Goal: Task Accomplishment & Management: Manage account settings

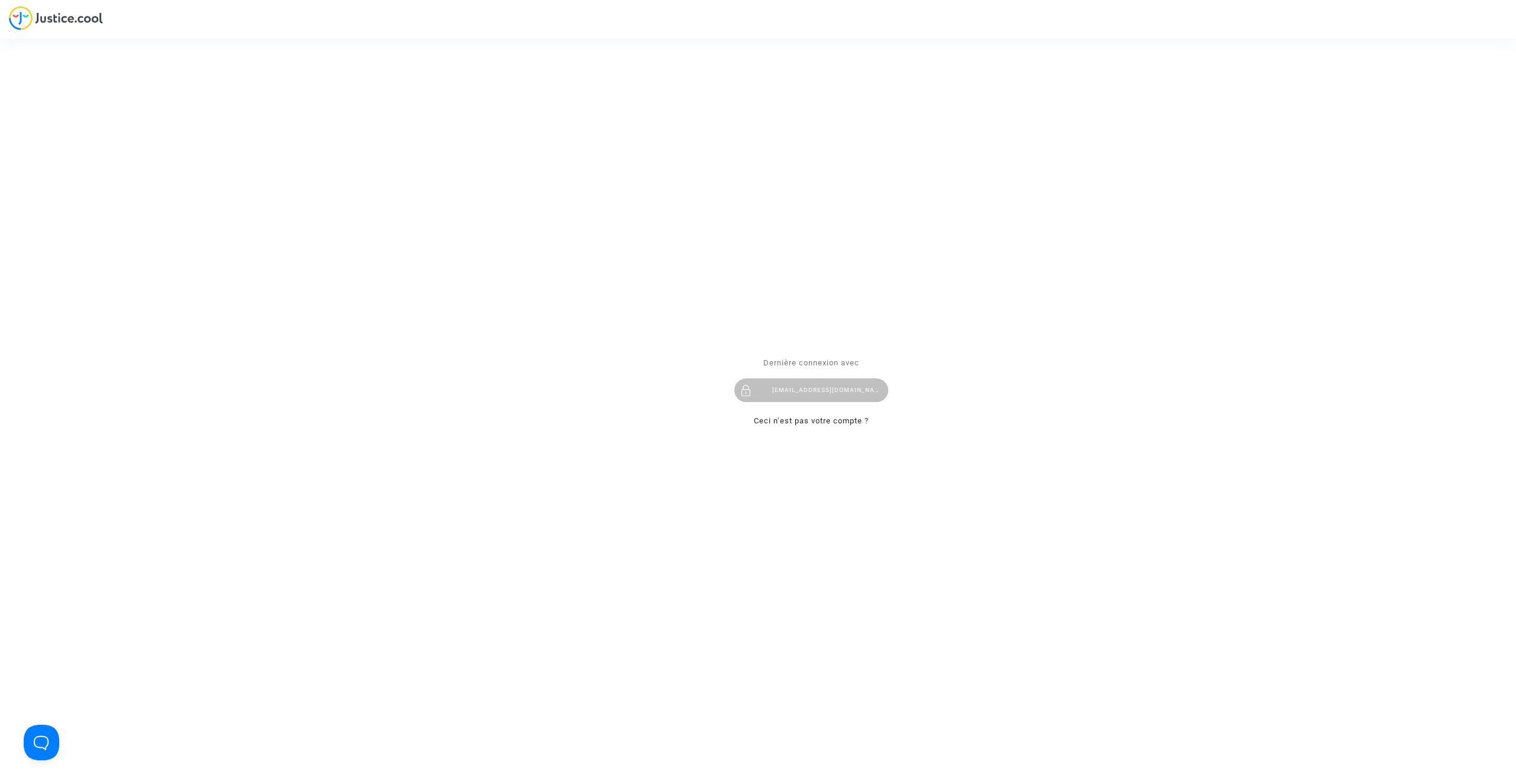
drag, startPoint x: 0, startPoint y: 0, endPoint x: 492, endPoint y: 26, distance: 492.7
click at [492, 26] on div "Se connecter Dernière connexion avec tom@pitcher-avocat.fr Ceci n’est pas votre…" at bounding box center [758, 392] width 1516 height 784
click at [767, 388] on div "tom@pitcher-avocat.fr" at bounding box center [812, 390] width 154 height 24
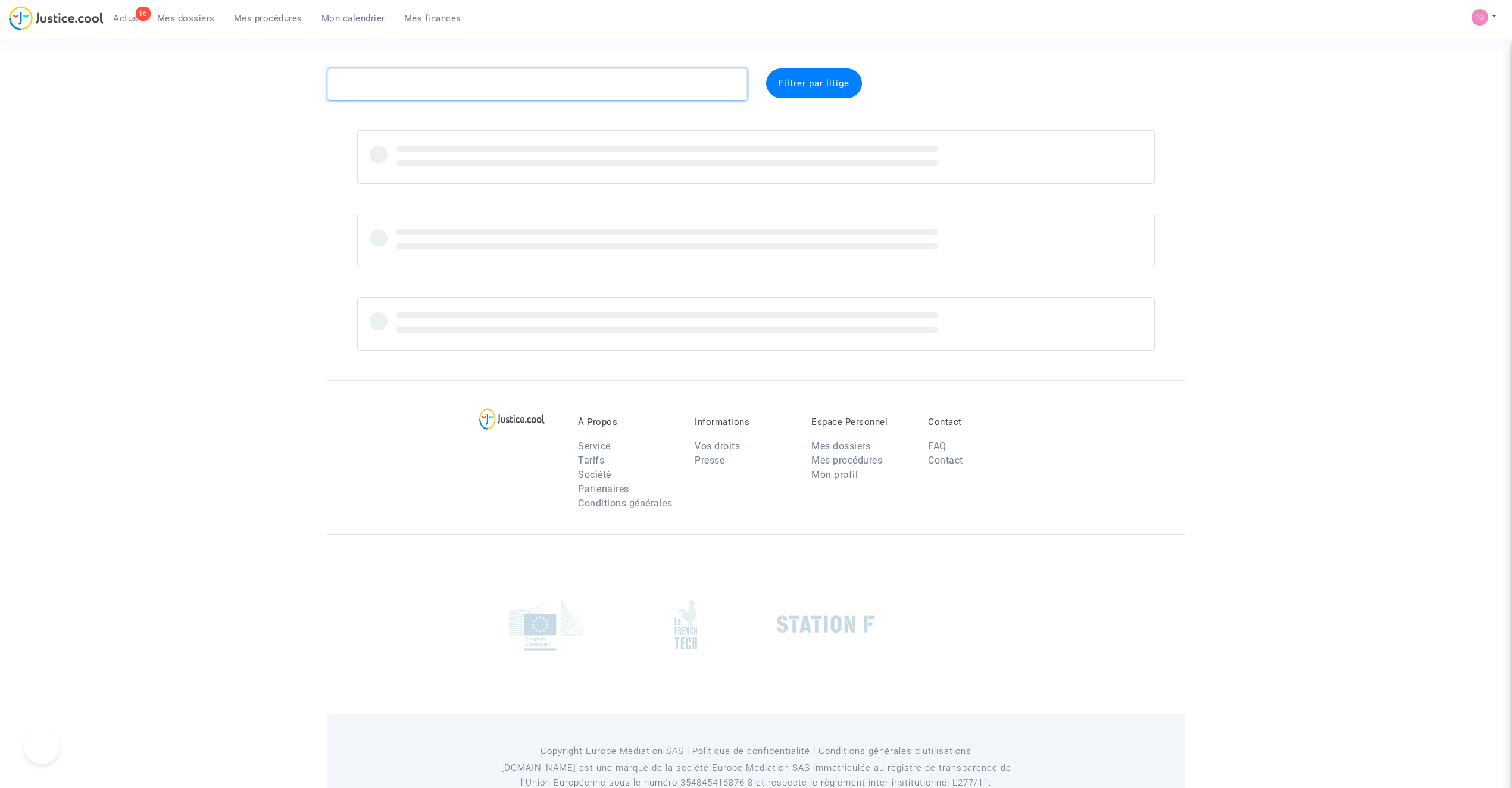
click at [373, 71] on textarea at bounding box center [537, 84] width 420 height 32
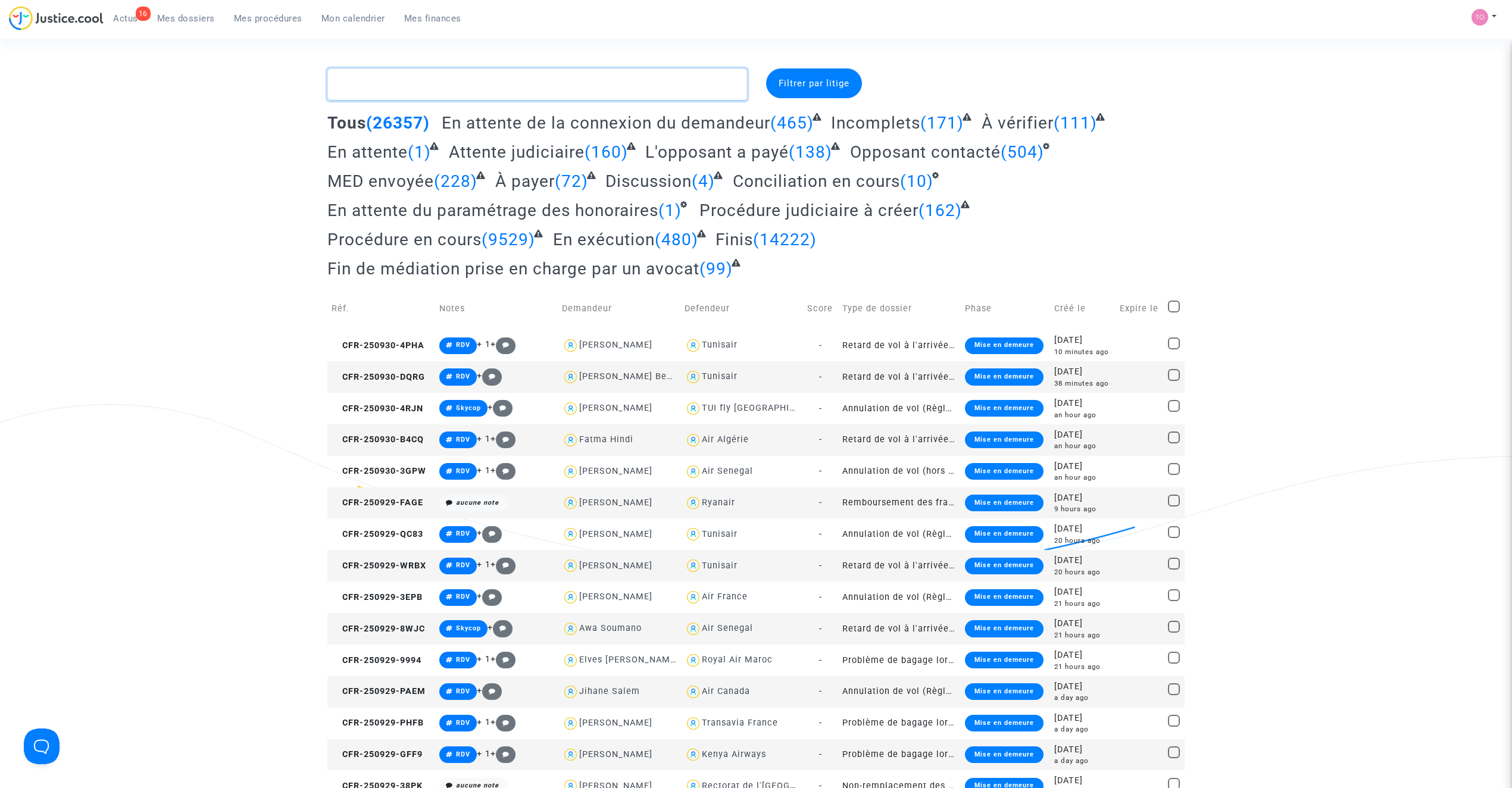
paste textarea "CFR-230608-627Y"
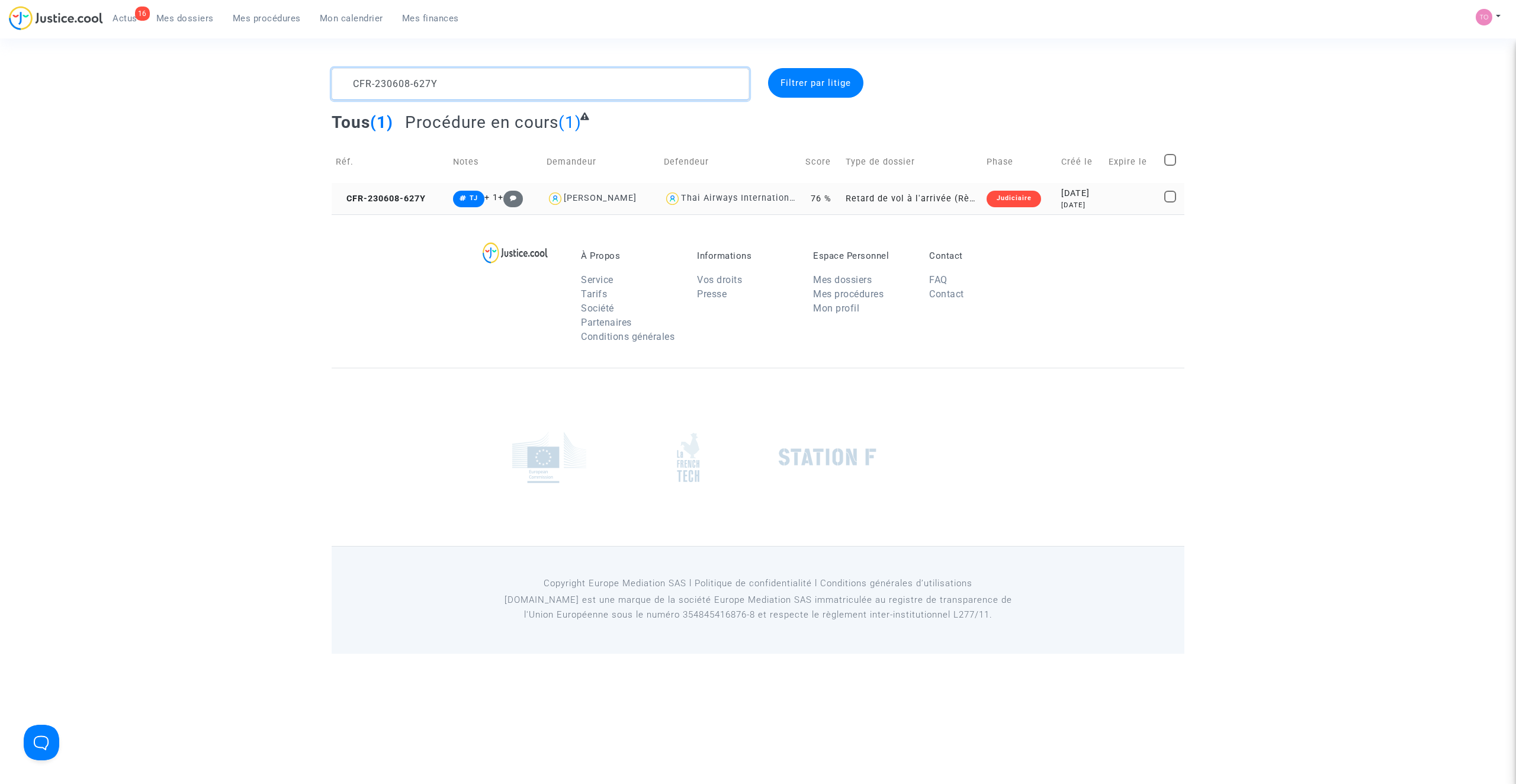
type textarea "CFR-230608-627Y"
click at [1058, 188] on td "2023-06-08 2 years ago" at bounding box center [1081, 198] width 48 height 31
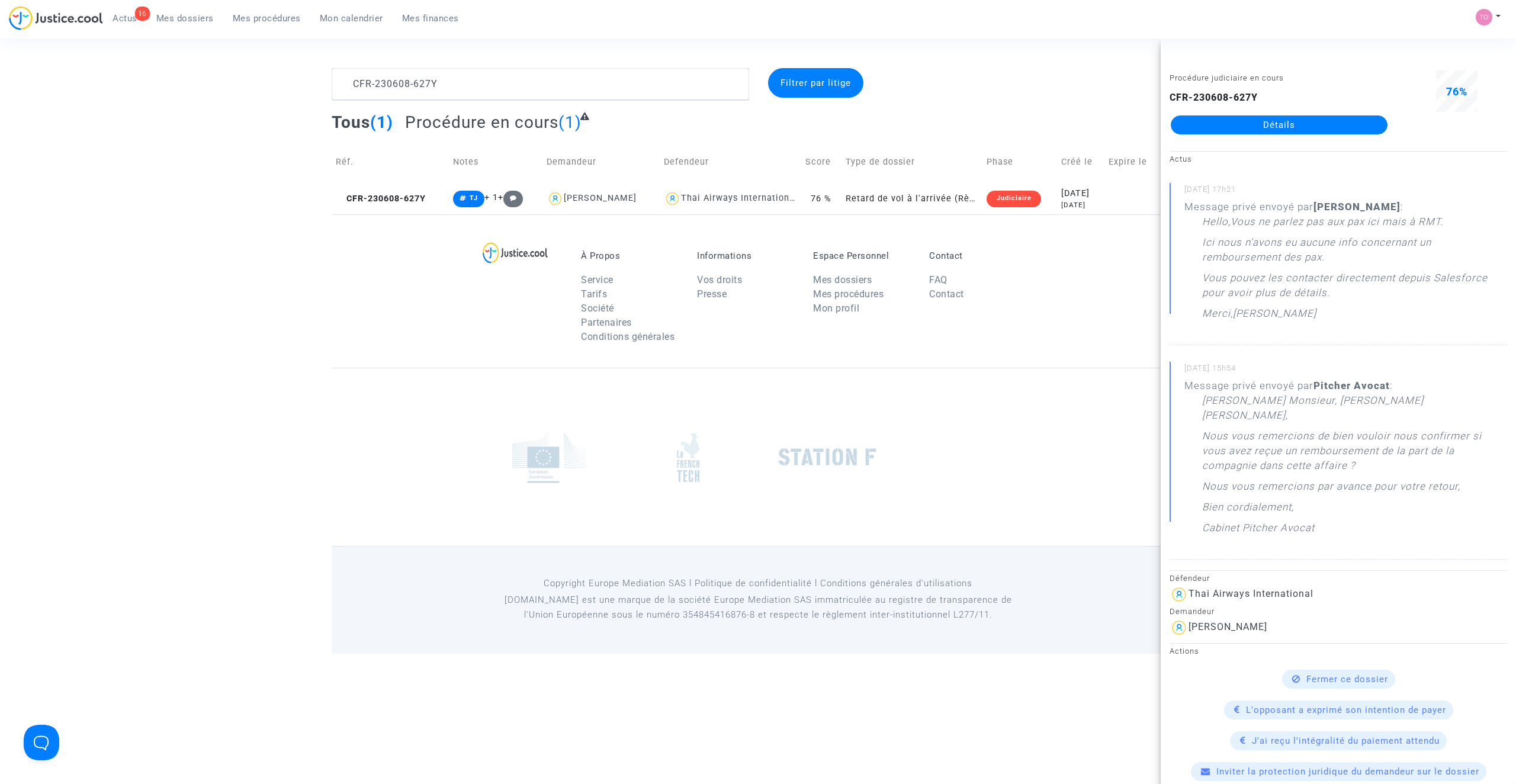
click at [1215, 119] on link "Détails" at bounding box center [1279, 125] width 217 height 19
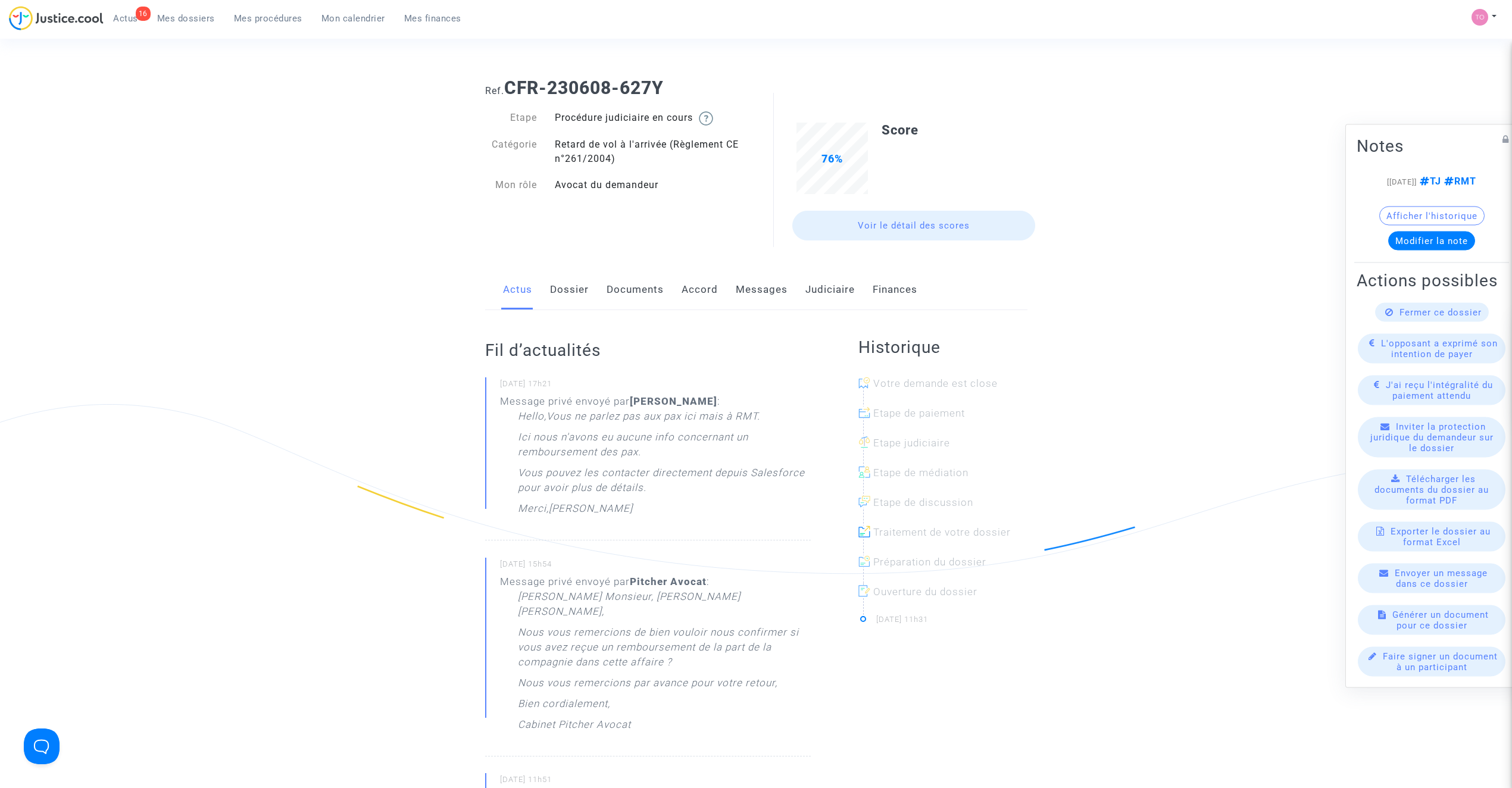
click at [738, 285] on link "Messages" at bounding box center [761, 290] width 52 height 39
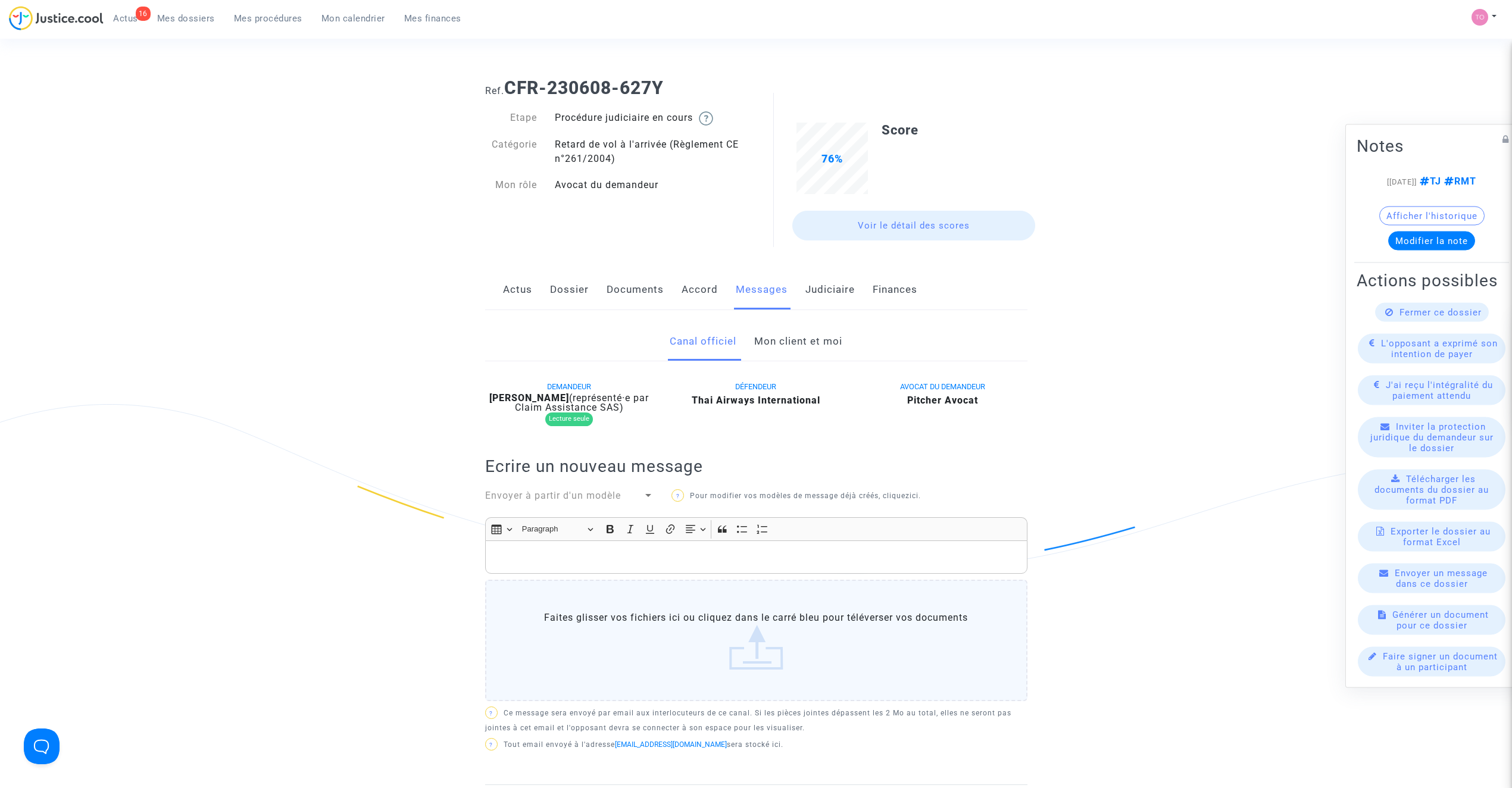
click at [765, 332] on link "Mon client et moi" at bounding box center [798, 342] width 88 height 39
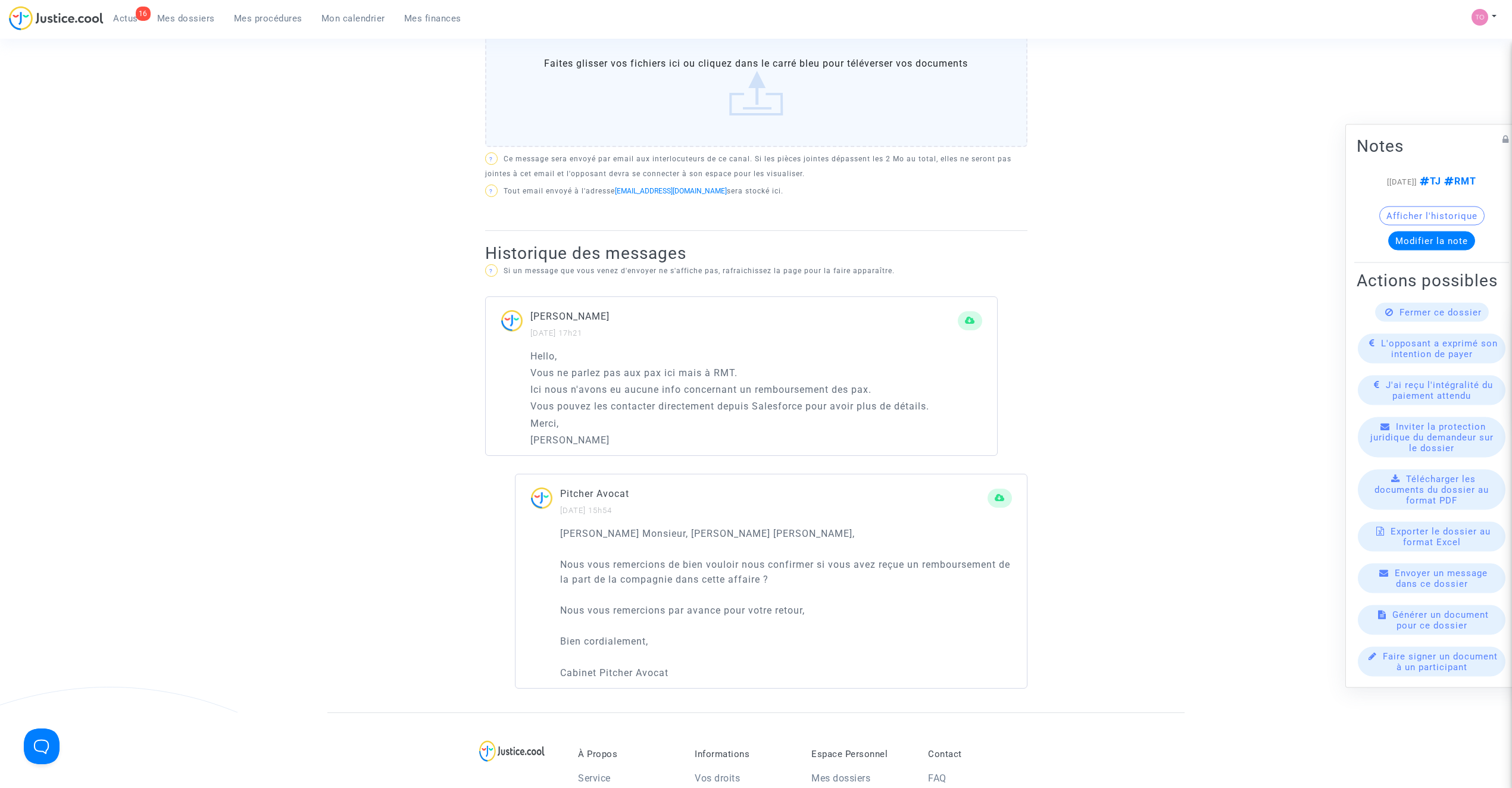
scroll to position [608, 0]
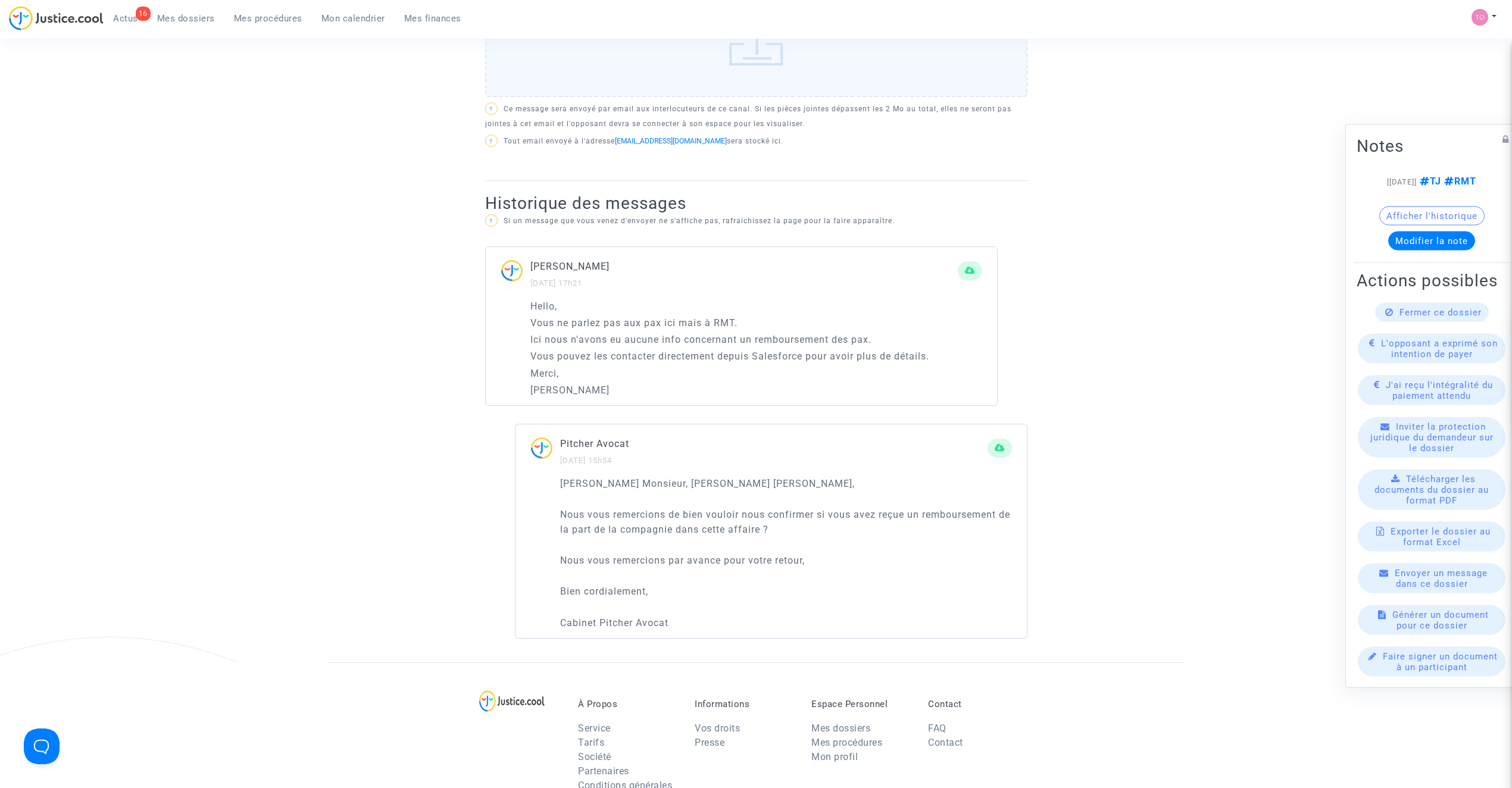
click at [1411, 217] on button "Afficher l'historique" at bounding box center [1432, 215] width 105 height 19
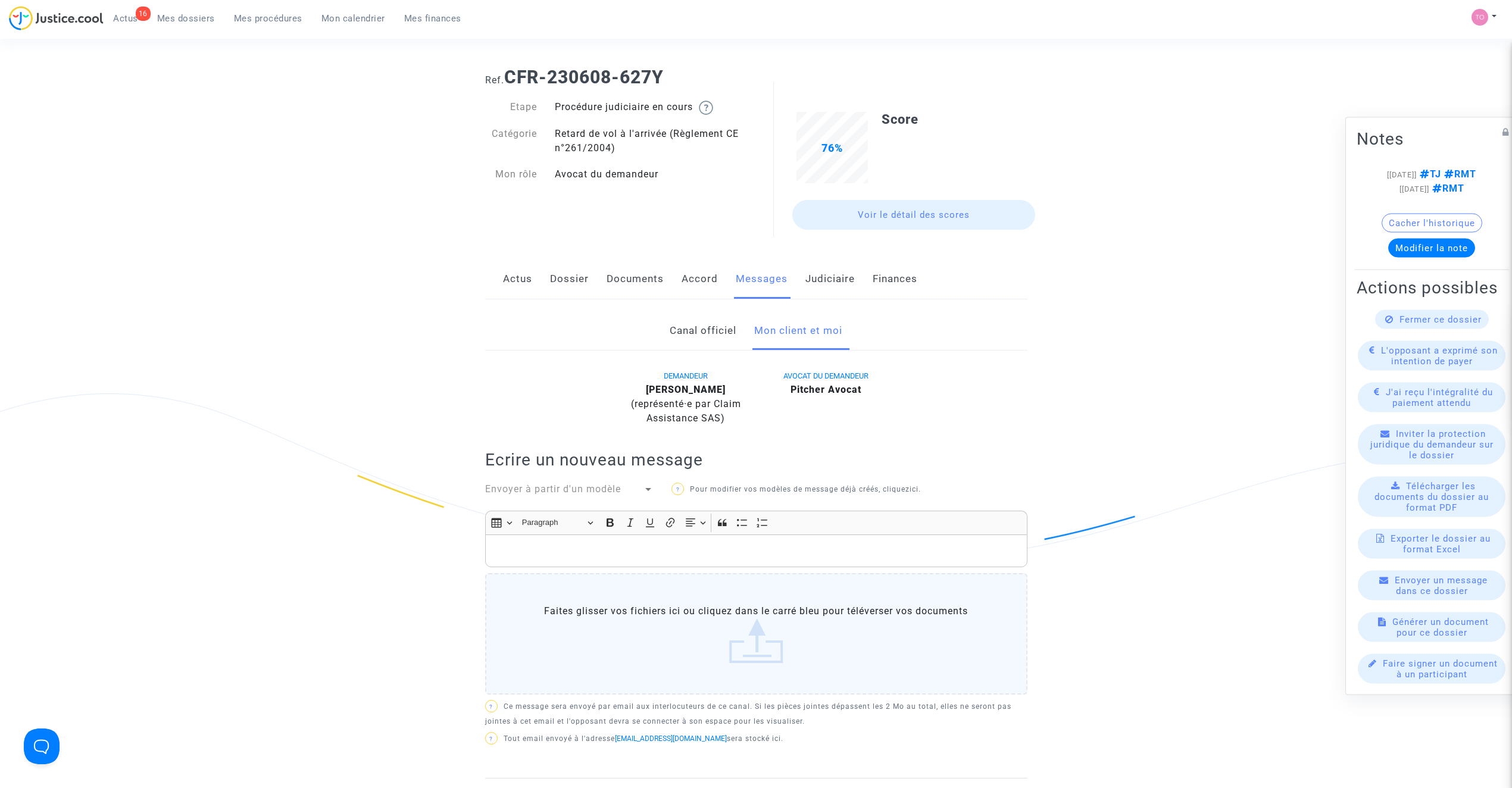
scroll to position [0, 0]
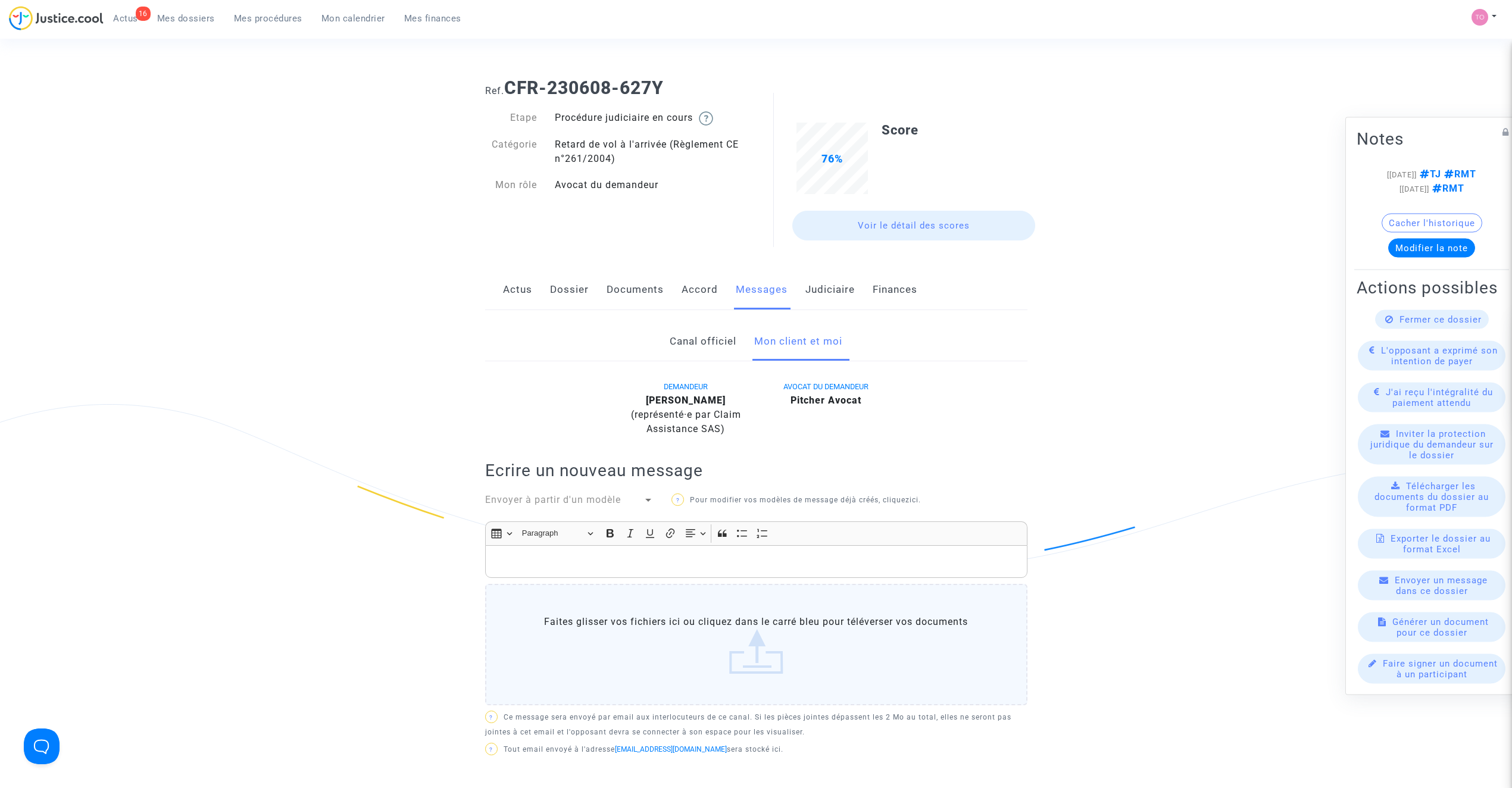
drag, startPoint x: 261, startPoint y: 24, endPoint x: 218, endPoint y: 53, distance: 51.9
drag, startPoint x: 326, startPoint y: 14, endPoint x: 268, endPoint y: 60, distance: 74.0
drag, startPoint x: 268, startPoint y: 60, endPoint x: 334, endPoint y: 20, distance: 77.2
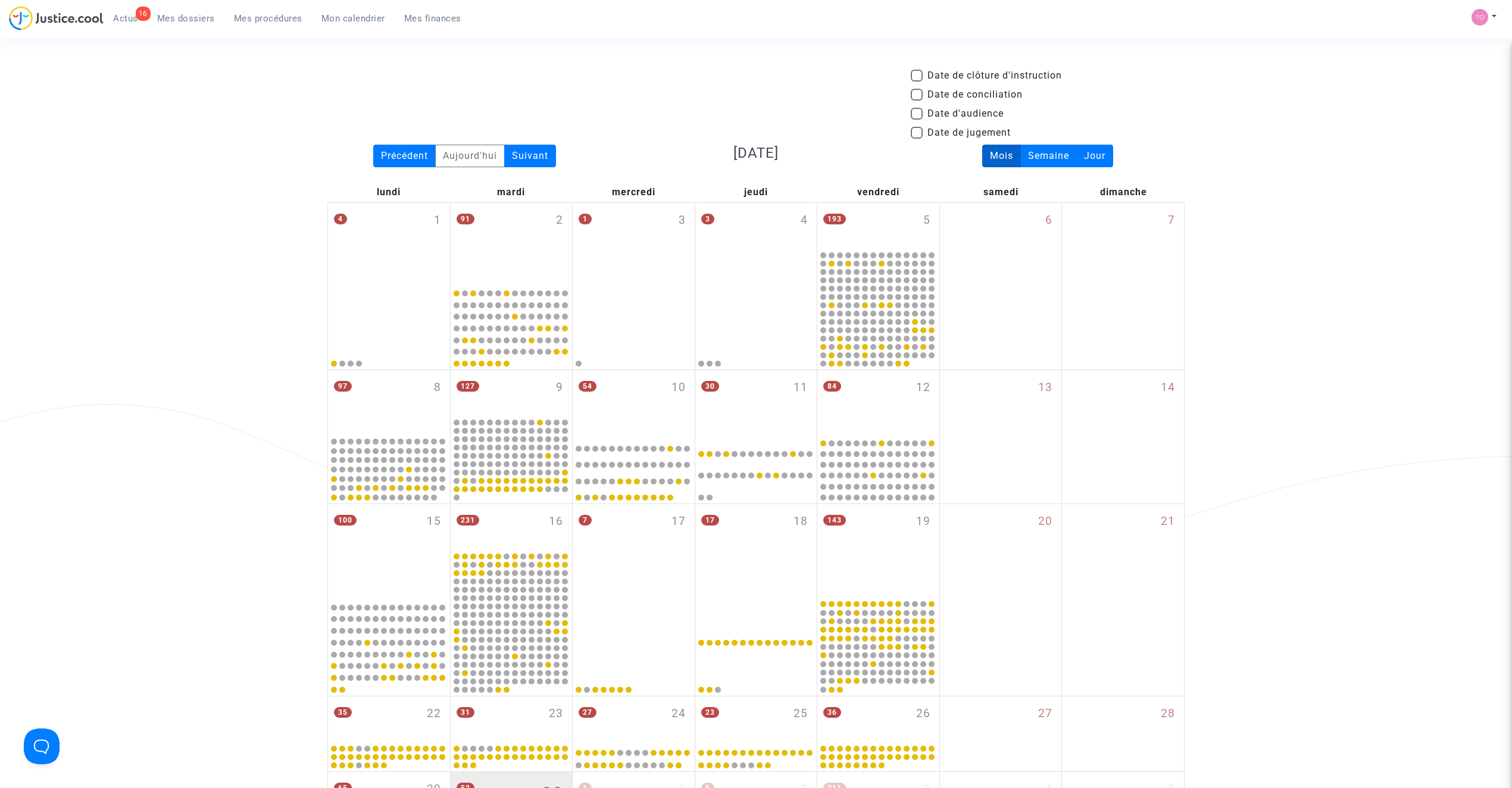
click at [922, 117] on span at bounding box center [916, 113] width 12 height 12
click at [917, 120] on input "Date d'audience" at bounding box center [916, 120] width 1 height 1
checkbox input "true"
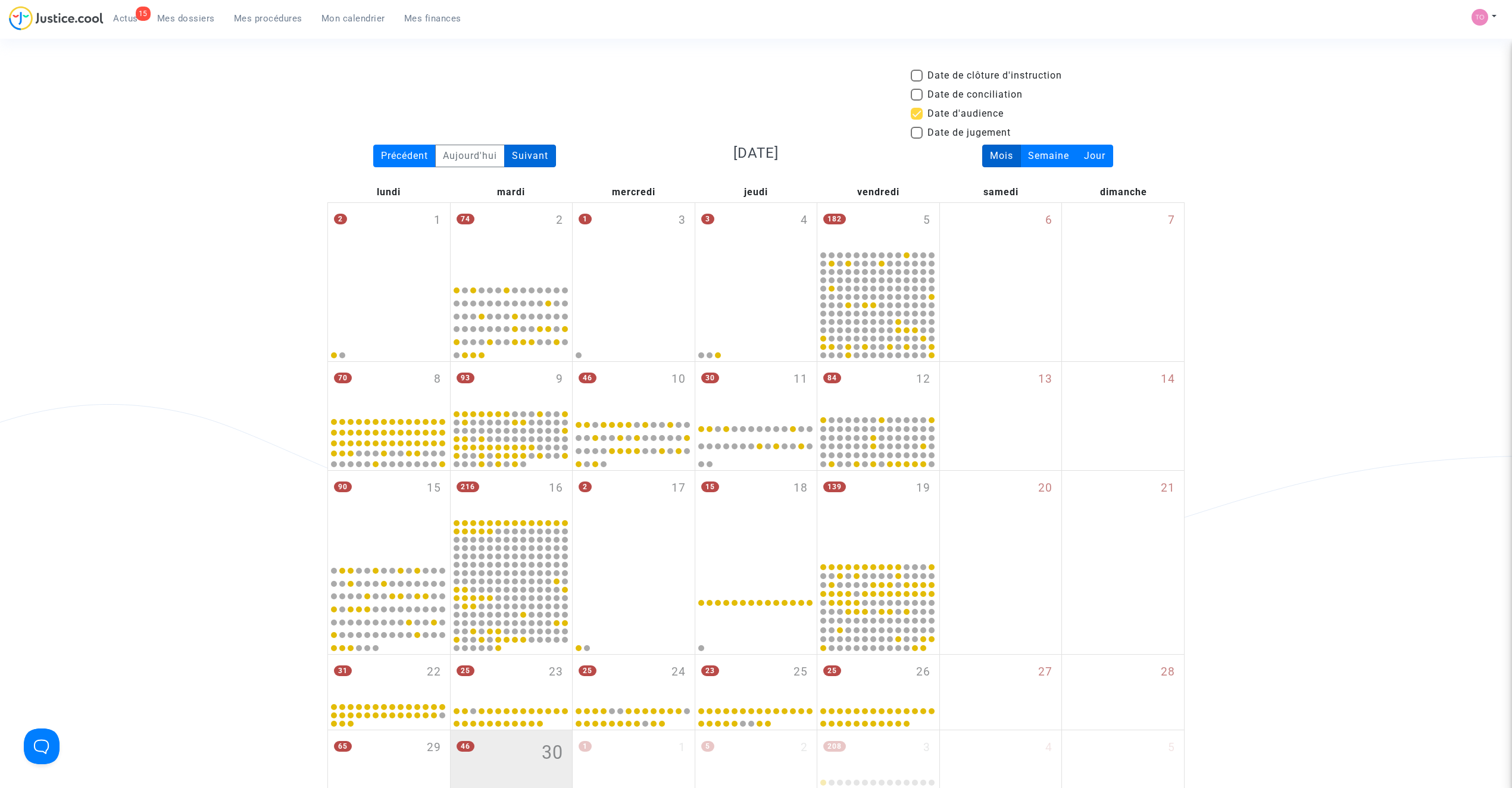
click at [536, 158] on div "Suivant" at bounding box center [530, 156] width 52 height 22
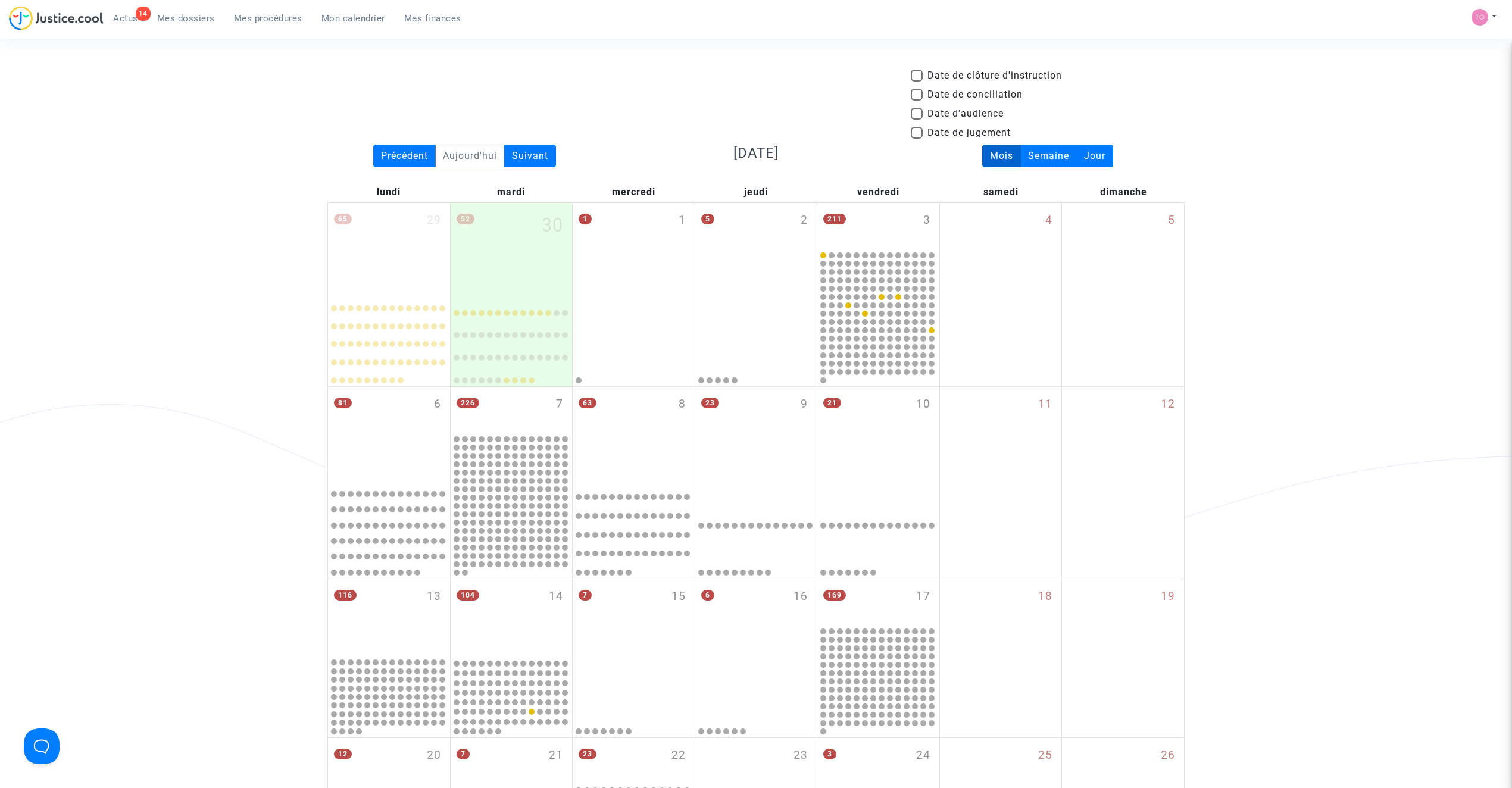
click at [921, 113] on span at bounding box center [916, 113] width 12 height 12
click at [917, 120] on input "Date d'audience" at bounding box center [916, 120] width 1 height 1
checkbox input "true"
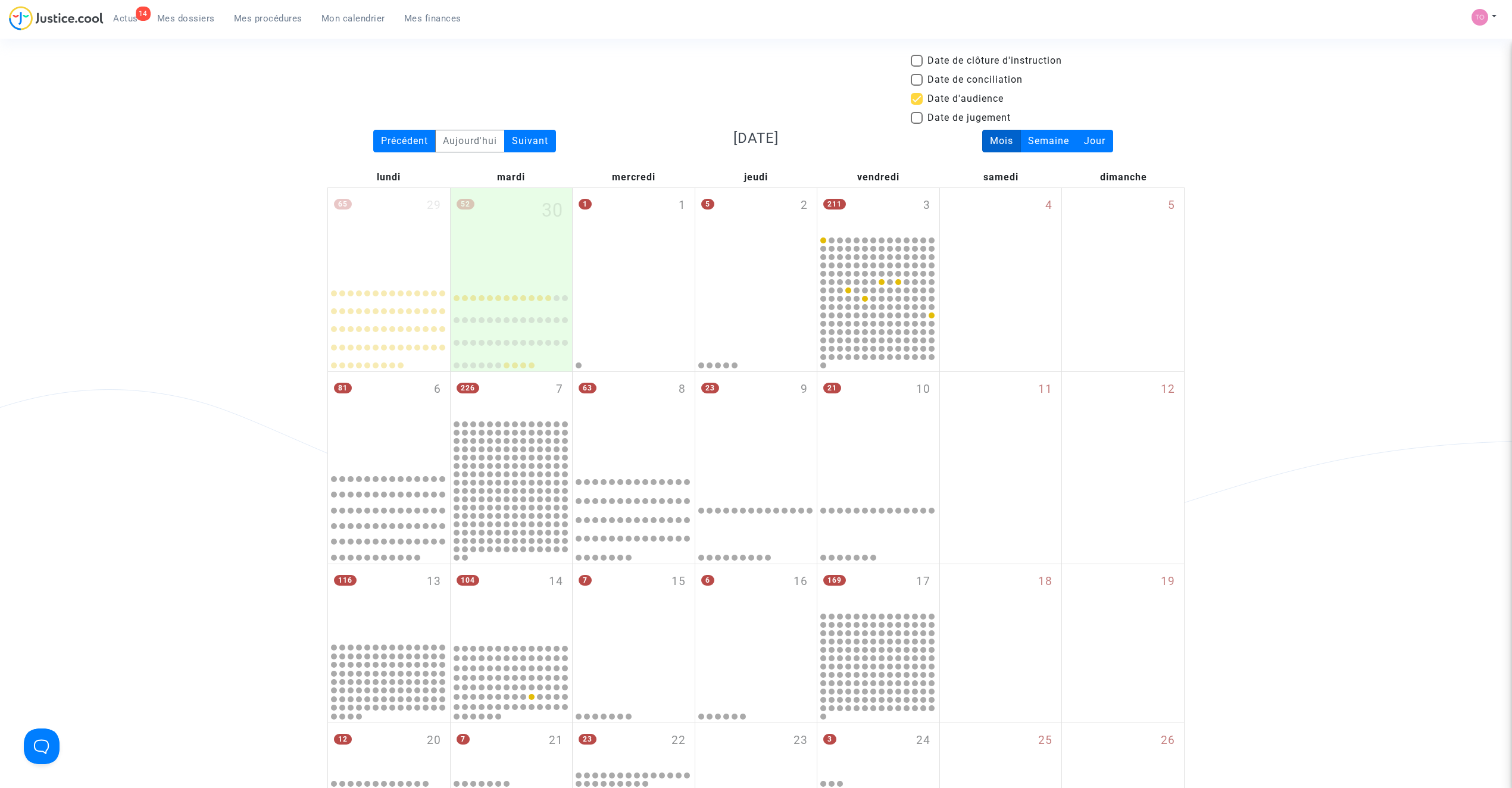
scroll to position [53, 0]
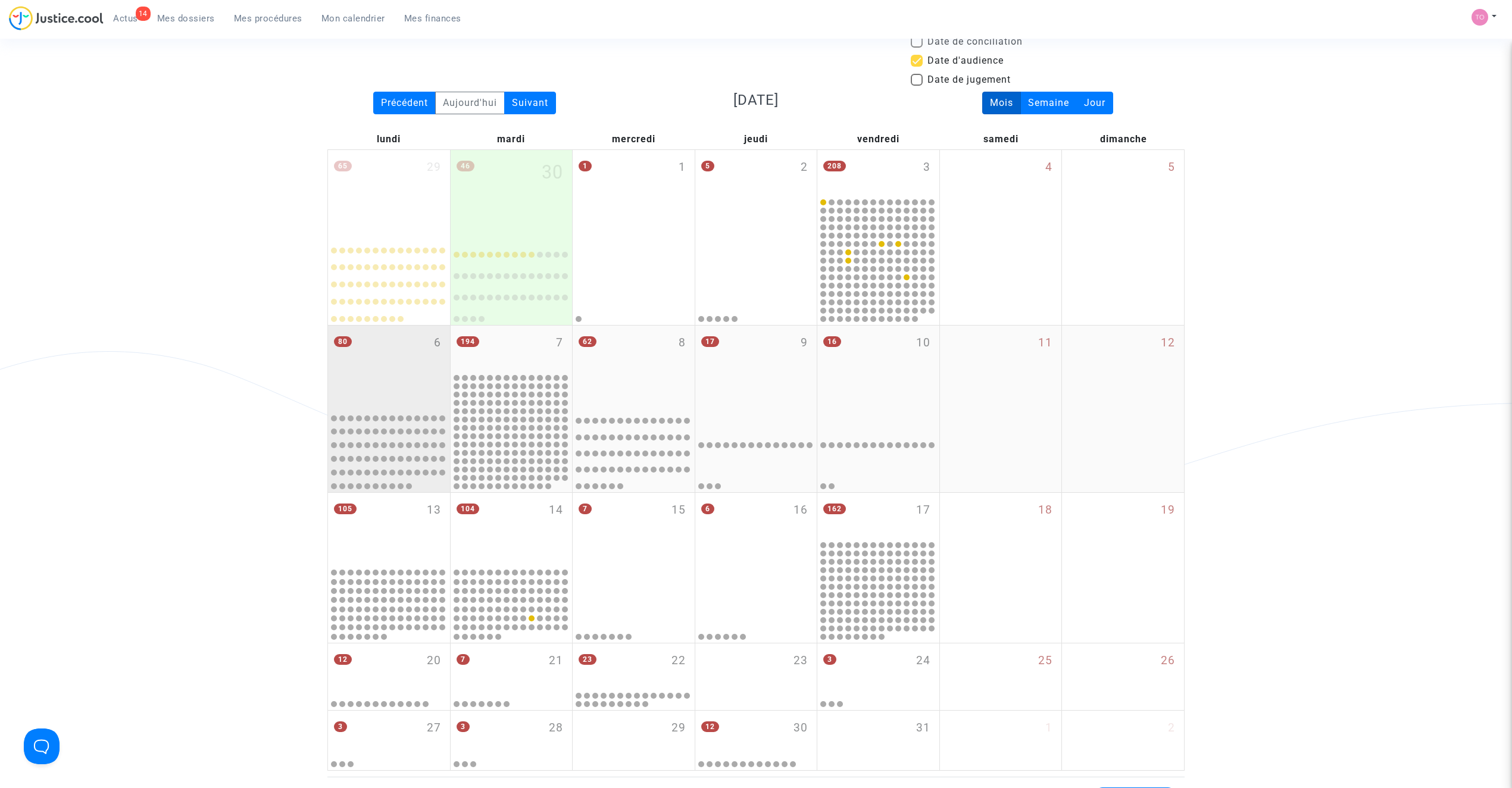
click at [349, 384] on div "80 6" at bounding box center [389, 366] width 122 height 82
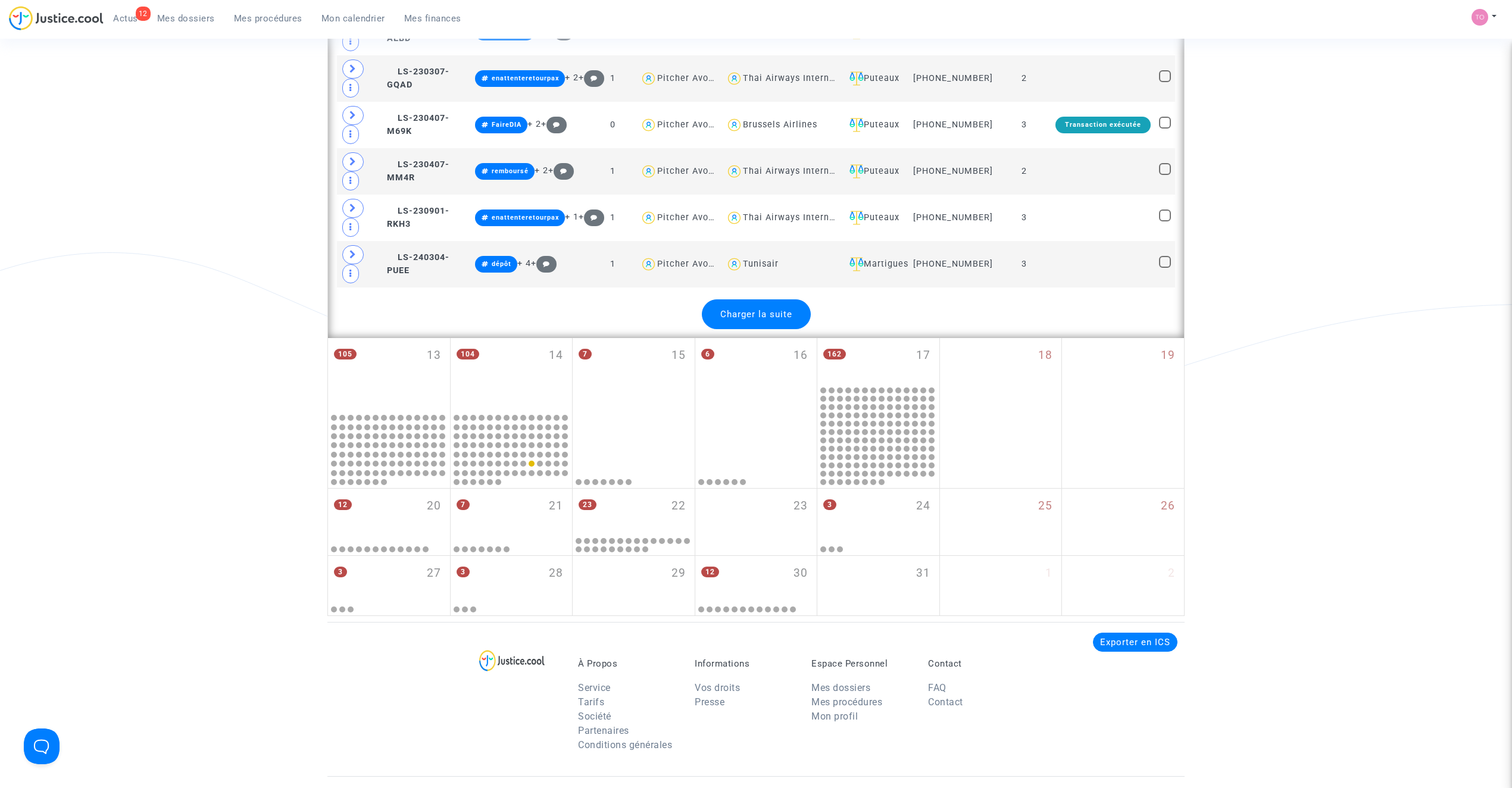
scroll to position [2658, 0]
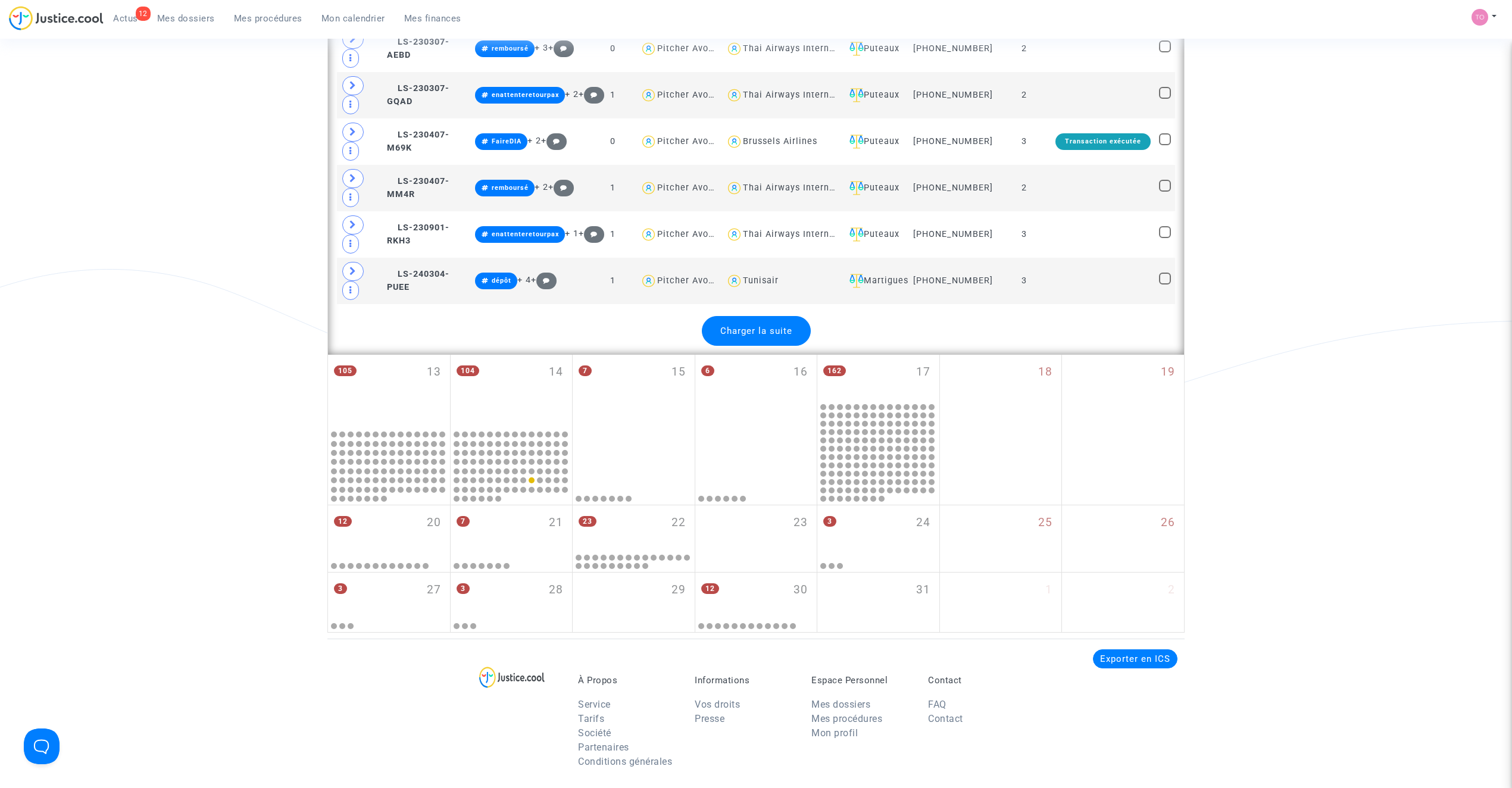
click at [757, 346] on div "Charger la suite" at bounding box center [756, 330] width 109 height 29
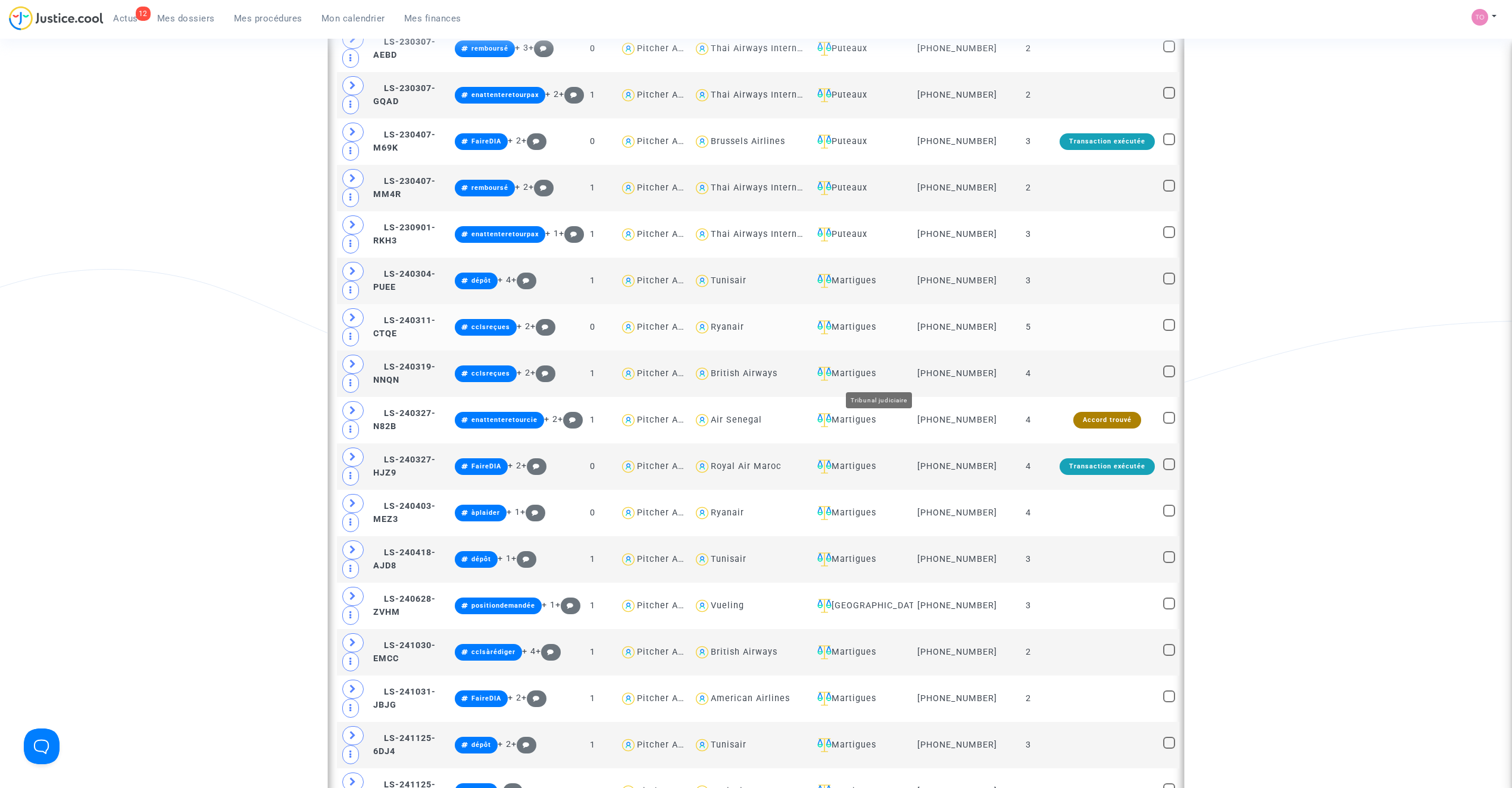
click at [873, 334] on div "Martigues" at bounding box center [861, 327] width 96 height 14
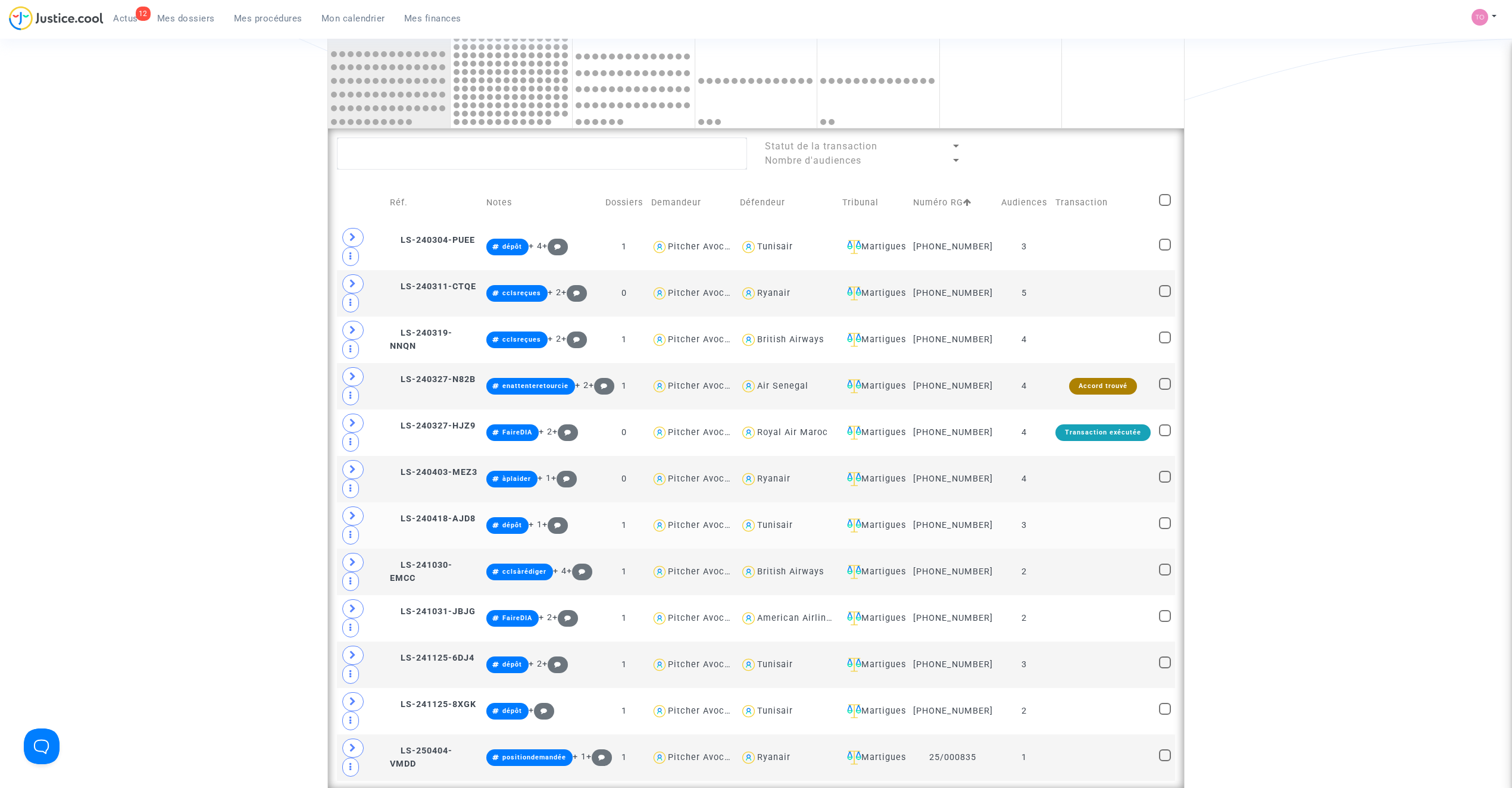
scroll to position [398, 0]
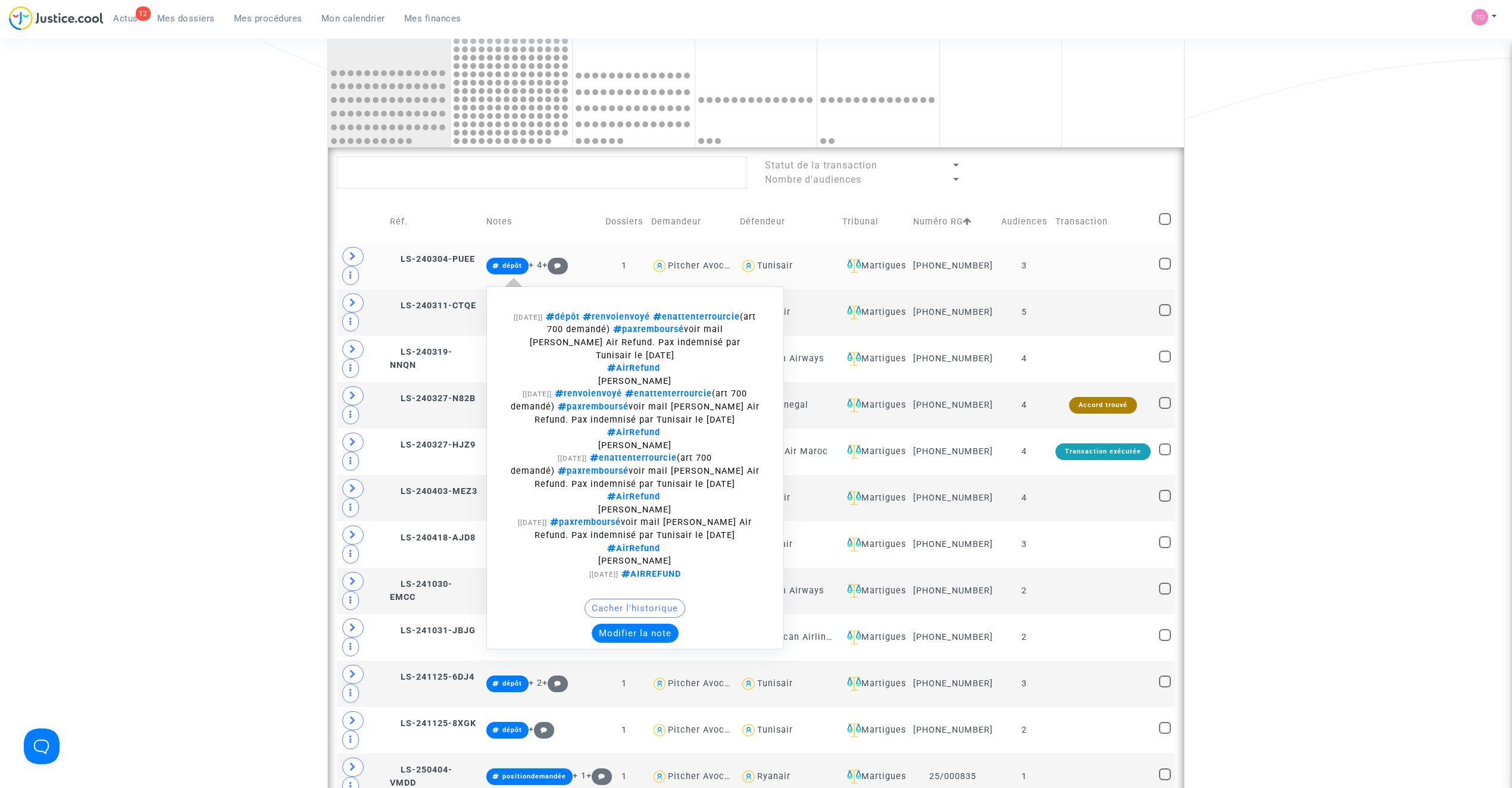
click at [515, 269] on span "dépôt" at bounding box center [512, 266] width 20 height 8
click at [580, 322] on span "dépôt" at bounding box center [560, 317] width 36 height 10
type textarea "#dépôt"
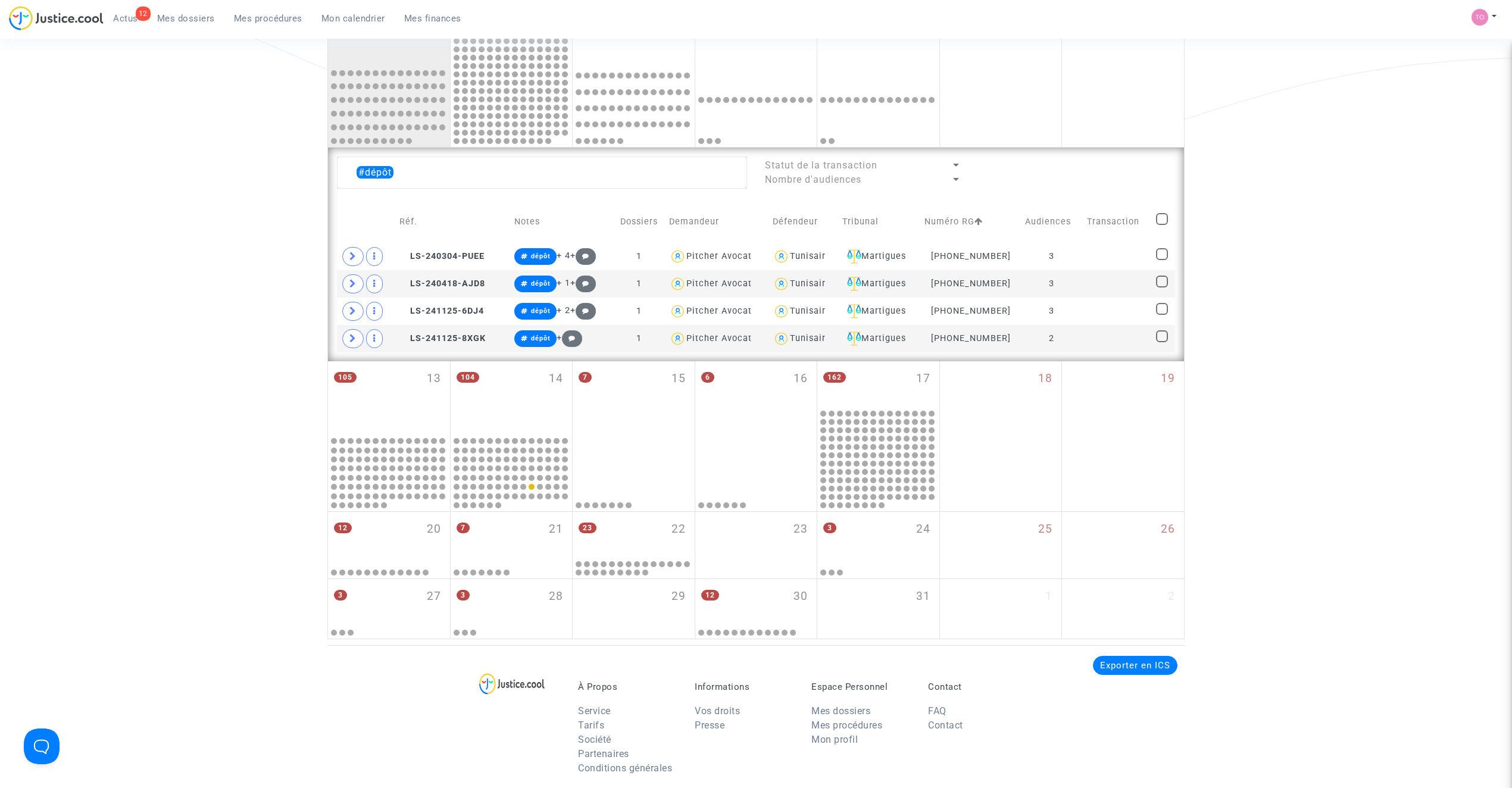
click at [109, 292] on div "Date de clôture d'instruction Date de conciliation Date d'audience Date de juge…" at bounding box center [756, 155] width 1512 height 969
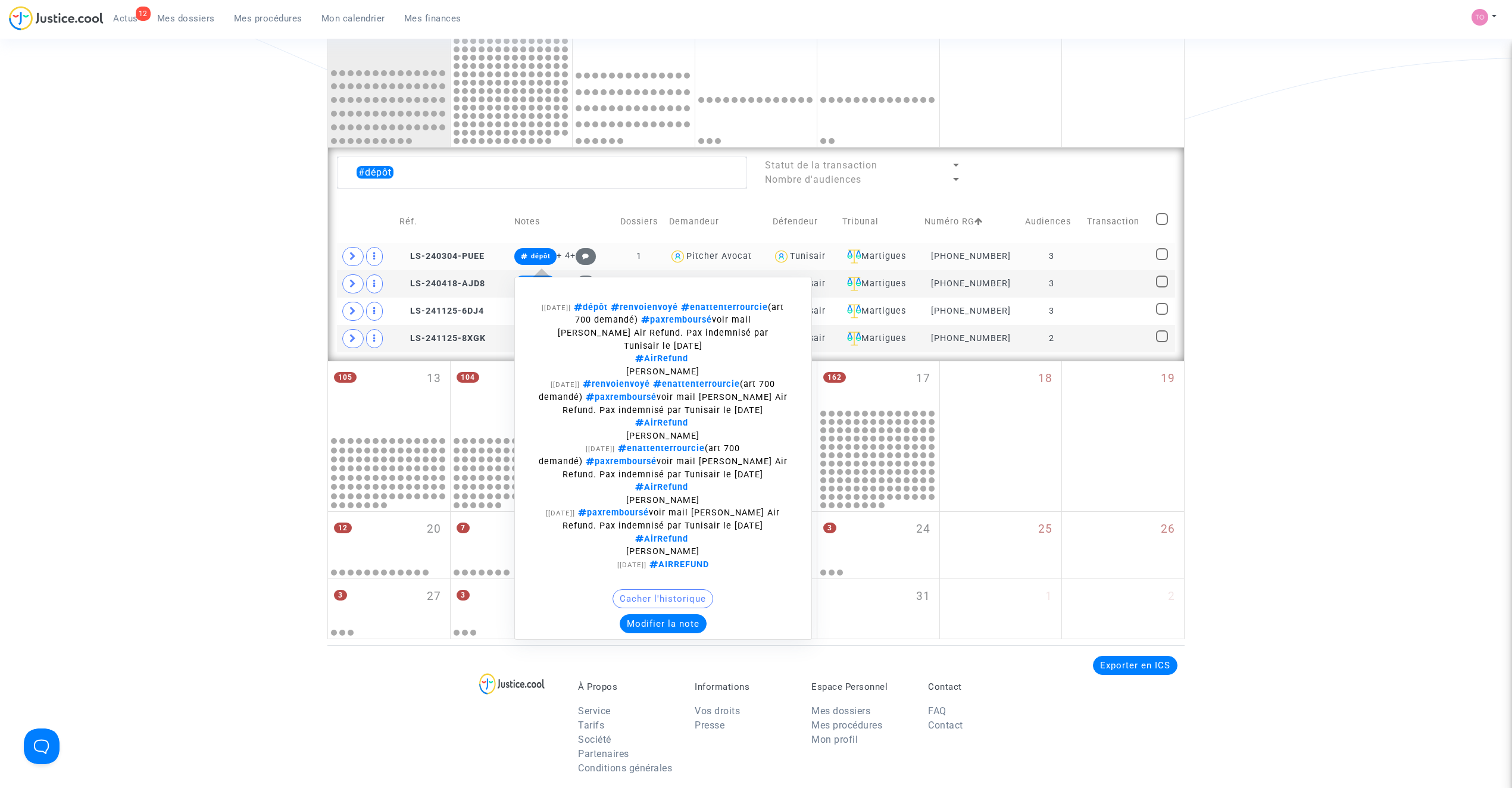
click at [607, 306] on span "dépôt" at bounding box center [589, 307] width 36 height 10
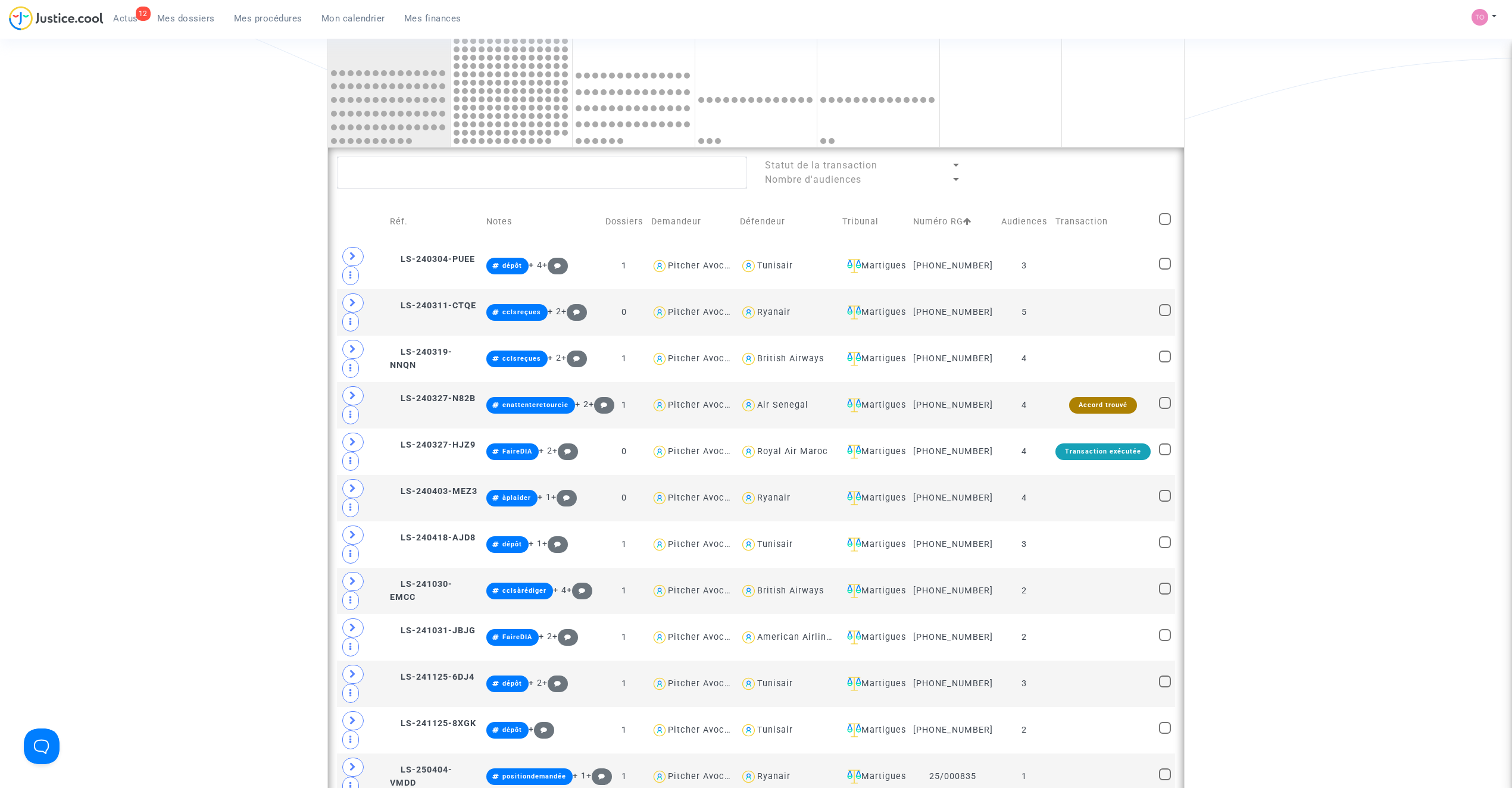
click at [1155, 221] on td at bounding box center [1165, 222] width 20 height 43
click at [1159, 222] on span at bounding box center [1164, 219] width 12 height 12
click at [1164, 225] on input "checkbox" at bounding box center [1164, 225] width 1 height 1
checkbox input "true"
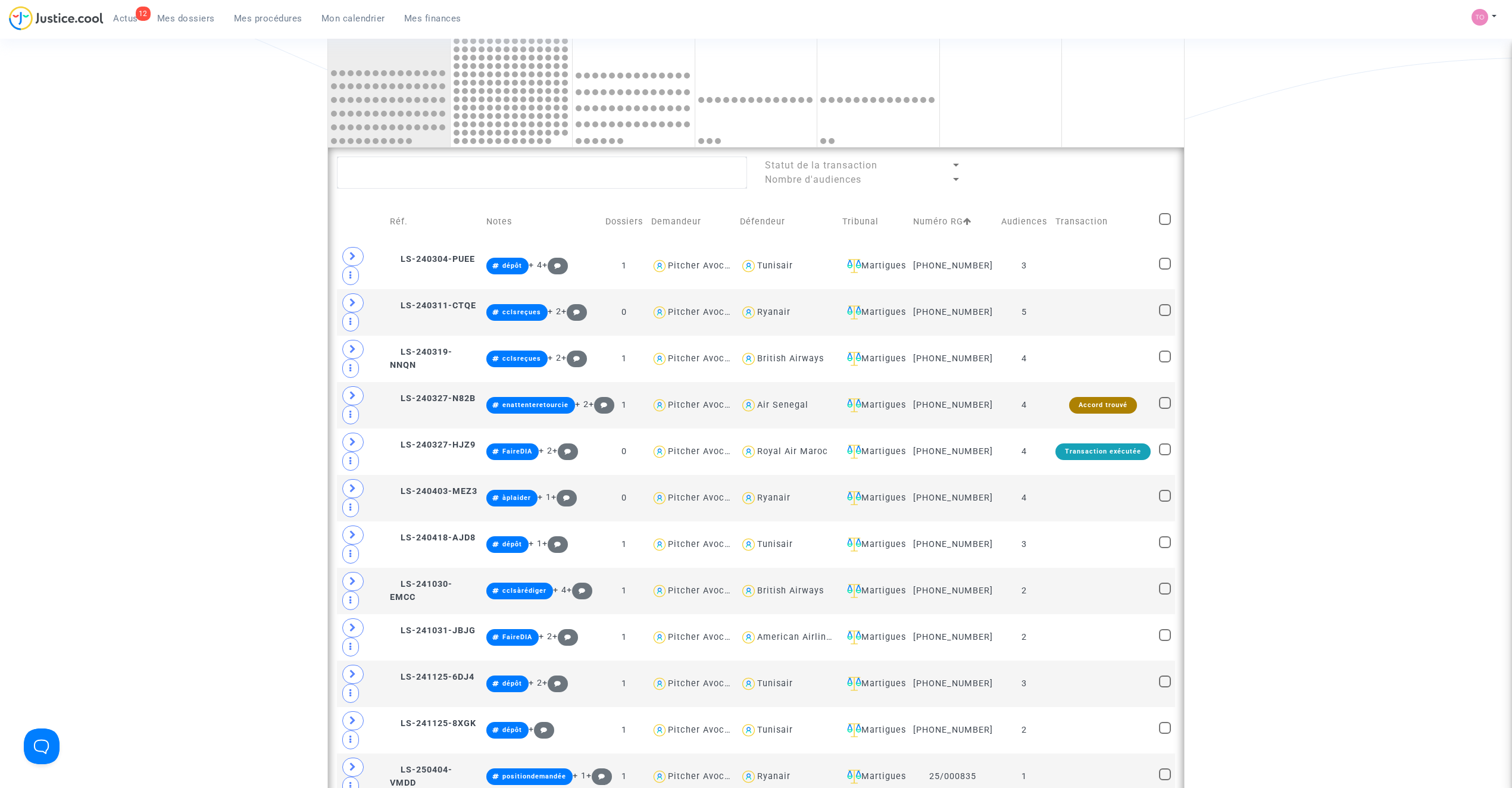
checkbox input "true"
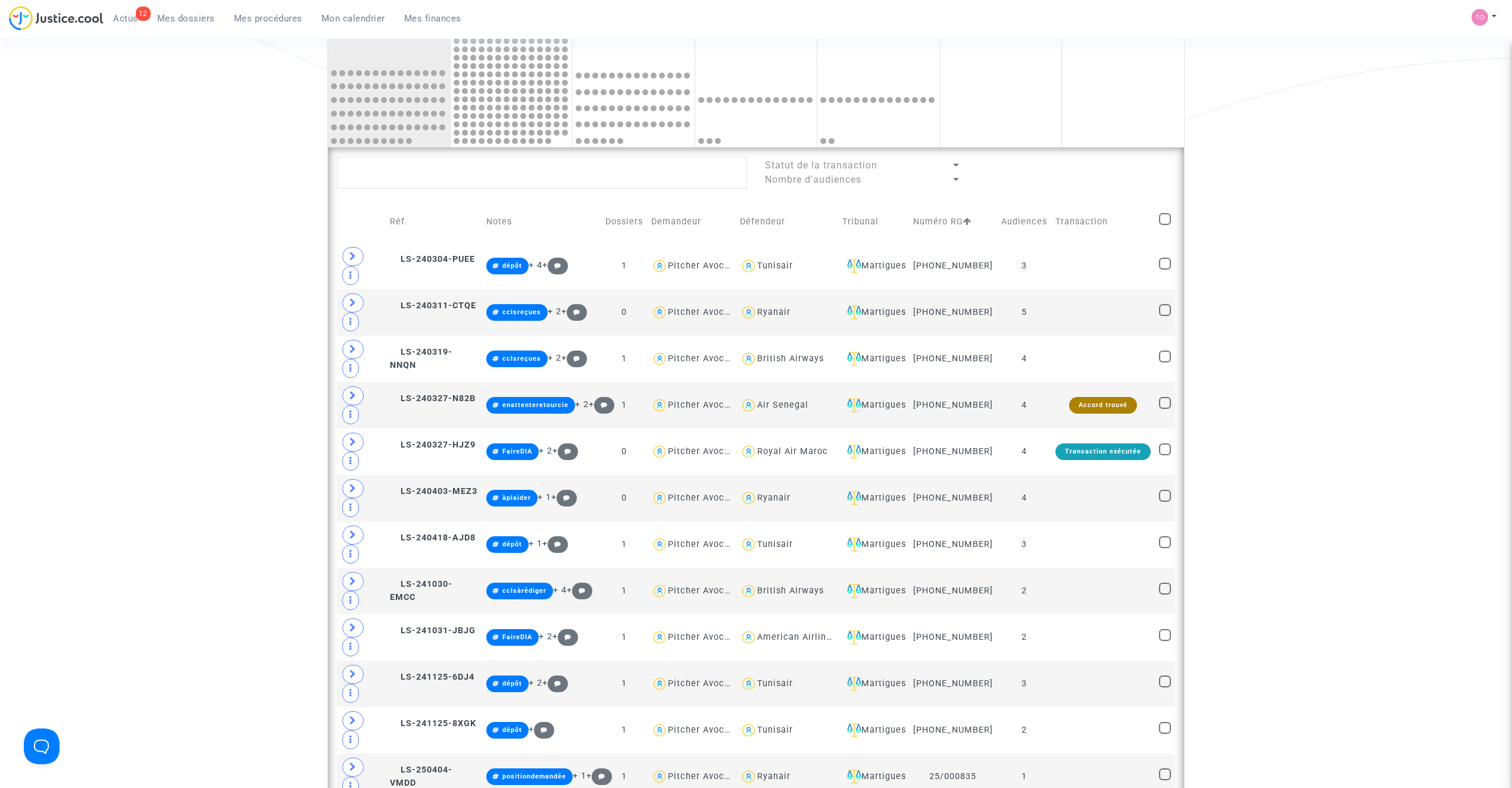
checkbox input "true"
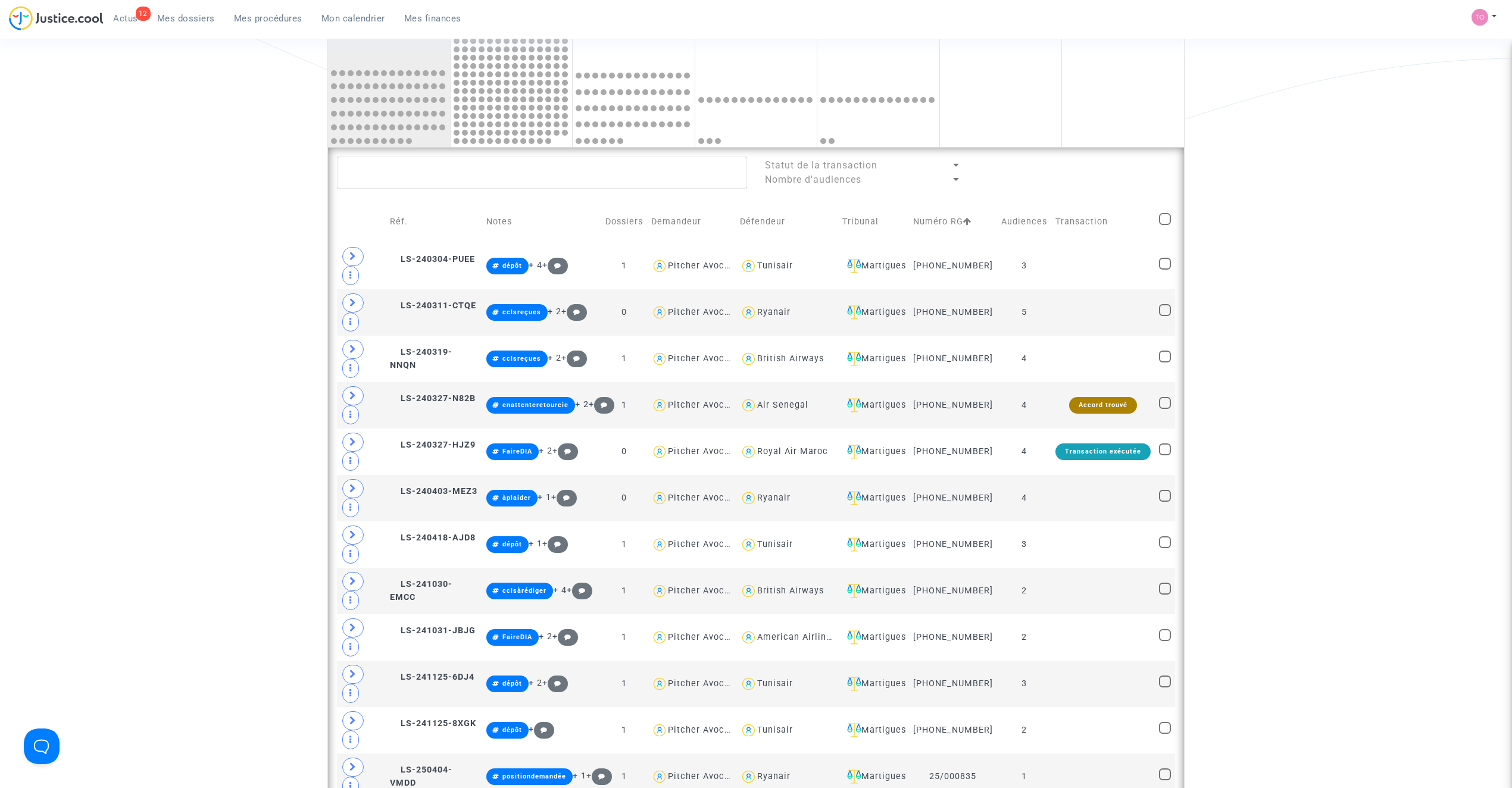
checkbox input "true"
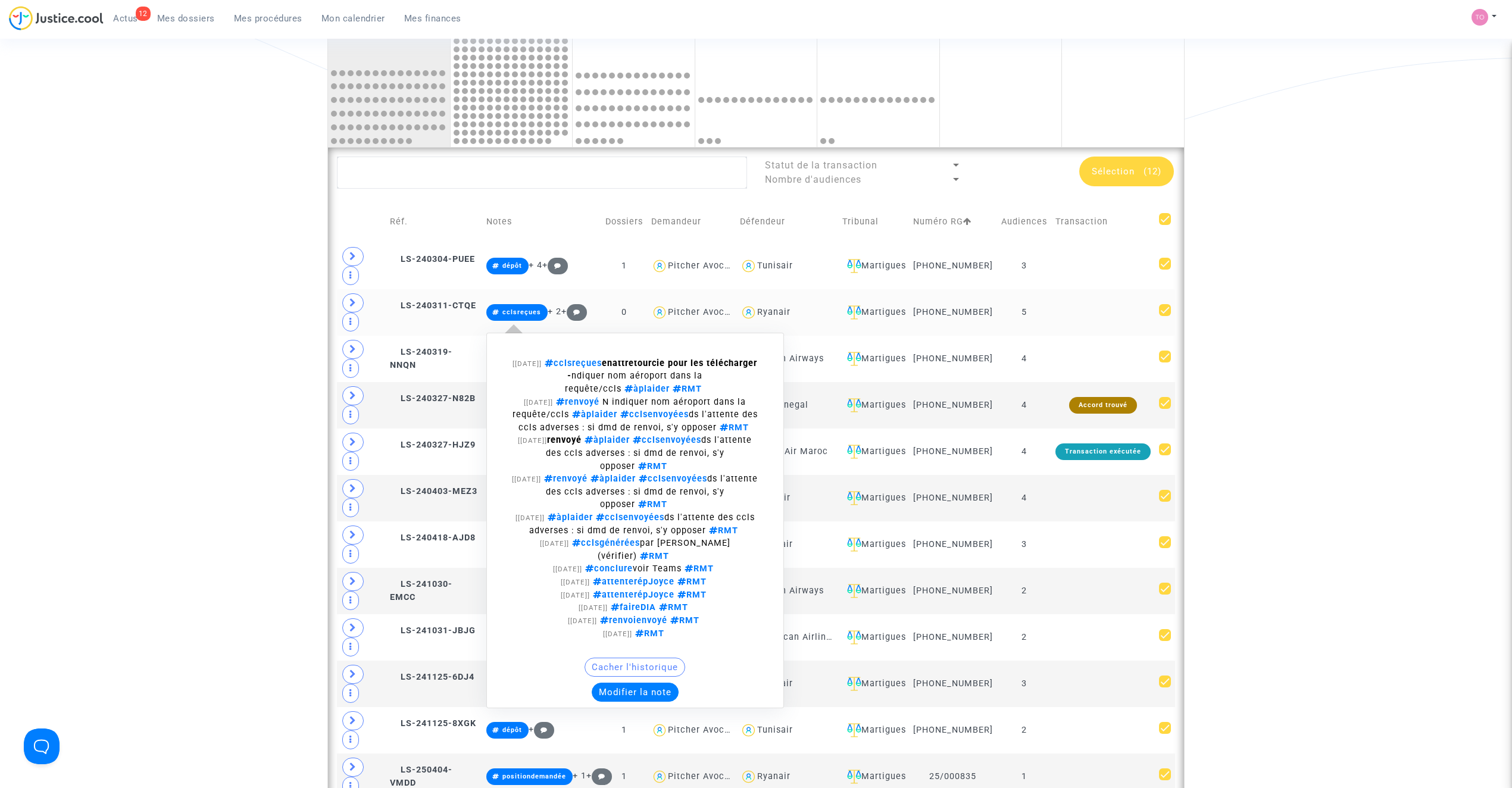
click at [519, 316] on span "cclsreçues" at bounding box center [522, 312] width 39 height 8
click at [602, 368] on span "cclsreçues" at bounding box center [572, 363] width 60 height 10
type textarea "#cclsreçues"
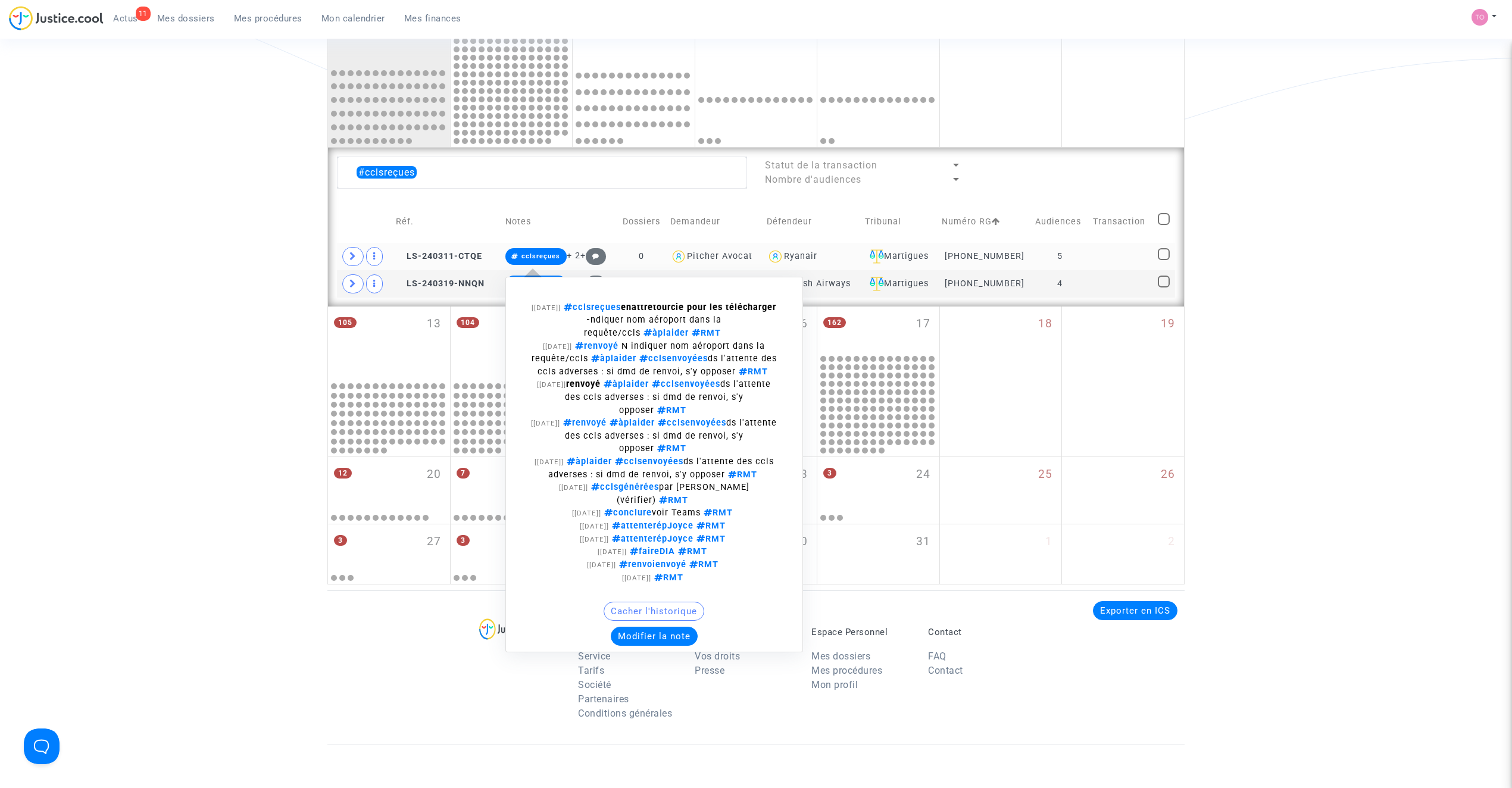
click at [620, 305] on span "cclsreçues" at bounding box center [591, 307] width 60 height 10
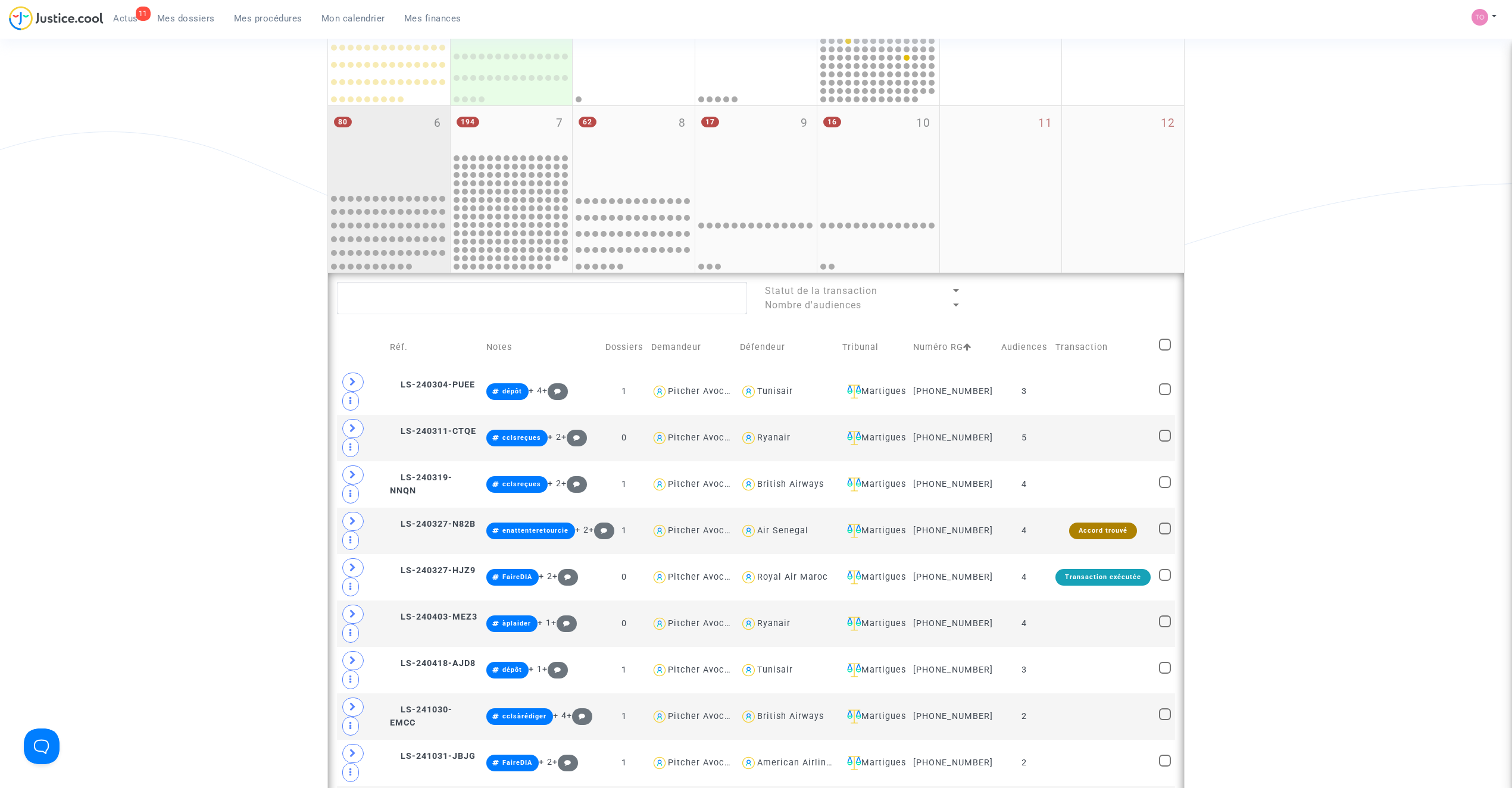
scroll to position [239, 0]
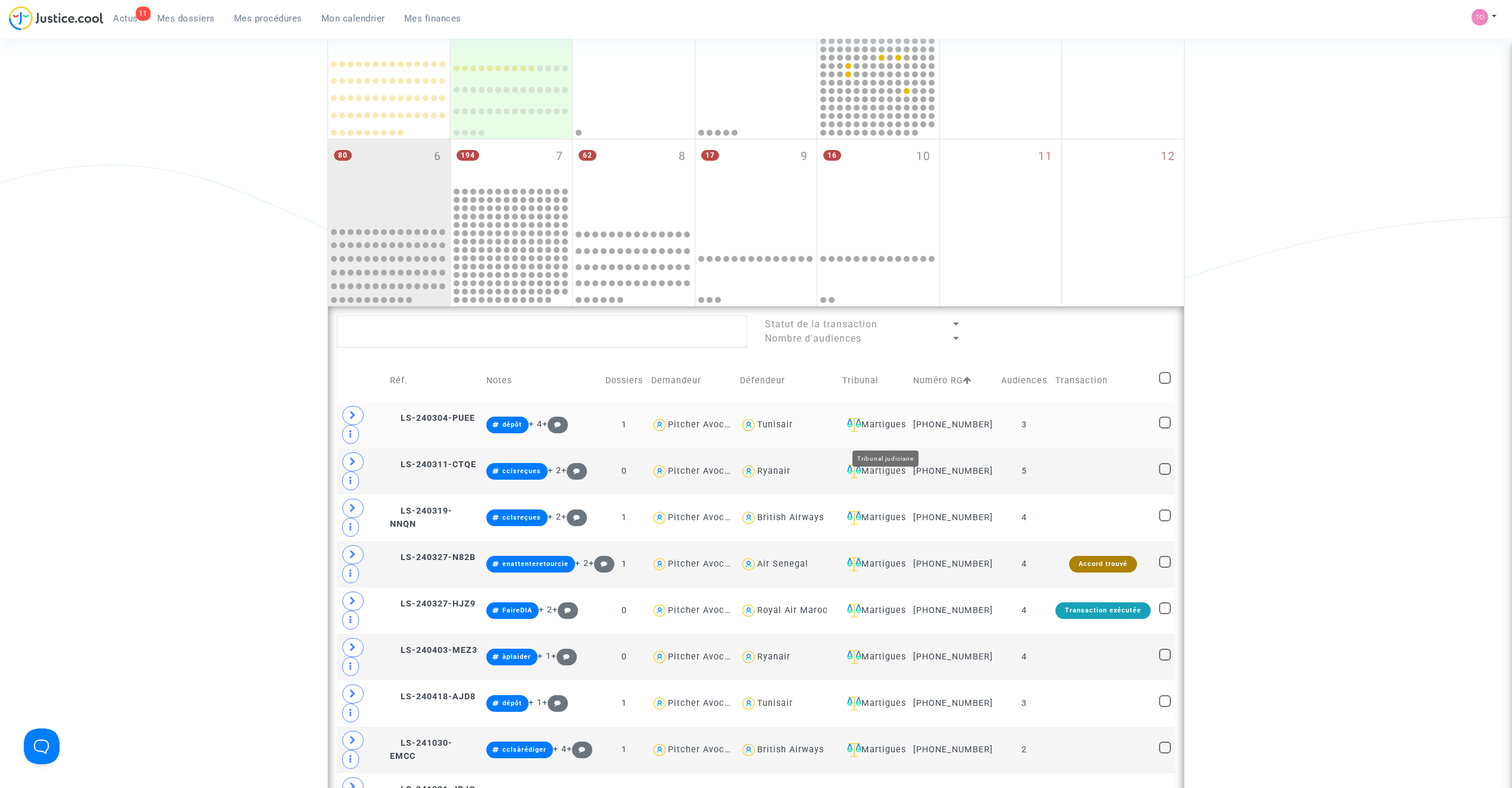
click at [890, 432] on div "Martigues" at bounding box center [873, 425] width 62 height 14
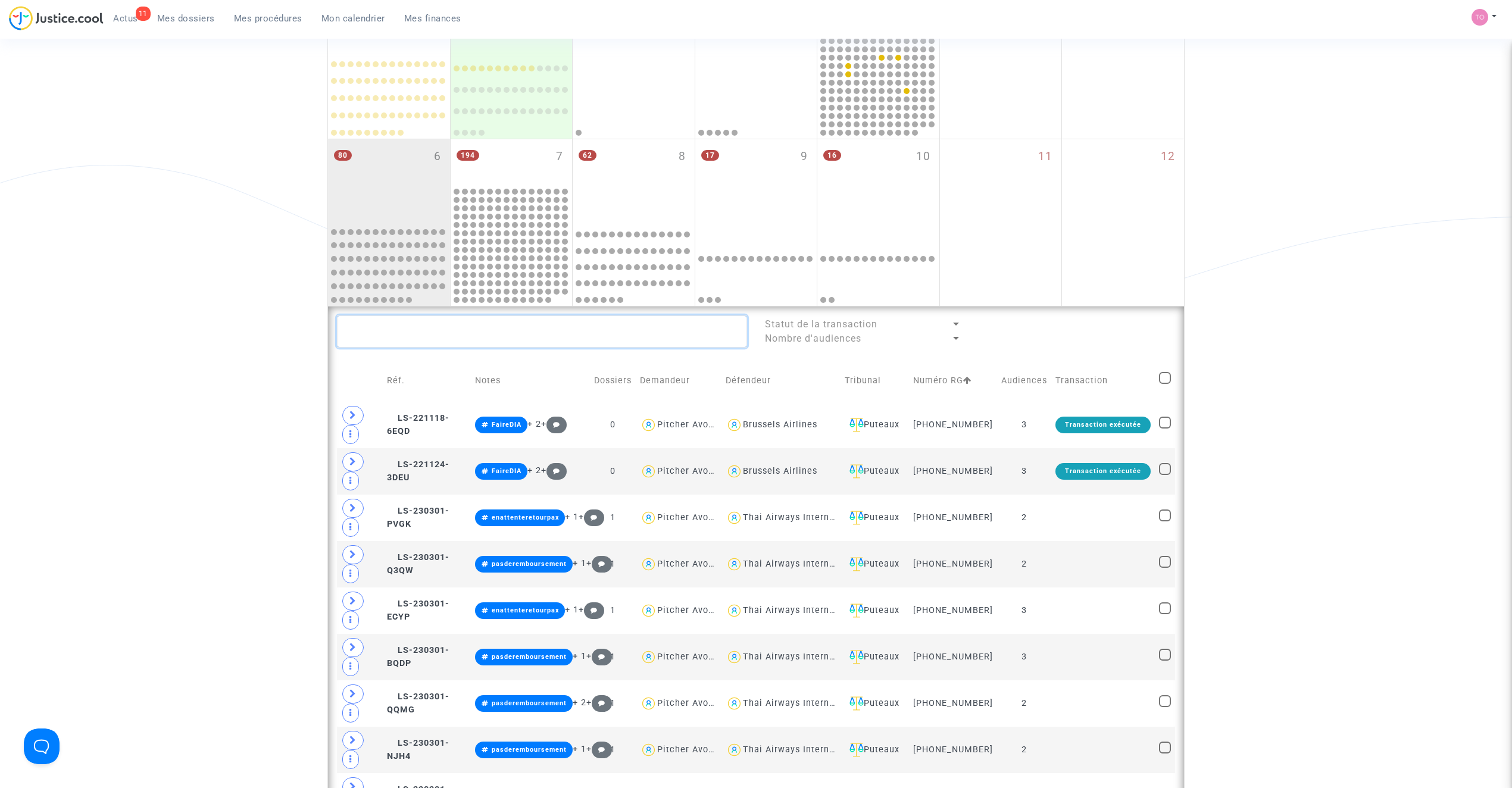
click at [449, 328] on textarea at bounding box center [542, 332] width 410 height 32
click at [444, 328] on textarea at bounding box center [542, 332] width 410 height 32
paste textarea "CFR-230608-627Y"
click at [444, 328] on textarea at bounding box center [542, 332] width 410 height 32
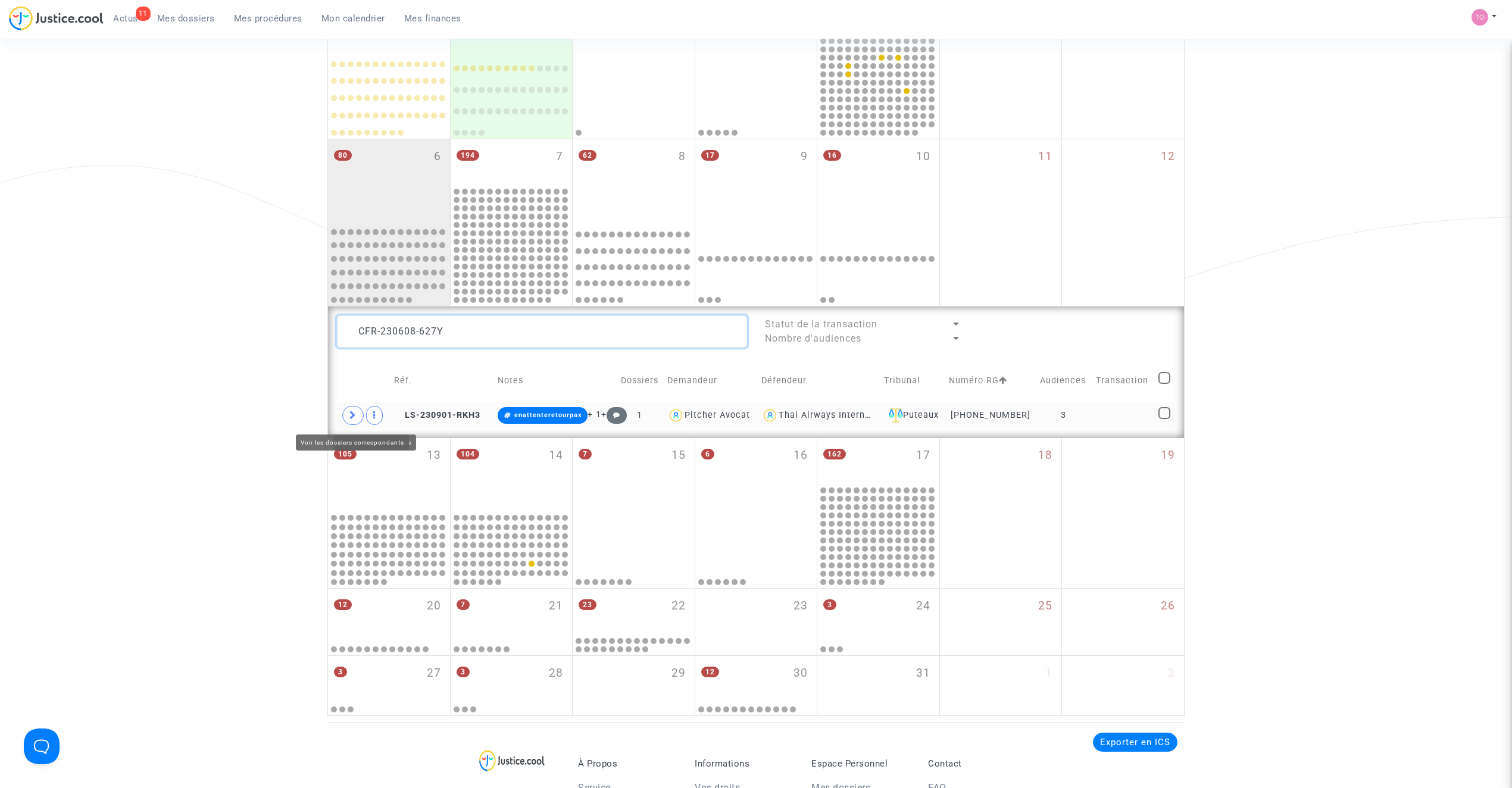
type textarea "CFR-230608-627Y"
click at [359, 415] on span at bounding box center [353, 414] width 21 height 19
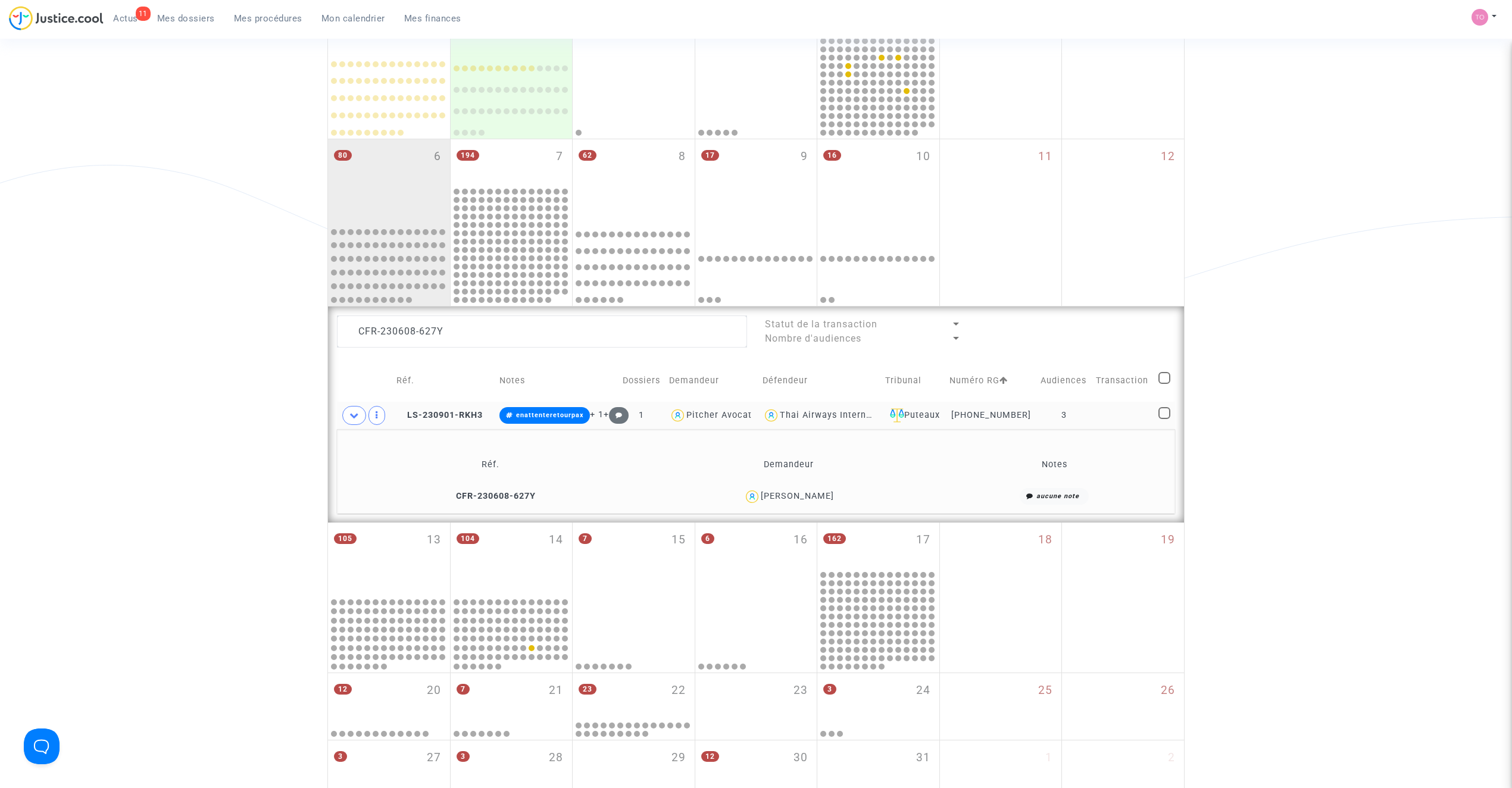
click at [819, 502] on div "Jerome Richard" at bounding box center [797, 495] width 73 height 10
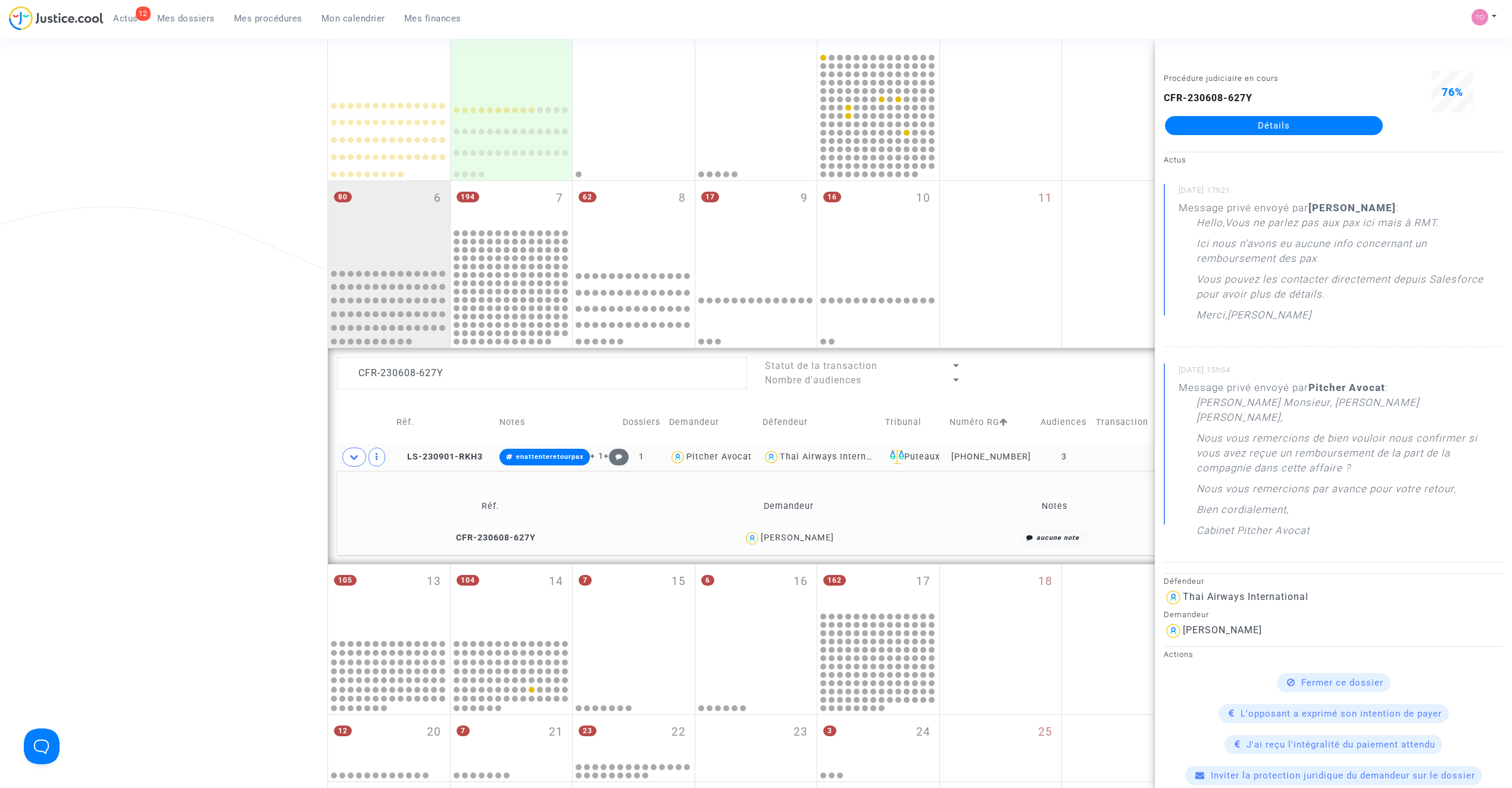
scroll to position [187, 0]
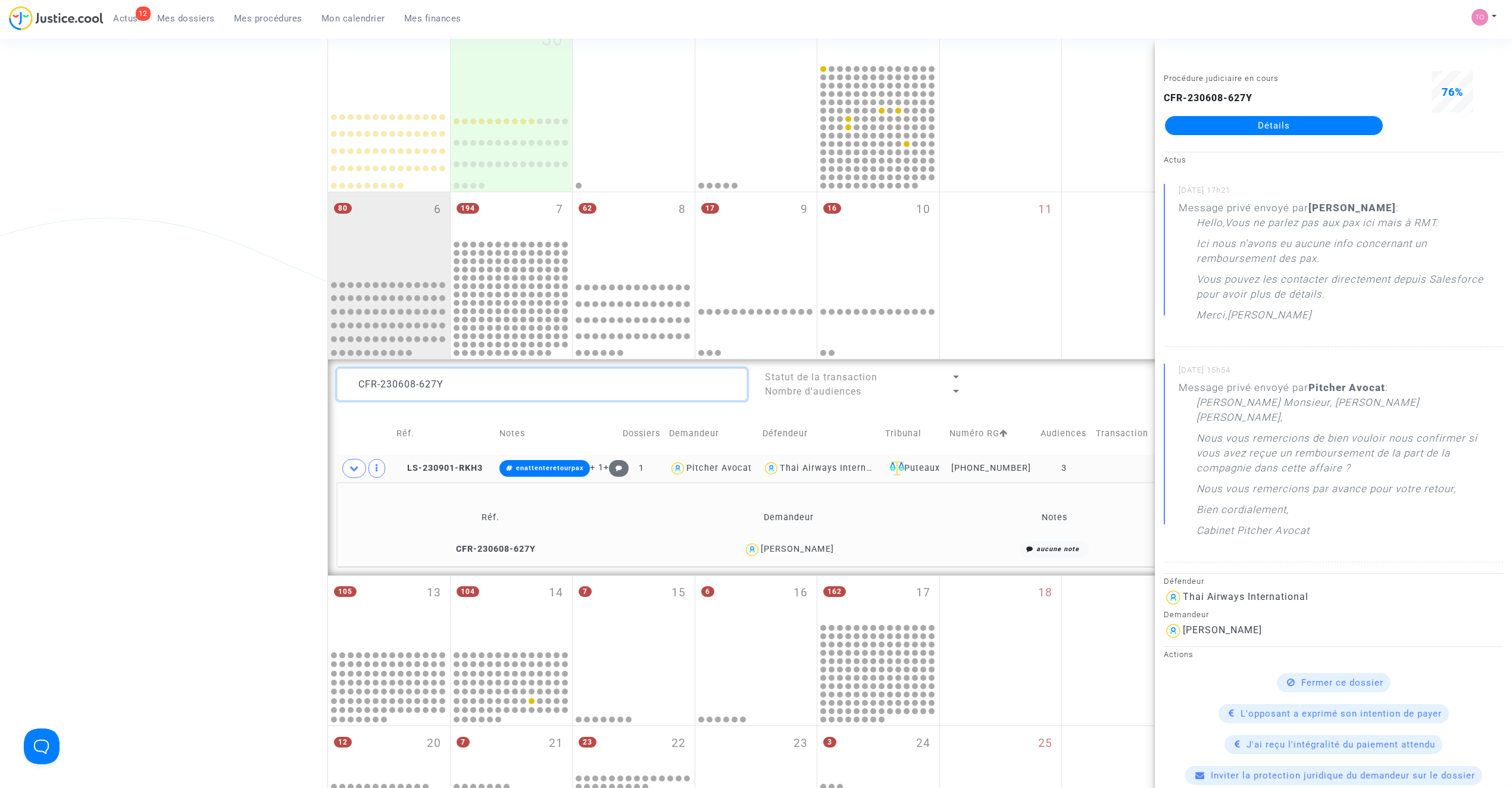
drag, startPoint x: 400, startPoint y: 386, endPoint x: -61, endPoint y: 382, distance: 461.0
click at [0, 382] on html "12 Actus Mes dossiers Mes procédures Mon calendrier Mes finances Mon profil Par…" at bounding box center [756, 557] width 1512 height 1488
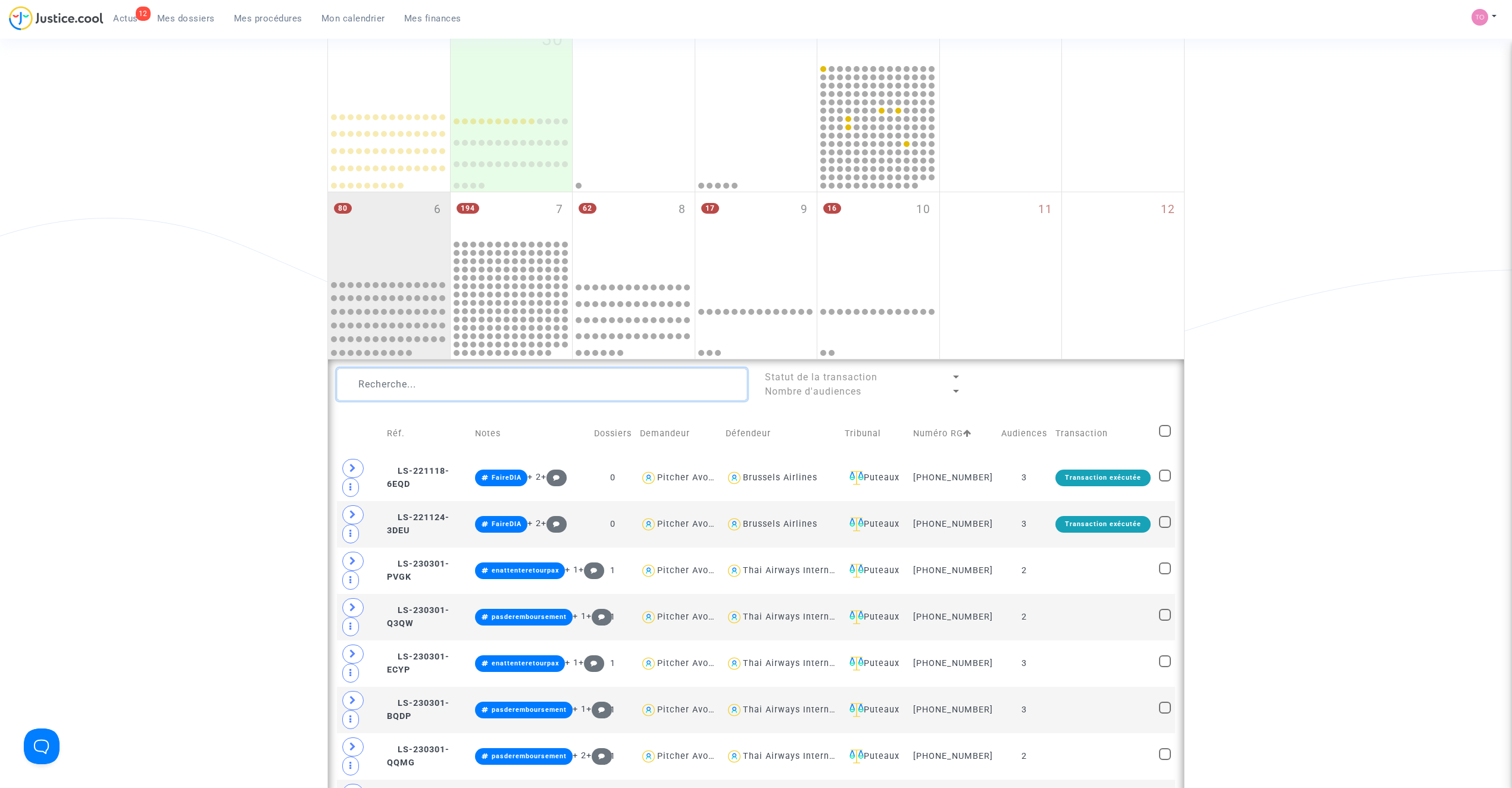
scroll to position [266, 0]
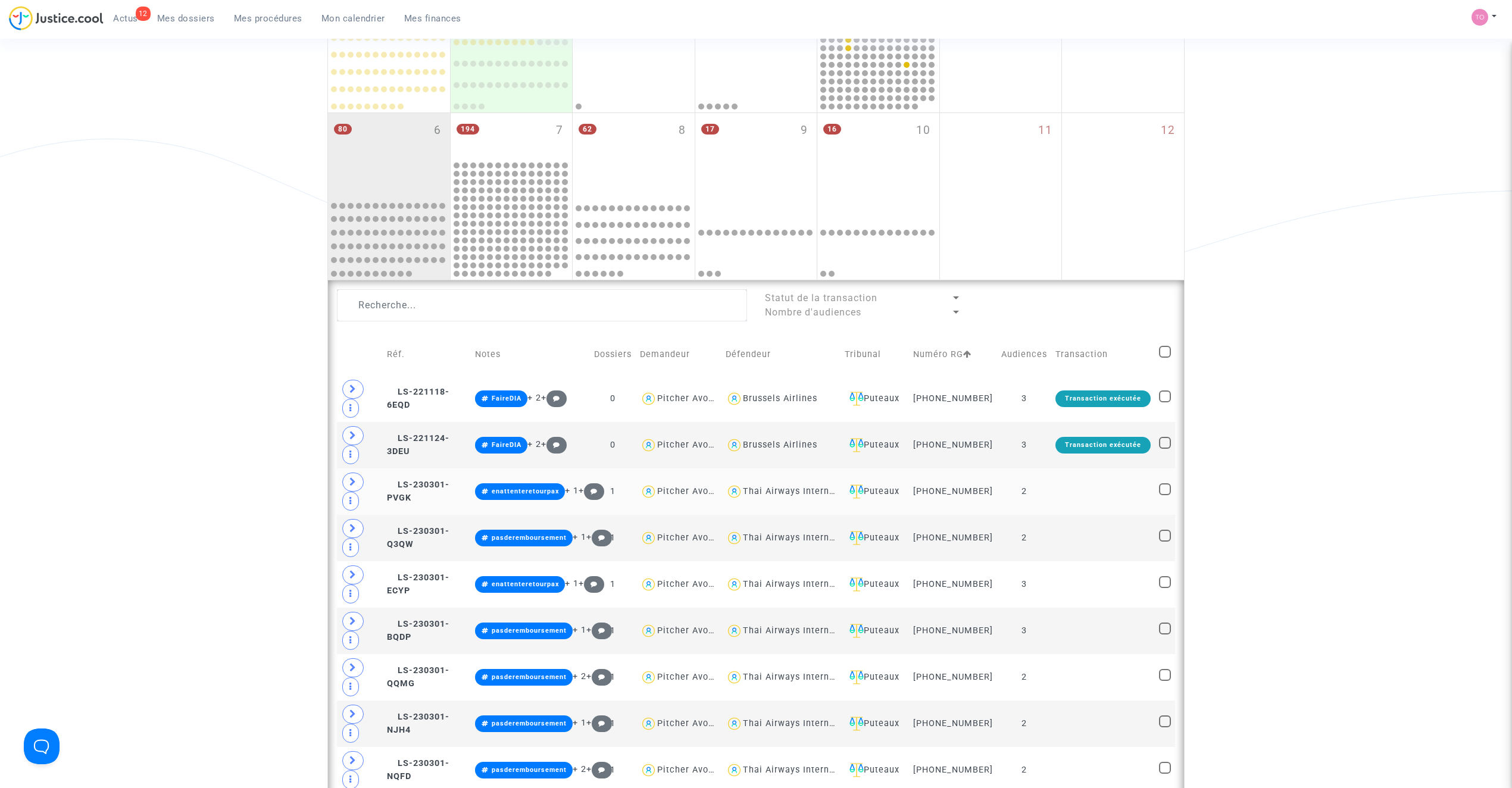
click at [788, 496] on div "Thai Airways International" at bounding box center [801, 491] width 117 height 10
type textarea "@"Thai Airways International""
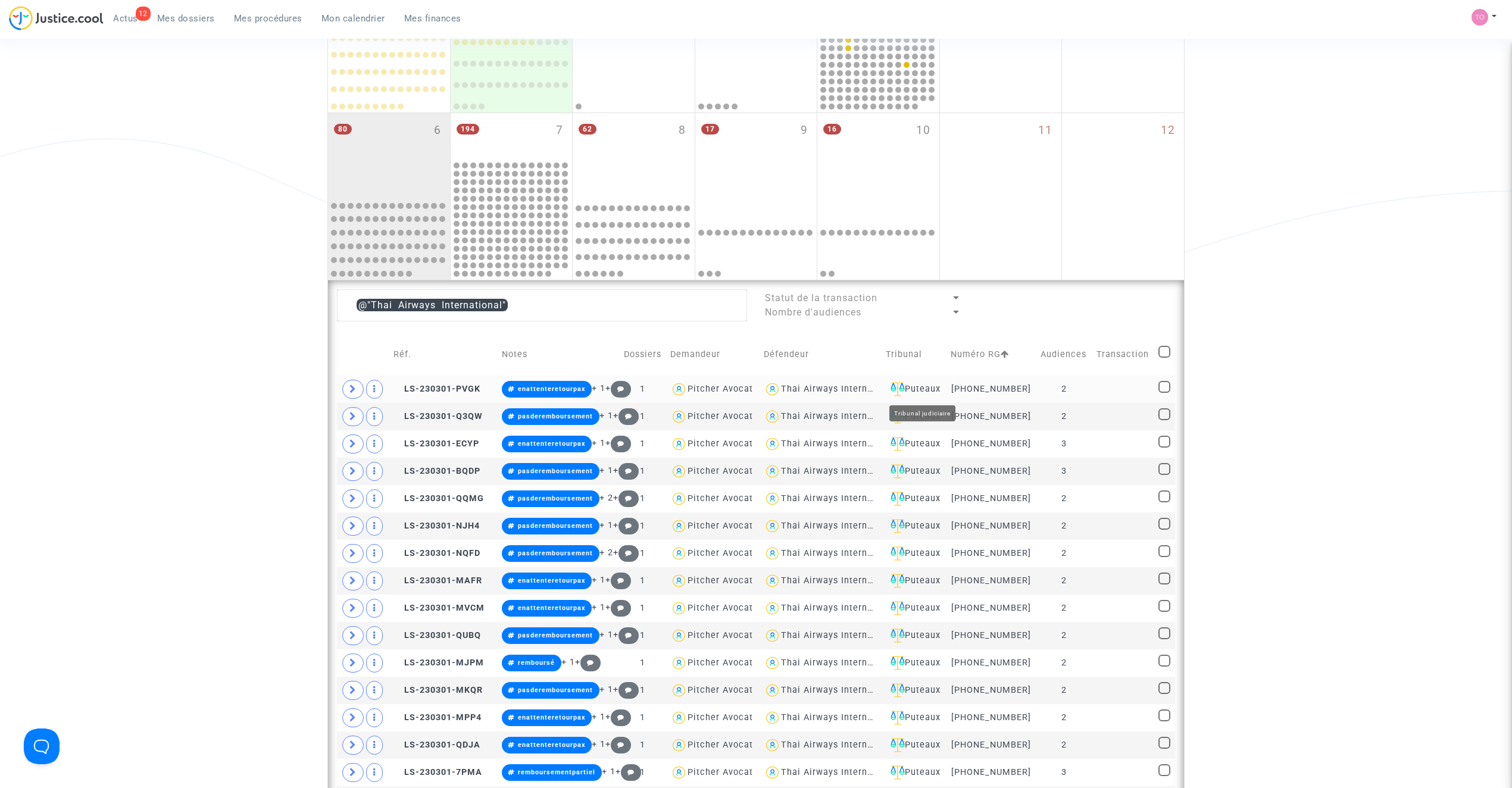
click at [938, 390] on div "Puteaux" at bounding box center [914, 390] width 57 height 14
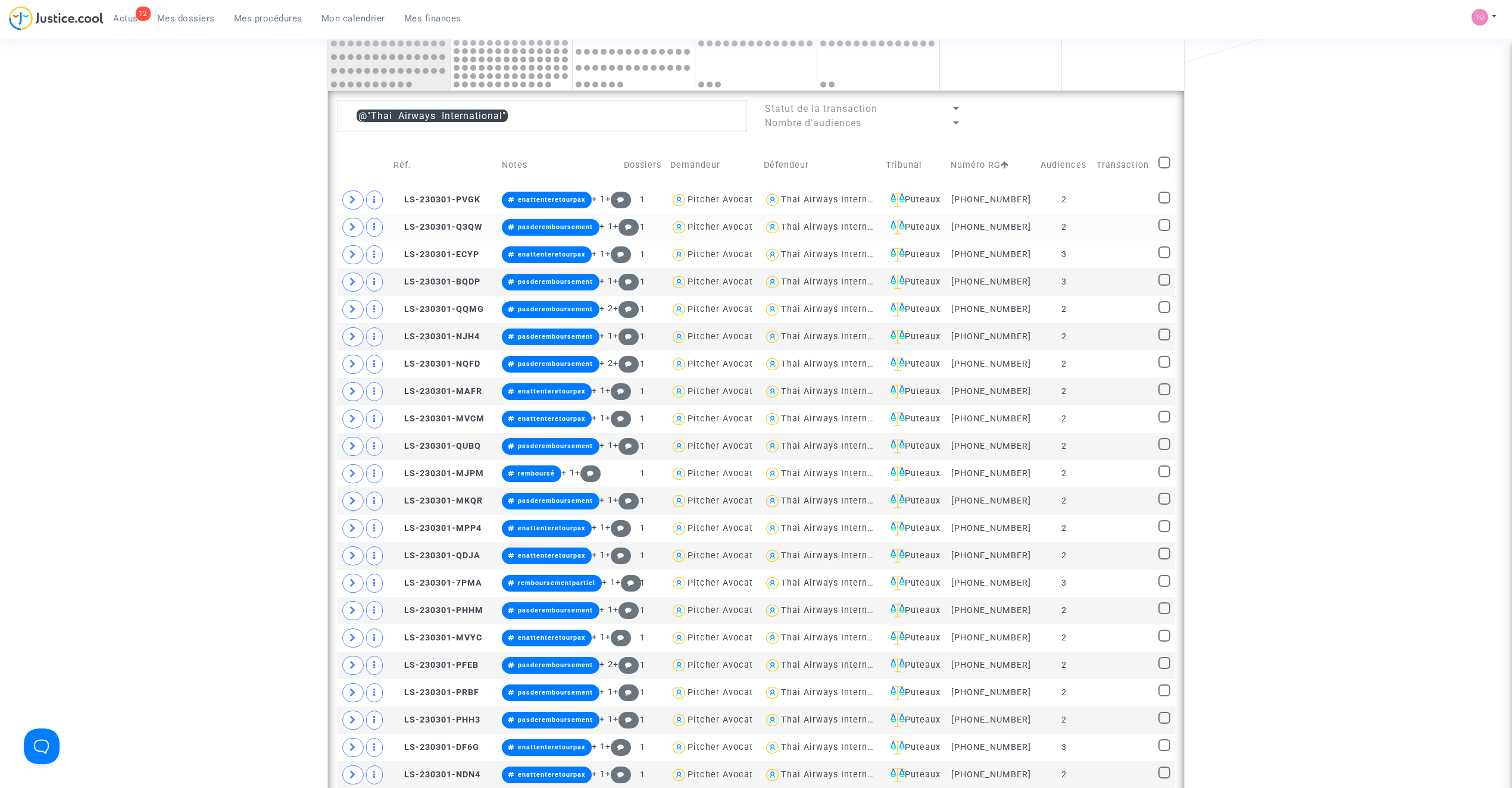
scroll to position [424, 0]
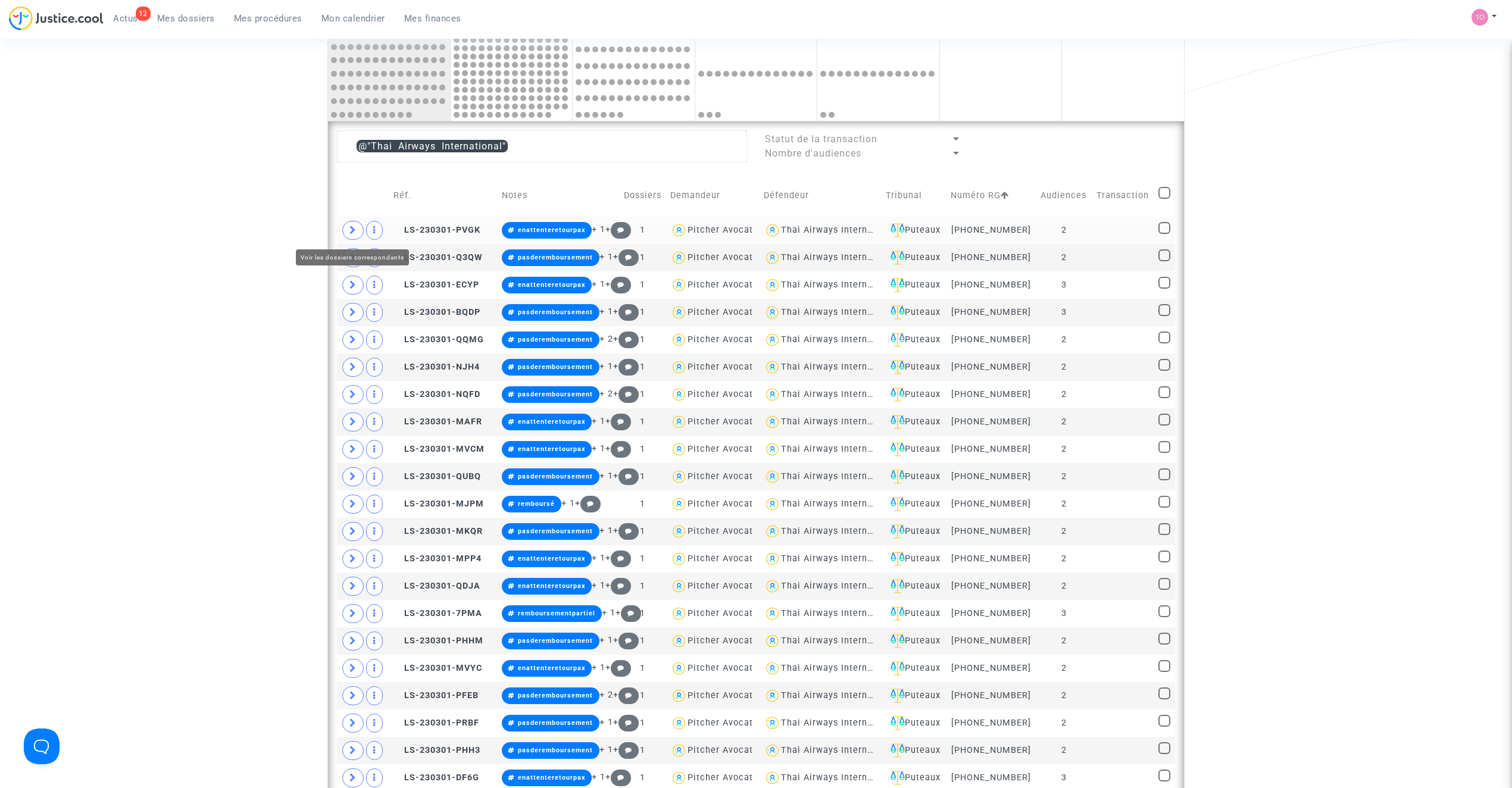
click at [349, 228] on span at bounding box center [353, 229] width 21 height 19
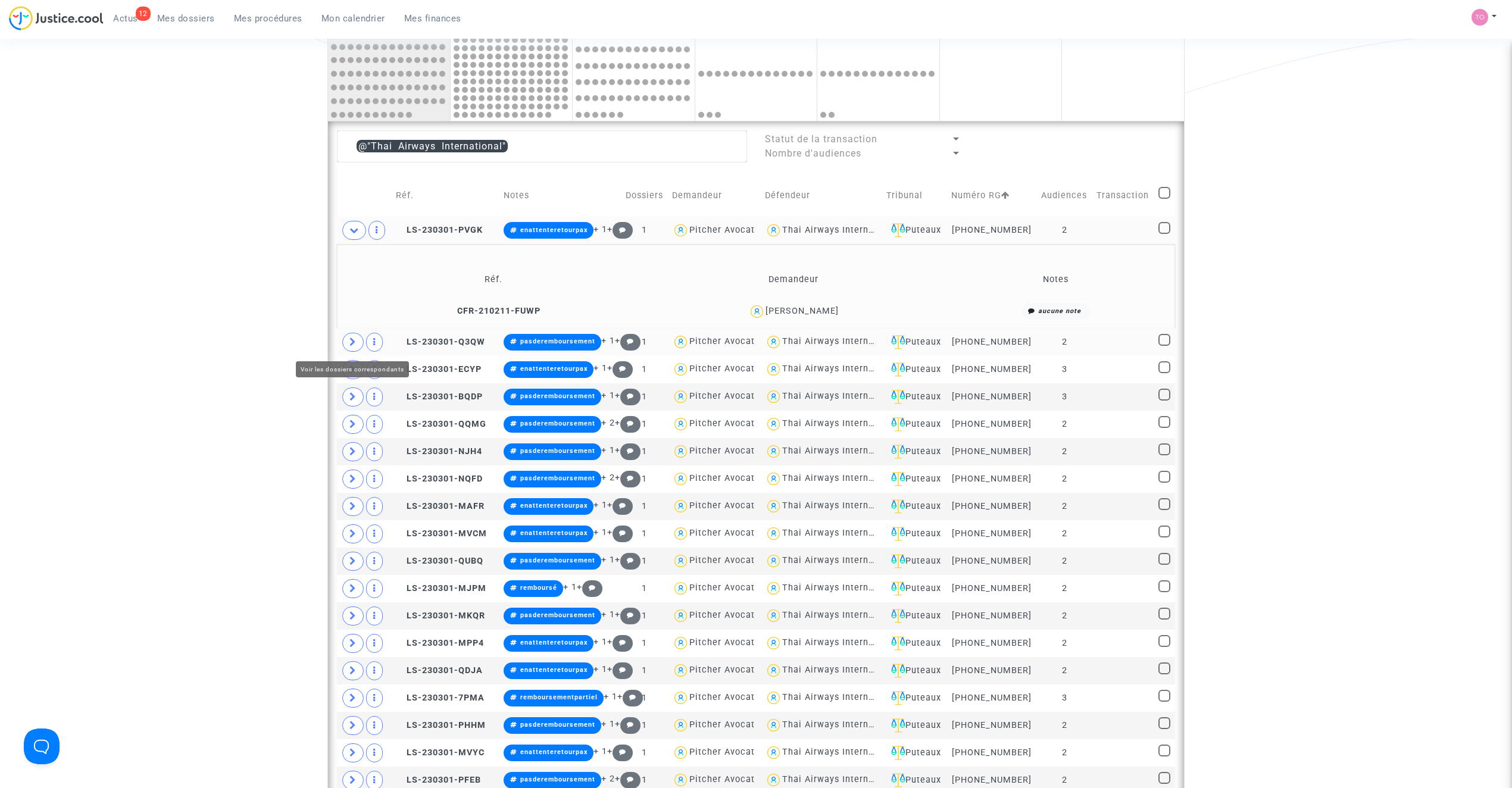
click at [350, 336] on span at bounding box center [353, 342] width 21 height 19
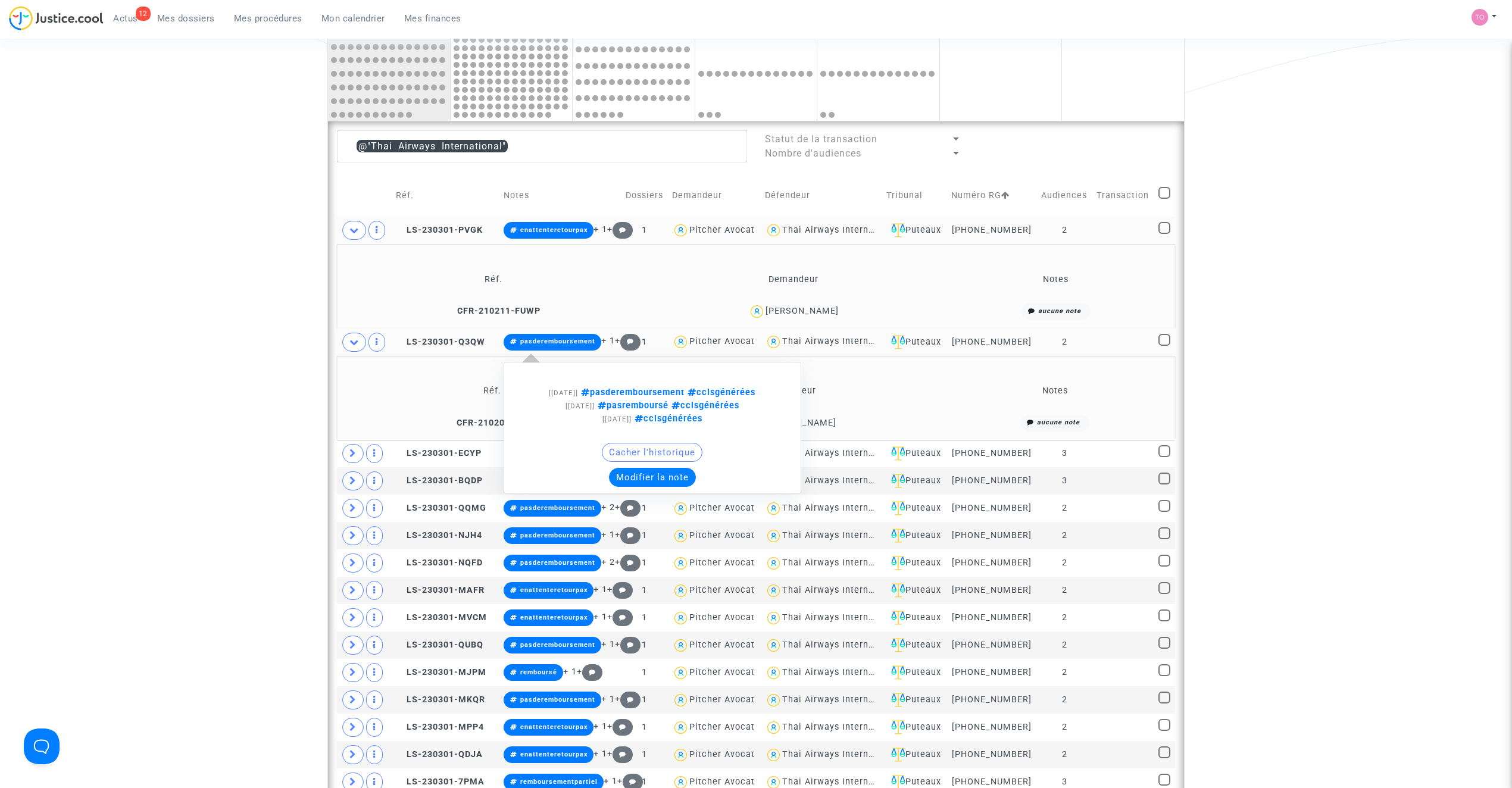
click at [643, 446] on button "Cacher l'historique" at bounding box center [652, 452] width 101 height 19
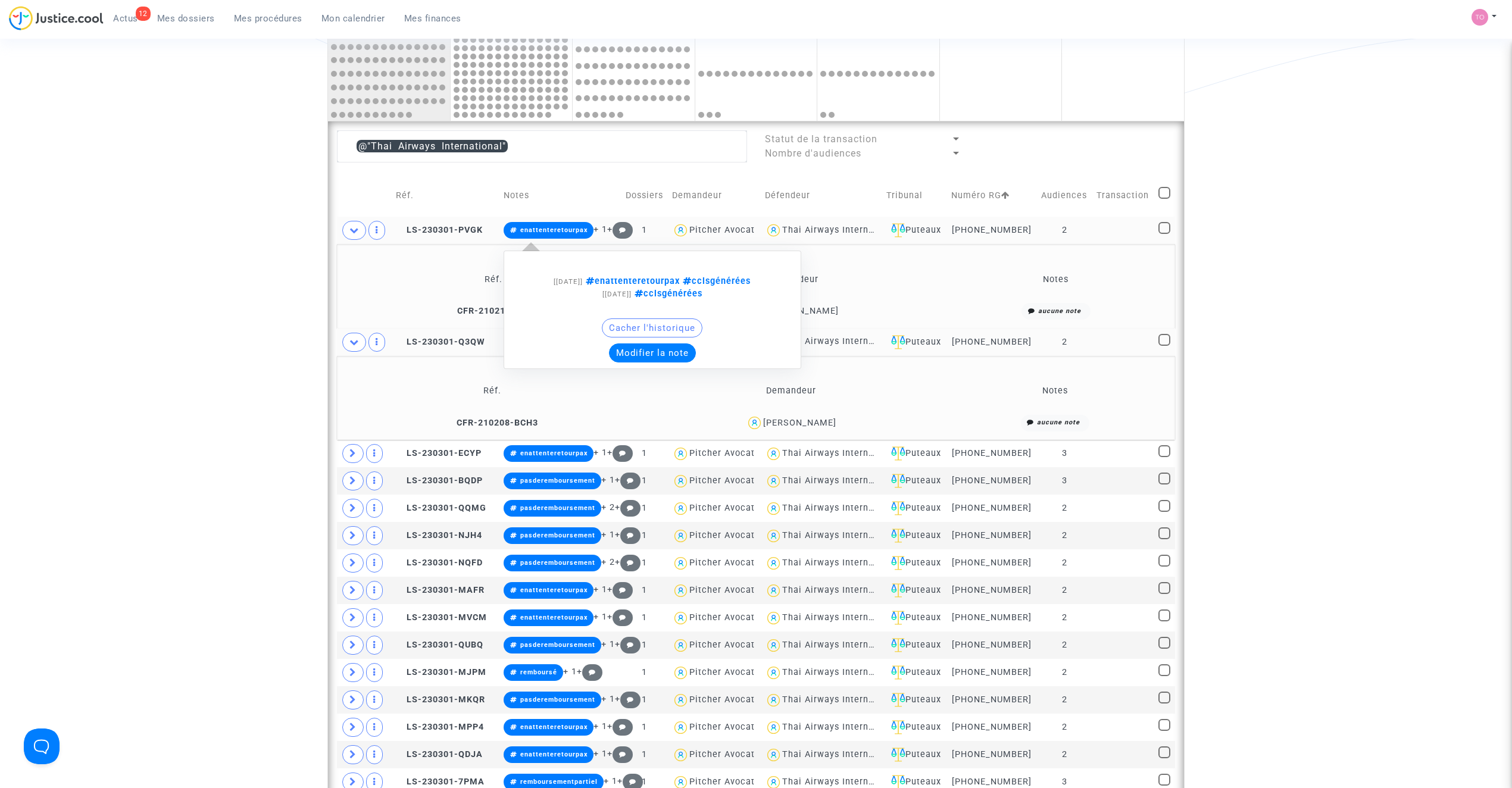
click at [637, 325] on button "Cacher l'historique" at bounding box center [652, 327] width 101 height 19
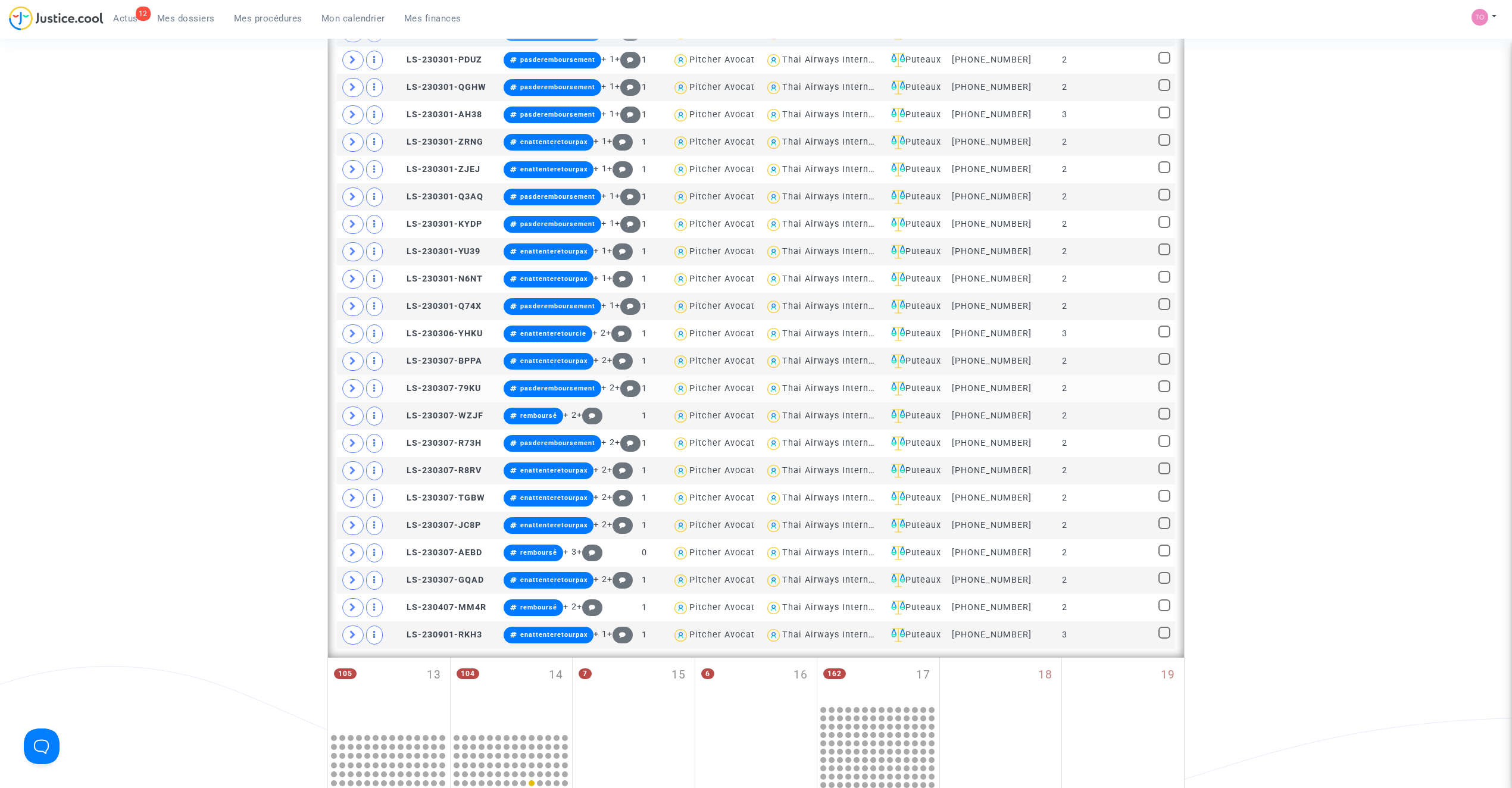
scroll to position [1509, 0]
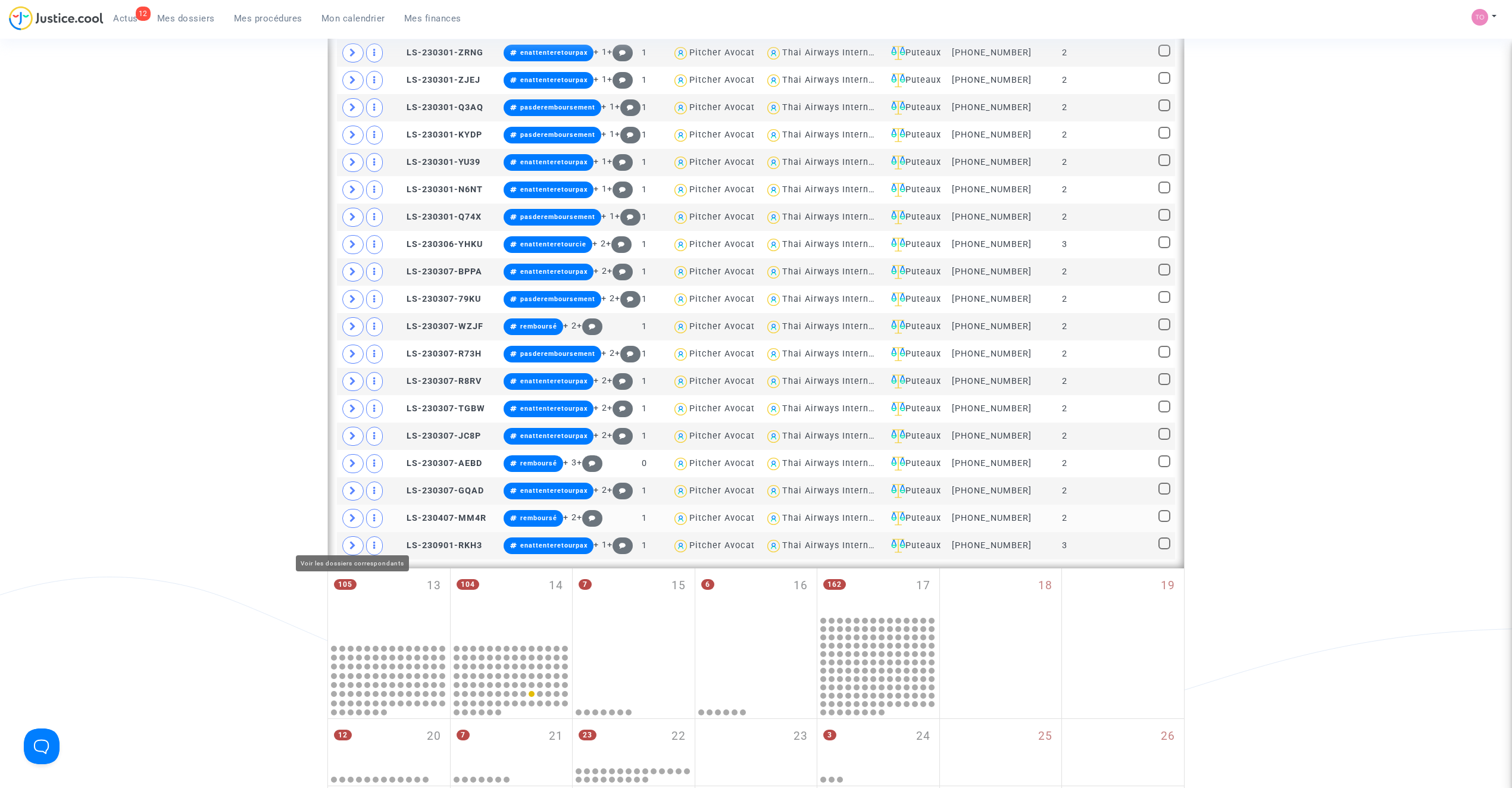
click at [350, 528] on span at bounding box center [353, 518] width 21 height 19
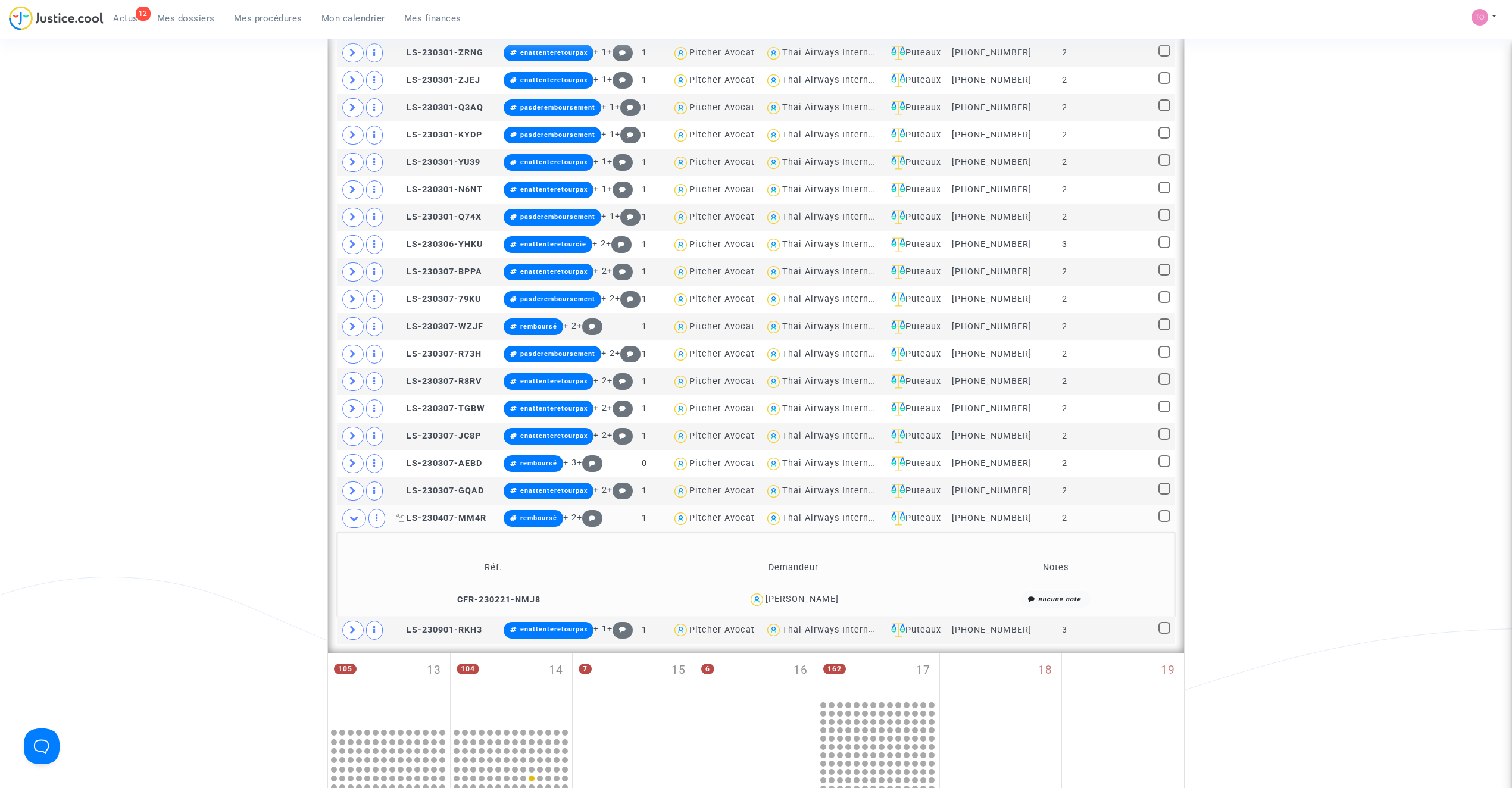
click at [438, 523] on span "LS-230407-MM4R" at bounding box center [441, 518] width 91 height 10
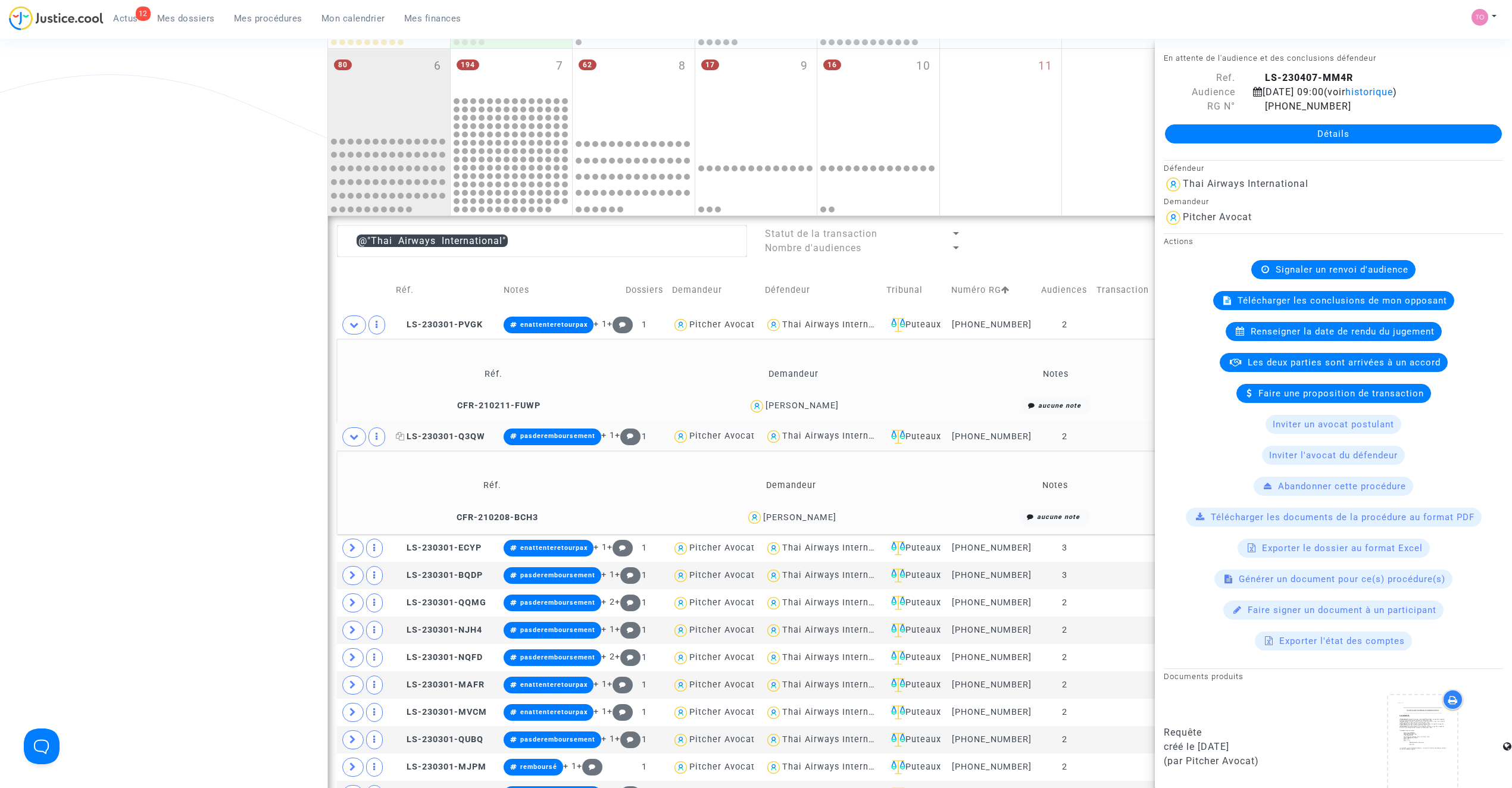
scroll to position [372, 0]
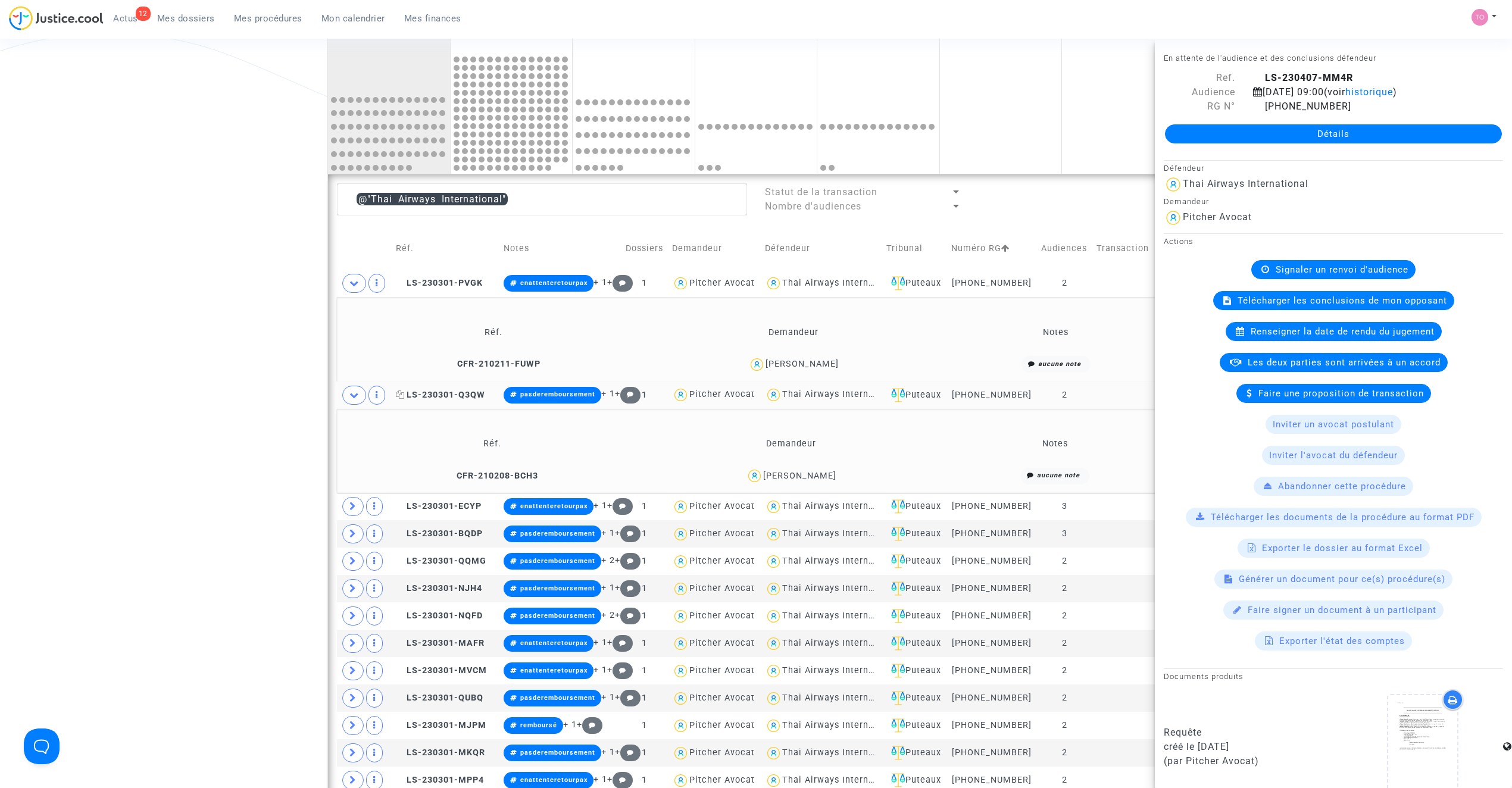
click at [430, 393] on span "LS-230301-Q3QW" at bounding box center [440, 394] width 89 height 10
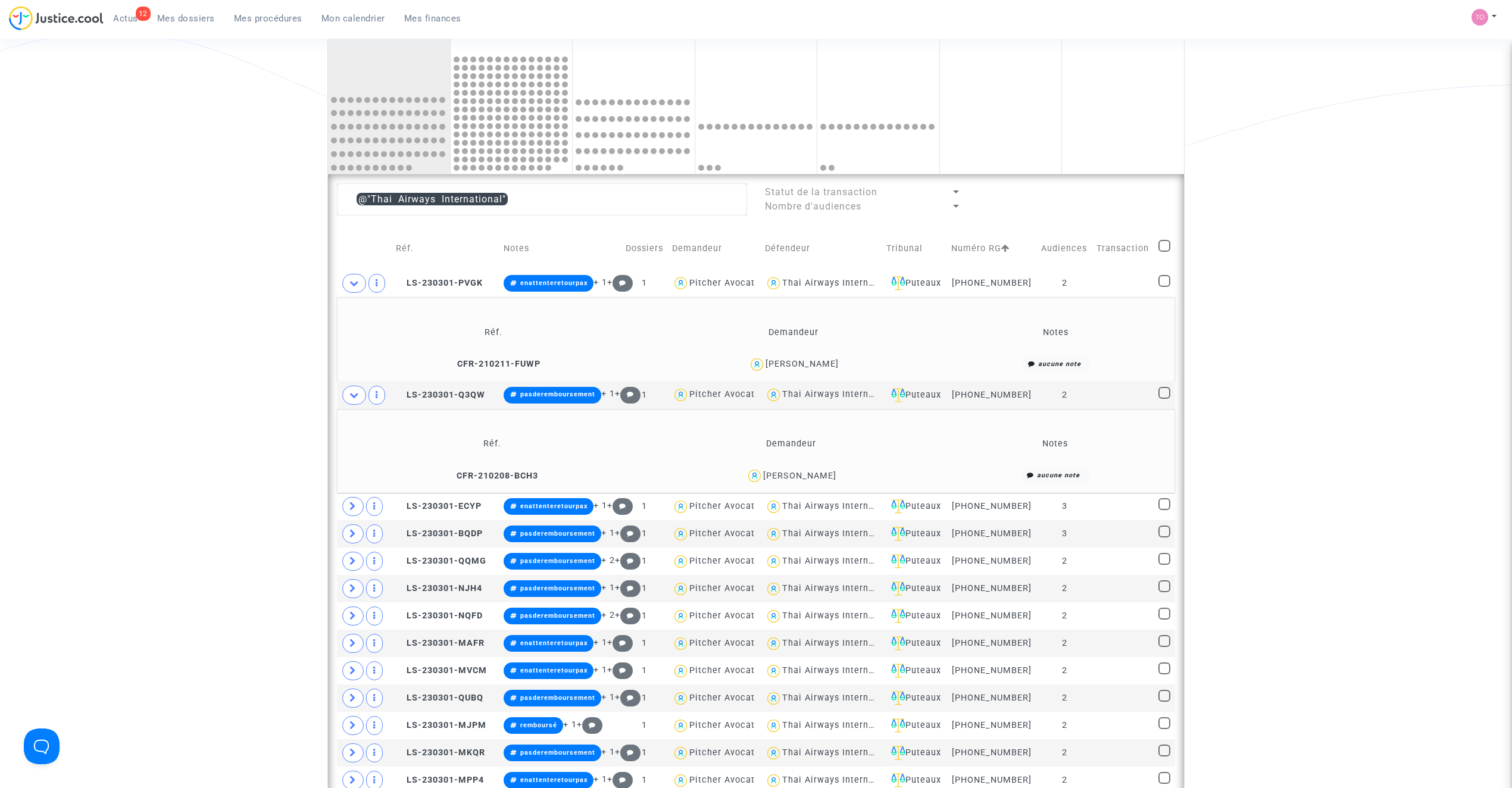
click at [802, 365] on div "laurence planaud" at bounding box center [802, 364] width 73 height 10
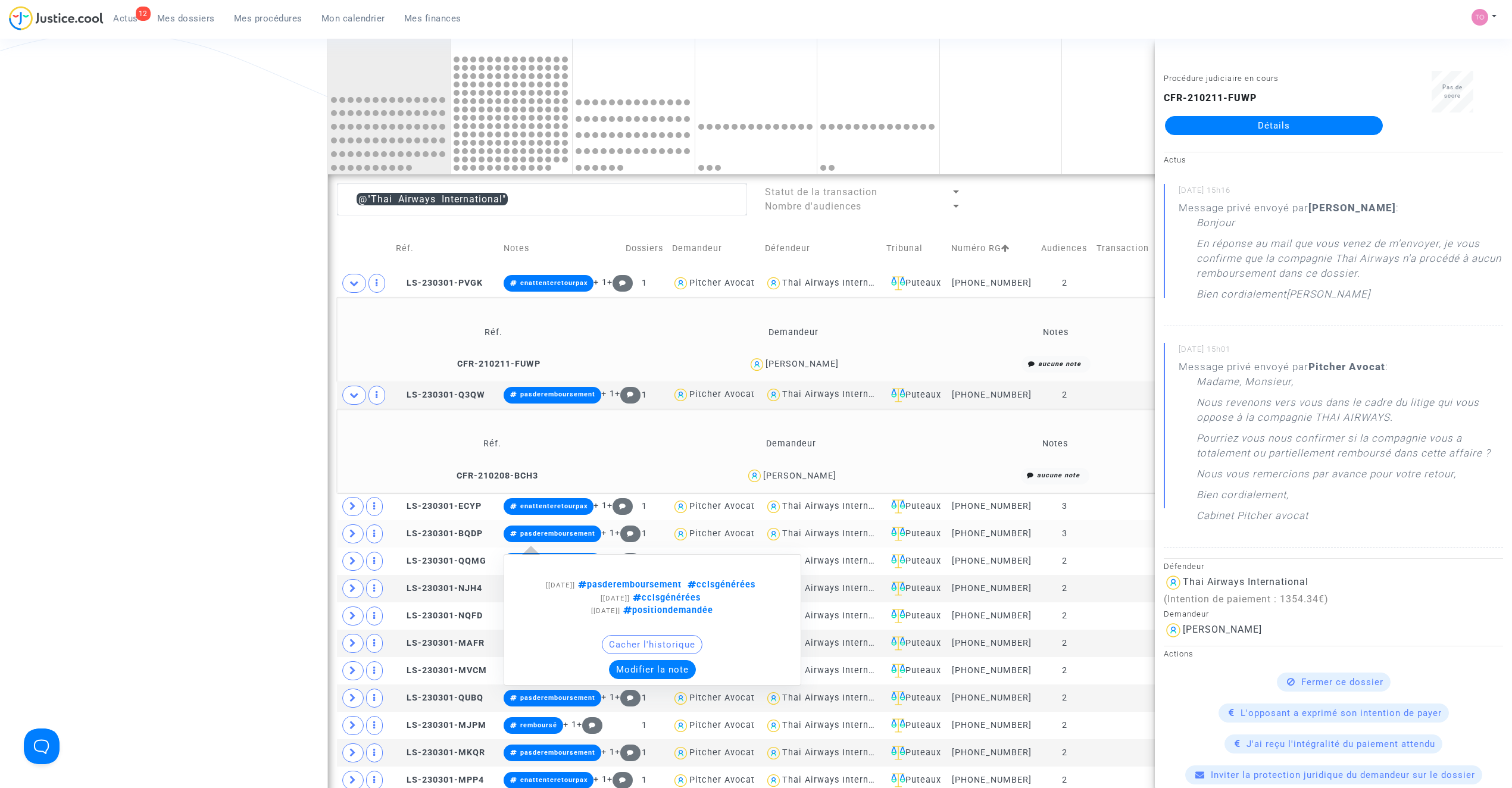
click at [667, 670] on button "Modifier la note" at bounding box center [653, 669] width 87 height 19
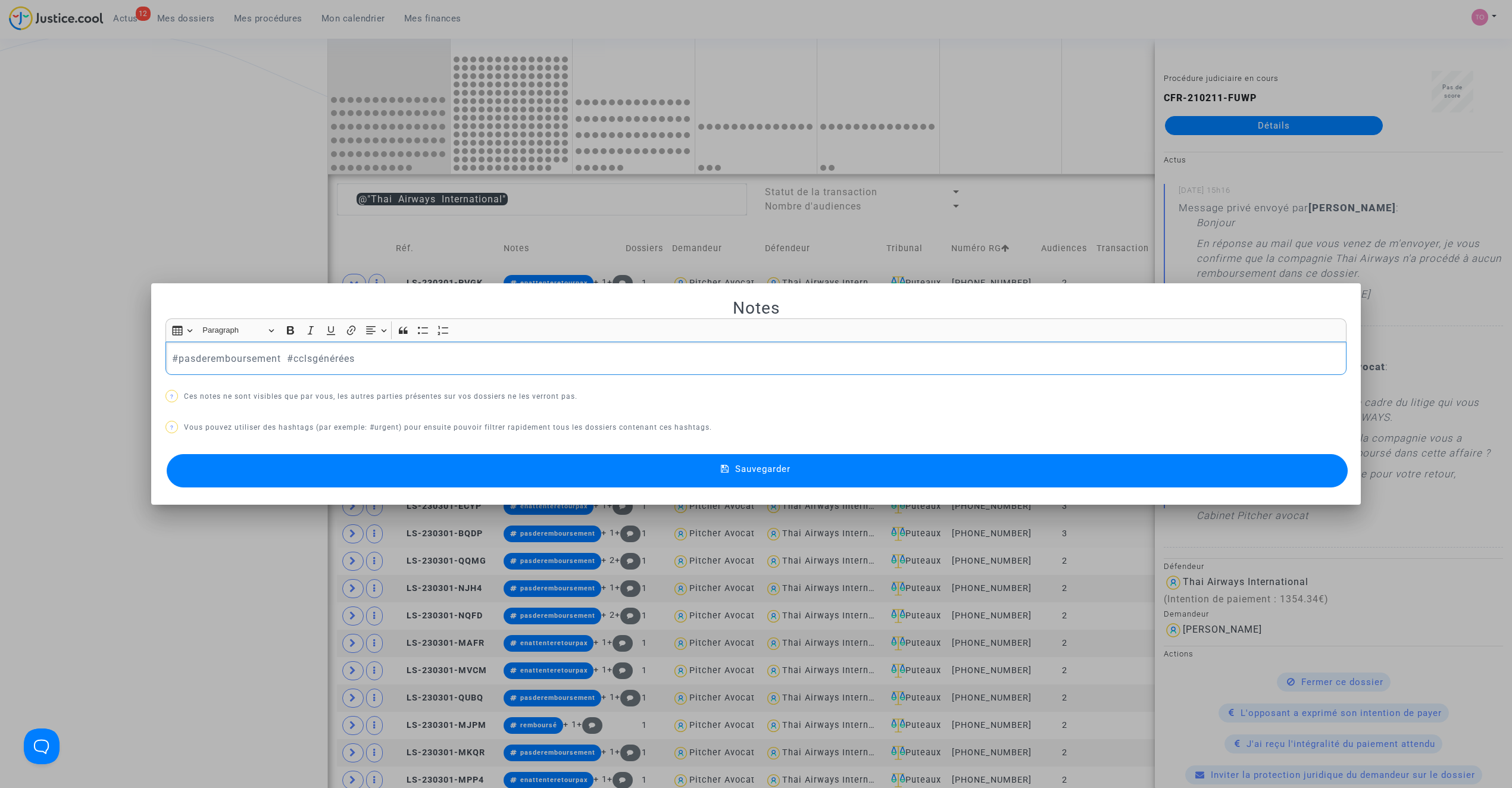
drag, startPoint x: 278, startPoint y: 354, endPoint x: -43, endPoint y: 329, distance: 322.0
copy p "#pasderemboursement"
click at [117, 213] on div at bounding box center [756, 394] width 1512 height 788
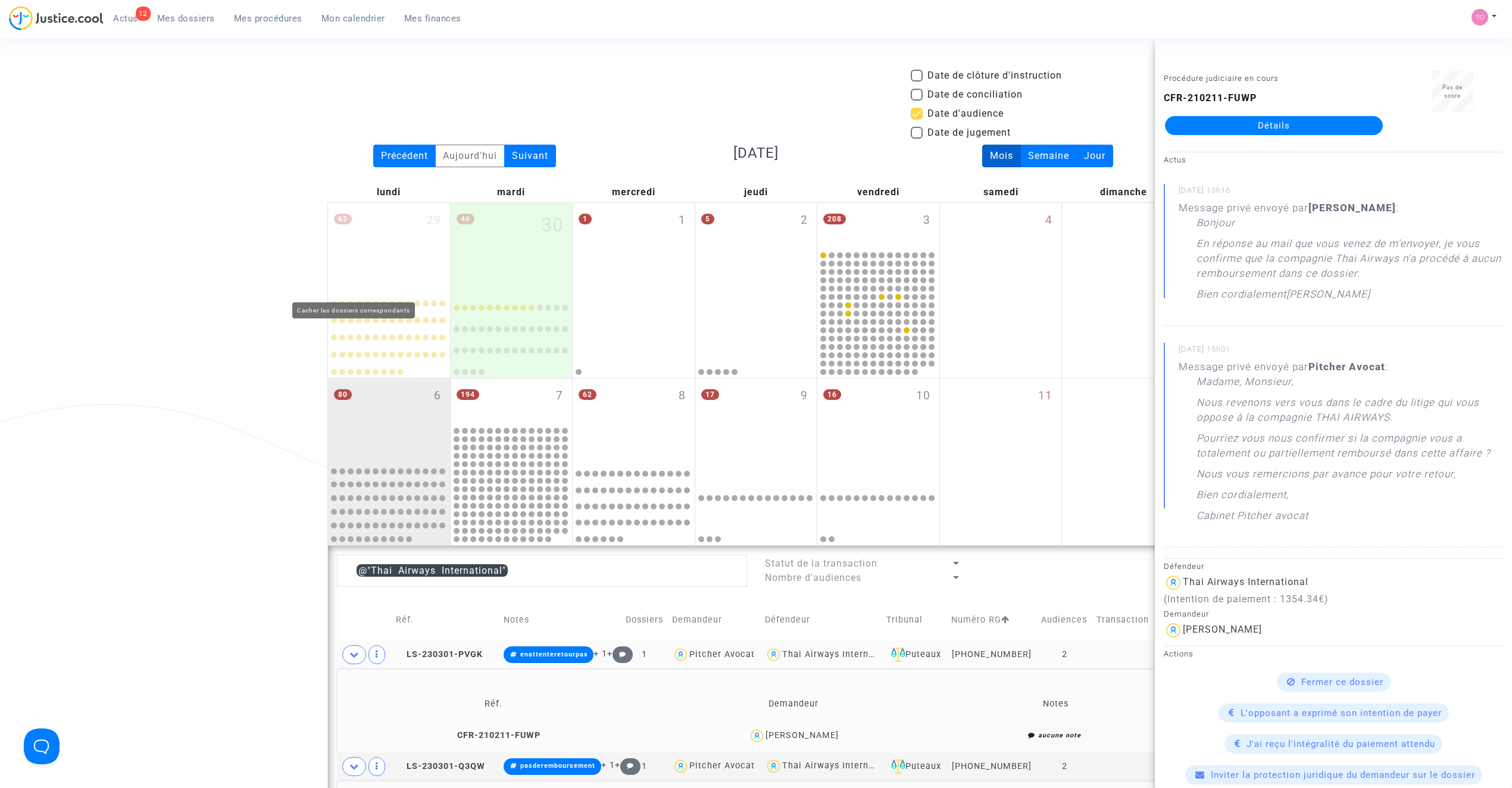
scroll to position [372, 0]
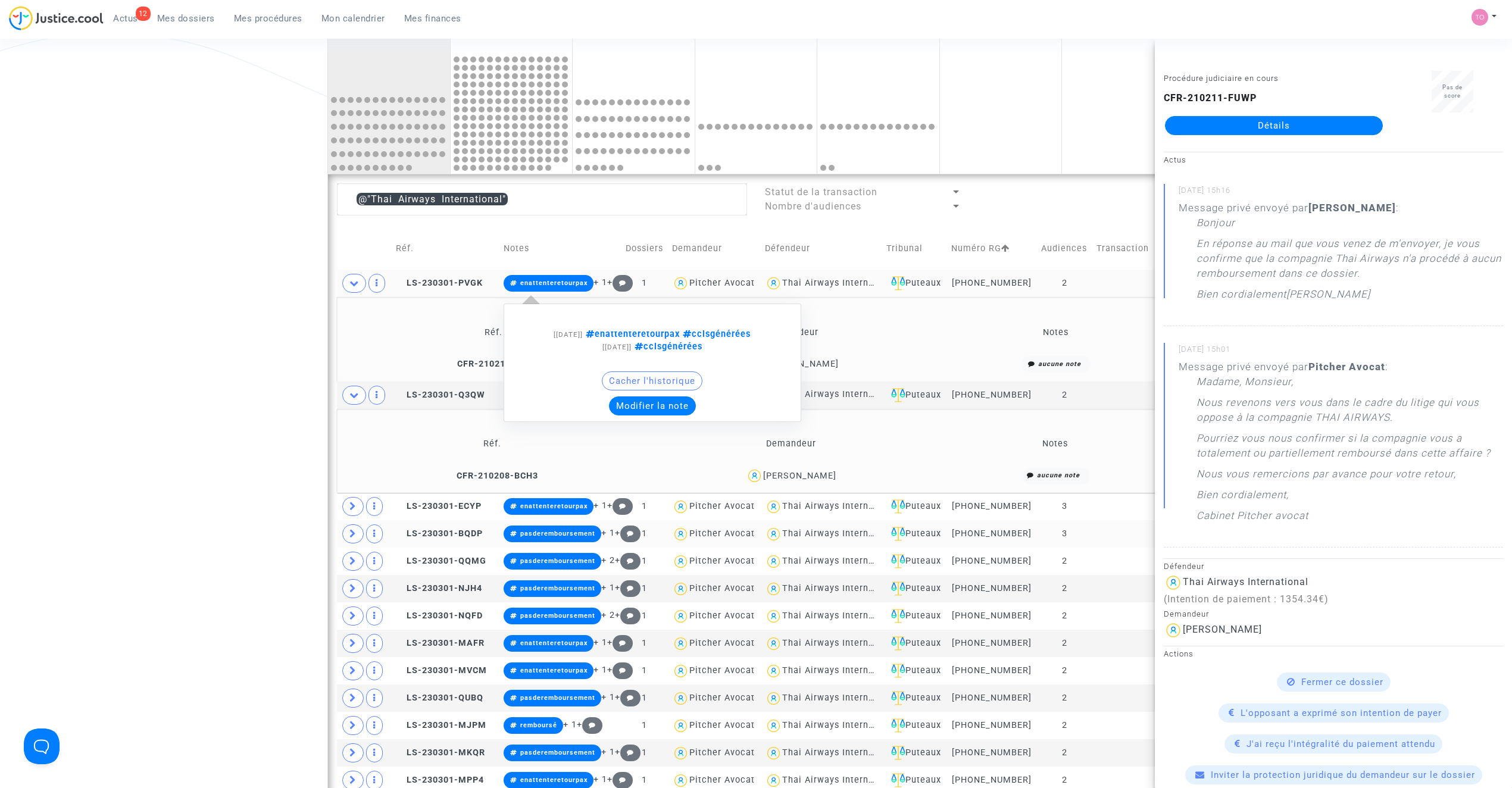
click at [657, 404] on button "Modifier la note" at bounding box center [653, 406] width 87 height 19
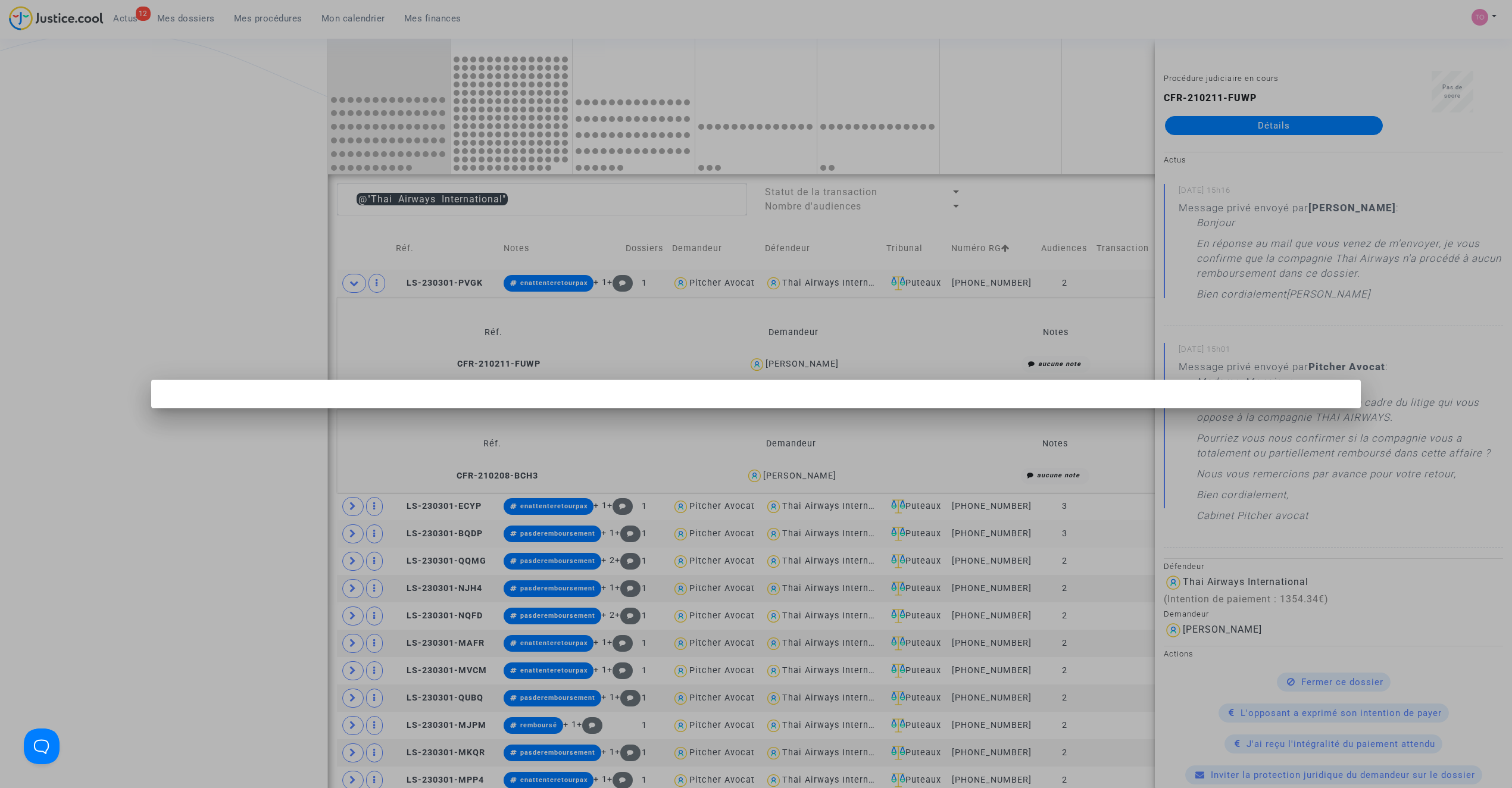
scroll to position [0, 0]
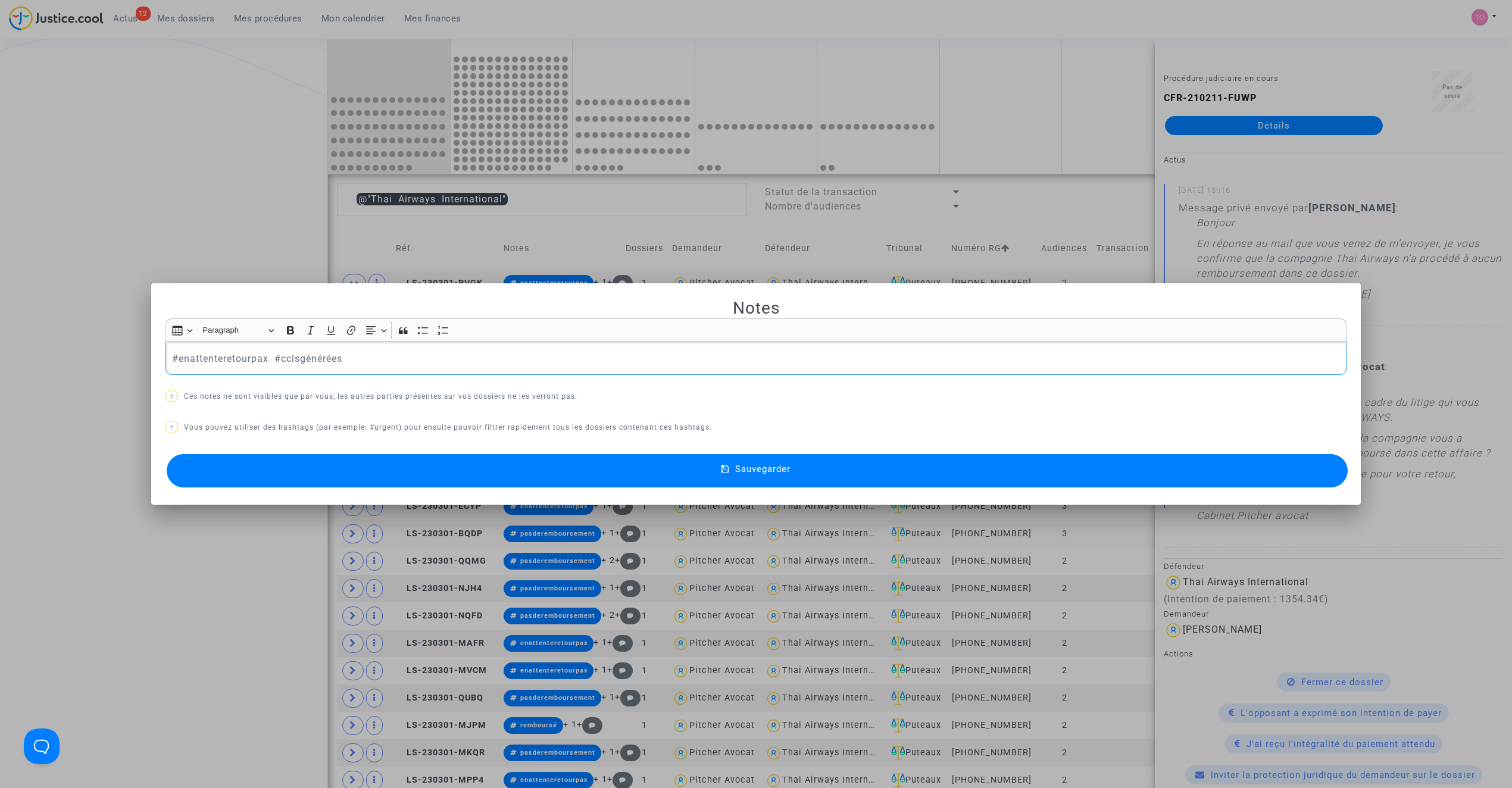
drag, startPoint x: 264, startPoint y: 358, endPoint x: 28, endPoint y: 366, distance: 236.1
click at [3, 366] on div "Notes Rich Text Editor Insert table Insert table Heading Paragraph Paragraph He…" at bounding box center [756, 394] width 1512 height 788
click at [396, 462] on button "Sauvegarder" at bounding box center [757, 470] width 1181 height 33
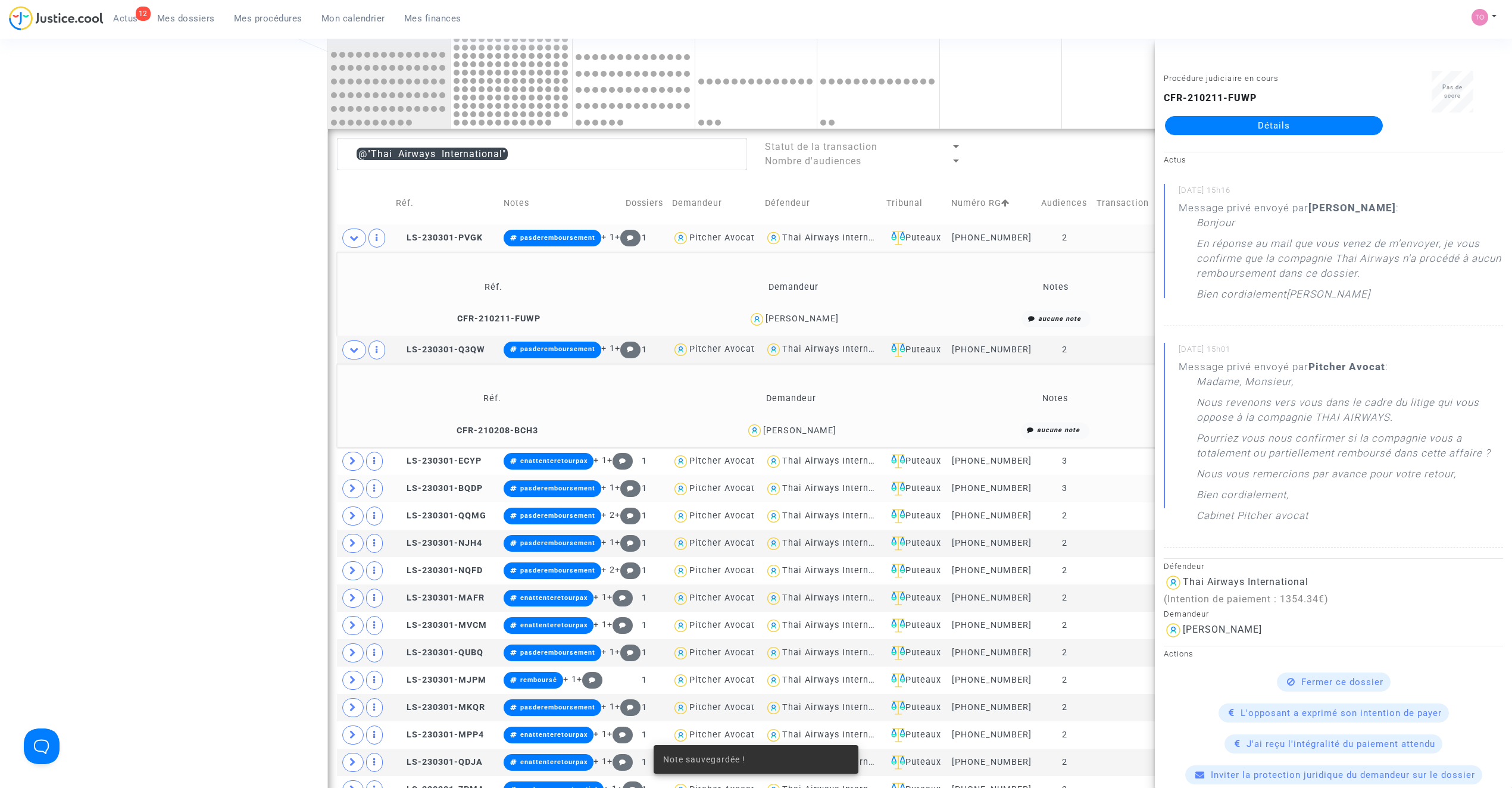
scroll to position [424, 0]
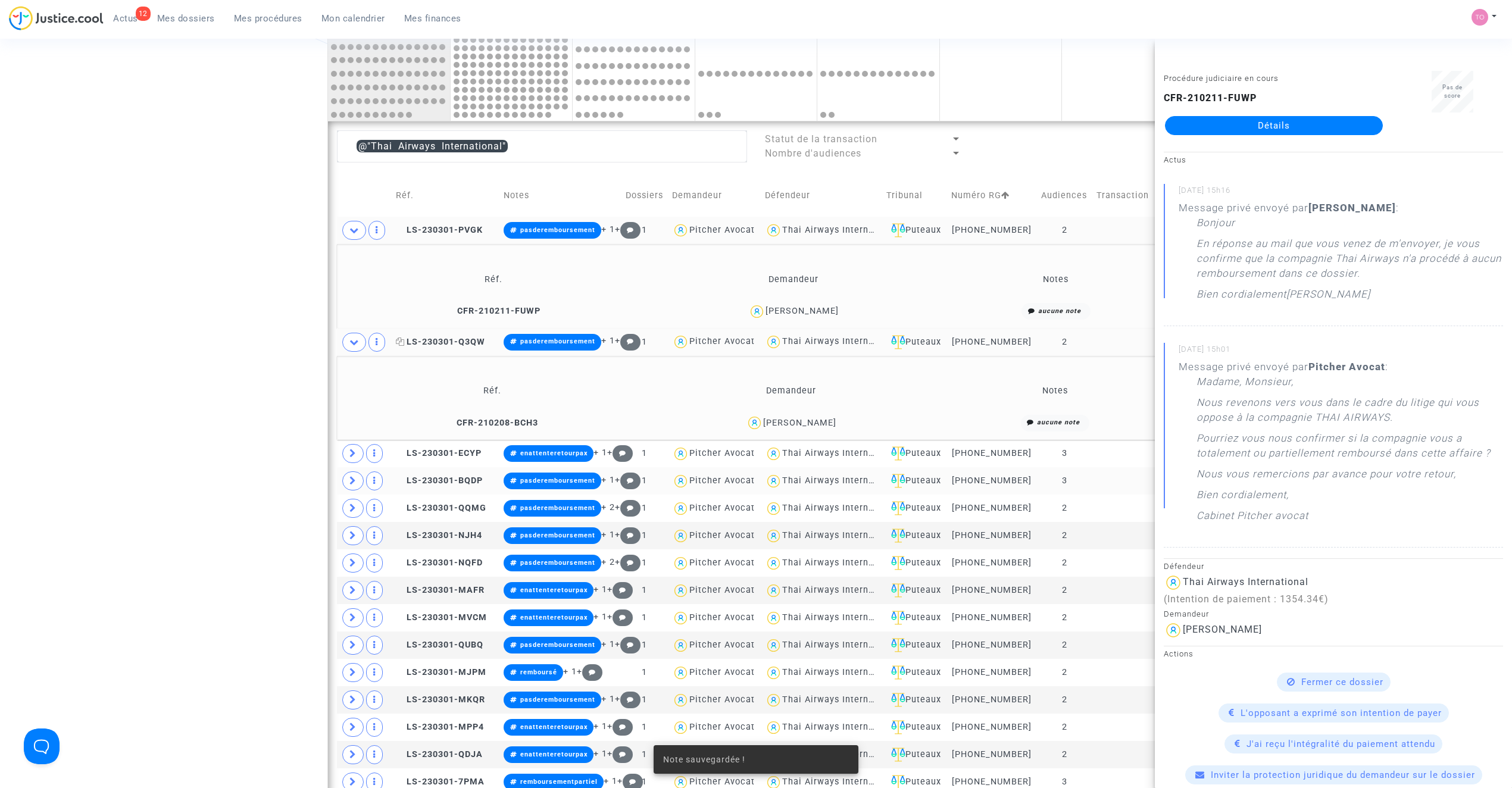
click at [430, 347] on span "LS-230301-Q3QW" at bounding box center [440, 342] width 89 height 10
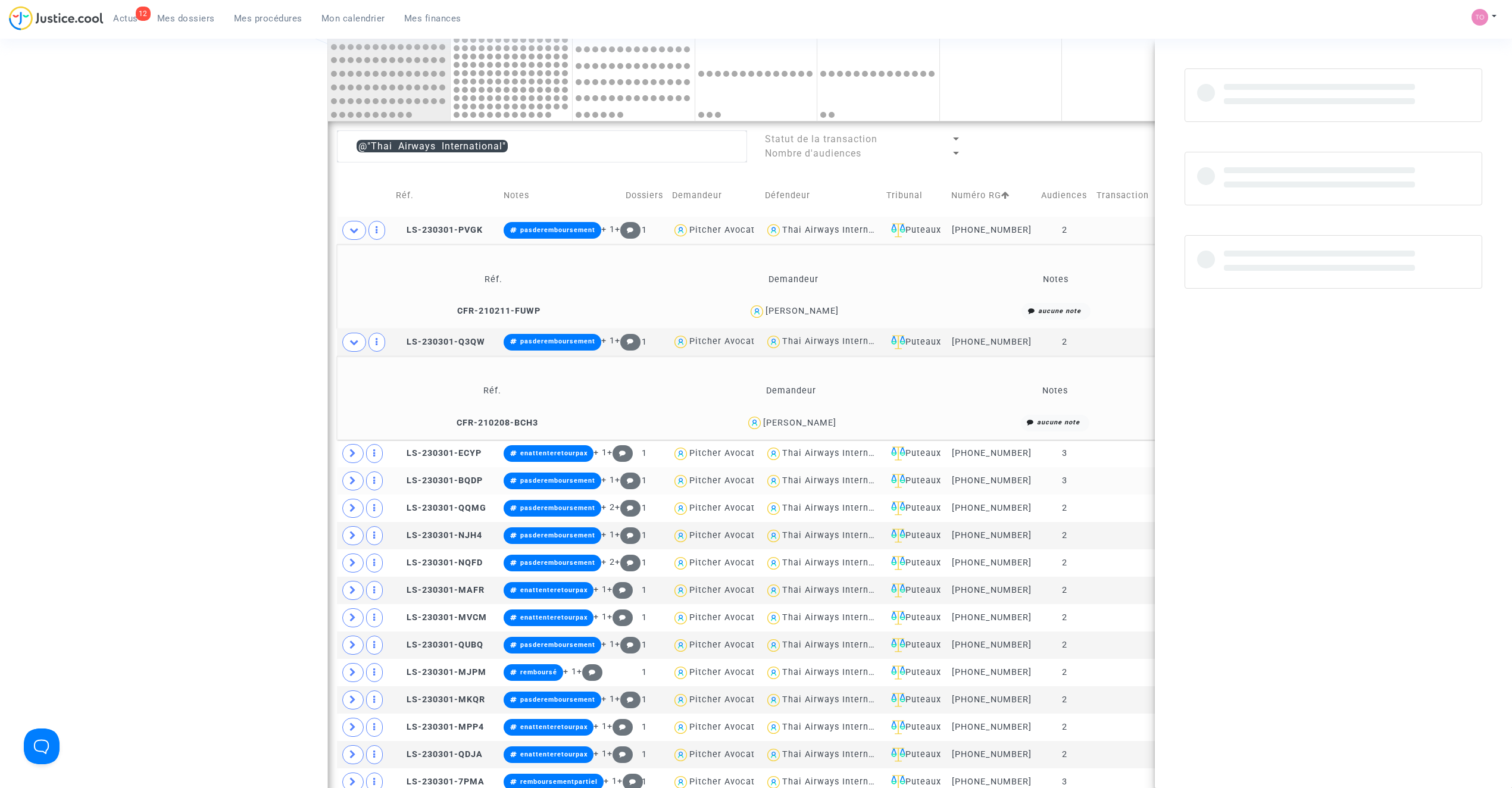
click at [778, 422] on div "Laurence Hartmann" at bounding box center [800, 422] width 73 height 10
click at [350, 222] on span at bounding box center [354, 229] width 24 height 19
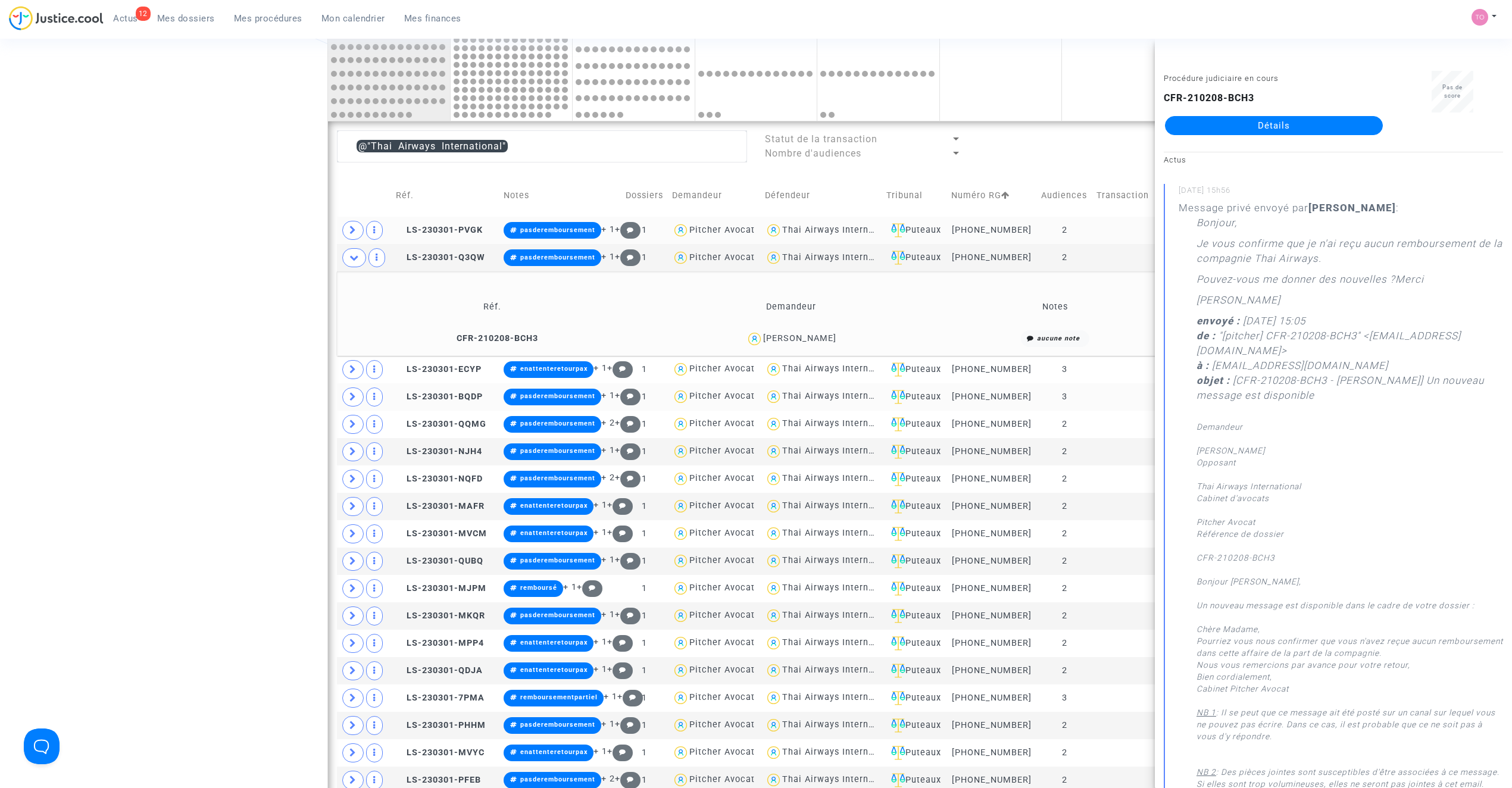
click at [197, 308] on div "Date de clôture d'instruction Date de conciliation Date d'audience Date de juge…" at bounding box center [756, 788] width 1512 height 2288
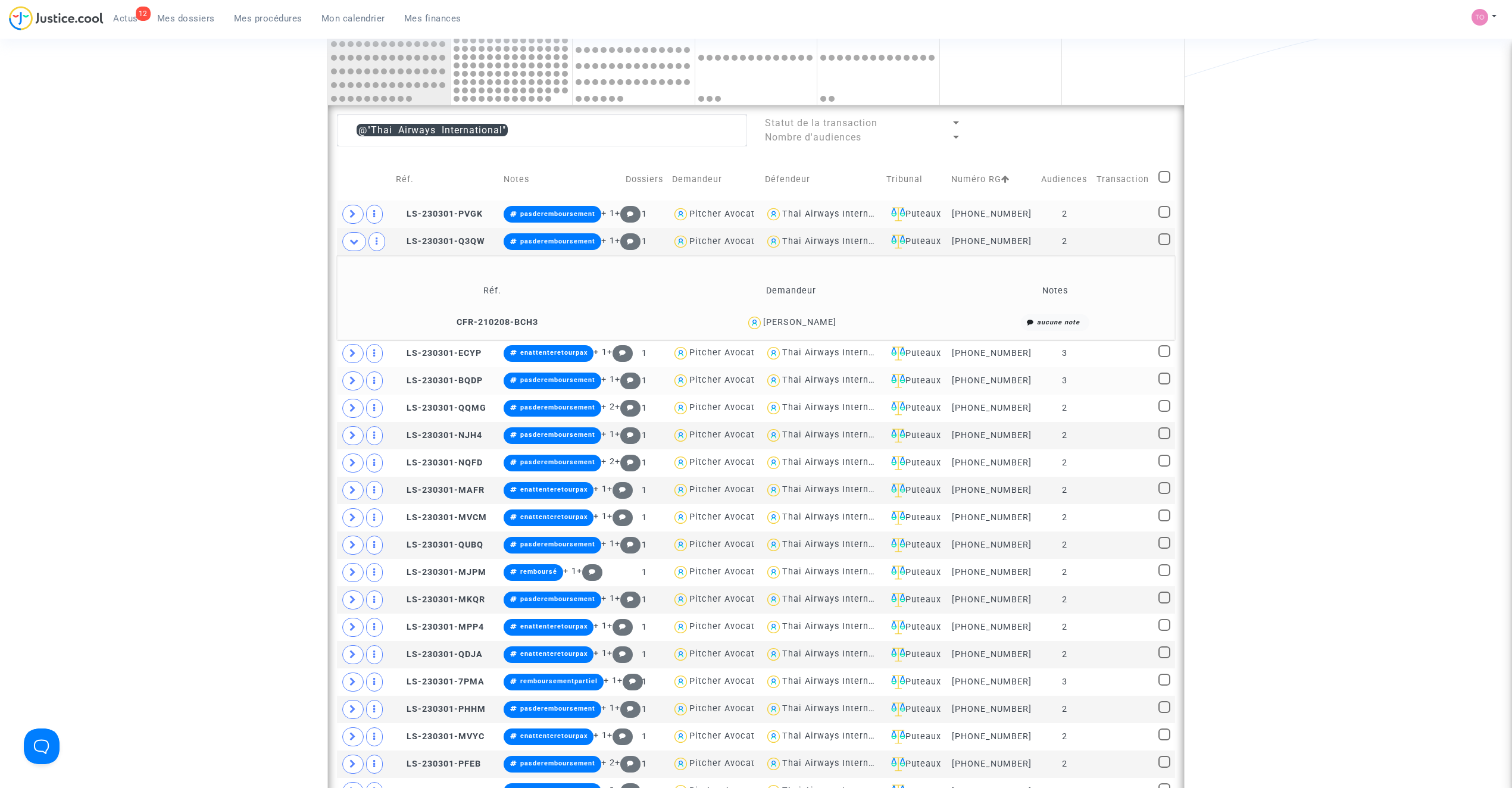
scroll to position [477, 0]
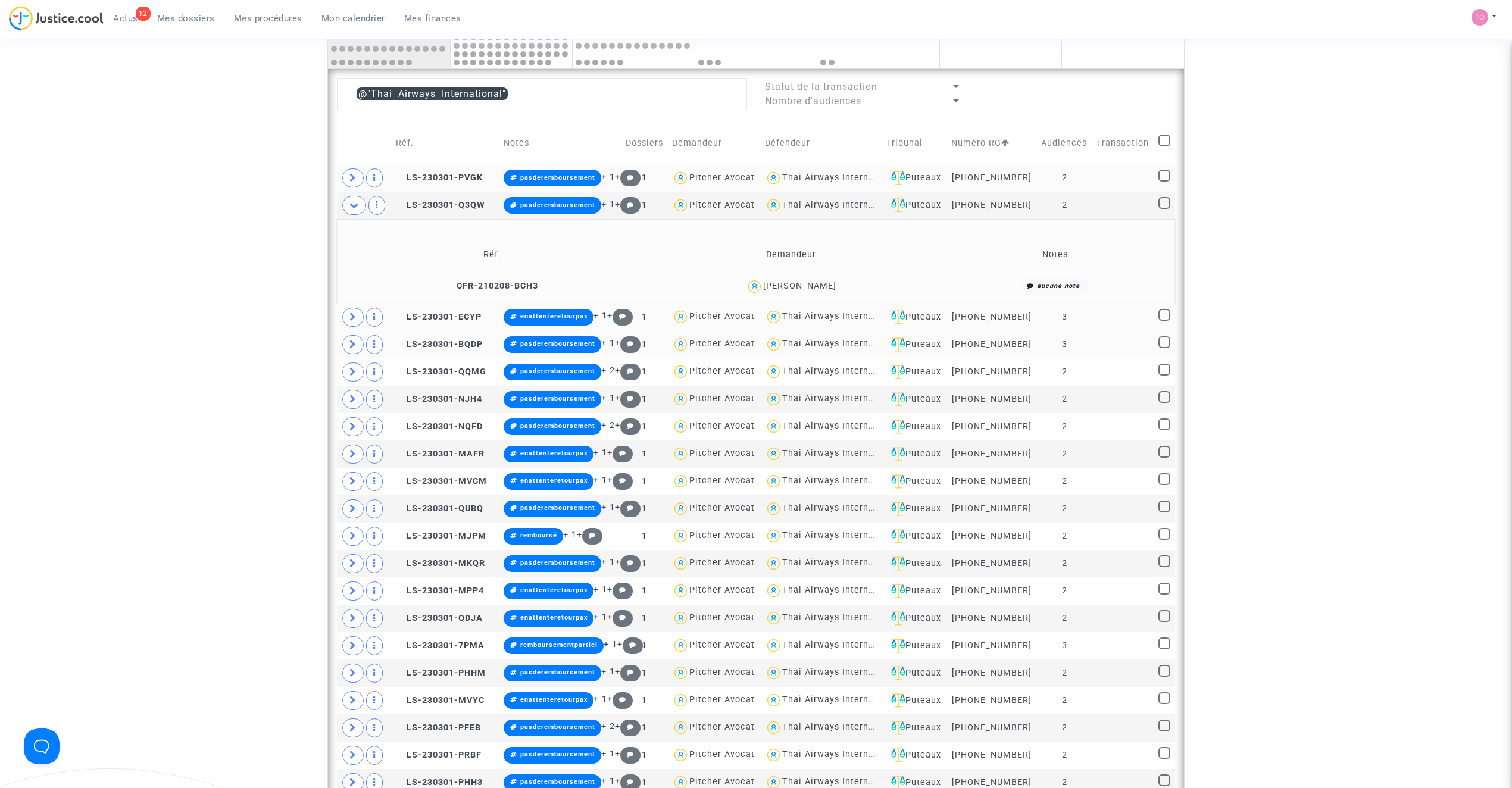
click at [343, 319] on span at bounding box center [353, 317] width 21 height 19
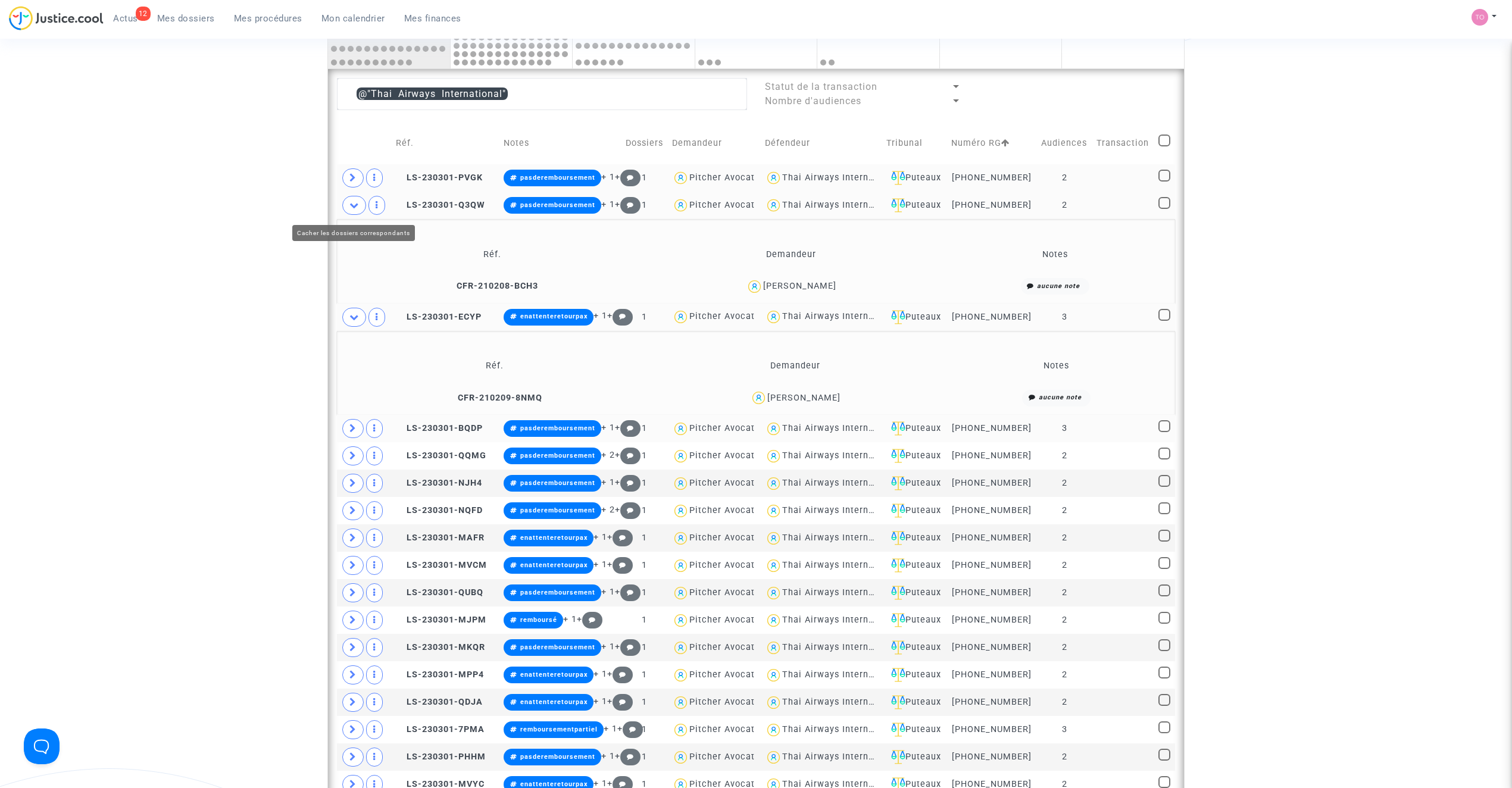
click at [350, 213] on span at bounding box center [354, 205] width 24 height 19
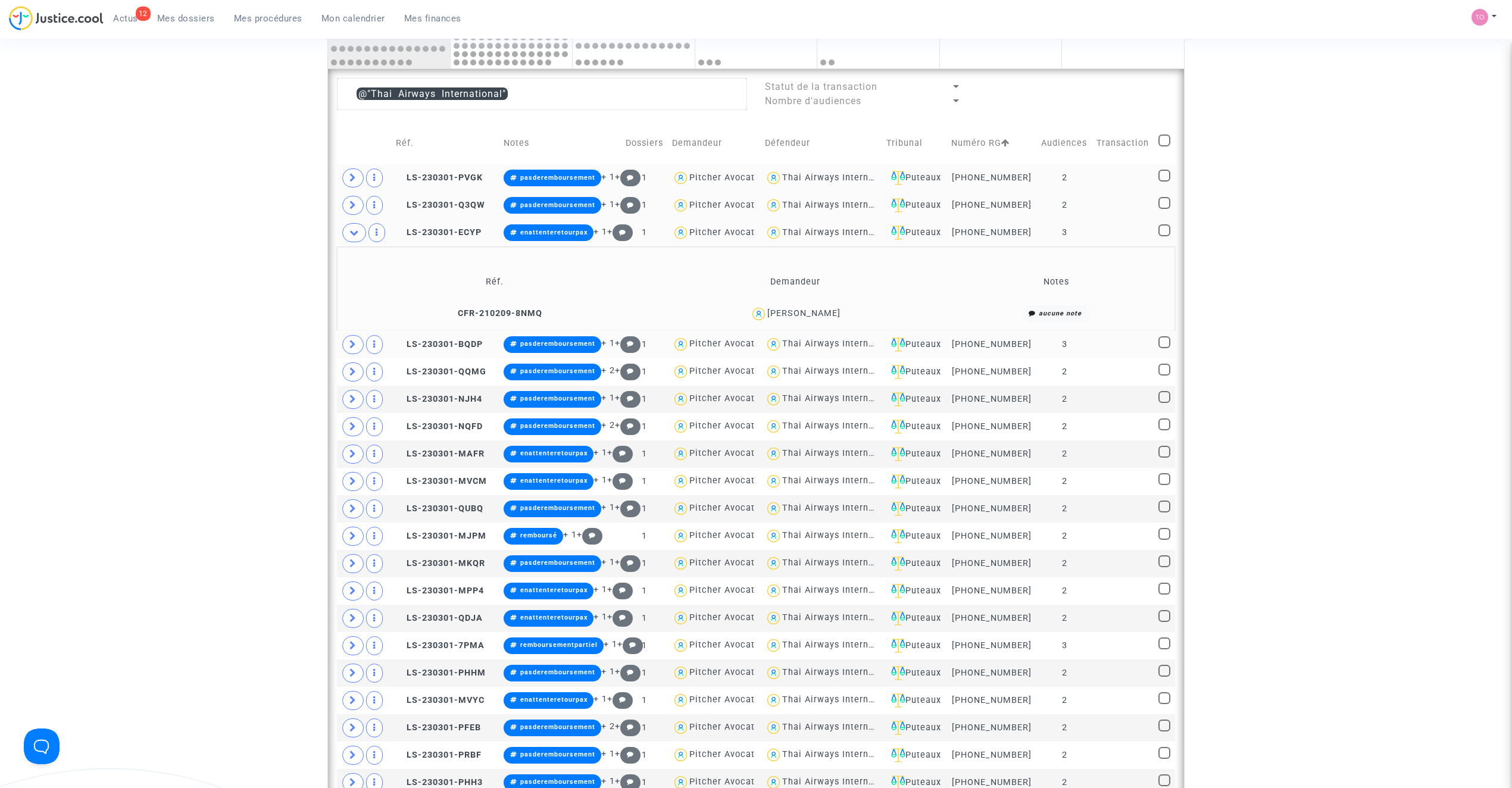
click at [796, 318] on div "Michel Clavier" at bounding box center [804, 313] width 73 height 10
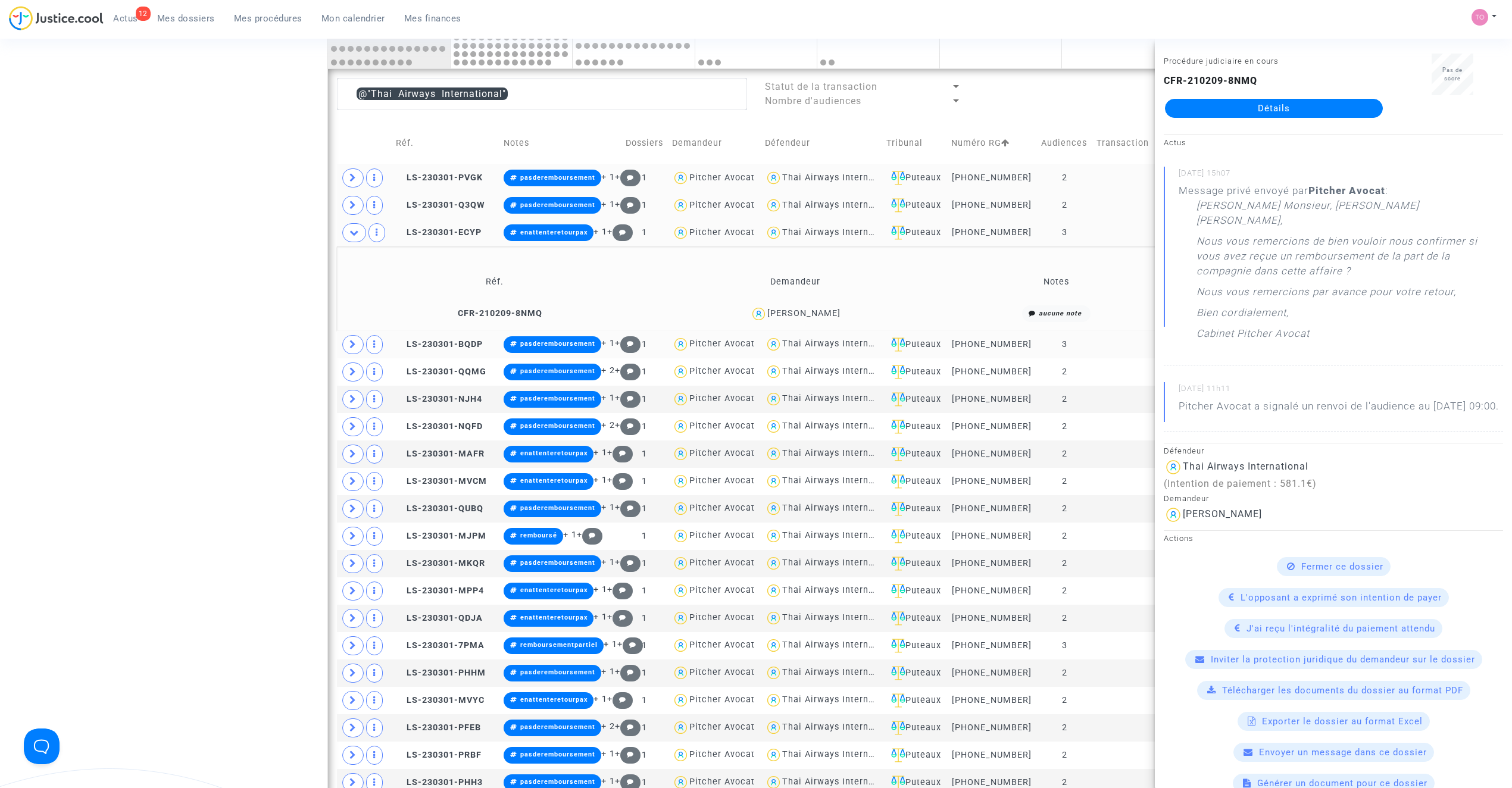
scroll to position [26, 0]
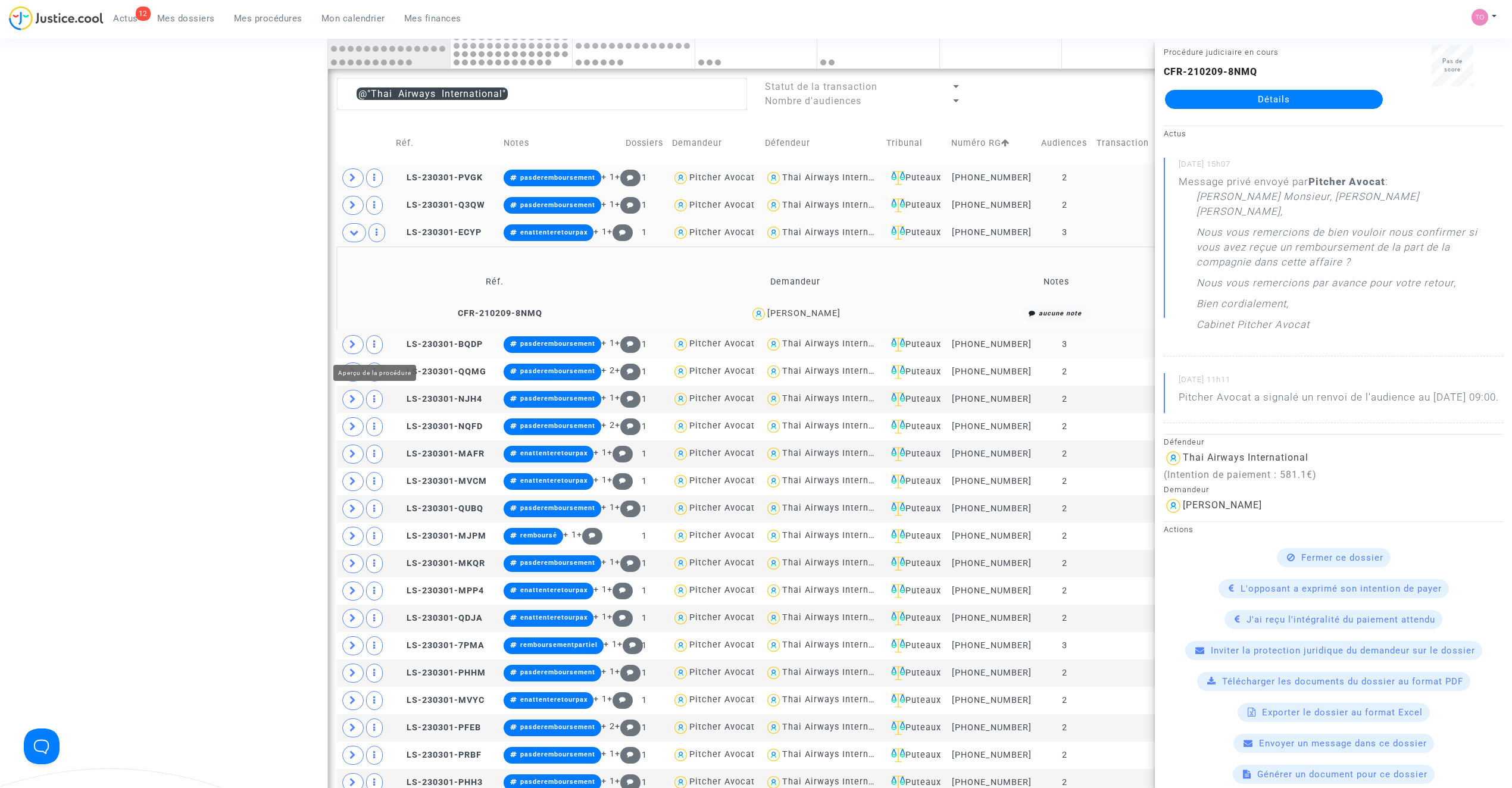
click at [358, 347] on span at bounding box center [353, 344] width 21 height 19
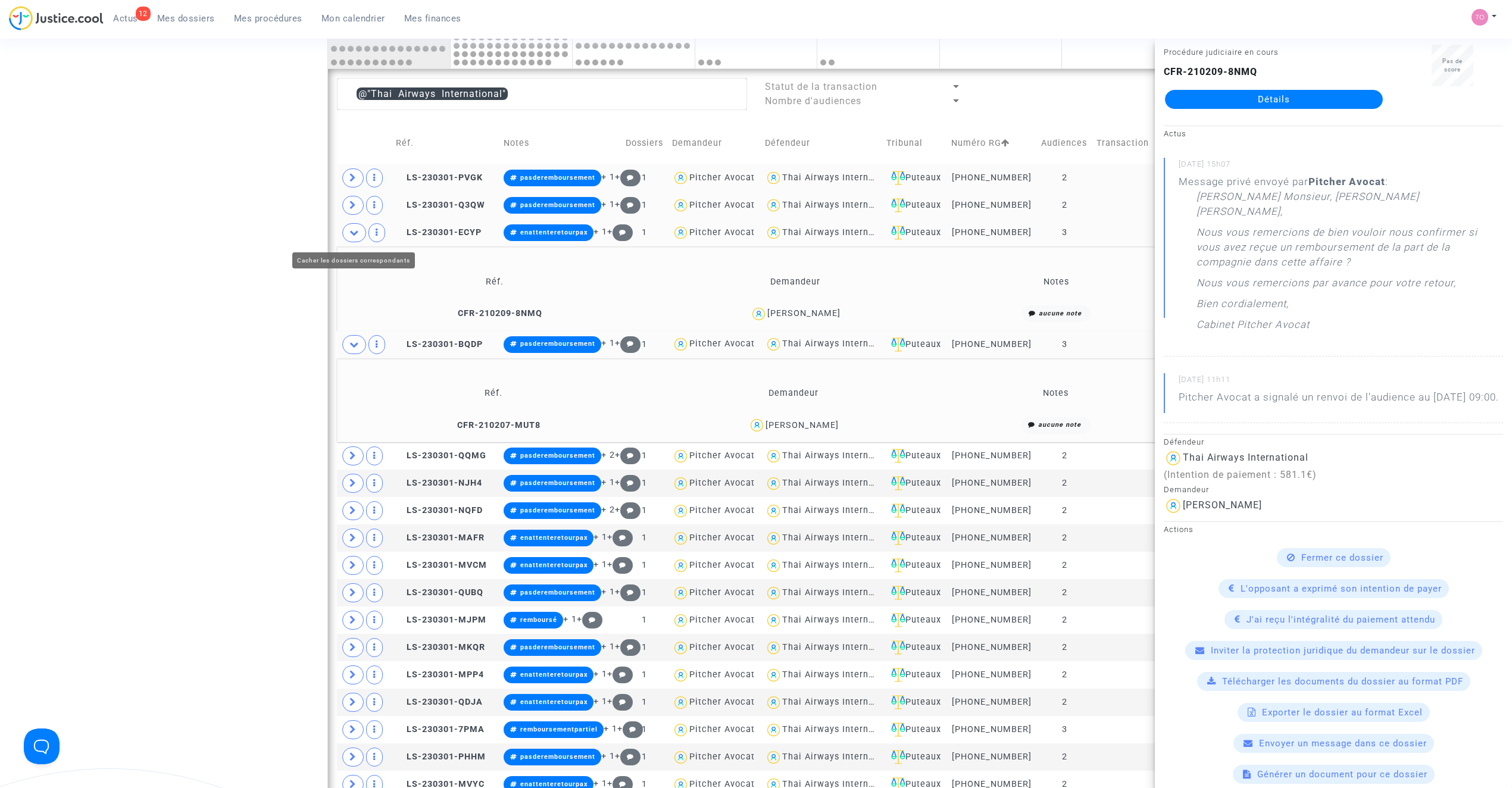
click at [360, 237] on span at bounding box center [354, 232] width 24 height 19
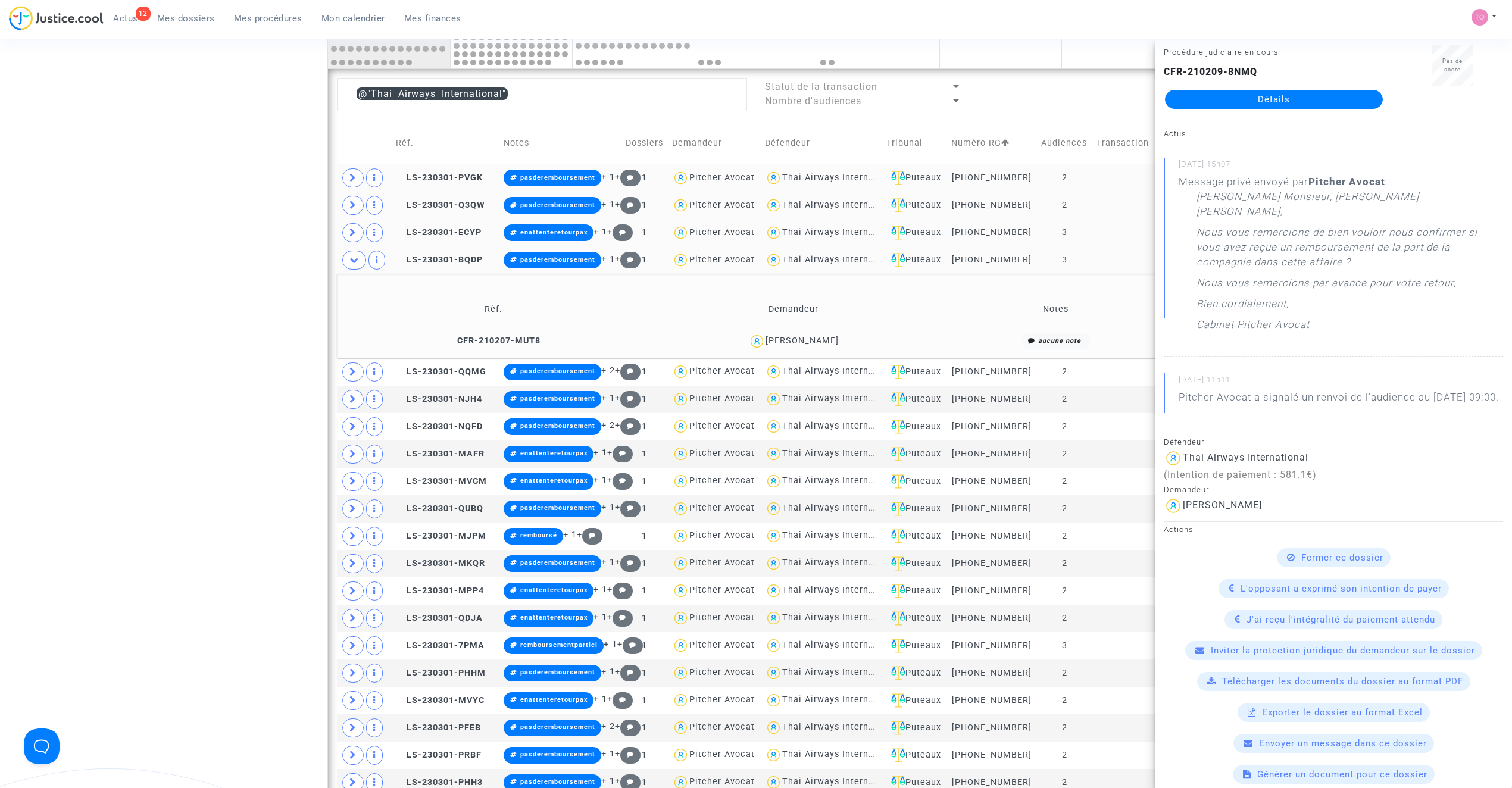
click at [798, 343] on div "Tarek Trabelsi" at bounding box center [802, 341] width 73 height 10
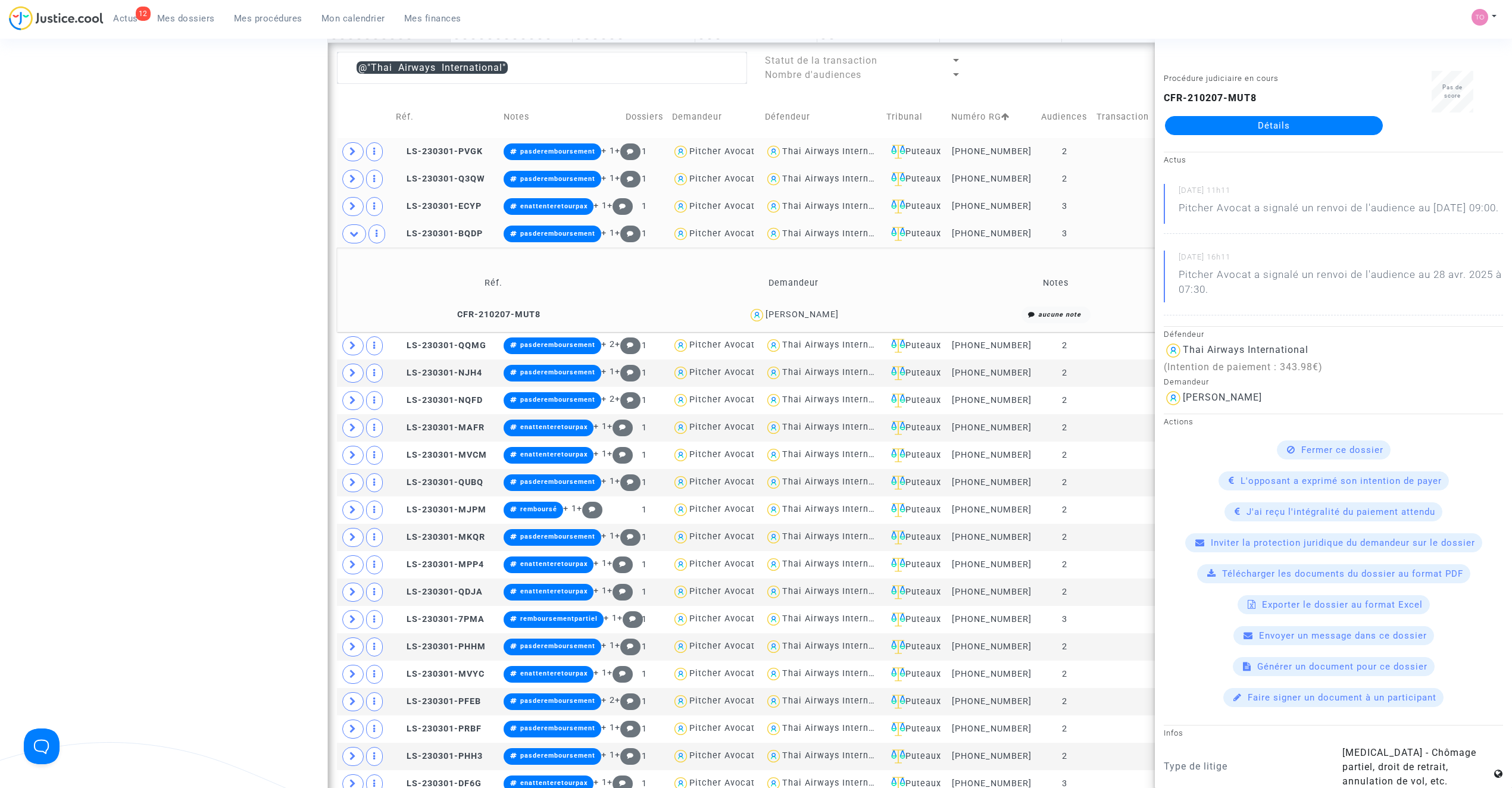
scroll to position [503, 0]
click at [356, 342] on icon at bounding box center [353, 345] width 7 height 9
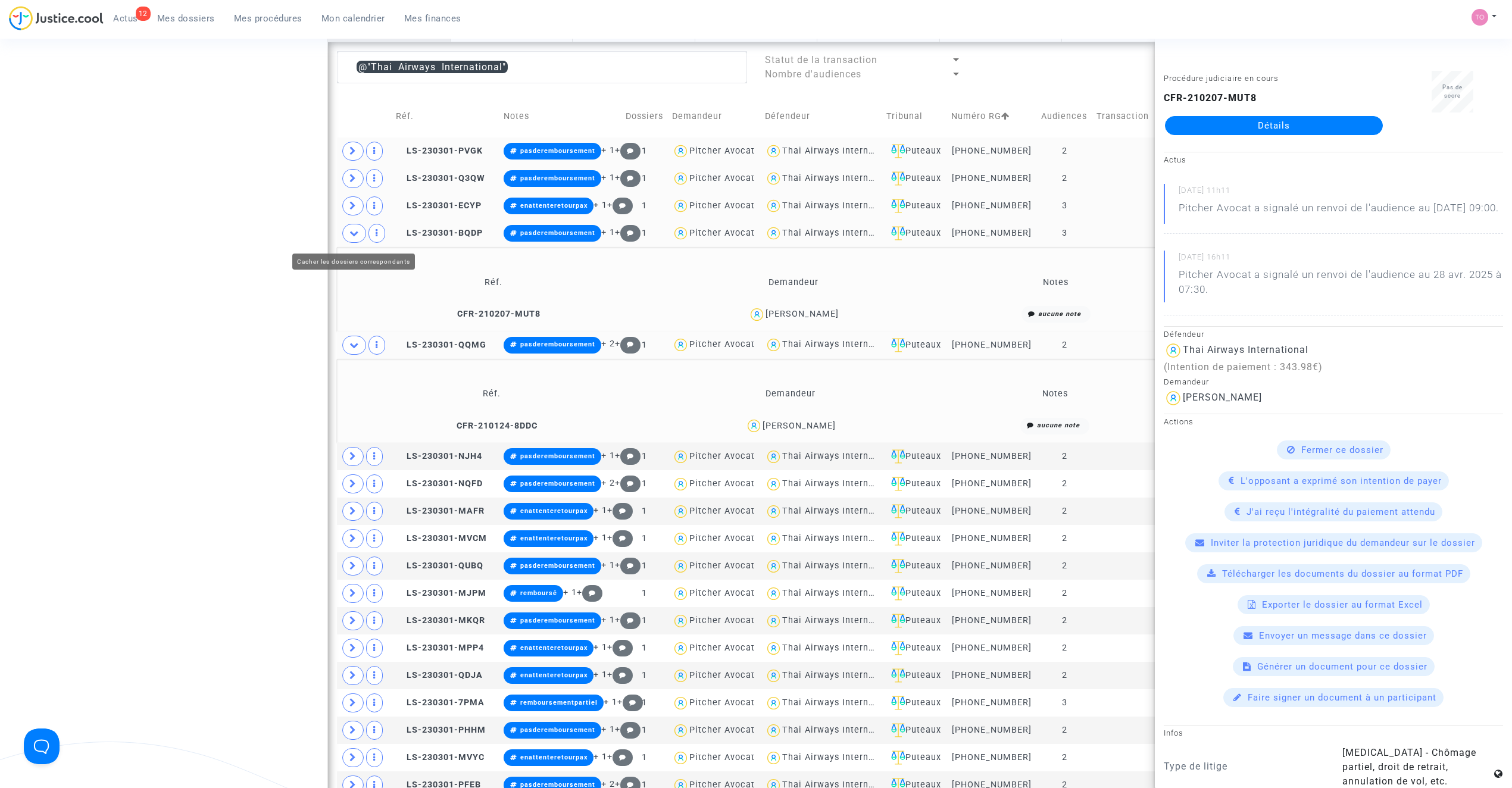
click at [358, 229] on span at bounding box center [354, 233] width 24 height 19
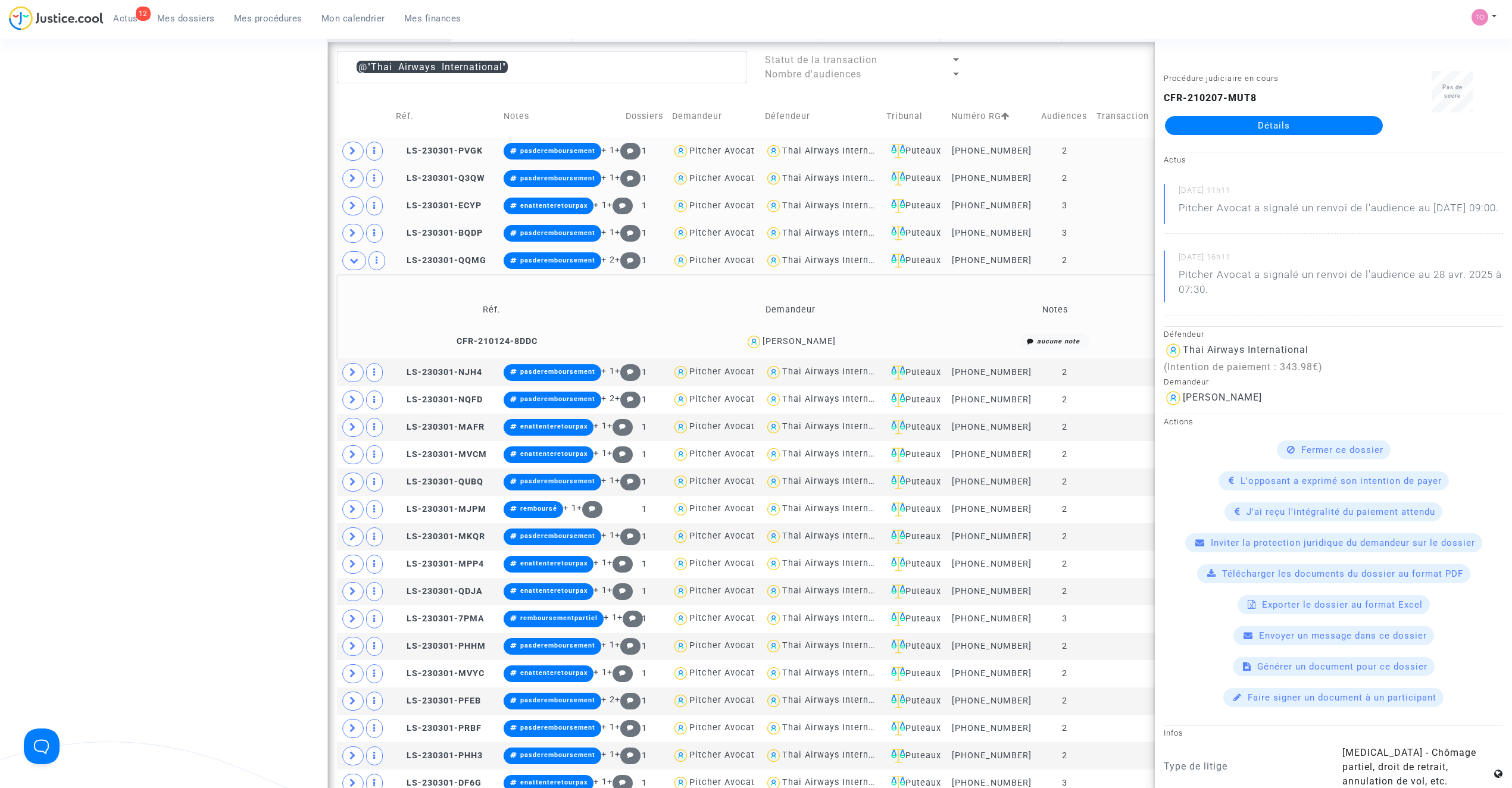
click at [806, 349] on div "David Magnier" at bounding box center [790, 342] width 289 height 17
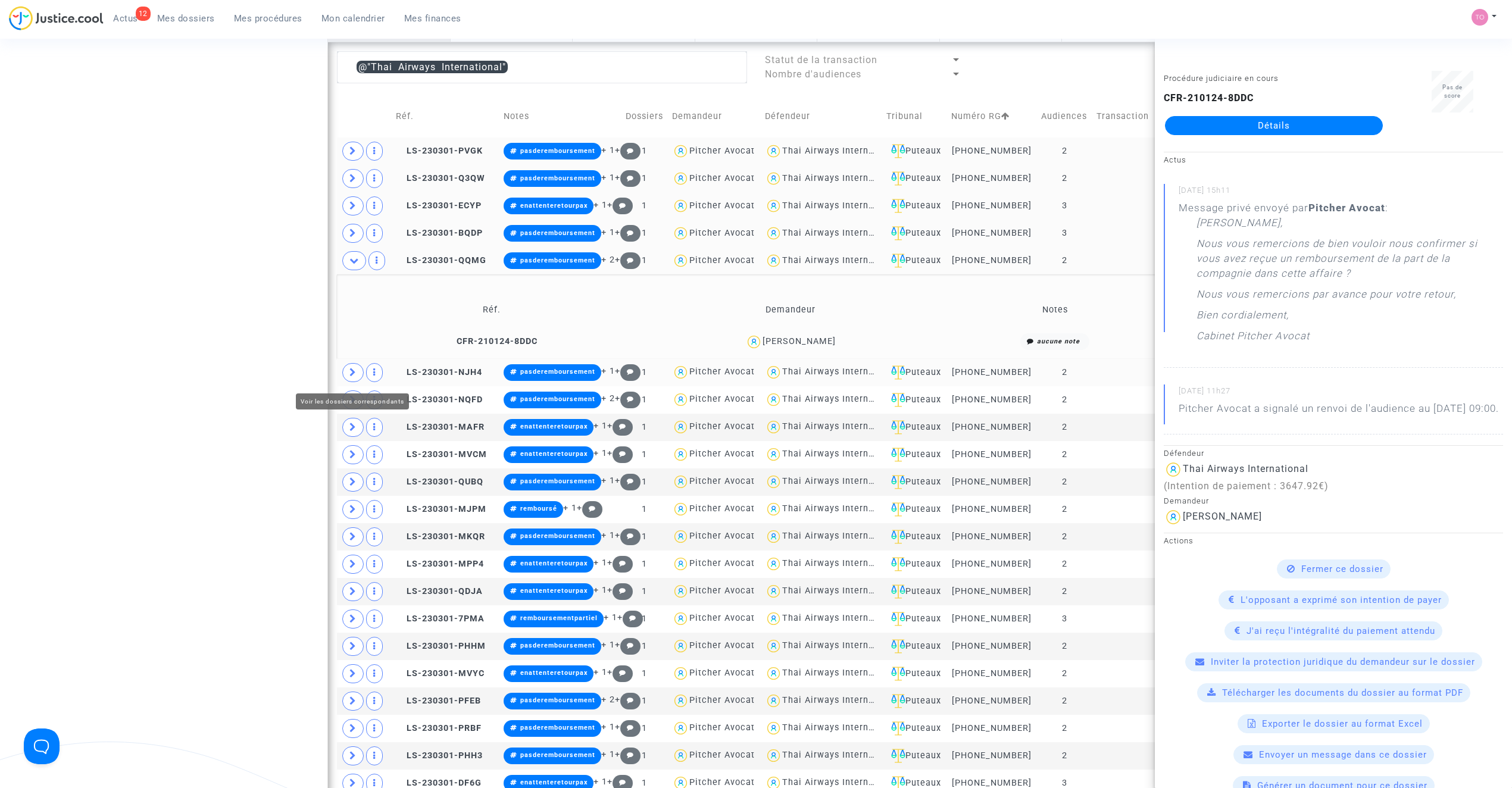
click at [350, 377] on icon at bounding box center [353, 373] width 7 height 9
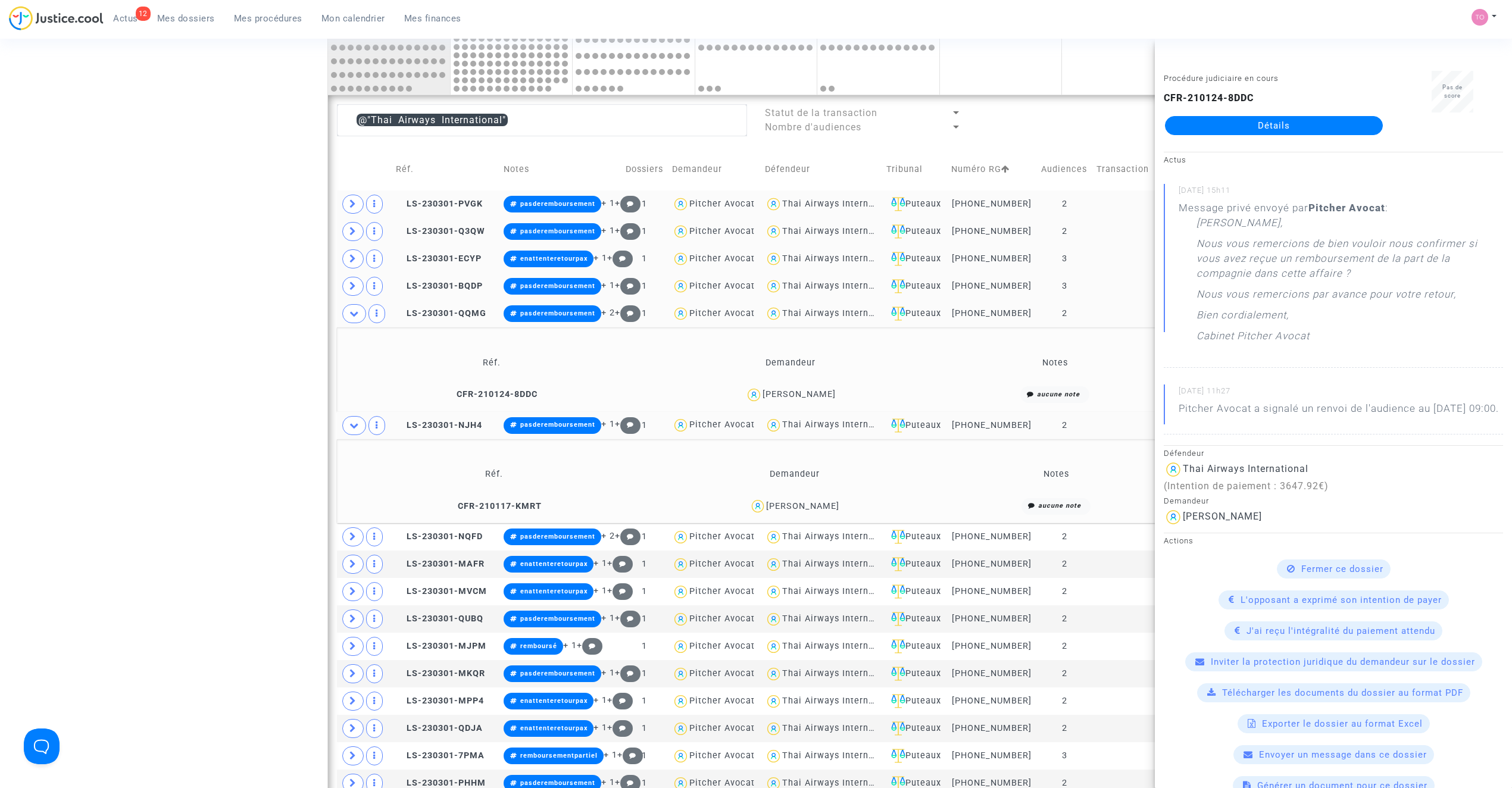
scroll to position [424, 0]
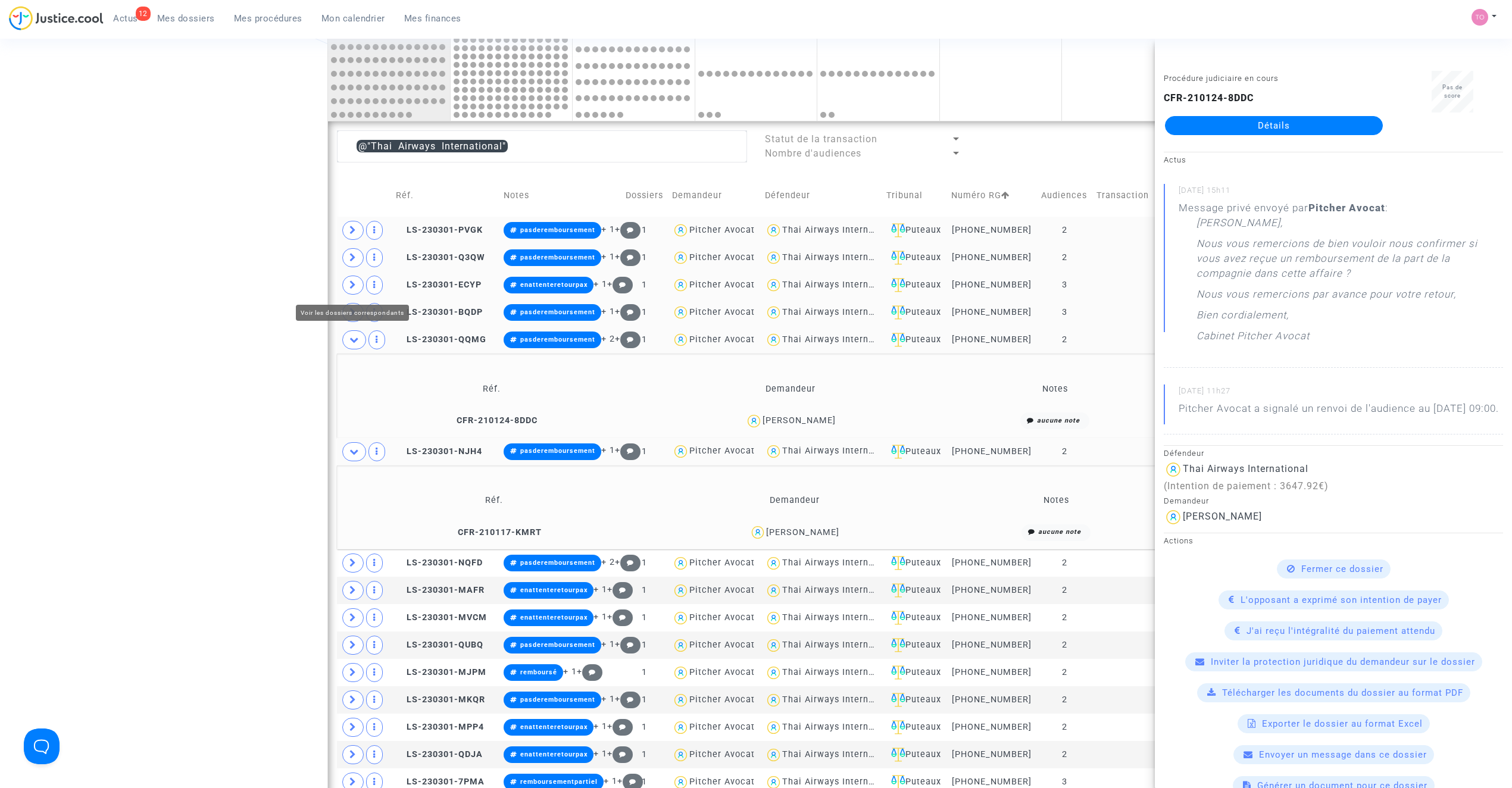
click at [350, 287] on icon at bounding box center [353, 285] width 7 height 9
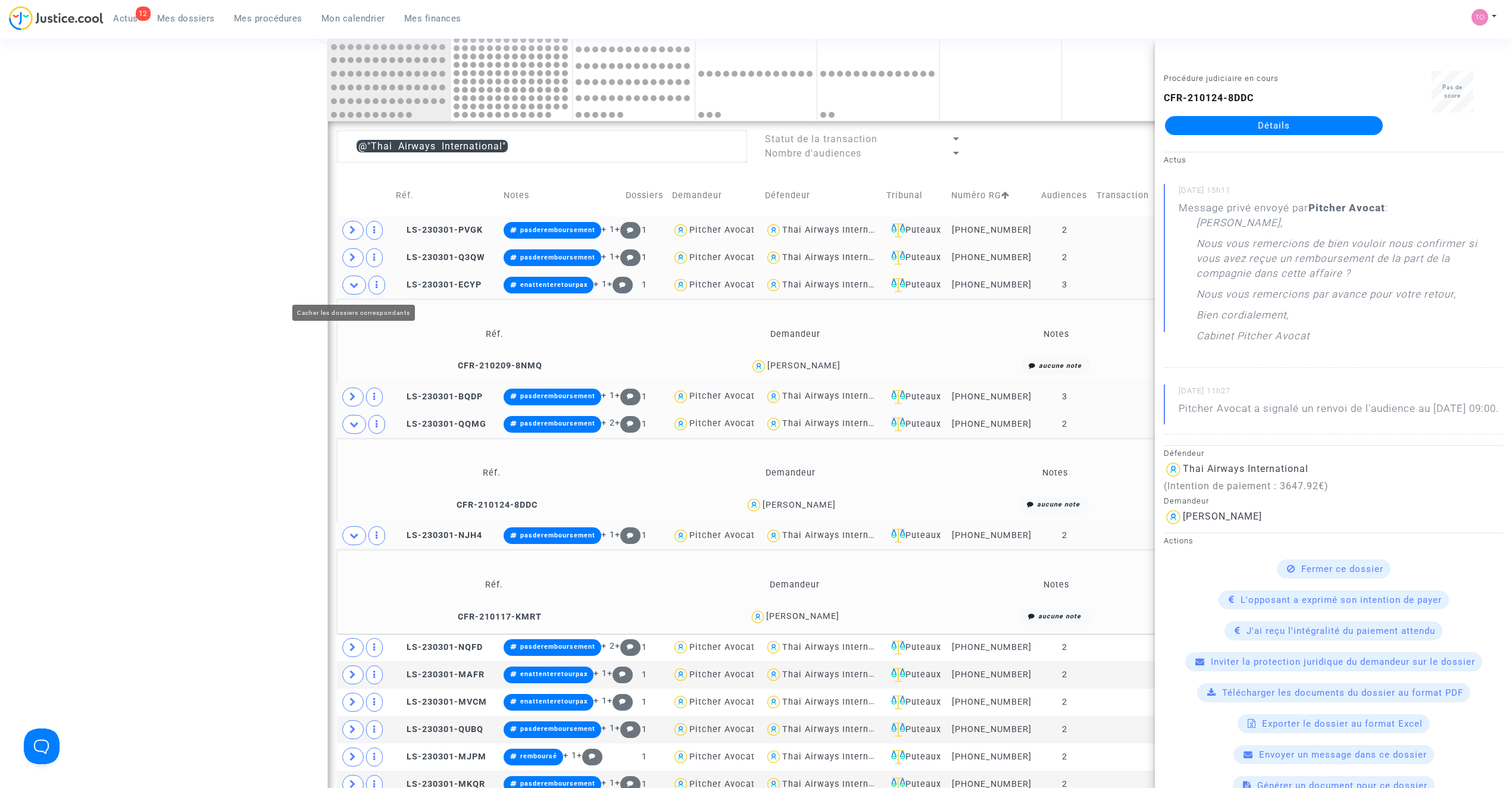
click at [350, 286] on icon at bounding box center [354, 285] width 10 height 9
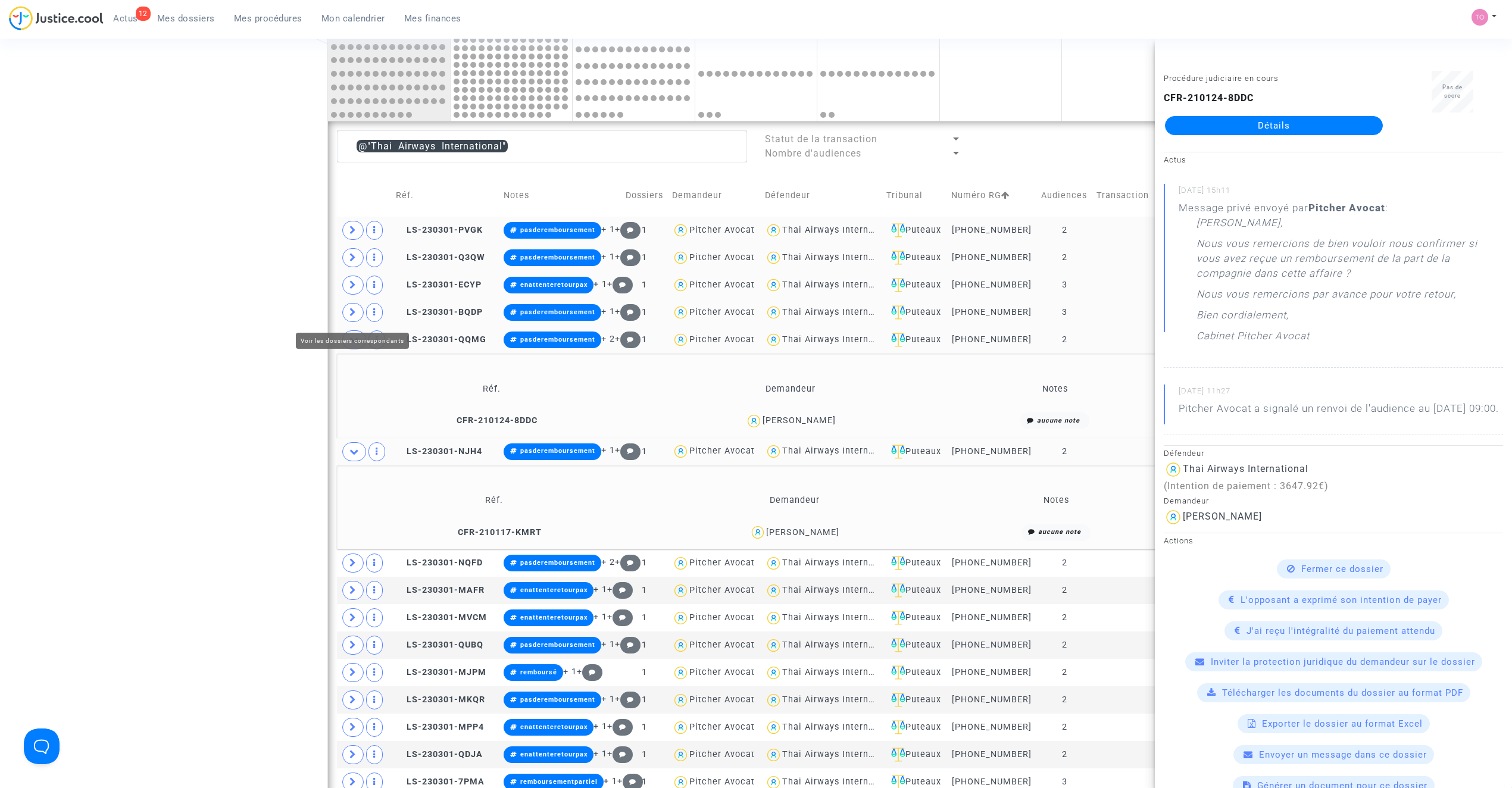
click at [349, 313] on span at bounding box center [353, 312] width 21 height 19
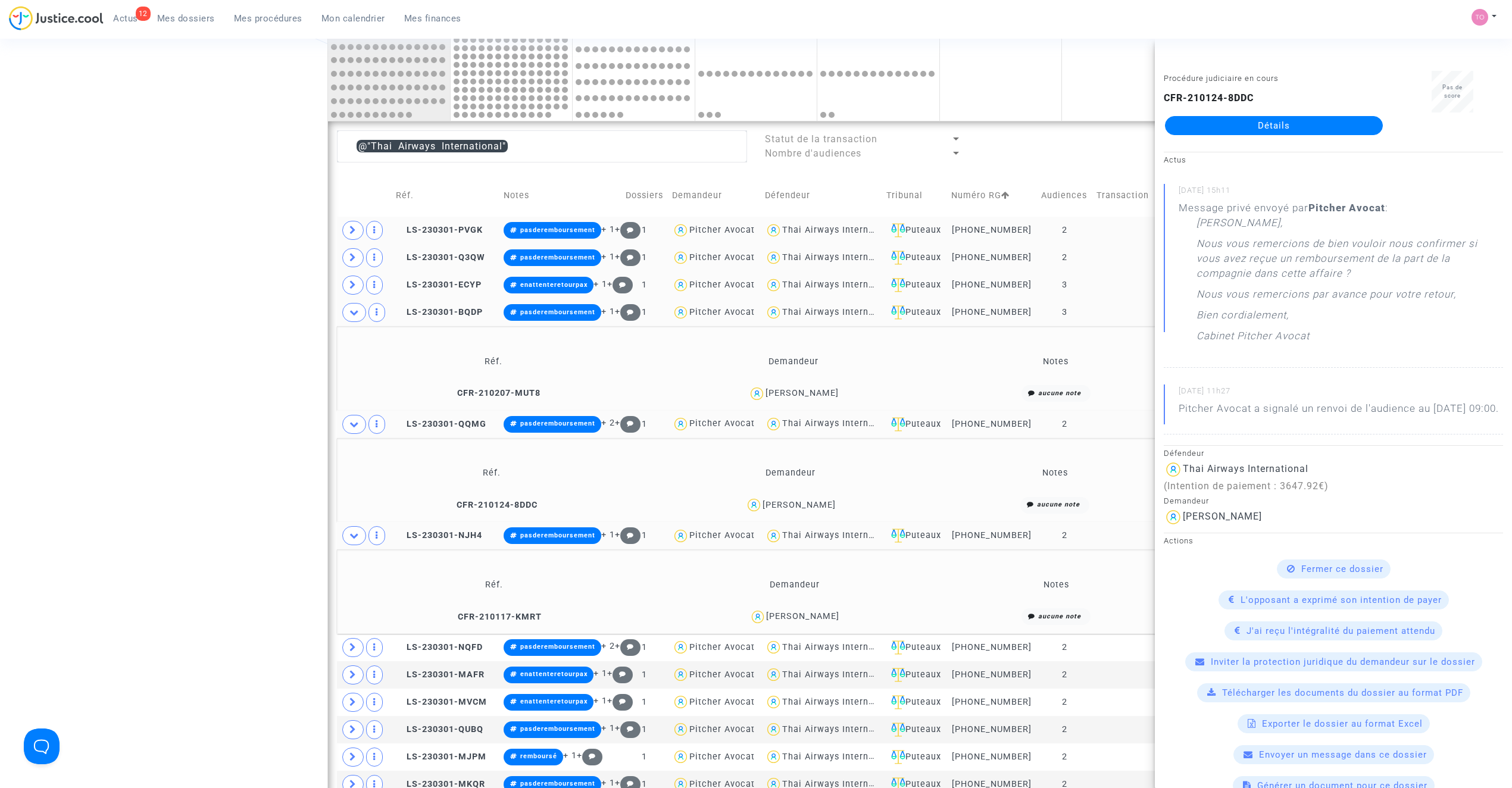
click at [799, 396] on div "Tarek Trabelsi" at bounding box center [802, 392] width 73 height 10
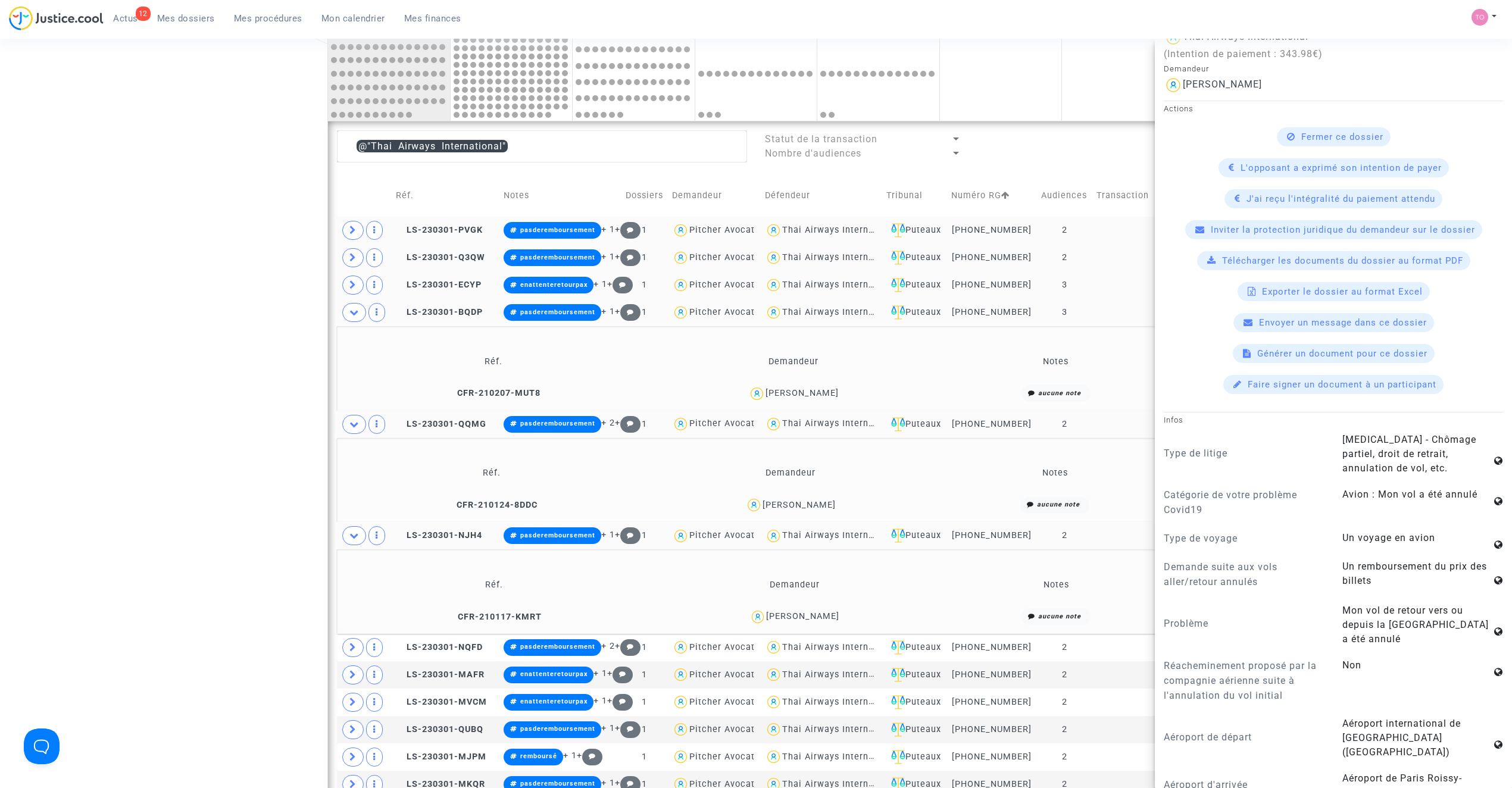
scroll to position [343, 0]
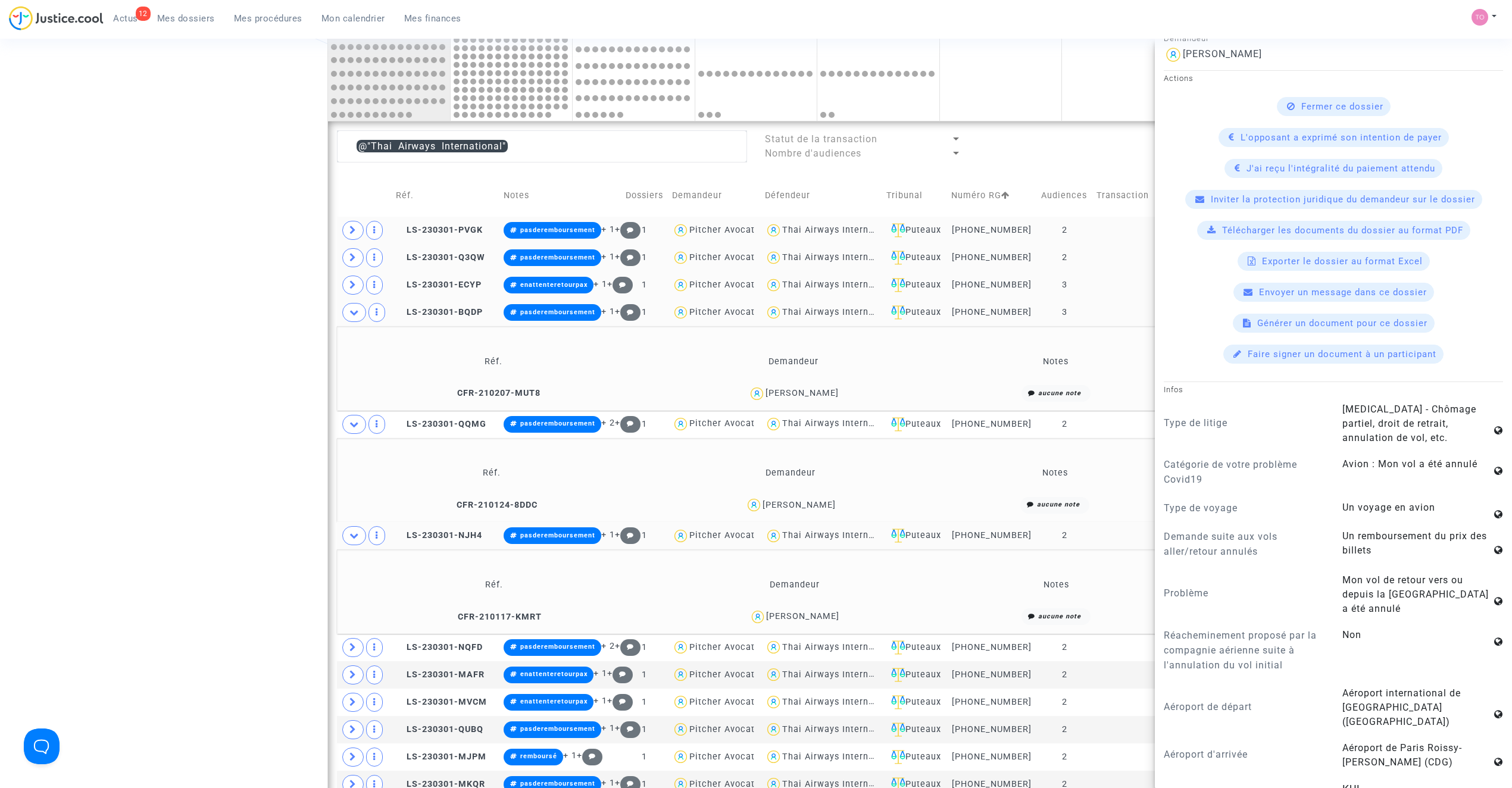
click at [792, 501] on span "David Magnier" at bounding box center [799, 470] width 73 height 78
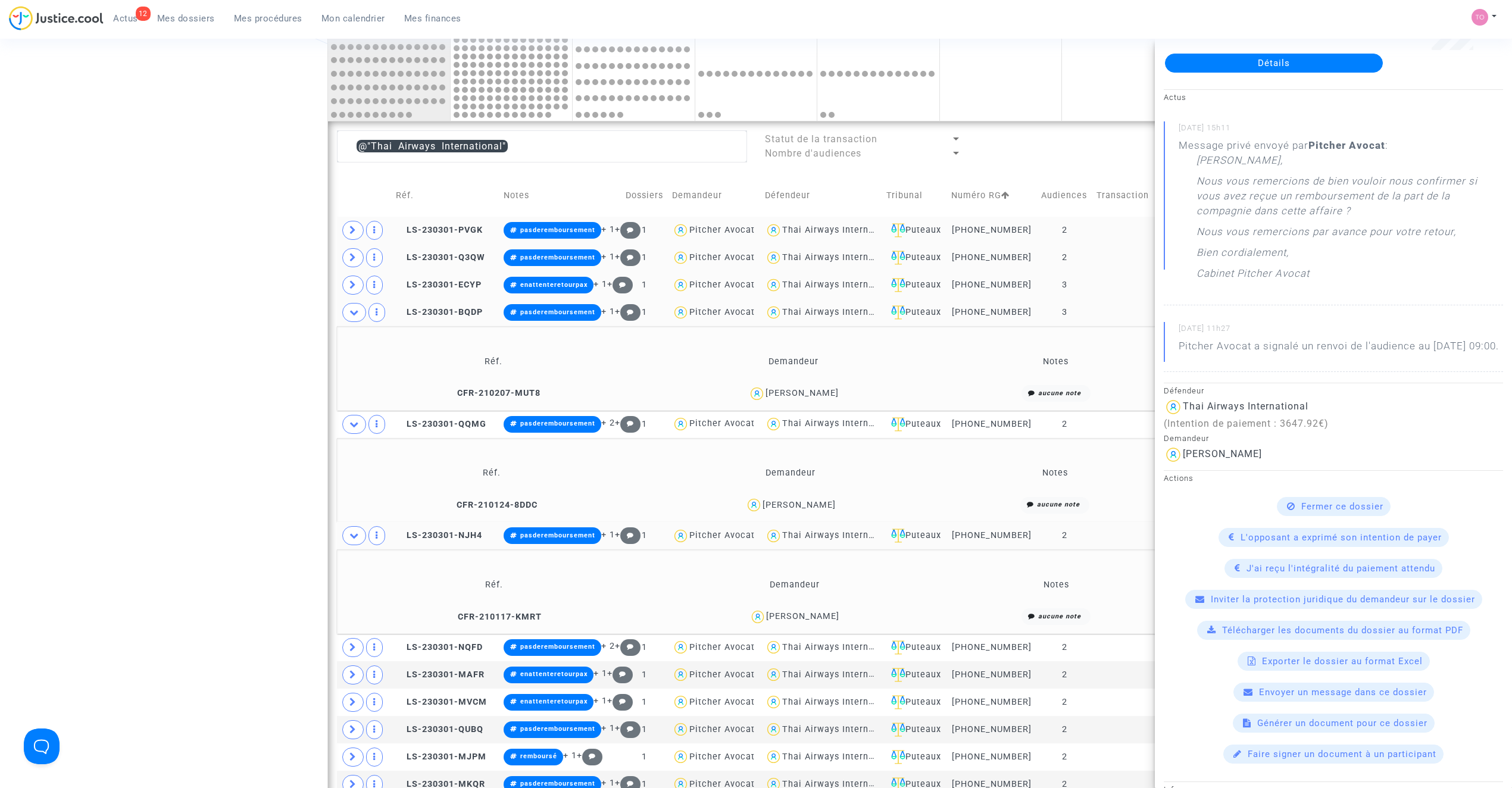
scroll to position [105, 0]
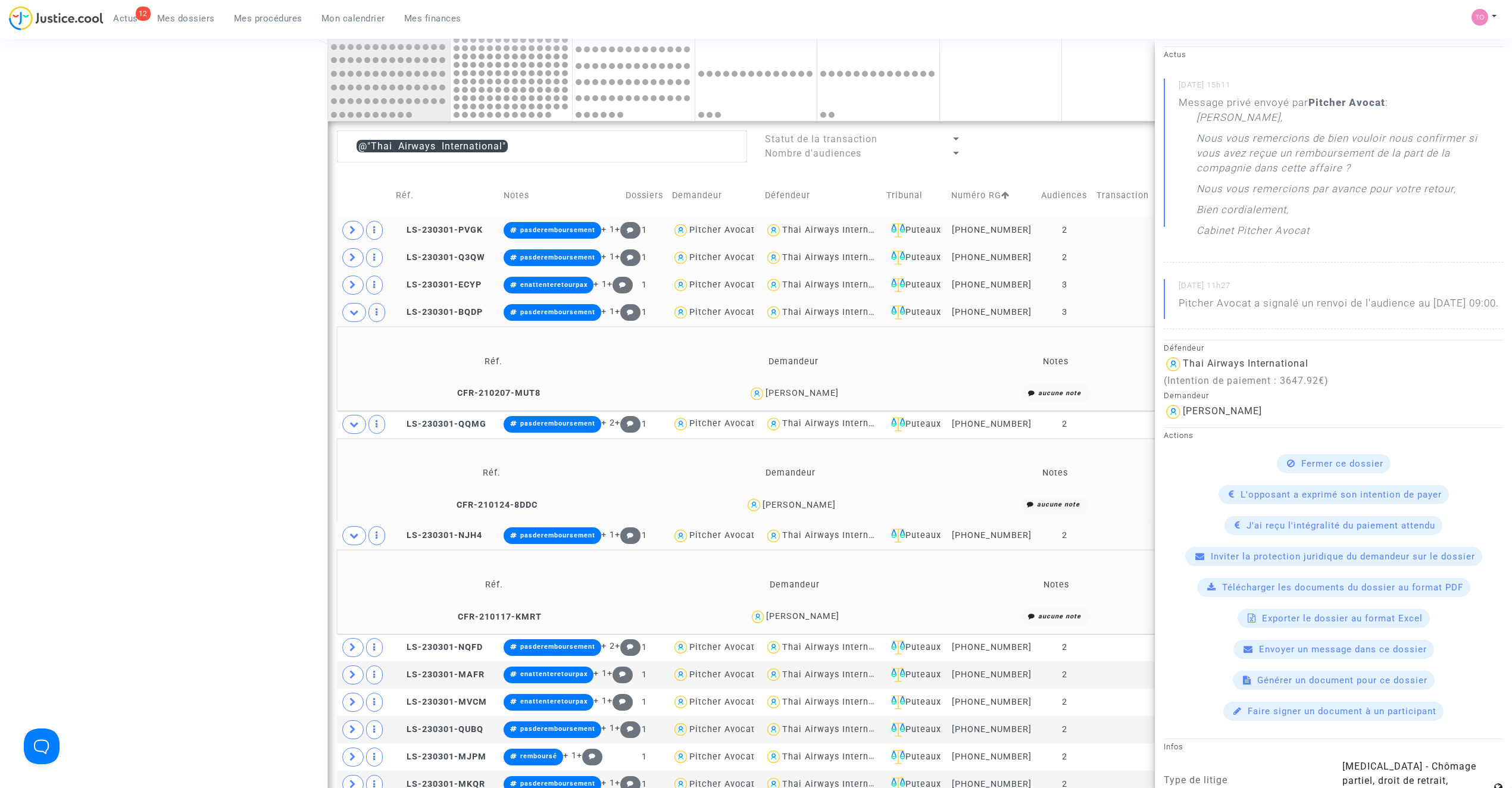
click at [363, 436] on td at bounding box center [365, 424] width 55 height 28
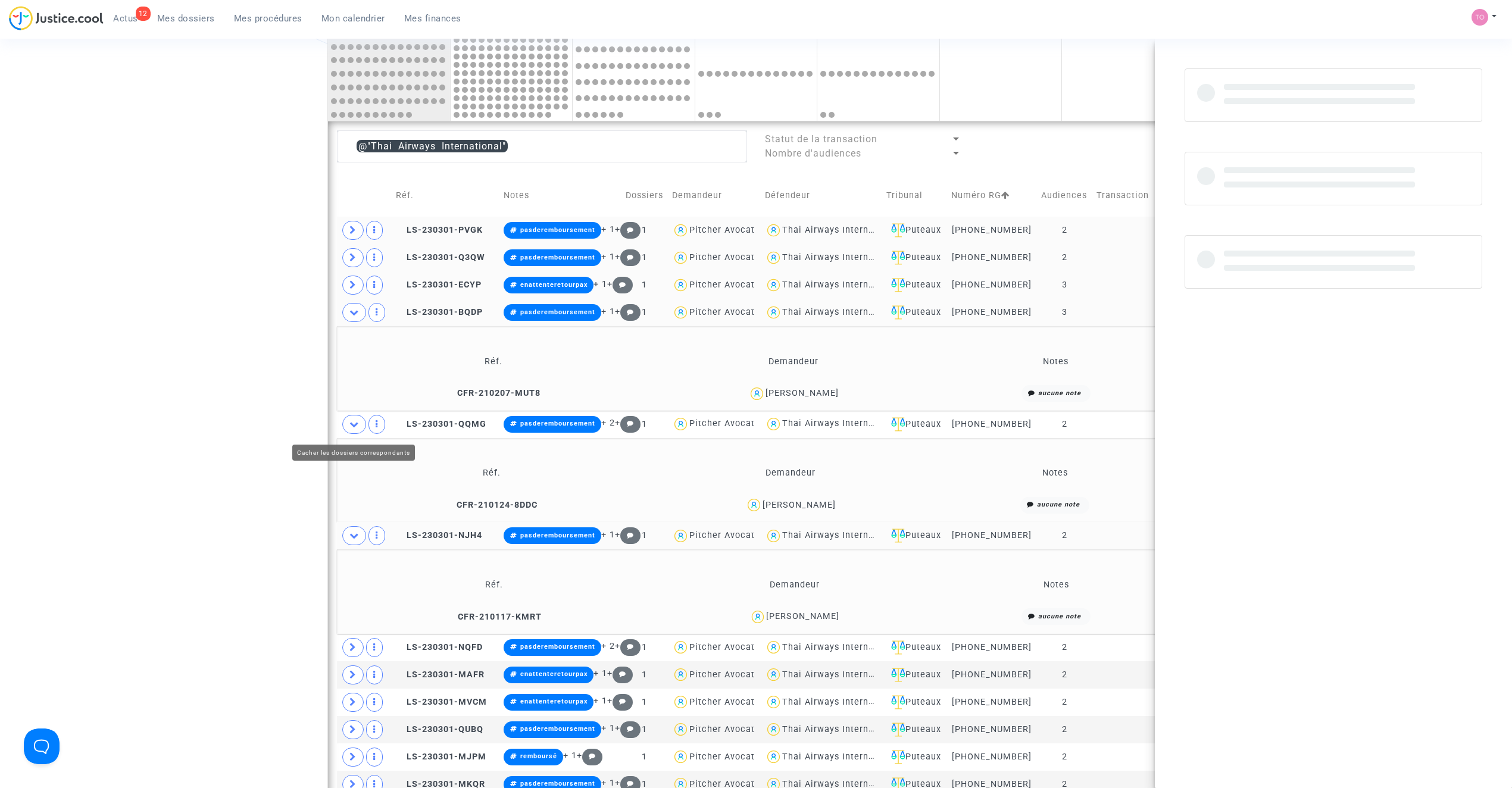
scroll to position [0, 0]
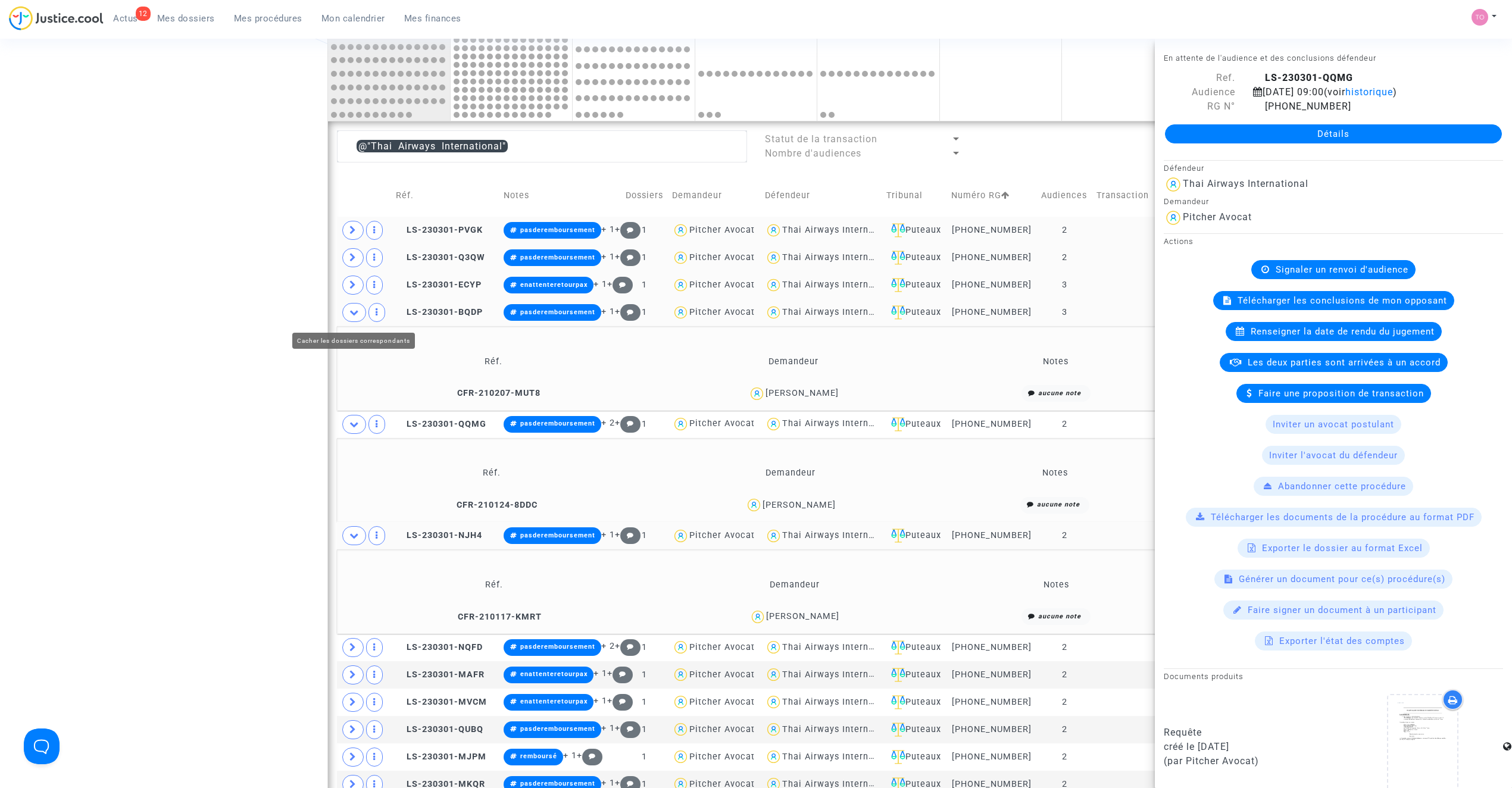
click at [350, 322] on span at bounding box center [354, 312] width 24 height 19
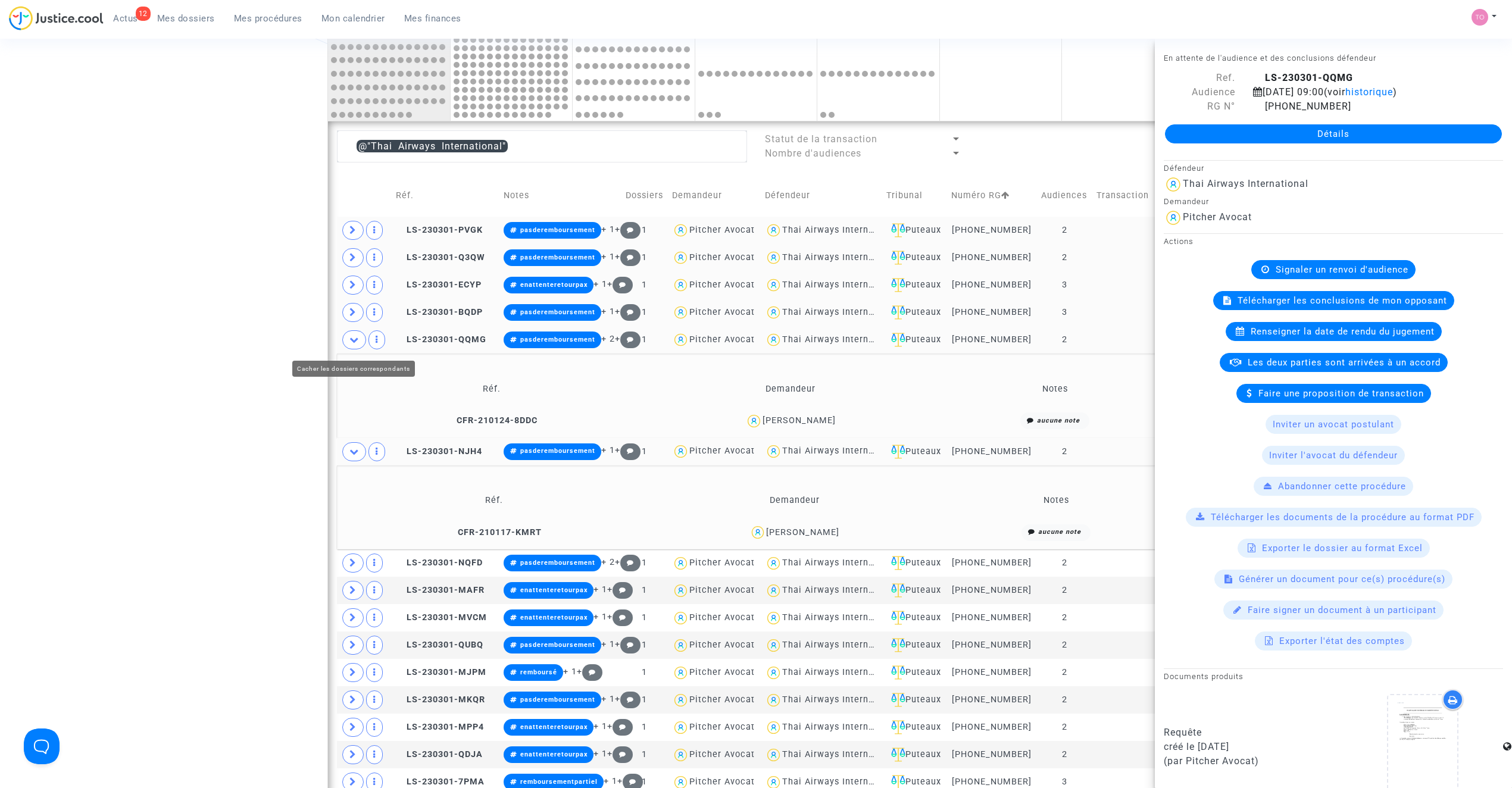
click at [355, 344] on icon at bounding box center [354, 340] width 10 height 9
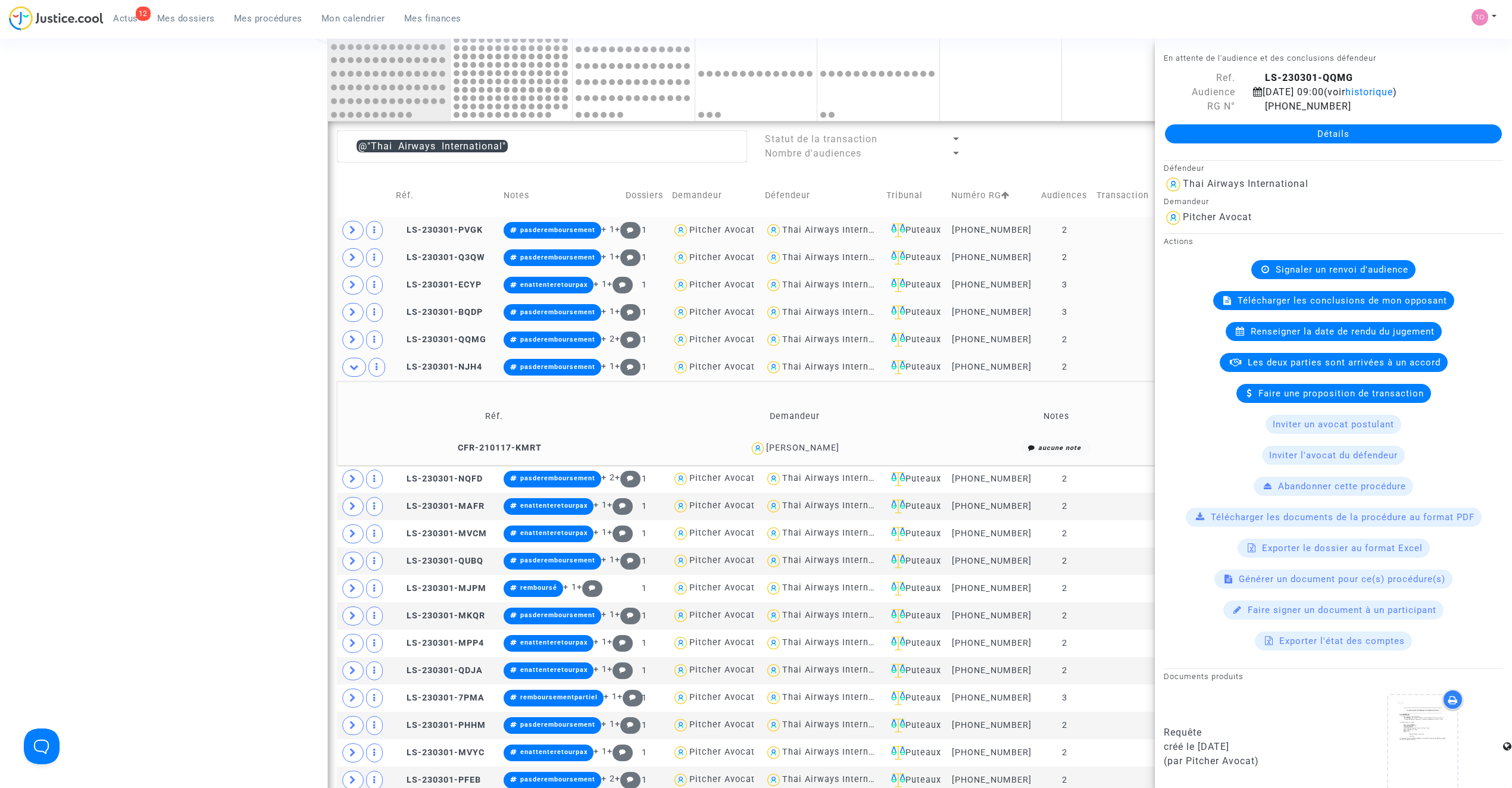
click at [817, 453] on div "Christophe Dromacque" at bounding box center [802, 447] width 73 height 10
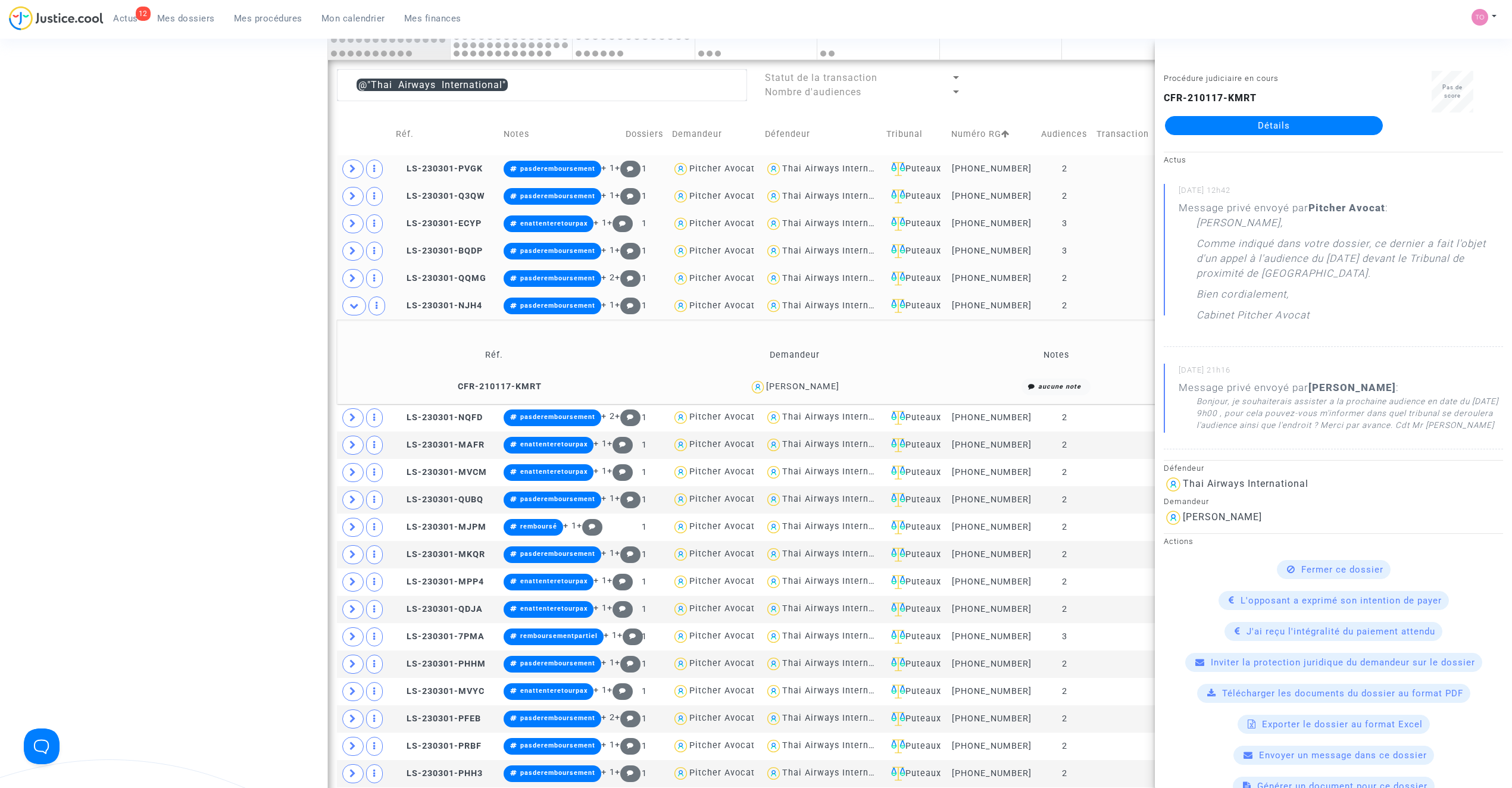
scroll to position [503, 0]
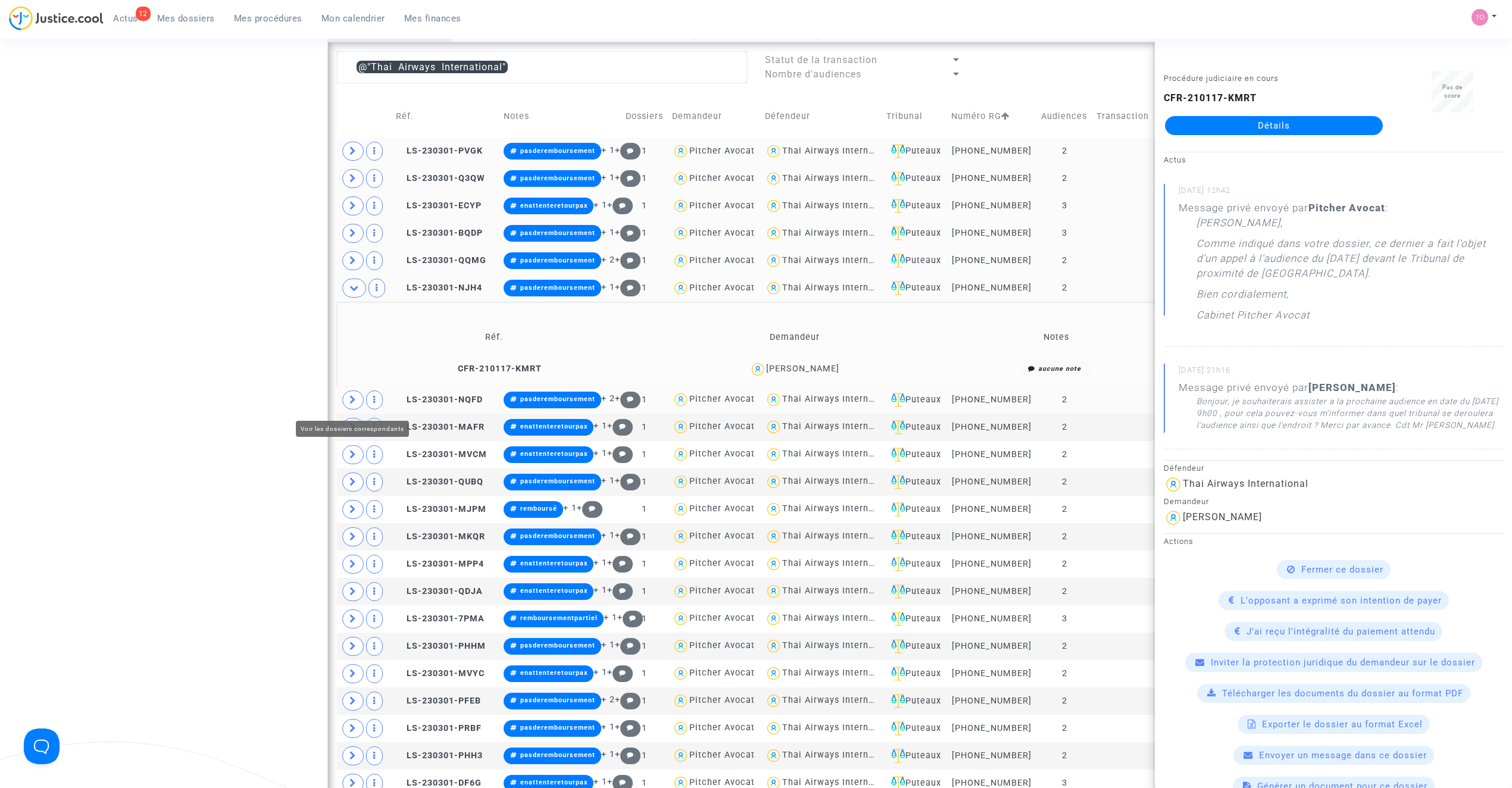
click at [350, 404] on icon at bounding box center [353, 399] width 7 height 9
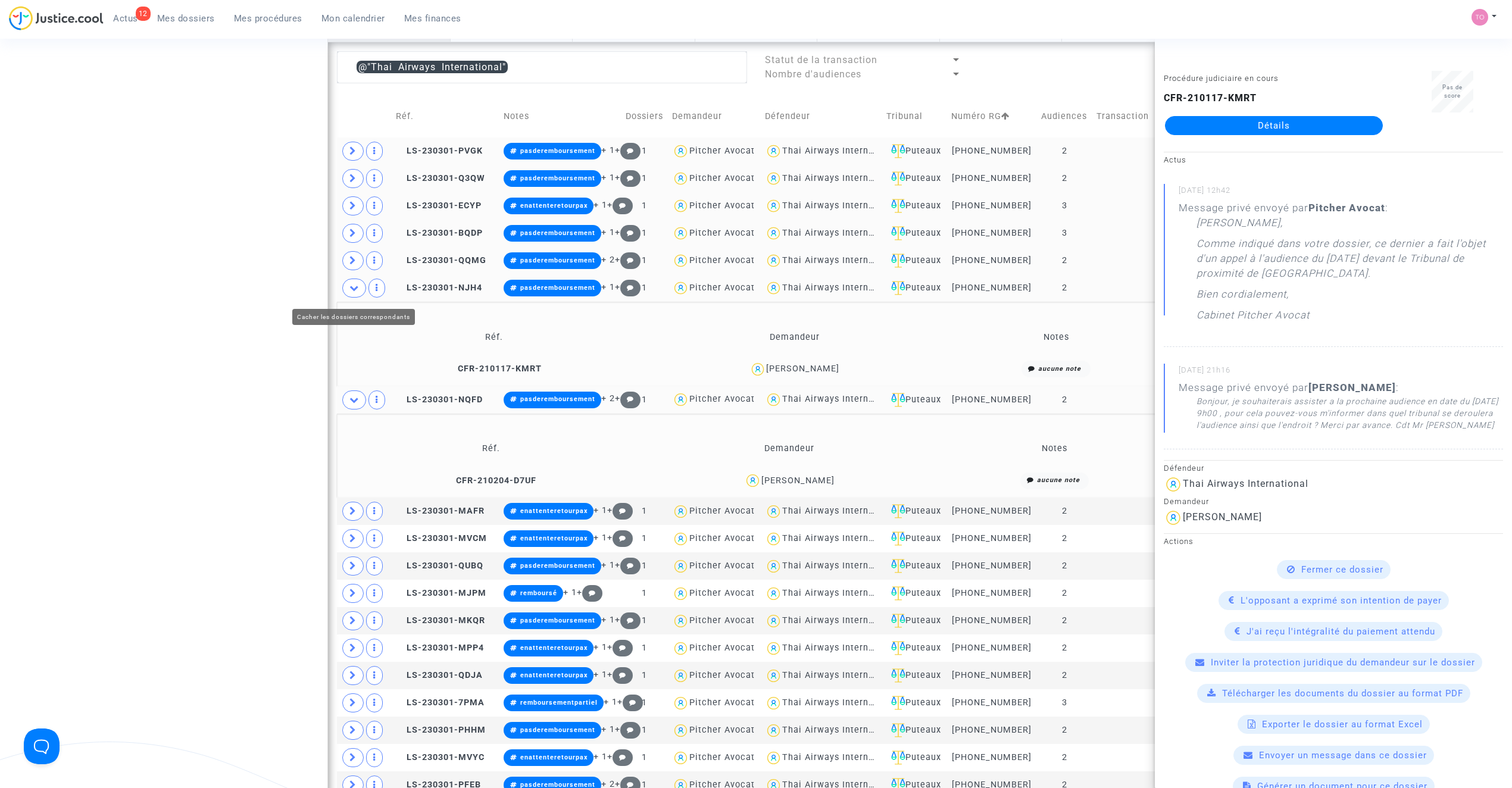
click at [350, 293] on icon at bounding box center [354, 288] width 10 height 9
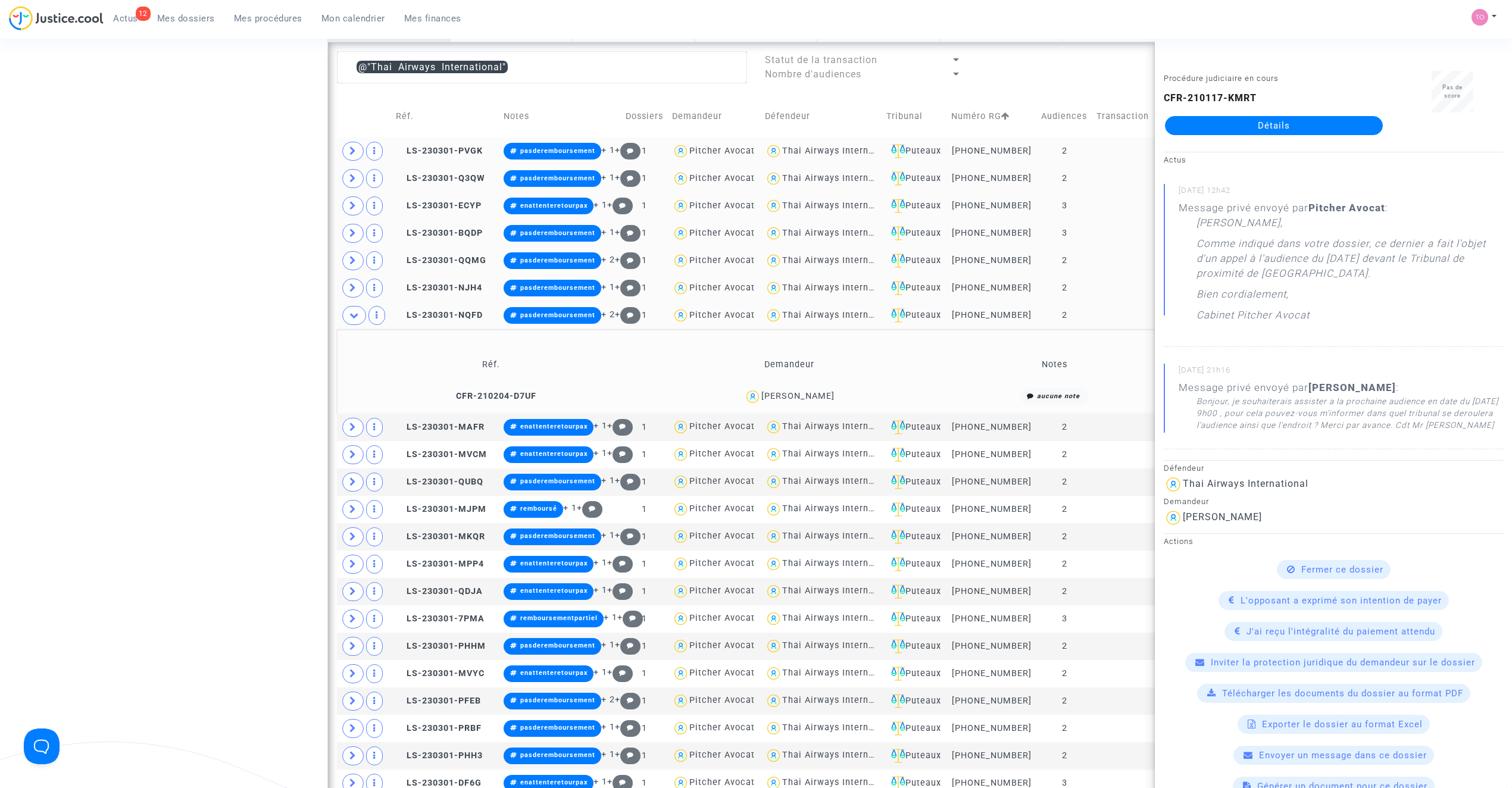
click at [805, 401] on div "Christophe Guardia" at bounding box center [798, 396] width 73 height 10
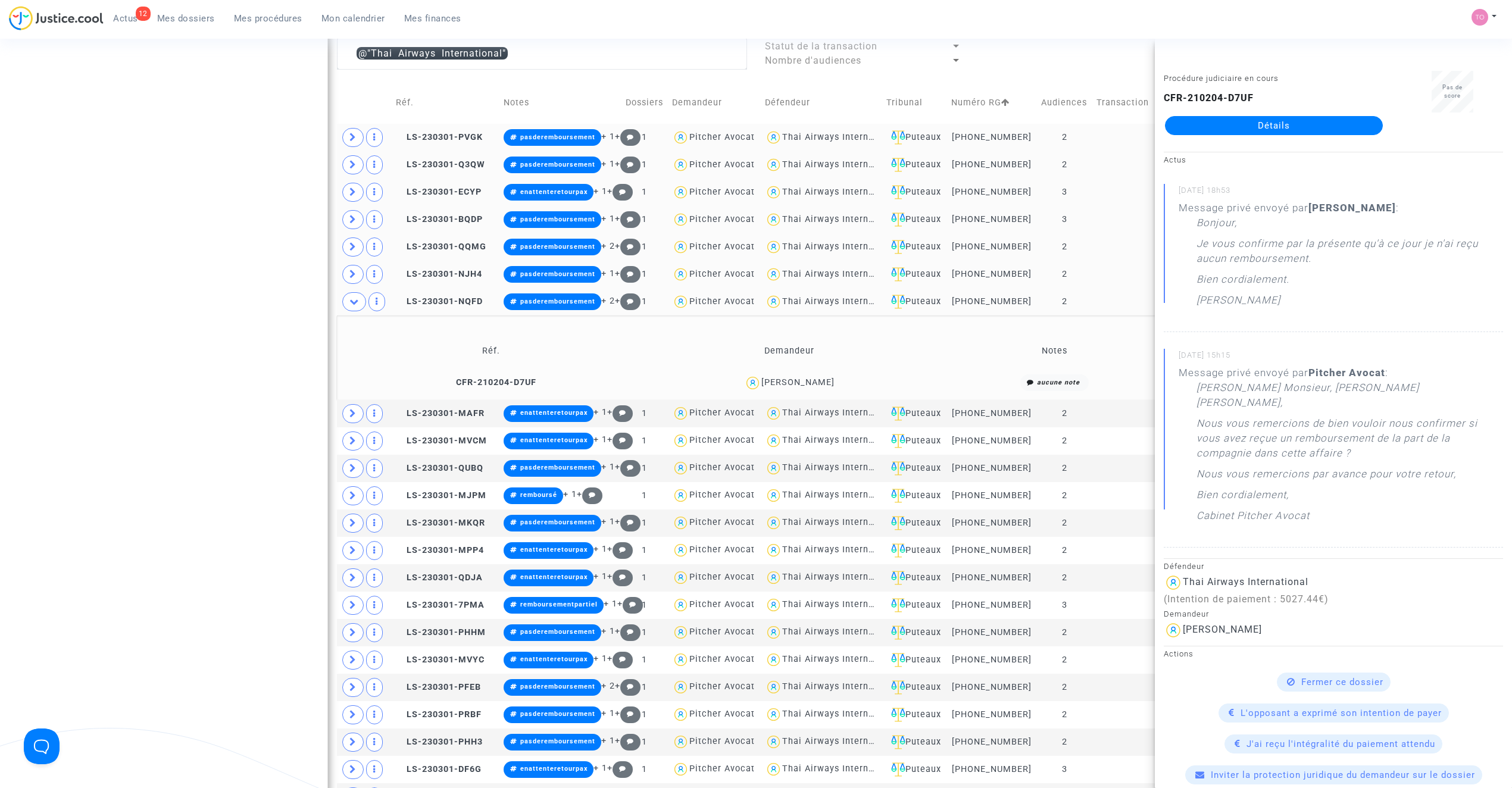
scroll to position [530, 0]
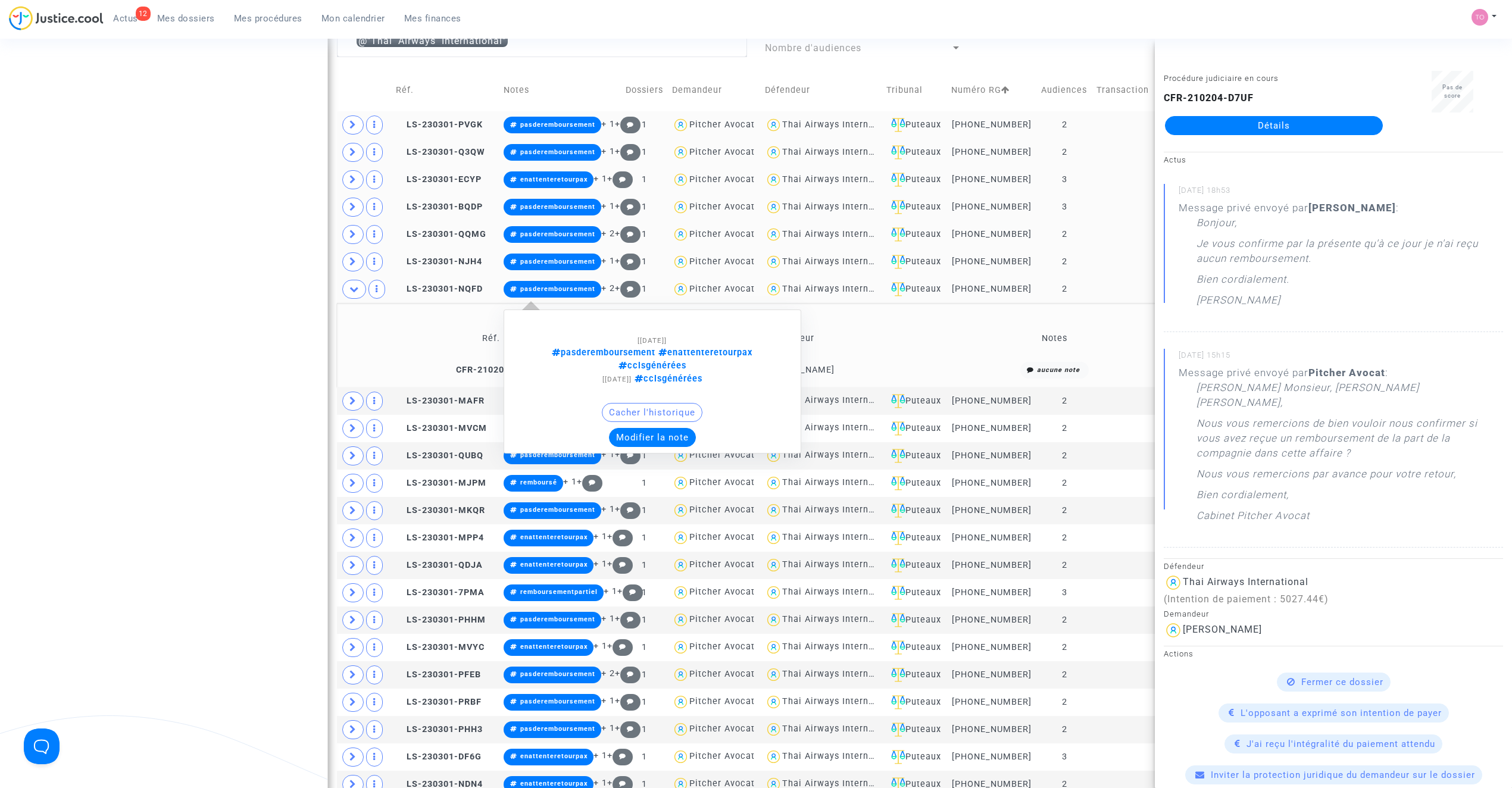
click at [640, 428] on button "Modifier la note" at bounding box center [653, 437] width 87 height 19
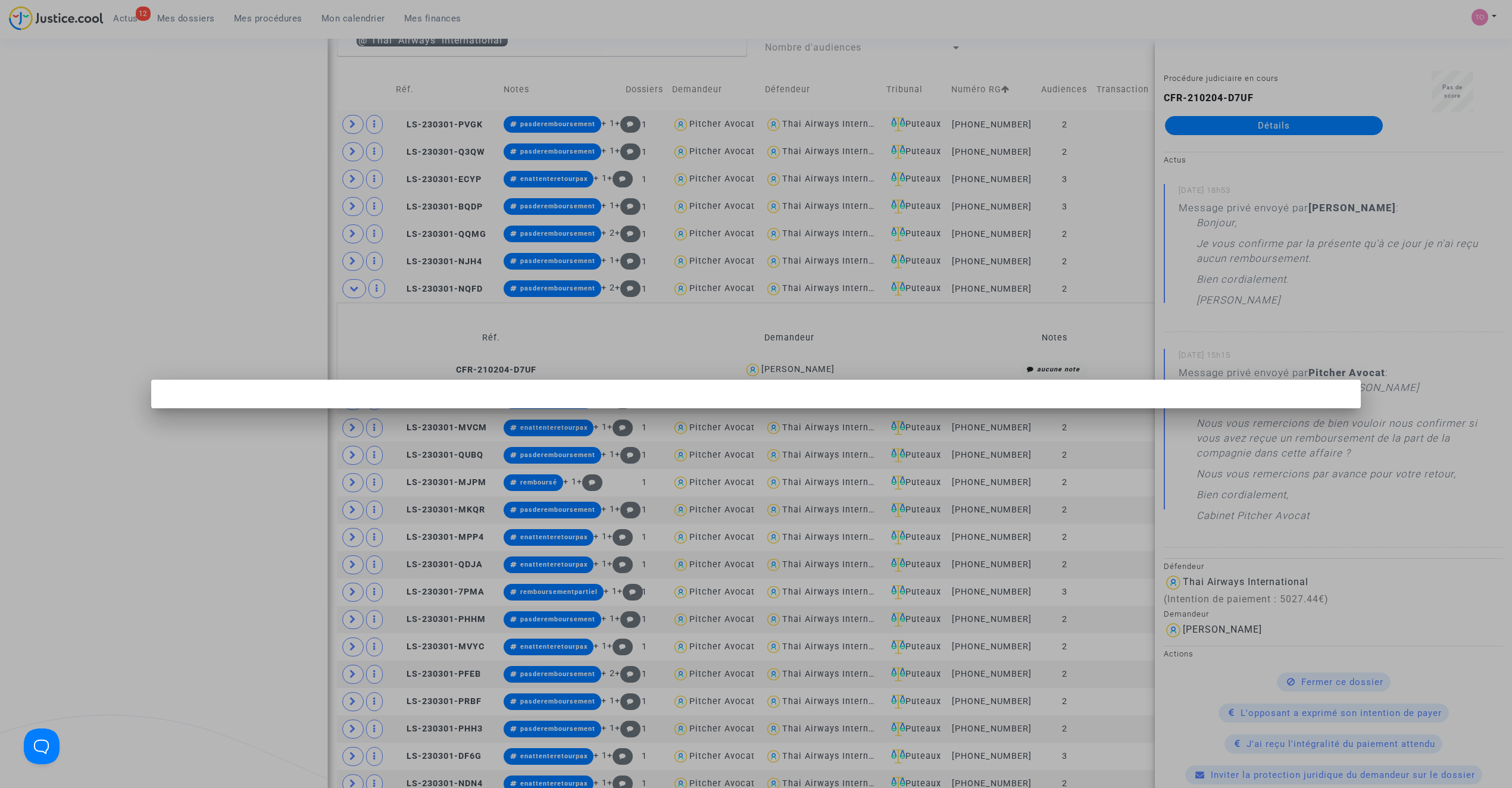
scroll to position [0, 0]
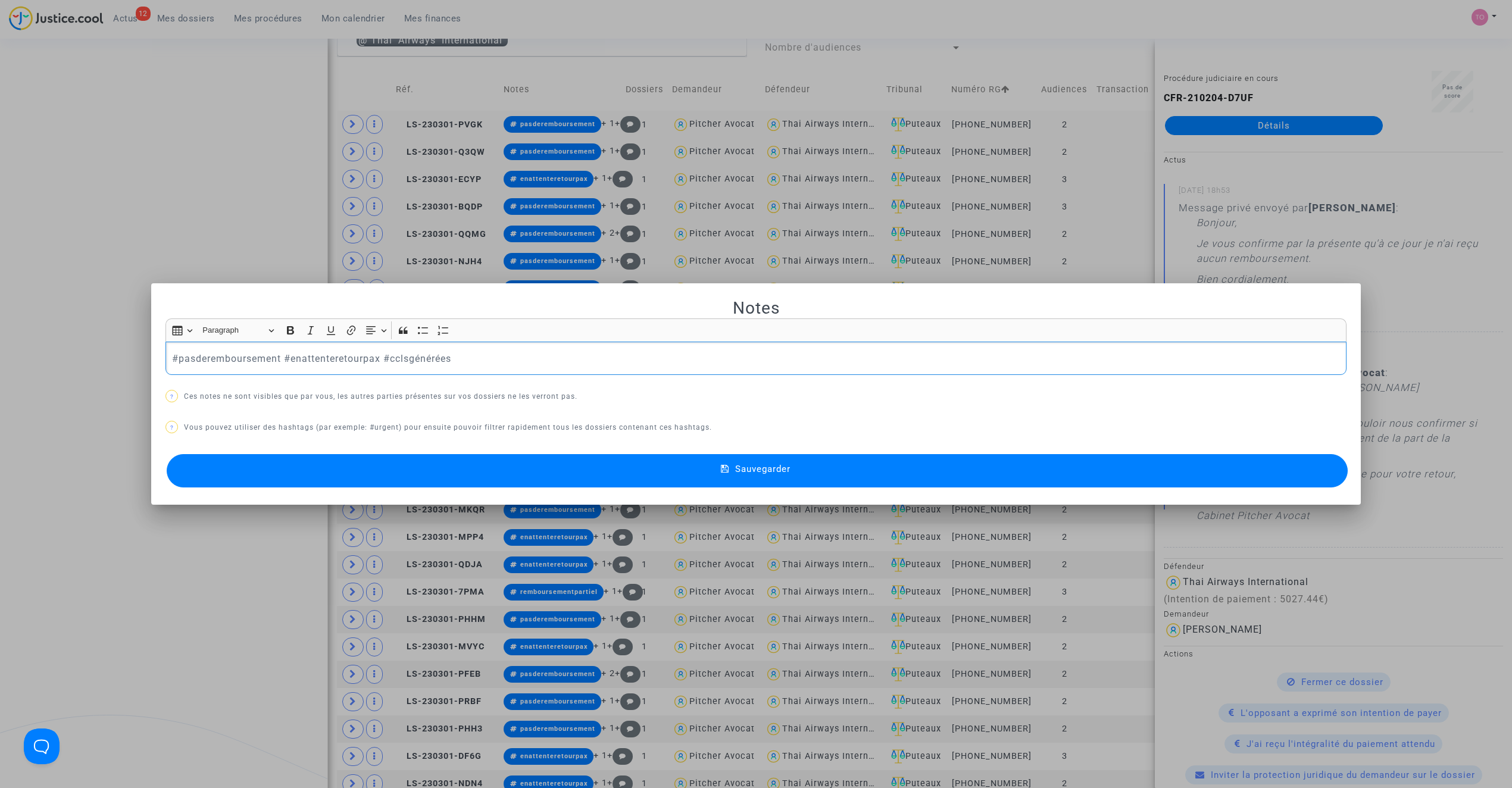
drag, startPoint x: 381, startPoint y: 358, endPoint x: 278, endPoint y: 366, distance: 103.3
click at [278, 366] on p "#pasderemboursement #enattenteretourpax #cclsgénérées" at bounding box center [756, 358] width 1169 height 15
click at [527, 467] on button "Sauvegarder" at bounding box center [757, 470] width 1181 height 33
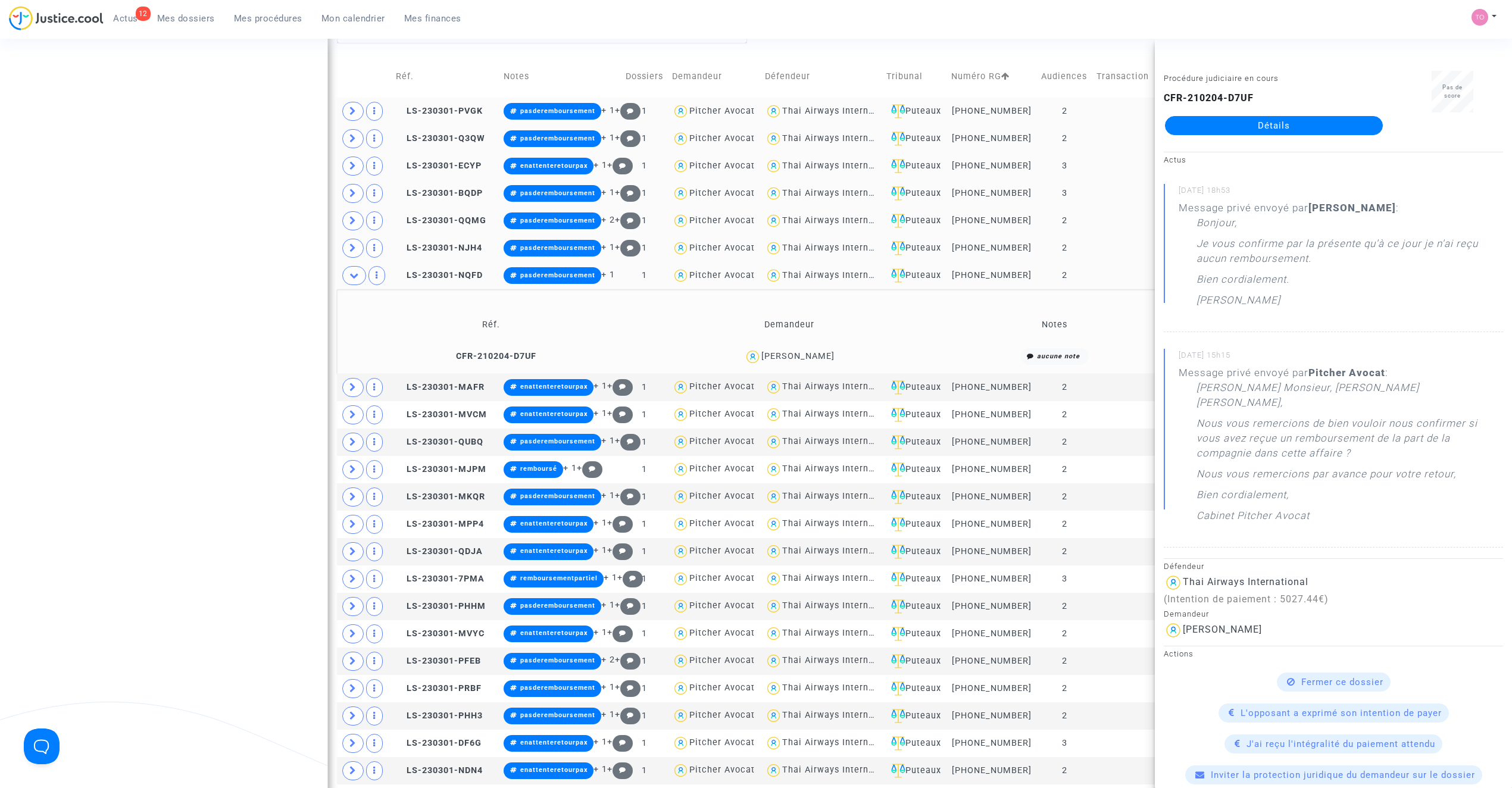
scroll to position [583, 0]
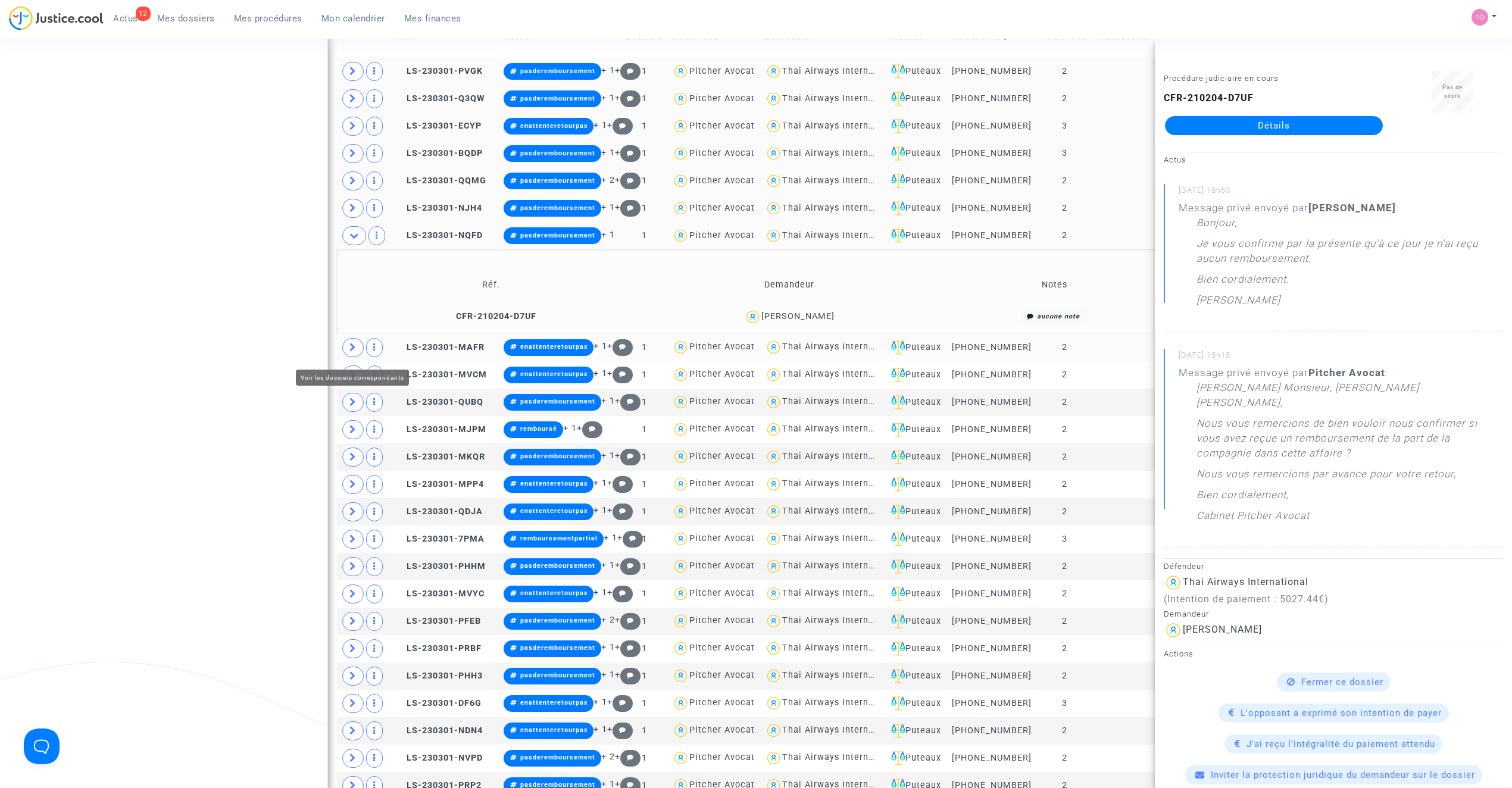
click at [350, 350] on icon at bounding box center [353, 348] width 7 height 9
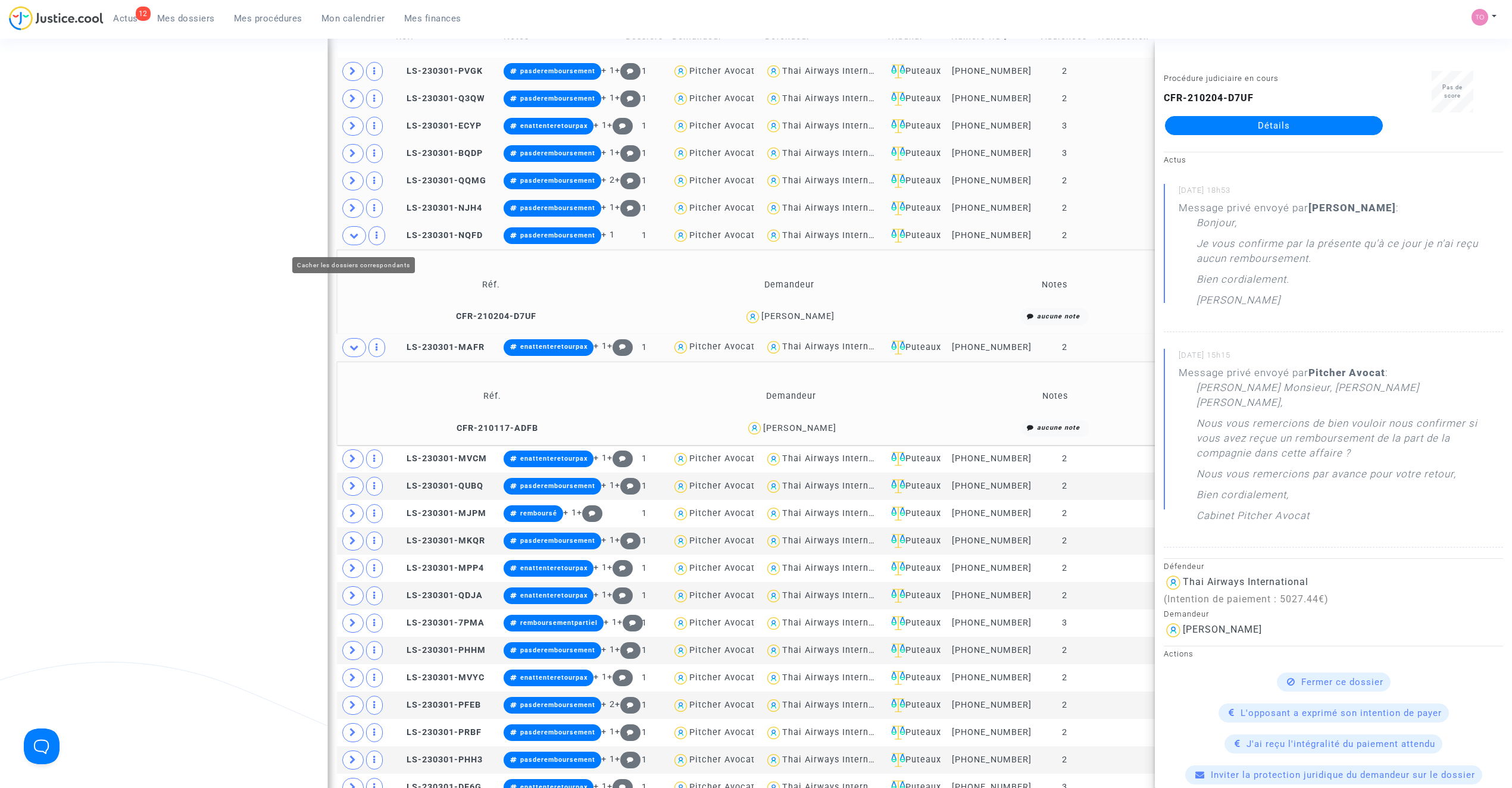
click at [356, 238] on icon at bounding box center [354, 236] width 10 height 9
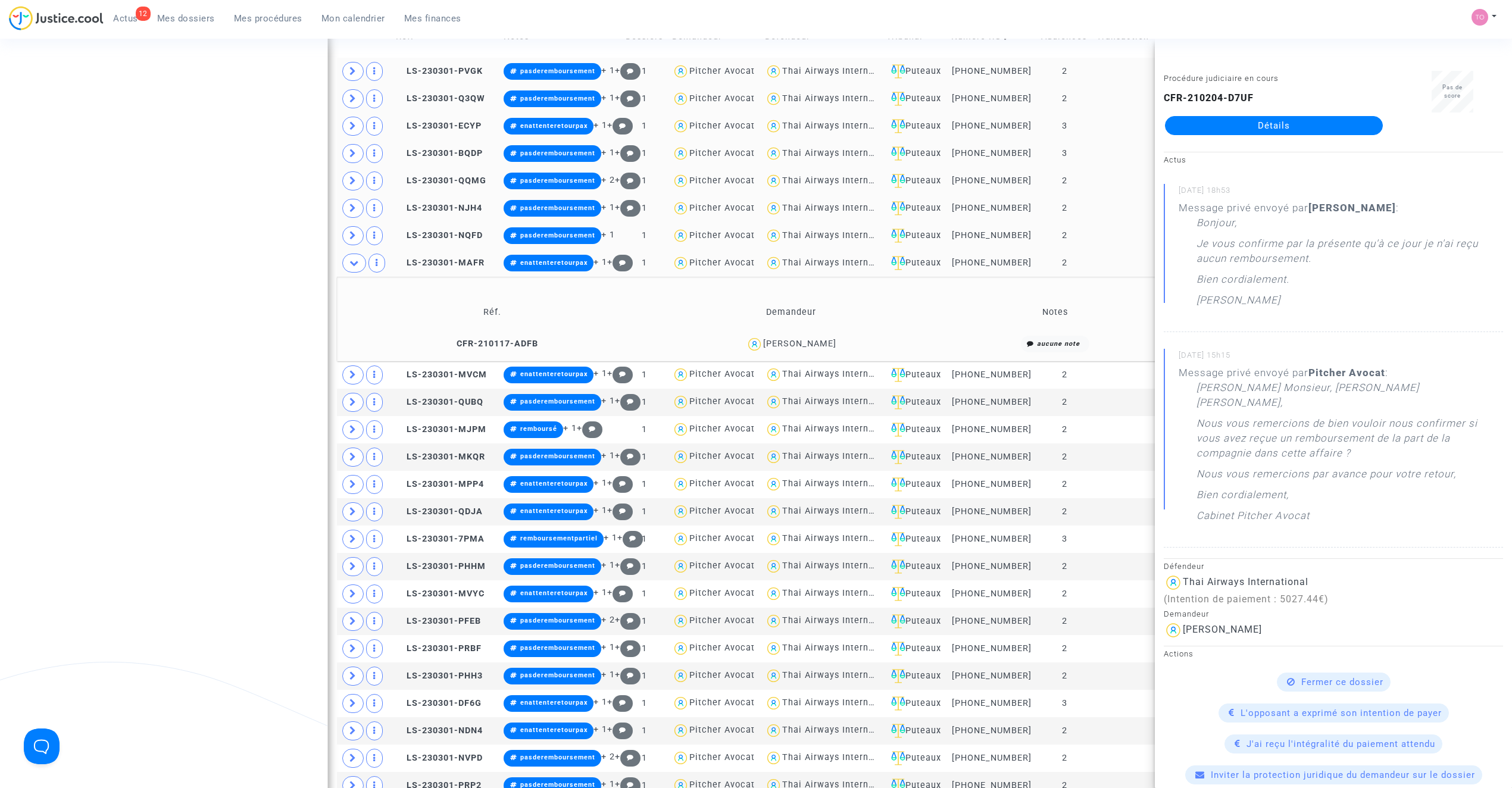
click at [792, 345] on div "alexis van den perre" at bounding box center [800, 343] width 73 height 10
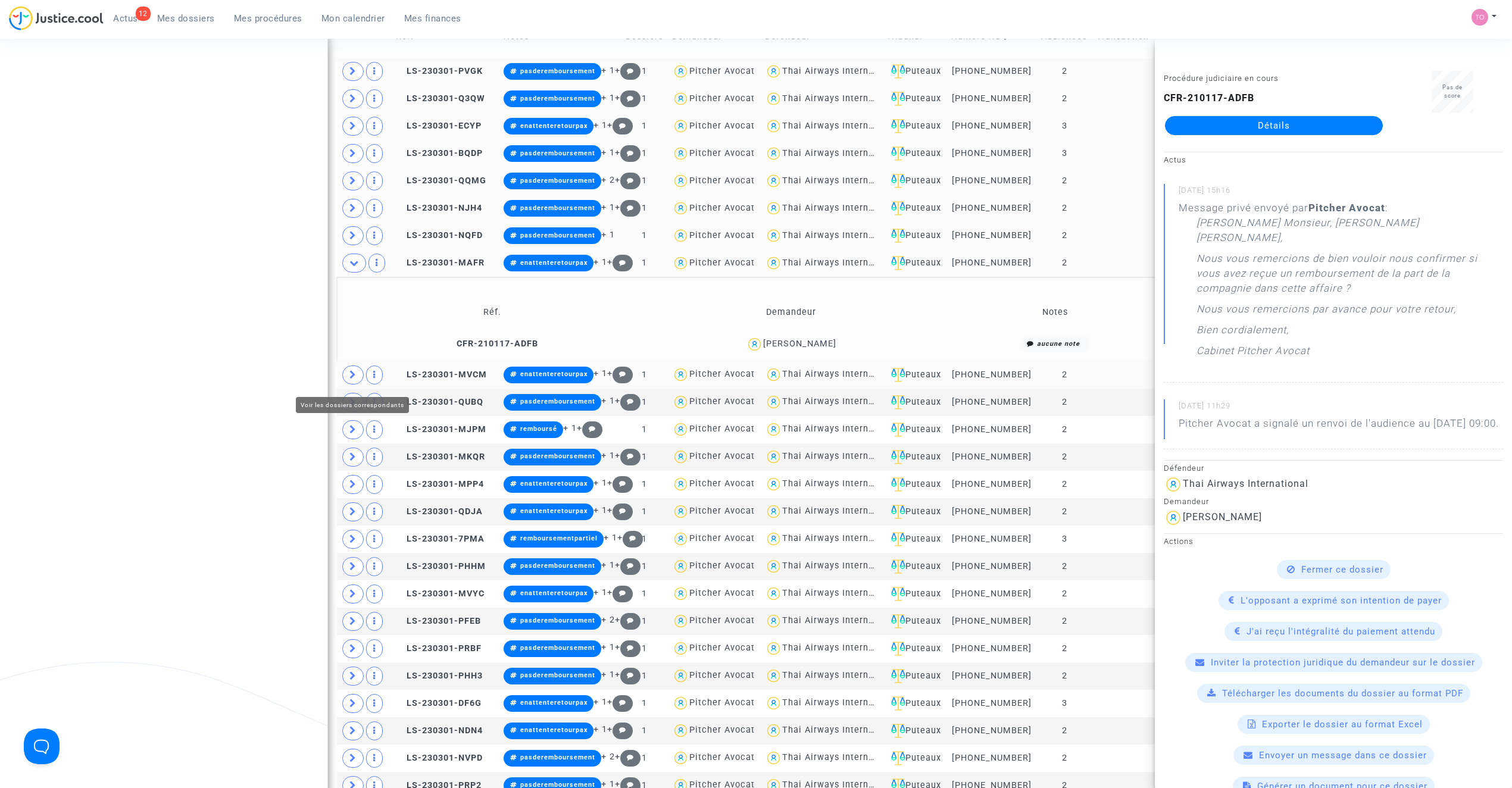
click at [351, 379] on icon at bounding box center [353, 374] width 7 height 9
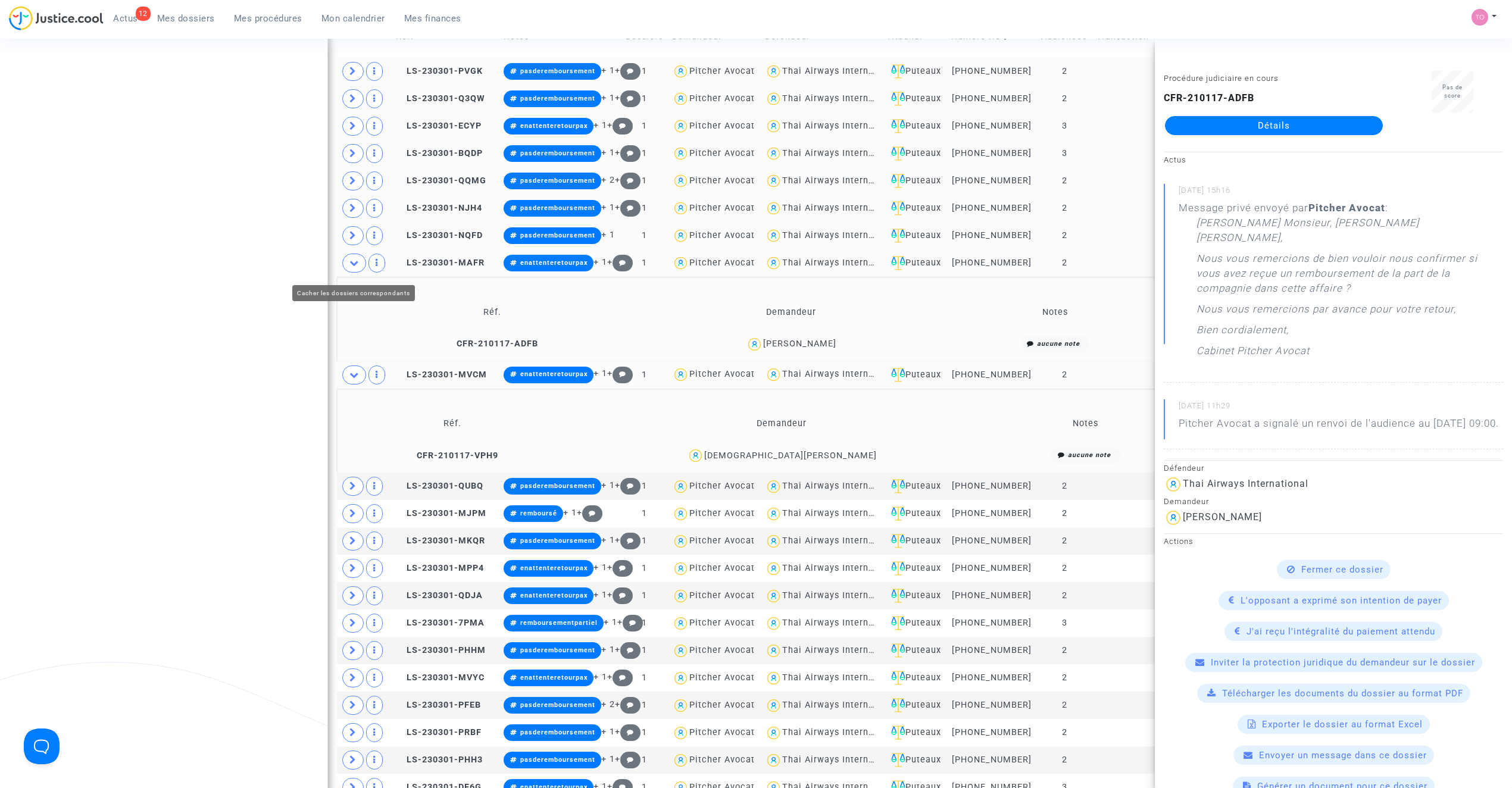
click at [349, 269] on span at bounding box center [354, 262] width 24 height 19
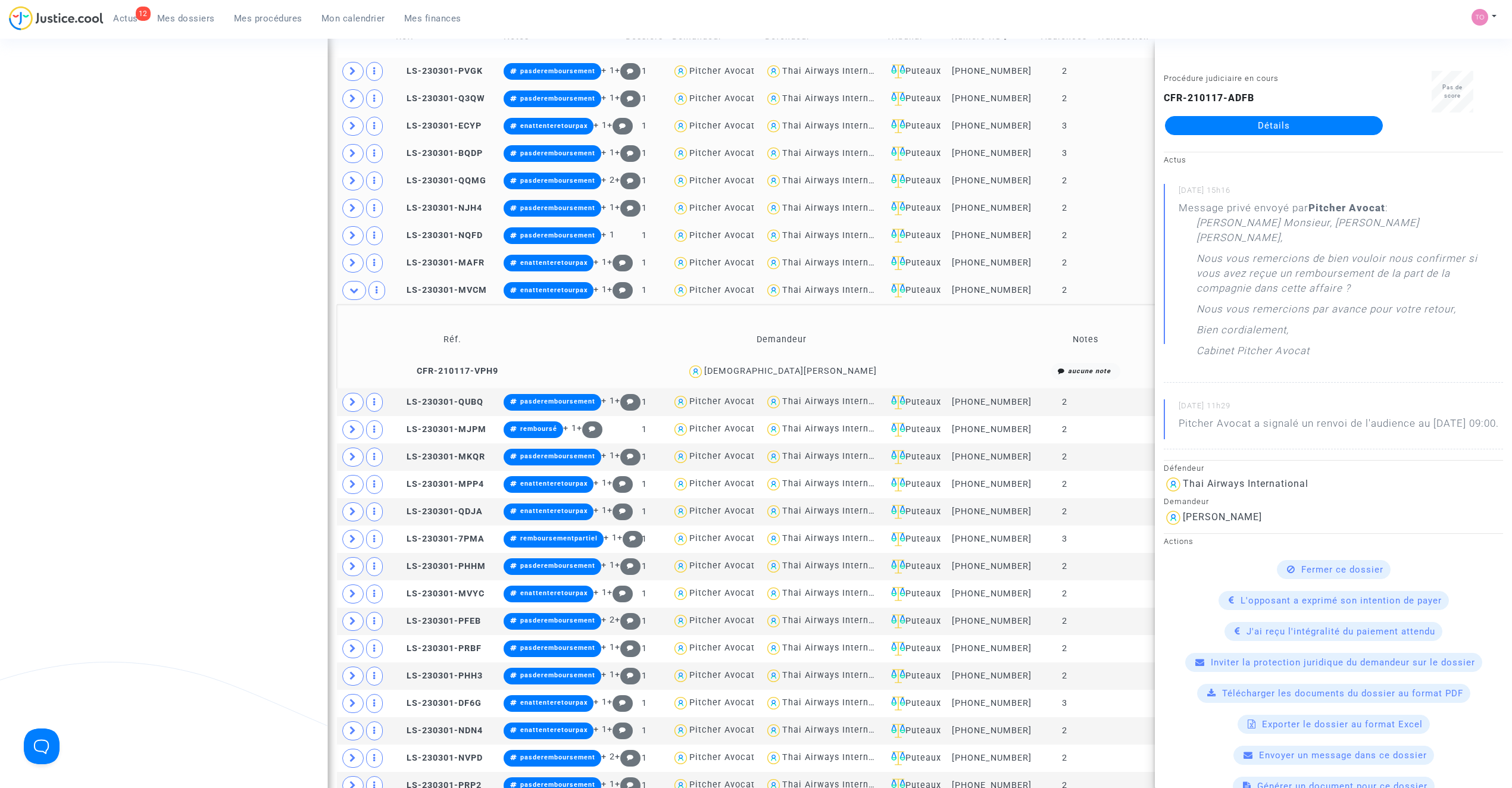
click at [815, 376] on div "CHRISTIAN CAO" at bounding box center [791, 371] width 173 height 10
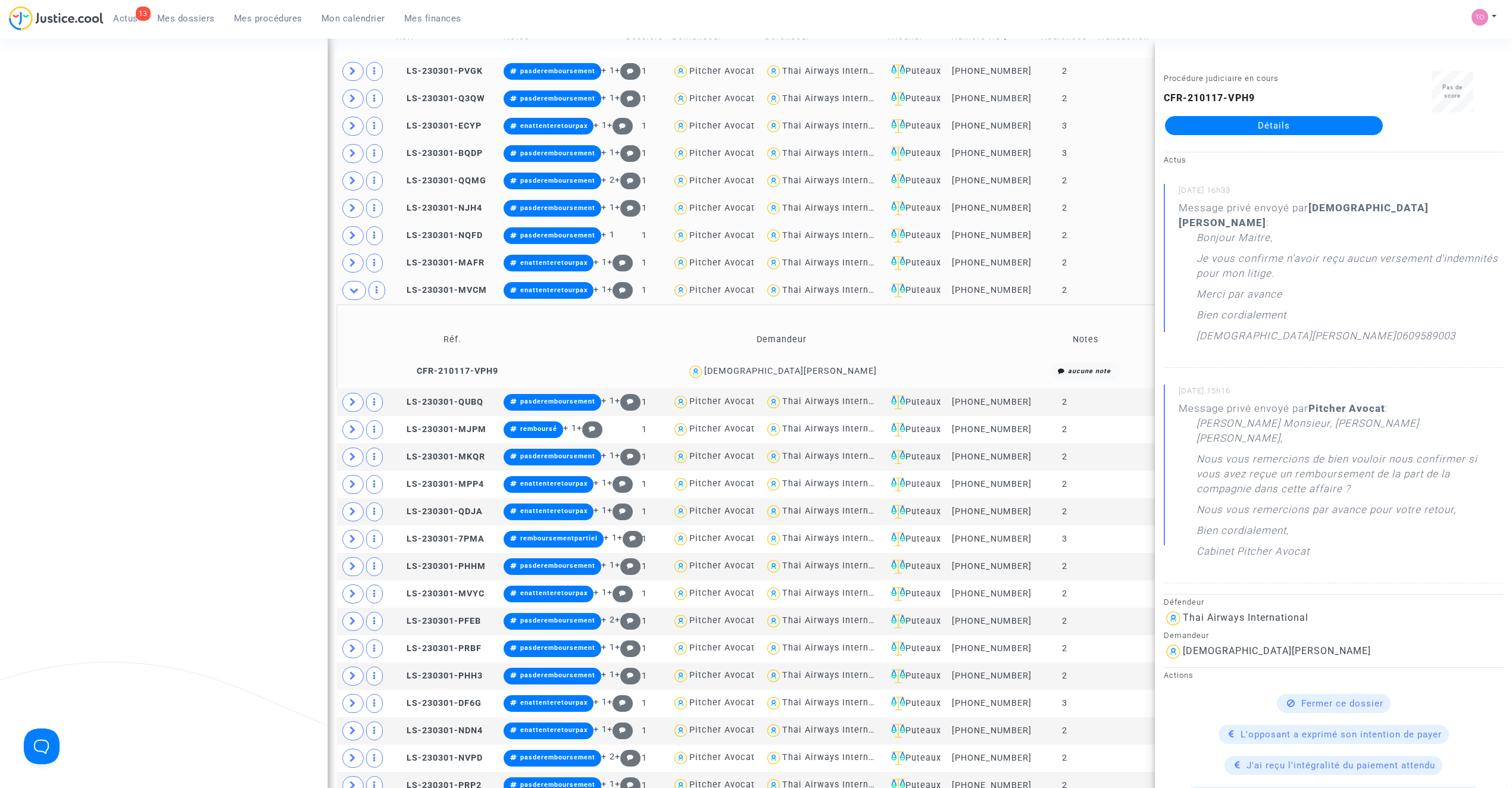
click at [806, 369] on span "CHRISTIAN CAO" at bounding box center [791, 337] width 173 height 78
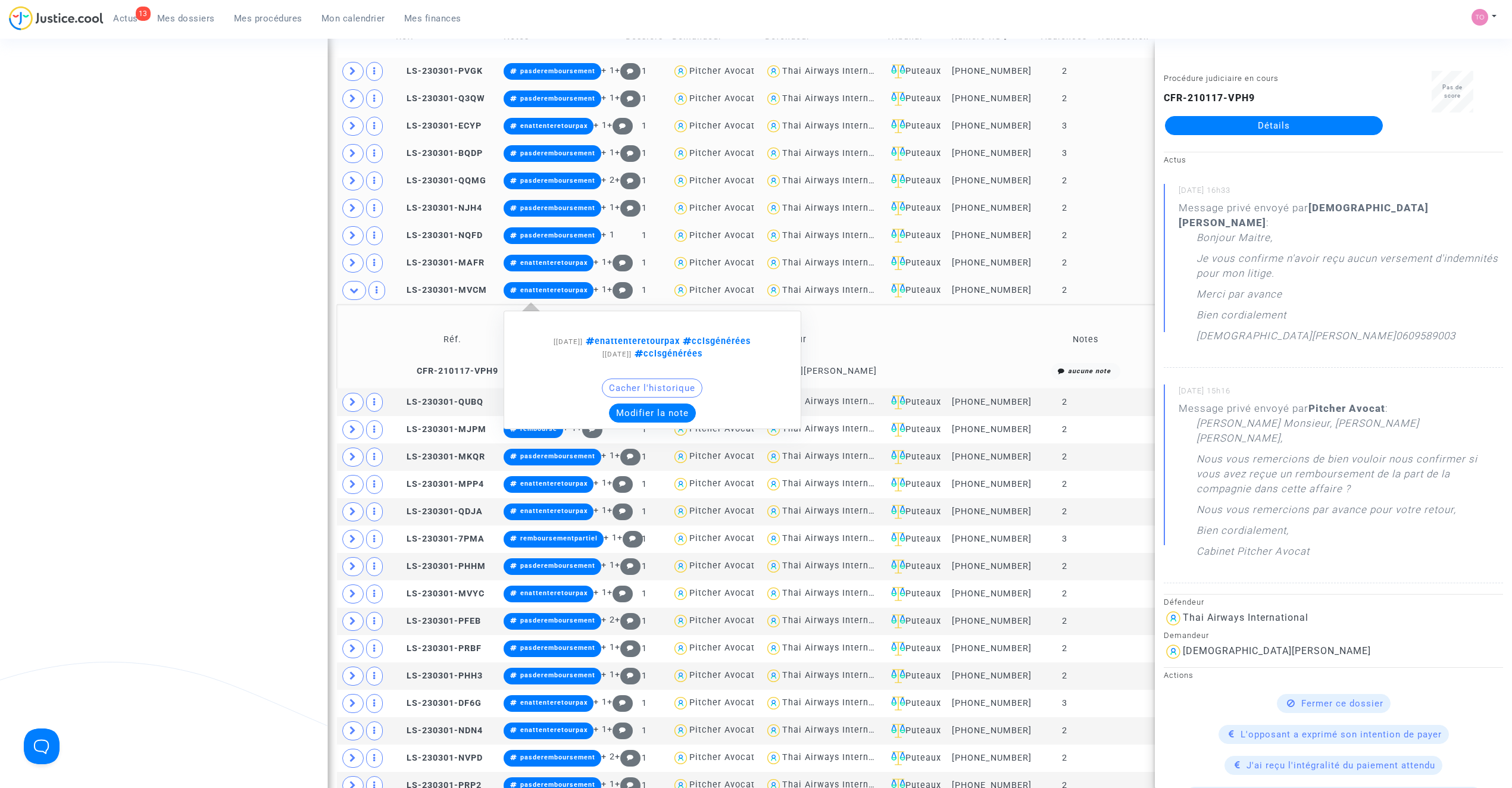
click at [676, 413] on button "Modifier la note" at bounding box center [653, 413] width 87 height 19
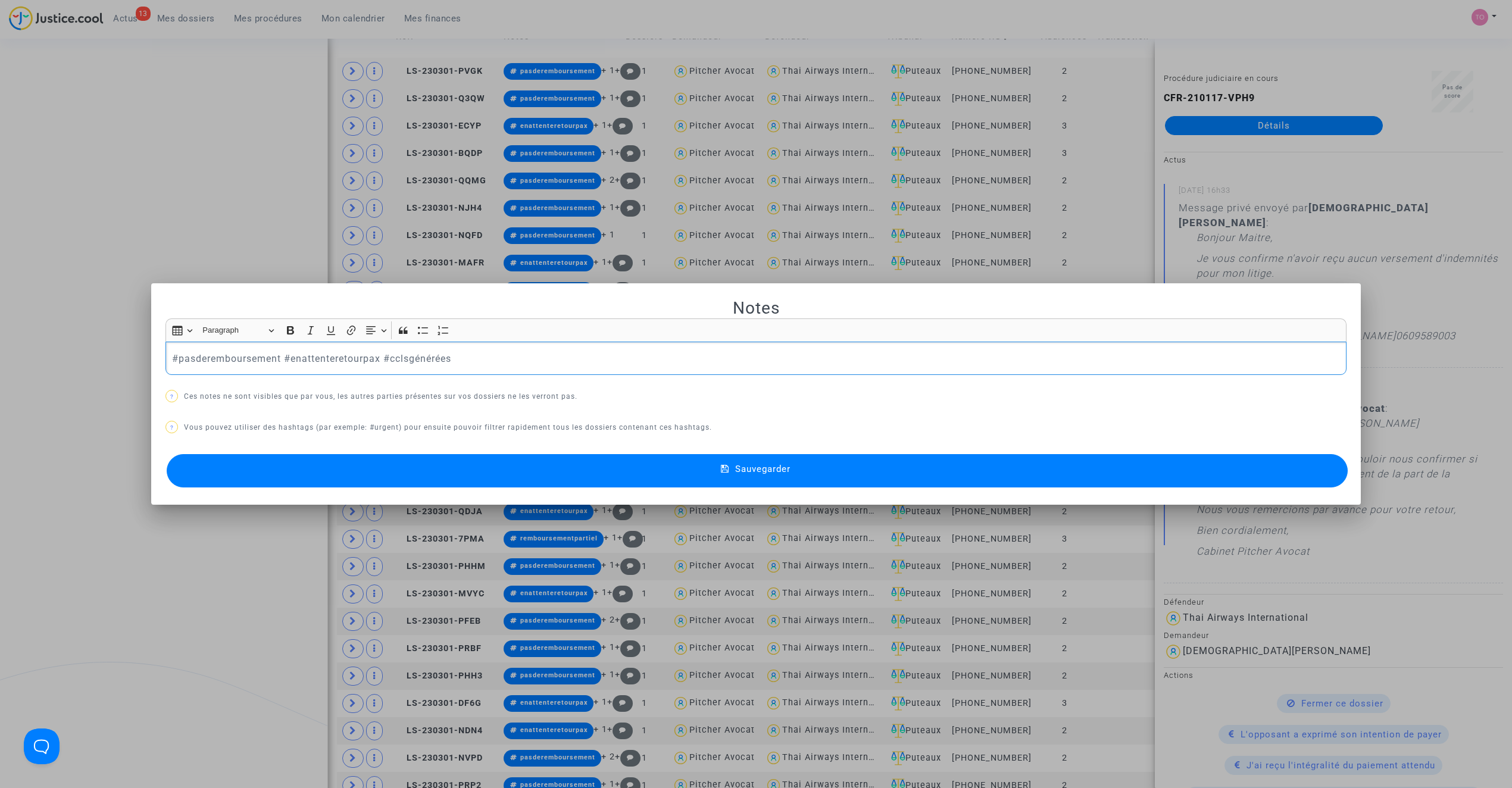
click at [331, 356] on p "#pasderemboursement #enattenteretourpax #cclsgénérées" at bounding box center [756, 358] width 1169 height 15
click at [332, 356] on p "#pasderemboursement #enattenteretourpax #cclsgénérées" at bounding box center [756, 358] width 1169 height 15
click at [489, 460] on button "Sauvegarder" at bounding box center [757, 470] width 1181 height 33
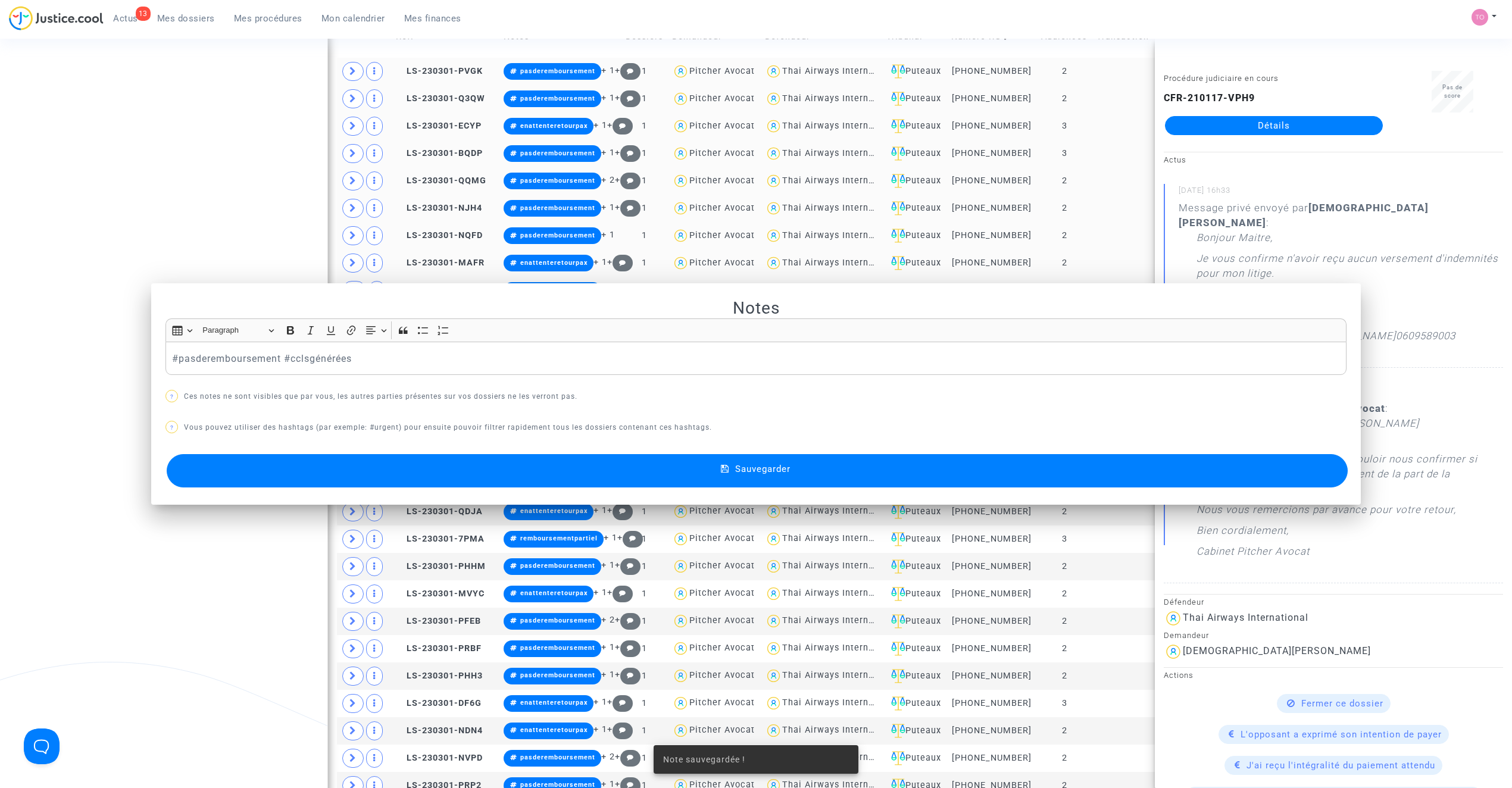
scroll to position [583, 0]
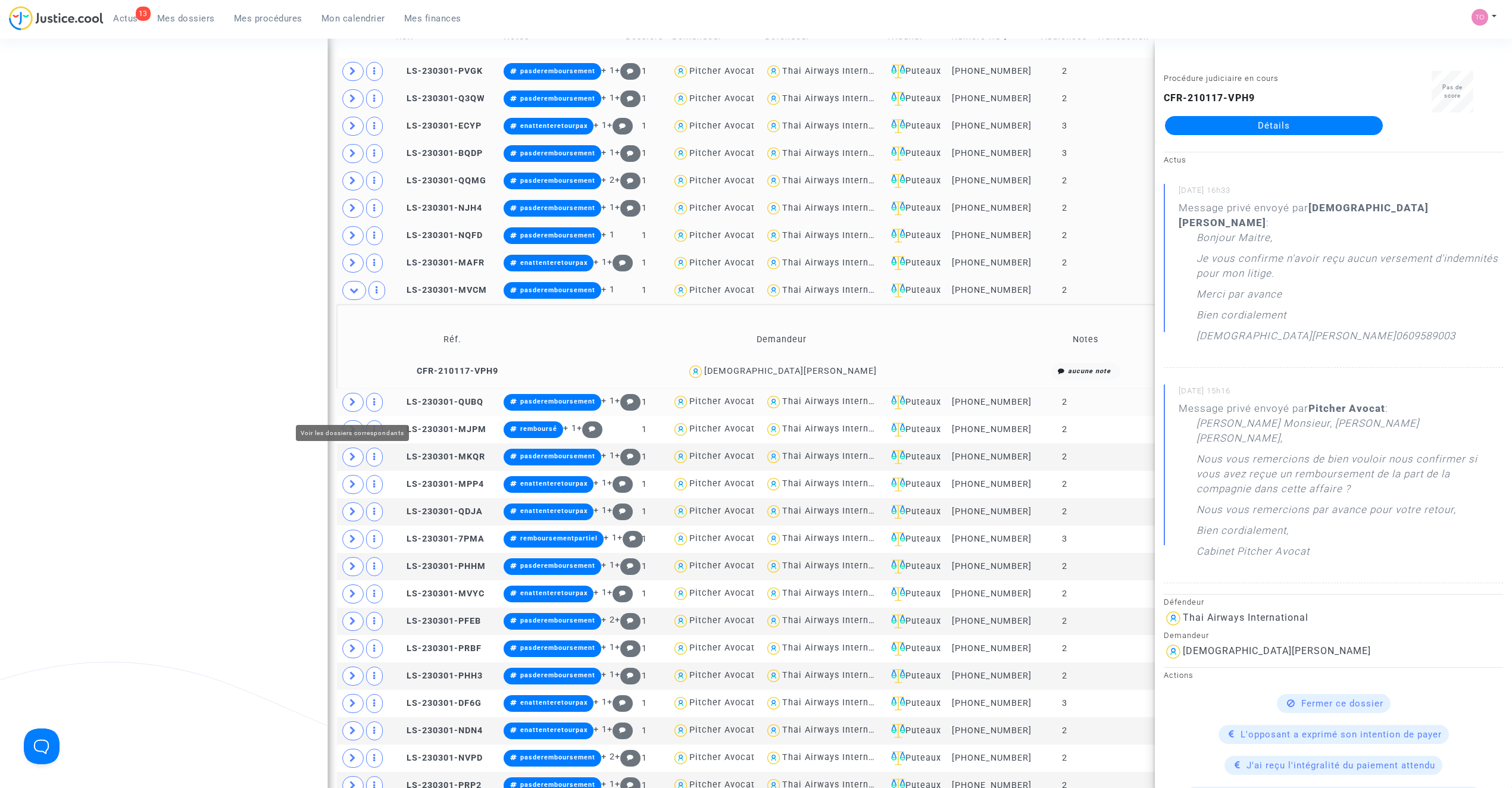
click at [349, 400] on span at bounding box center [353, 402] width 21 height 19
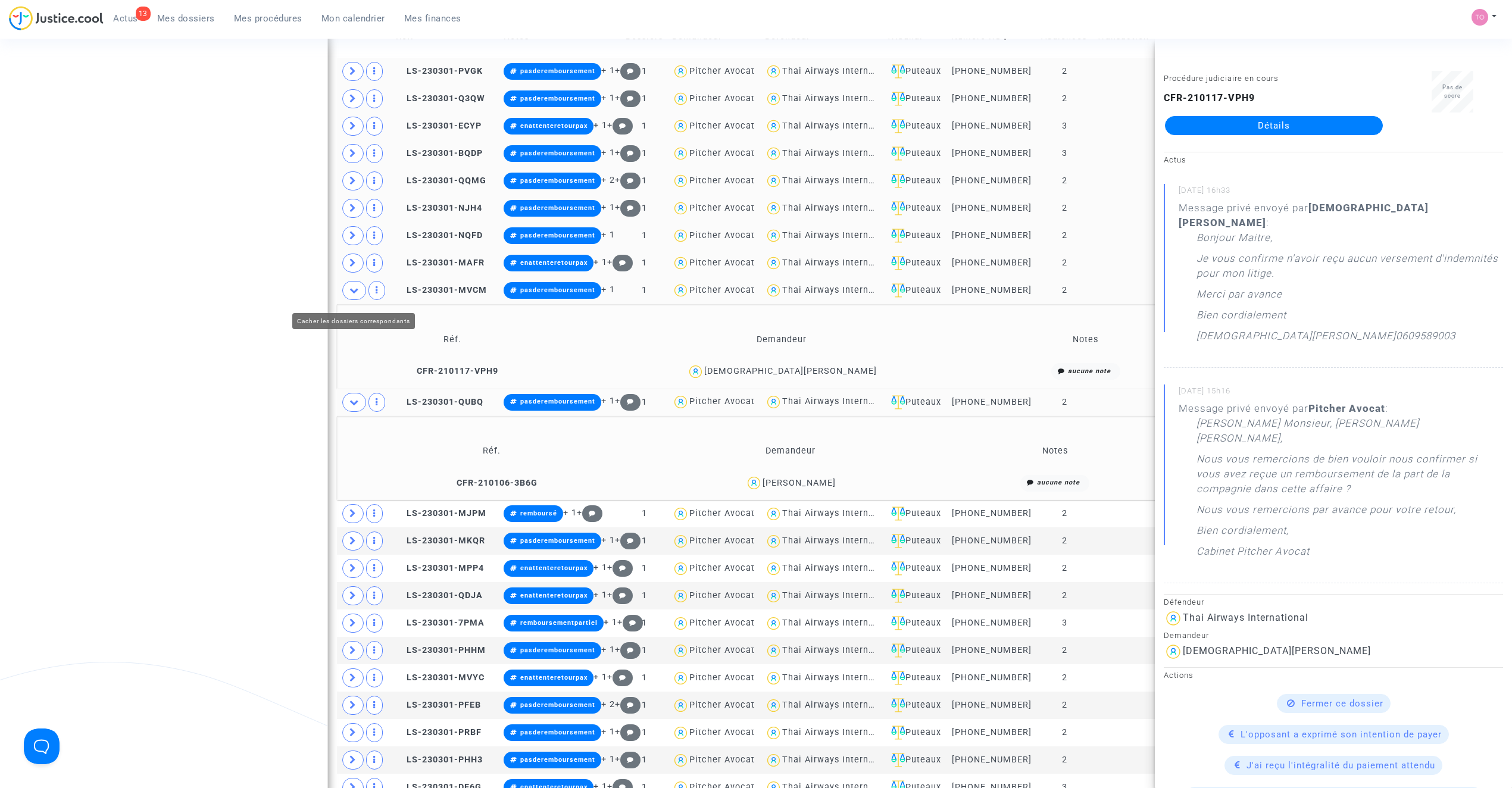
click at [359, 300] on span at bounding box center [354, 290] width 24 height 19
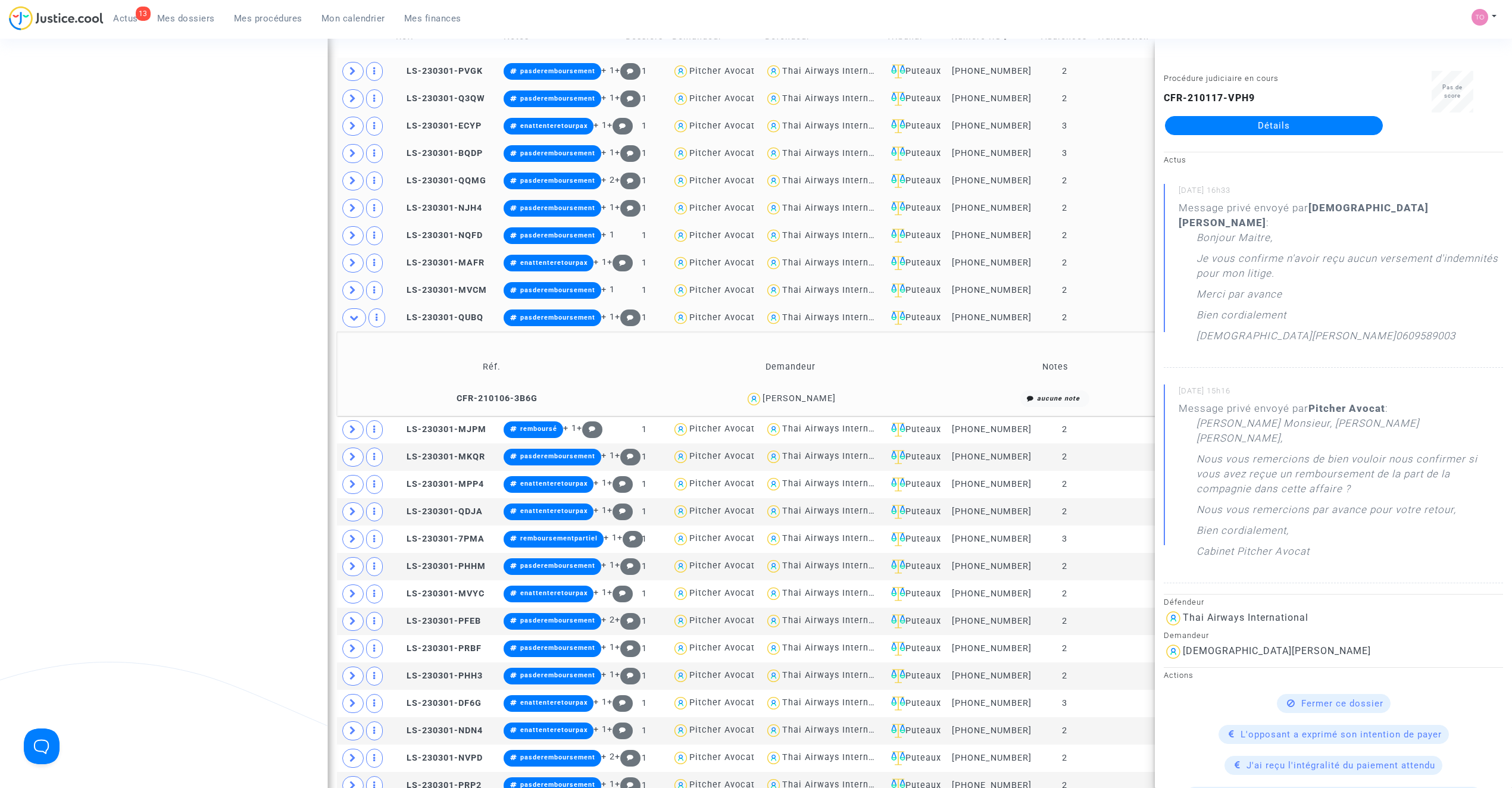
click at [827, 404] on div "Fabien Hénon" at bounding box center [799, 398] width 73 height 10
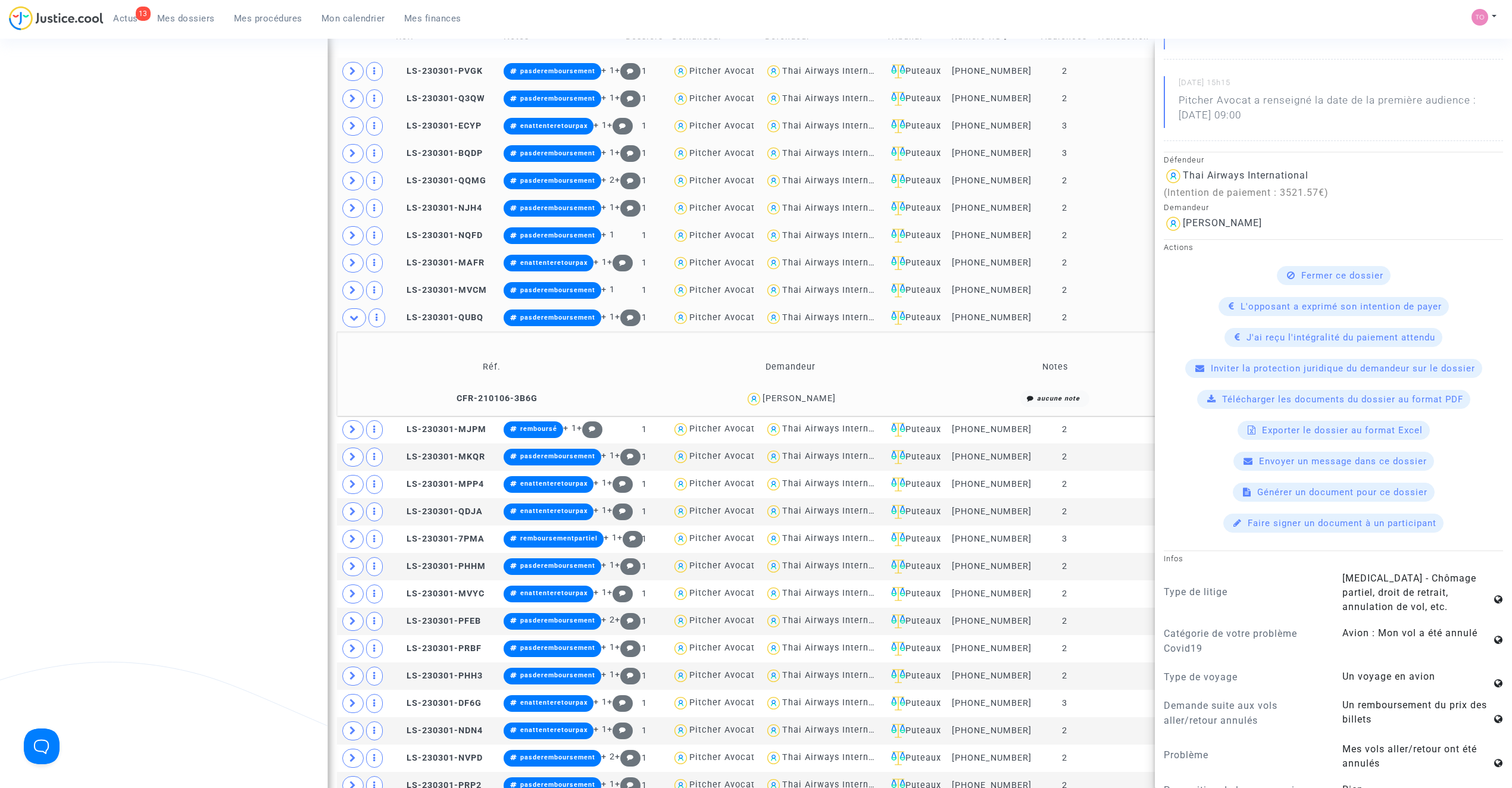
scroll to position [158, 0]
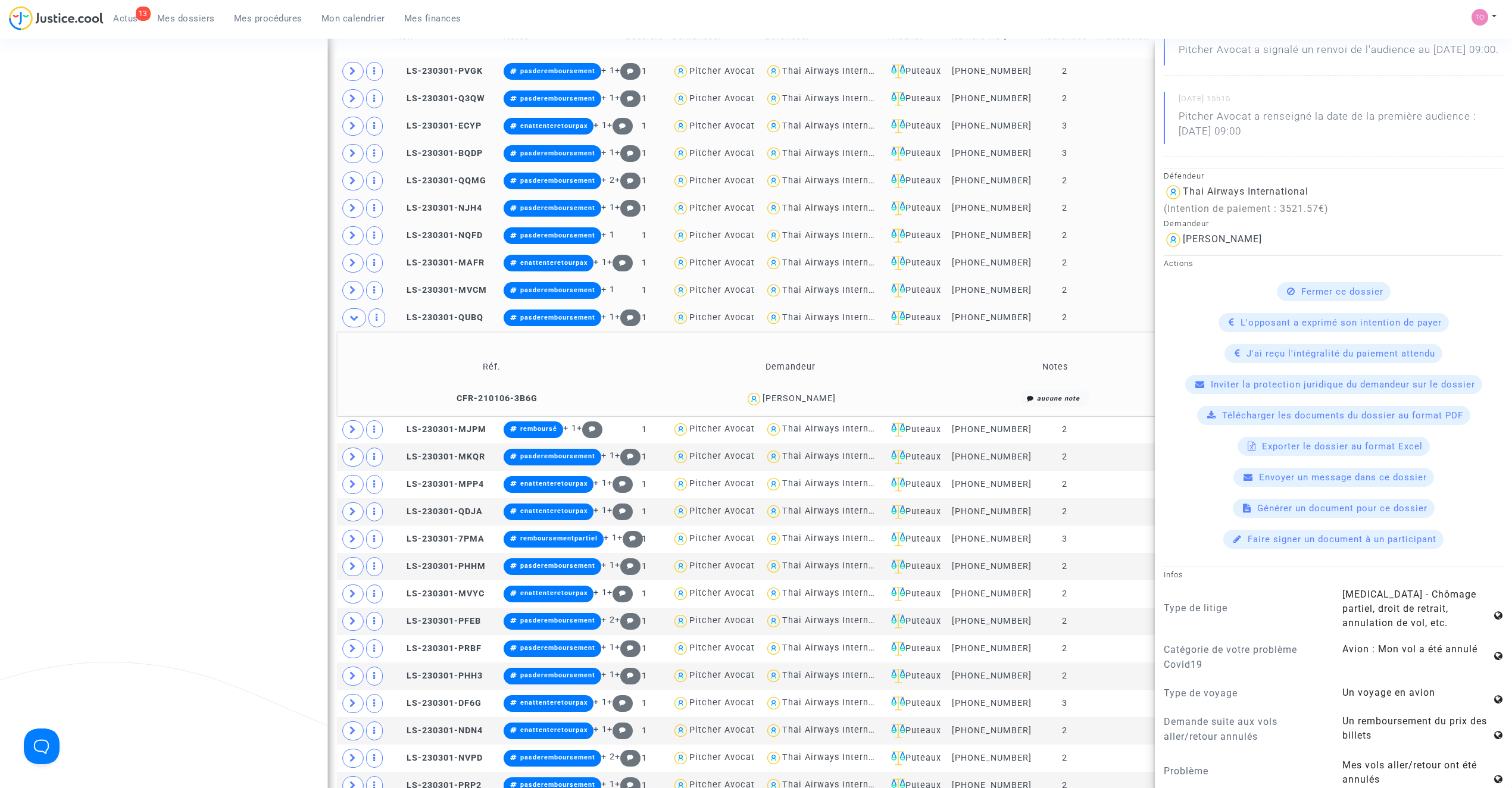
click at [824, 401] on div "Fabien Hénon" at bounding box center [799, 398] width 73 height 10
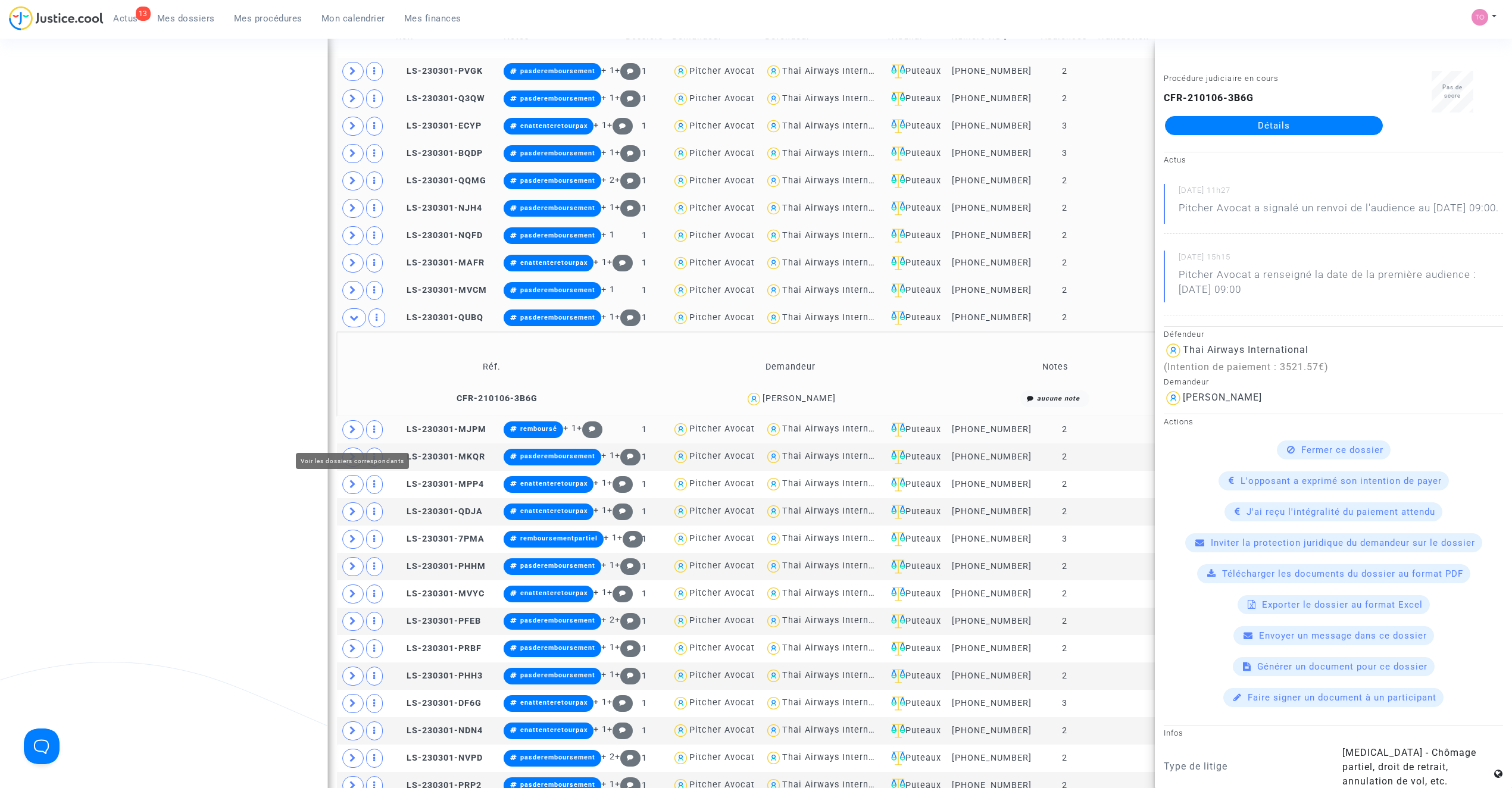
click at [355, 432] on icon at bounding box center [353, 430] width 7 height 9
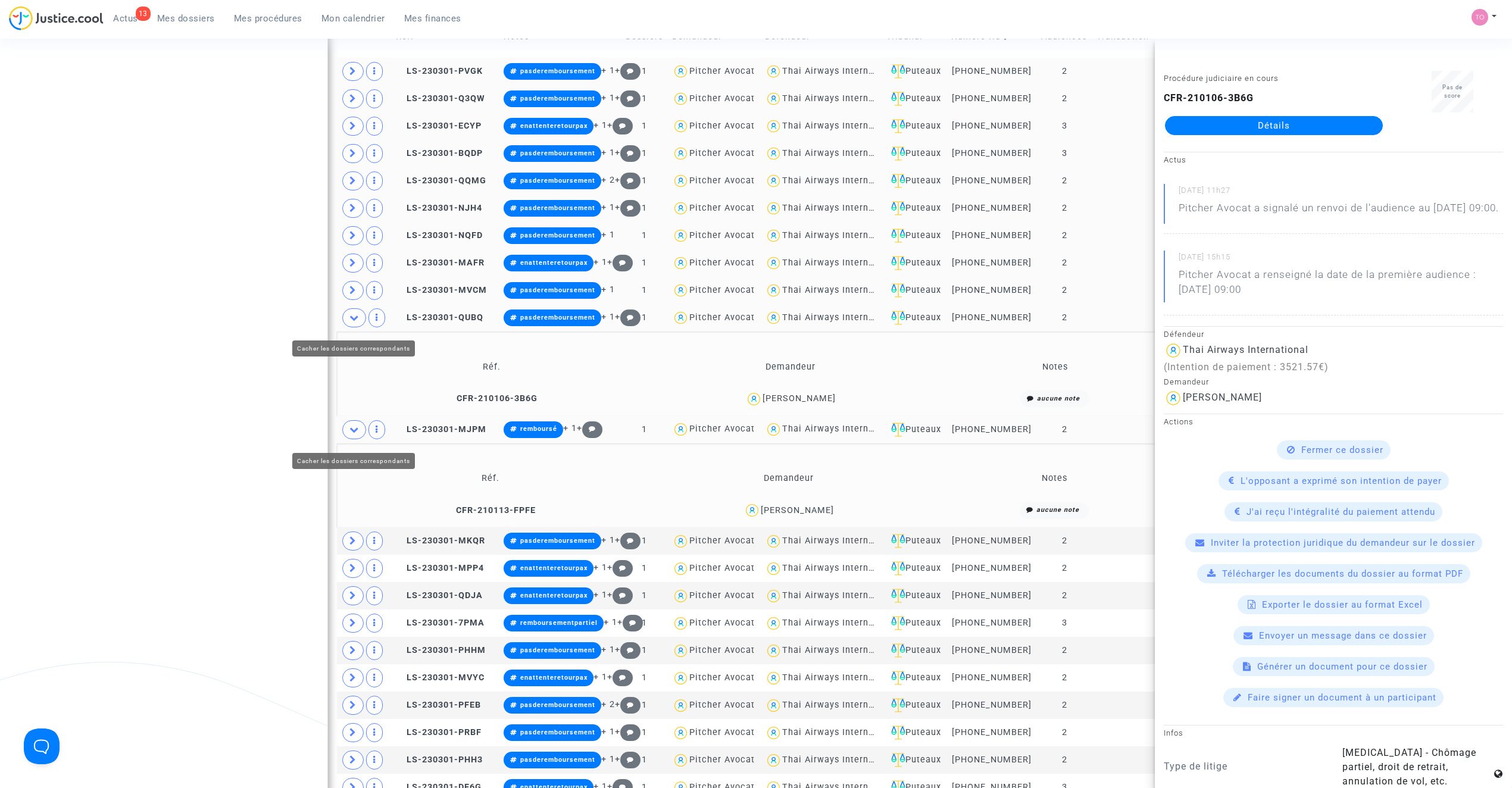
click at [355, 322] on icon at bounding box center [354, 318] width 10 height 9
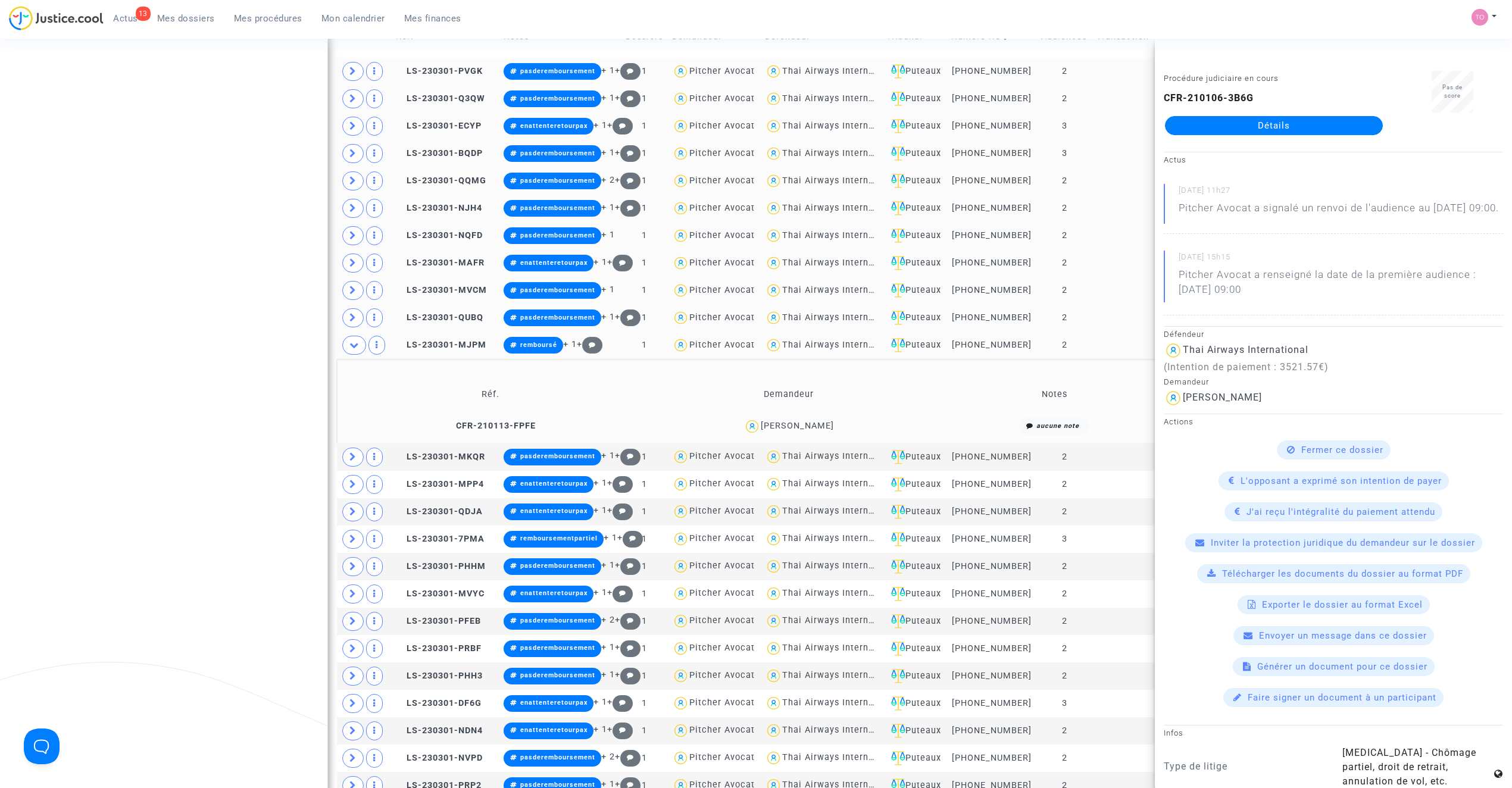
click at [806, 430] on div "Maïté REES" at bounding box center [797, 425] width 73 height 10
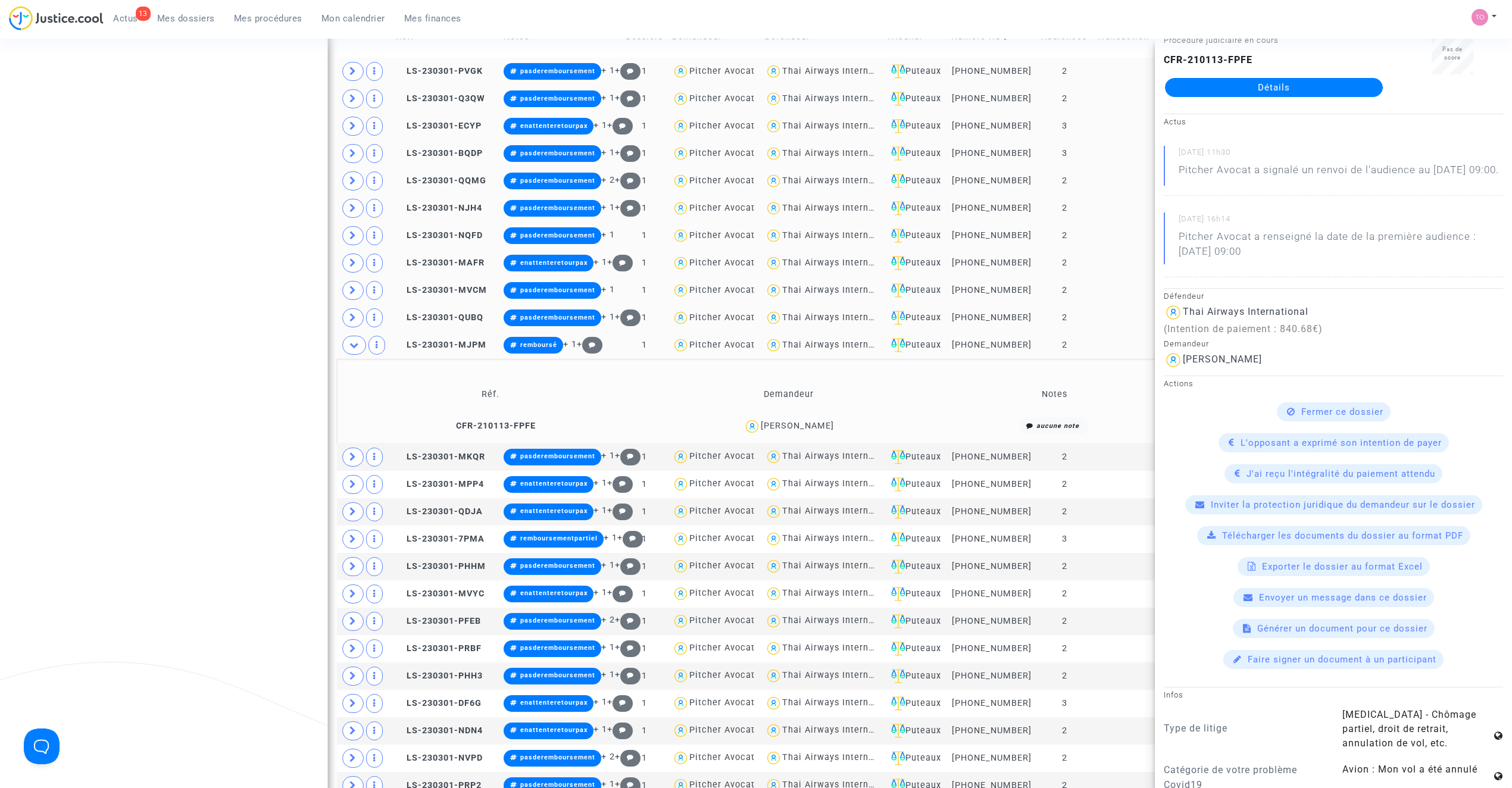
scroll to position [53, 0]
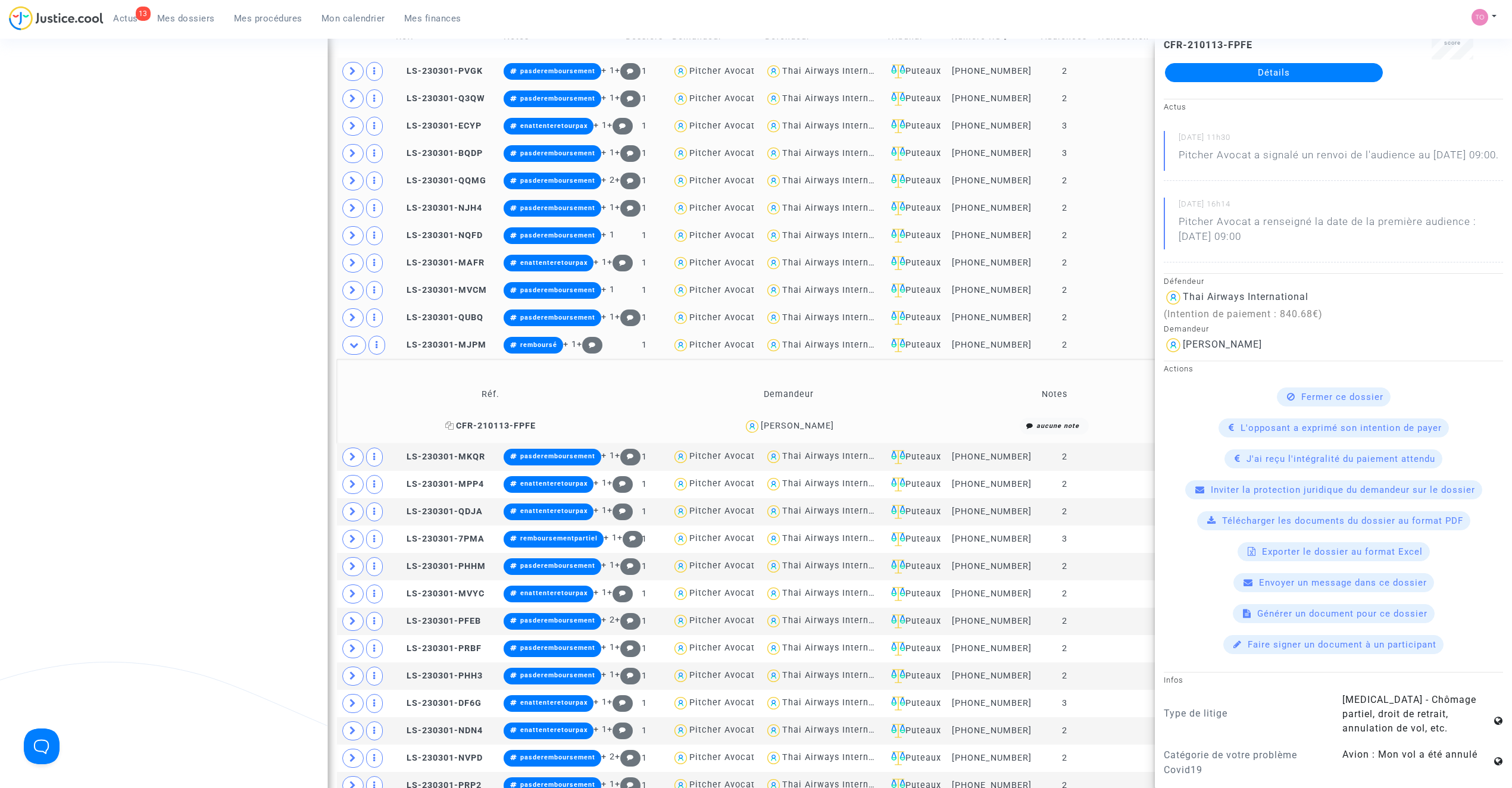
click at [527, 427] on span "CFR-210113-FPFE" at bounding box center [491, 425] width 91 height 10
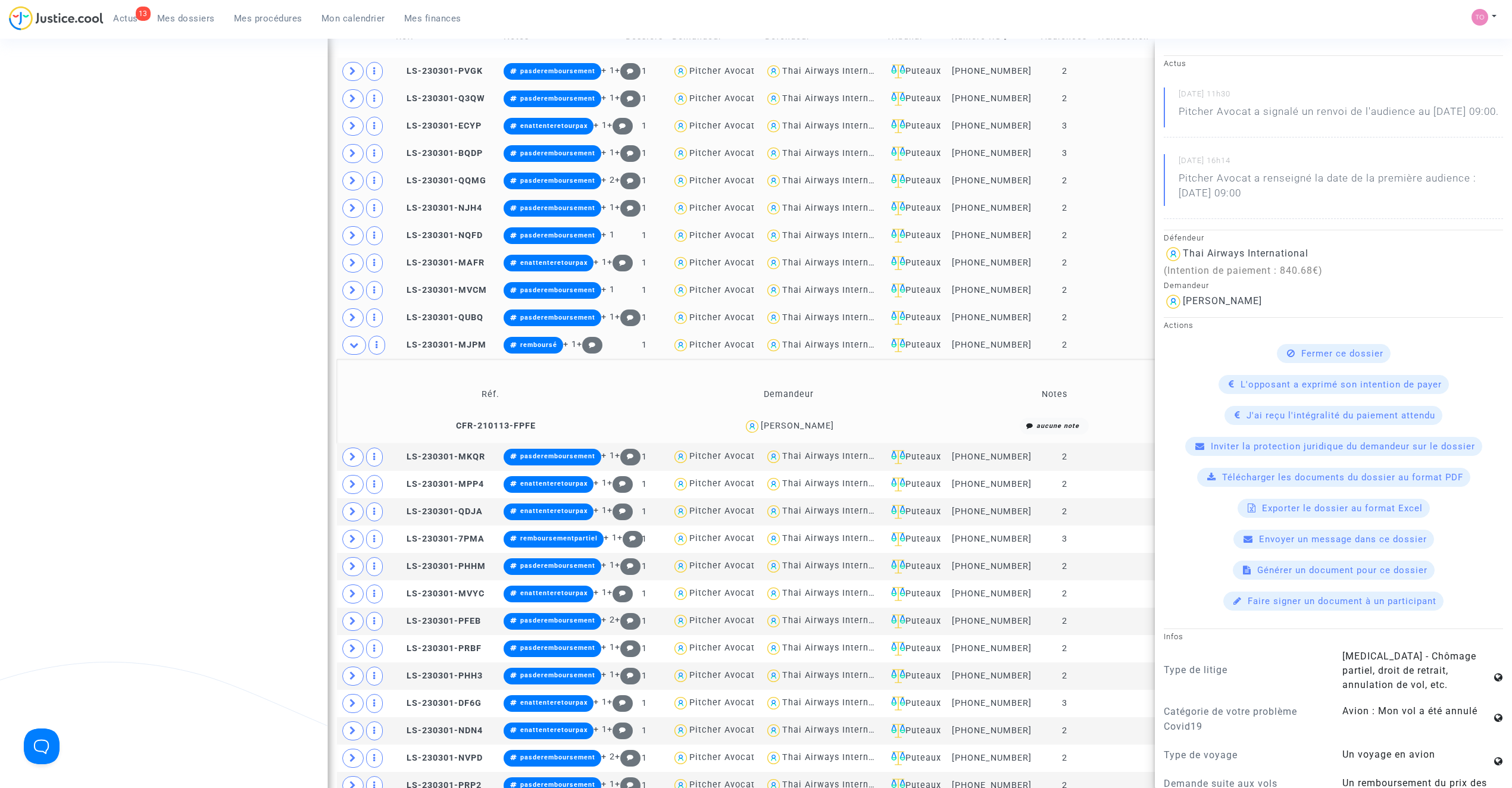
scroll to position [105, 0]
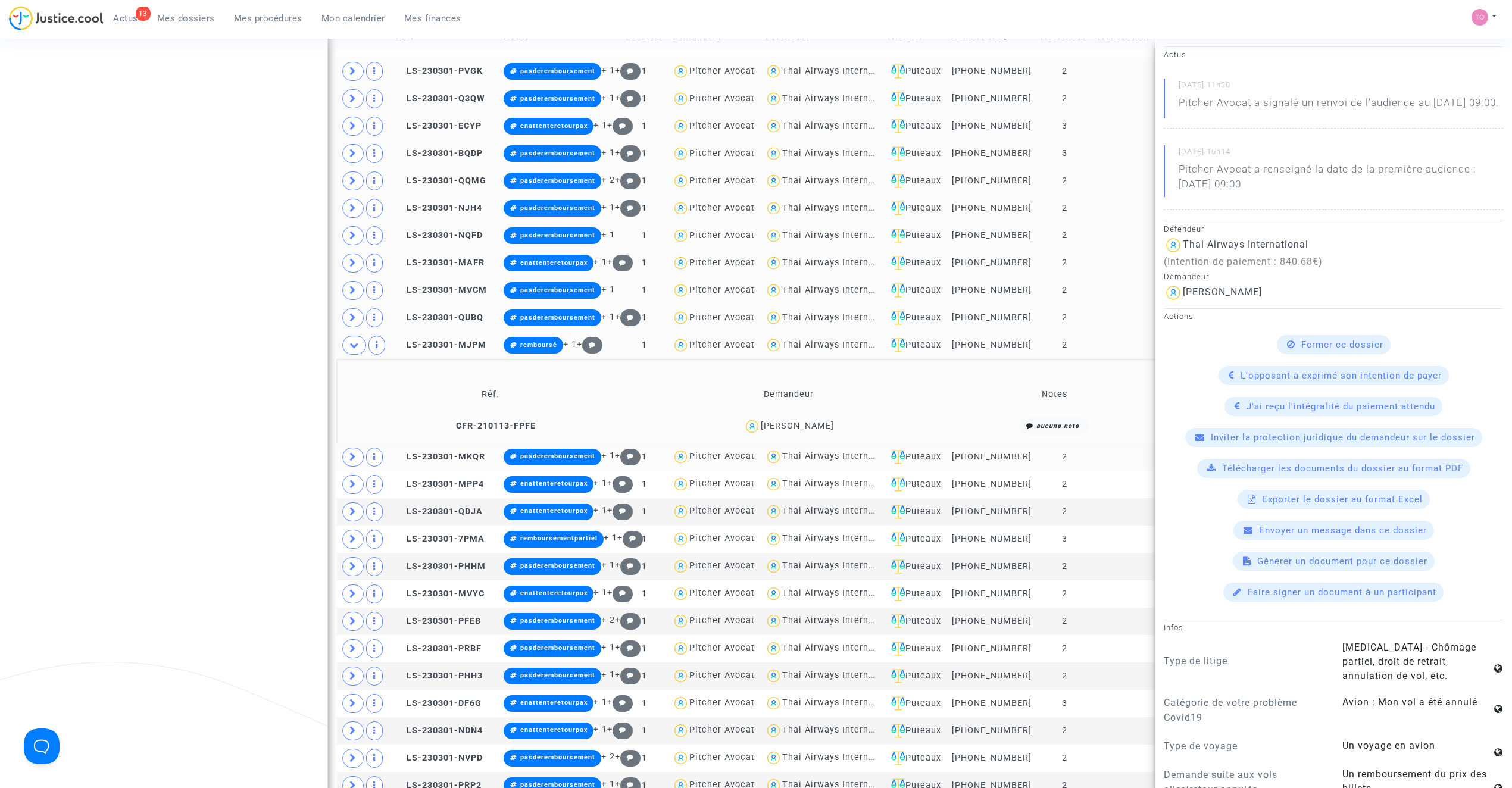
click at [350, 462] on icon at bounding box center [353, 457] width 7 height 9
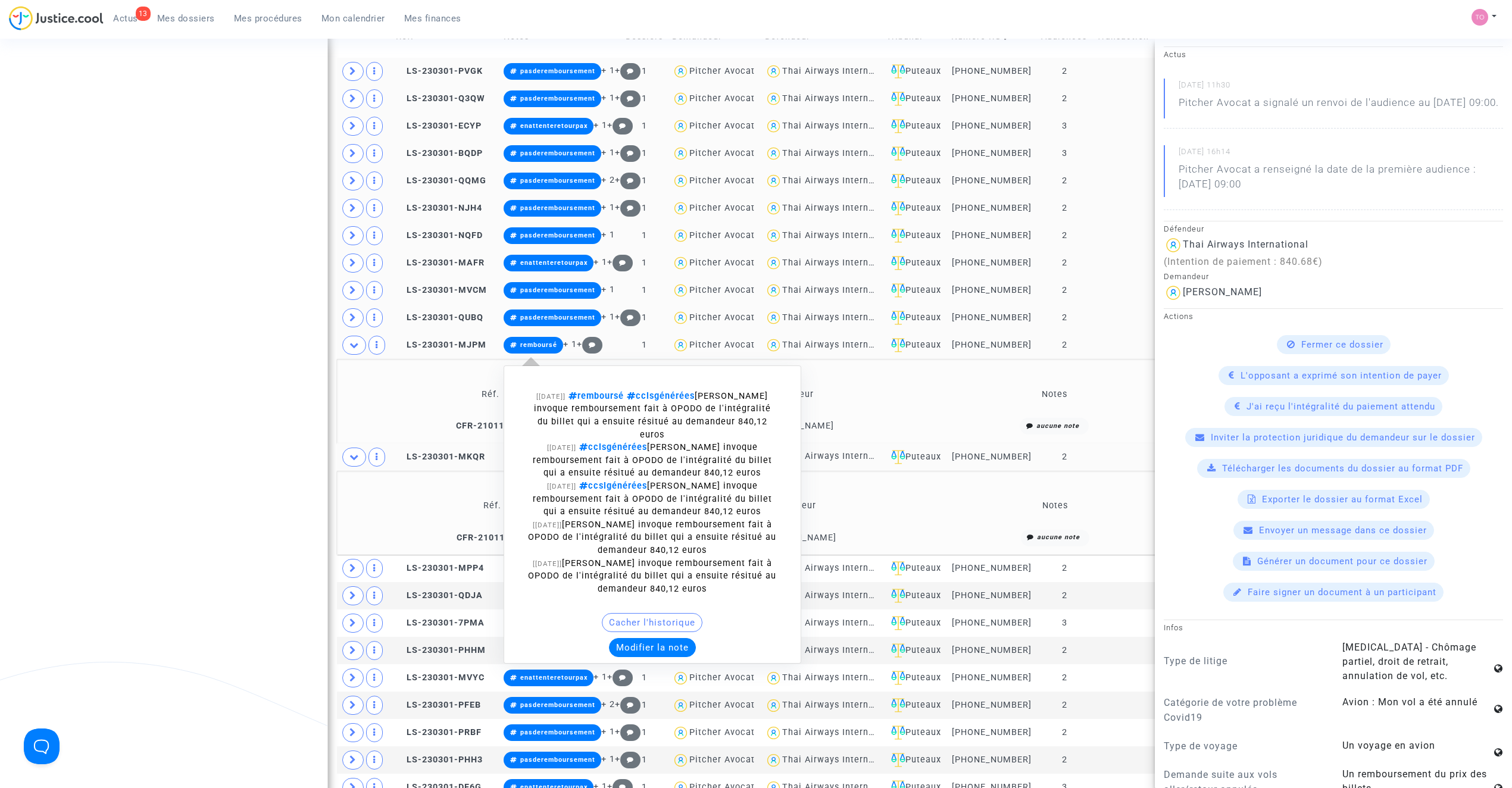
click at [531, 349] on span "remboursé" at bounding box center [538, 345] width 36 height 8
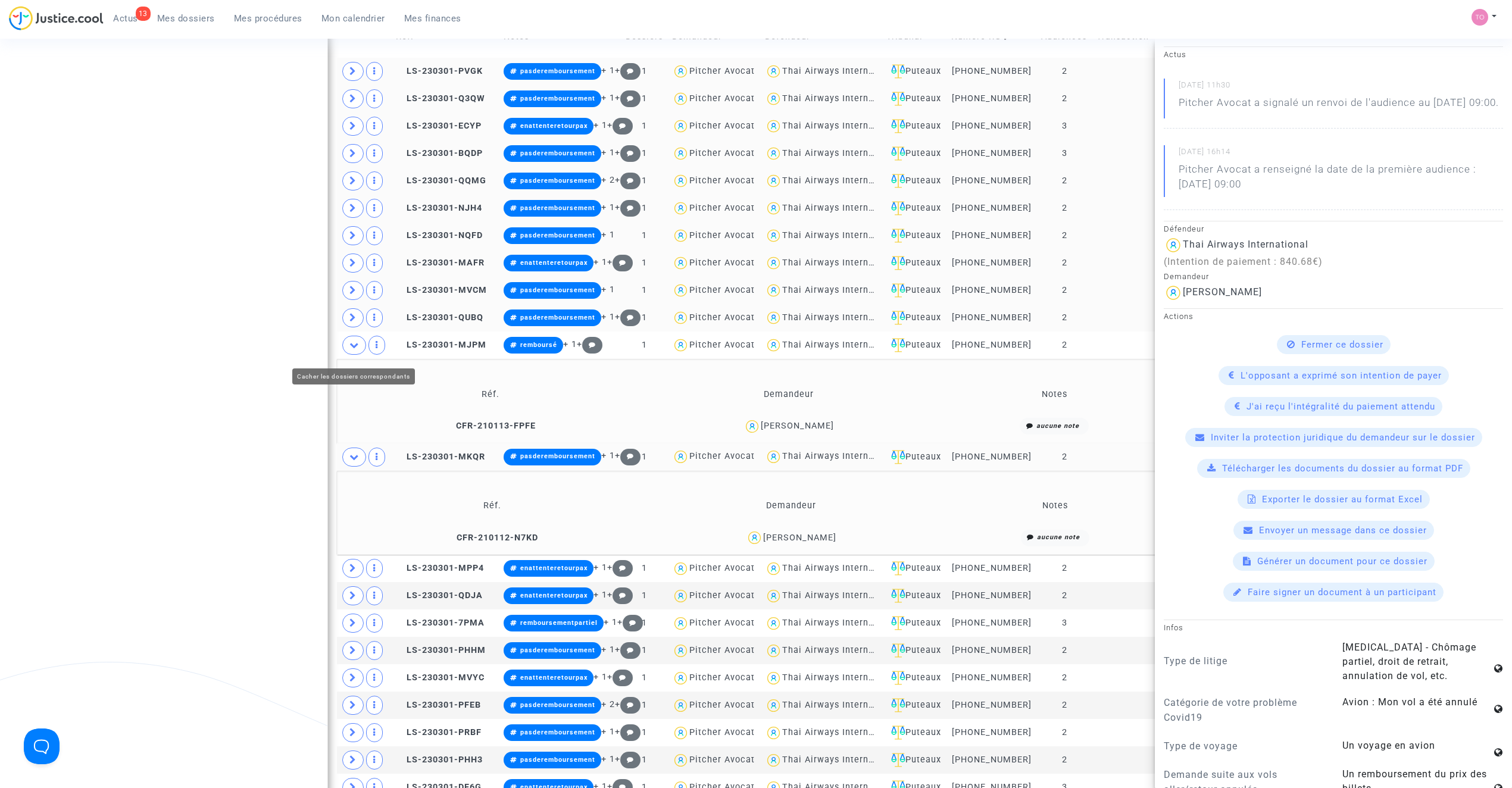
click at [358, 350] on icon at bounding box center [354, 345] width 10 height 9
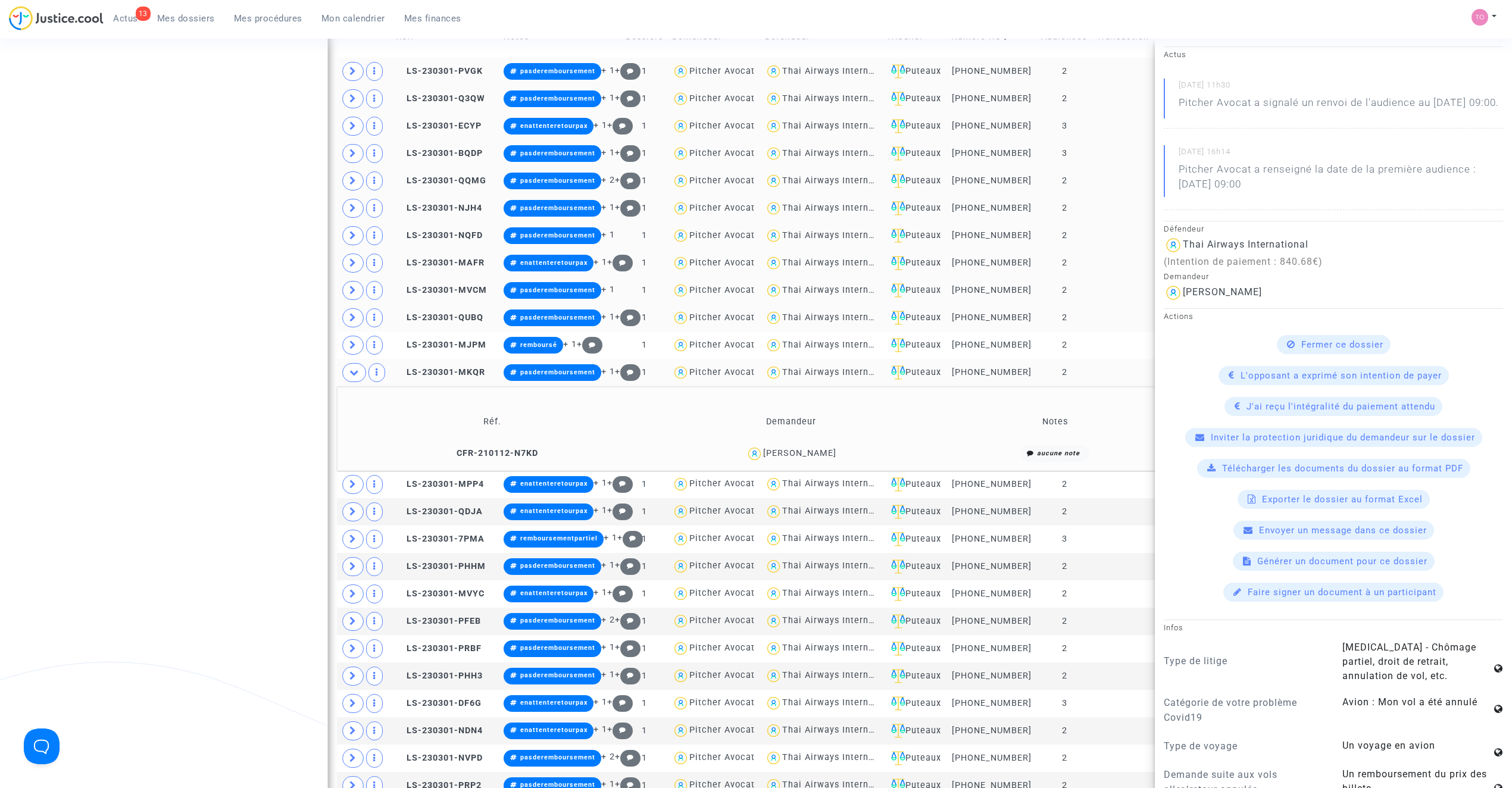
click at [819, 458] on div "Camille Bailleul" at bounding box center [800, 453] width 73 height 10
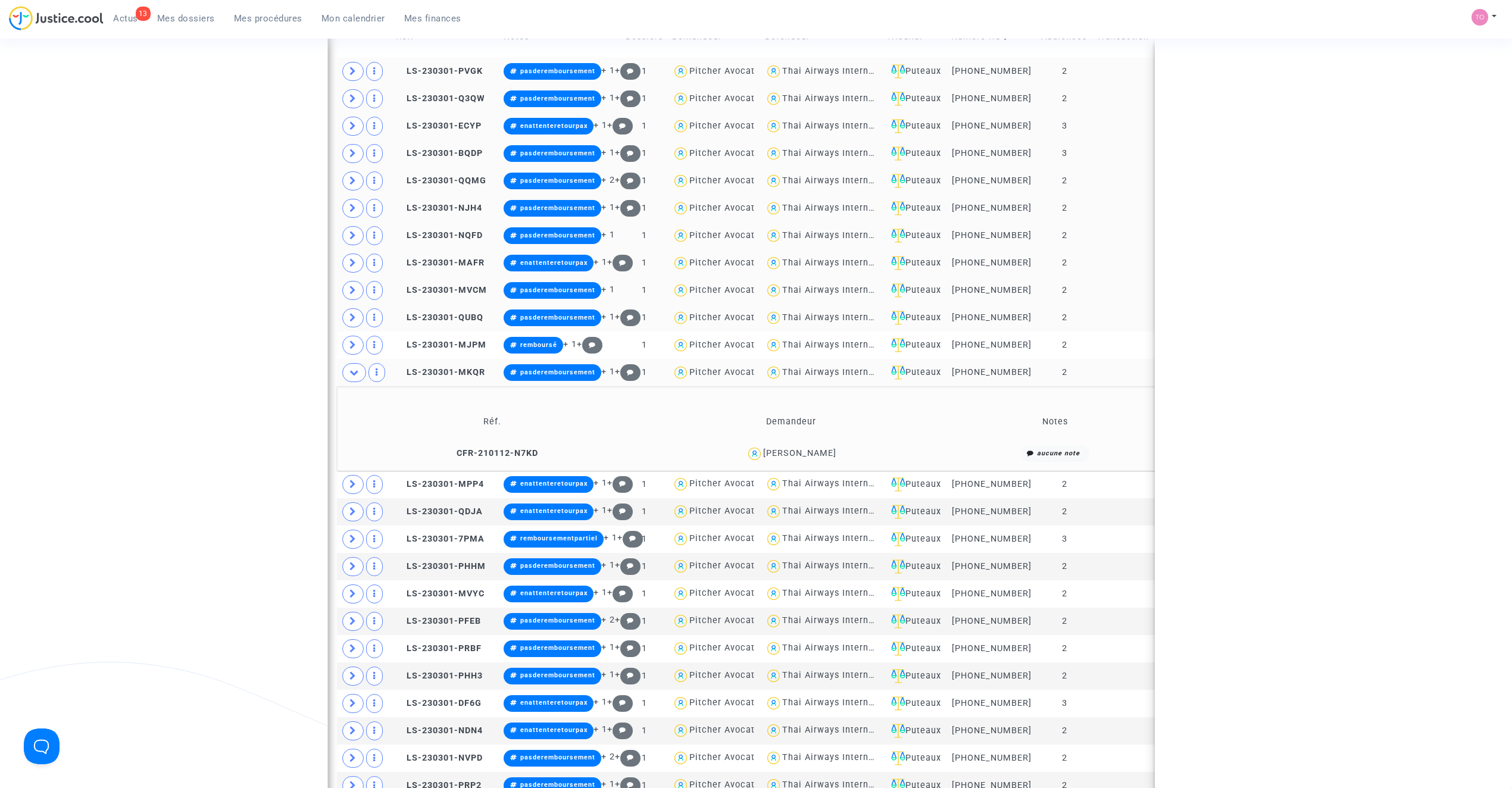
scroll to position [0, 0]
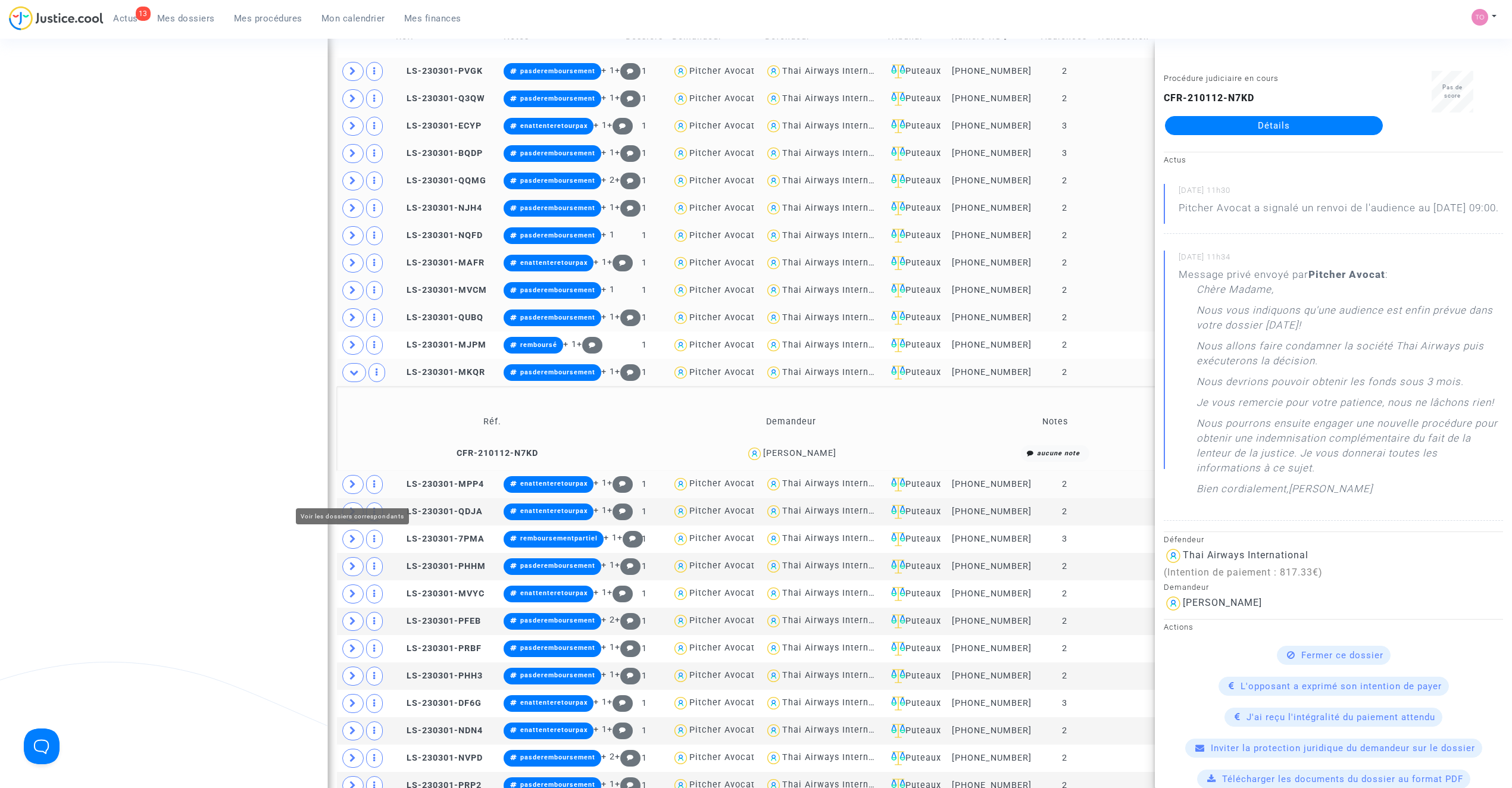
click at [353, 489] on icon at bounding box center [353, 484] width 7 height 9
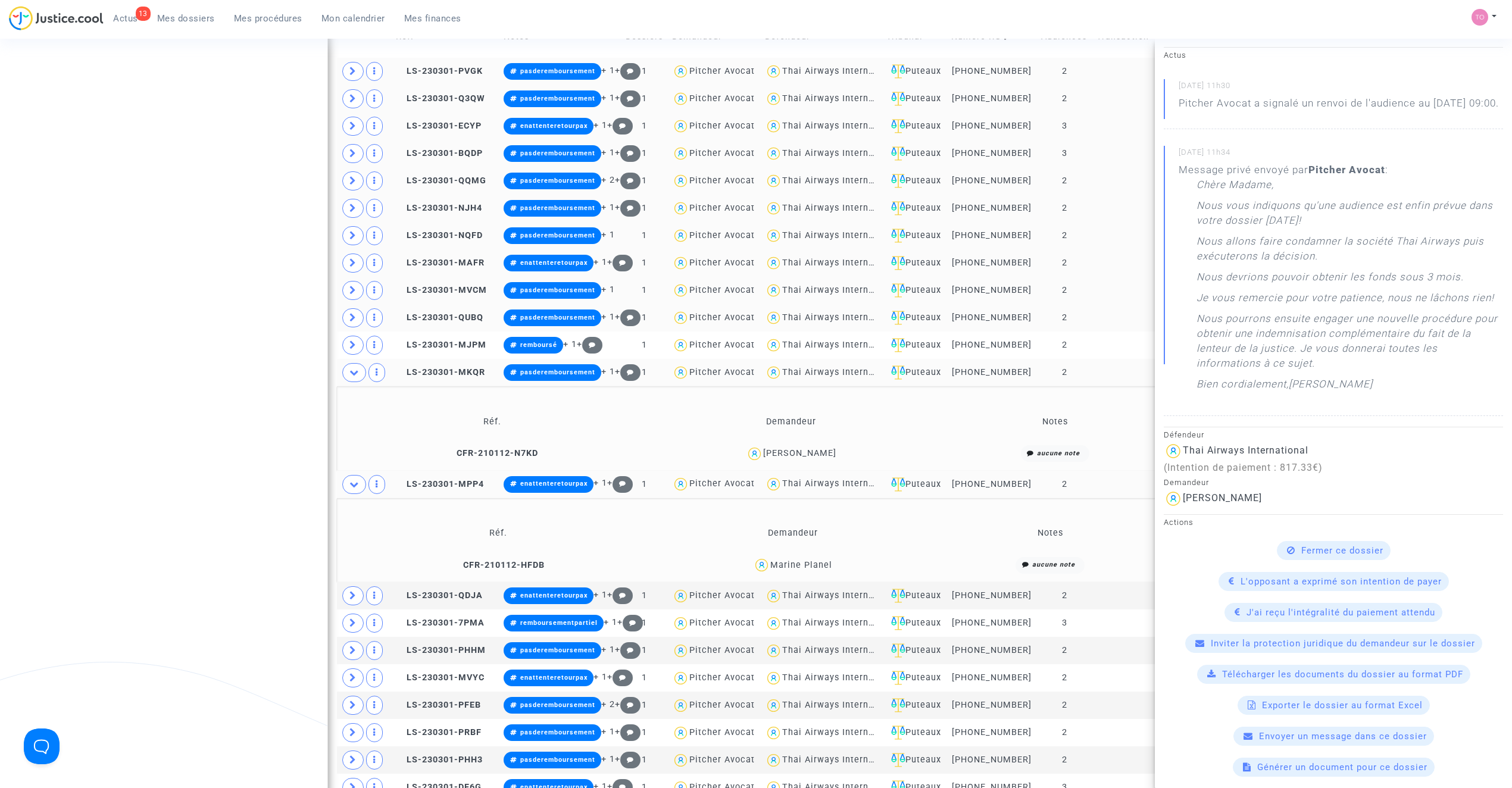
scroll to position [79, 0]
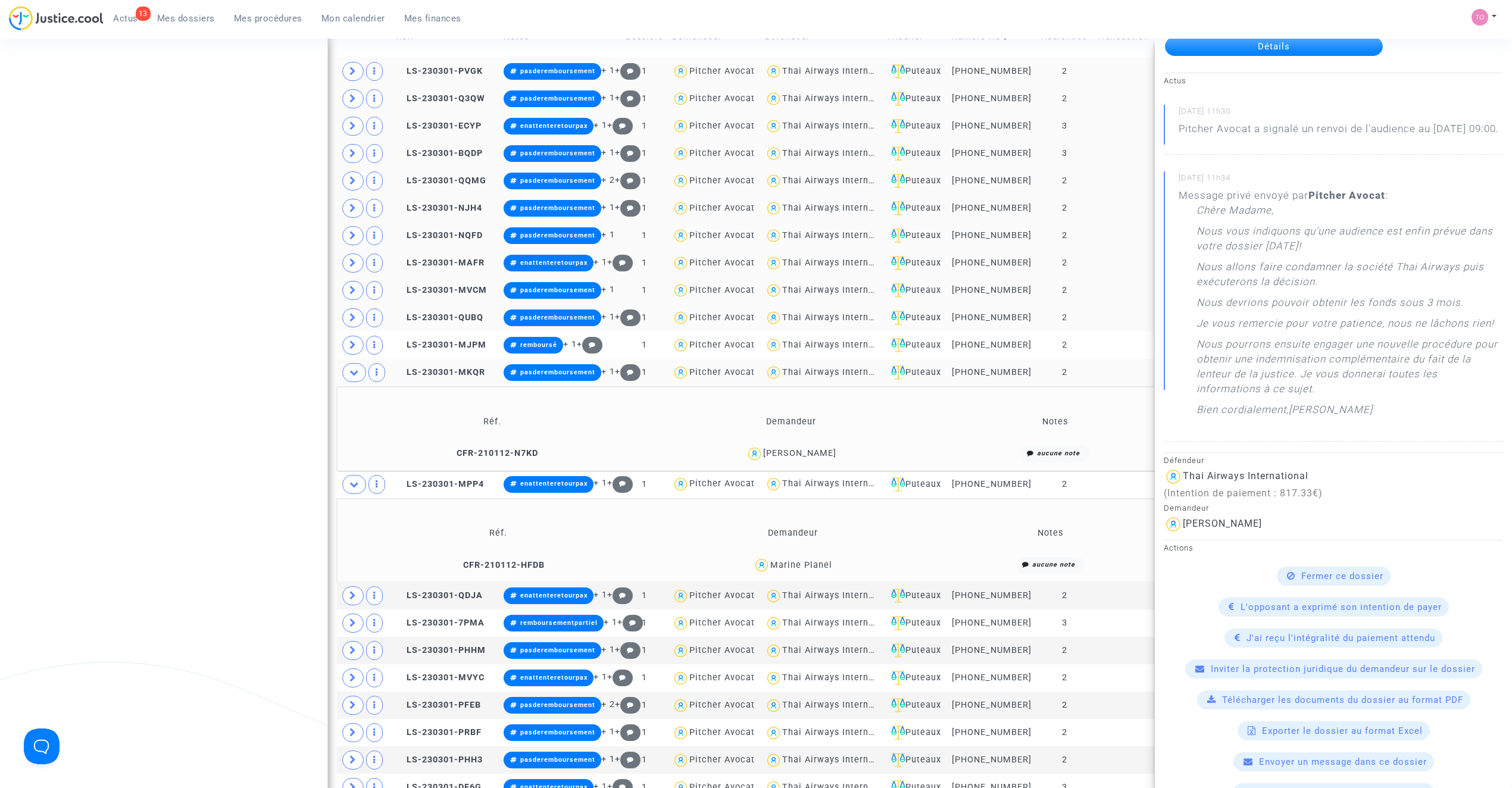
click at [346, 382] on span at bounding box center [354, 372] width 24 height 19
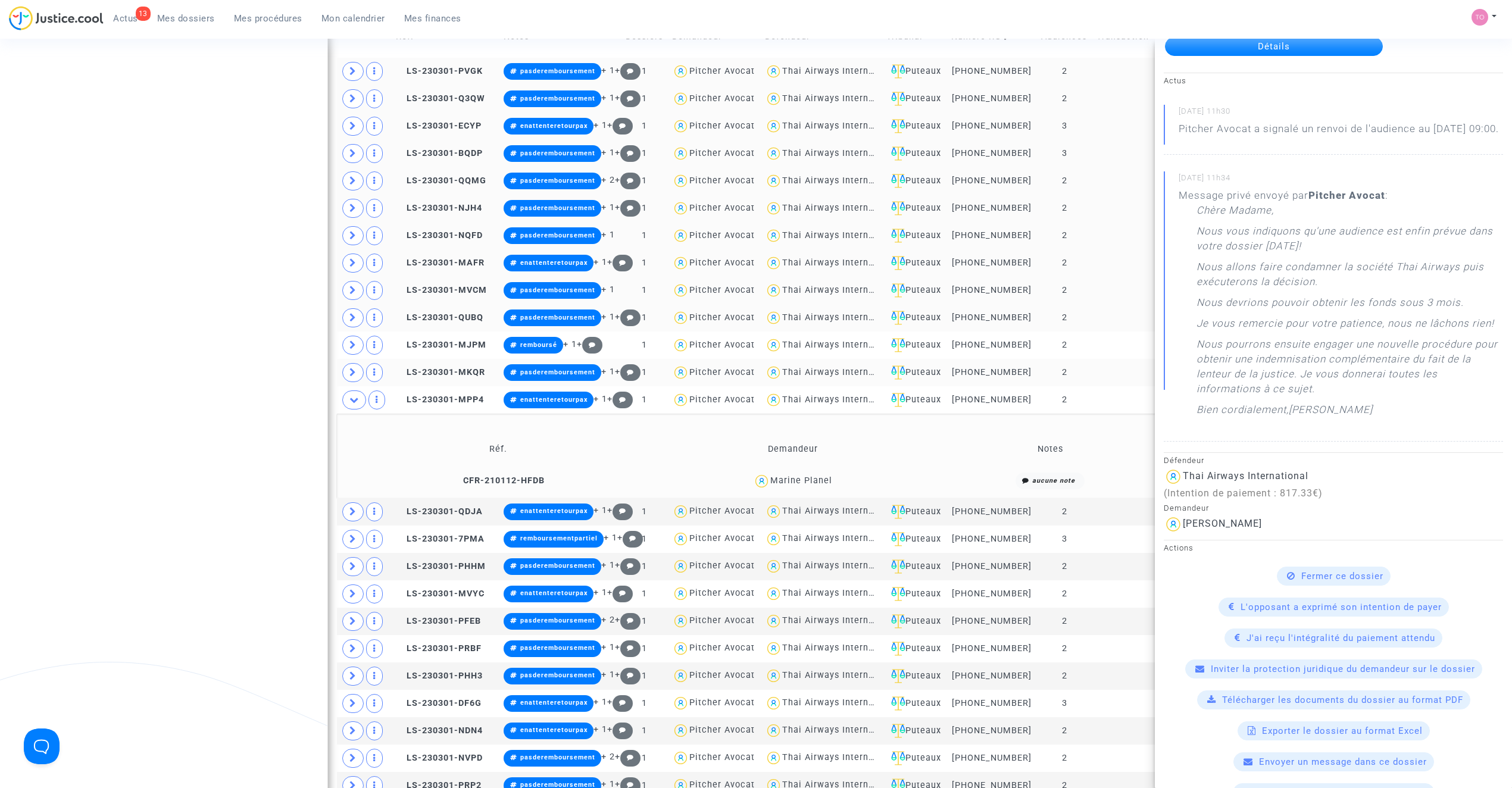
click at [805, 482] on div "Marine Planel" at bounding box center [801, 480] width 62 height 10
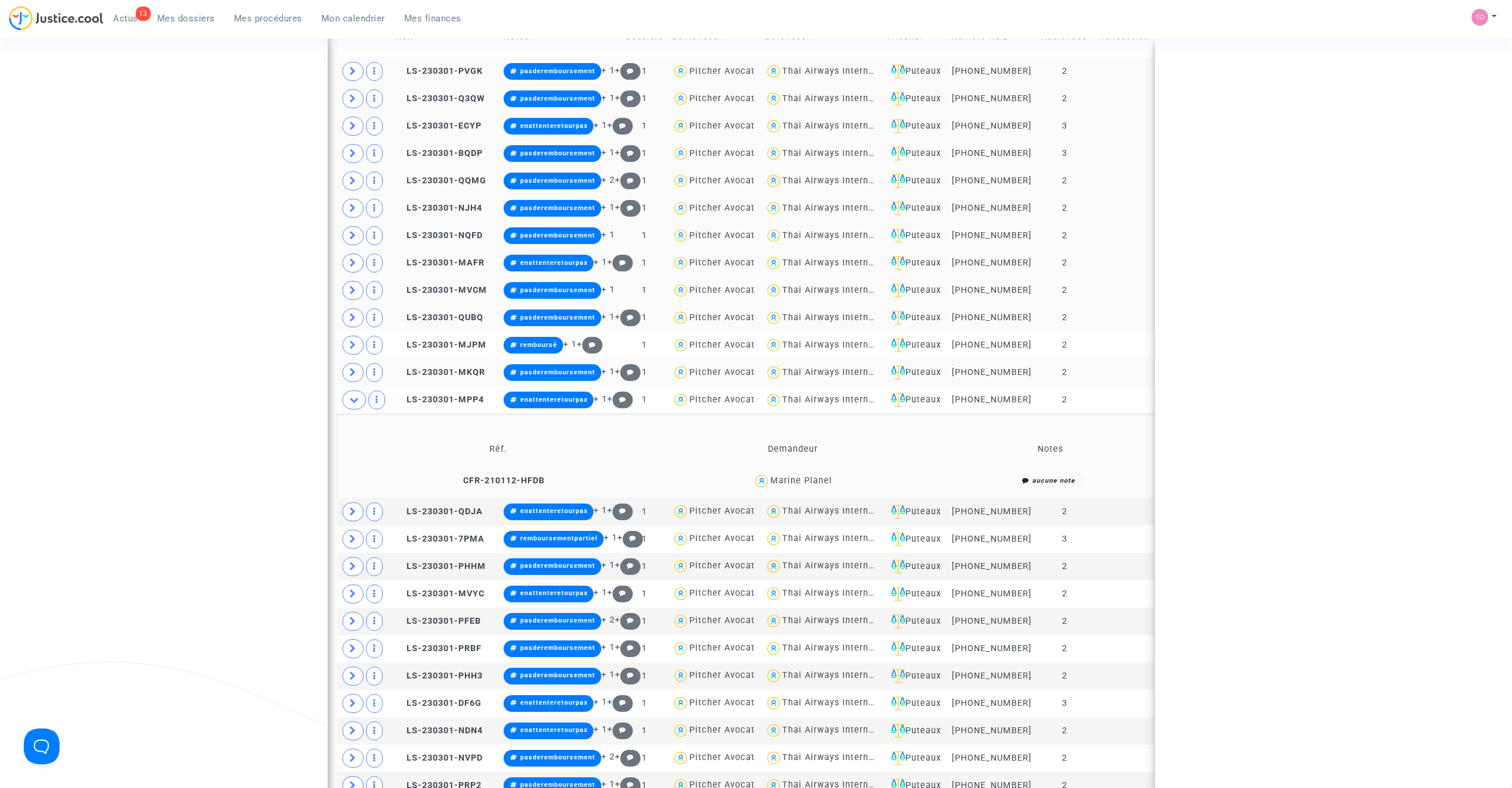
scroll to position [0, 0]
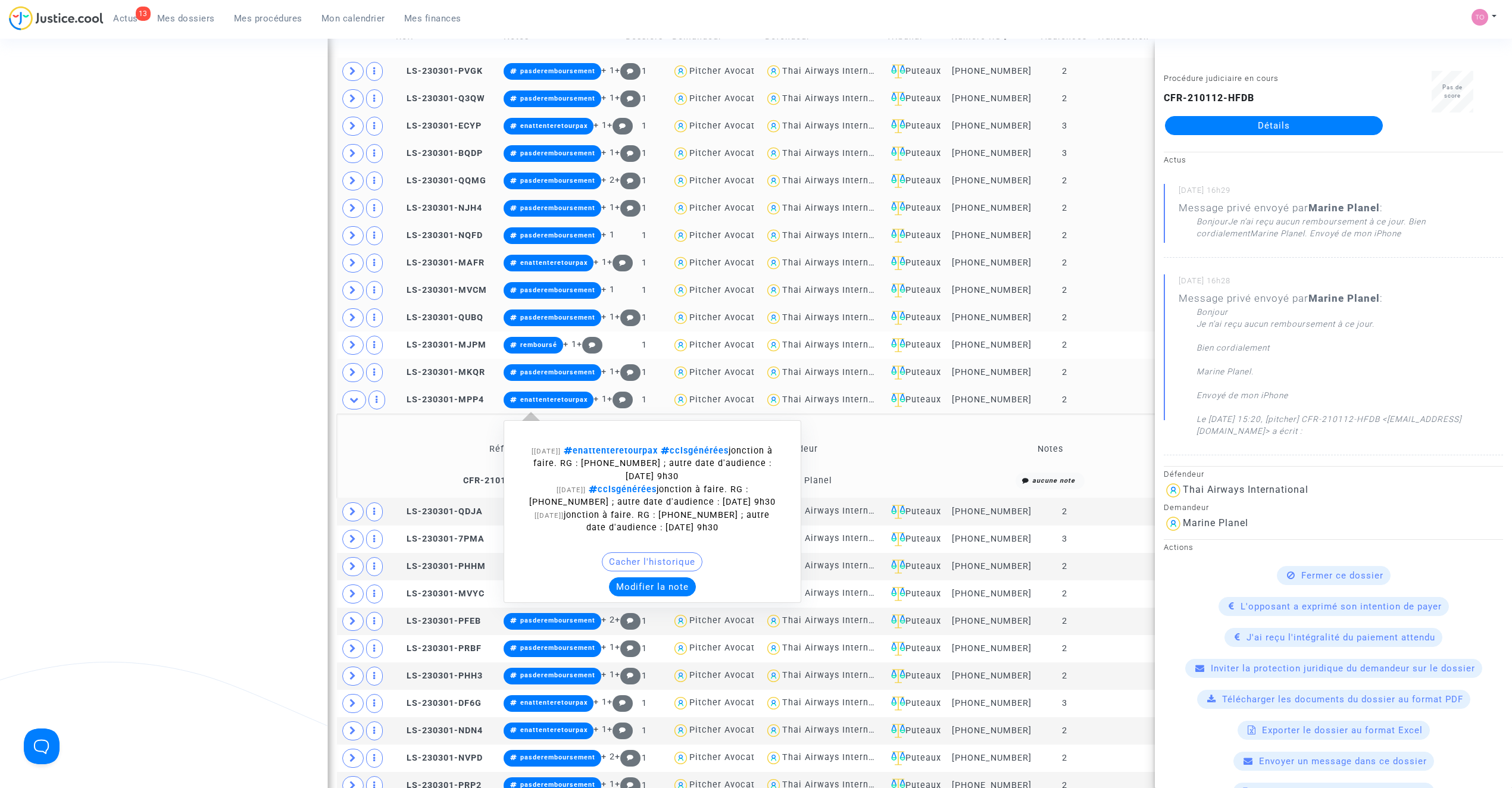
click at [657, 593] on button "Modifier la note" at bounding box center [653, 586] width 87 height 19
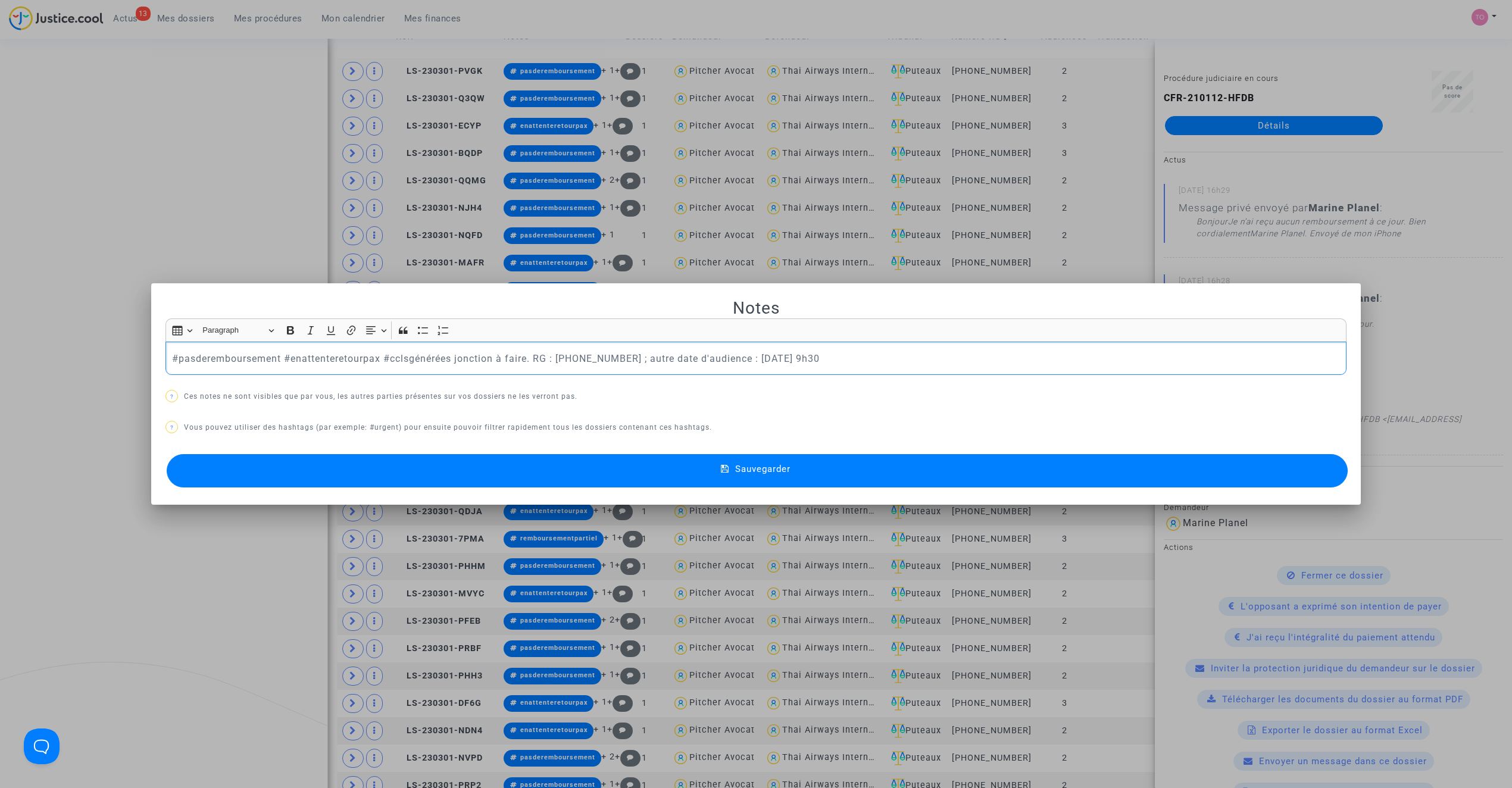
click at [321, 361] on p "#pasderemboursement #enattenteretourpax #cclsgénérées jonction à faire. RG : 11…" at bounding box center [756, 358] width 1169 height 15
click at [608, 478] on button "Sauvegarder" at bounding box center [757, 470] width 1181 height 33
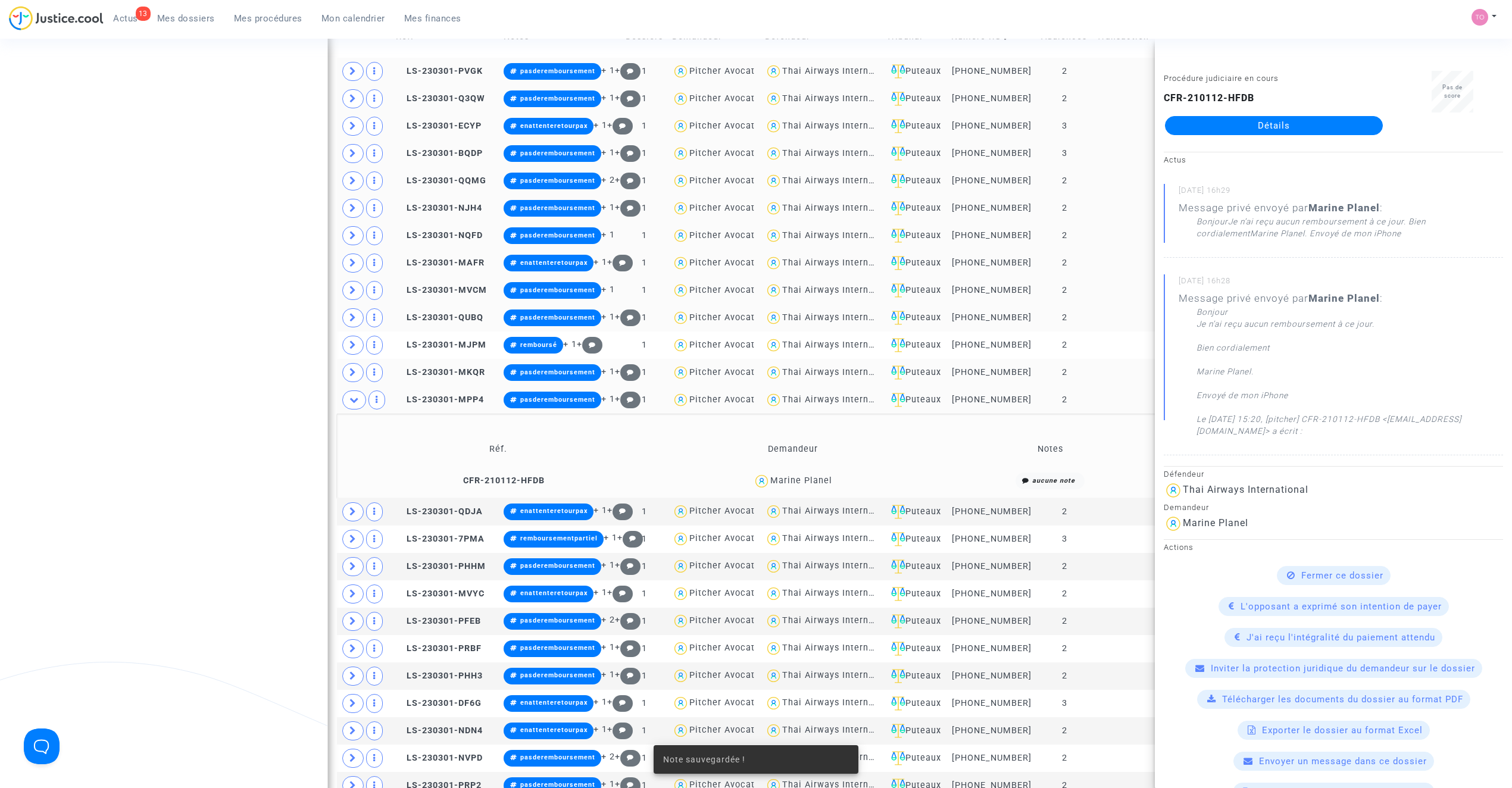
click at [24, 377] on div "Date de clôture d'instruction Date de conciliation Date d'audience Date de juge…" at bounding box center [756, 629] width 1512 height 2288
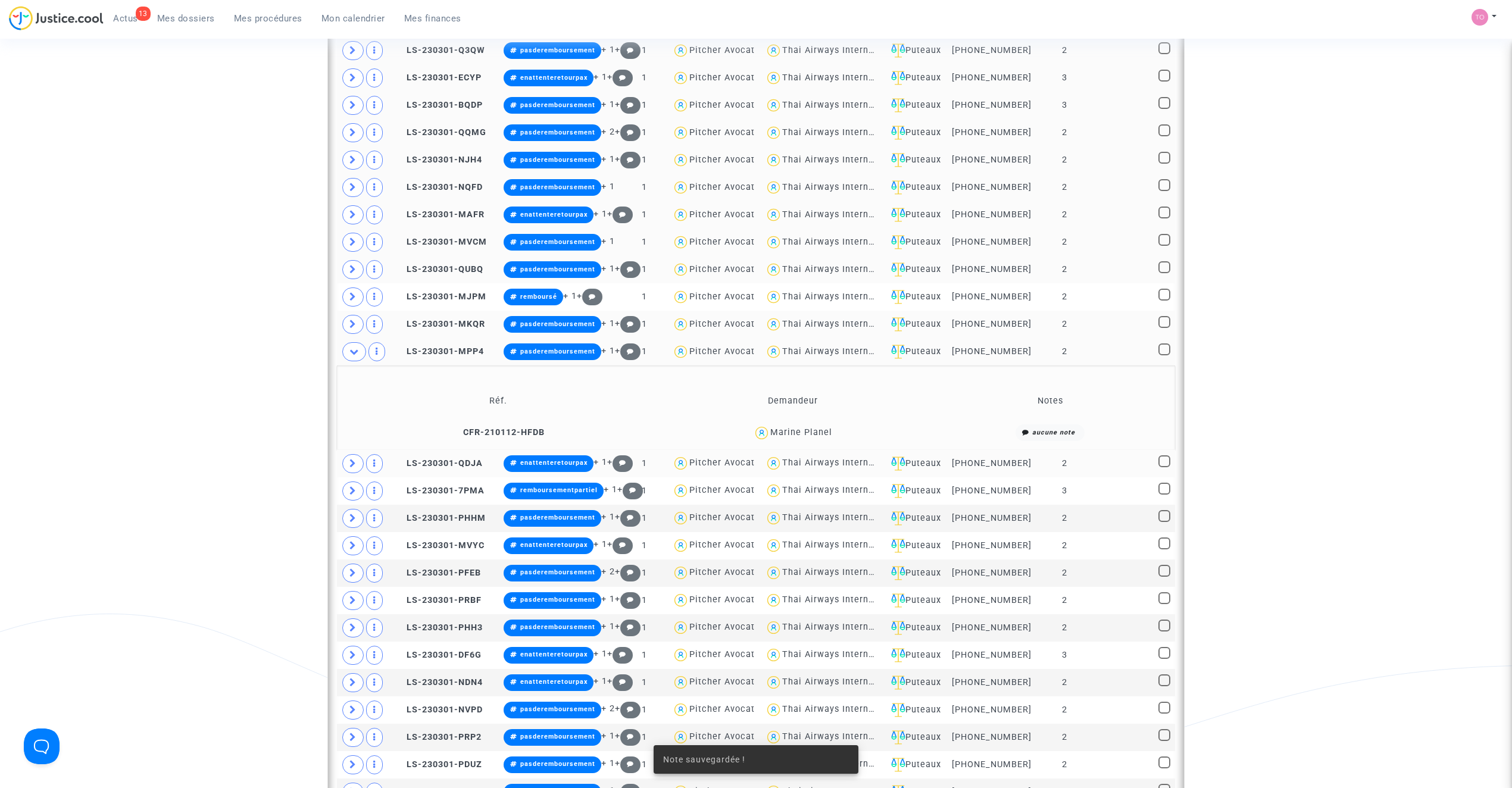
scroll to position [637, 0]
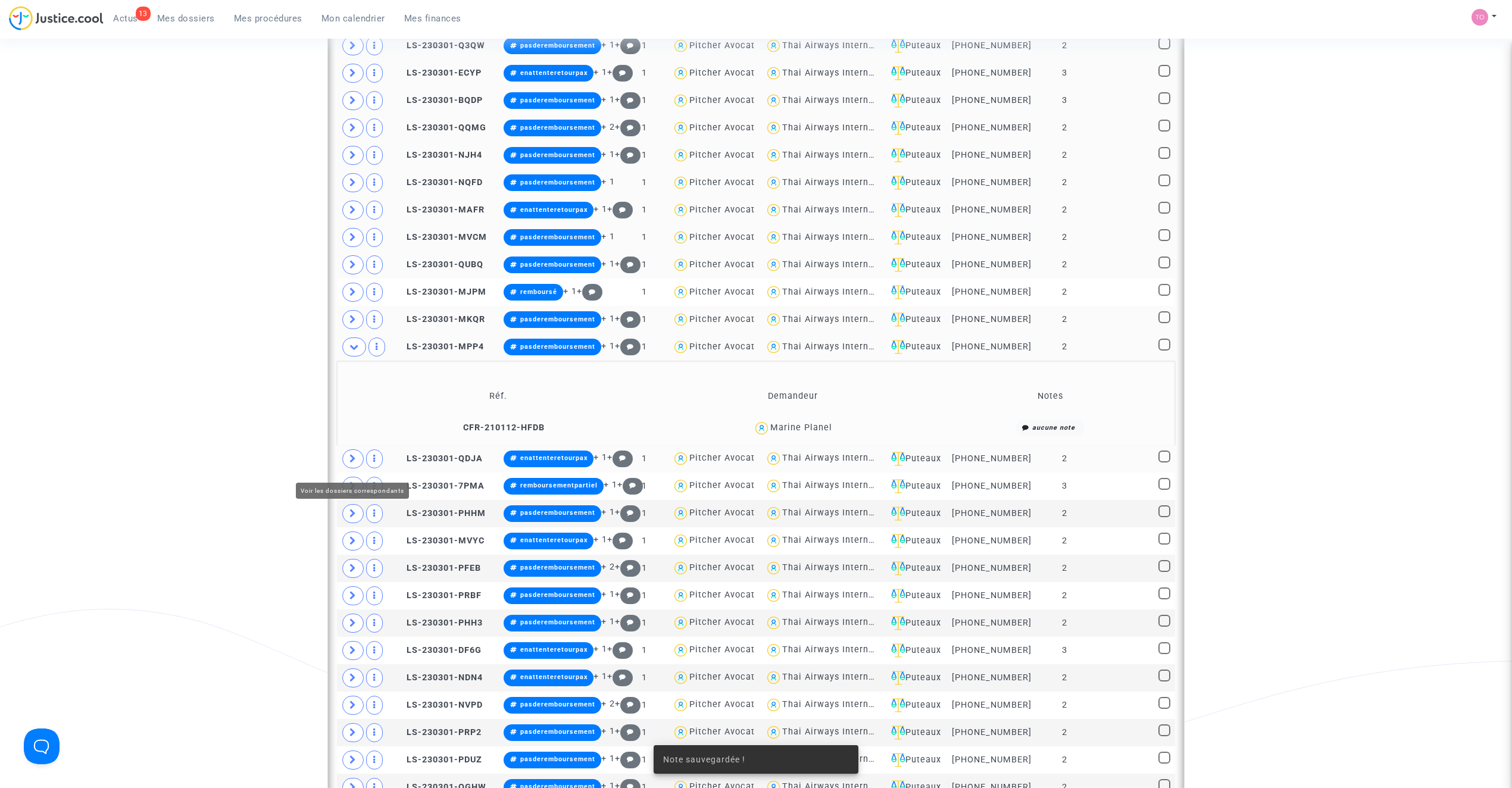
click at [355, 462] on icon at bounding box center [353, 459] width 7 height 9
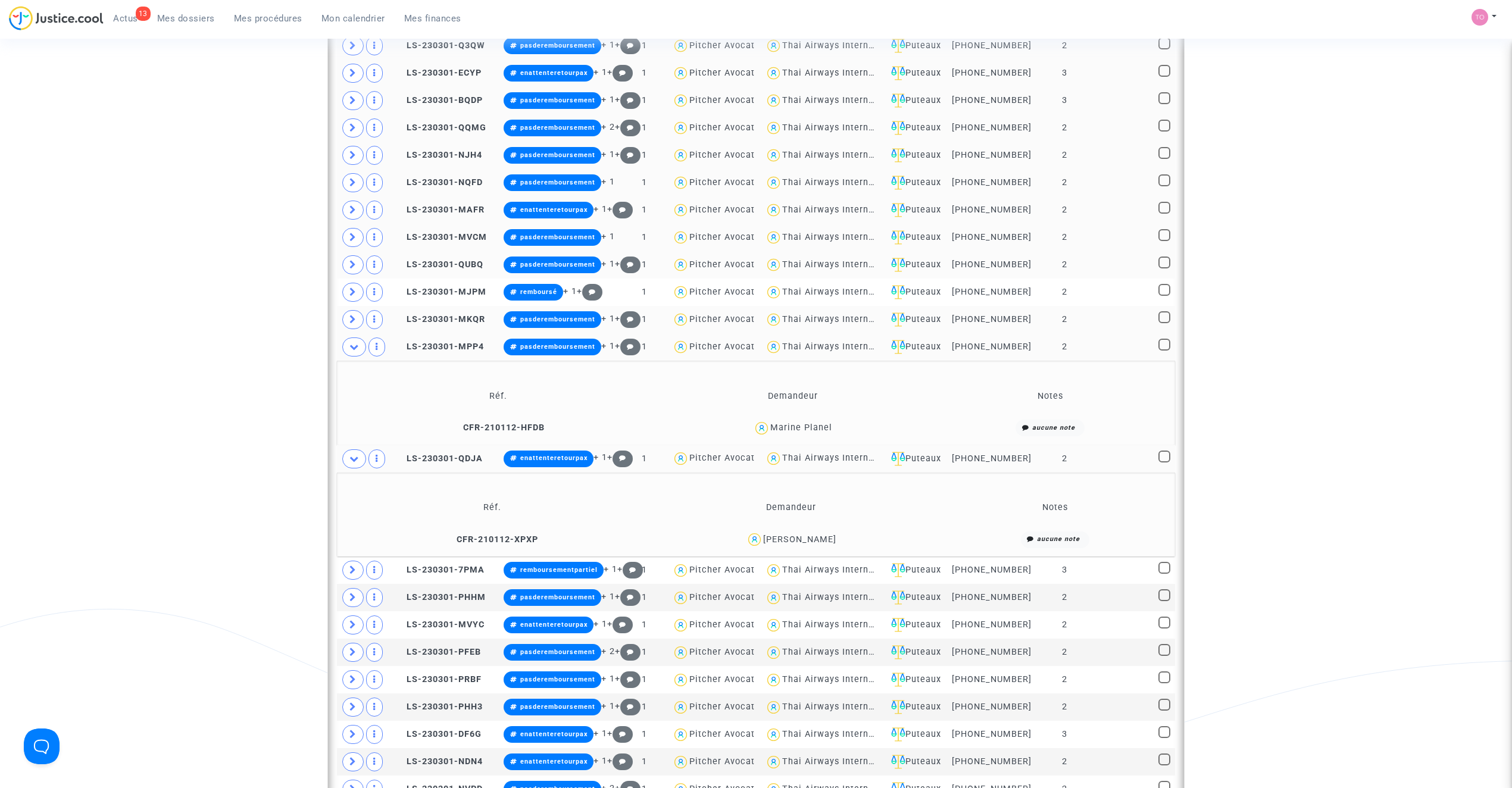
click at [355, 357] on span at bounding box center [354, 347] width 24 height 19
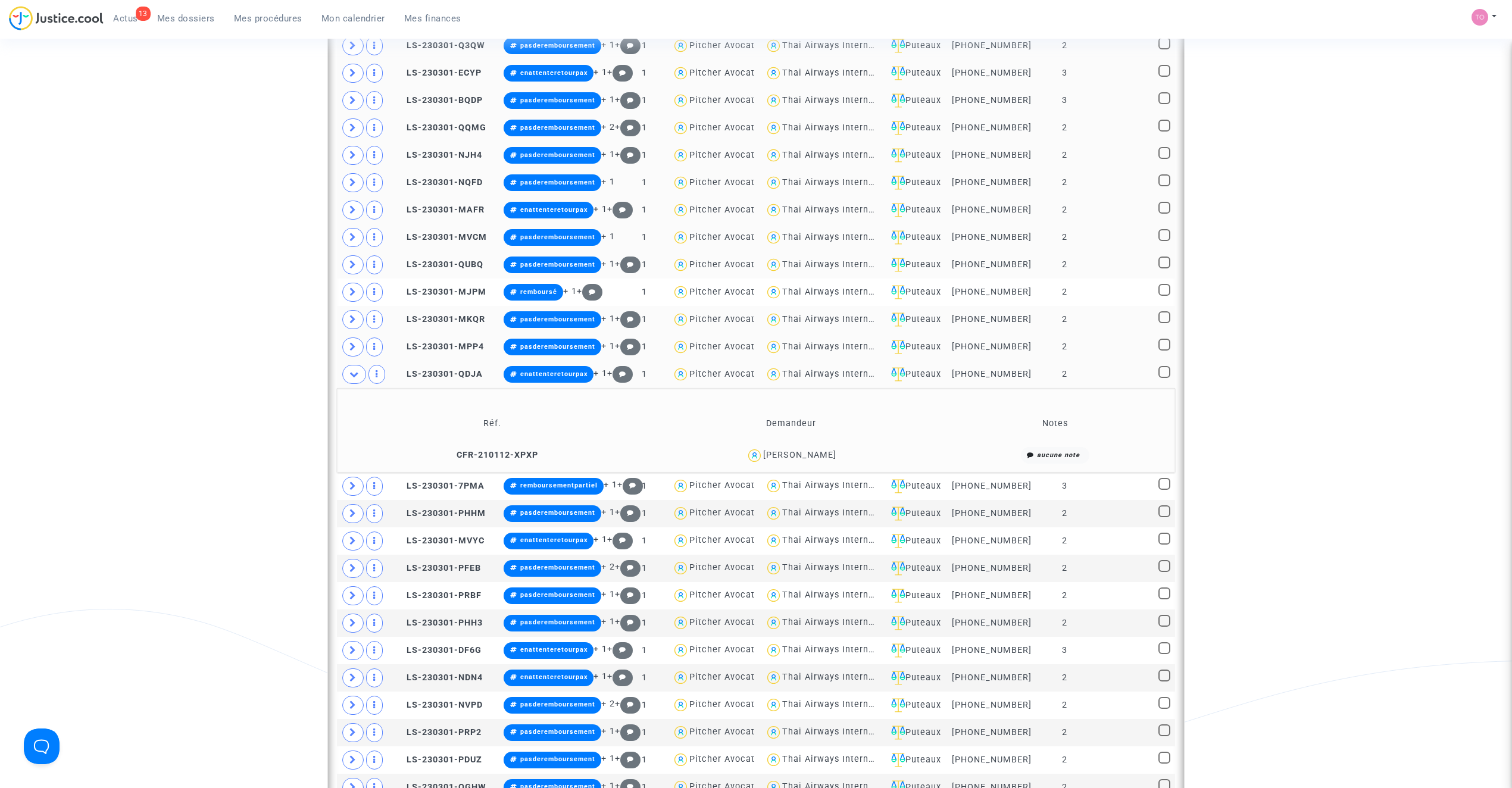
click at [808, 460] on div "Eric Ythier" at bounding box center [800, 454] width 73 height 10
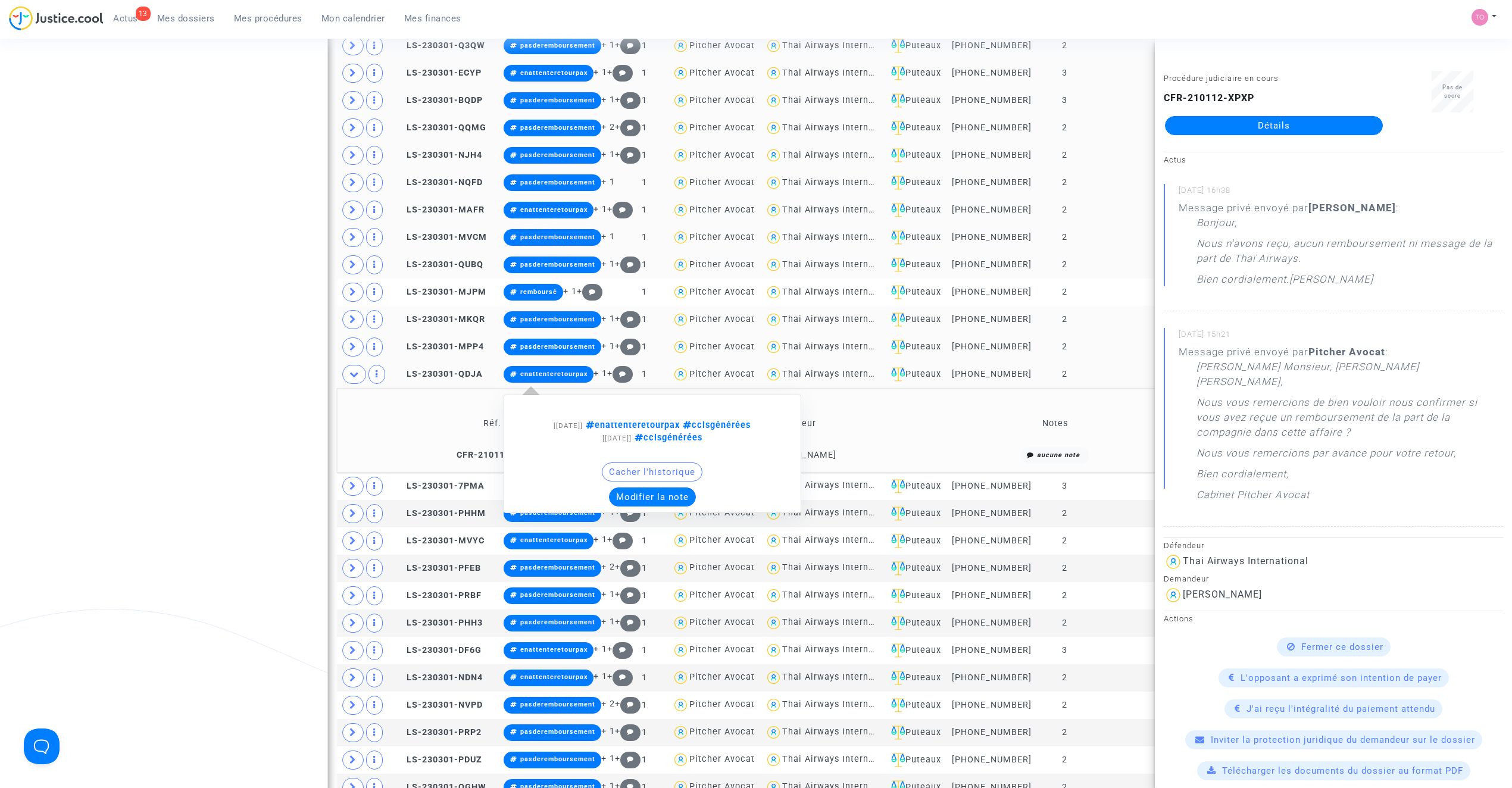
click at [644, 507] on button "Modifier la note" at bounding box center [653, 496] width 87 height 19
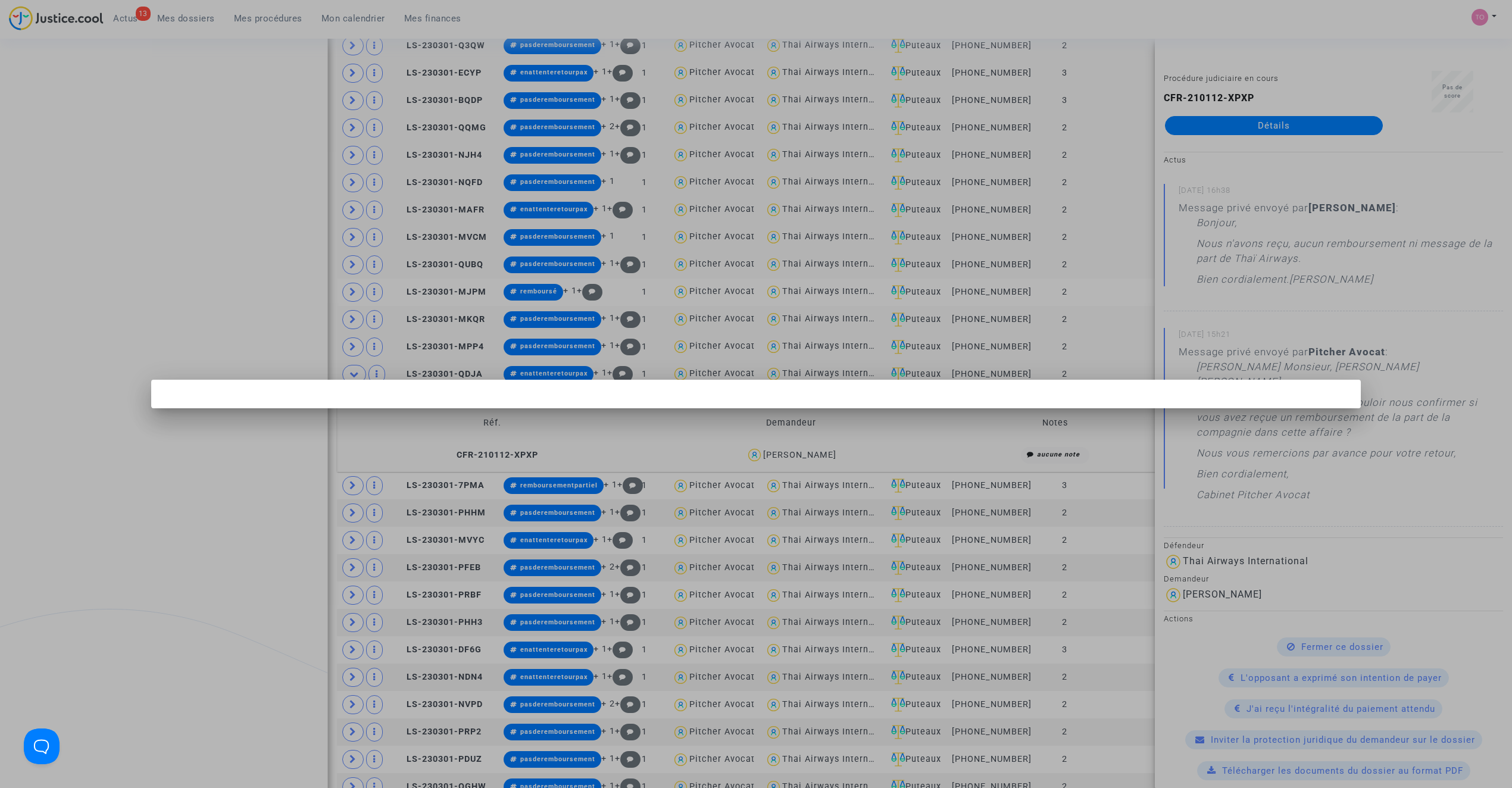
scroll to position [0, 0]
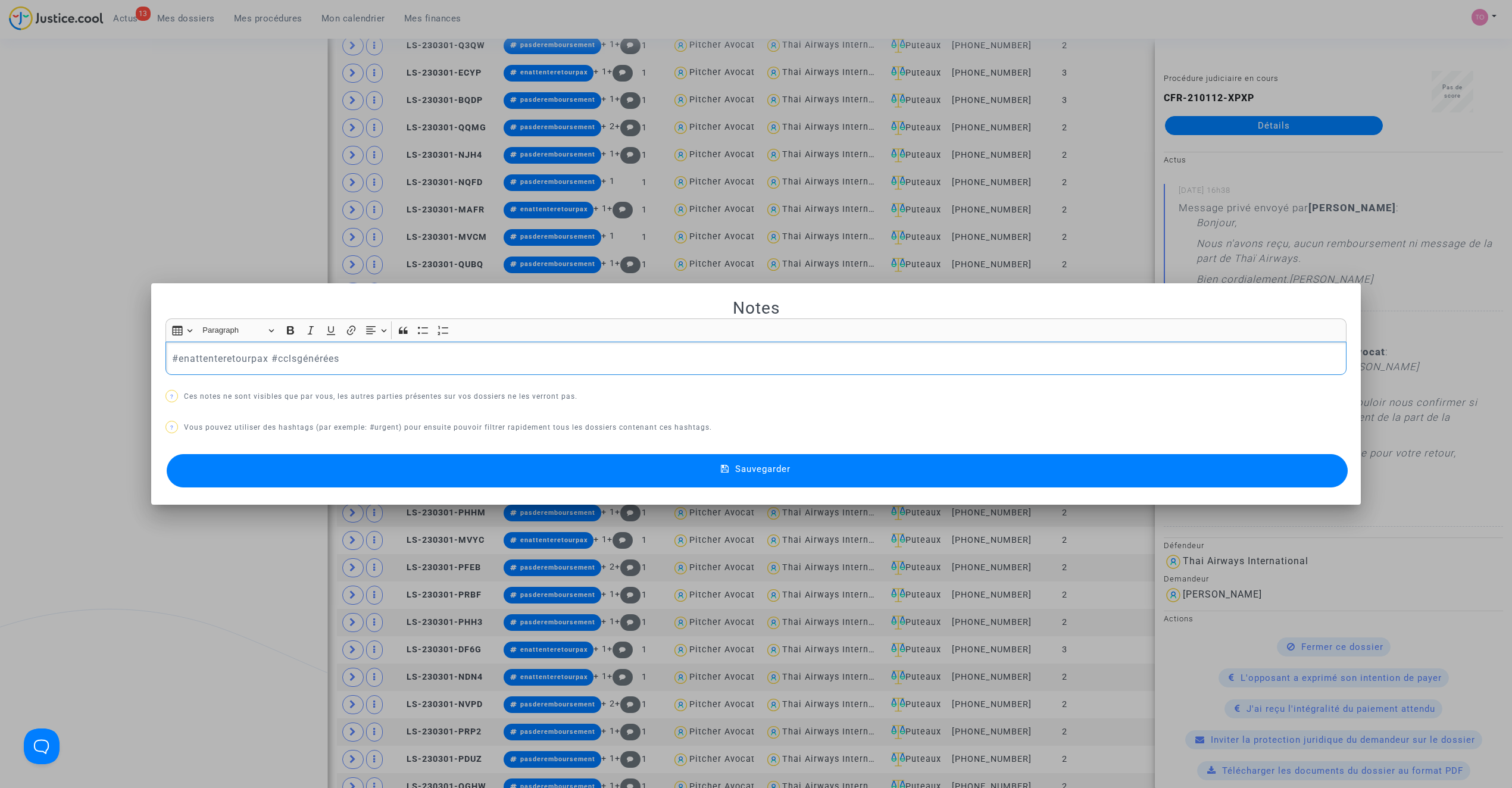
click at [231, 349] on div "#enattenteretourpax #cclsgénérées" at bounding box center [756, 358] width 1181 height 33
click at [229, 351] on p "#enattenteretourpax #cclsgénérées" at bounding box center [756, 358] width 1169 height 15
click at [552, 471] on button "Sauvegarder" at bounding box center [757, 470] width 1181 height 33
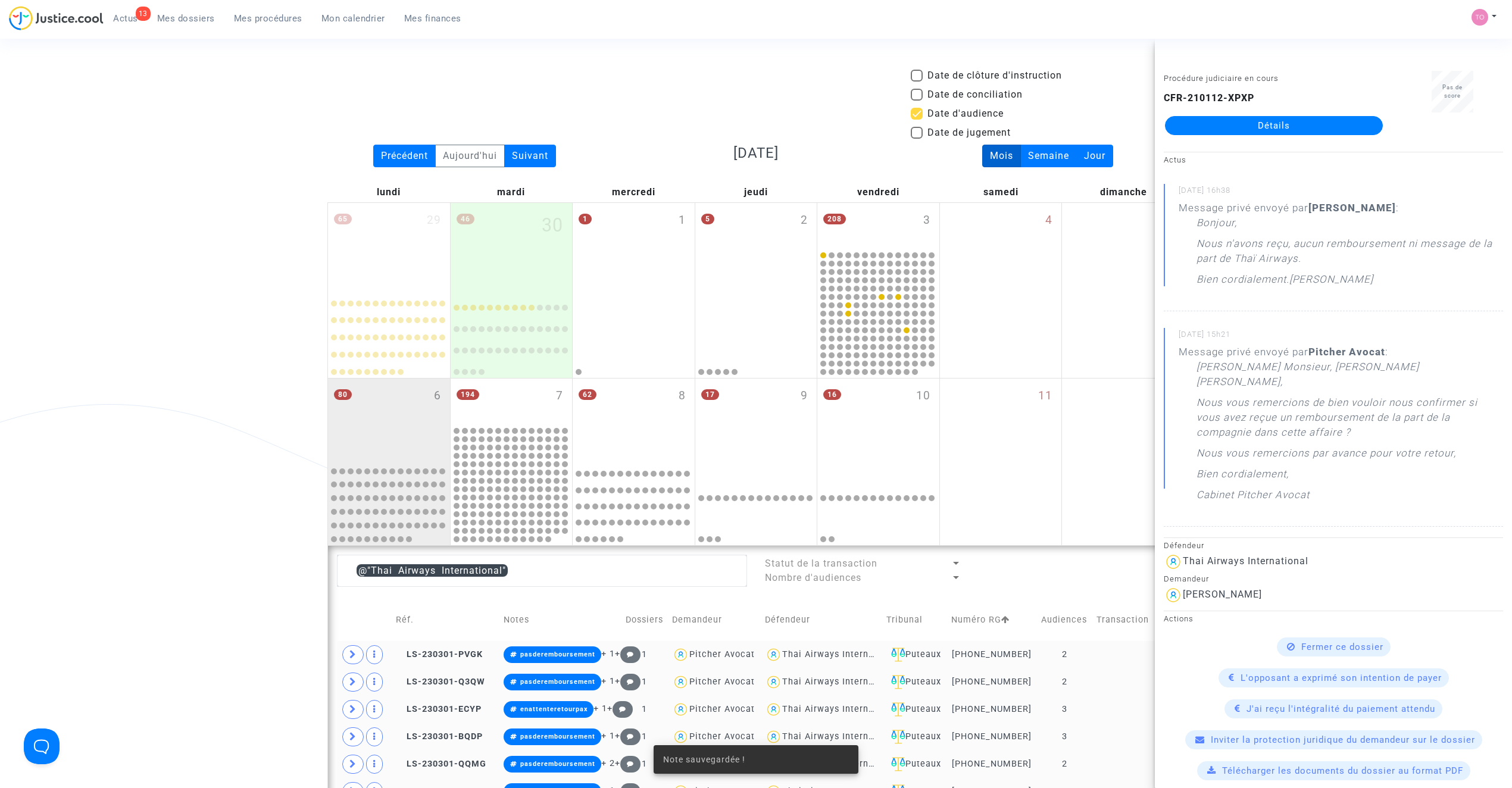
scroll to position [637, 0]
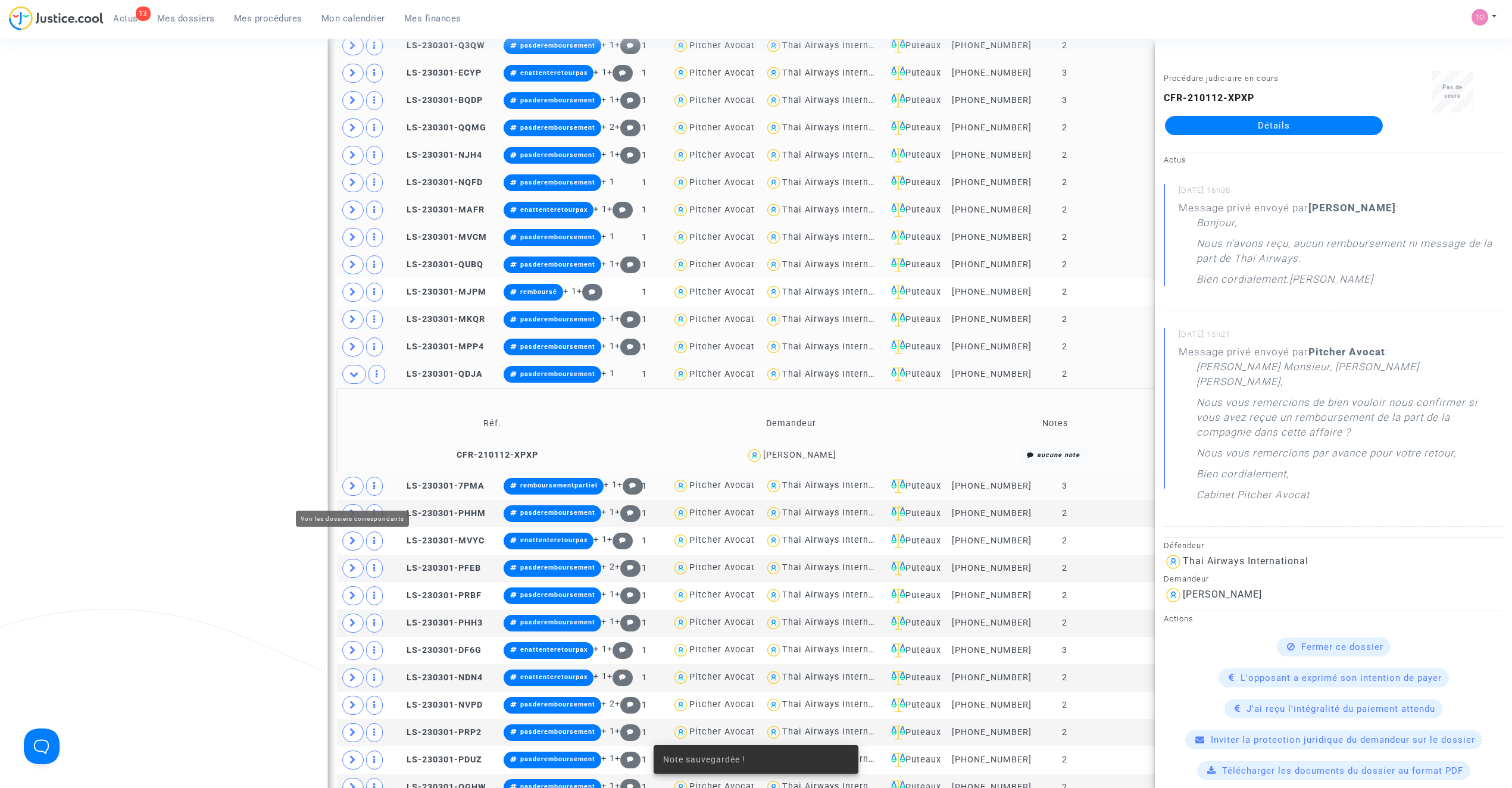
click at [358, 488] on span at bounding box center [353, 486] width 21 height 19
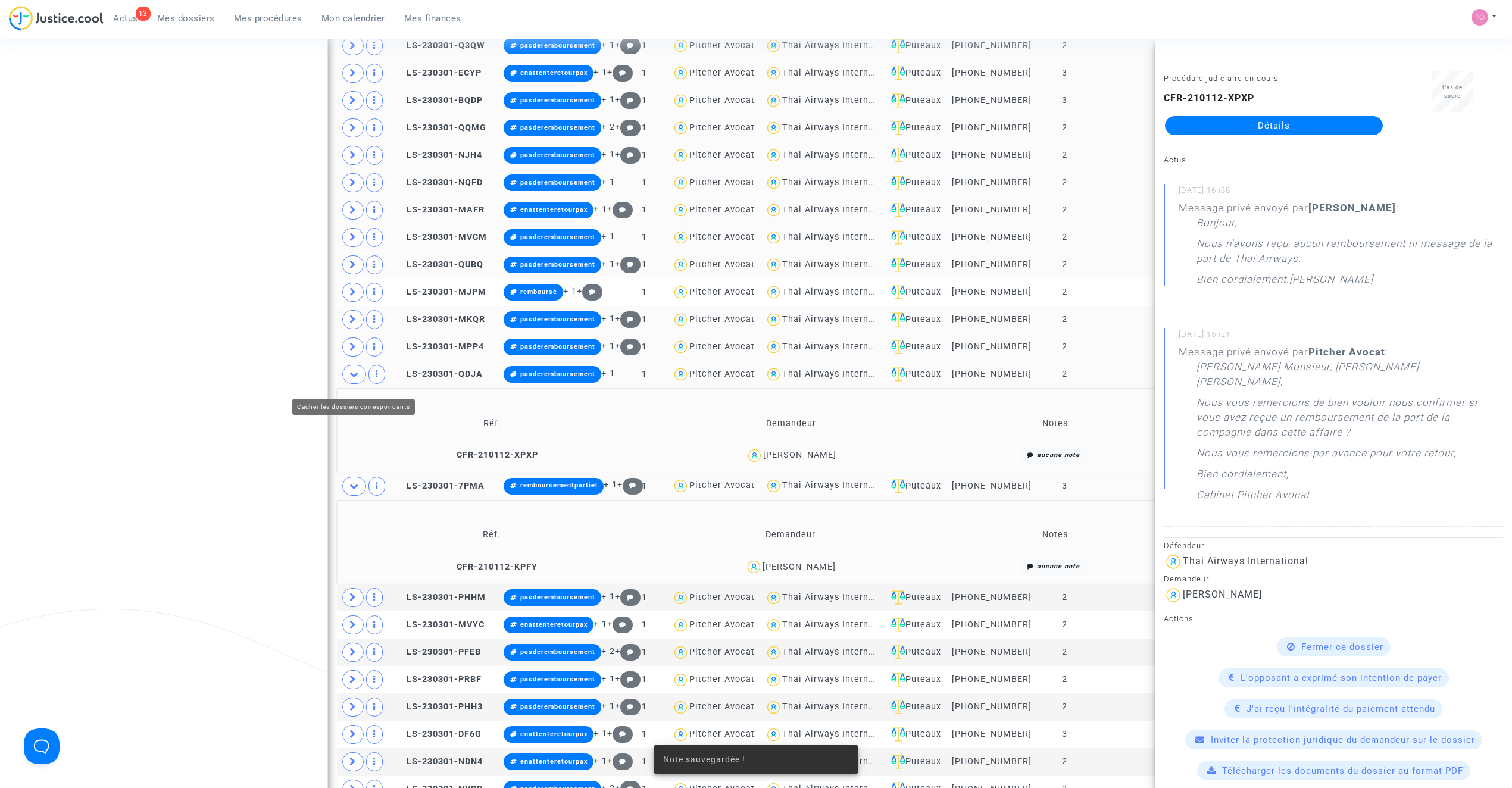
click at [352, 379] on icon at bounding box center [354, 374] width 10 height 9
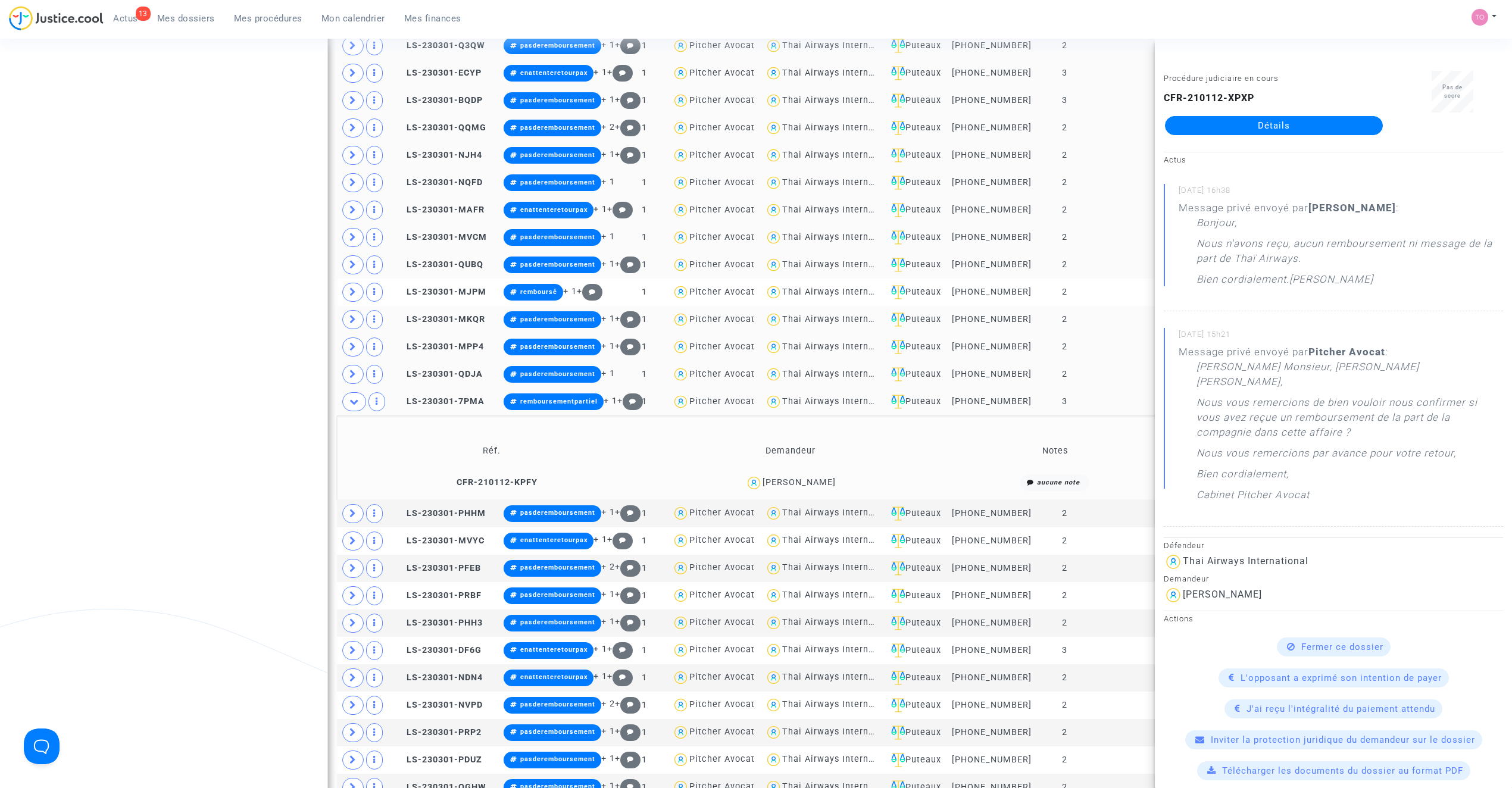
click at [820, 483] on div "Catherine BETOUT" at bounding box center [799, 482] width 73 height 10
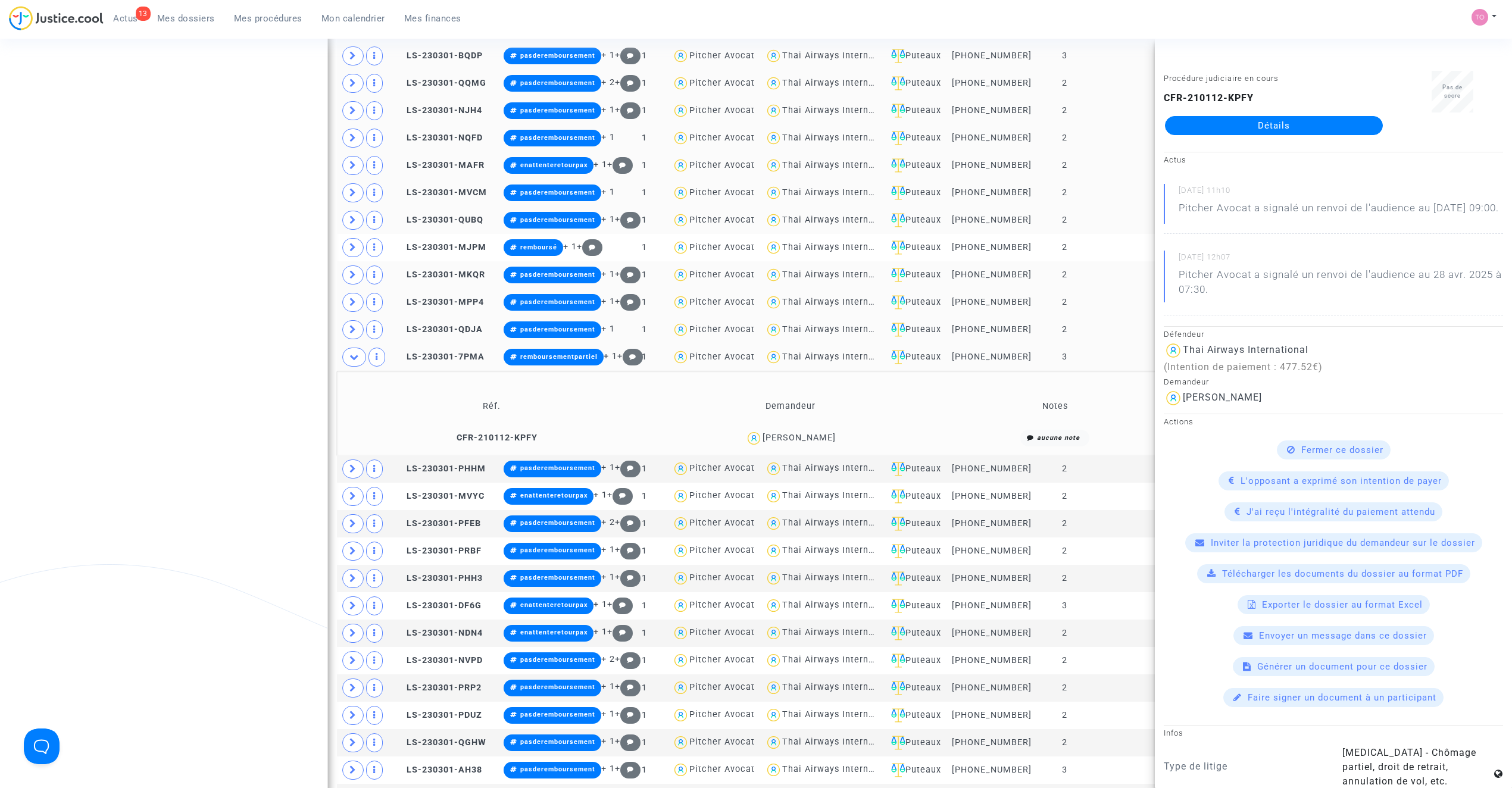
scroll to position [689, 0]
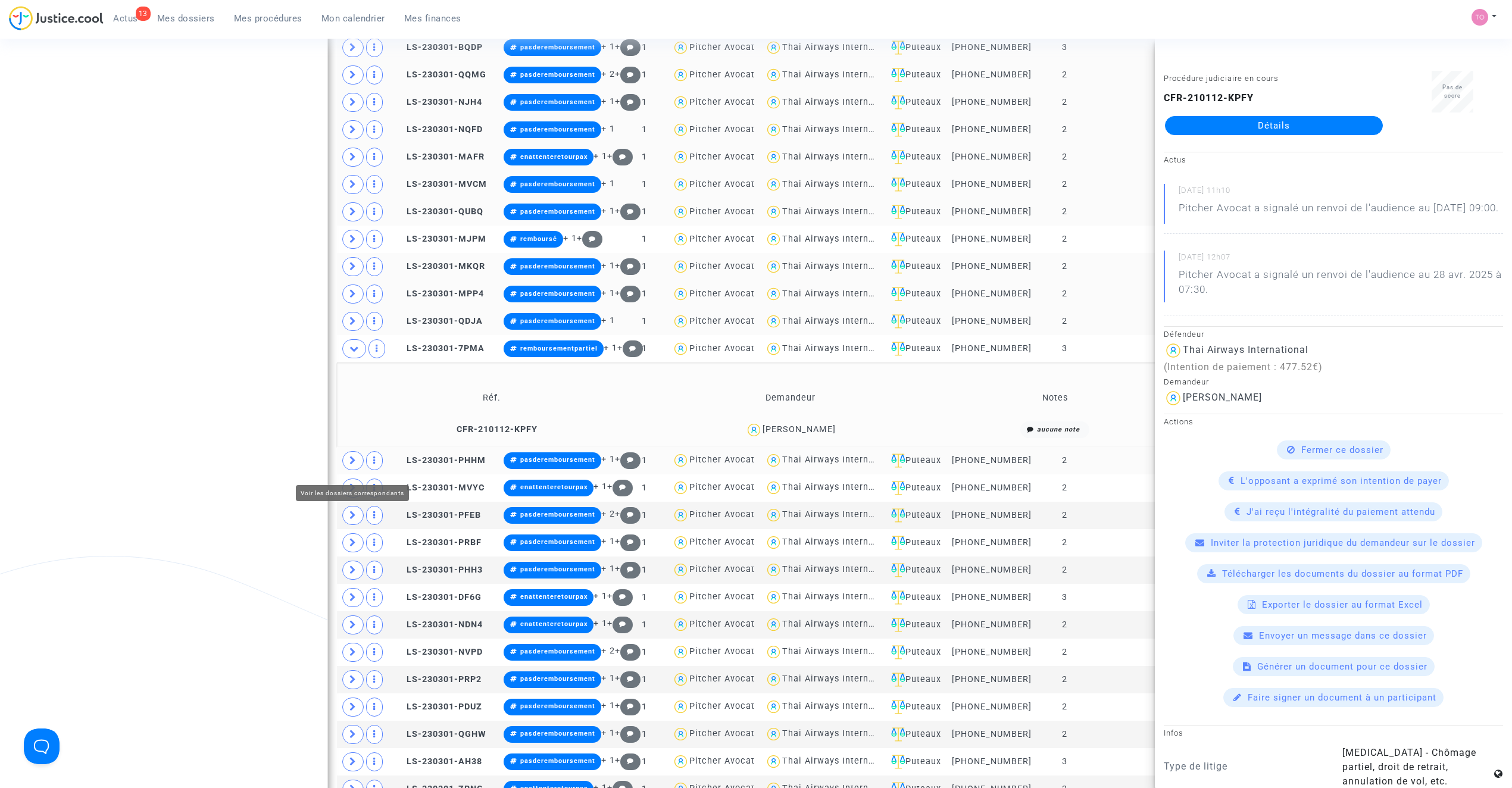
click at [354, 464] on icon at bounding box center [353, 461] width 7 height 9
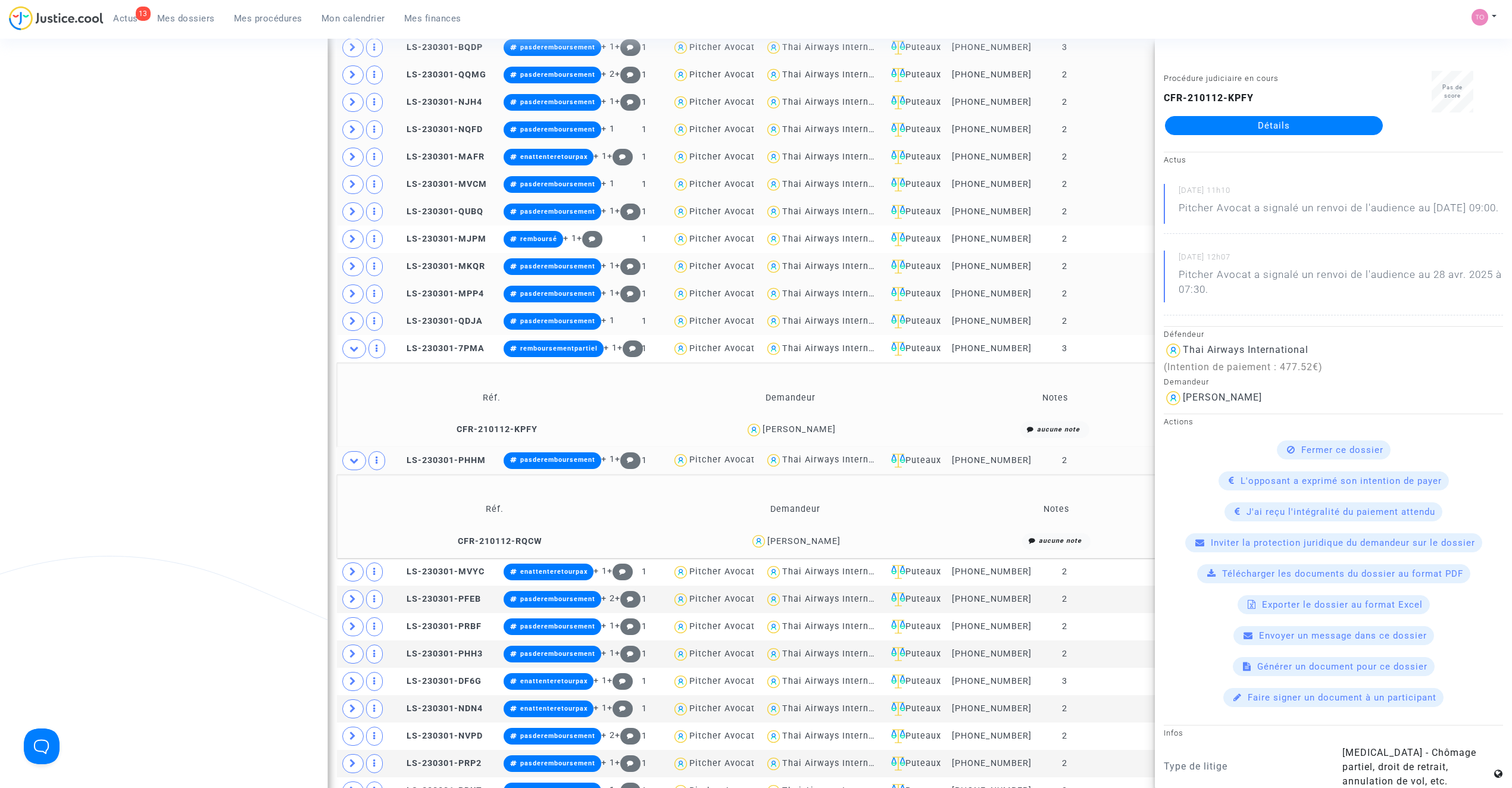
click at [820, 546] on div "lucas caroline" at bounding box center [804, 541] width 73 height 10
click at [356, 350] on icon at bounding box center [354, 349] width 10 height 9
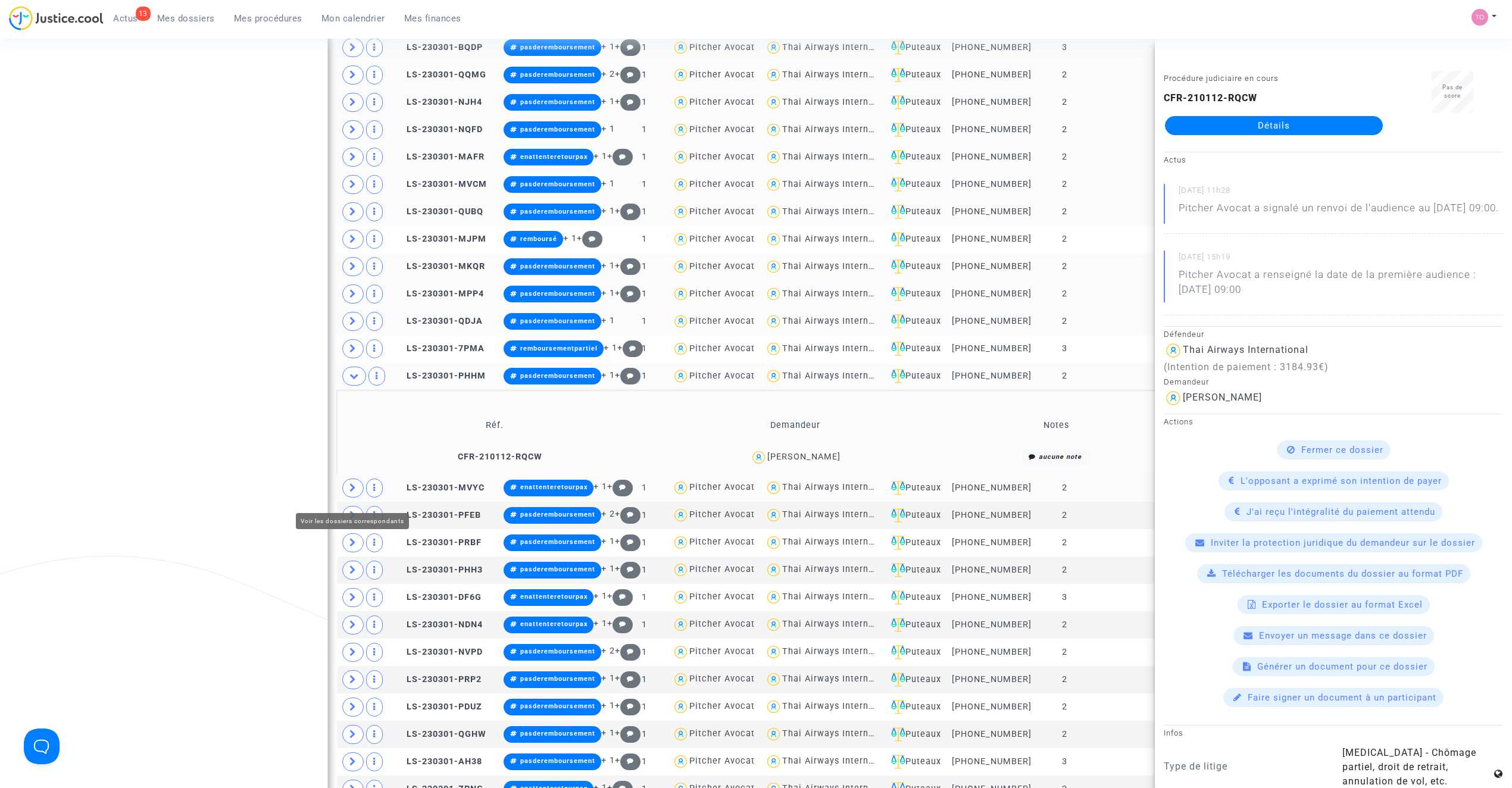
click at [350, 485] on span at bounding box center [353, 487] width 21 height 19
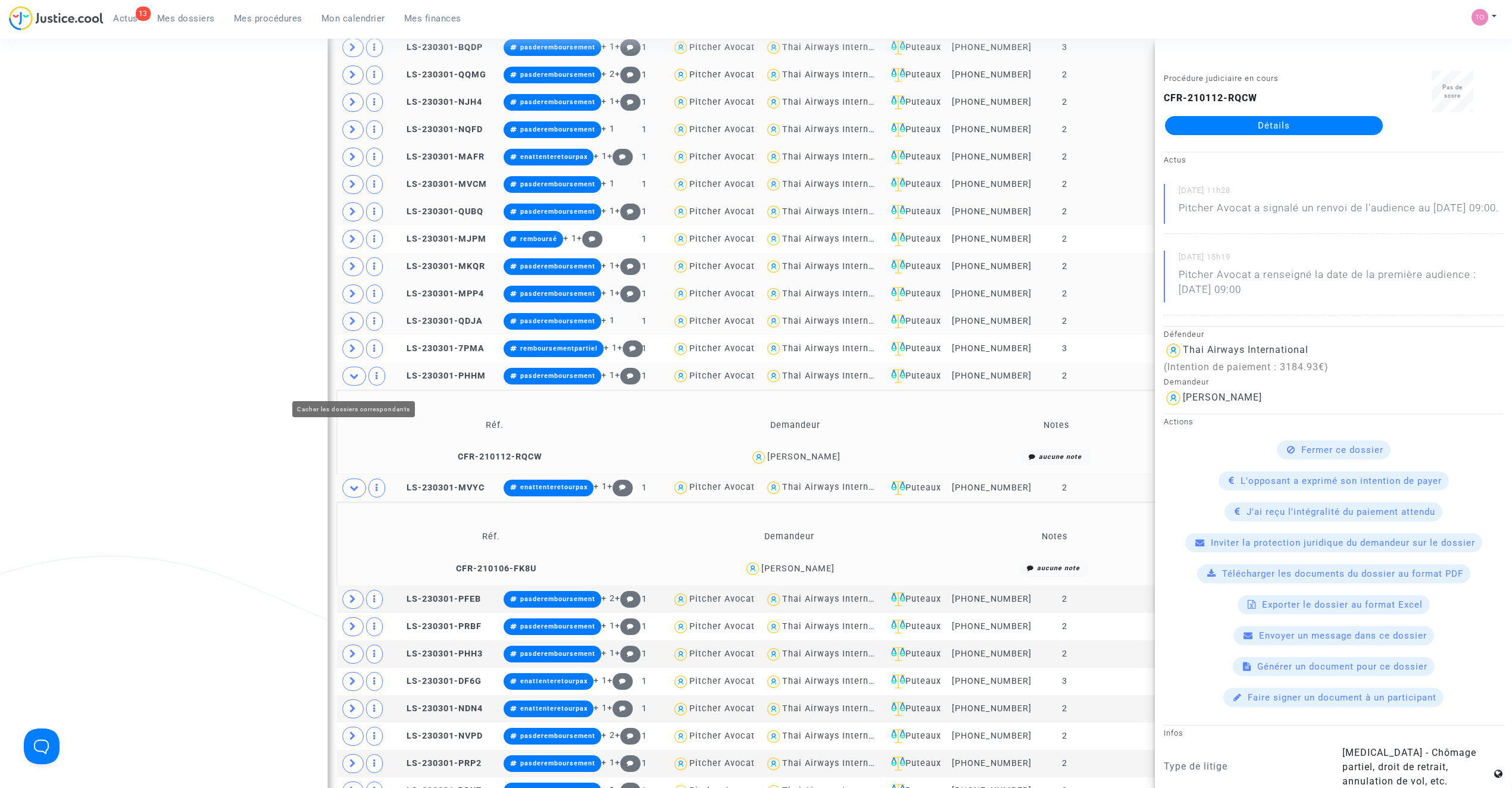
click at [352, 381] on icon at bounding box center [354, 376] width 10 height 9
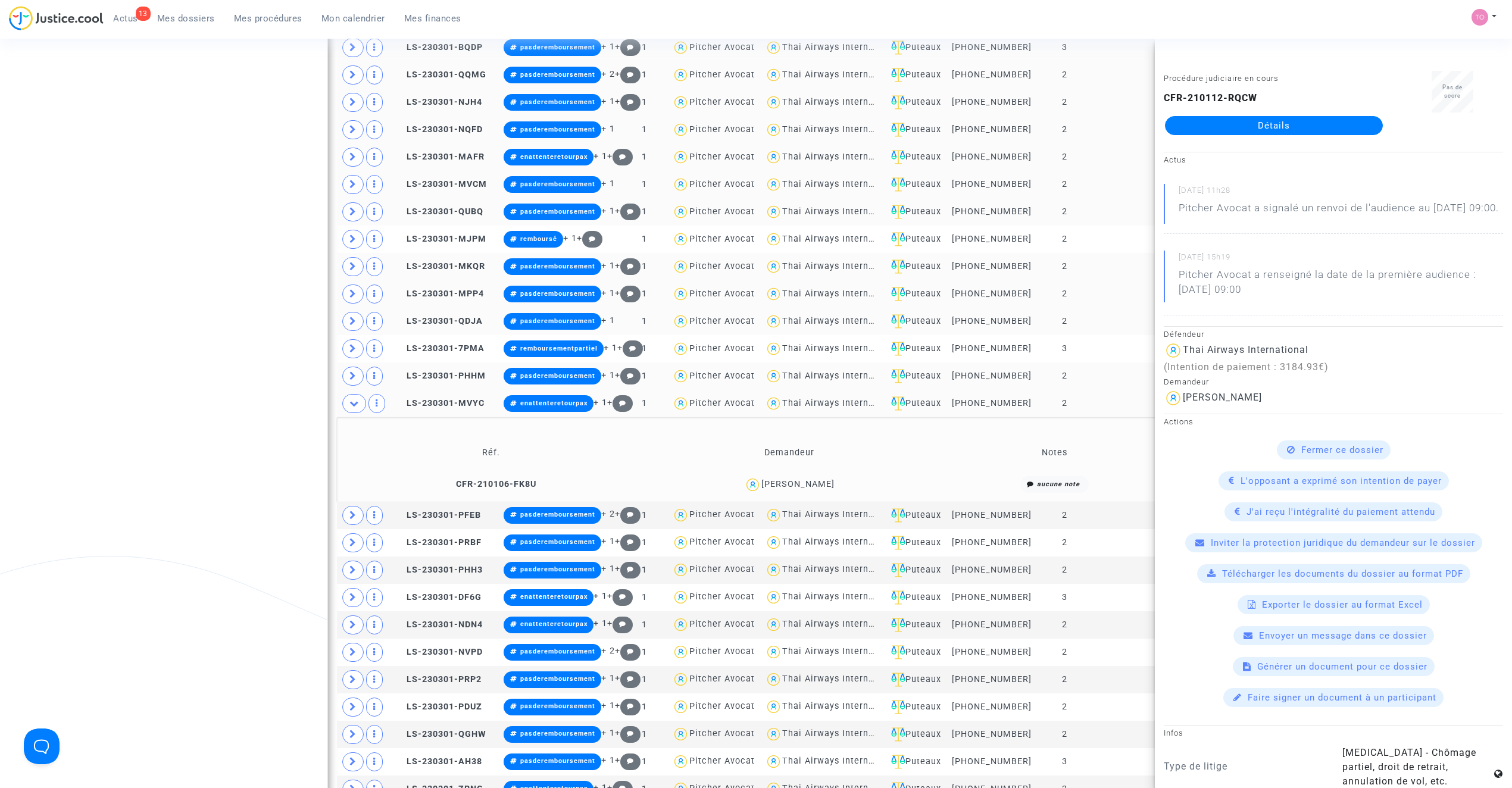
click at [797, 489] on div "Laure BOCQUET" at bounding box center [798, 484] width 73 height 10
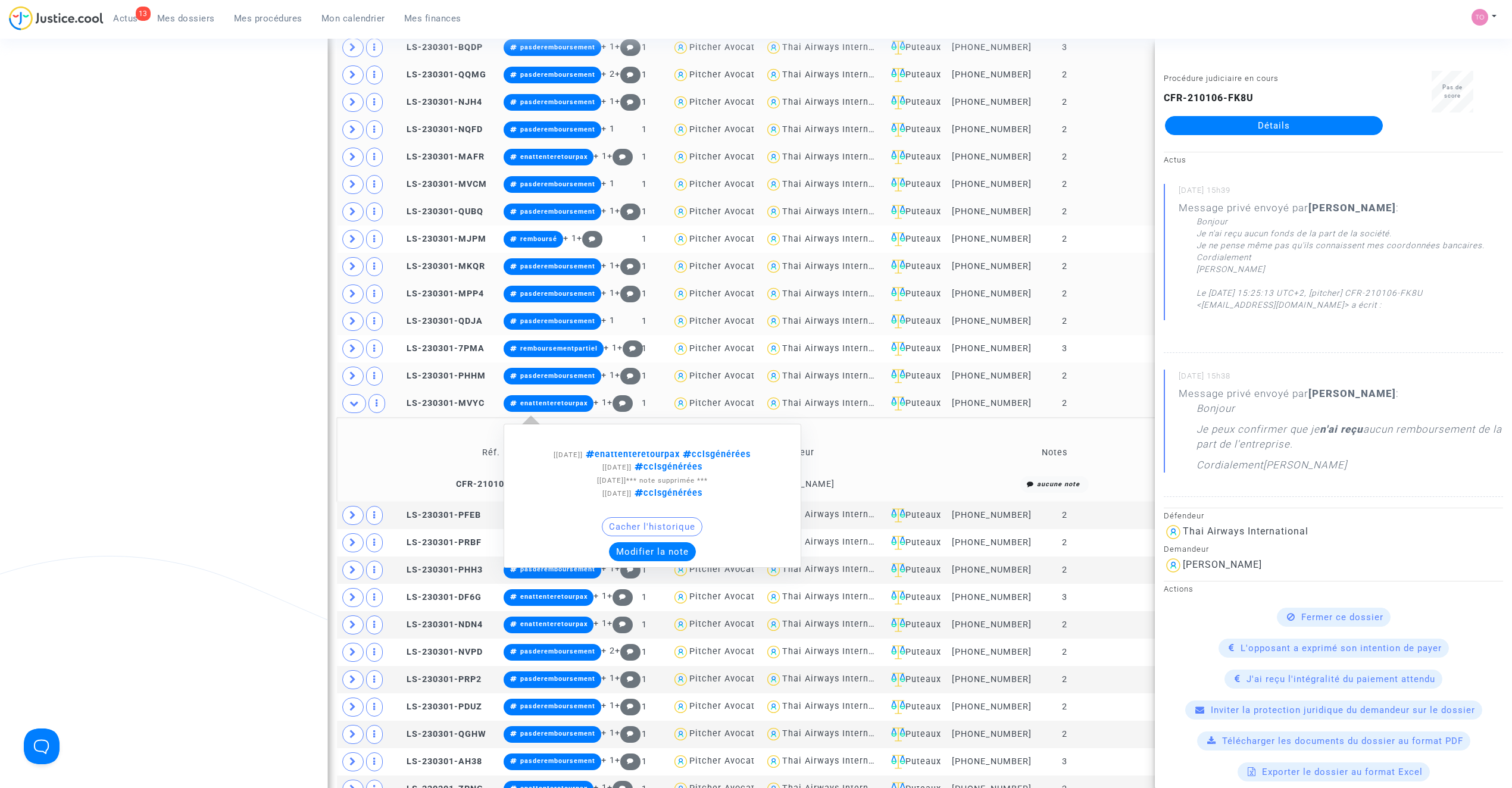
click at [655, 552] on button "Modifier la note" at bounding box center [653, 551] width 87 height 19
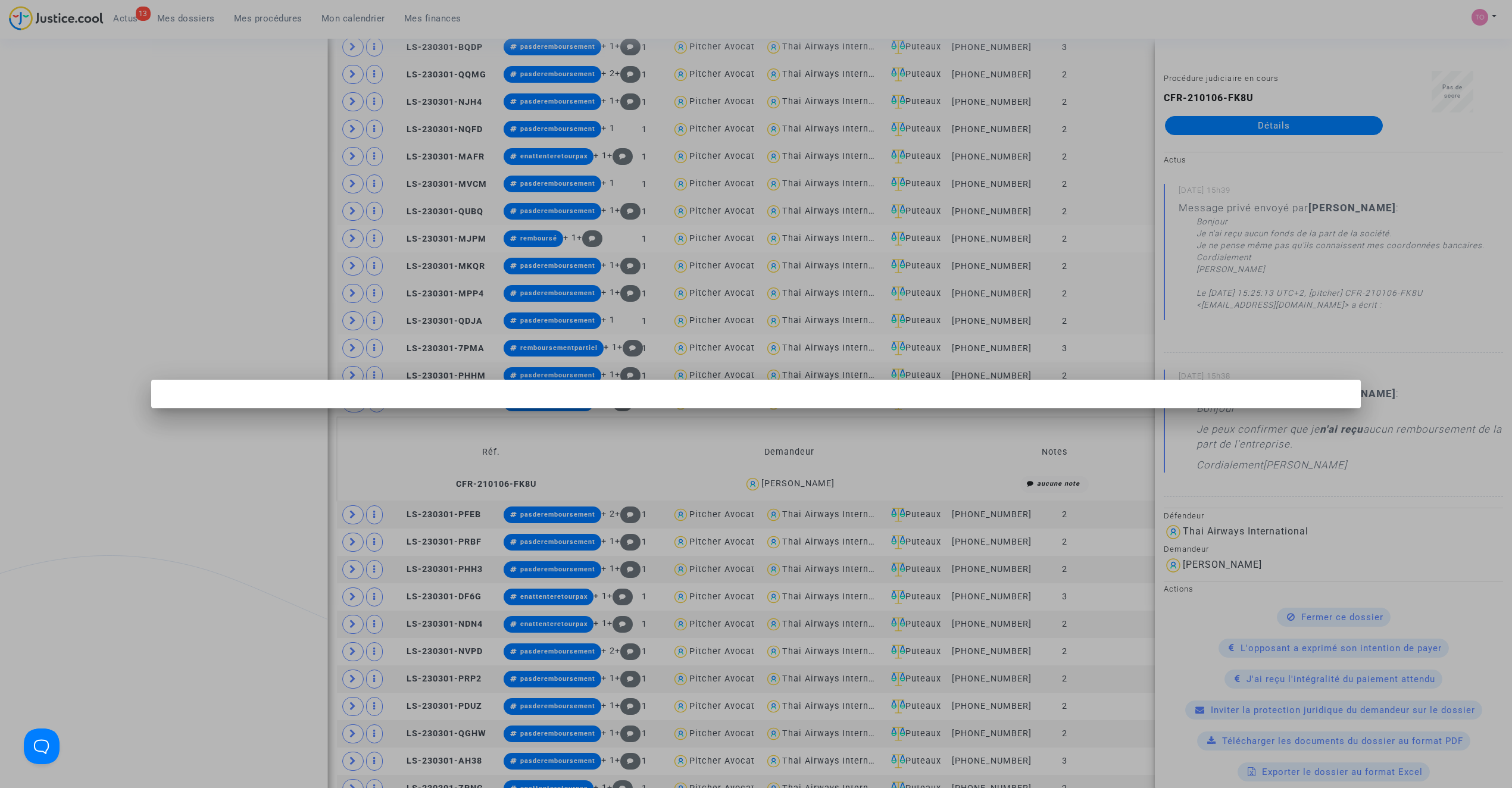
scroll to position [0, 0]
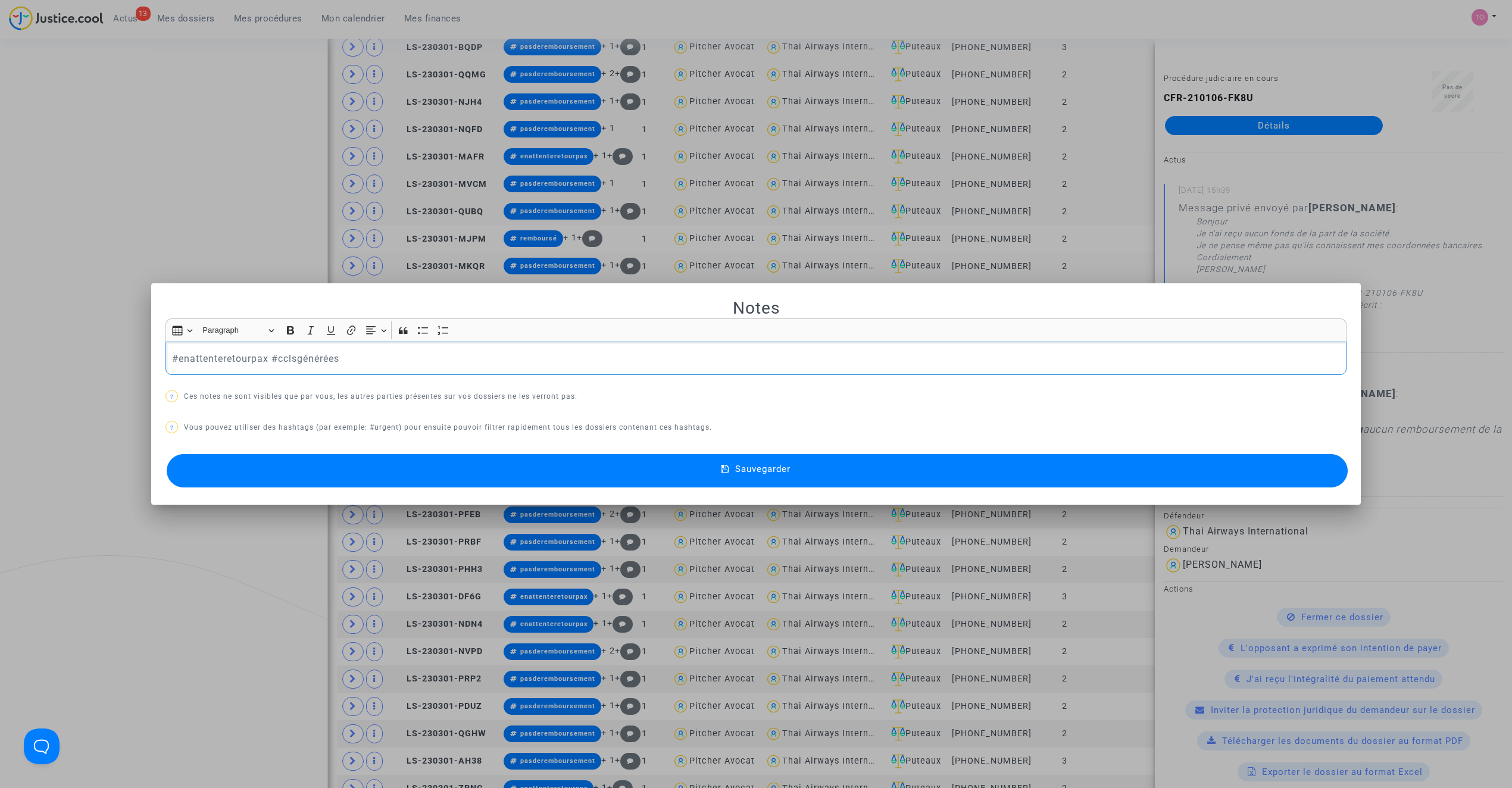
click at [231, 358] on p "#enattenteretourpax #cclsgénérées" at bounding box center [756, 358] width 1169 height 15
click at [600, 493] on mat-dialog-container "Notes Rich Text Editor Insert table Insert table Heading Paragraph Paragraph He…" at bounding box center [756, 395] width 1210 height 222
click at [605, 478] on button "Sauvegarder" at bounding box center [757, 470] width 1181 height 33
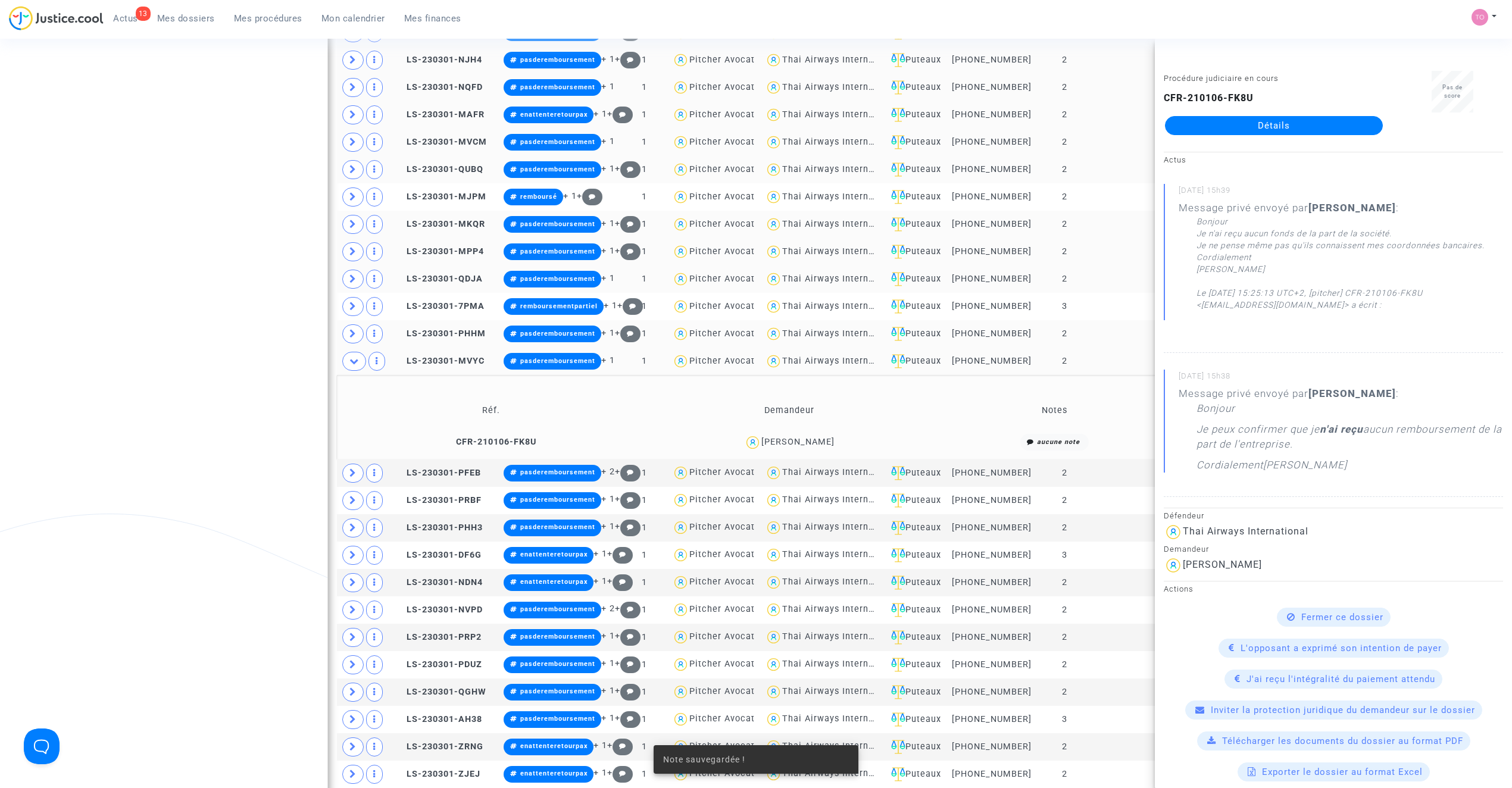
scroll to position [743, 0]
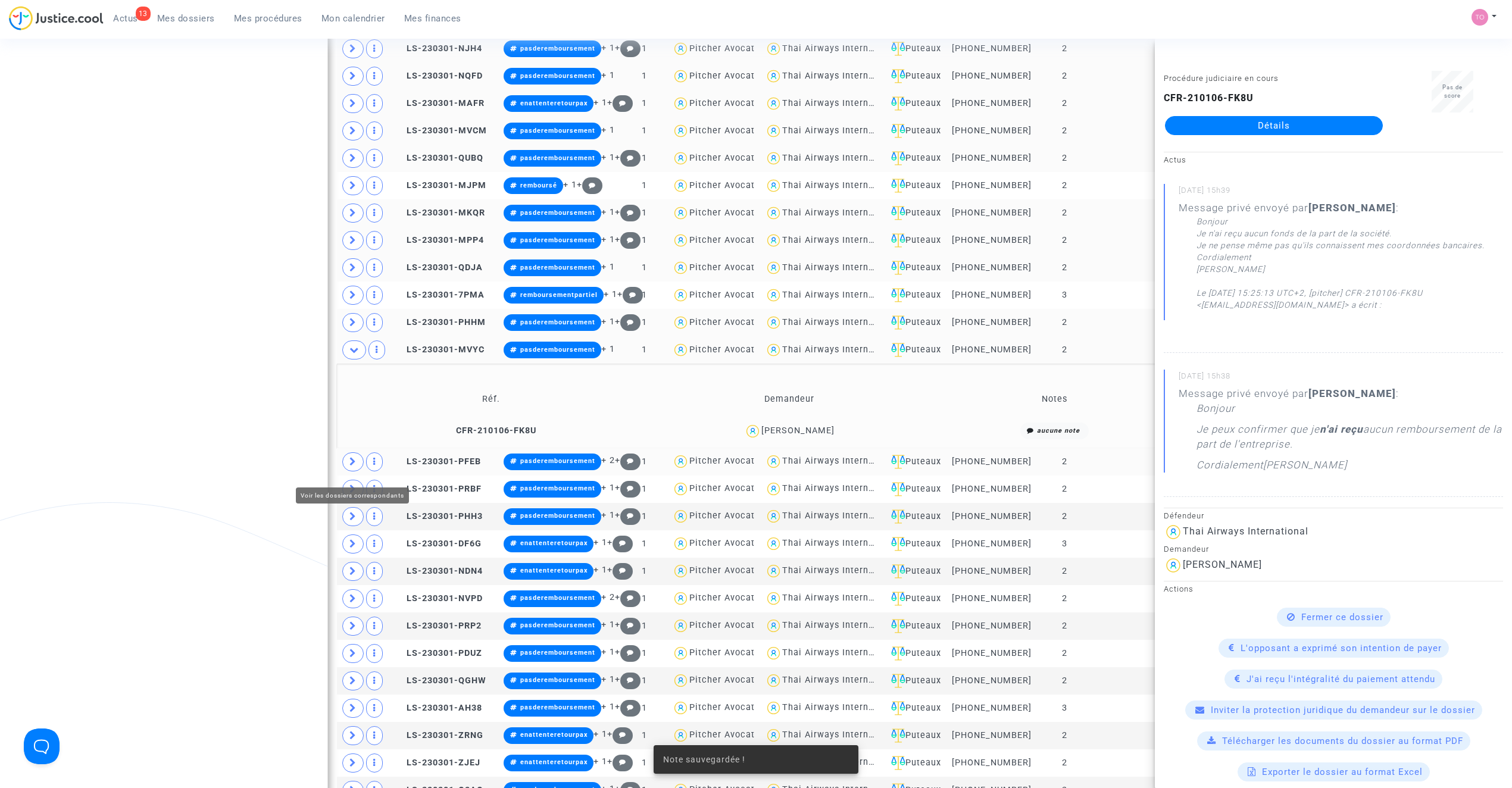
click at [350, 460] on span at bounding box center [353, 462] width 21 height 19
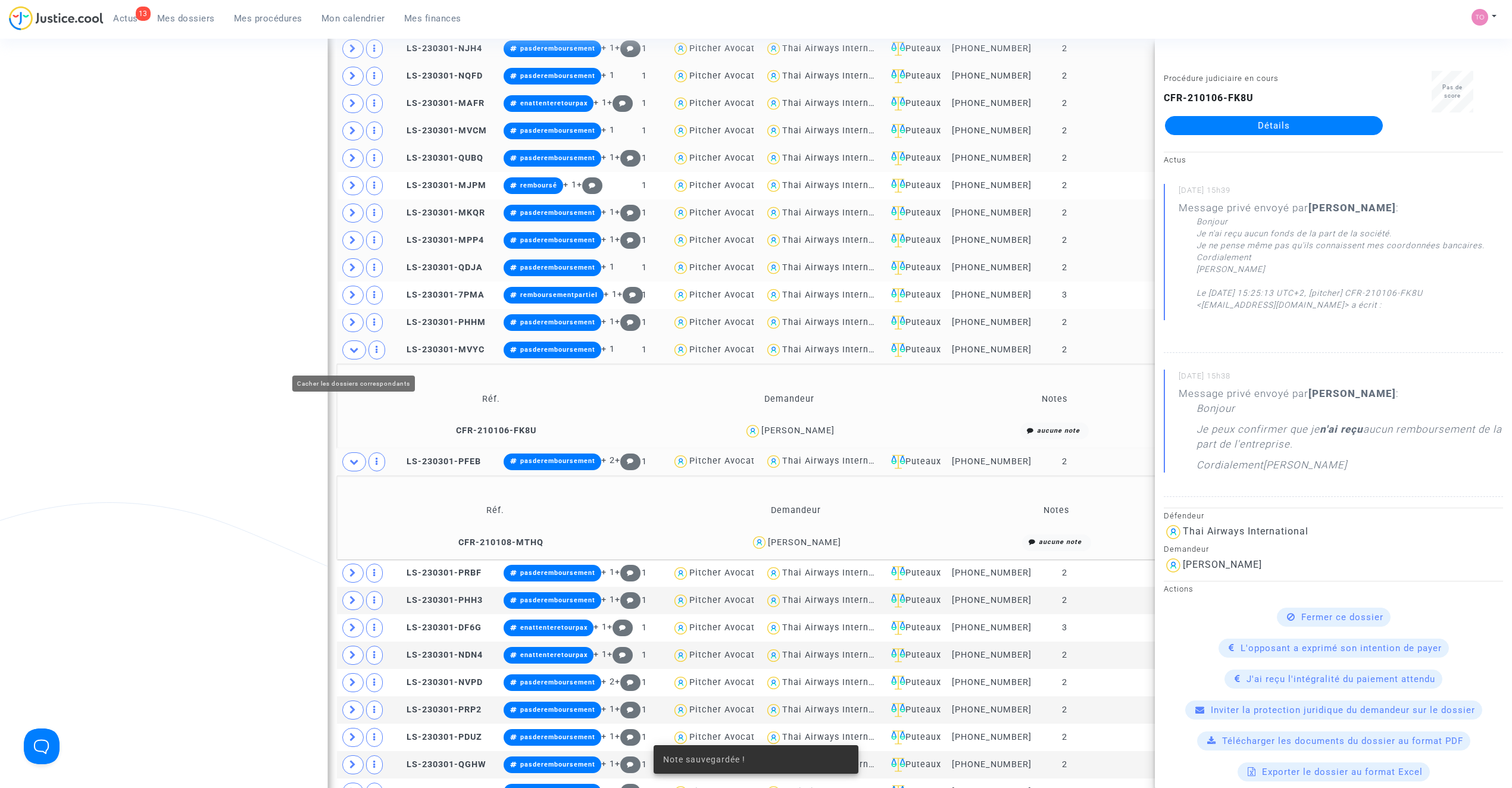
click at [349, 359] on span at bounding box center [354, 350] width 24 height 19
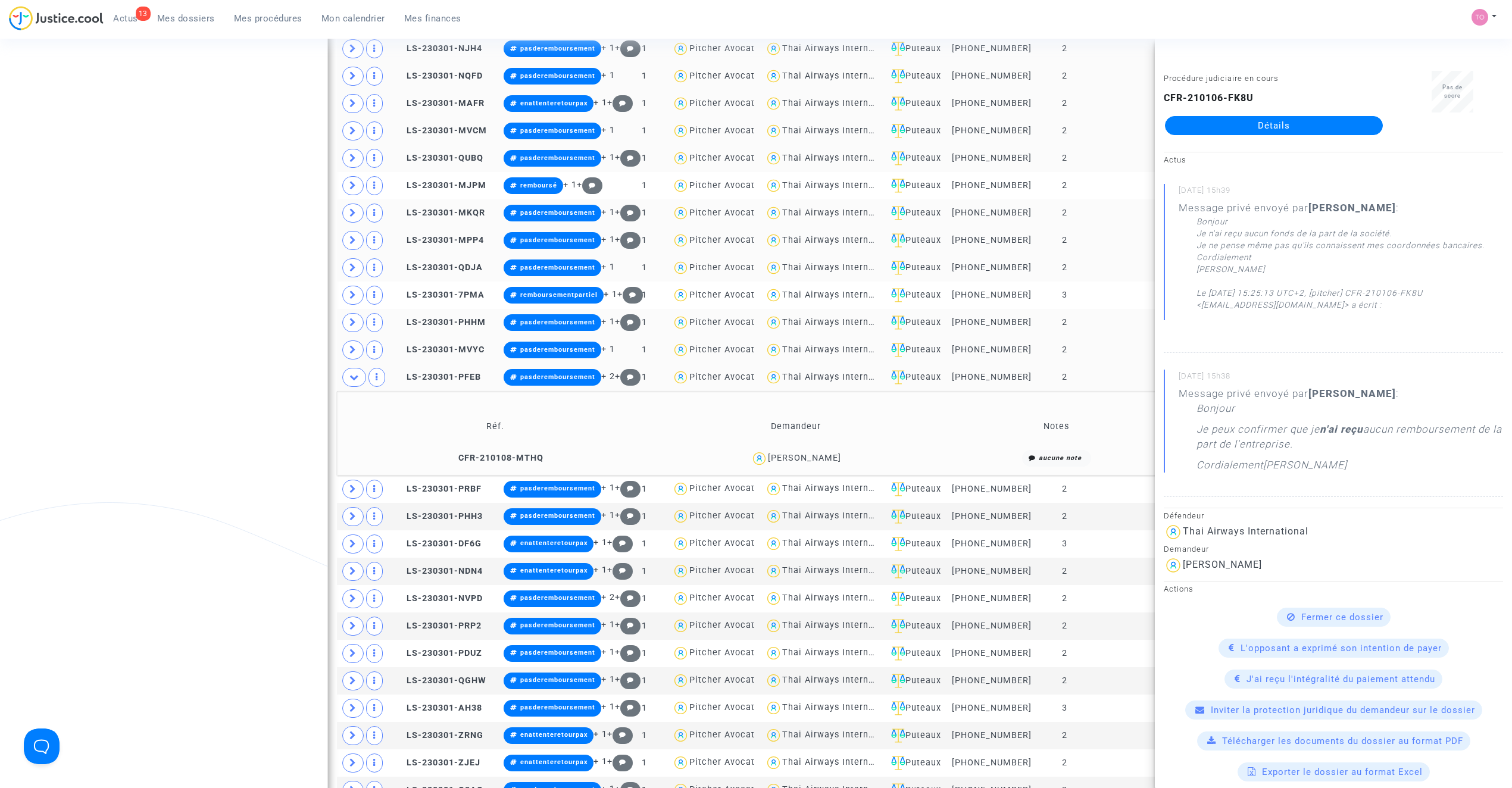
click at [809, 463] on div "Patrick BOULET" at bounding box center [804, 457] width 73 height 10
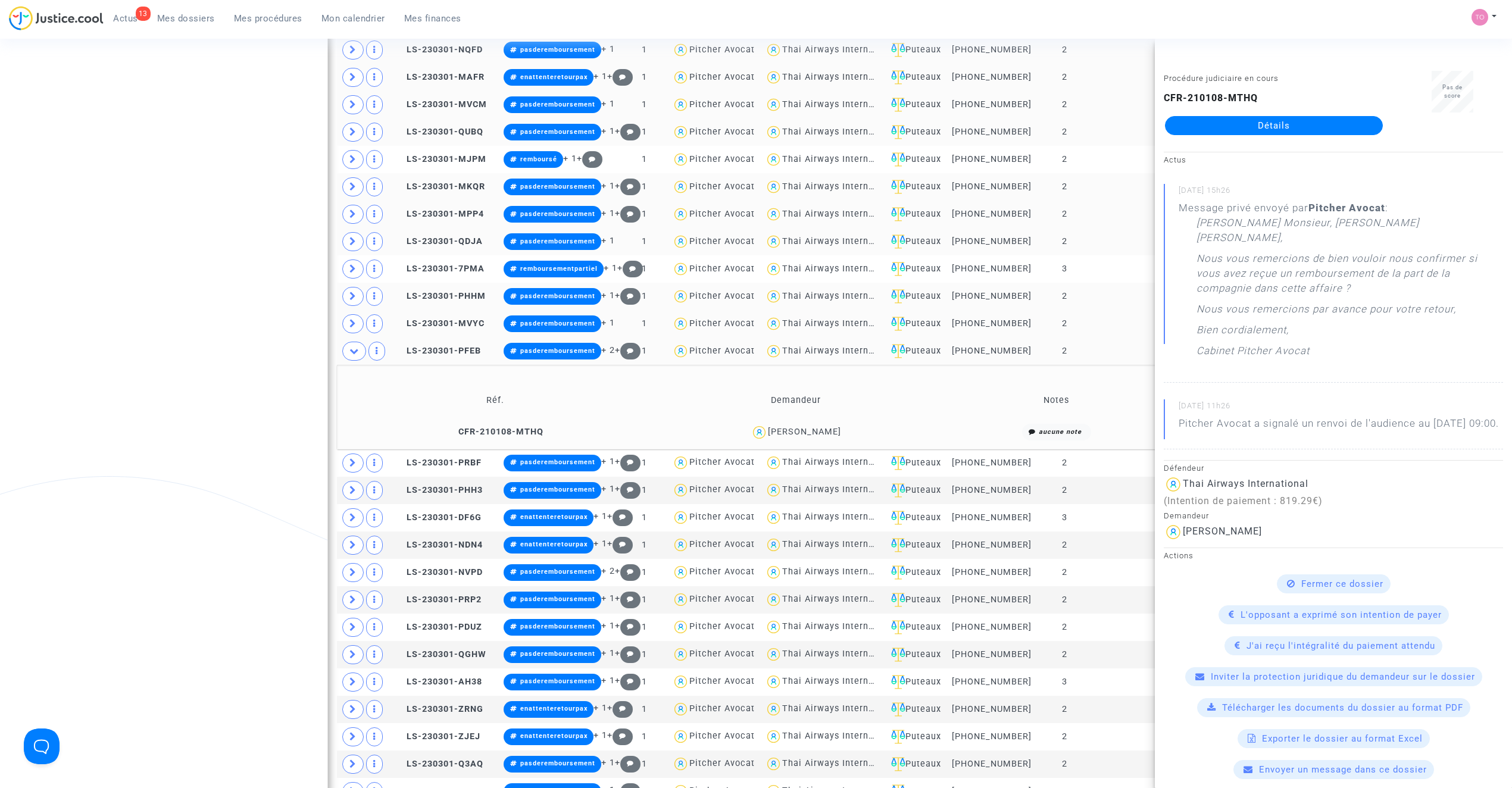
scroll to position [795, 0]
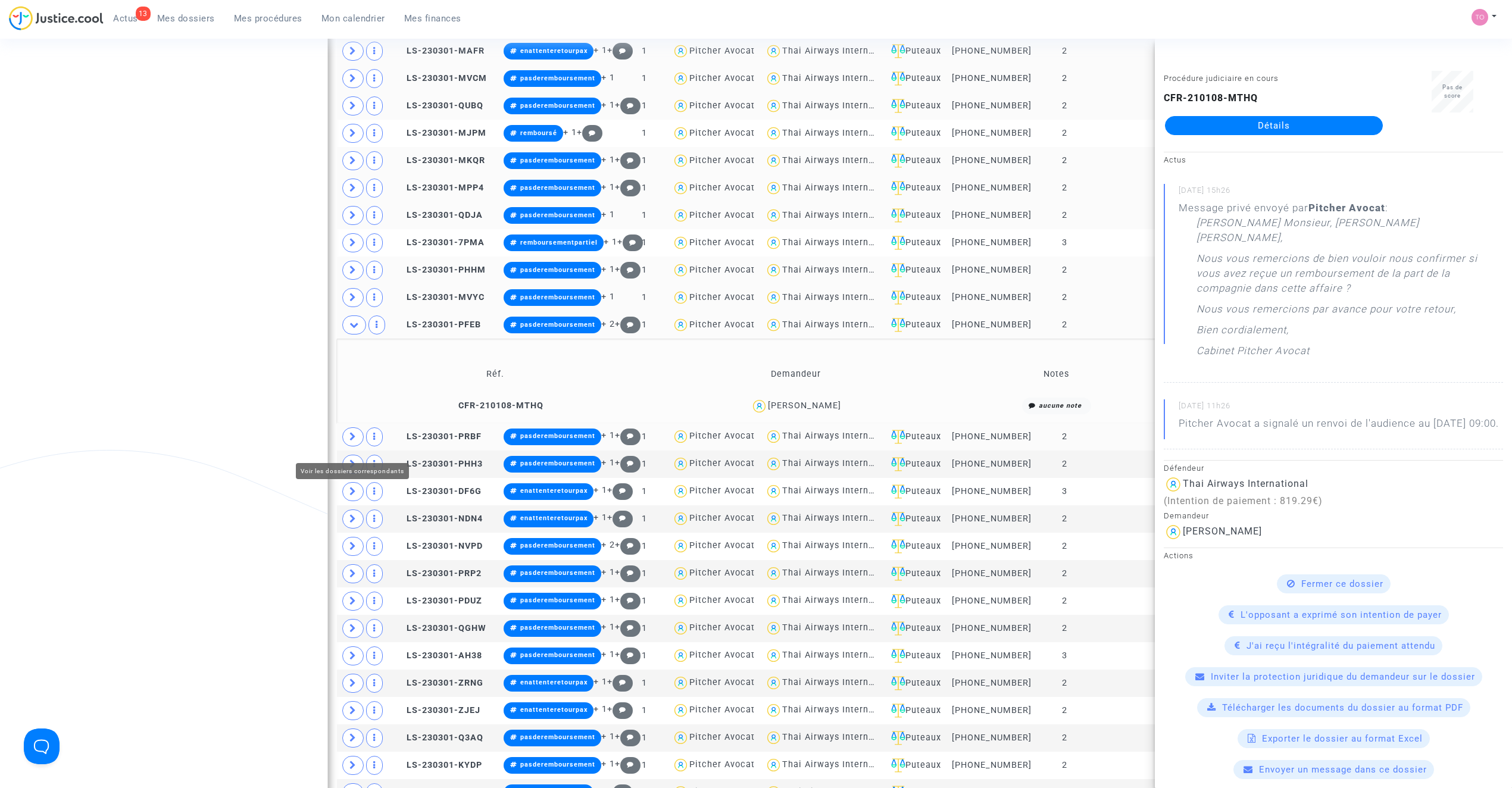
click at [358, 438] on span at bounding box center [353, 437] width 21 height 19
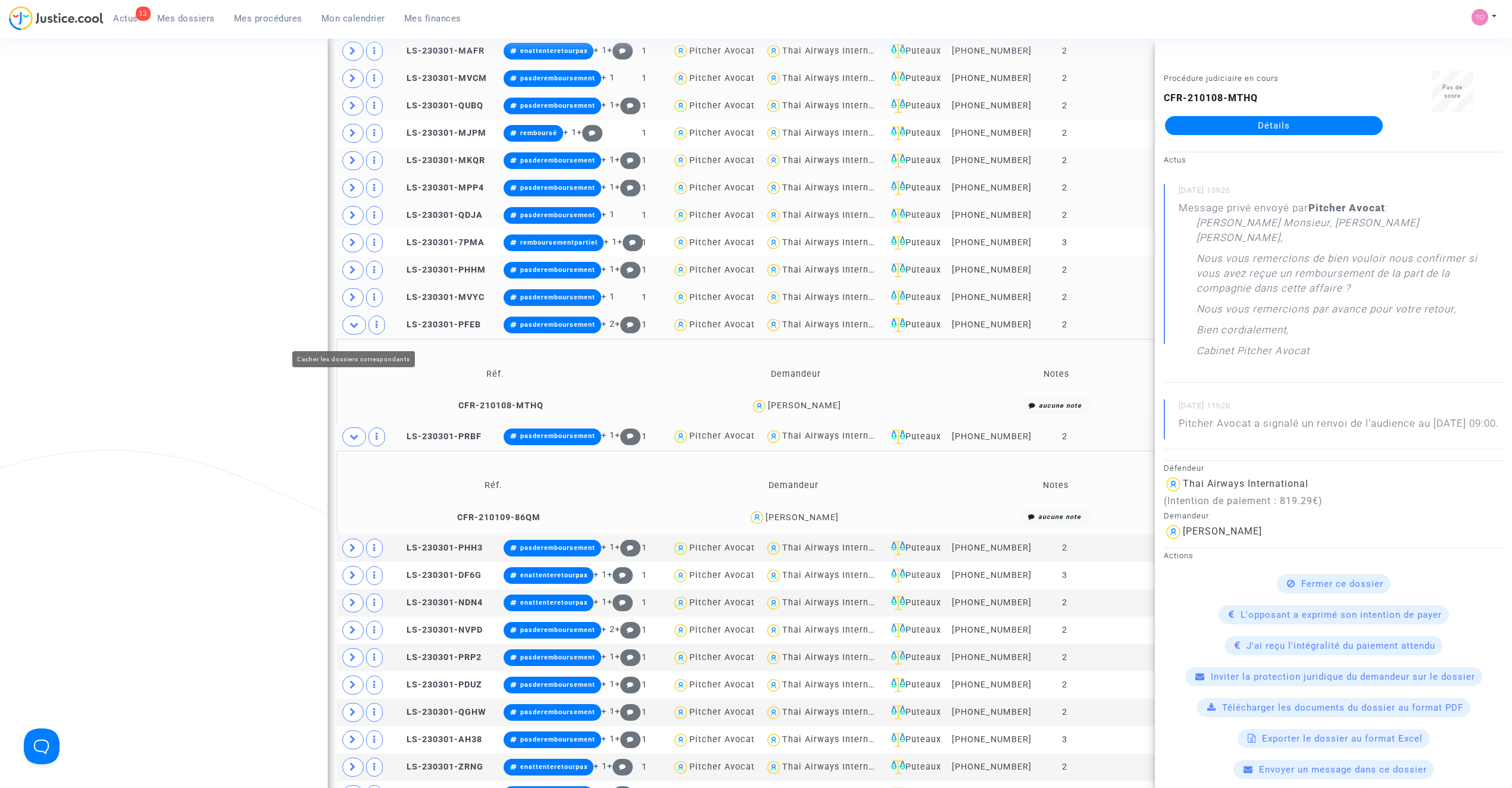
click at [356, 329] on icon at bounding box center [354, 325] width 10 height 9
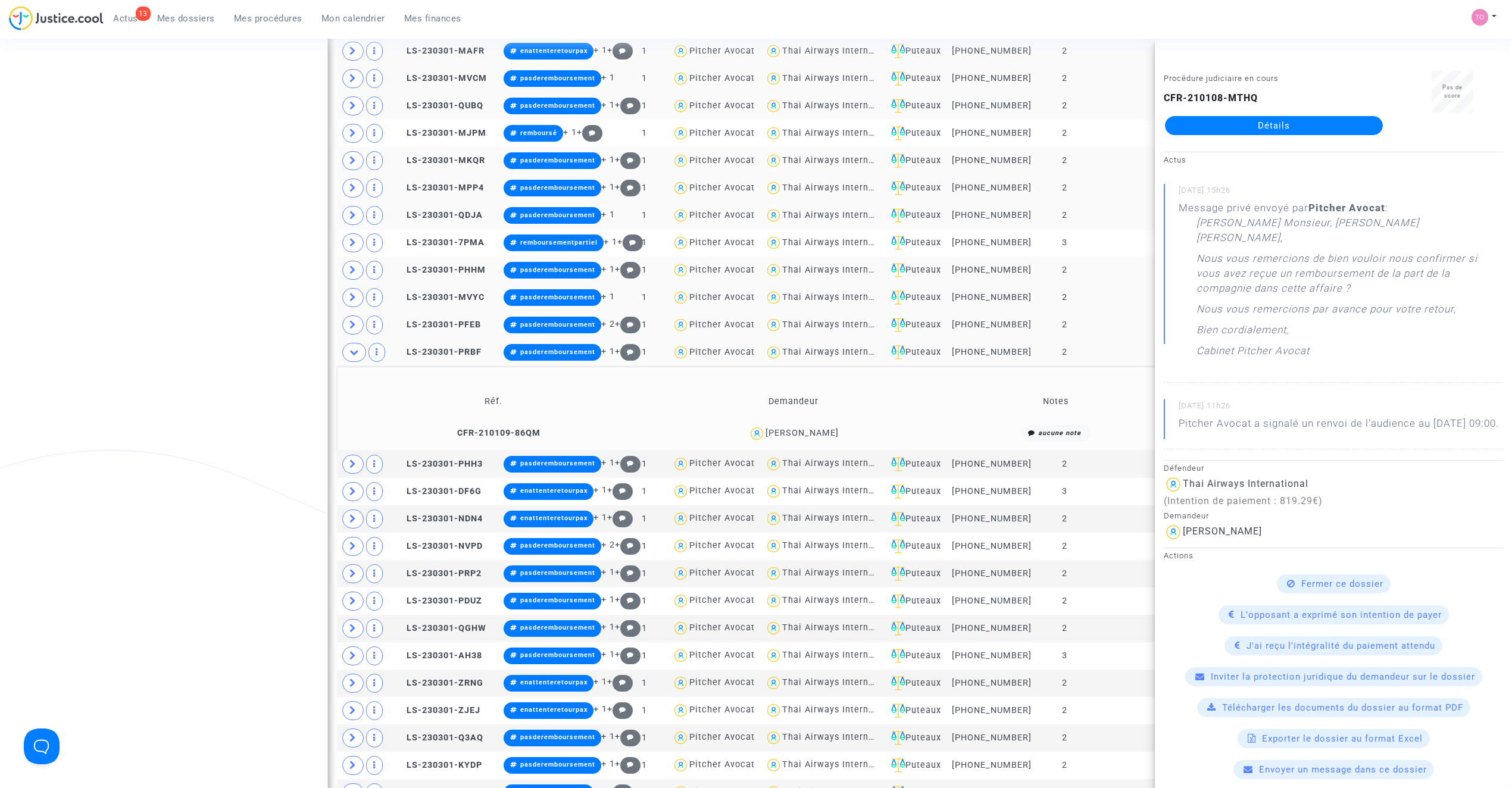
click at [799, 438] on div "Claire Masseret" at bounding box center [802, 432] width 73 height 10
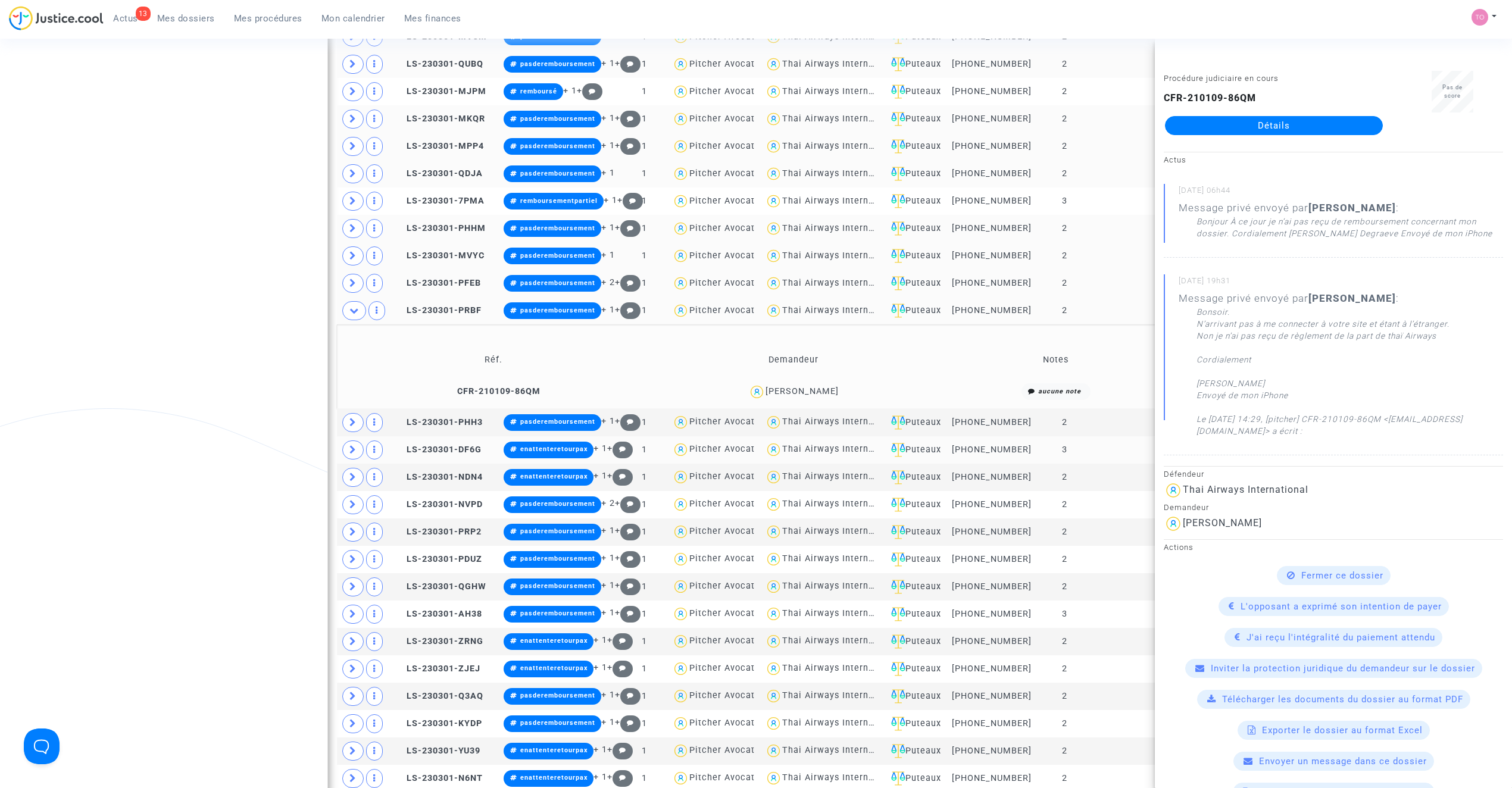
scroll to position [848, 0]
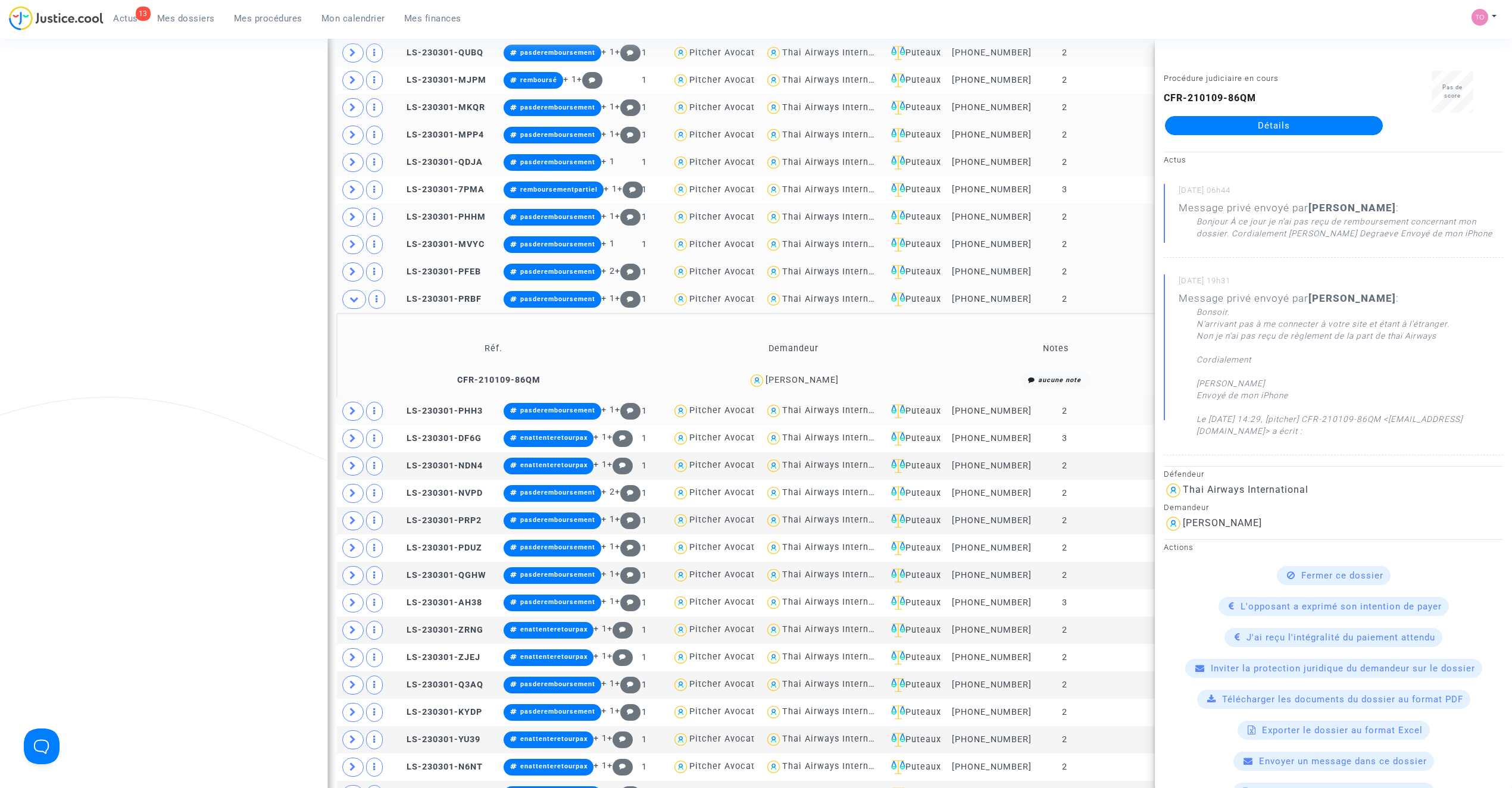
click at [342, 417] on td at bounding box center [365, 411] width 55 height 28
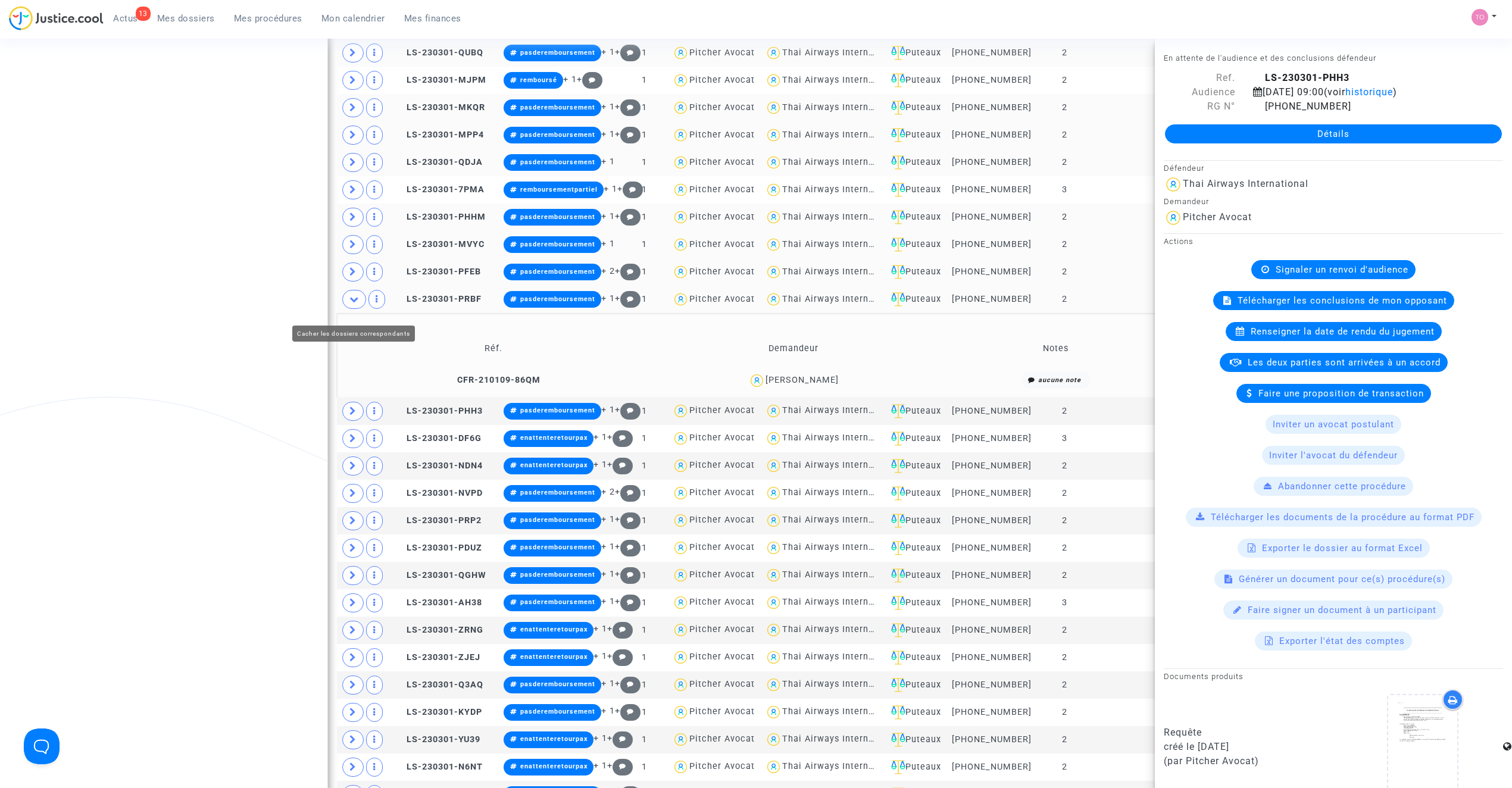
click at [356, 303] on icon at bounding box center [354, 299] width 10 height 9
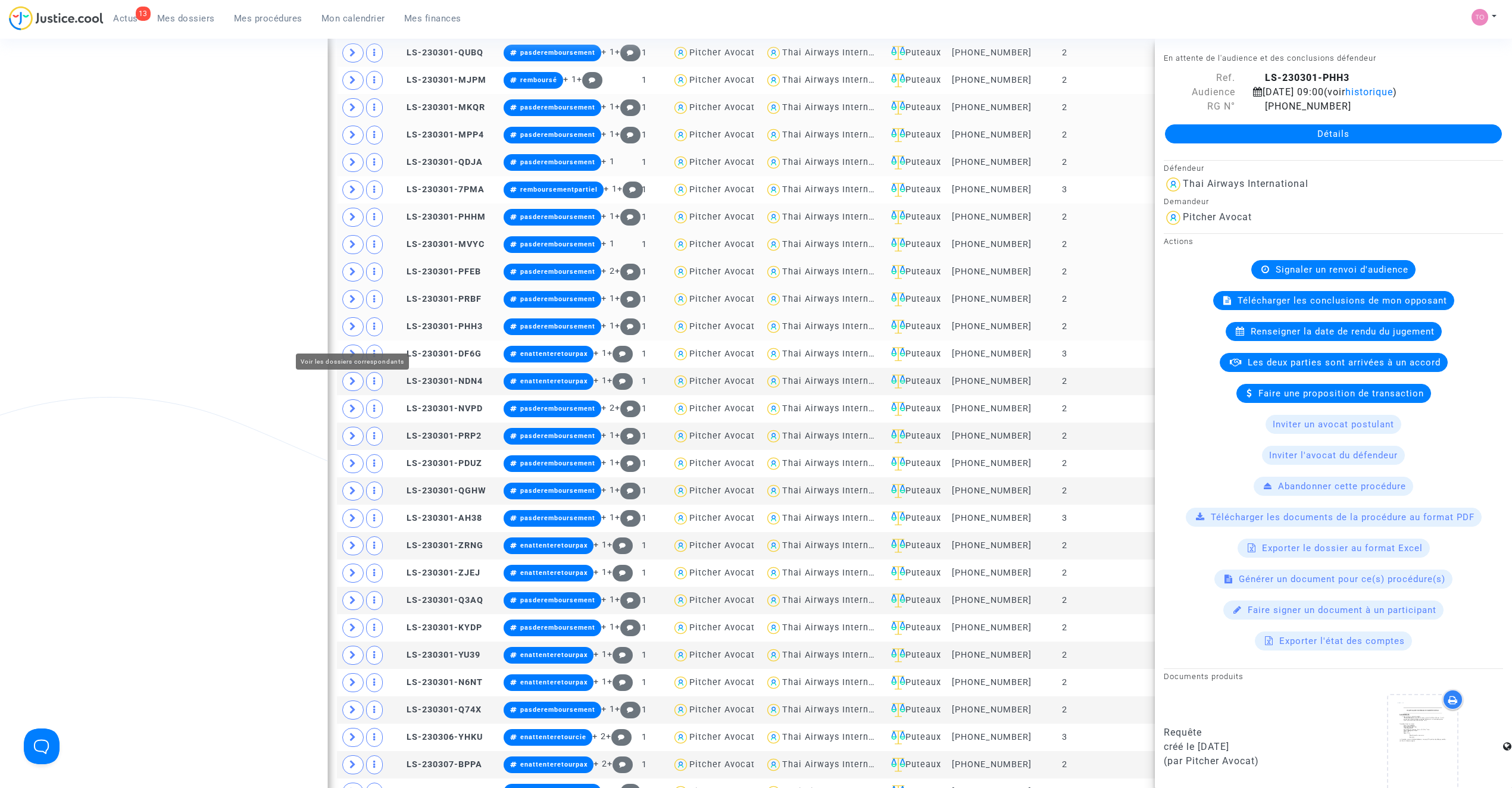
click at [356, 331] on icon at bounding box center [353, 326] width 7 height 9
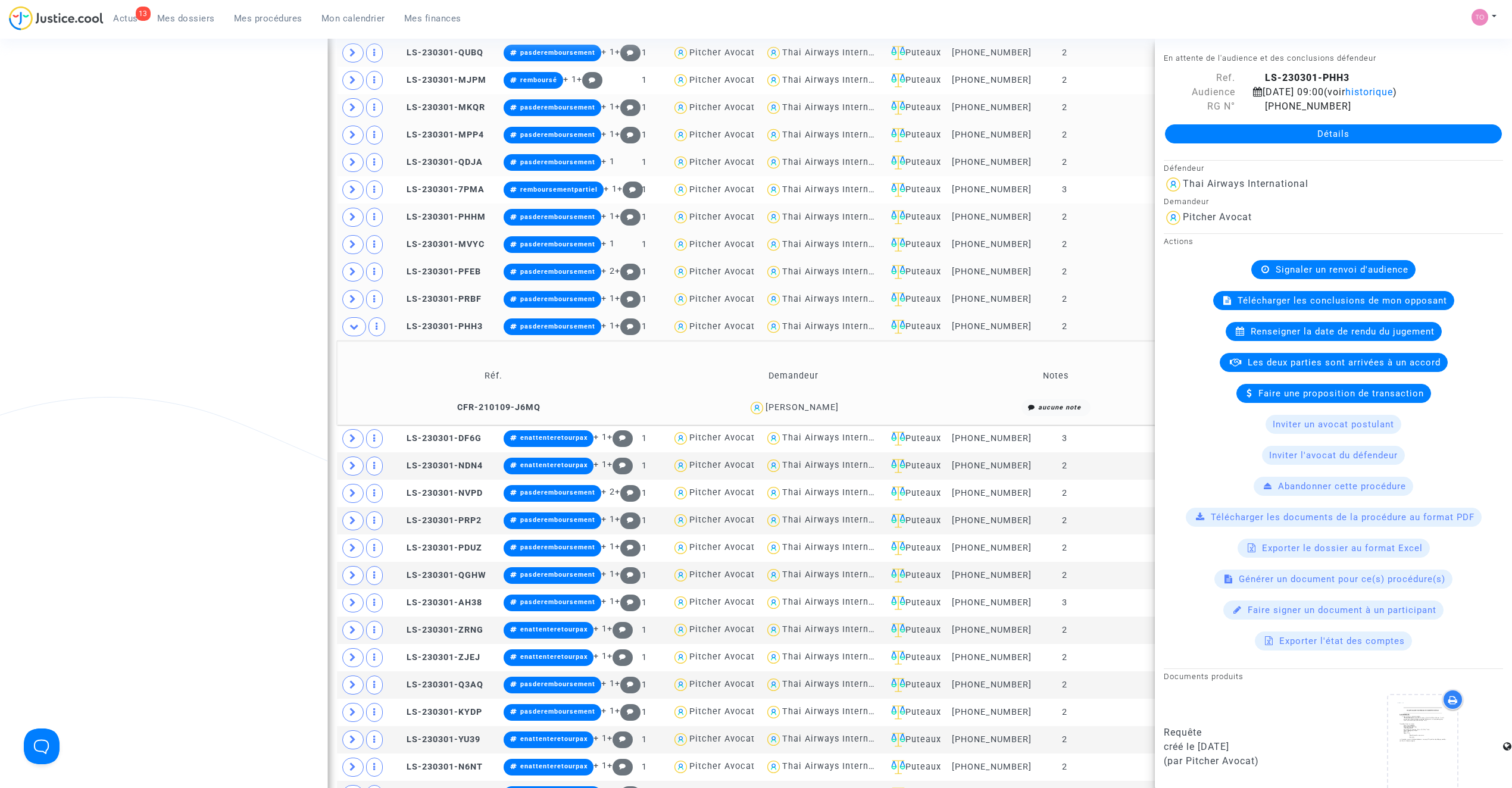
click at [808, 413] on div "Bastien Nourisson" at bounding box center [802, 406] width 73 height 10
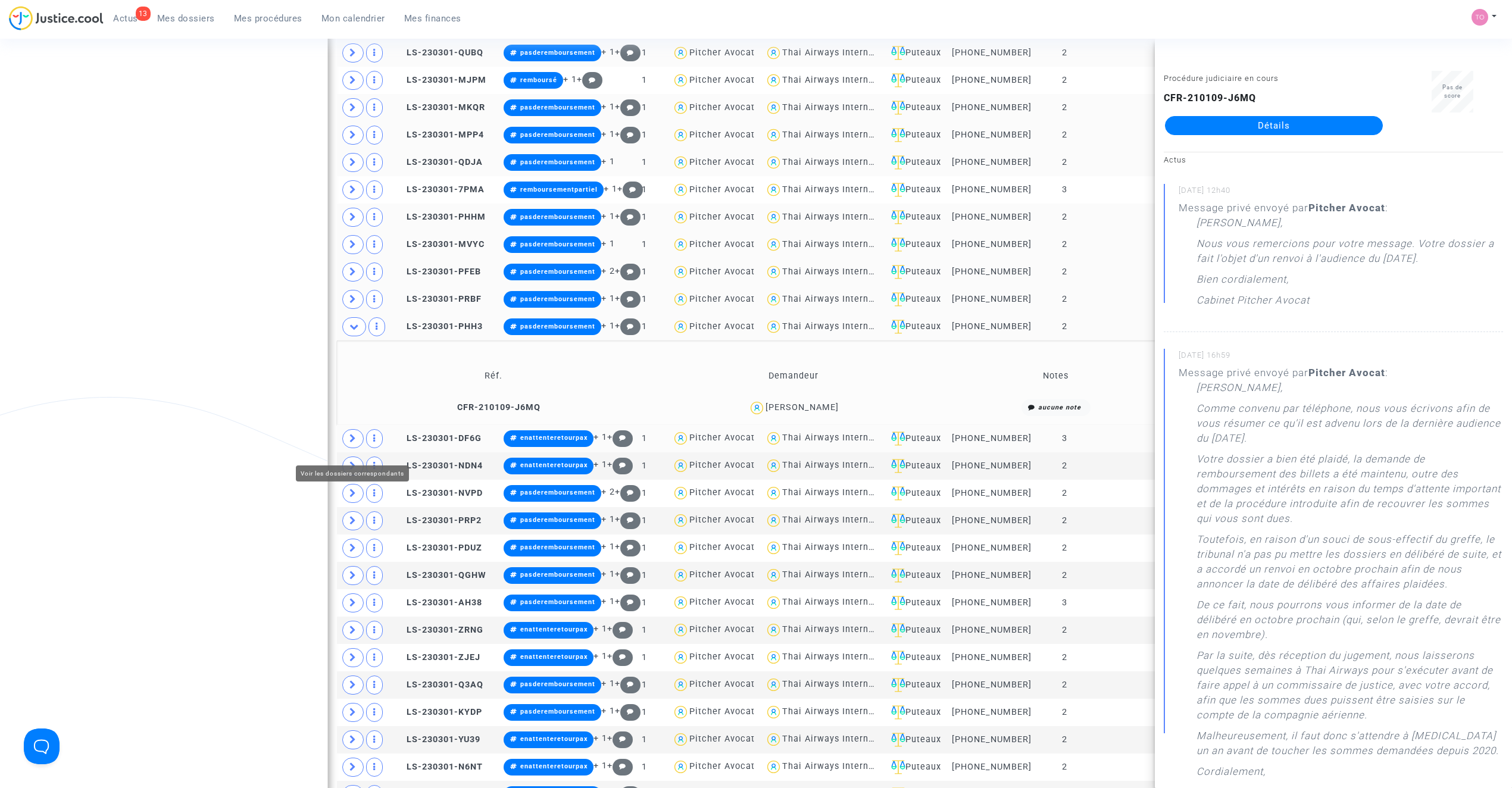
click at [359, 448] on span at bounding box center [353, 438] width 21 height 19
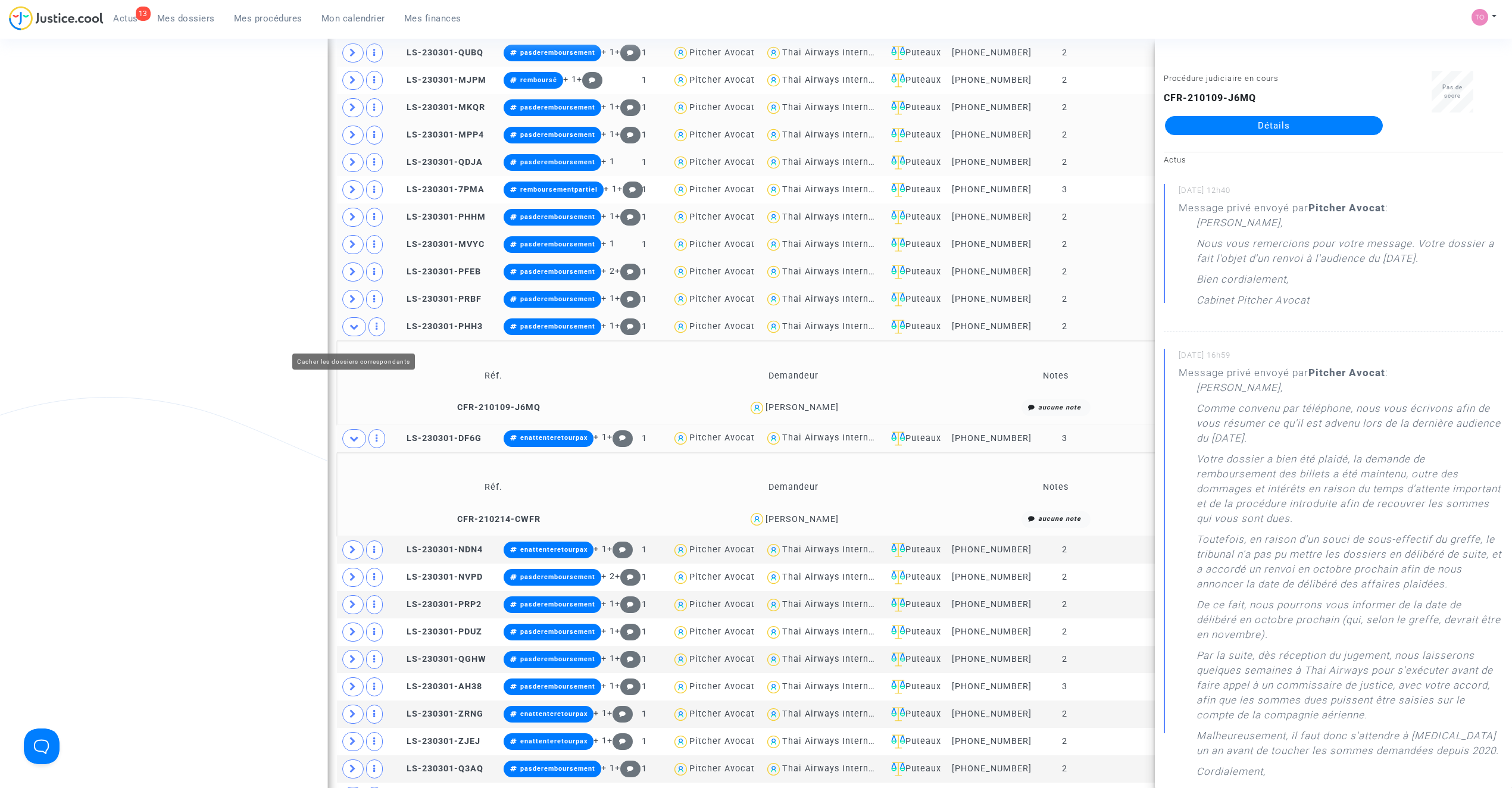
click at [355, 331] on icon at bounding box center [354, 326] width 10 height 9
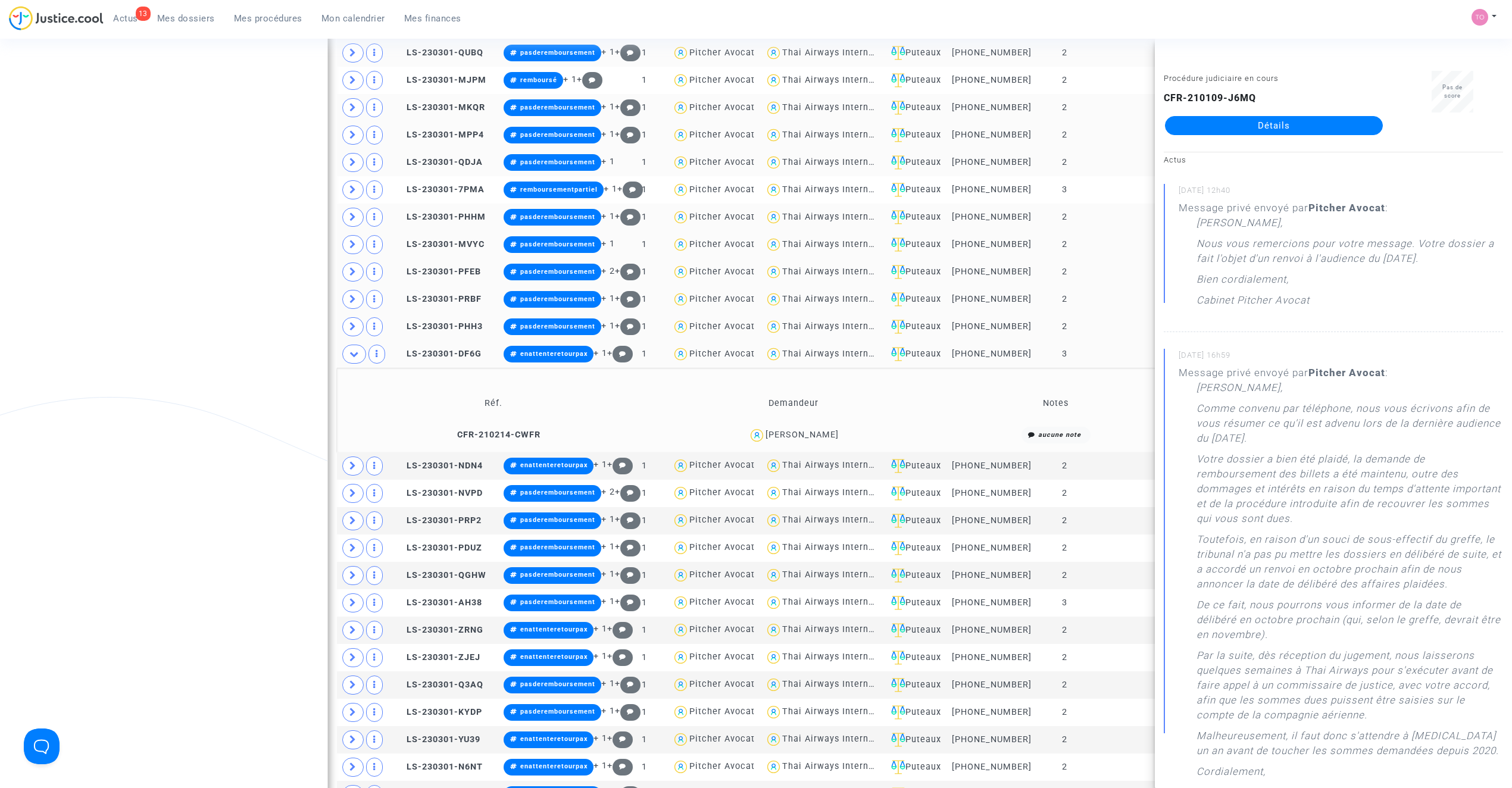
click at [827, 444] on div "Gaële OTTOLINI" at bounding box center [793, 435] width 286 height 17
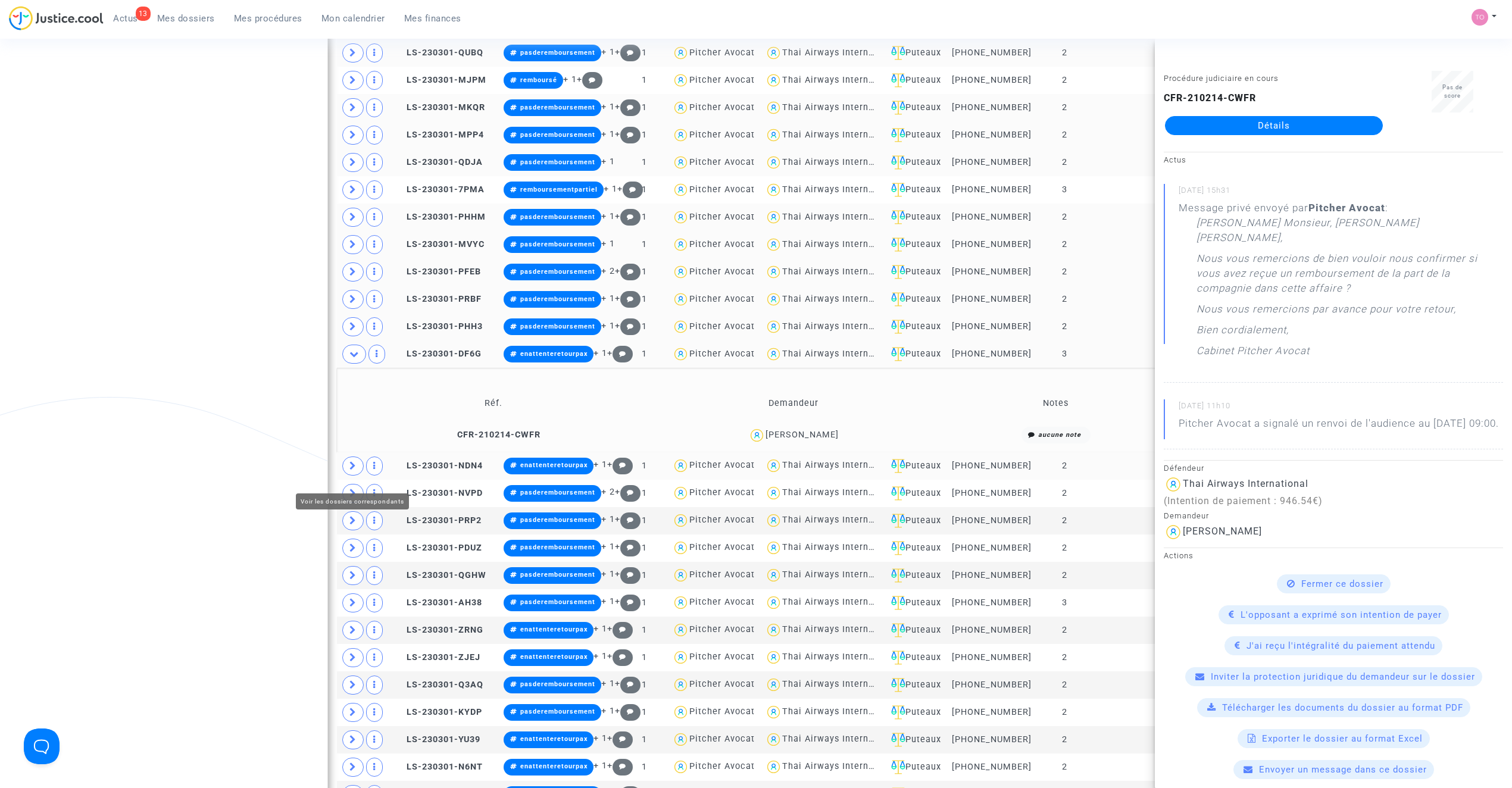
click at [349, 475] on span at bounding box center [353, 465] width 21 height 19
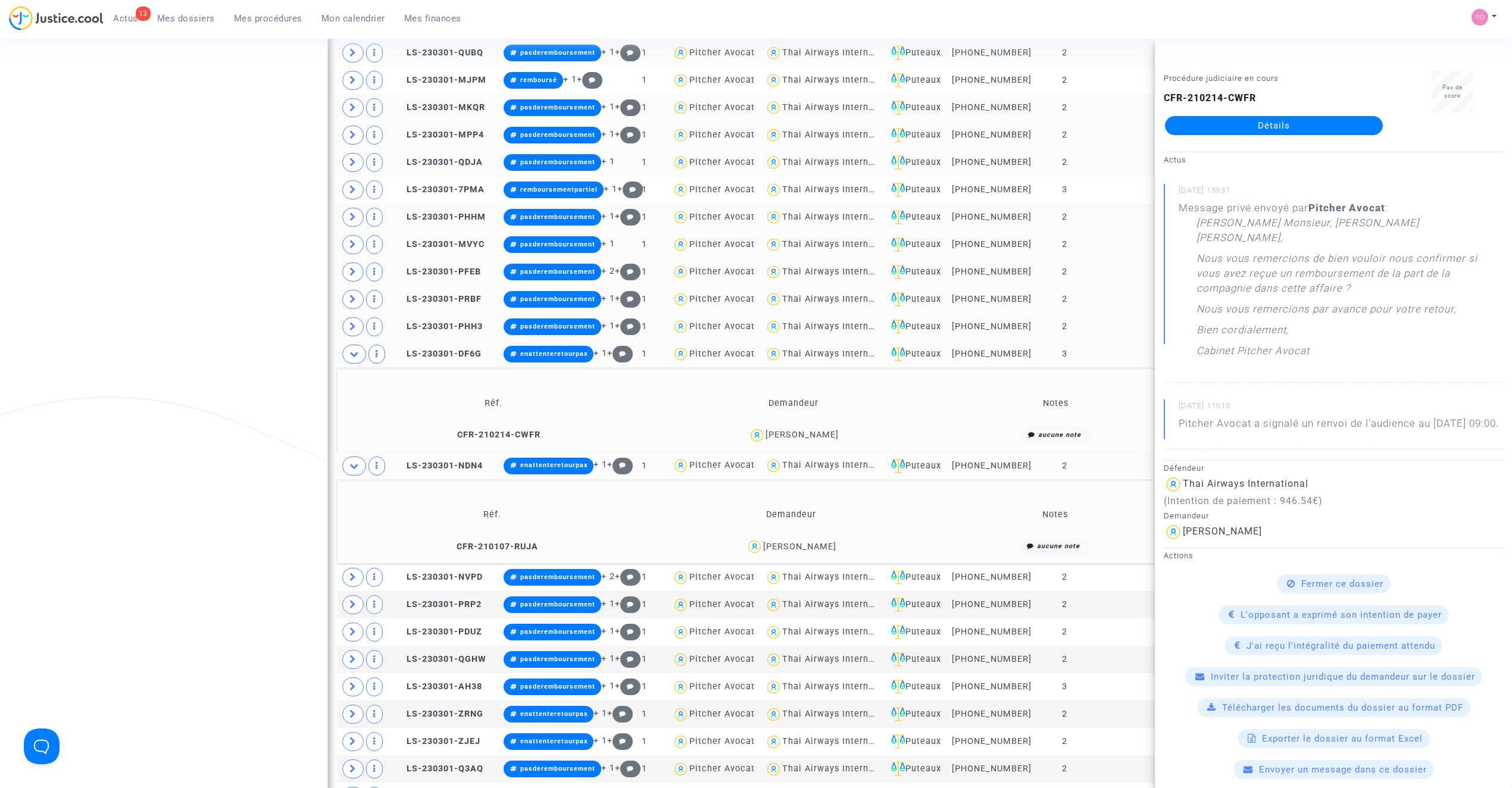
click at [353, 364] on span at bounding box center [354, 354] width 24 height 19
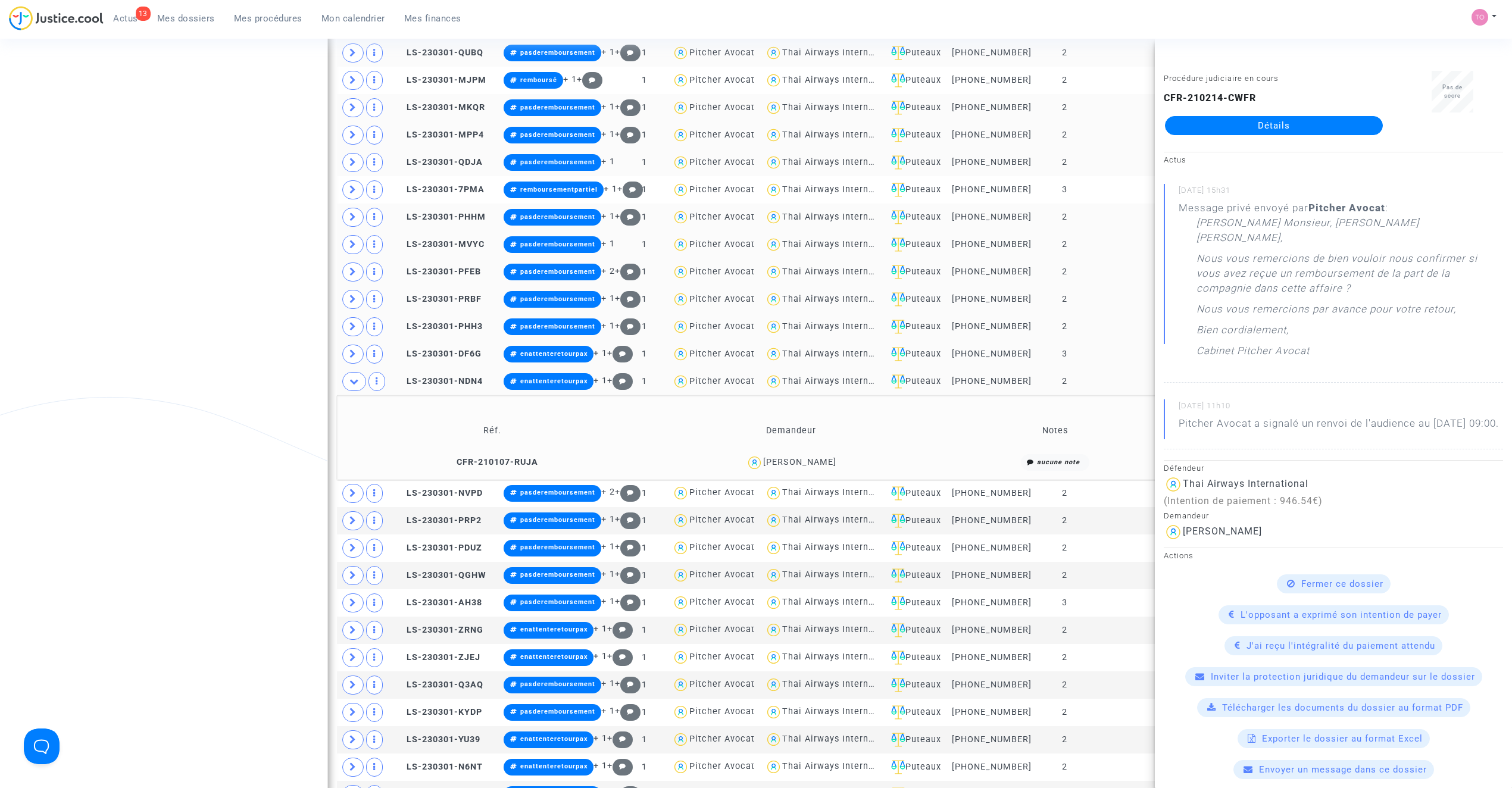
click at [812, 471] on div "laurence Colin" at bounding box center [792, 462] width 288 height 17
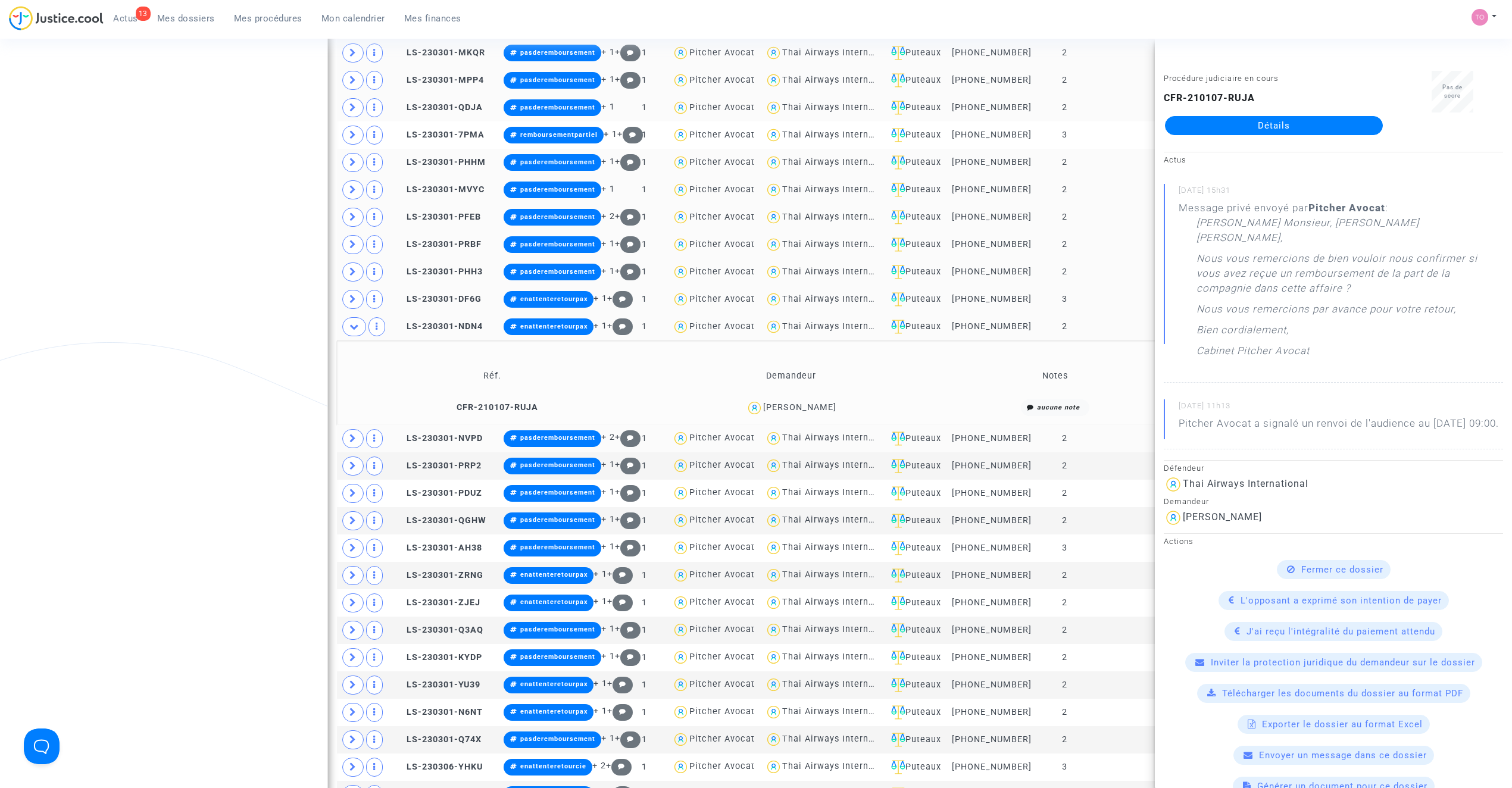
scroll to position [928, 0]
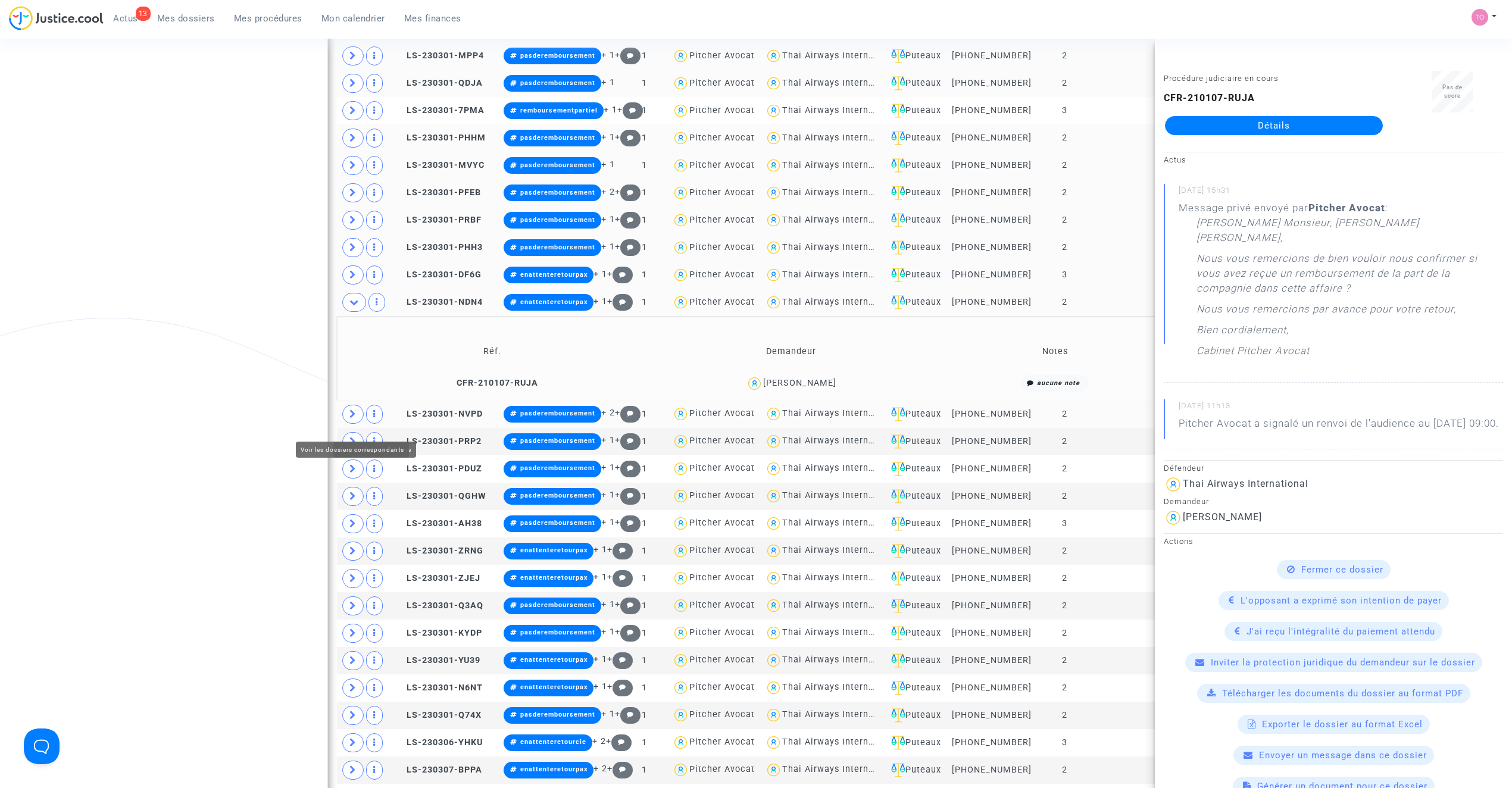
drag, startPoint x: 354, startPoint y: 420, endPoint x: 354, endPoint y: 400, distance: 20.0
click at [354, 419] on icon at bounding box center [353, 414] width 7 height 9
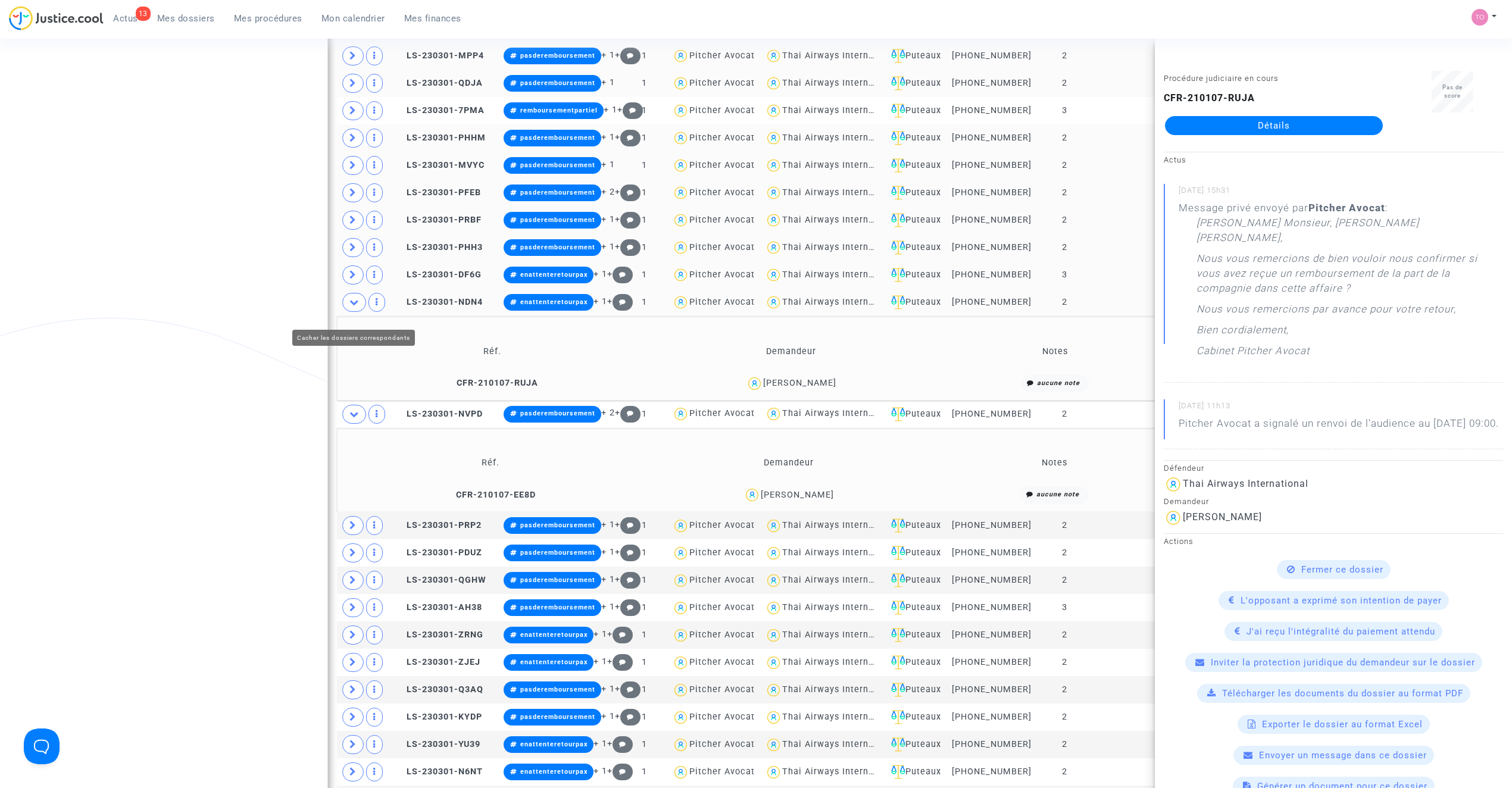
click at [358, 307] on icon at bounding box center [354, 302] width 10 height 9
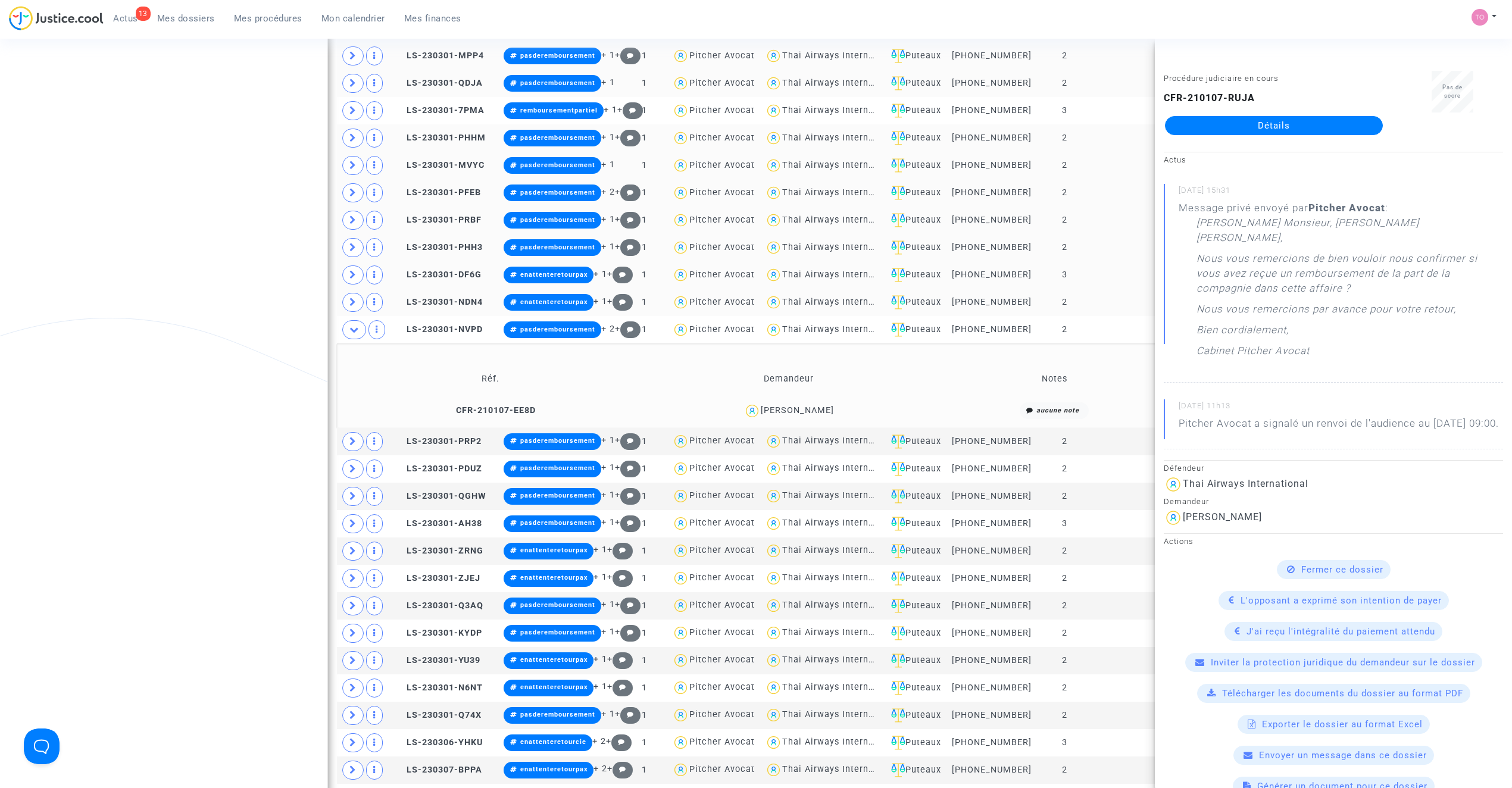
click at [815, 420] on div "Nicolas DUFOUR" at bounding box center [789, 410] width 290 height 17
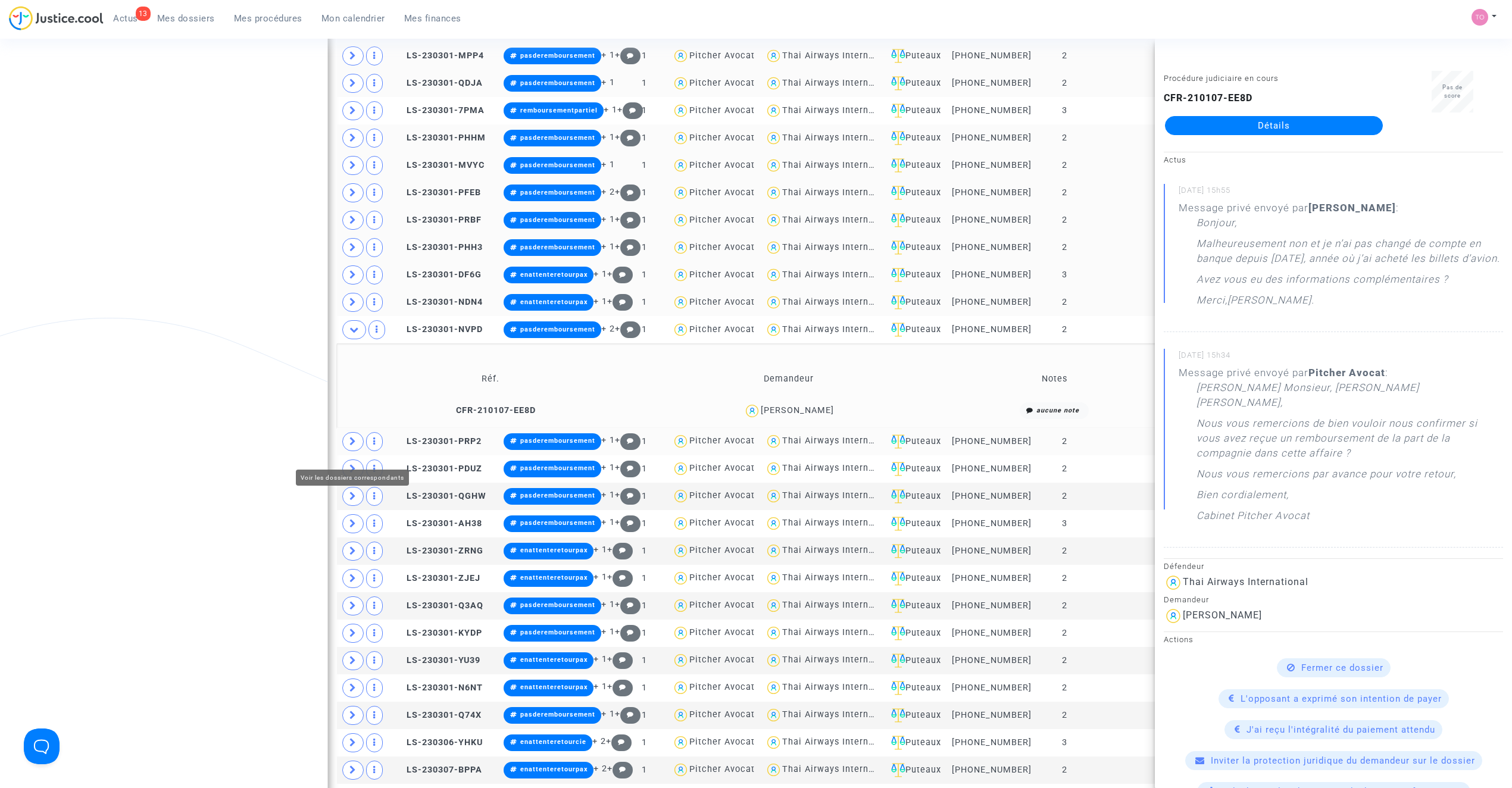
click at [363, 451] on span at bounding box center [353, 441] width 21 height 19
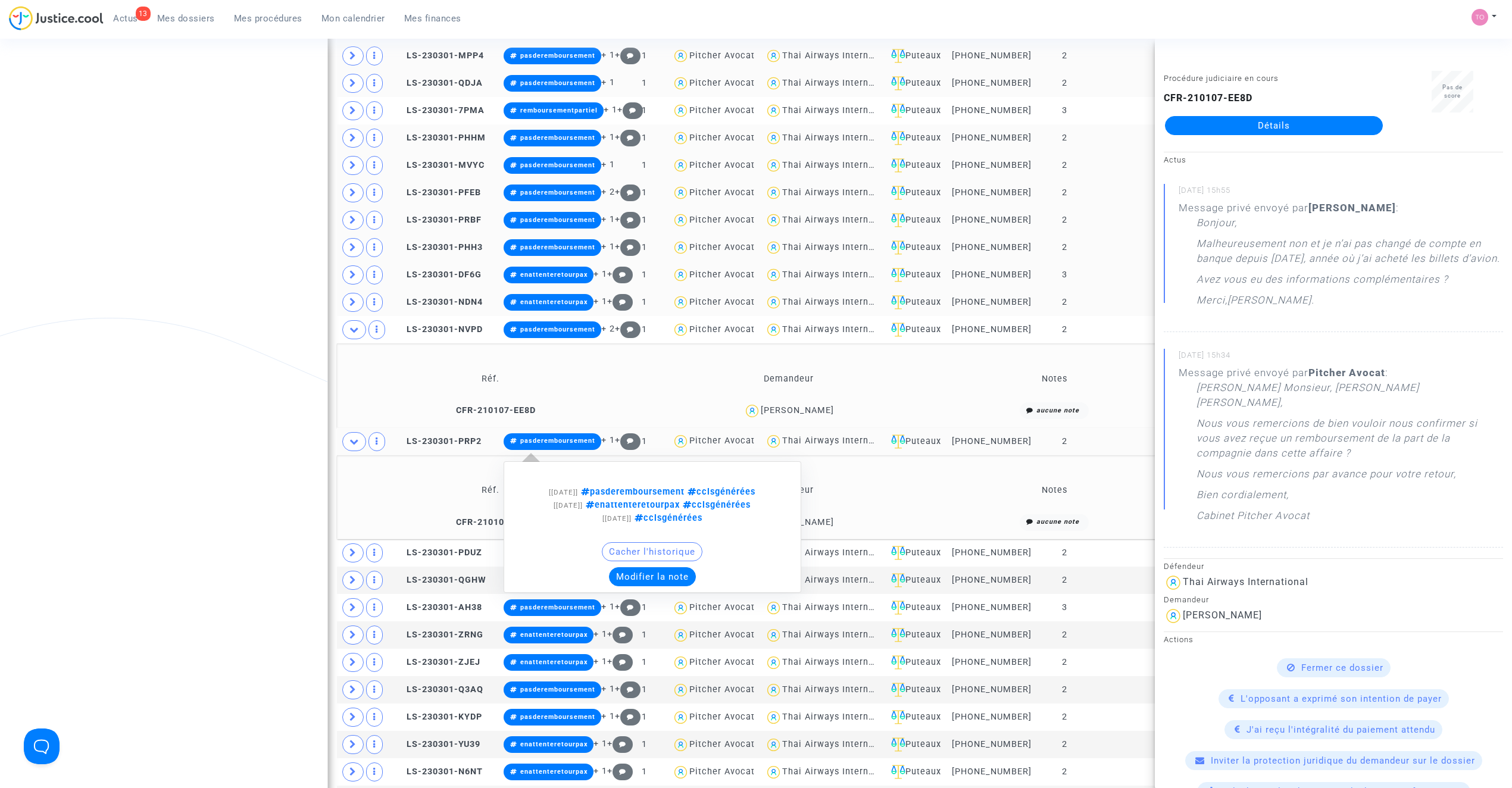
click at [642, 586] on button "Modifier la note" at bounding box center [653, 576] width 87 height 19
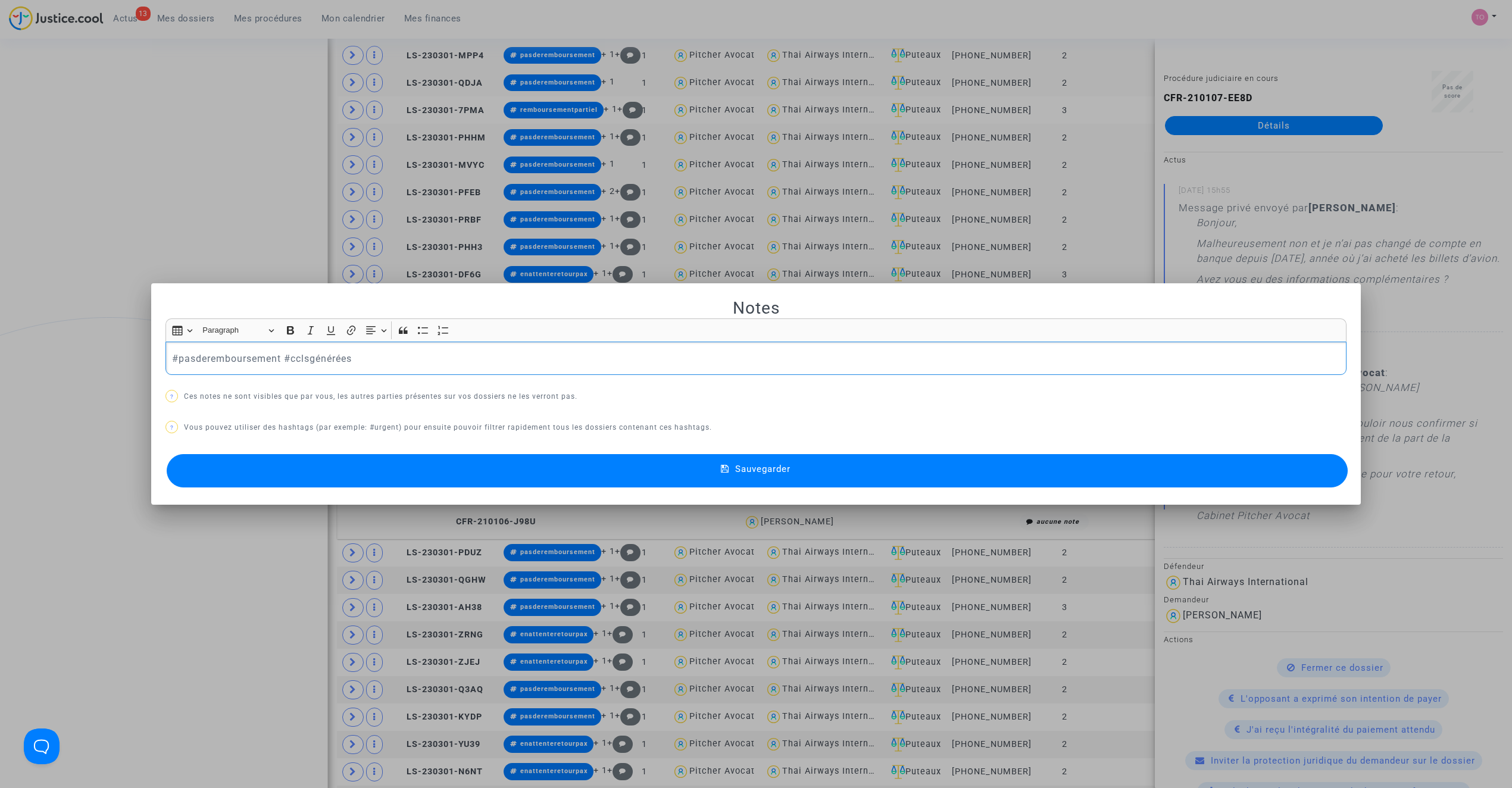
drag, startPoint x: 50, startPoint y: 242, endPoint x: 108, endPoint y: 273, distance: 65.8
click at [50, 243] on div at bounding box center [756, 394] width 1512 height 788
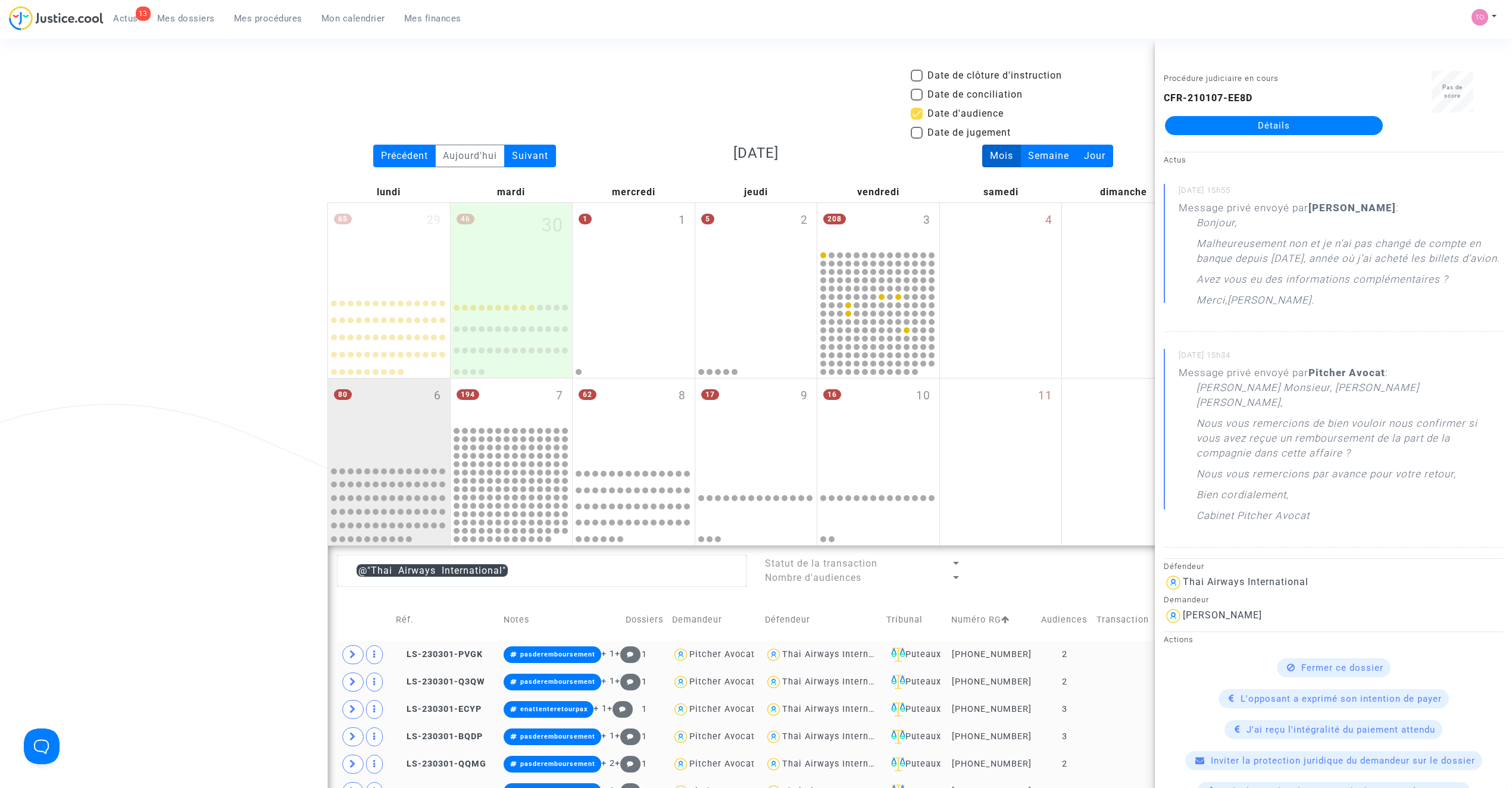
scroll to position [928, 0]
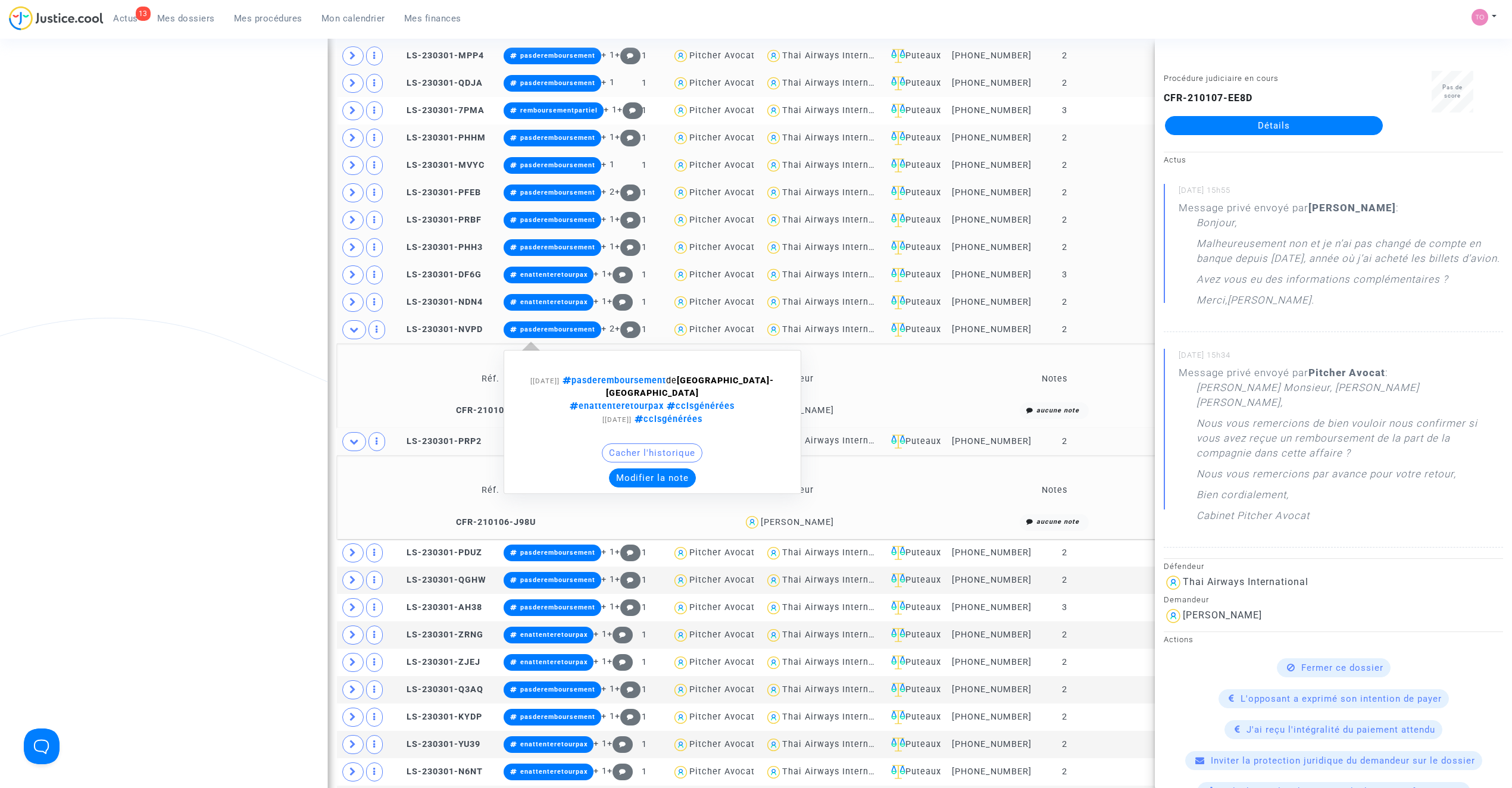
click at [664, 474] on button "Modifier la note" at bounding box center [653, 478] width 87 height 19
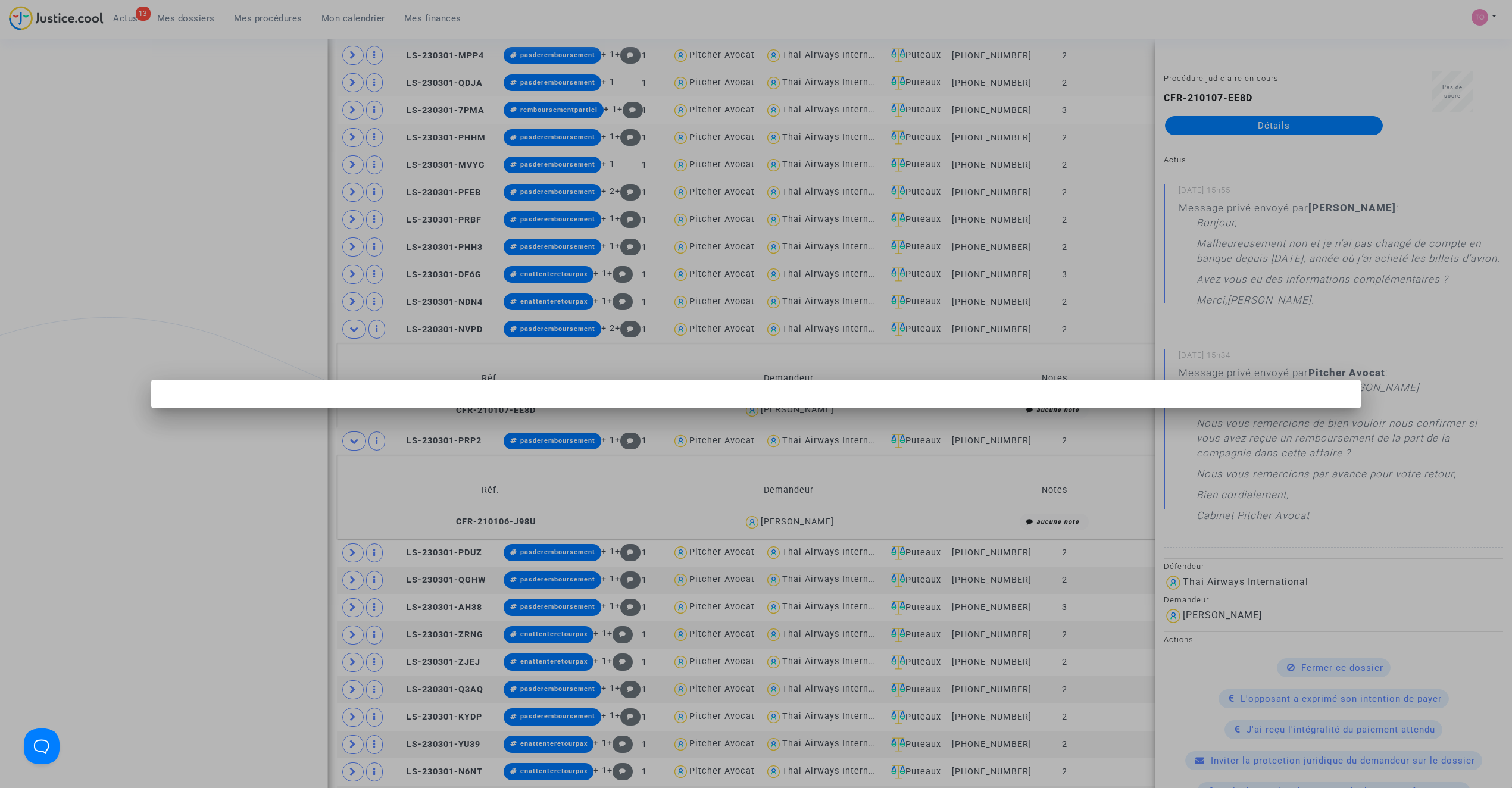
scroll to position [0, 0]
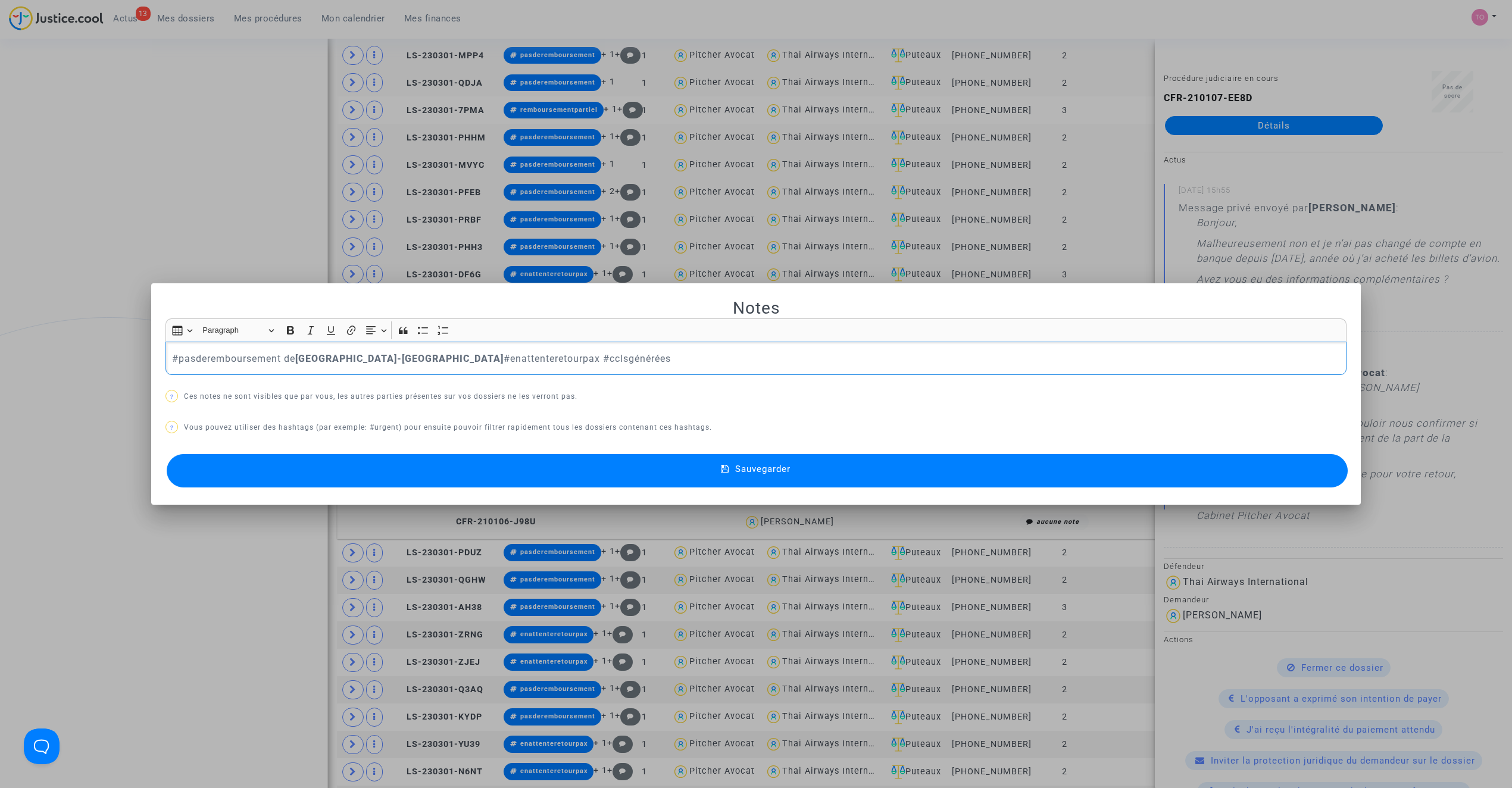
click at [13, 338] on div at bounding box center [756, 394] width 1512 height 788
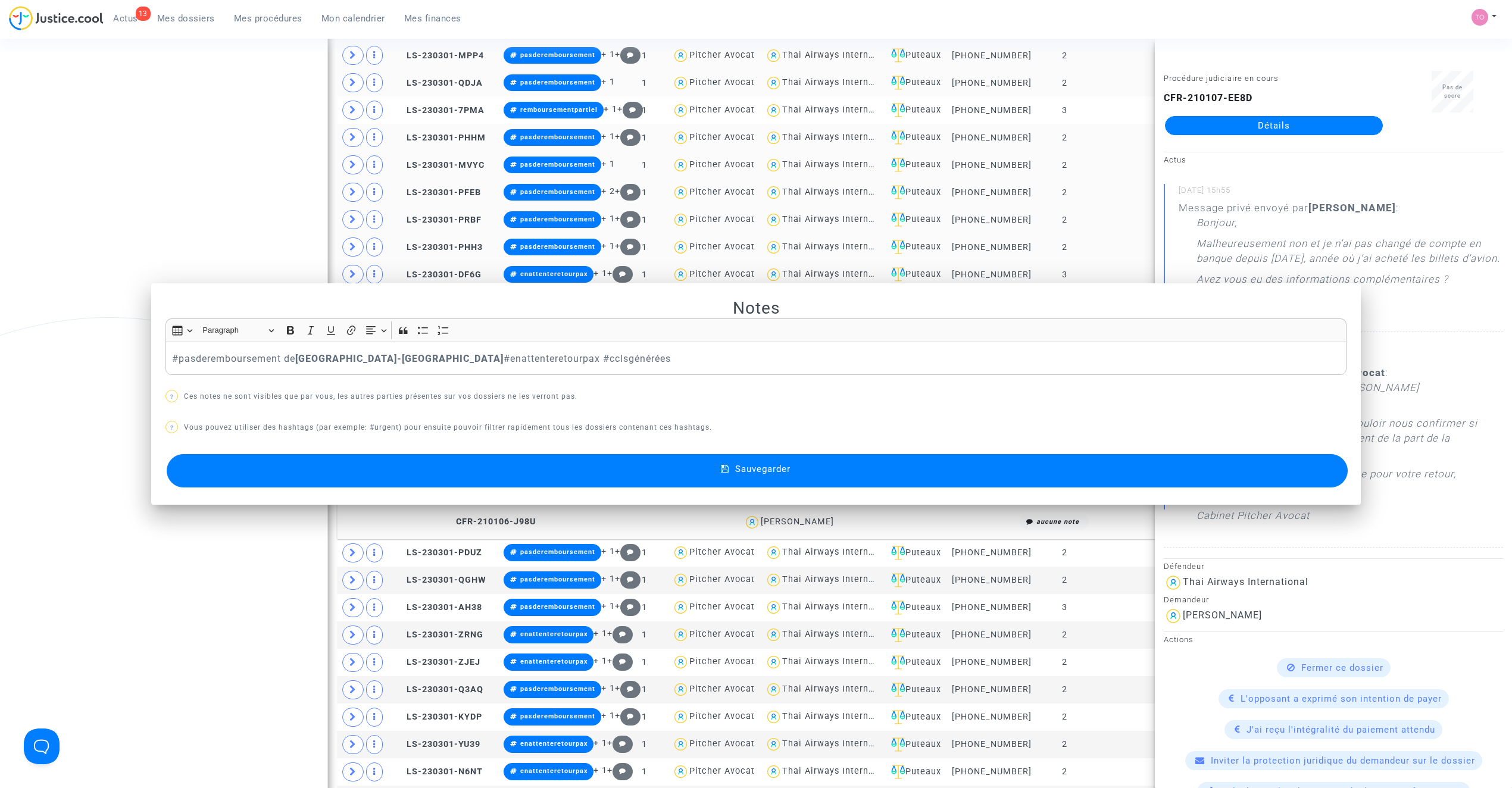
scroll to position [928, 0]
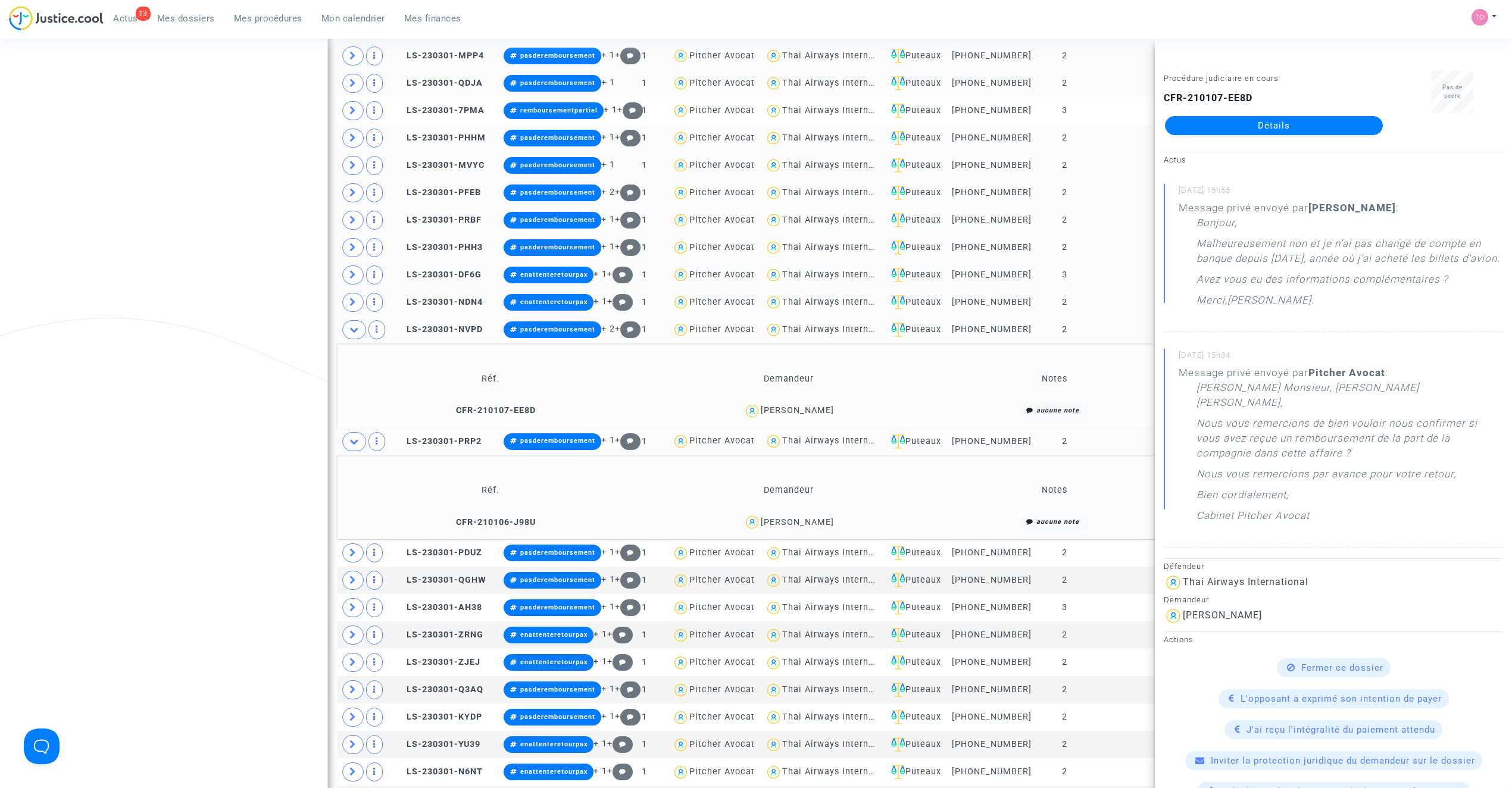
click at [808, 527] on div "marika heurtevent" at bounding box center [797, 522] width 73 height 10
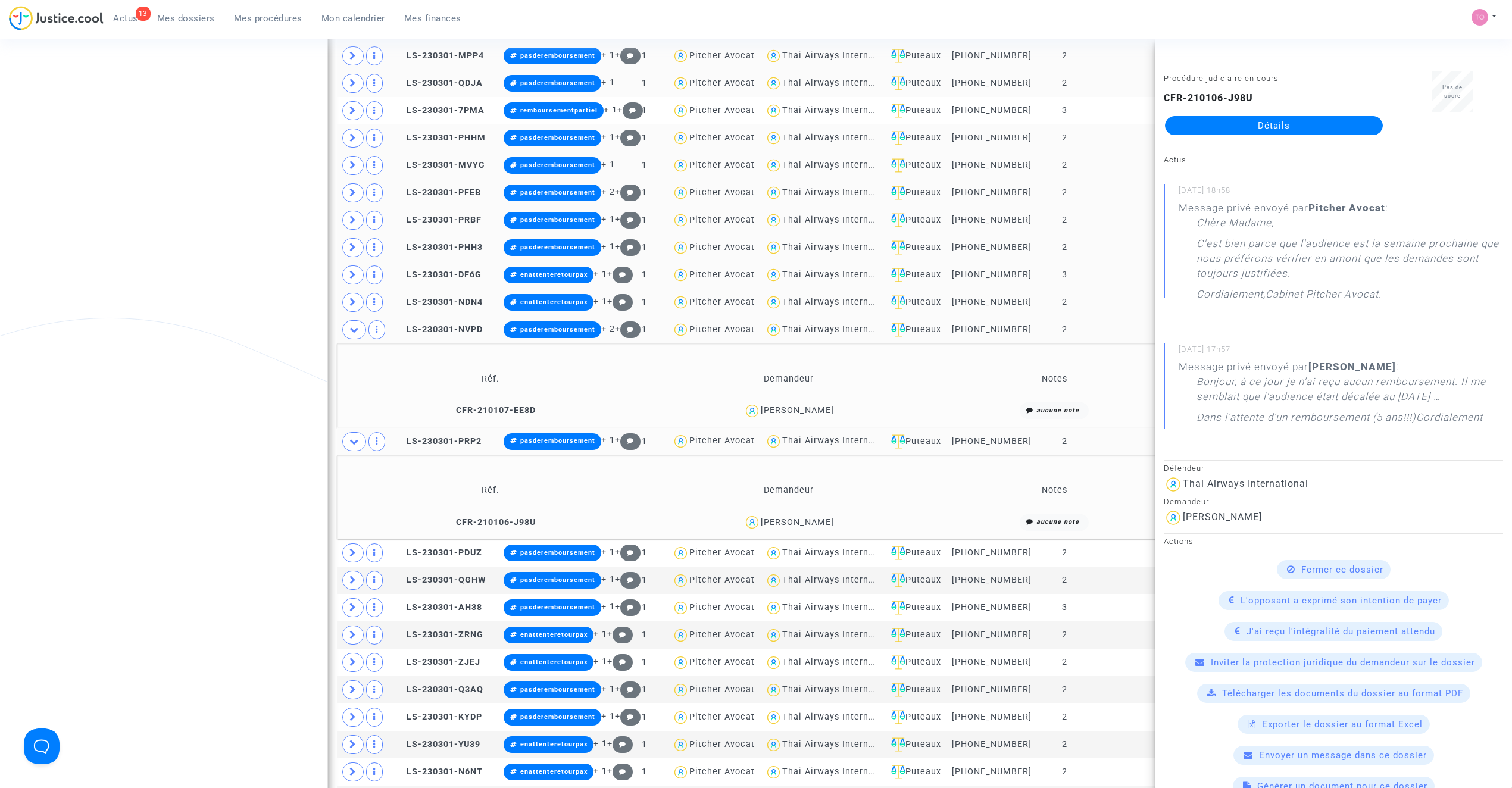
drag, startPoint x: 73, startPoint y: 343, endPoint x: 242, endPoint y: 338, distance: 169.1
click at [93, 349] on div "Date de clôture d'instruction Date de conciliation Date d'audience Date de juge…" at bounding box center [756, 326] width 1512 height 2372
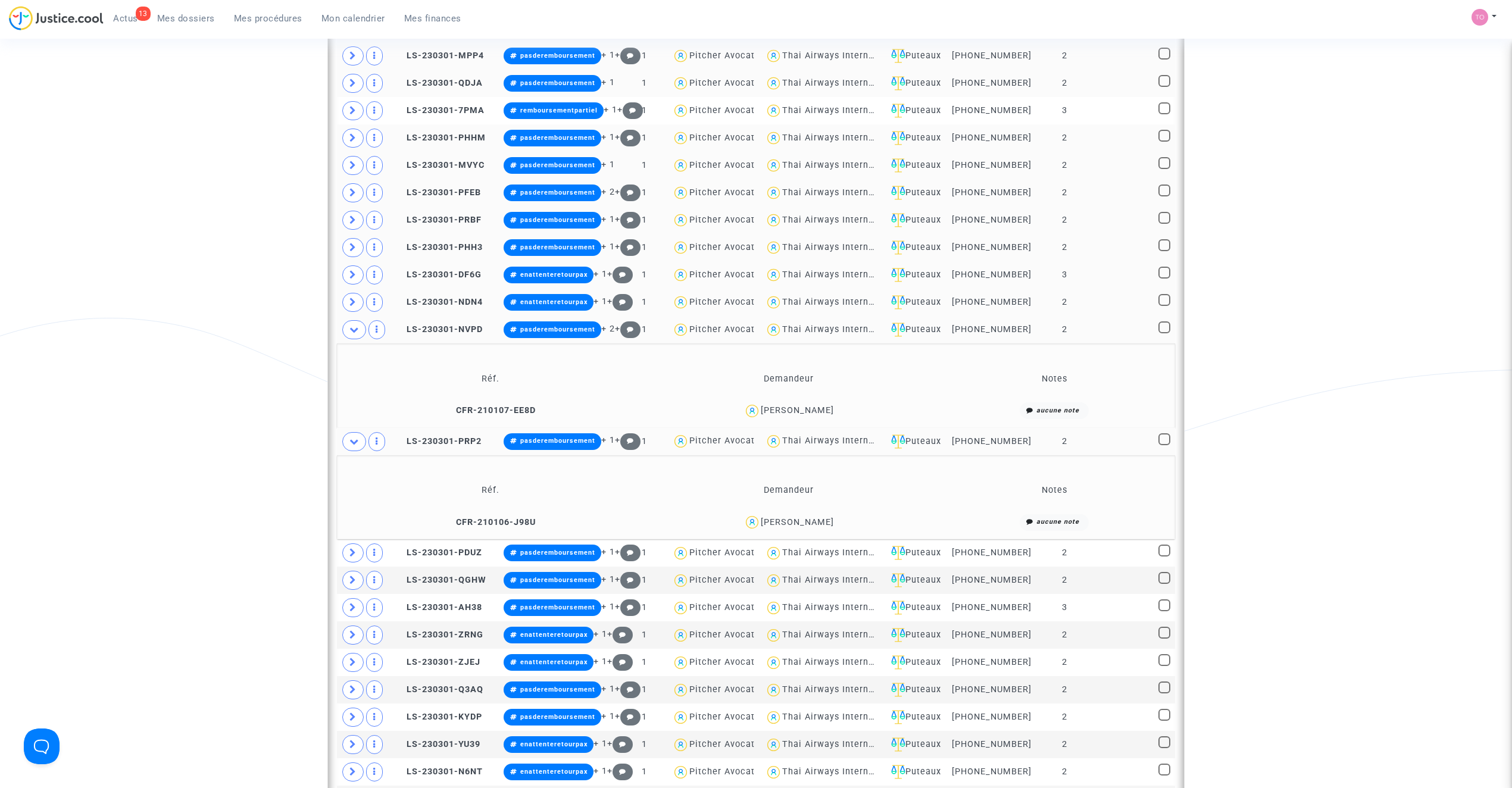
click at [818, 527] on div "marika heurtevent" at bounding box center [797, 522] width 73 height 10
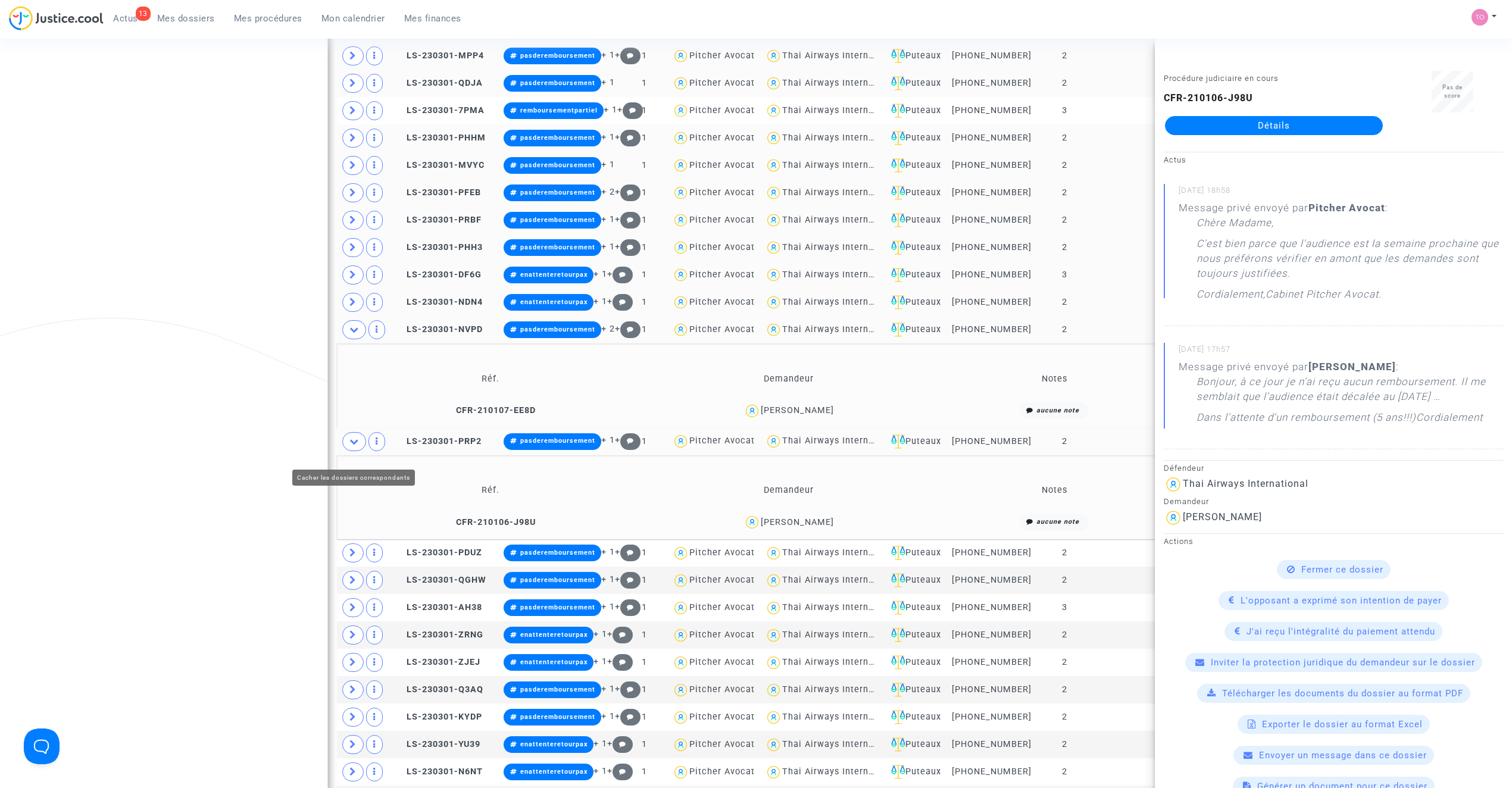
click at [358, 446] on icon at bounding box center [354, 441] width 10 height 9
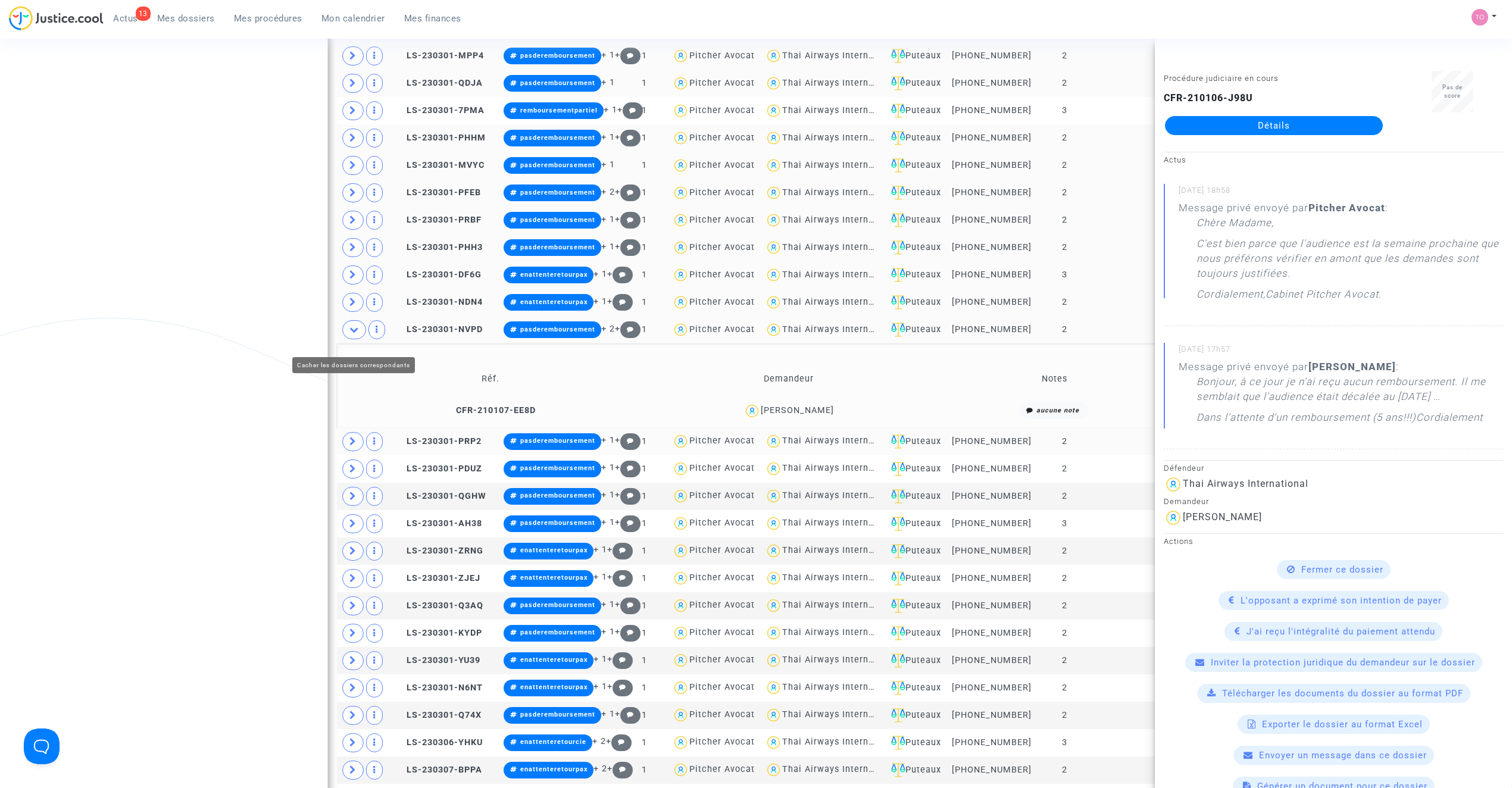
click at [356, 334] on icon at bounding box center [354, 329] width 10 height 9
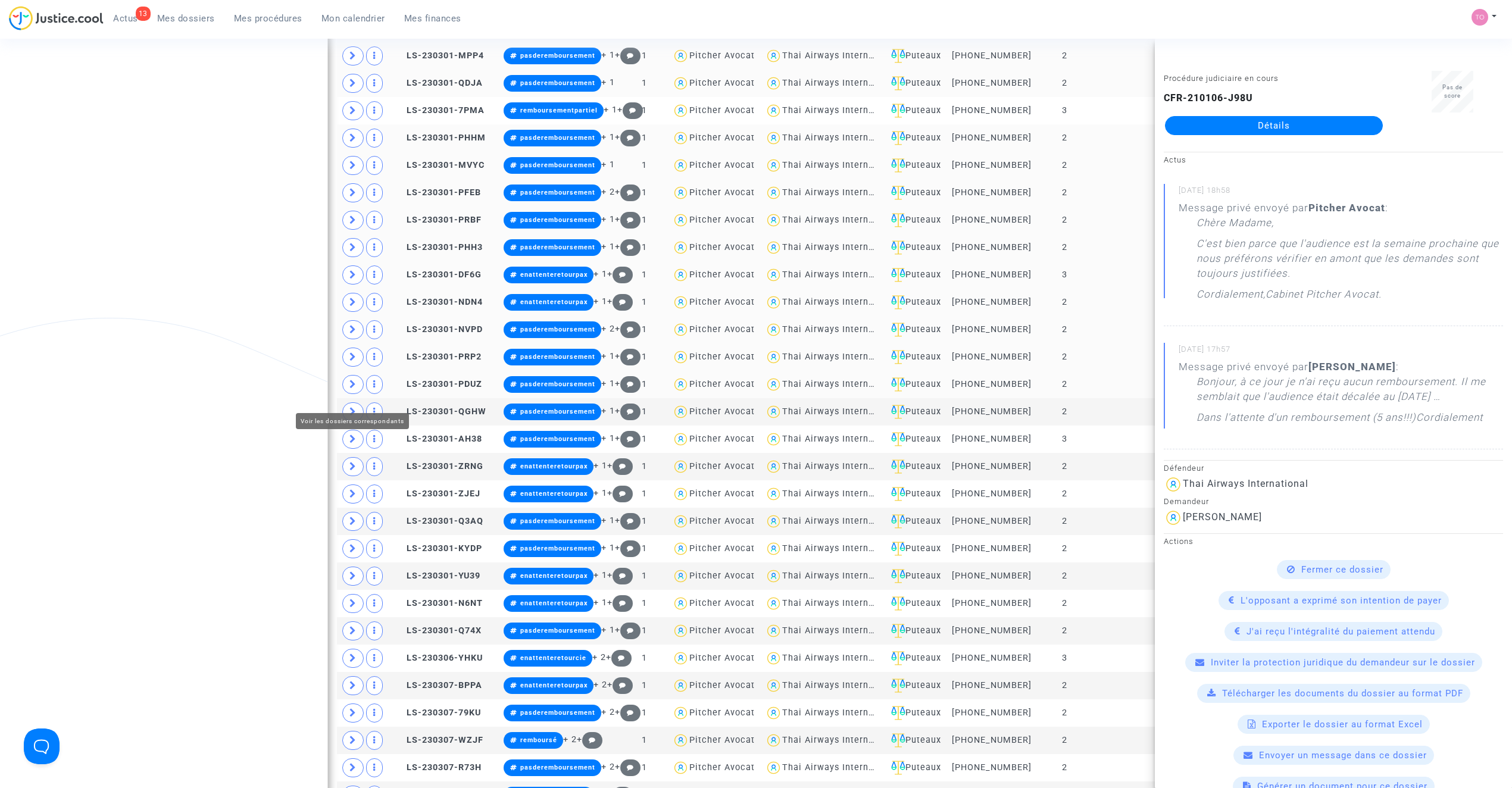
click at [350, 389] on icon at bounding box center [353, 384] width 7 height 9
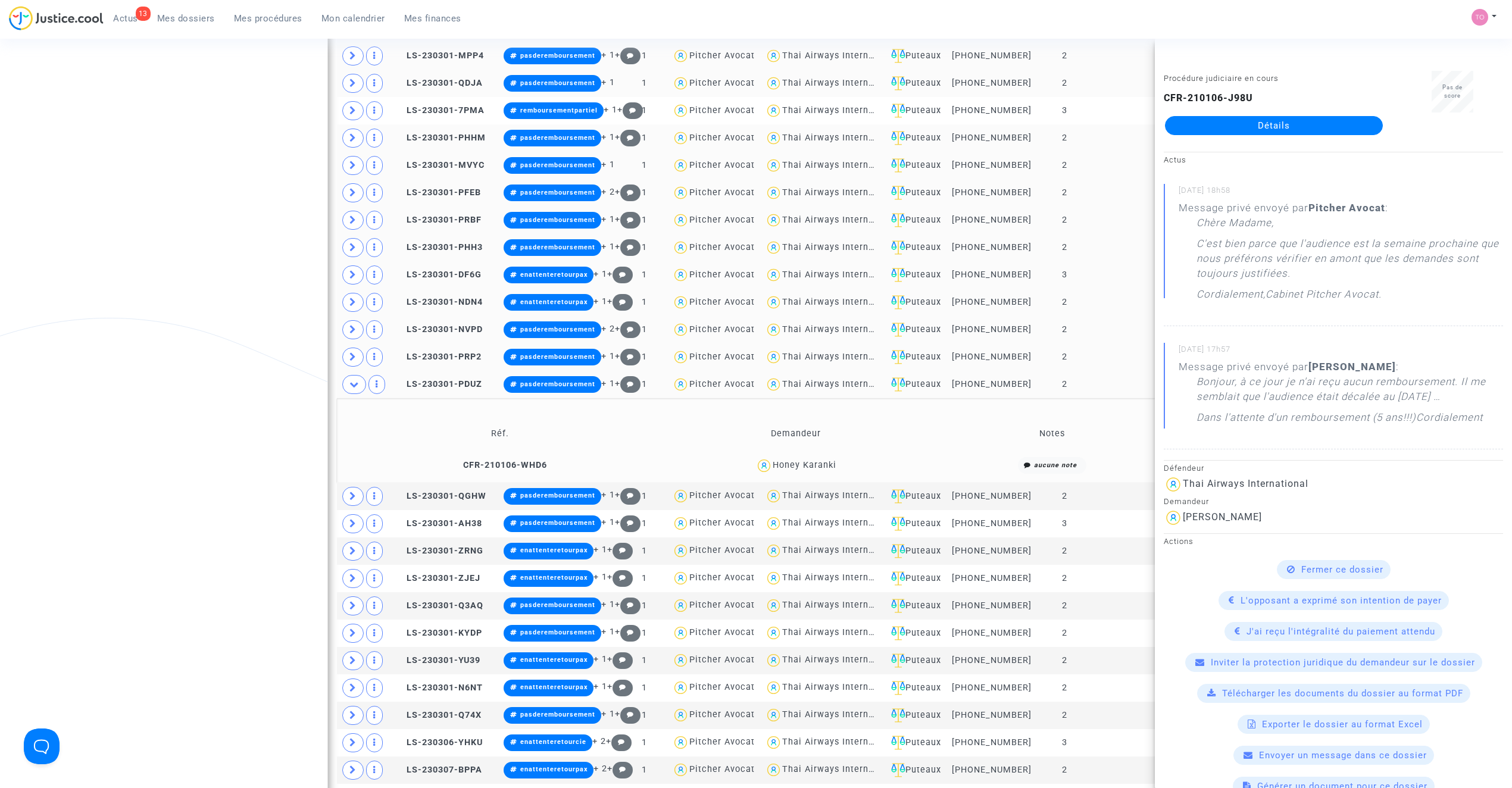
click at [813, 470] on div "Honey Karanki" at bounding box center [805, 464] width 64 height 10
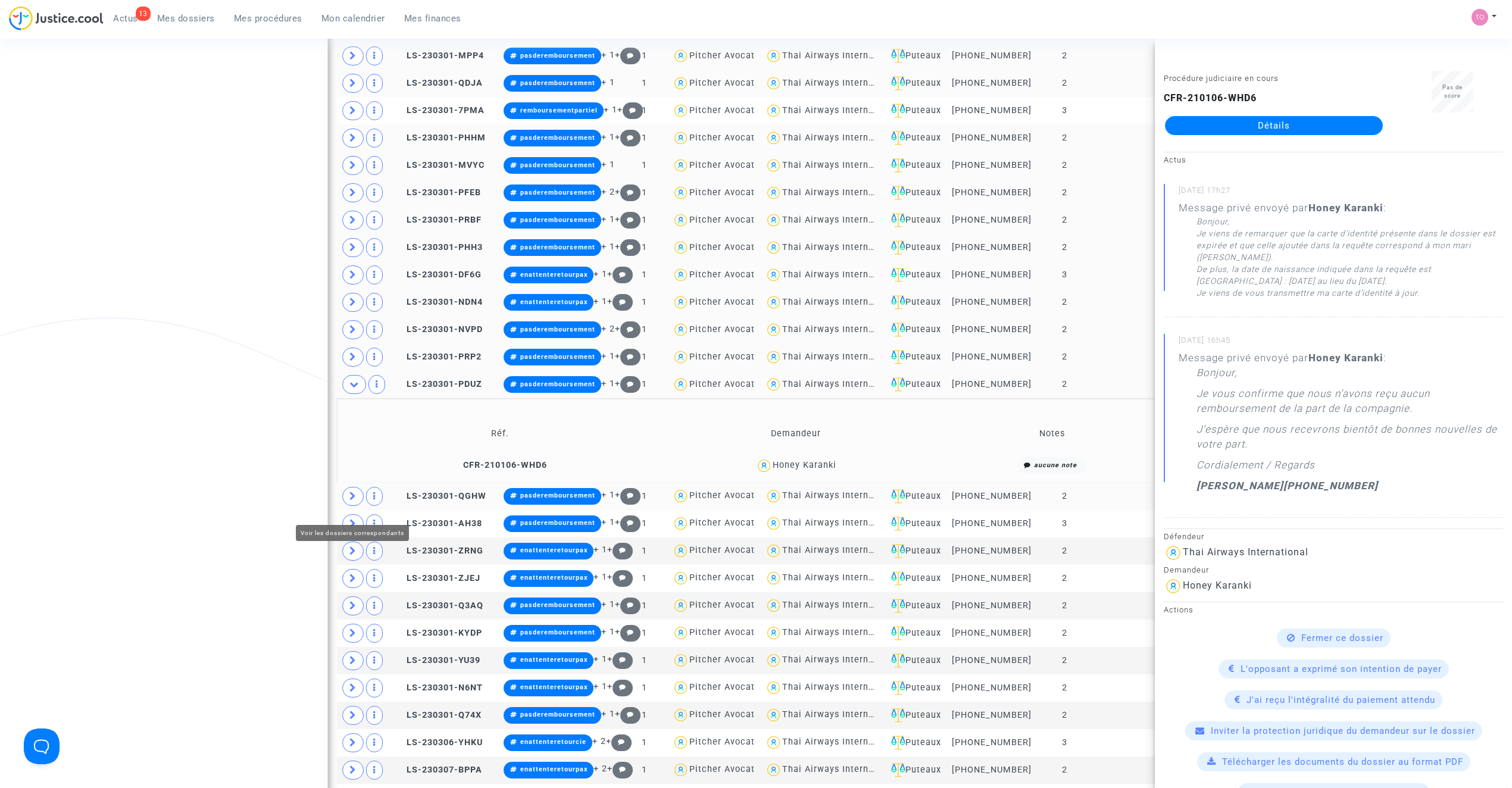
click at [349, 502] on span at bounding box center [353, 496] width 21 height 19
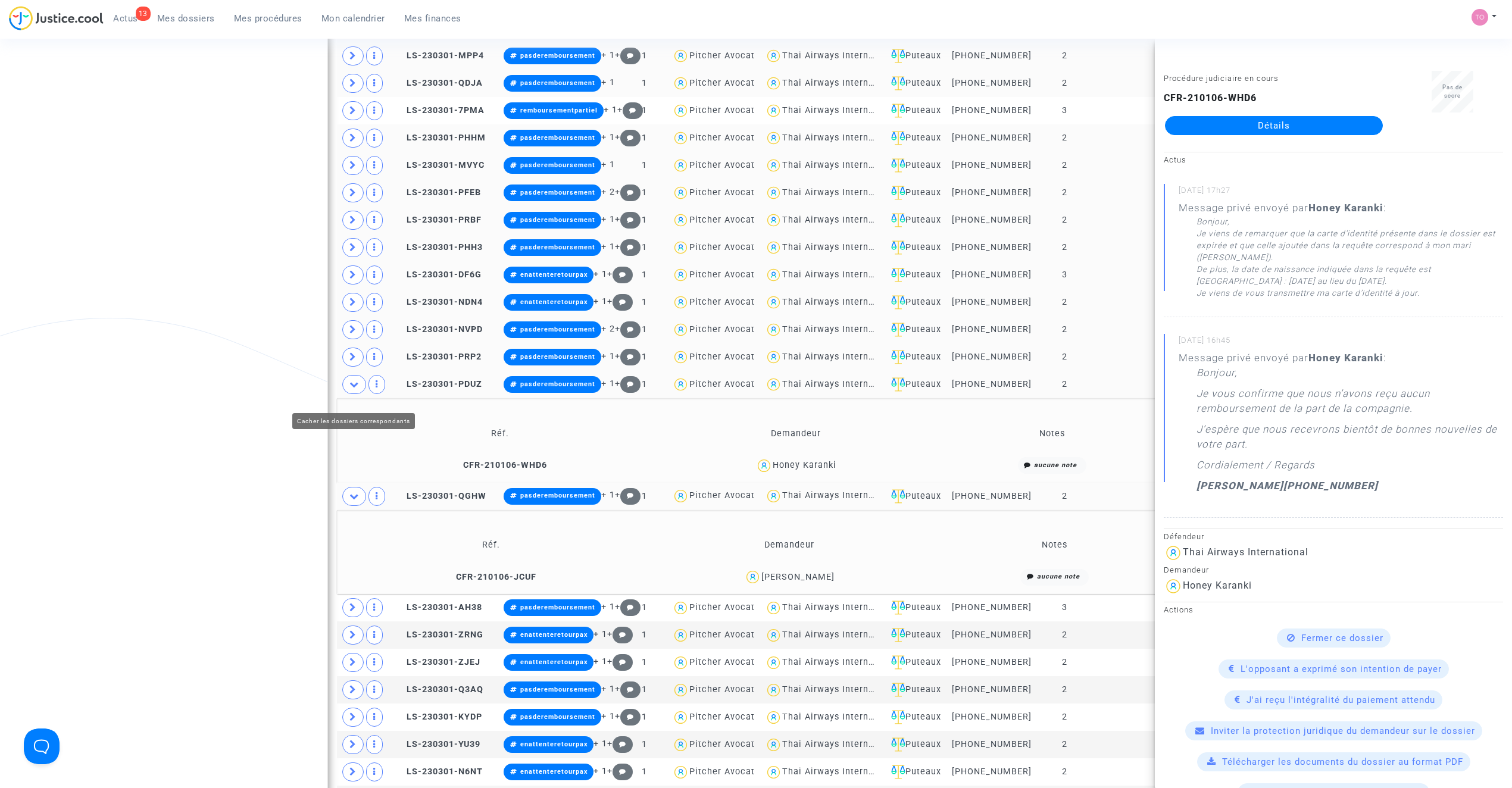
click at [351, 389] on icon at bounding box center [354, 384] width 10 height 9
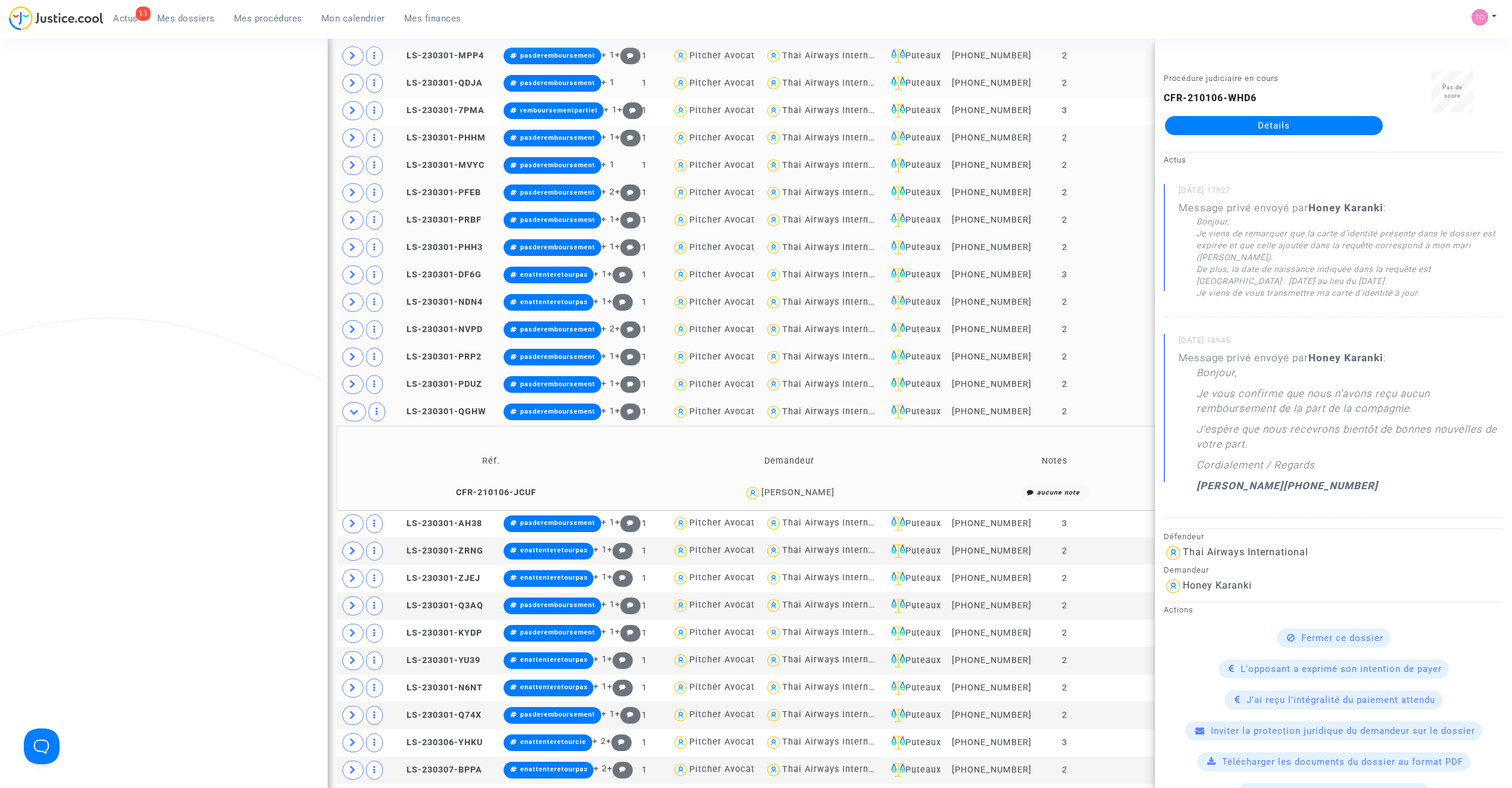
click at [792, 498] on div "Mireille MAHIEUX" at bounding box center [798, 492] width 73 height 10
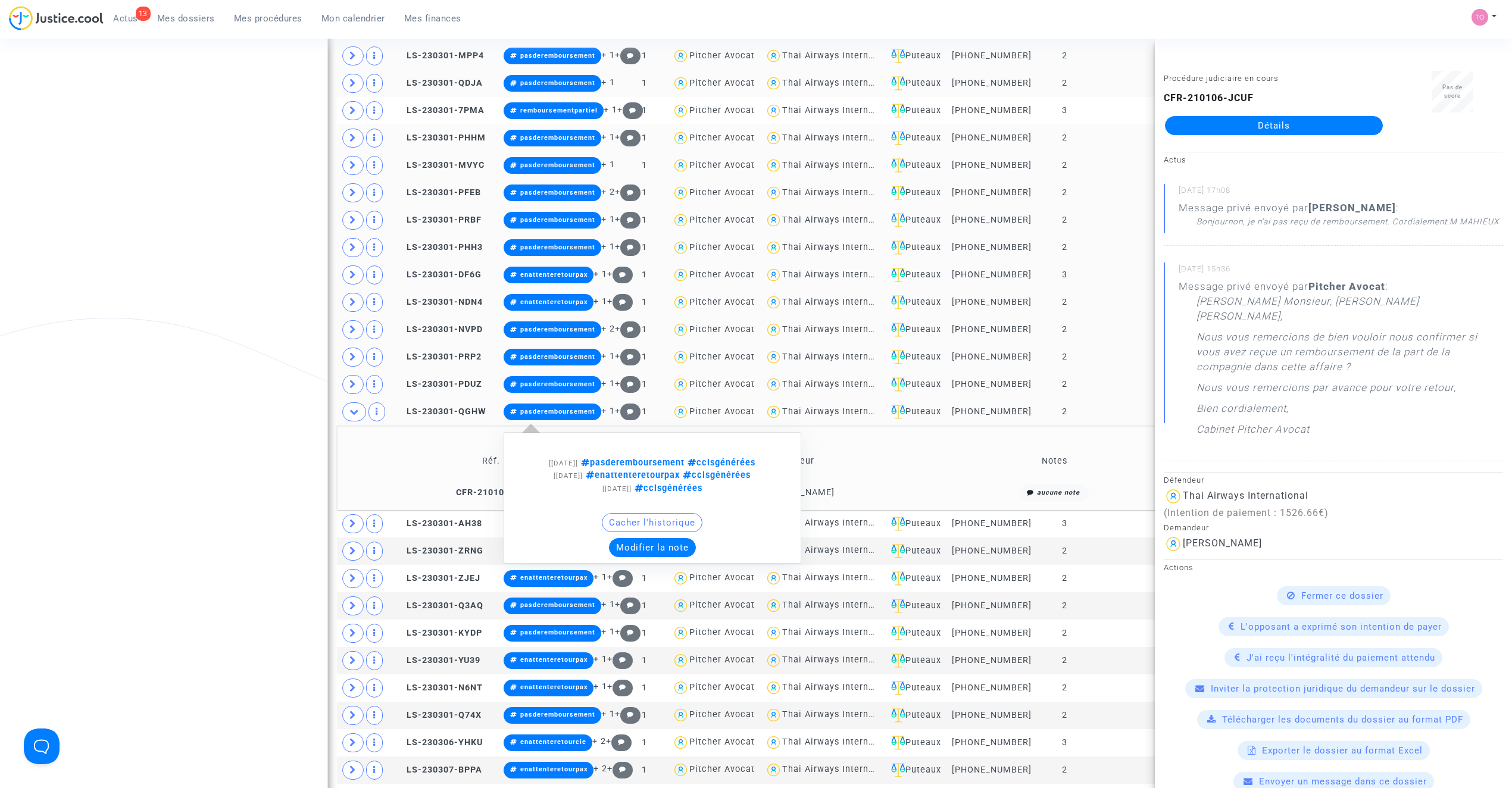
click at [648, 553] on button "Modifier la note" at bounding box center [653, 547] width 87 height 19
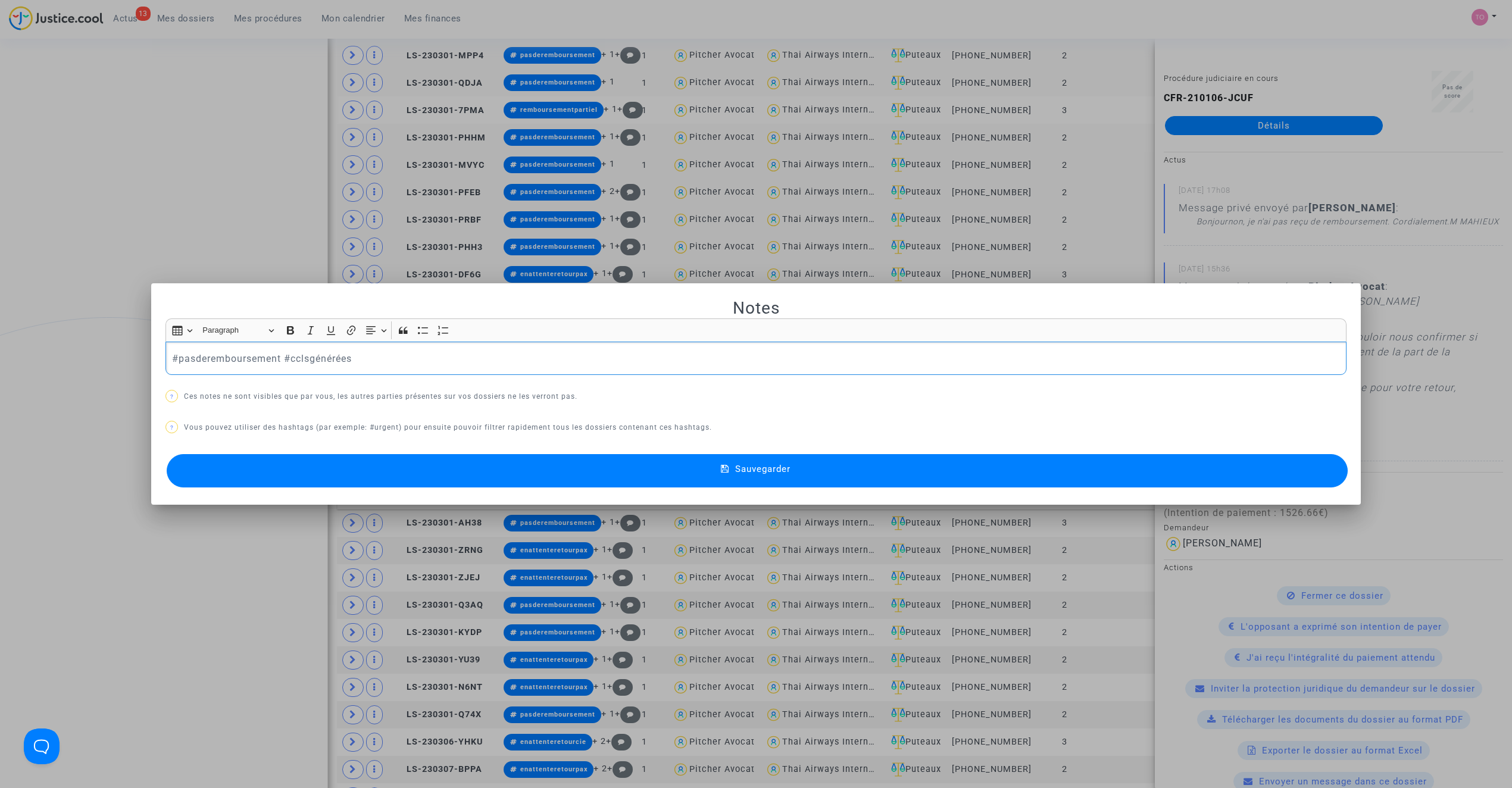
scroll to position [0, 0]
click at [226, 272] on div at bounding box center [756, 394] width 1512 height 788
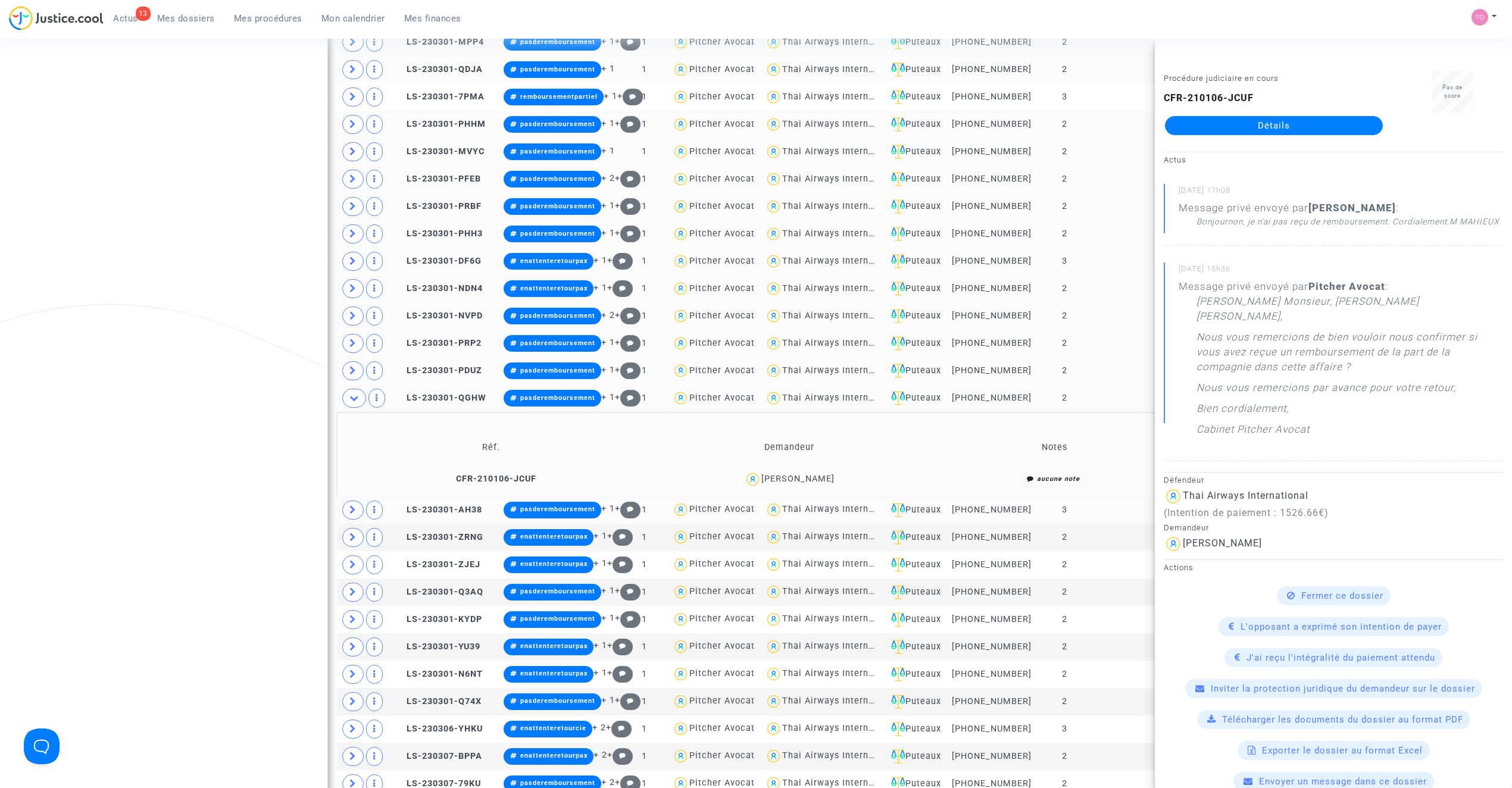
scroll to position [953, 0]
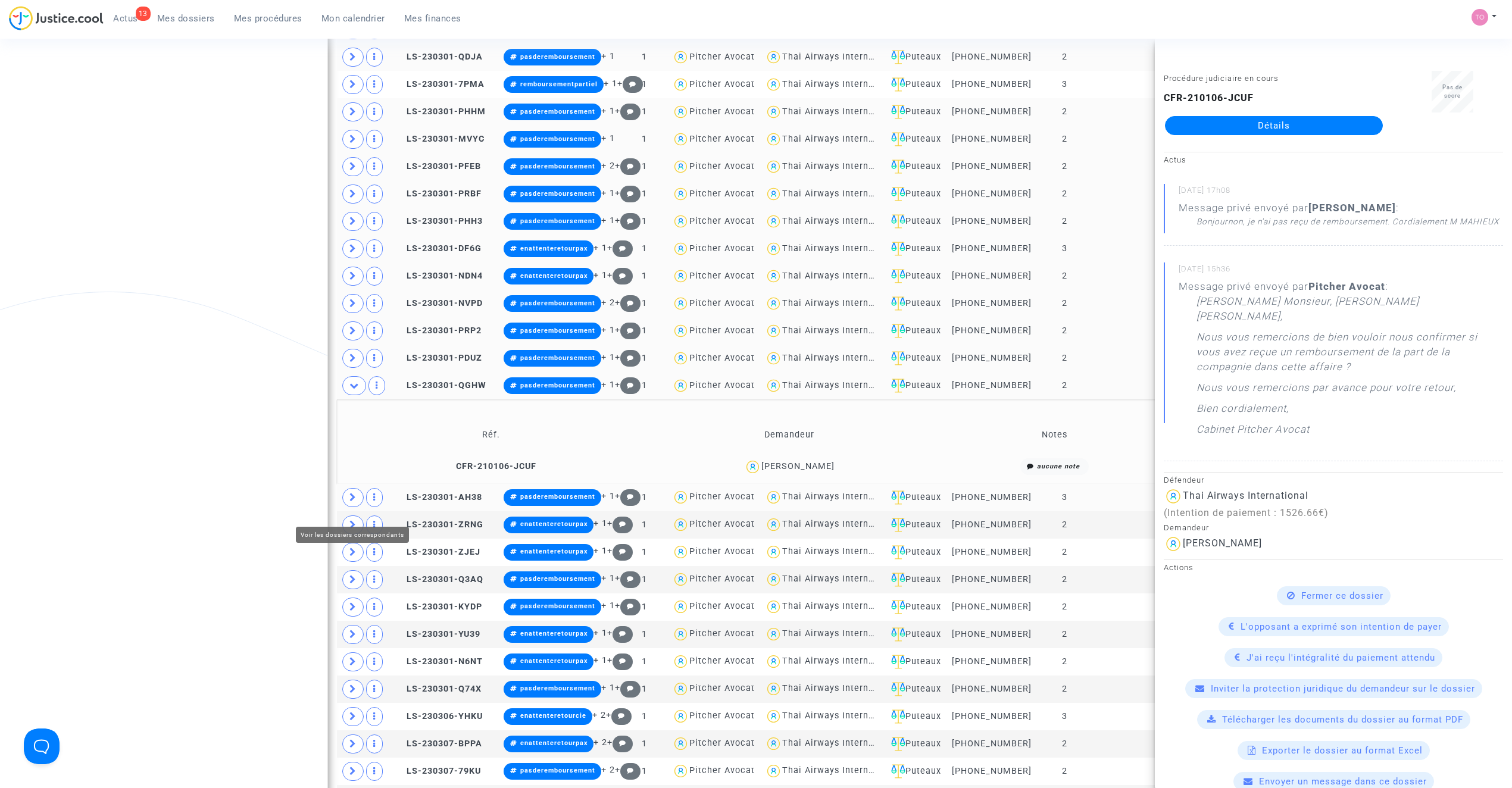
click at [358, 503] on span at bounding box center [353, 497] width 21 height 19
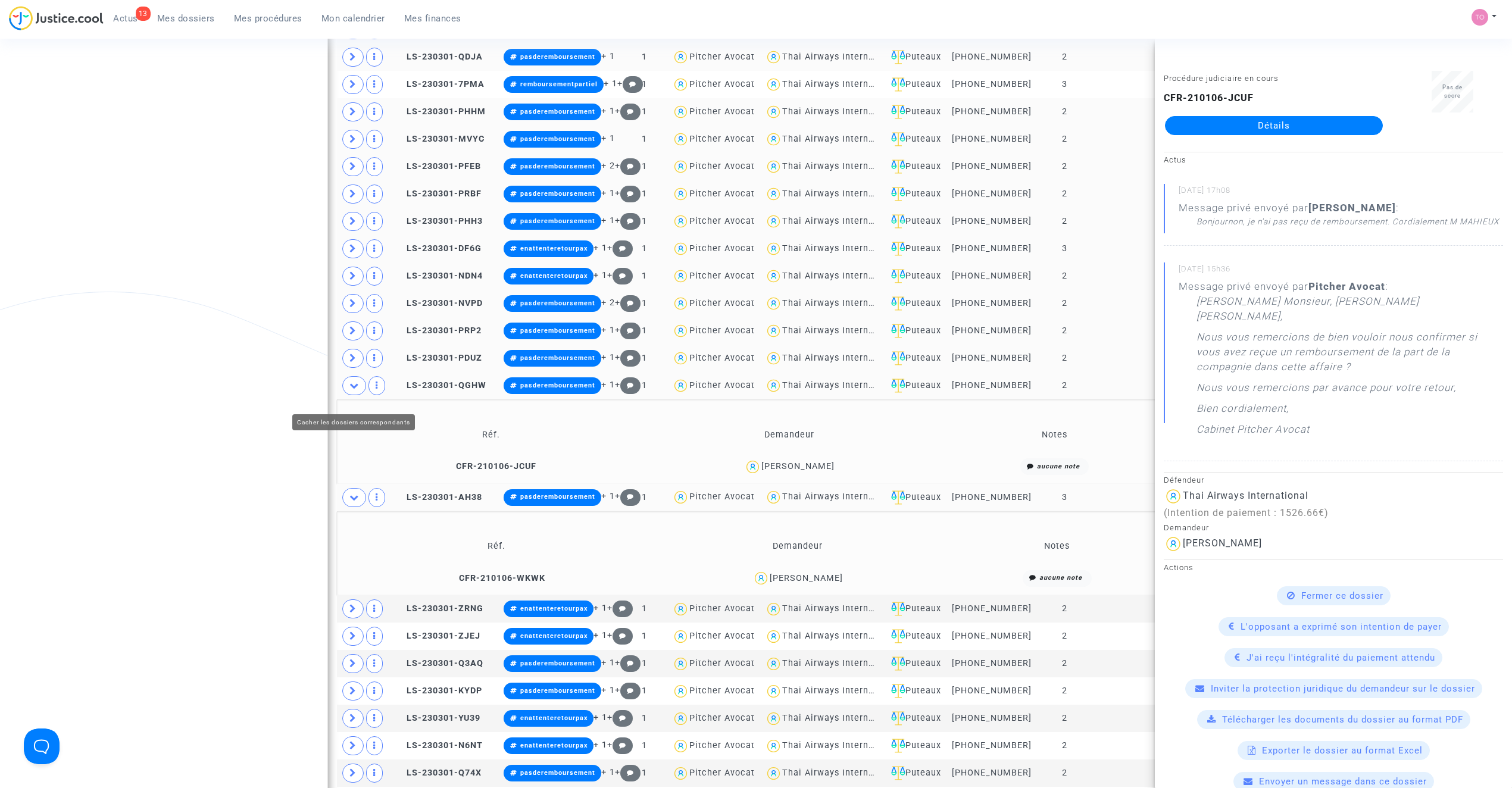
click at [353, 390] on icon at bounding box center [354, 385] width 10 height 9
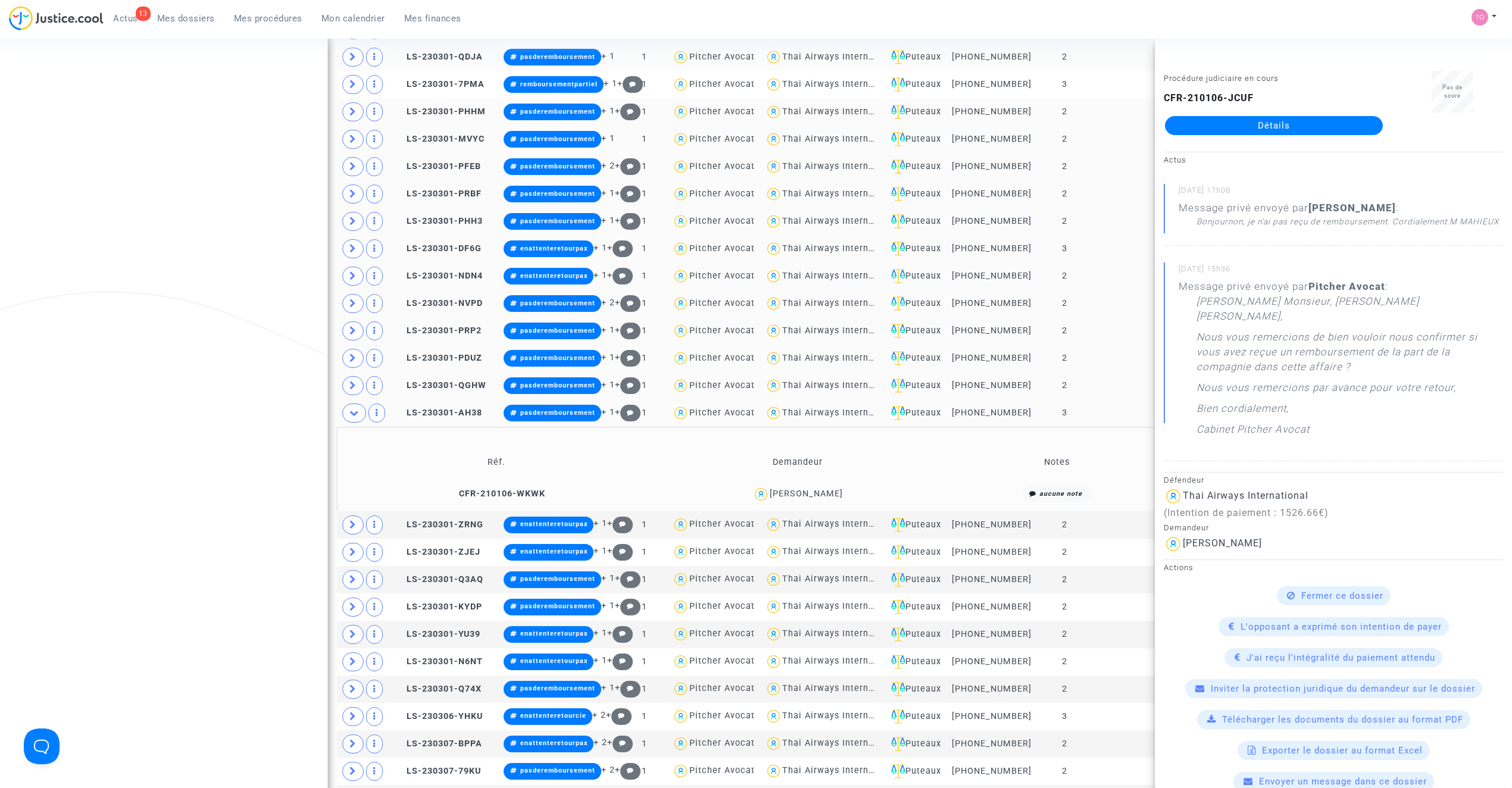
click at [809, 499] on div "Clémence Bollenot" at bounding box center [806, 494] width 73 height 10
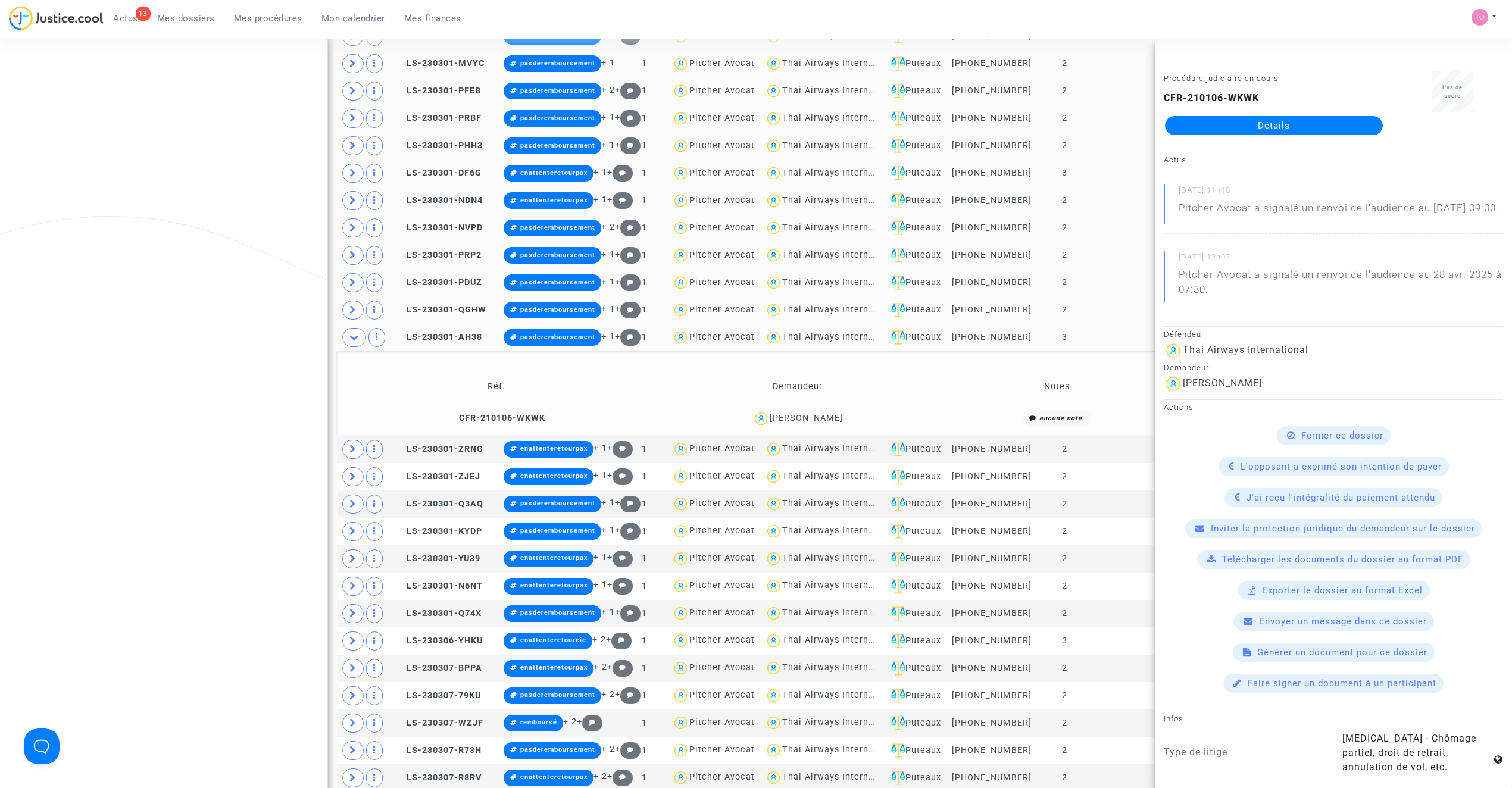
scroll to position [1033, 0]
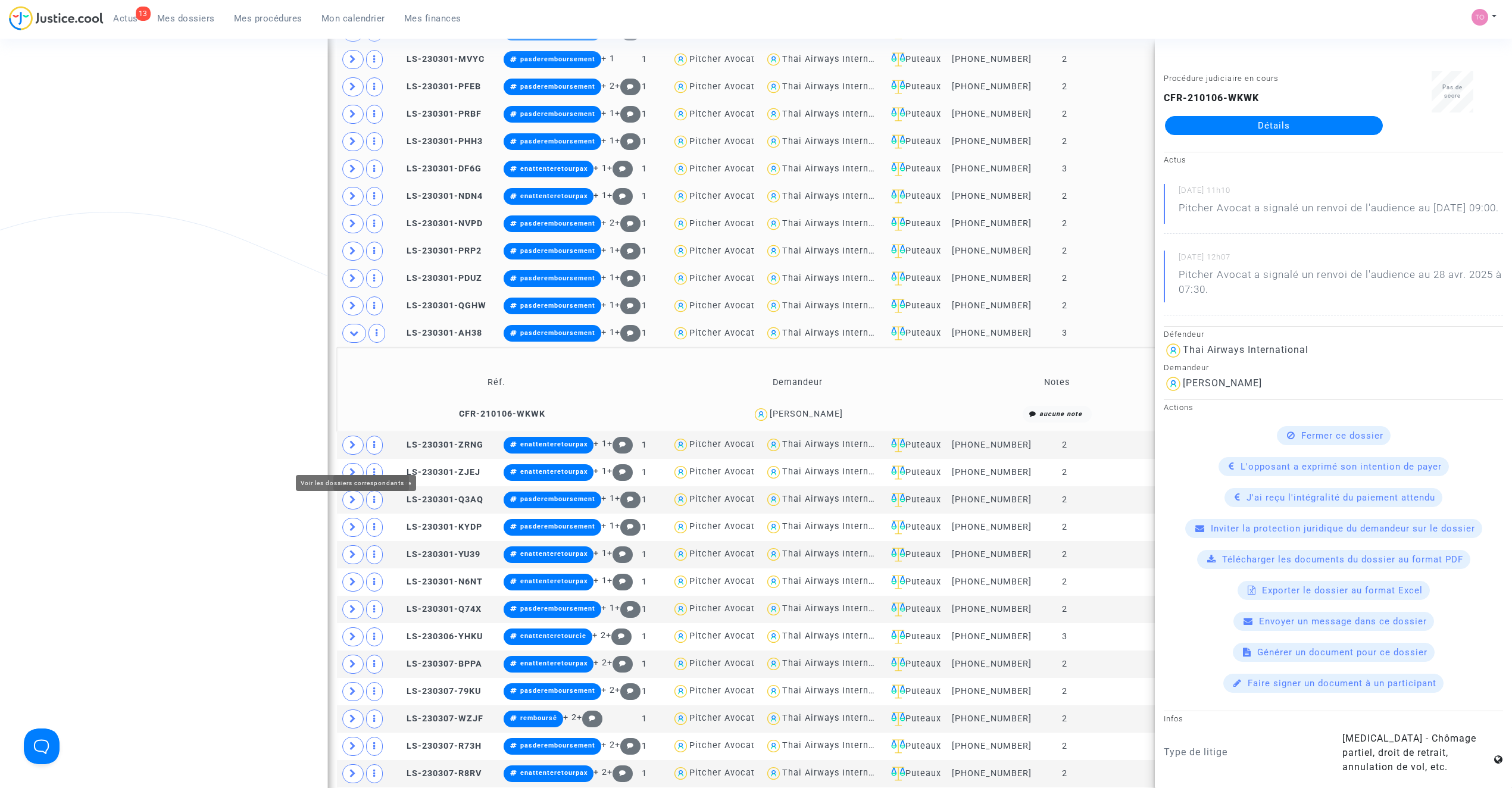
click at [356, 449] on icon at bounding box center [353, 445] width 7 height 9
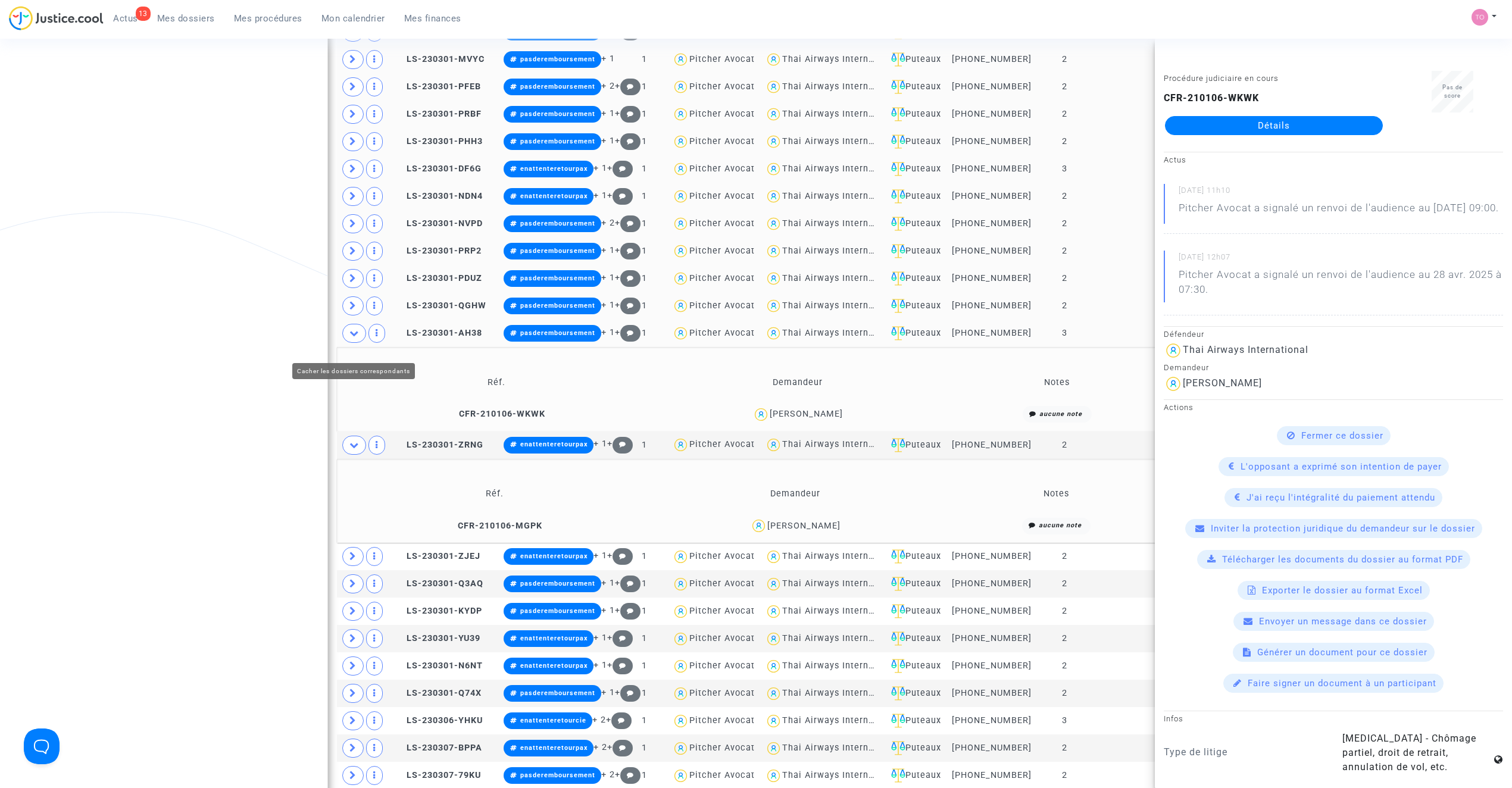
click at [361, 342] on span at bounding box center [354, 333] width 24 height 19
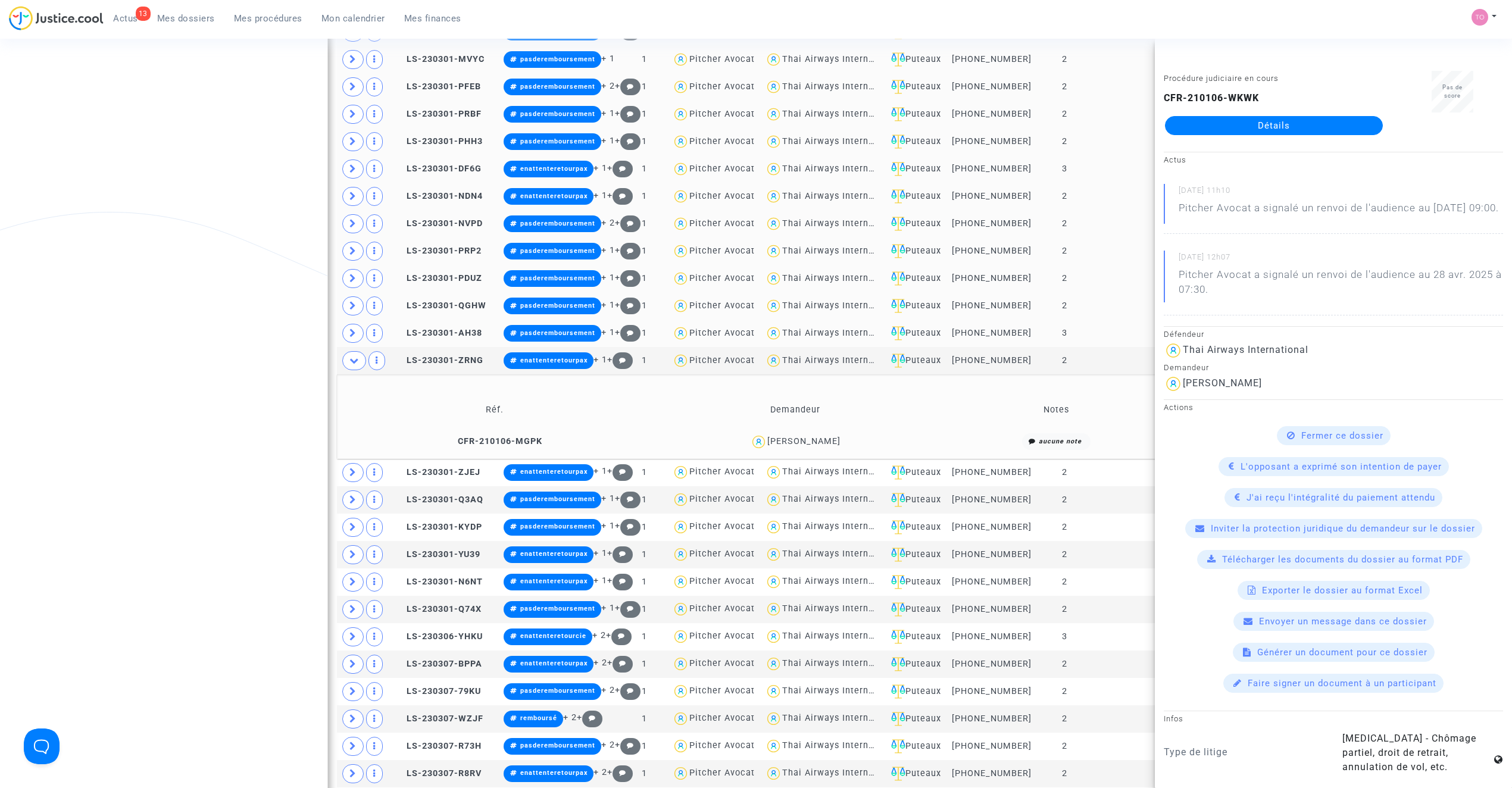
click at [797, 446] on div "KHALIL CHAKOUR" at bounding box center [804, 441] width 73 height 10
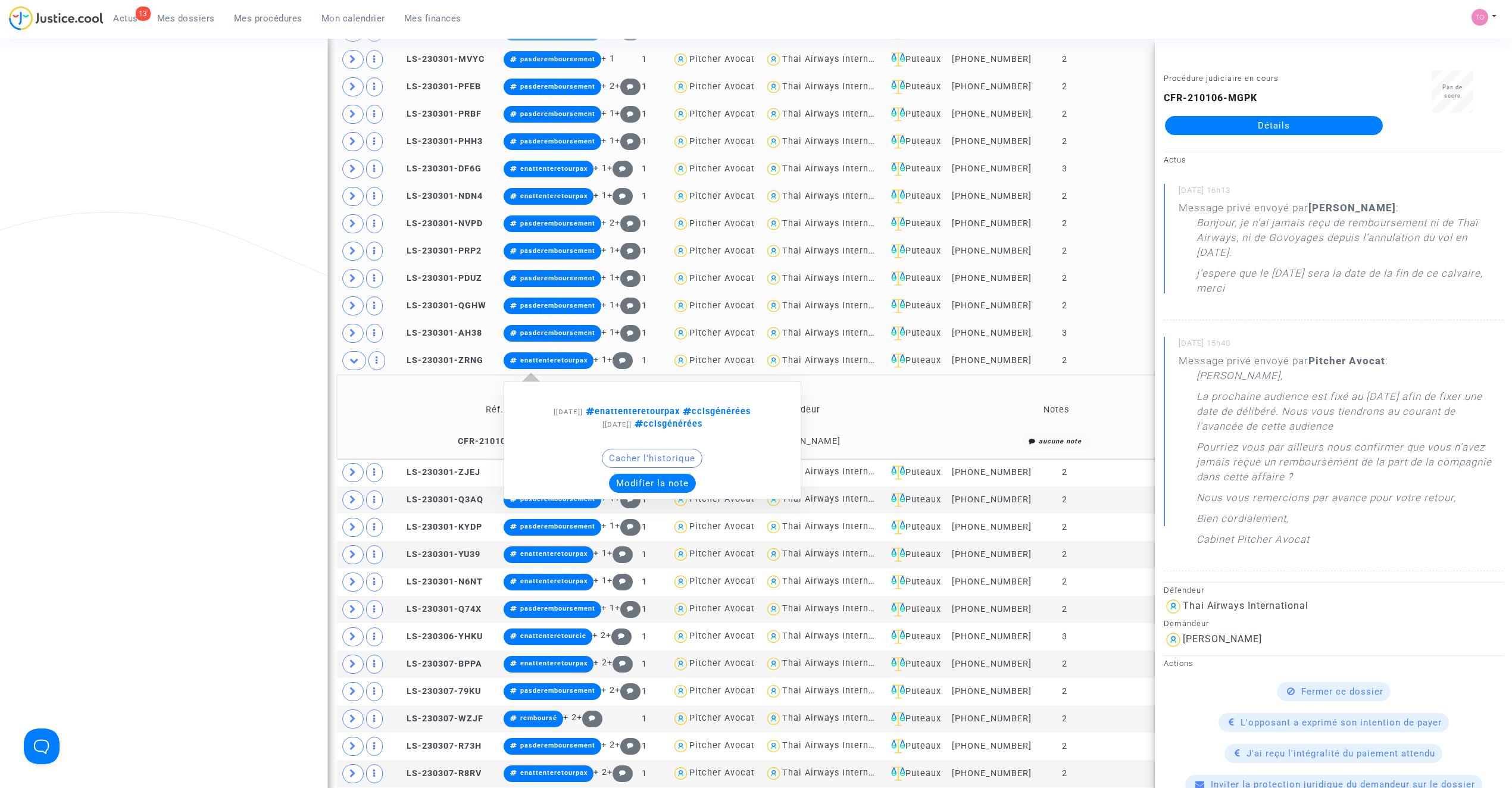
click at [646, 493] on button "Modifier la note" at bounding box center [653, 483] width 87 height 19
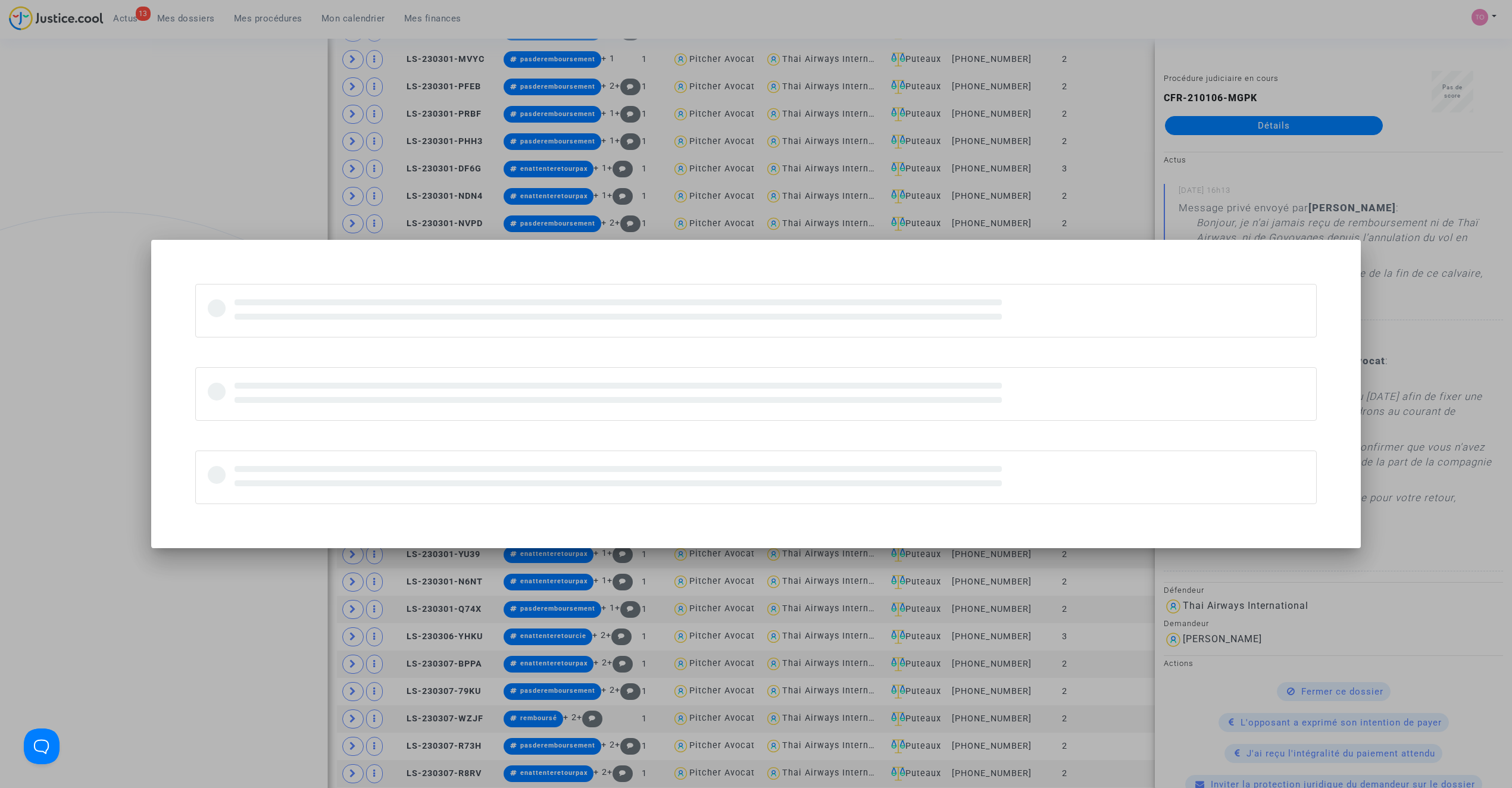
scroll to position [0, 0]
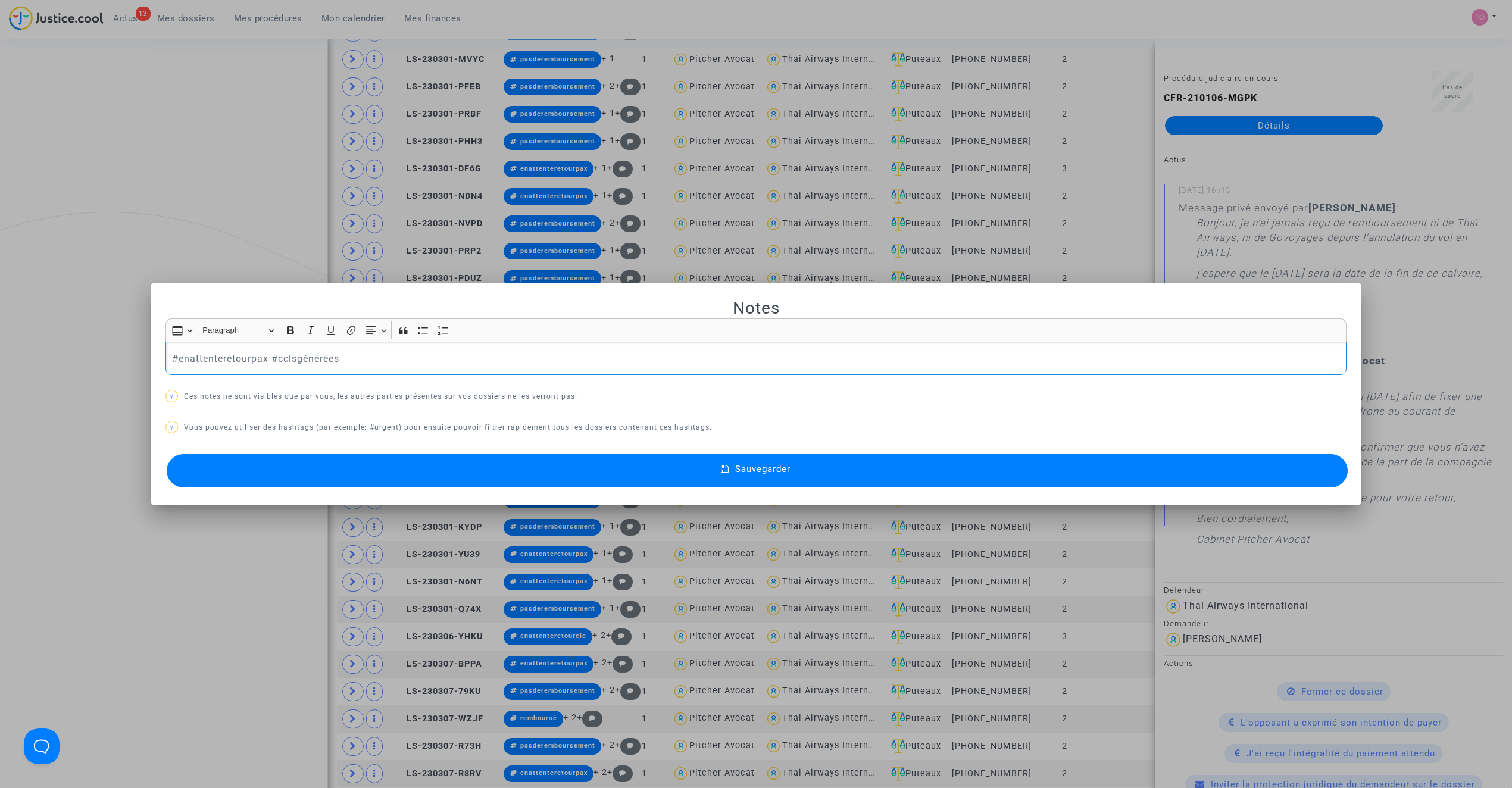
click at [212, 359] on p "#enattenteretourpax #cclsgénérées" at bounding box center [756, 358] width 1169 height 15
click at [613, 471] on button "Sauvegarder" at bounding box center [757, 470] width 1181 height 33
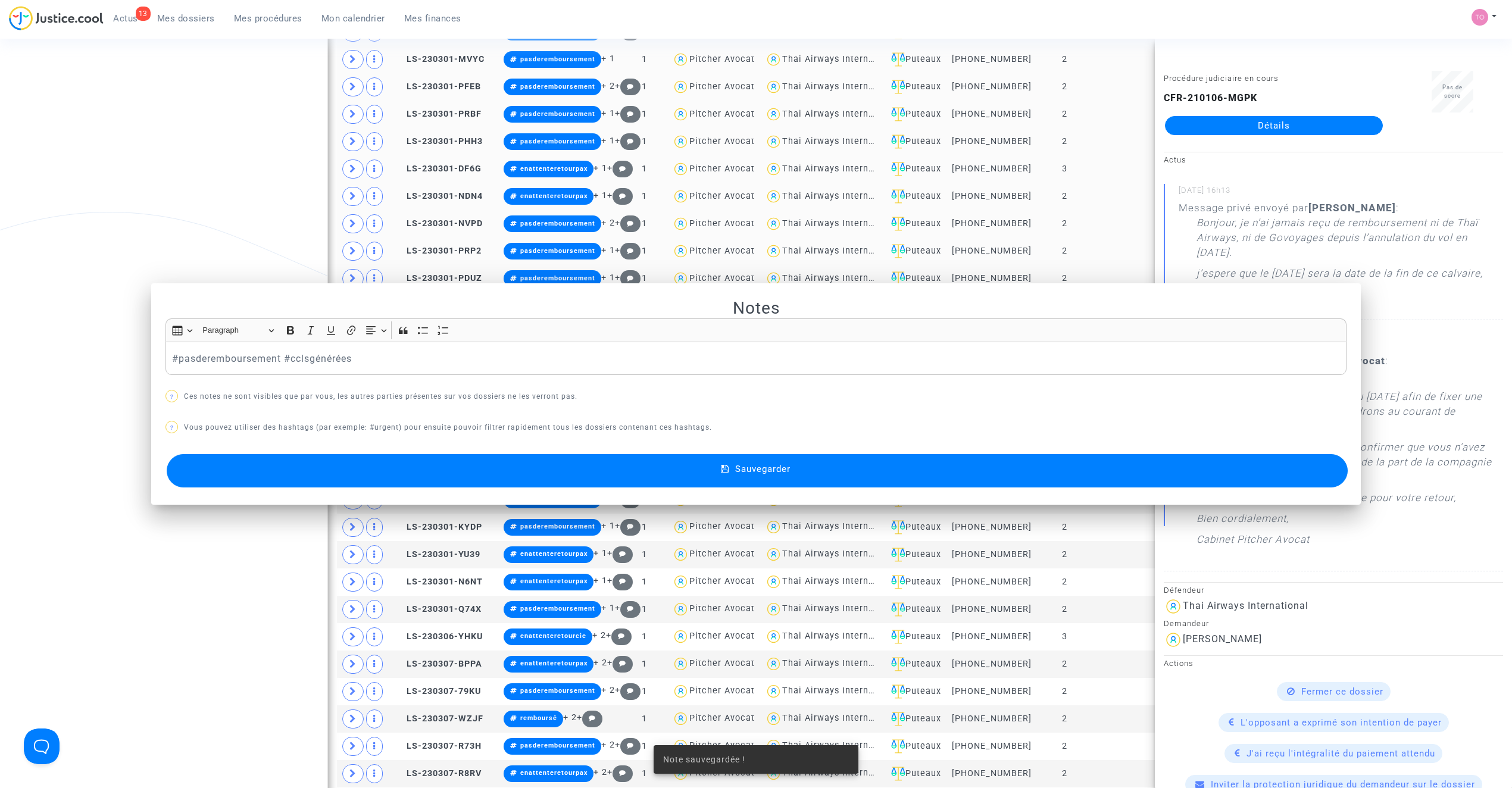
scroll to position [1033, 0]
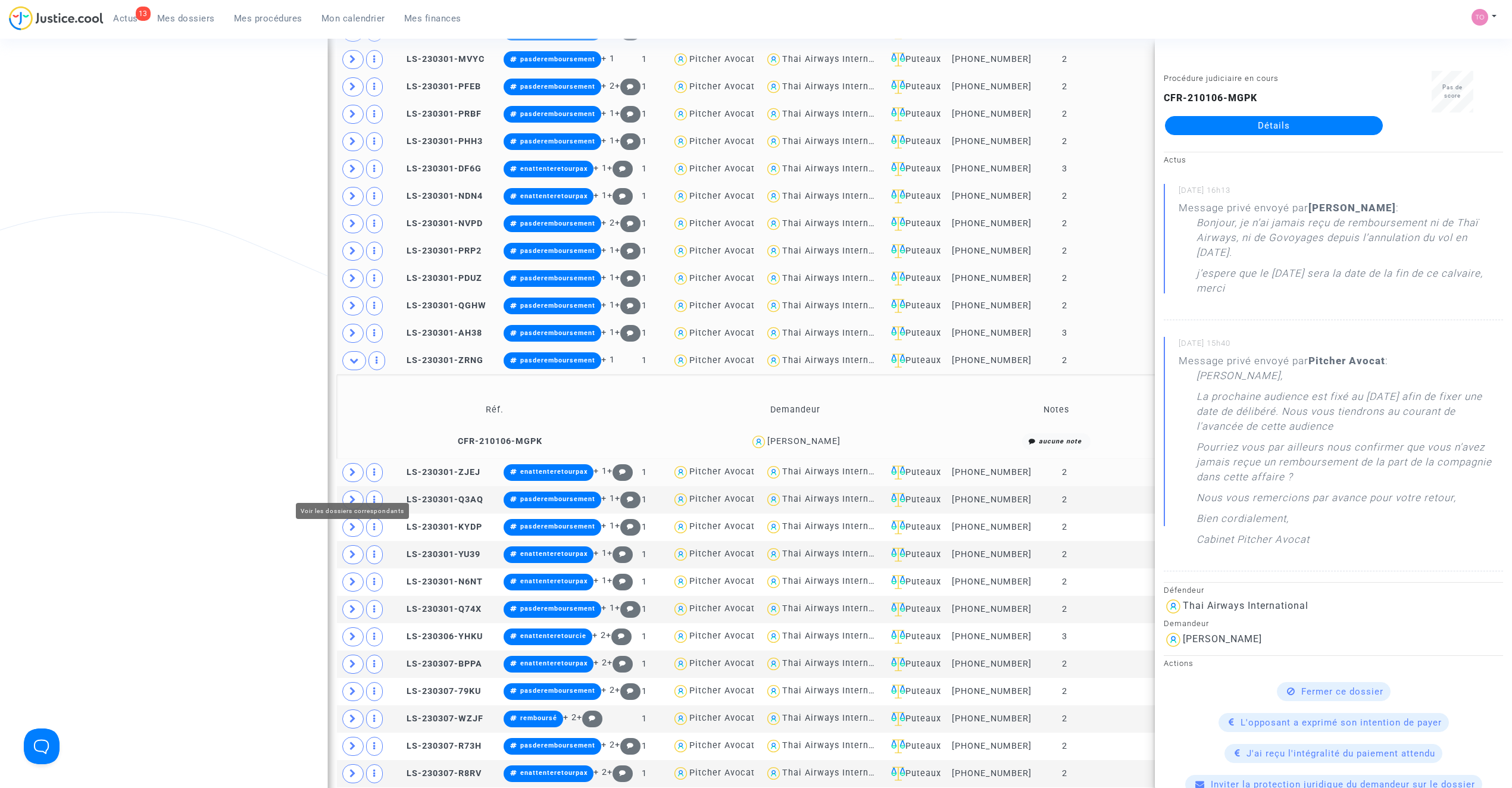
click at [353, 477] on icon at bounding box center [353, 472] width 7 height 9
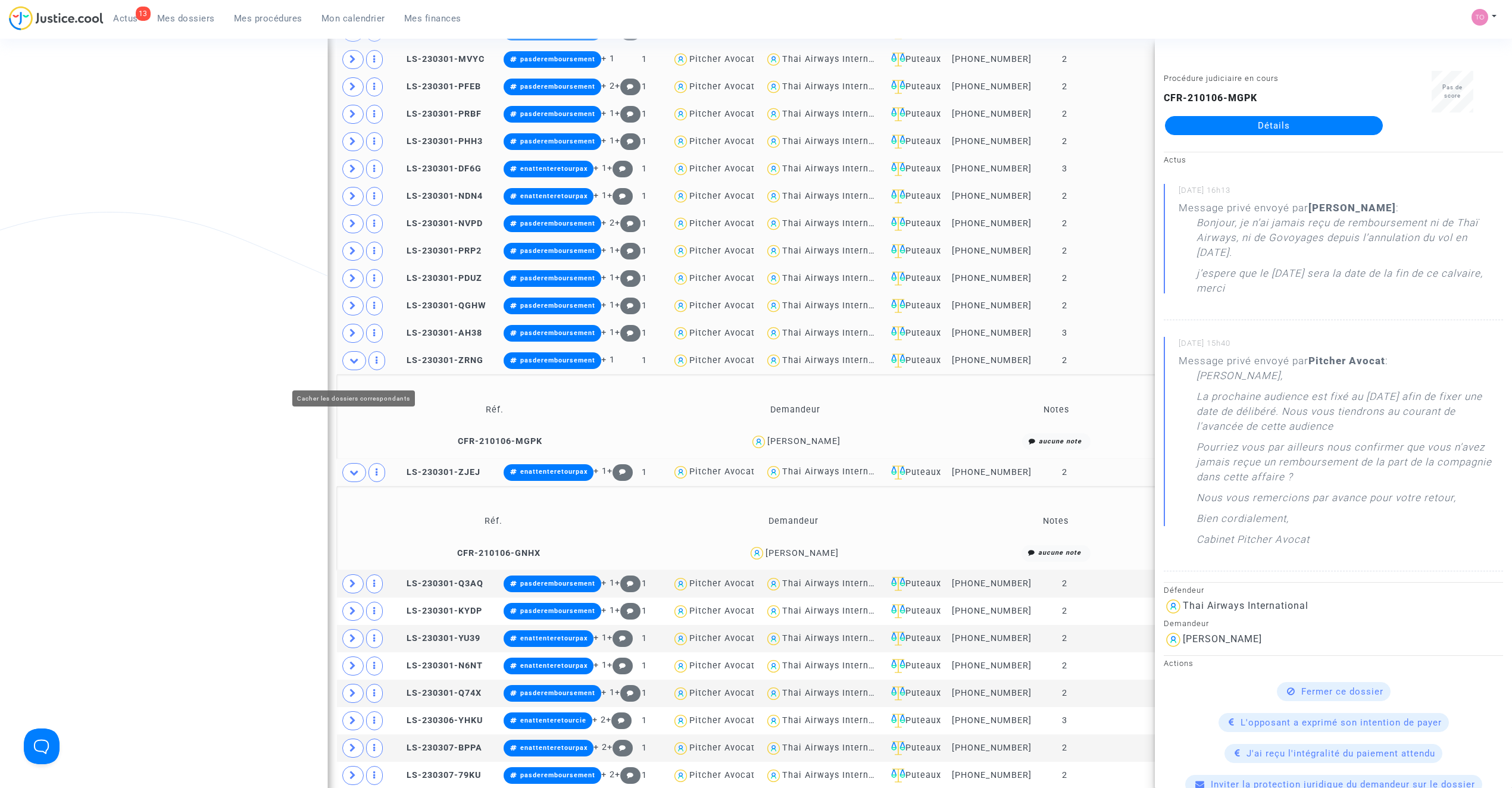
click at [358, 365] on icon at bounding box center [354, 360] width 10 height 9
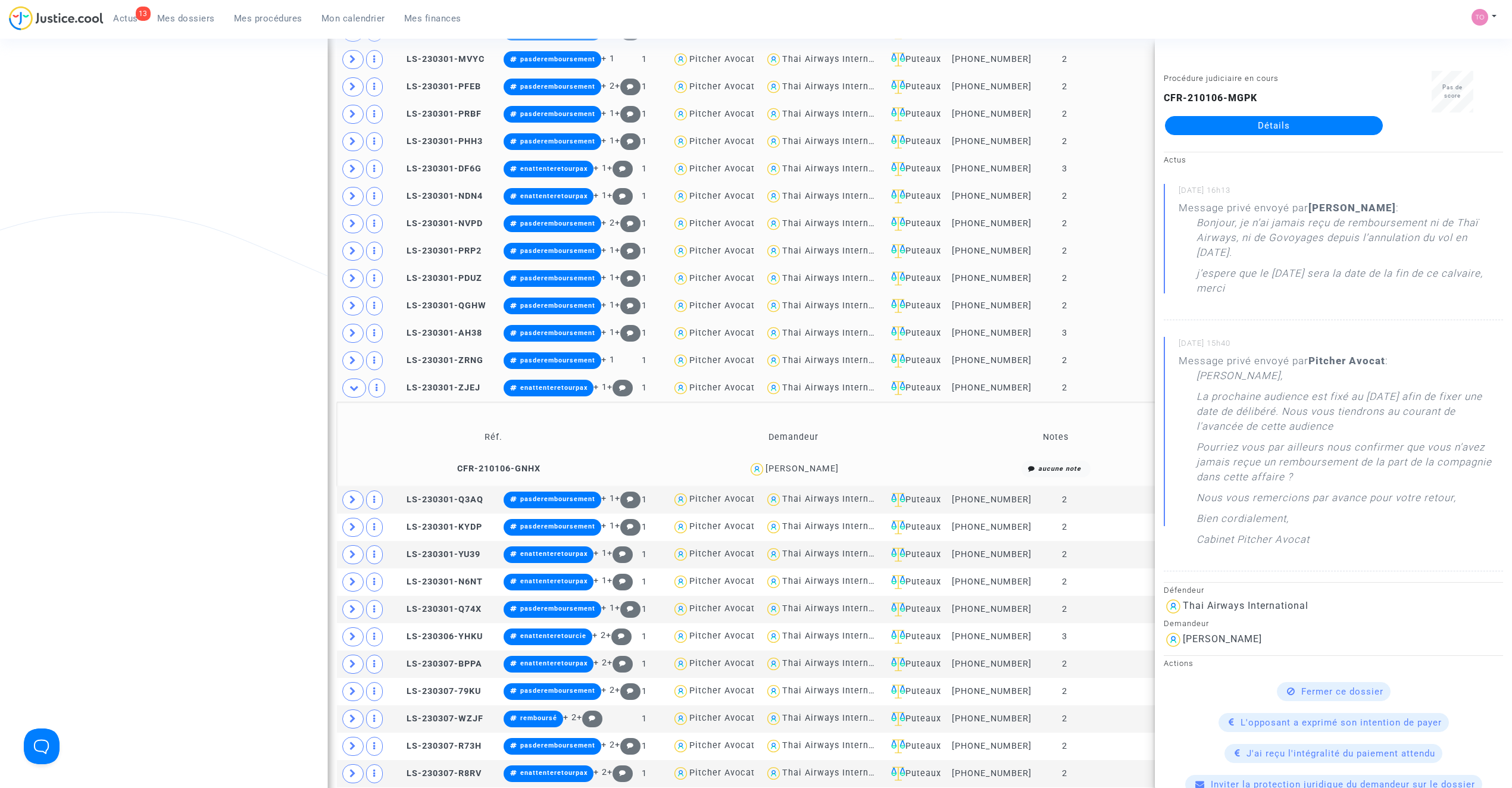
click at [822, 474] on div "Marine Janssens" at bounding box center [802, 468] width 73 height 10
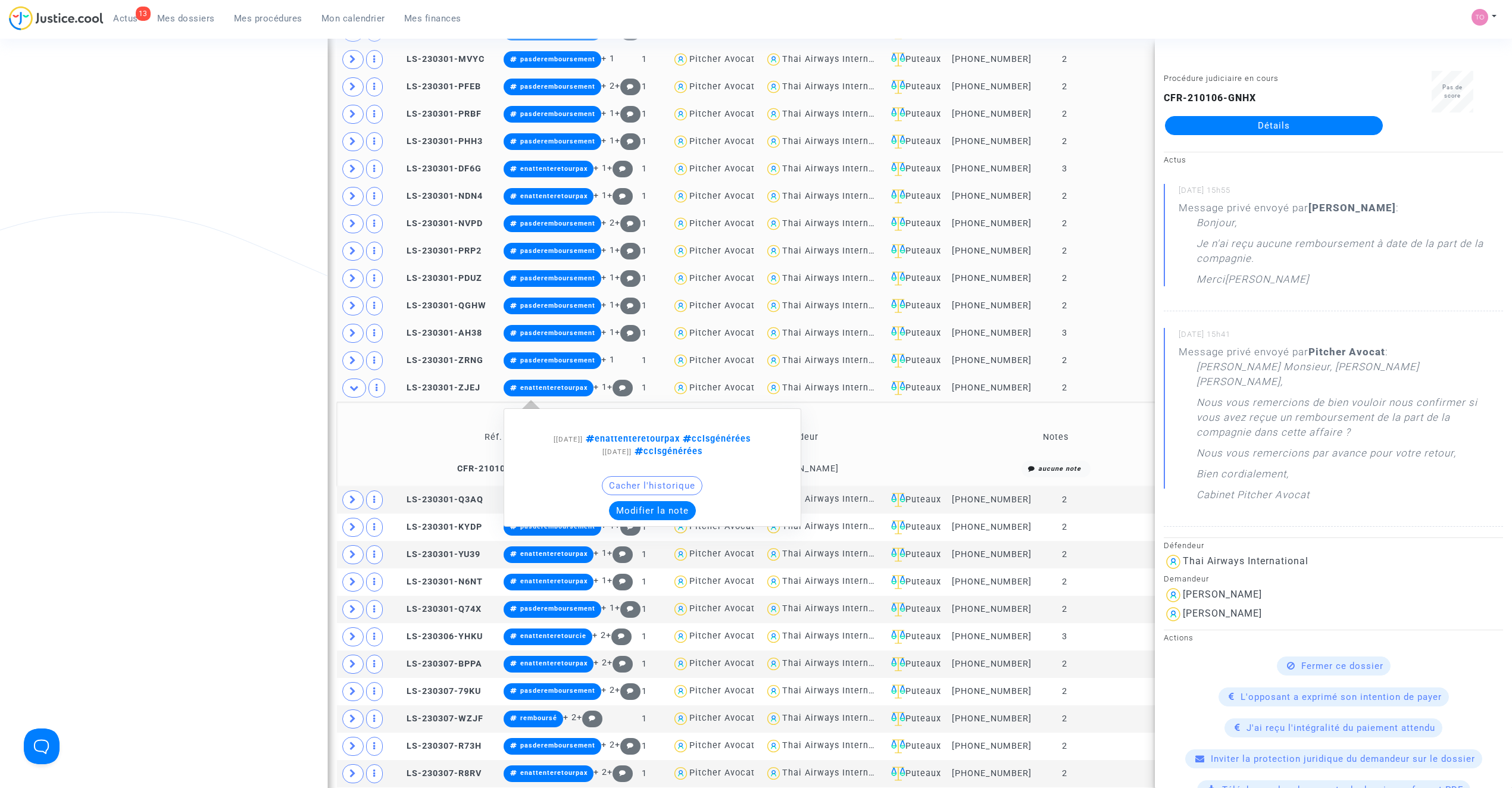
click at [635, 514] on button "Modifier la note" at bounding box center [653, 511] width 87 height 19
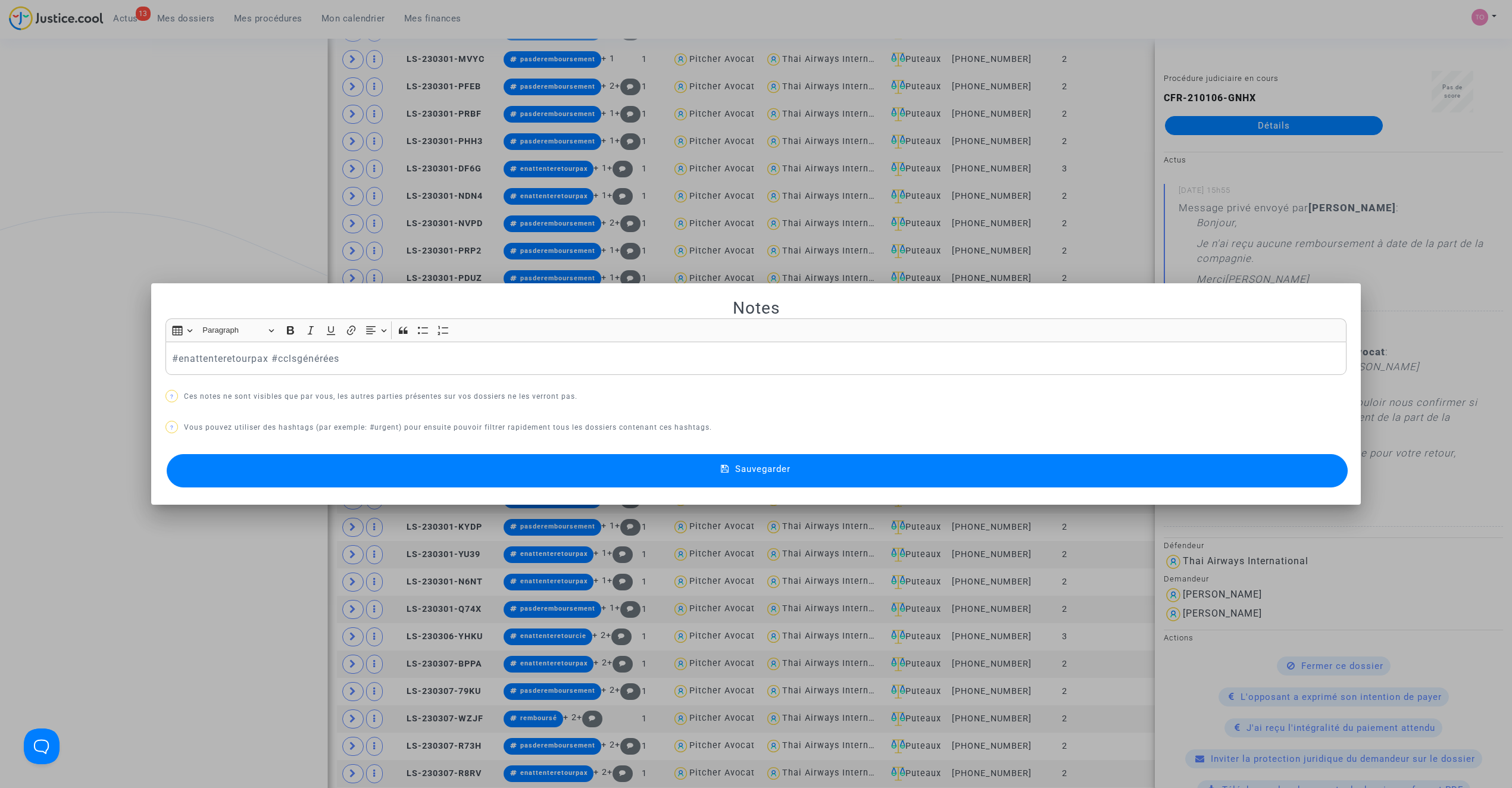
scroll to position [0, 0]
click at [224, 347] on div "#enattenteretourpax #cclsgénérées" at bounding box center [756, 358] width 1181 height 33
click at [427, 472] on button "Sauvegarder" at bounding box center [757, 470] width 1181 height 33
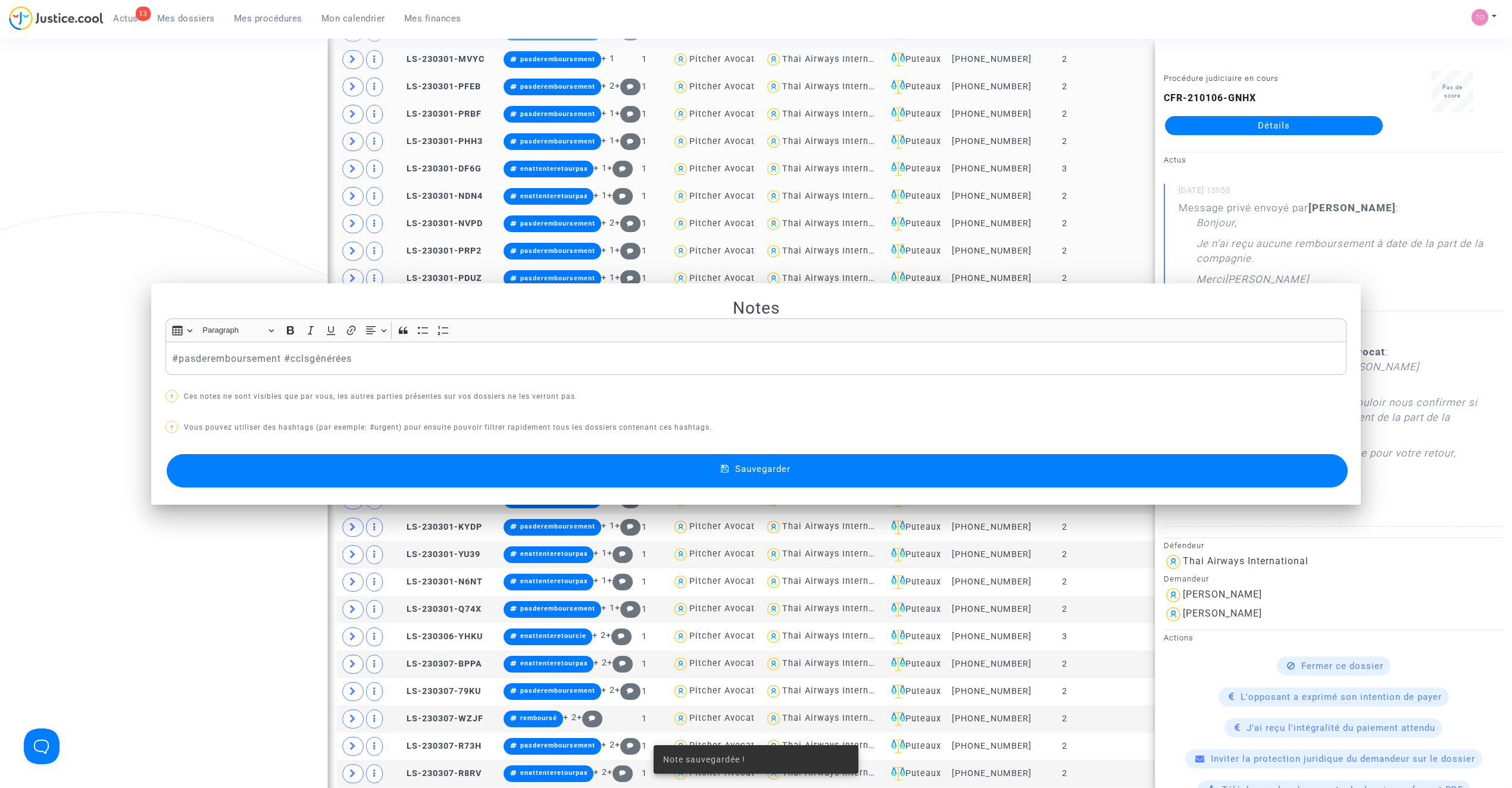
scroll to position [1033, 0]
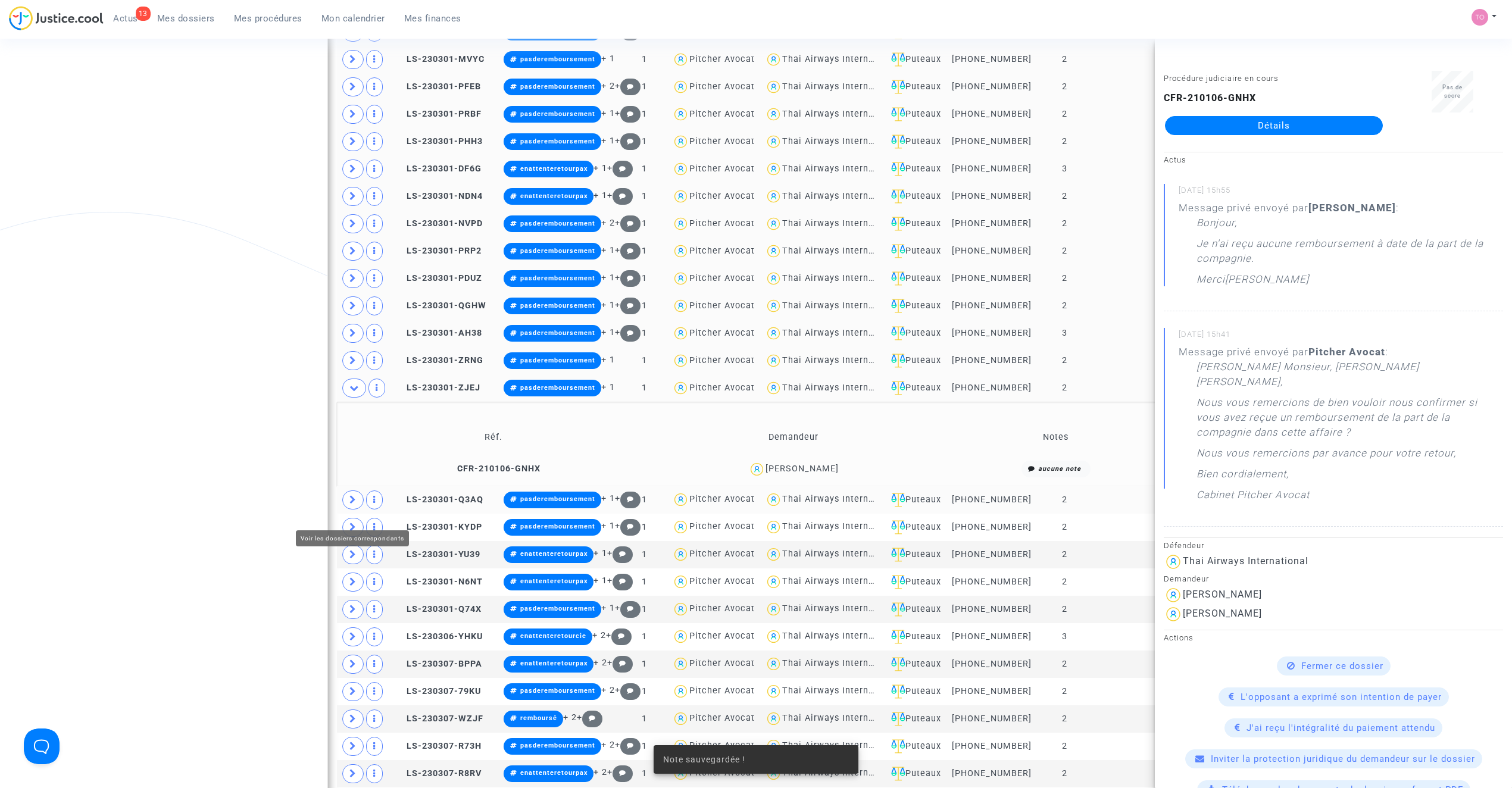
click at [351, 504] on icon at bounding box center [353, 500] width 7 height 9
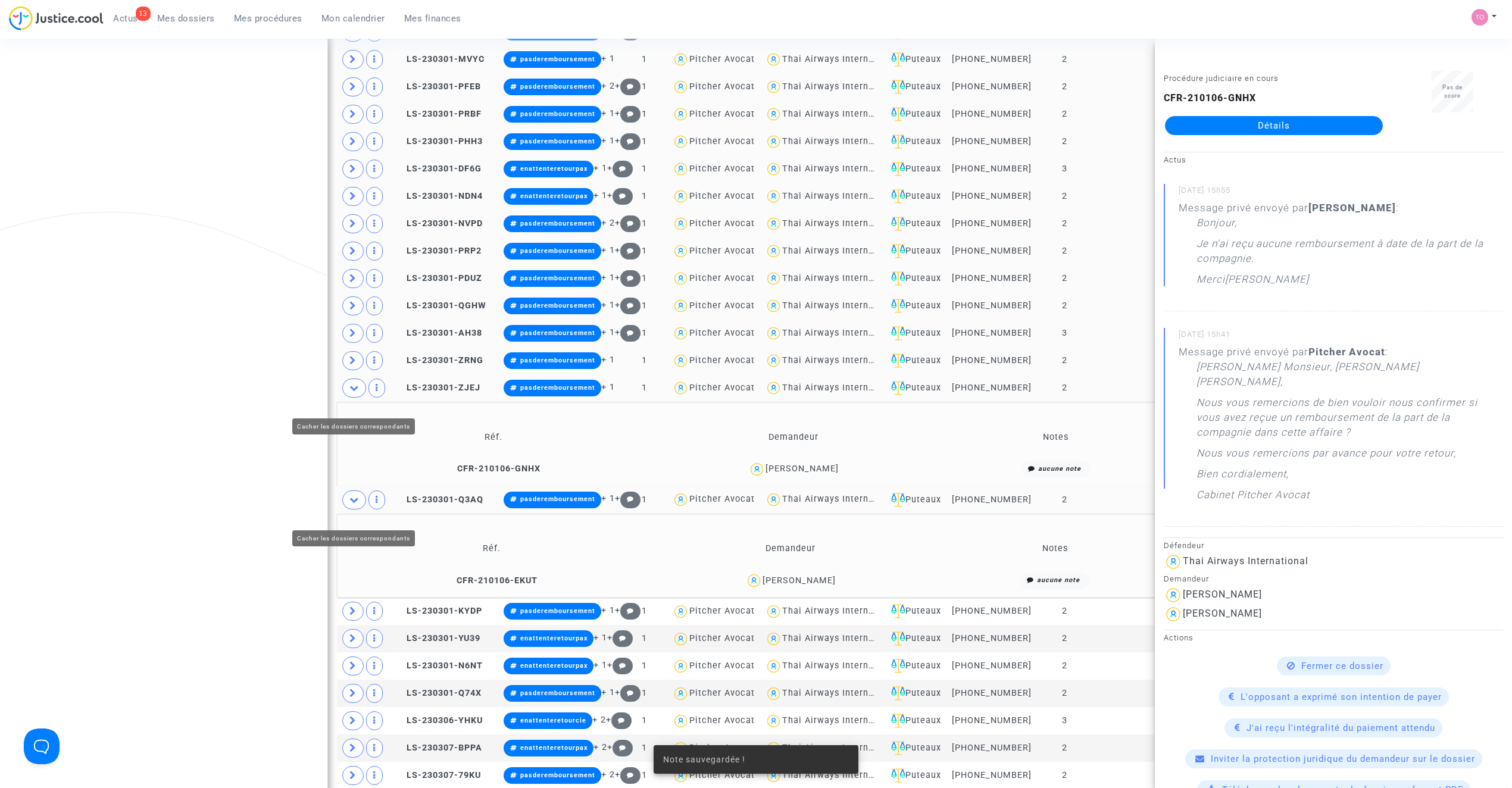
click at [356, 393] on span at bounding box center [354, 388] width 24 height 19
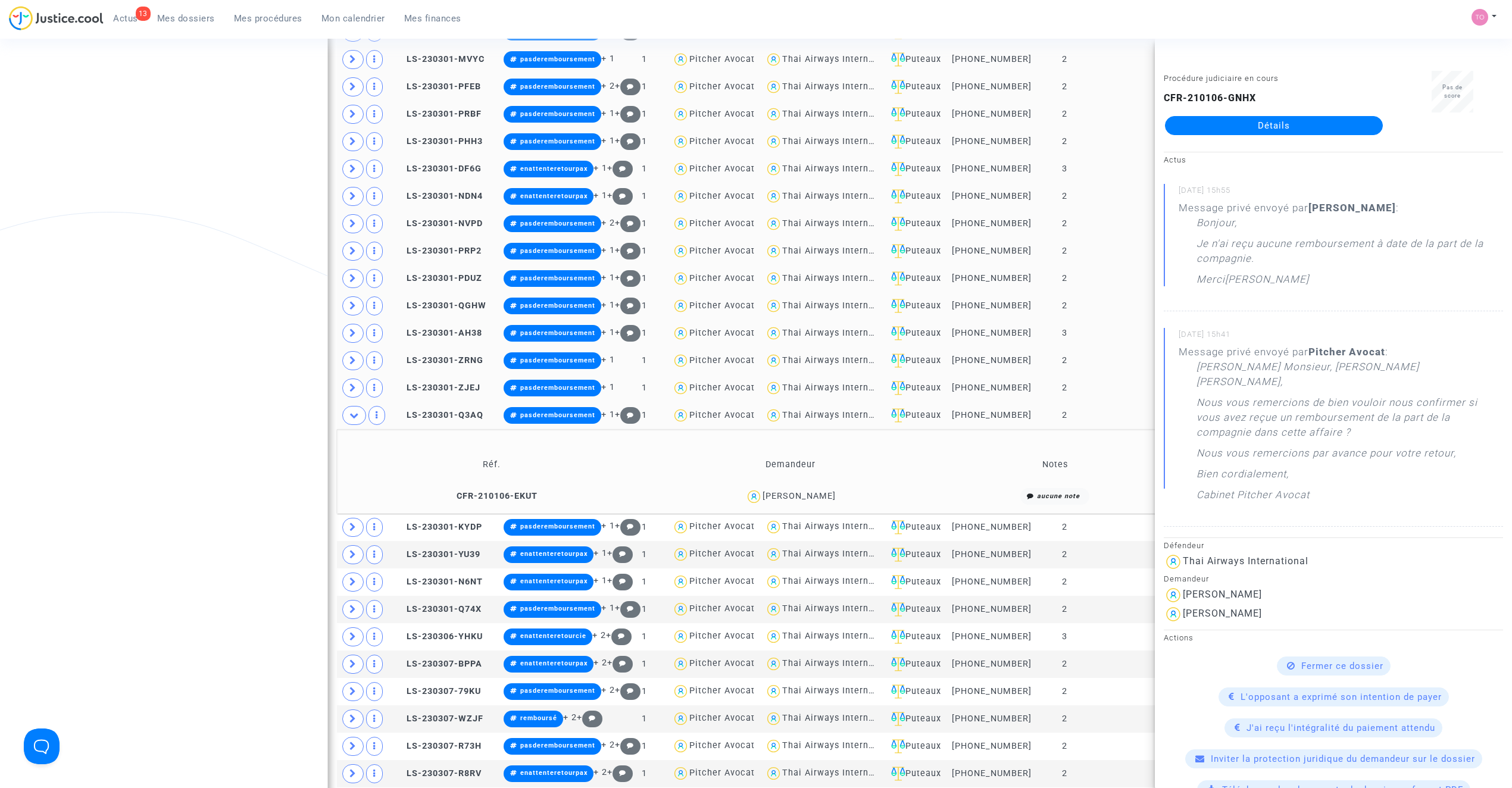
click at [824, 502] on div "Marilyne LECHEVALLIER" at bounding box center [799, 495] width 73 height 10
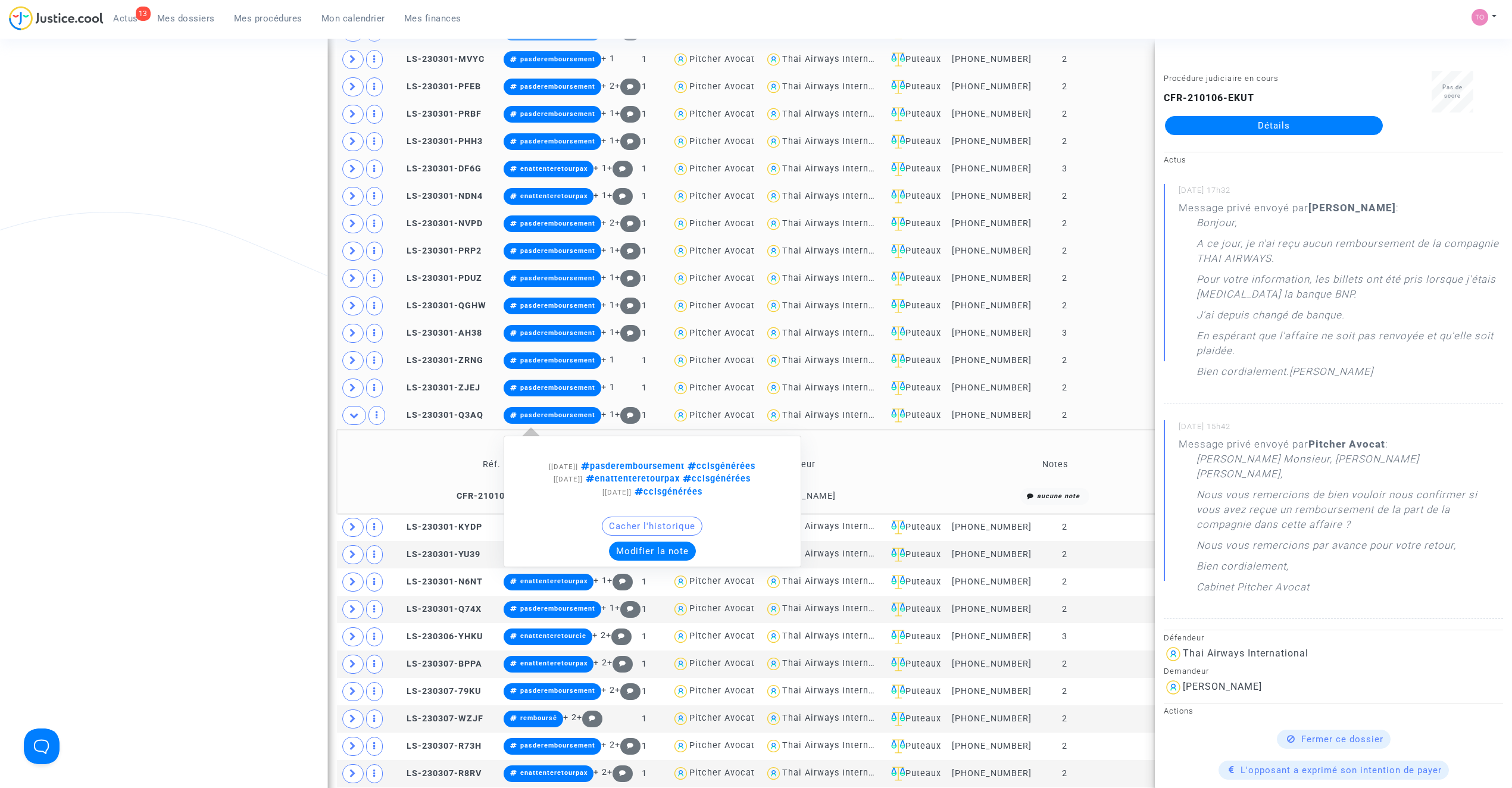
click at [669, 561] on button "Modifier la note" at bounding box center [653, 551] width 87 height 19
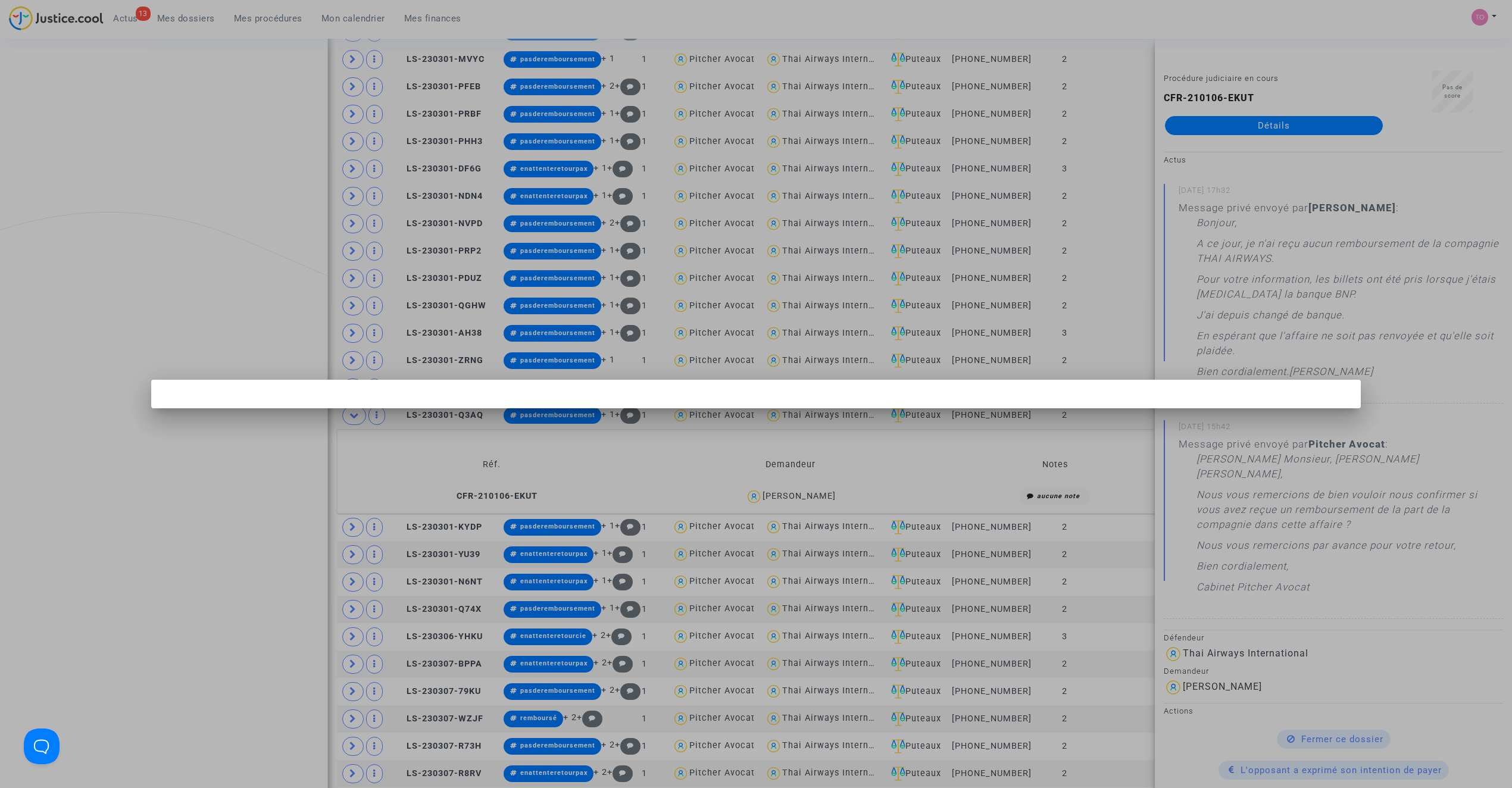
scroll to position [0, 0]
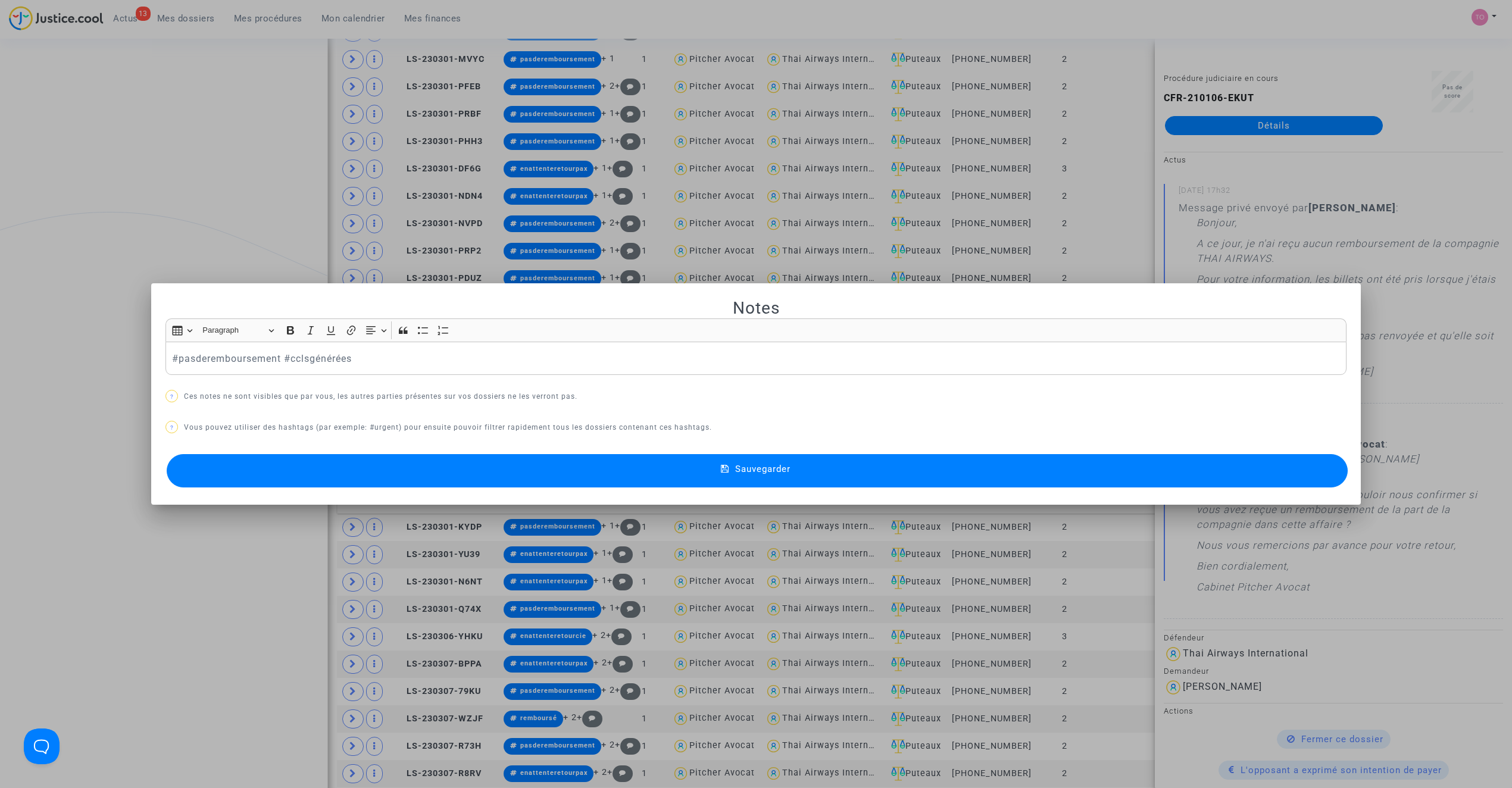
click at [18, 377] on div at bounding box center [756, 394] width 1512 height 788
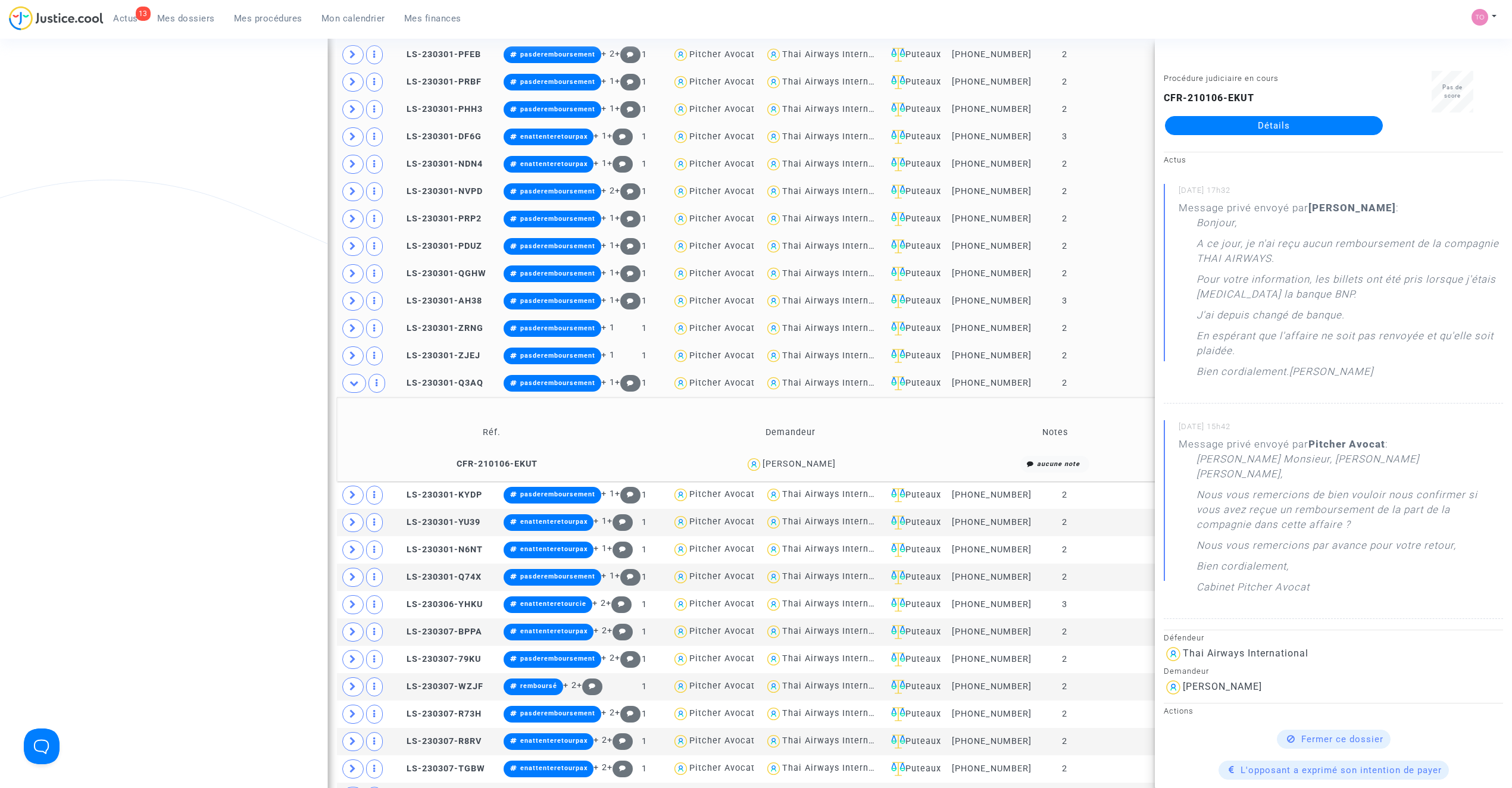
scroll to position [1087, 0]
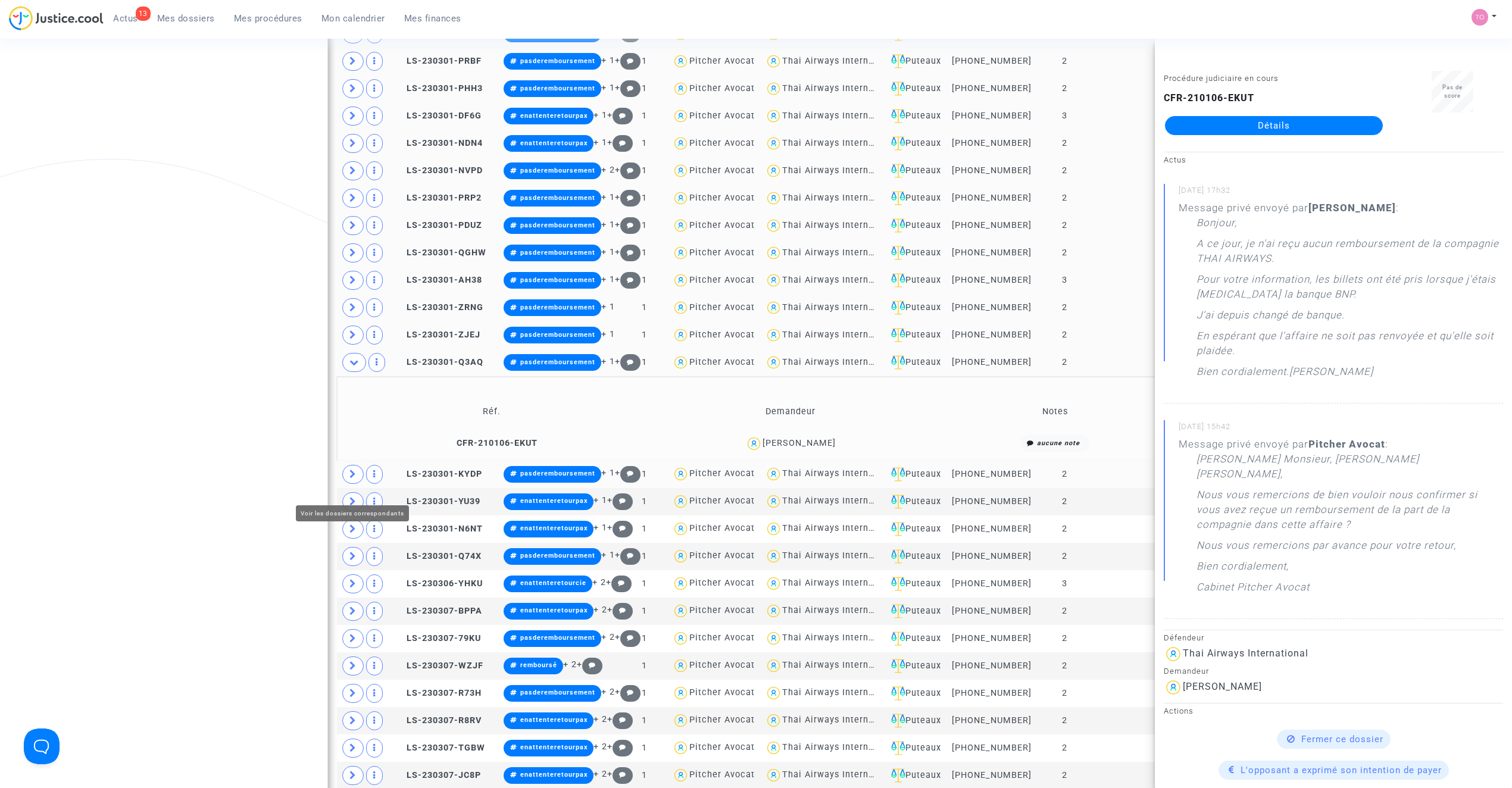
click at [358, 484] on span at bounding box center [353, 474] width 21 height 19
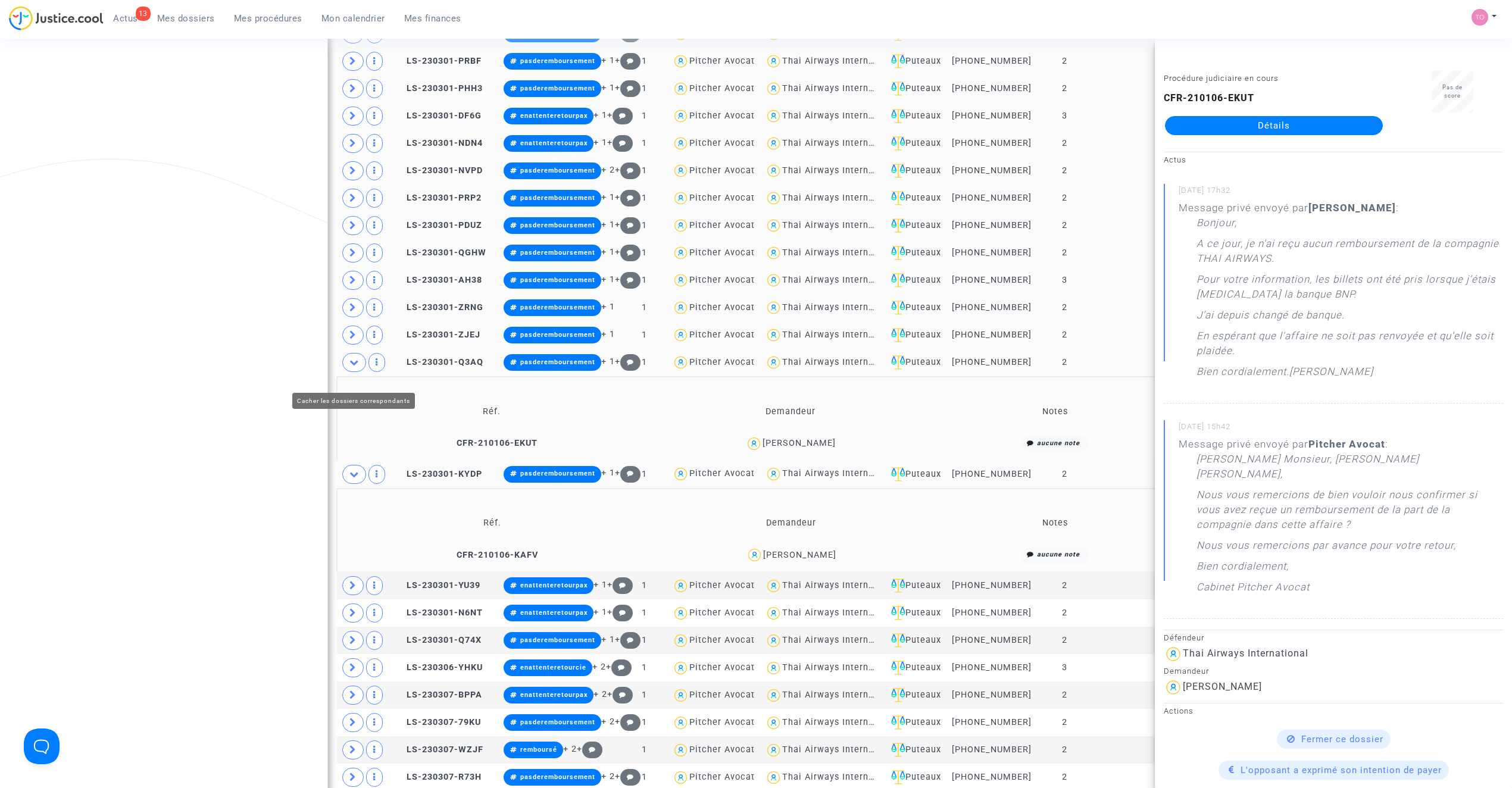
click at [353, 366] on icon at bounding box center [354, 362] width 10 height 9
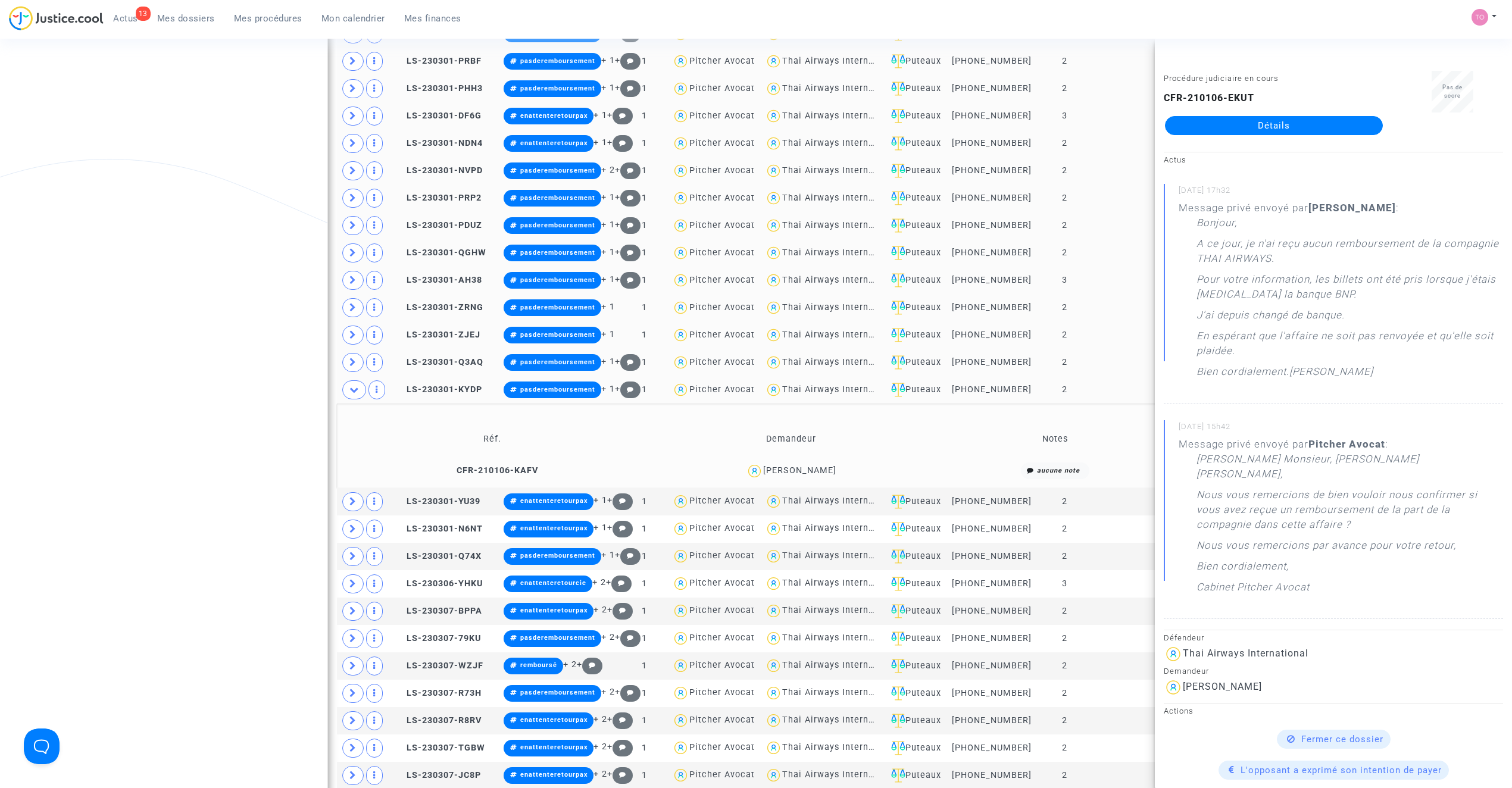
click at [802, 476] on div "Léa ANDRE" at bounding box center [800, 470] width 73 height 10
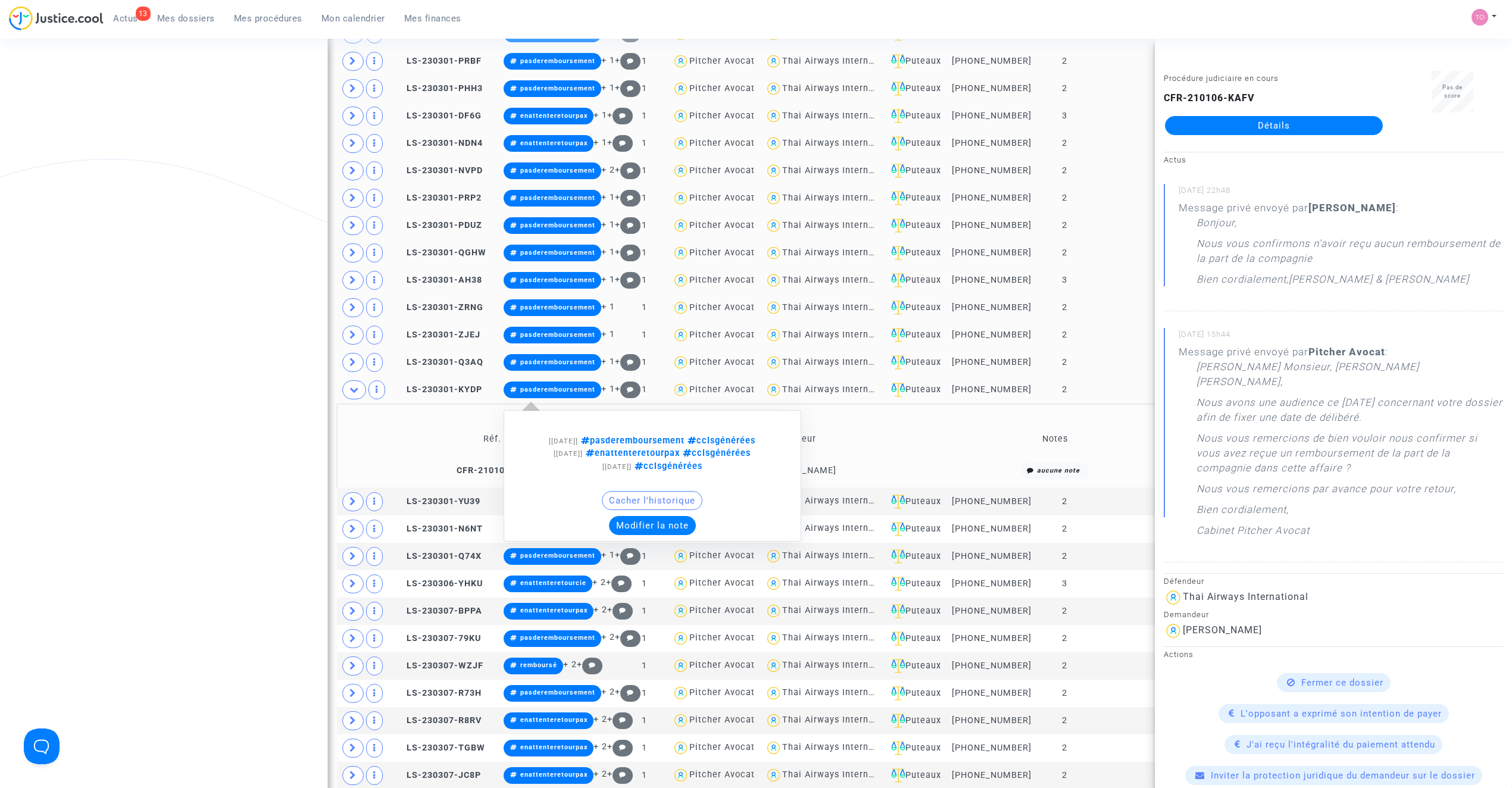
click at [664, 535] on button "Modifier la note" at bounding box center [653, 525] width 87 height 19
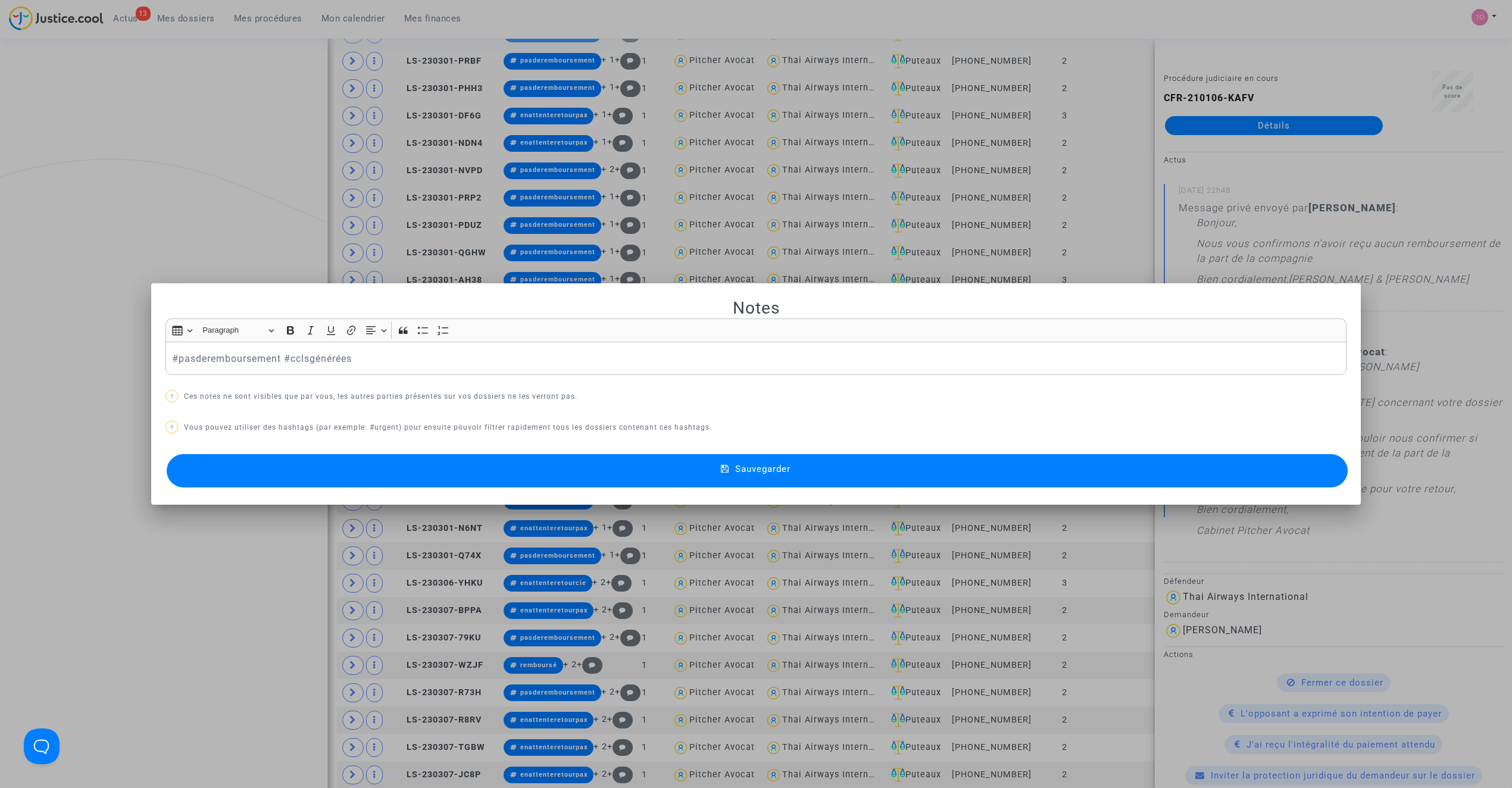
drag, startPoint x: 147, startPoint y: 539, endPoint x: 201, endPoint y: 545, distance: 54.3
click at [147, 539] on div at bounding box center [756, 394] width 1512 height 788
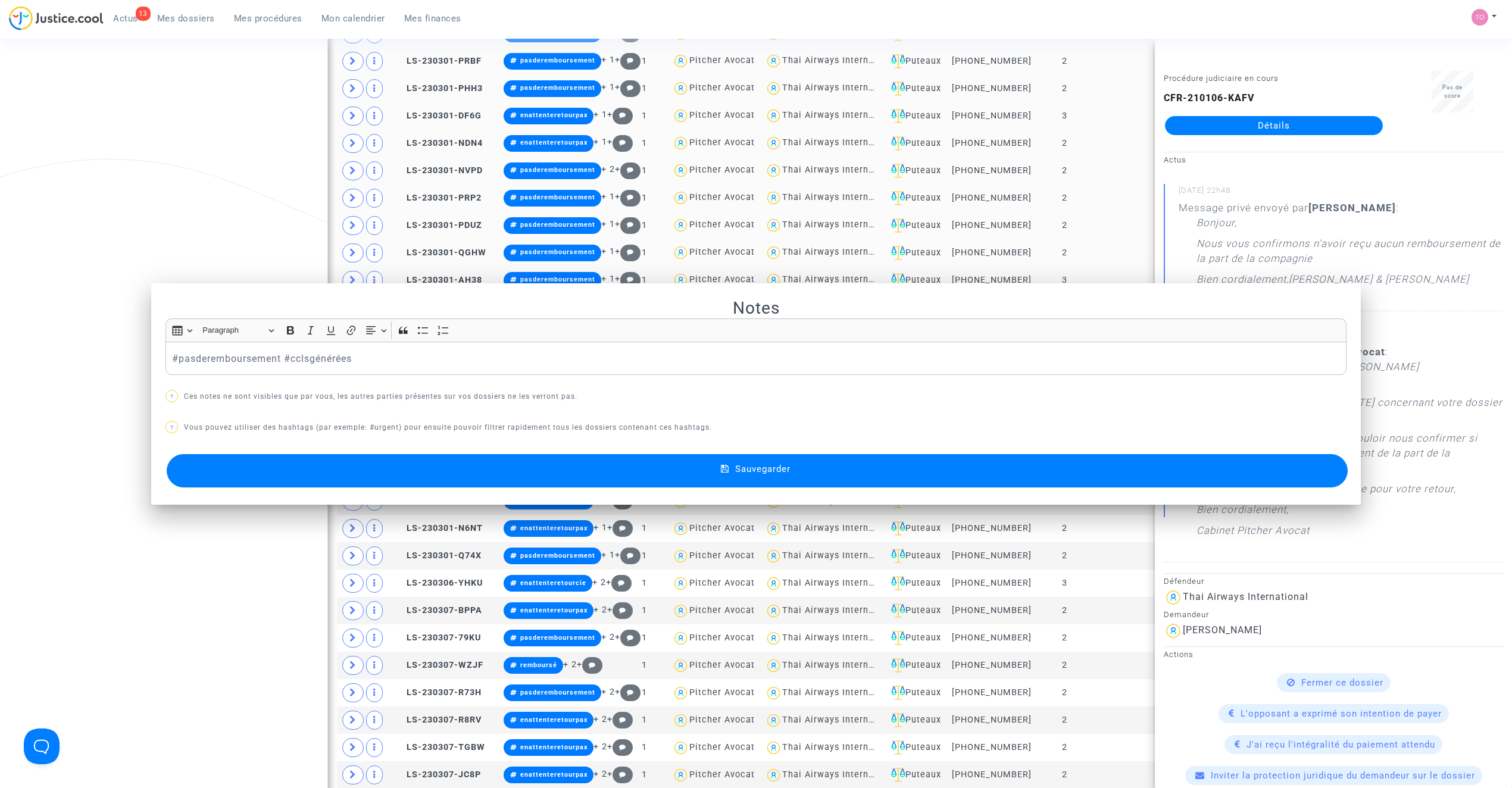
scroll to position [1087, 0]
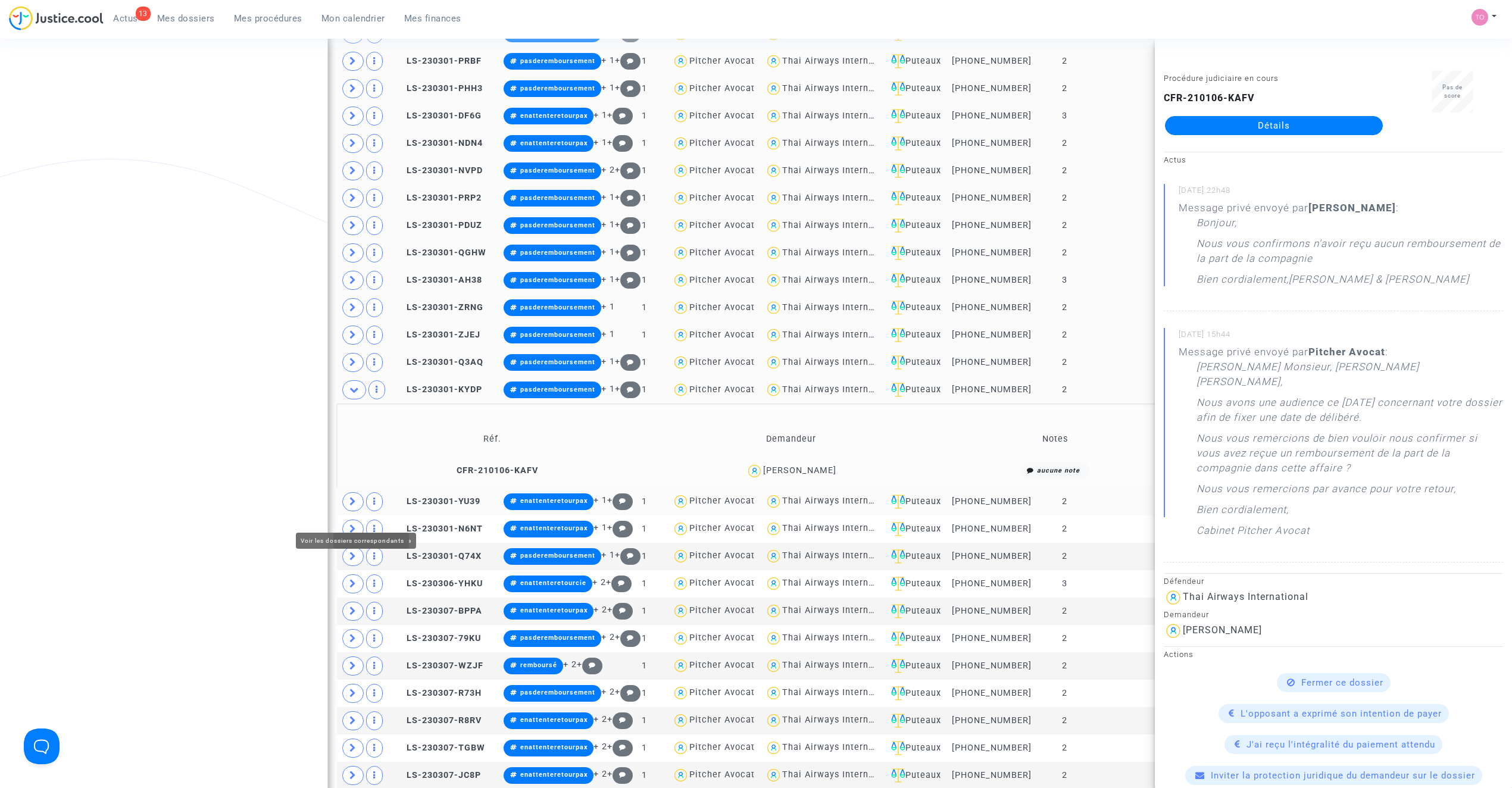
click at [352, 506] on icon at bounding box center [353, 502] width 7 height 9
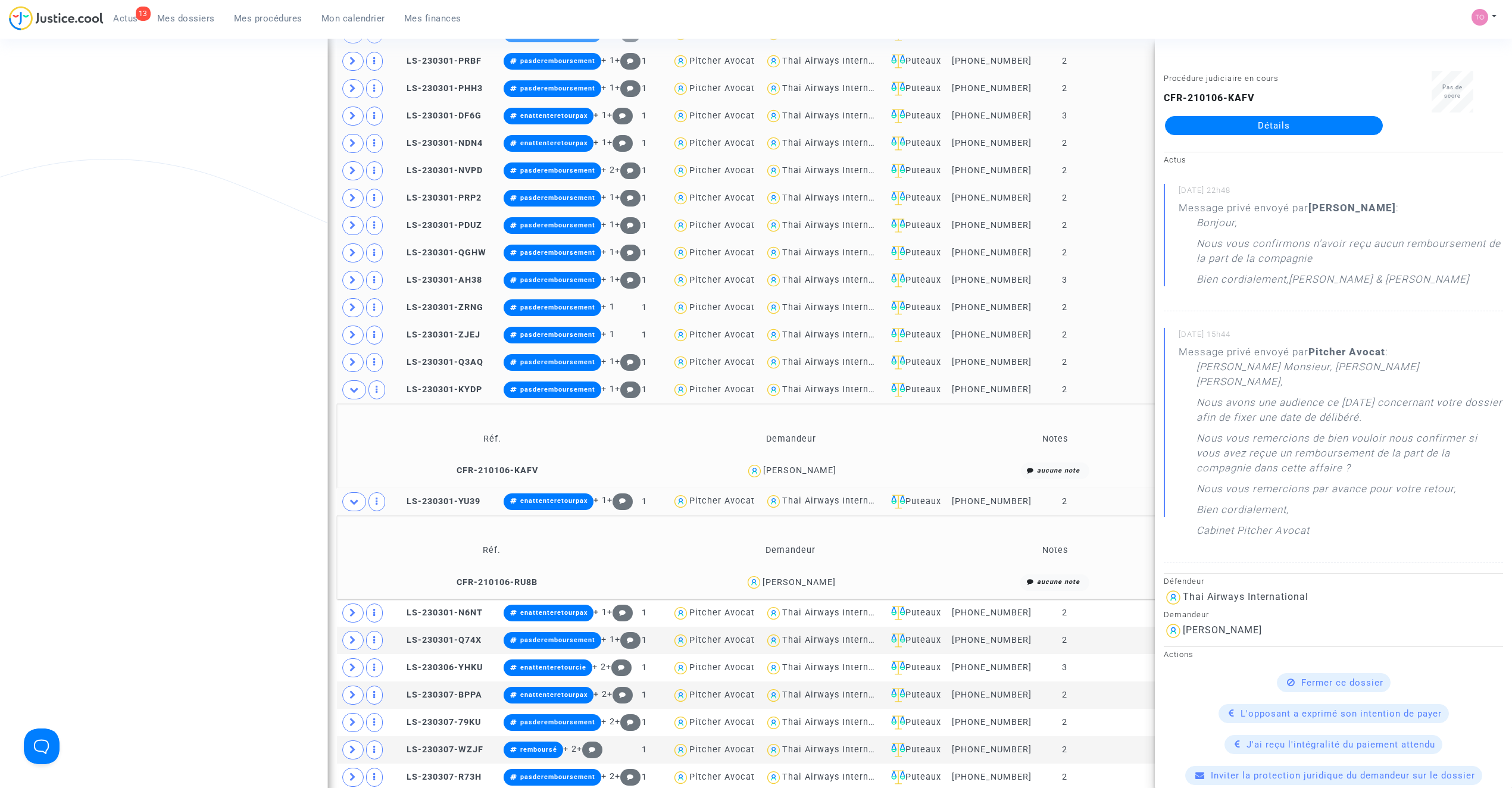
click at [356, 404] on td at bounding box center [365, 390] width 55 height 28
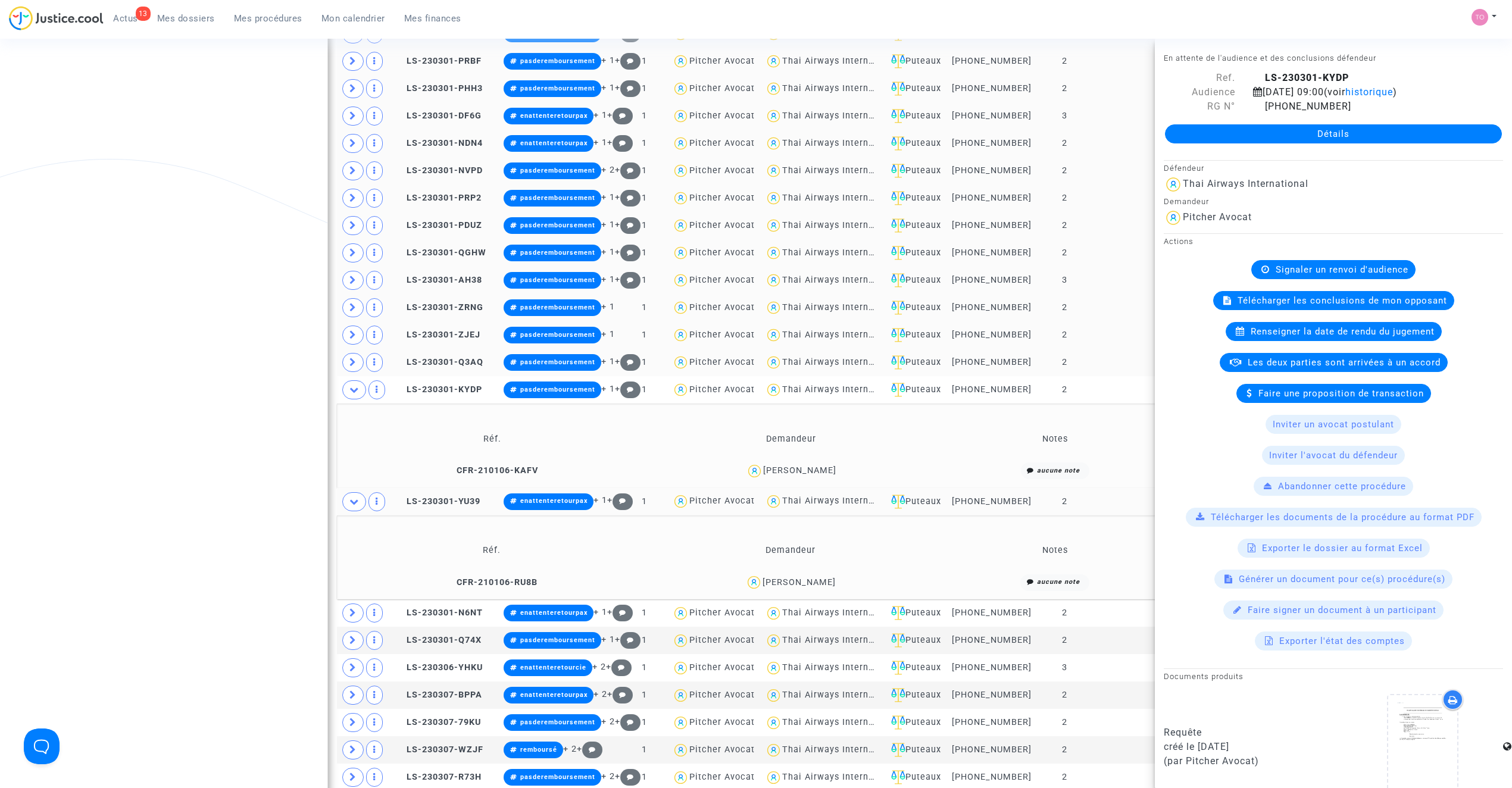
click at [819, 588] on div "Nicolas Hezard" at bounding box center [799, 582] width 73 height 10
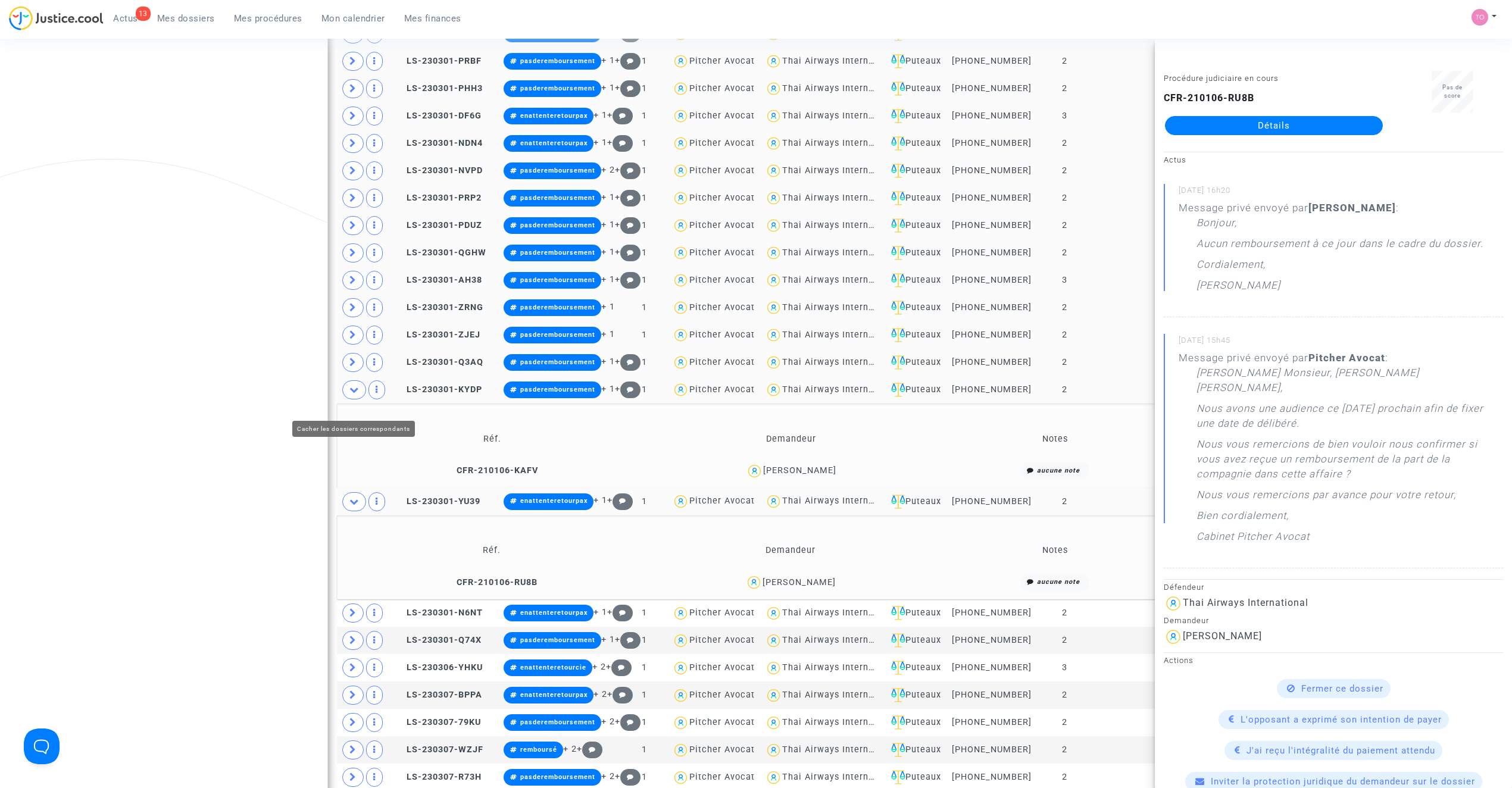
click at [355, 394] on icon at bounding box center [354, 390] width 10 height 9
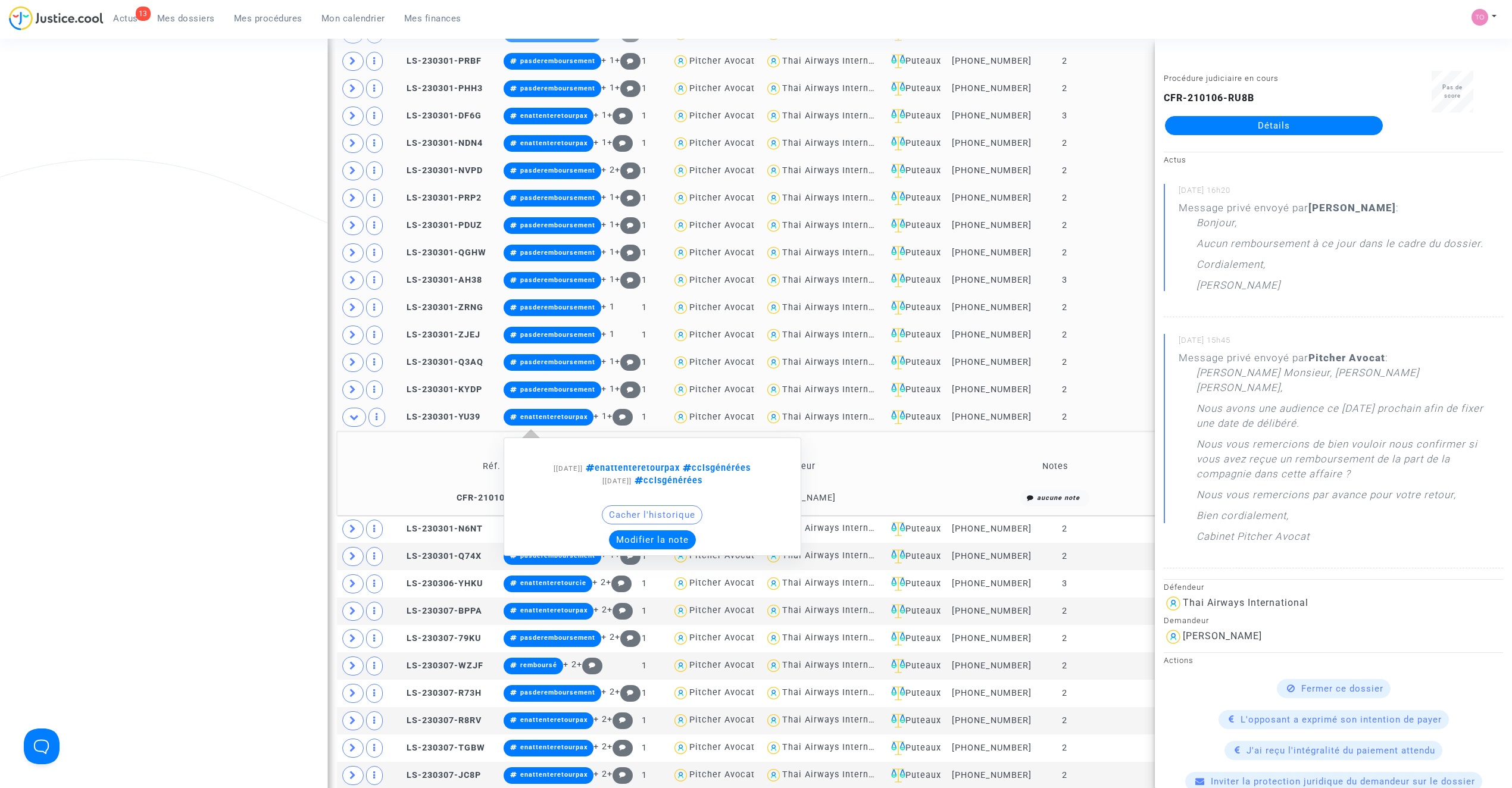
click at [676, 550] on button "Modifier la note" at bounding box center [653, 539] width 87 height 19
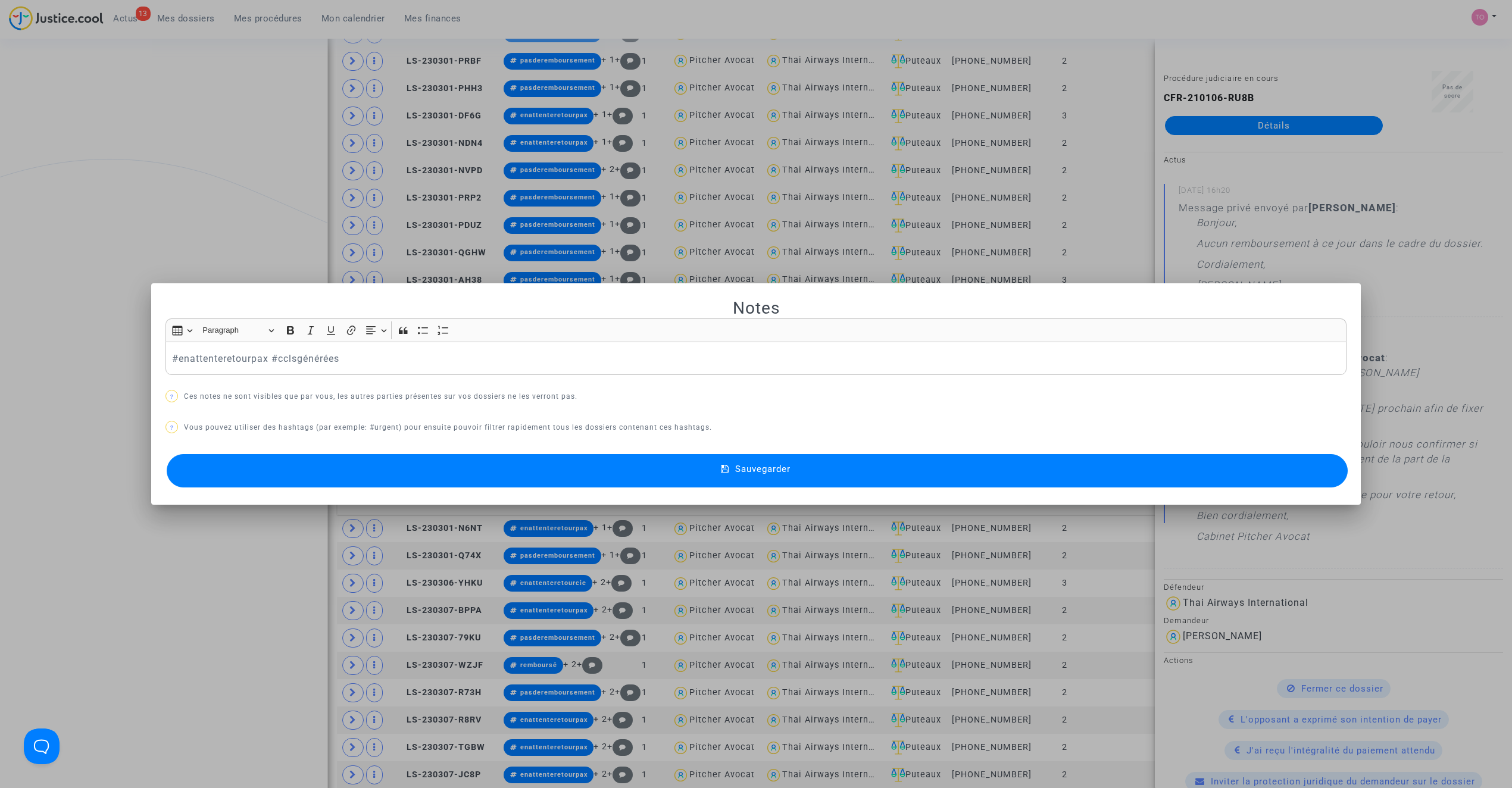
scroll to position [0, 0]
click at [206, 361] on p "#enattenteretourpax #cclsgénérées" at bounding box center [756, 358] width 1169 height 15
click at [402, 463] on button "Sauvegarder" at bounding box center [757, 470] width 1181 height 33
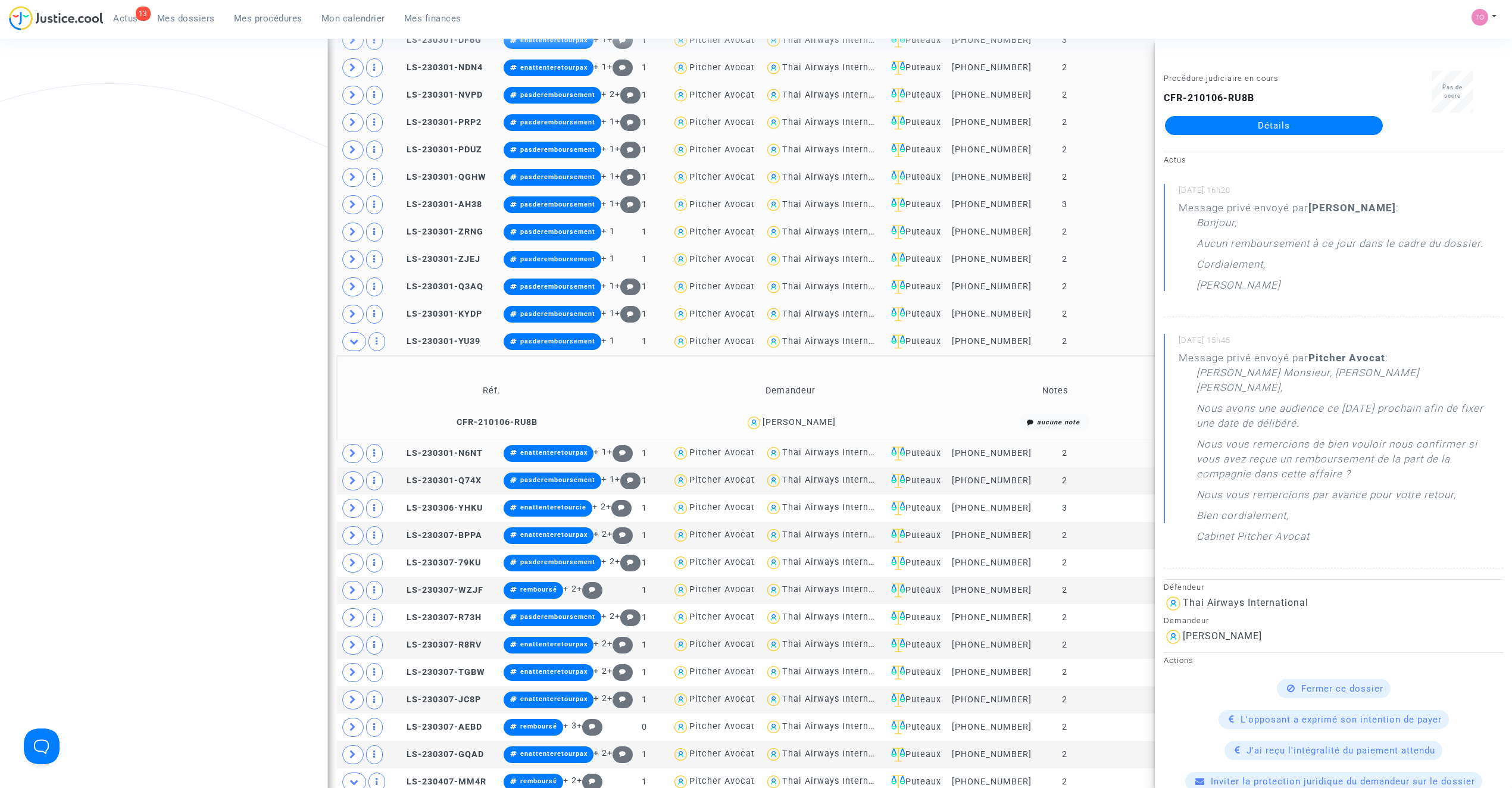
scroll to position [1166, 0]
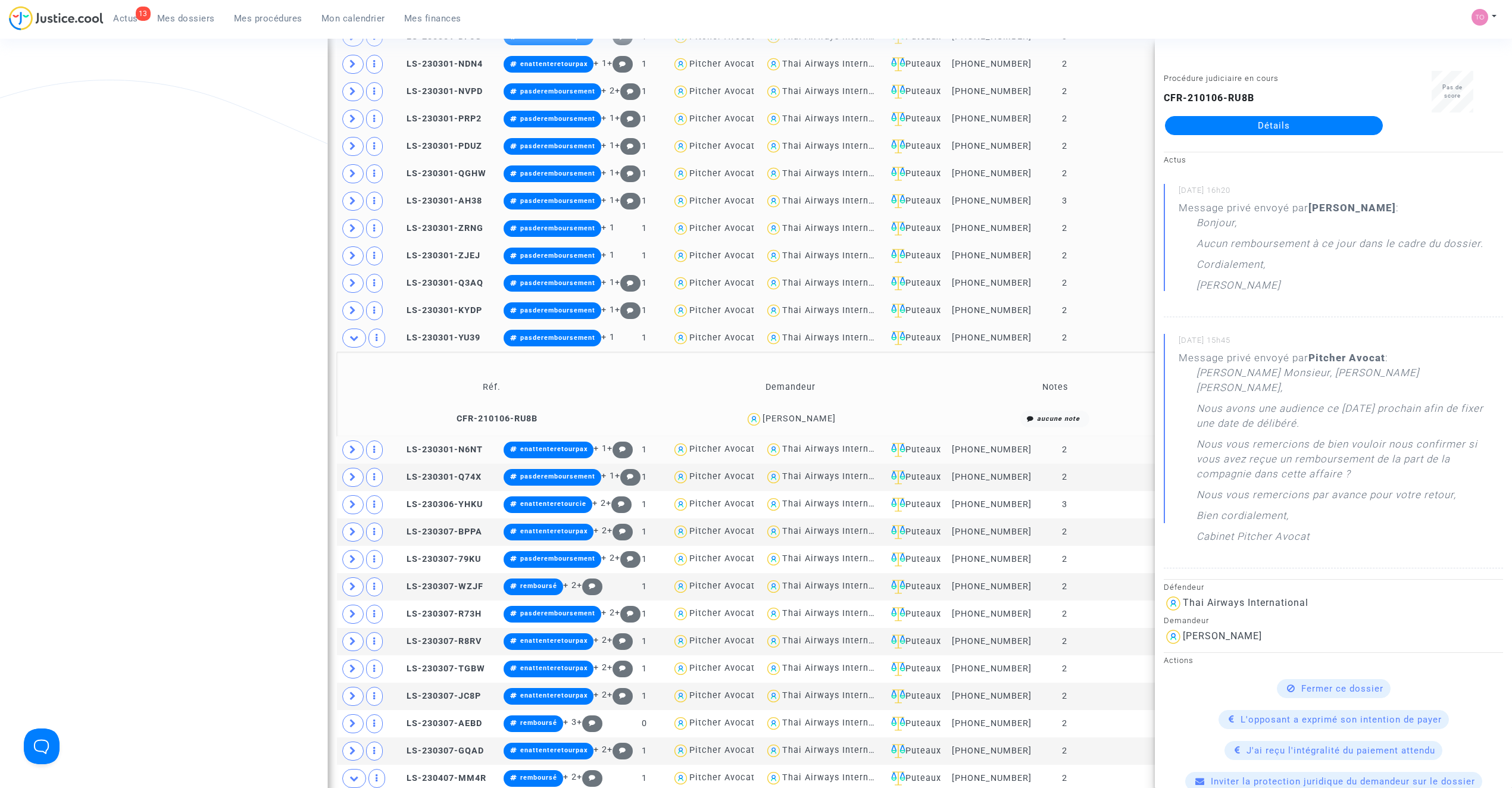
click at [349, 460] on span at bounding box center [353, 449] width 21 height 19
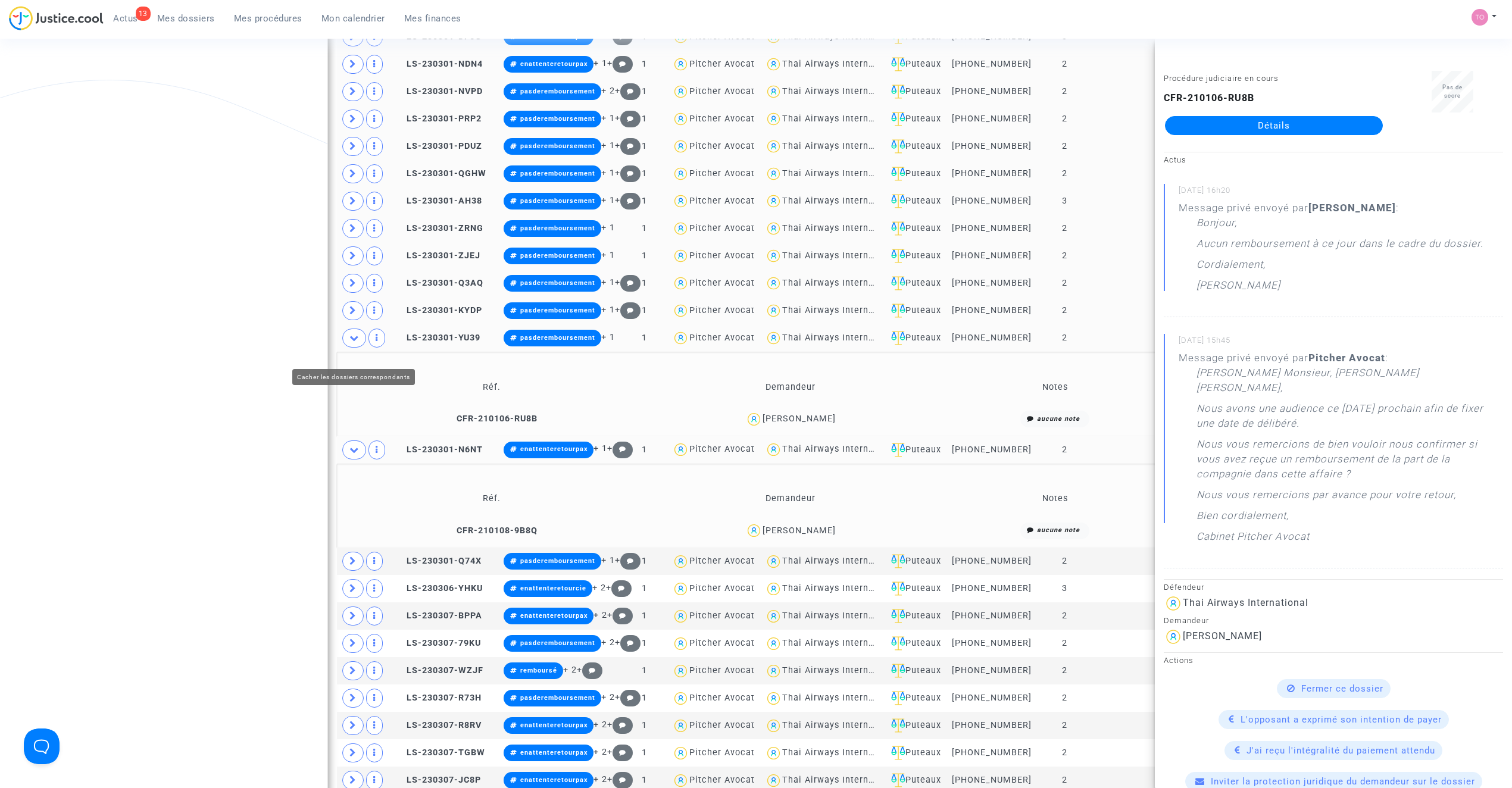
click at [354, 348] on span at bounding box center [354, 337] width 24 height 19
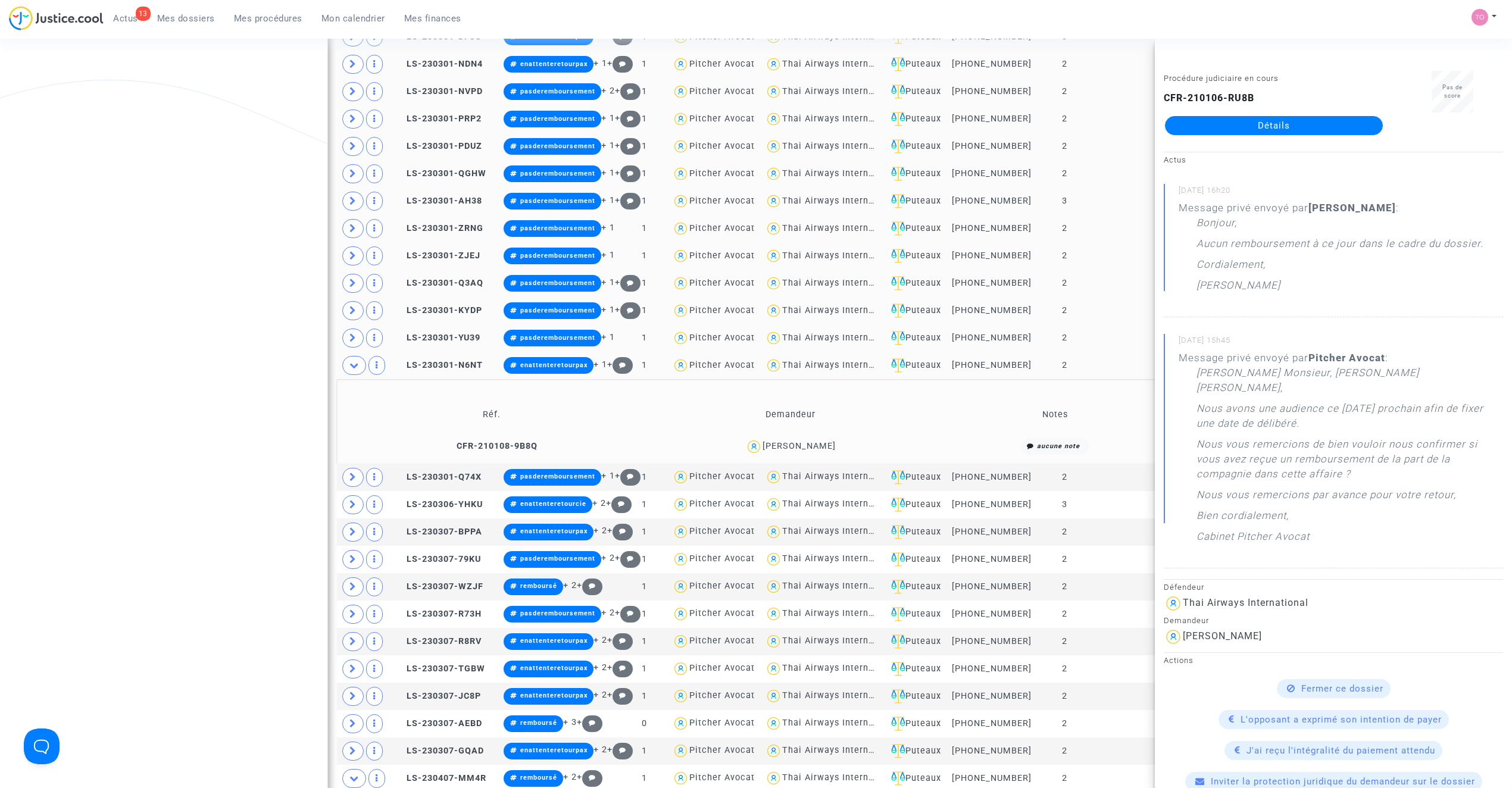
click at [815, 451] on div "Daniel Perreau" at bounding box center [799, 446] width 73 height 10
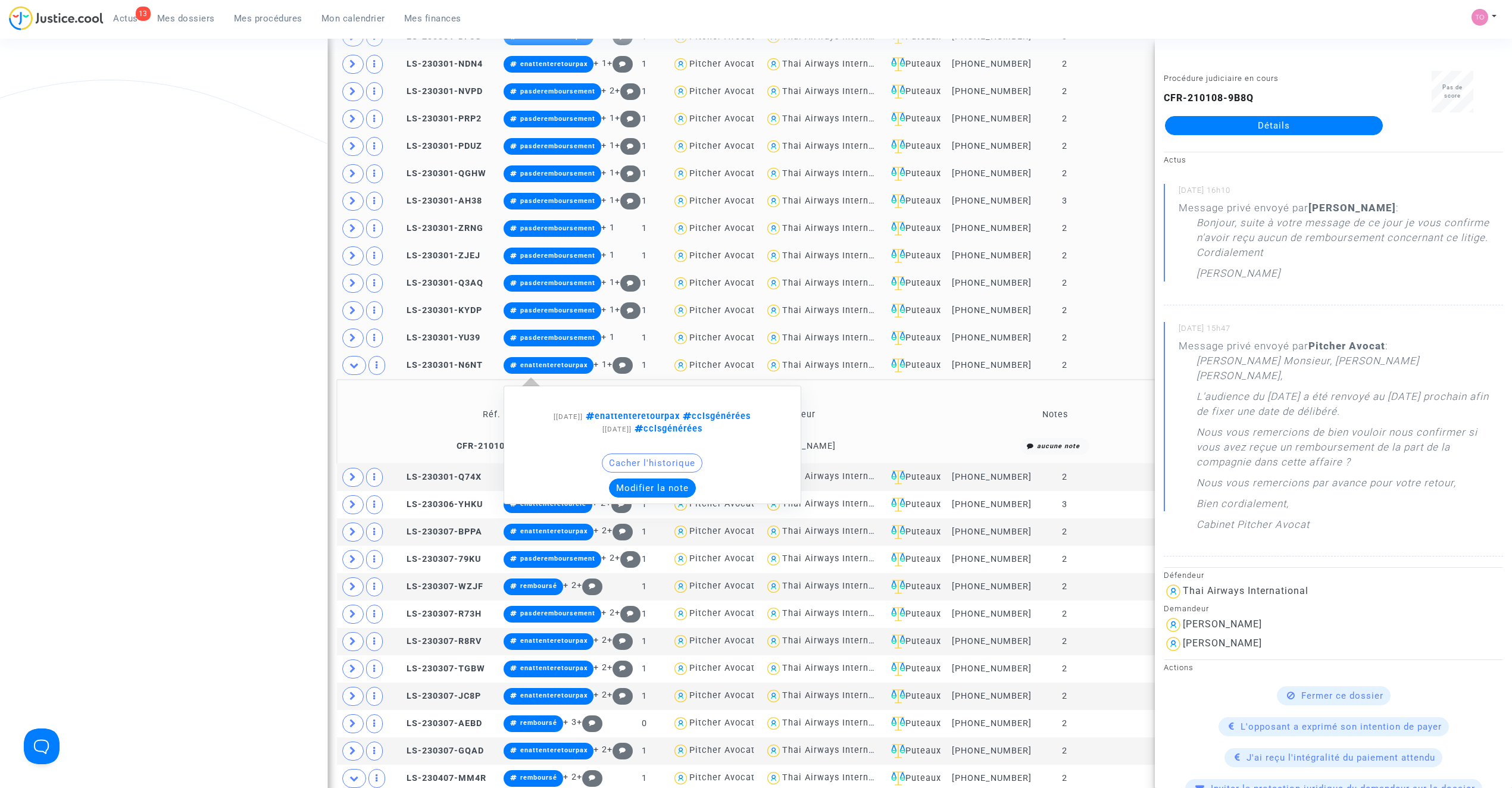
click at [647, 498] on button "Modifier la note" at bounding box center [653, 487] width 87 height 19
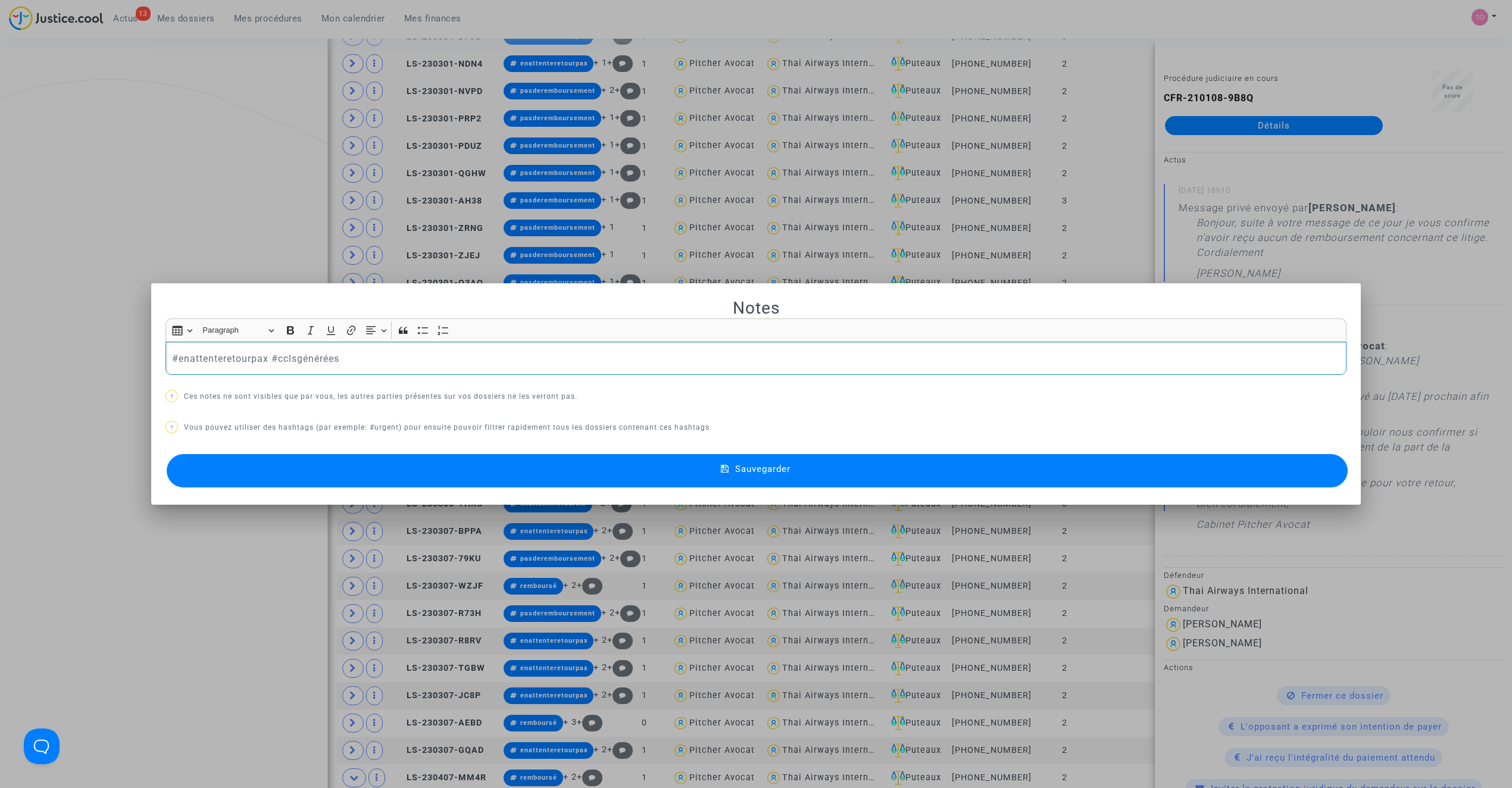
drag, startPoint x: 262, startPoint y: 358, endPoint x: 60, endPoint y: 350, distance: 202.2
click at [60, 350] on div "Notes Rich Text Editor Insert table Insert table Heading Paragraph Paragraph He…" at bounding box center [756, 394] width 1512 height 788
click at [286, 356] on p "#pasderemboursementx #cclsgénérées" at bounding box center [756, 358] width 1169 height 15
click at [553, 457] on button "Sauvegarder" at bounding box center [757, 470] width 1181 height 33
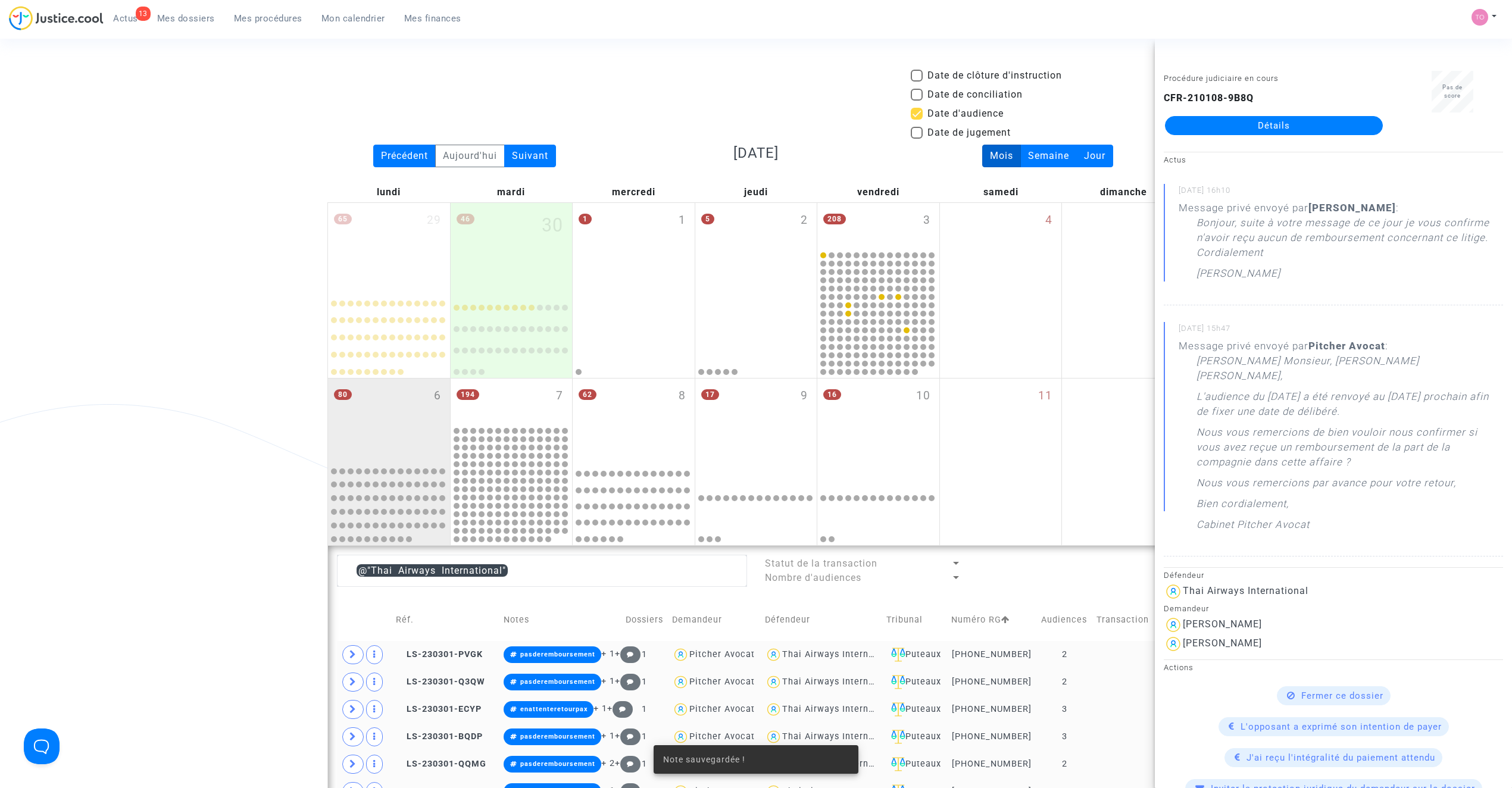
scroll to position [1166, 0]
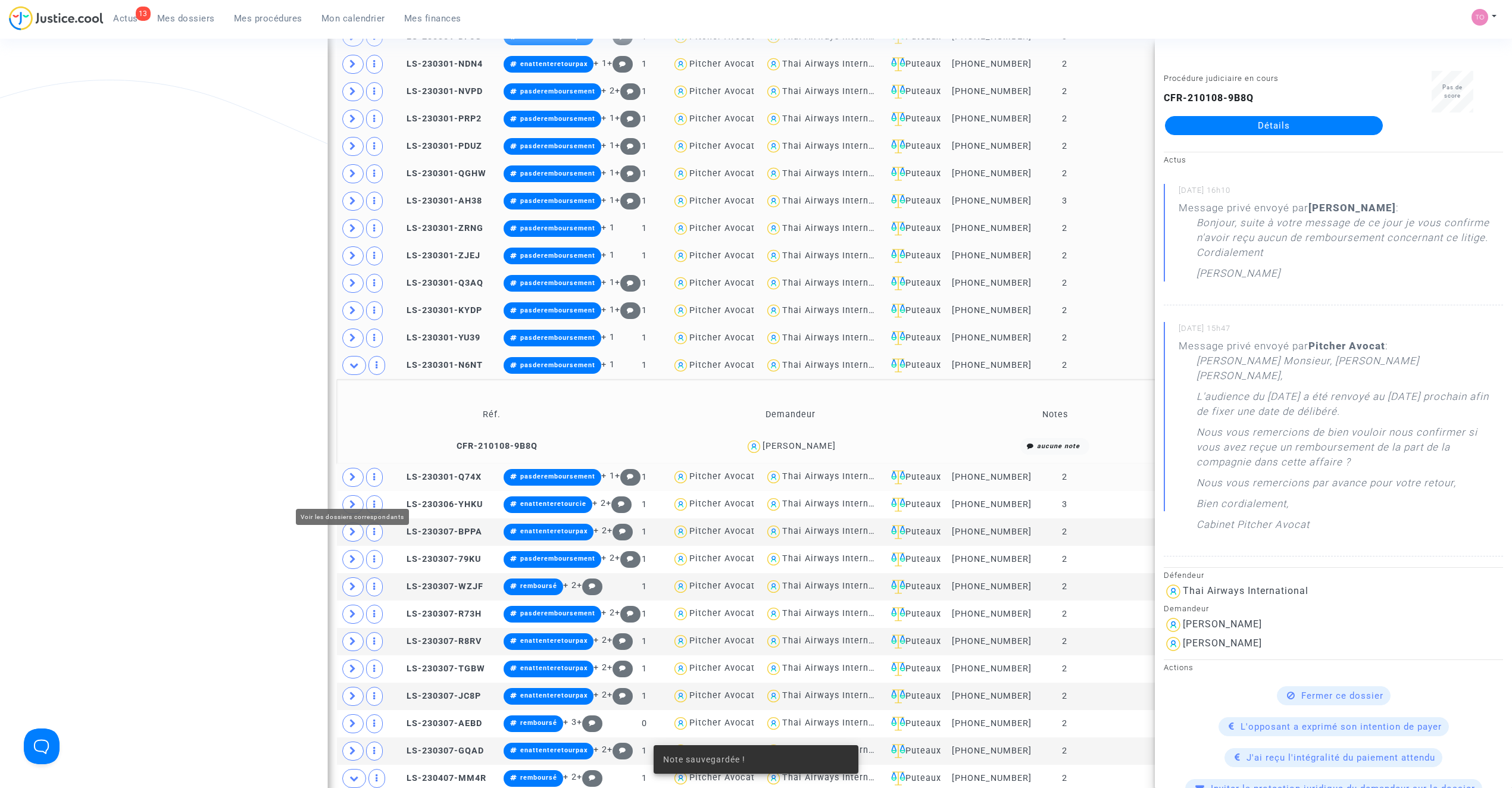
click at [353, 484] on span at bounding box center [353, 477] width 21 height 19
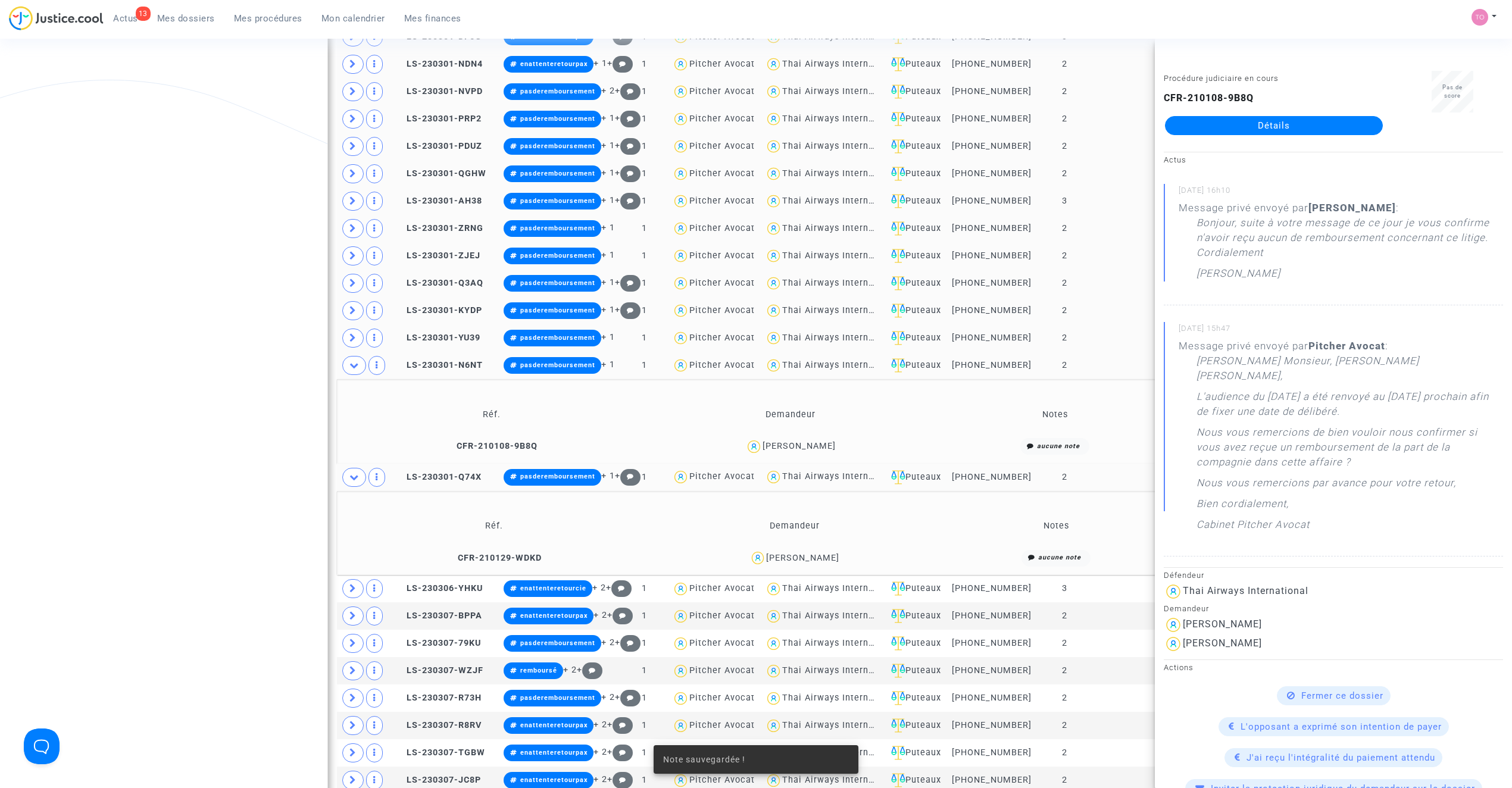
click at [353, 370] on icon at bounding box center [354, 366] width 10 height 9
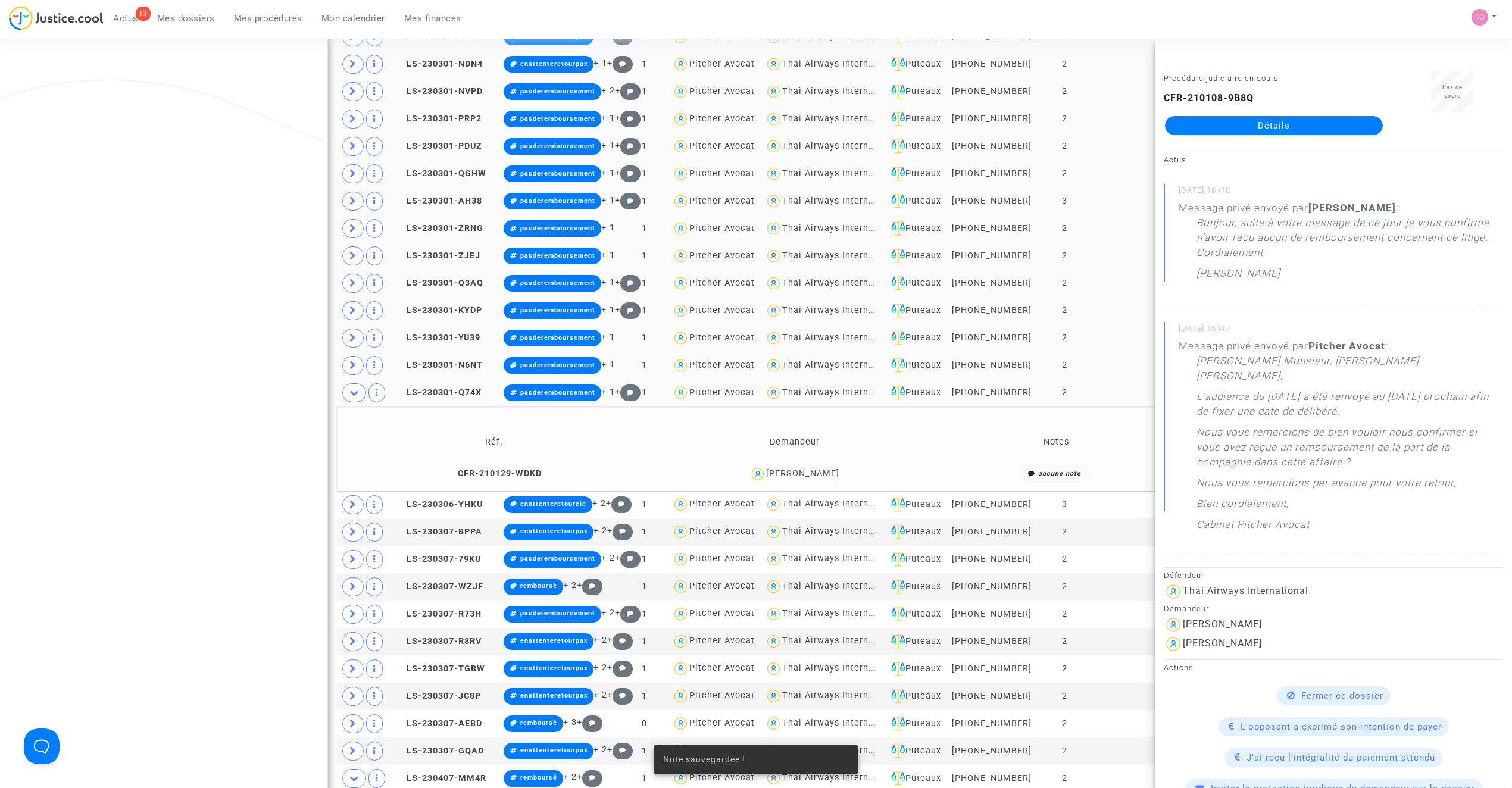
click at [791, 478] on div "Enora MAHIEUX" at bounding box center [802, 473] width 73 height 10
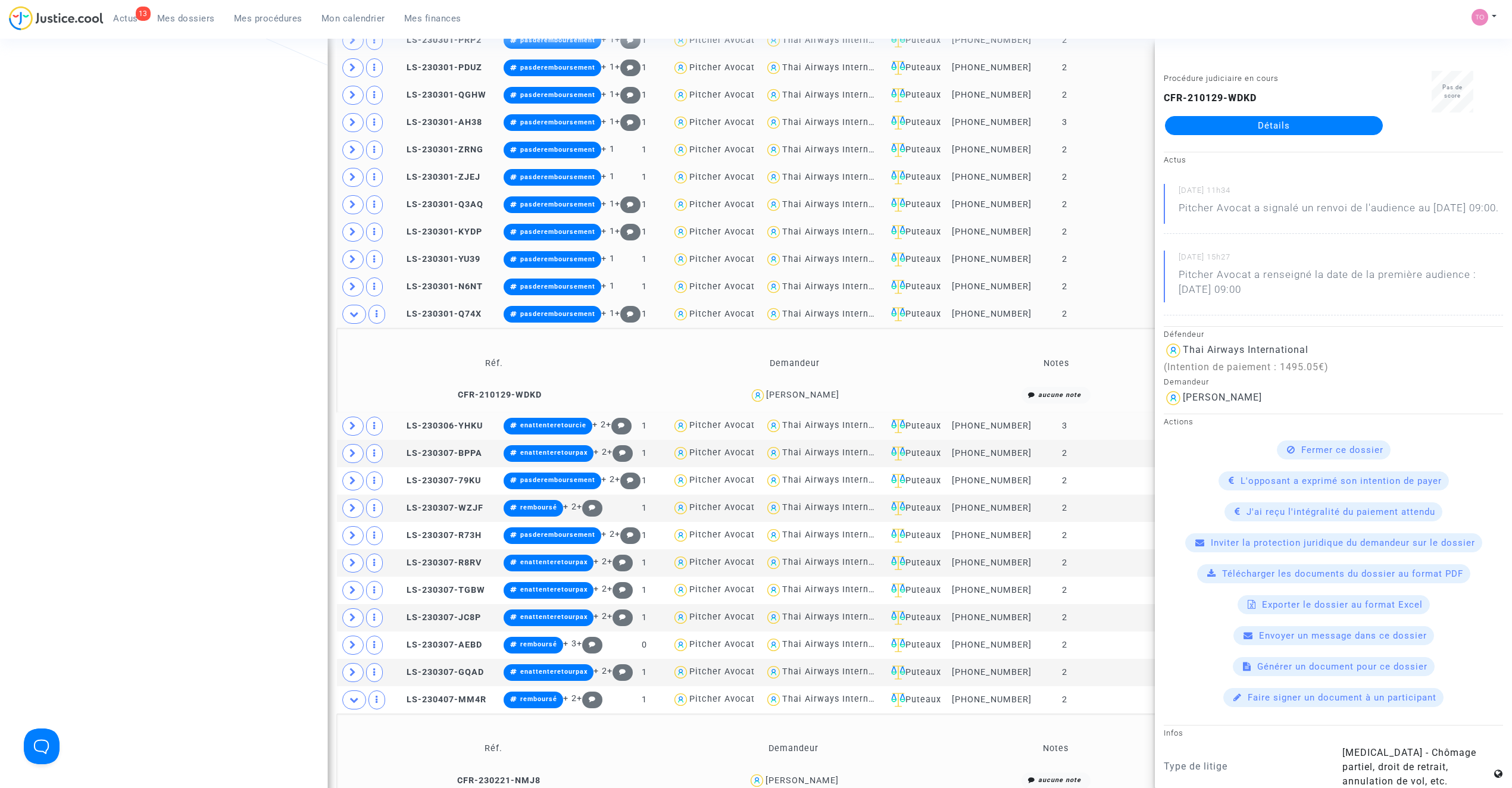
scroll to position [1245, 0]
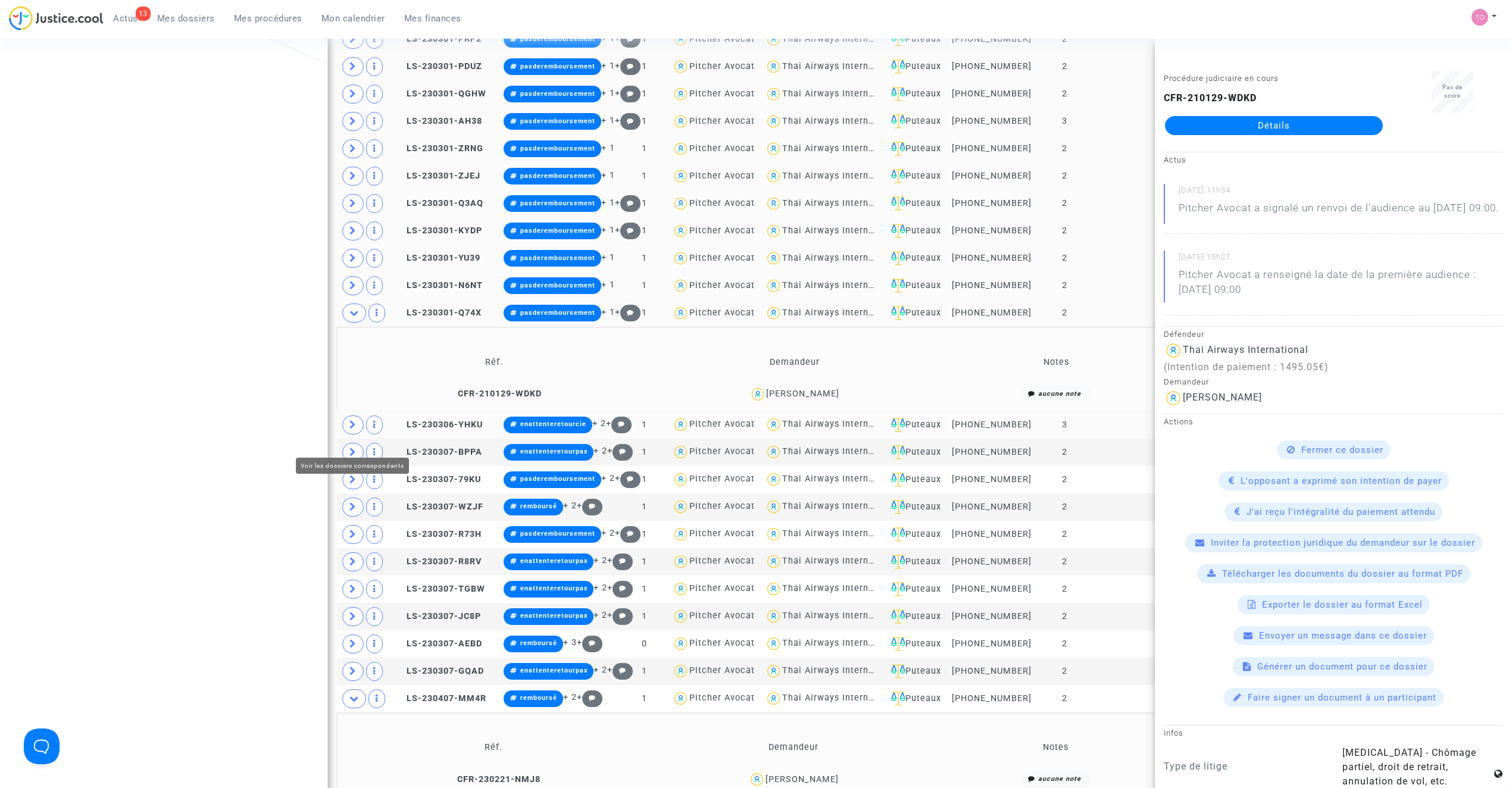
click at [348, 435] on span at bounding box center [353, 424] width 21 height 19
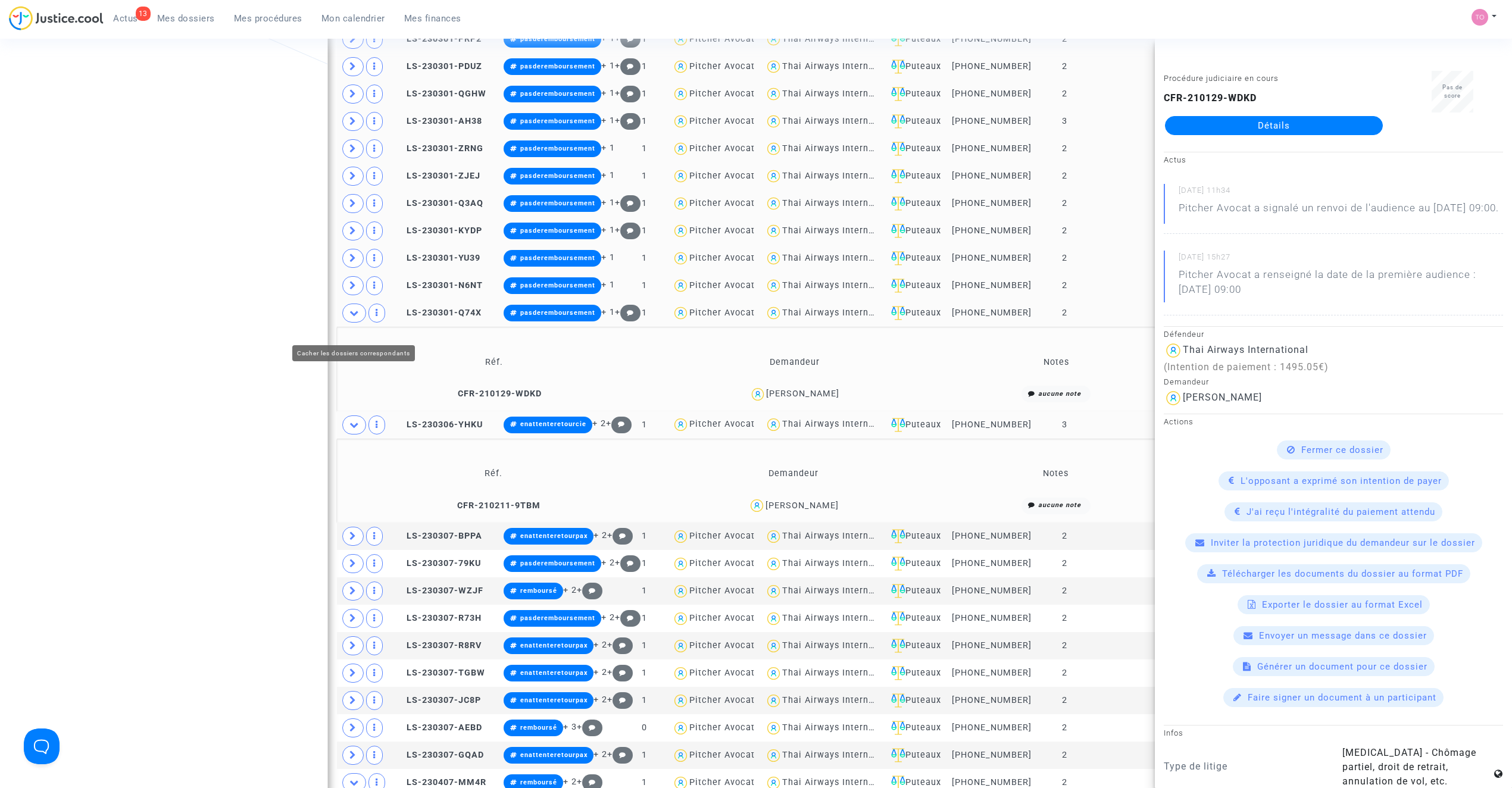
click at [349, 323] on span at bounding box center [354, 312] width 24 height 19
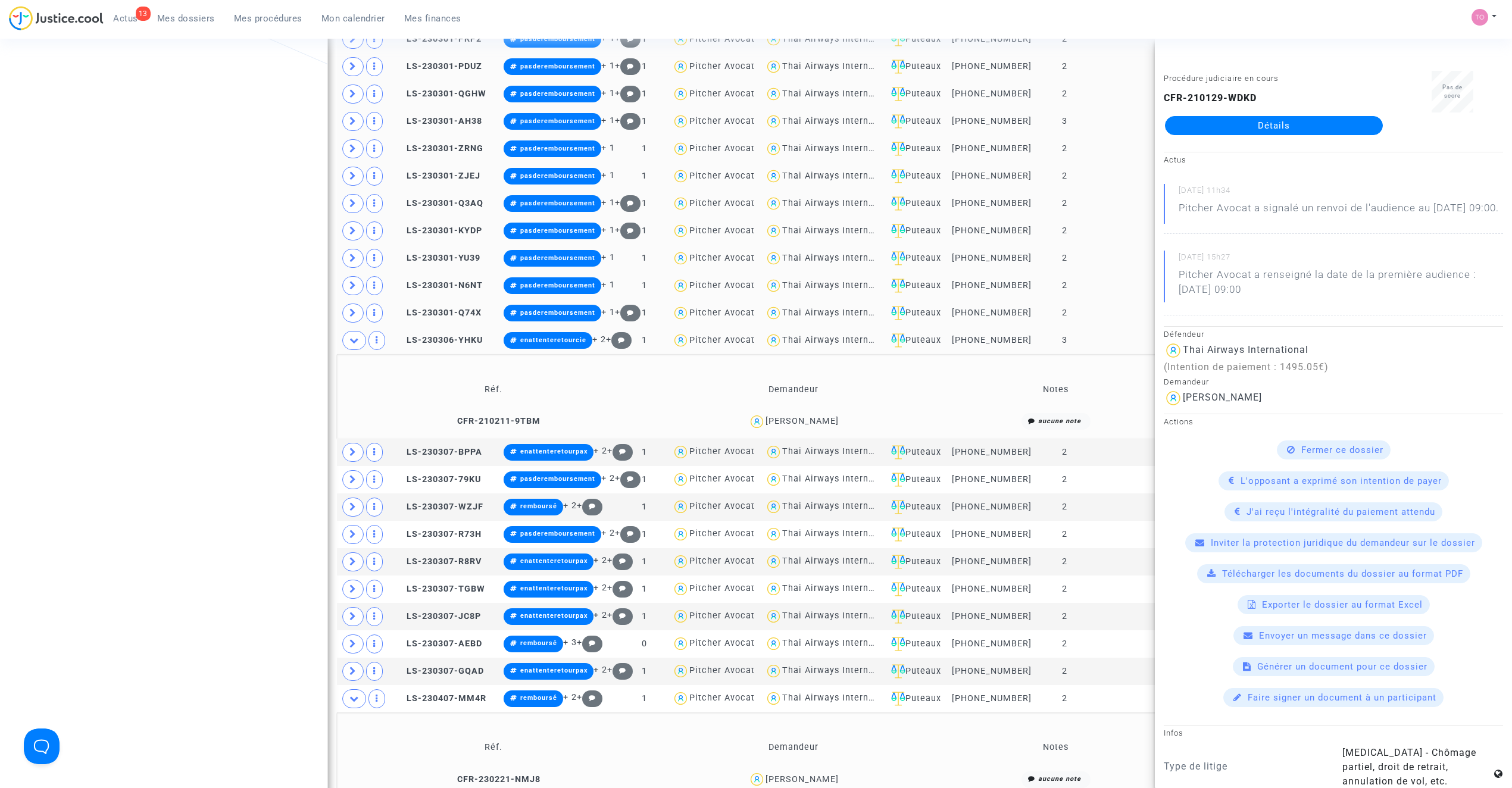
click at [808, 426] on div "Teddy Tallegas" at bounding box center [802, 421] width 73 height 10
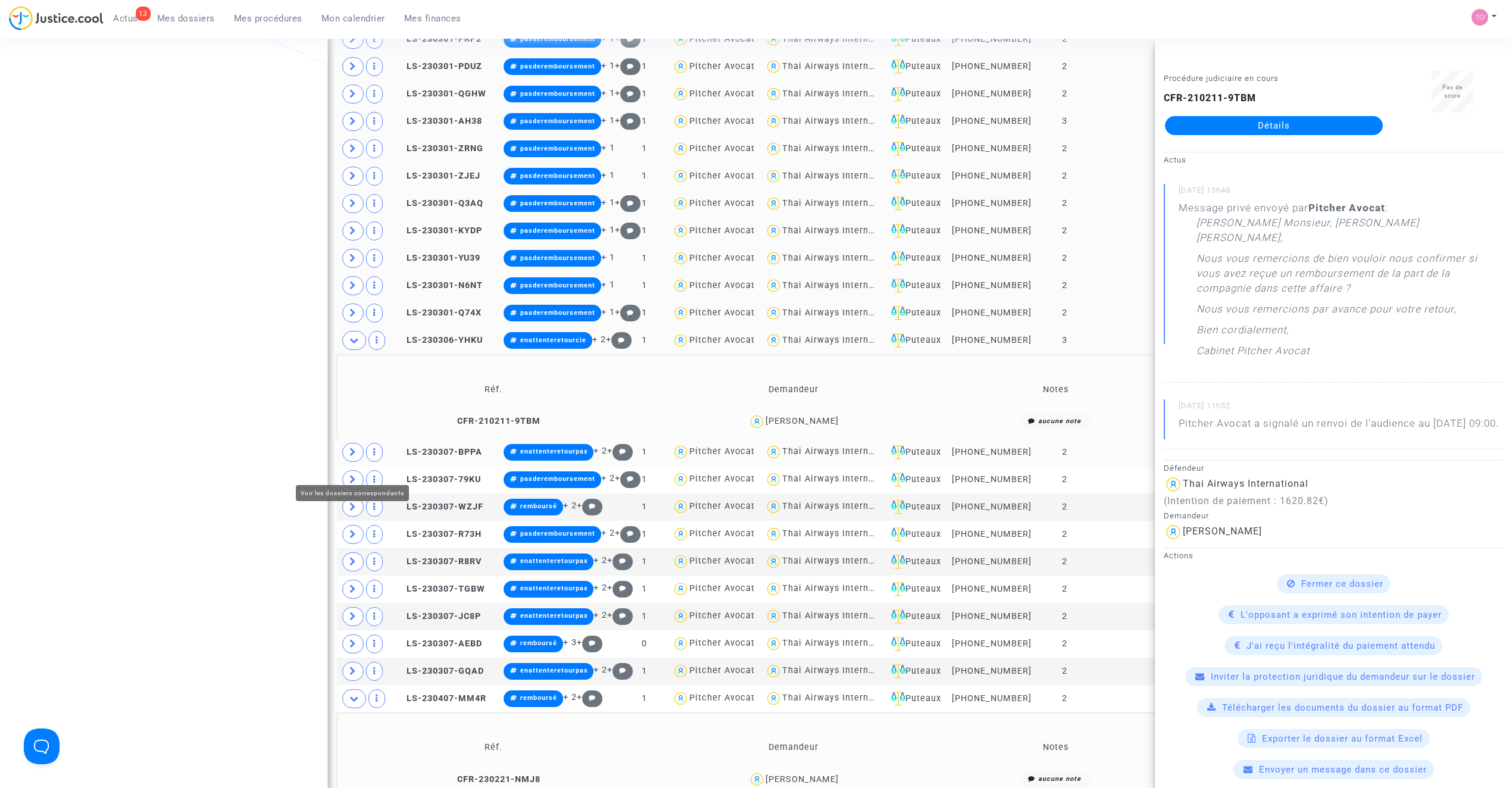
click at [350, 456] on icon at bounding box center [353, 452] width 7 height 9
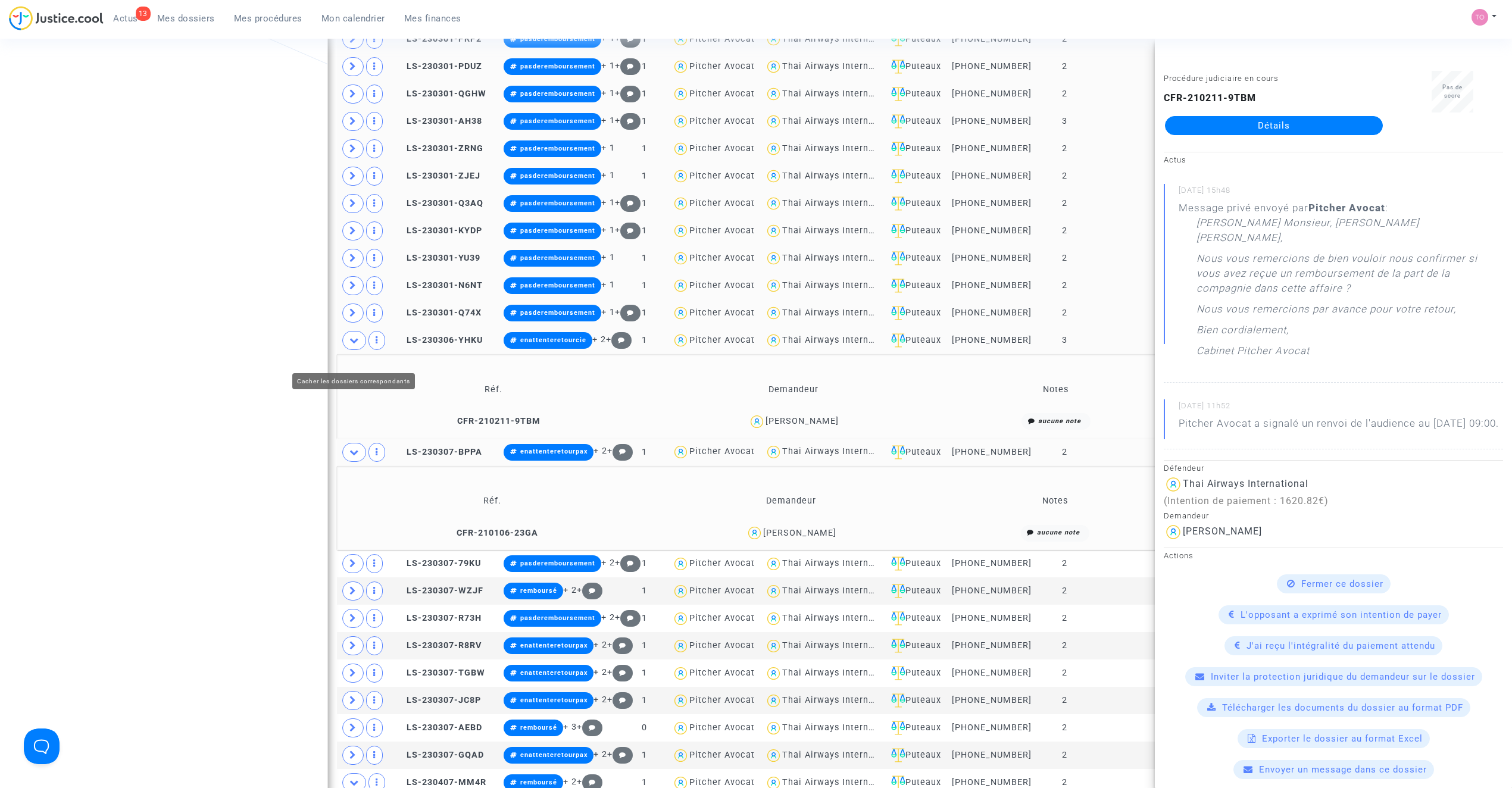
click at [353, 345] on icon at bounding box center [354, 341] width 10 height 9
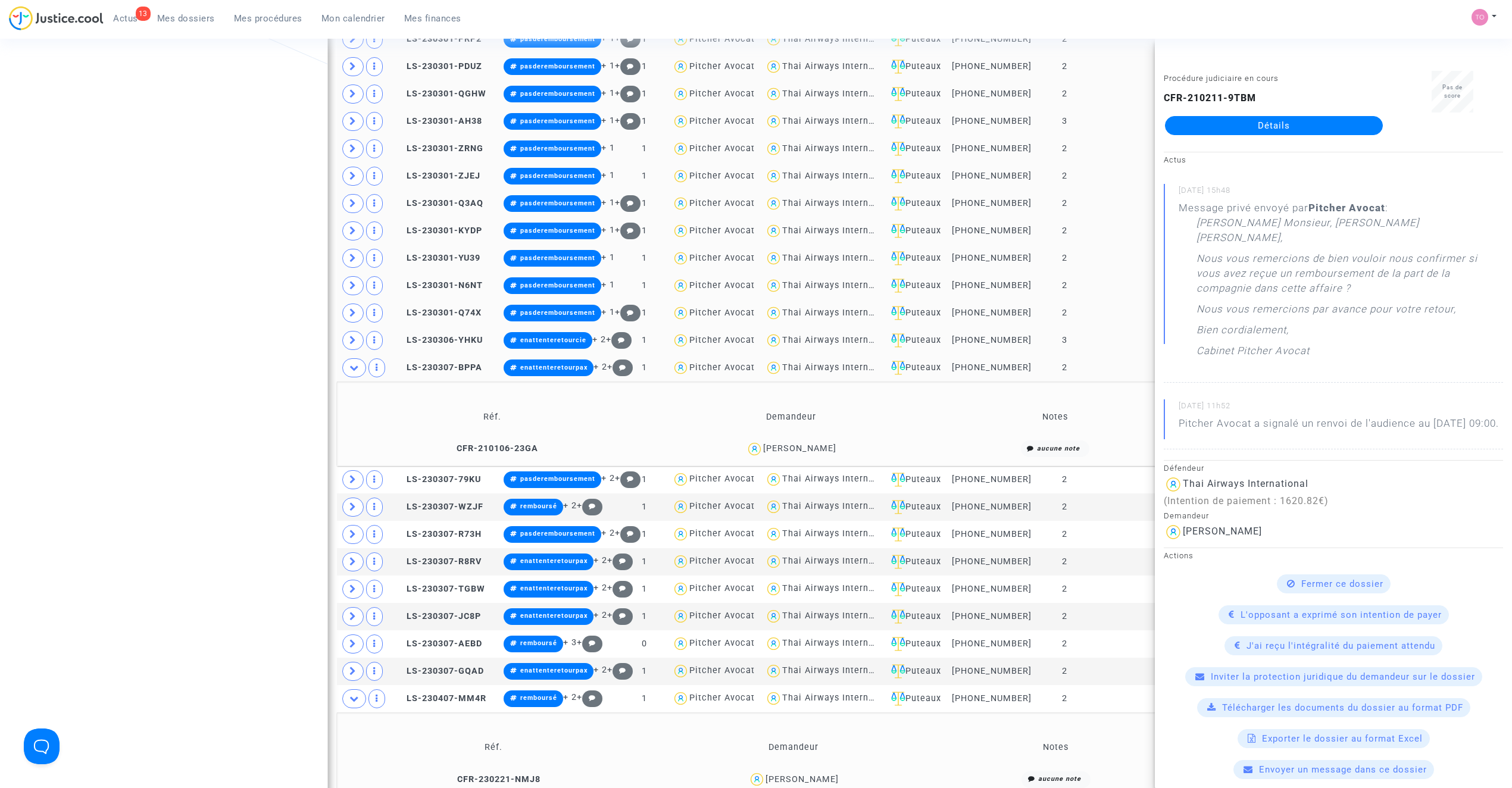
click at [795, 454] on td "Emmanuelle CHAMPION" at bounding box center [791, 449] width 296 height 26
click at [350, 484] on icon at bounding box center [353, 479] width 7 height 9
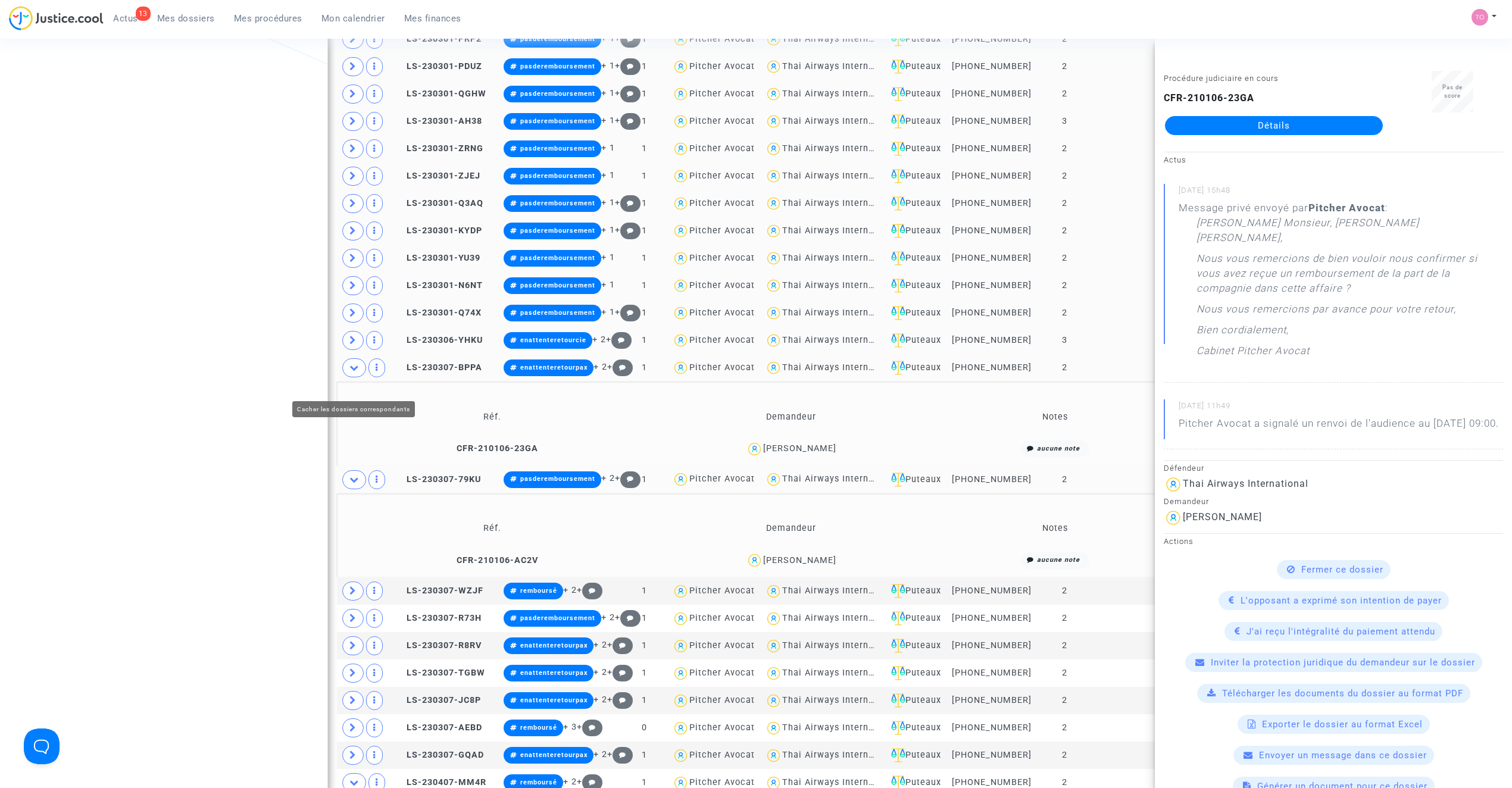
click at [354, 377] on span at bounding box center [354, 367] width 24 height 19
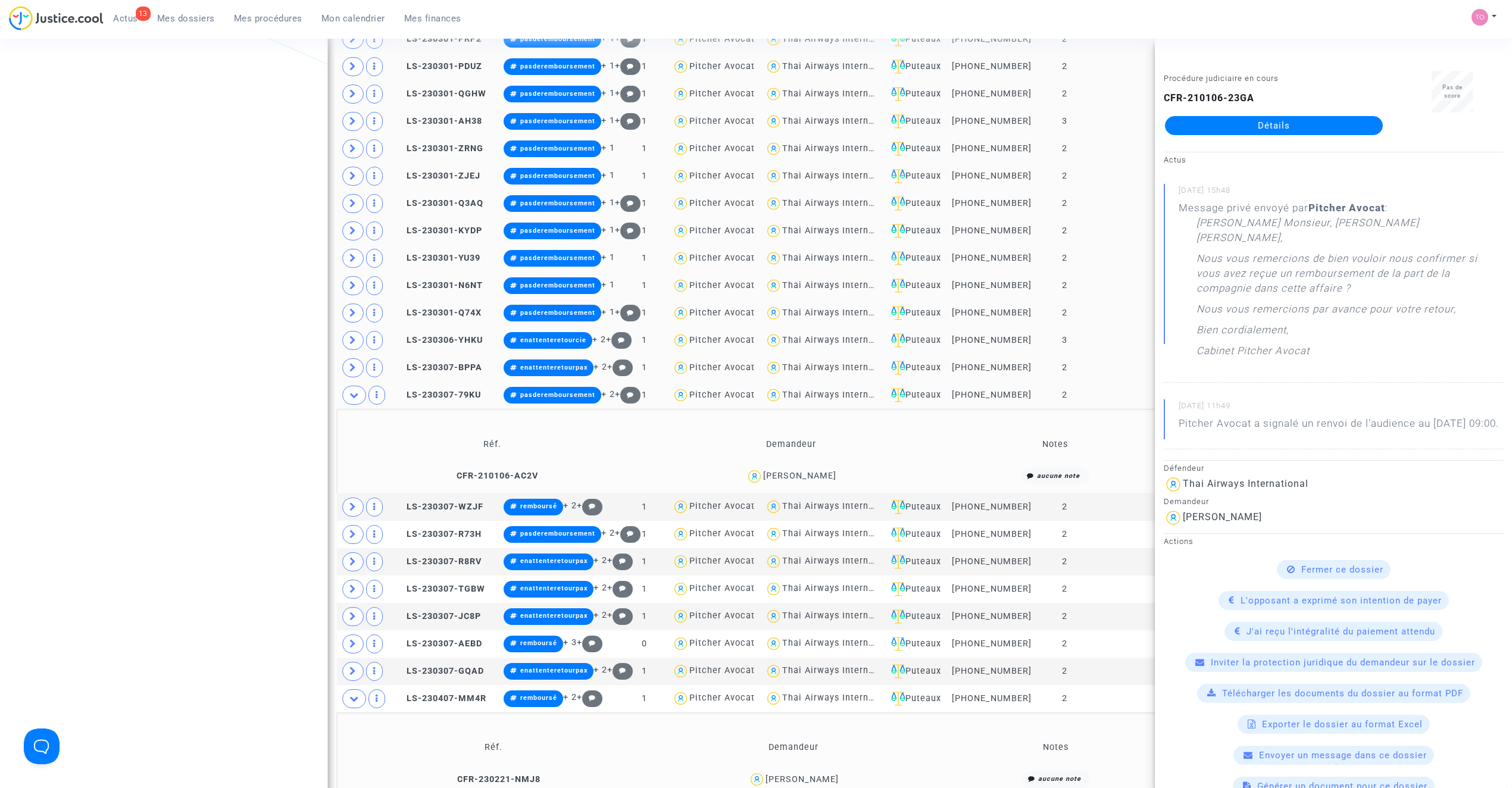
click at [789, 481] on div "Julien Roullier" at bounding box center [800, 475] width 73 height 10
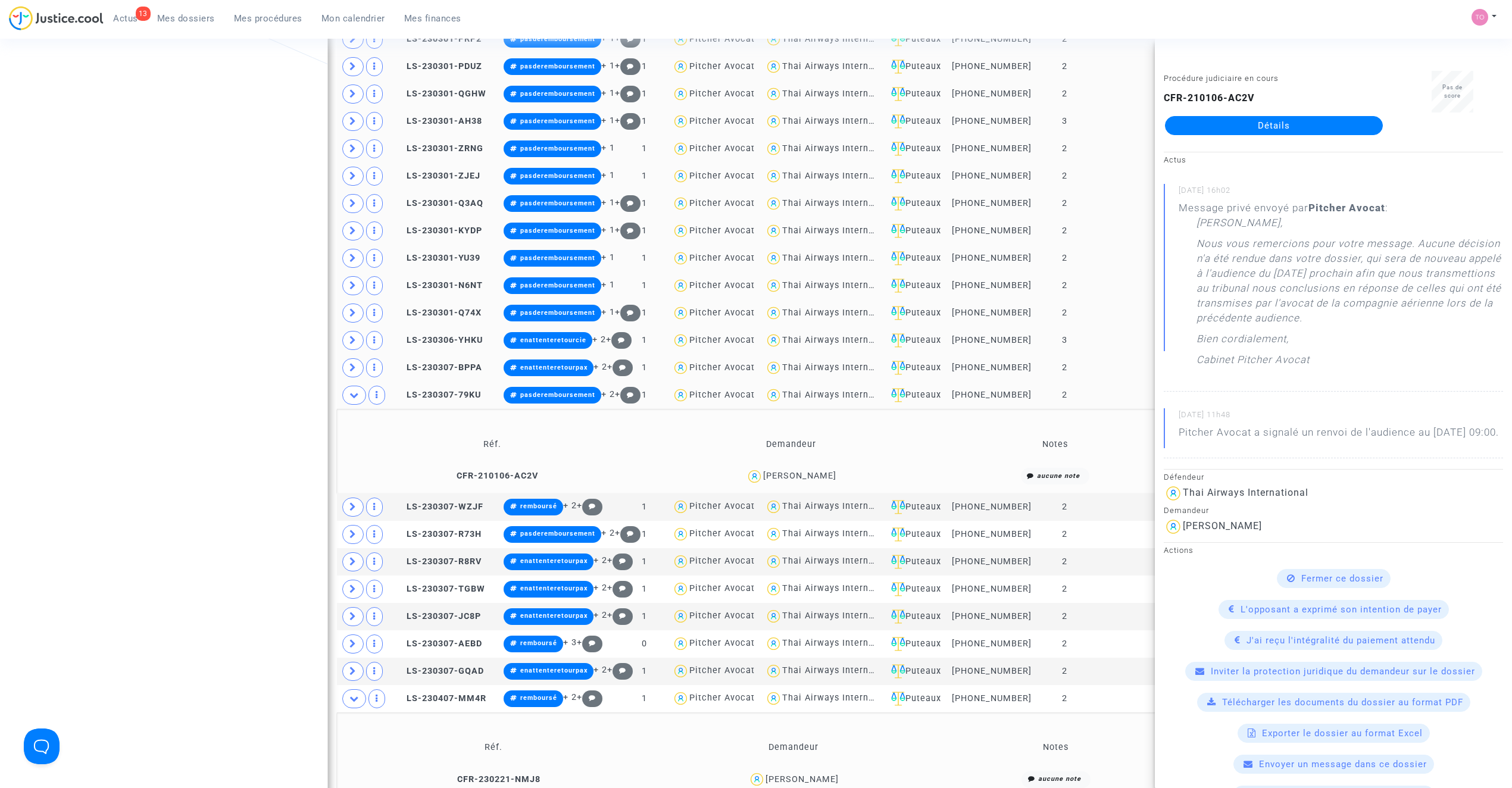
scroll to position [1272, 0]
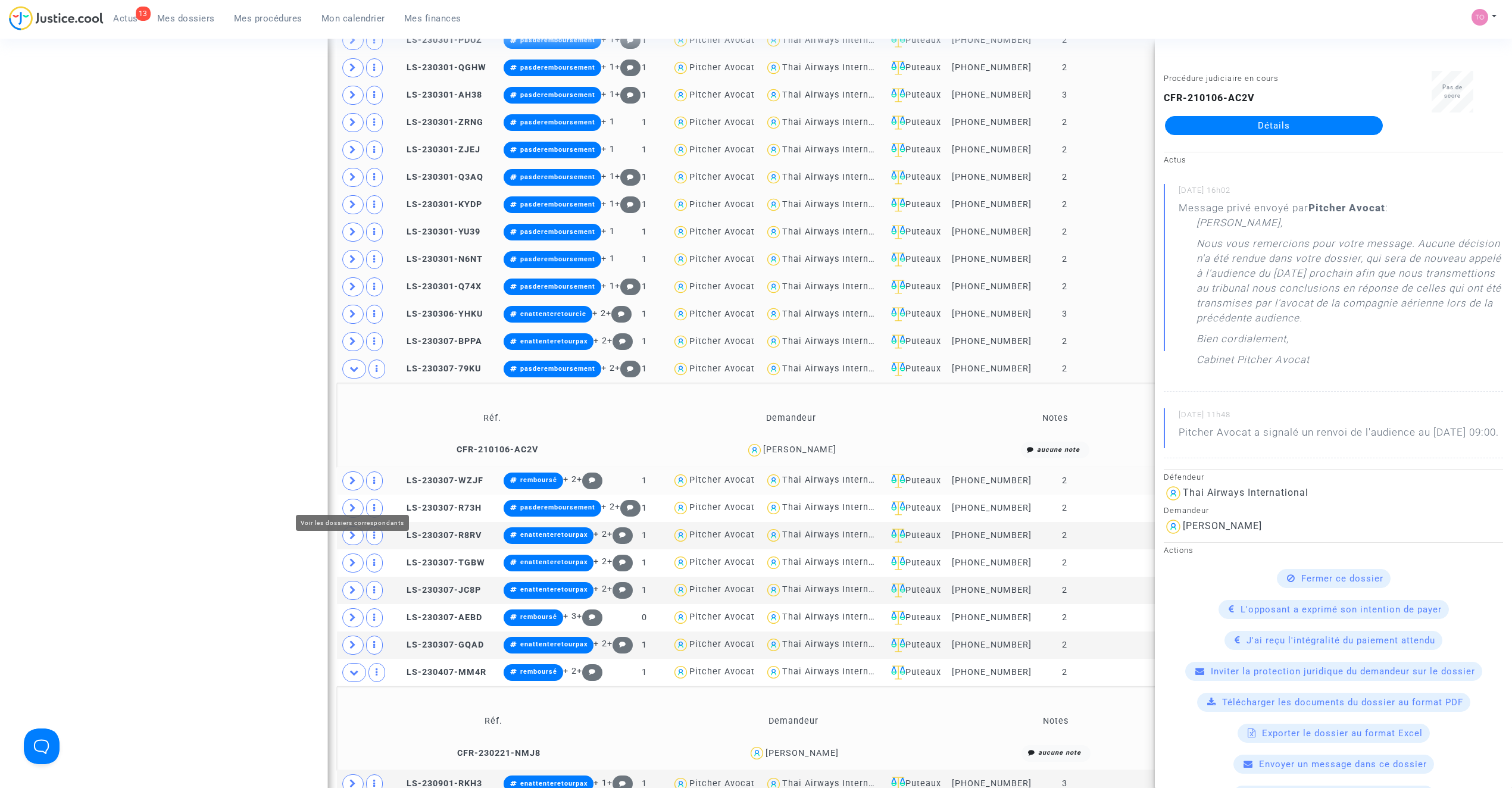
click at [345, 491] on span at bounding box center [353, 480] width 21 height 19
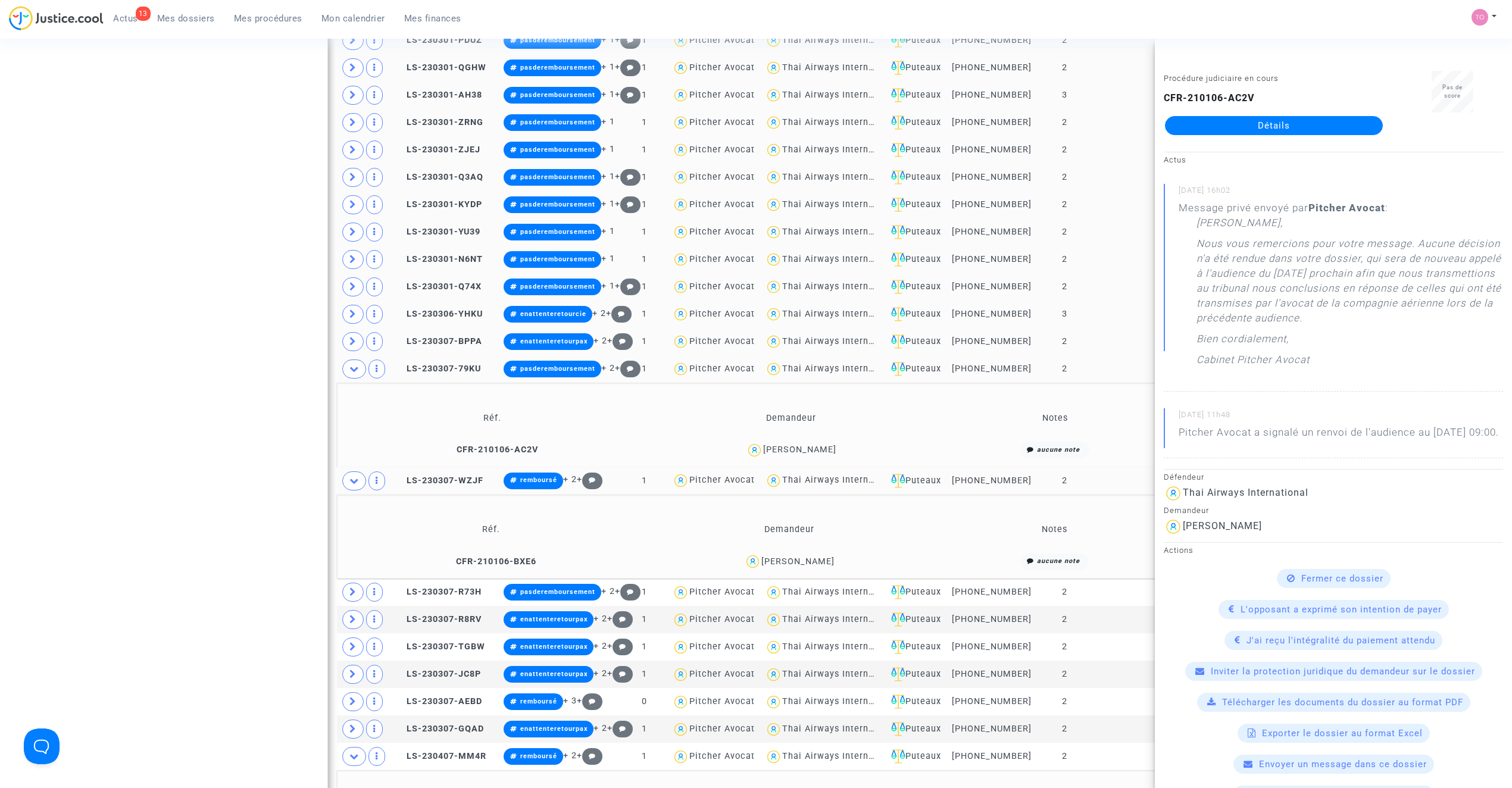
click at [784, 567] on span "Brigitte Arnold" at bounding box center [798, 527] width 73 height 78
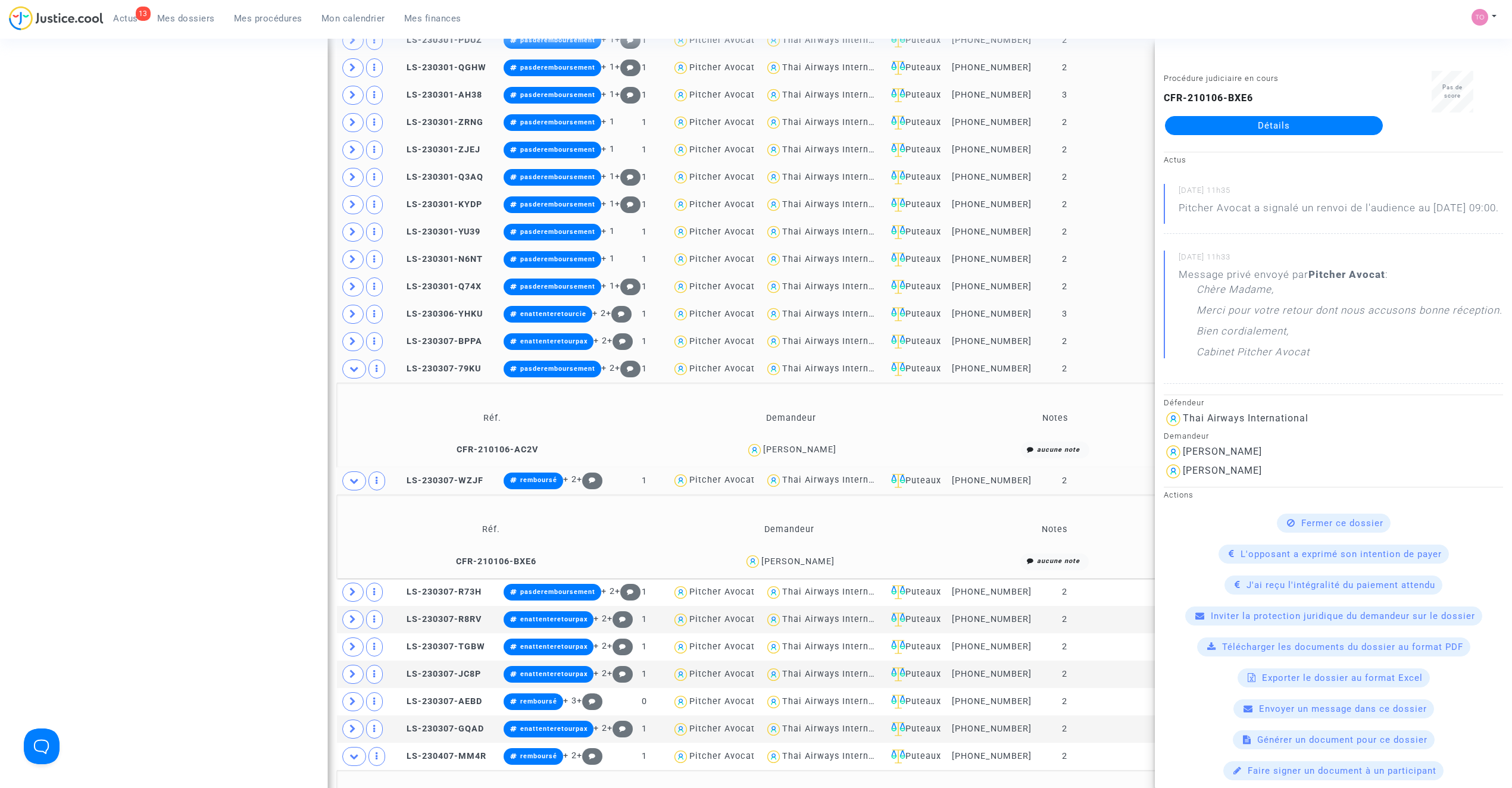
click at [342, 379] on td at bounding box center [365, 369] width 55 height 28
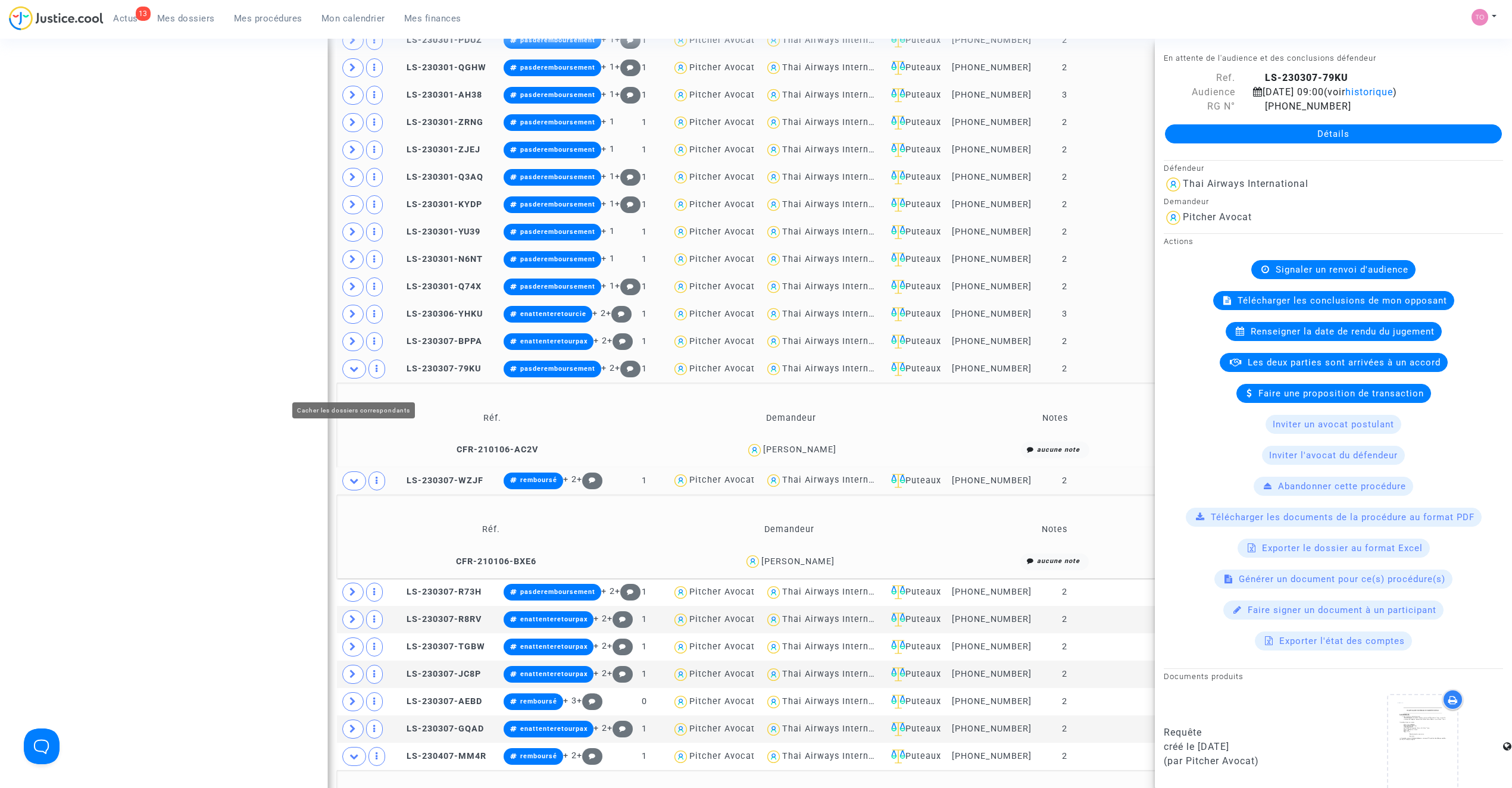
click at [350, 374] on icon at bounding box center [354, 369] width 10 height 9
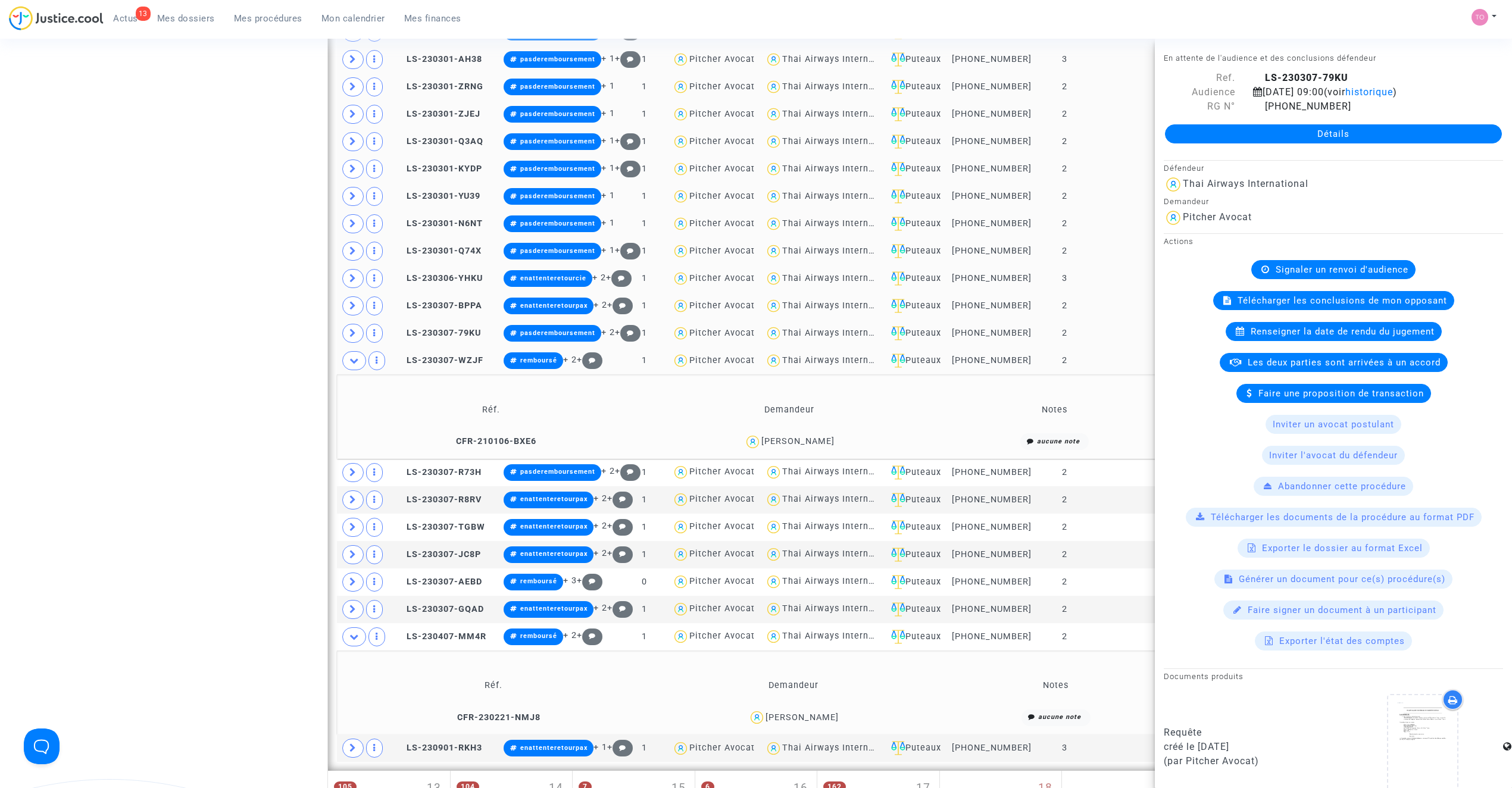
scroll to position [1324, 0]
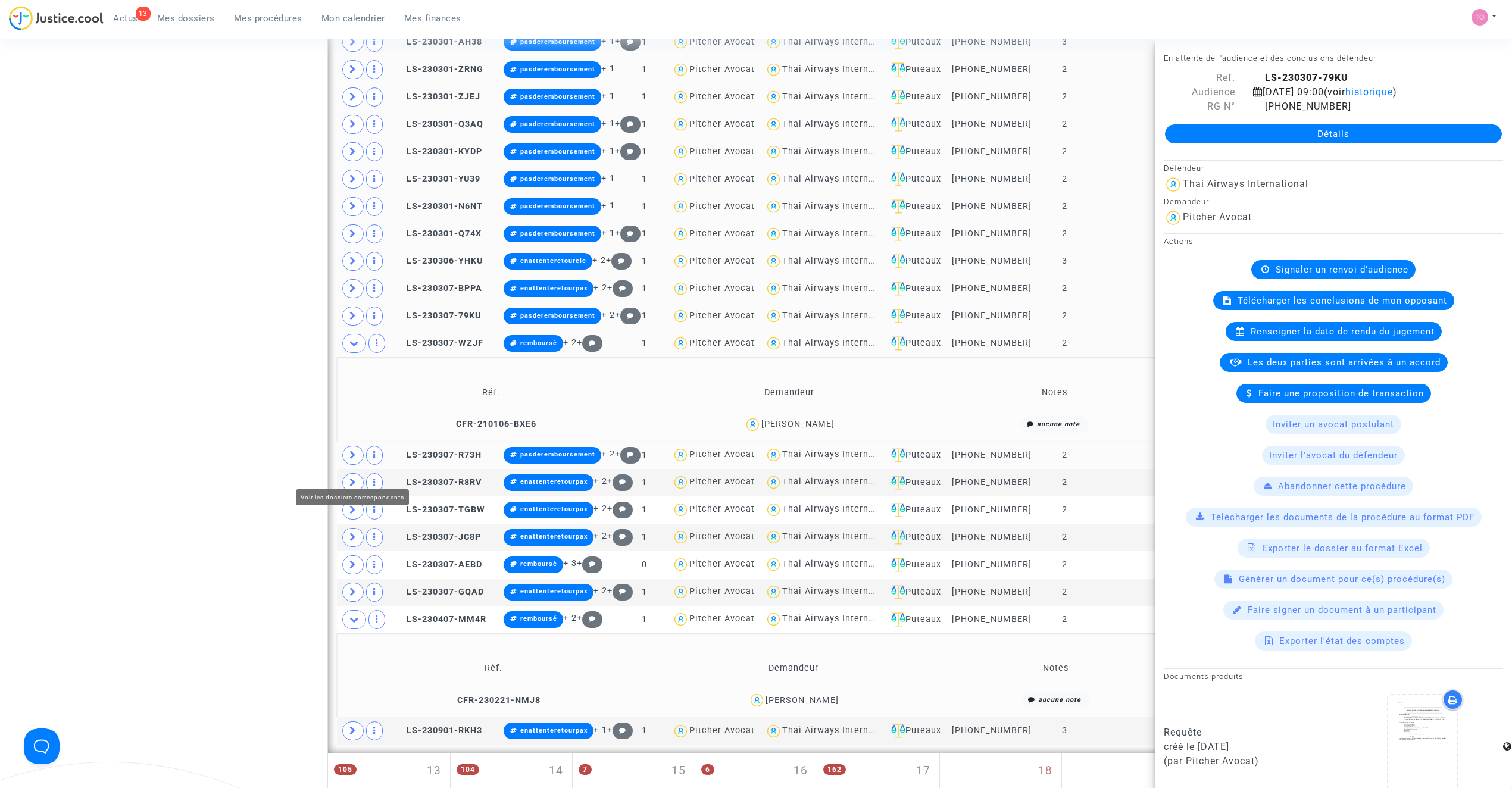
click at [360, 463] on span at bounding box center [353, 454] width 21 height 19
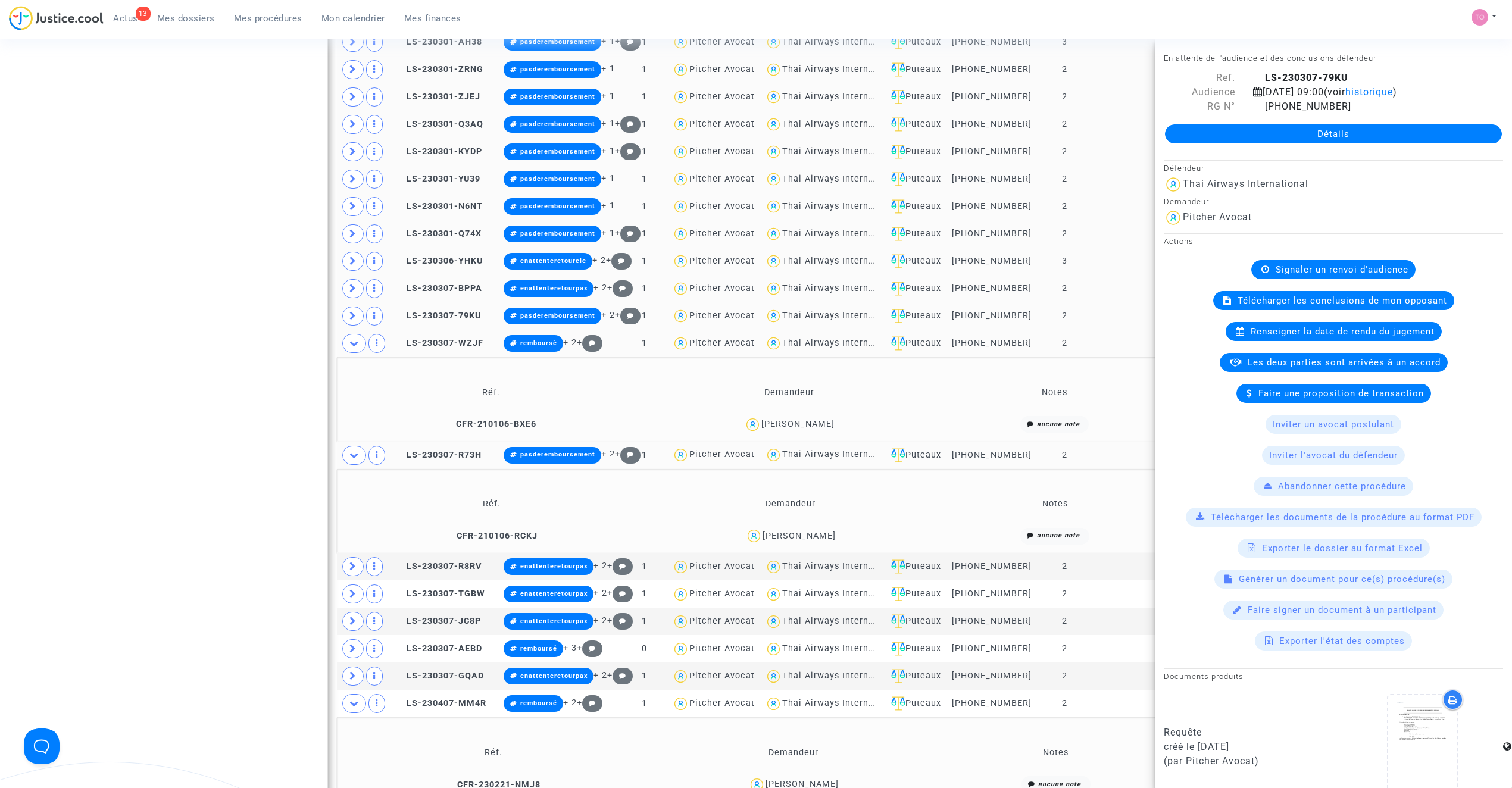
click at [812, 539] on td "Stéphane ROBIN" at bounding box center [791, 535] width 297 height 26
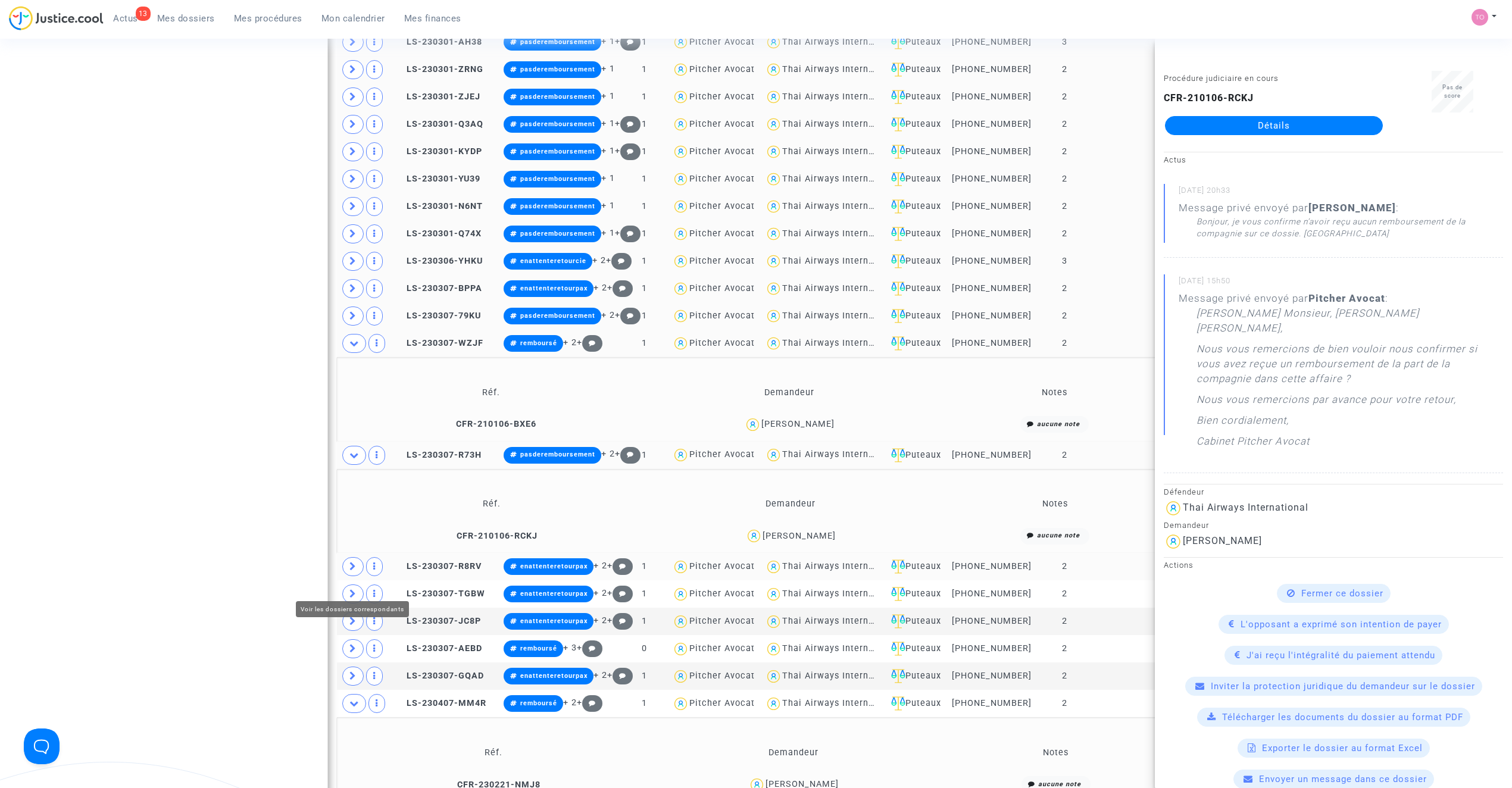
click at [356, 571] on icon at bounding box center [353, 567] width 7 height 9
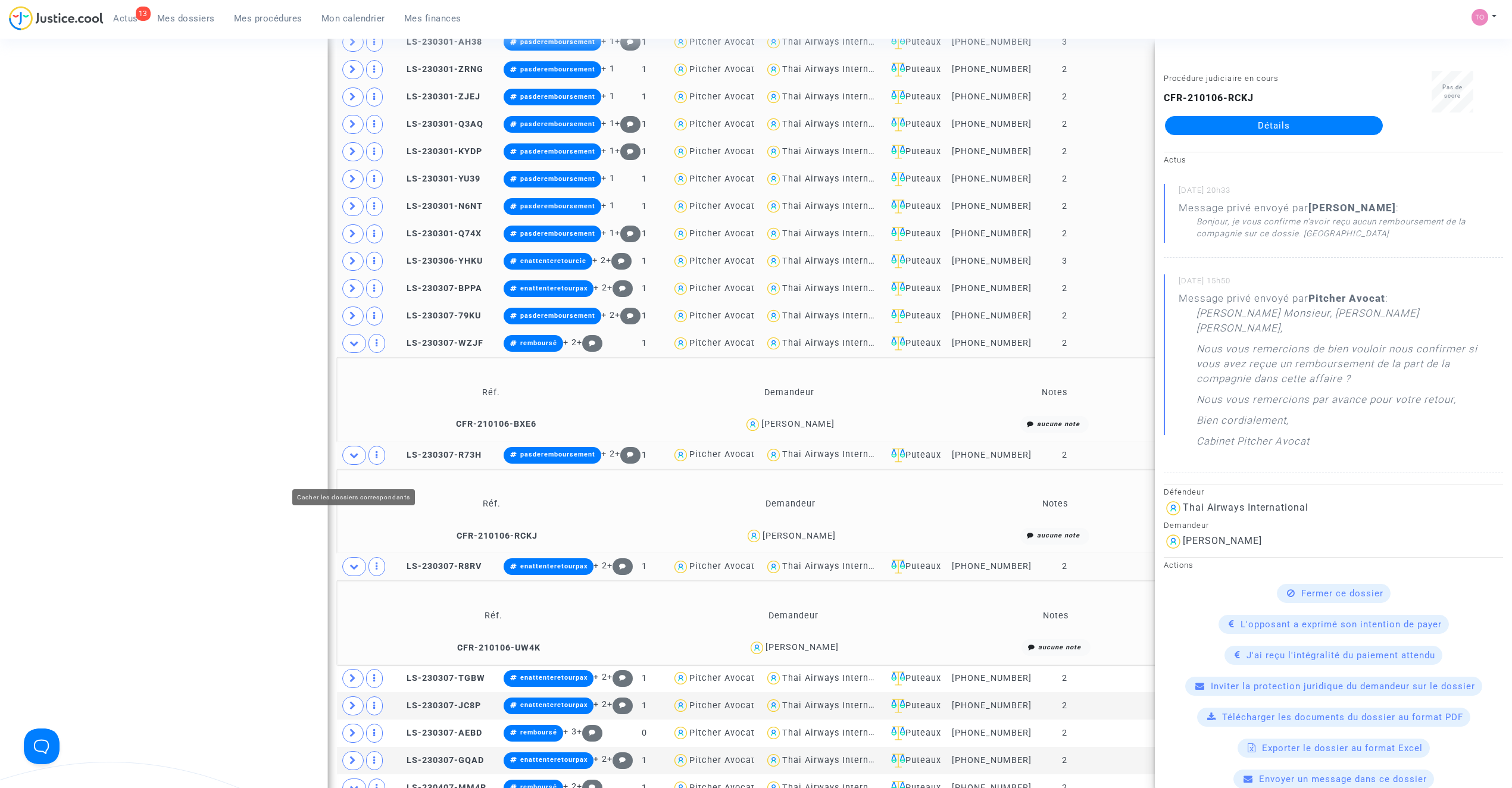
click at [353, 460] on icon at bounding box center [354, 455] width 10 height 9
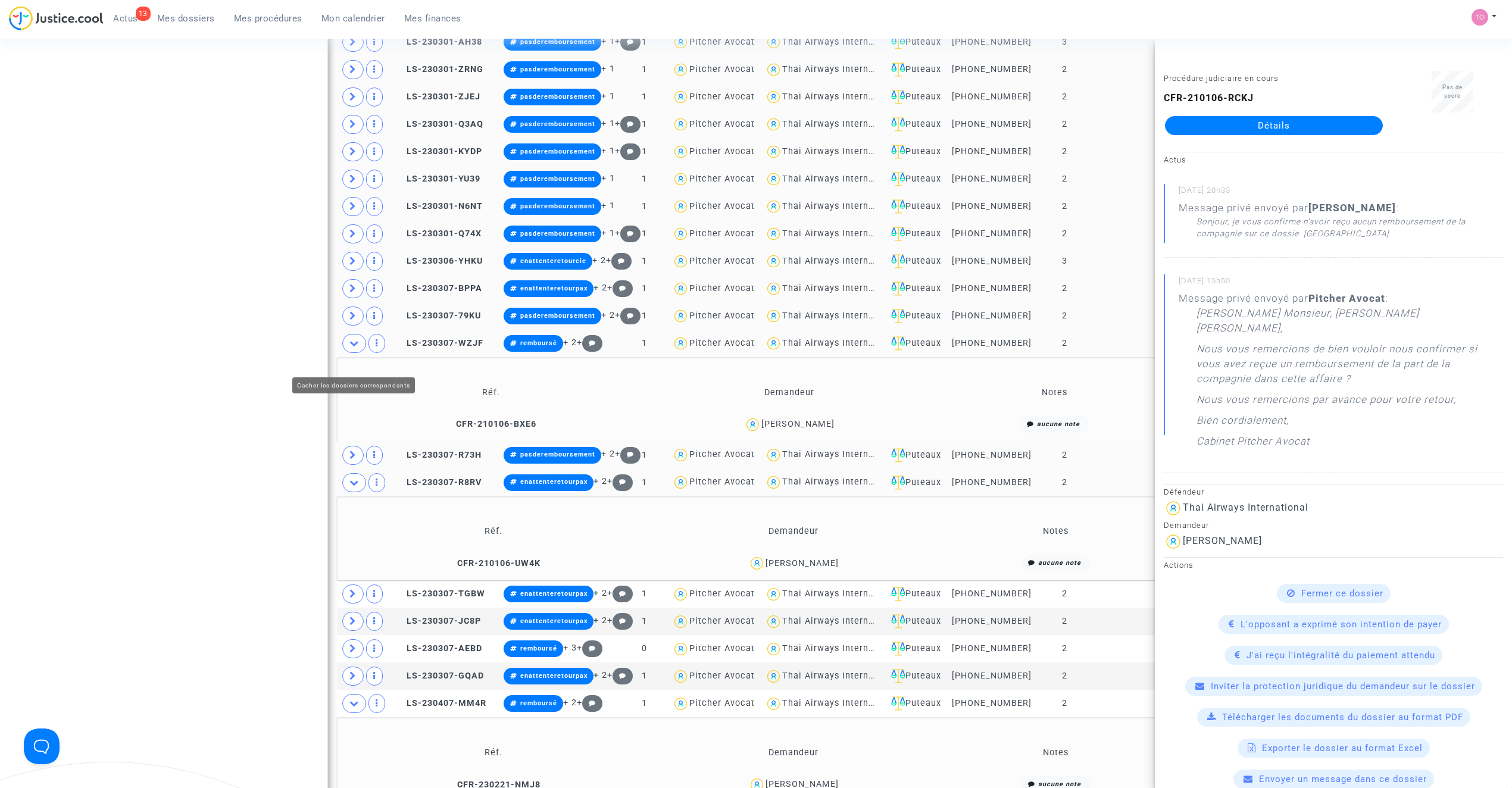
click at [361, 353] on span at bounding box center [354, 342] width 24 height 19
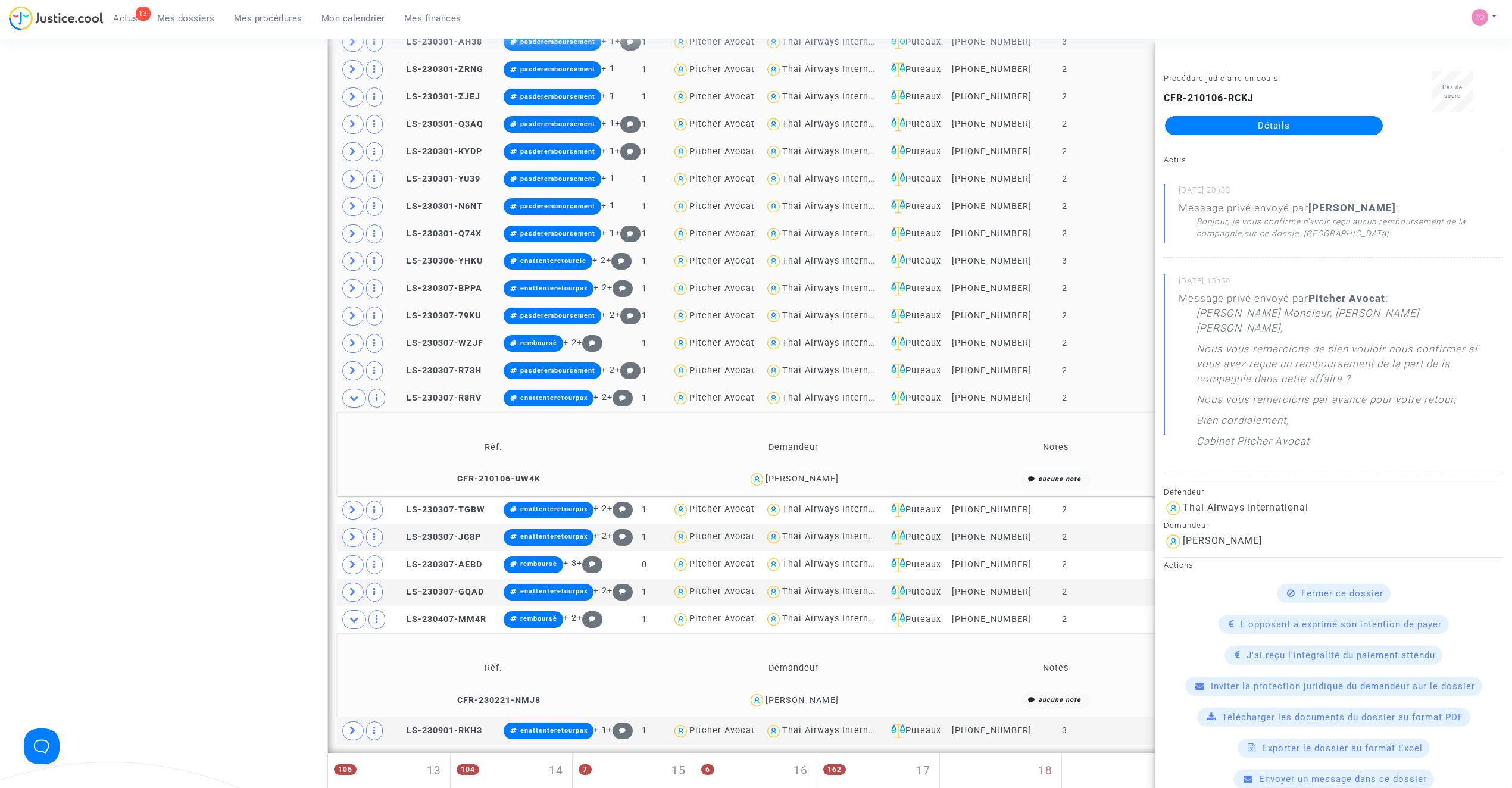
click at [794, 484] on div "Jerome Saupin" at bounding box center [802, 478] width 73 height 10
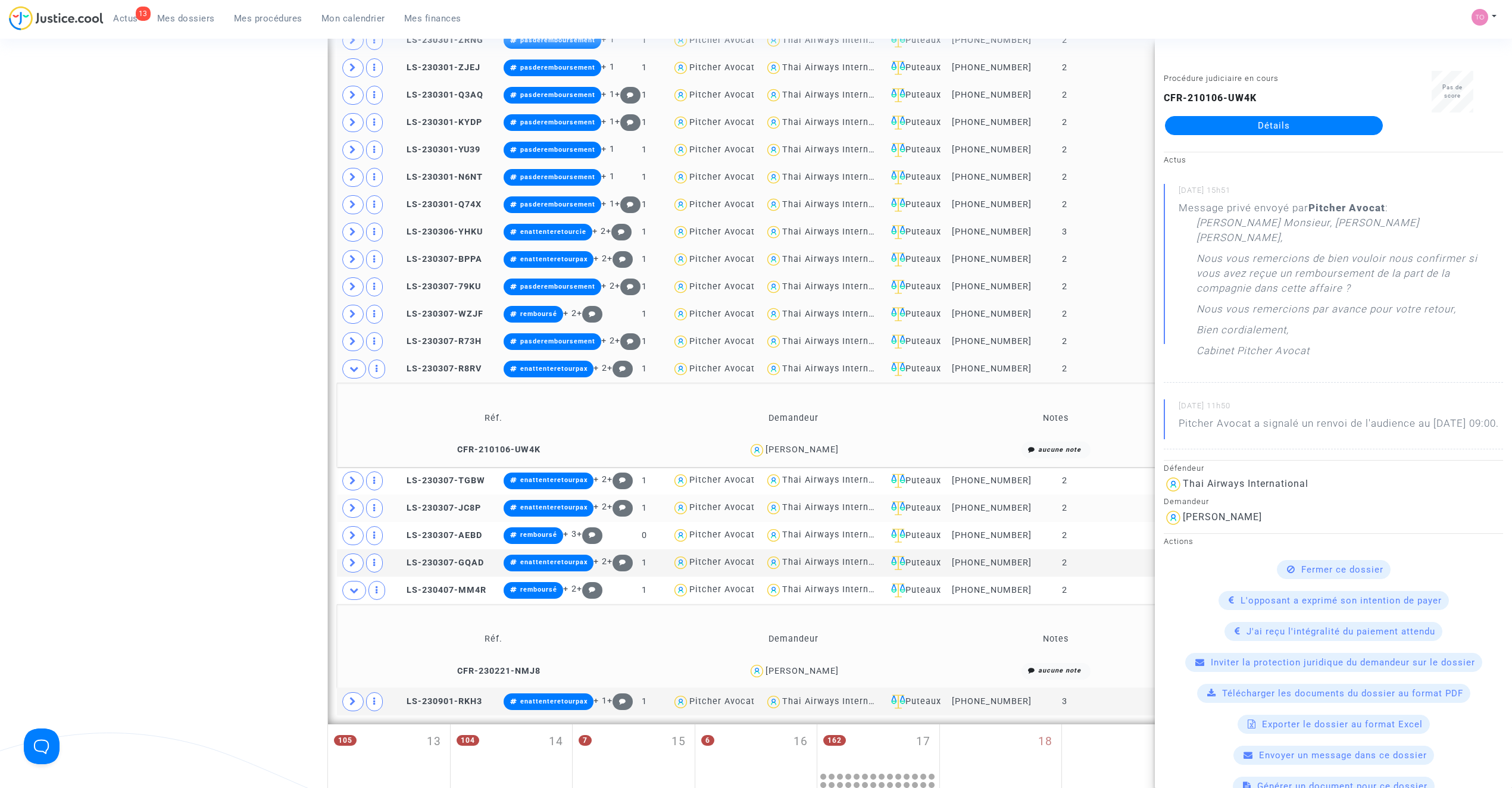
scroll to position [1378, 0]
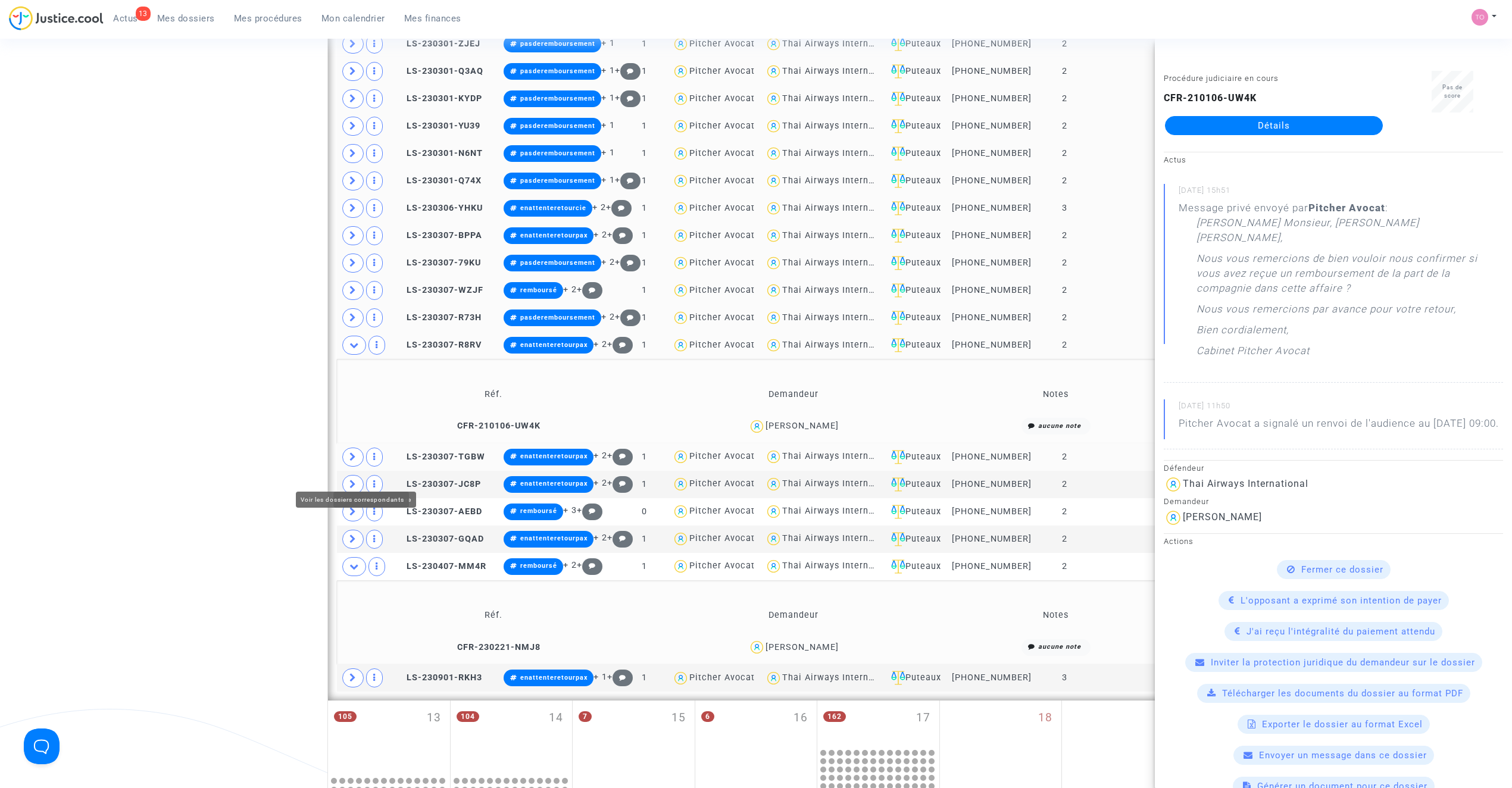
click at [354, 467] on span at bounding box center [353, 456] width 21 height 19
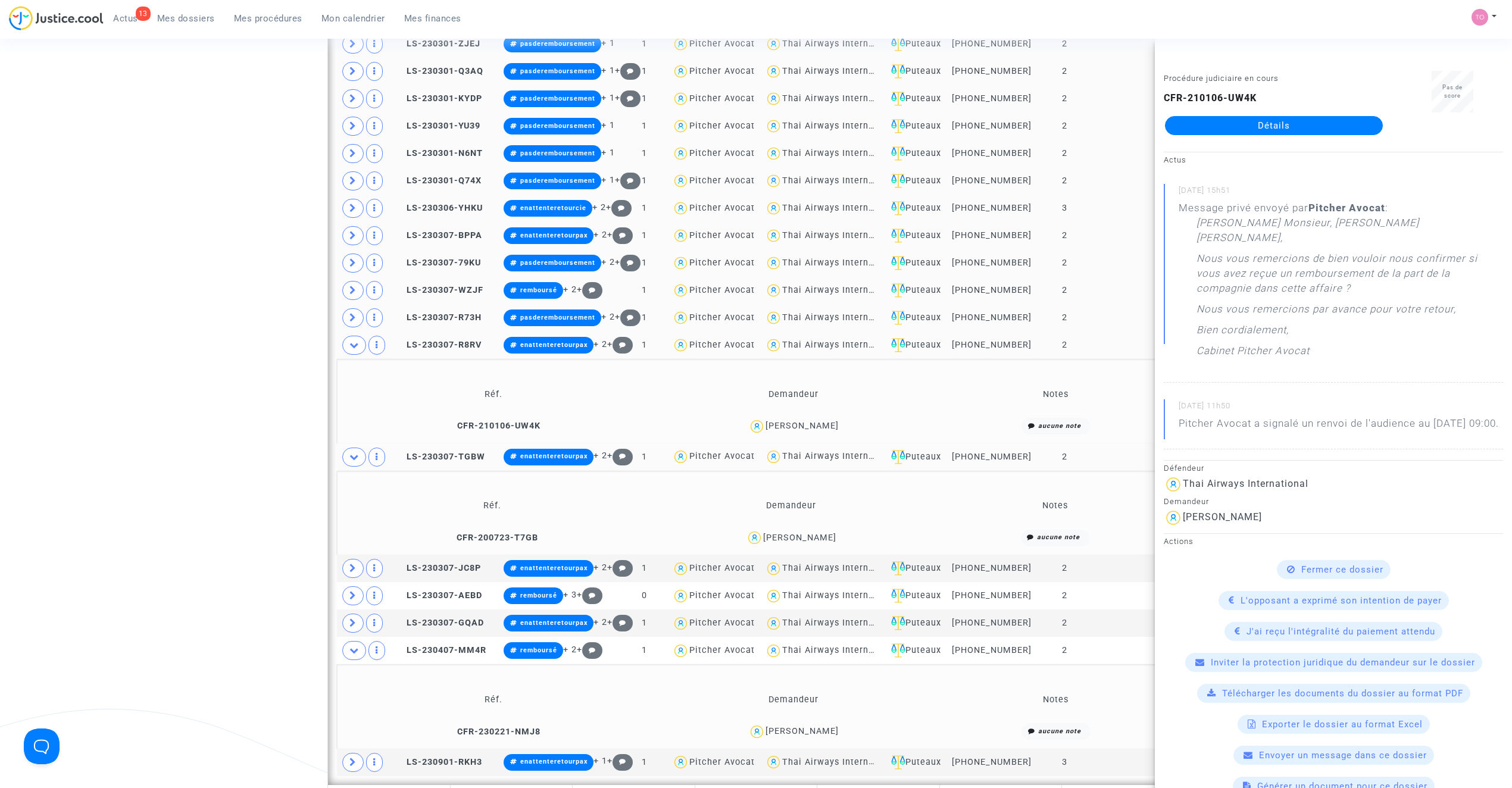
click at [824, 541] on td "Karim Doumou" at bounding box center [791, 537] width 296 height 26
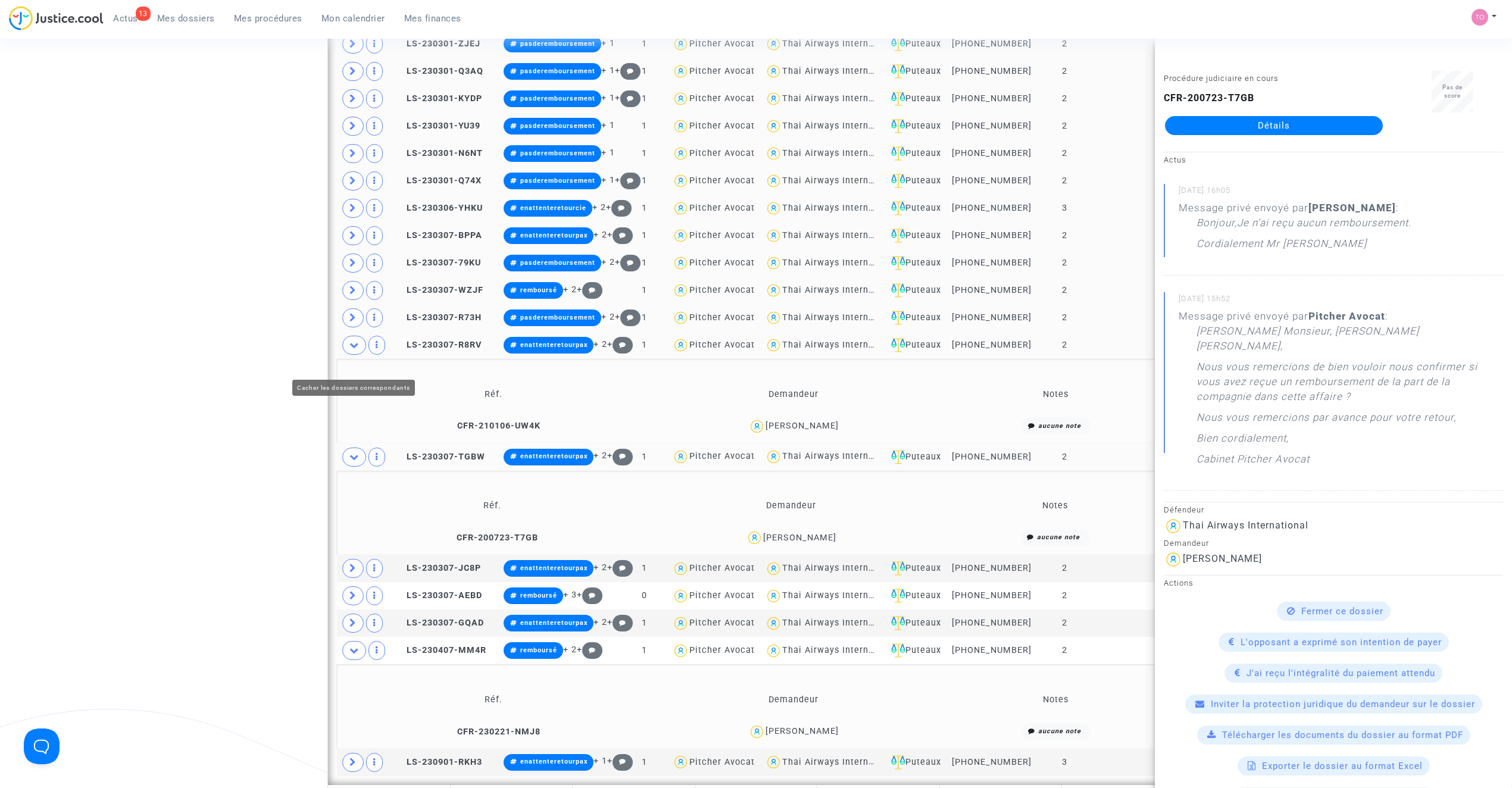
click at [365, 355] on span at bounding box center [354, 345] width 24 height 19
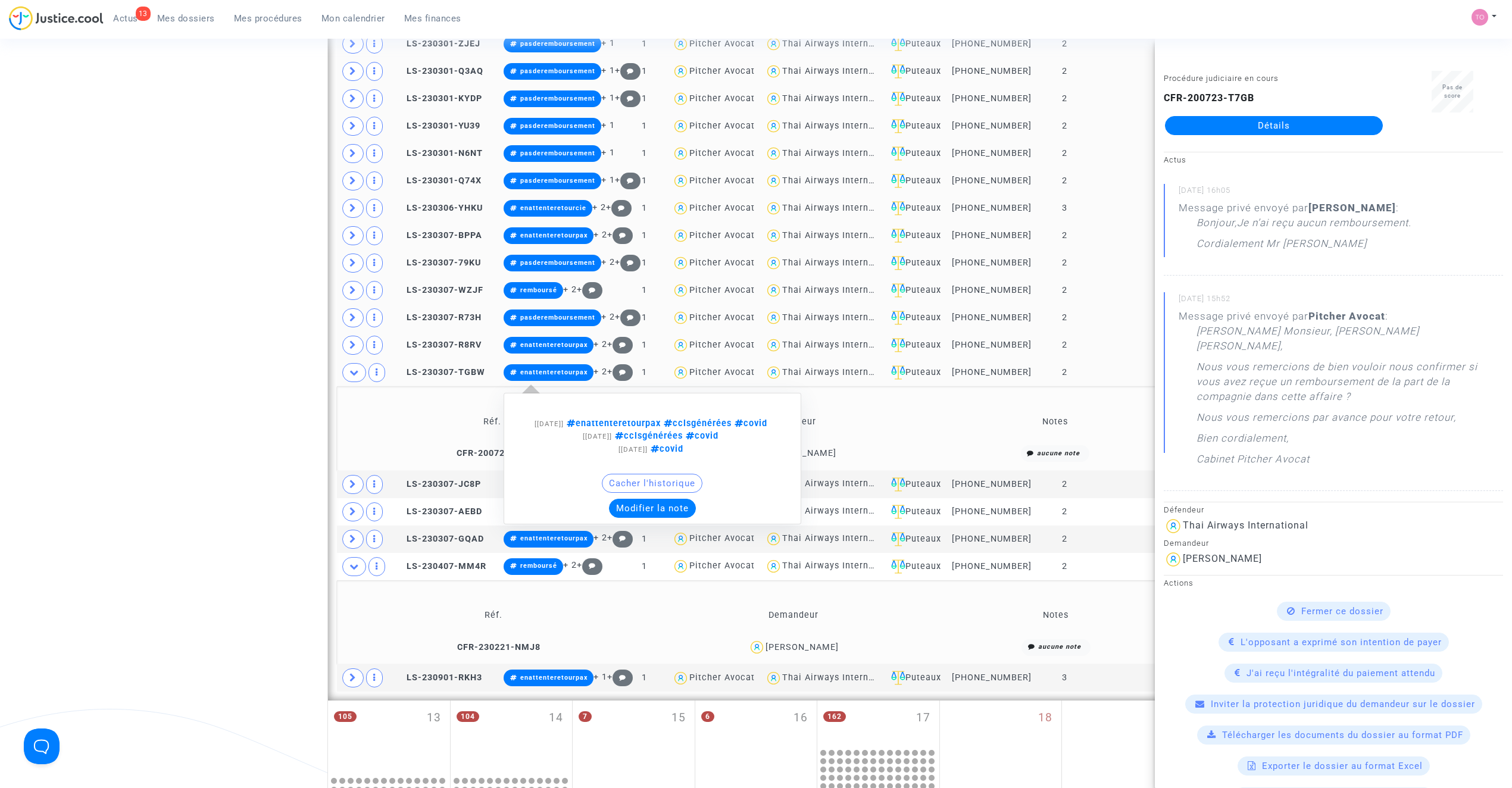
click at [646, 518] on button "Modifier la note" at bounding box center [653, 508] width 87 height 19
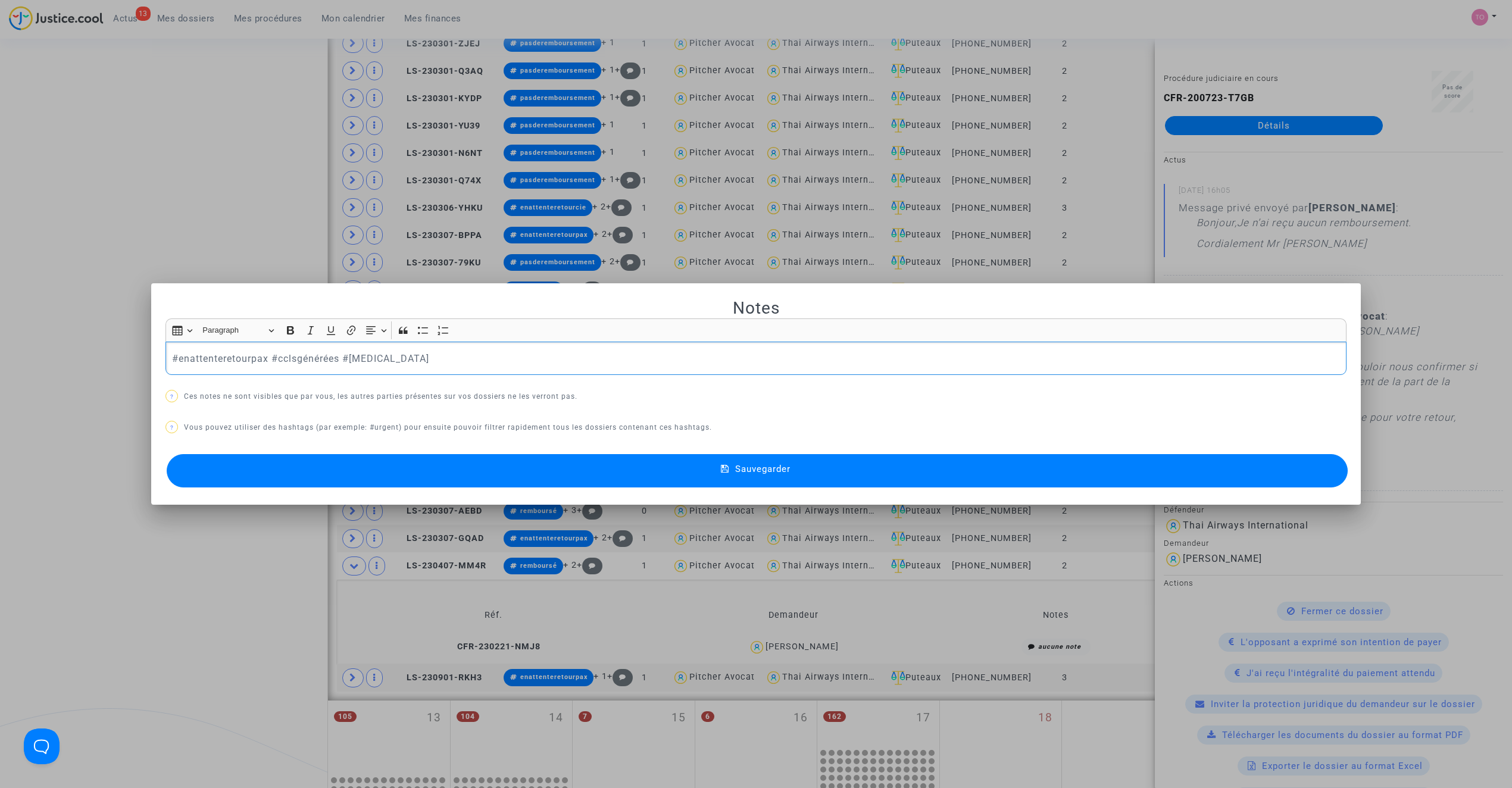
click at [246, 351] on p "#enattenteretourpax #cclsgénérées #covid" at bounding box center [756, 358] width 1169 height 15
click at [599, 463] on button "Sauvegarder" at bounding box center [757, 470] width 1181 height 33
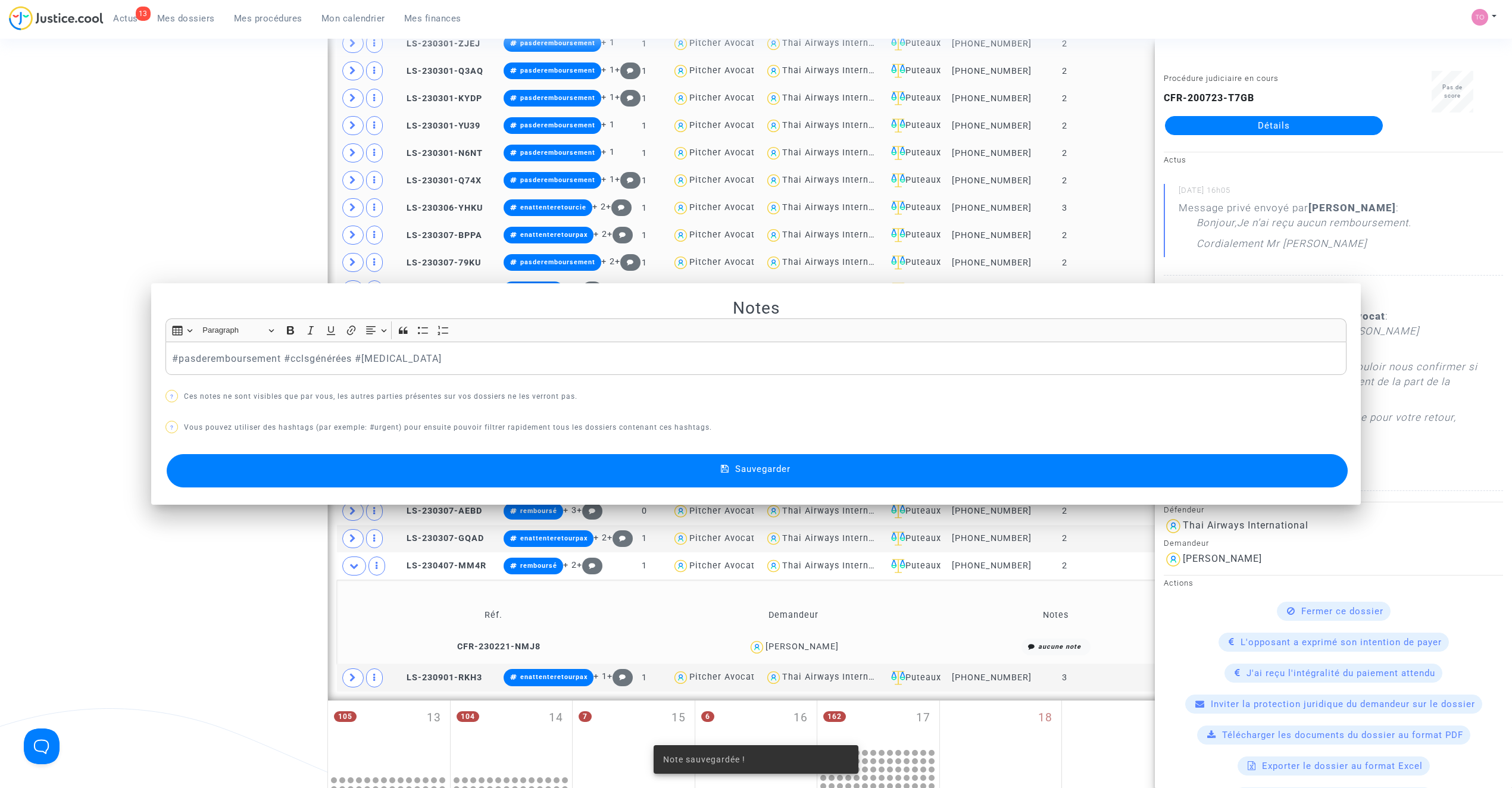
scroll to position [1378, 0]
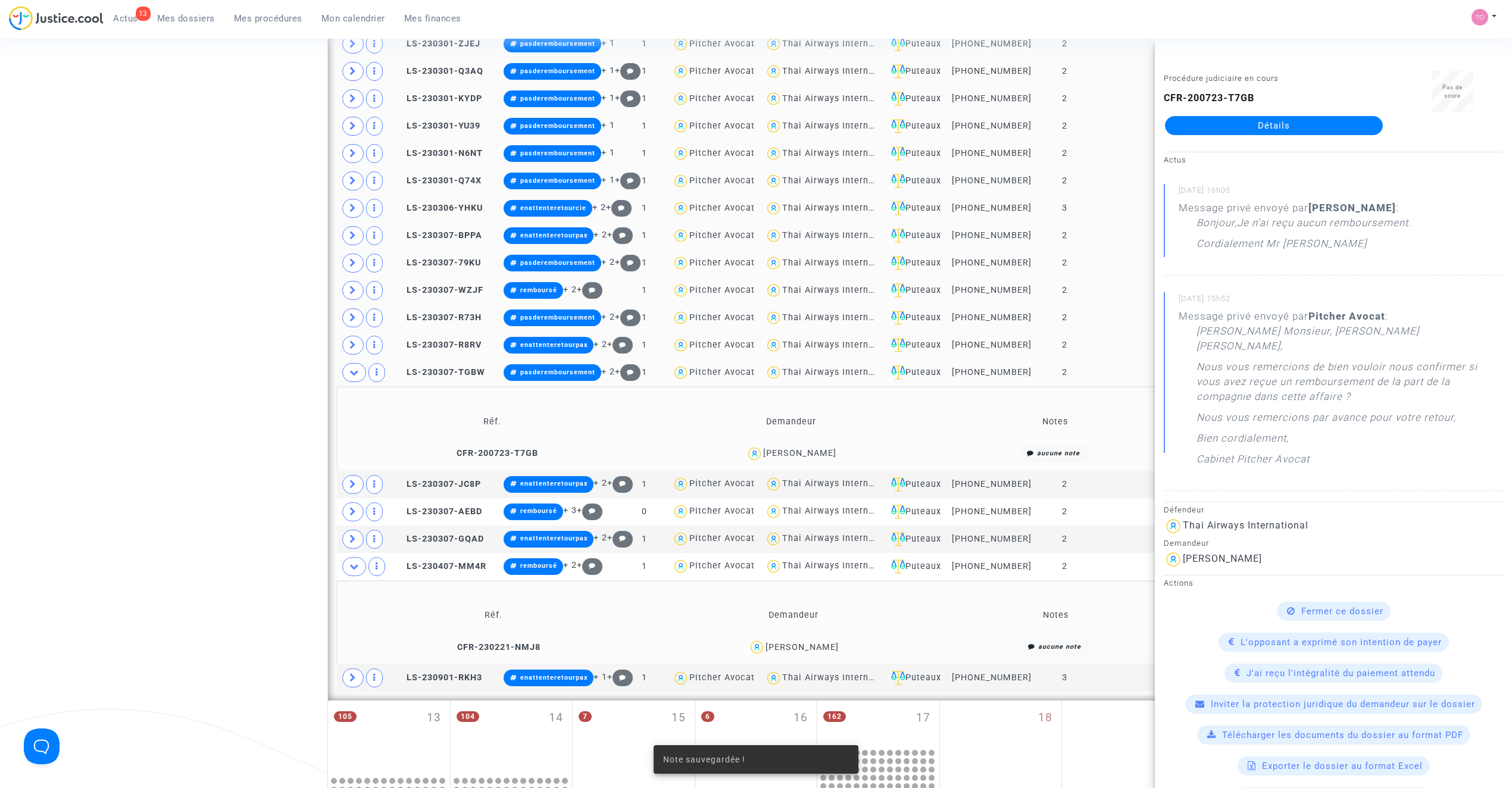
click at [806, 458] on div "Karim Doumou" at bounding box center [800, 453] width 73 height 10
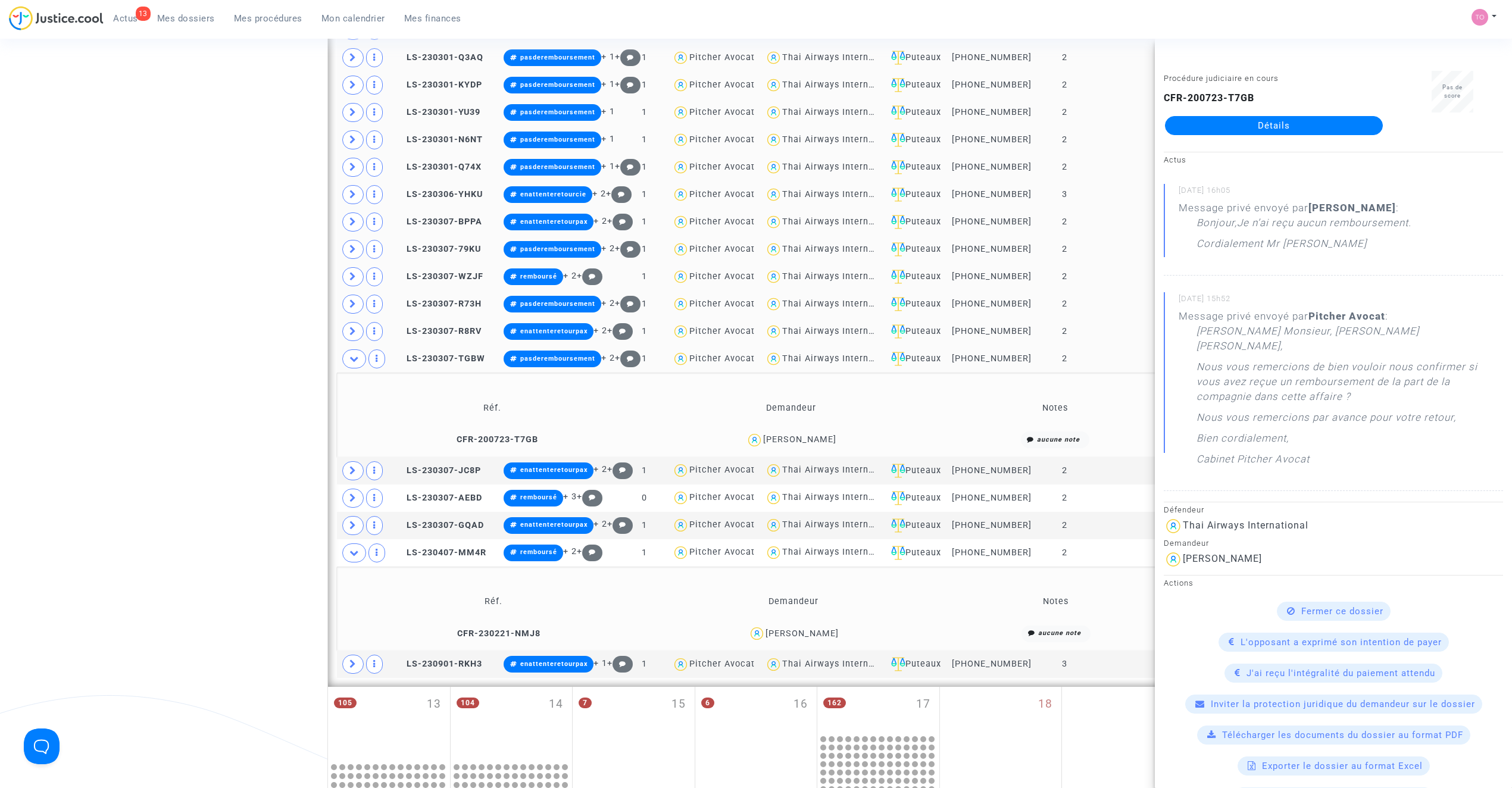
scroll to position [1403, 0]
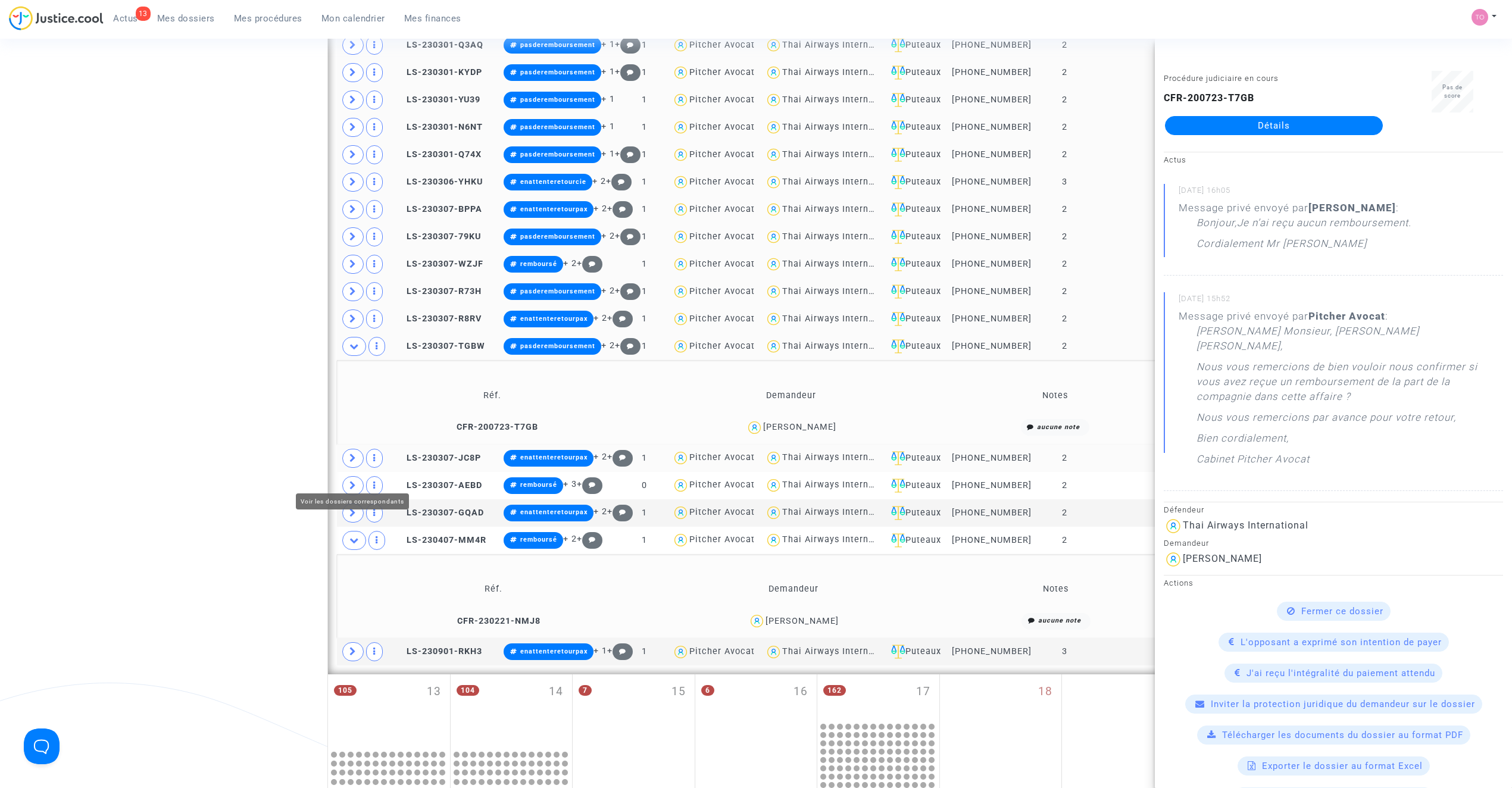
click at [353, 462] on icon at bounding box center [353, 458] width 7 height 9
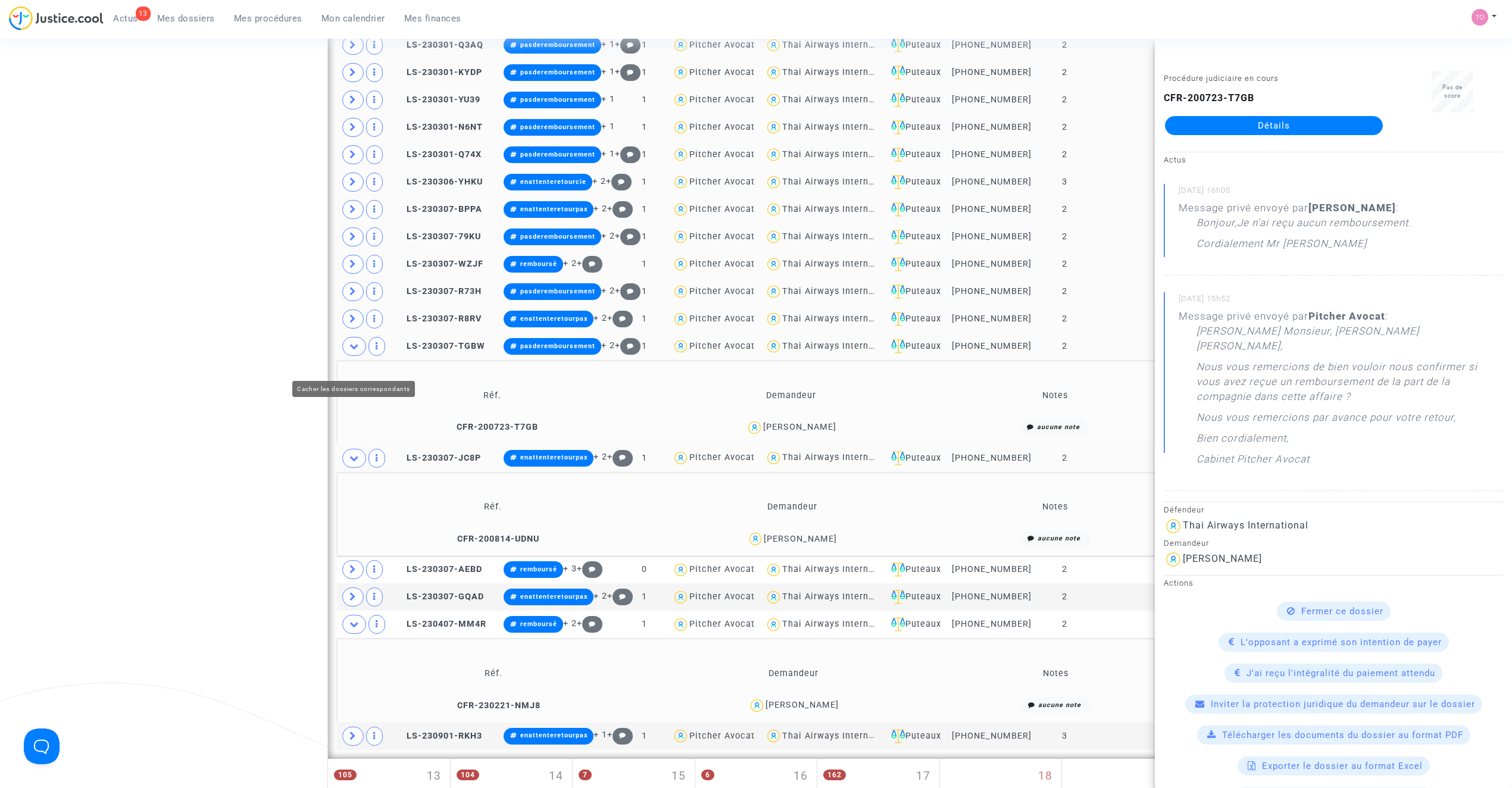
click at [346, 356] on span at bounding box center [354, 346] width 24 height 19
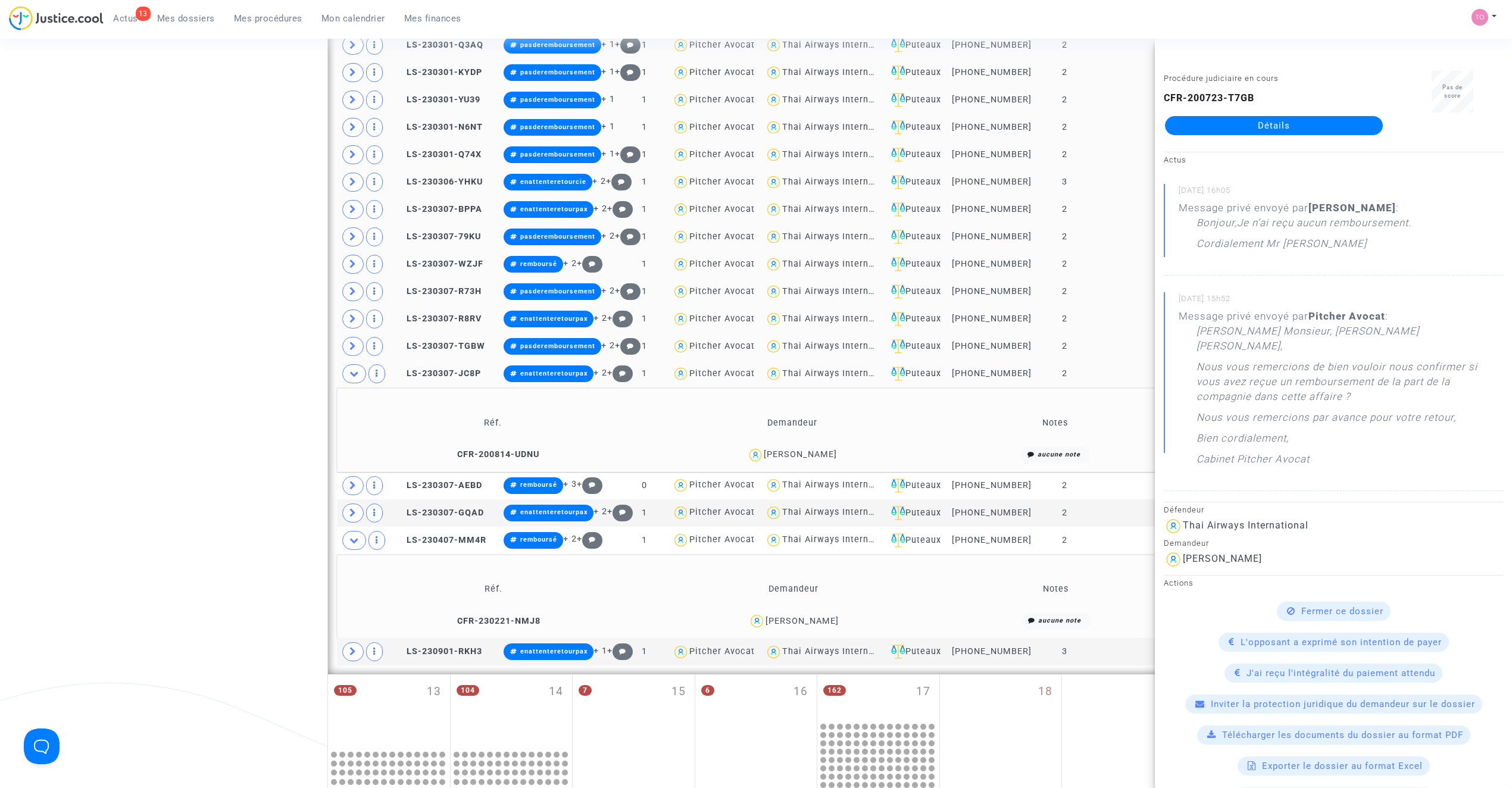
click at [812, 460] on div "Loréane Parmentier" at bounding box center [800, 454] width 73 height 10
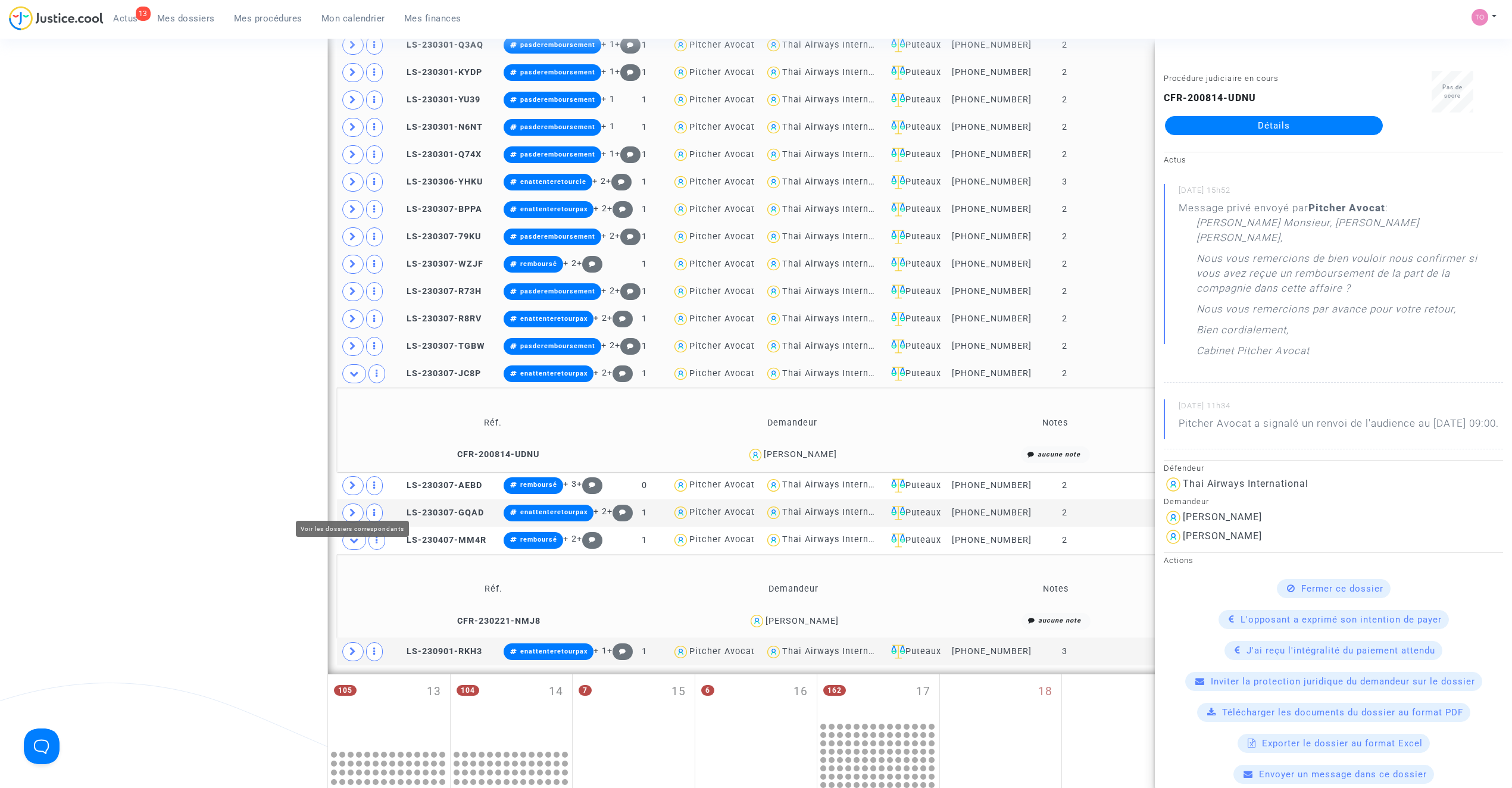
click at [347, 495] on span at bounding box center [353, 485] width 21 height 19
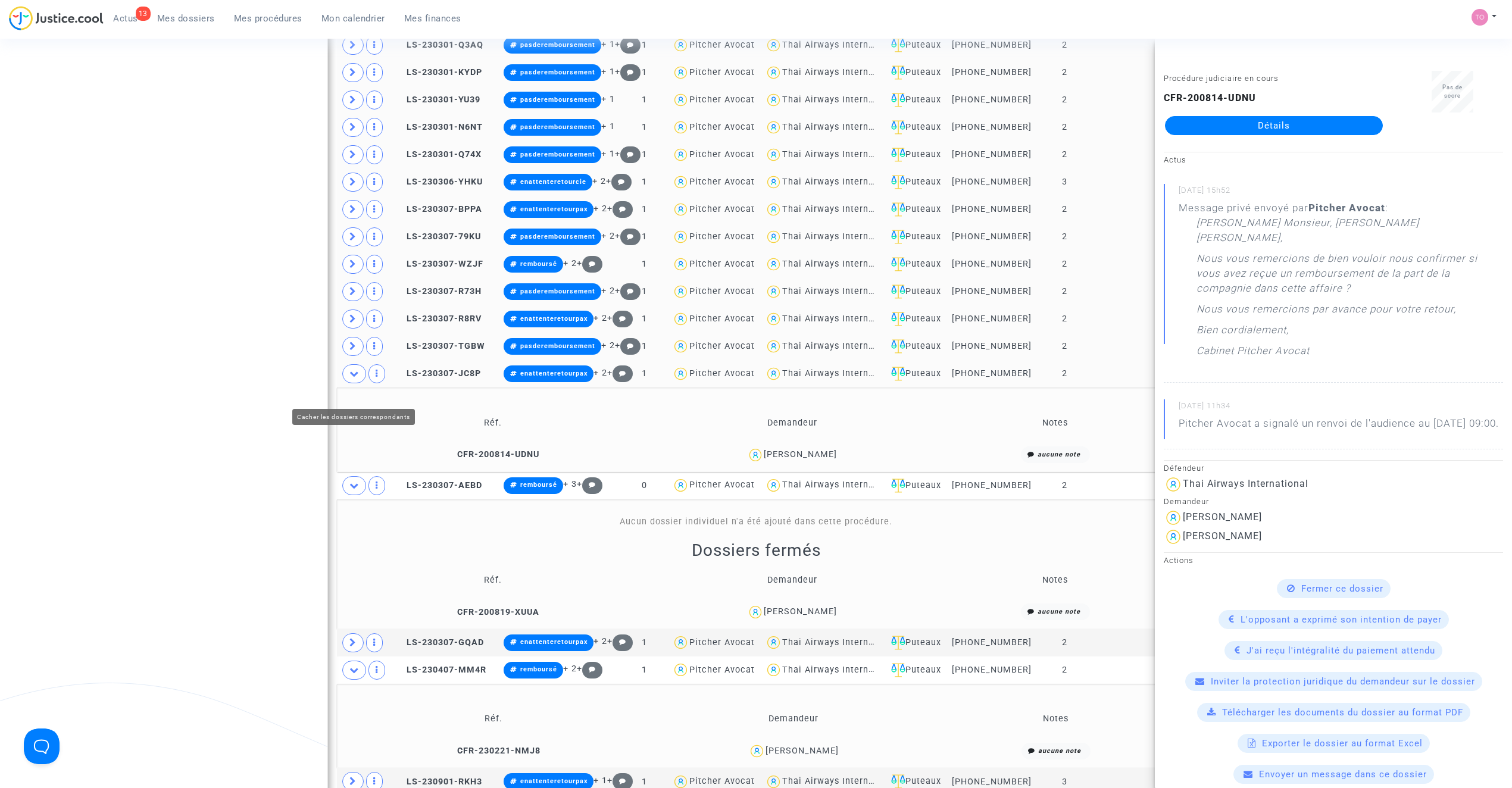
click at [346, 383] on span at bounding box center [354, 374] width 24 height 19
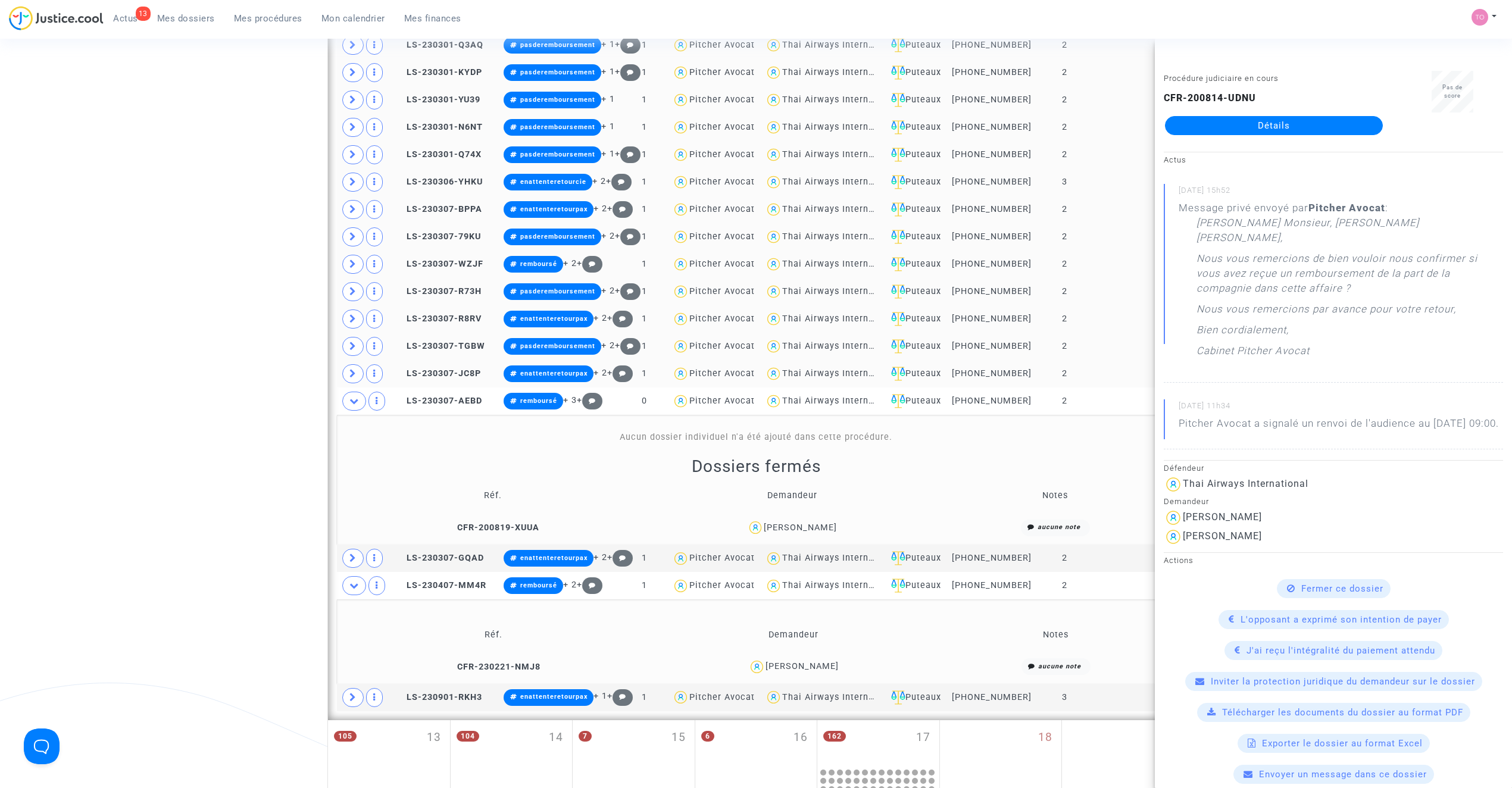
click at [795, 533] on div "MICHEL EDME" at bounding box center [800, 527] width 73 height 10
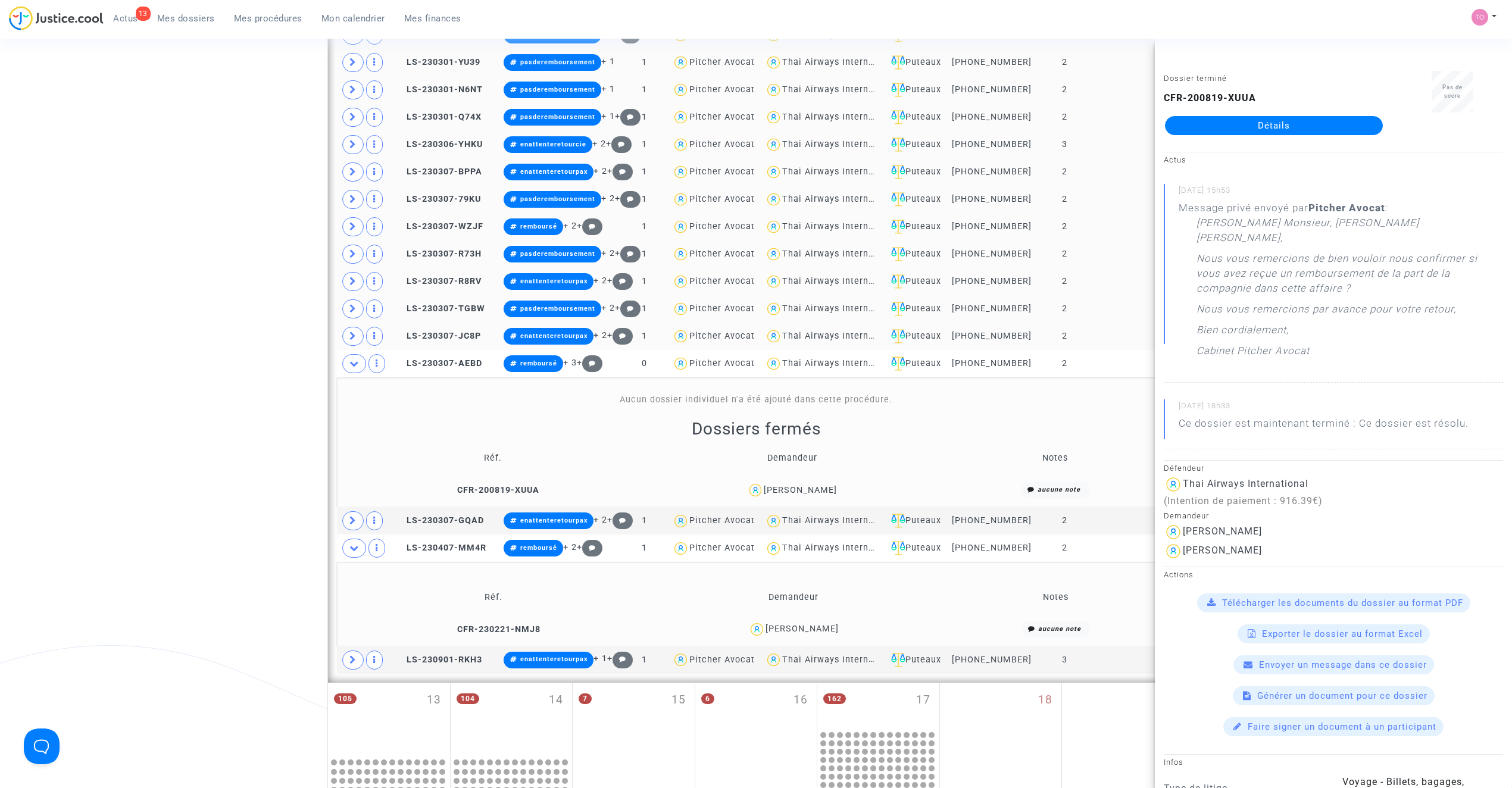
scroll to position [1458, 0]
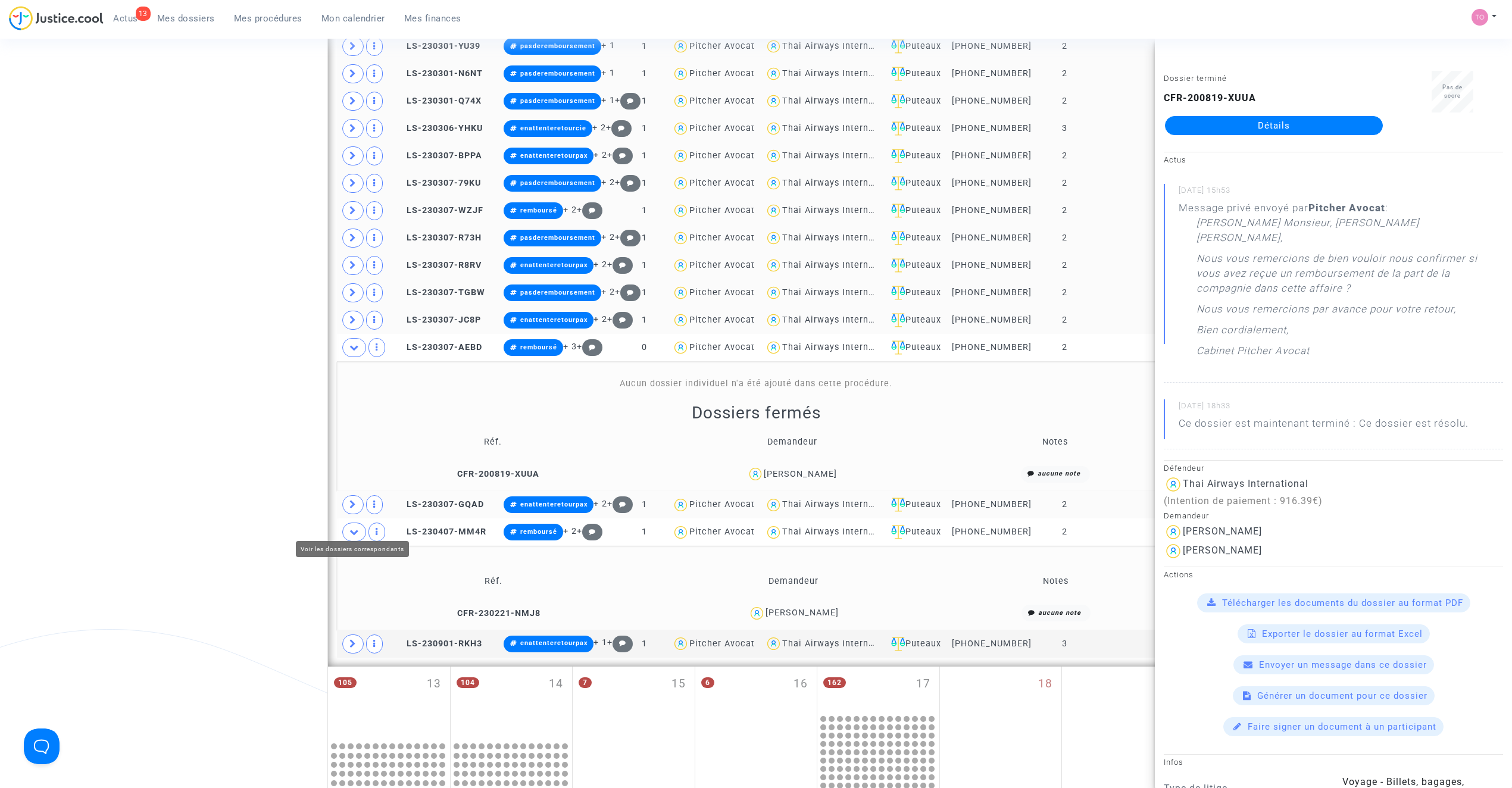
click at [352, 509] on icon at bounding box center [353, 504] width 7 height 9
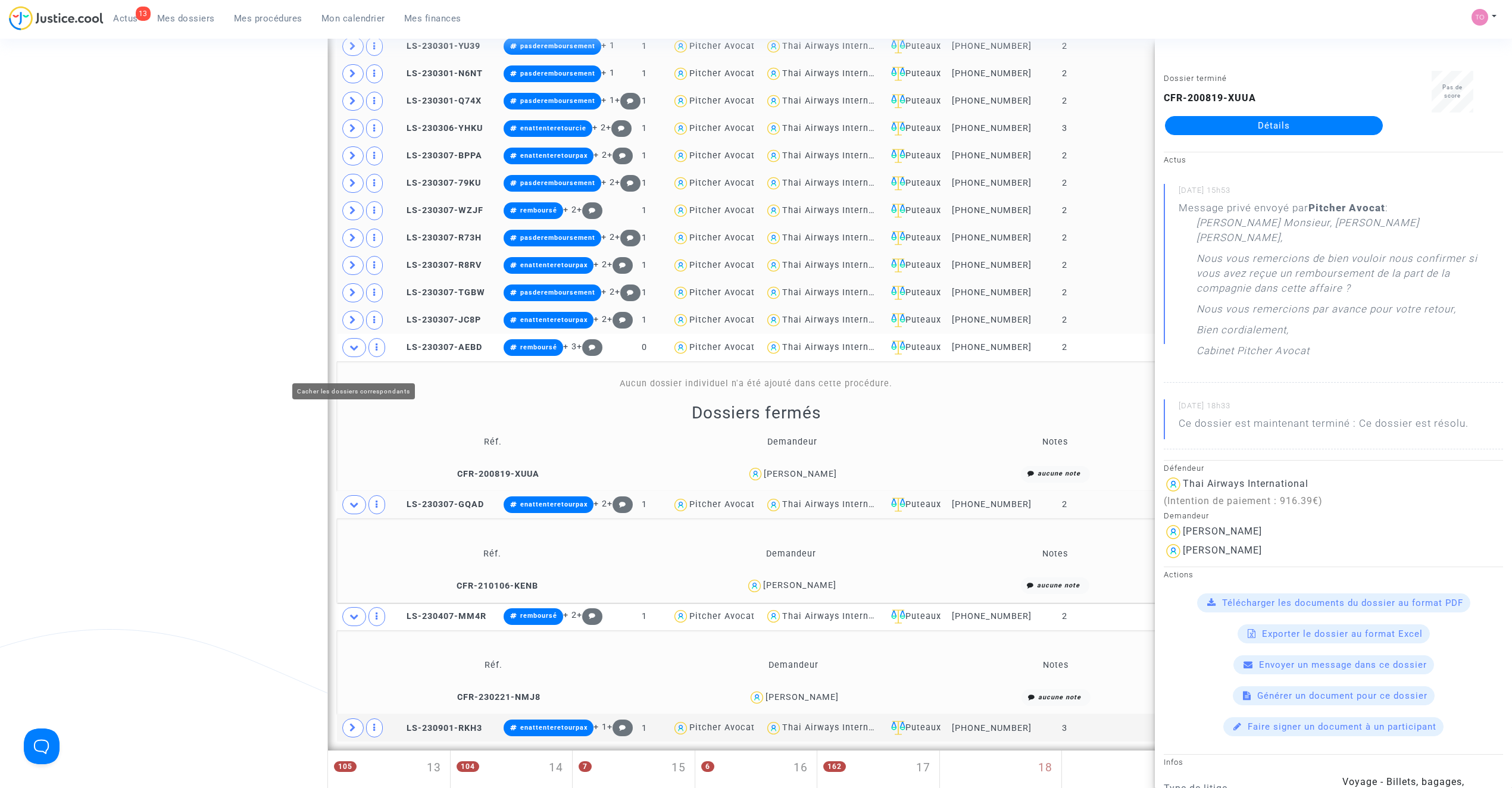
drag, startPoint x: 347, startPoint y: 358, endPoint x: 391, endPoint y: 381, distance: 49.6
click at [348, 358] on span at bounding box center [354, 347] width 24 height 19
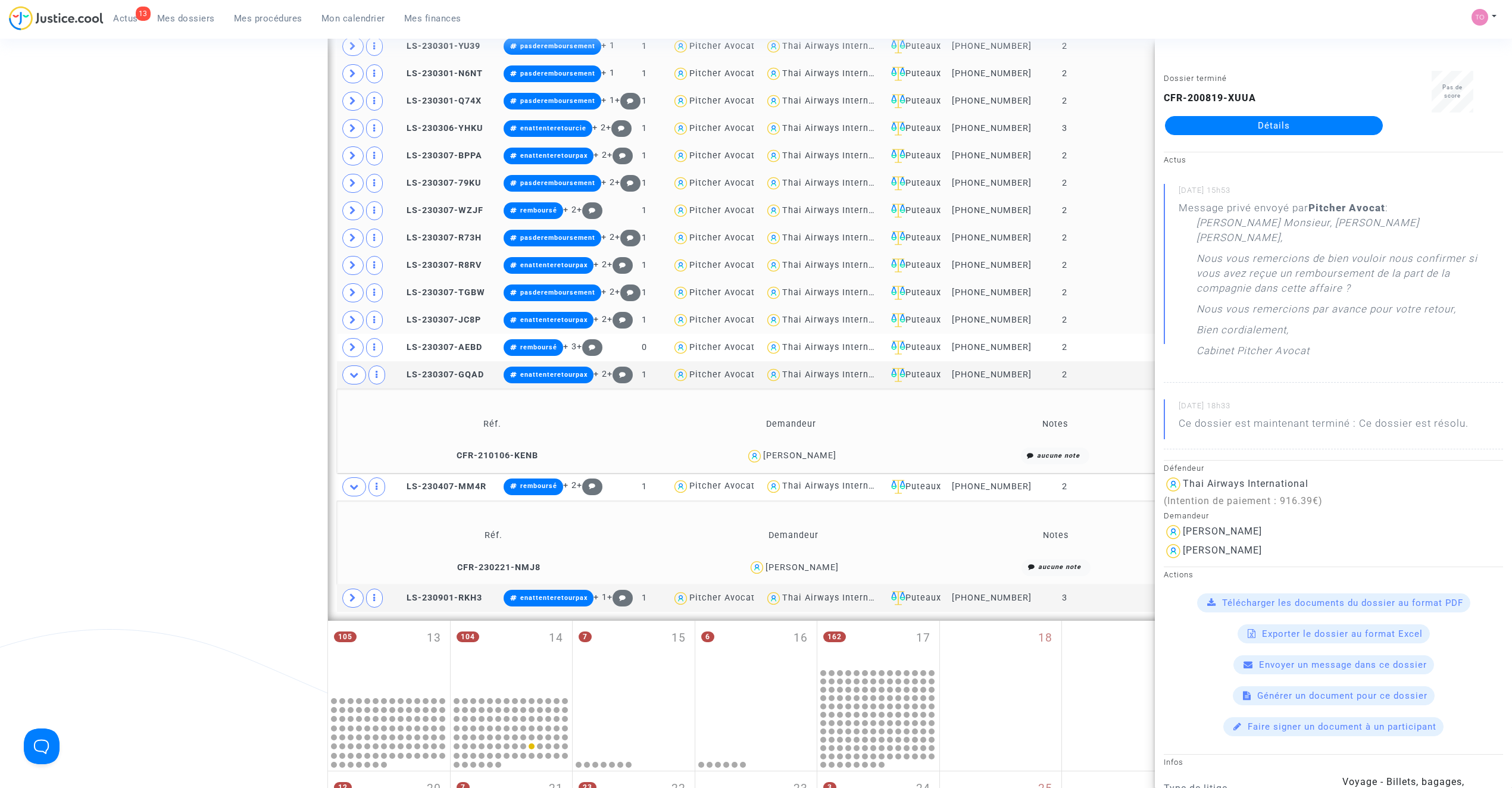
click at [769, 461] on div "Bérengère MALARTRE" at bounding box center [800, 455] width 73 height 10
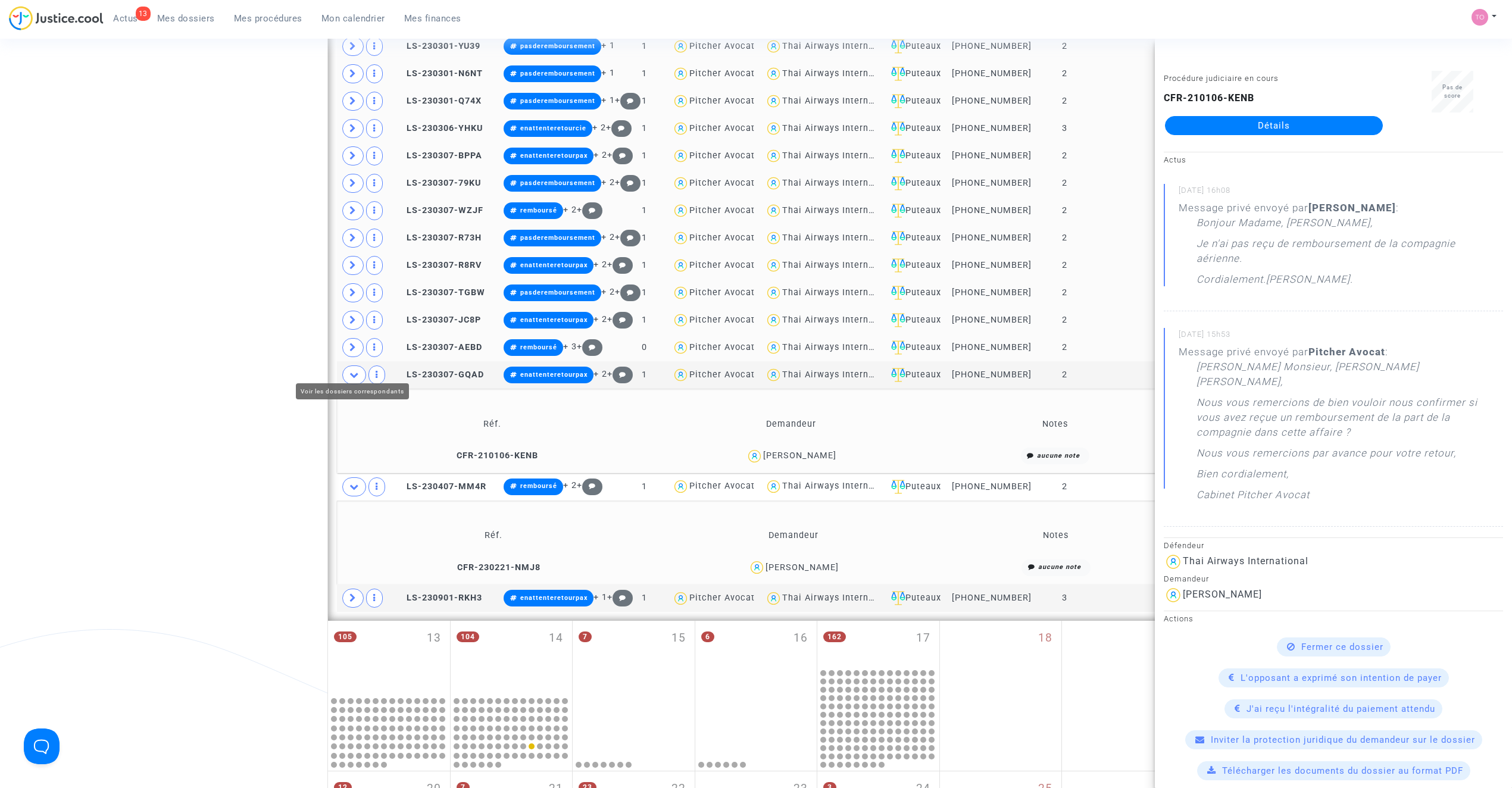
click at [351, 352] on icon at bounding box center [353, 348] width 7 height 9
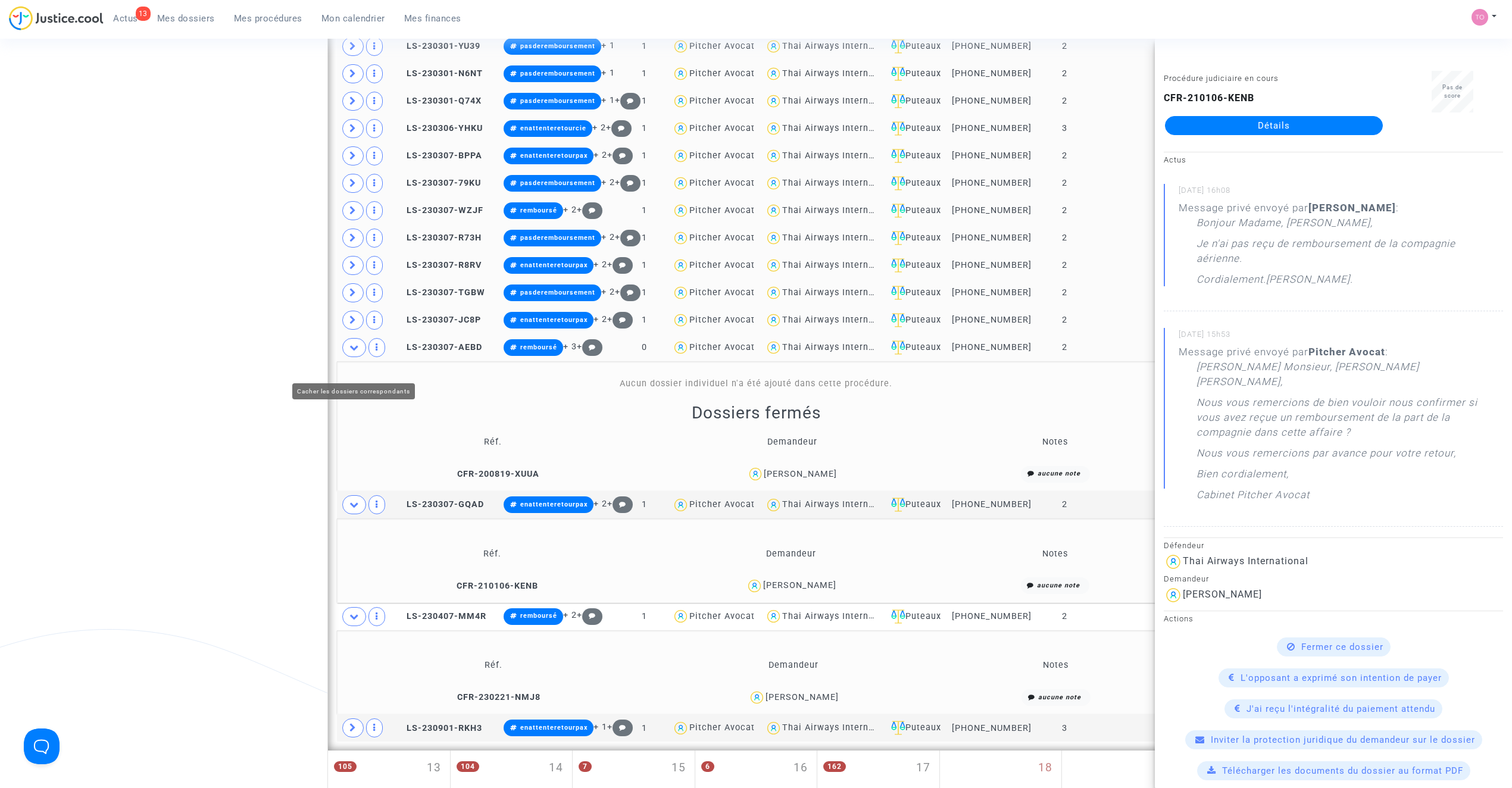
click at [356, 352] on icon at bounding box center [354, 348] width 10 height 9
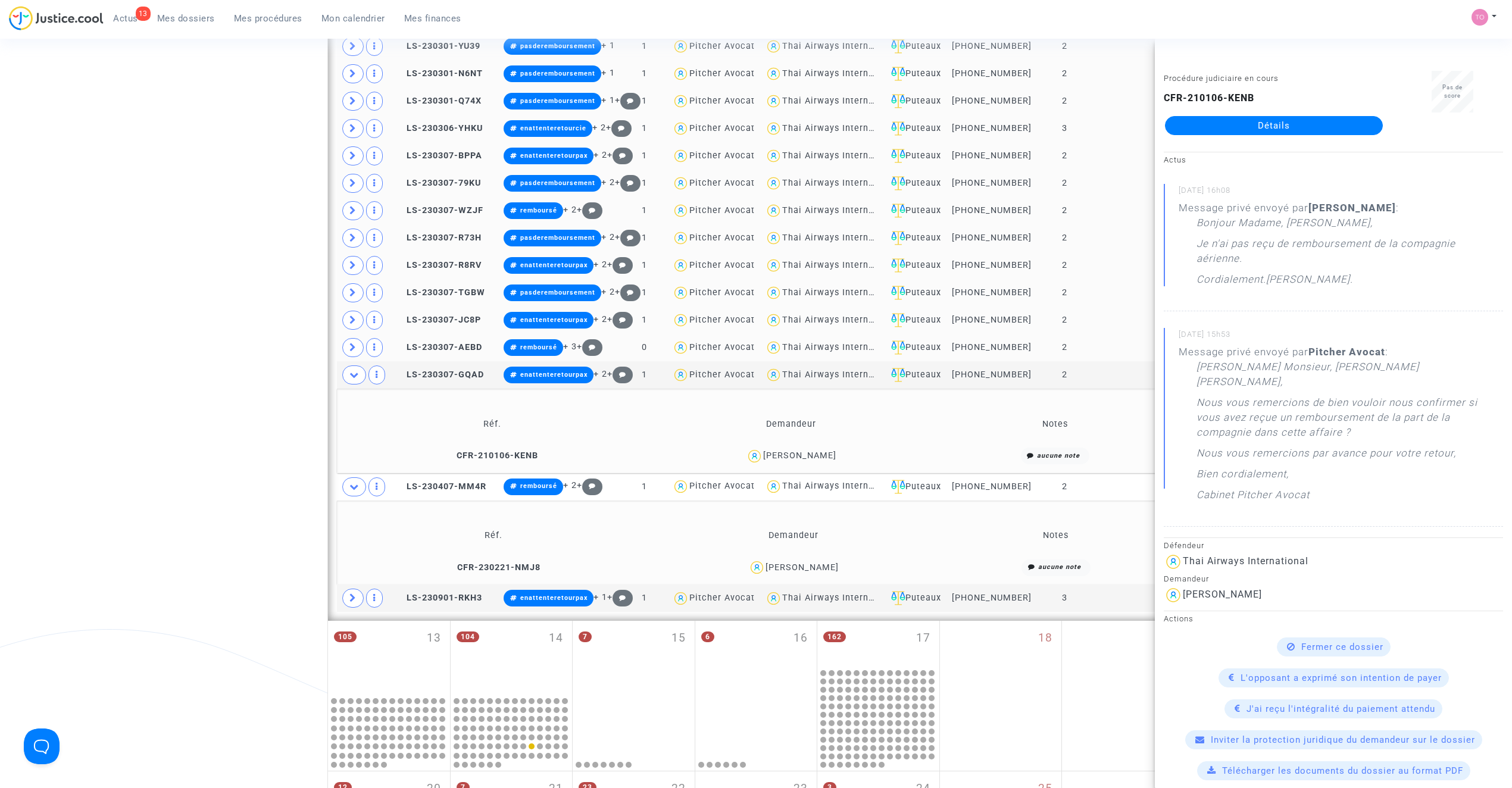
click at [784, 465] on div "Bérengère MALARTRE" at bounding box center [792, 455] width 288 height 17
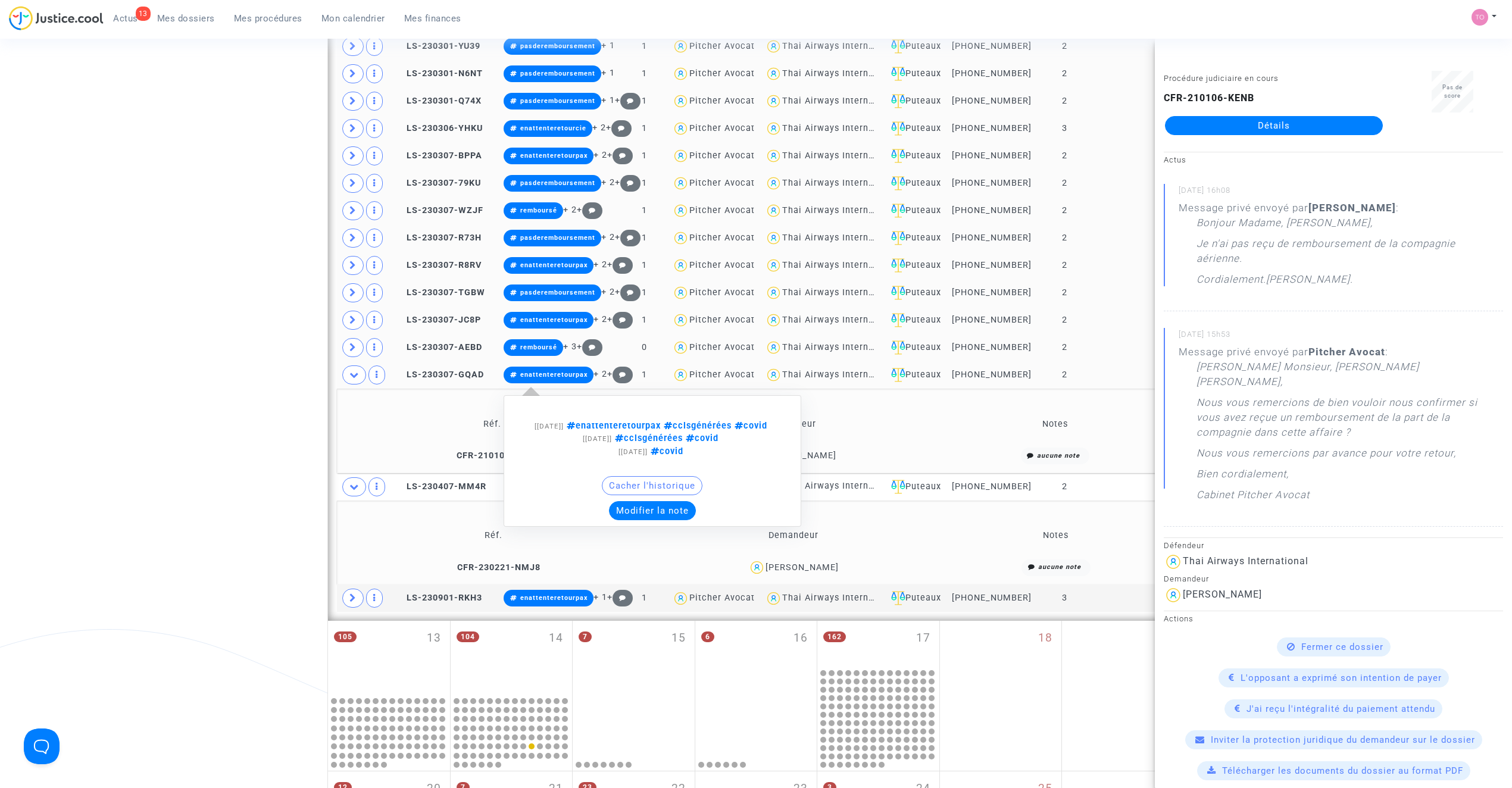
click at [646, 520] on button "Modifier la note" at bounding box center [653, 511] width 87 height 19
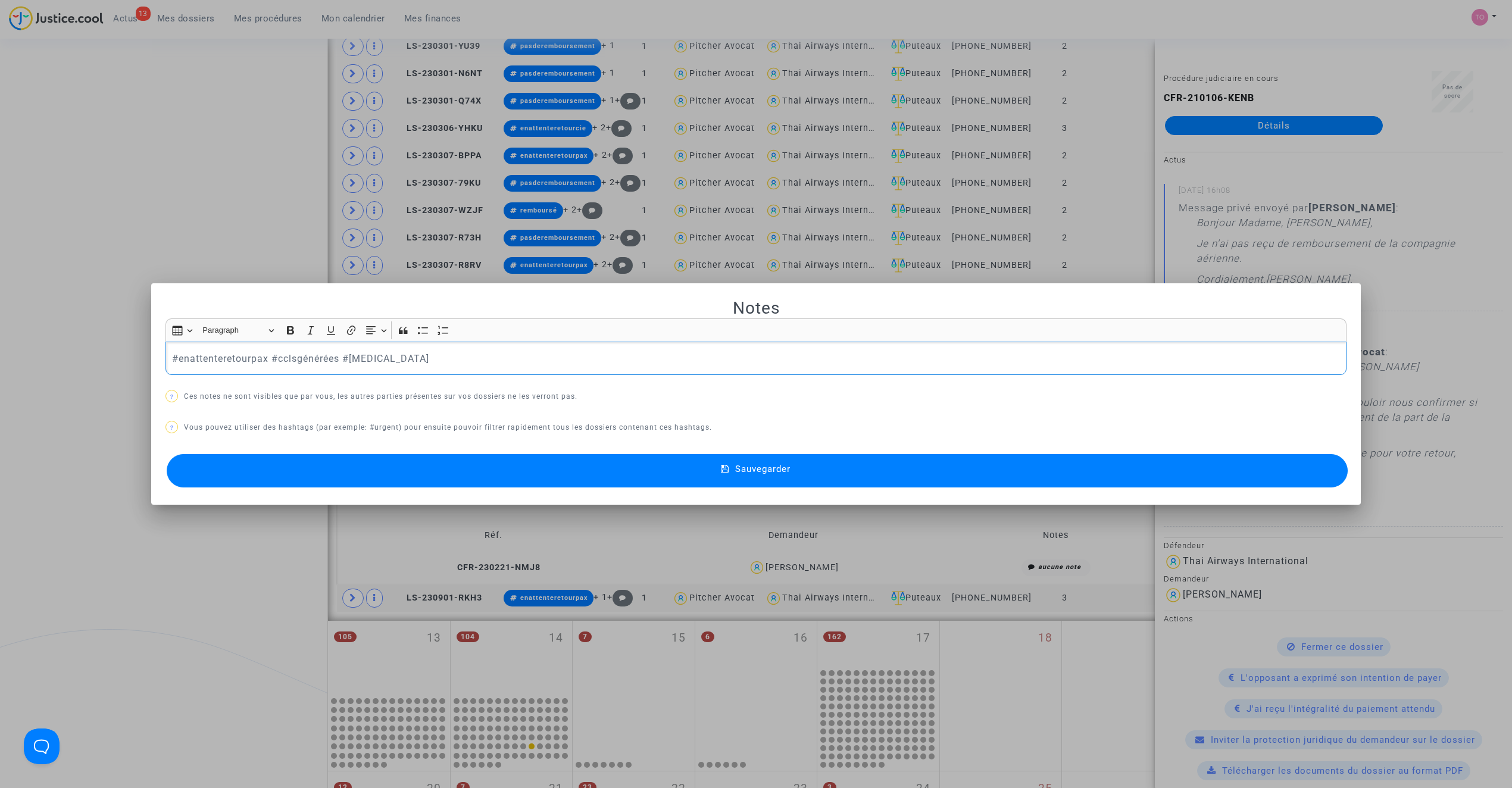
scroll to position [0, 0]
click at [197, 349] on div "#enattenteretourpax #cclsgénérées #covid" at bounding box center [756, 358] width 1181 height 33
click at [795, 489] on div "Sauvegarder" at bounding box center [756, 470] width 1181 height 39
click at [788, 478] on button "Sauvegarder" at bounding box center [757, 470] width 1181 height 33
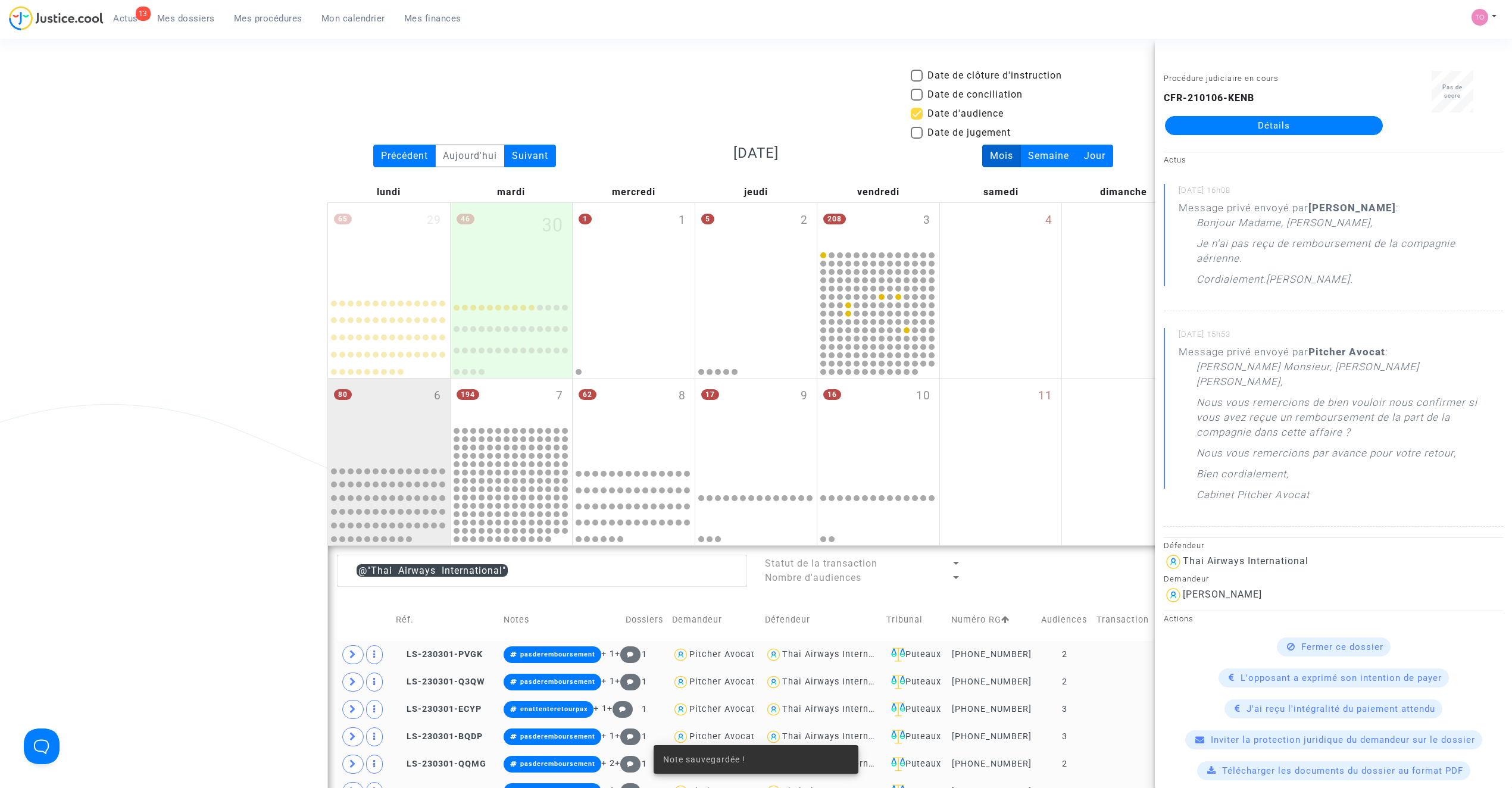
scroll to position [1458, 0]
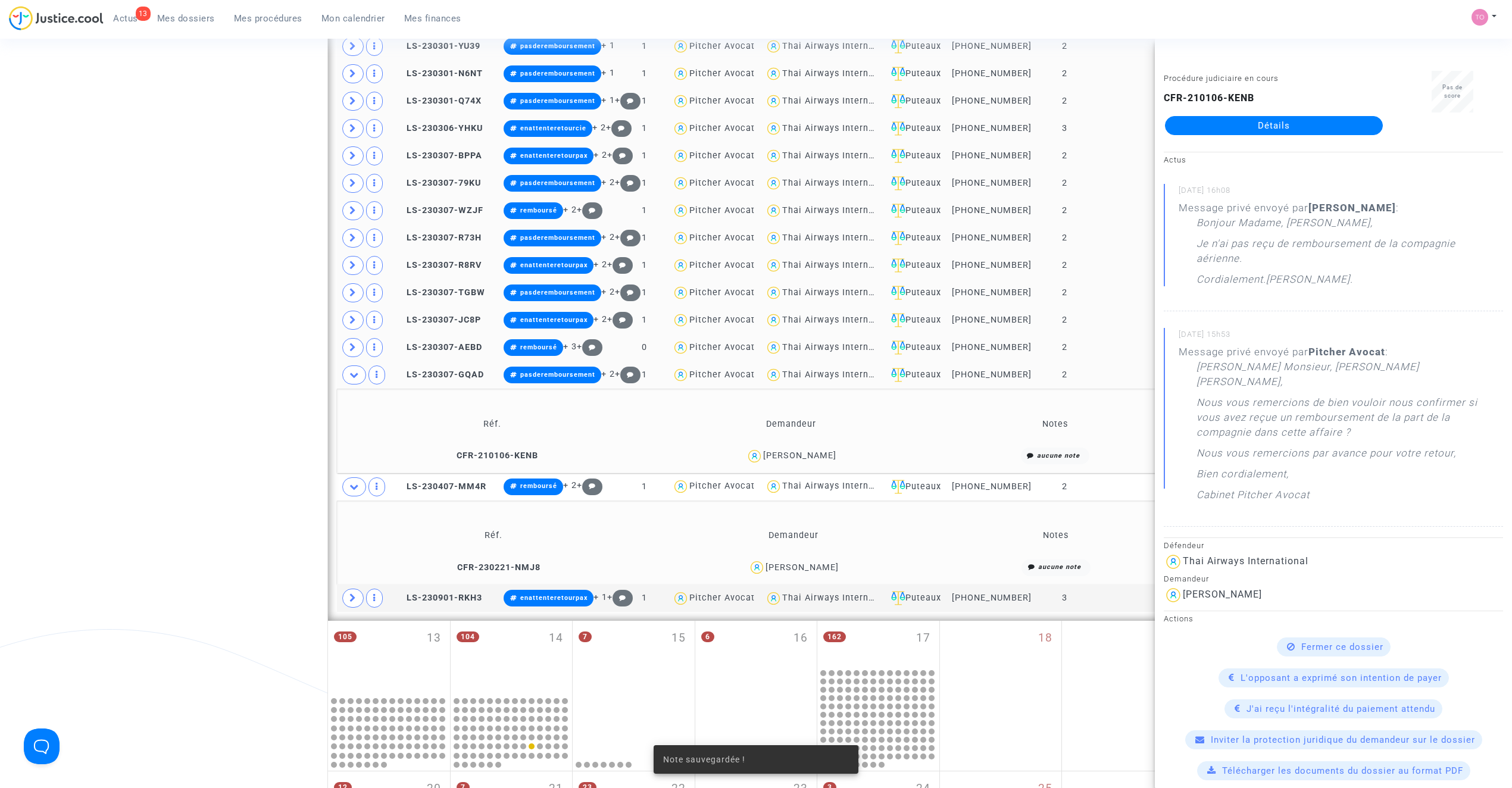
click at [798, 573] on div "Charles Guez" at bounding box center [802, 567] width 73 height 10
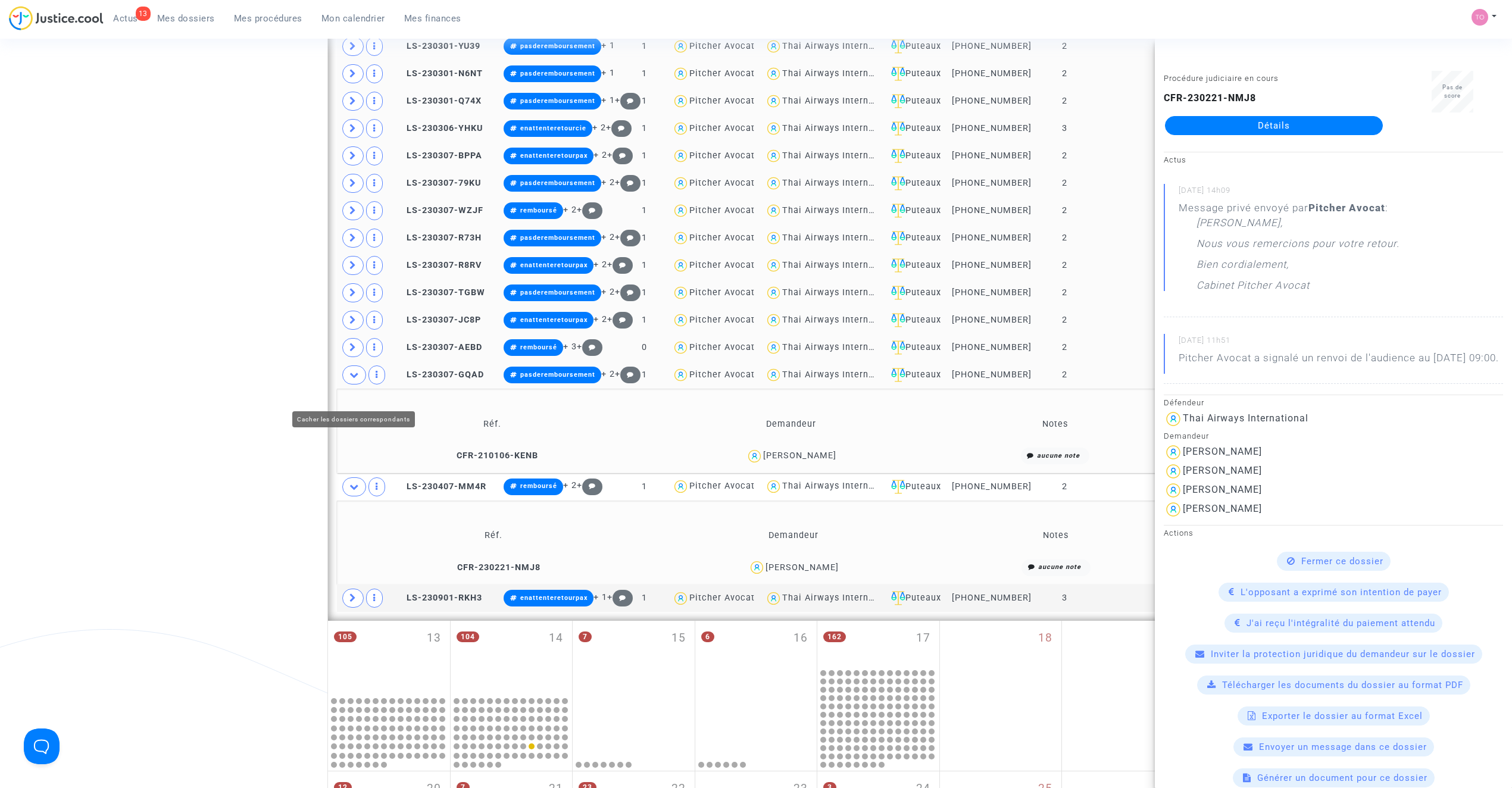
click at [353, 379] on icon at bounding box center [354, 374] width 10 height 9
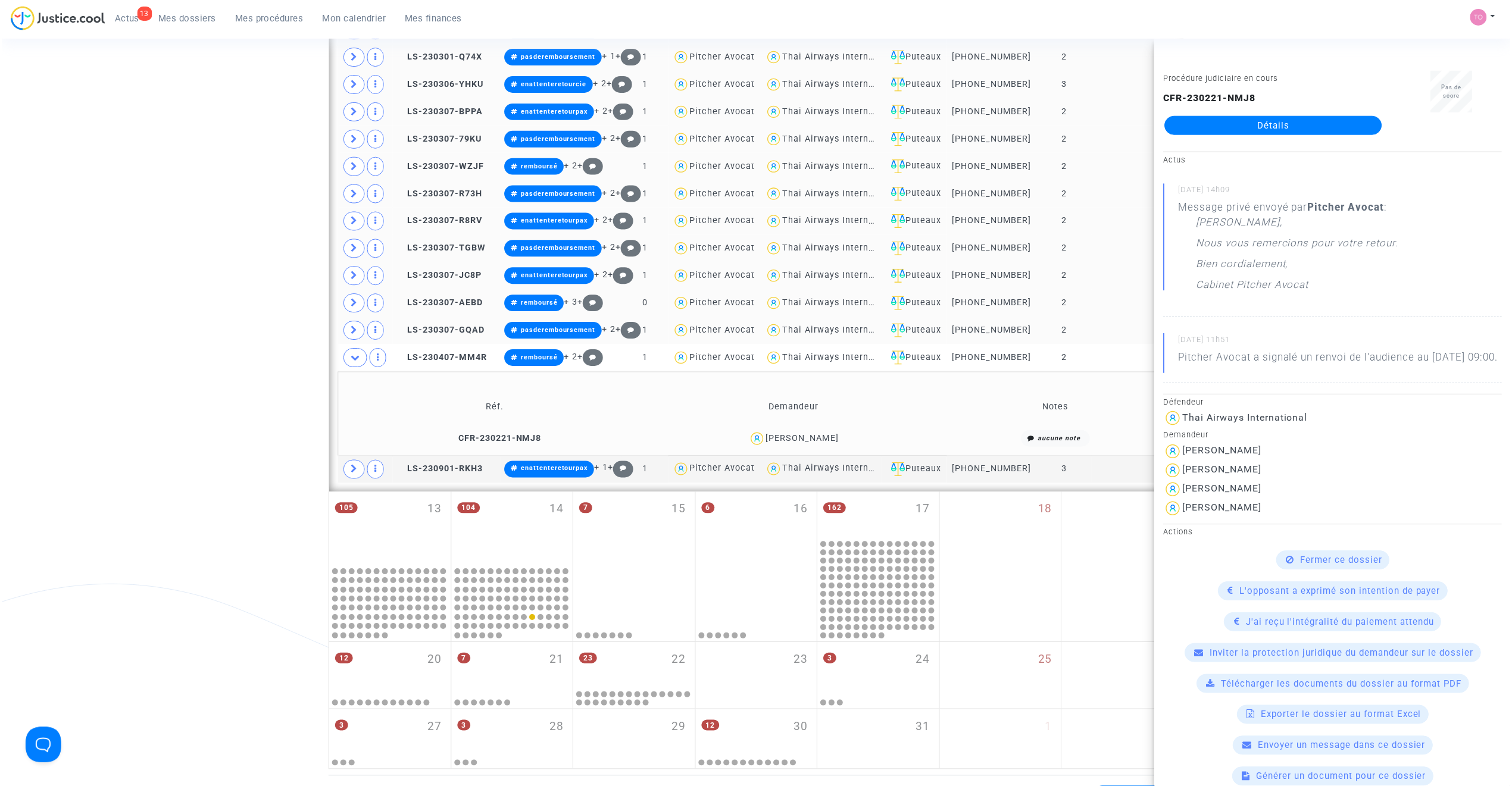
scroll to position [1510, 0]
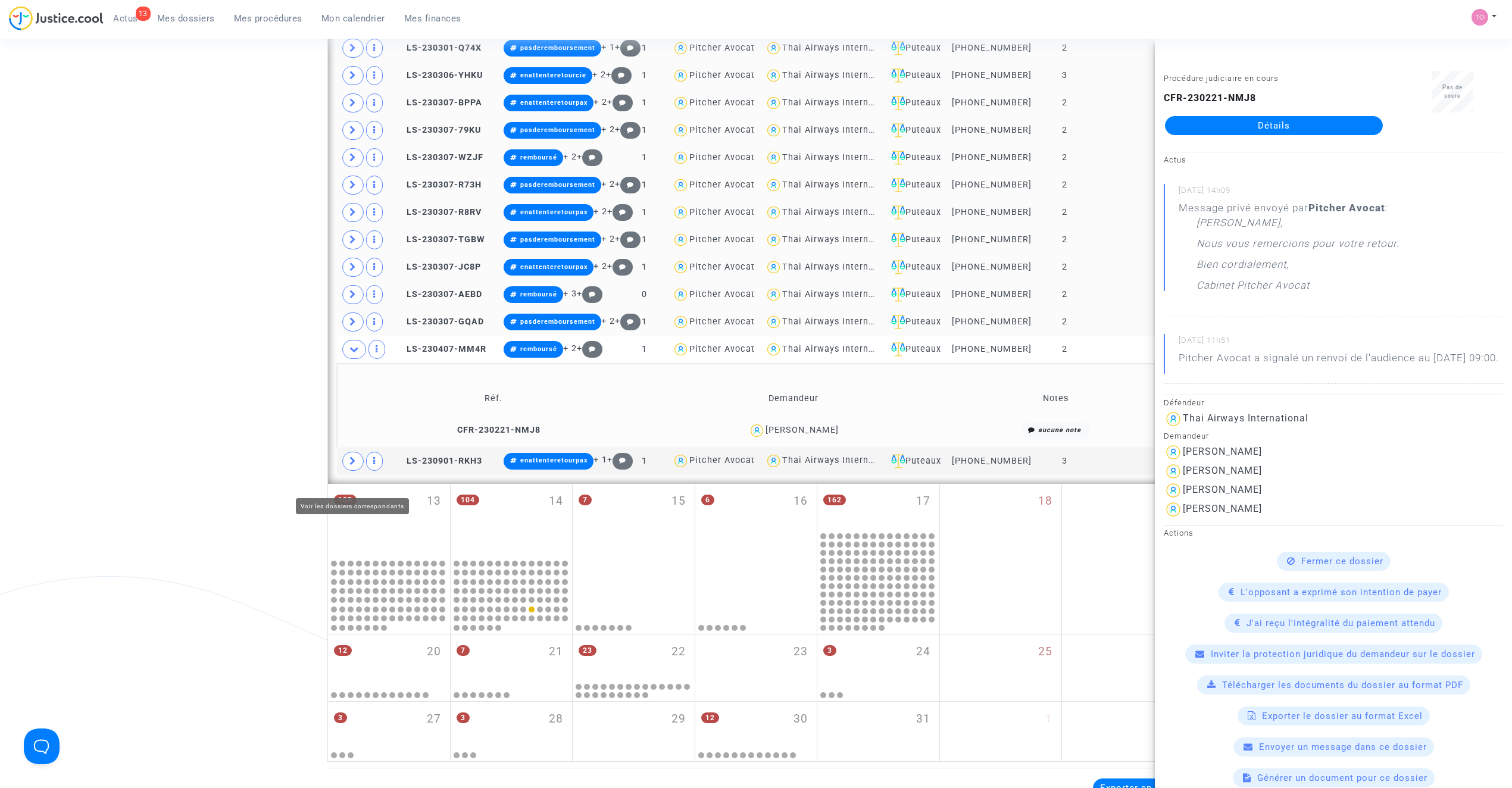
drag, startPoint x: 361, startPoint y: 474, endPoint x: 362, endPoint y: 460, distance: 14.0
click at [361, 470] on span at bounding box center [353, 461] width 21 height 19
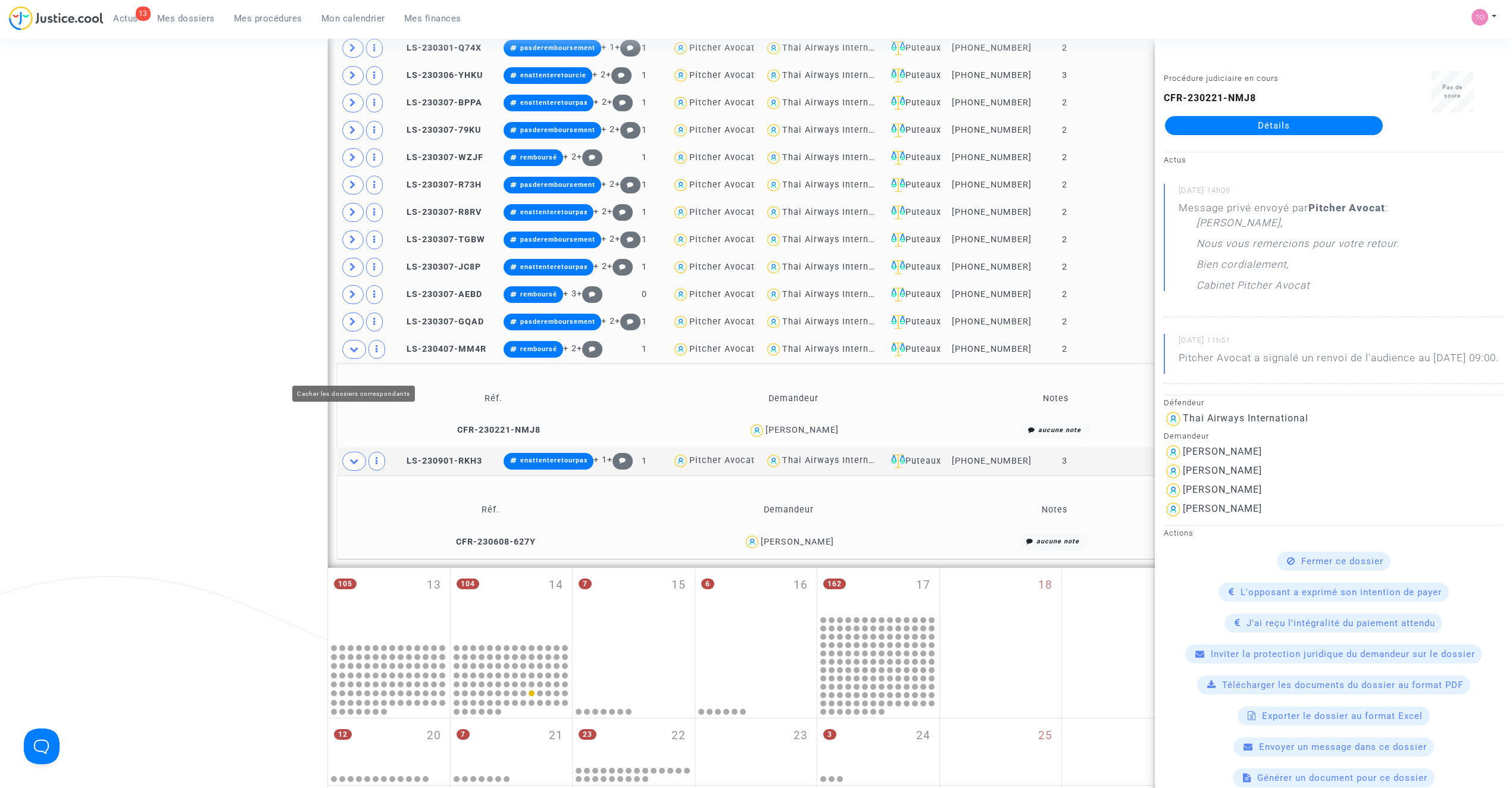
click at [362, 359] on span at bounding box center [354, 349] width 24 height 19
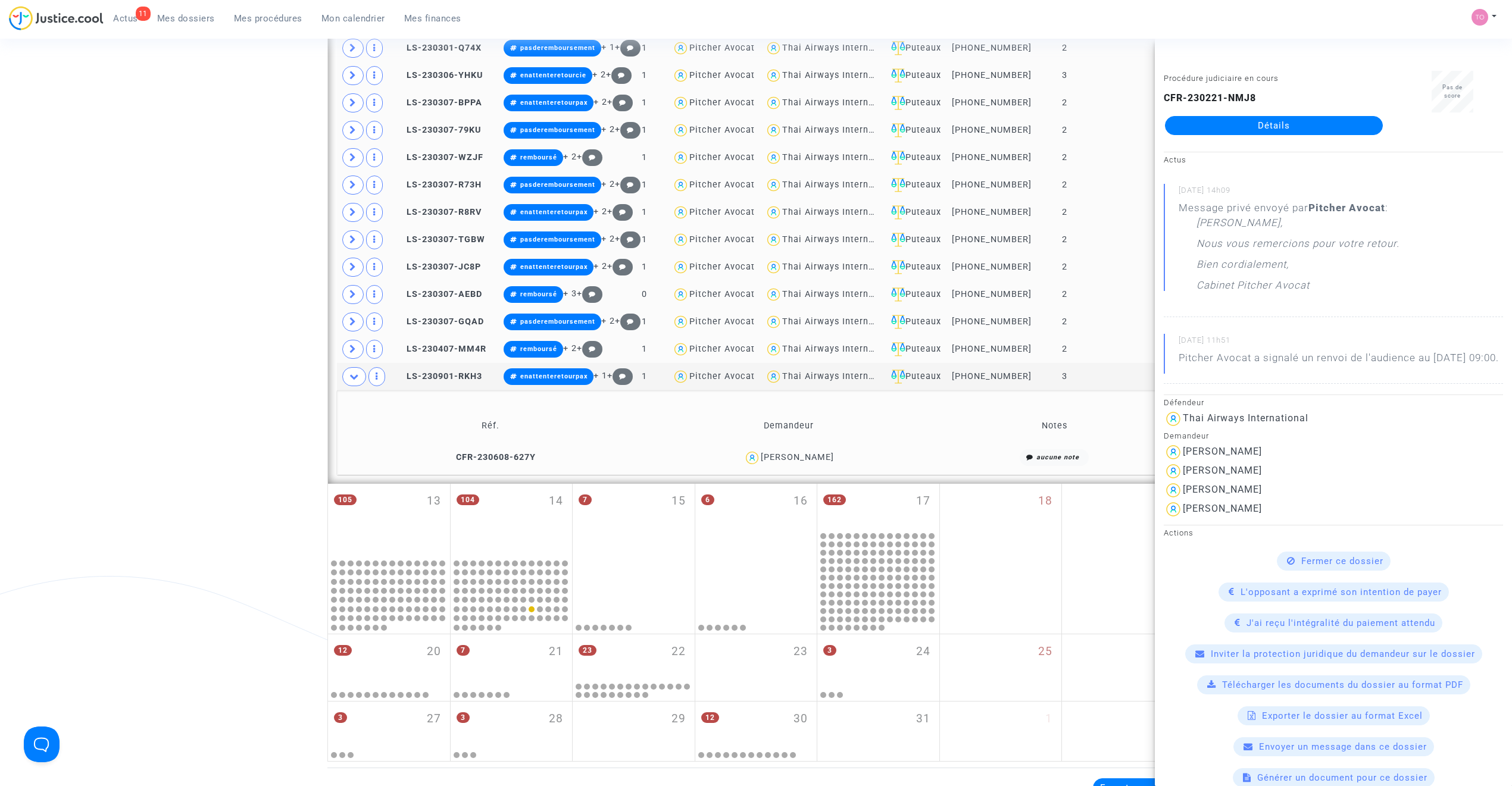
drag, startPoint x: 843, startPoint y: 474, endPoint x: 763, endPoint y: 479, distance: 80.2
click at [763, 467] on div "Jerome Richard" at bounding box center [789, 457] width 290 height 17
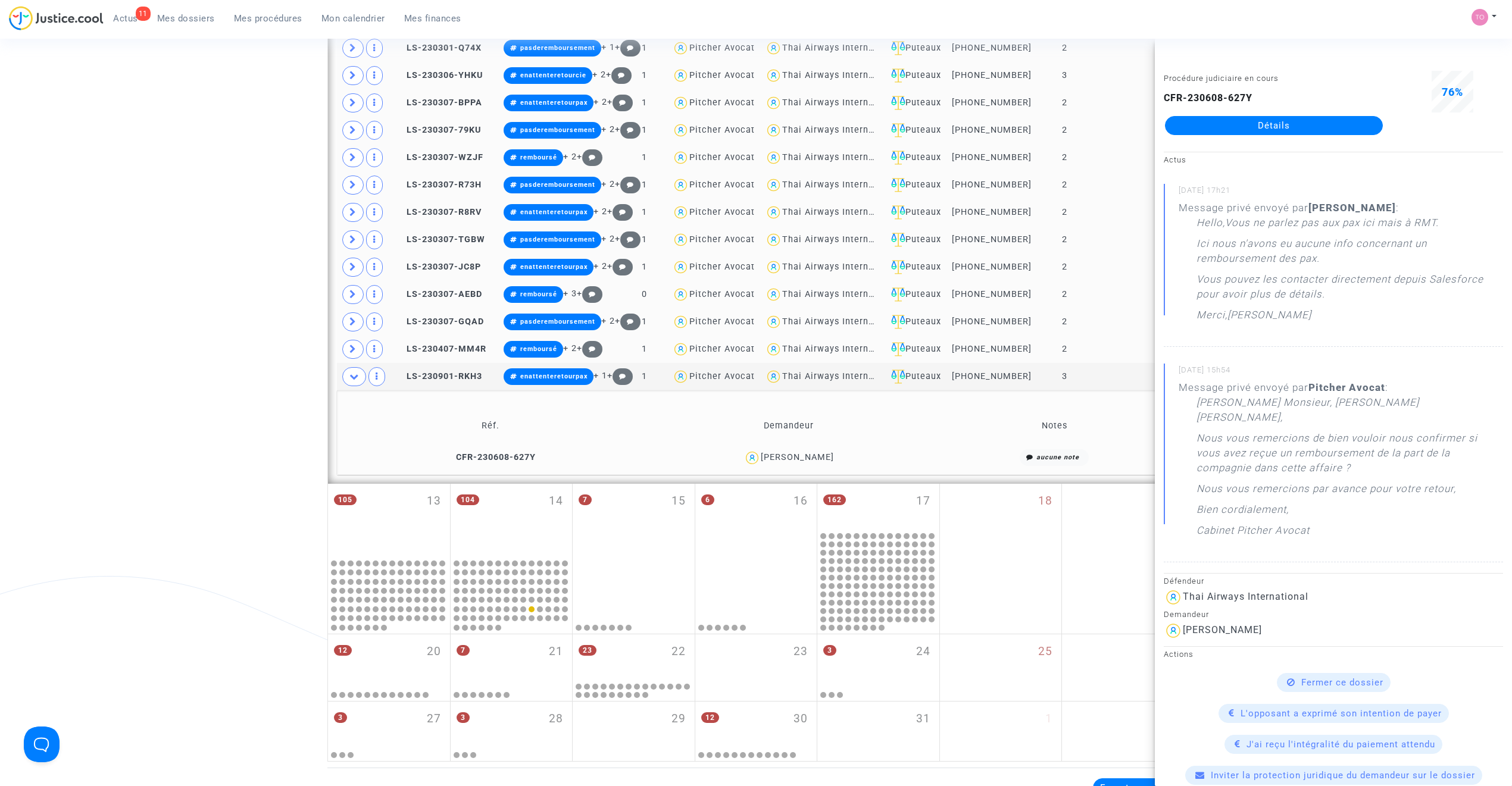
copy div "Jerome Richard"
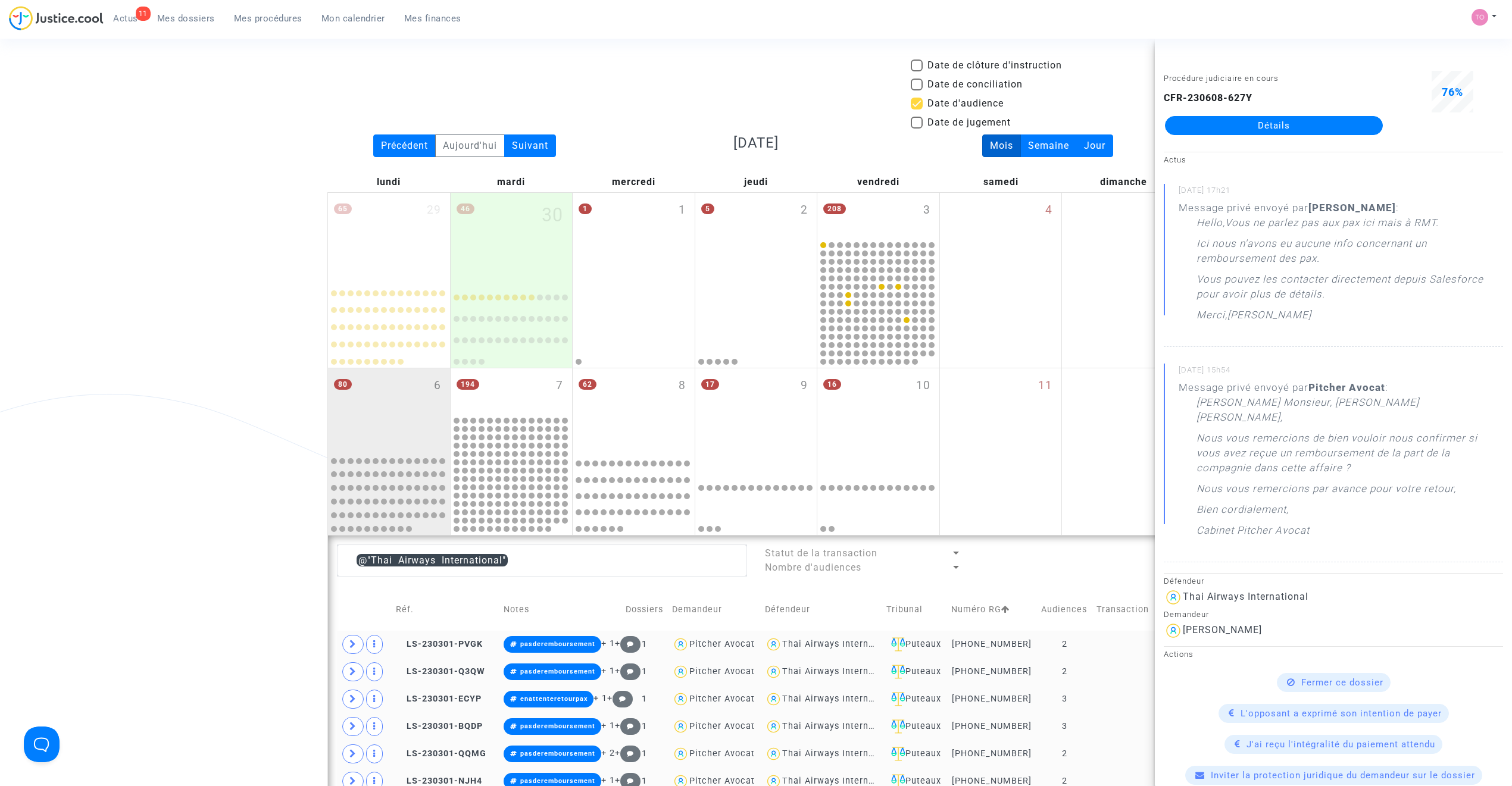
scroll to position [0, 0]
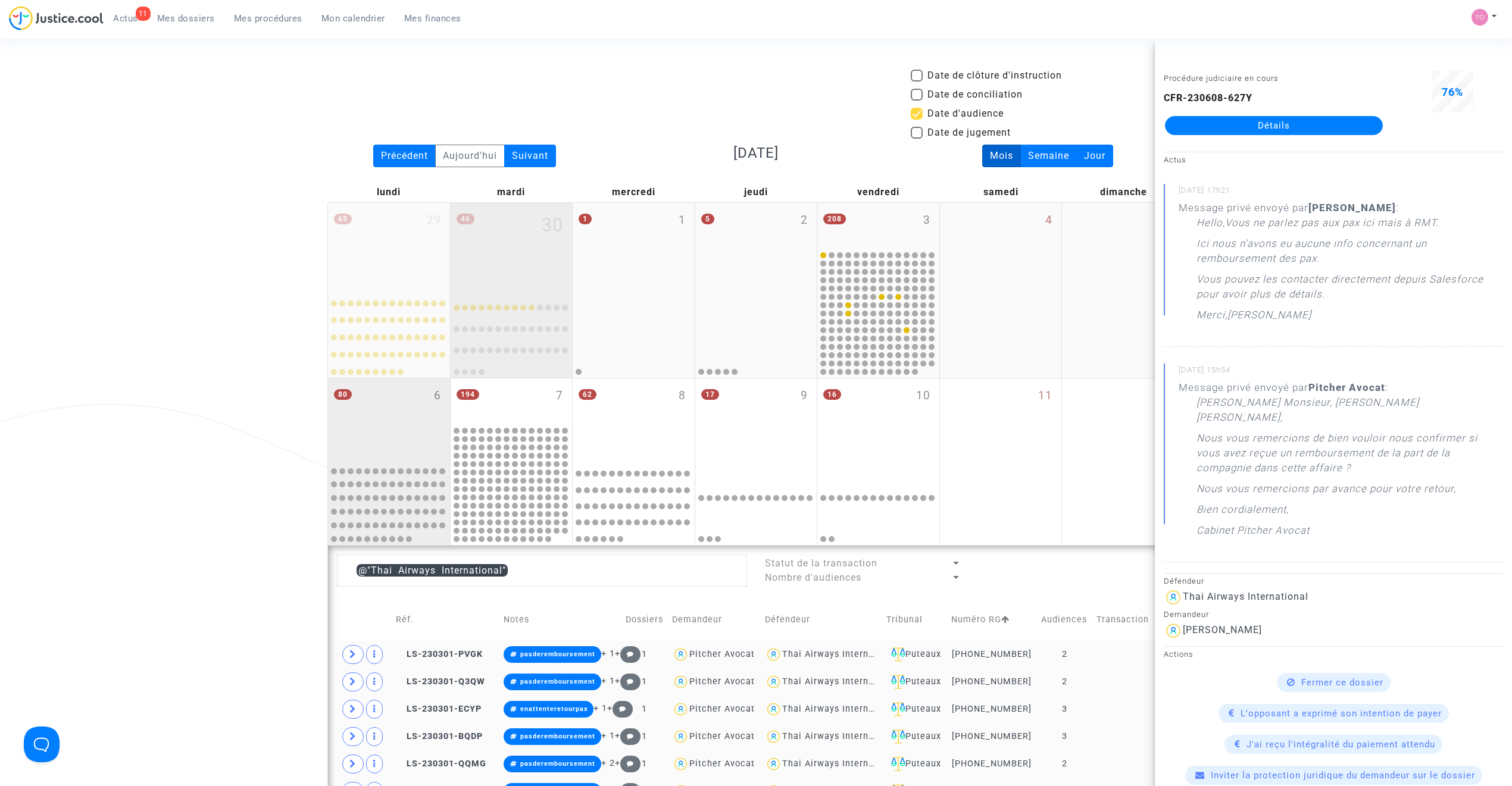
click at [498, 250] on div "46 30" at bounding box center [511, 245] width 122 height 85
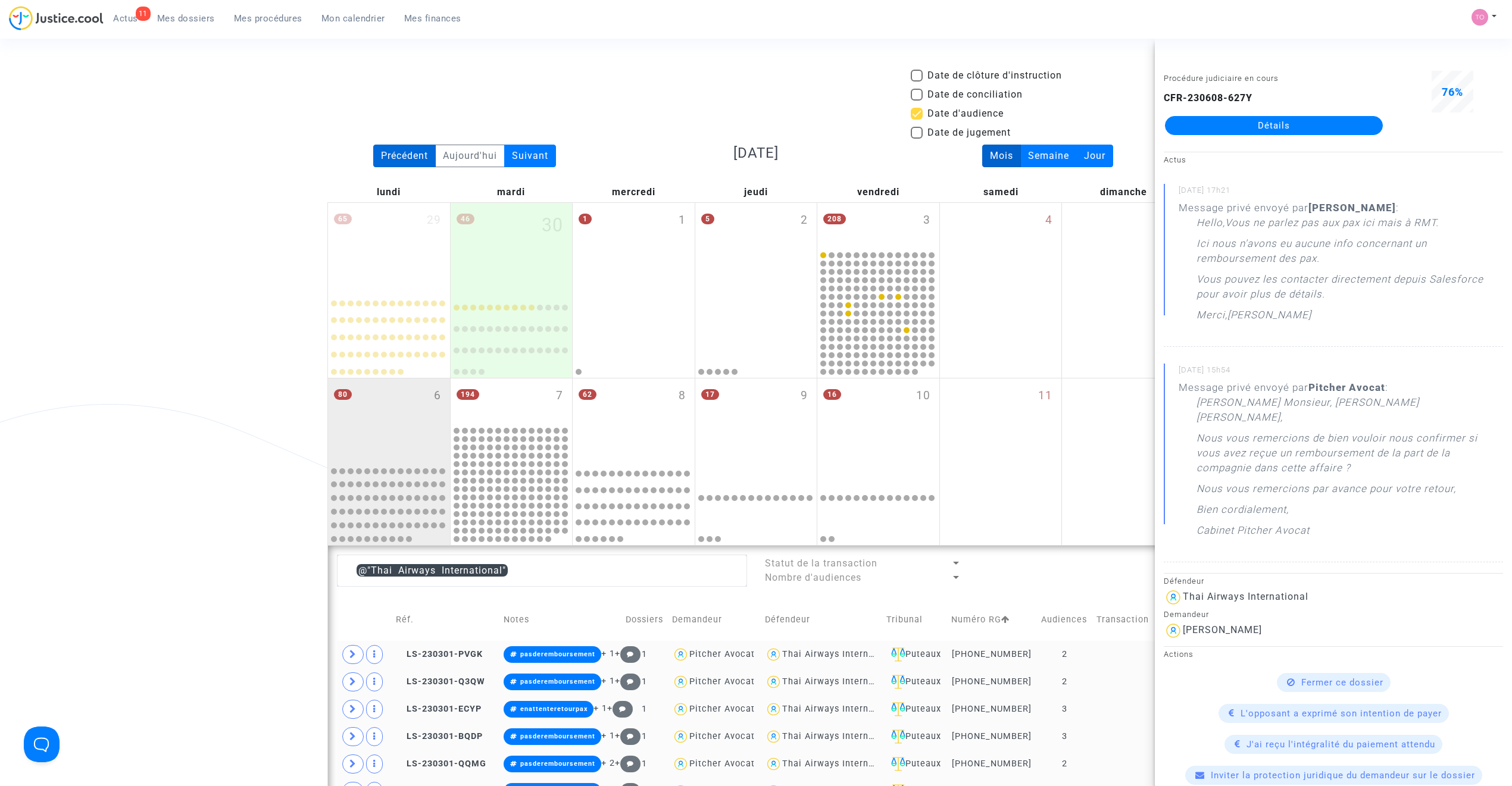
click at [398, 151] on div "Précédent" at bounding box center [405, 156] width 62 height 22
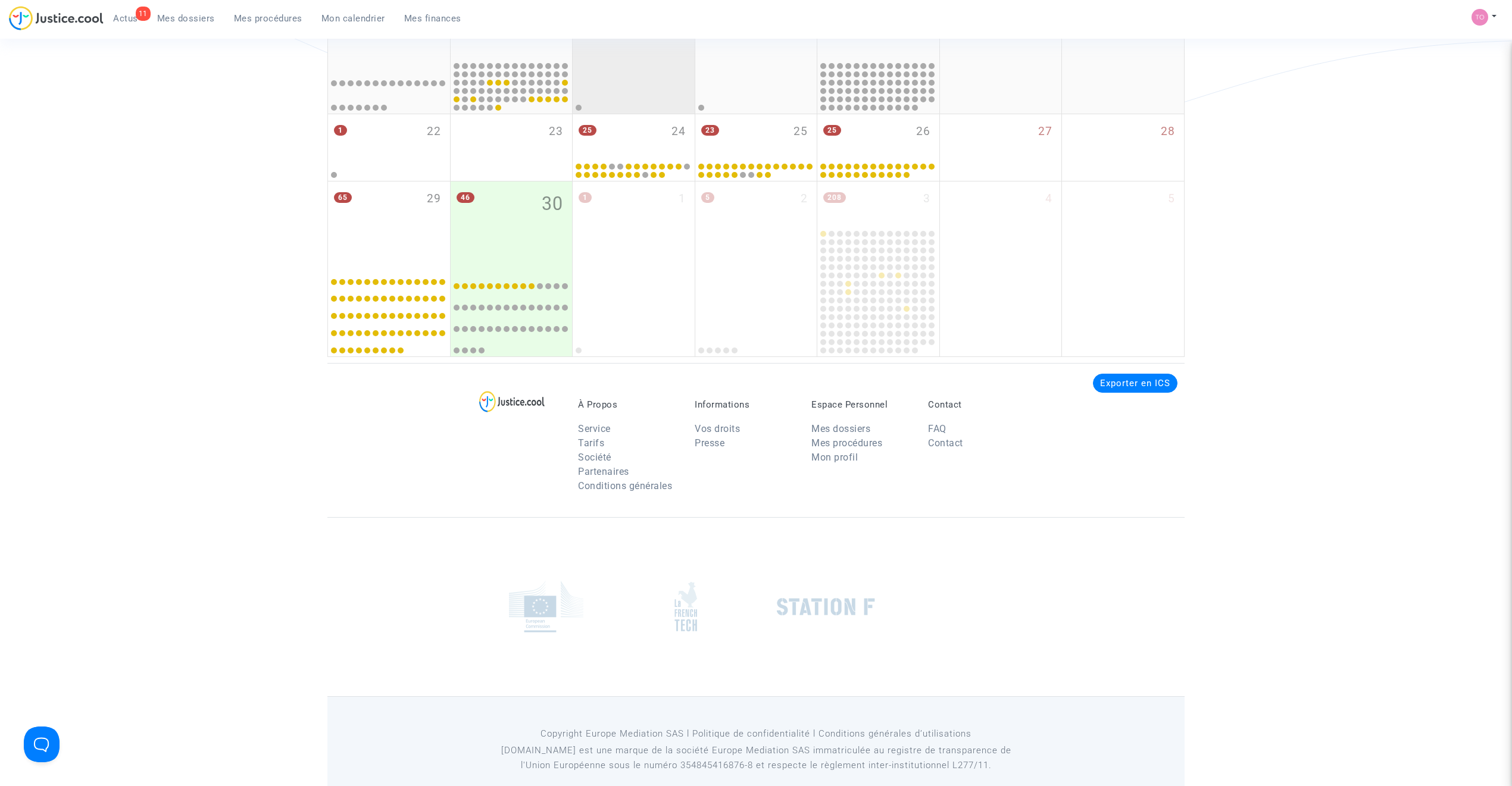
scroll to position [409, 0]
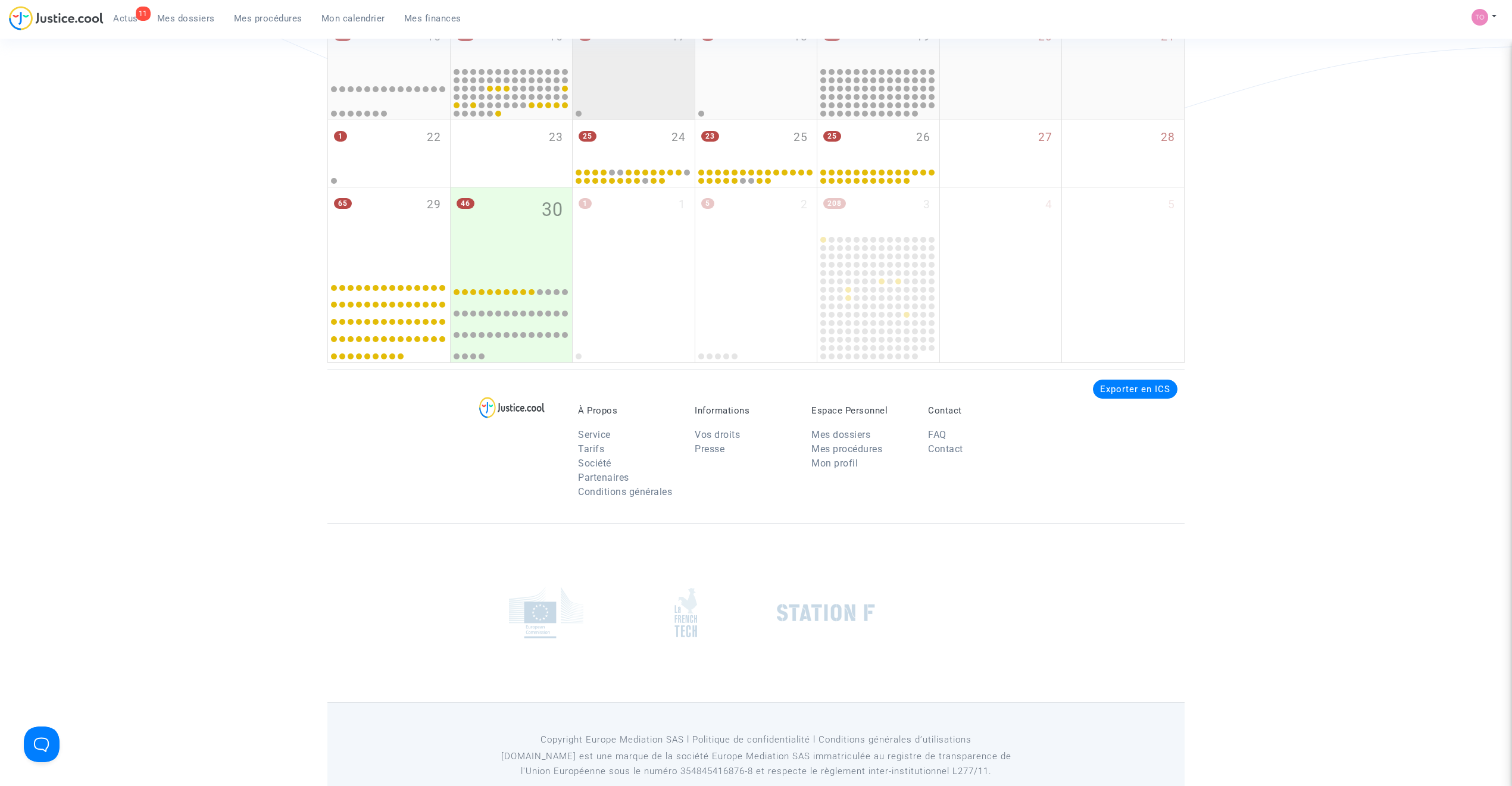
click at [534, 118] on div at bounding box center [511, 92] width 118 height 50
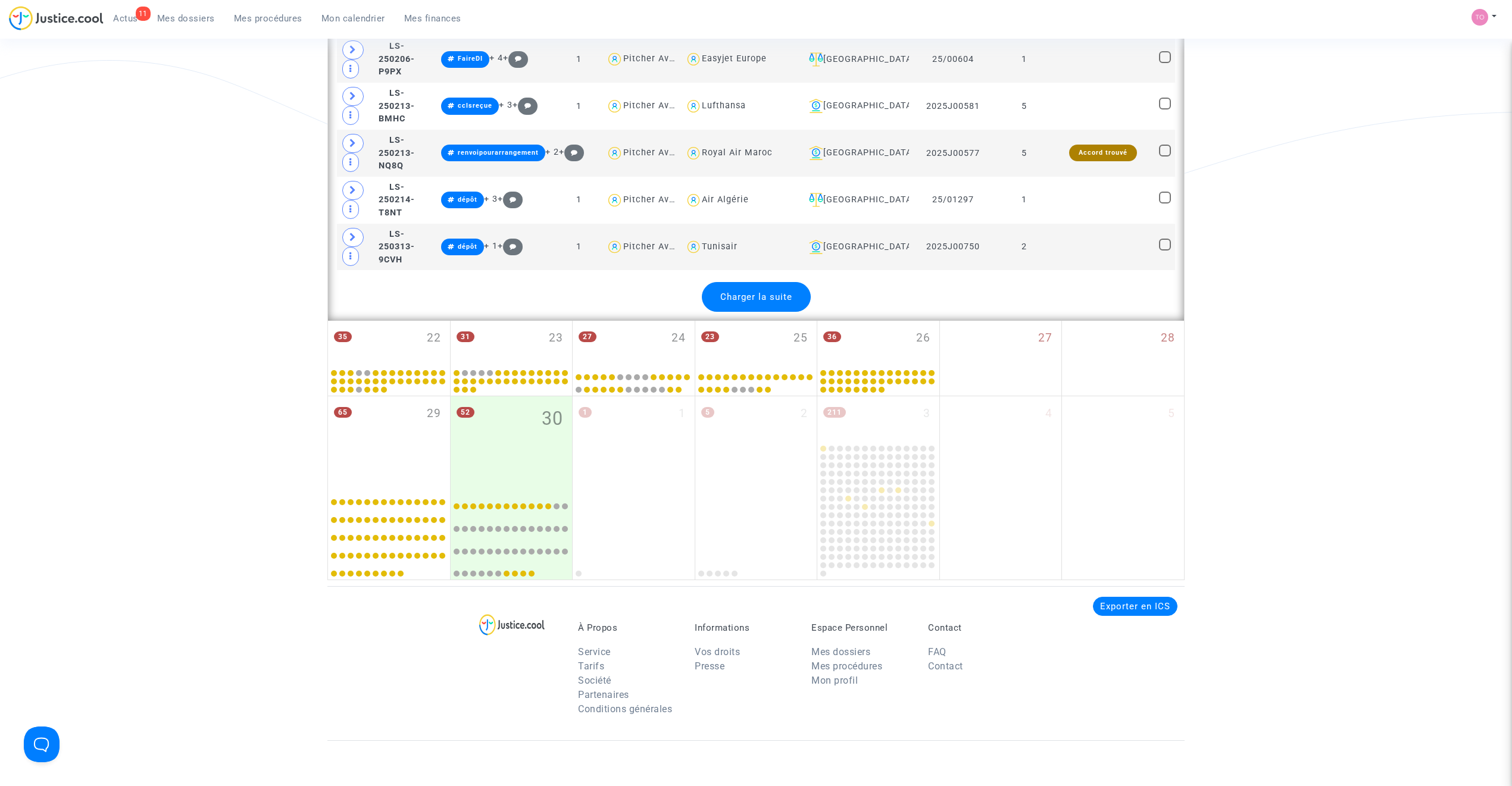
scroll to position [2869, 0]
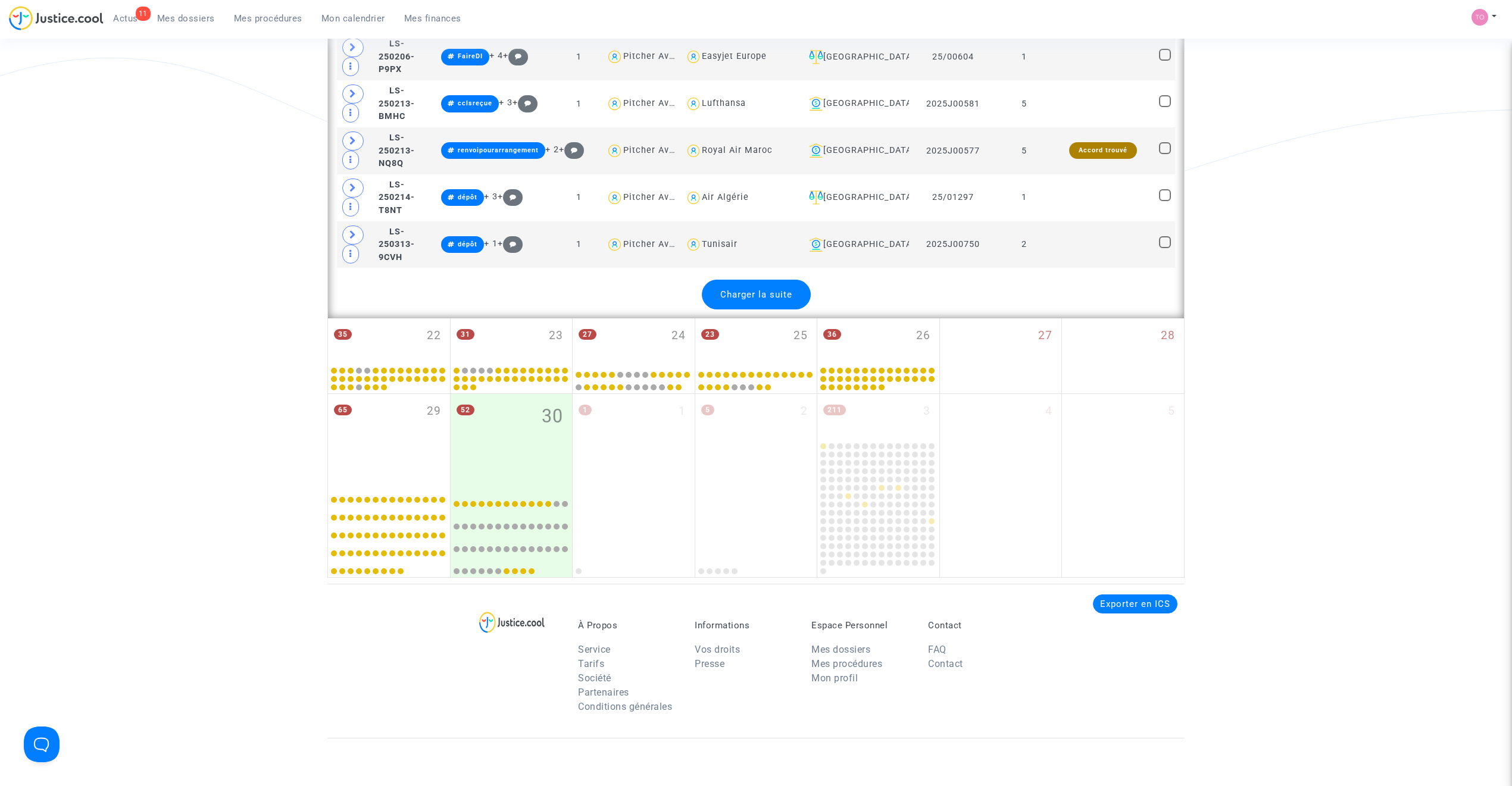
click at [768, 300] on span "Charger la suite" at bounding box center [756, 294] width 72 height 11
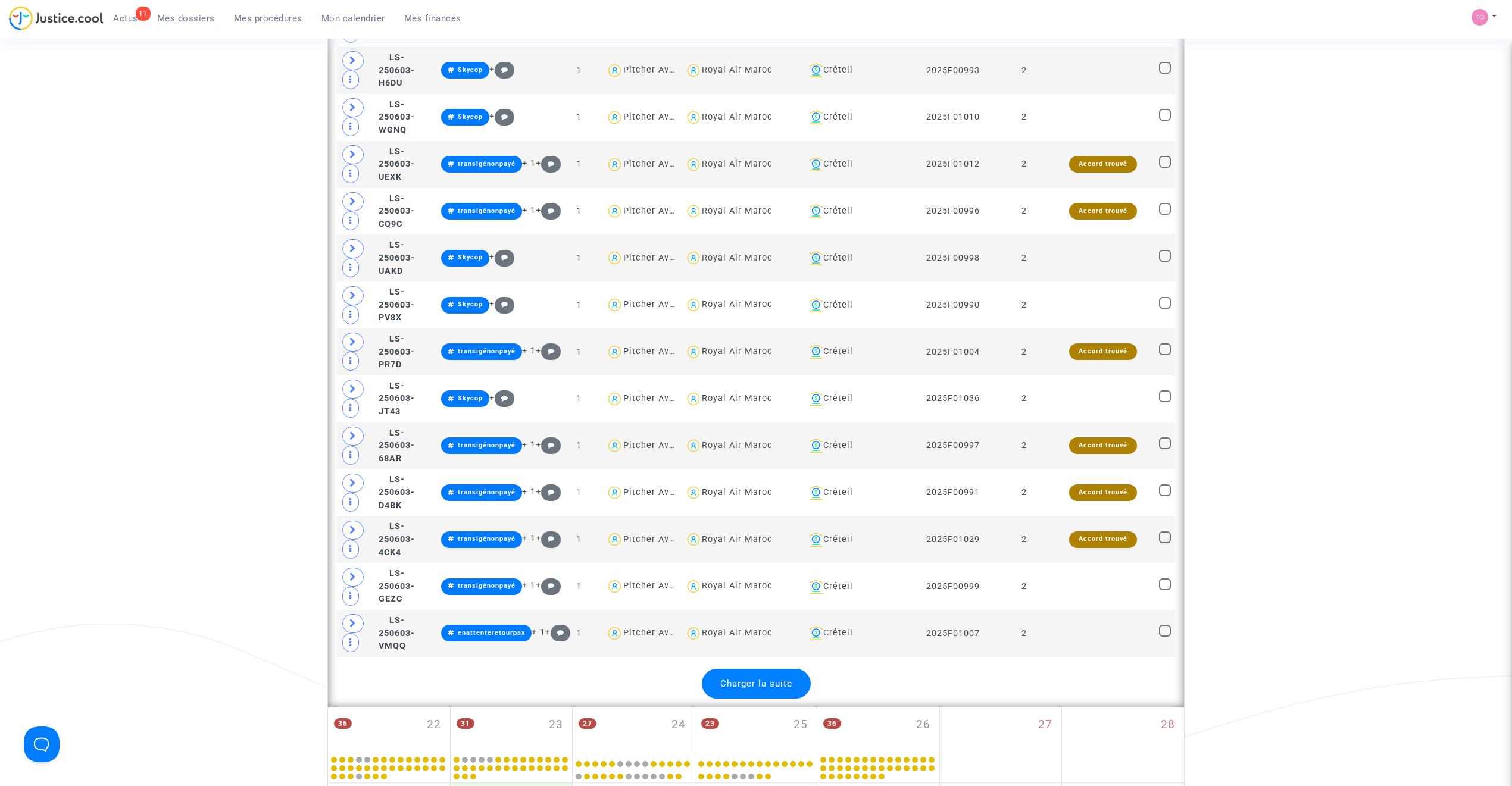
click at [753, 699] on div "Charger la suite" at bounding box center [756, 683] width 109 height 29
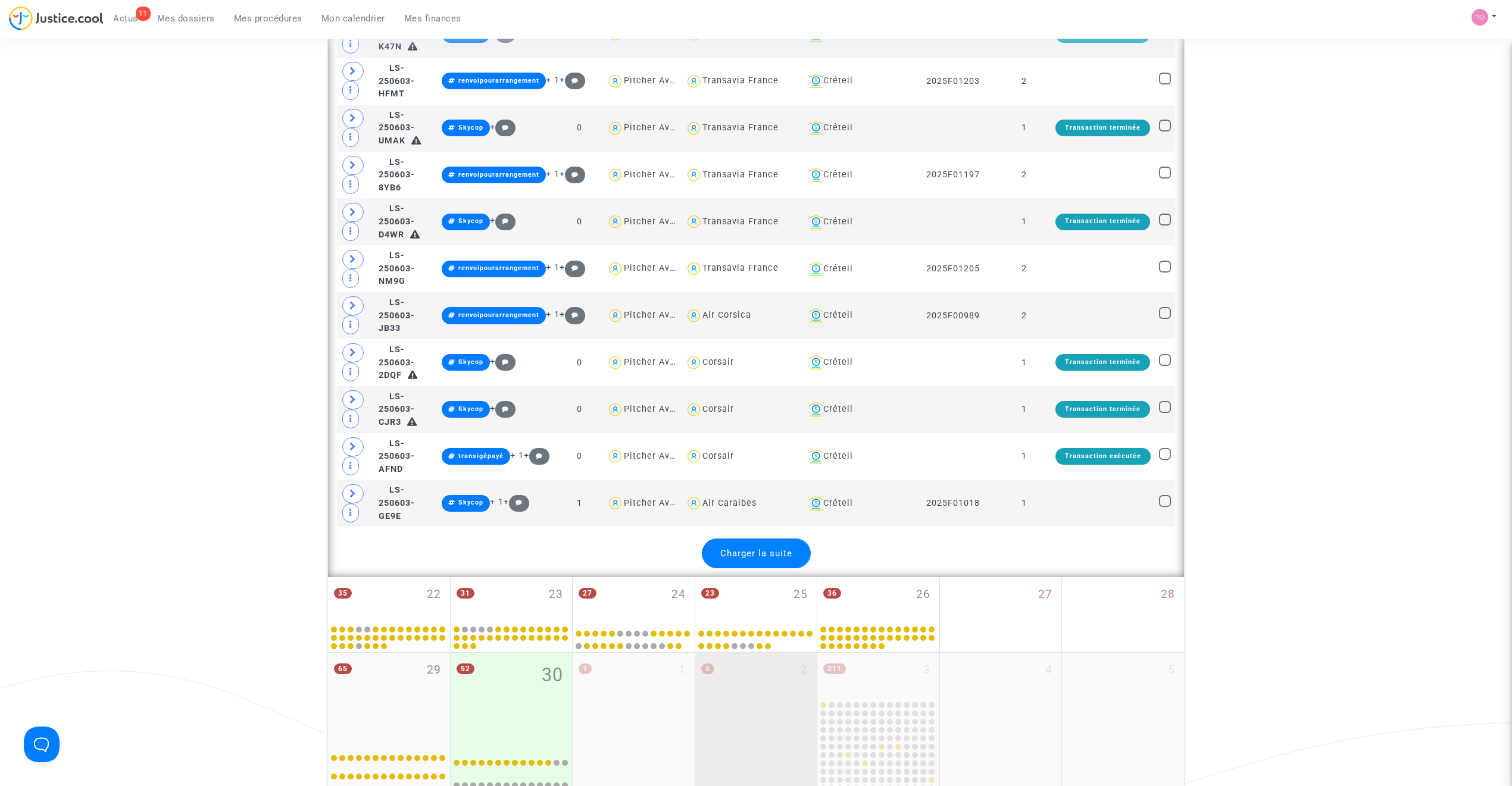
scroll to position [7301, 0]
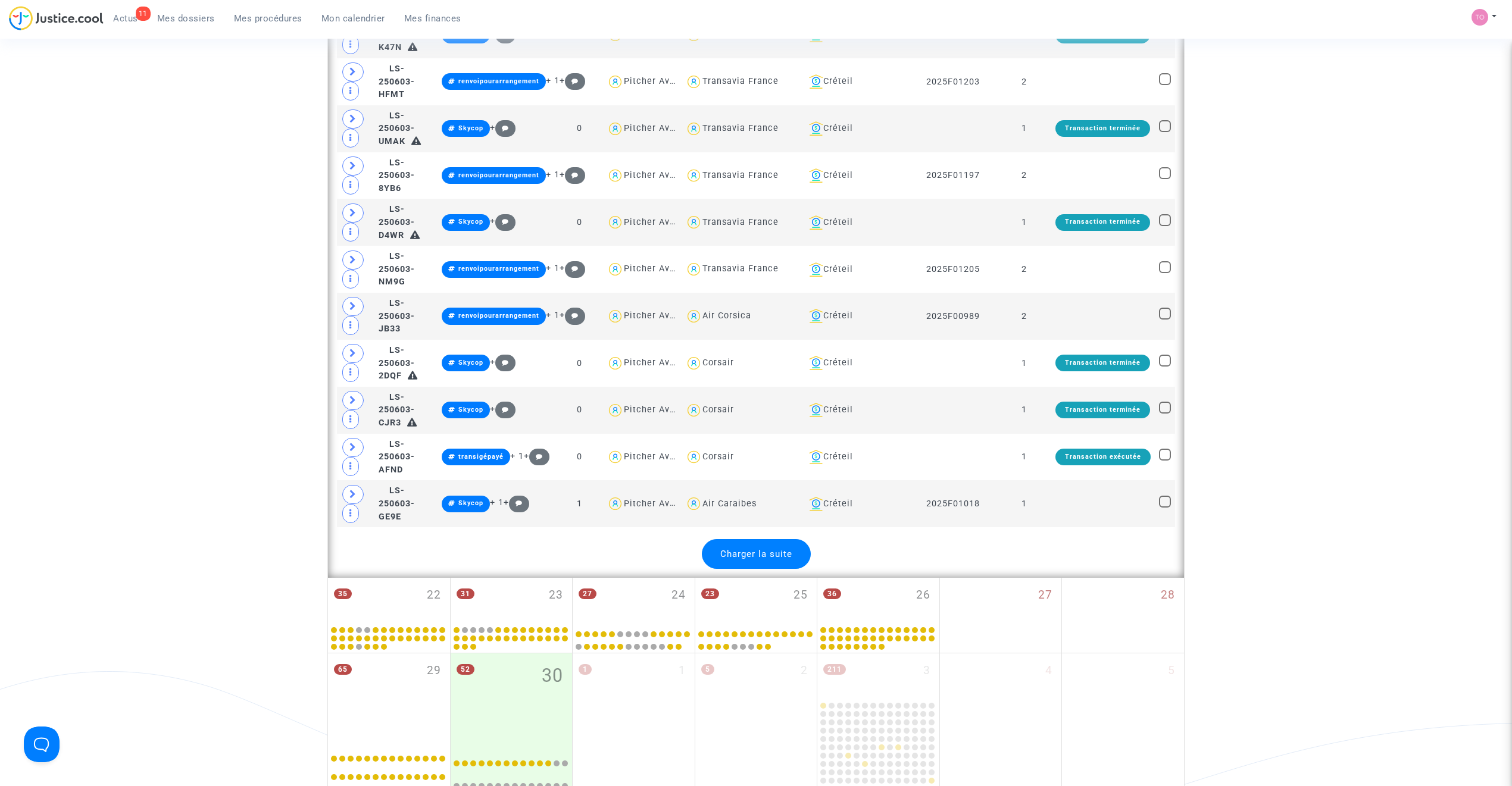
click at [760, 559] on span "Charger la suite" at bounding box center [756, 554] width 72 height 11
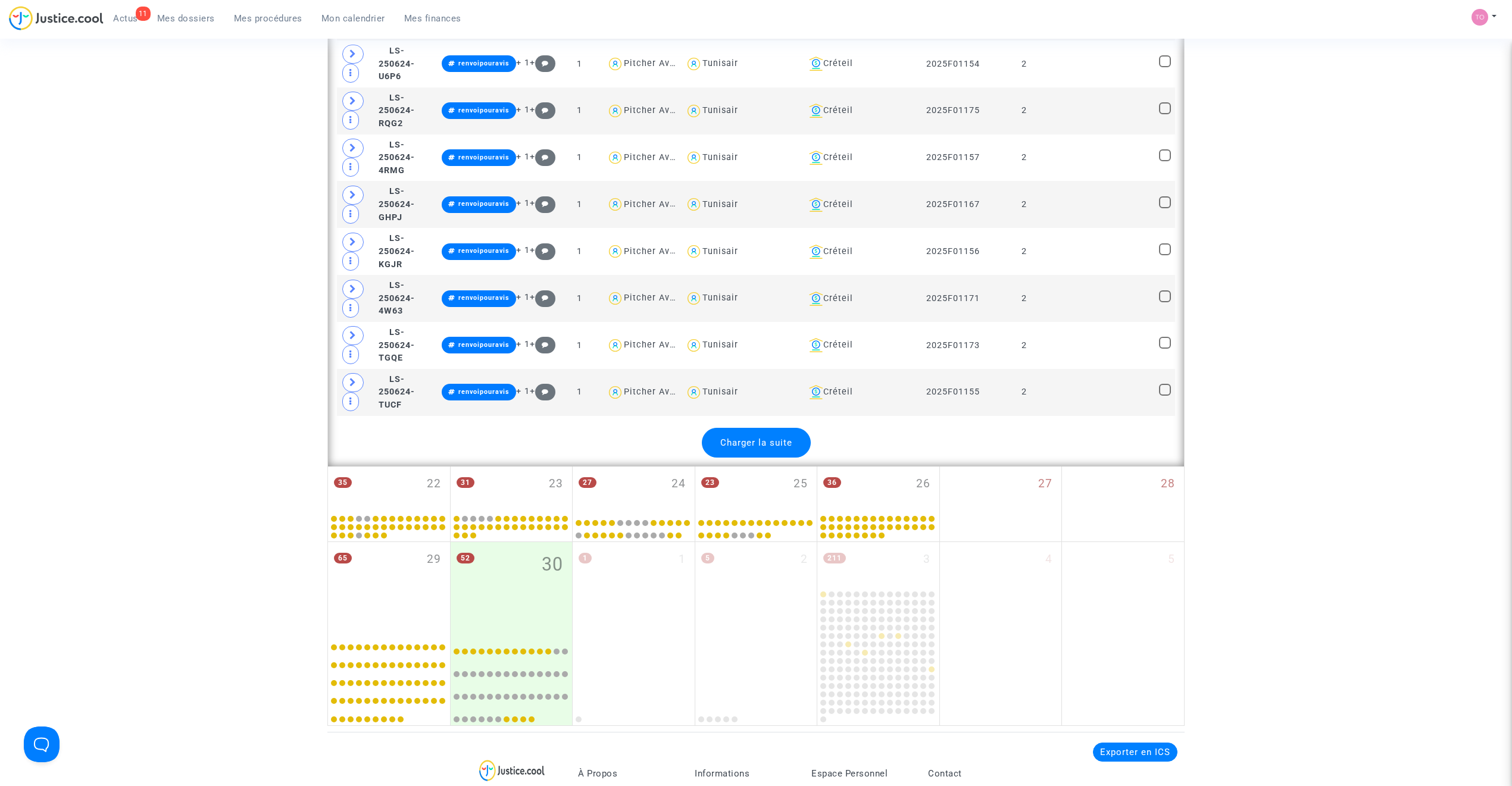
scroll to position [9761, 0]
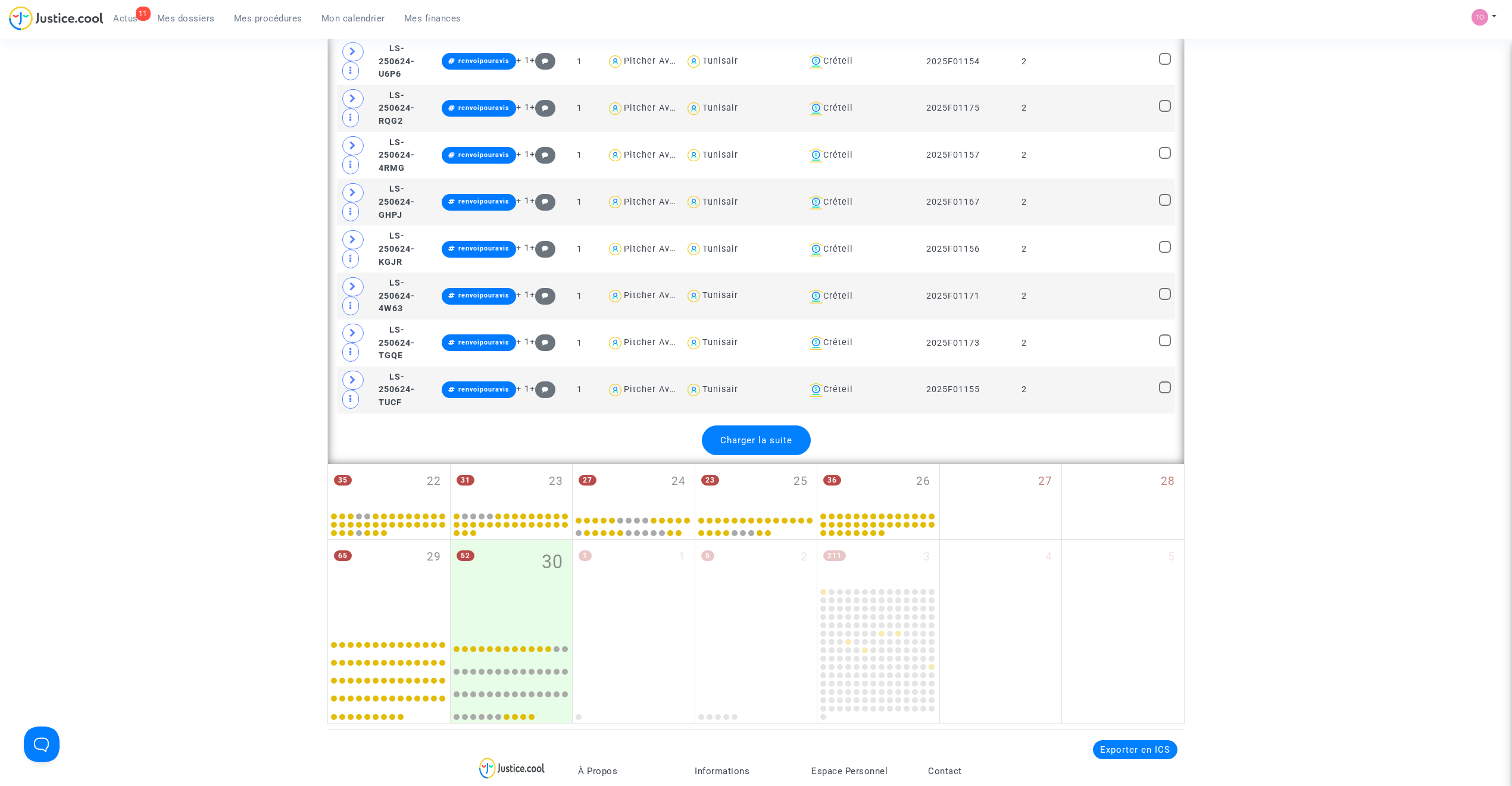
click at [766, 445] on span "Charger la suite" at bounding box center [756, 440] width 72 height 11
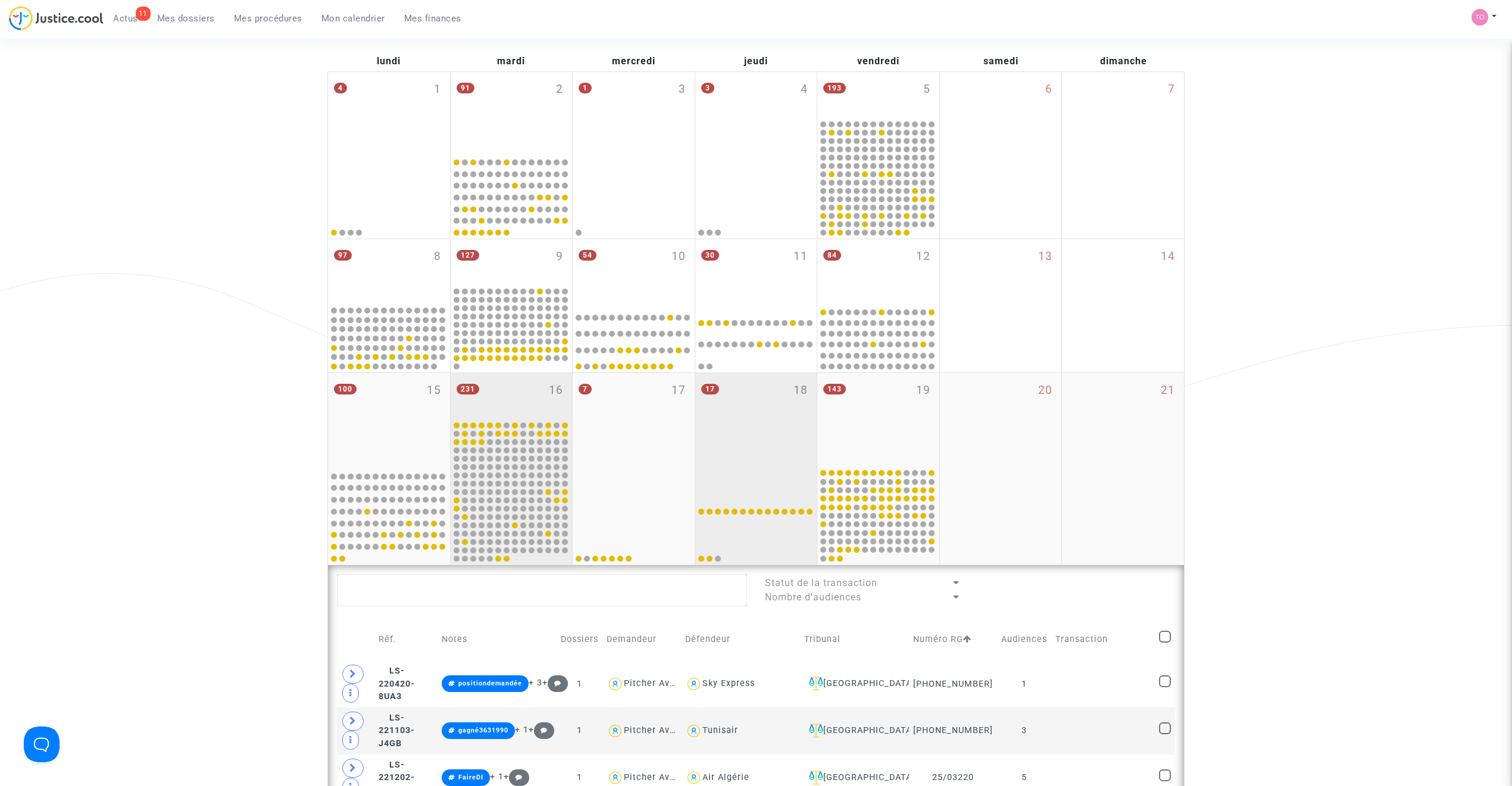
scroll to position [92, 0]
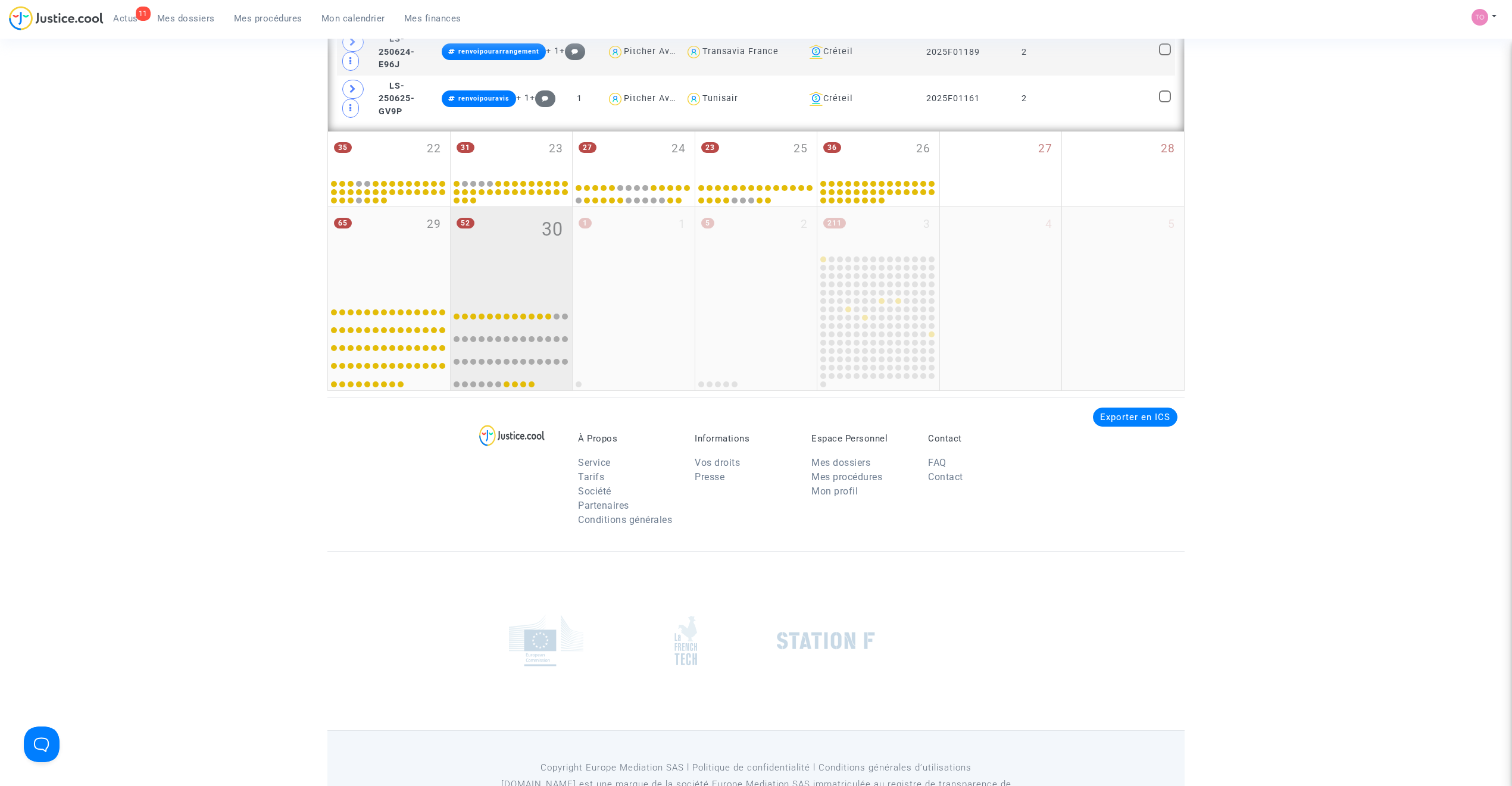
click at [498, 297] on div "52 30" at bounding box center [511, 252] width 122 height 90
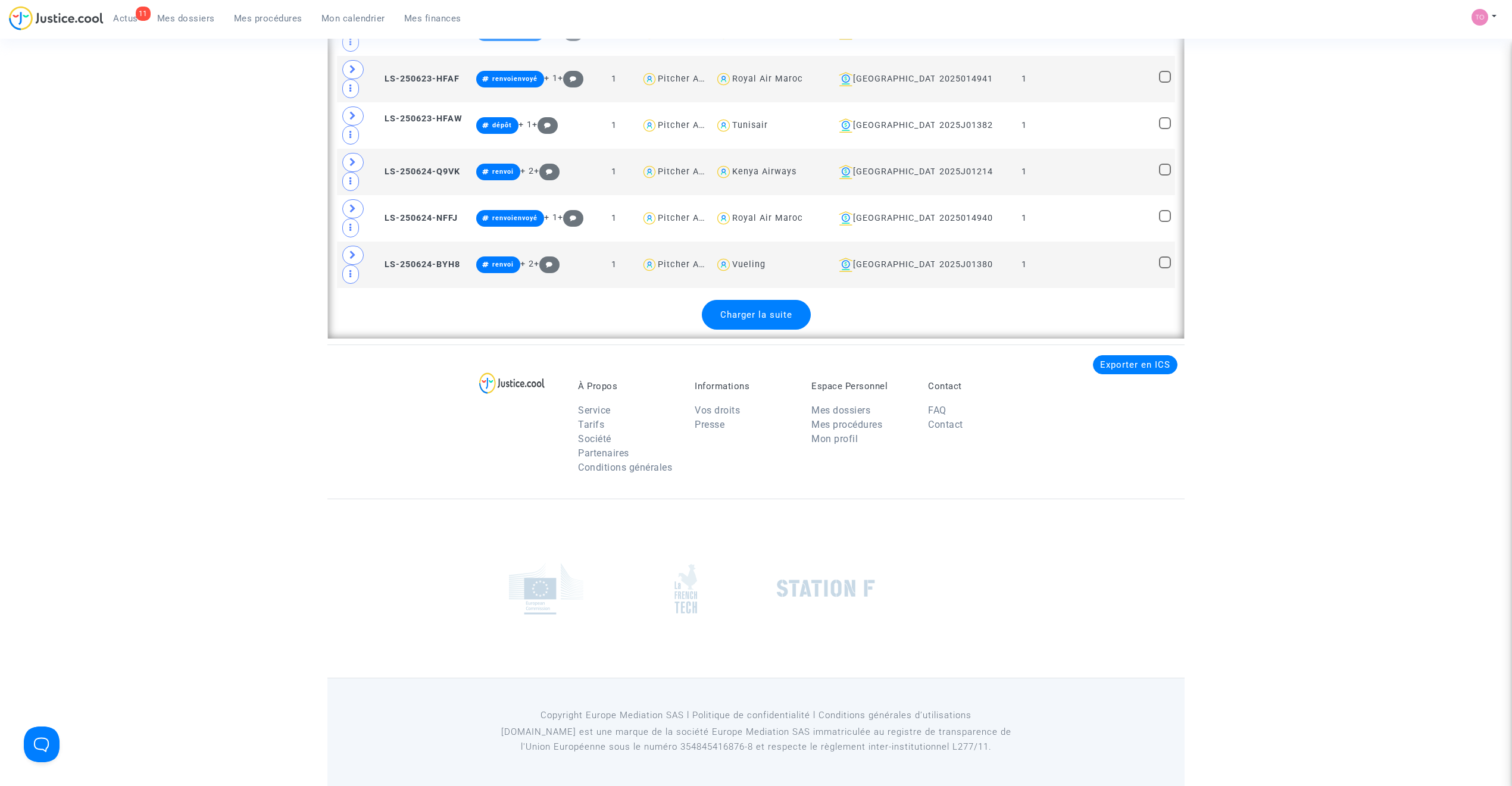
scroll to position [3109, 0]
click at [756, 320] on span "Charger la suite" at bounding box center [756, 315] width 72 height 11
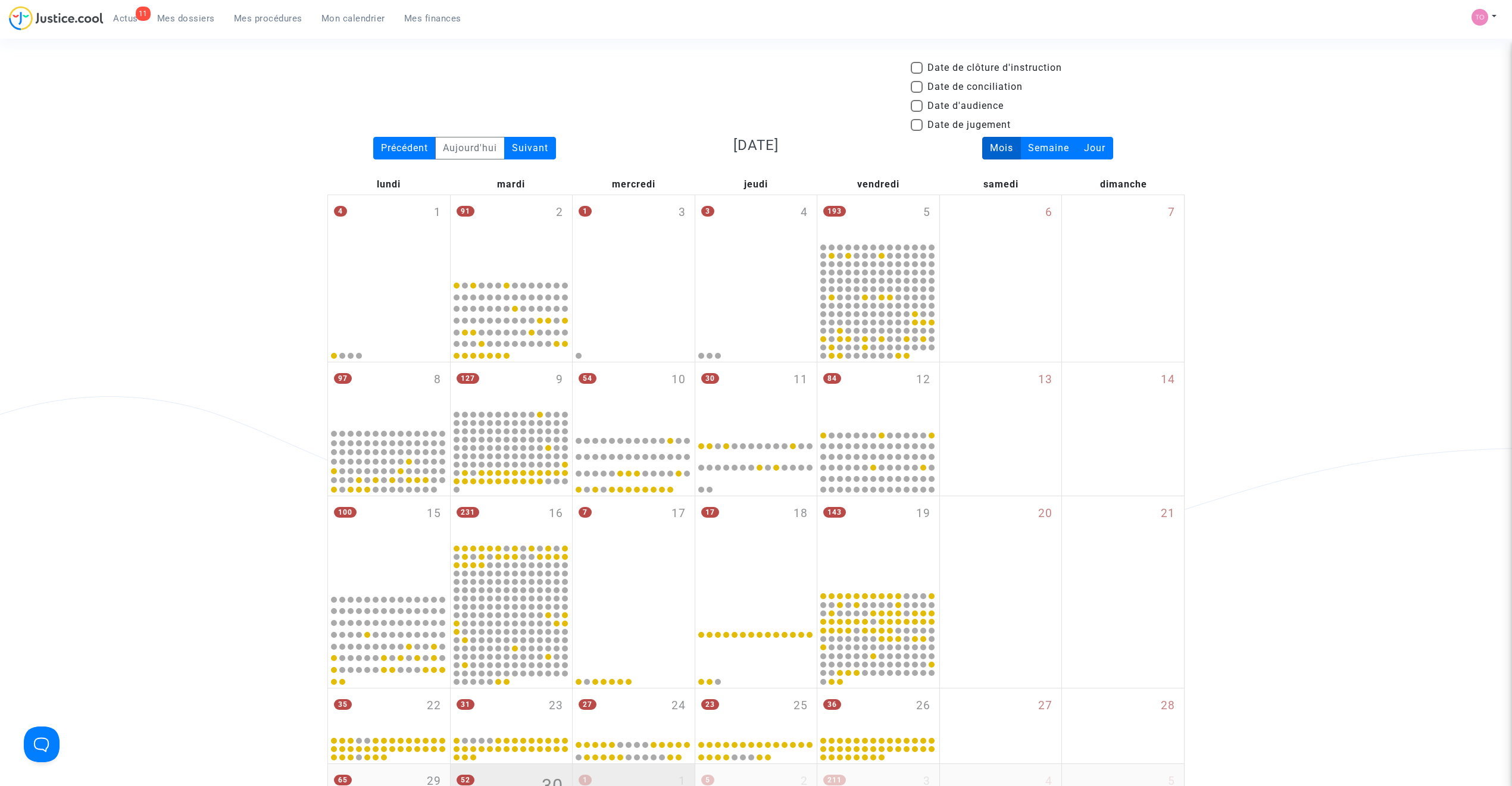
scroll to position [0, 0]
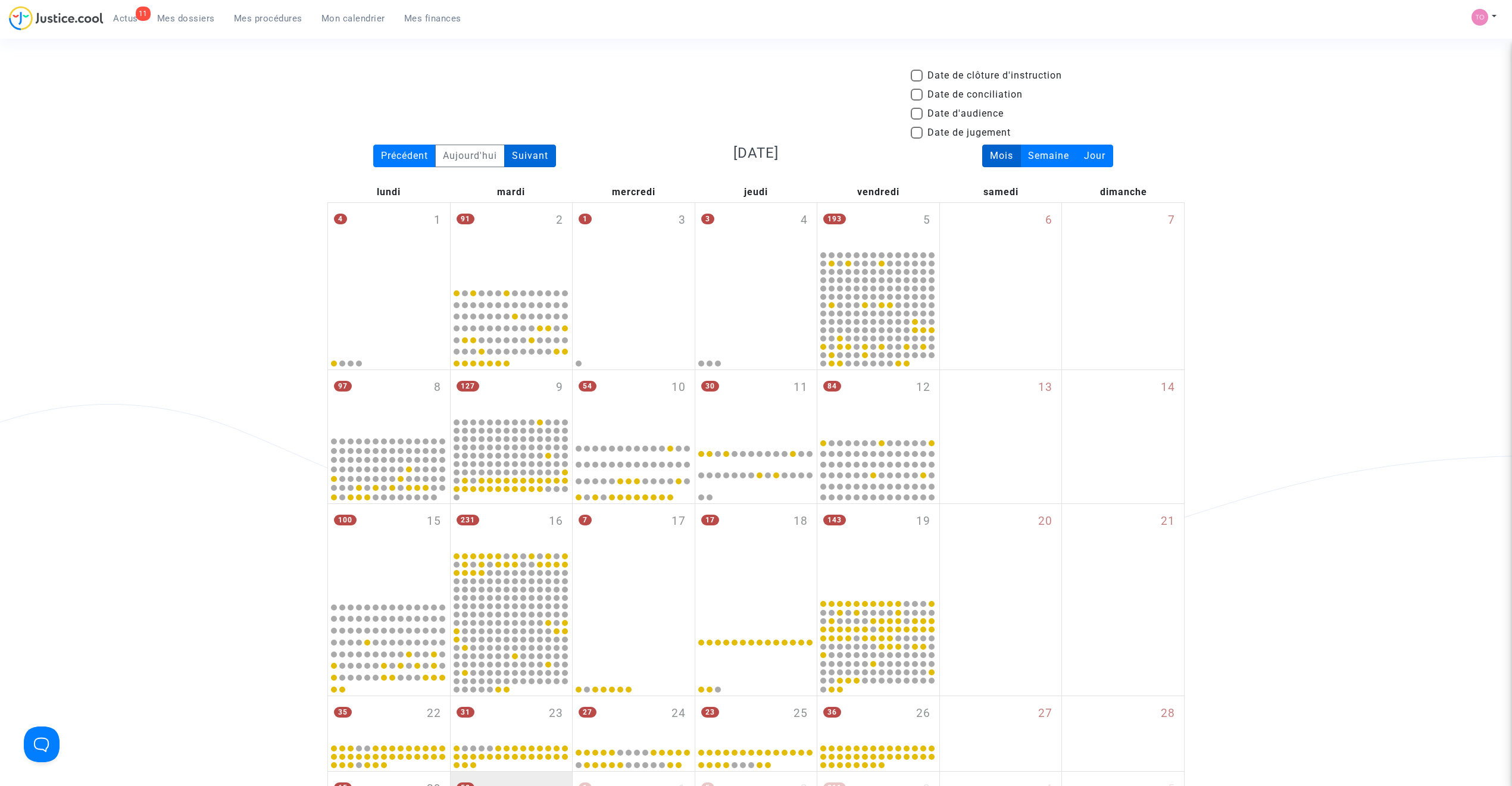
click at [546, 152] on div "Suivant" at bounding box center [530, 156] width 52 height 22
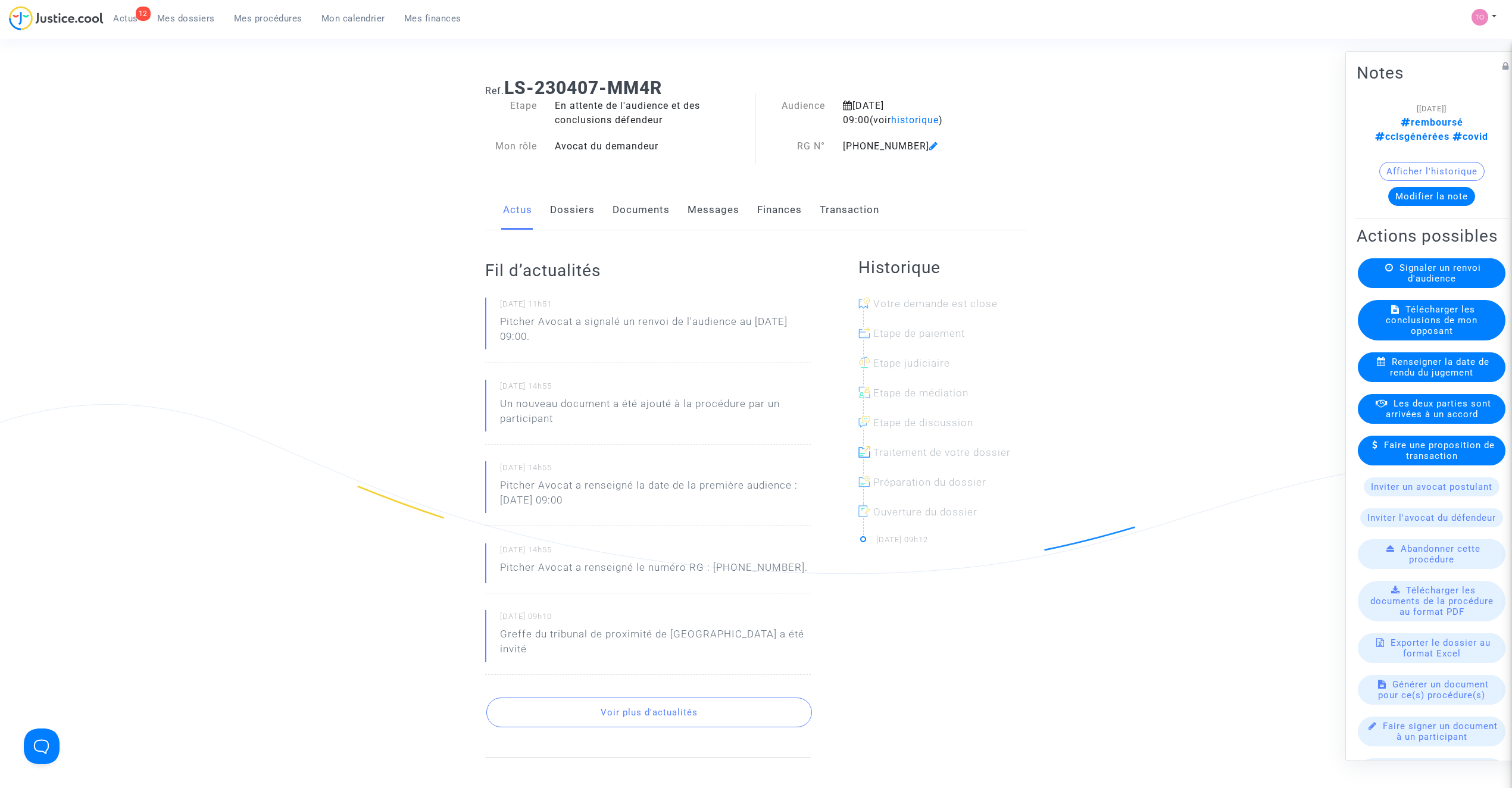
click at [572, 203] on link "Dossiers" at bounding box center [572, 210] width 44 height 39
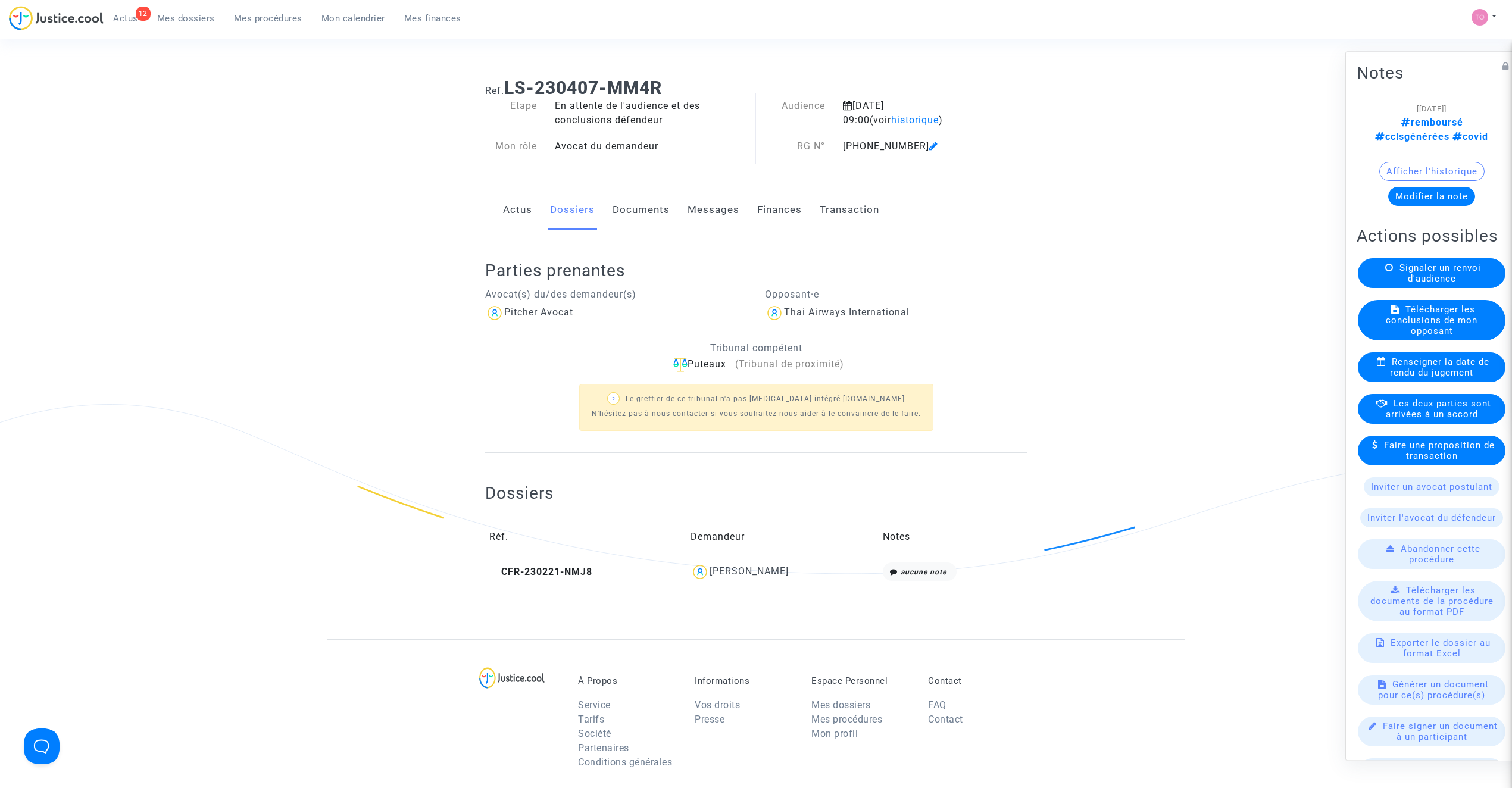
click at [755, 581] on div "Charles Guez" at bounding box center [782, 572] width 184 height 19
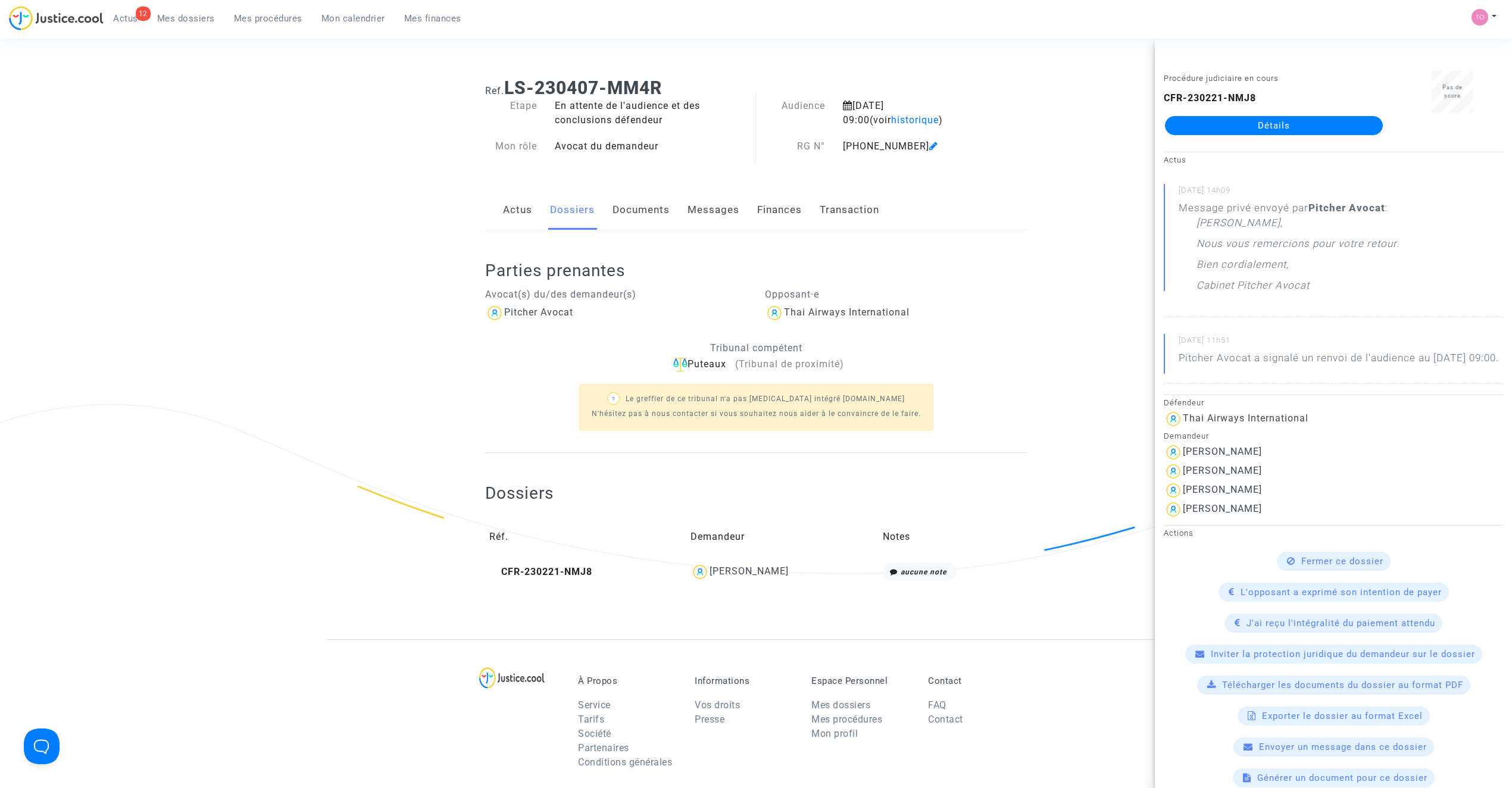
click at [1291, 119] on link "Détails" at bounding box center [1274, 125] width 218 height 19
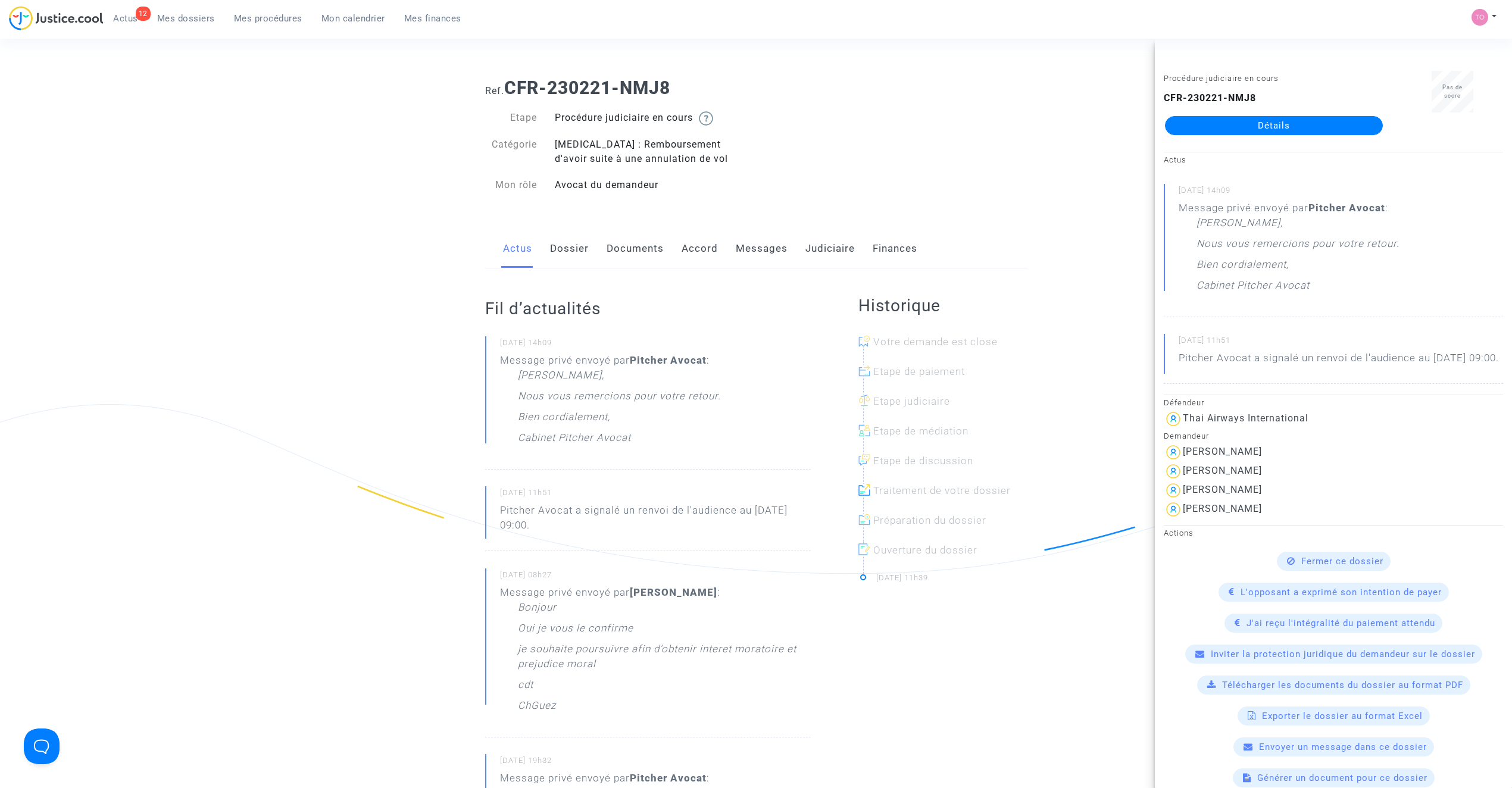
click at [878, 149] on div "Ref. CFR-230221-NMJ8 Etape Procédure judiciaire en cours Catégorie Covid - 19 :…" at bounding box center [756, 136] width 560 height 136
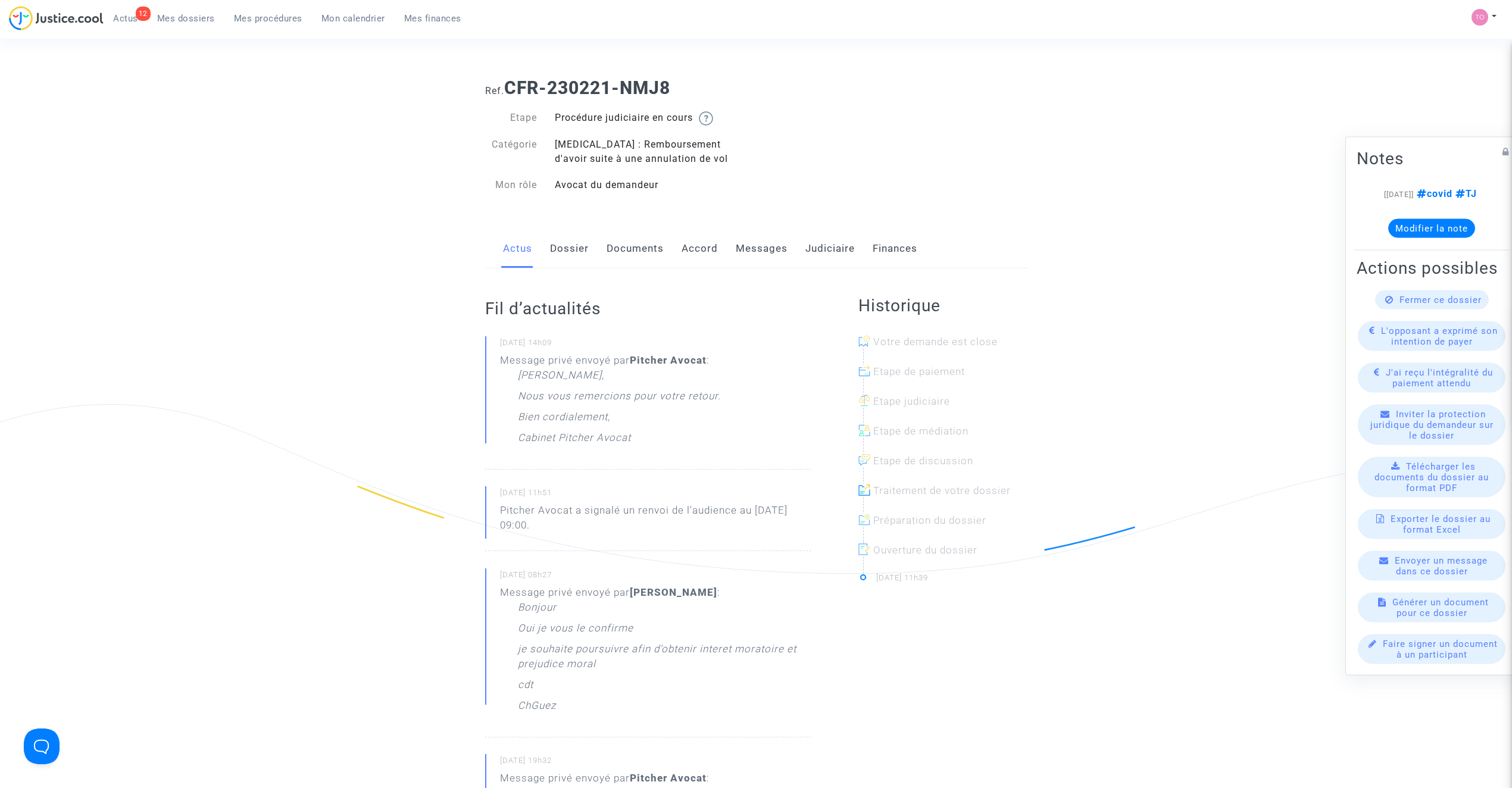
click at [570, 245] on link "Dossier" at bounding box center [569, 249] width 39 height 39
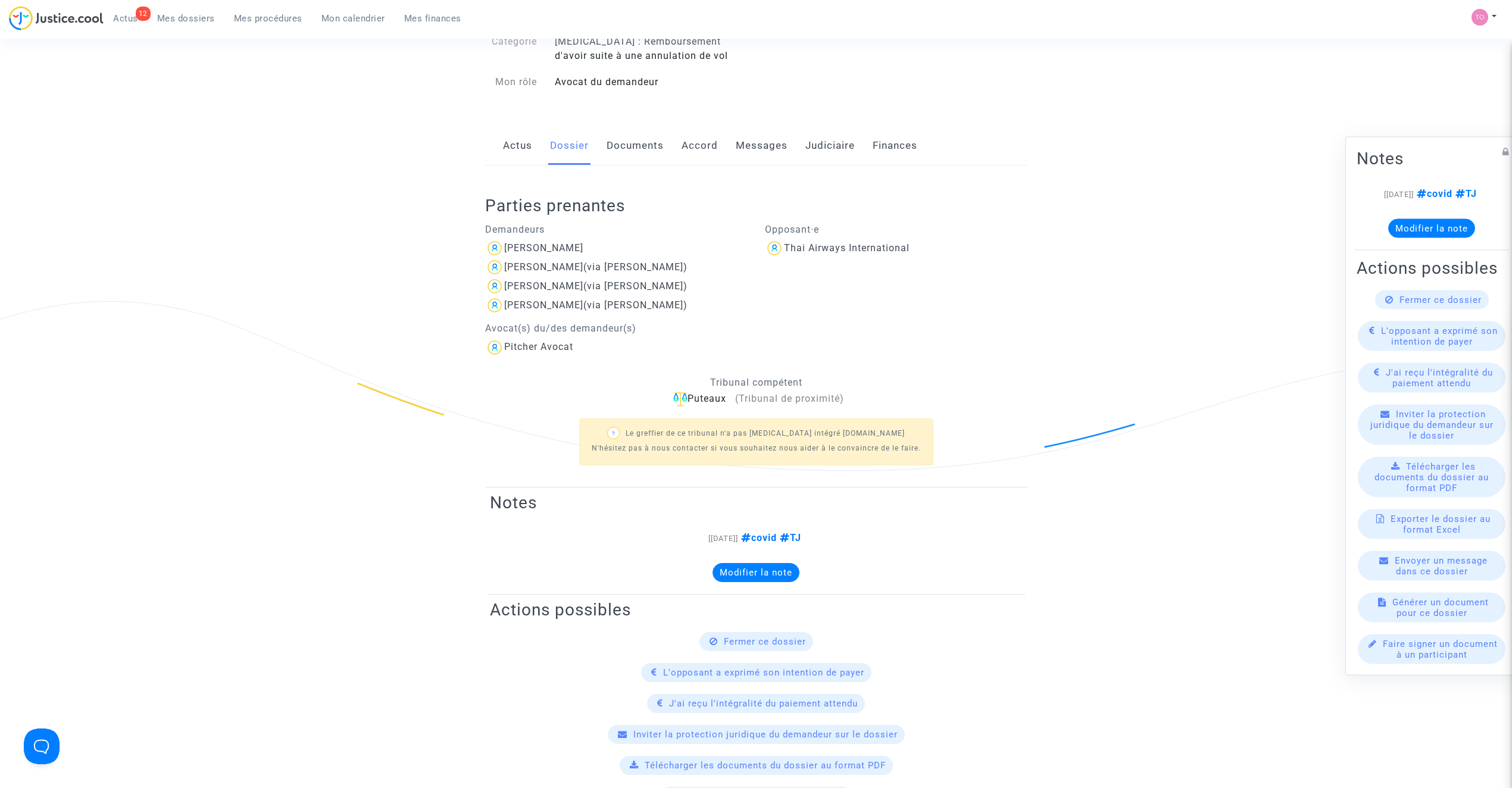
scroll to position [105, 0]
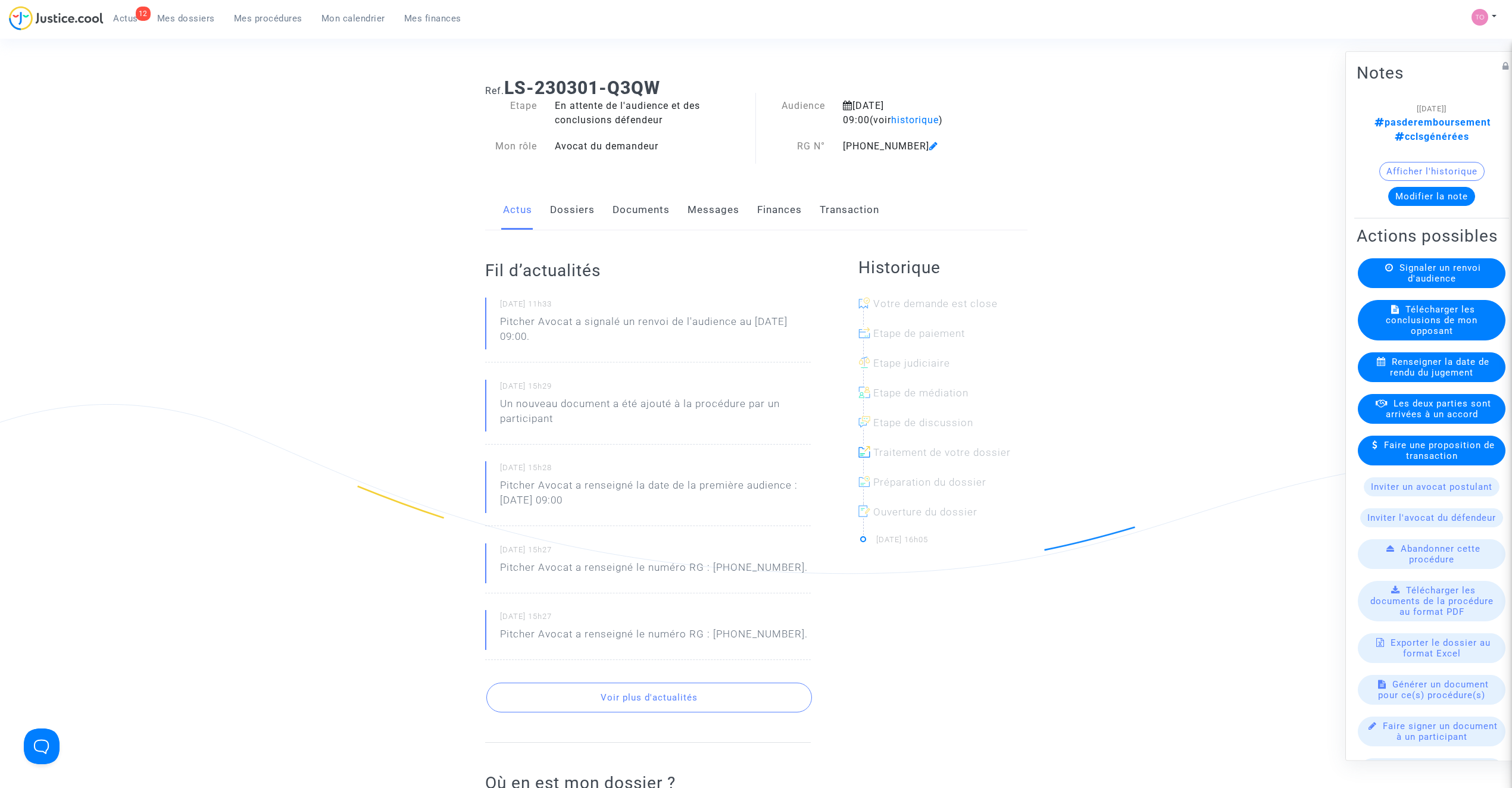
click at [1420, 165] on button "Afficher l'historique" at bounding box center [1432, 171] width 105 height 19
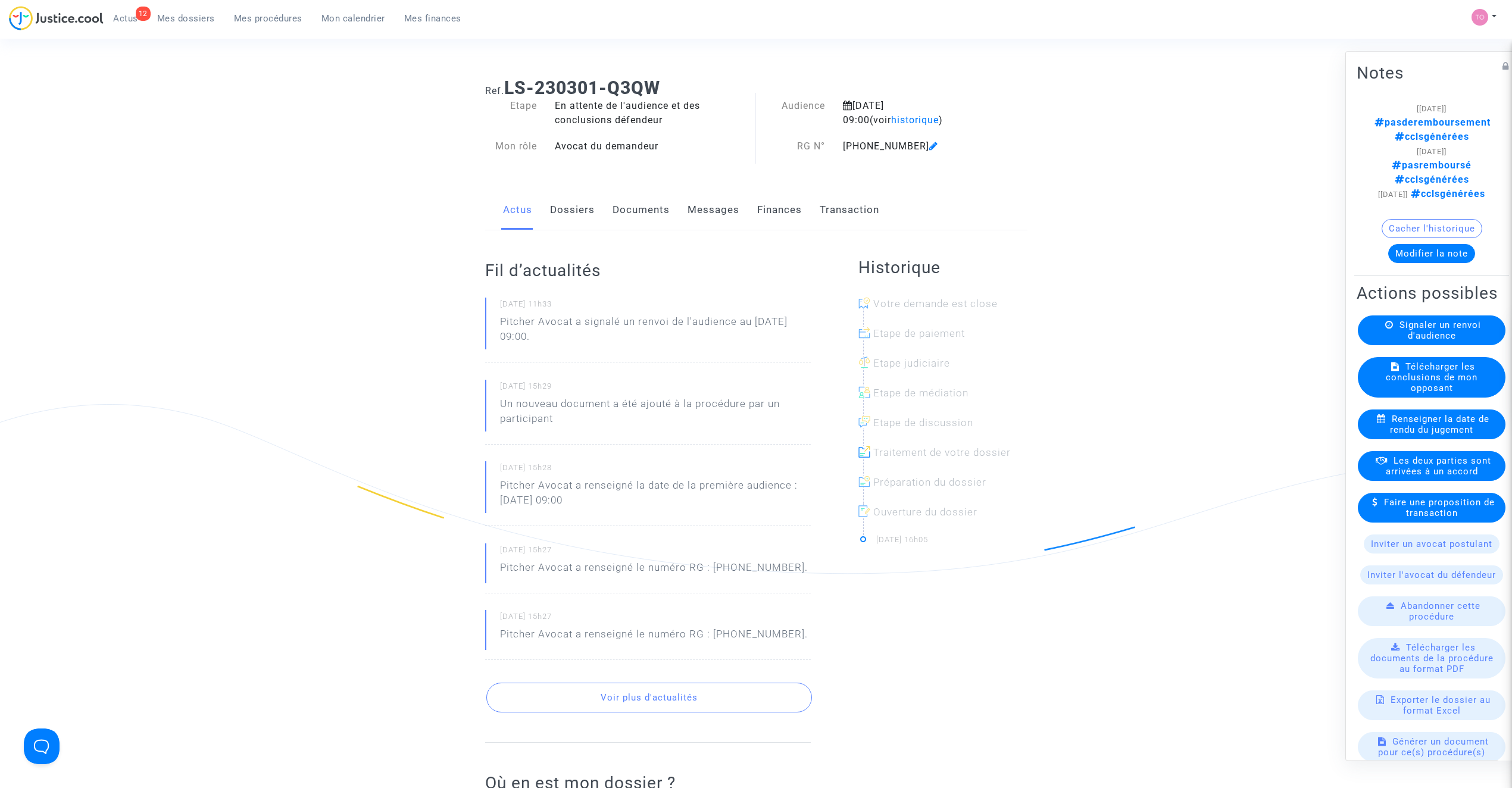
click at [594, 215] on div "Actus Dossiers Documents Messages Finances Transaction" at bounding box center [757, 210] width 543 height 40
click at [587, 215] on link "Dossiers" at bounding box center [572, 210] width 44 height 39
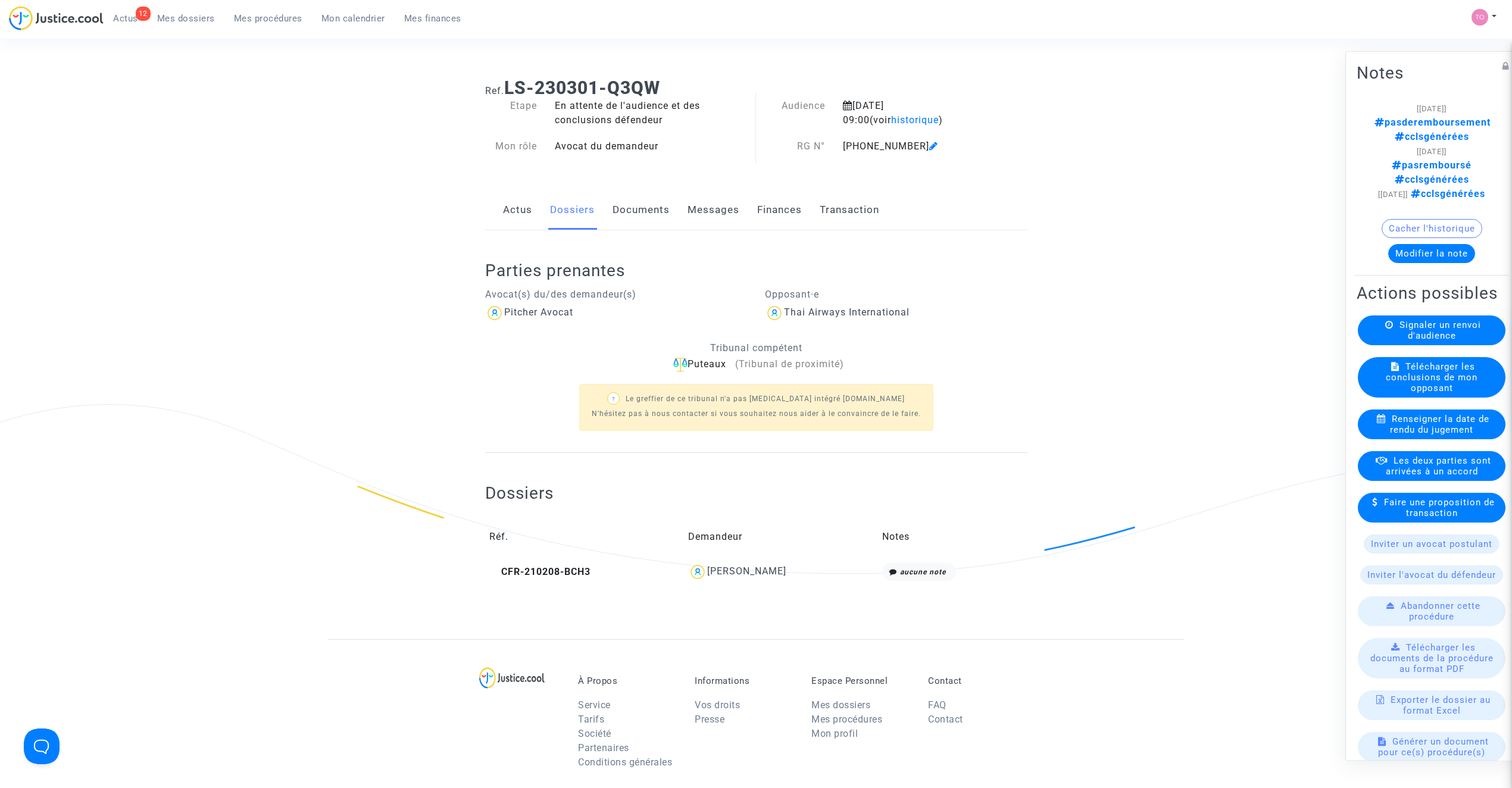
click at [750, 583] on td "[PERSON_NAME]" at bounding box center [781, 572] width 194 height 28
click at [753, 575] on div "[PERSON_NAME]" at bounding box center [746, 571] width 79 height 12
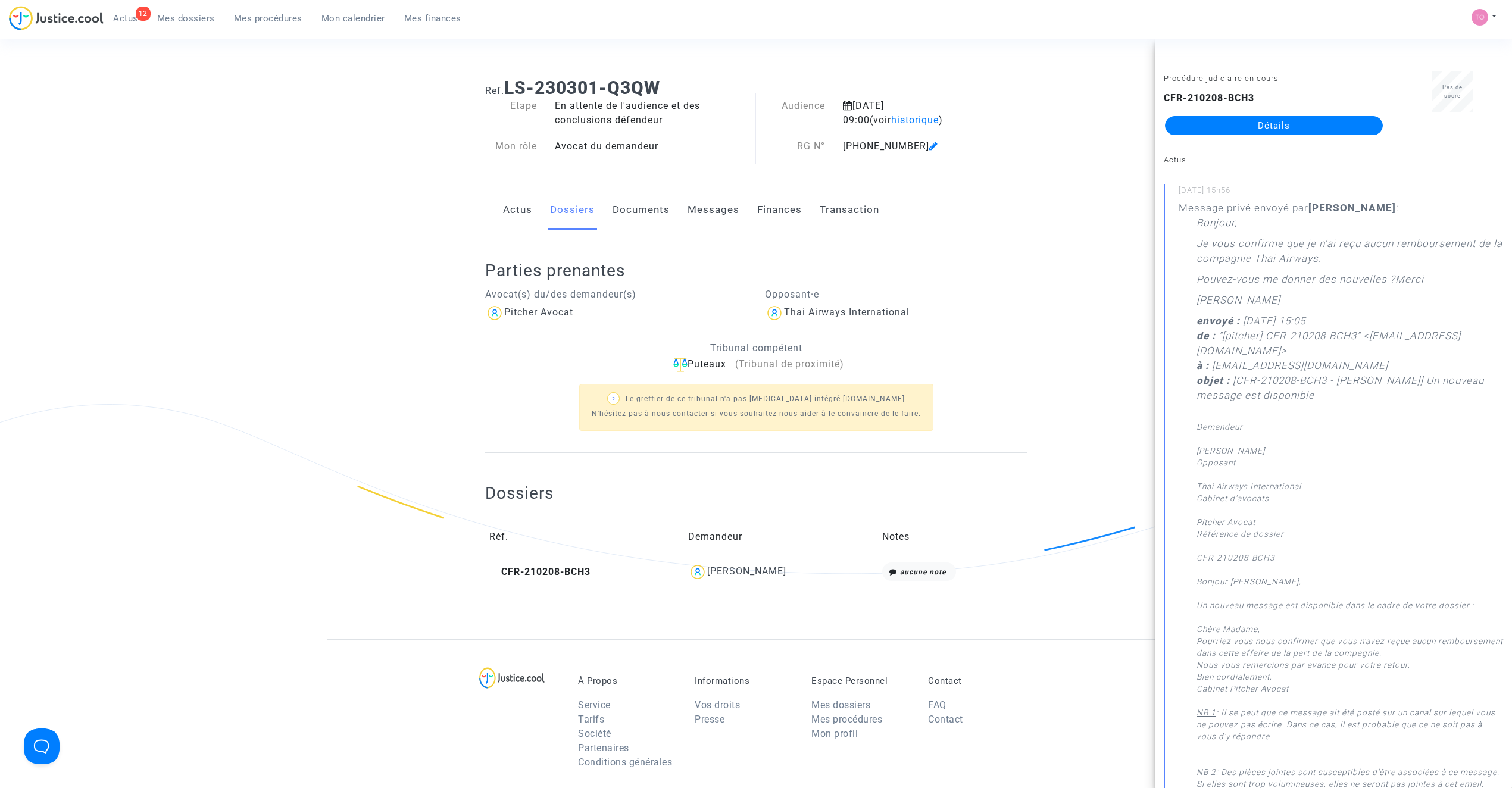
click at [1322, 129] on link "Détails" at bounding box center [1274, 125] width 218 height 19
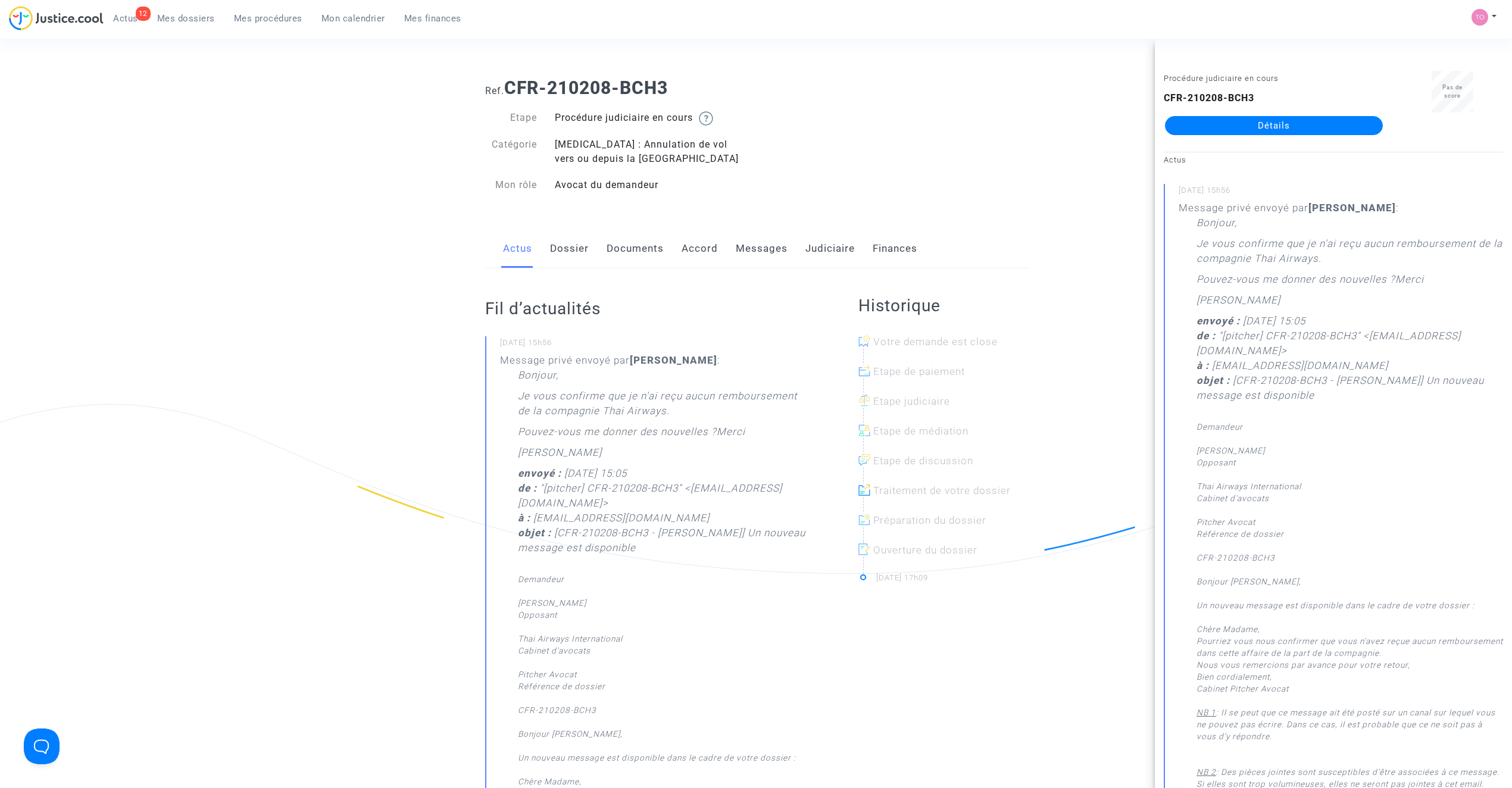
click at [765, 249] on link "Messages" at bounding box center [761, 249] width 52 height 39
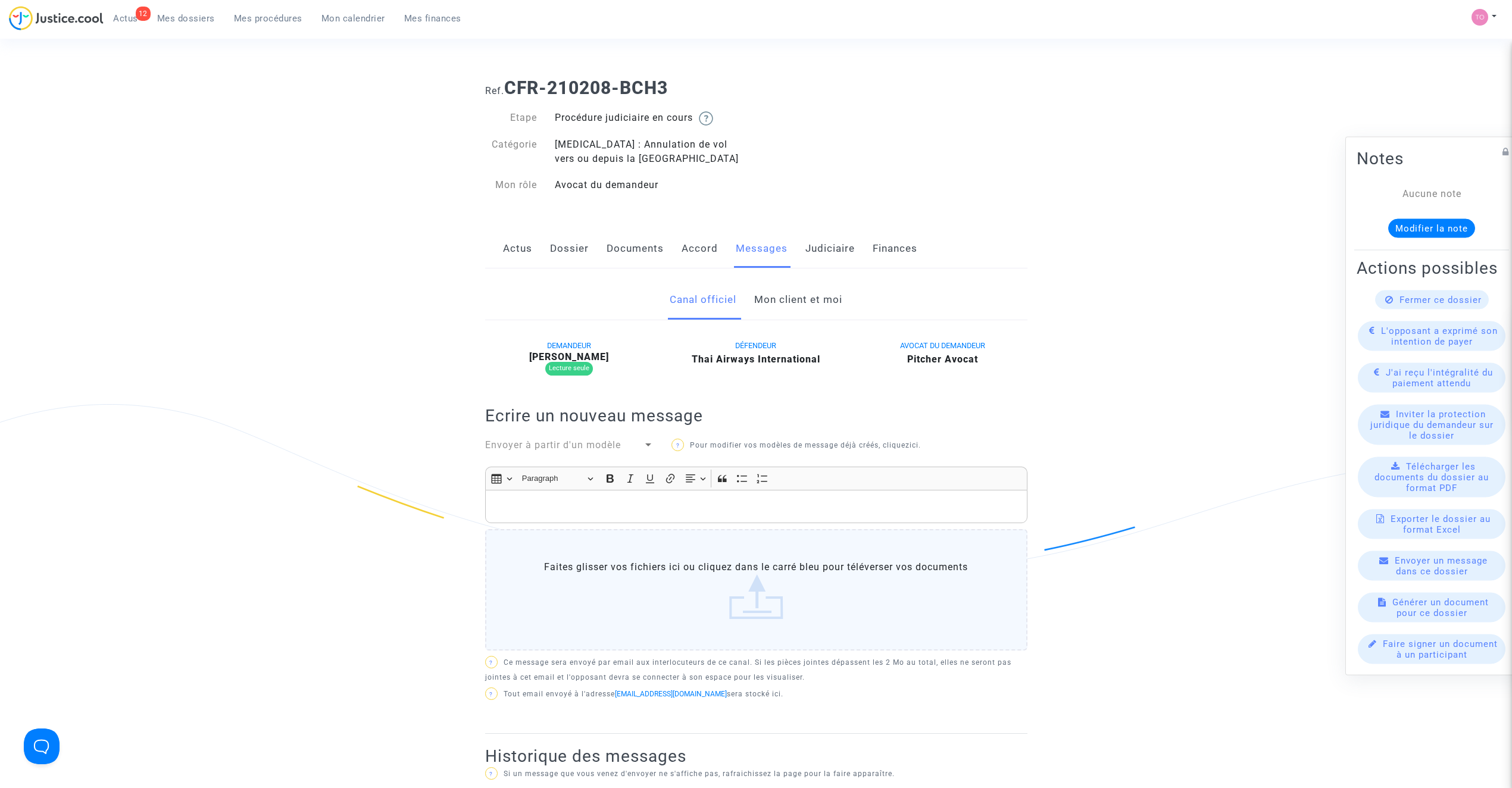
click at [704, 246] on link "Accord" at bounding box center [699, 249] width 36 height 39
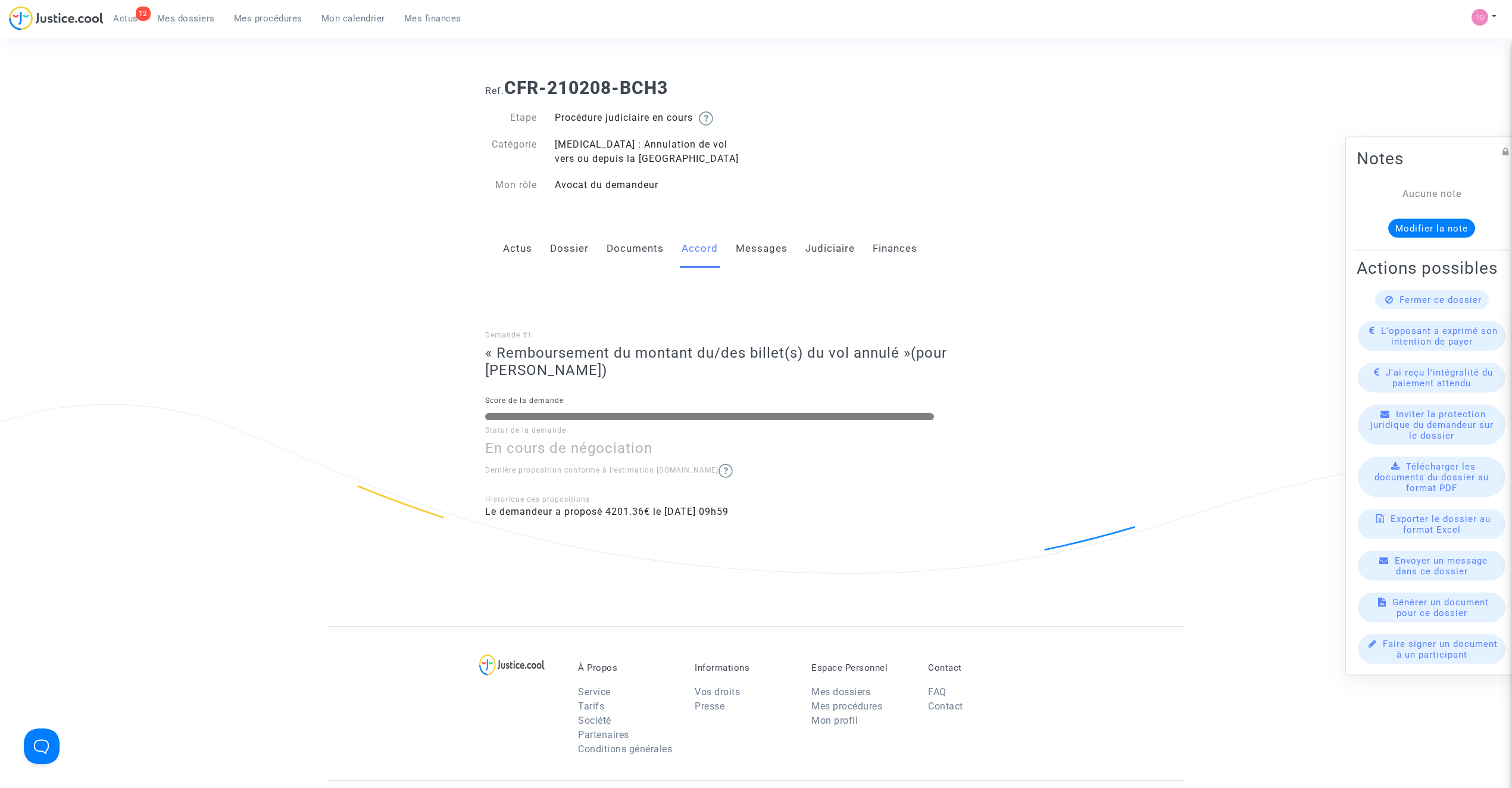
click at [739, 245] on link "Messages" at bounding box center [761, 249] width 52 height 39
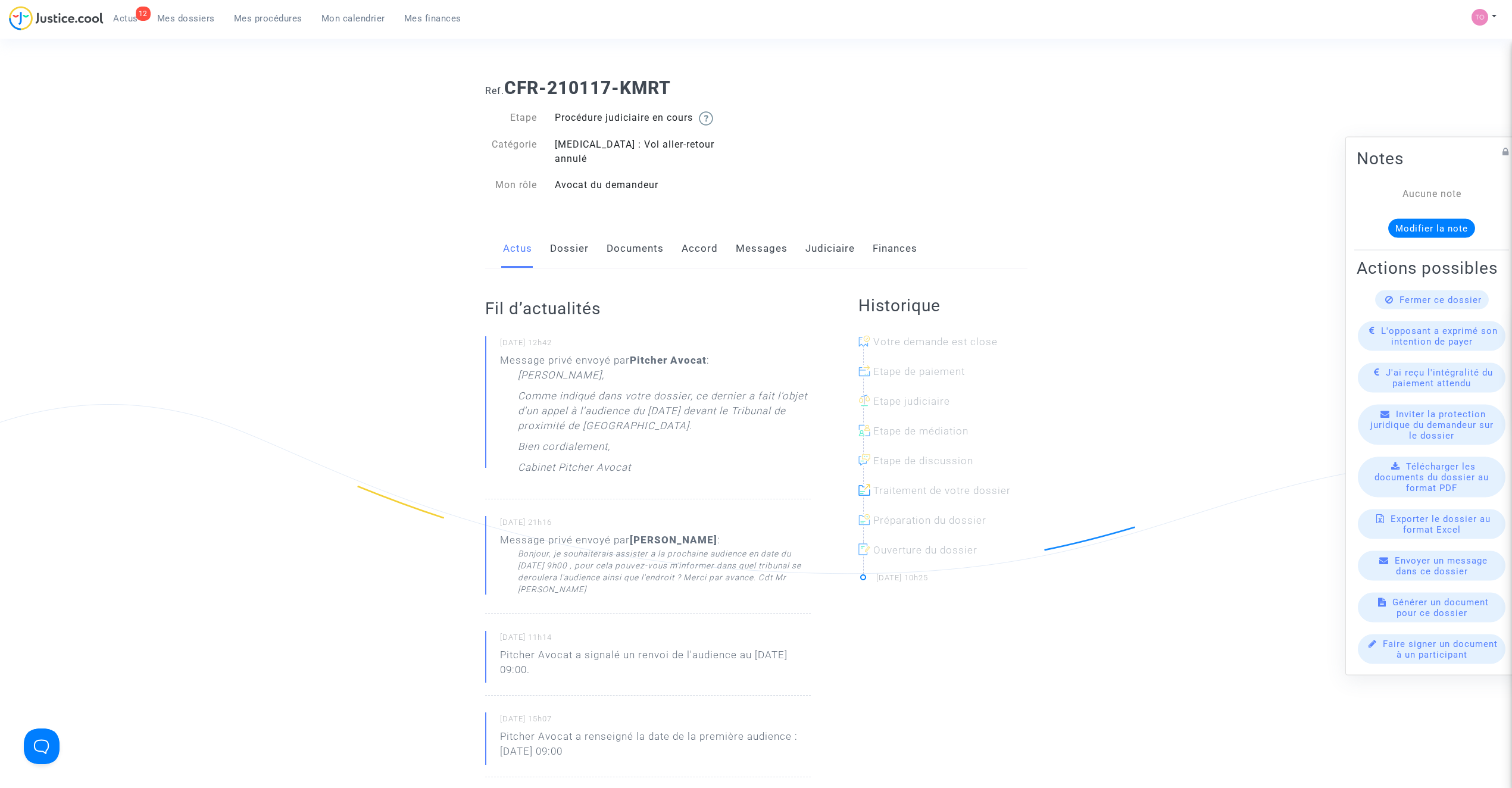
click at [633, 233] on link "Documents" at bounding box center [635, 249] width 57 height 39
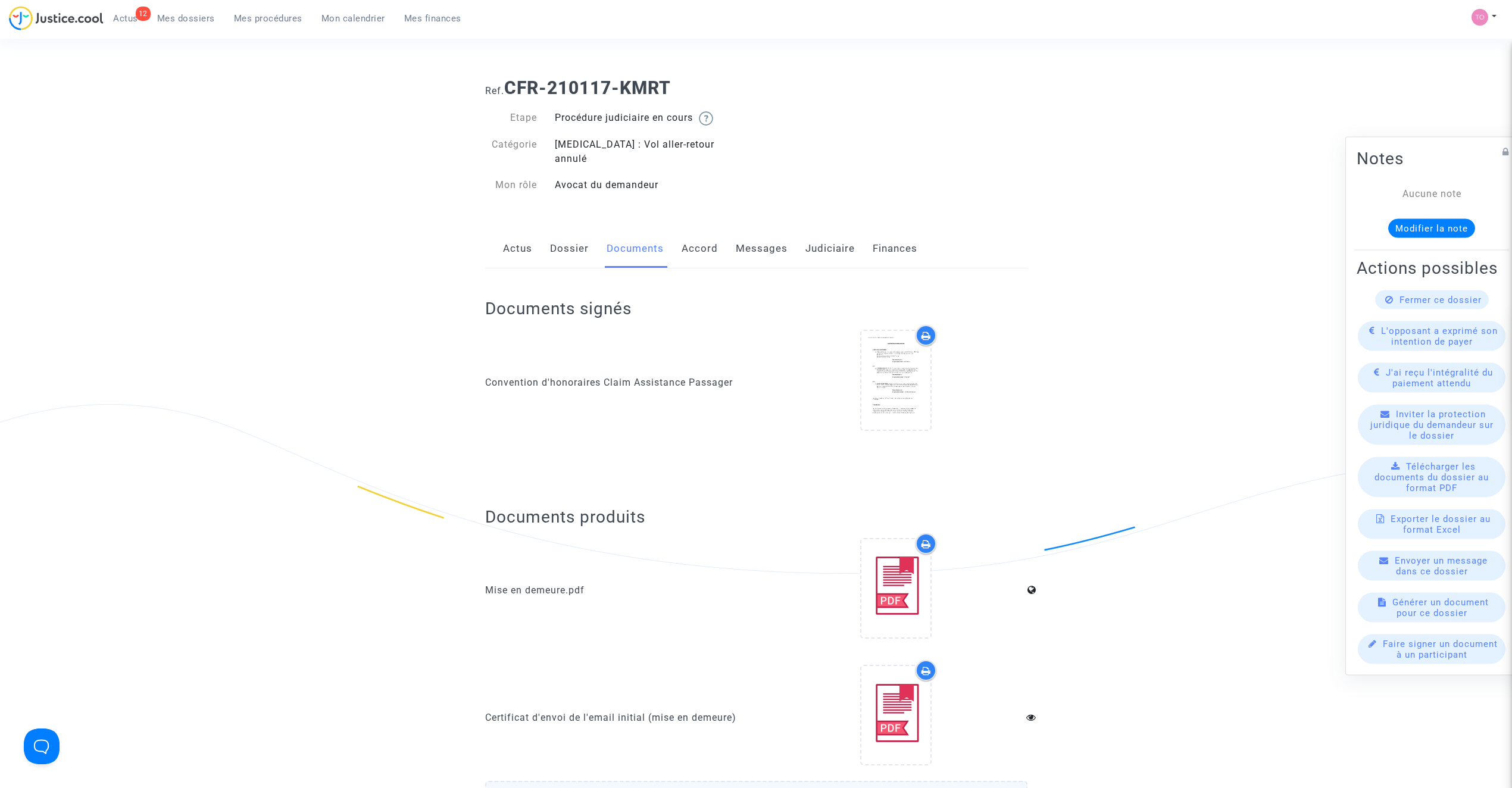
click at [738, 235] on link "Messages" at bounding box center [761, 249] width 52 height 39
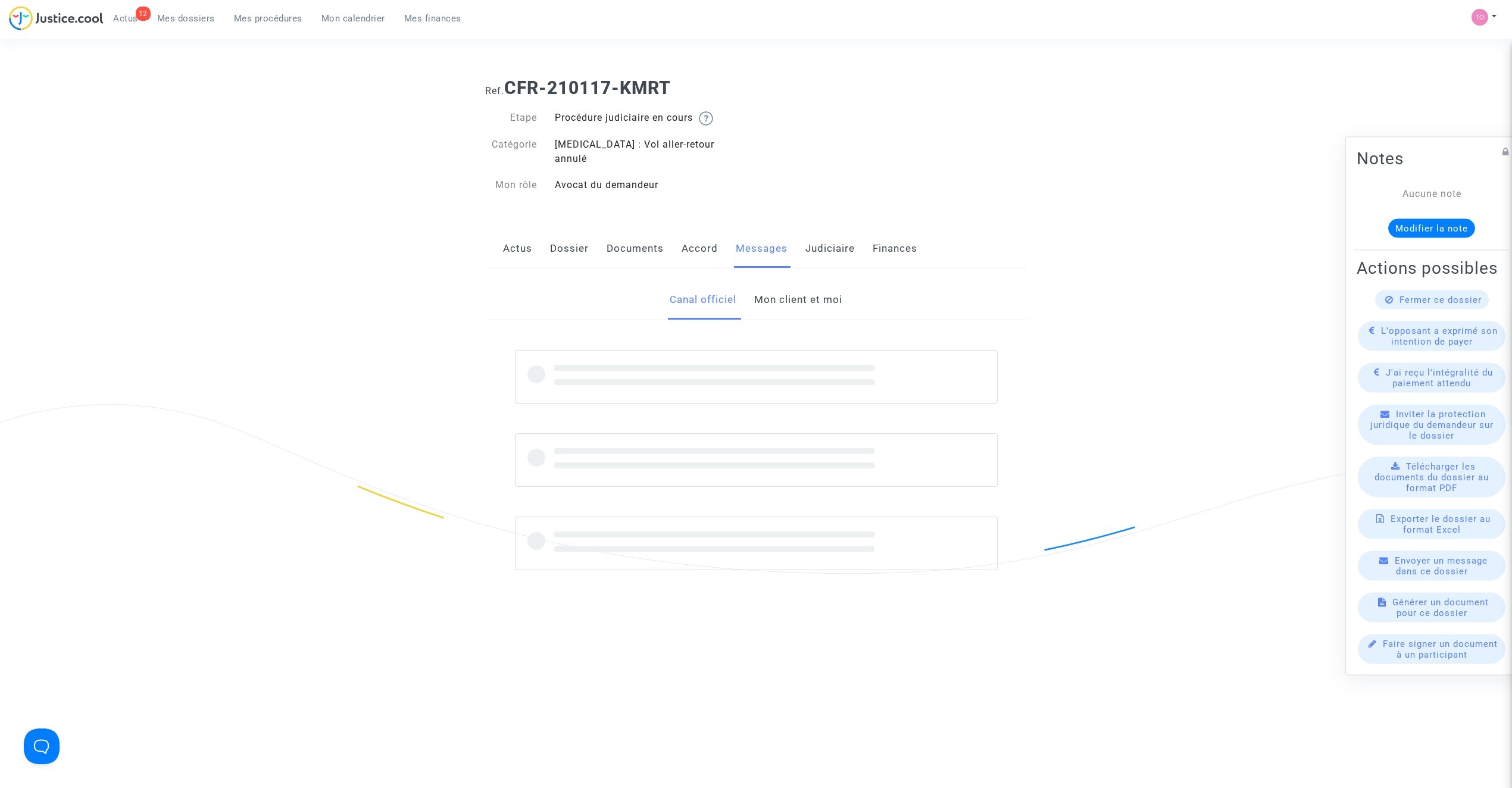
click at [794, 293] on link "Mon client et moi" at bounding box center [798, 300] width 88 height 39
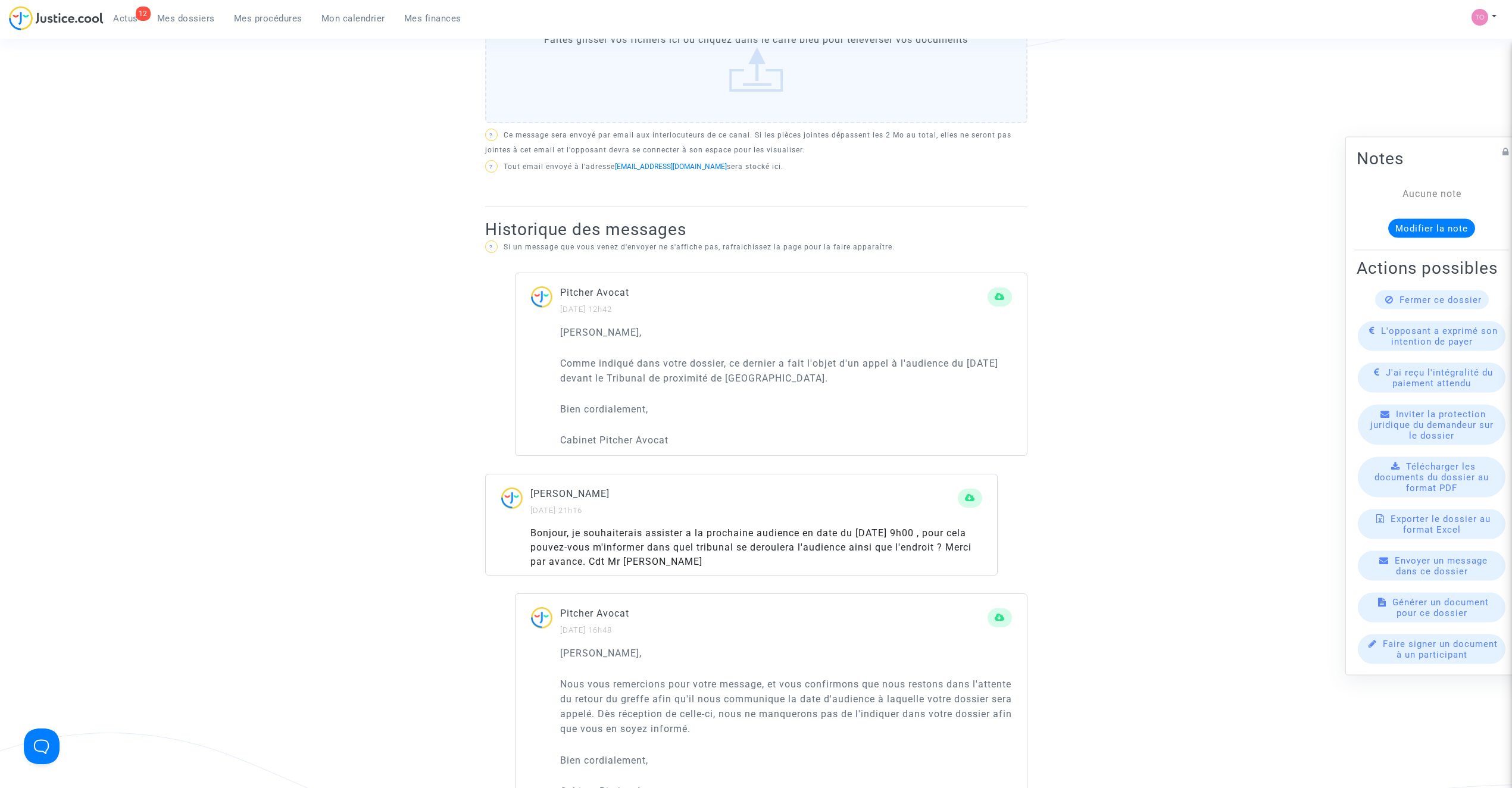
scroll to position [582, 0]
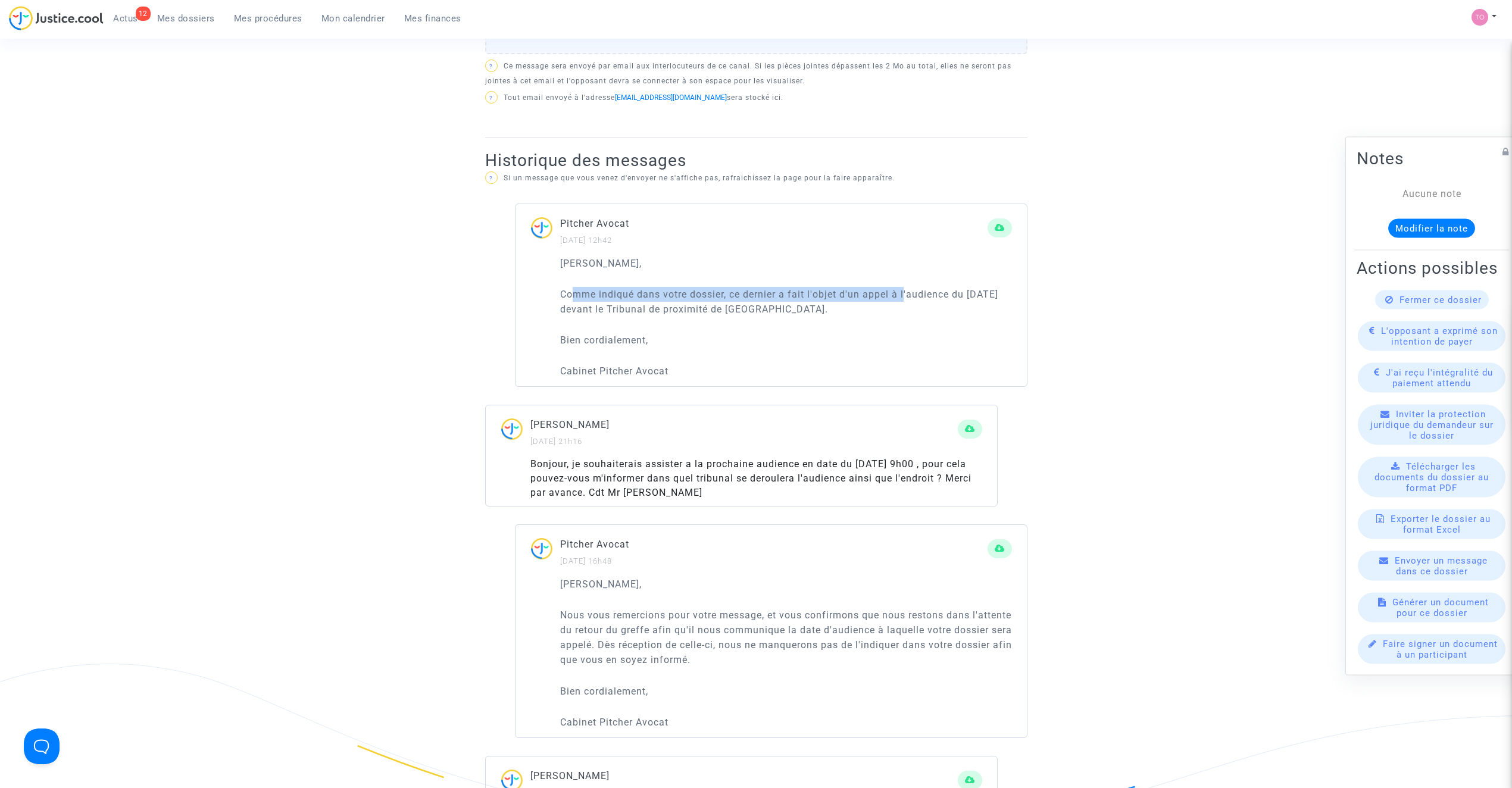
drag, startPoint x: 583, startPoint y: 277, endPoint x: 906, endPoint y: 278, distance: 323.0
click at [906, 287] on p "Comme indiqué dans votre dossier, ce dernier a fait l'objet d'un appel à l'audi…" at bounding box center [786, 302] width 452 height 29
click at [882, 296] on p "Comme indiqué dans votre dossier, ce dernier a fait l'objet d'un appel à l'audi…" at bounding box center [786, 302] width 452 height 29
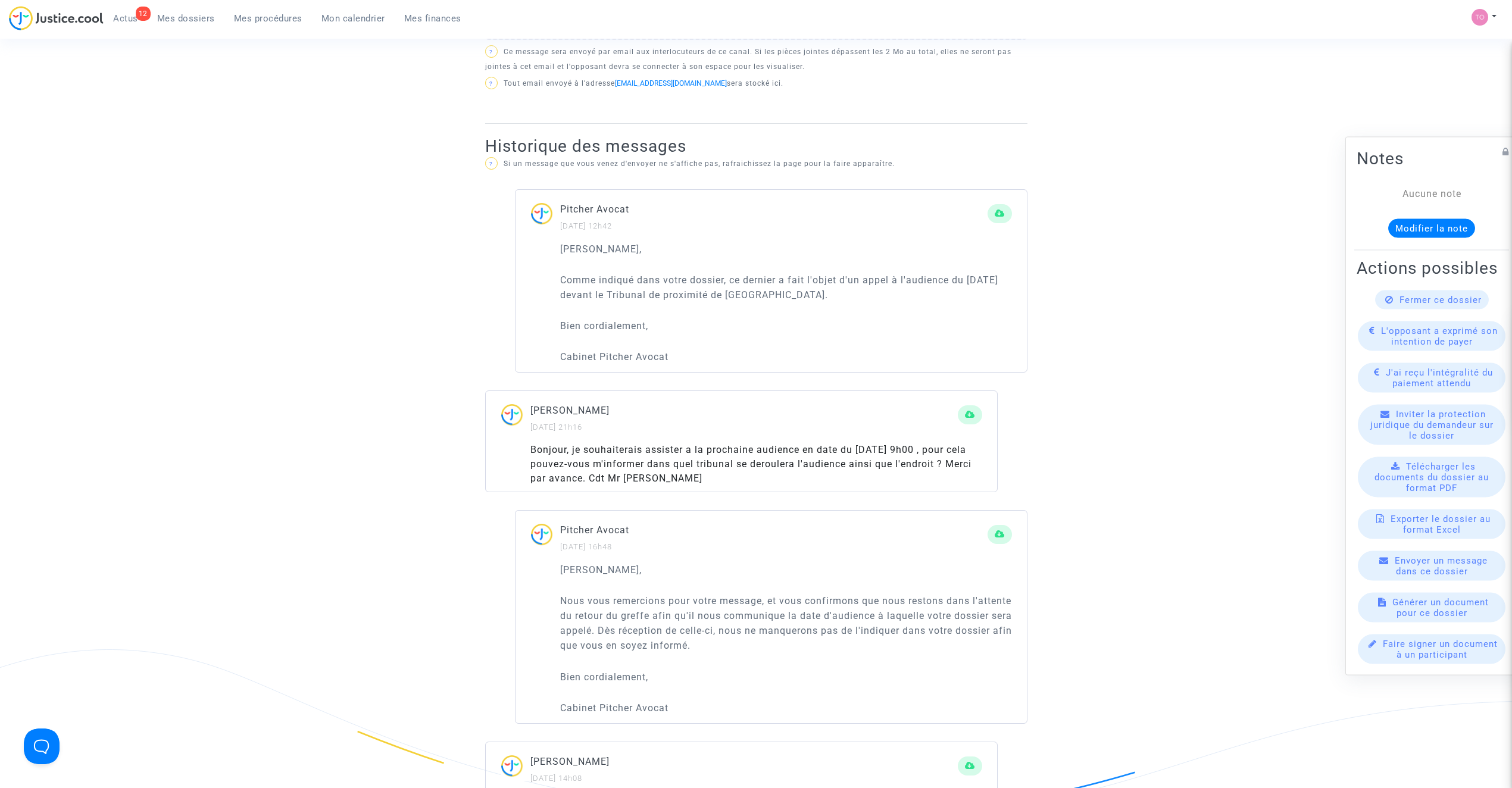
scroll to position [608, 0]
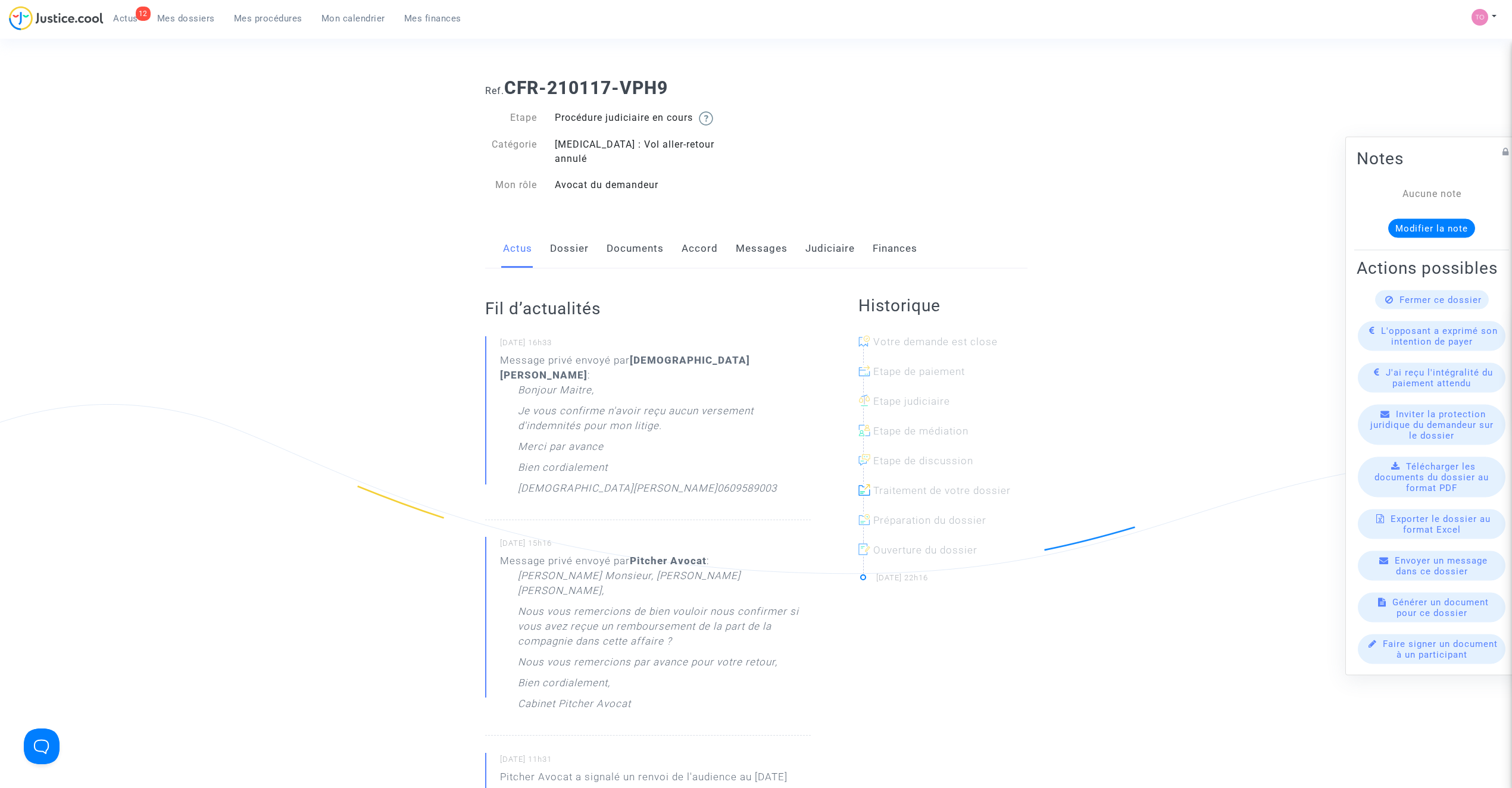
click at [577, 240] on link "Dossier" at bounding box center [569, 249] width 39 height 39
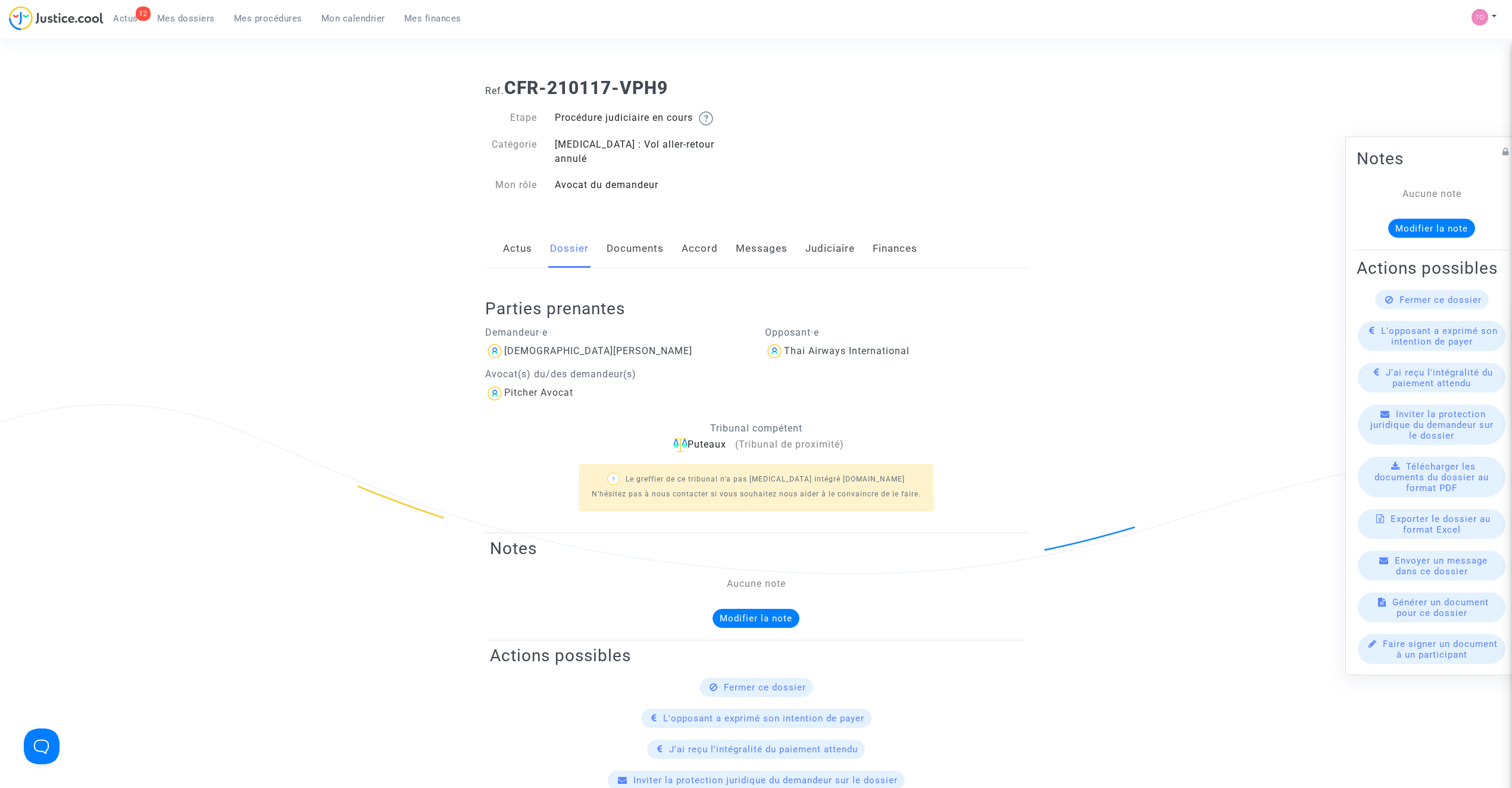
click at [694, 229] on link "Accord" at bounding box center [699, 249] width 36 height 39
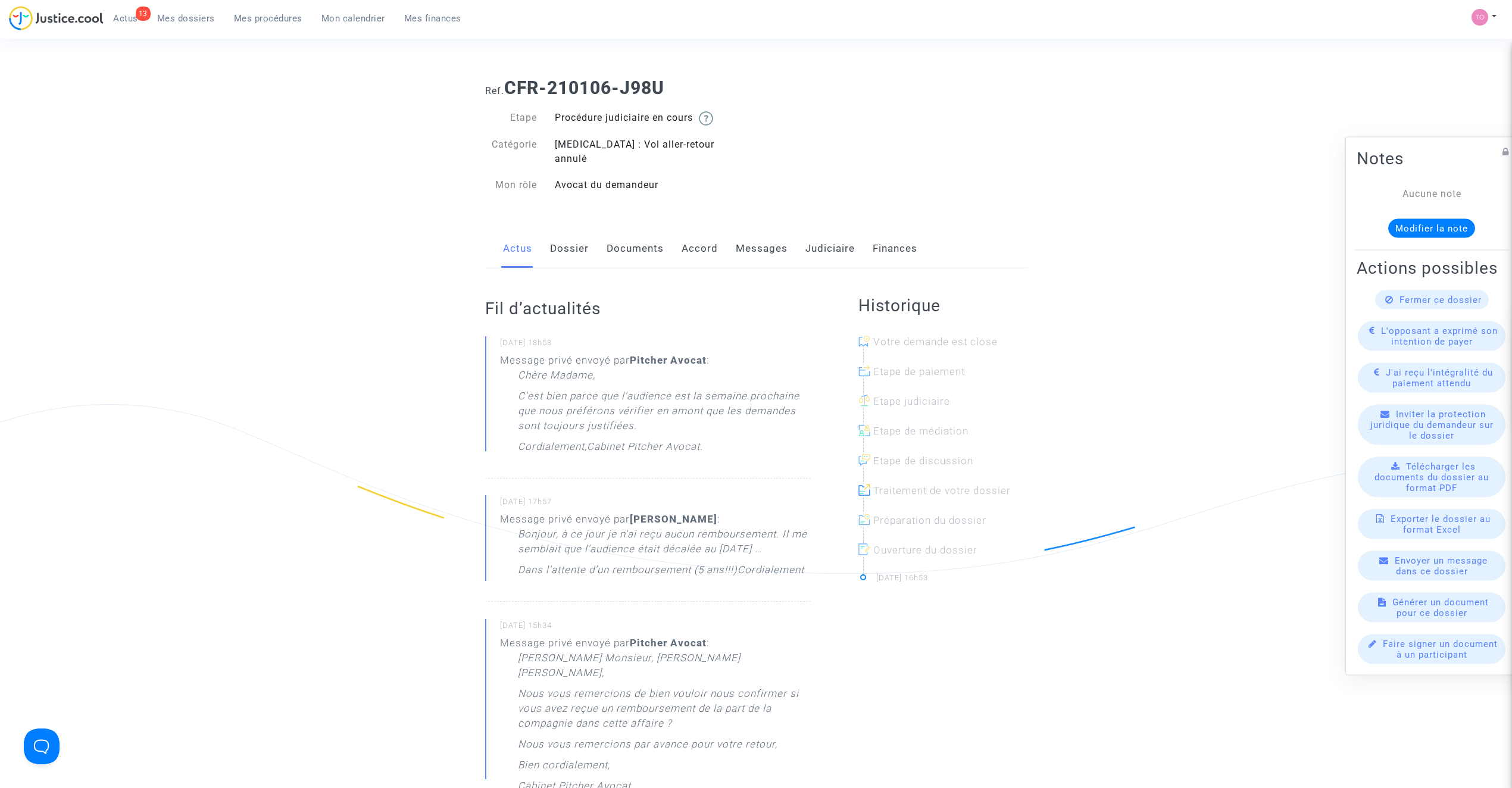
click at [768, 232] on link "Messages" at bounding box center [761, 249] width 52 height 39
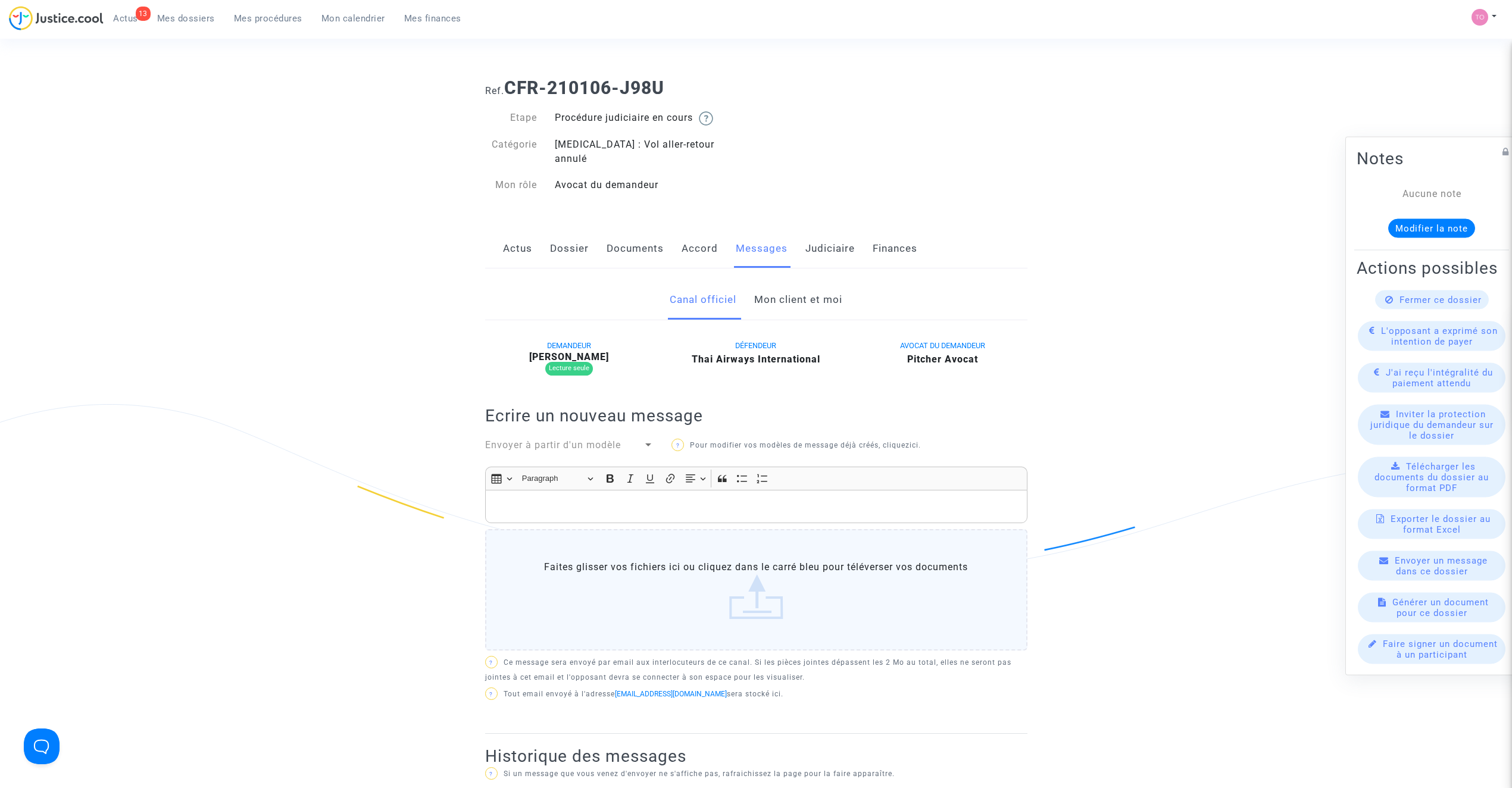
click at [820, 282] on link "Mon client et moi" at bounding box center [798, 300] width 88 height 39
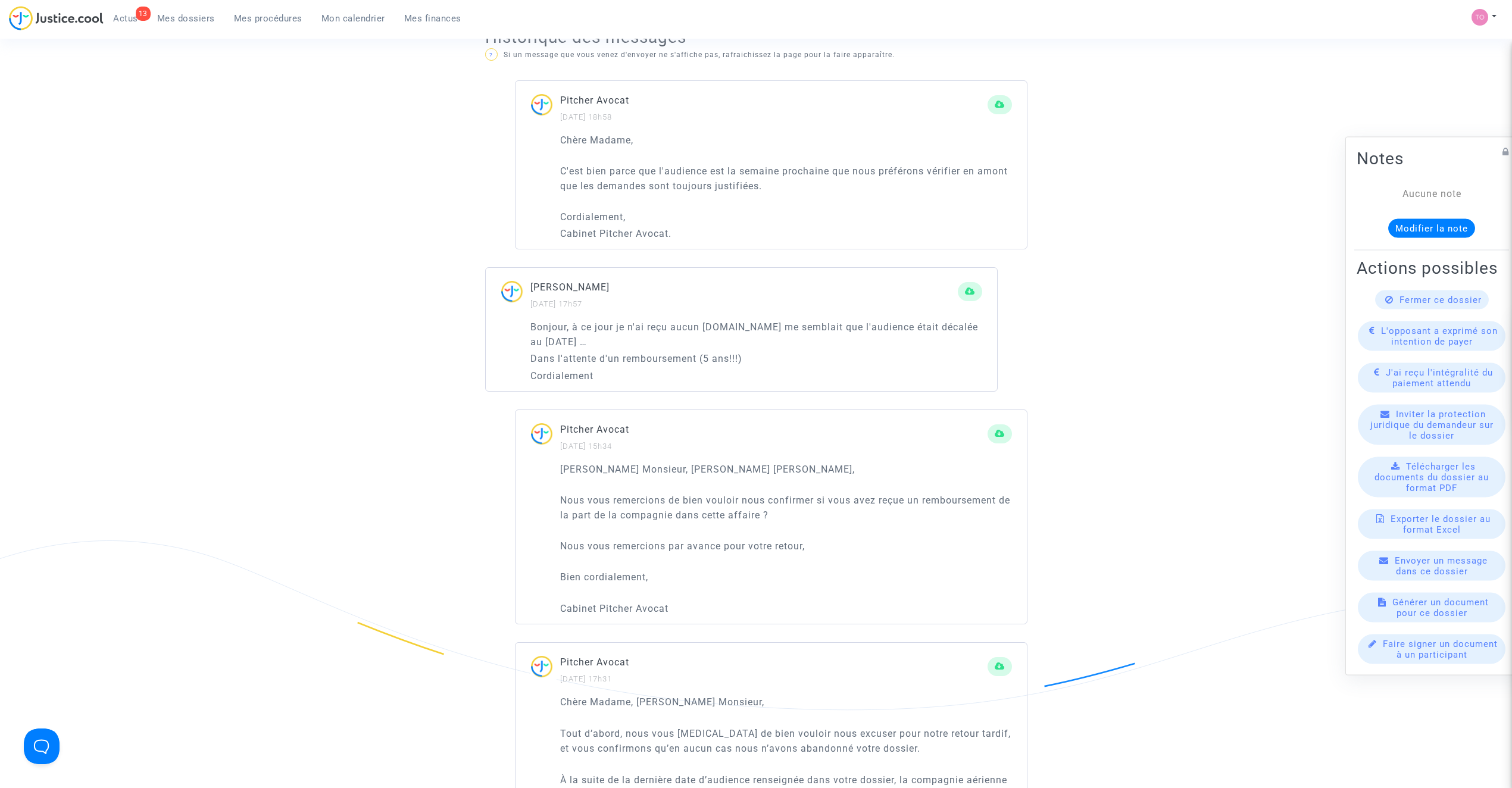
scroll to position [741, 0]
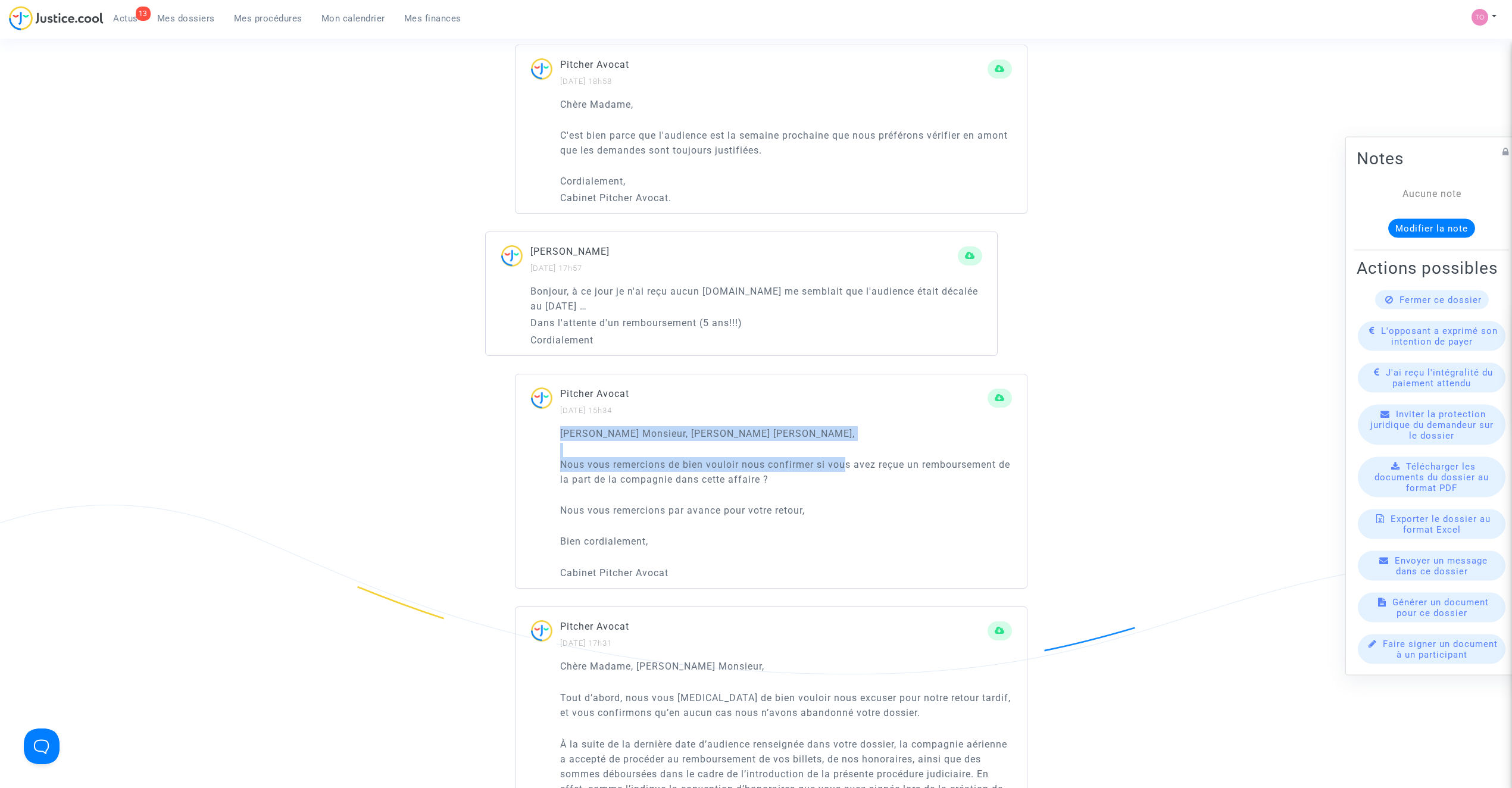
drag, startPoint x: 618, startPoint y: 446, endPoint x: 844, endPoint y: 450, distance: 226.0
click at [844, 450] on div "Cher Monsieur, Chère Madame, Nous vous remercions de bien vouloir nous confirme…" at bounding box center [786, 503] width 452 height 154
drag, startPoint x: 647, startPoint y: 463, endPoint x: 713, endPoint y: 462, distance: 66.0
click at [703, 464] on p "Nous vous remercions de bien vouloir nous confirmer si vous avez reçue un rembo…" at bounding box center [786, 471] width 452 height 29
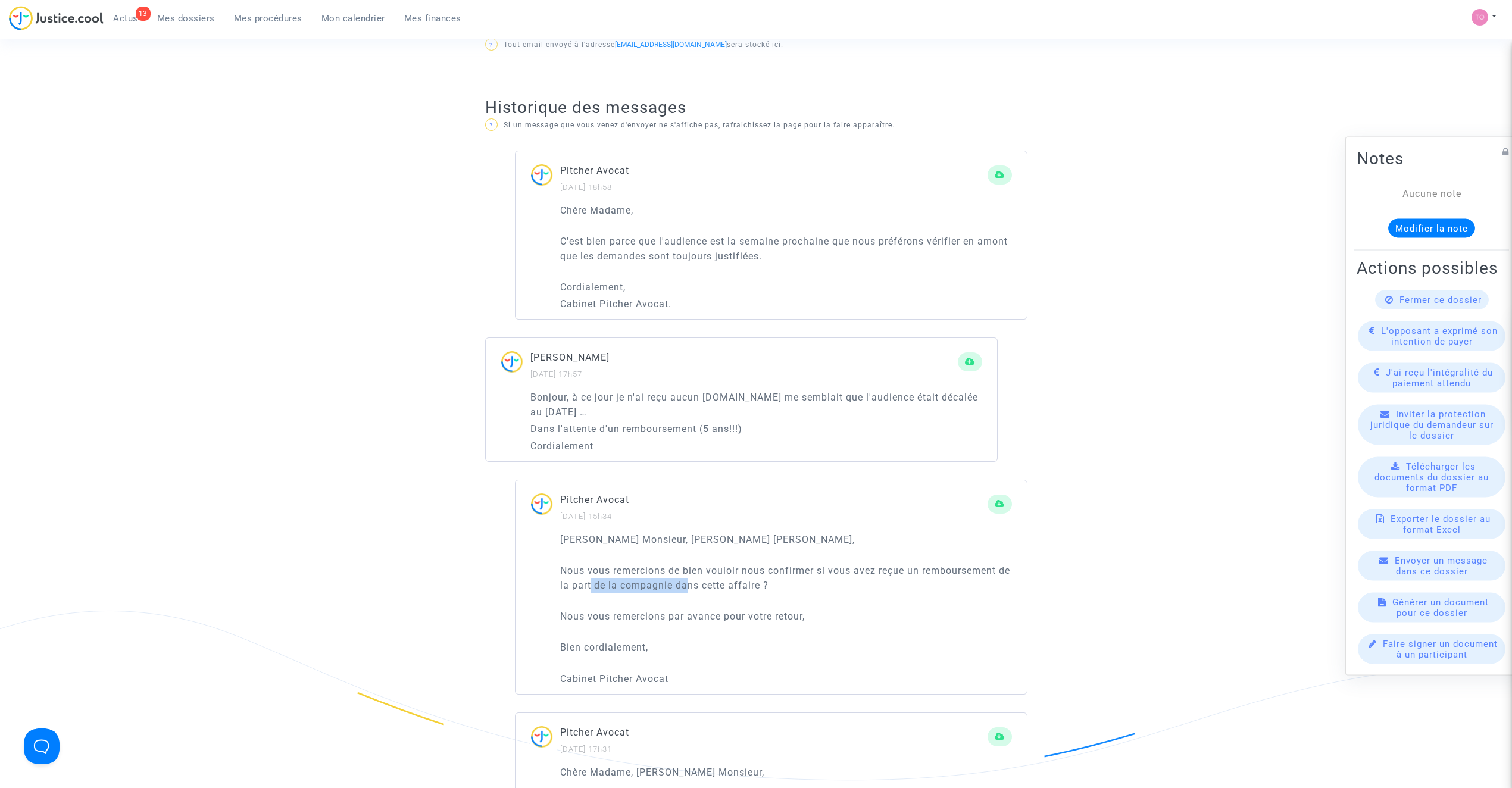
scroll to position [608, 0]
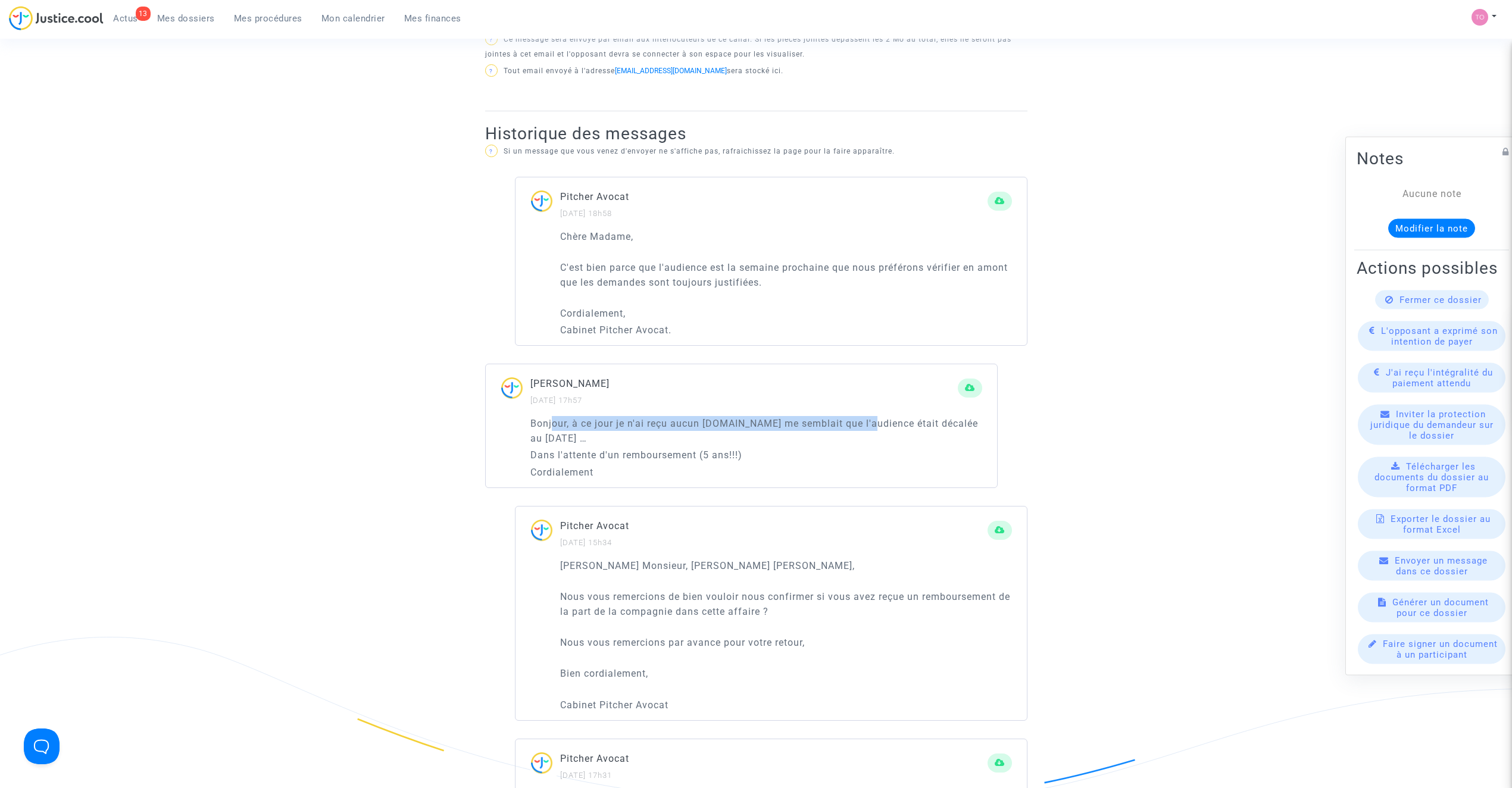
drag, startPoint x: 553, startPoint y: 408, endPoint x: 872, endPoint y: 406, distance: 319.0
click at [872, 416] on p "Bonjour, à ce jour je n'ai reçu aucun remboursement.Il me semblait que l'audien…" at bounding box center [756, 430] width 452 height 29
drag, startPoint x: 570, startPoint y: 422, endPoint x: 589, endPoint y: 421, distance: 19.0
click at [589, 421] on p "Bonjour, à ce jour je n'ai reçu aucun remboursement.Il me semblait que l'audien…" at bounding box center [756, 430] width 452 height 29
drag, startPoint x: 567, startPoint y: 438, endPoint x: 644, endPoint y: 439, distance: 77.0
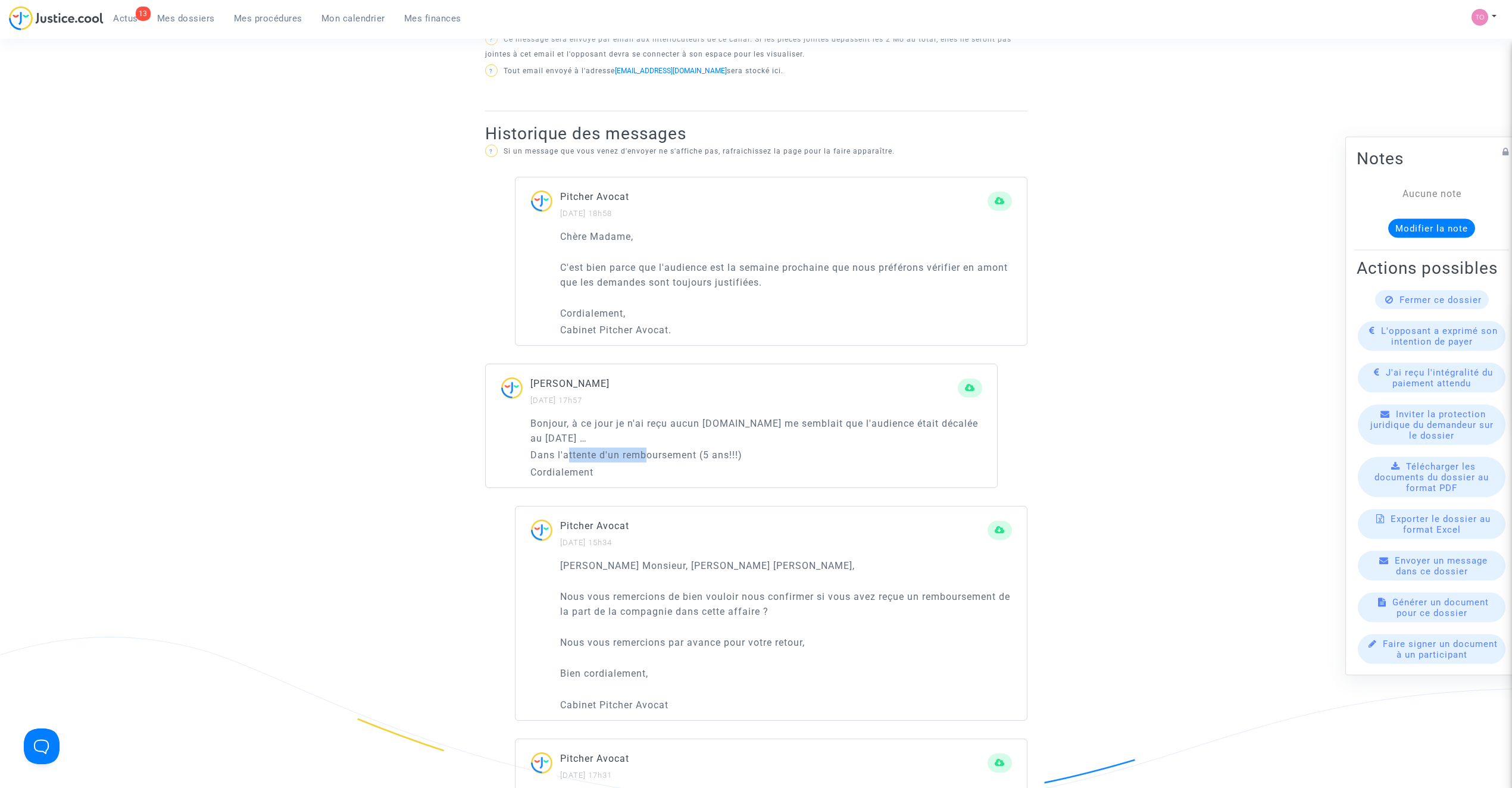
click at [644, 447] on p "Dans l'attente d'un remboursement (5 ans!!!)" at bounding box center [756, 454] width 452 height 15
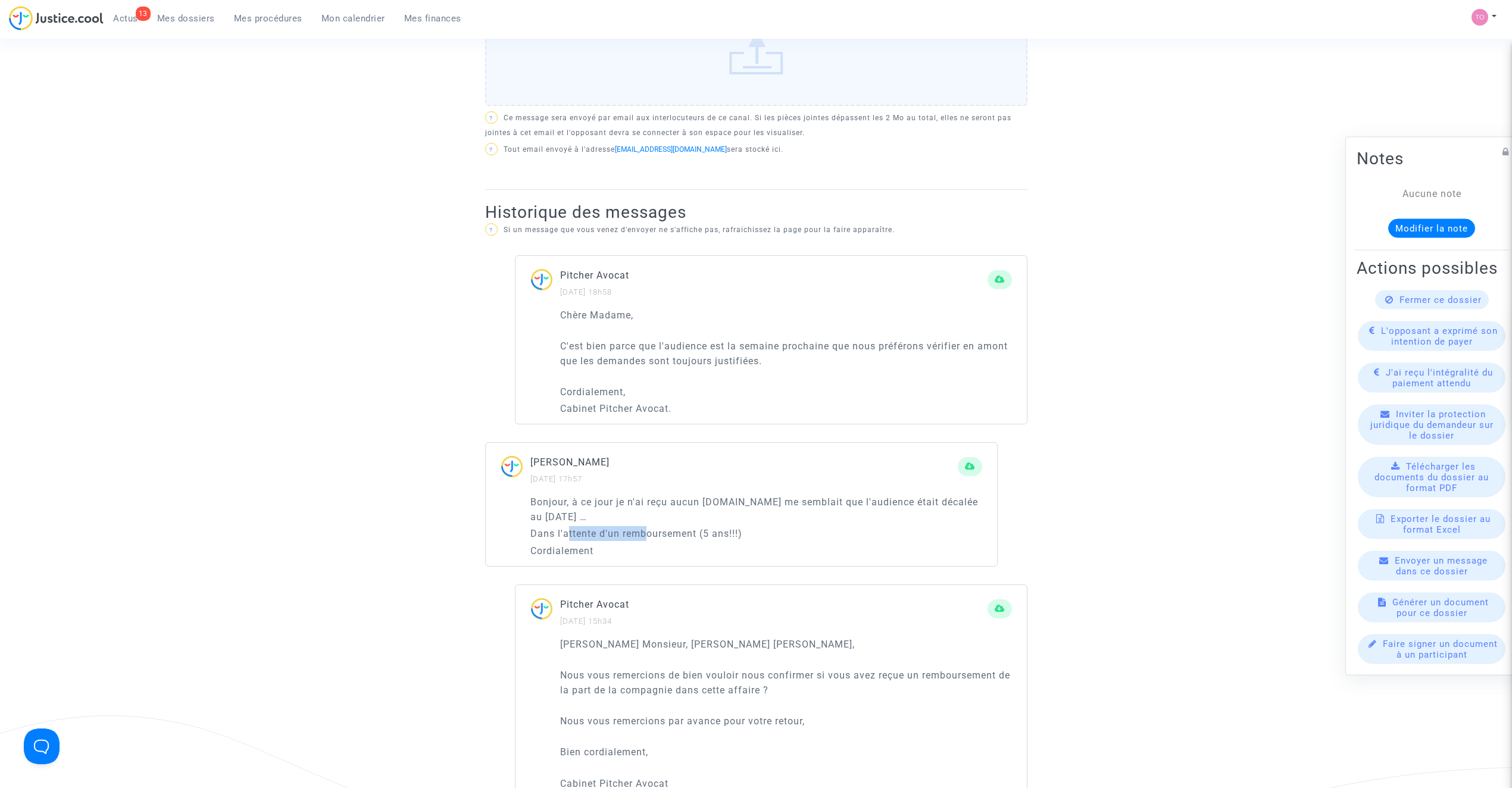
scroll to position [529, 0]
drag, startPoint x: 611, startPoint y: 331, endPoint x: 915, endPoint y: 334, distance: 304.0
click at [945, 340] on p "C'est bien parce que l'audience est la semaine prochaine que nous préférons vér…" at bounding box center [786, 354] width 452 height 29
drag, startPoint x: 597, startPoint y: 347, endPoint x: 681, endPoint y: 342, distance: 84.1
click at [681, 342] on p "C'est bien parce que l'audience est la semaine prochaine que nous préférons vér…" at bounding box center [786, 354] width 452 height 29
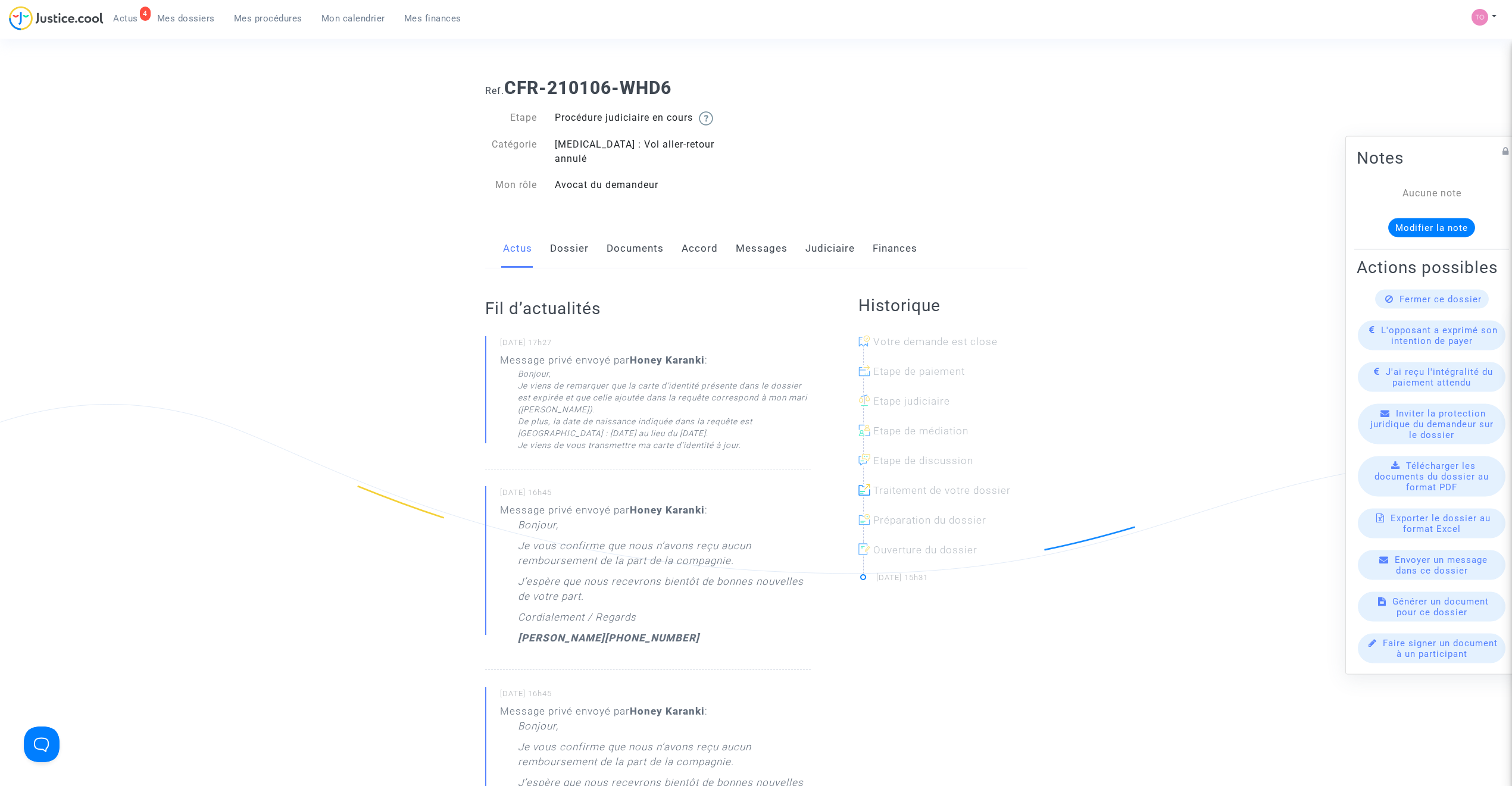
click at [565, 231] on link "Dossier" at bounding box center [569, 249] width 39 height 39
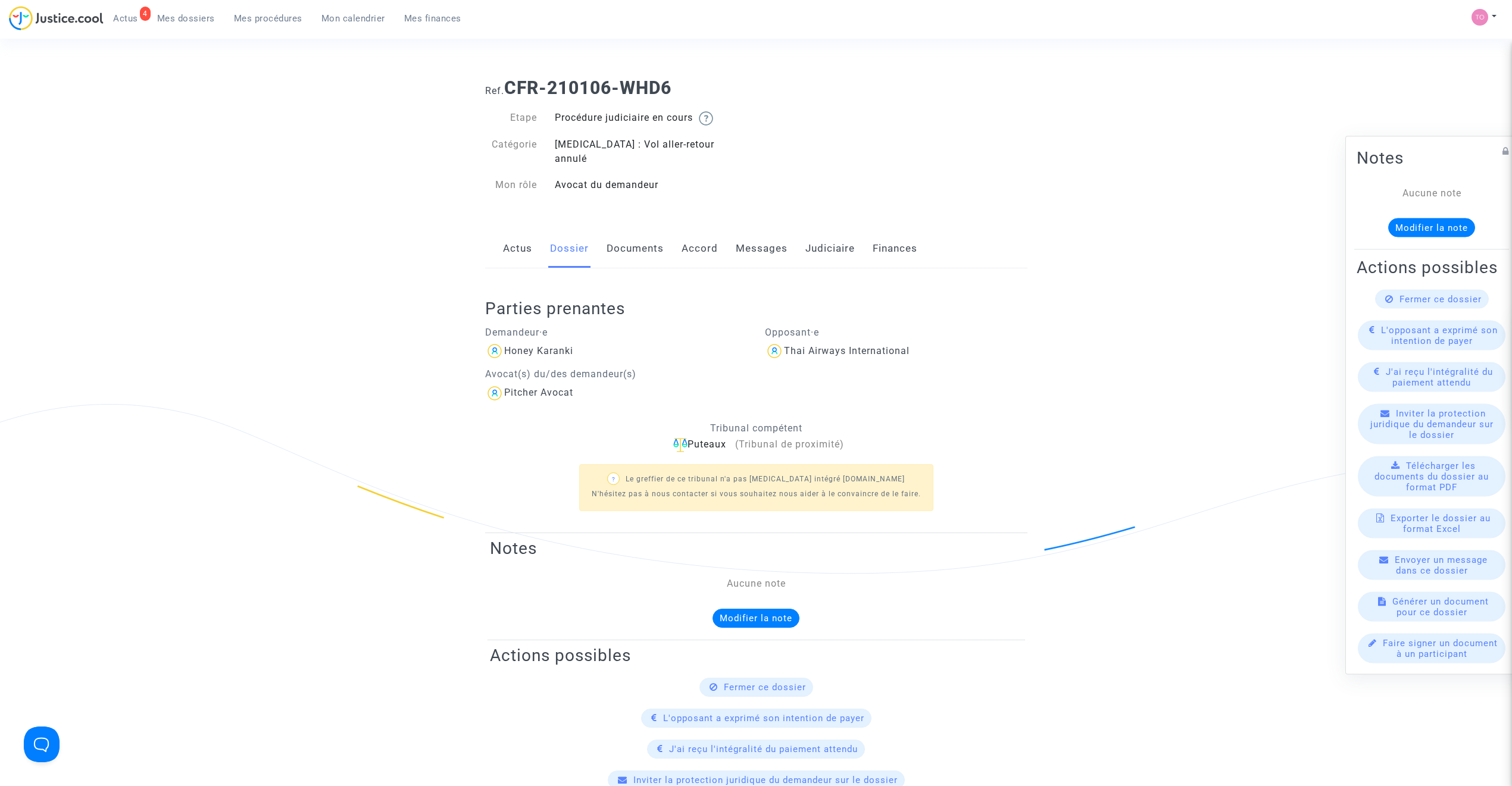
click at [648, 232] on link "Documents" at bounding box center [635, 249] width 57 height 39
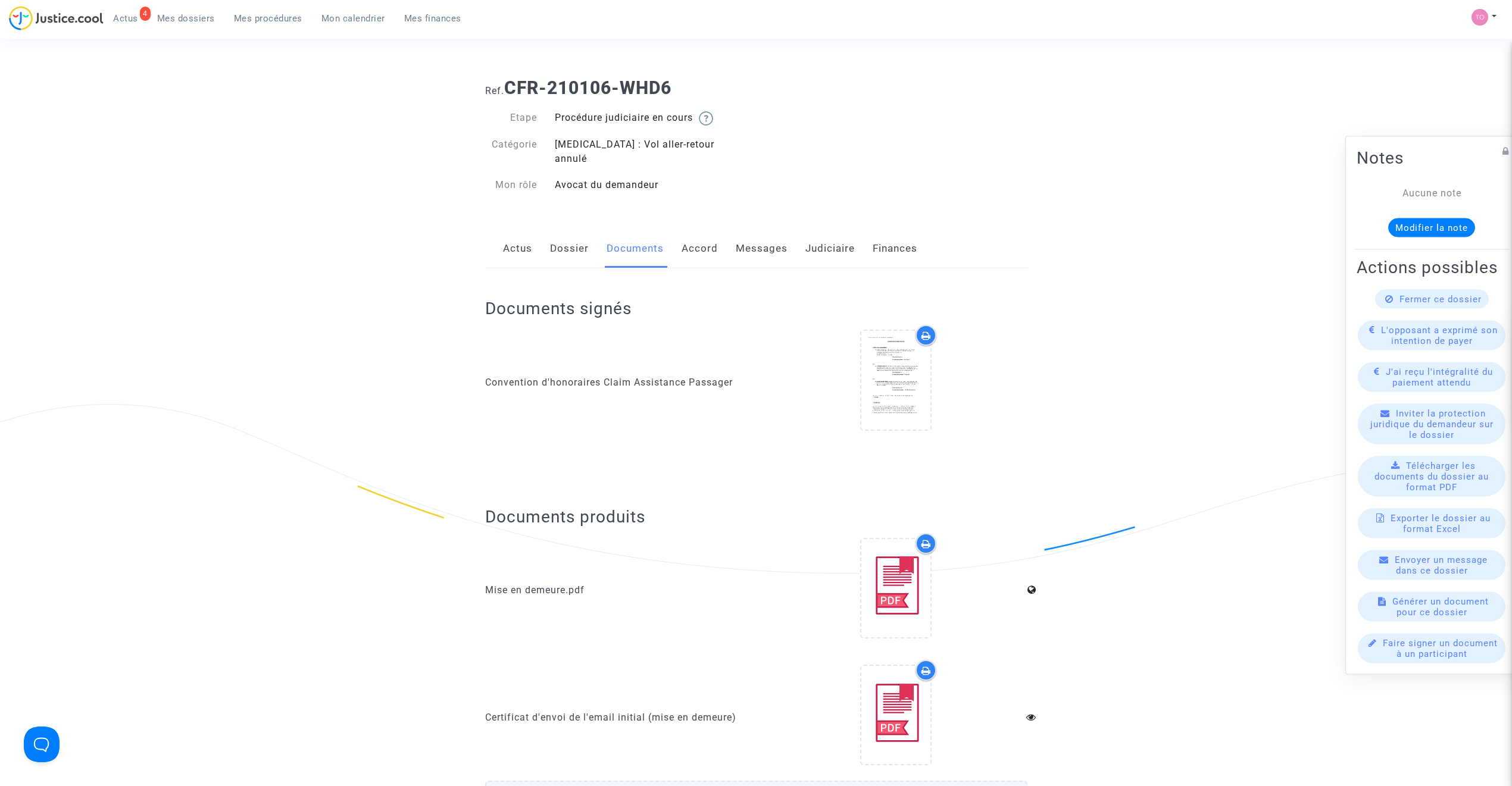
click at [696, 229] on link "Accord" at bounding box center [699, 249] width 36 height 39
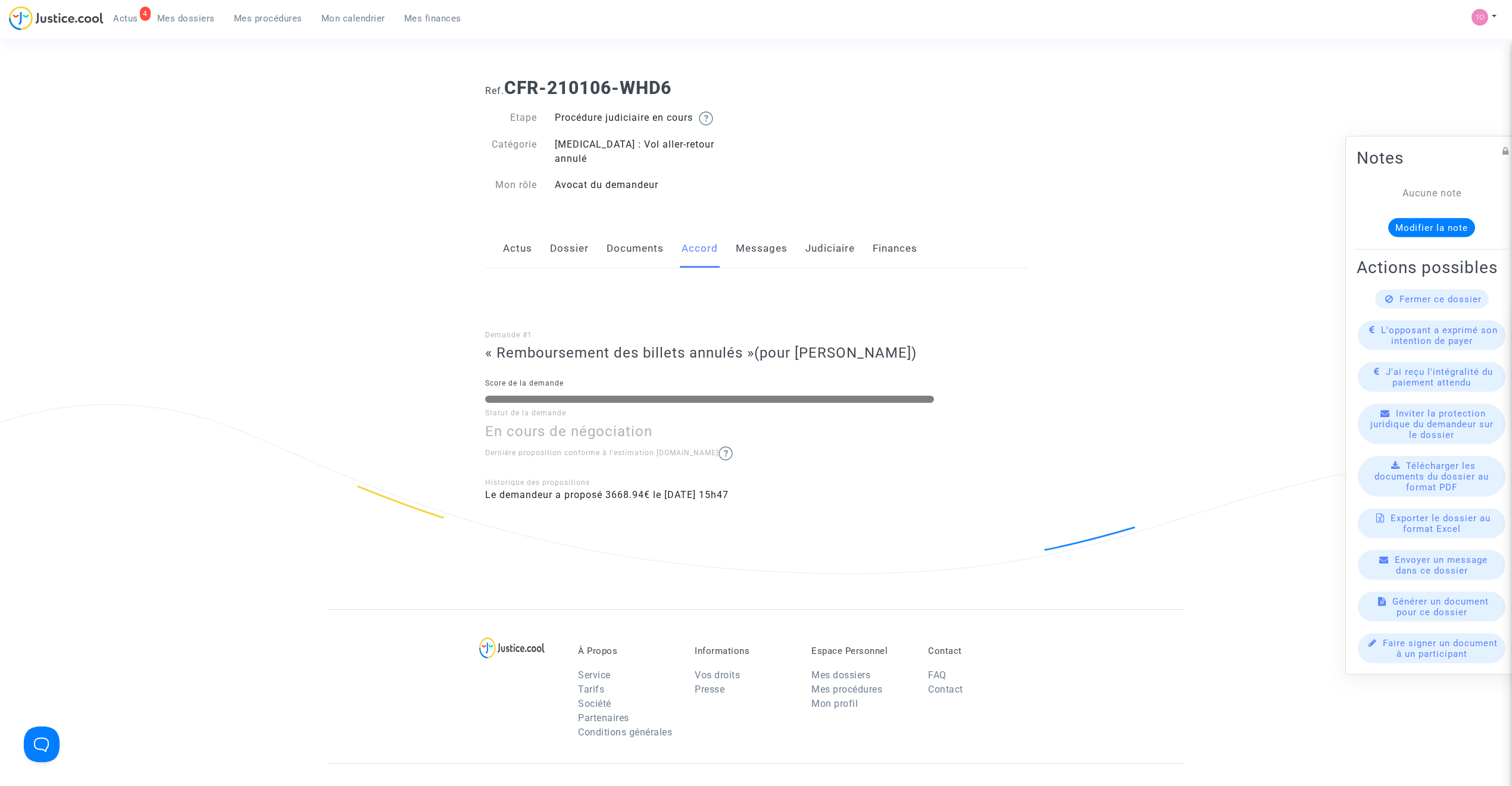
click at [496, 232] on div "Actus Dossier Documents Accord Messages Judiciaire Finances" at bounding box center [757, 249] width 543 height 40
click at [531, 232] on link "Actus" at bounding box center [518, 249] width 29 height 39
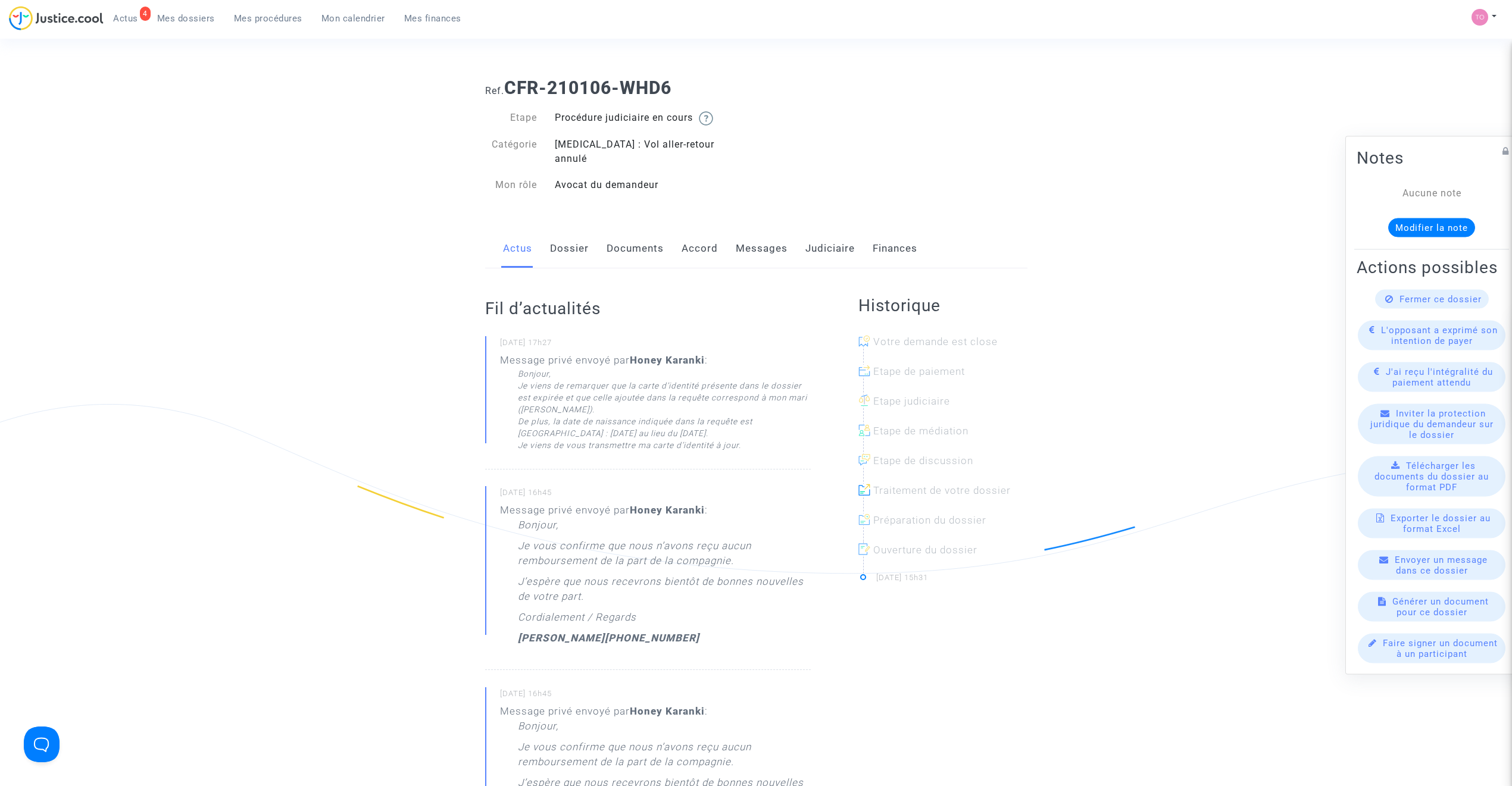
click at [770, 239] on link "Messages" at bounding box center [761, 249] width 52 height 39
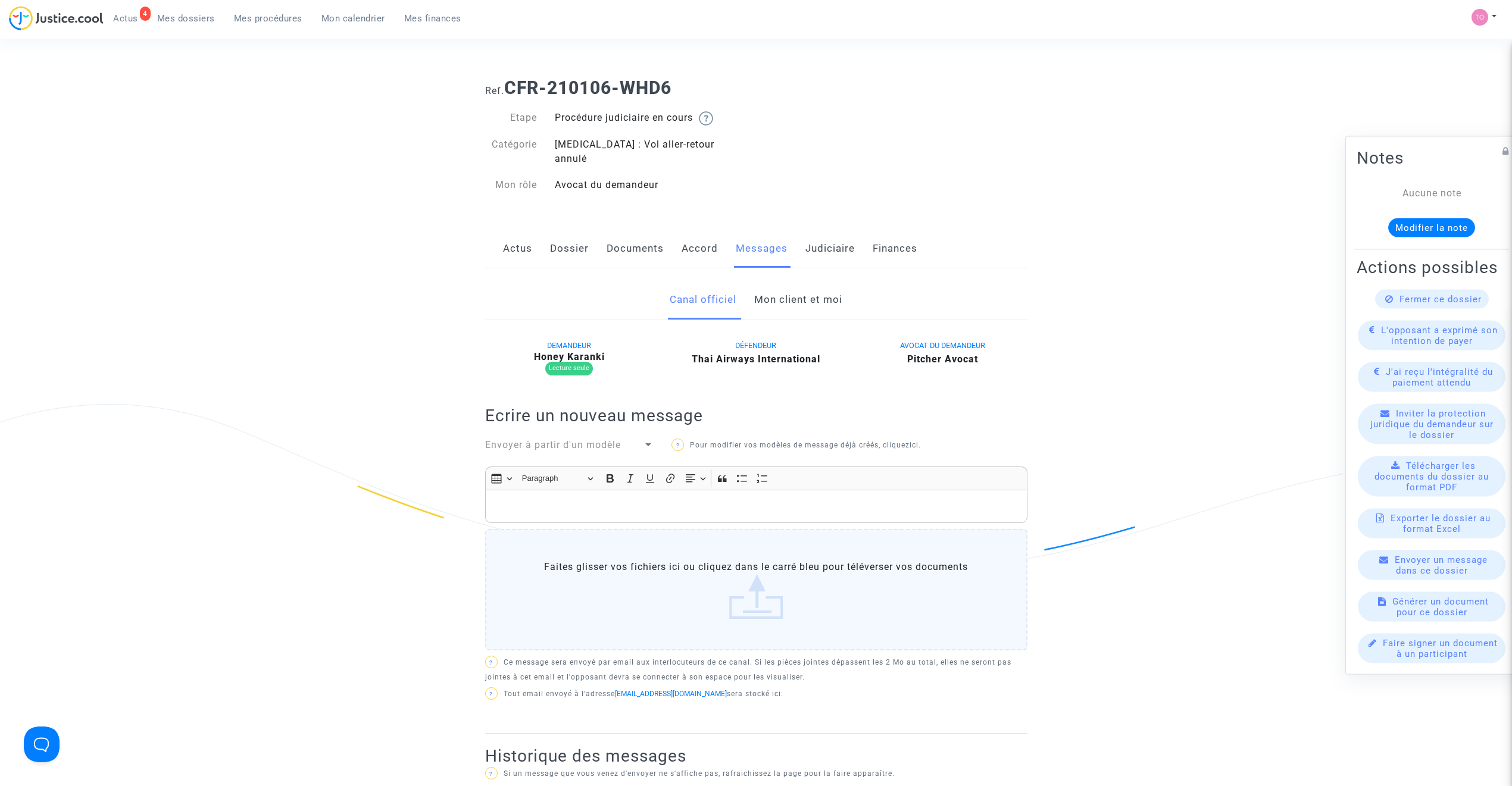
click at [783, 291] on link "Mon client et moi" at bounding box center [798, 300] width 88 height 39
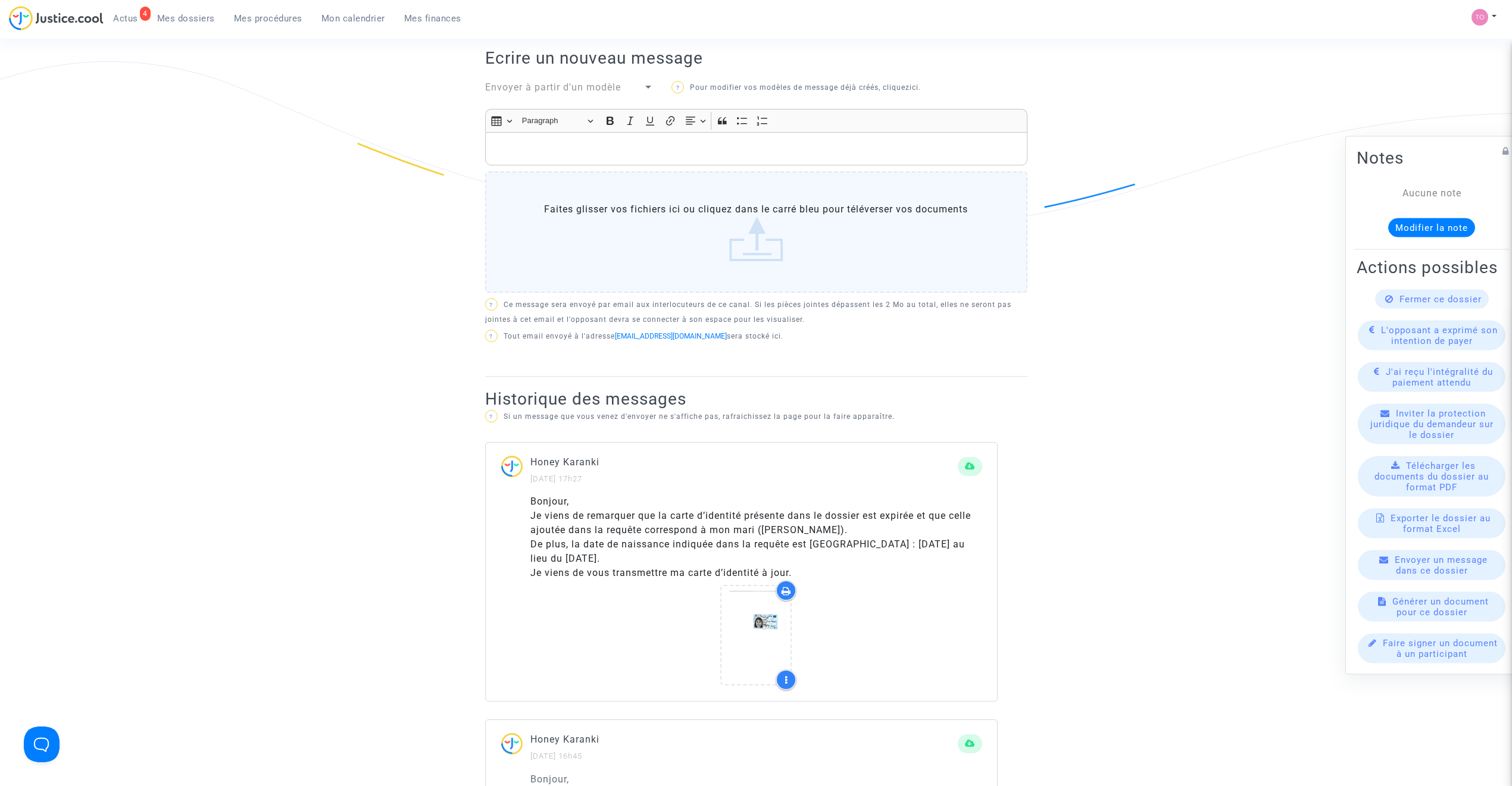
scroll to position [422, 0]
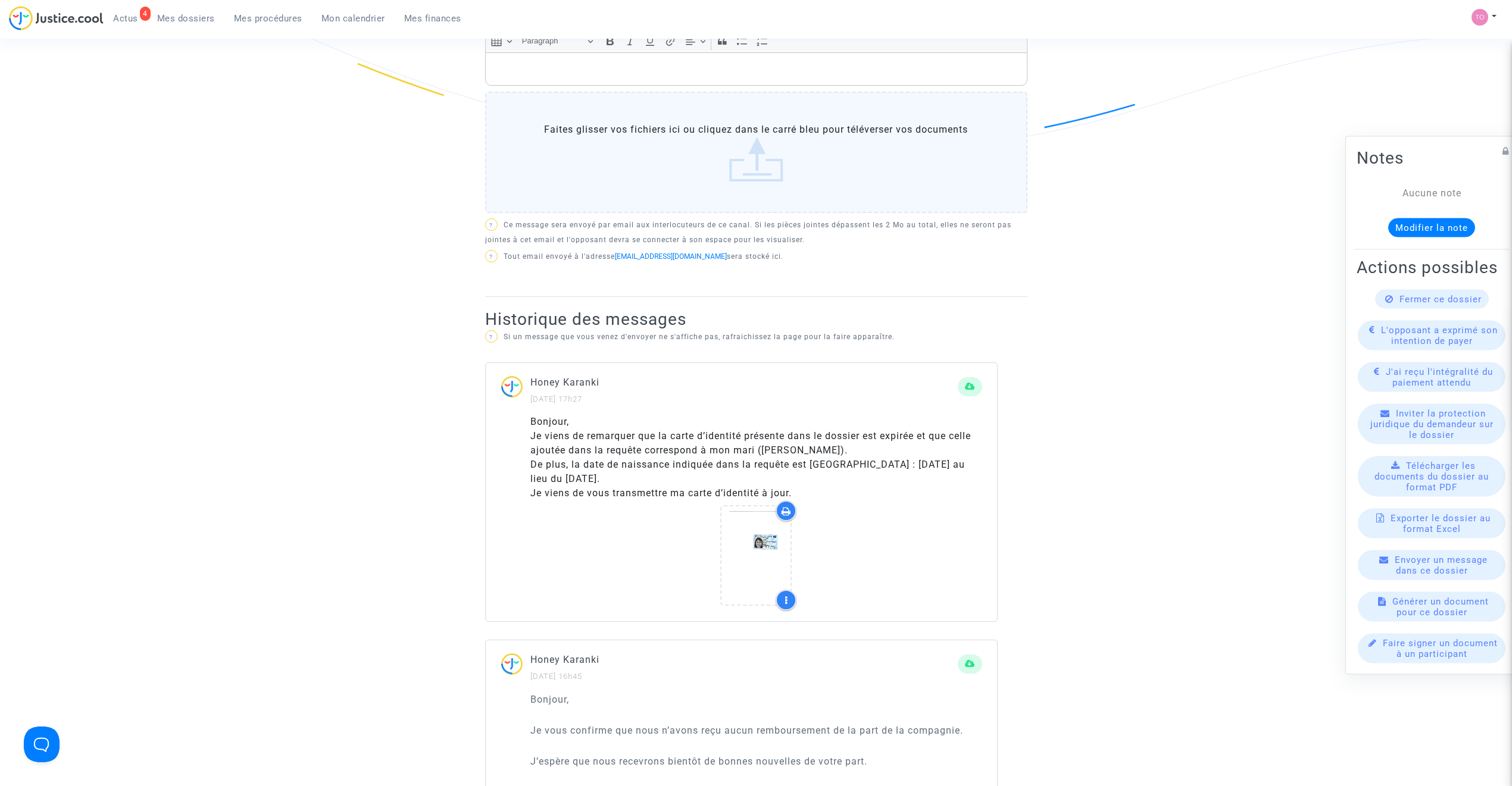
click at [789, 507] on icon at bounding box center [786, 511] width 10 height 10
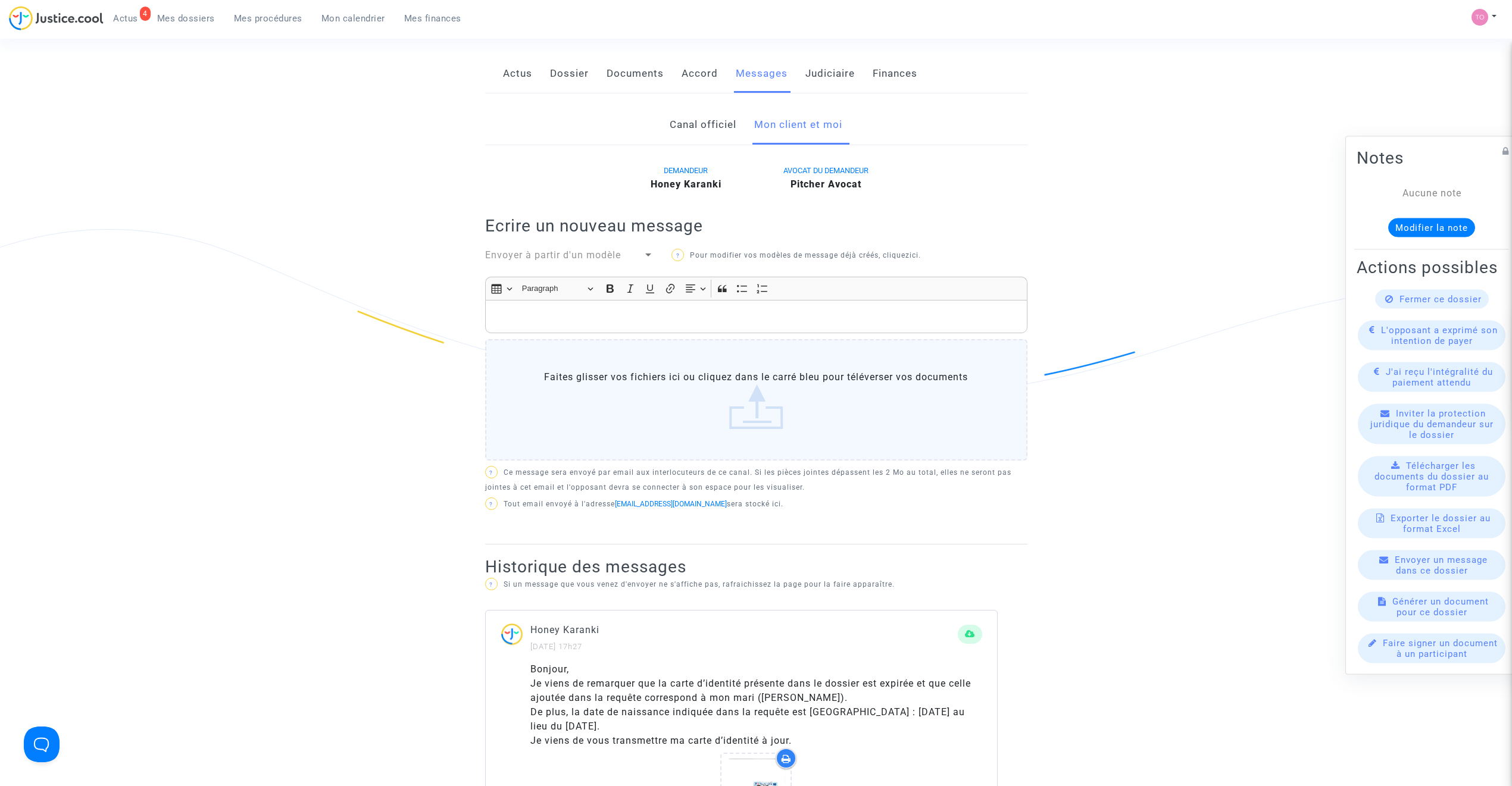
scroll to position [158, 0]
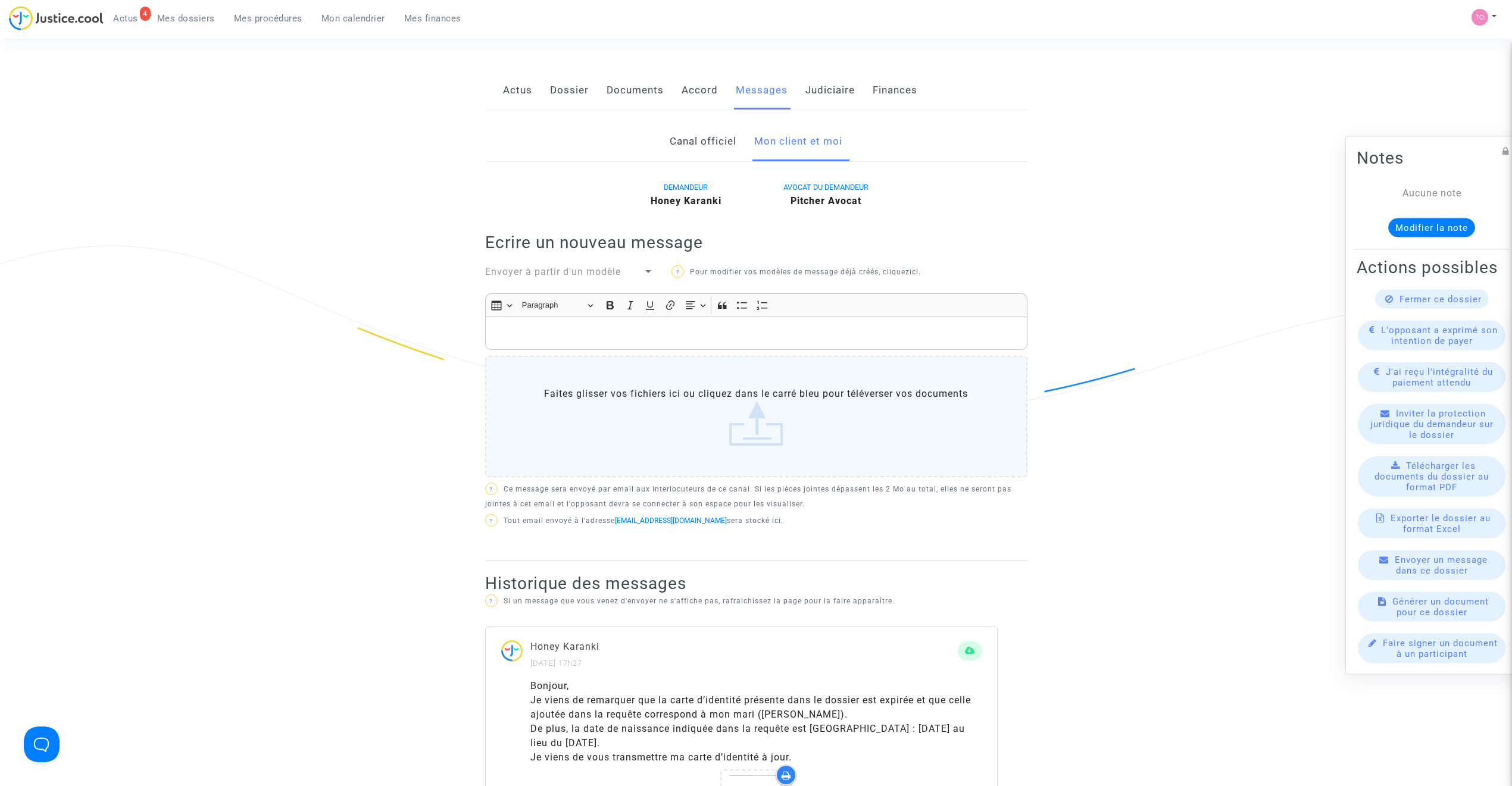
click at [535, 326] on p "Rich Text Editor, main" at bounding box center [756, 333] width 530 height 15
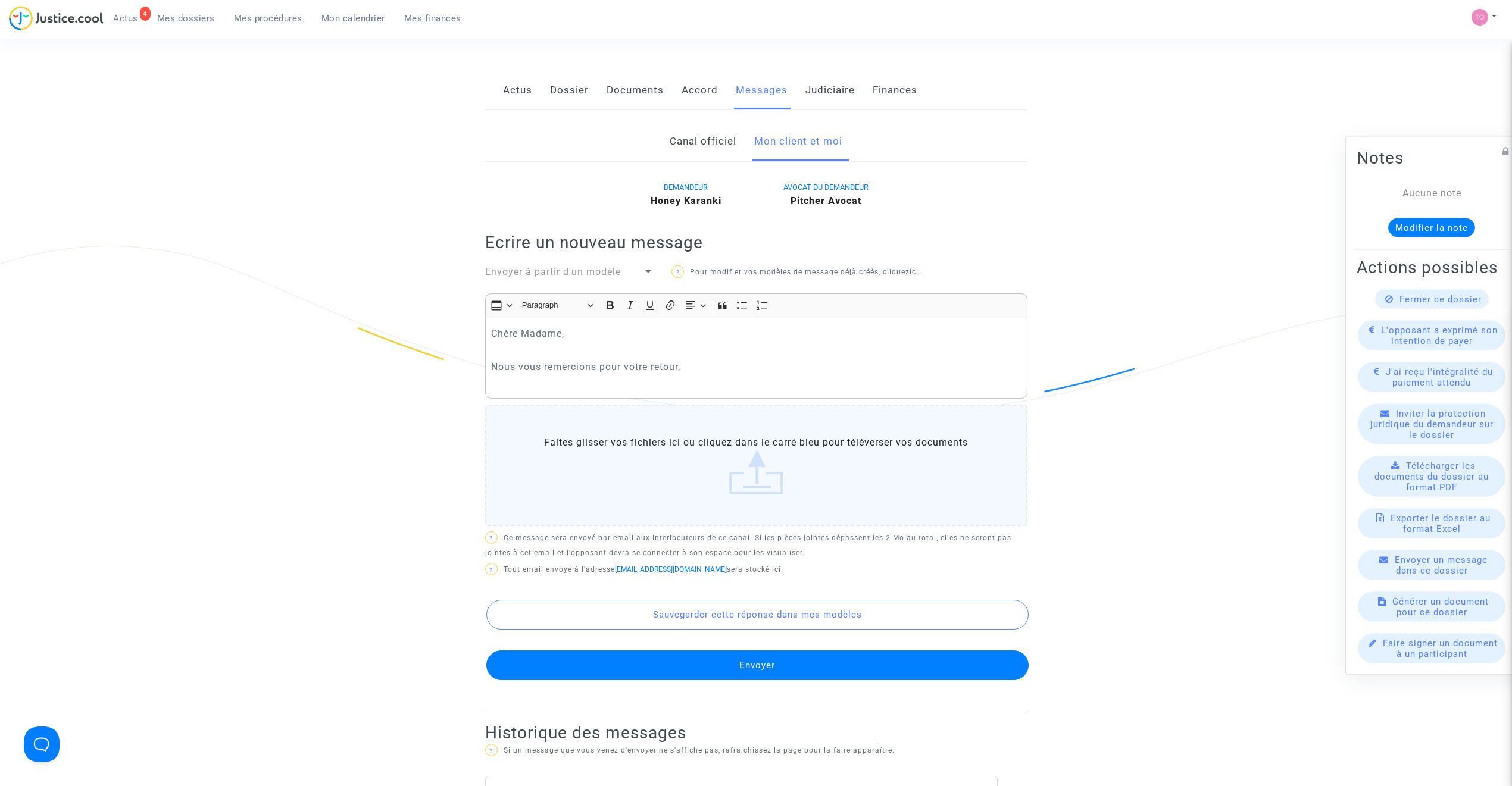
click at [724, 651] on button "Envoyer" at bounding box center [758, 665] width 543 height 29
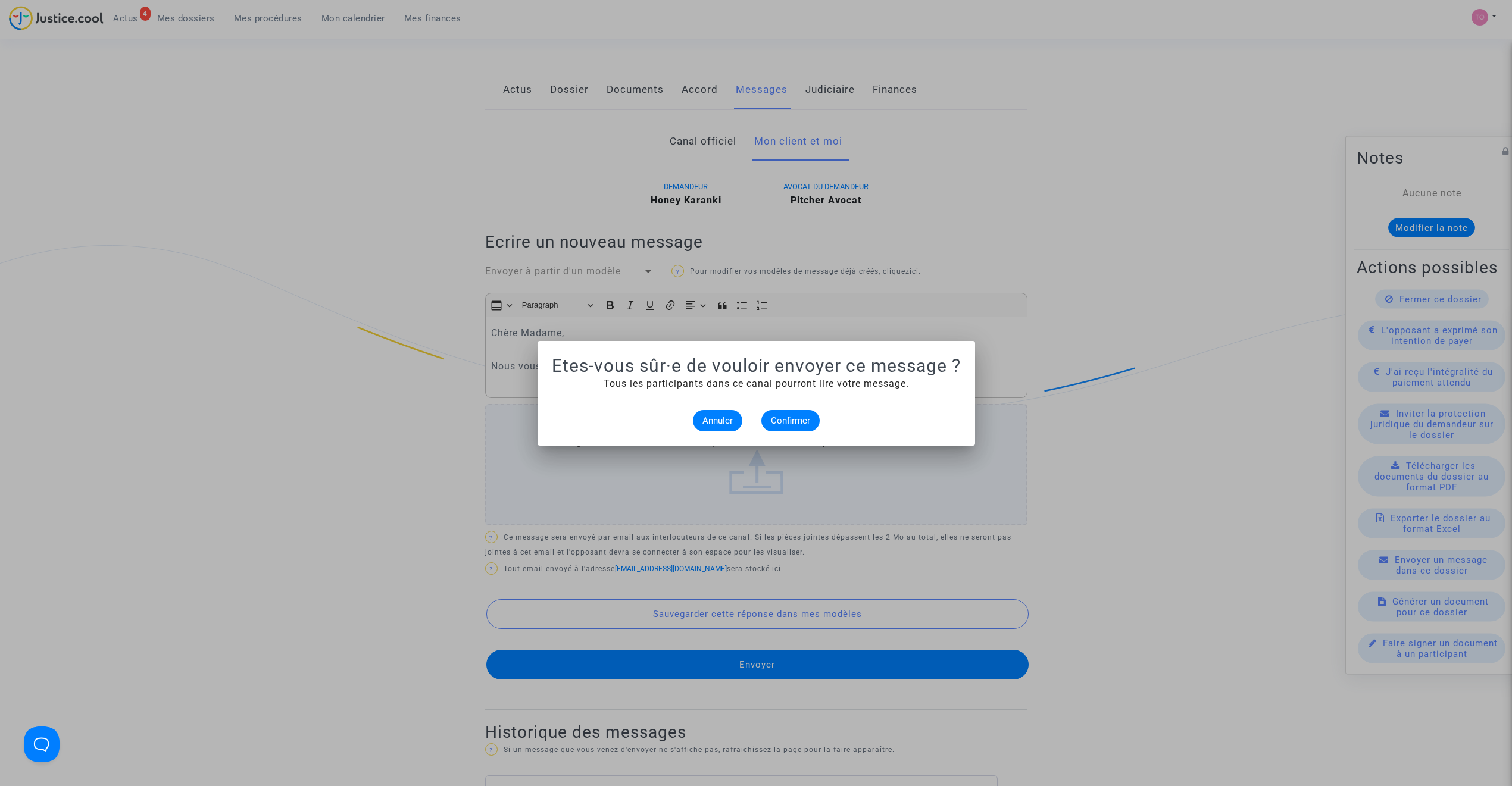
scroll to position [0, 0]
click at [691, 415] on div "Annuler Confirmer" at bounding box center [756, 421] width 409 height 21
click at [721, 422] on span "Annuler" at bounding box center [718, 421] width 30 height 11
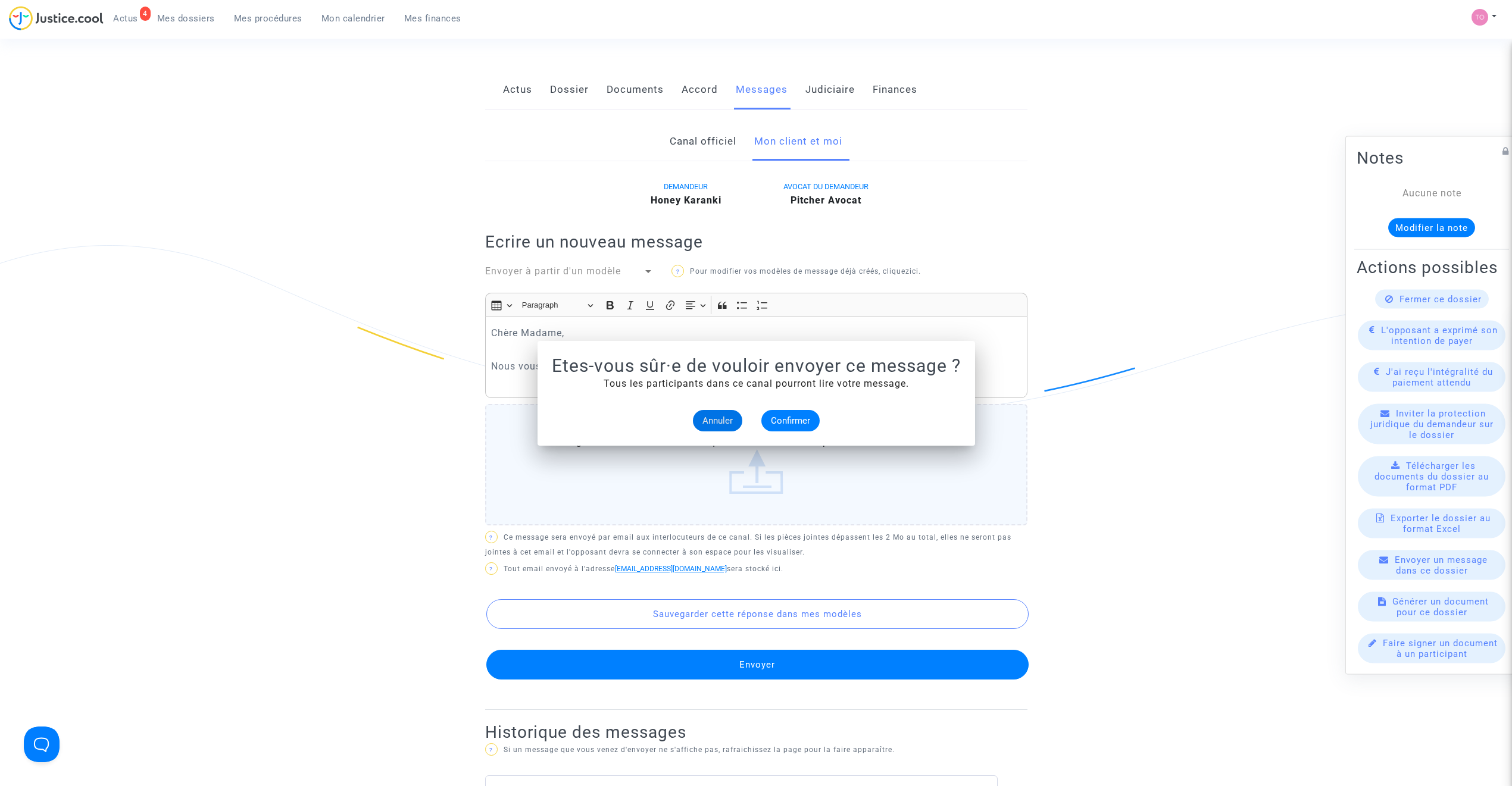
scroll to position [158, 0]
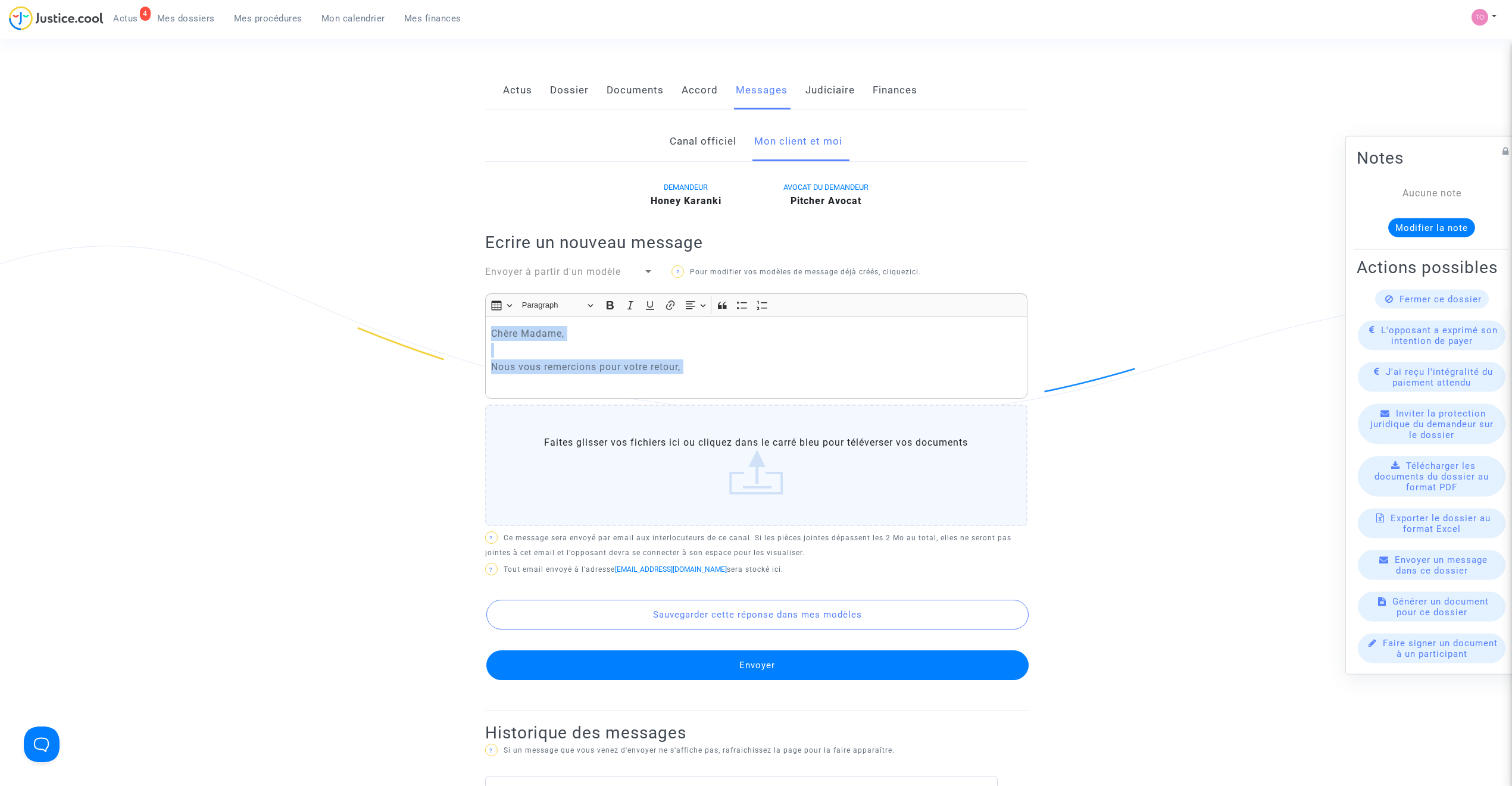
click at [649, 74] on link "Documents" at bounding box center [635, 91] width 57 height 39
click at [501, 367] on p "Nous vous remercions pour votre retour," at bounding box center [756, 373] width 530 height 29
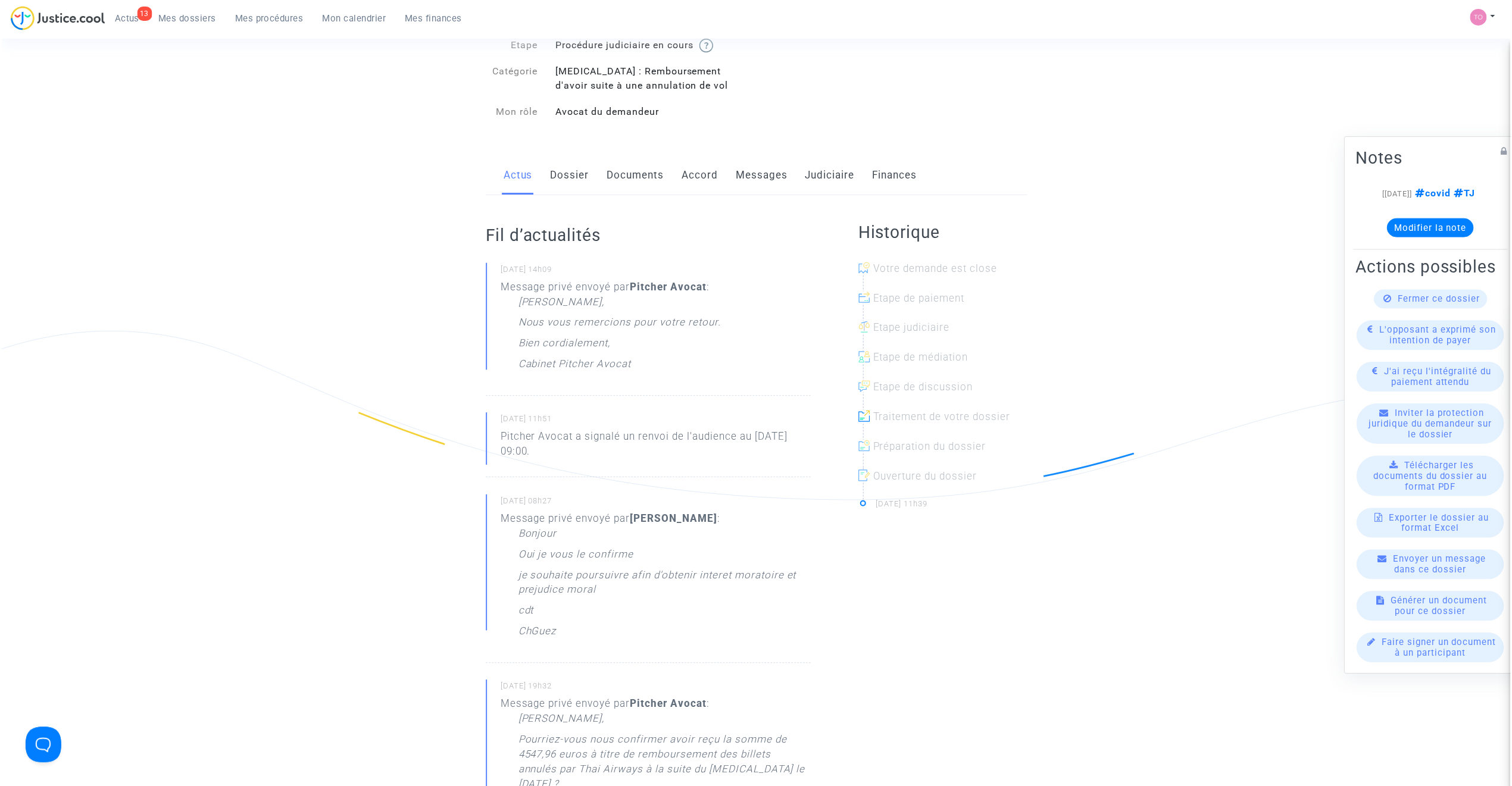
scroll to position [53, 0]
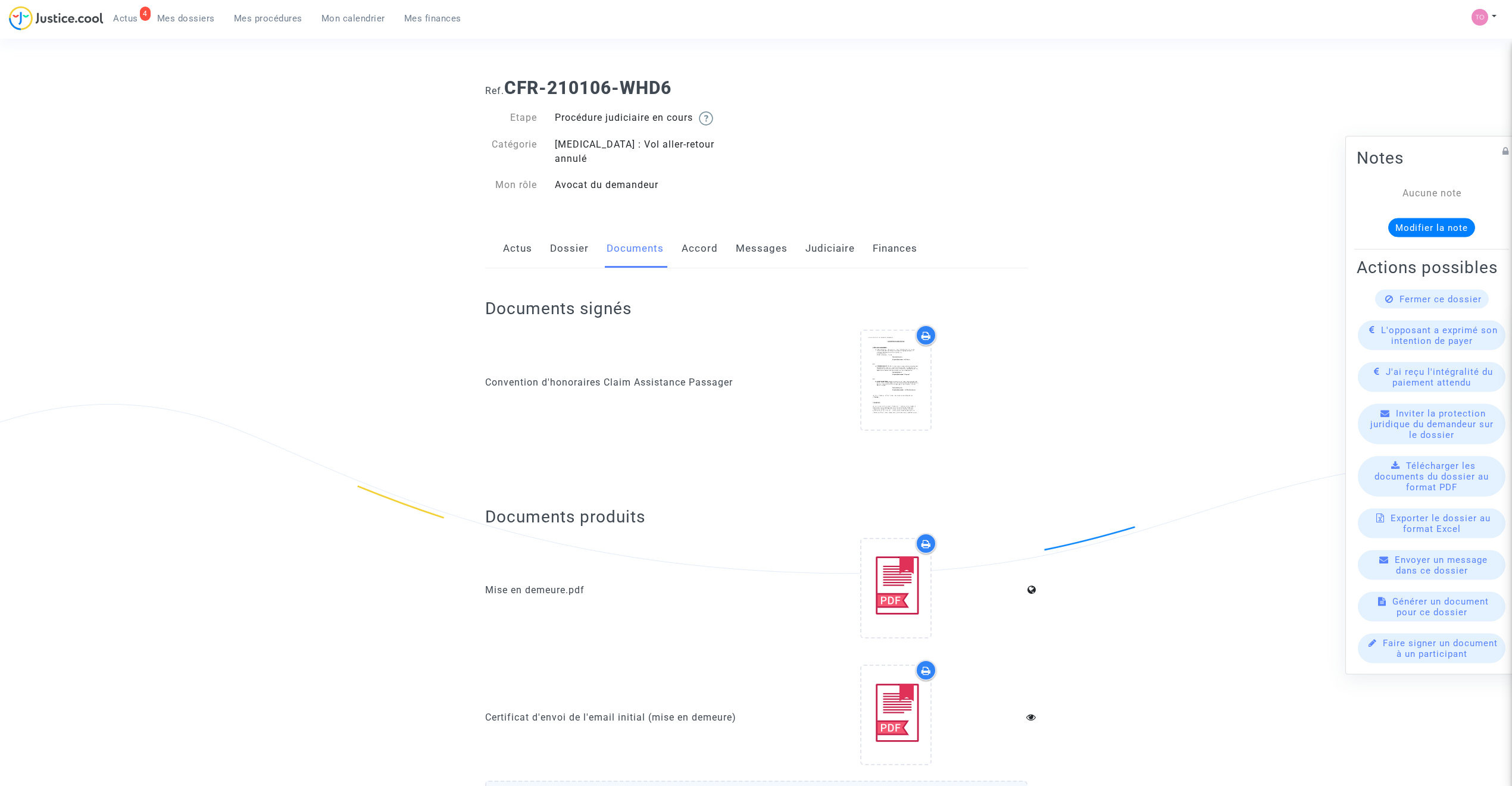
drag, startPoint x: 0, startPoint y: 0, endPoint x: 749, endPoint y: 238, distance: 785.9
click at [749, 238] on link "Messages" at bounding box center [761, 249] width 52 height 39
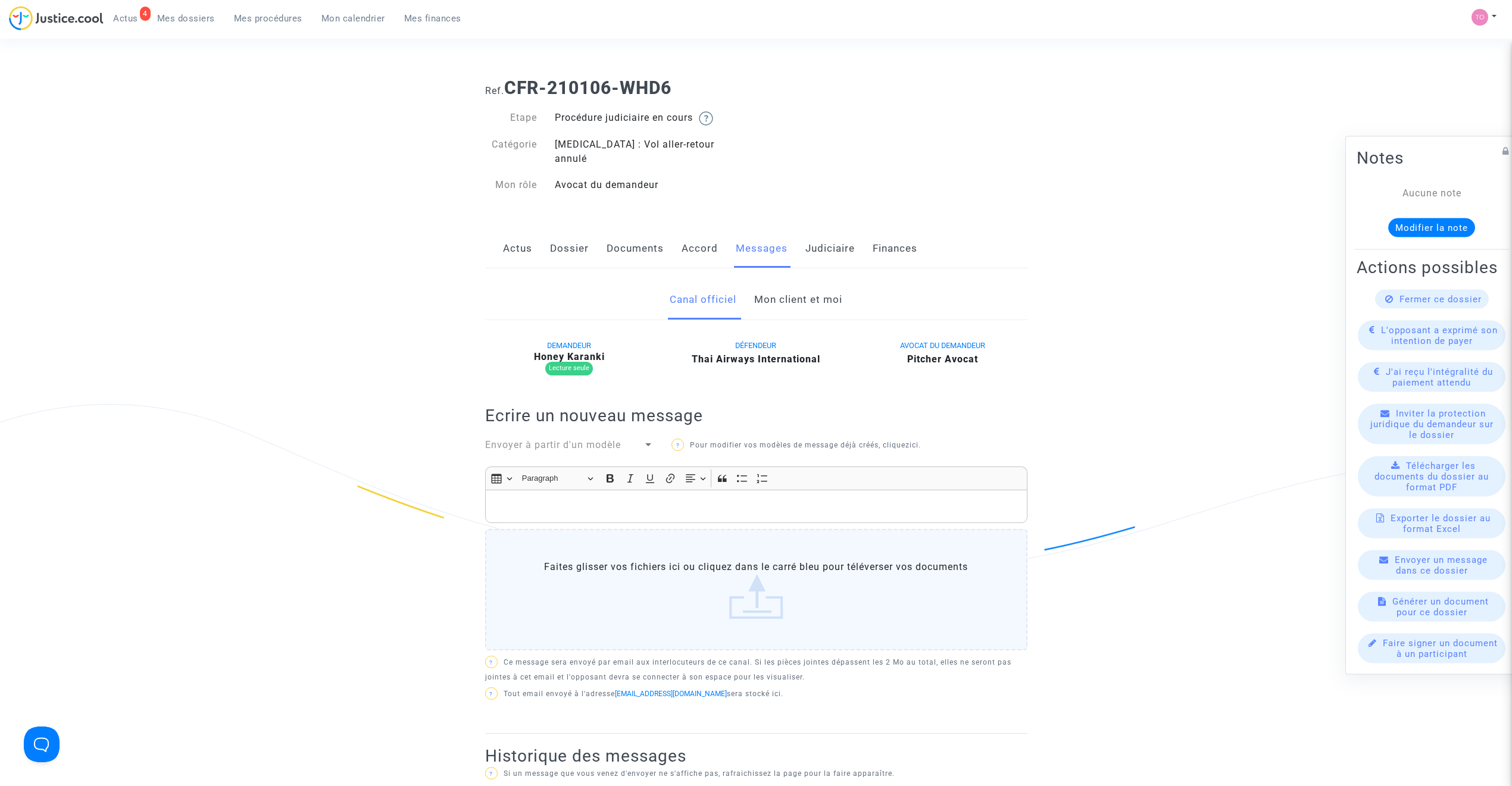
click at [508, 229] on link "Actus" at bounding box center [518, 249] width 29 height 39
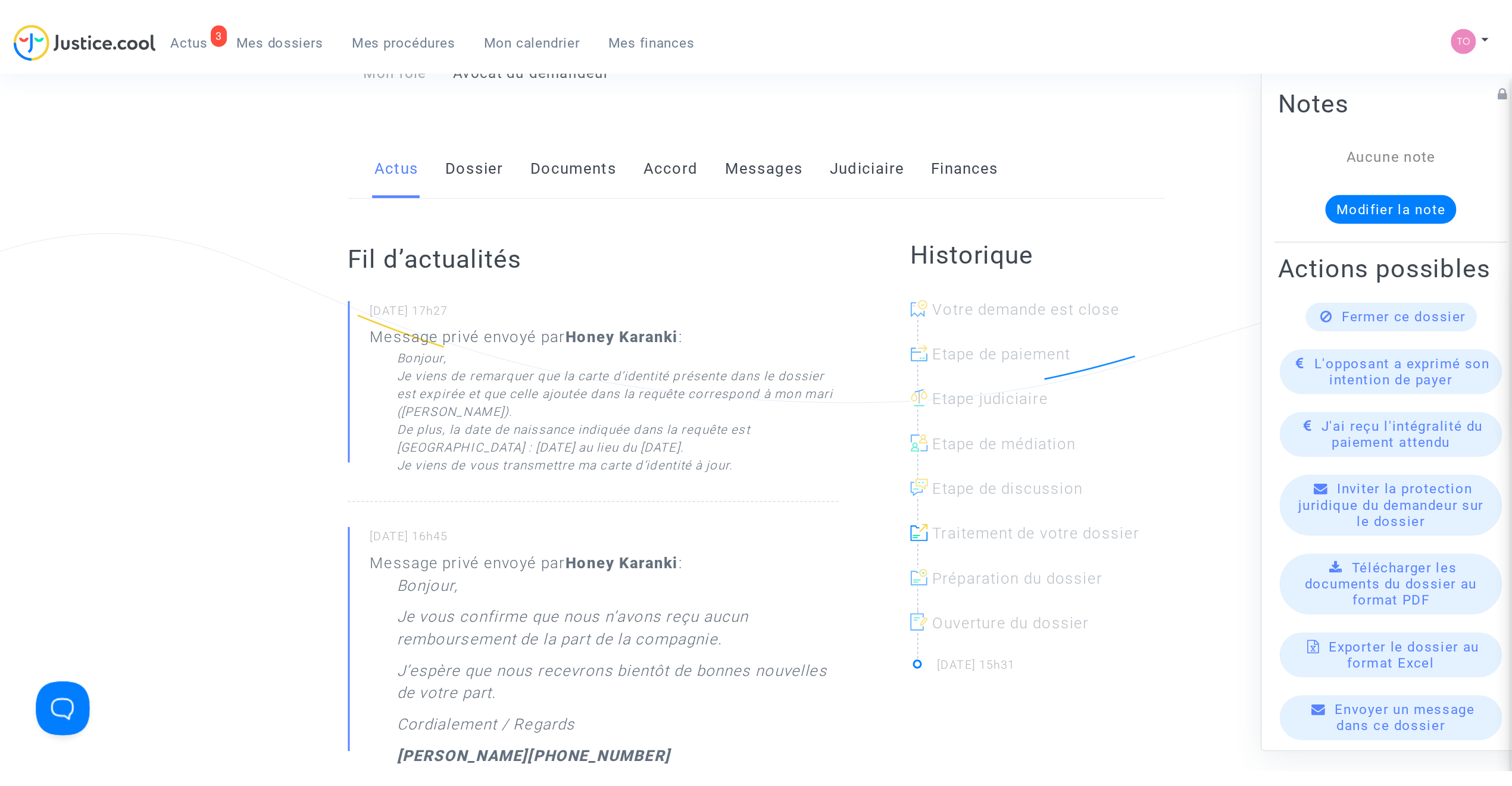
scroll to position [147, 0]
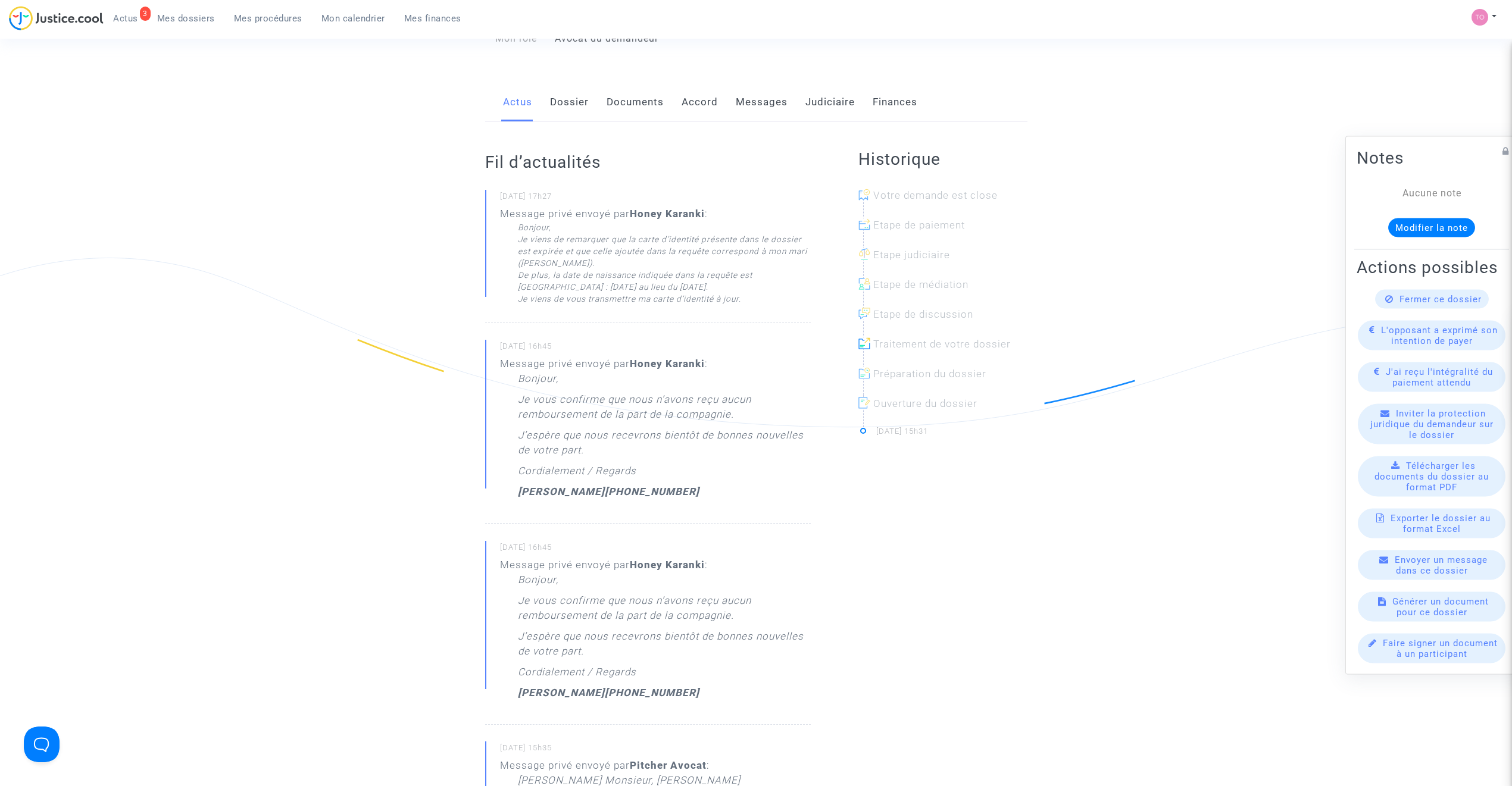
click at [760, 83] on link "Messages" at bounding box center [761, 102] width 52 height 39
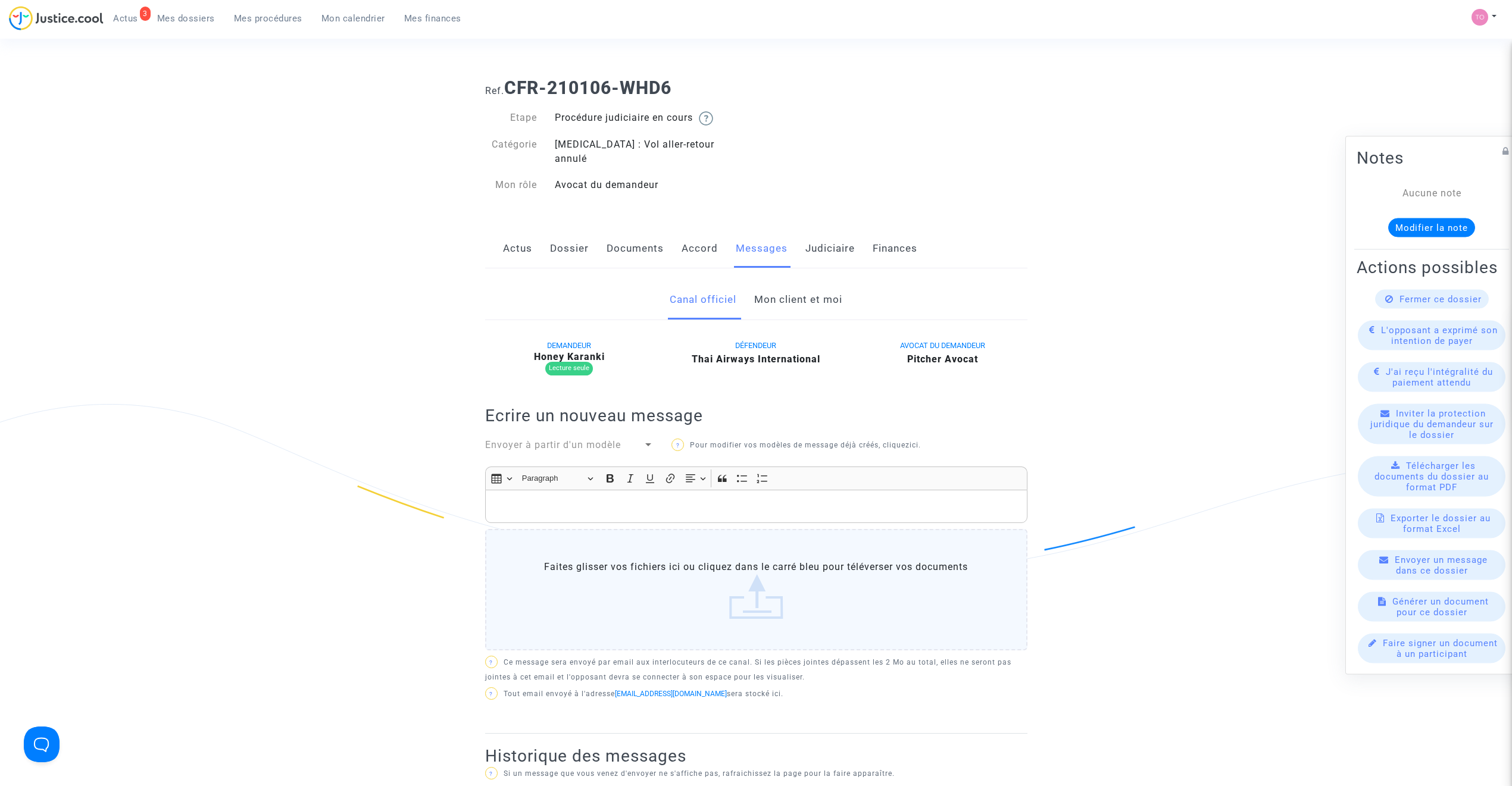
click at [850, 293] on div "Canal officiel Mon client et moi" at bounding box center [757, 300] width 543 height 40
click at [819, 289] on link "Mon client et moi" at bounding box center [798, 300] width 88 height 39
click at [784, 282] on link "Mon client et moi" at bounding box center [798, 300] width 88 height 39
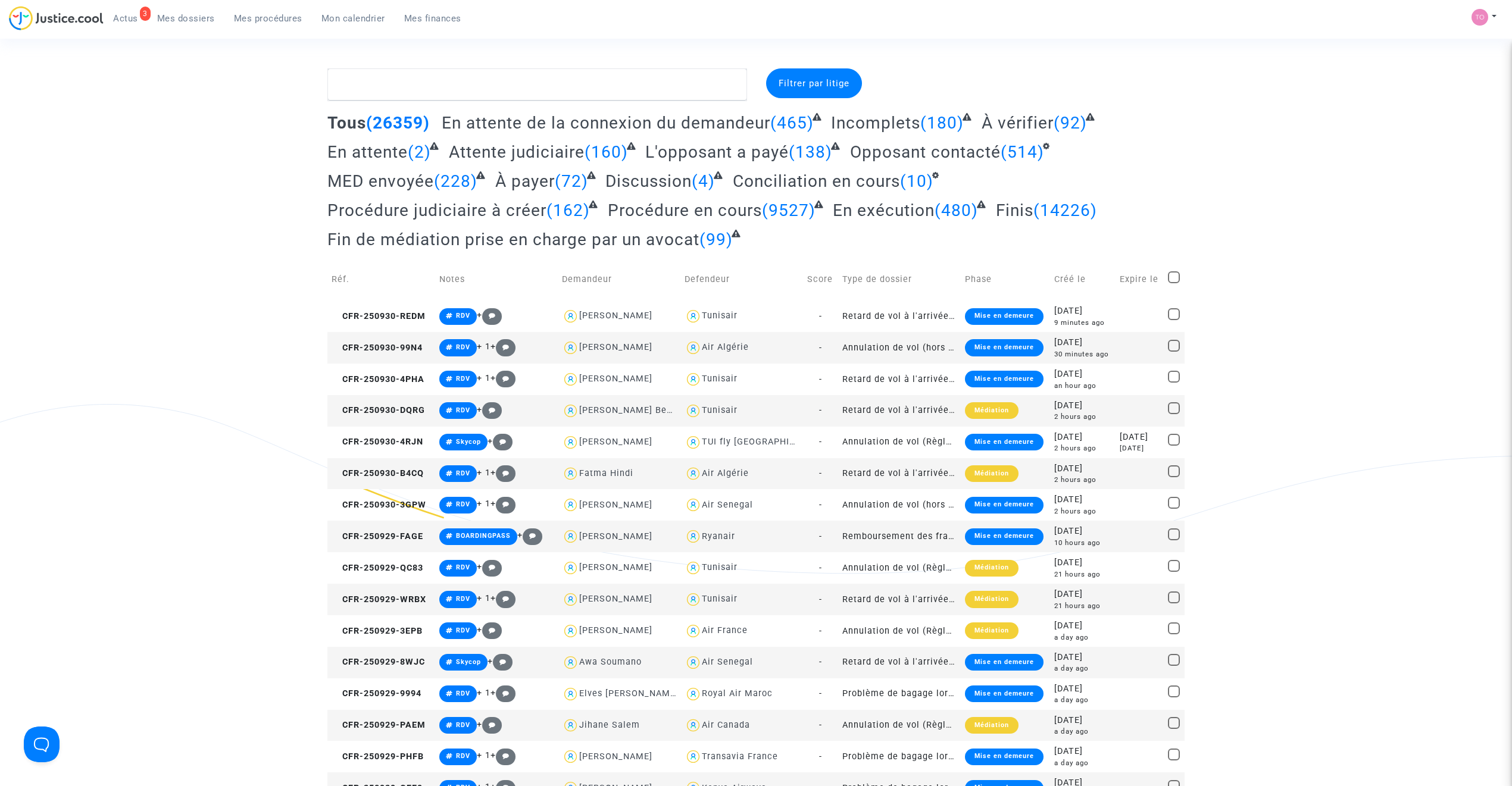
click at [342, 20] on span "Mon calendrier" at bounding box center [353, 19] width 64 height 11
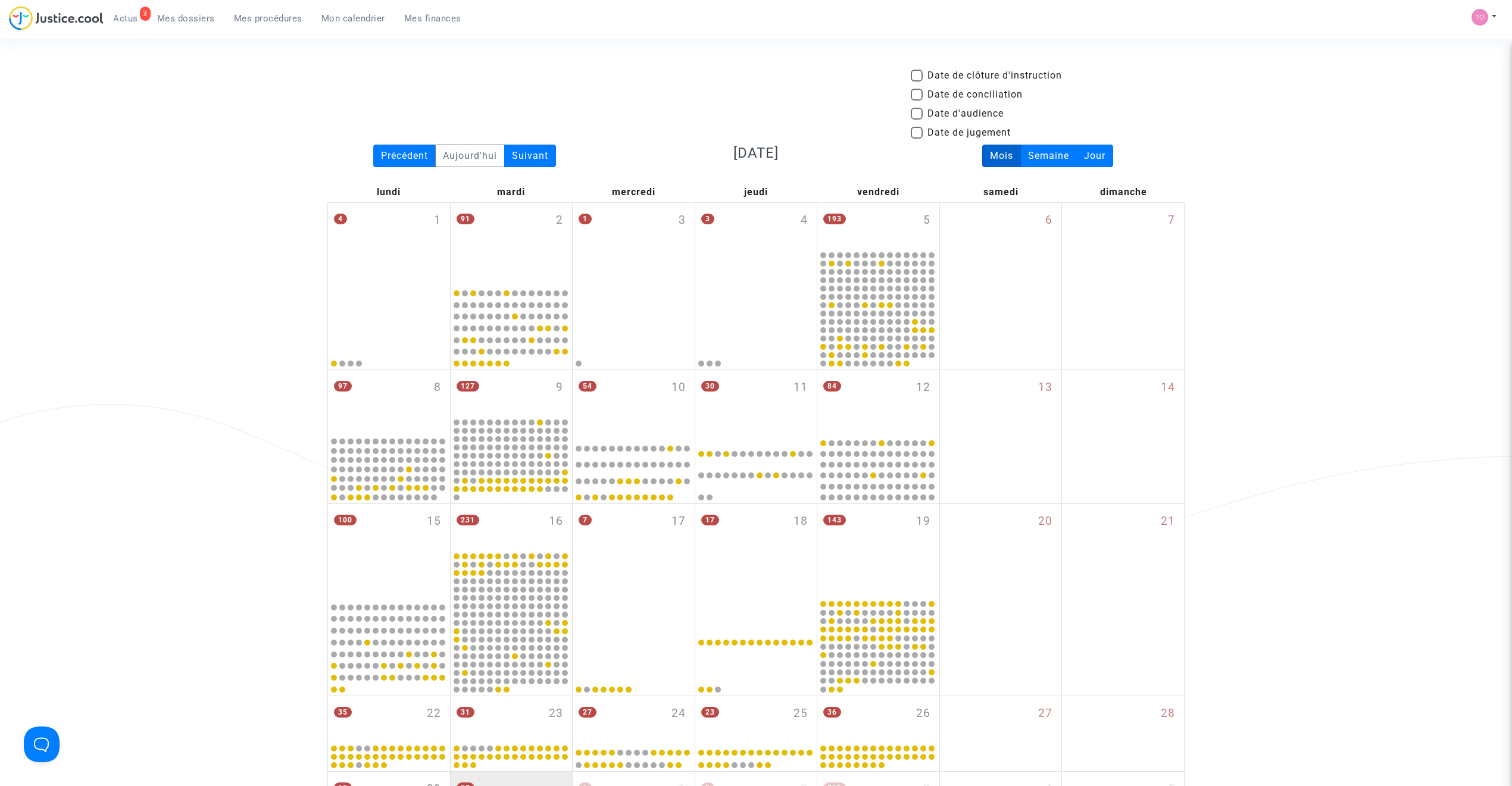
drag, startPoint x: 915, startPoint y: 113, endPoint x: 596, endPoint y: 141, distance: 320.2
click at [915, 113] on span at bounding box center [916, 113] width 12 height 12
click at [916, 120] on input "Date d'audience" at bounding box center [916, 120] width 1 height 1
click at [545, 156] on div "Suivant" at bounding box center [530, 156] width 52 height 22
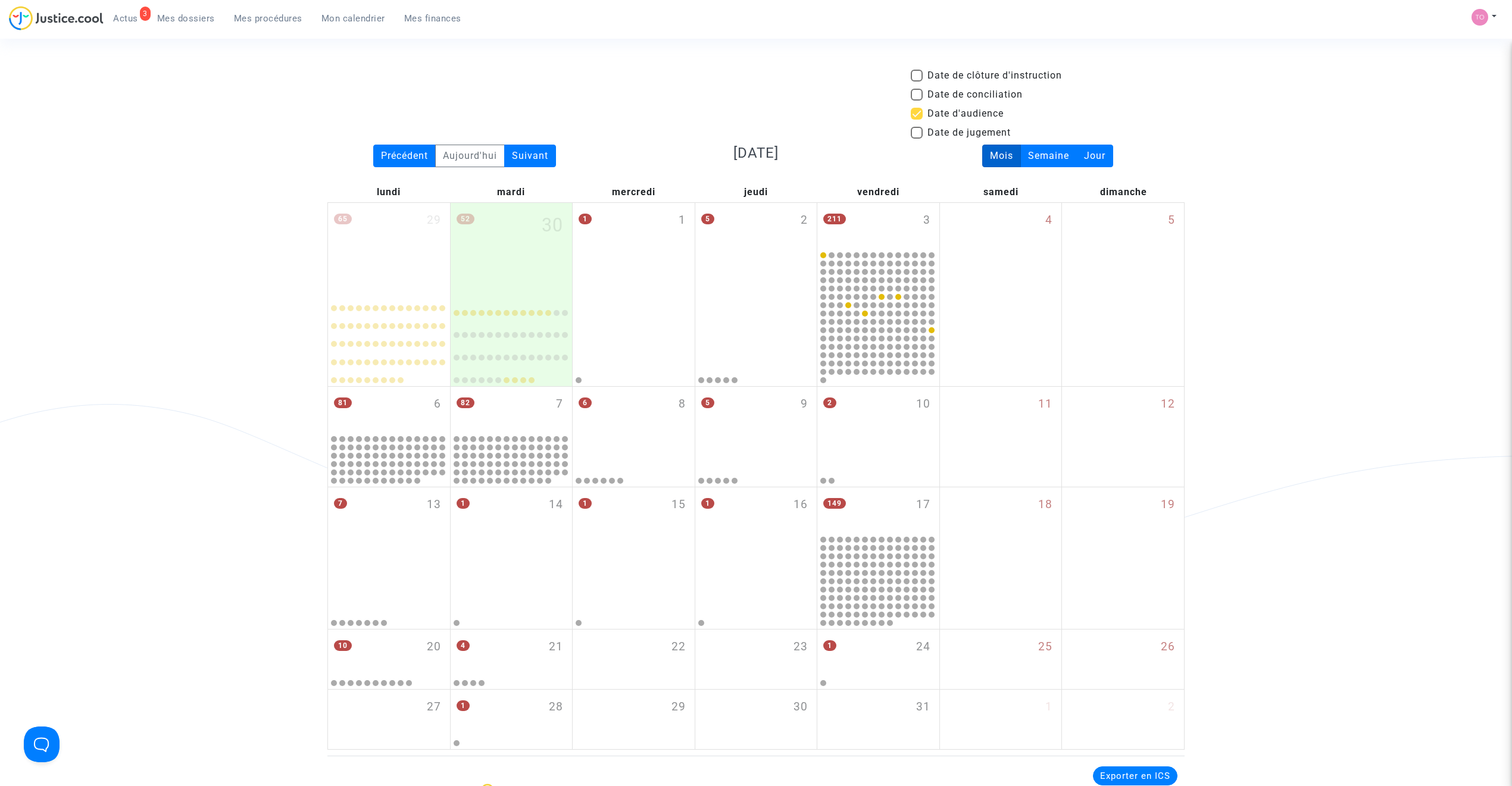
click at [914, 113] on span at bounding box center [916, 113] width 12 height 12
click at [916, 120] on input "Date d'audience" at bounding box center [916, 120] width 1 height 1
click at [915, 113] on span at bounding box center [916, 113] width 12 height 12
click at [916, 120] on input "Date d'audience" at bounding box center [916, 120] width 1 height 1
checkbox input "true"
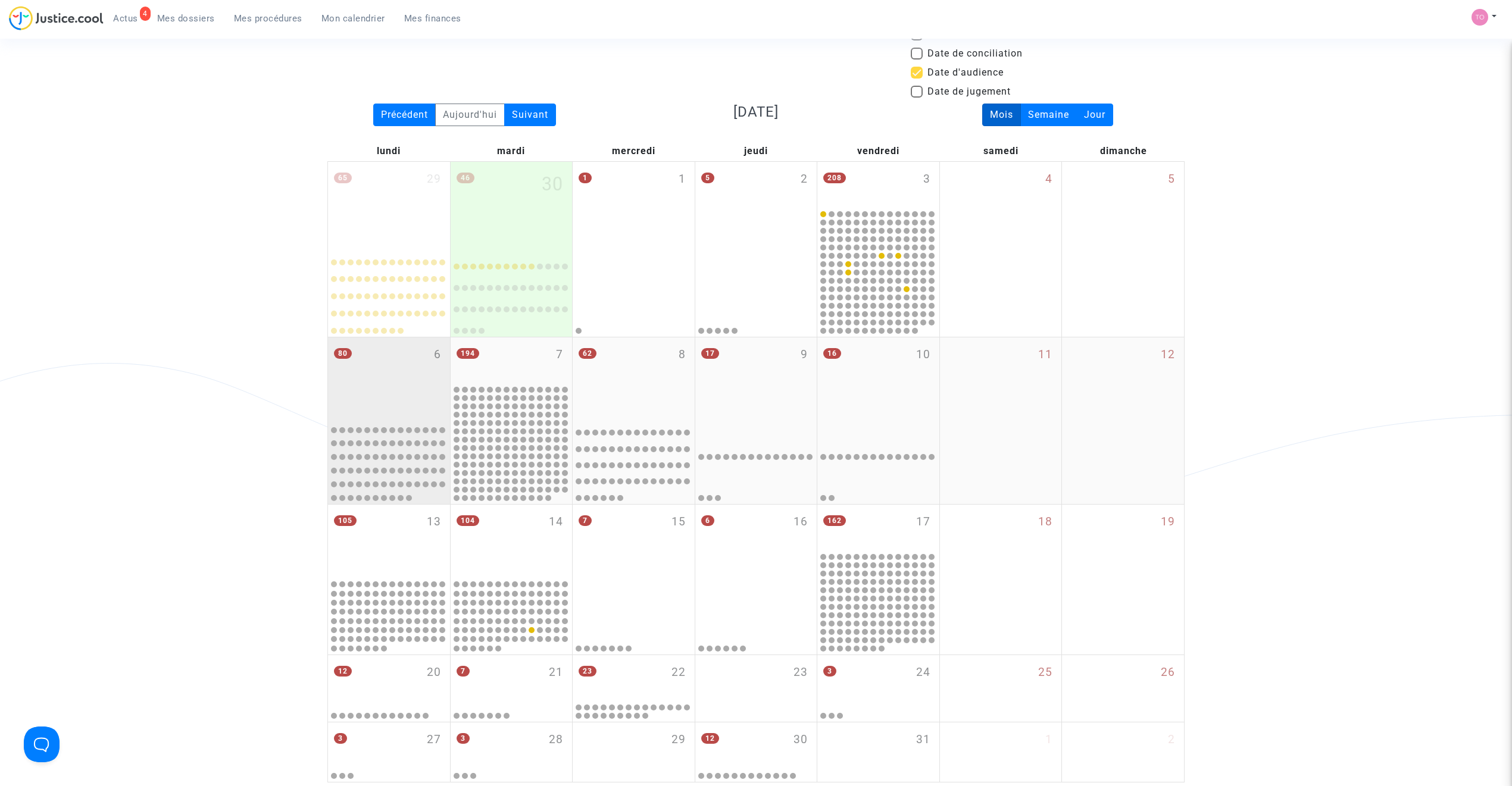
scroll to position [53, 0]
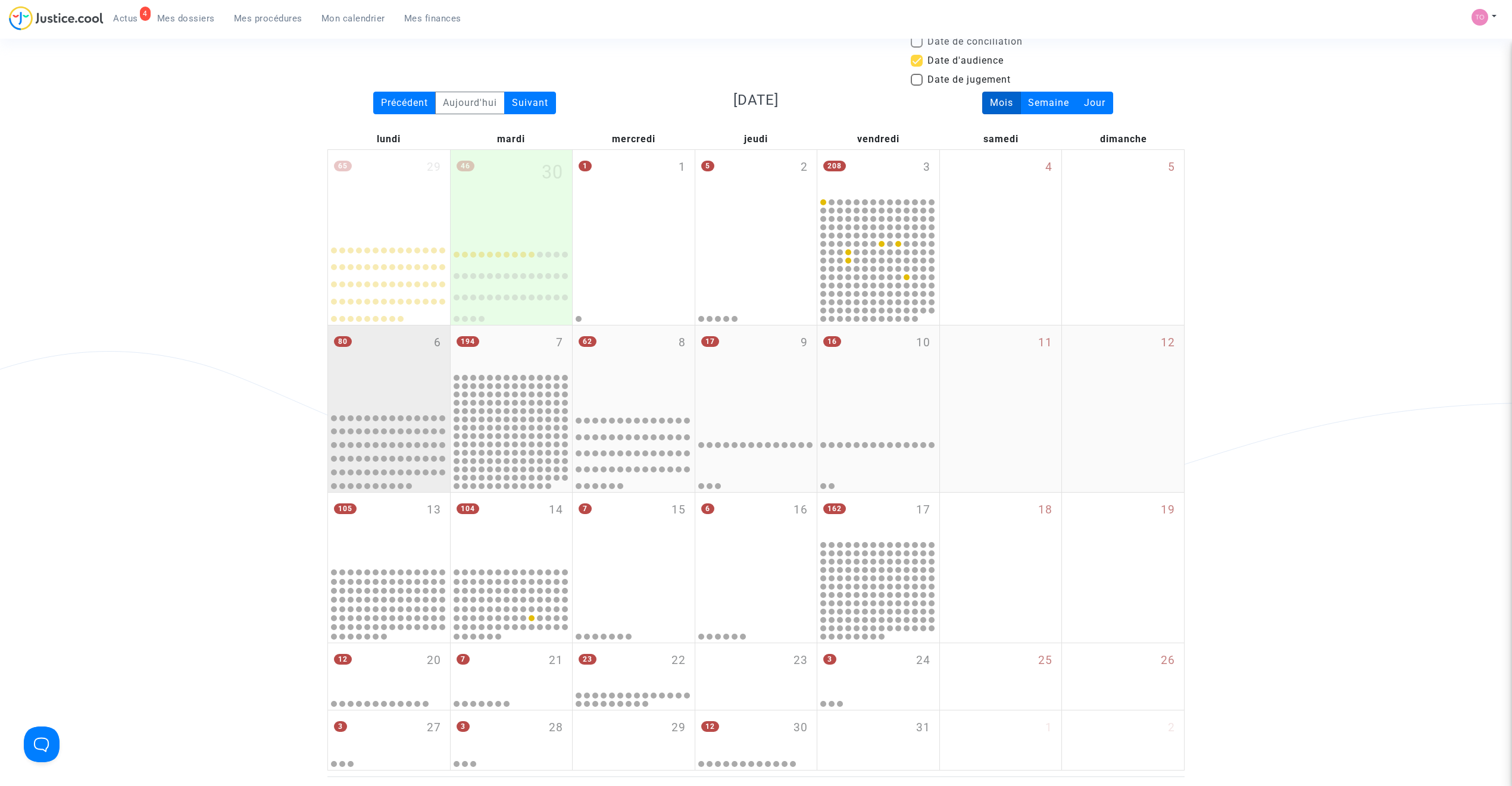
click at [373, 372] on div "80 6" at bounding box center [389, 366] width 122 height 82
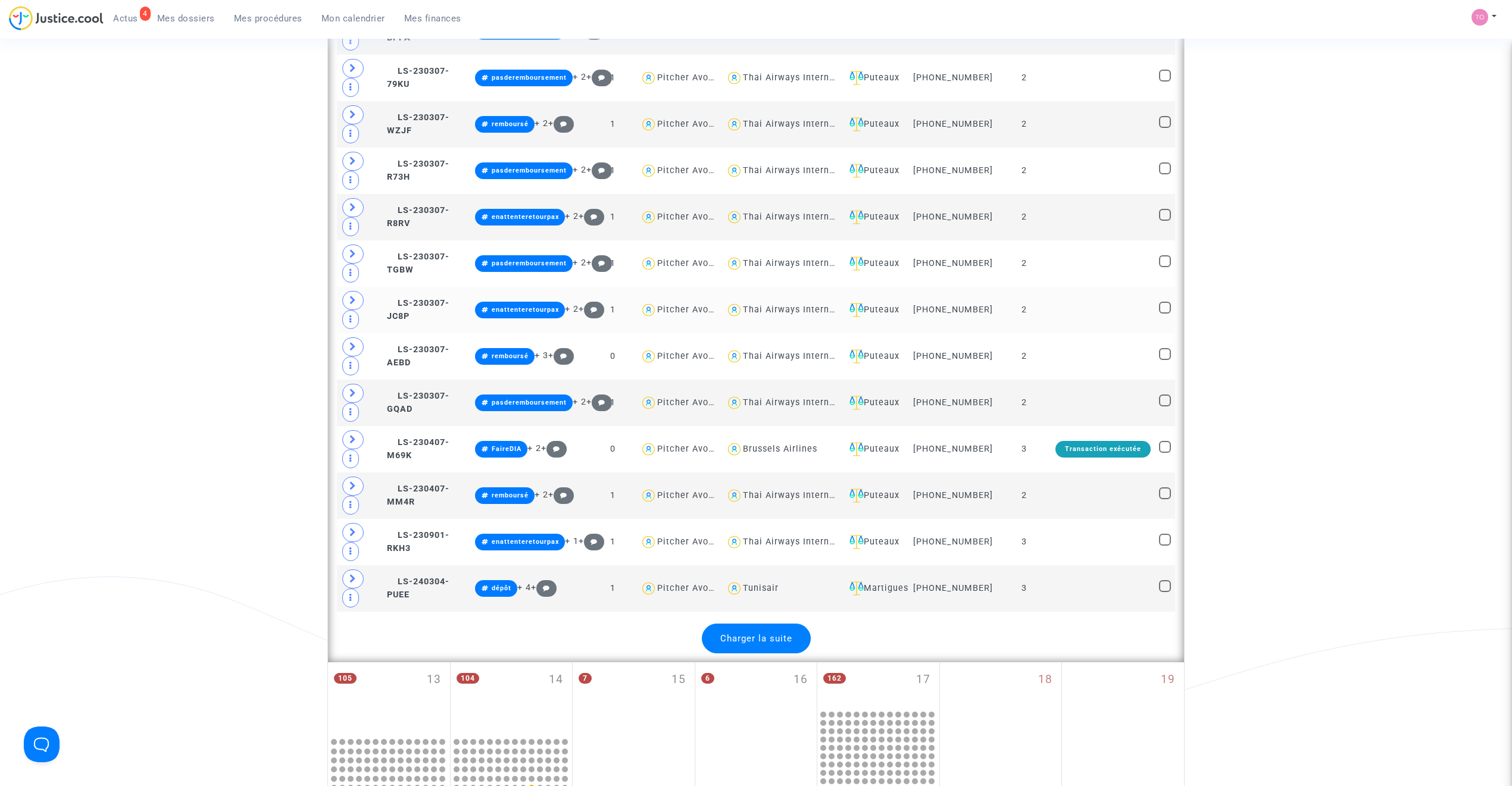
scroll to position [2407, 0]
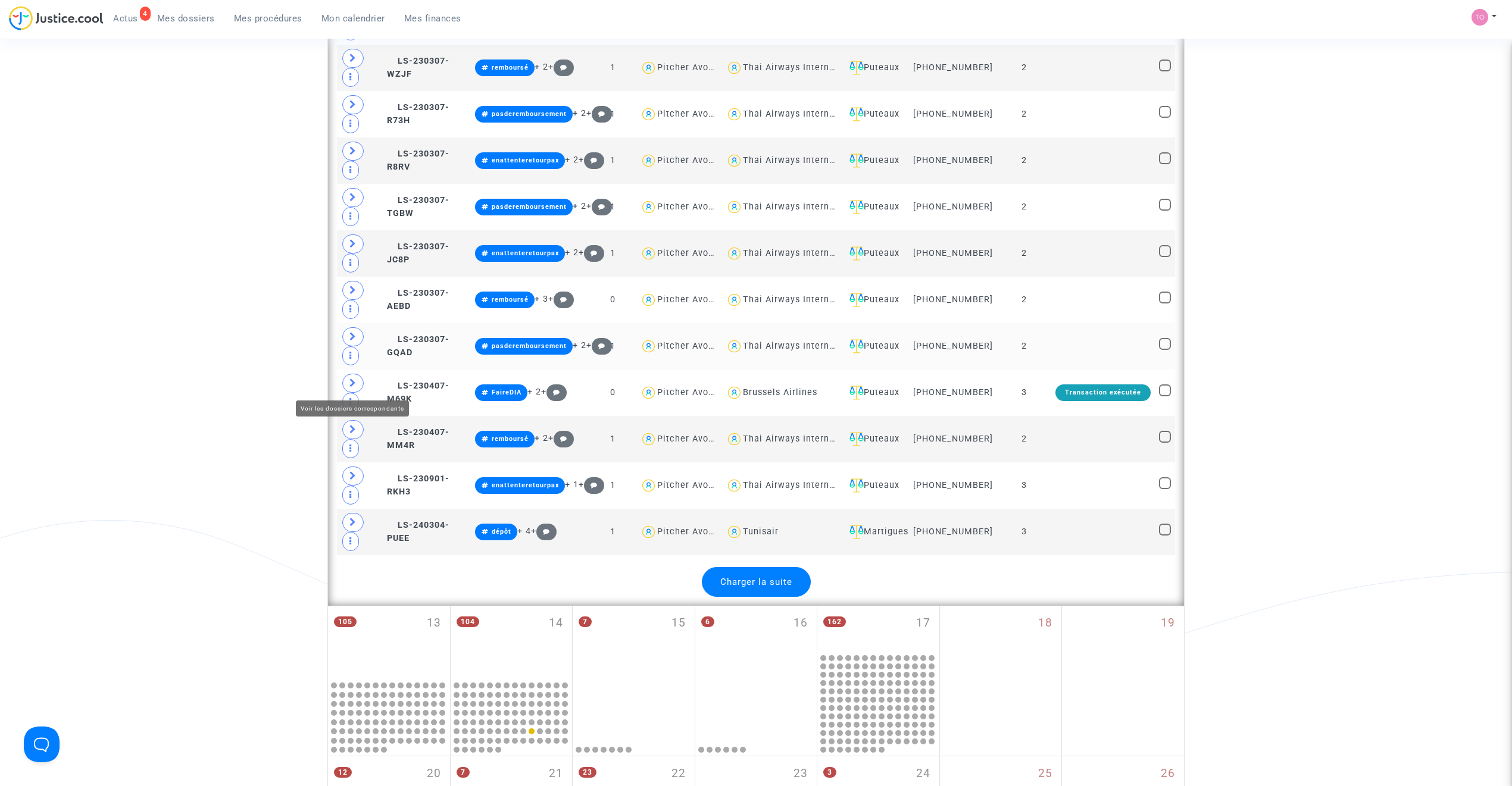
click at [358, 347] on span at bounding box center [353, 336] width 21 height 19
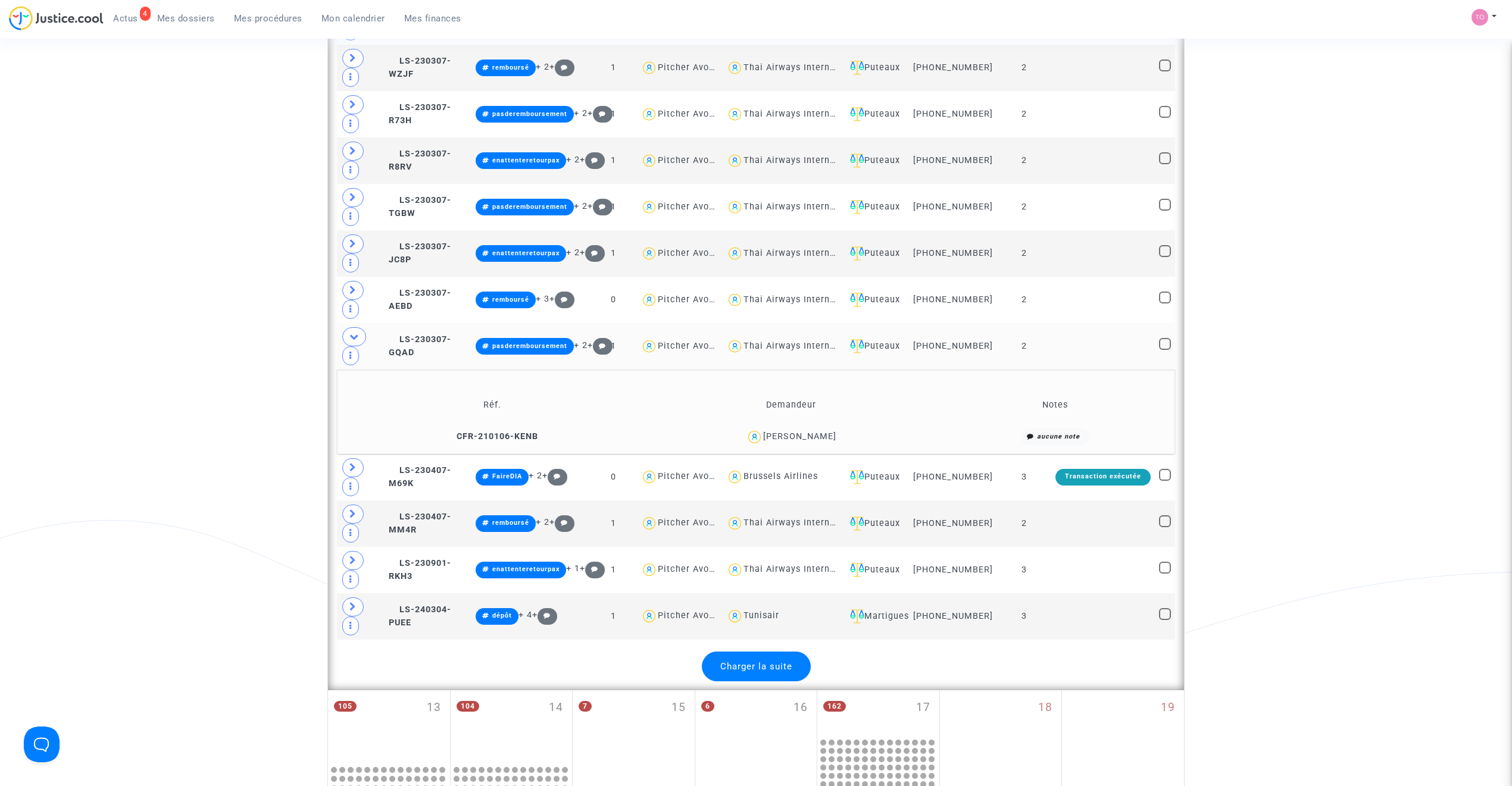
click at [778, 442] on div "Bérengère MALARTRE" at bounding box center [800, 436] width 73 height 10
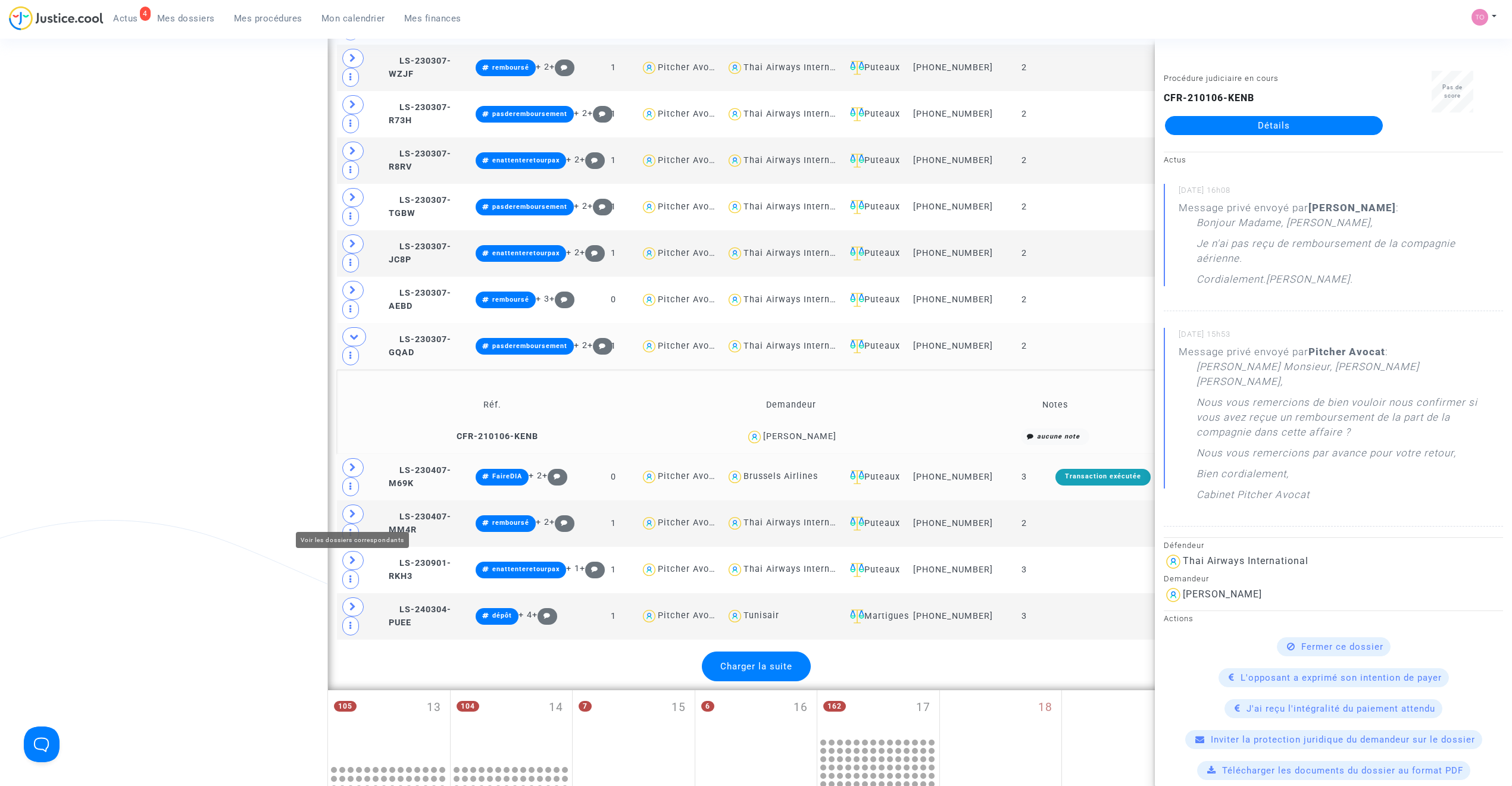
click at [356, 477] on span at bounding box center [353, 467] width 21 height 19
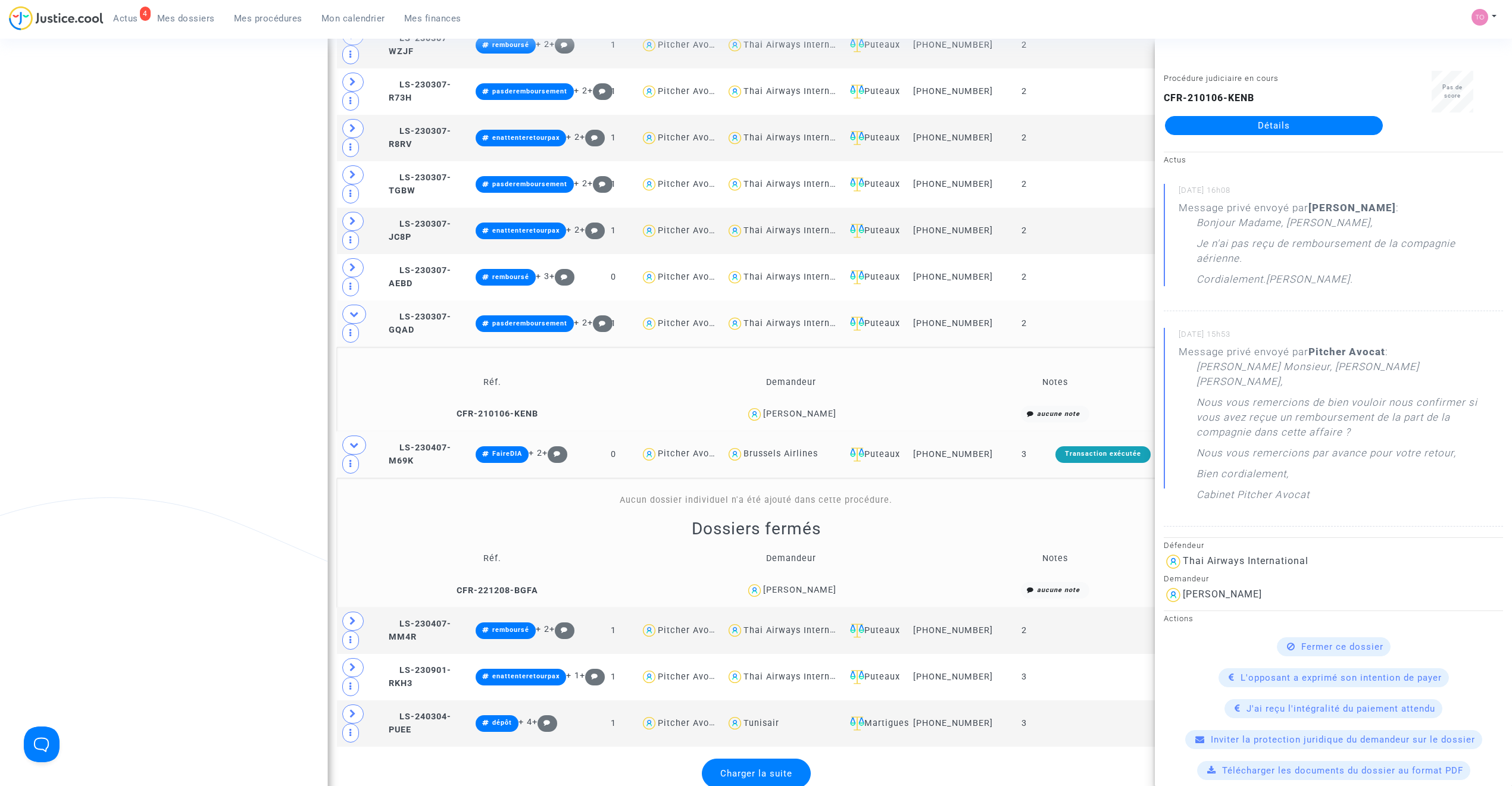
scroll to position [2565, 0]
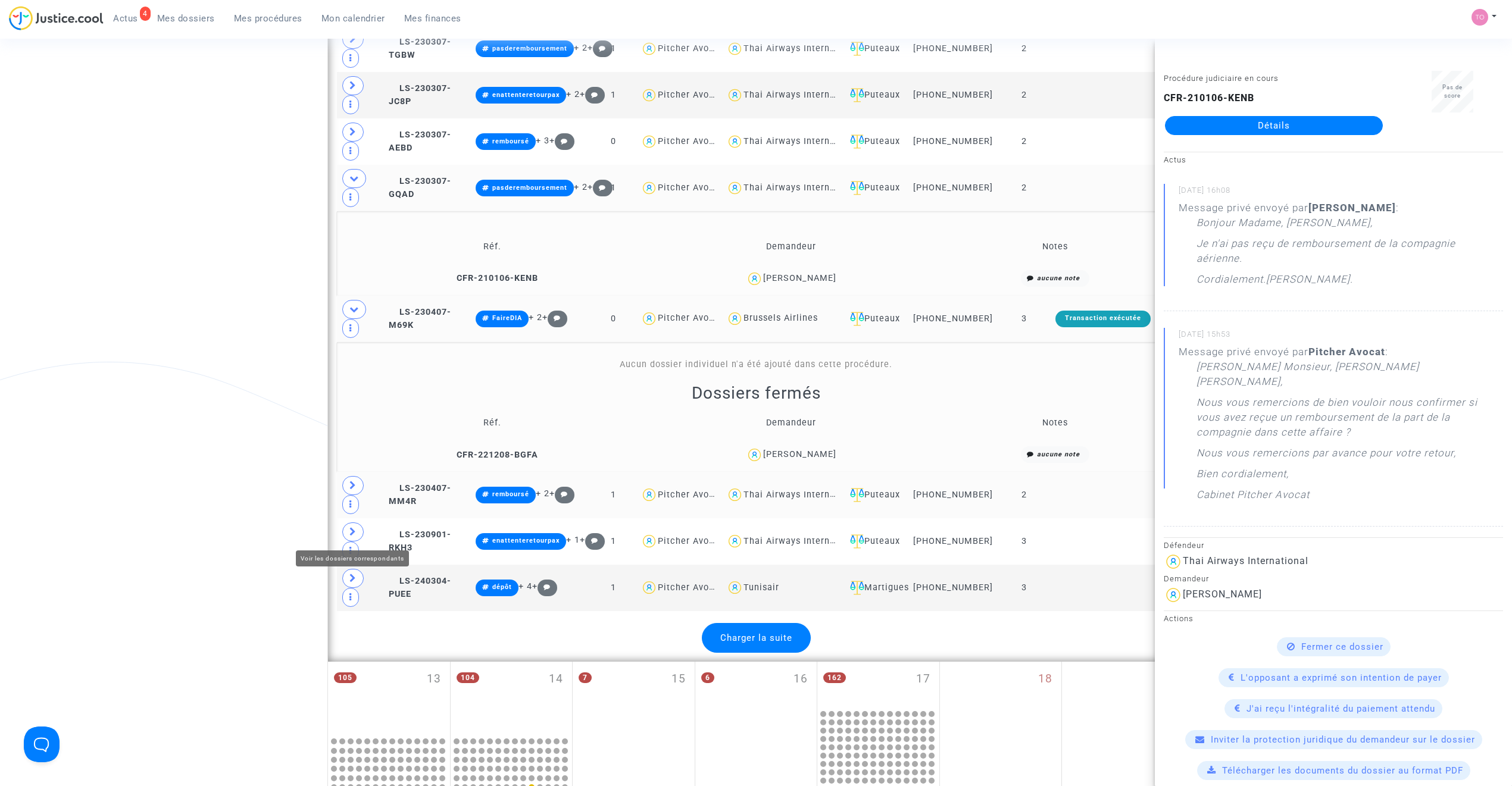
click at [358, 495] on span at bounding box center [353, 485] width 21 height 19
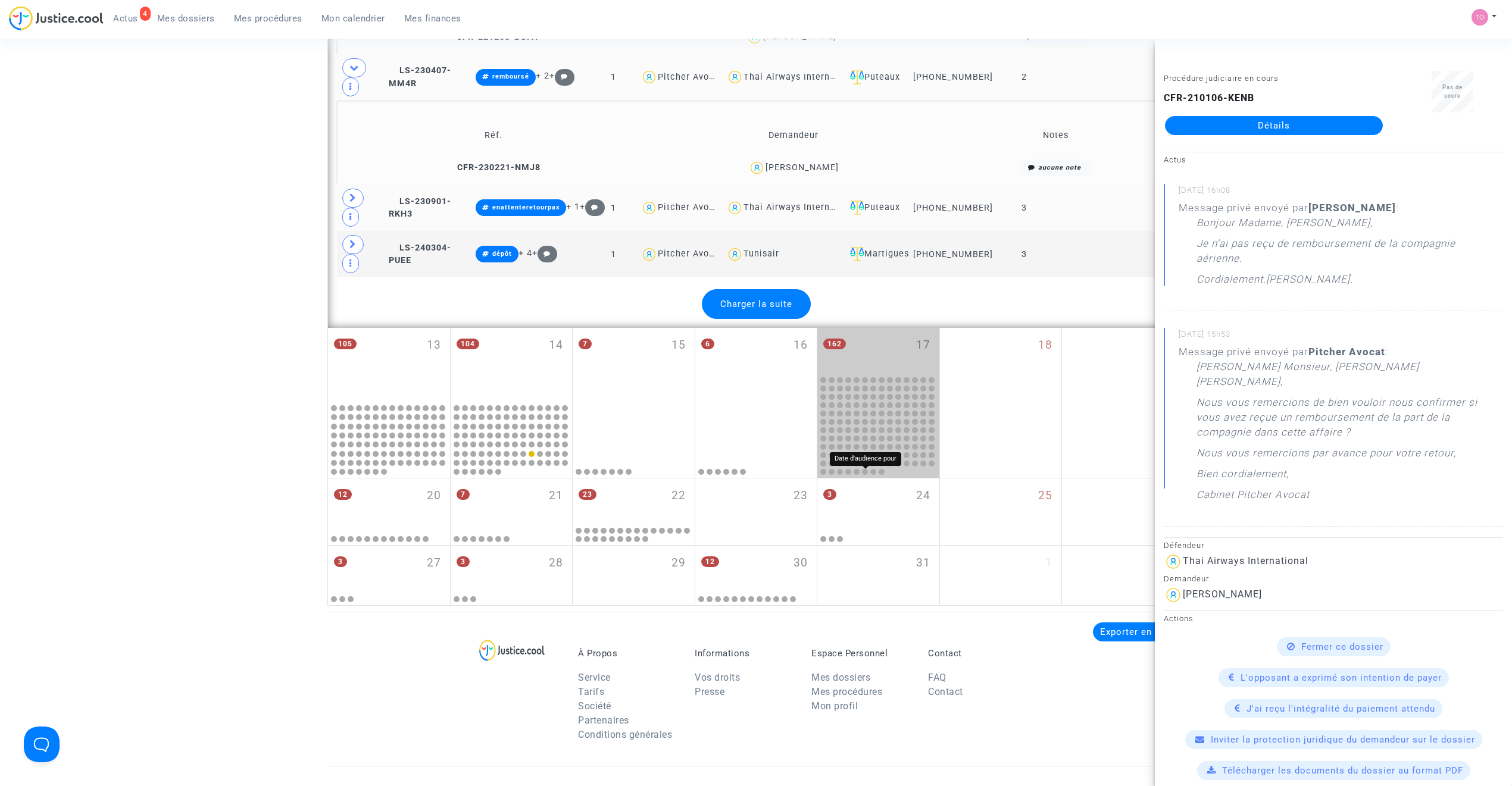
scroll to position [2958, 0]
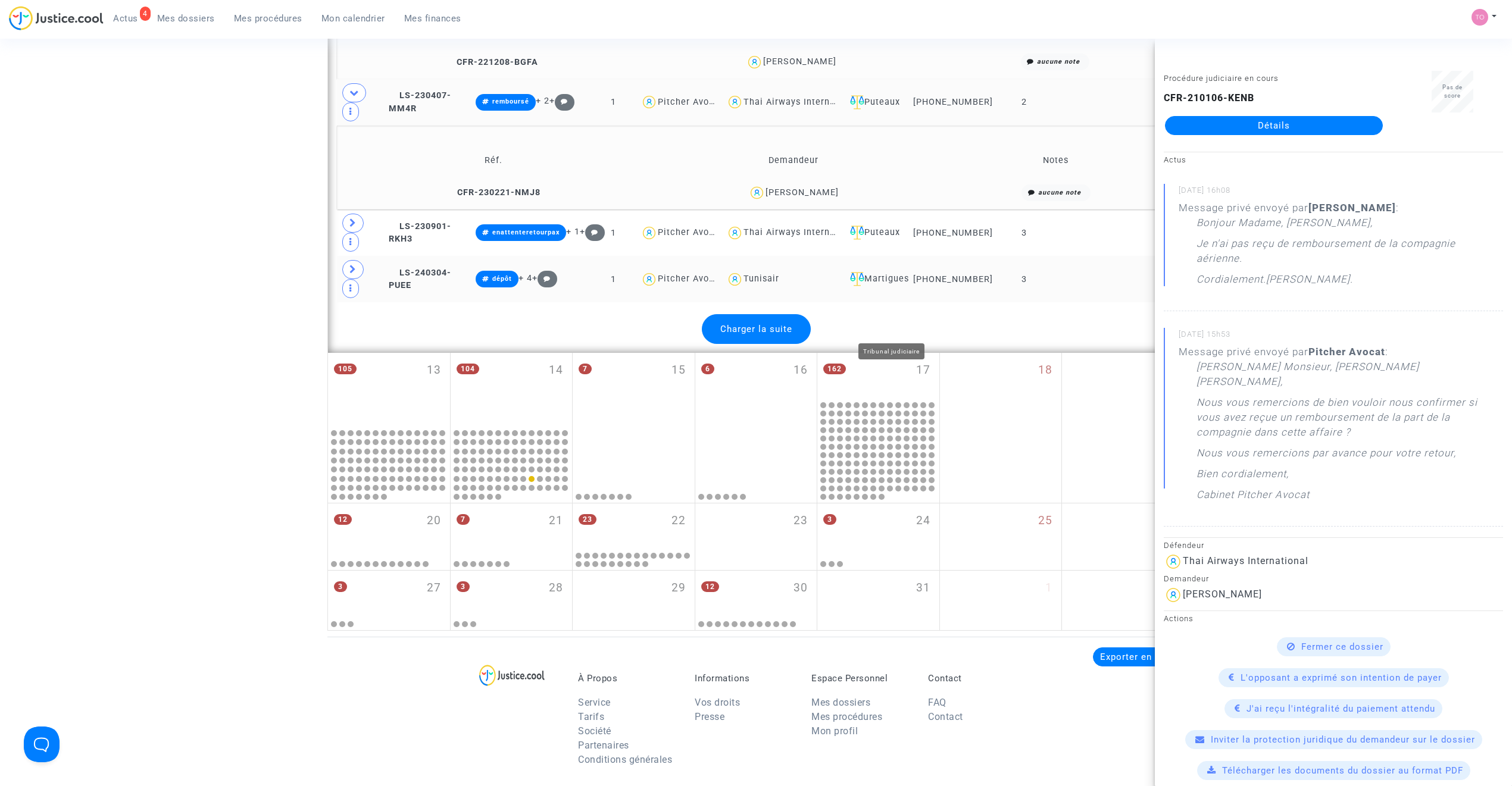
click at [904, 286] on div "Martigues" at bounding box center [874, 279] width 60 height 14
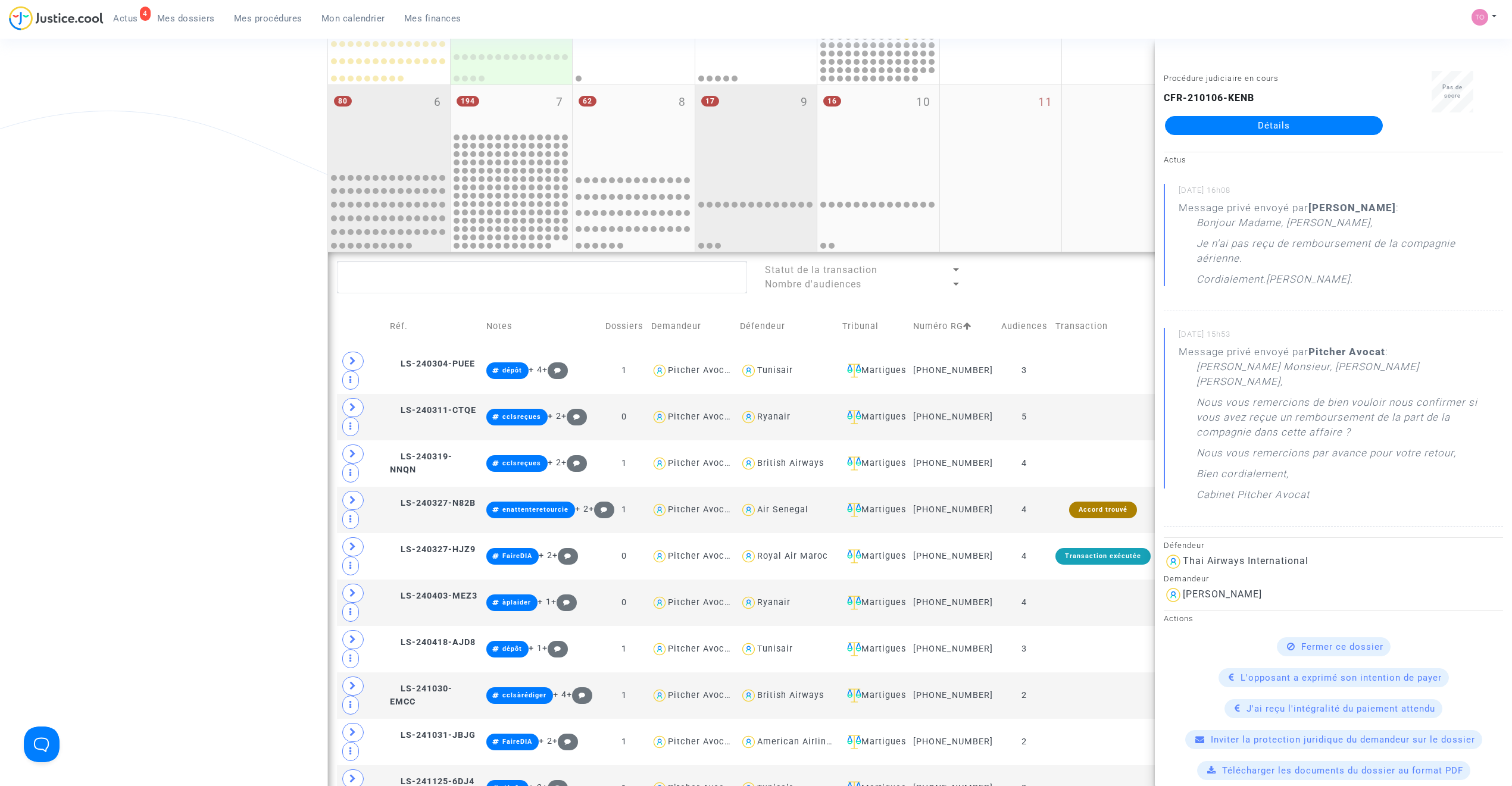
scroll to position [294, 0]
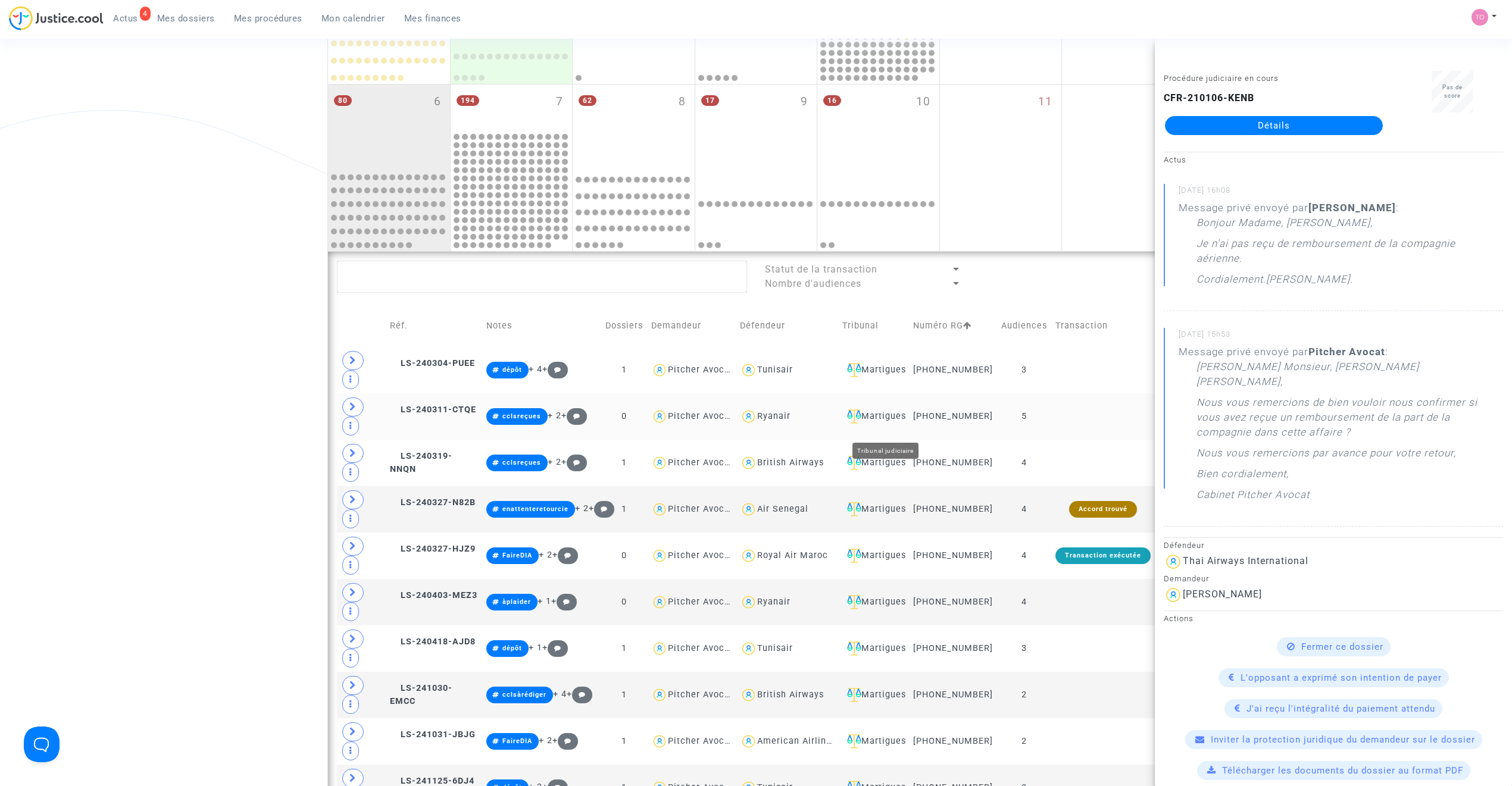
click at [894, 424] on div "Martigues" at bounding box center [873, 416] width 62 height 14
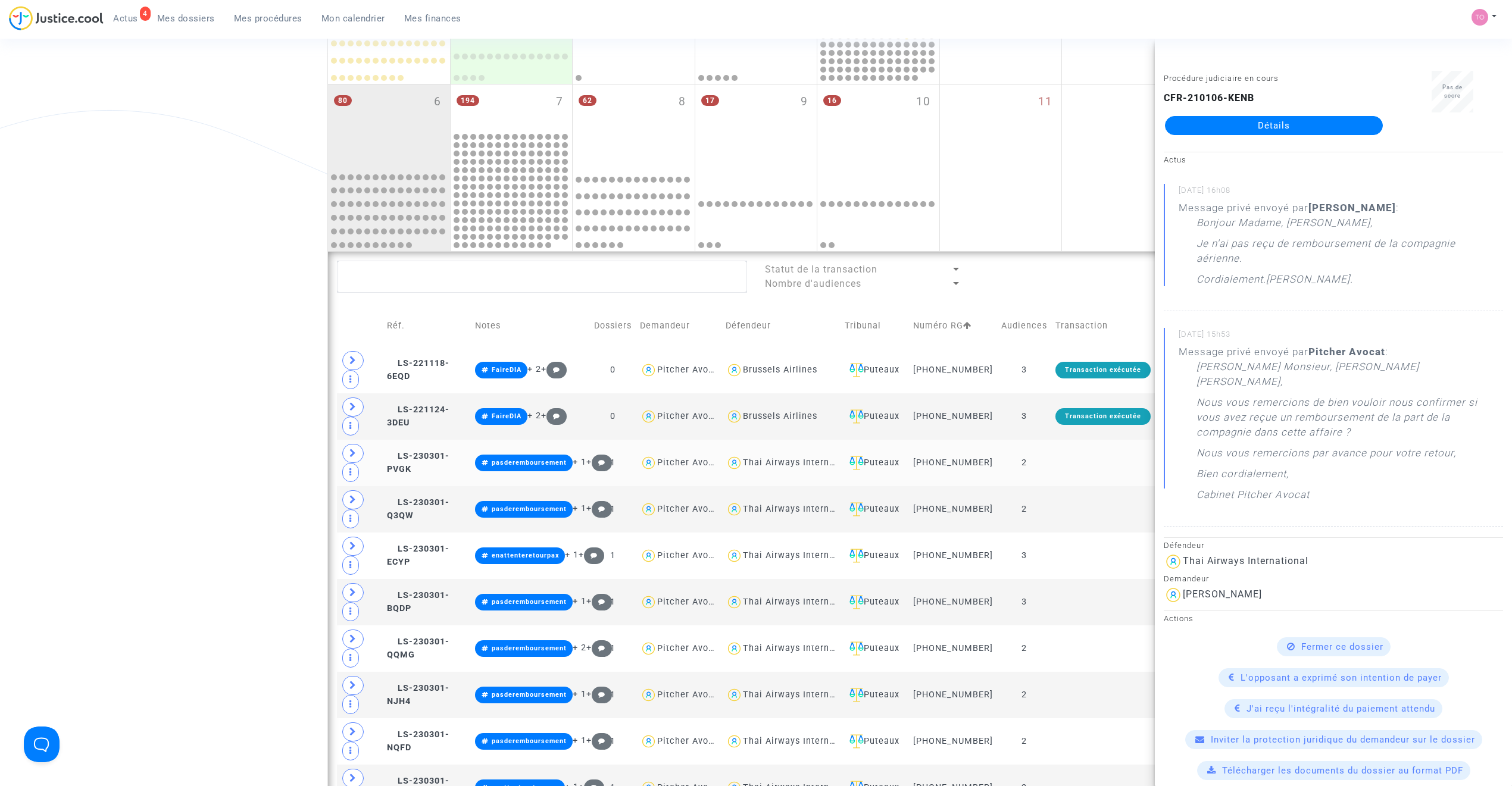
click at [800, 468] on div "Thai Airways International" at bounding box center [801, 462] width 117 height 10
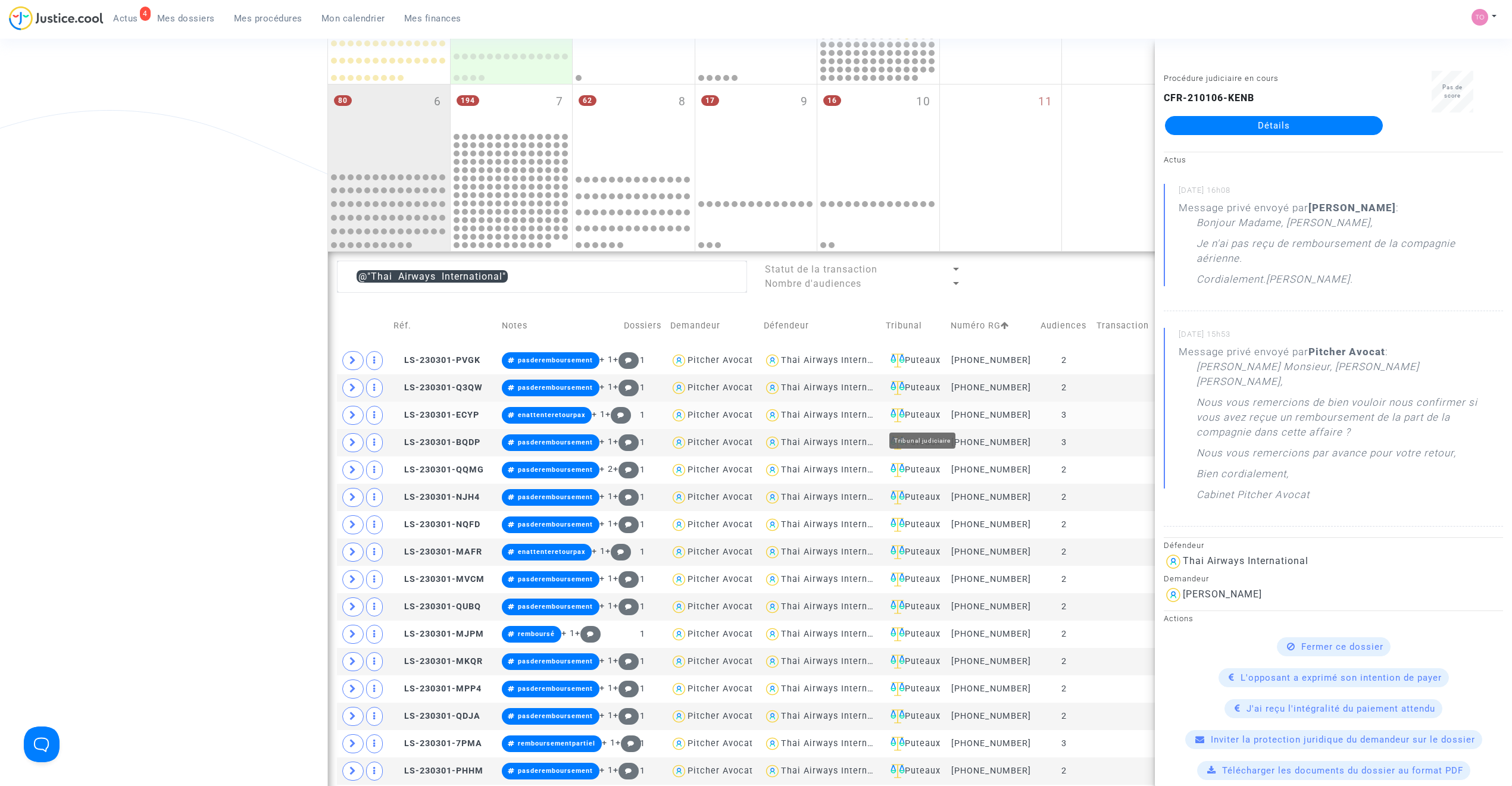
click at [924, 414] on div "Puteaux" at bounding box center [914, 415] width 57 height 14
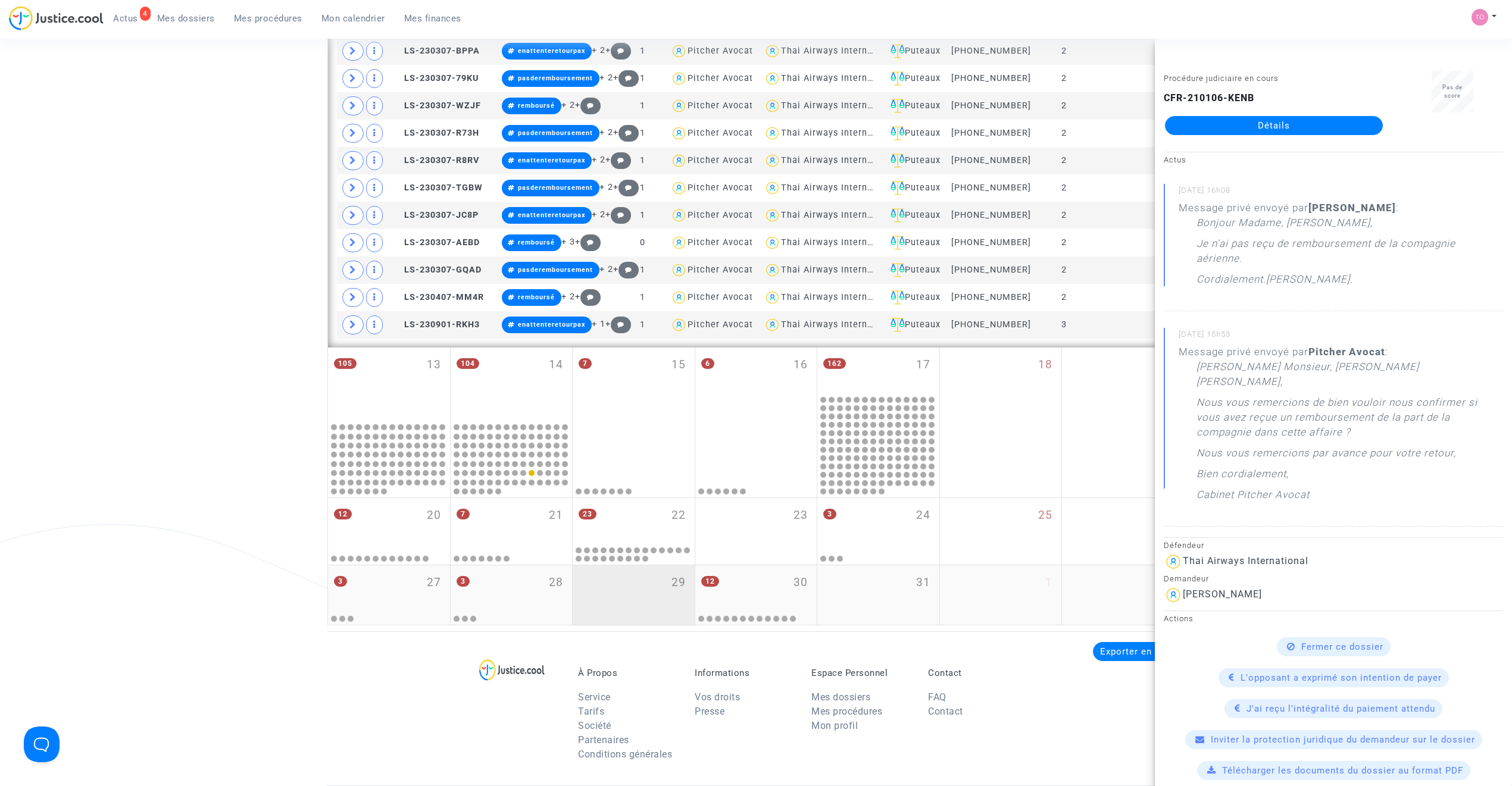
scroll to position [1511, 0]
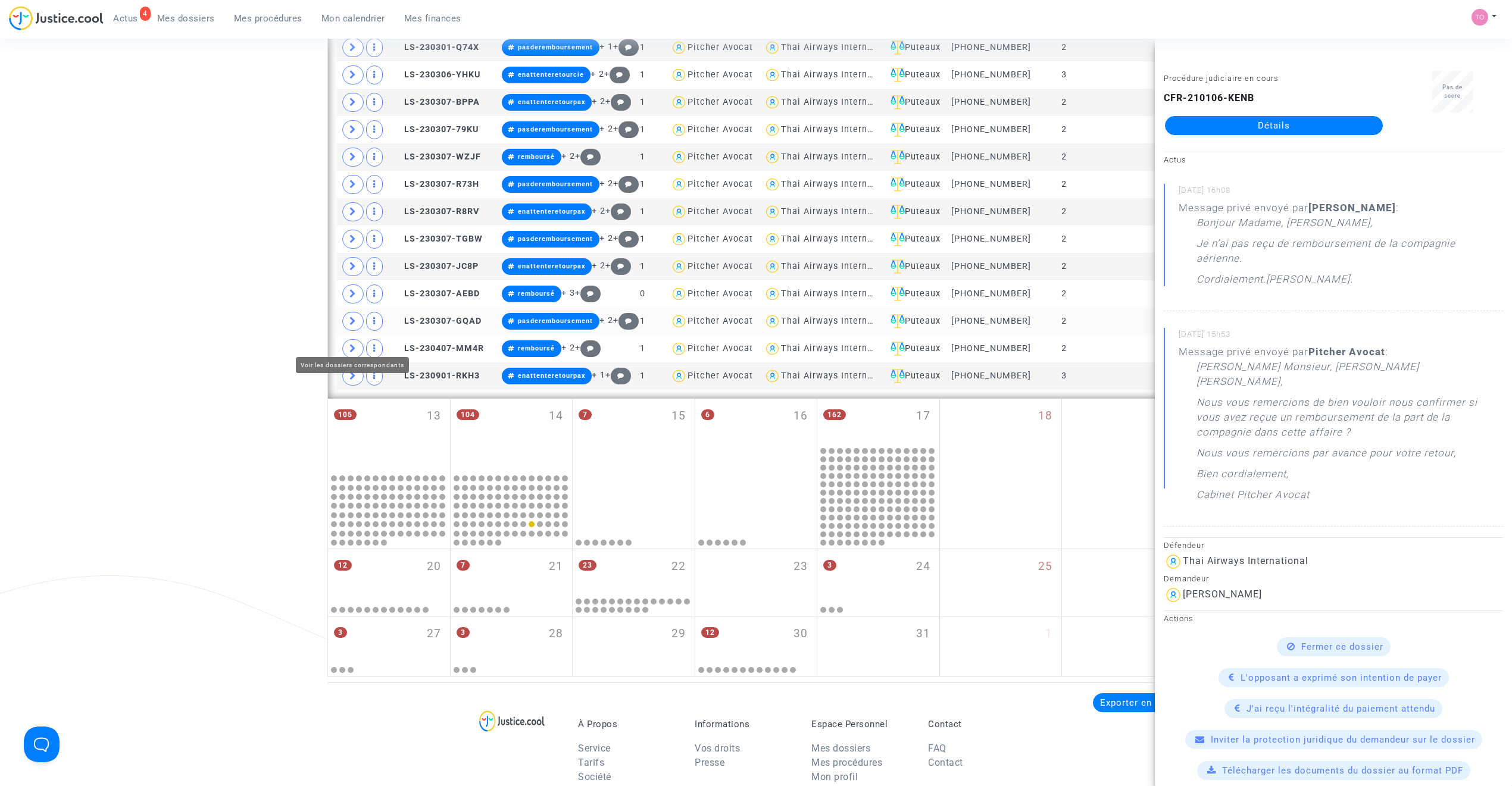
click at [353, 325] on icon at bounding box center [353, 321] width 7 height 9
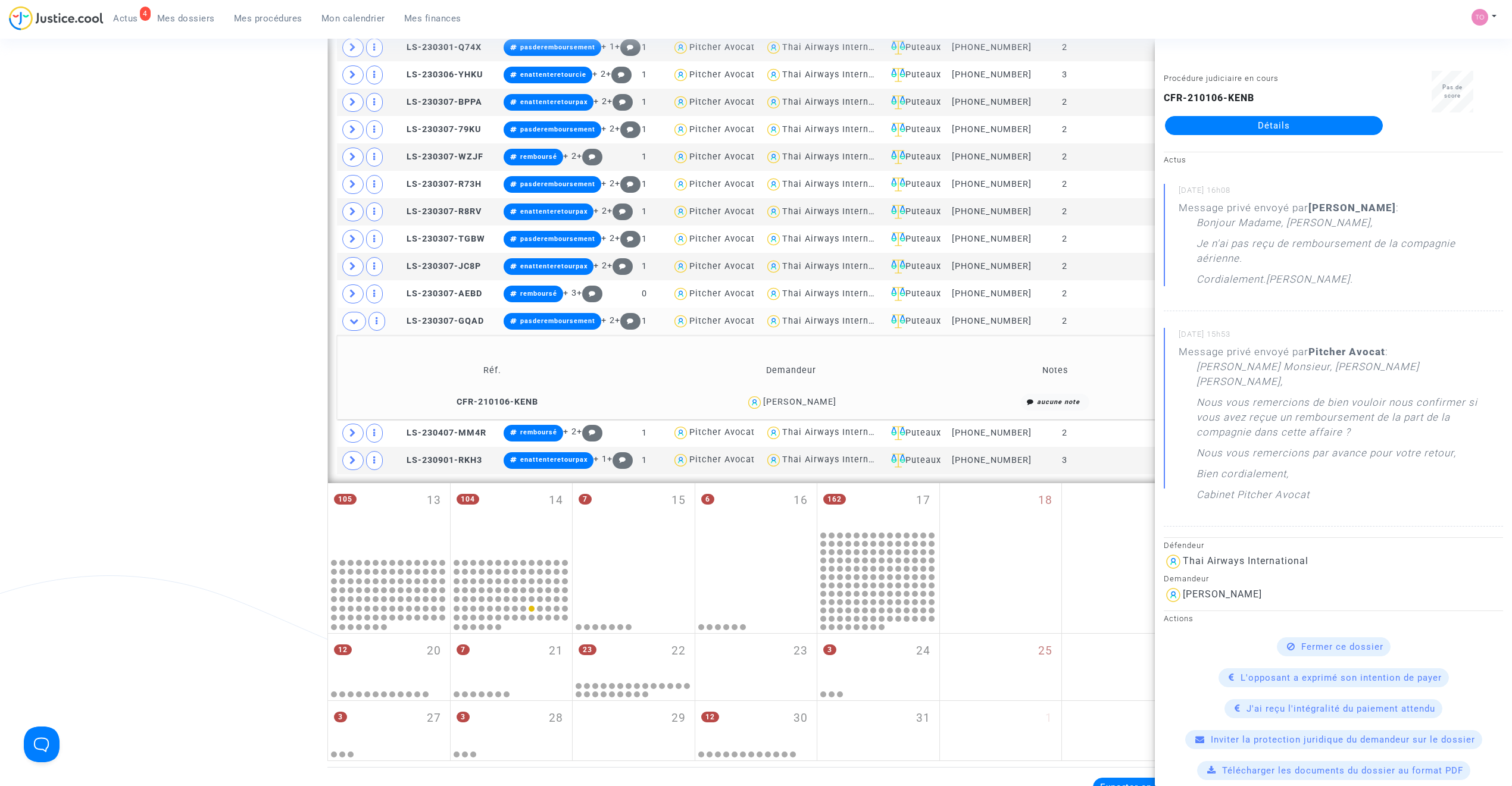
click at [773, 407] on div "Bérengère MALARTRE" at bounding box center [800, 401] width 73 height 10
click at [355, 443] on span at bounding box center [353, 433] width 21 height 19
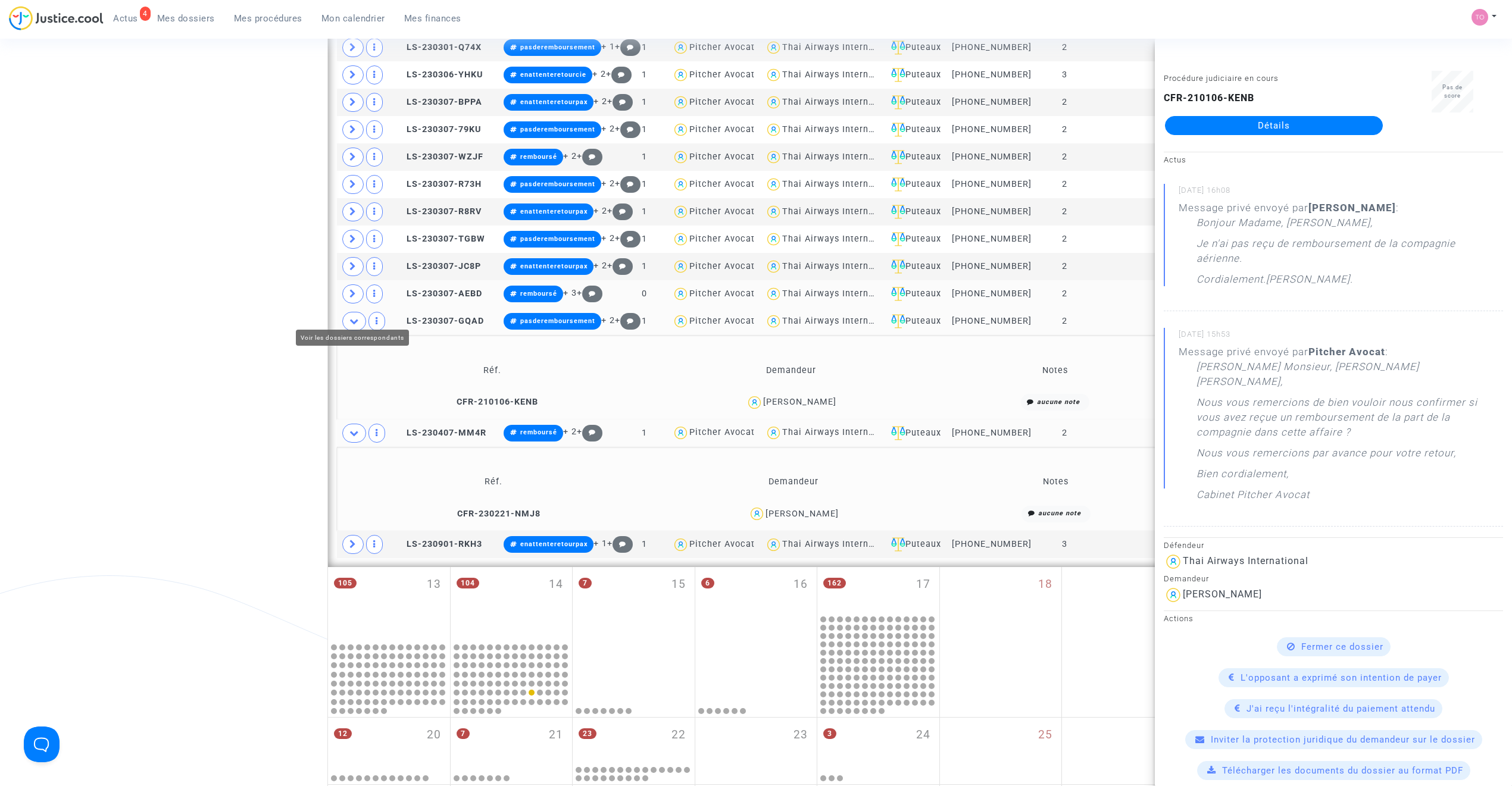
click at [361, 303] on span at bounding box center [353, 293] width 21 height 19
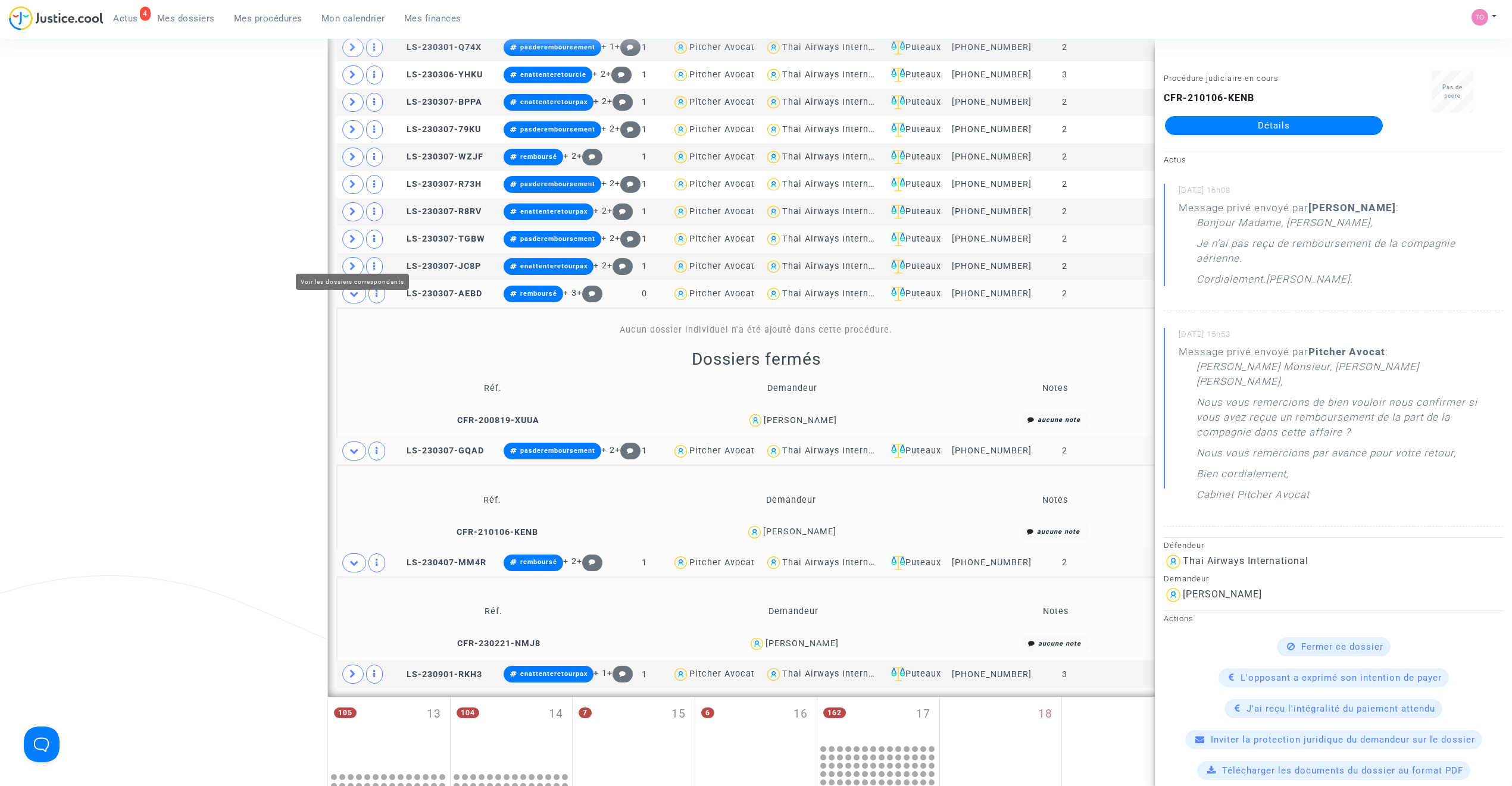
click at [354, 244] on icon at bounding box center [353, 239] width 7 height 9
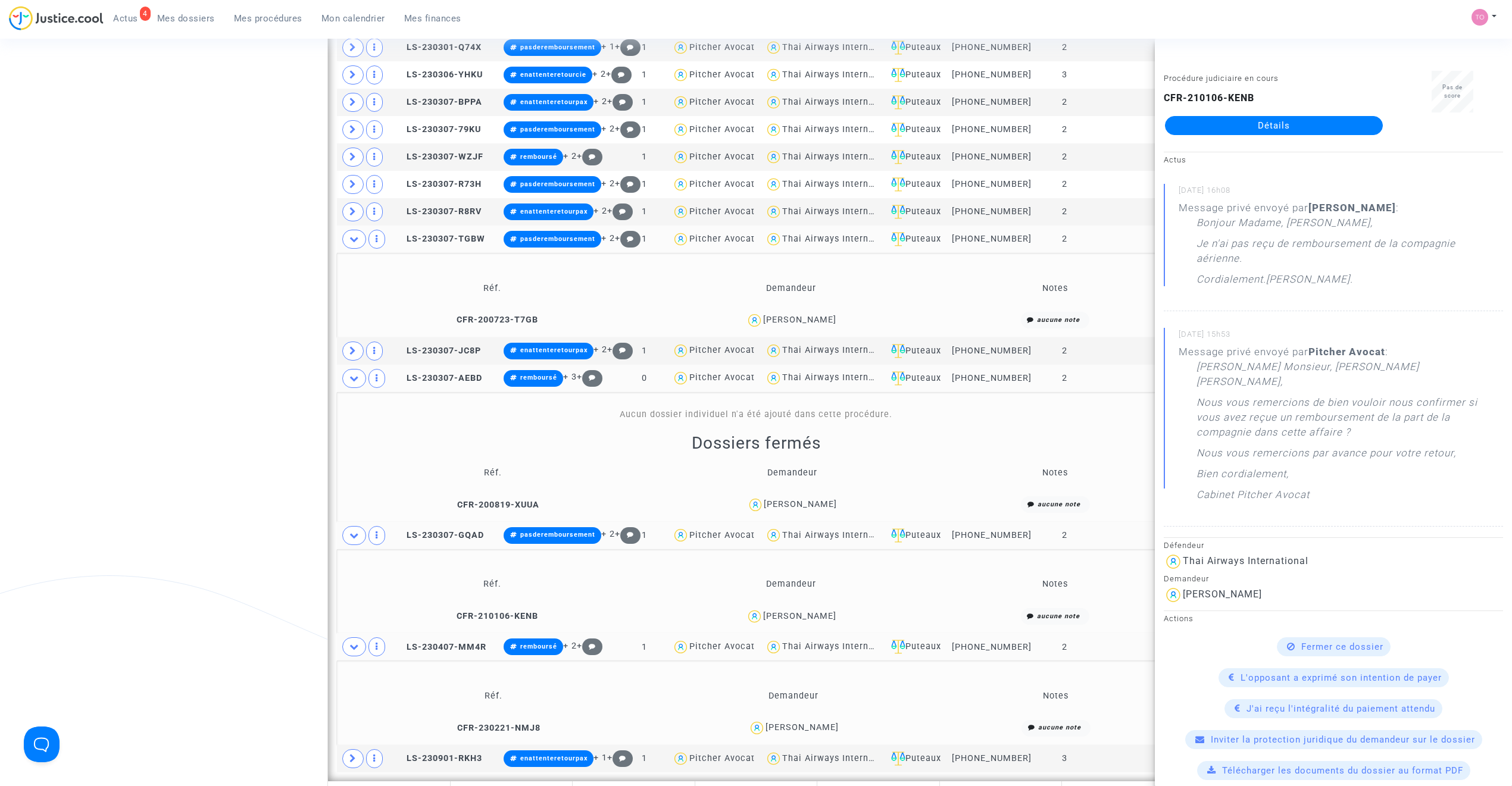
click at [816, 325] on div "Karim Doumou" at bounding box center [800, 319] width 73 height 10
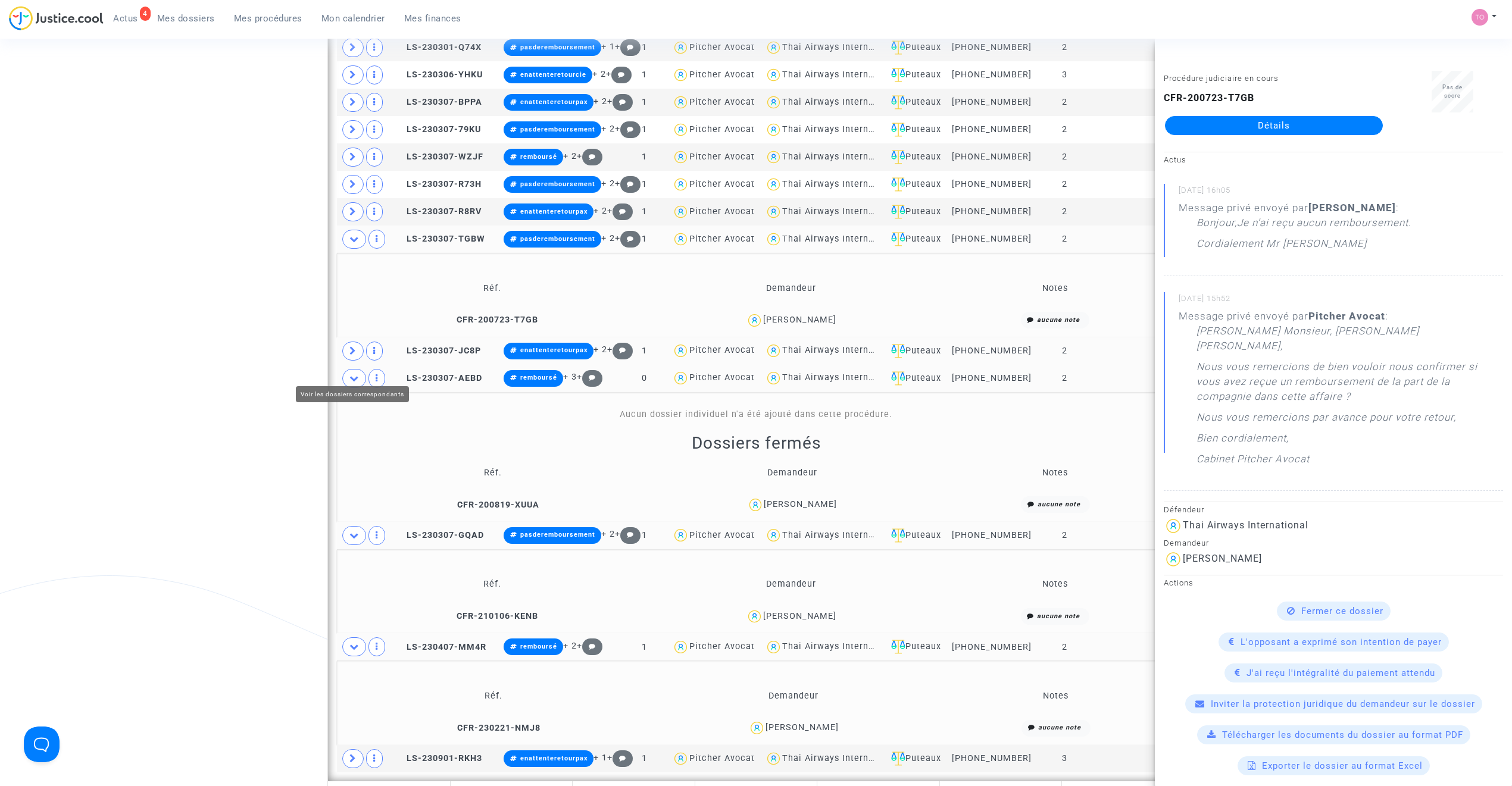
click at [355, 356] on icon at bounding box center [353, 351] width 7 height 9
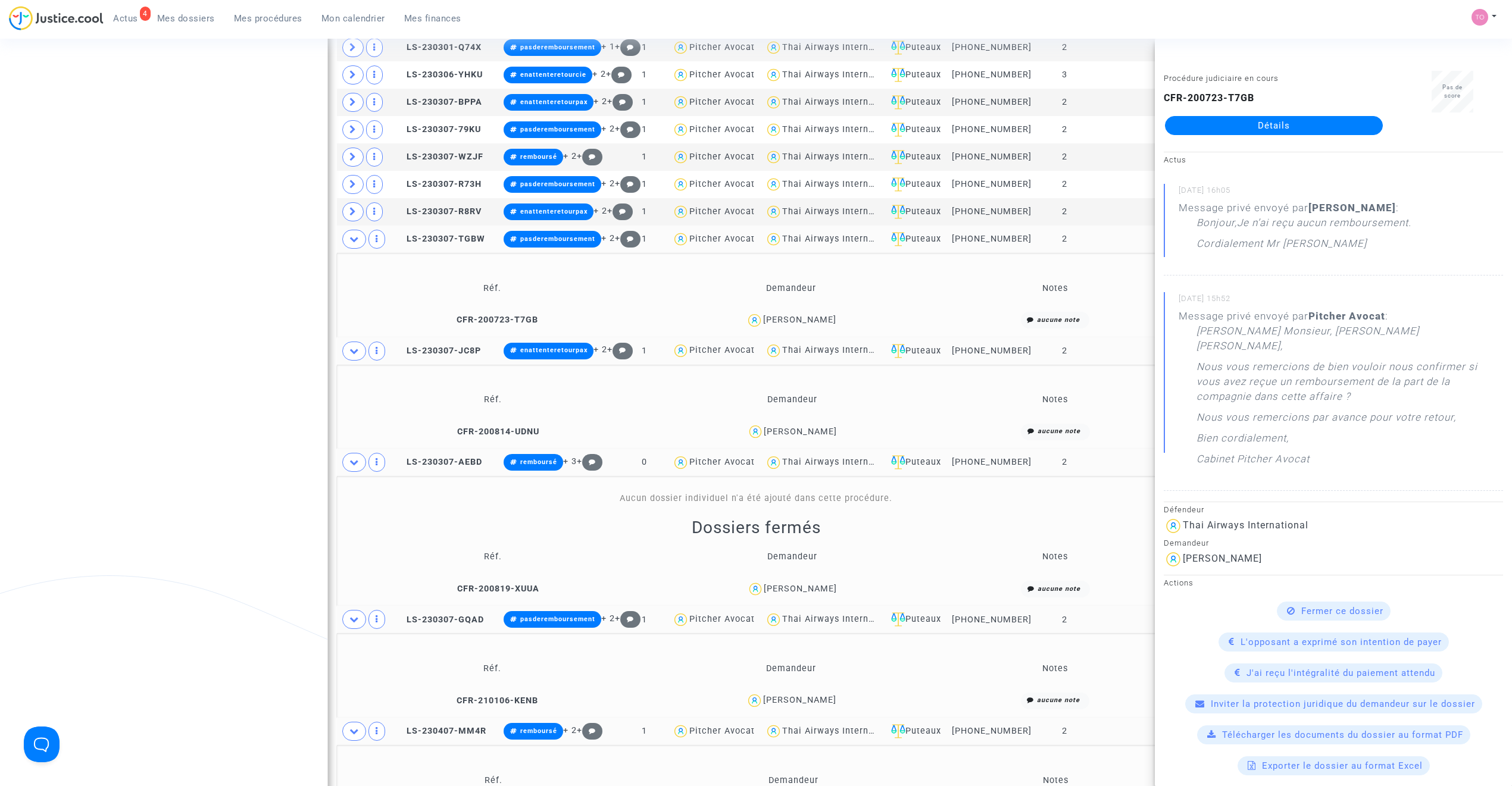
click at [800, 437] on div "Loréane Parmentier" at bounding box center [800, 431] width 73 height 10
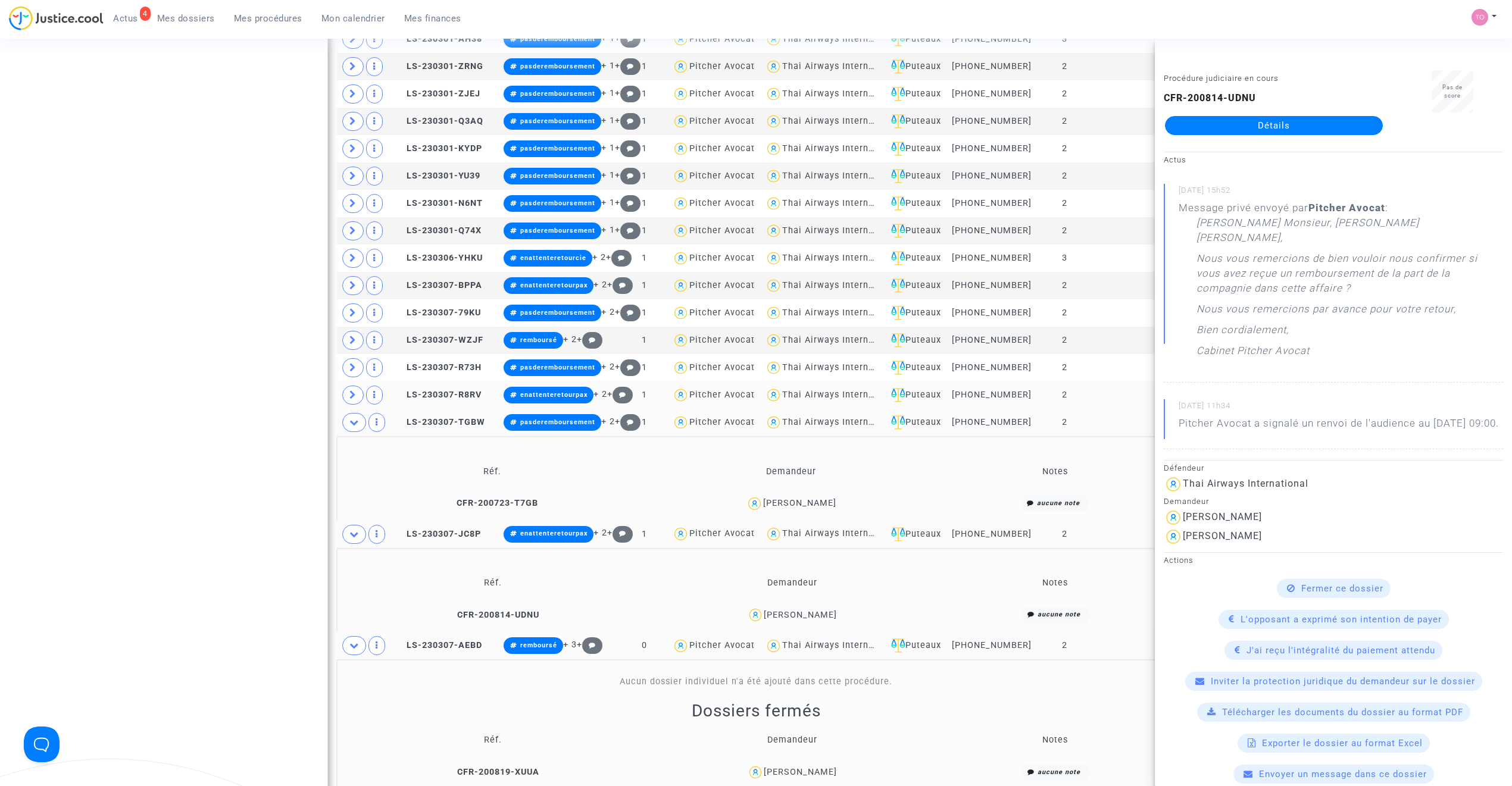
scroll to position [1352, 0]
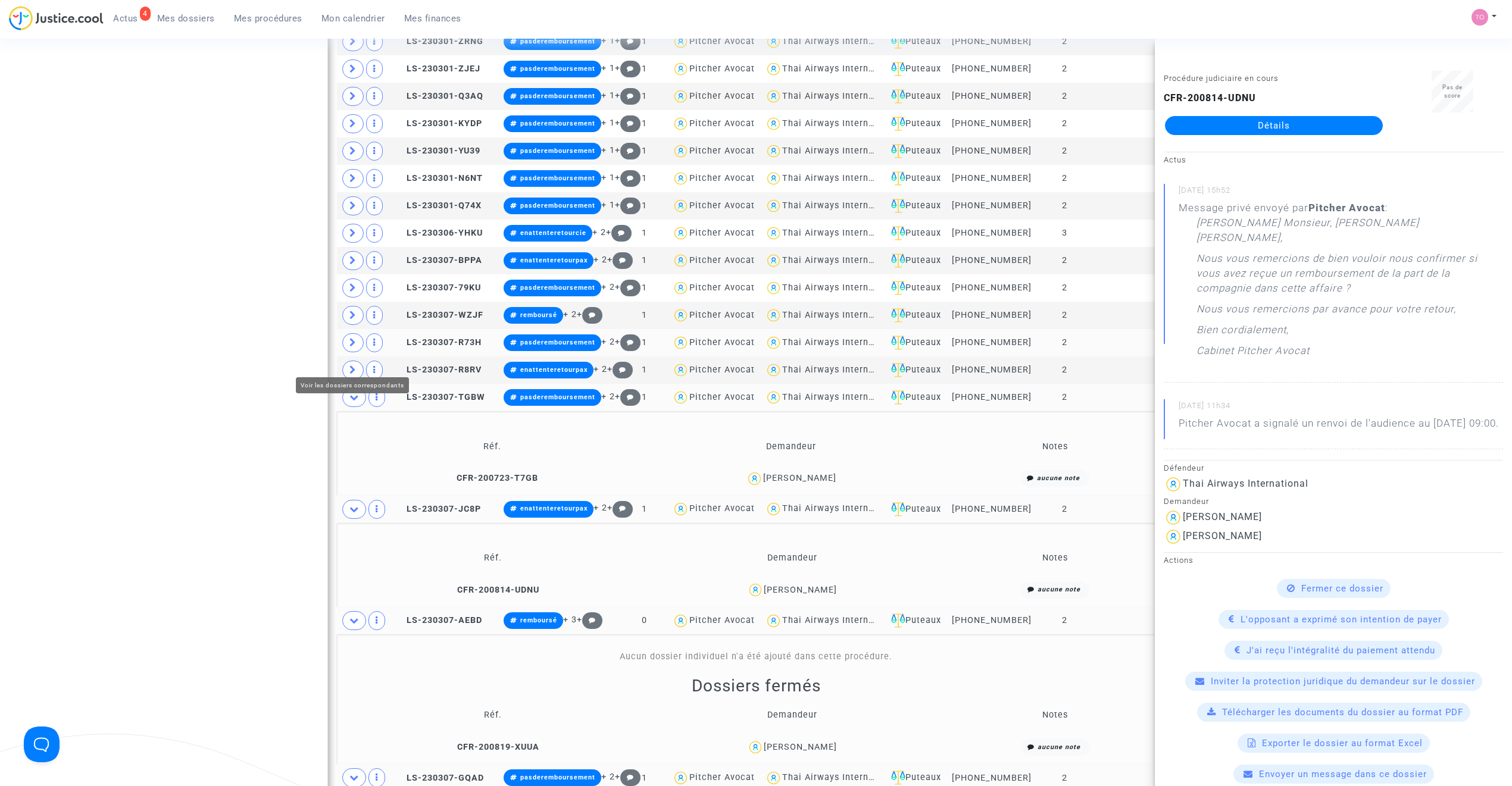
click at [354, 352] on span at bounding box center [353, 342] width 21 height 19
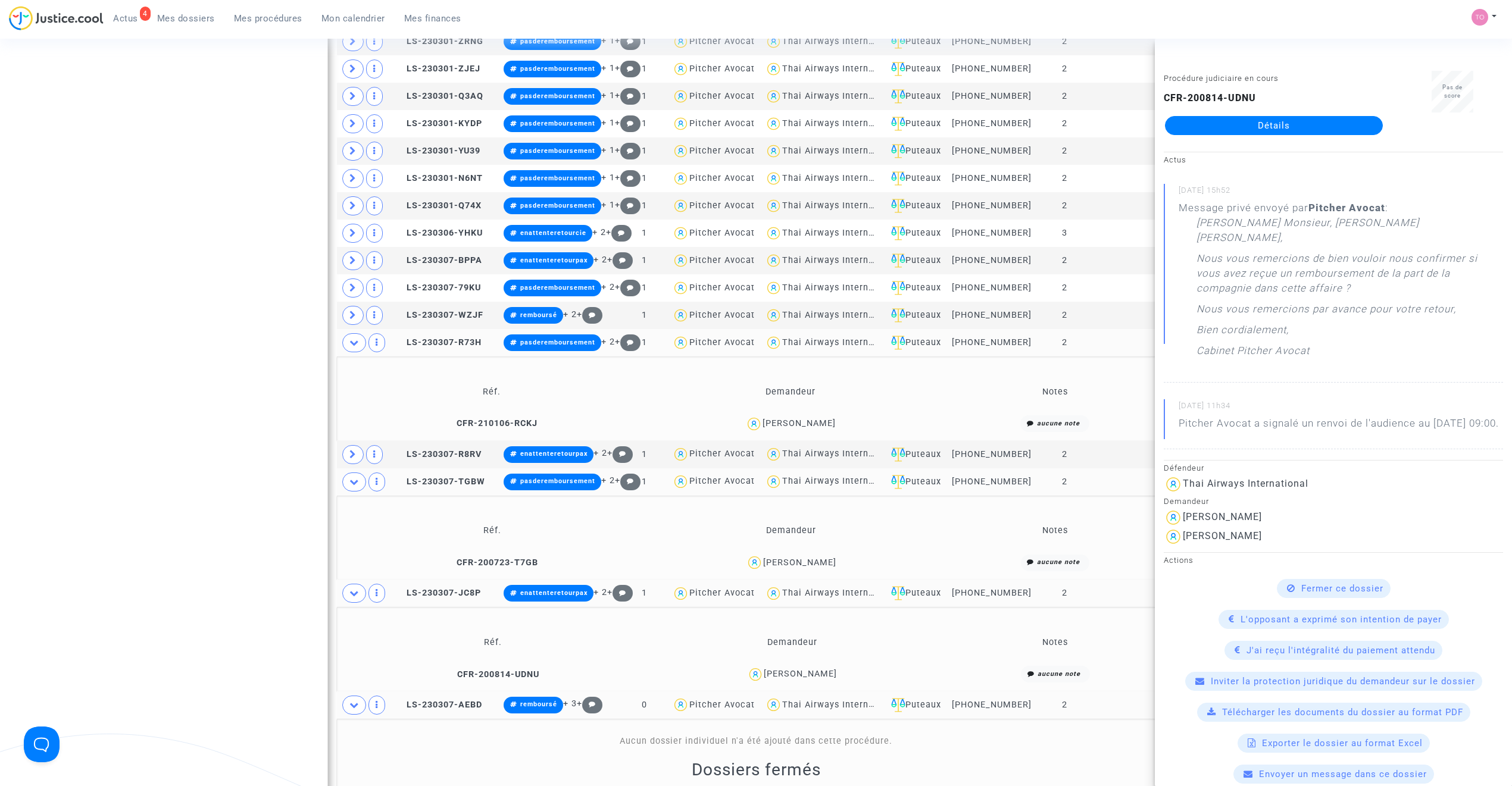
click at [795, 429] on div "Stéphane ROBIN" at bounding box center [799, 423] width 73 height 10
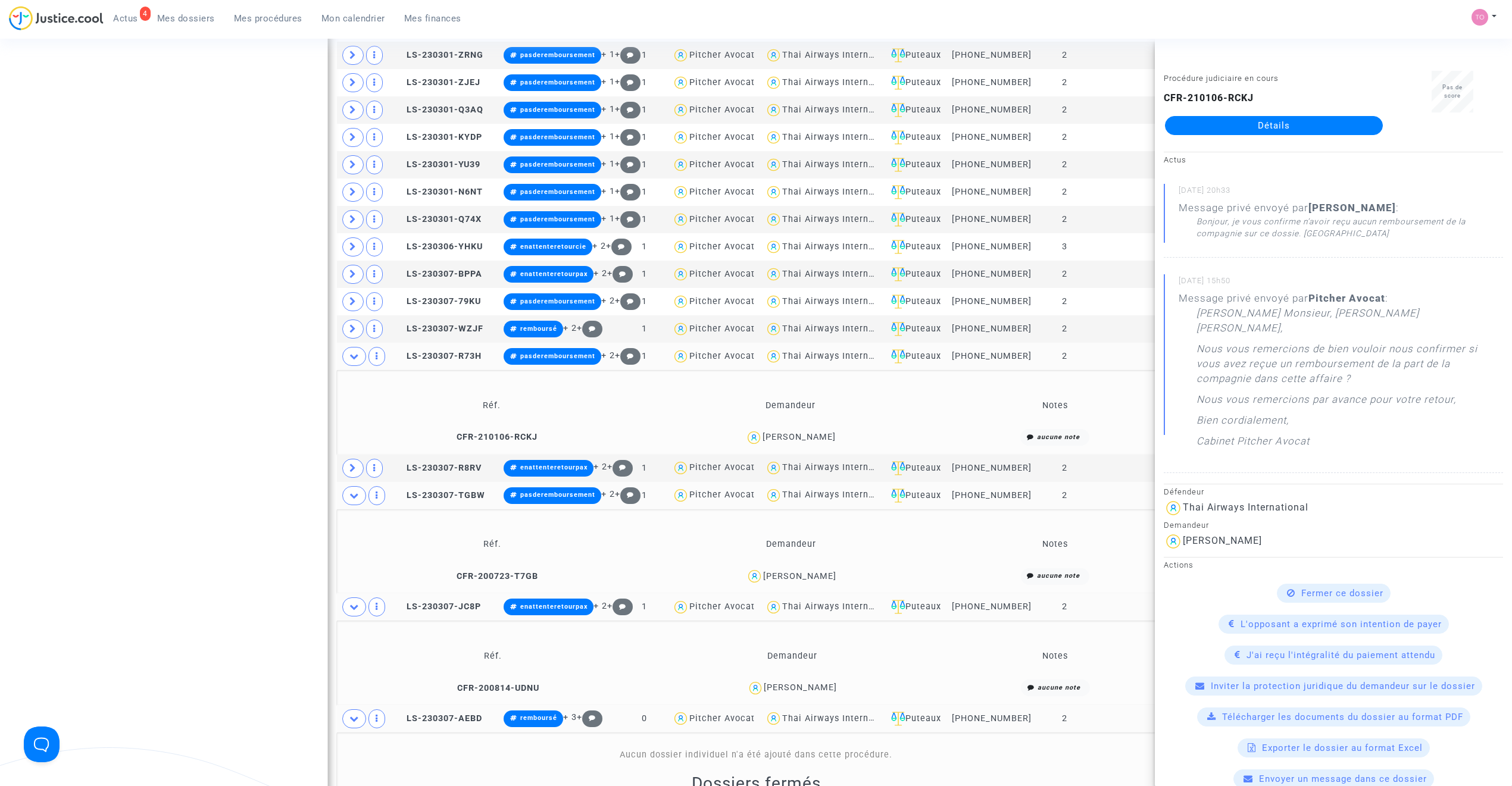
scroll to position [1326, 0]
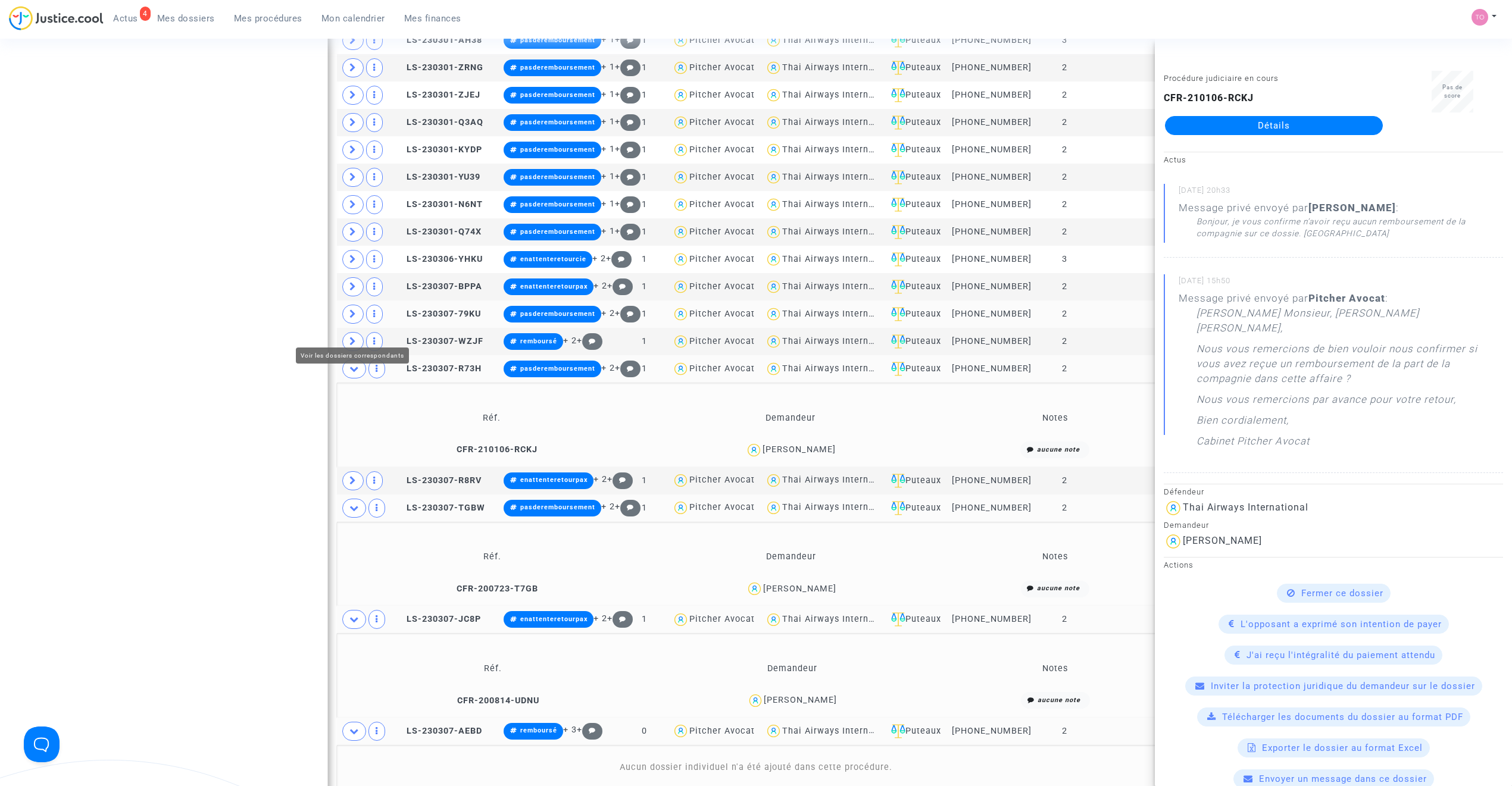
click at [345, 324] on span at bounding box center [353, 314] width 21 height 19
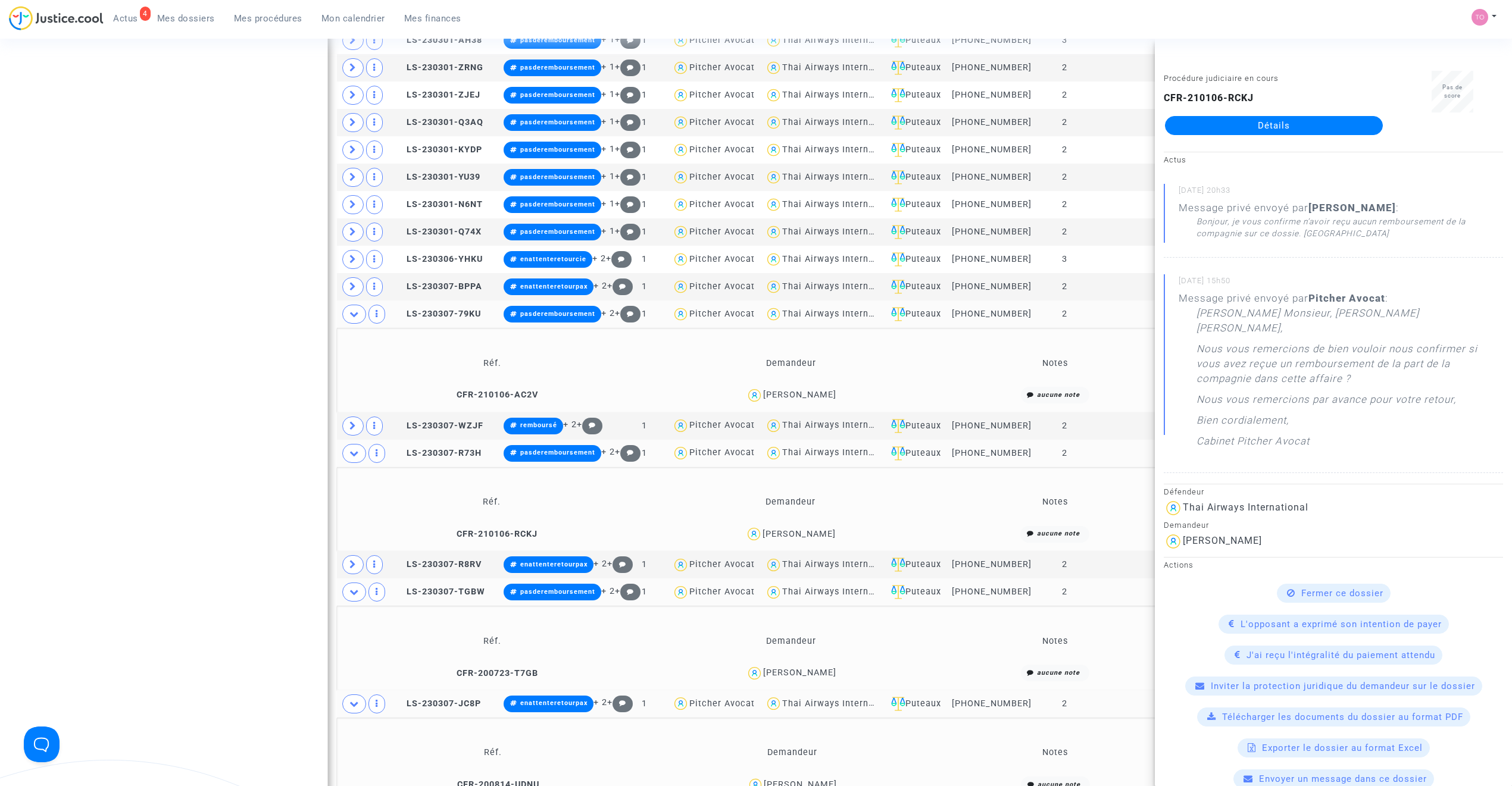
click at [798, 400] on div "Julien Roullier" at bounding box center [800, 394] width 73 height 10
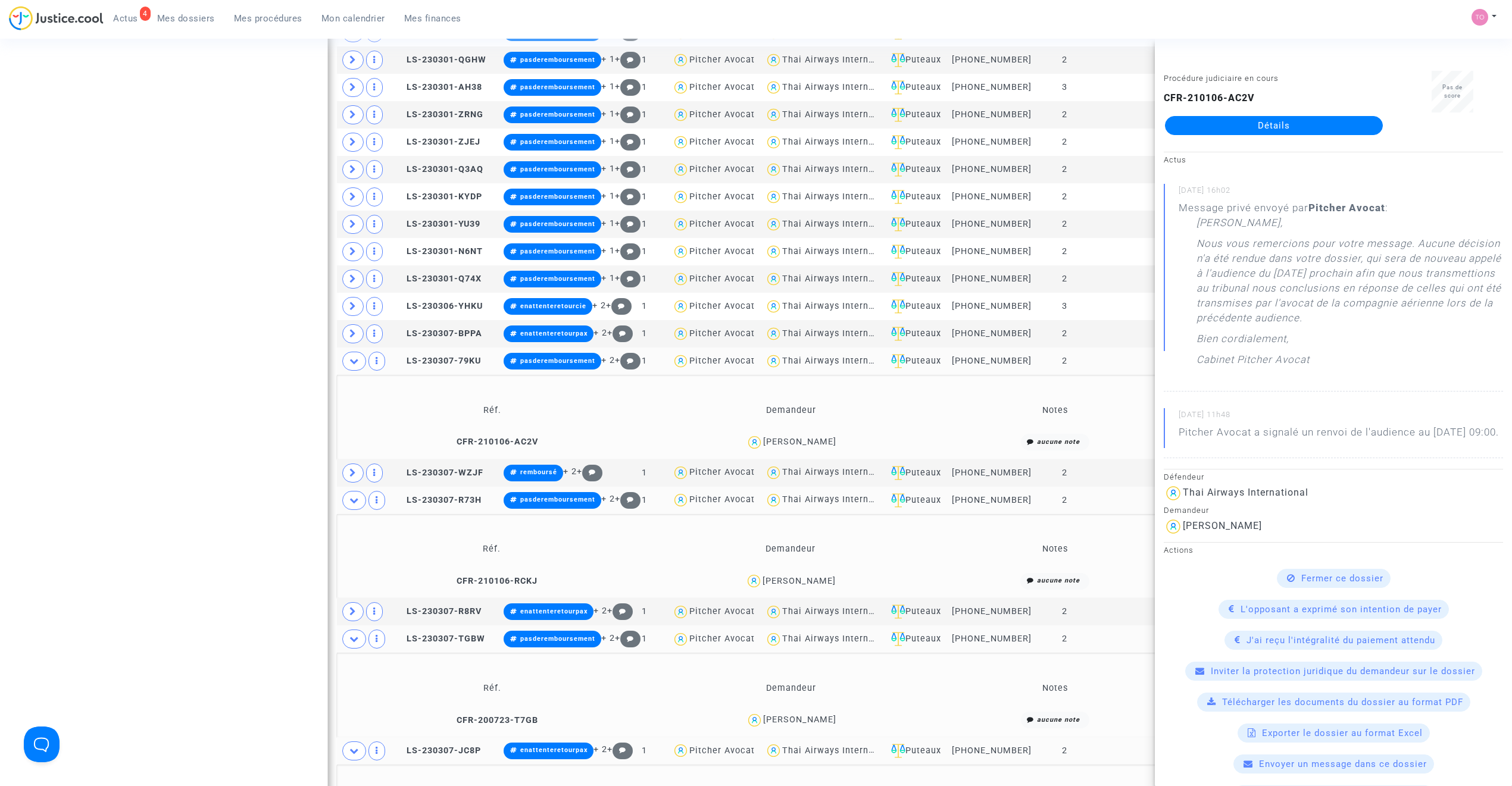
scroll to position [1247, 0]
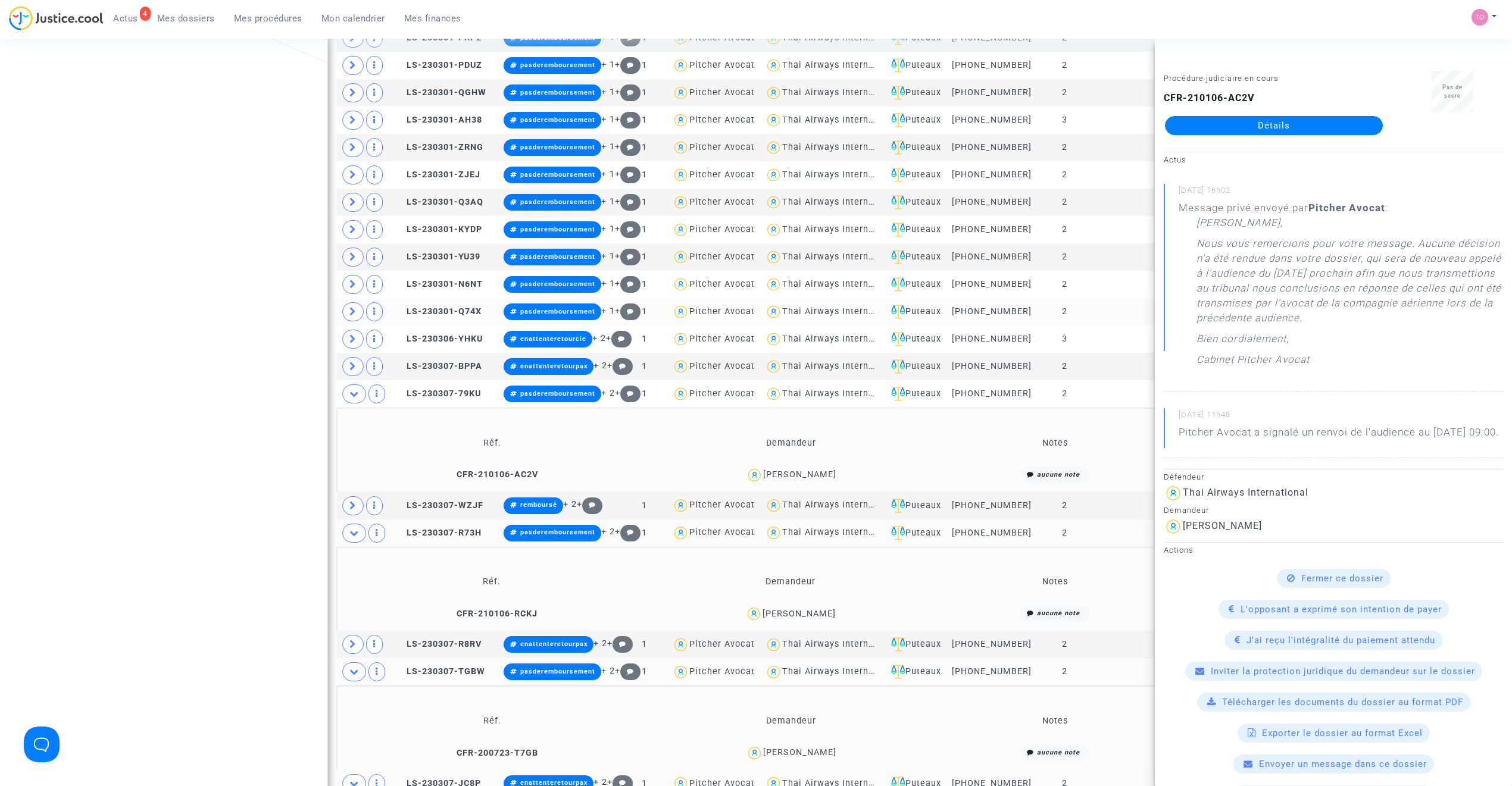
click at [358, 321] on span at bounding box center [353, 311] width 21 height 19
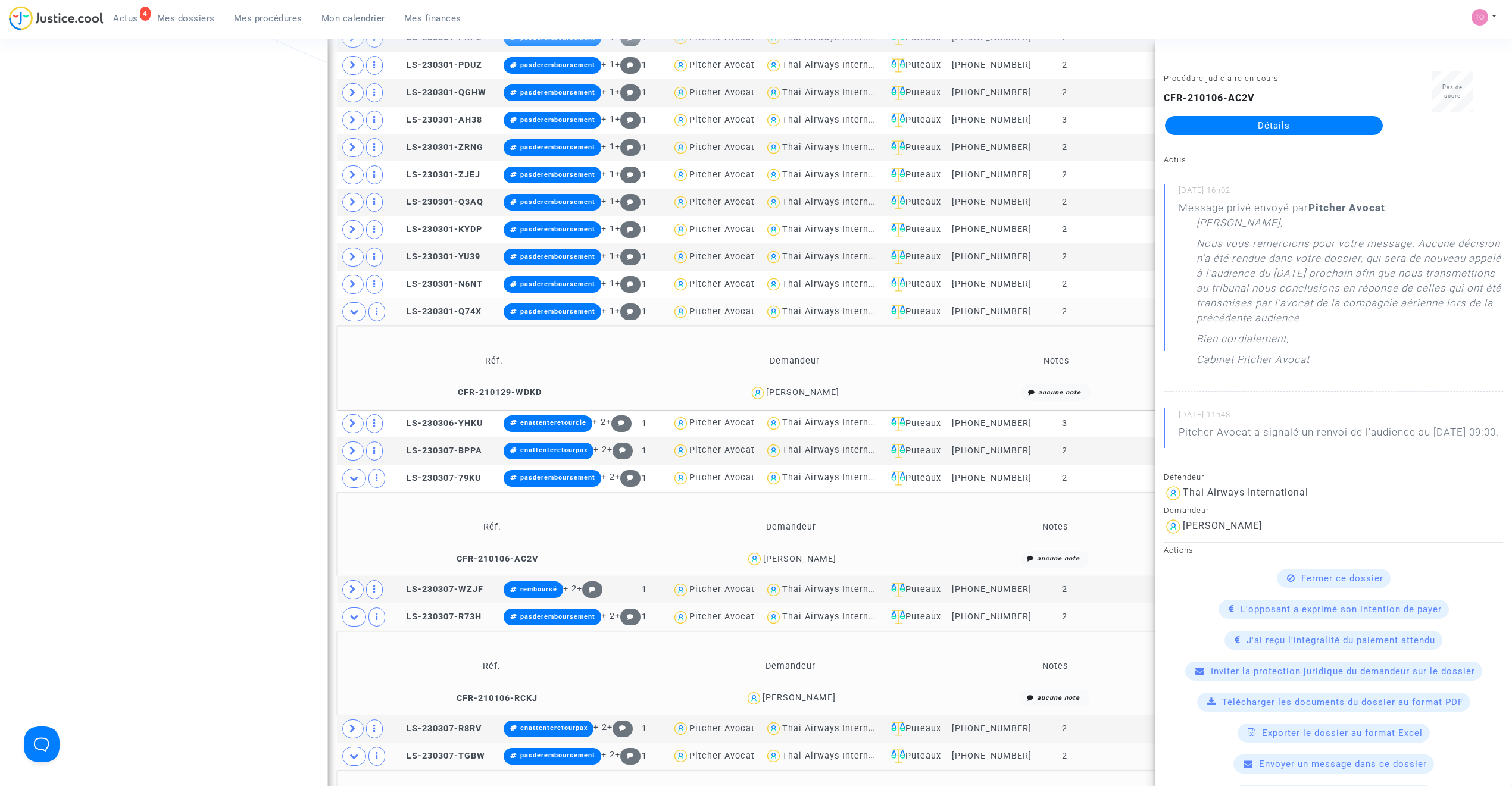
click at [766, 402] on img at bounding box center [758, 392] width 17 height 17
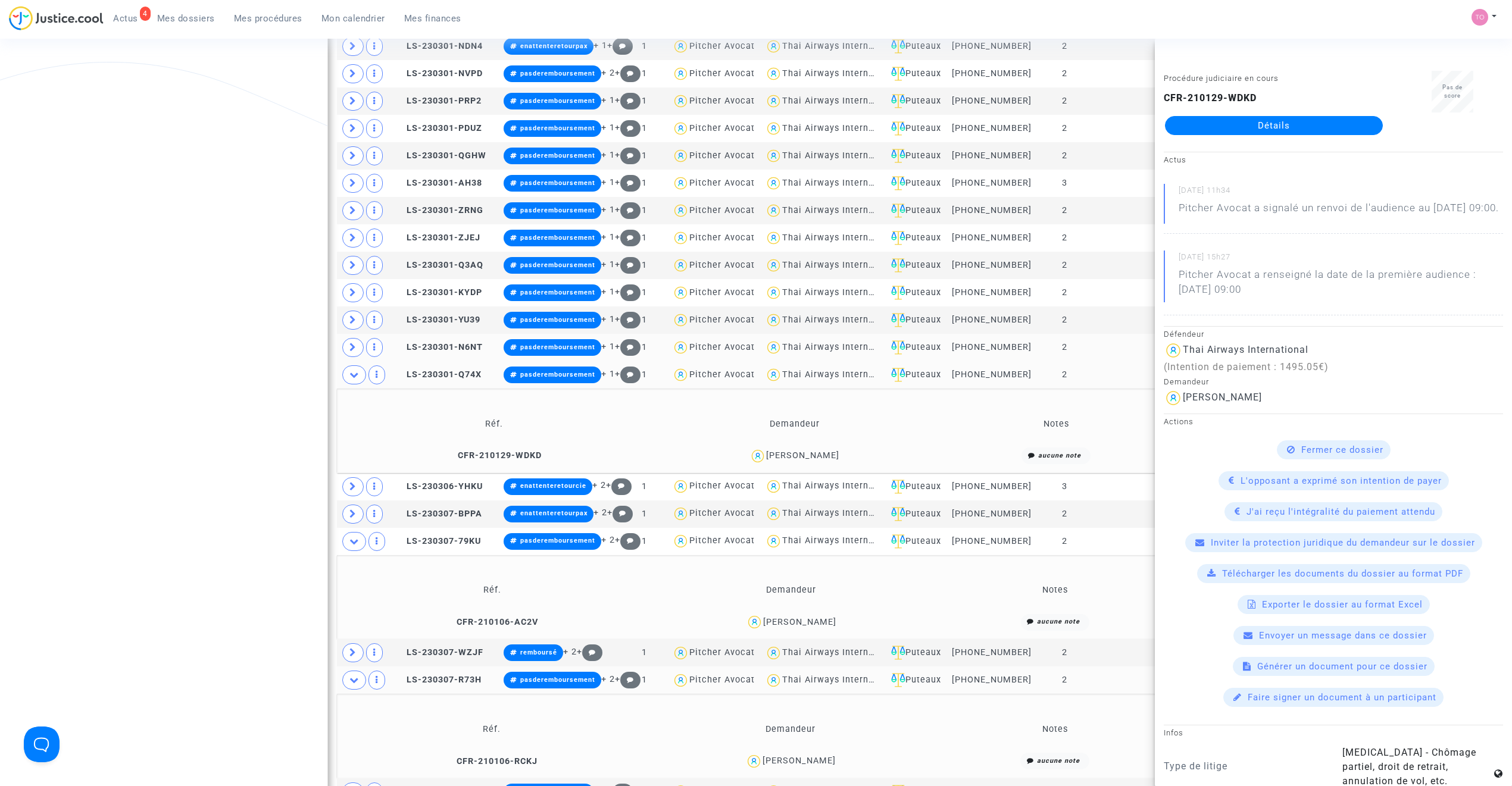
scroll to position [1140, 0]
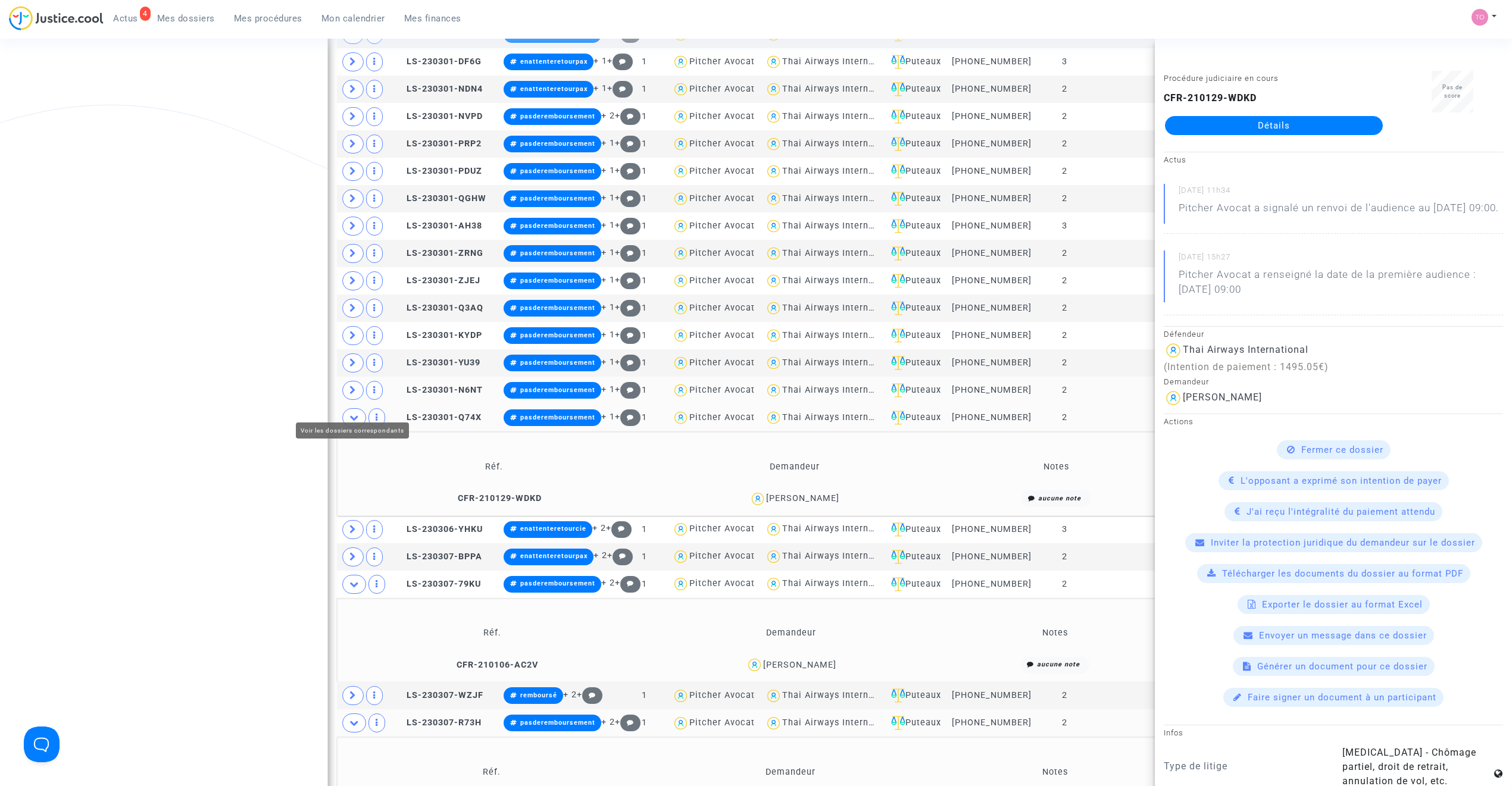
click at [358, 400] on span at bounding box center [353, 389] width 21 height 19
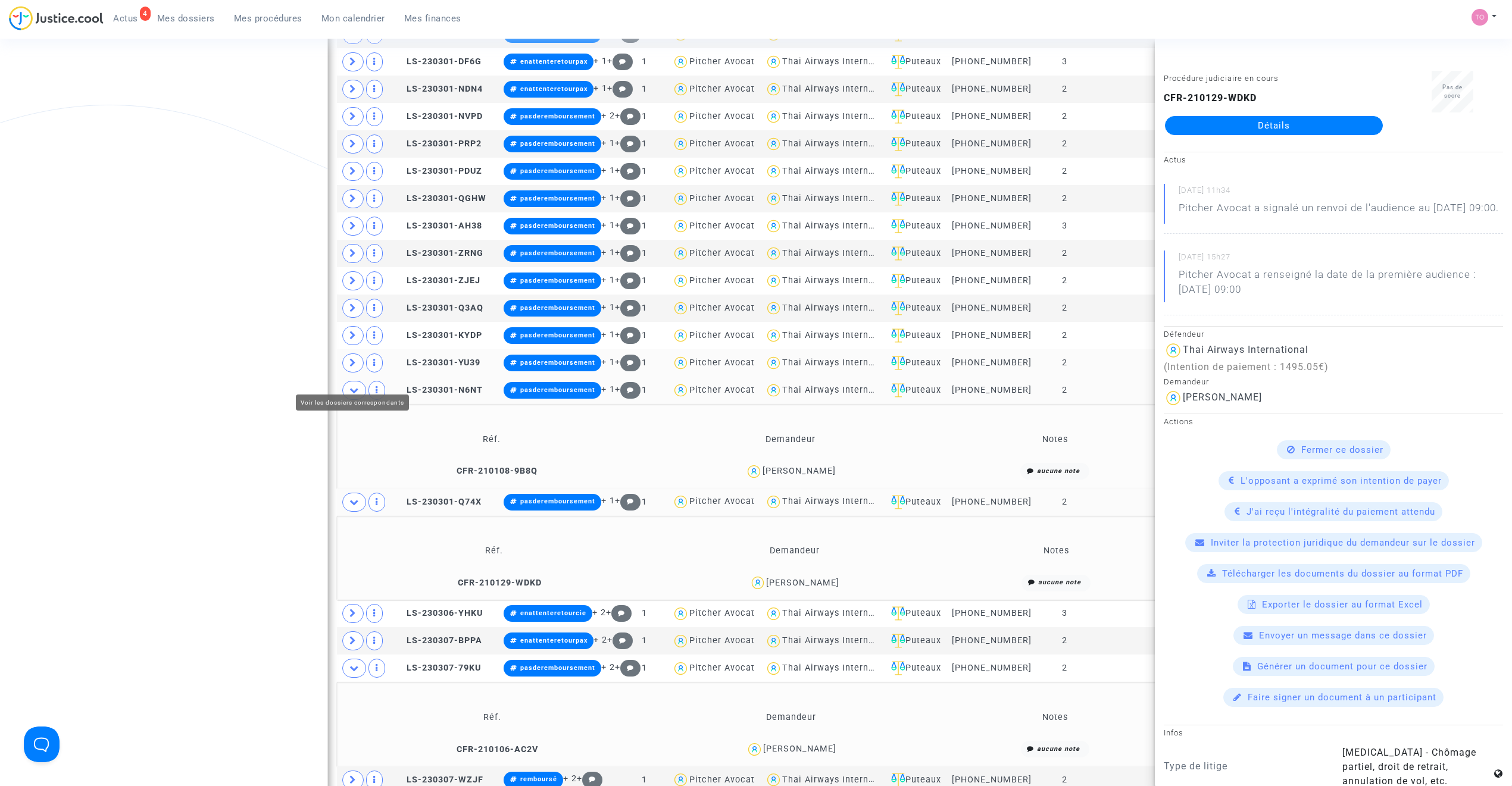
click at [351, 367] on icon at bounding box center [353, 363] width 7 height 9
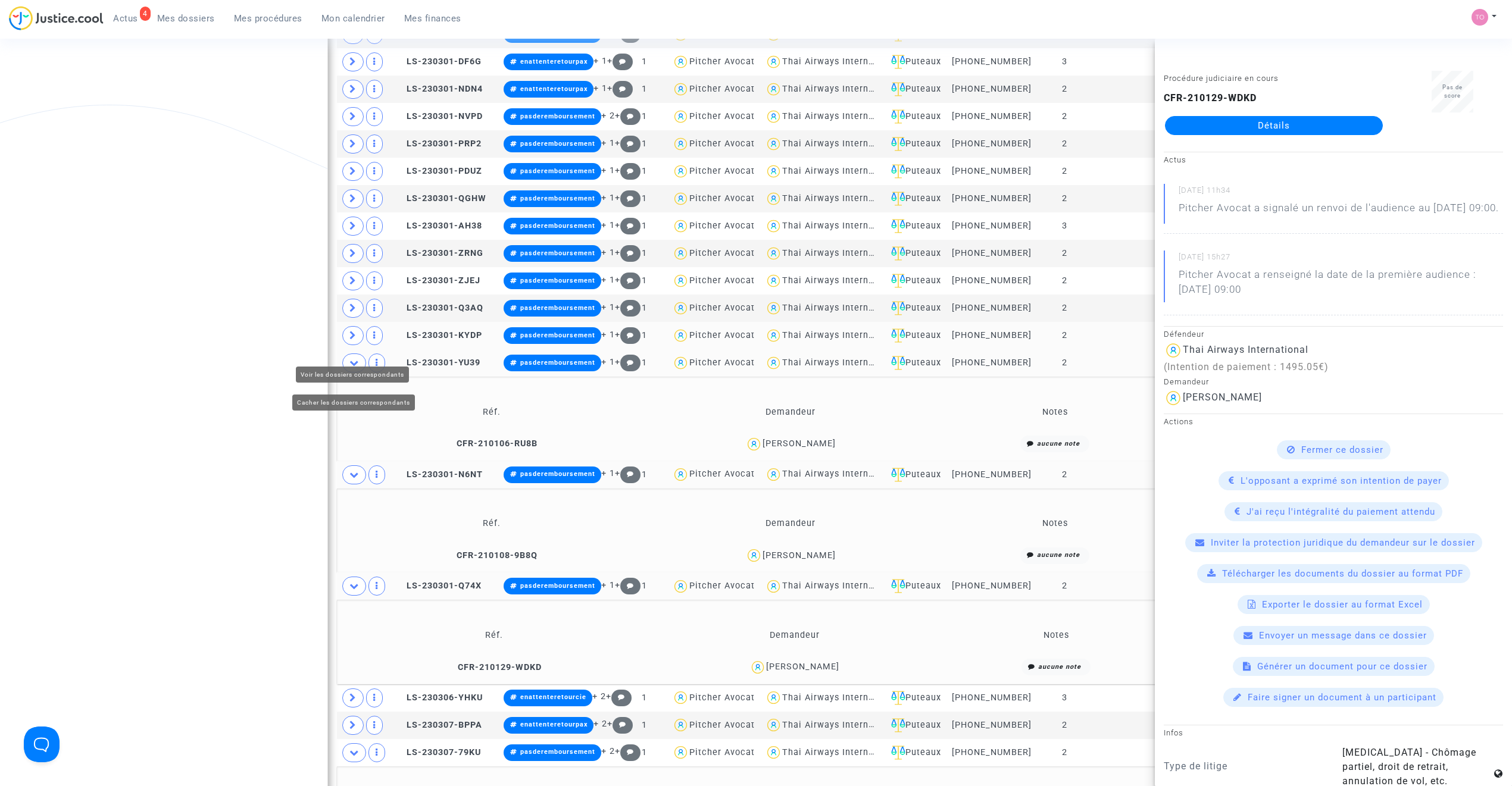
click at [351, 340] on icon at bounding box center [353, 335] width 7 height 9
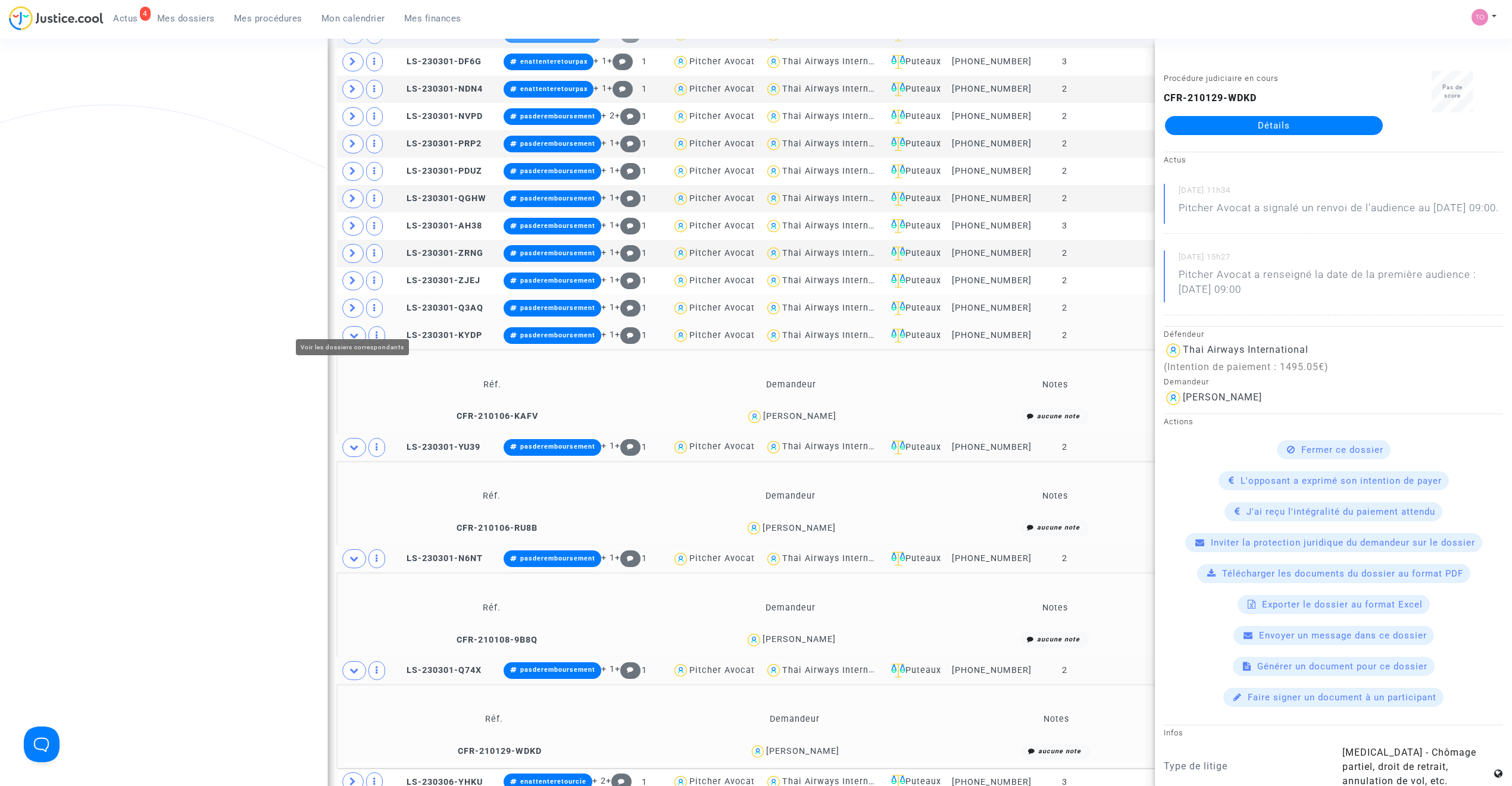
click at [350, 312] on icon at bounding box center [353, 308] width 7 height 9
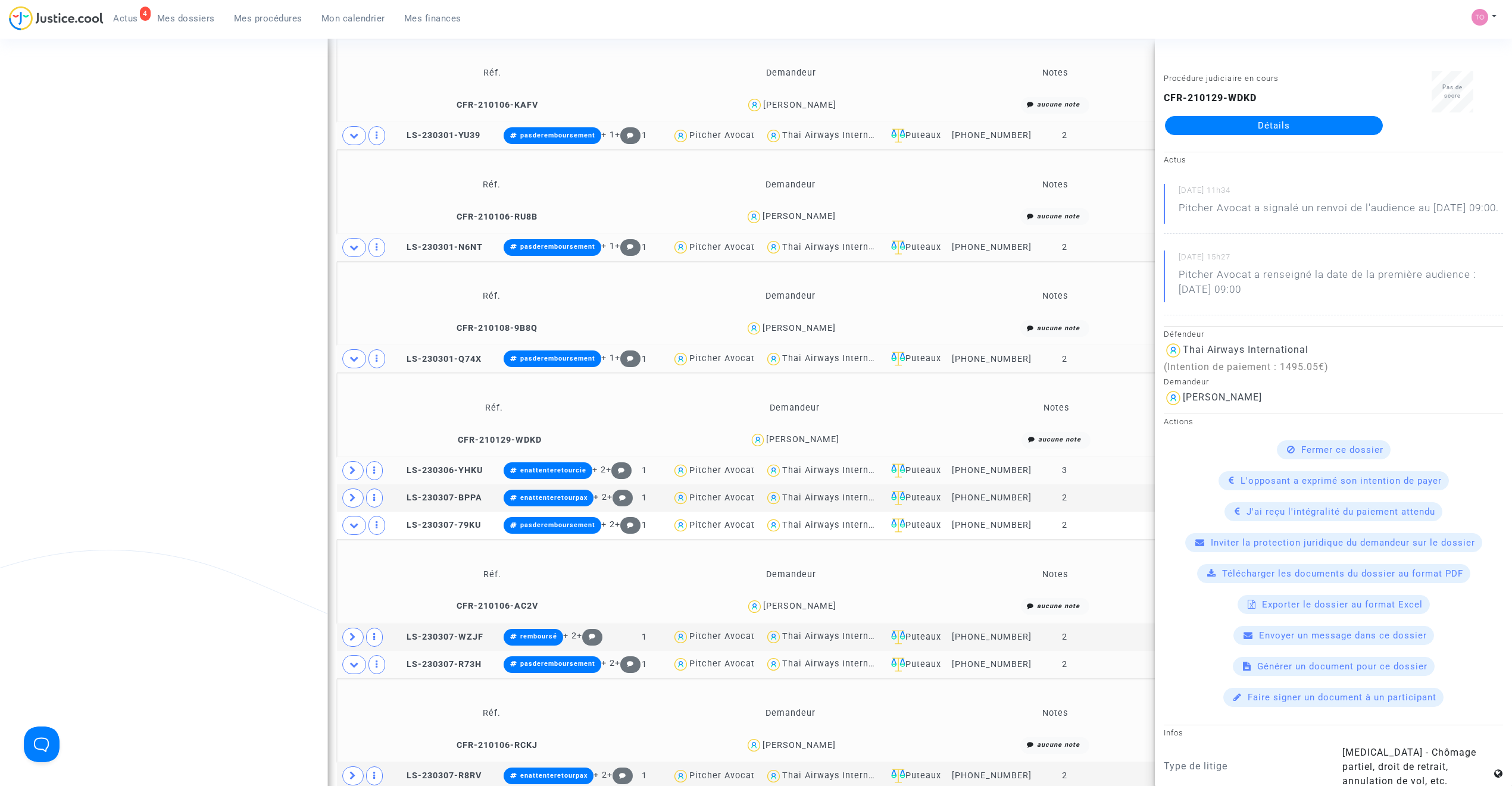
scroll to position [1564, 0]
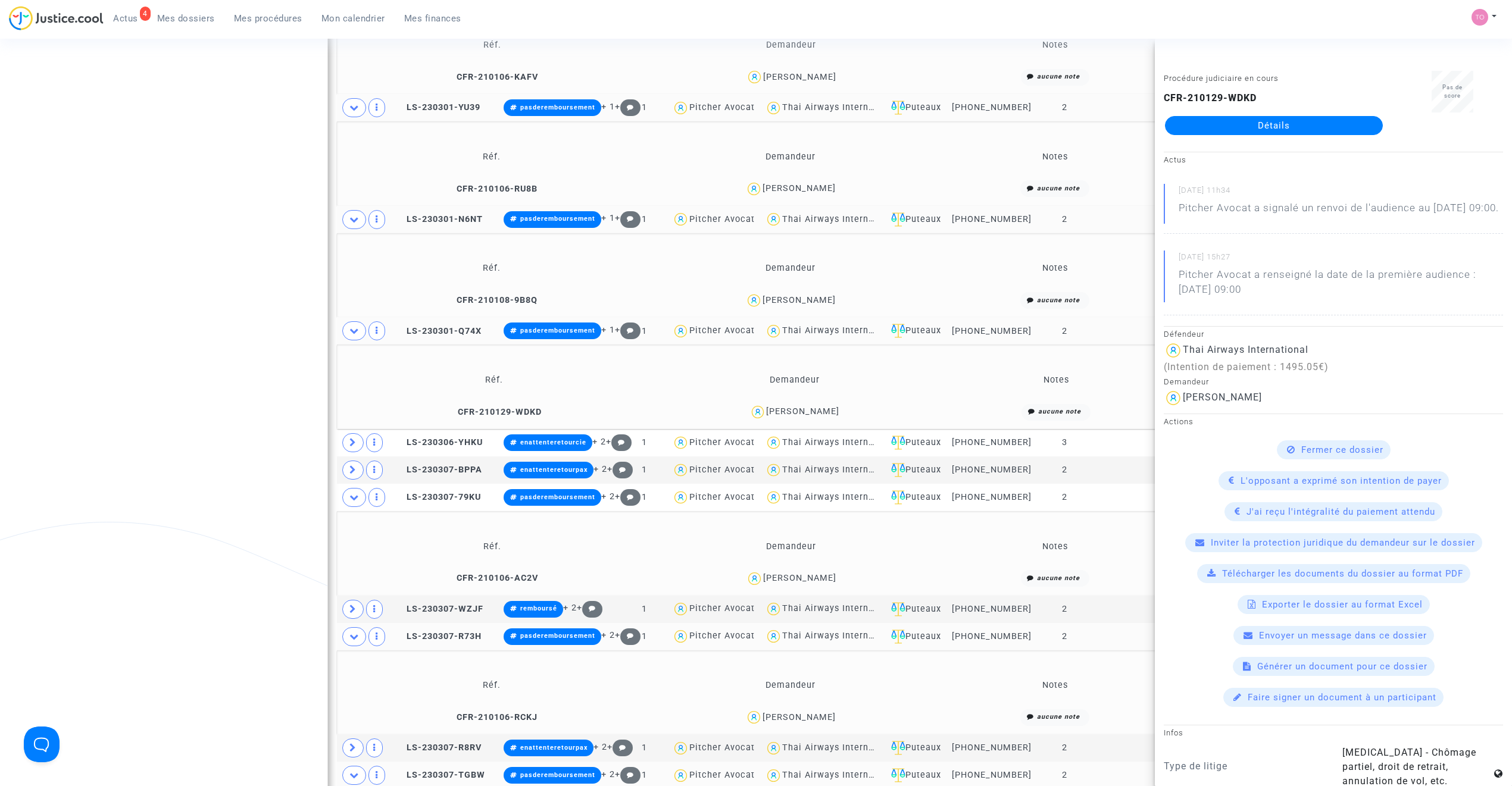
click at [786, 305] on div "Daniel Perreau" at bounding box center [799, 300] width 73 height 10
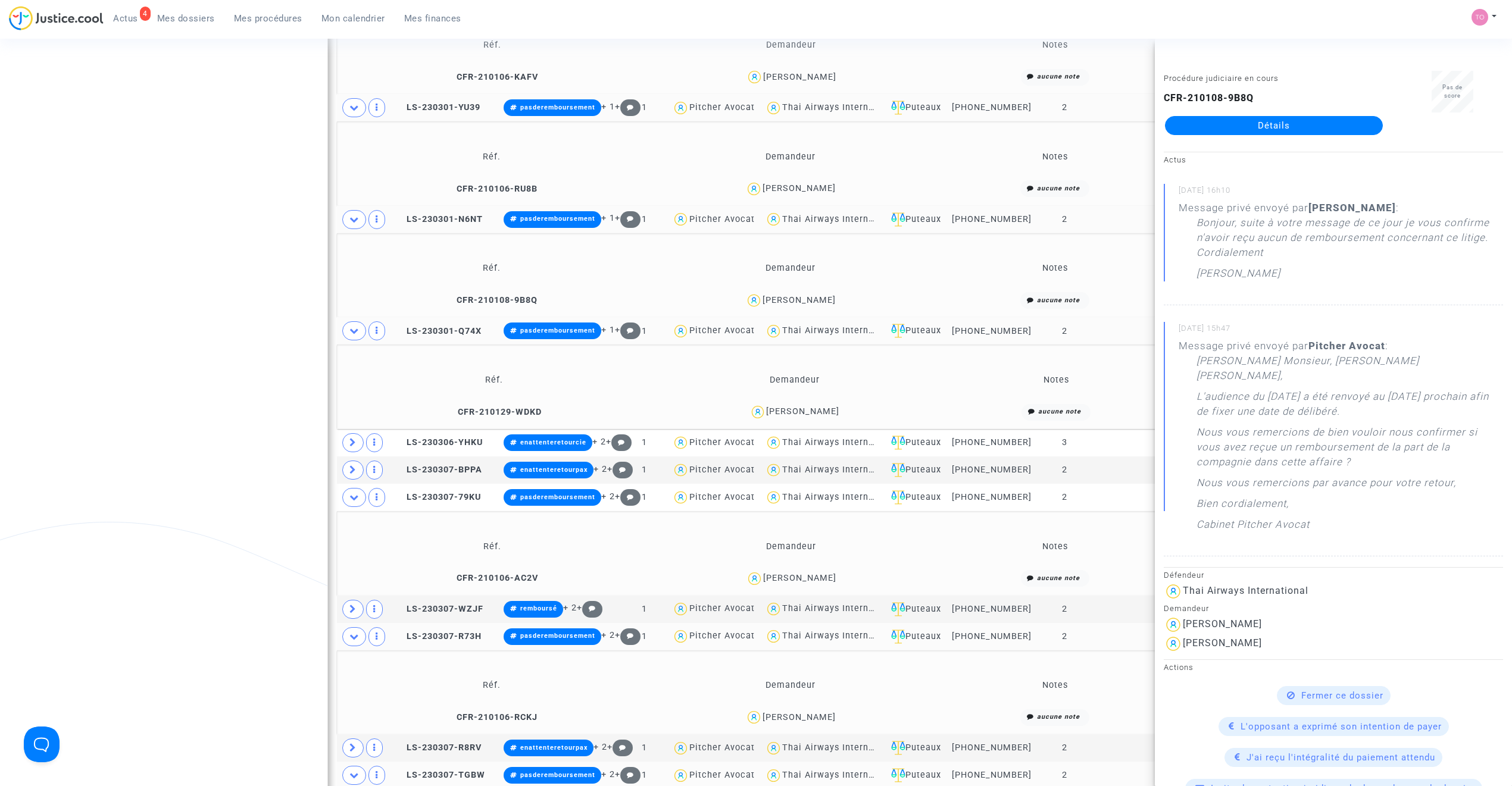
scroll to position [1511, 0]
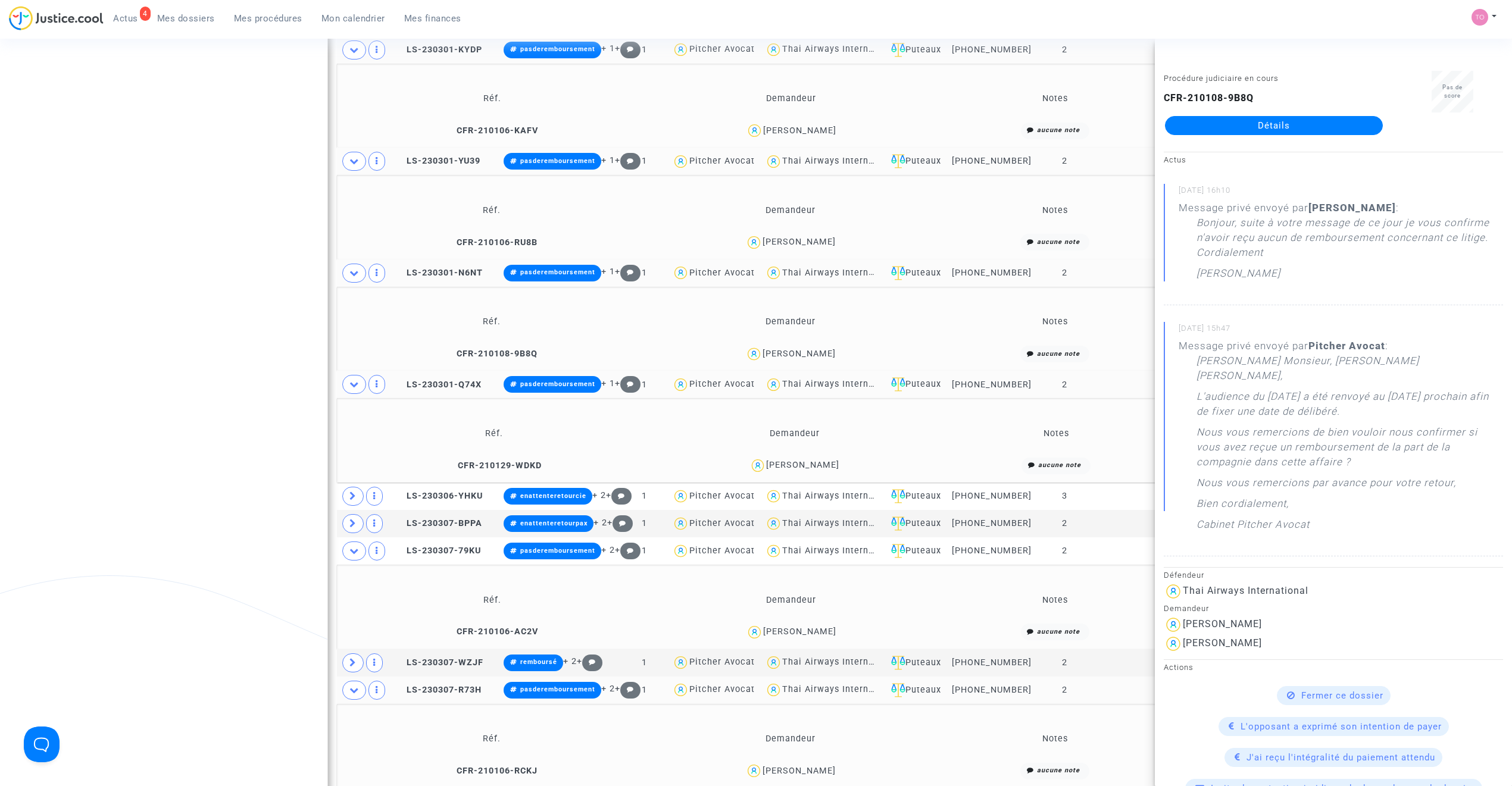
click at [796, 247] on div "Nicolas Hezard" at bounding box center [799, 241] width 73 height 10
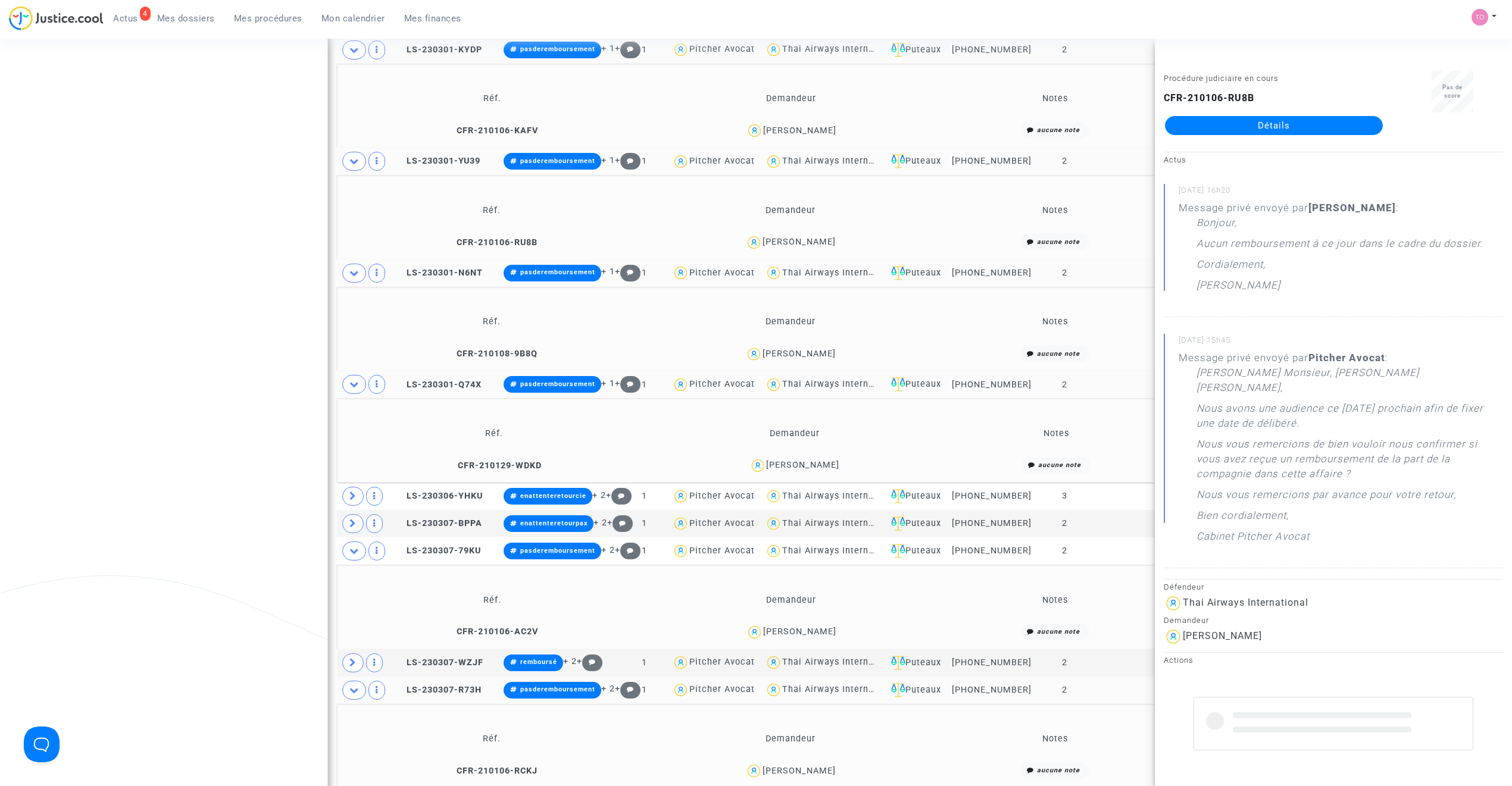
scroll to position [1432, 0]
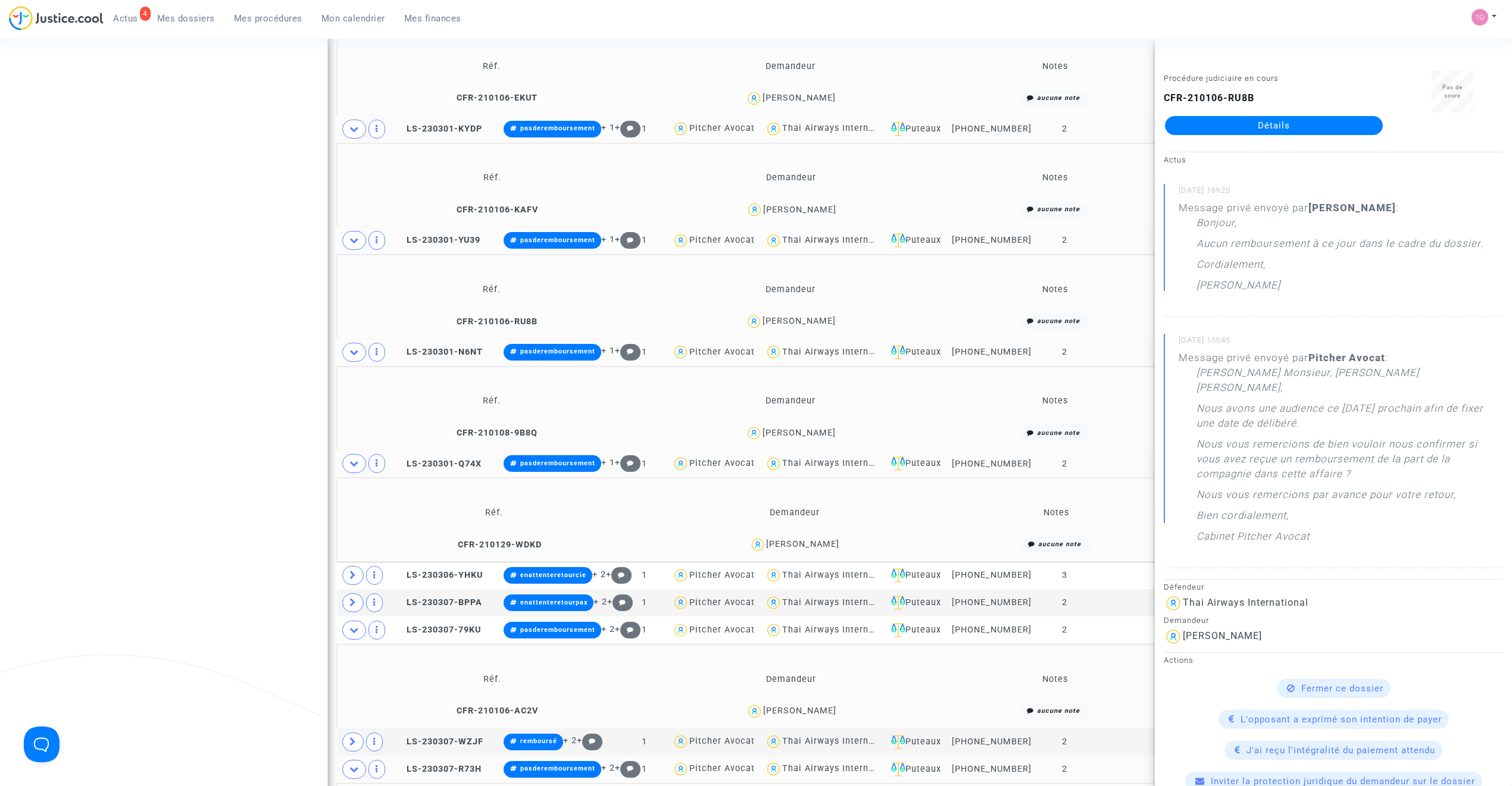
click at [801, 215] on div "Léa ANDRE" at bounding box center [800, 209] width 73 height 10
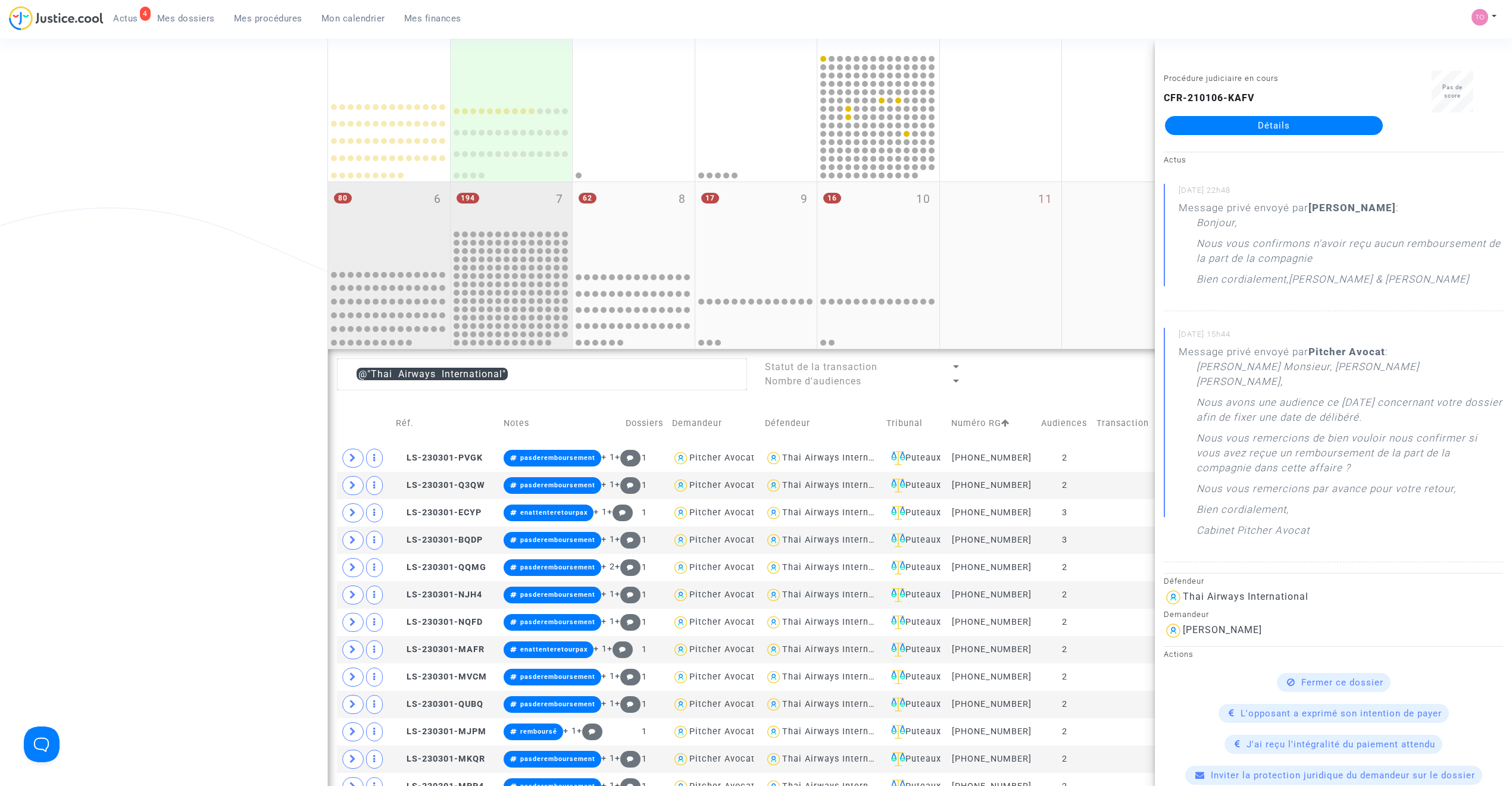
scroll to position [136, 0]
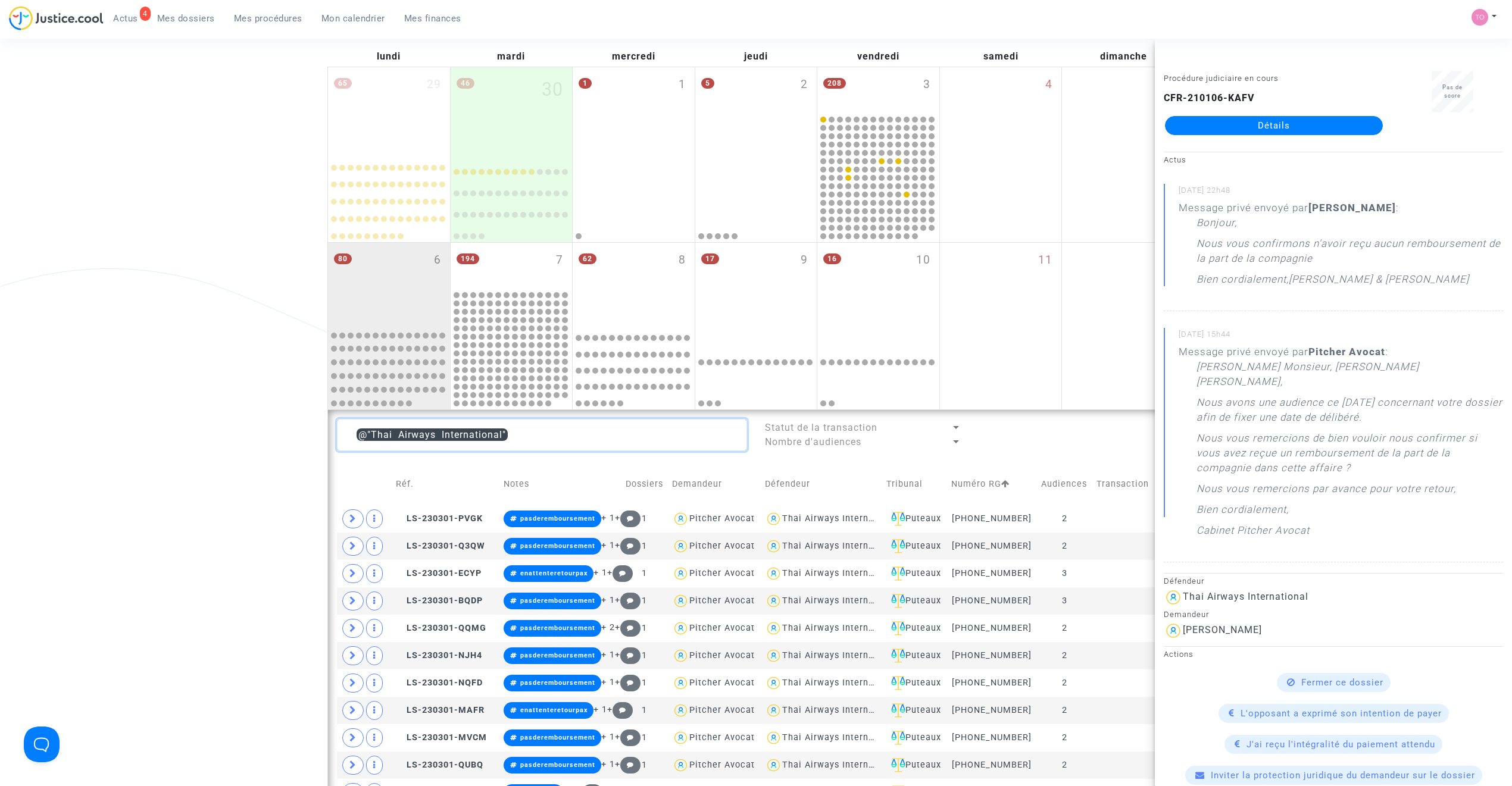
click at [519, 425] on textarea at bounding box center [542, 435] width 410 height 32
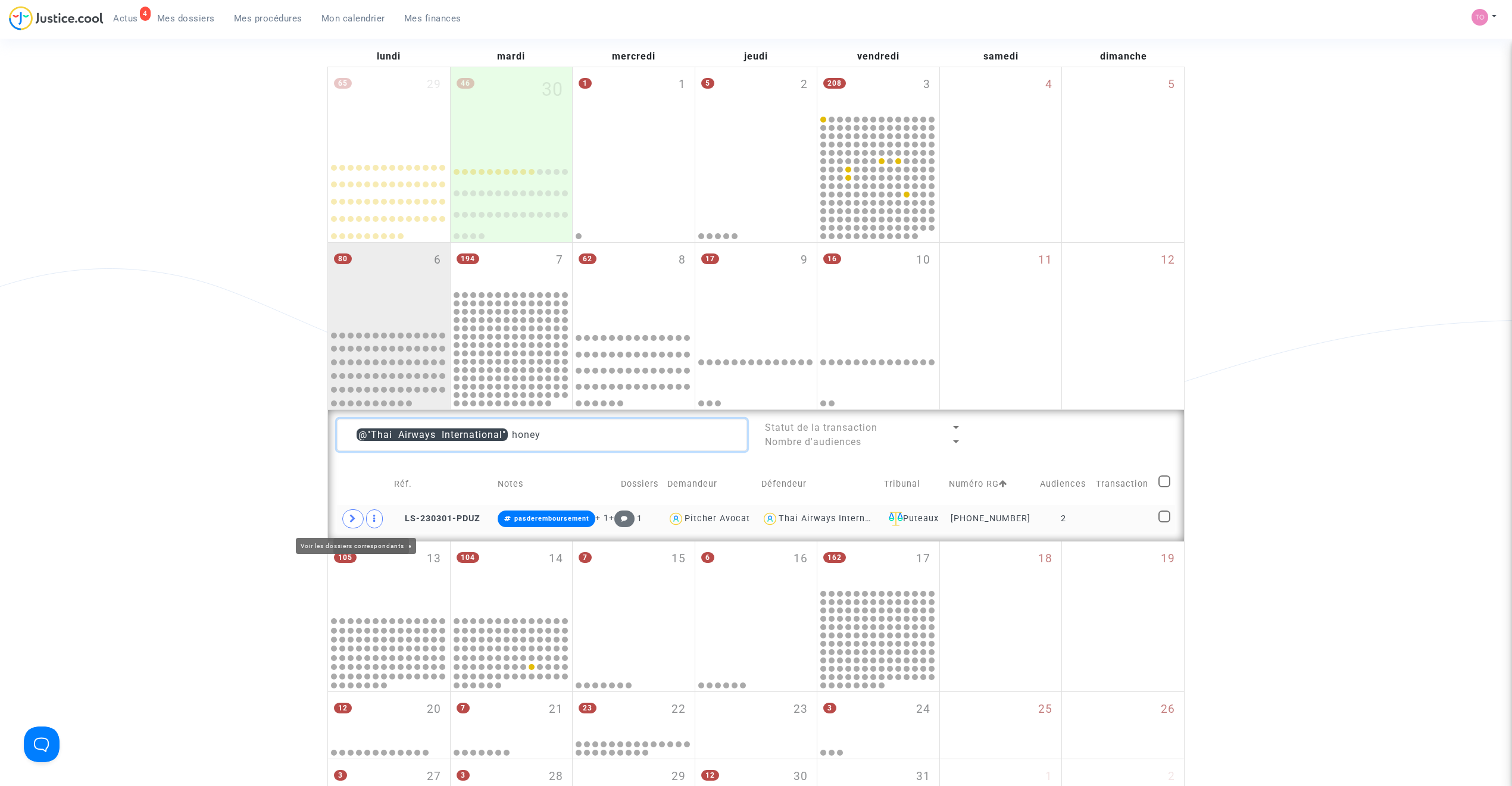
type textarea "@"Thai Airways International" honey"
drag, startPoint x: 354, startPoint y: 517, endPoint x: 495, endPoint y: 523, distance: 141.1
click at [354, 519] on icon at bounding box center [353, 518] width 7 height 9
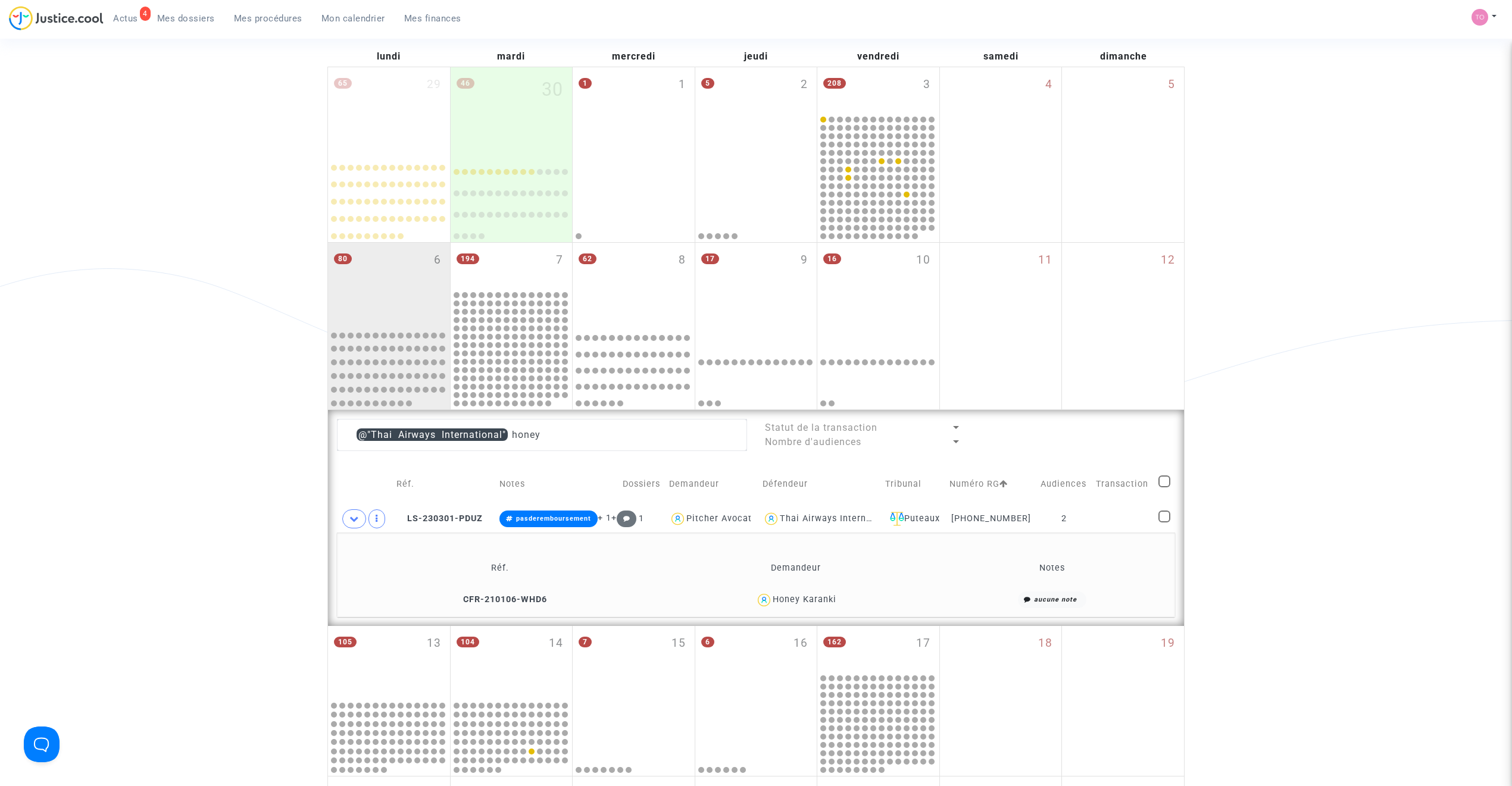
click at [802, 598] on div "Honey Karanki" at bounding box center [805, 599] width 64 height 10
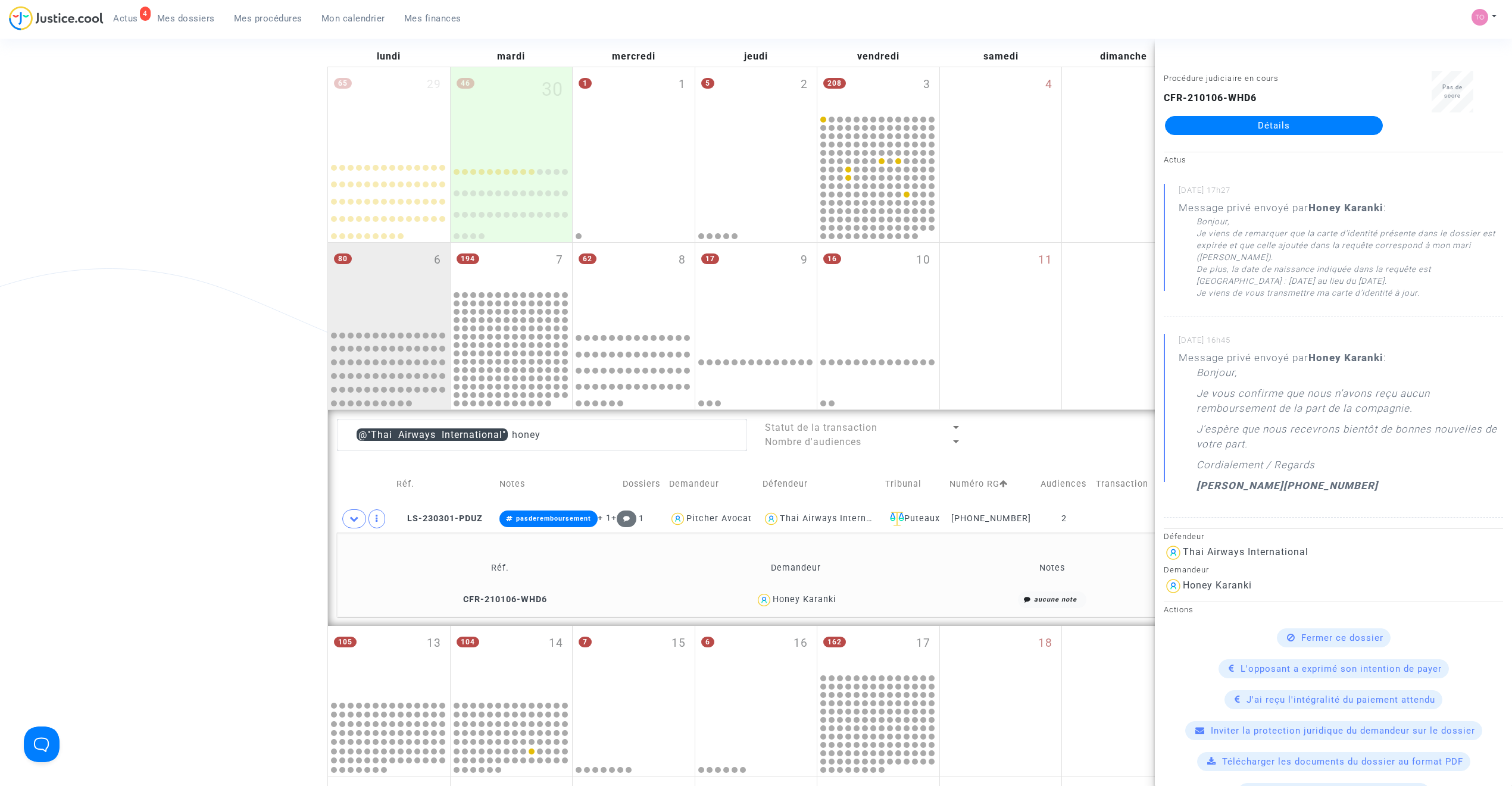
click at [1258, 117] on link "Détails" at bounding box center [1274, 125] width 218 height 19
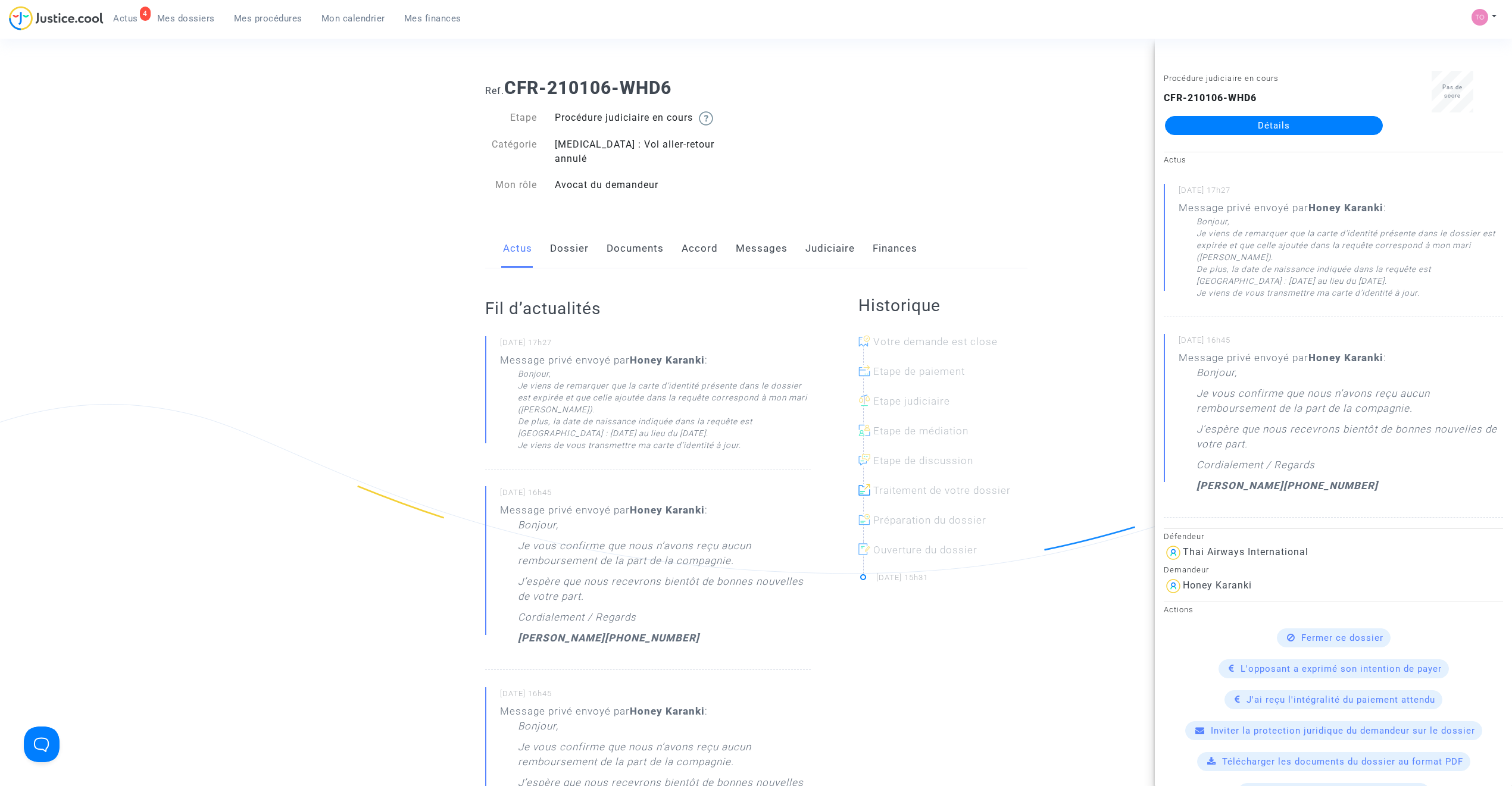
click at [771, 229] on link "Messages" at bounding box center [761, 249] width 52 height 39
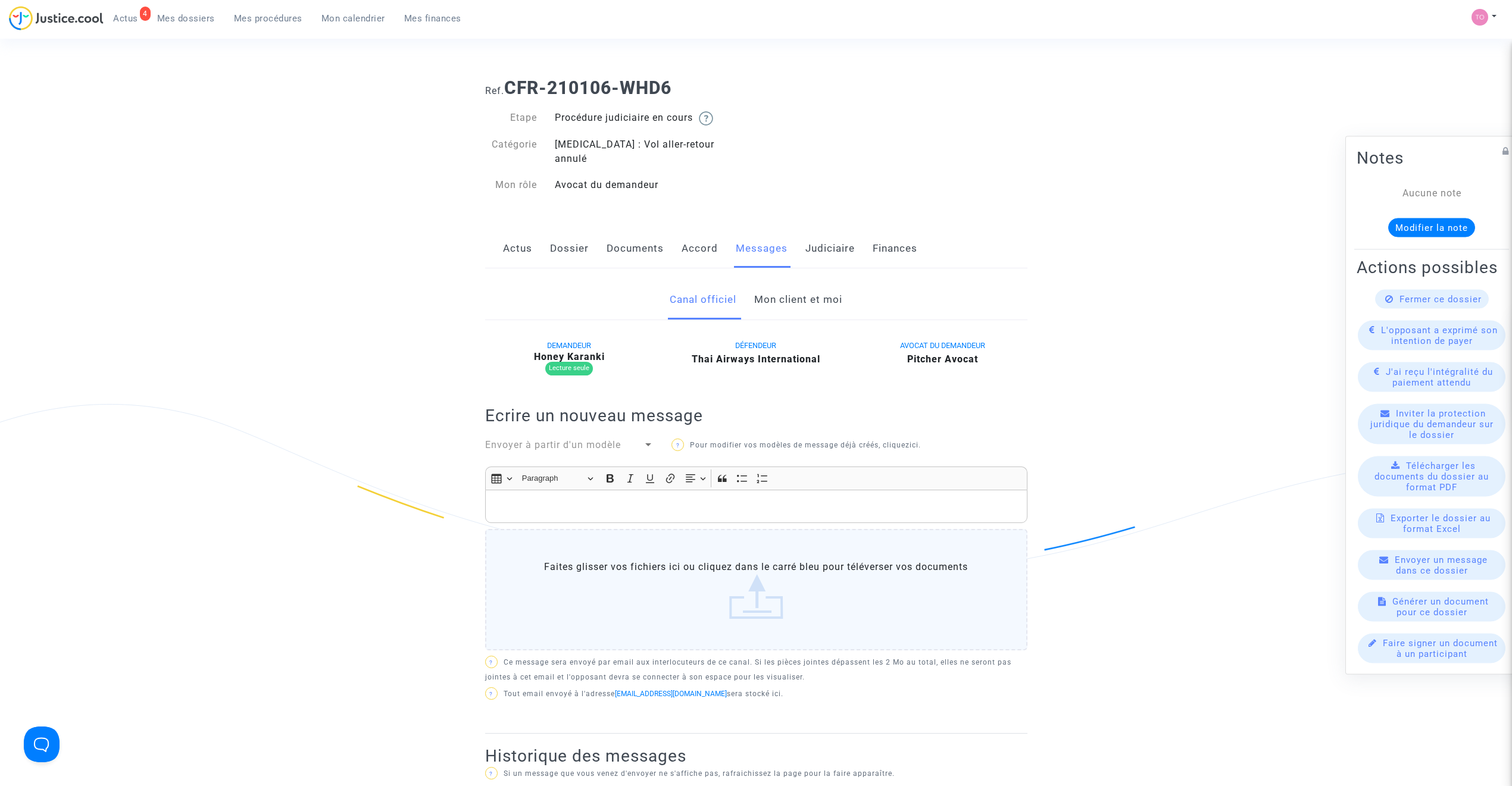
click at [781, 294] on link "Mon client et moi" at bounding box center [798, 300] width 88 height 39
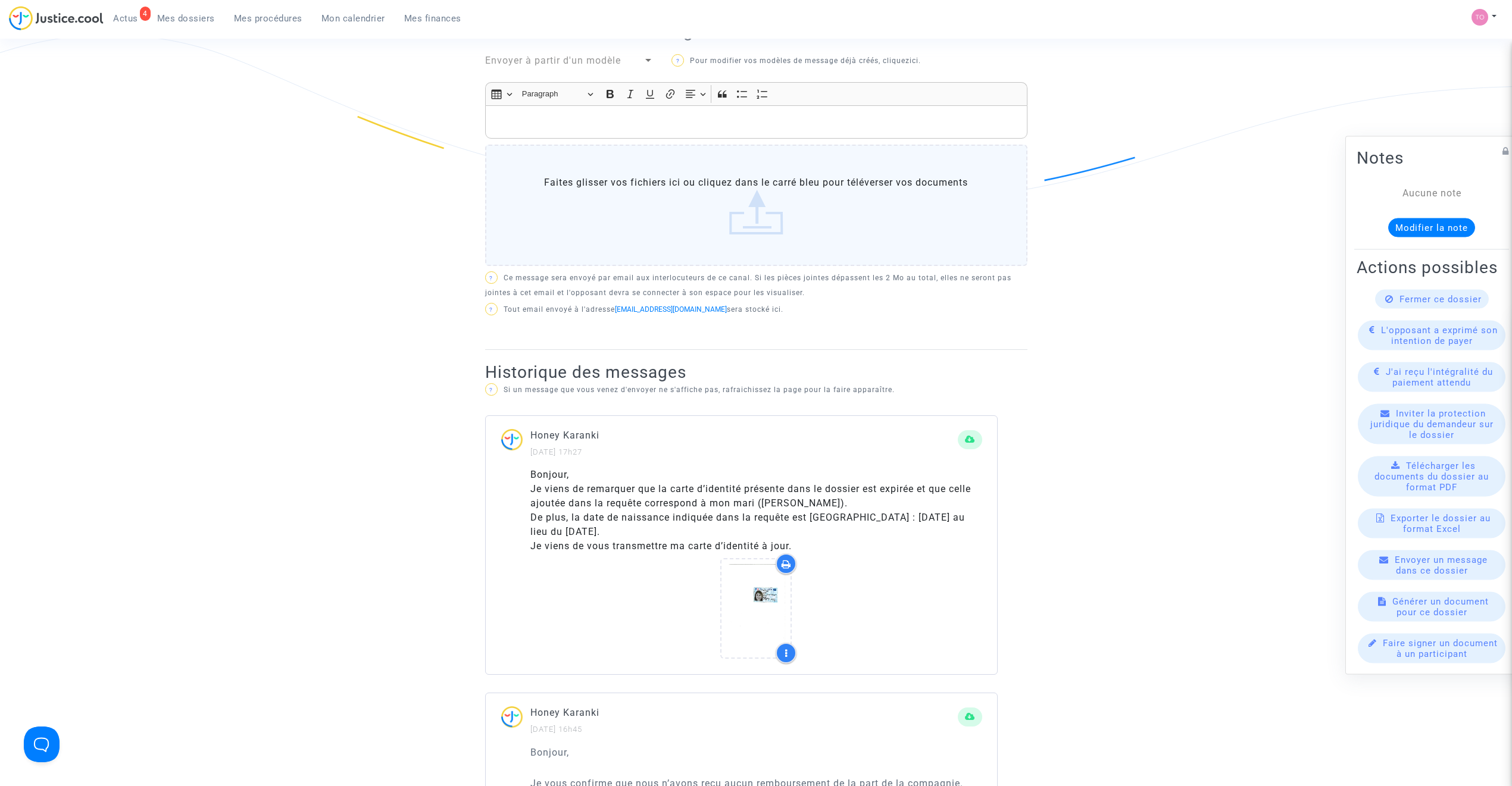
scroll to position [370, 0]
click at [560, 115] on p "Rich Text Editor, main" at bounding box center [756, 122] width 530 height 15
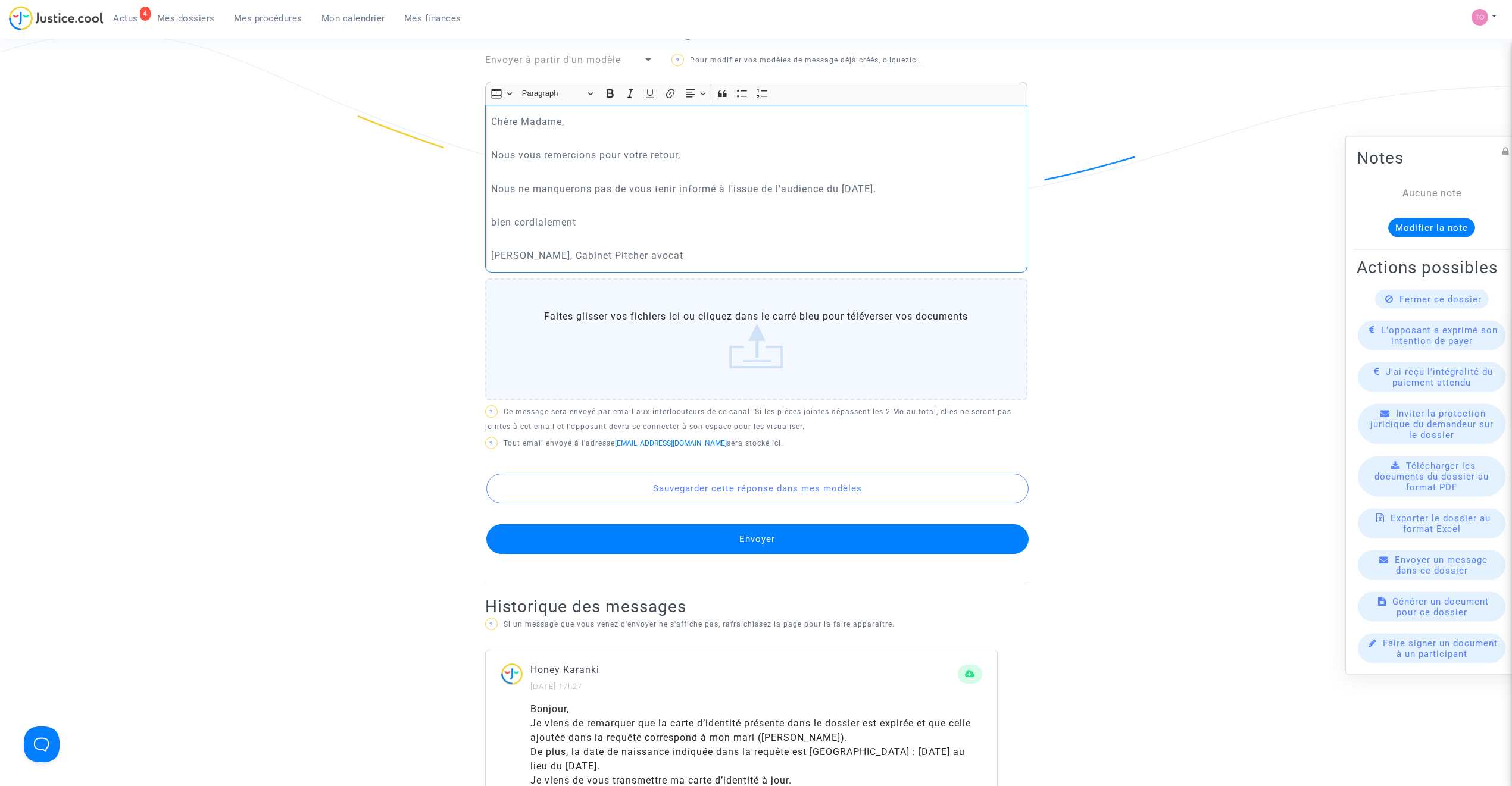
drag, startPoint x: 517, startPoint y: 239, endPoint x: 440, endPoint y: 246, distance: 77.3
click at [495, 215] on p "bien cordialement" at bounding box center [756, 222] width 530 height 15
click at [584, 215] on p "Bien cordialement" at bounding box center [756, 222] width 530 height 15
click at [732, 525] on button "Envoyer" at bounding box center [758, 539] width 543 height 29
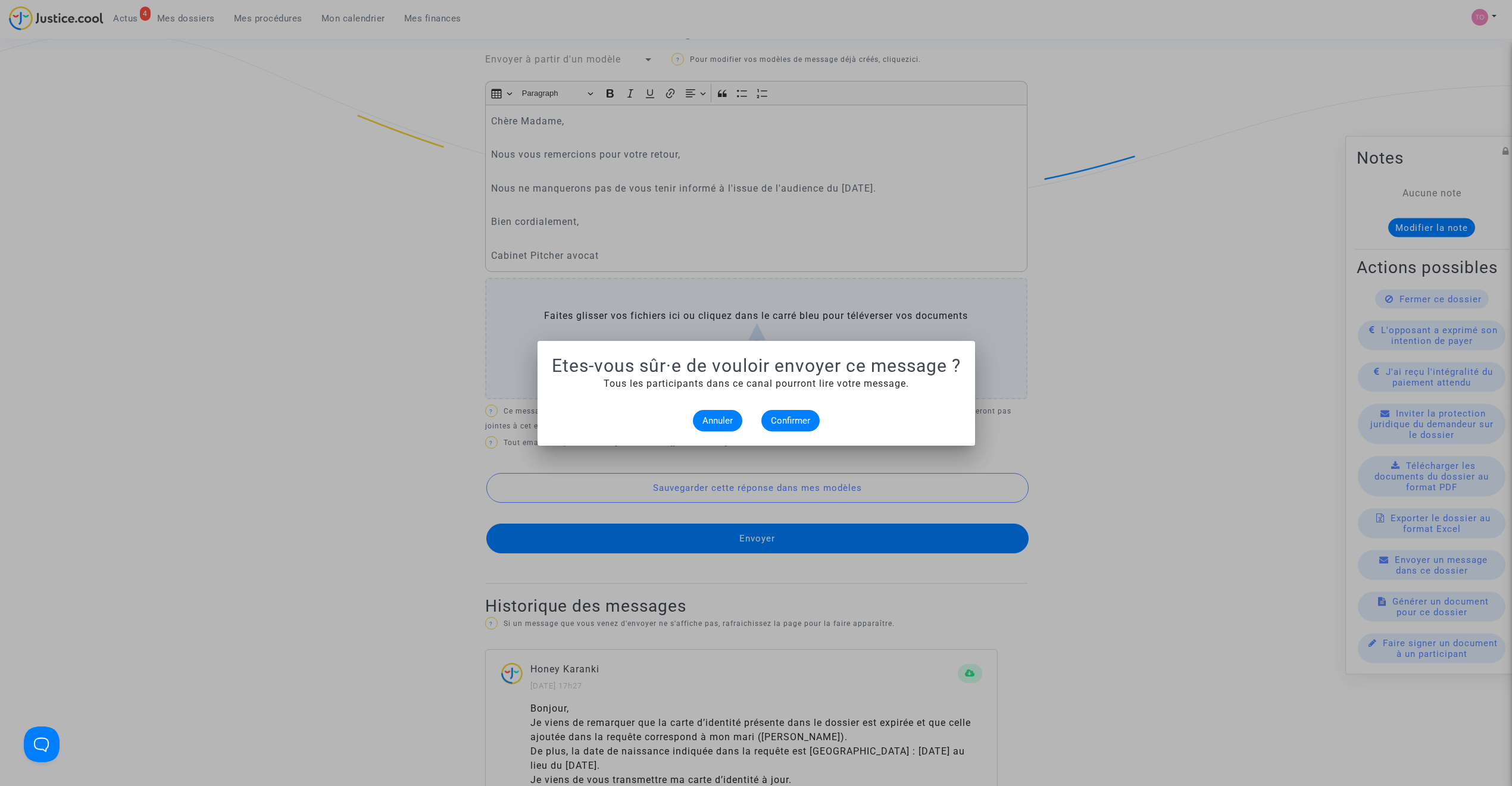
scroll to position [0, 0]
click at [790, 415] on button "Confirmer" at bounding box center [791, 421] width 59 height 21
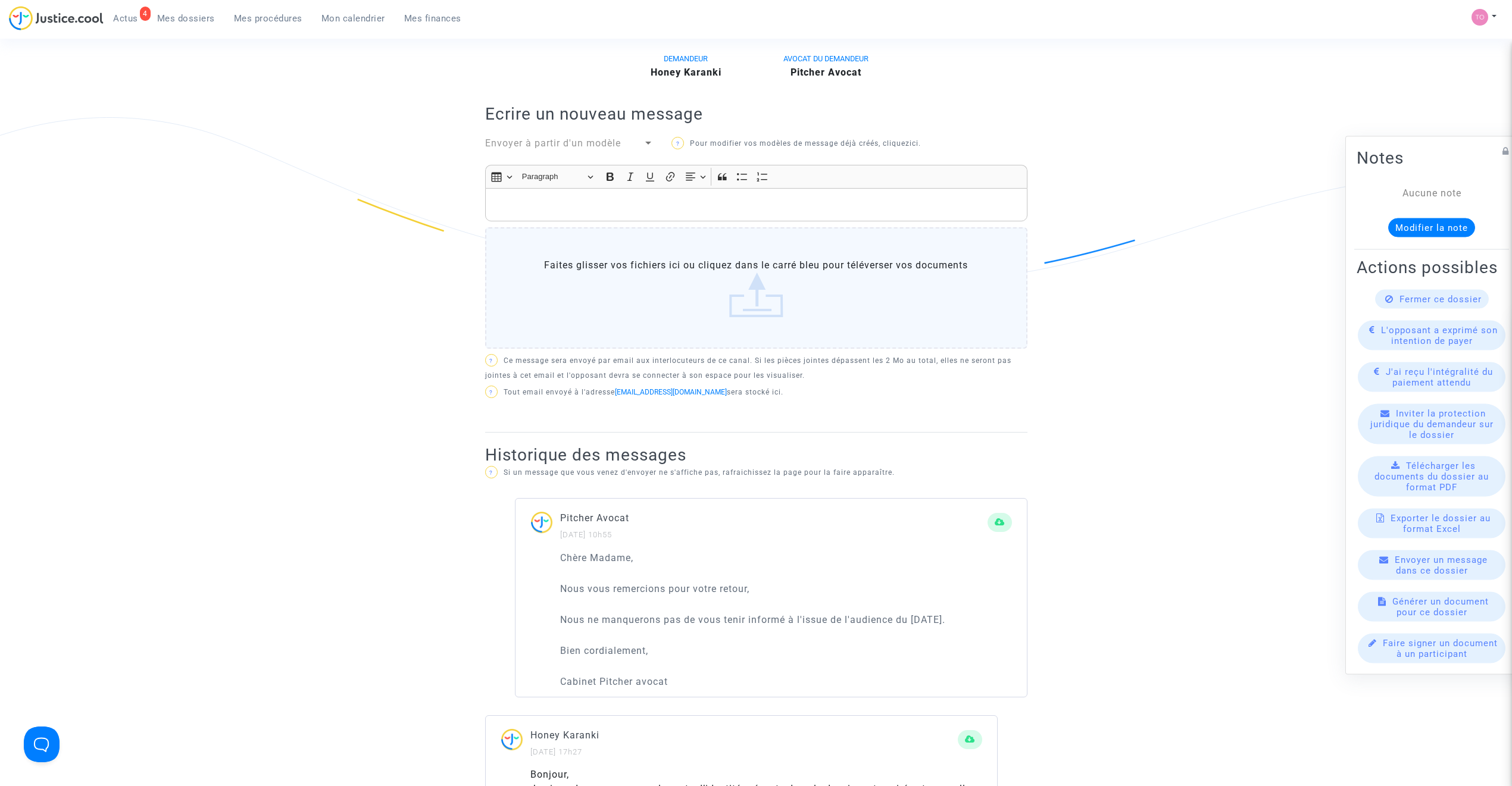
scroll to position [238, 0]
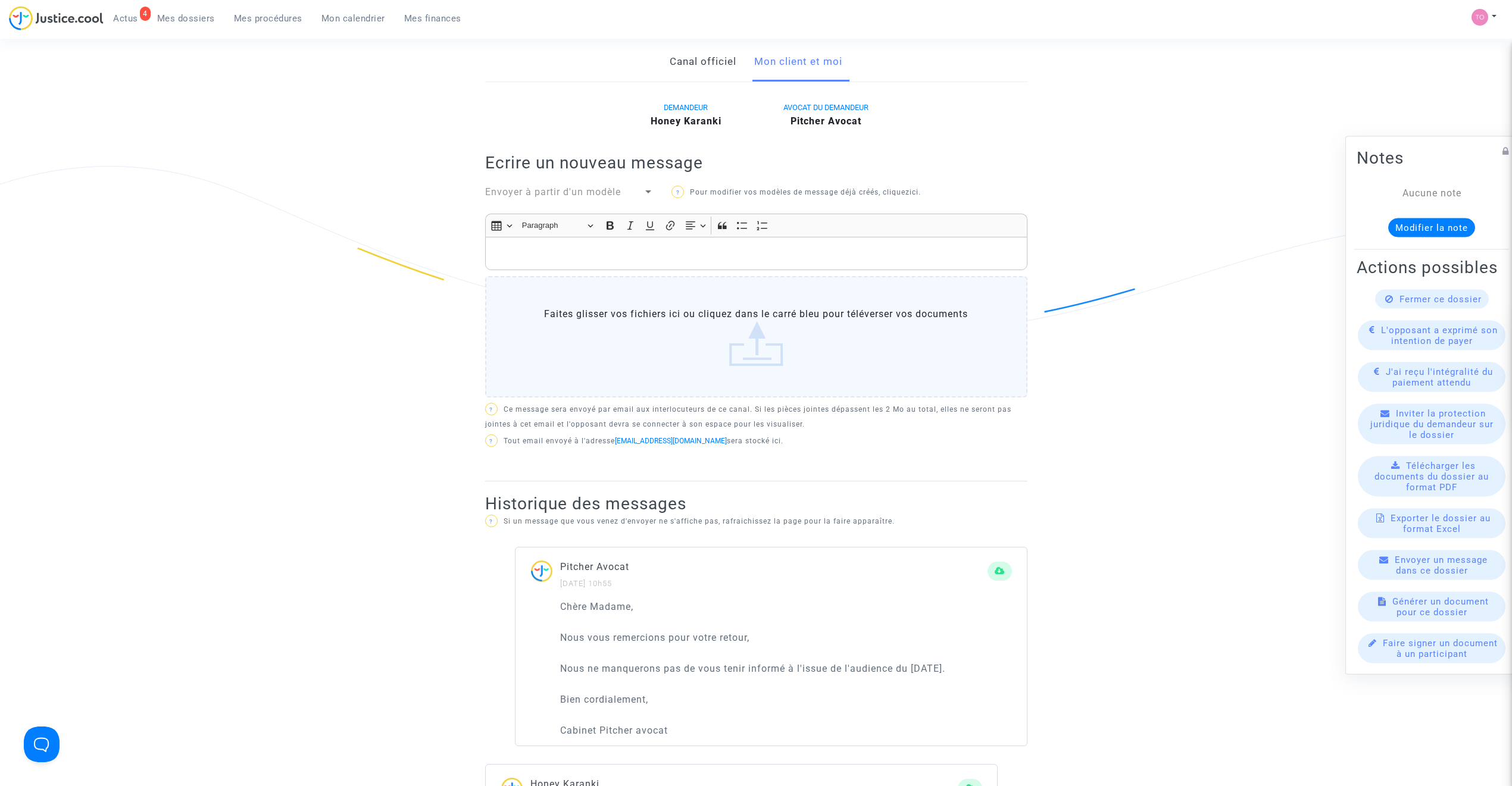
click at [346, 10] on link "Mon calendrier" at bounding box center [353, 19] width 83 height 18
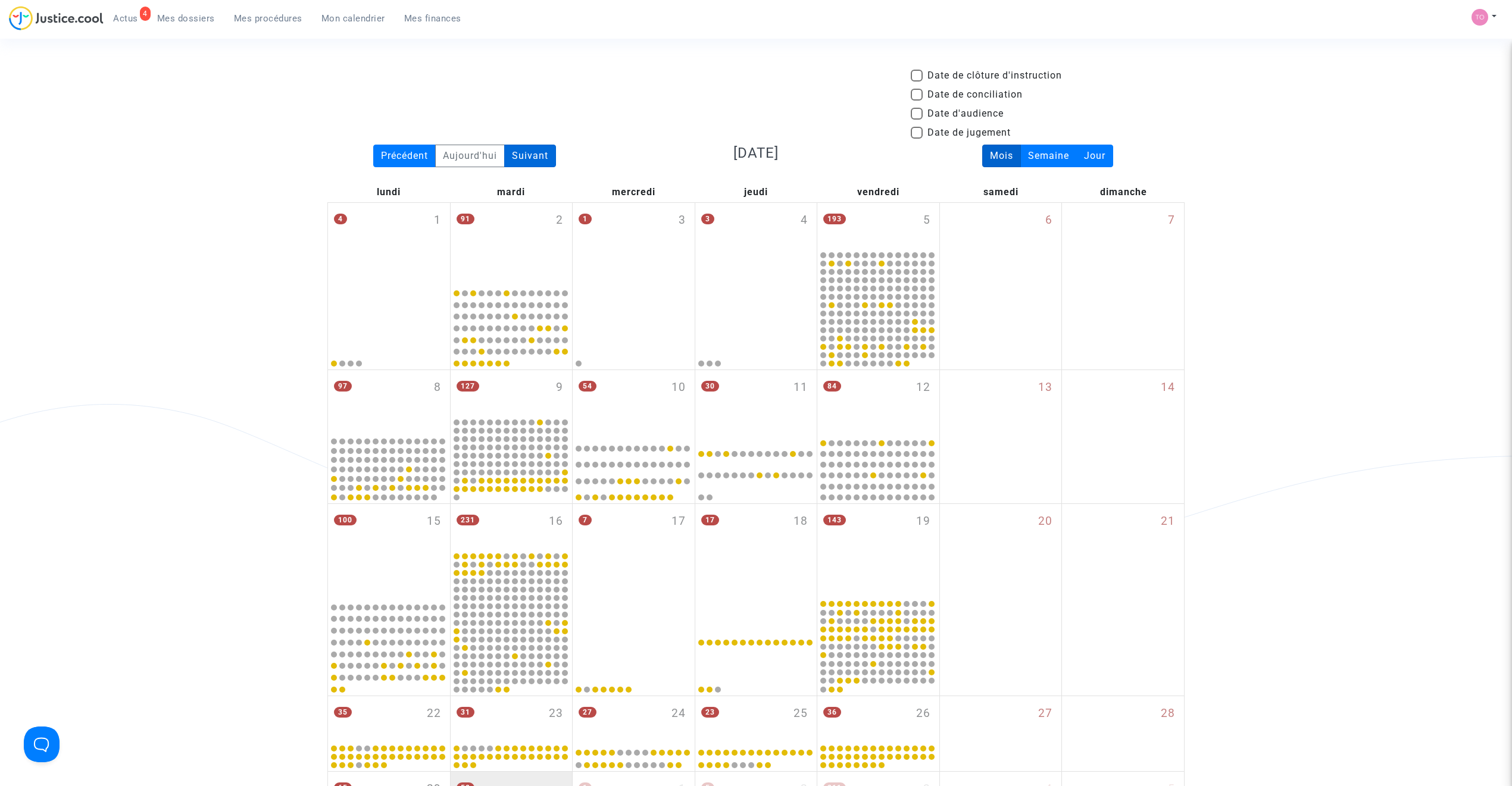
click at [541, 145] on div "Suivant" at bounding box center [530, 156] width 52 height 22
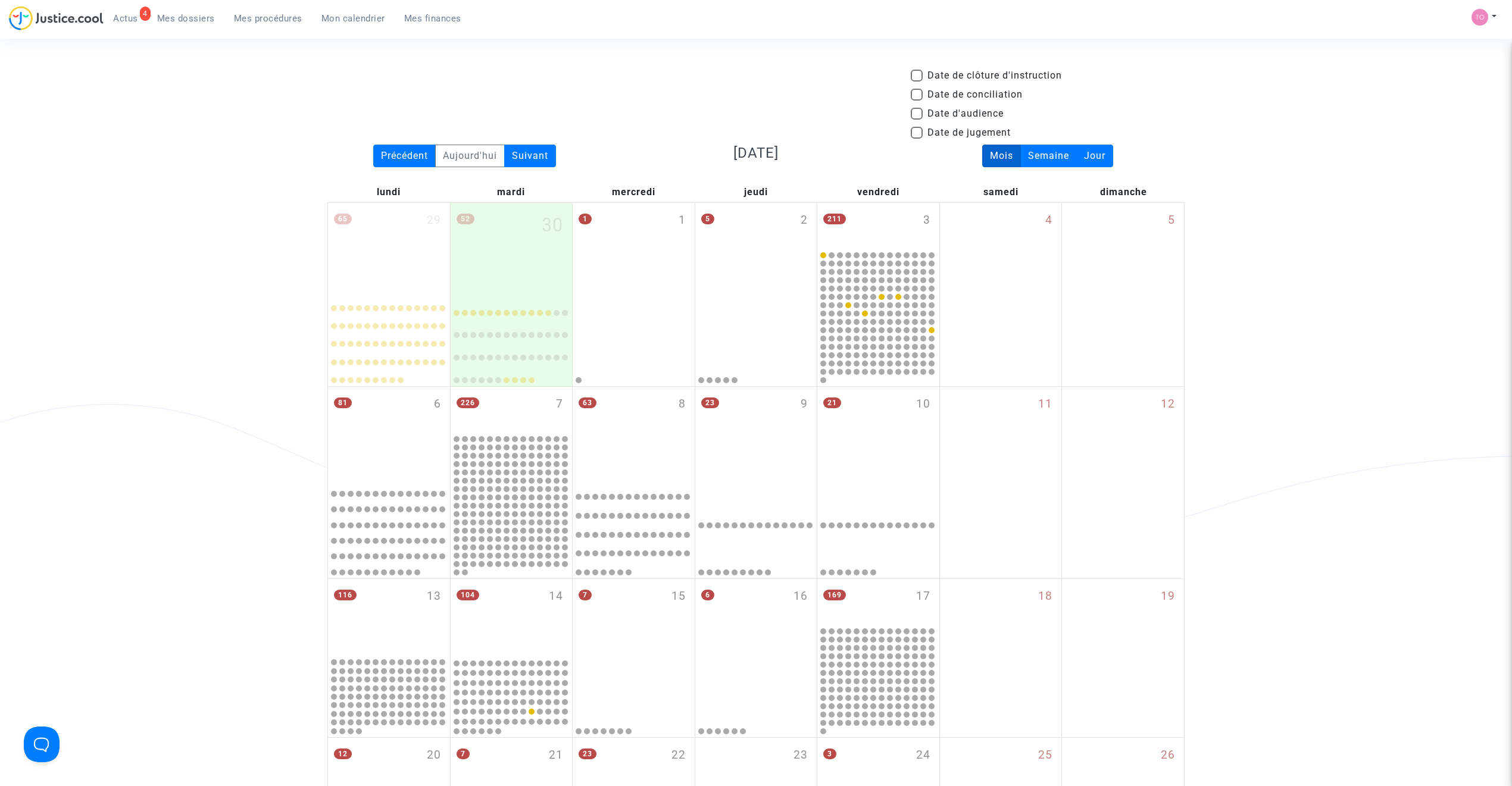
click at [922, 115] on label "Date d'audience" at bounding box center [957, 114] width 92 height 14
click at [917, 120] on input "Date d'audience" at bounding box center [916, 120] width 1 height 1
checkbox input "true"
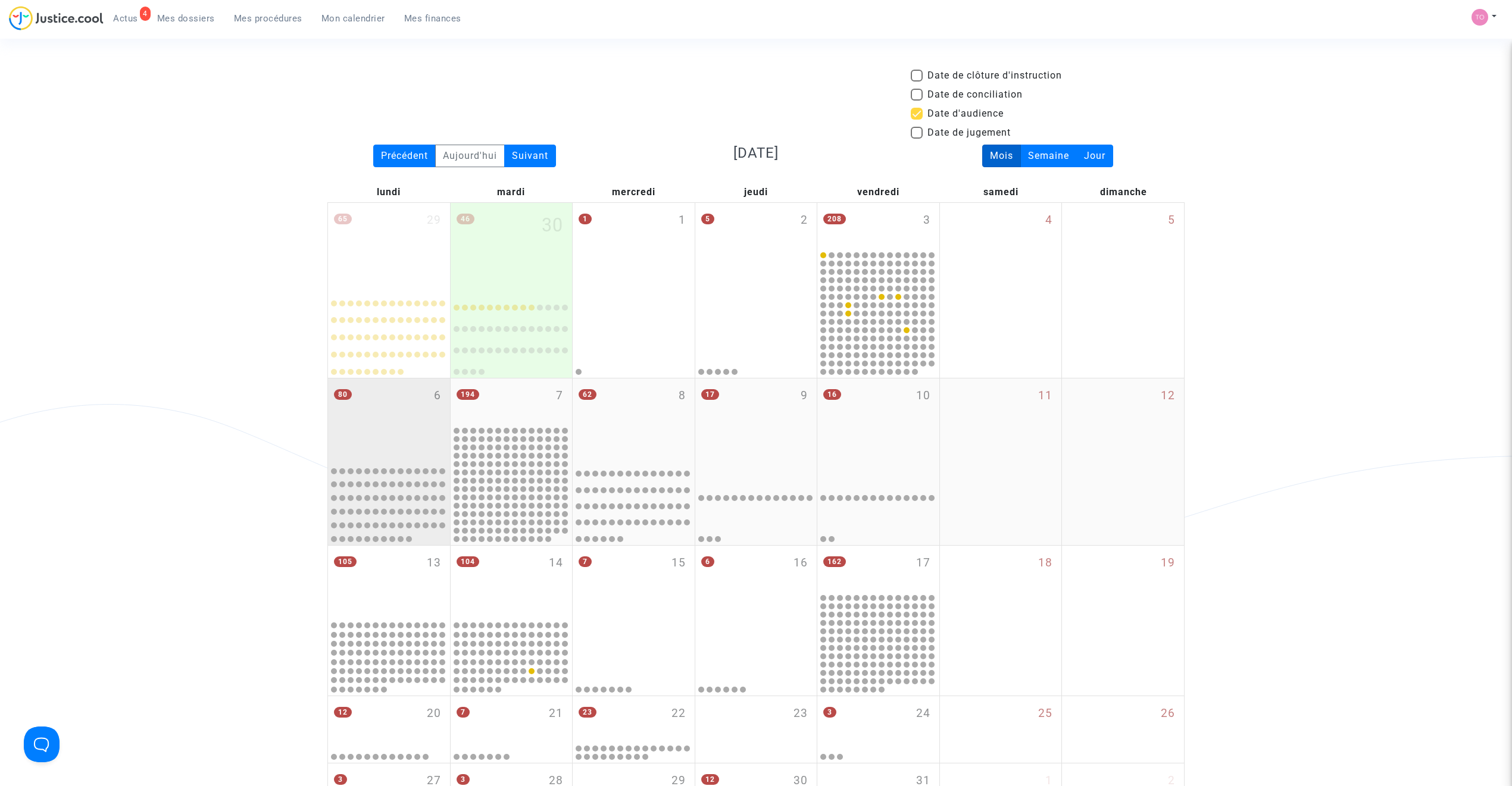
click at [377, 405] on div "80 6" at bounding box center [389, 420] width 122 height 82
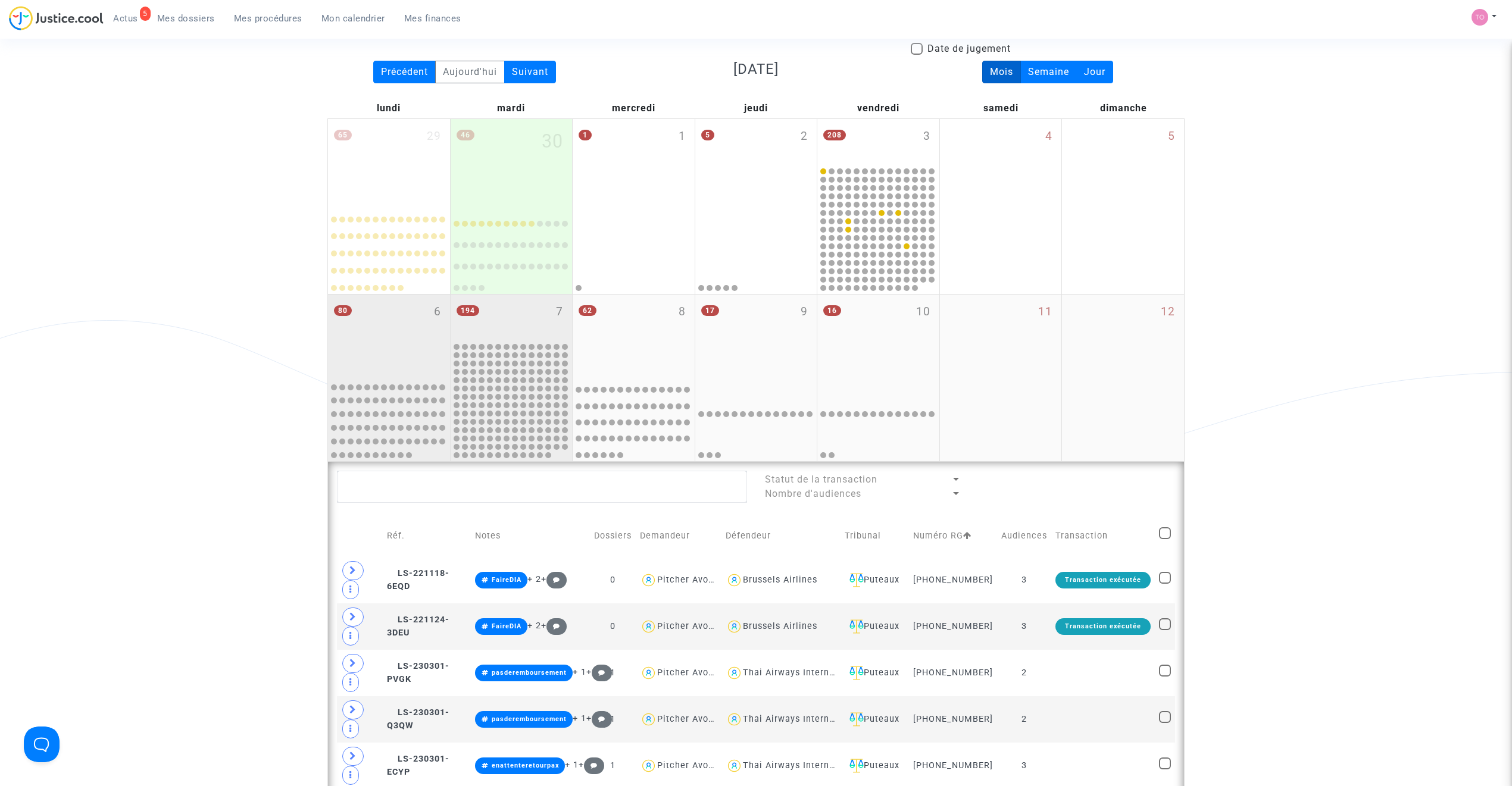
scroll to position [79, 0]
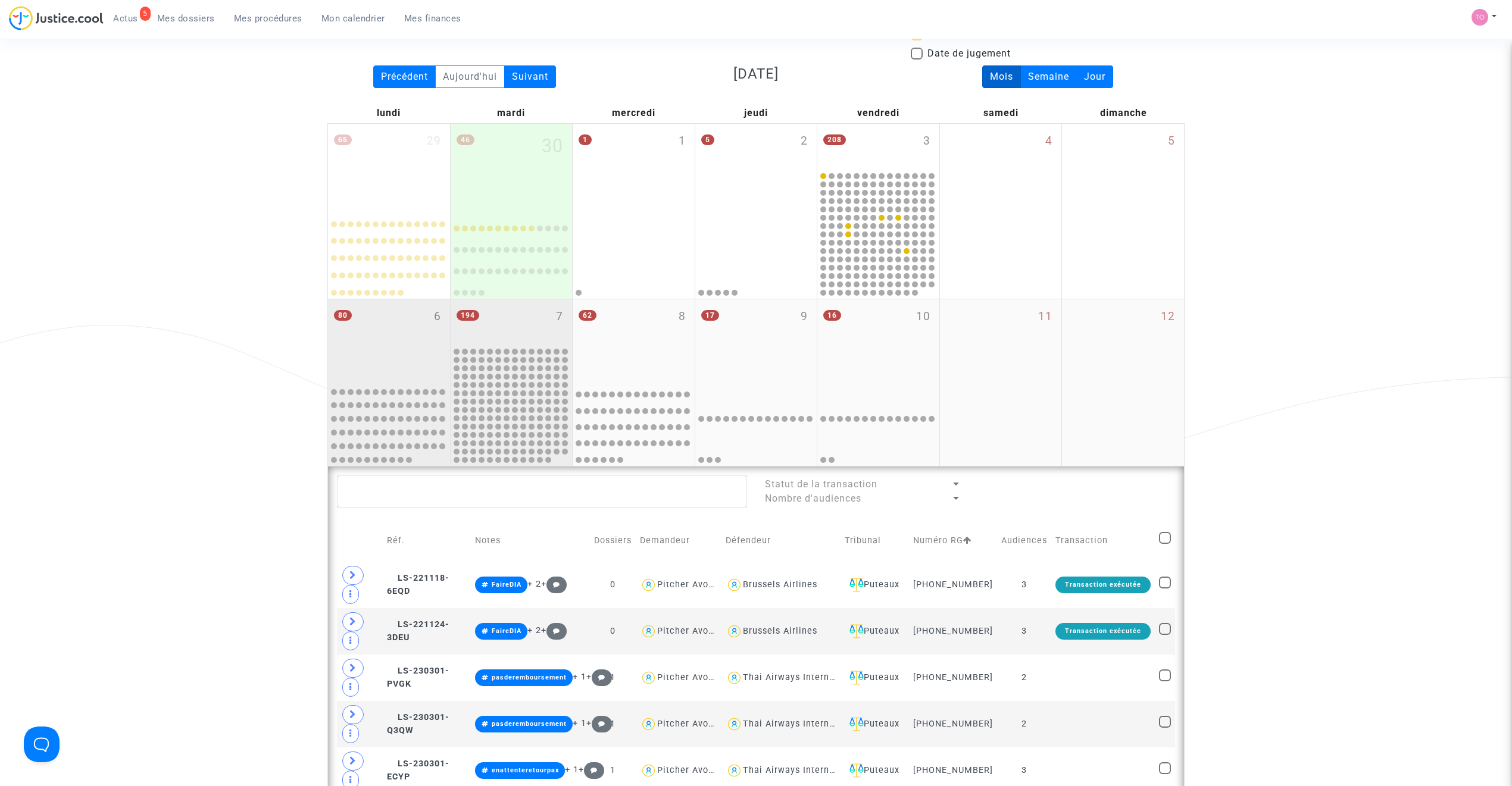
click at [521, 316] on div "194 7" at bounding box center [511, 323] width 122 height 46
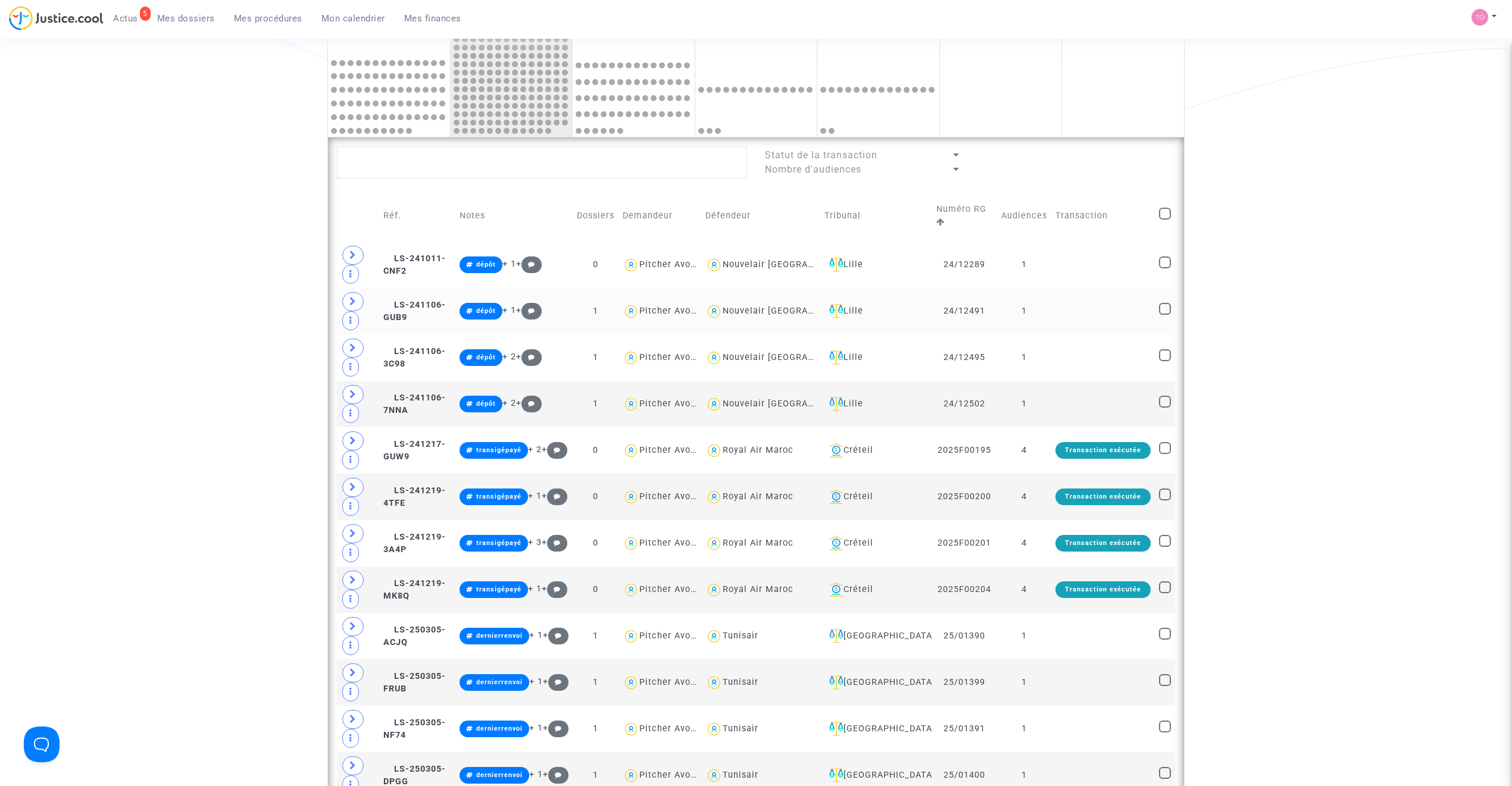
scroll to position [476, 0]
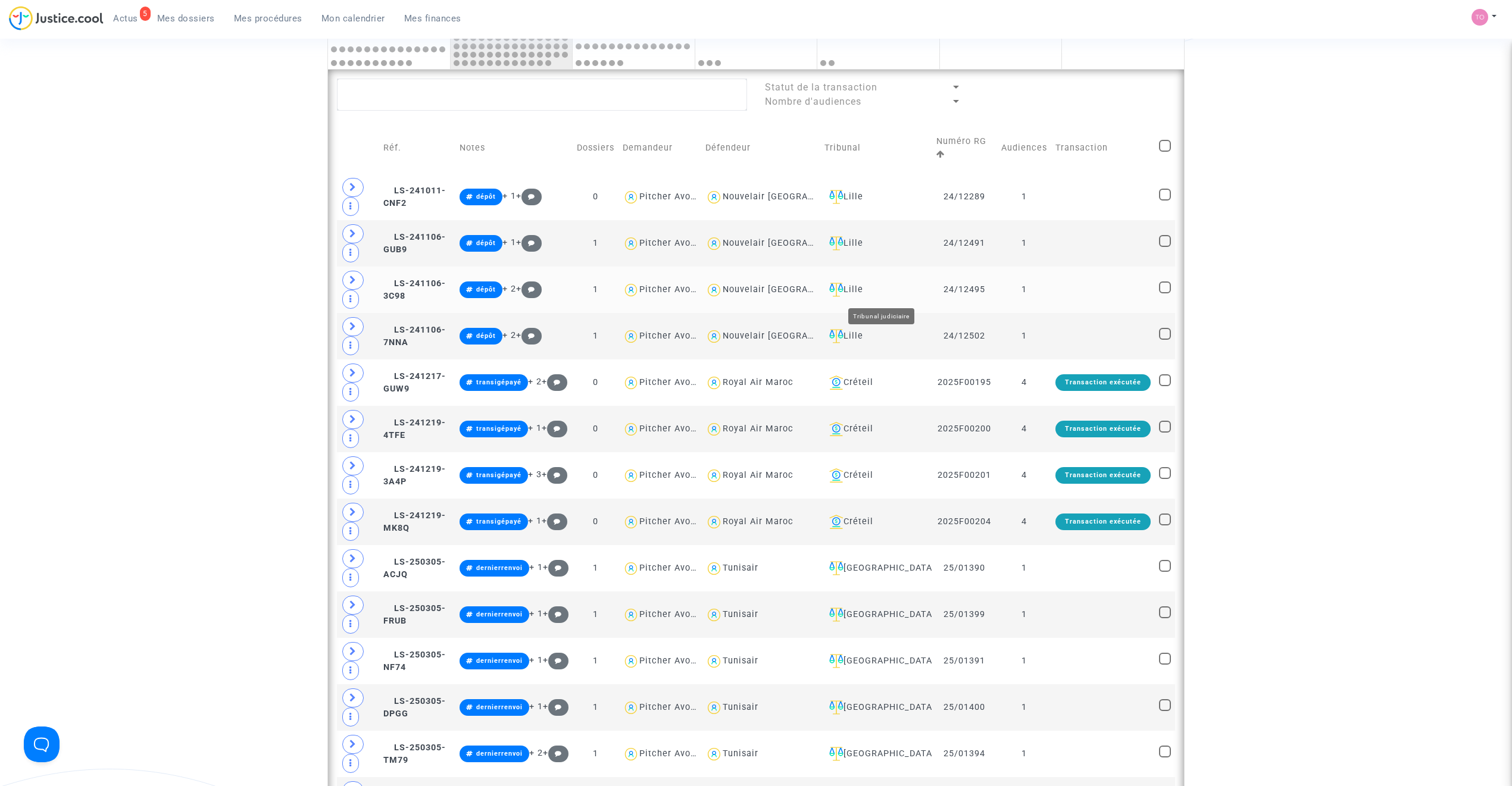
click at [881, 285] on td "Lille" at bounding box center [876, 290] width 113 height 46
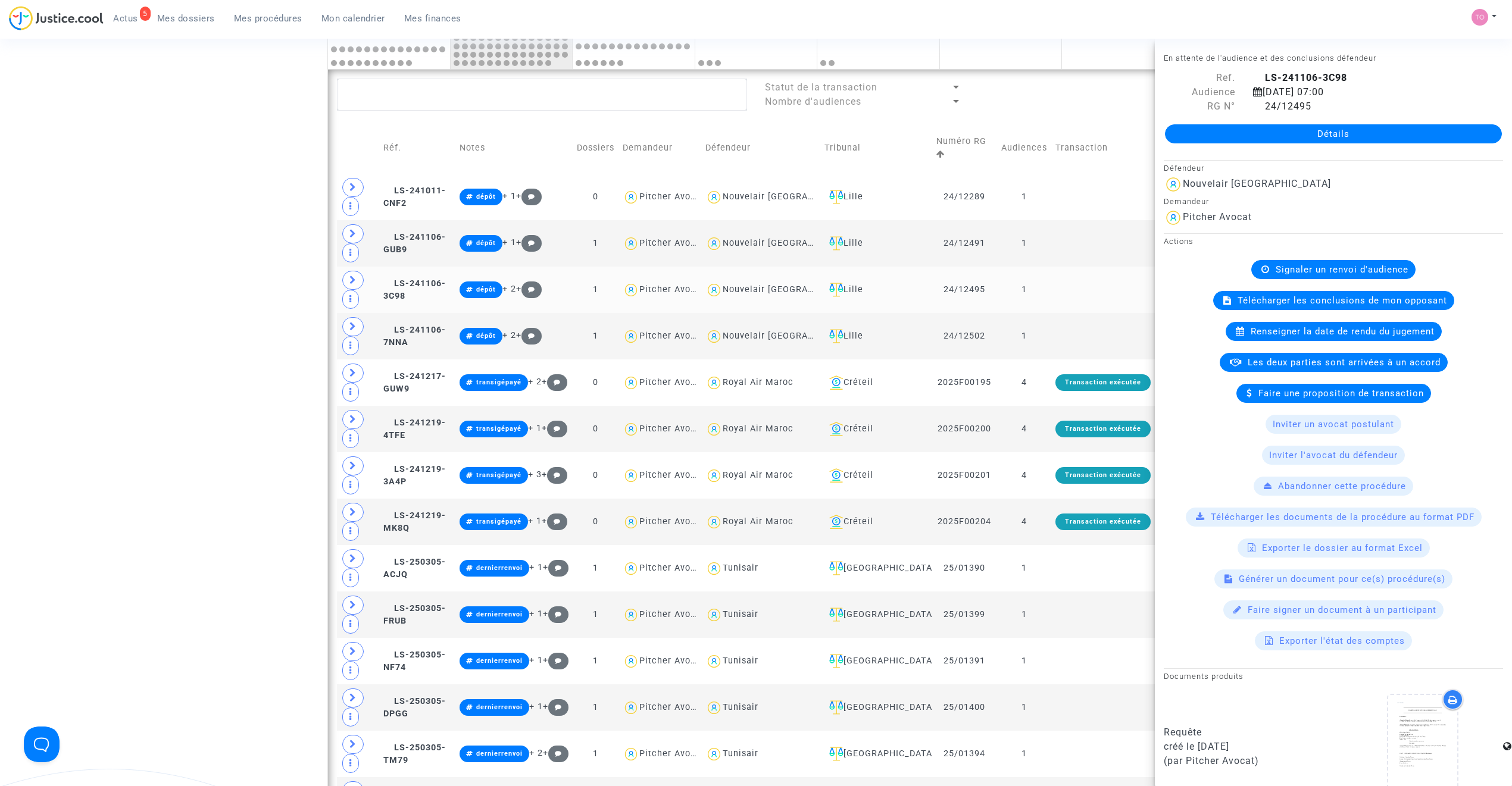
click at [880, 289] on div "Lille" at bounding box center [876, 290] width 104 height 14
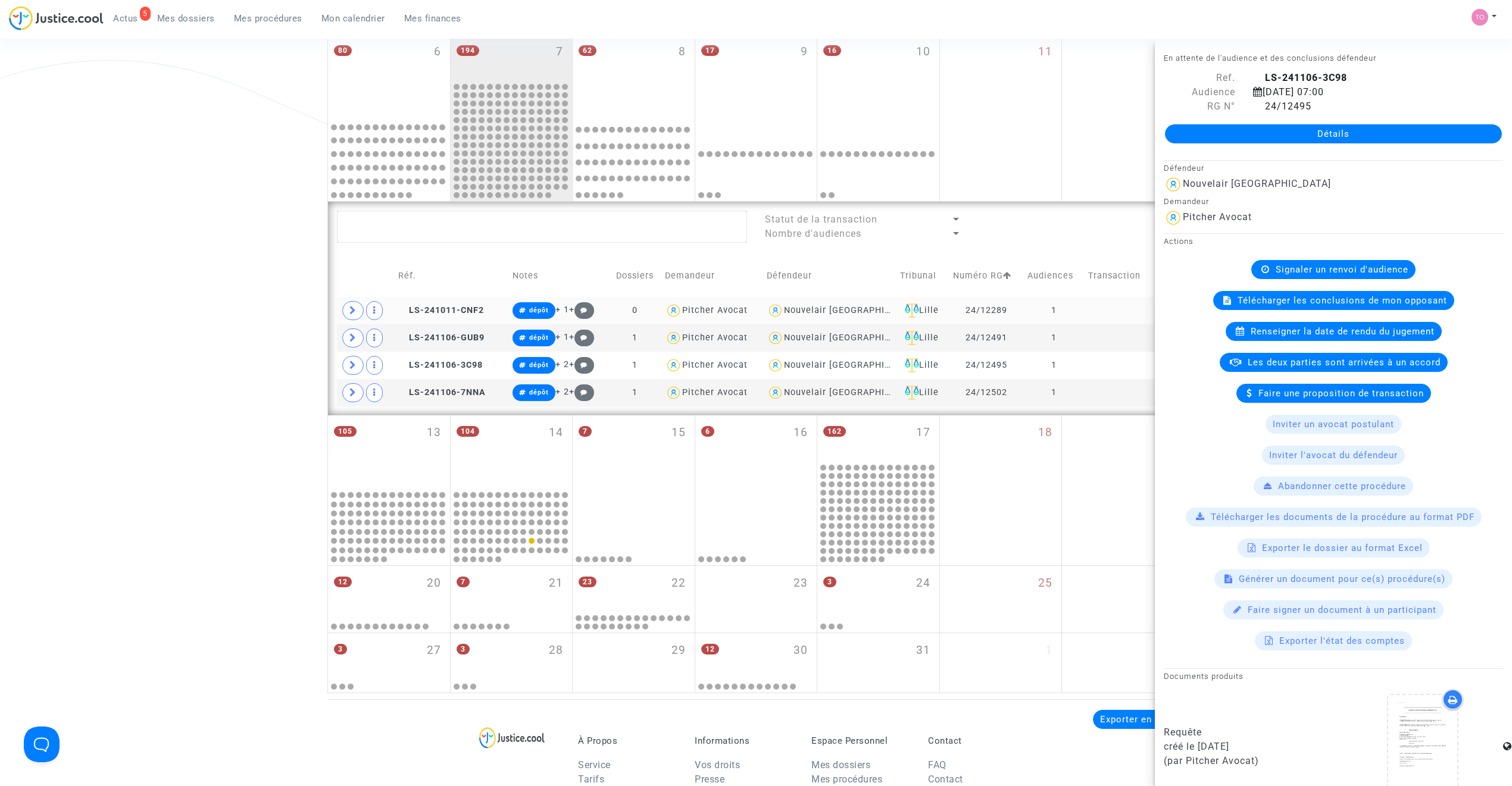
scroll to position [343, 0]
click at [918, 305] on div "Lille" at bounding box center [922, 311] width 44 height 14
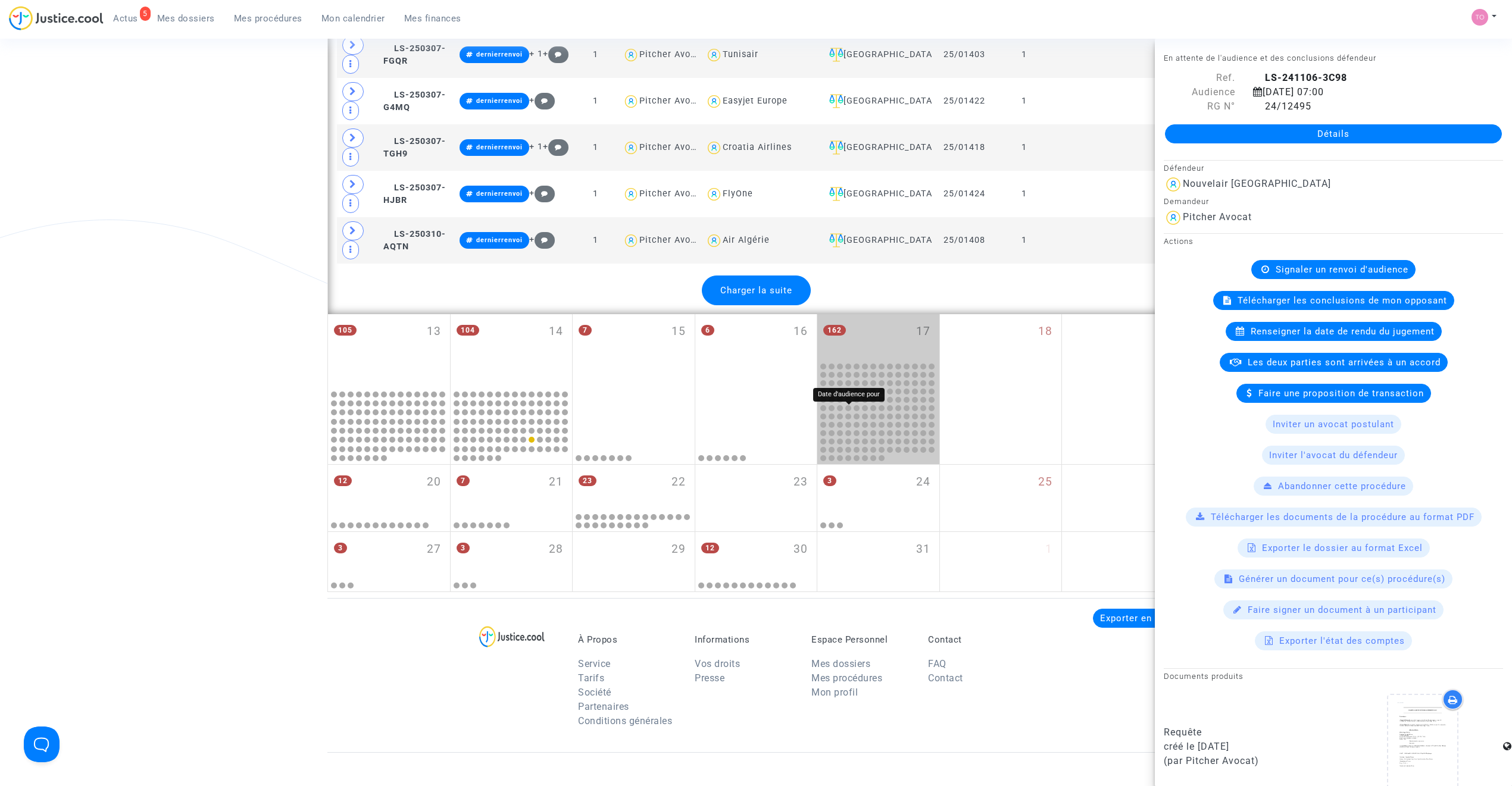
scroll to position [2686, 0]
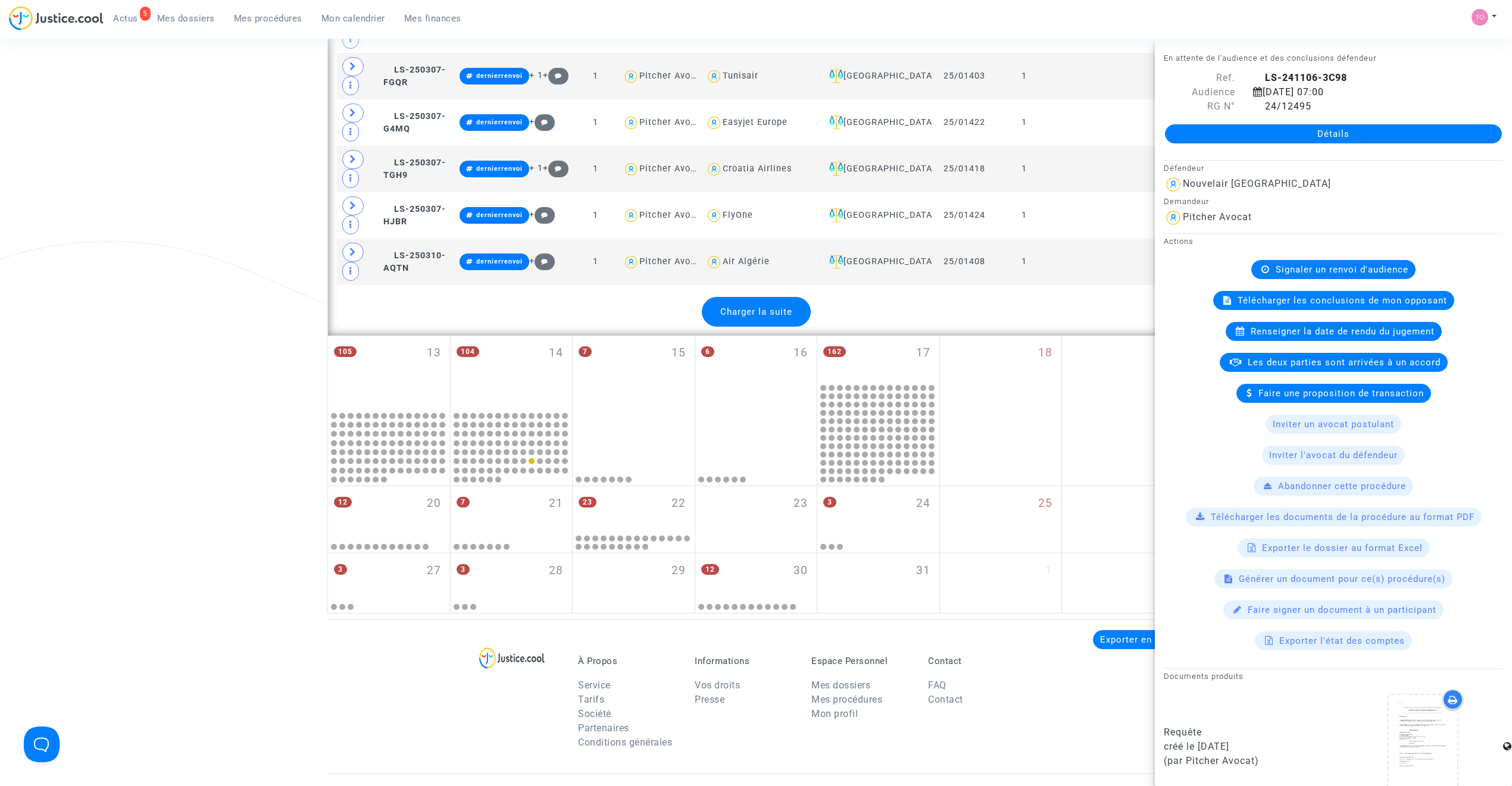
click at [788, 326] on div "Charger la suite" at bounding box center [756, 311] width 109 height 29
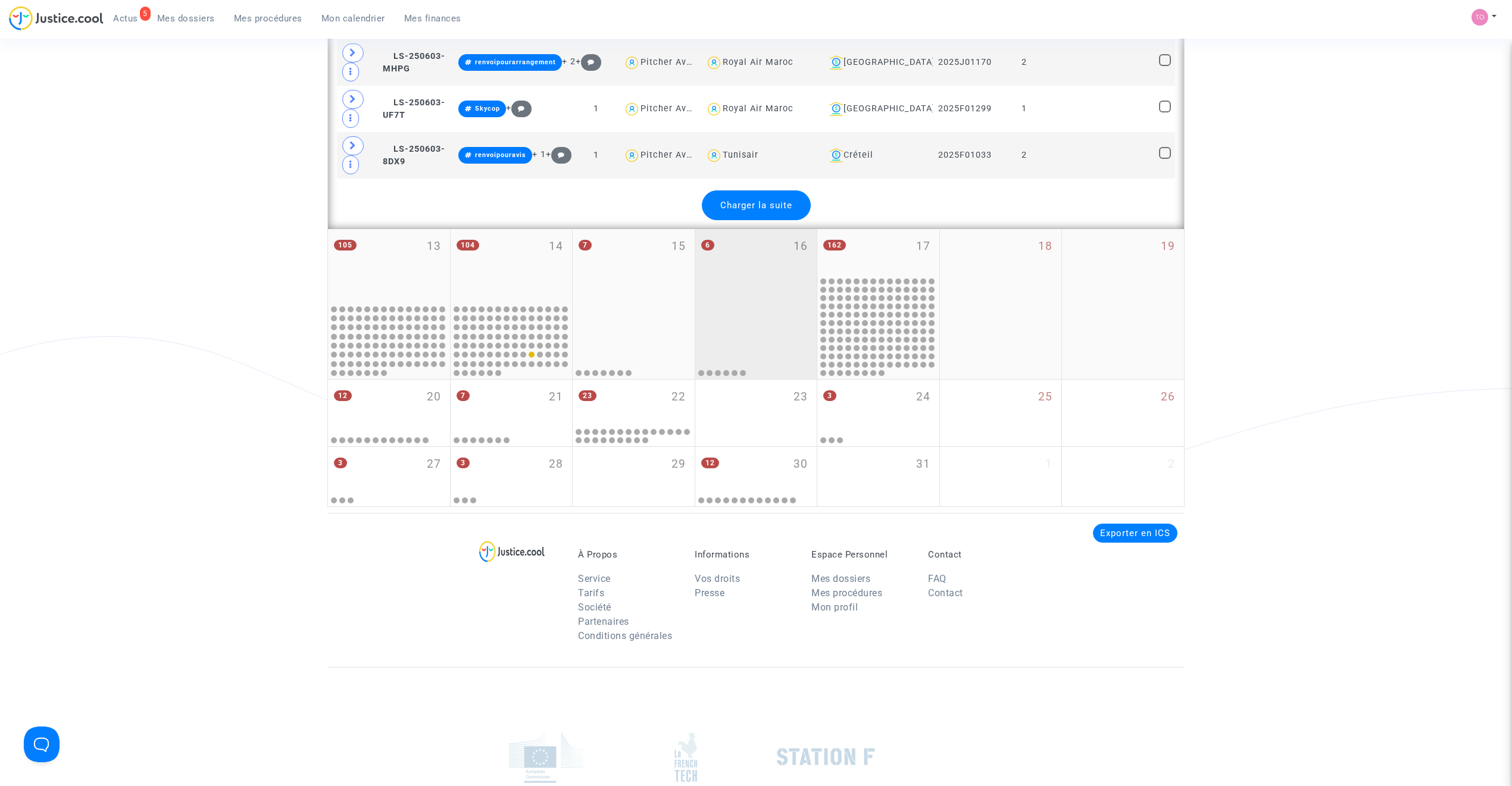
scroll to position [5126, 0]
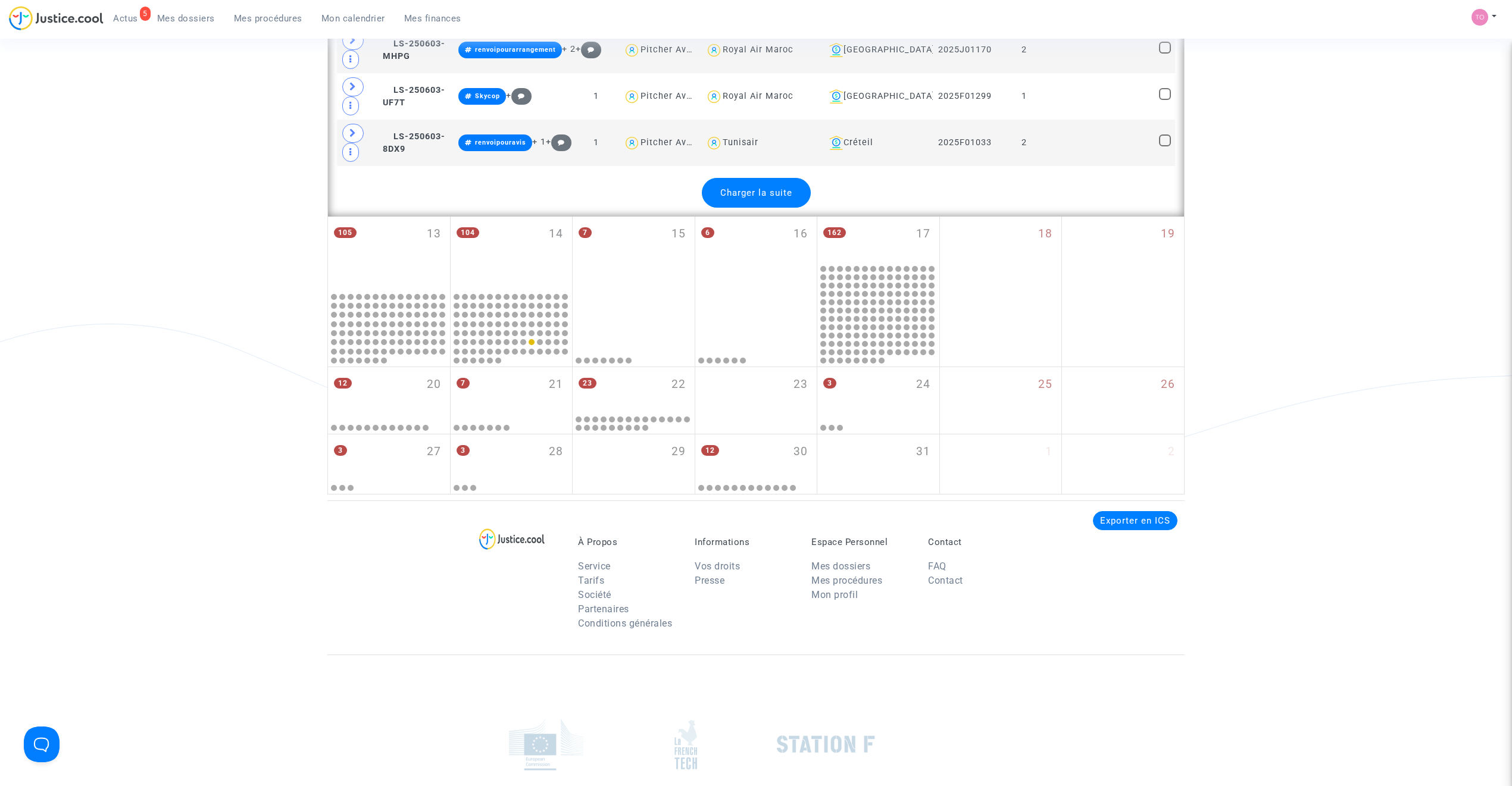
click at [784, 198] on span "Charger la suite" at bounding box center [756, 193] width 72 height 11
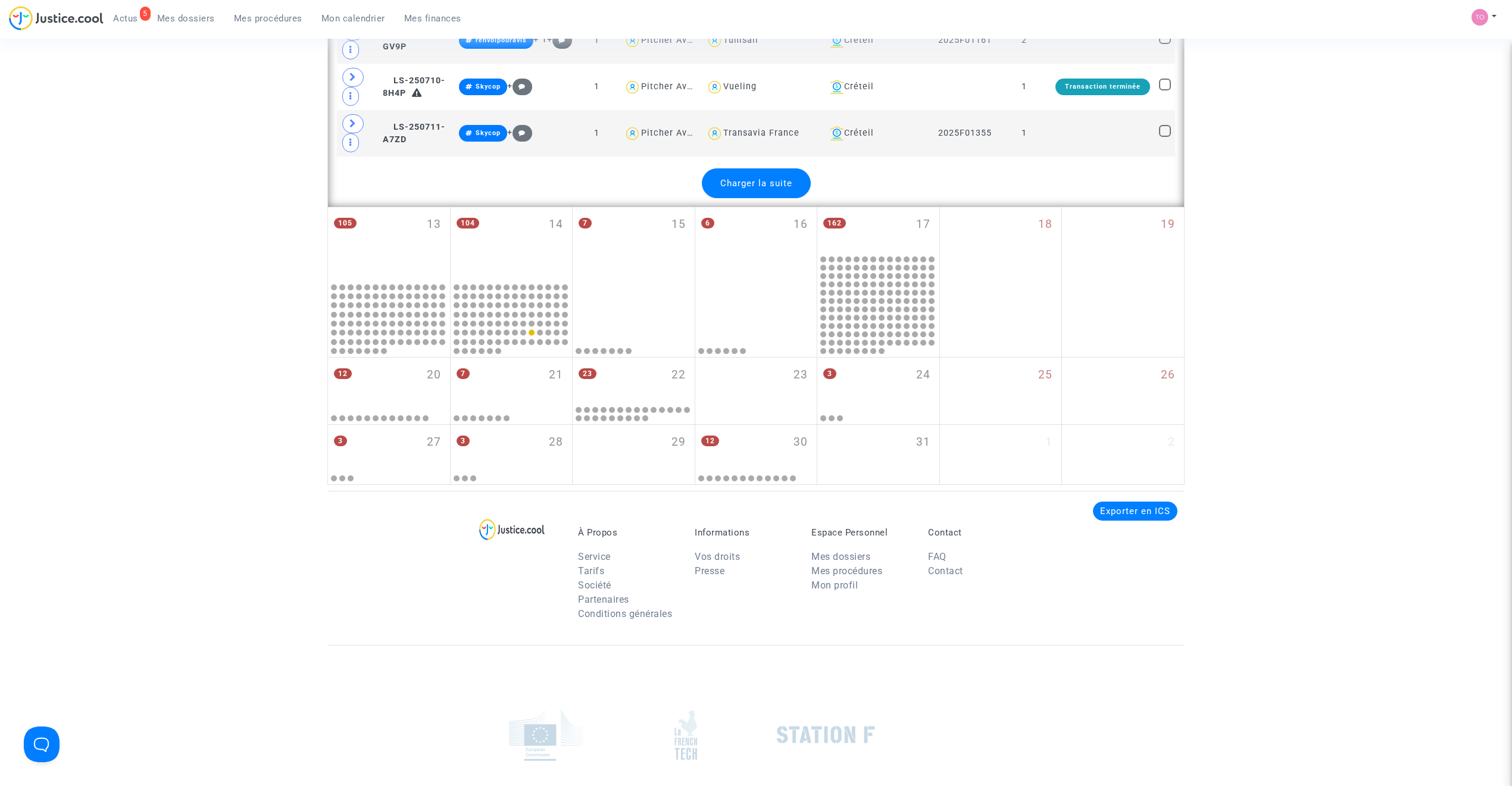
scroll to position [7454, 0]
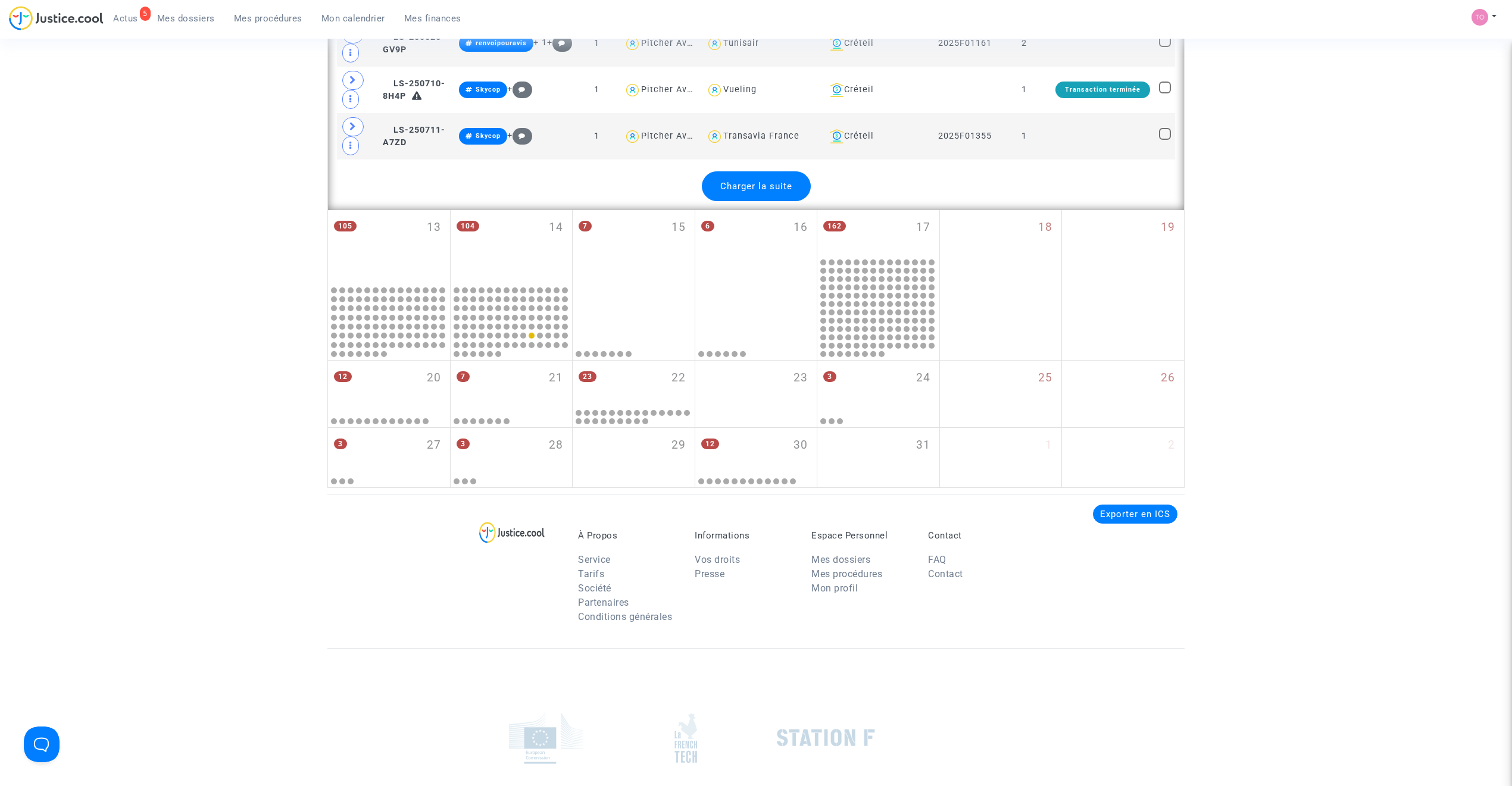
click at [772, 201] on div "Charger la suite" at bounding box center [756, 186] width 109 height 29
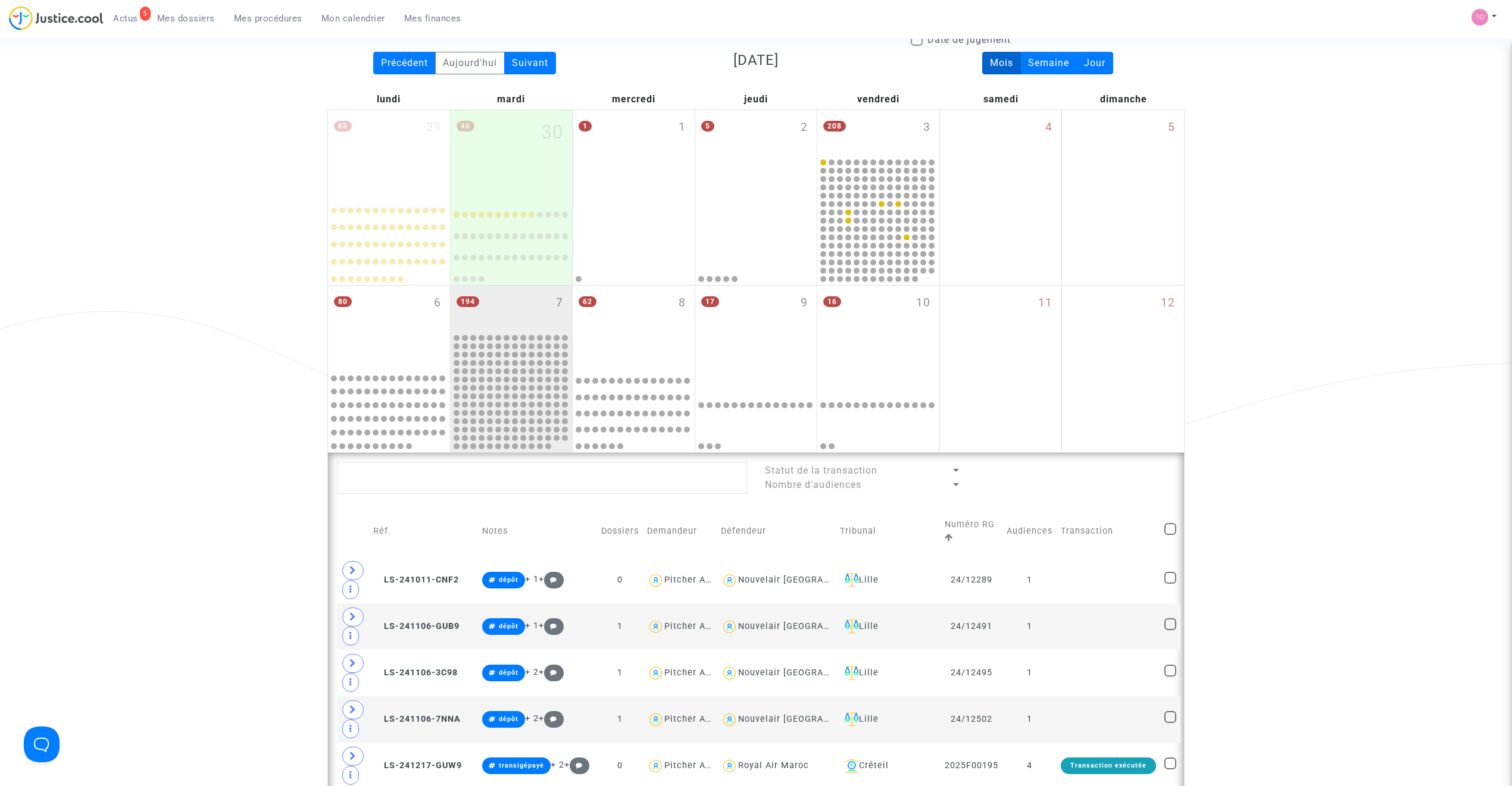
scroll to position [0, 0]
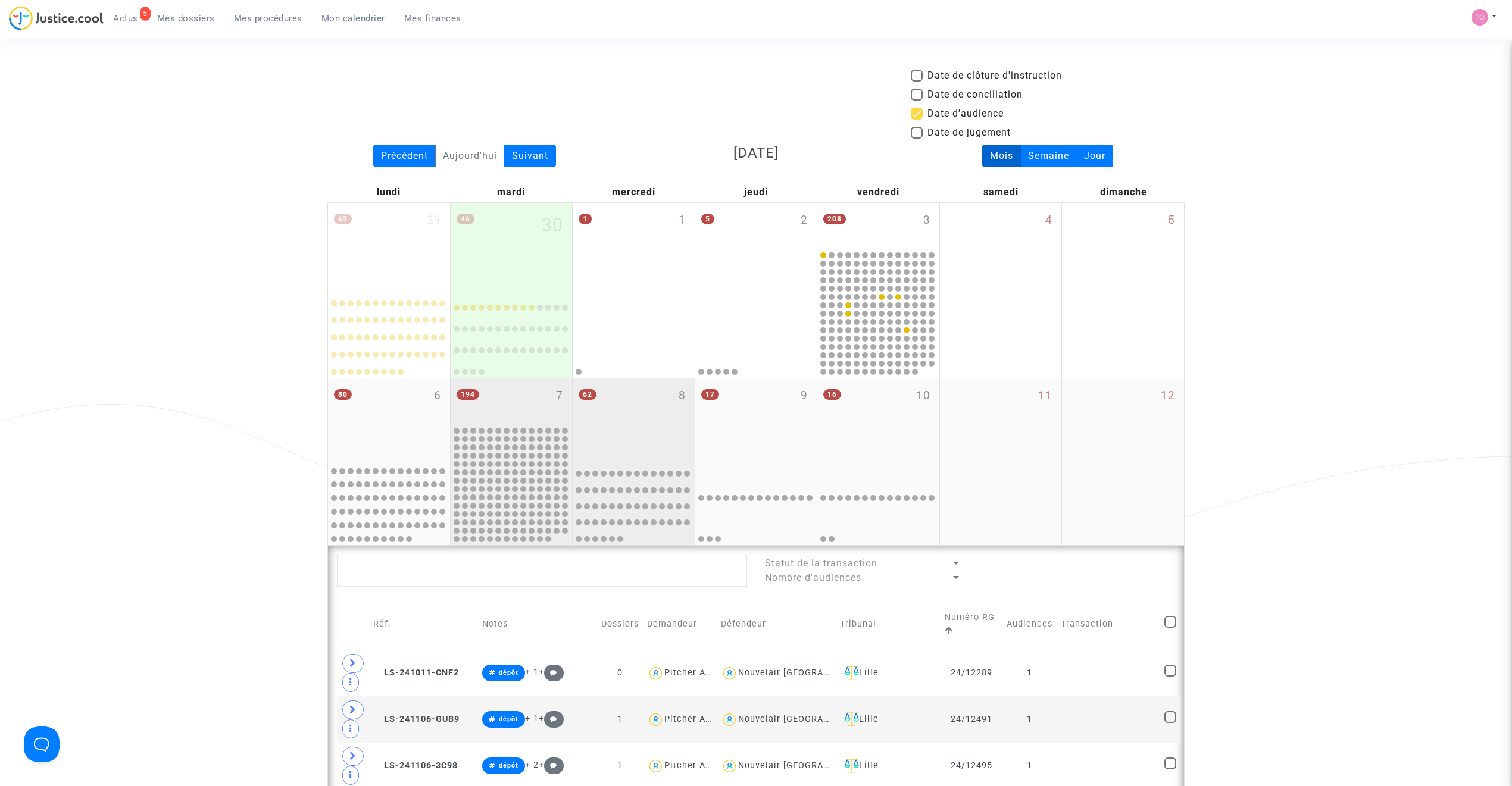
click at [635, 401] on div "62 8" at bounding box center [633, 420] width 122 height 82
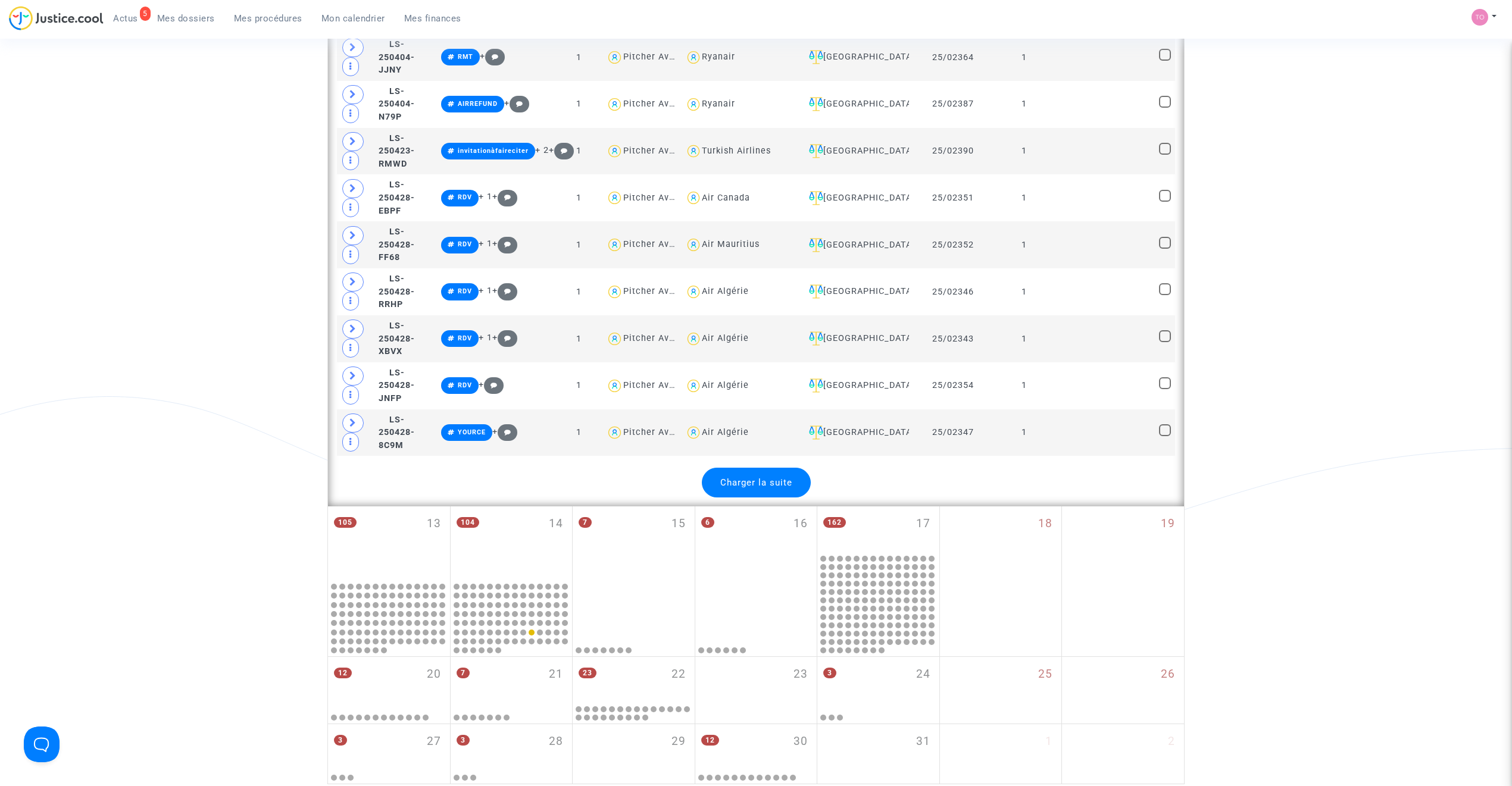
scroll to position [2538, 0]
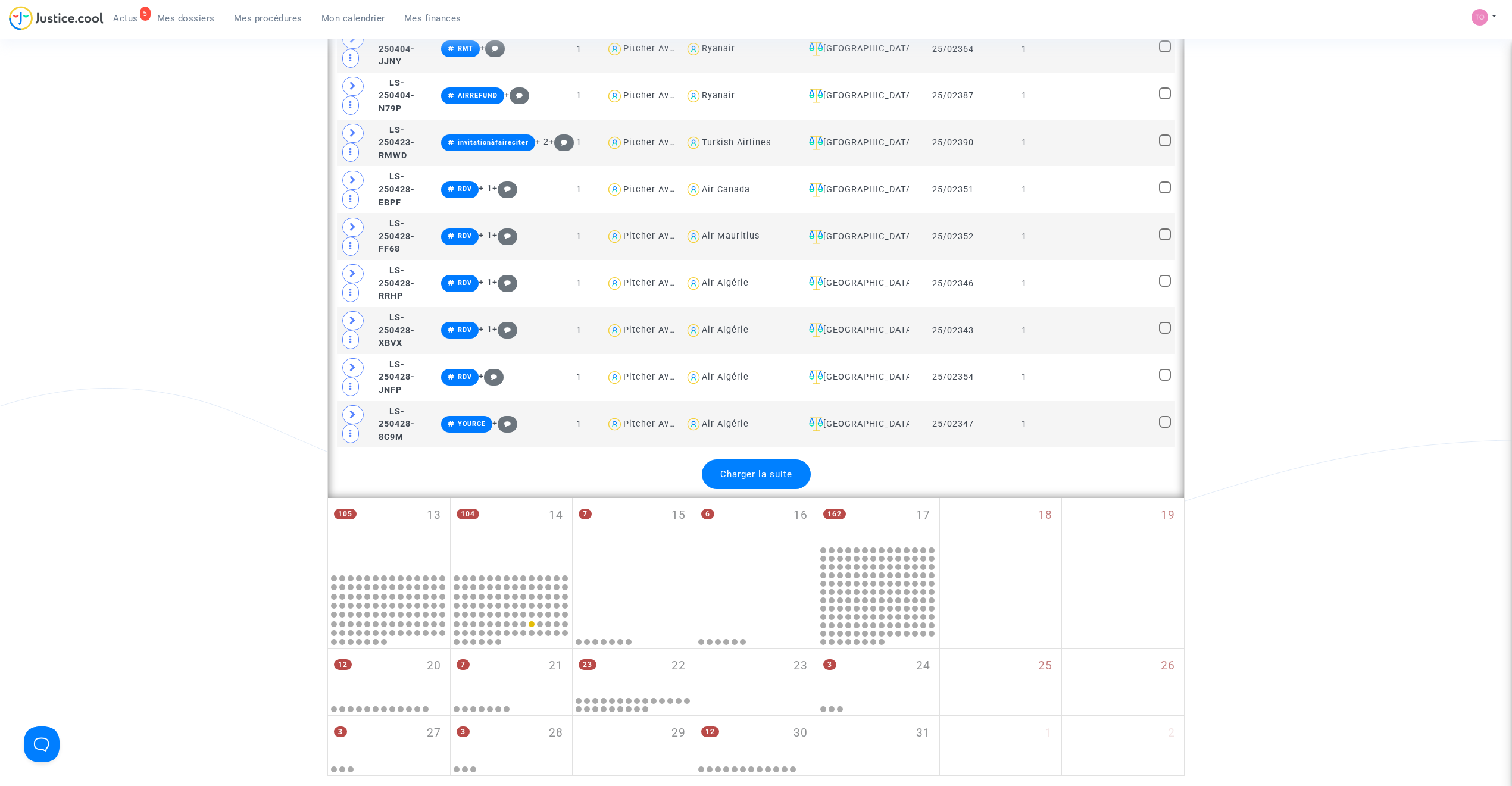
click at [745, 489] on div "Charger la suite" at bounding box center [756, 474] width 109 height 29
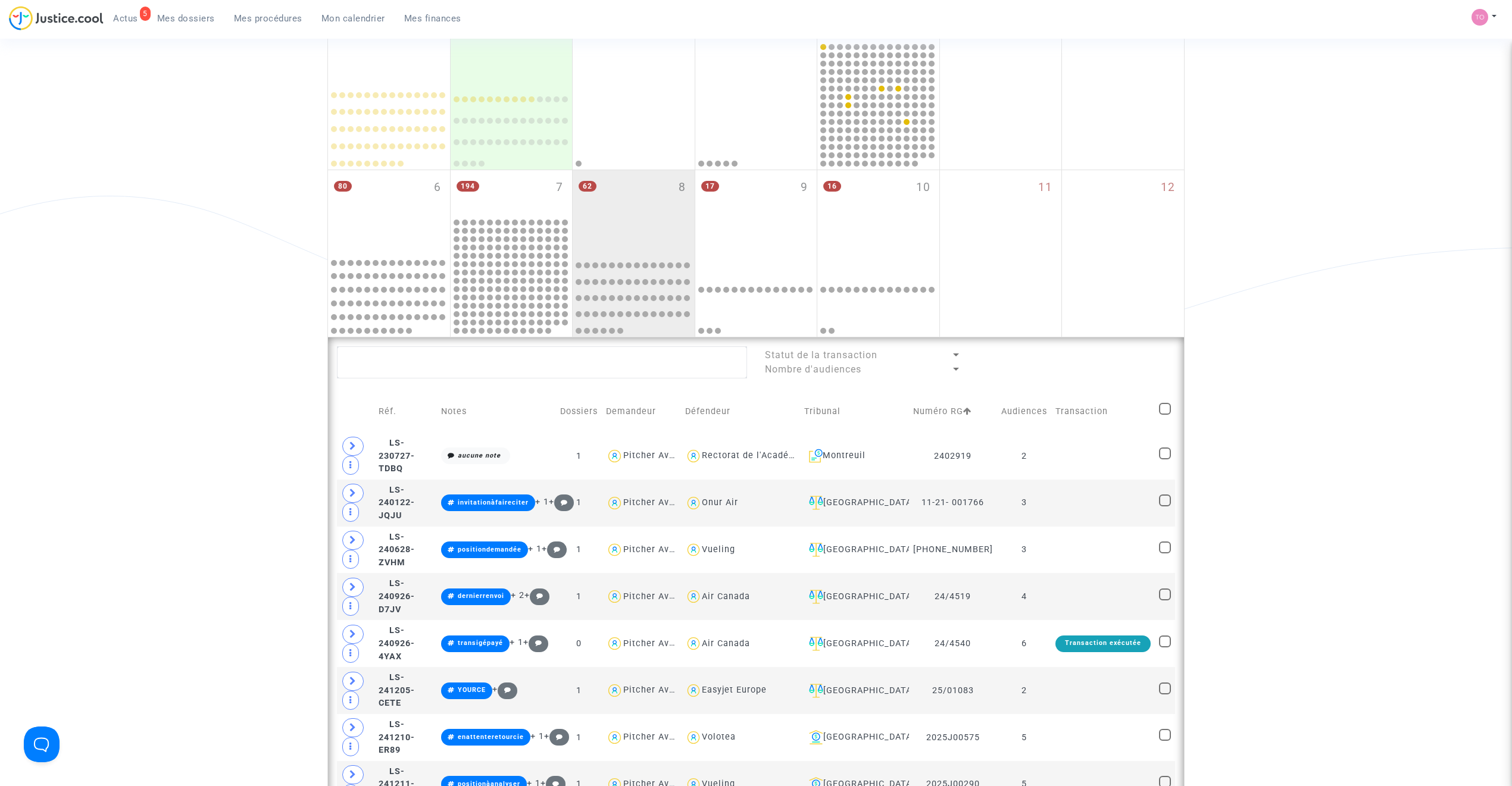
scroll to position [184, 0]
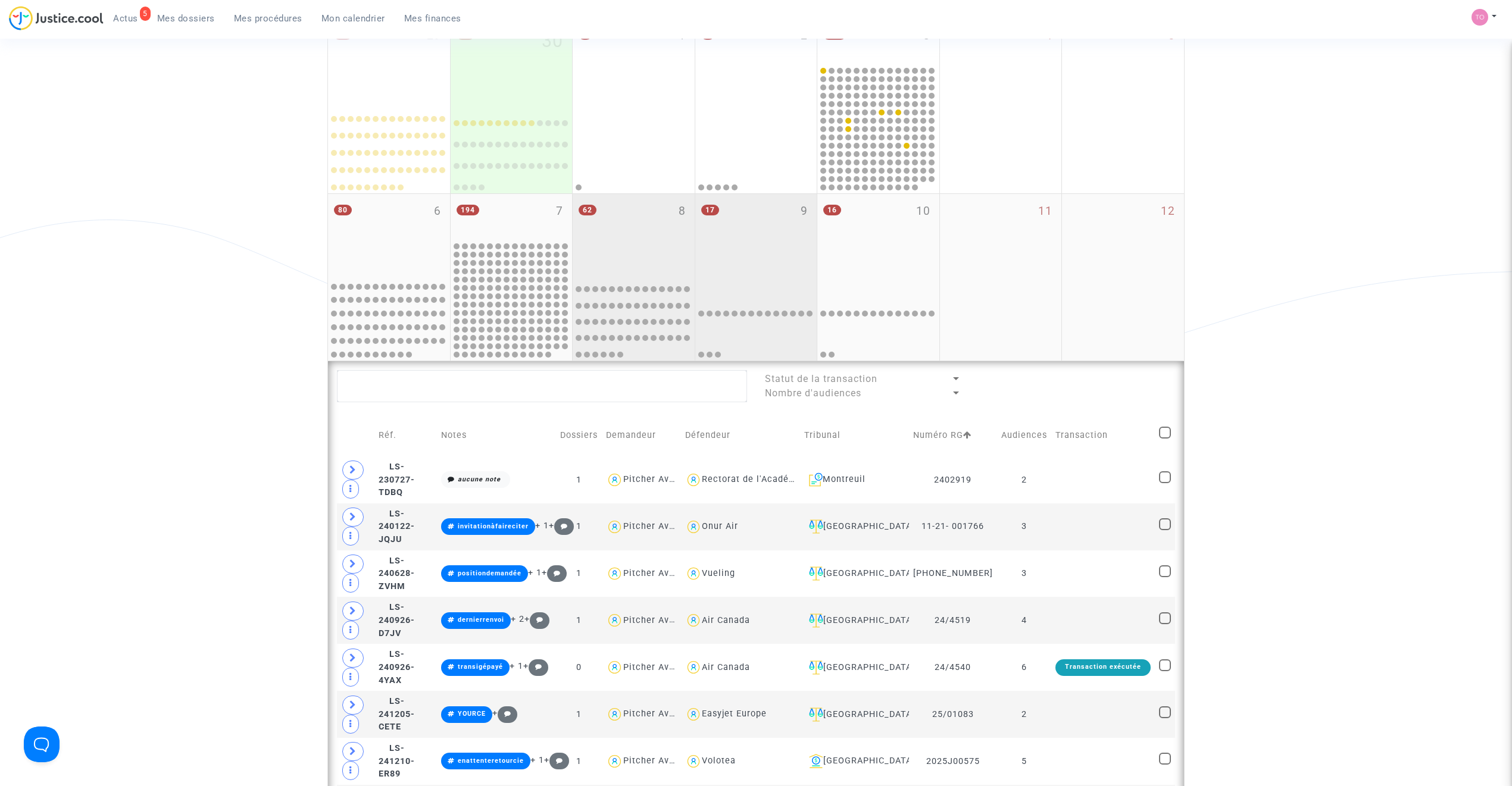
click at [742, 242] on div "17 9" at bounding box center [756, 235] width 122 height 82
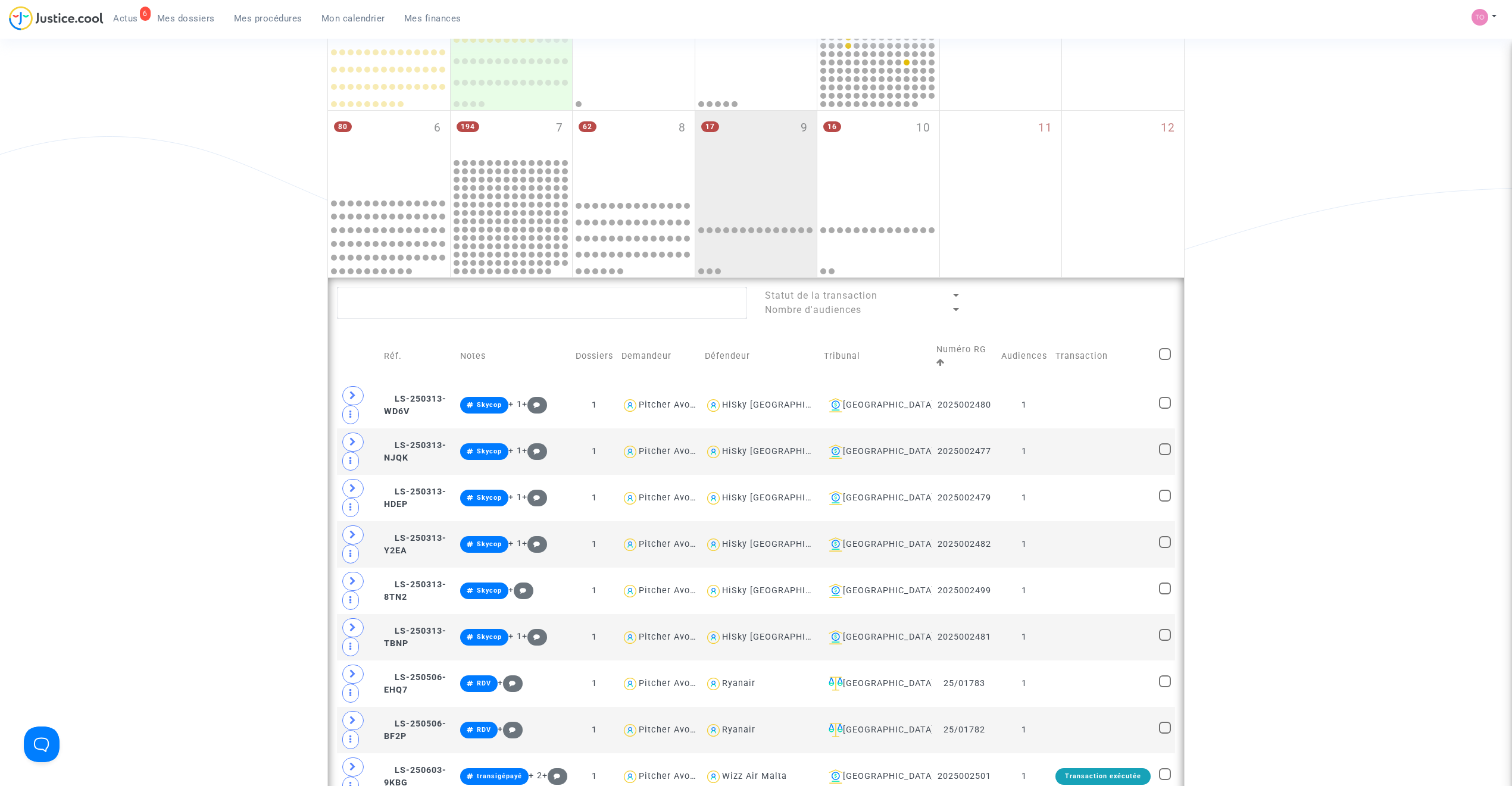
scroll to position [264, 0]
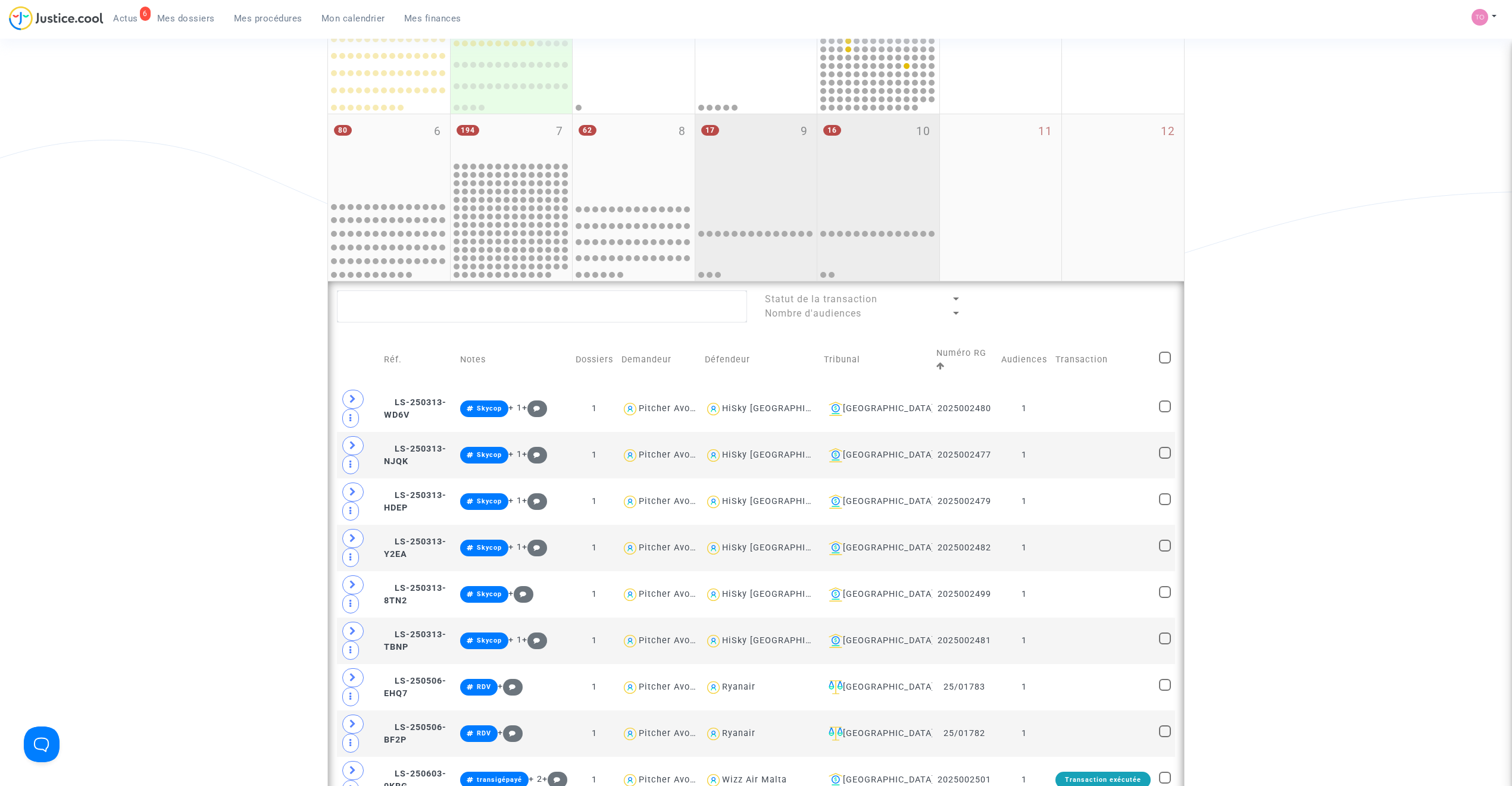
click at [856, 165] on div "16 10" at bounding box center [878, 156] width 122 height 82
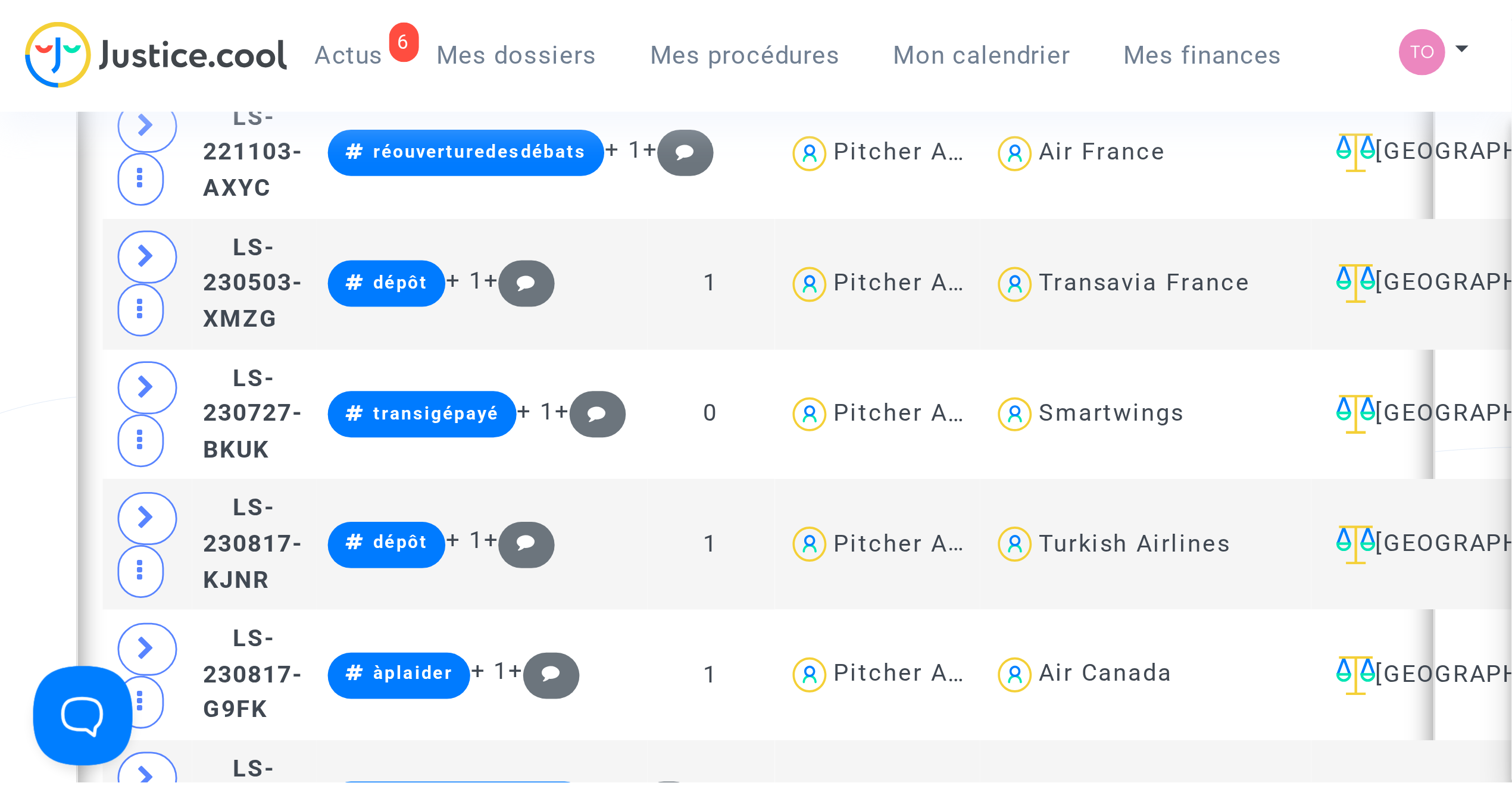
scroll to position [714, 0]
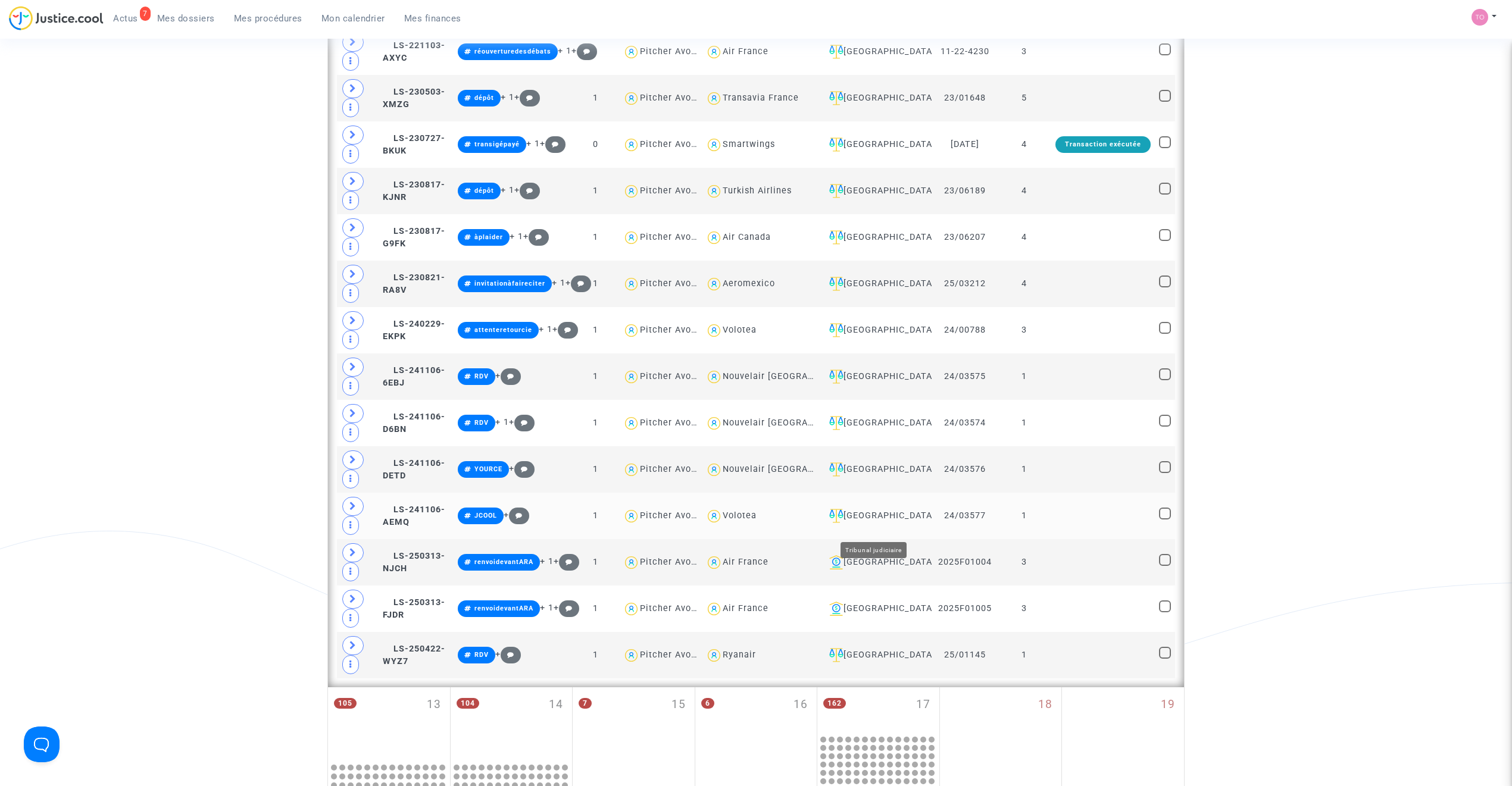
click at [863, 523] on div "Nantes" at bounding box center [876, 516] width 103 height 14
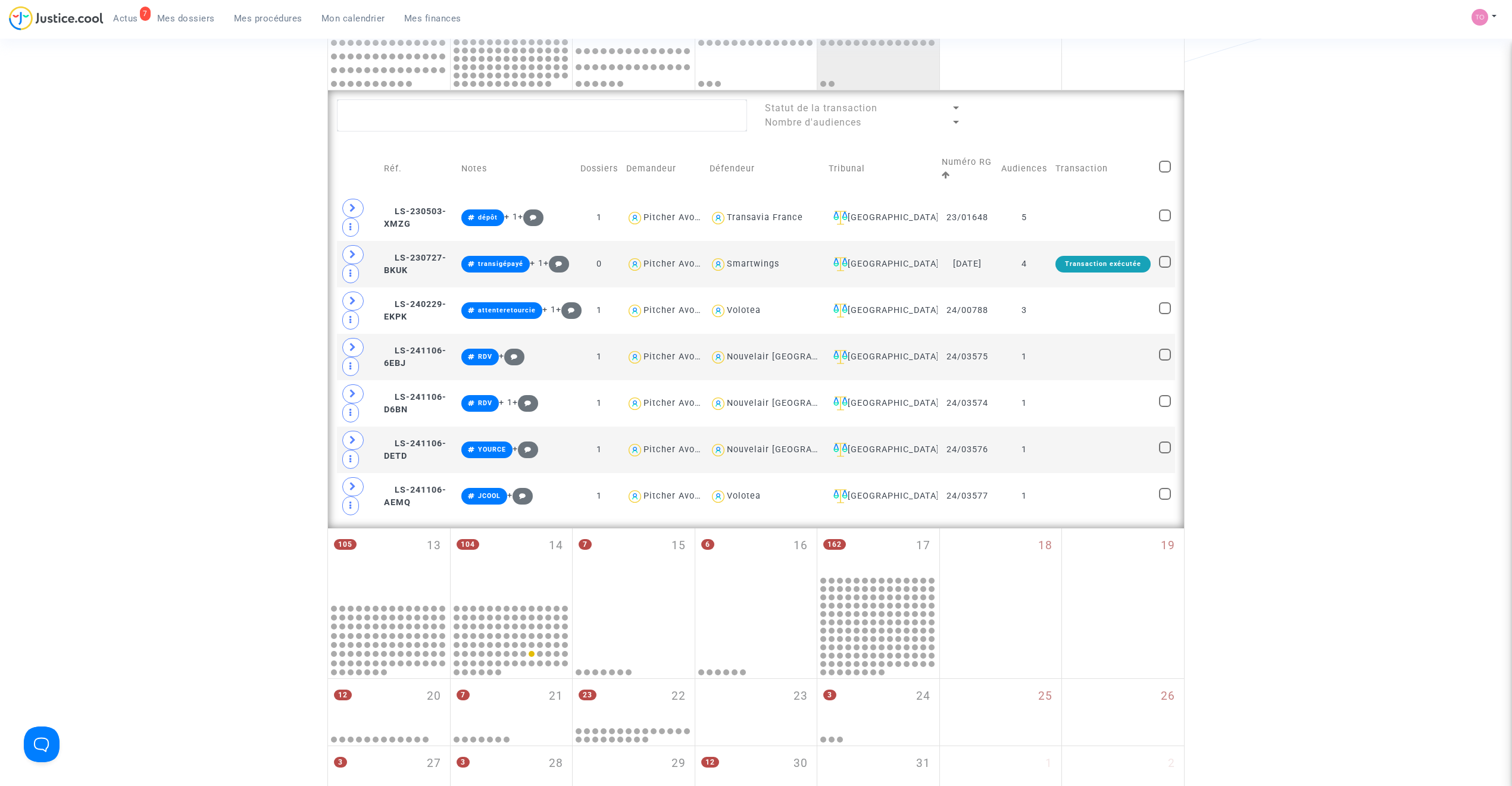
scroll to position [450, 0]
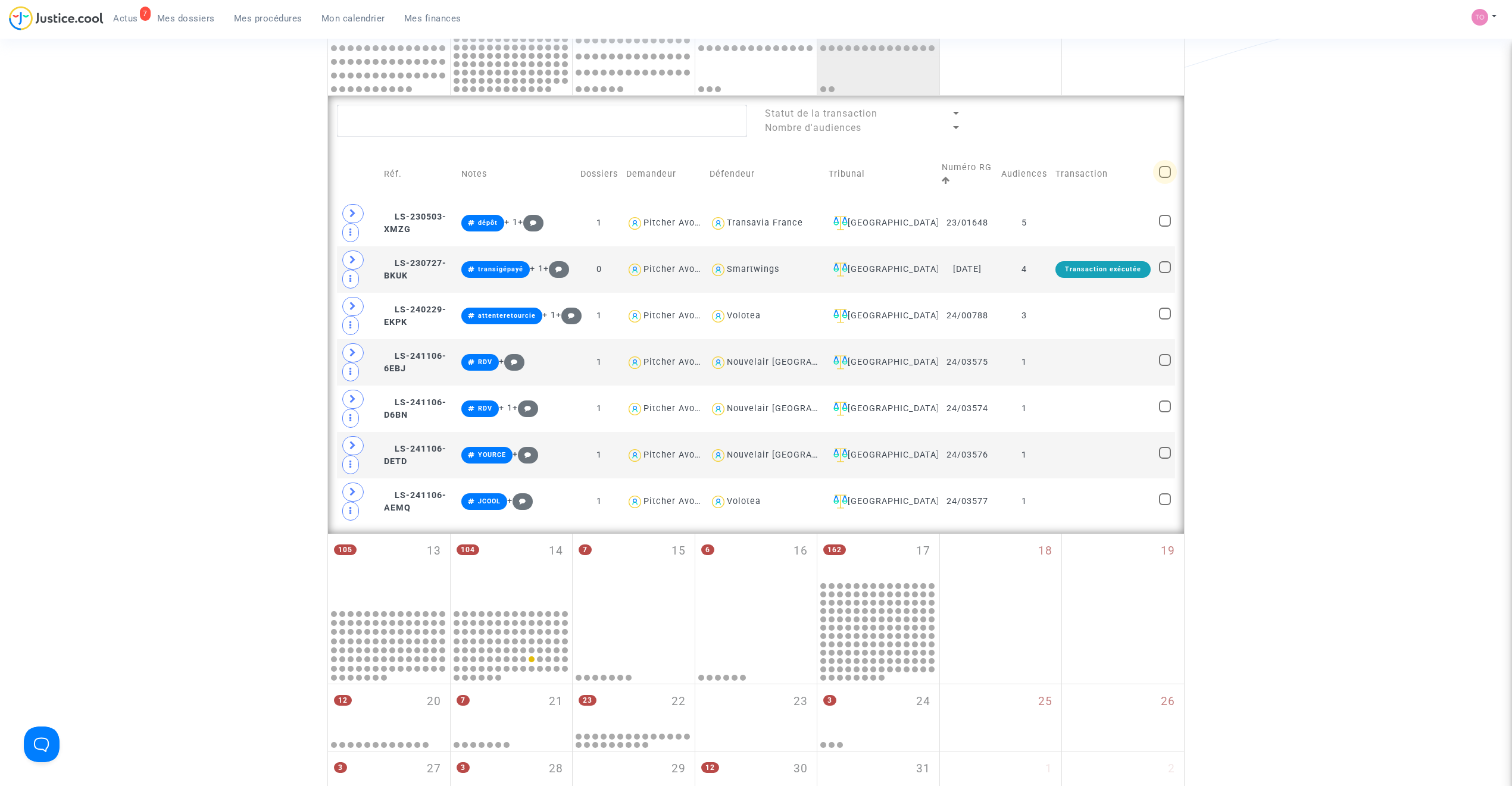
click at [1159, 172] on span at bounding box center [1164, 172] width 12 height 12
click at [1164, 178] on input "checkbox" at bounding box center [1164, 178] width 1 height 1
checkbox input "true"
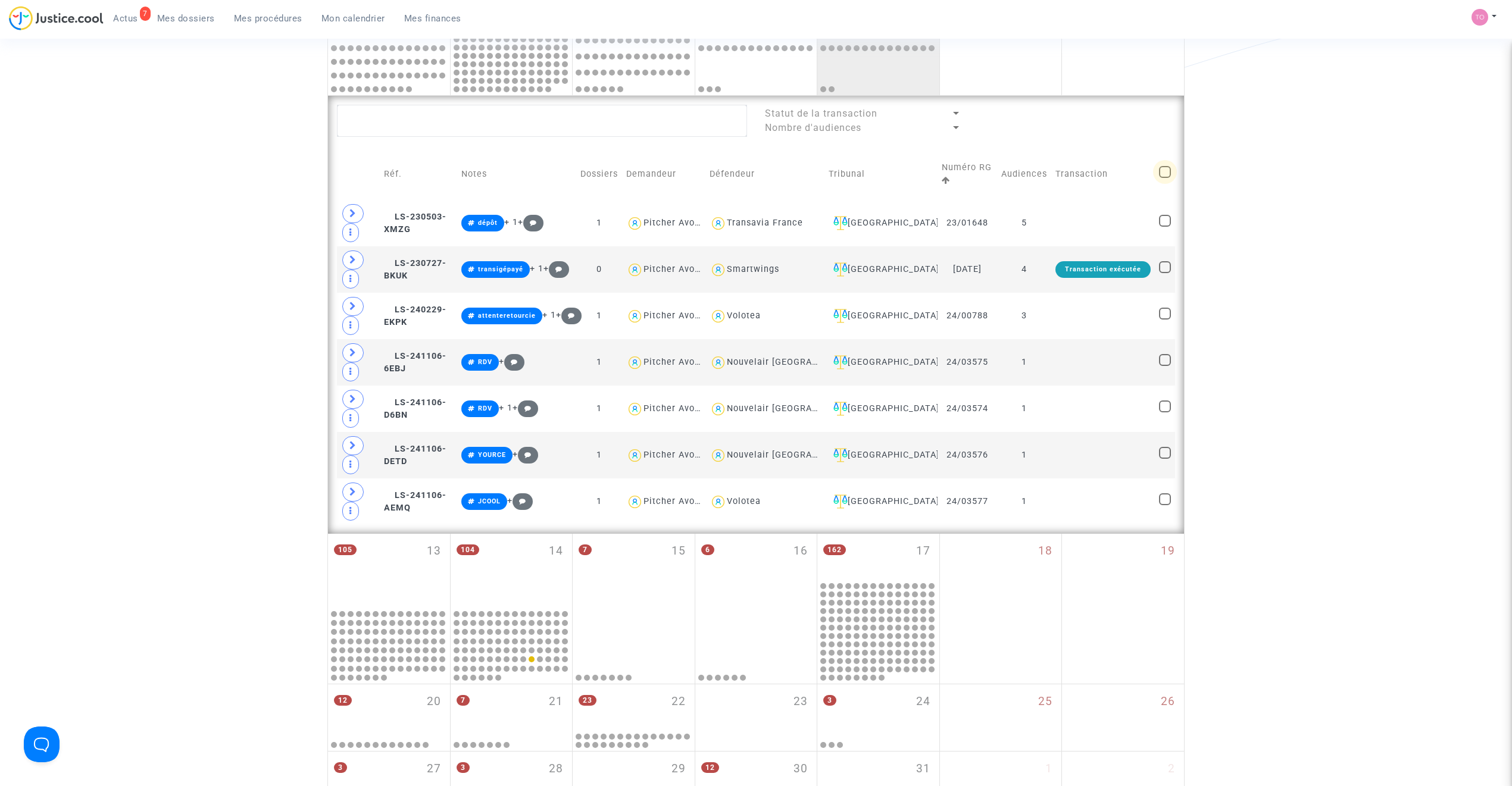
checkbox input "true"
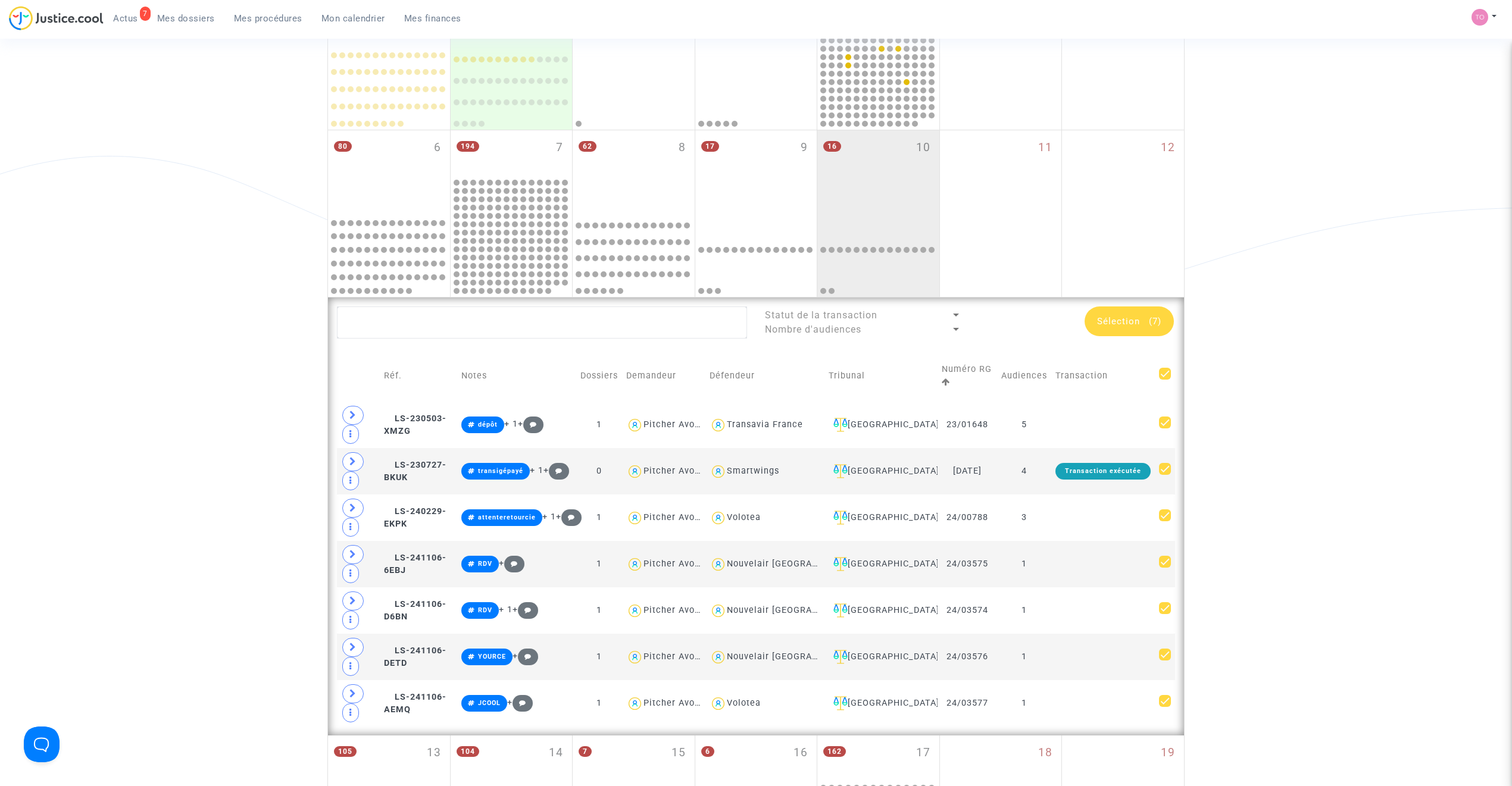
scroll to position [238, 0]
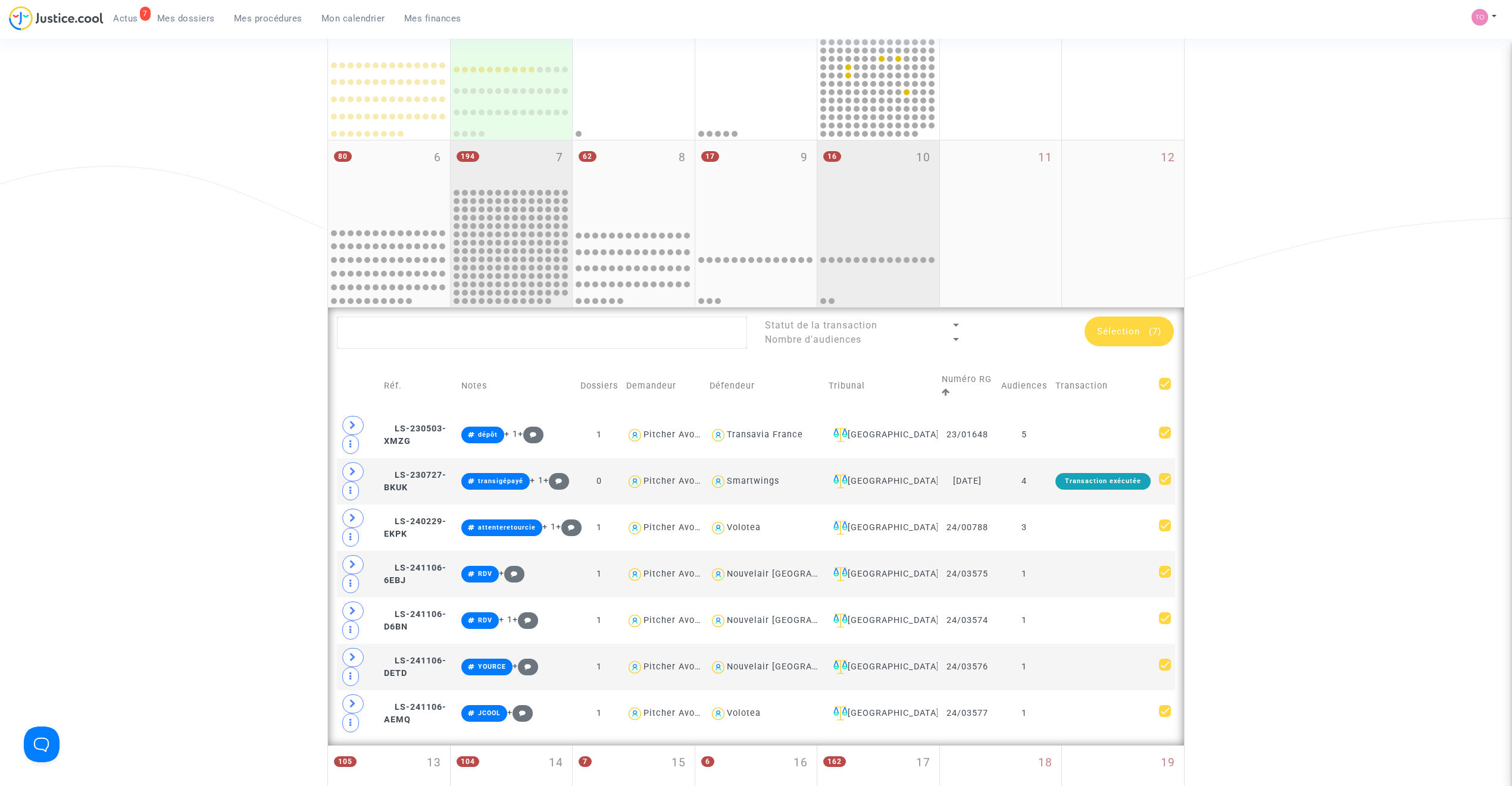
click at [484, 180] on div "194 7" at bounding box center [511, 164] width 122 height 46
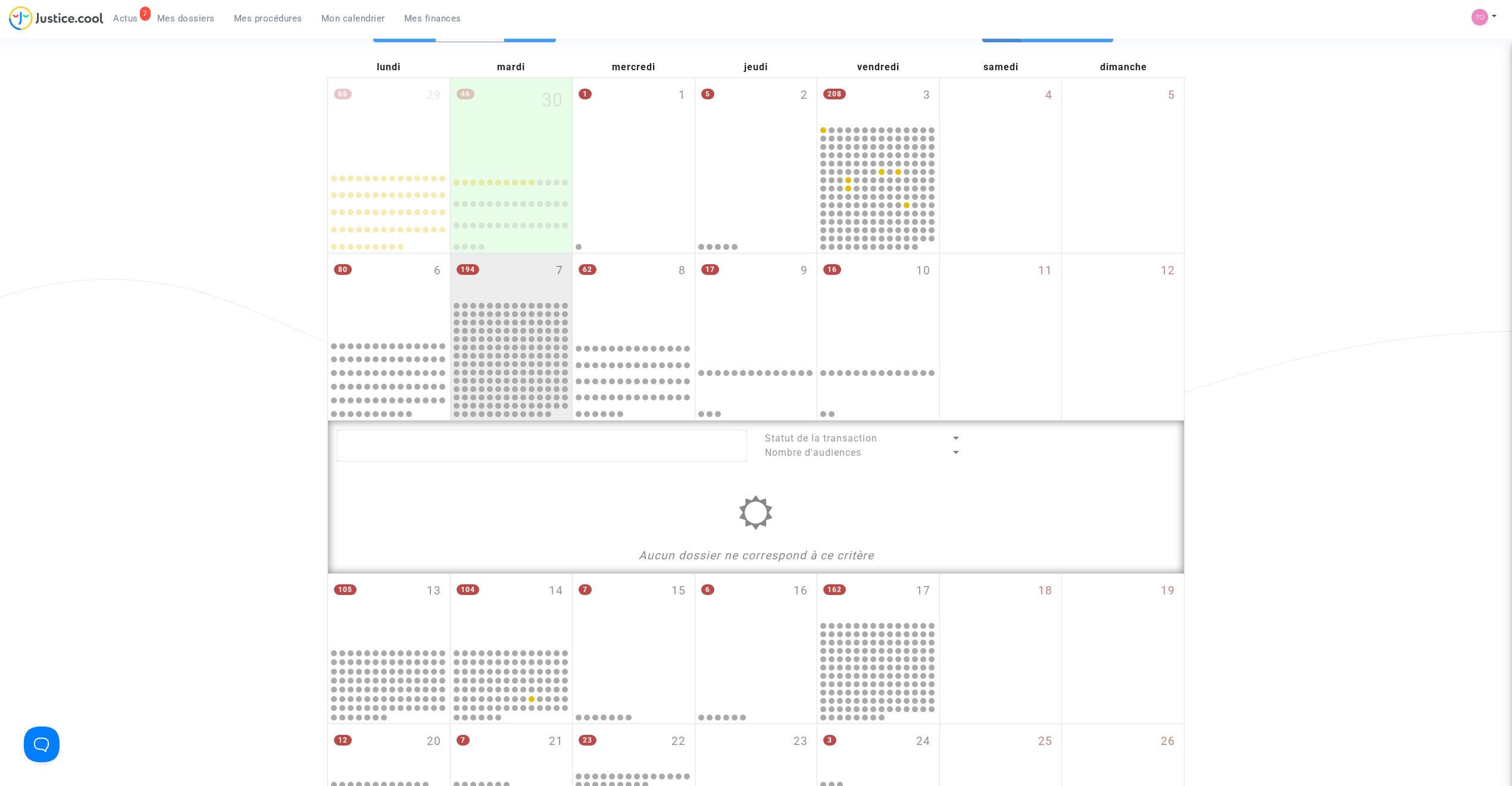
scroll to position [105, 0]
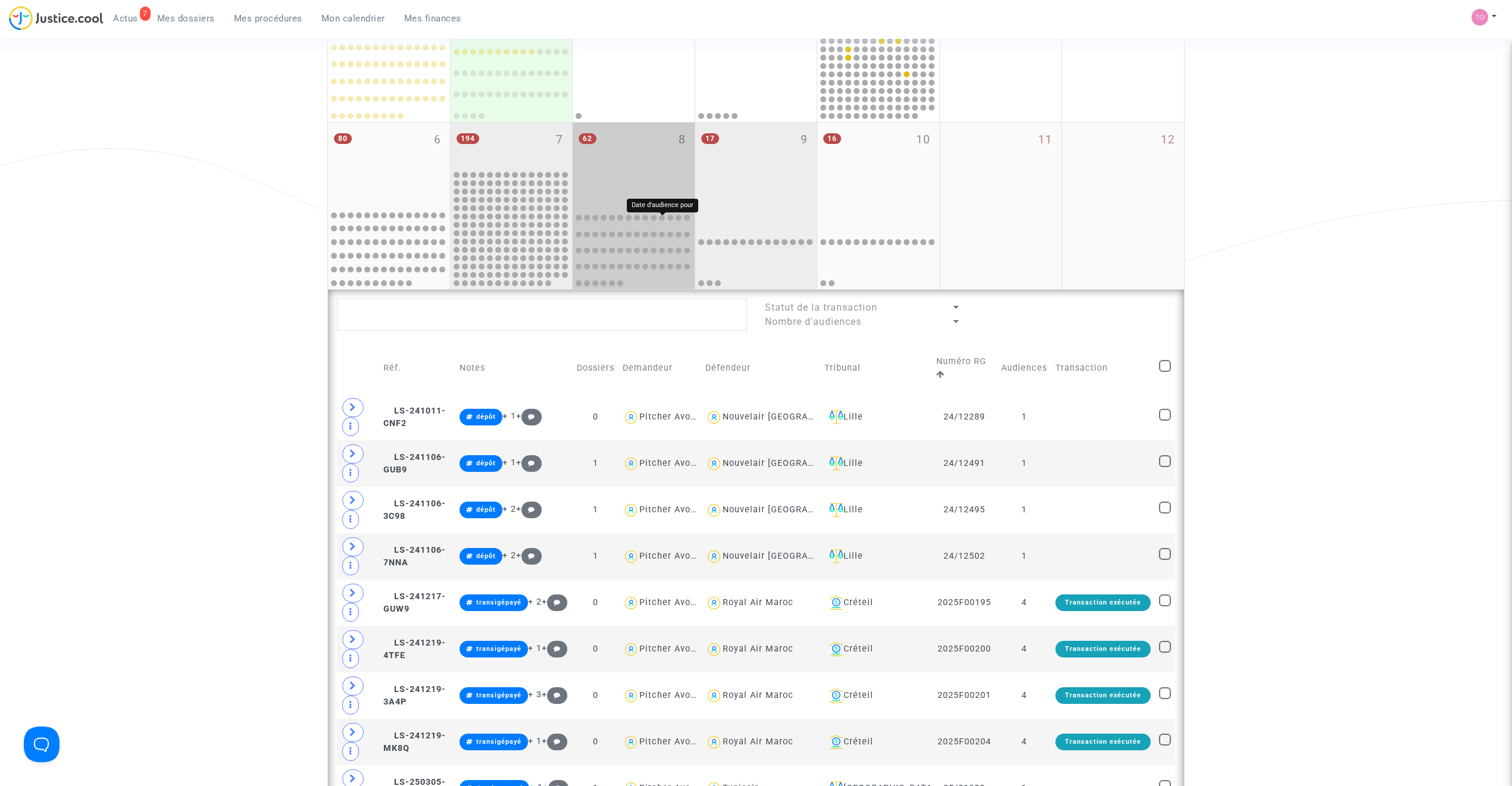
scroll to position [264, 0]
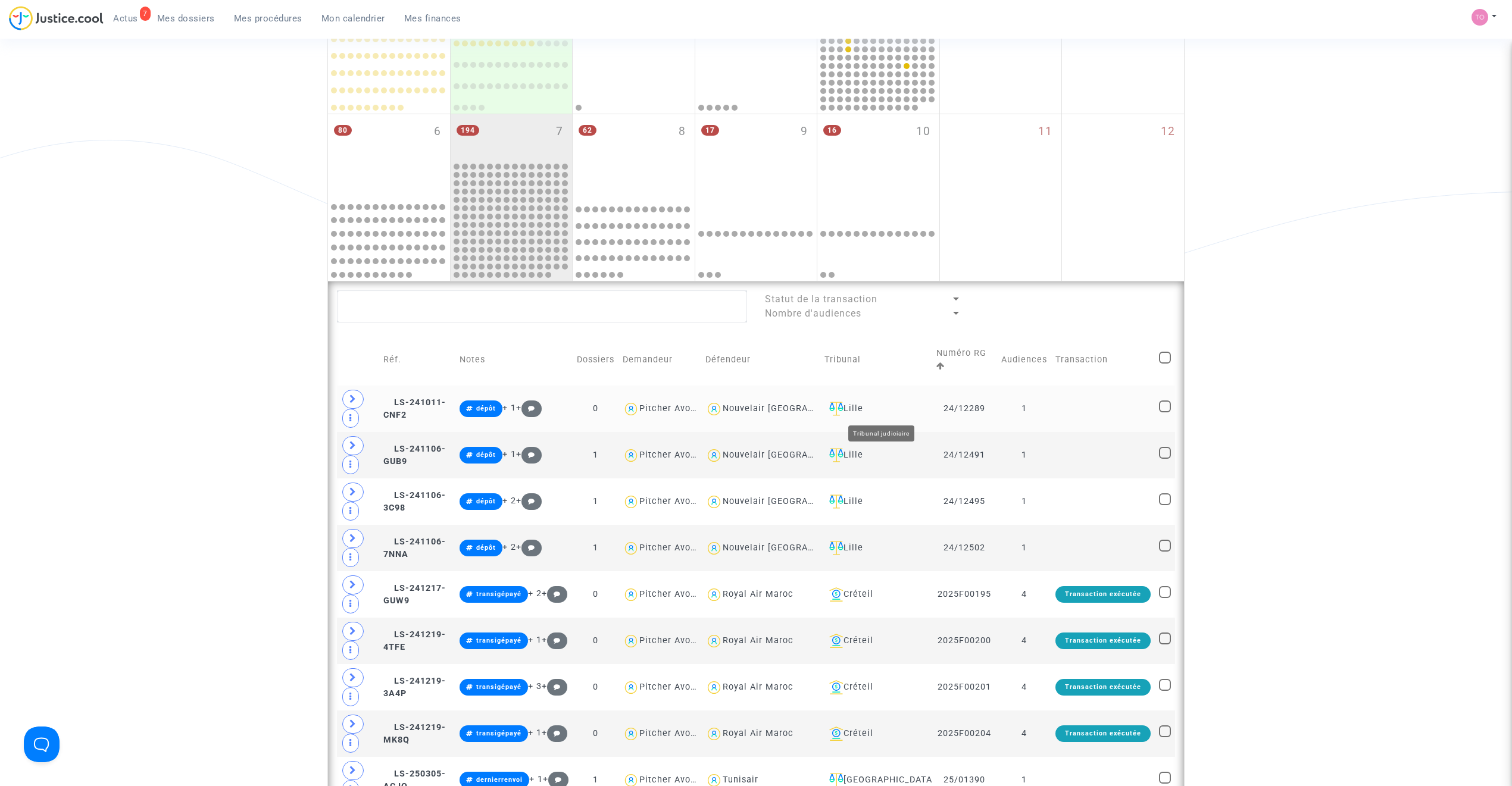
click at [873, 408] on div "Lille" at bounding box center [876, 409] width 104 height 14
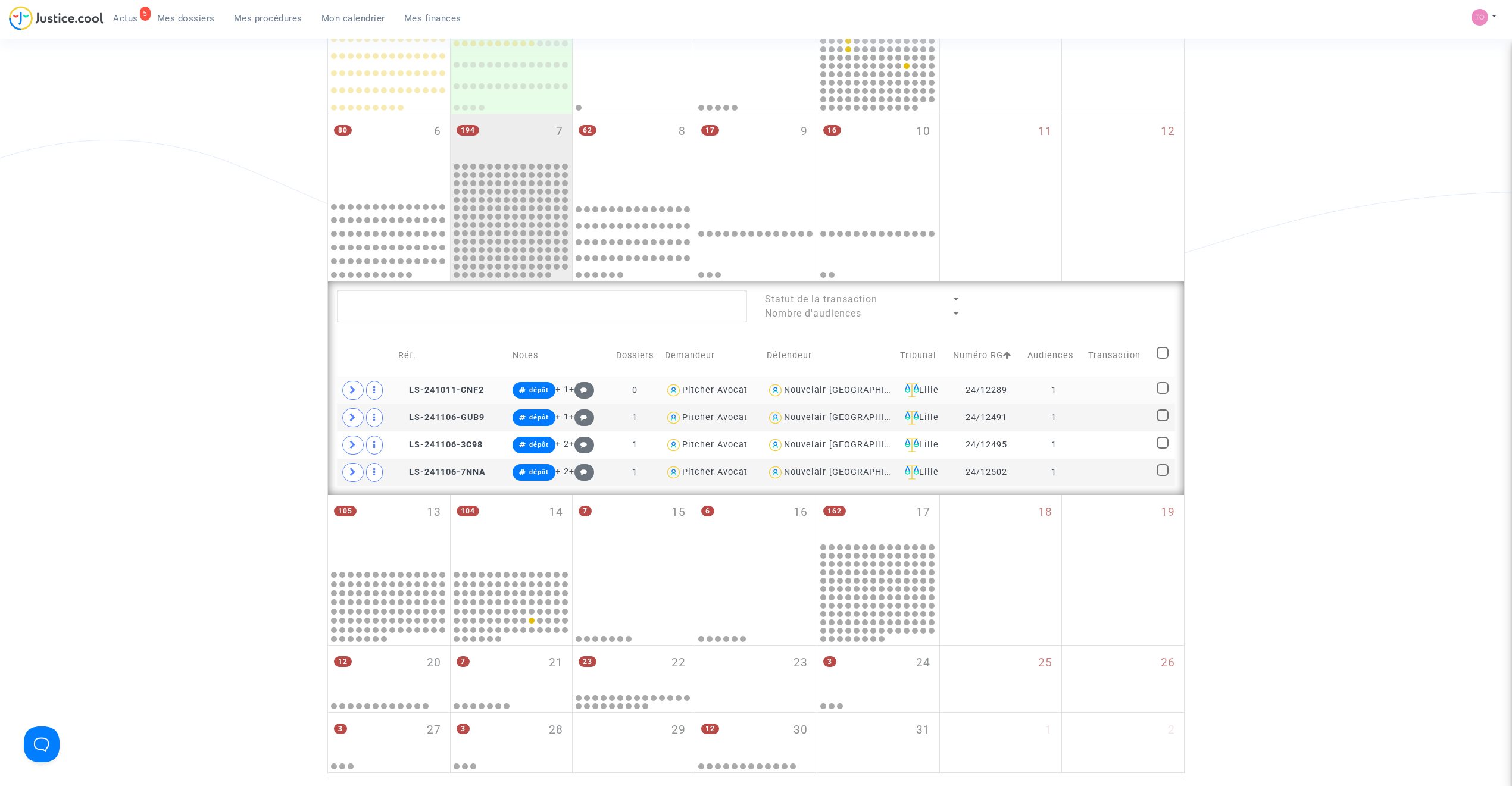
click at [456, 388] on span "LS-241011-CNF2" at bounding box center [441, 389] width 85 height 10
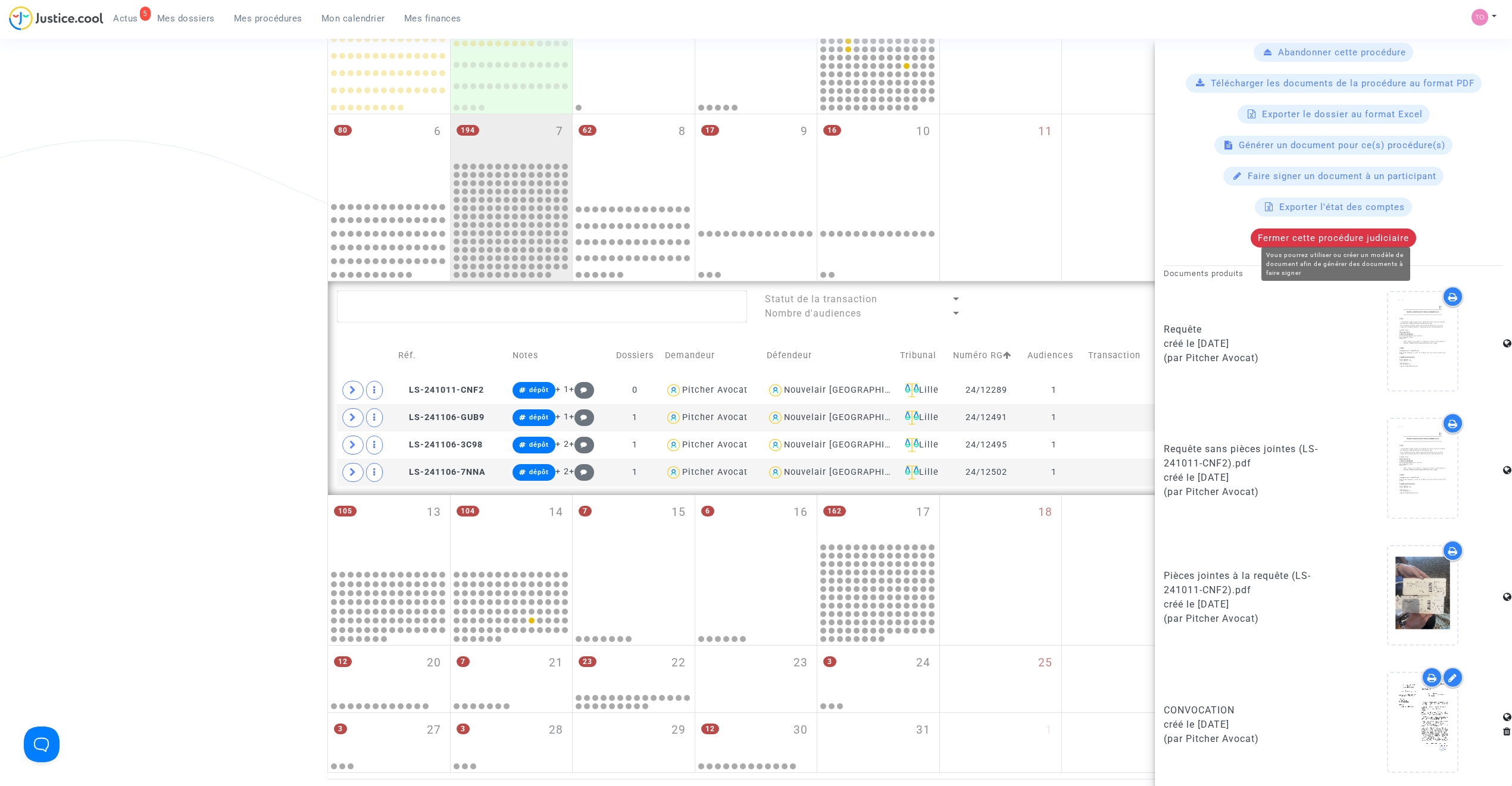
scroll to position [438, 0]
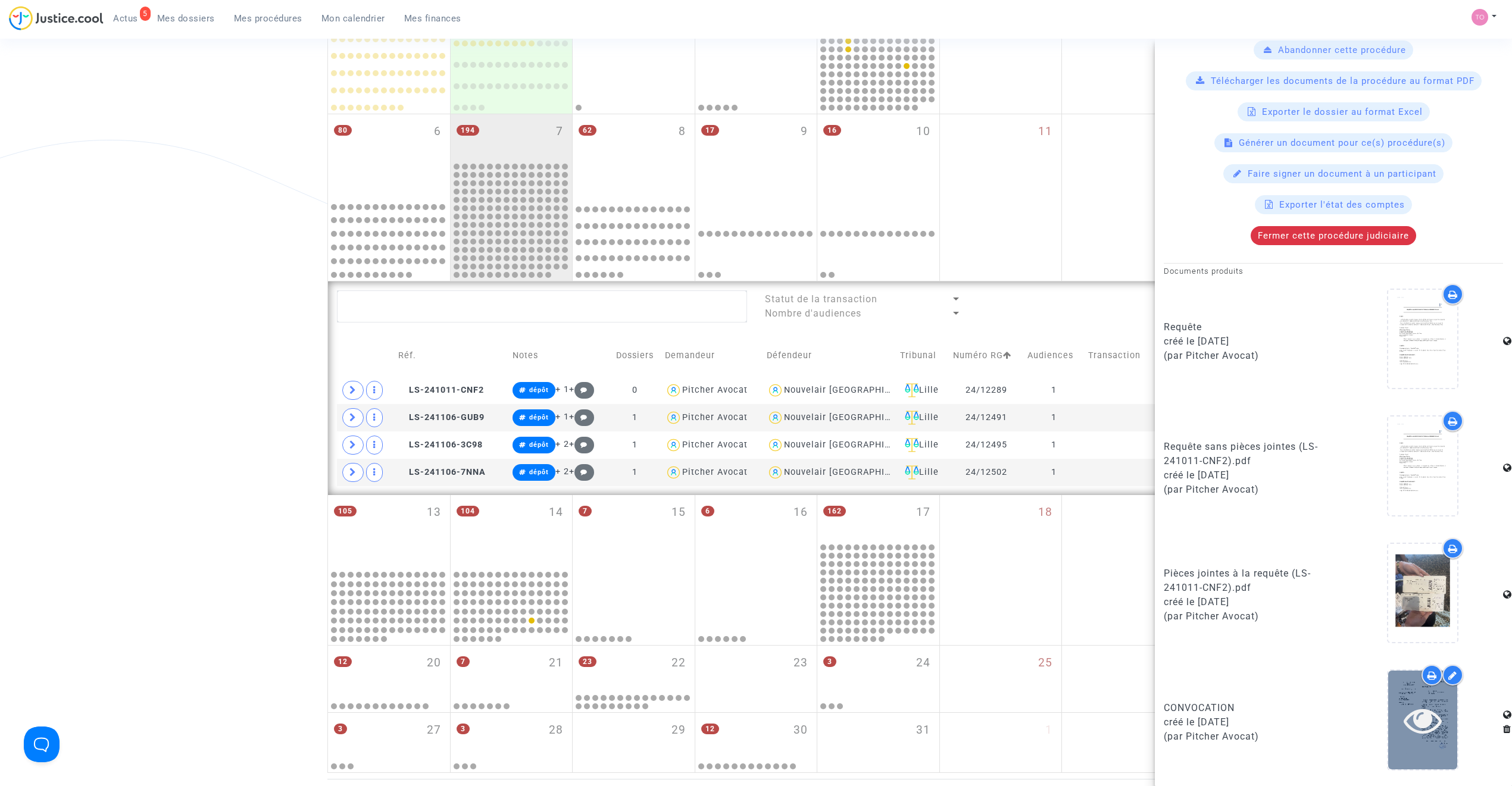
click at [1437, 735] on div at bounding box center [1423, 719] width 69 height 38
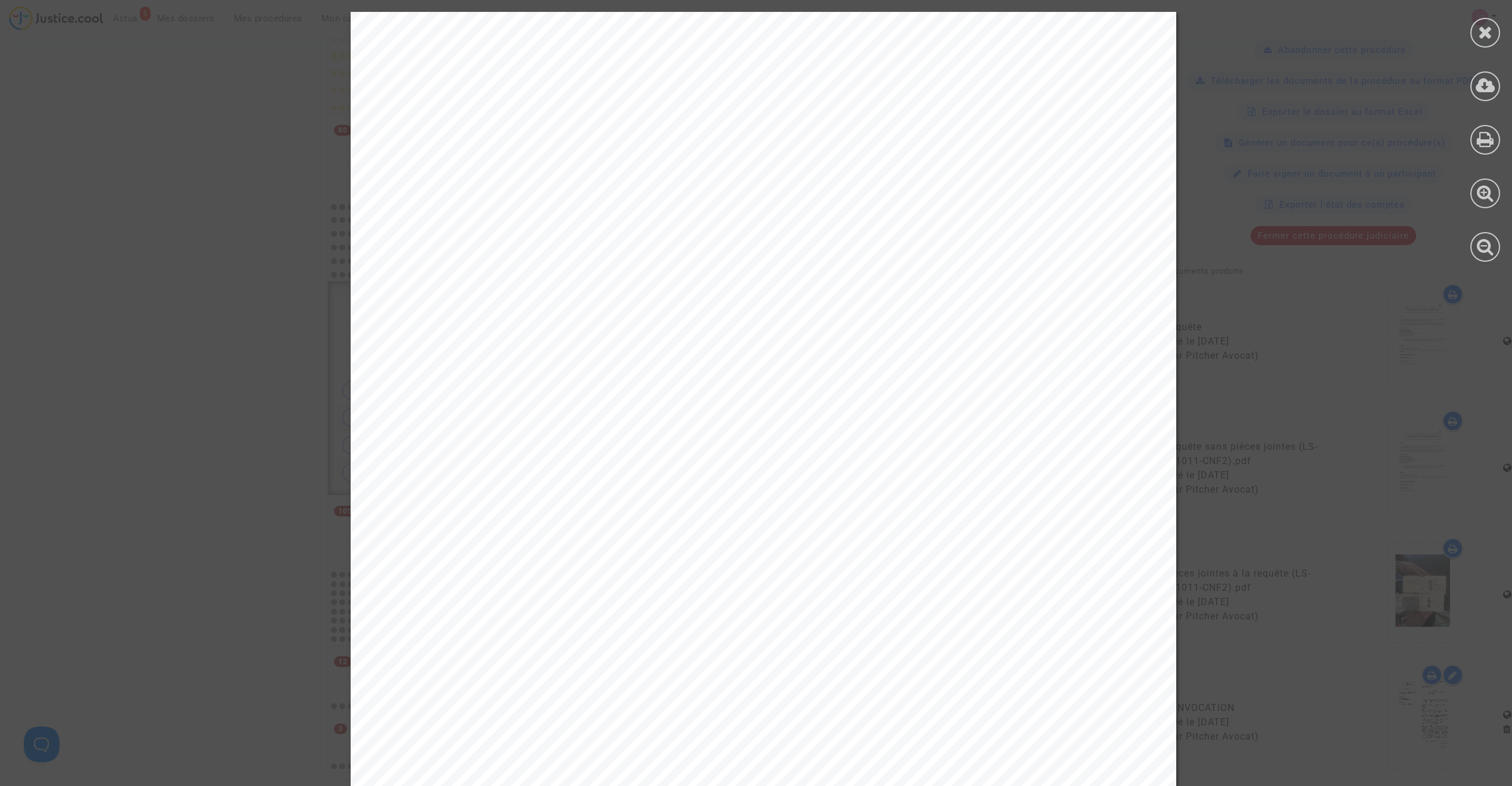
click at [1493, 25] on div at bounding box center [1484, 32] width 29 height 29
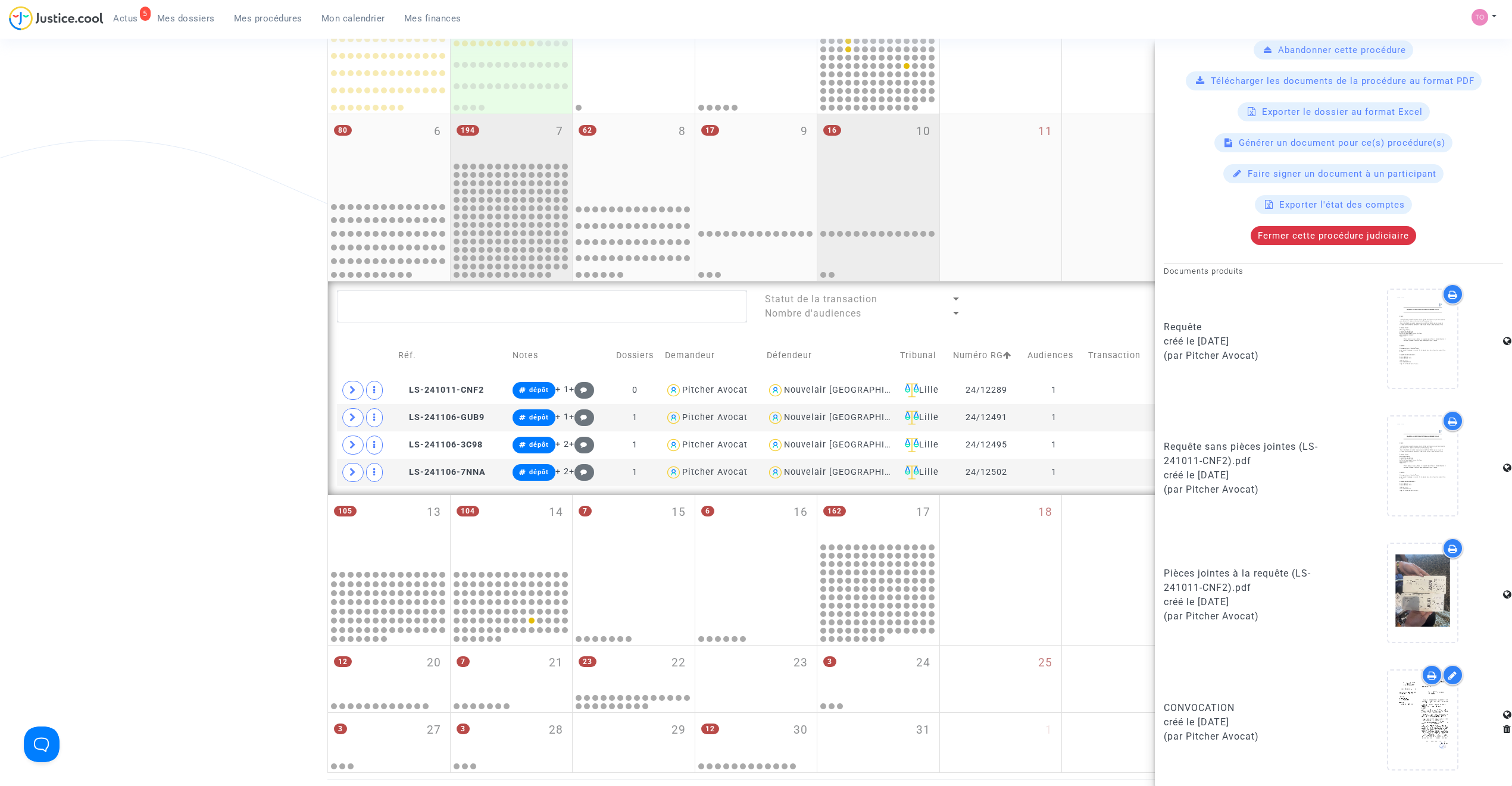
click at [877, 170] on div "16 10" at bounding box center [878, 156] width 122 height 82
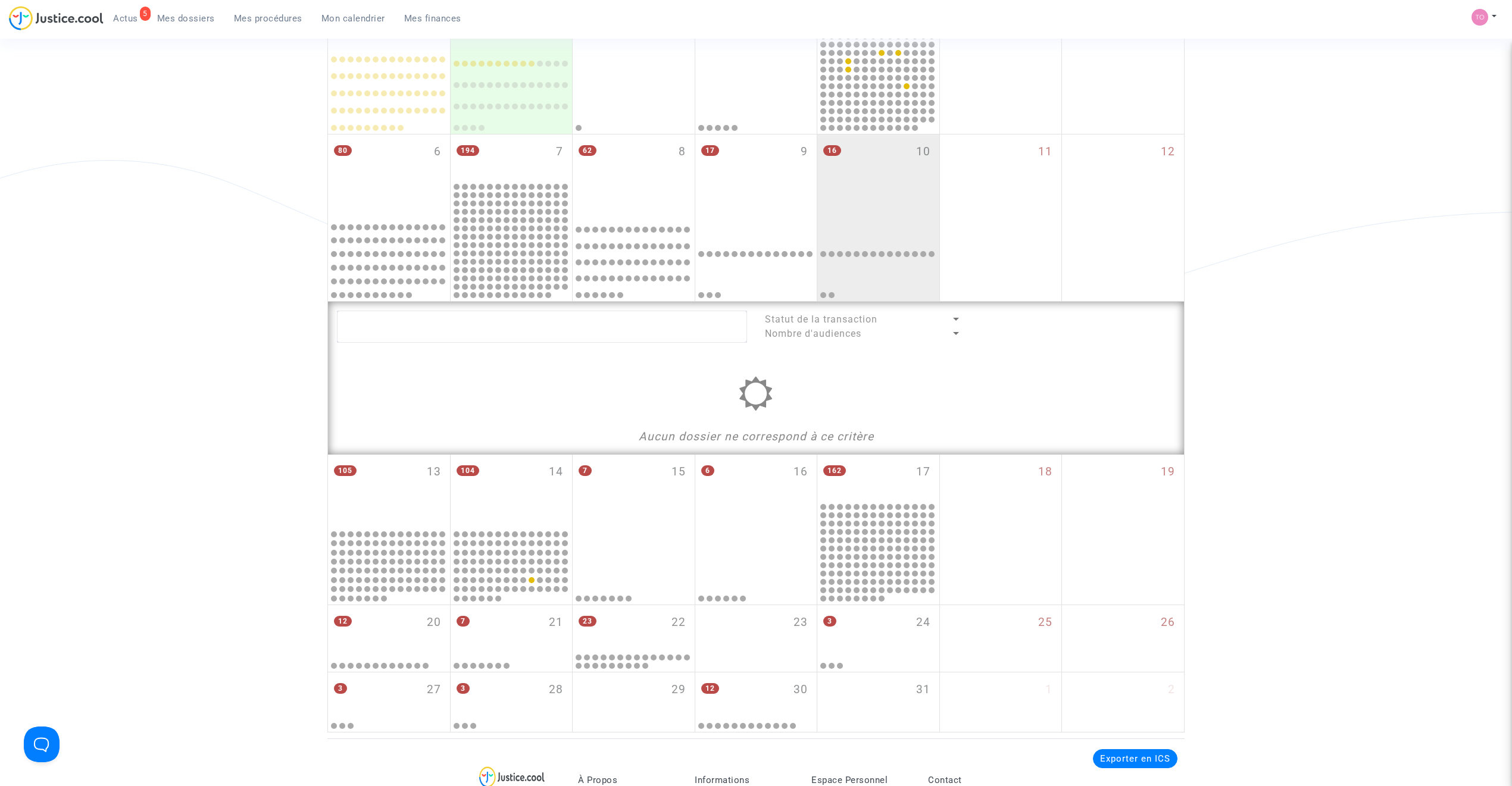
scroll to position [238, 0]
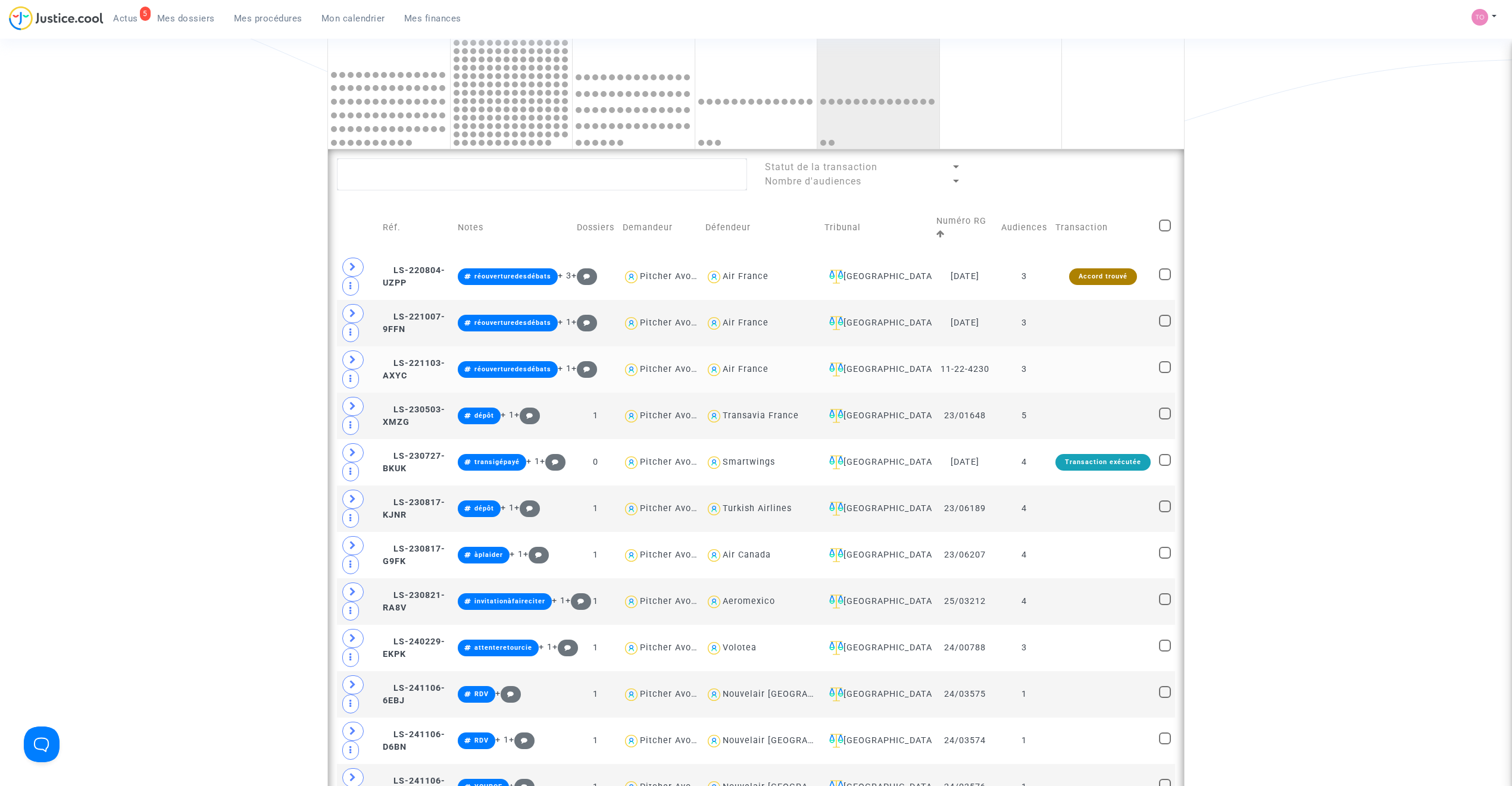
scroll to position [422, 0]
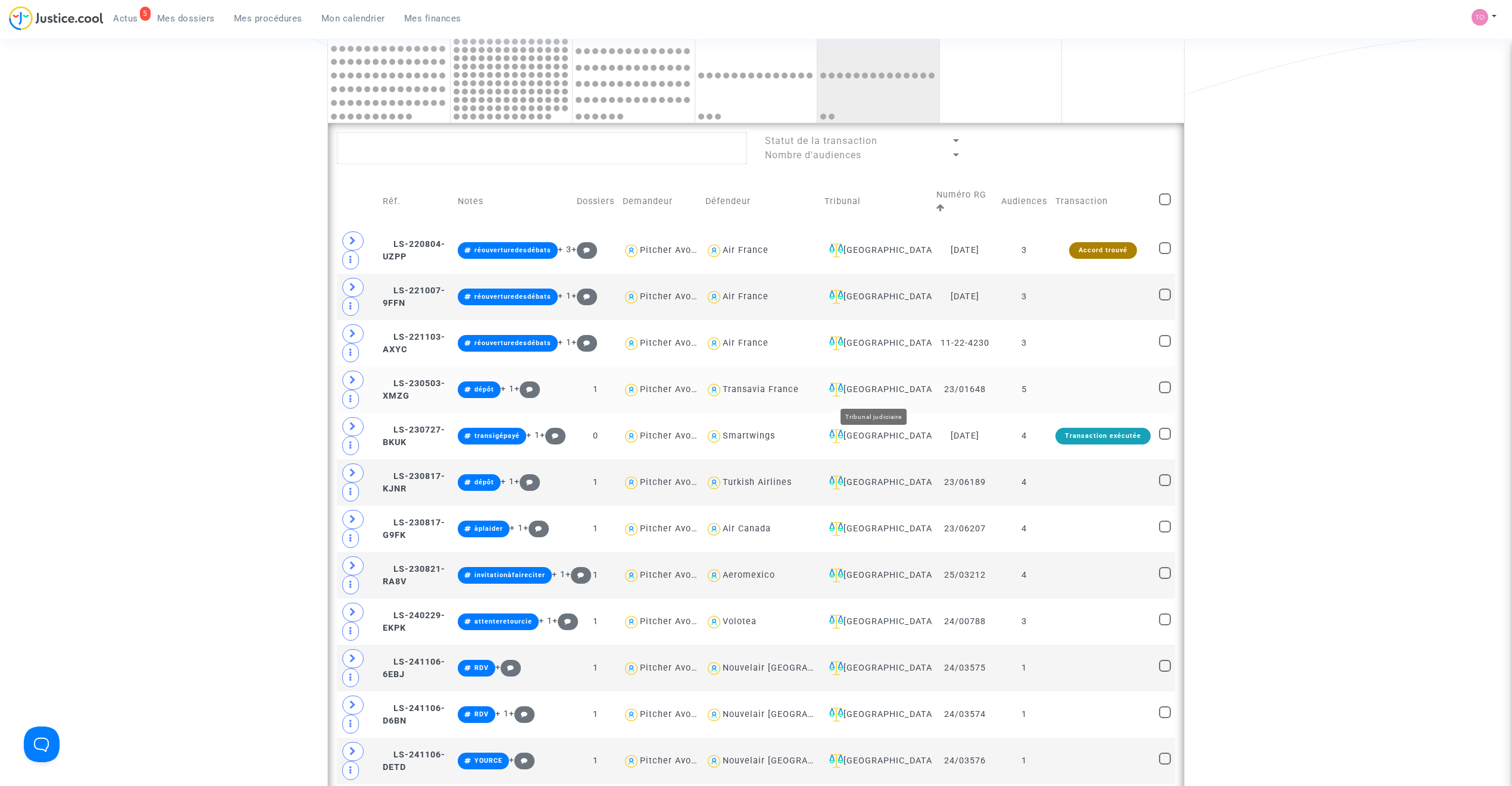
click at [861, 391] on div "[GEOGRAPHIC_DATA]" at bounding box center [876, 389] width 103 height 14
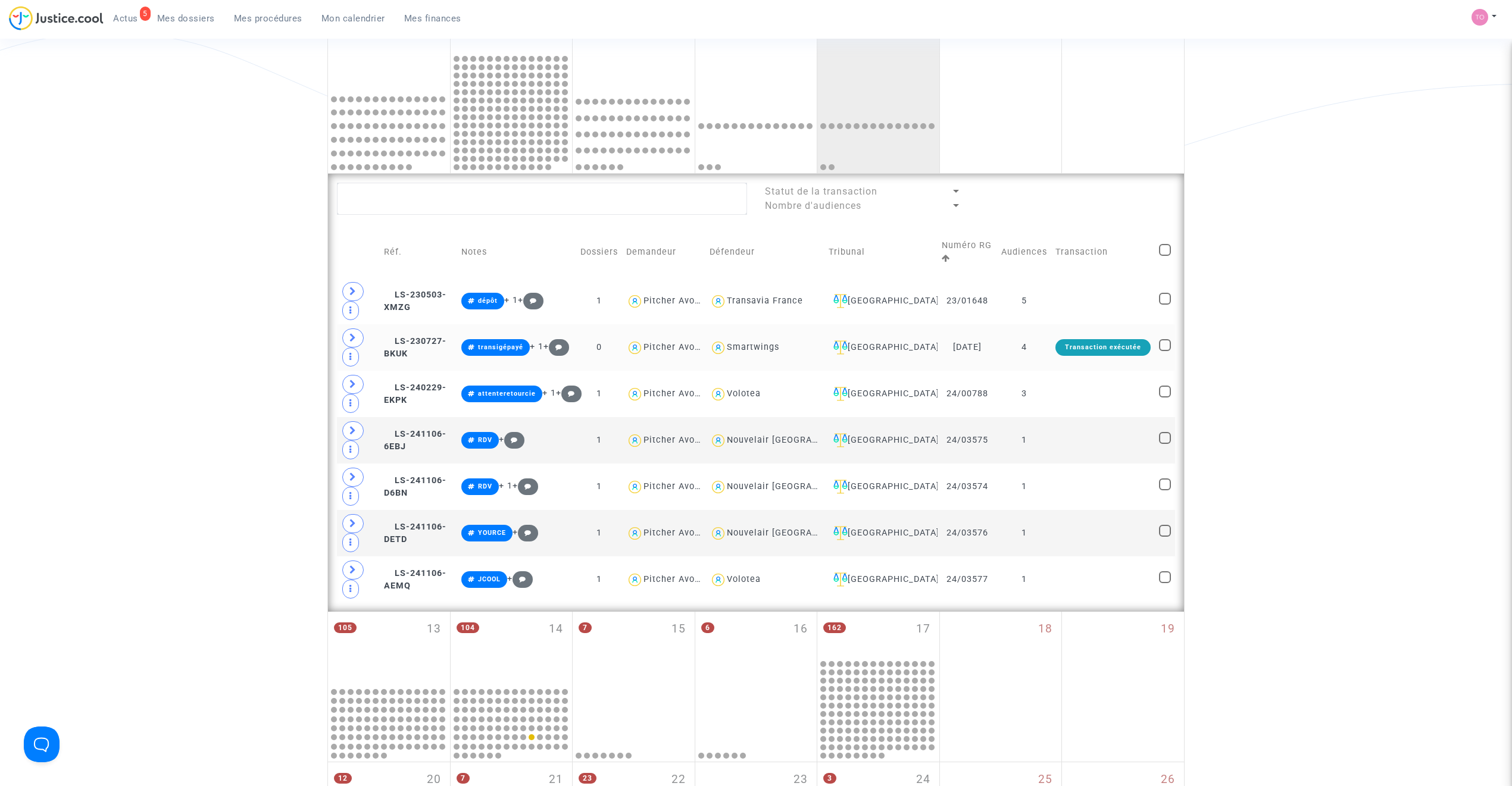
scroll to position [370, 0]
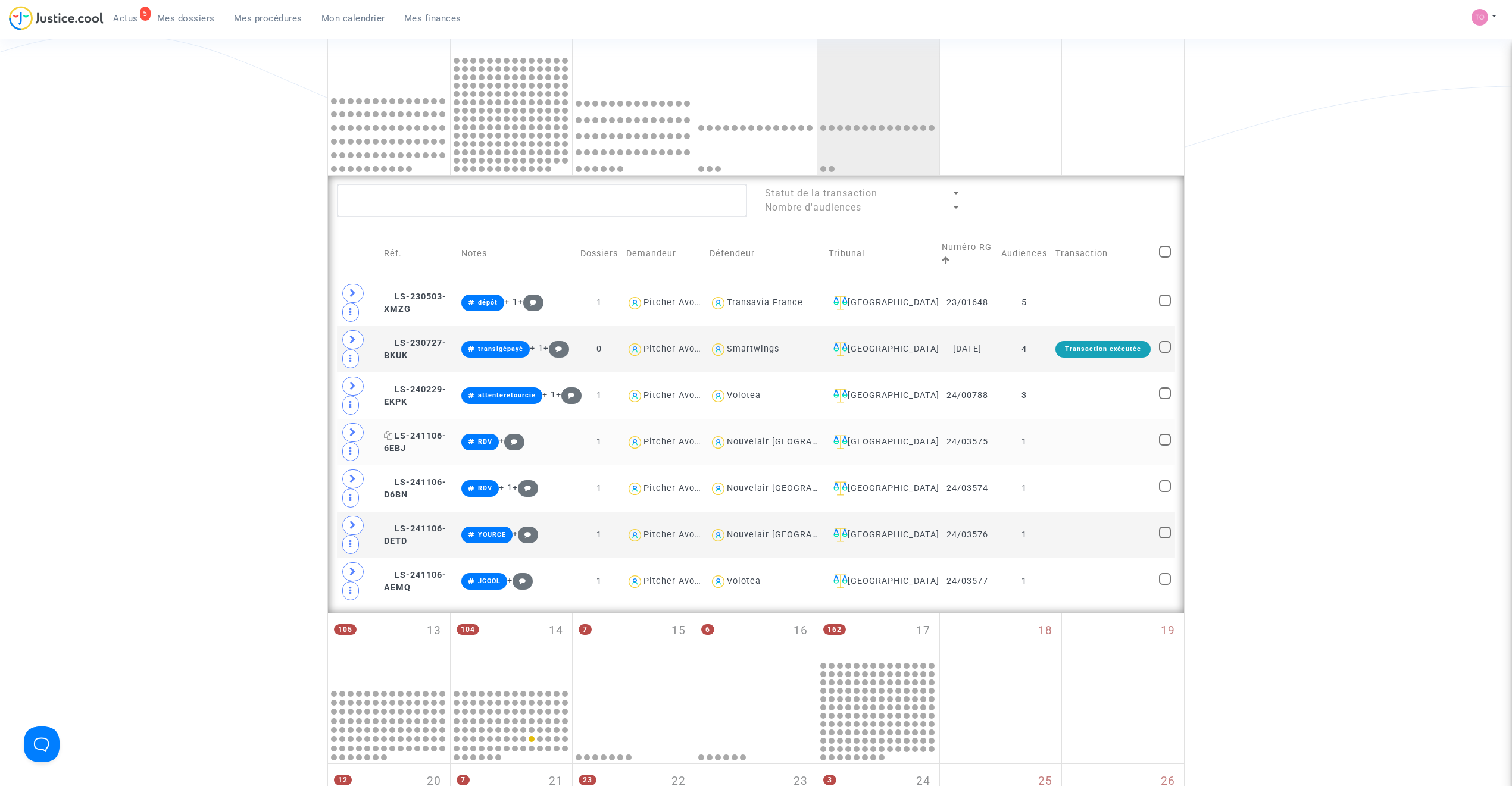
click at [446, 431] on span "LS-241106-6EBJ" at bounding box center [415, 443] width 62 height 23
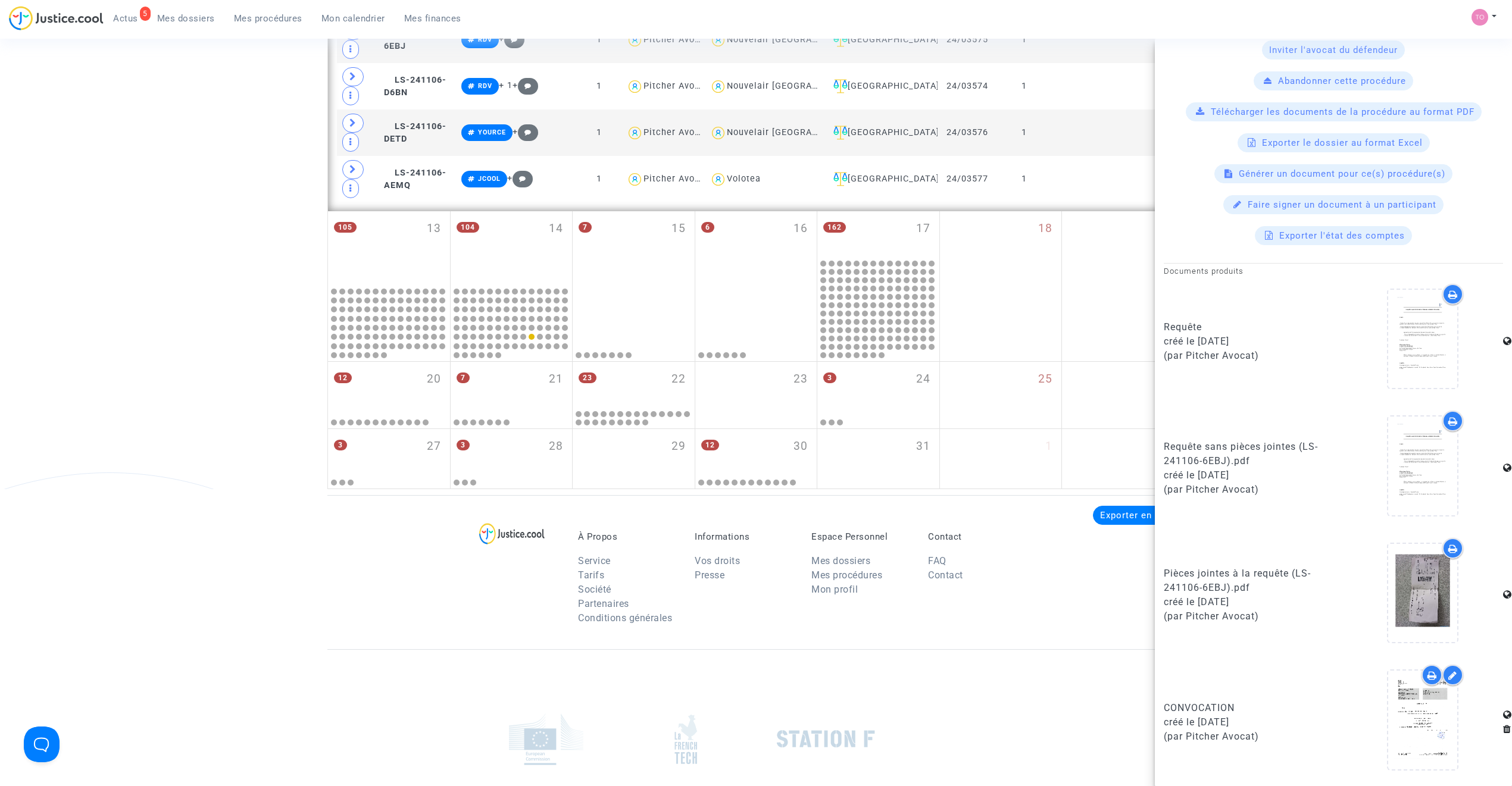
scroll to position [786, 0]
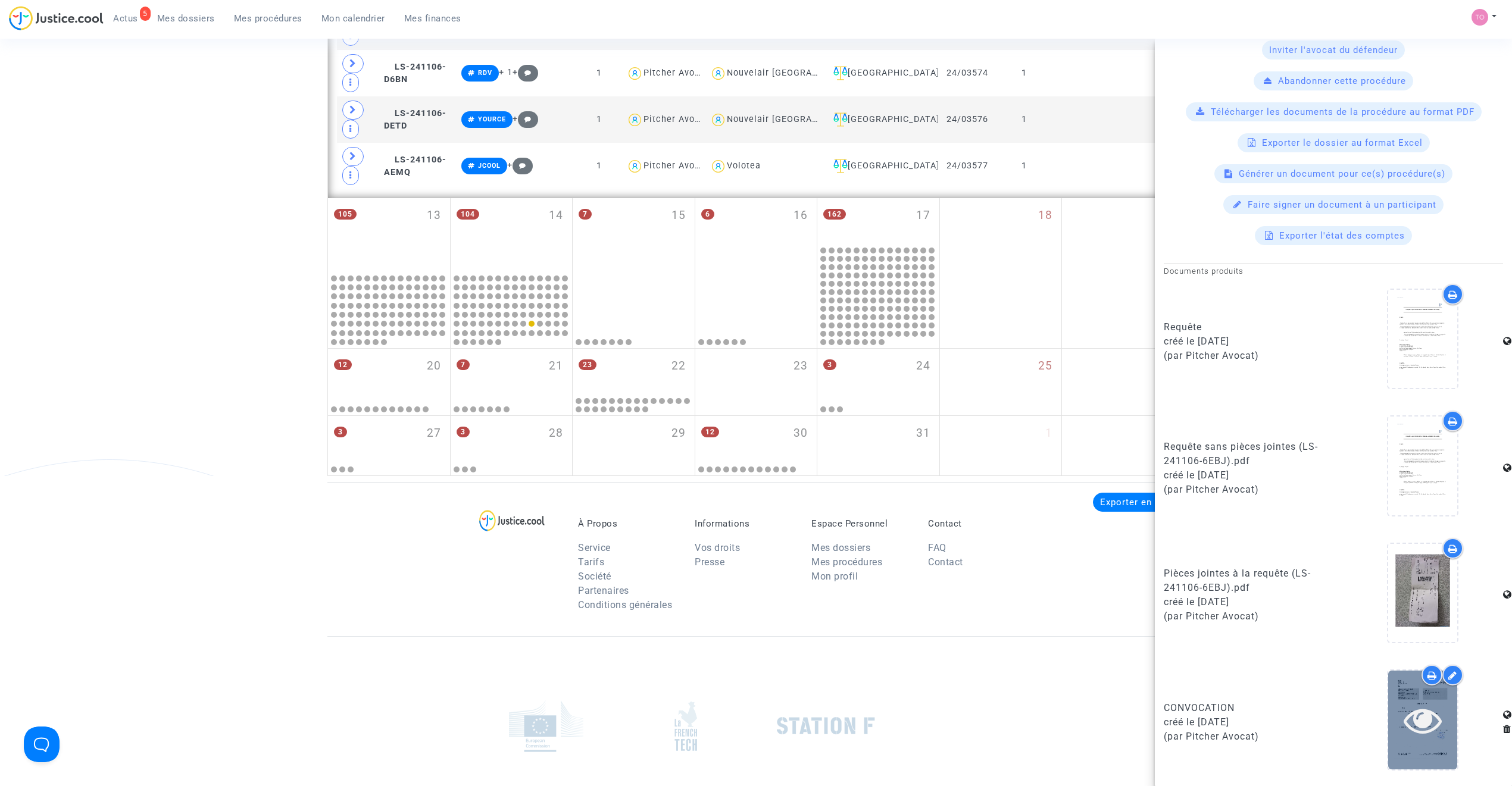
click at [1434, 707] on div at bounding box center [1423, 719] width 69 height 38
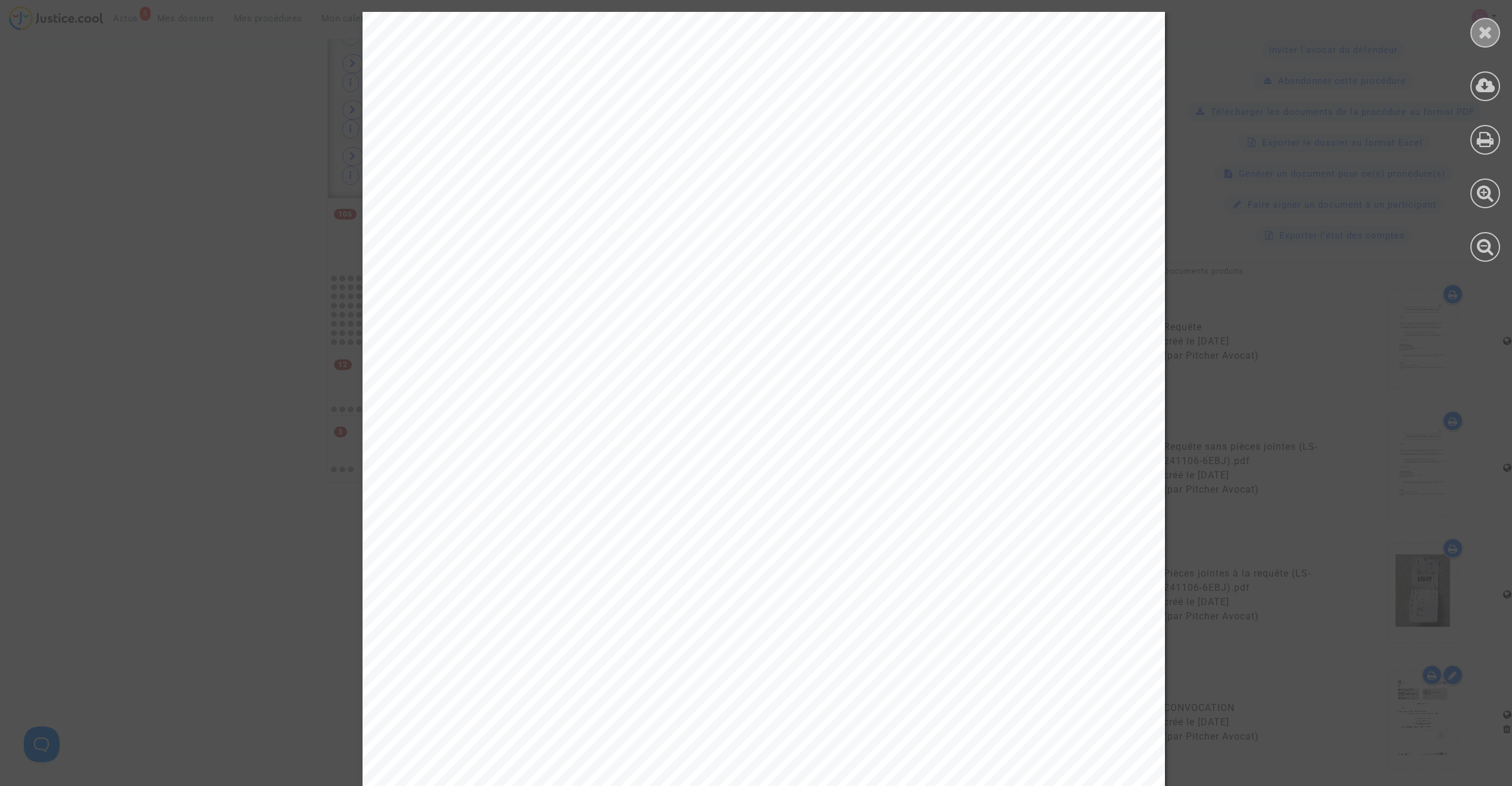
click at [1496, 24] on div at bounding box center [1484, 32] width 29 height 29
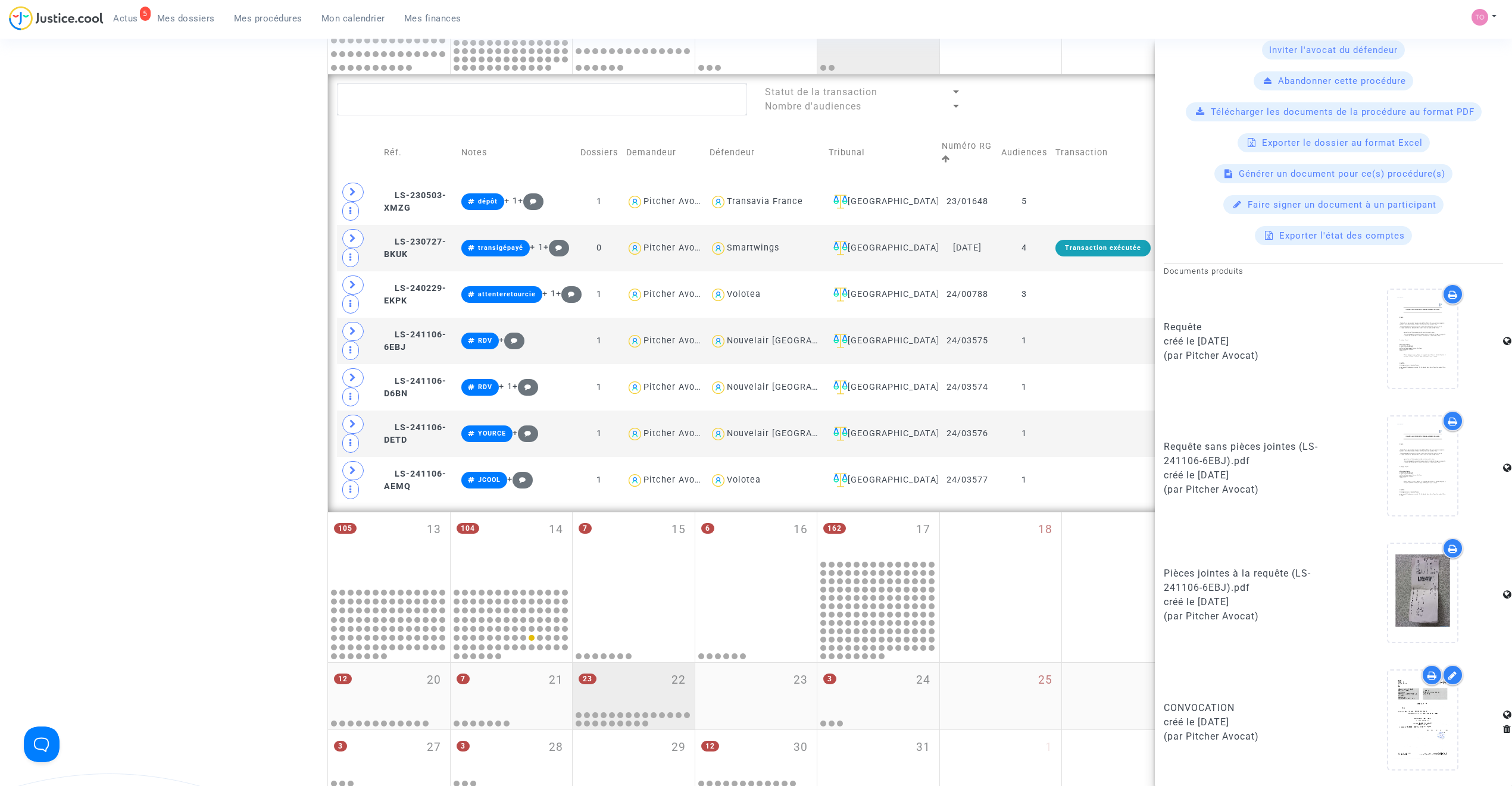
scroll to position [389, 0]
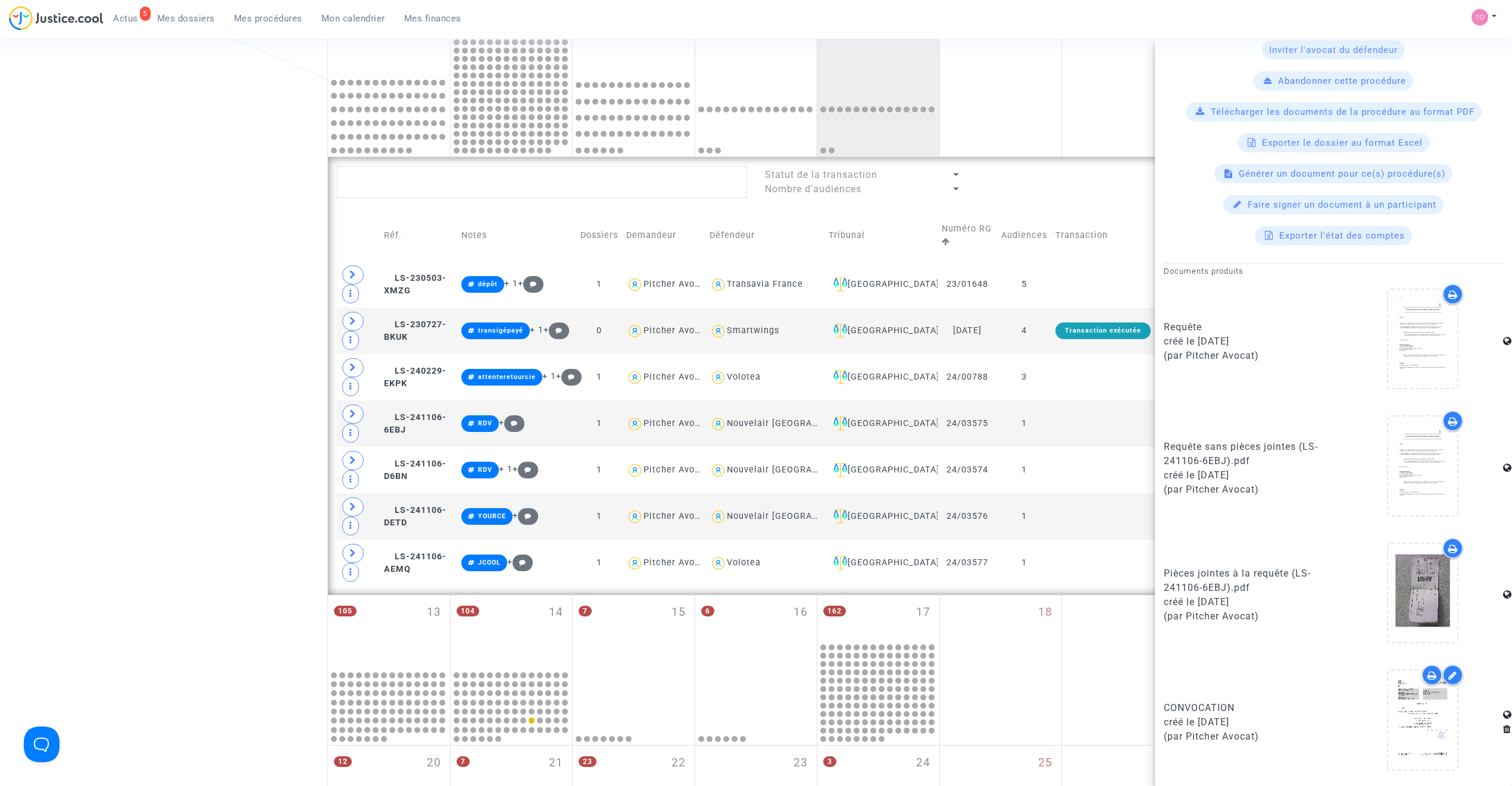
drag, startPoint x: 156, startPoint y: 261, endPoint x: 574, endPoint y: 234, distance: 418.9
click at [157, 261] on div "Date de clôture d'instruction Date de conciliation Date d'audience Date de juge…" at bounding box center [756, 277] width 1512 height 1193
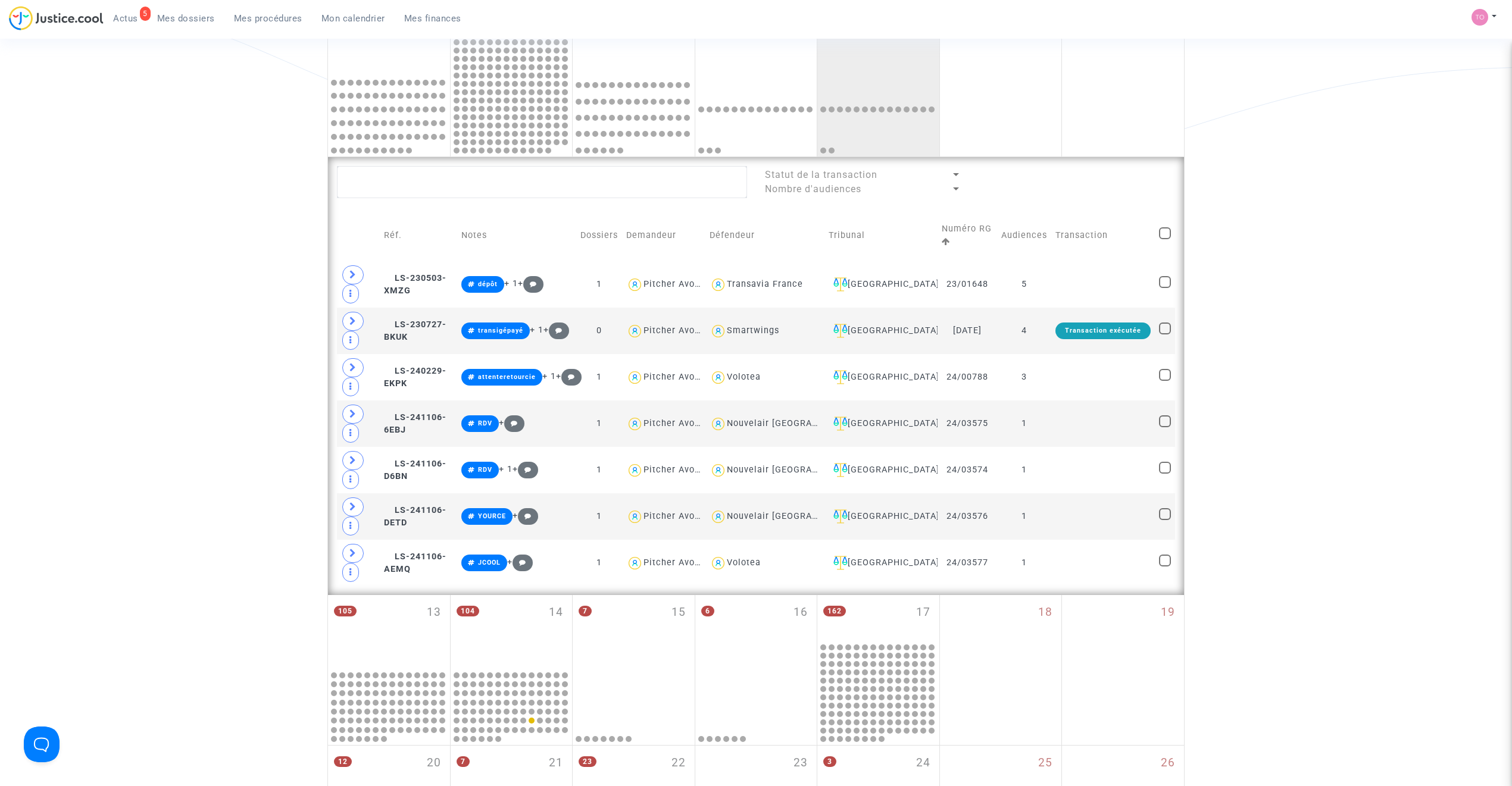
click at [1170, 227] on td at bounding box center [1165, 236] width 20 height 52
click at [1168, 228] on span at bounding box center [1164, 233] width 12 height 12
click at [1165, 239] on input "checkbox" at bounding box center [1164, 239] width 1 height 1
checkbox input "true"
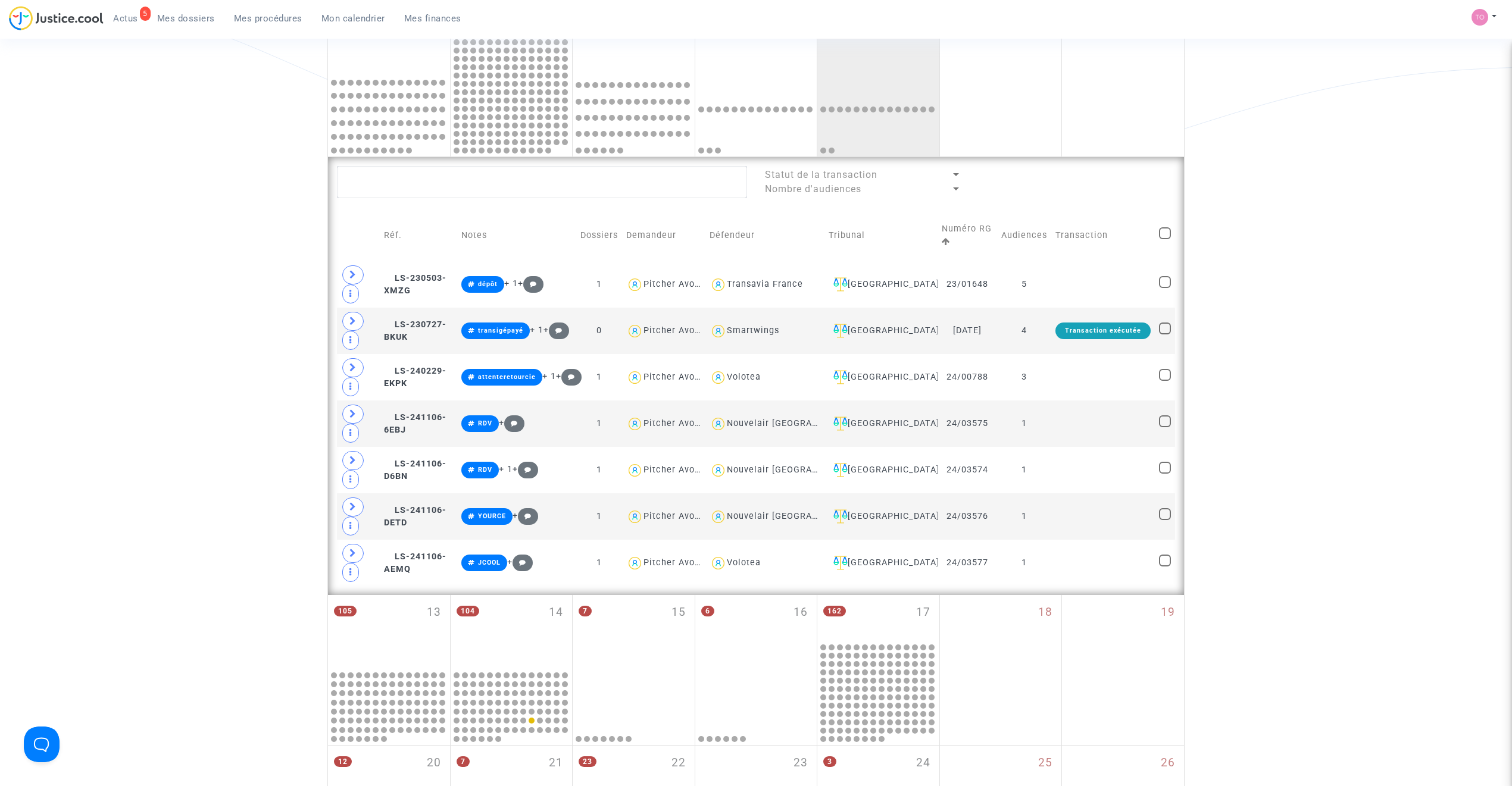
checkbox input "true"
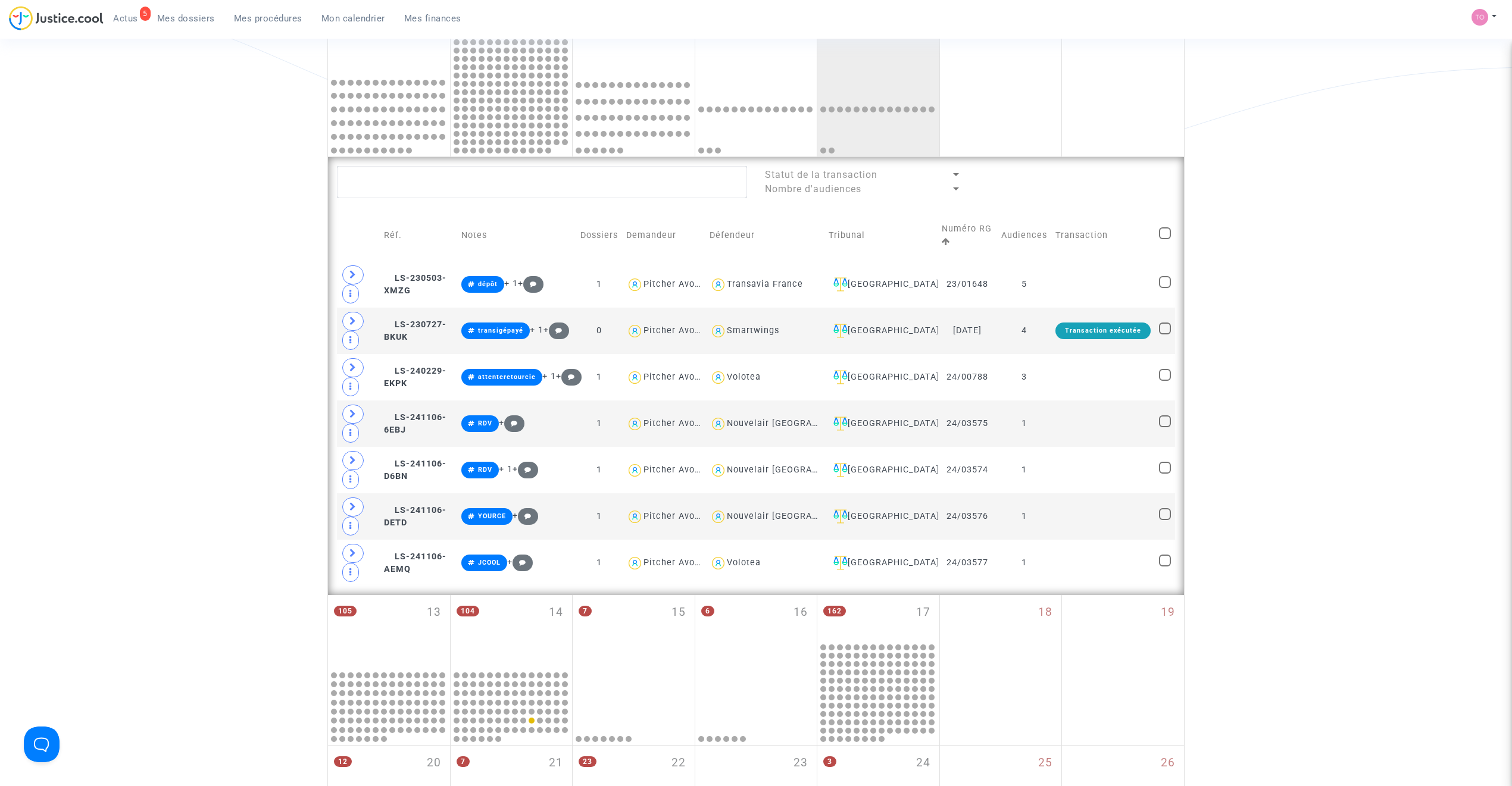
checkbox input "true"
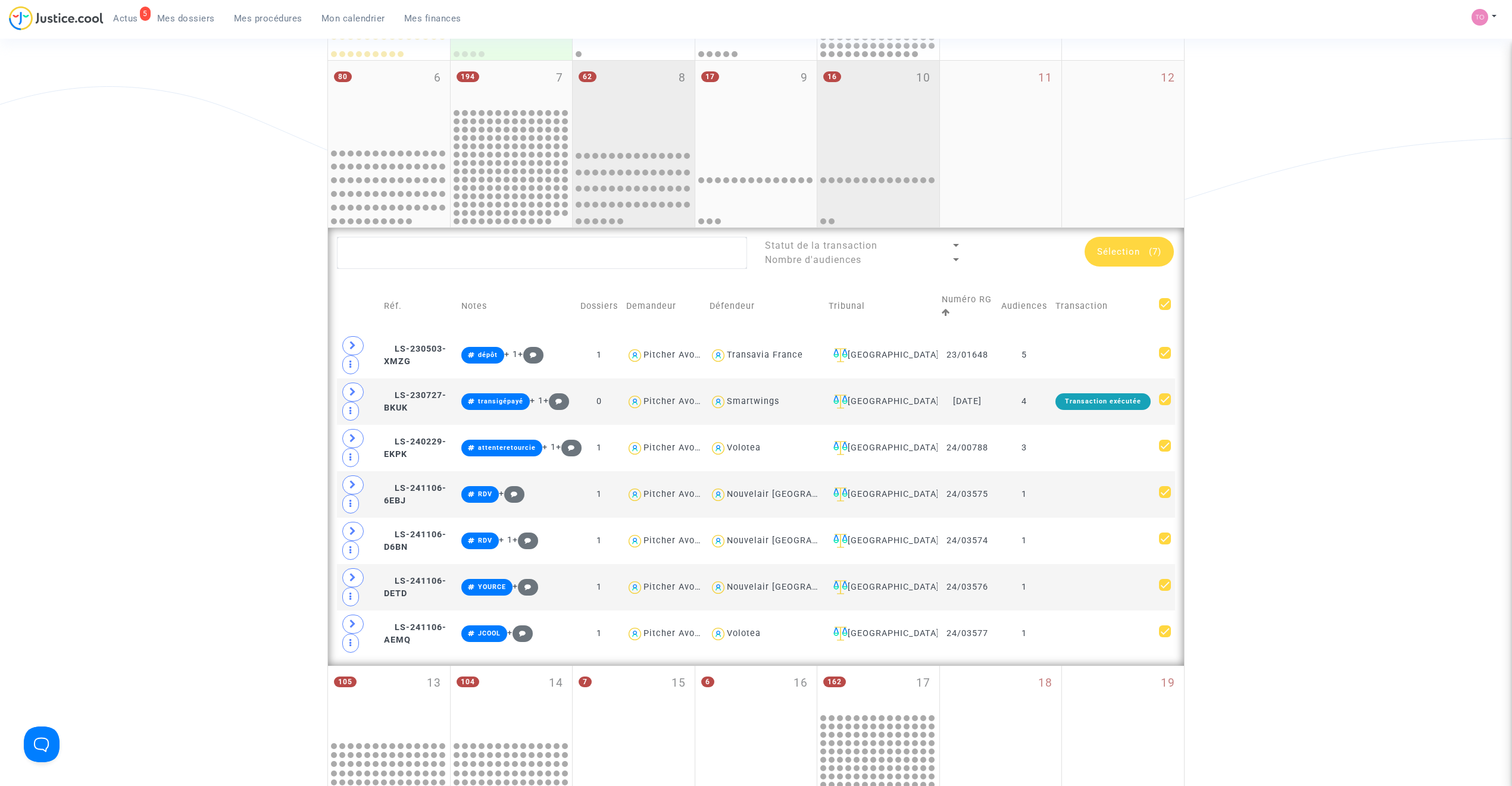
scroll to position [309, 0]
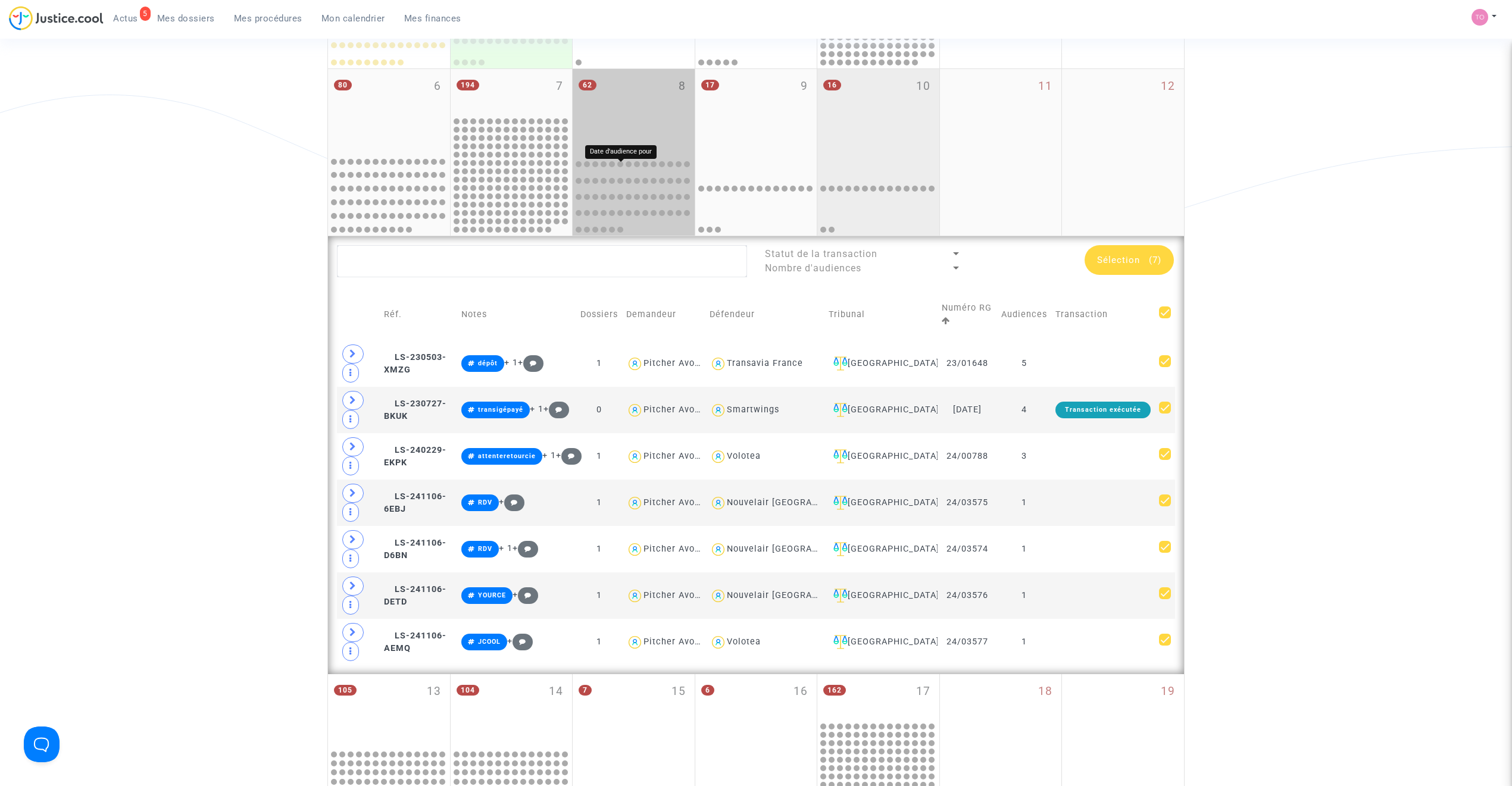
click at [629, 113] on div "62 8" at bounding box center [633, 110] width 122 height 82
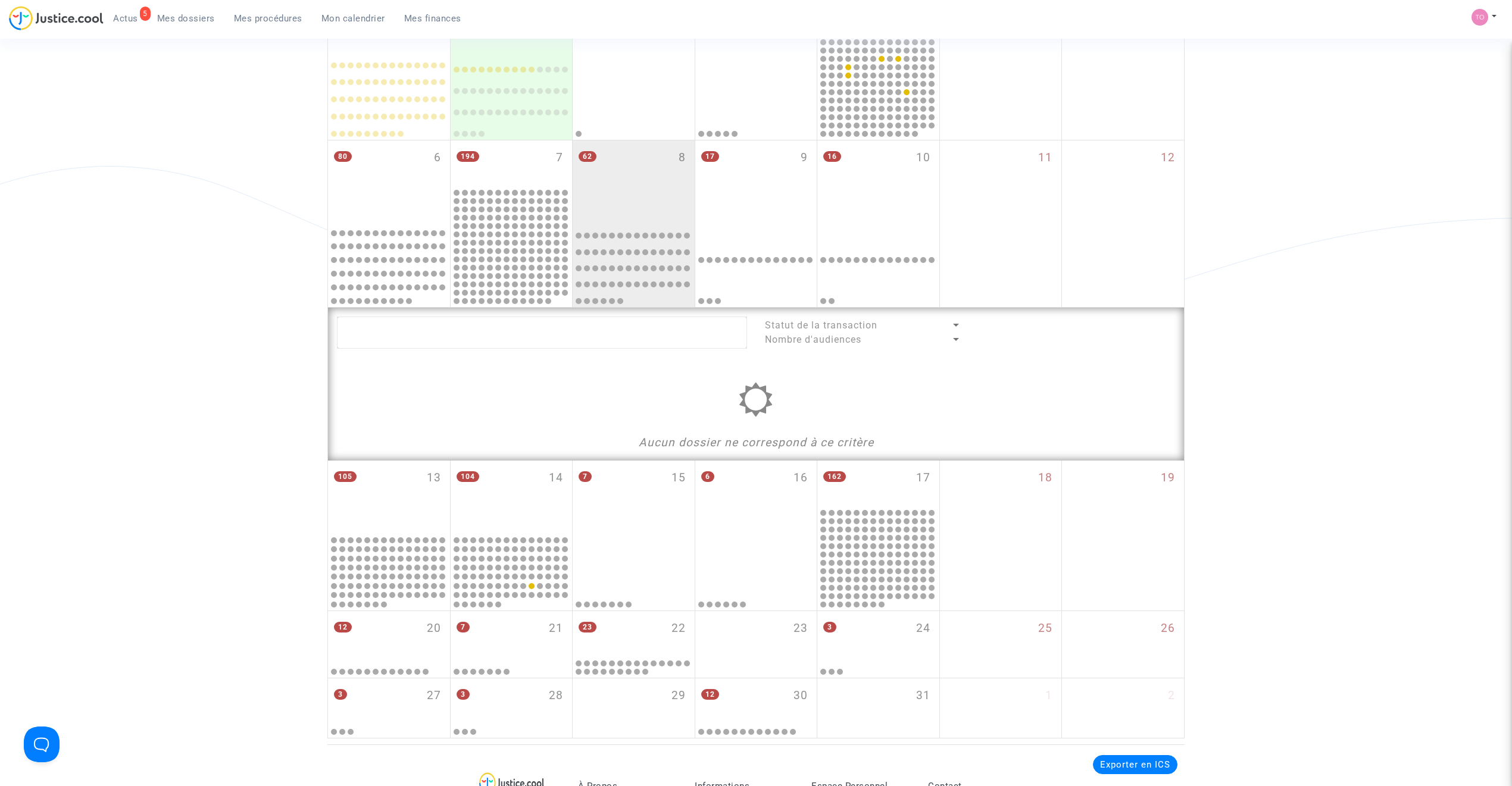
scroll to position [204, 0]
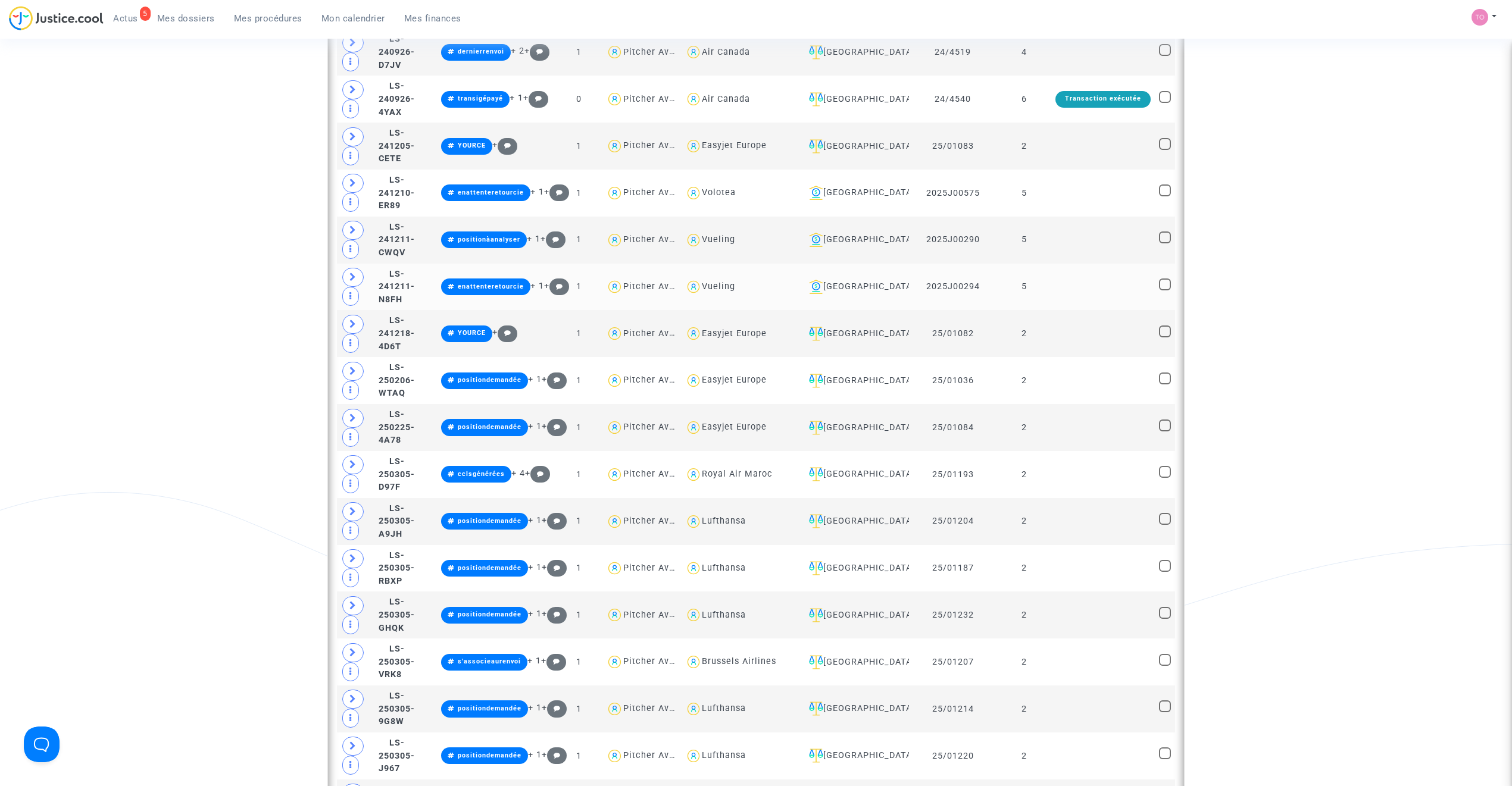
scroll to position [793, 0]
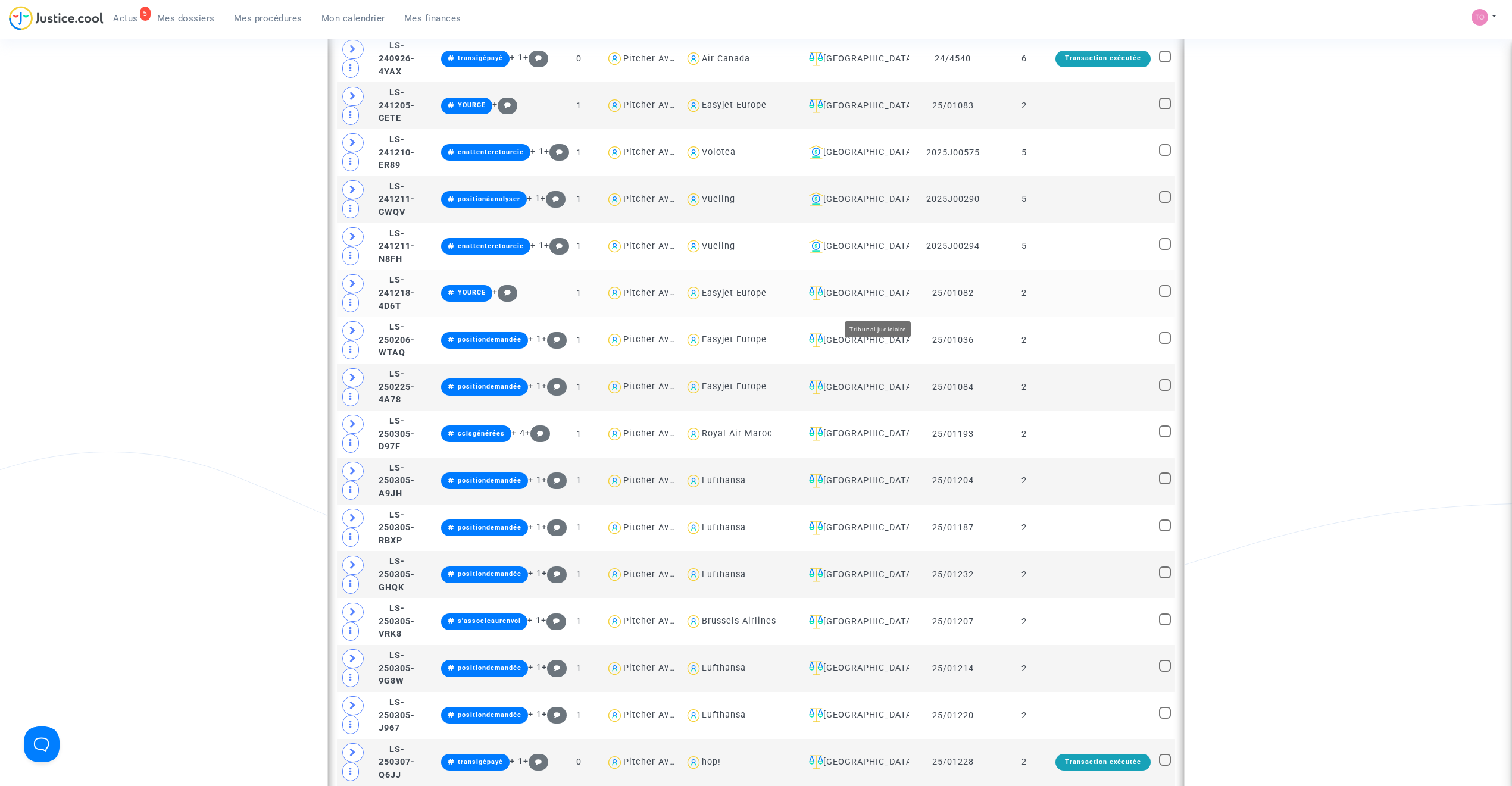
click at [858, 301] on div "Toulouse" at bounding box center [854, 293] width 101 height 14
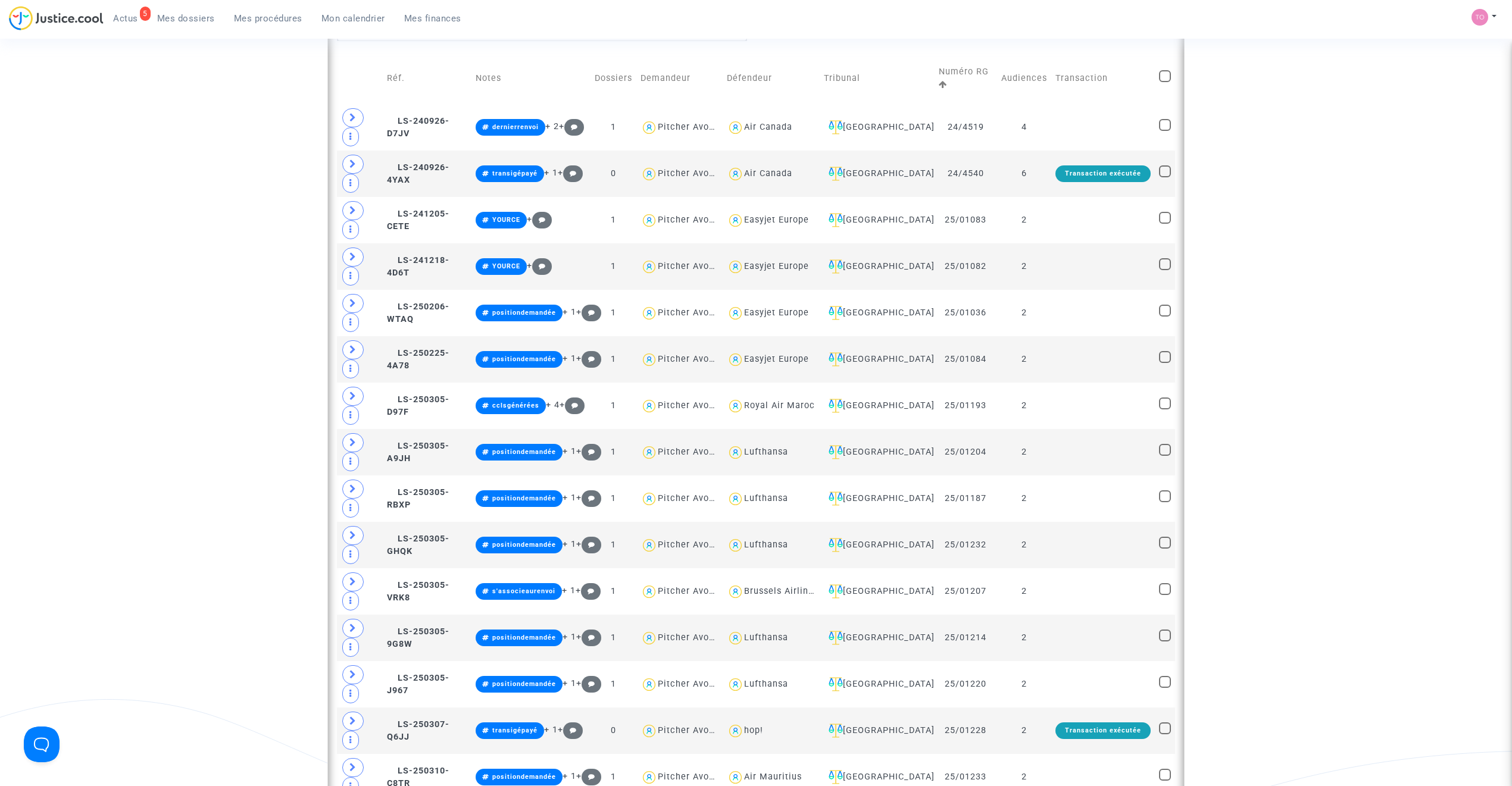
scroll to position [529, 0]
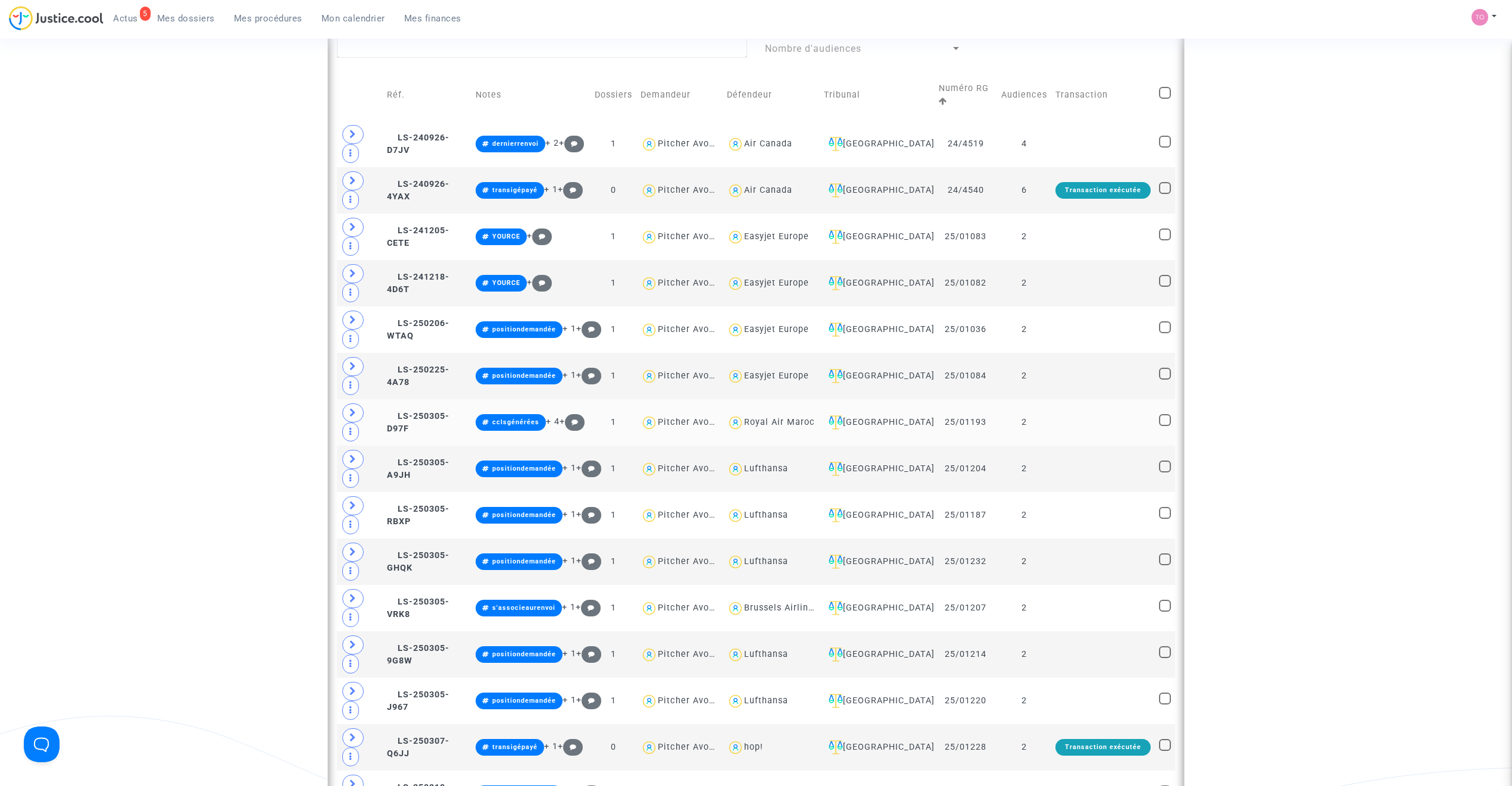
click at [438, 399] on td "LS-250305-D97F" at bounding box center [427, 422] width 89 height 46
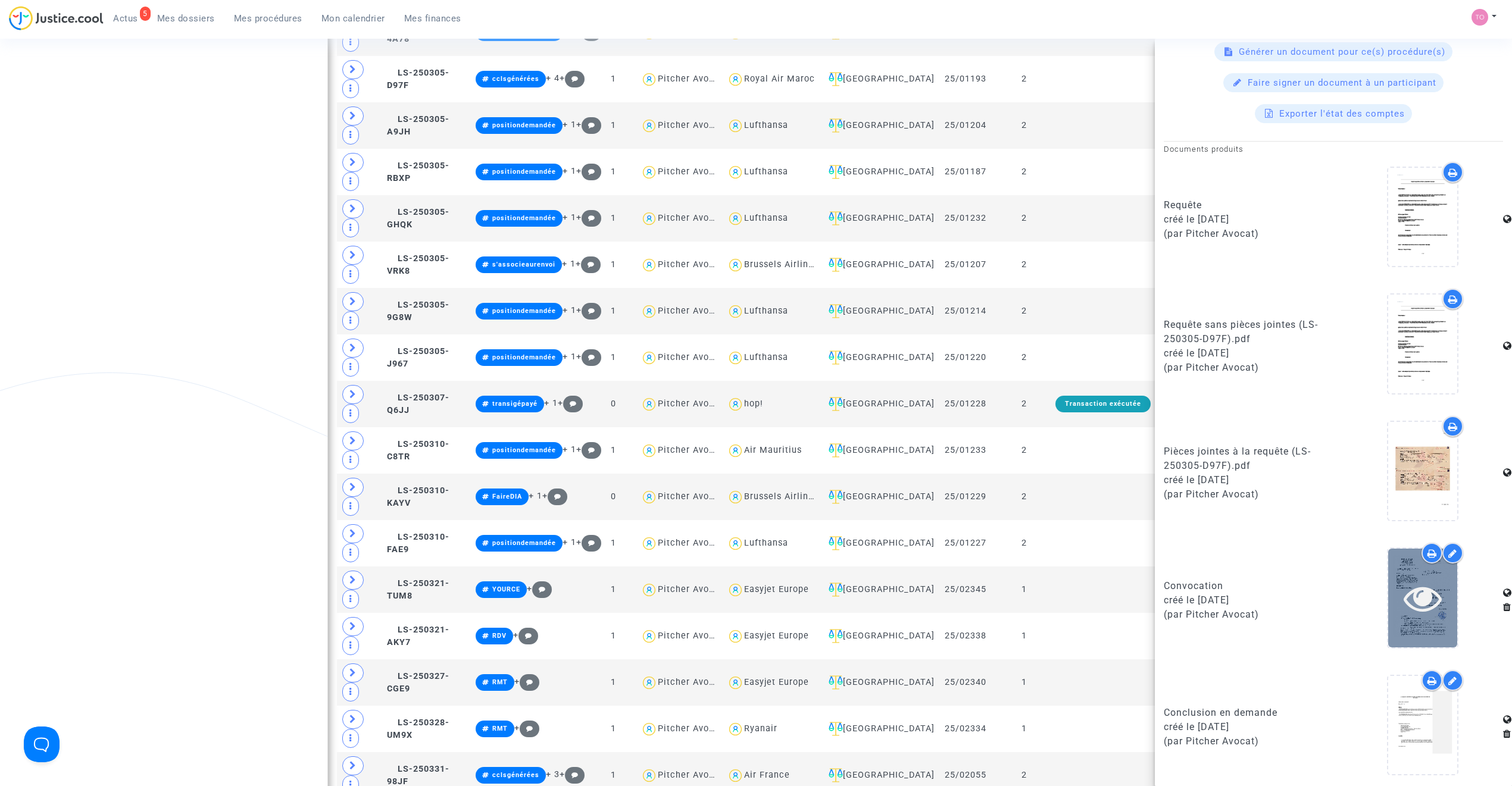
scroll to position [533, 0]
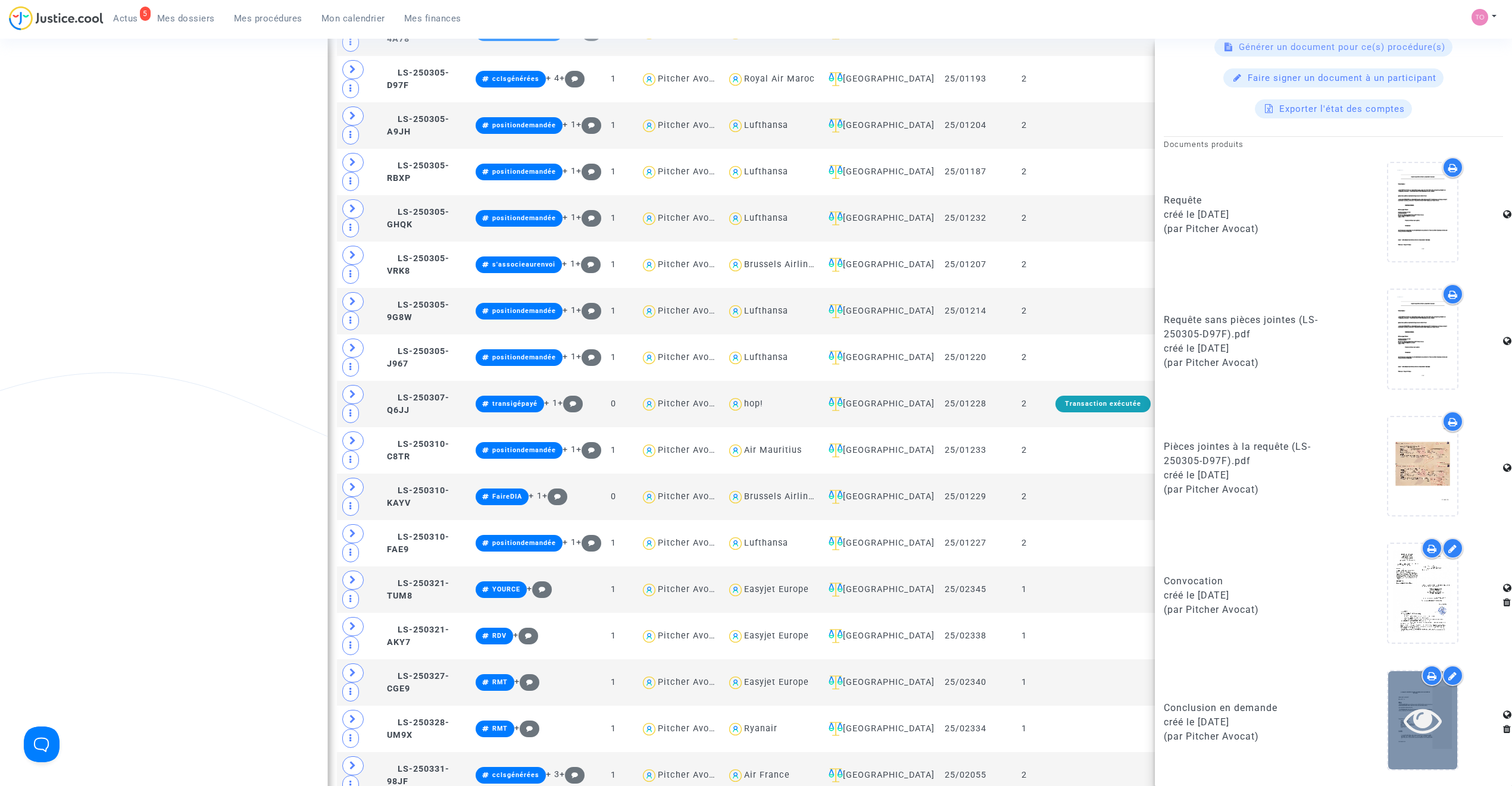
click at [1432, 718] on icon at bounding box center [1423, 719] width 39 height 38
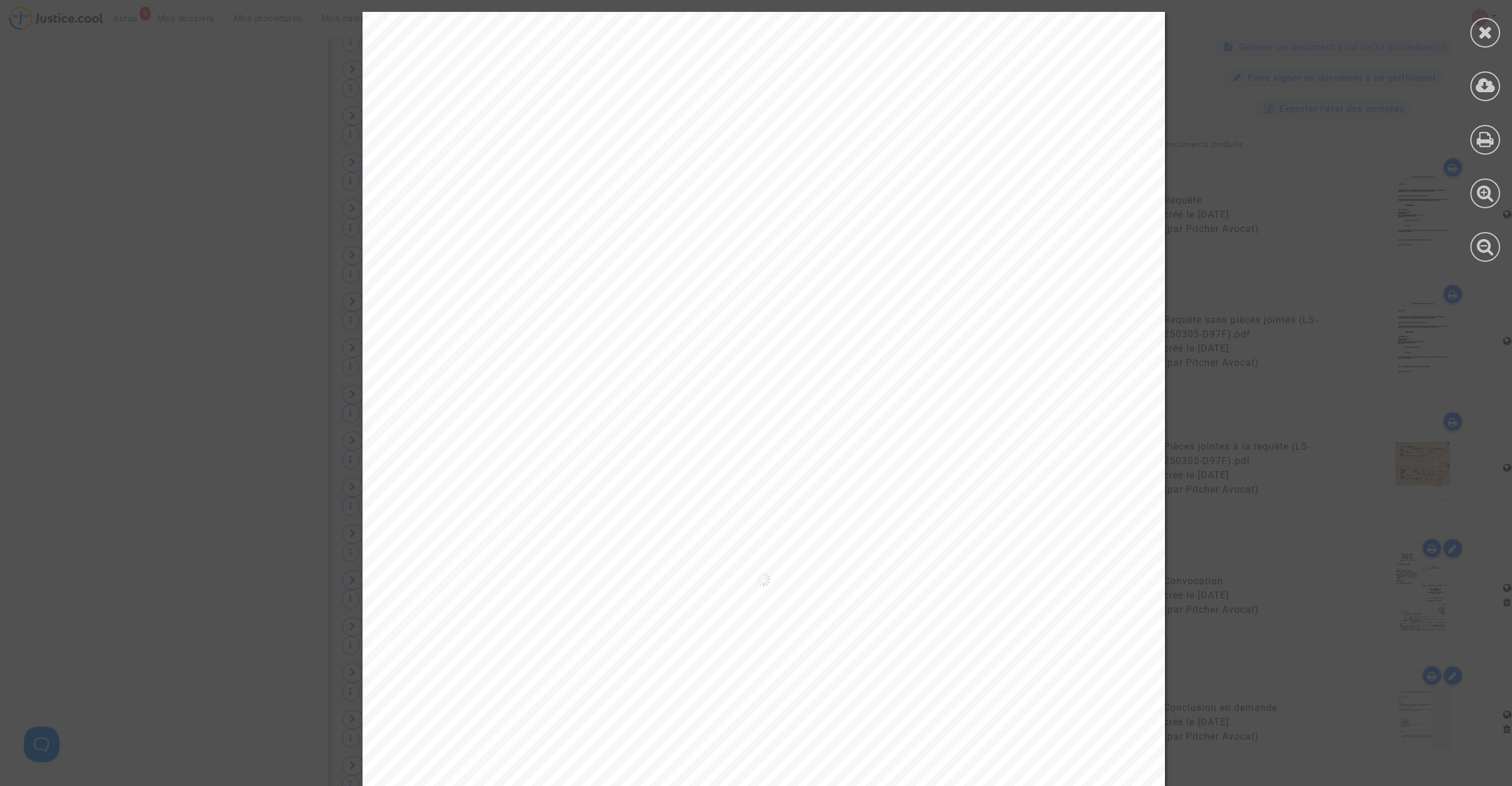
click at [1483, 25] on icon at bounding box center [1485, 32] width 15 height 18
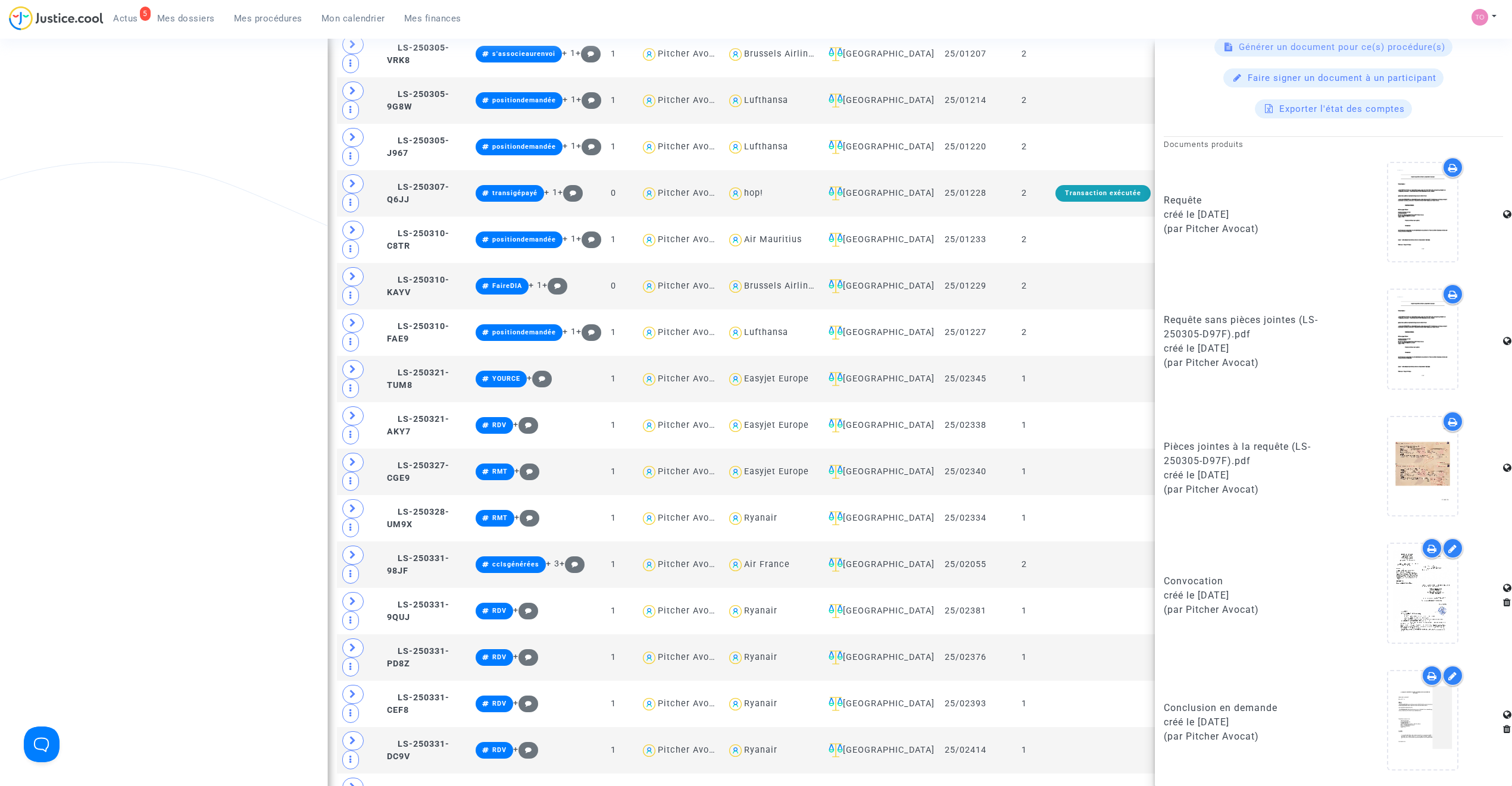
scroll to position [1085, 0]
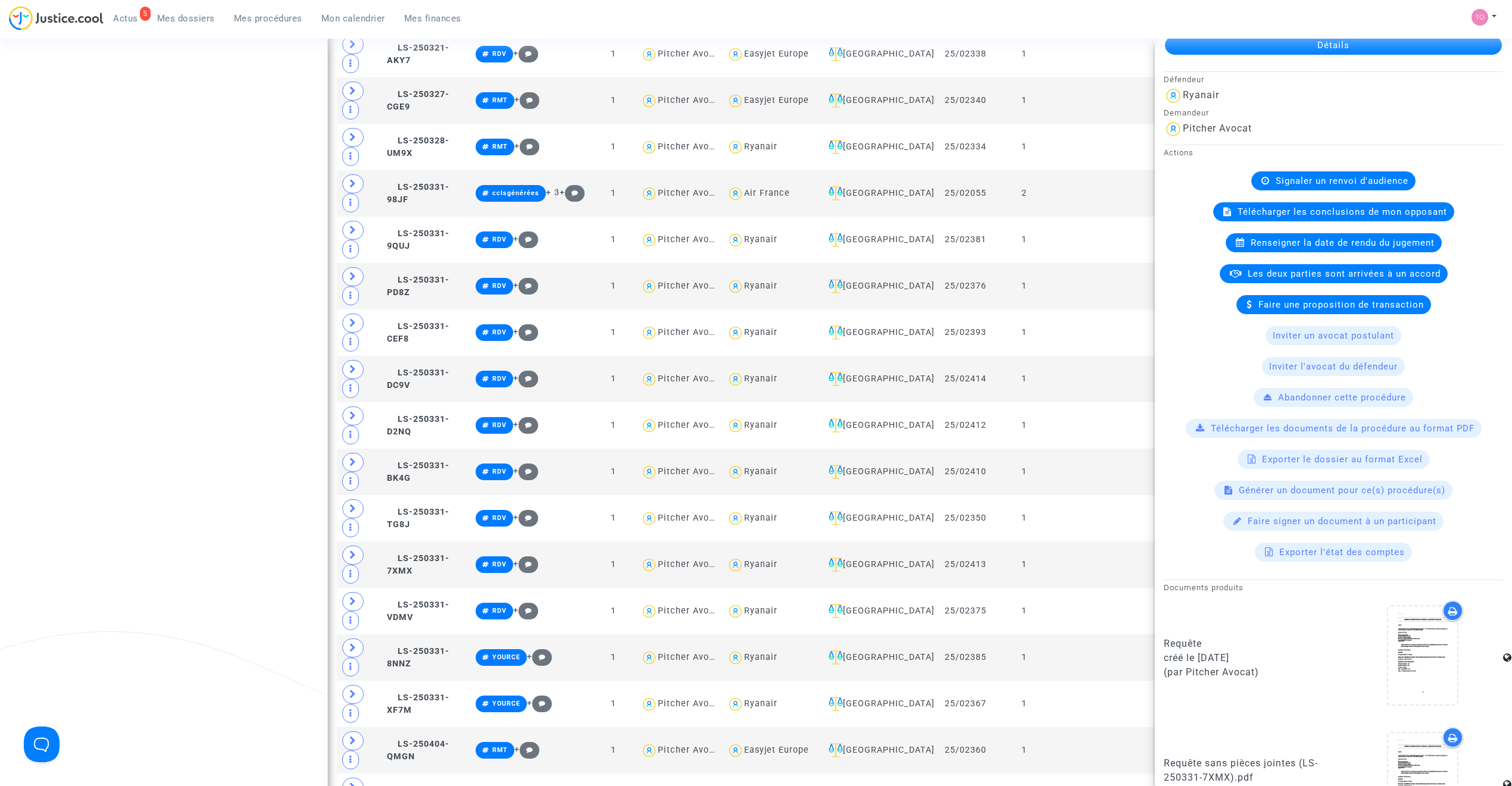
scroll to position [407, 0]
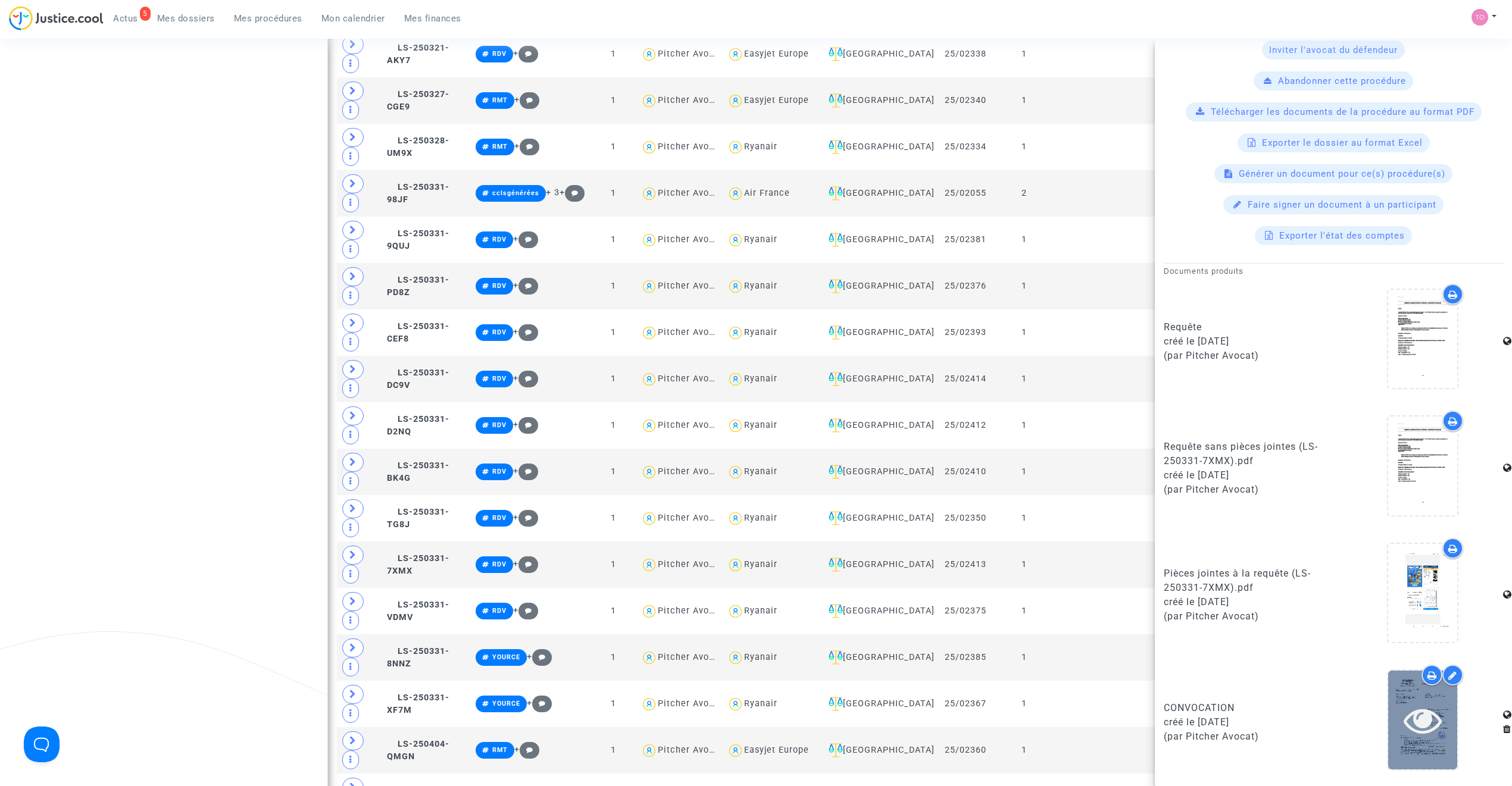
click at [1417, 722] on icon at bounding box center [1423, 719] width 39 height 38
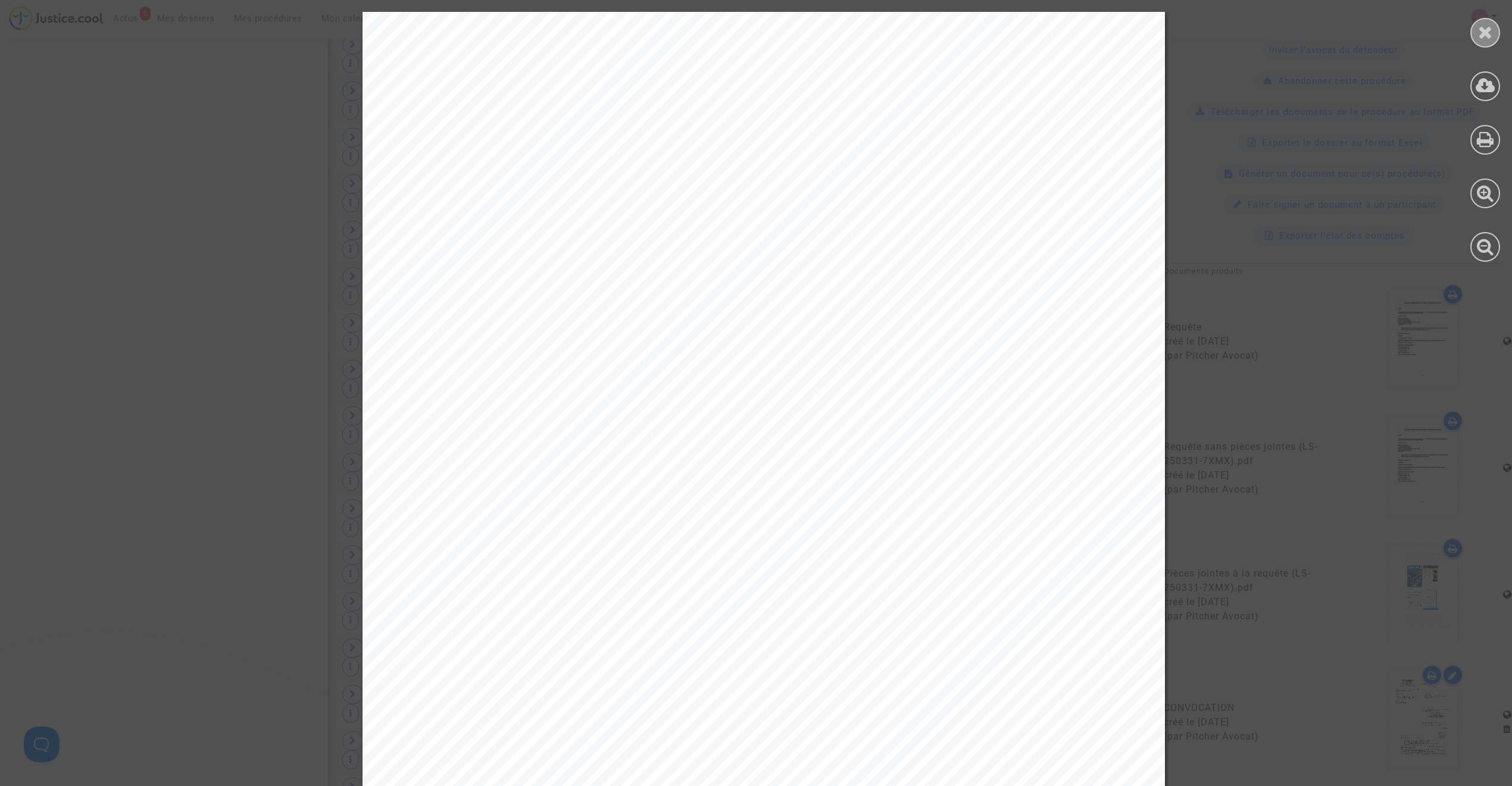
click at [1492, 25] on icon at bounding box center [1485, 32] width 15 height 18
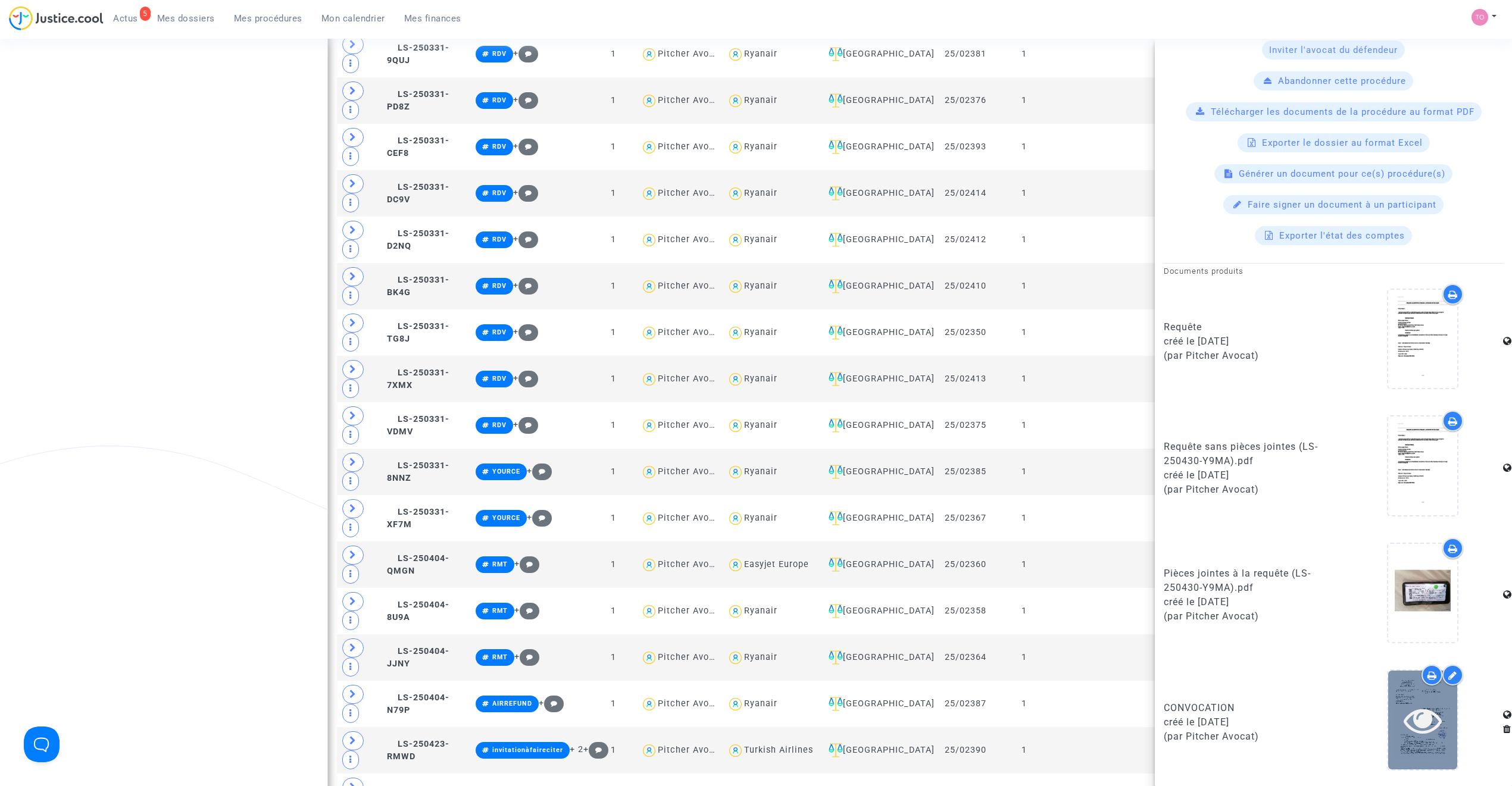
click at [1406, 744] on div at bounding box center [1423, 719] width 69 height 98
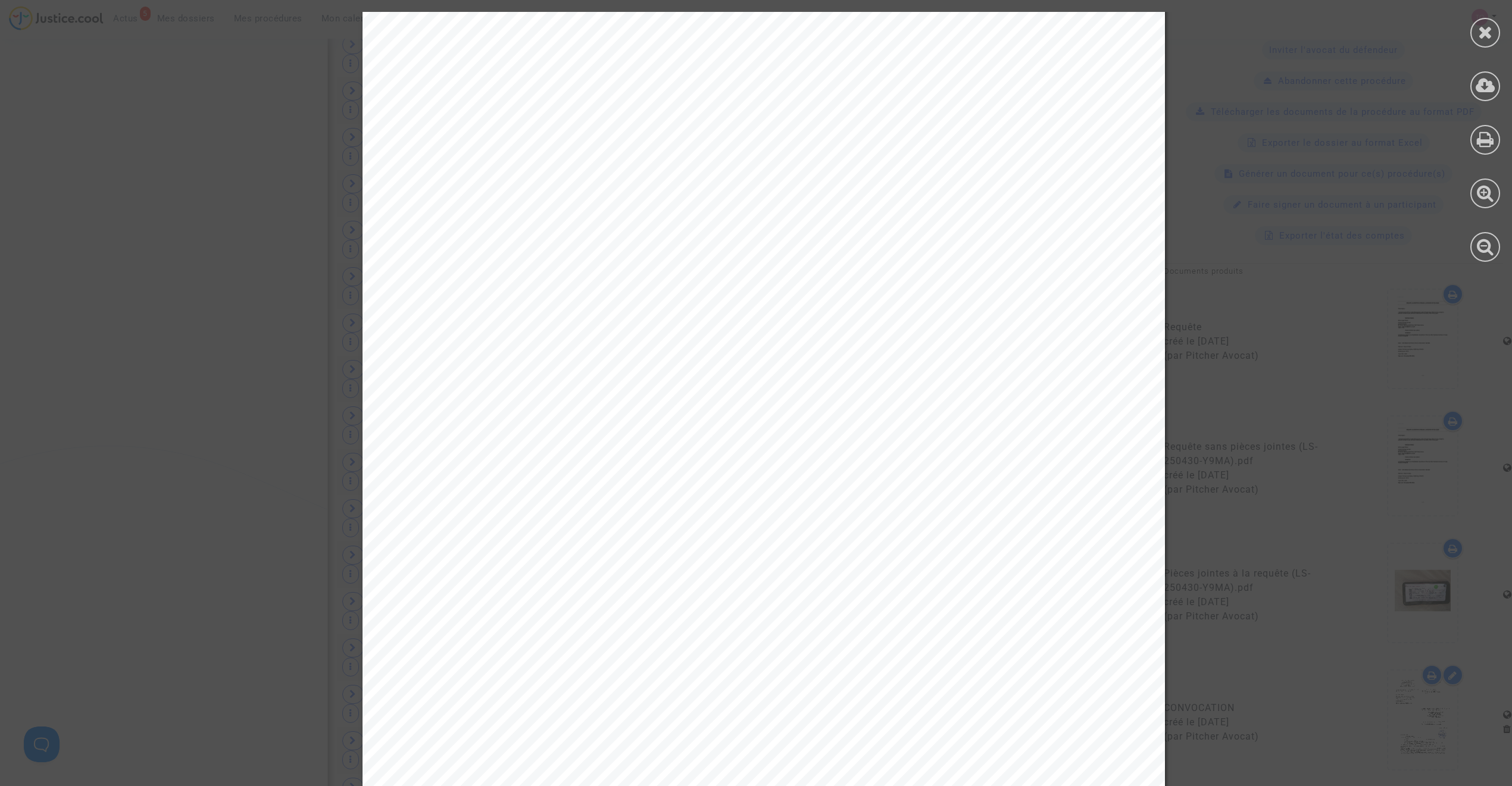
scroll to position [53, 0]
click at [1476, 36] on div at bounding box center [1484, 32] width 29 height 29
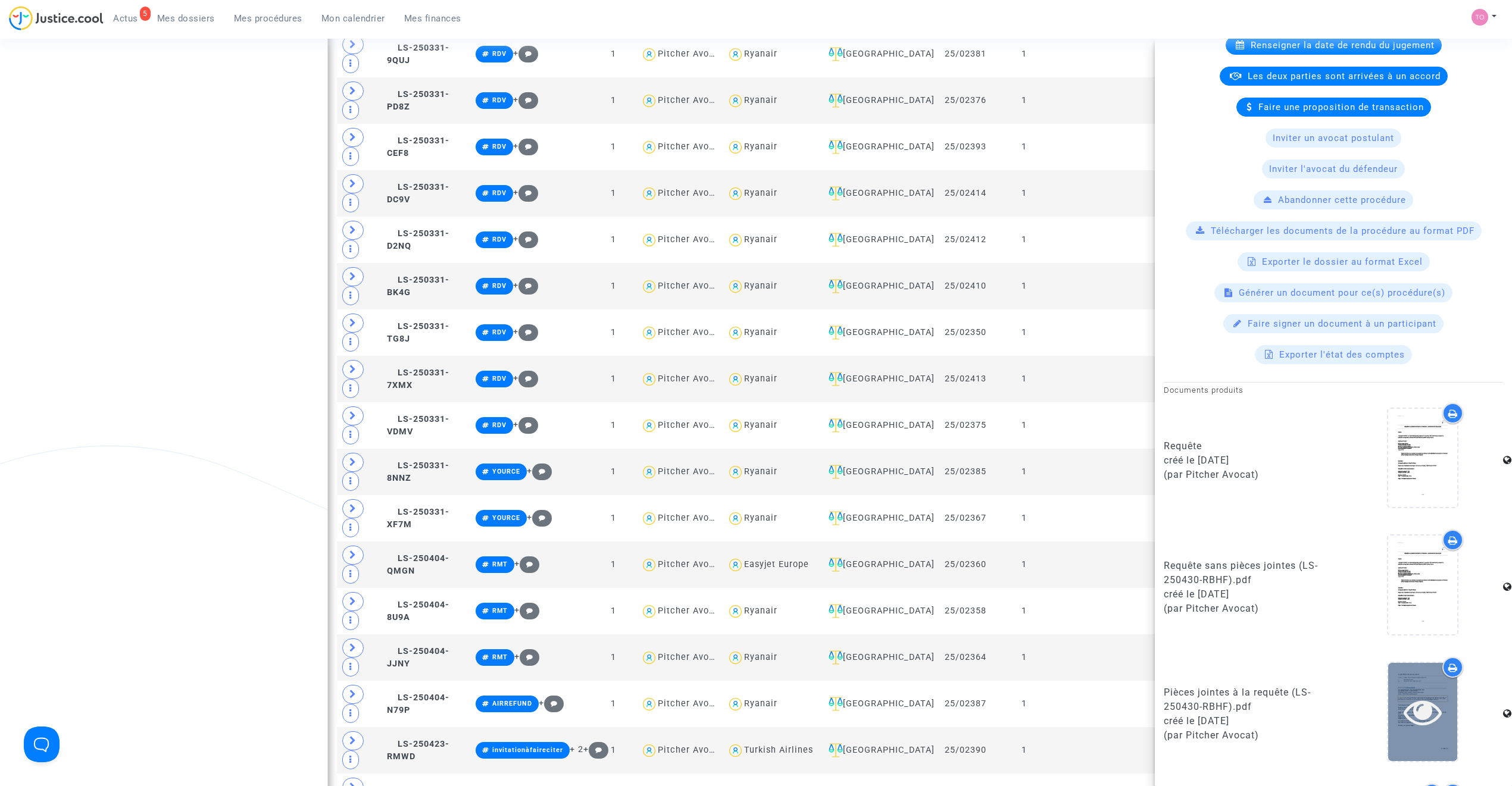
scroll to position [407, 0]
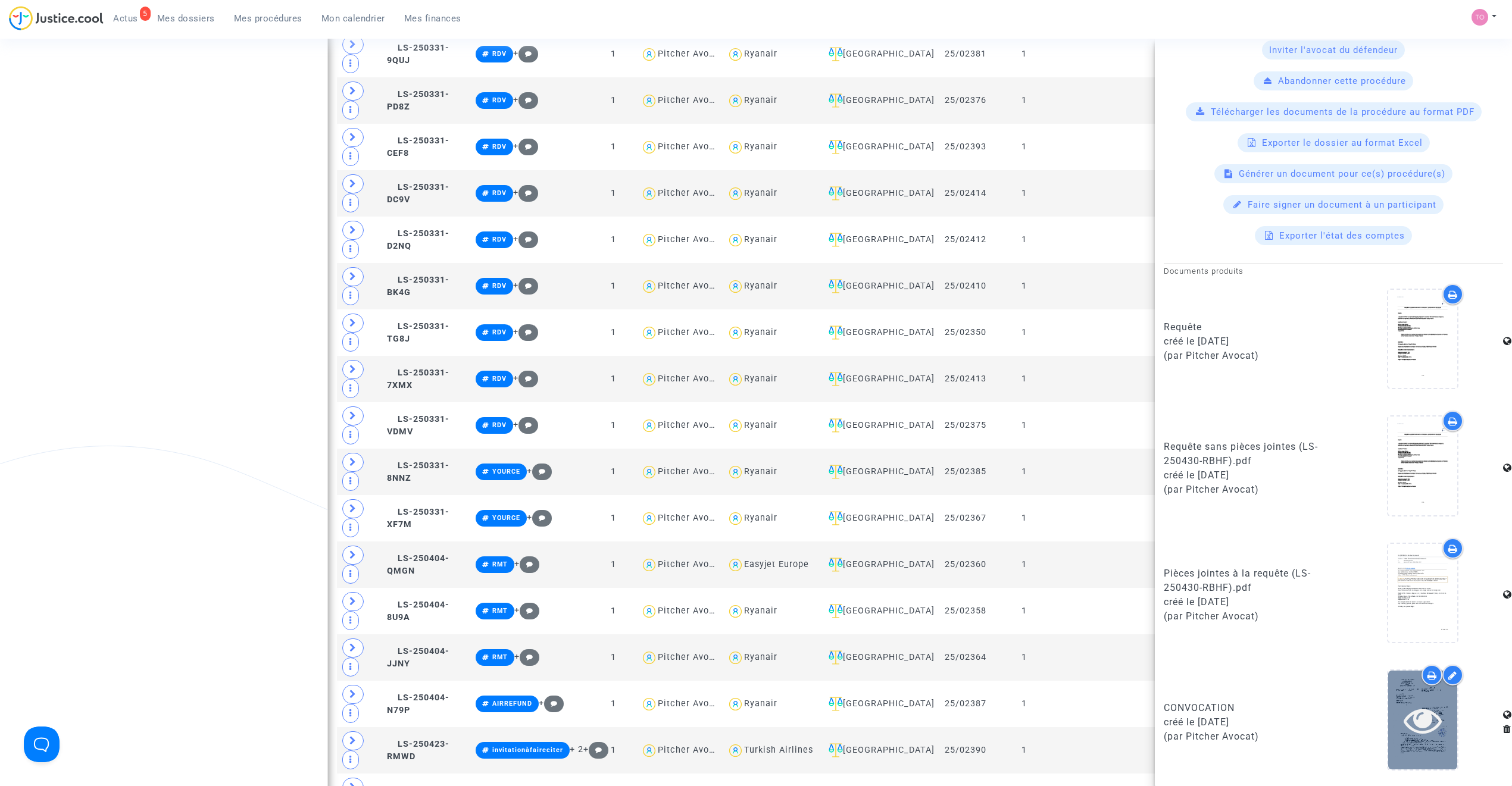
click at [1425, 717] on icon at bounding box center [1423, 719] width 39 height 38
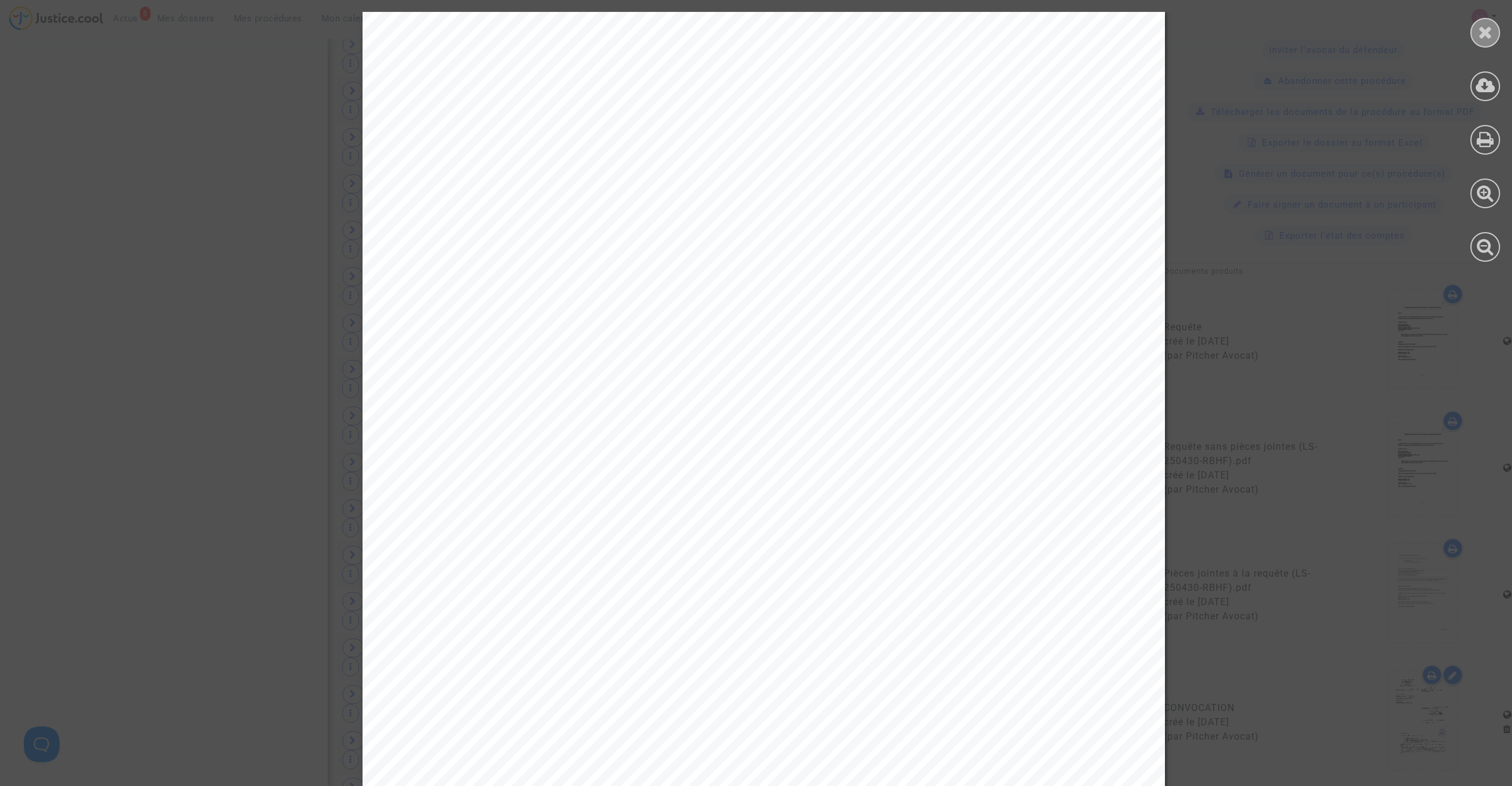
click at [1487, 32] on icon at bounding box center [1485, 32] width 15 height 18
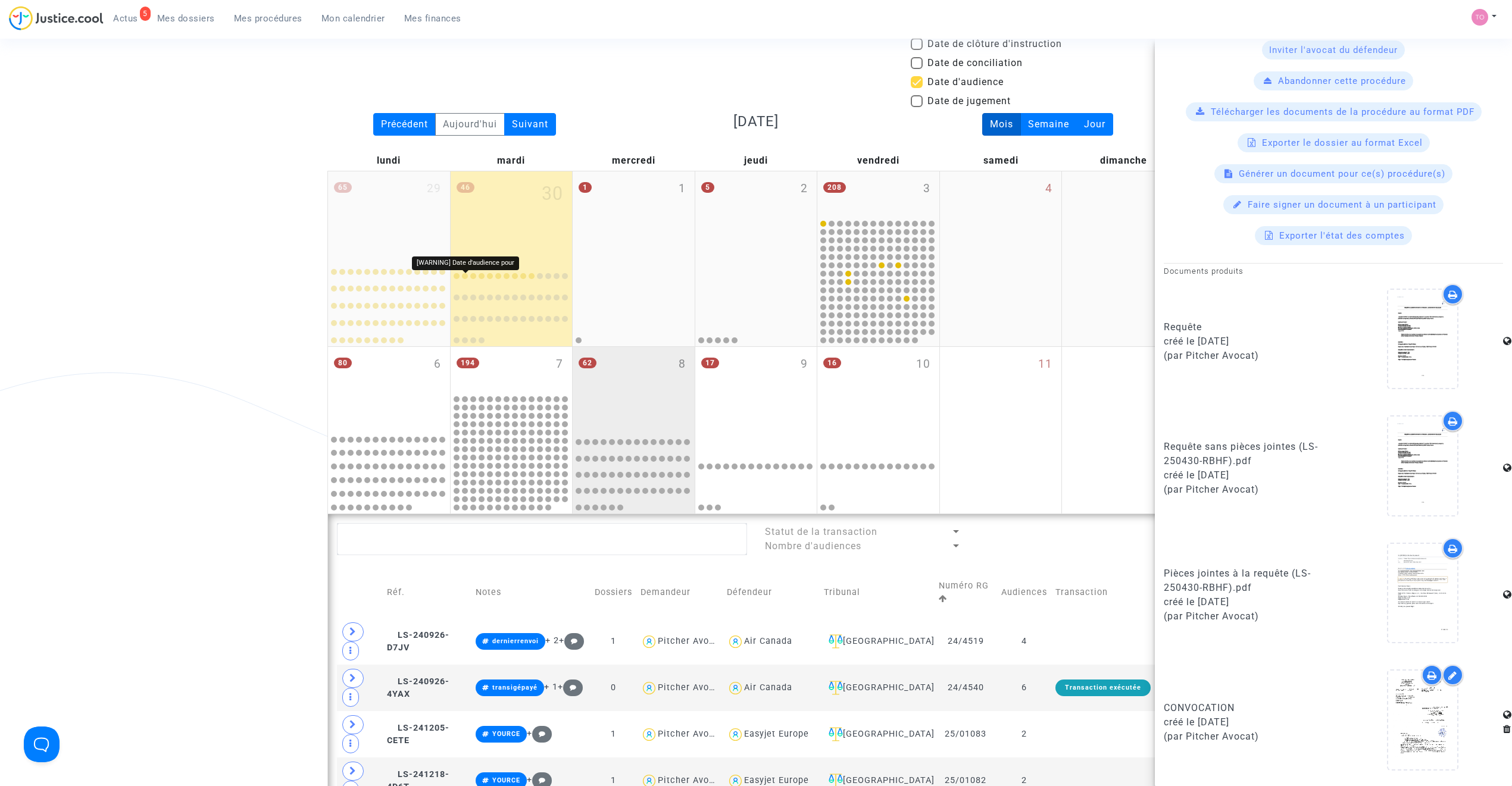
scroll to position [0, 0]
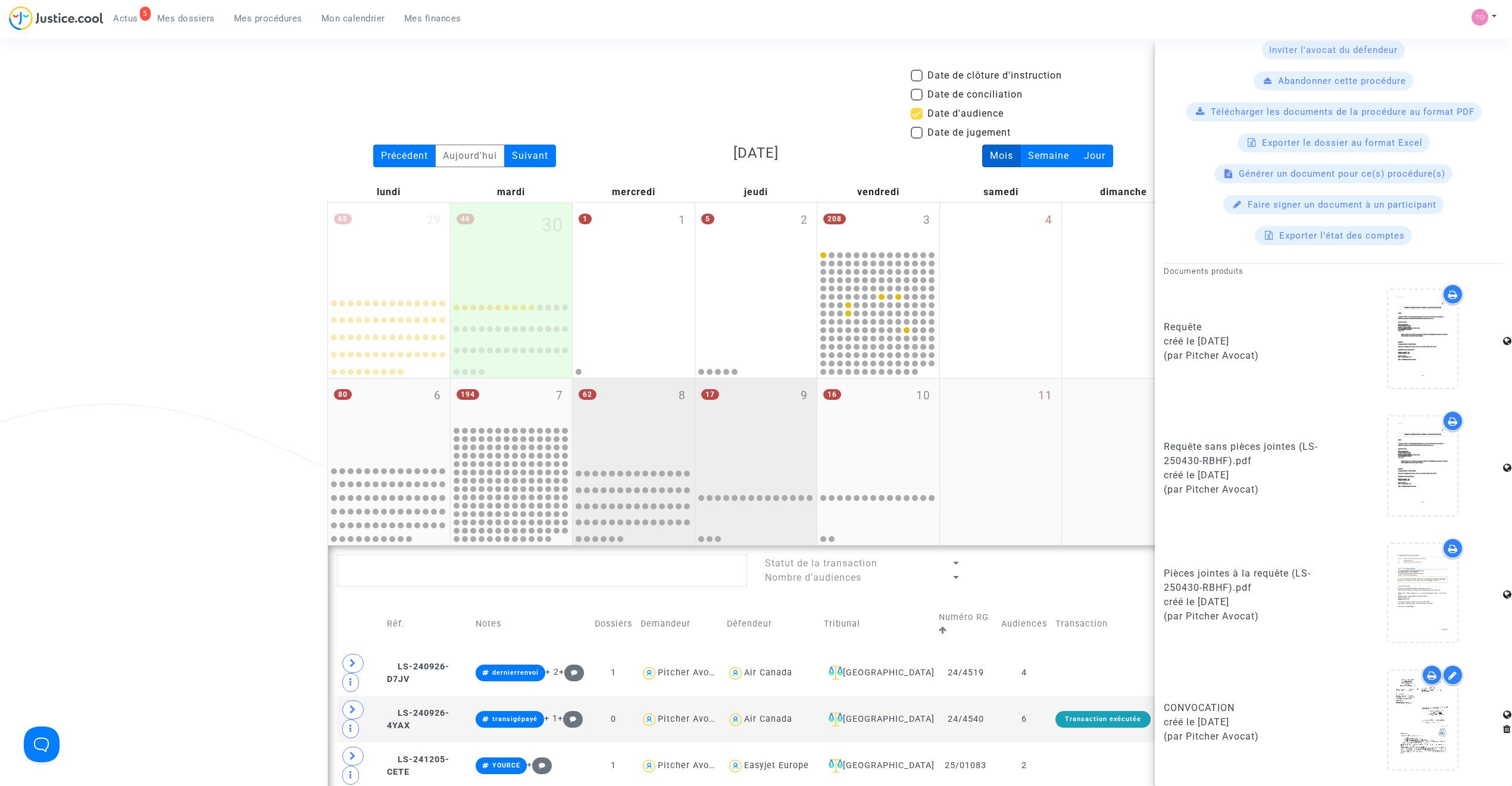
click at [764, 409] on div "17 9" at bounding box center [756, 420] width 122 height 82
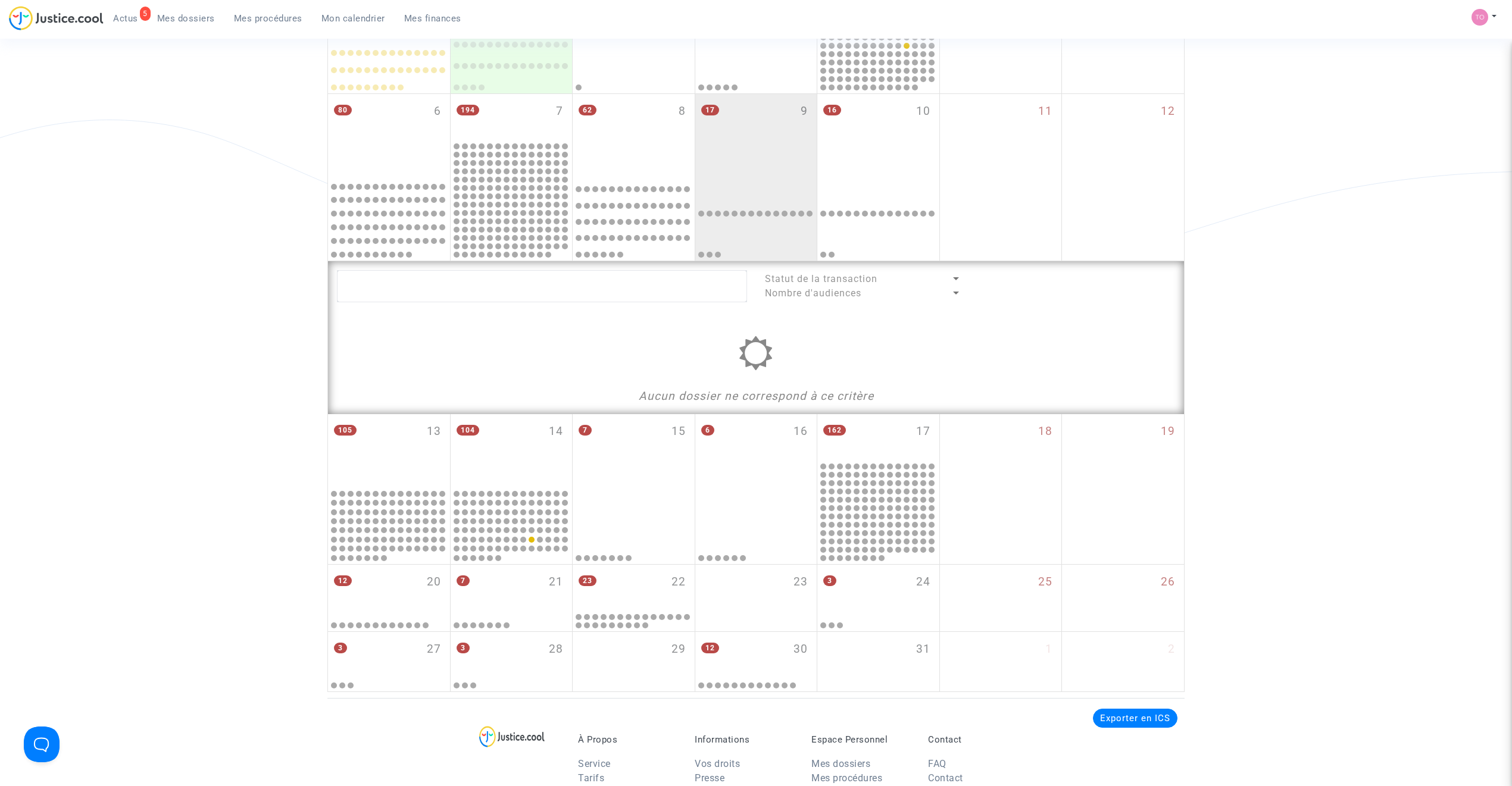
scroll to position [291, 0]
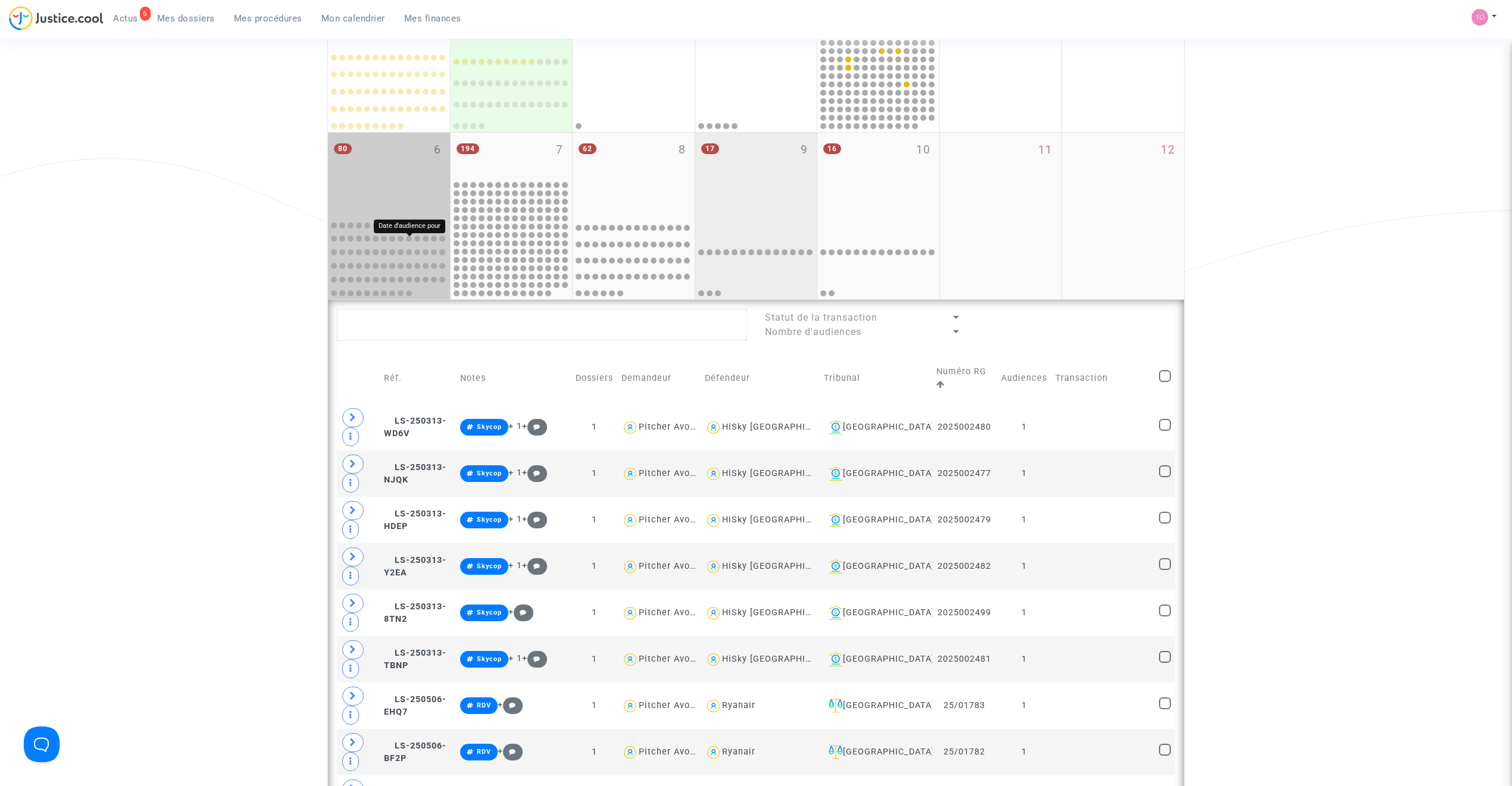
scroll to position [238, 0]
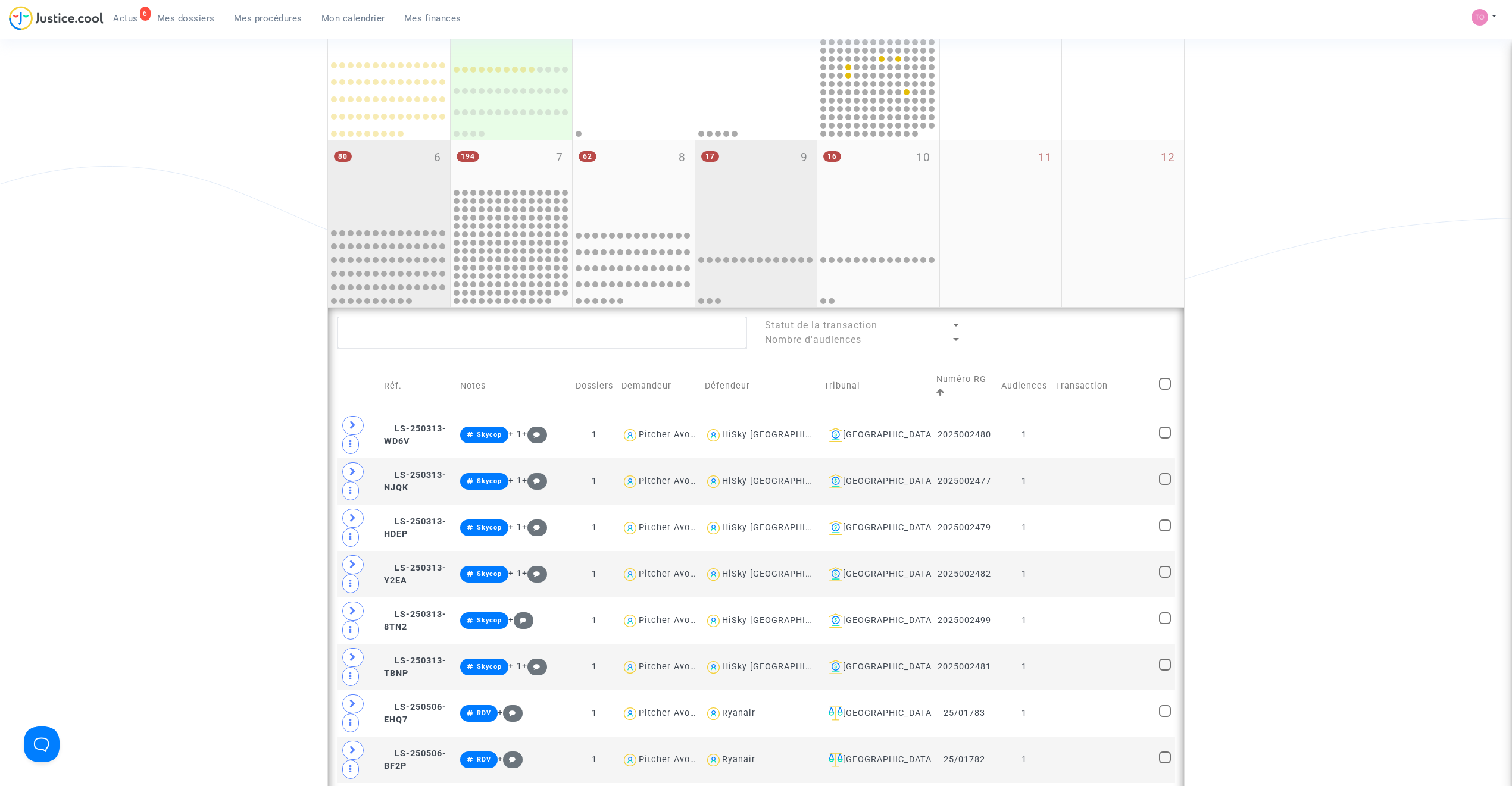
click at [379, 165] on div "80 6" at bounding box center [389, 181] width 122 height 82
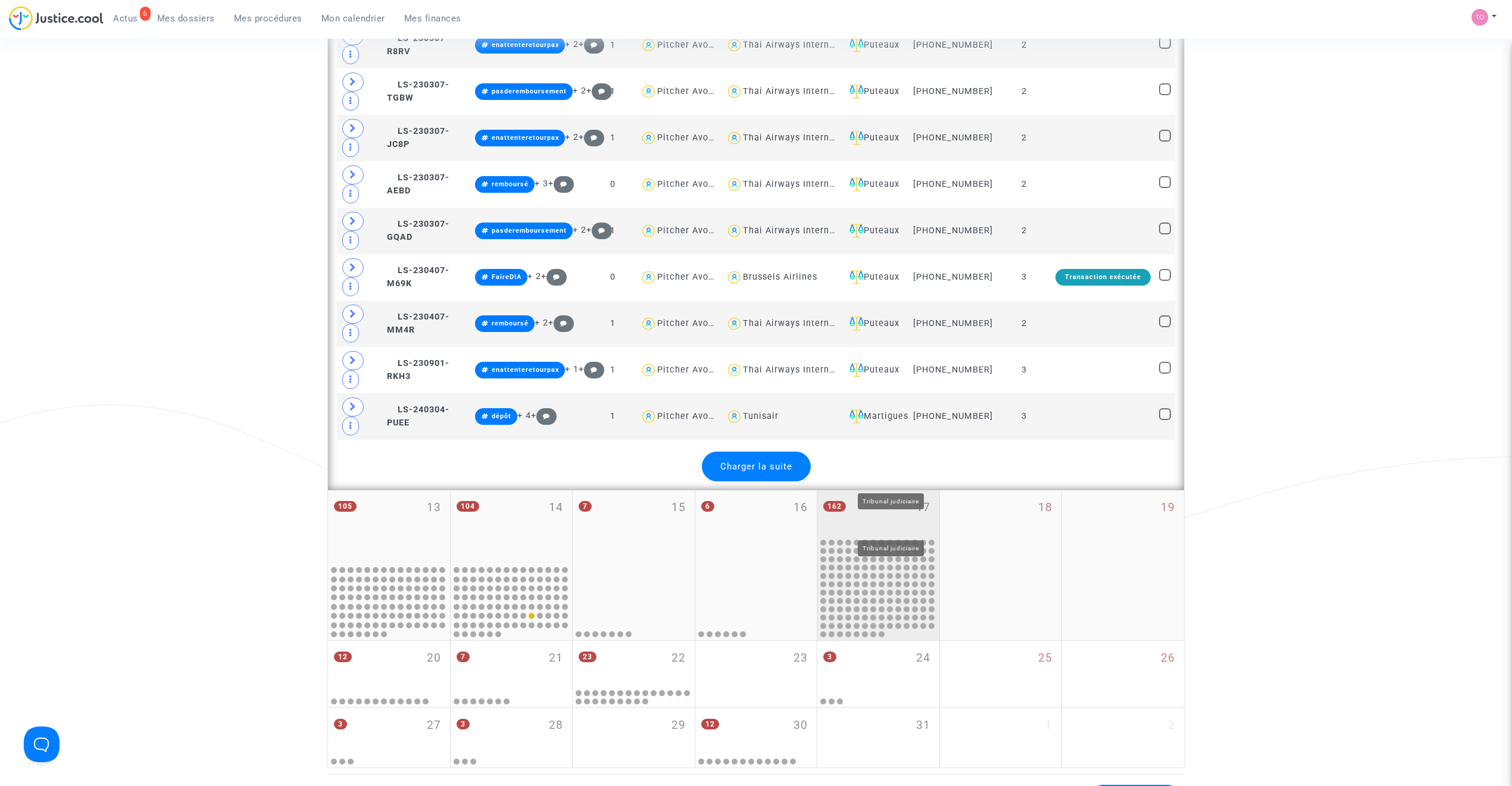
scroll to position [2672, 0]
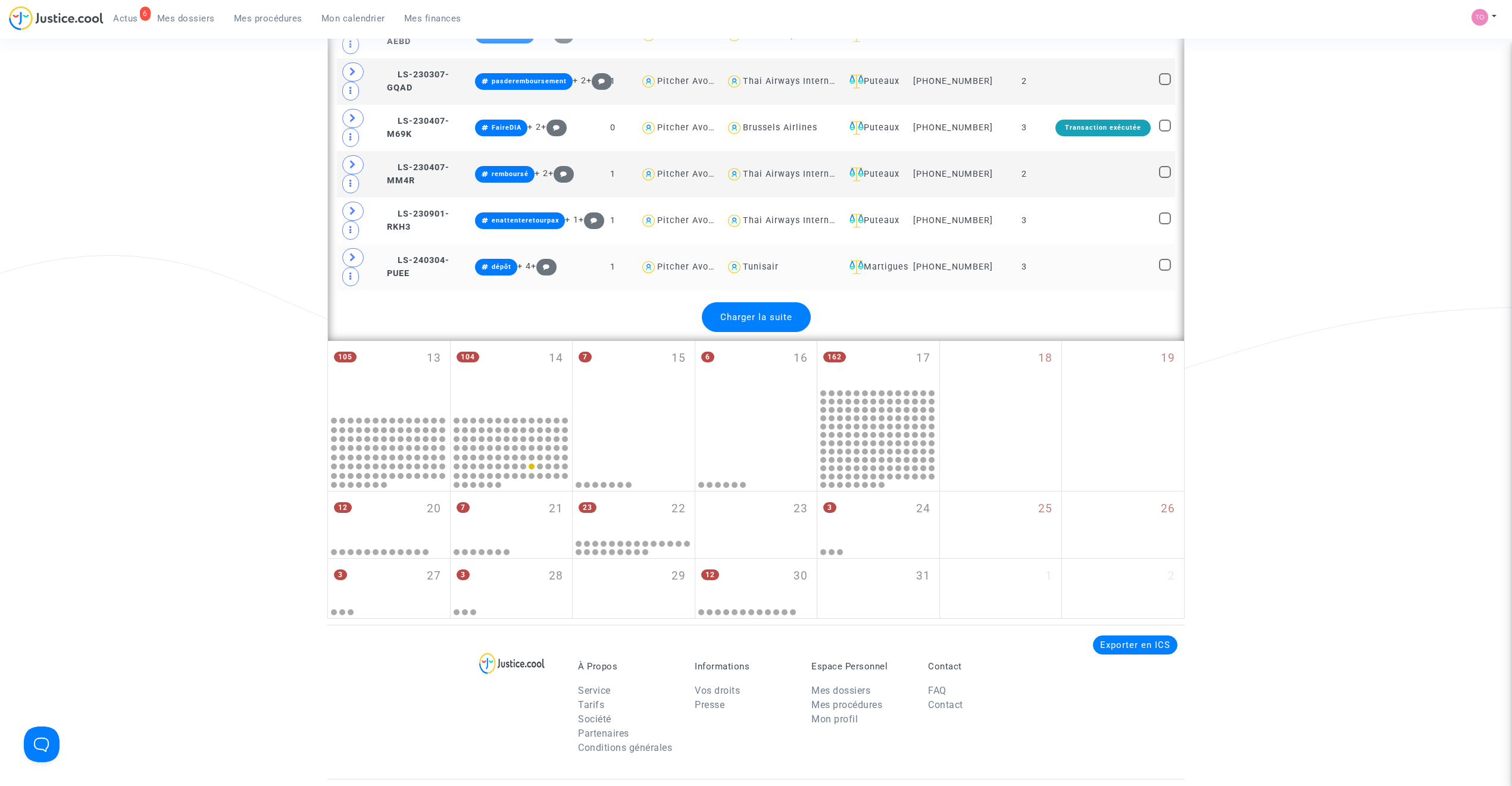
click at [908, 291] on td "Martigues" at bounding box center [874, 267] width 68 height 46
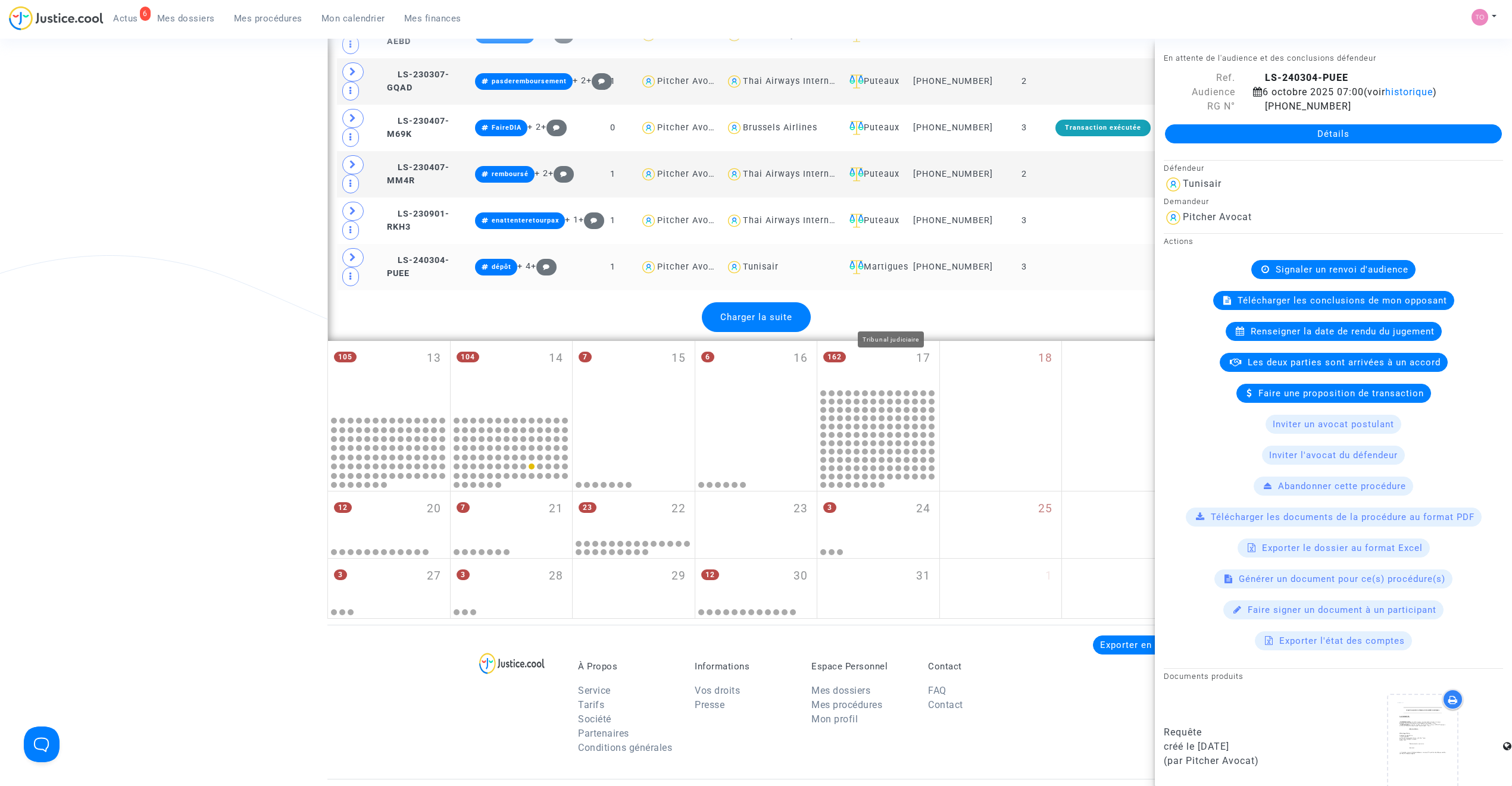
click at [903, 275] on div "Martigues" at bounding box center [874, 267] width 60 height 14
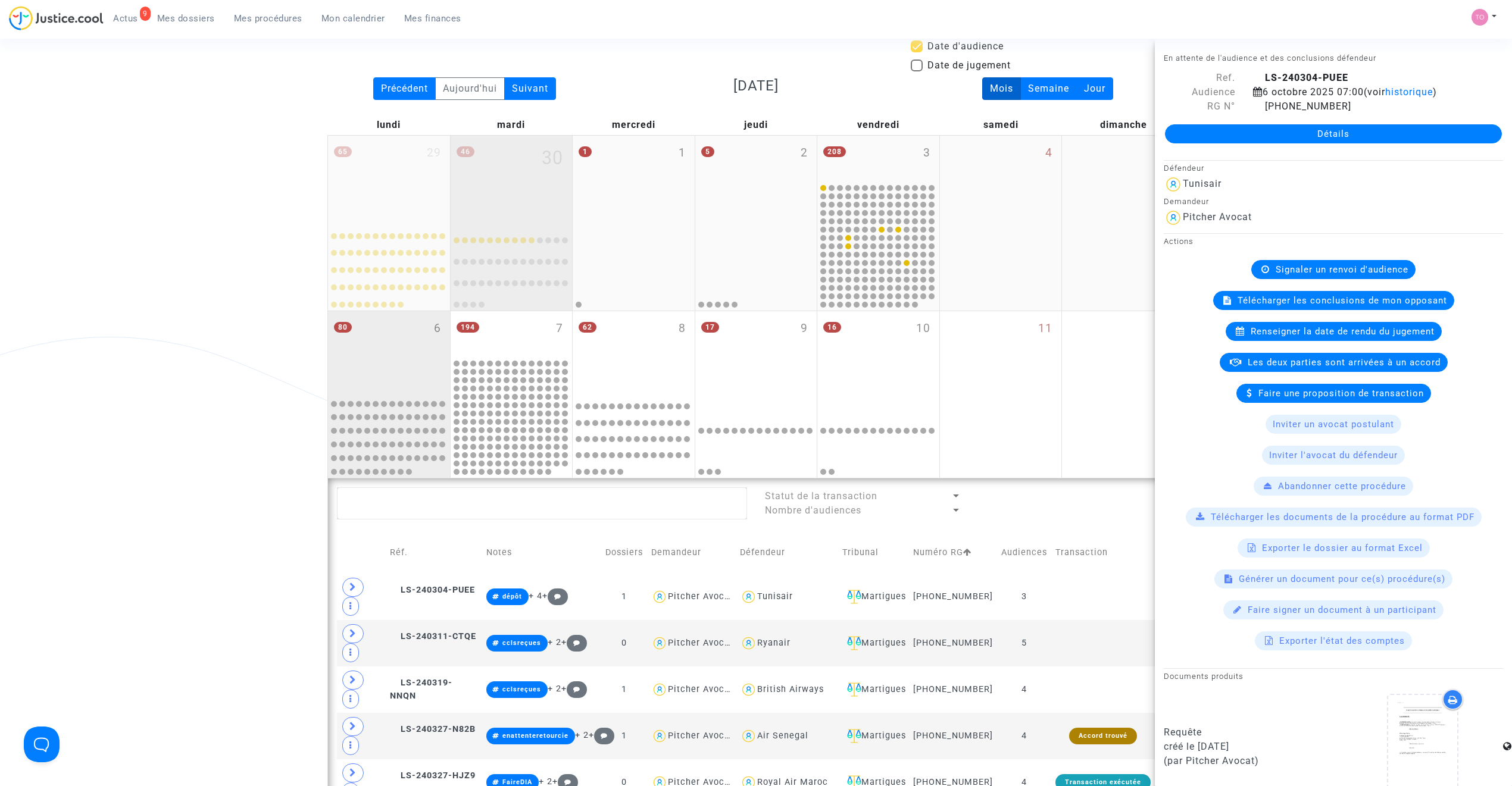
scroll to position [56, 0]
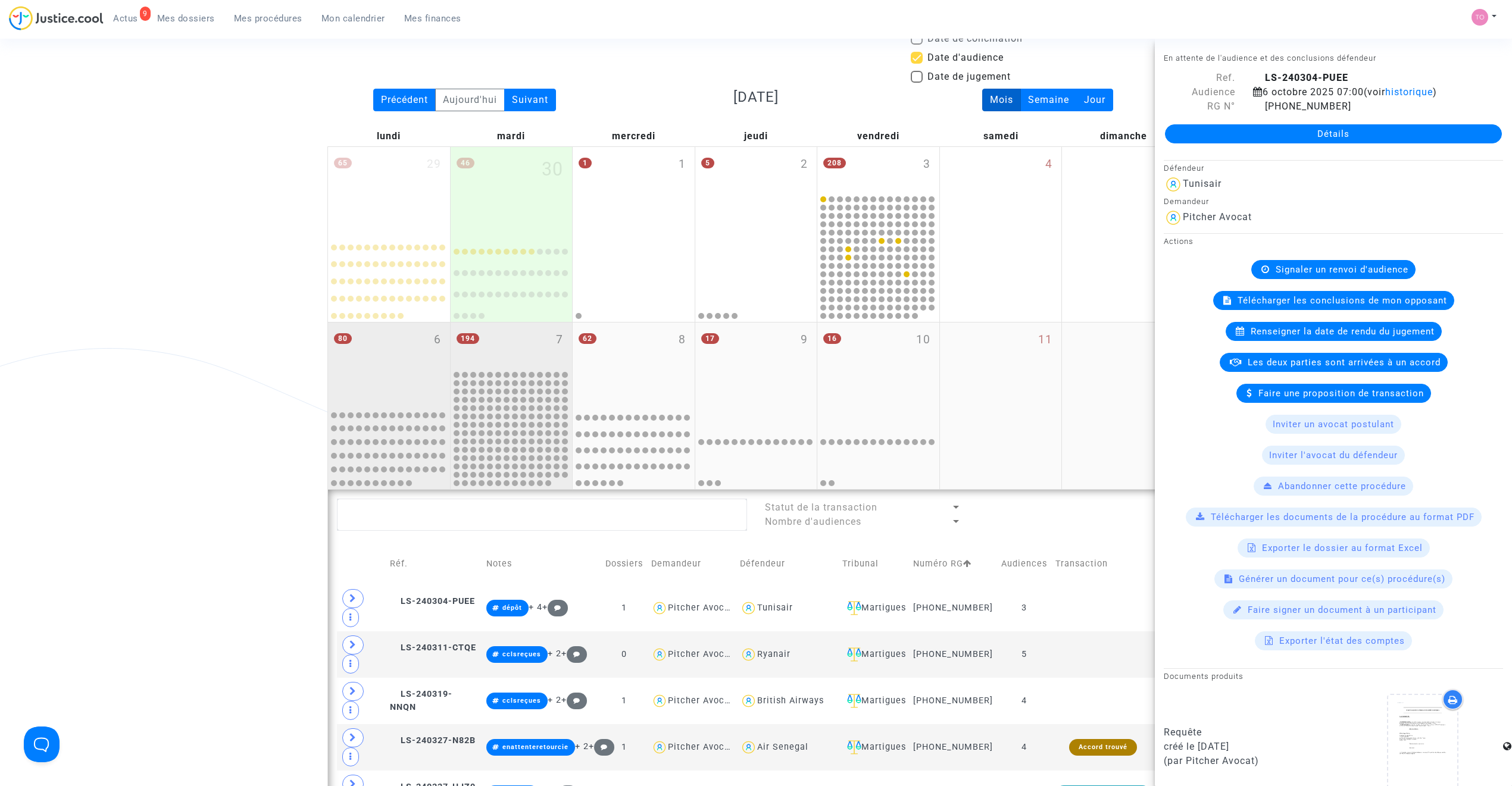
click at [502, 349] on div "194 7" at bounding box center [511, 346] width 122 height 46
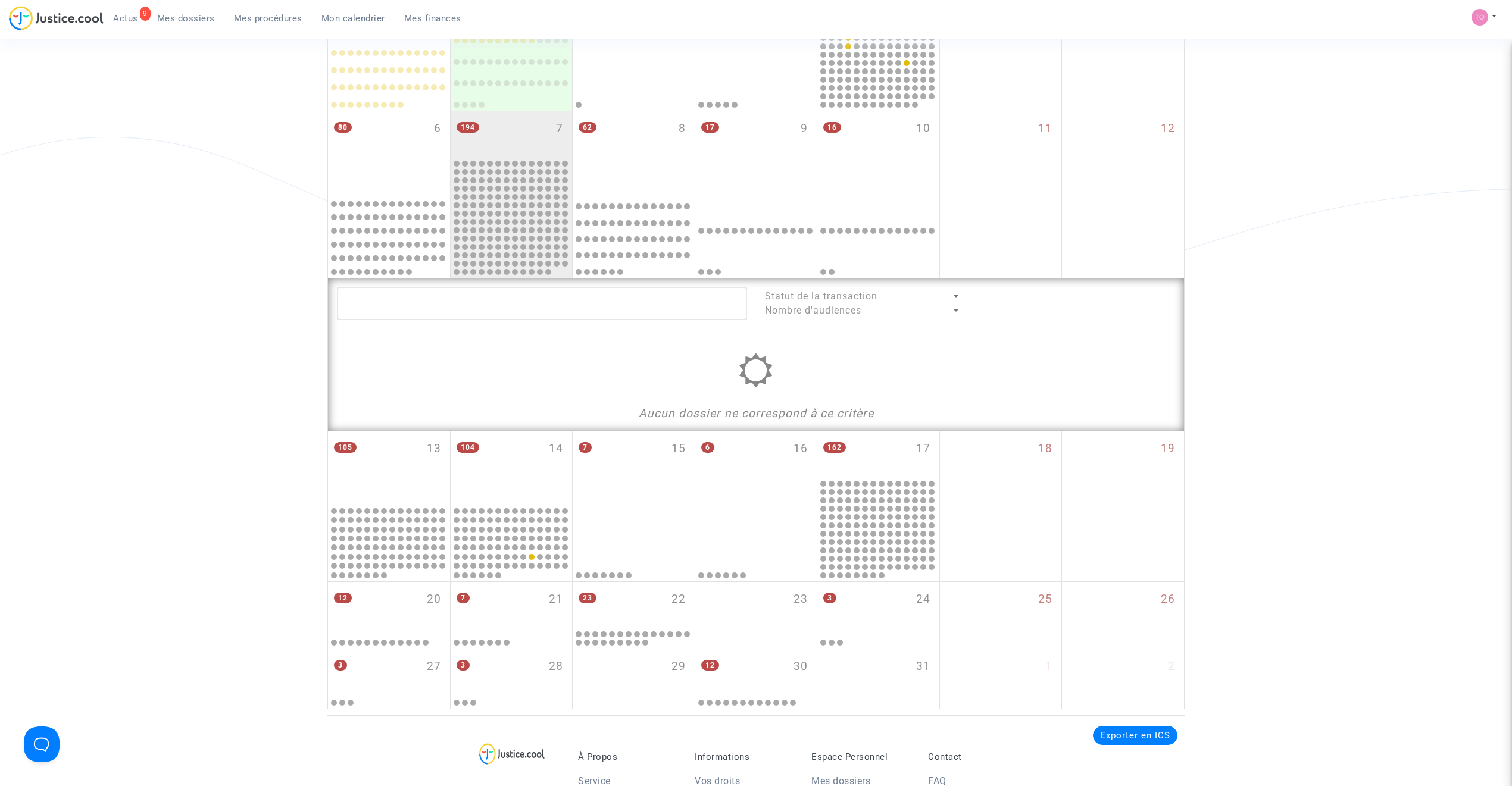
scroll to position [241, 0]
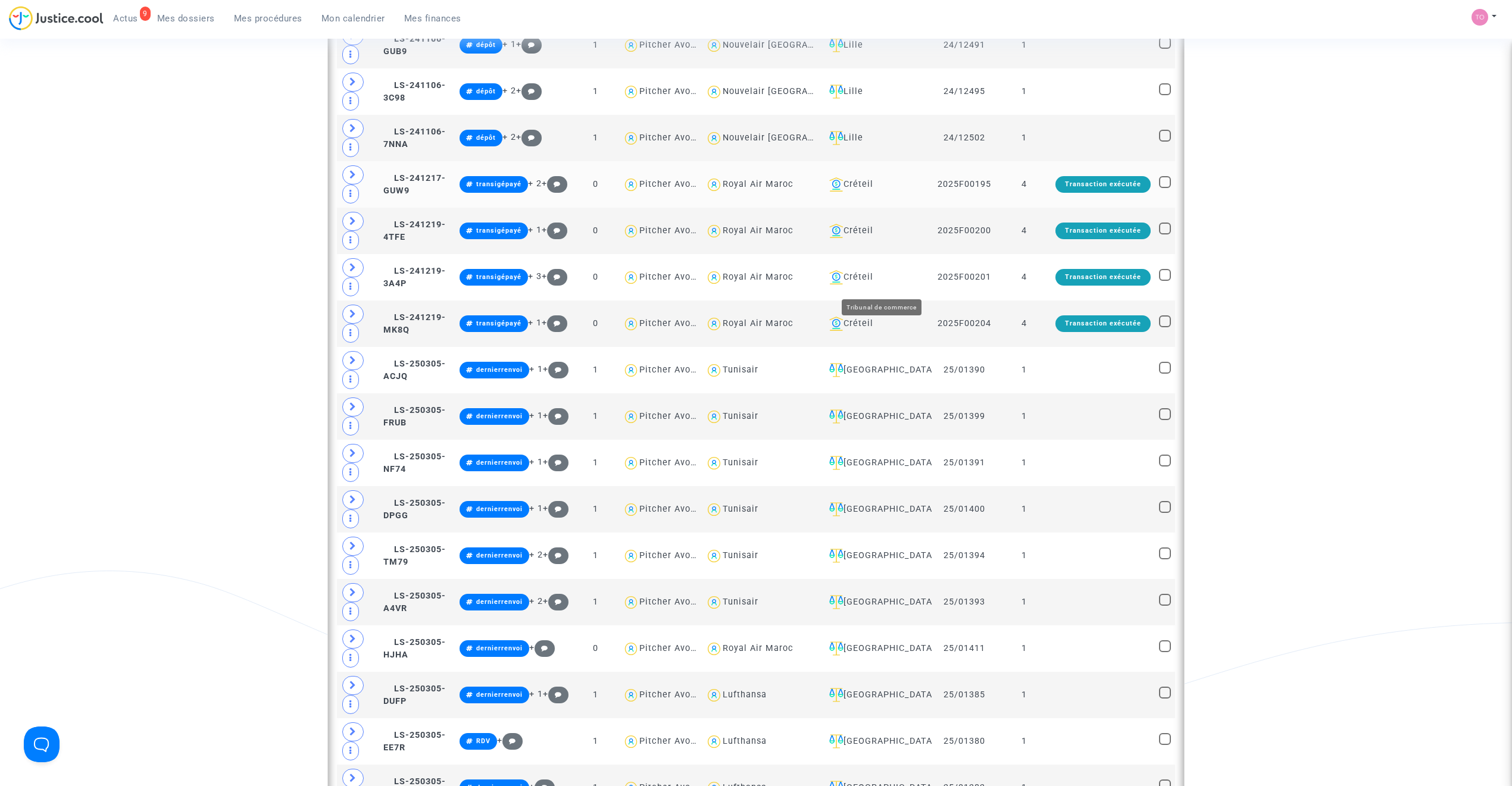
scroll to position [688, 0]
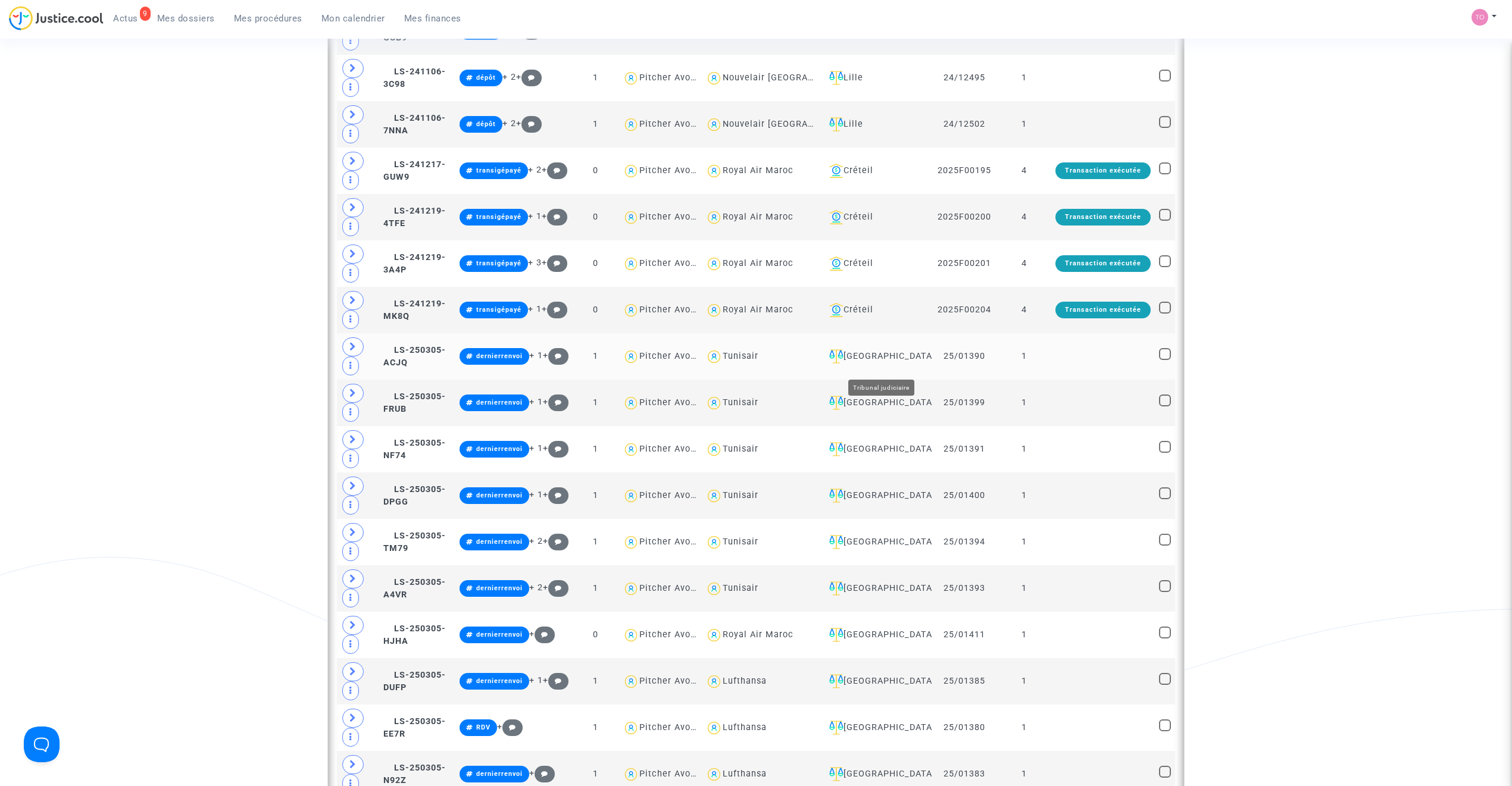
click at [893, 364] on div "[GEOGRAPHIC_DATA]" at bounding box center [876, 357] width 104 height 14
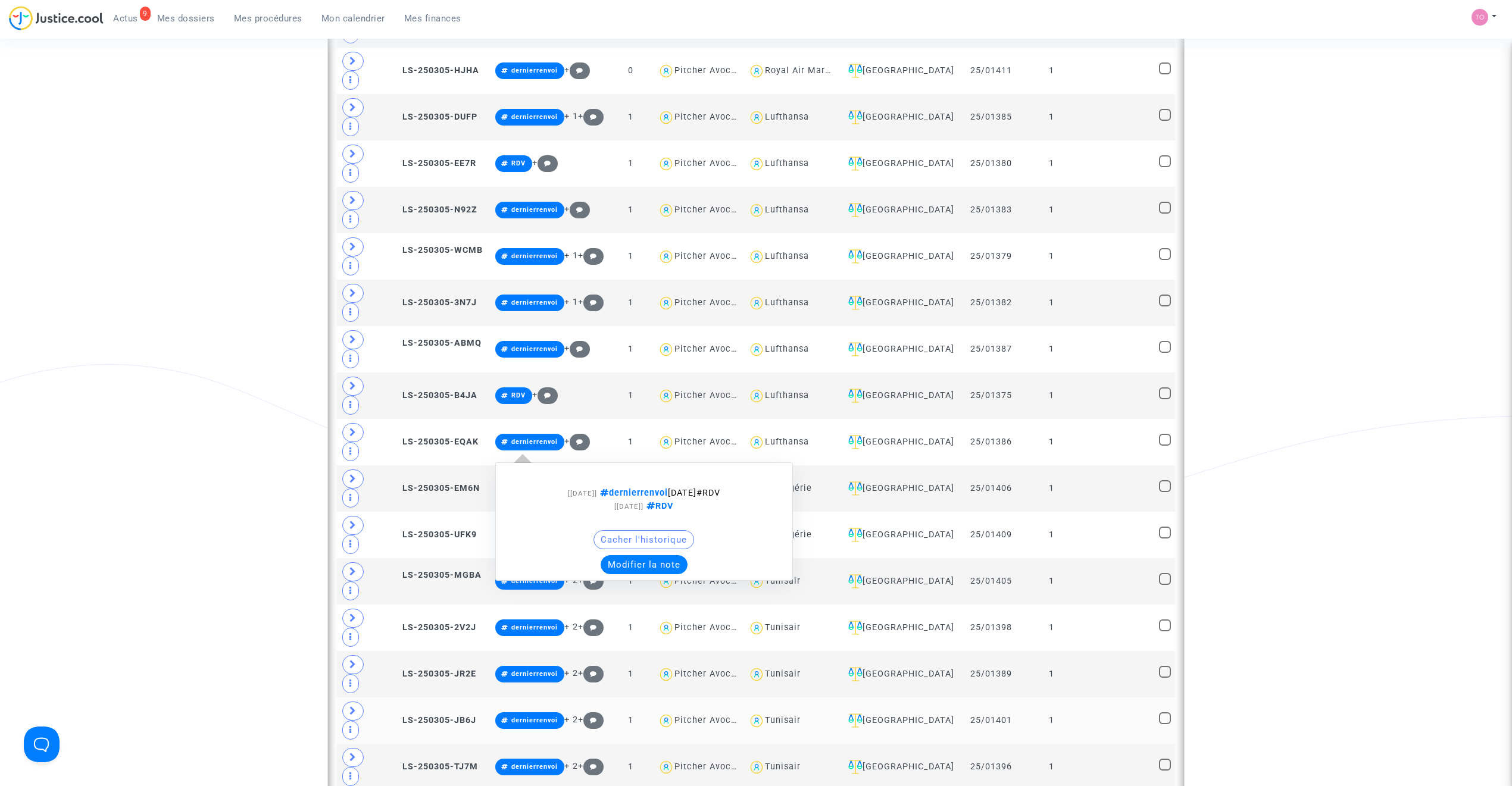
scroll to position [899, 0]
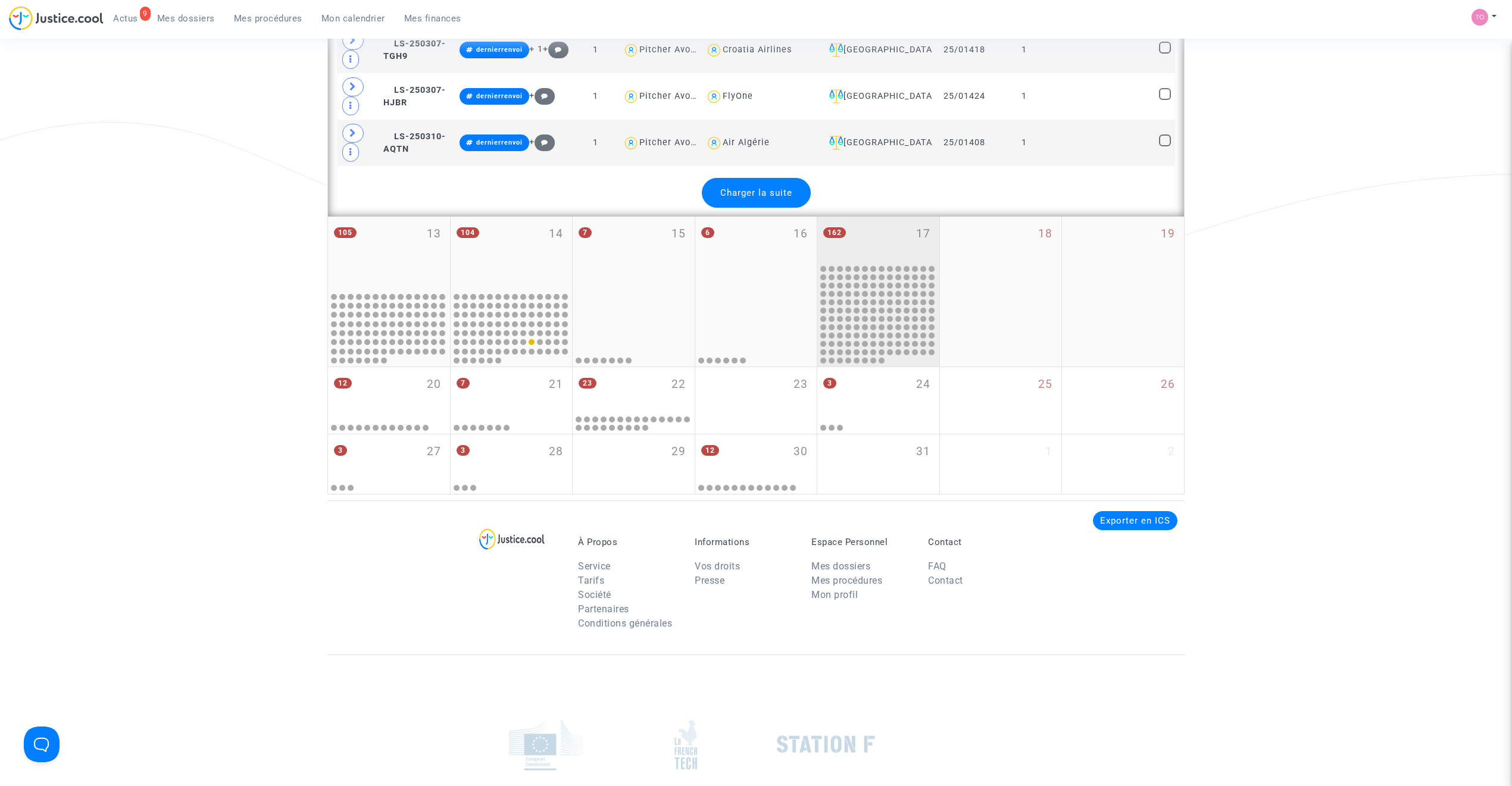
scroll to position [2777, 0]
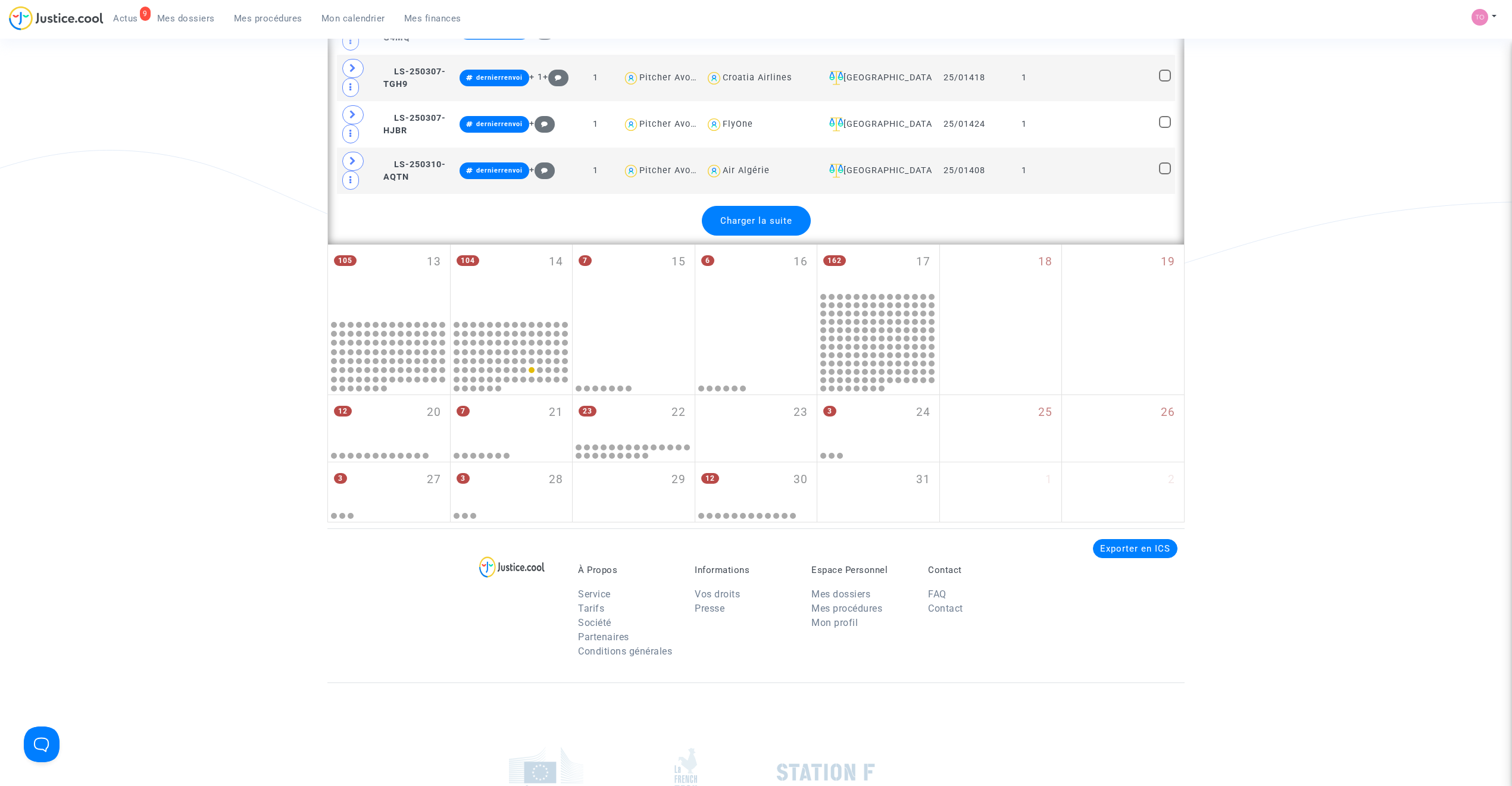
click at [762, 236] on div "Charger la suite" at bounding box center [756, 221] width 109 height 29
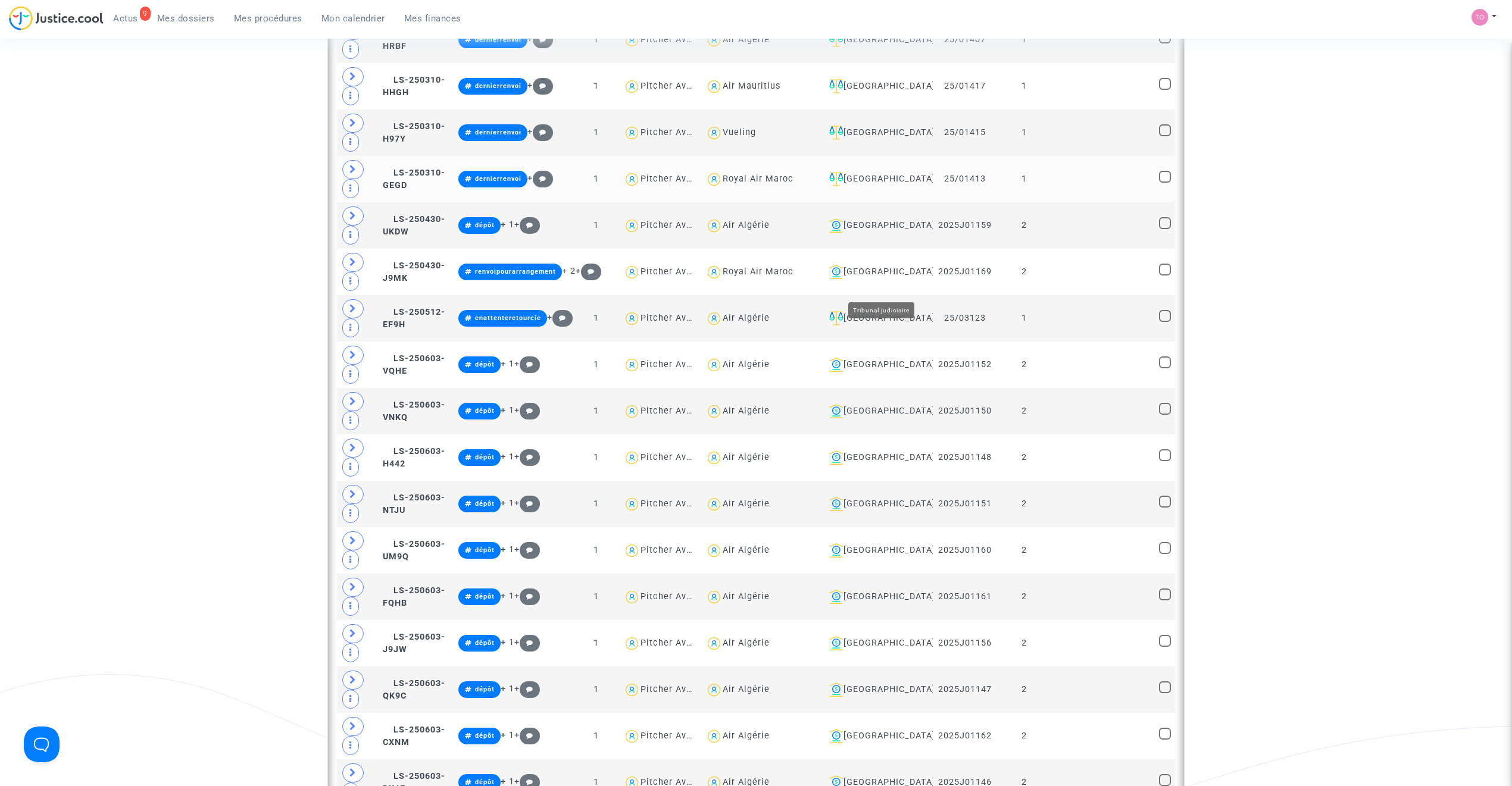
scroll to position [3174, 0]
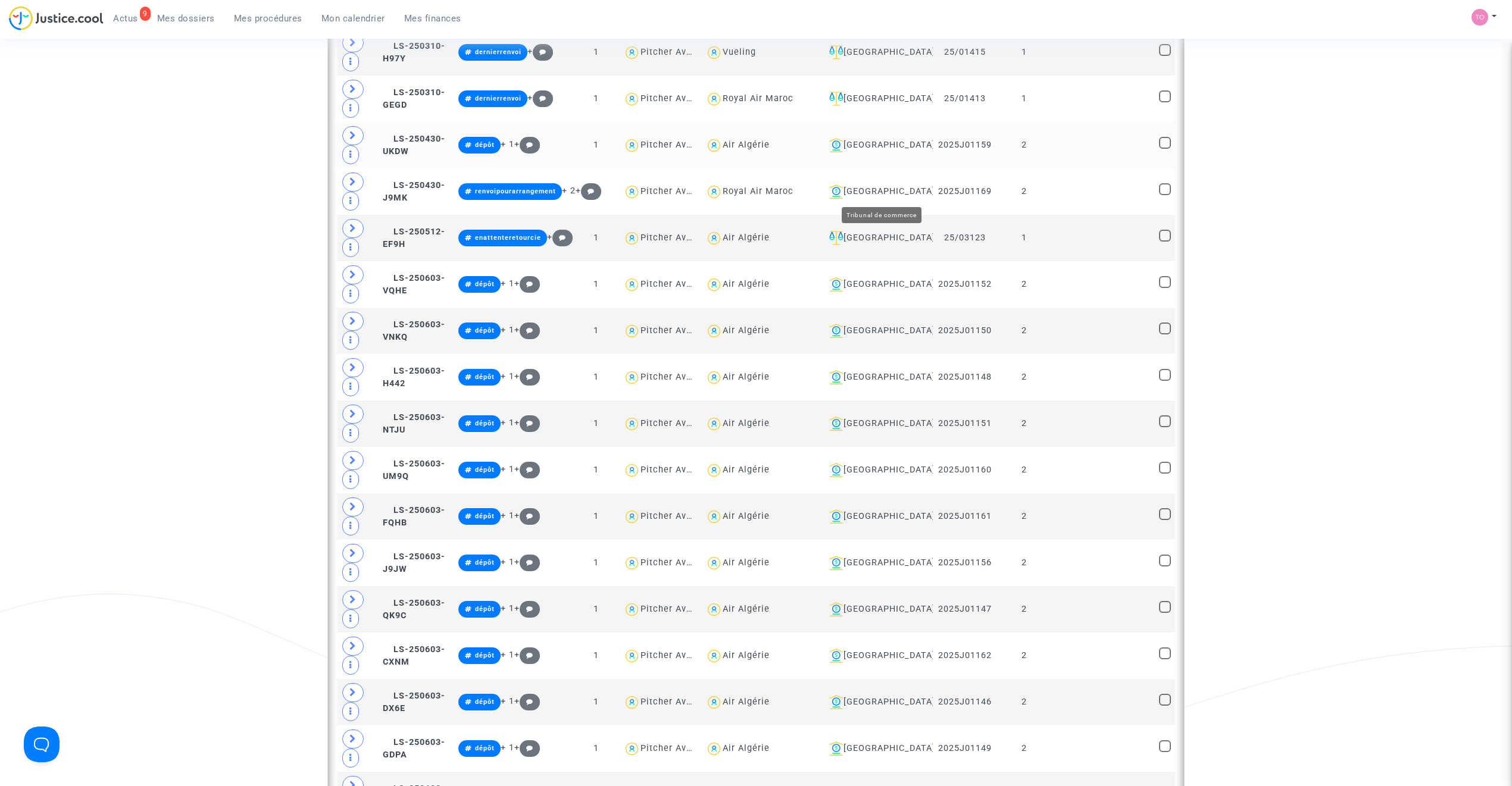
click at [880, 152] on div "[GEOGRAPHIC_DATA]" at bounding box center [876, 145] width 103 height 14
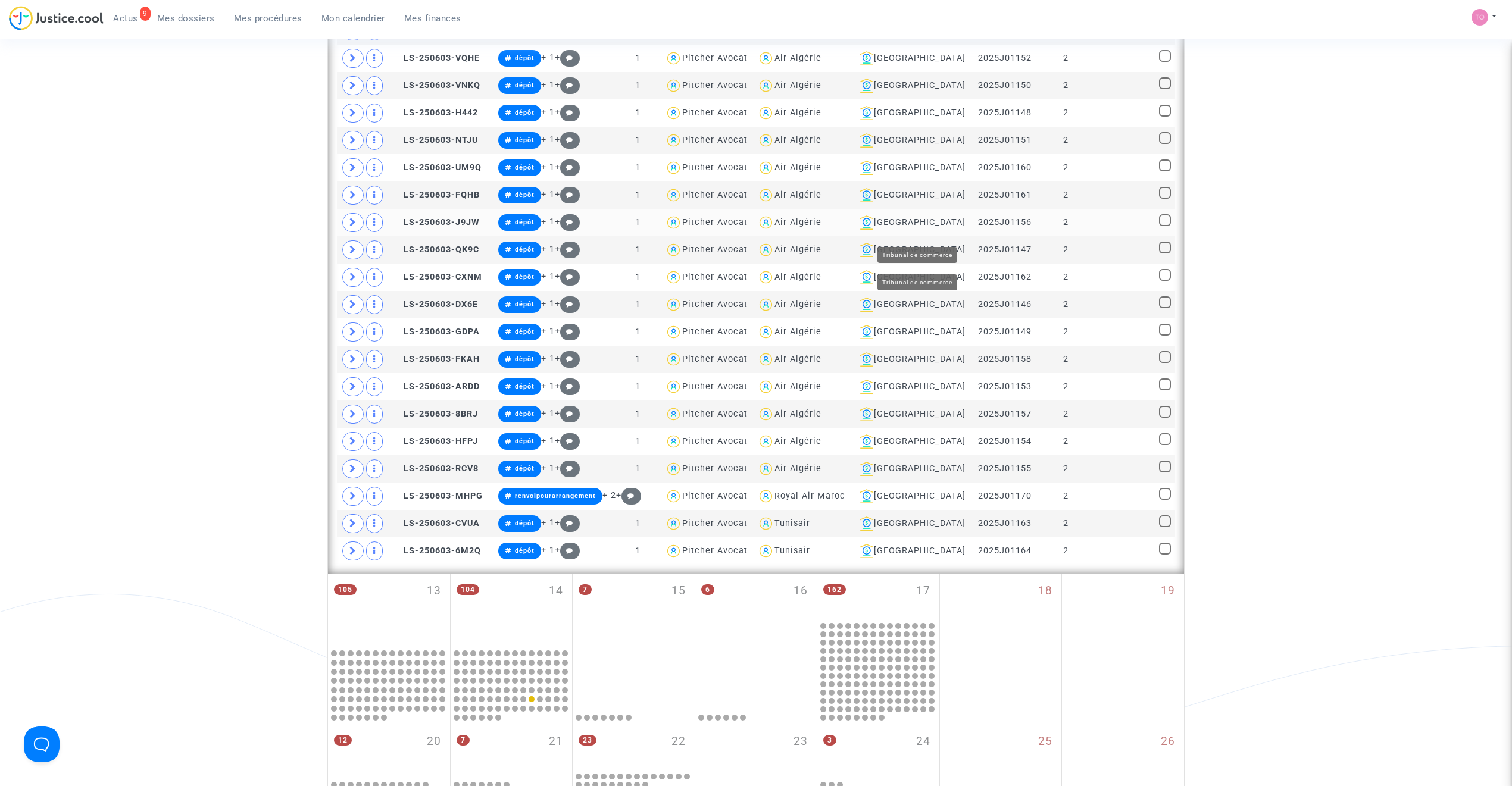
scroll to position [591, 0]
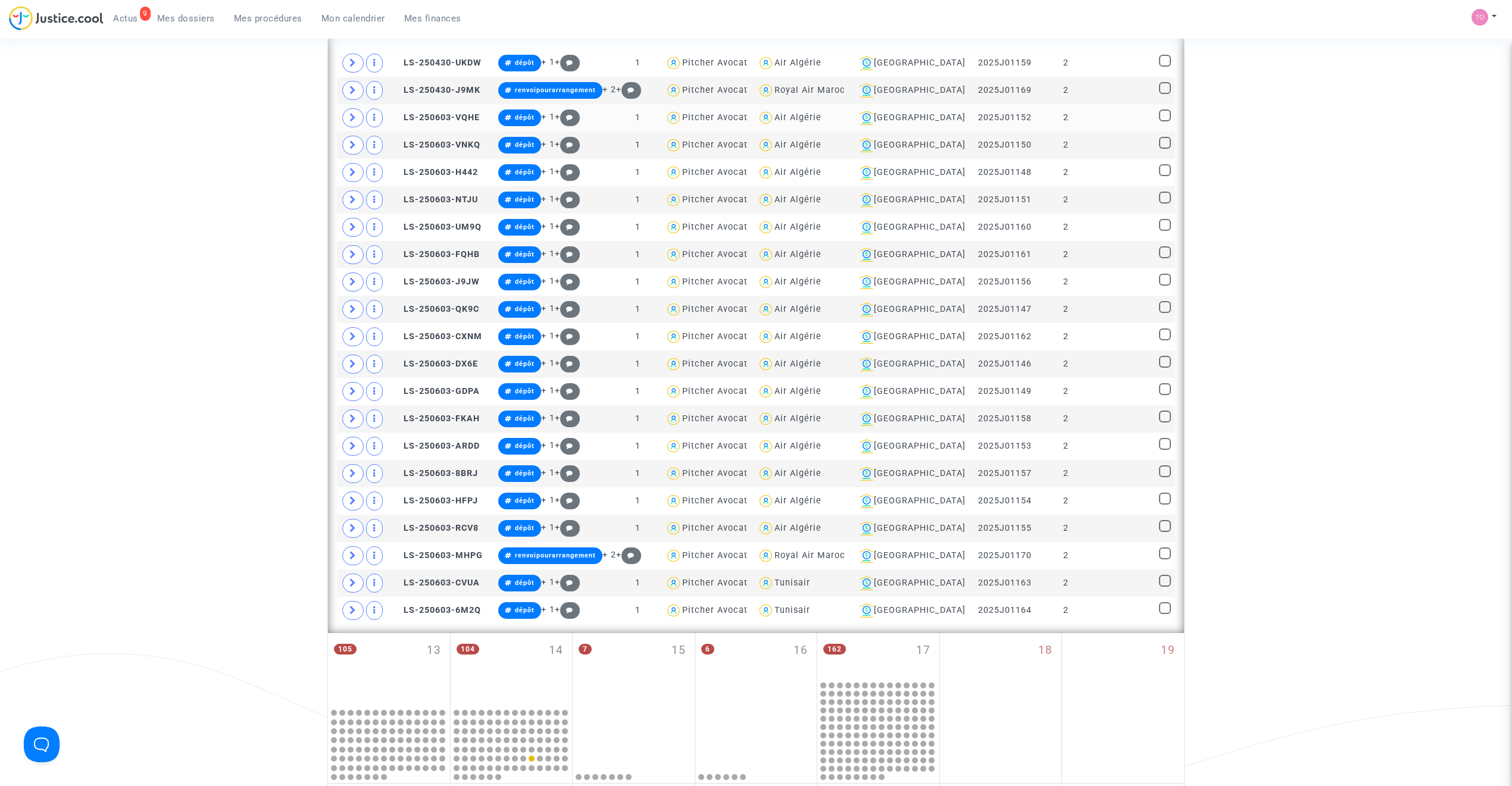
click at [822, 116] on div "Air Algérie" at bounding box center [798, 117] width 47 height 10
type textarea "@"Air Algérie""
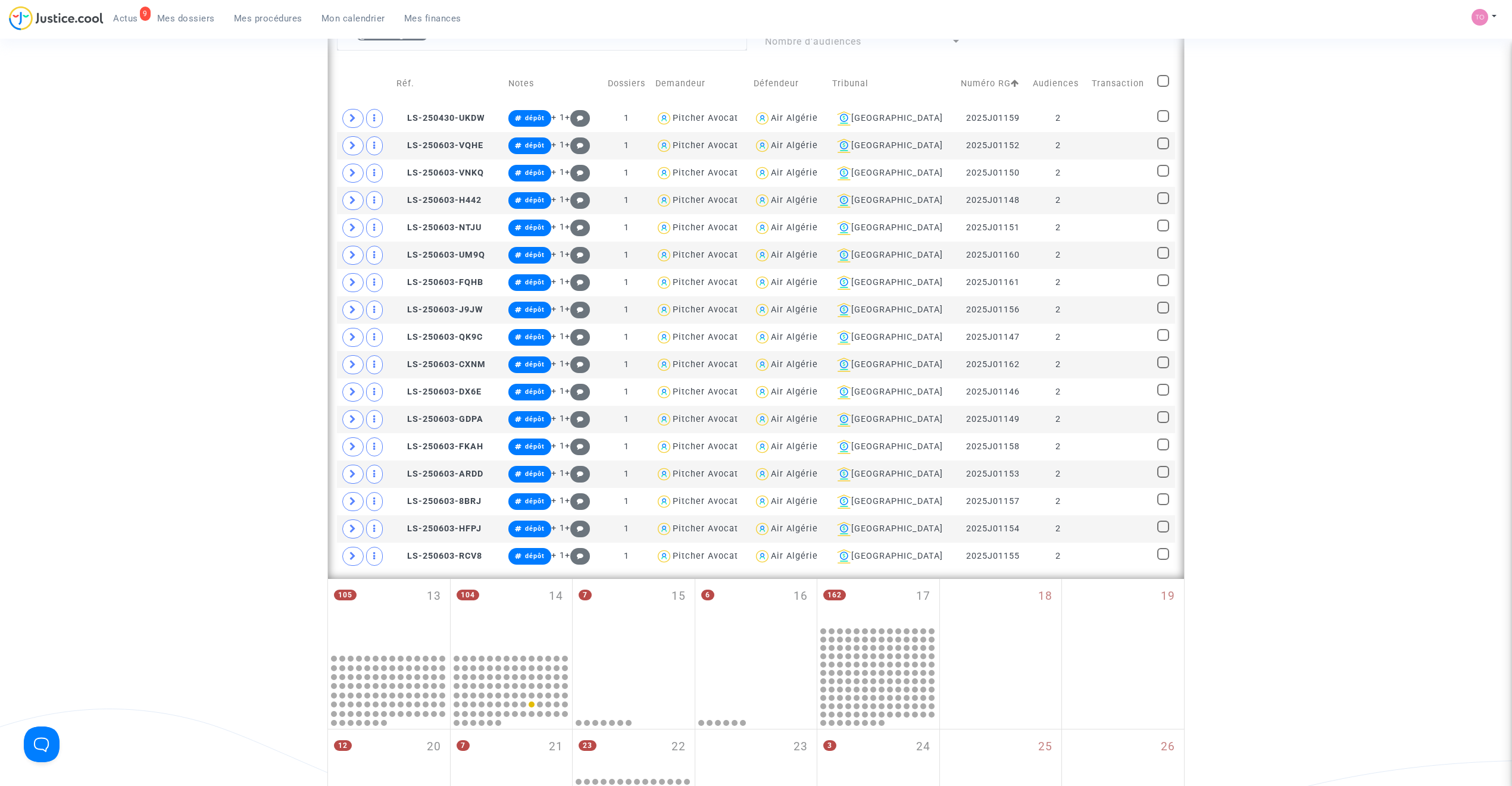
scroll to position [417, 0]
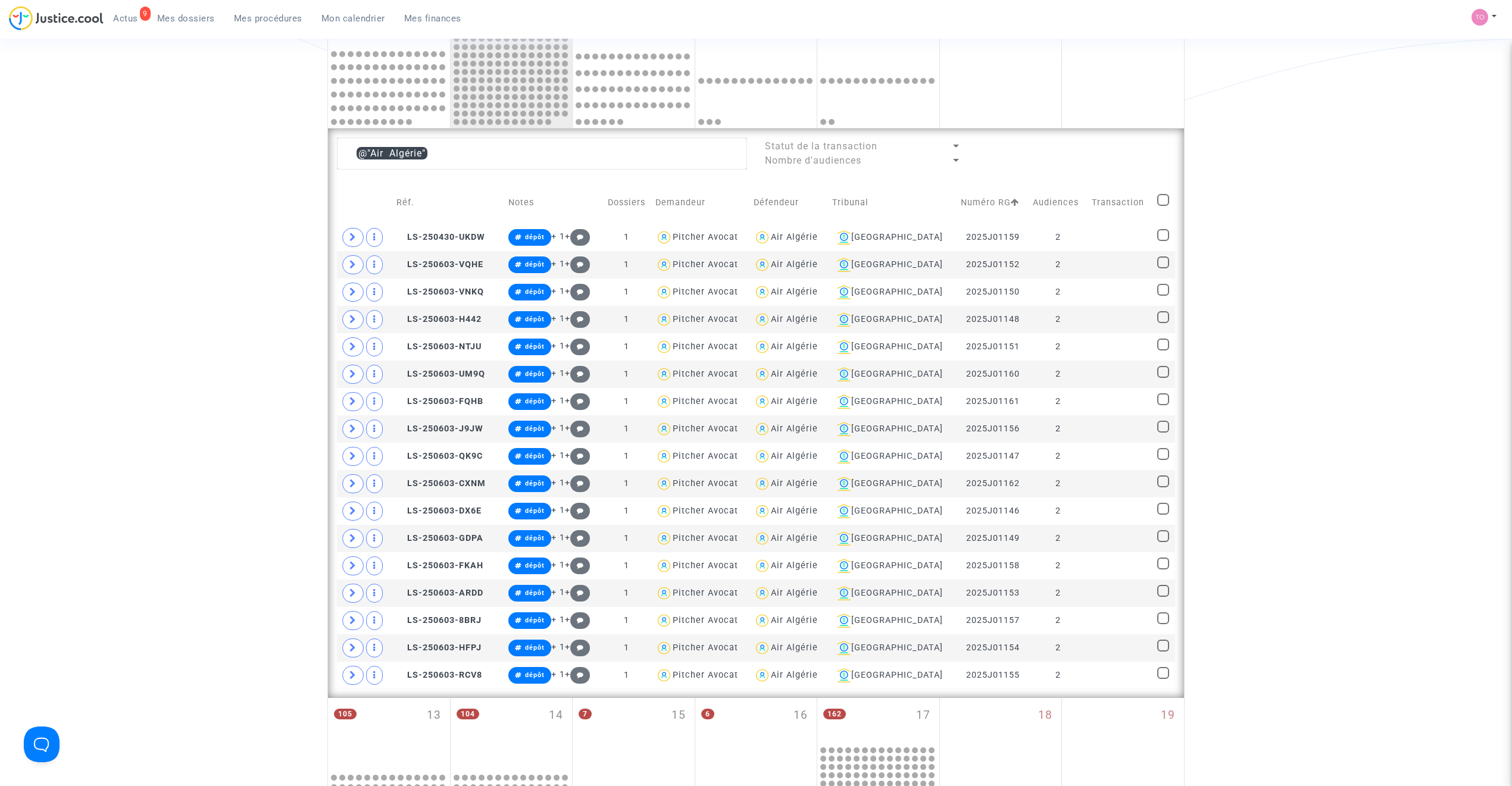
click at [1165, 205] on span at bounding box center [1162, 199] width 12 height 12
click at [1163, 206] on input "checkbox" at bounding box center [1162, 206] width 1 height 1
checkbox input "true"
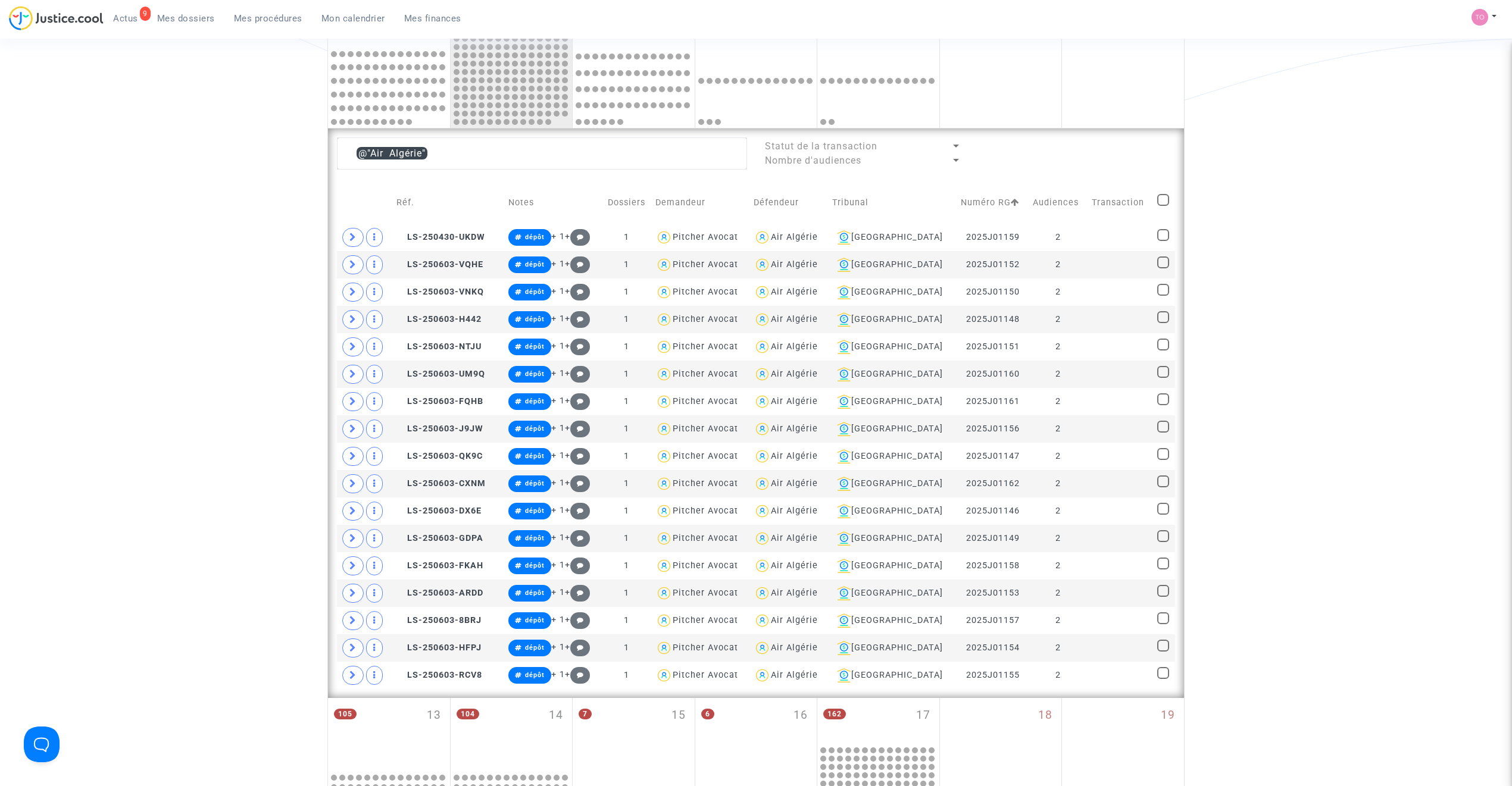
checkbox input "true"
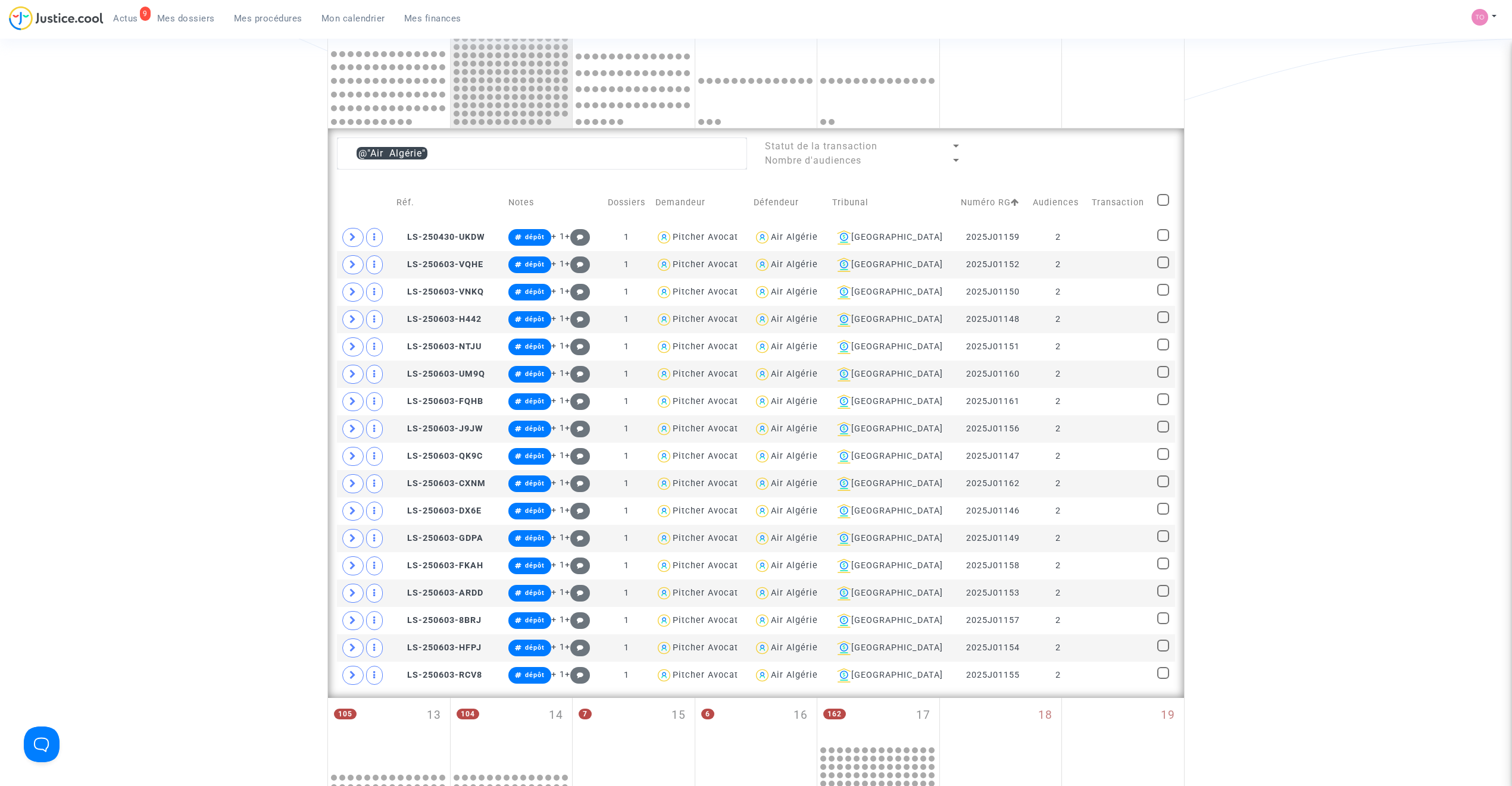
checkbox input "true"
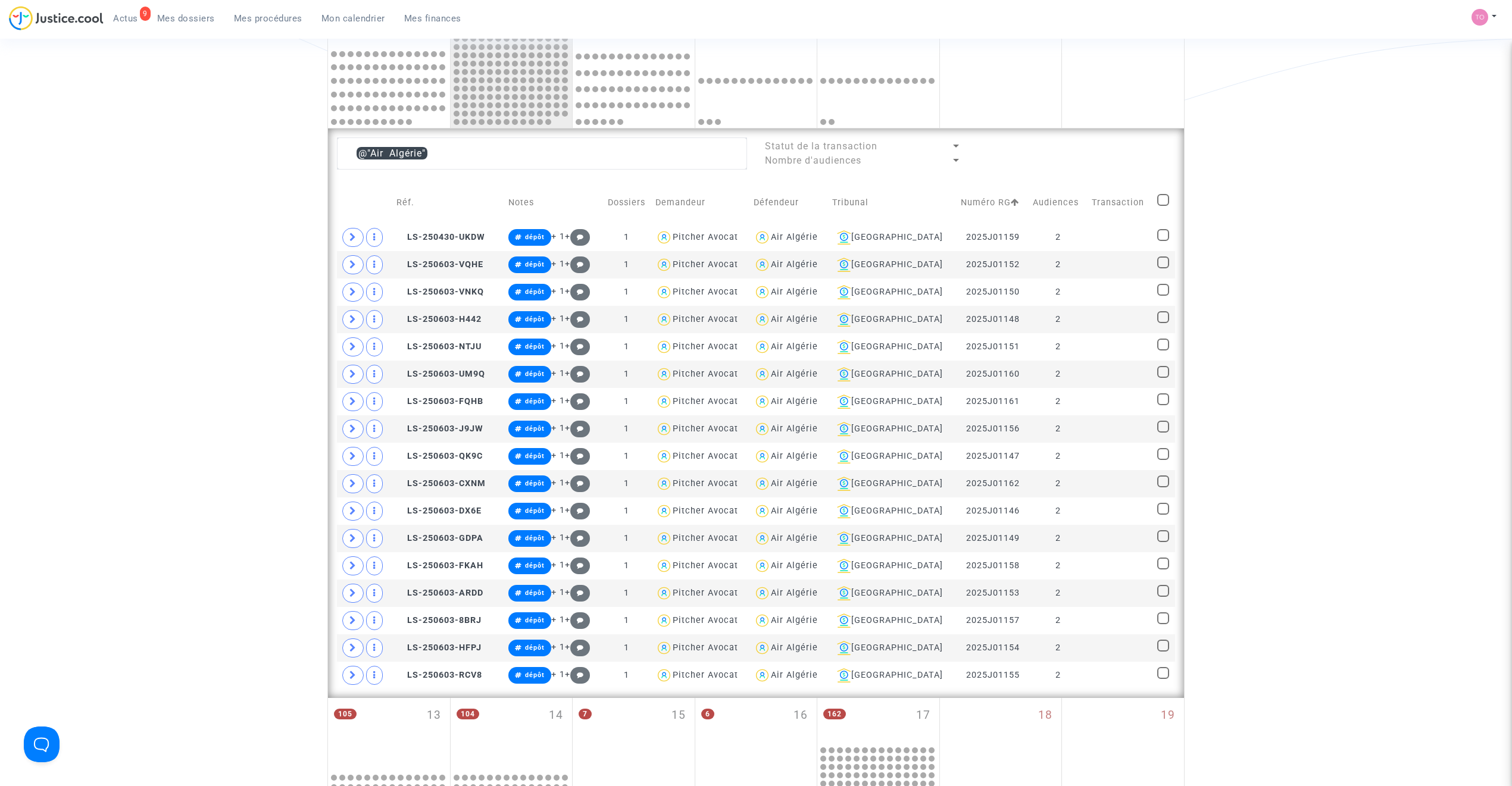
checkbox input "true"
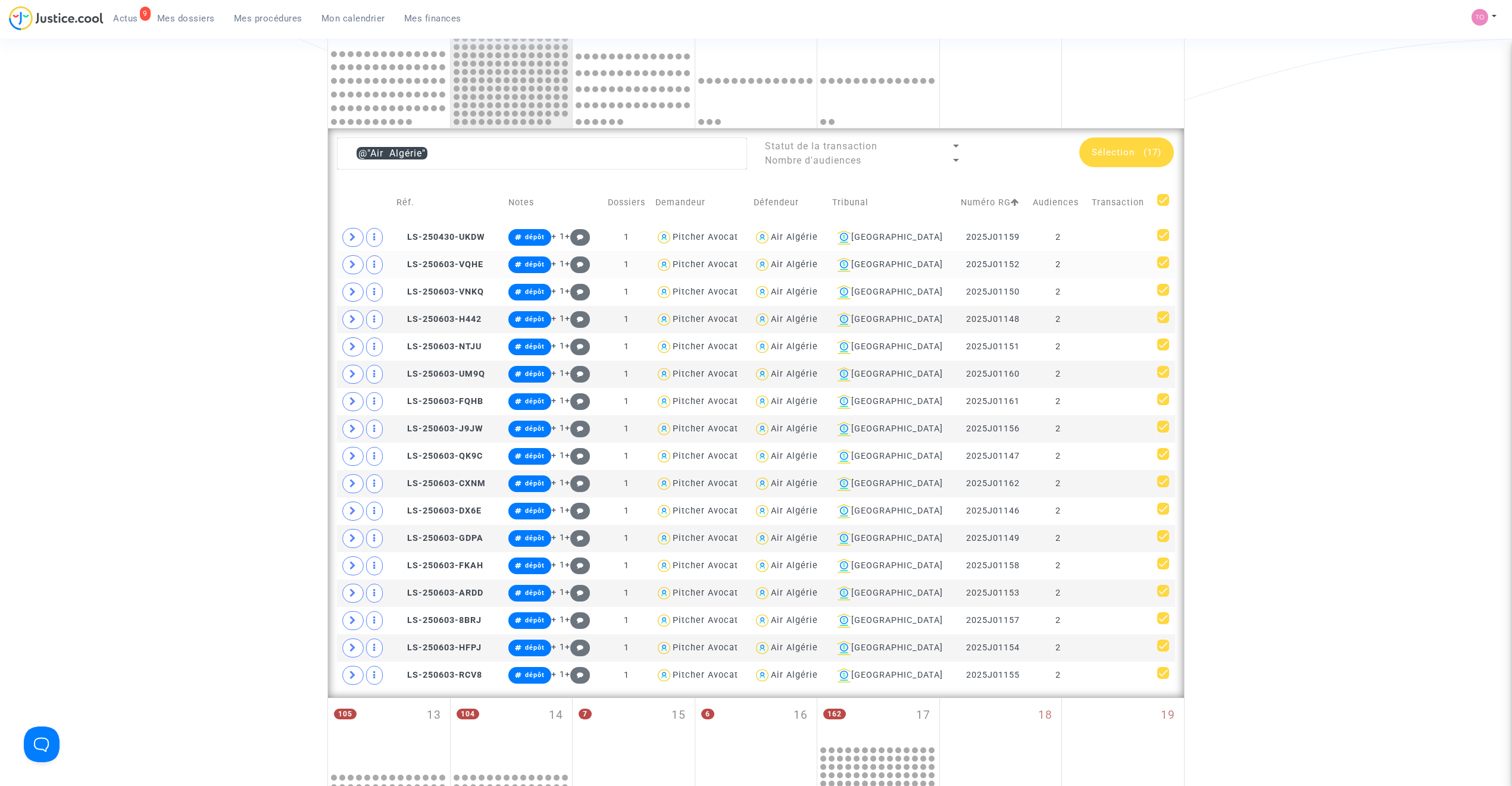
click at [453, 256] on td "LS-250603-VQHE" at bounding box center [448, 264] width 112 height 28
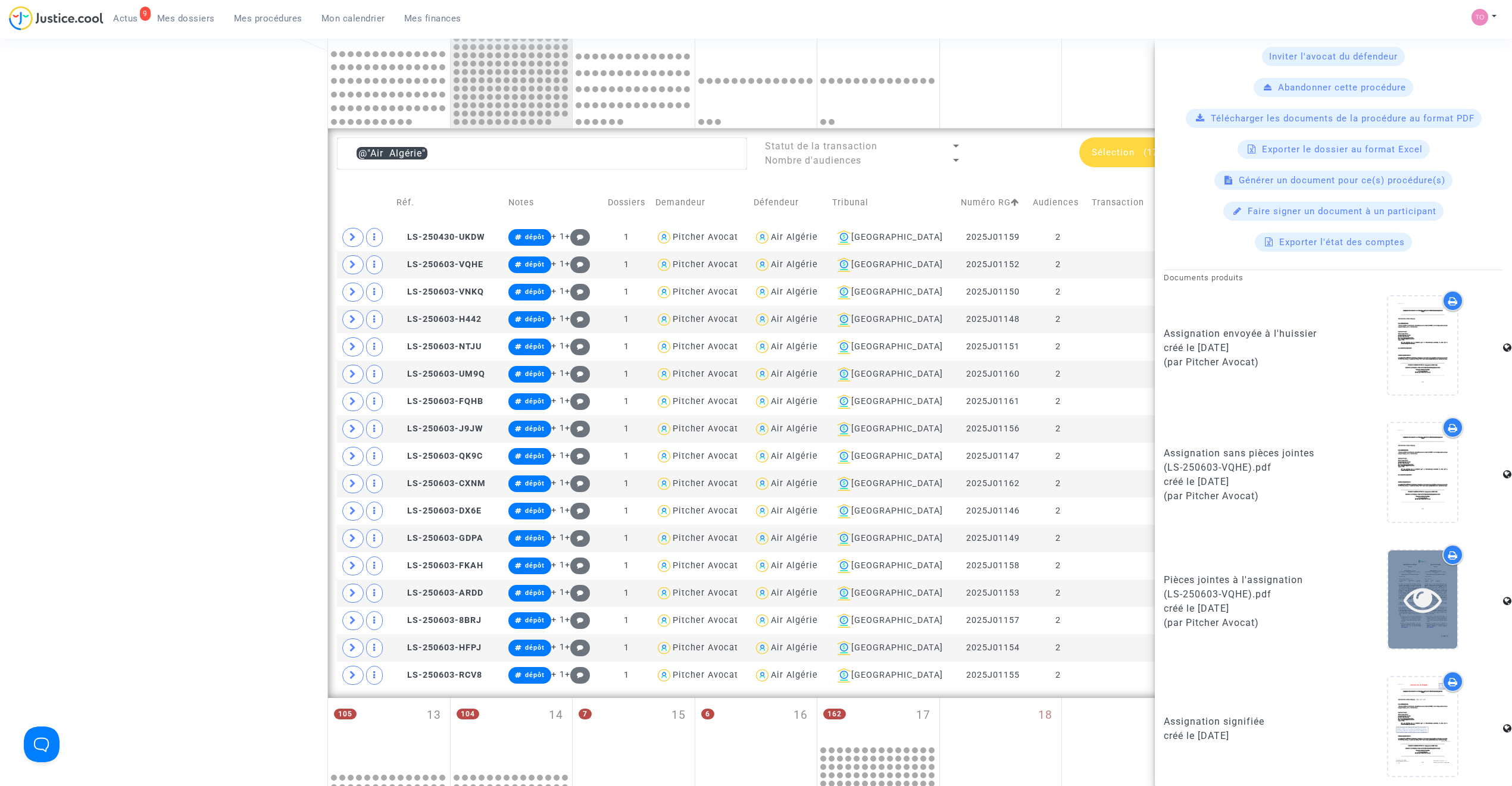
scroll to position [438, 0]
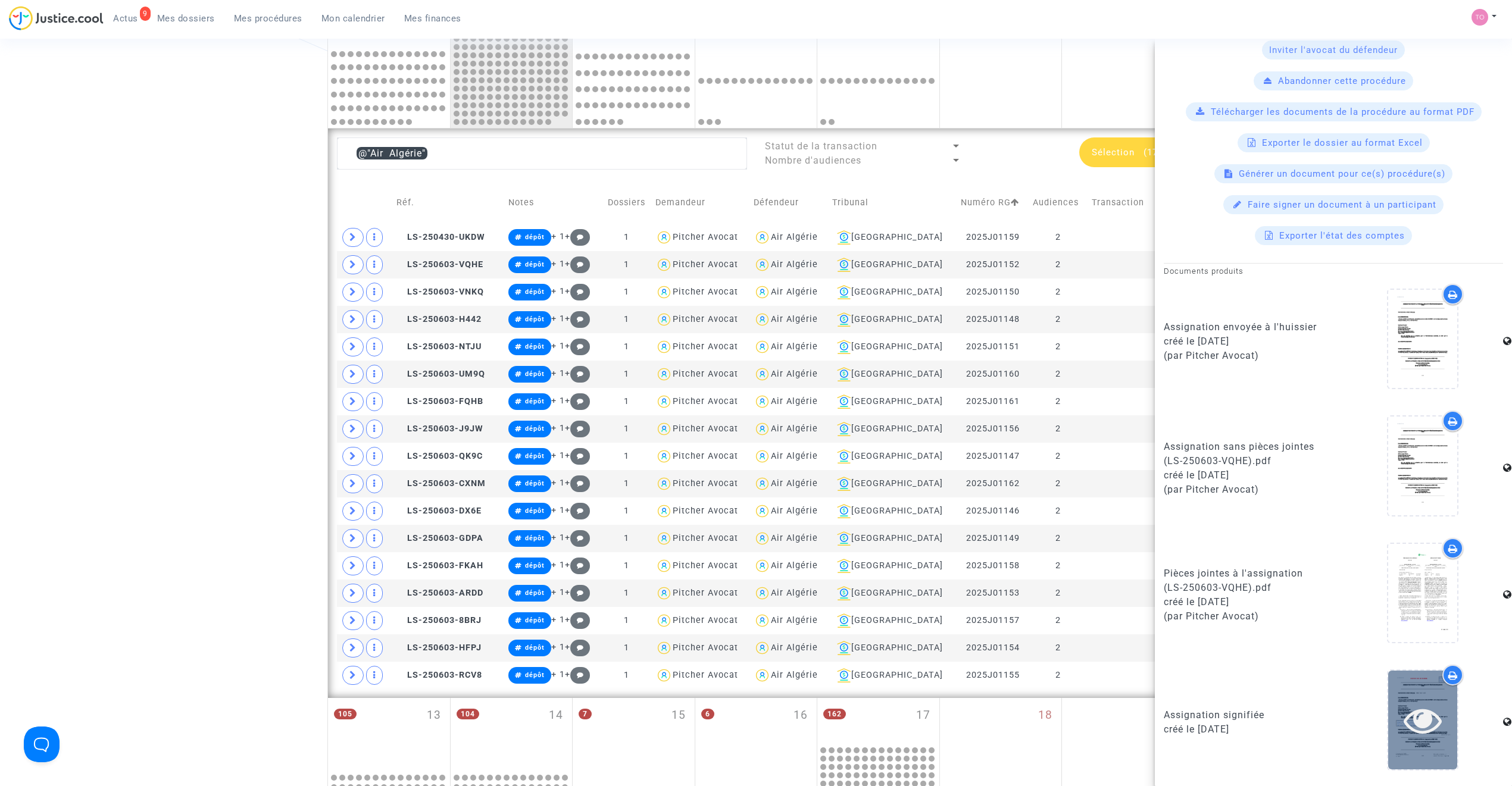
click at [1427, 705] on icon at bounding box center [1423, 719] width 39 height 38
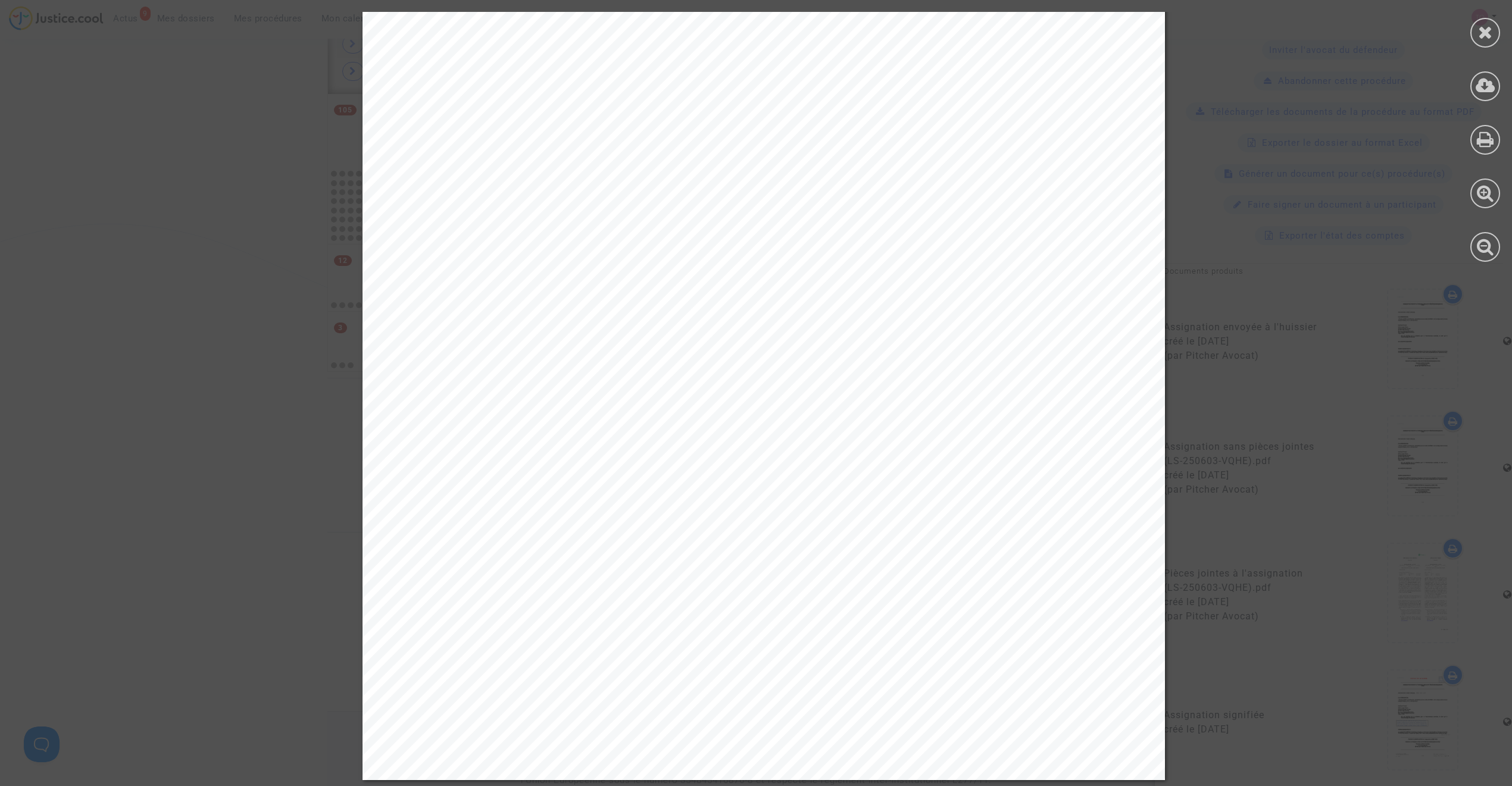
scroll to position [1063, 0]
click at [1481, 44] on div at bounding box center [1484, 32] width 29 height 29
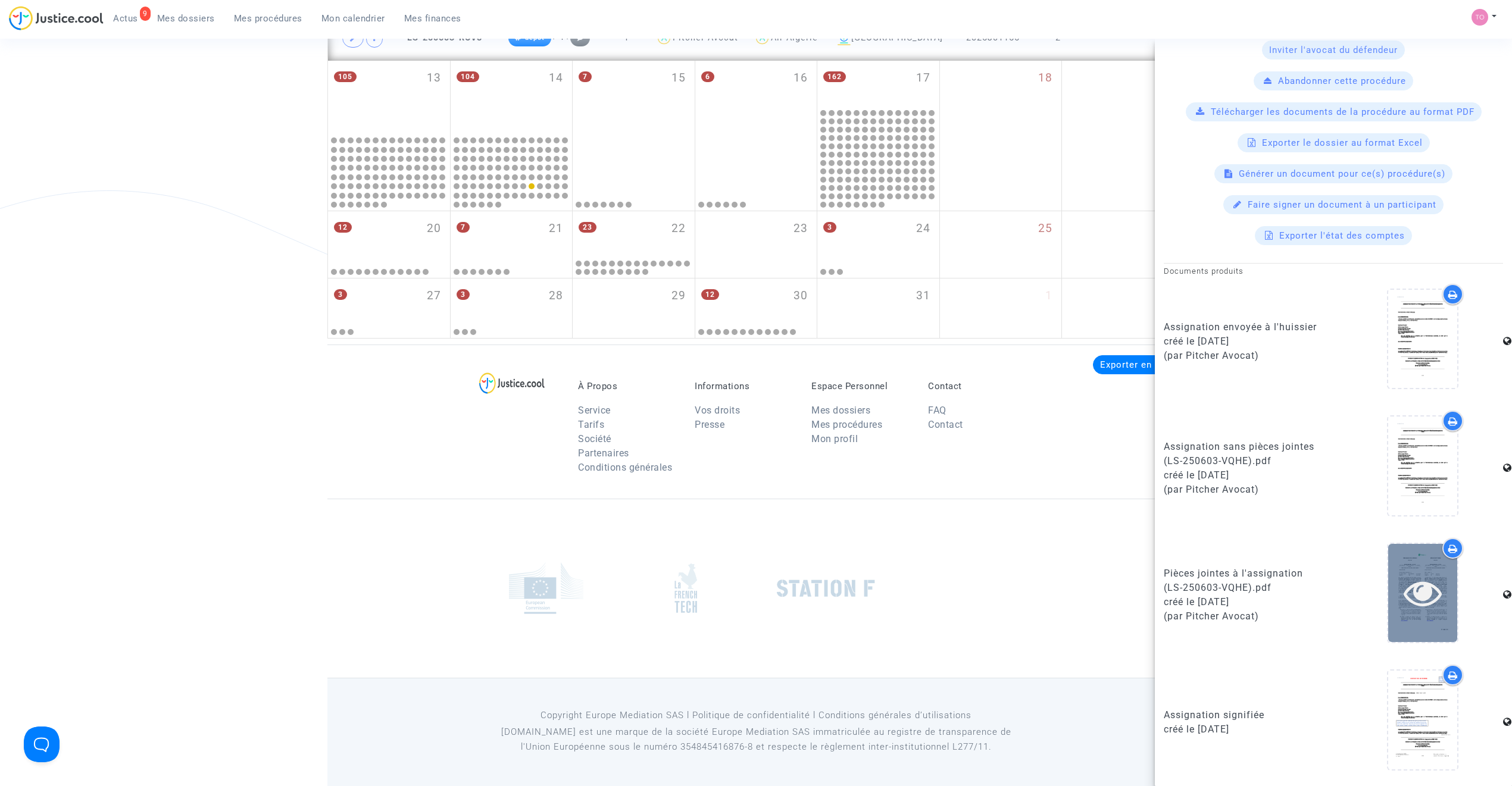
click at [1416, 587] on icon at bounding box center [1423, 592] width 39 height 38
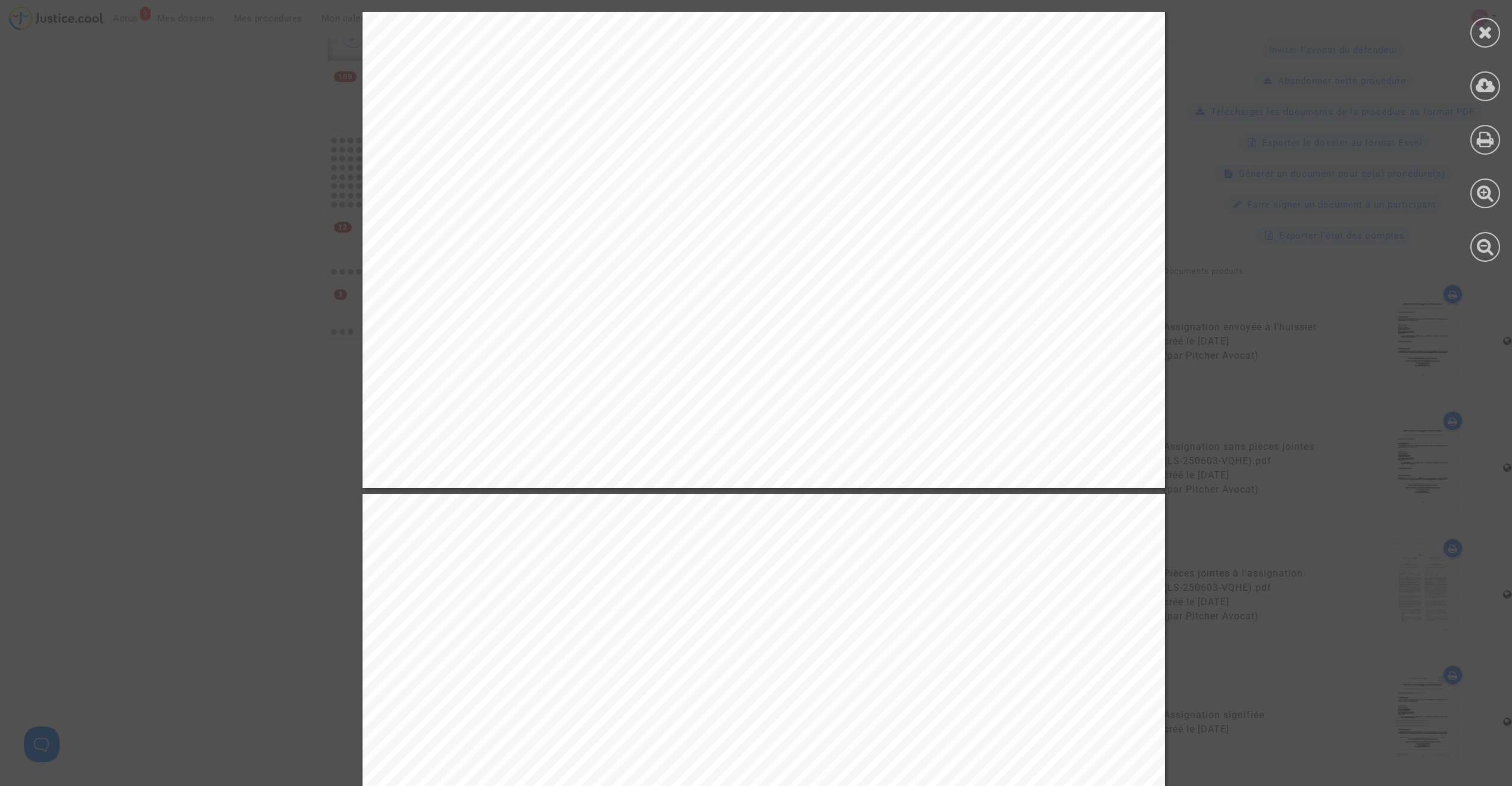
scroll to position [1825, 0]
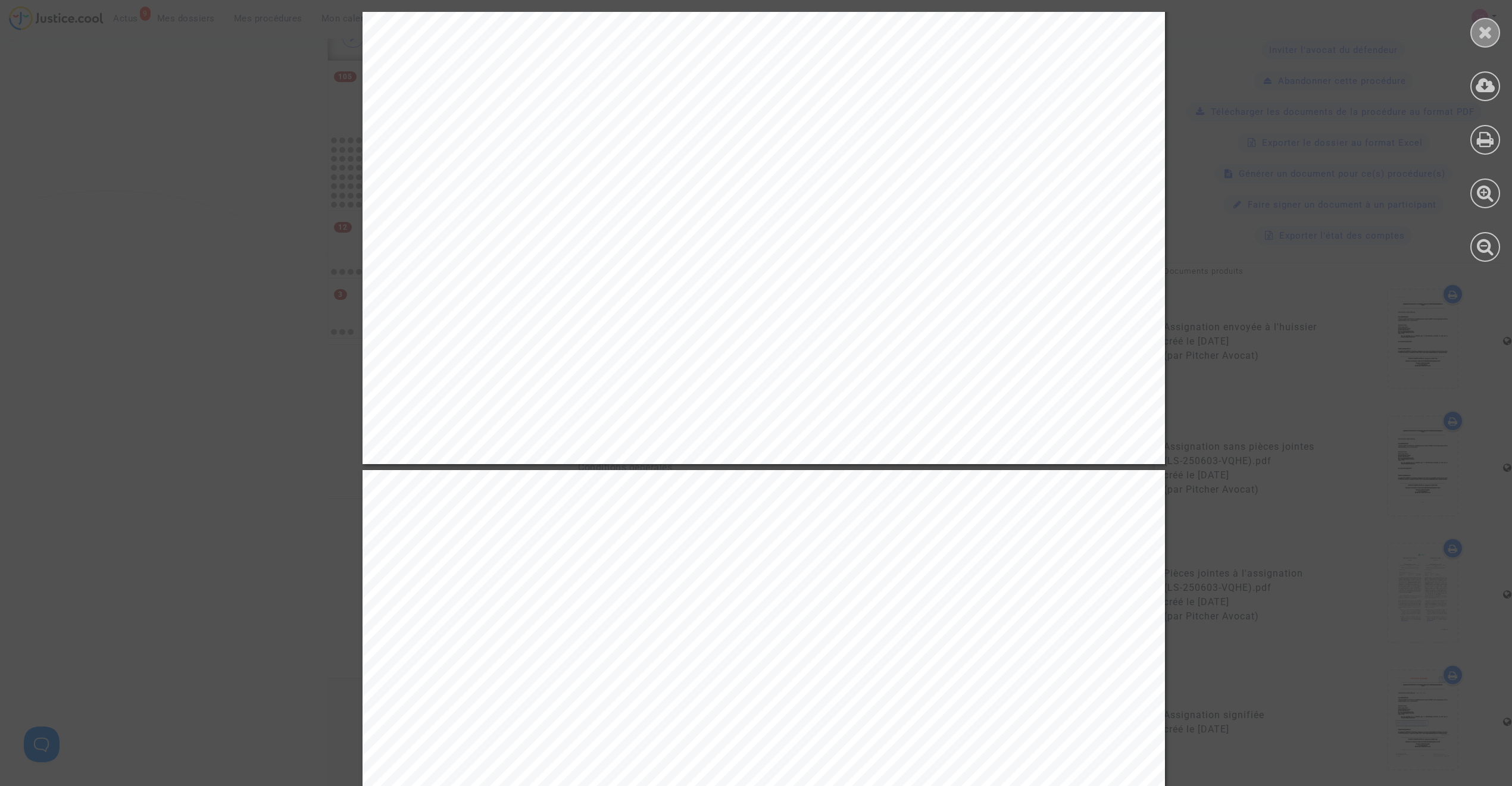
click at [1484, 44] on div at bounding box center [1484, 32] width 29 height 29
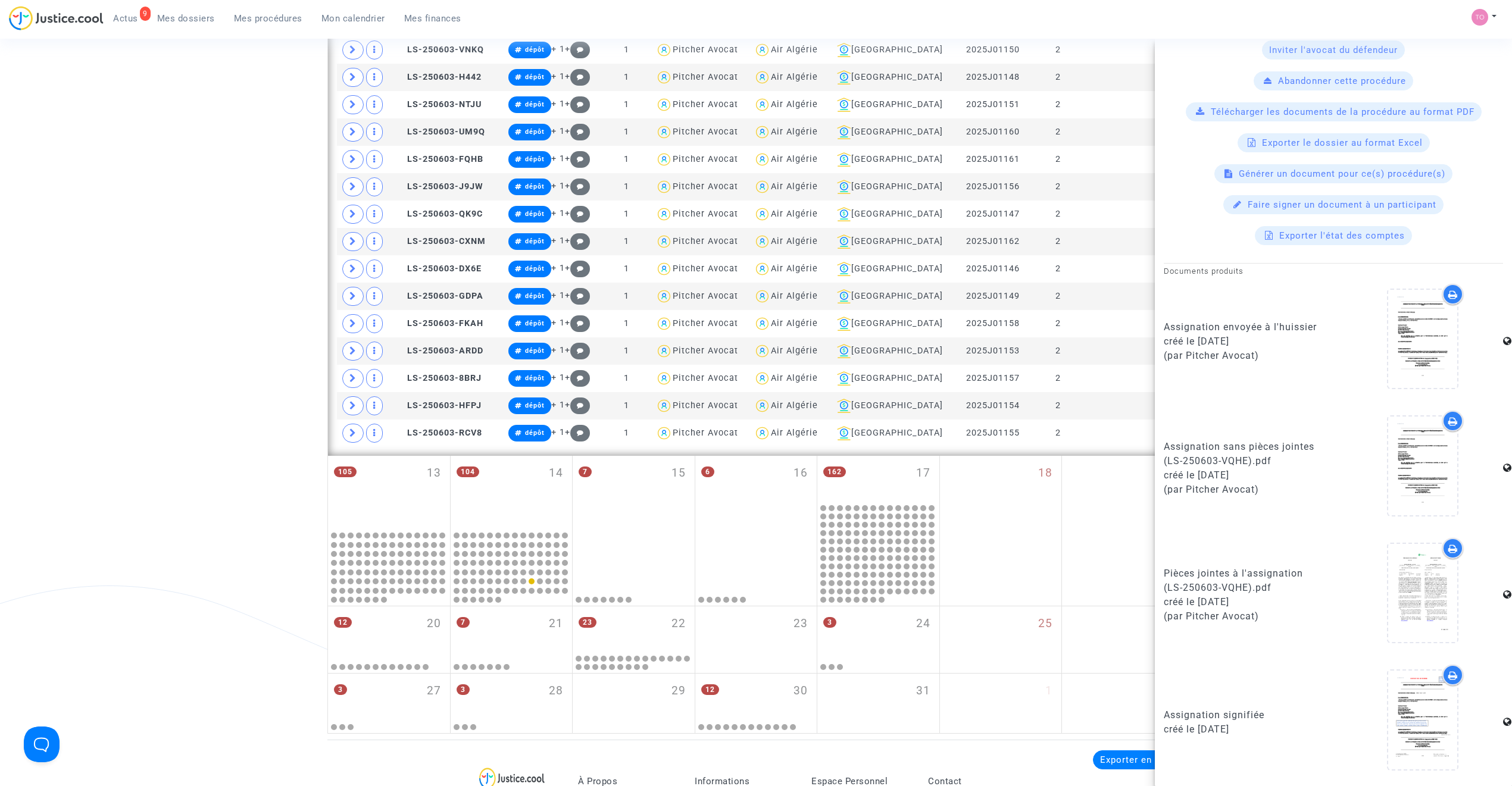
scroll to position [613, 0]
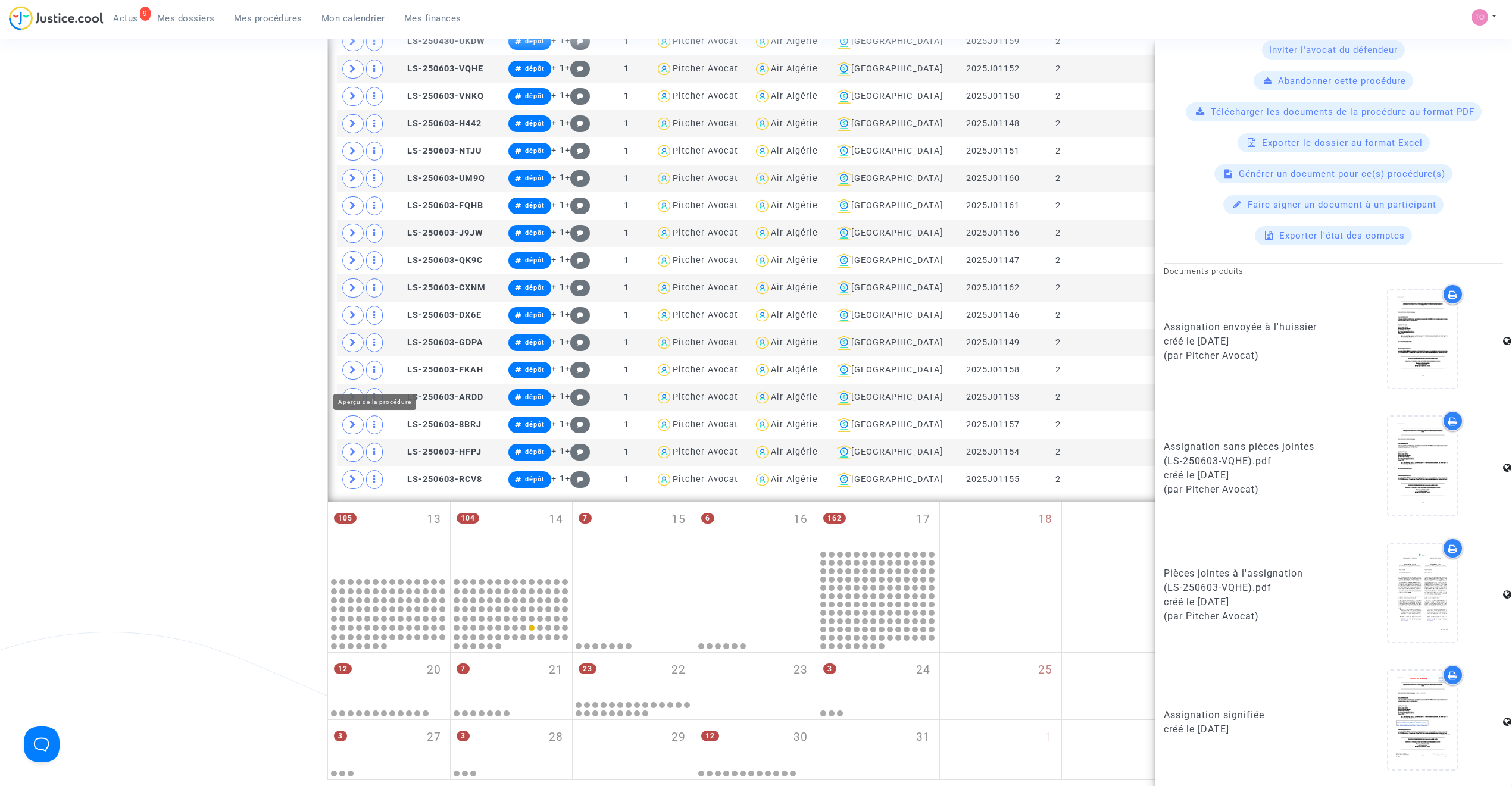
click at [312, 330] on div "Date de clôture d'instruction Date de conciliation Date d'audience Date de juge…" at bounding box center [756, 118] width 1512 height 1325
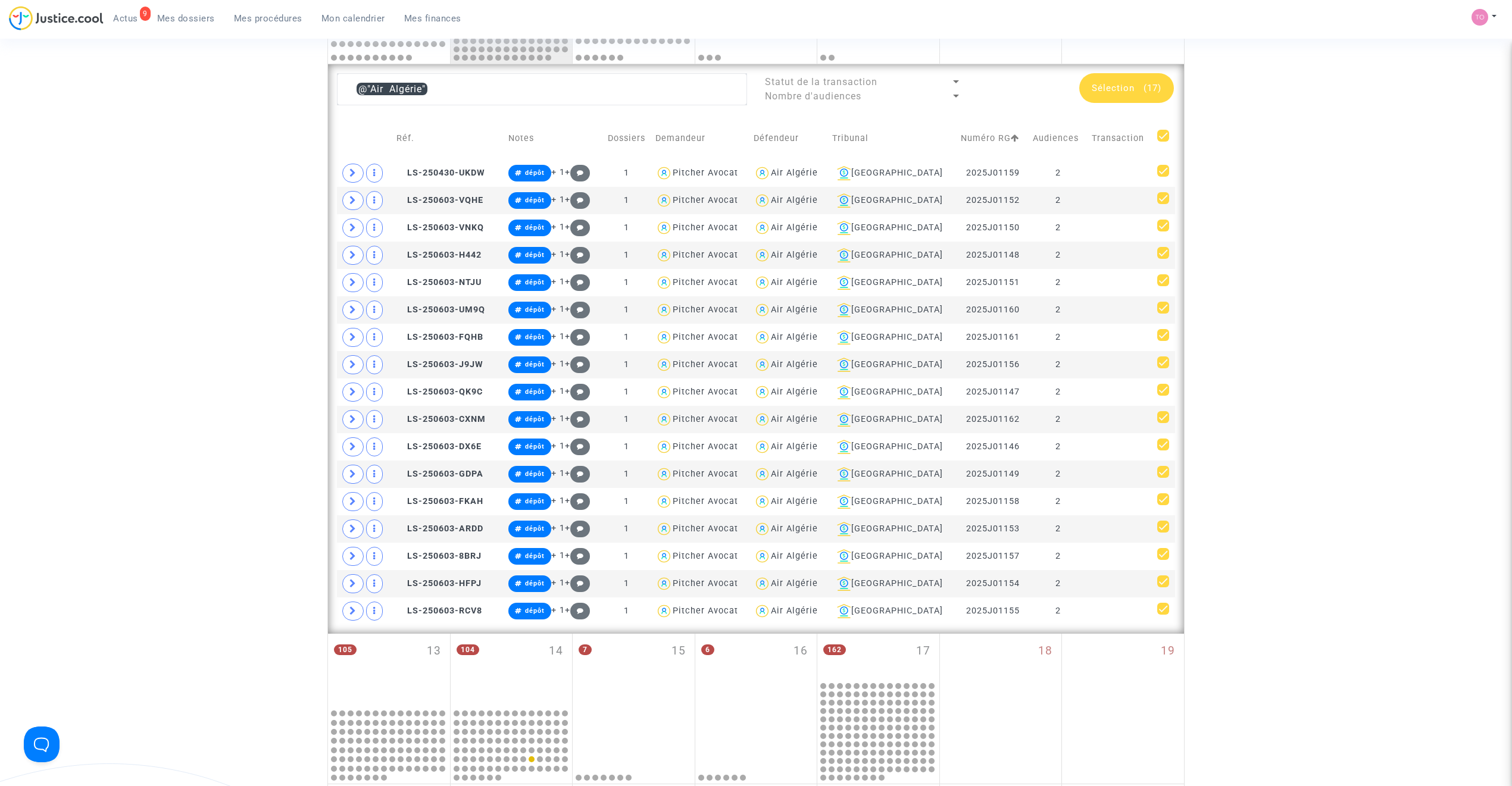
scroll to position [429, 0]
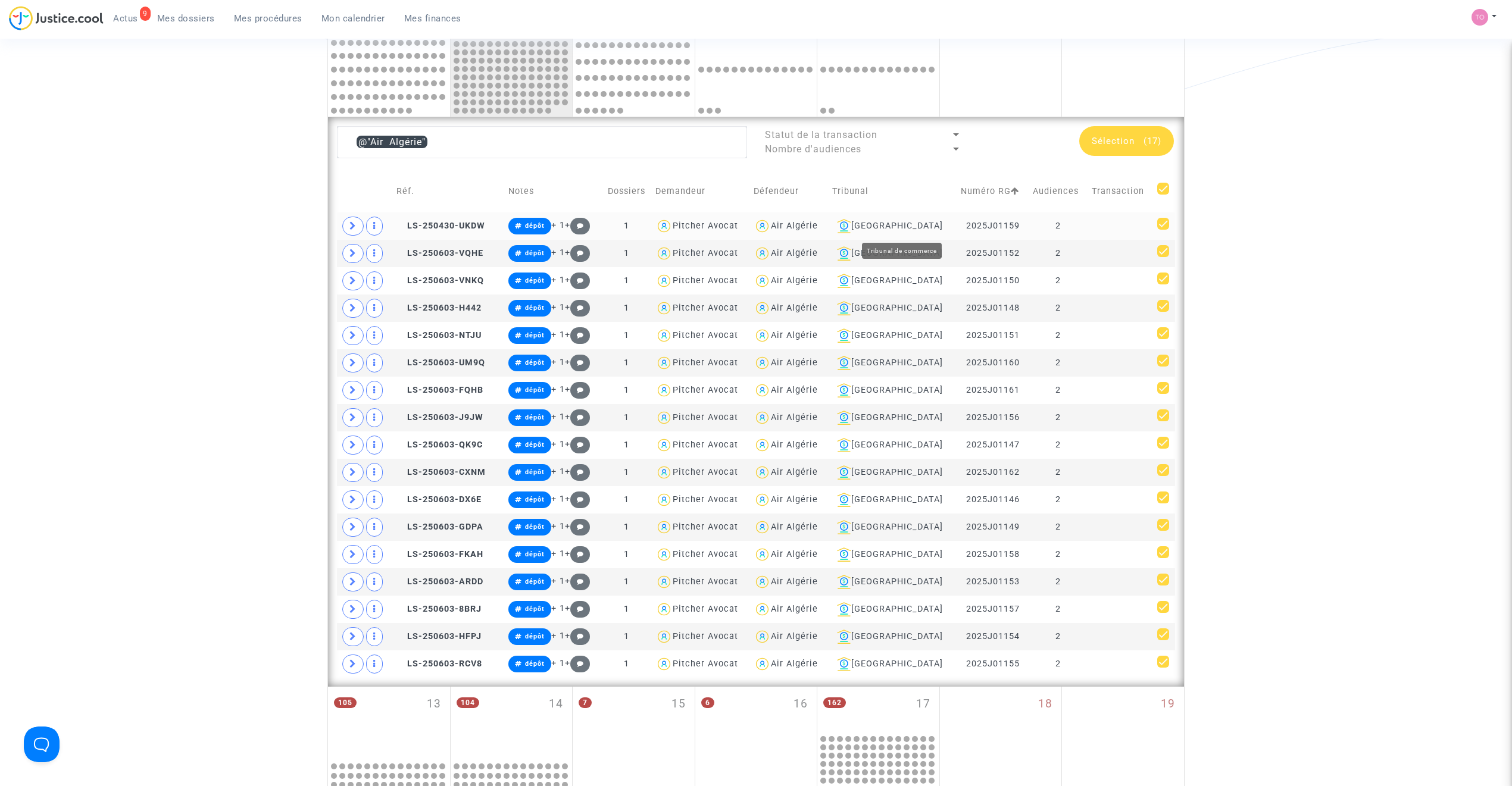
click at [818, 225] on div "Air Algérie" at bounding box center [794, 225] width 47 height 10
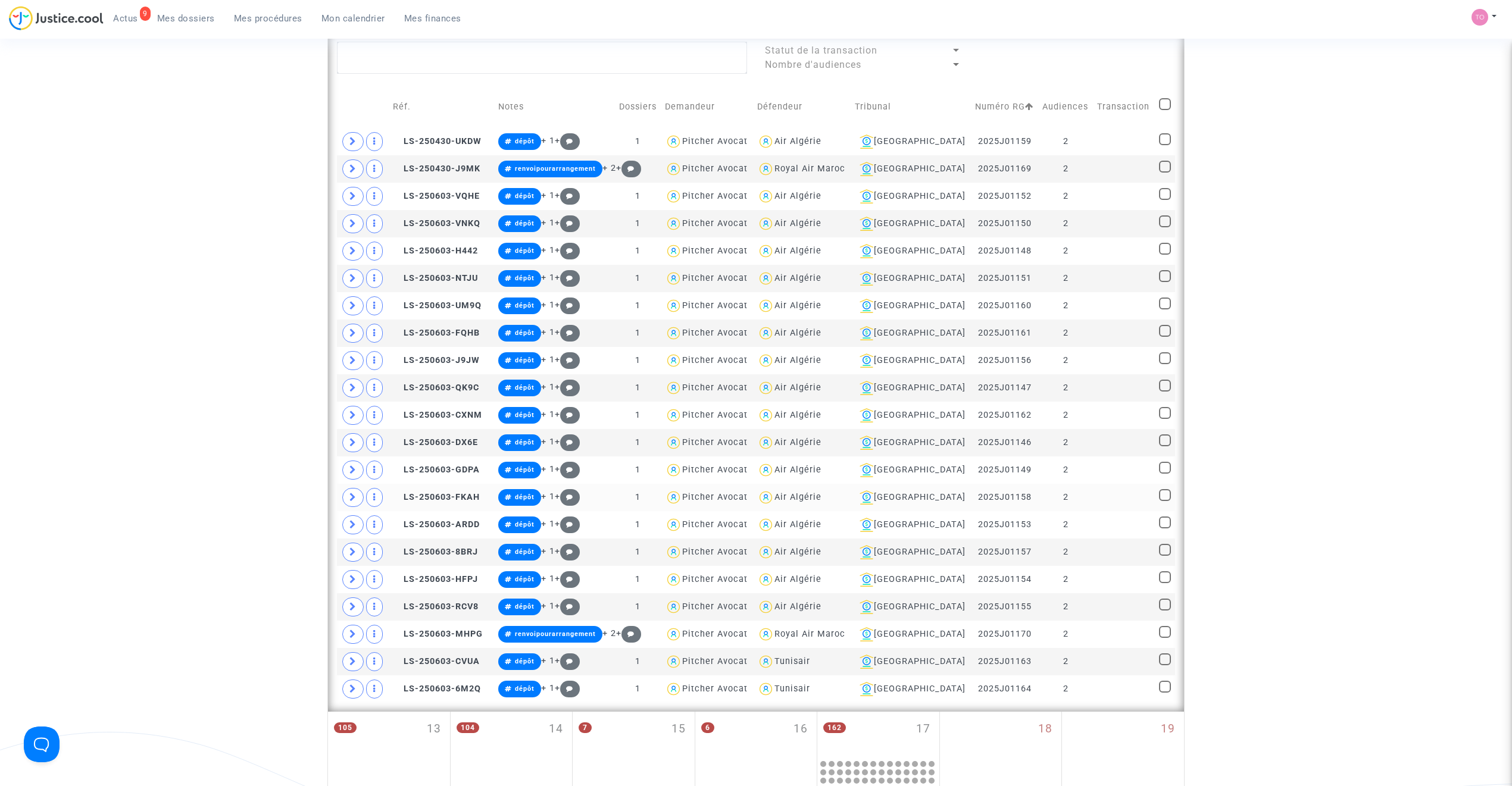
scroll to position [508, 0]
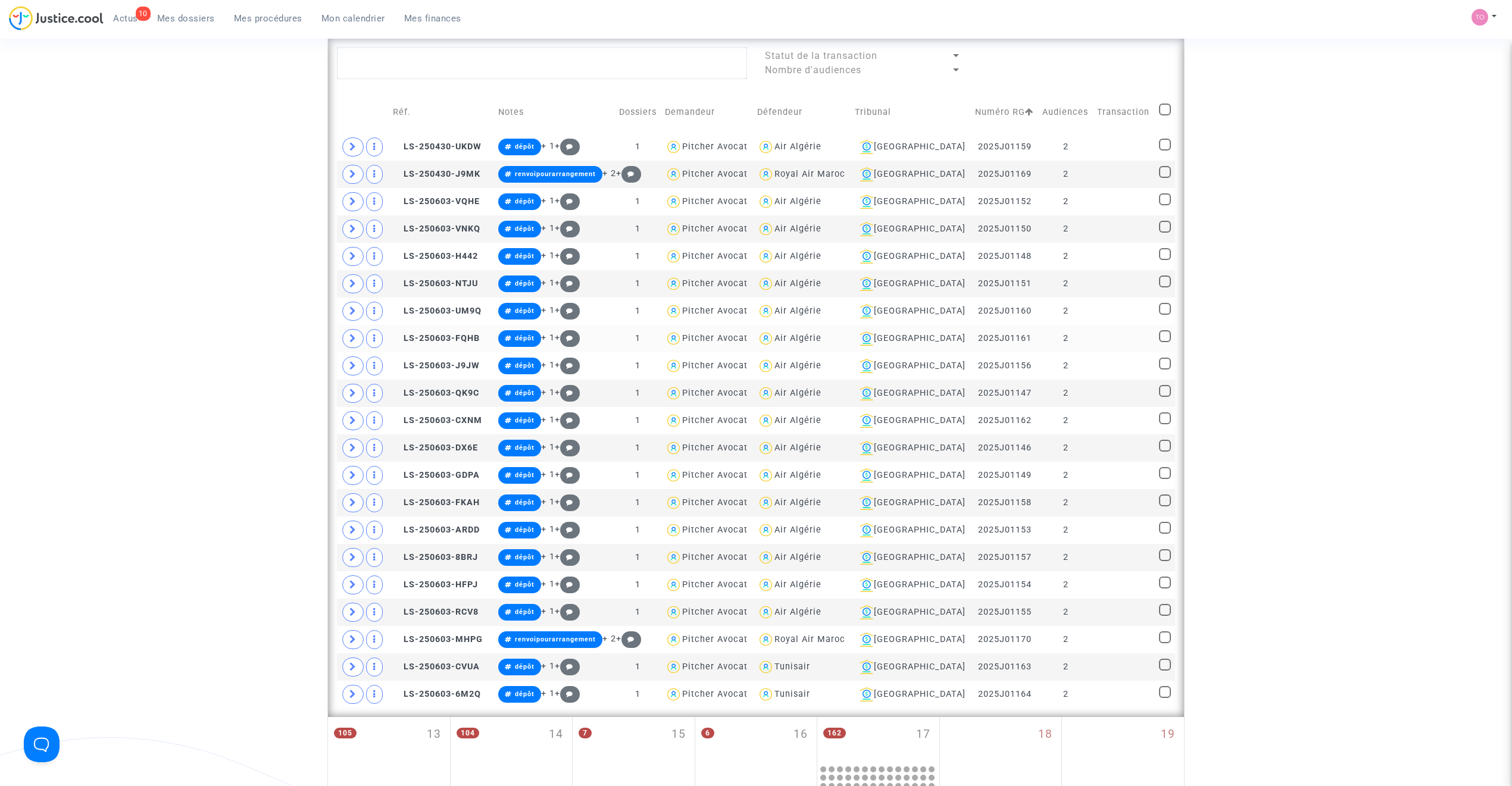
click at [418, 343] on copy "LS-250603-FQHB" at bounding box center [437, 338] width 87 height 10
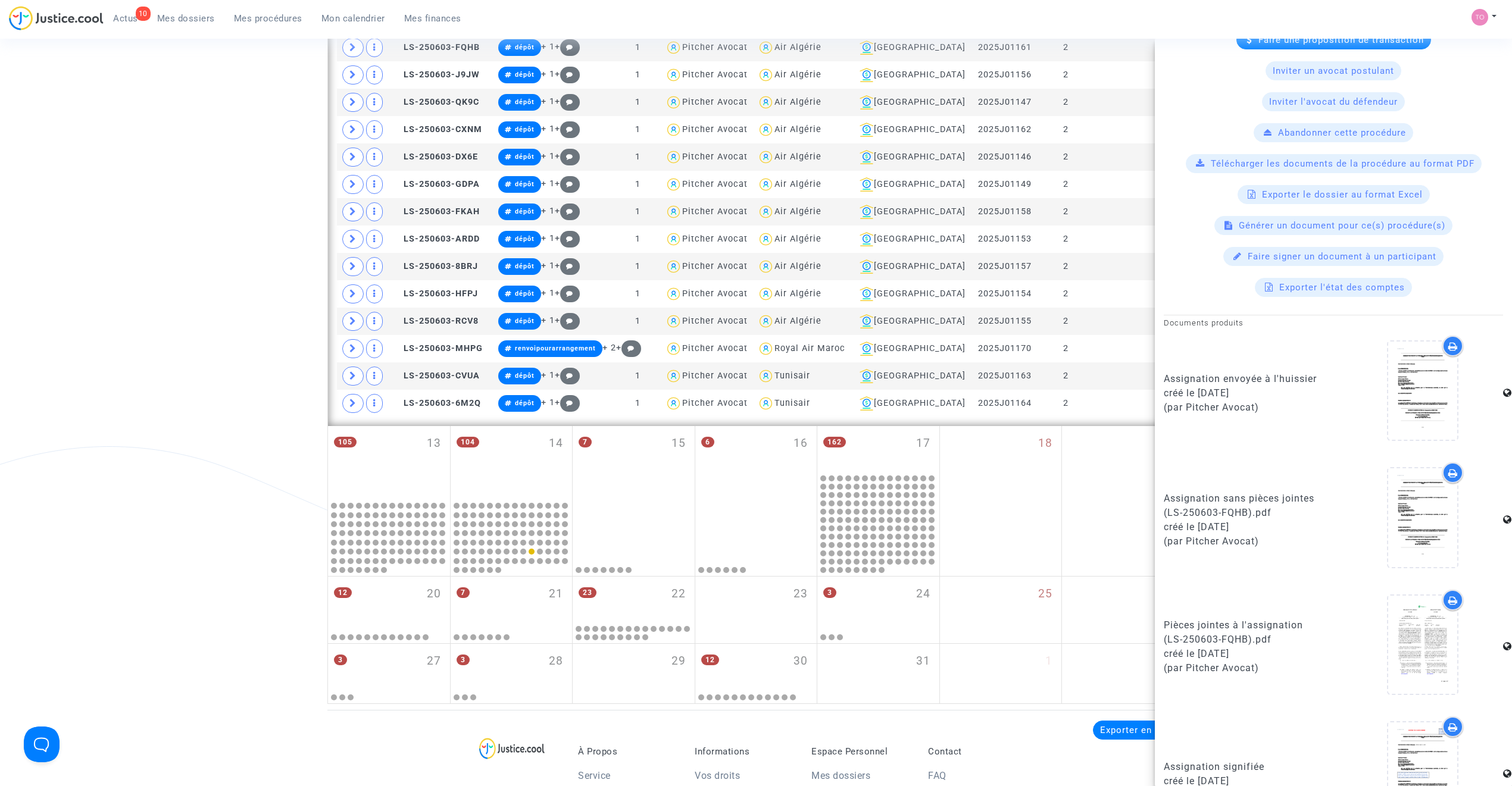
scroll to position [438, 0]
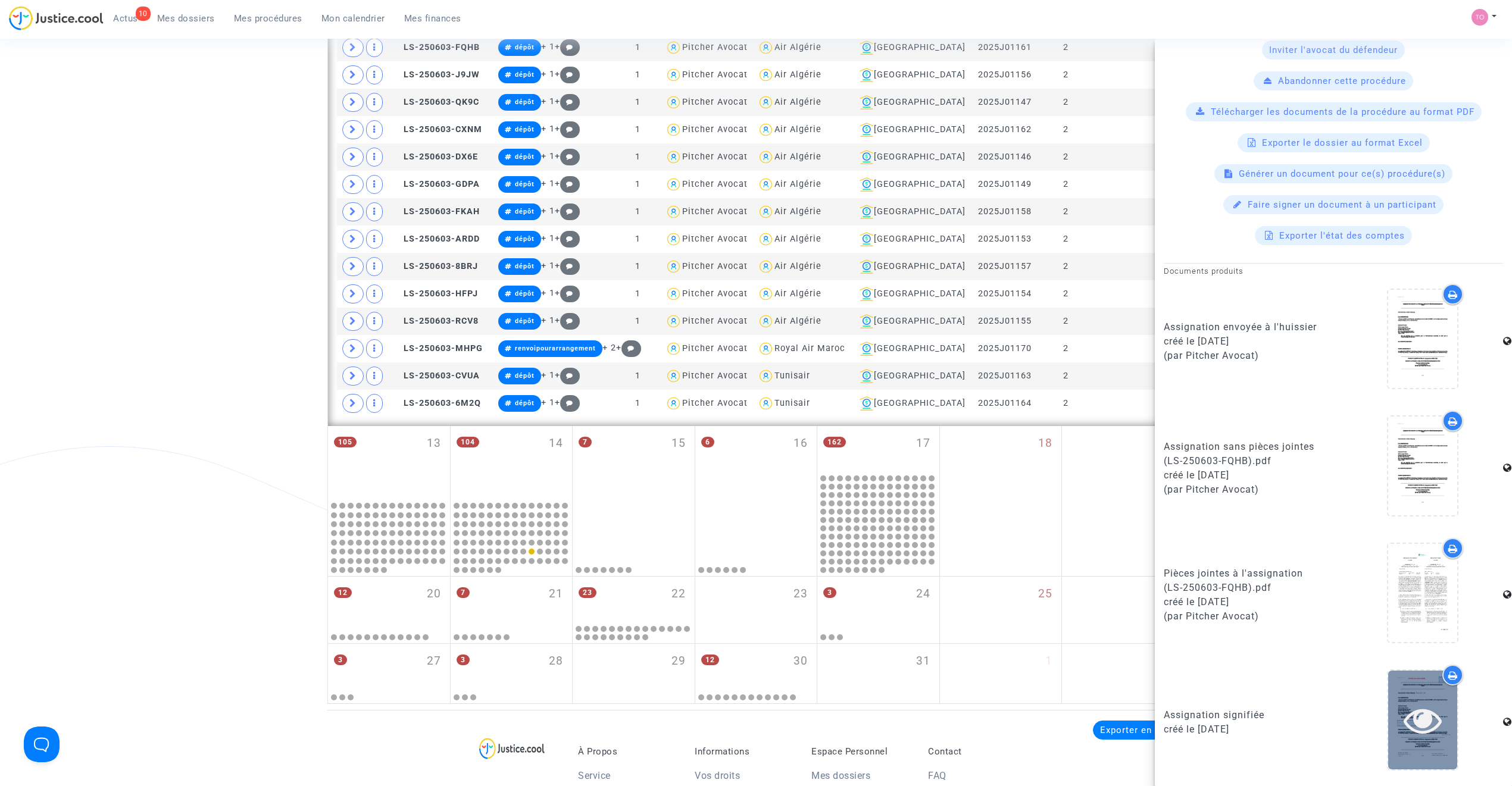
click at [1396, 683] on div at bounding box center [1423, 719] width 69 height 98
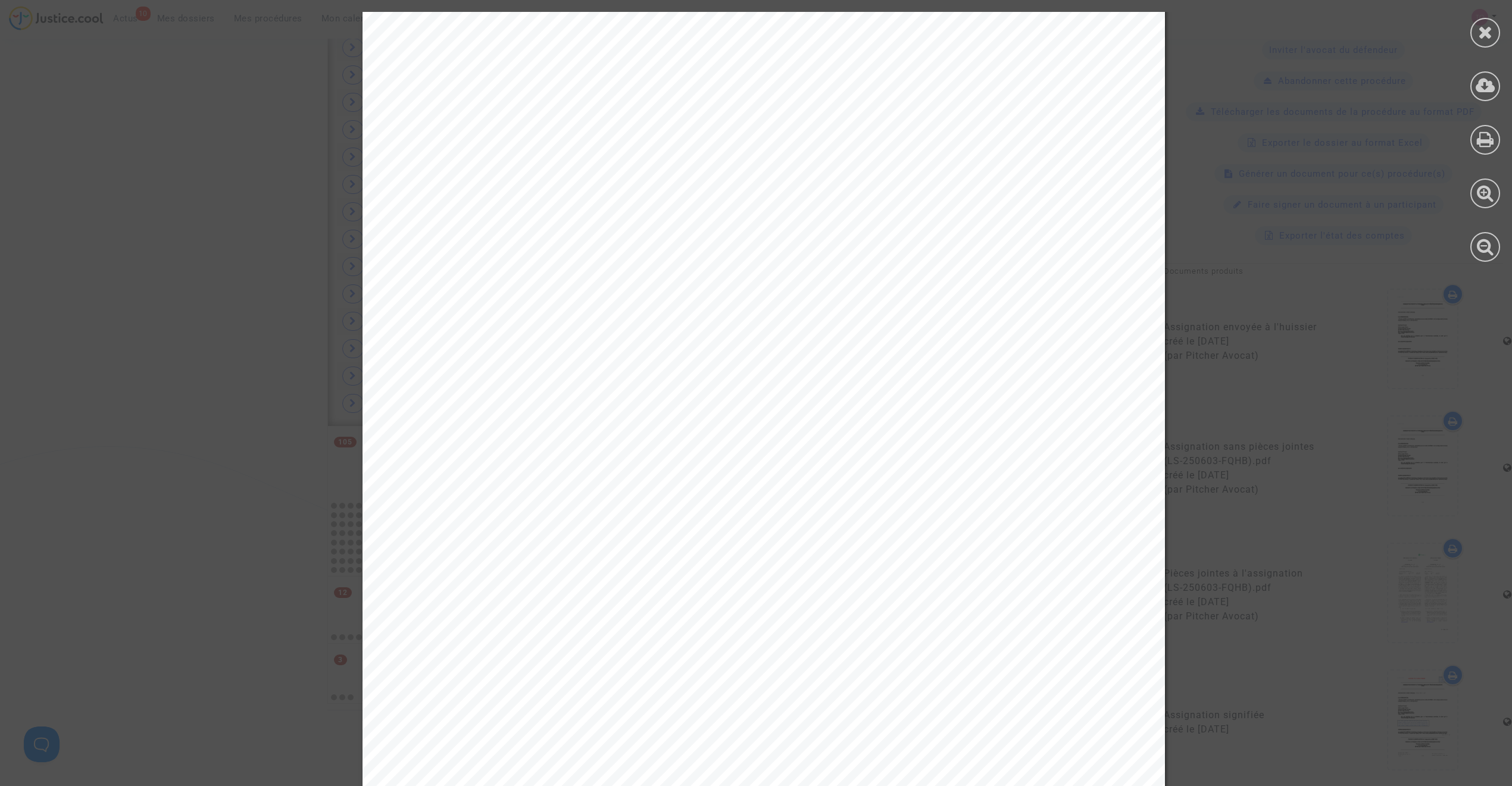
scroll to position [397, 0]
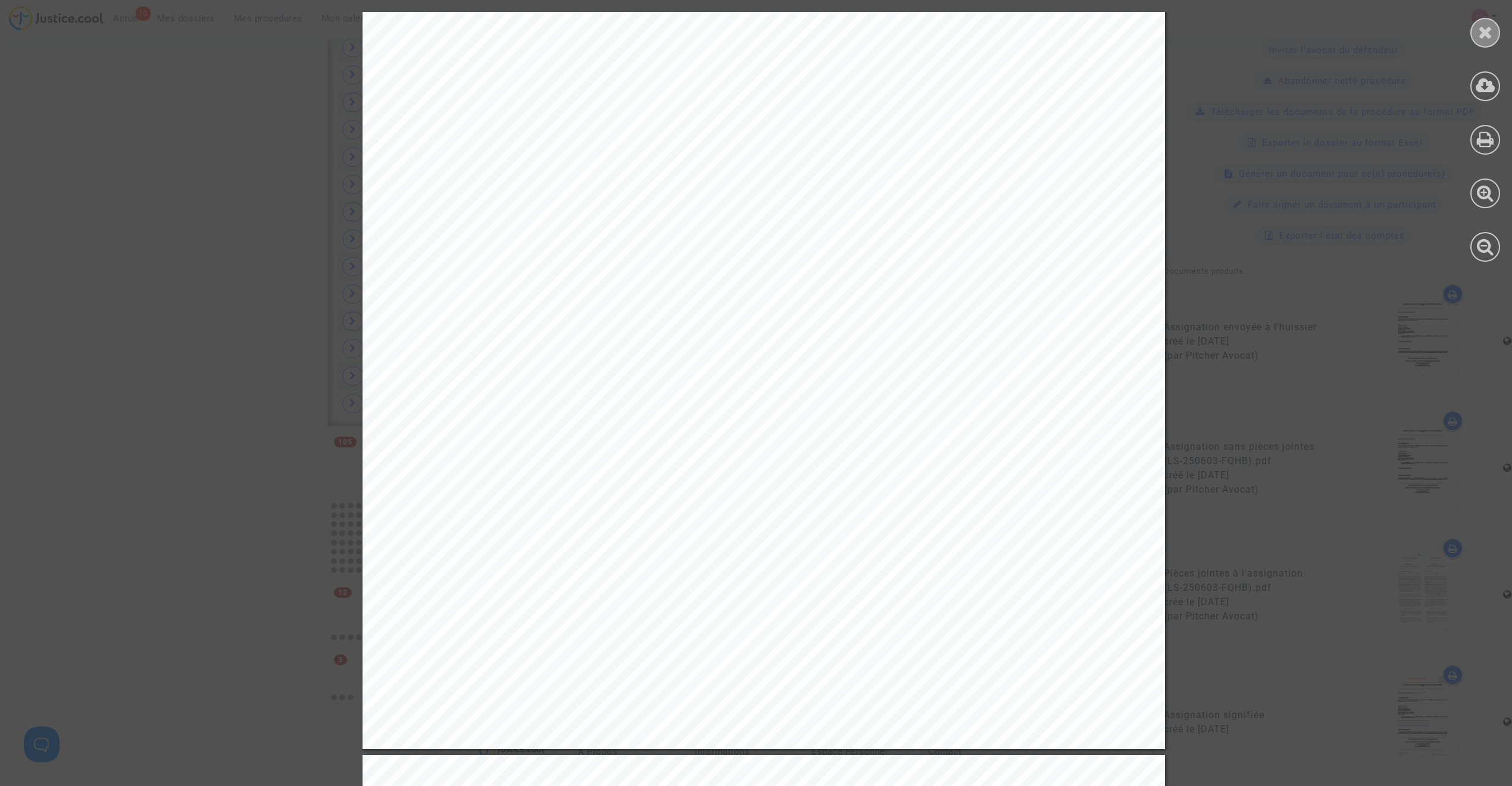
click at [1477, 38] on div at bounding box center [1484, 32] width 29 height 29
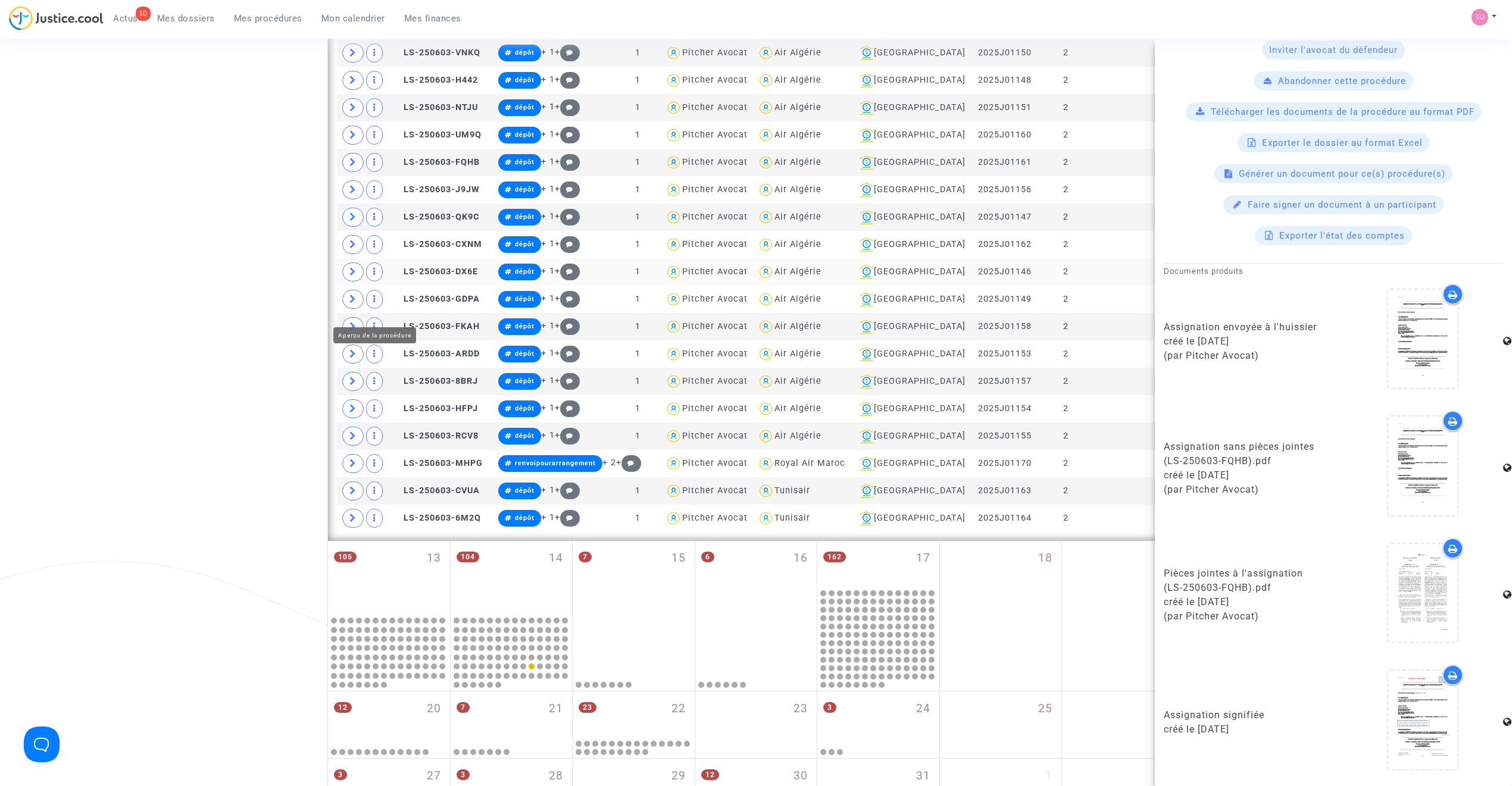
scroll to position [667, 0]
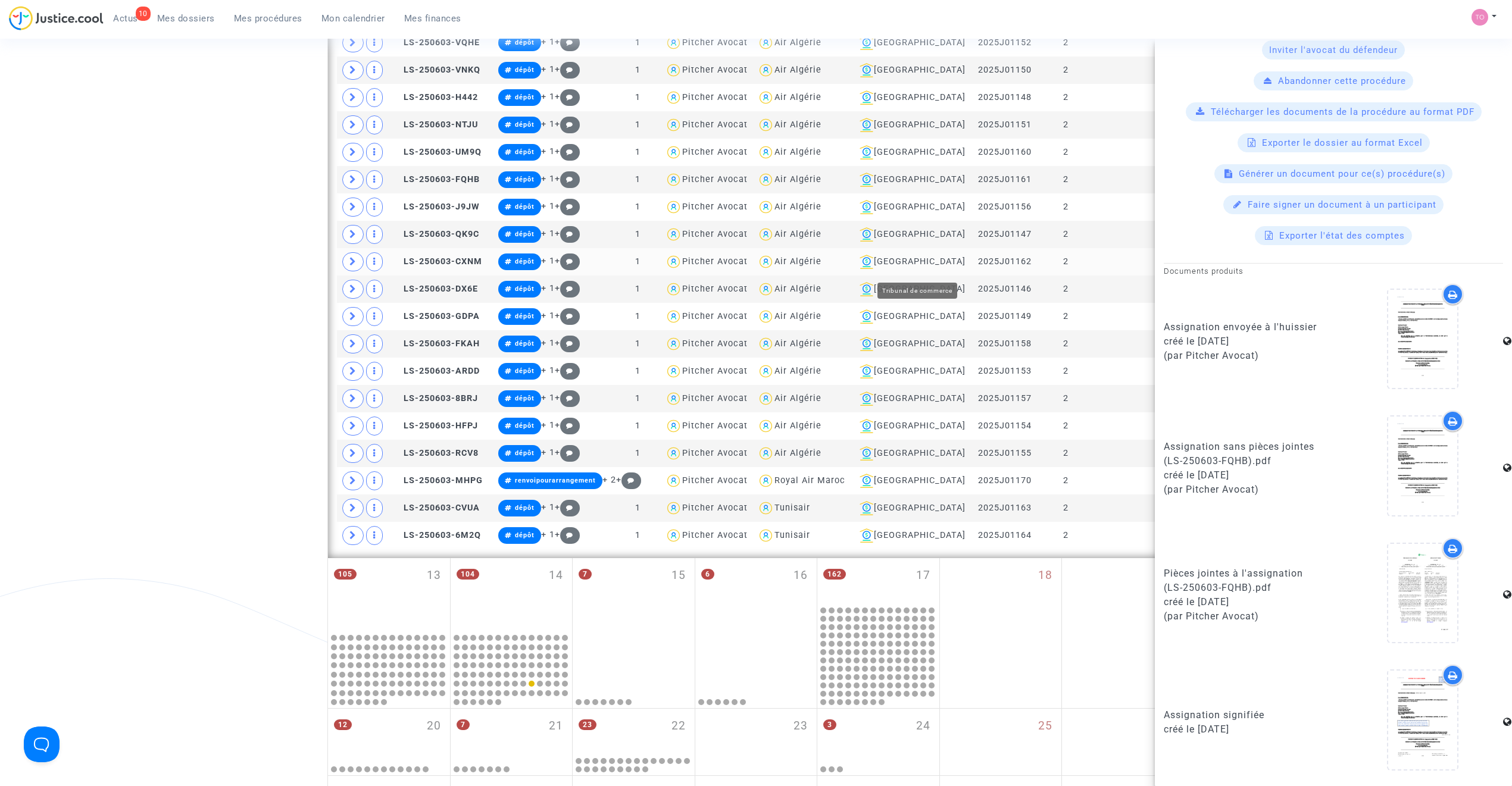
click at [925, 268] on div "Lyon" at bounding box center [911, 261] width 112 height 14
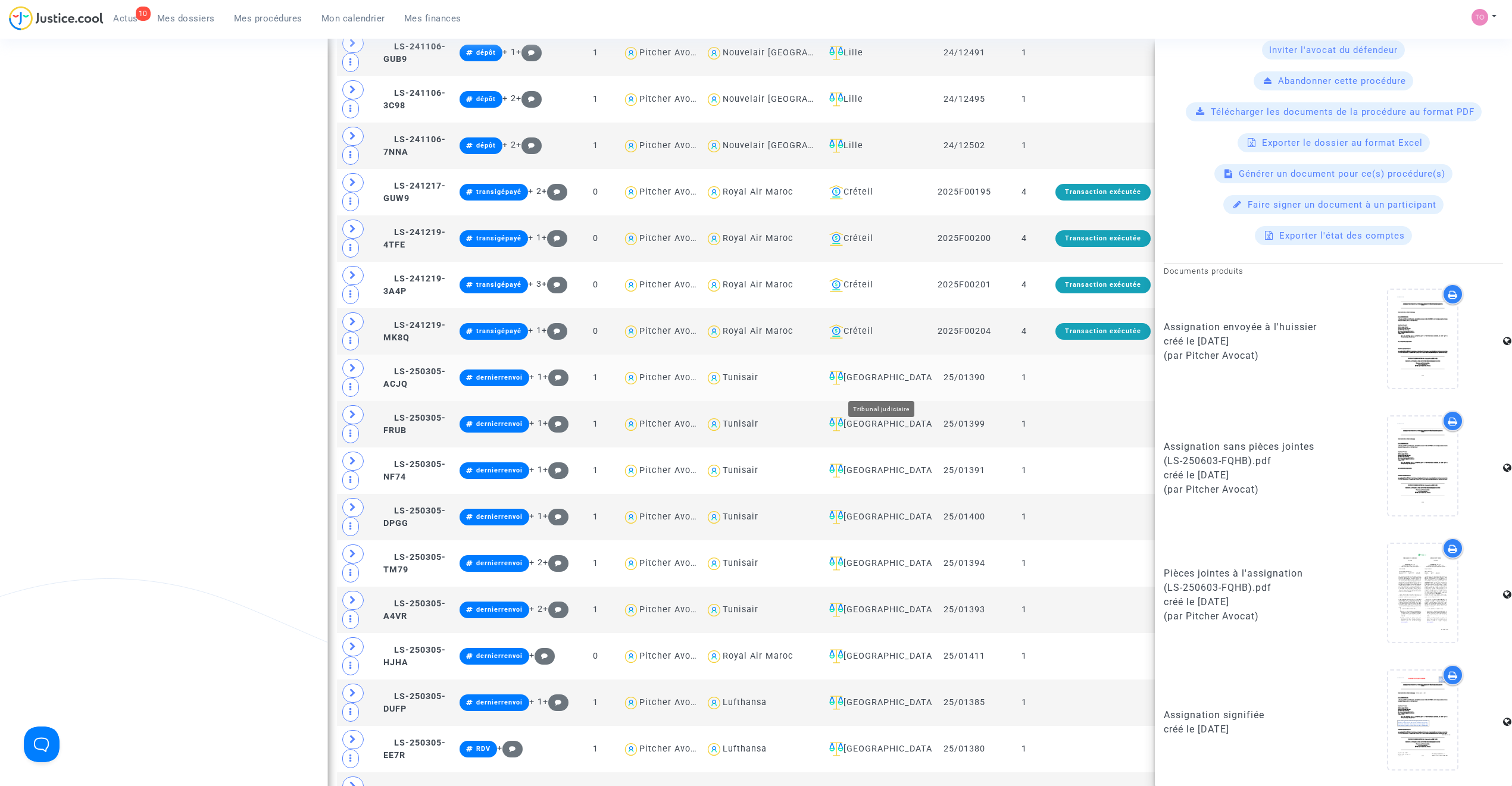
click at [894, 384] on div "[GEOGRAPHIC_DATA]" at bounding box center [876, 378] width 104 height 14
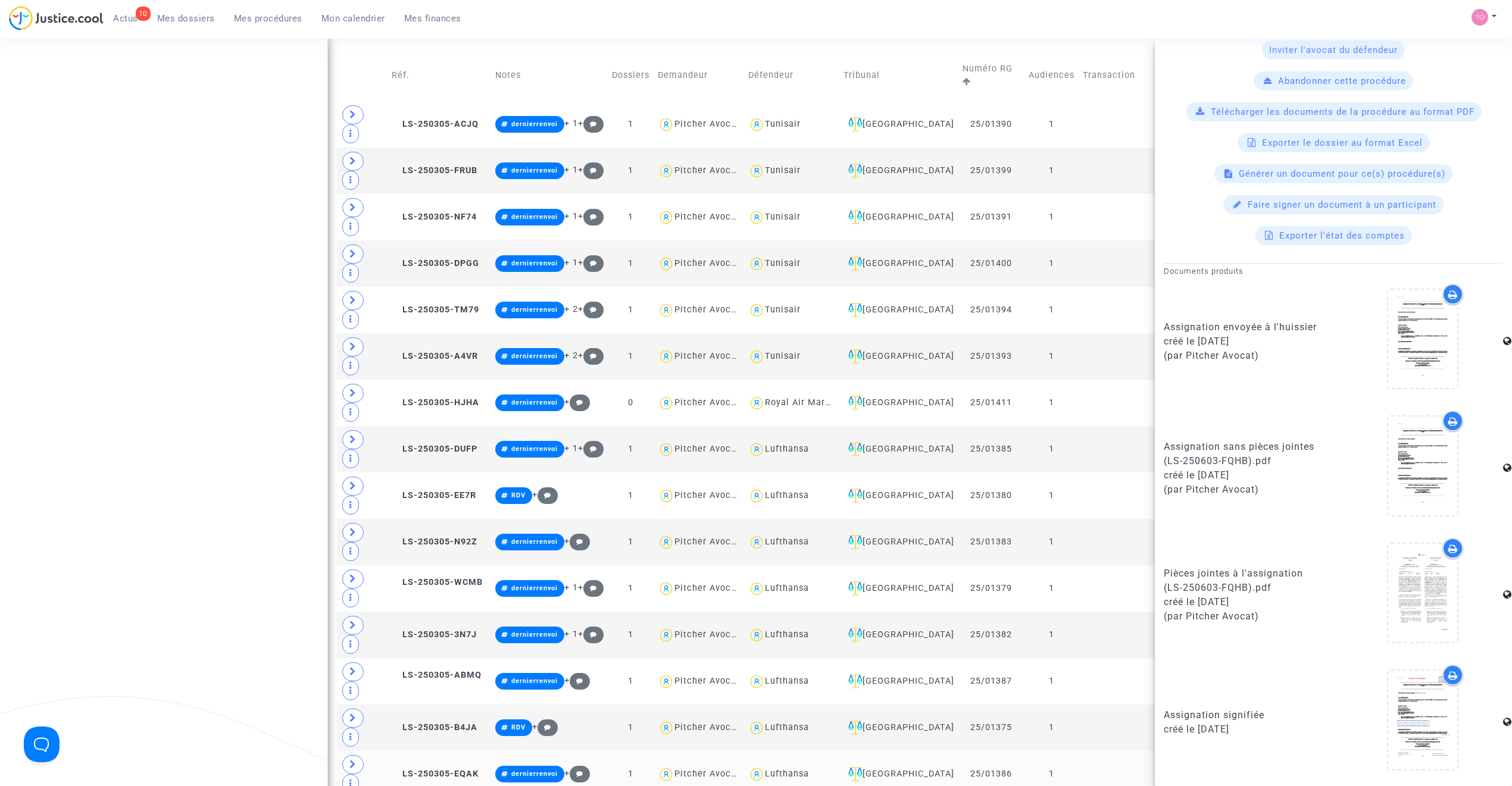
scroll to position [667, 0]
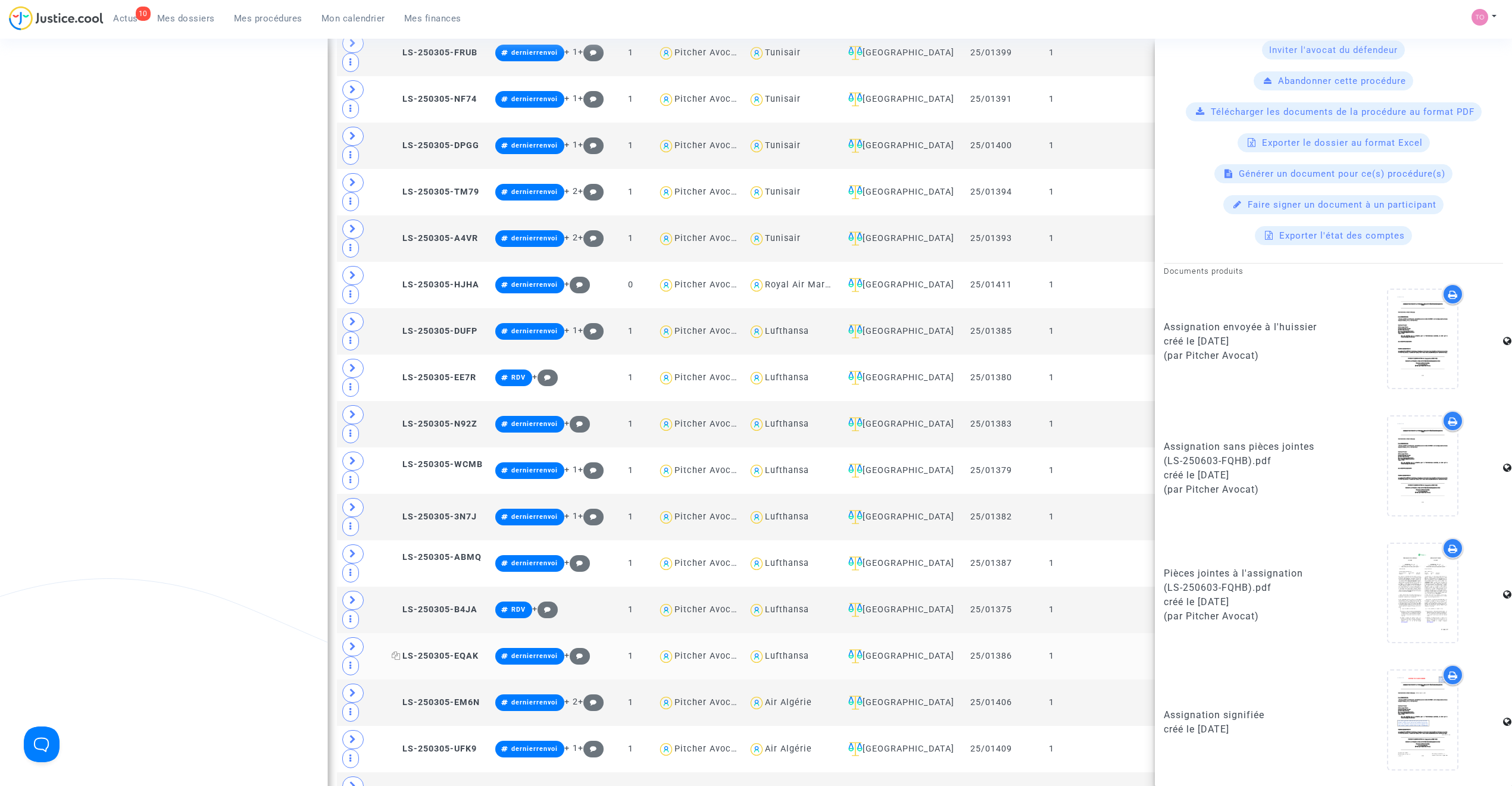
click at [462, 651] on span "LS-250305-EQAK" at bounding box center [435, 655] width 87 height 10
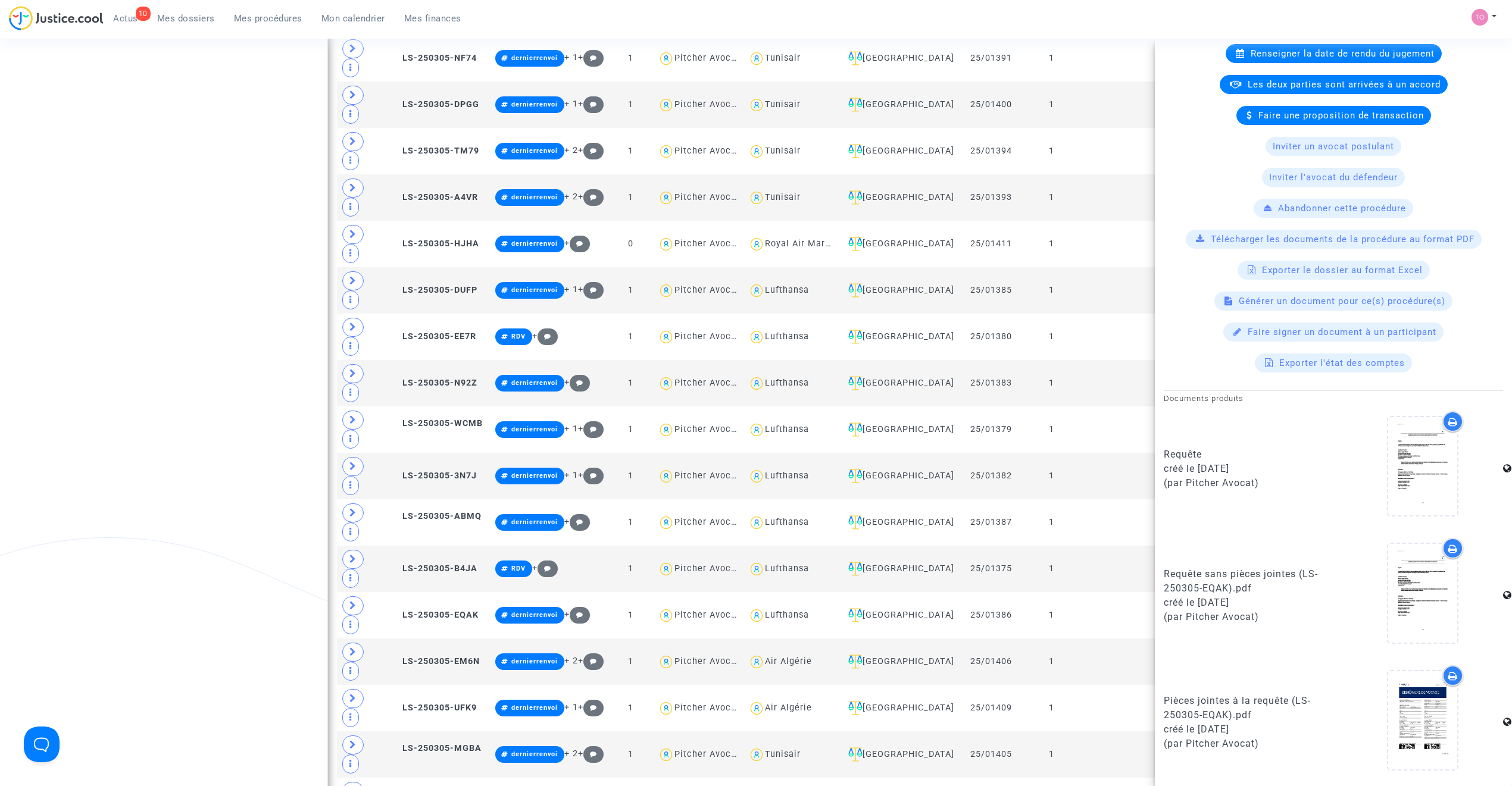
scroll to position [1063, 0]
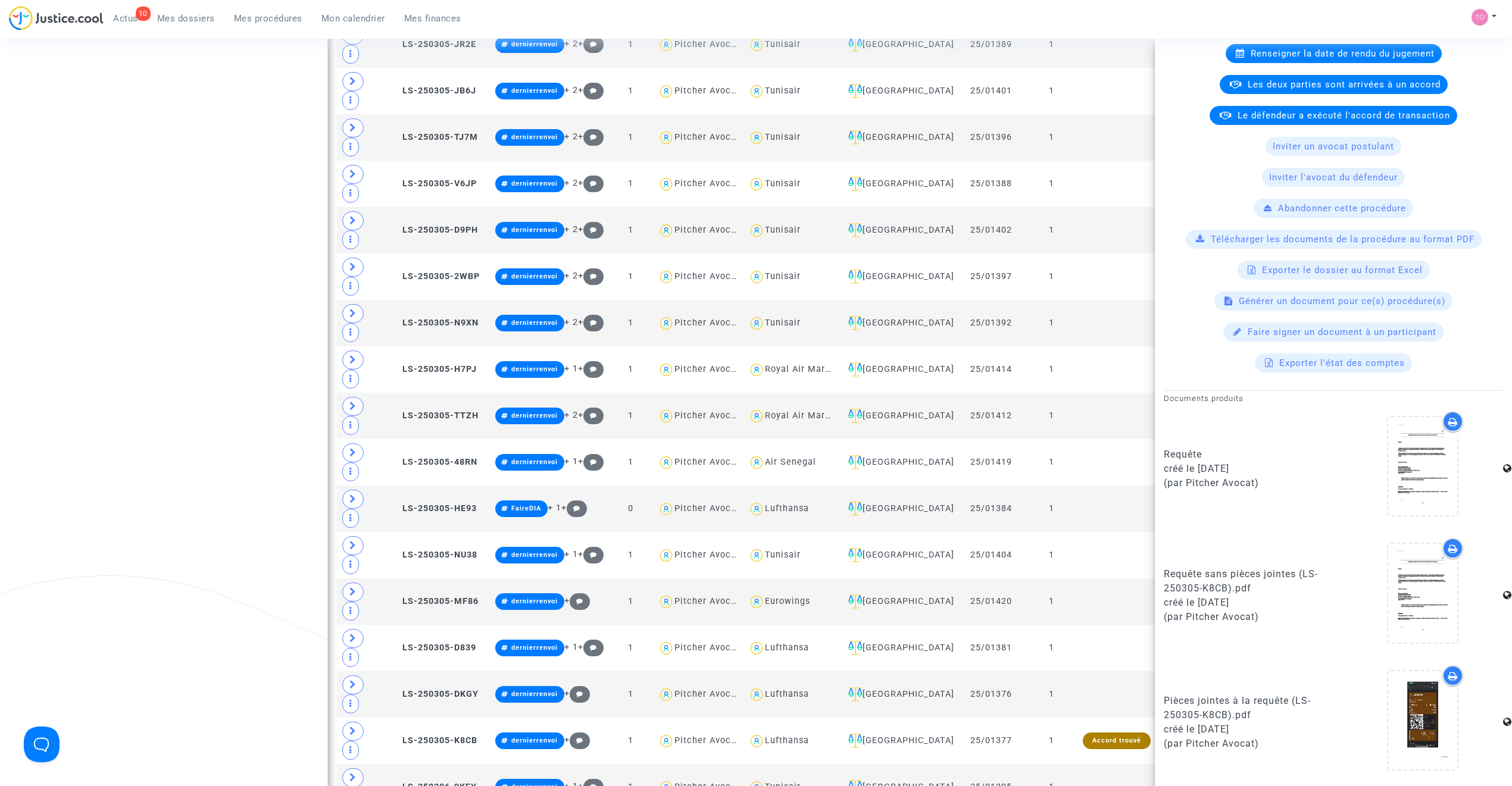
scroll to position [1539, 0]
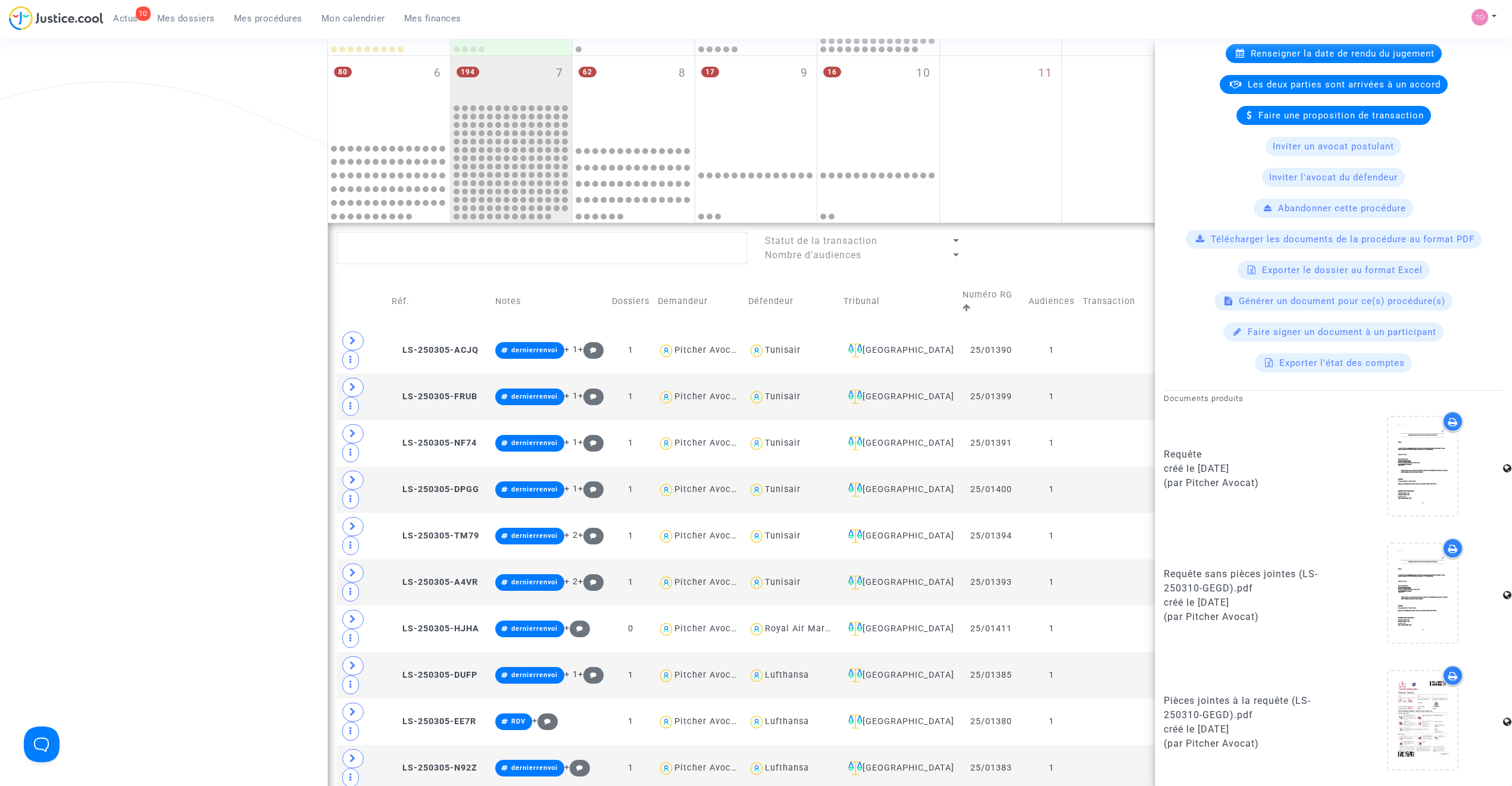
scroll to position [269, 0]
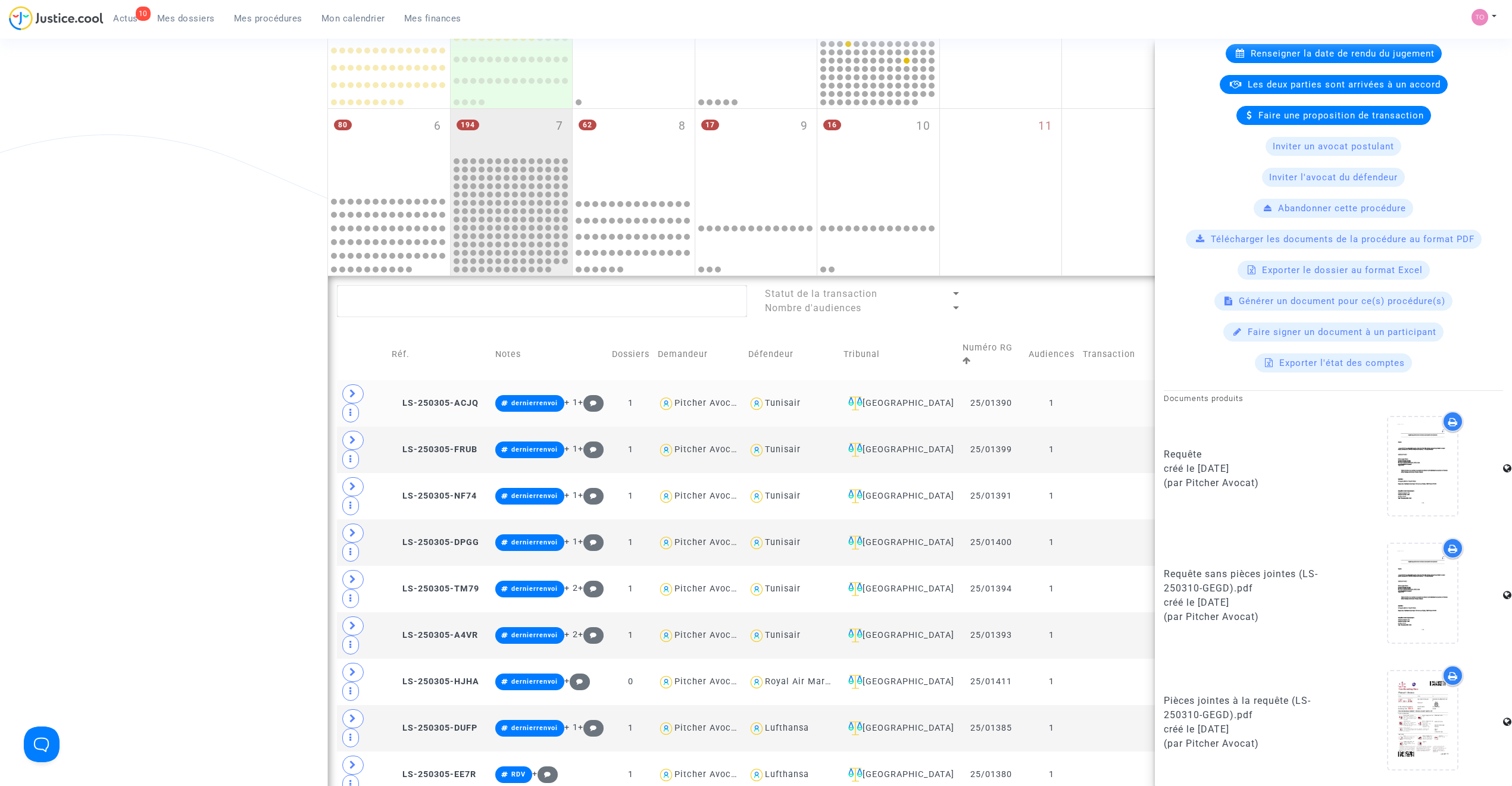
click at [467, 381] on td "LS-250305-ACJQ" at bounding box center [439, 404] width 103 height 46
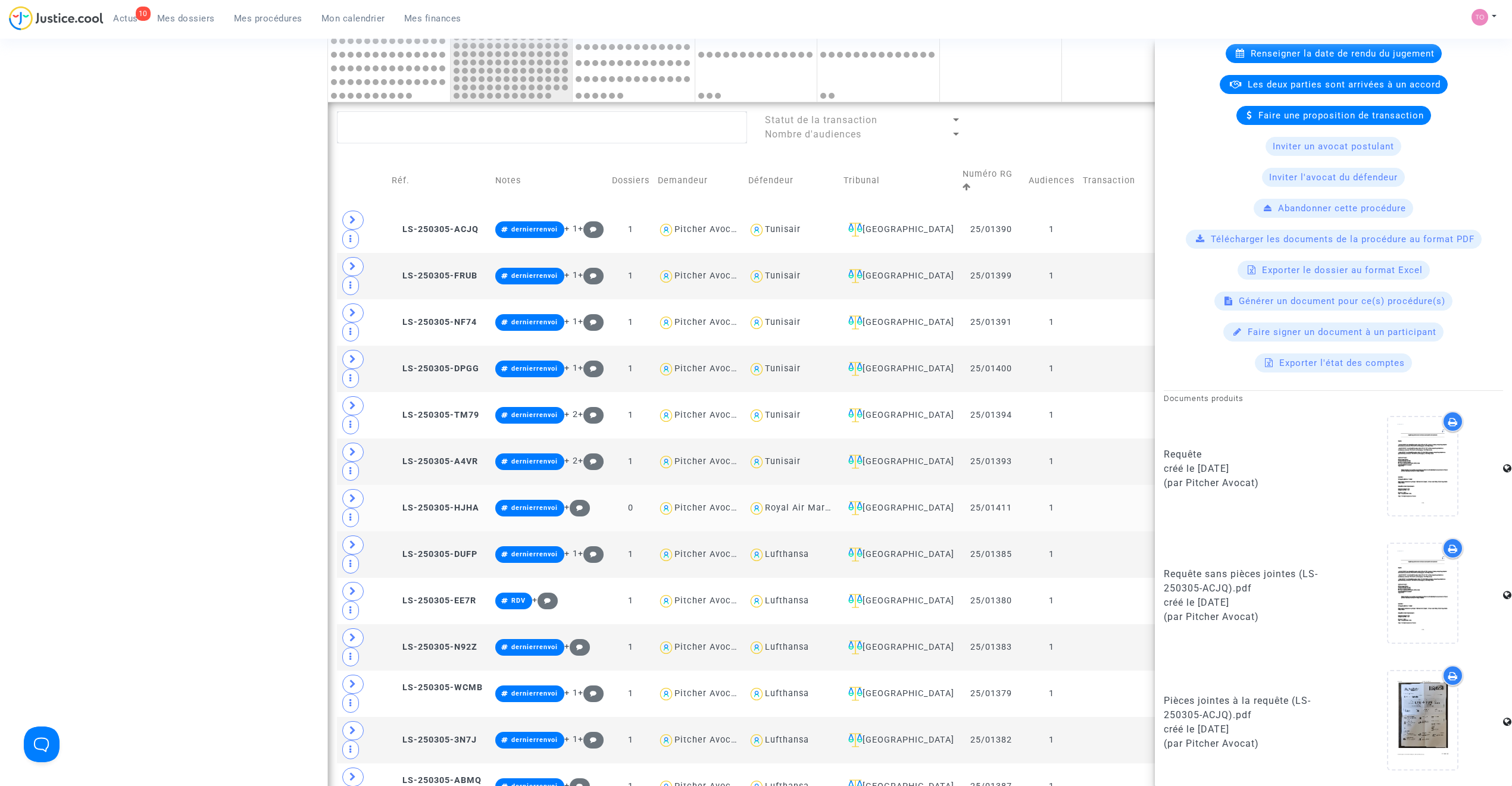
scroll to position [508, 0]
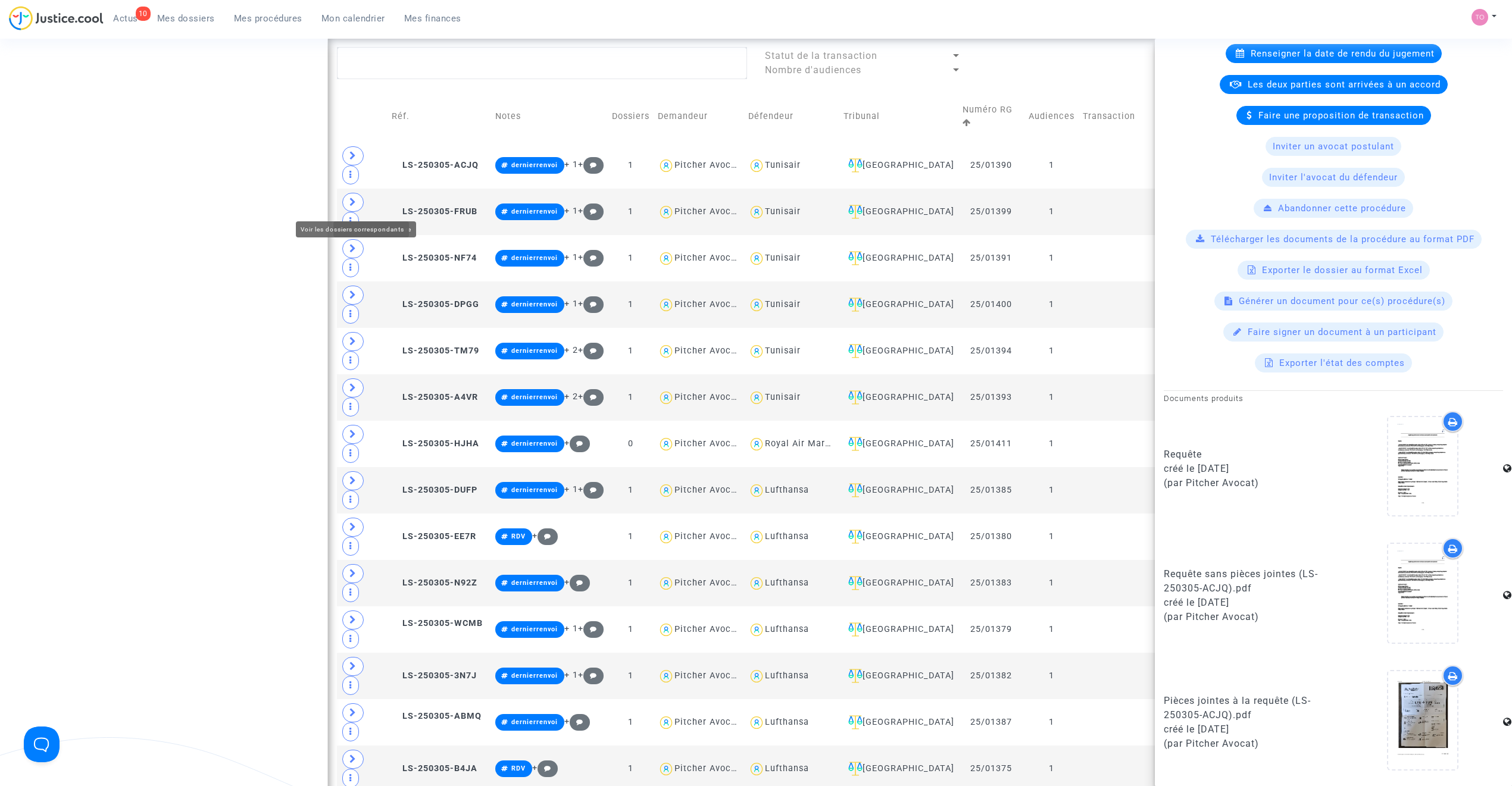
drag, startPoint x: 301, startPoint y: 200, endPoint x: 326, endPoint y: 201, distance: 25.0
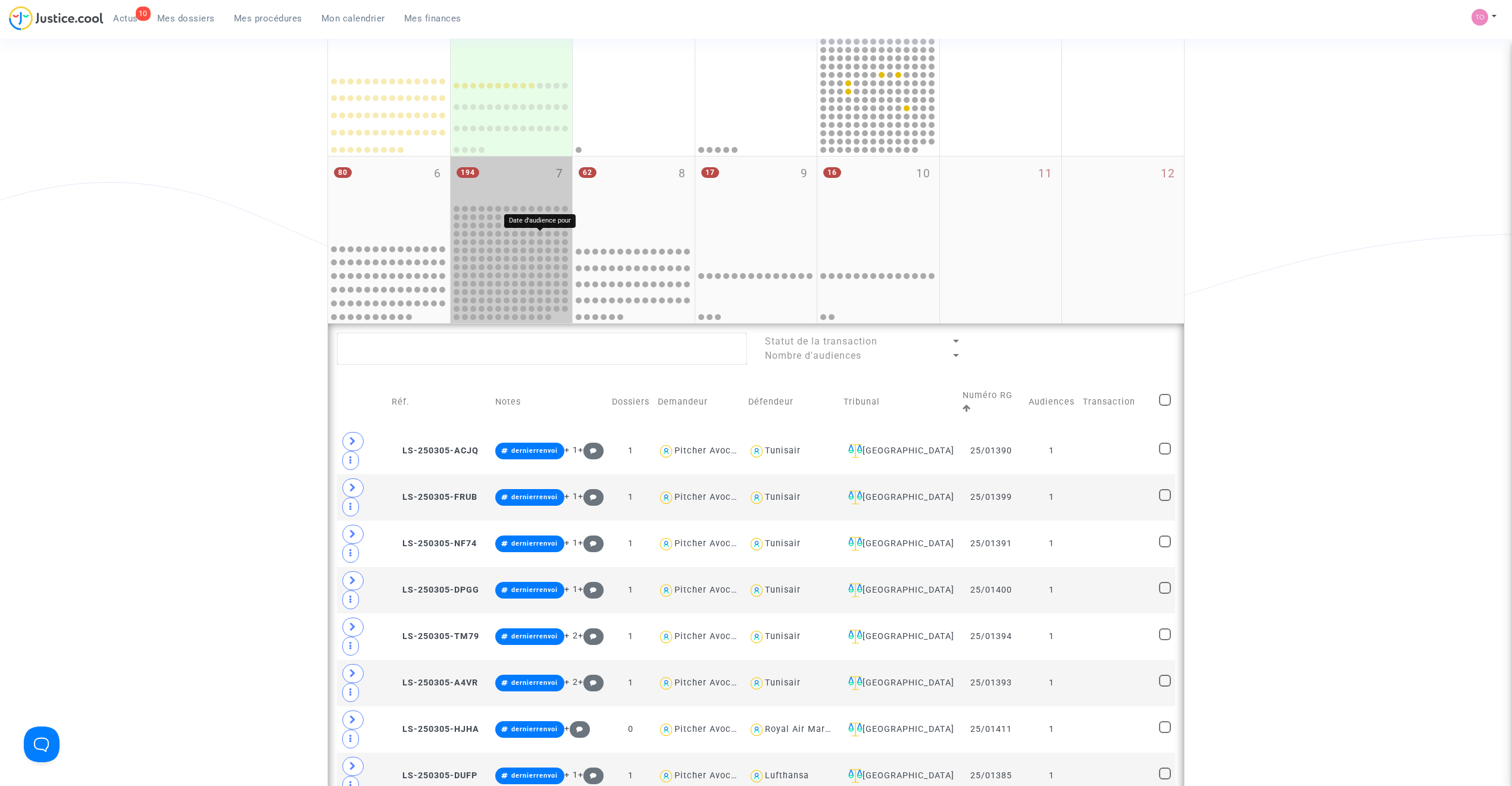
scroll to position [190, 0]
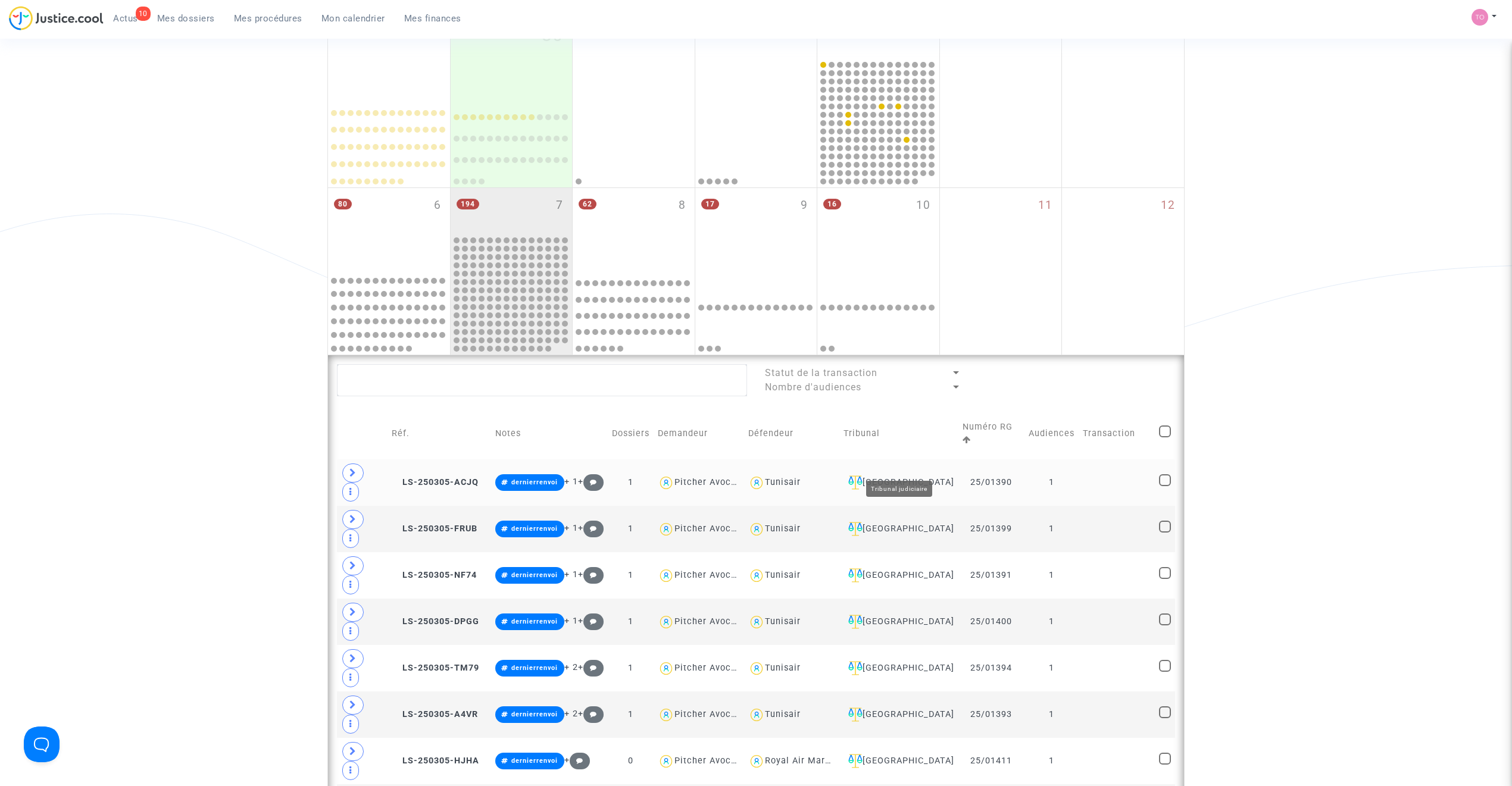
click at [896, 460] on td "[GEOGRAPHIC_DATA]" at bounding box center [898, 483] width 118 height 46
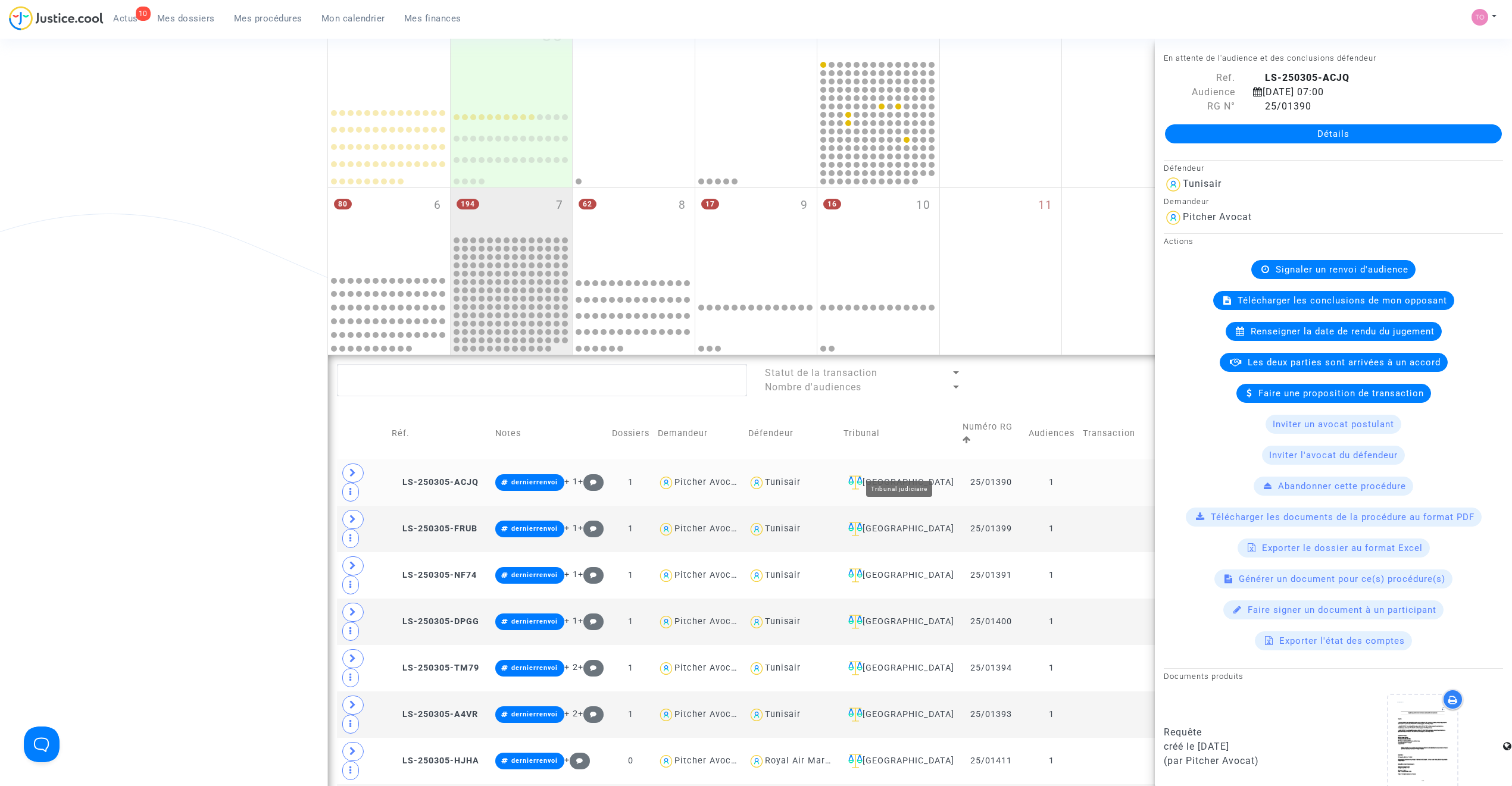
click at [905, 476] on div "[GEOGRAPHIC_DATA]" at bounding box center [898, 483] width 110 height 14
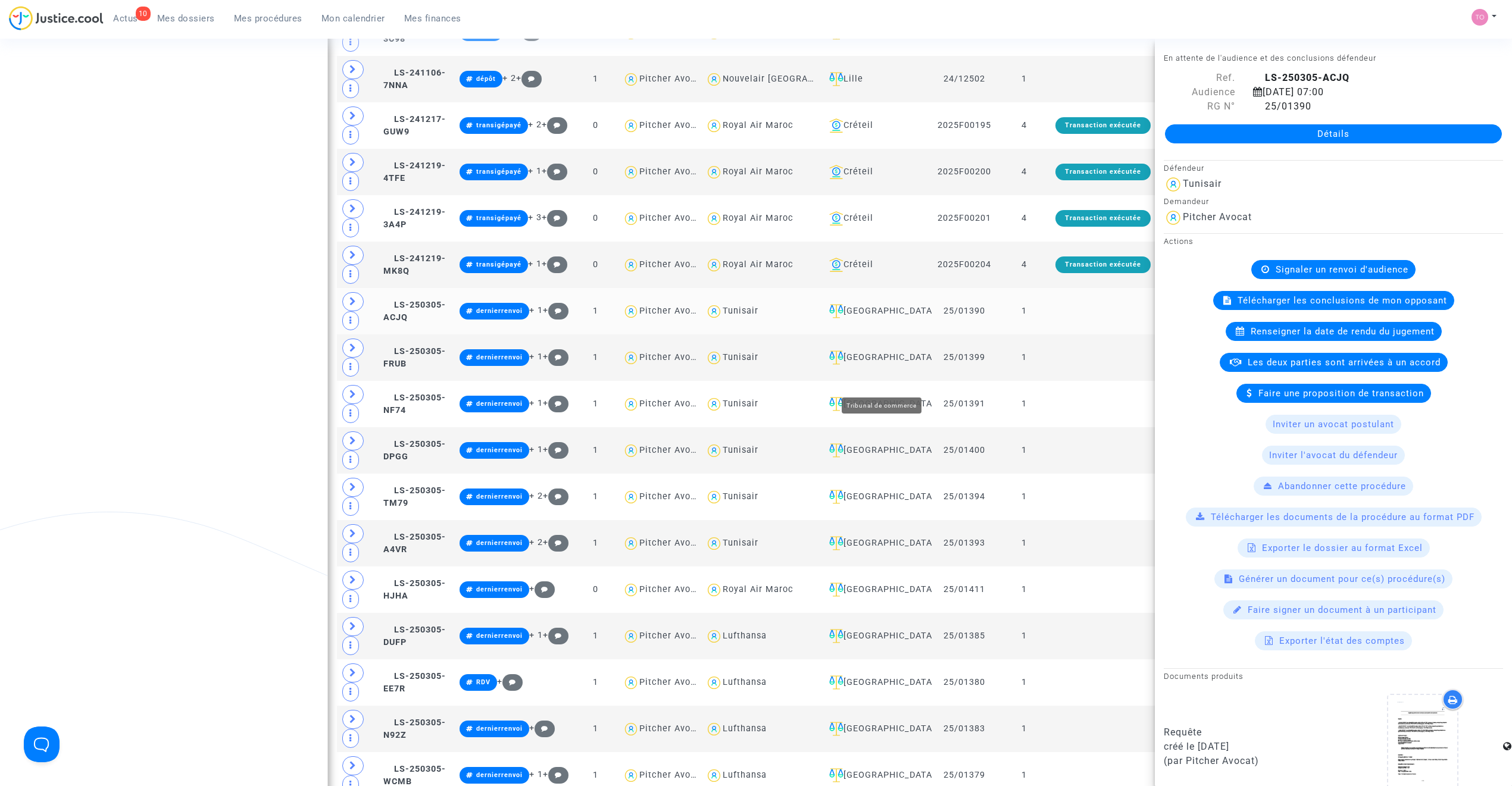
scroll to position [772, 0]
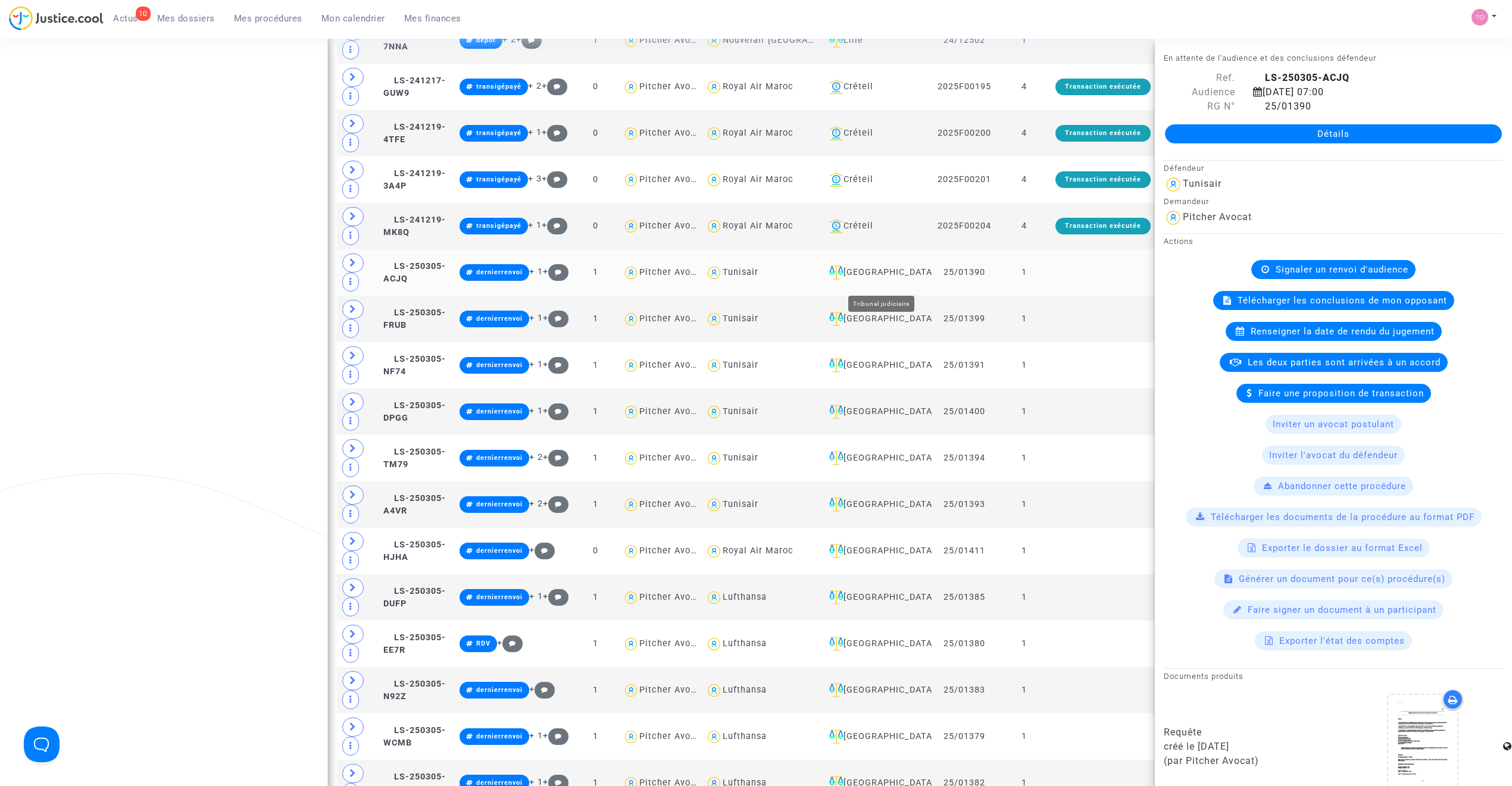
click at [894, 278] on div "[GEOGRAPHIC_DATA]" at bounding box center [876, 273] width 104 height 14
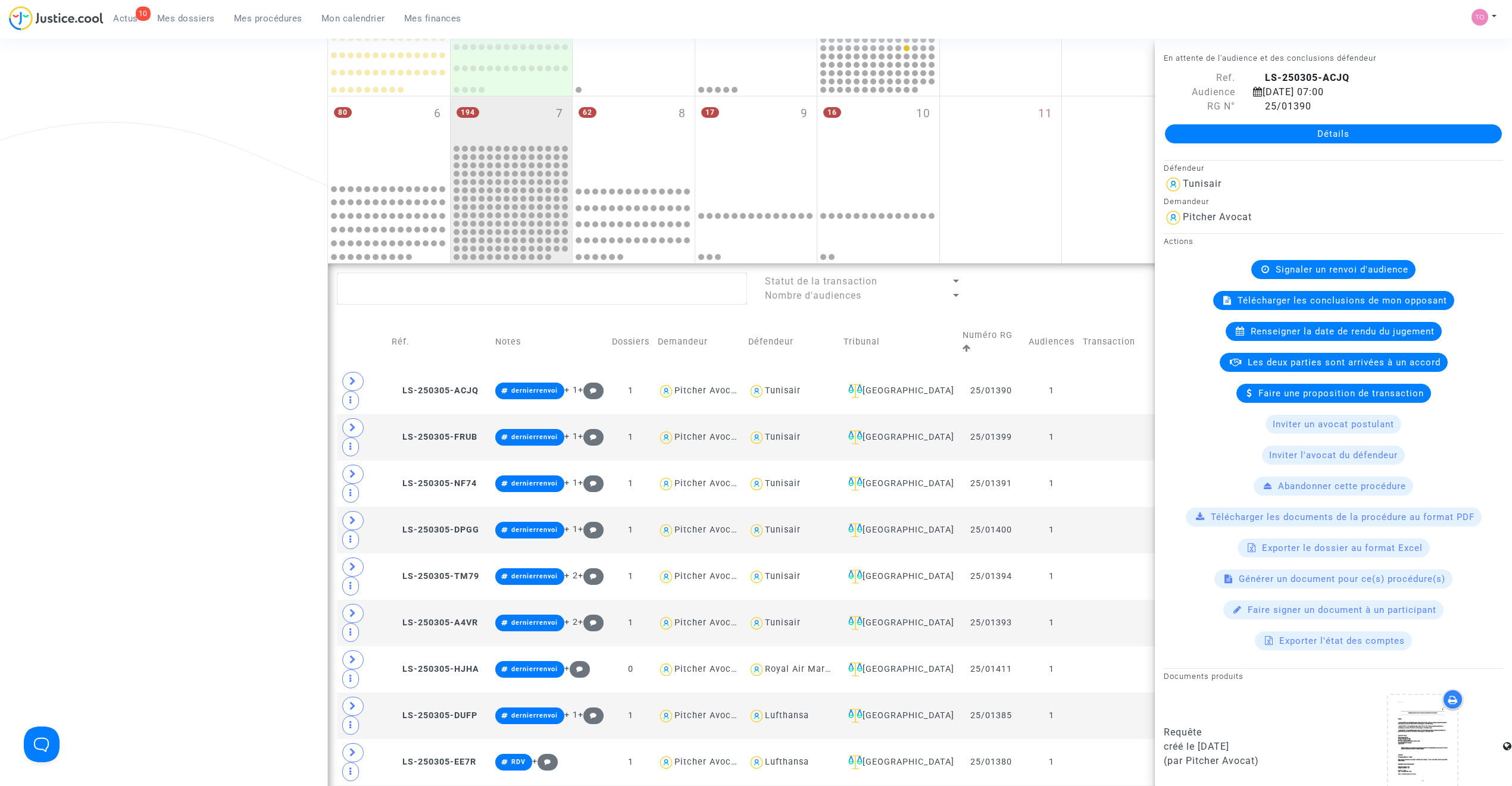
scroll to position [243, 0]
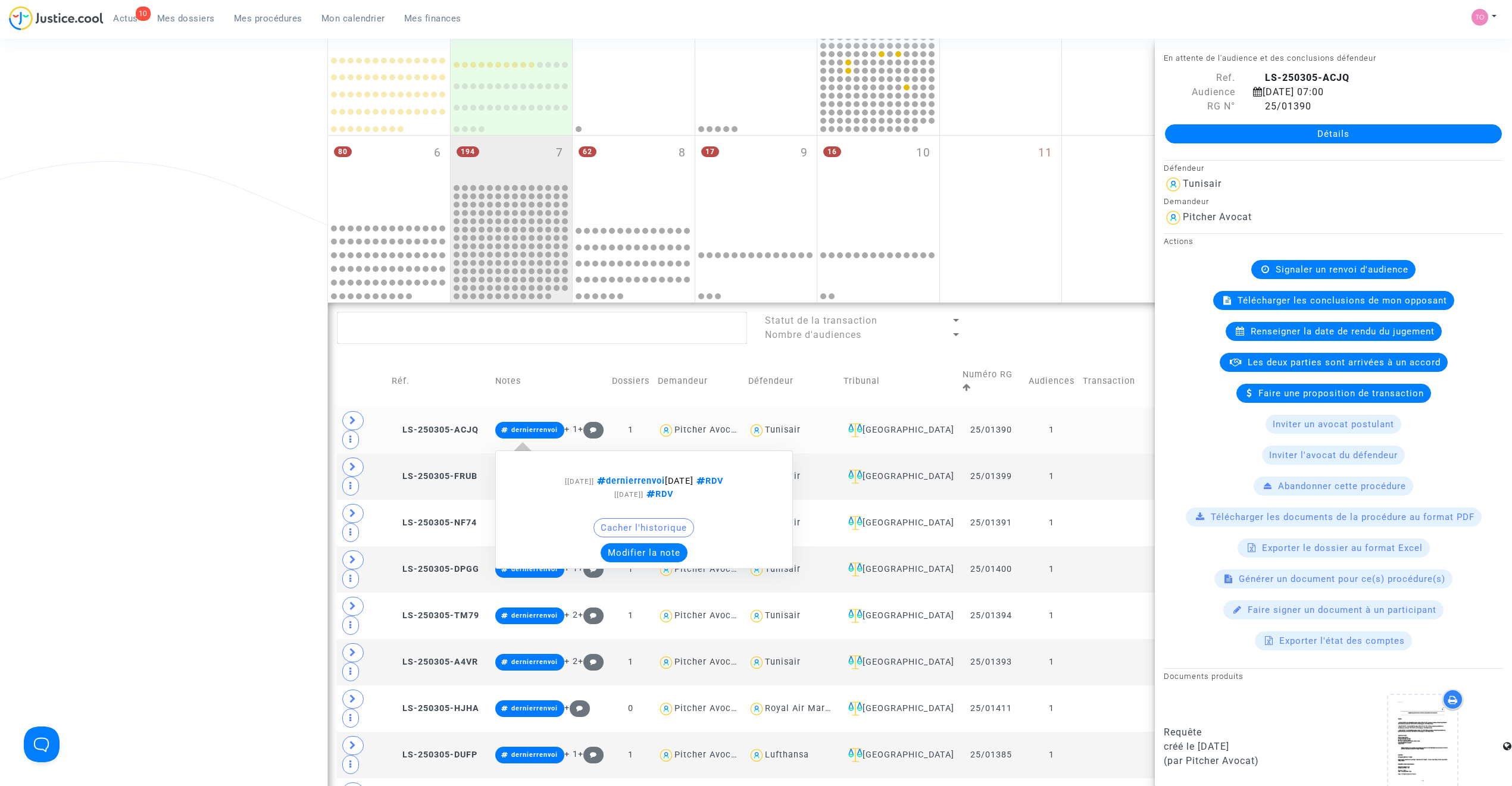
click at [640, 525] on div "Cacher l'historique" at bounding box center [644, 531] width 285 height 25
click at [639, 543] on button "Modifier la note" at bounding box center [644, 552] width 87 height 19
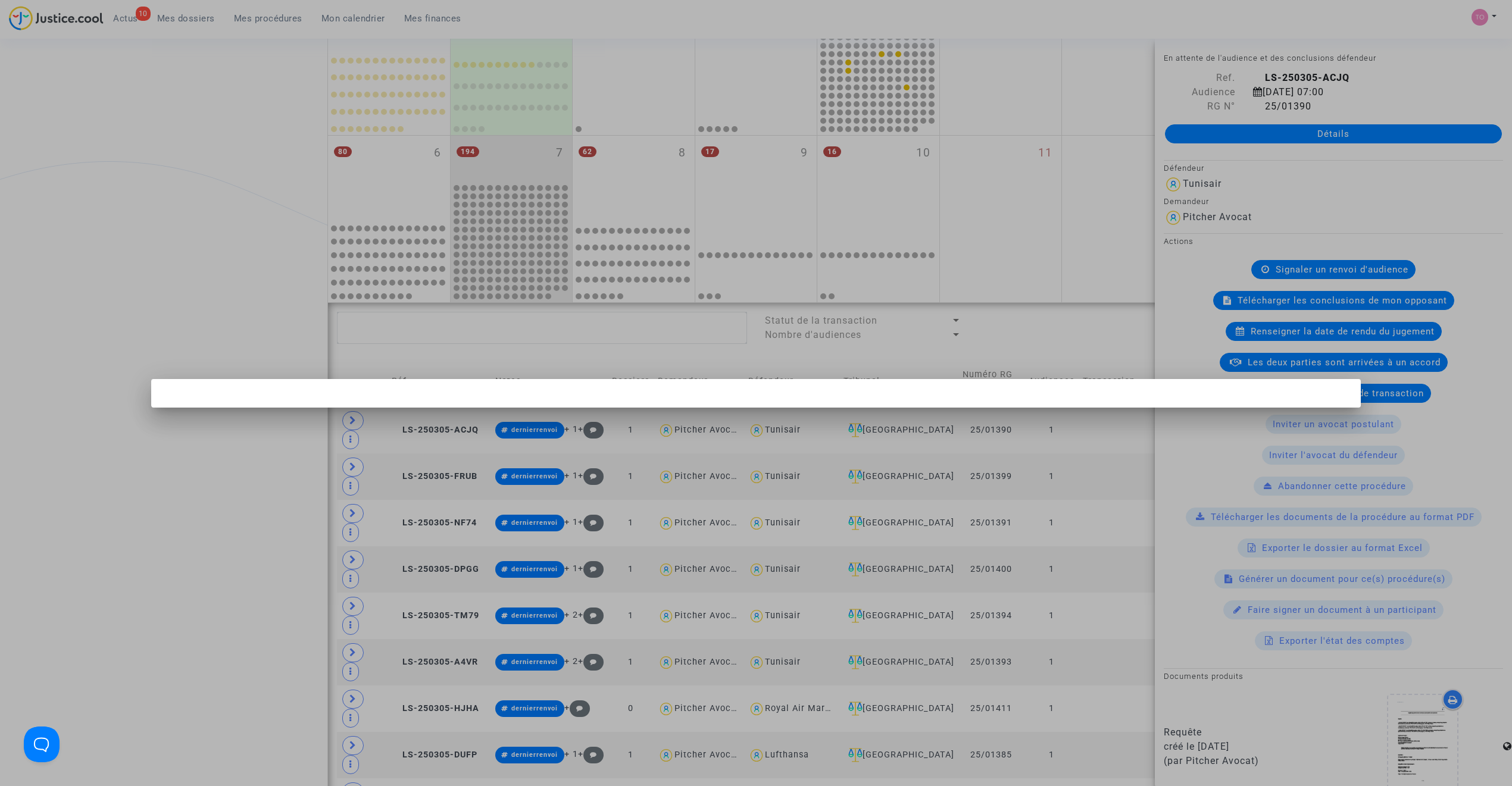
scroll to position [0, 0]
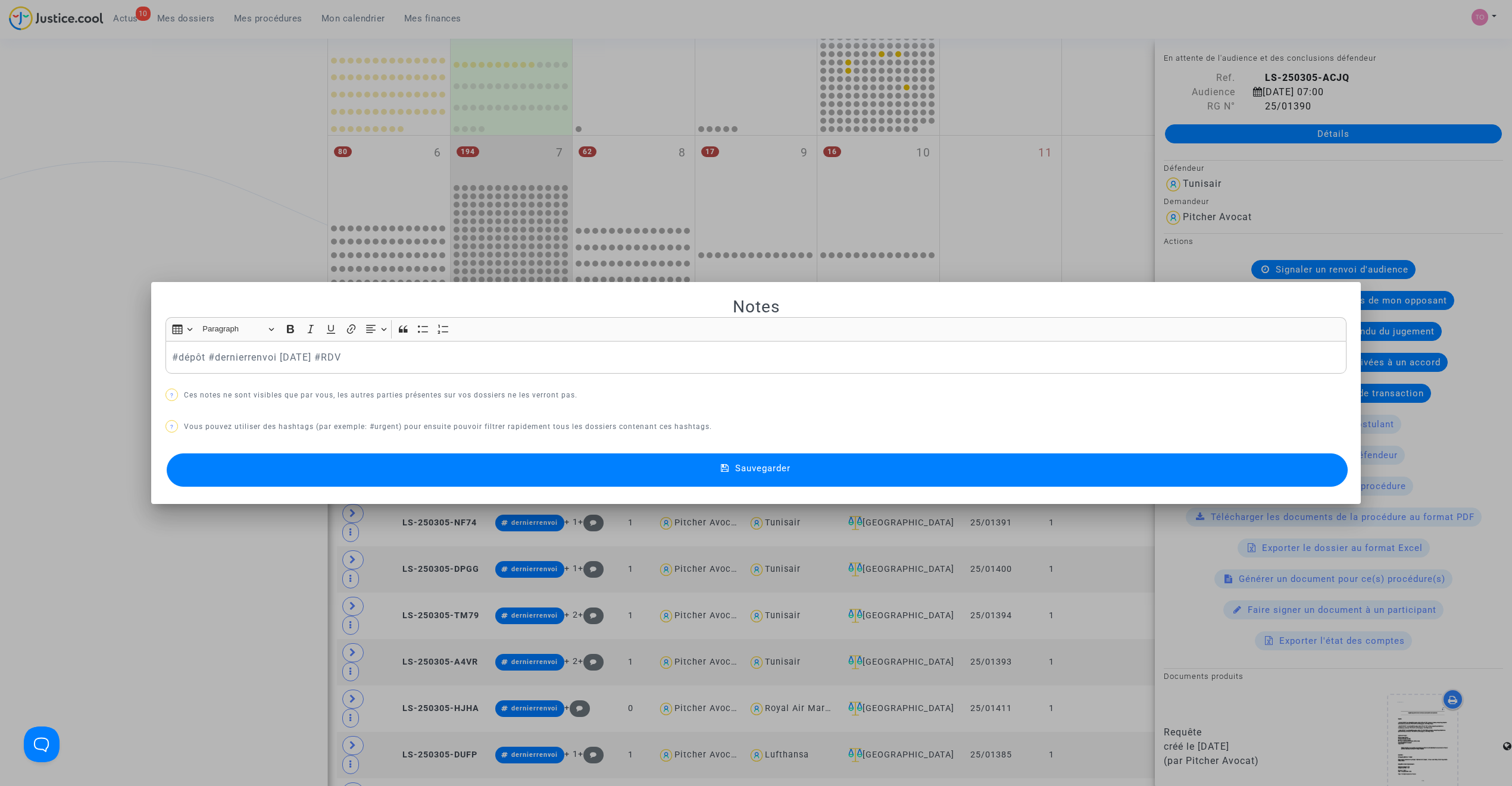
click at [411, 460] on button "Sauvegarder" at bounding box center [757, 469] width 1181 height 33
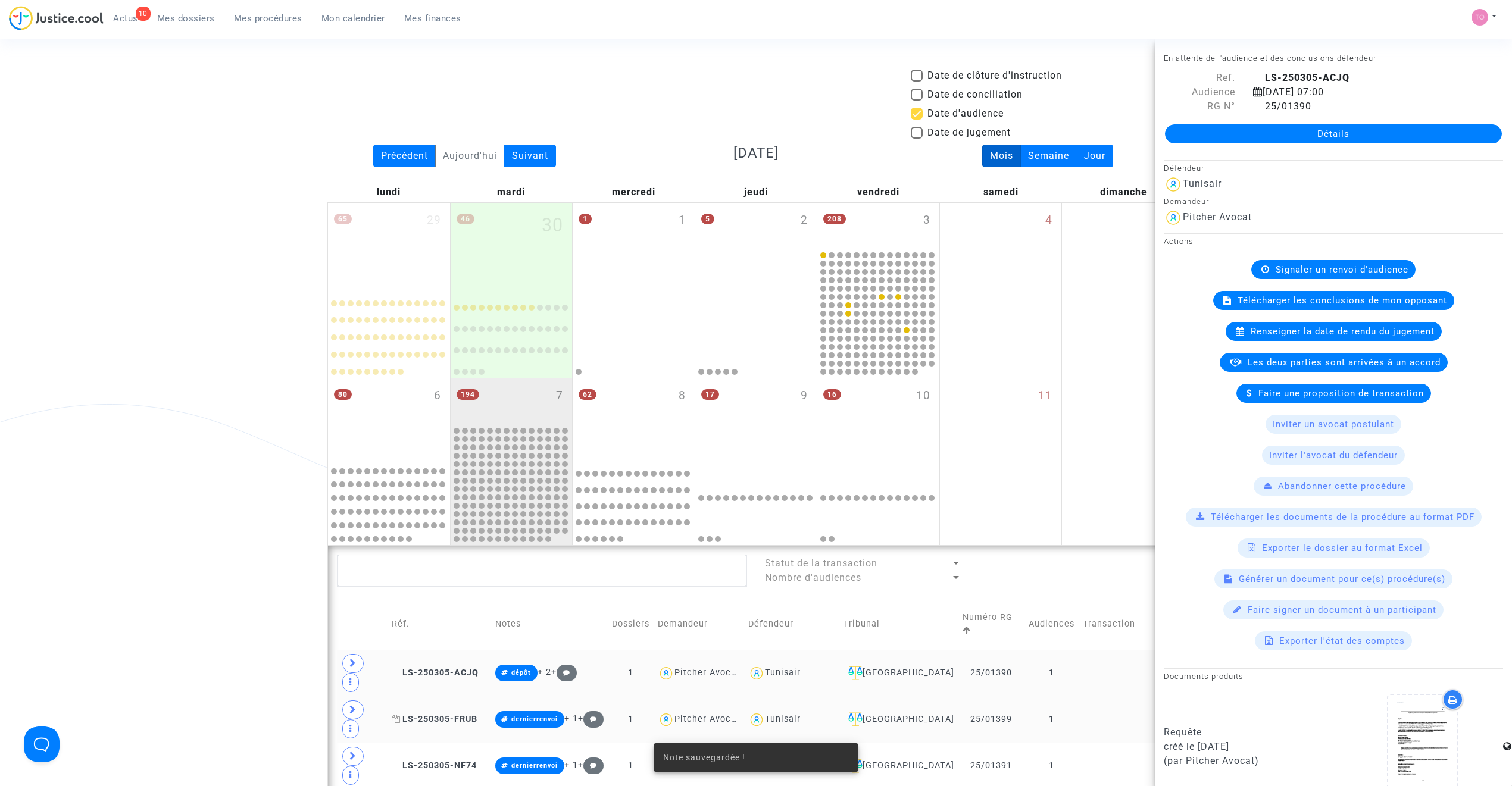
scroll to position [243, 0]
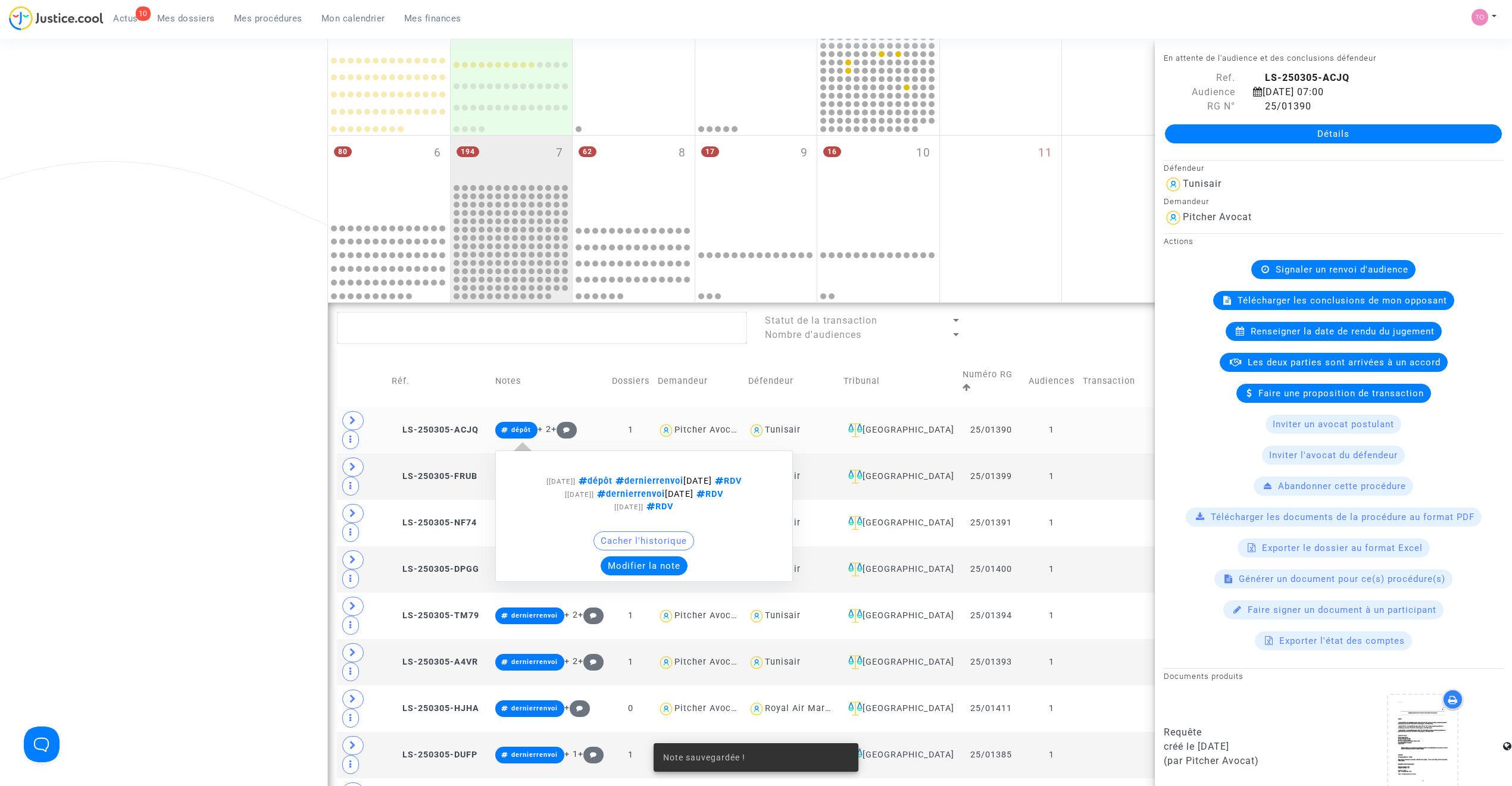
click at [624, 549] on div "Cacher l'historique" at bounding box center [644, 544] width 285 height 25
click at [627, 558] on button "Modifier la note" at bounding box center [644, 565] width 87 height 19
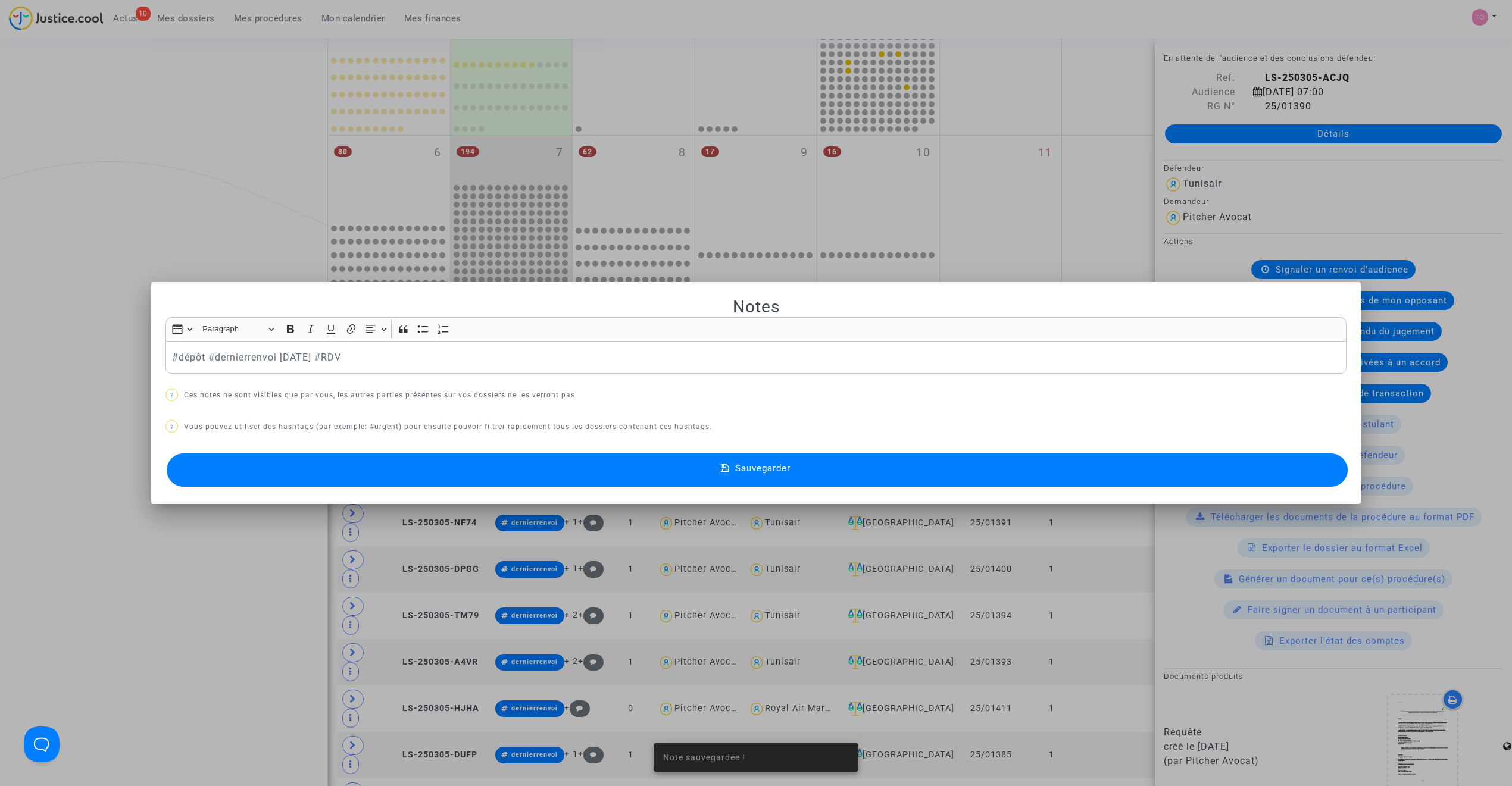
scroll to position [0, 0]
drag, startPoint x: 199, startPoint y: 356, endPoint x: 116, endPoint y: 365, distance: 83.5
click at [107, 362] on div "Notes Rich Text Editor Insert table Insert table Heading Paragraph Paragraph He…" at bounding box center [756, 393] width 1512 height 786
copy p "#dépôt"
drag, startPoint x: 24, startPoint y: 412, endPoint x: 170, endPoint y: 403, distance: 146.3
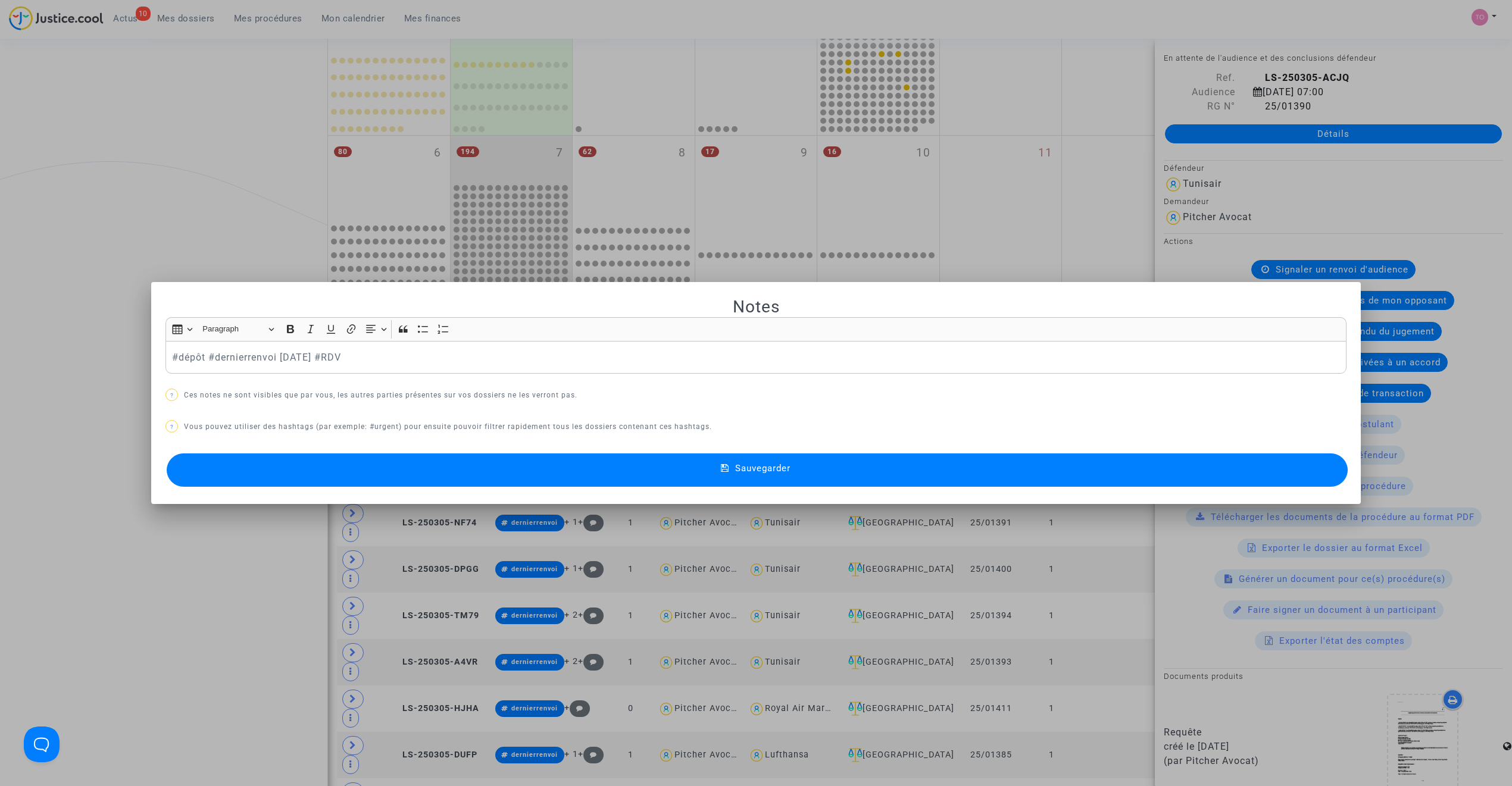
click at [24, 412] on div at bounding box center [756, 393] width 1512 height 786
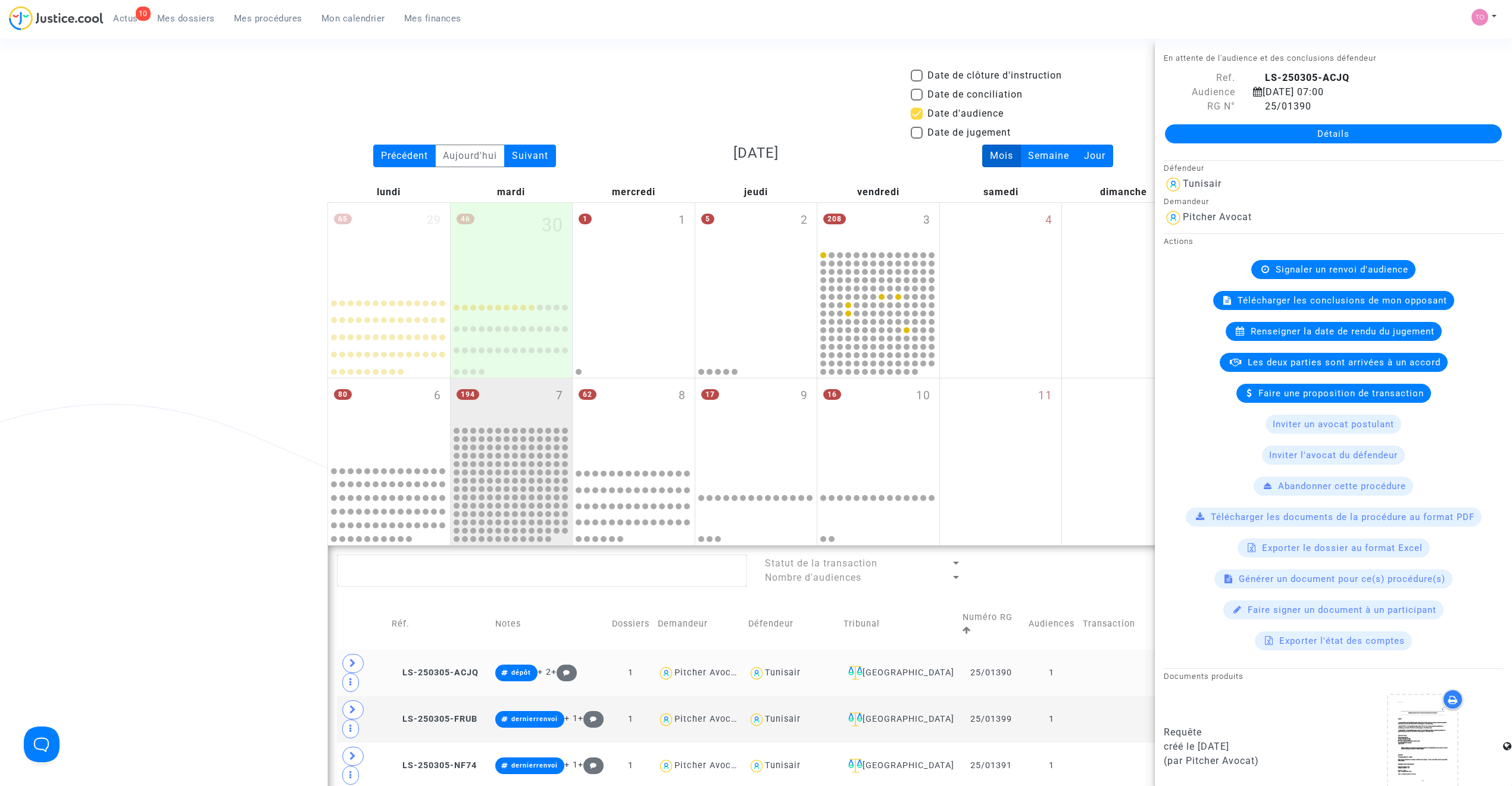
scroll to position [243, 0]
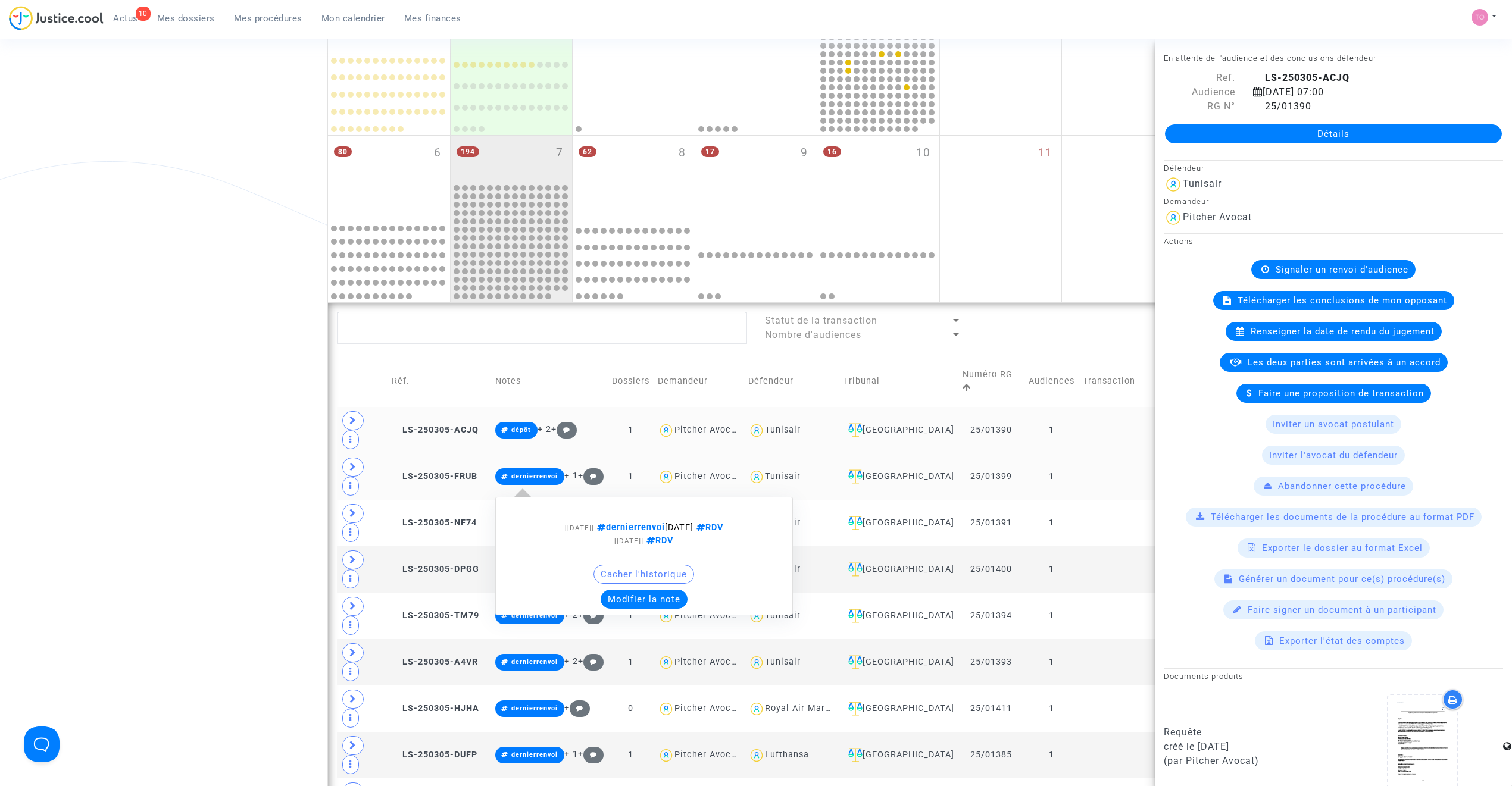
click at [658, 565] on div "Cacher l'historique" at bounding box center [644, 577] width 285 height 25
click at [657, 590] on button "Modifier la note" at bounding box center [644, 598] width 87 height 19
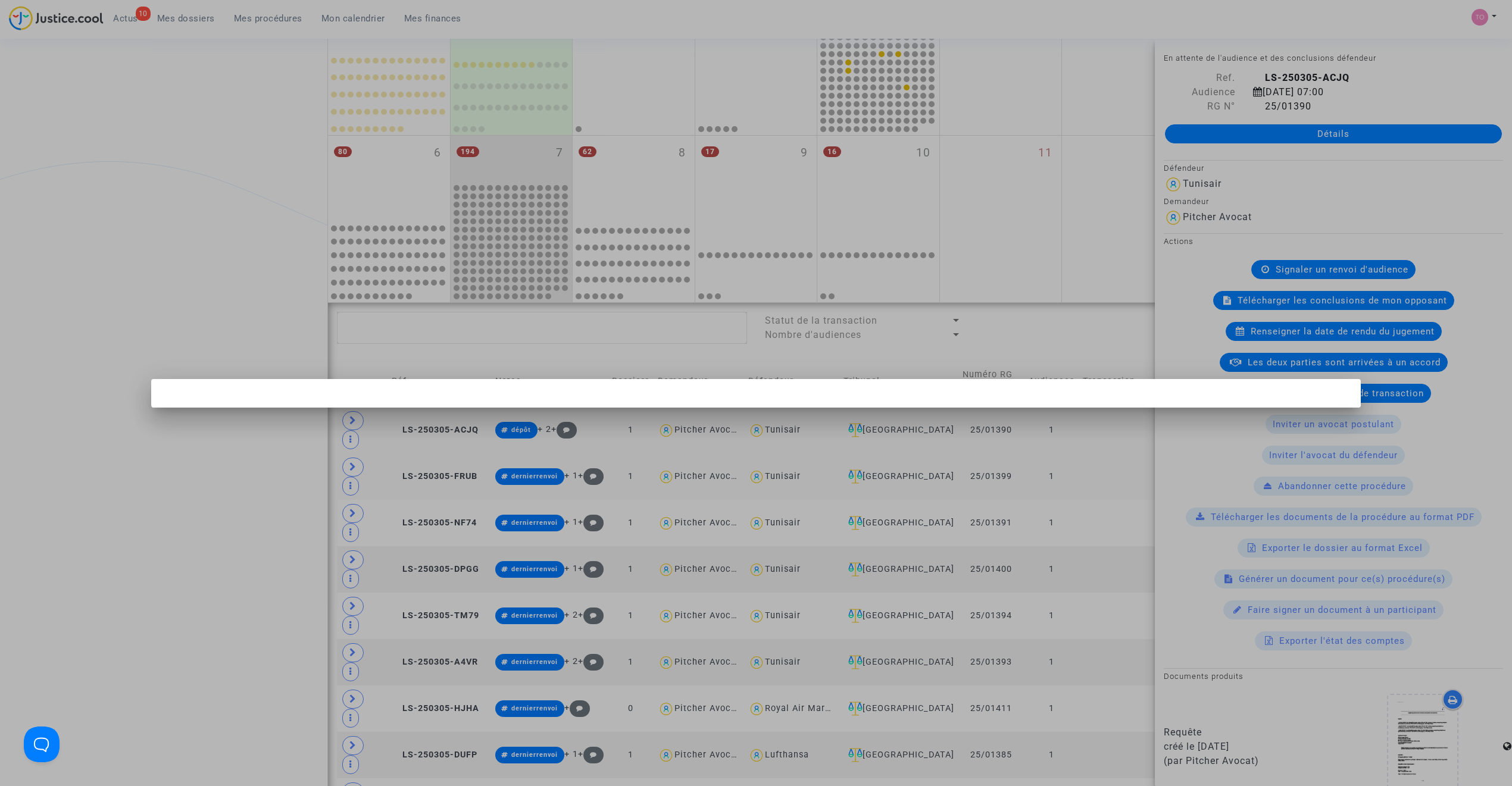
scroll to position [0, 0]
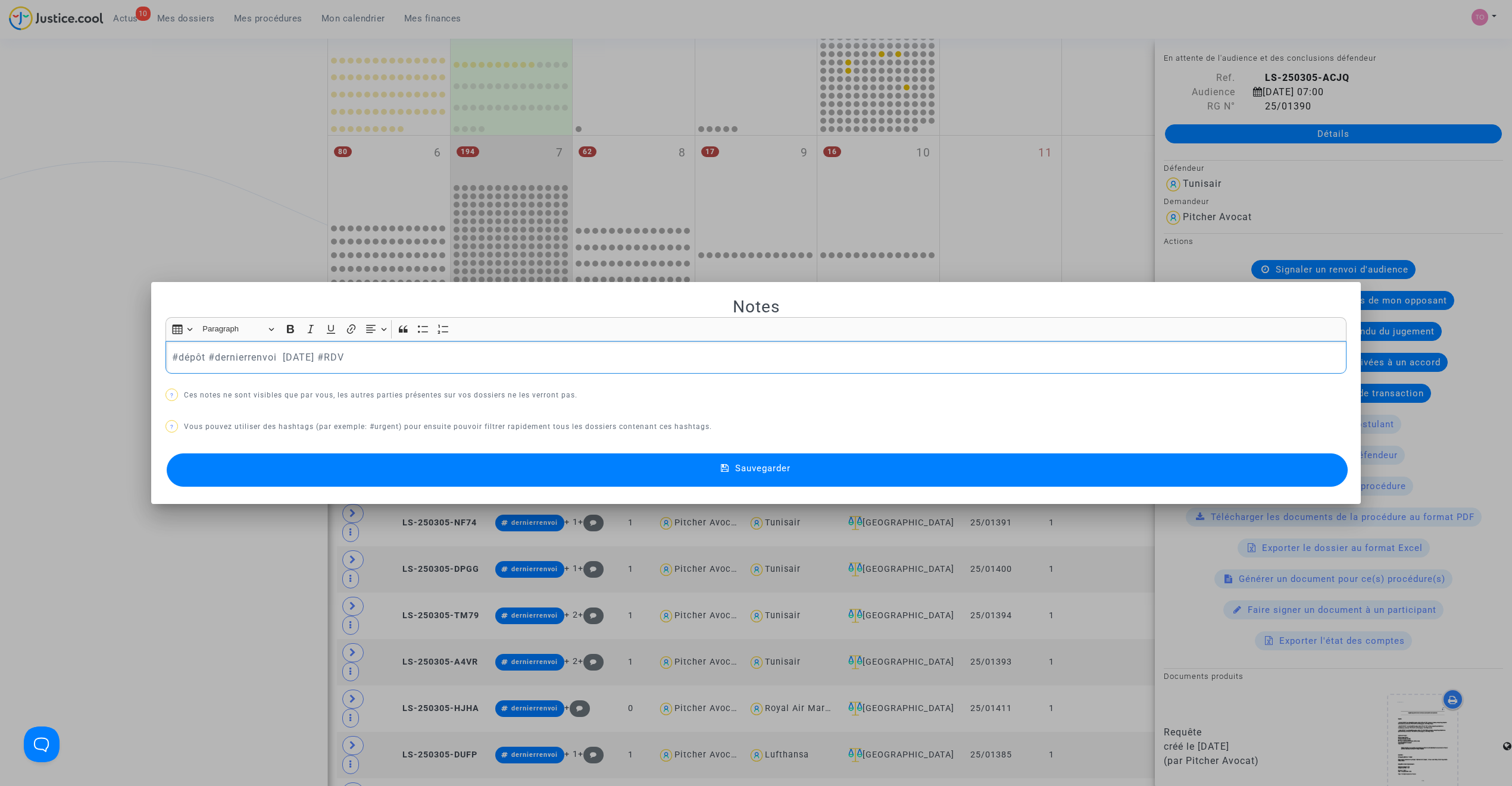
click at [556, 488] on div "Sauvegarder" at bounding box center [756, 470] width 1181 height 39
click at [551, 474] on button "Sauvegarder" at bounding box center [757, 469] width 1181 height 33
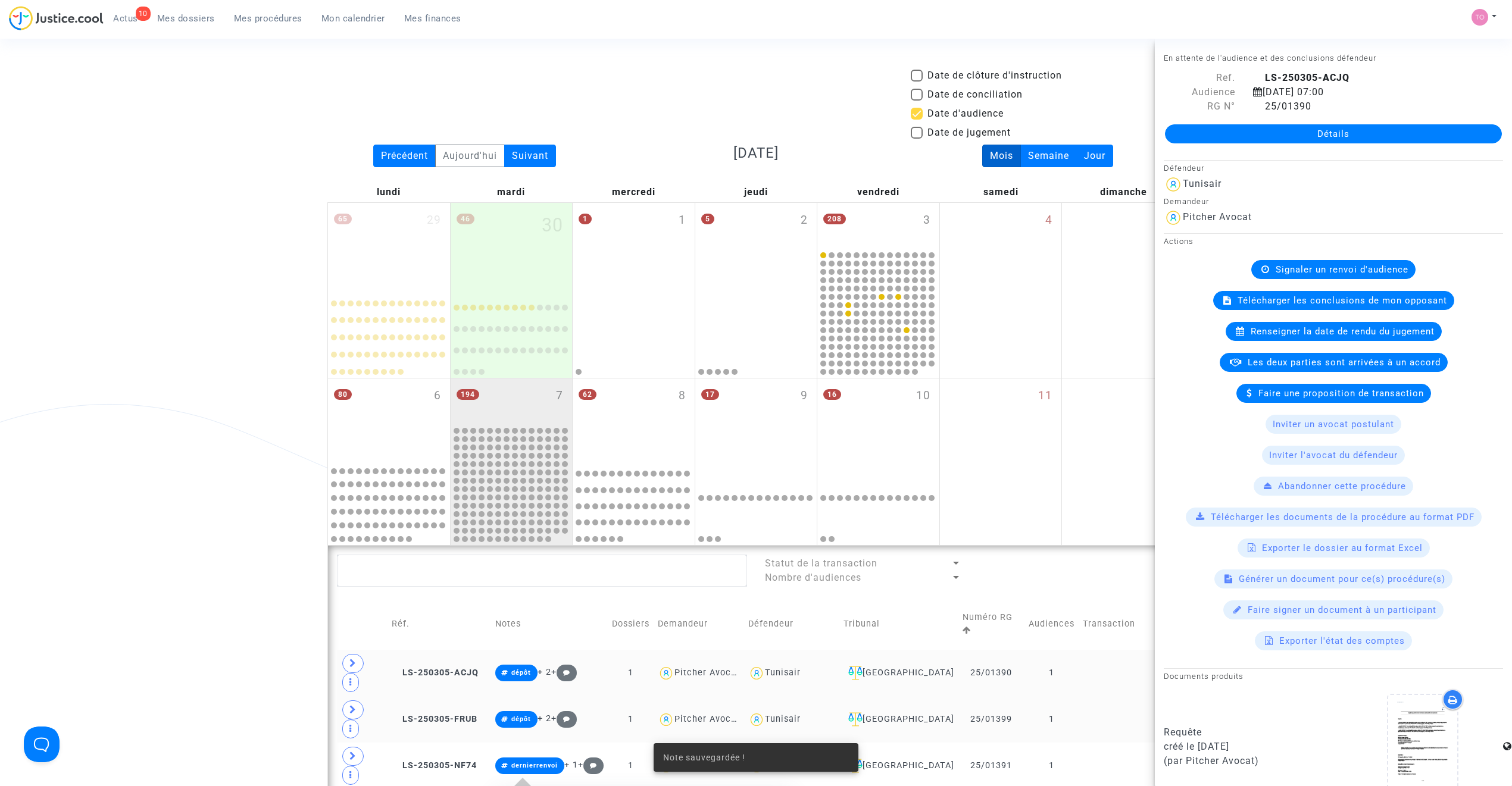
scroll to position [243, 0]
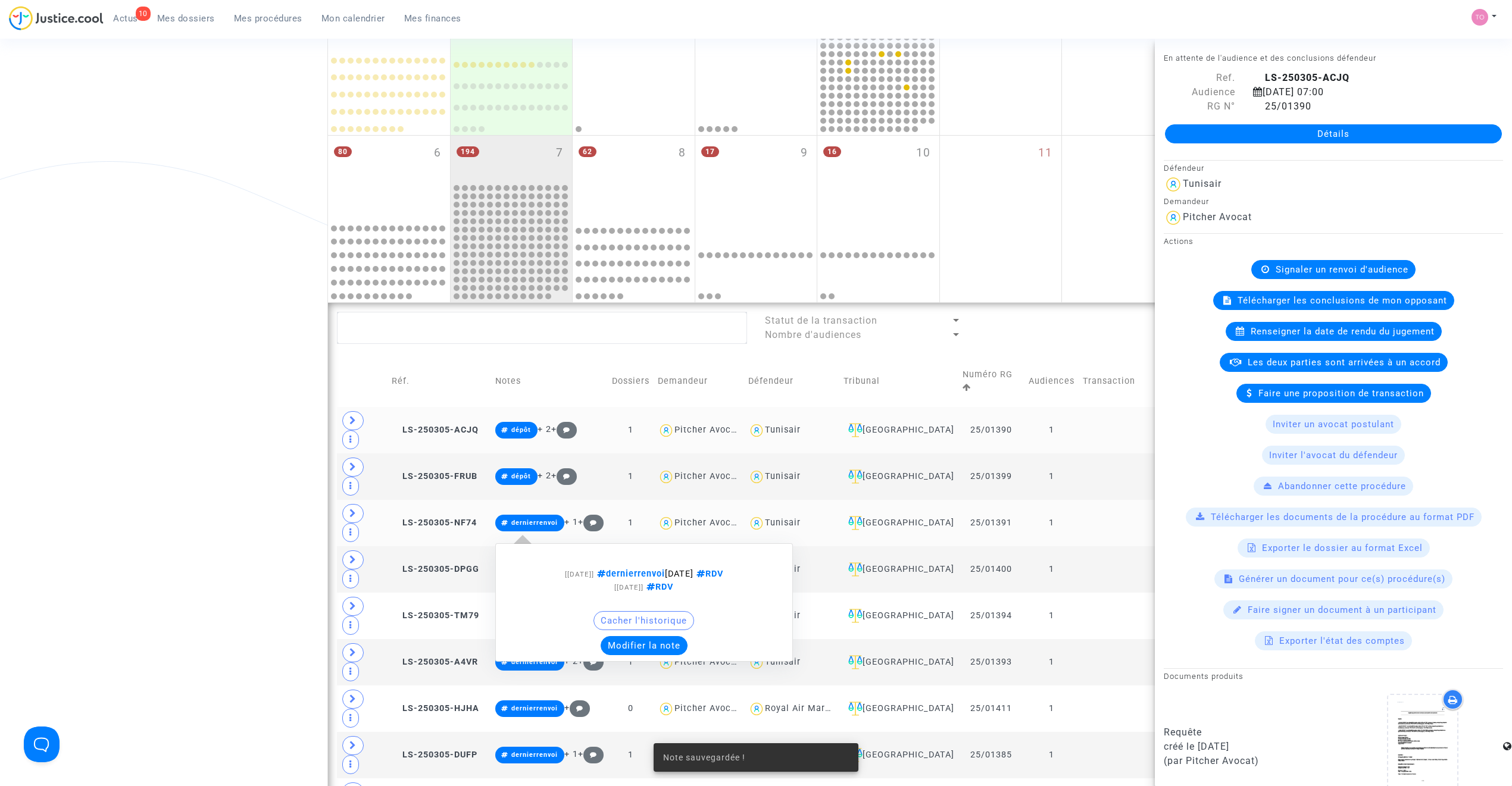
click at [639, 637] on button "Modifier la note" at bounding box center [644, 646] width 87 height 19
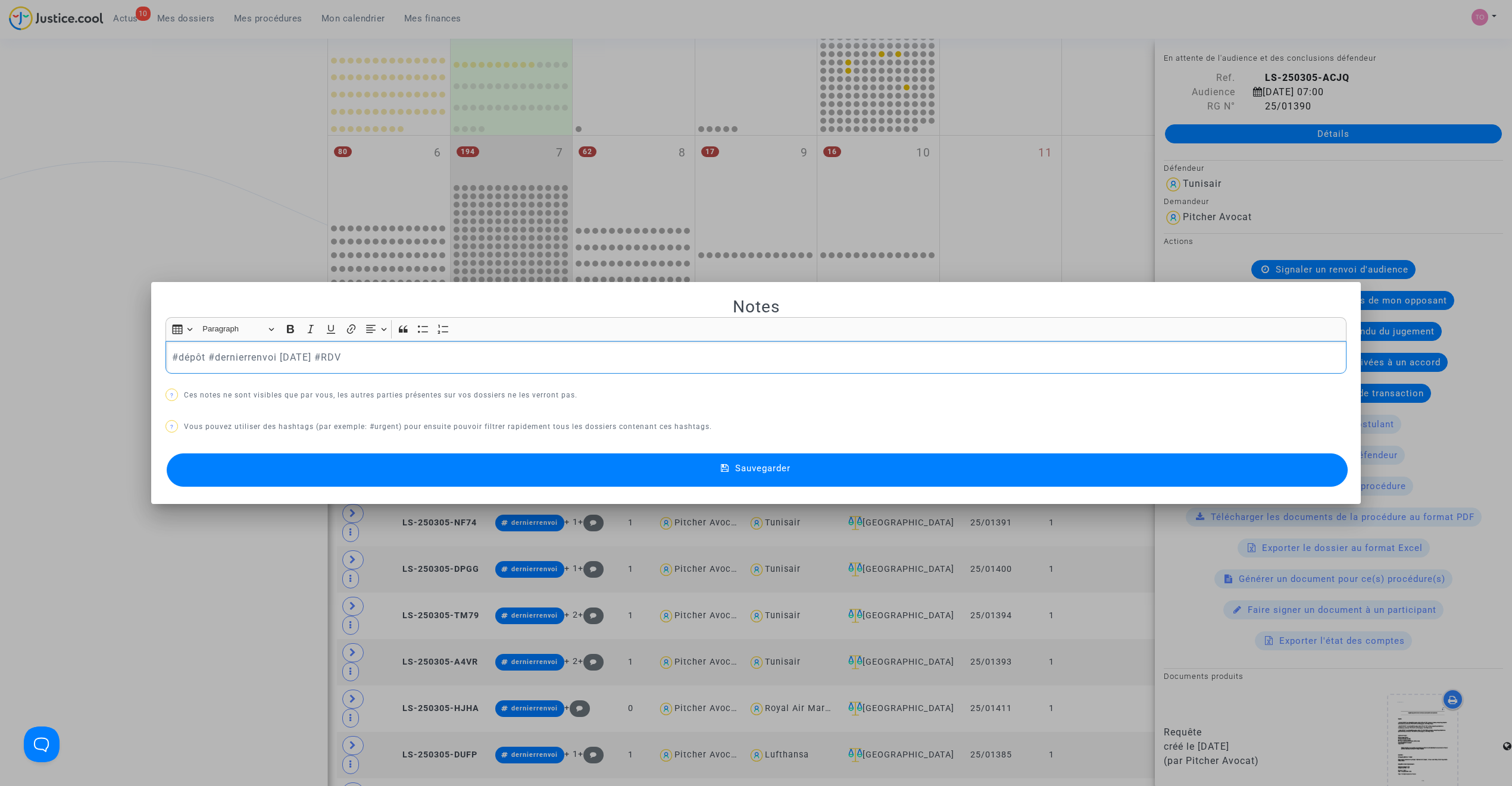
click at [563, 465] on button "Sauvegarder" at bounding box center [757, 469] width 1181 height 33
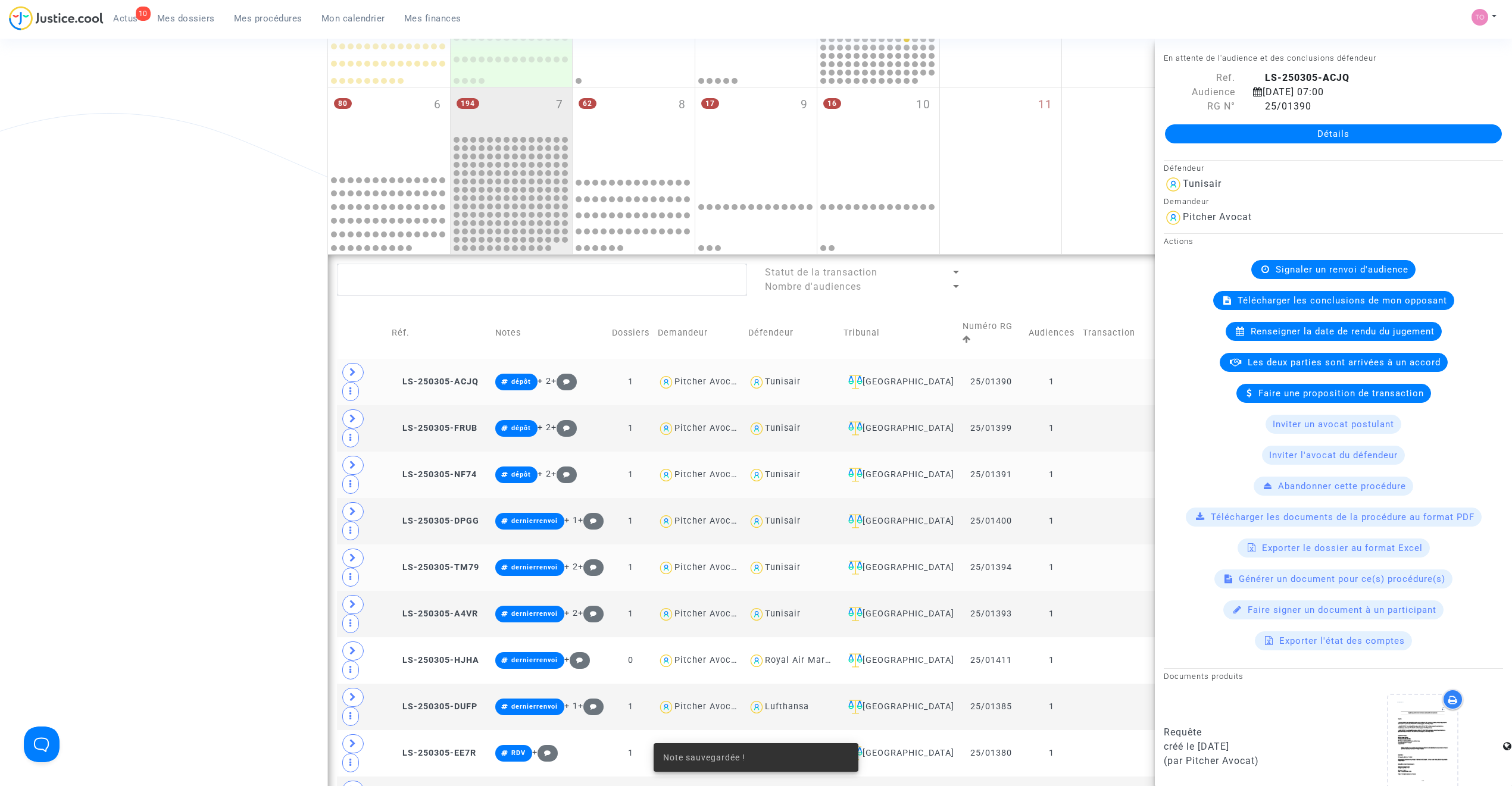
scroll to position [296, 0]
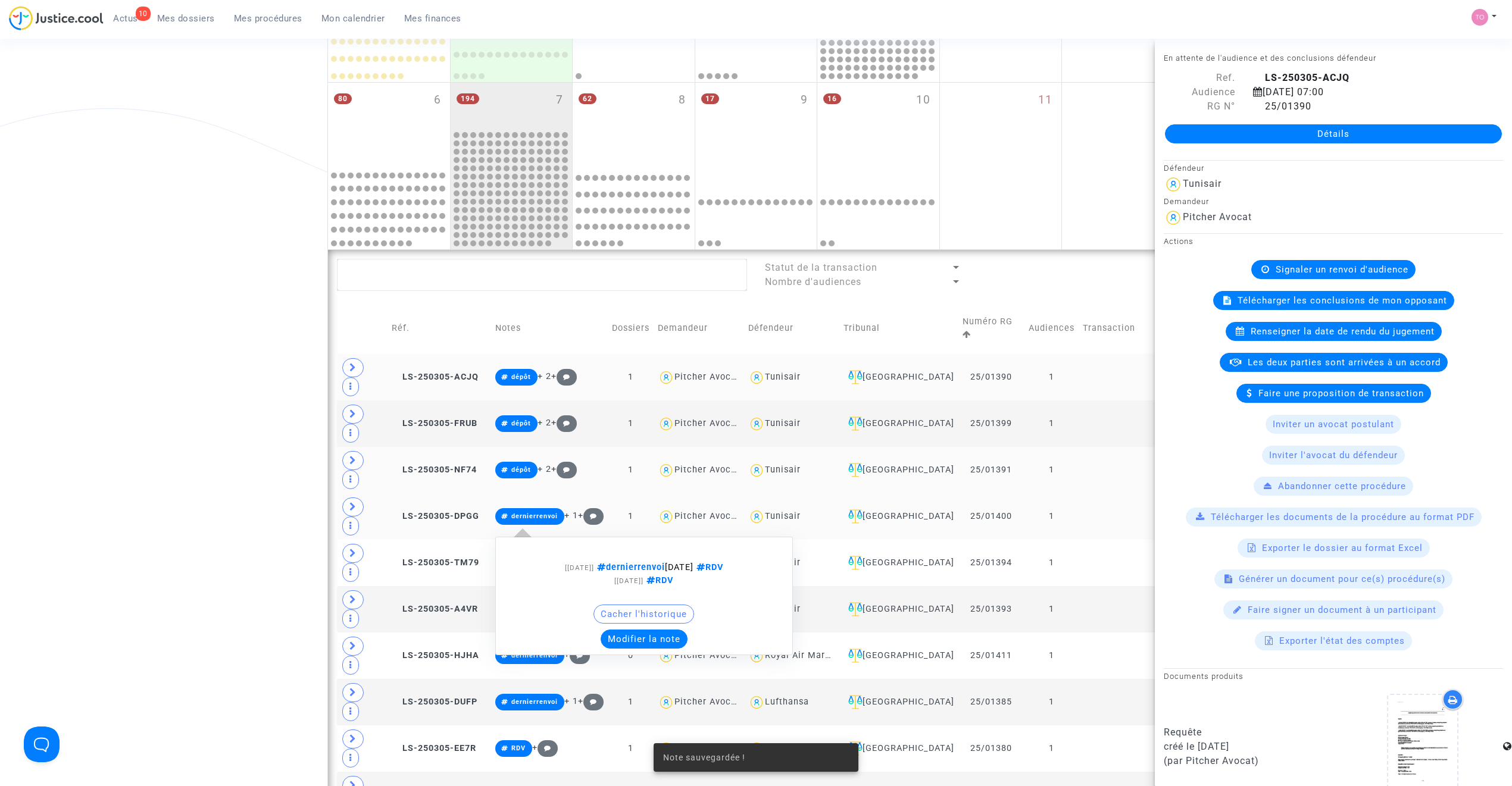
click at [637, 630] on button "Modifier la note" at bounding box center [644, 638] width 87 height 19
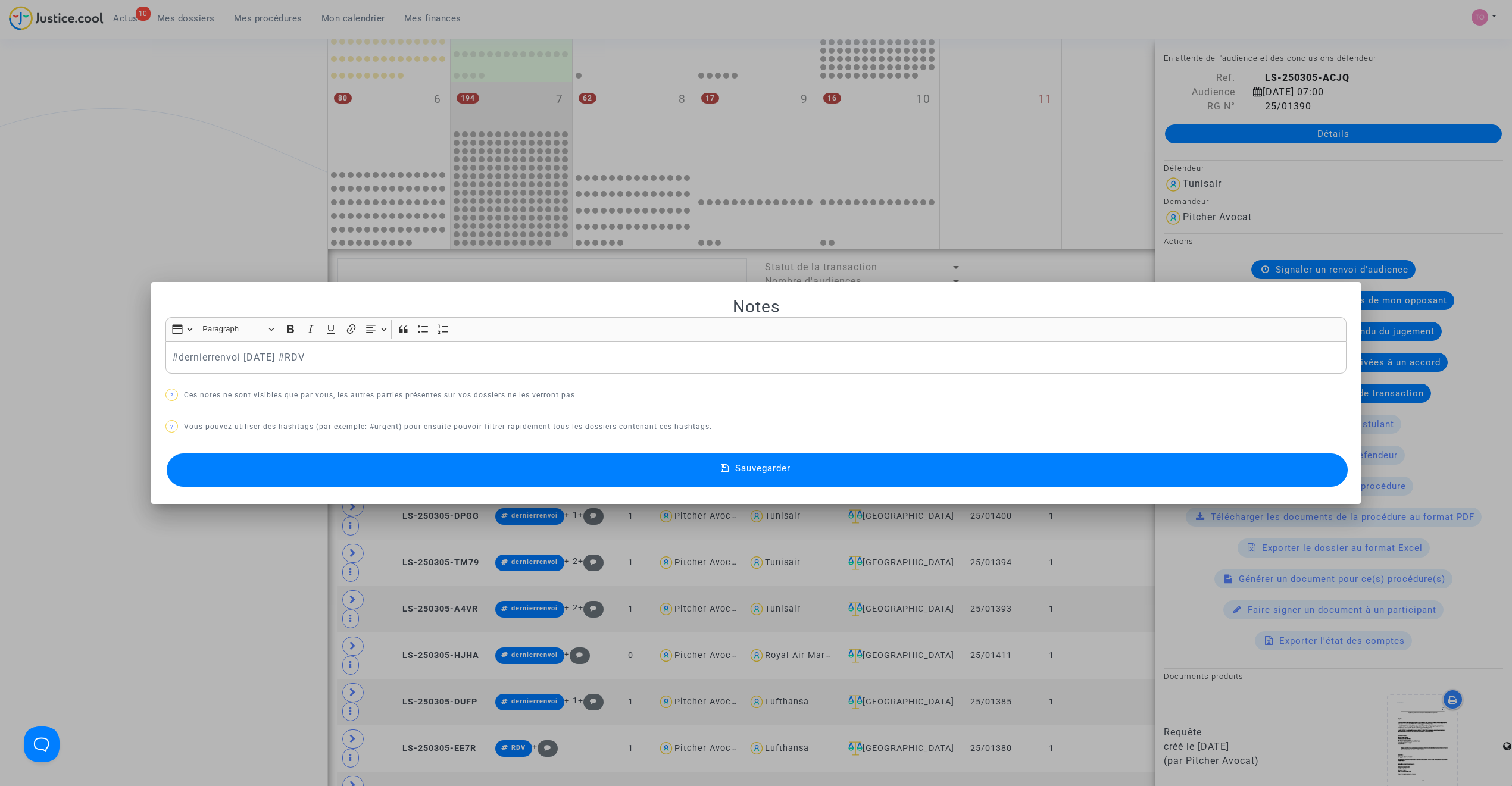
scroll to position [0, 0]
click at [557, 469] on button "Sauvegarder" at bounding box center [757, 469] width 1181 height 33
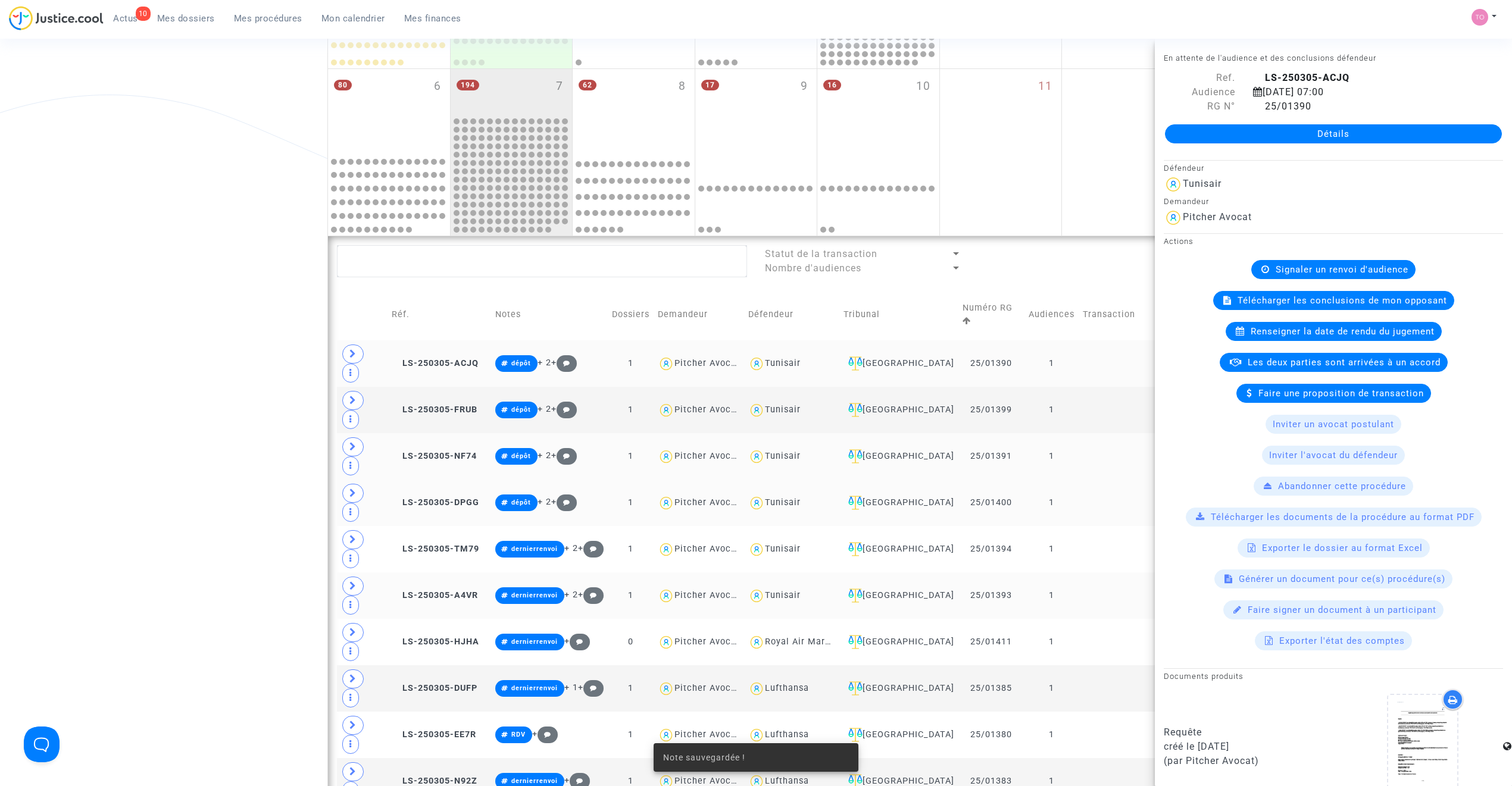
scroll to position [322, 0]
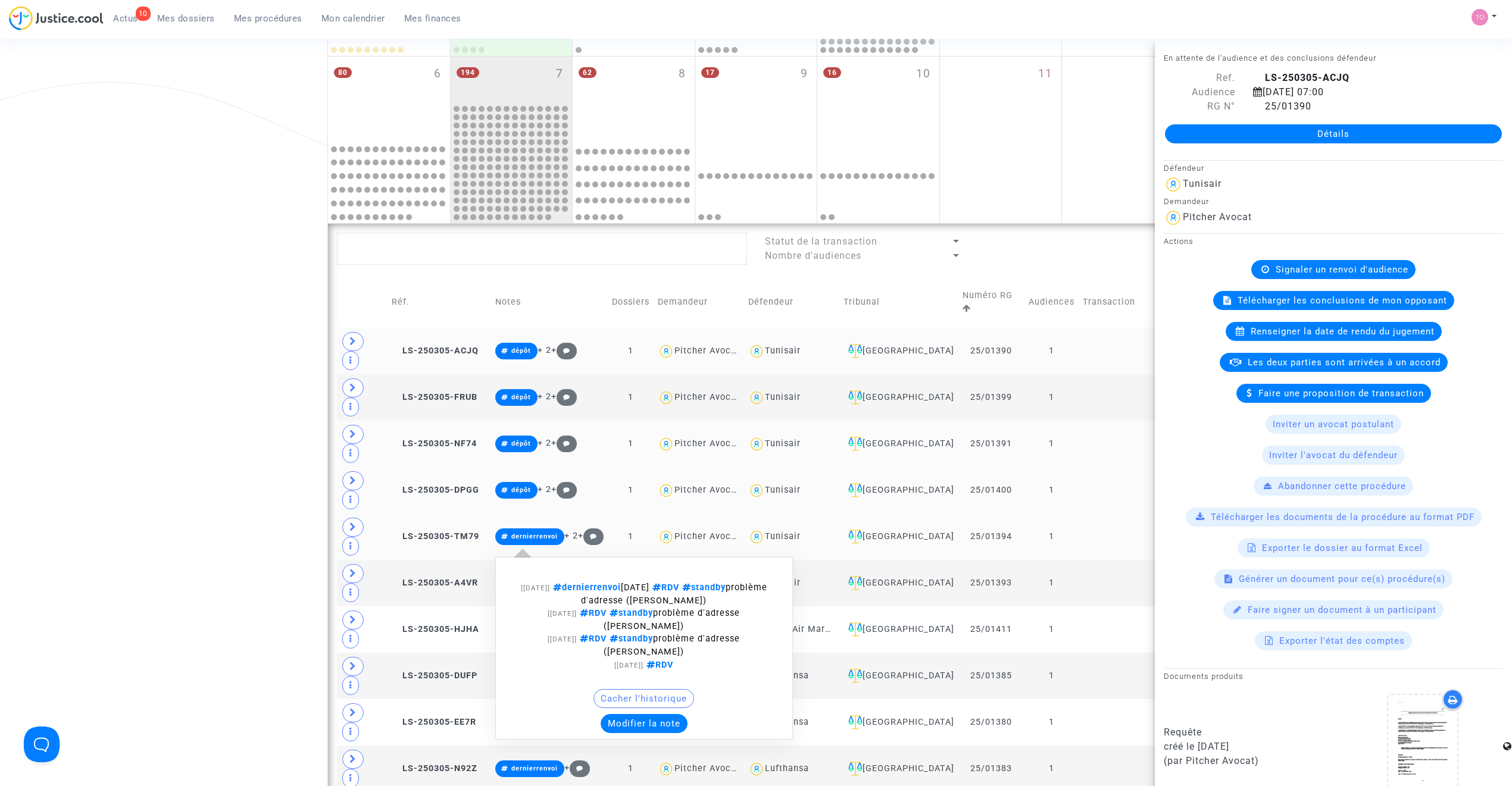
click at [644, 714] on button "Modifier la note" at bounding box center [644, 723] width 87 height 19
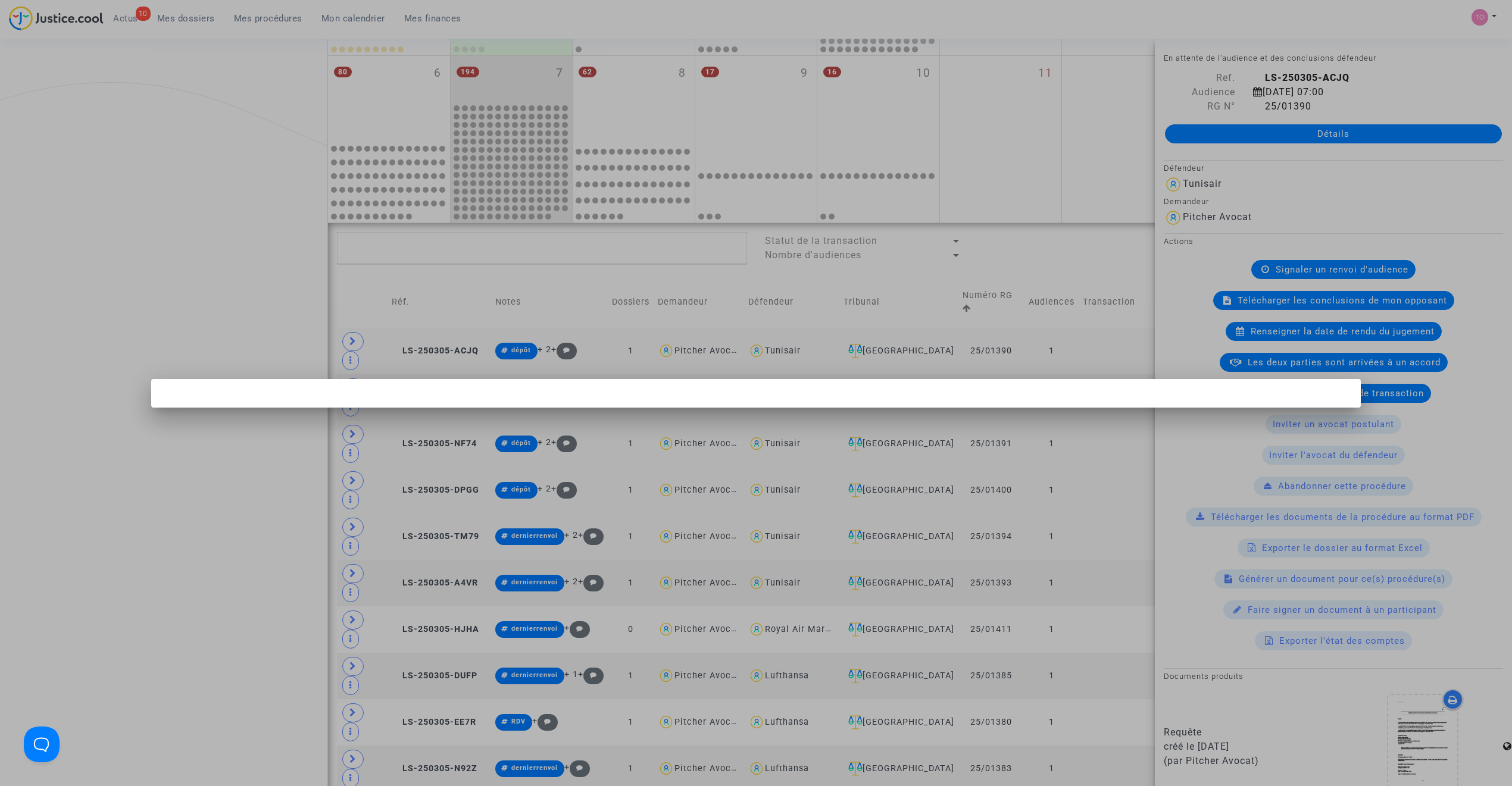
scroll to position [0, 0]
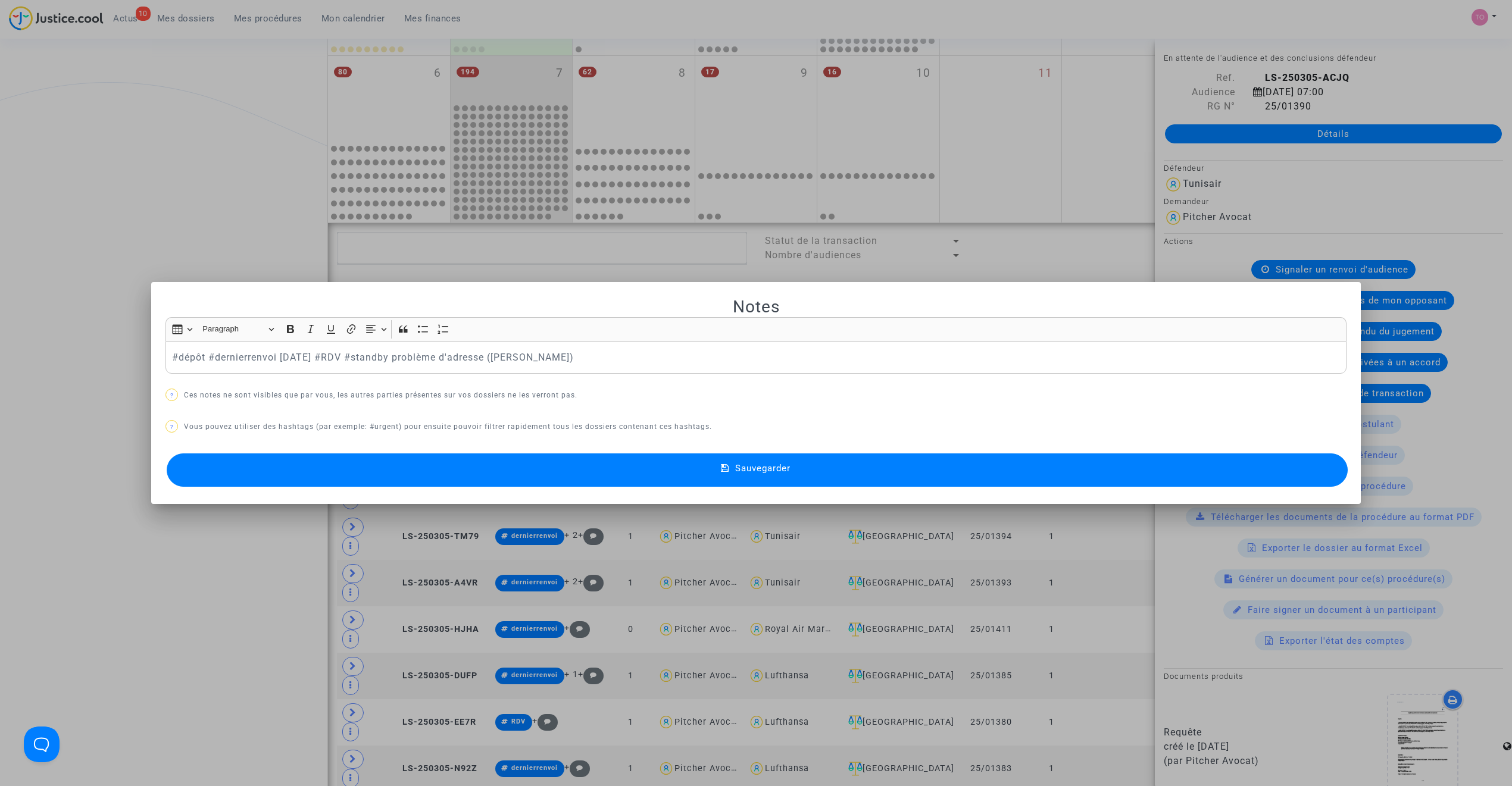
click at [541, 488] on div "Sauvegarder" at bounding box center [756, 470] width 1181 height 39
click at [525, 471] on button "Sauvegarder" at bounding box center [757, 469] width 1181 height 33
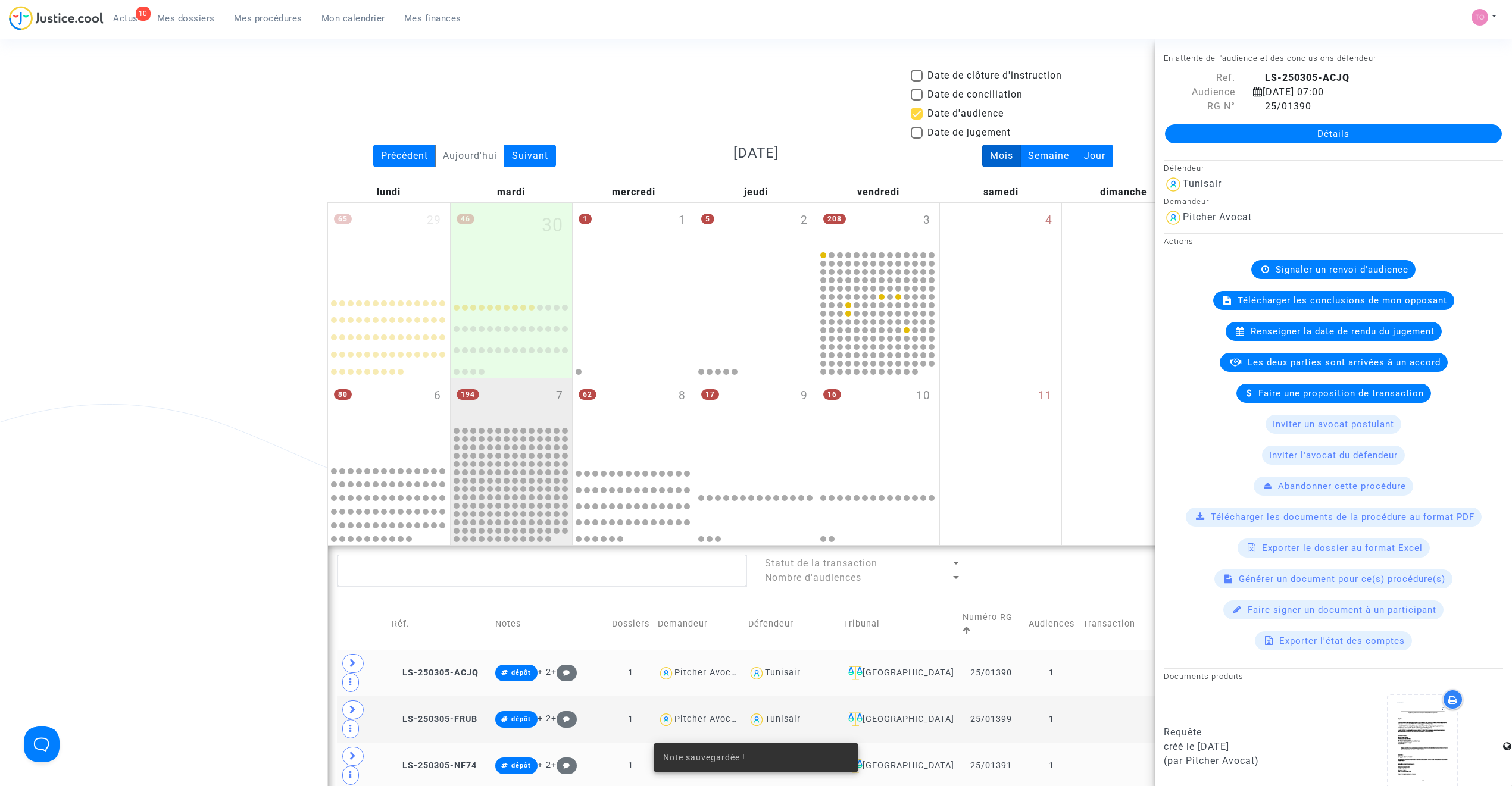
scroll to position [322, 0]
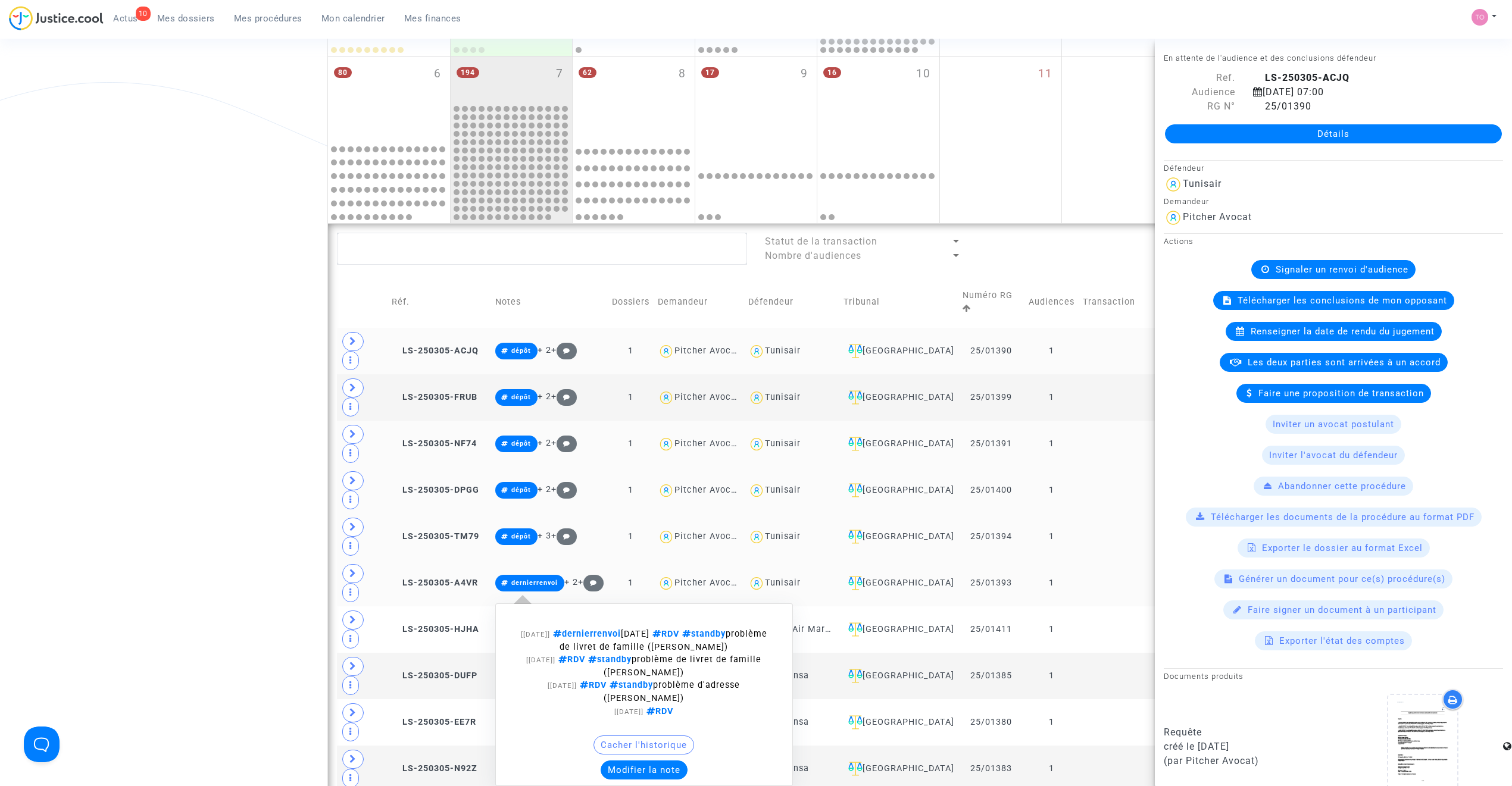
click at [631, 760] on button "Modifier la note" at bounding box center [644, 769] width 87 height 19
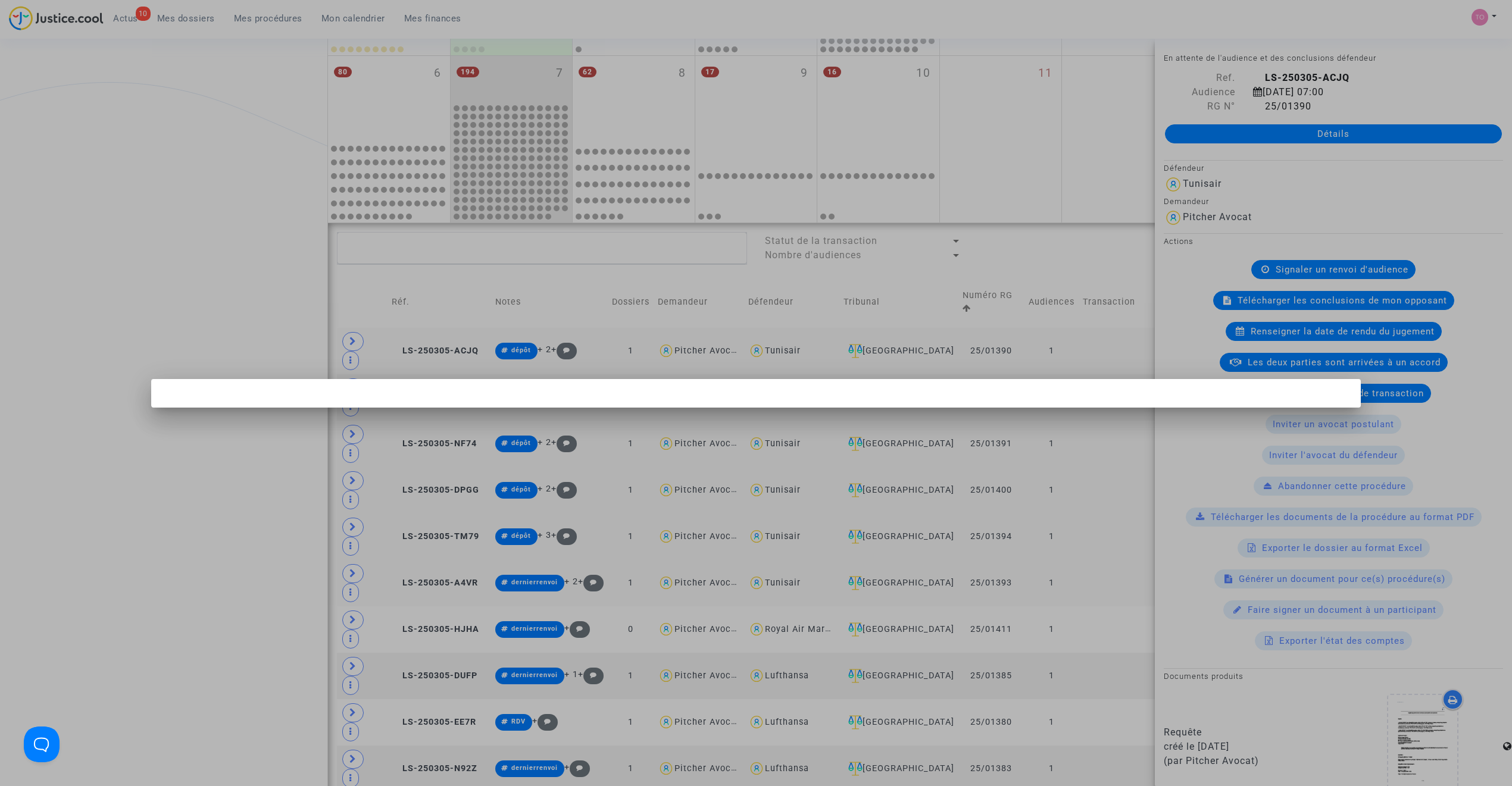
scroll to position [0, 0]
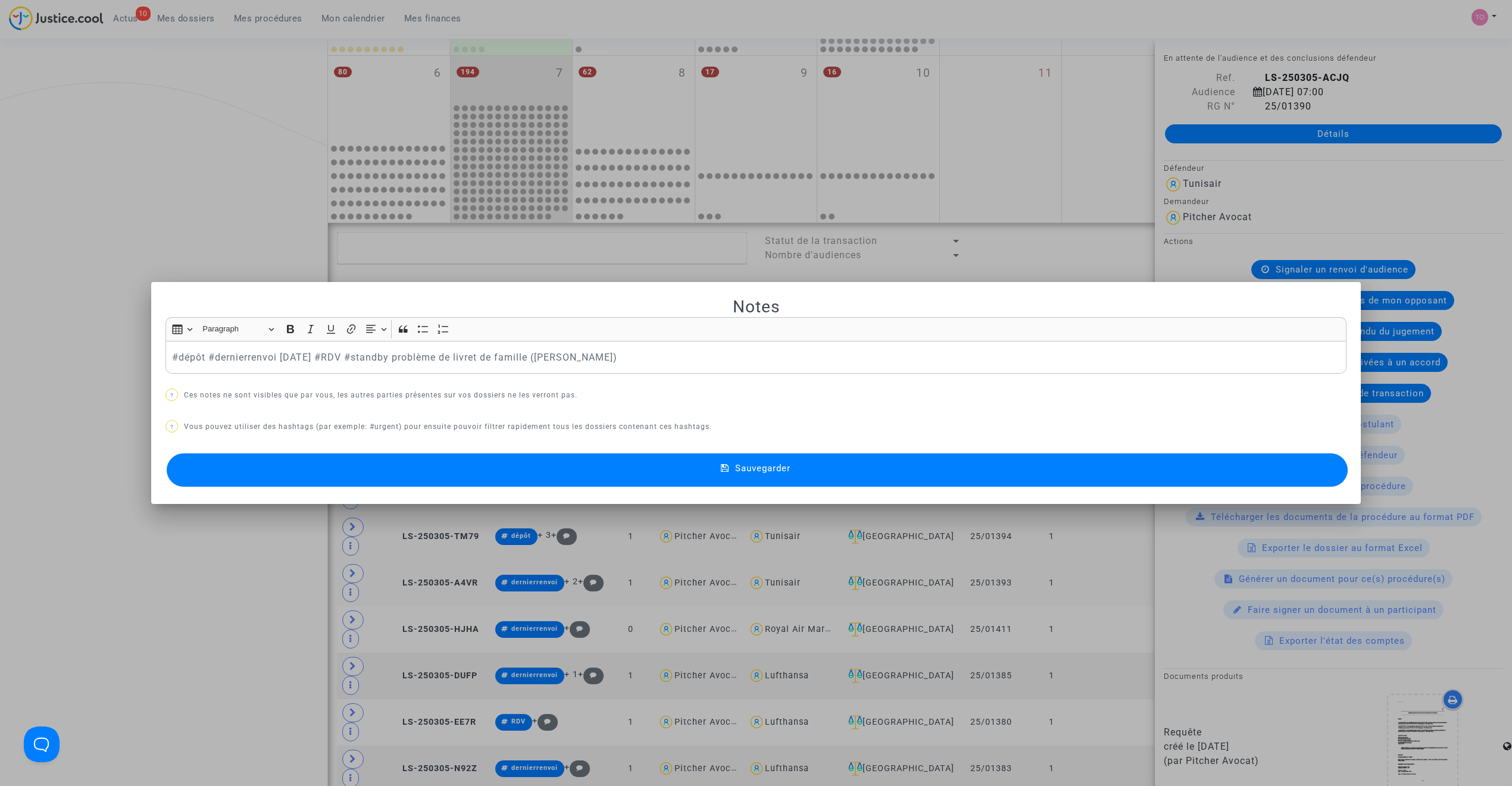
click at [519, 477] on button "Sauvegarder" at bounding box center [757, 469] width 1181 height 33
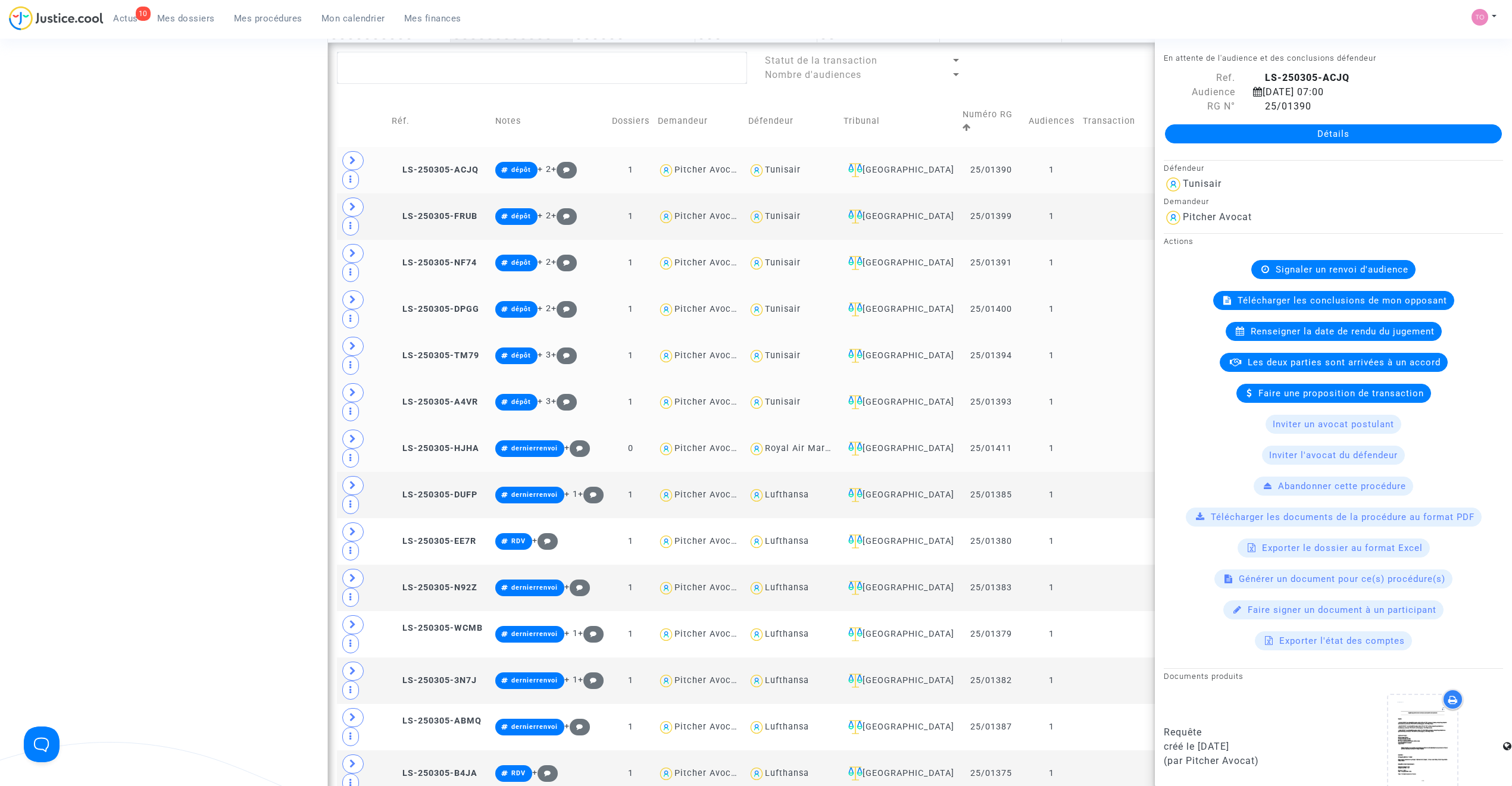
scroll to position [507, 0]
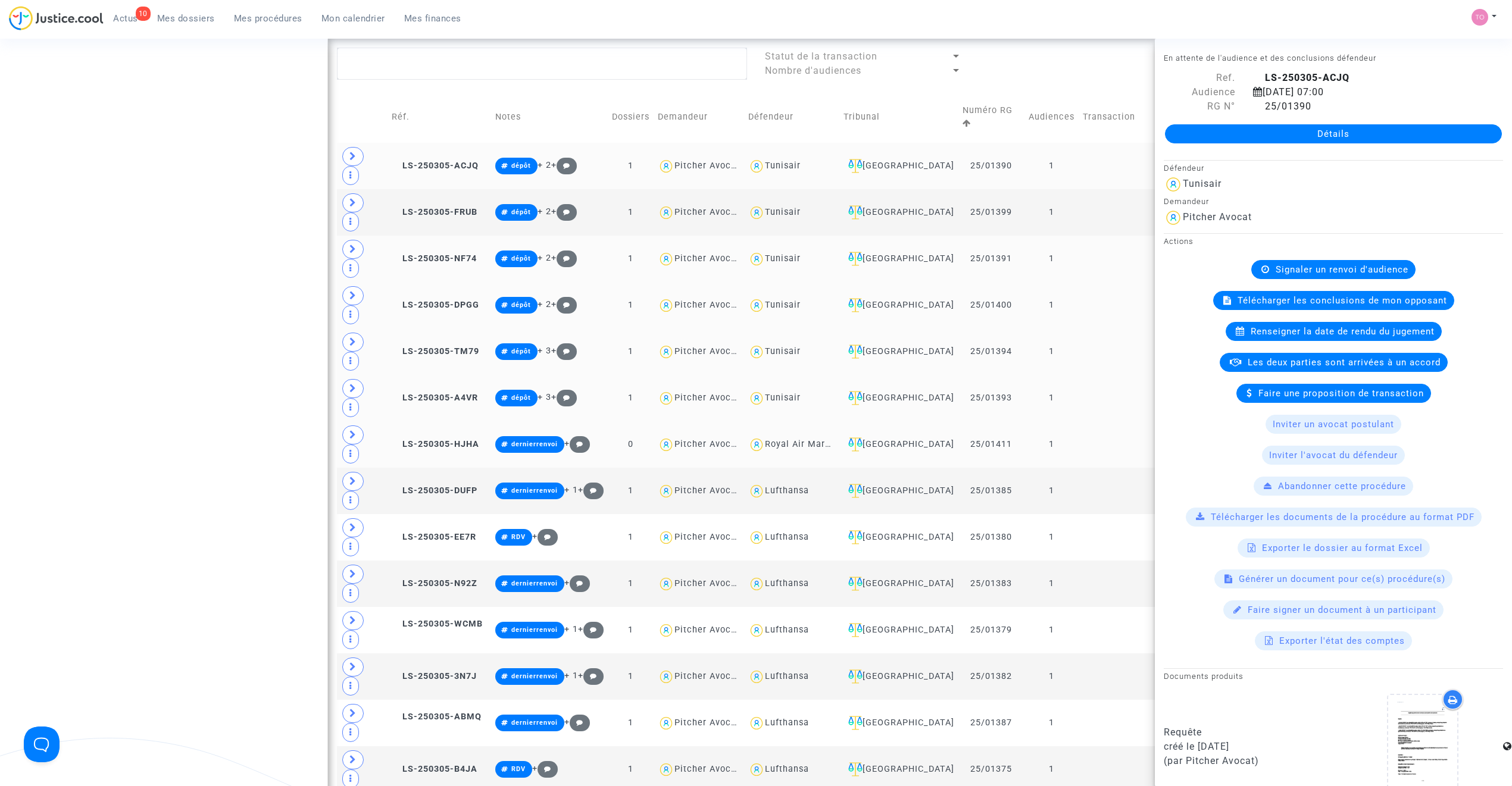
click at [794, 439] on div "Royal Air Maroc" at bounding box center [800, 444] width 71 height 10
type textarea "@"Royal Air Maroc""
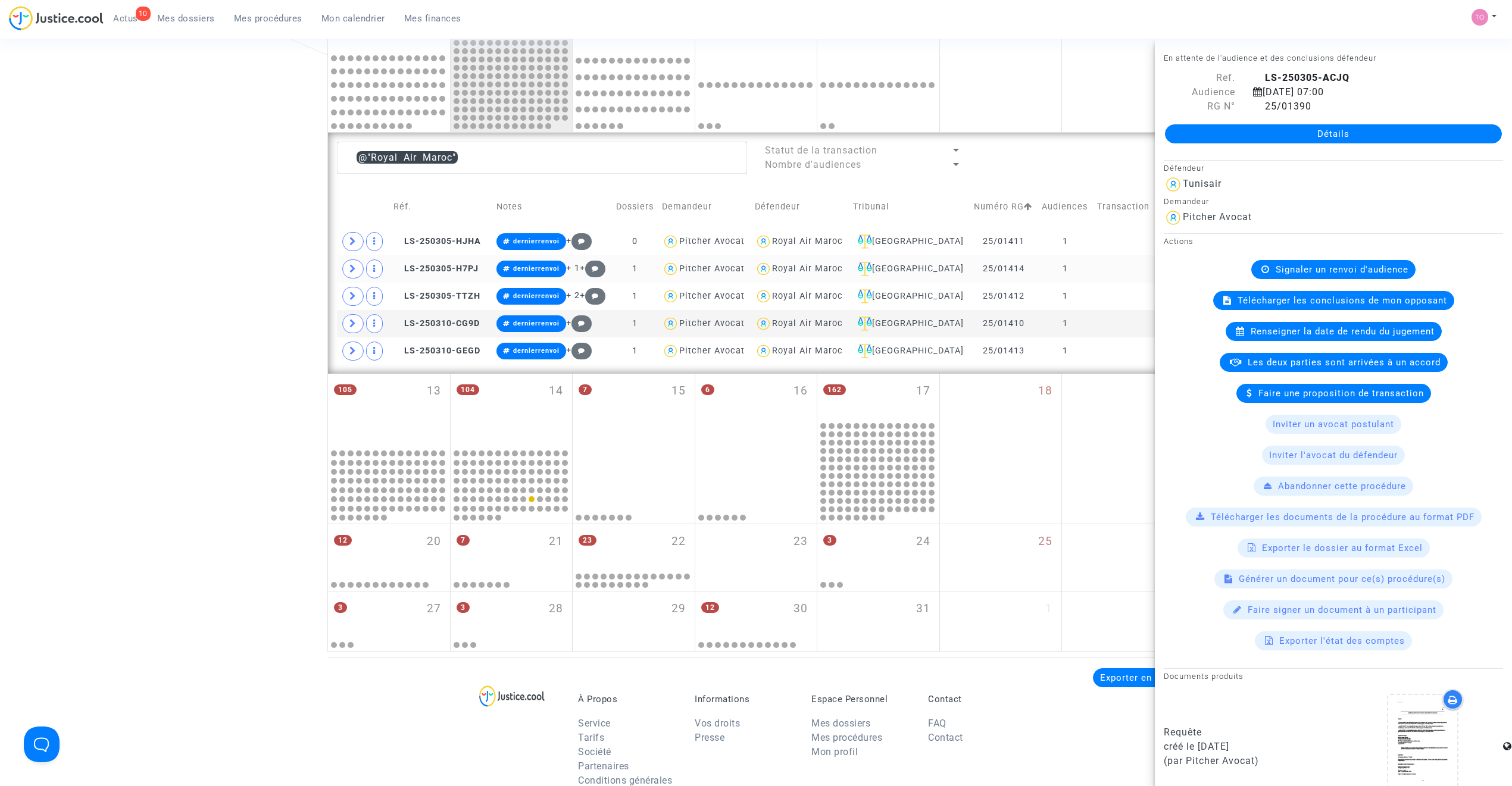
scroll to position [375, 0]
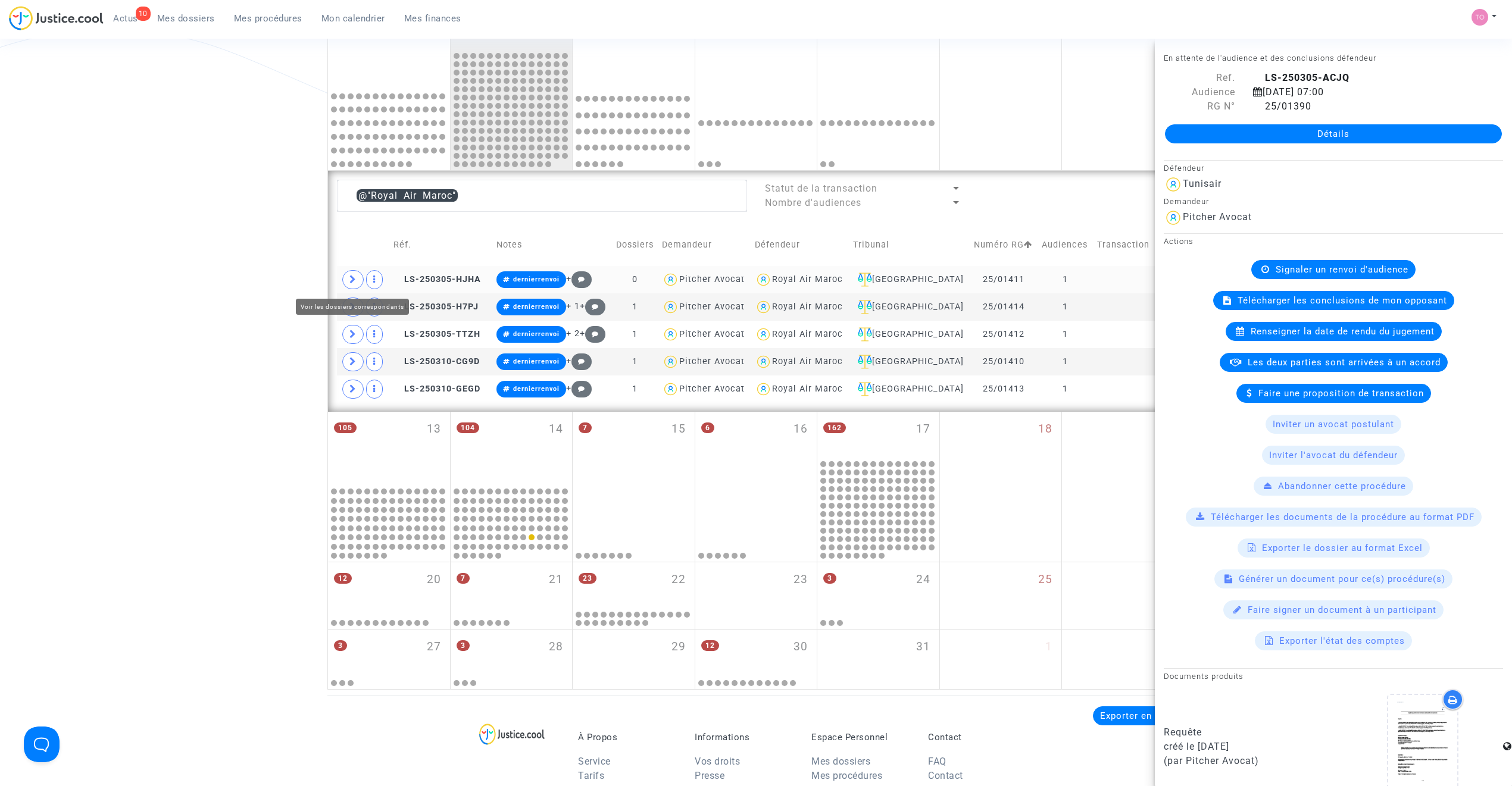
click at [359, 277] on span at bounding box center [353, 279] width 21 height 19
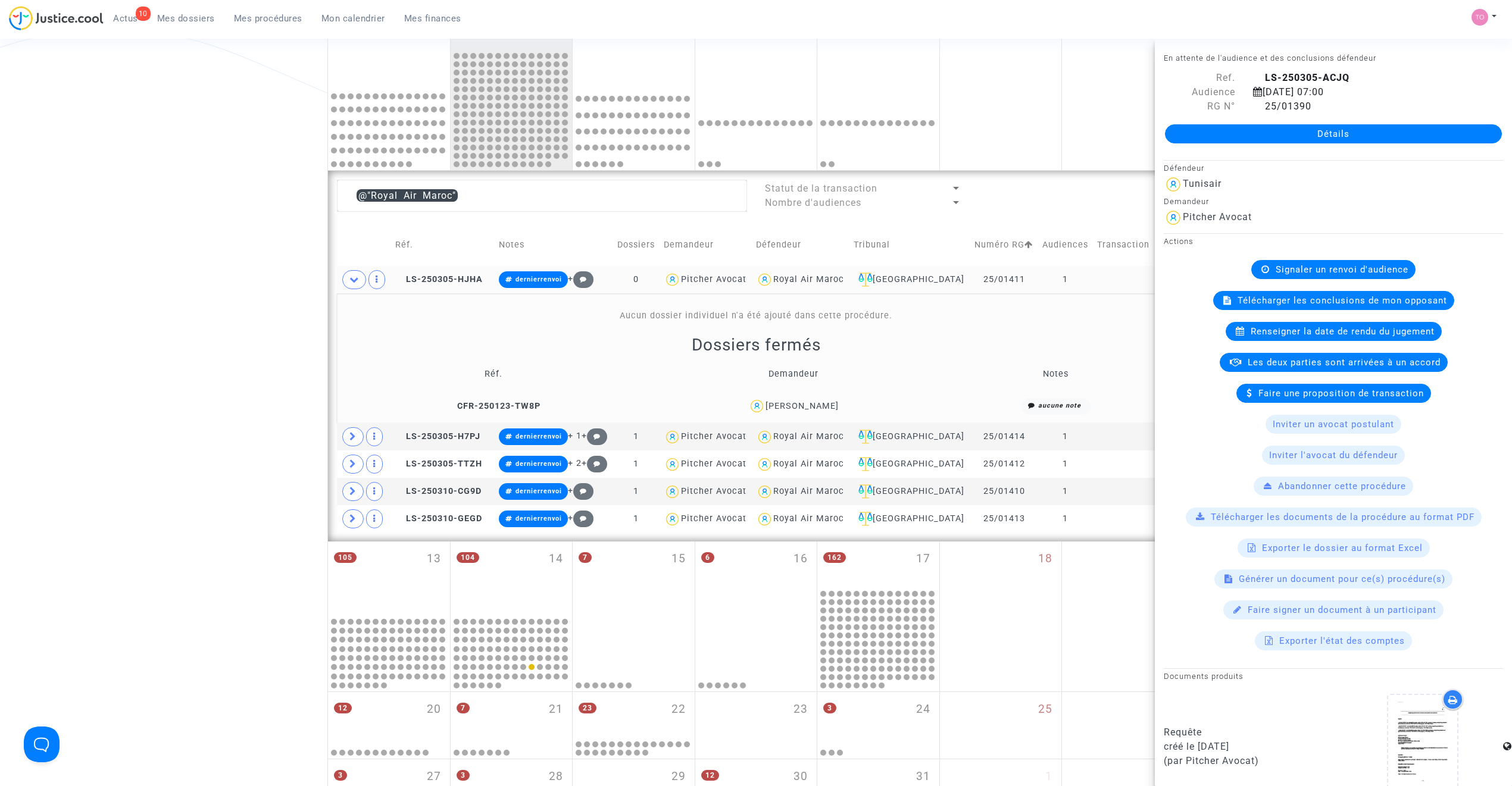
click at [806, 403] on div "Salma Fanharra" at bounding box center [802, 405] width 73 height 10
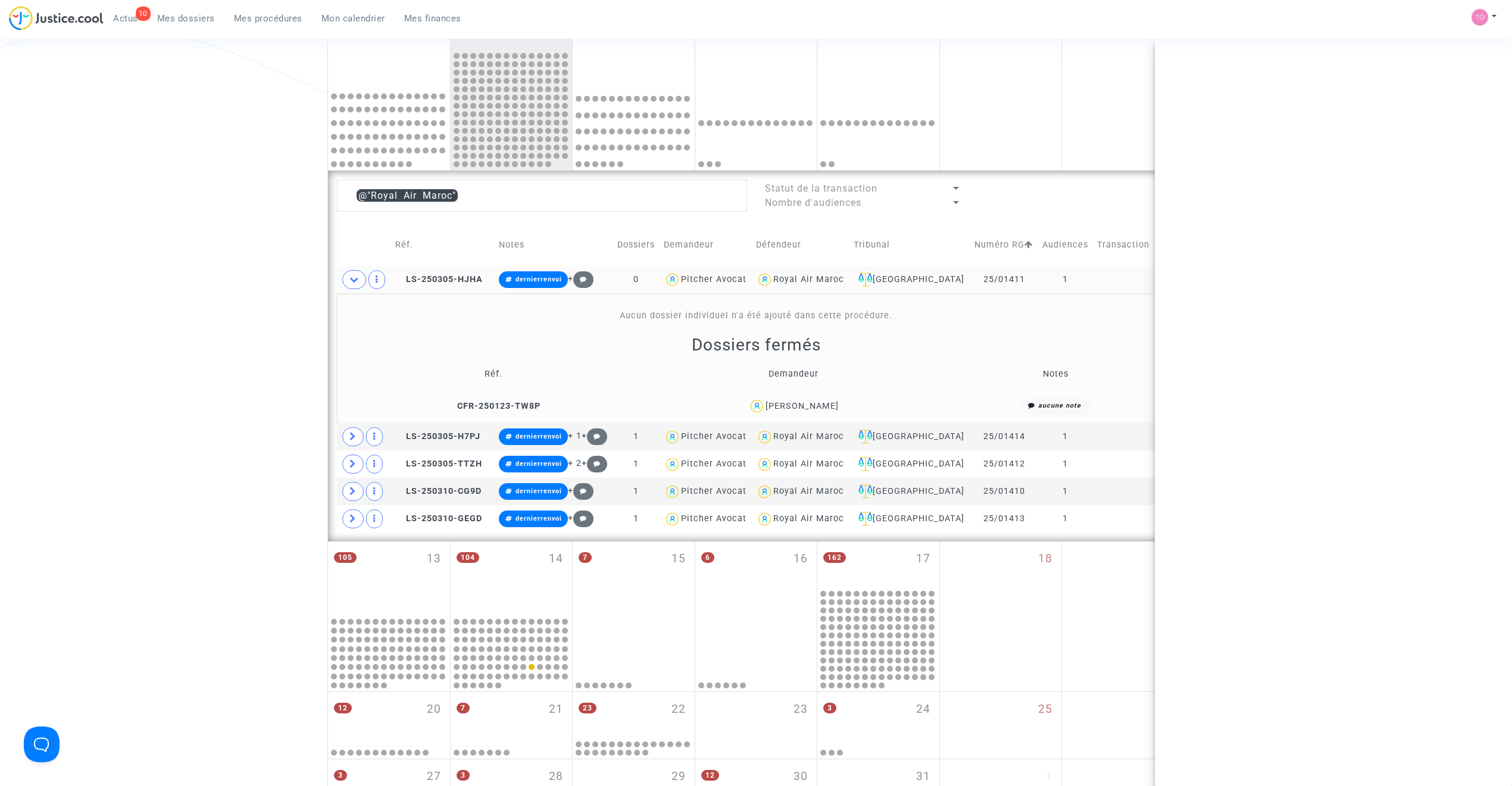
copy div "Fanharra"
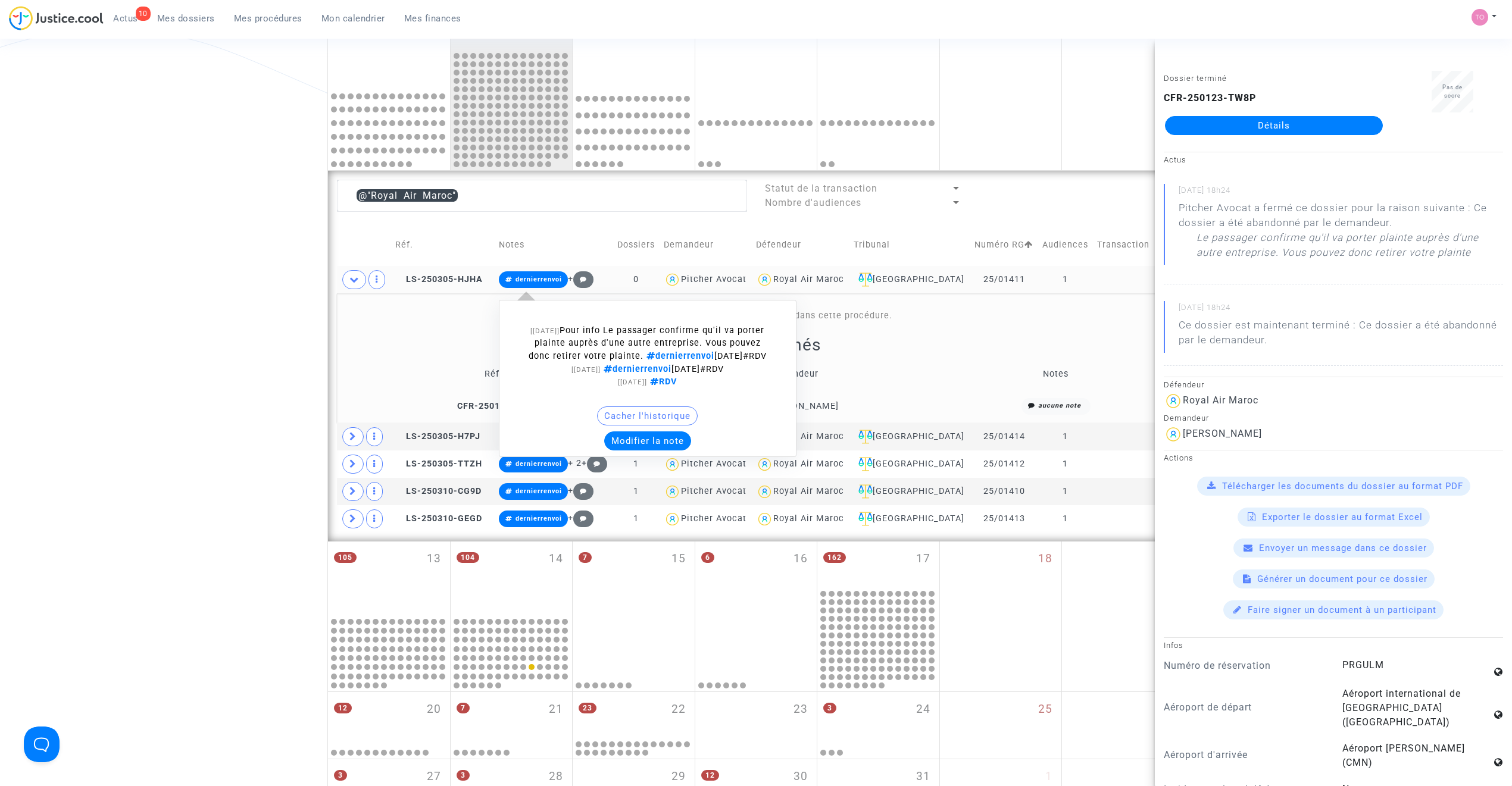
click at [644, 451] on button "Modifier la note" at bounding box center [647, 440] width 87 height 19
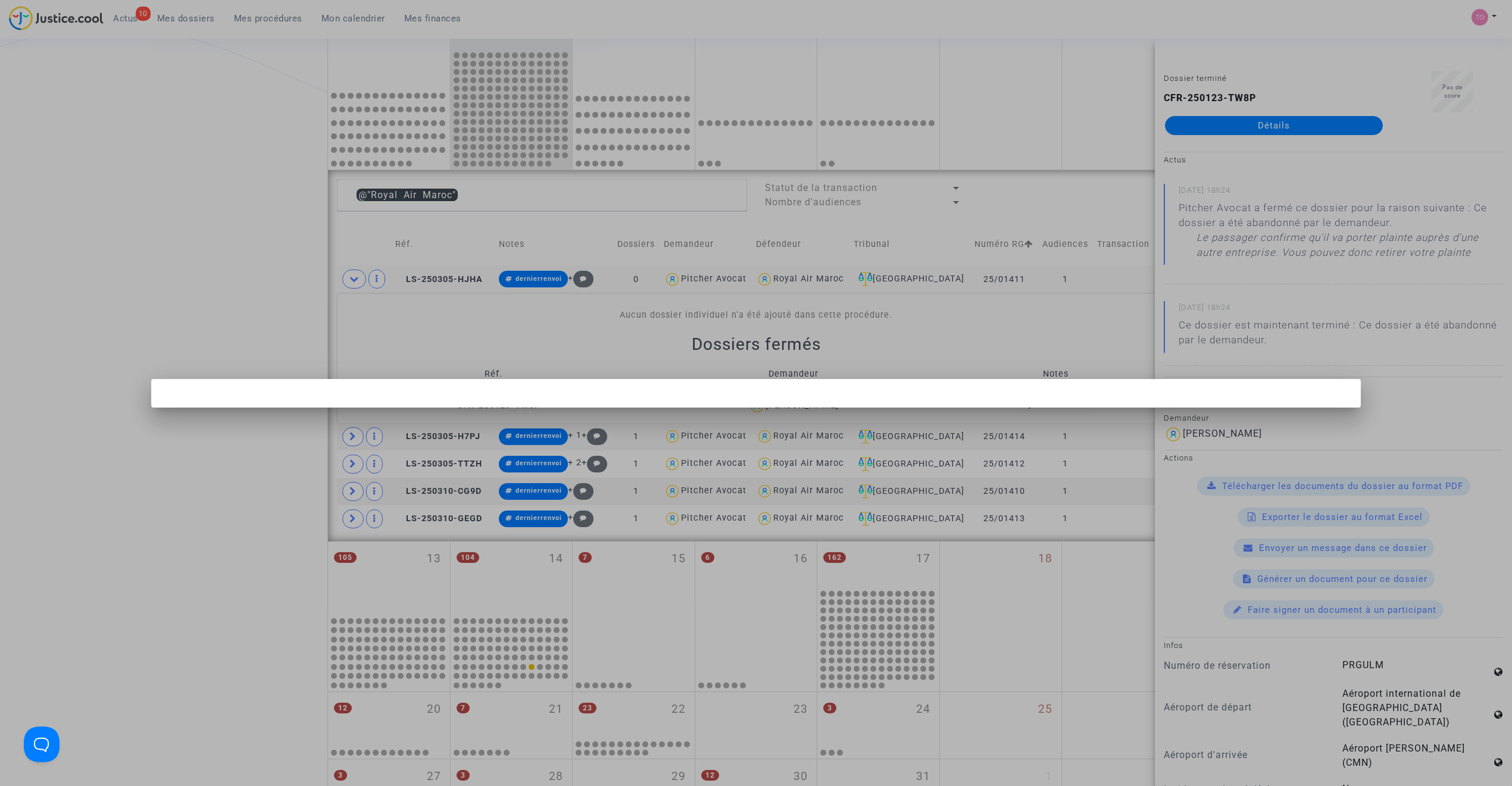
scroll to position [0, 0]
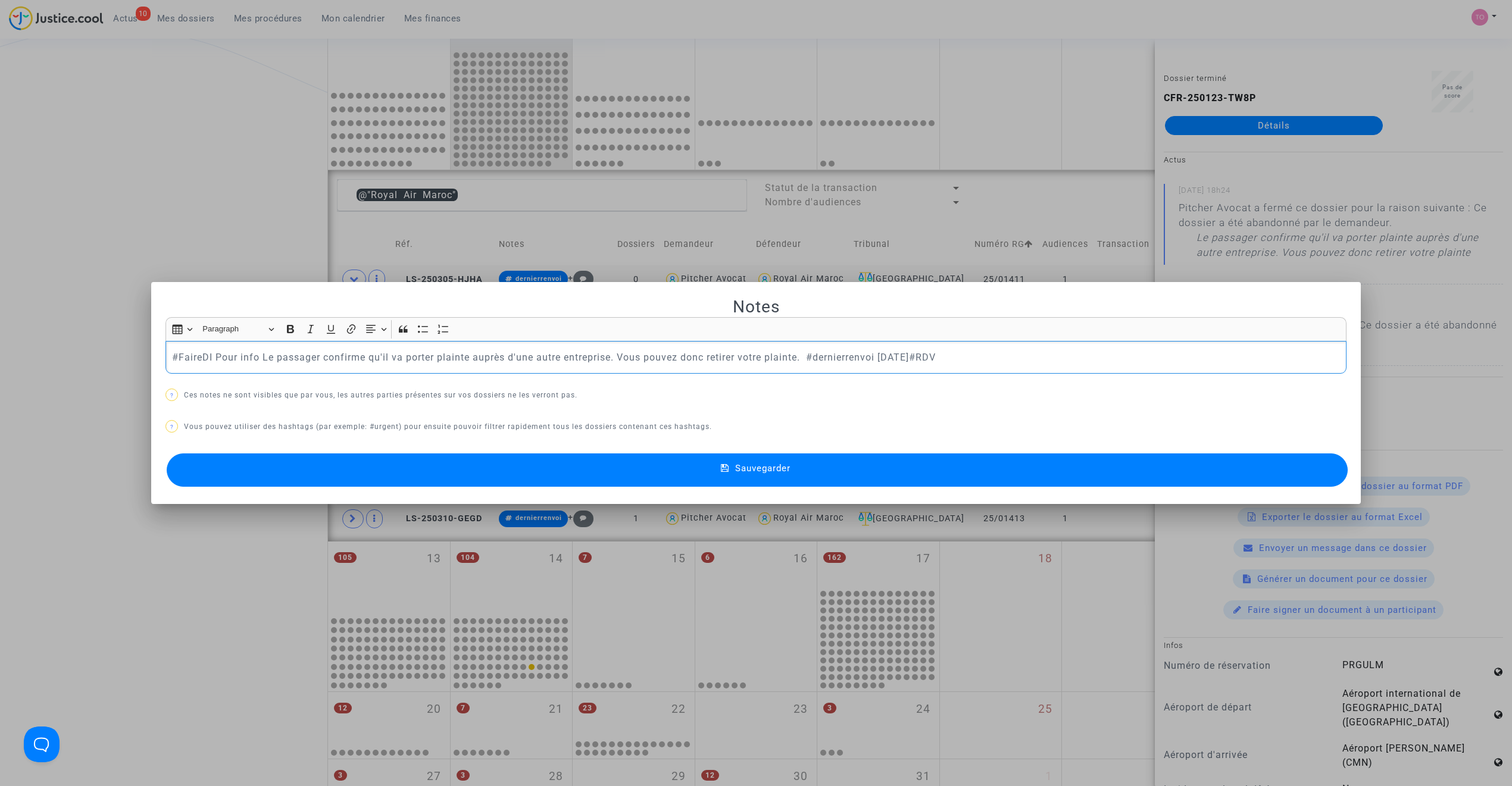
click at [572, 467] on button "Sauvegarder" at bounding box center [757, 469] width 1181 height 33
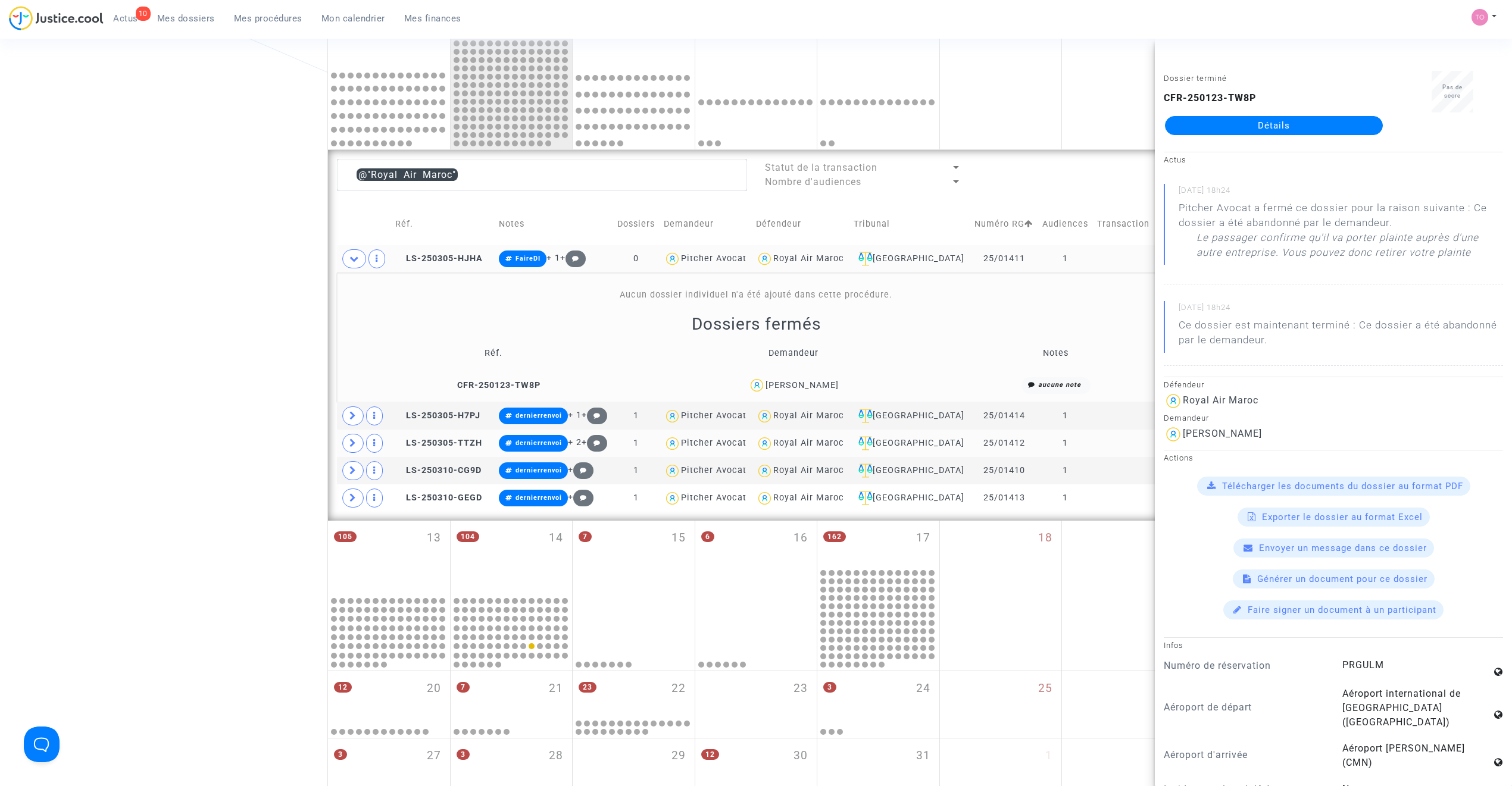
scroll to position [481, 0]
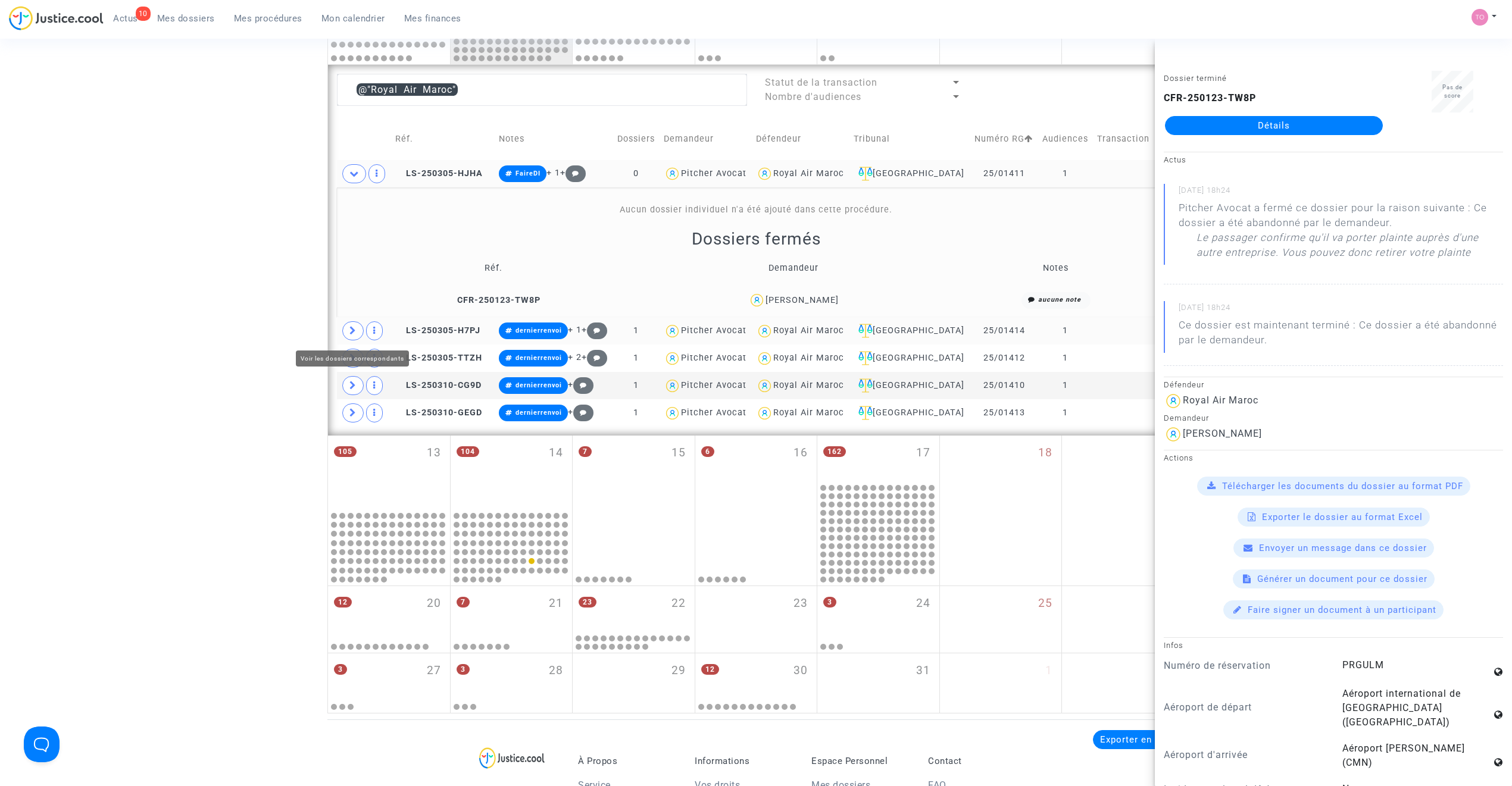
click at [347, 333] on span at bounding box center [353, 330] width 21 height 19
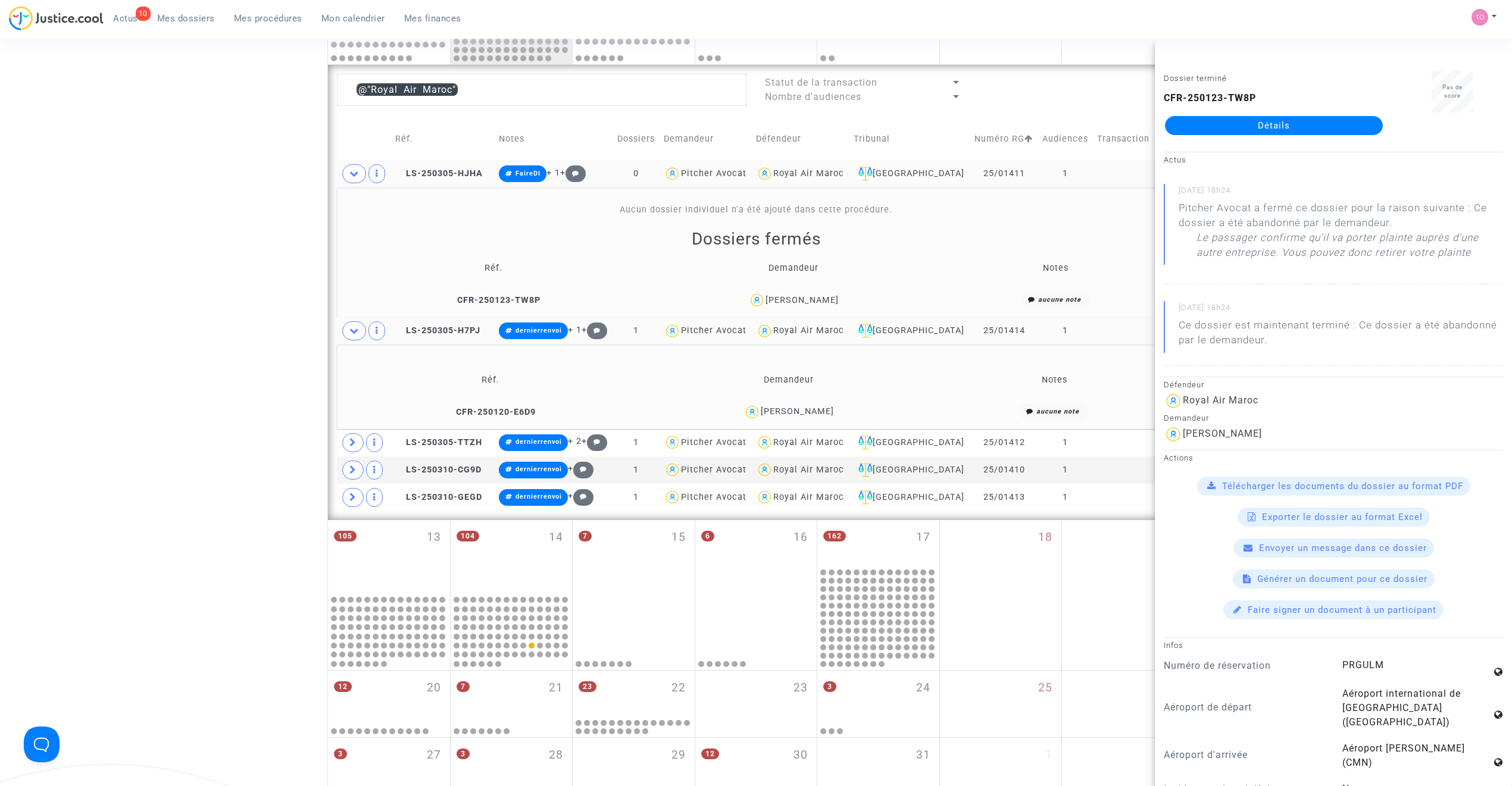
click at [354, 182] on span at bounding box center [354, 173] width 24 height 19
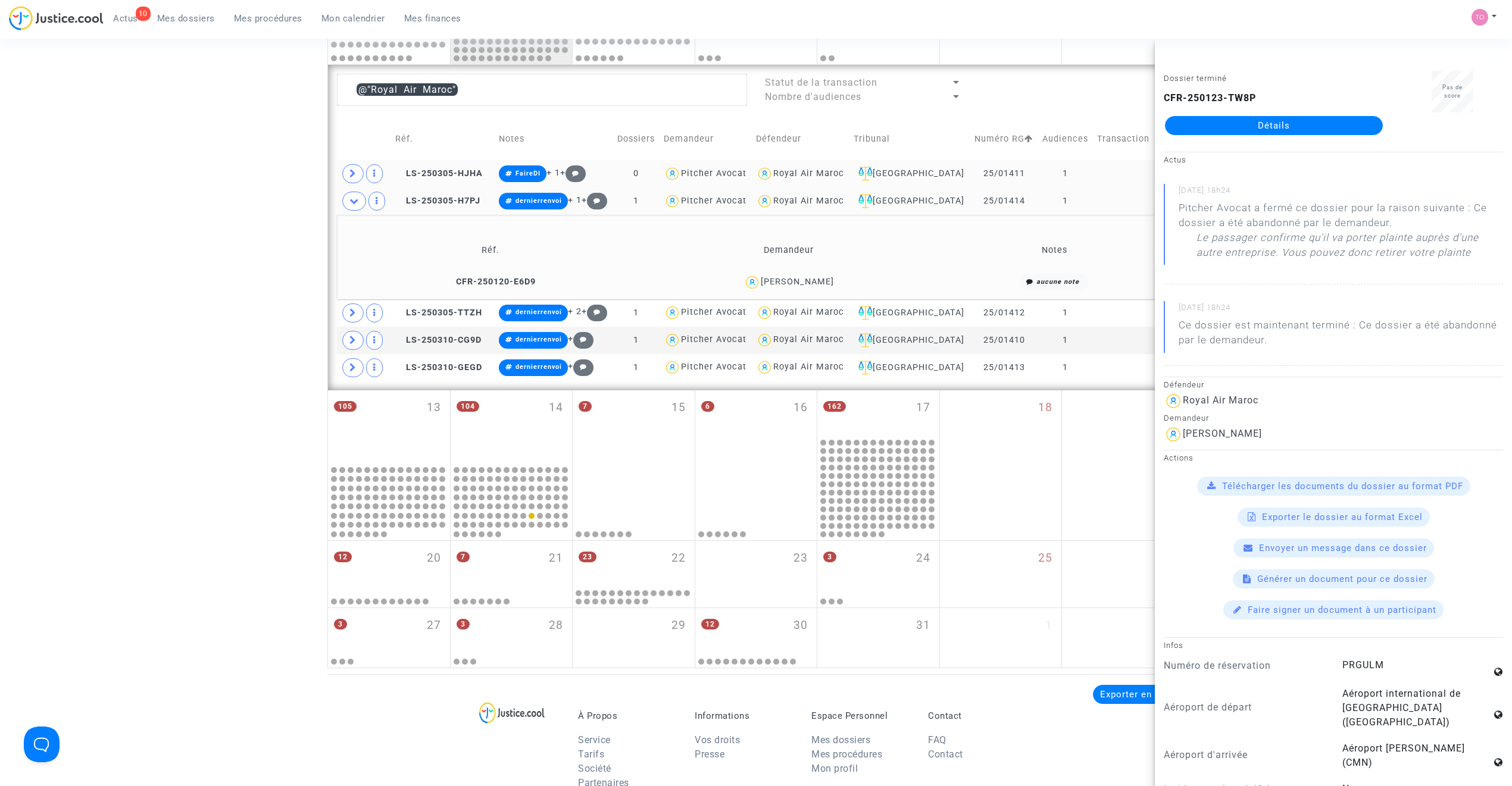
click at [818, 281] on div "Mohamed Filali Sijilmassi" at bounding box center [797, 281] width 73 height 10
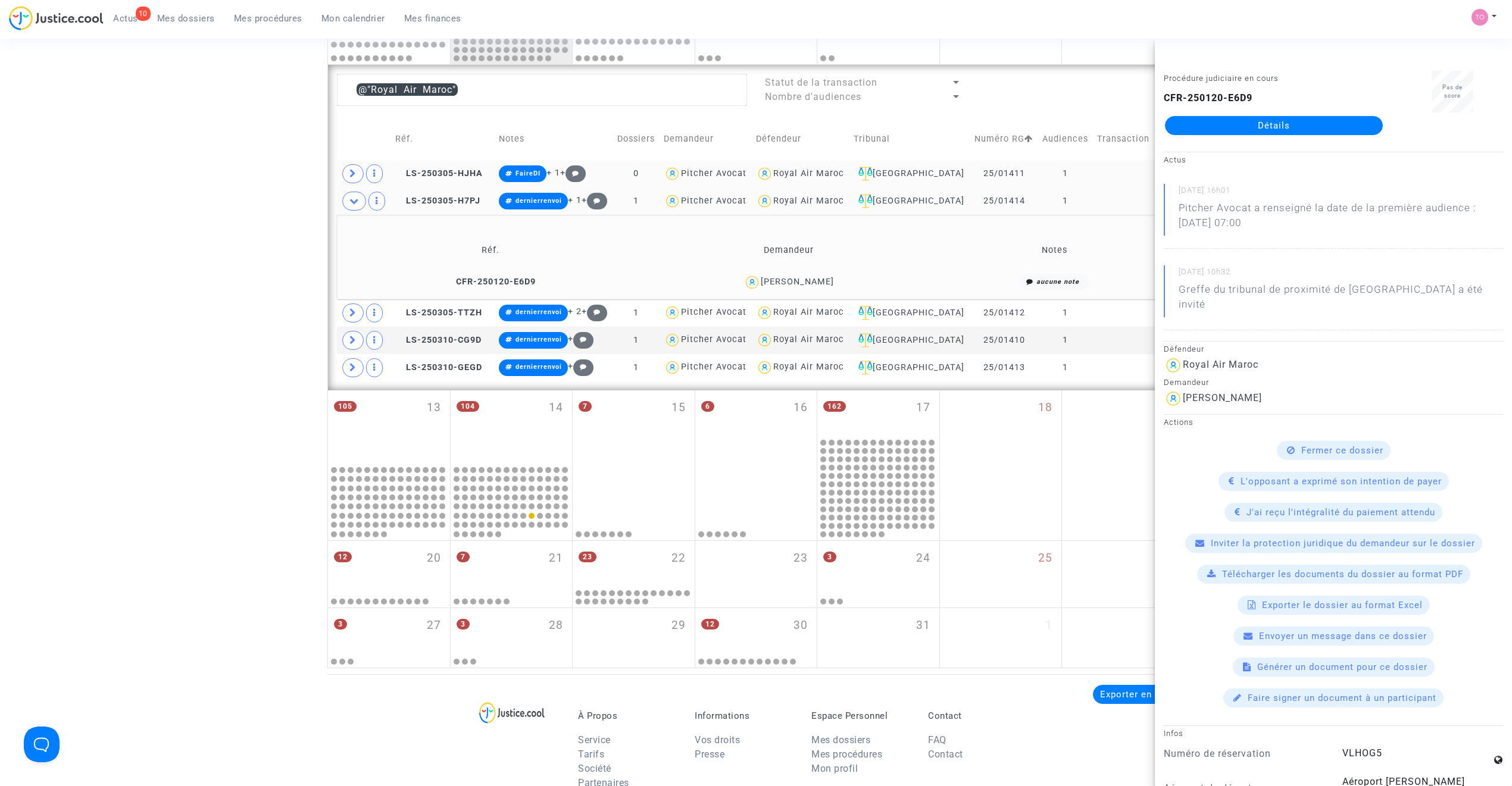
copy div "Sijilmassi"
click at [354, 312] on icon at bounding box center [353, 313] width 7 height 9
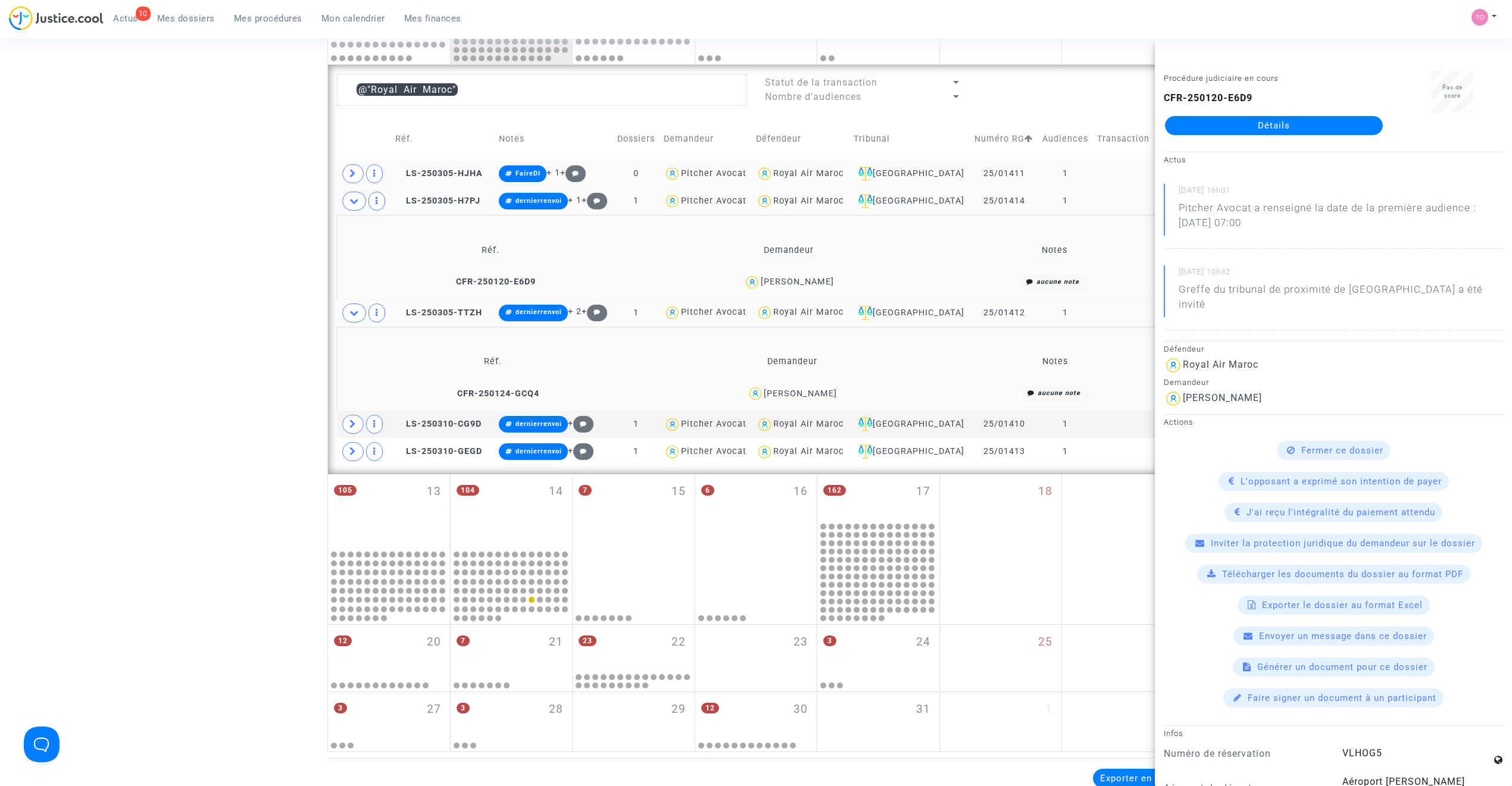
click at [822, 393] on div "Marhnia Belrhali" at bounding box center [800, 393] width 73 height 10
copy div "Belrhali"
click at [358, 421] on span at bounding box center [353, 424] width 21 height 19
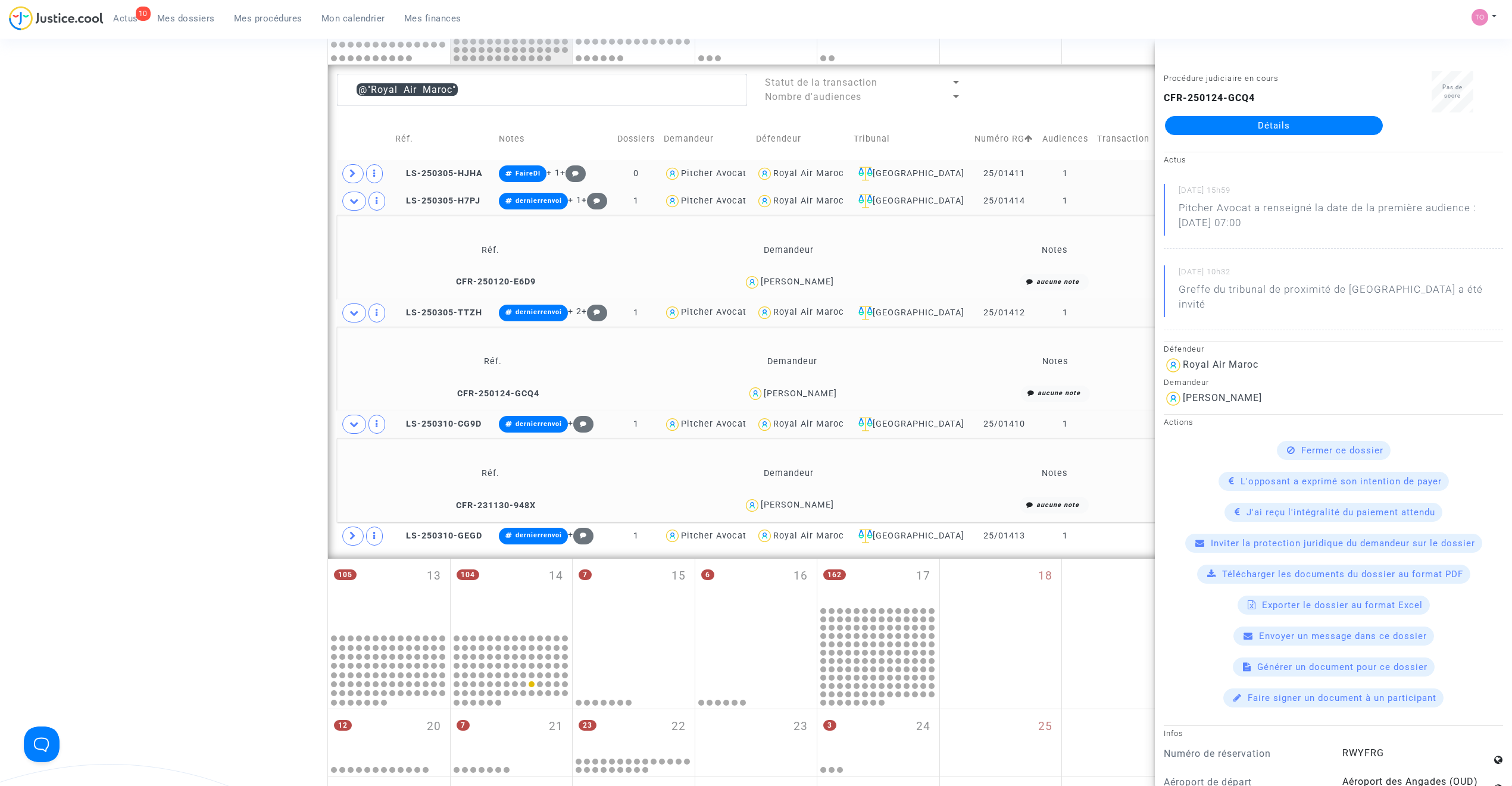
click at [822, 505] on div "Nadia LAOUAOUCHE" at bounding box center [797, 504] width 73 height 10
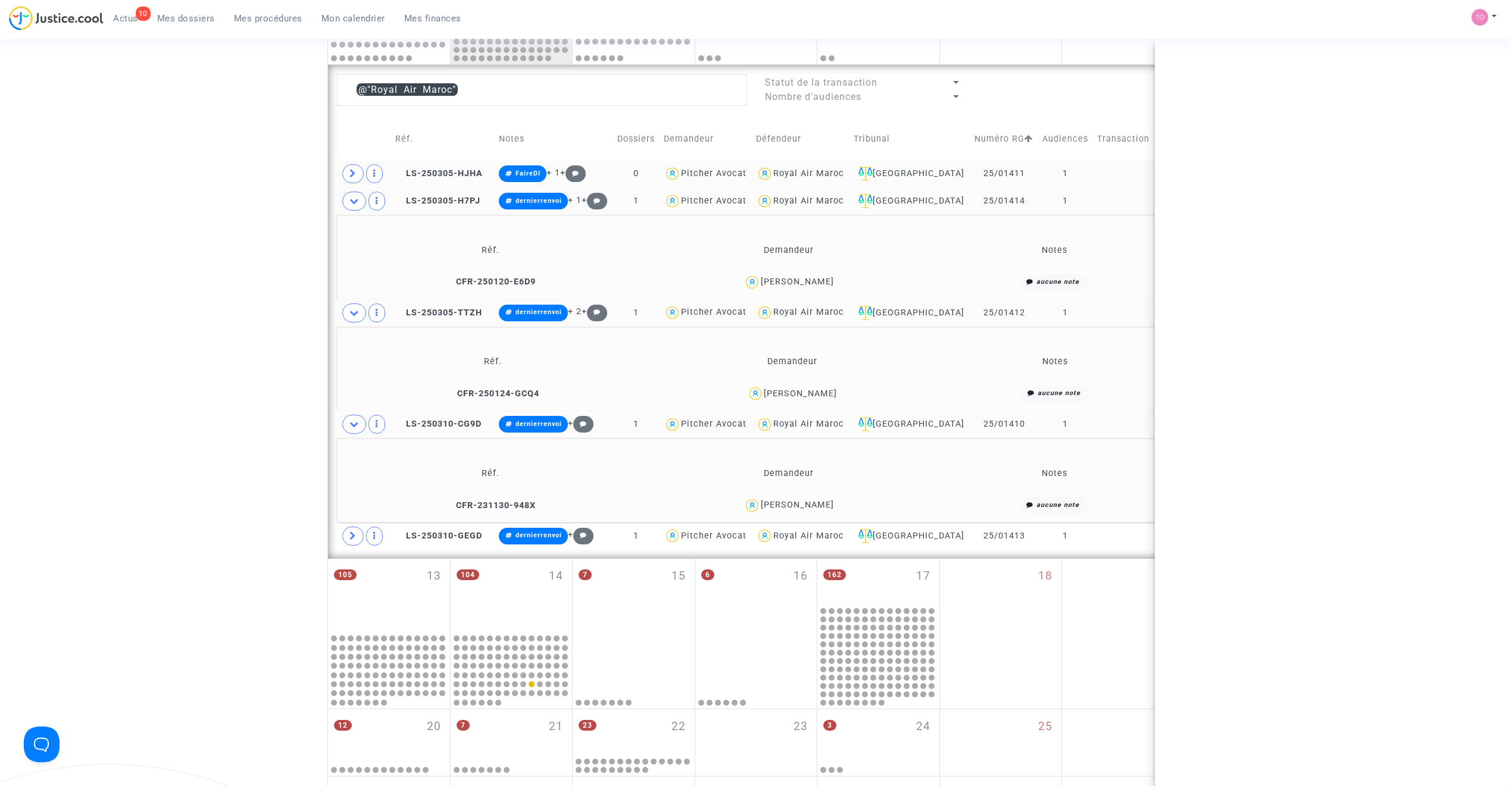
click at [822, 505] on div "Nadia LAOUAOUCHE" at bounding box center [797, 504] width 73 height 10
copy div "LAOUAOUCHE"
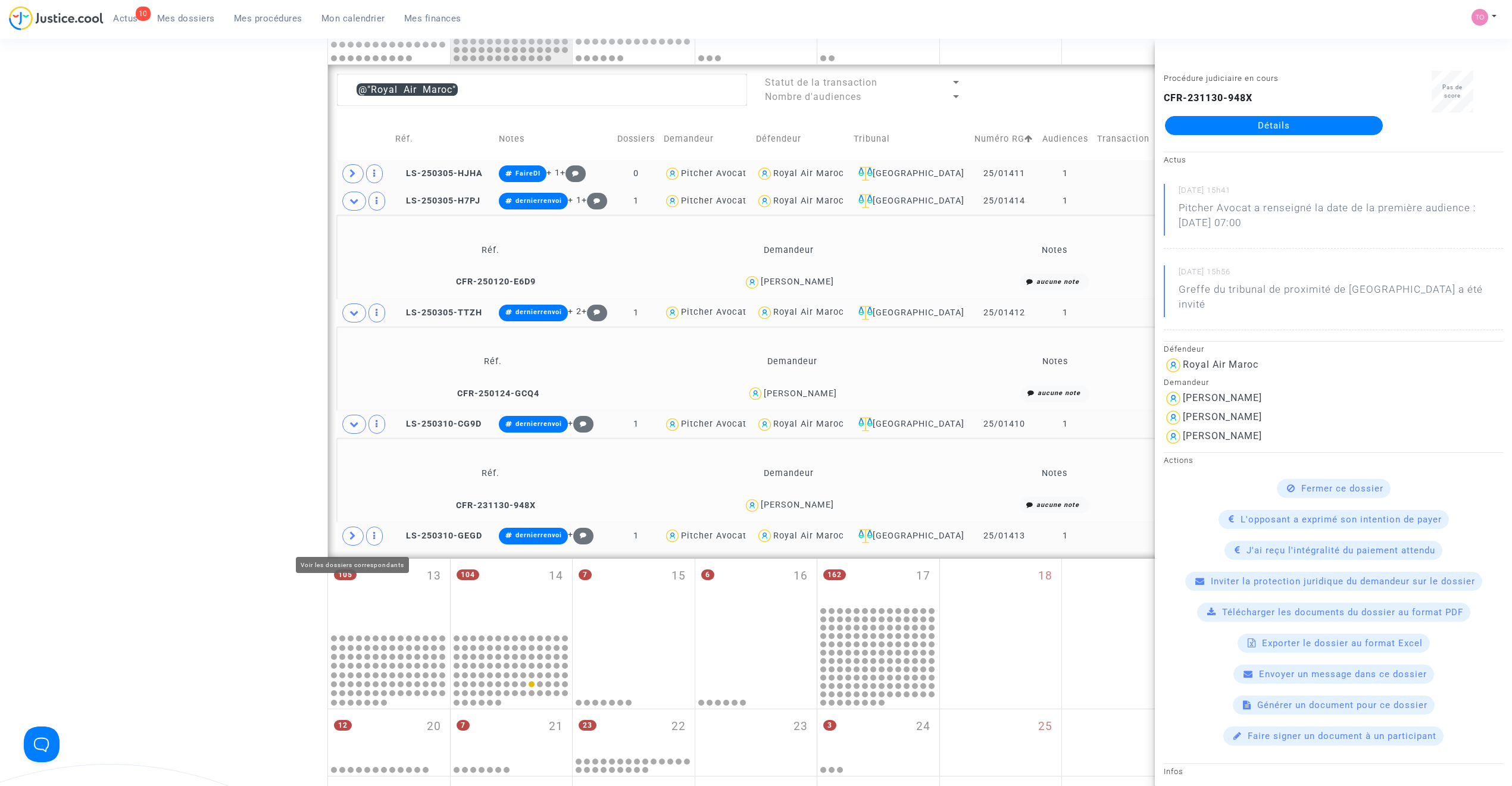
click at [350, 535] on icon at bounding box center [353, 536] width 7 height 9
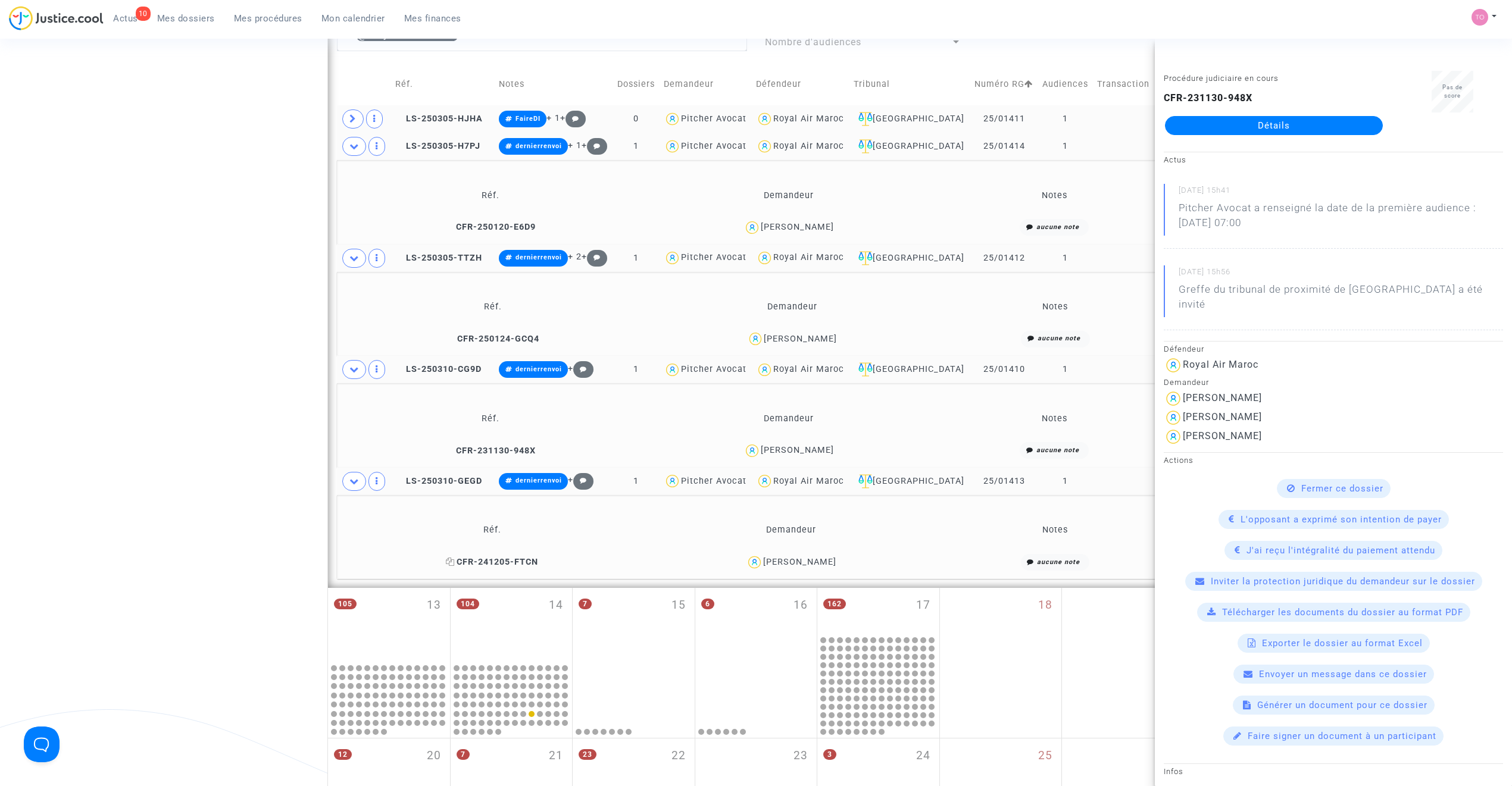
scroll to position [587, 0]
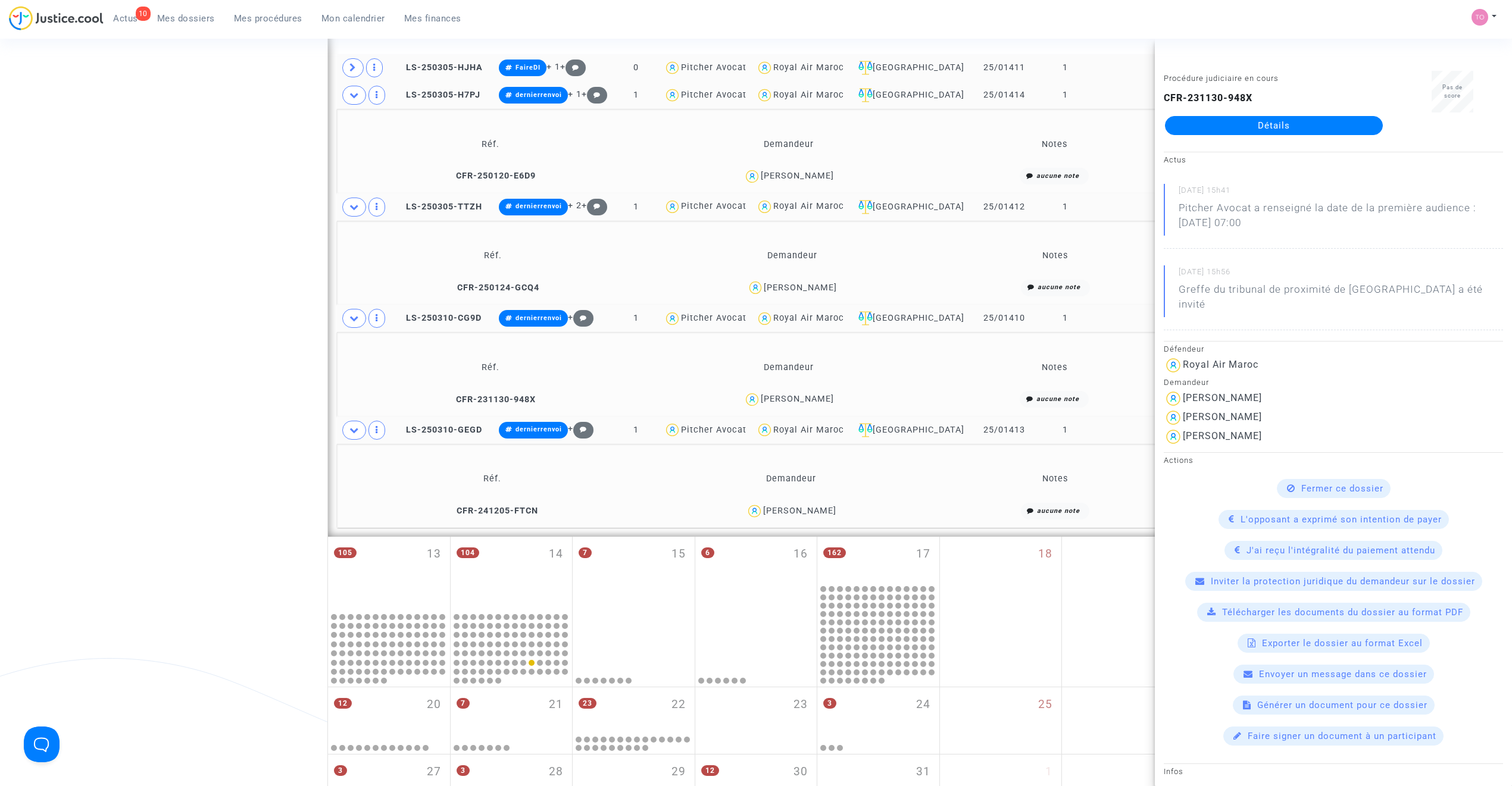
click at [804, 512] on div "Anaas FAOUZI" at bounding box center [800, 510] width 73 height 10
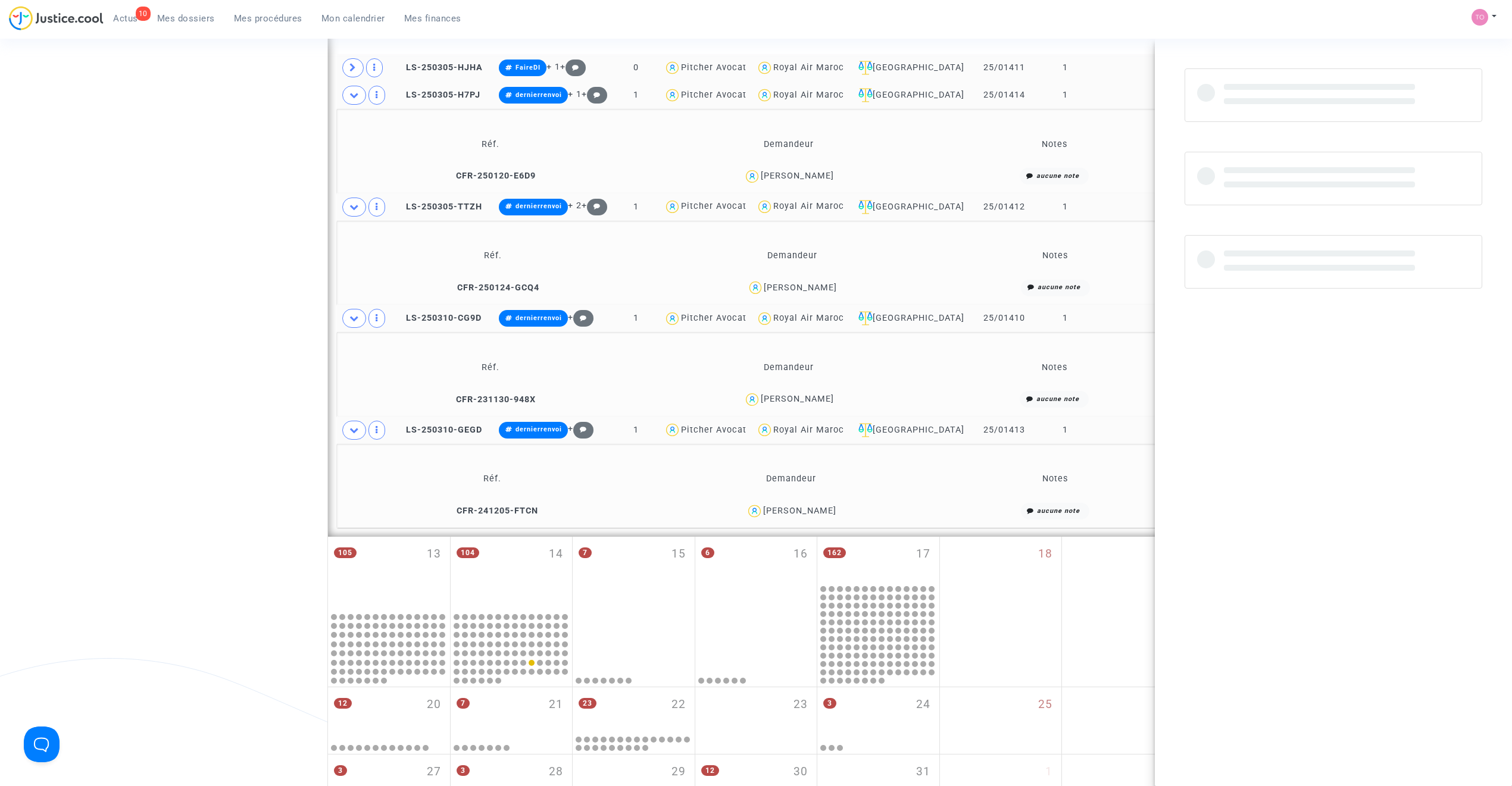
click at [804, 512] on div "Anaas FAOUZI" at bounding box center [800, 510] width 73 height 10
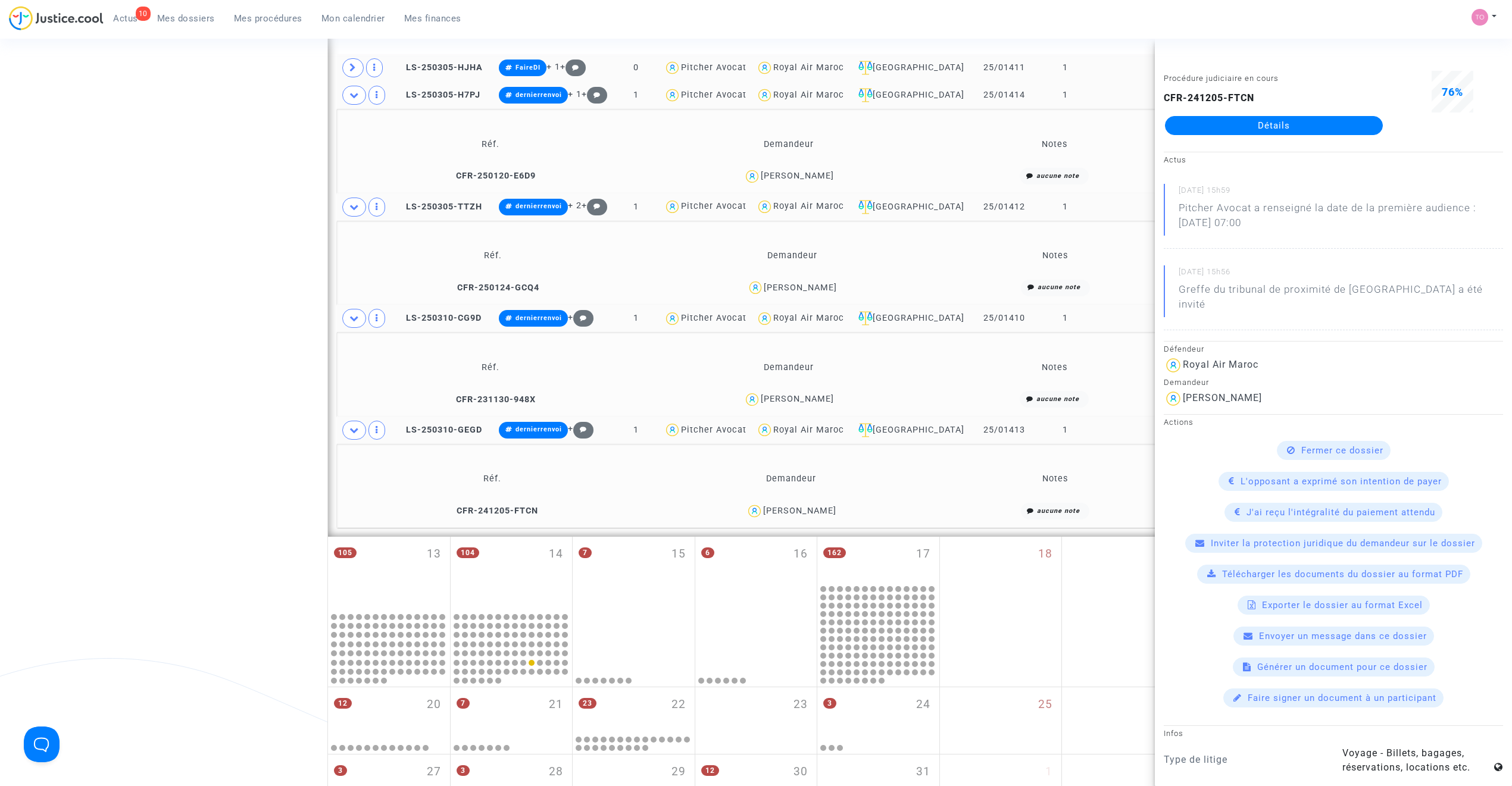
copy div "FAOUZI"
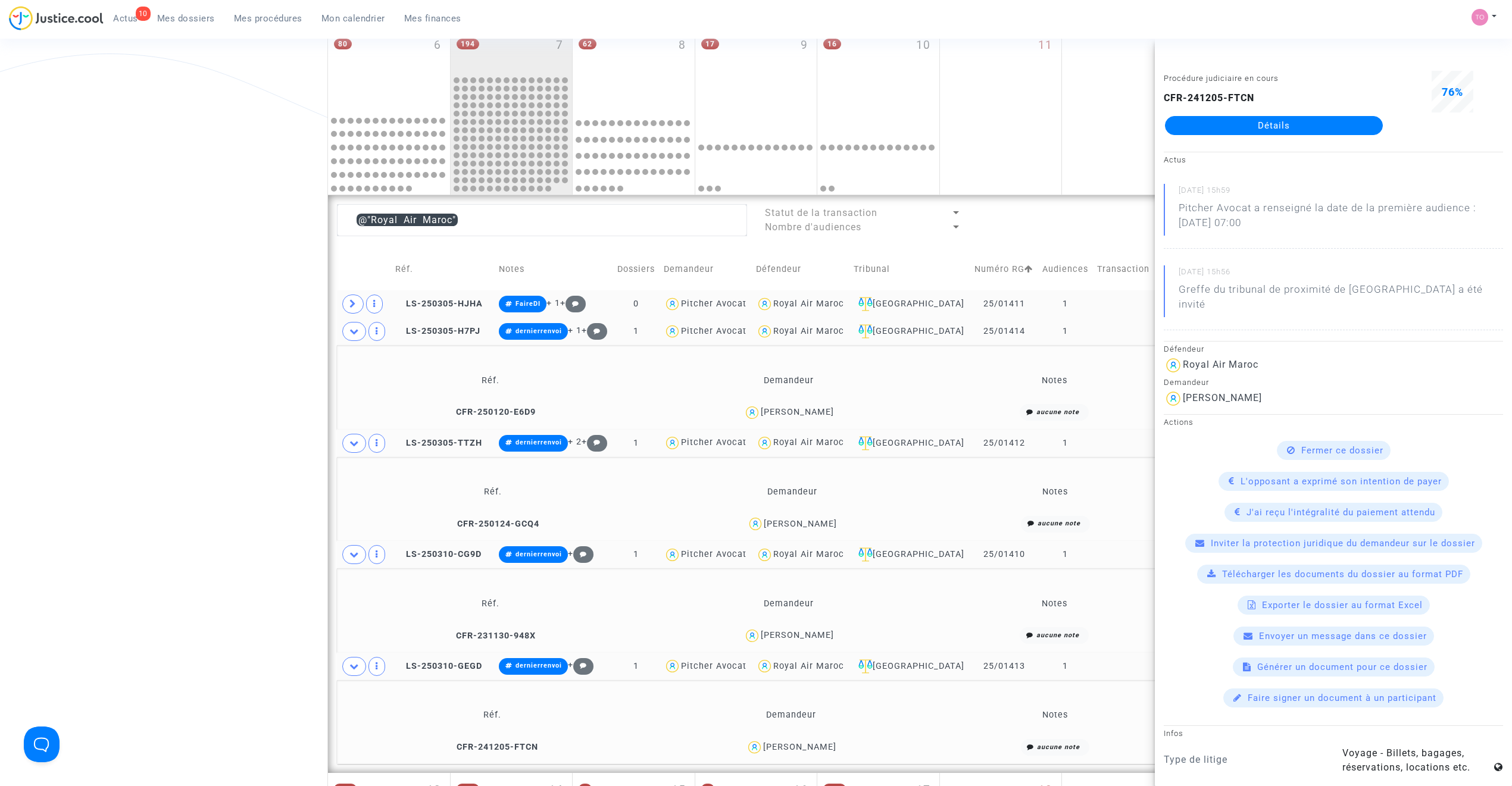
scroll to position [349, 0]
click at [280, 288] on div "Date de clôture d'instruction Date de conciliation Date d'audience Date de juge…" at bounding box center [756, 386] width 1512 height 1333
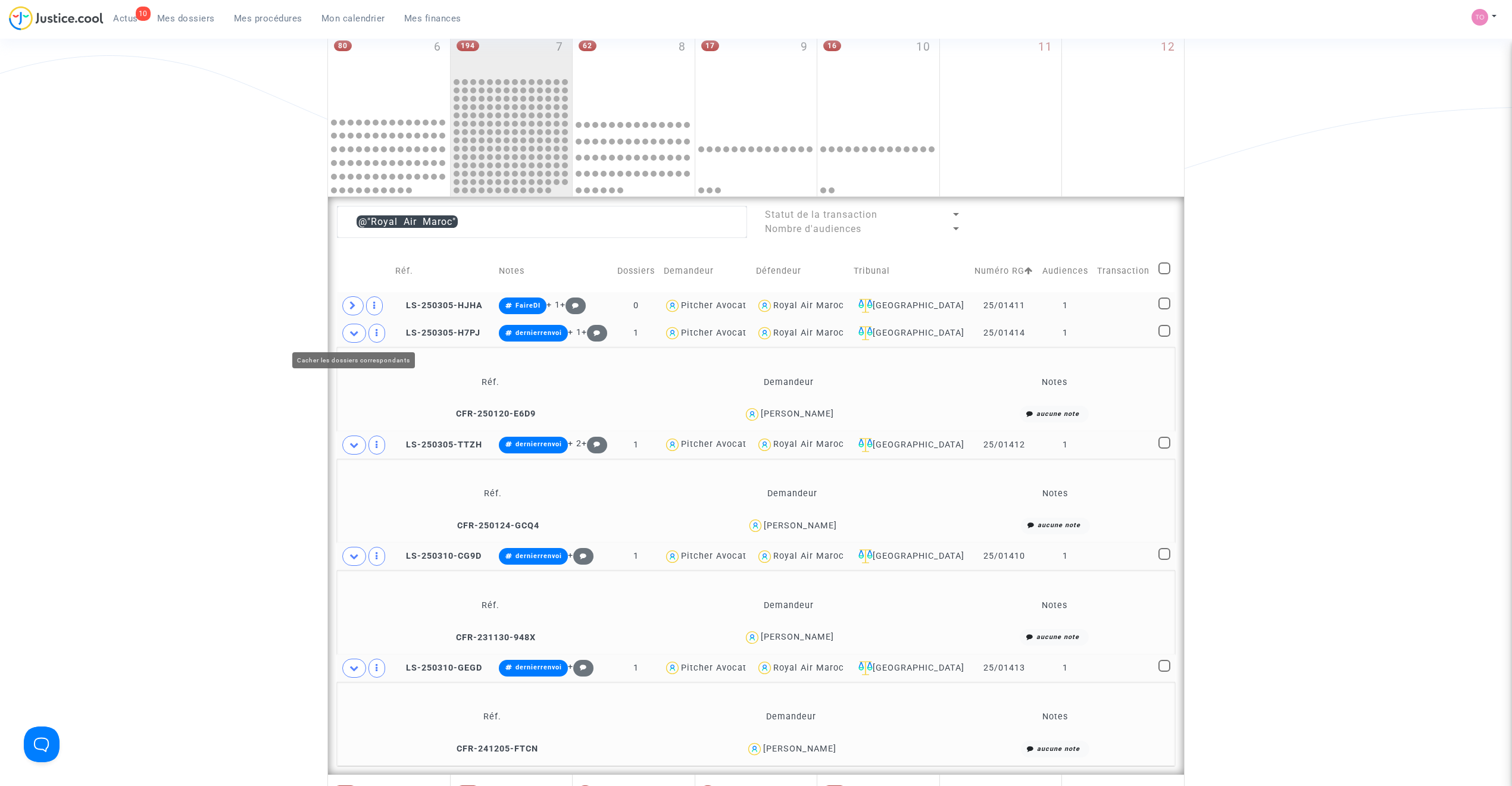
click at [354, 340] on span at bounding box center [354, 333] width 24 height 19
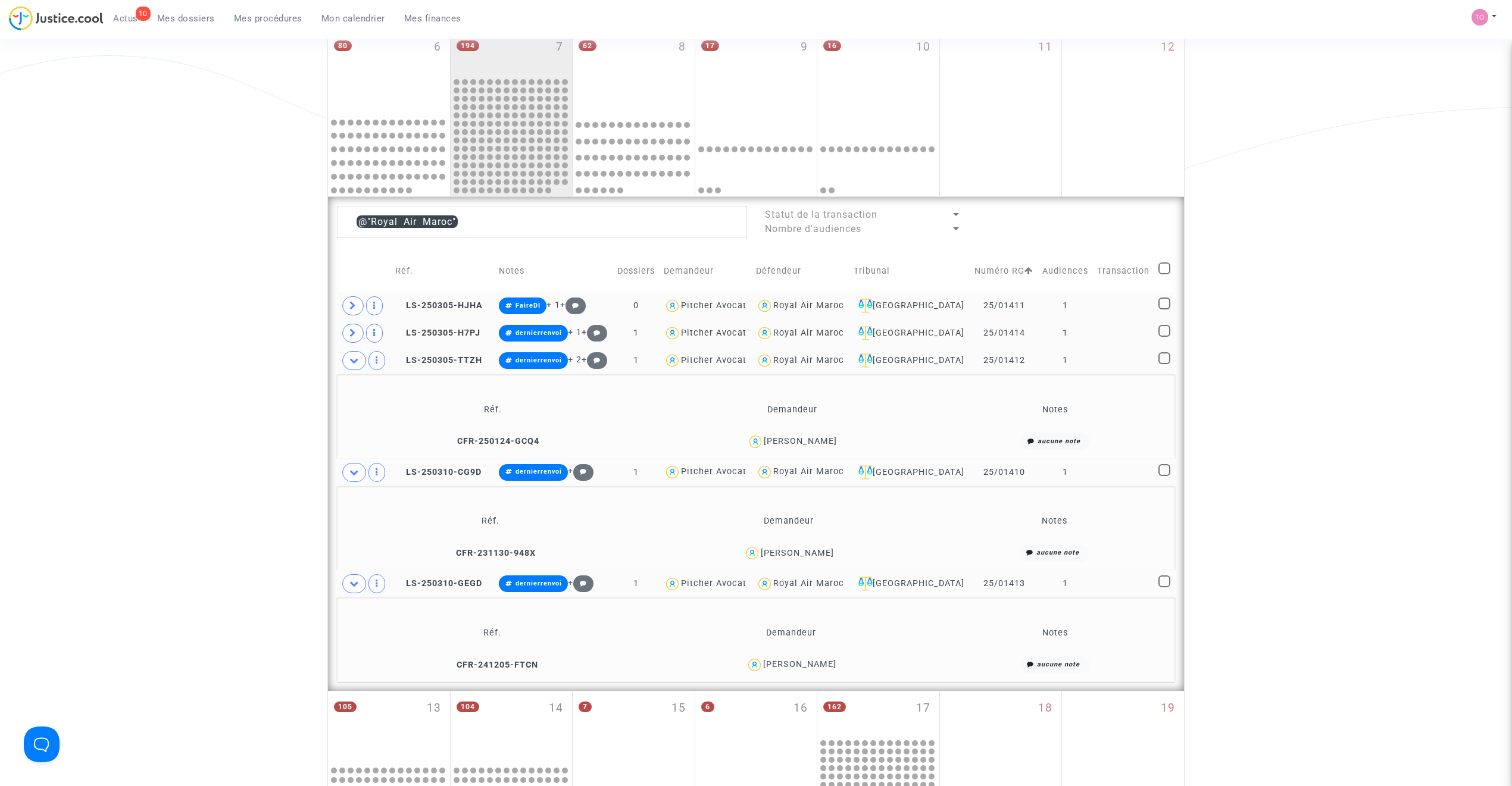
click at [350, 369] on span at bounding box center [354, 360] width 24 height 19
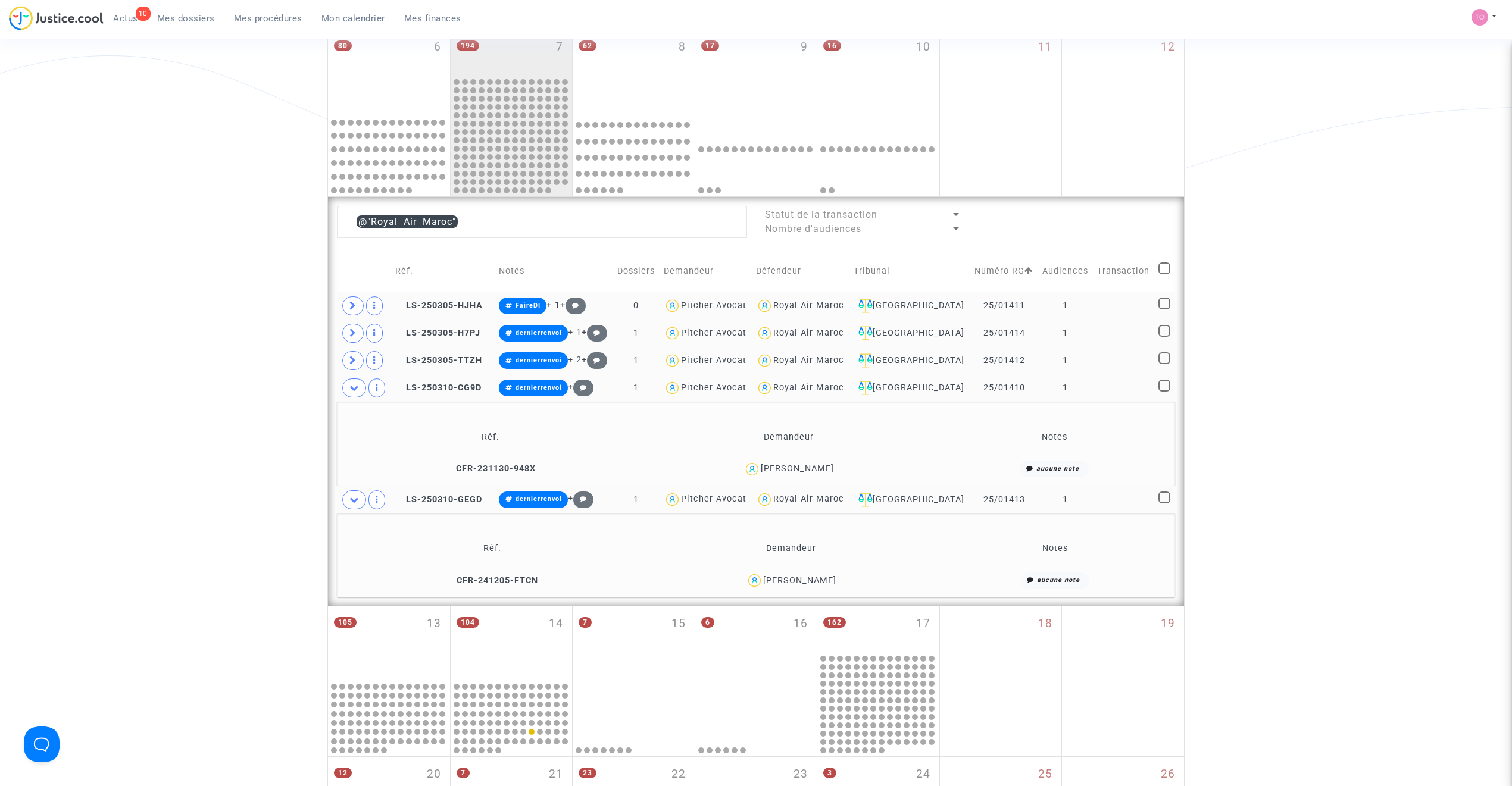
click at [351, 391] on icon at bounding box center [354, 388] width 10 height 9
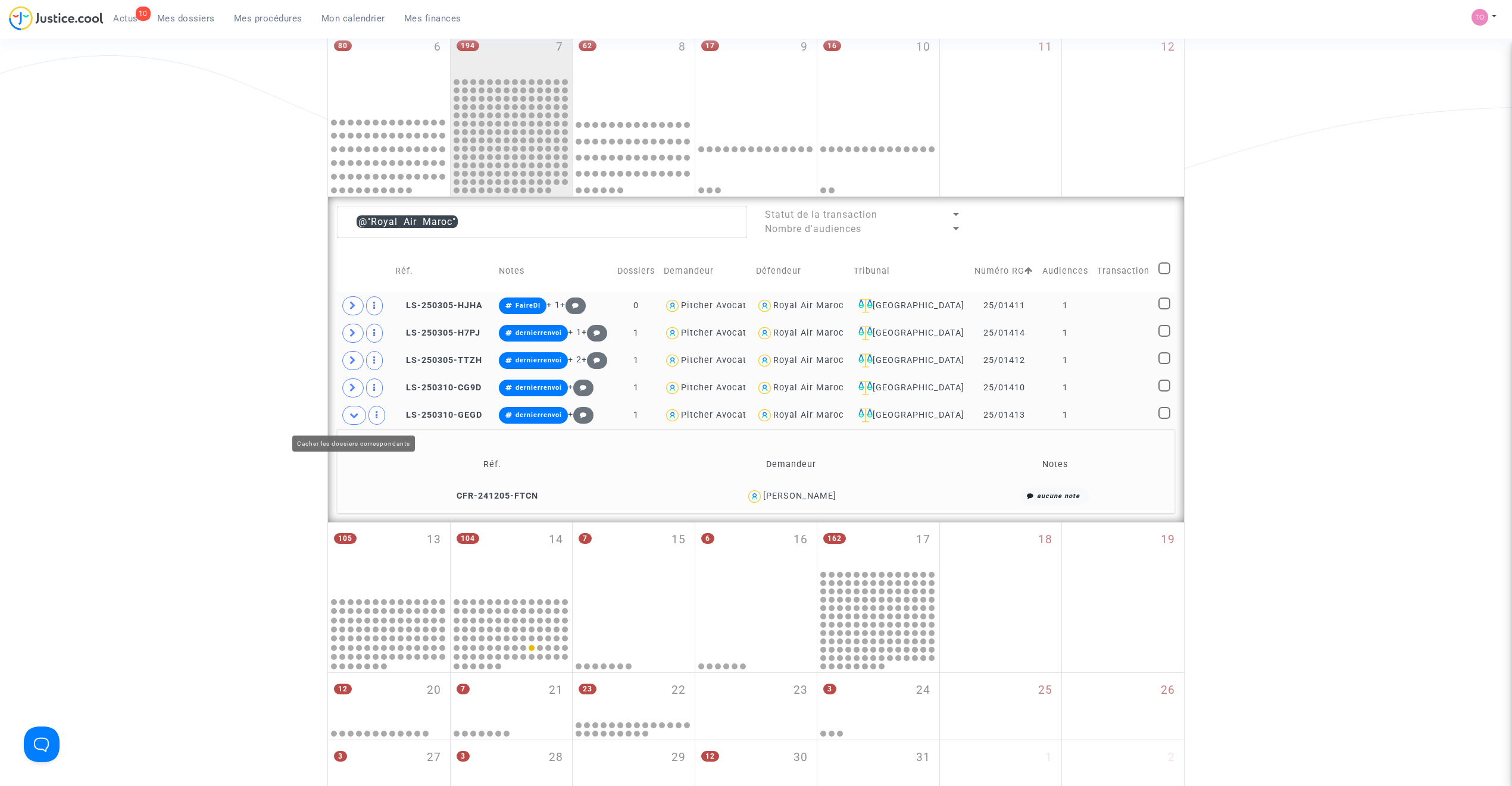
click at [351, 420] on icon at bounding box center [354, 415] width 10 height 9
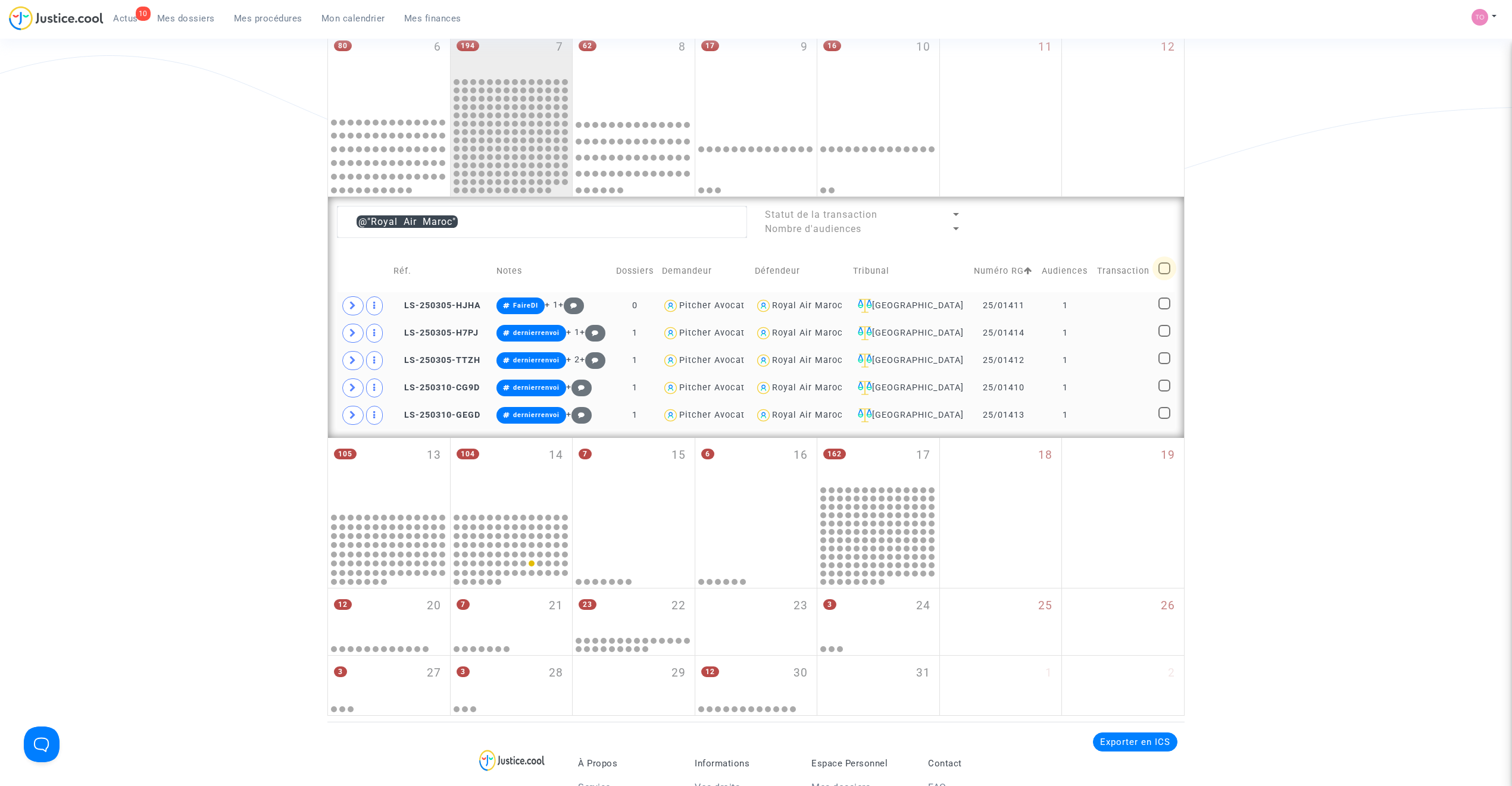
click at [1165, 268] on span at bounding box center [1164, 268] width 12 height 12
click at [1164, 275] on input "checkbox" at bounding box center [1164, 275] width 1 height 1
checkbox input "true"
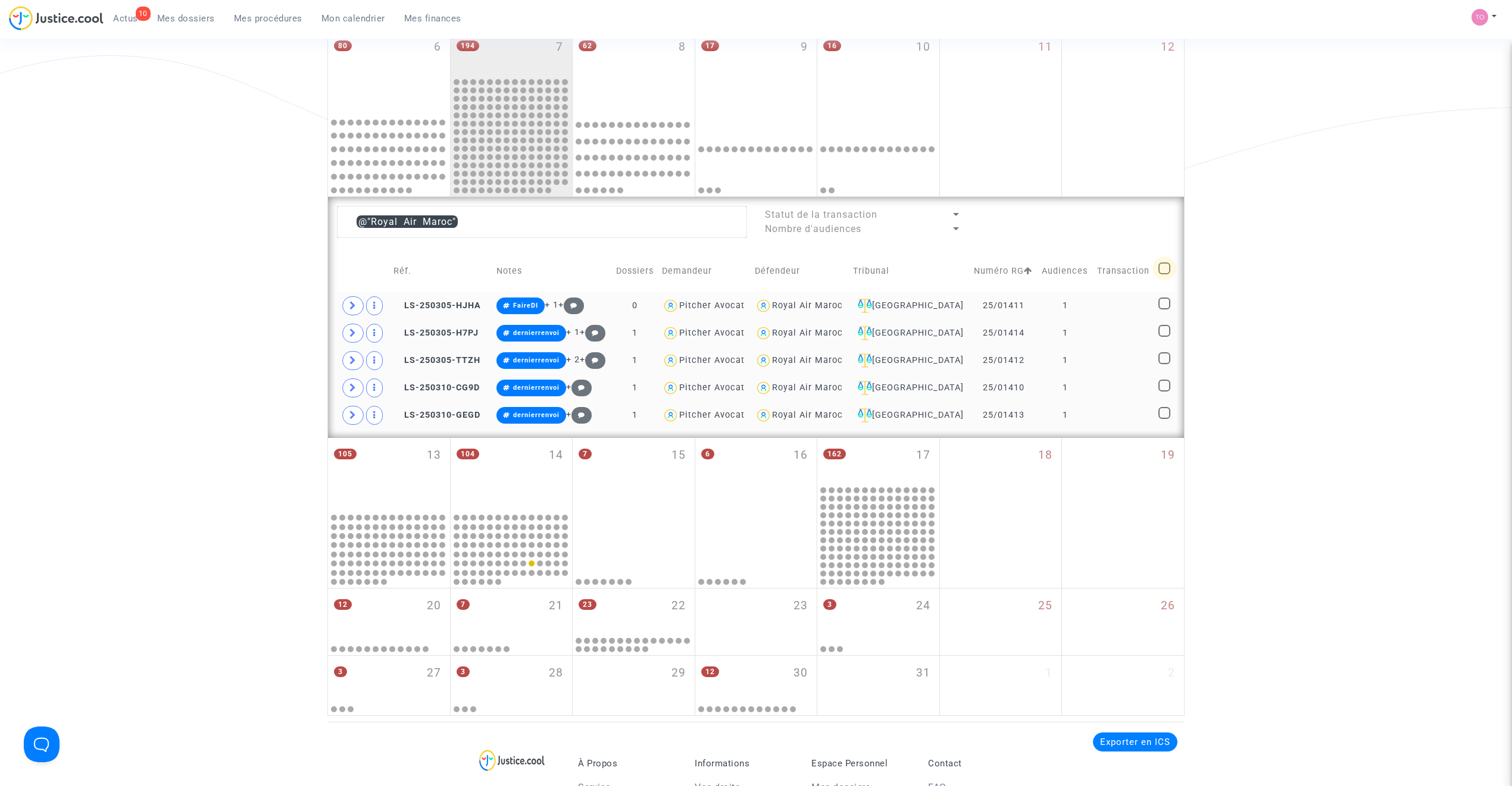
checkbox input "true"
click at [1170, 303] on span at bounding box center [1164, 303] width 12 height 12
click at [1164, 309] on input "checkbox" at bounding box center [1164, 309] width 1 height 1
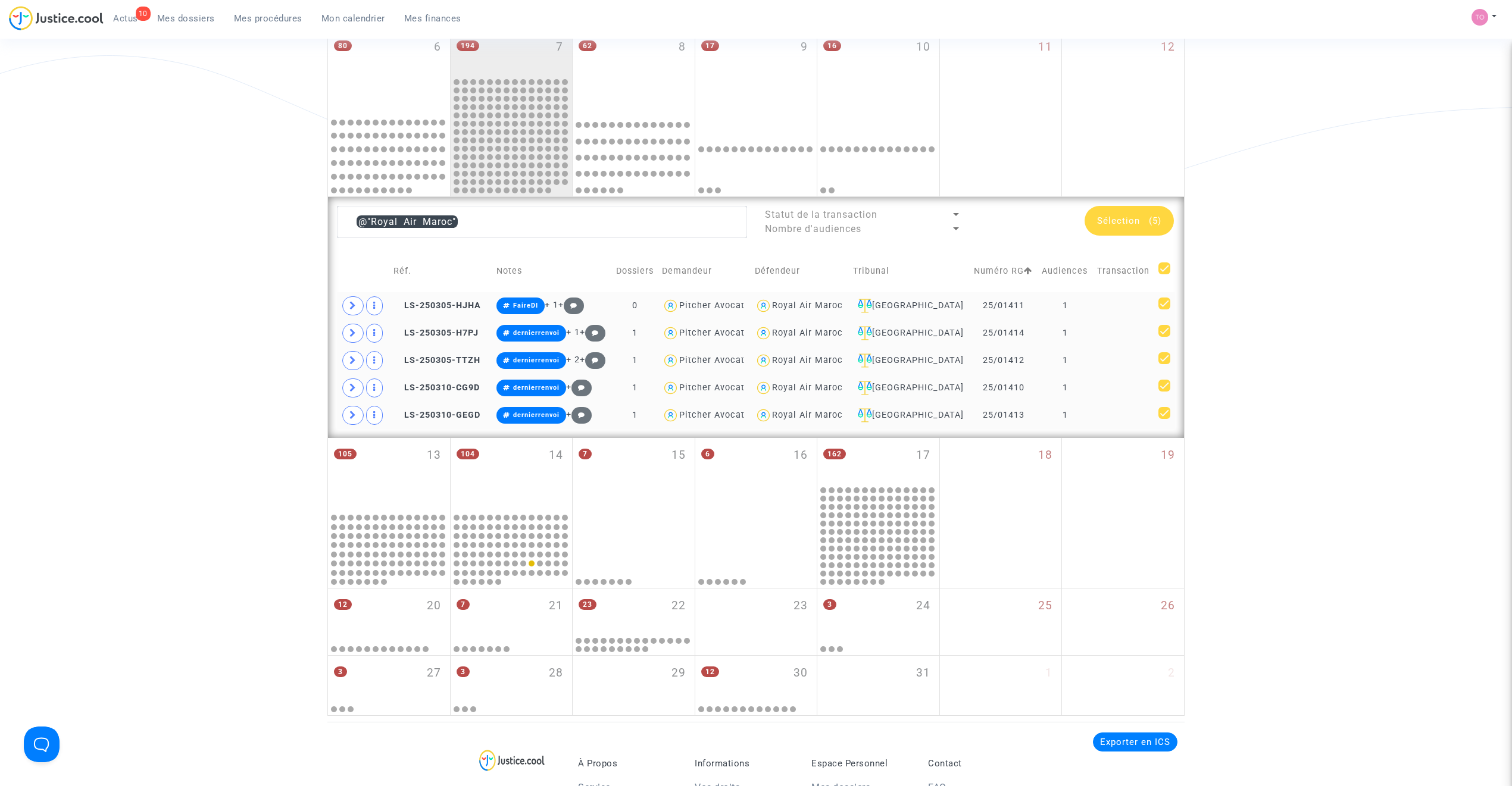
checkbox input "false"
click at [1122, 232] on div "Sélection (4)" at bounding box center [1130, 221] width 89 height 29
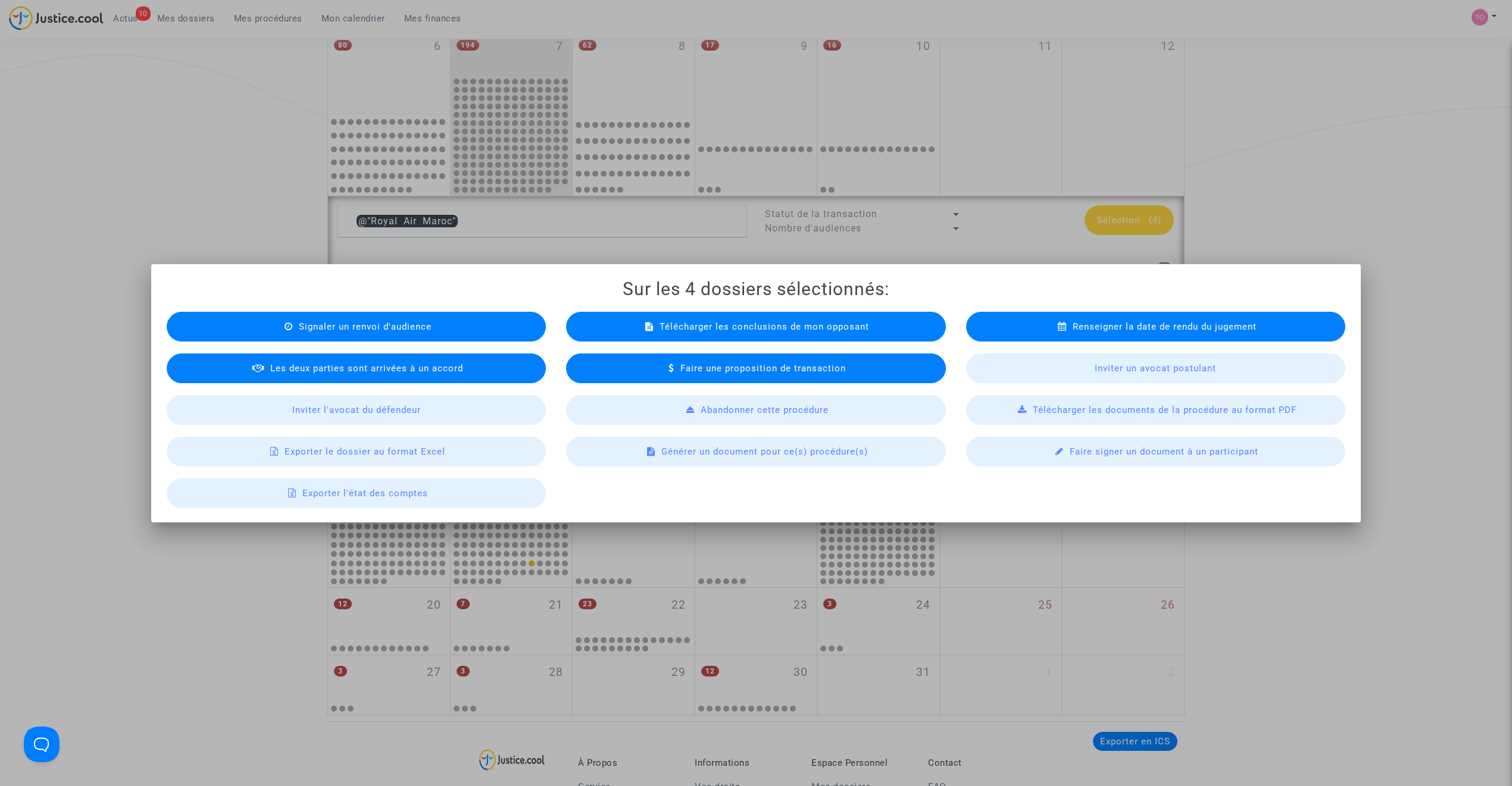
click at [397, 449] on span "Exporter le dossier au format Excel" at bounding box center [365, 452] width 161 height 11
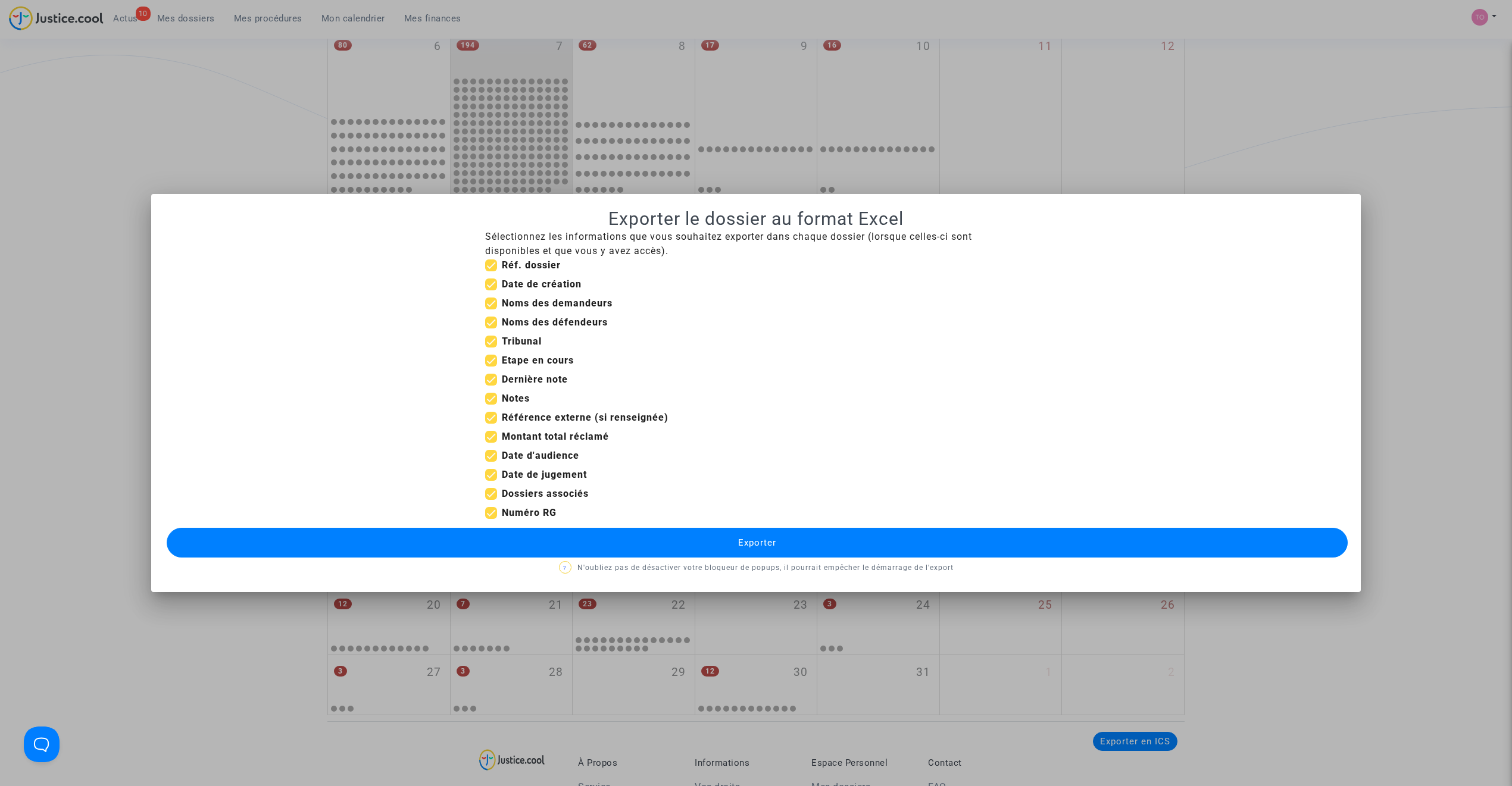
click at [489, 493] on span at bounding box center [491, 493] width 12 height 12
click at [491, 500] on input "Dossiers associés" at bounding box center [491, 500] width 1 height 1
checkbox input "false"
click at [491, 474] on span at bounding box center [491, 474] width 12 height 12
click at [491, 481] on input "Date de jugement" at bounding box center [491, 481] width 1 height 1
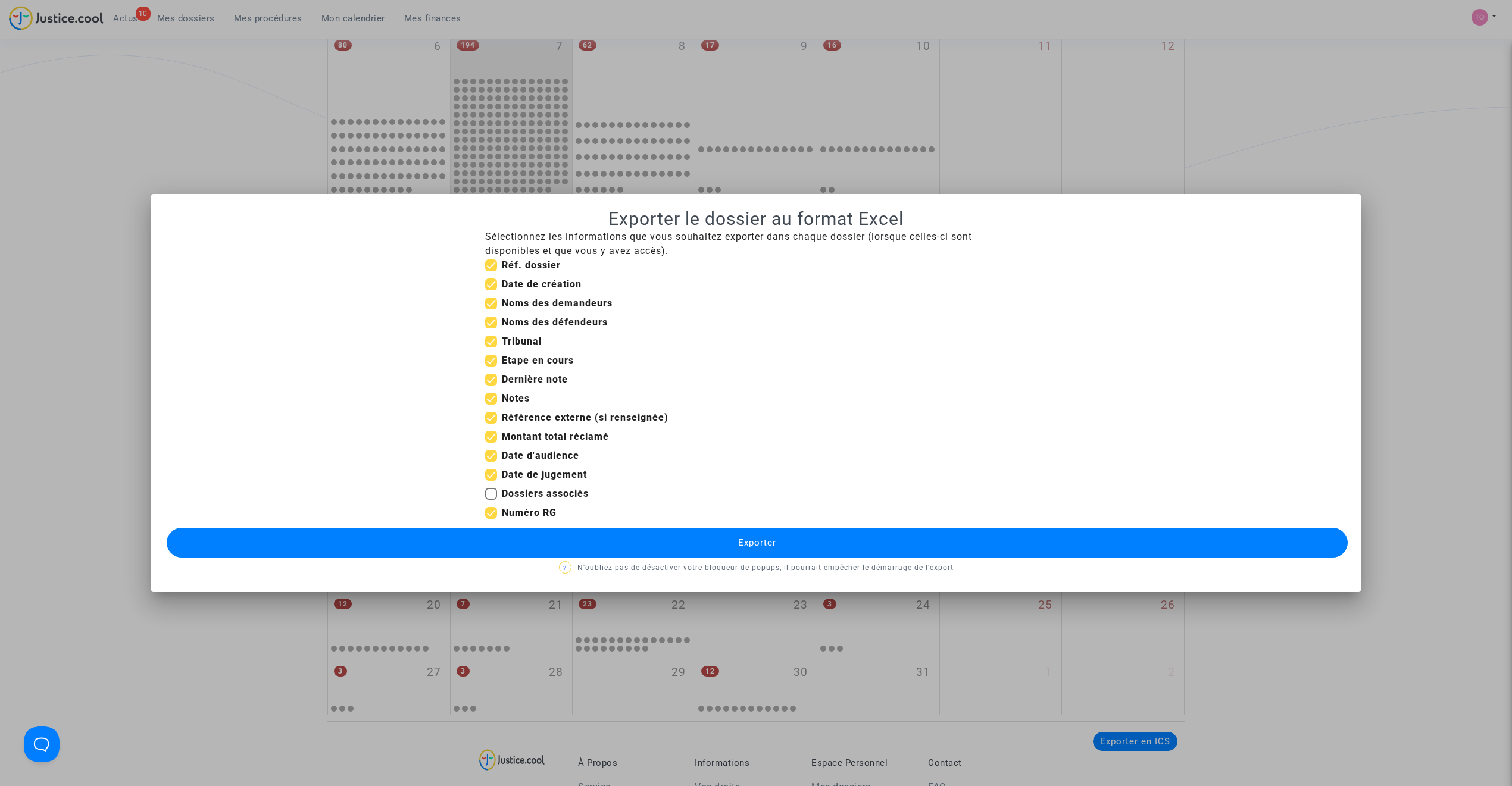
checkbox input "false"
drag, startPoint x: 492, startPoint y: 437, endPoint x: 492, endPoint y: 424, distance: 13.0
click at [492, 437] on span at bounding box center [491, 437] width 12 height 12
click at [491, 443] on input "Montant total réclamé" at bounding box center [491, 443] width 1 height 1
checkbox input "false"
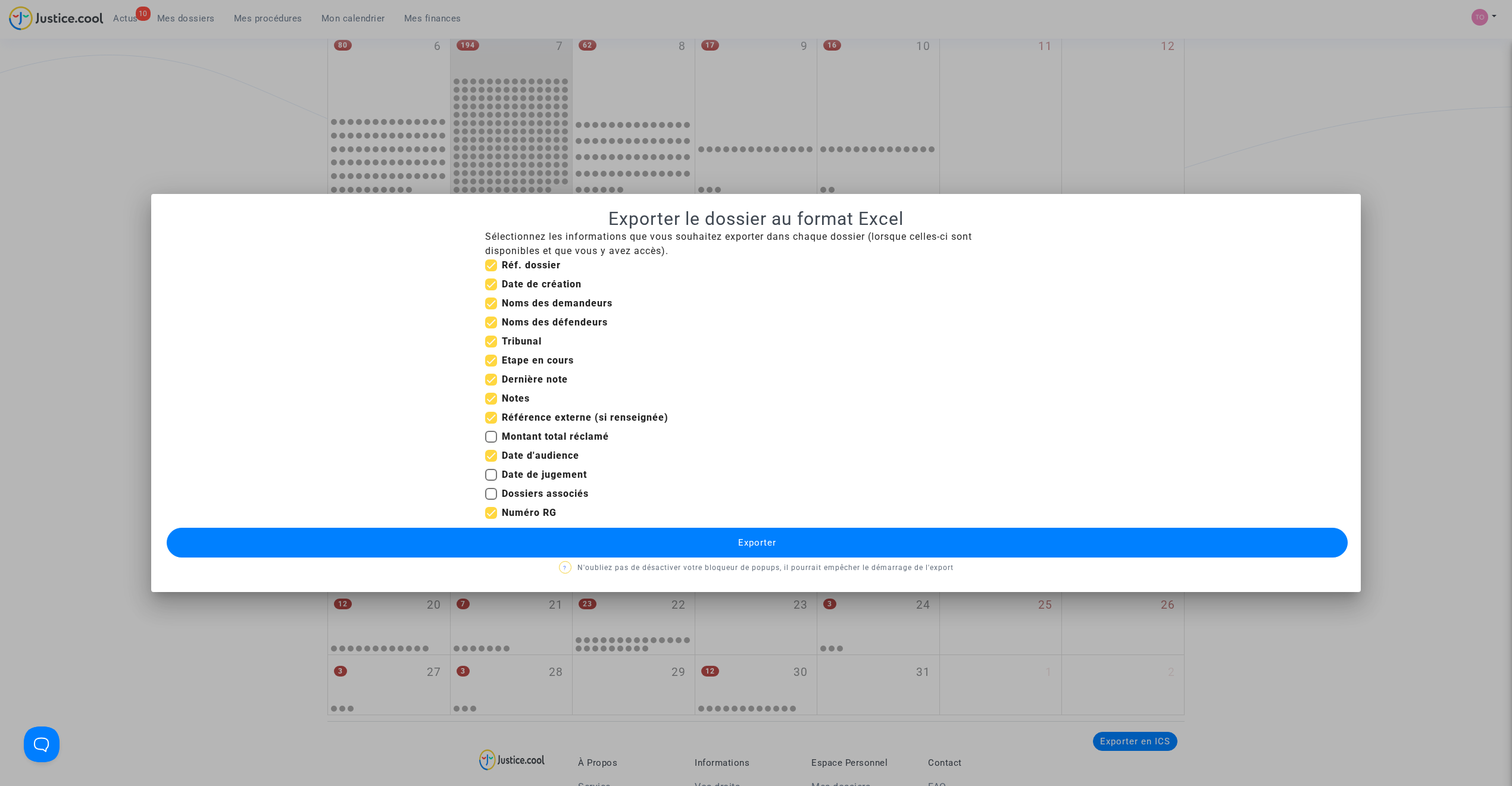
click at [491, 415] on span at bounding box center [491, 417] width 12 height 12
click at [491, 424] on input "Référence externe (si renseignée)" at bounding box center [491, 424] width 1 height 1
checkbox input "false"
click at [491, 397] on span at bounding box center [491, 398] width 12 height 12
click at [491, 405] on input "Notes" at bounding box center [491, 405] width 1 height 1
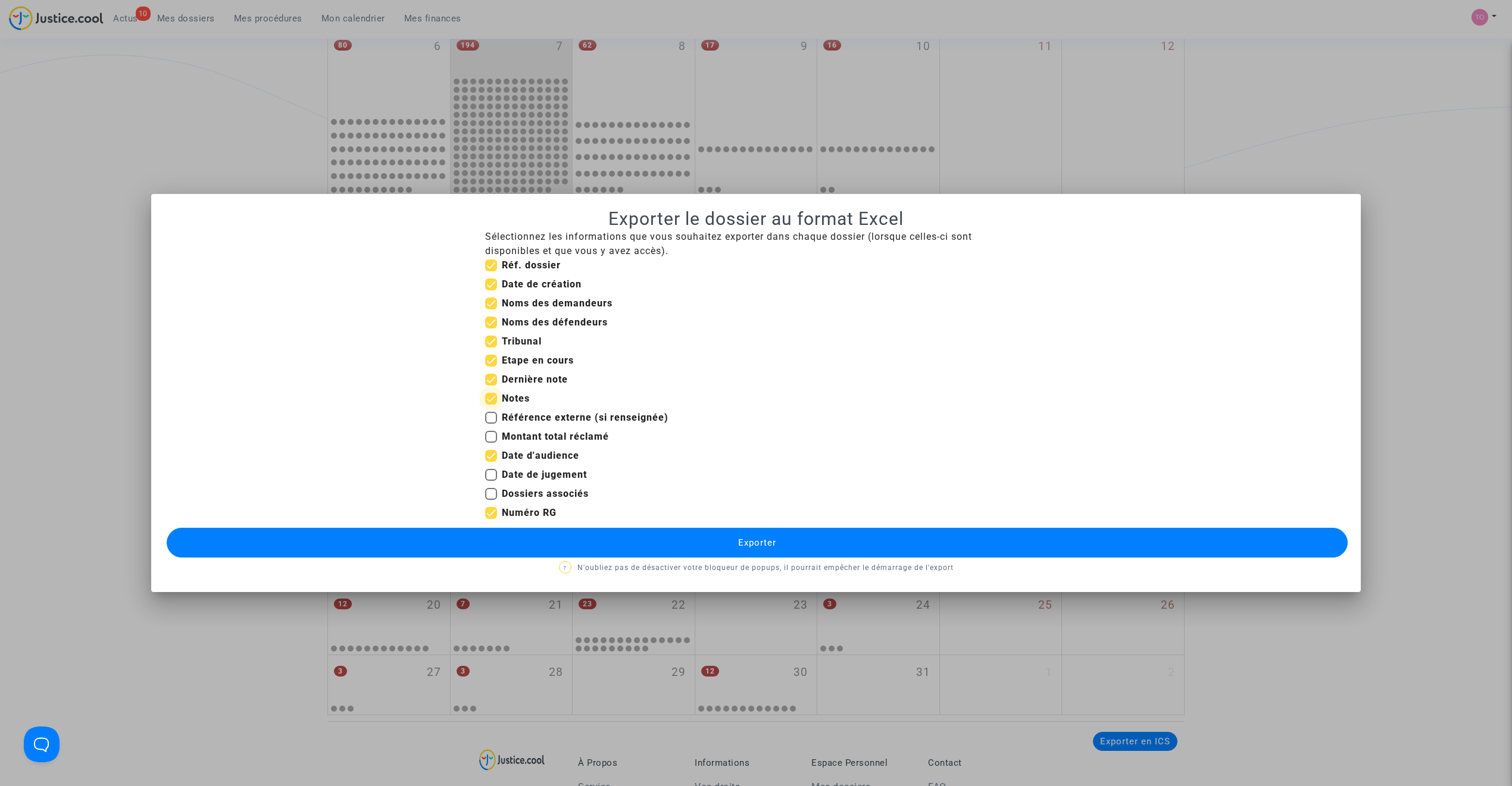
checkbox input "false"
click at [491, 373] on label "Dernière note" at bounding box center [527, 380] width 83 height 14
click at [491, 386] on input "Dernière note" at bounding box center [491, 386] width 1 height 1
checkbox input "false"
click at [489, 357] on span at bounding box center [491, 360] width 12 height 12
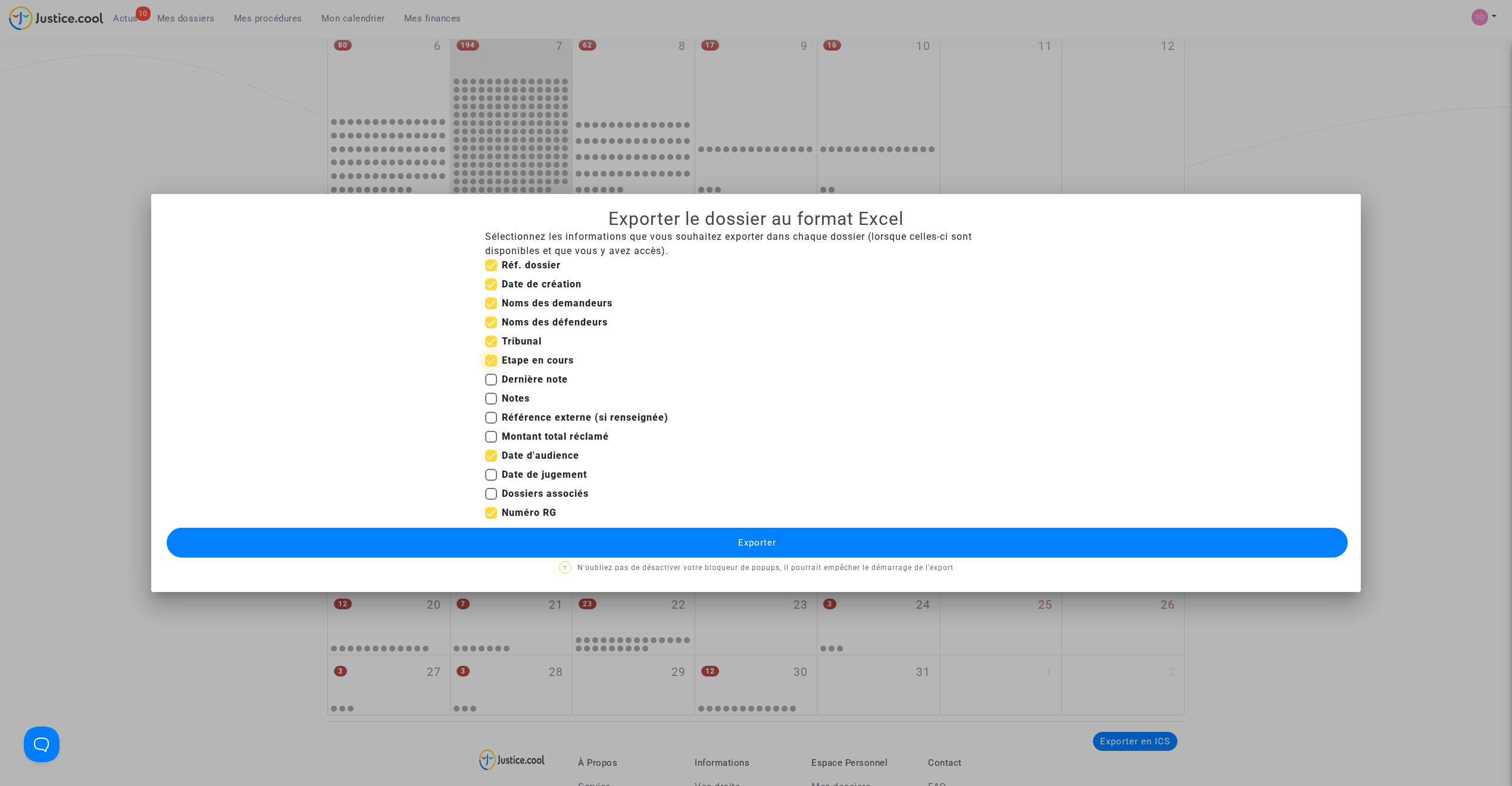
click at [491, 366] on input "Etape en cours" at bounding box center [491, 366] width 1 height 1
checkbox input "false"
click at [489, 282] on span at bounding box center [491, 284] width 12 height 12
click at [491, 291] on input "Date de création" at bounding box center [491, 291] width 1 height 1
checkbox input "false"
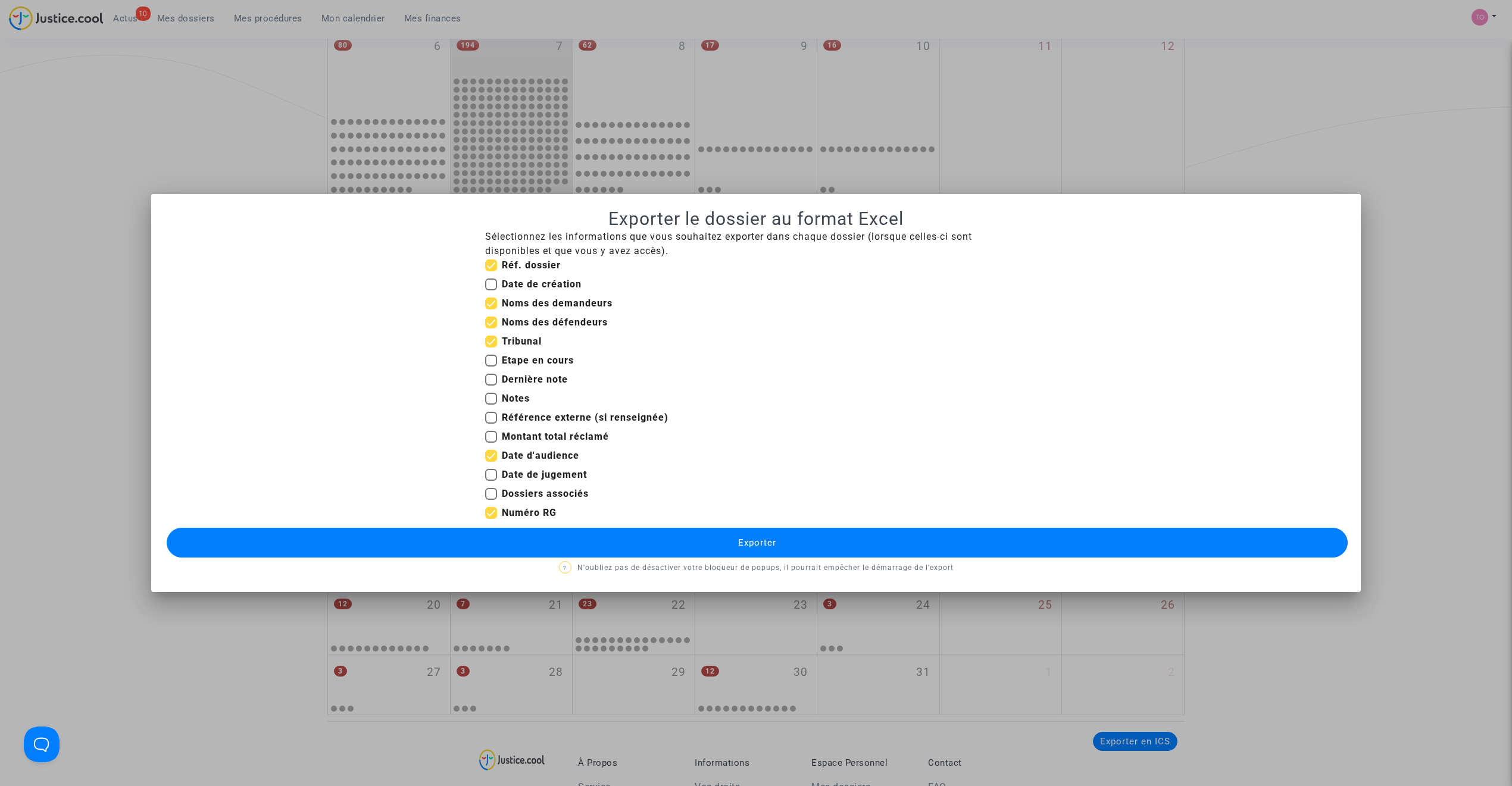
click at [604, 541] on button "Exporter" at bounding box center [757, 542] width 1181 height 29
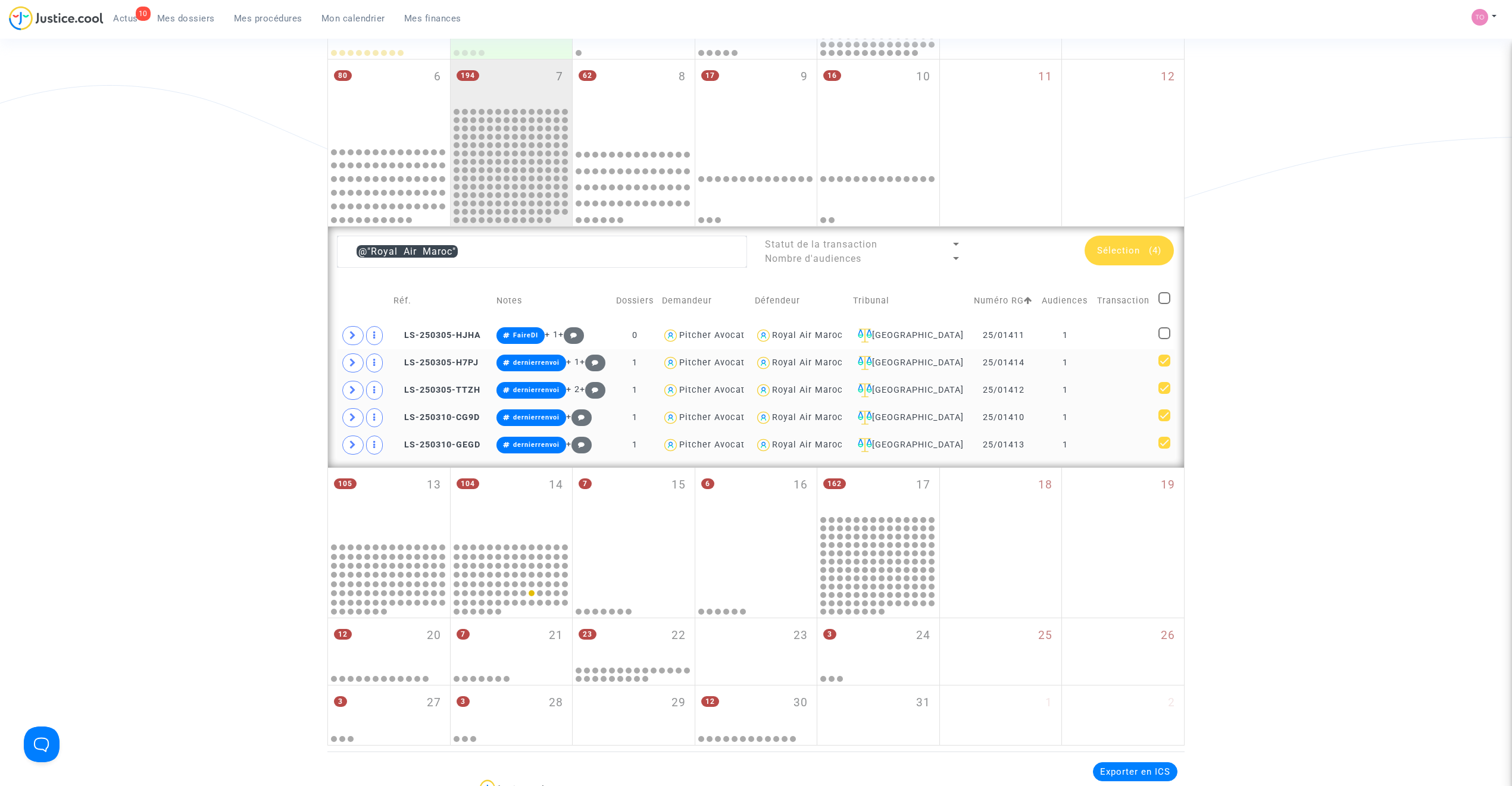
scroll to position [190, 0]
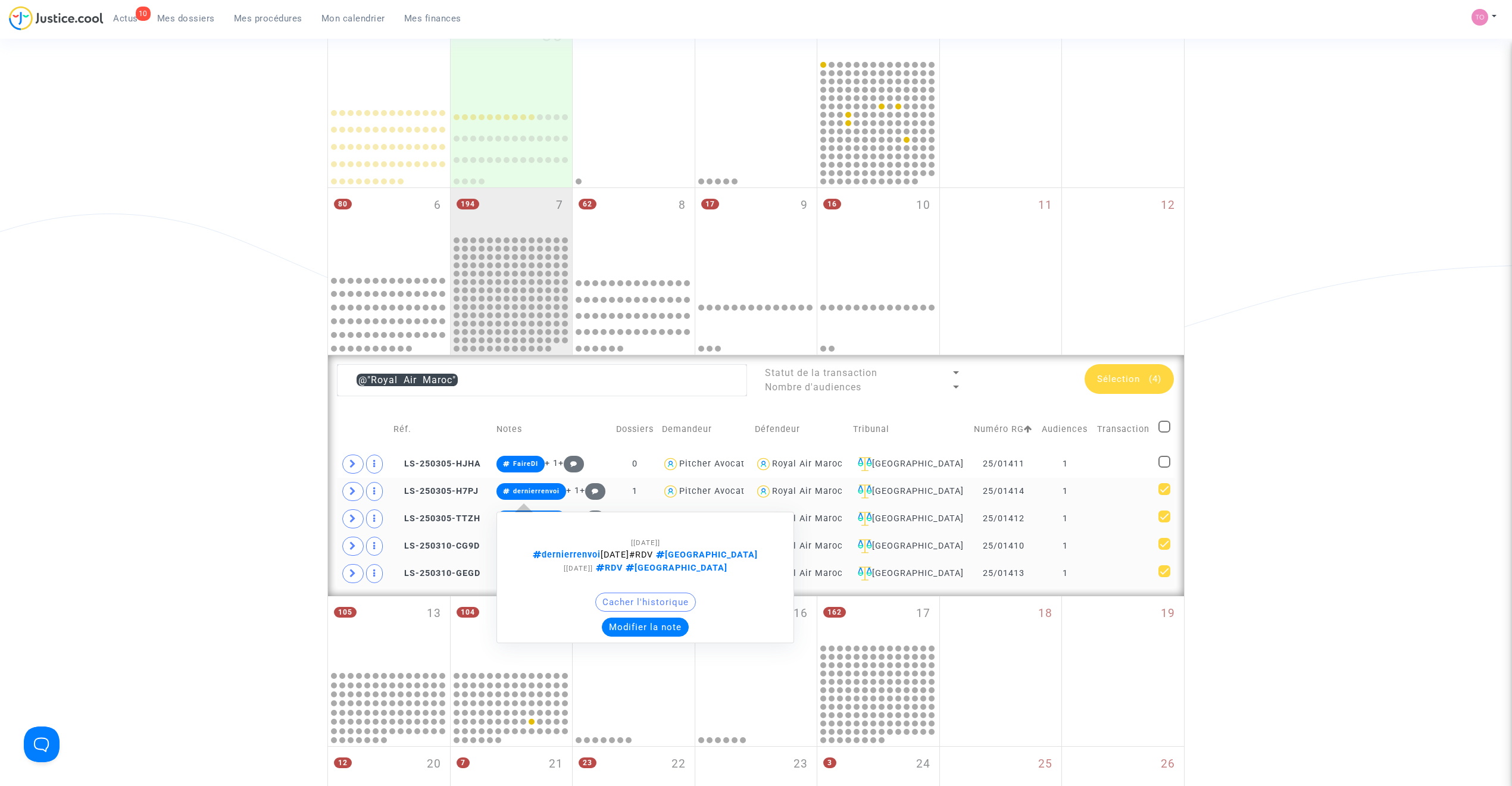
click at [647, 625] on button "Modifier la note" at bounding box center [646, 627] width 87 height 19
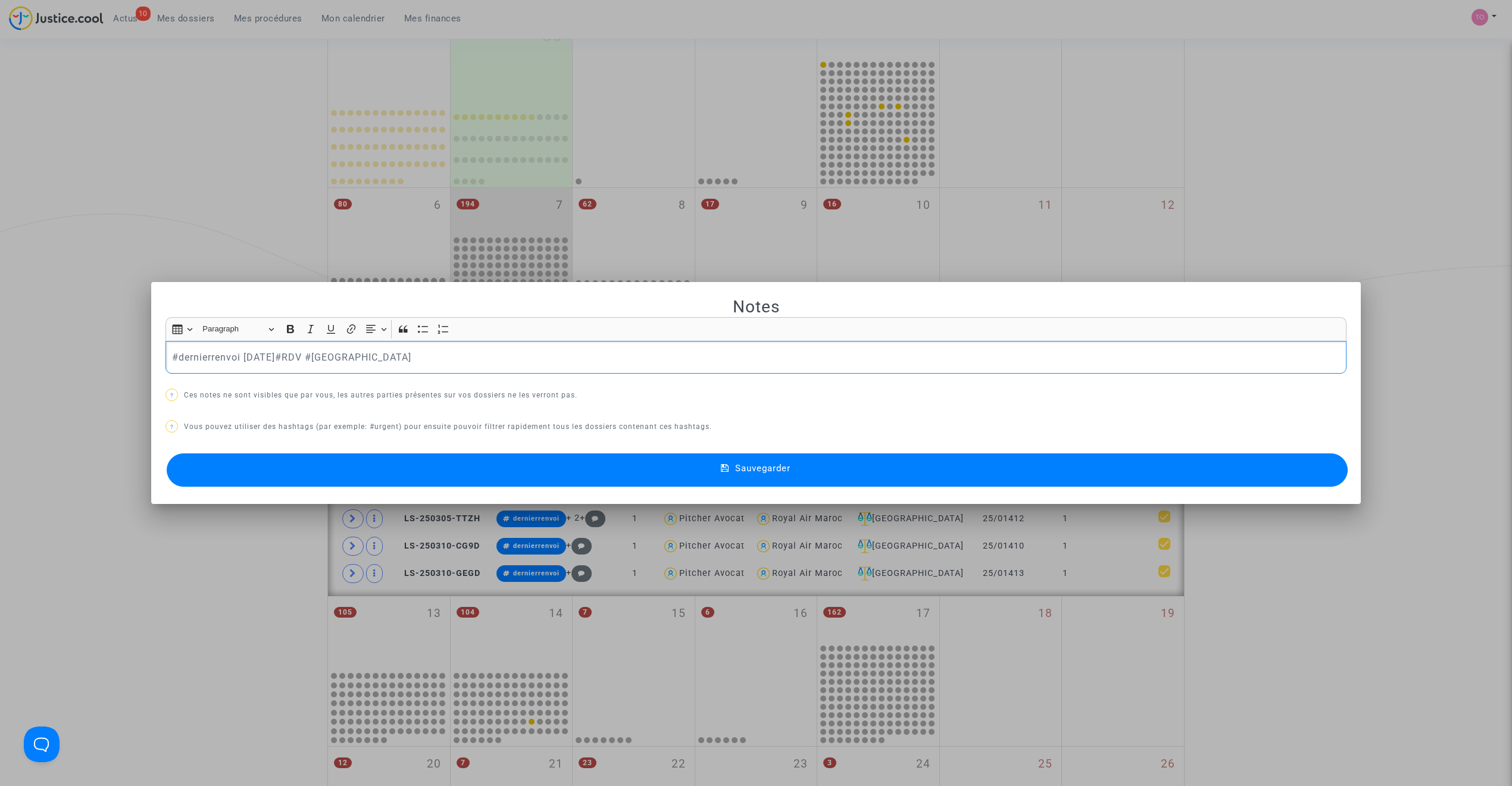
scroll to position [0, 0]
click at [220, 191] on span "#positiondemandée" at bounding box center [214, 186] width 68 height 17
drag, startPoint x: 262, startPoint y: 354, endPoint x: 130, endPoint y: 349, distance: 132.1
click at [130, 349] on div "Notes Rich Text Editor Insert table Insert table Heading Paragraph Paragraph He…" at bounding box center [756, 393] width 1512 height 786
copy span "#positiondemandée"
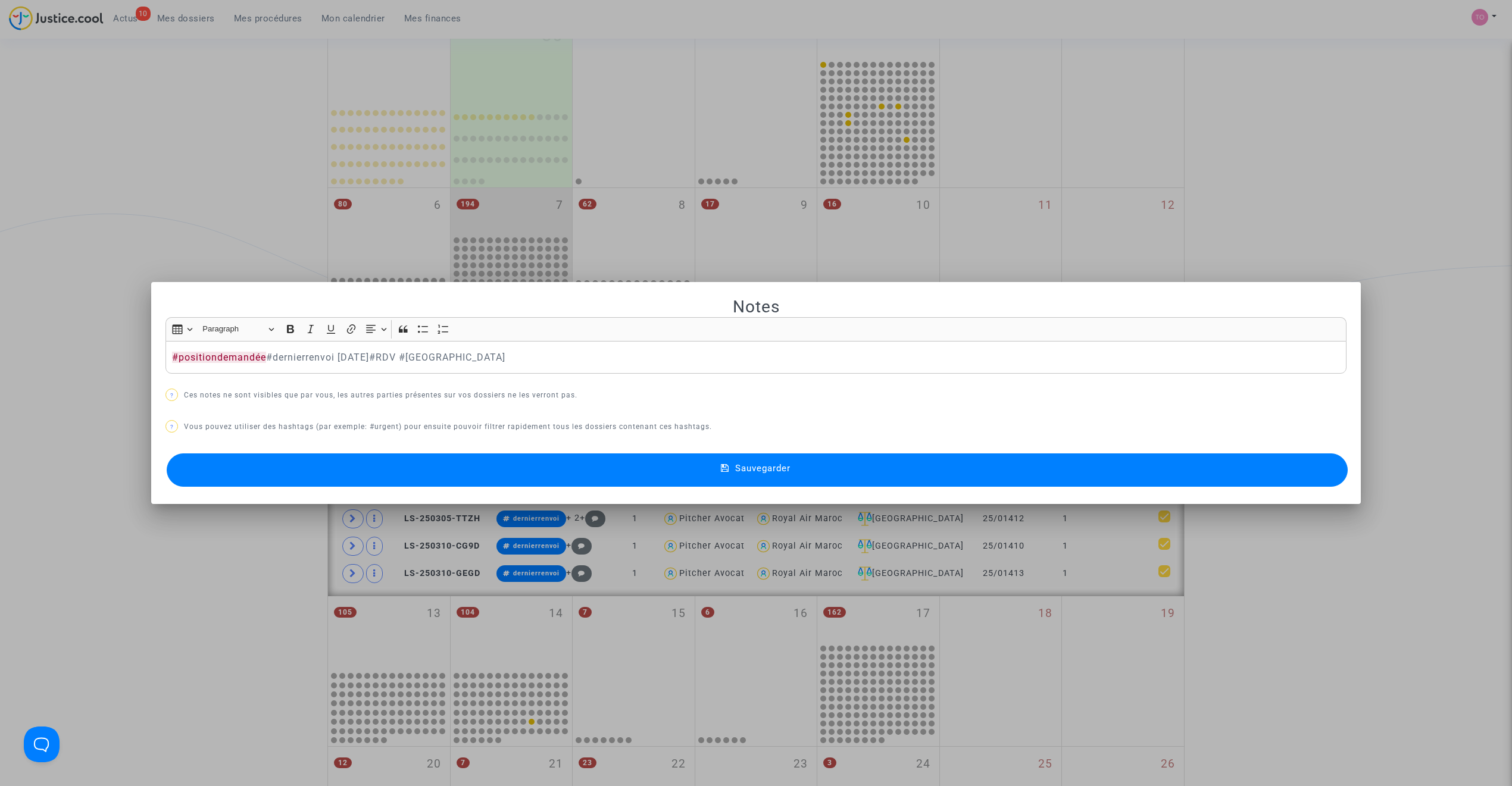
click at [456, 461] on button "Sauvegarder" at bounding box center [757, 469] width 1181 height 33
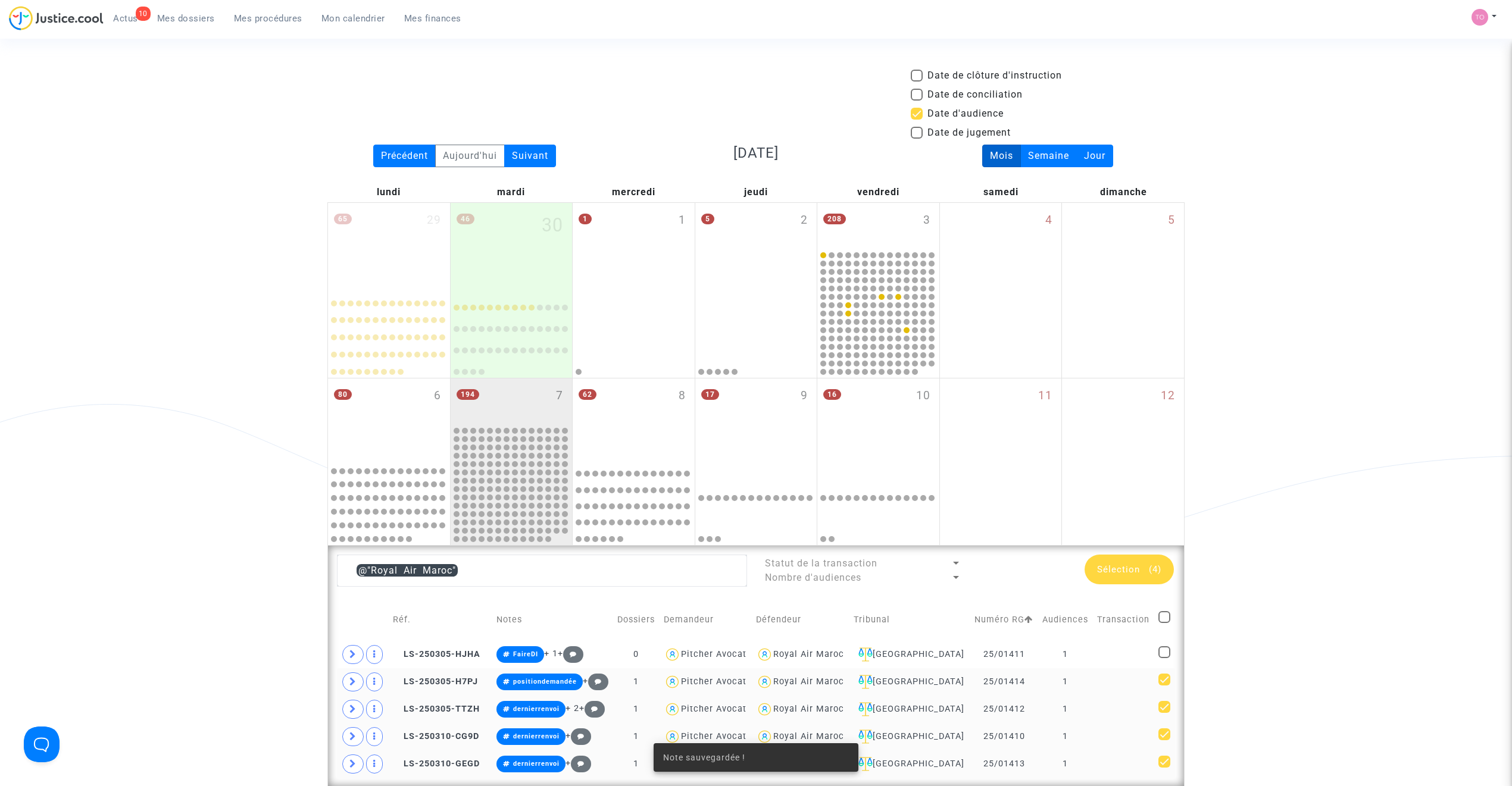
scroll to position [190, 0]
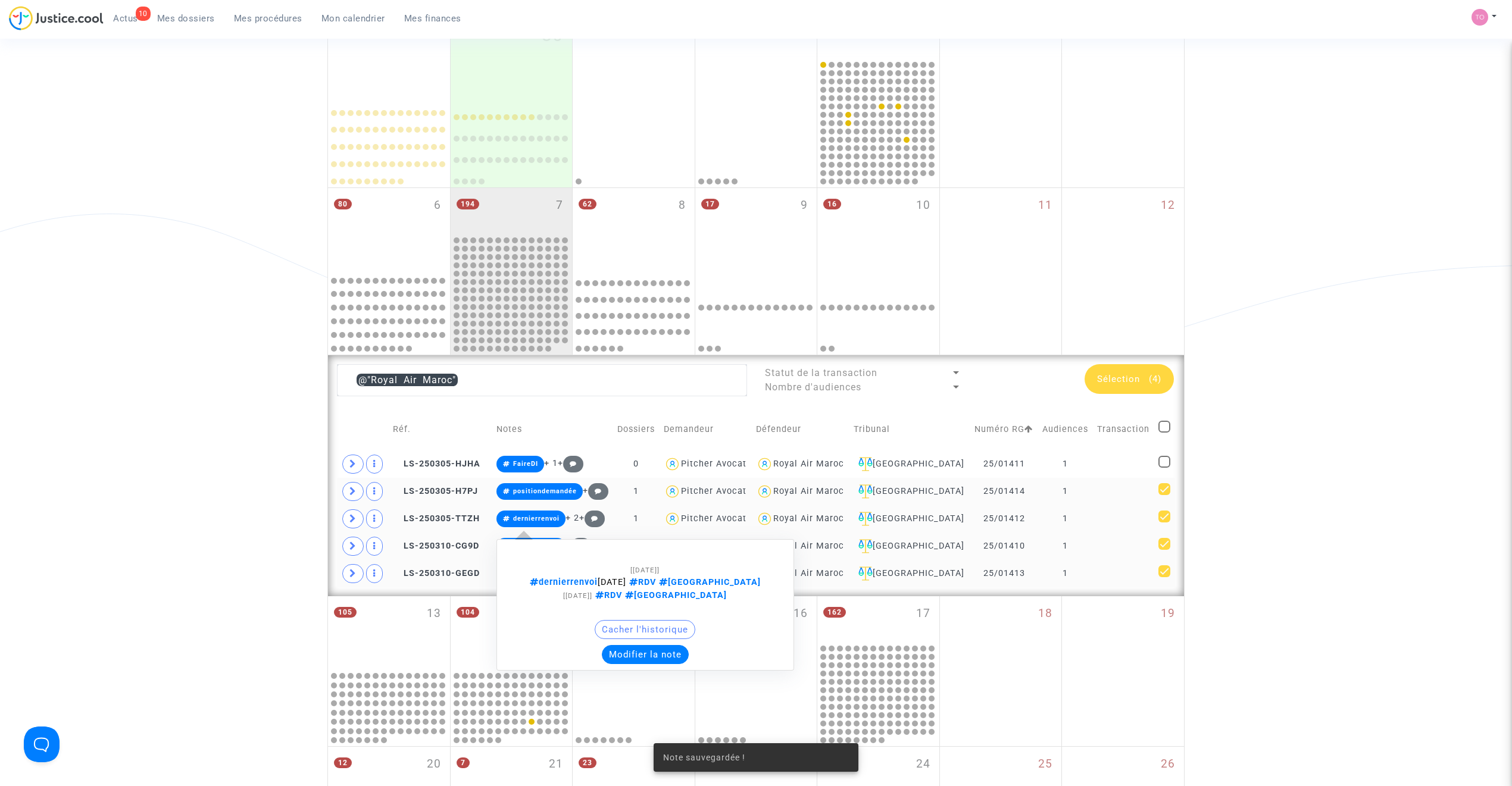
click at [655, 656] on button "Modifier la note" at bounding box center [646, 654] width 87 height 19
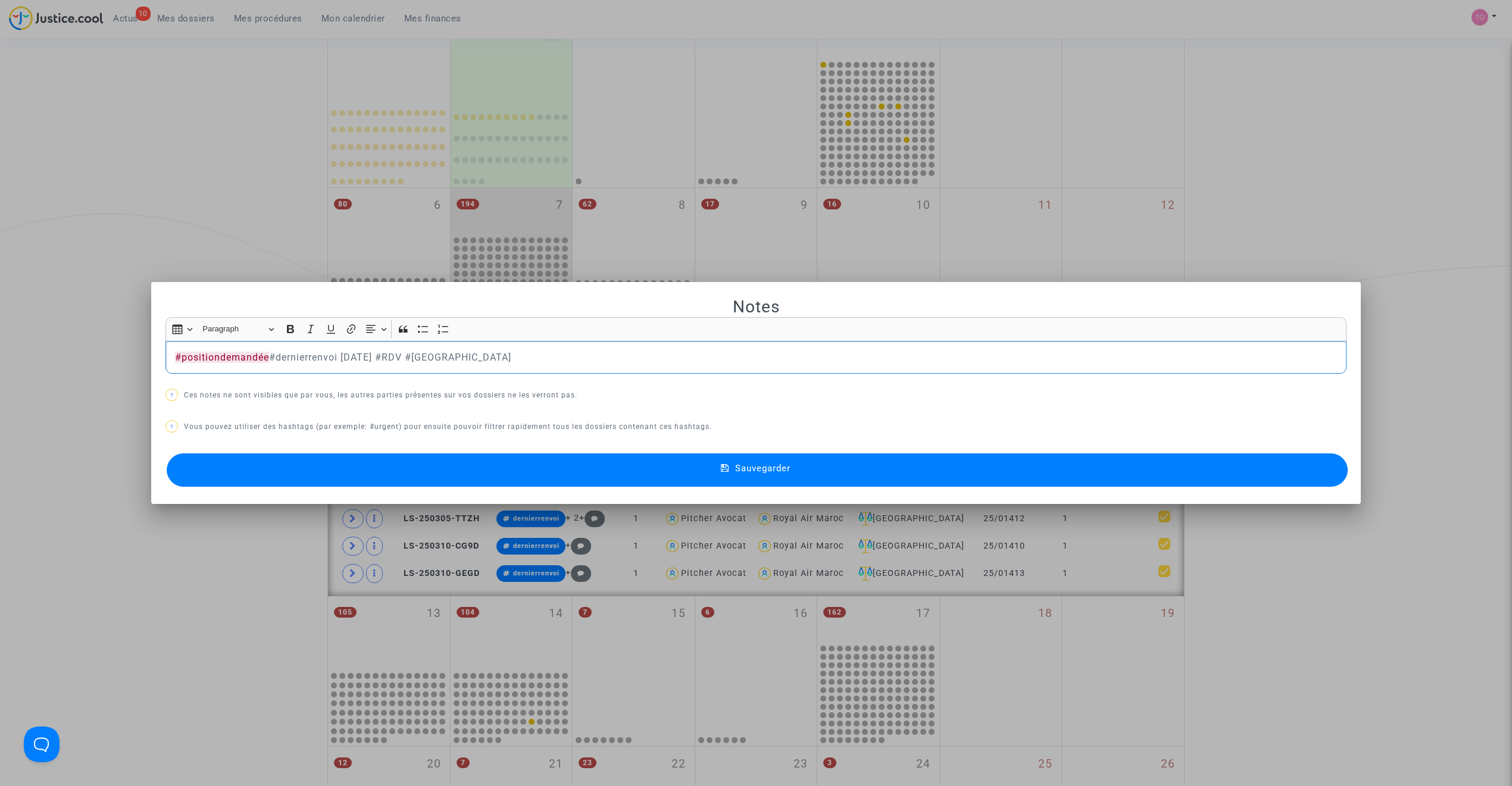
click at [172, 355] on p "#positiondemandée #dernierrenvoi 20 JANVIER #RDV #Montreal" at bounding box center [756, 357] width 1169 height 15
click at [405, 461] on button "Sauvegarder" at bounding box center [757, 469] width 1181 height 33
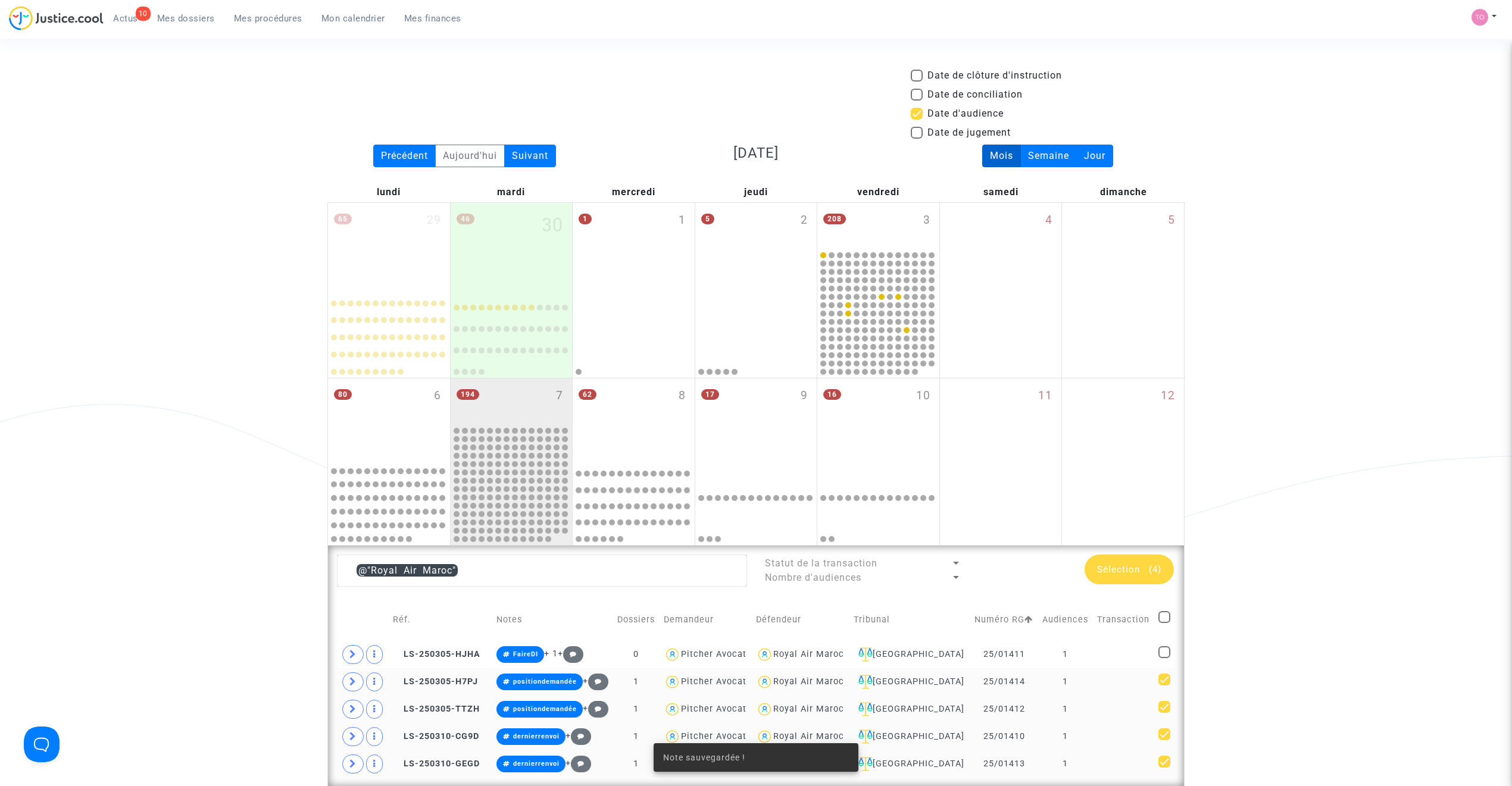
scroll to position [190, 0]
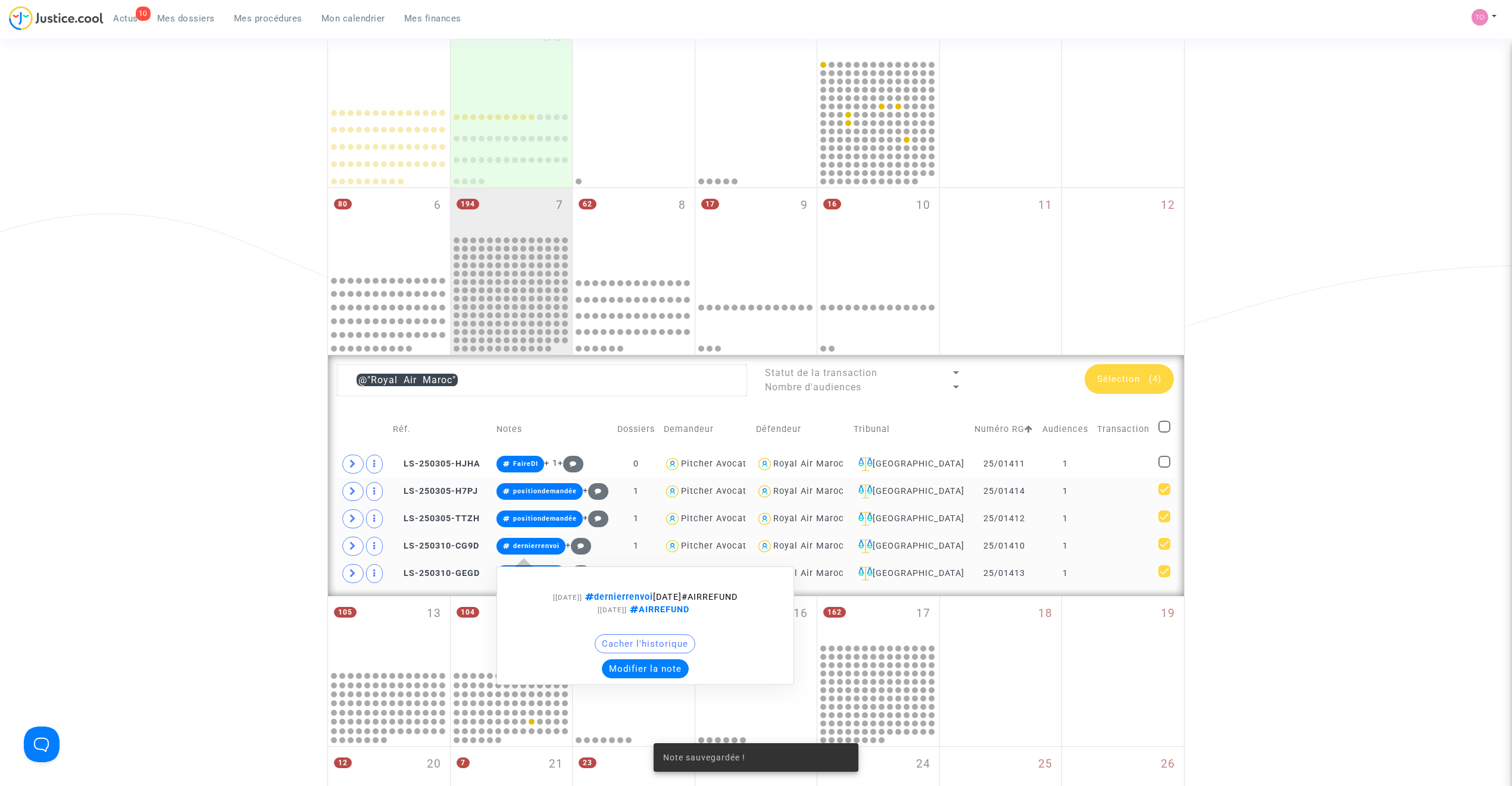
click at [637, 678] on button "Modifier la note" at bounding box center [646, 669] width 87 height 19
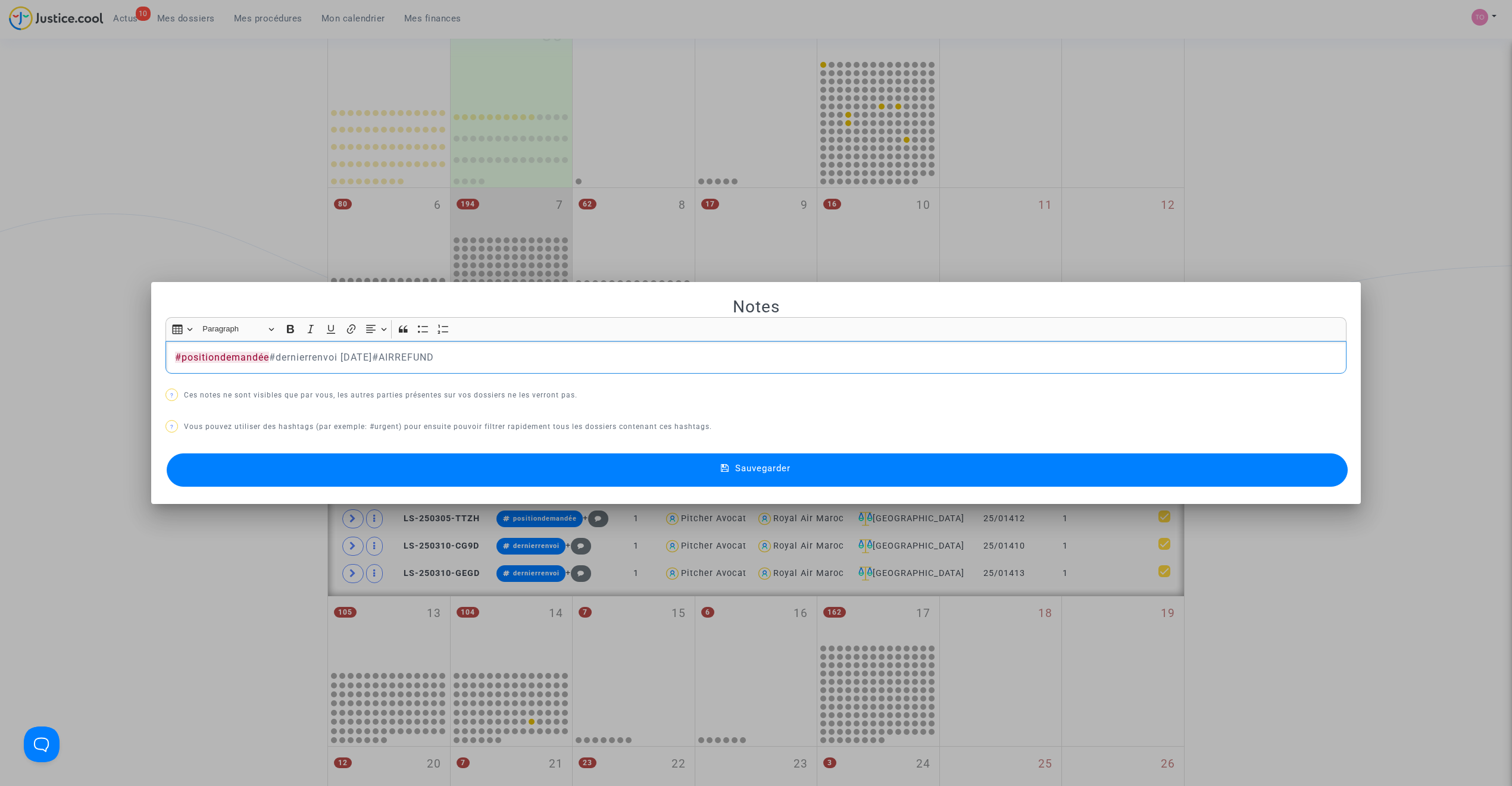
click at [393, 491] on mat-dialog-container "Notes Rich Text Editor Insert table Insert table Heading Paragraph Paragraph He…" at bounding box center [756, 393] width 1210 height 222
click at [264, 354] on span "#positiondemandée" at bounding box center [222, 357] width 94 height 12
click at [172, 352] on p "#positiondemandée #dernierrenvoi 20 JANVIER 2026#AIRREFUND" at bounding box center [756, 357] width 1169 height 15
click at [444, 470] on button "Sauvegarder" at bounding box center [757, 469] width 1181 height 33
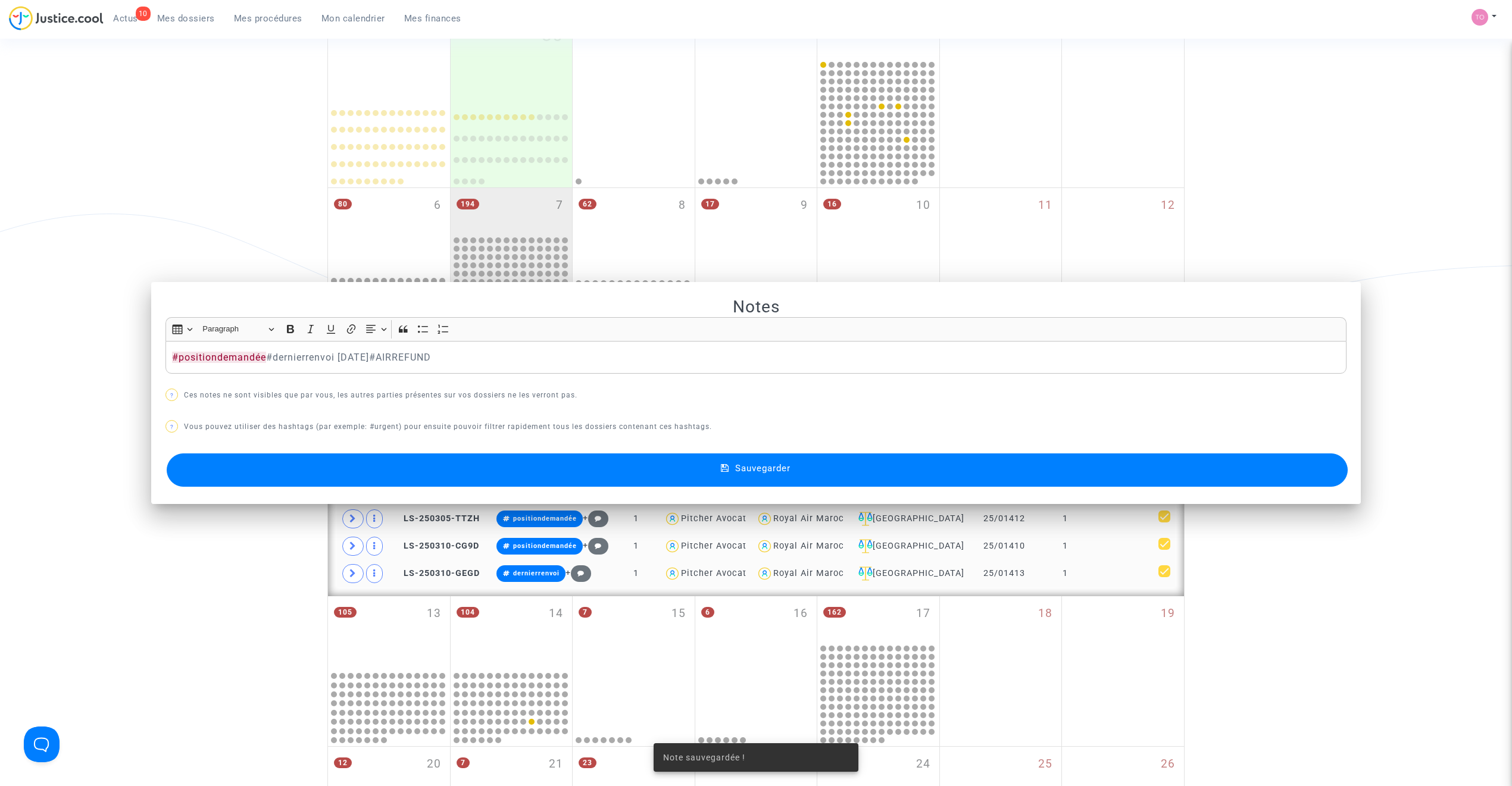
scroll to position [190, 0]
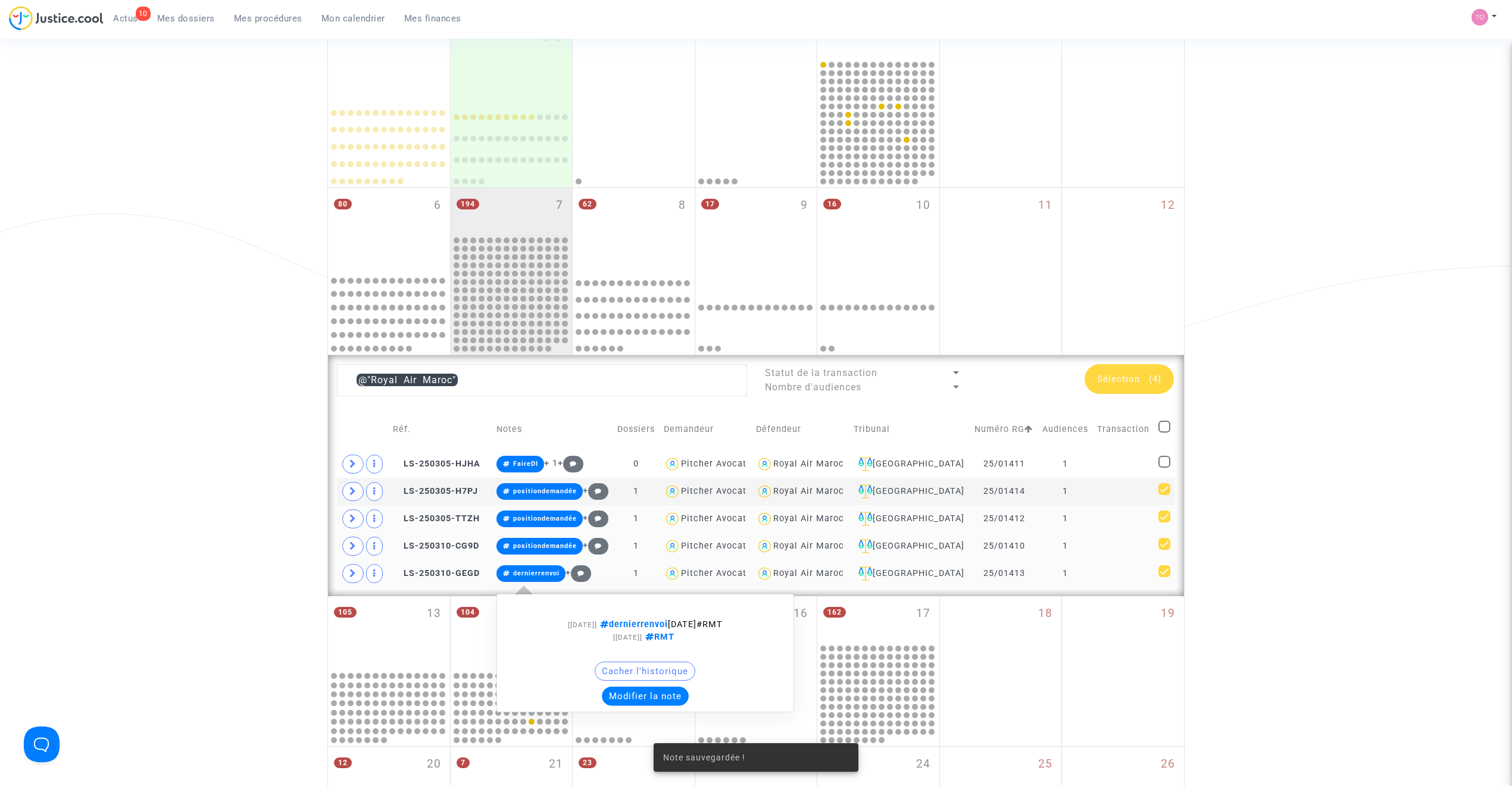
click at [643, 696] on button "Modifier la note" at bounding box center [646, 695] width 87 height 19
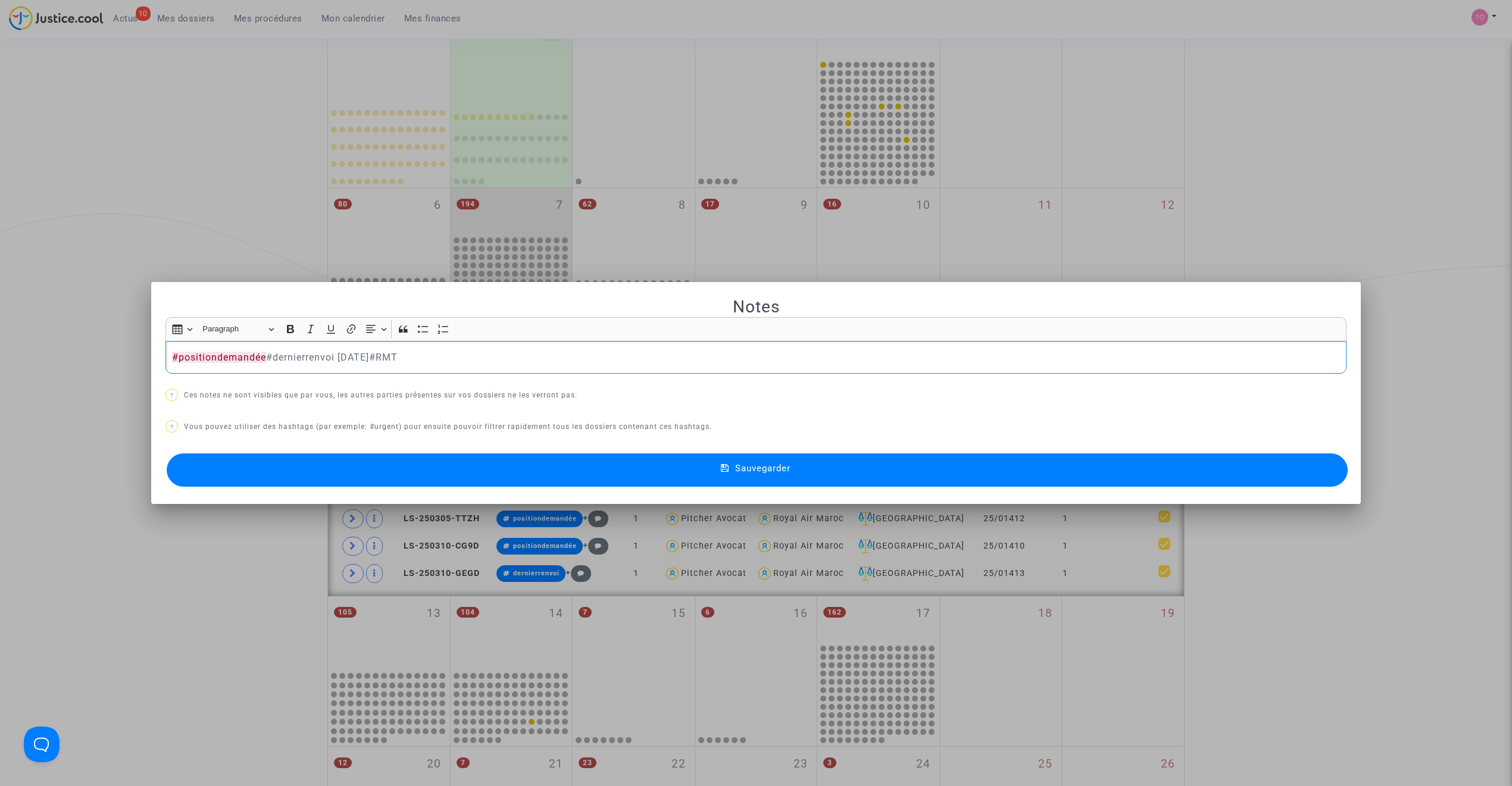
click at [260, 354] on span "#positiondemandée" at bounding box center [219, 357] width 94 height 12
click at [376, 471] on button "Sauvegarder" at bounding box center [757, 469] width 1181 height 33
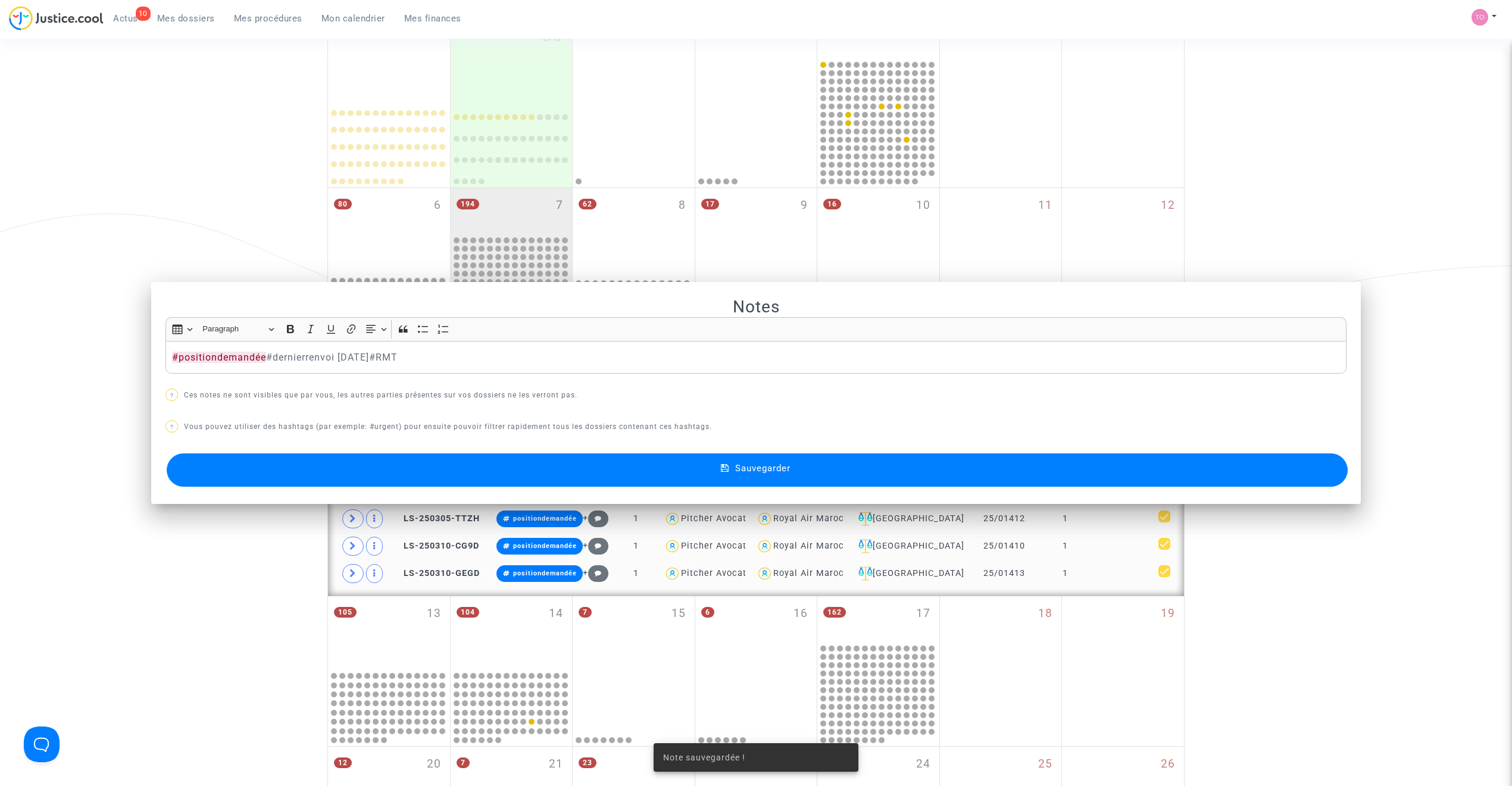
scroll to position [190, 0]
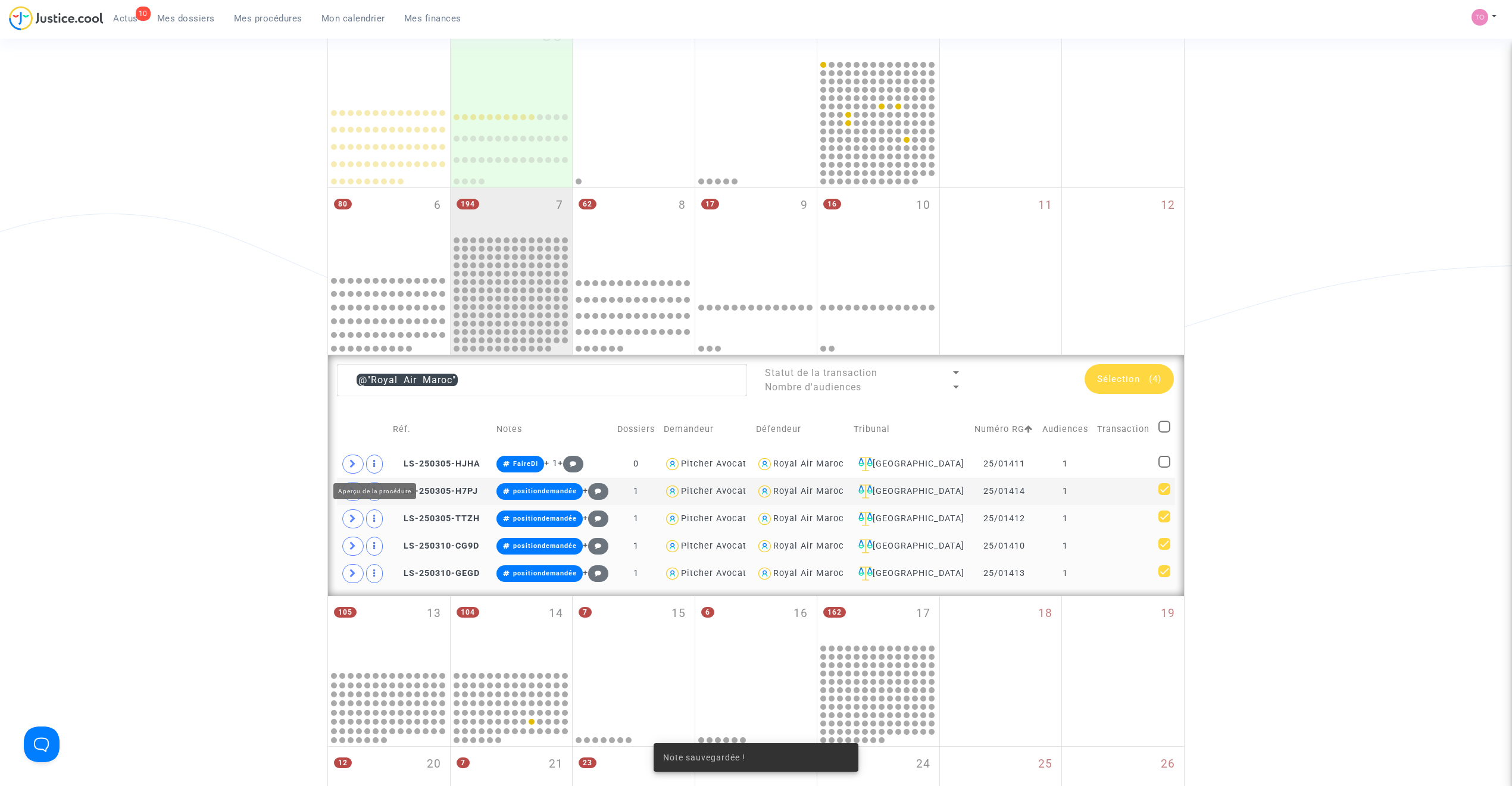
click at [172, 360] on div "Date de clôture d'instruction Date de conciliation Date d'audience Date de juge…" at bounding box center [756, 376] width 1512 height 996
click at [815, 464] on div "Royal Air Maroc" at bounding box center [808, 463] width 71 height 10
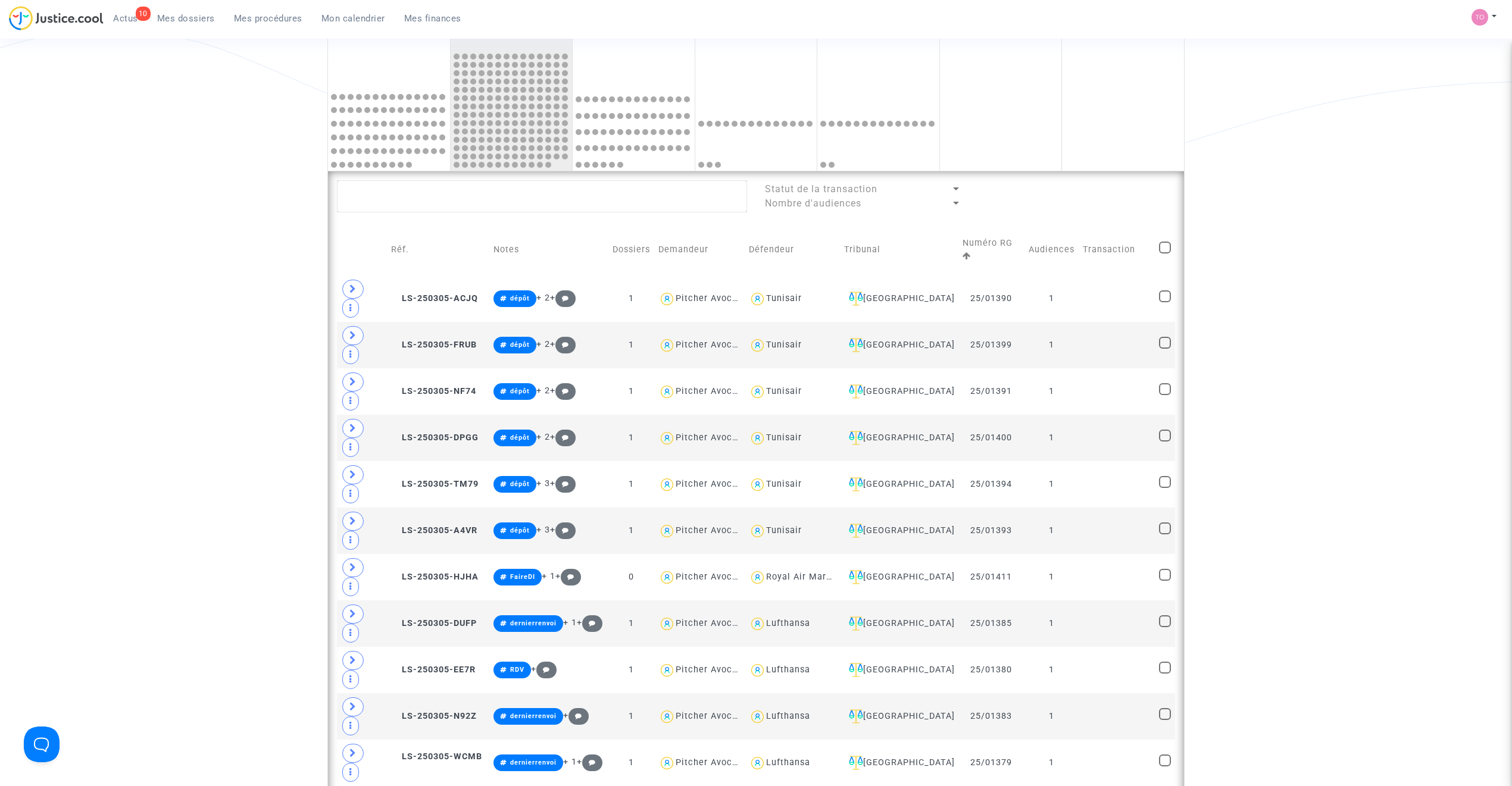
scroll to position [402, 0]
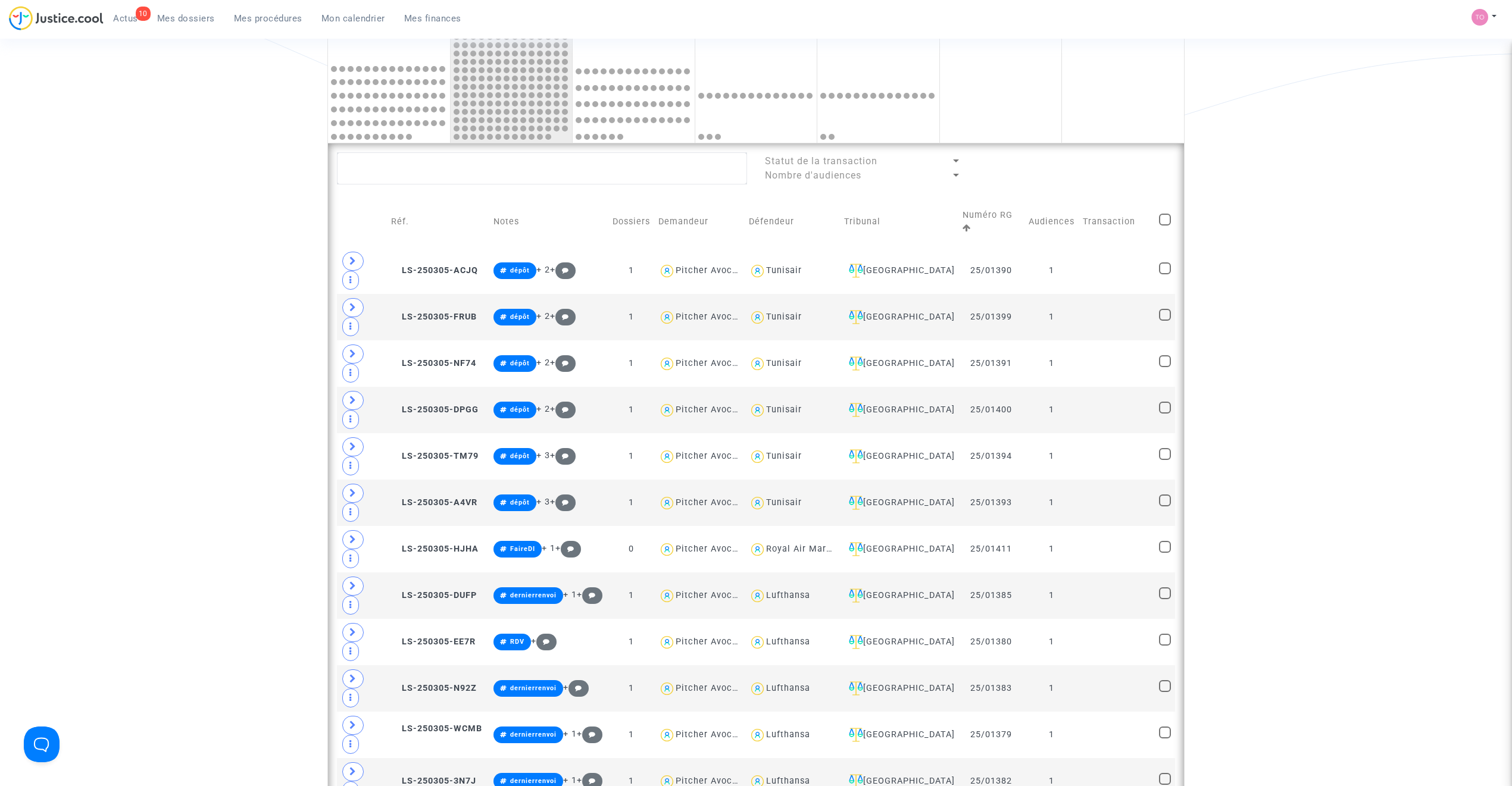
click at [1162, 213] on span at bounding box center [1164, 219] width 12 height 12
click at [1164, 226] on input "checkbox" at bounding box center [1164, 226] width 1 height 1
checkbox input "true"
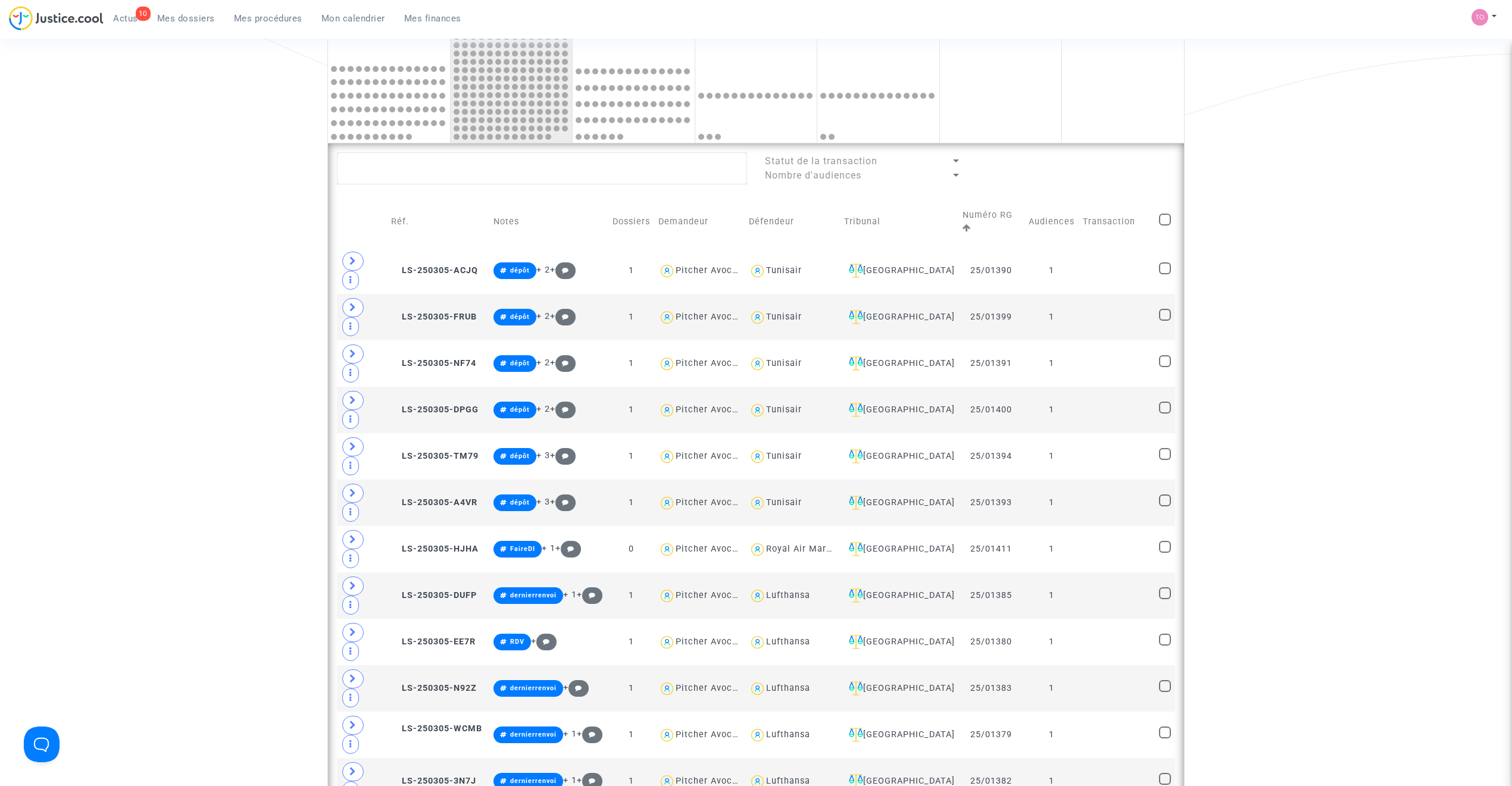
checkbox input "true"
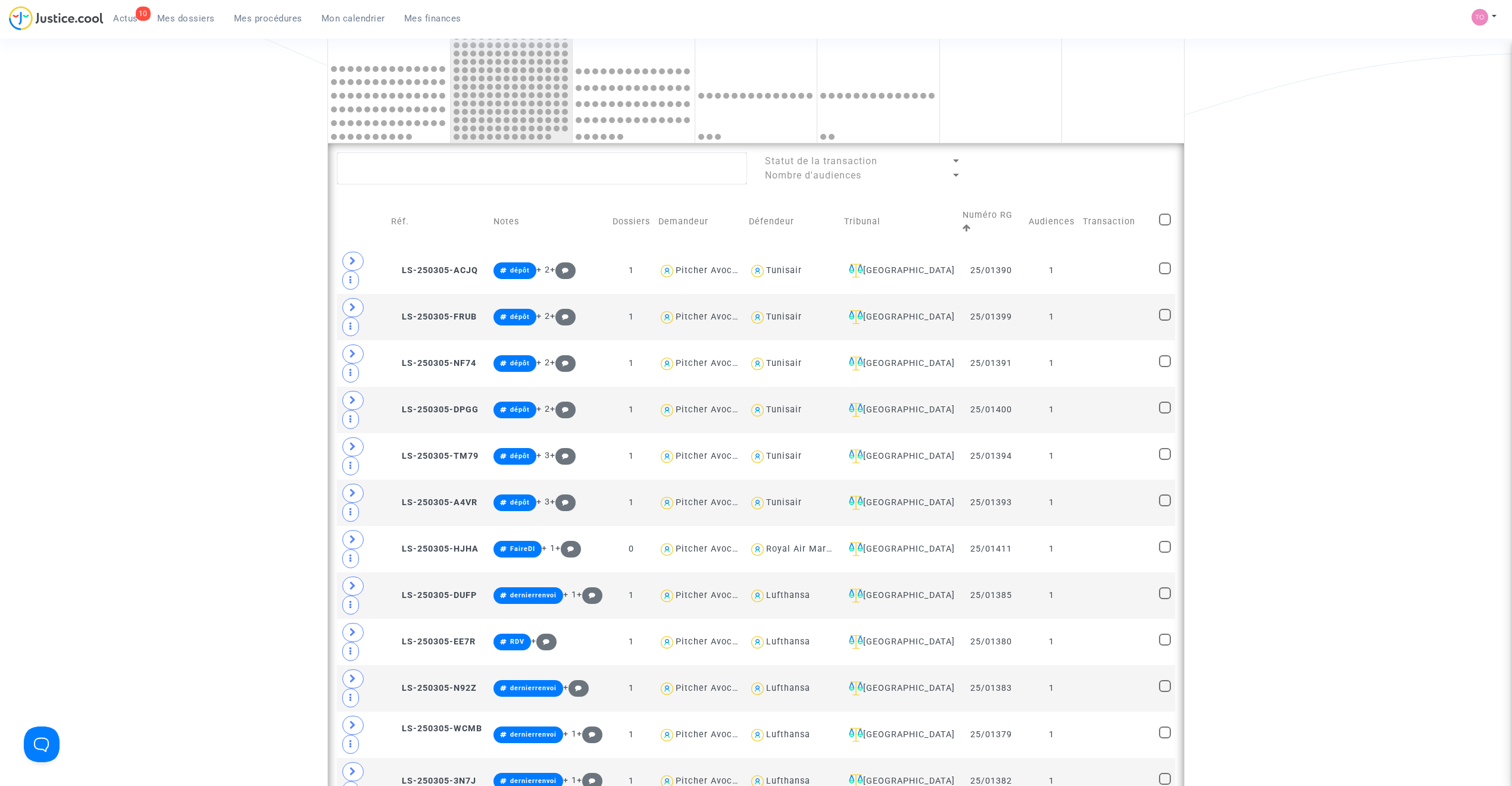
checkbox input "true"
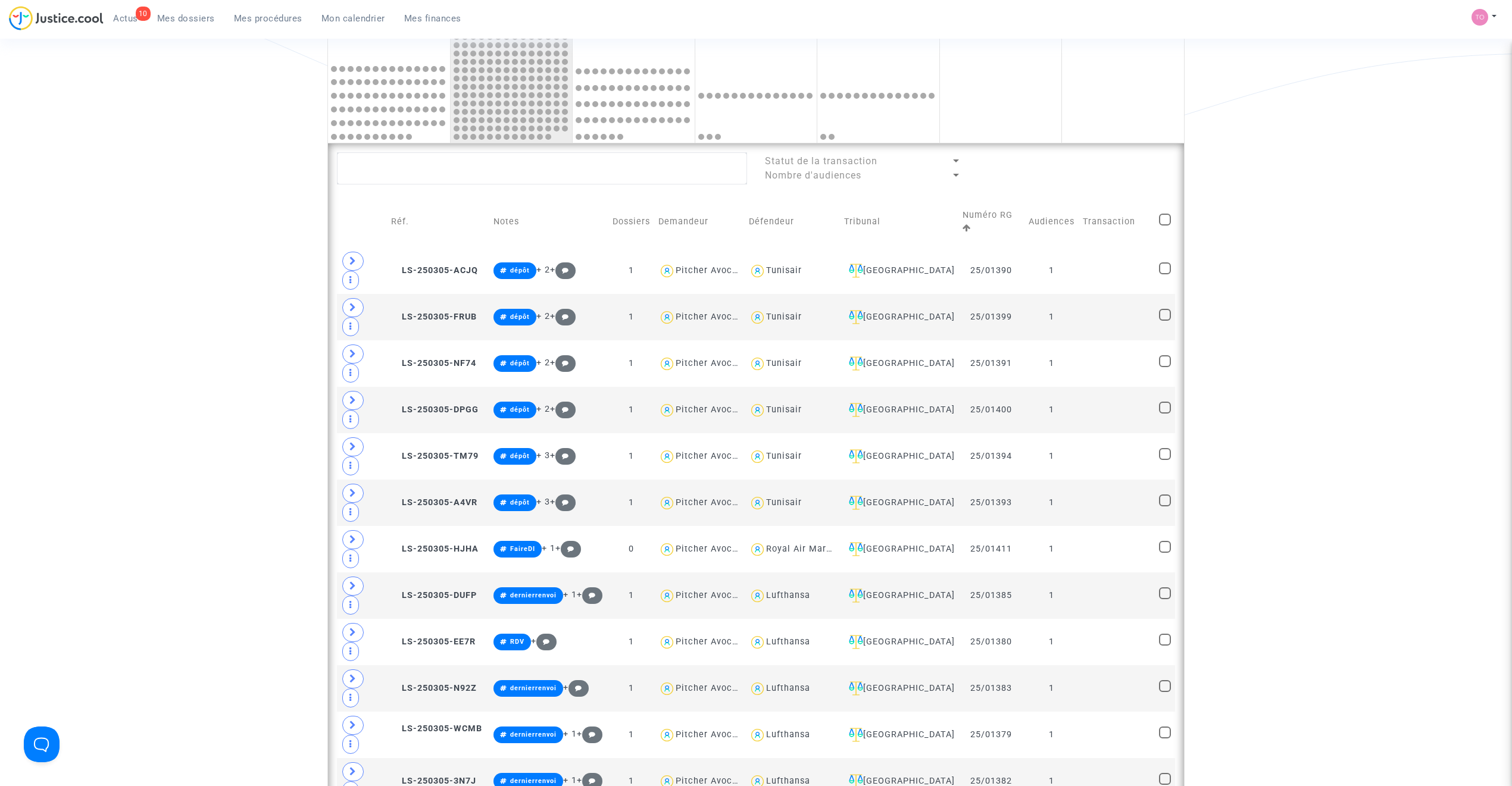
checkbox input "true"
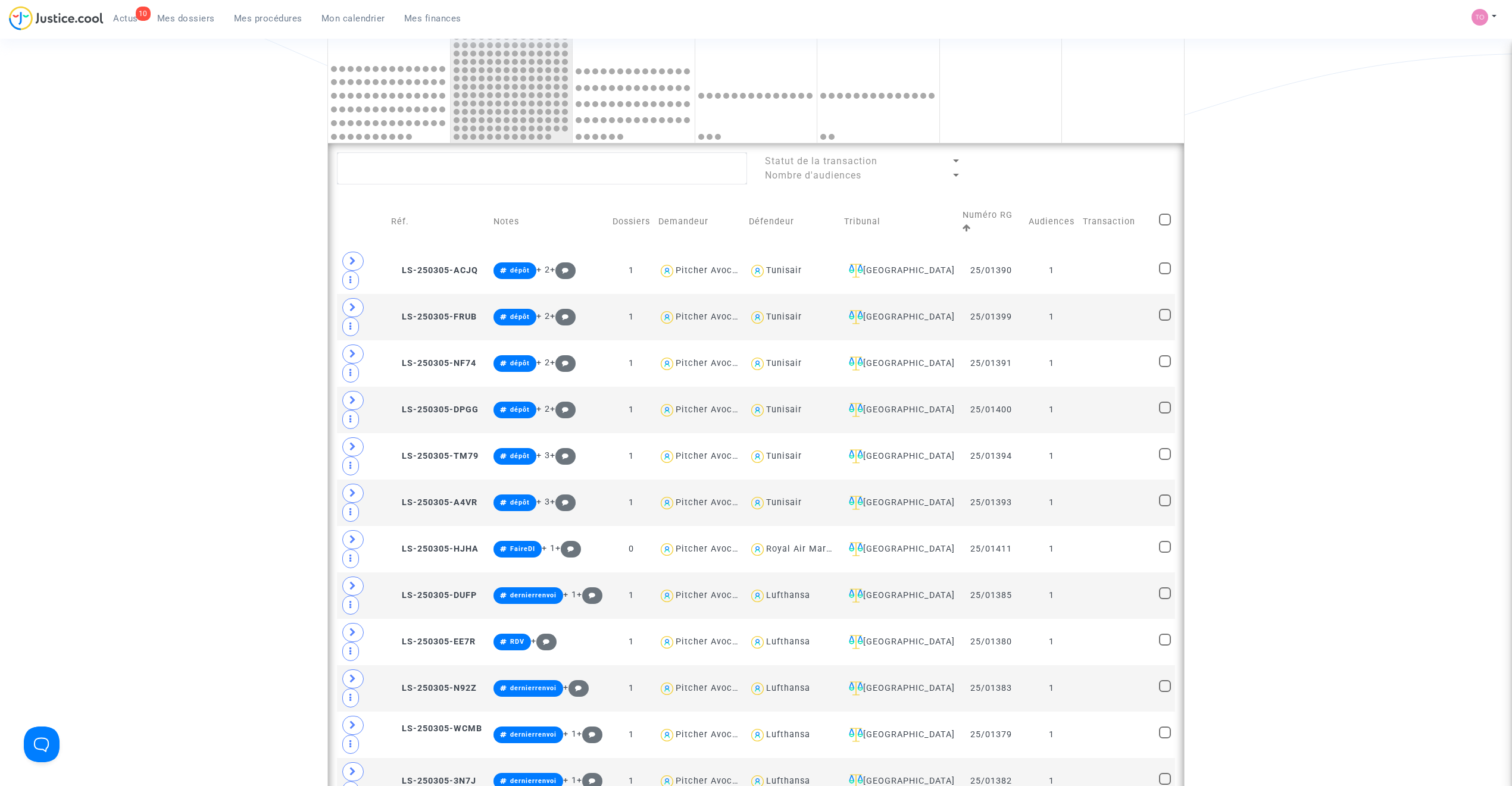
checkbox input "true"
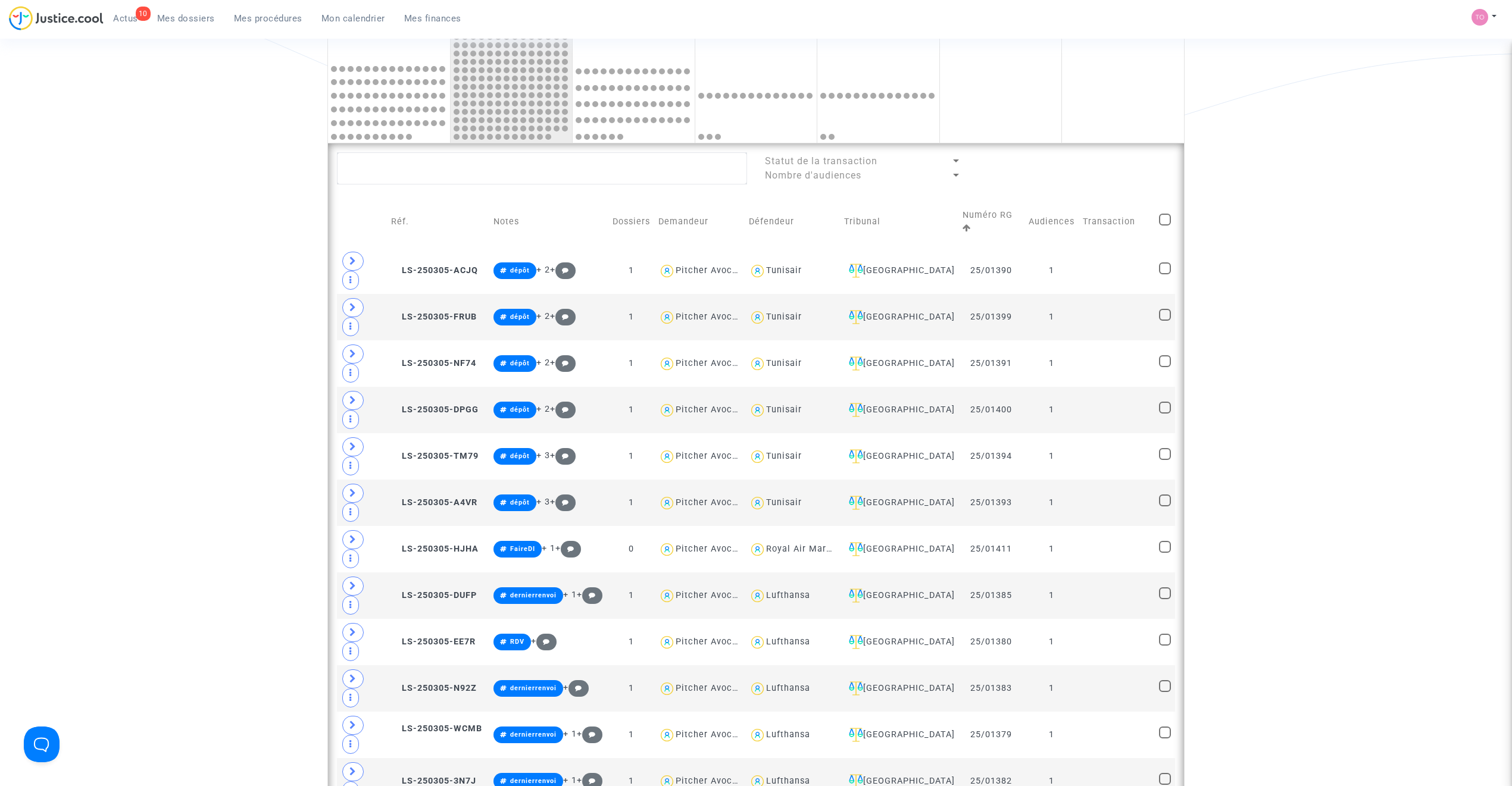
checkbox input "true"
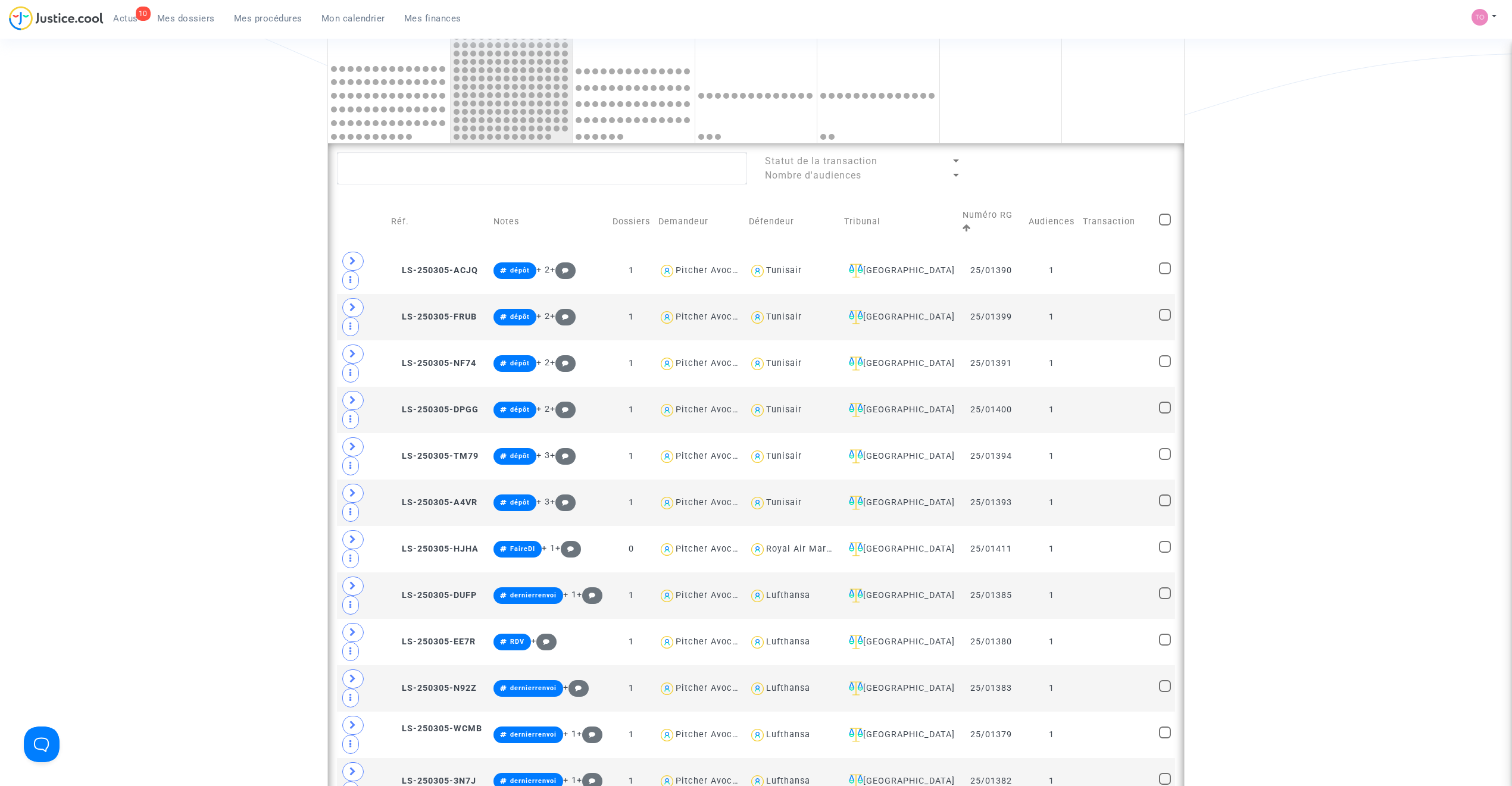
checkbox input "true"
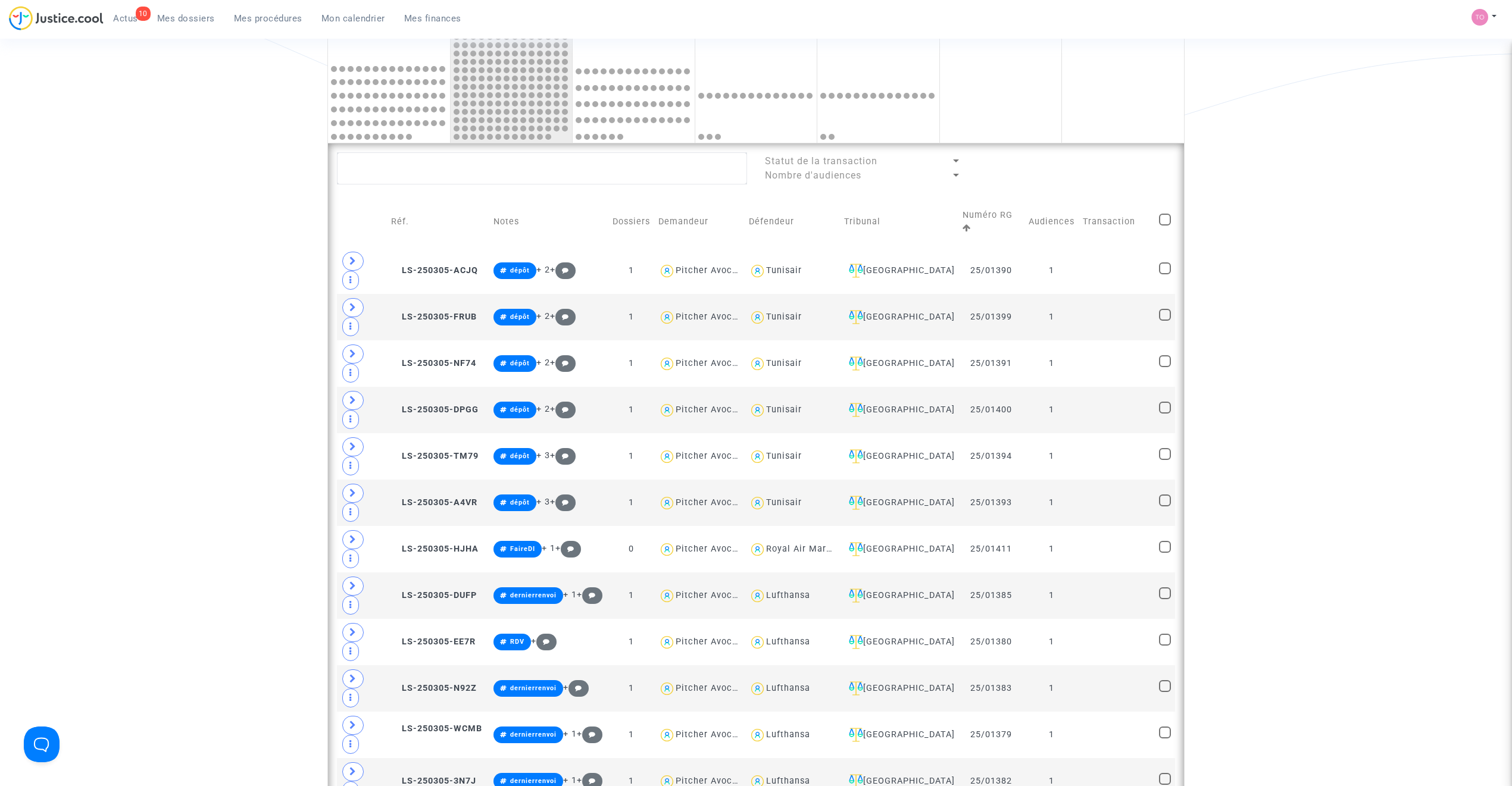
checkbox input "true"
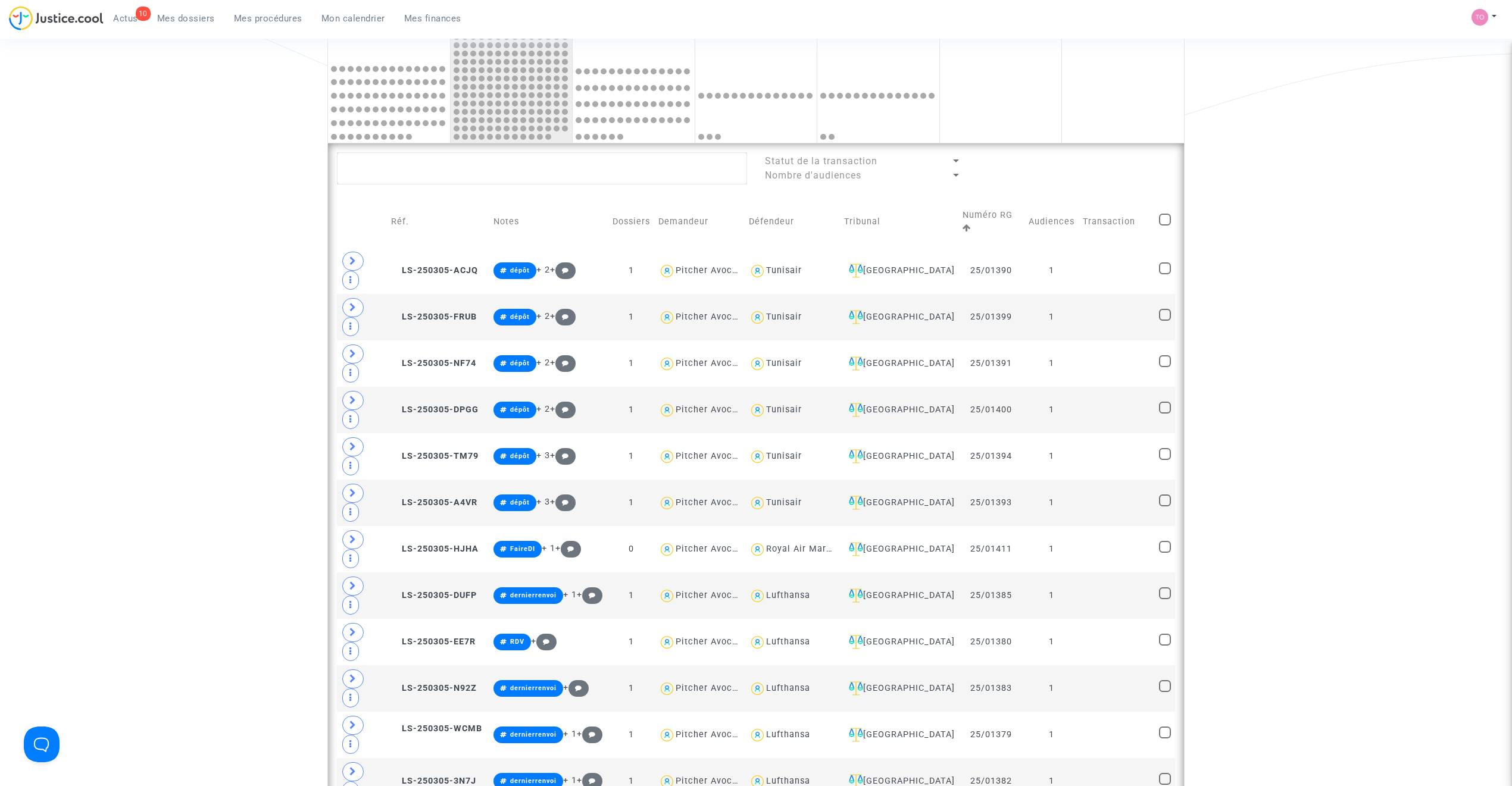
checkbox input "true"
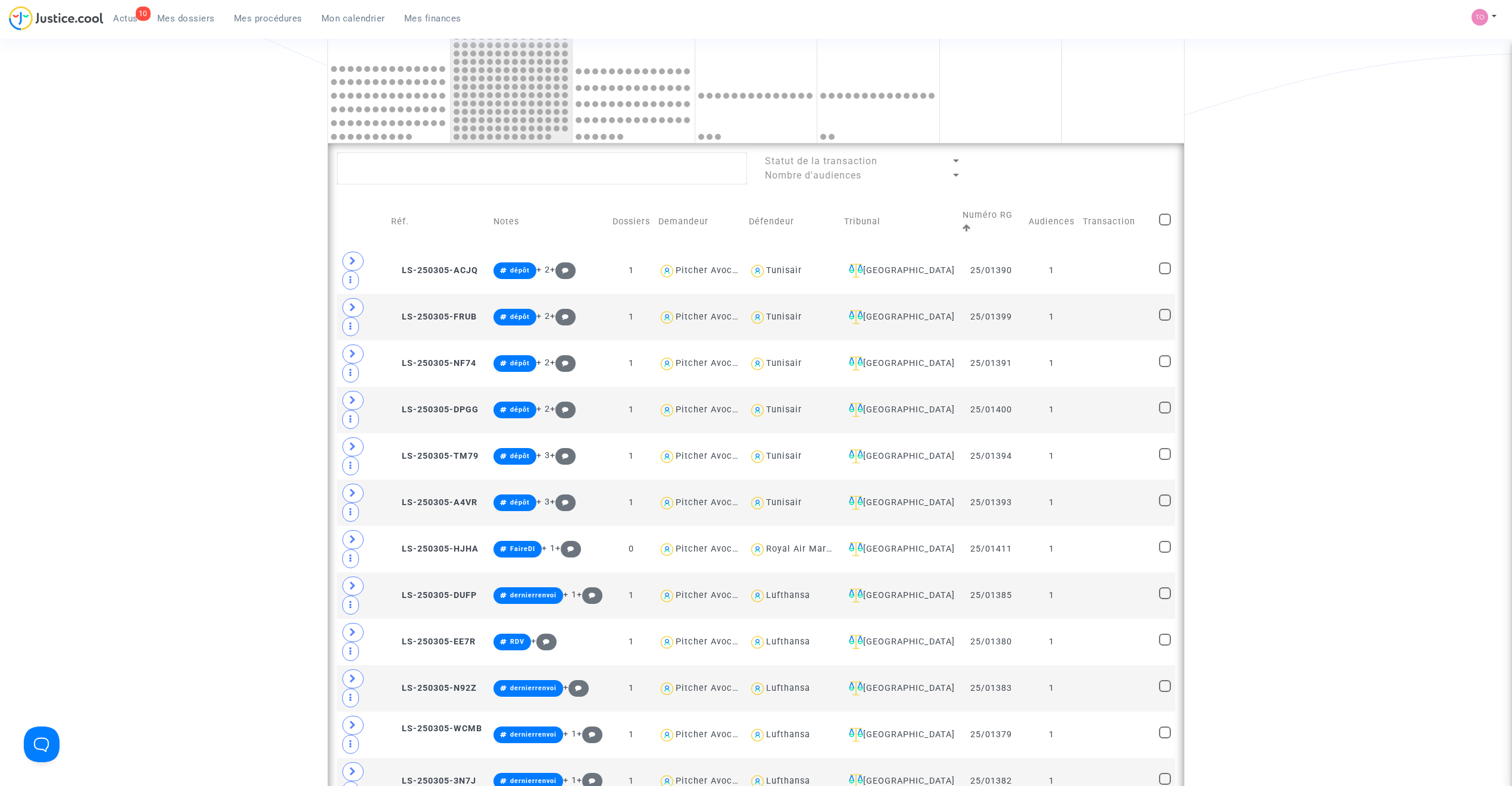
checkbox input "true"
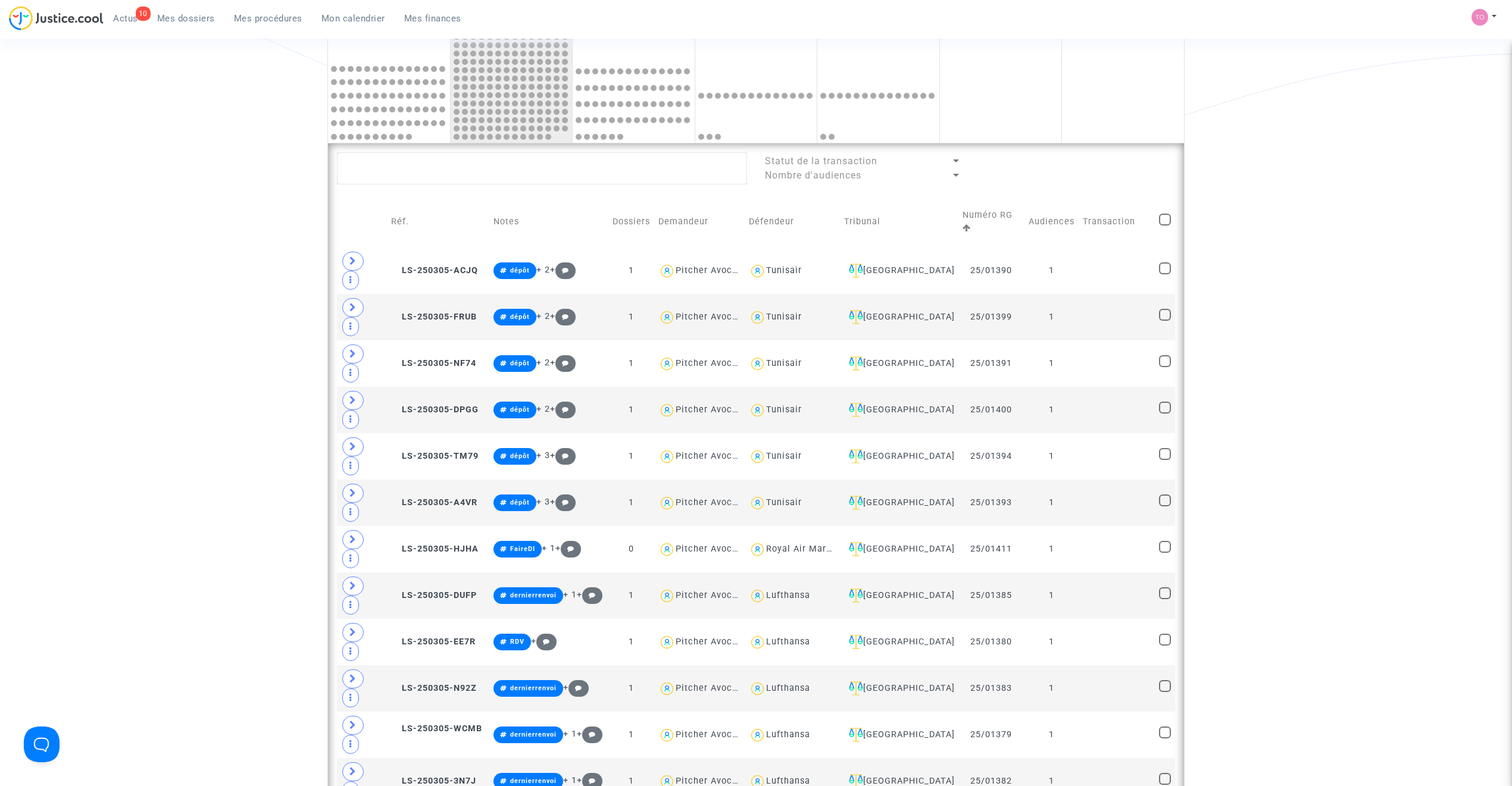
checkbox input "true"
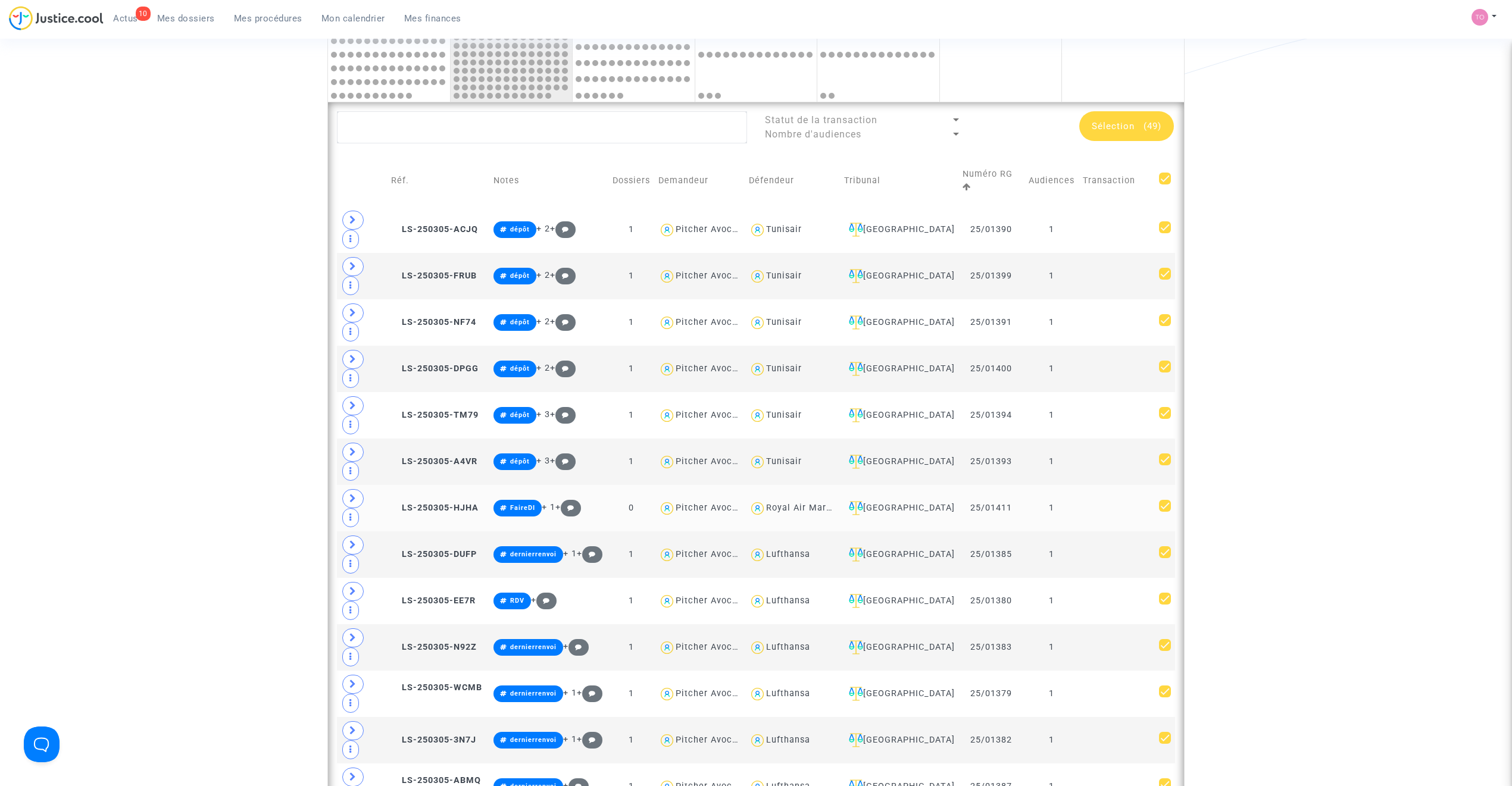
scroll to position [454, 0]
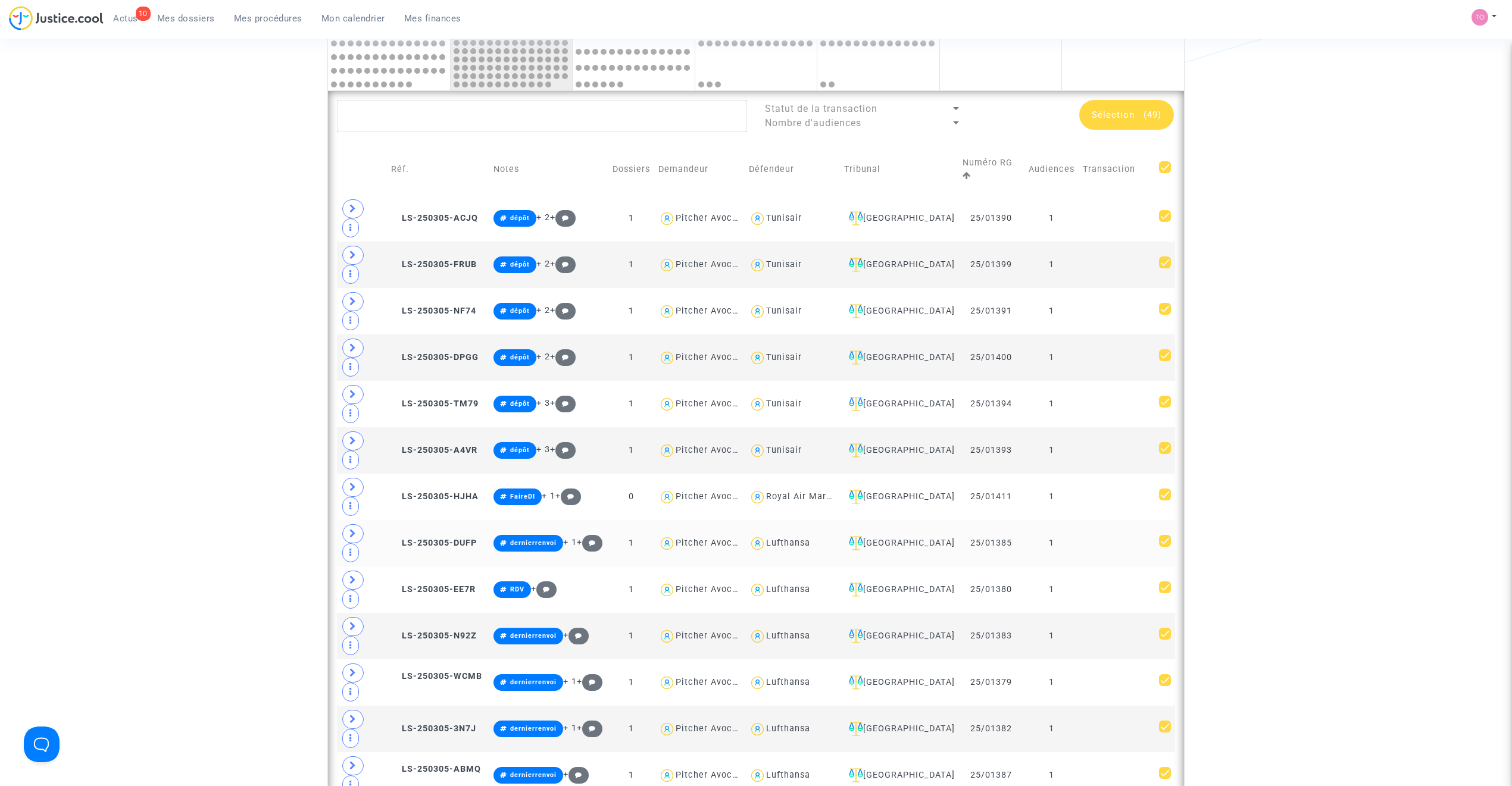
click at [803, 520] on td "Lufthansa" at bounding box center [792, 543] width 95 height 46
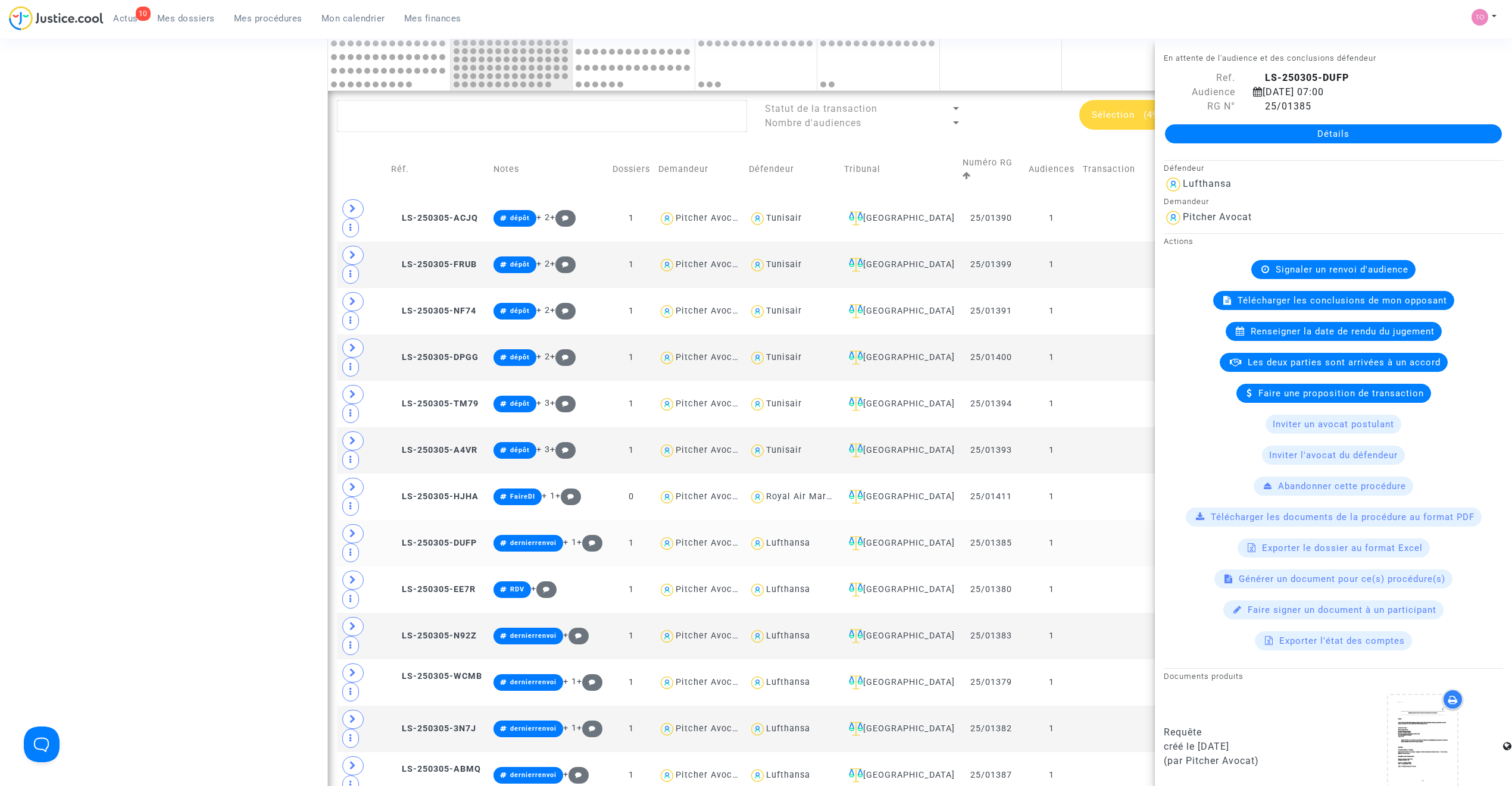
click at [800, 538] on div "Lufthansa" at bounding box center [788, 542] width 44 height 10
type textarea "@Lufthansa"
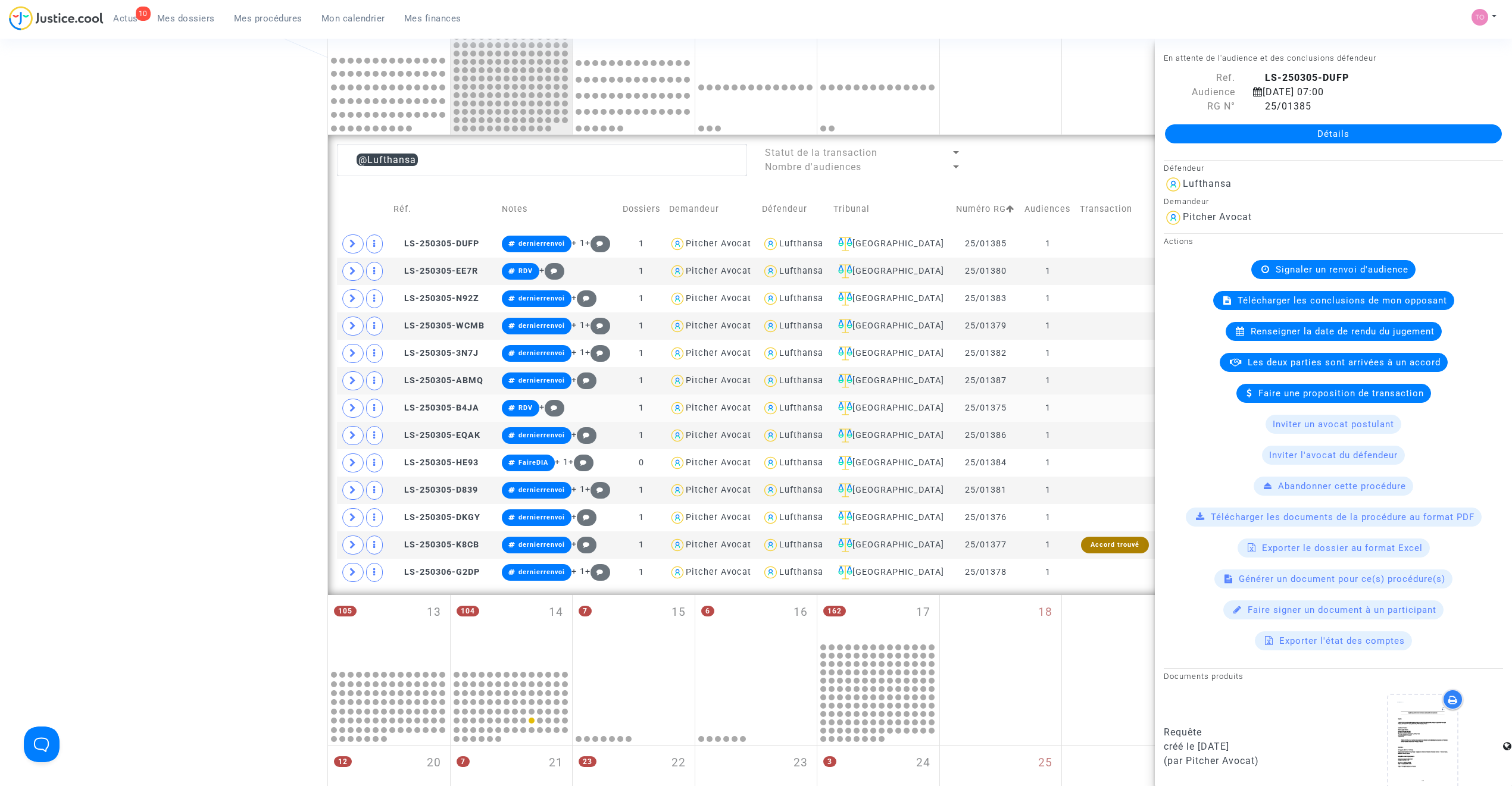
scroll to position [402, 0]
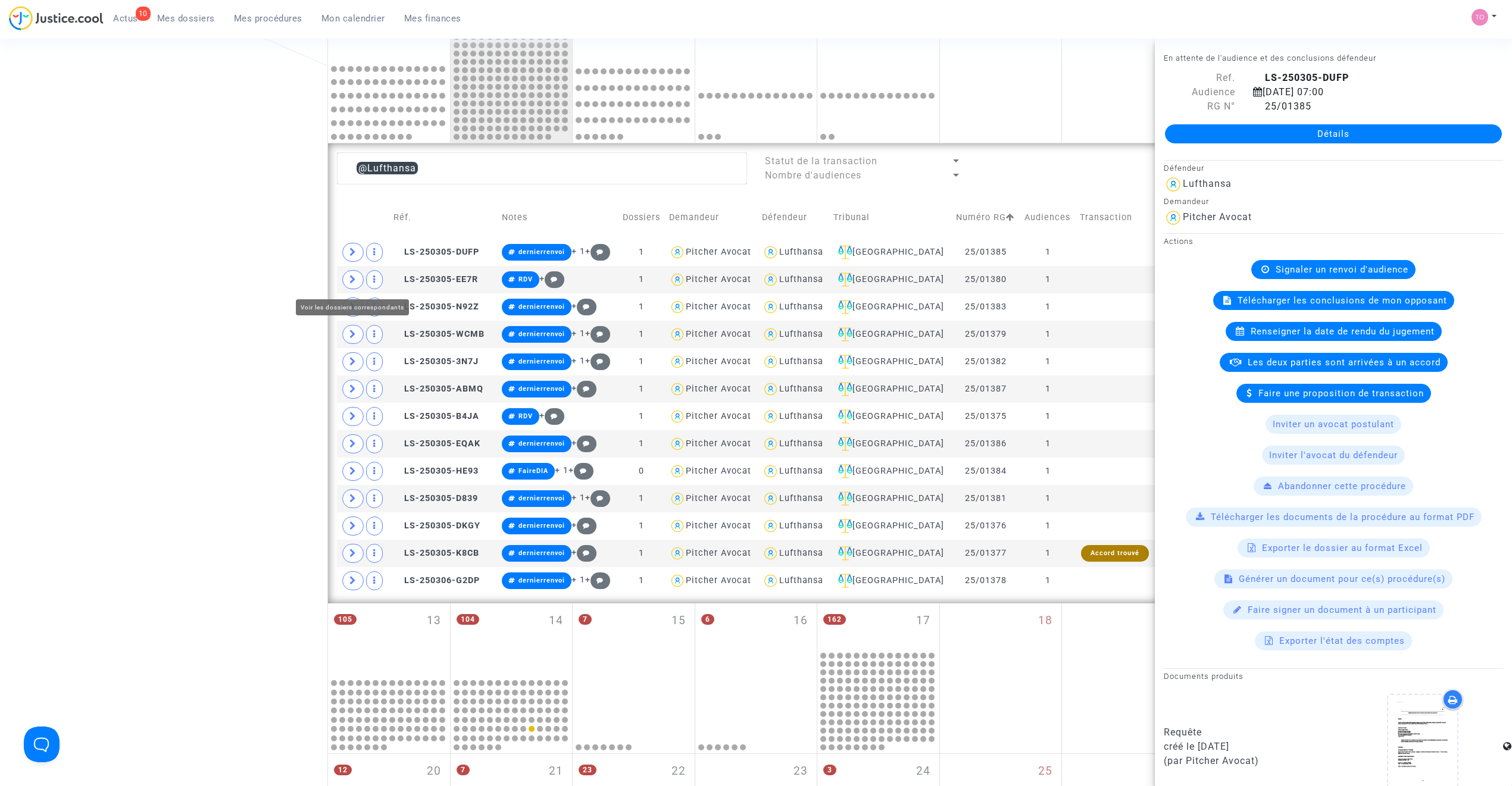
click at [181, 270] on div "Date de clôture d'instruction Date de conciliation Date d'audience Date de juge…" at bounding box center [756, 274] width 1512 height 1215
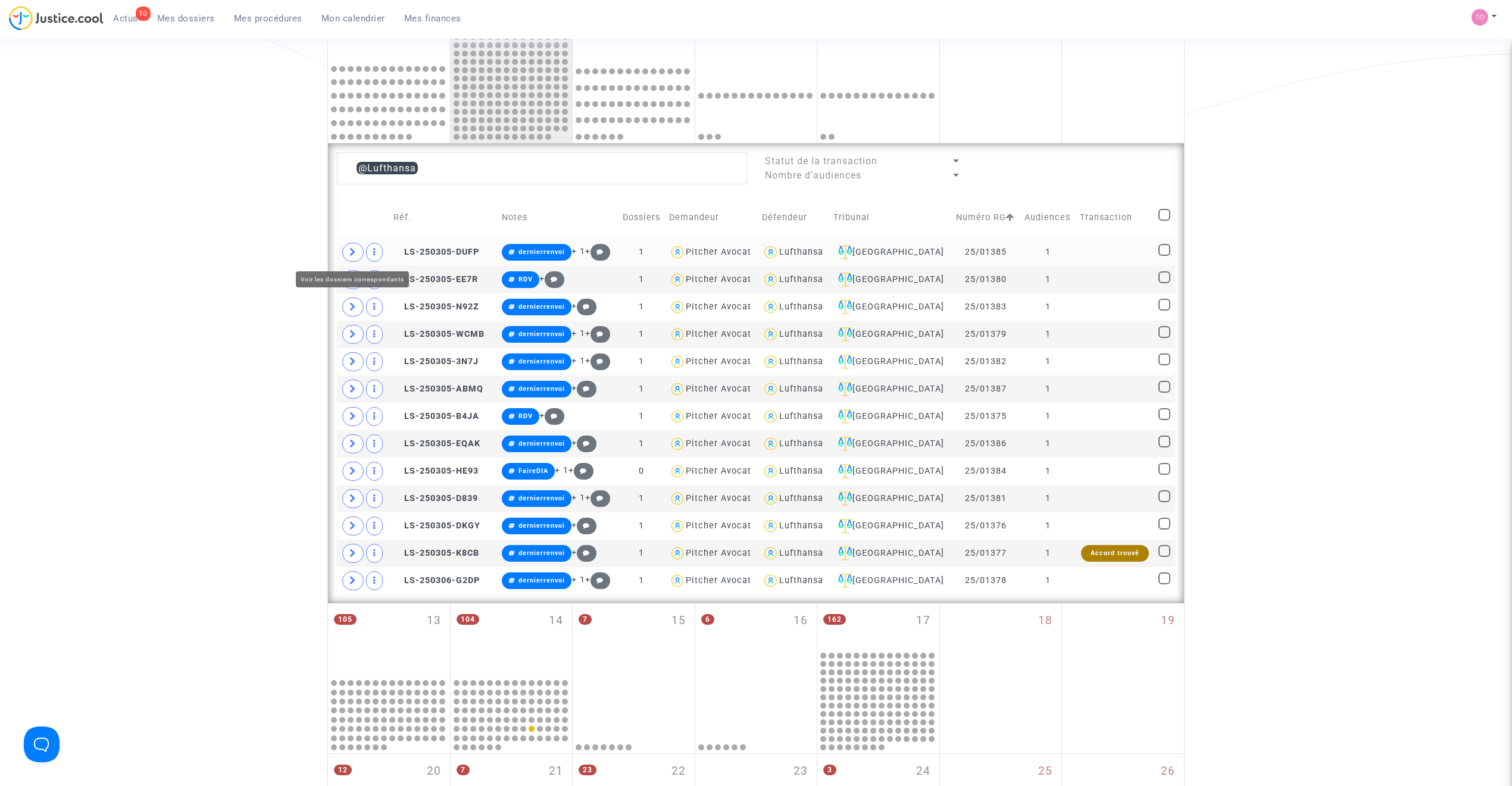
click at [358, 256] on span at bounding box center [353, 252] width 21 height 19
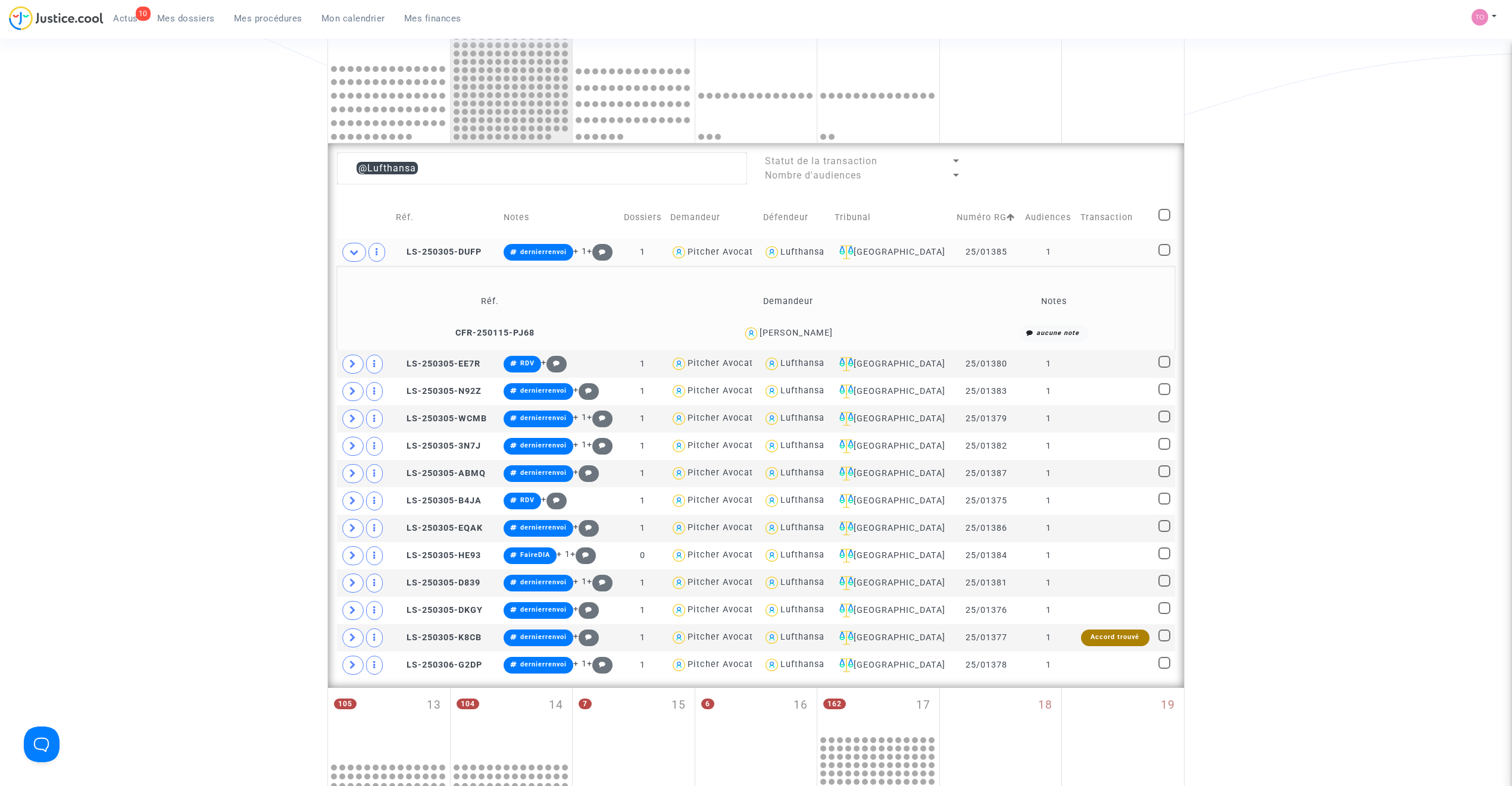
click at [815, 332] on div "Kevin Colin" at bounding box center [796, 333] width 73 height 10
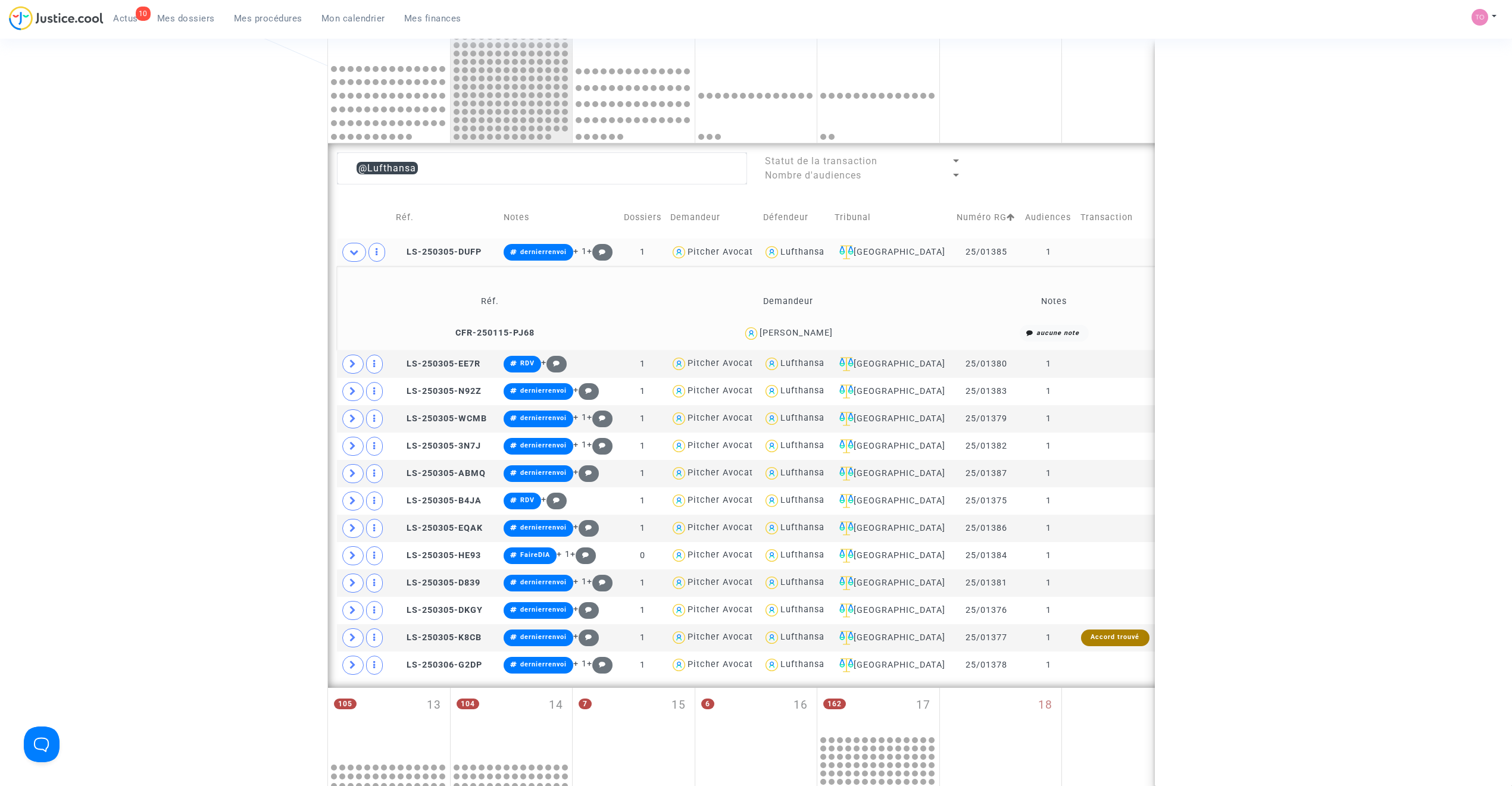
click at [815, 332] on div "Kevin Colin" at bounding box center [796, 333] width 73 height 10
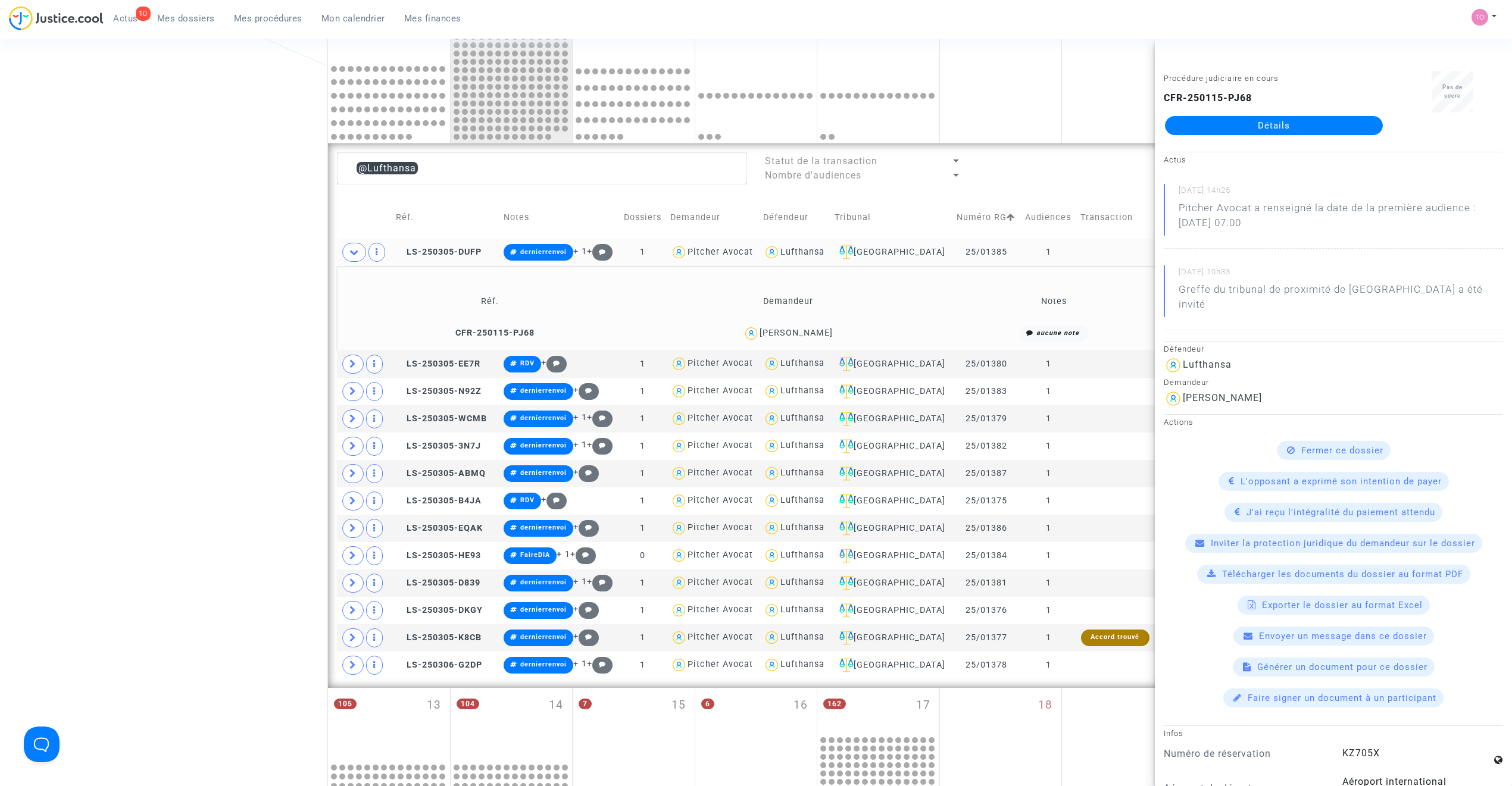
copy div "Colin"
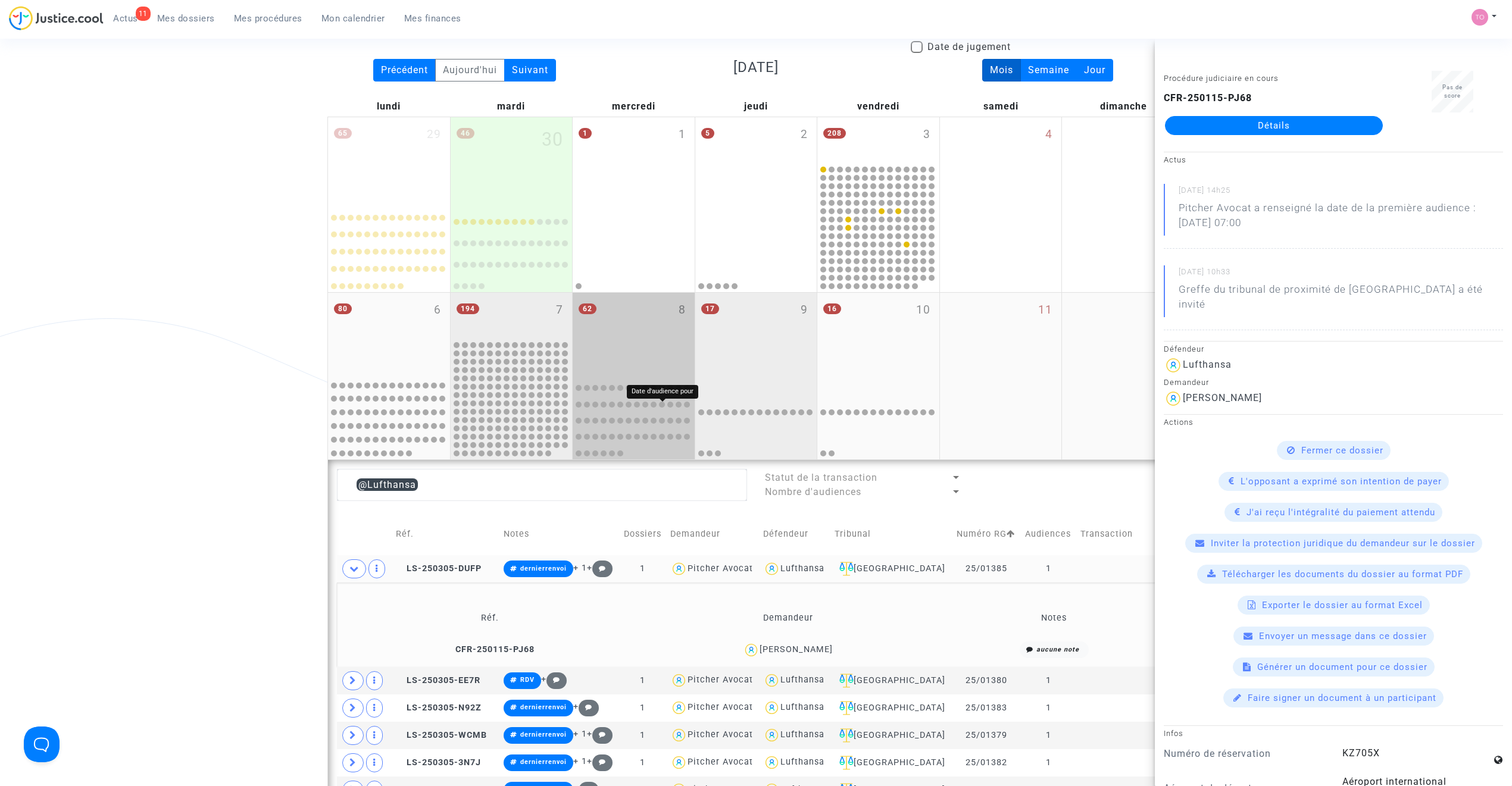
scroll to position [0, 0]
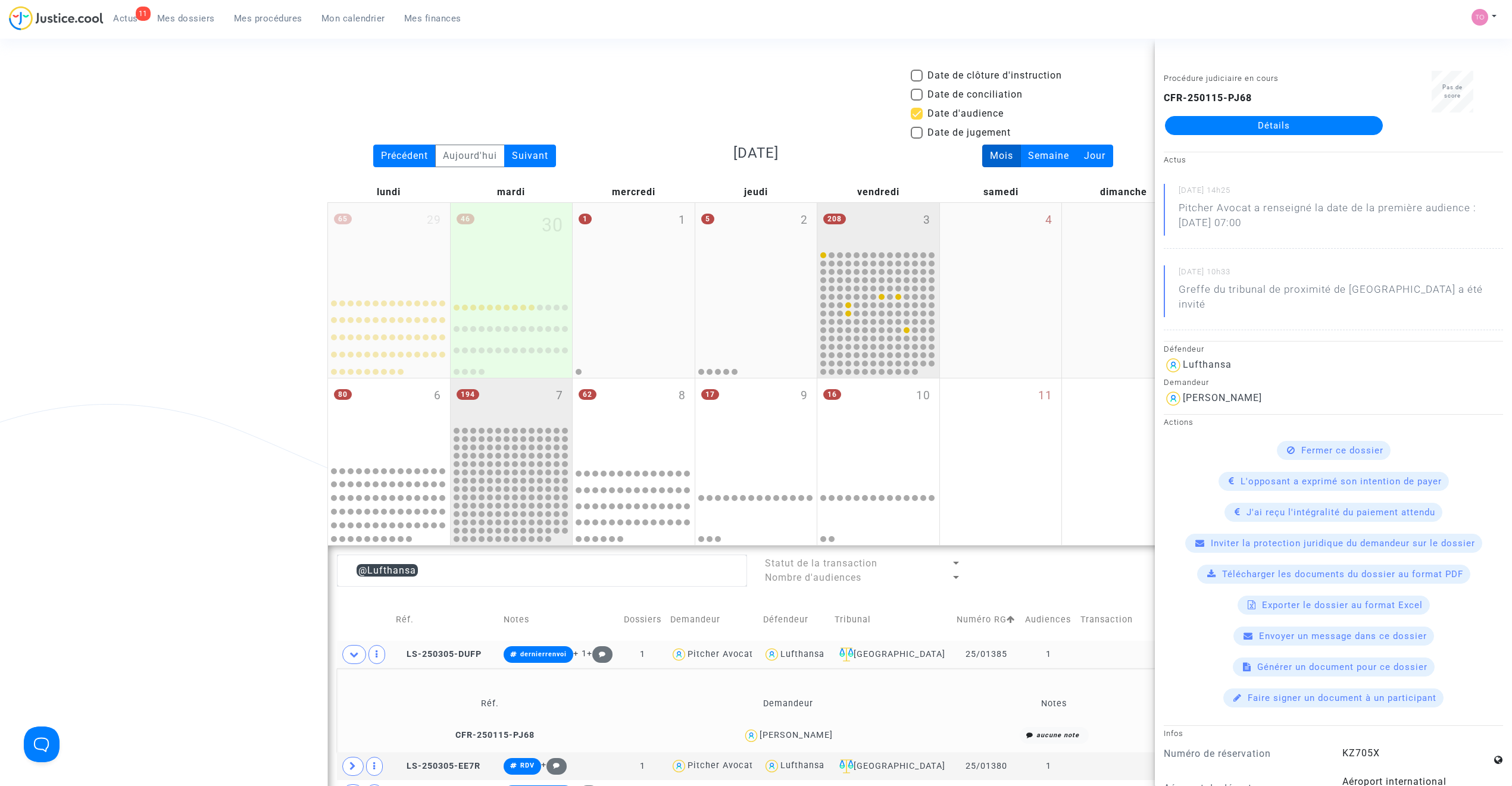
click at [869, 248] on div "208 3" at bounding box center [878, 226] width 122 height 46
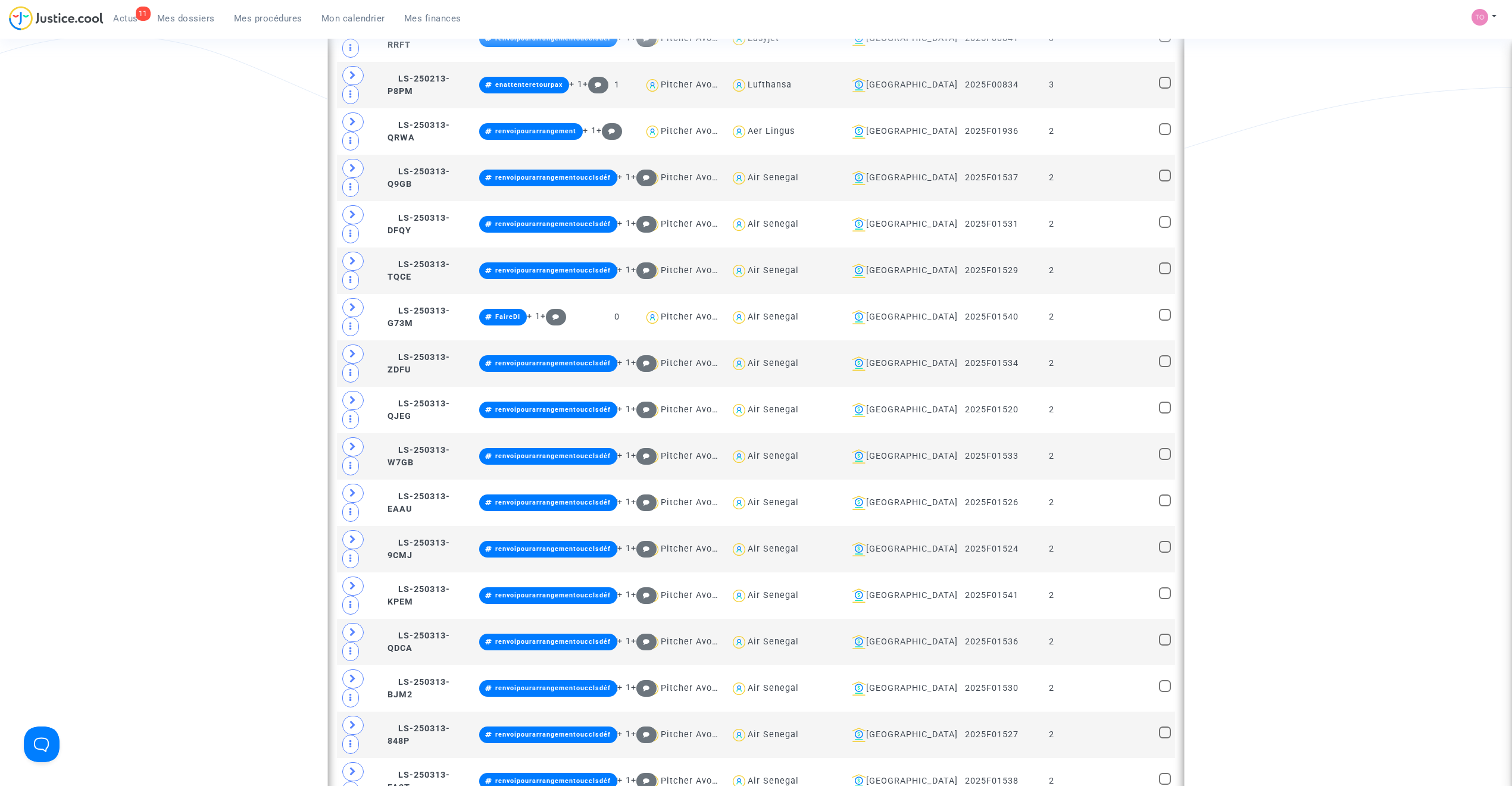
scroll to position [1270, 0]
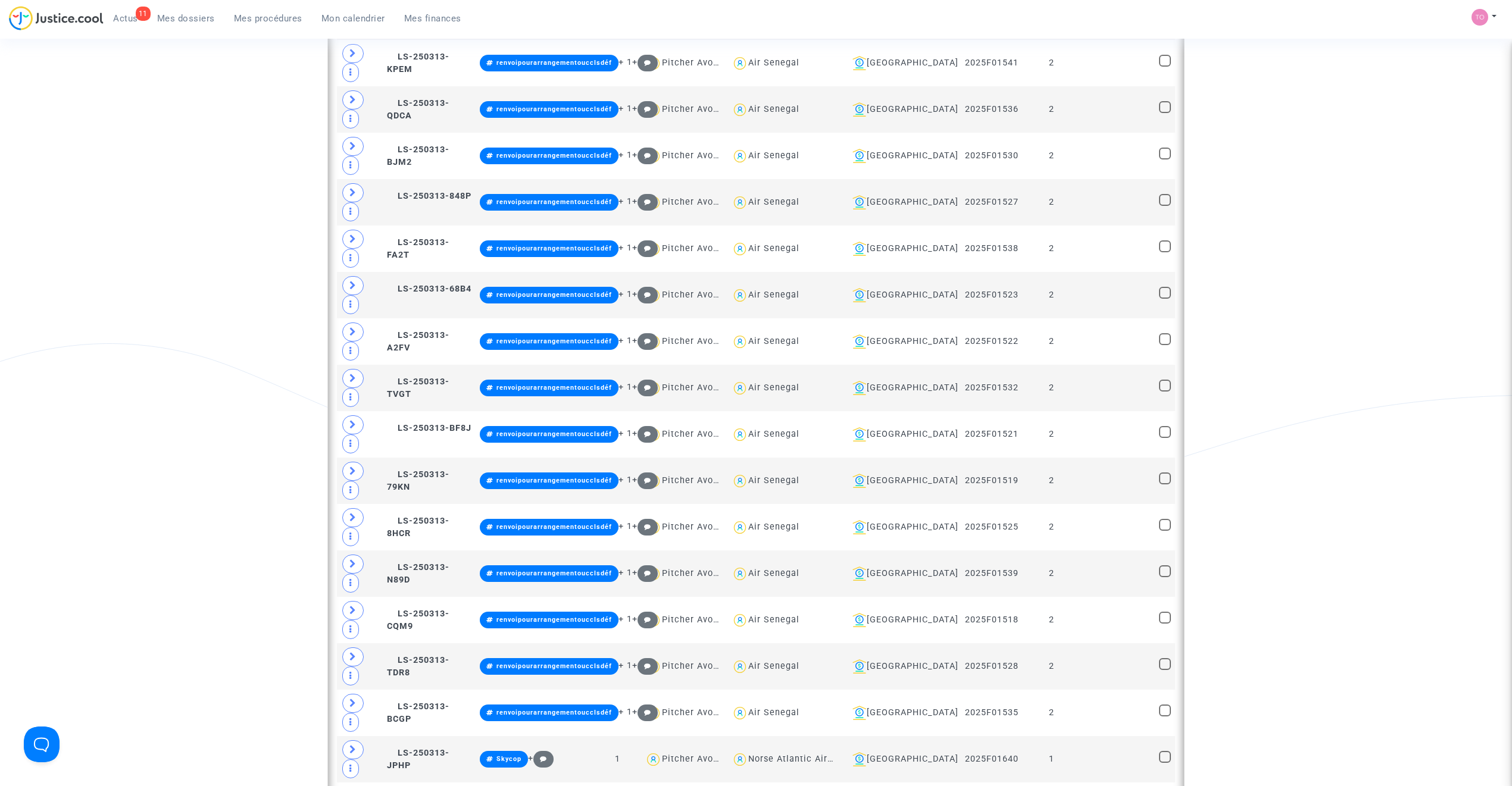
scroll to position [1715, 0]
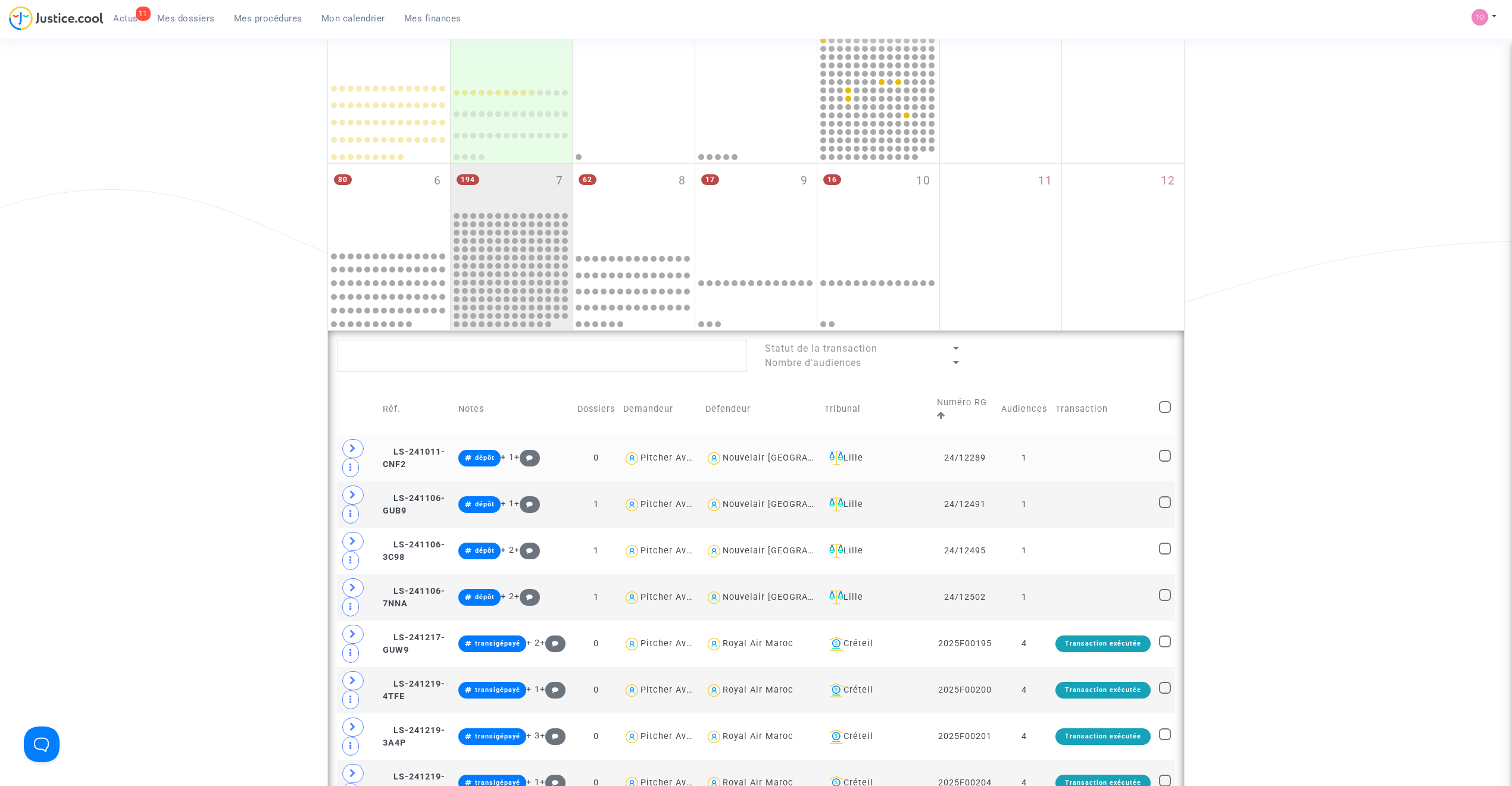
scroll to position [226, 0]
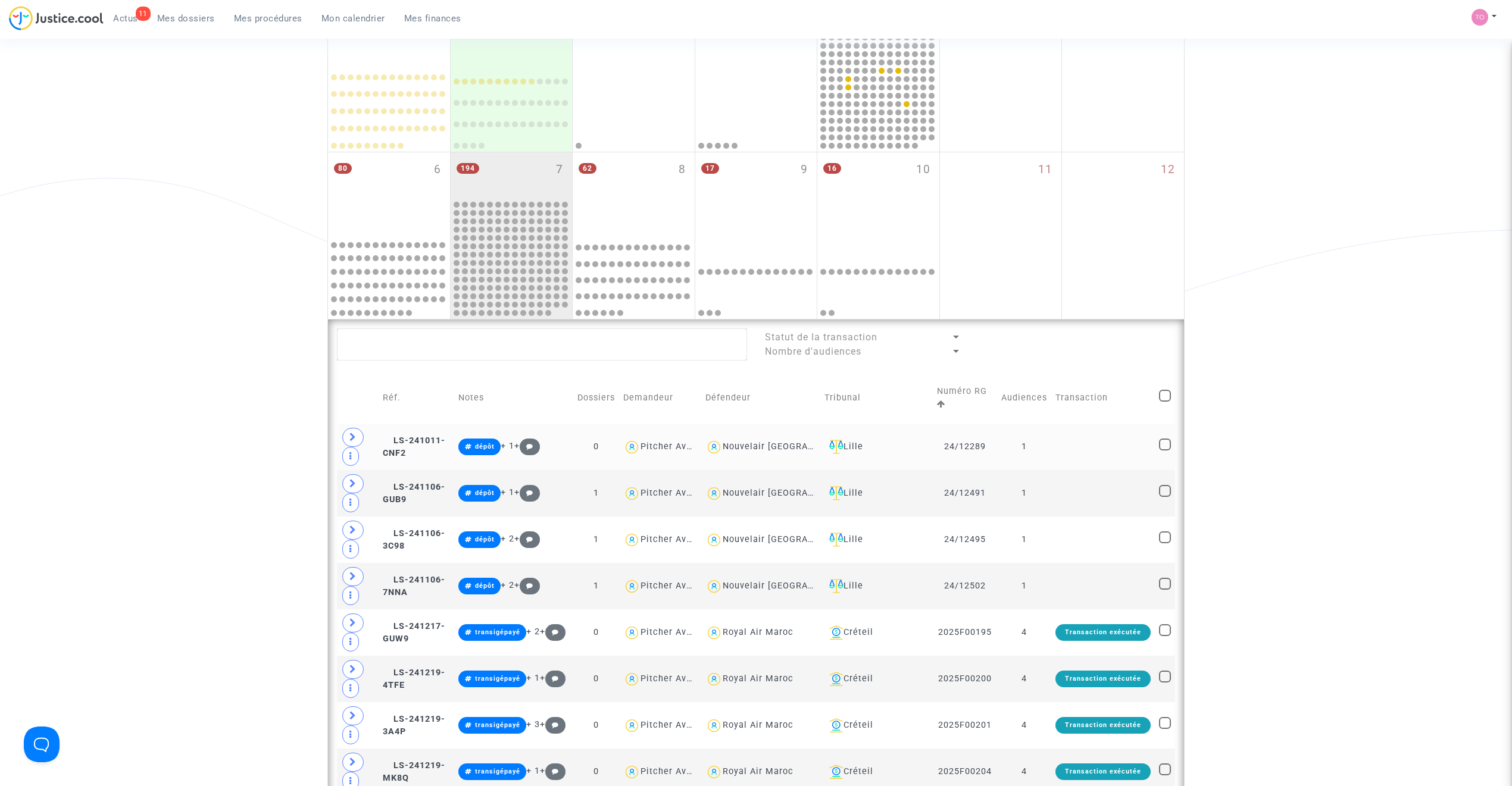
click at [784, 445] on div "Nouvelair Tunisie" at bounding box center [792, 446] width 137 height 10
type textarea "@"Nouvelair Tunisie""
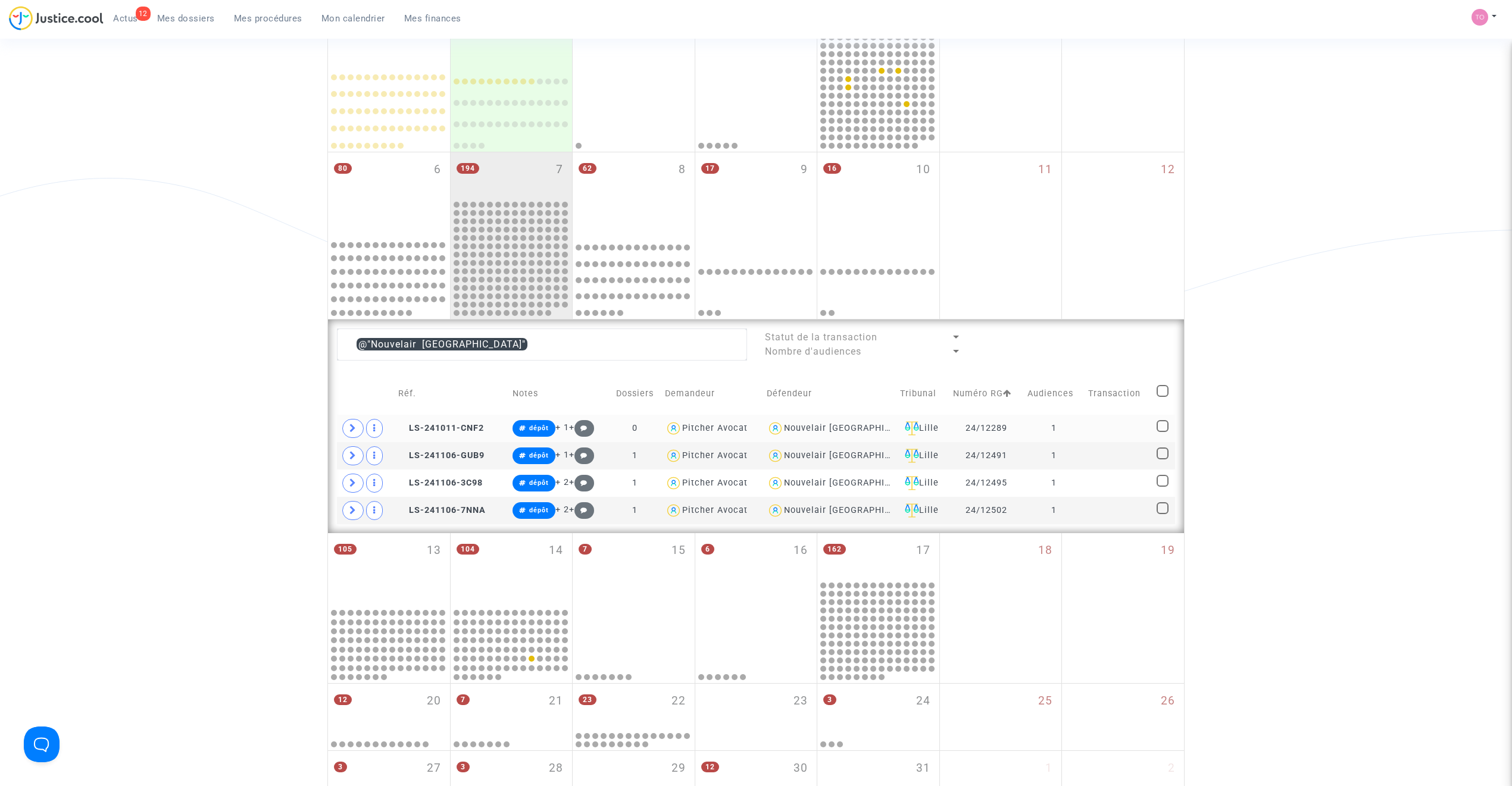
click at [824, 429] on div "Nouvelair Tunisie" at bounding box center [853, 428] width 137 height 10
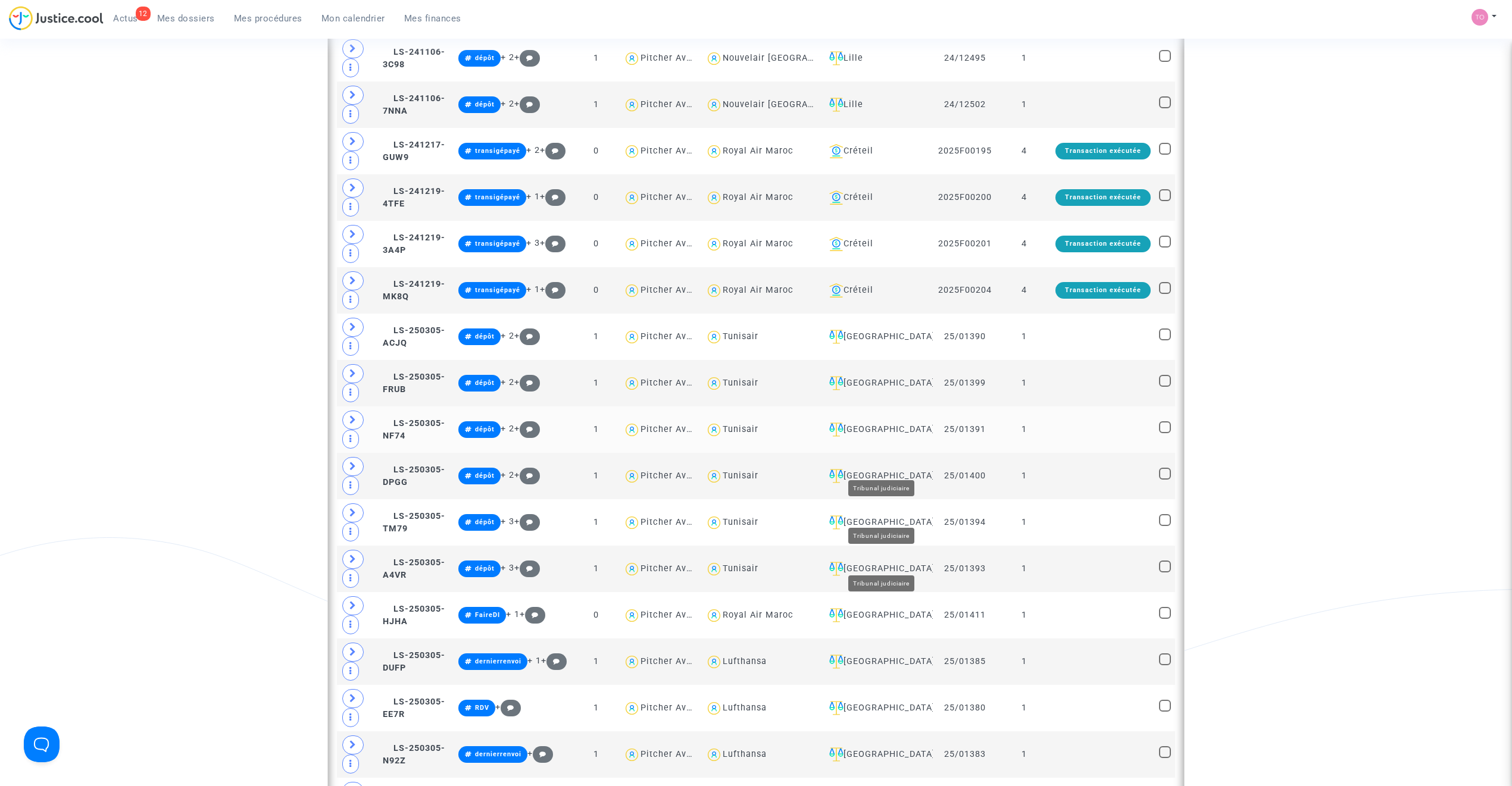
scroll to position [702, 0]
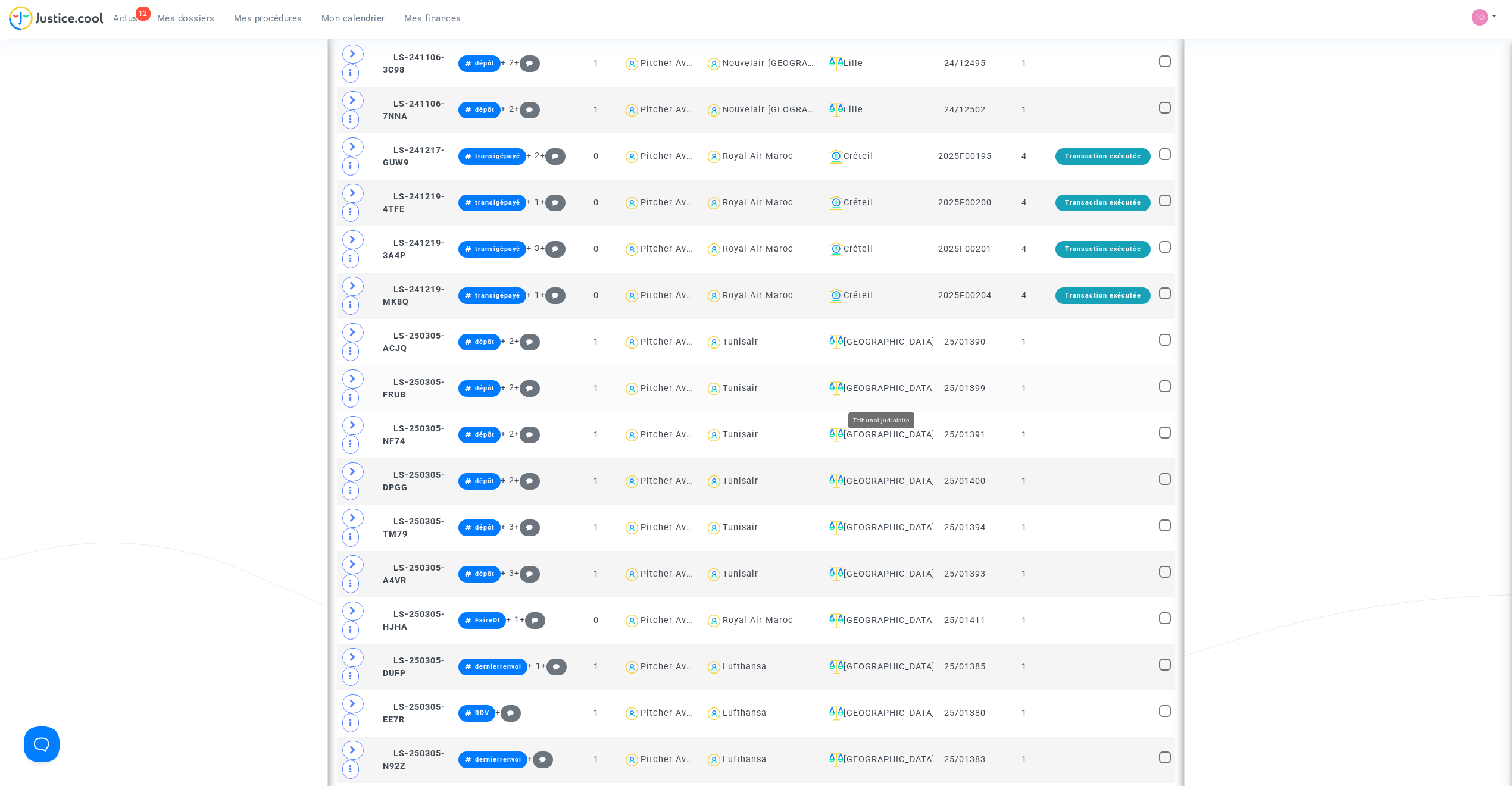
click at [886, 396] on div "Villeurbanne" at bounding box center [876, 389] width 103 height 14
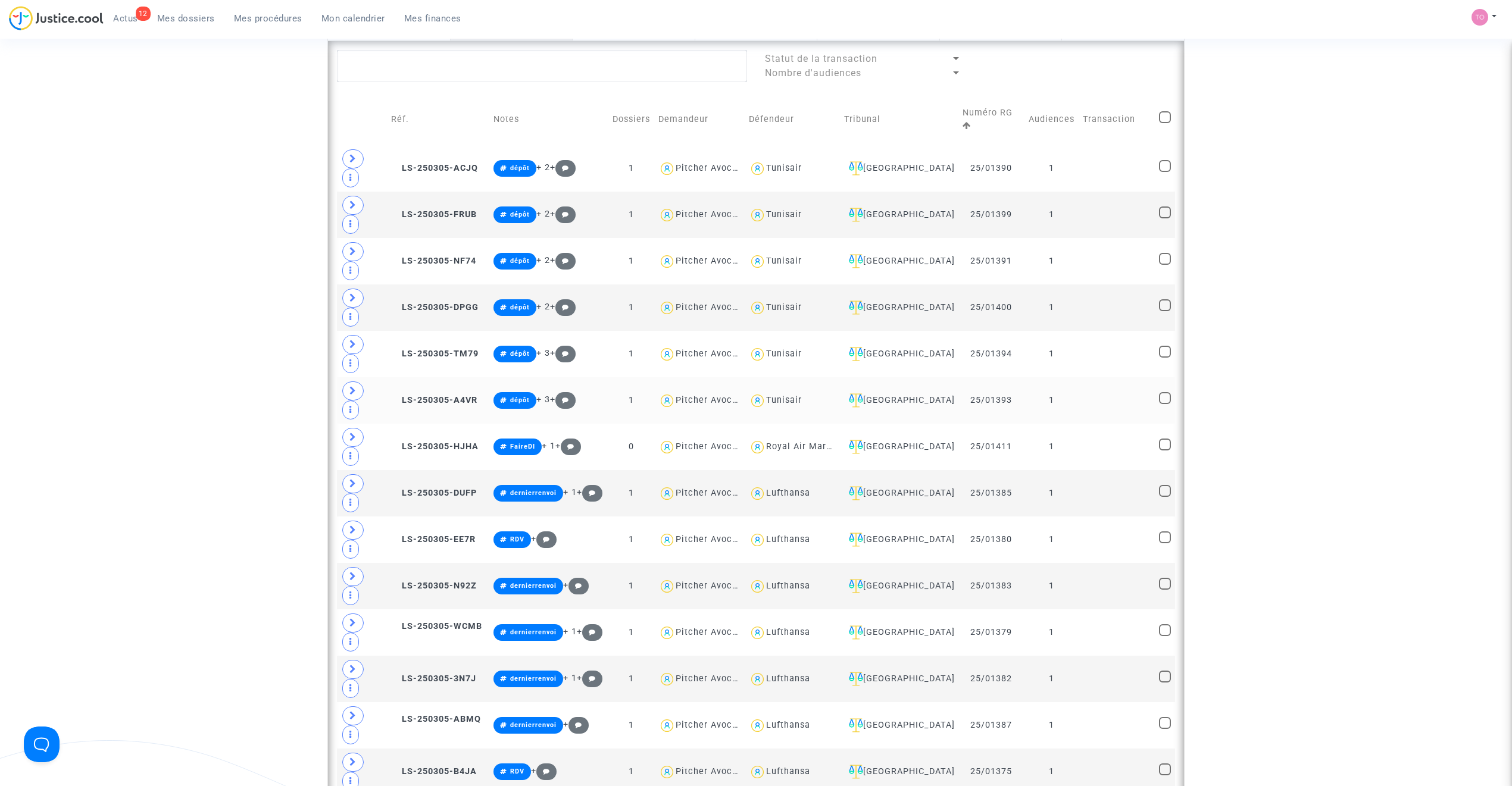
scroll to position [517, 0]
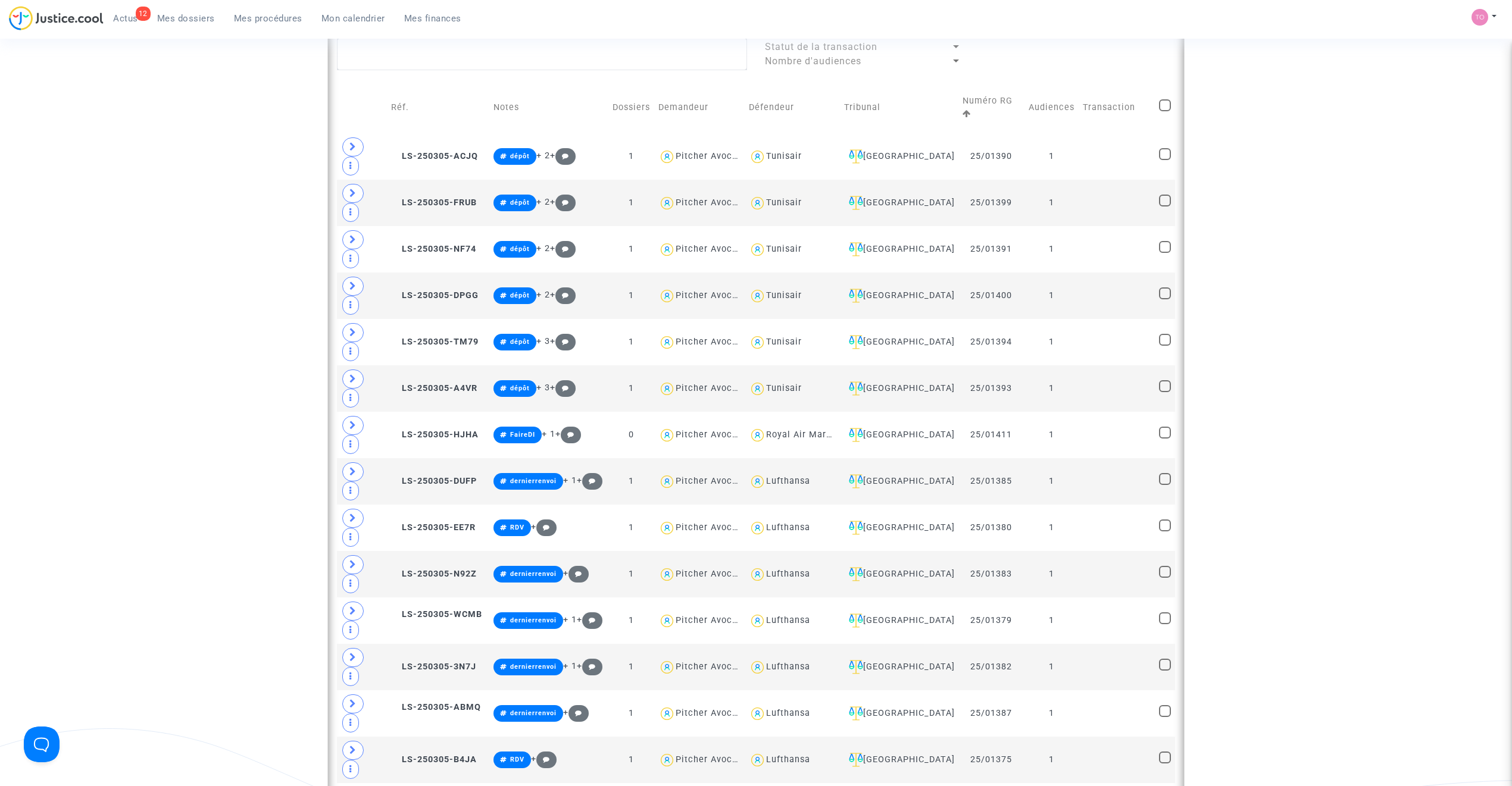
type textarea "@"Air Algérie""
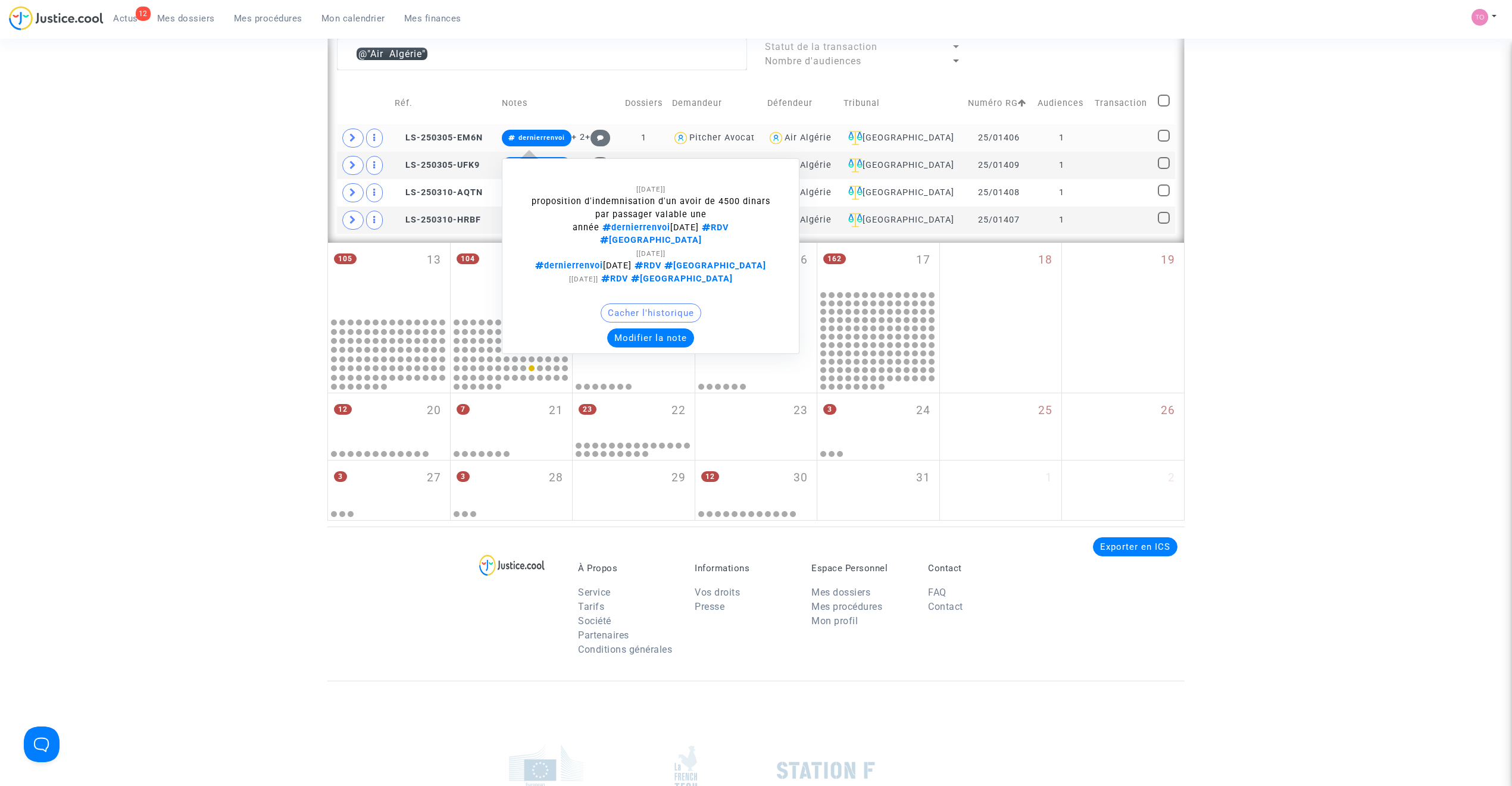
click at [657, 328] on button "Modifier la note" at bounding box center [651, 337] width 87 height 19
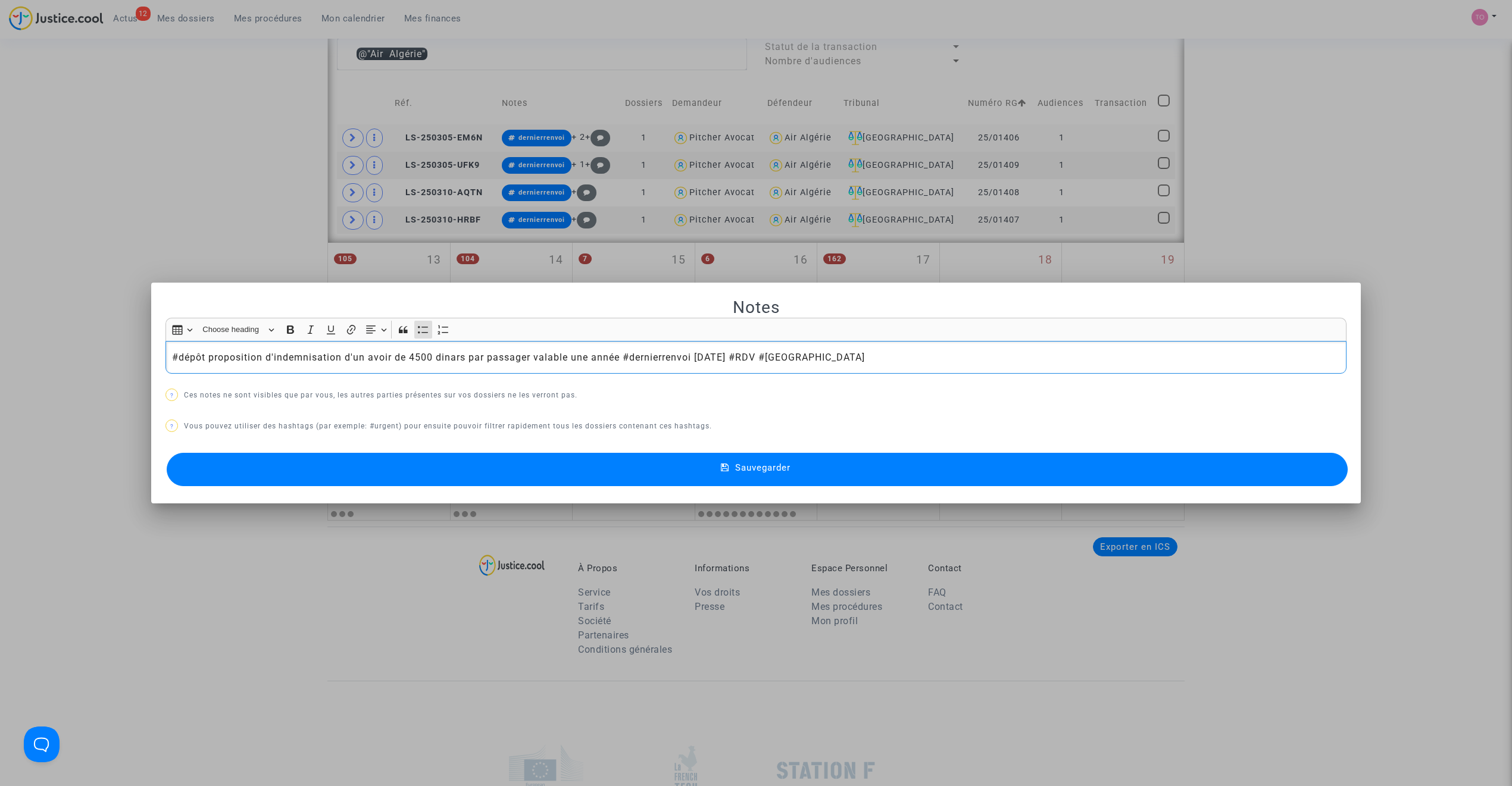
drag, startPoint x: 197, startPoint y: 354, endPoint x: 144, endPoint y: 354, distance: 53.0
click at [144, 354] on div "Notes Rich Text Editor Insert table Insert table Heading Choose heading Paragra…" at bounding box center [756, 393] width 1512 height 786
click at [200, 354] on li "#dépôt proposition d'indemnisation d'un avoir de 4500 dinars par passager valab…" at bounding box center [756, 357] width 1169 height 14
drag, startPoint x: 201, startPoint y: 356, endPoint x: 127, endPoint y: 353, distance: 74.1
click at [127, 353] on div "Notes Rich Text Editor Insert table Insert table Heading Choose heading Paragra…" at bounding box center [756, 393] width 1512 height 786
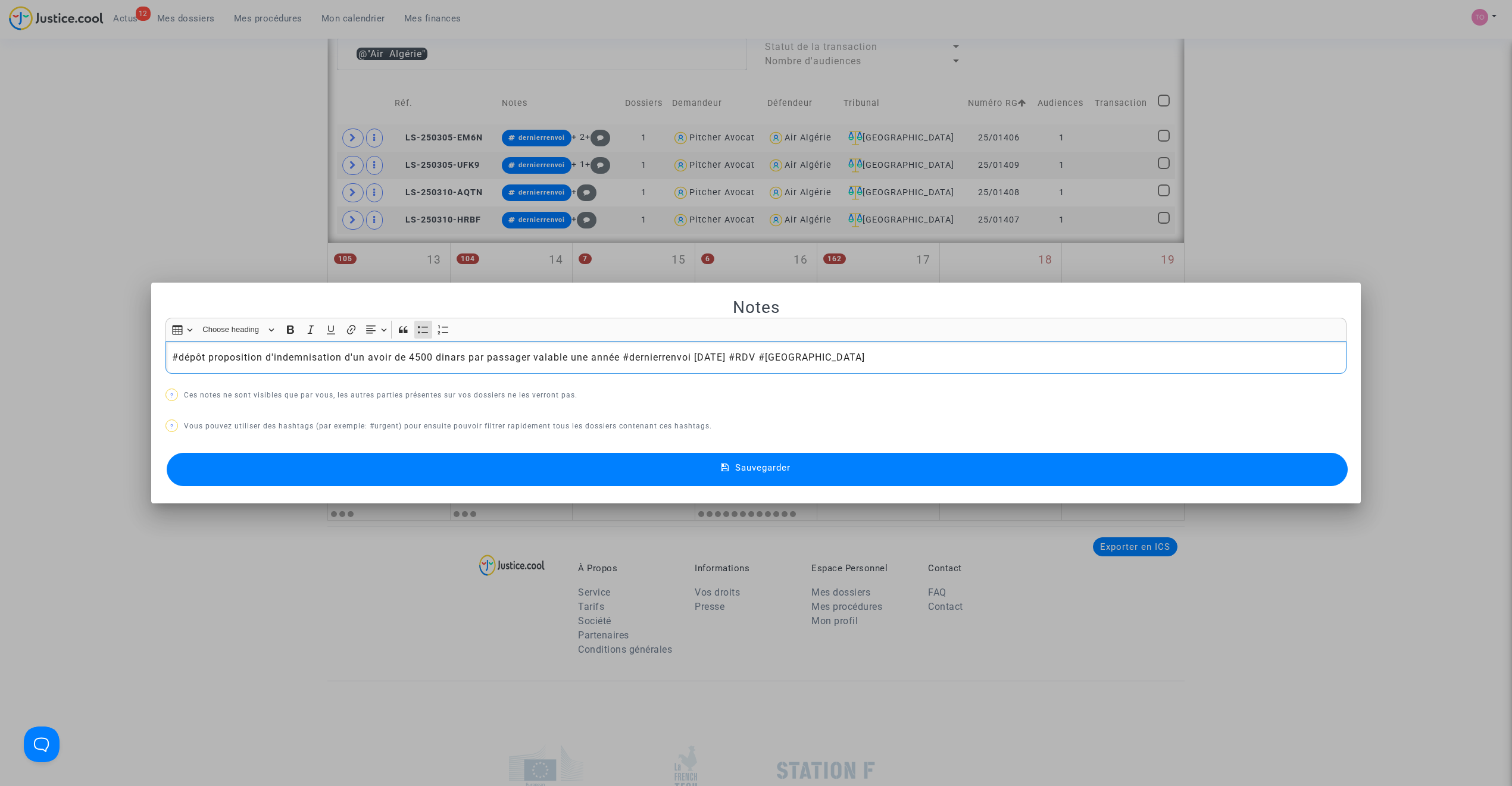
copy li "#dépôt"
click at [190, 245] on div at bounding box center [756, 393] width 1512 height 786
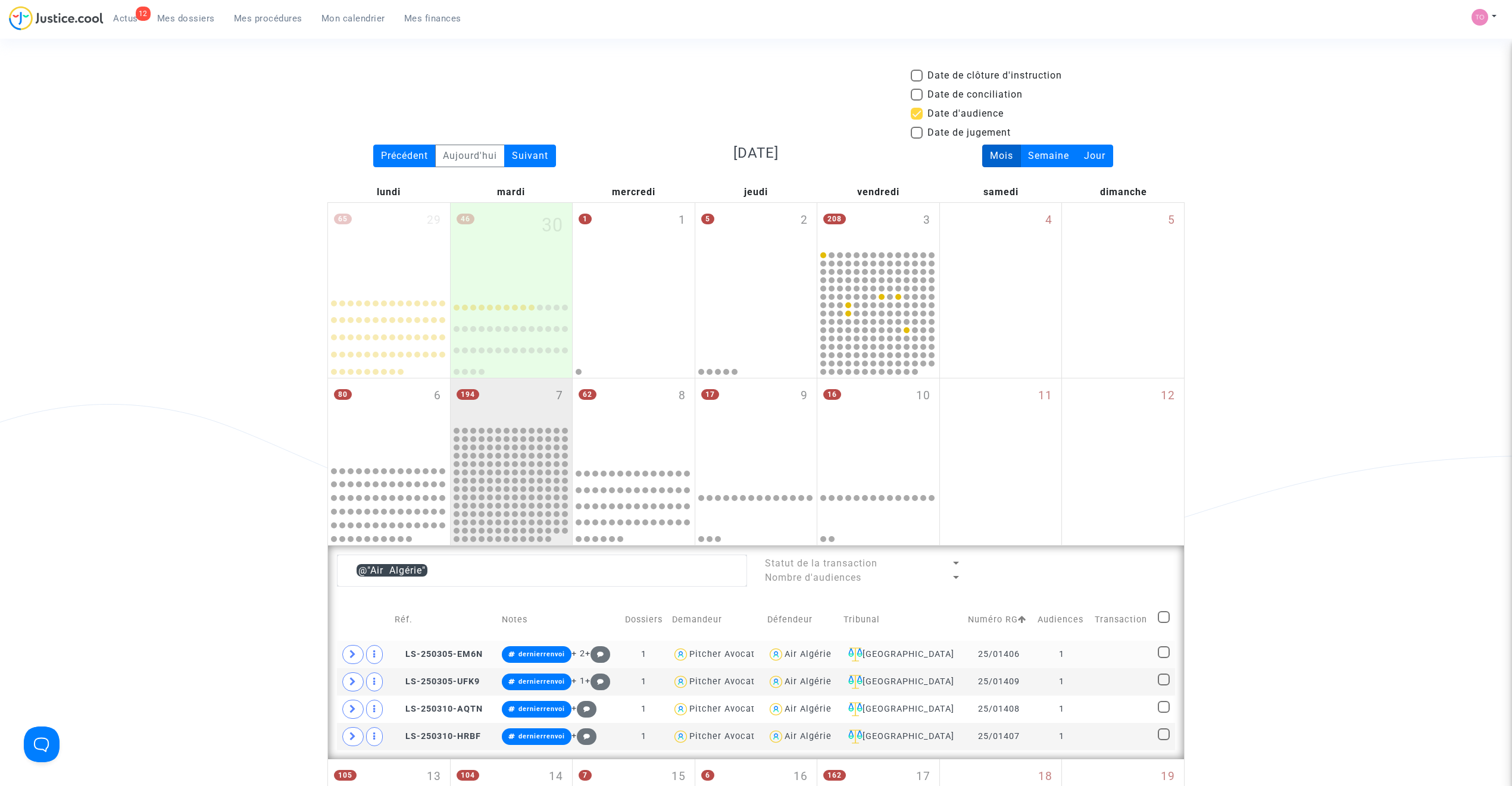
scroll to position [517, 0]
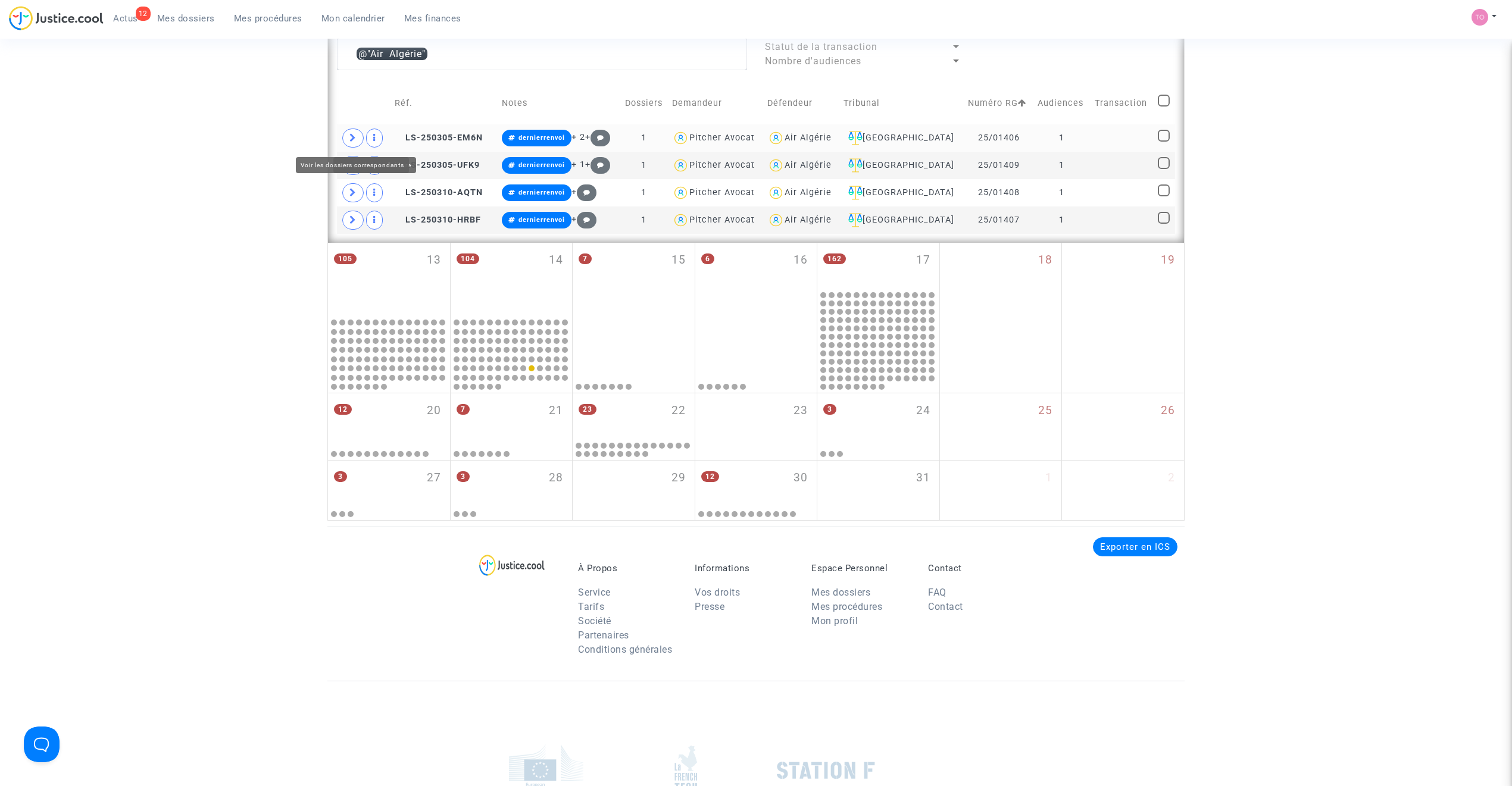
click at [358, 134] on span at bounding box center [353, 138] width 21 height 19
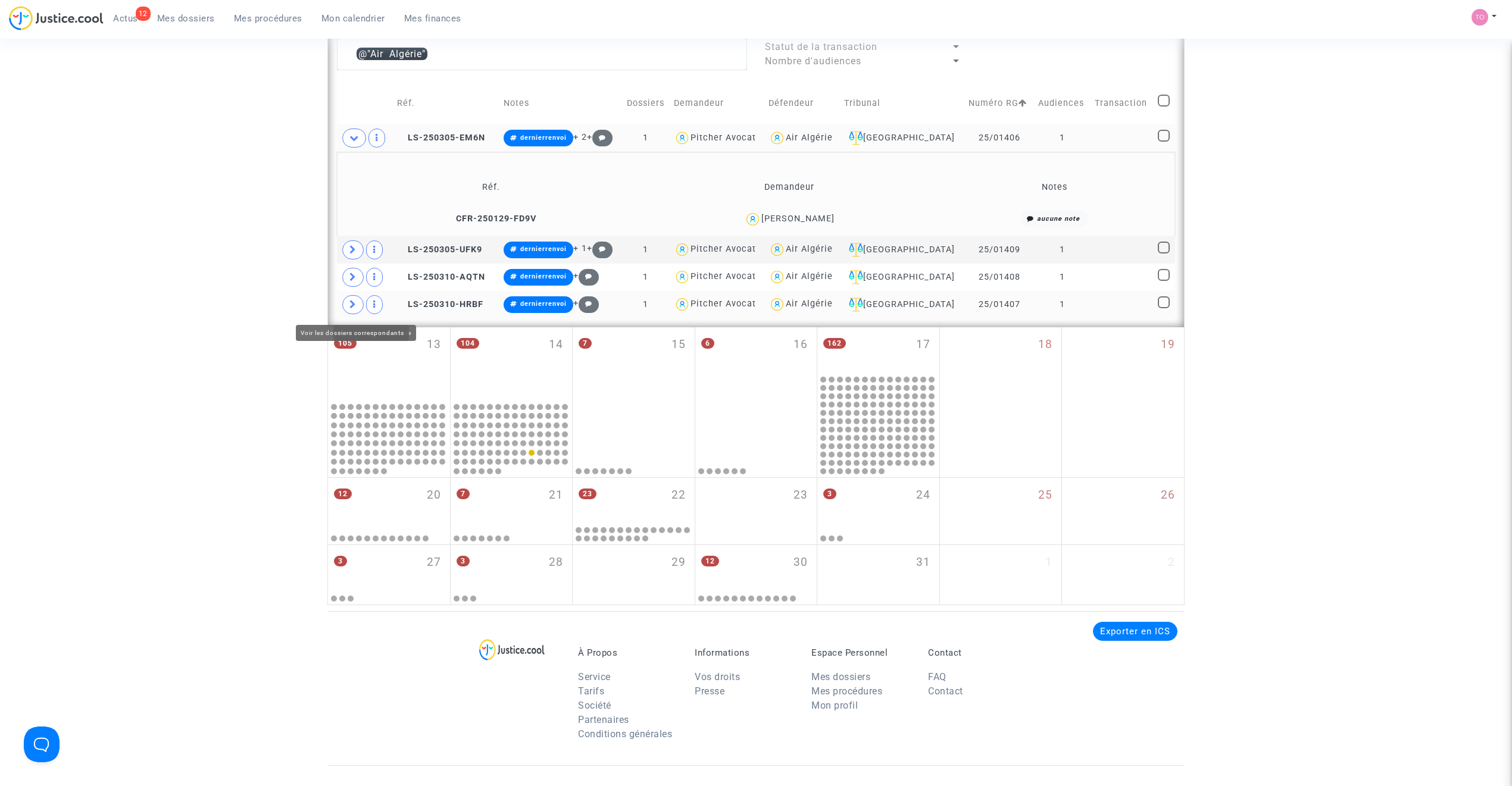
click at [358, 305] on span at bounding box center [353, 304] width 21 height 19
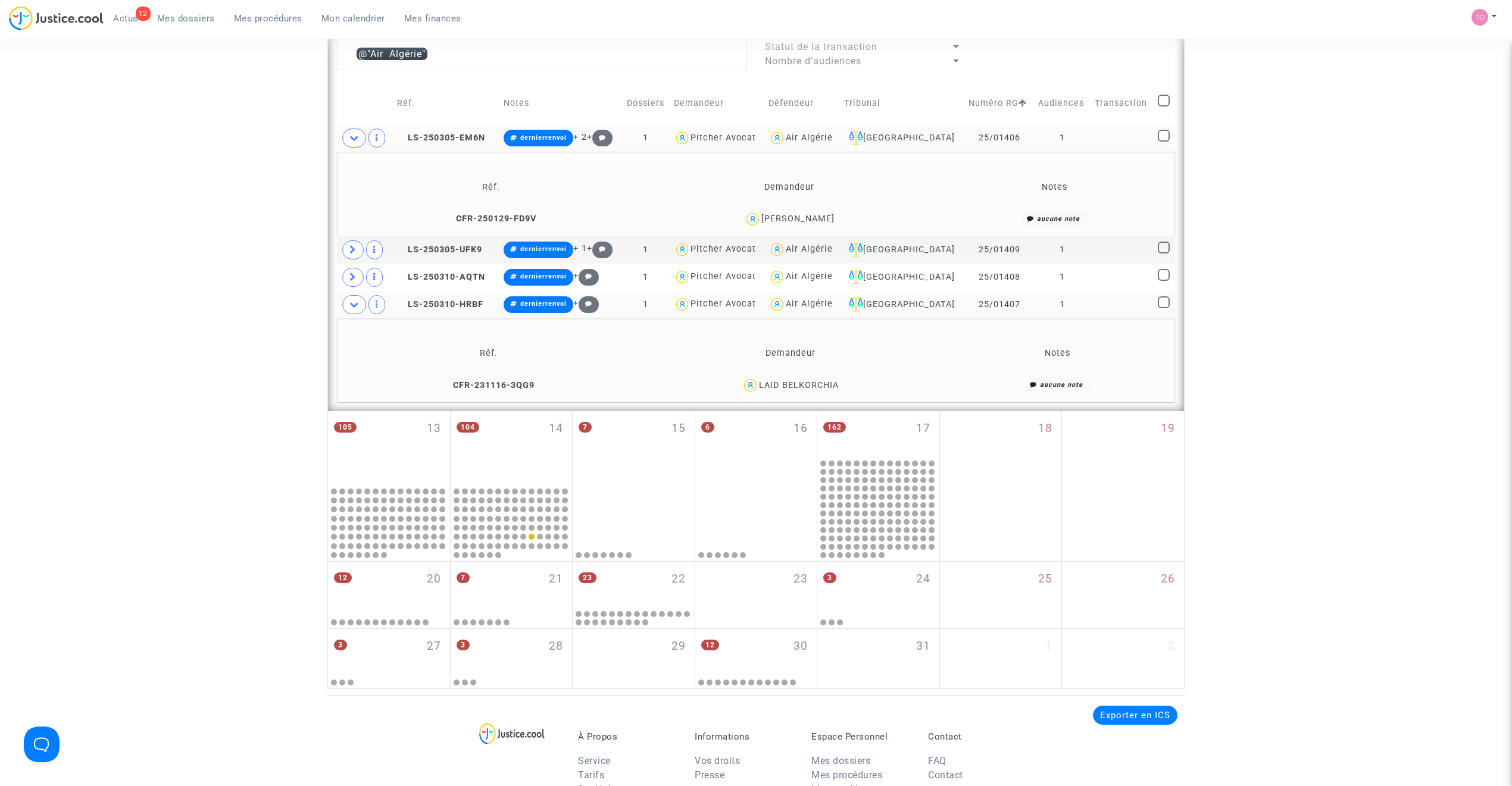
click at [813, 384] on div "LAID BELKORCHIA" at bounding box center [799, 385] width 80 height 10
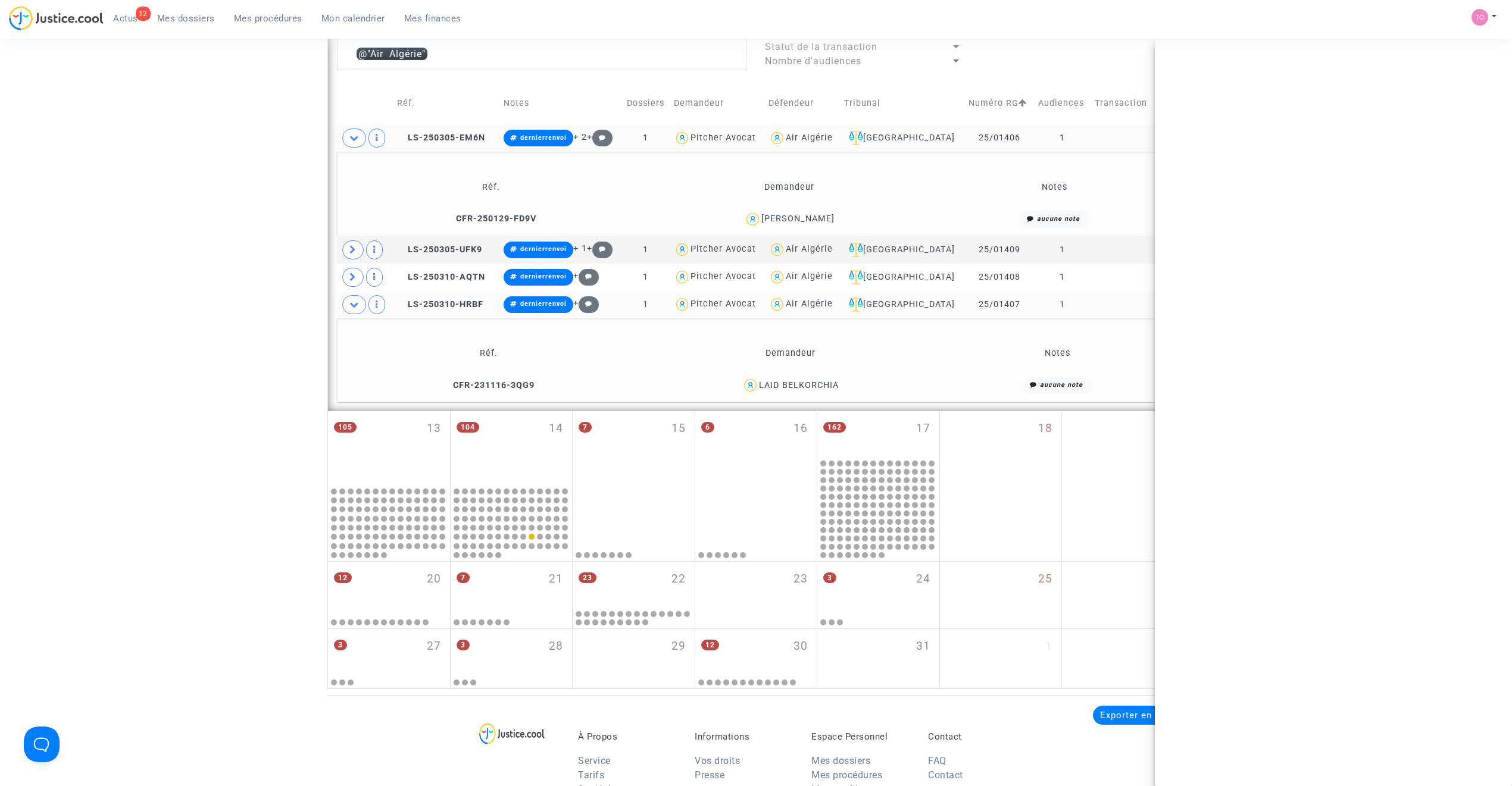
click at [813, 384] on div "LAID BELKORCHIA" at bounding box center [799, 385] width 80 height 10
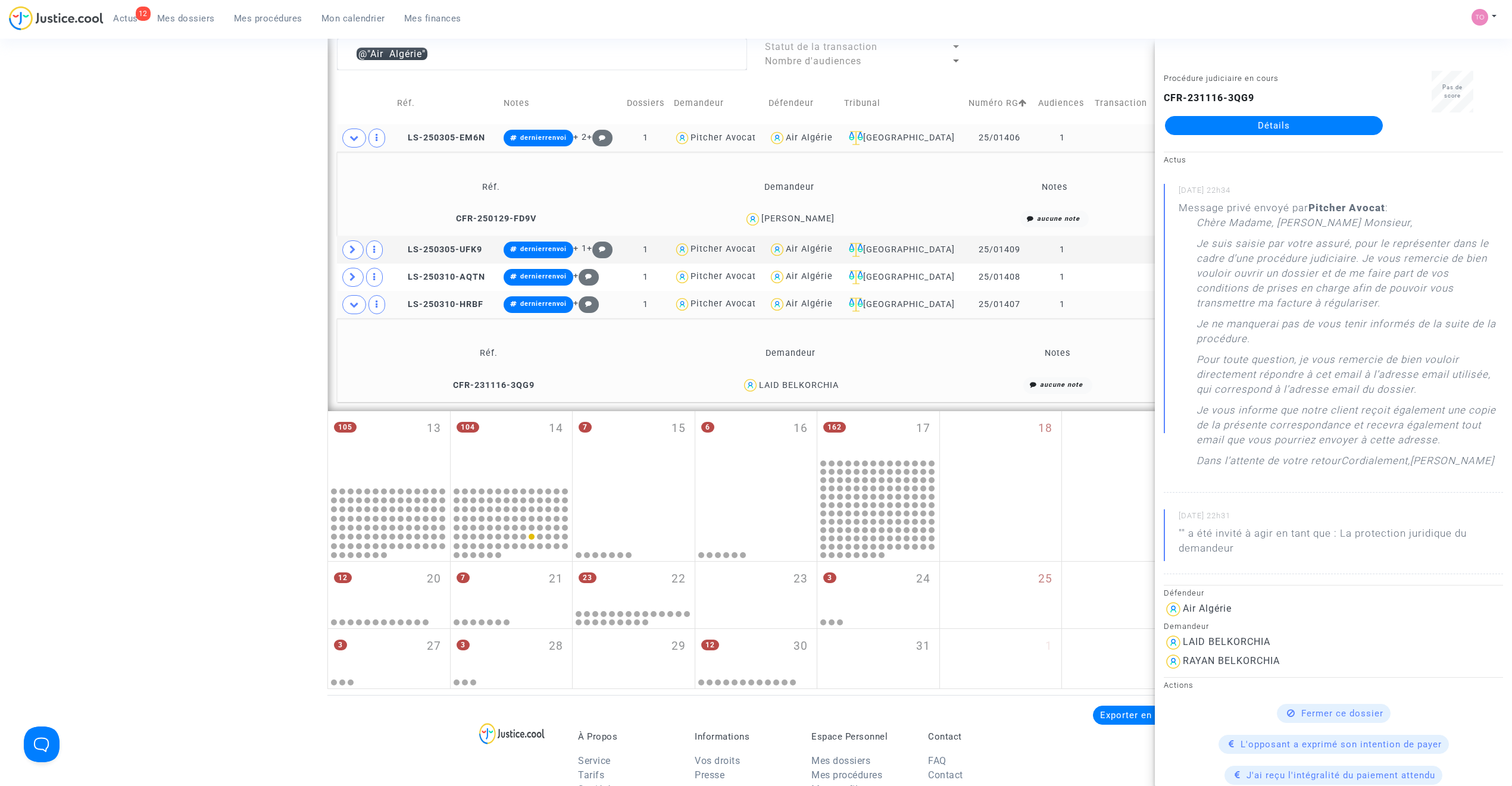
copy div "BELKORCHIA"
click at [268, 219] on div "Date de clôture d'instruction Date de conciliation Date d'audience Date de juge…" at bounding box center [756, 120] width 1512 height 1137
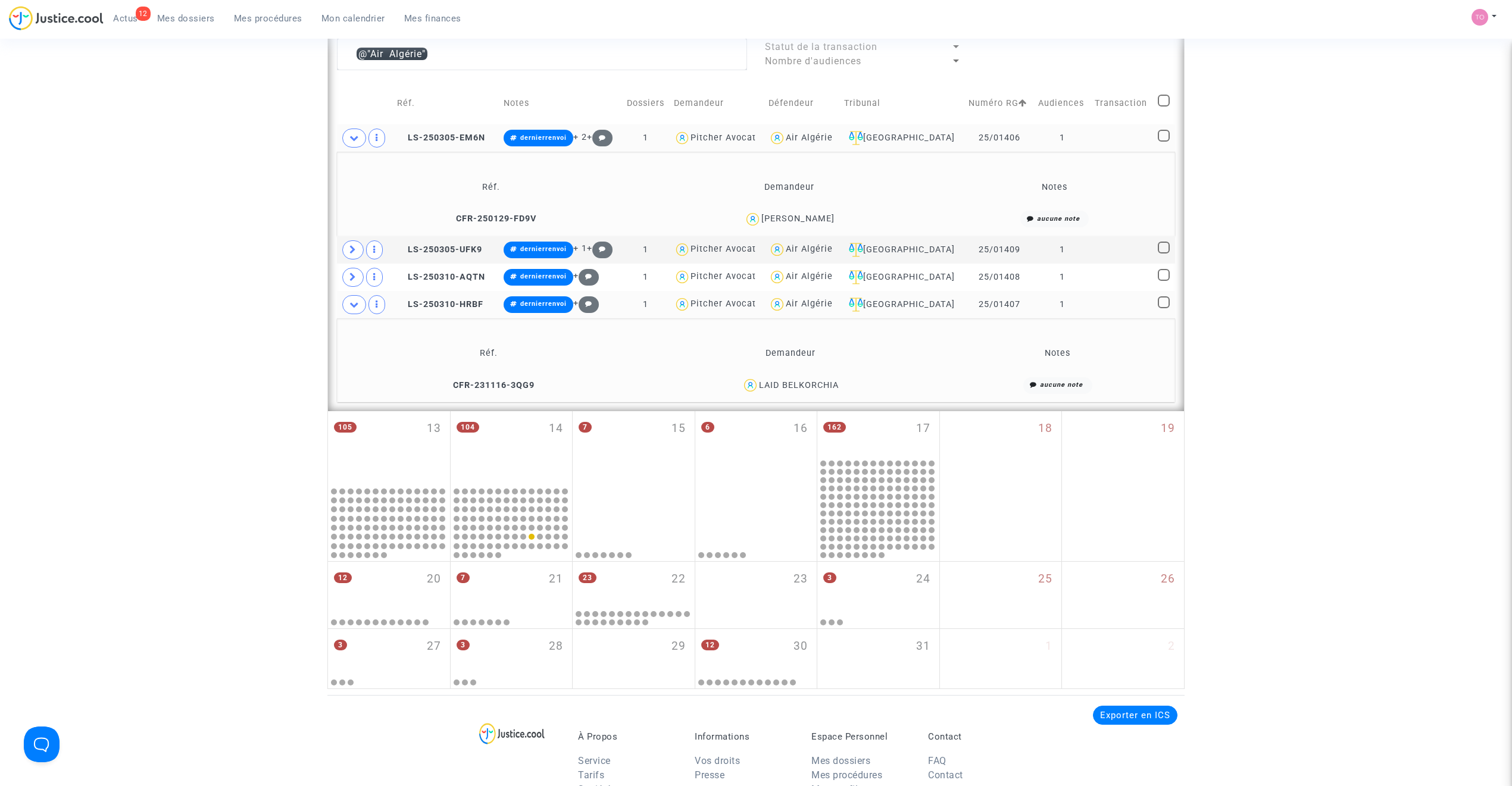
click at [809, 387] on div "LAID BELKORCHIA" at bounding box center [799, 385] width 80 height 10
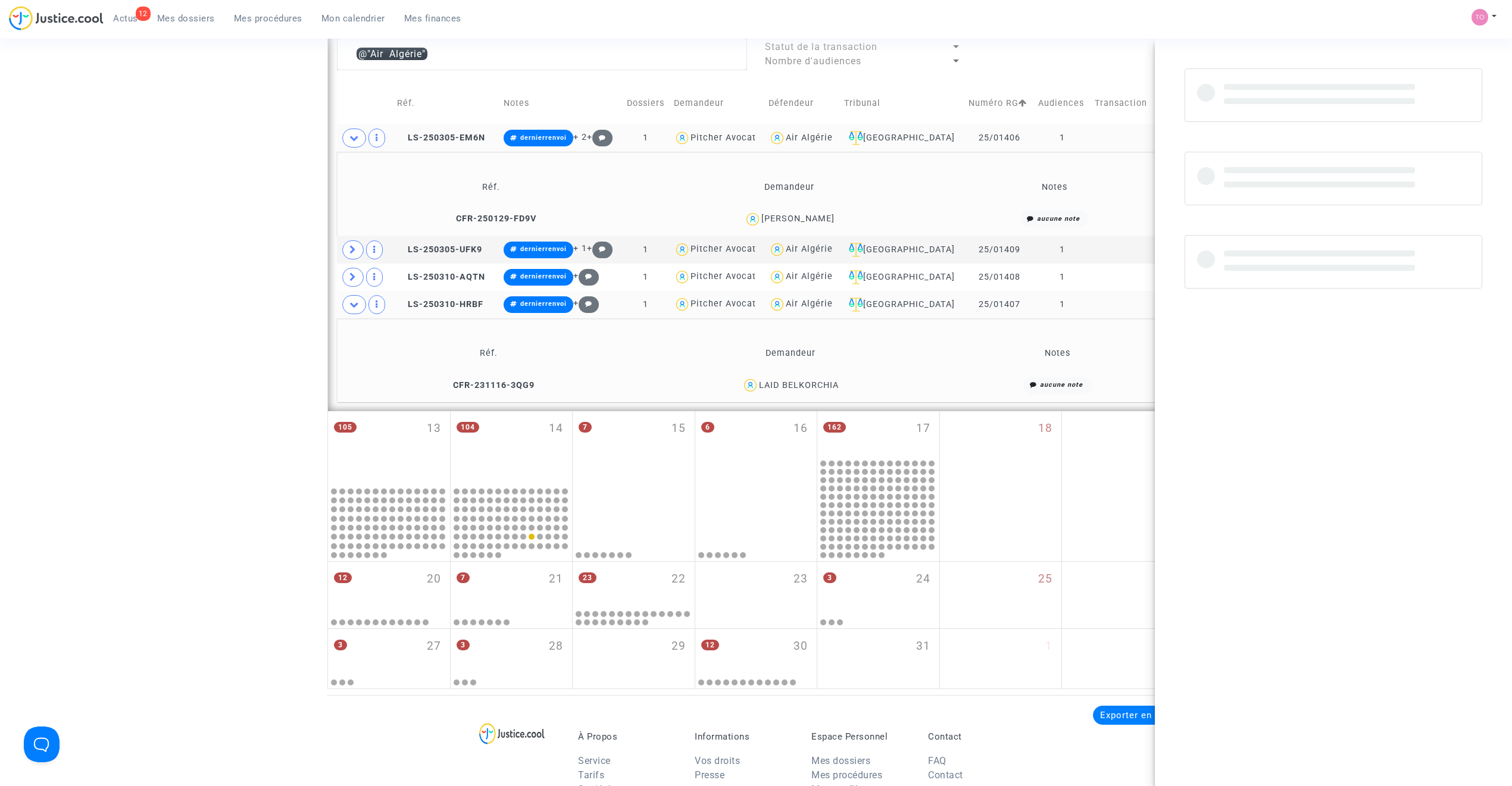
click at [809, 387] on div "LAID BELKORCHIA" at bounding box center [799, 385] width 80 height 10
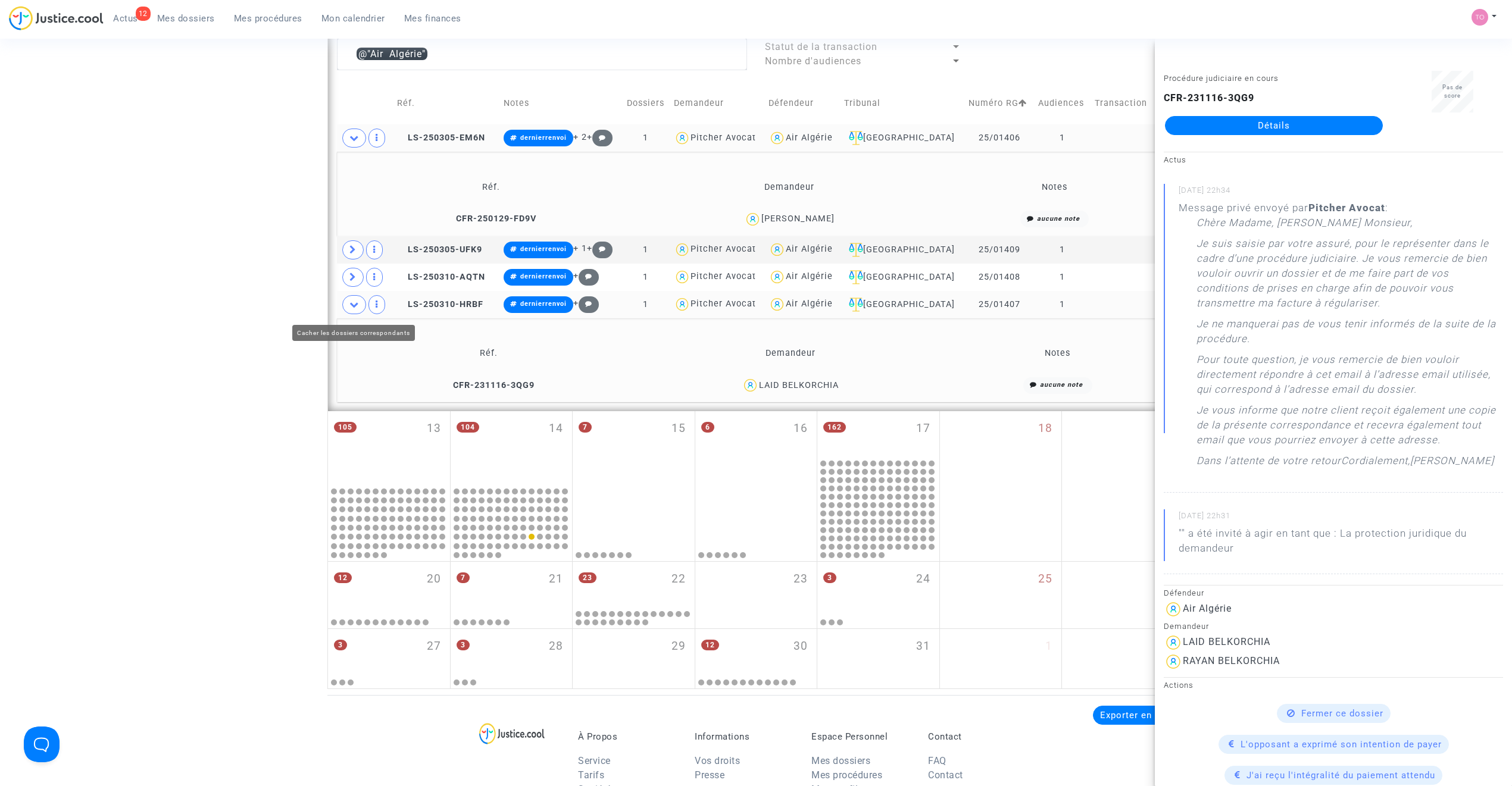
click at [358, 312] on span at bounding box center [354, 304] width 24 height 19
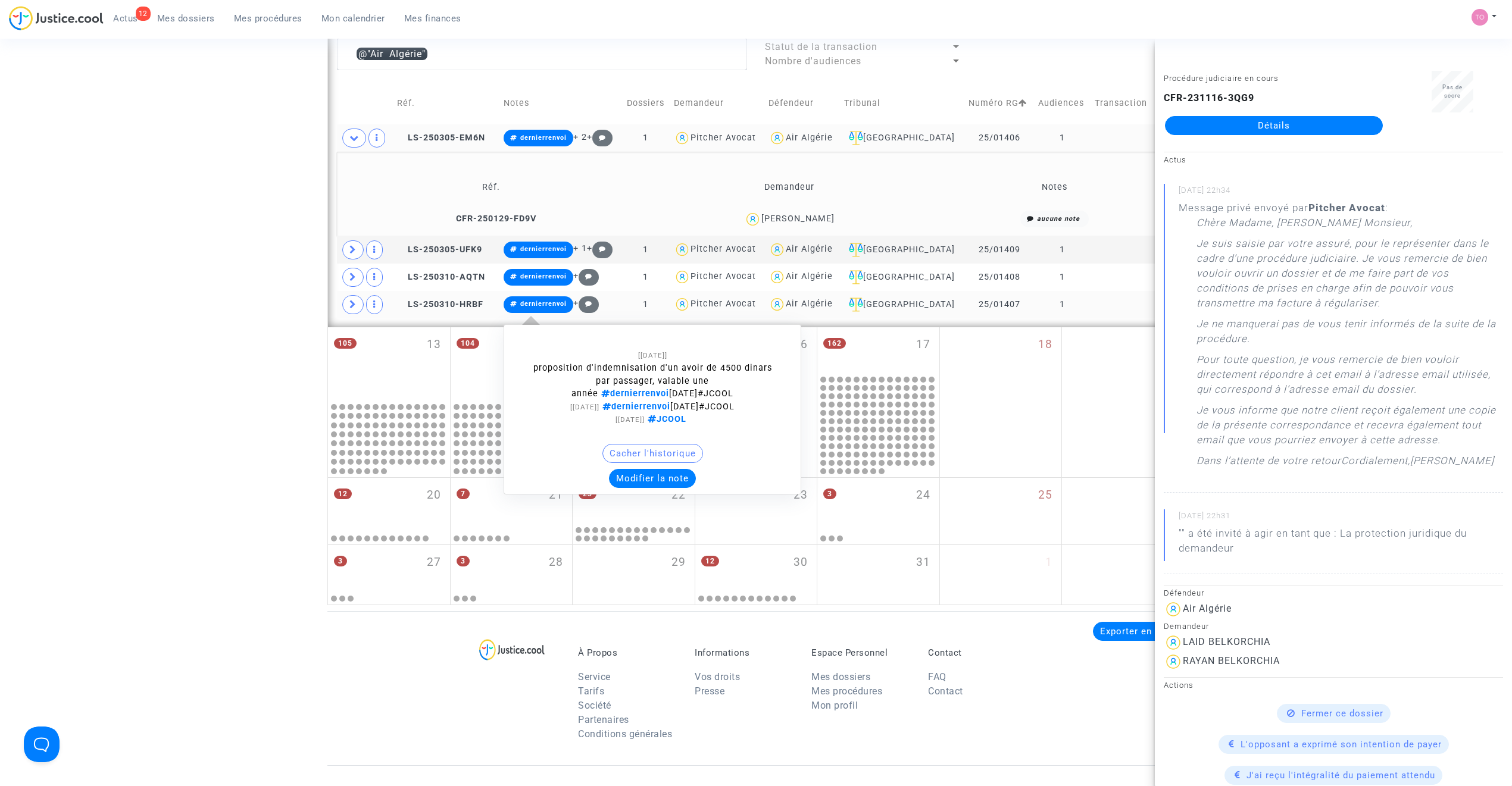
click at [639, 475] on button "Modifier la note" at bounding box center [653, 477] width 87 height 19
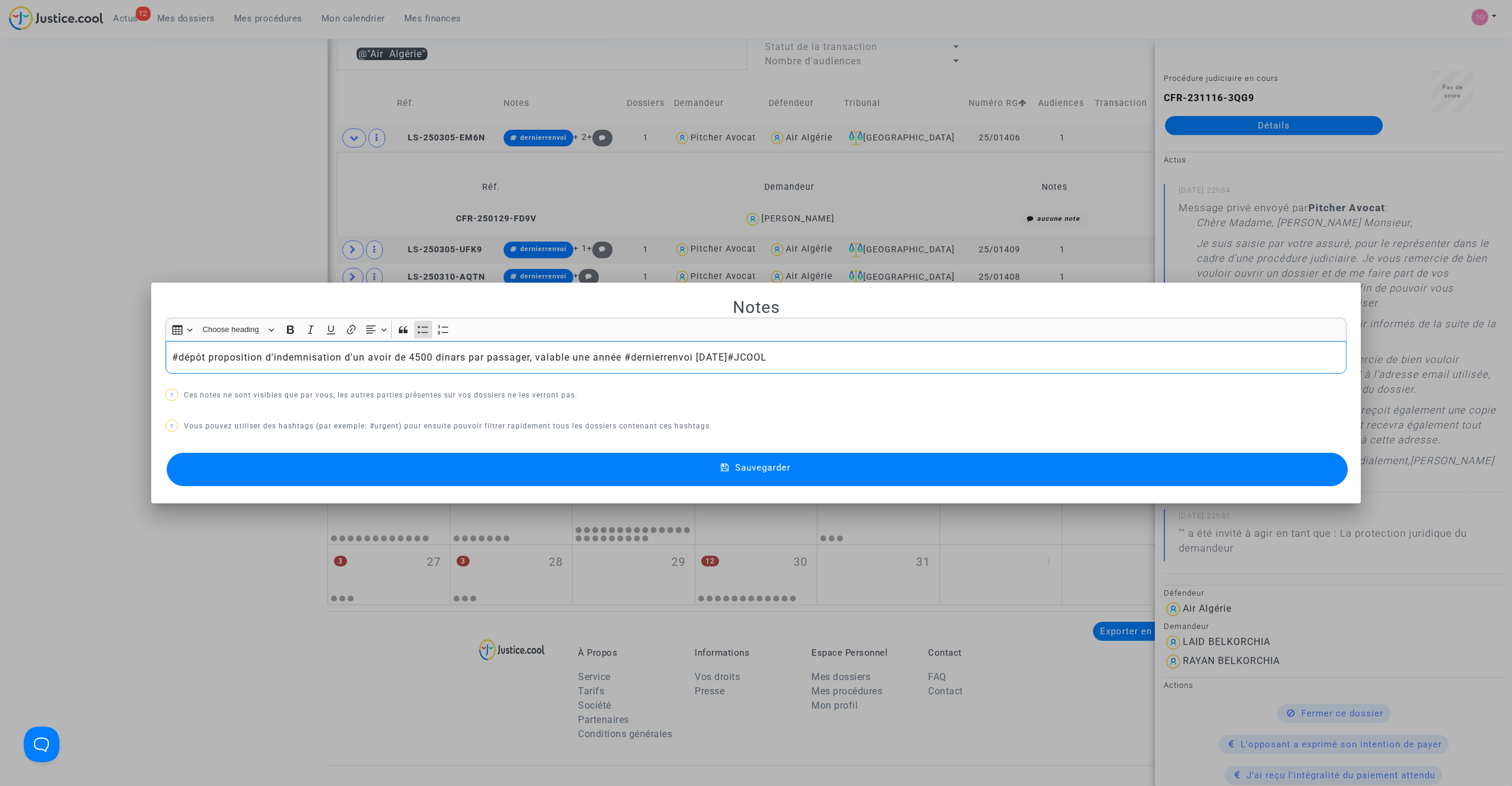
drag, startPoint x: 177, startPoint y: 355, endPoint x: 117, endPoint y: 332, distance: 64.3
click at [117, 332] on div "Notes Rich Text Editor Insert table Insert table Heading Choose heading Paragra…" at bounding box center [756, 393] width 1512 height 786
click at [407, 453] on div "Sauvegarder" at bounding box center [756, 469] width 1181 height 39
click at [422, 469] on button "Sauvegarder" at bounding box center [757, 469] width 1181 height 33
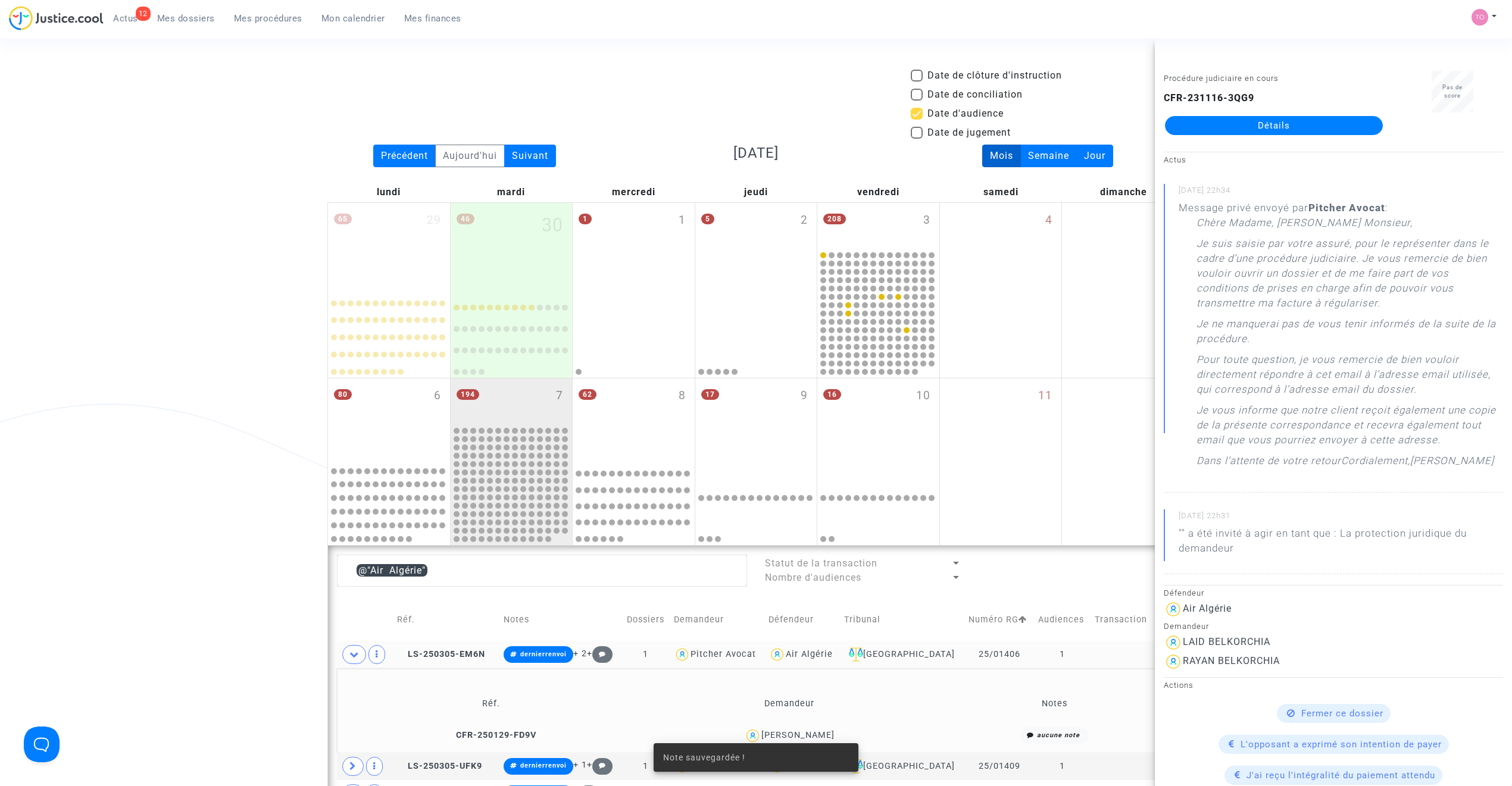
scroll to position [517, 0]
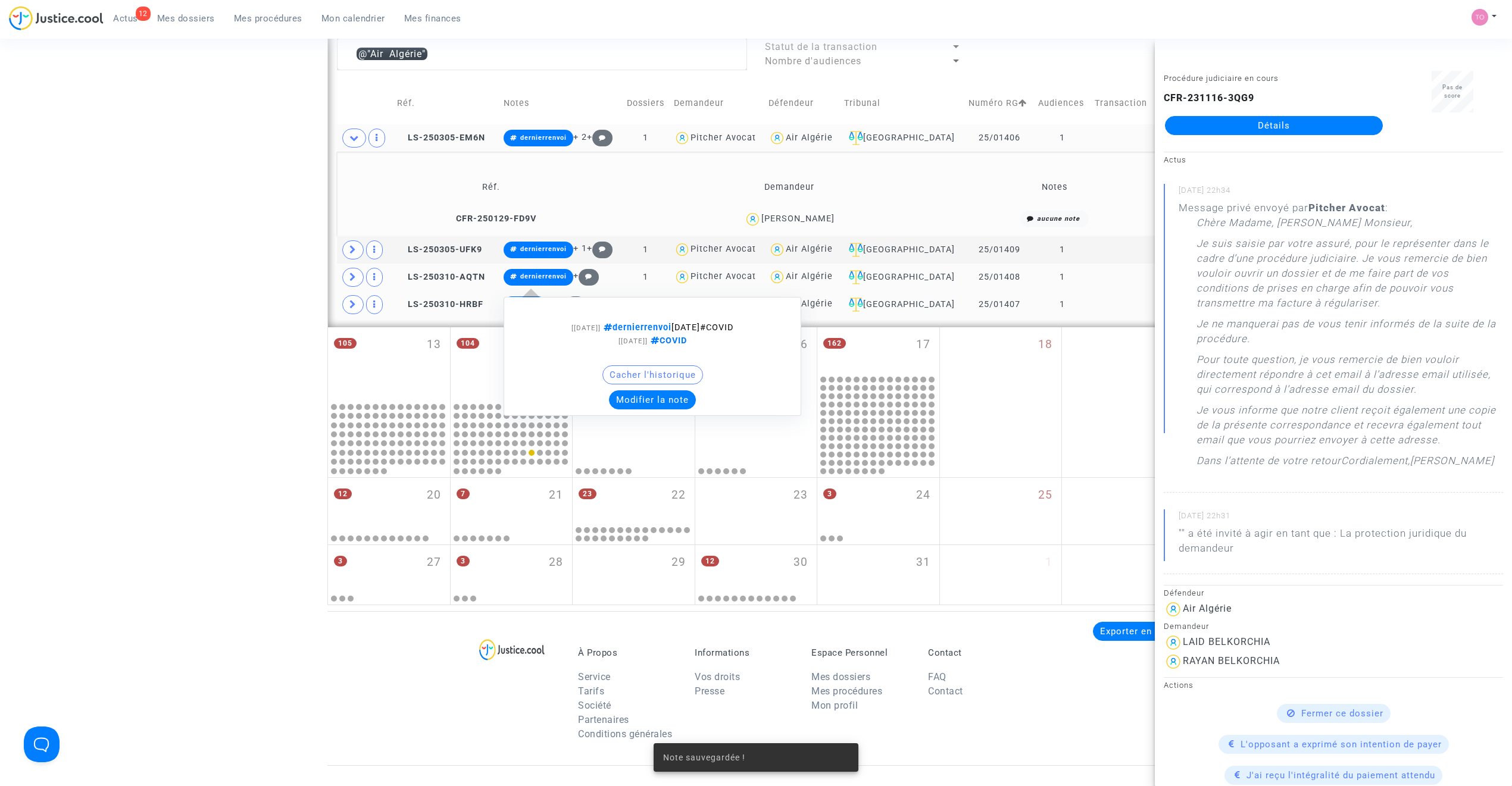
click at [667, 403] on button "Modifier la note" at bounding box center [653, 399] width 87 height 19
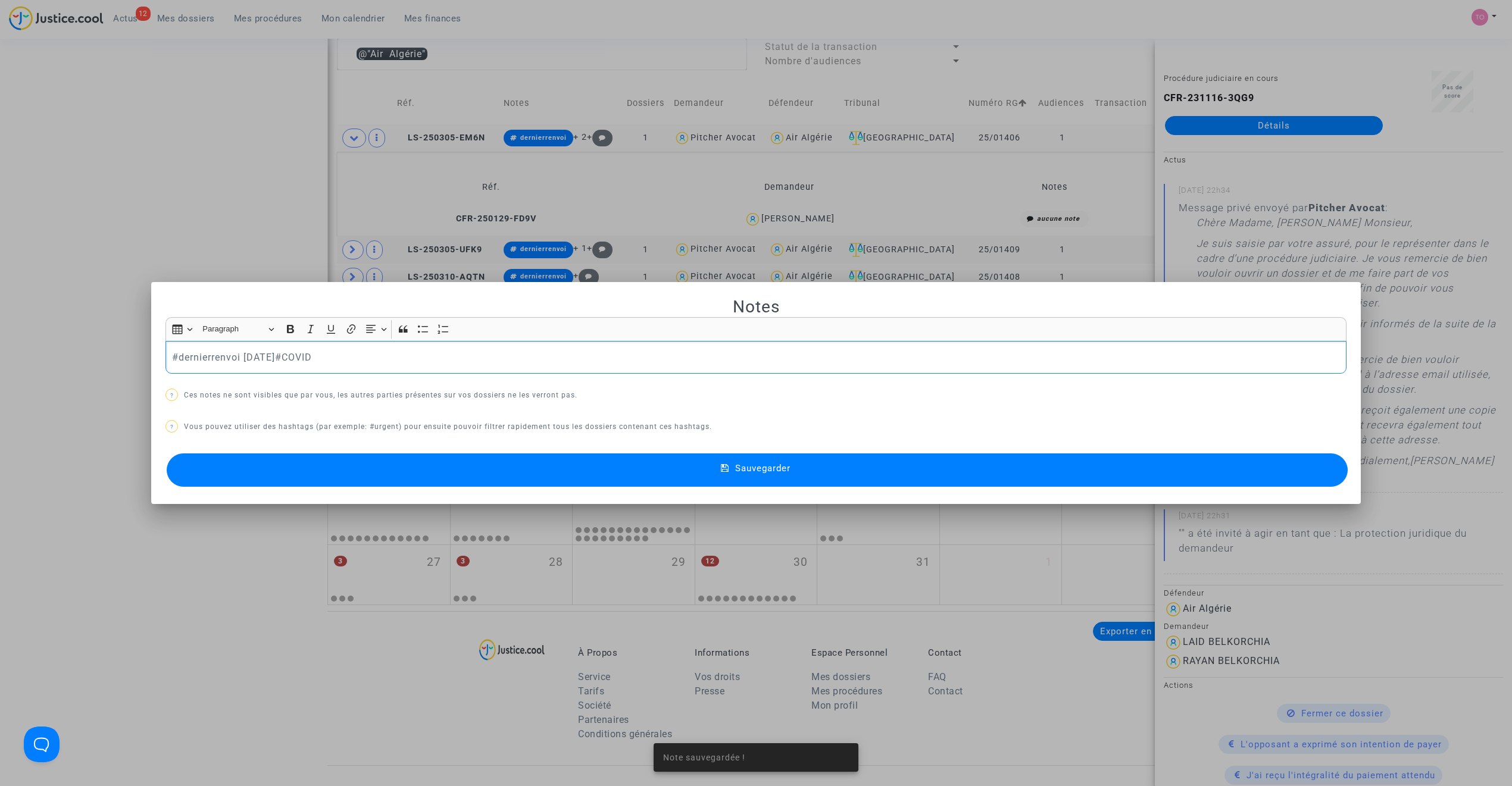
scroll to position [0, 0]
click at [438, 472] on button "Sauvegarder" at bounding box center [757, 469] width 1181 height 33
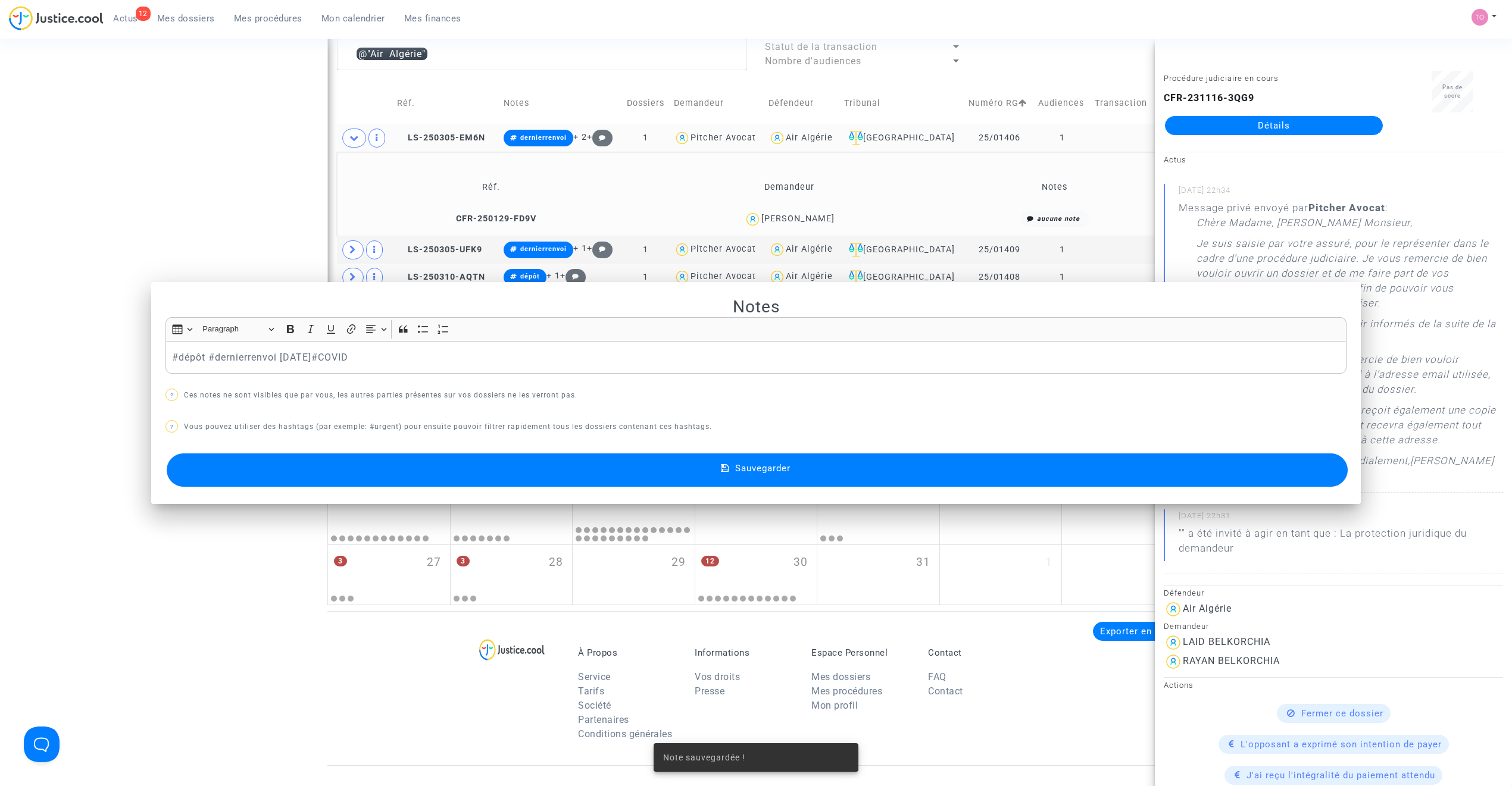
scroll to position [517, 0]
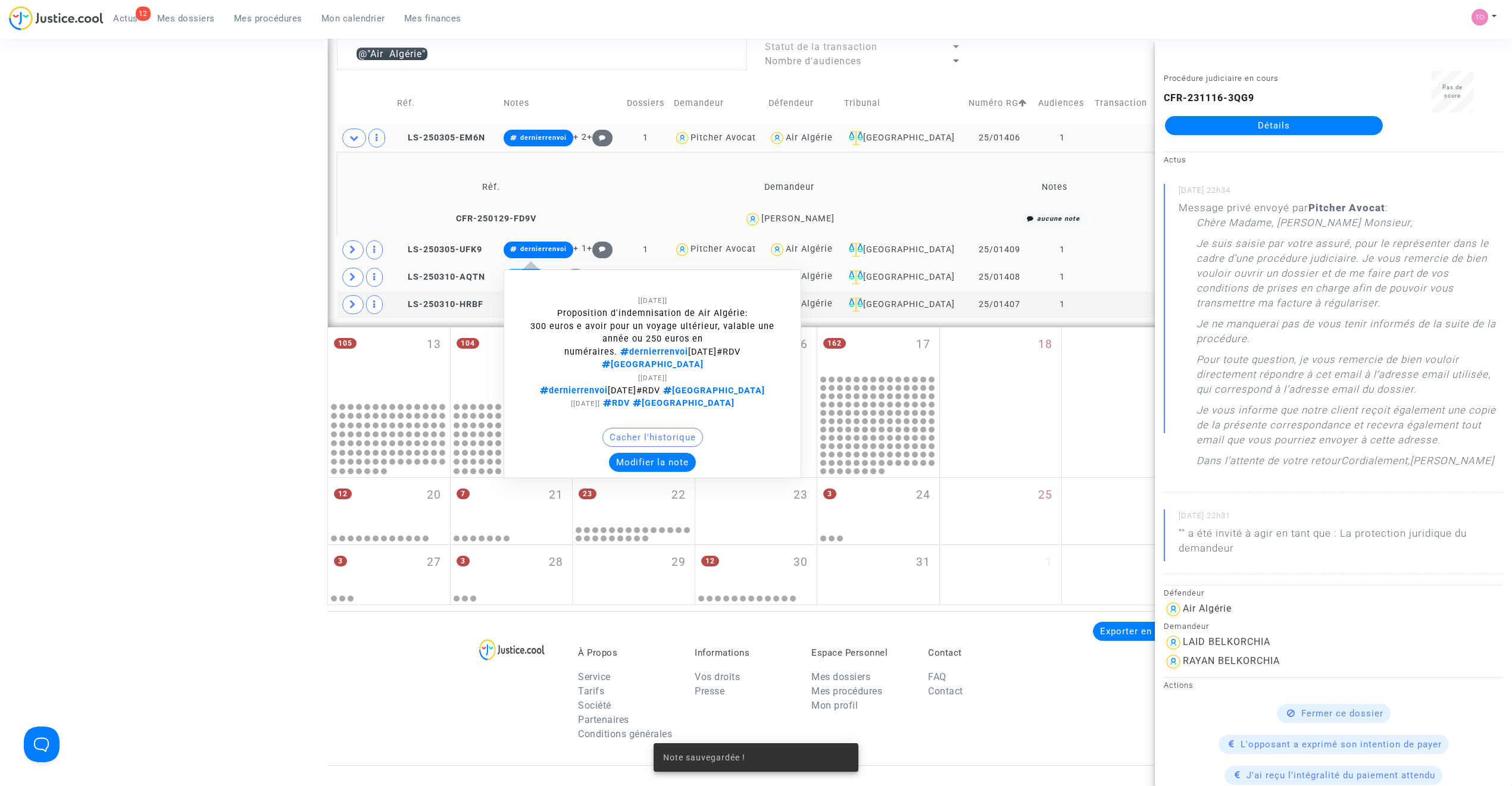
click at [656, 453] on button "Modifier la note" at bounding box center [653, 461] width 87 height 19
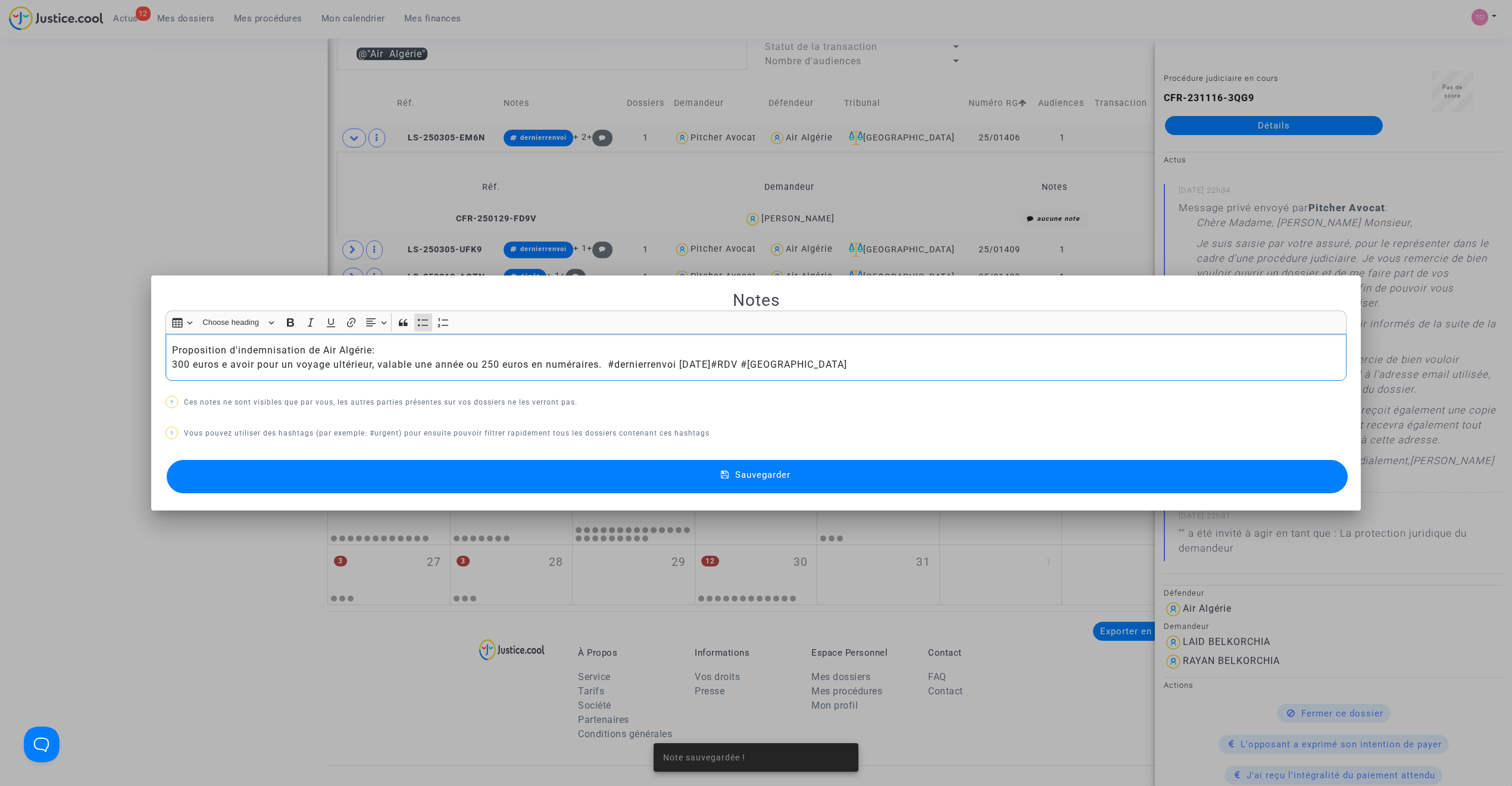
scroll to position [0, 0]
click at [538, 474] on button "Sauvegarder" at bounding box center [757, 476] width 1181 height 33
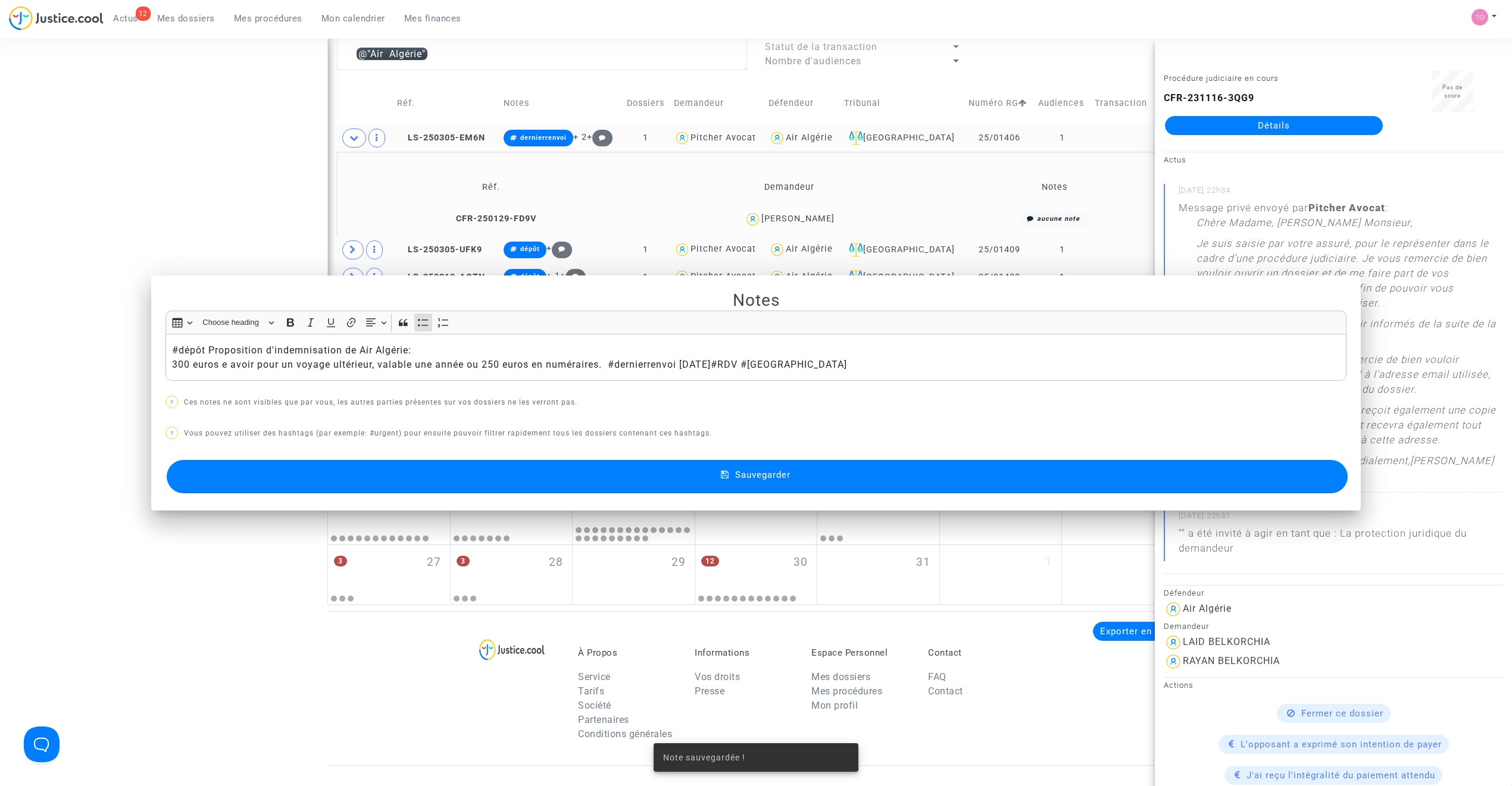
scroll to position [517, 0]
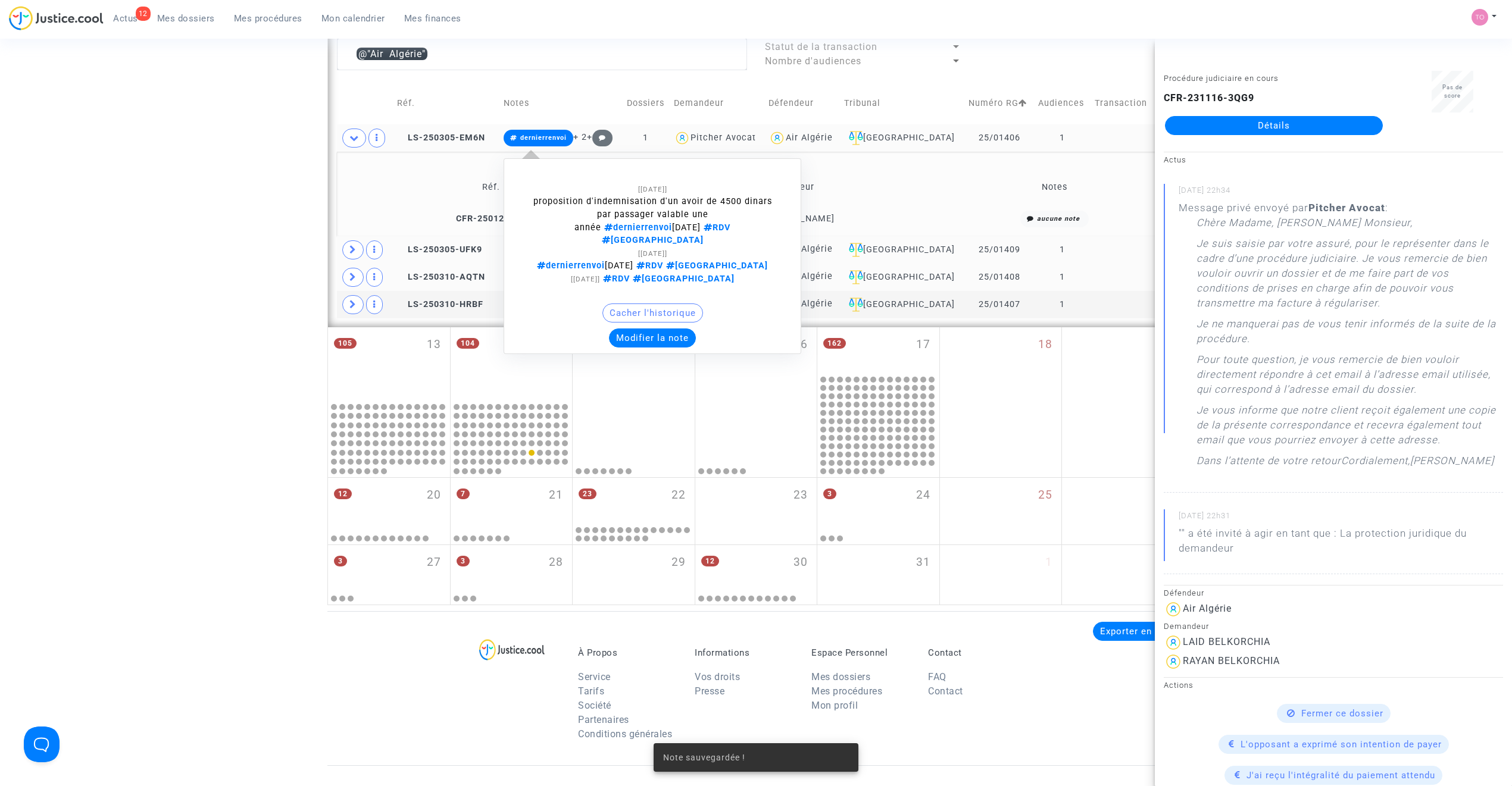
click at [663, 329] on button "Modifier la note" at bounding box center [653, 337] width 87 height 19
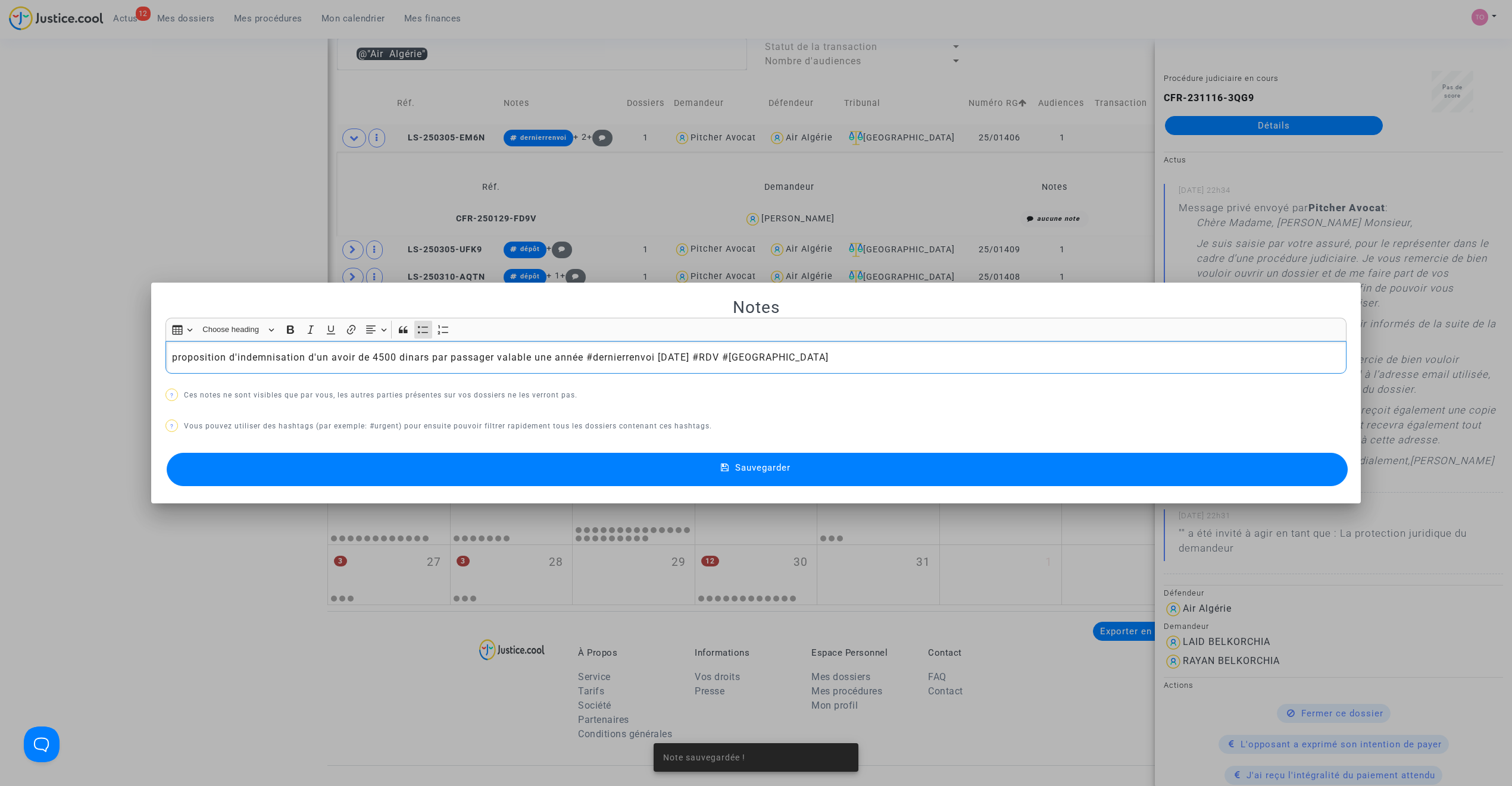
scroll to position [0, 0]
click at [537, 463] on button "Sauvegarder" at bounding box center [757, 469] width 1181 height 33
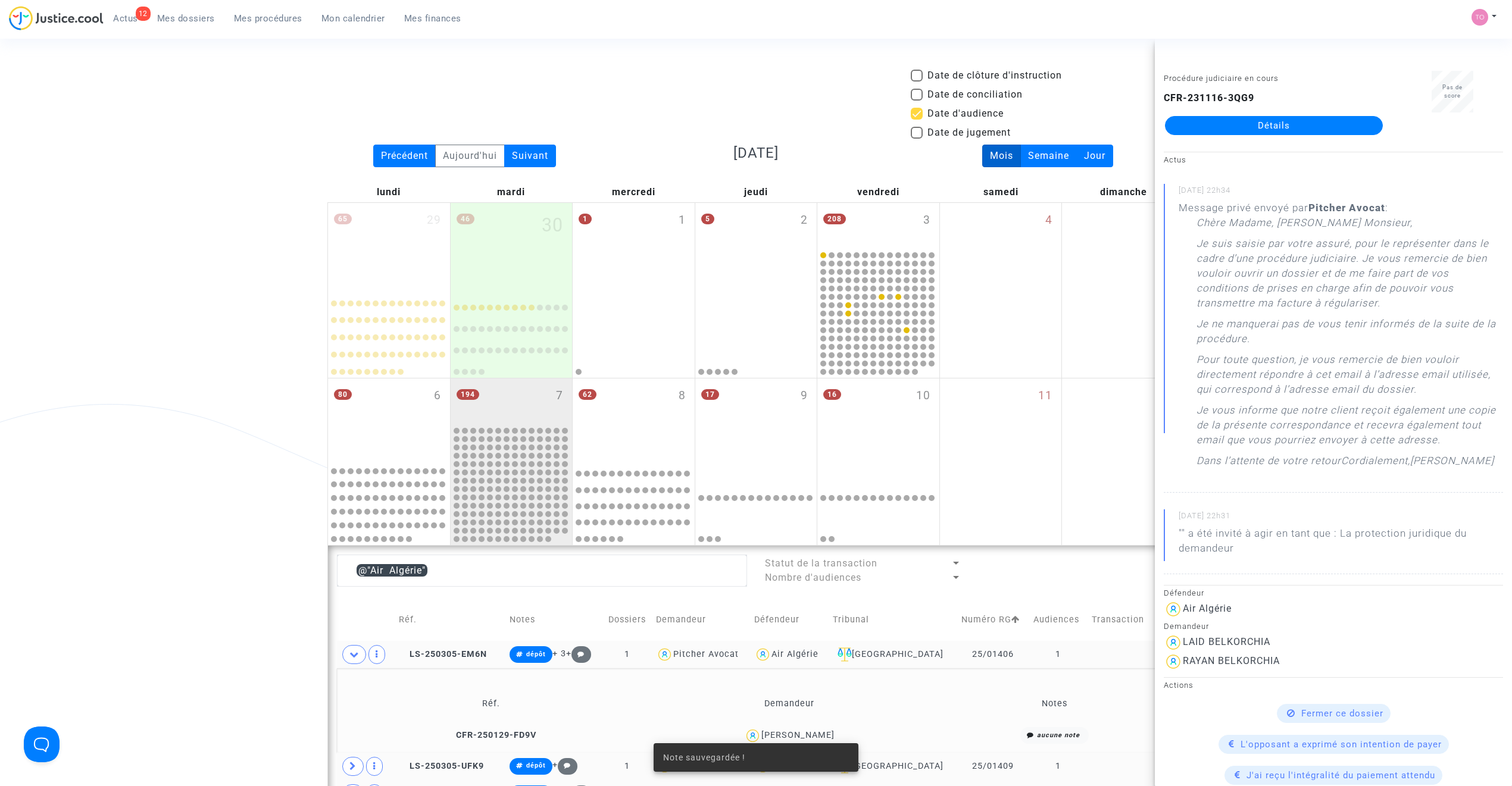
scroll to position [517, 0]
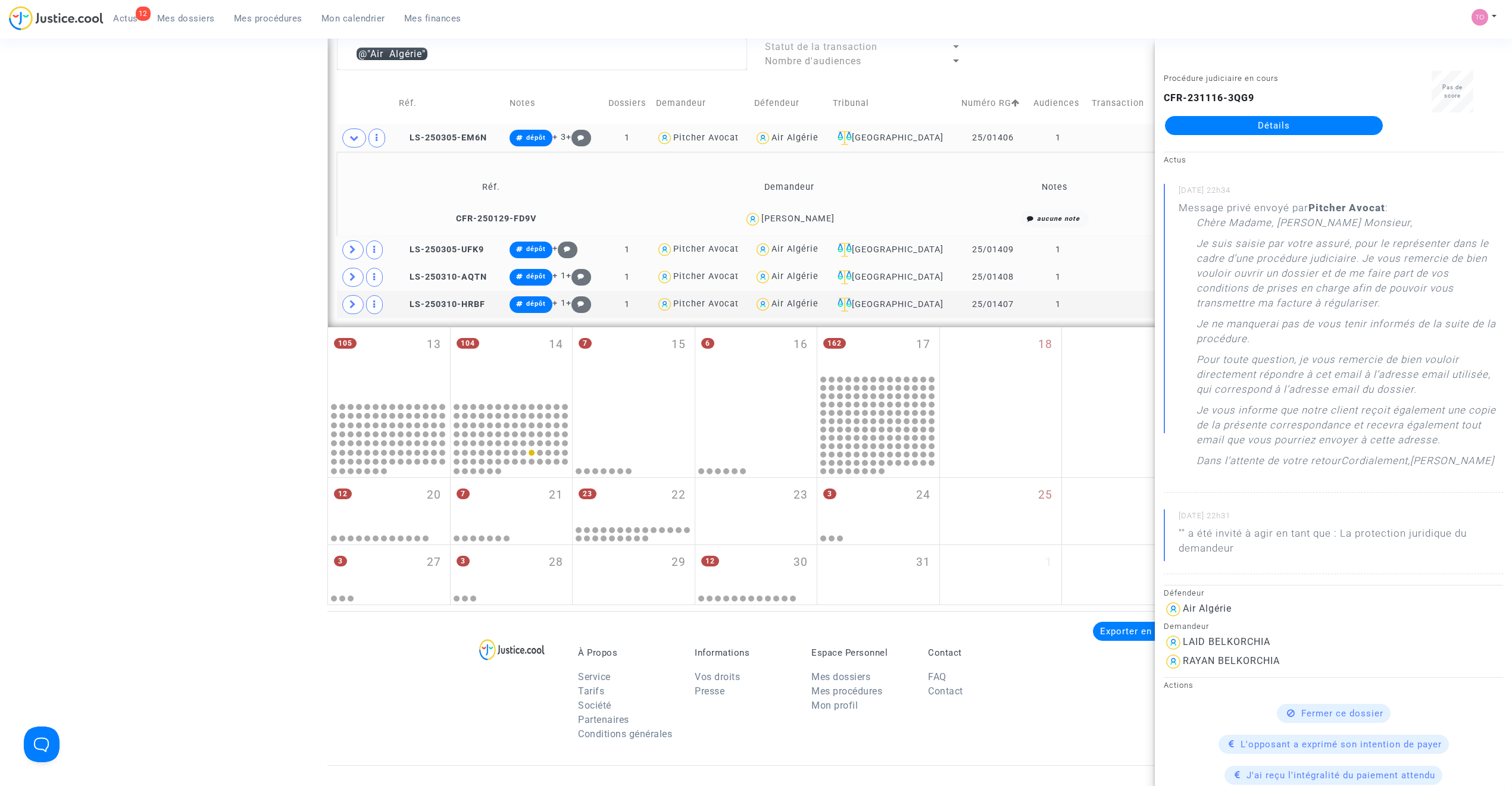
click at [816, 136] on div "Air Algérie" at bounding box center [794, 137] width 47 height 10
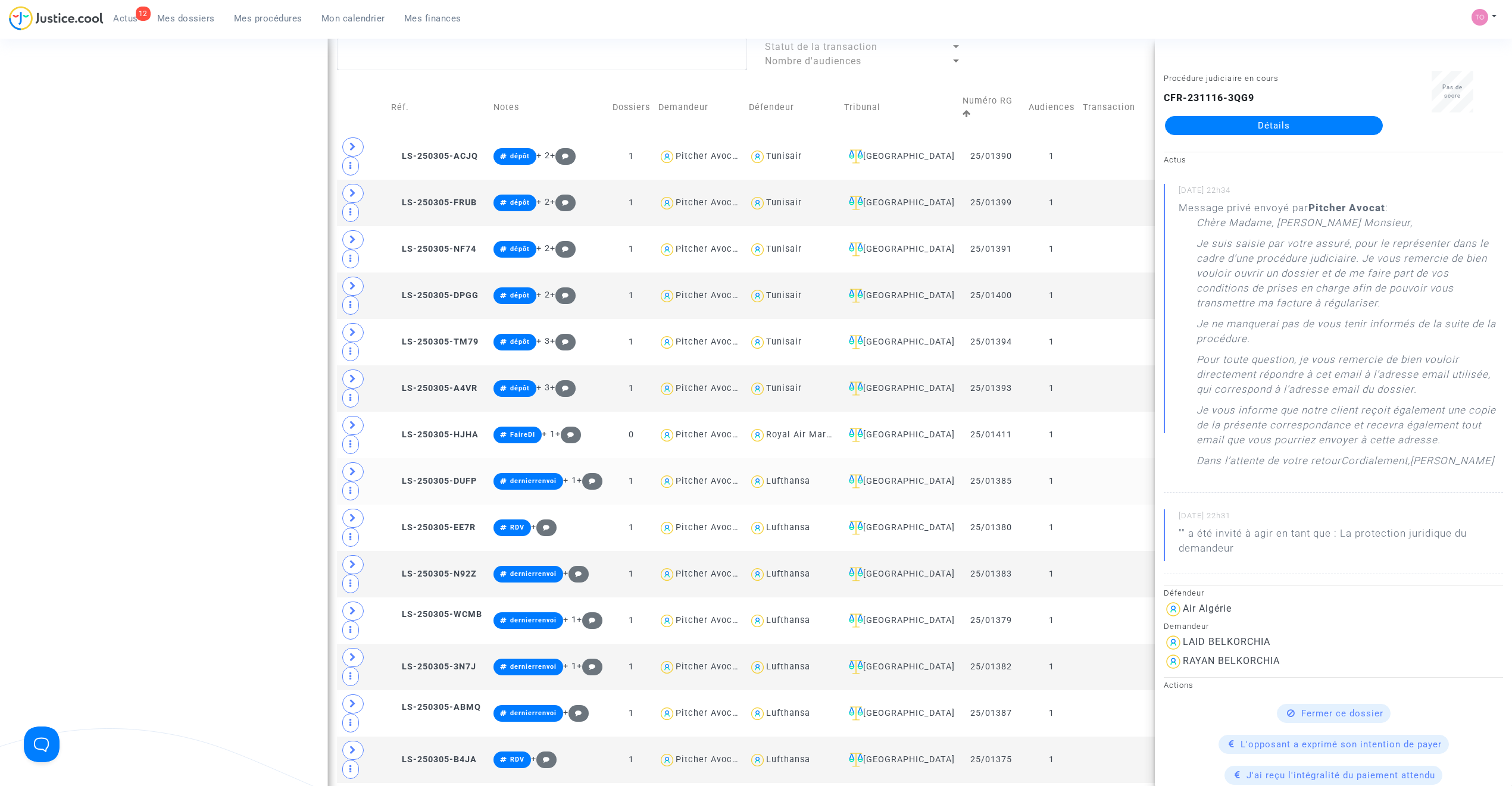
click at [806, 476] on div "Lufthansa" at bounding box center [788, 480] width 44 height 10
type textarea "@Lufthansa"
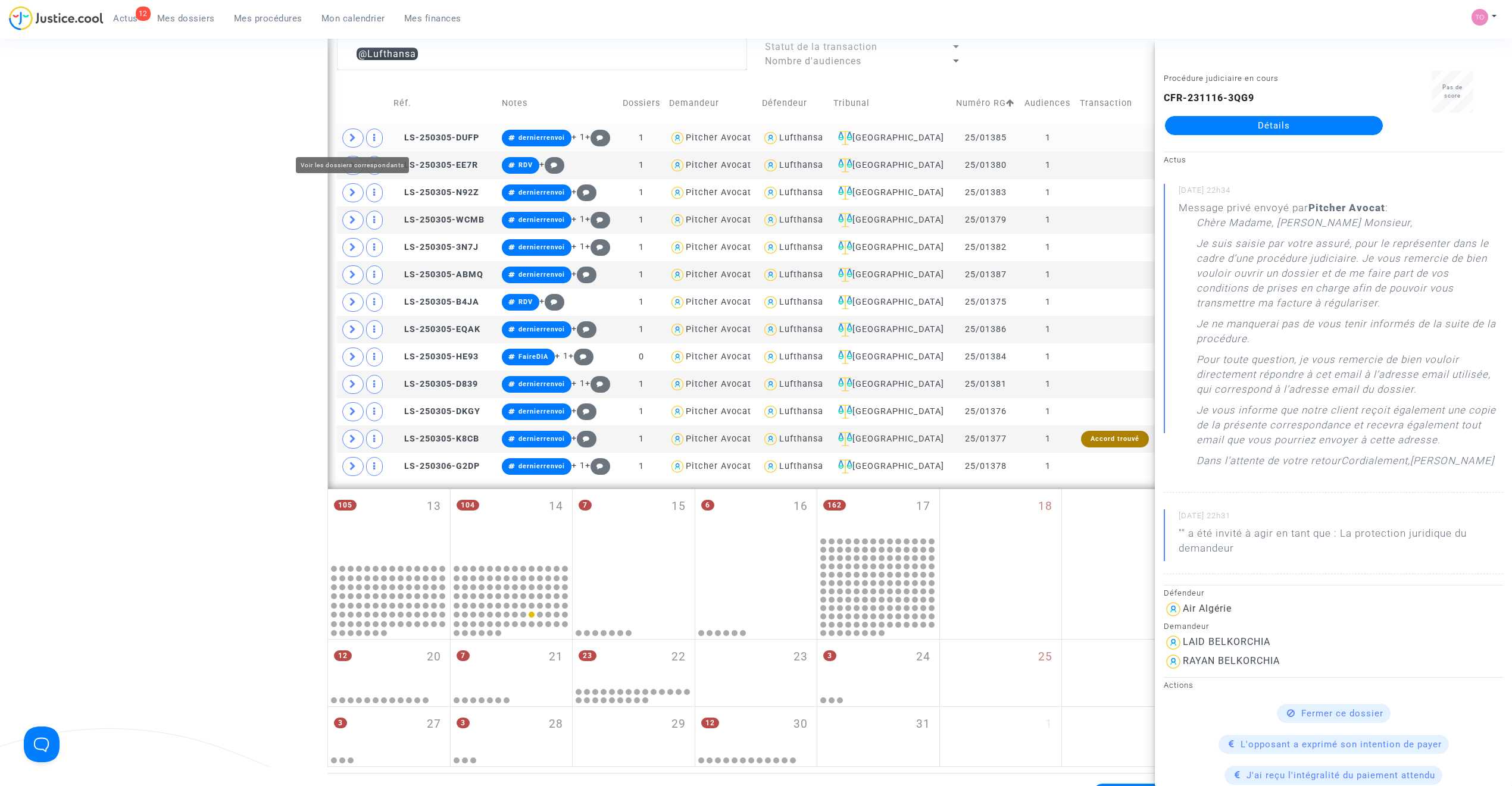
click at [358, 133] on span at bounding box center [353, 138] width 21 height 19
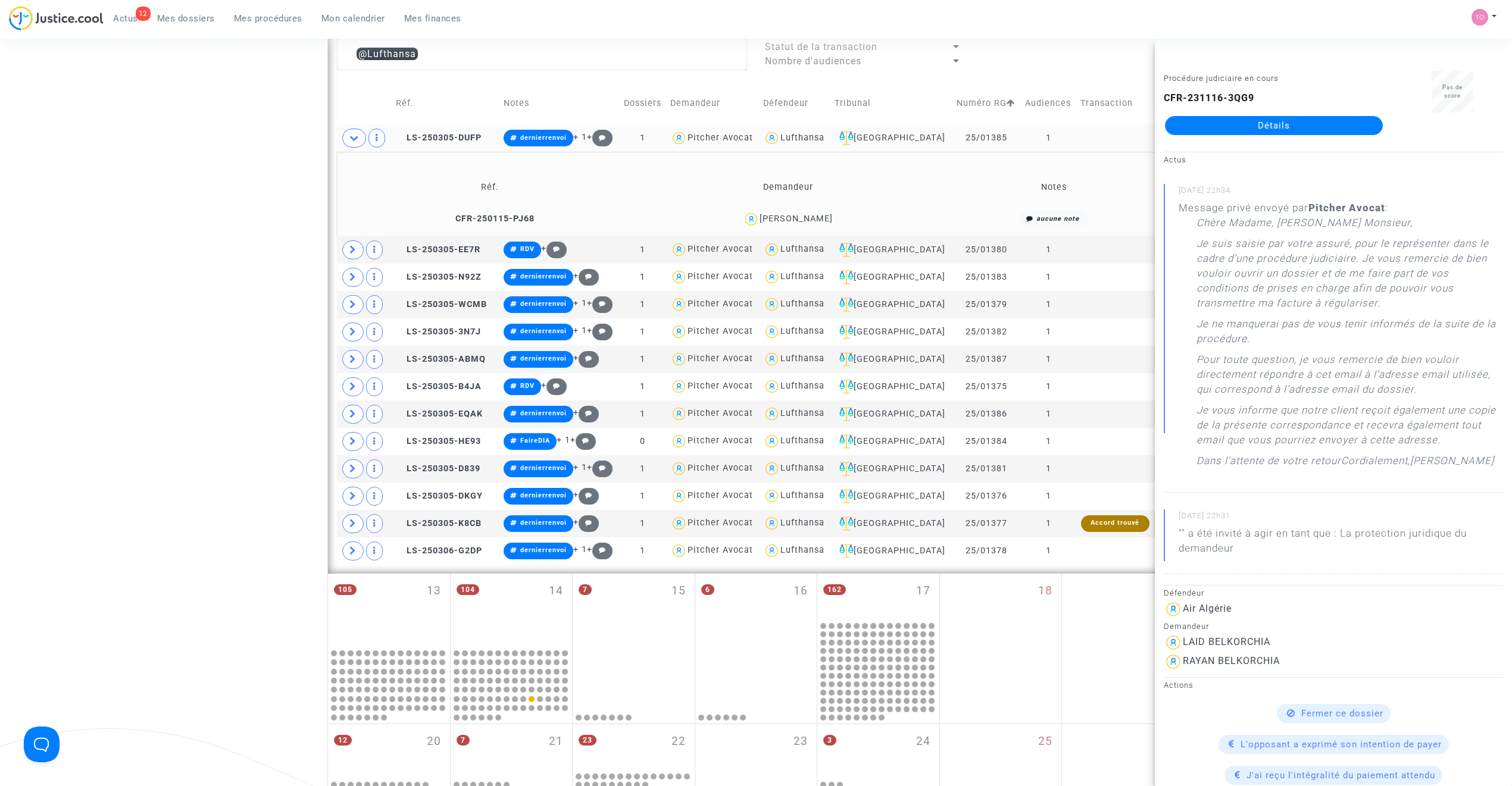
click at [823, 221] on div "Kevin Colin" at bounding box center [796, 218] width 73 height 10
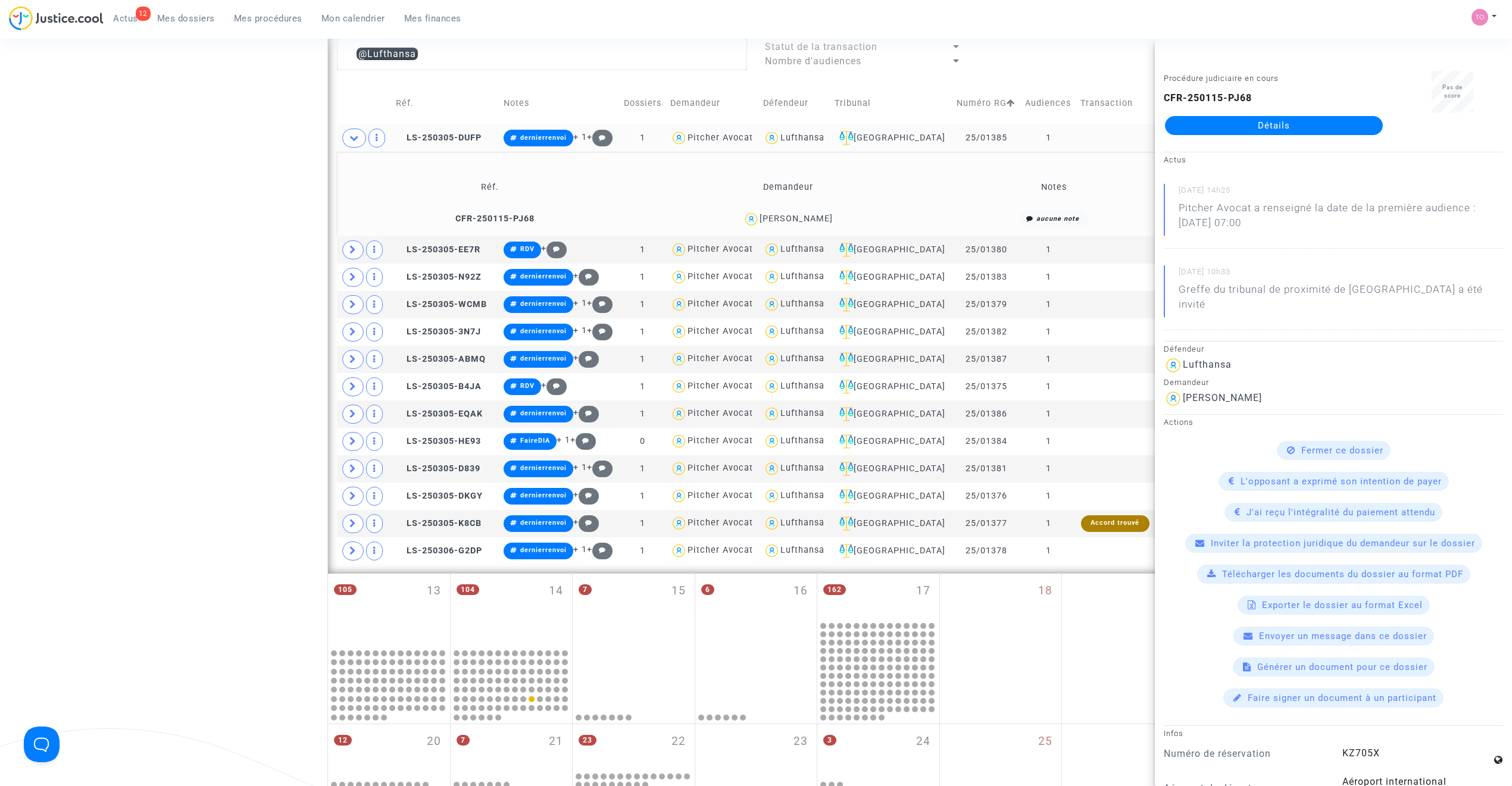
click at [815, 220] on div "Kevin Colin" at bounding box center [796, 218] width 73 height 10
click at [358, 246] on span at bounding box center [353, 249] width 21 height 19
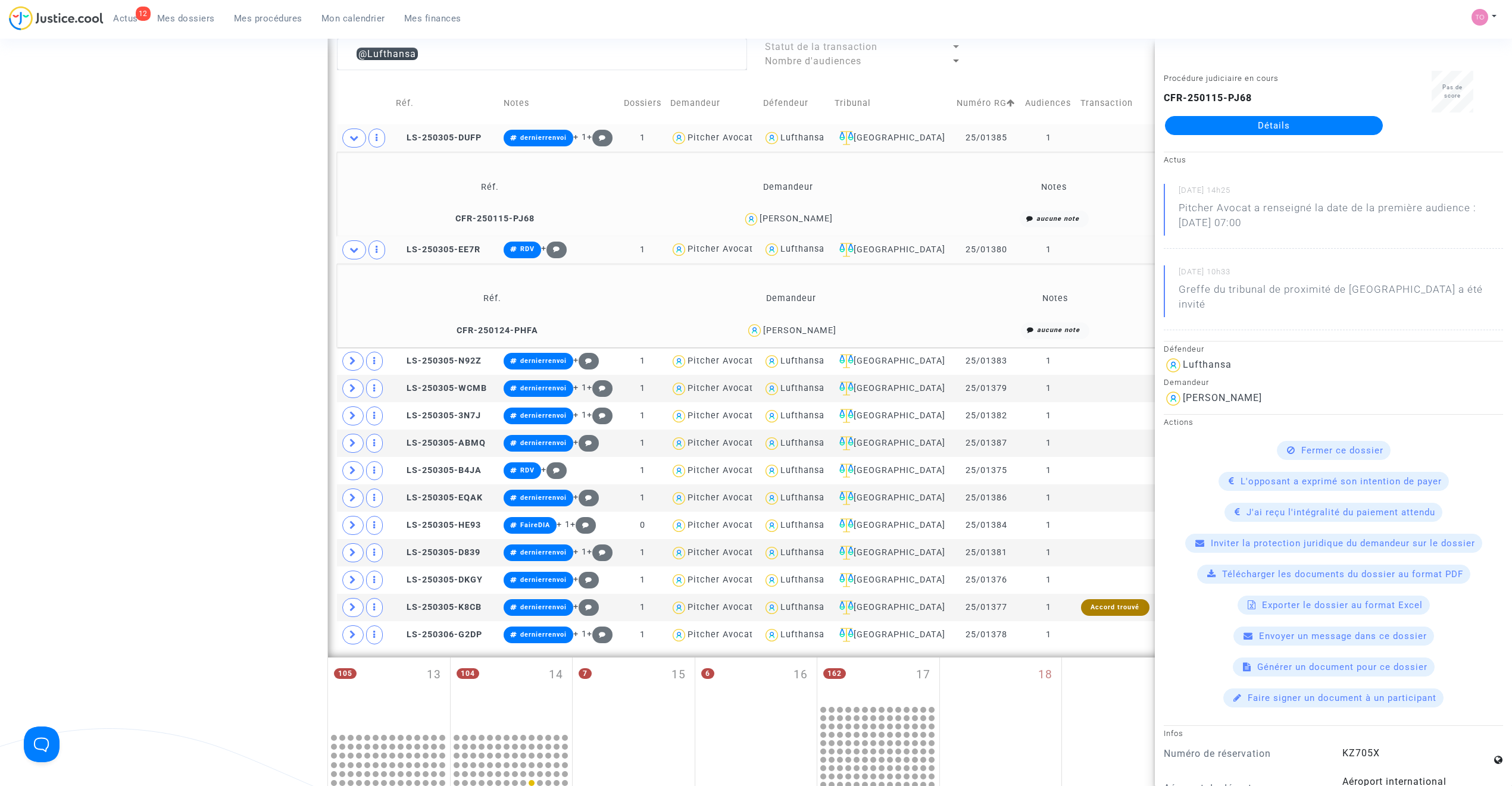
click at [820, 328] on div "Astrid Bertuel" at bounding box center [800, 330] width 73 height 10
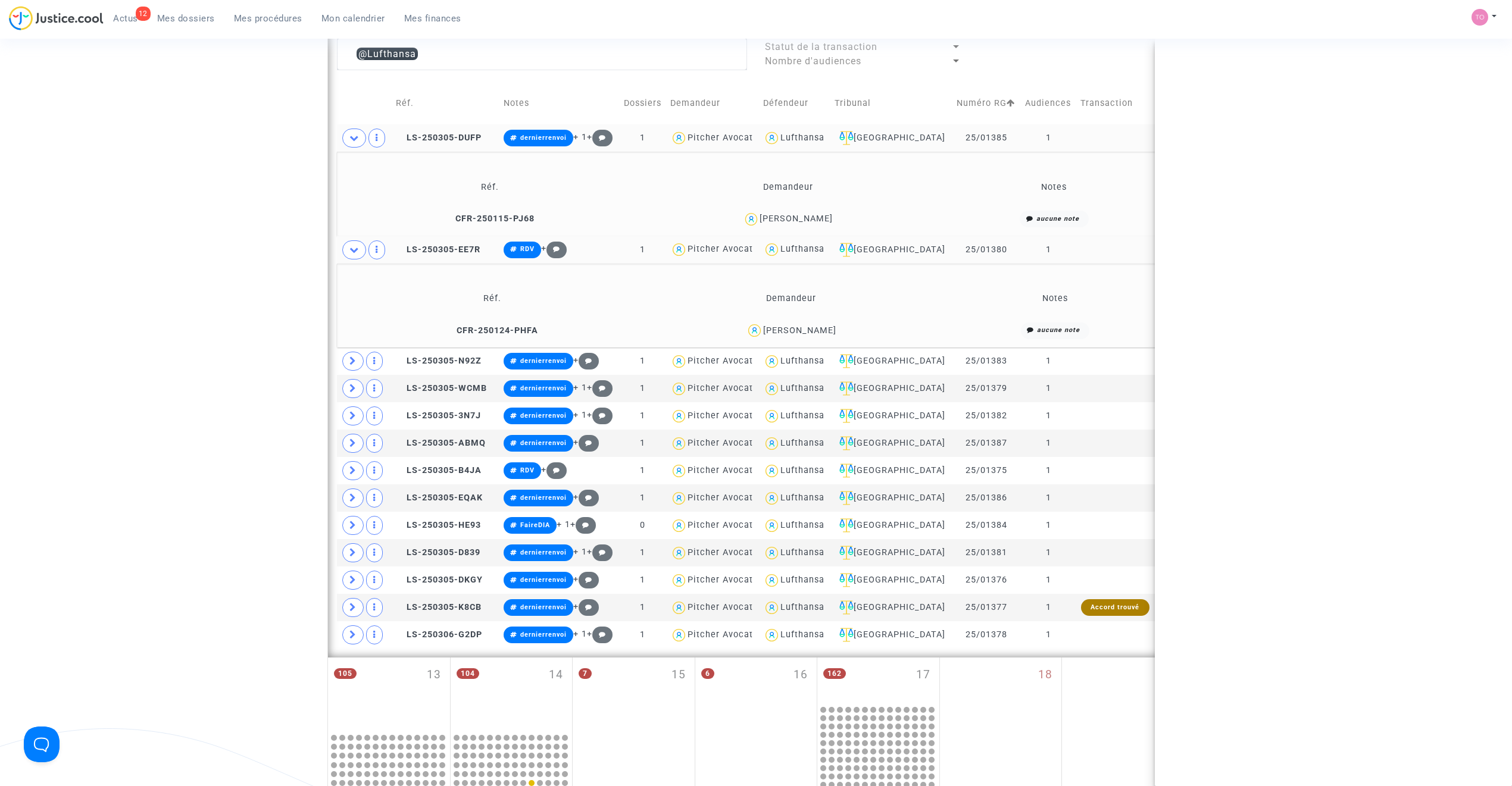
click at [820, 328] on div "Astrid Bertuel" at bounding box center [800, 330] width 73 height 10
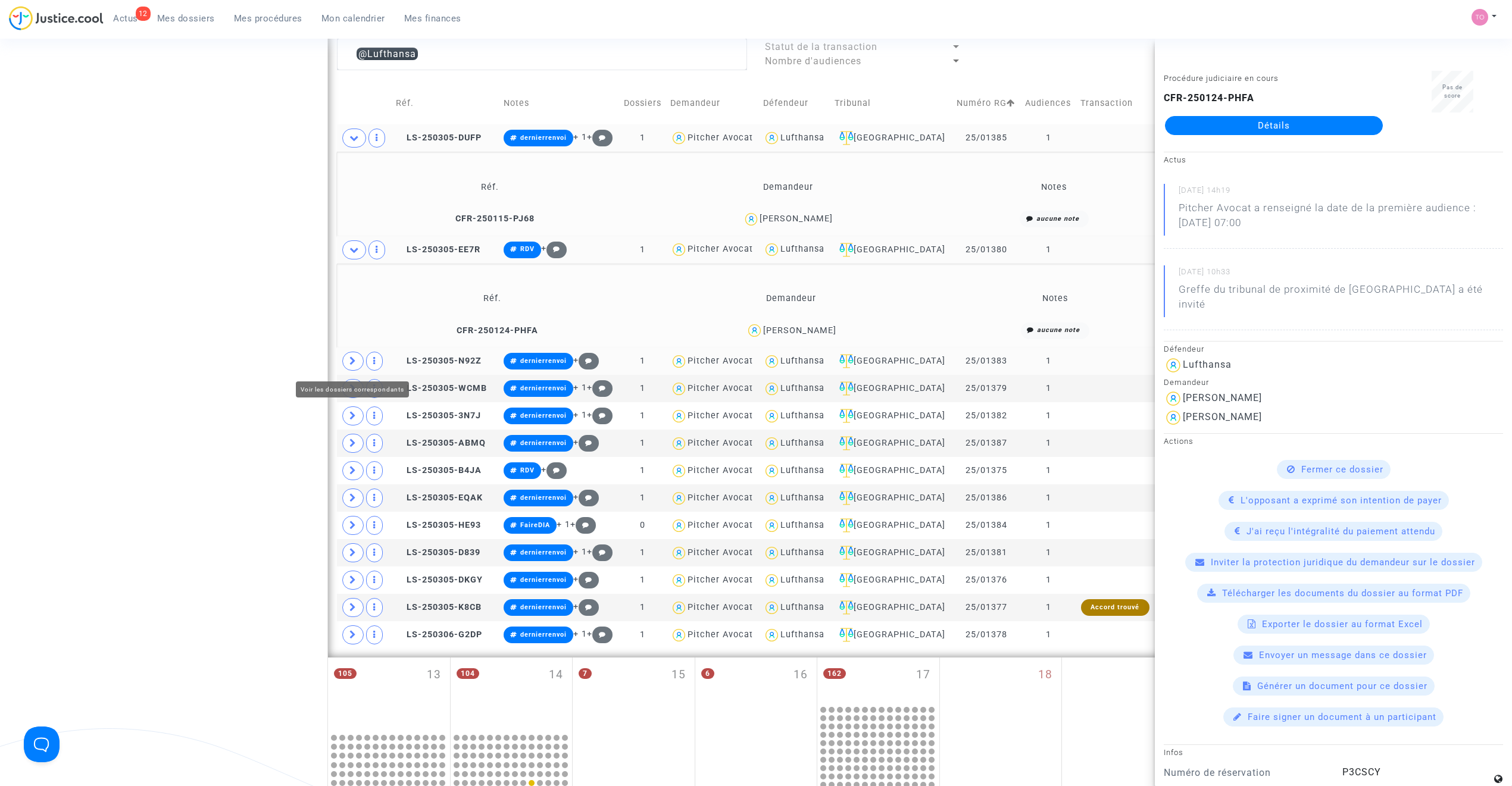
click at [352, 361] on icon at bounding box center [353, 361] width 7 height 9
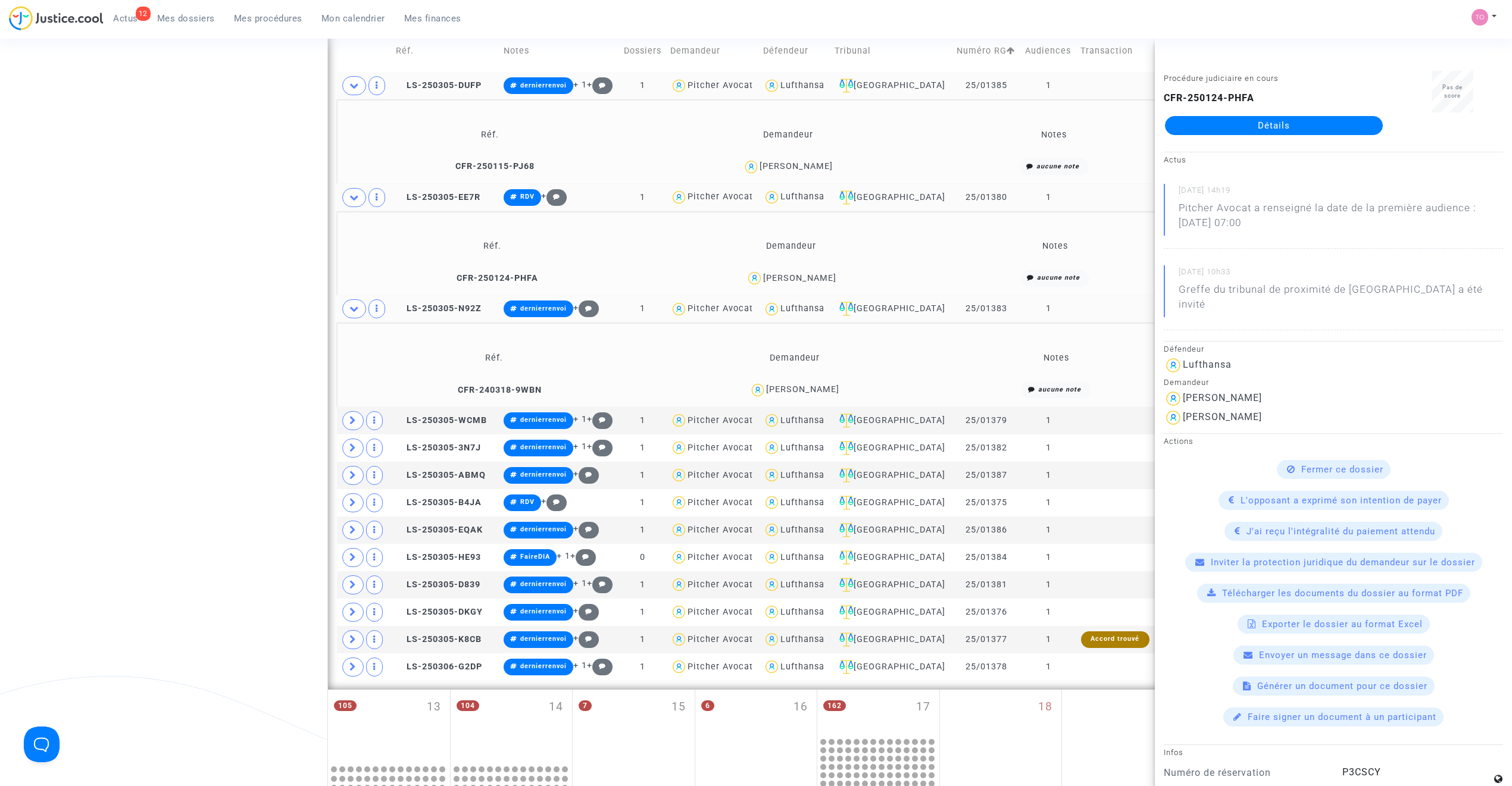
scroll to position [570, 0]
click at [824, 389] on div "Dominique Blanc" at bounding box center [802, 389] width 73 height 10
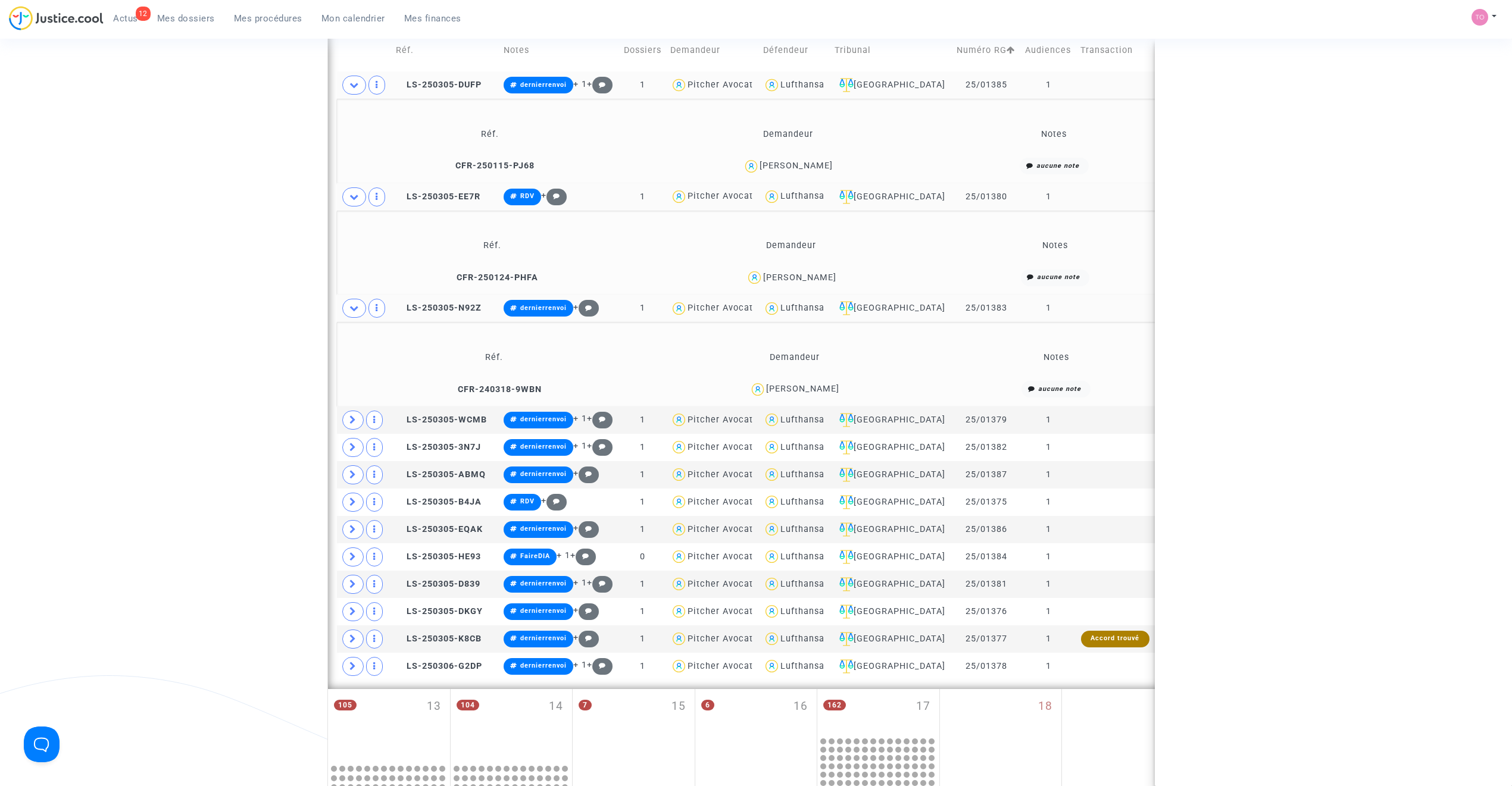
click at [824, 389] on div "Dominique Blanc" at bounding box center [802, 389] width 73 height 10
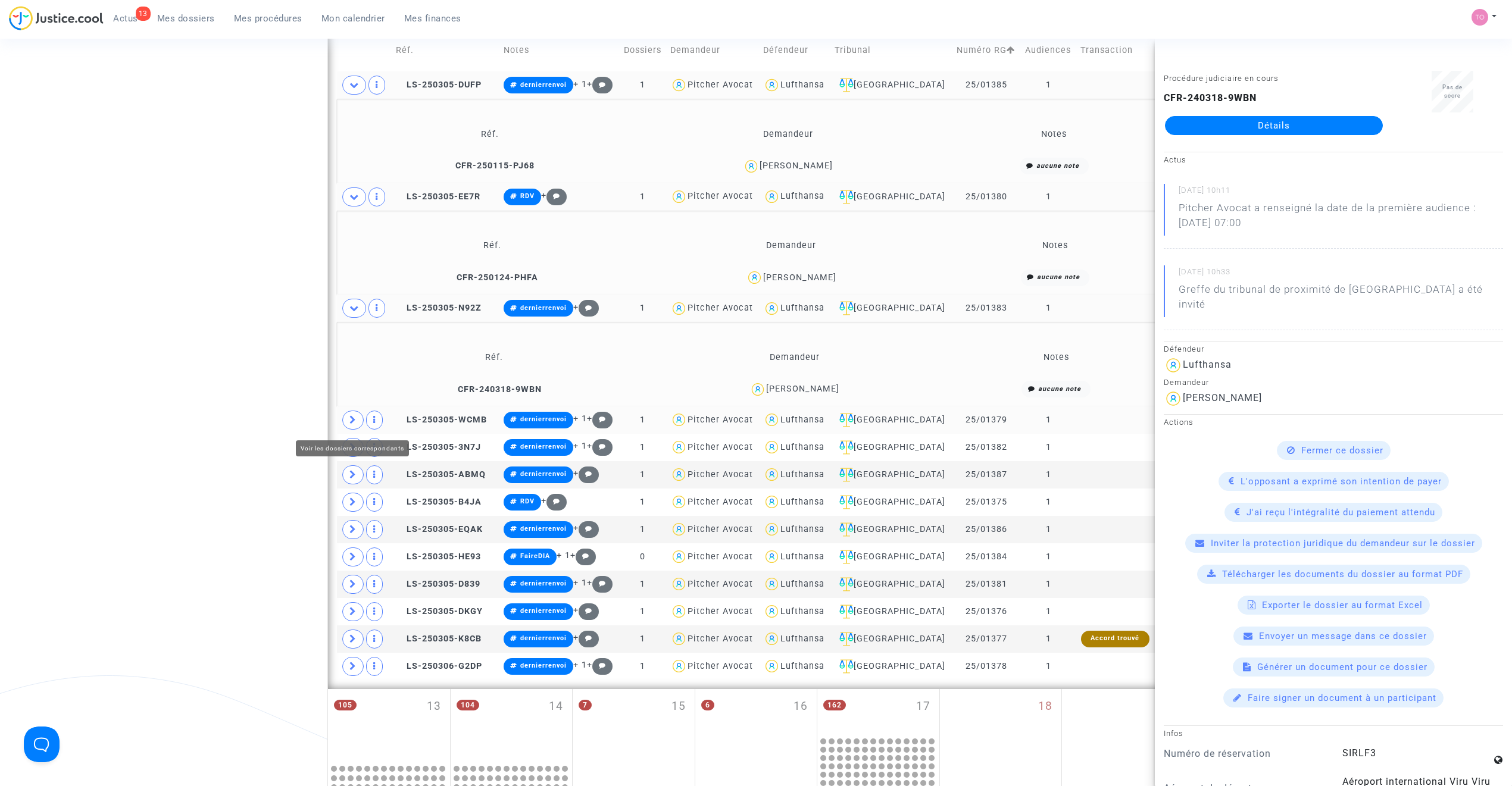
click at [350, 424] on icon at bounding box center [353, 420] width 7 height 9
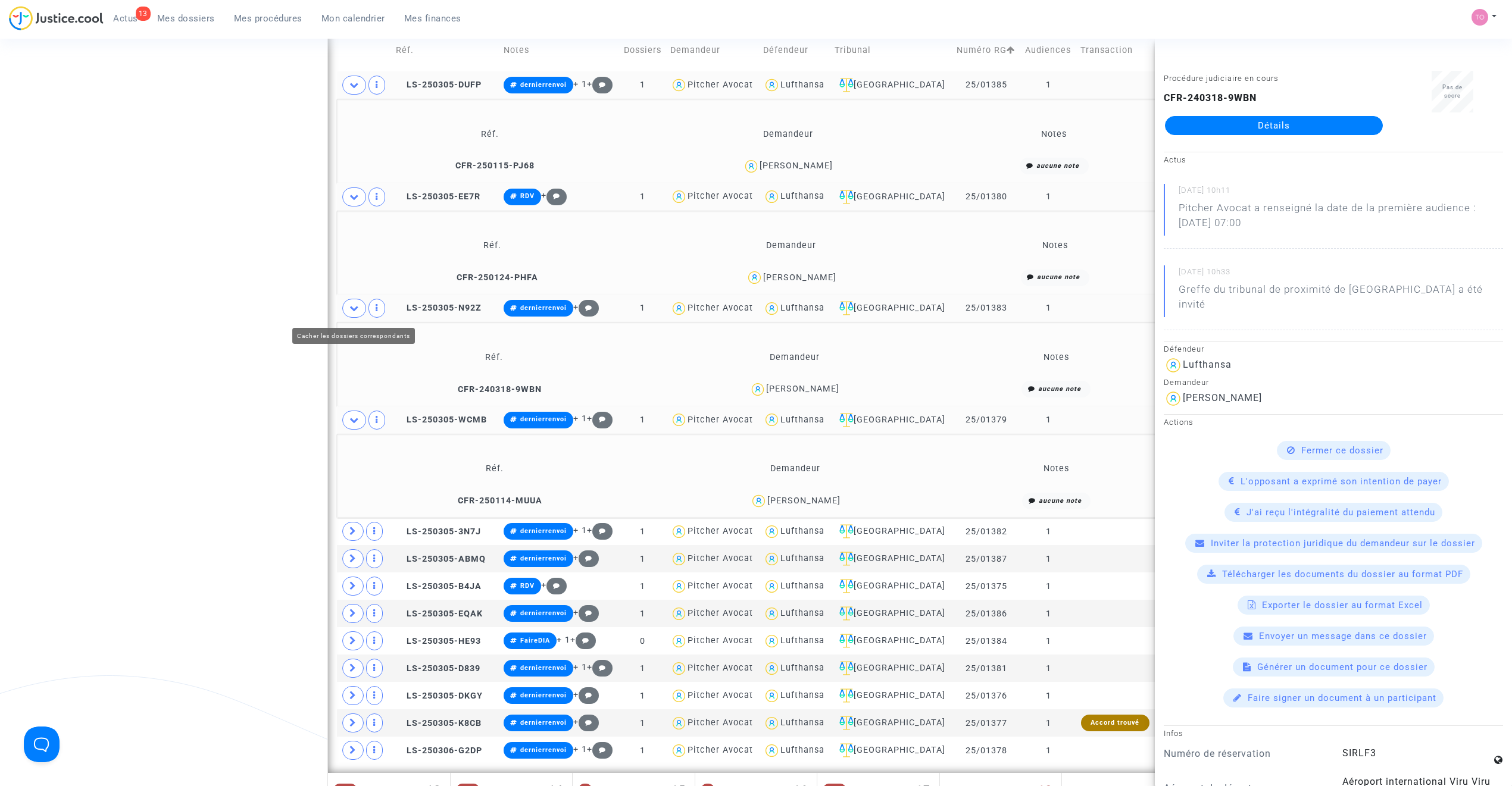
click at [356, 308] on icon at bounding box center [354, 308] width 10 height 9
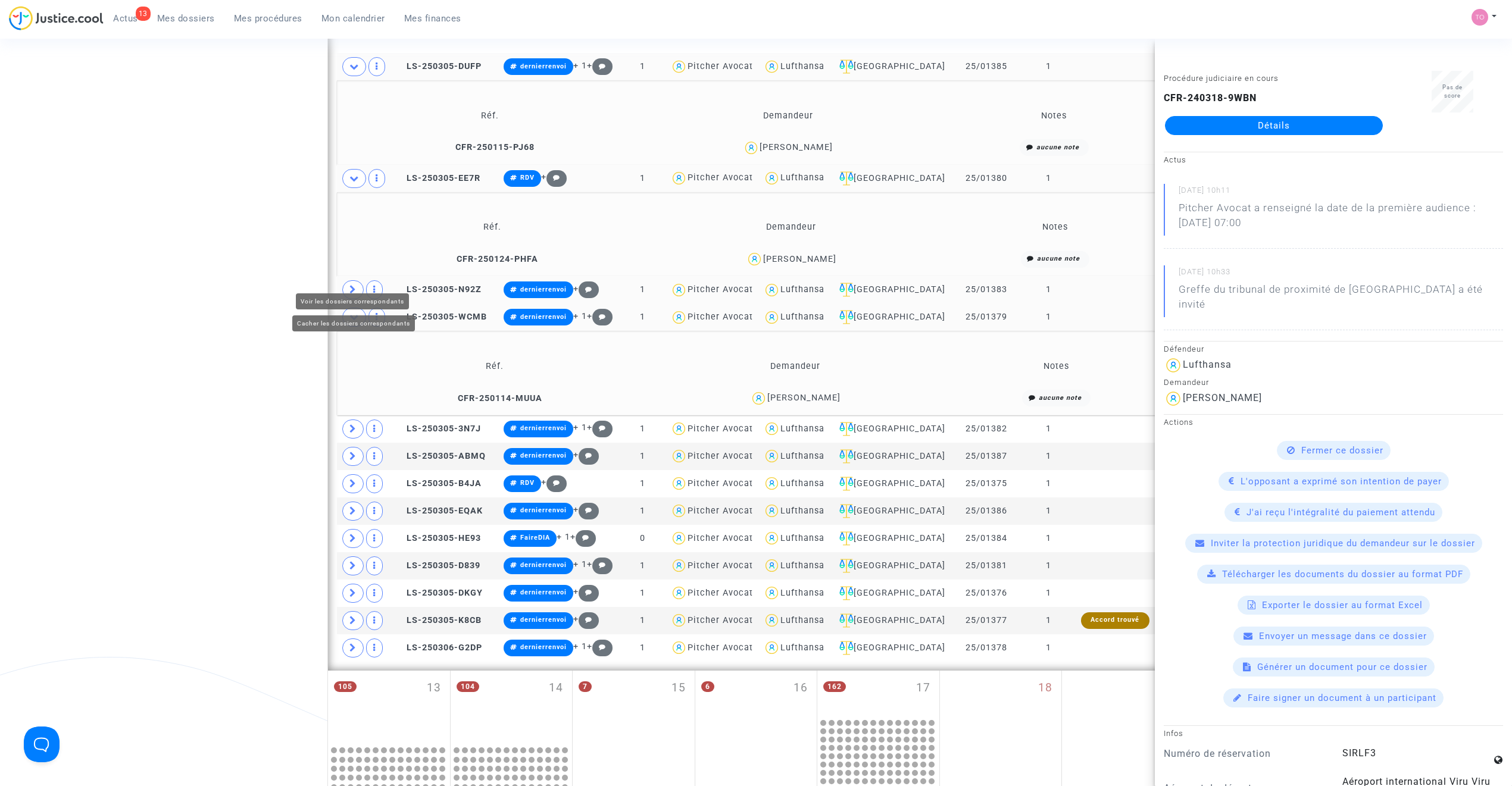
scroll to position [622, 0]
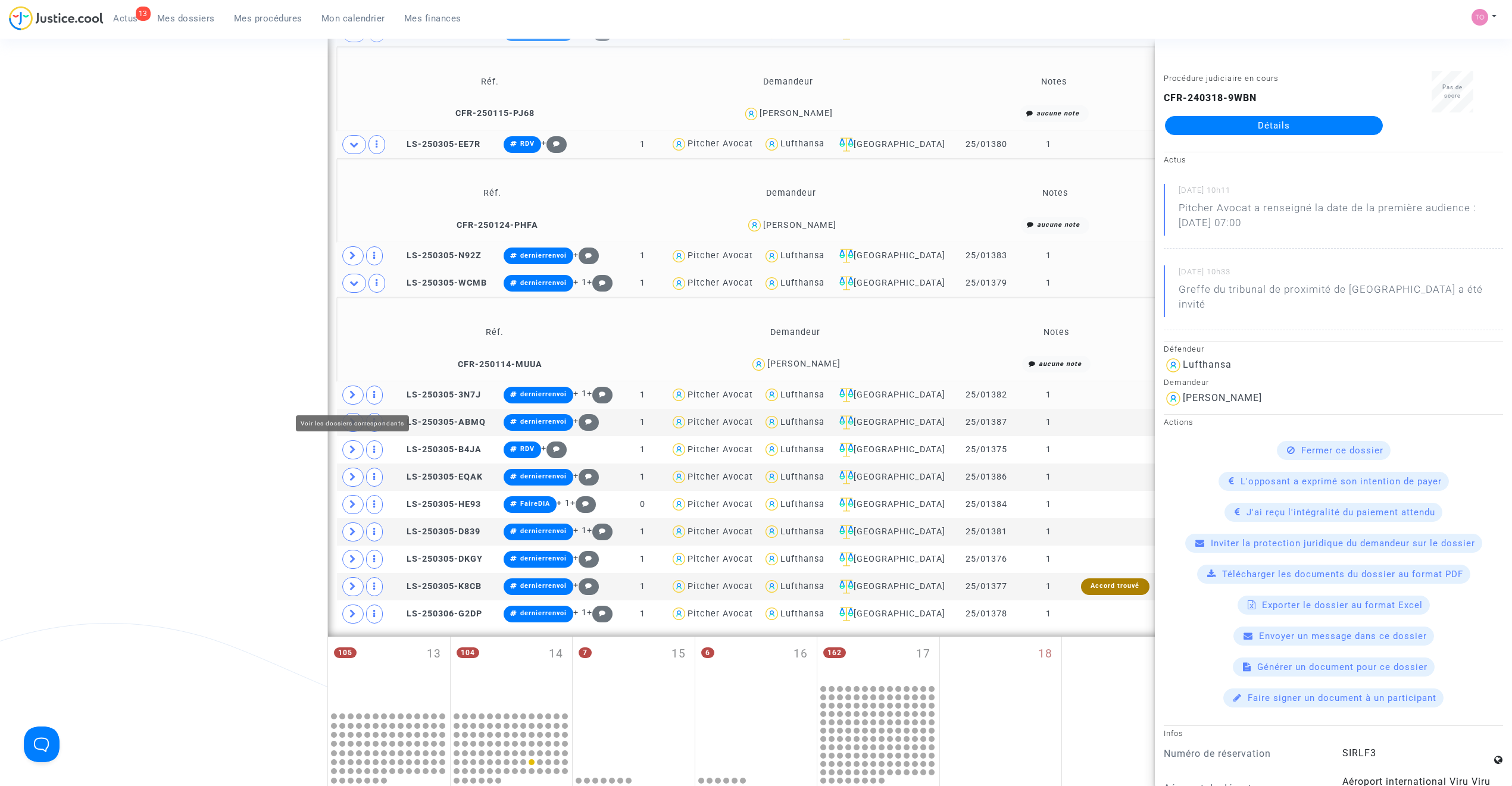
click at [358, 402] on span at bounding box center [353, 395] width 21 height 19
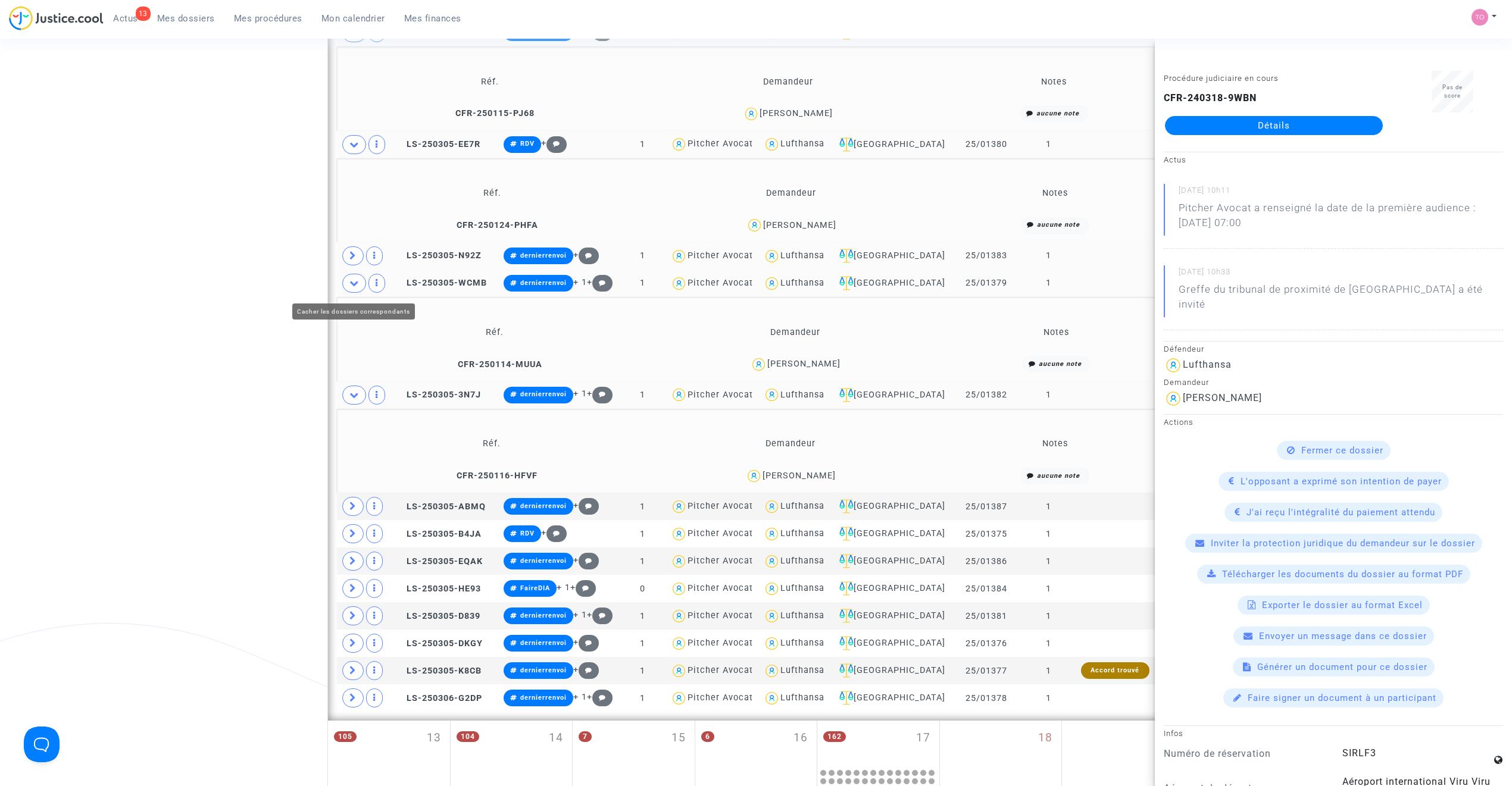
click at [360, 293] on span at bounding box center [354, 283] width 24 height 19
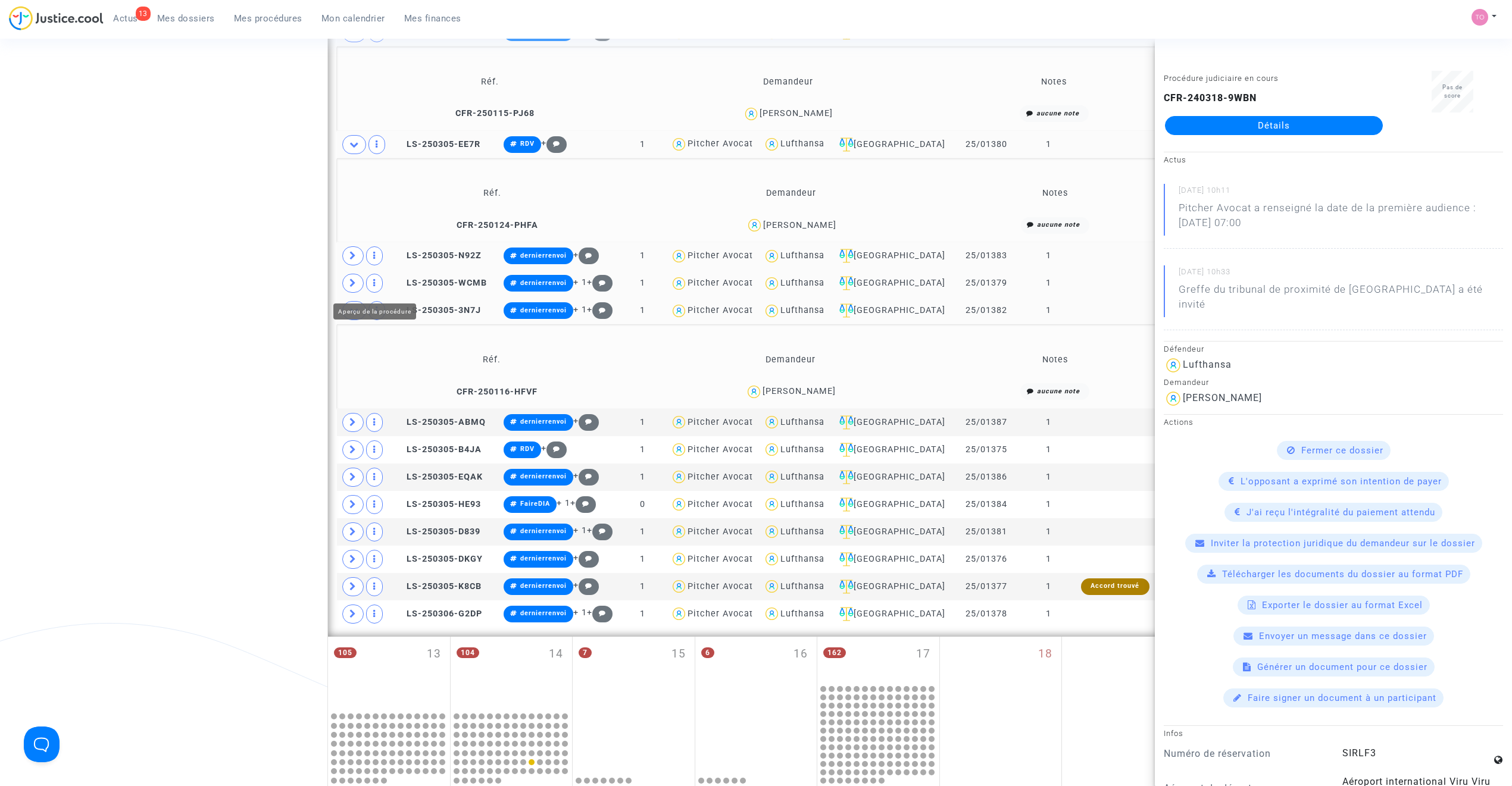
click at [363, 288] on span at bounding box center [353, 283] width 21 height 19
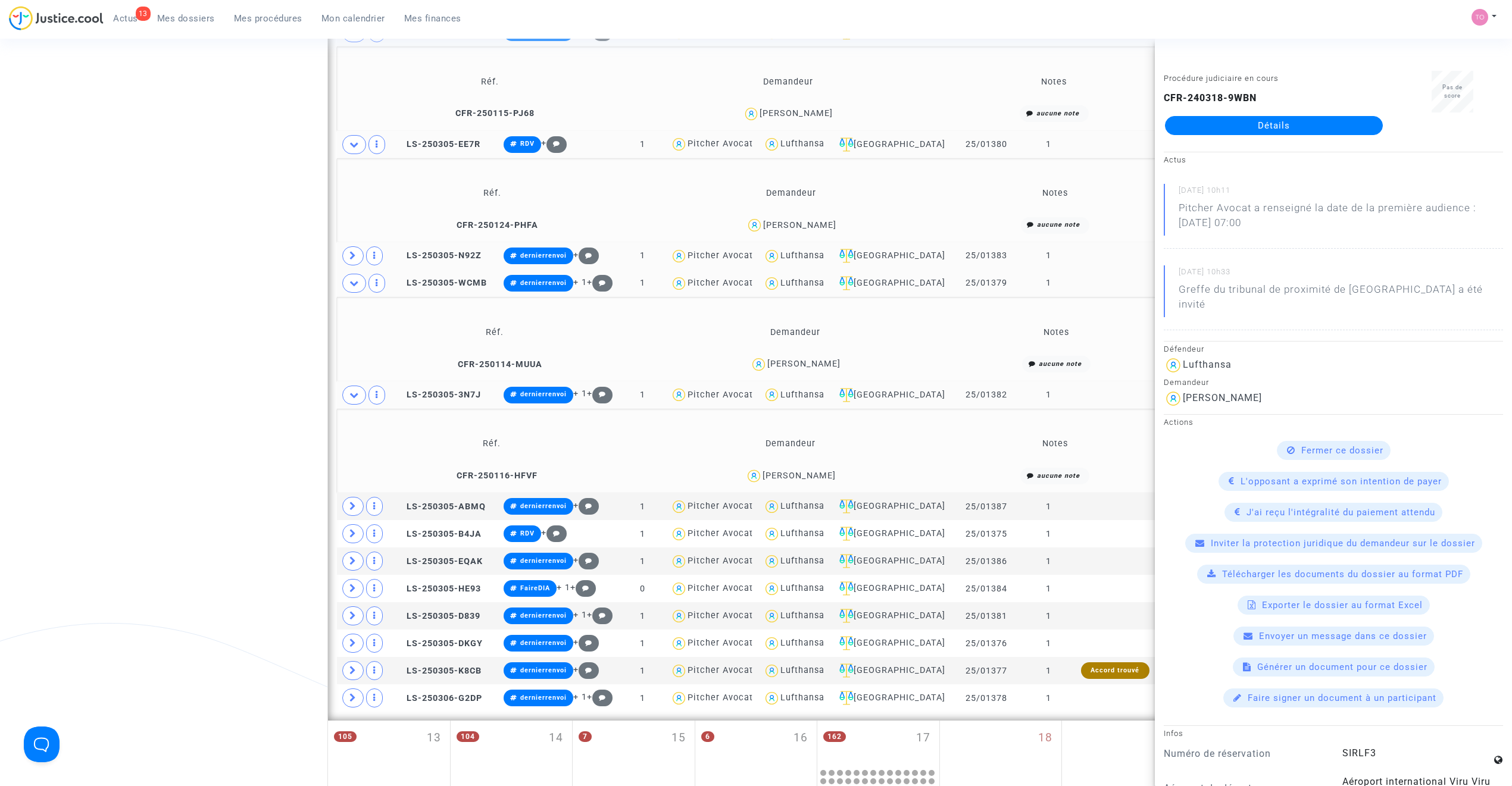
click at [826, 367] on div "Maxime Zago" at bounding box center [804, 364] width 73 height 10
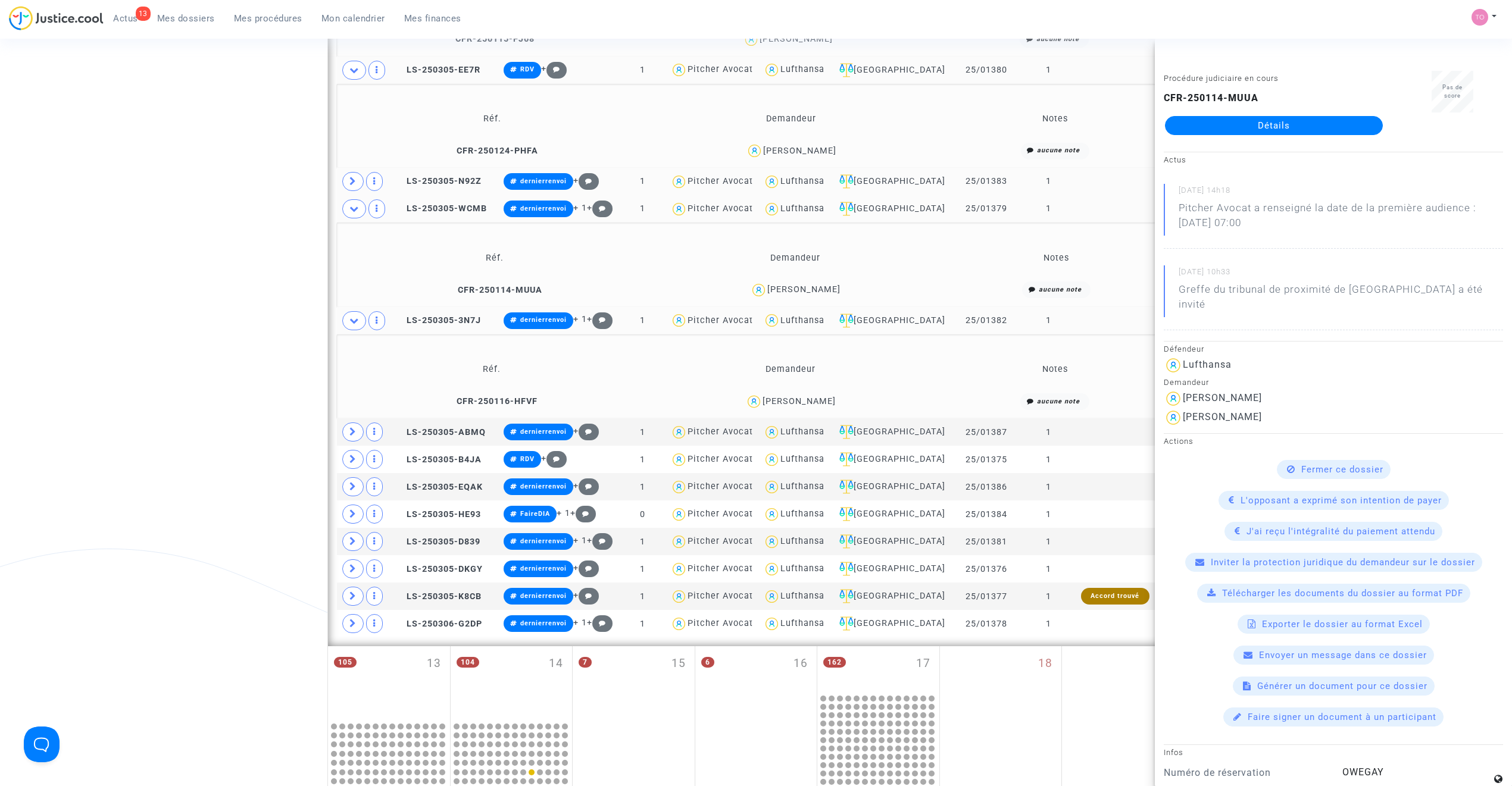
scroll to position [701, 0]
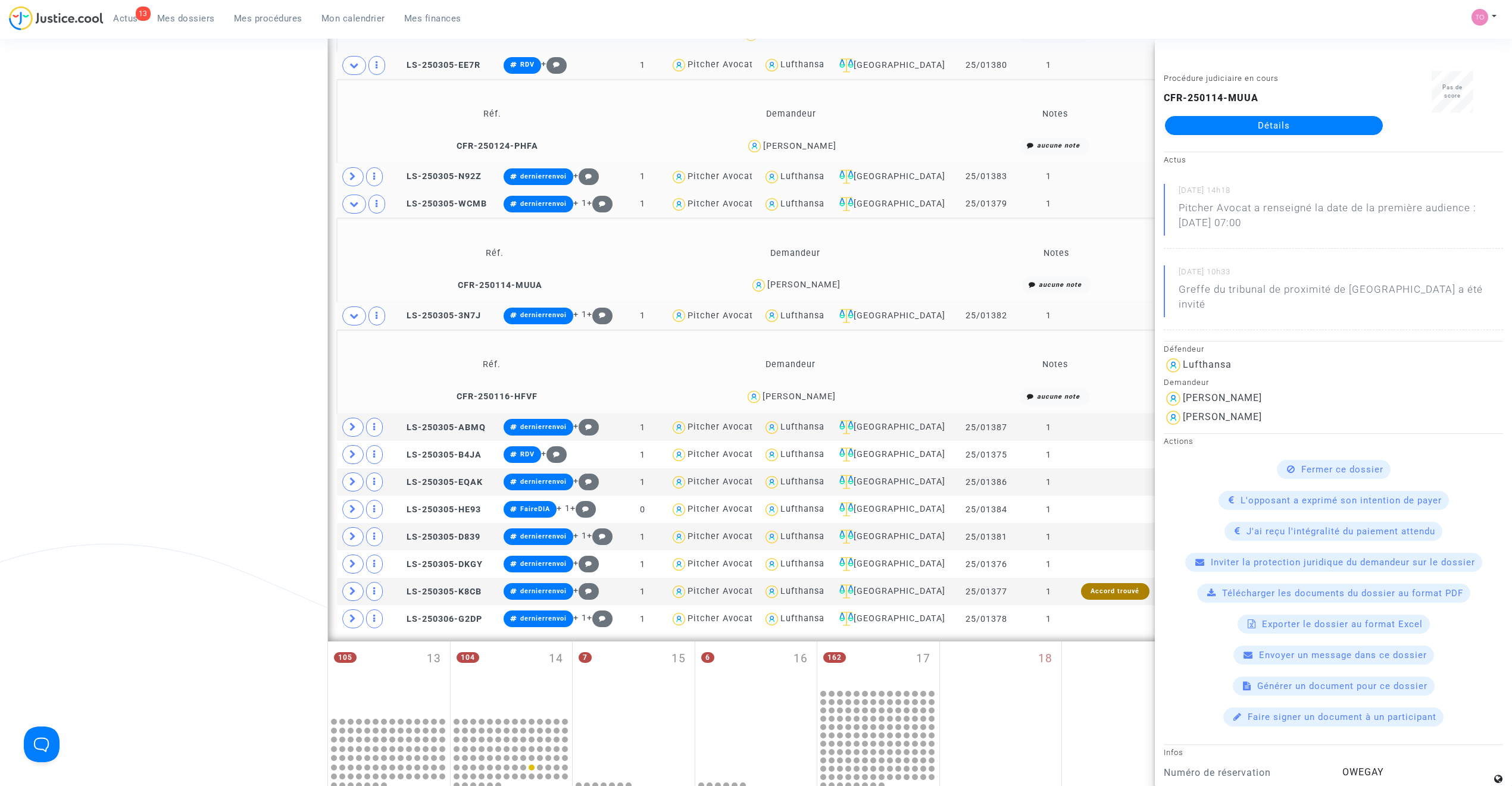
click at [816, 394] on div "Pauline Gire" at bounding box center [799, 396] width 73 height 10
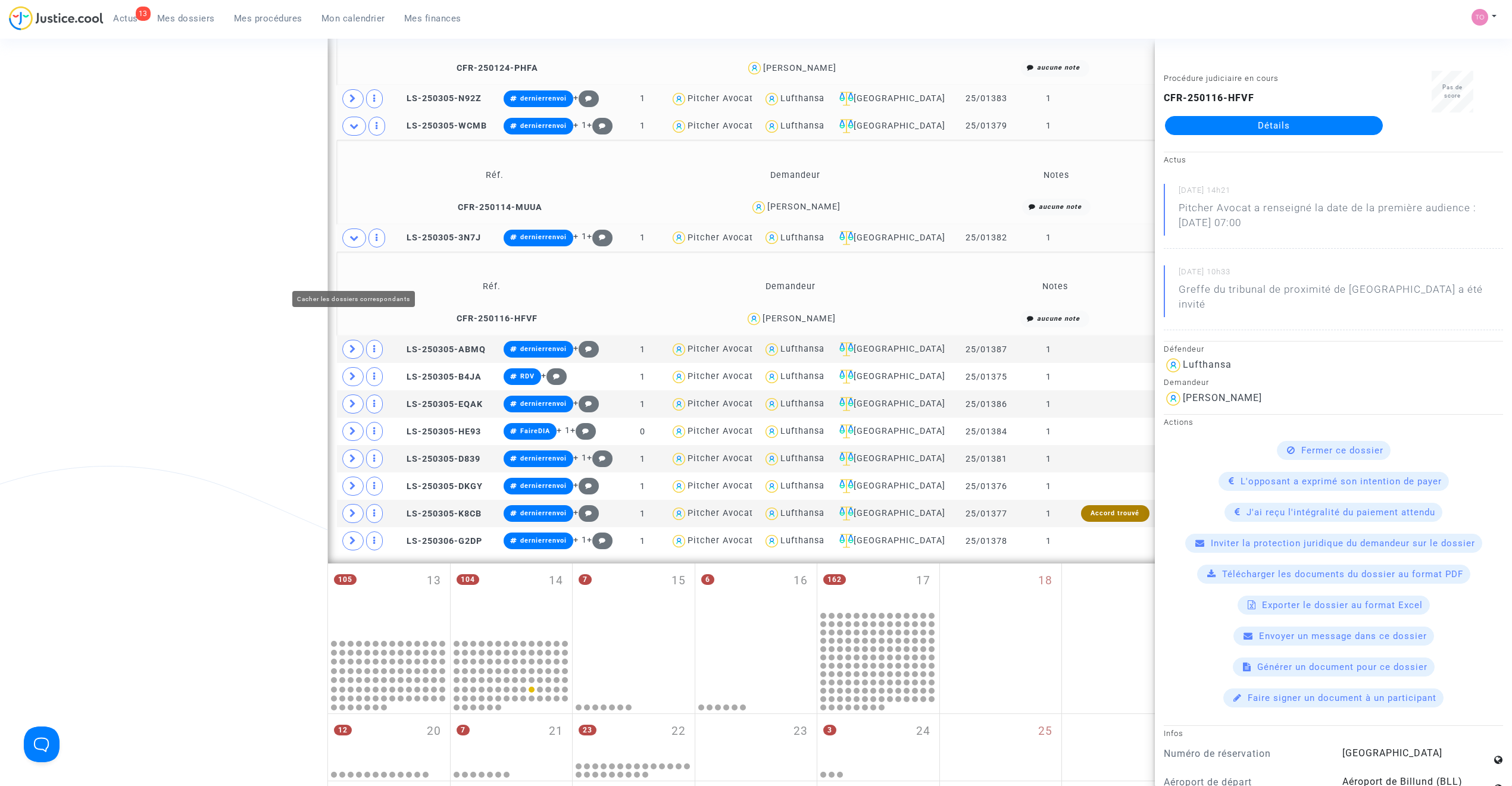
scroll to position [781, 0]
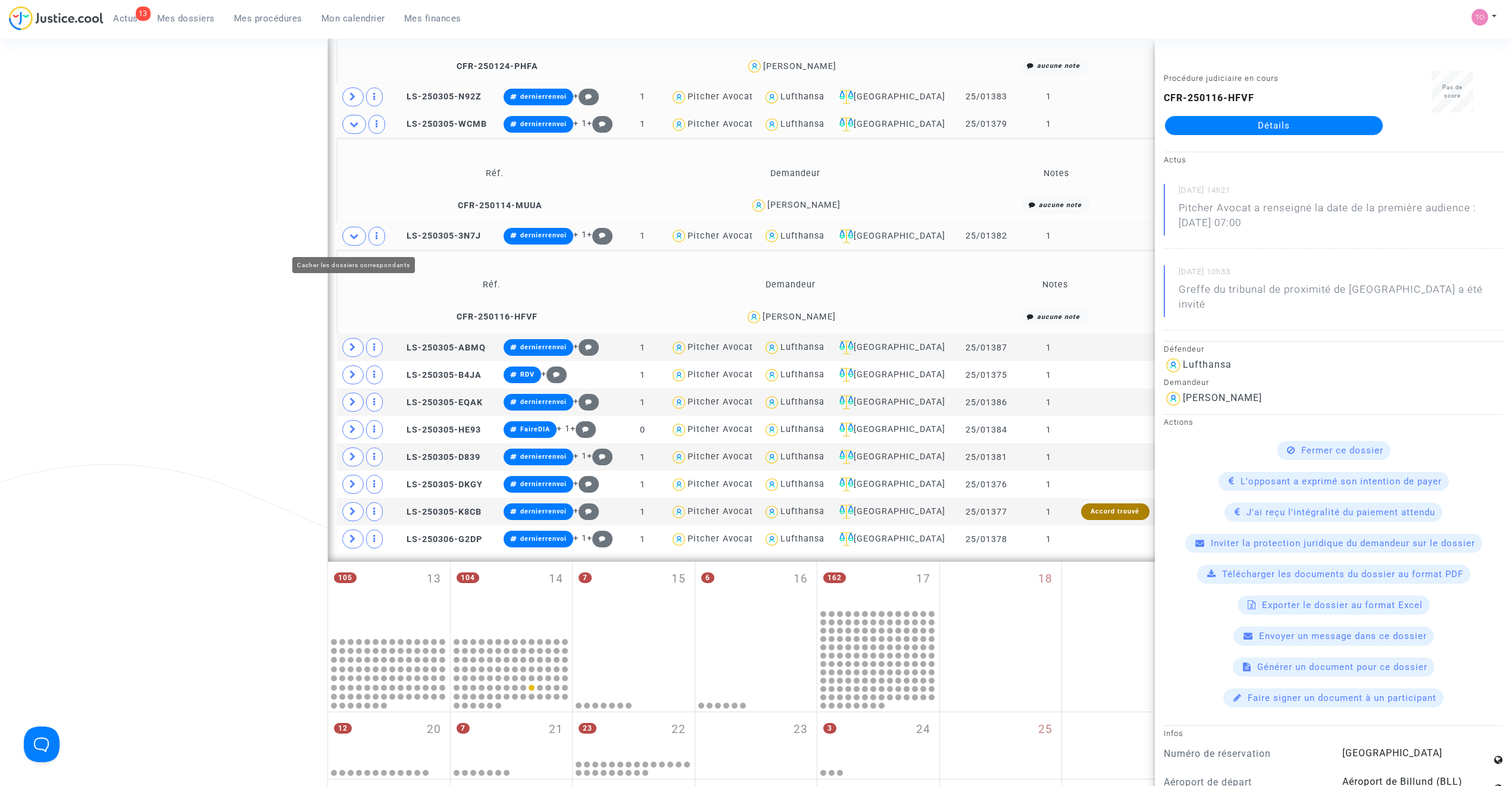
click at [355, 237] on icon at bounding box center [354, 236] width 10 height 9
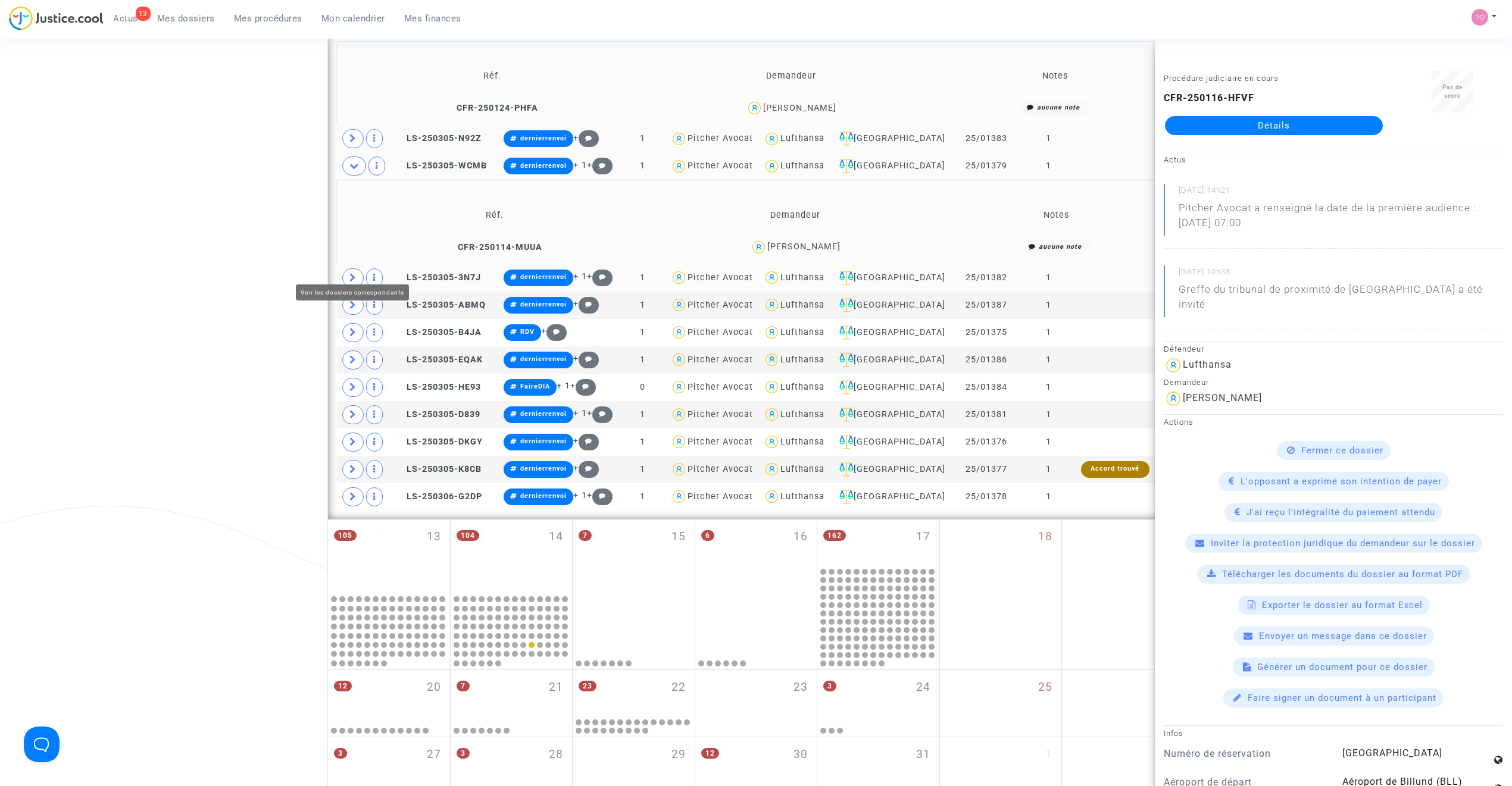
scroll to position [675, 0]
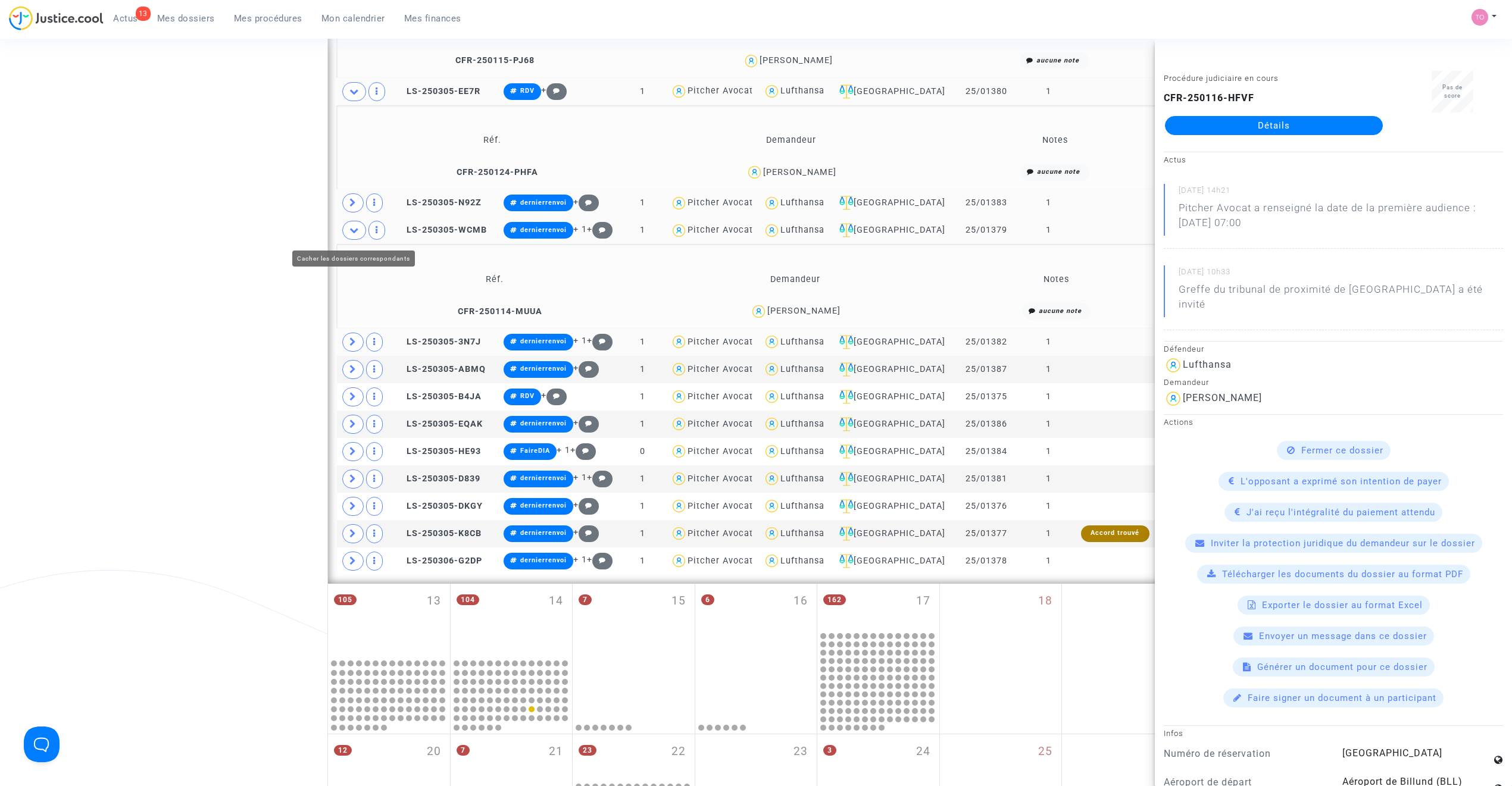
click at [358, 228] on icon at bounding box center [354, 230] width 10 height 9
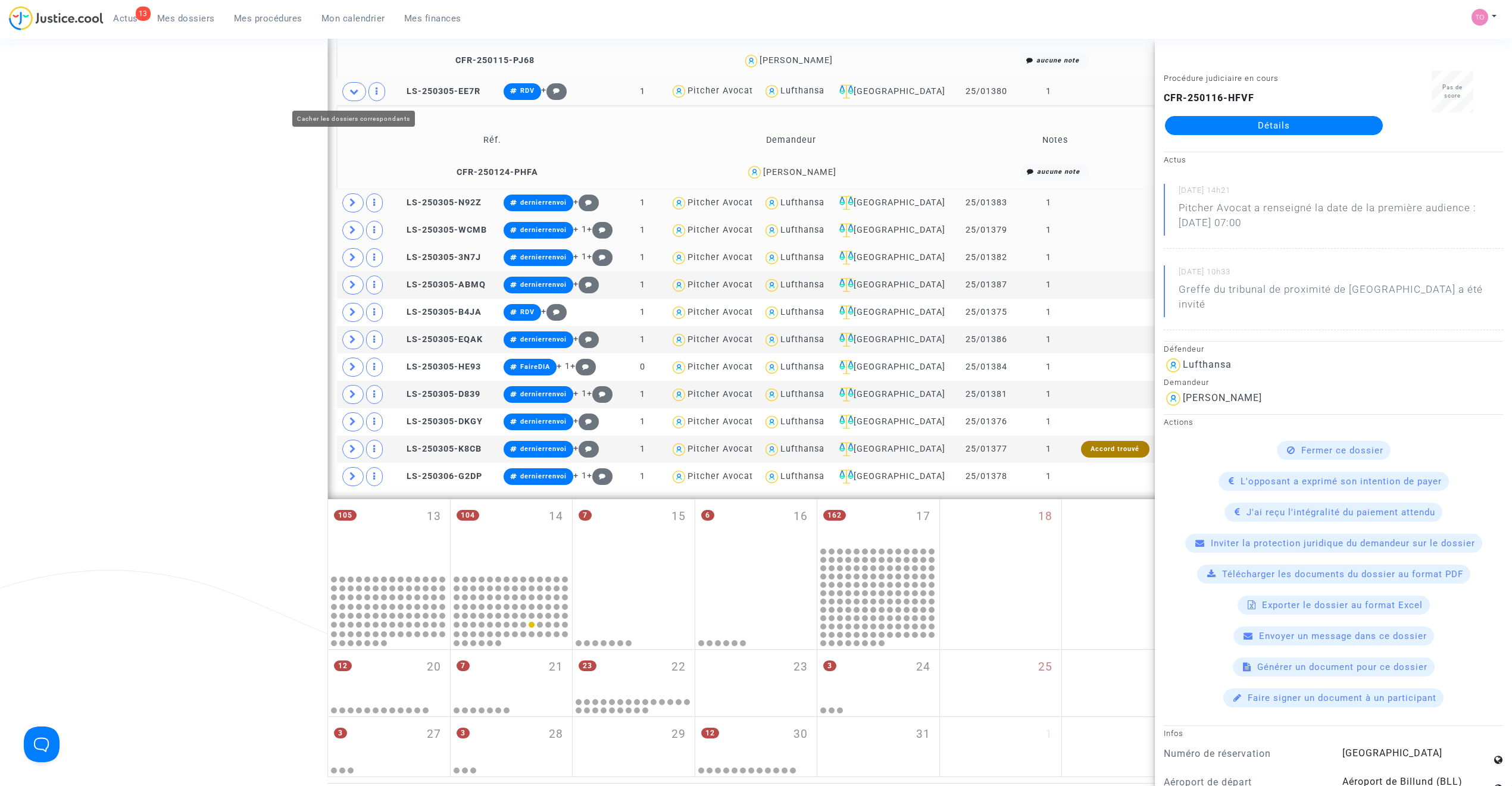
click at [358, 95] on icon at bounding box center [354, 92] width 10 height 9
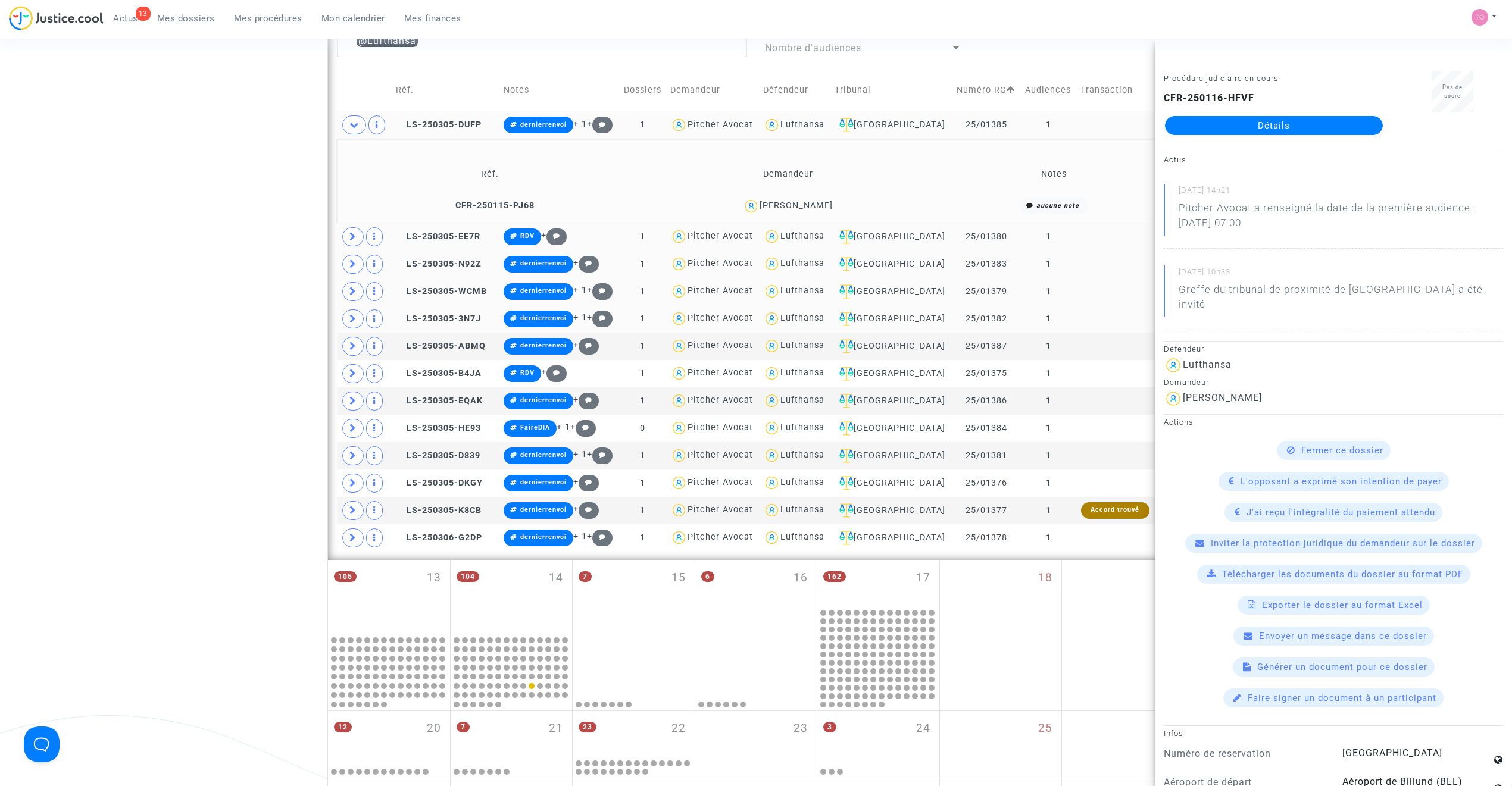
scroll to position [517, 0]
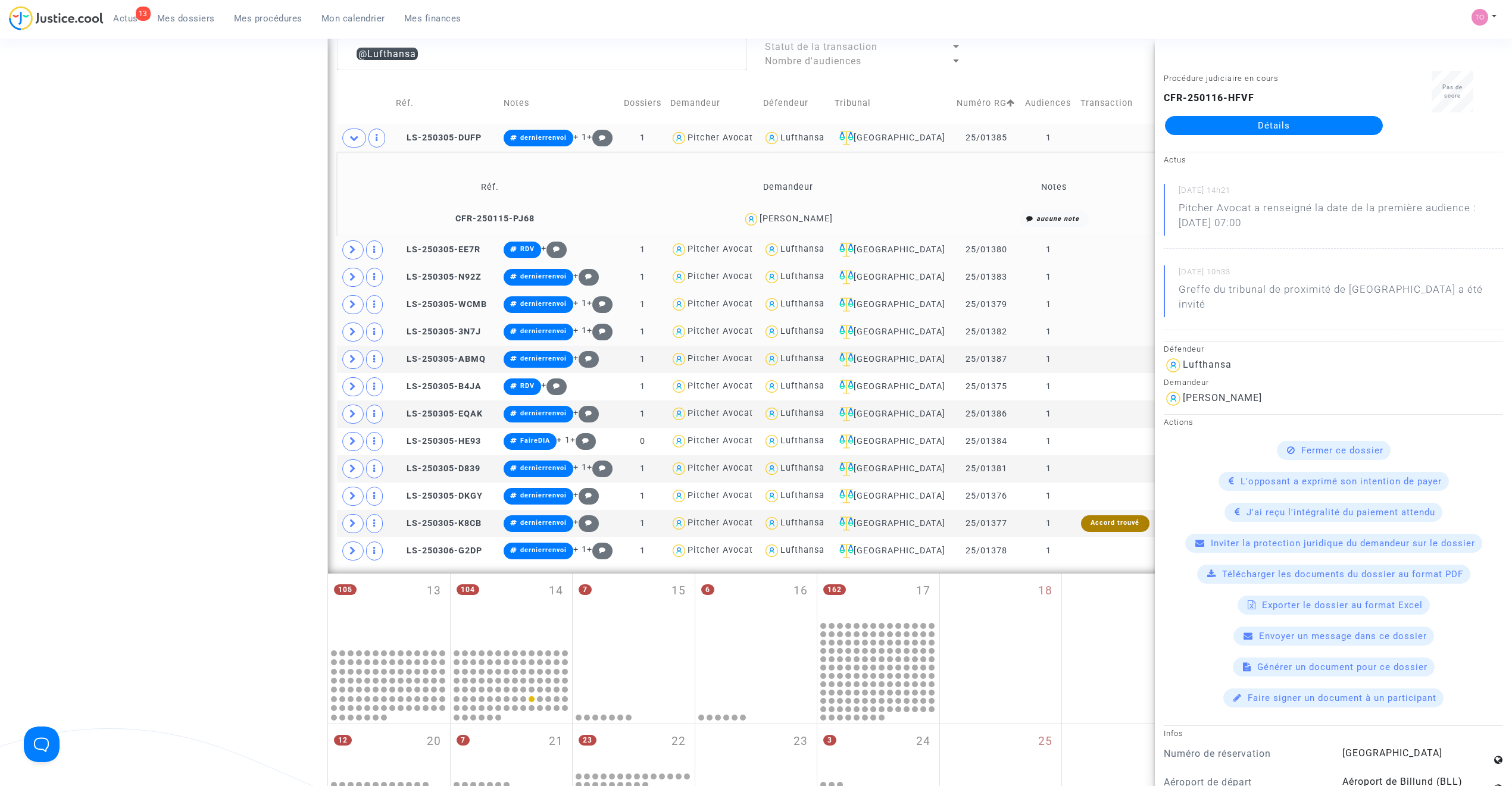
click at [358, 144] on span at bounding box center [354, 138] width 24 height 19
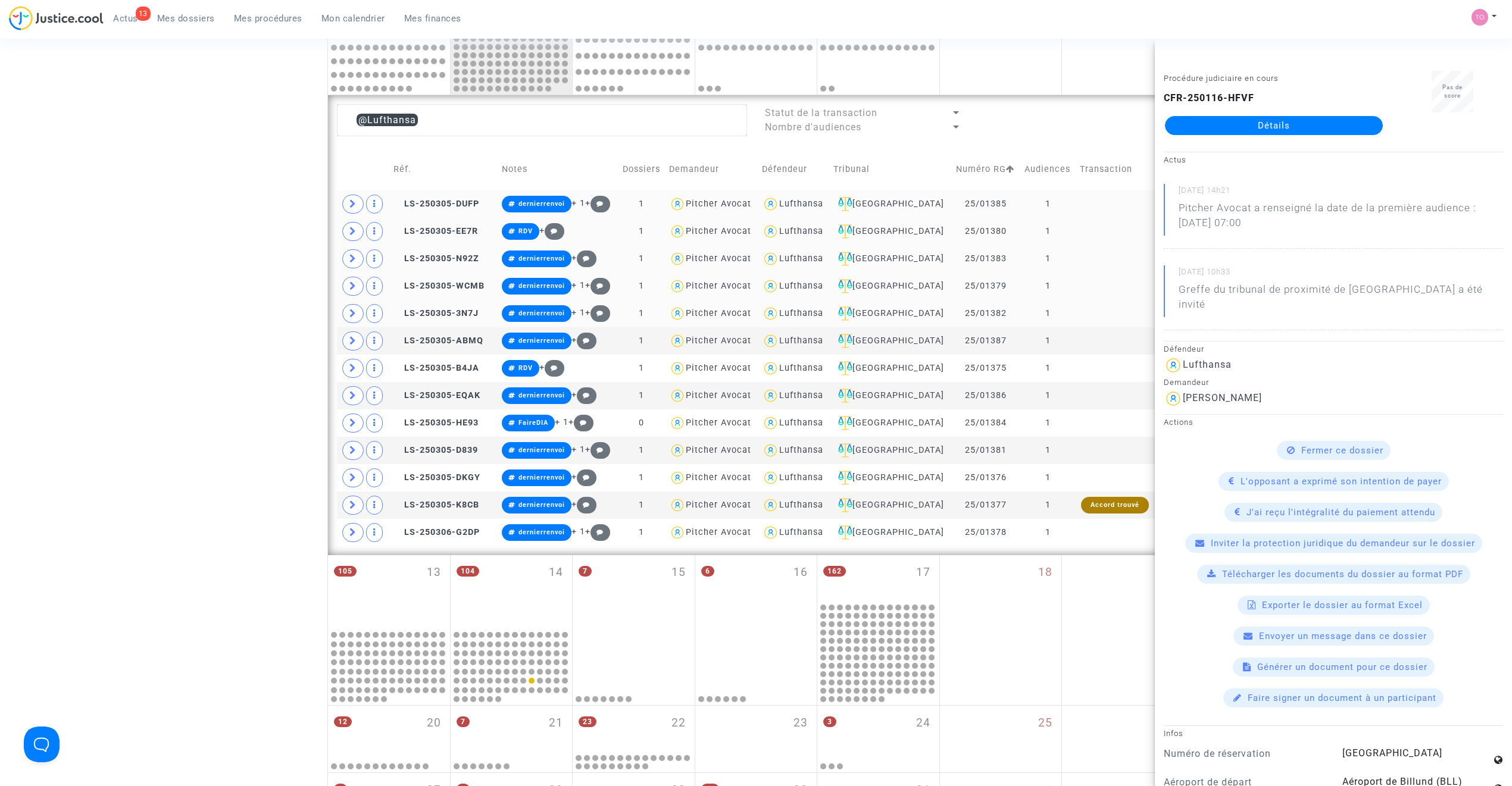
scroll to position [437, 0]
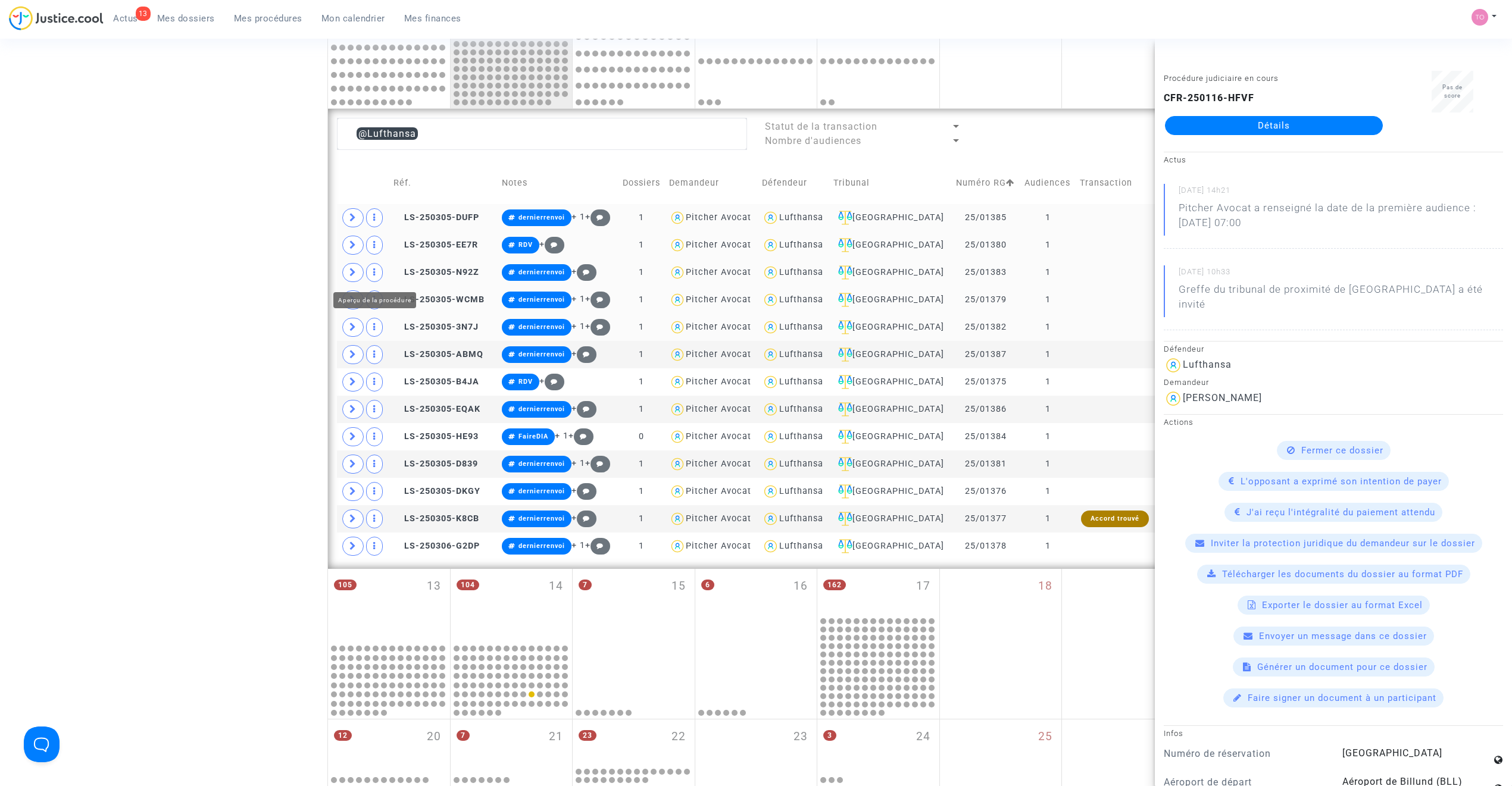
click at [273, 275] on div "Date de clôture d'instruction Date de conciliation Date d'audience Date de juge…" at bounding box center [756, 239] width 1512 height 1215
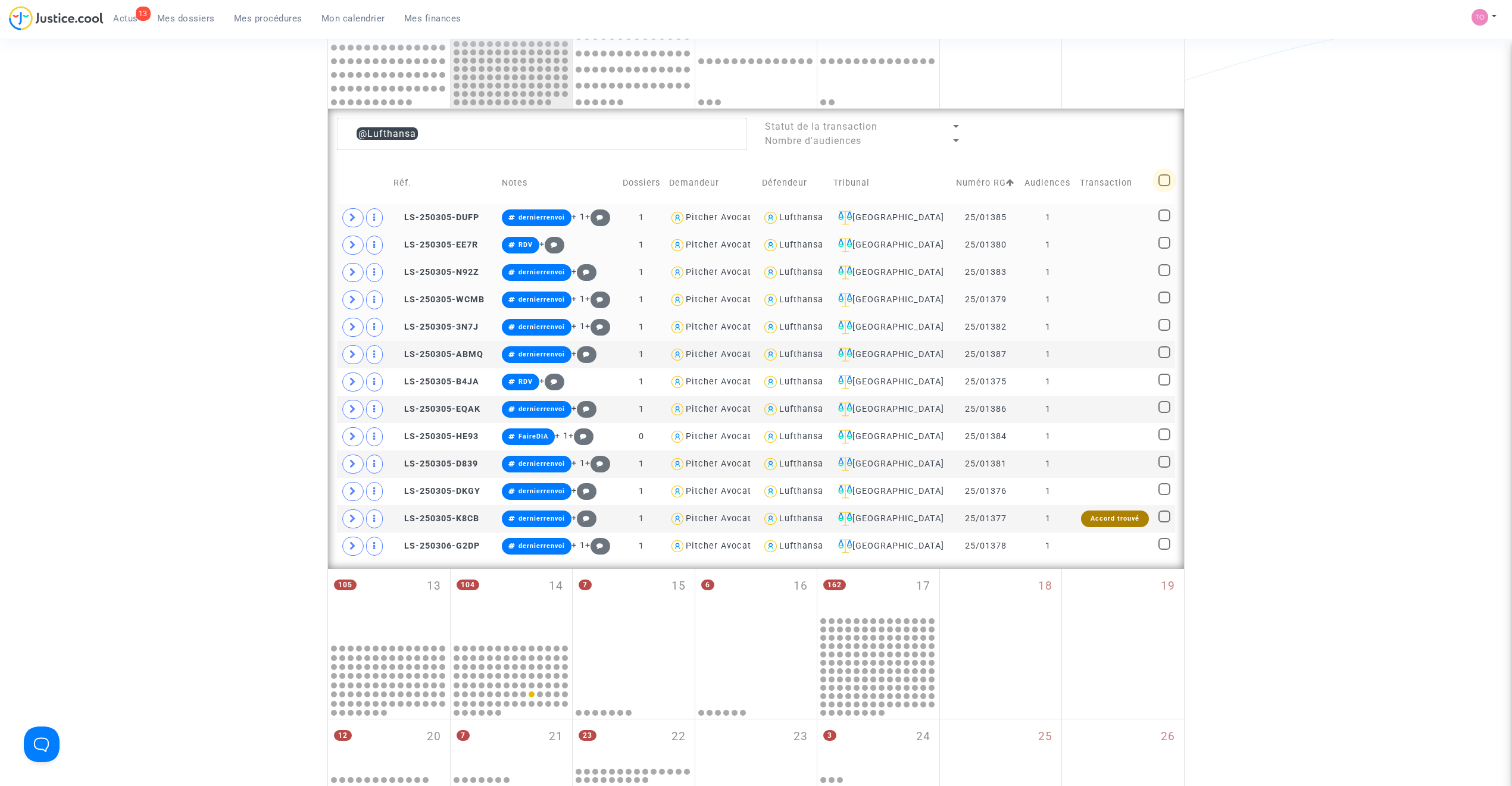
click at [1161, 180] on span at bounding box center [1164, 180] width 12 height 12
click at [1164, 187] on input "checkbox" at bounding box center [1164, 187] width 1 height 1
checkbox input "true"
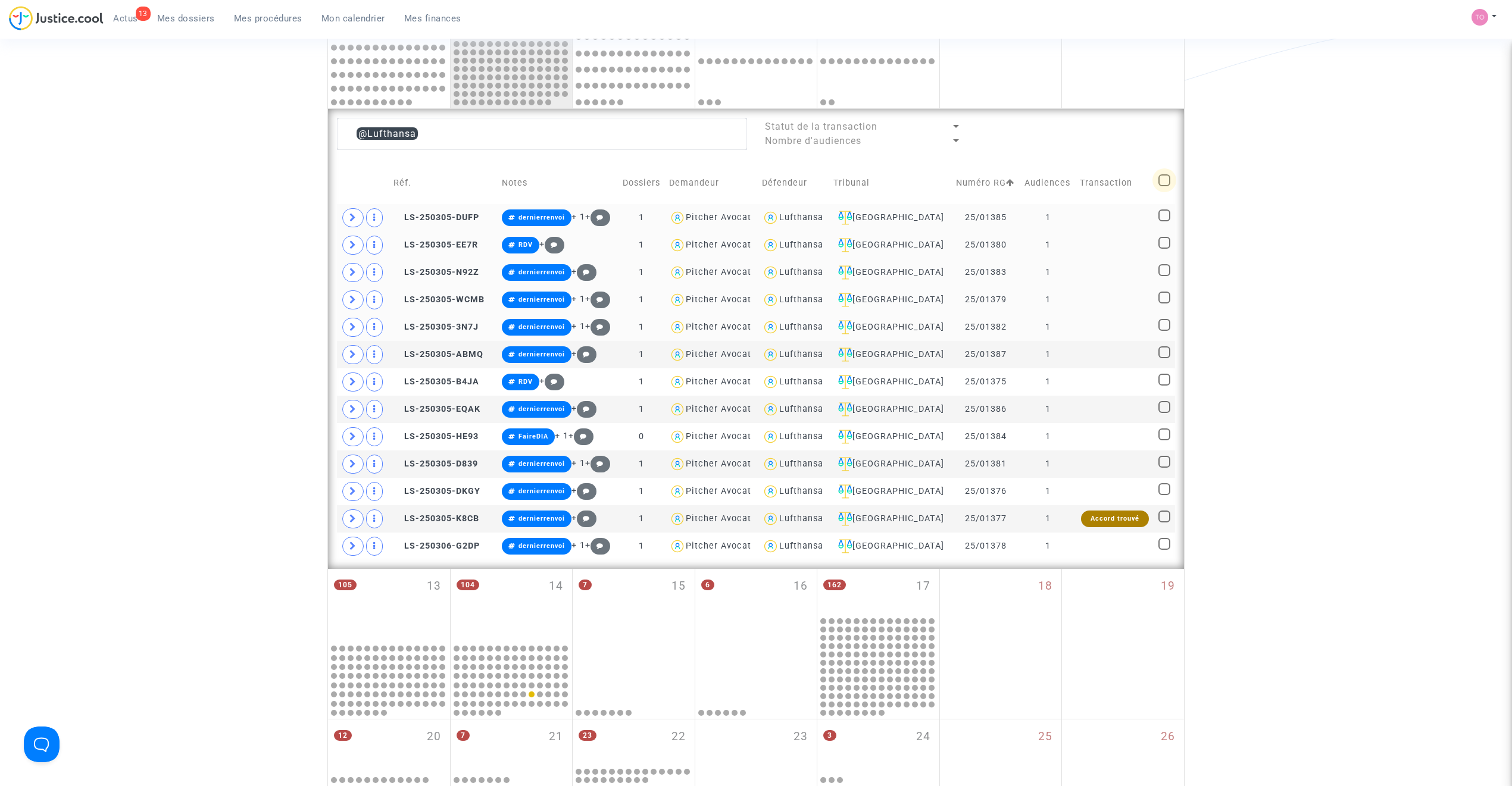
checkbox input "true"
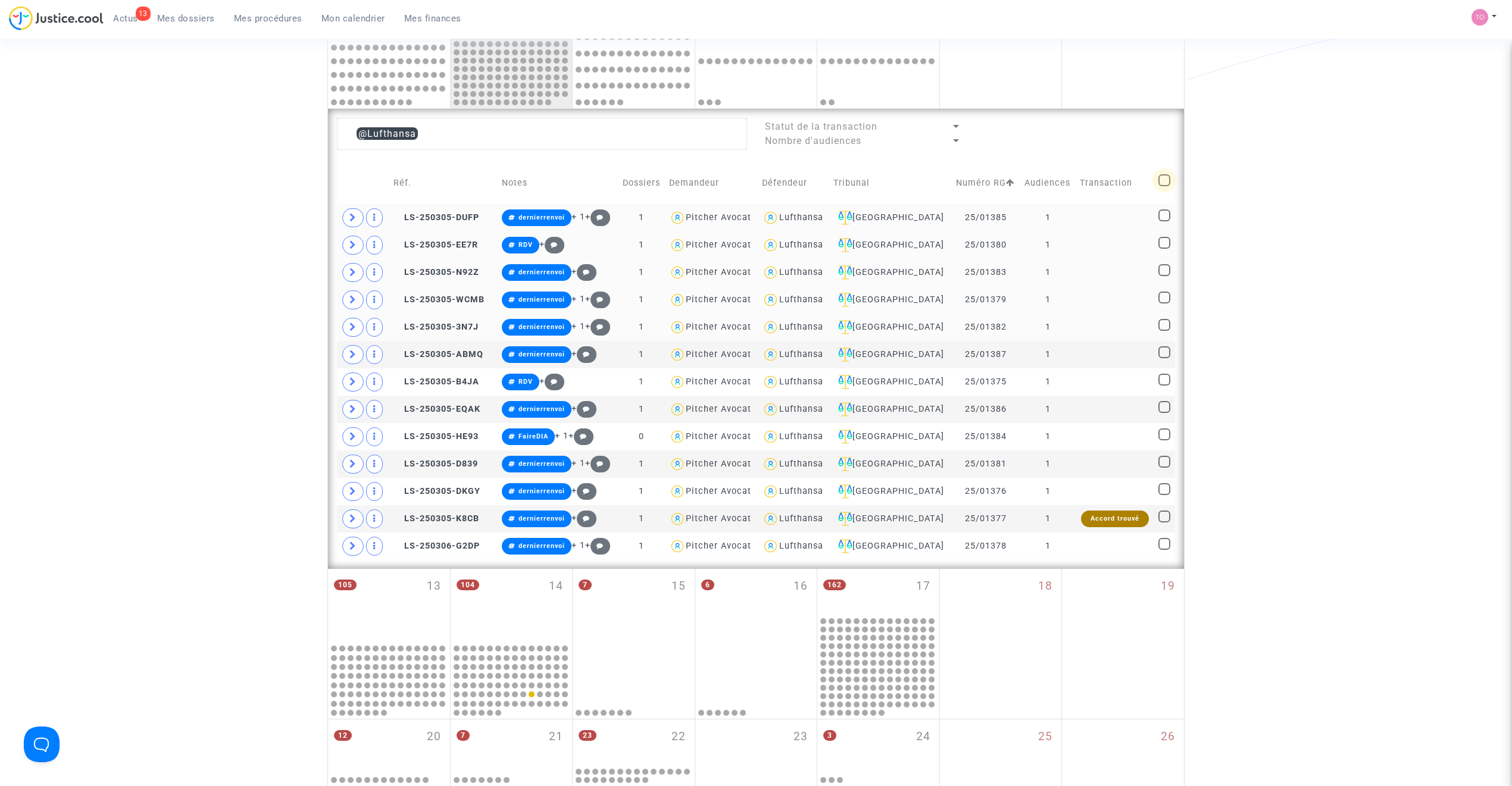
checkbox input "true"
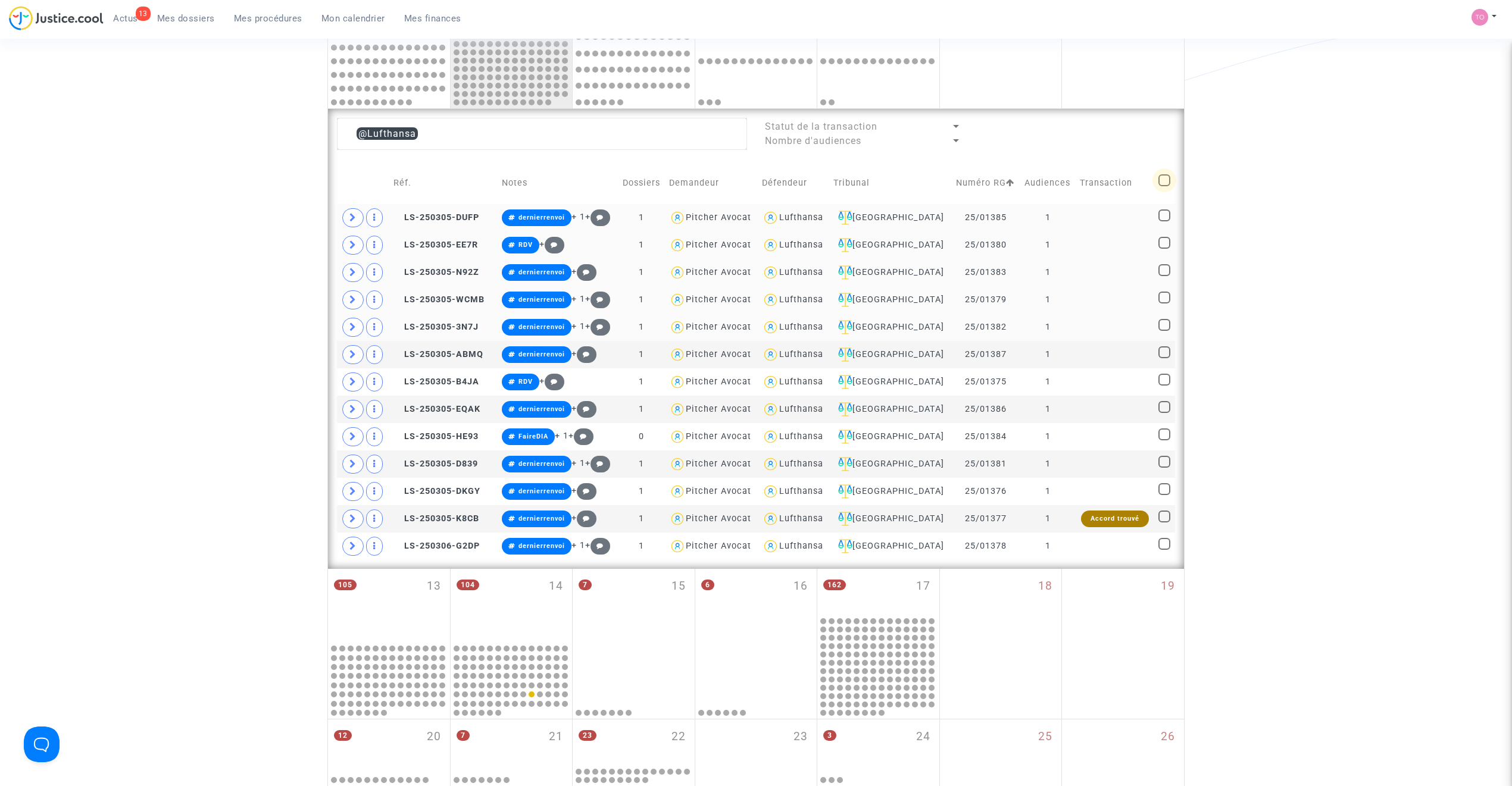
checkbox input "true"
click at [1108, 129] on span "Sélection" at bounding box center [1114, 132] width 43 height 11
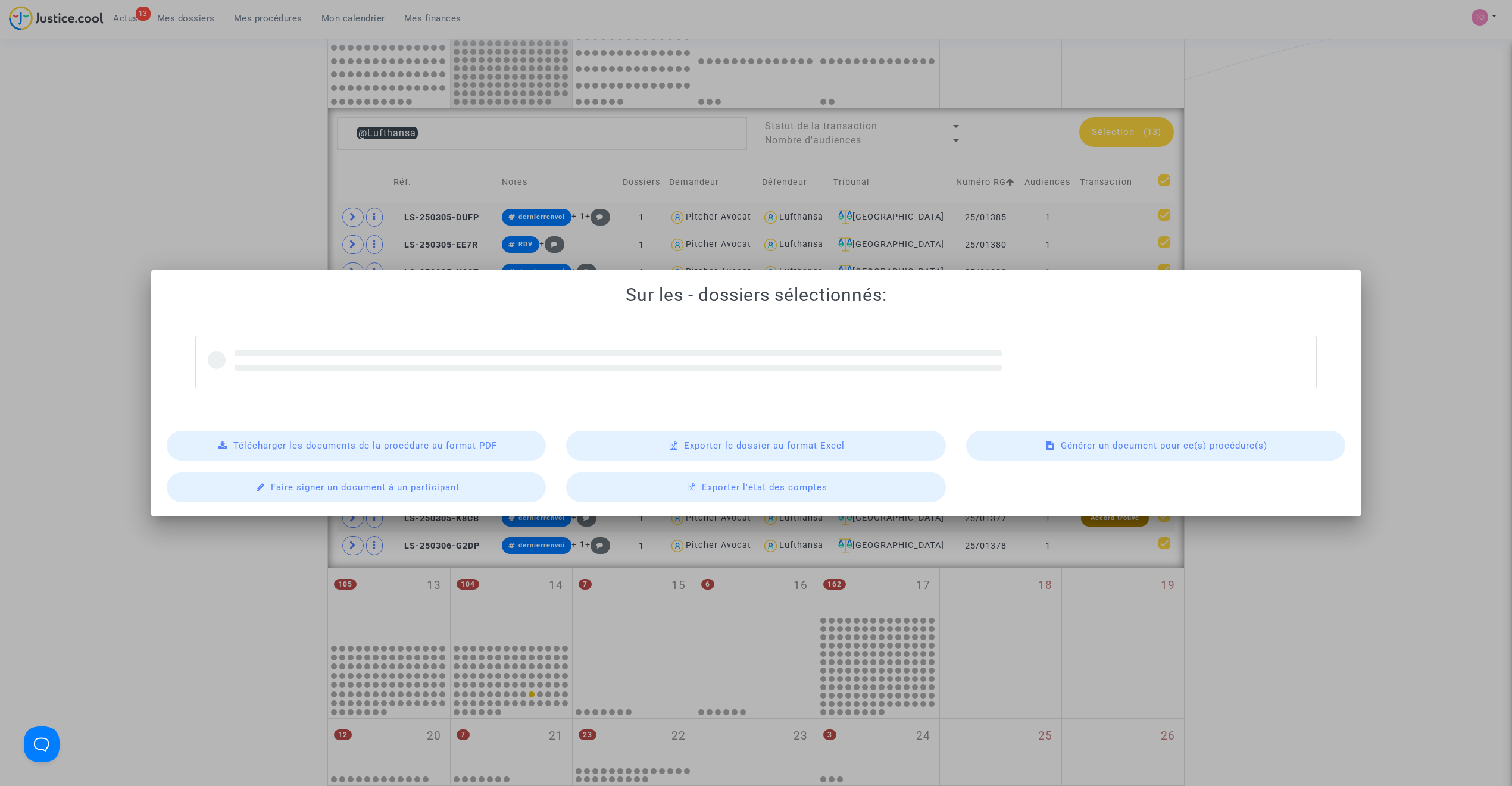
scroll to position [0, 0]
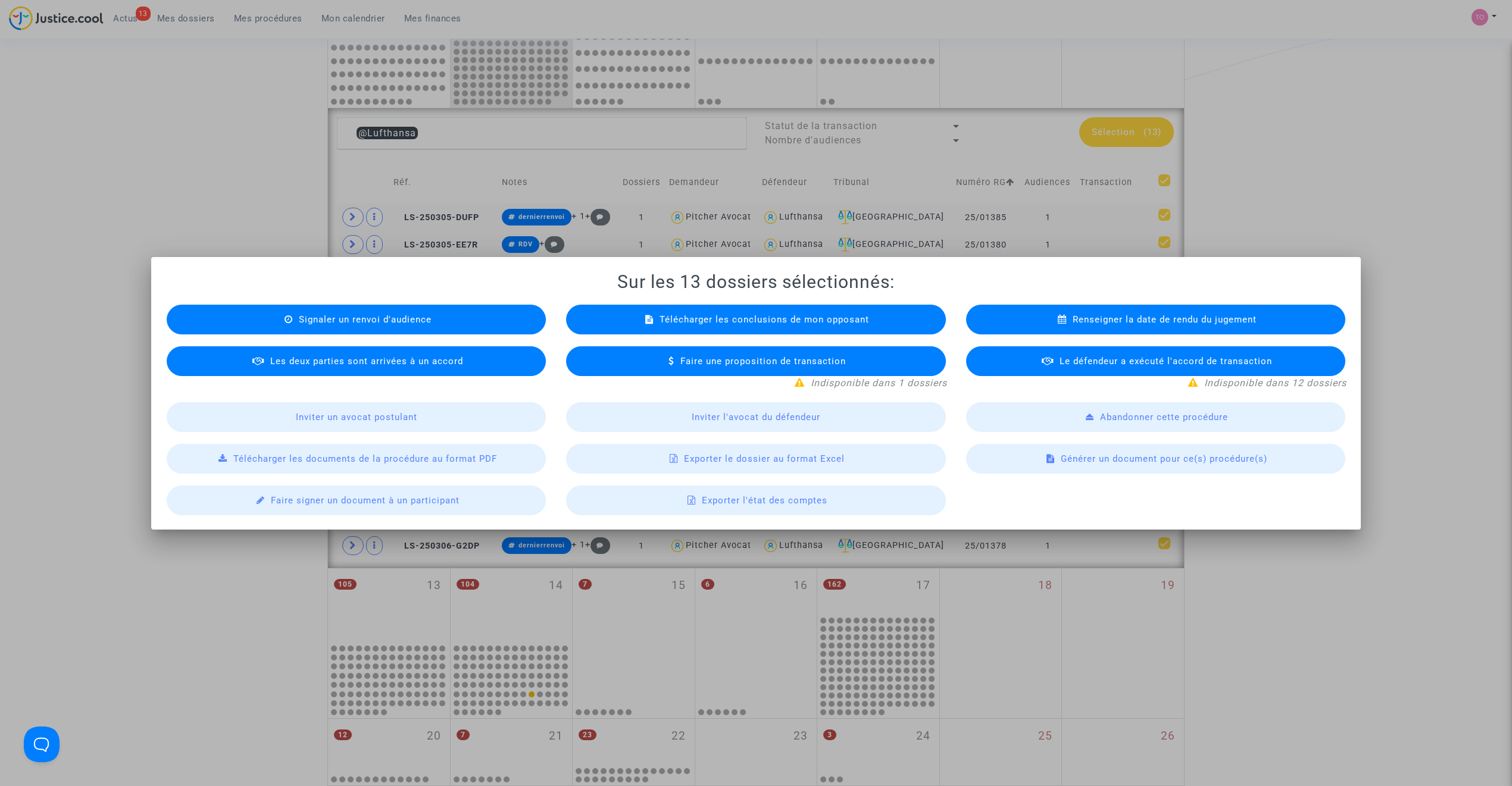
click at [664, 465] on div "Exporter le dossier au format Excel" at bounding box center [756, 458] width 379 height 29
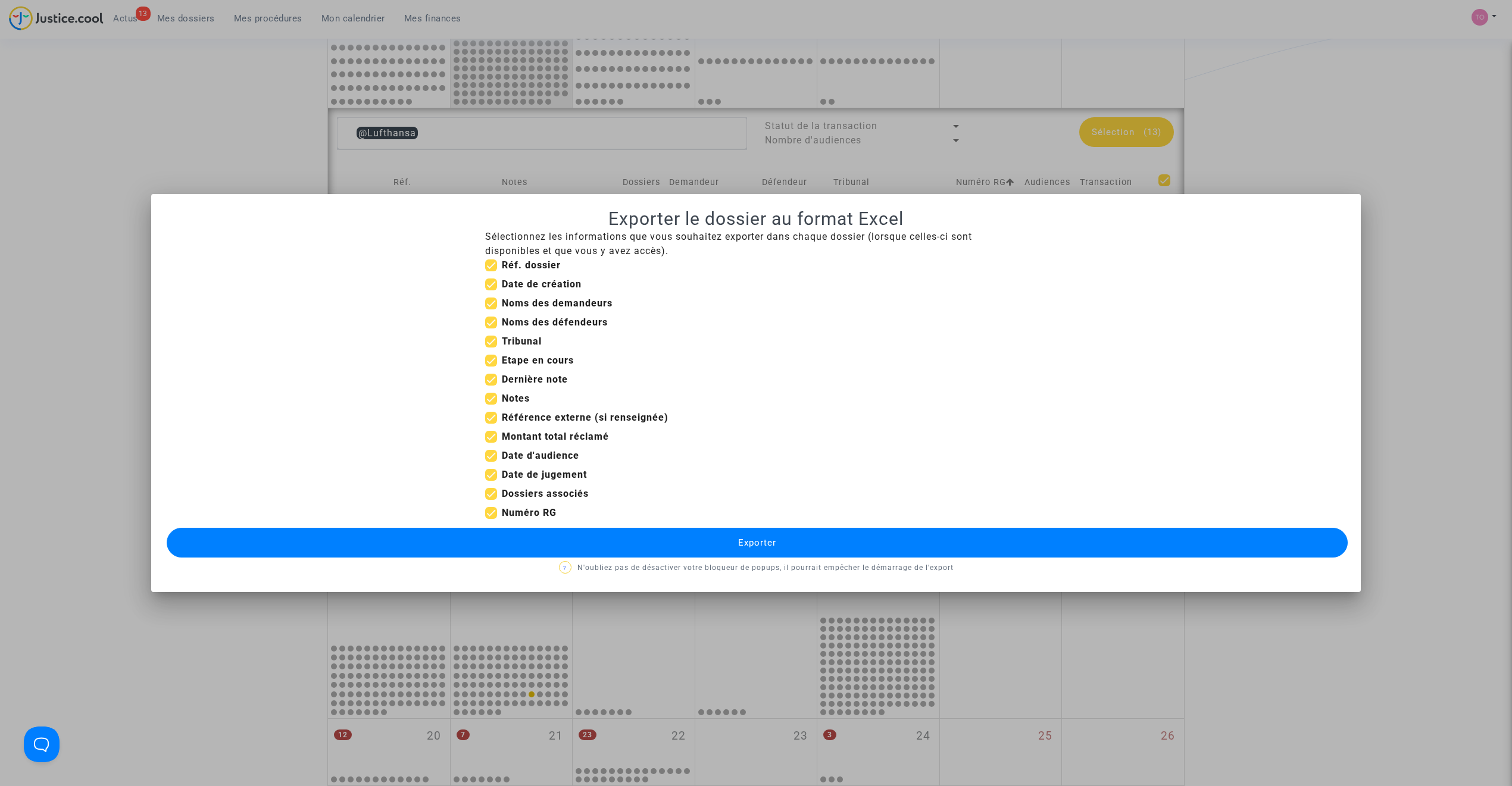
click at [496, 438] on span at bounding box center [491, 437] width 12 height 12
click at [491, 443] on input "Montant total réclamé" at bounding box center [491, 443] width 1 height 1
checkbox input "false"
click at [489, 413] on span at bounding box center [491, 417] width 12 height 12
click at [491, 424] on input "Référence externe (si renseignée)" at bounding box center [491, 424] width 1 height 1
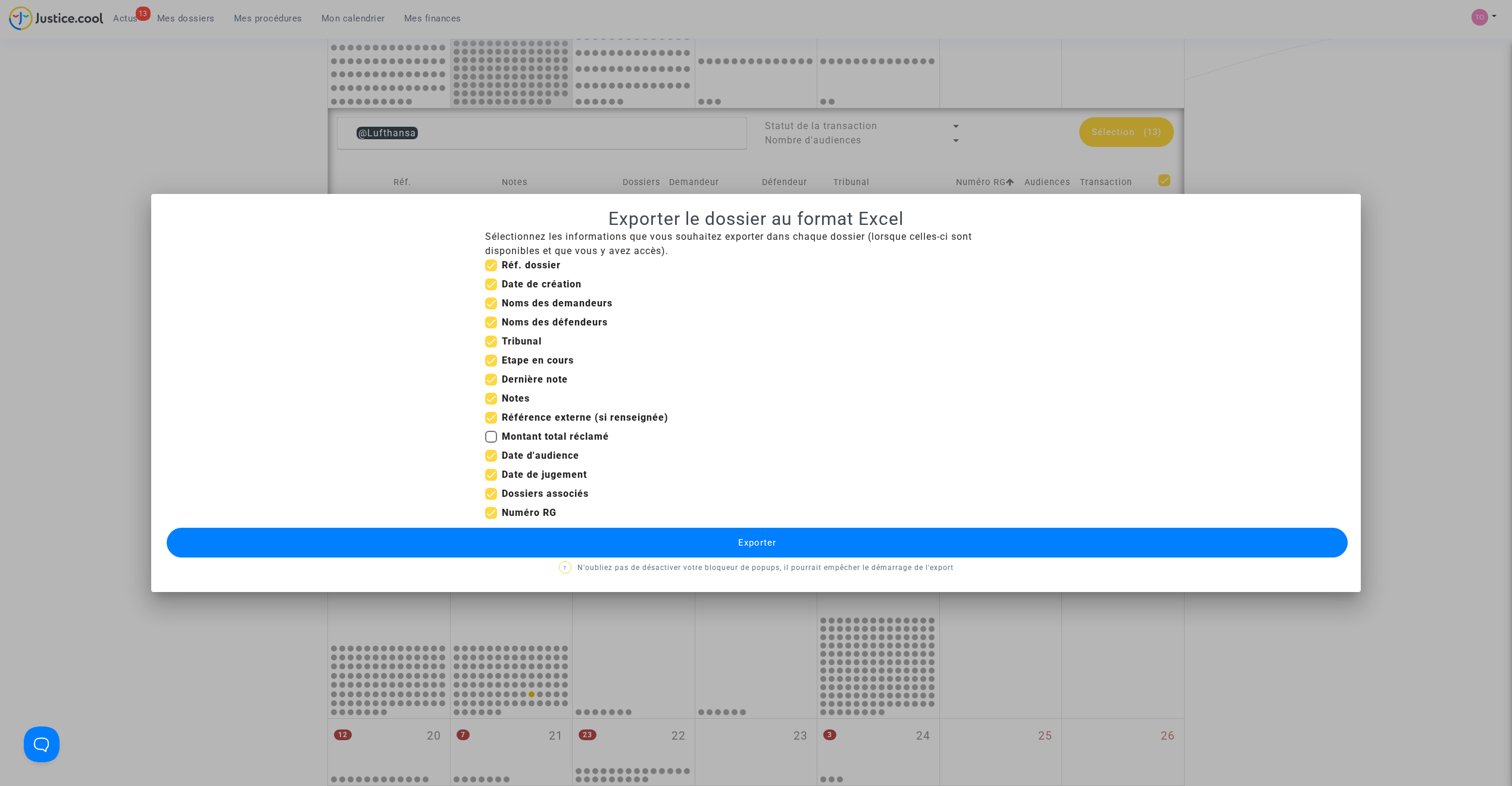
checkbox input "false"
click at [492, 396] on span at bounding box center [491, 398] width 12 height 12
click at [491, 405] on input "Notes" at bounding box center [491, 405] width 1 height 1
checkbox input "false"
click at [491, 380] on span at bounding box center [491, 379] width 12 height 12
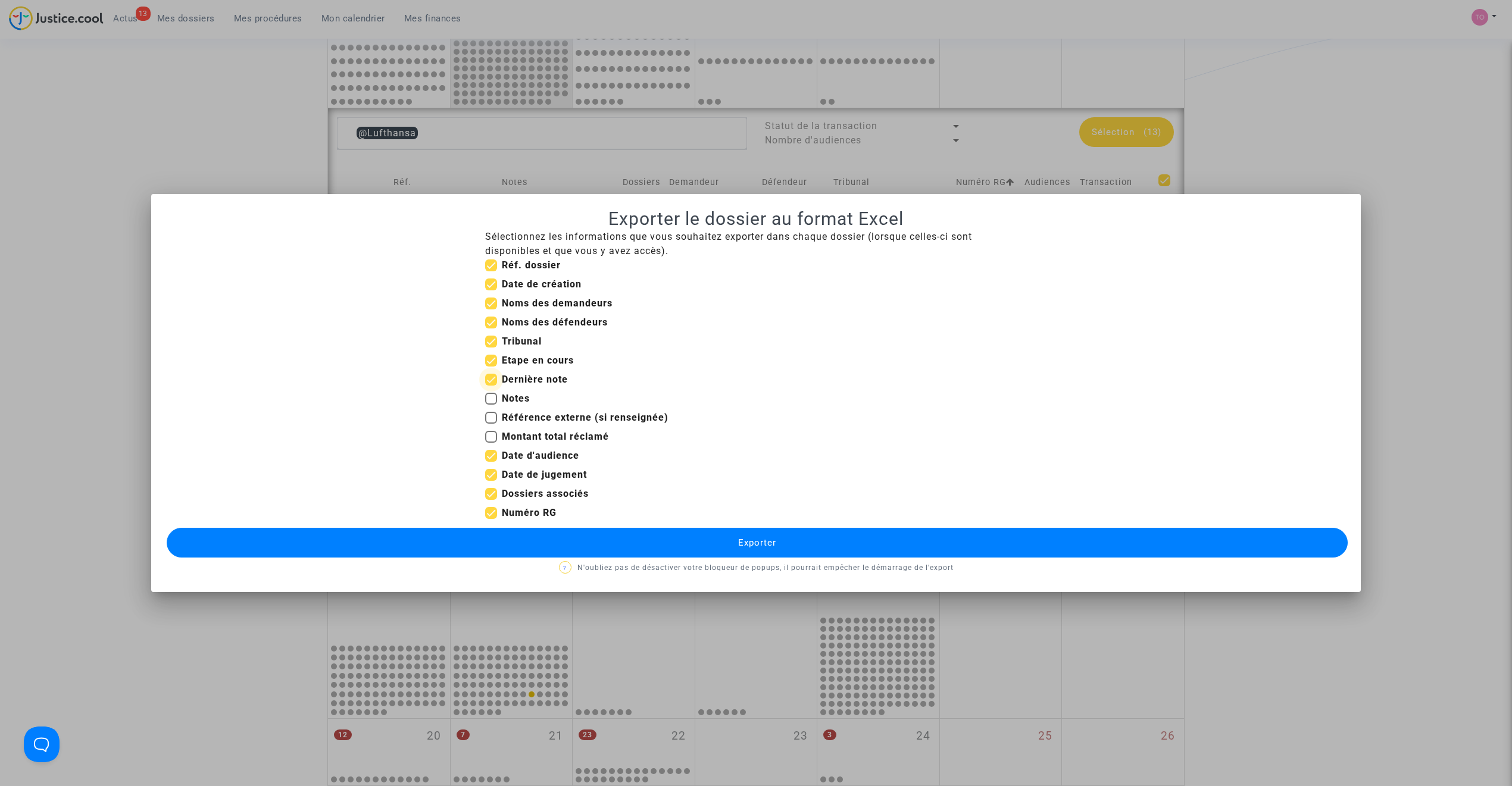
click at [491, 386] on input "Dernière note" at bounding box center [491, 386] width 1 height 1
checkbox input "false"
click at [487, 356] on span at bounding box center [491, 360] width 12 height 12
click at [491, 366] on input "Etape en cours" at bounding box center [491, 366] width 1 height 1
checkbox input "false"
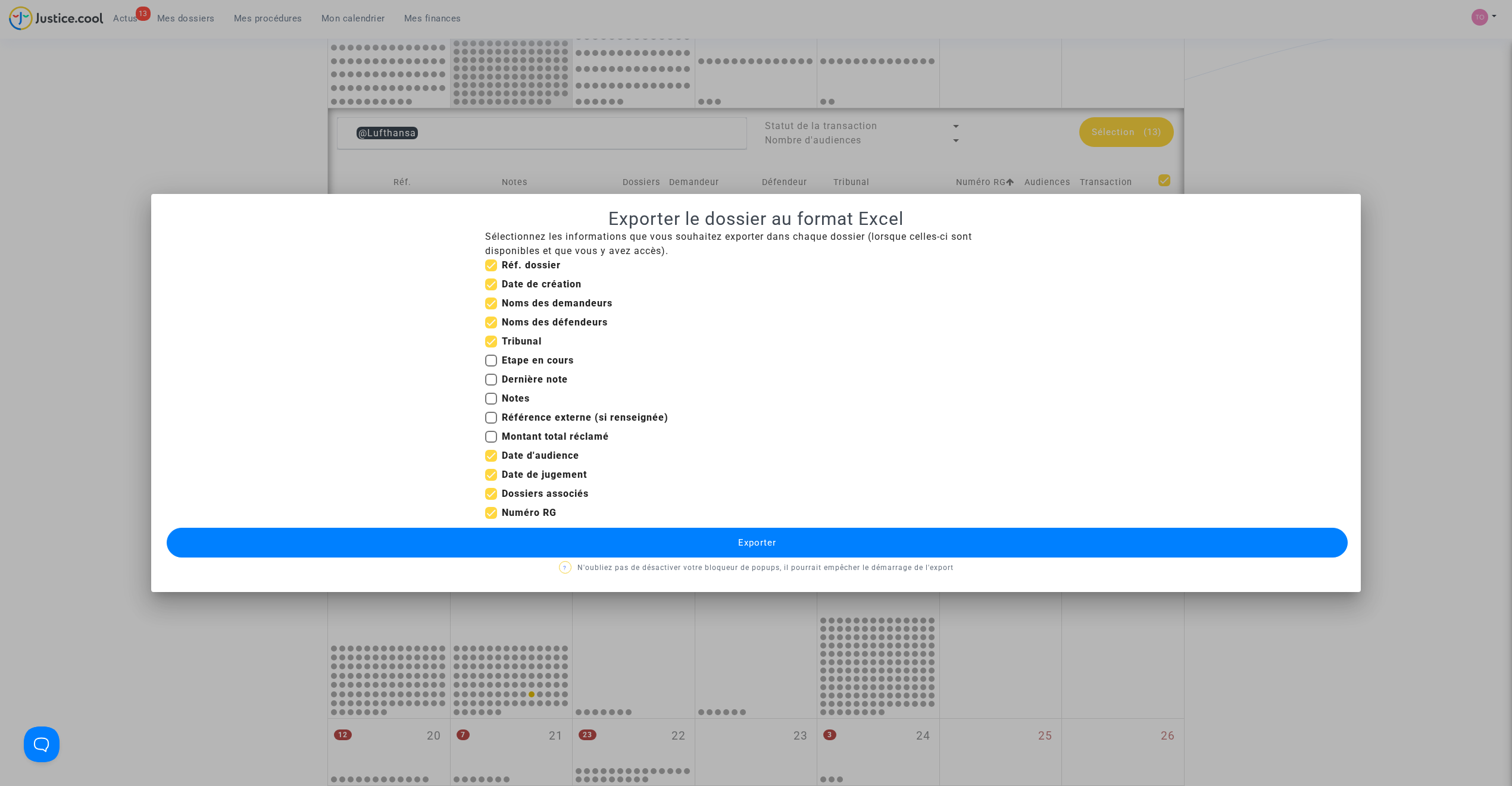
click at [494, 286] on span at bounding box center [491, 284] width 12 height 12
click at [491, 291] on input "Date de création" at bounding box center [491, 291] width 1 height 1
checkbox input "false"
click at [487, 474] on span at bounding box center [491, 474] width 12 height 12
click at [491, 481] on input "Date de jugement" at bounding box center [491, 481] width 1 height 1
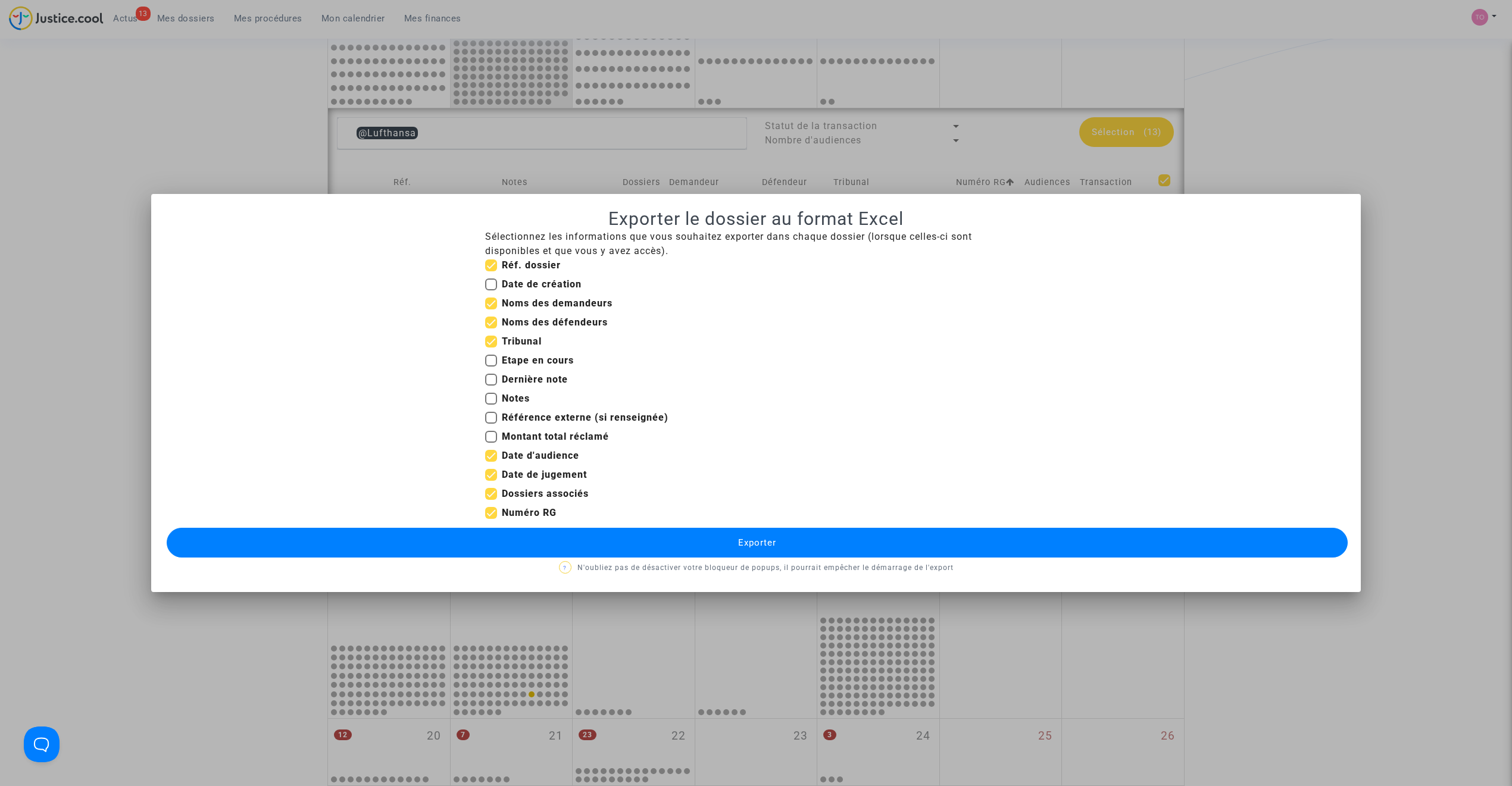
checkbox input "false"
click at [489, 494] on span at bounding box center [491, 493] width 12 height 12
click at [491, 500] on input "Dossiers associés" at bounding box center [491, 500] width 1 height 1
click at [491, 495] on span at bounding box center [491, 493] width 12 height 12
click at [491, 500] on input "Dossiers associés" at bounding box center [491, 500] width 1 height 1
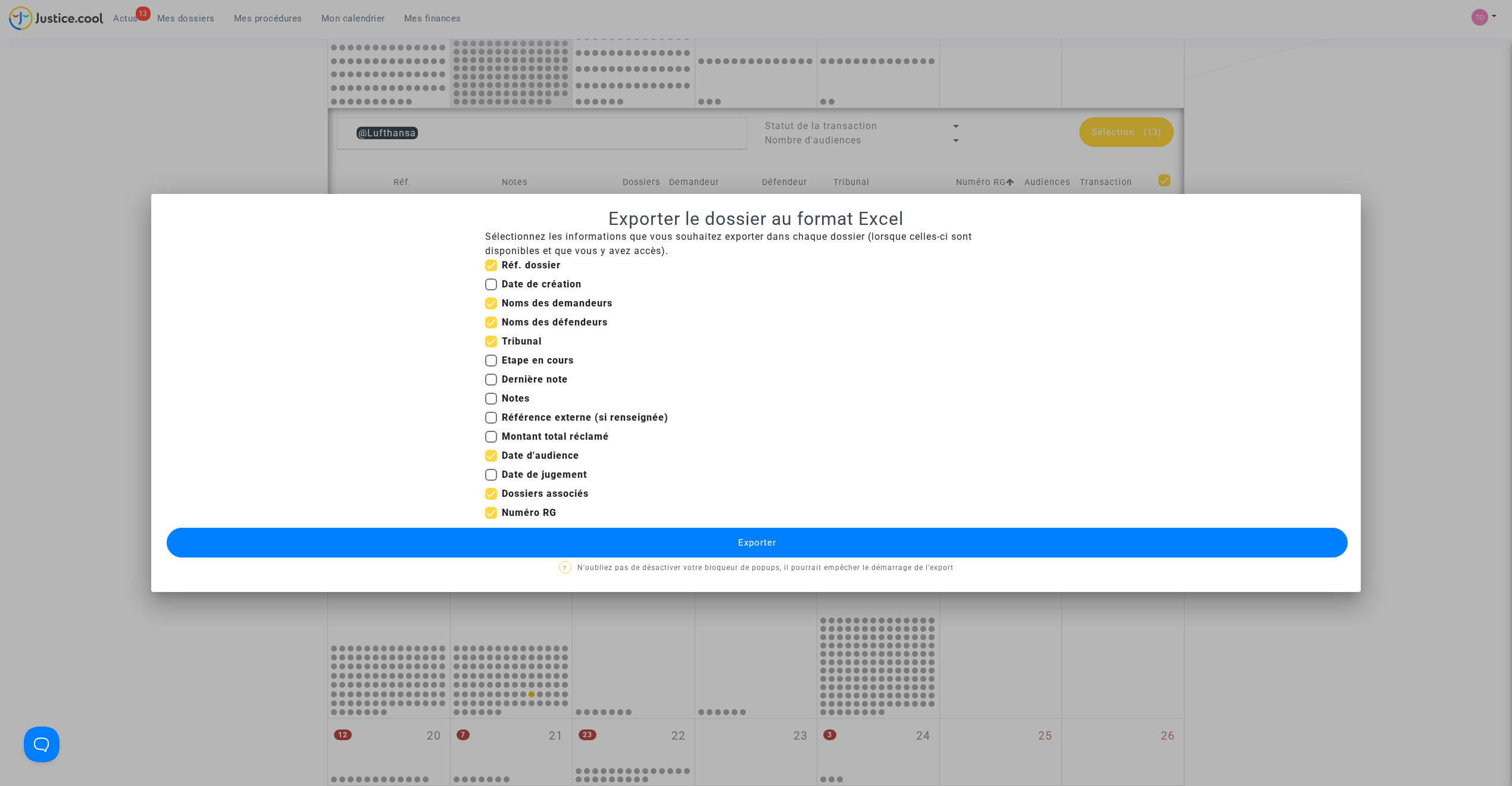
click at [491, 495] on span at bounding box center [491, 493] width 12 height 12
click at [491, 500] on input "Dossiers associés" at bounding box center [491, 500] width 1 height 1
checkbox input "false"
click at [615, 550] on button "Exporter" at bounding box center [757, 542] width 1181 height 29
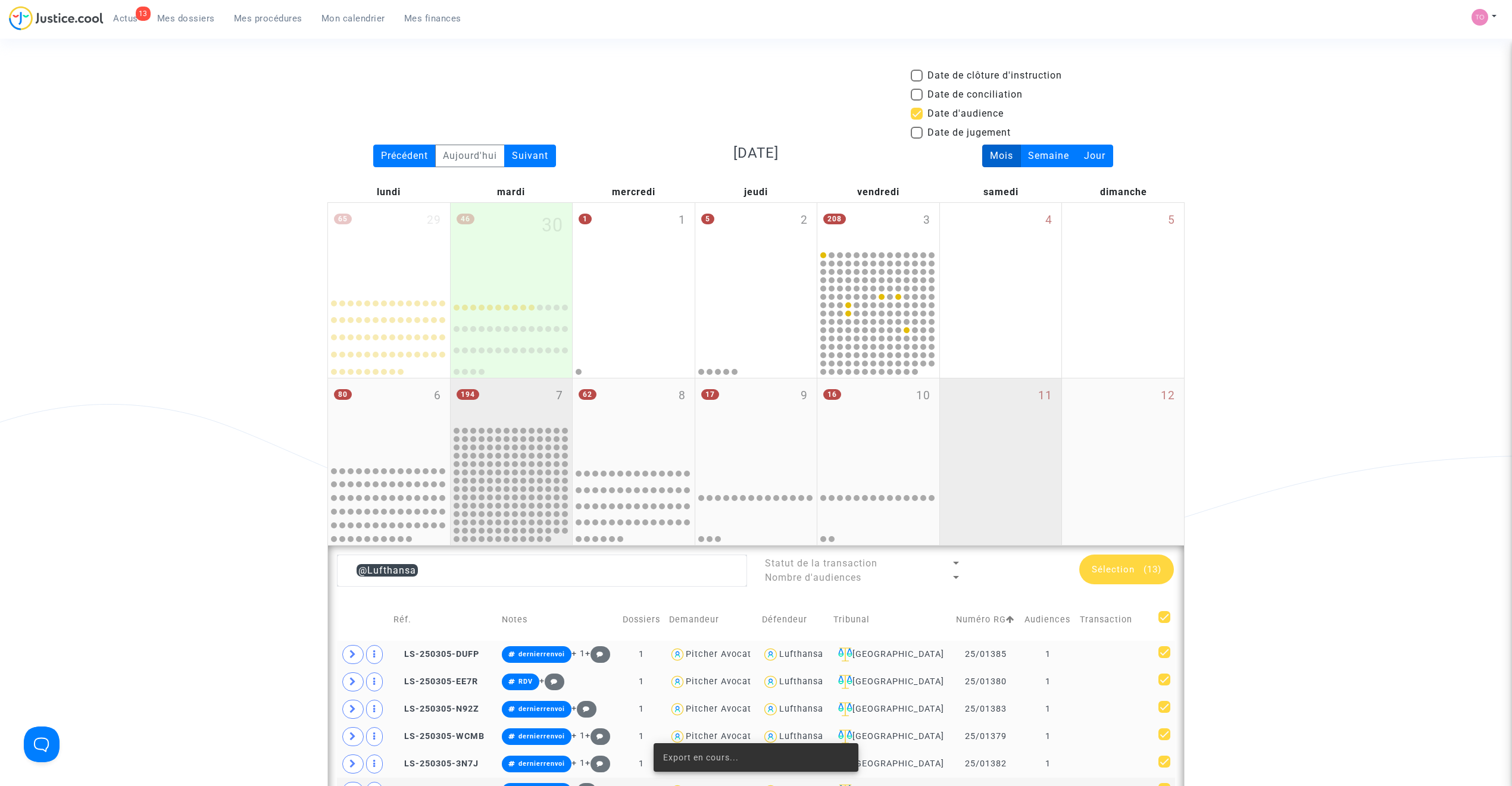
scroll to position [437, 0]
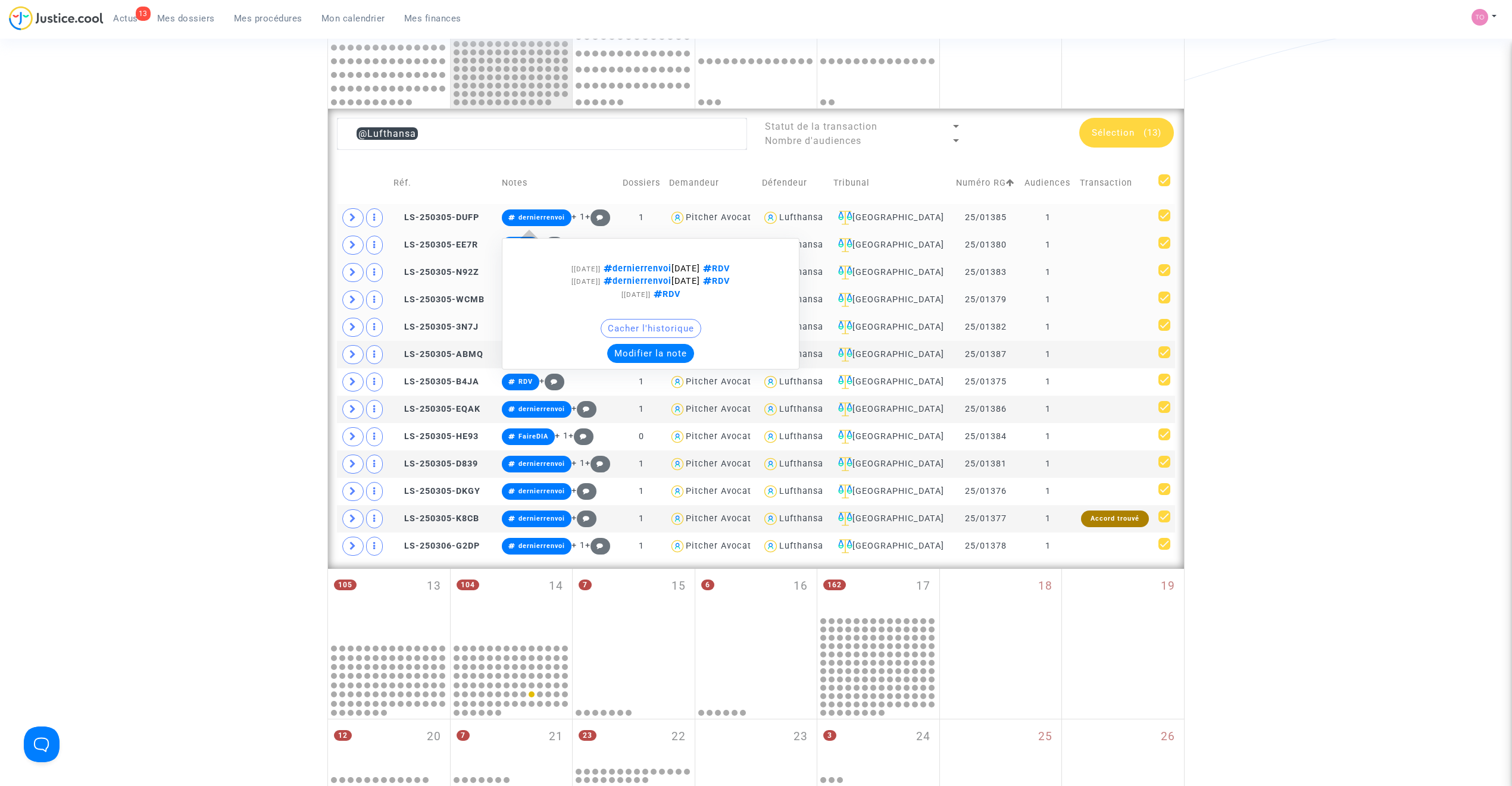
click at [644, 349] on button "Modifier la note" at bounding box center [651, 353] width 87 height 19
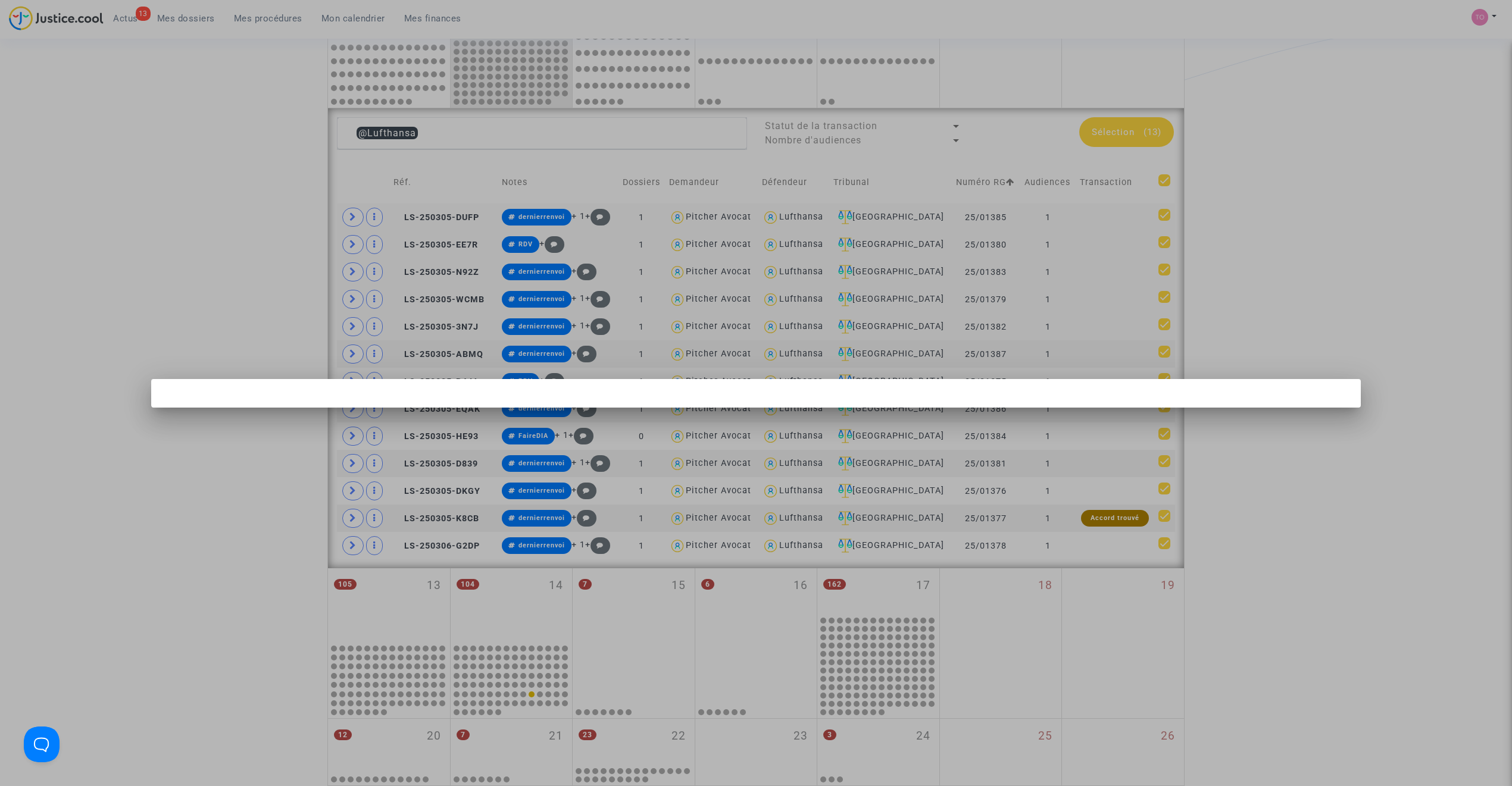
scroll to position [0, 0]
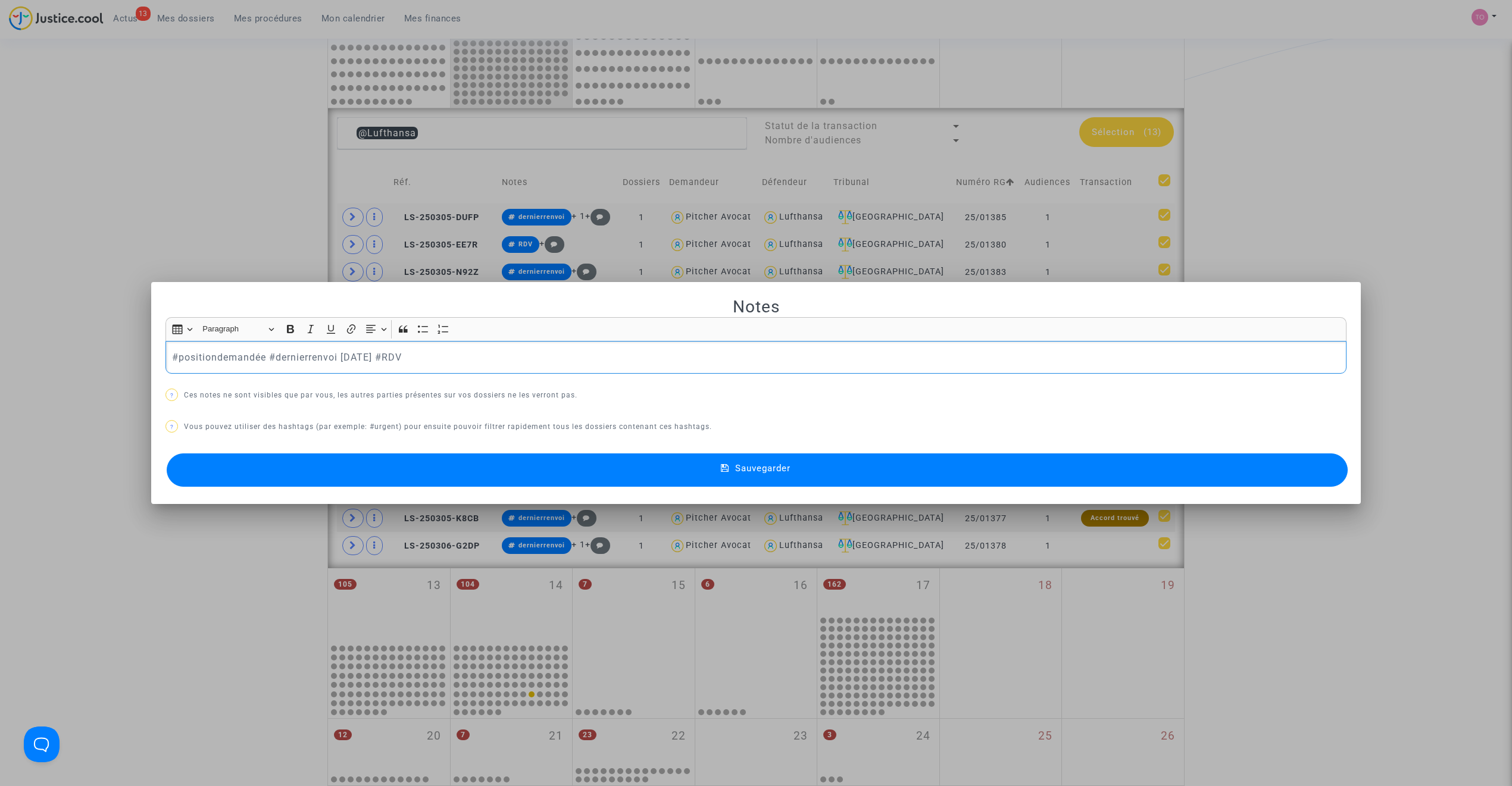
drag, startPoint x: 261, startPoint y: 356, endPoint x: 59, endPoint y: 344, distance: 202.4
click at [44, 346] on div "Notes Rich Text Editor Insert table Insert table Heading Paragraph Paragraph He…" at bounding box center [756, 393] width 1512 height 786
click at [420, 474] on button "Sauvegarder" at bounding box center [757, 469] width 1181 height 33
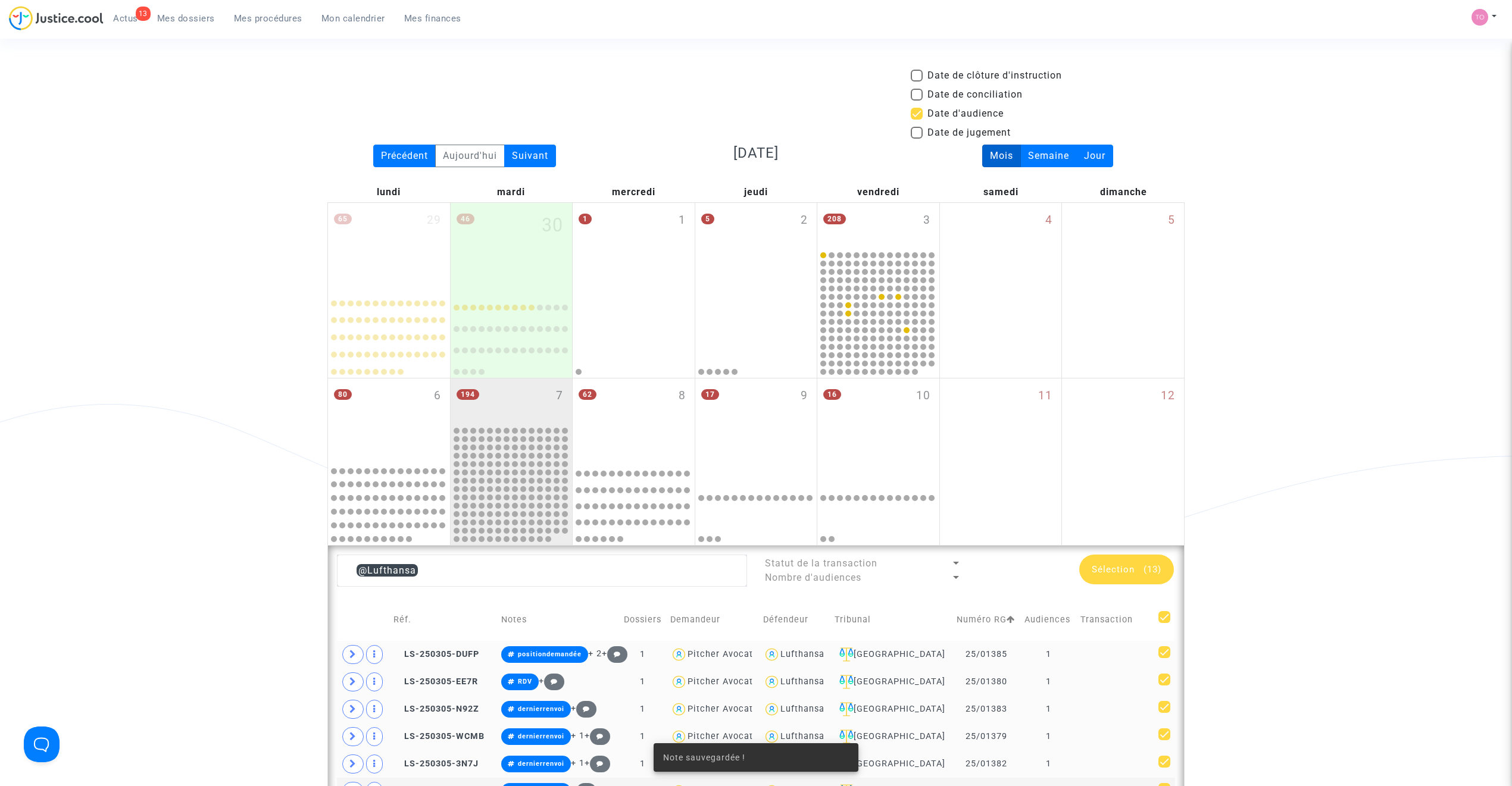
scroll to position [437, 0]
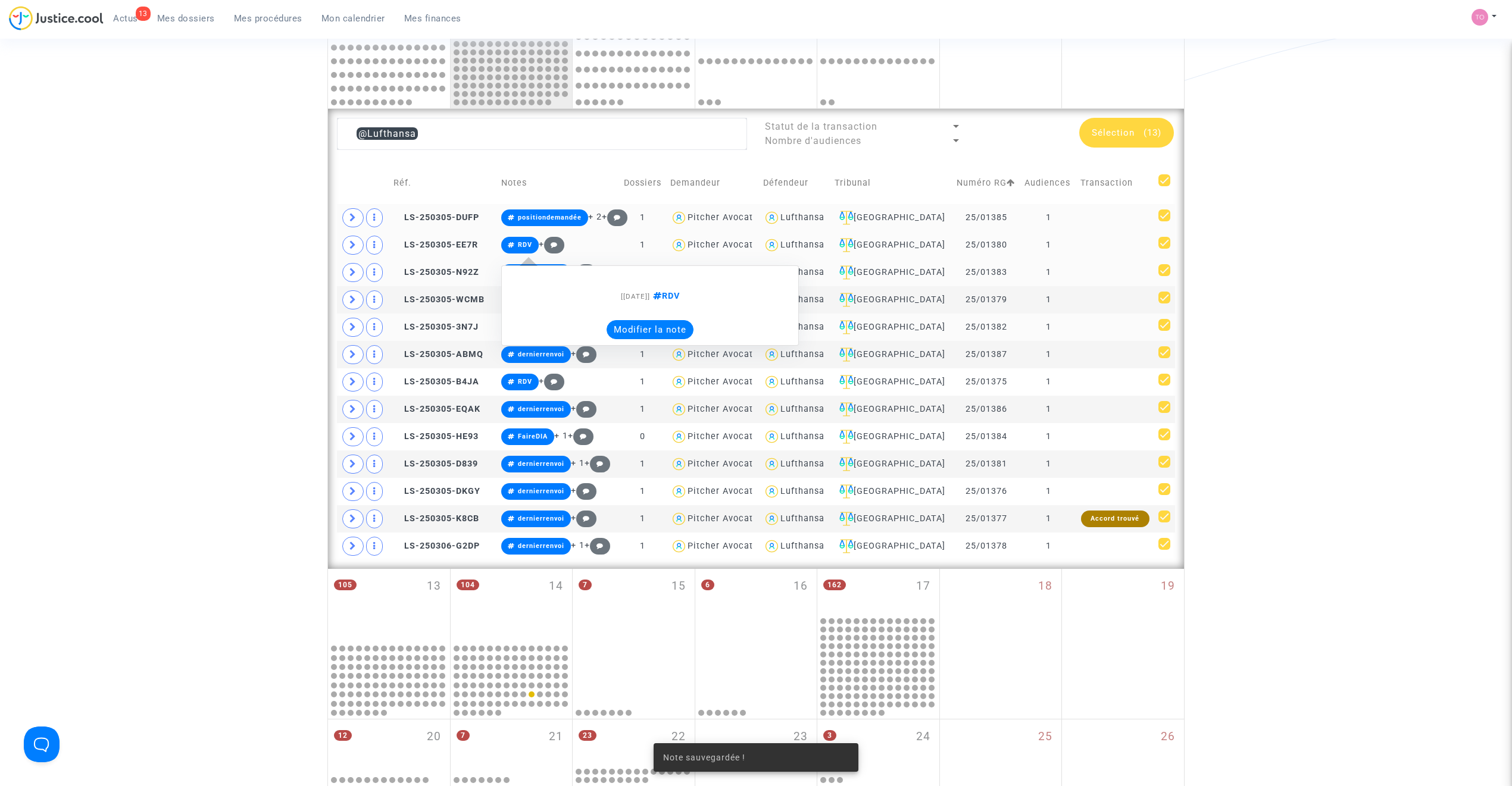
click at [630, 326] on button "Modifier la note" at bounding box center [650, 329] width 87 height 19
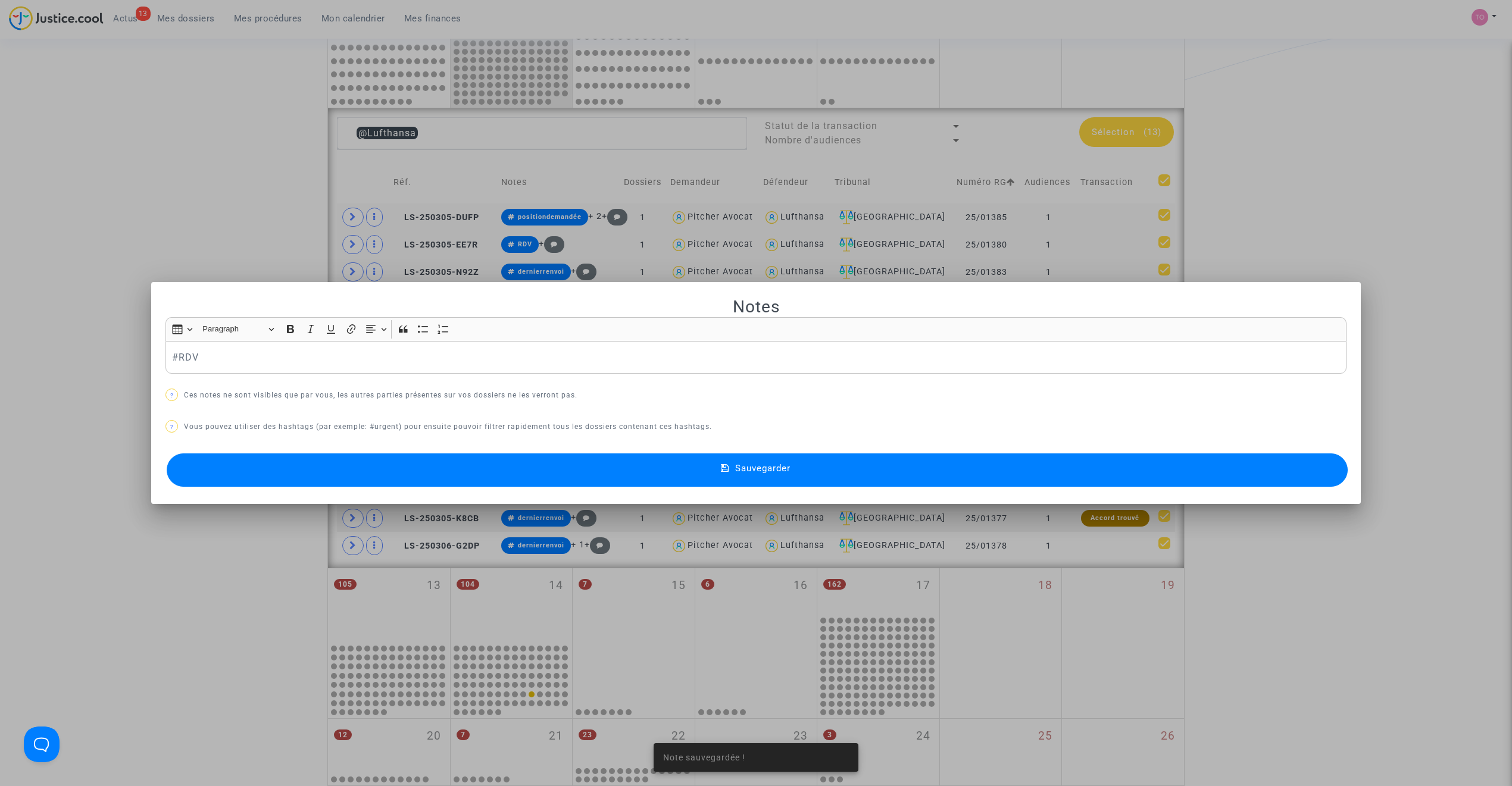
scroll to position [0, 0]
click at [398, 472] on button "Sauvegarder" at bounding box center [757, 469] width 1181 height 33
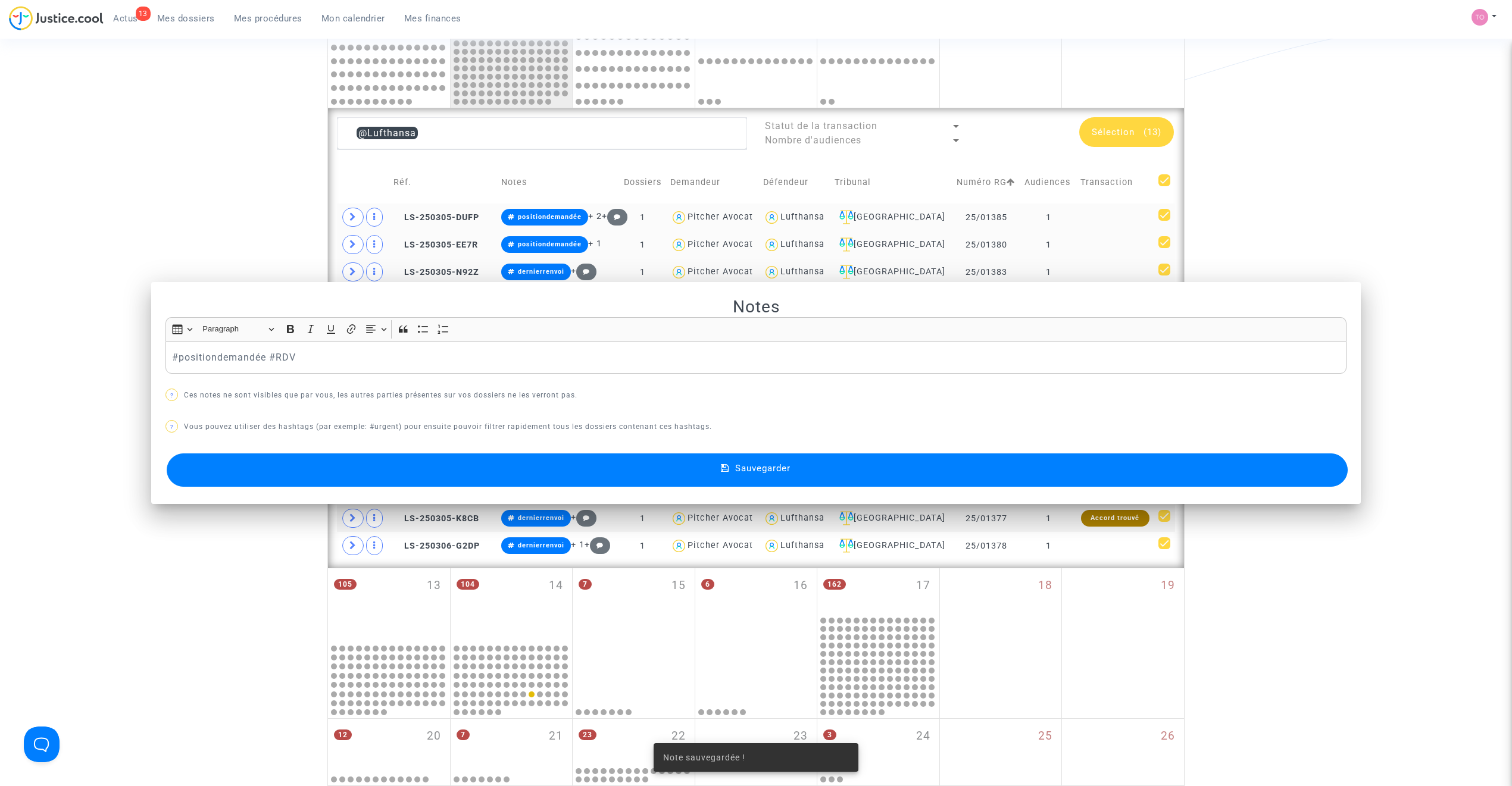
scroll to position [437, 0]
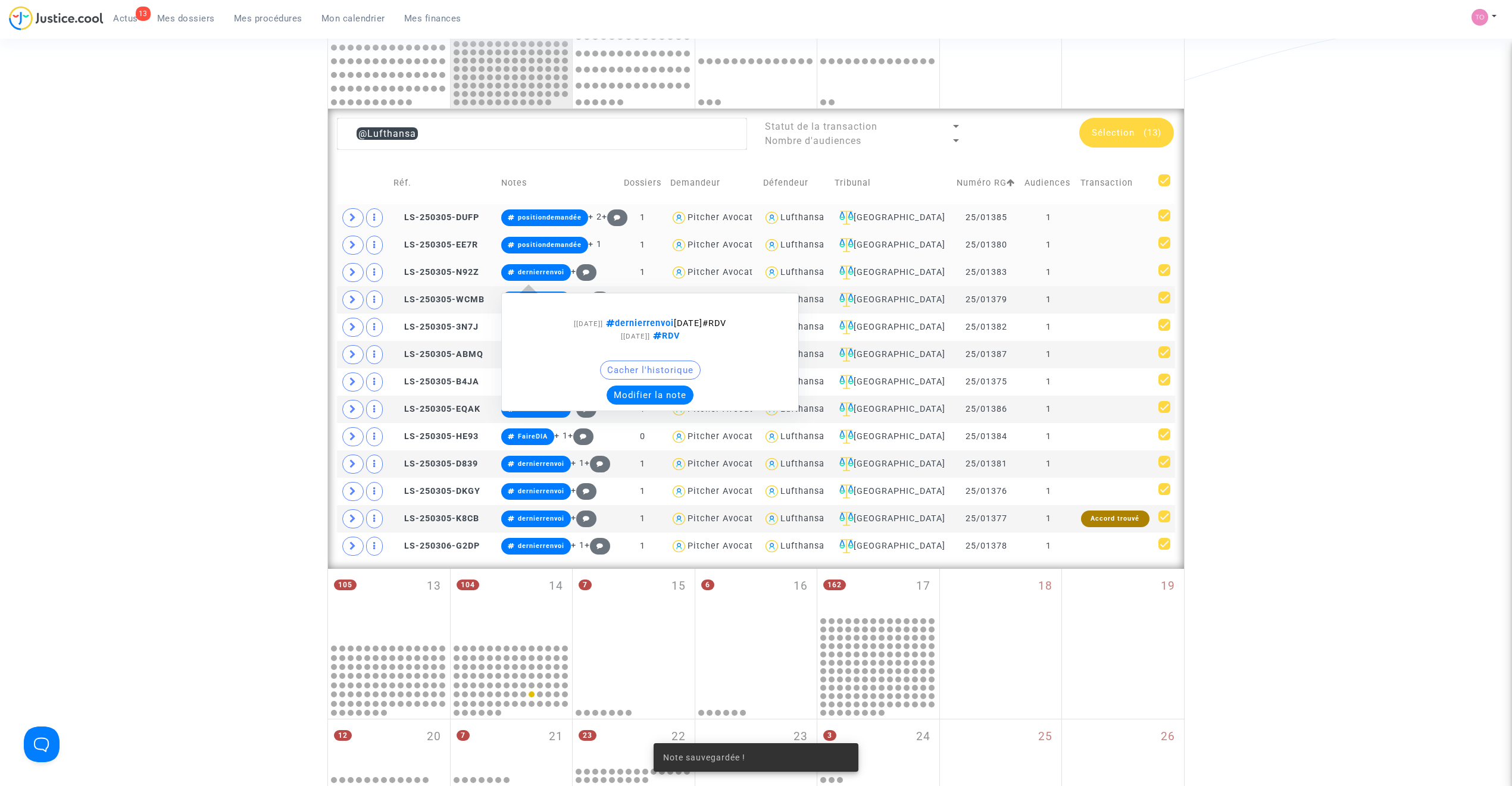
click at [643, 395] on button "Modifier la note" at bounding box center [650, 395] width 87 height 19
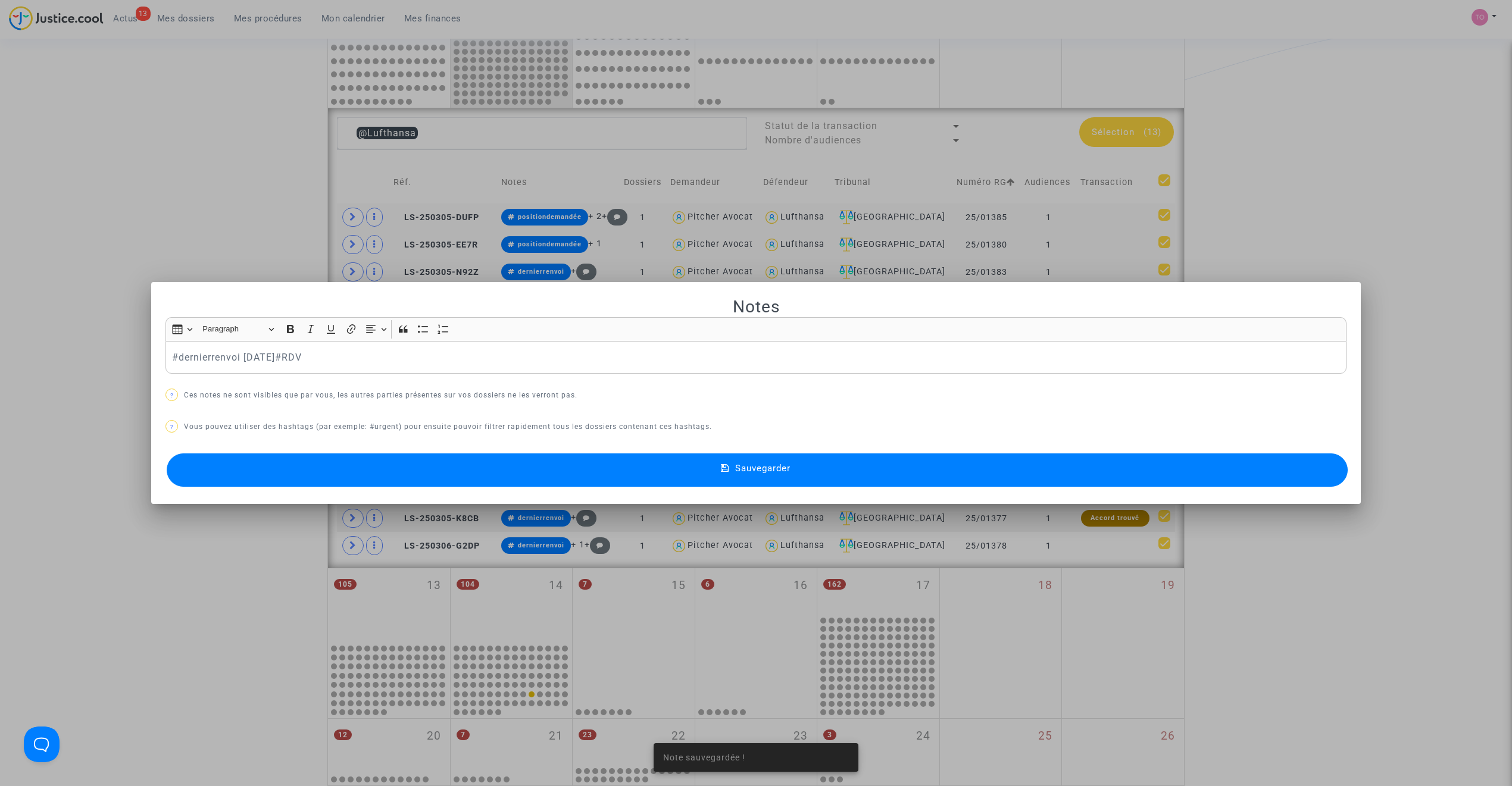
scroll to position [0, 0]
click at [418, 469] on button "Sauvegarder" at bounding box center [757, 469] width 1181 height 33
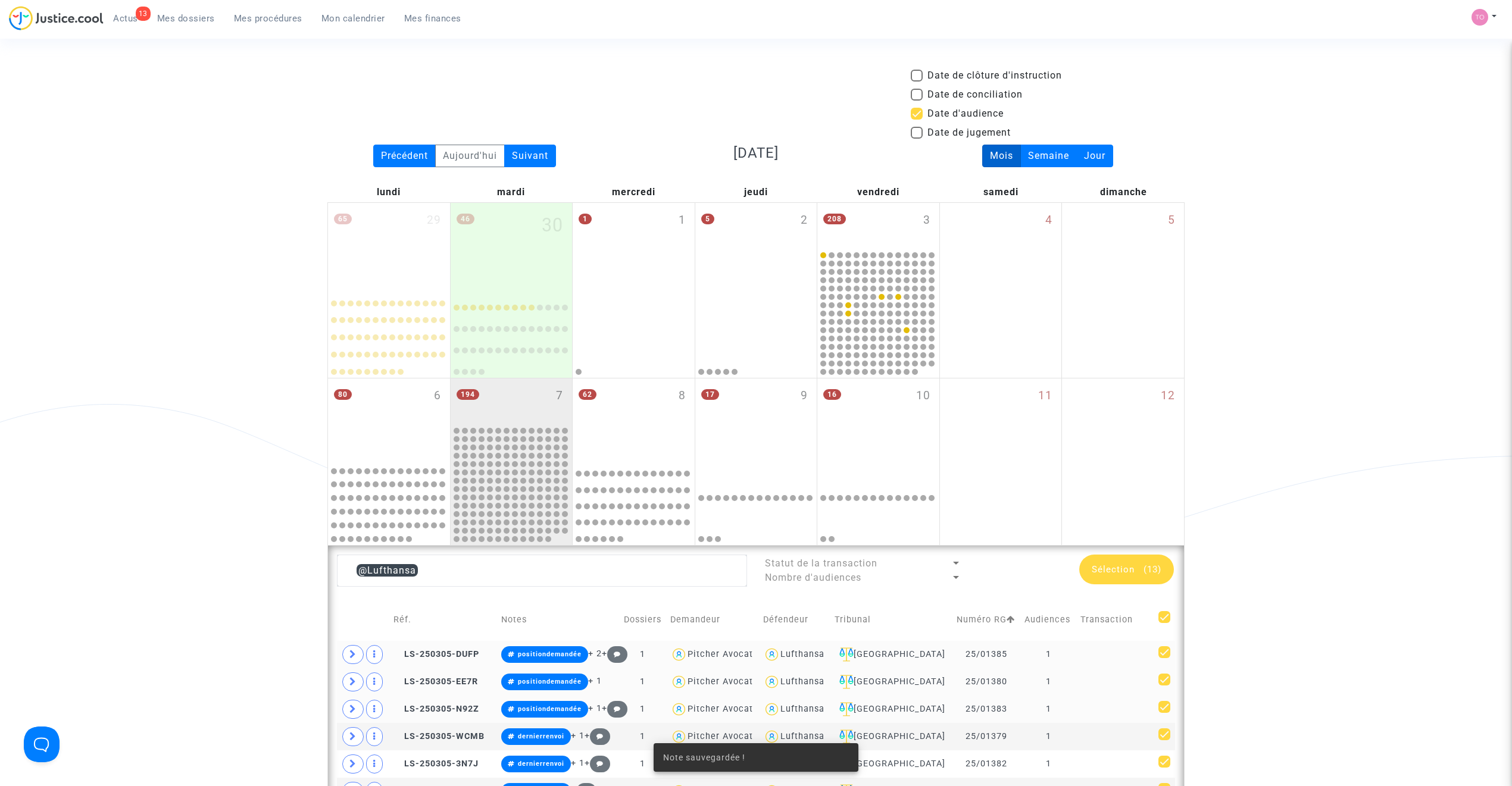
scroll to position [437, 0]
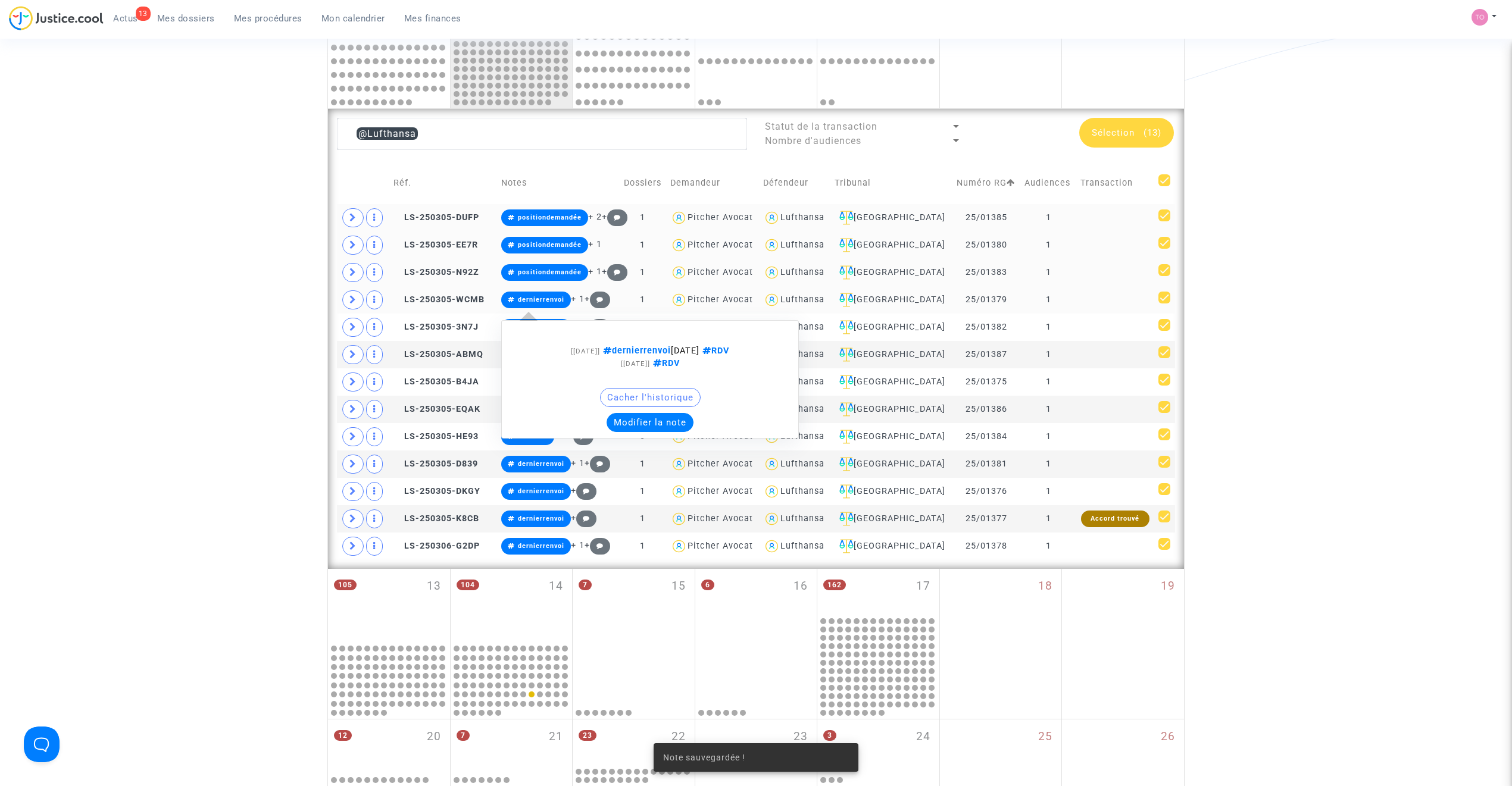
click at [630, 421] on button "Modifier la note" at bounding box center [650, 422] width 87 height 19
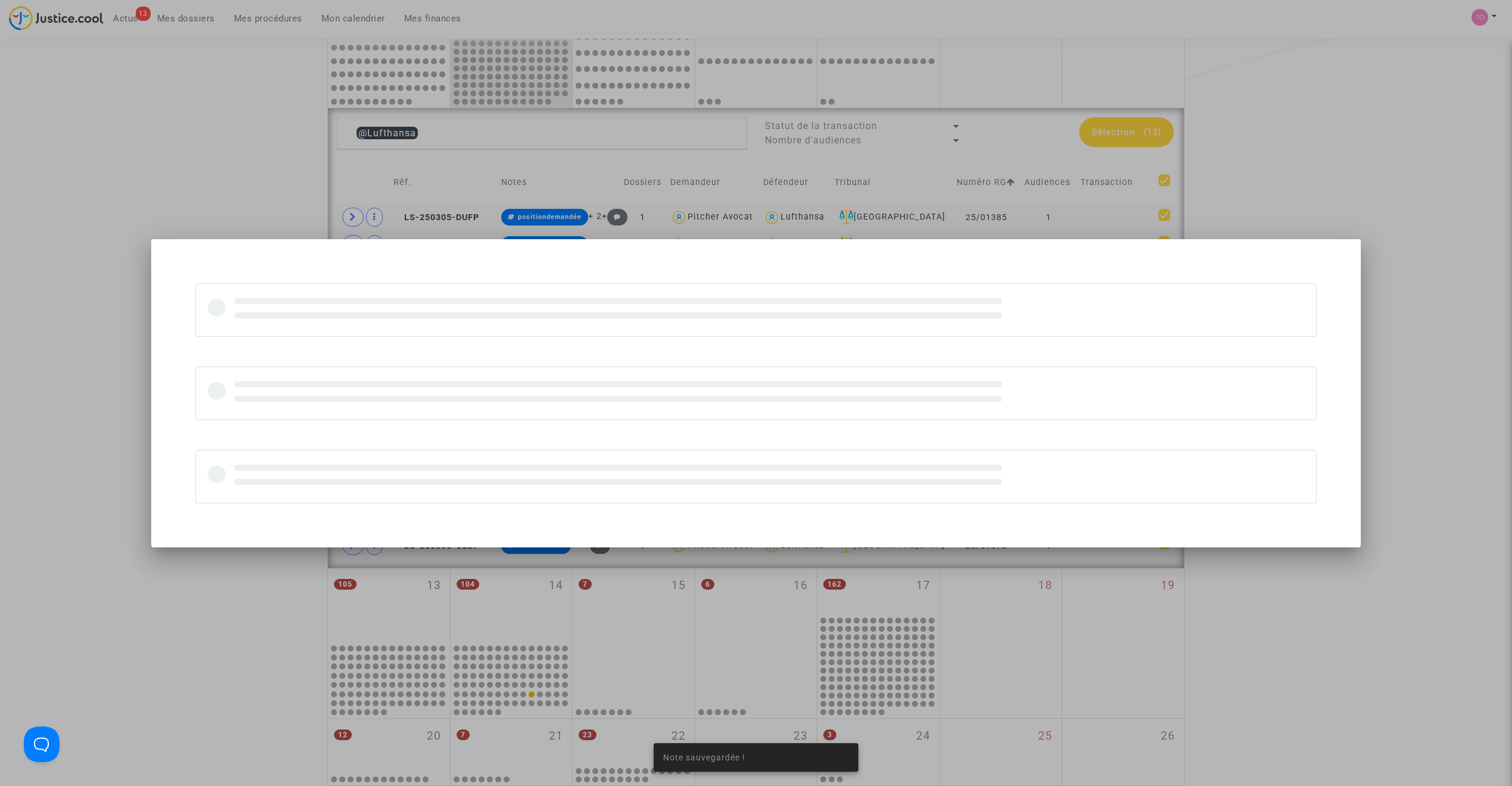
scroll to position [0, 0]
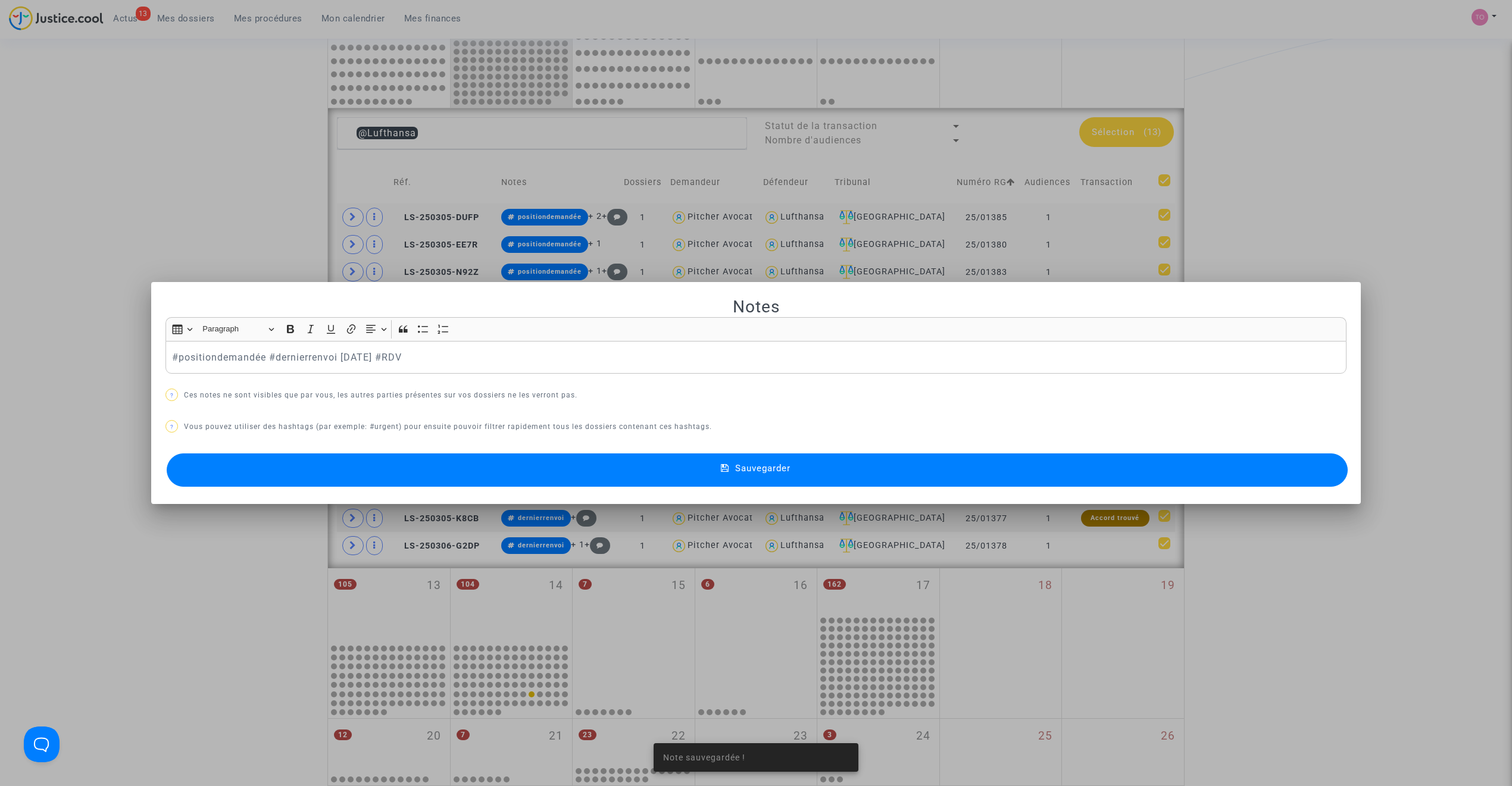
drag, startPoint x: 519, startPoint y: 457, endPoint x: 513, endPoint y: 462, distance: 7.8
click at [516, 461] on button "Sauvegarder" at bounding box center [757, 469] width 1181 height 33
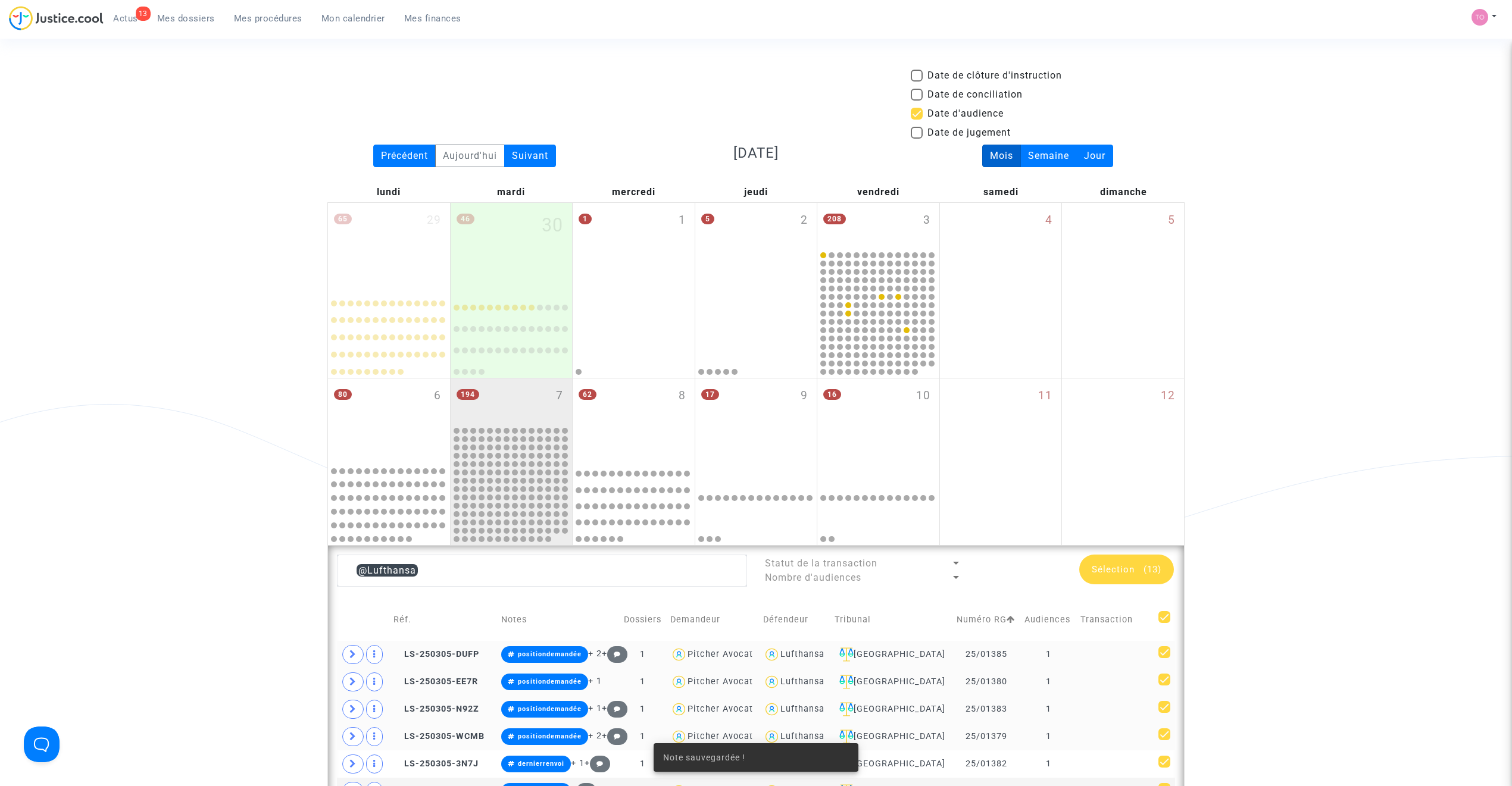
scroll to position [437, 0]
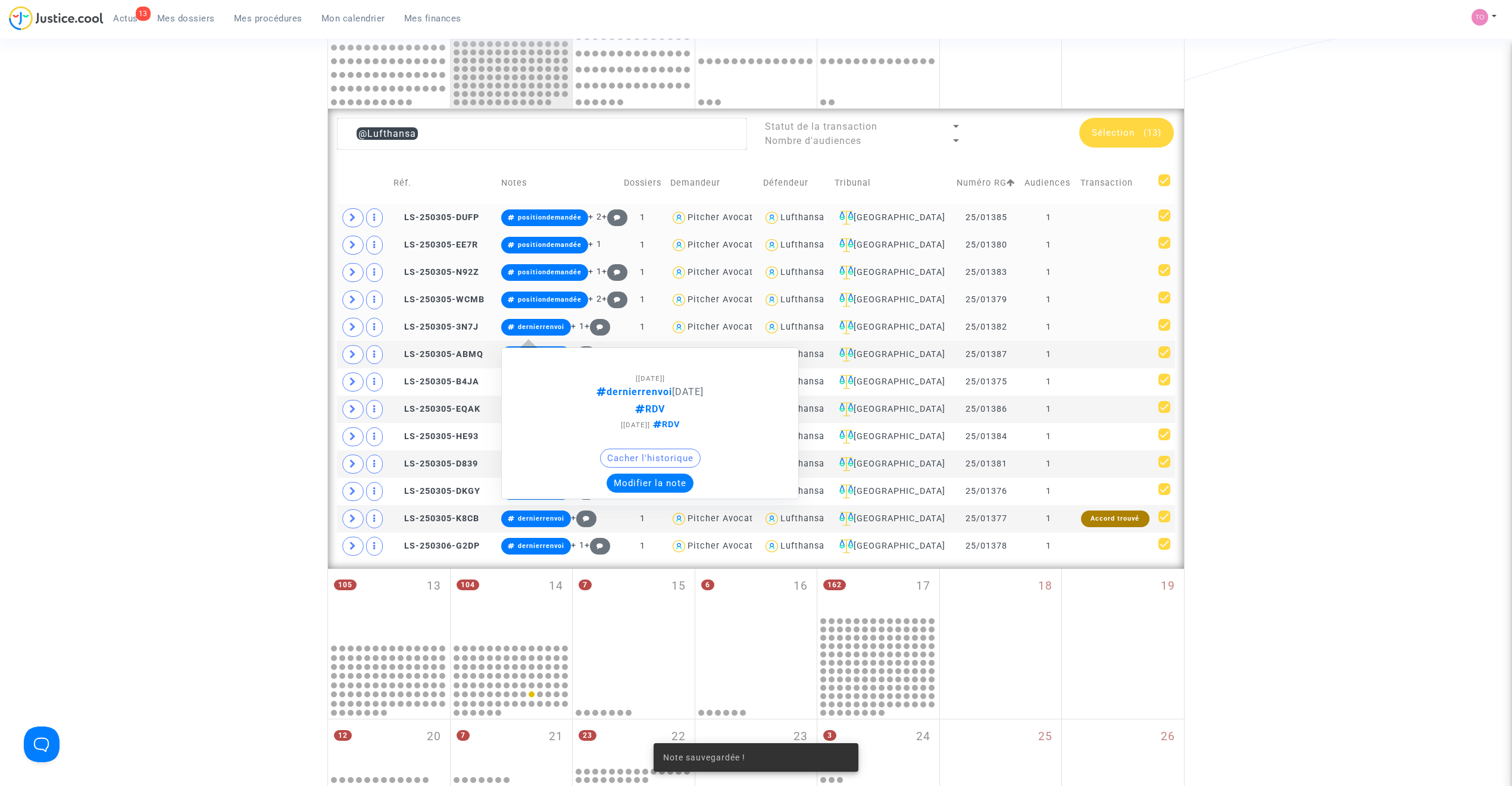
click at [639, 483] on button "Modifier la note" at bounding box center [650, 483] width 87 height 19
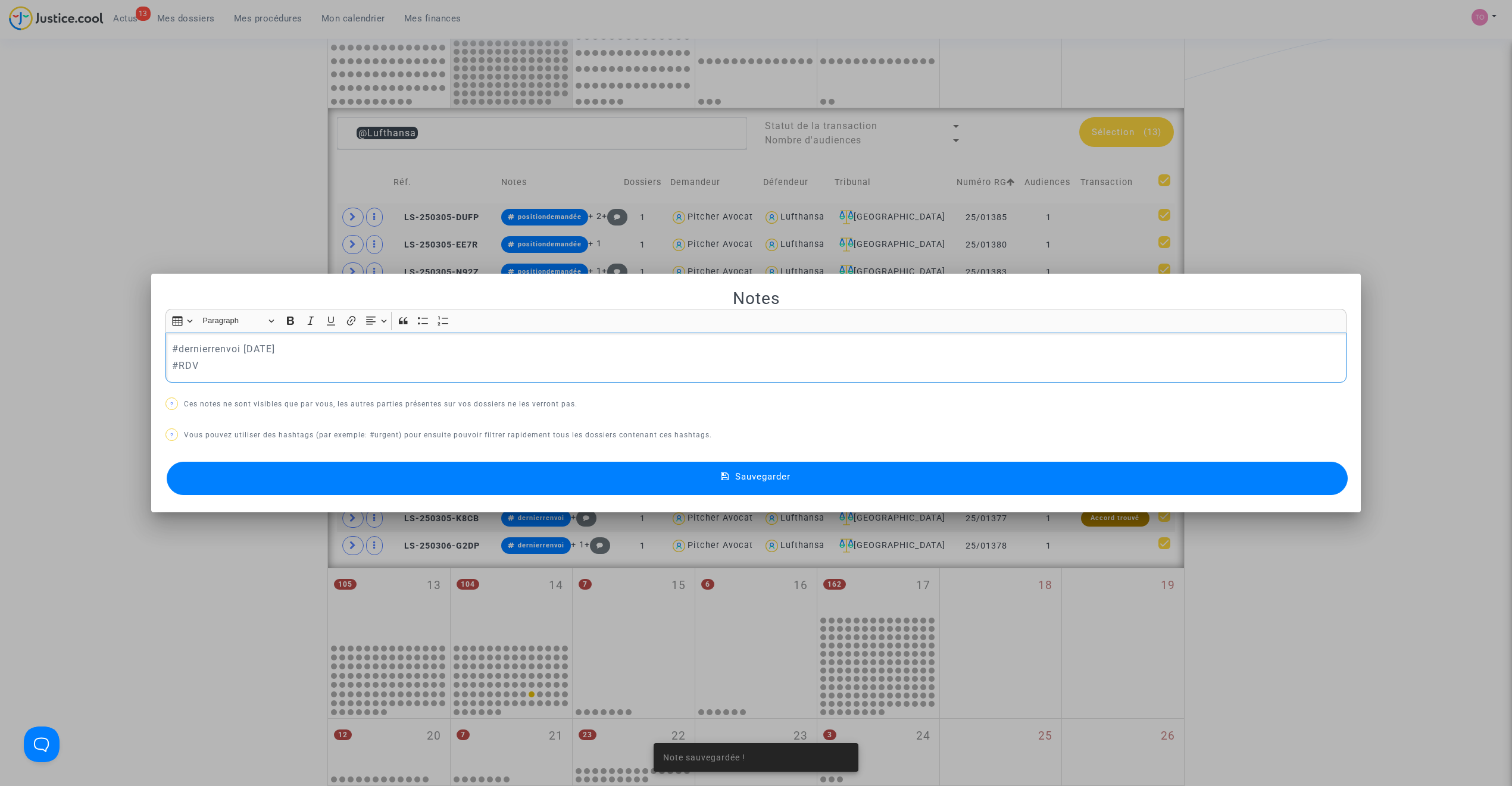
scroll to position [0, 0]
click at [519, 488] on button "Sauvegarder" at bounding box center [757, 477] width 1181 height 33
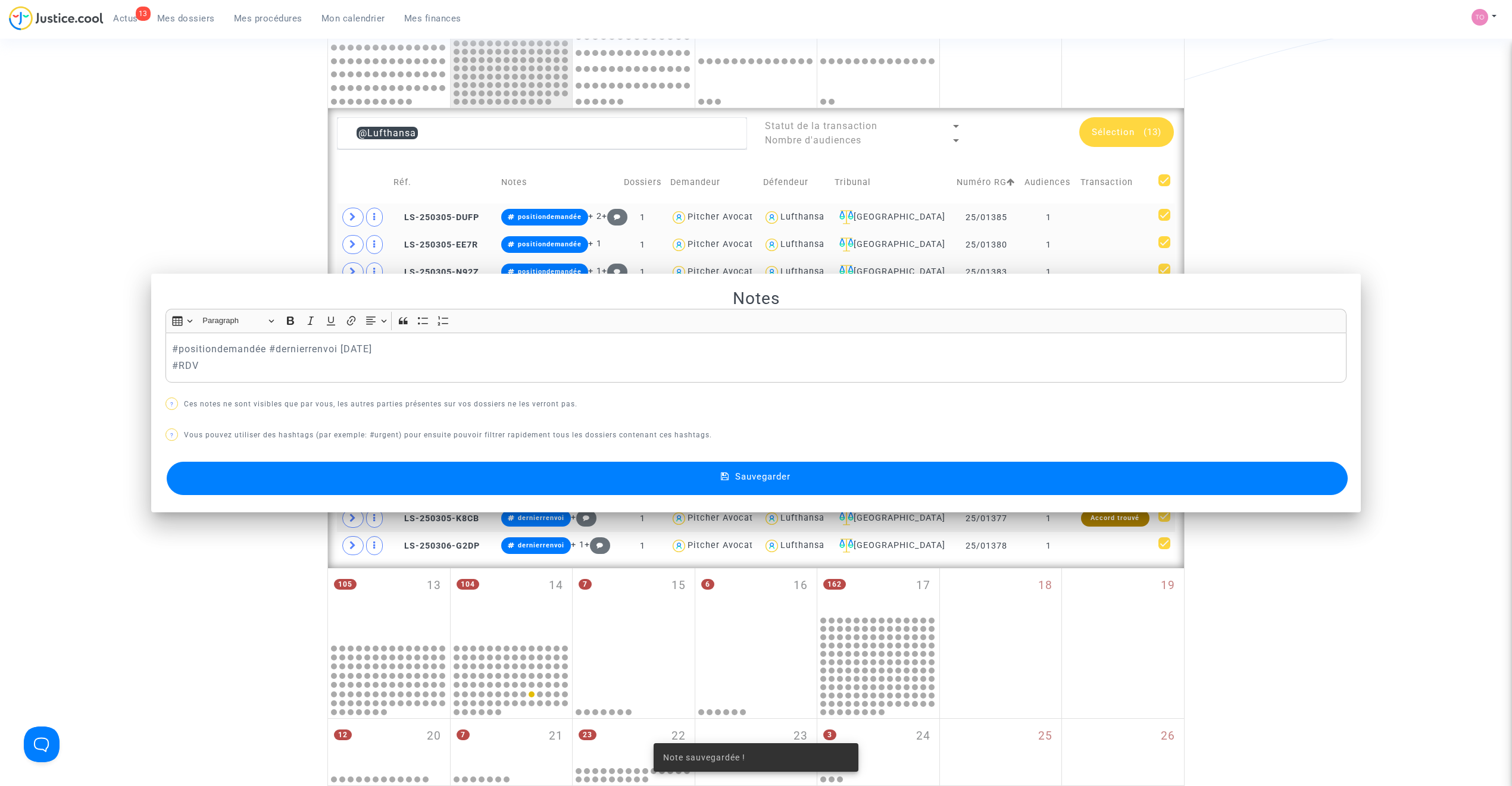
scroll to position [437, 0]
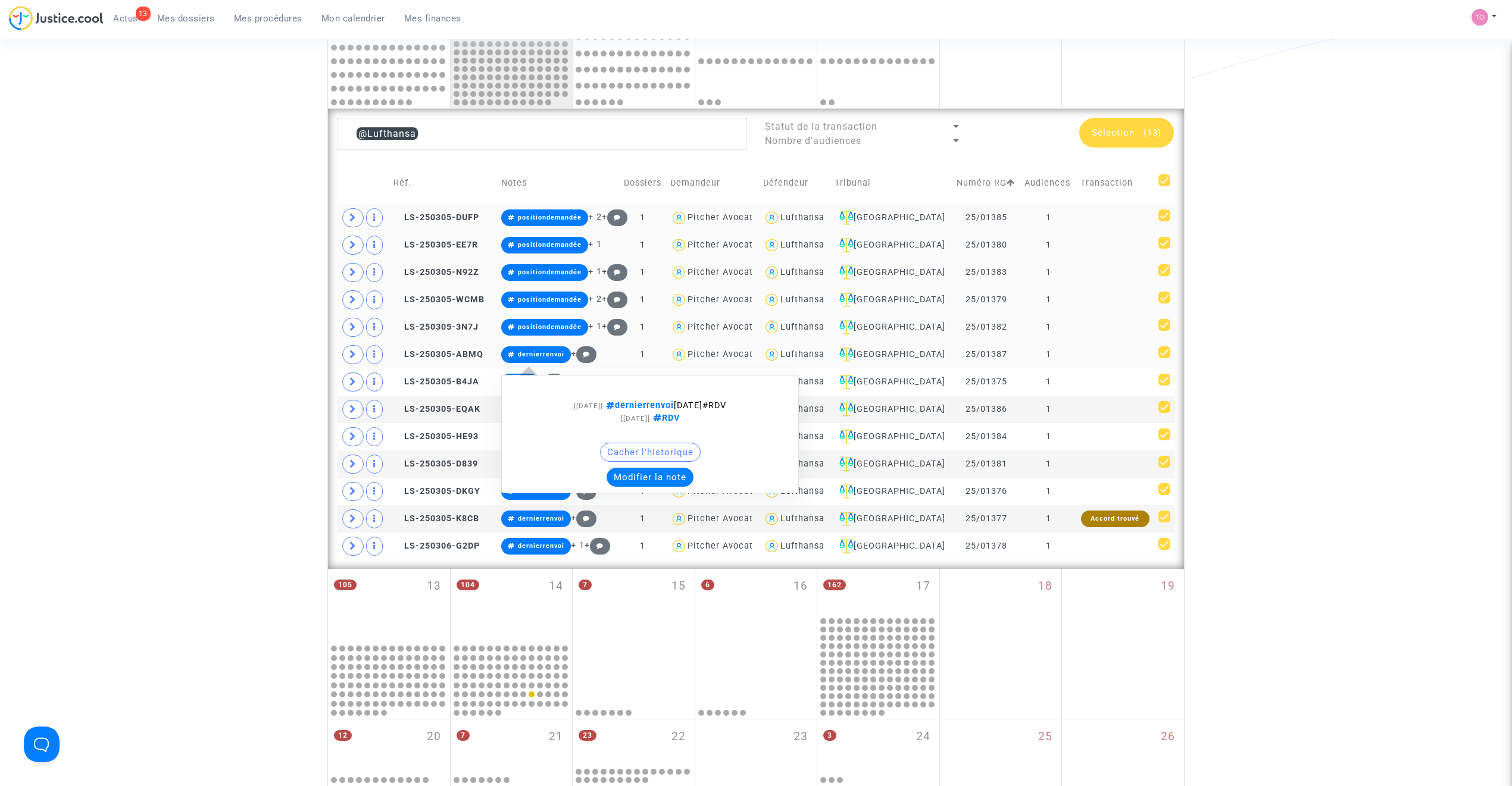
click at [644, 482] on button "Modifier la note" at bounding box center [650, 477] width 87 height 19
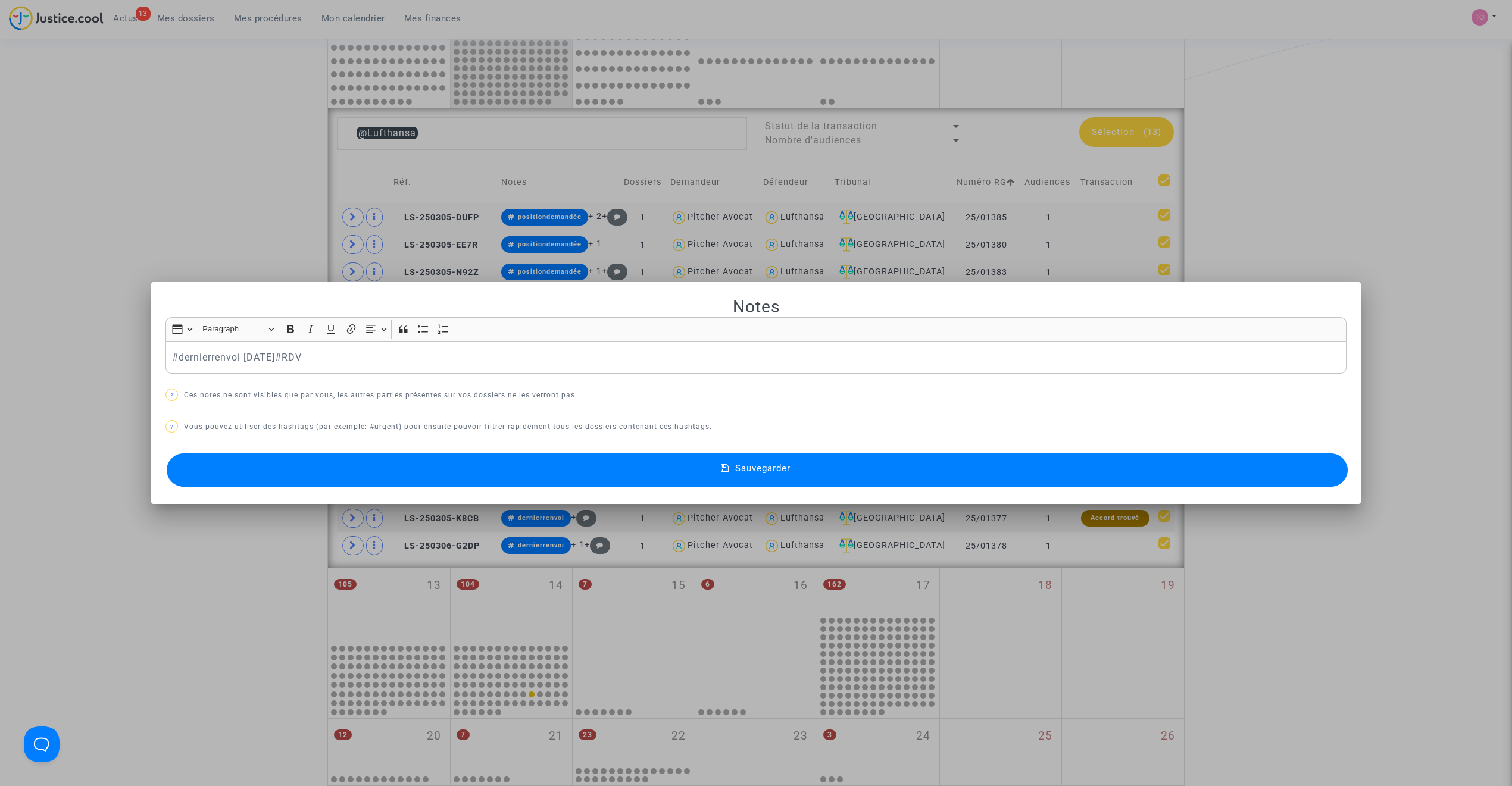
scroll to position [0, 0]
click at [520, 458] on button "Sauvegarder" at bounding box center [757, 469] width 1181 height 33
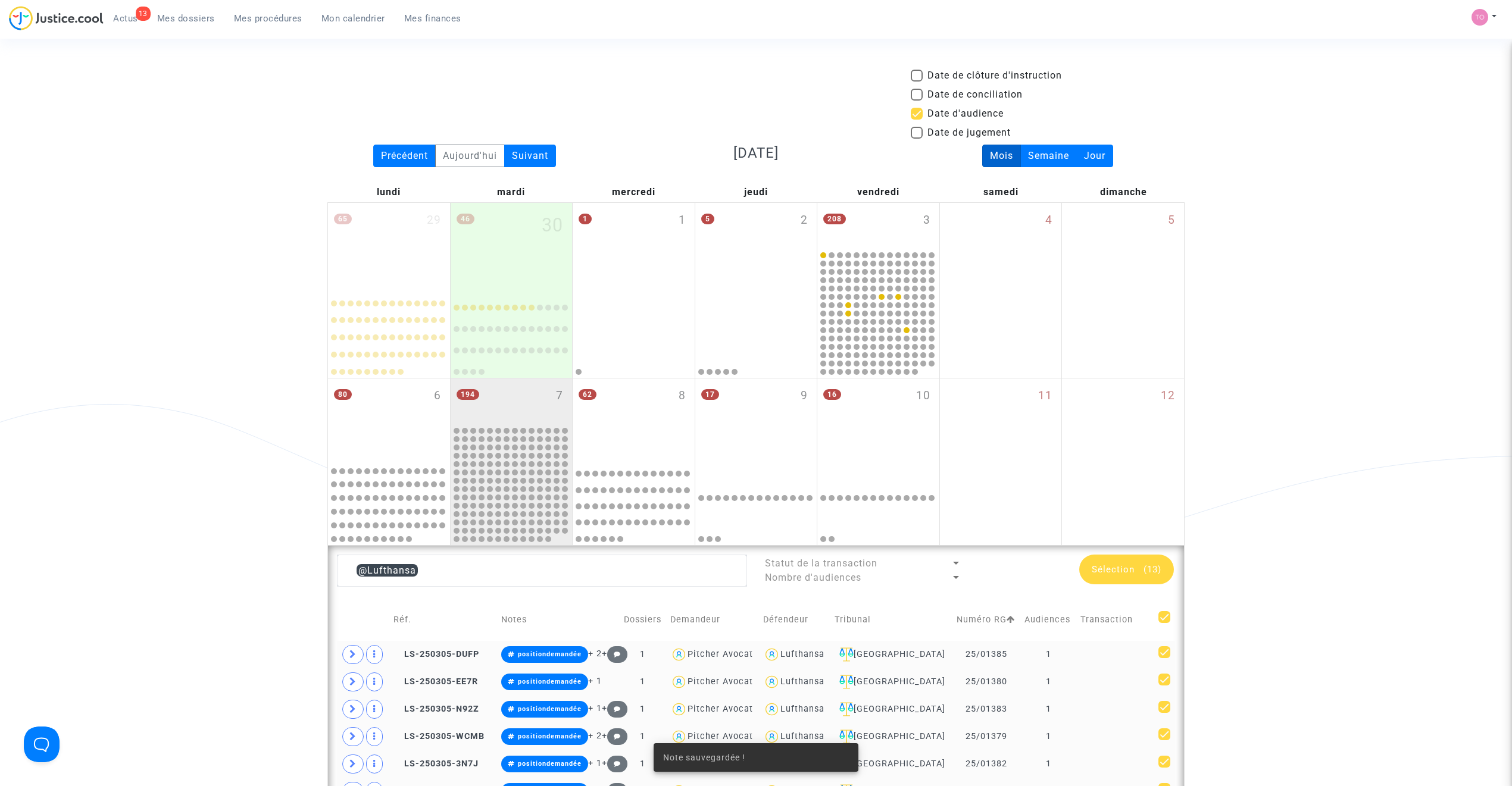
scroll to position [437, 0]
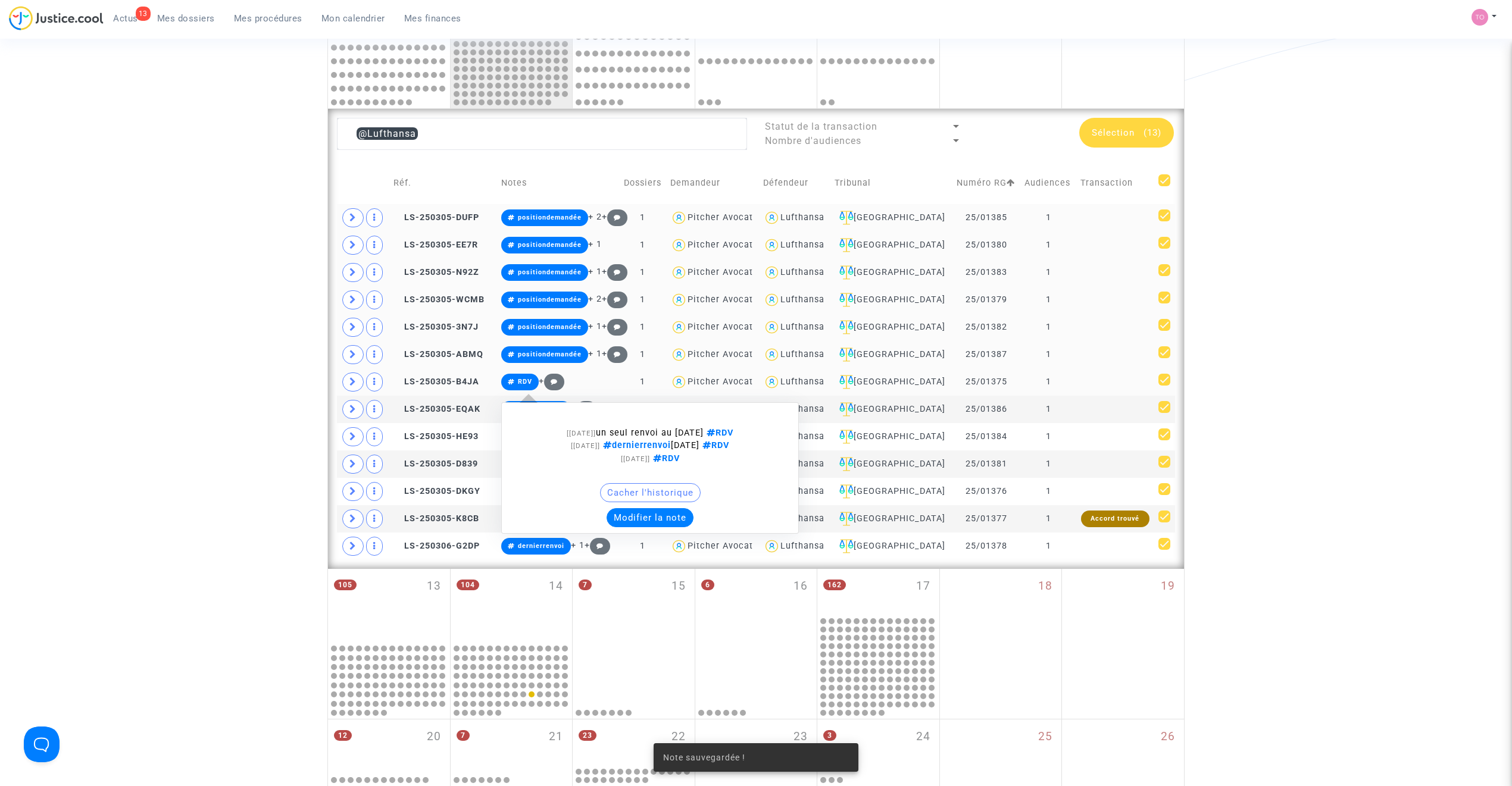
click at [633, 516] on button "Modifier la note" at bounding box center [650, 517] width 87 height 19
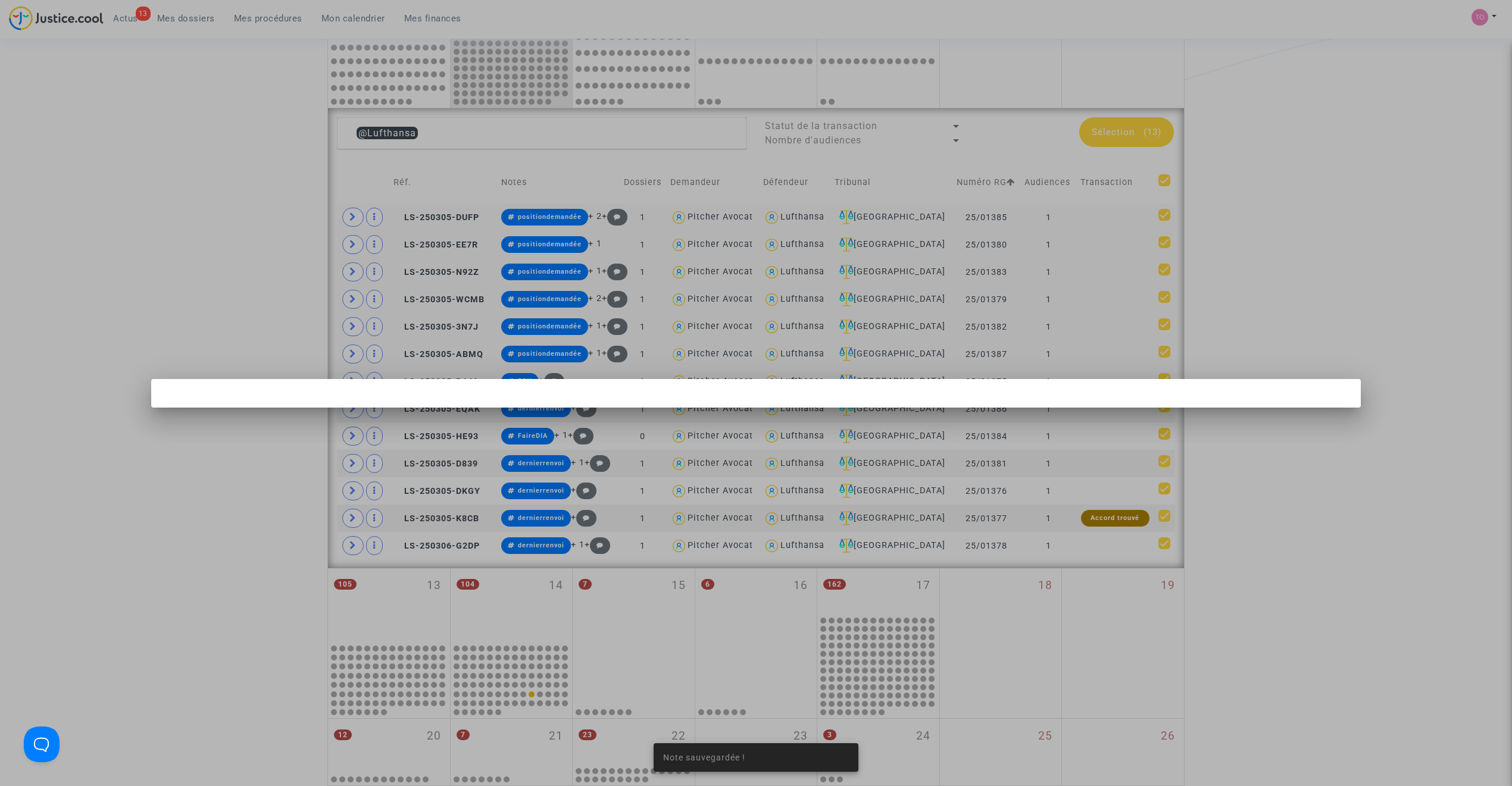
scroll to position [0, 0]
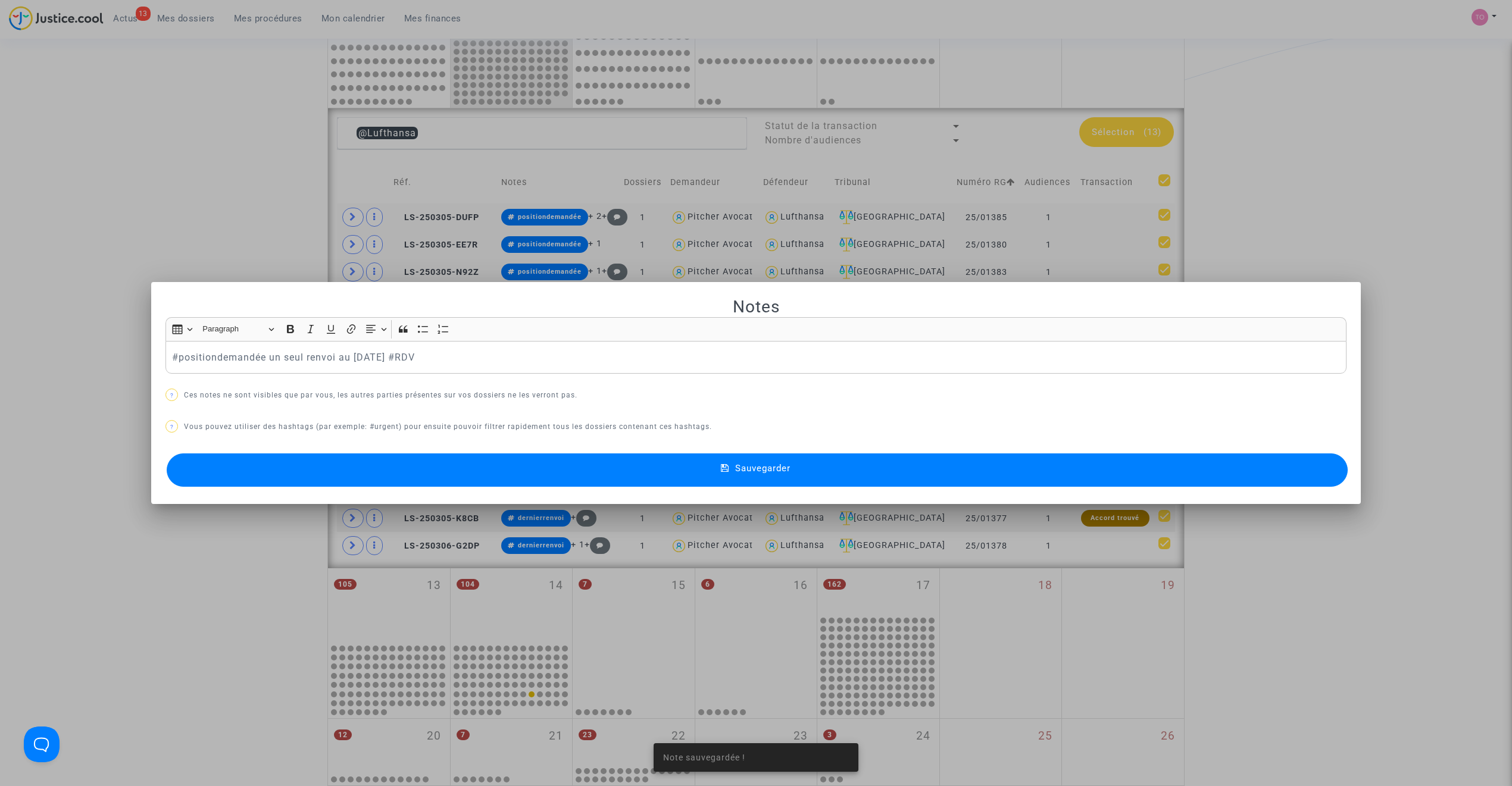
click at [536, 477] on button "Sauvegarder" at bounding box center [757, 469] width 1181 height 33
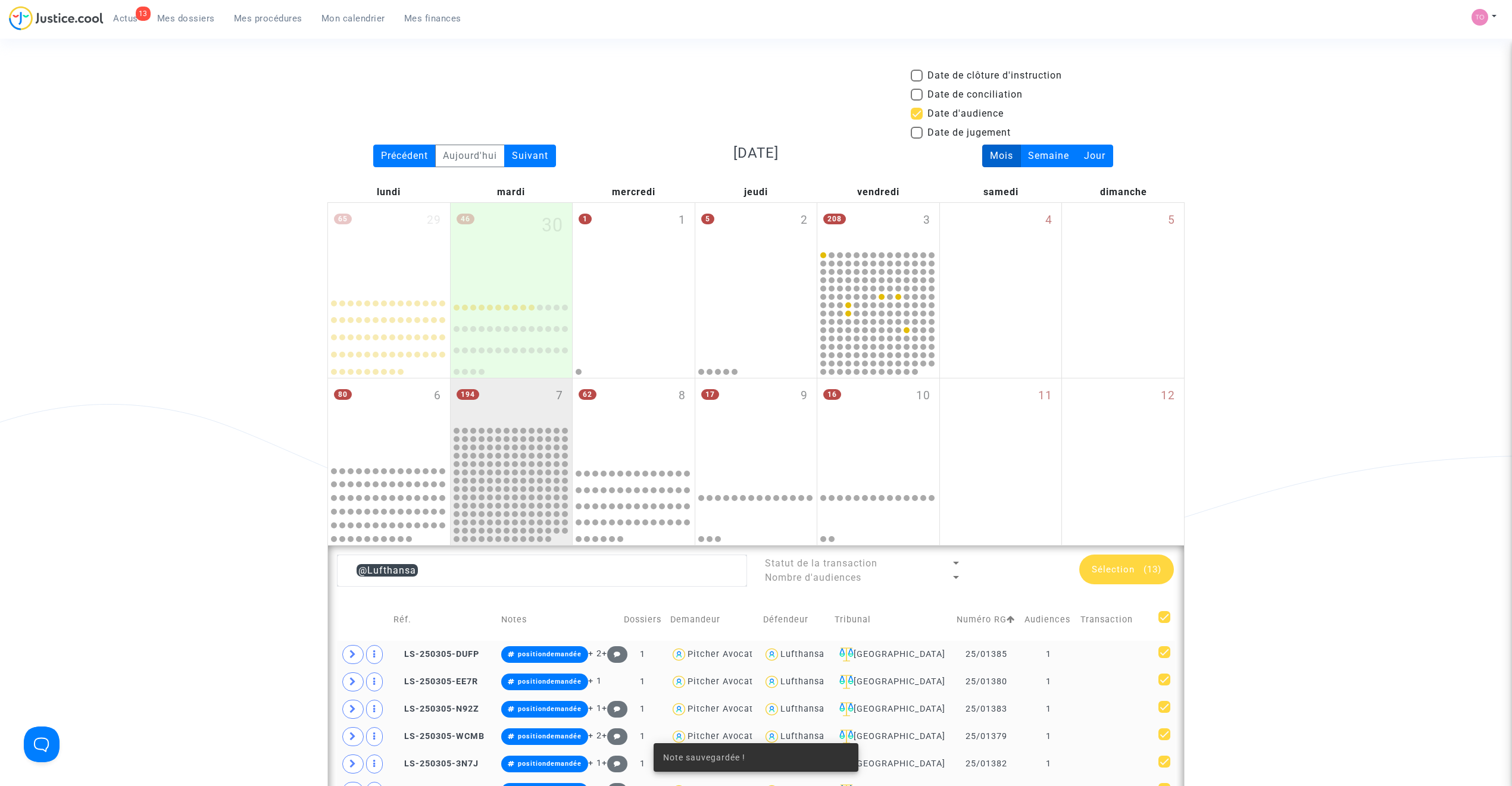
scroll to position [437, 0]
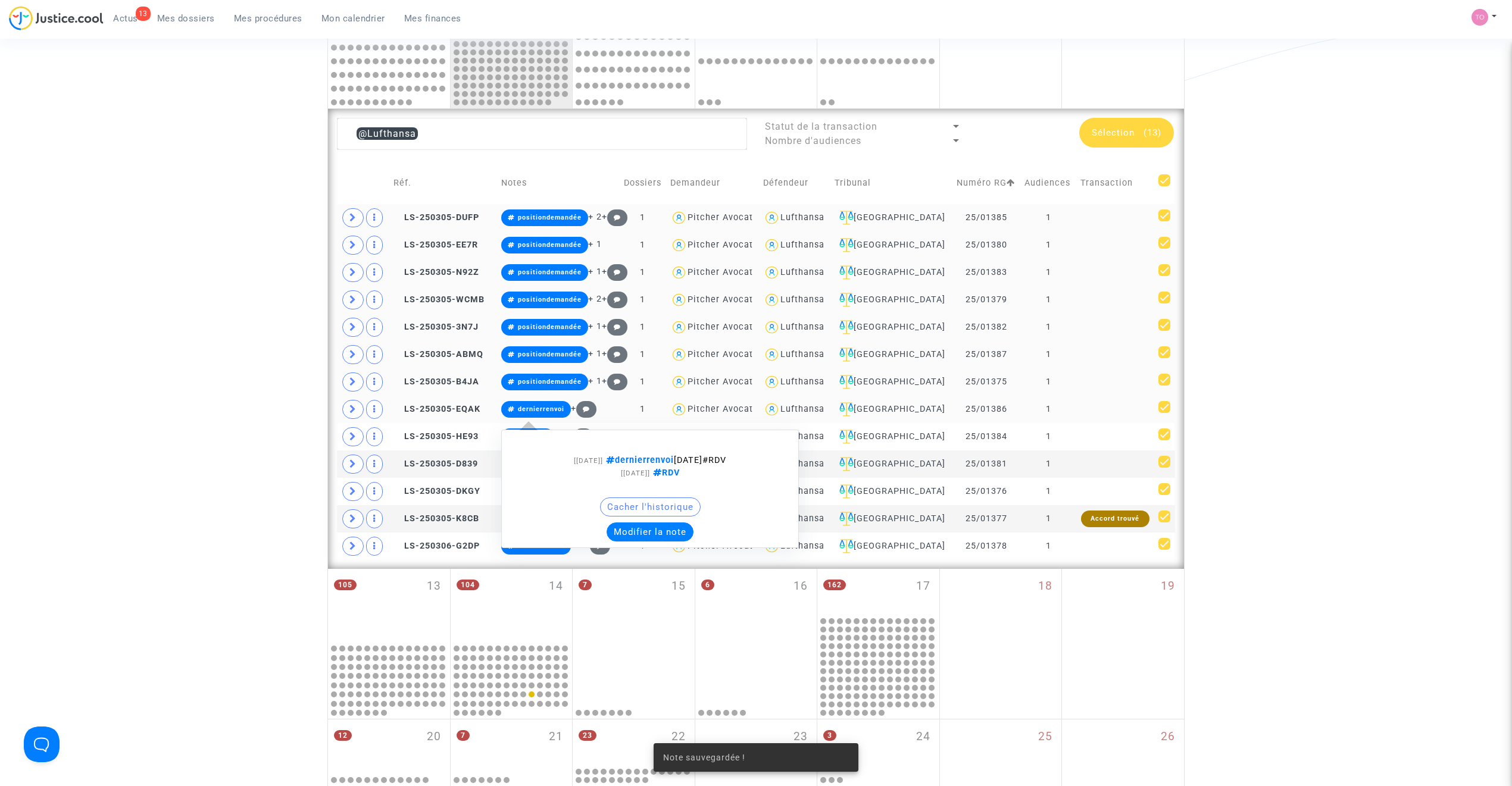
click at [639, 537] on button "Modifier la note" at bounding box center [650, 532] width 87 height 19
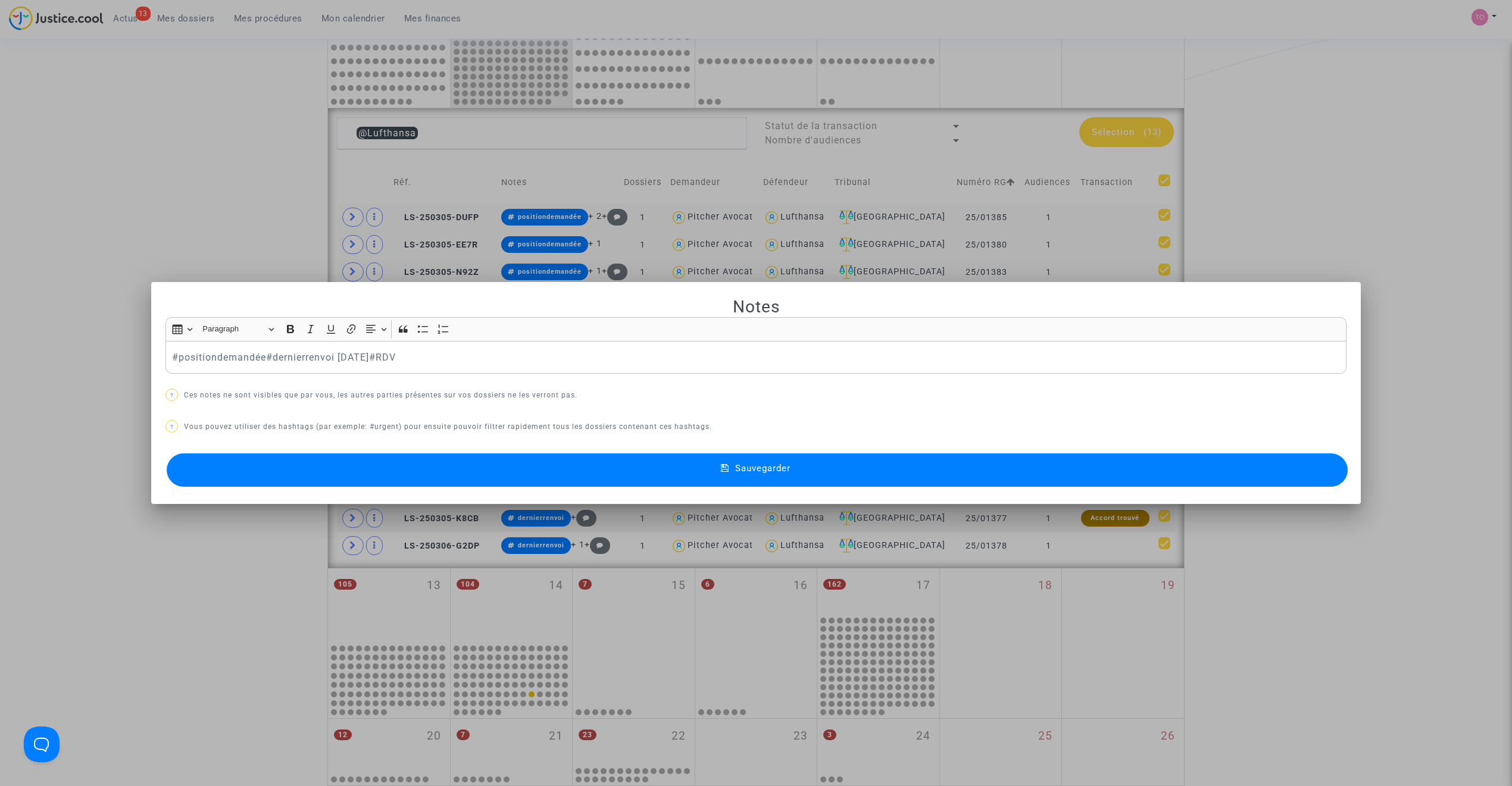
click at [572, 463] on button "Sauvegarder" at bounding box center [757, 469] width 1181 height 33
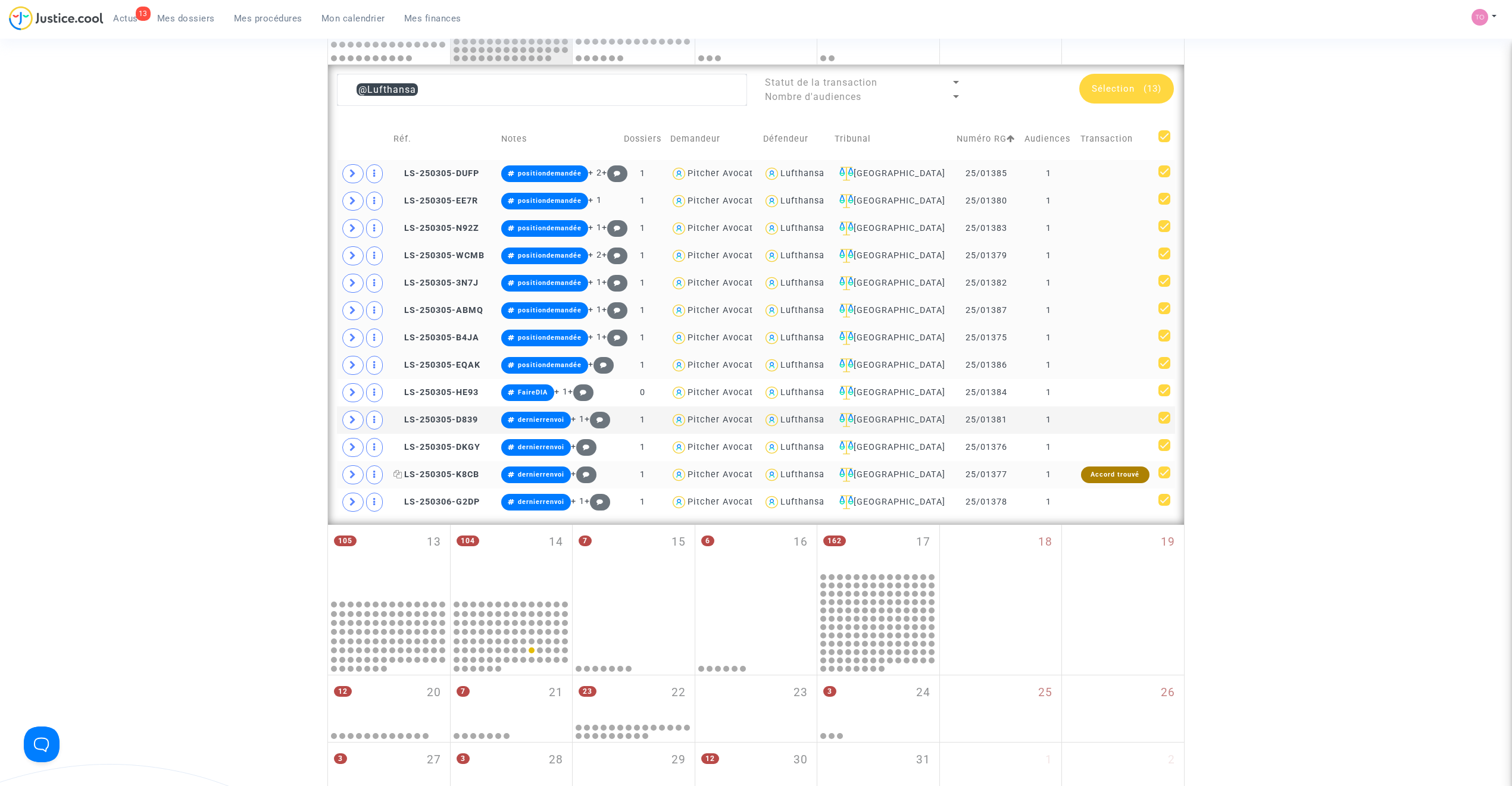
scroll to position [491, 0]
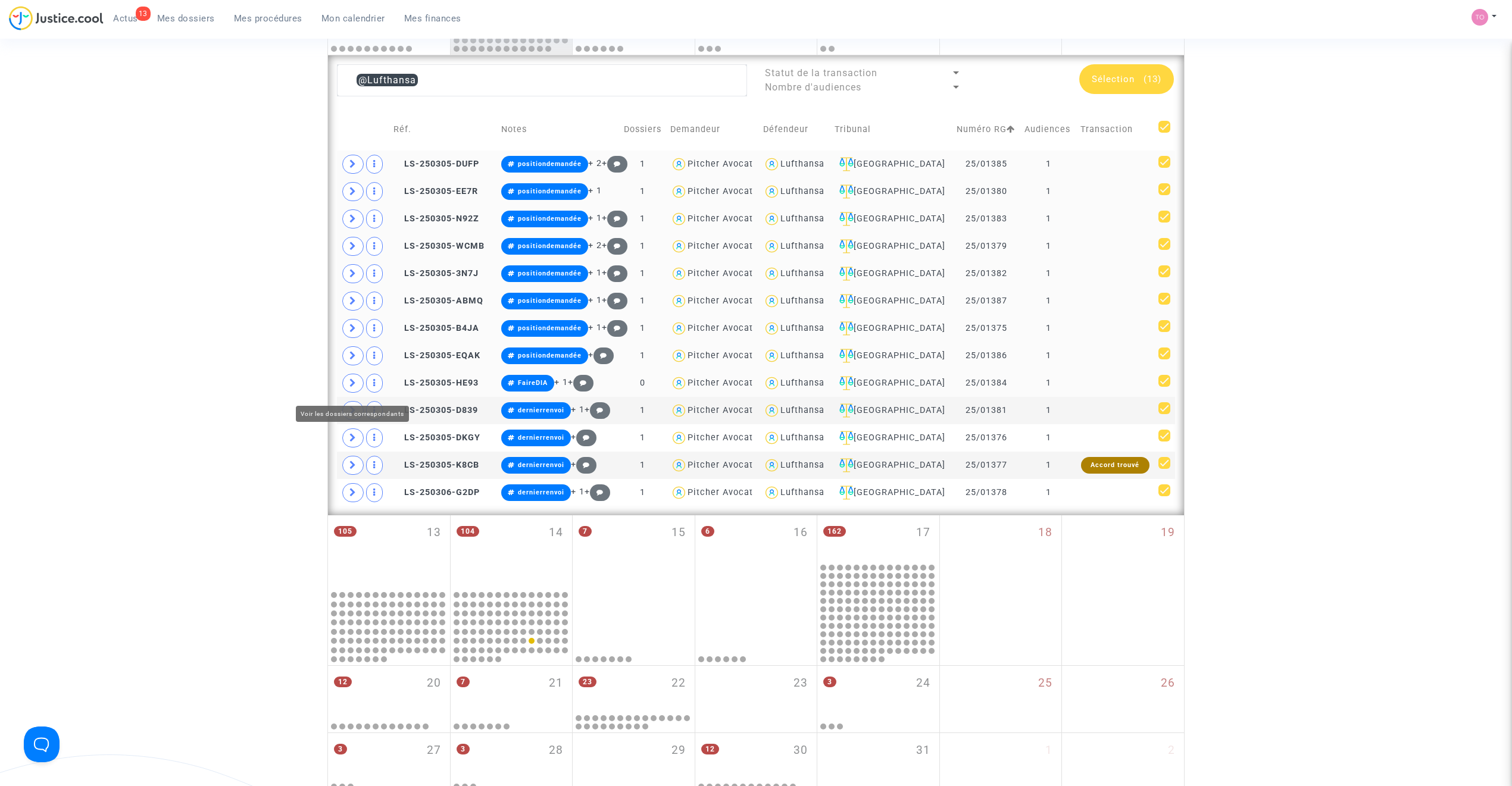
click at [358, 389] on span at bounding box center [353, 382] width 21 height 19
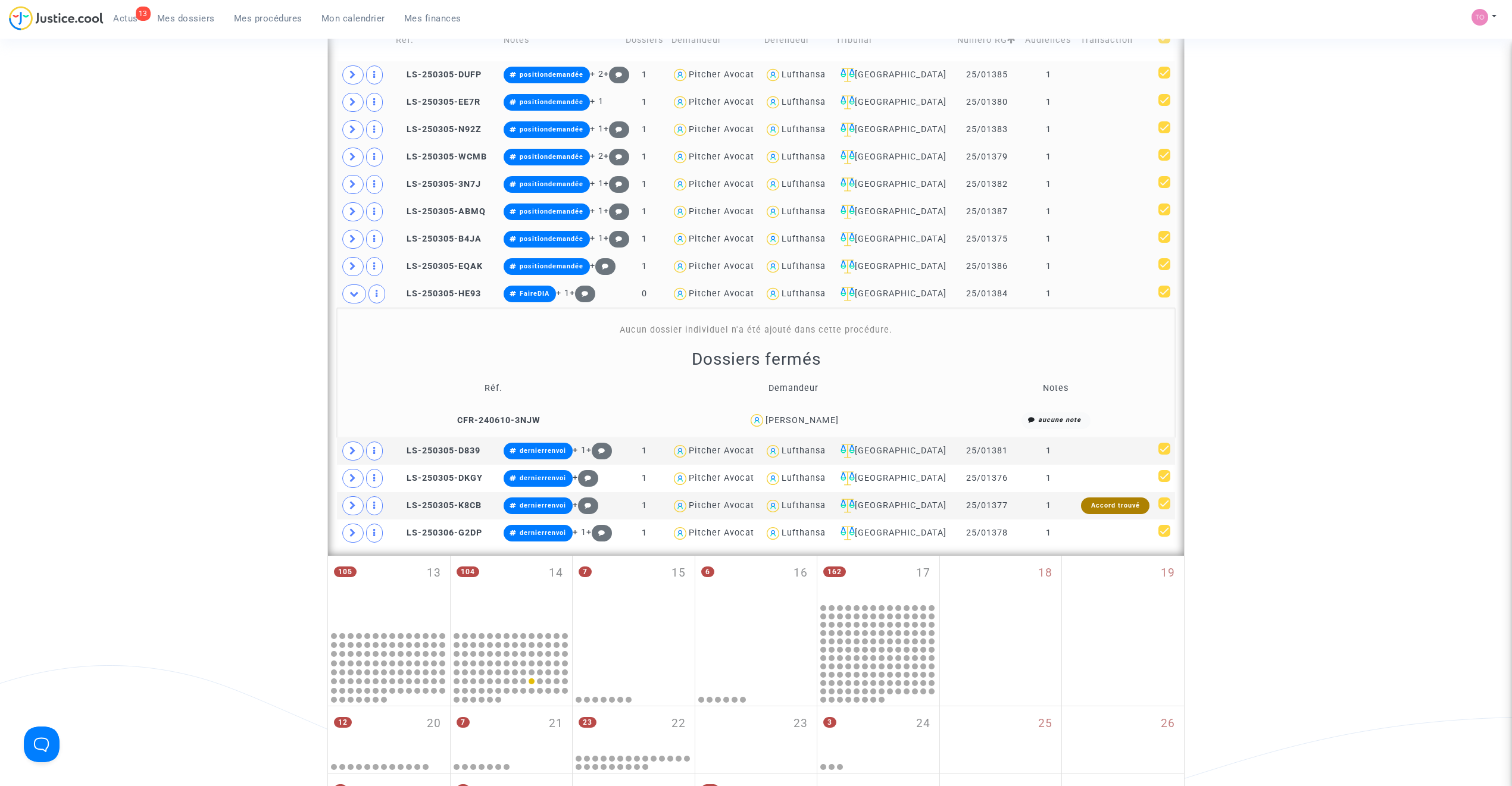
scroll to position [570, 0]
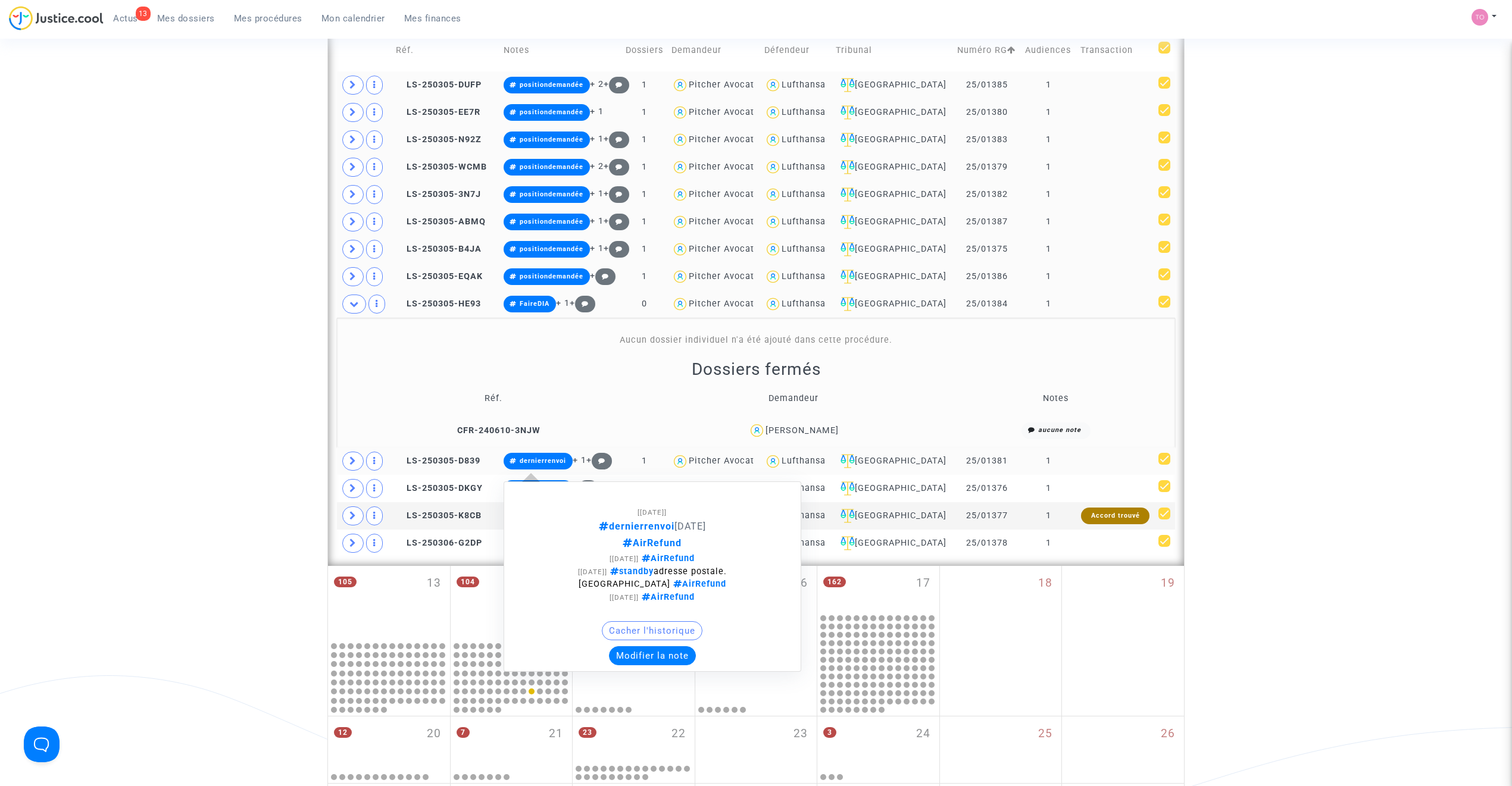
click at [656, 662] on button "Modifier la note" at bounding box center [653, 655] width 87 height 19
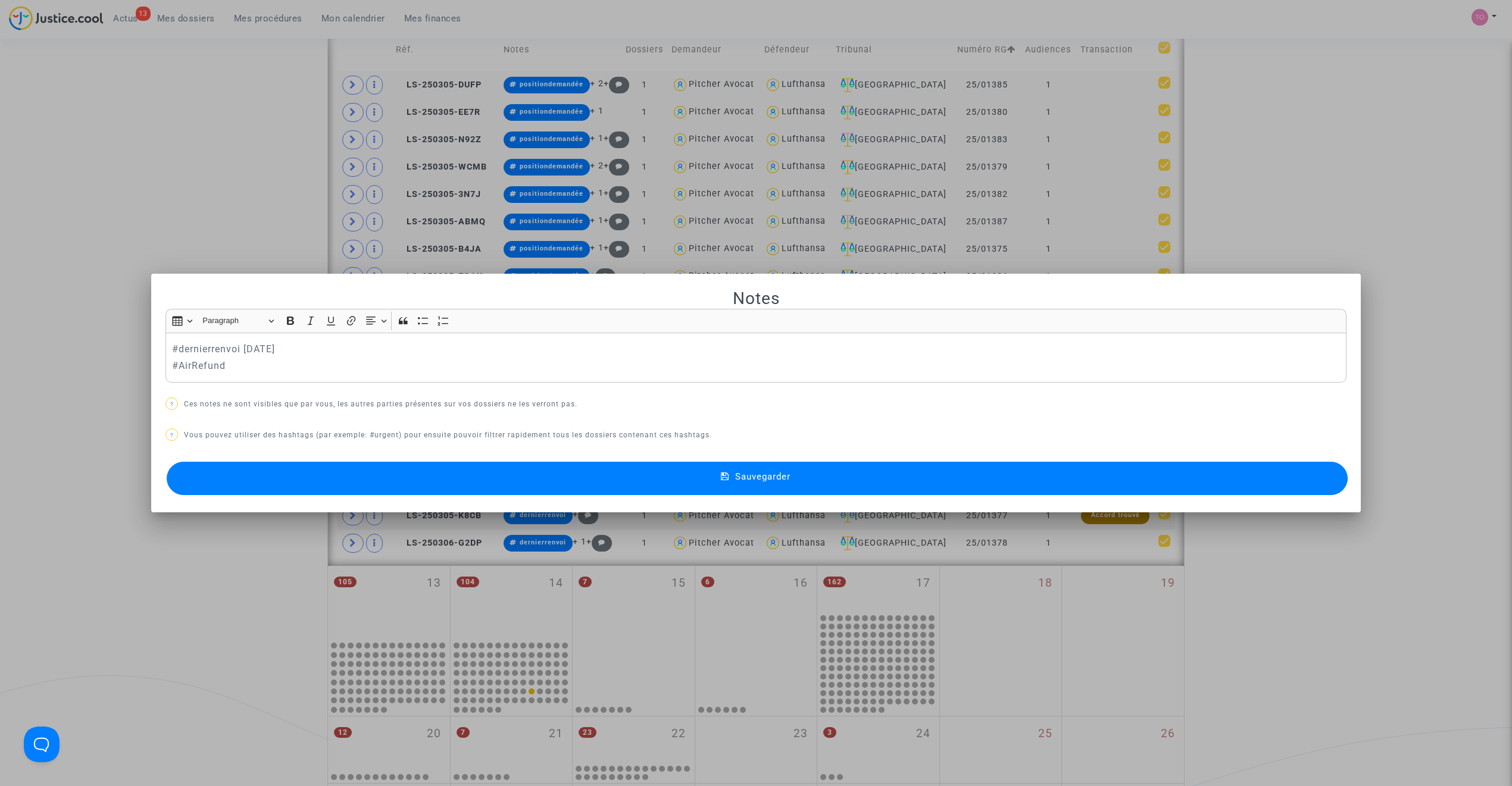
scroll to position [0, 0]
click at [446, 485] on button "Sauvegarder" at bounding box center [757, 477] width 1181 height 33
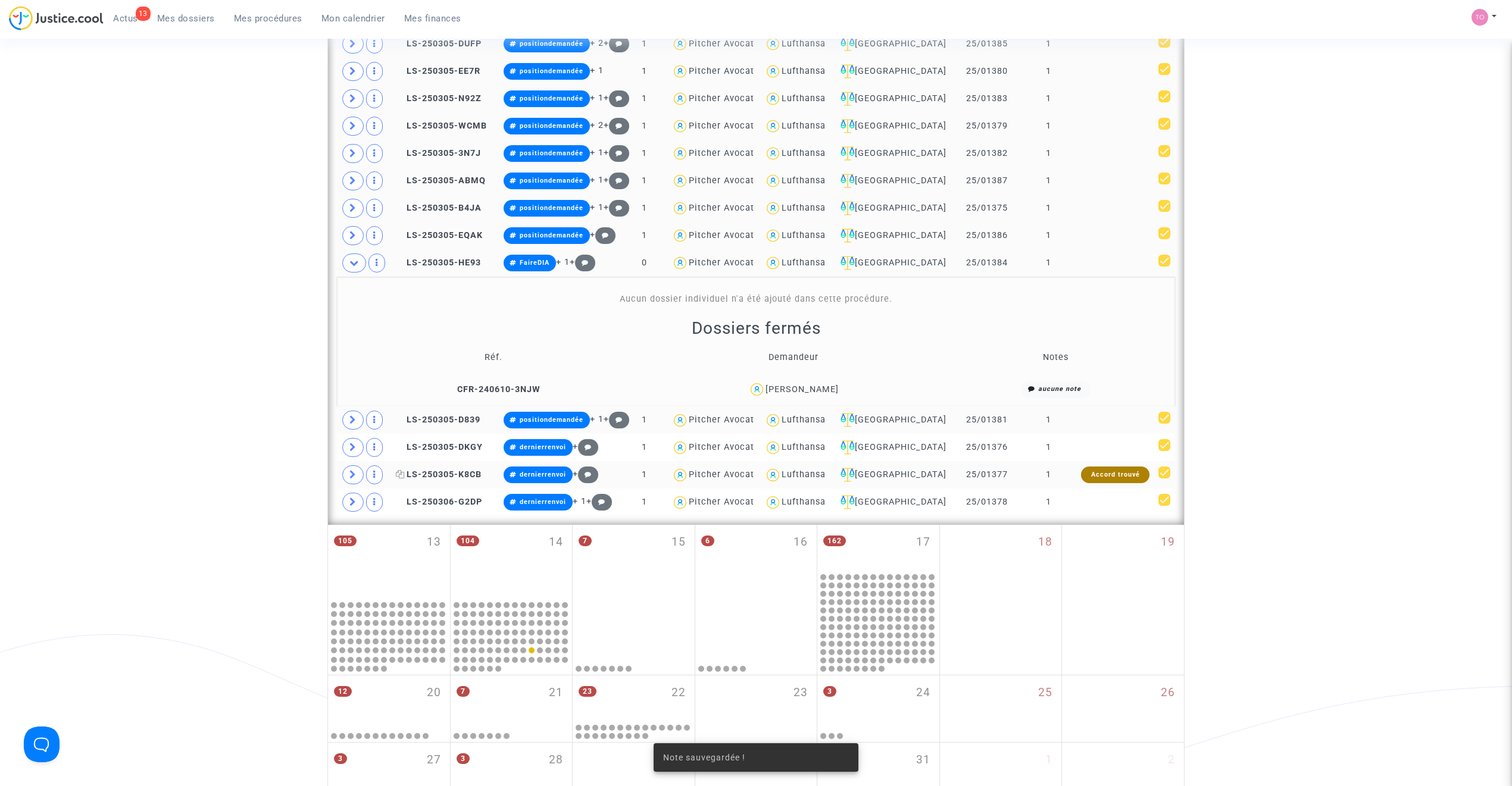
scroll to position [622, 0]
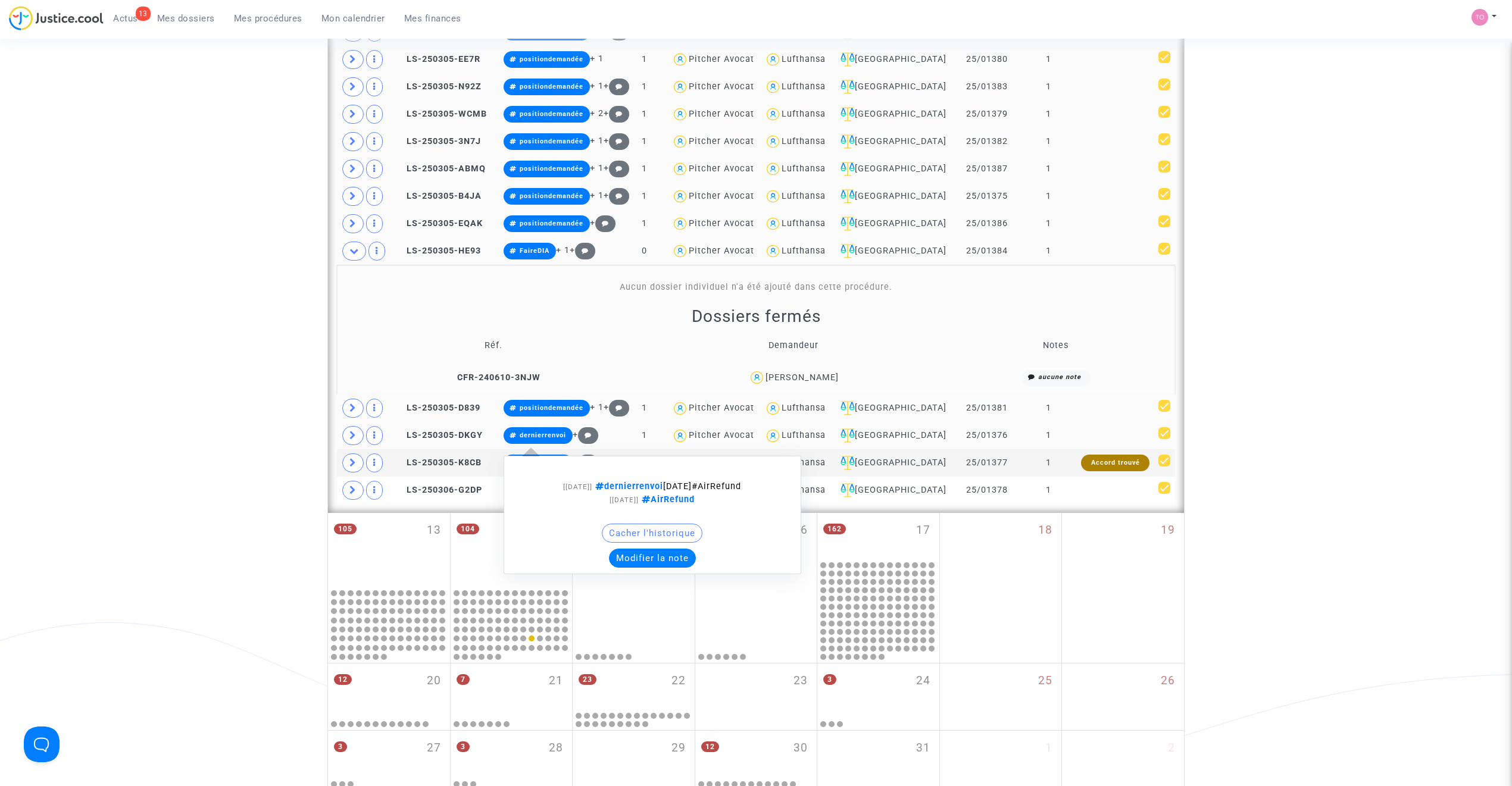
click at [629, 563] on button "Modifier la note" at bounding box center [653, 557] width 87 height 19
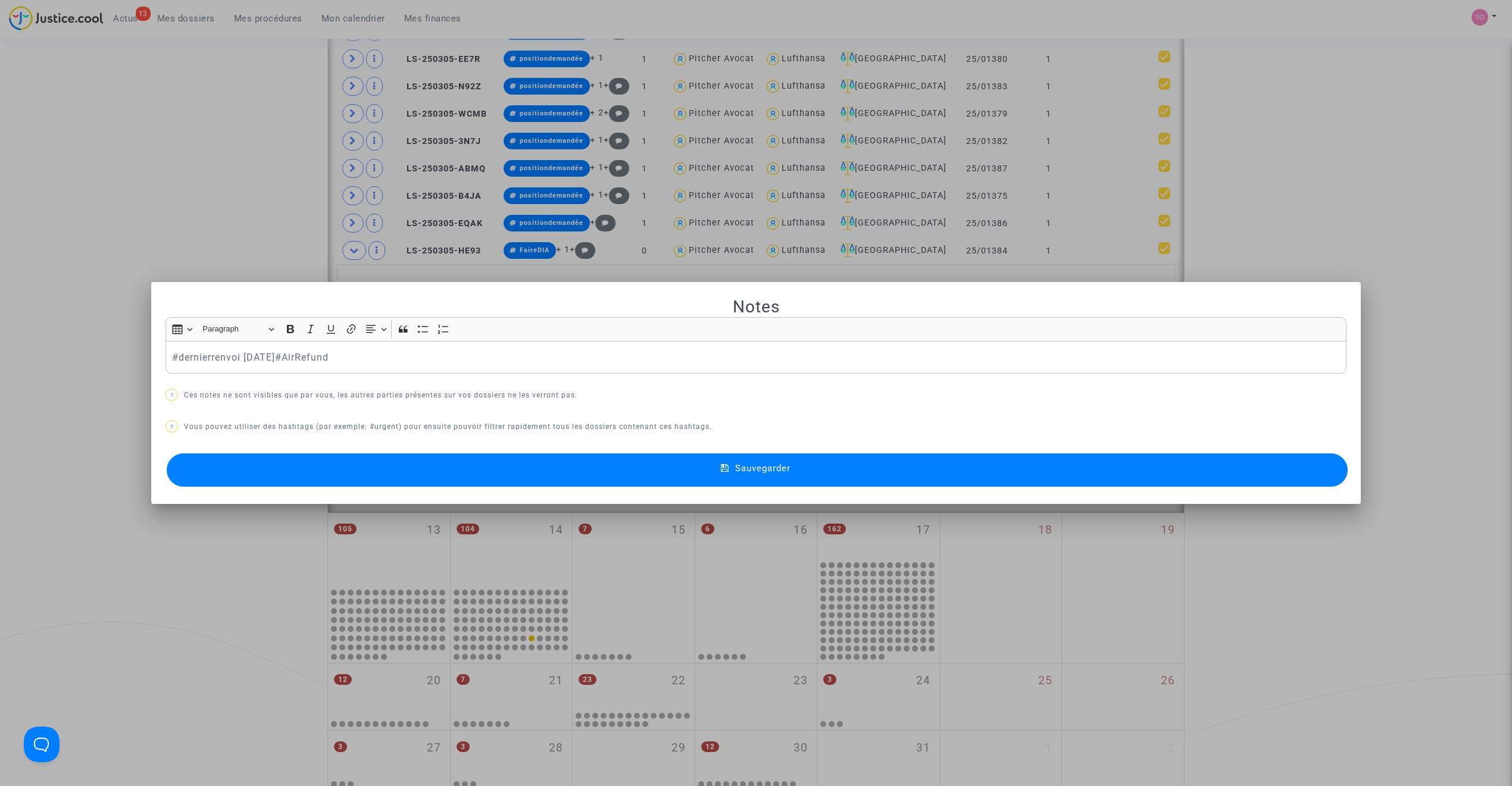
scroll to position [0, 0]
click at [507, 460] on button "Sauvegarder" at bounding box center [757, 469] width 1181 height 33
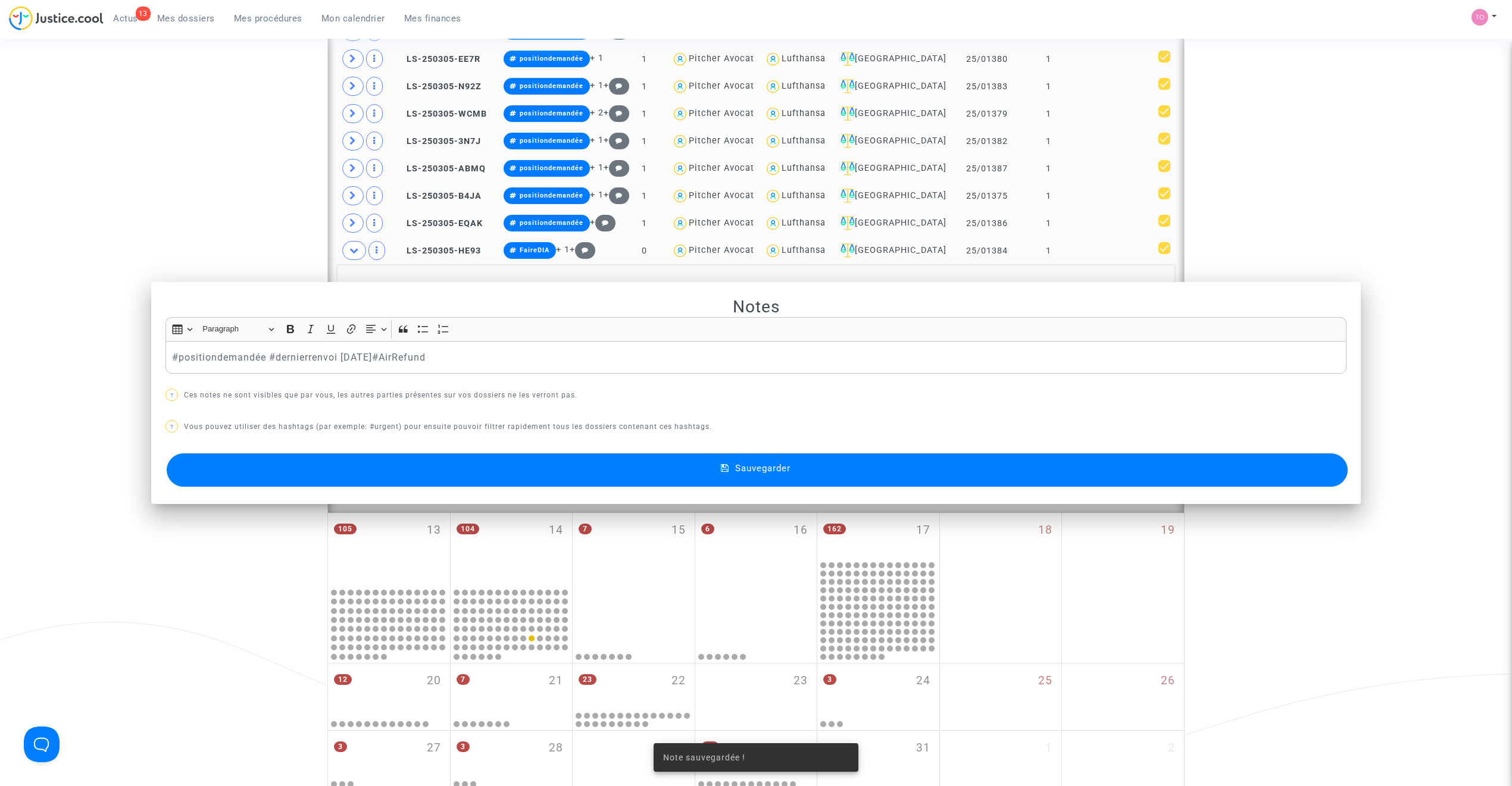
scroll to position [622, 0]
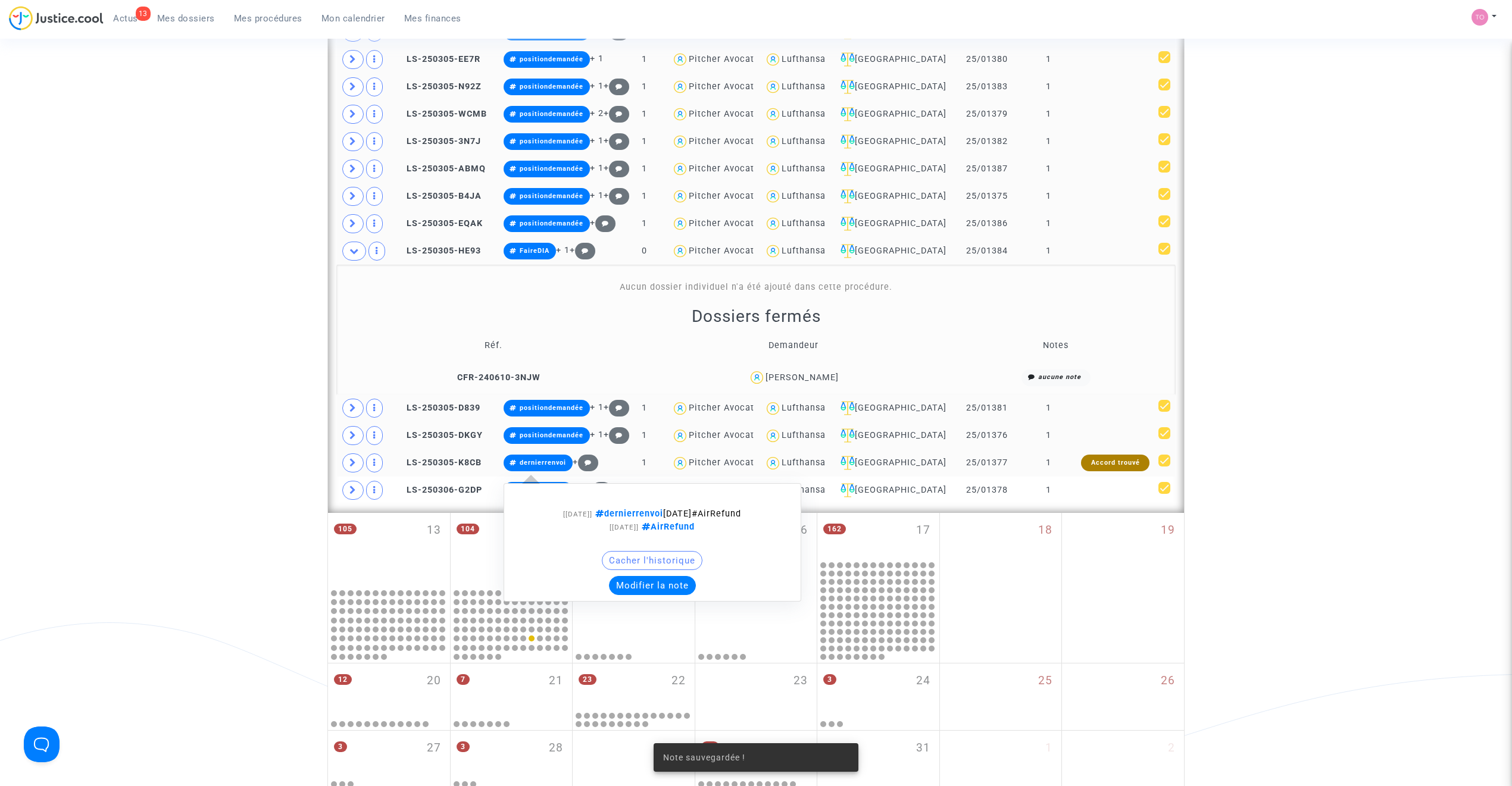
click at [646, 595] on button "Modifier la note" at bounding box center [653, 585] width 87 height 19
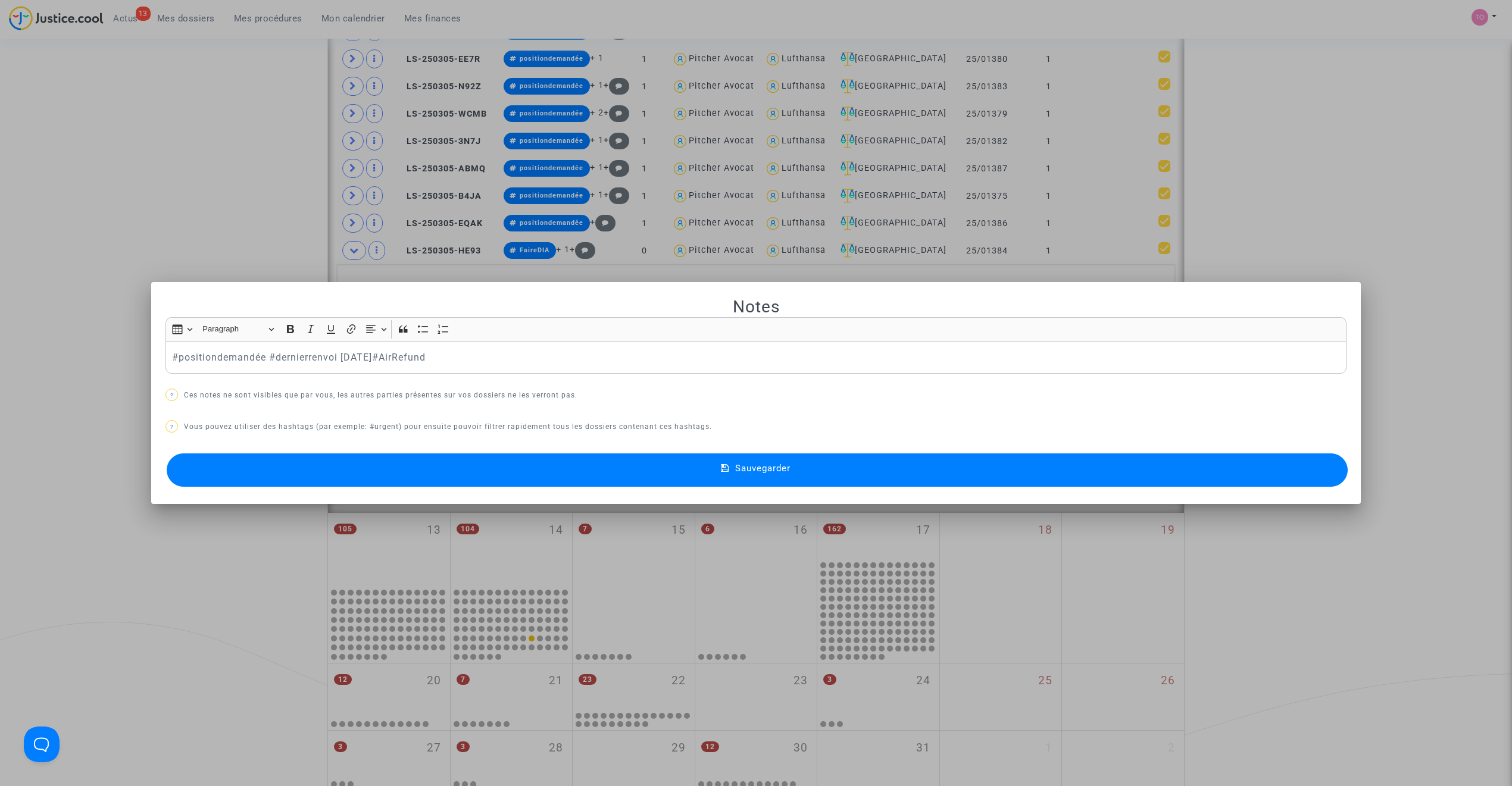
click at [498, 464] on button "Sauvegarder" at bounding box center [757, 469] width 1181 height 33
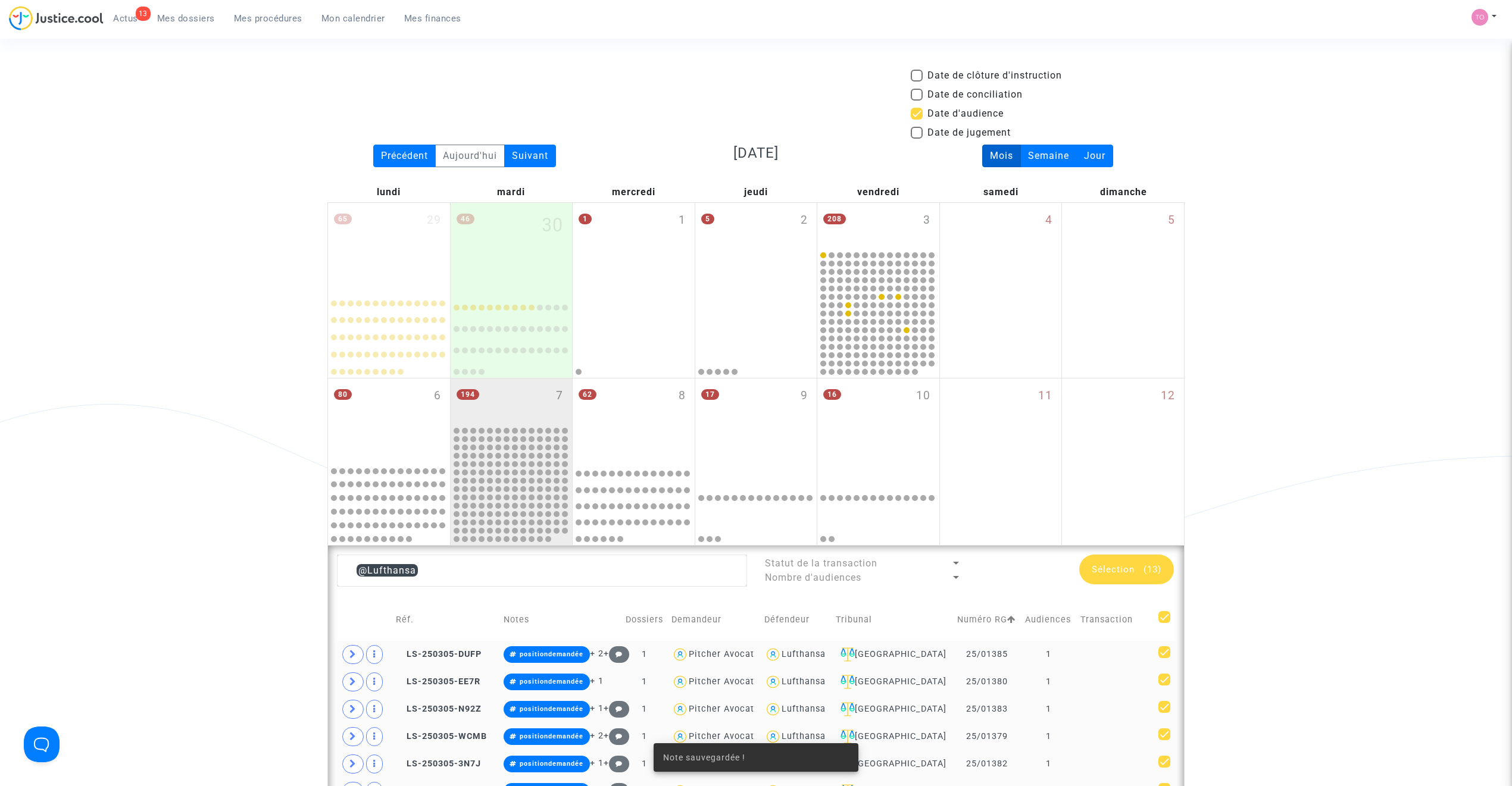
scroll to position [622, 0]
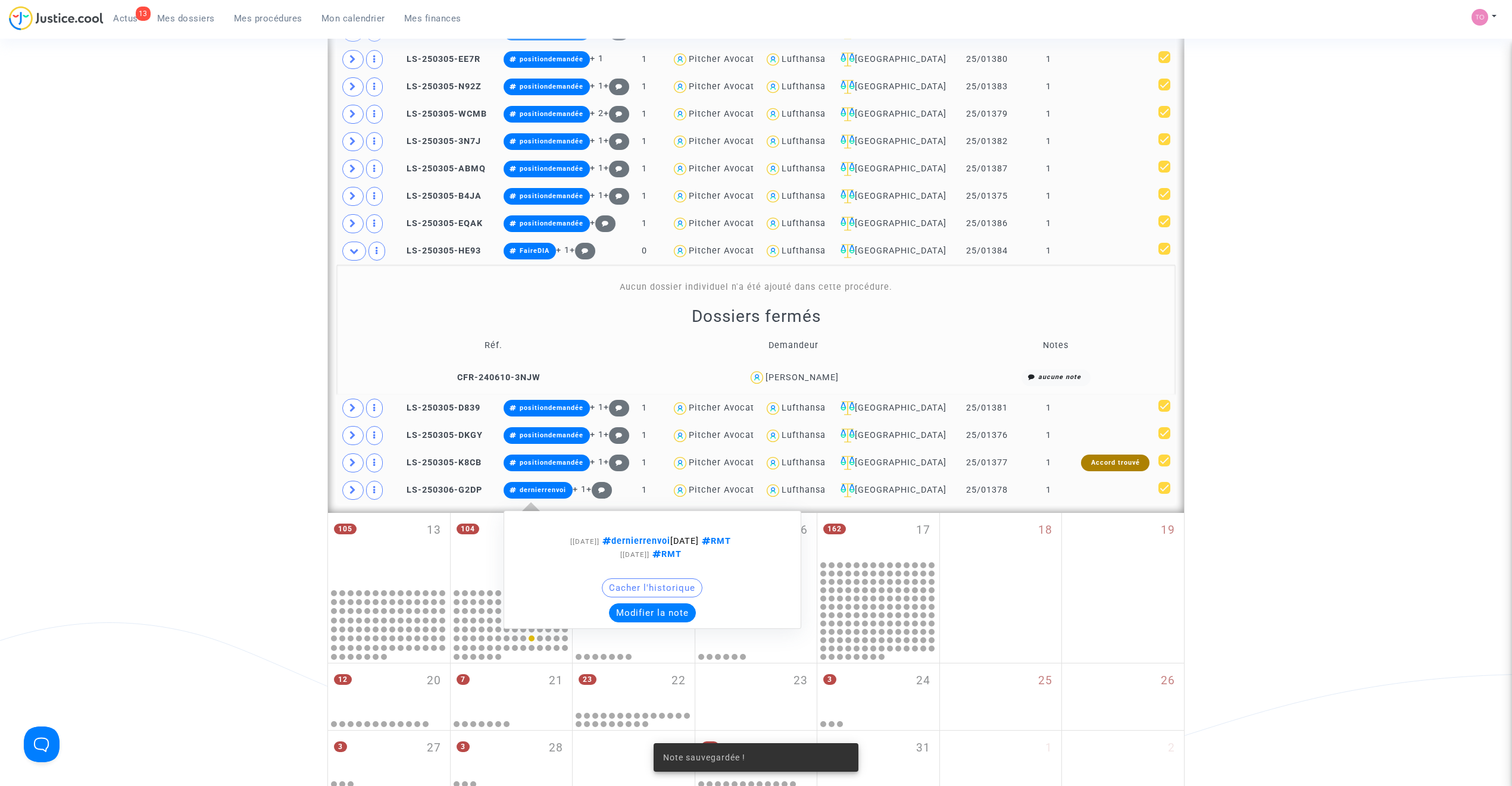
click at [668, 612] on button "Modifier la note" at bounding box center [653, 613] width 87 height 19
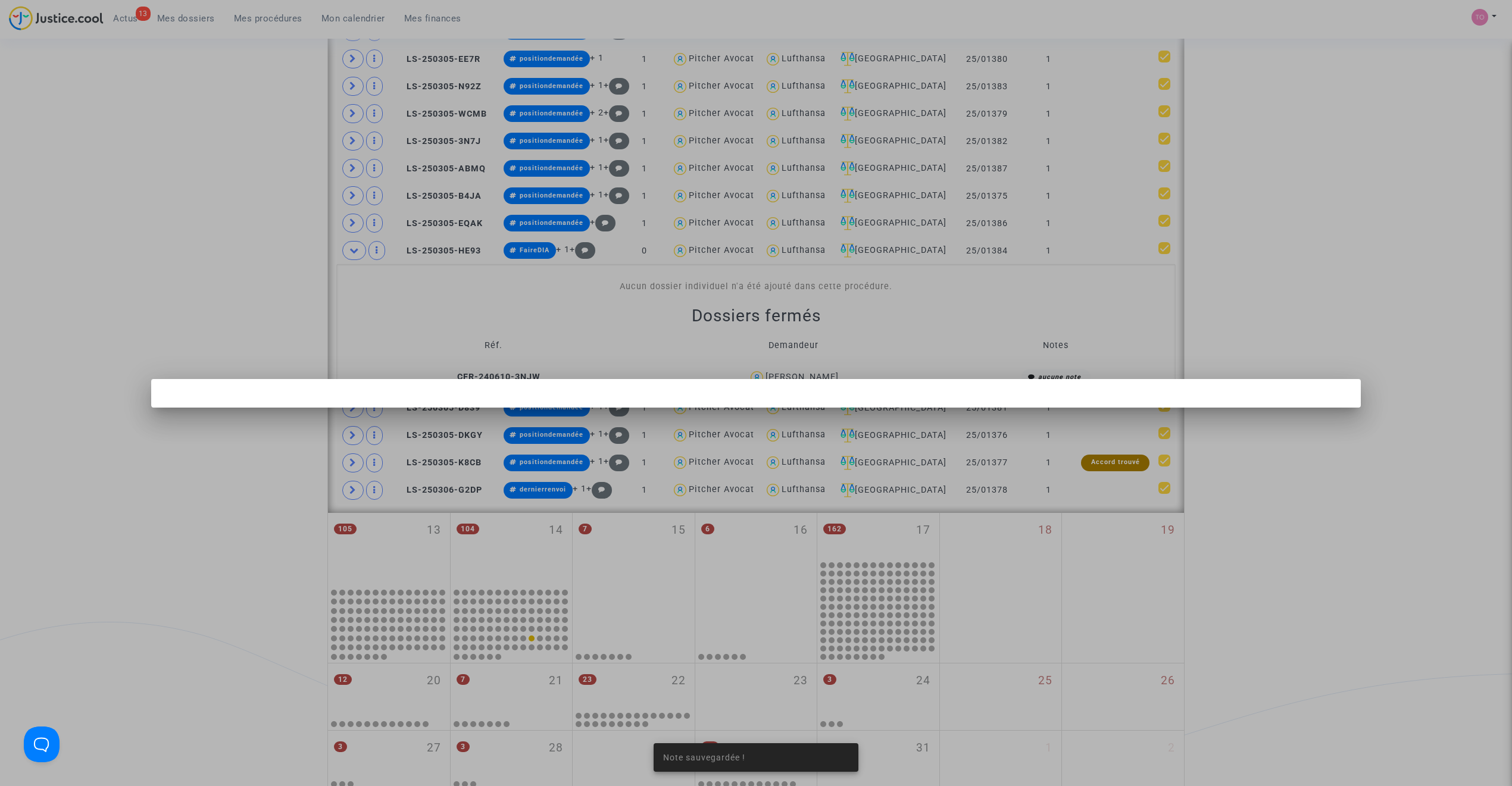
scroll to position [0, 0]
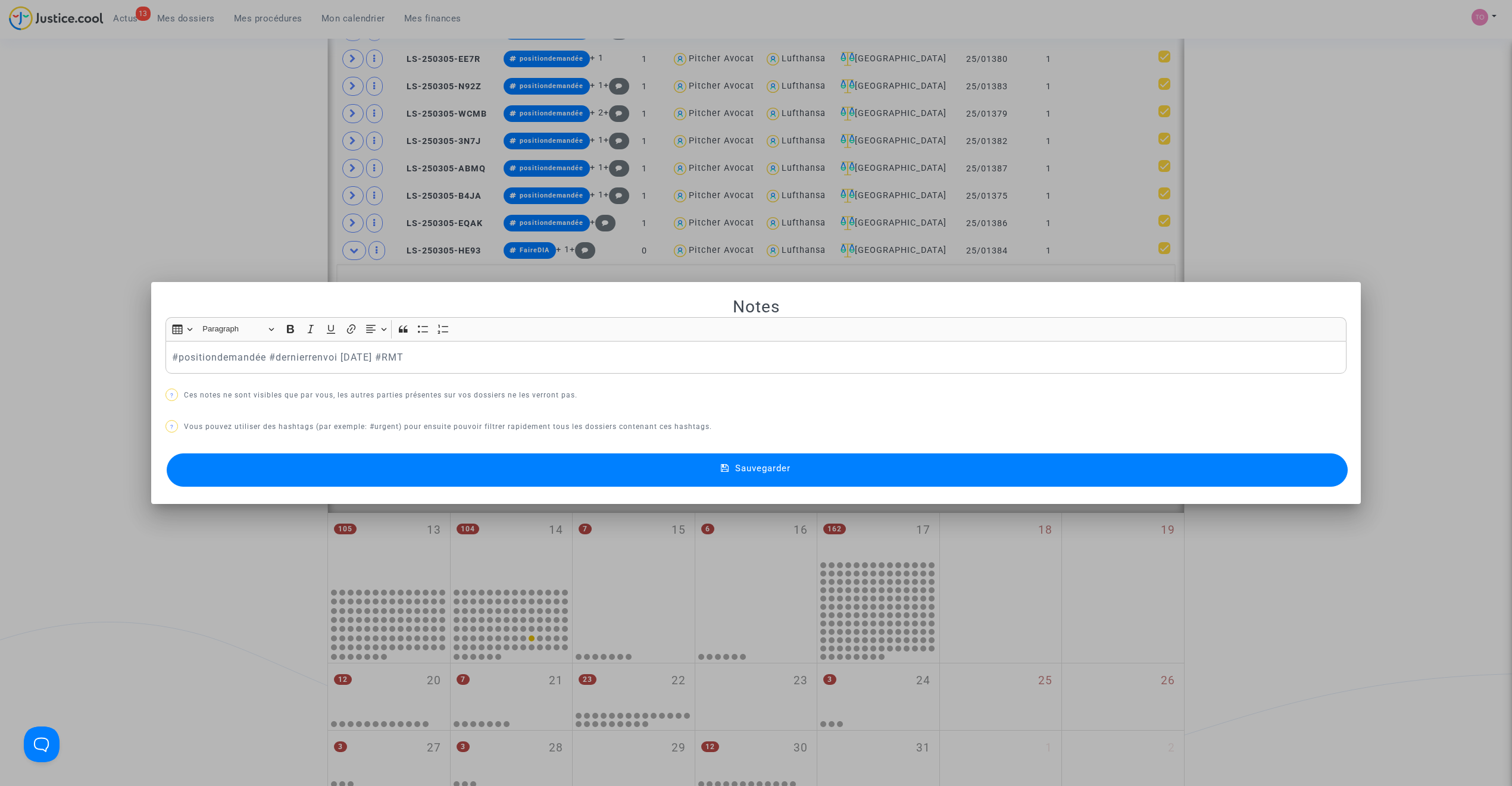
click at [511, 470] on button "Sauvegarder" at bounding box center [757, 469] width 1181 height 33
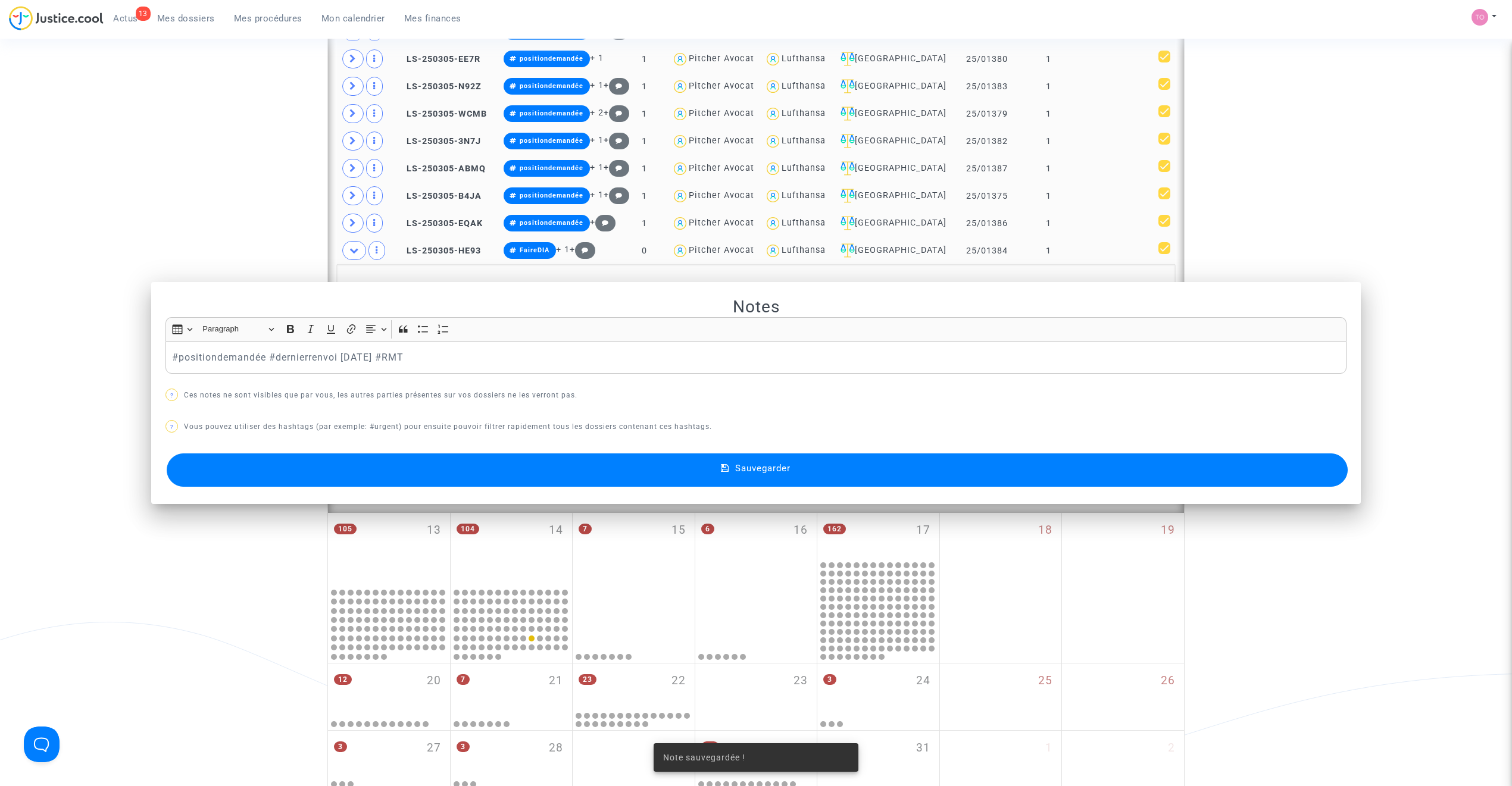
scroll to position [622, 0]
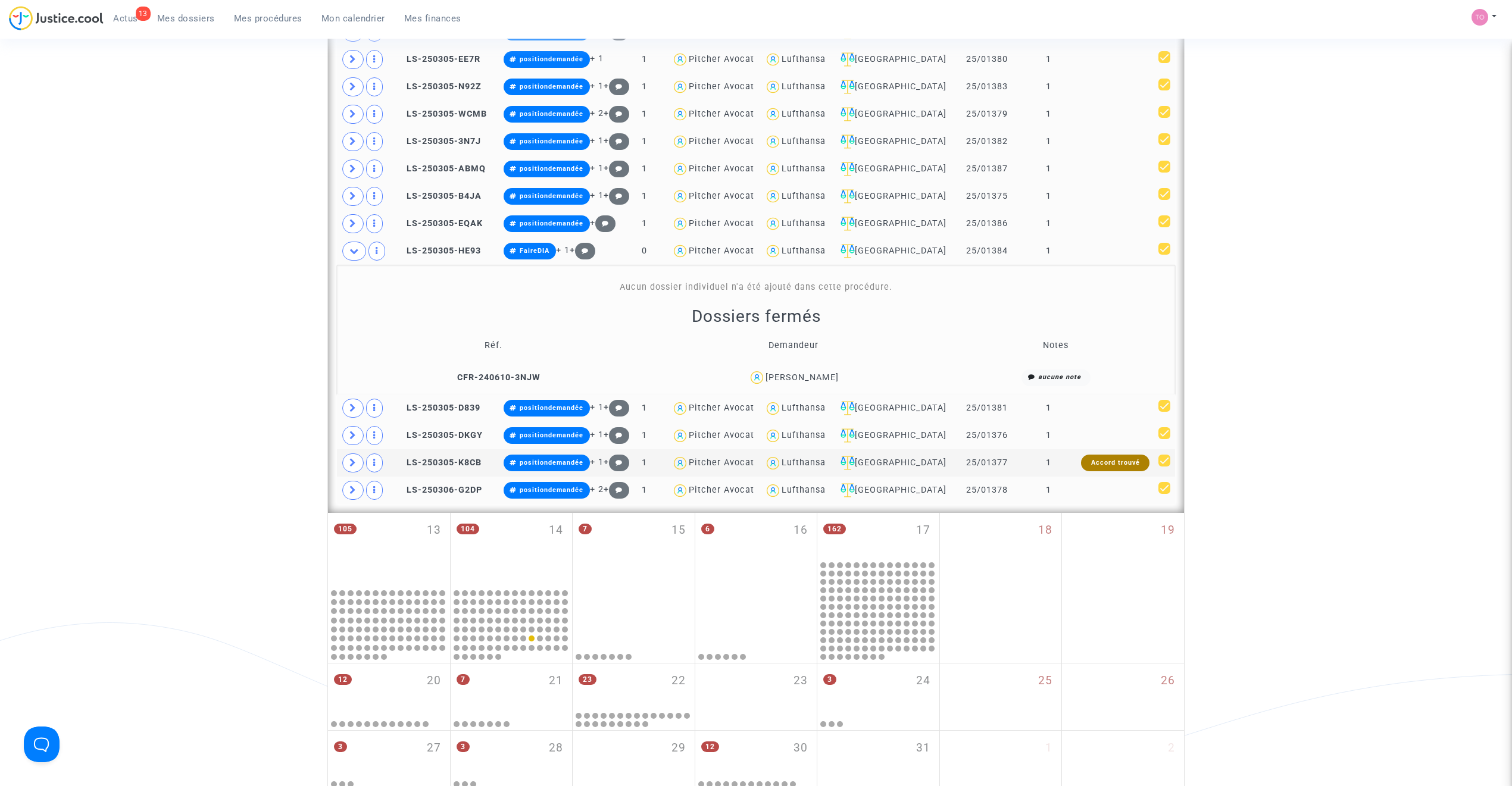
click at [813, 380] on div "quentin Brenas" at bounding box center [802, 377] width 73 height 10
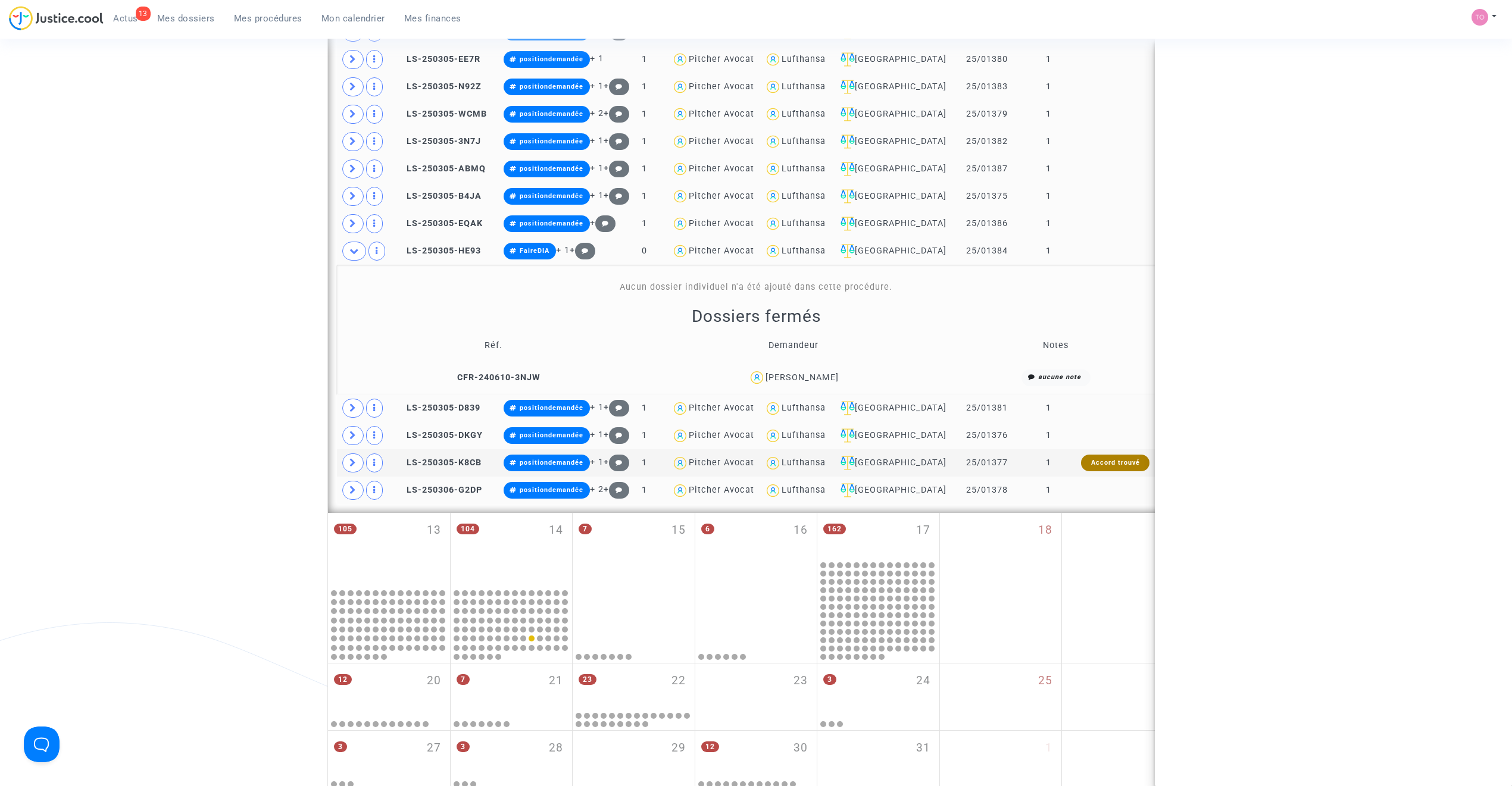
click at [813, 380] on div "quentin Brenas" at bounding box center [802, 377] width 73 height 10
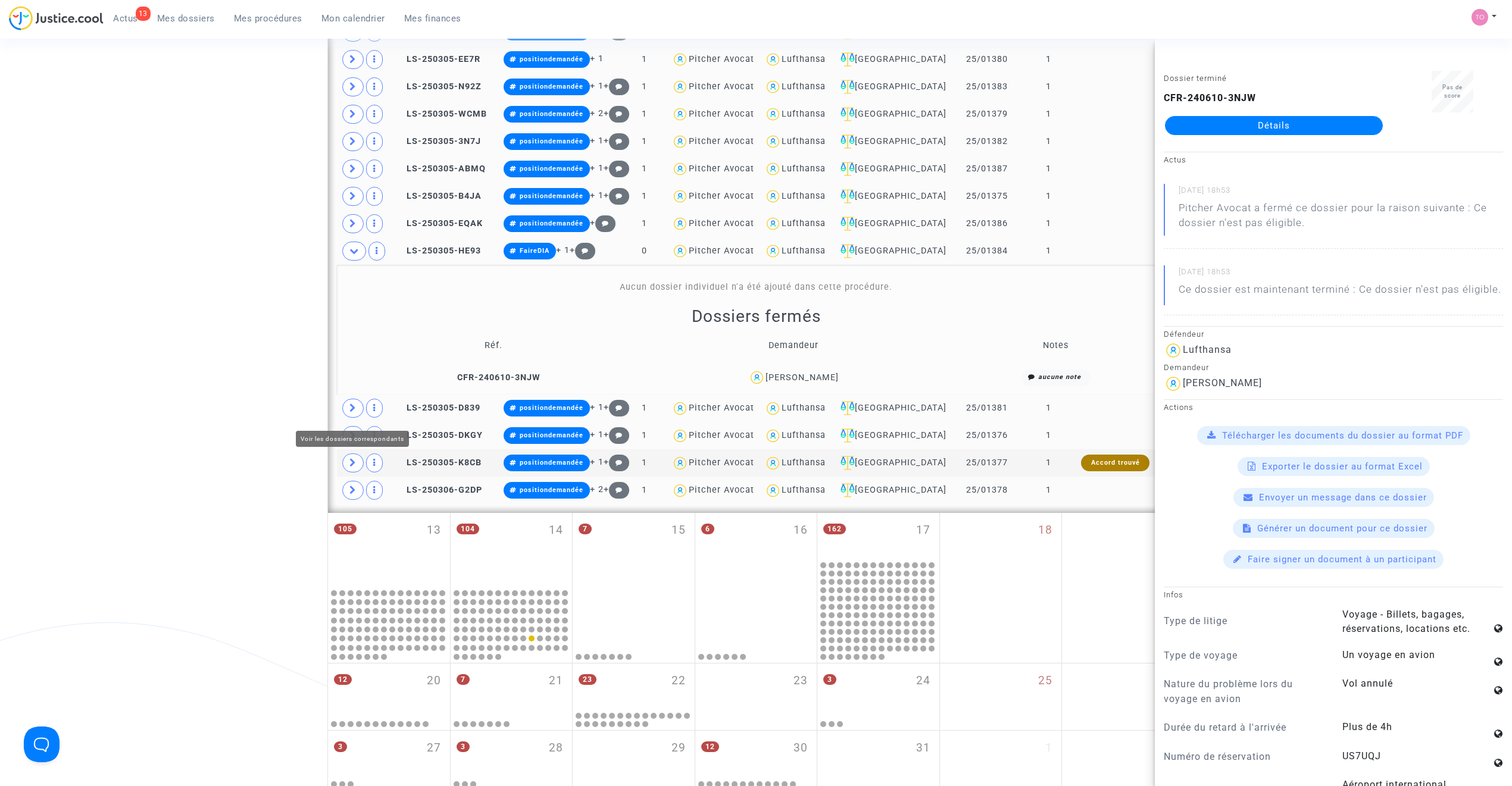
click at [350, 407] on span at bounding box center [353, 407] width 21 height 19
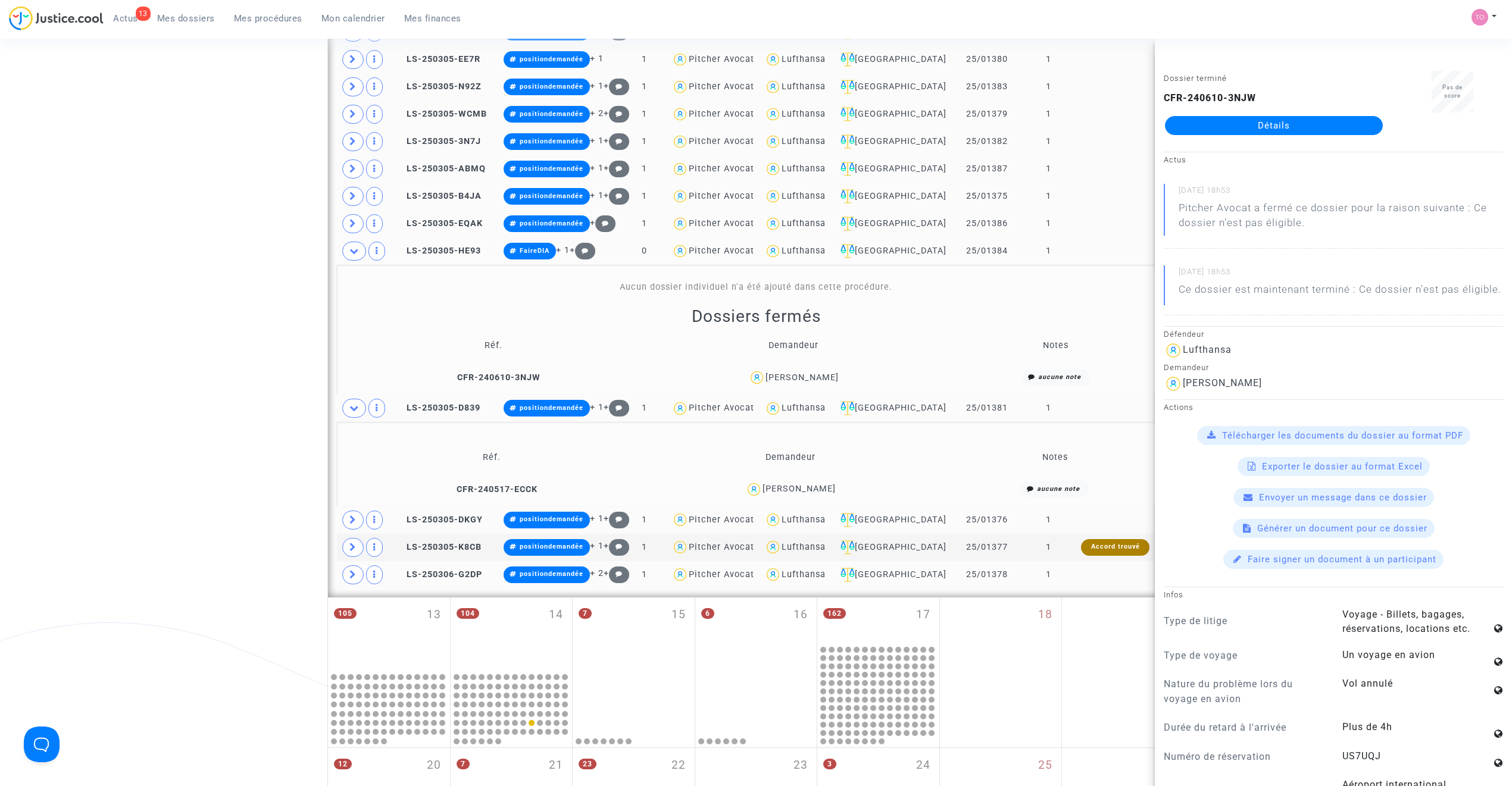
click at [817, 493] on div "Muriel RODIER" at bounding box center [799, 488] width 73 height 10
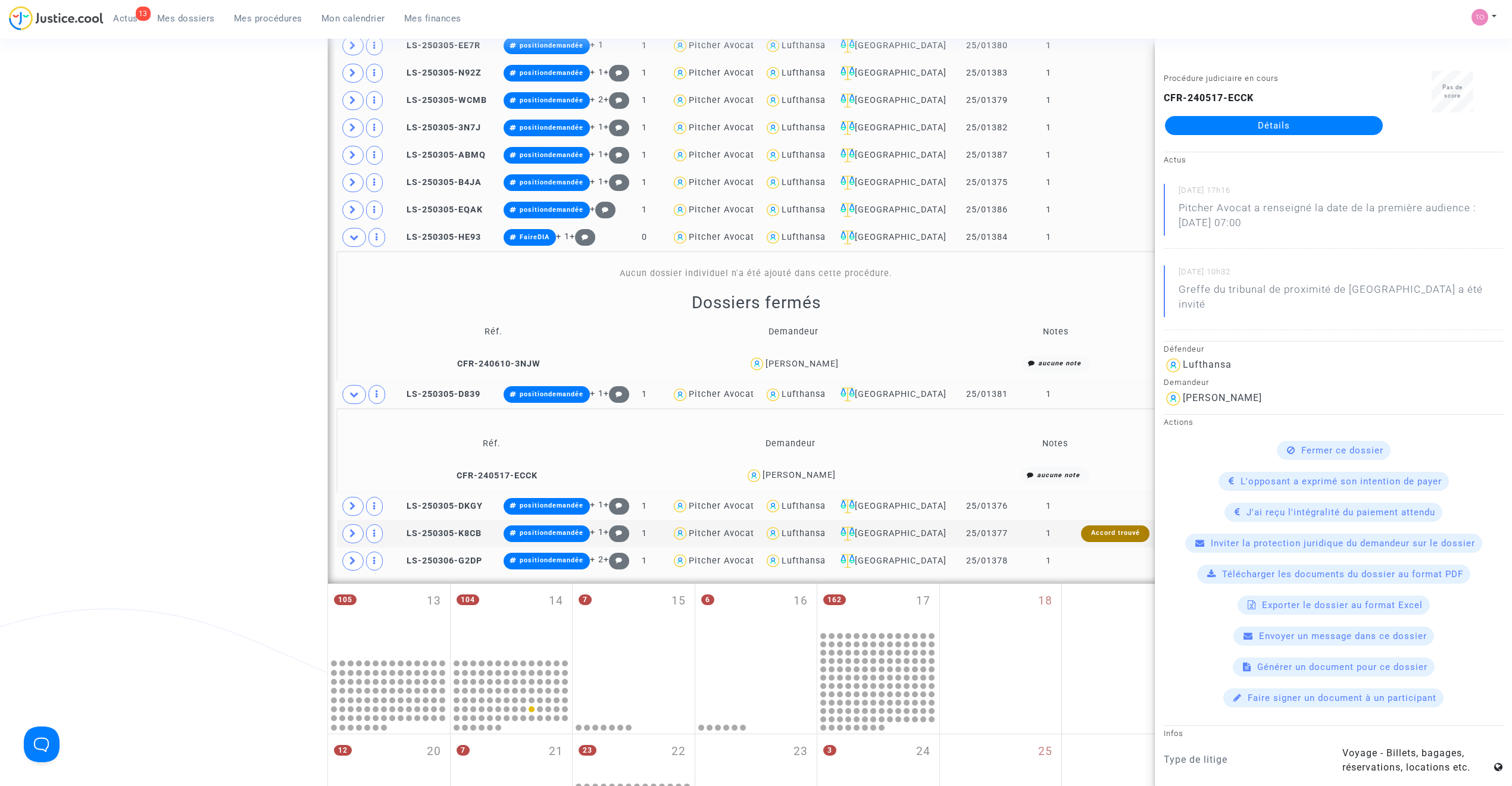
scroll to position [649, 0]
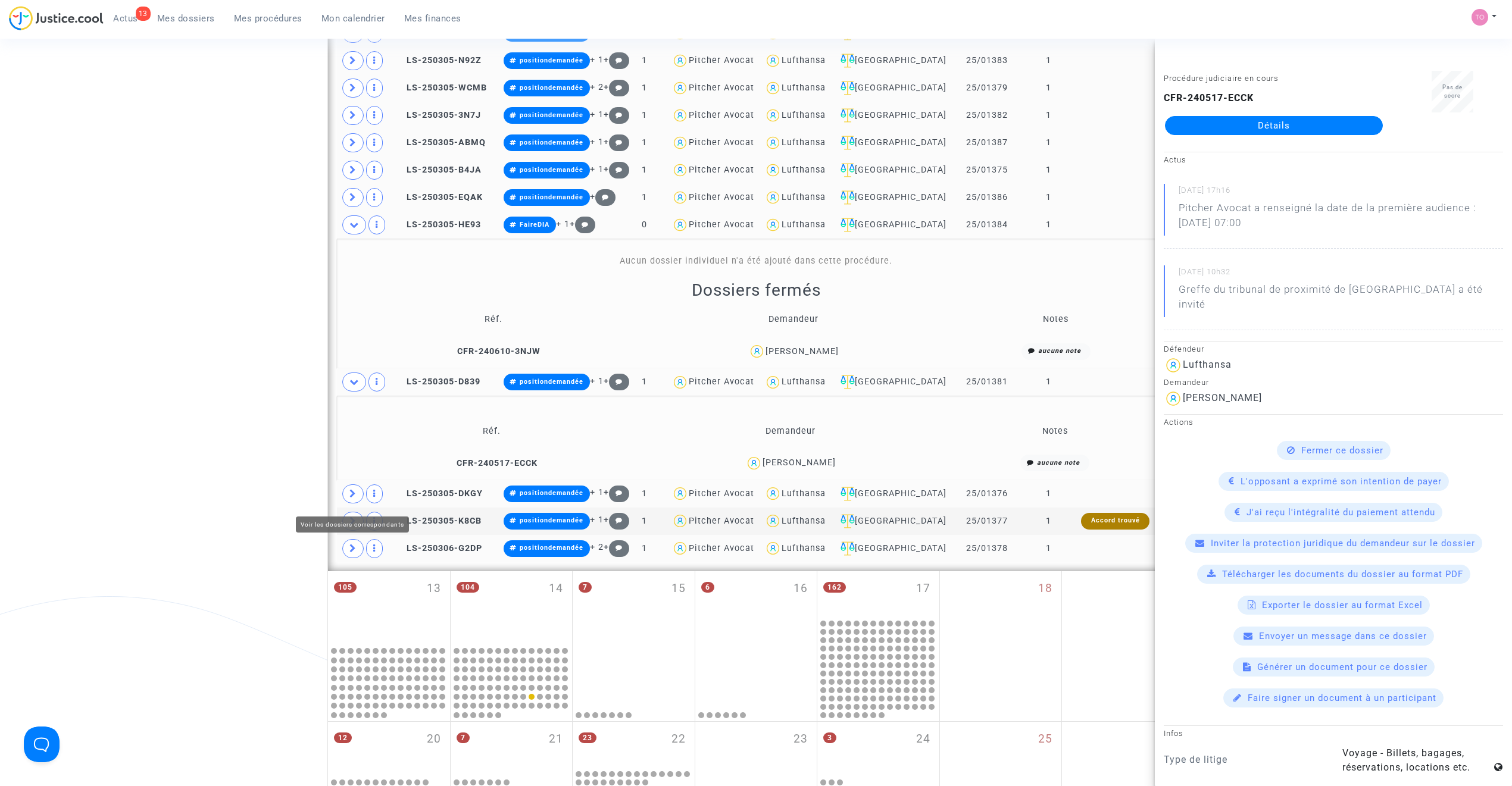
click at [346, 496] on span at bounding box center [353, 493] width 21 height 19
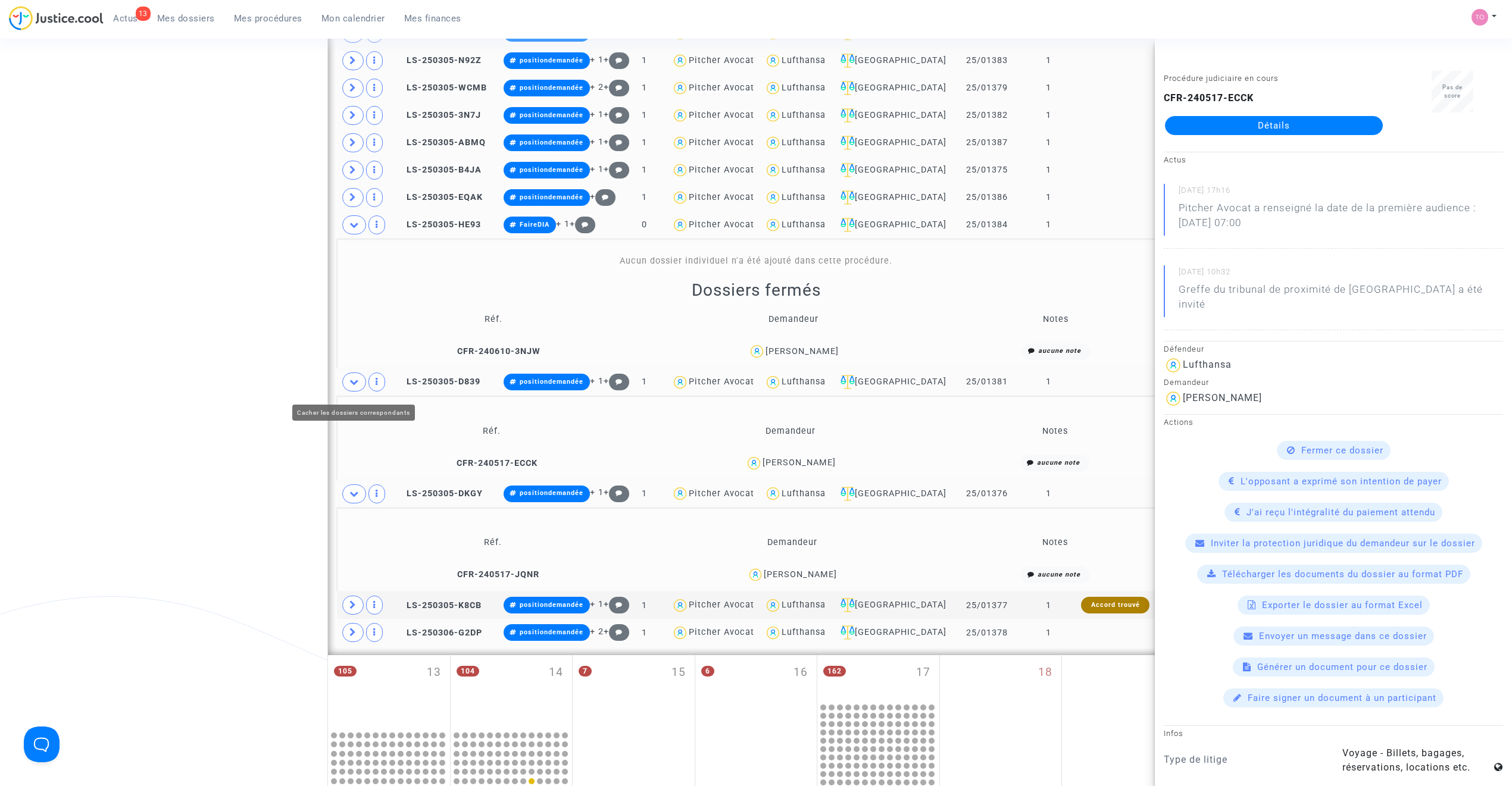
click at [351, 386] on icon at bounding box center [354, 381] width 10 height 9
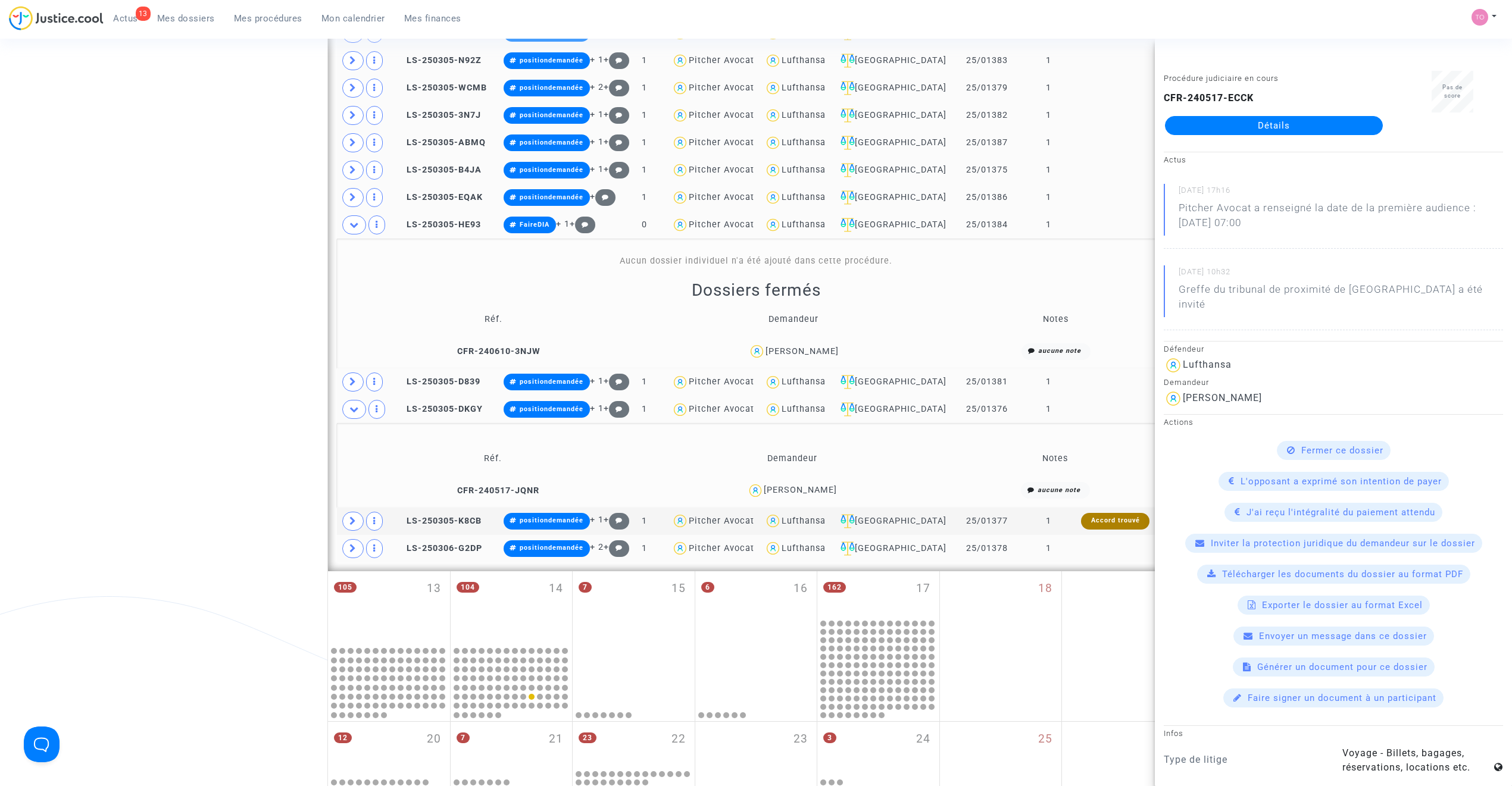
click at [818, 491] on div "Jacqueline LOUSTALOT" at bounding box center [800, 490] width 73 height 10
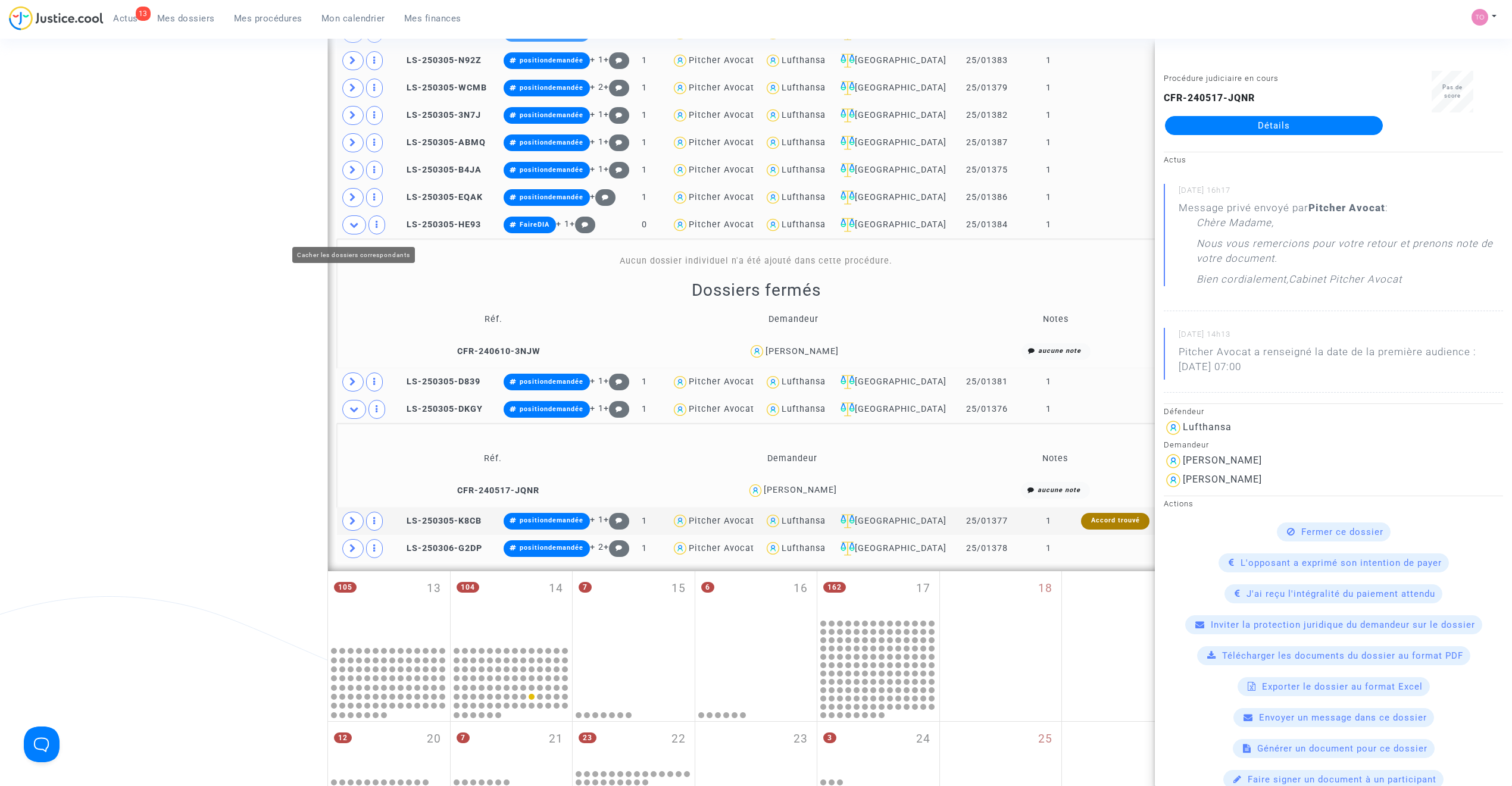
click at [360, 231] on span at bounding box center [354, 224] width 24 height 19
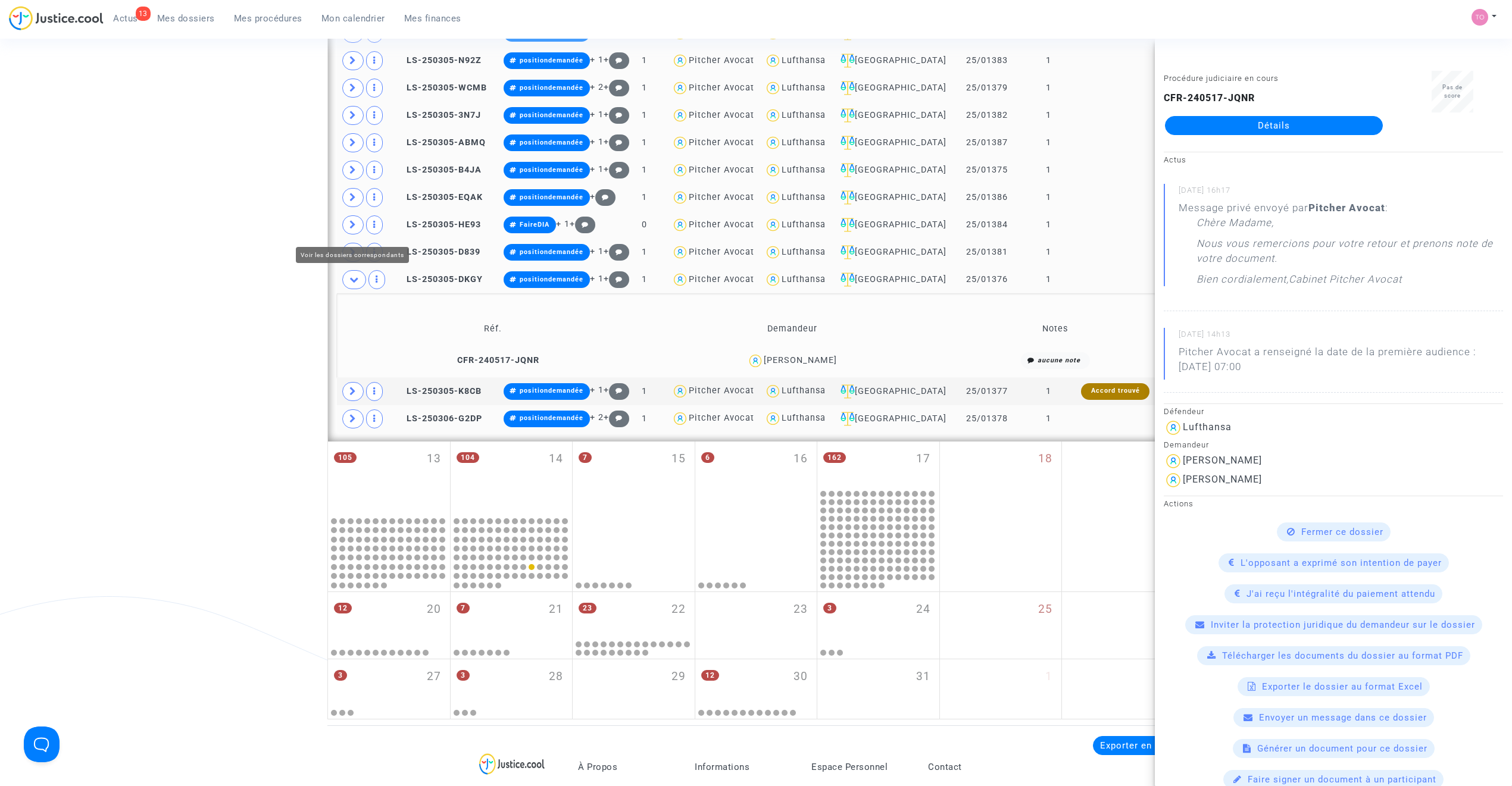
click at [360, 231] on span at bounding box center [353, 224] width 21 height 19
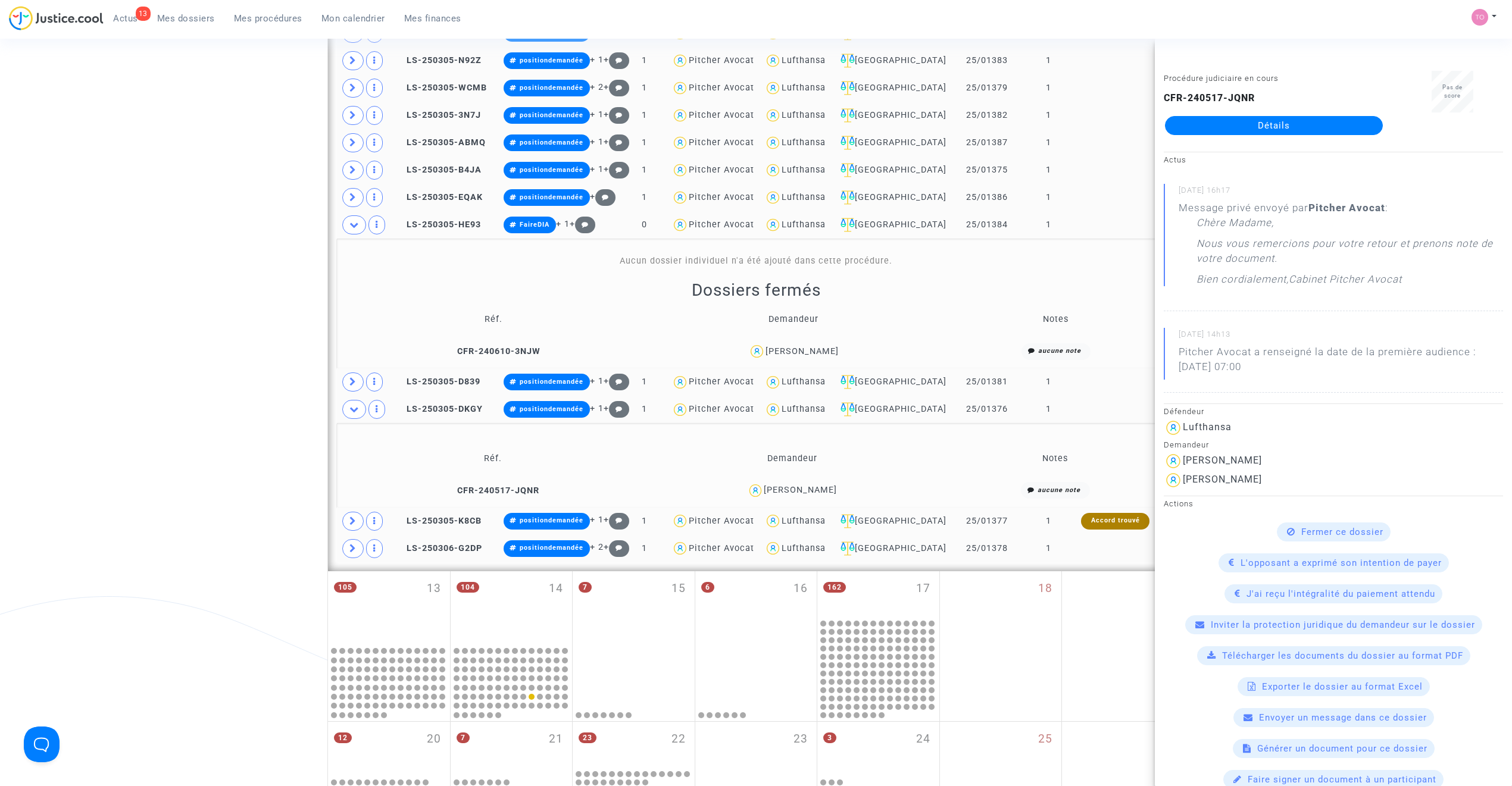
click at [353, 522] on icon at bounding box center [353, 521] width 7 height 9
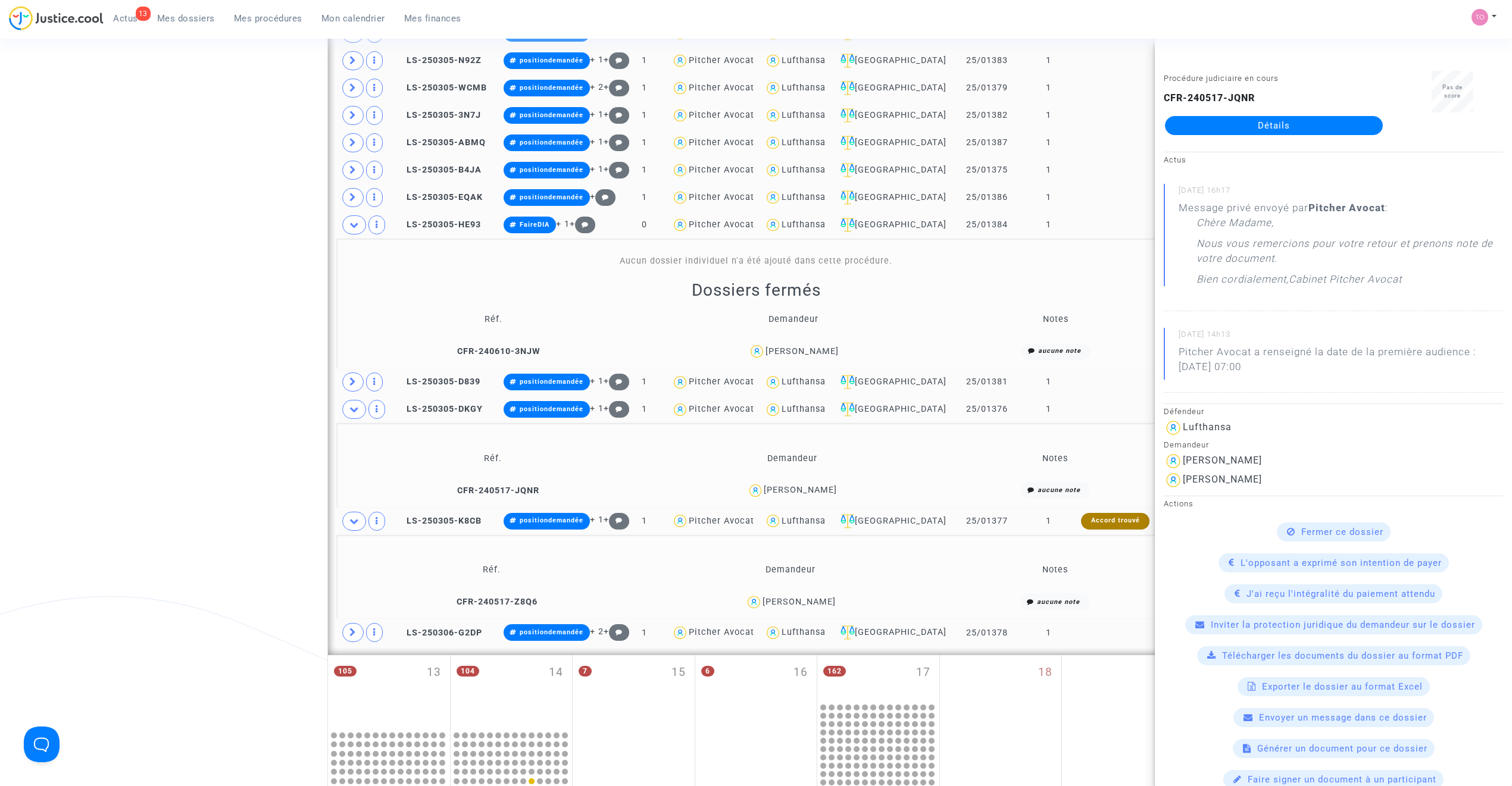
click at [818, 607] on div "Guilhem DELAUZUN" at bounding box center [799, 601] width 73 height 10
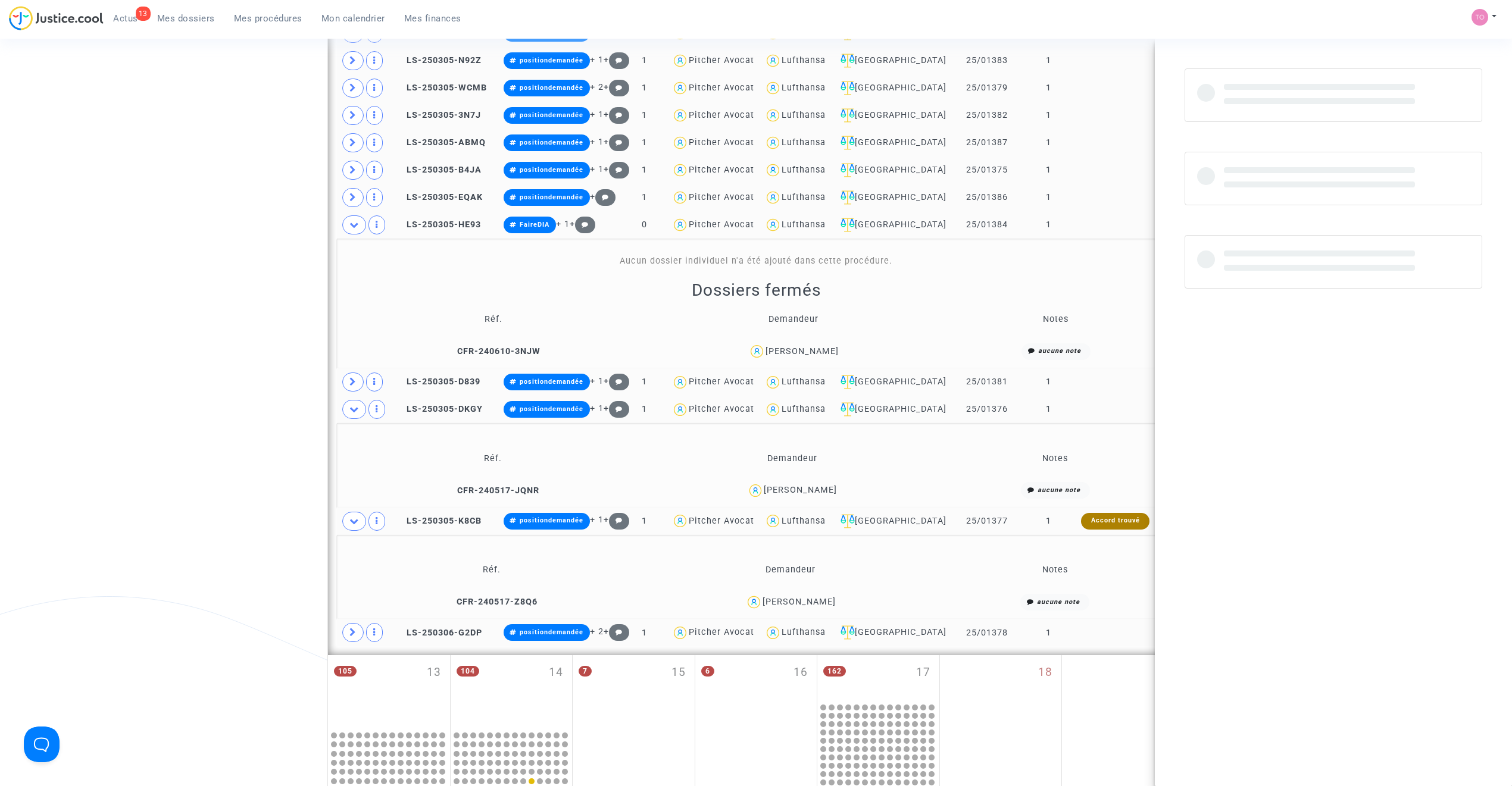
click at [818, 606] on div "Guilhem DELAUZUN" at bounding box center [799, 601] width 73 height 10
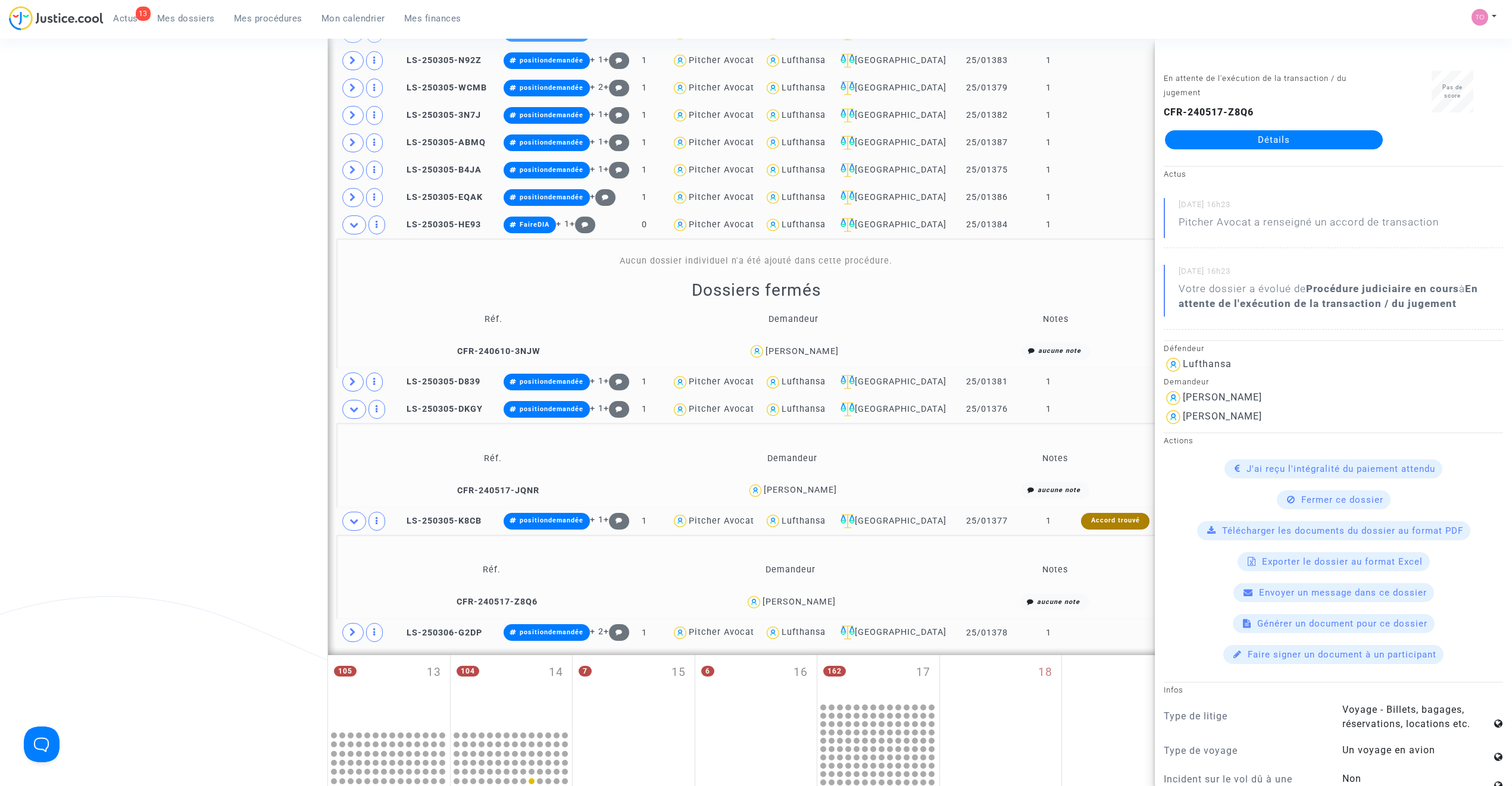
click at [358, 630] on span at bounding box center [353, 632] width 21 height 19
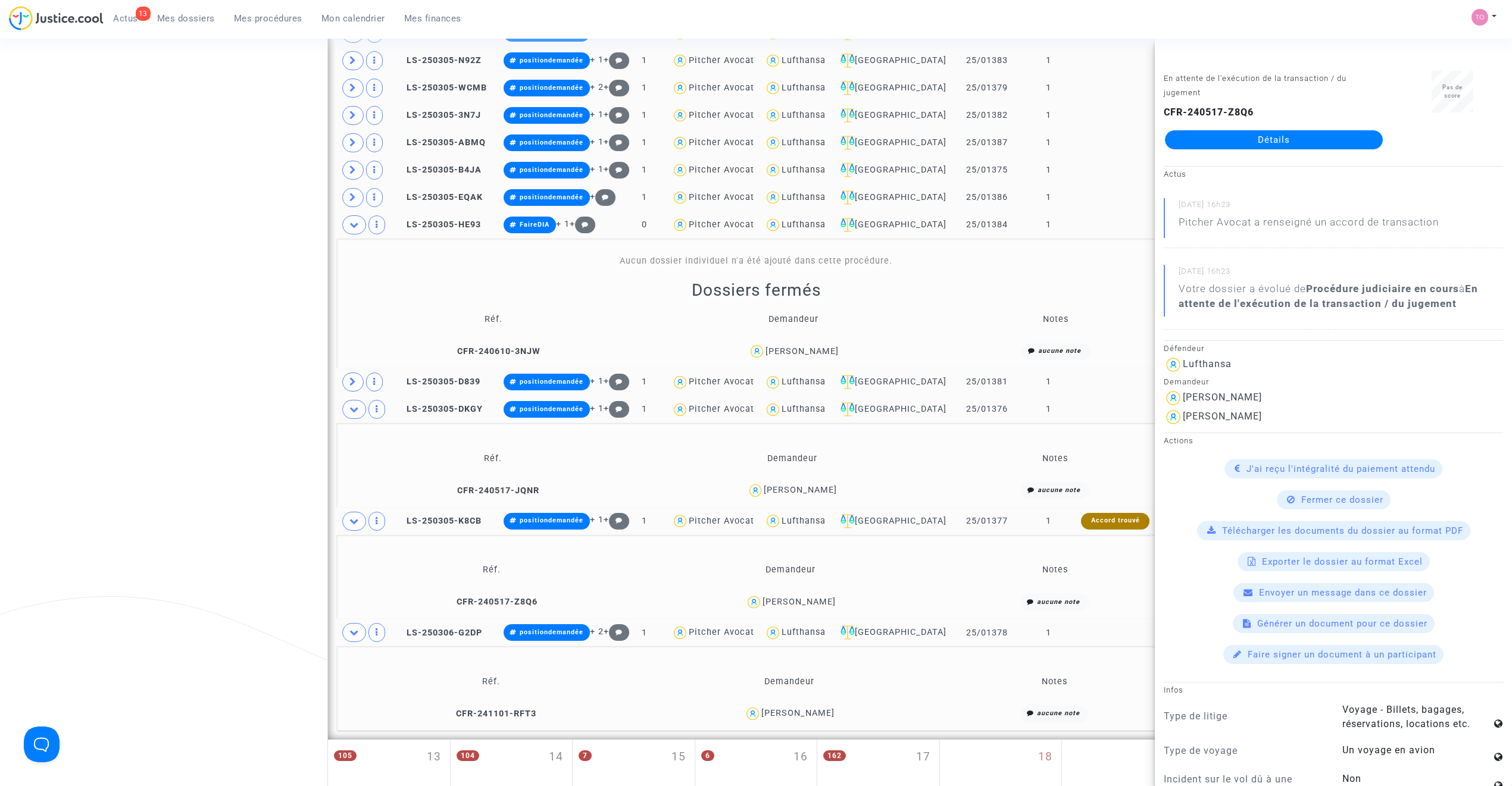
click at [819, 714] on div "BERNARD THOLIN" at bounding box center [798, 713] width 73 height 10
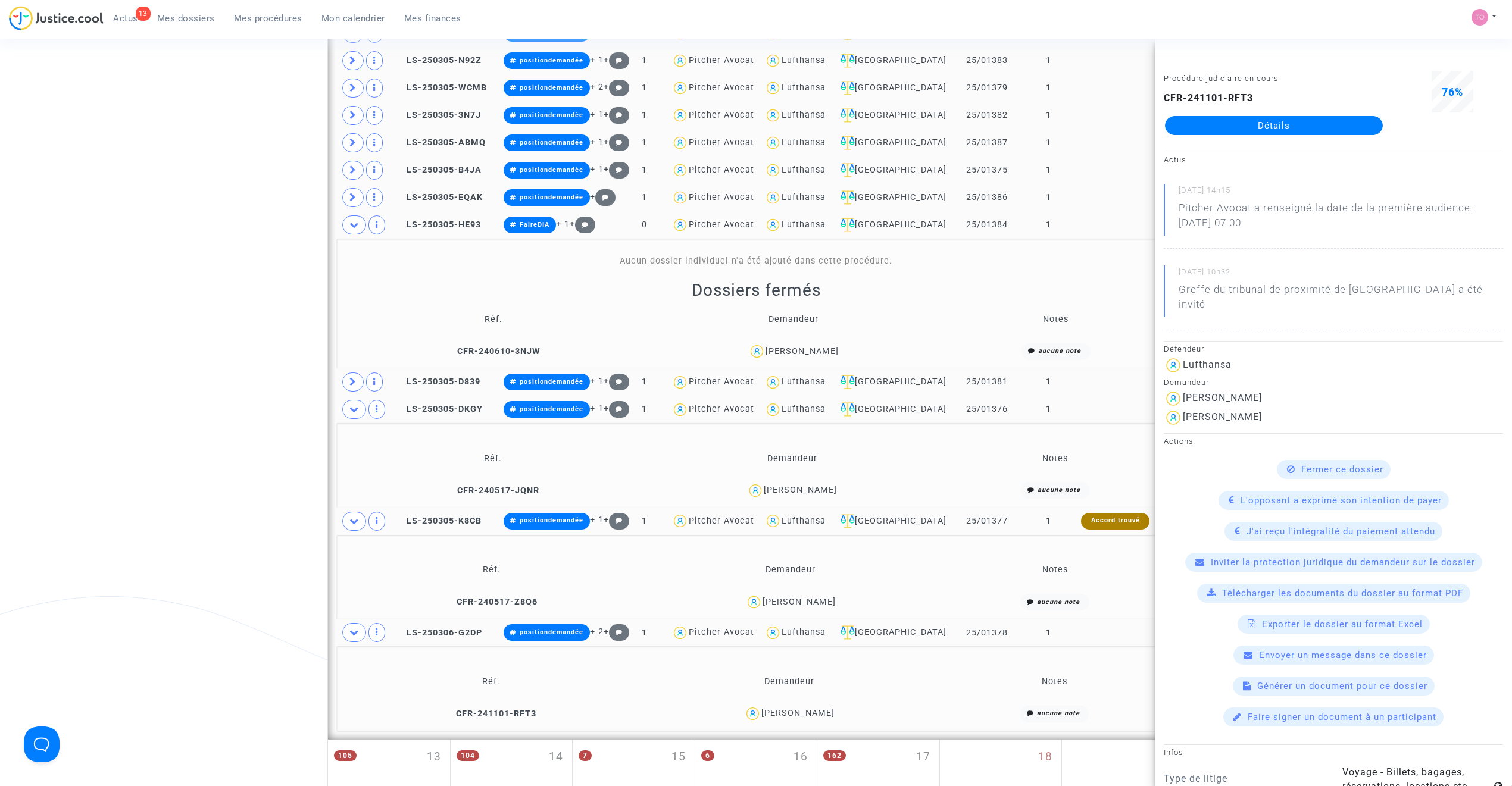
drag, startPoint x: 839, startPoint y: 353, endPoint x: 772, endPoint y: 358, distance: 67.2
click at [772, 358] on div "quentin Brenas" at bounding box center [793, 351] width 286 height 17
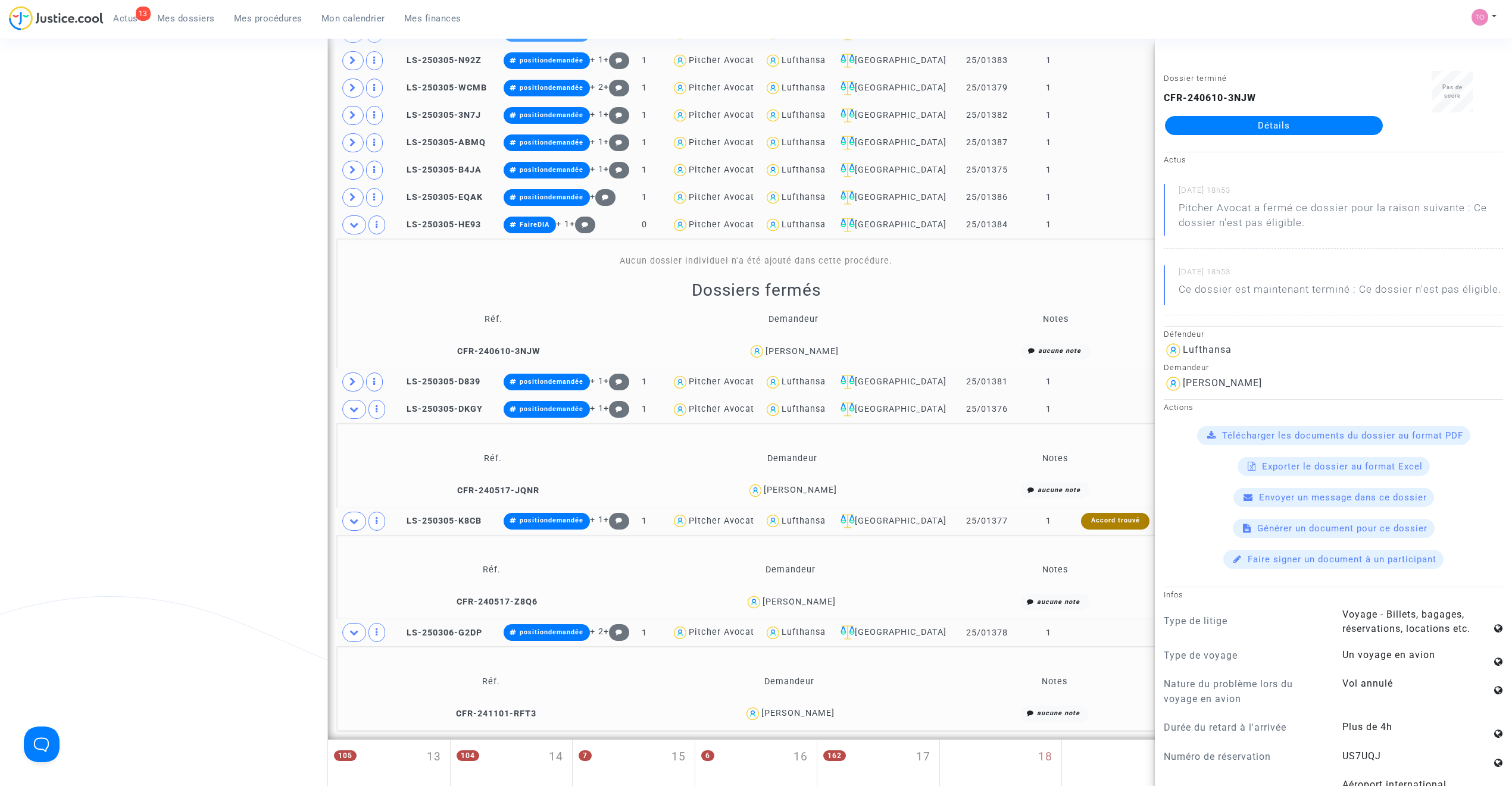
drag, startPoint x: 1002, startPoint y: 229, endPoint x: 958, endPoint y: 231, distance: 44.0
click at [958, 231] on td "25/01384" at bounding box center [987, 225] width 68 height 28
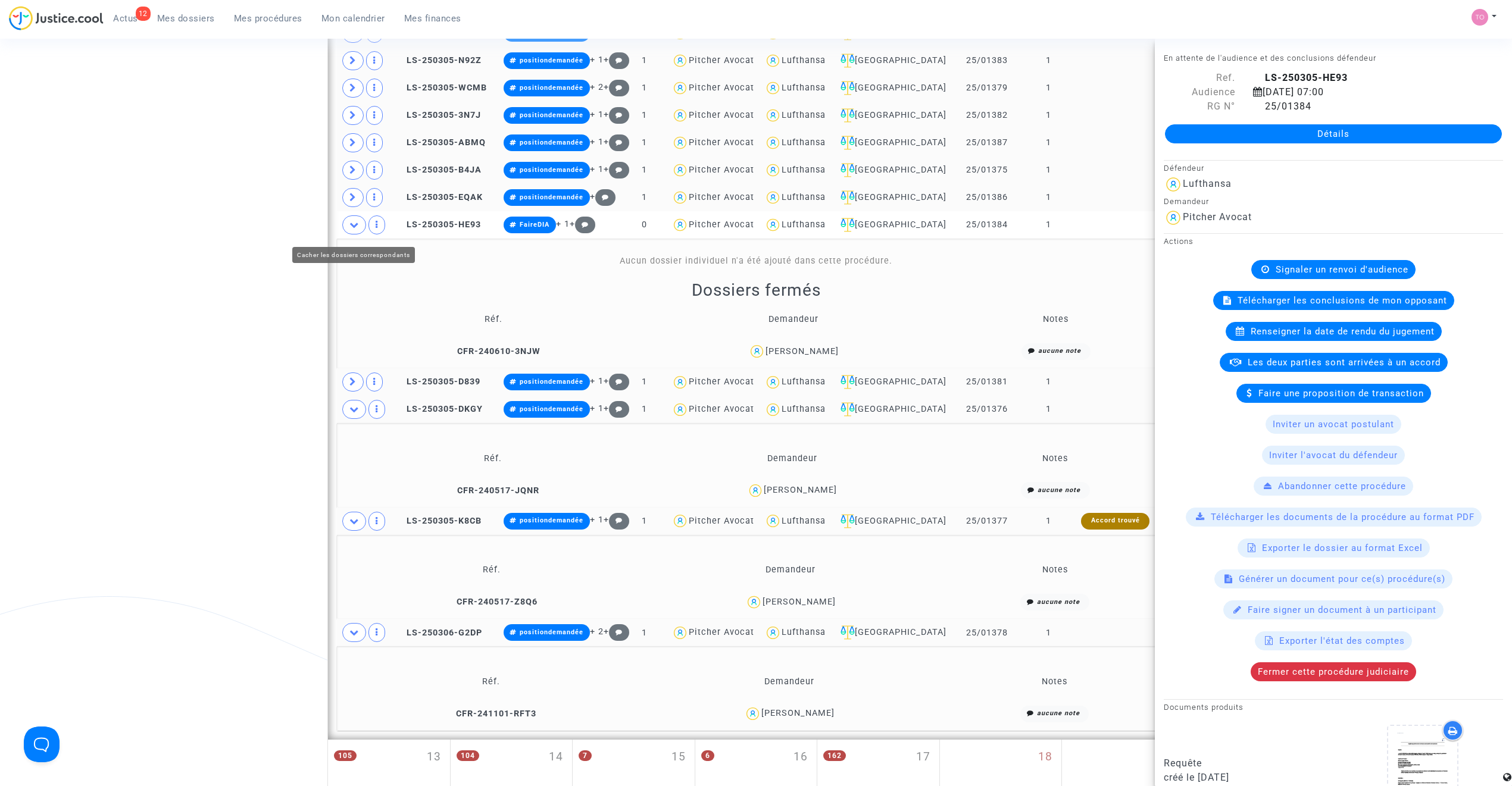
click at [356, 229] on icon at bounding box center [354, 225] width 10 height 9
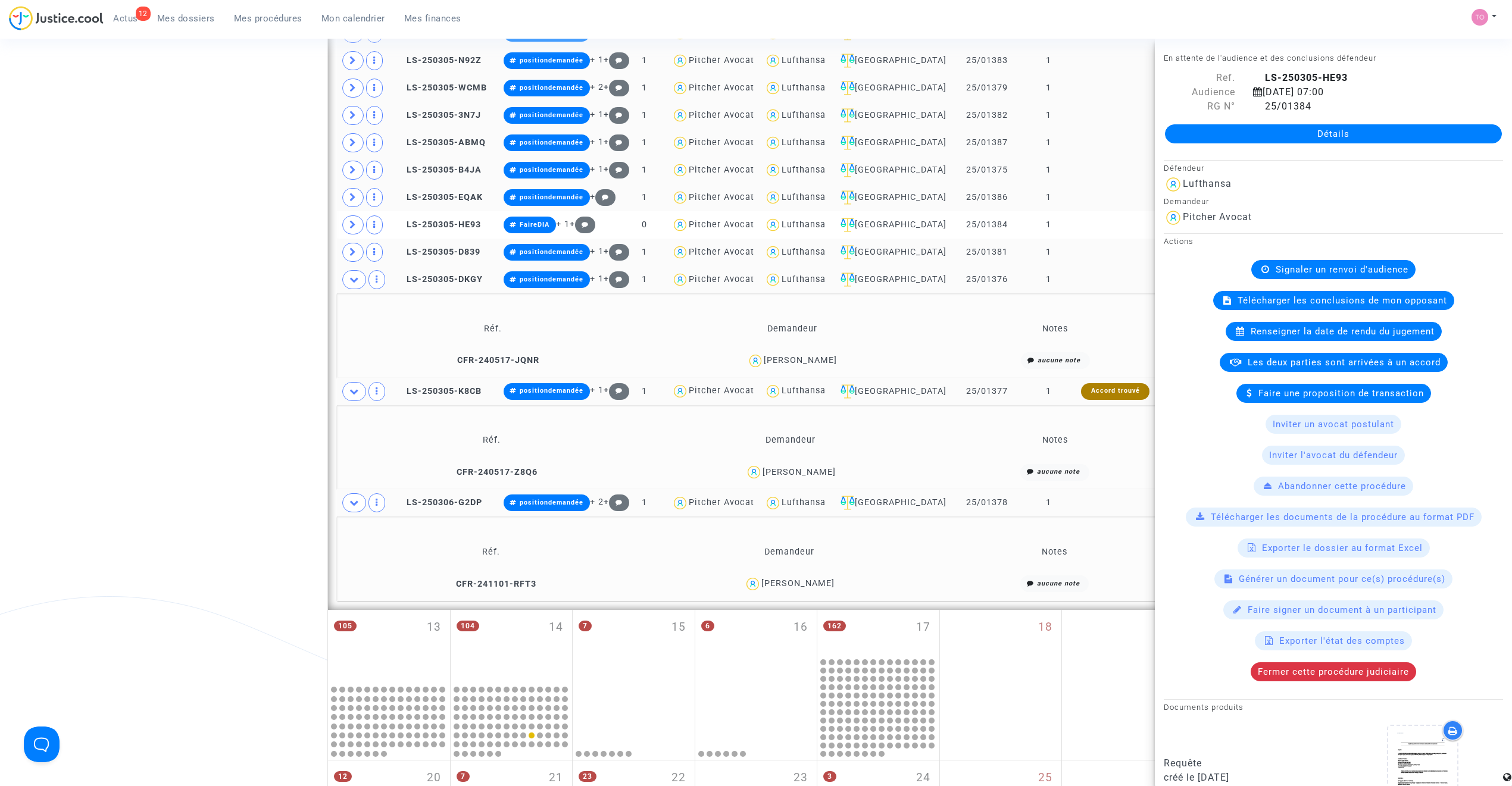
drag, startPoint x: 851, startPoint y: 363, endPoint x: 750, endPoint y: 366, distance: 101.0
click at [750, 366] on div "Jacqueline LOUSTALOT" at bounding box center [792, 360] width 287 height 17
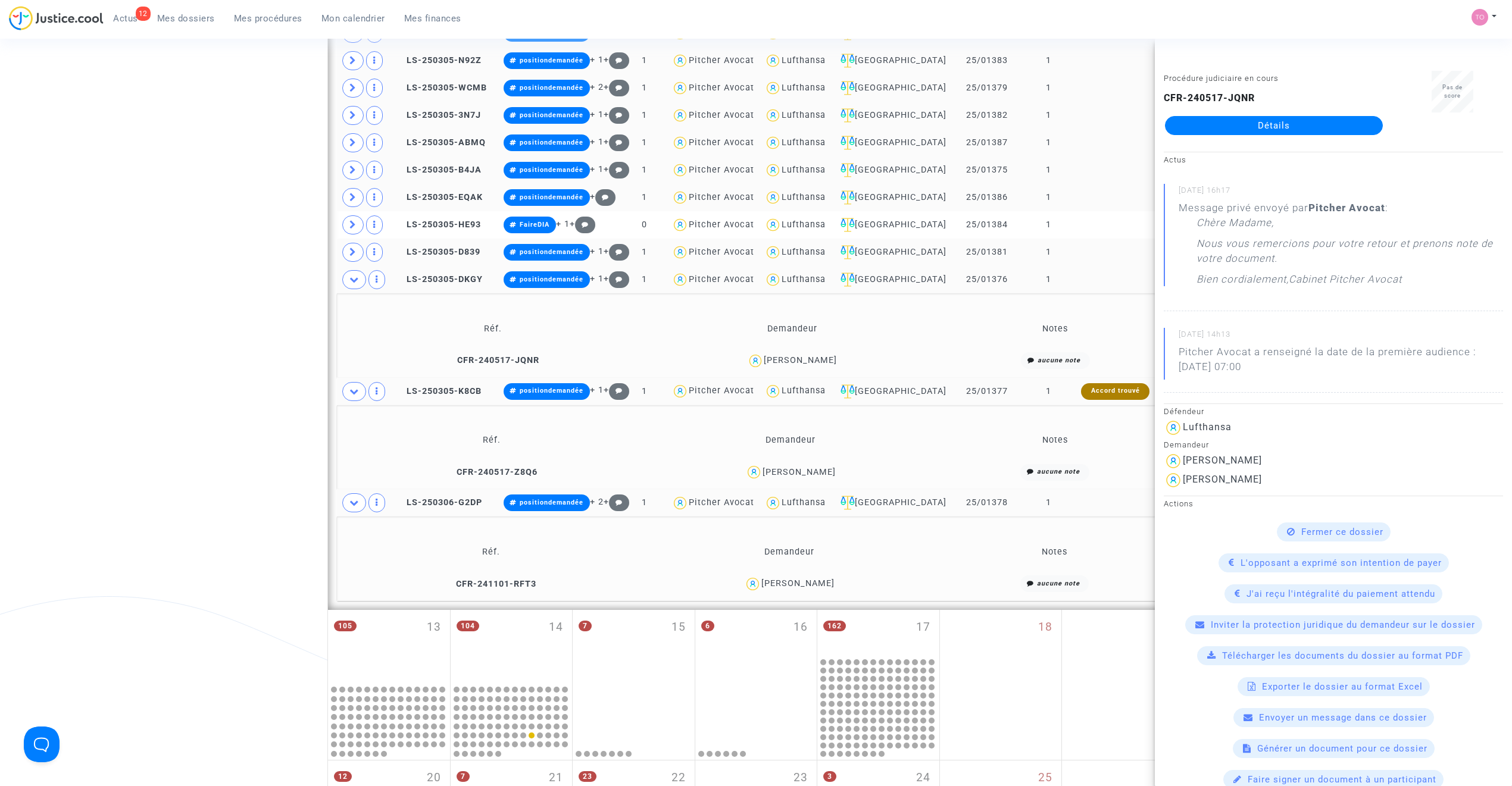
drag, startPoint x: 850, startPoint y: 365, endPoint x: 865, endPoint y: 365, distance: 15.0
click at [851, 365] on div "Jacqueline LOUSTALOT" at bounding box center [792, 360] width 287 height 17
click at [864, 365] on div "Jacqueline LOUSTALOT" at bounding box center [792, 360] width 287 height 17
click at [289, 369] on div "Date de clôture d'instruction Date de conciliation Date d'audience Date de juge…" at bounding box center [756, 153] width 1512 height 1468
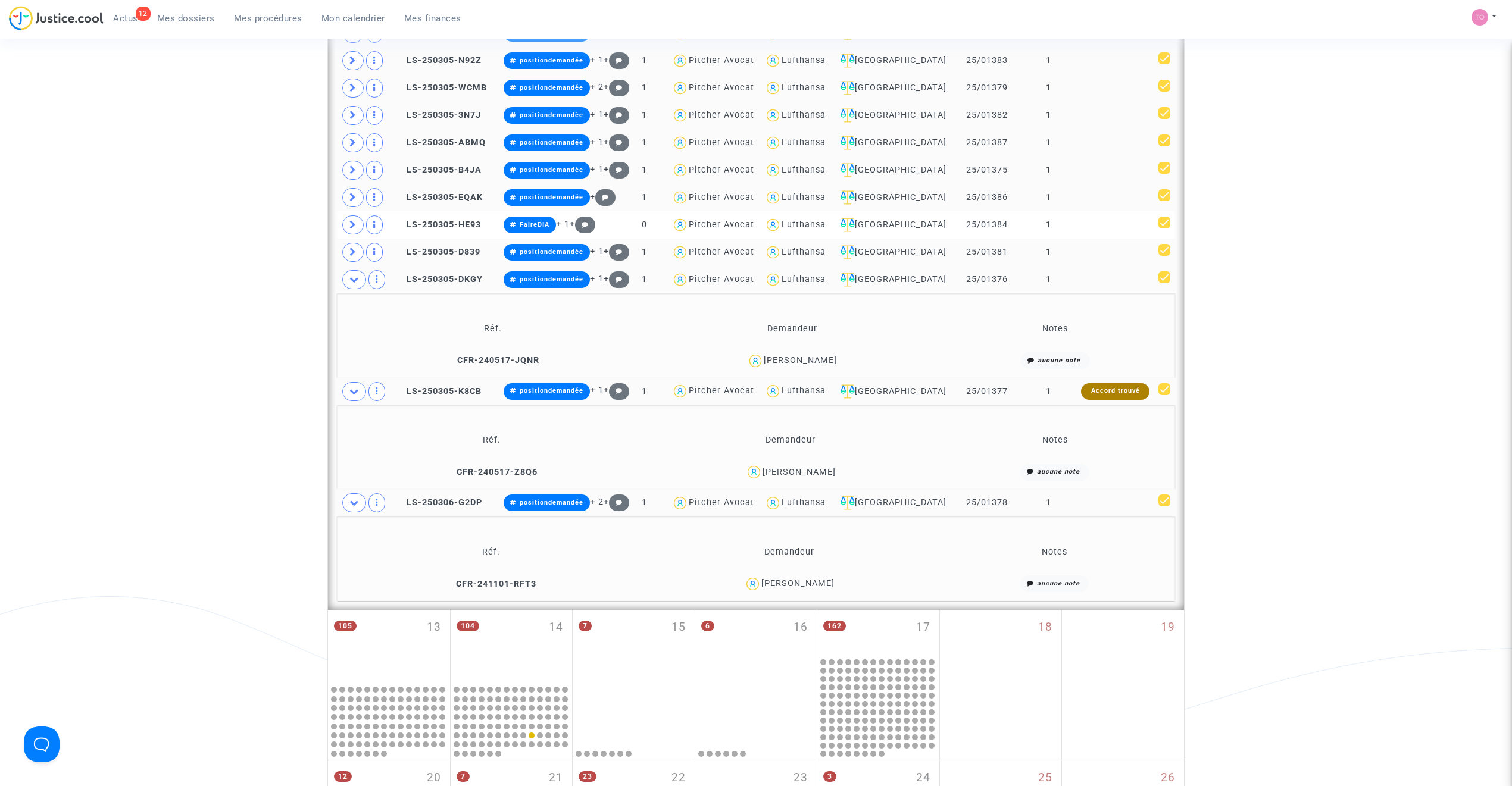
drag, startPoint x: 856, startPoint y: 365, endPoint x: 748, endPoint y: 365, distance: 108.0
click at [746, 365] on div "Jacqueline LOUSTALOT" at bounding box center [792, 360] width 287 height 17
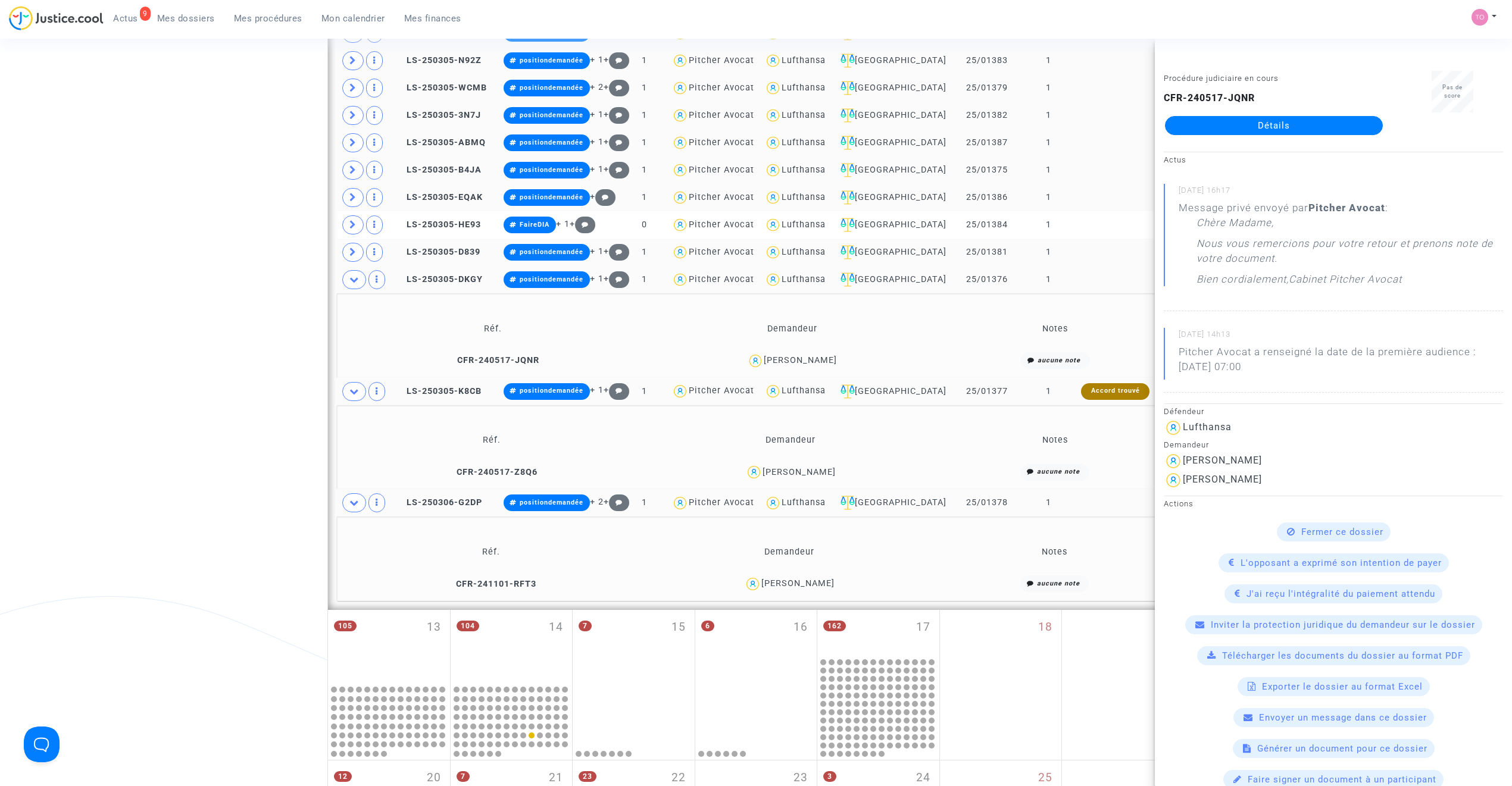
drag, startPoint x: 850, startPoint y: 474, endPoint x: 755, endPoint y: 479, distance: 95.1
click at [755, 479] on div "Guilhem DELAUZUN" at bounding box center [790, 471] width 289 height 17
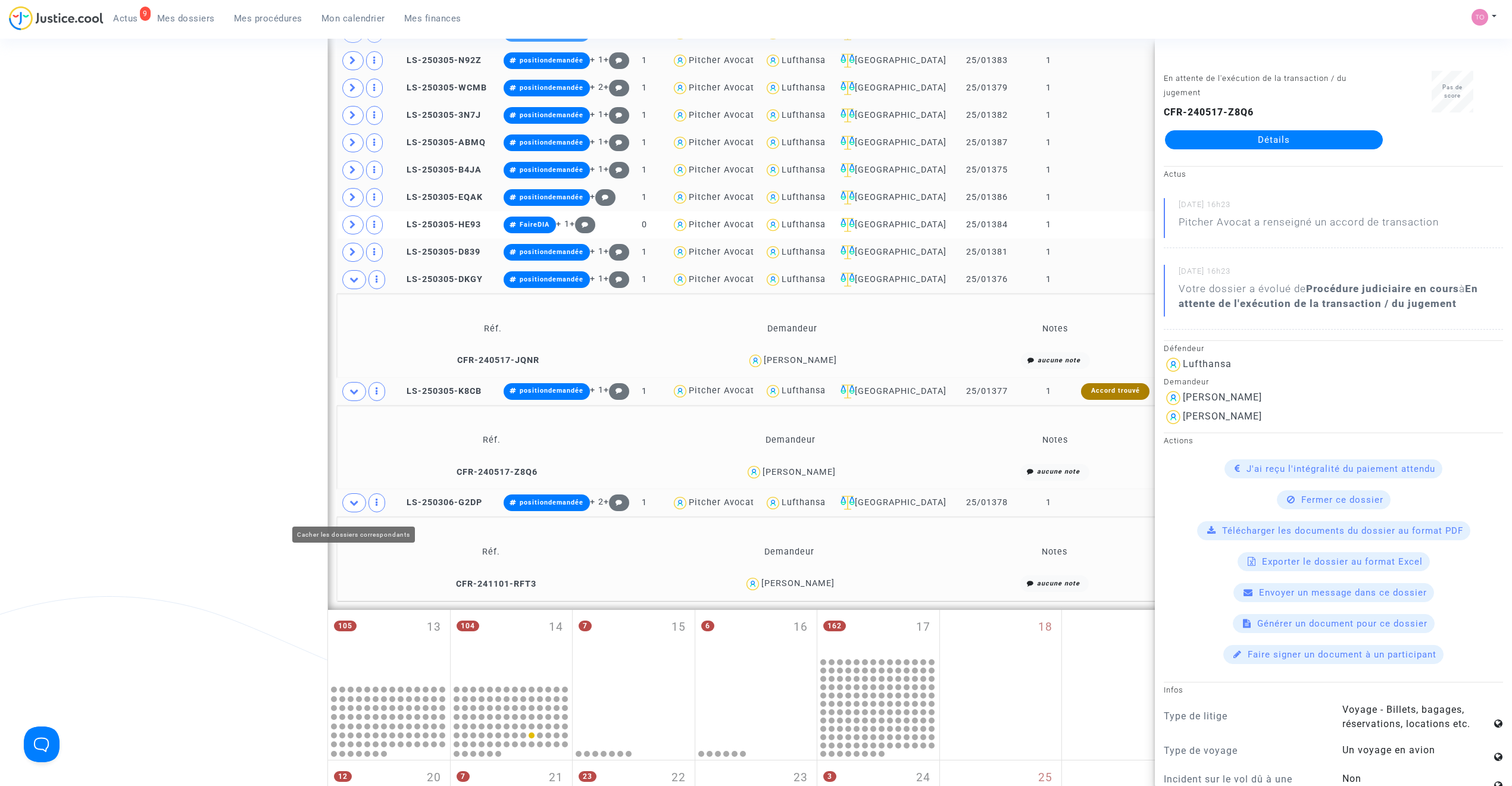
click at [361, 505] on span at bounding box center [354, 502] width 24 height 19
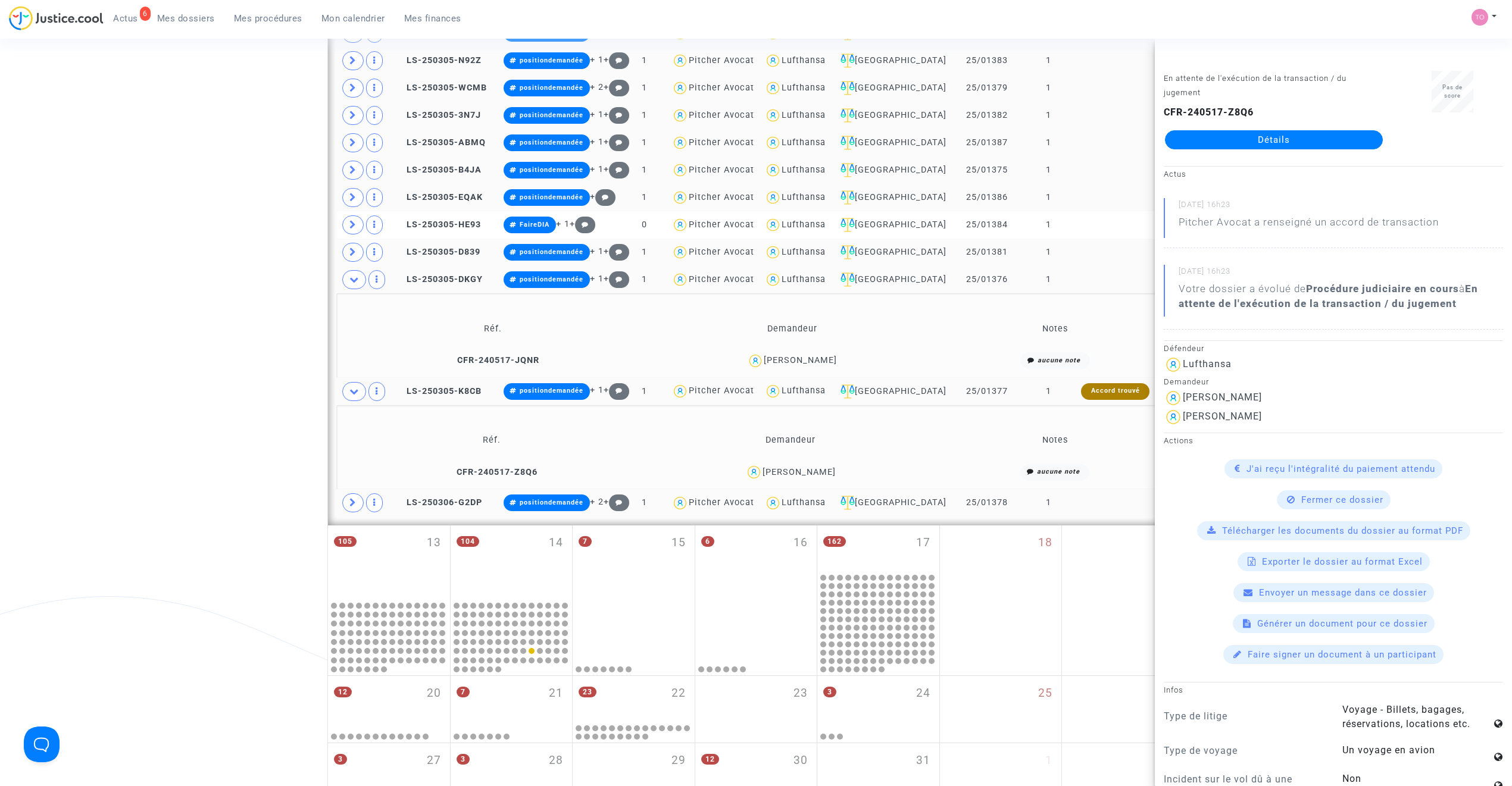
click at [815, 472] on div "Guilhem DELAUZUN" at bounding box center [799, 471] width 73 height 10
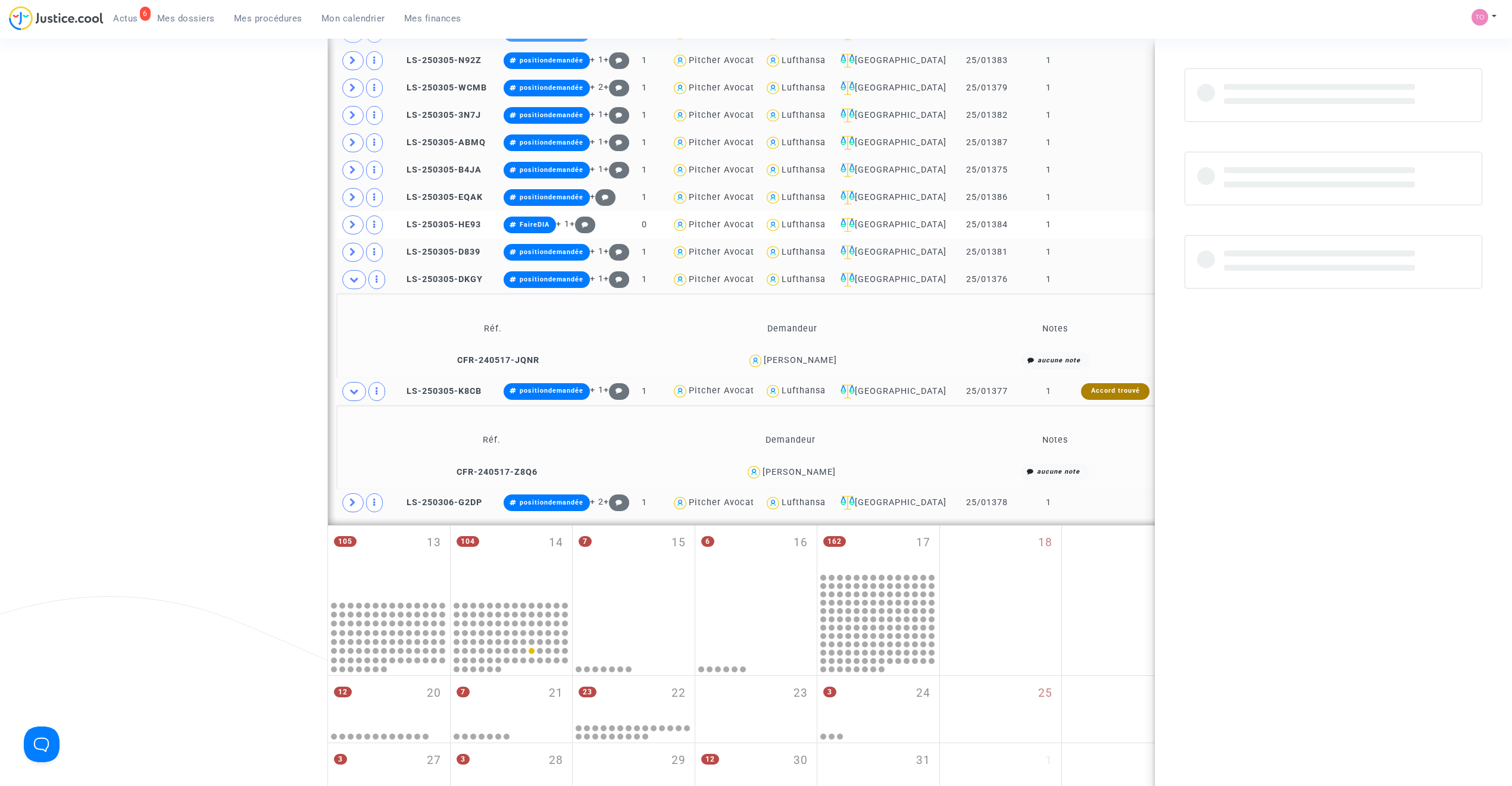
click at [815, 472] on div "Guilhem DELAUZUN" at bounding box center [799, 471] width 73 height 10
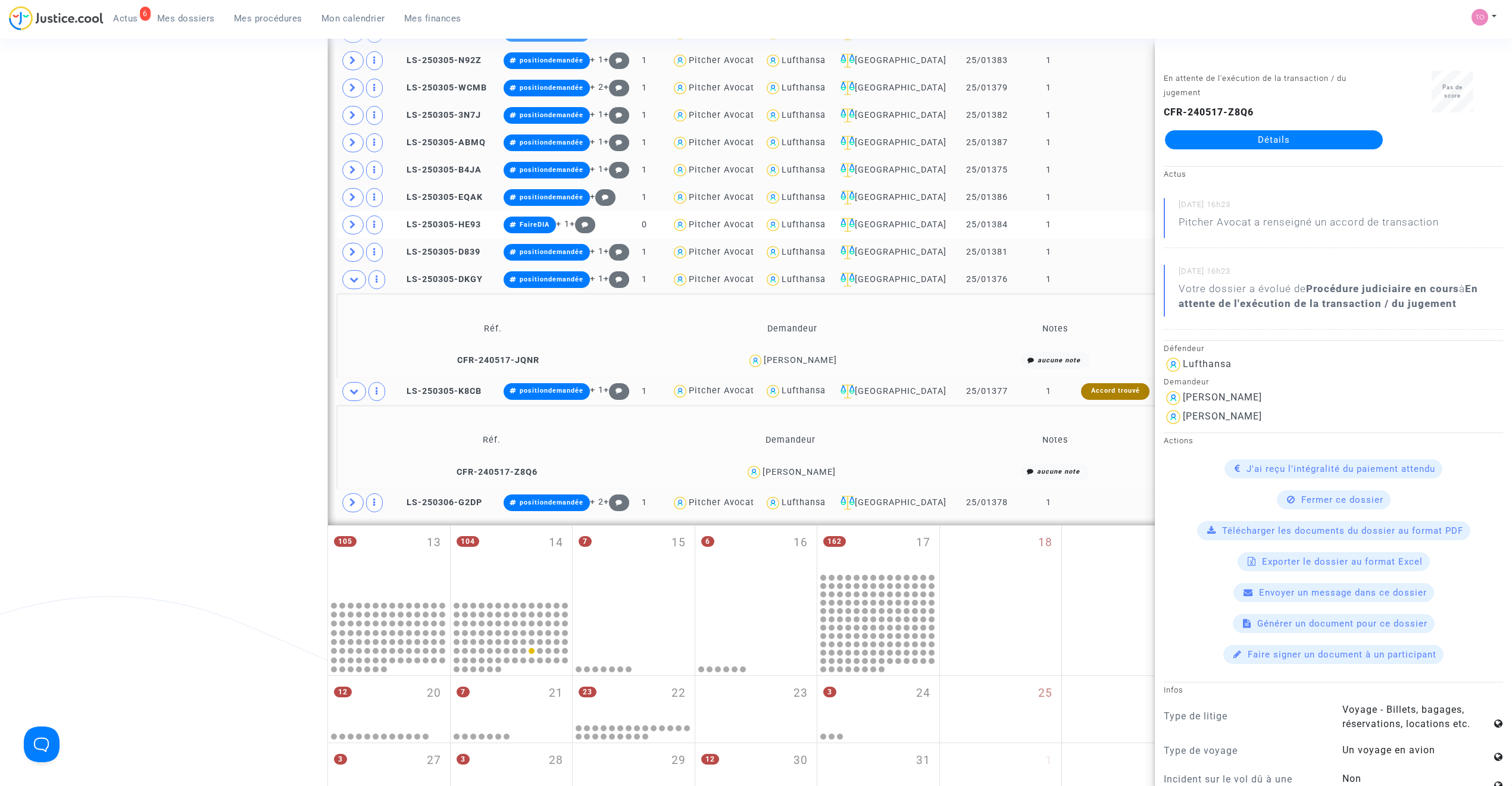
click at [837, 361] on div "Jacqueline LOUSTALOT" at bounding box center [800, 360] width 73 height 10
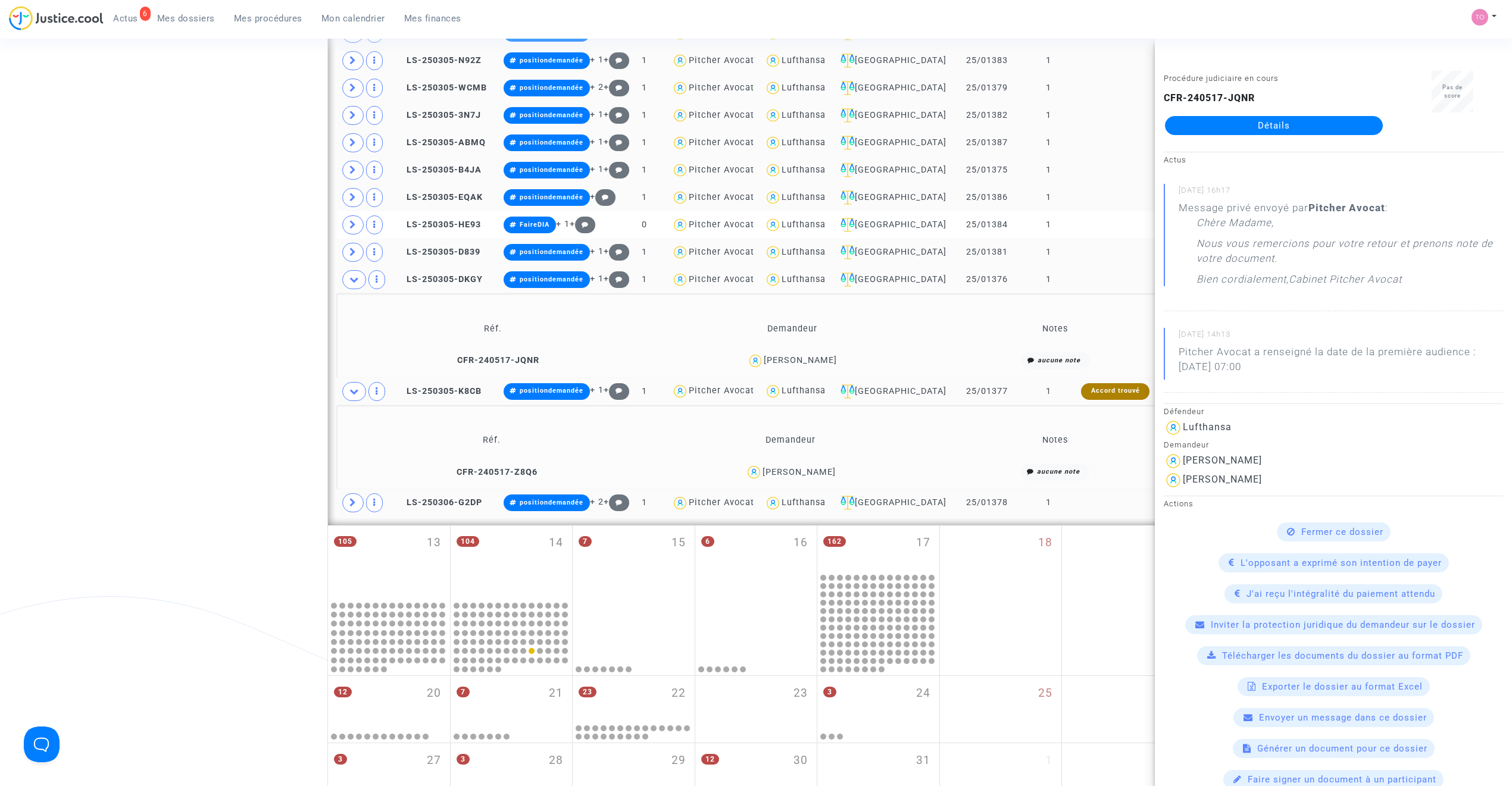
click at [824, 363] on div "Jacqueline LOUSTALOT" at bounding box center [800, 360] width 73 height 10
drag, startPoint x: 1003, startPoint y: 286, endPoint x: 956, endPoint y: 286, distance: 47.0
click at [956, 286] on td "25/01376" at bounding box center [987, 279] width 68 height 28
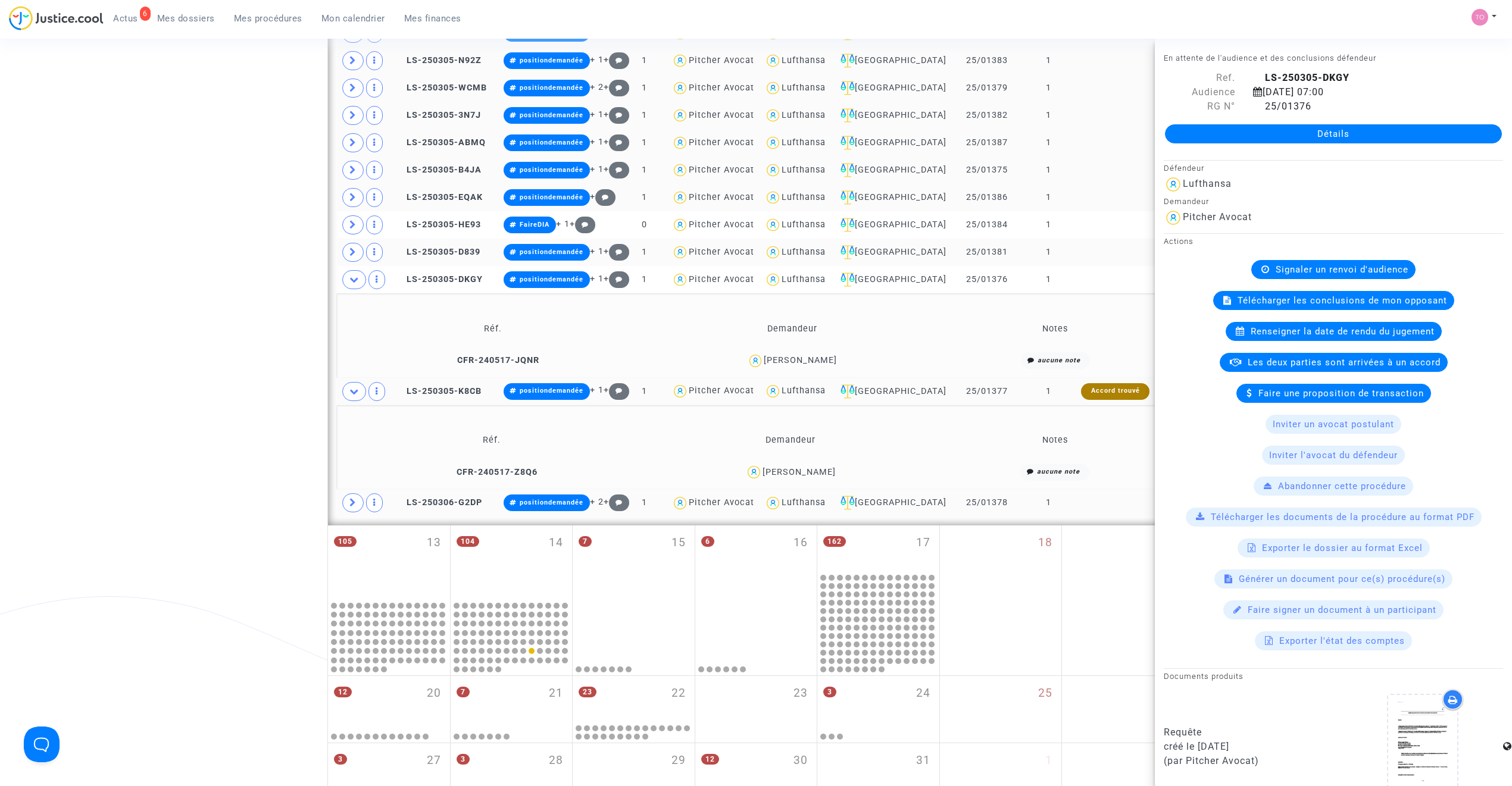
drag, startPoint x: 1005, startPoint y: 396, endPoint x: 953, endPoint y: 396, distance: 52.0
click at [953, 396] on td "25/01377" at bounding box center [987, 391] width 68 height 28
click at [292, 231] on div "Date de clôture d'instruction Date de conciliation Date d'audience Date de juge…" at bounding box center [756, 111] width 1512 height 1384
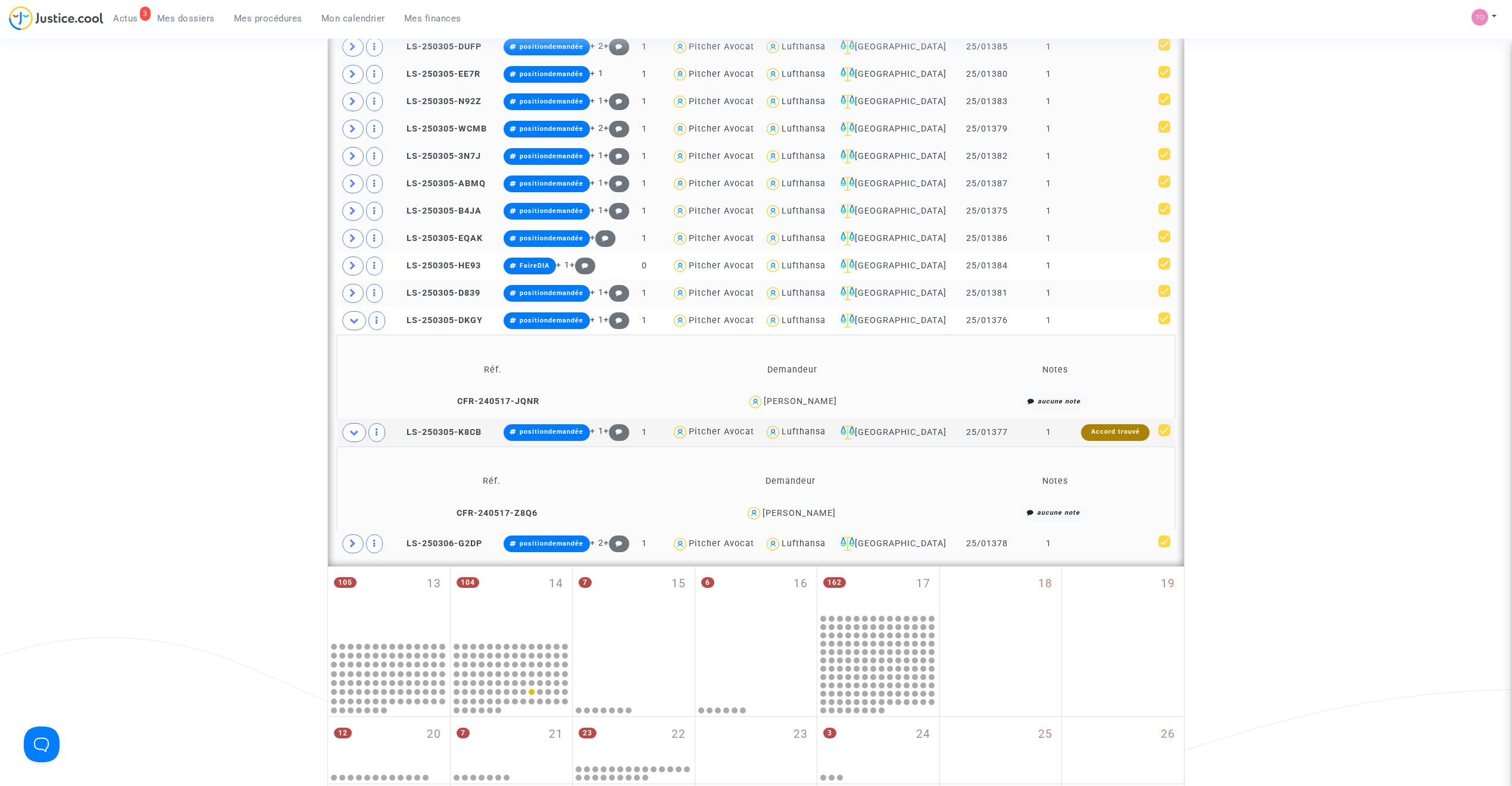
scroll to position [597, 0]
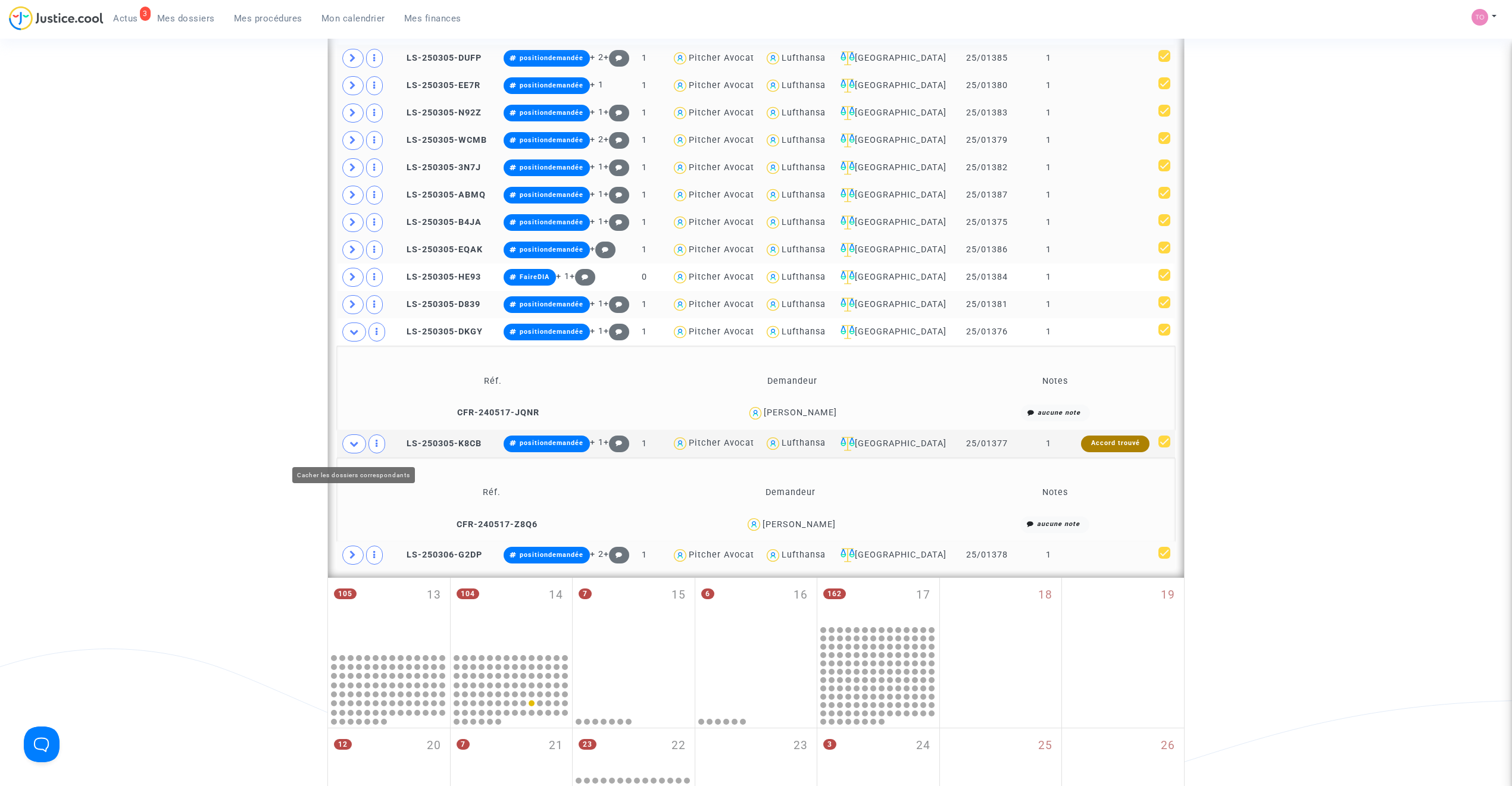
click at [353, 443] on span at bounding box center [354, 444] width 24 height 19
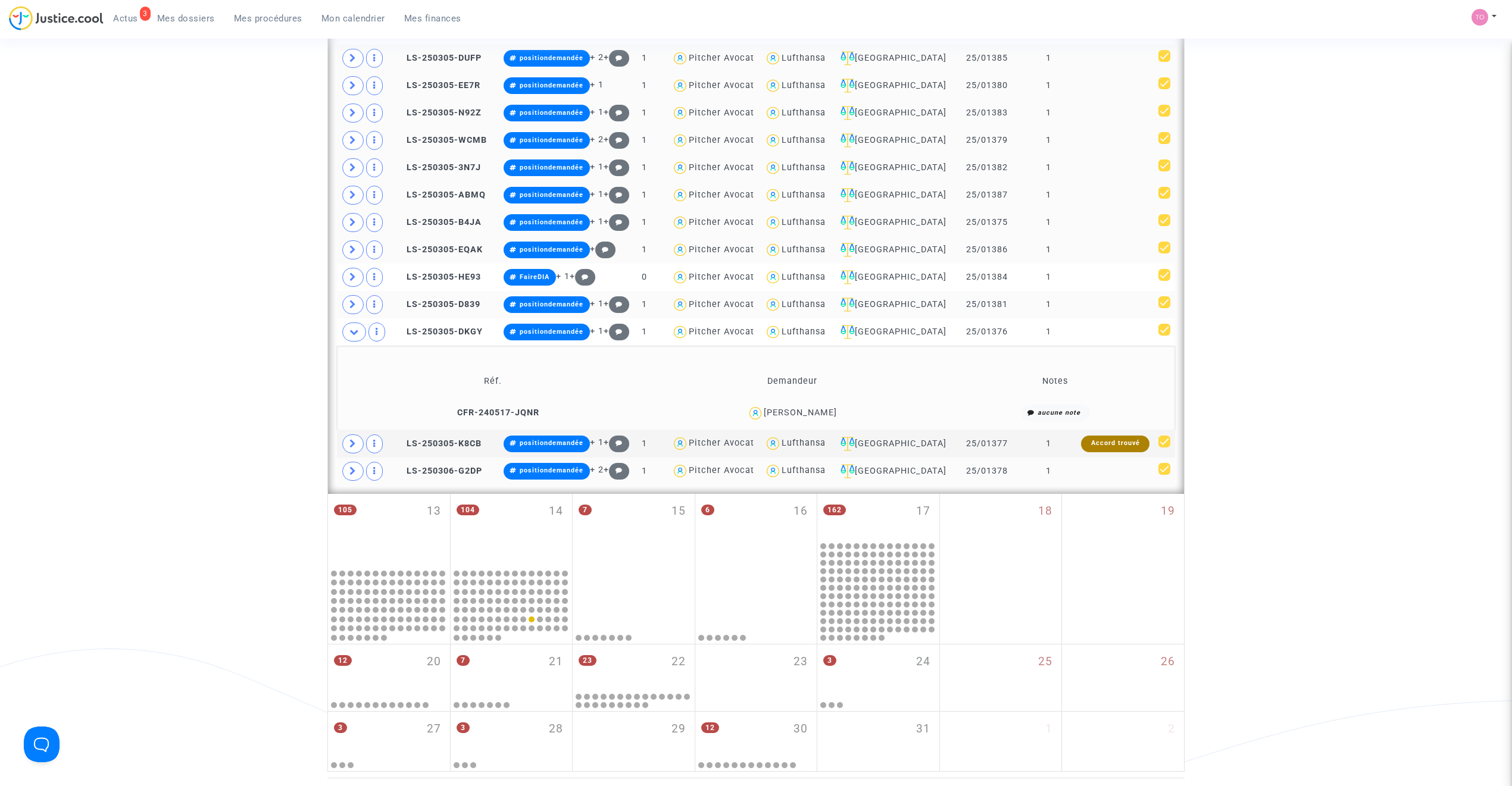
click at [358, 334] on icon at bounding box center [354, 332] width 10 height 9
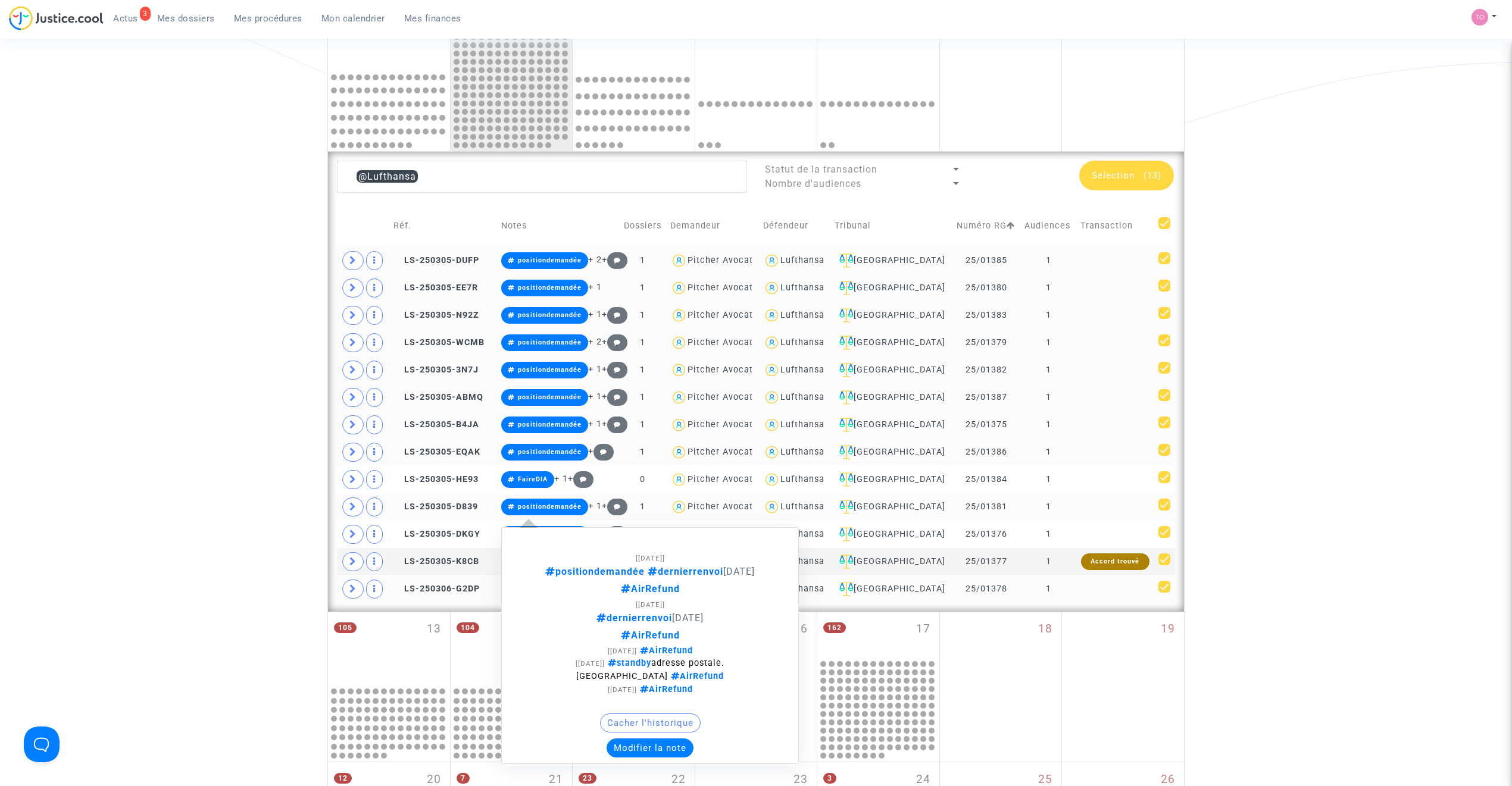
scroll to position [384, 0]
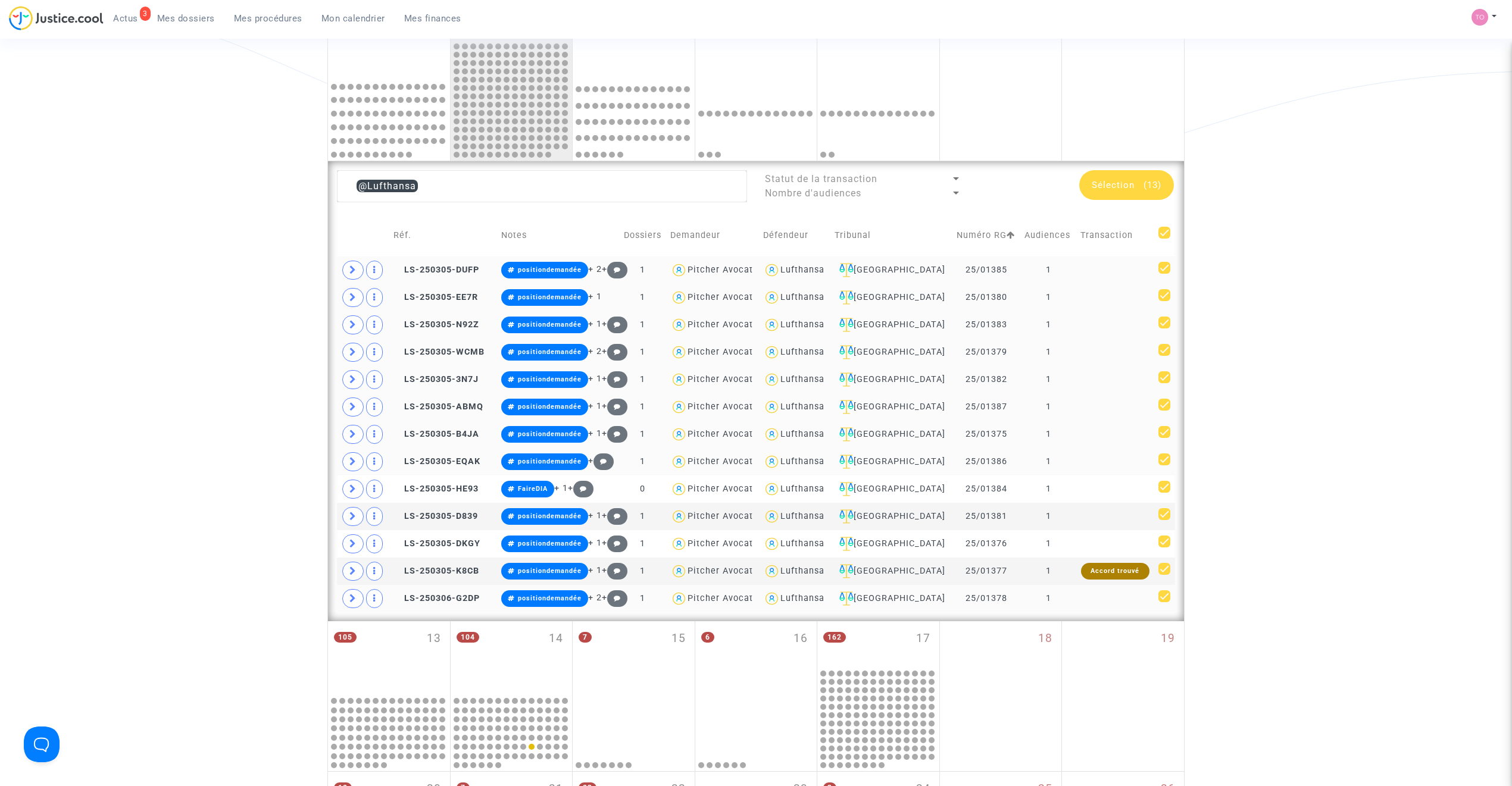
click at [801, 270] on div "Lufthansa" at bounding box center [802, 269] width 44 height 10
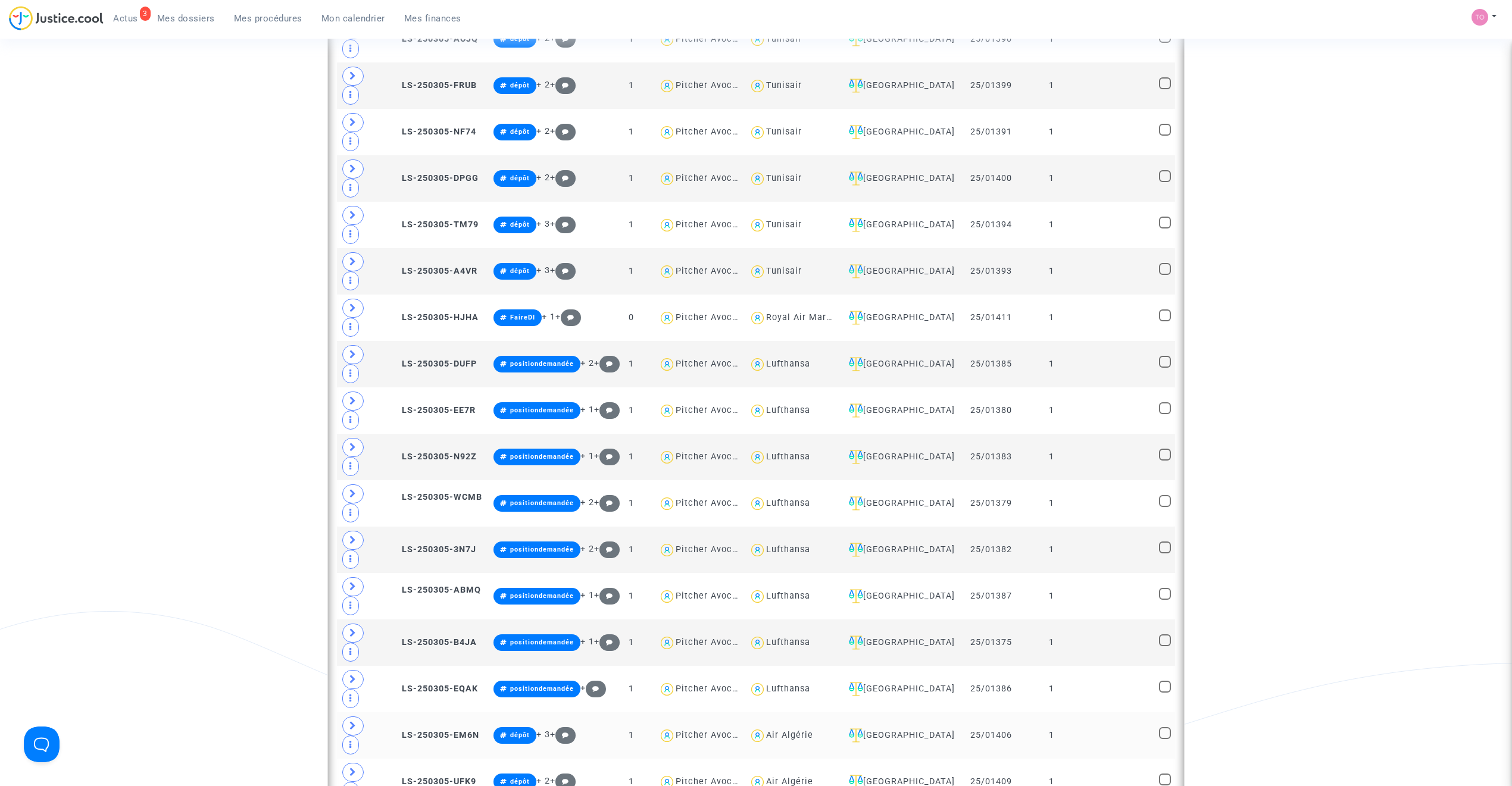
scroll to position [649, 0]
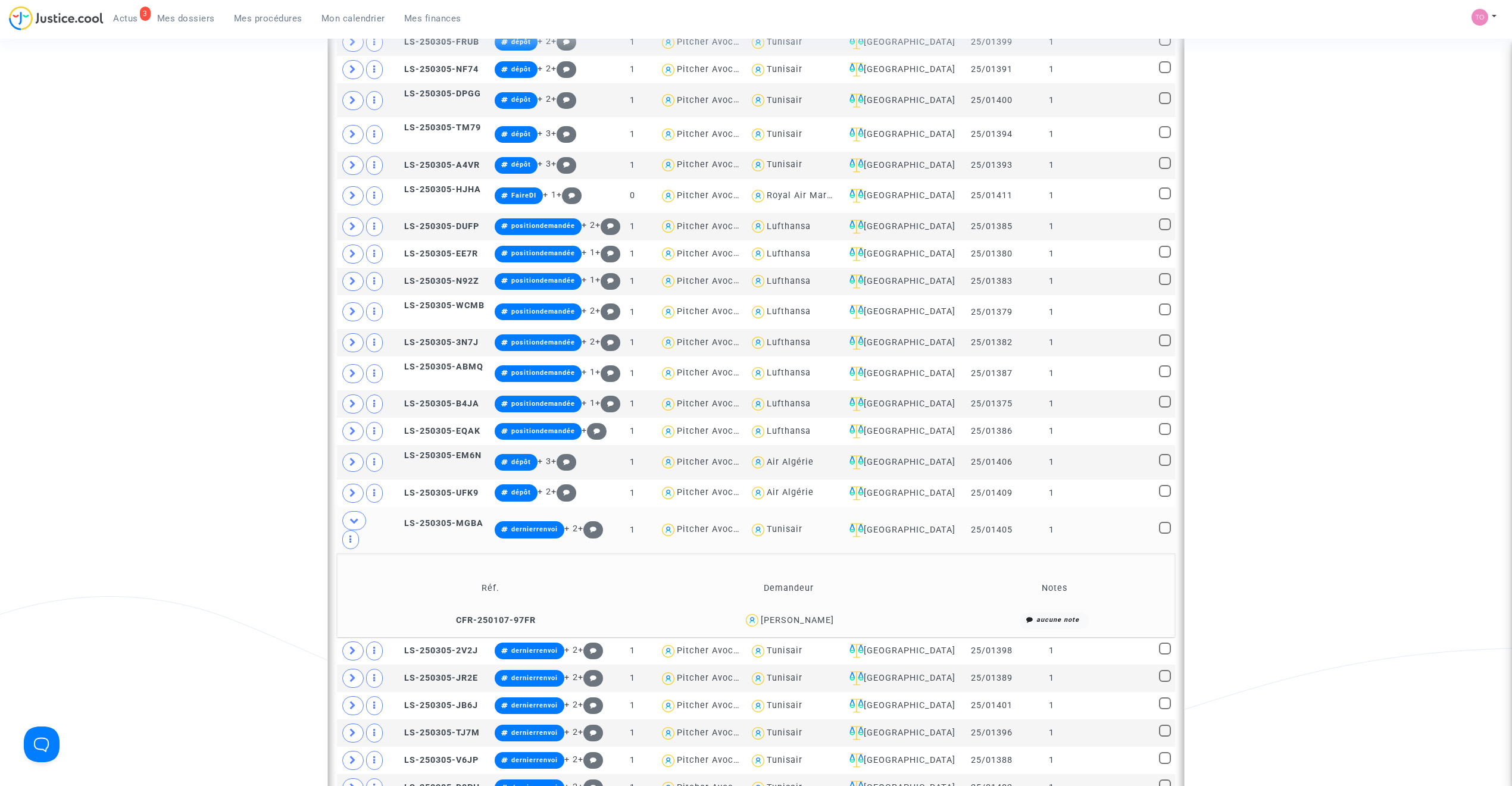
click at [810, 615] on div "Ali Maghrebi" at bounding box center [797, 620] width 73 height 10
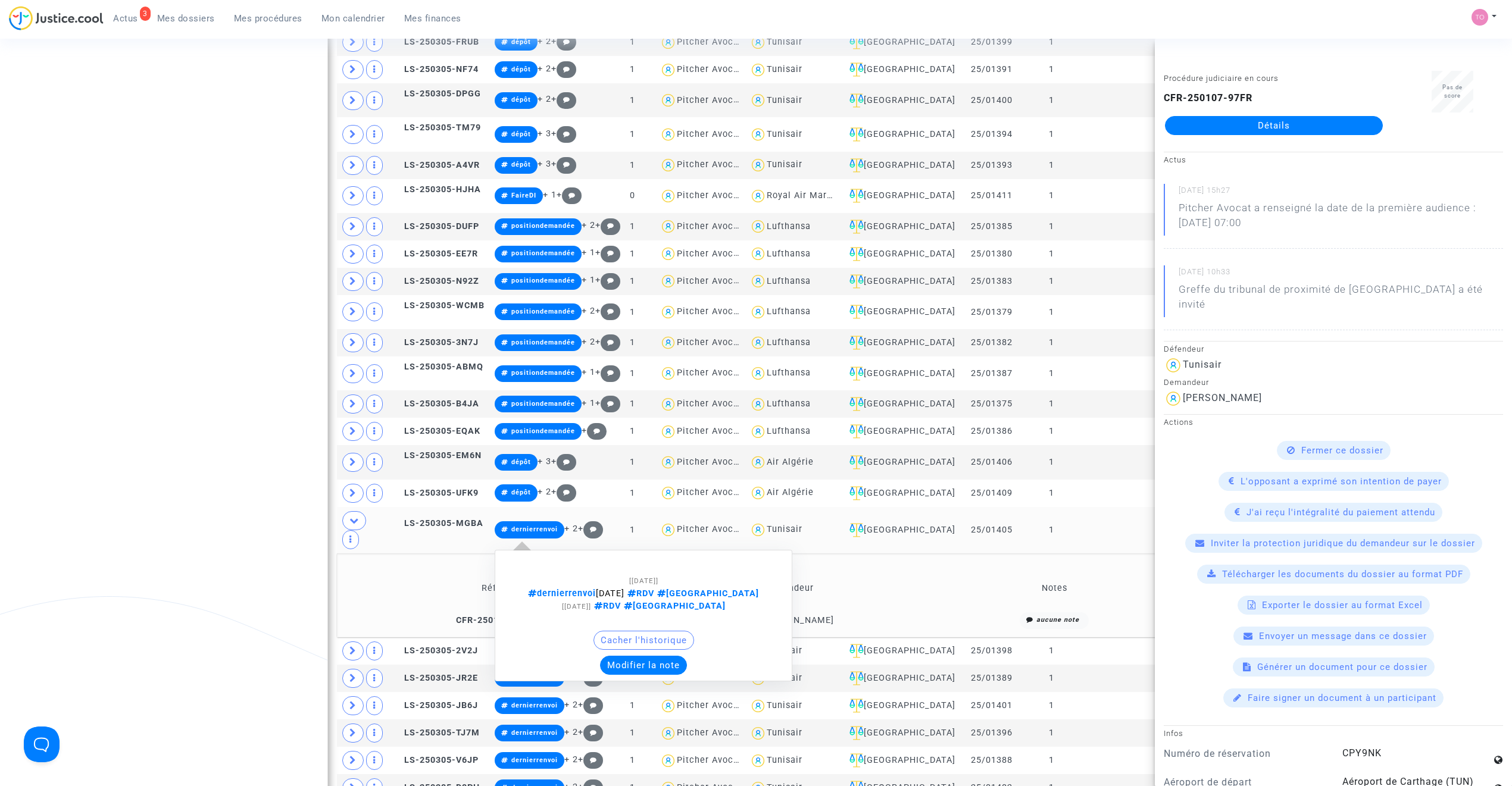
click at [675, 656] on button "Modifier la note" at bounding box center [644, 665] width 87 height 19
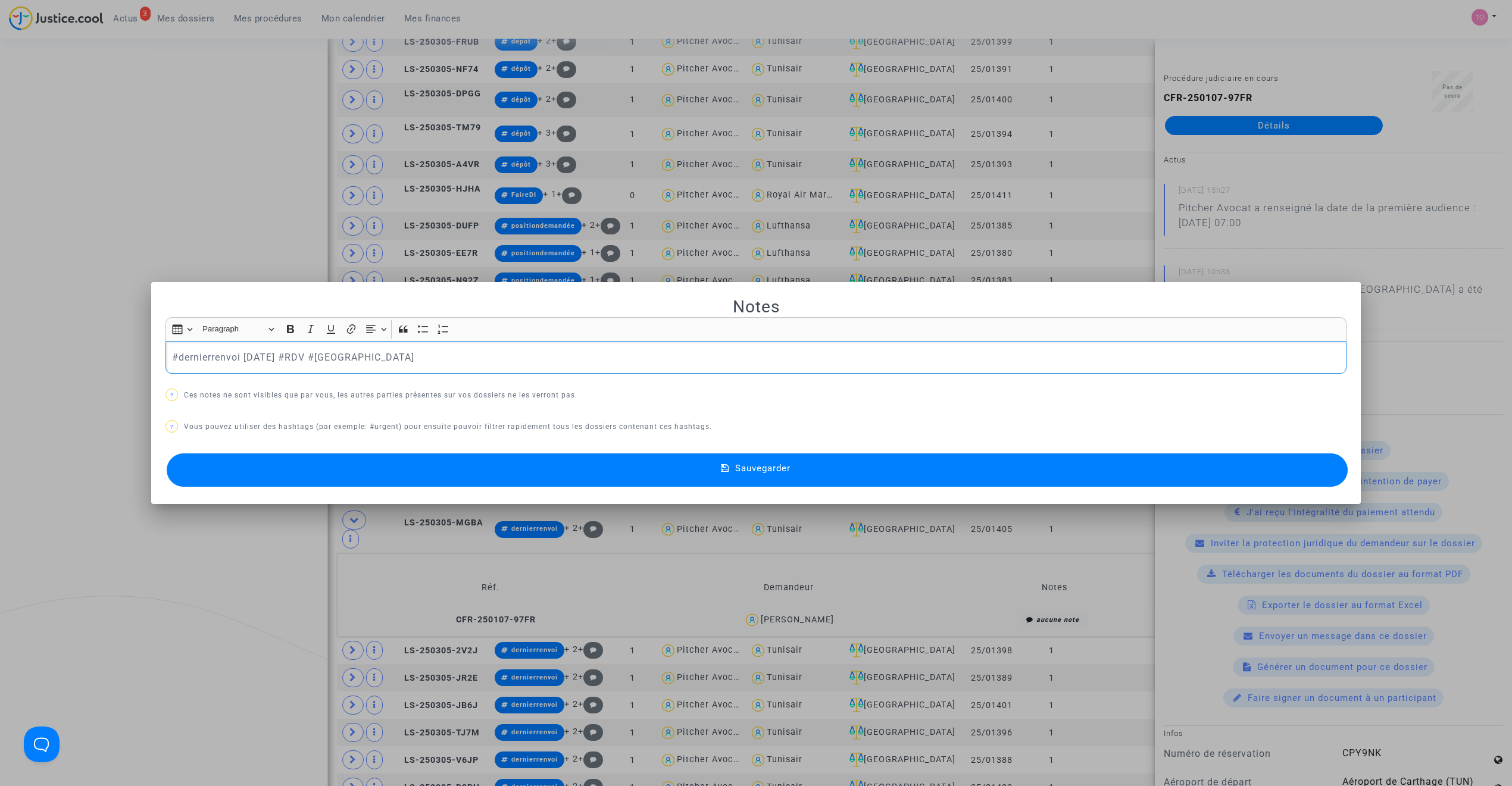
scroll to position [0, 0]
drag, startPoint x: 203, startPoint y: 356, endPoint x: 129, endPoint y: 357, distance: 74.0
click at [129, 357] on div "Notes Rich Text Editor Insert table Insert table Heading Paragraph Paragraph He…" at bounding box center [756, 393] width 1512 height 786
click at [447, 468] on button "Sauvegarder" at bounding box center [757, 469] width 1181 height 33
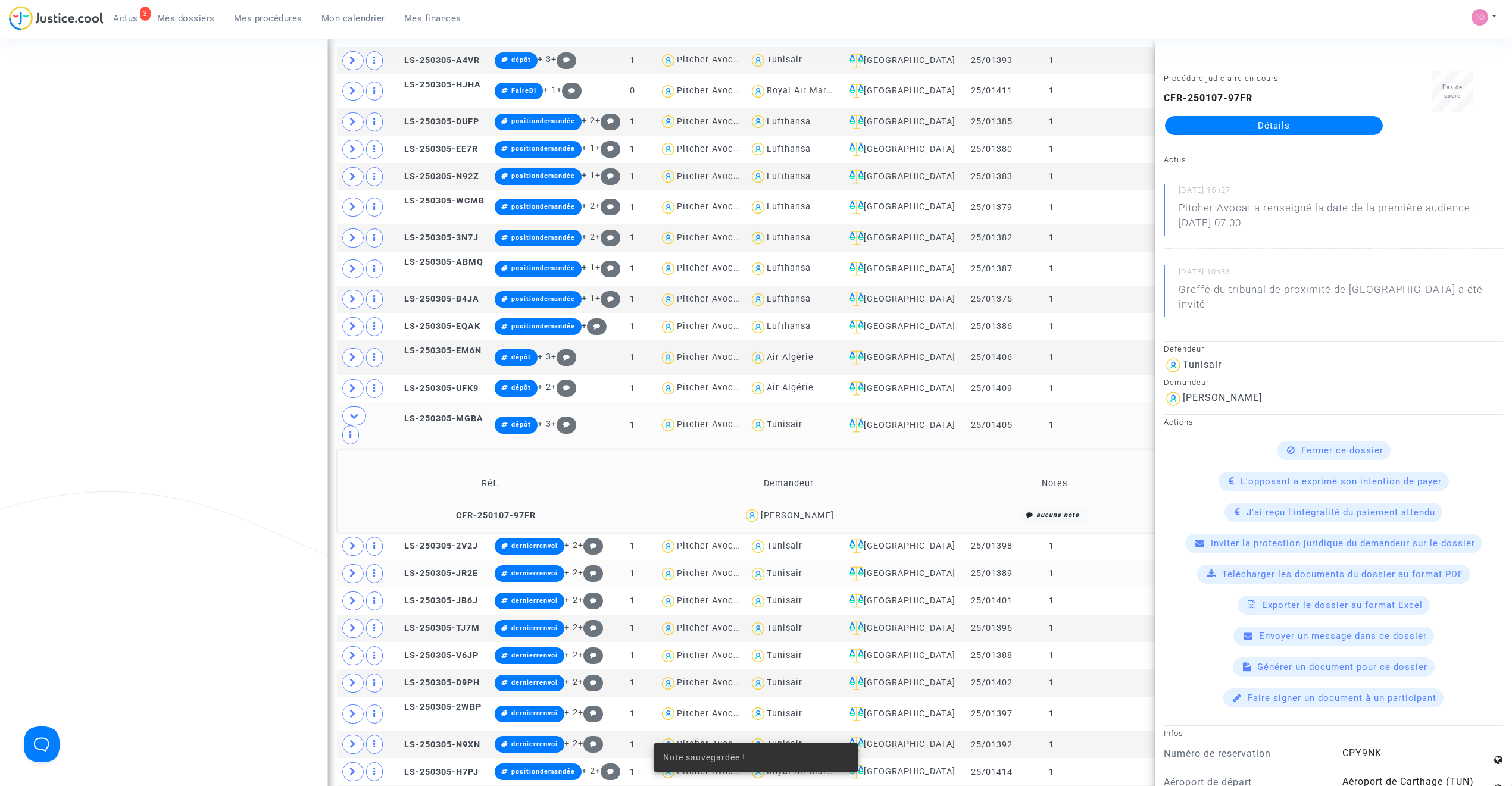
scroll to position [755, 0]
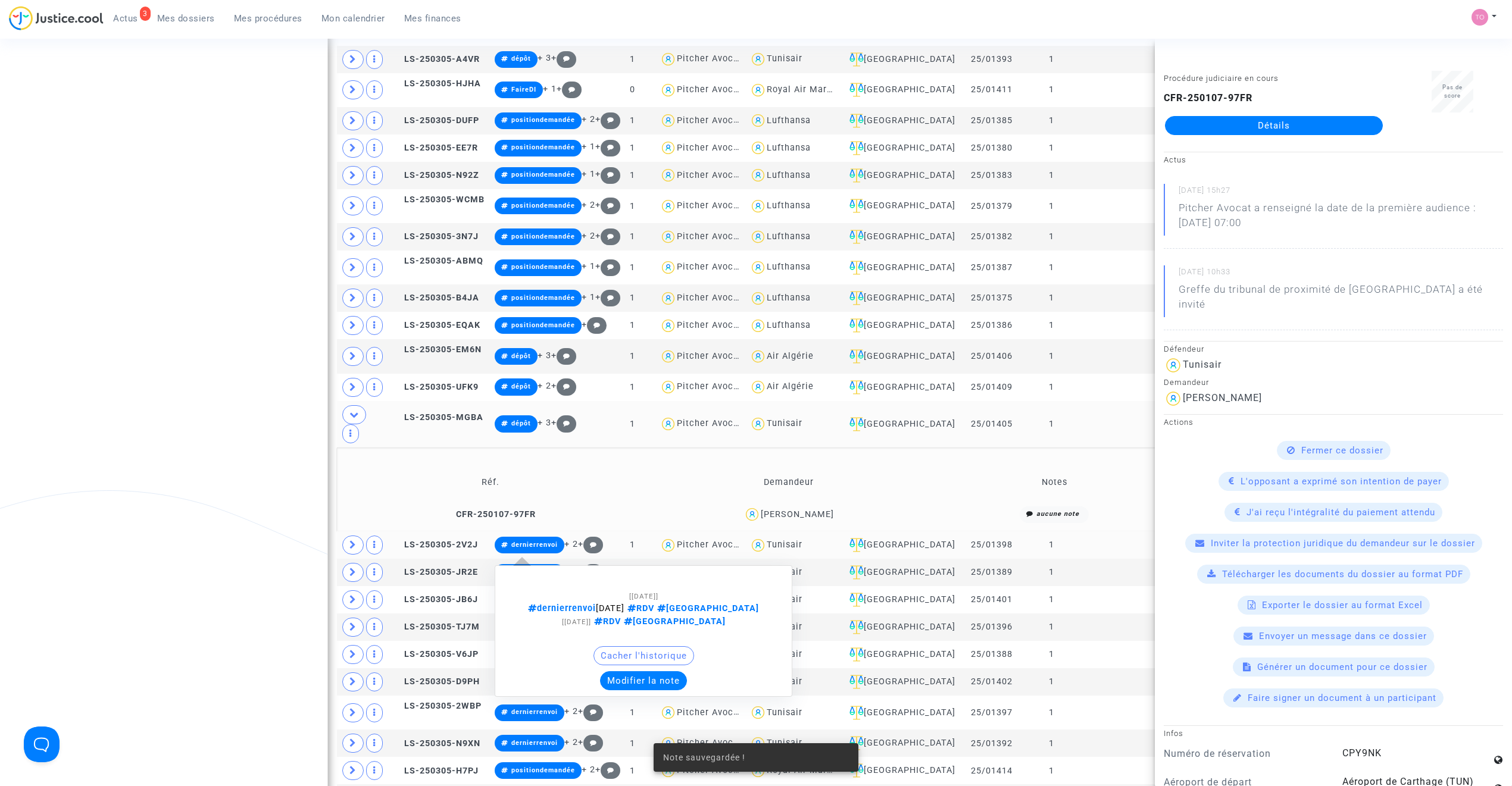
click at [633, 671] on button "Modifier la note" at bounding box center [644, 680] width 87 height 19
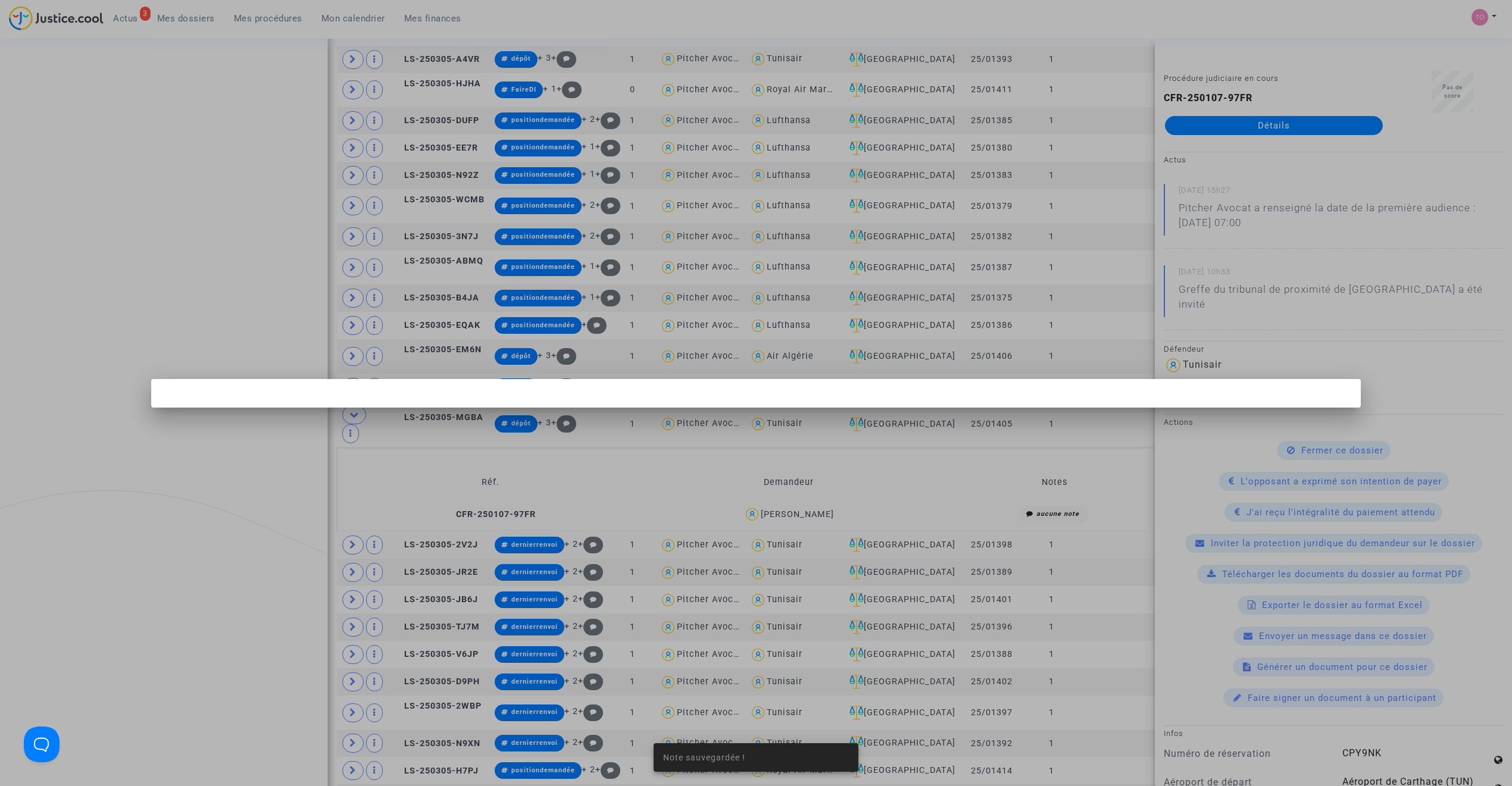
scroll to position [0, 0]
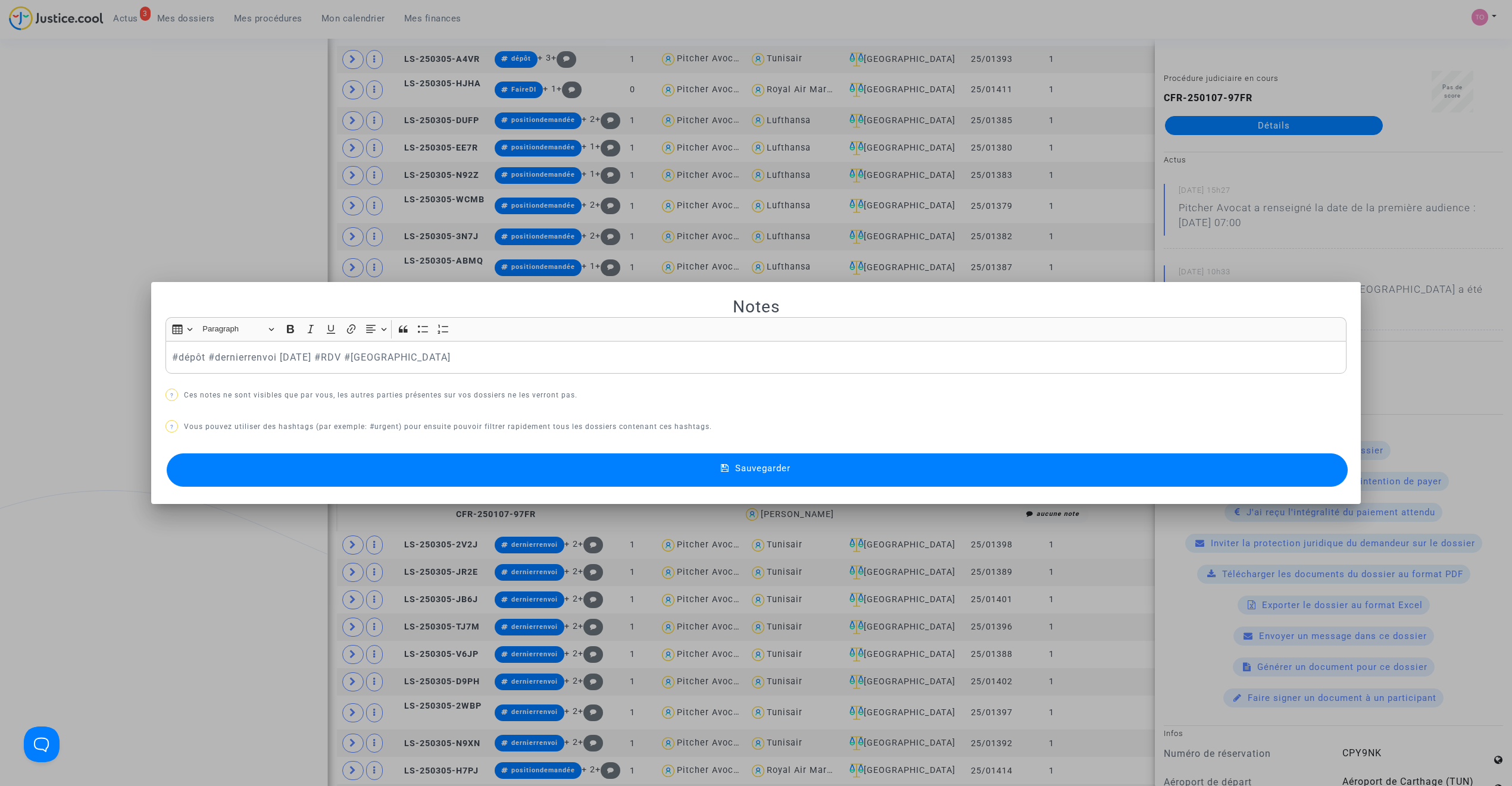
click at [432, 483] on button "Sauvegarder" at bounding box center [757, 469] width 1181 height 33
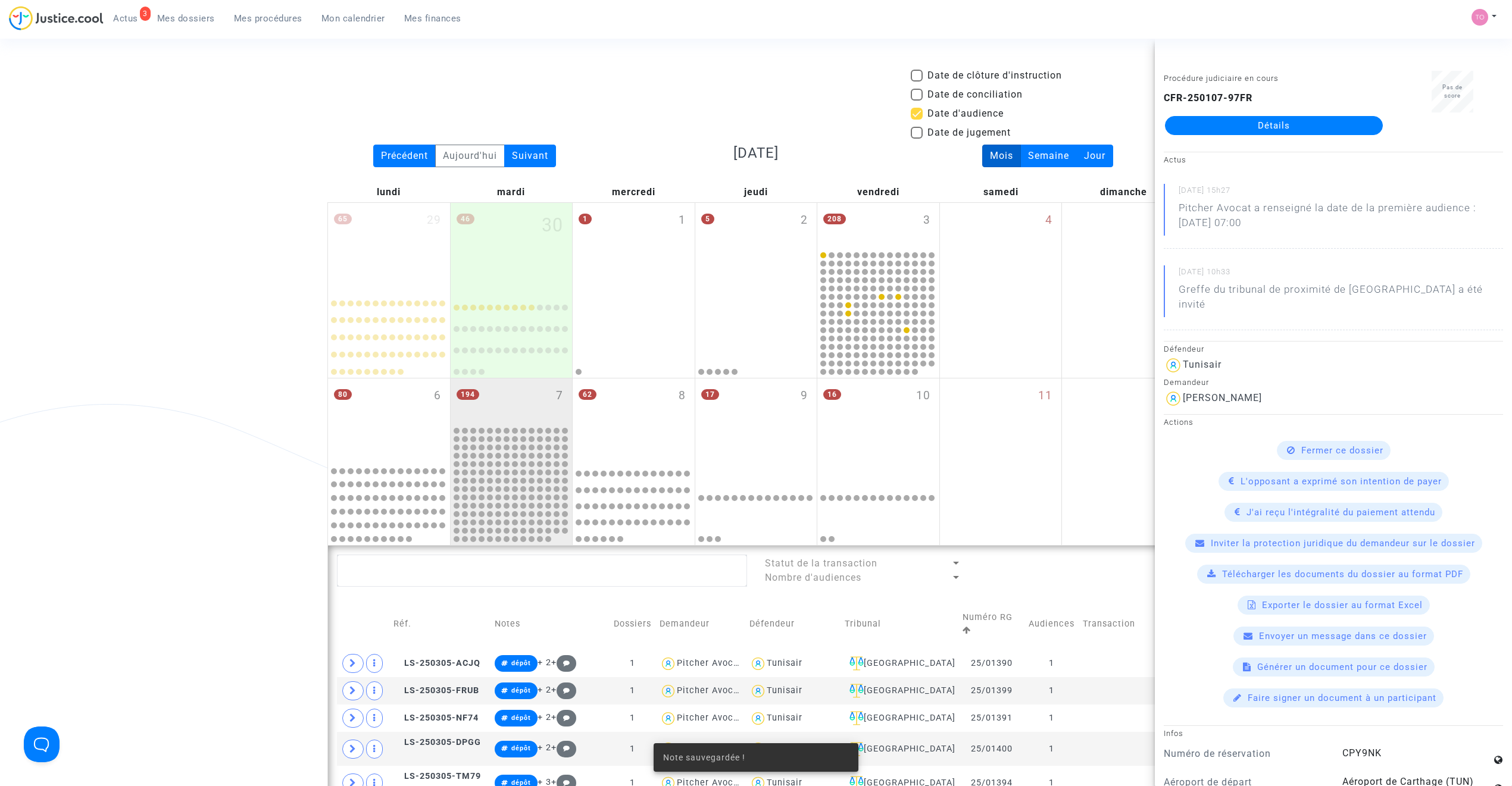
scroll to position [755, 0]
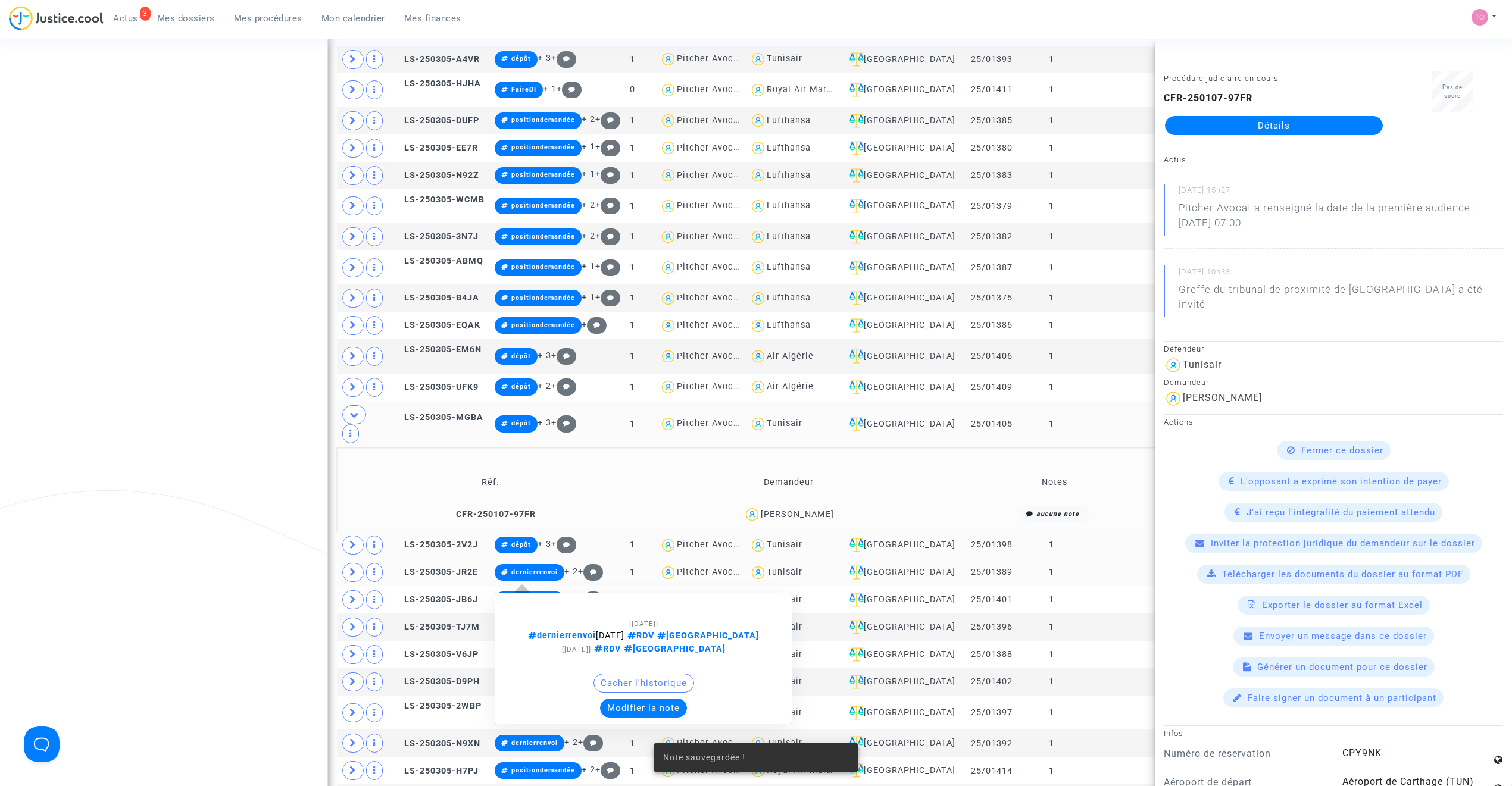
click at [627, 699] on button "Modifier la note" at bounding box center [644, 708] width 87 height 19
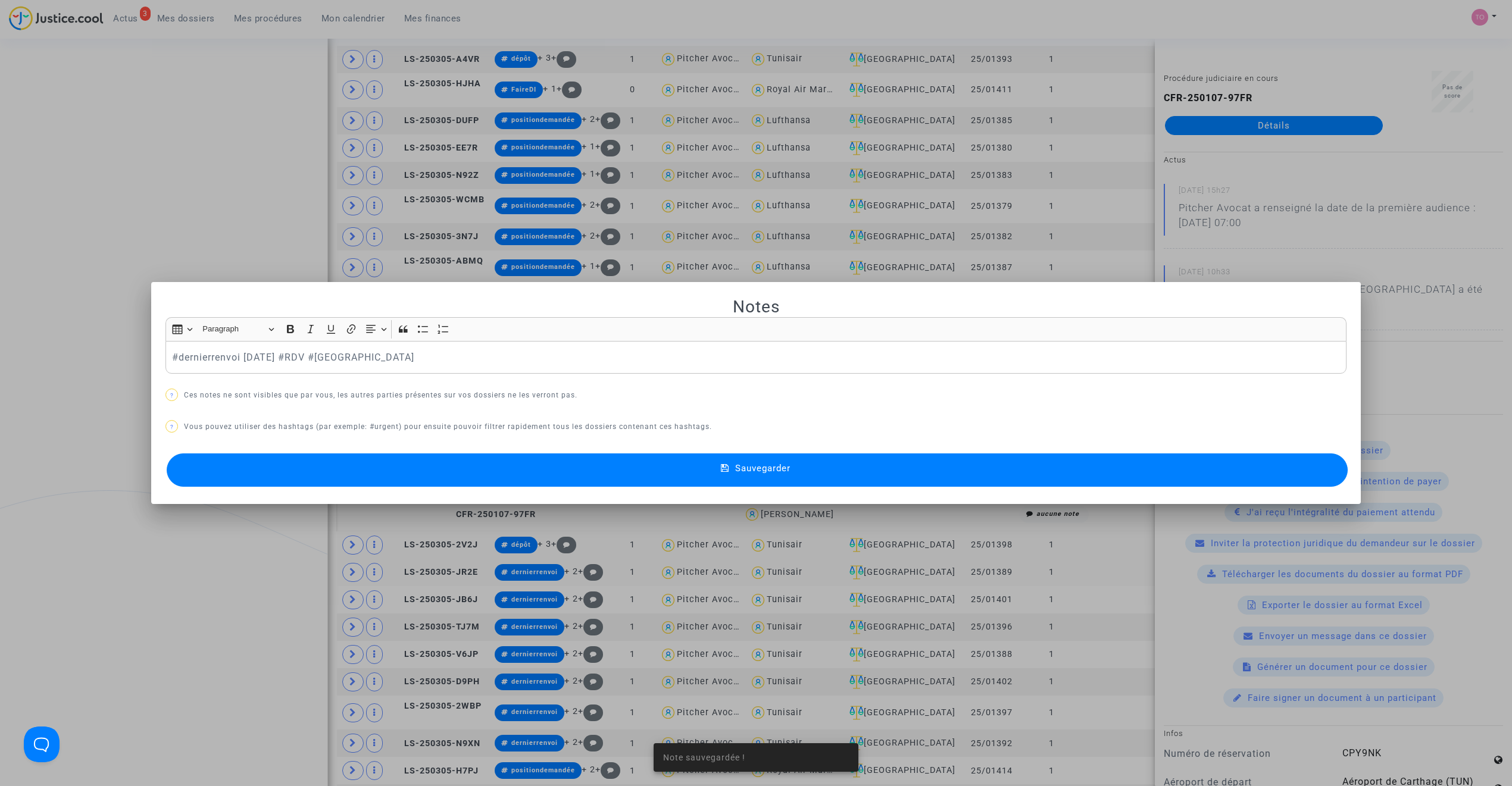
scroll to position [0, 0]
click at [479, 474] on button "Sauvegarder" at bounding box center [757, 469] width 1181 height 33
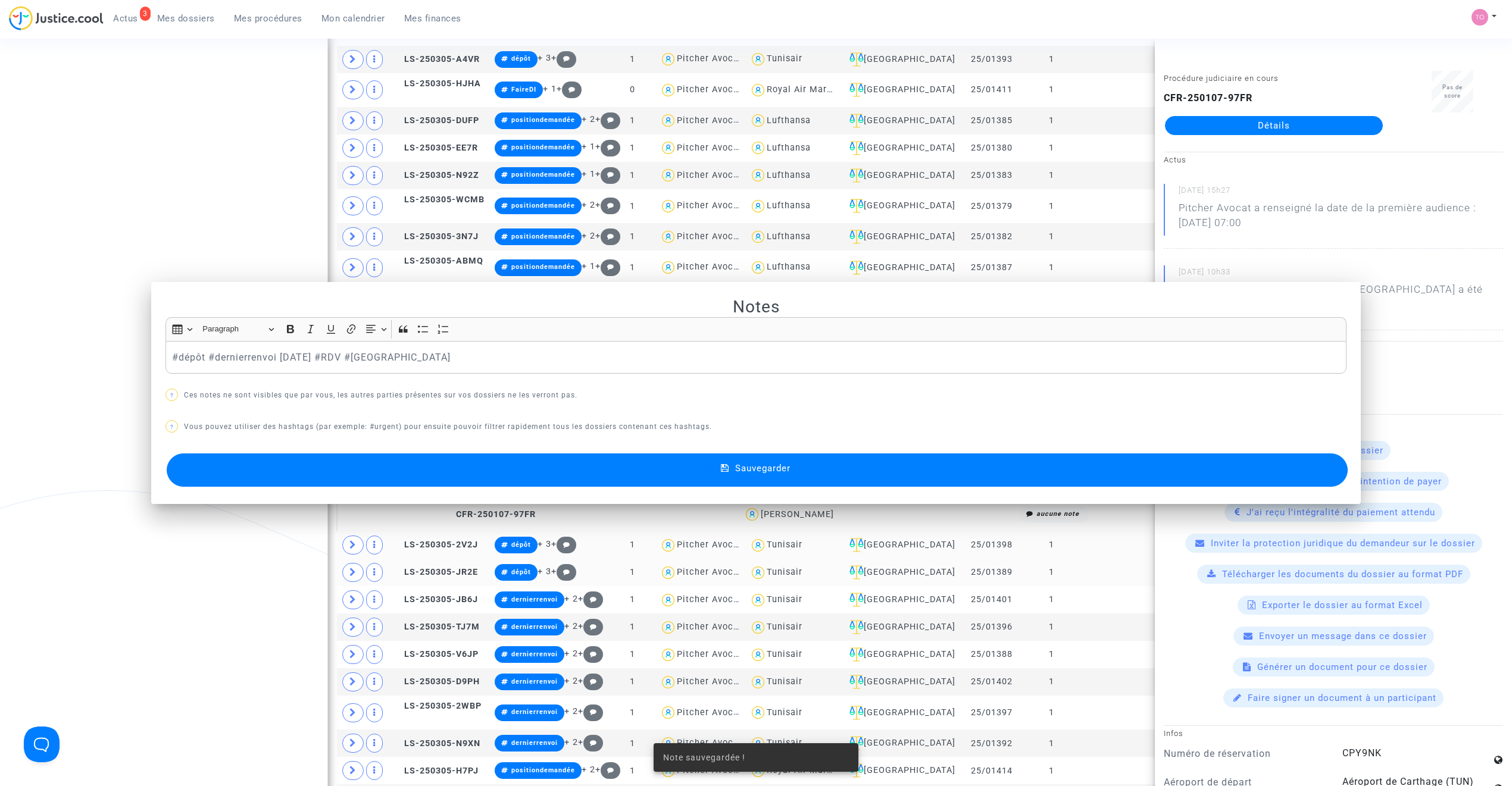
scroll to position [755, 0]
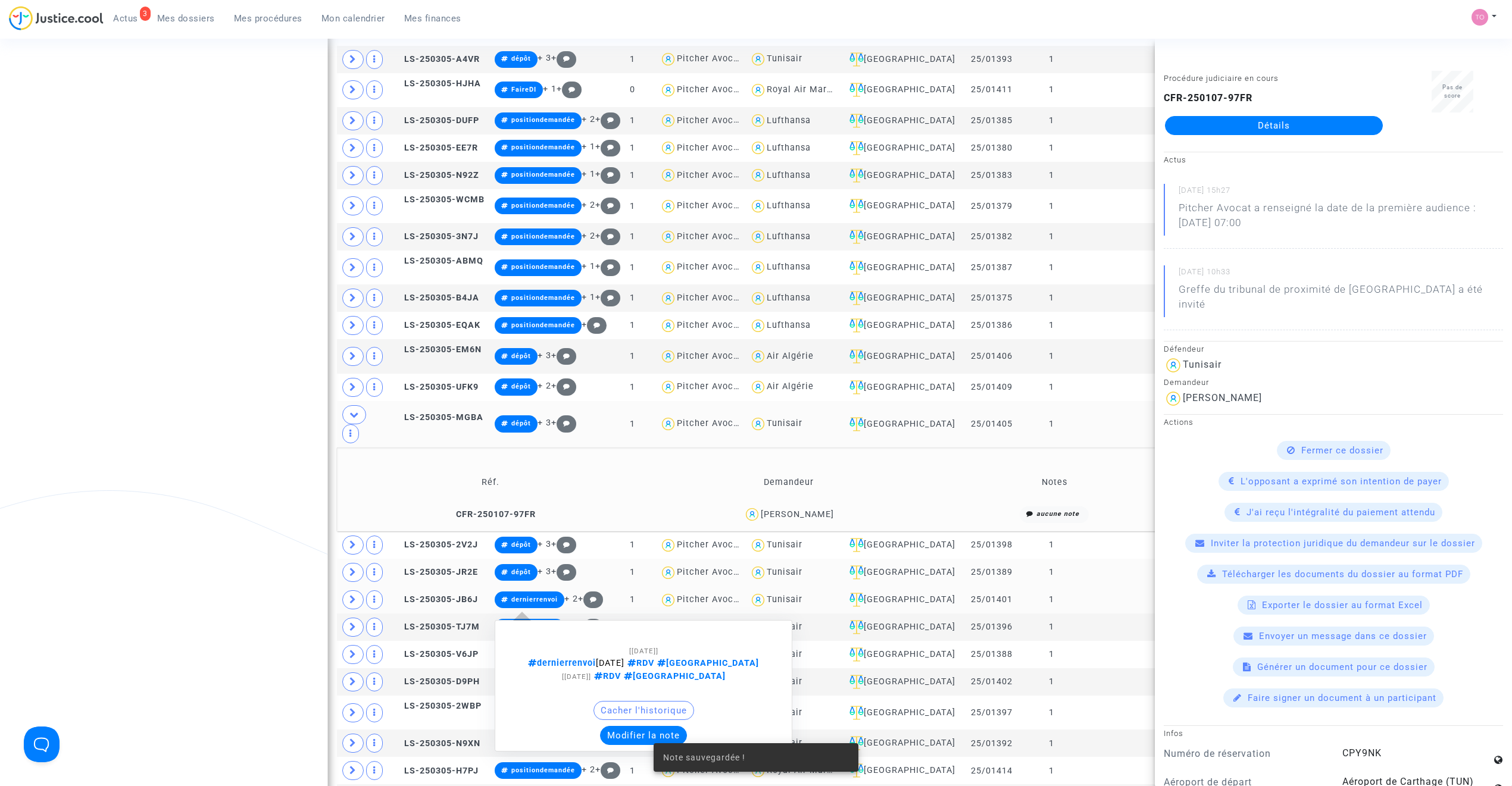
click at [626, 726] on button "Modifier la note" at bounding box center [644, 735] width 87 height 19
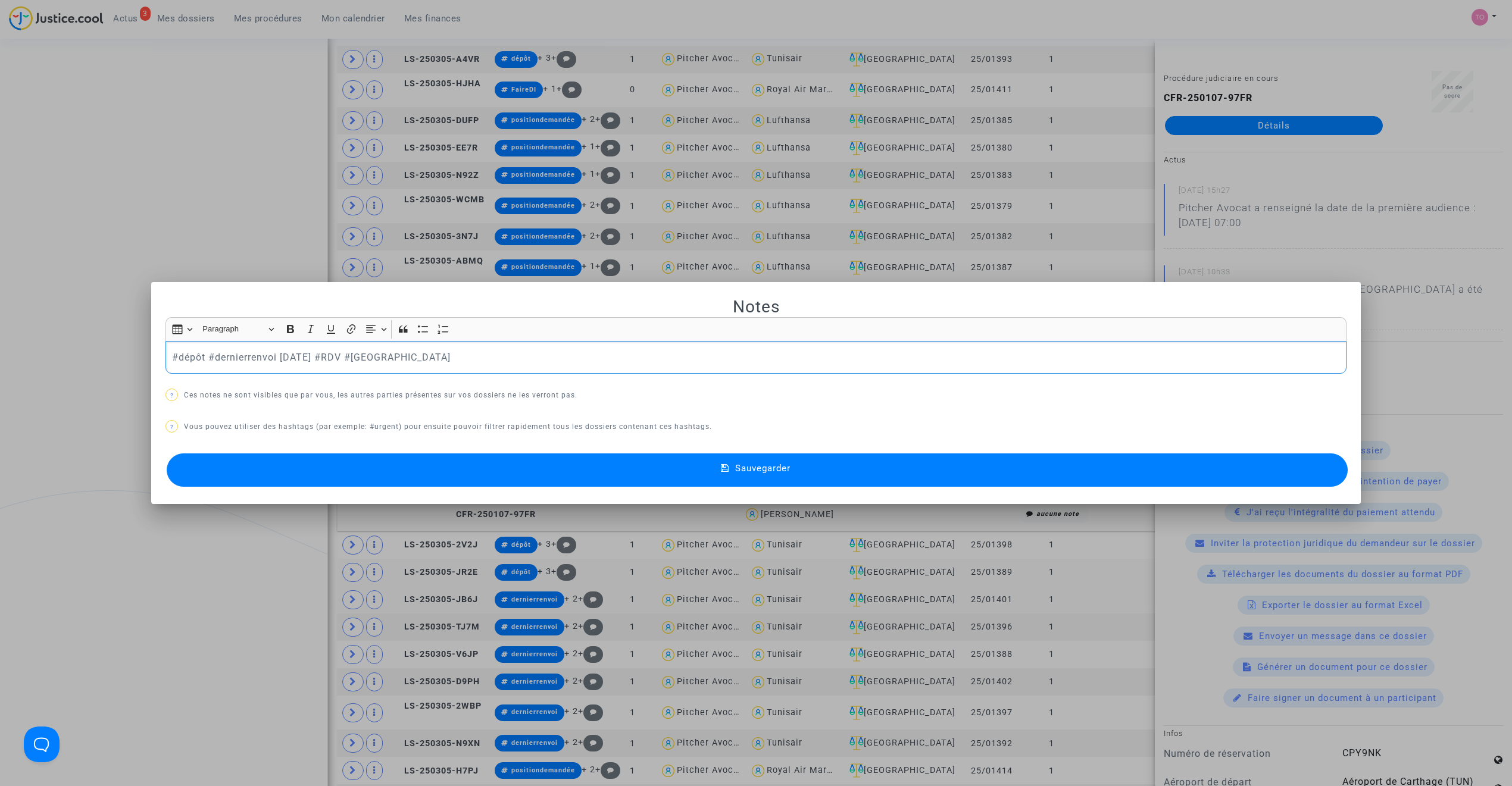
click at [491, 479] on button "Sauvegarder" at bounding box center [757, 469] width 1181 height 33
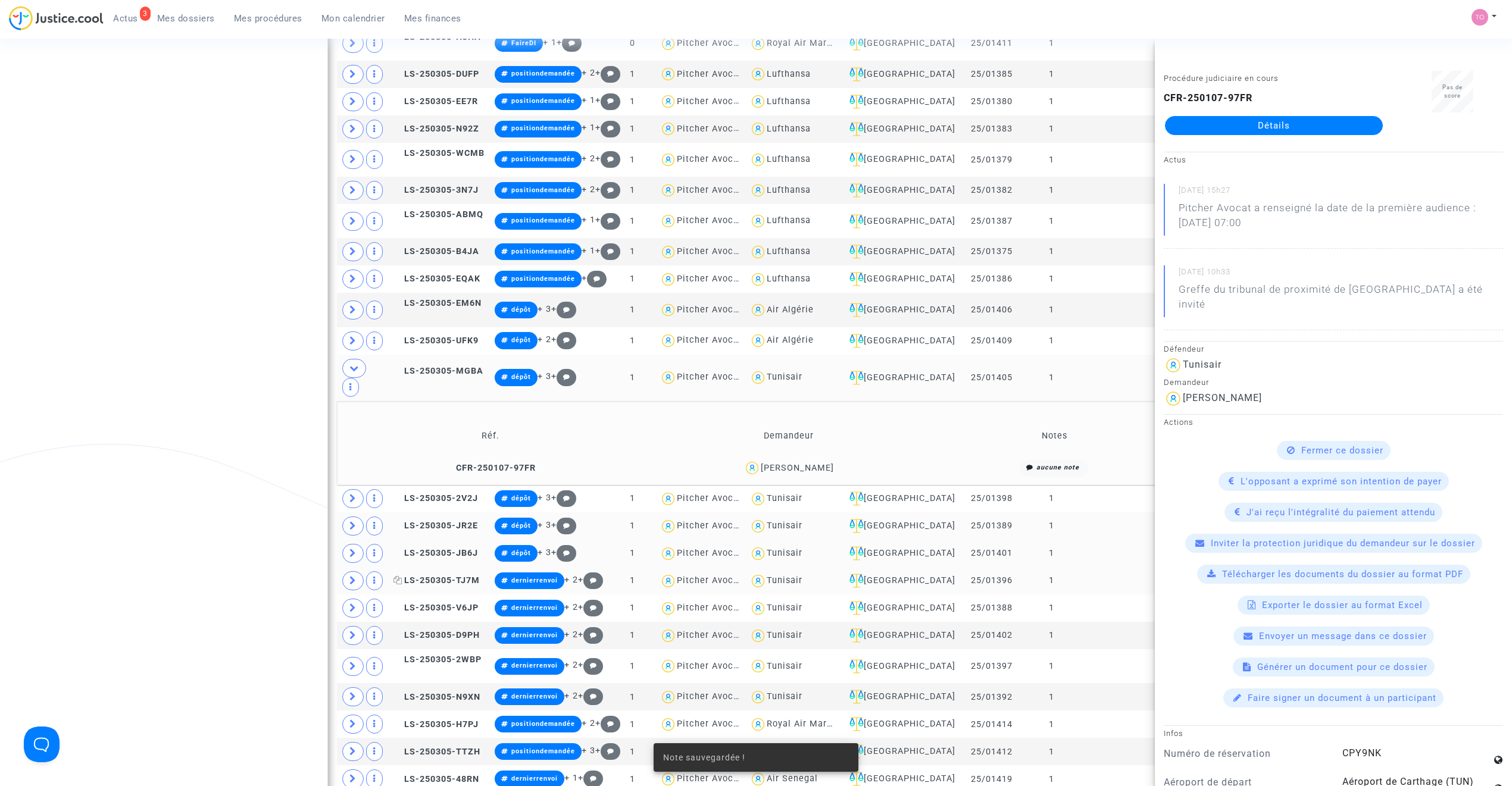
scroll to position [807, 0]
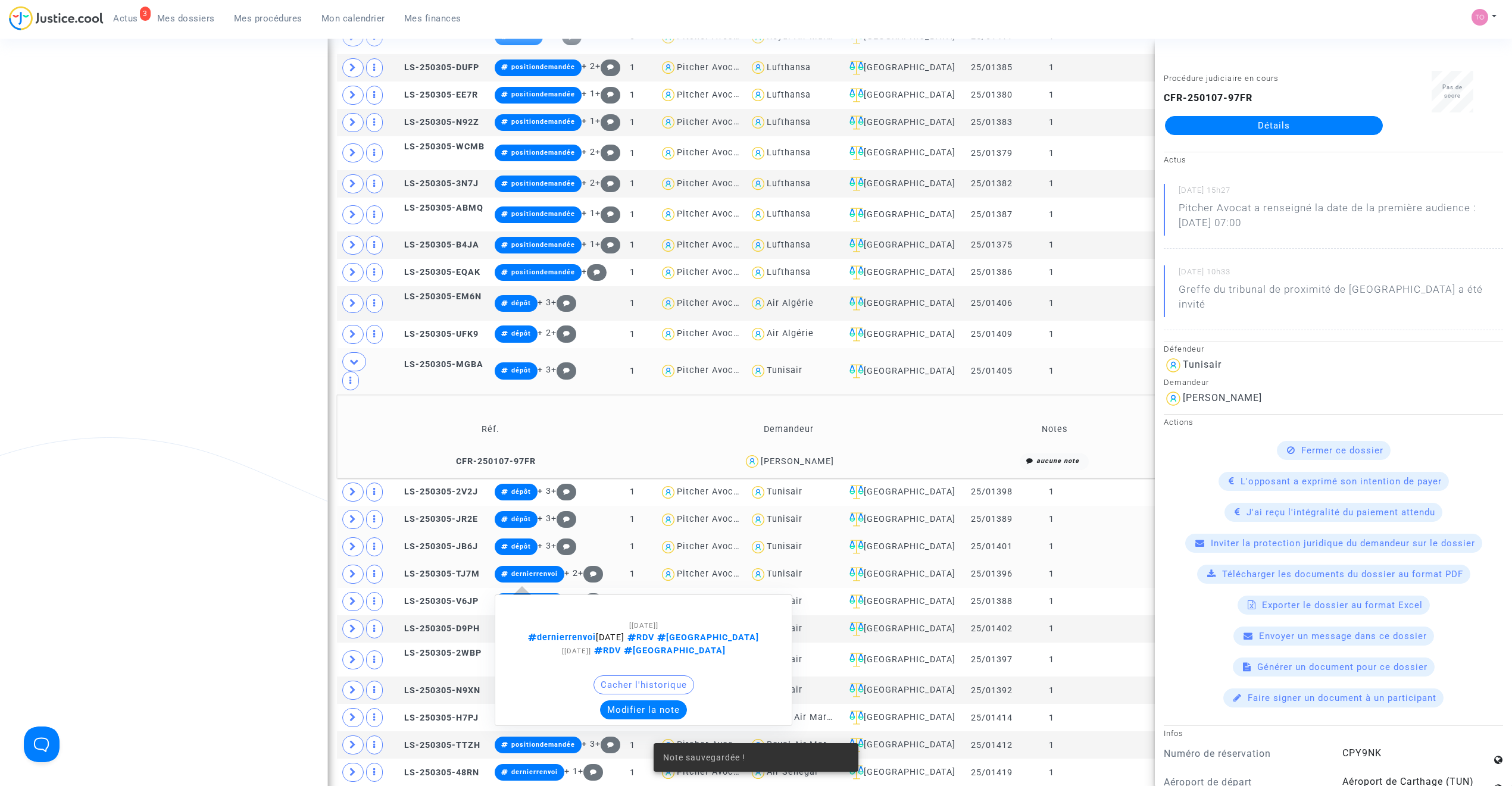
click at [631, 701] on button "Modifier la note" at bounding box center [644, 710] width 87 height 19
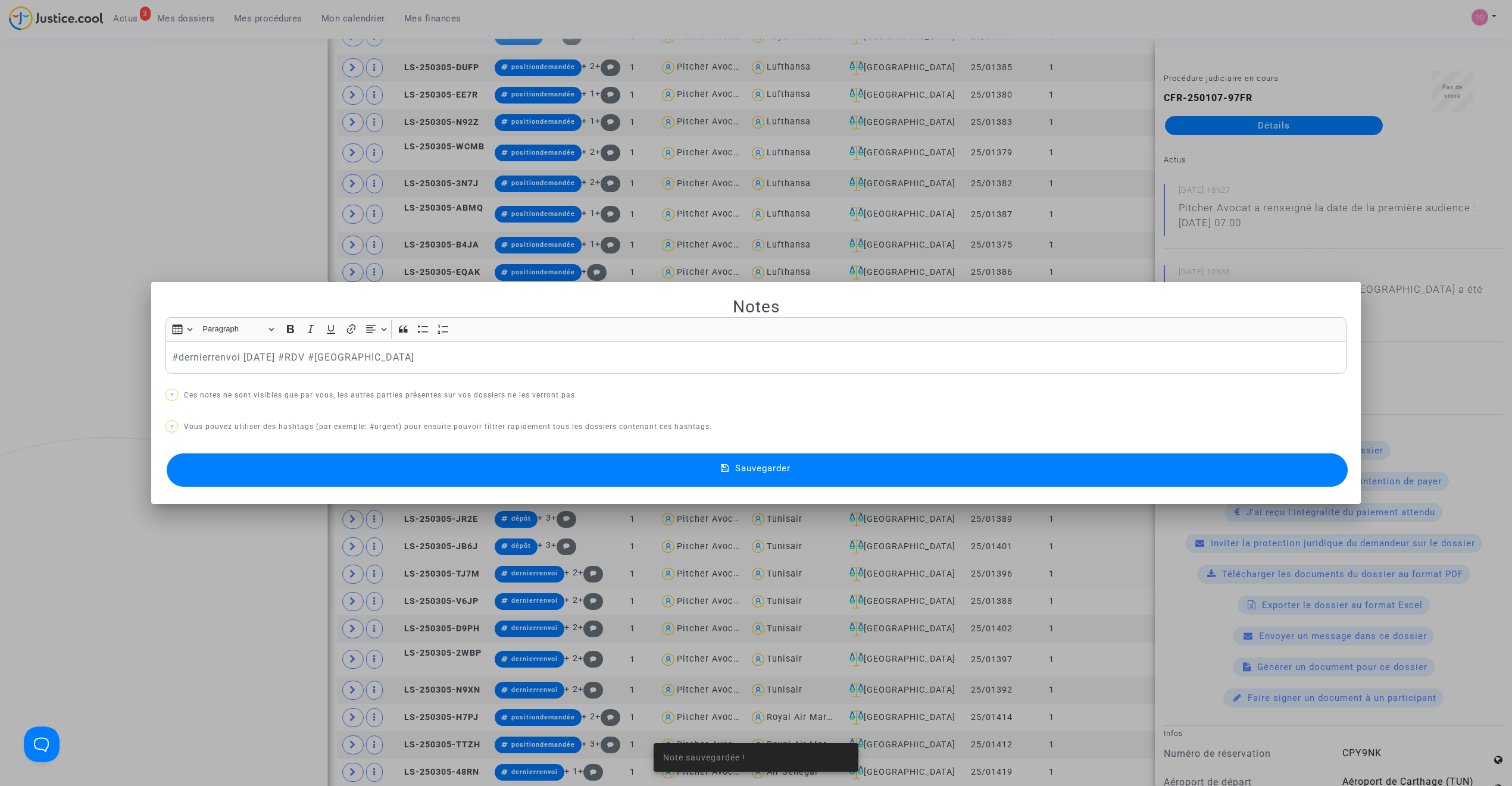
scroll to position [0, 0]
click at [479, 479] on button "Sauvegarder" at bounding box center [757, 469] width 1181 height 33
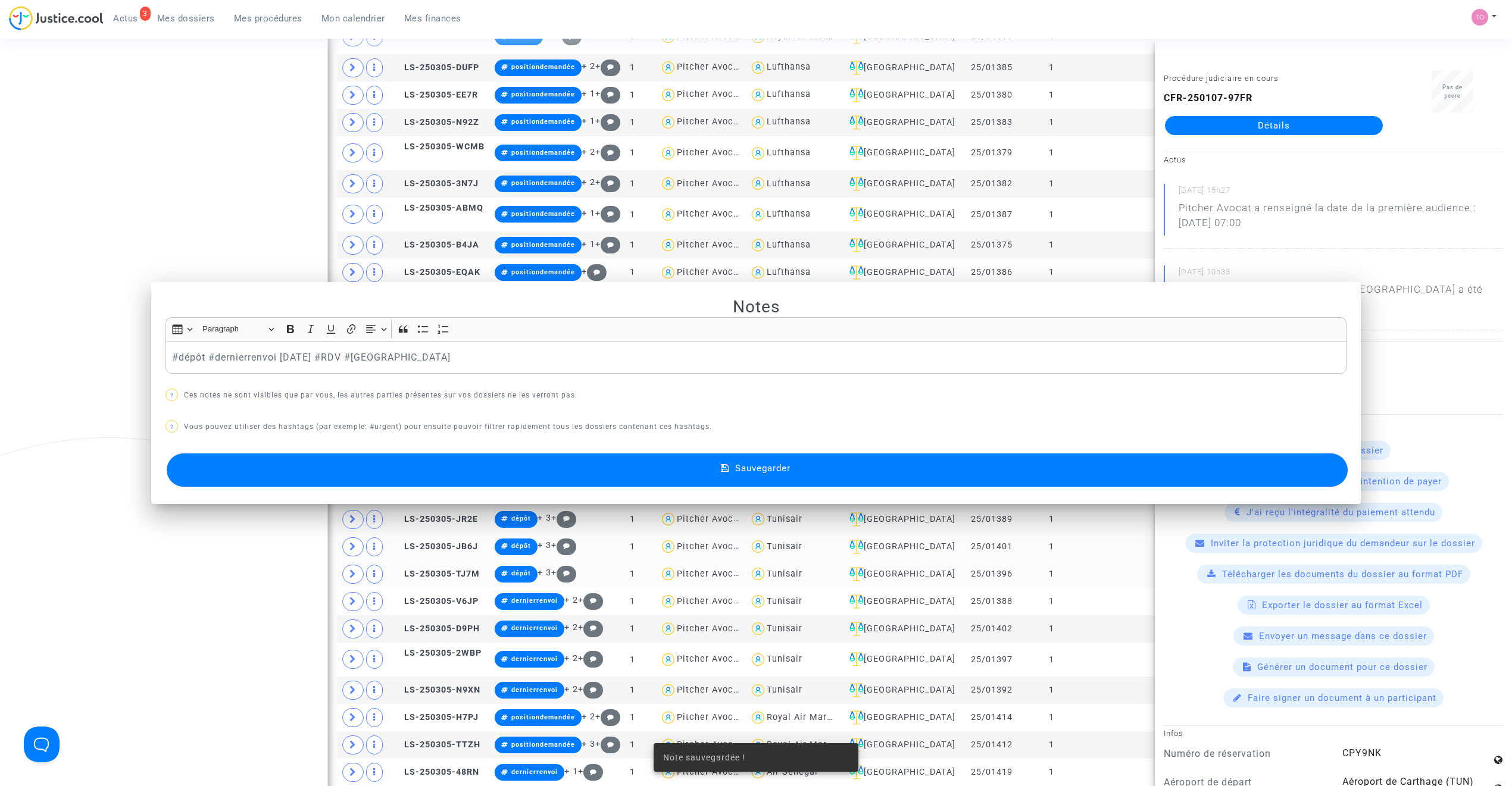
scroll to position [807, 0]
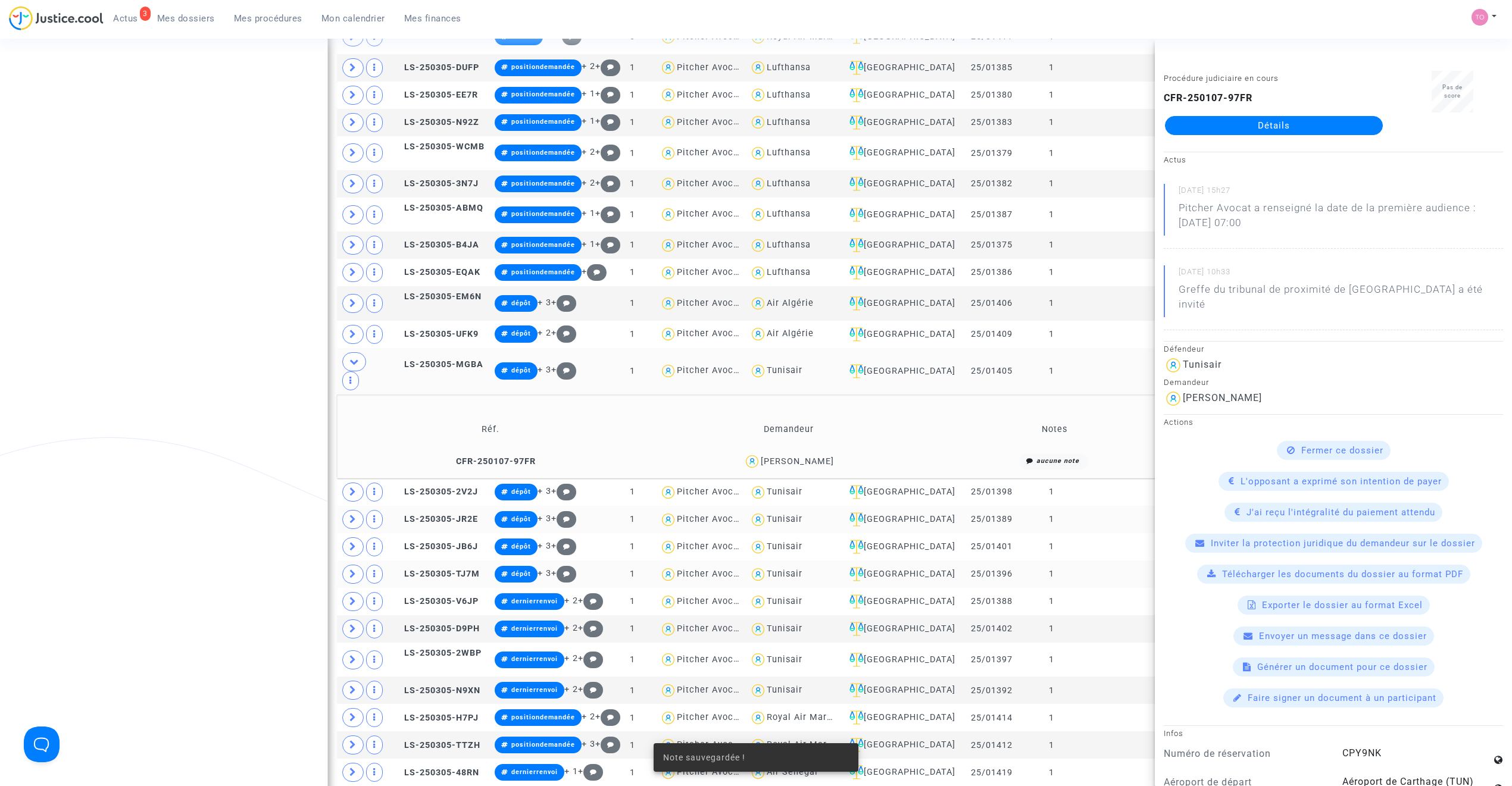
click at [784, 514] on div "Tunisair" at bounding box center [784, 518] width 36 height 10
type textarea "@Tunisair"
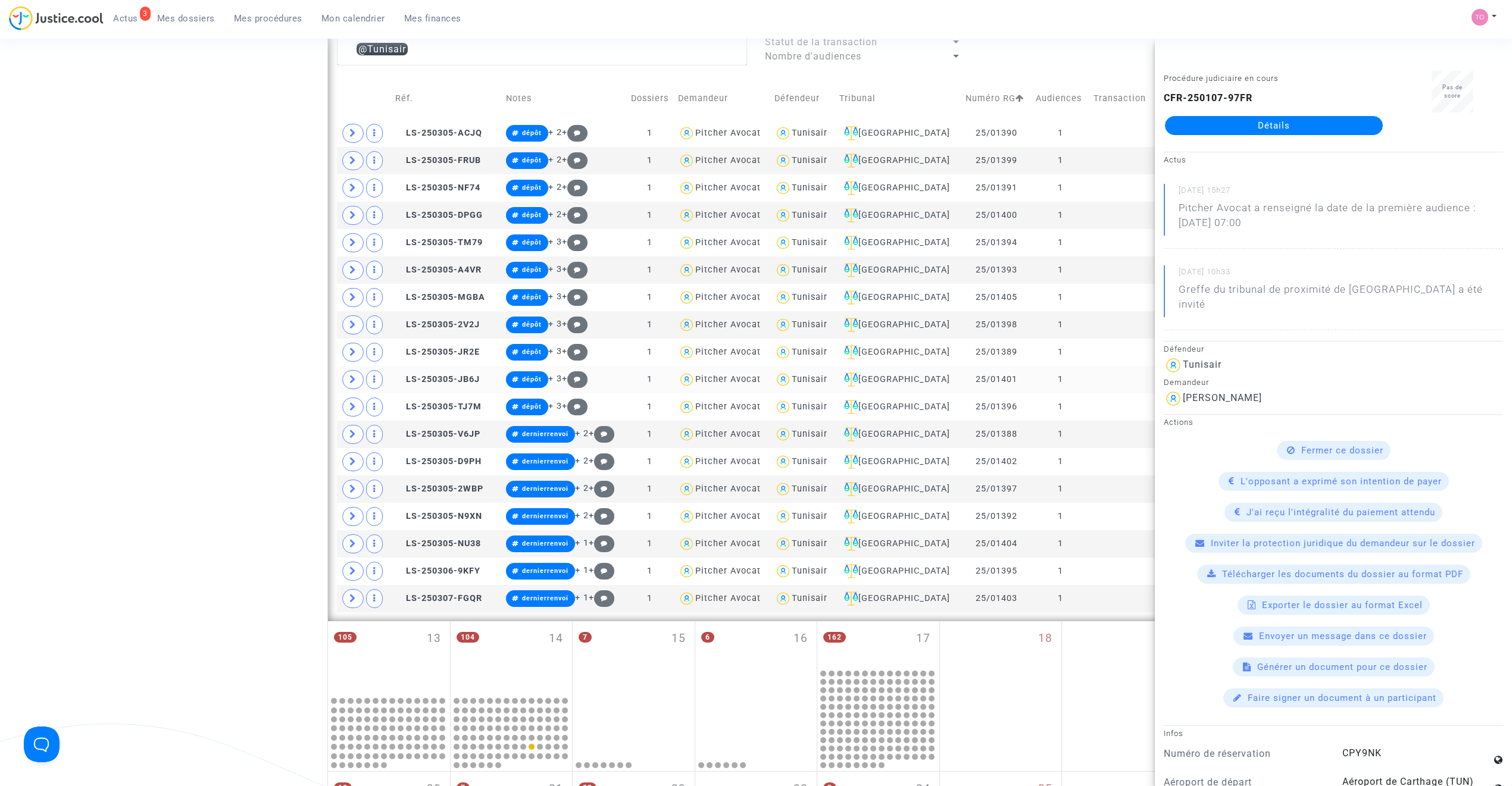
scroll to position [517, 0]
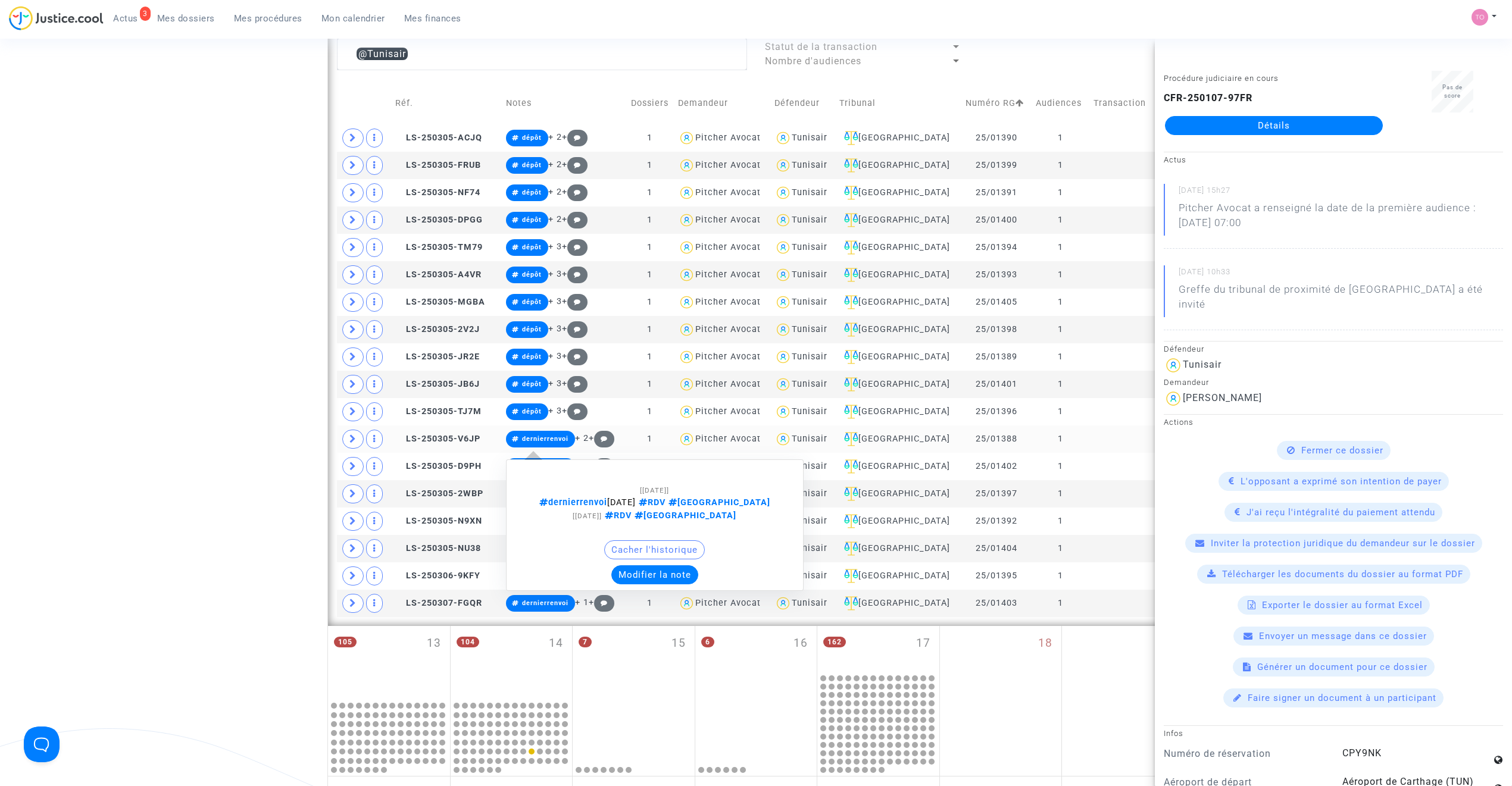
click at [650, 579] on button "Modifier la note" at bounding box center [655, 574] width 87 height 19
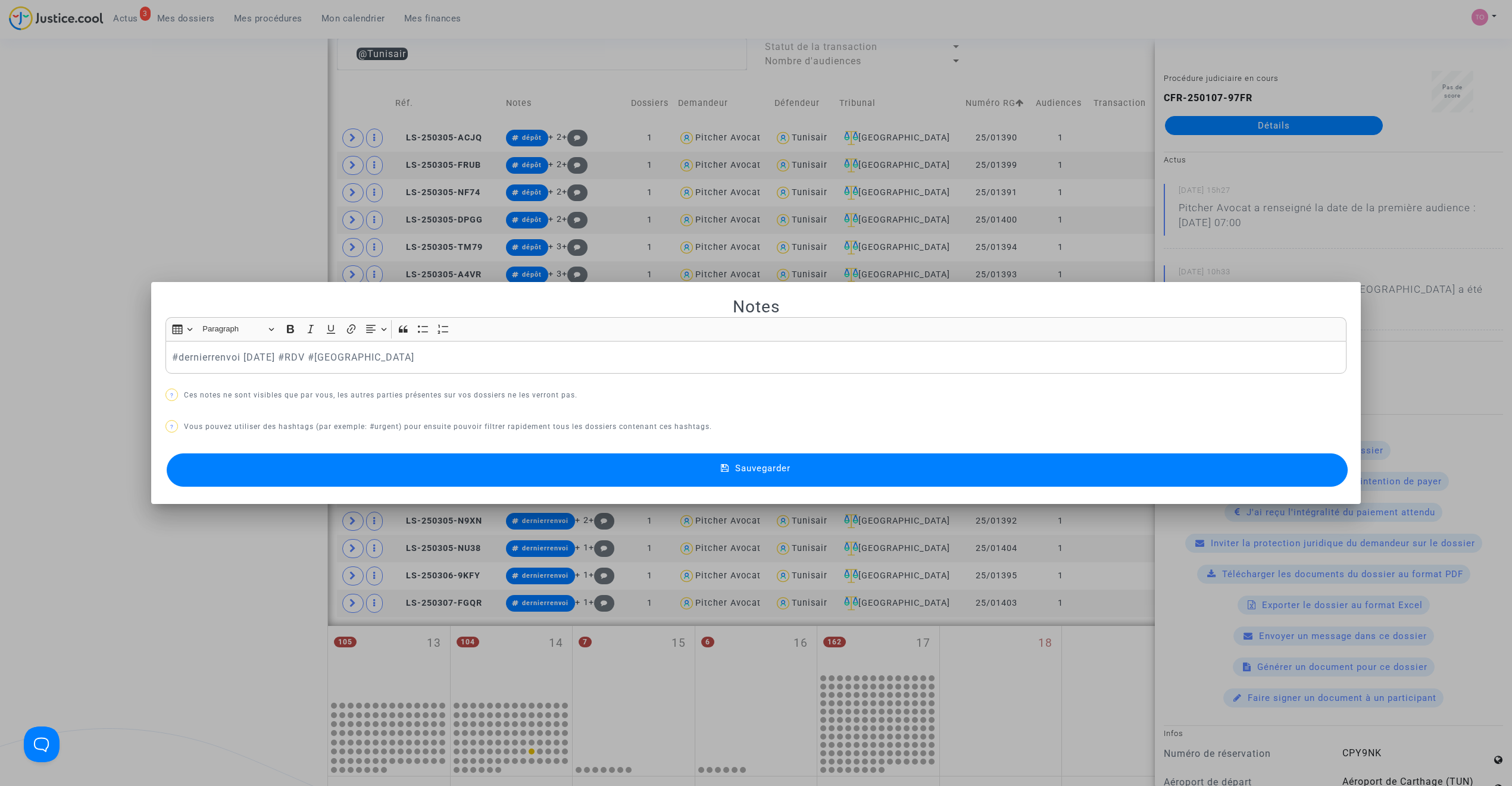
scroll to position [0, 0]
click at [519, 469] on button "Sauvegarder" at bounding box center [757, 469] width 1181 height 33
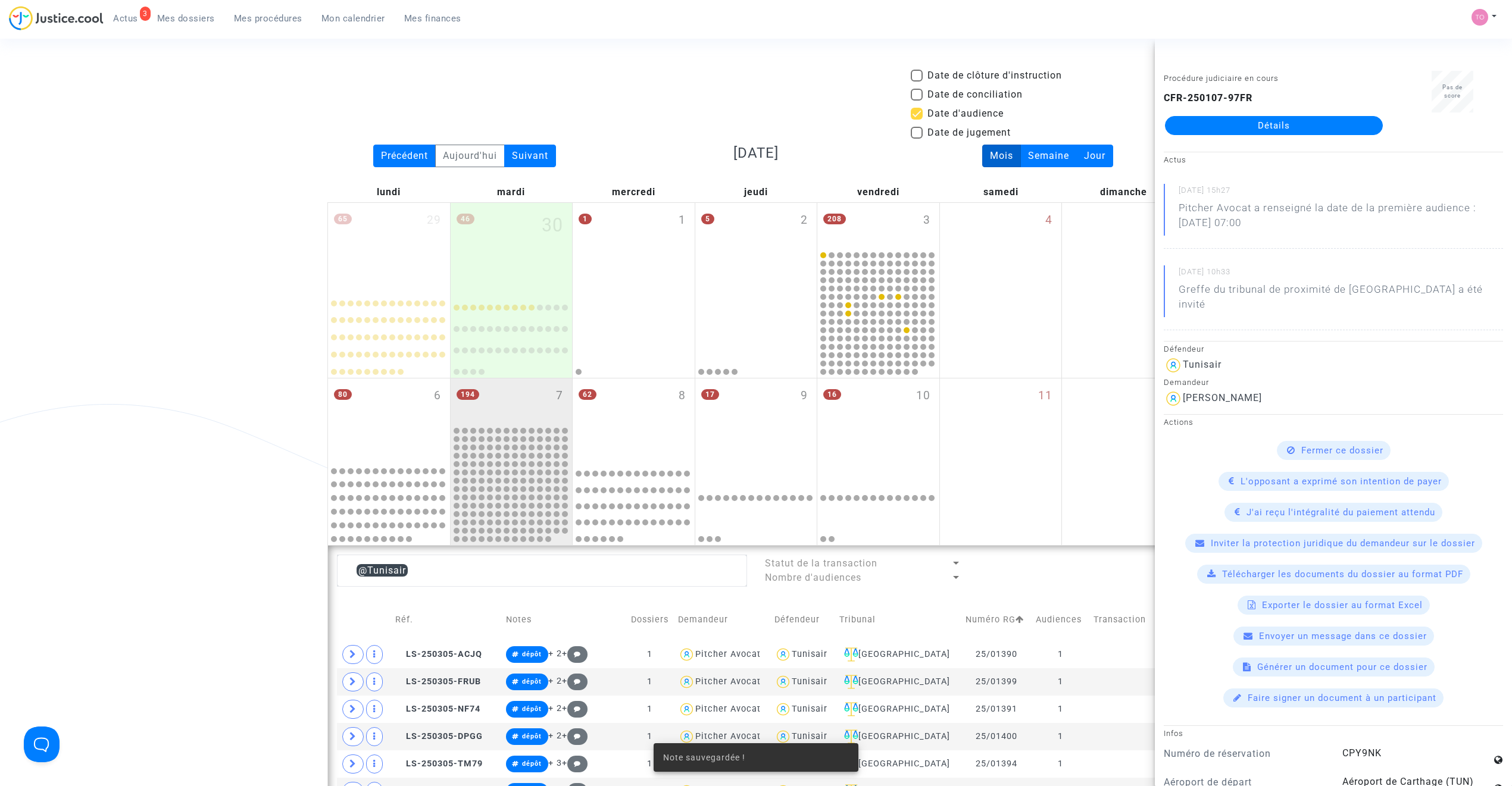
scroll to position [517, 0]
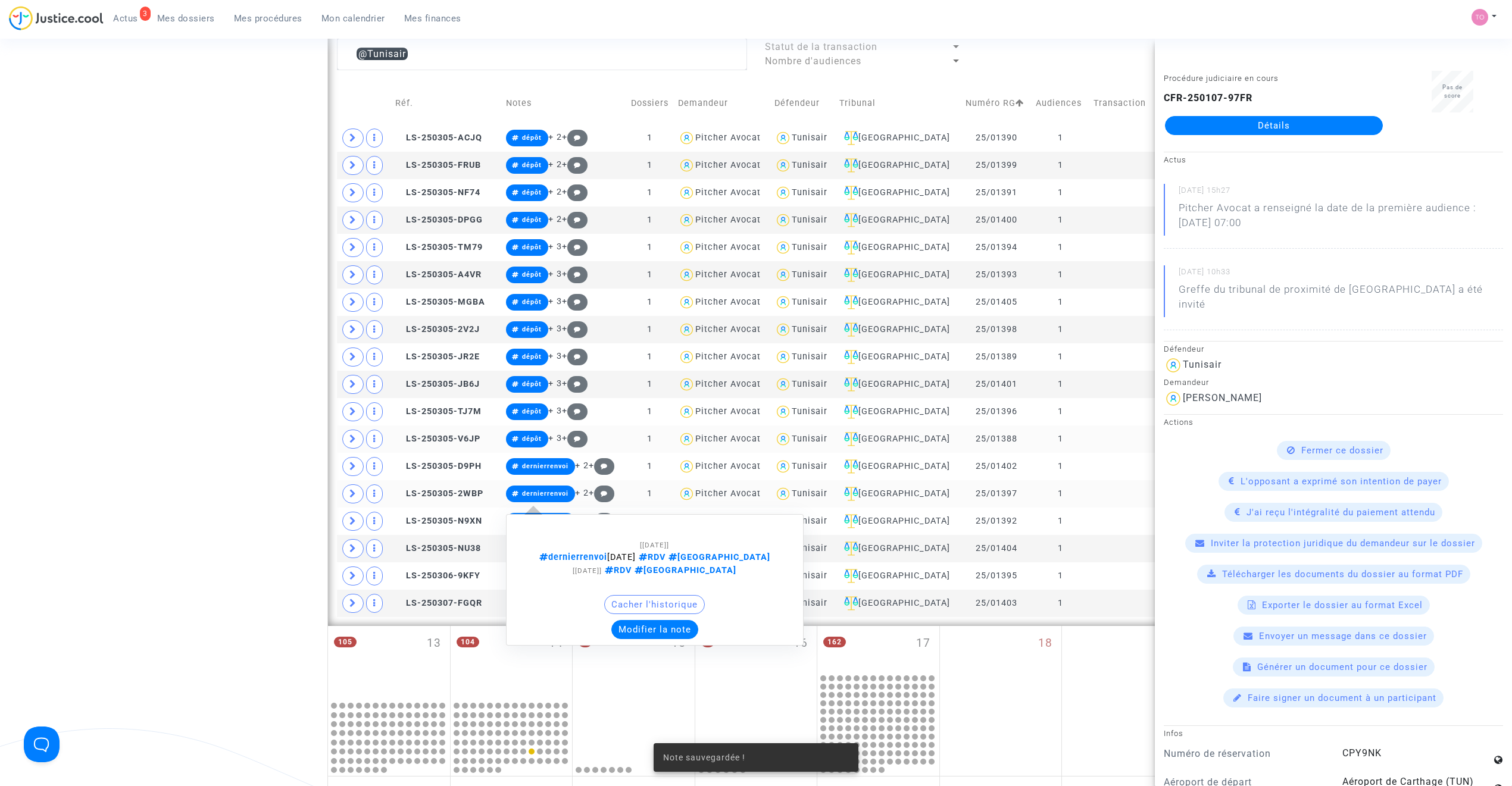
click at [658, 637] on button "Modifier la note" at bounding box center [655, 629] width 87 height 19
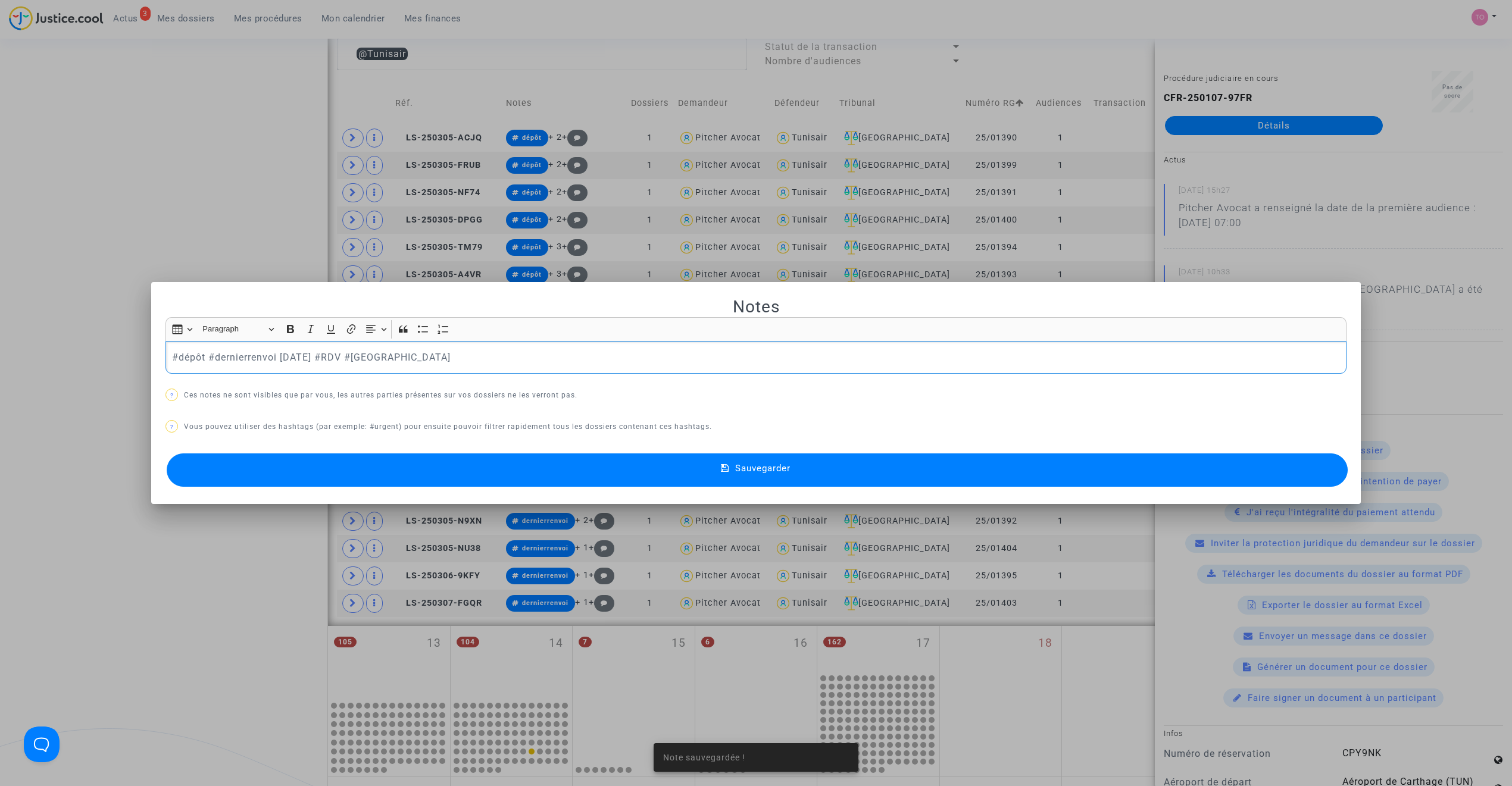
click at [575, 479] on button "Sauvegarder" at bounding box center [757, 469] width 1181 height 33
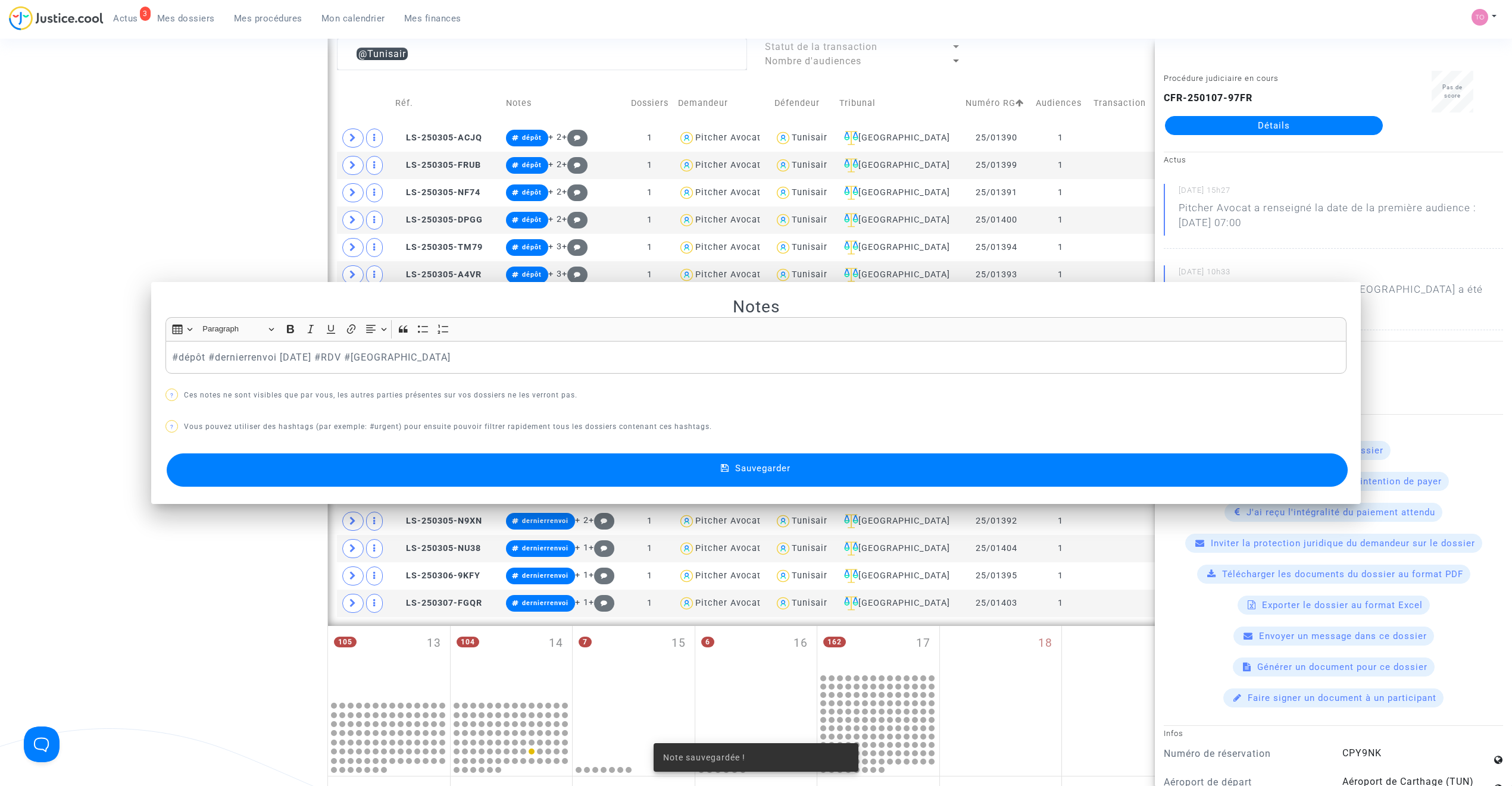
scroll to position [517, 0]
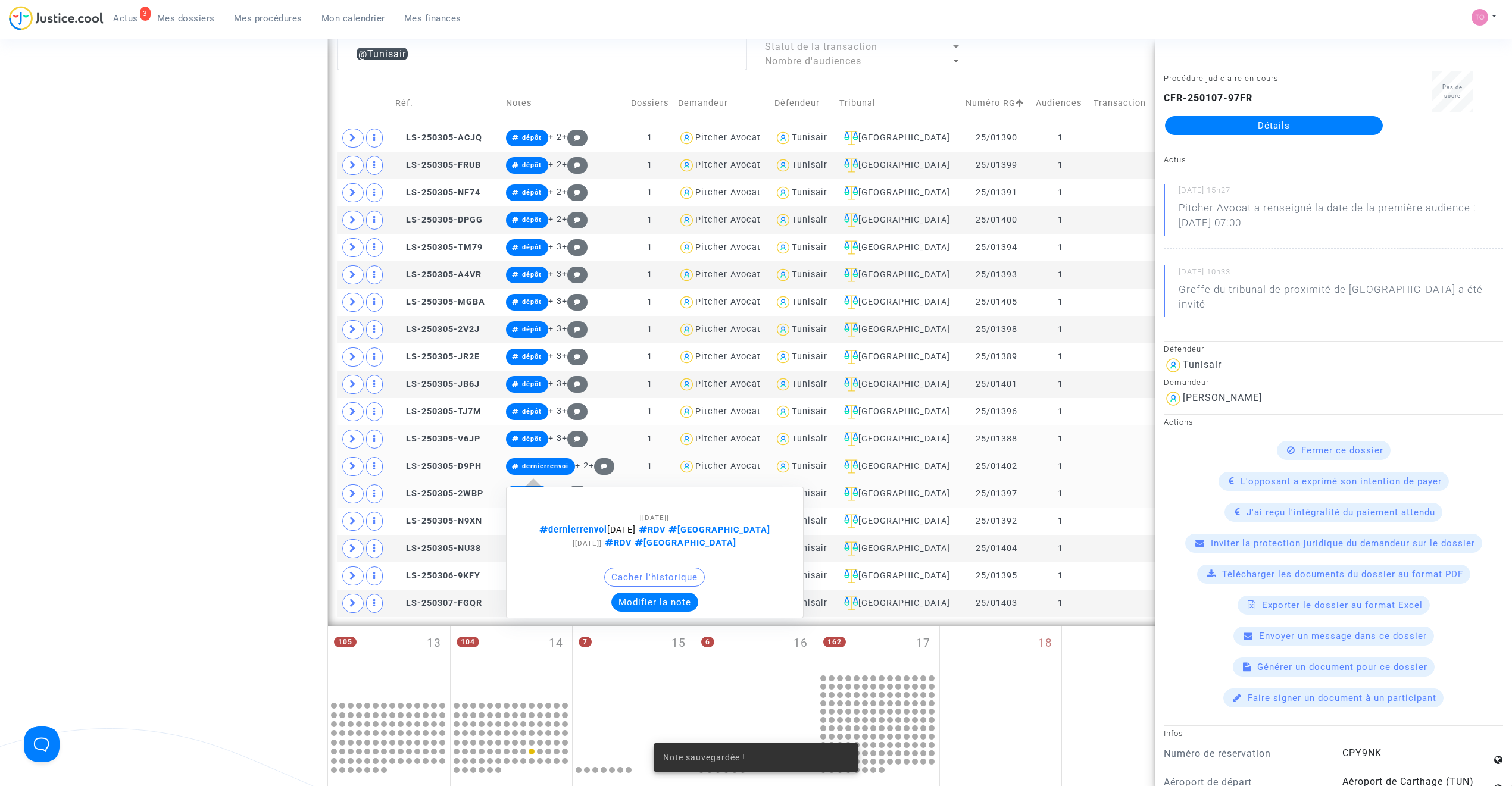
click at [650, 606] on button "Modifier la note" at bounding box center [655, 602] width 87 height 19
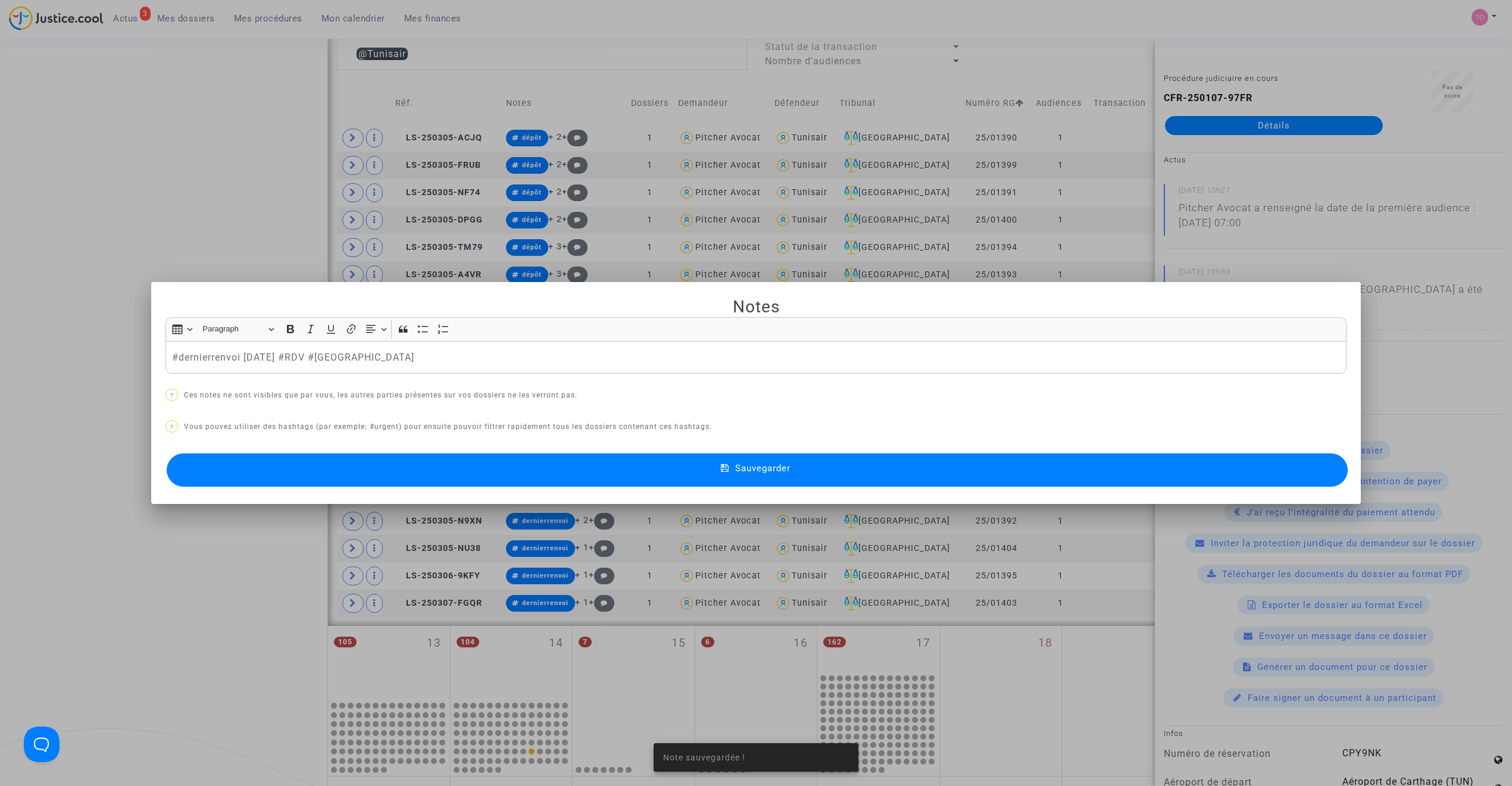
scroll to position [0, 0]
click at [552, 496] on mat-dialog-container "Notes Rich Text Editor Insert table Insert table Heading Paragraph Paragraph He…" at bounding box center [756, 393] width 1210 height 222
drag, startPoint x: 527, startPoint y: 469, endPoint x: 525, endPoint y: 477, distance: 8.2
click at [527, 470] on button "Sauvegarder" at bounding box center [757, 469] width 1181 height 33
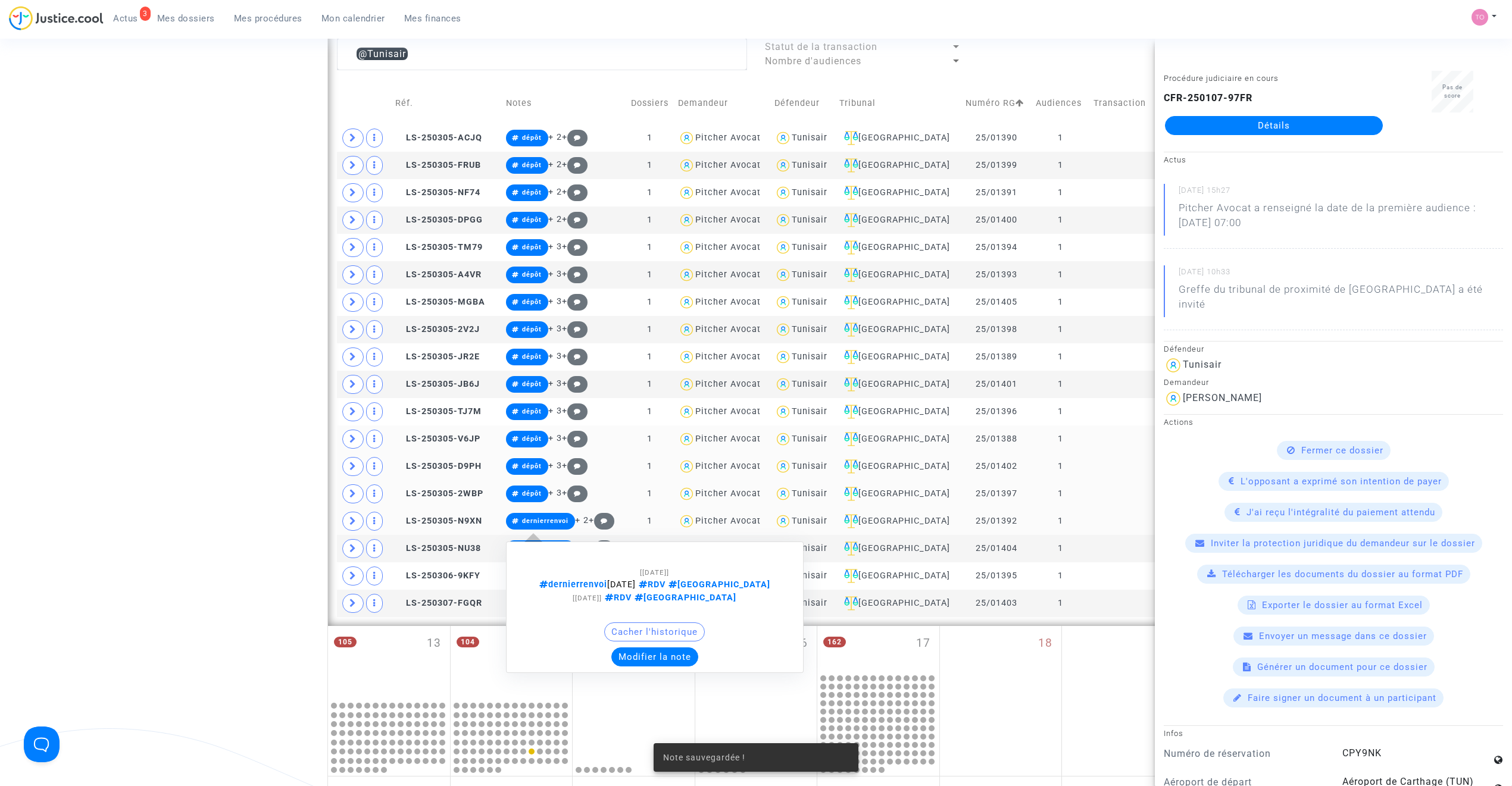
click at [651, 658] on button "Modifier la note" at bounding box center [655, 656] width 87 height 19
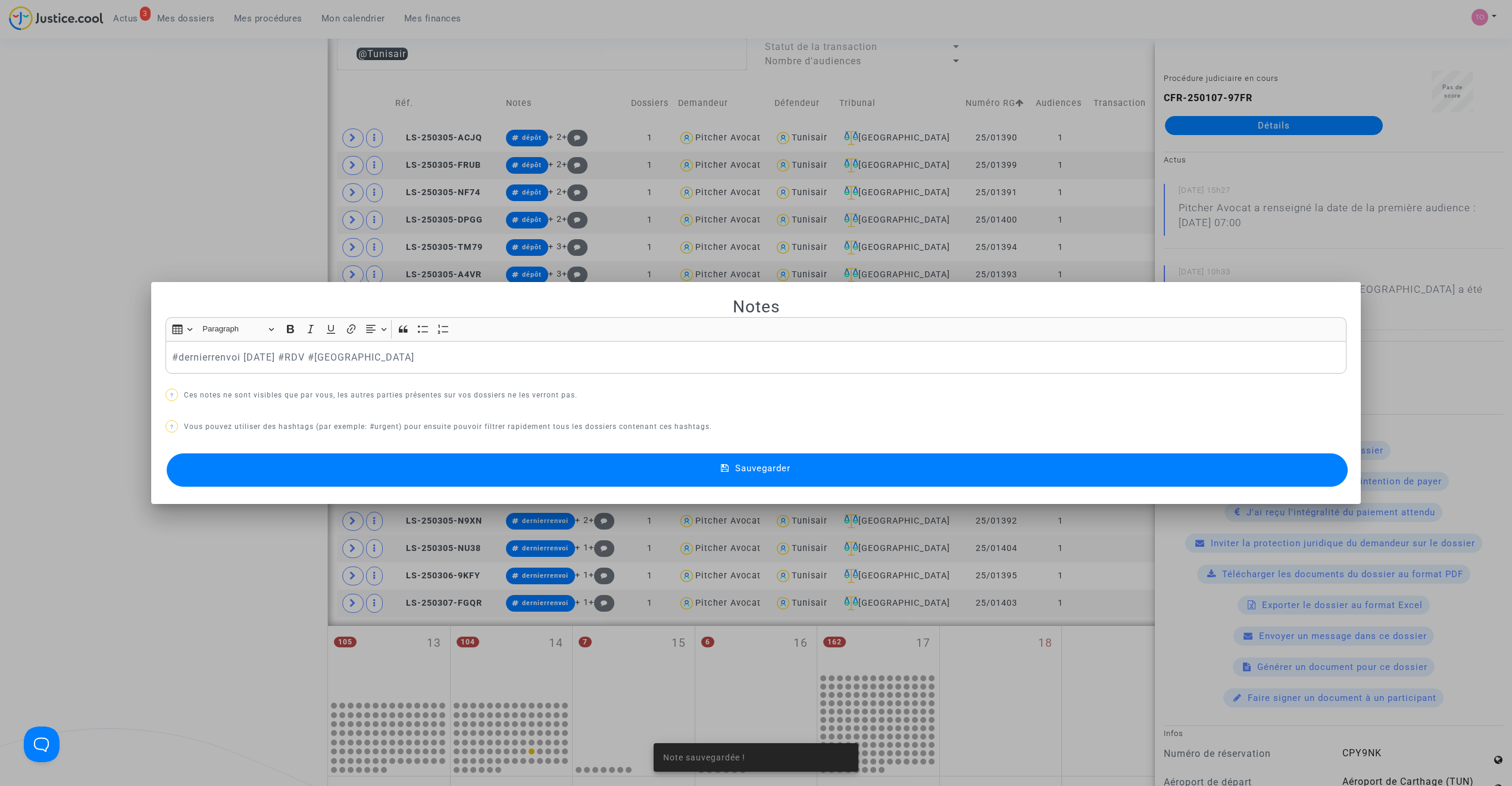
scroll to position [0, 0]
click at [553, 498] on mat-dialog-container "Notes Rich Text Editor Insert table Insert table Heading Paragraph Paragraph He…" at bounding box center [756, 393] width 1210 height 222
click at [539, 472] on button "Sauvegarder" at bounding box center [757, 469] width 1181 height 33
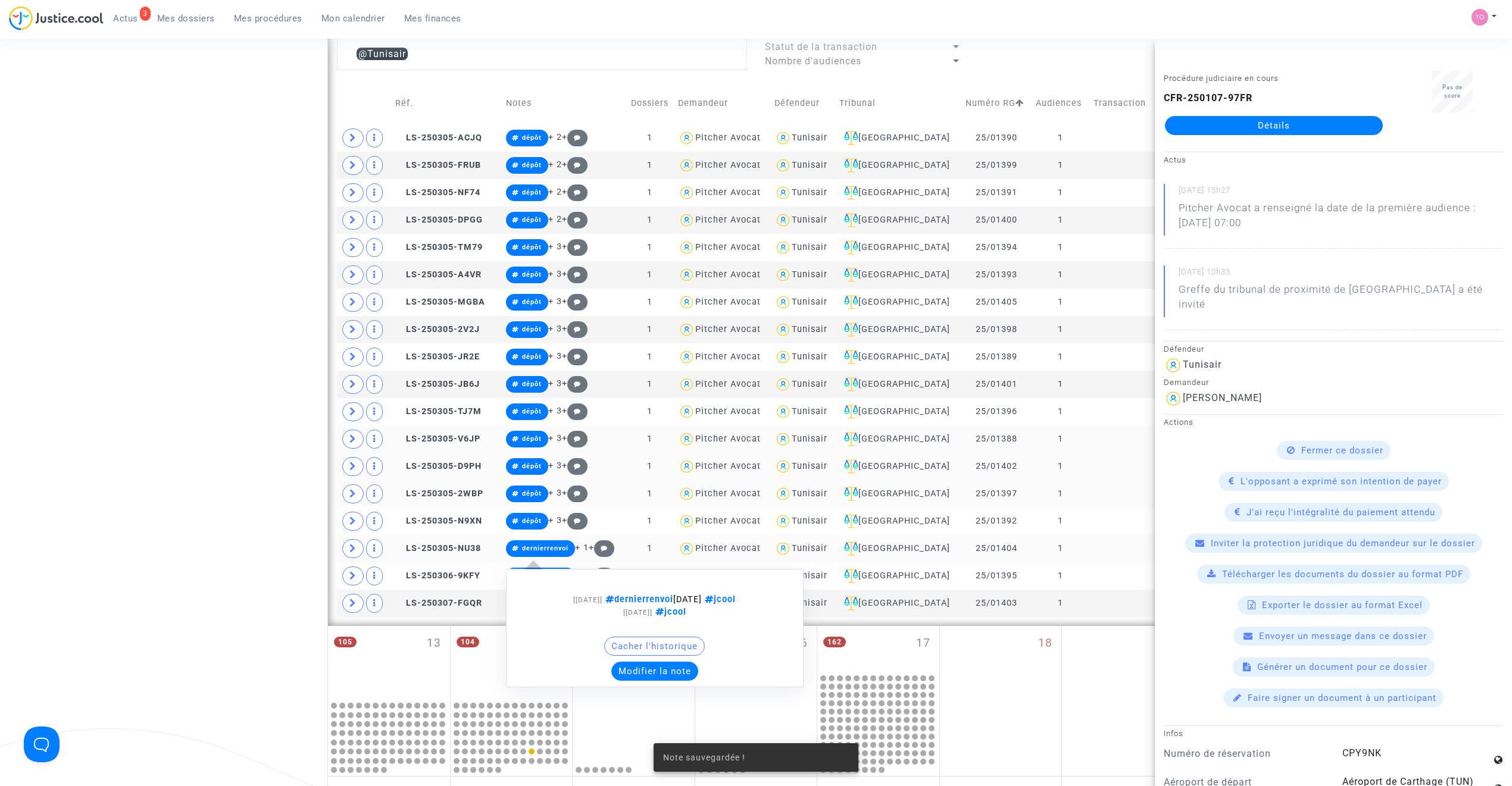
click at [646, 674] on button "Modifier la note" at bounding box center [655, 670] width 87 height 19
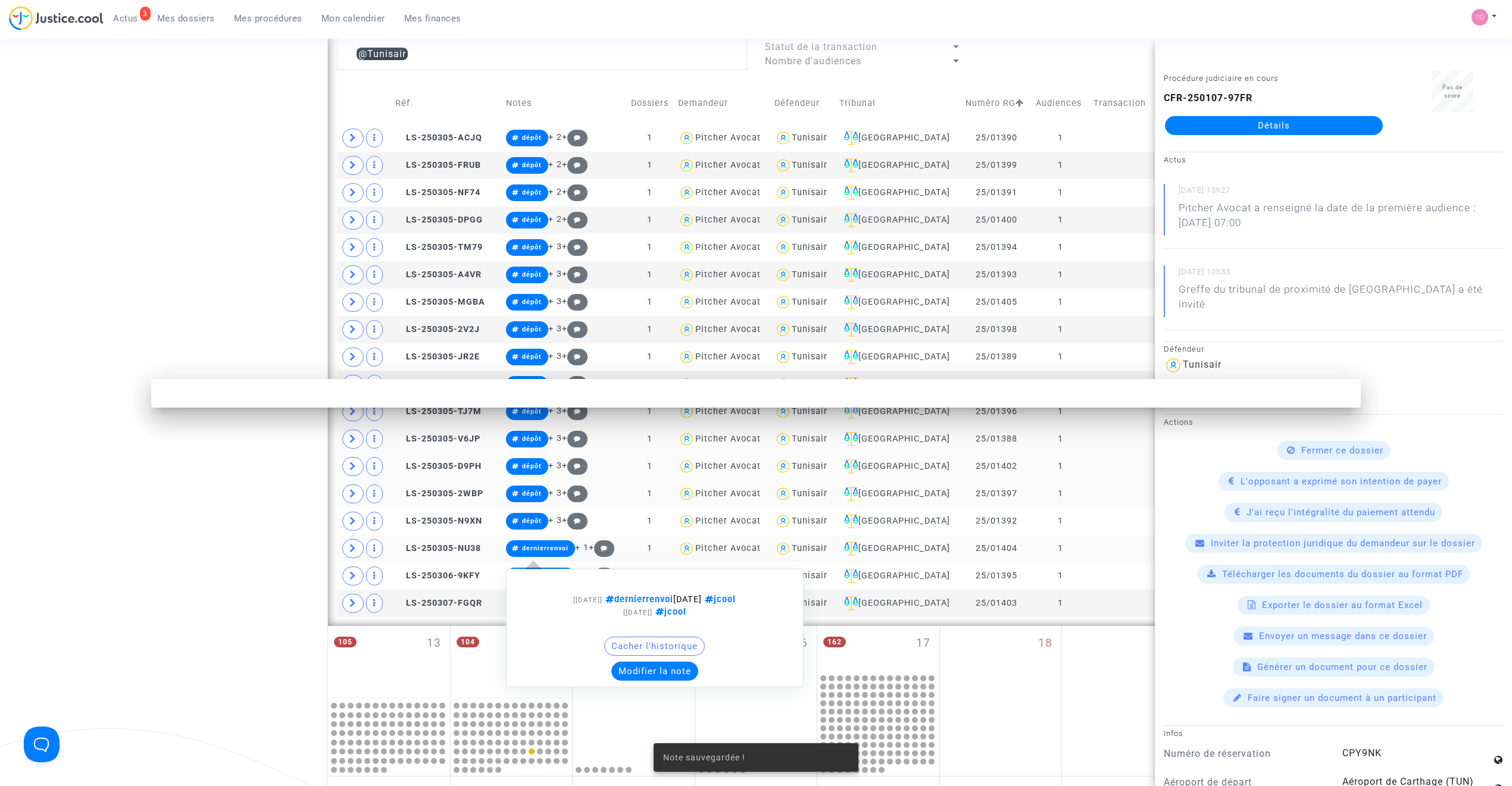
scroll to position [0, 0]
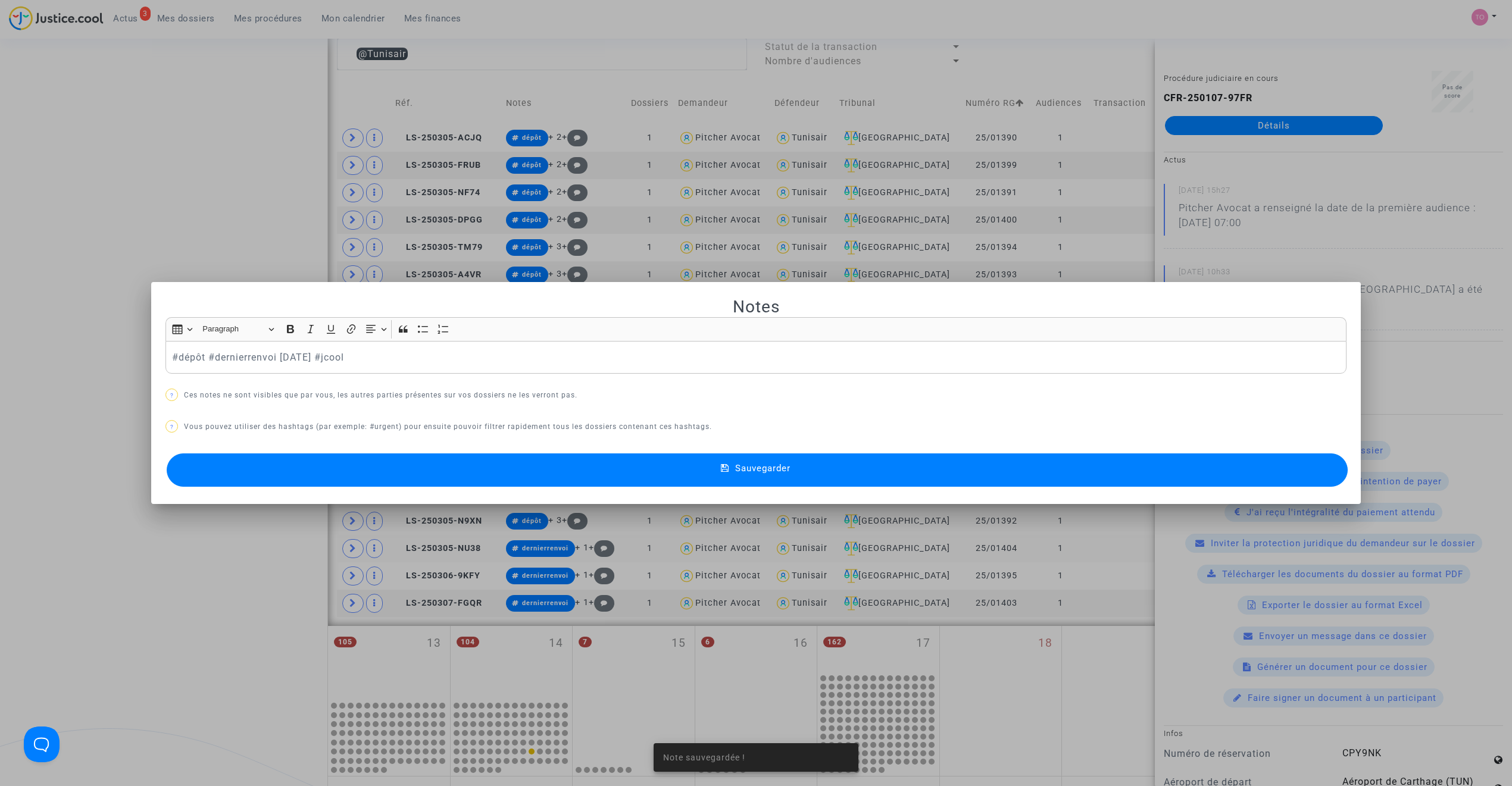
click at [516, 472] on button "Sauvegarder" at bounding box center [757, 469] width 1181 height 33
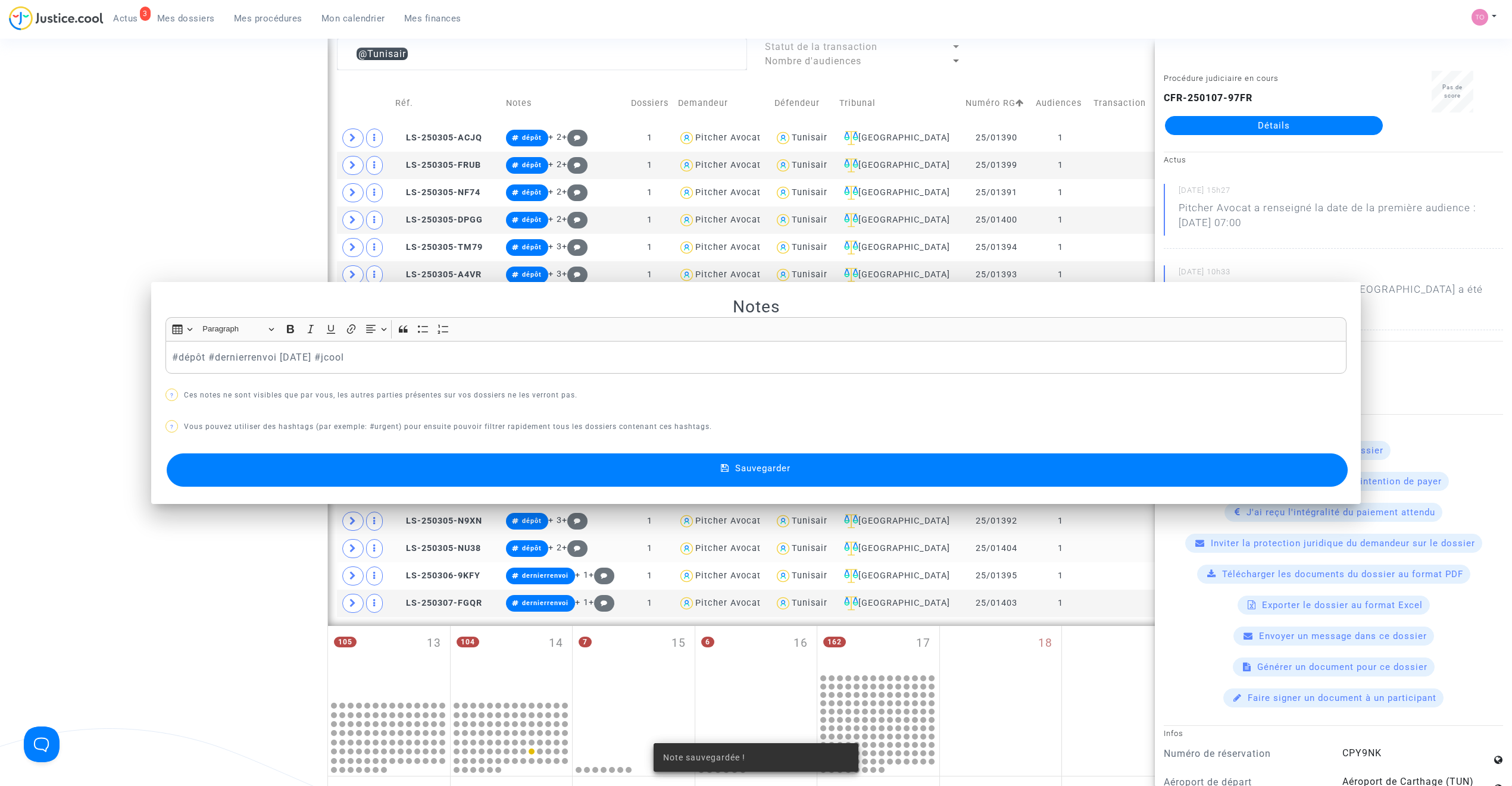
scroll to position [517, 0]
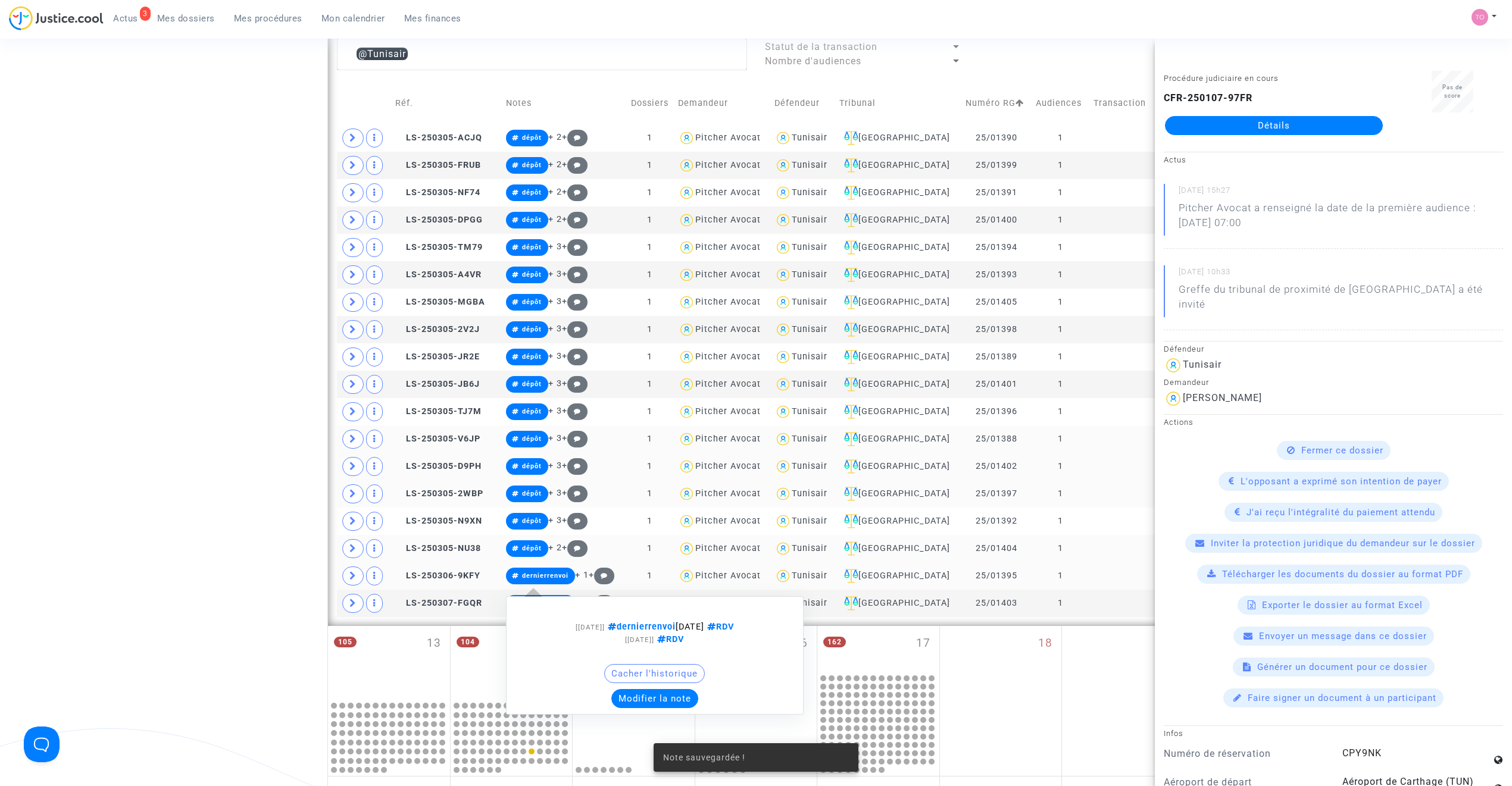
click at [650, 698] on button "Modifier la note" at bounding box center [655, 698] width 87 height 19
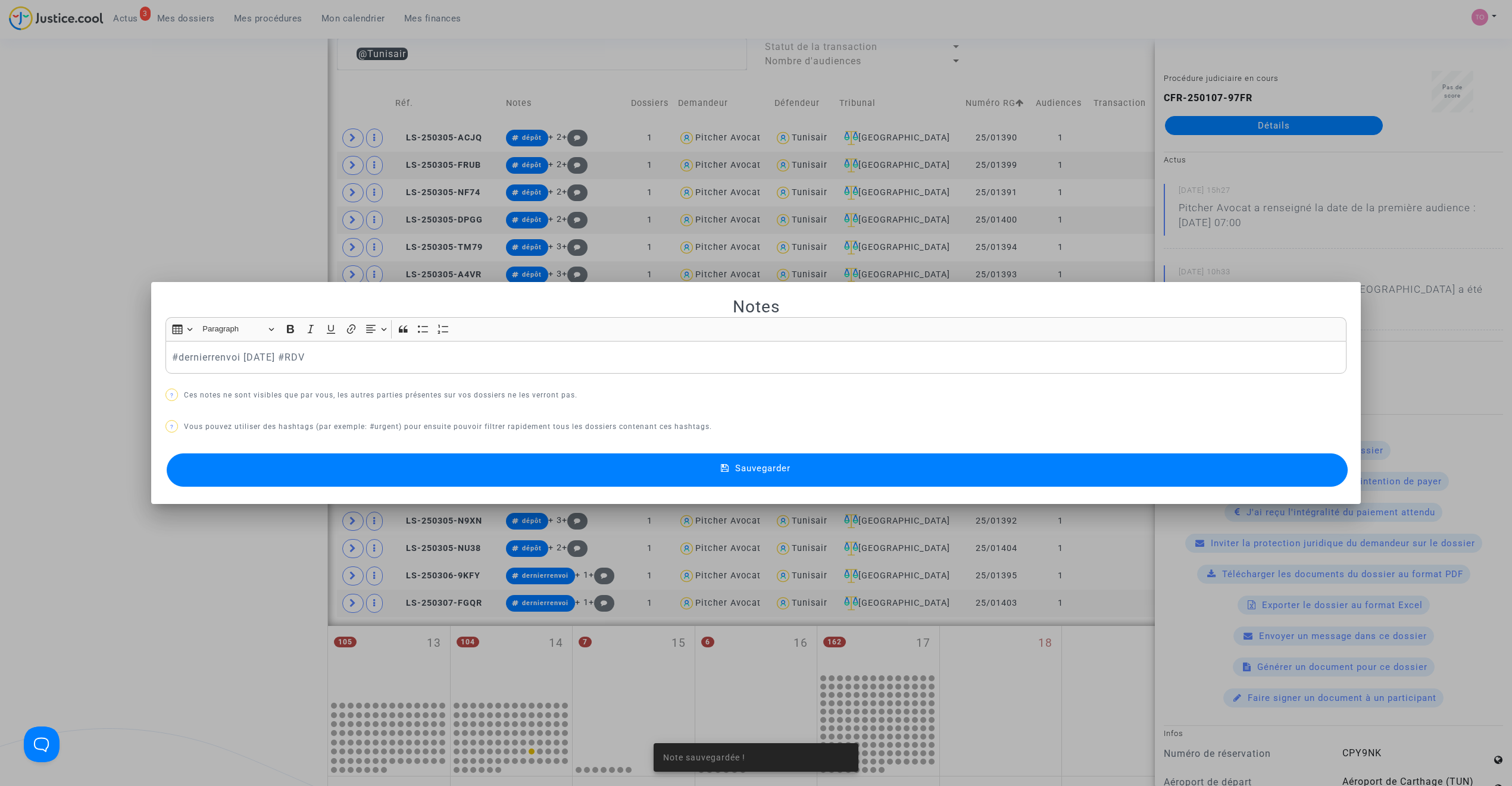
scroll to position [0, 0]
click at [489, 460] on button "Sauvegarder" at bounding box center [757, 469] width 1181 height 33
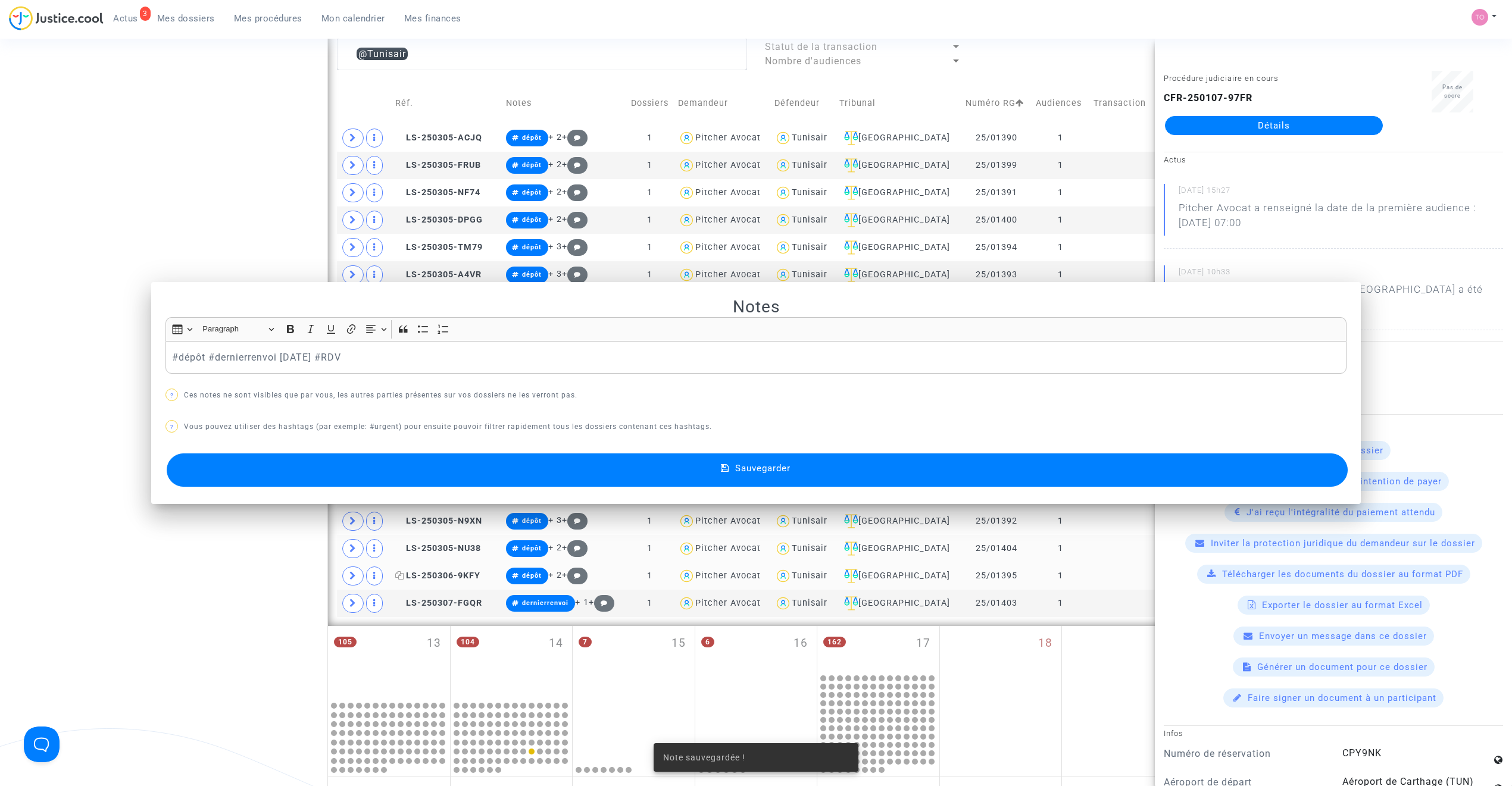
scroll to position [517, 0]
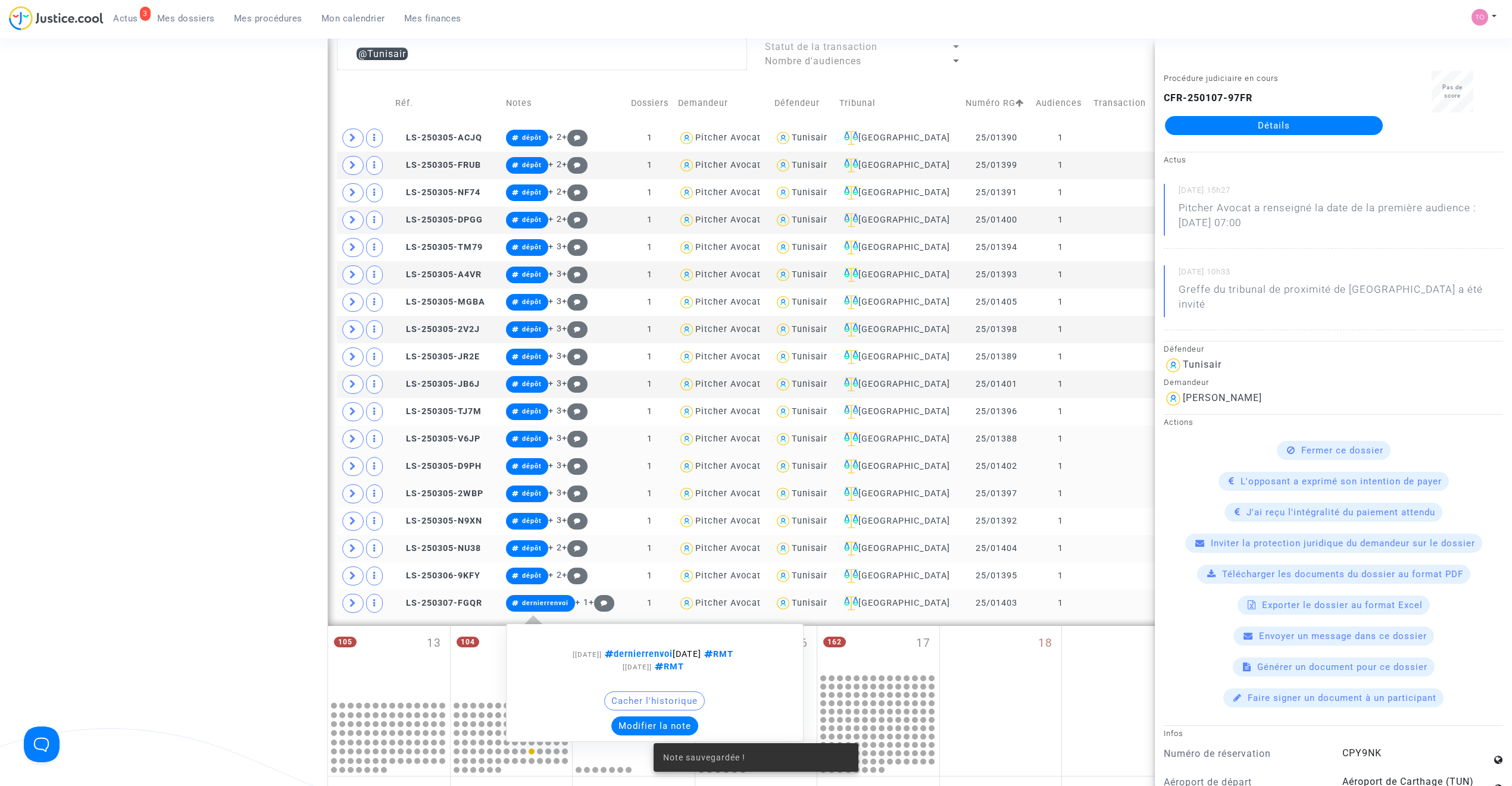
click at [636, 725] on button "Modifier la note" at bounding box center [655, 726] width 87 height 19
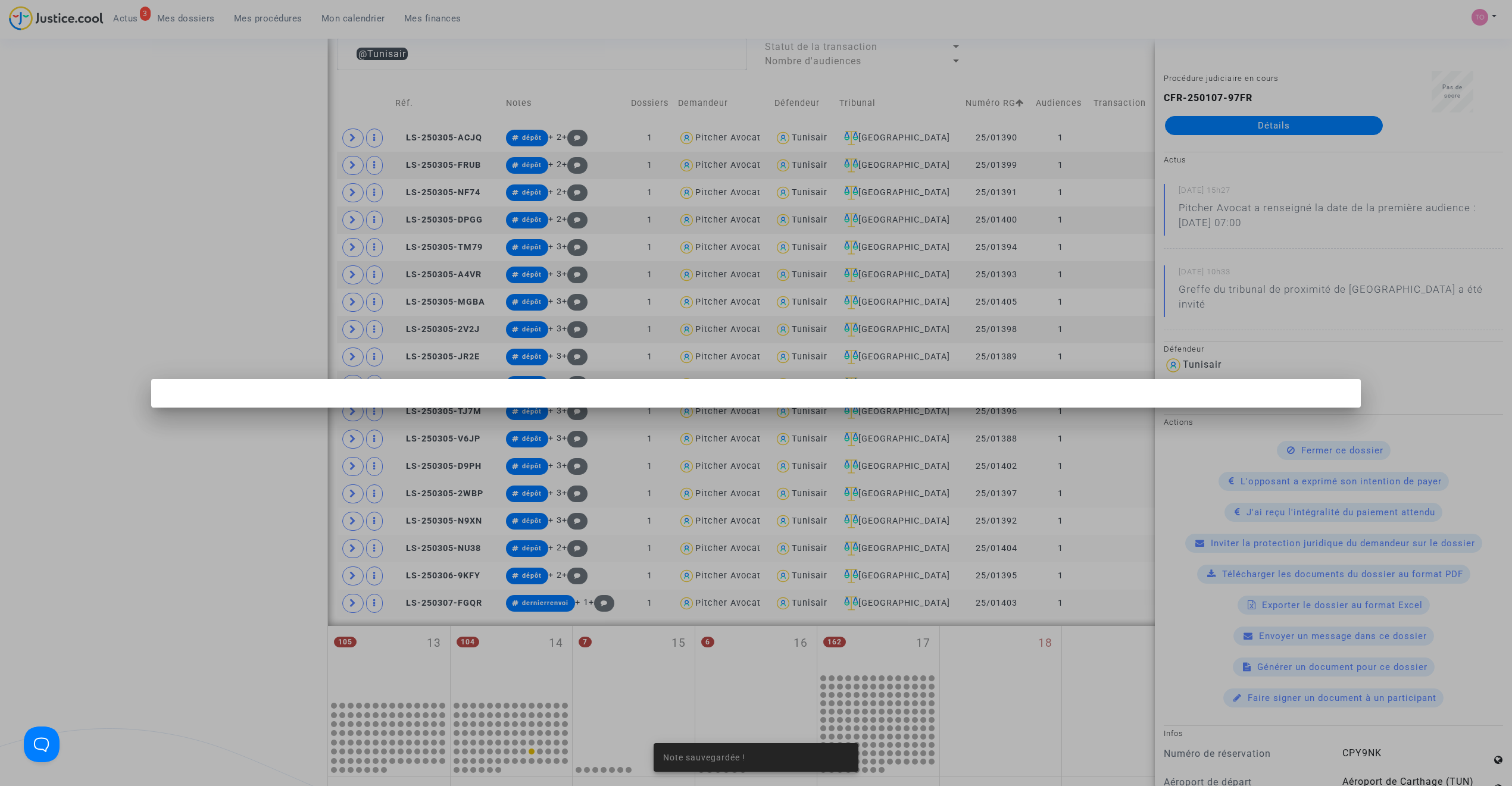
scroll to position [0, 0]
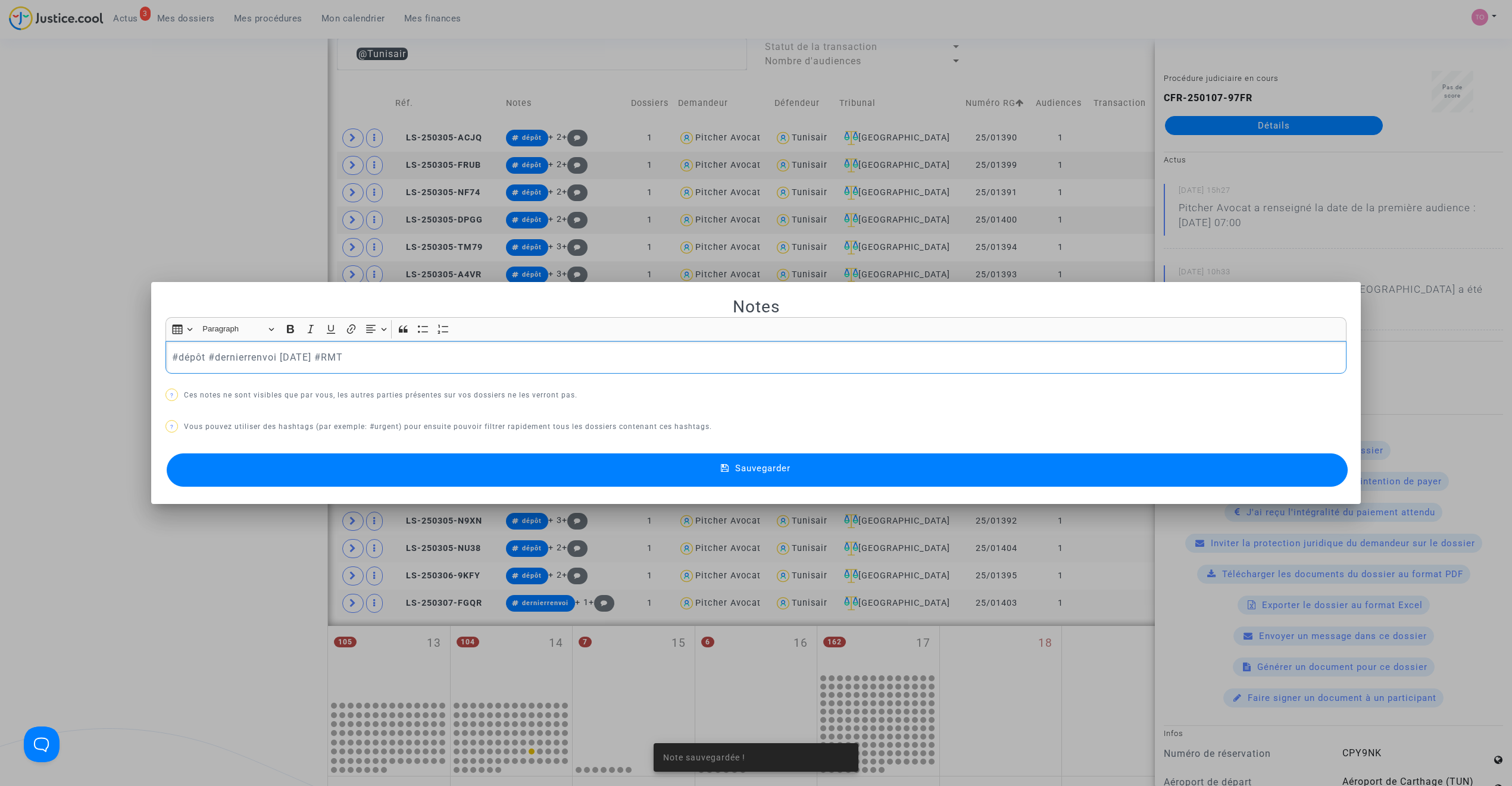
click at [476, 469] on button "Sauvegarder" at bounding box center [757, 469] width 1181 height 33
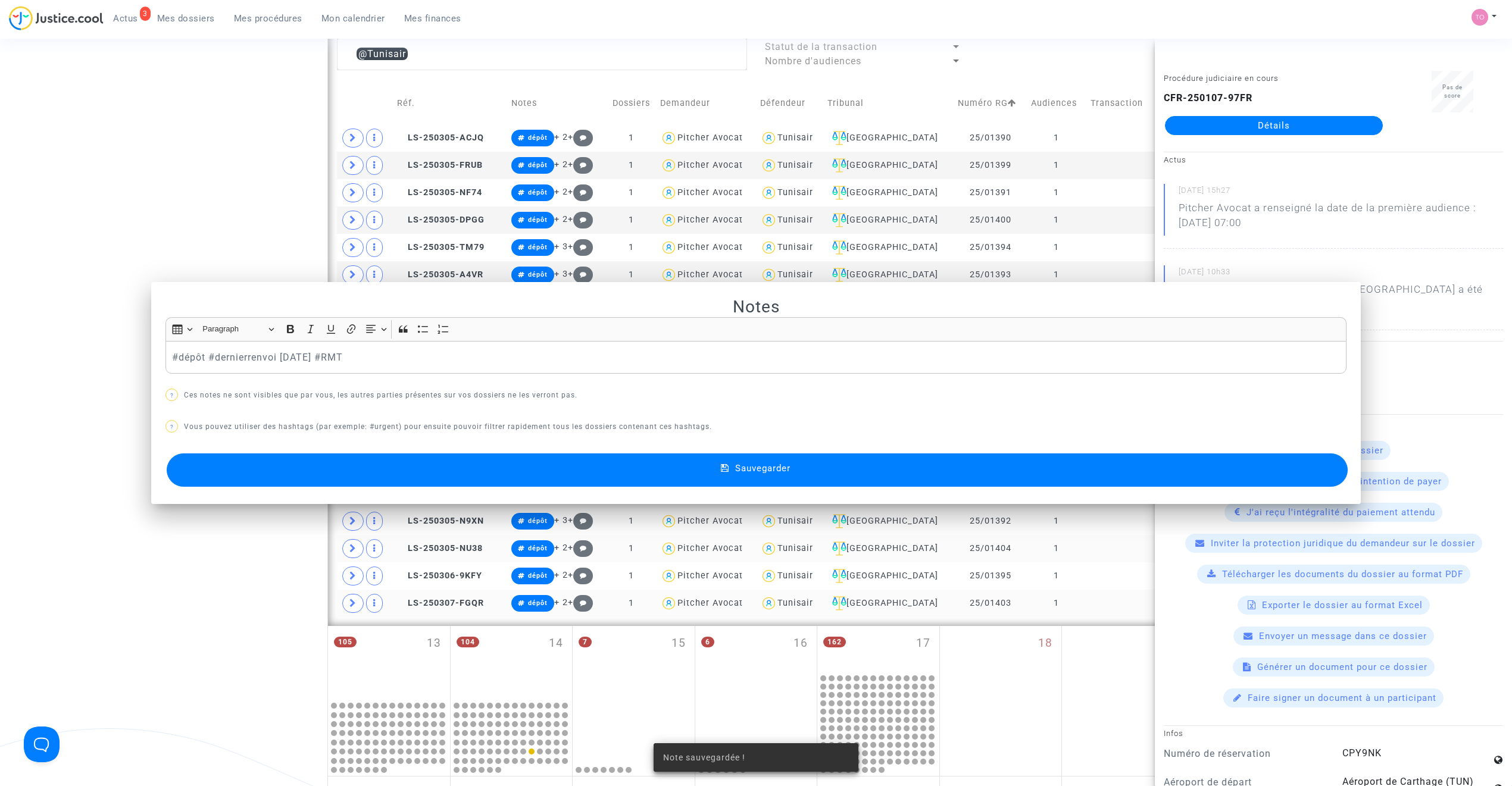
scroll to position [517, 0]
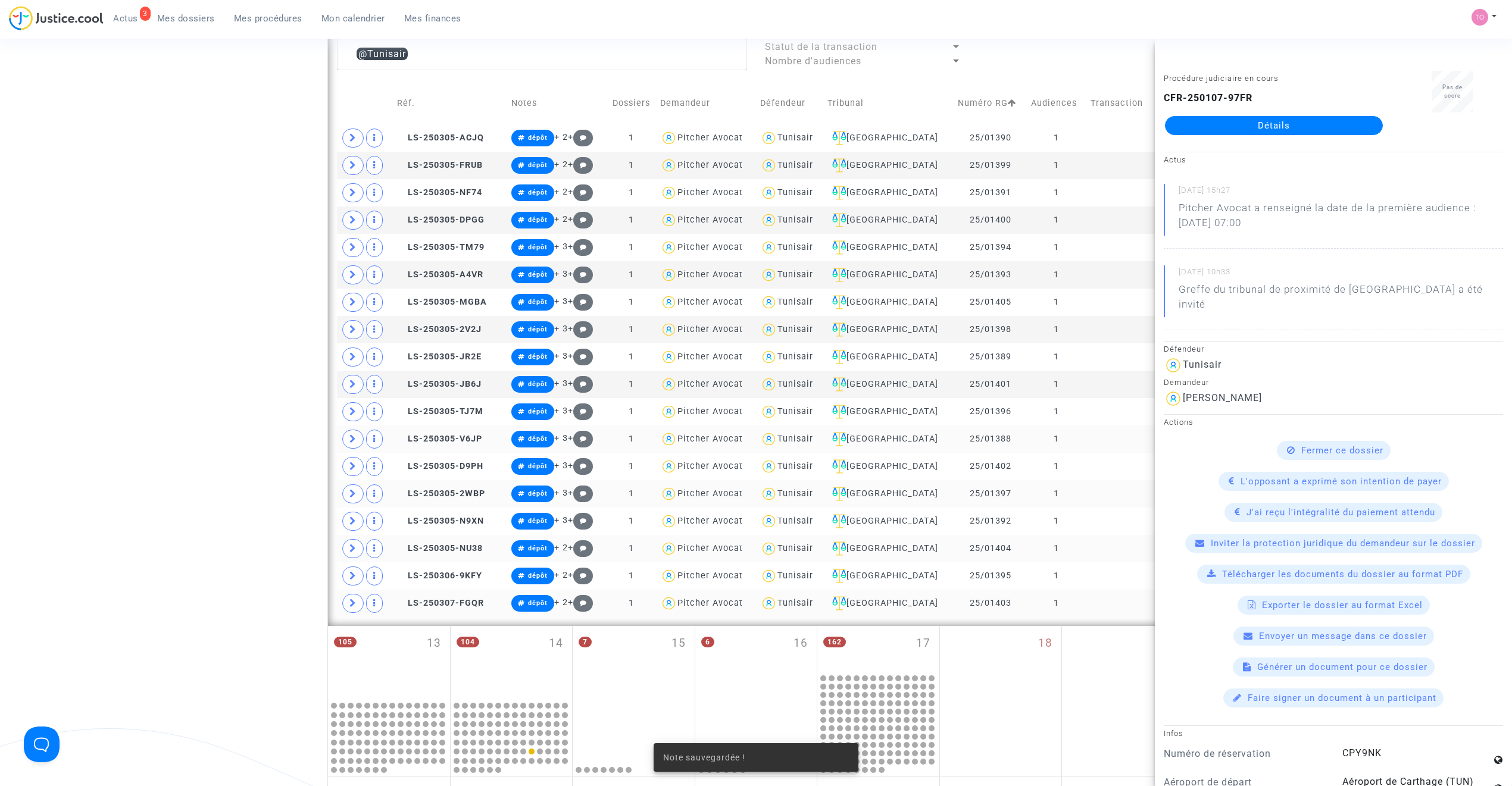
click at [248, 463] on div "Date de clôture d'instruction Date de conciliation Date d'audience Date de juge…" at bounding box center [756, 228] width 1512 height 1352
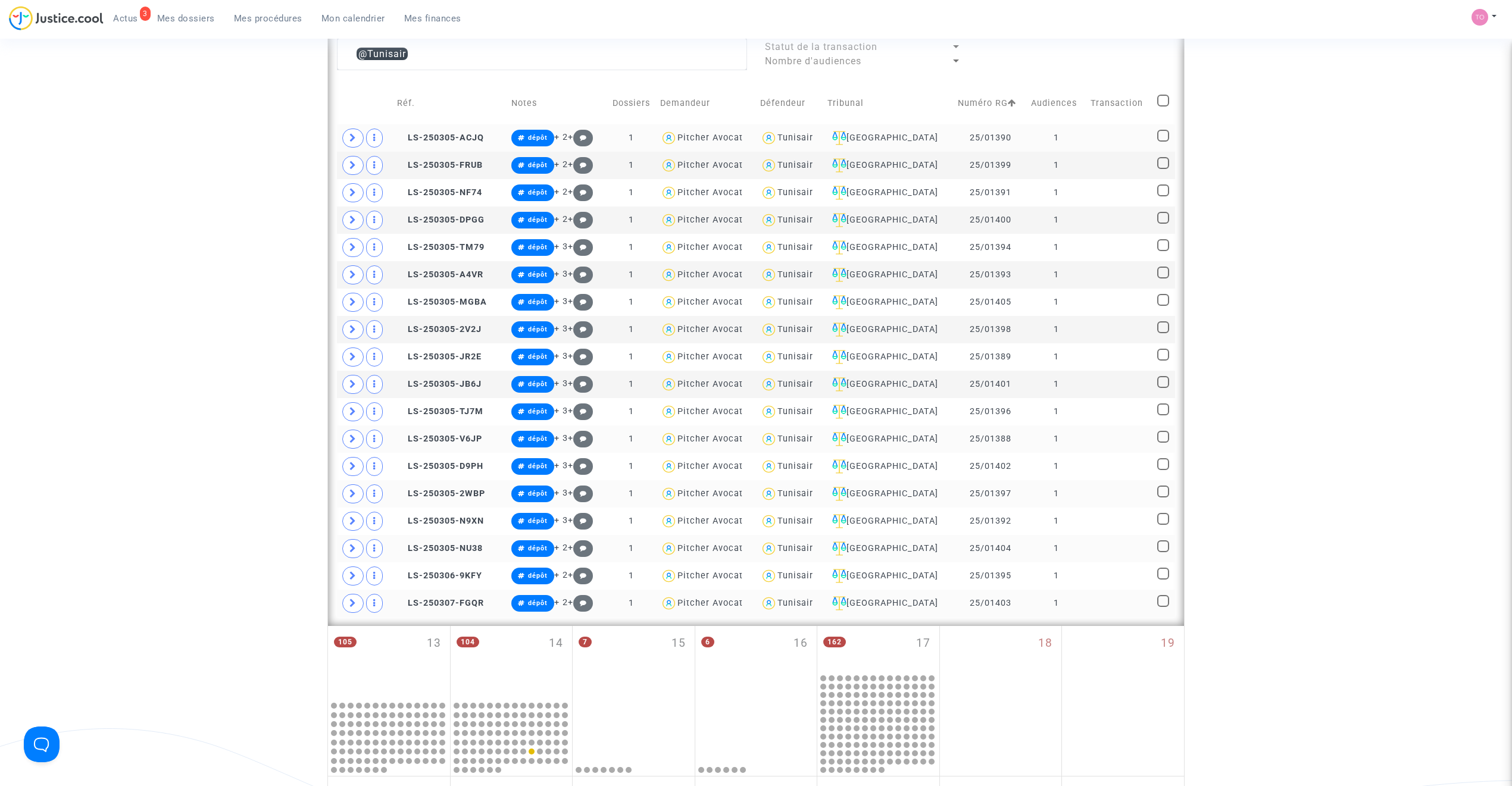
click at [808, 140] on div "Tunisair" at bounding box center [795, 137] width 36 height 10
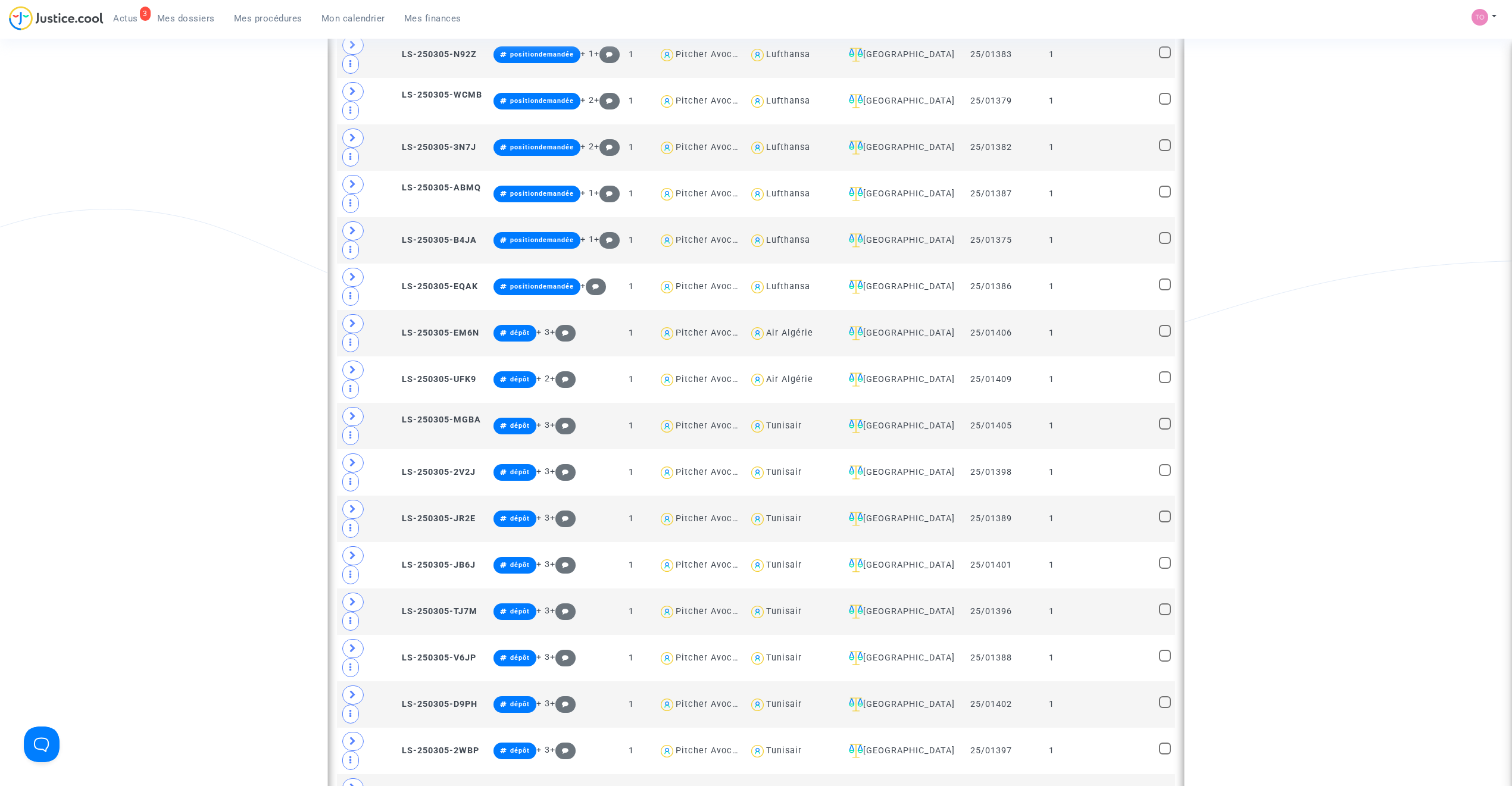
scroll to position [1098, 0]
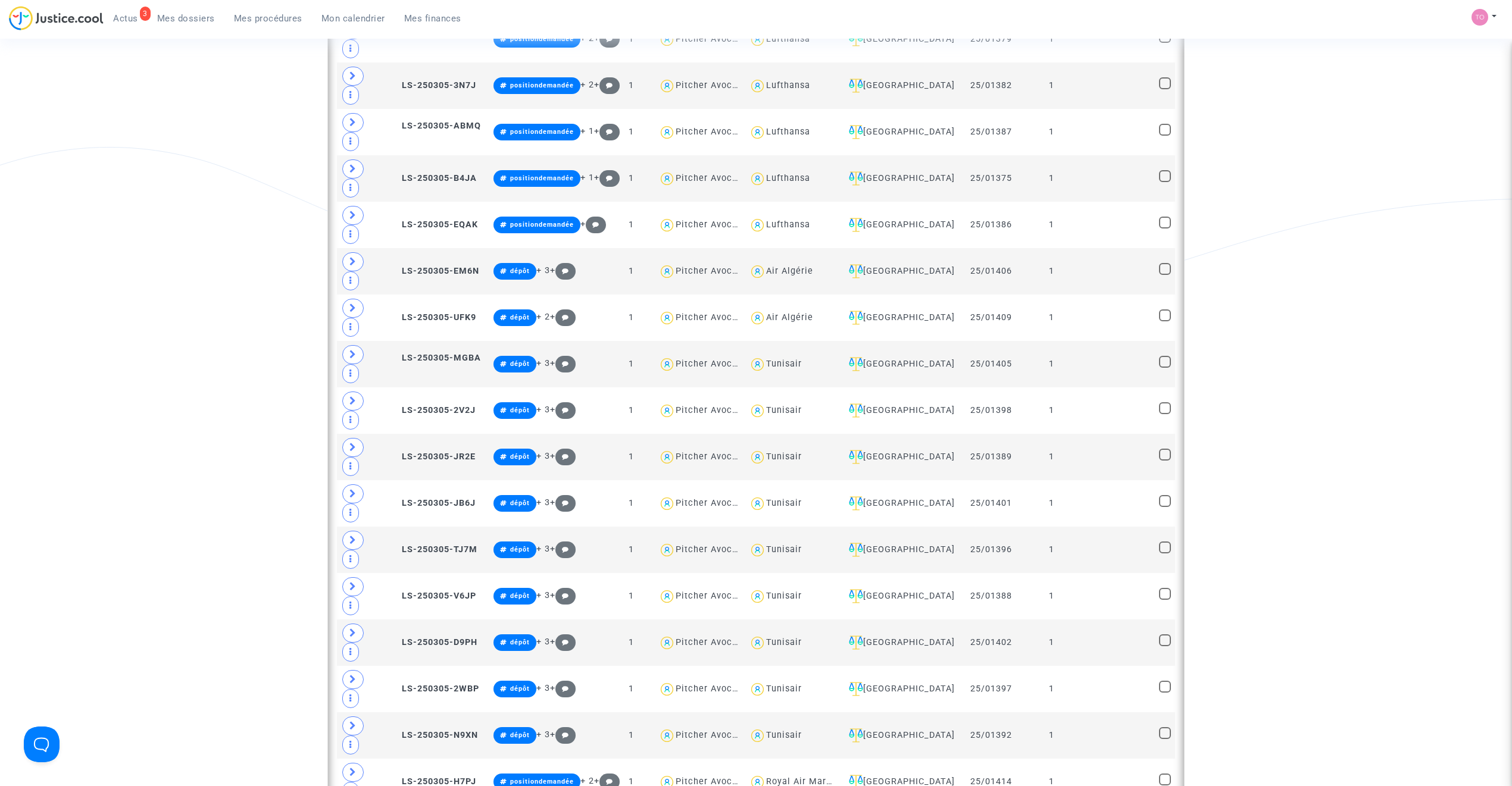
type textarea "@"Air Senegal""
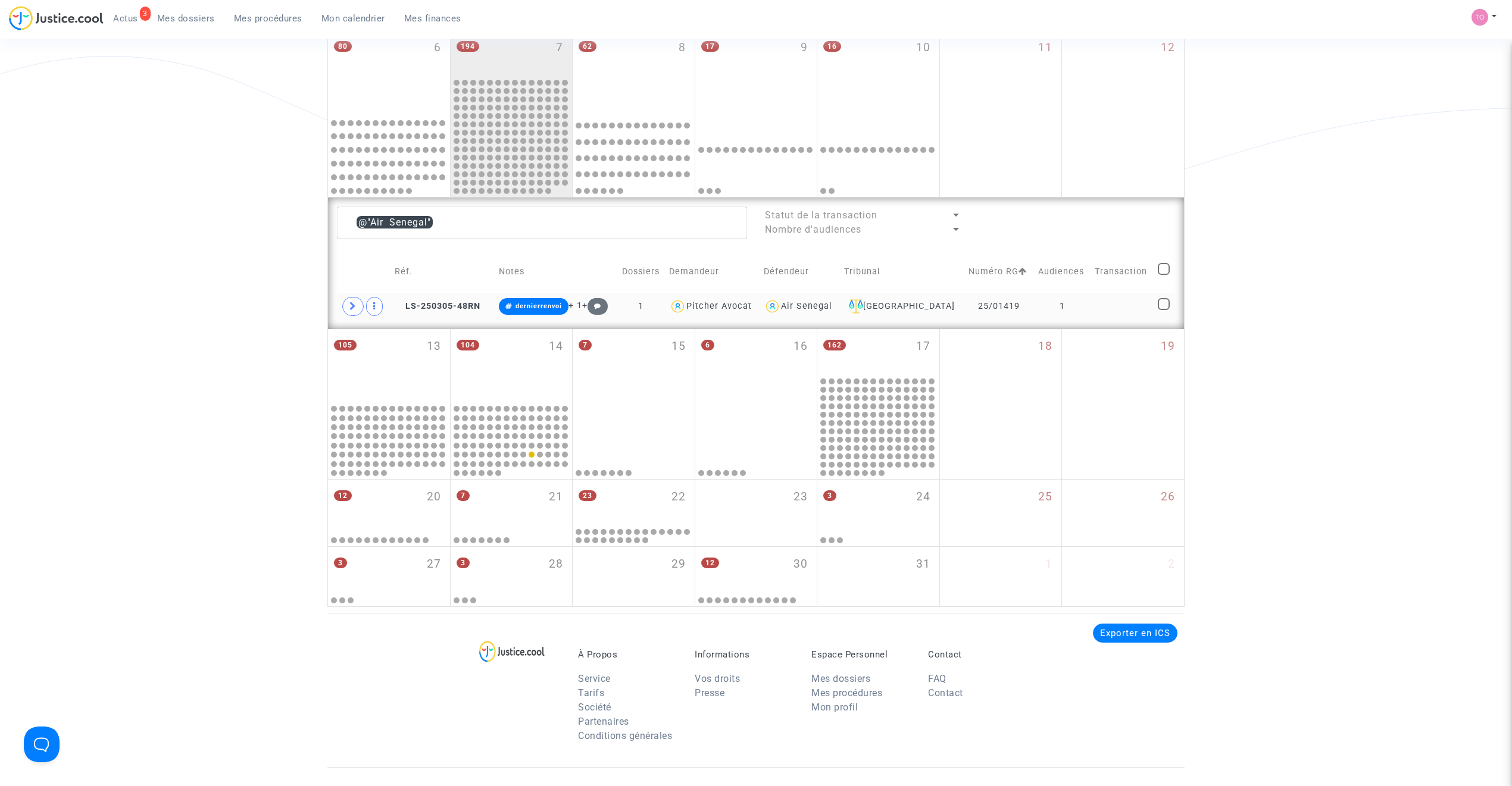
scroll to position [327, 0]
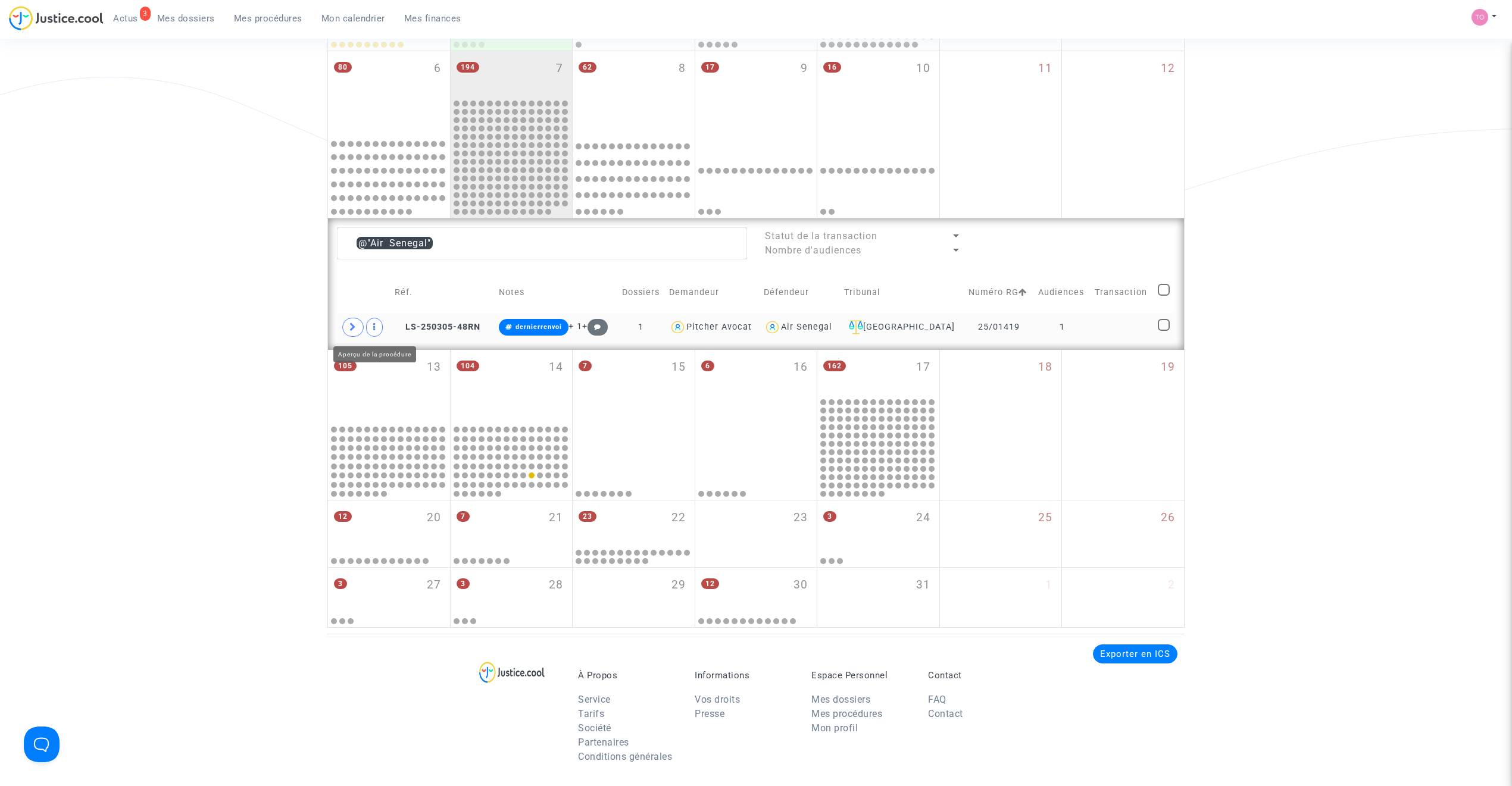
click at [356, 327] on icon at bounding box center [353, 327] width 7 height 9
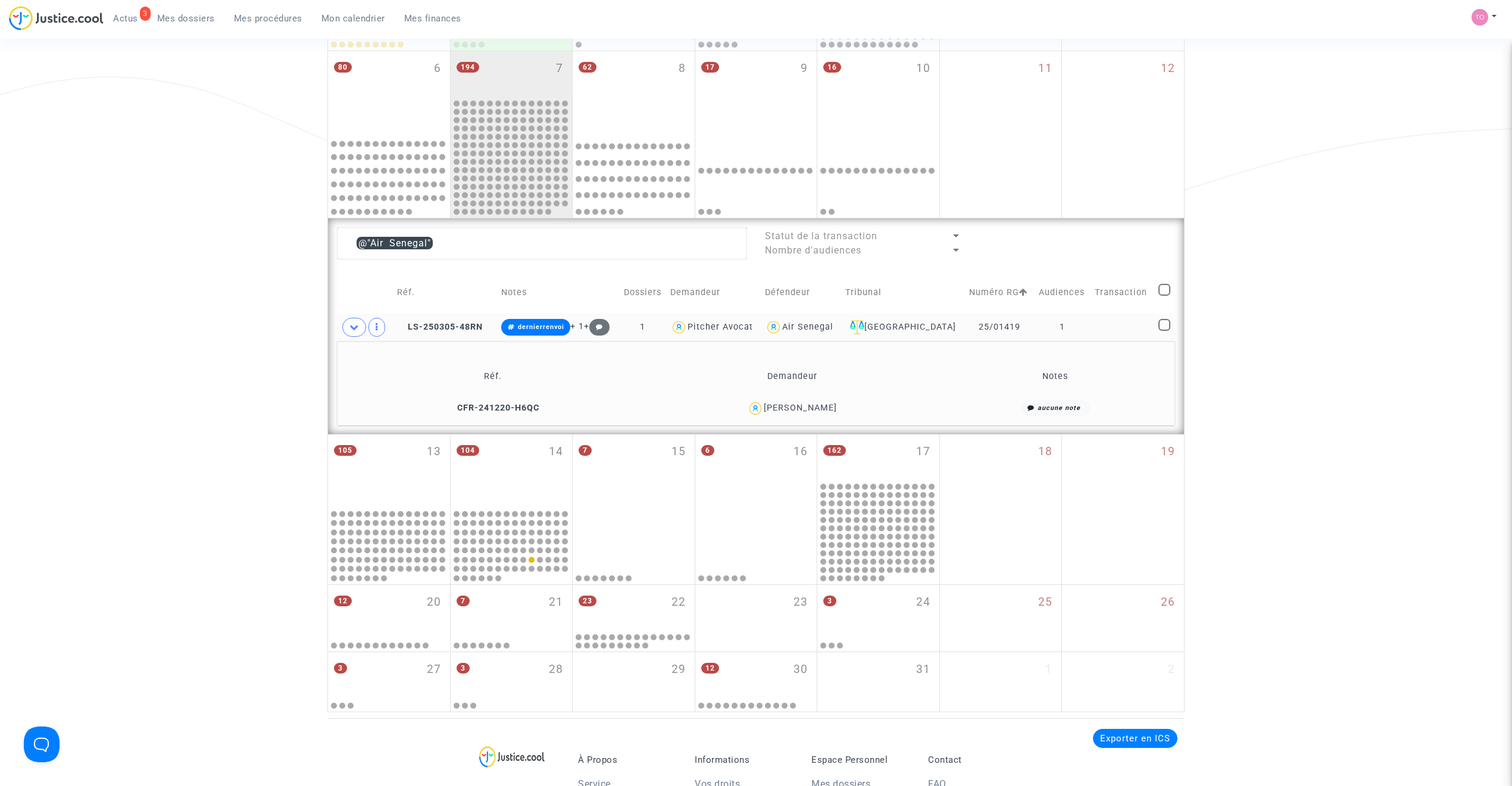
click at [817, 405] on div "Seynabou Ndiaye" at bounding box center [800, 407] width 73 height 10
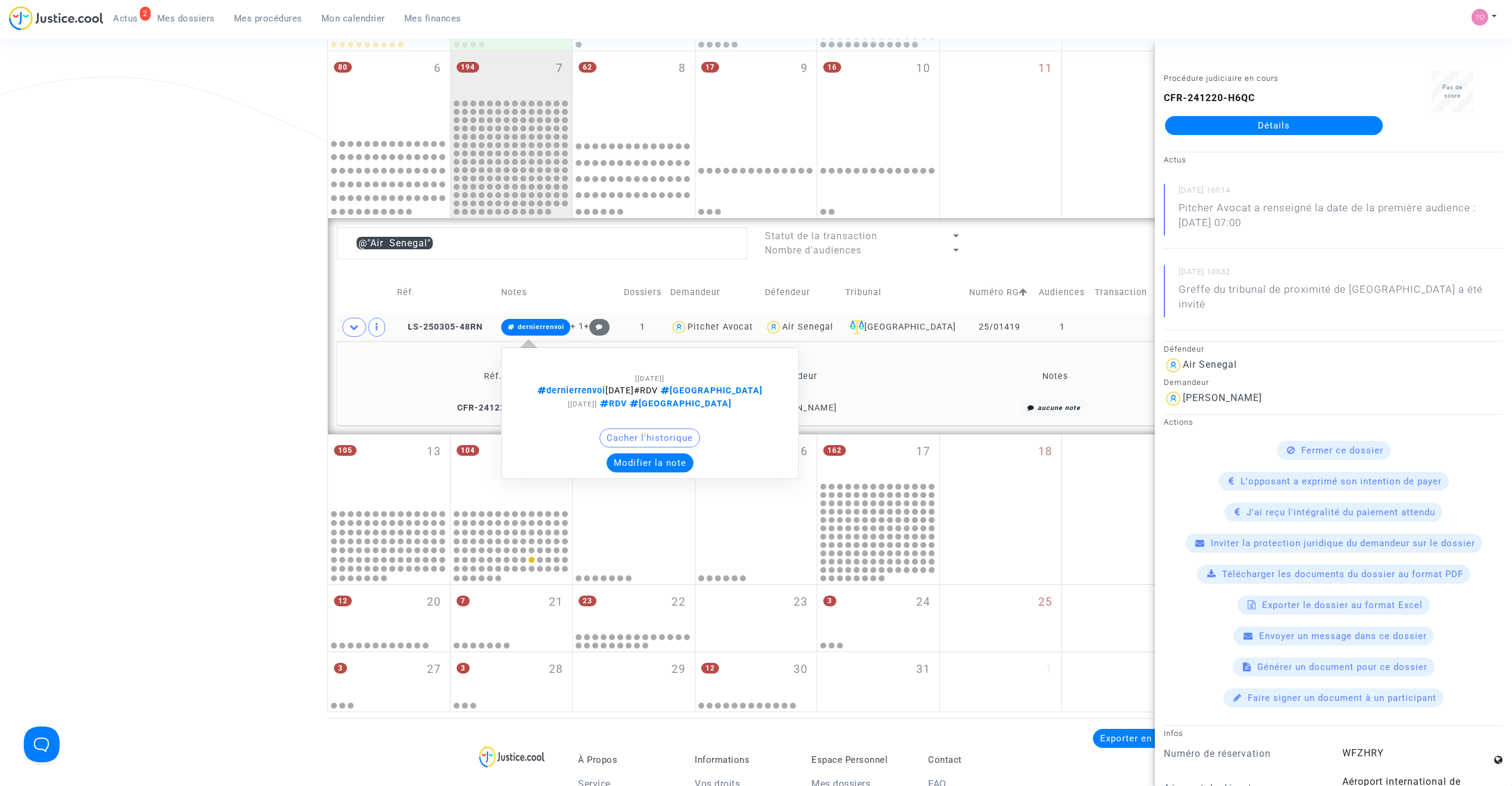
click at [647, 460] on button "Modifier la note" at bounding box center [650, 462] width 87 height 19
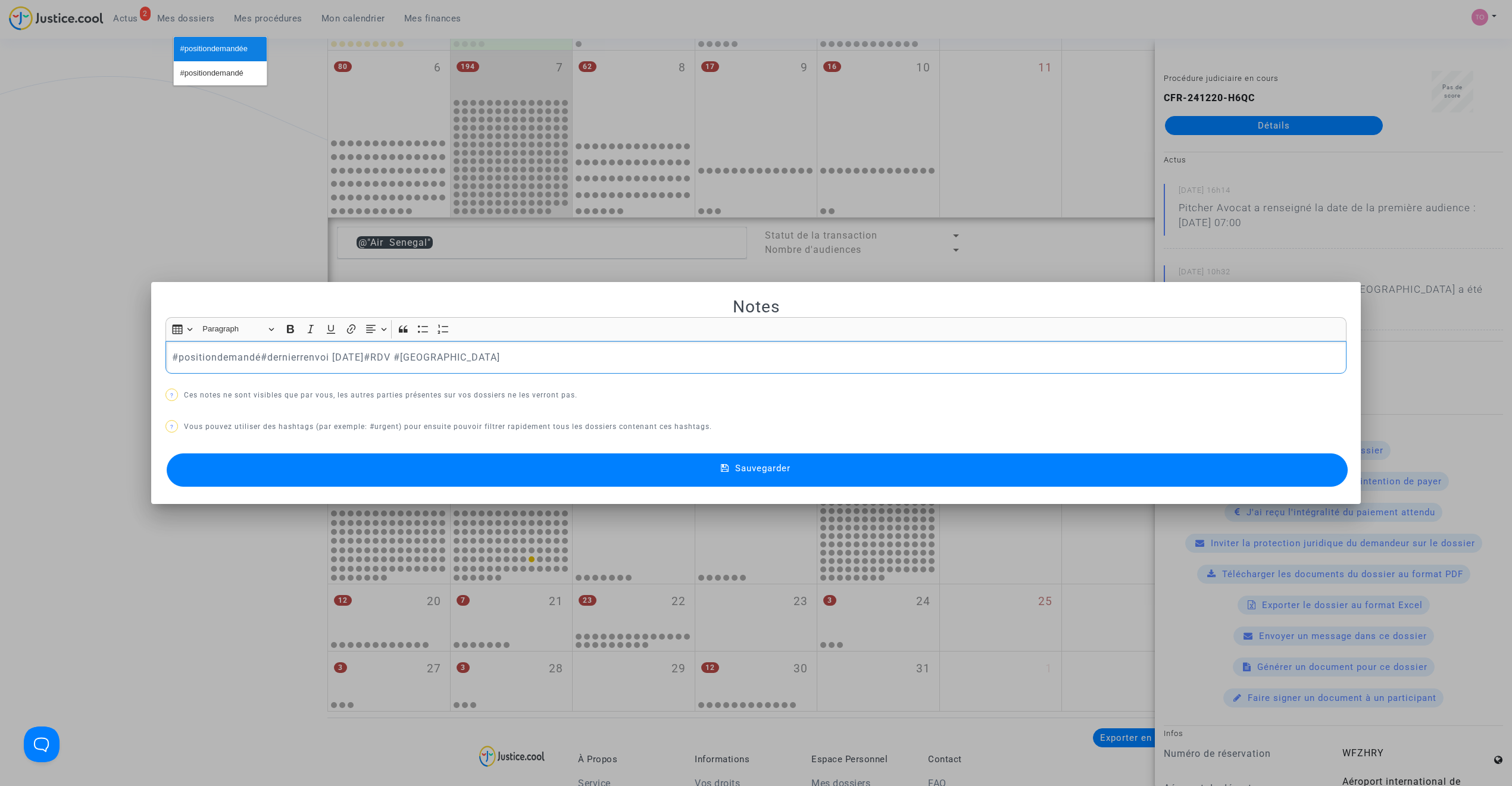
click at [207, 43] on span "#positiondemandée" at bounding box center [214, 49] width 68 height 17
click at [412, 482] on button "Sauvegarder" at bounding box center [757, 469] width 1181 height 33
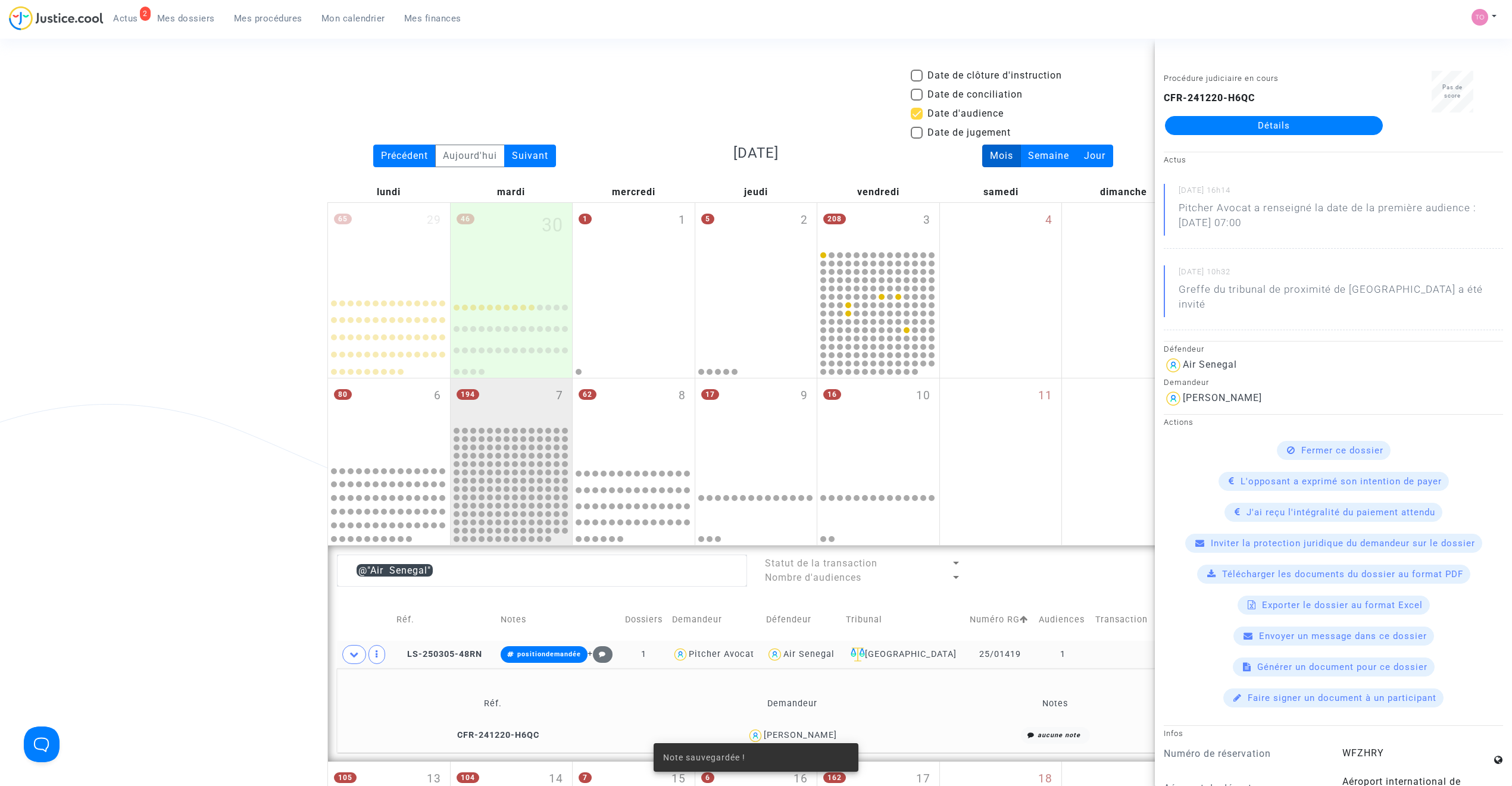
scroll to position [327, 0]
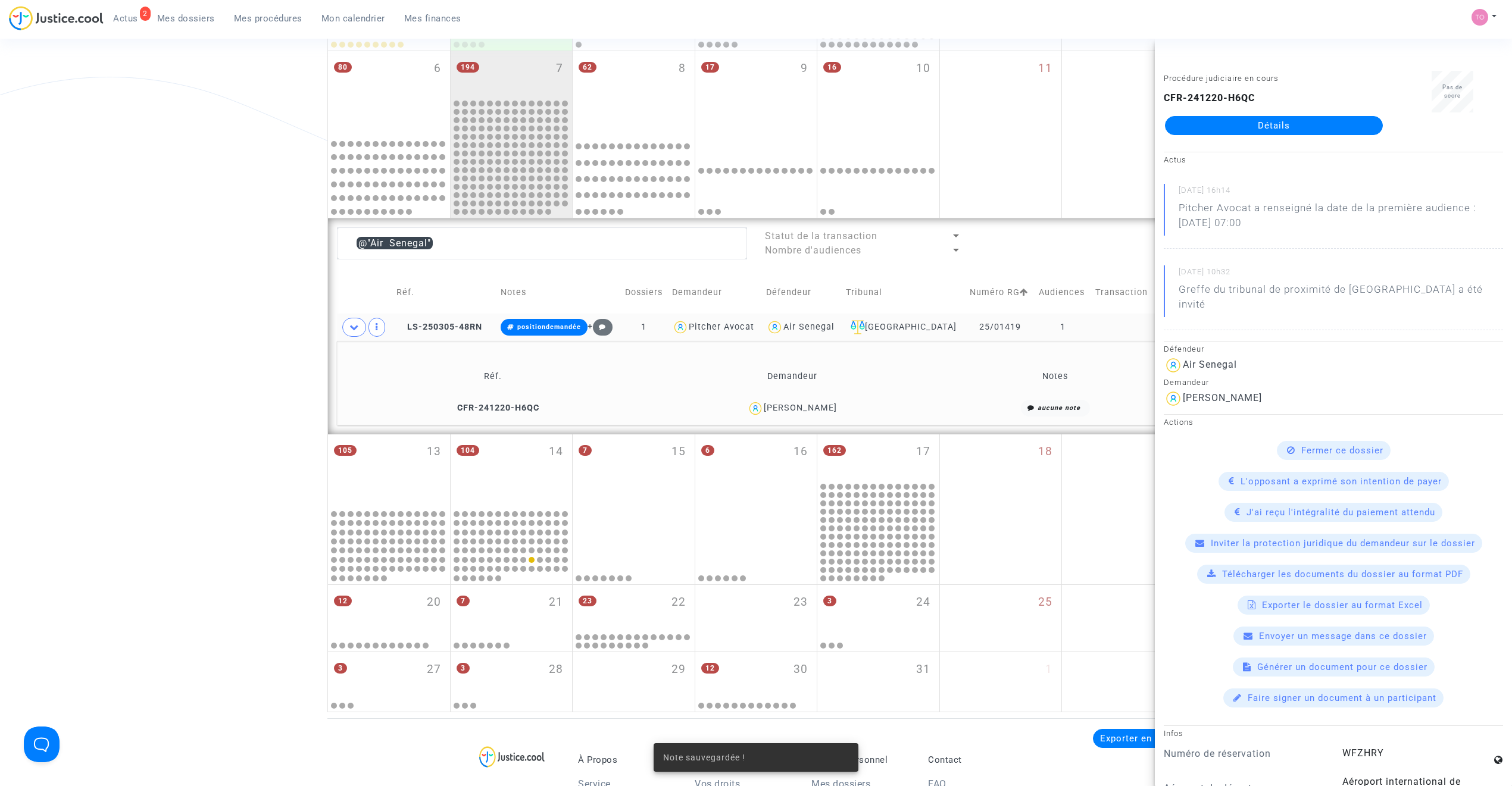
click at [812, 407] on div "Seynabou Ndiaye" at bounding box center [800, 407] width 73 height 10
click at [824, 331] on div "Air Senegal" at bounding box center [809, 326] width 52 height 10
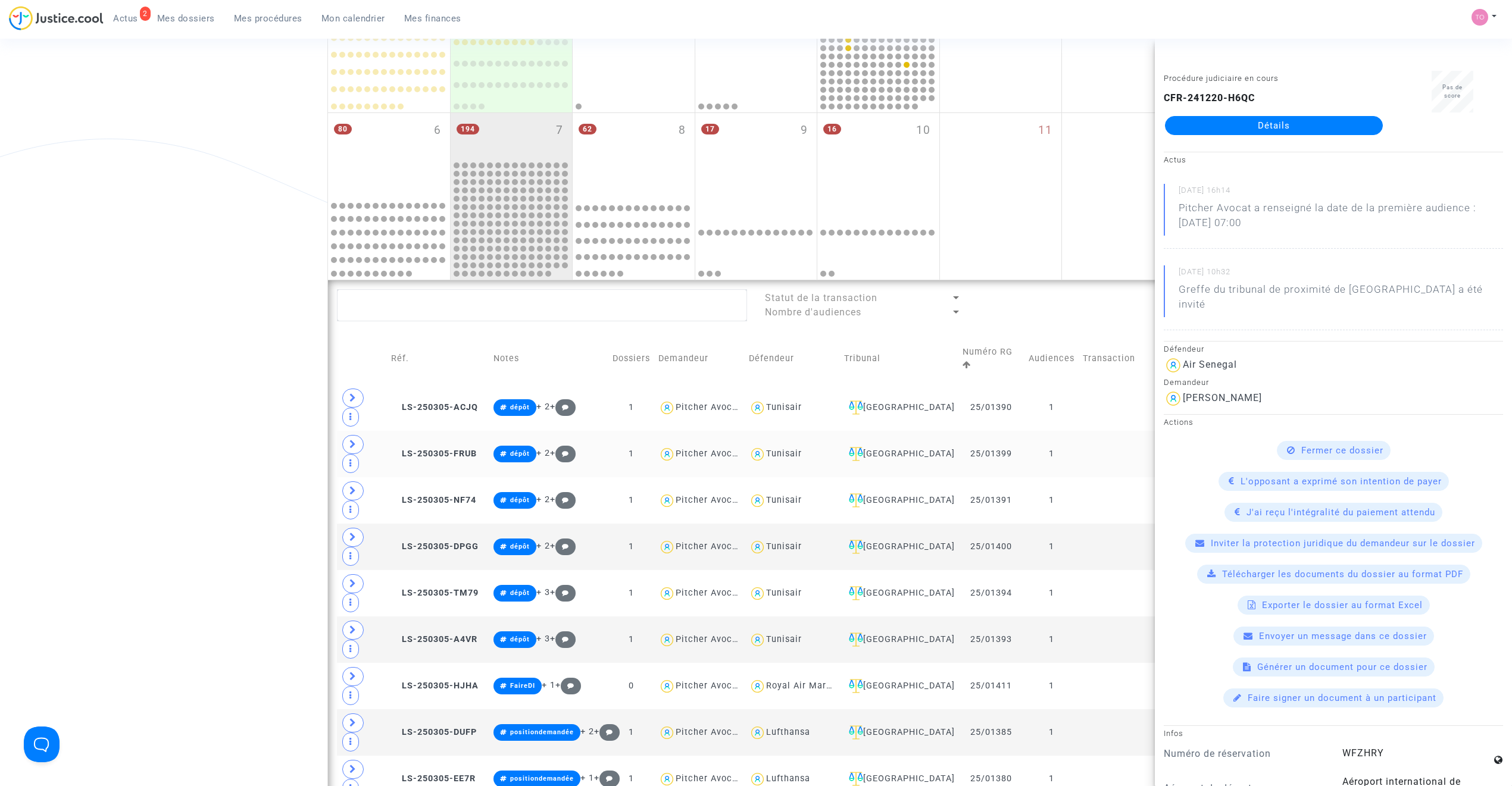
scroll to position [354, 0]
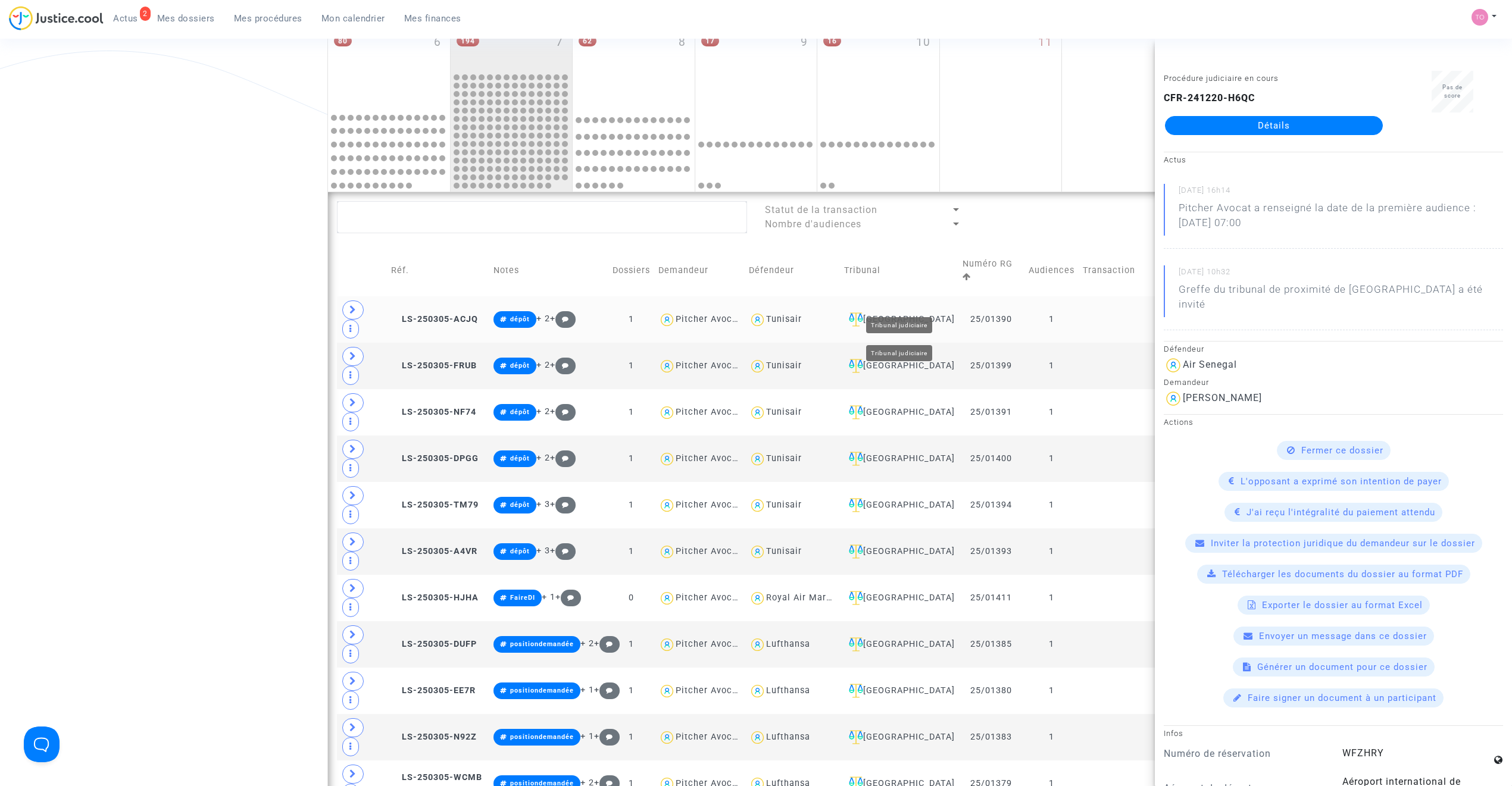
click at [905, 296] on td "Villeurbanne" at bounding box center [898, 319] width 118 height 46
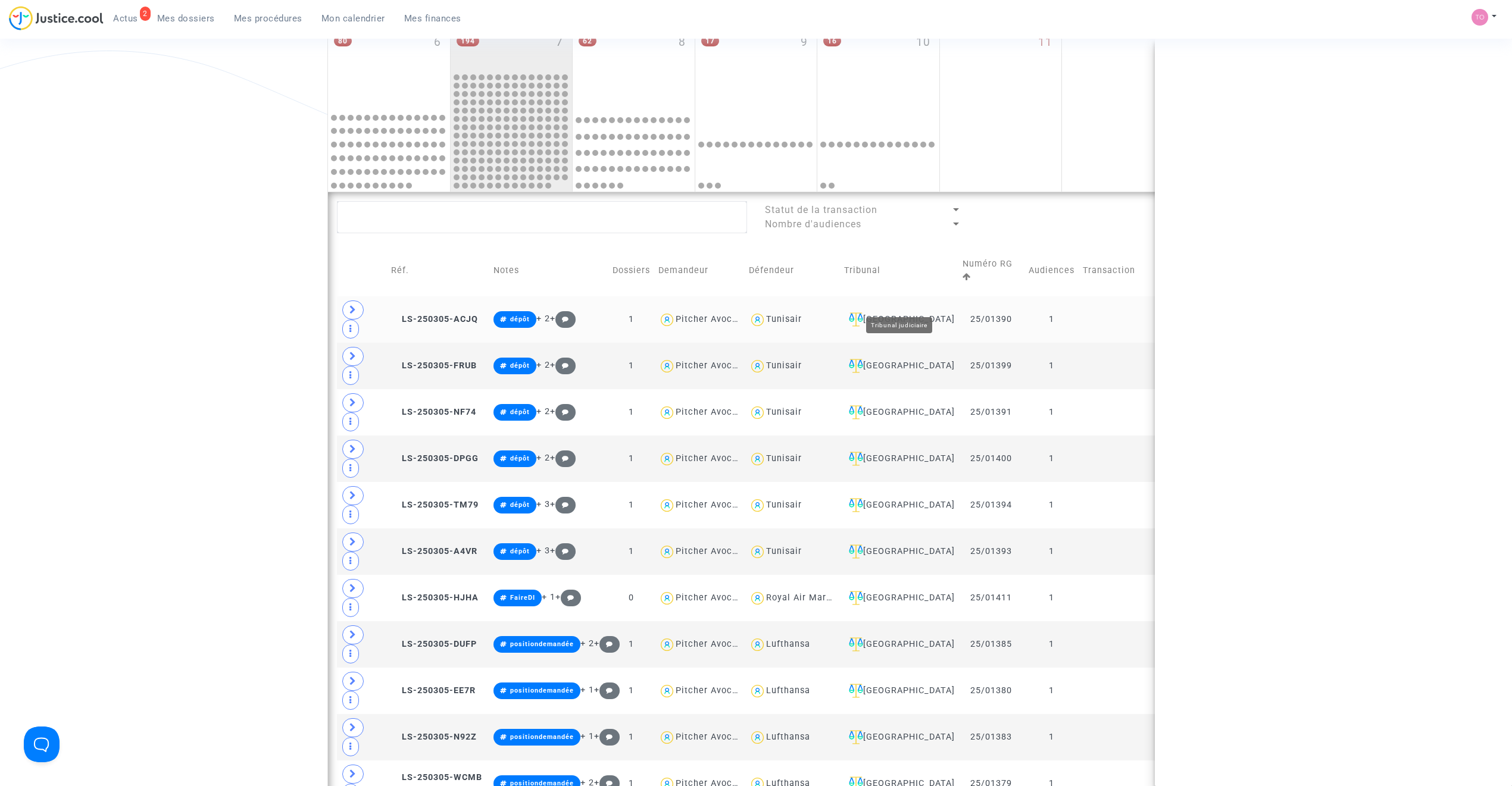
click at [908, 312] on div "Villeurbanne" at bounding box center [899, 319] width 110 height 14
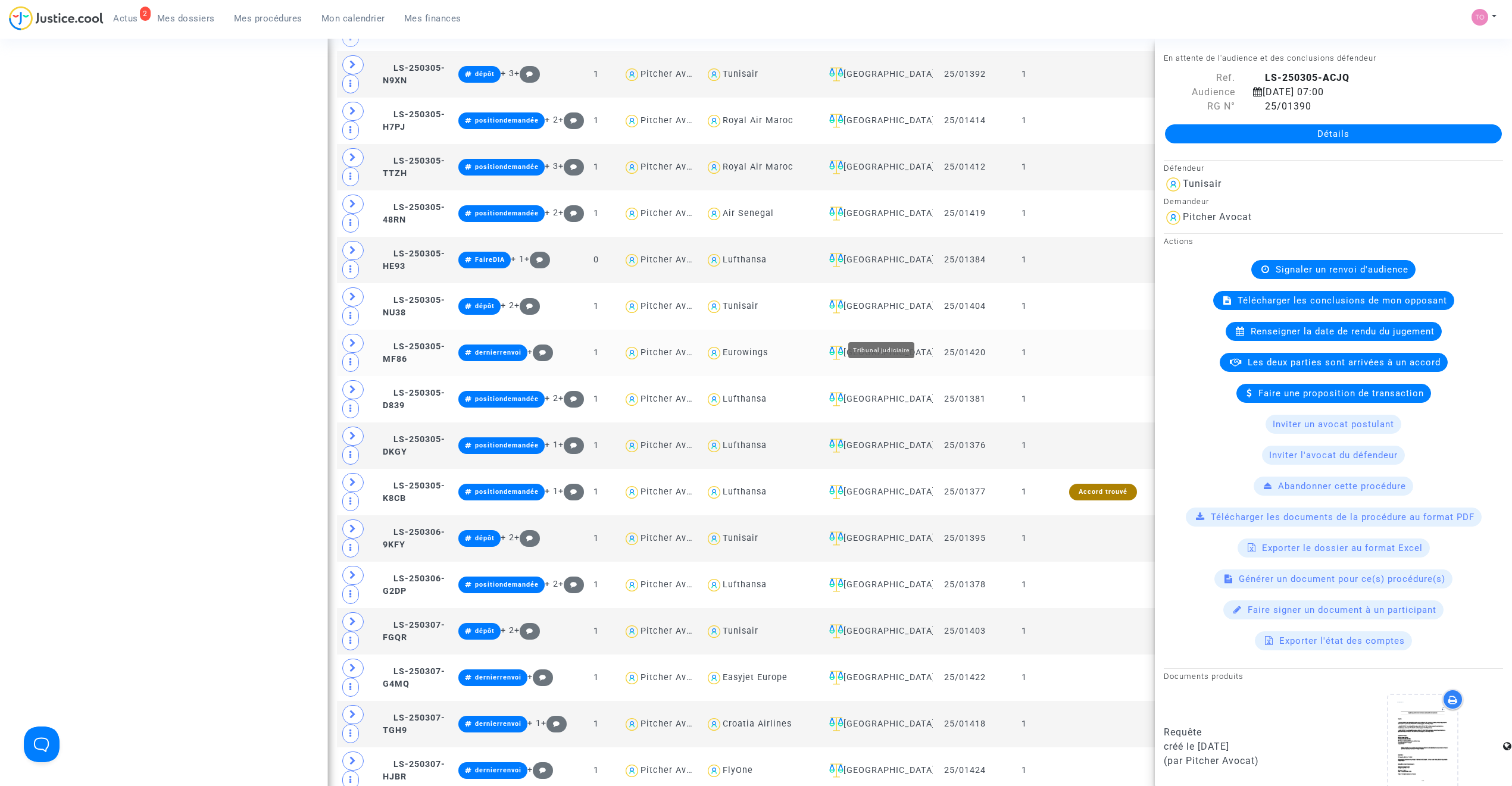
scroll to position [2391, 0]
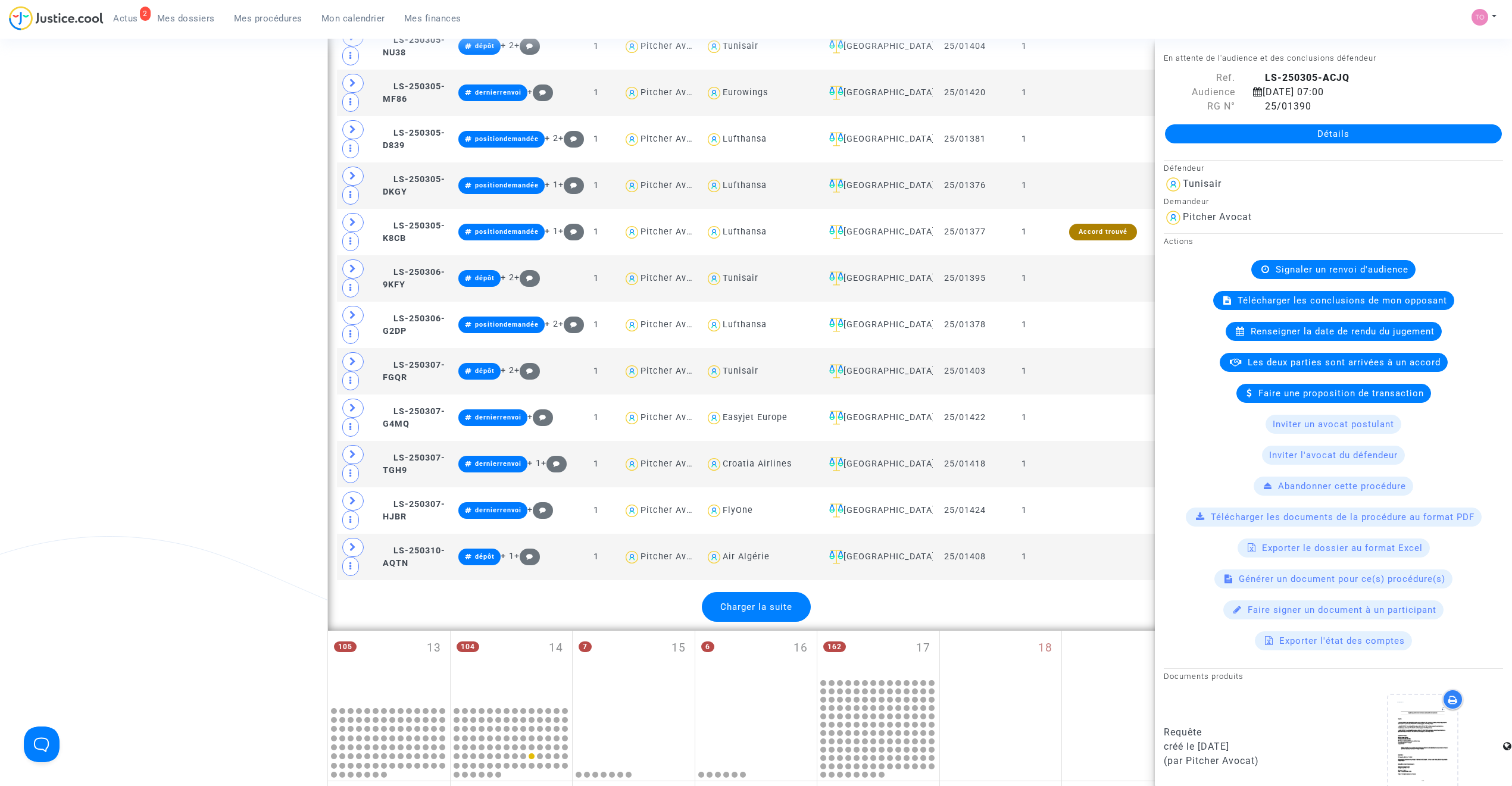
click at [763, 613] on span "Charger la suite" at bounding box center [756, 607] width 72 height 11
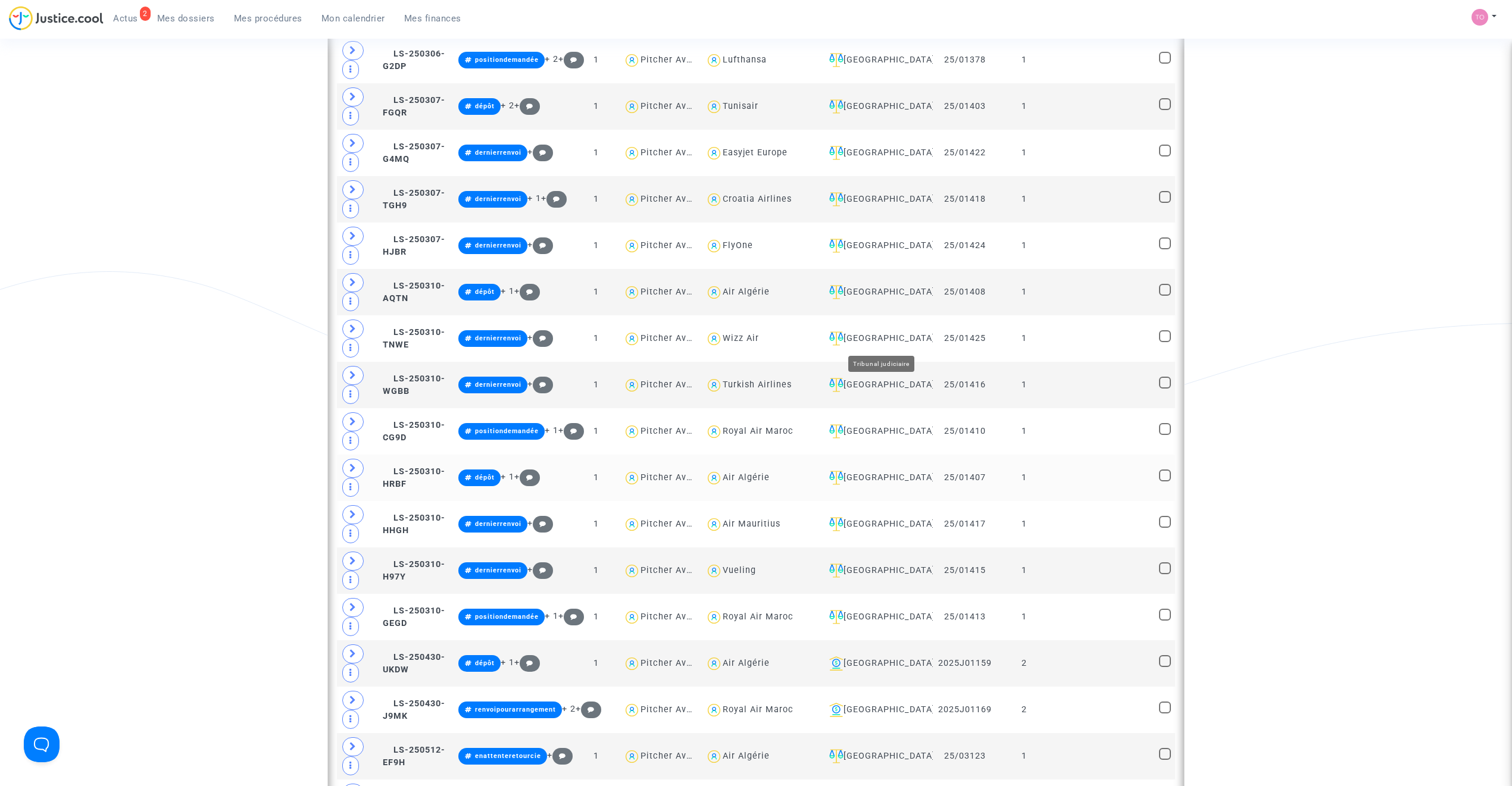
scroll to position [2972, 0]
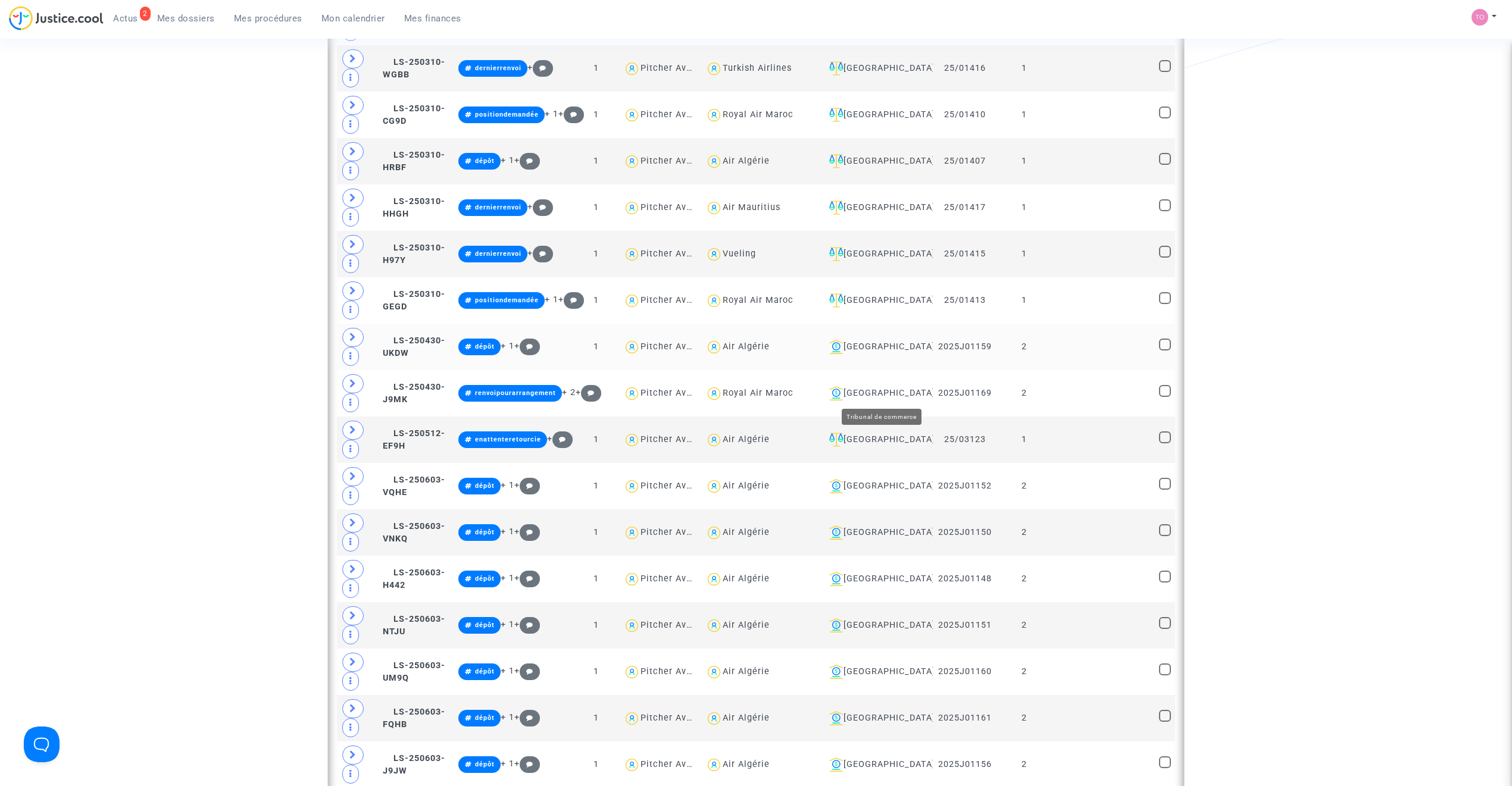
click at [880, 354] on div "Lyon" at bounding box center [876, 347] width 103 height 14
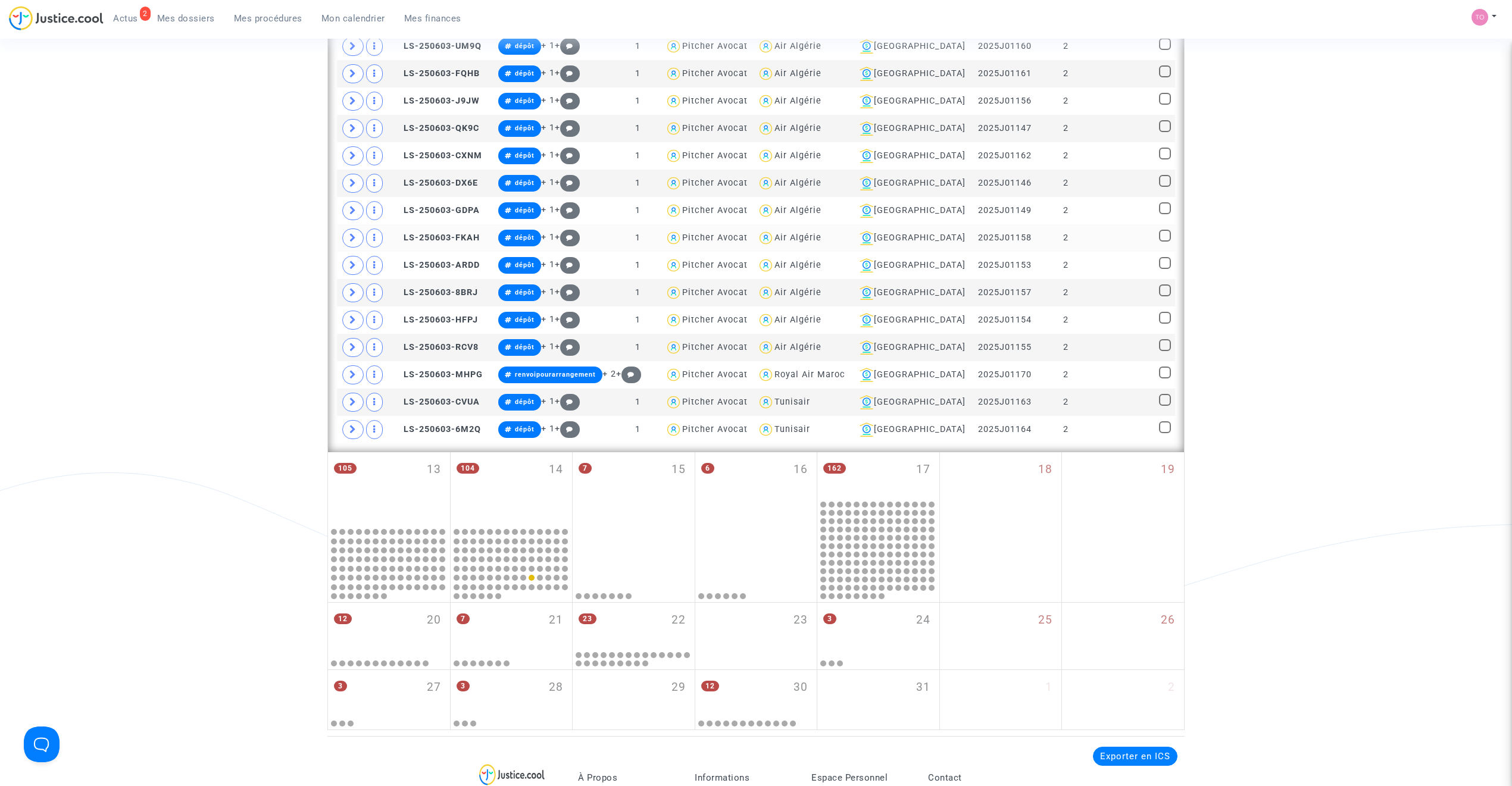
scroll to position [646, 0]
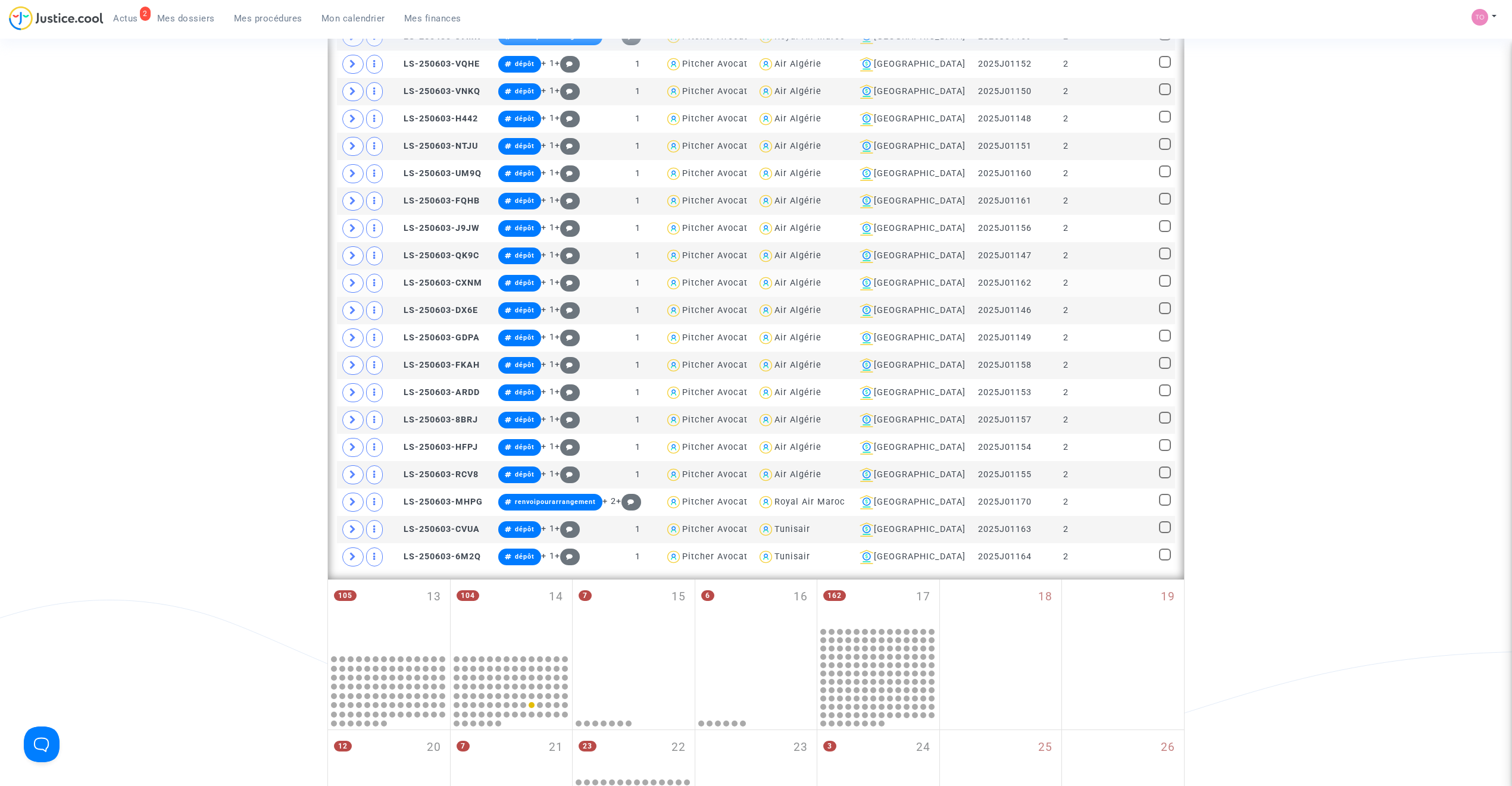
click at [822, 286] on div "Air Algérie" at bounding box center [798, 283] width 47 height 10
type textarea "@"Air Algérie""
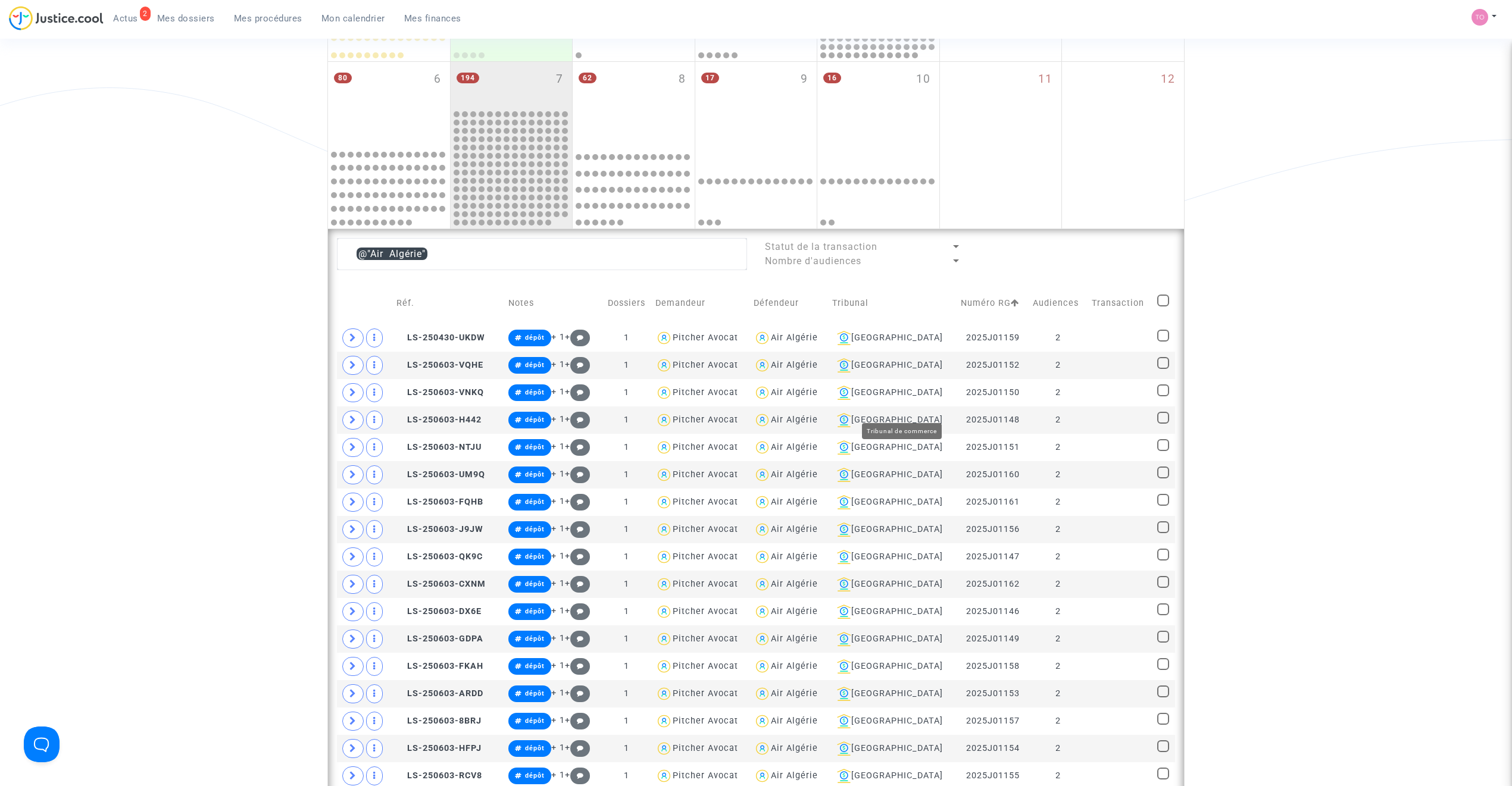
scroll to position [301, 0]
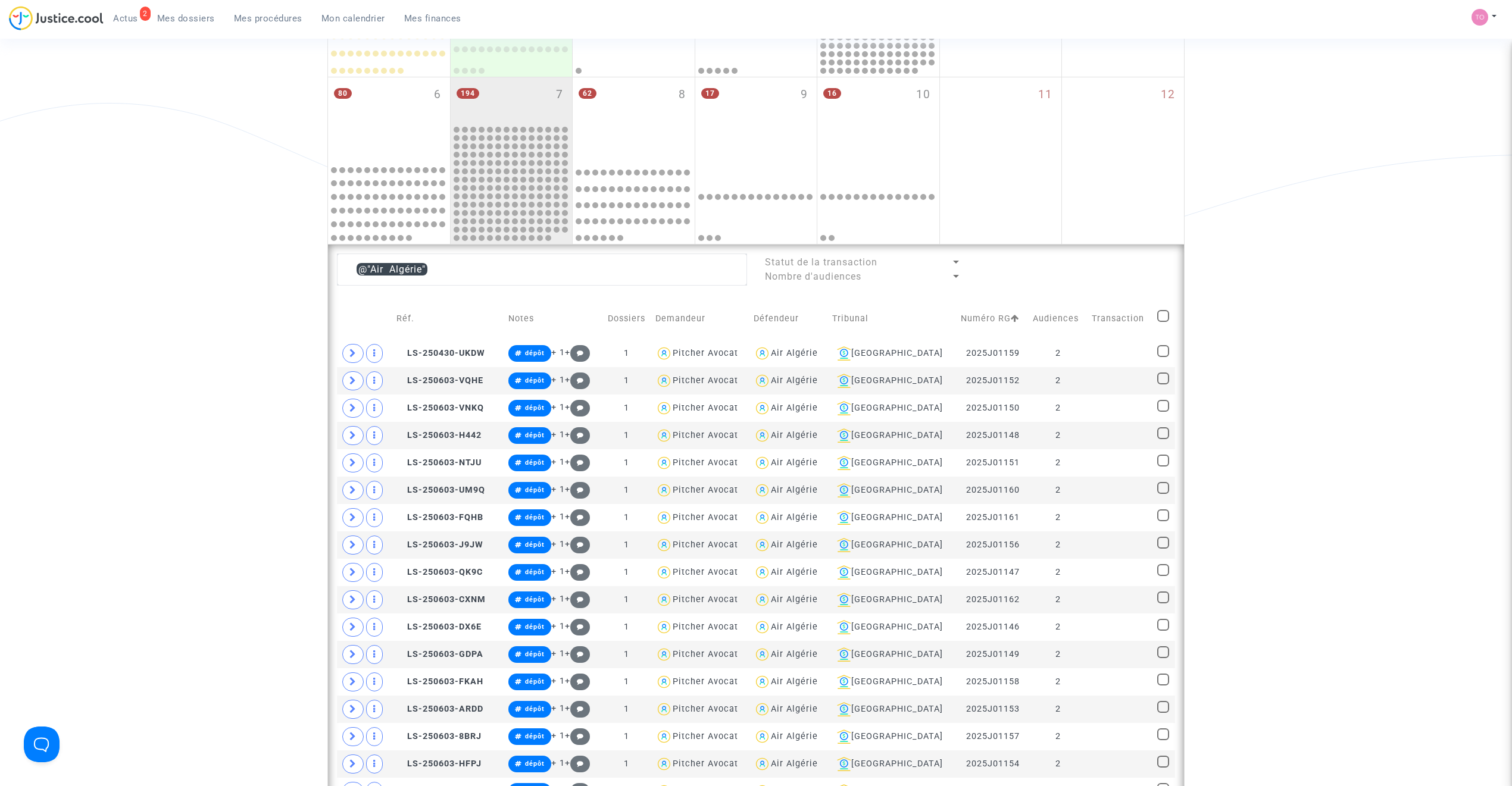
click at [1160, 321] on span at bounding box center [1162, 316] width 12 height 12
click at [1162, 322] on input "checkbox" at bounding box center [1162, 322] width 1 height 1
checkbox input "true"
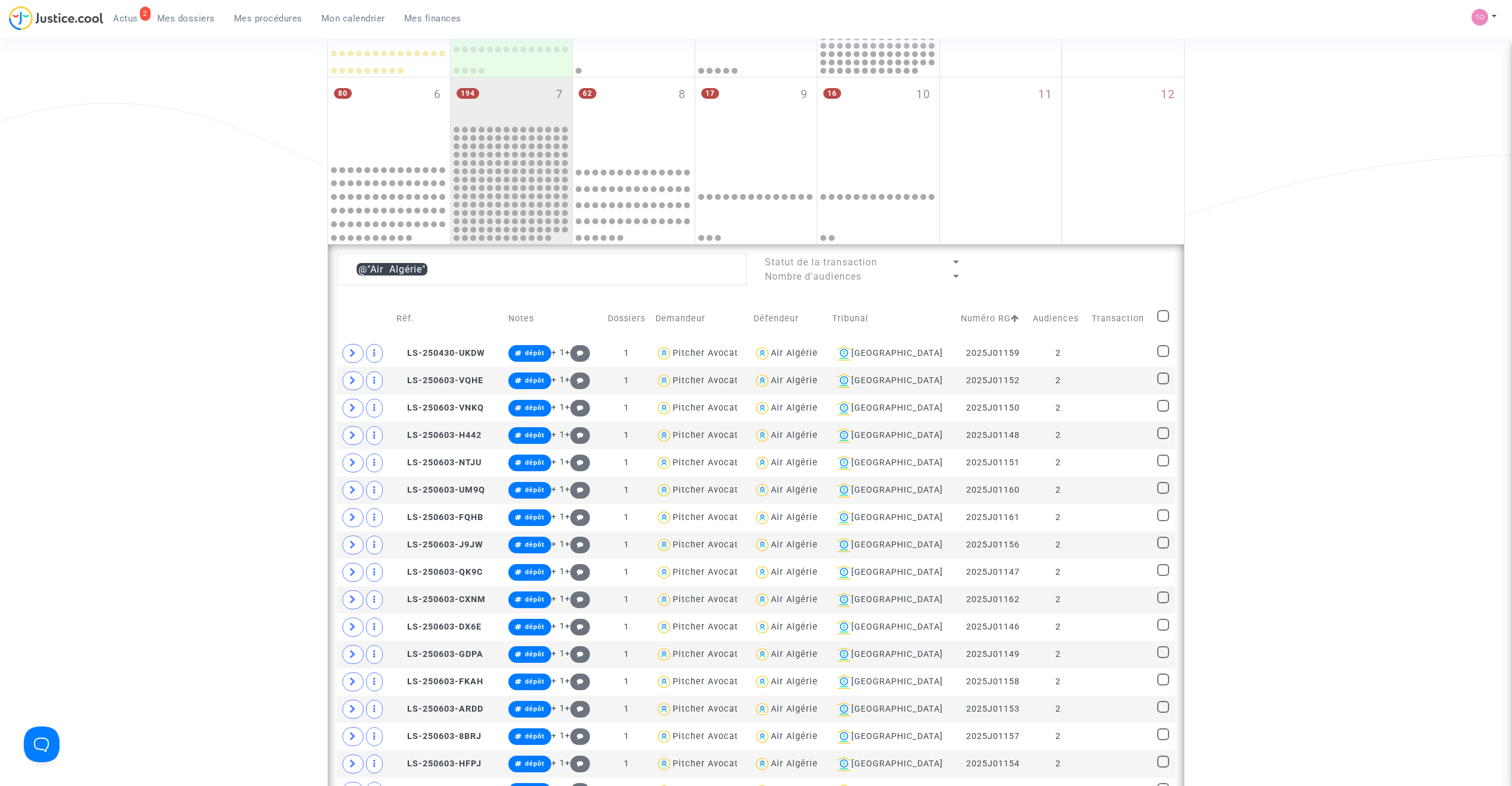
checkbox input "true"
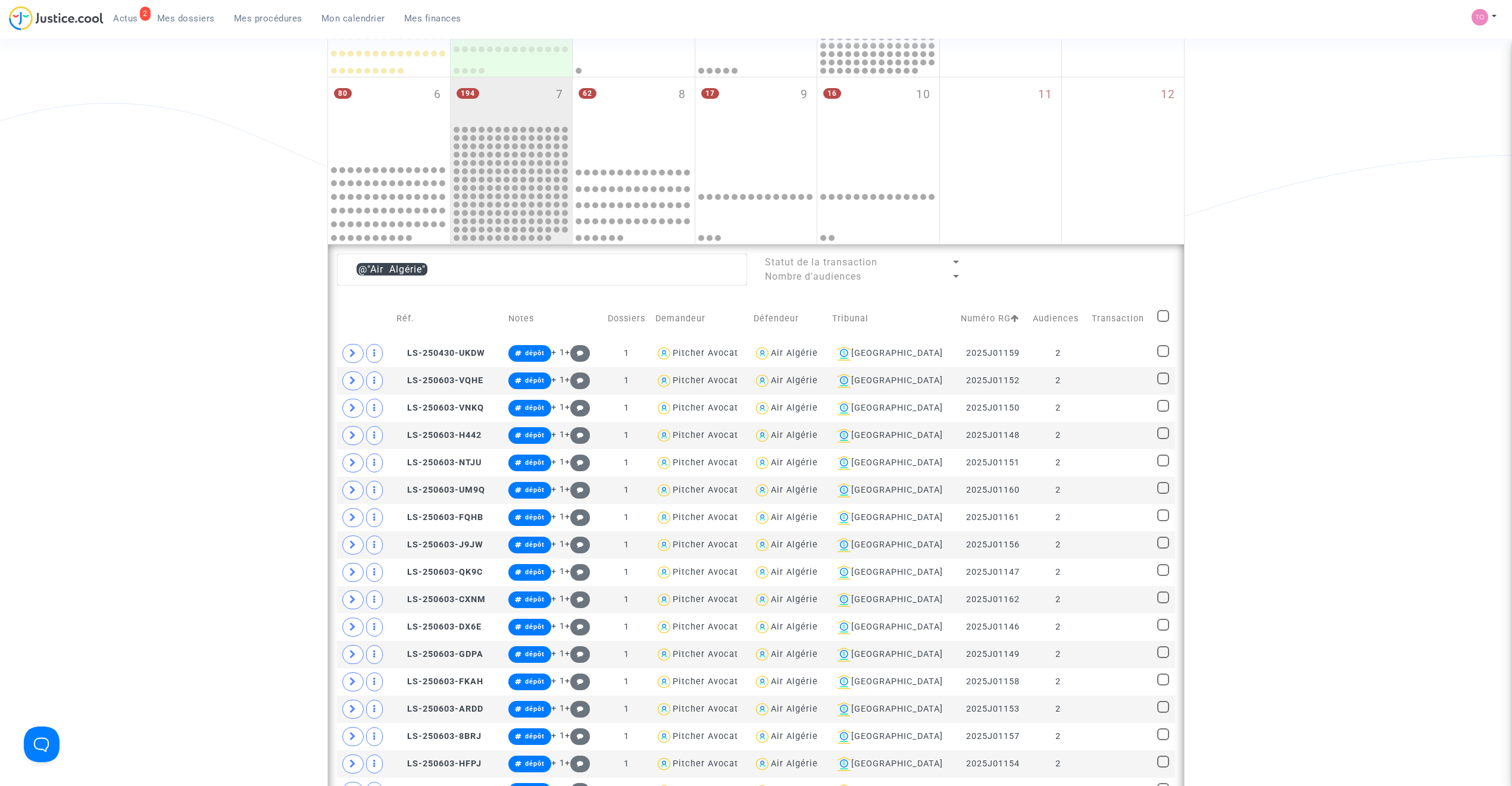
checkbox input "true"
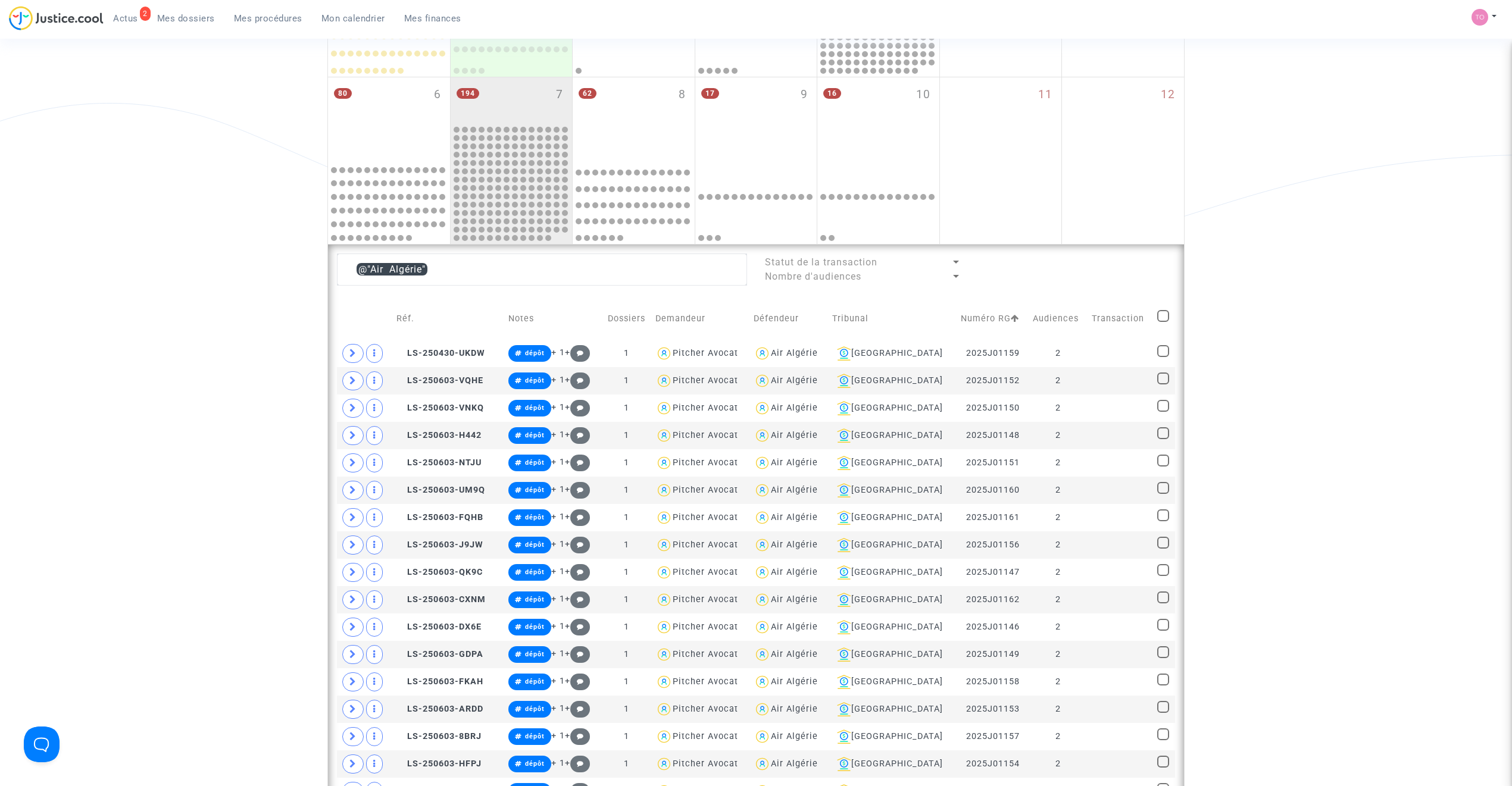
checkbox input "true"
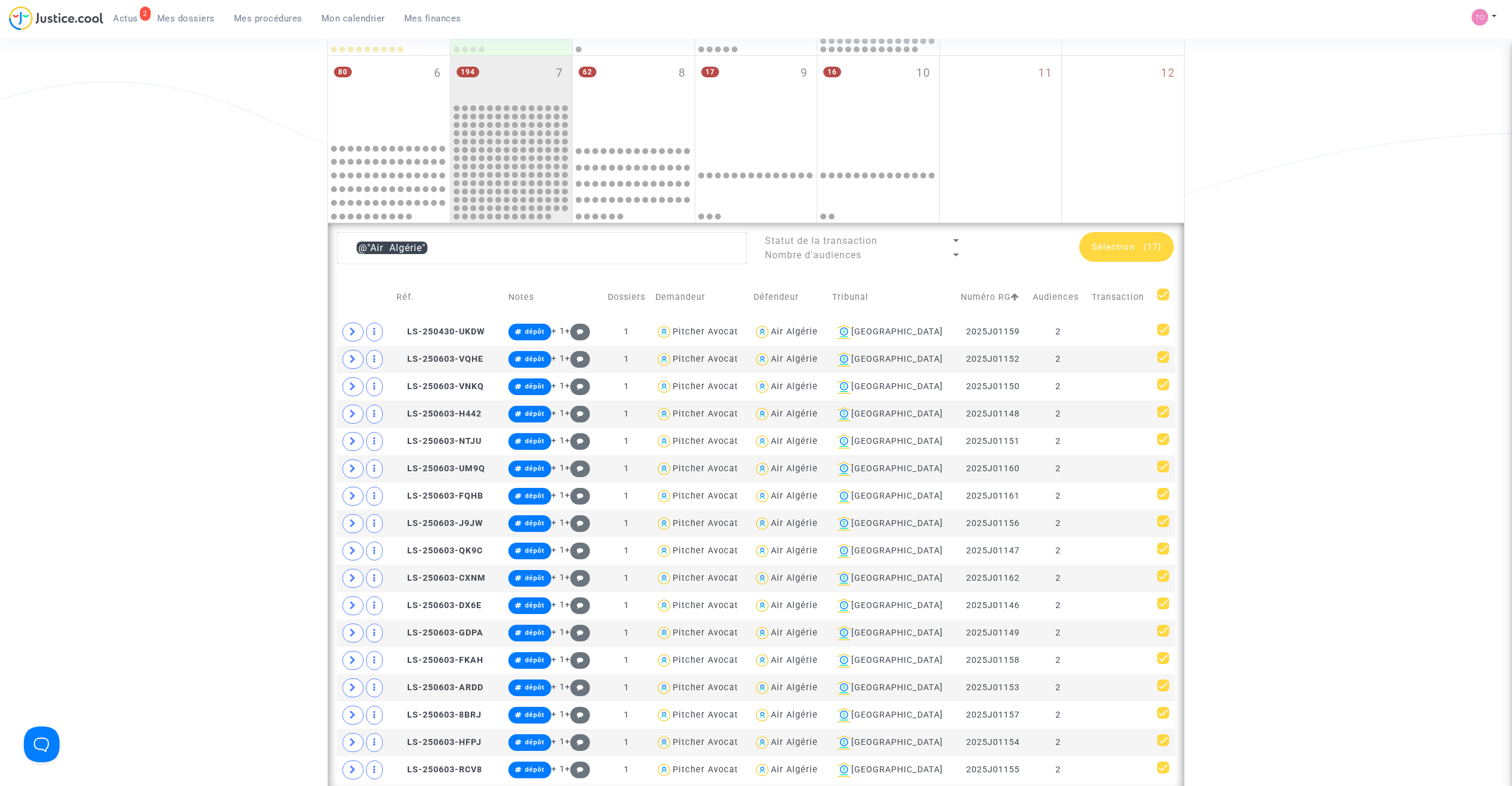
scroll to position [407, 0]
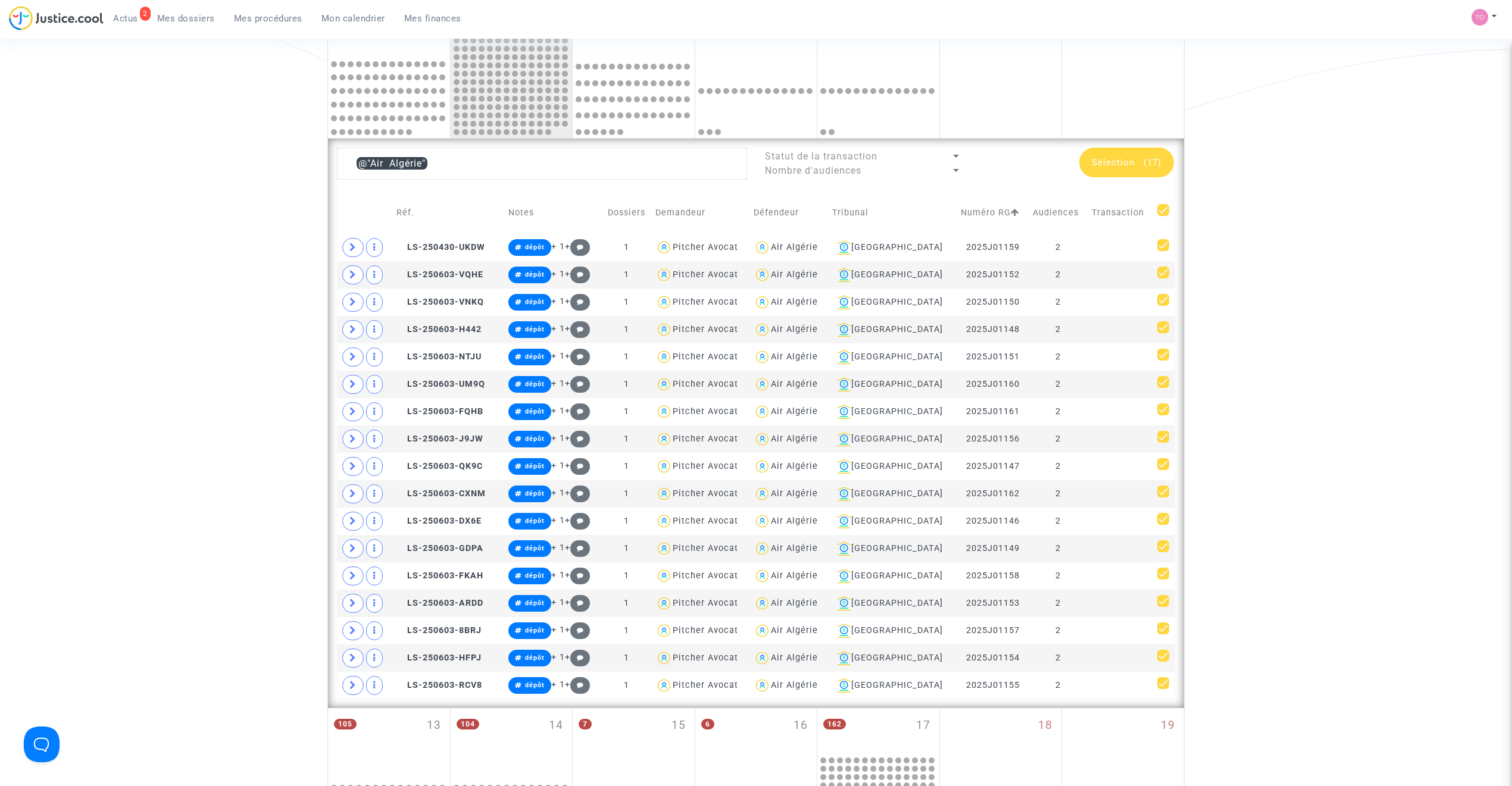
click at [1158, 162] on span "(17)" at bounding box center [1153, 163] width 18 height 11
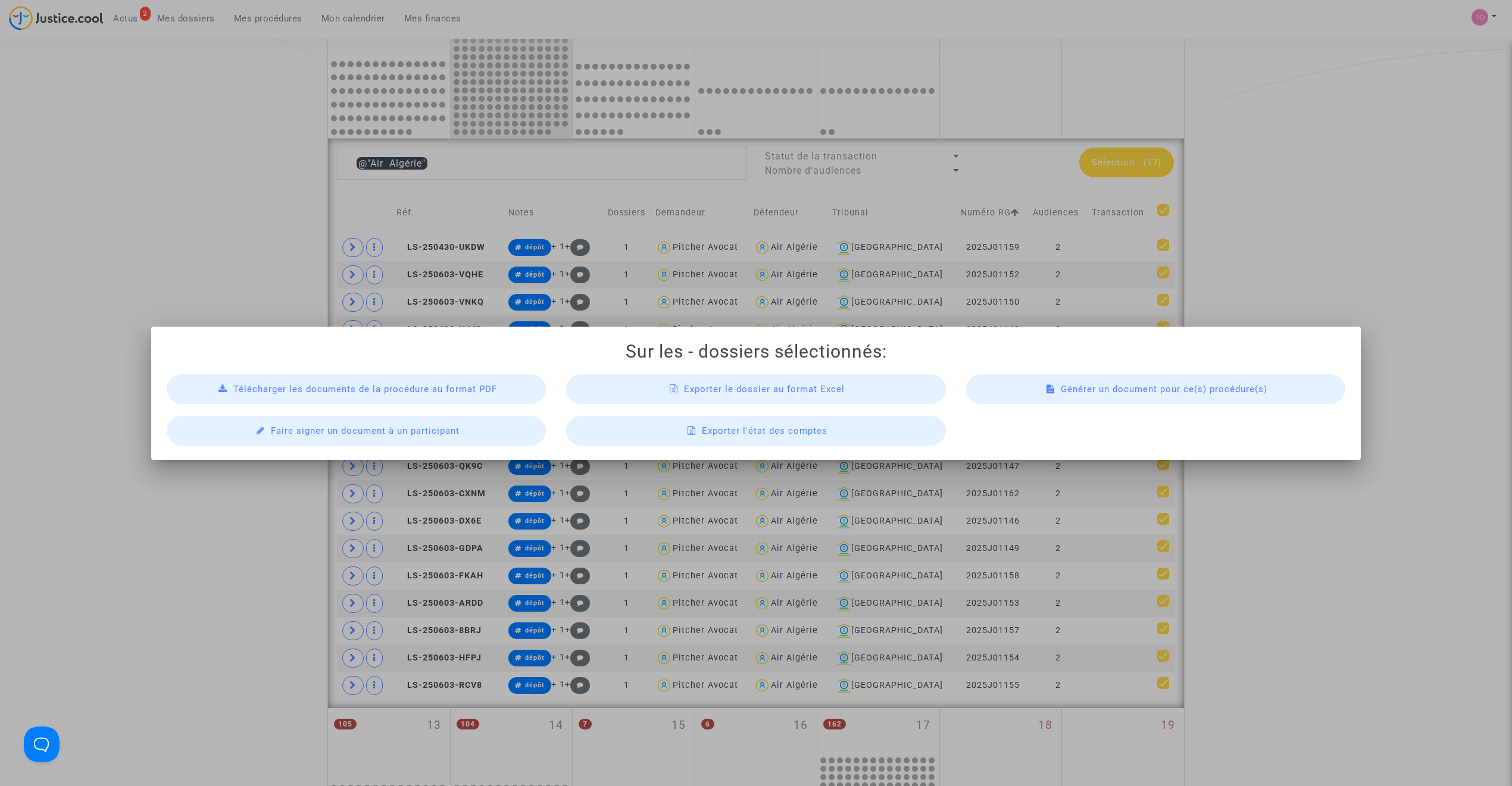
scroll to position [0, 0]
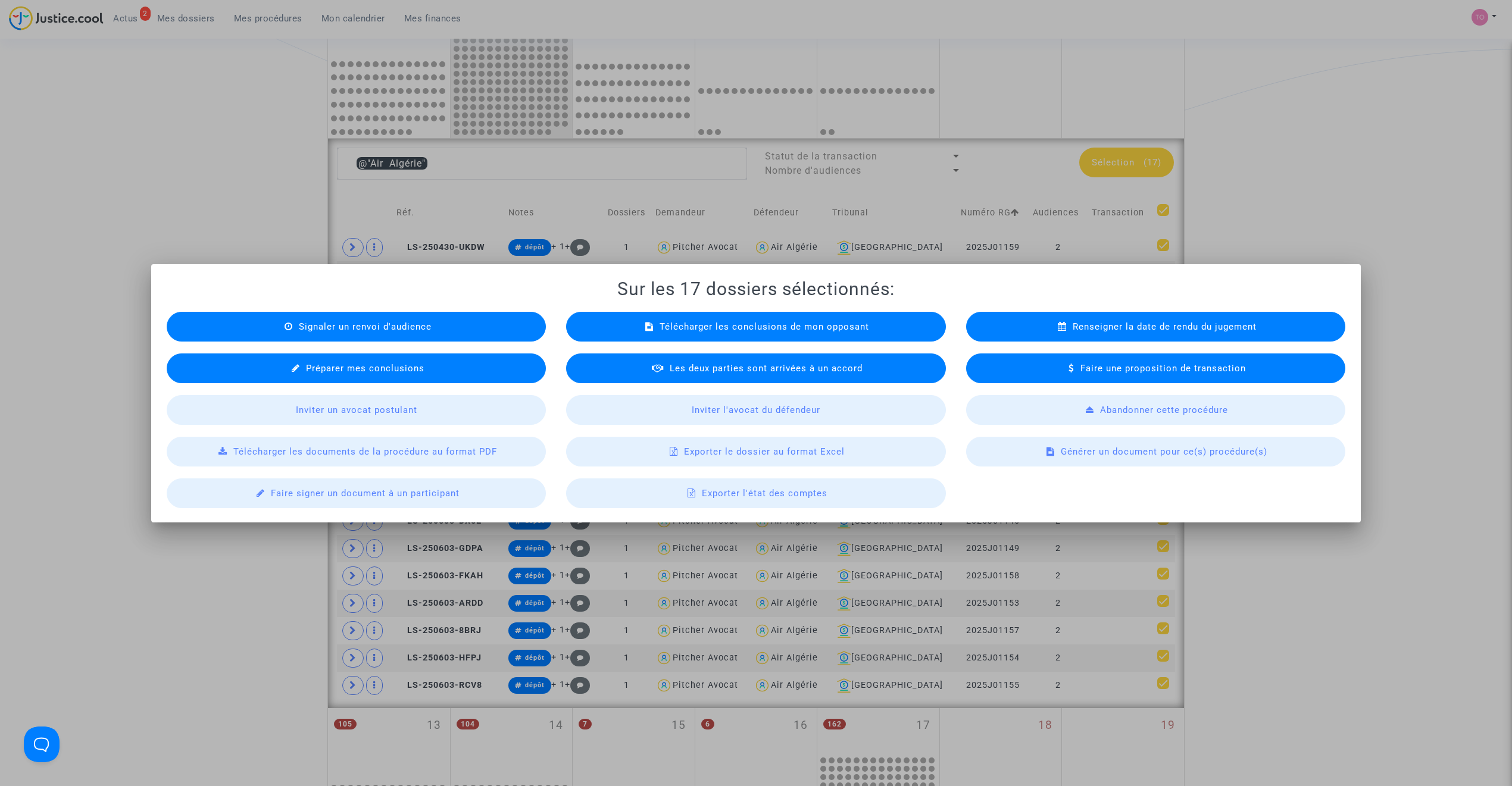
click at [713, 457] on div "Exporter le dossier au format Excel" at bounding box center [756, 451] width 379 height 29
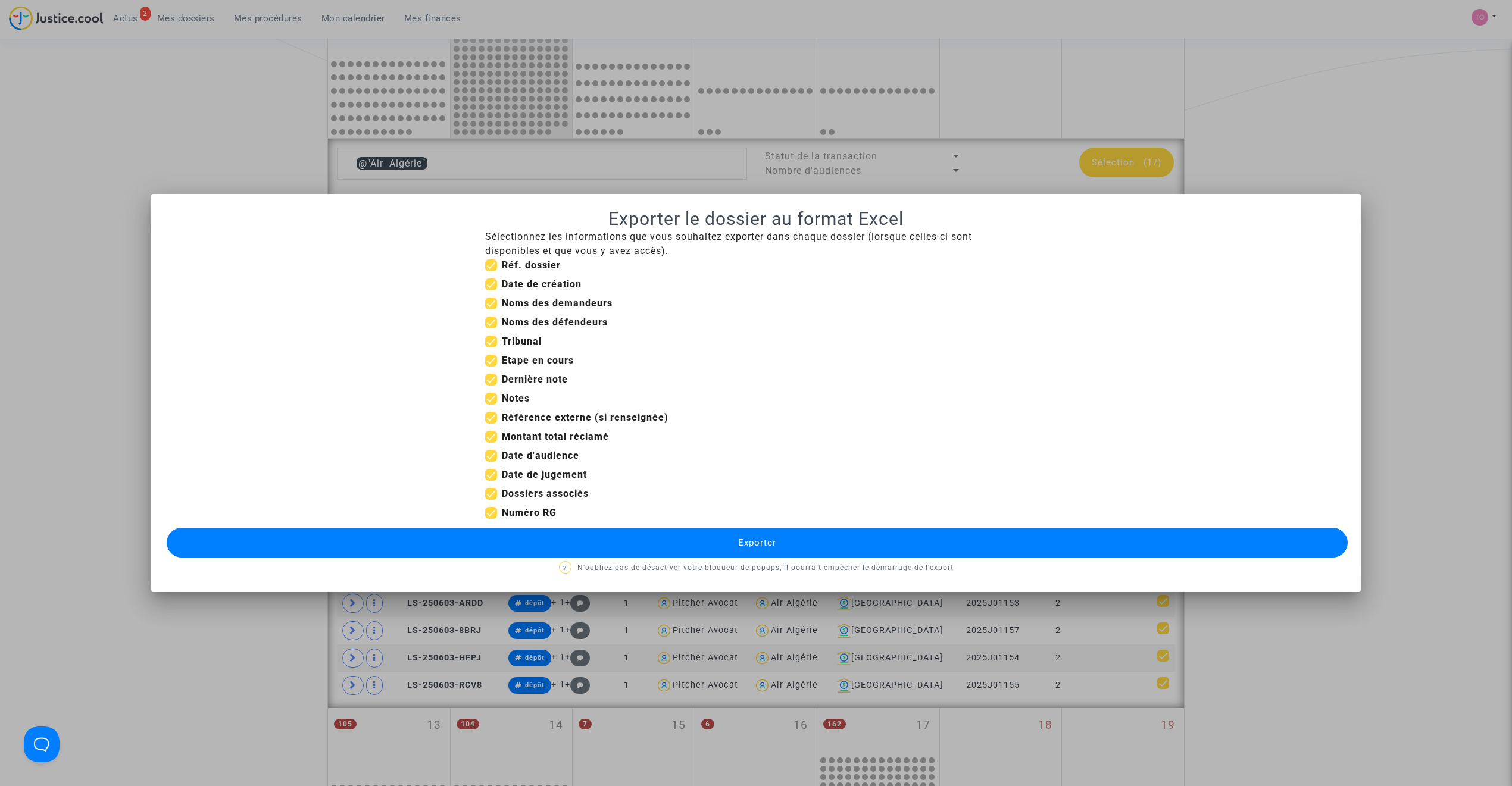
click at [487, 474] on span at bounding box center [491, 474] width 12 height 12
click at [491, 481] on input "Date de jugement" at bounding box center [491, 481] width 1 height 1
checkbox input "false"
click at [491, 432] on span at bounding box center [491, 437] width 12 height 12
click at [491, 443] on input "Montant total réclamé" at bounding box center [491, 443] width 1 height 1
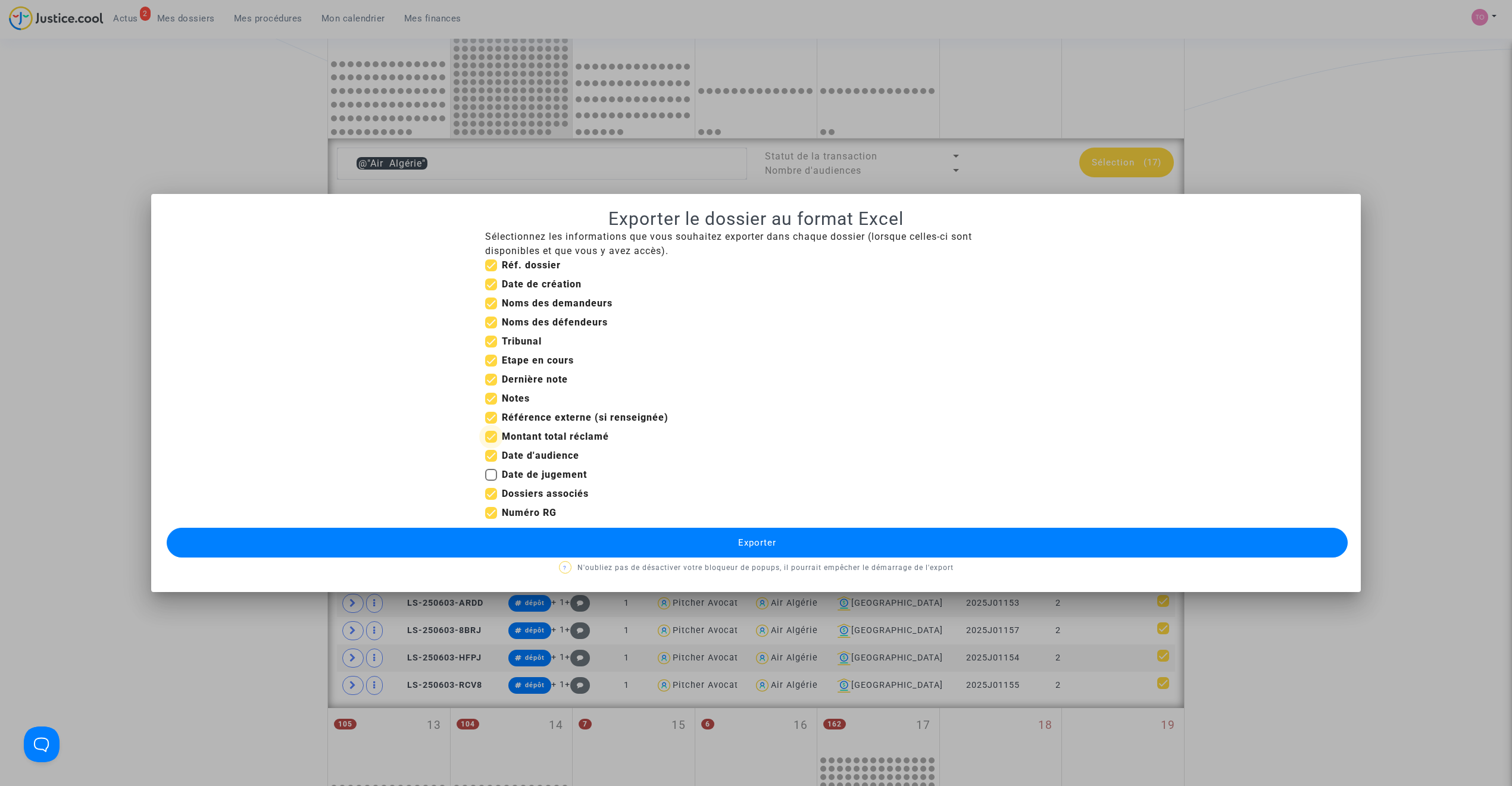
checkbox input "false"
click at [492, 414] on span at bounding box center [491, 417] width 12 height 12
click at [491, 424] on input "Référence externe (si renseignée)" at bounding box center [491, 424] width 1 height 1
checkbox input "false"
drag, startPoint x: 491, startPoint y: 400, endPoint x: 489, endPoint y: 384, distance: 16.1
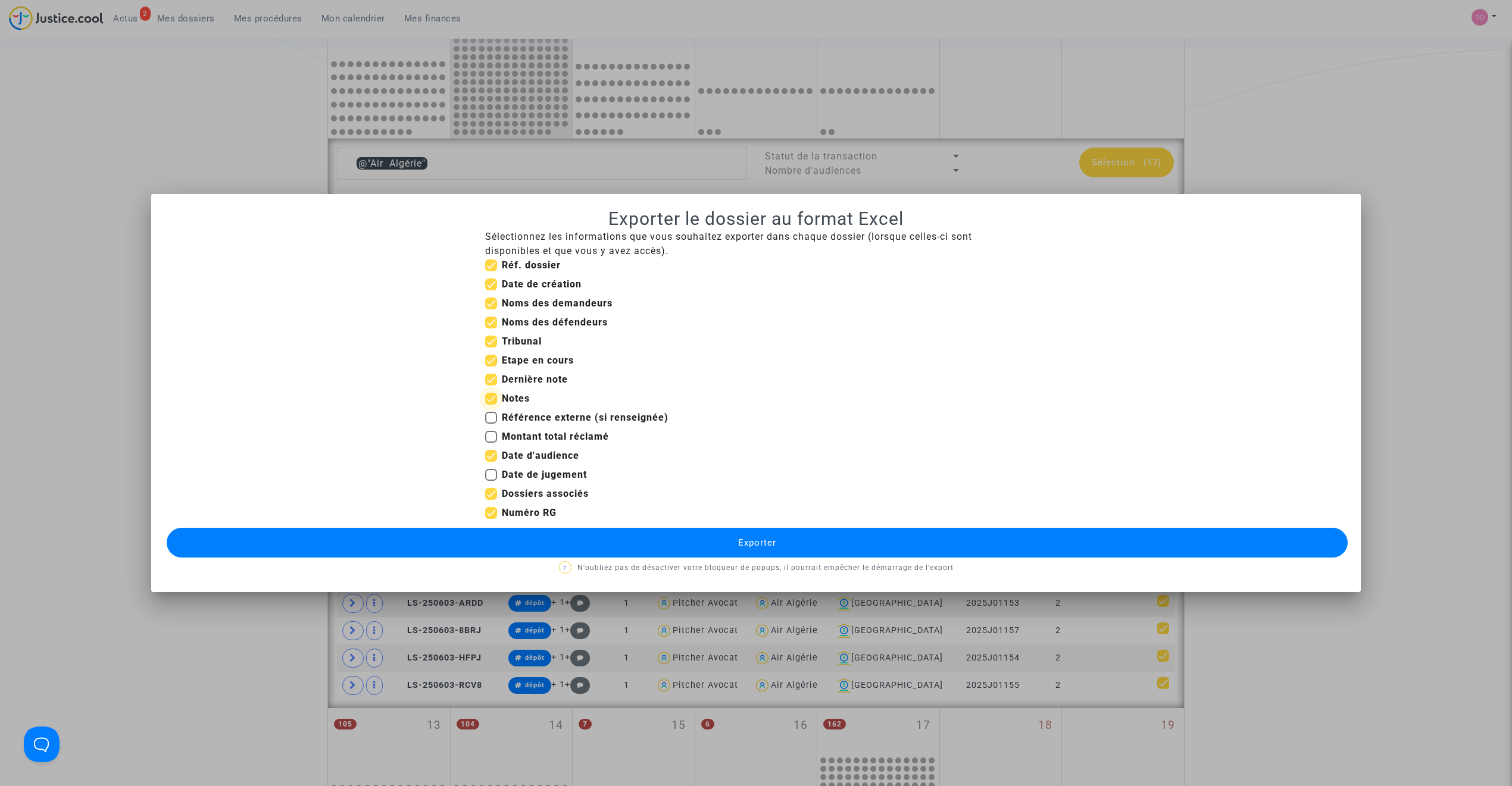
click at [491, 398] on span at bounding box center [491, 398] width 12 height 12
click at [491, 405] on input "Notes" at bounding box center [491, 405] width 1 height 1
checkbox input "false"
click at [489, 381] on span at bounding box center [491, 379] width 12 height 12
click at [491, 386] on input "Dernière note" at bounding box center [491, 386] width 1 height 1
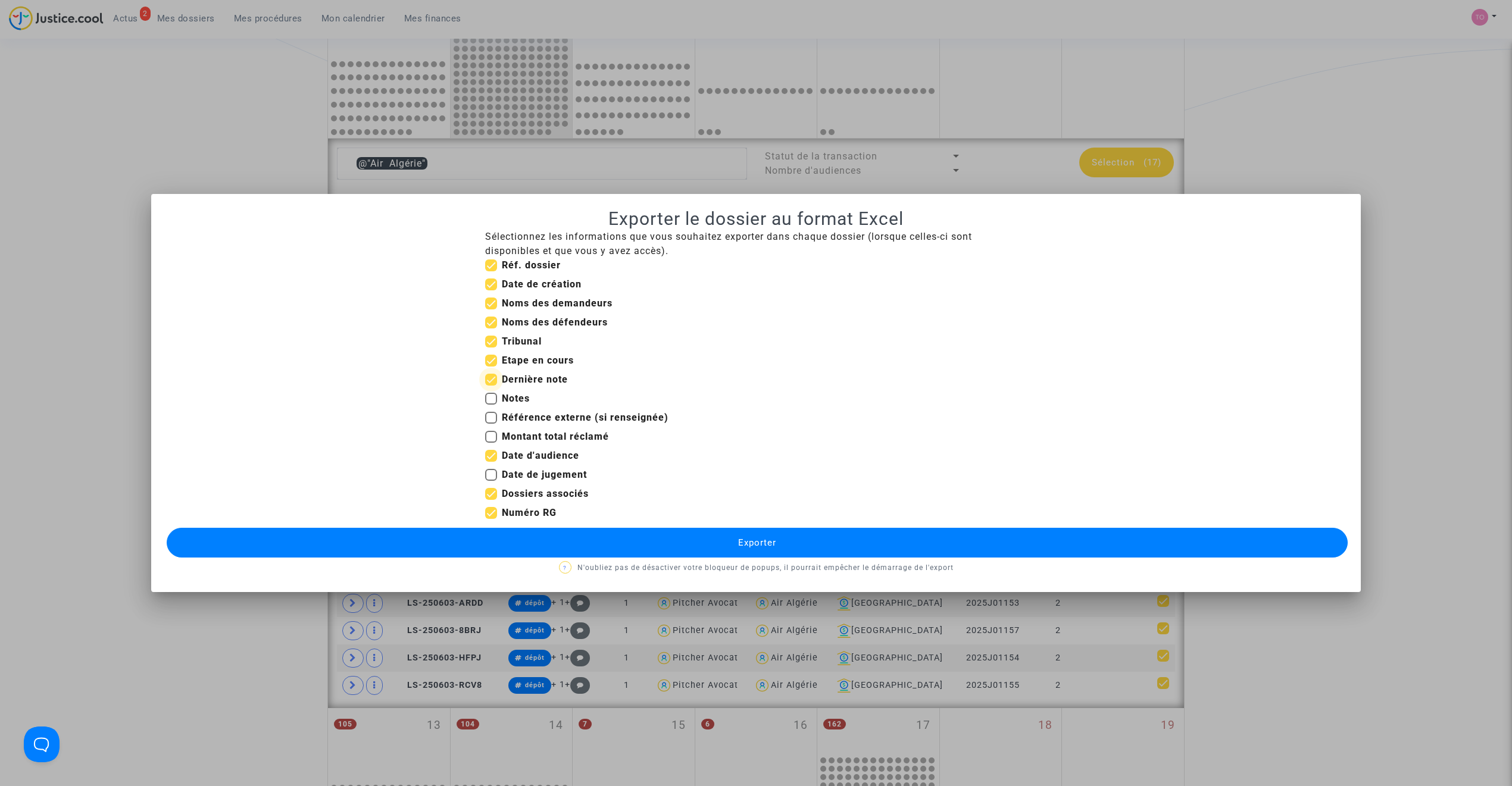
checkbox input "false"
click at [488, 363] on span at bounding box center [491, 360] width 12 height 12
click at [491, 366] on input "Etape en cours" at bounding box center [491, 366] width 1 height 1
checkbox input "false"
click at [491, 286] on span at bounding box center [491, 284] width 12 height 12
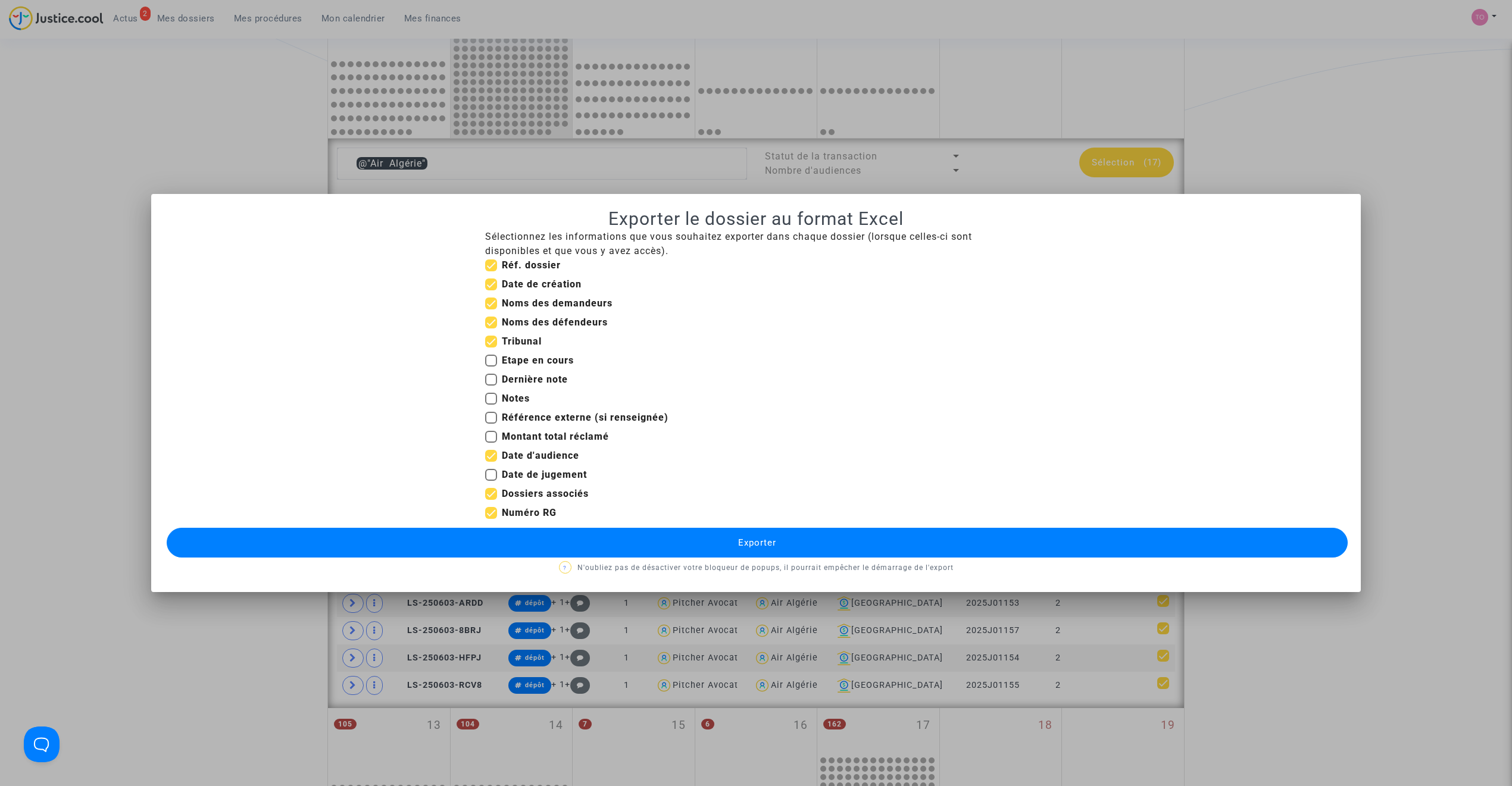
click at [491, 291] on input "Date de création" at bounding box center [491, 291] width 1 height 1
checkbox input "false"
click at [711, 537] on button "Exporter" at bounding box center [757, 542] width 1181 height 29
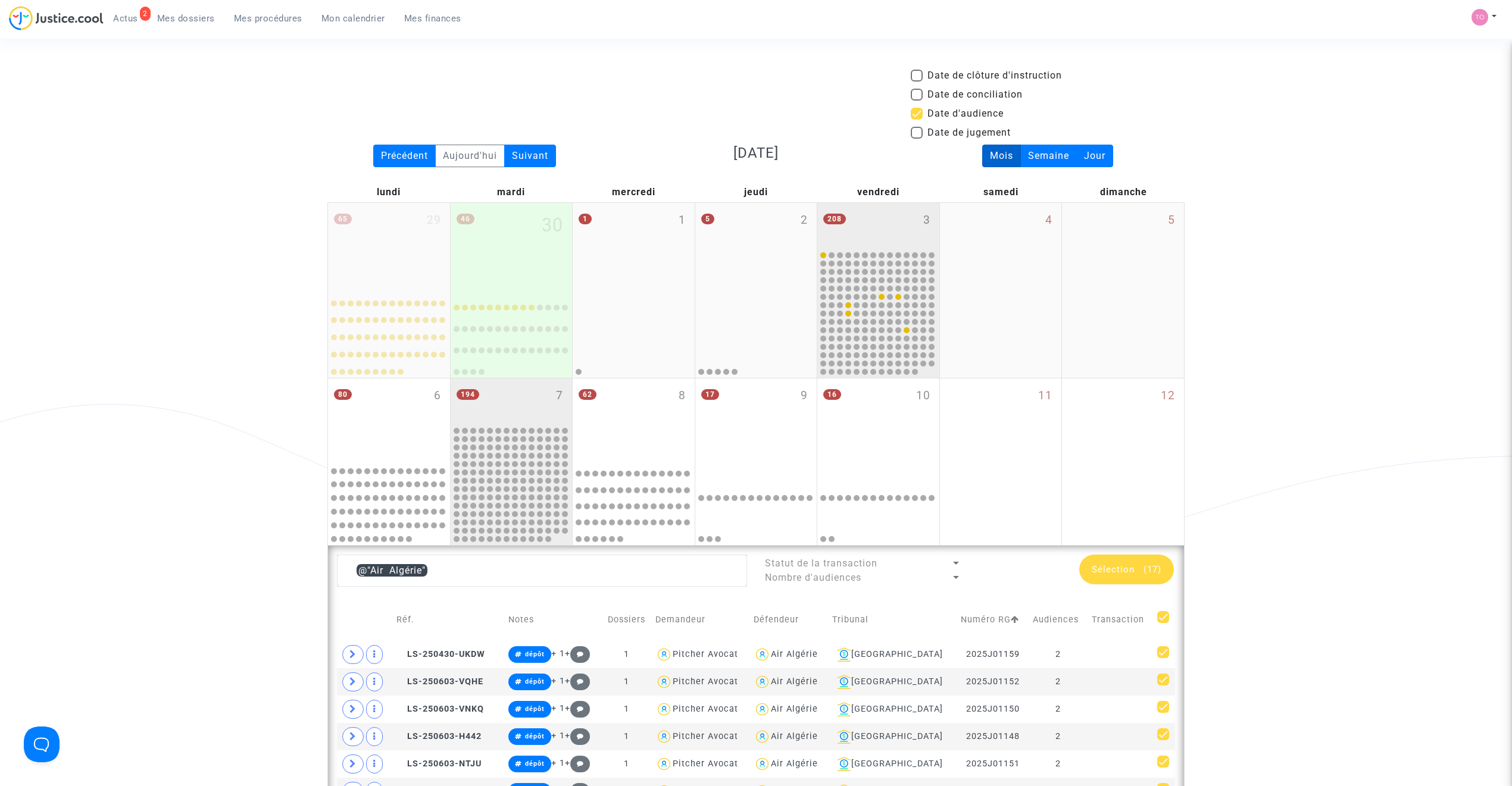
click at [863, 226] on div "208 3" at bounding box center [878, 226] width 122 height 46
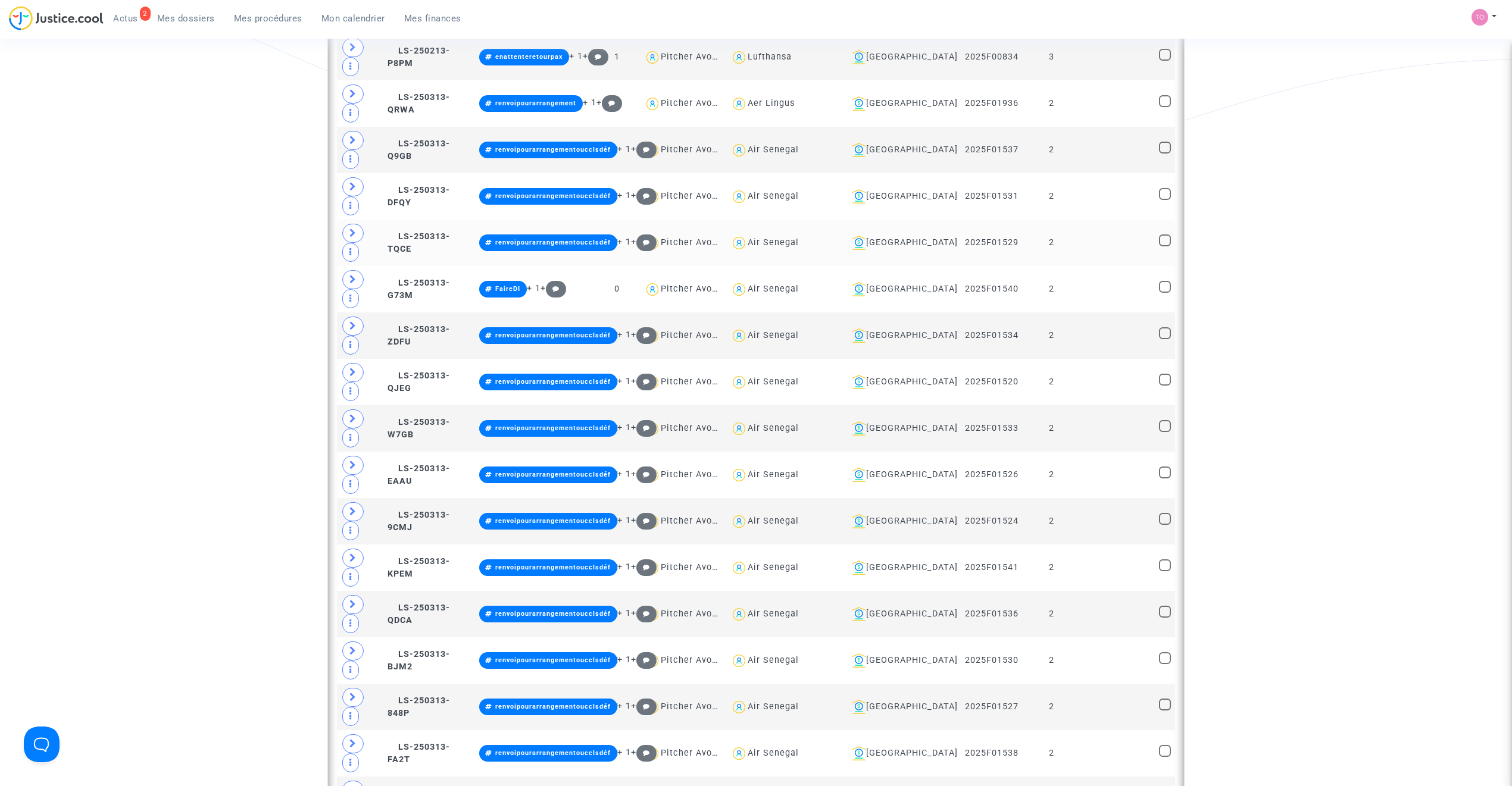
scroll to position [1295, 0]
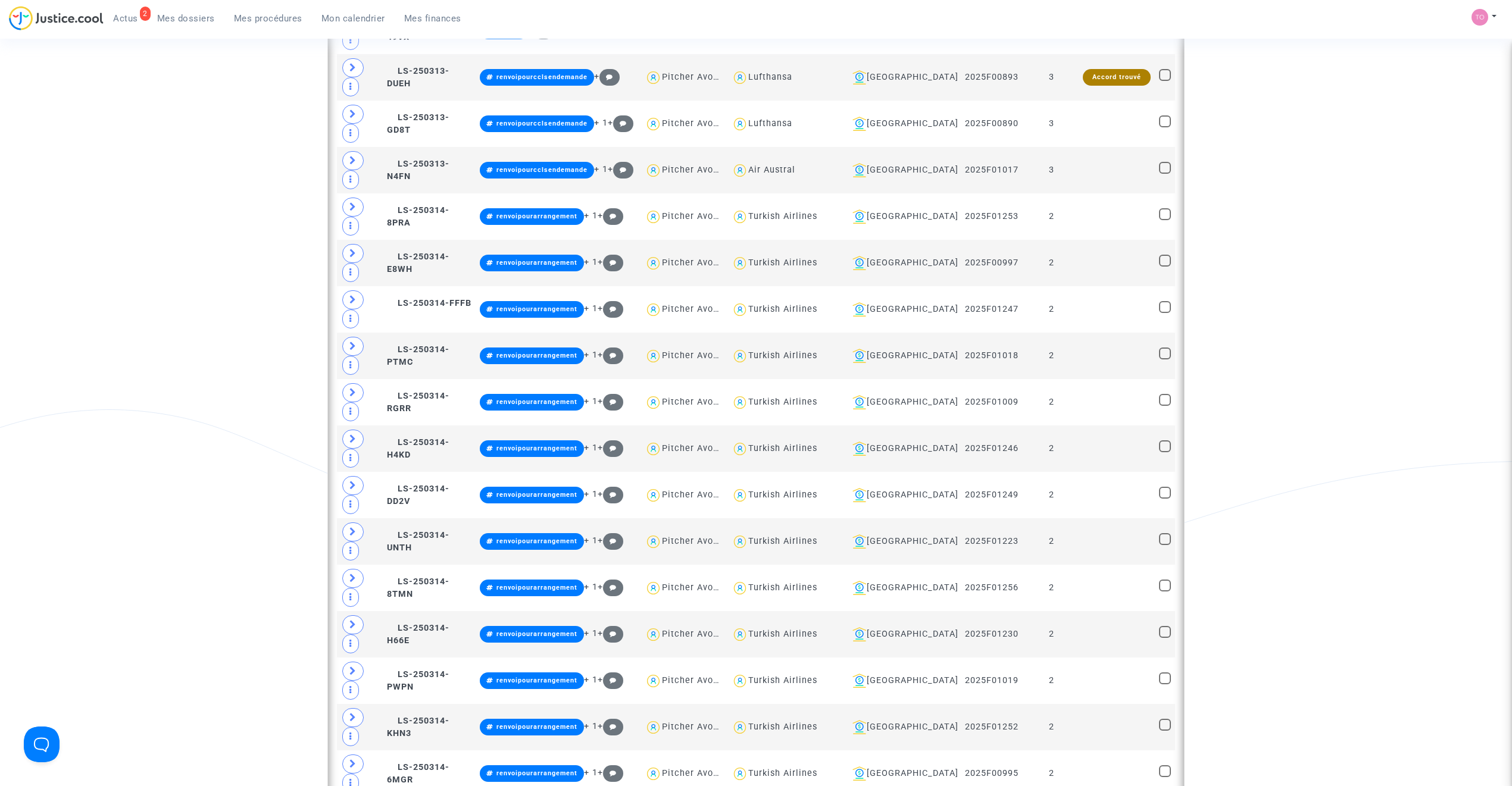
scroll to position [2565, 0]
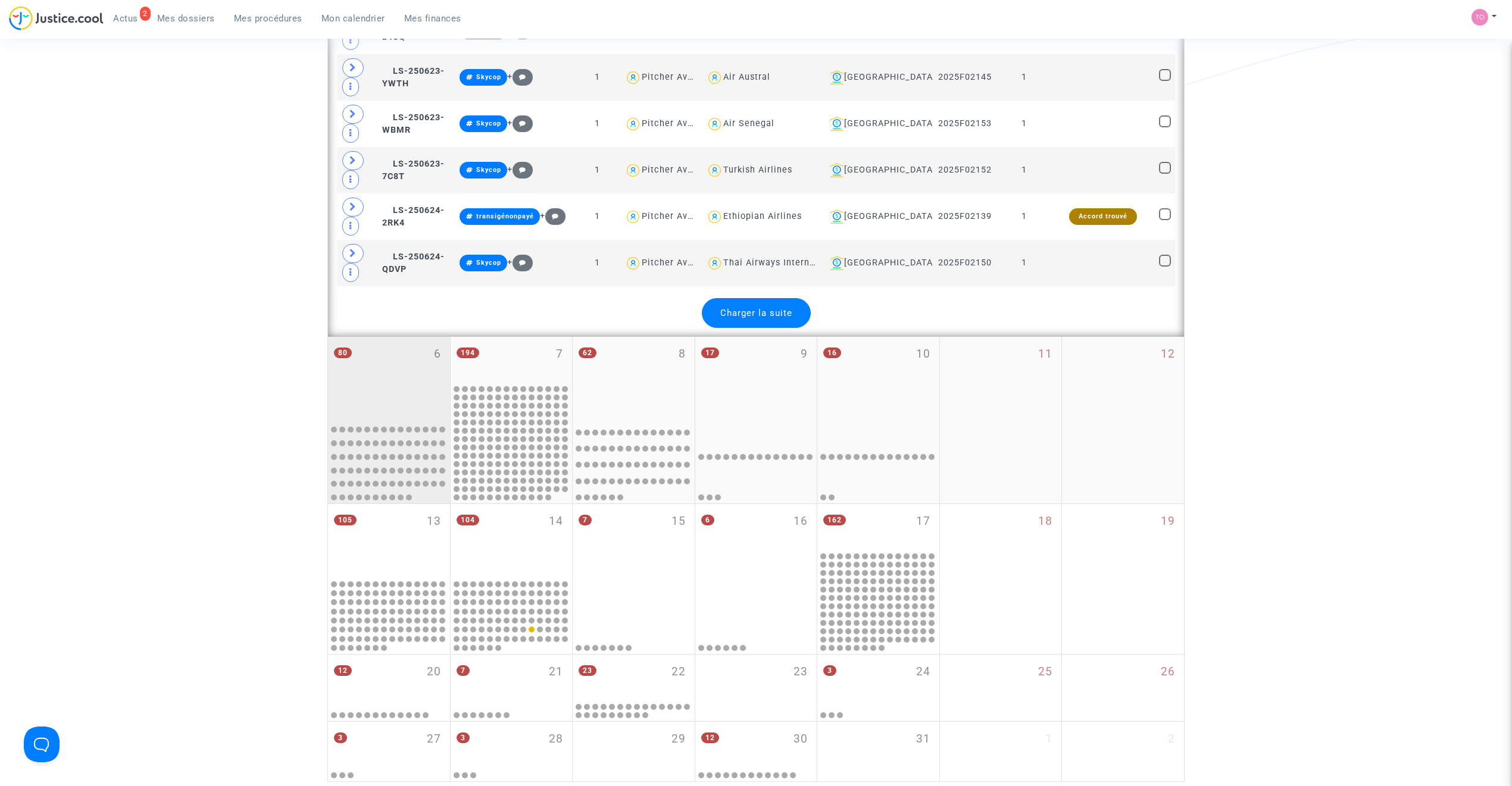
scroll to position [7169, 0]
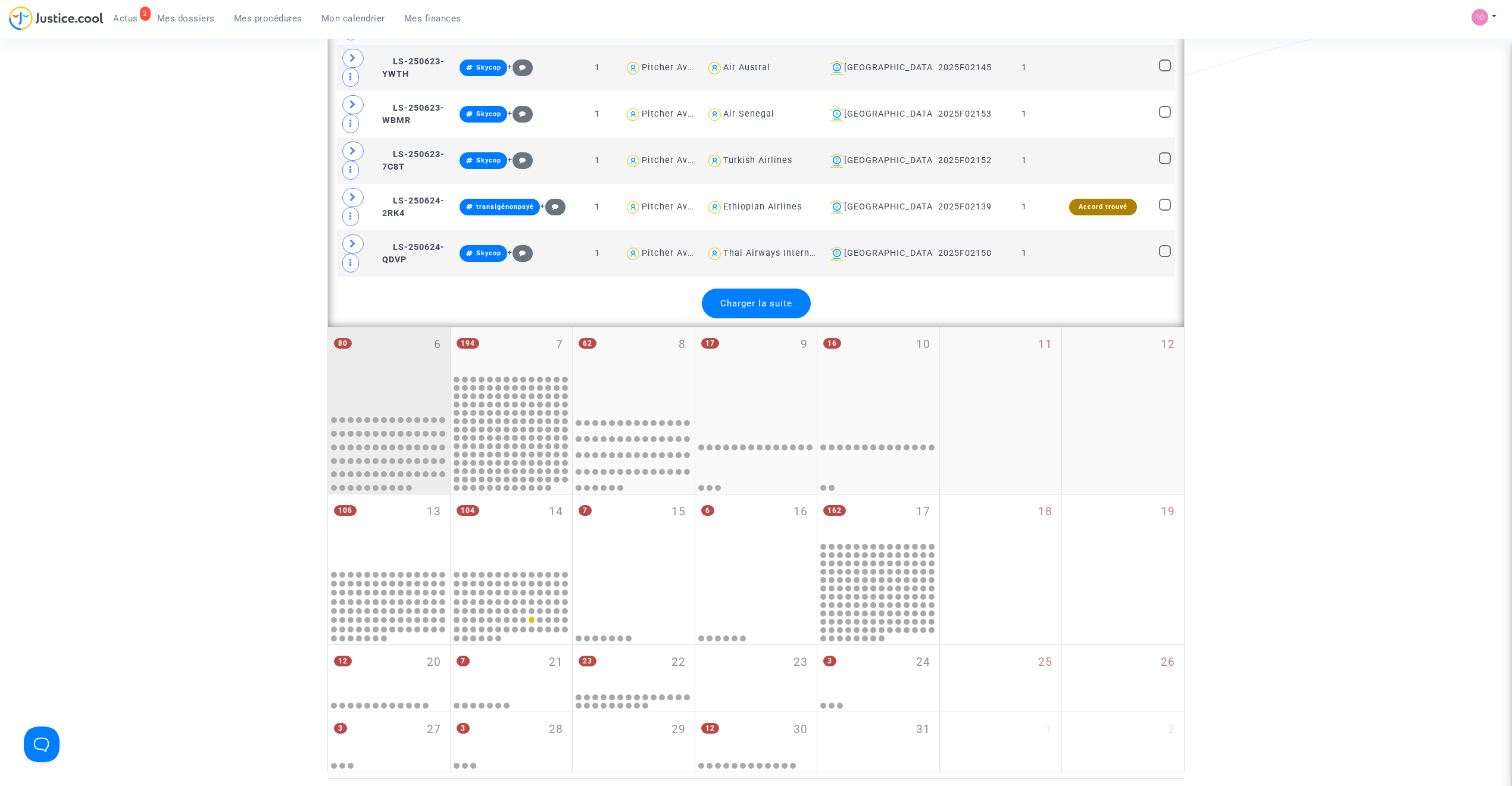
click at [386, 409] on div "80 6" at bounding box center [389, 368] width 122 height 82
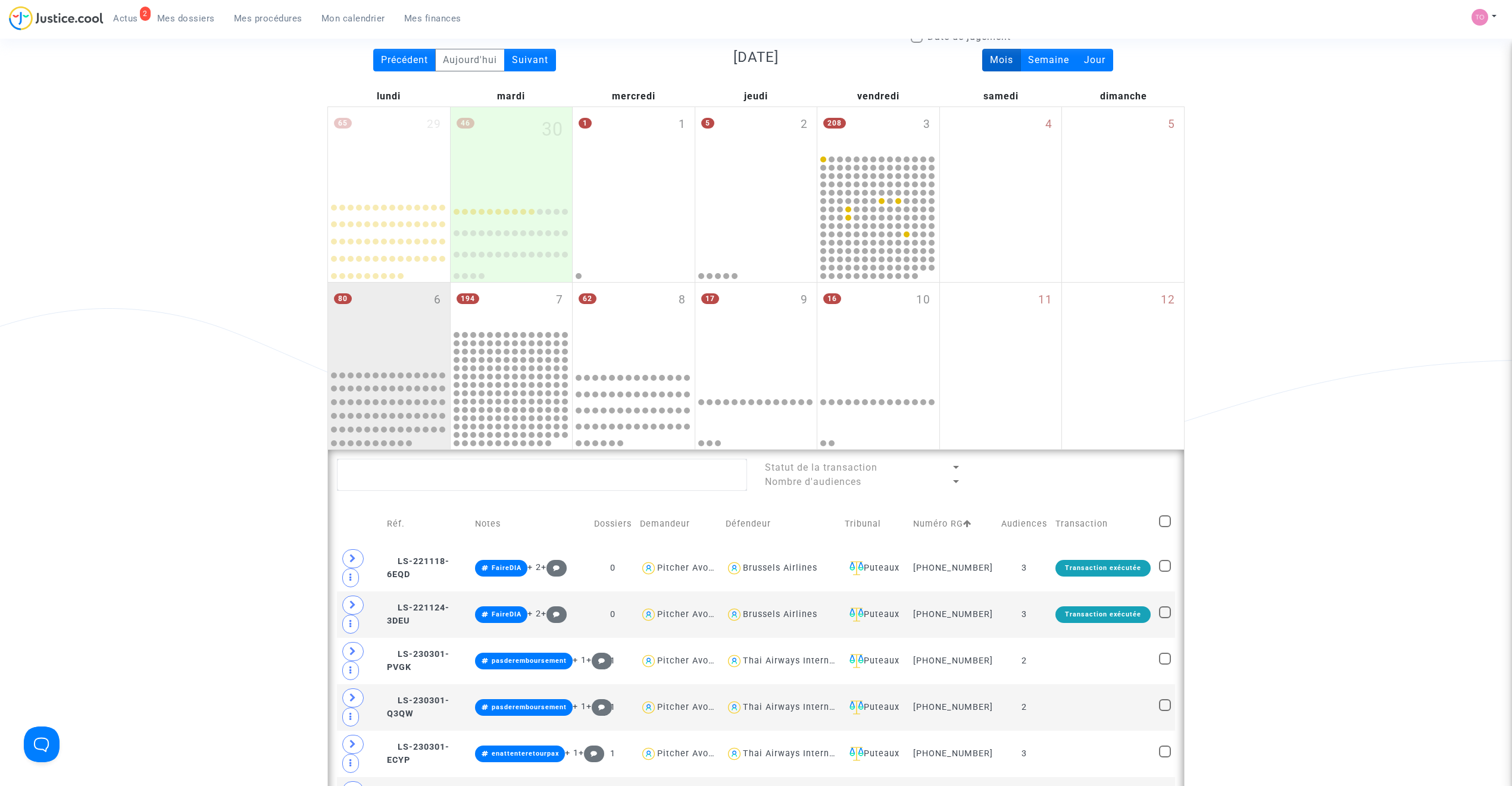
scroll to position [79, 0]
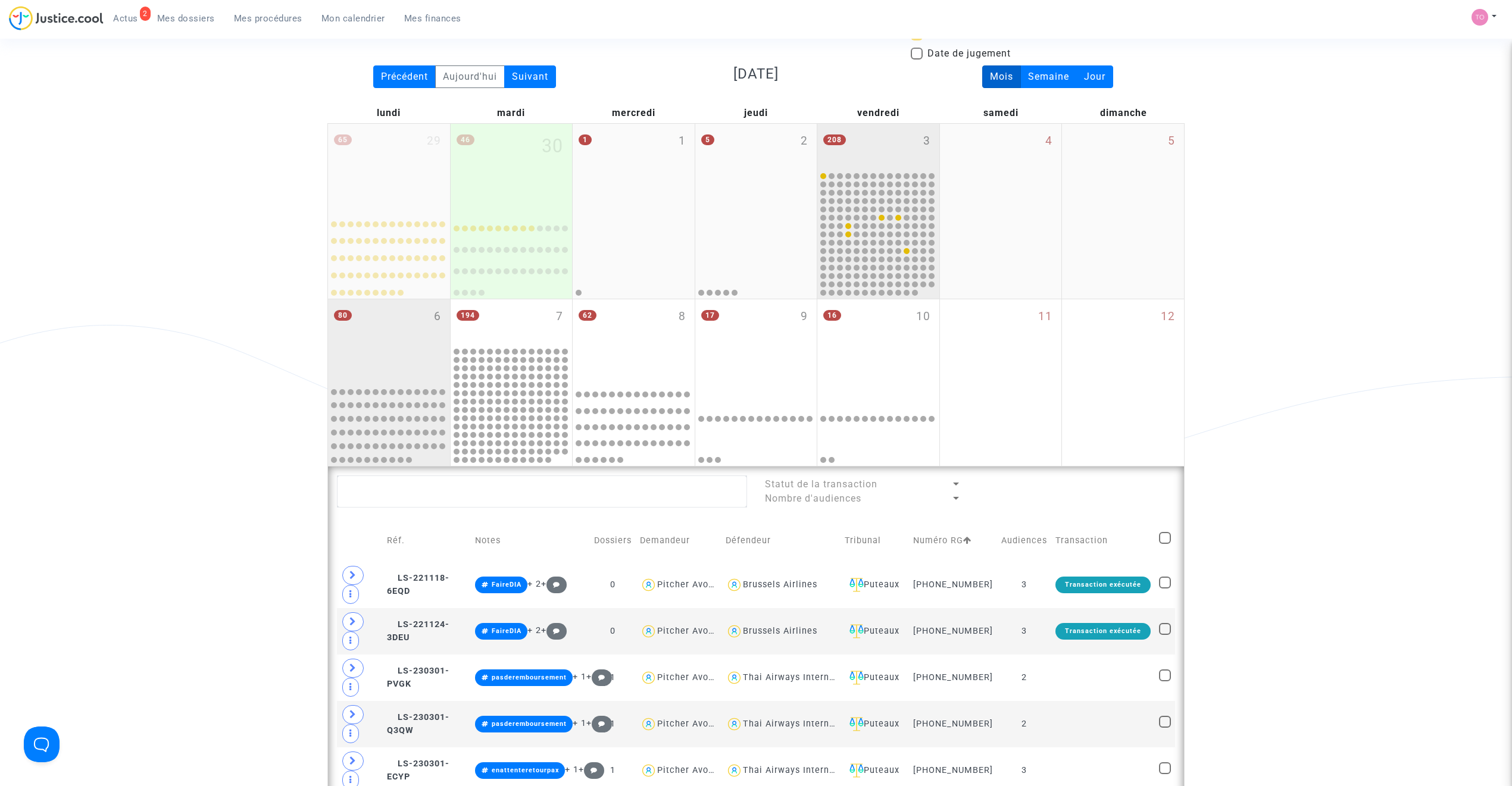
click at [873, 156] on div "208 3" at bounding box center [878, 147] width 122 height 46
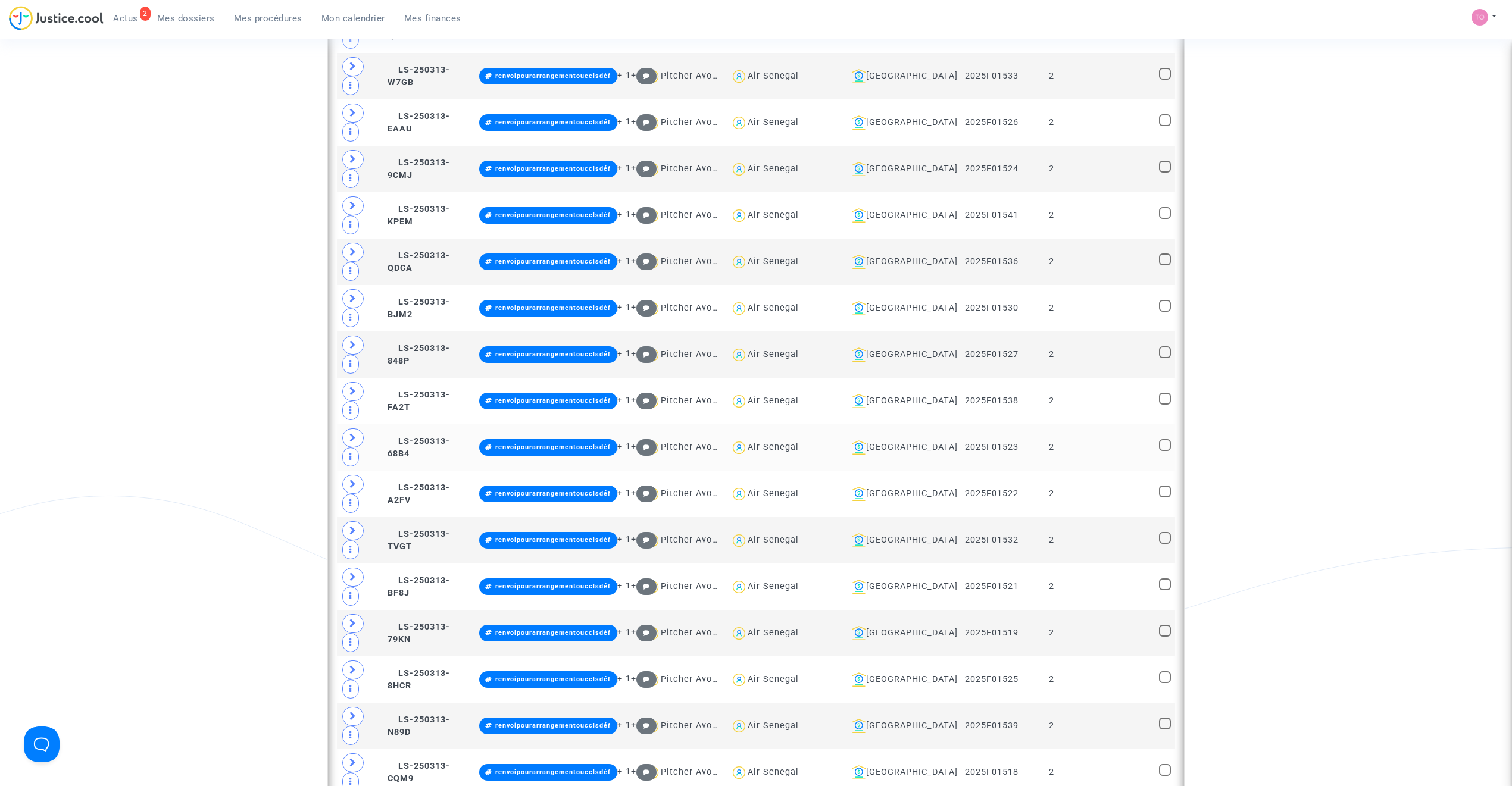
scroll to position [1560, 0]
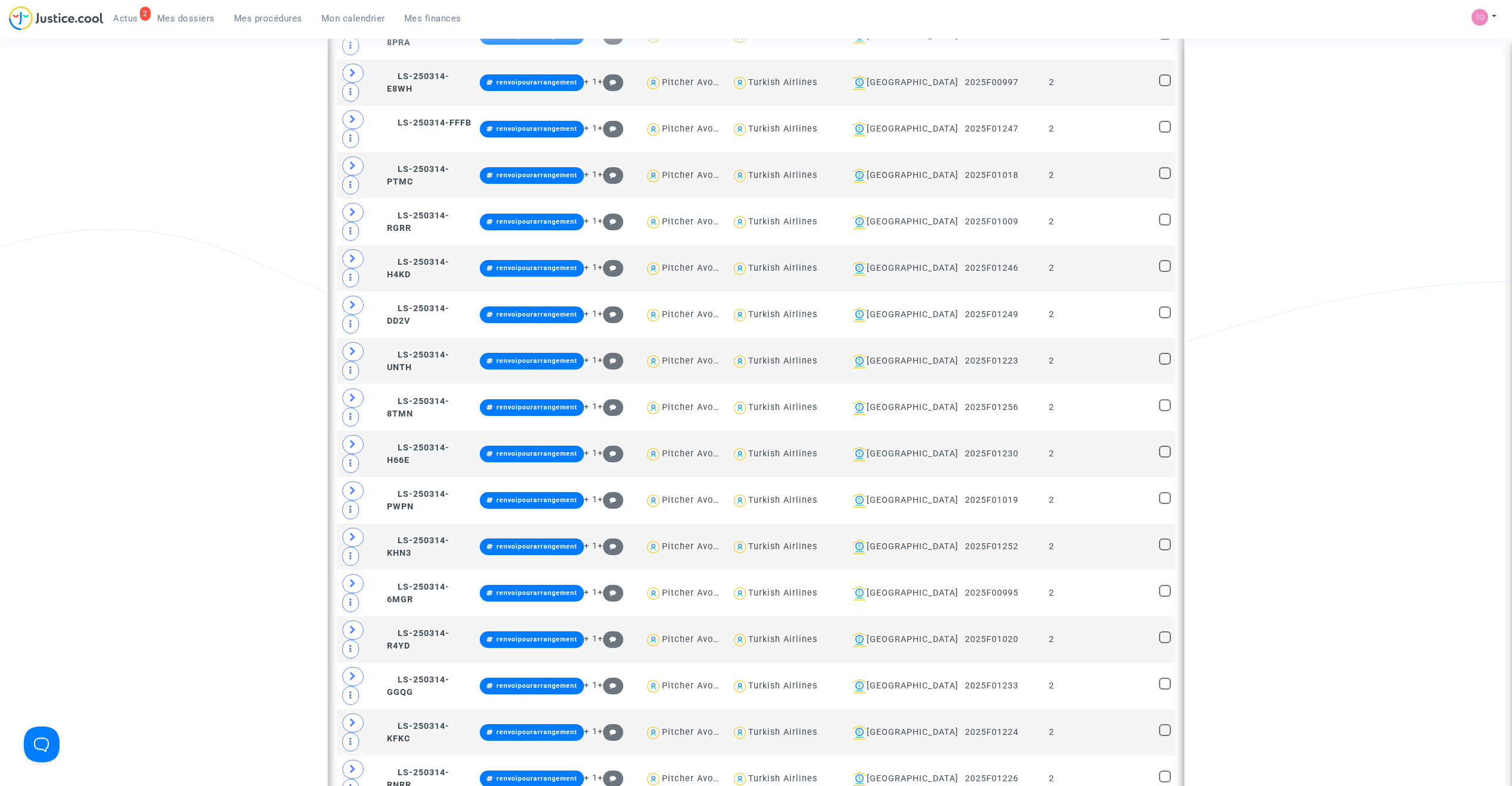
scroll to position [2672, 0]
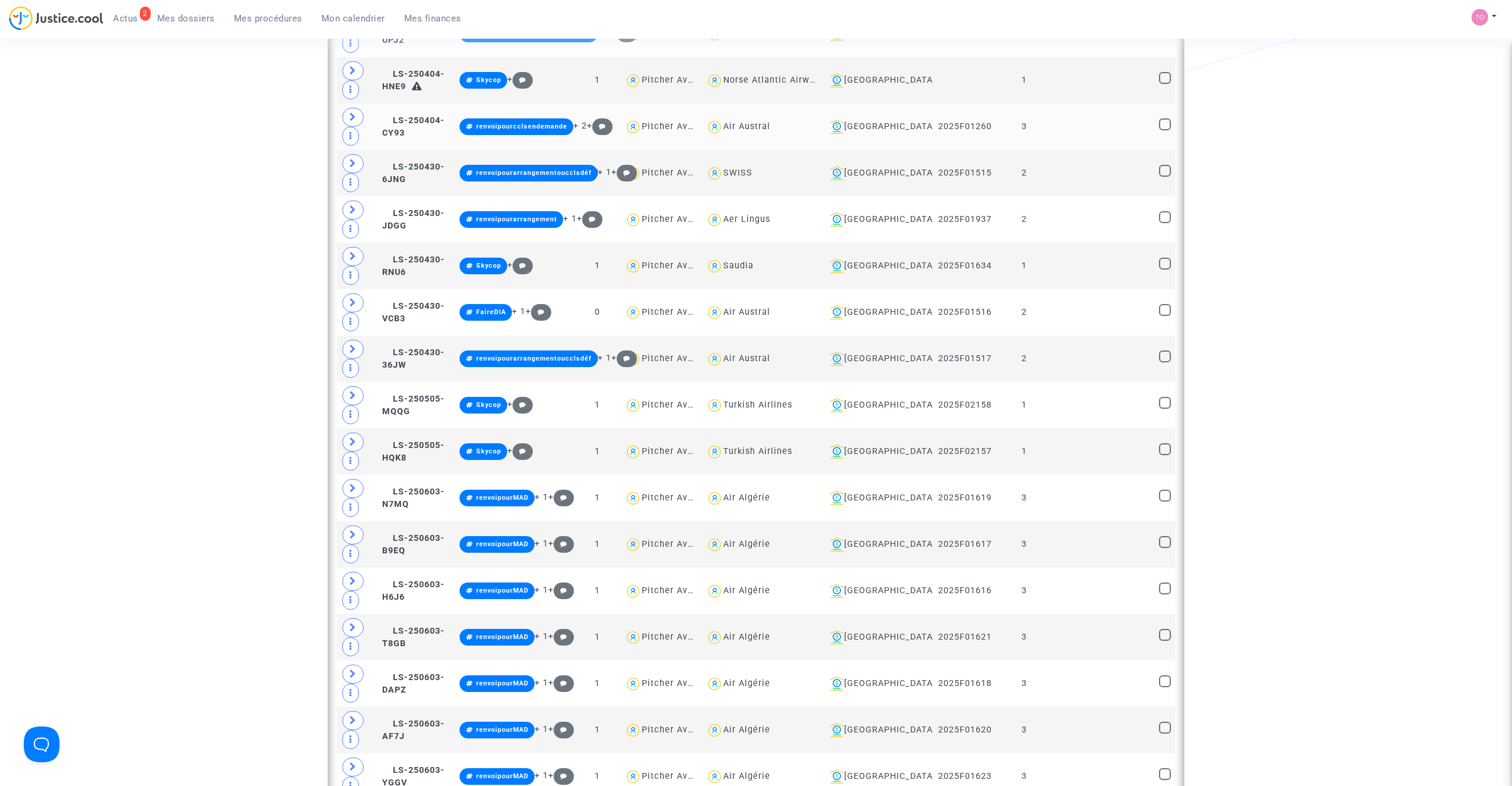
scroll to position [4656, 0]
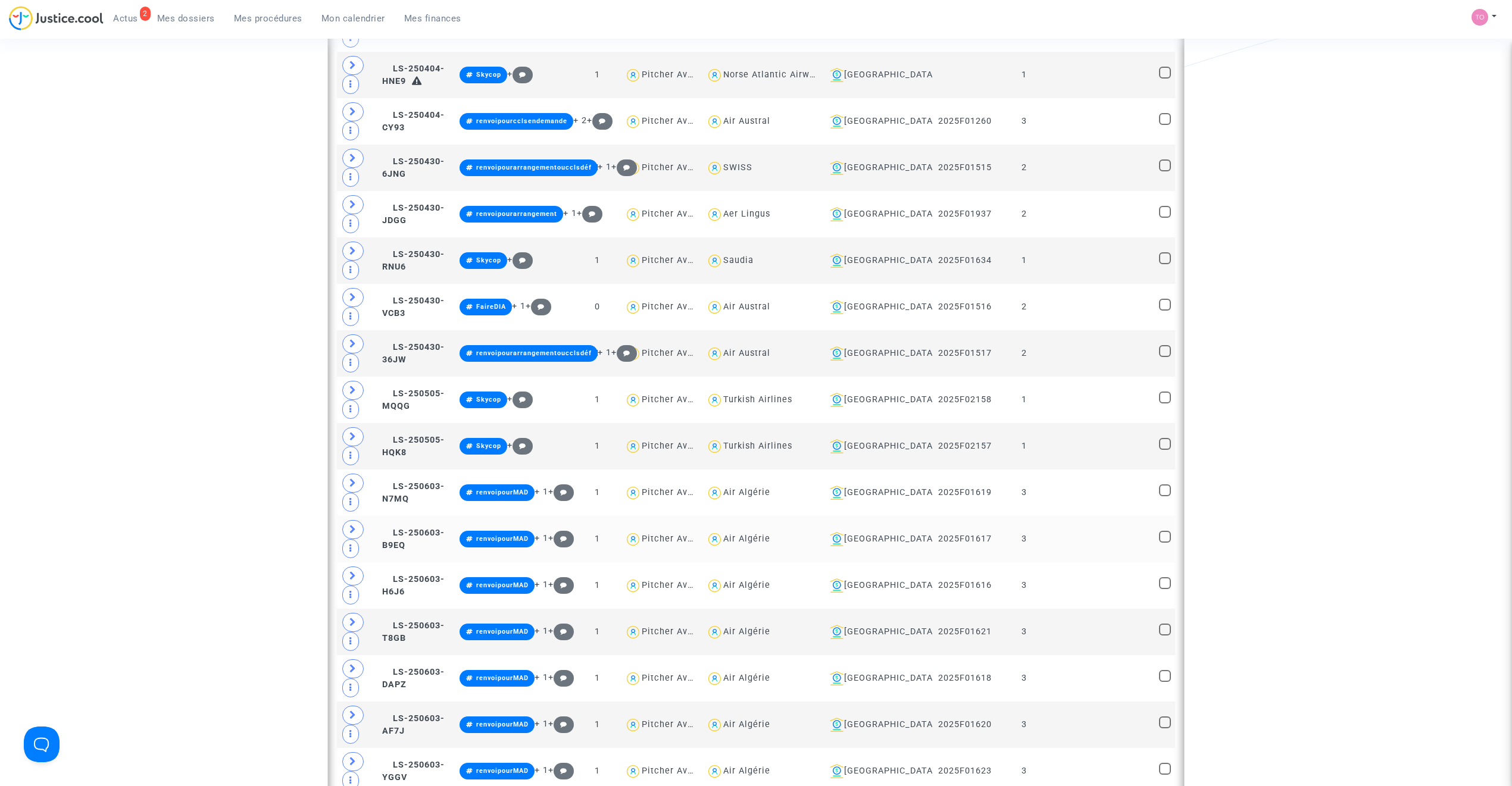
click at [770, 544] on div "Air Algérie" at bounding box center [746, 538] width 47 height 10
type textarea "@"Air Algérie""
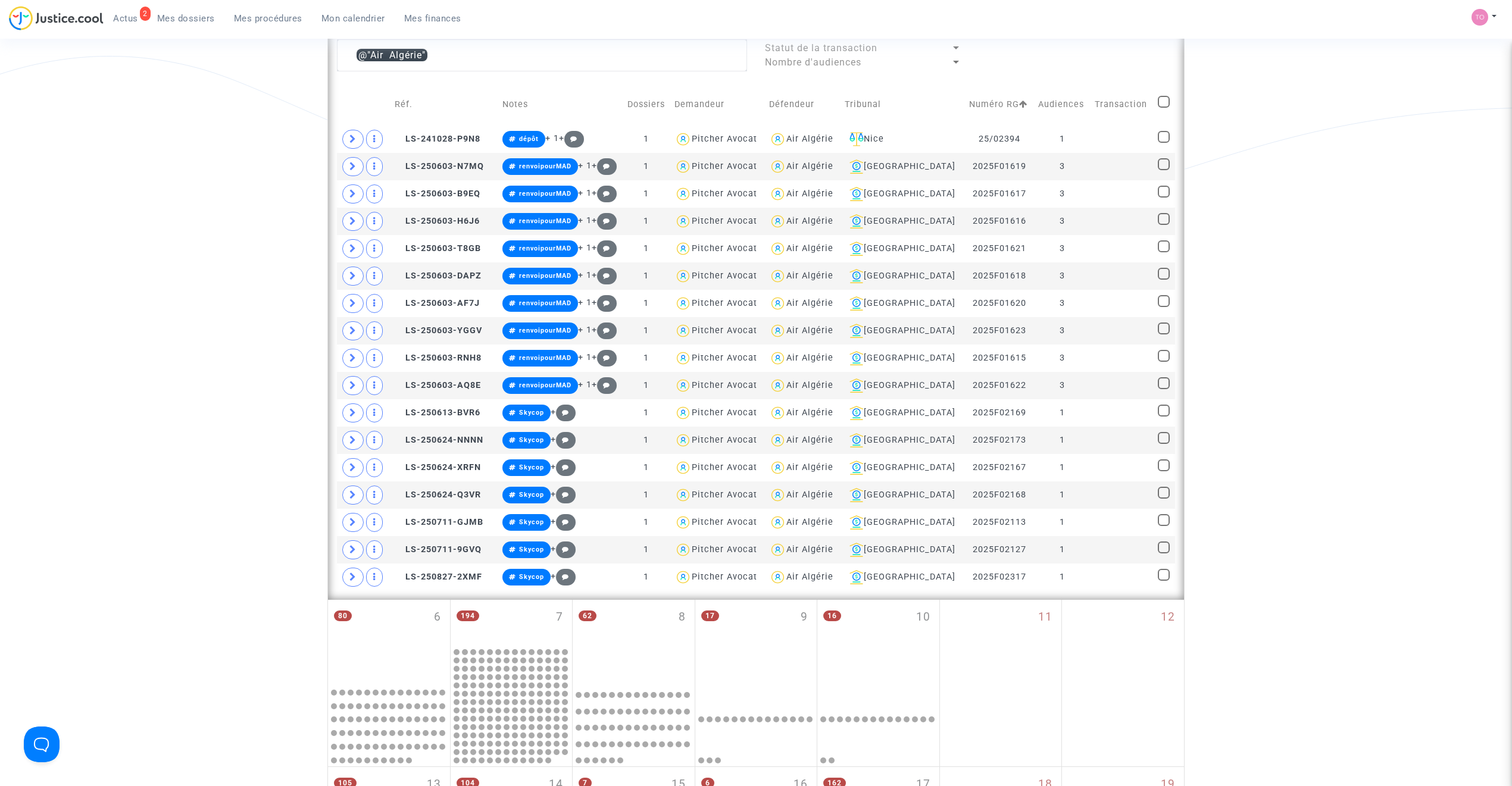
scroll to position [322, 0]
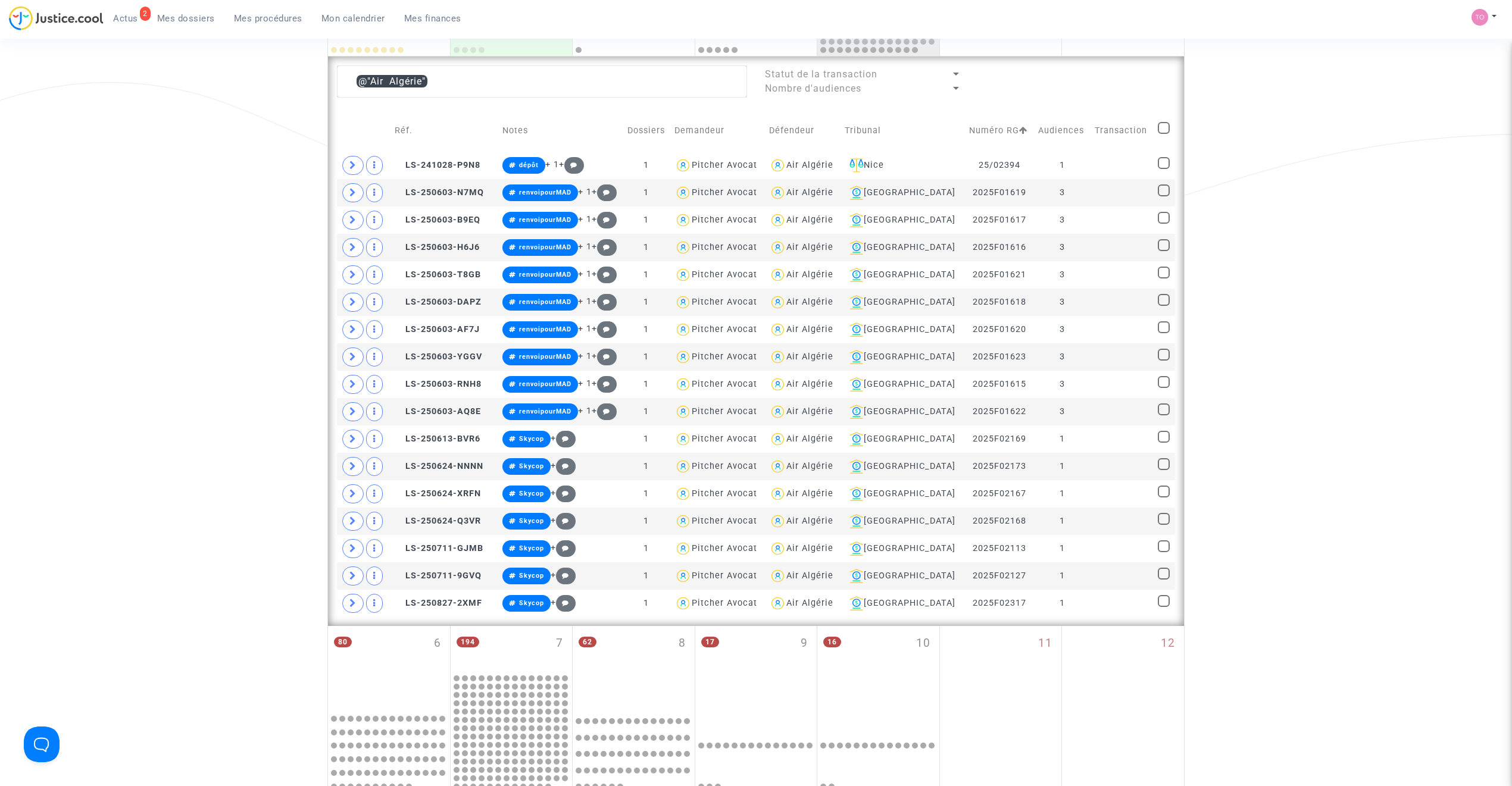
click at [1163, 129] on span at bounding box center [1163, 127] width 12 height 12
click at [1163, 134] on input "checkbox" at bounding box center [1163, 134] width 1 height 1
checkbox input "true"
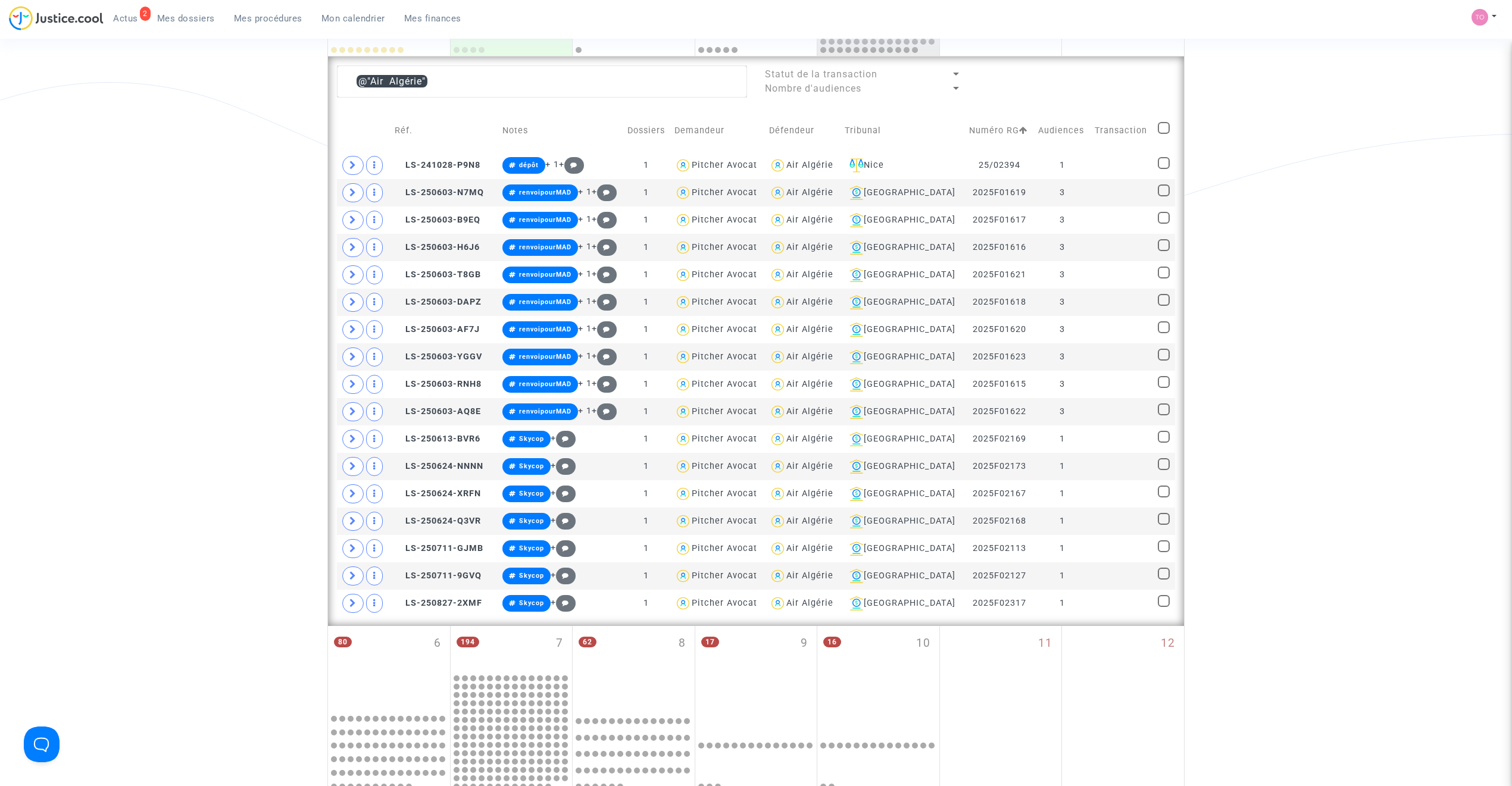
checkbox input "true"
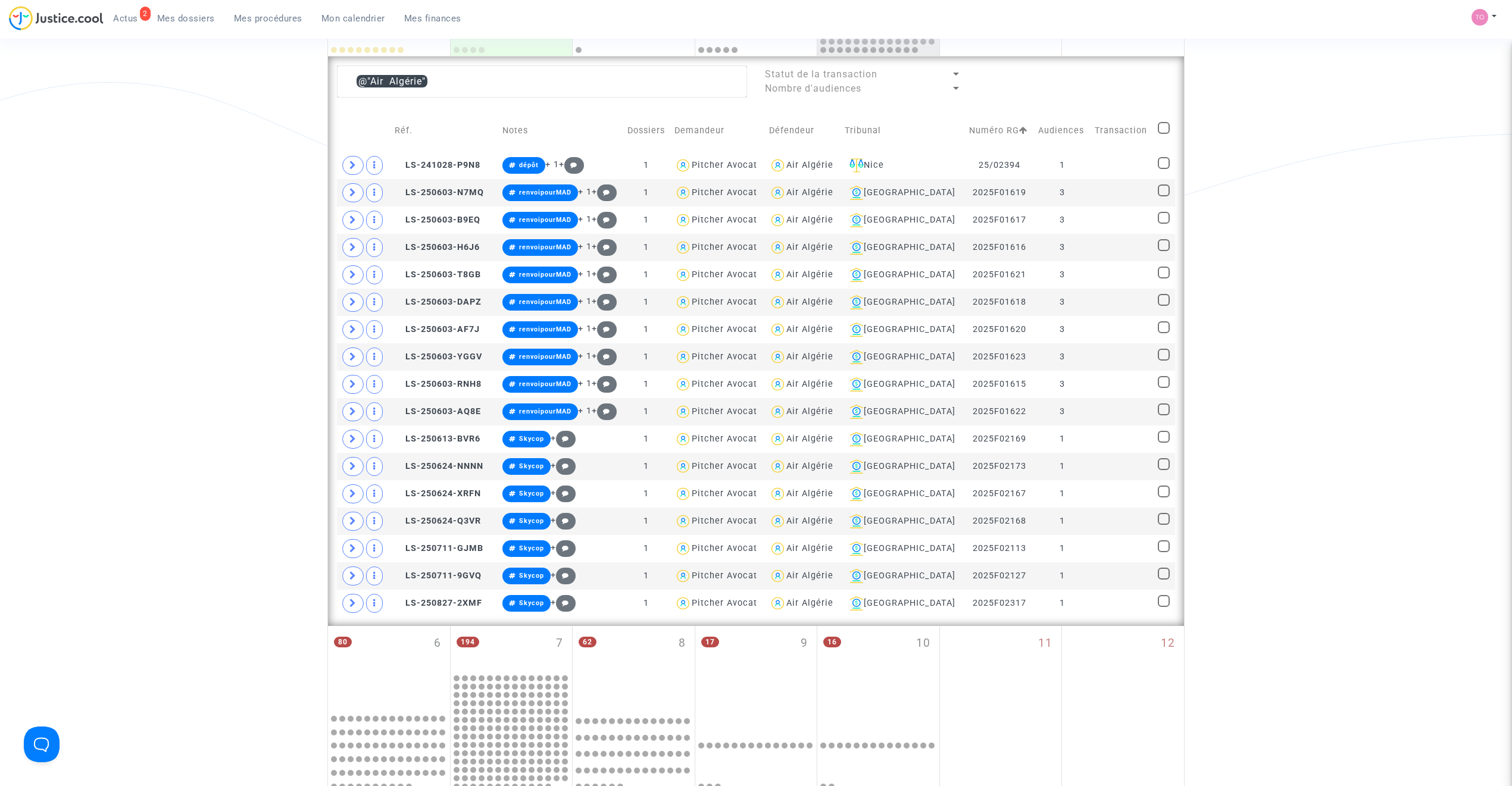
checkbox input "true"
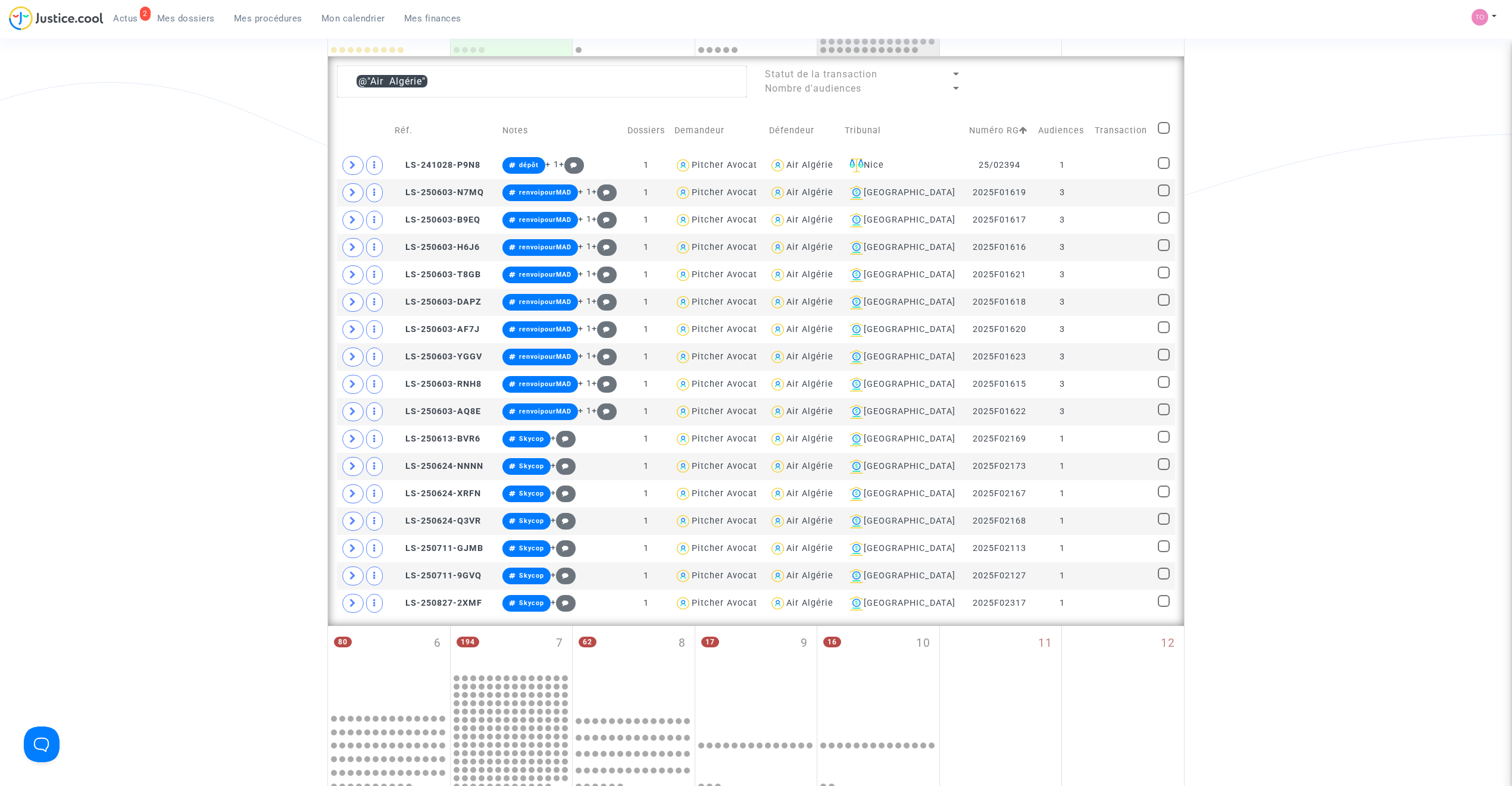
checkbox input "true"
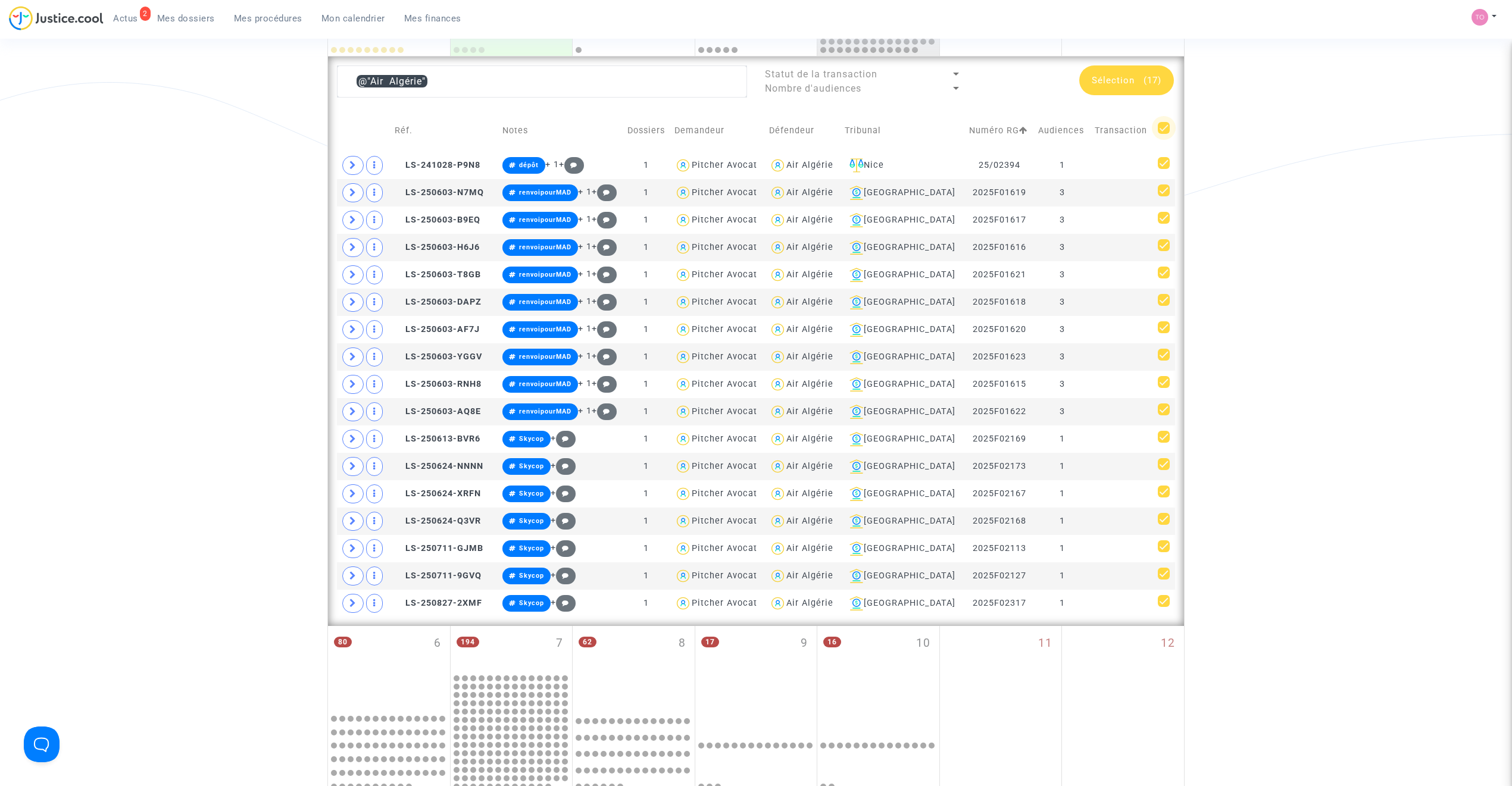
click at [1167, 127] on span at bounding box center [1163, 127] width 12 height 12
click at [1164, 134] on input "checkbox" at bounding box center [1163, 134] width 1 height 1
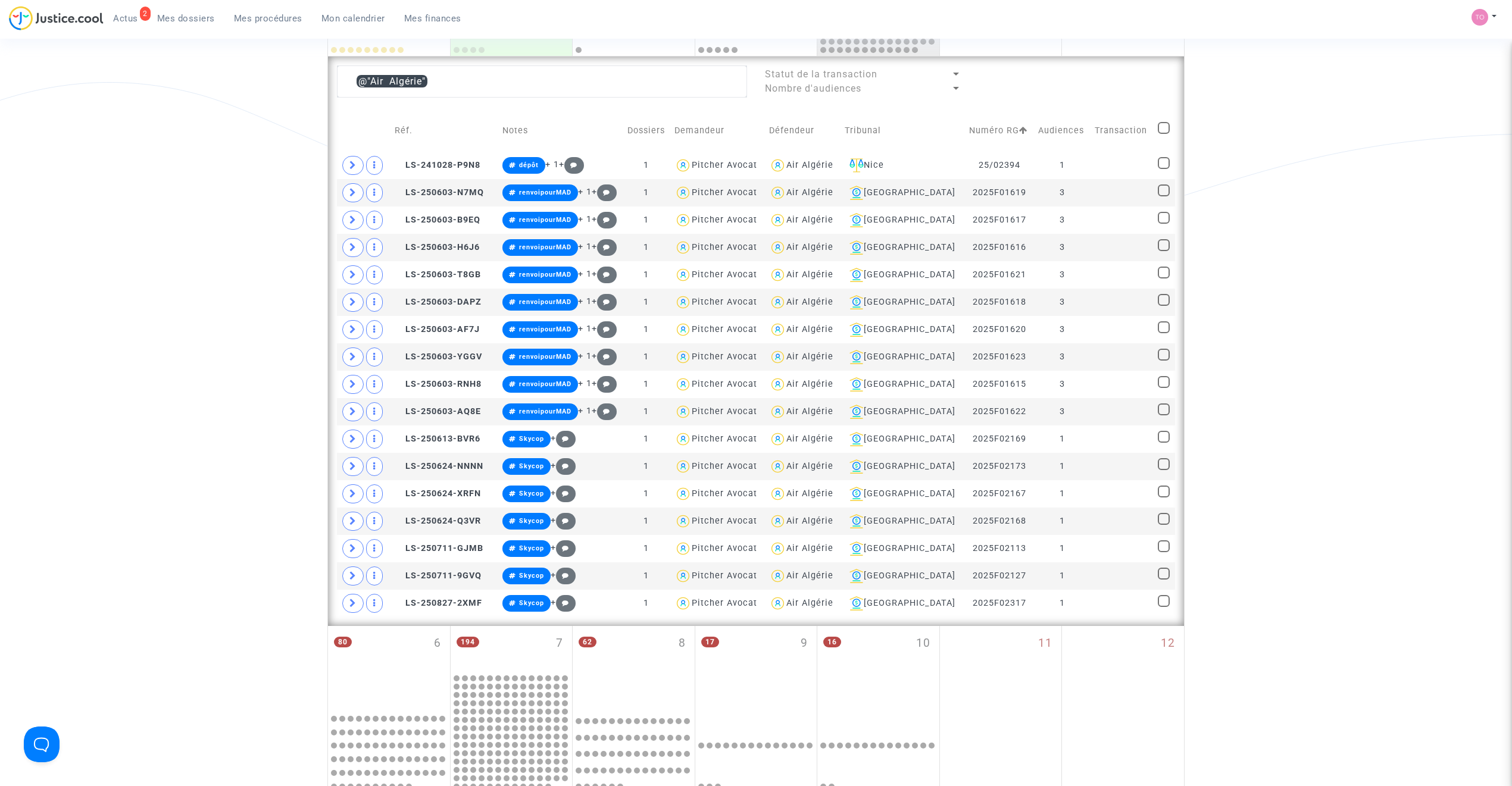
click at [1171, 129] on td at bounding box center [1164, 131] width 21 height 43
click at [1165, 129] on span at bounding box center [1163, 127] width 12 height 12
click at [1164, 134] on input "checkbox" at bounding box center [1163, 134] width 1 height 1
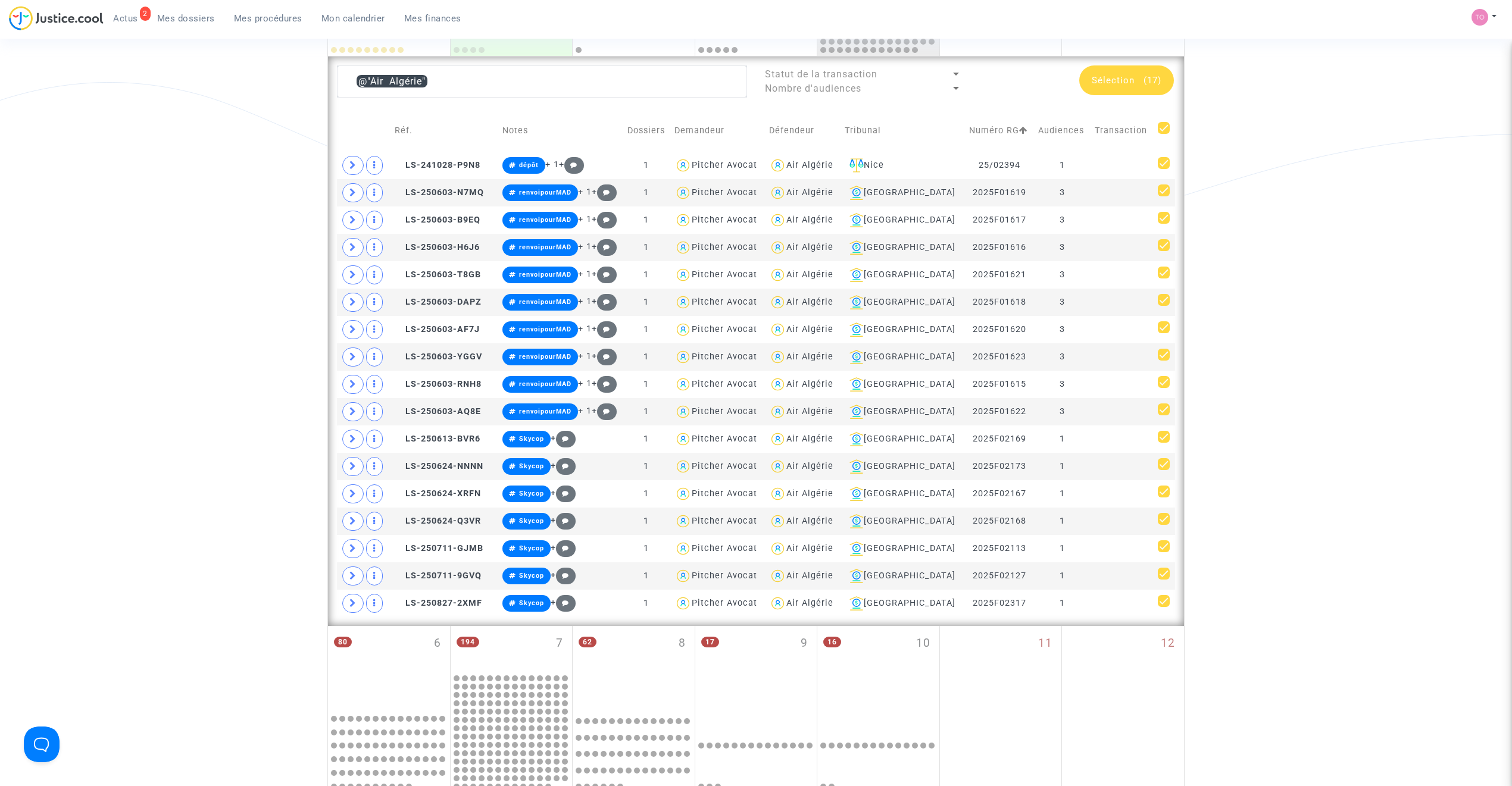
click at [1164, 127] on span at bounding box center [1163, 127] width 12 height 12
click at [1164, 134] on input "checkbox" at bounding box center [1163, 134] width 1 height 1
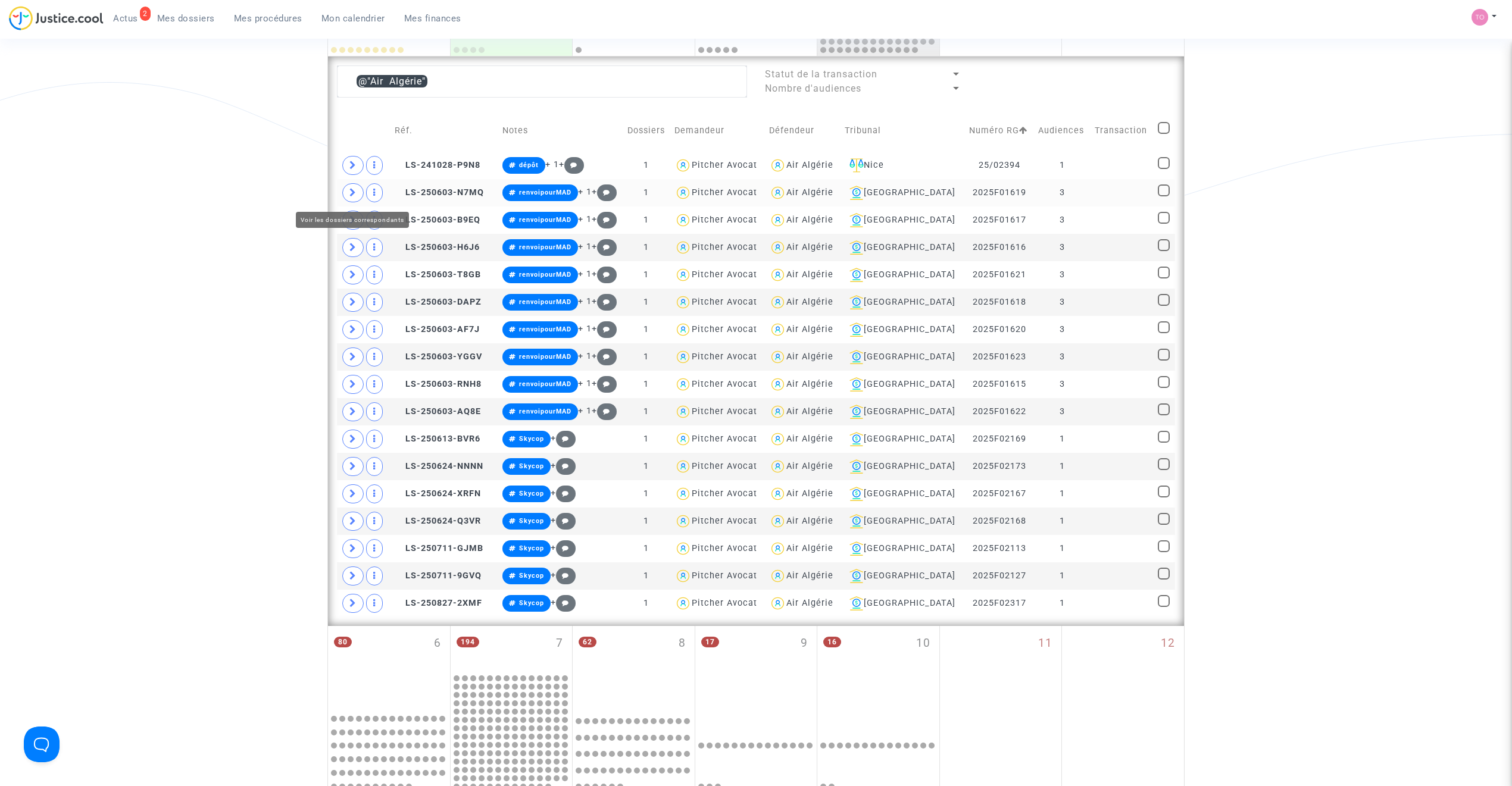
click at [362, 194] on span at bounding box center [353, 192] width 21 height 19
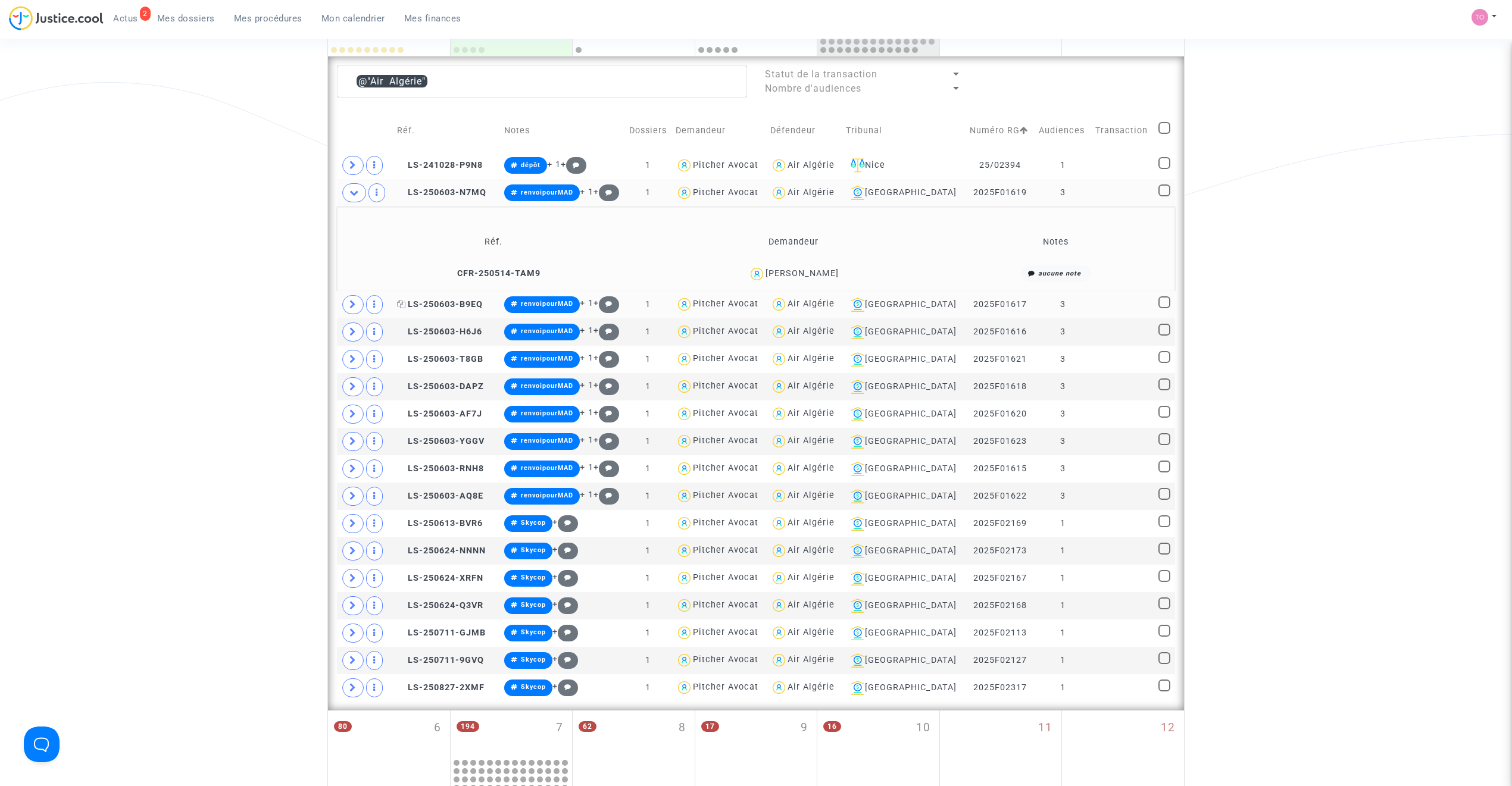
click at [444, 306] on span "LS-250603-B9EQ" at bounding box center [439, 304] width 85 height 10
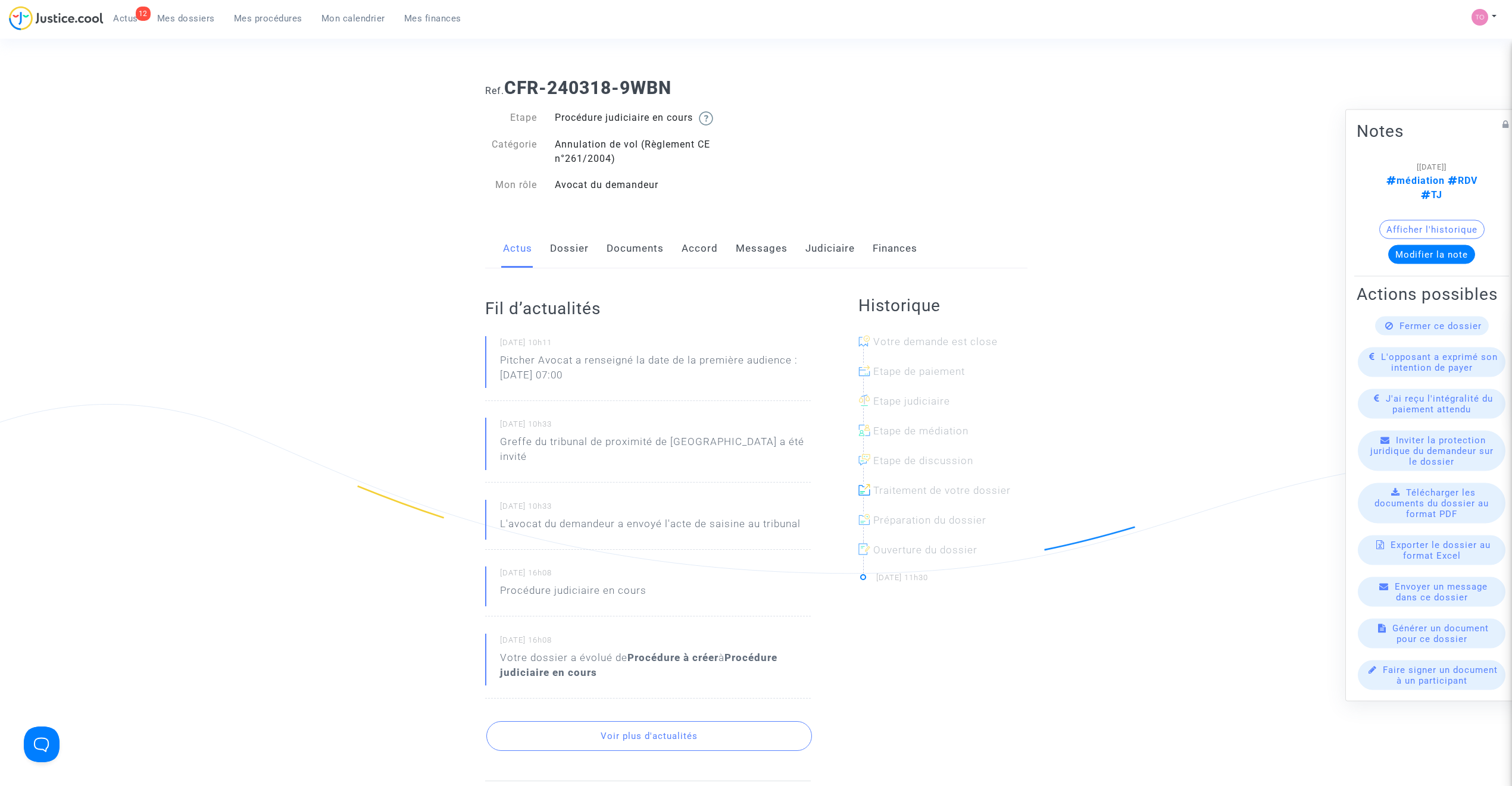
click at [575, 246] on link "Dossier" at bounding box center [569, 249] width 39 height 39
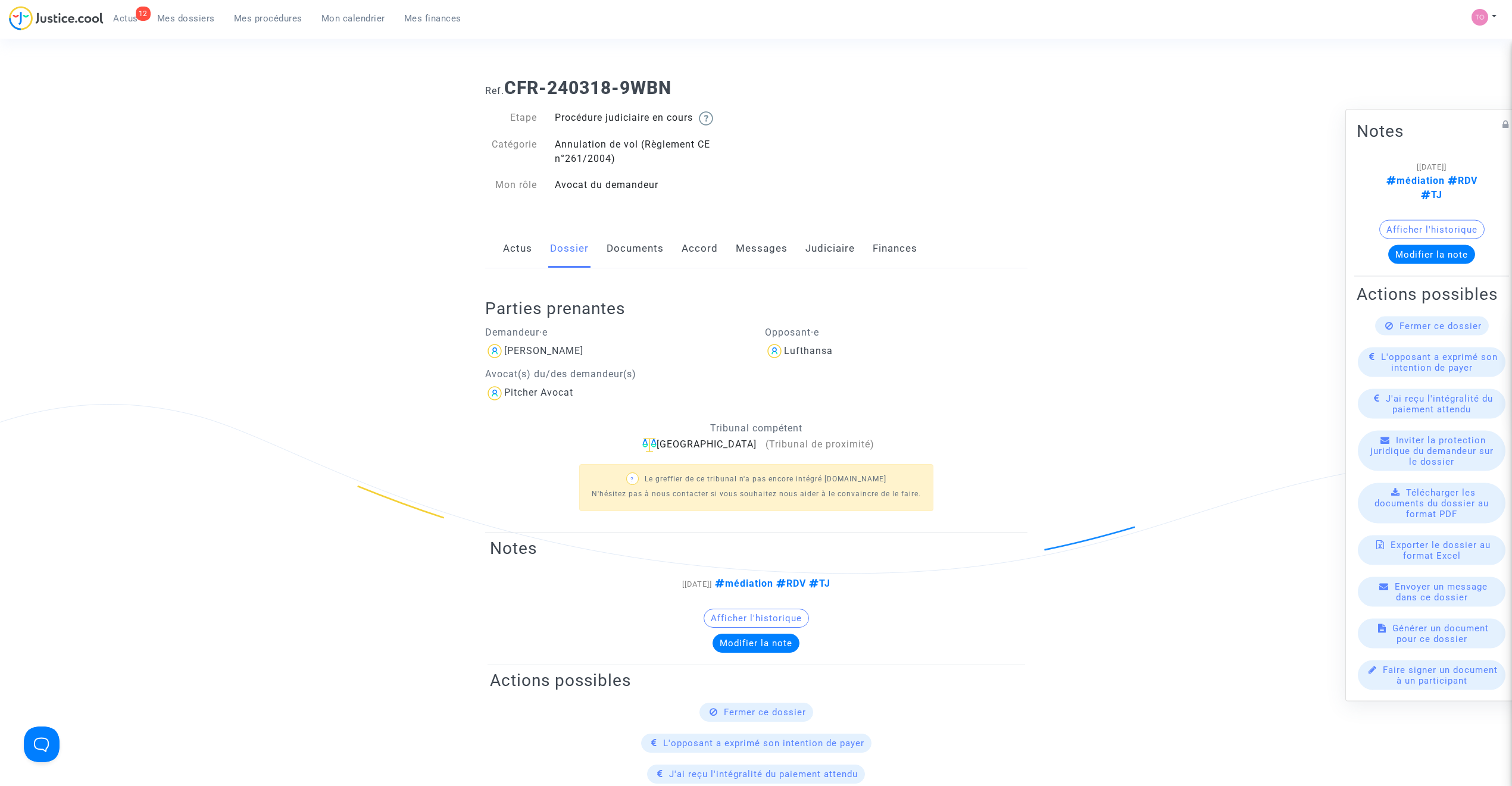
click at [800, 249] on div "Actus Dossier Documents Accord Messages Judiciaire Finances" at bounding box center [757, 249] width 543 height 40
click at [824, 249] on link "Judiciaire" at bounding box center [831, 249] width 50 height 39
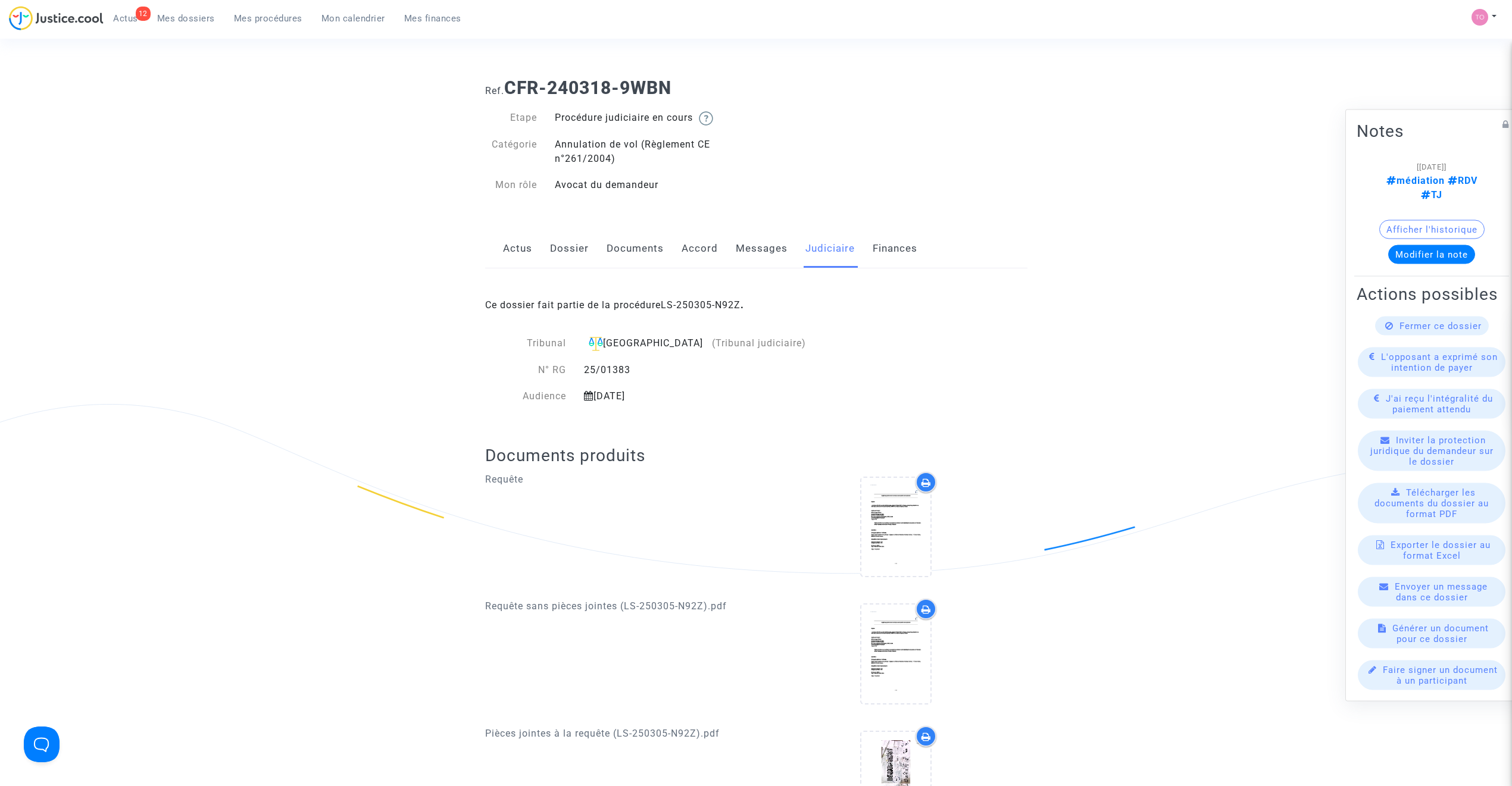
click at [565, 255] on link "Dossier" at bounding box center [569, 249] width 39 height 39
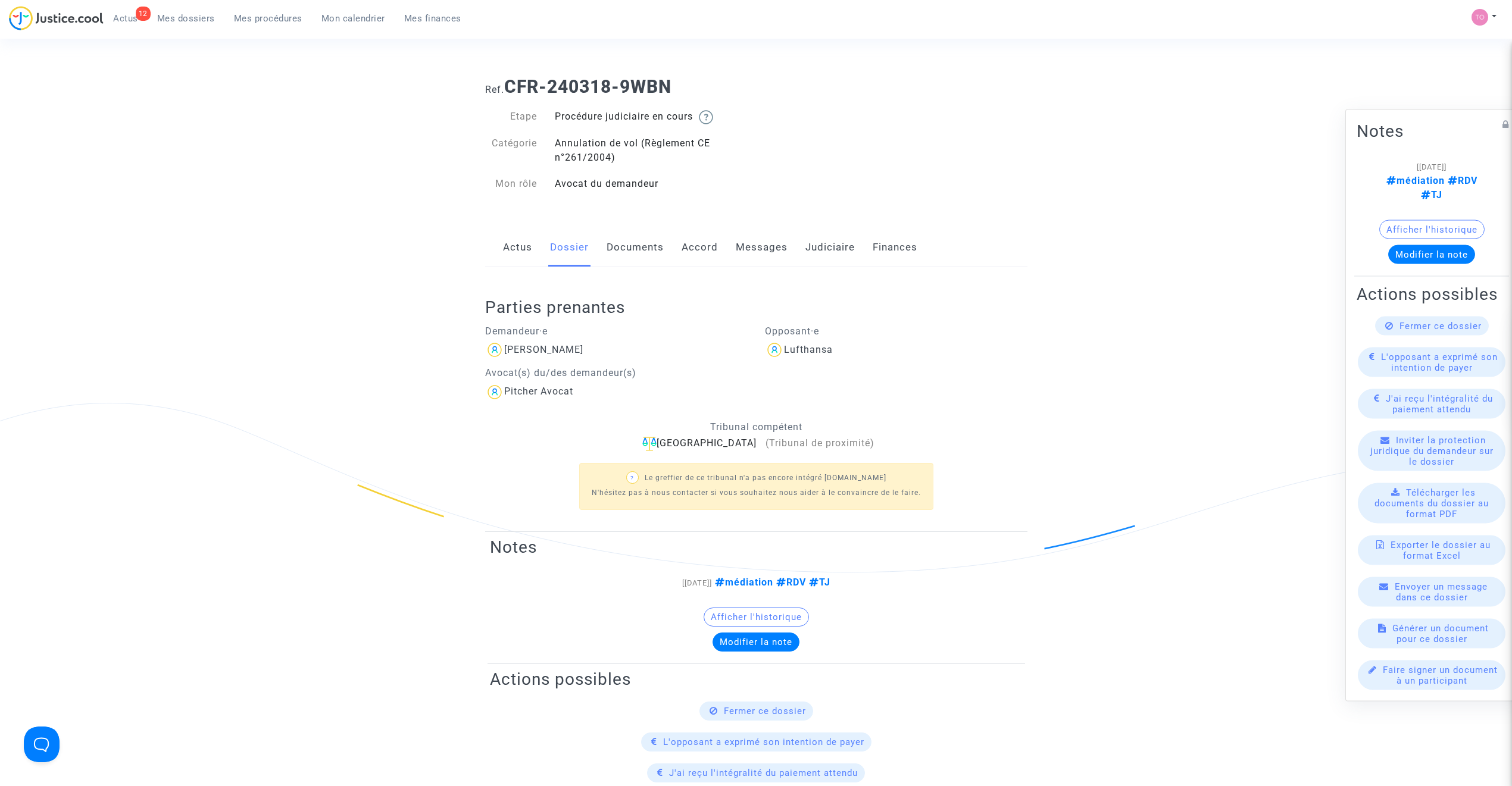
scroll to position [26, 0]
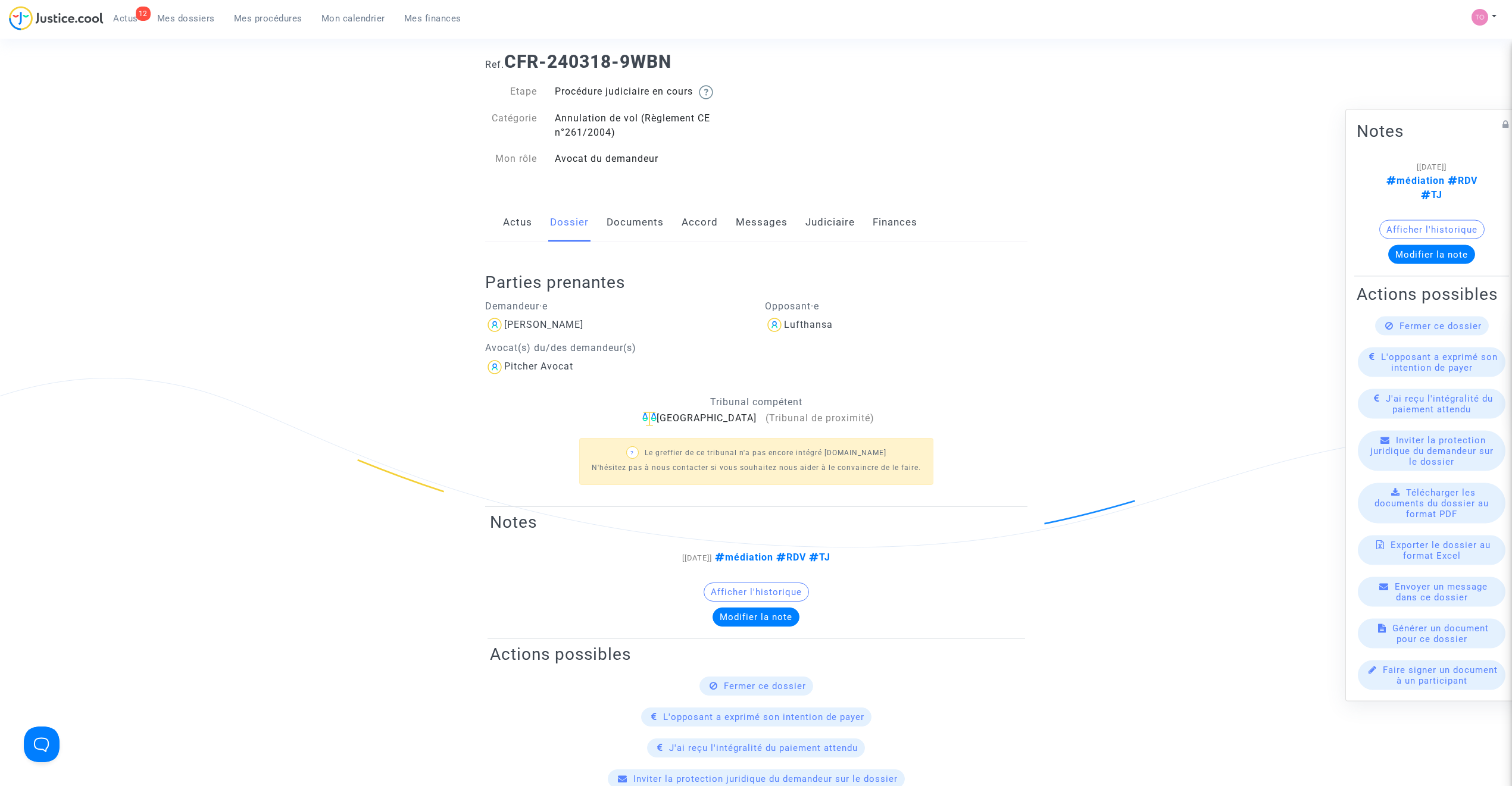
click at [834, 222] on link "Judiciaire" at bounding box center [831, 222] width 50 height 39
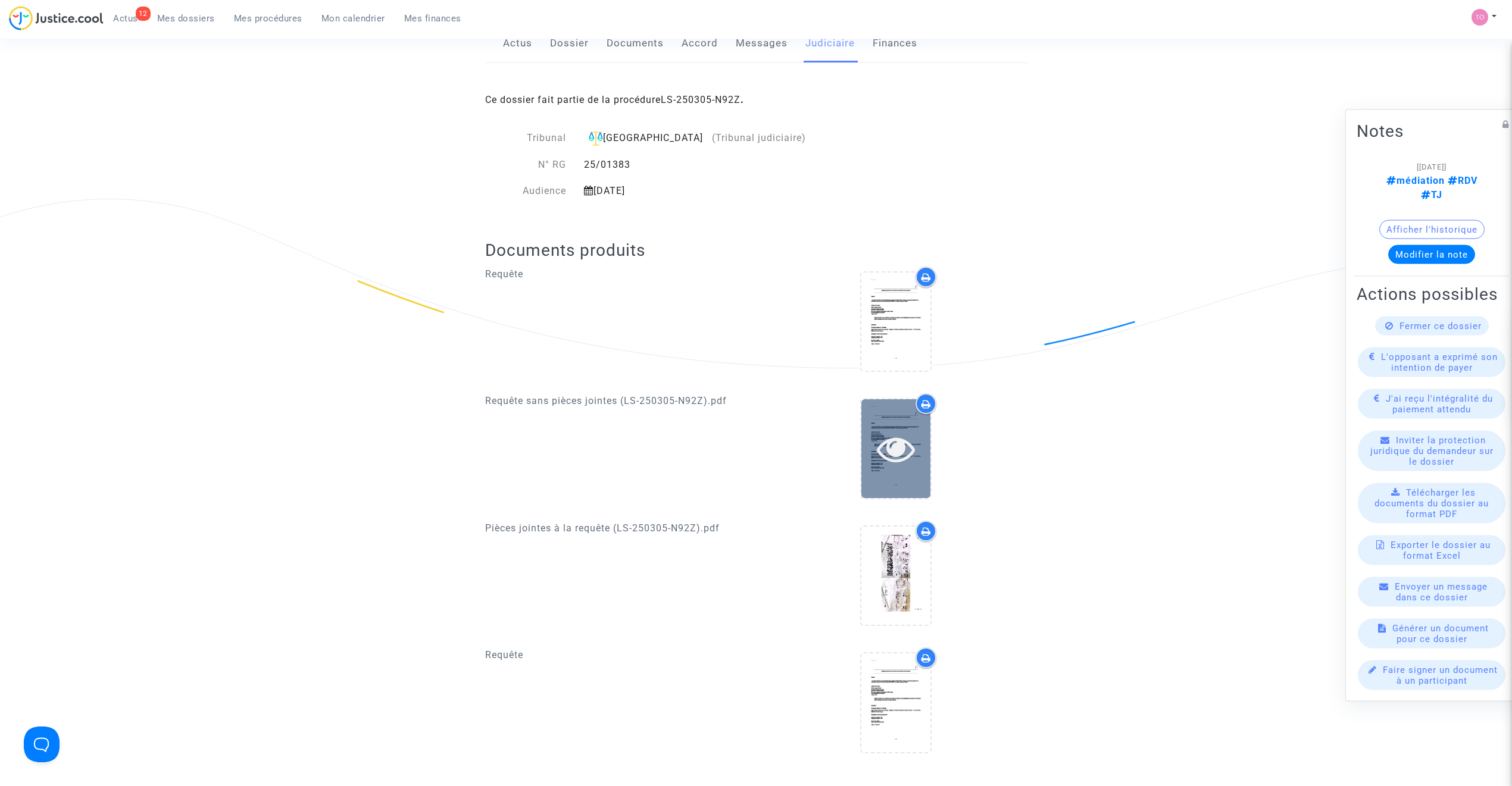
scroll to position [212, 0]
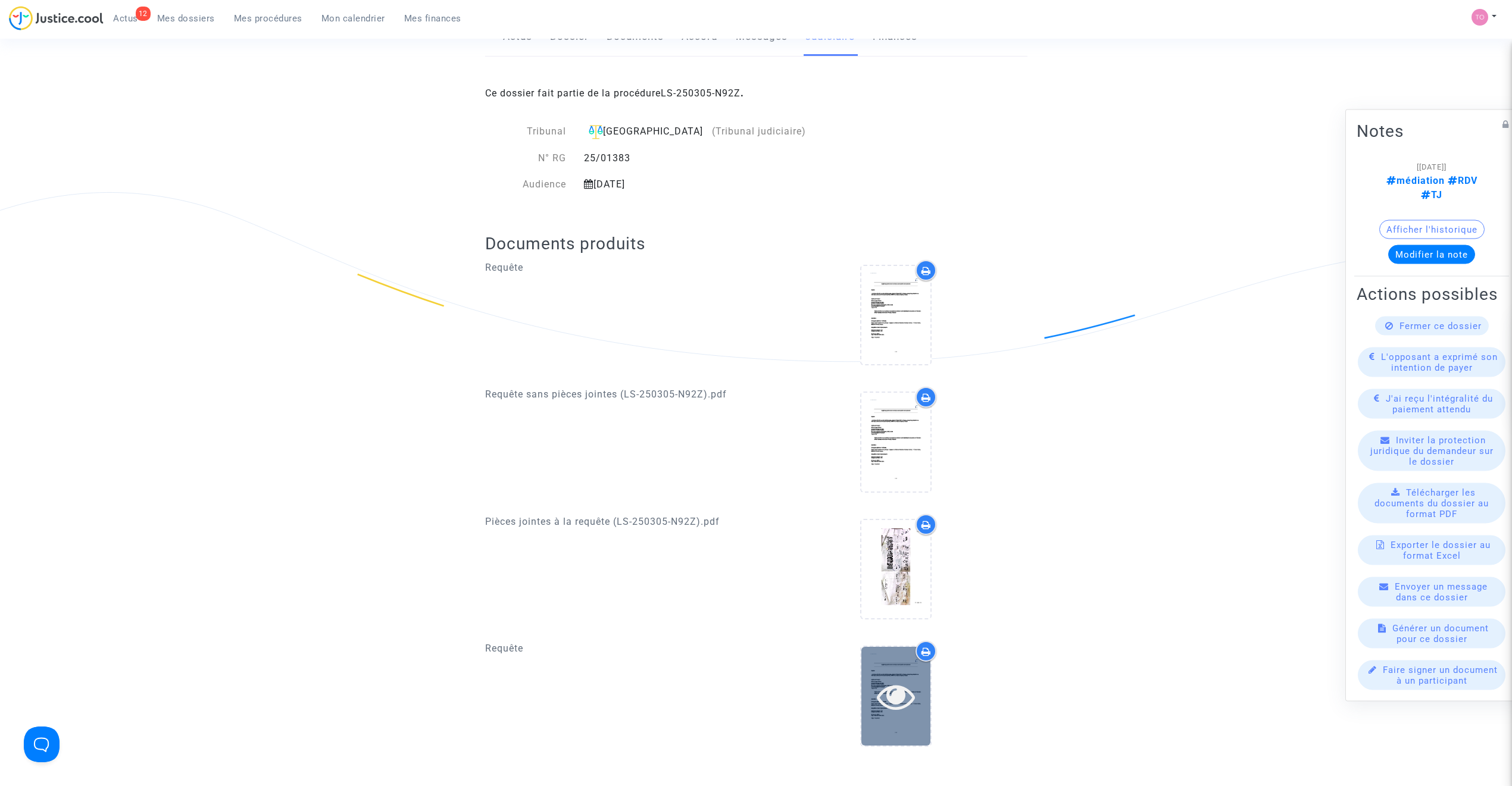
click at [891, 678] on icon at bounding box center [897, 696] width 39 height 38
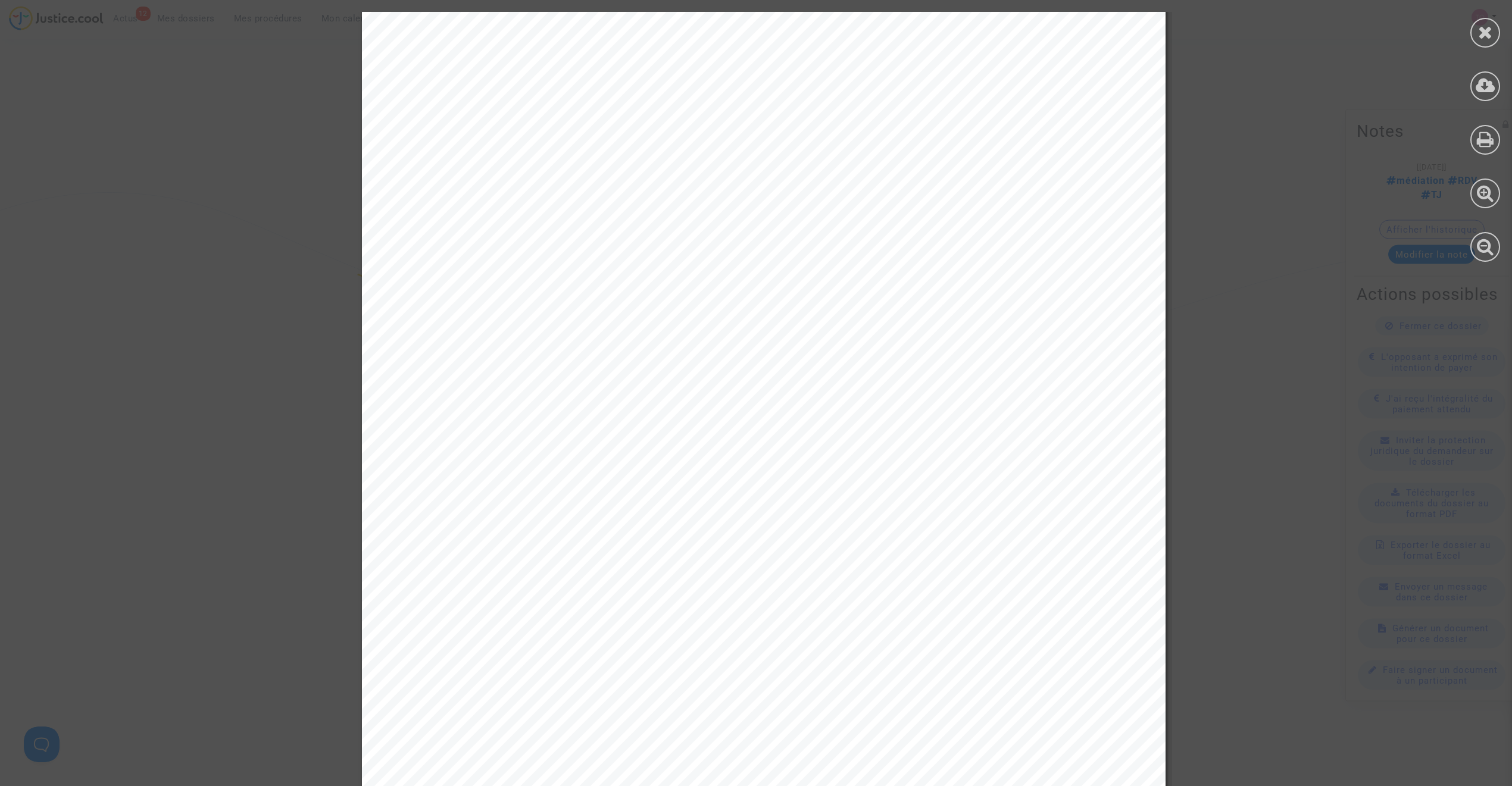
scroll to position [1428, 0]
click at [1474, 33] on div at bounding box center [1484, 32] width 29 height 29
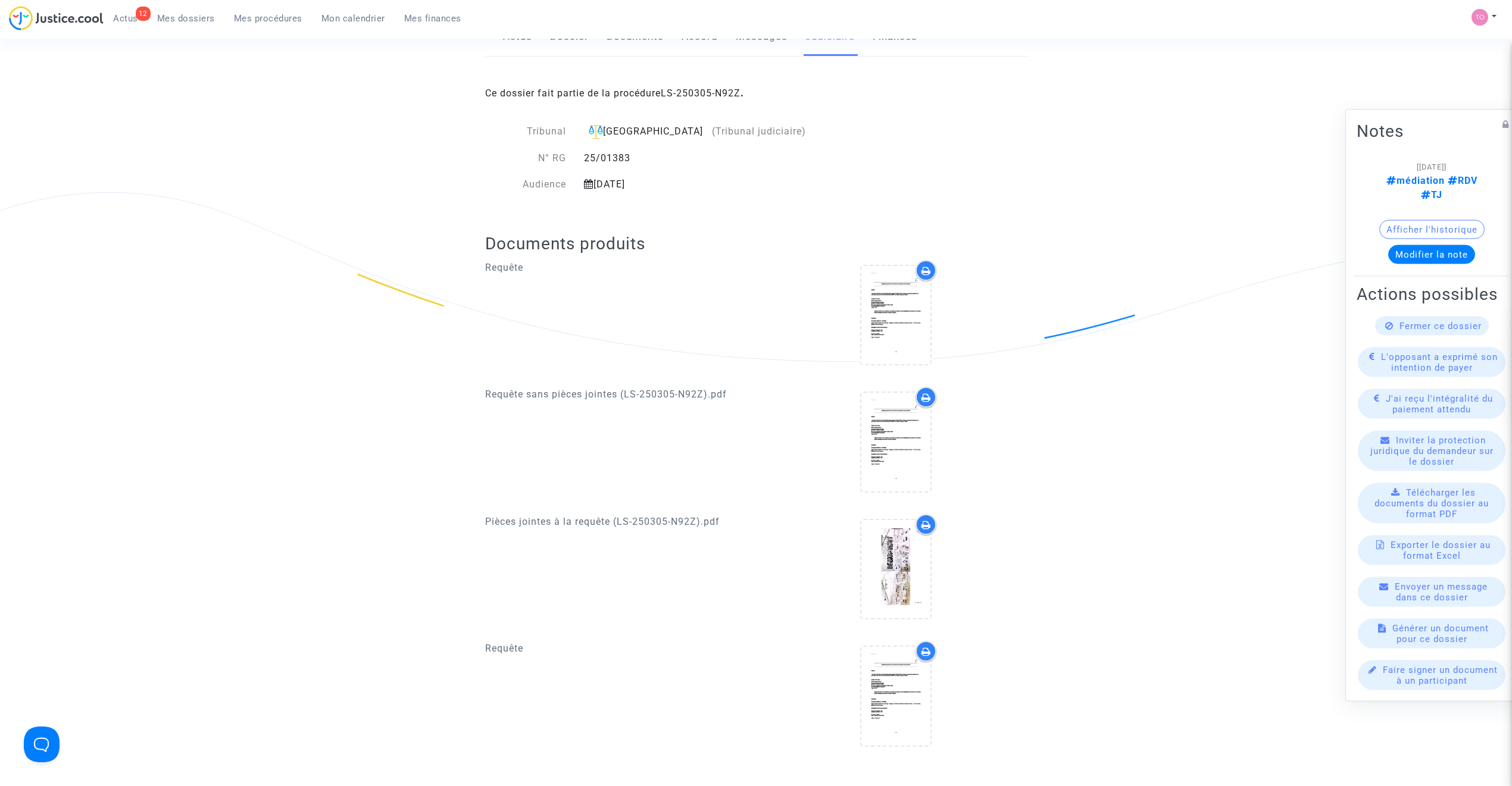
click at [1412, 220] on button "Afficher l'historique" at bounding box center [1432, 229] width 105 height 19
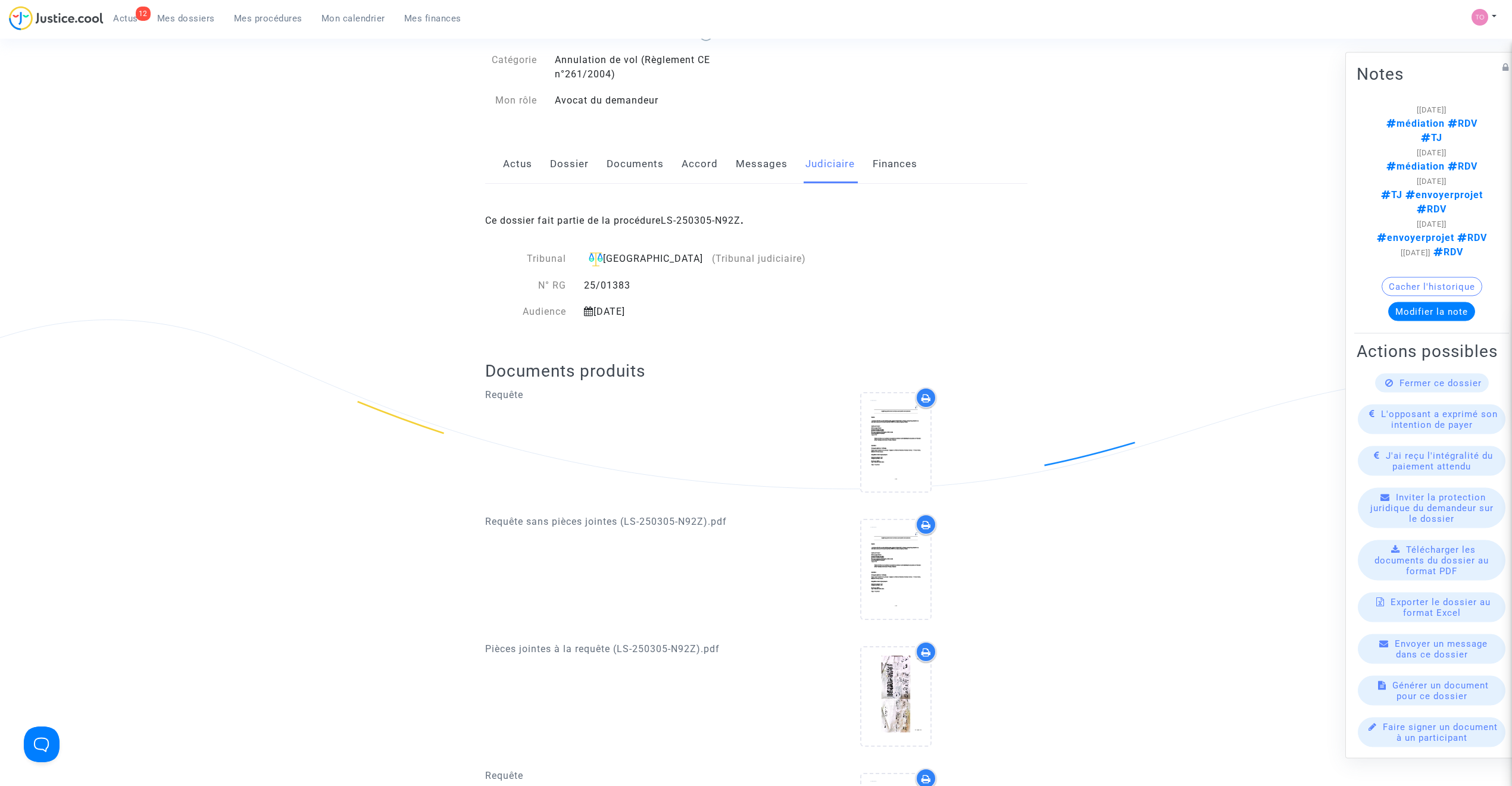
scroll to position [53, 0]
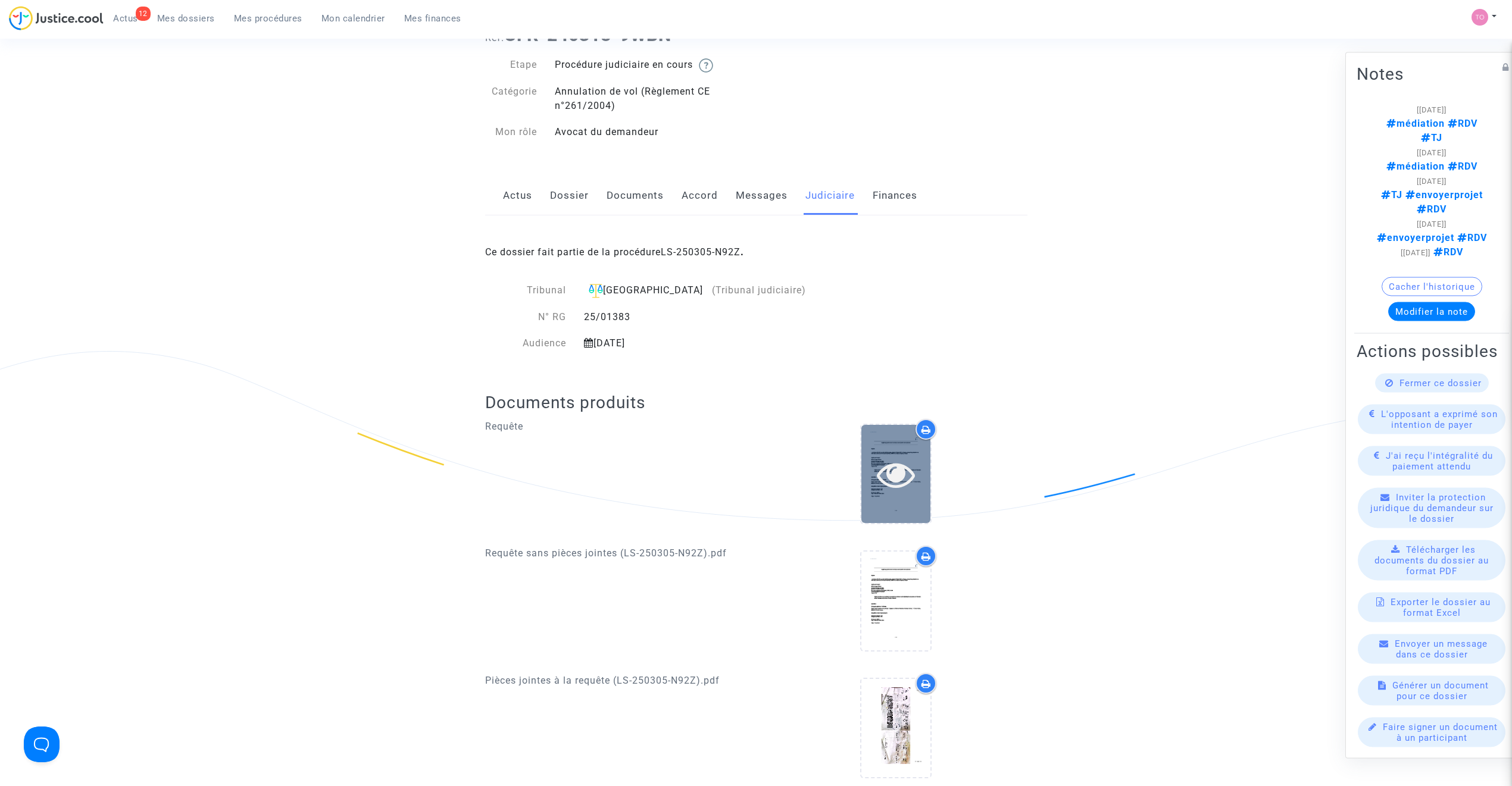
drag, startPoint x: 841, startPoint y: 437, endPoint x: 879, endPoint y: 451, distance: 40.5
click at [850, 443] on div at bounding box center [896, 476] width 262 height 115
click at [884, 453] on div at bounding box center [897, 474] width 69 height 98
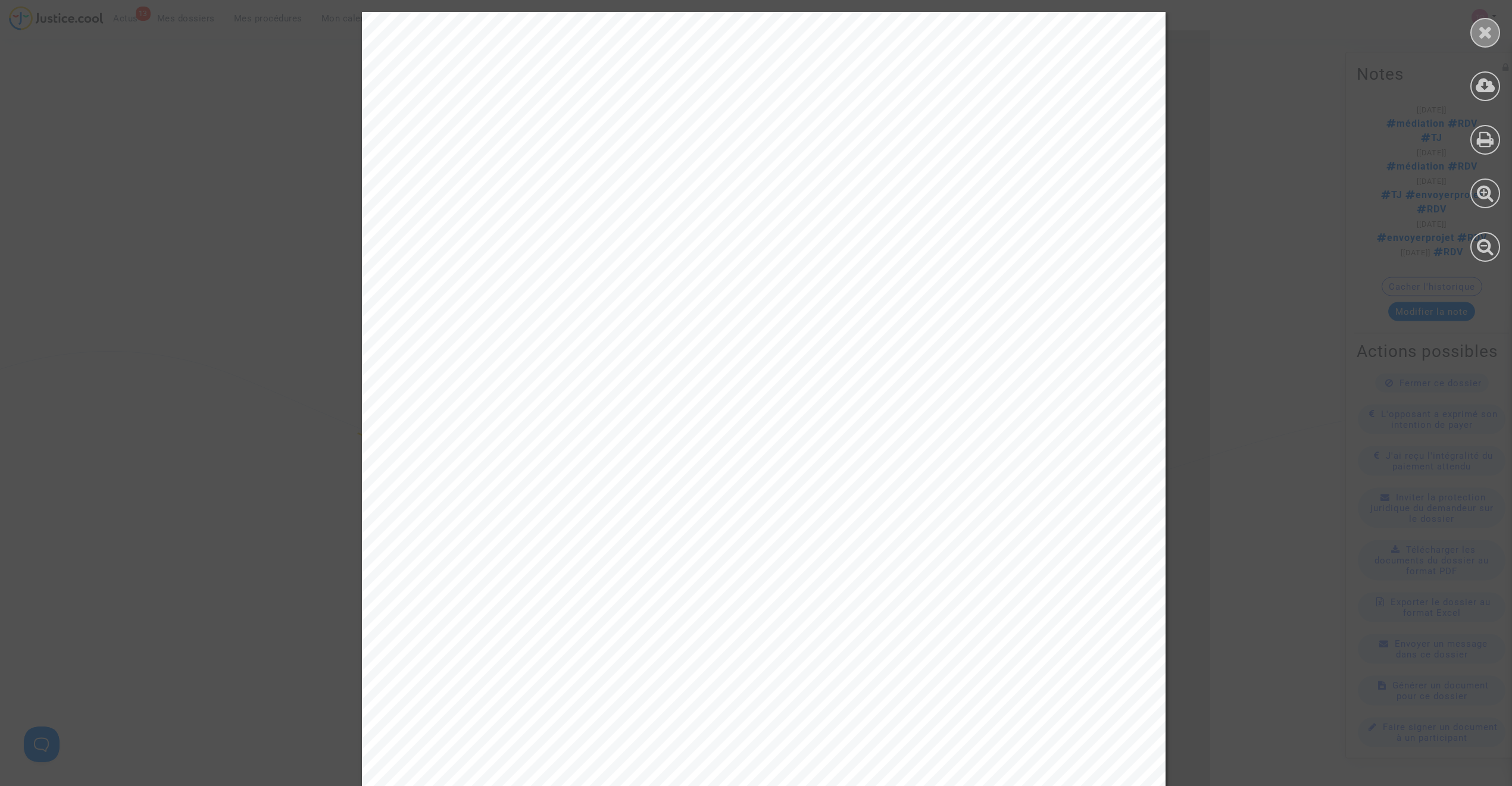
click at [1493, 36] on div at bounding box center [1484, 32] width 29 height 29
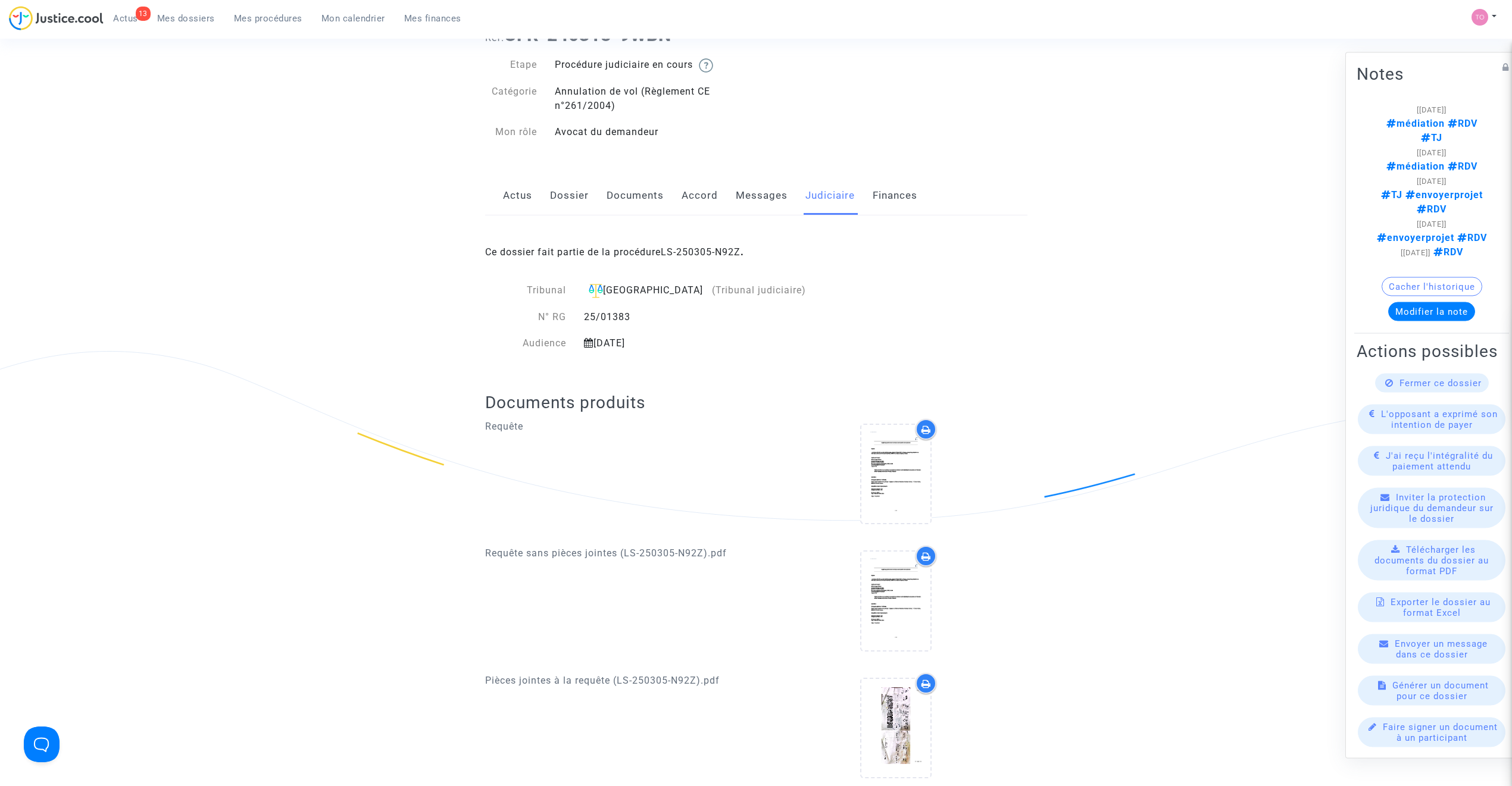
click at [706, 200] on link "Accord" at bounding box center [699, 196] width 36 height 39
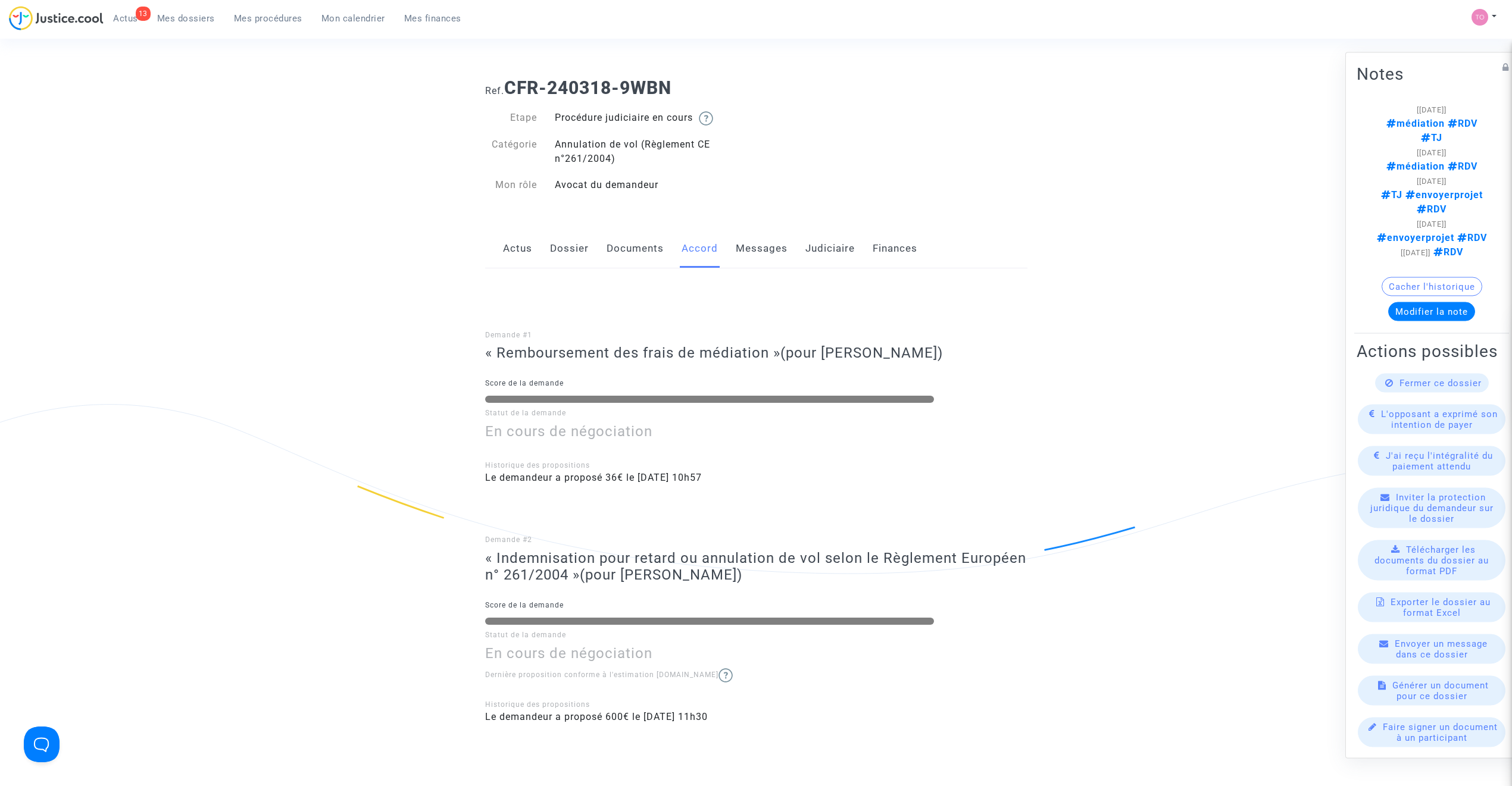
click at [748, 242] on link "Messages" at bounding box center [761, 249] width 52 height 39
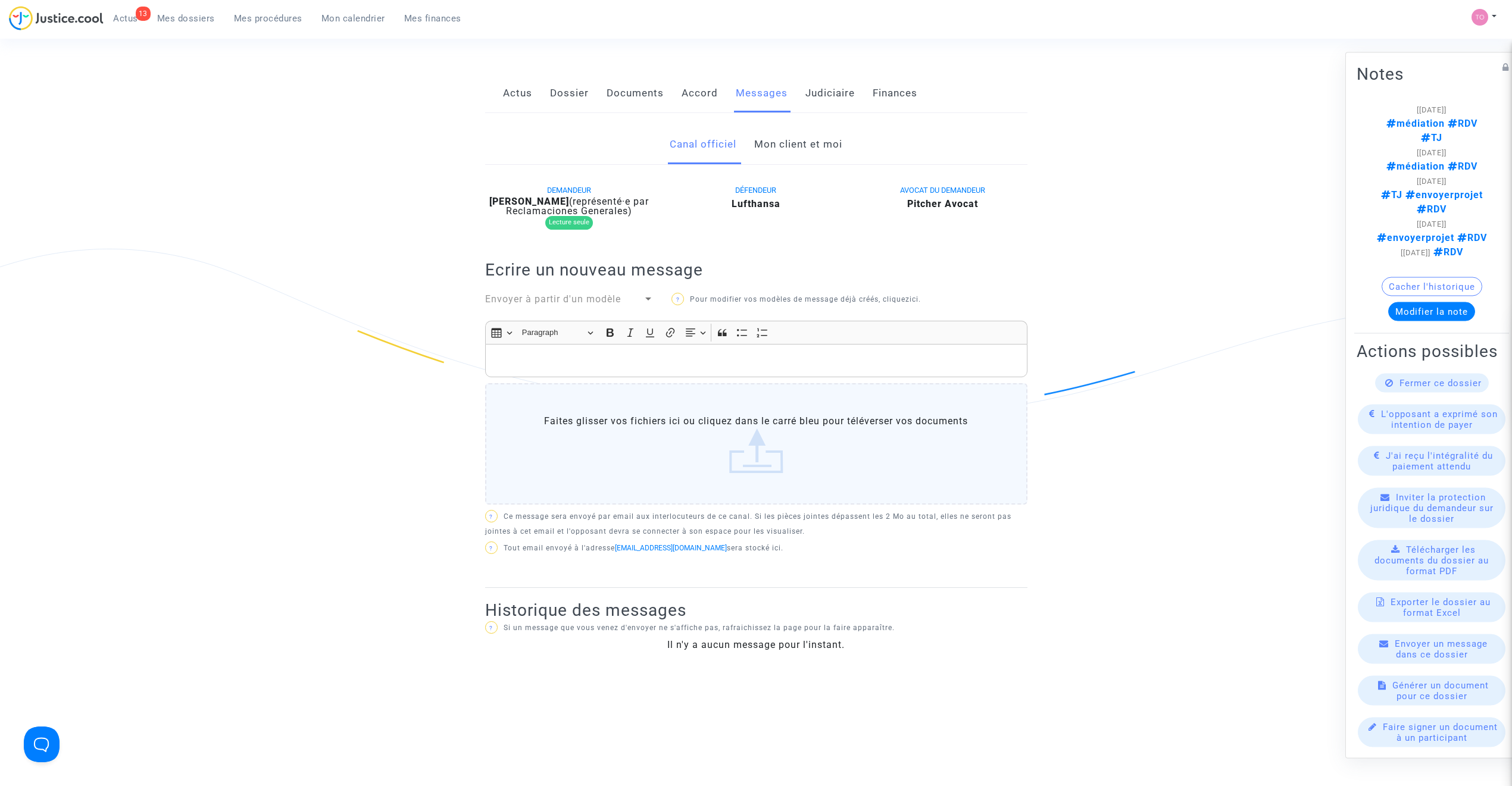
scroll to position [184, 0]
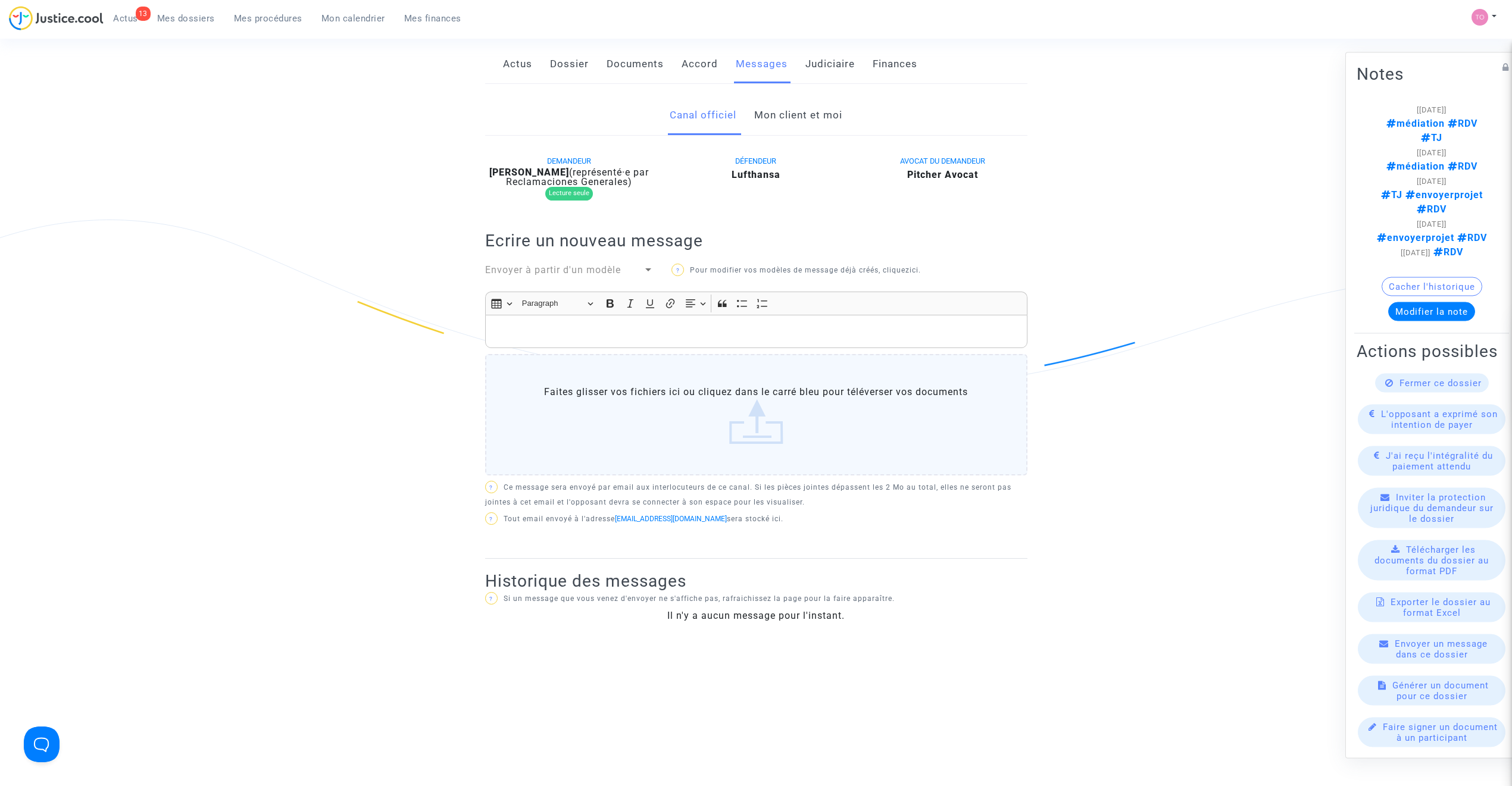
click at [809, 119] on link "Mon client et moi" at bounding box center [798, 116] width 88 height 39
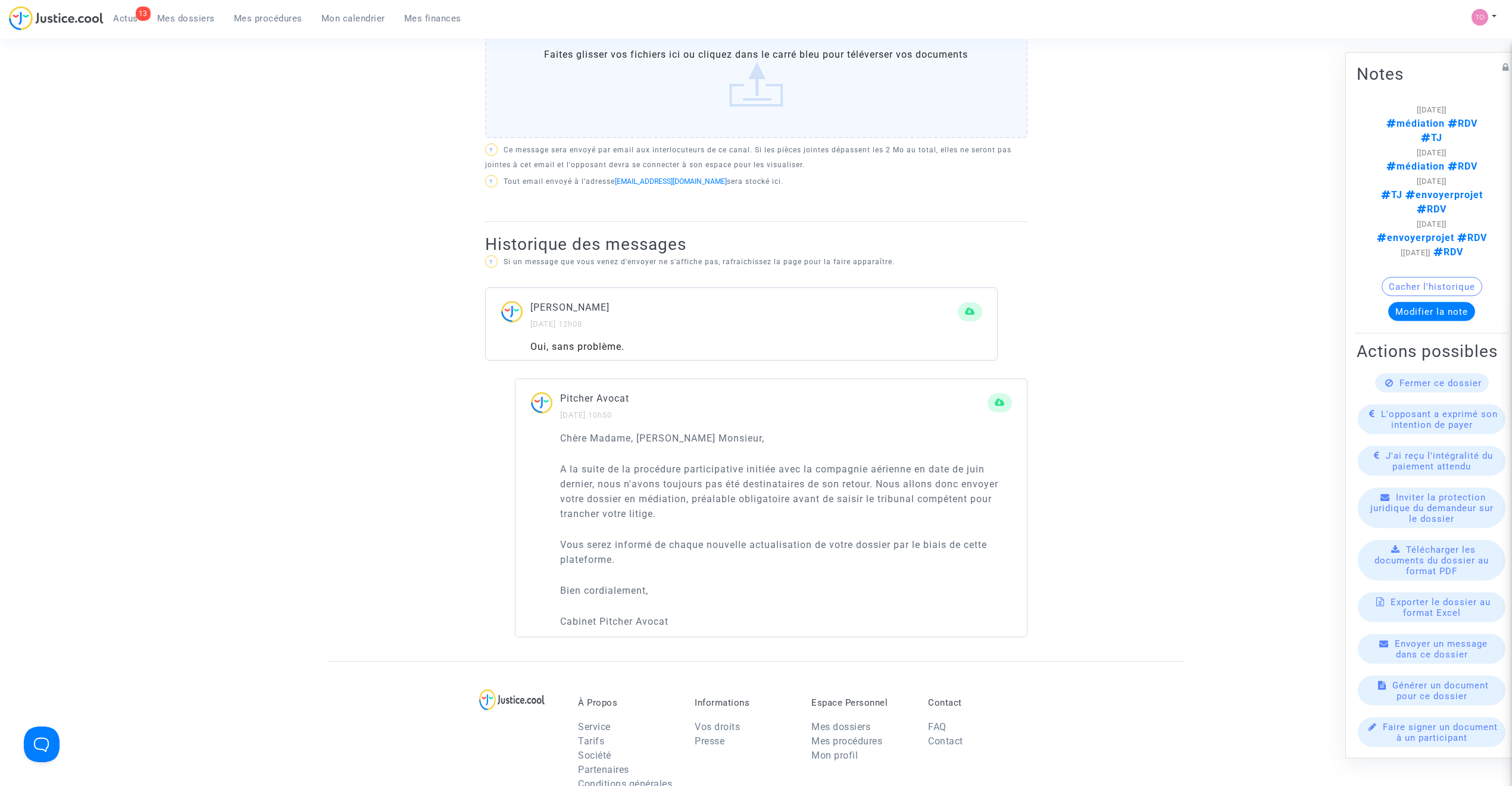
scroll to position [555, 0]
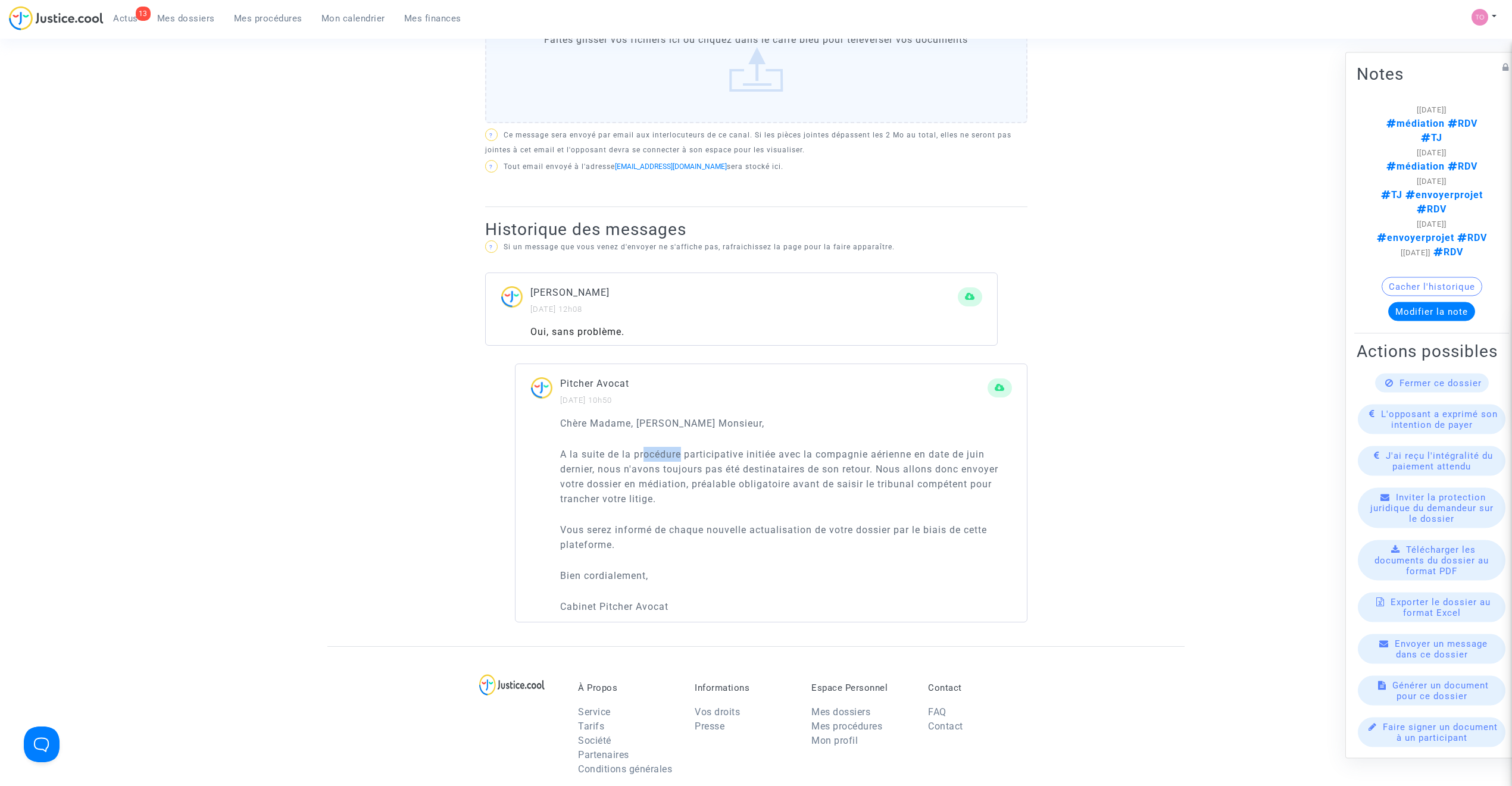
drag, startPoint x: 653, startPoint y: 456, endPoint x: 681, endPoint y: 457, distance: 28.0
click at [681, 457] on p "A la suite de la procédure participative initiée avec la compagnie aérienne en …" at bounding box center [786, 477] width 452 height 60
drag, startPoint x: 668, startPoint y: 467, endPoint x: 701, endPoint y: 468, distance: 33.0
click at [701, 468] on p "A la suite de la procédure participative initiée avec la compagnie aérienne en …" at bounding box center [786, 477] width 452 height 60
drag, startPoint x: 633, startPoint y: 484, endPoint x: 672, endPoint y: 484, distance: 39.0
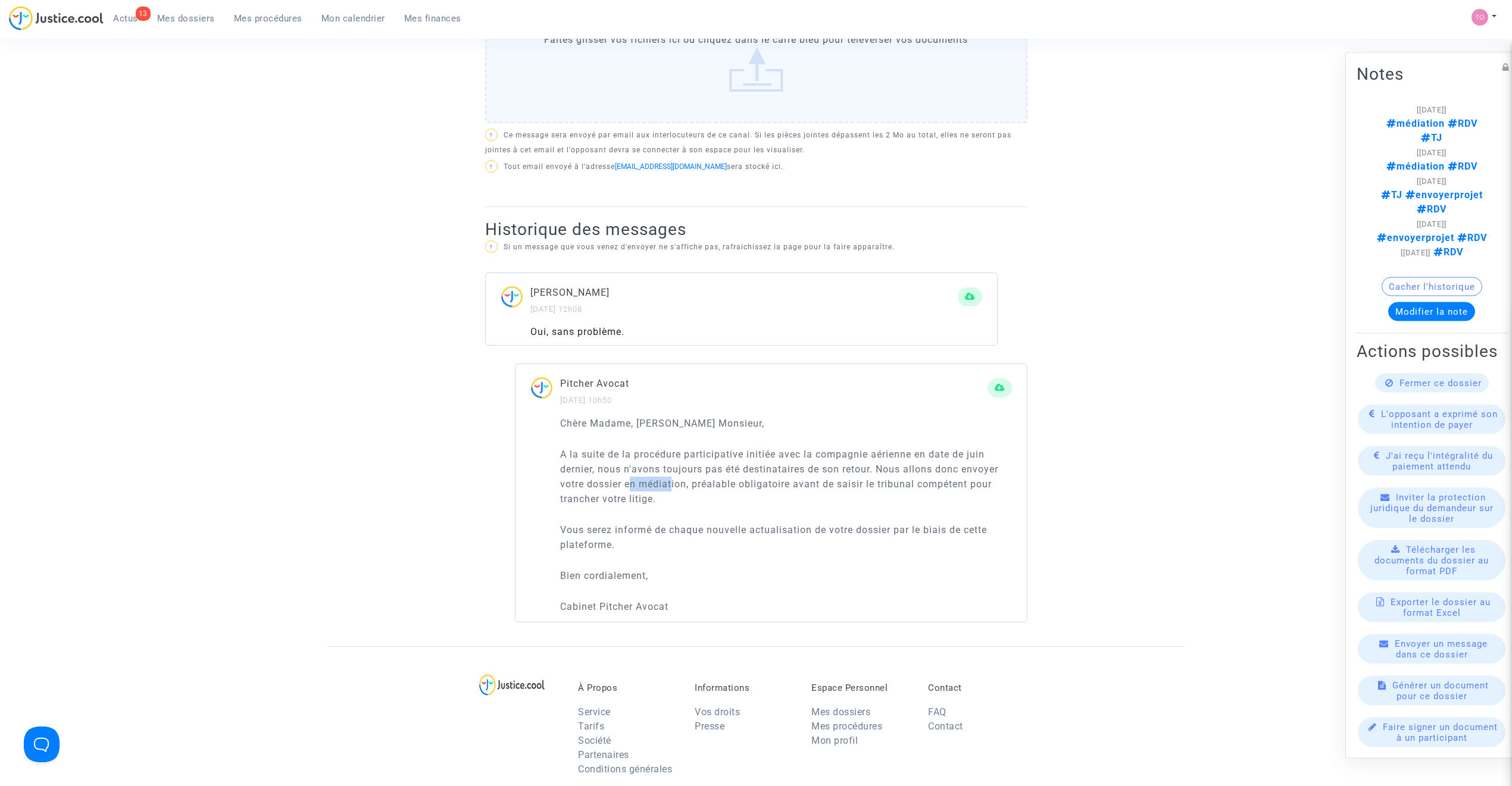
click at [672, 484] on p "A la suite de la procédure participative initiée avec la compagnie aérienne en …" at bounding box center [786, 477] width 452 height 60
drag, startPoint x: 602, startPoint y: 493, endPoint x: 634, endPoint y: 494, distance: 32.0
click at [634, 494] on p "A la suite de la procédure participative initiée avec la compagnie aérienne en …" at bounding box center [786, 477] width 452 height 60
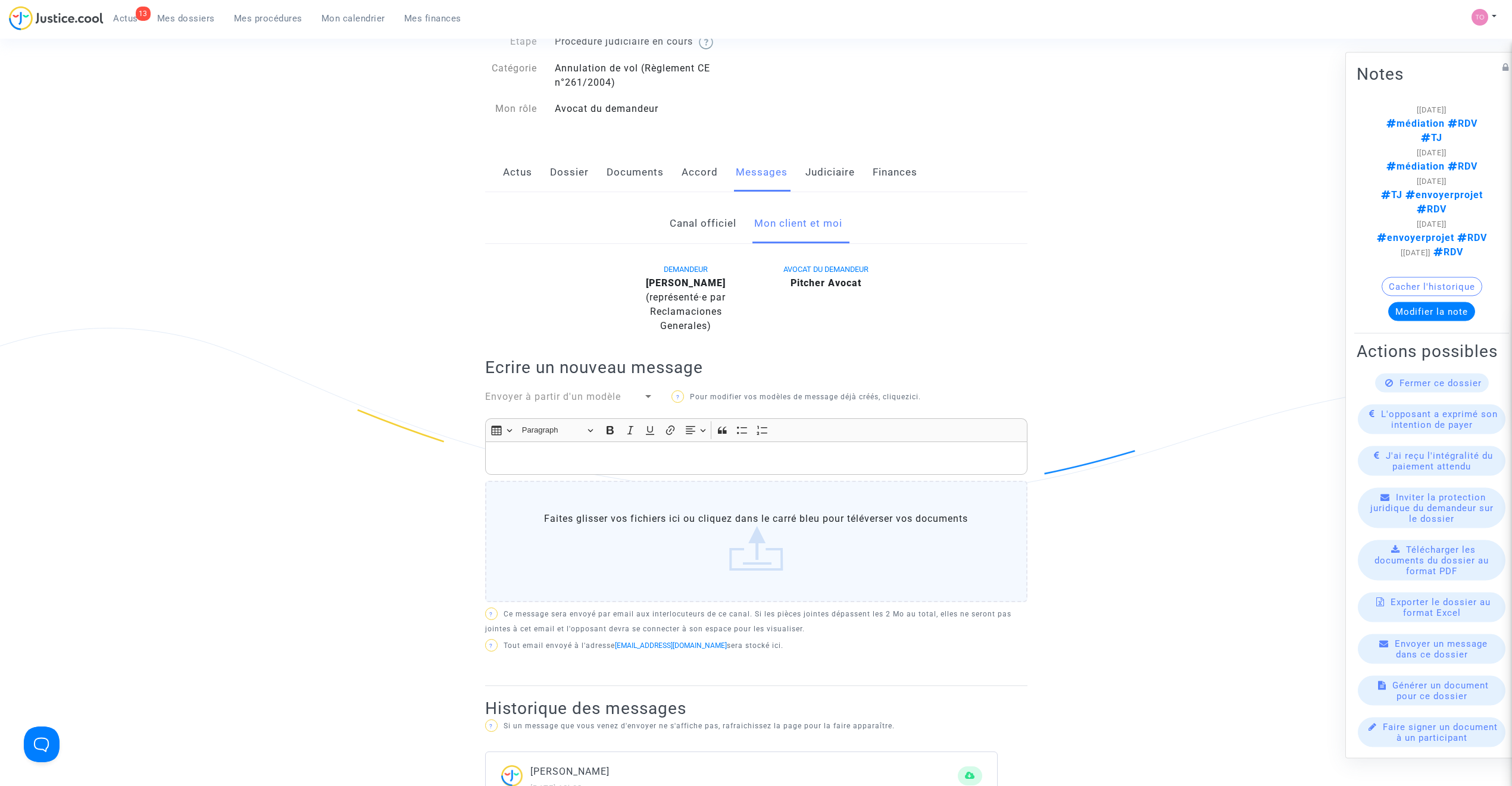
scroll to position [0, 0]
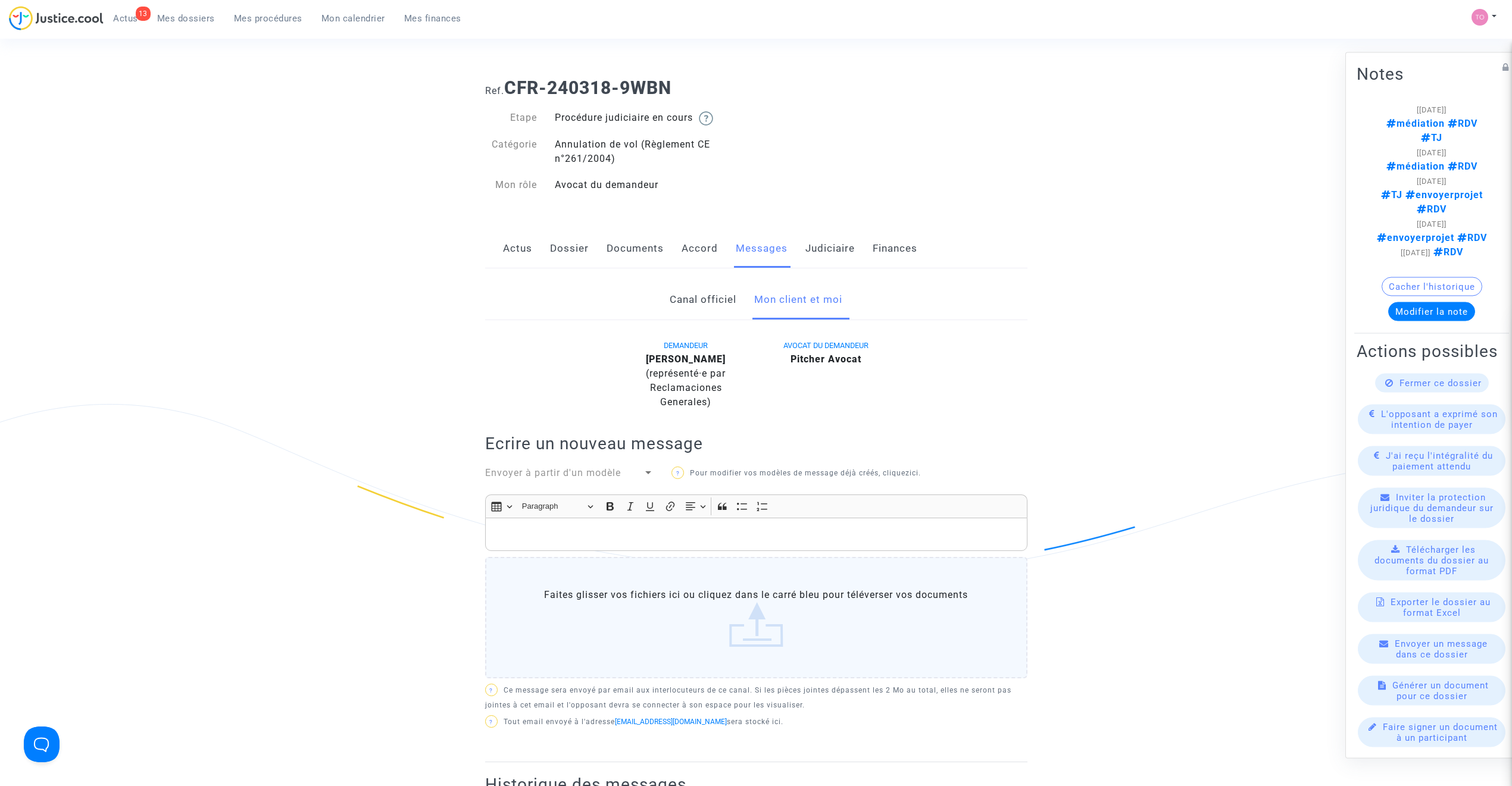
click at [567, 249] on link "Dossier" at bounding box center [569, 249] width 39 height 39
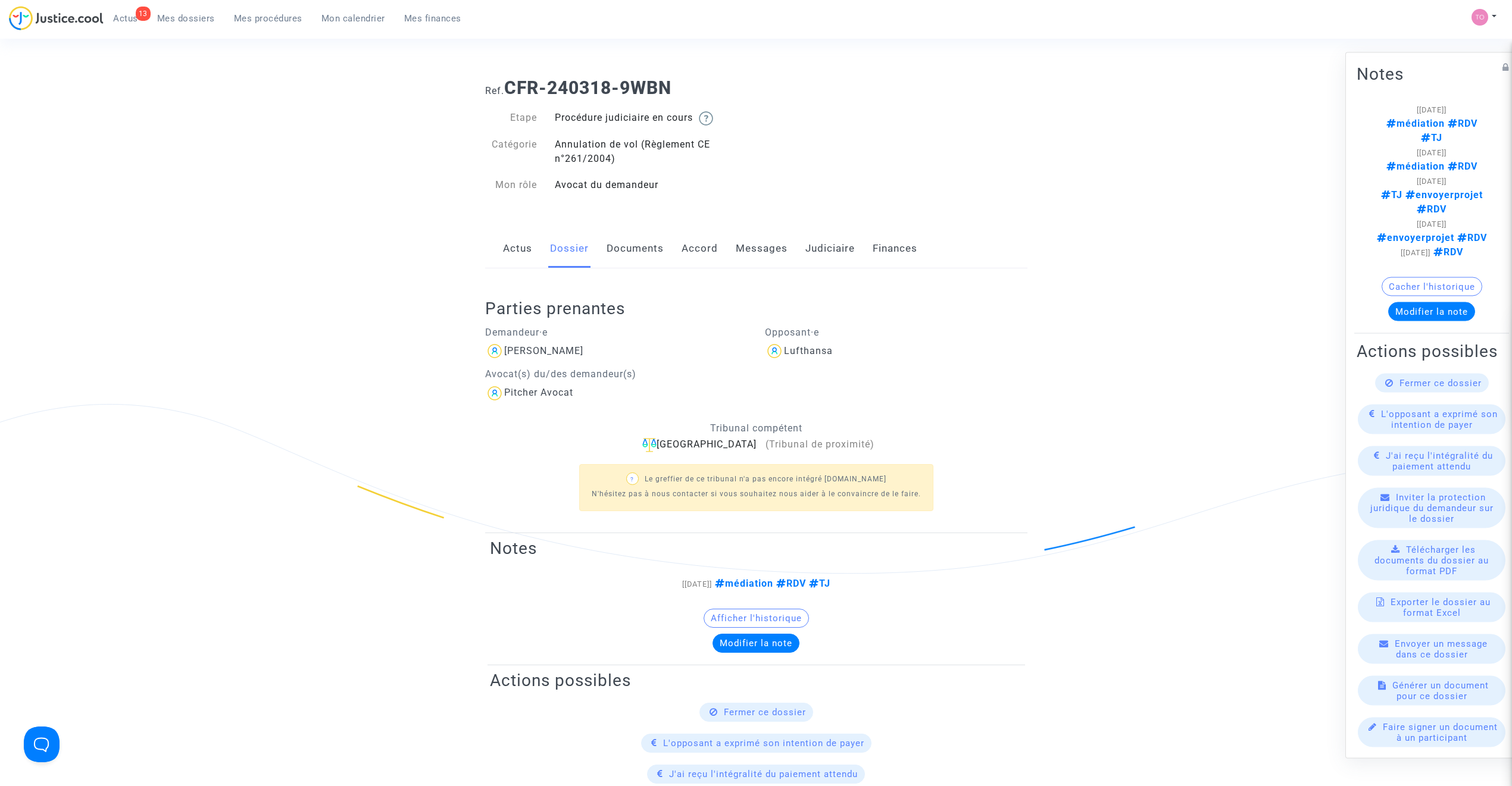
click at [629, 257] on link "Documents" at bounding box center [635, 249] width 57 height 39
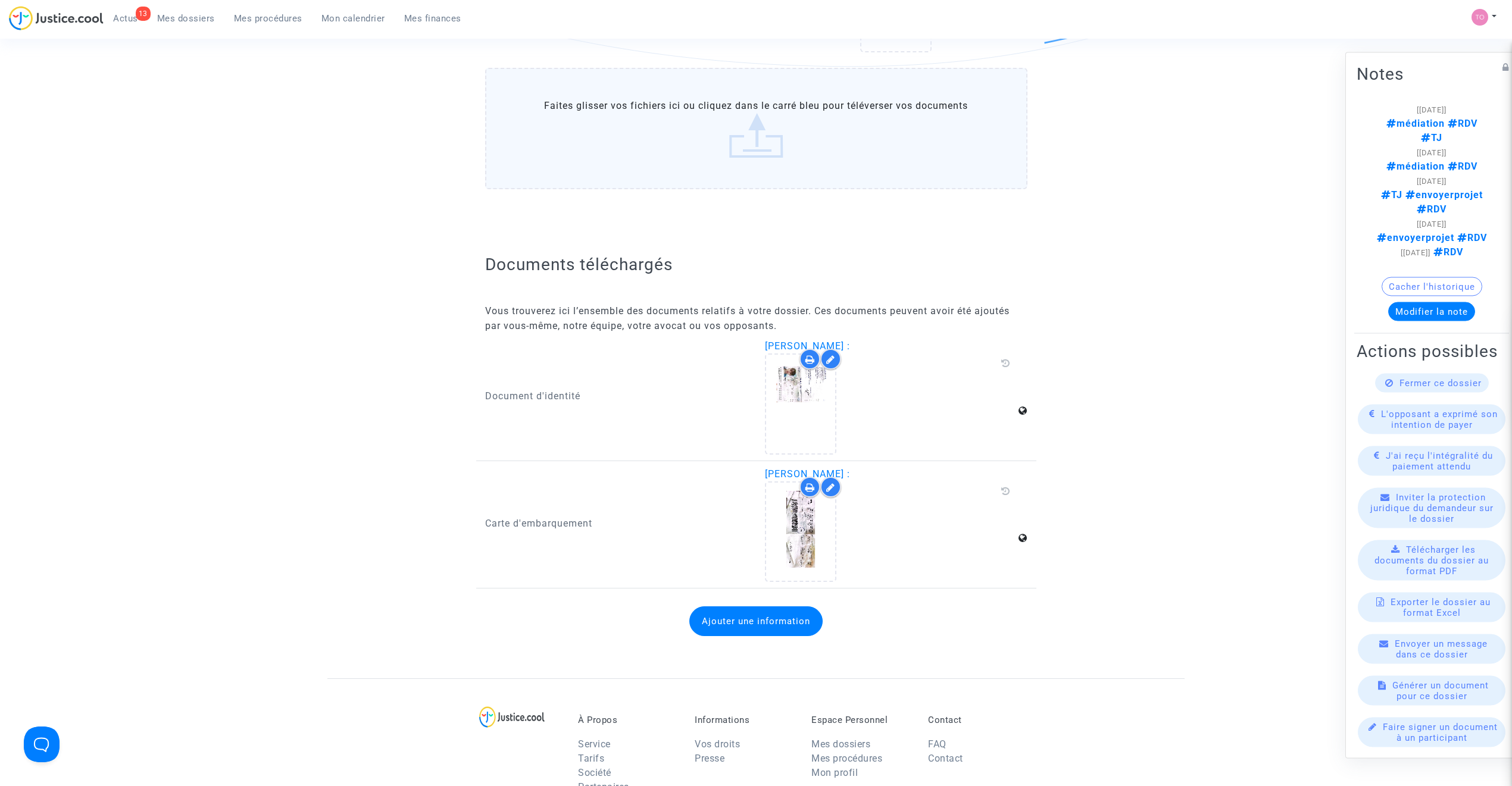
scroll to position [1349, 0]
click at [787, 407] on icon at bounding box center [801, 403] width 39 height 38
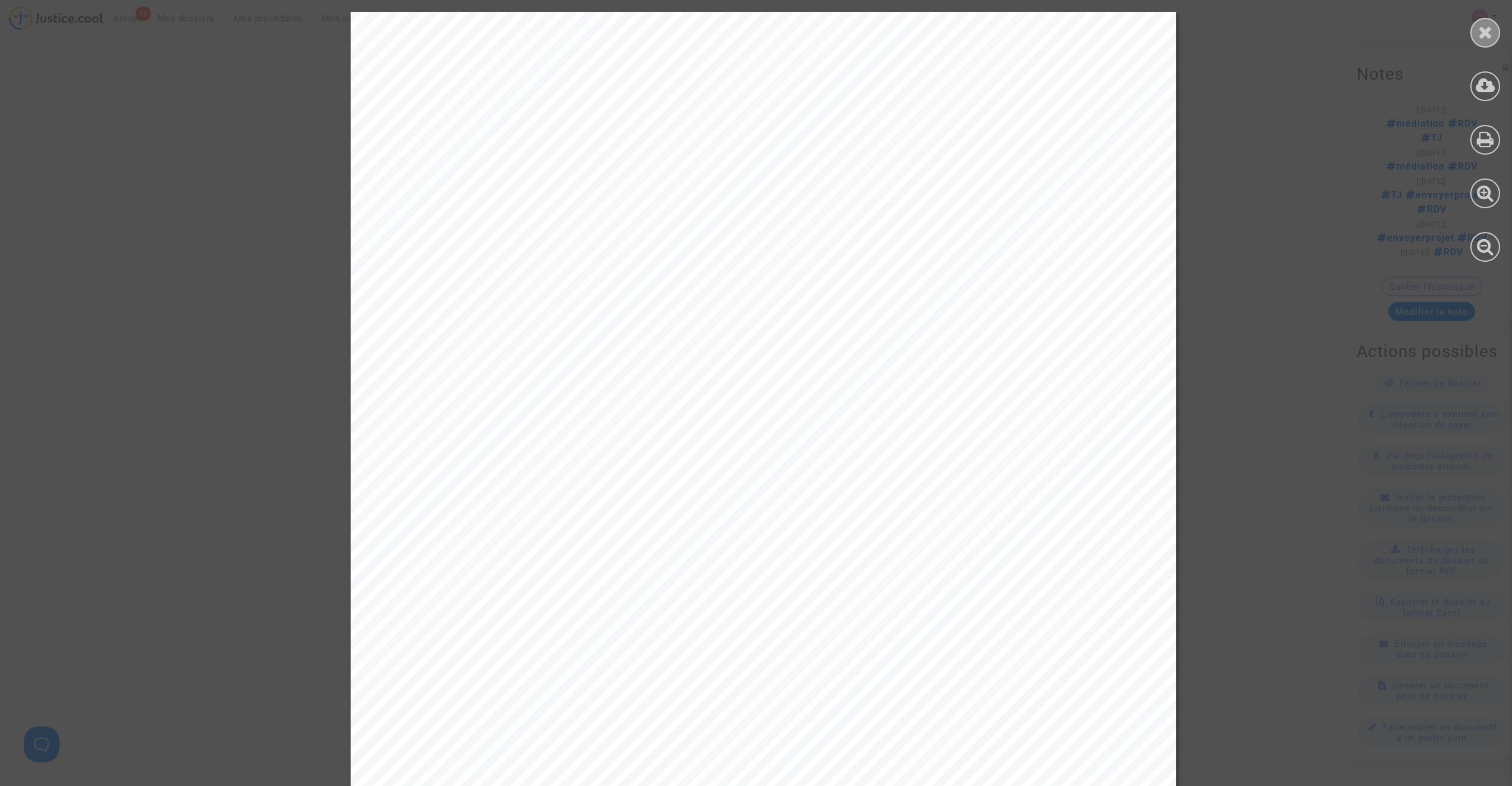
click at [1483, 31] on icon at bounding box center [1485, 32] width 15 height 18
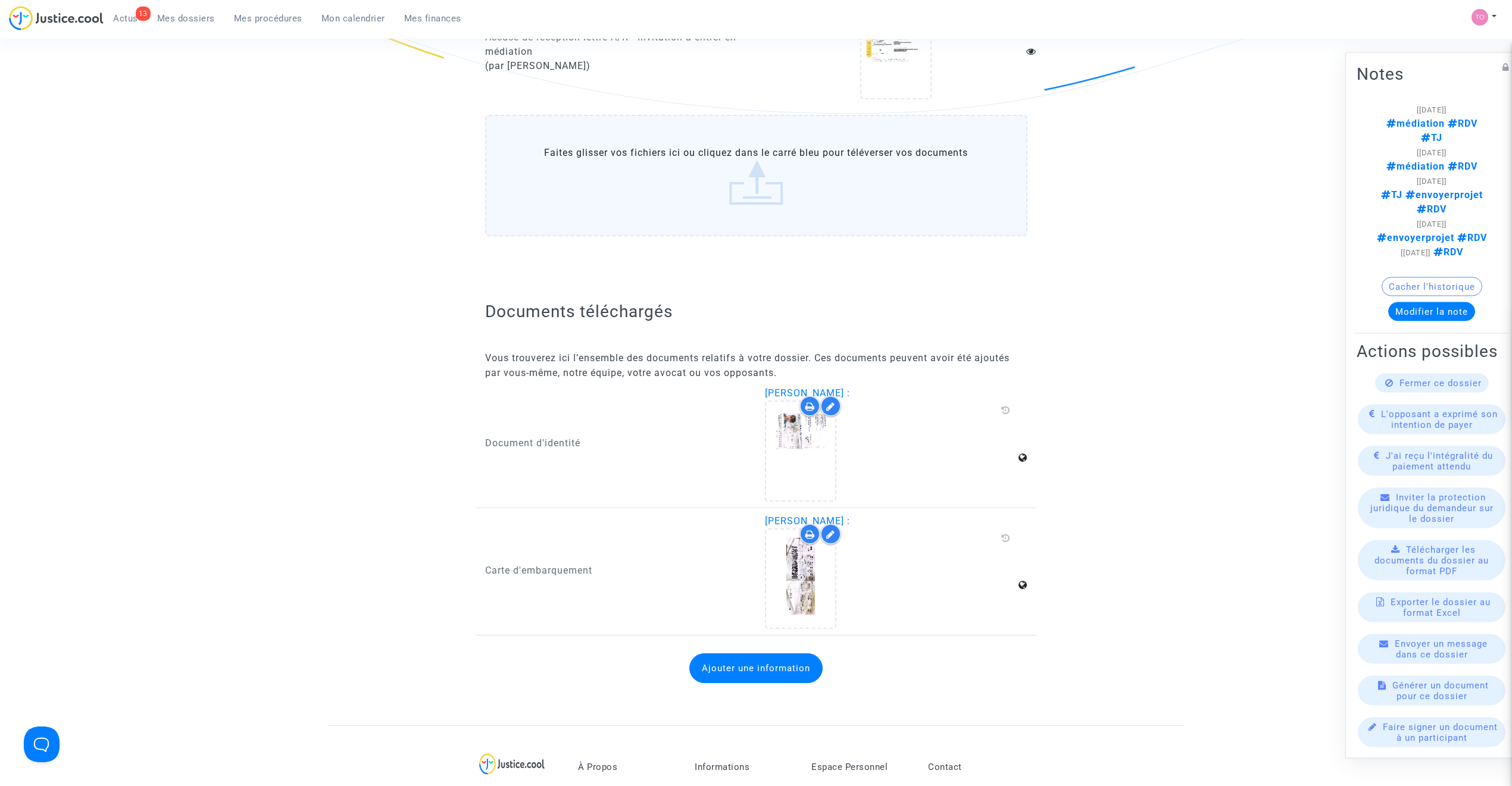
scroll to position [1295, 0]
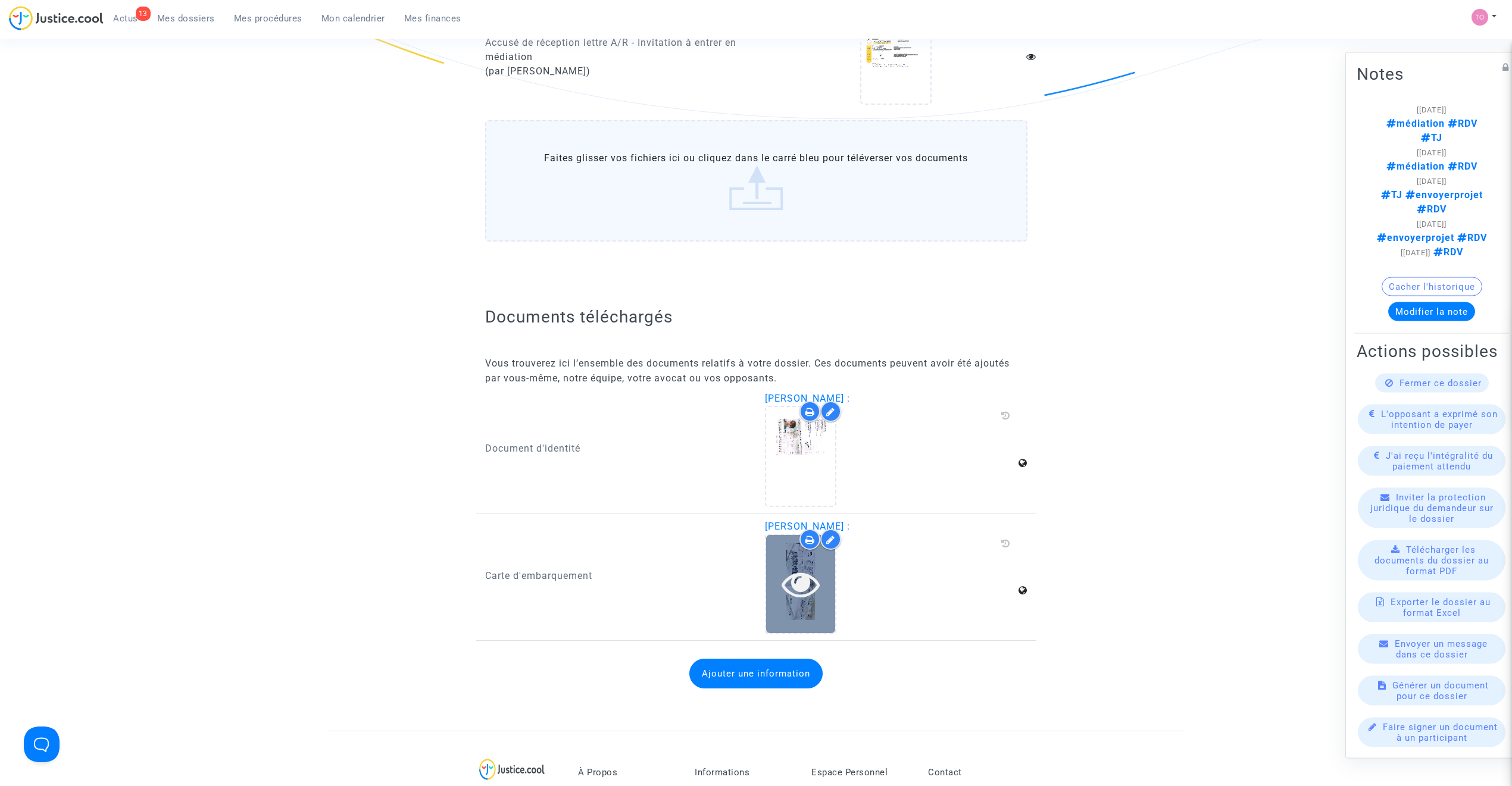
click at [808, 598] on div at bounding box center [800, 584] width 69 height 98
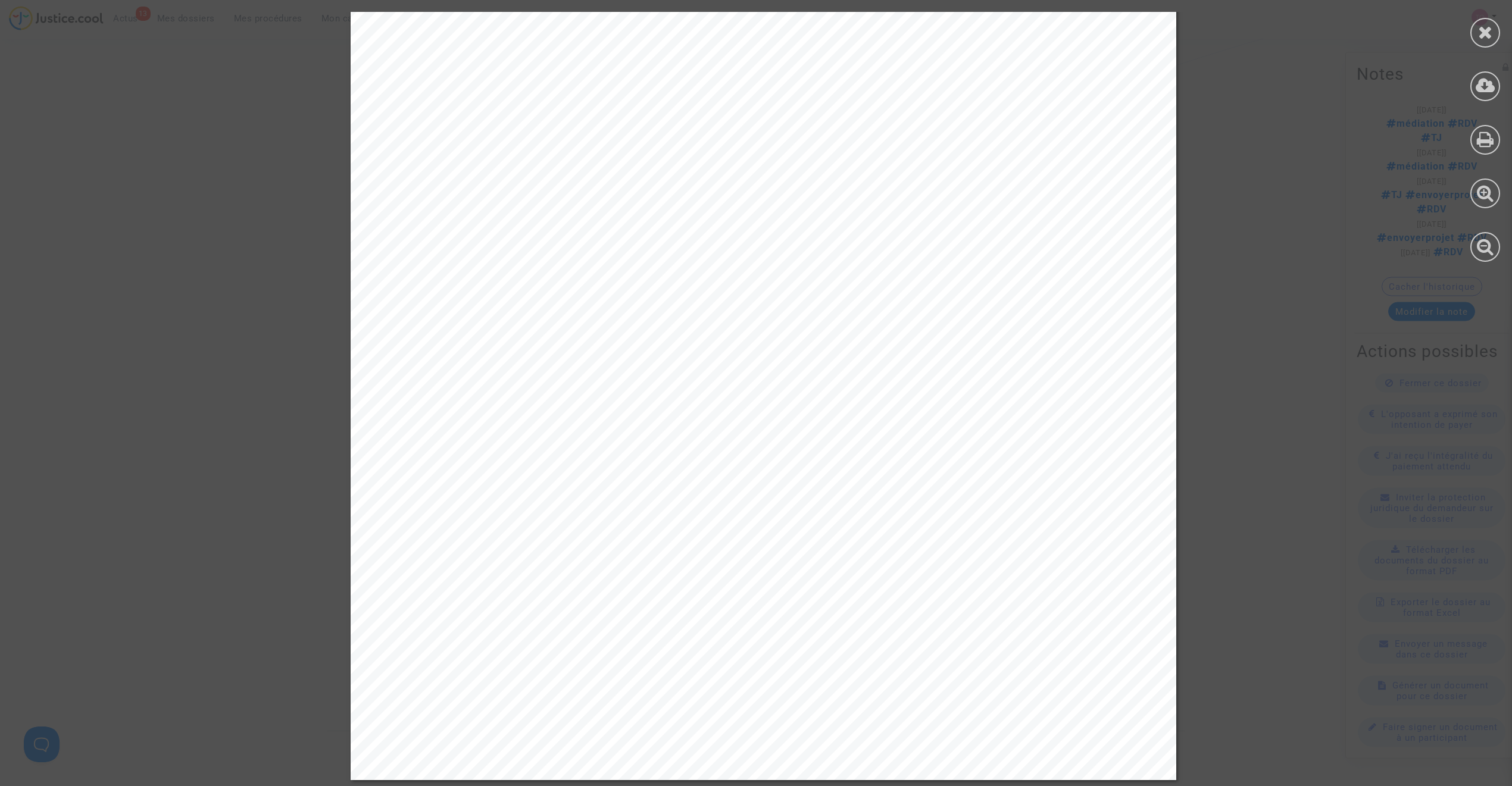
scroll to position [2434, 0]
click at [1470, 22] on div at bounding box center [1485, 137] width 53 height 274
click at [1479, 24] on icon at bounding box center [1485, 32] width 15 height 18
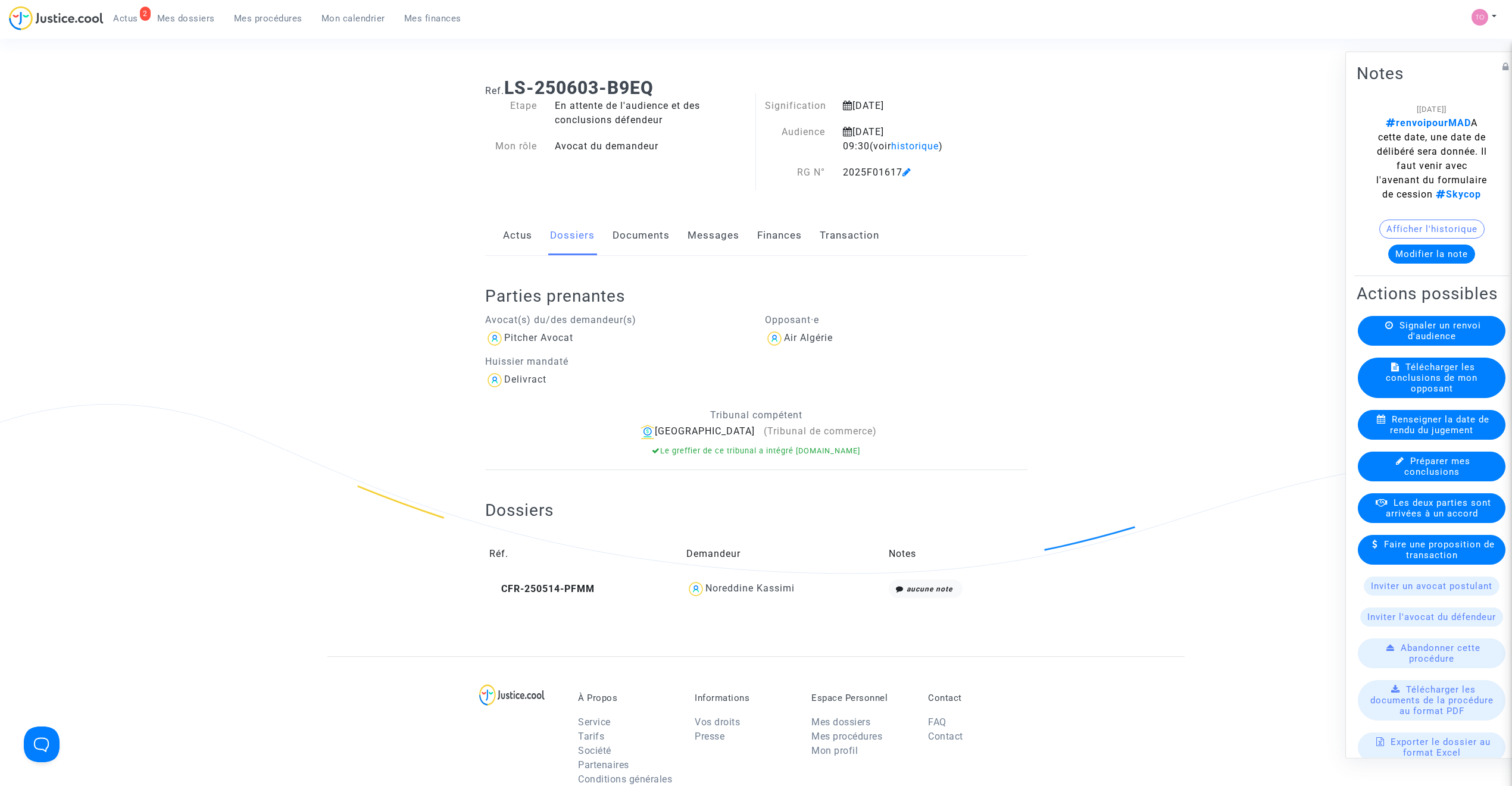
click at [627, 233] on link "Documents" at bounding box center [641, 236] width 57 height 39
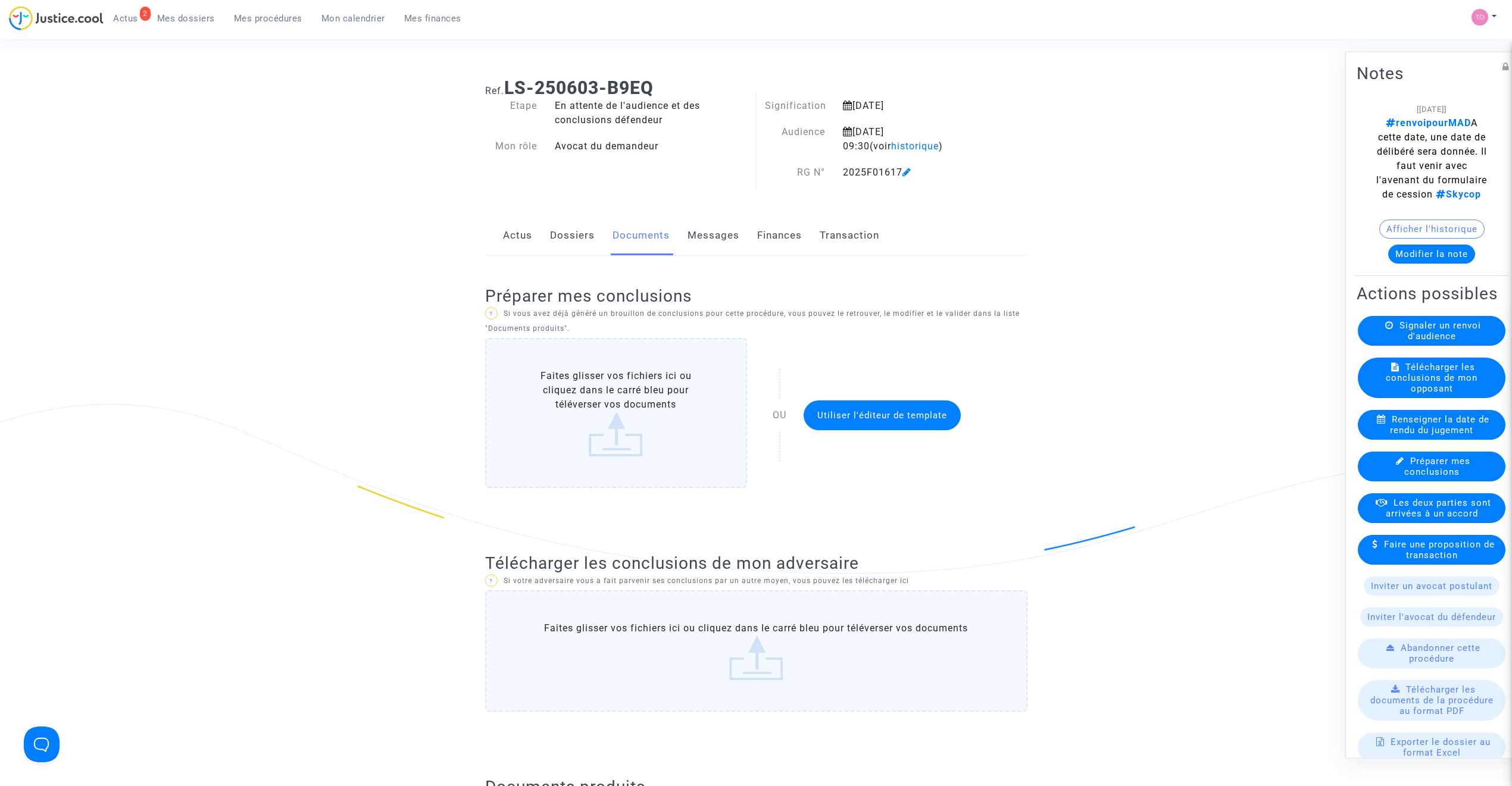
scroll to position [26, 0]
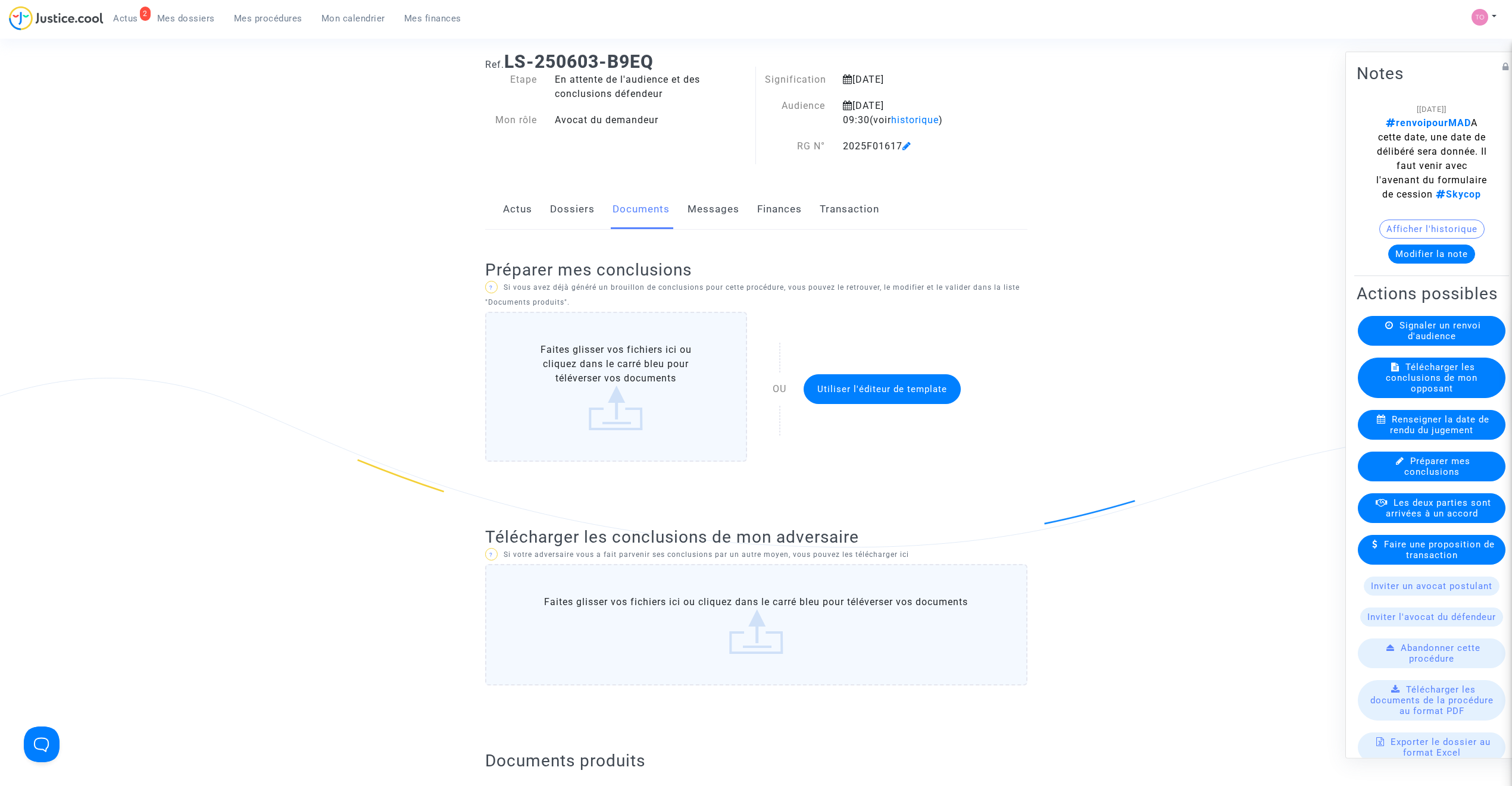
click at [588, 210] on link "Dossiers" at bounding box center [572, 210] width 44 height 39
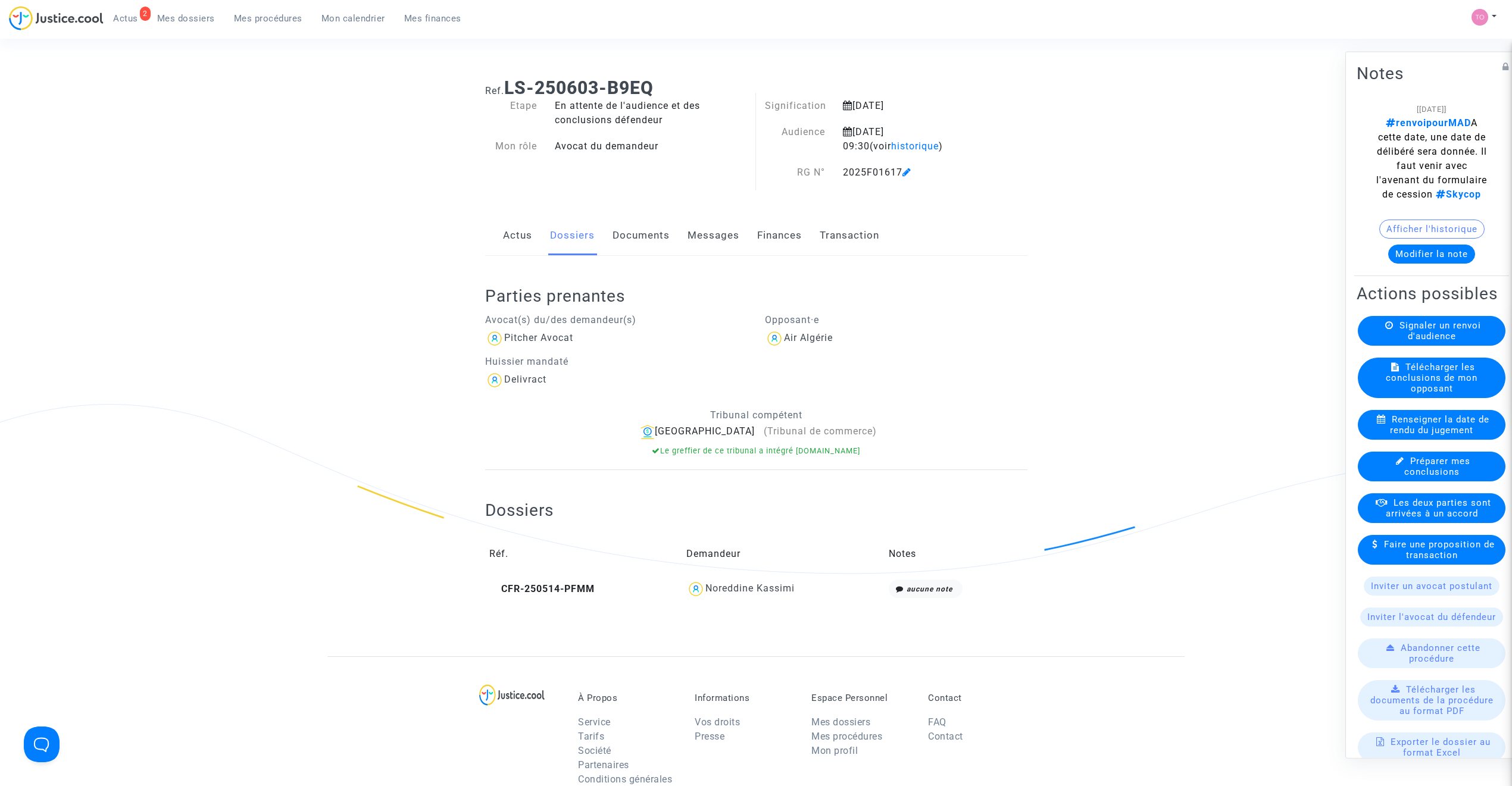
click at [736, 591] on div "Noreddine Kassimi" at bounding box center [750, 588] width 89 height 12
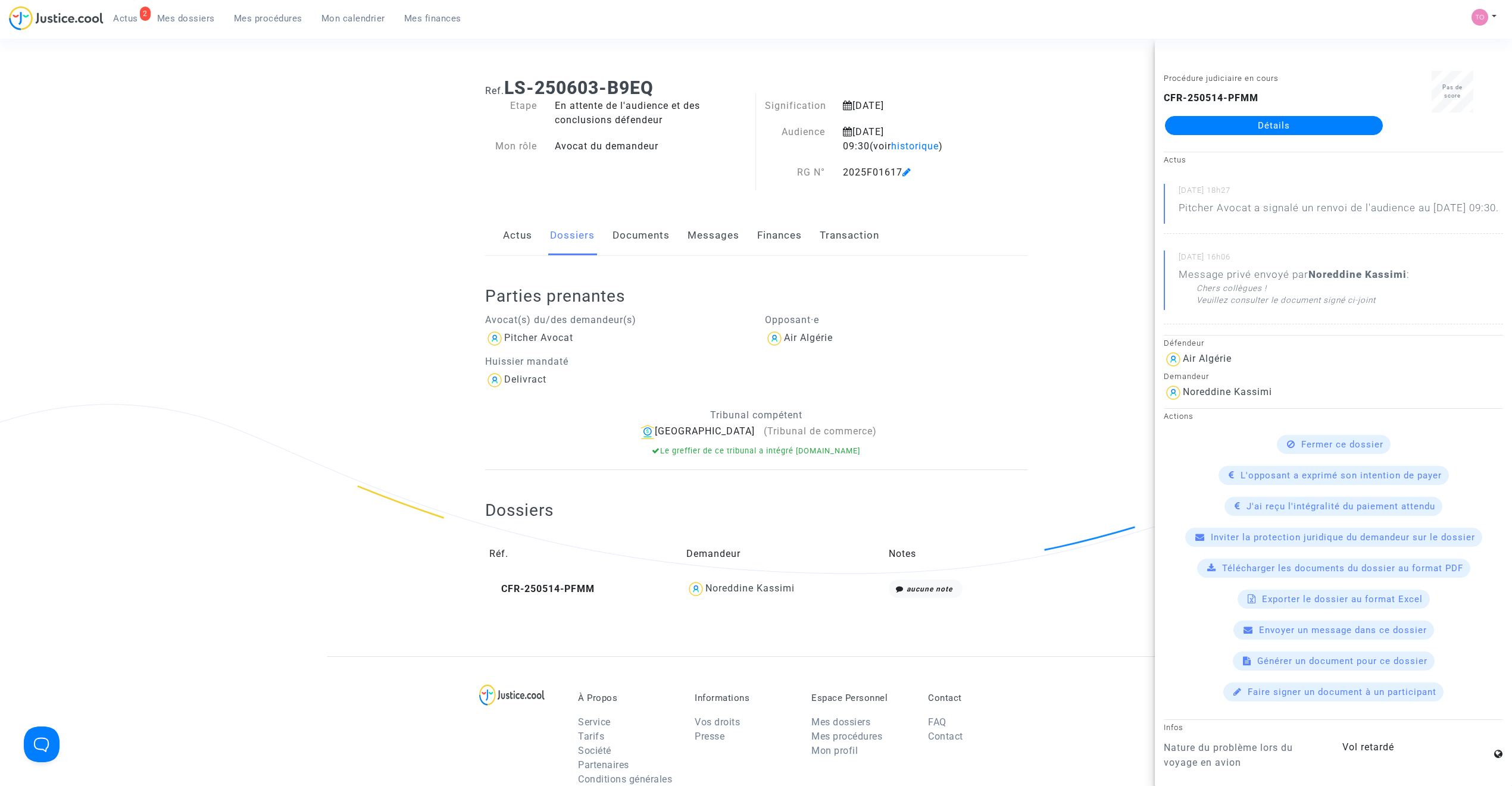
click at [1265, 131] on link "Détails" at bounding box center [1274, 125] width 218 height 19
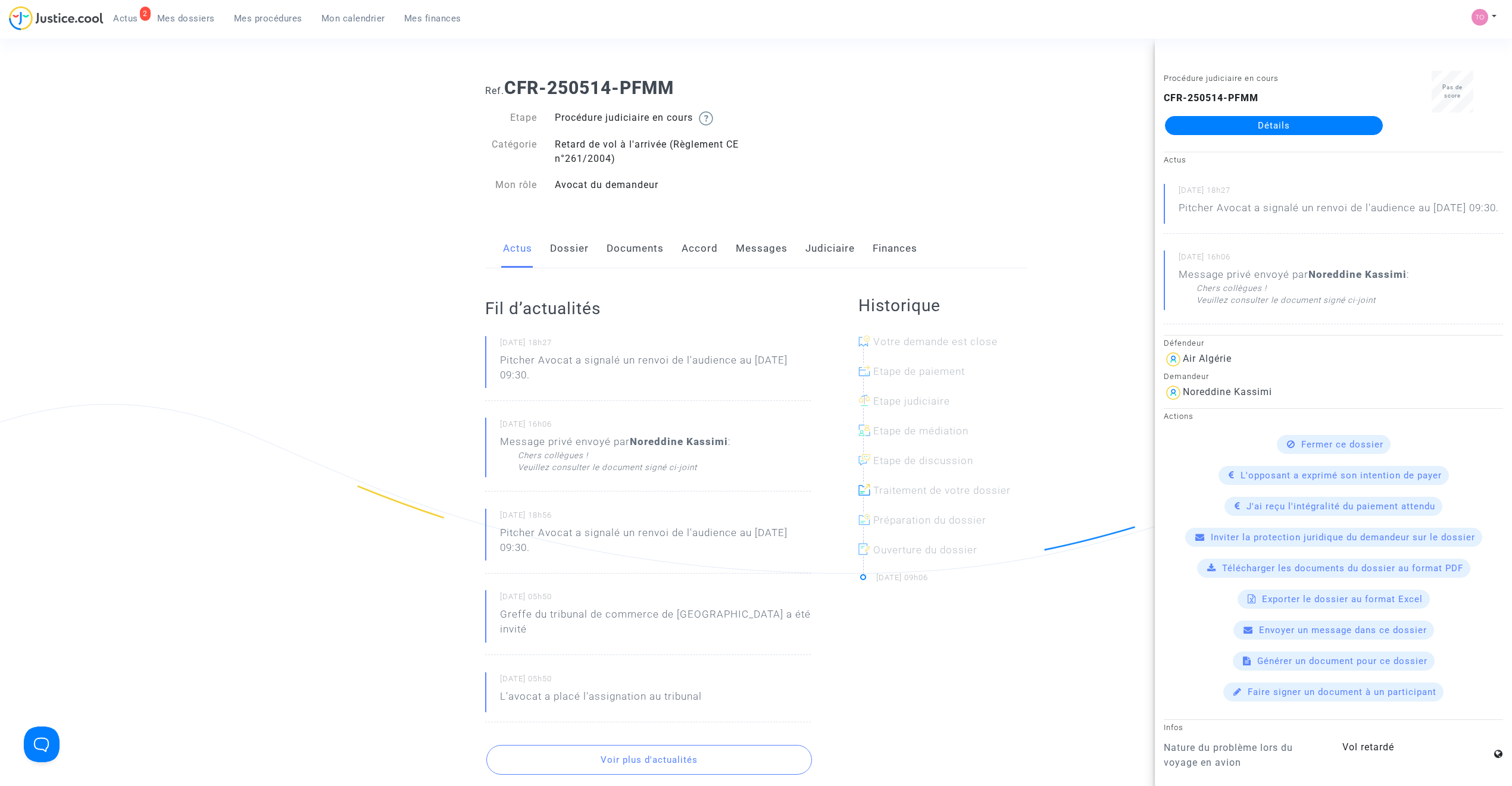
click at [636, 246] on link "Documents" at bounding box center [635, 249] width 57 height 39
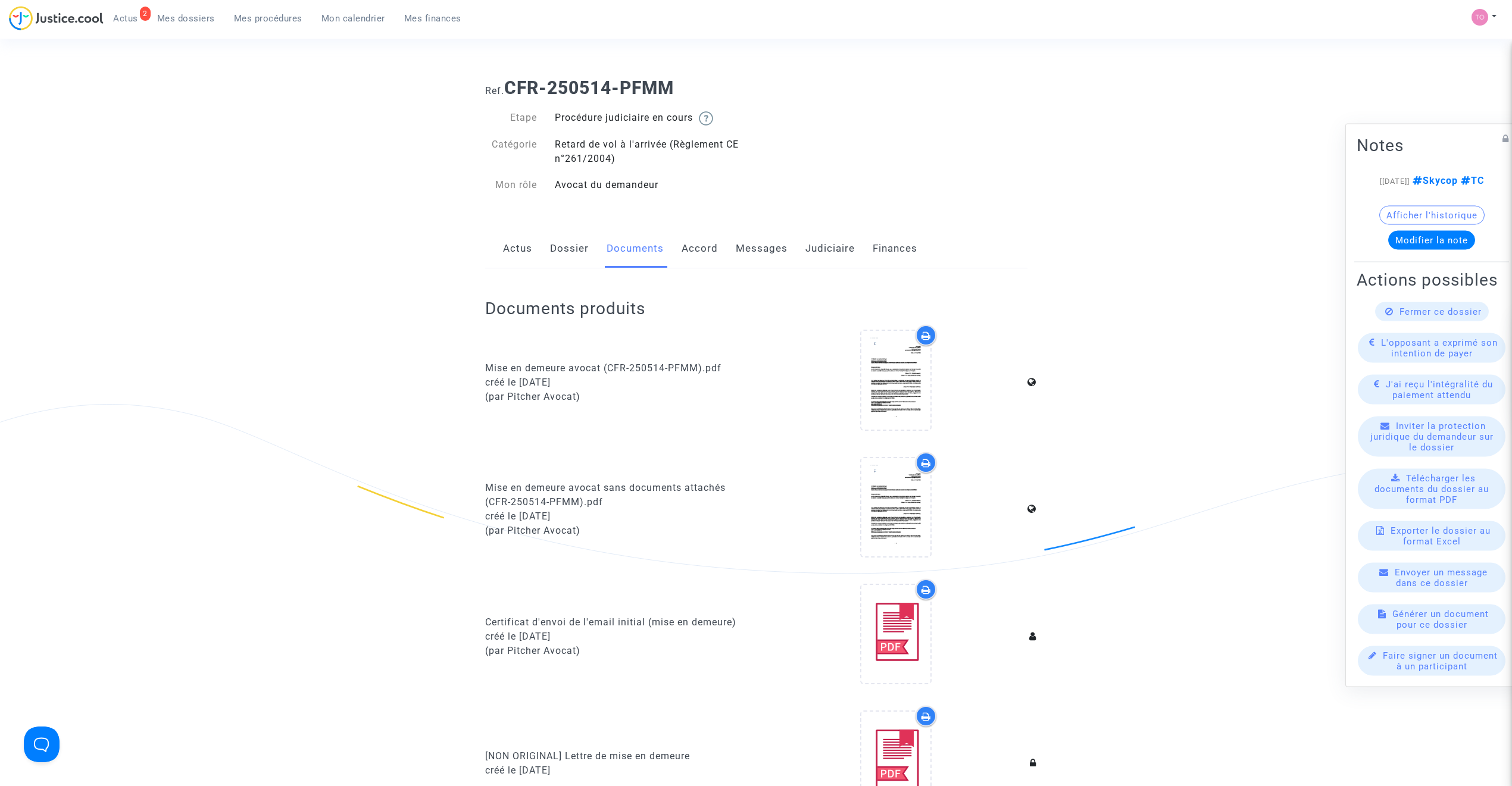
click at [560, 253] on link "Dossier" at bounding box center [569, 249] width 39 height 39
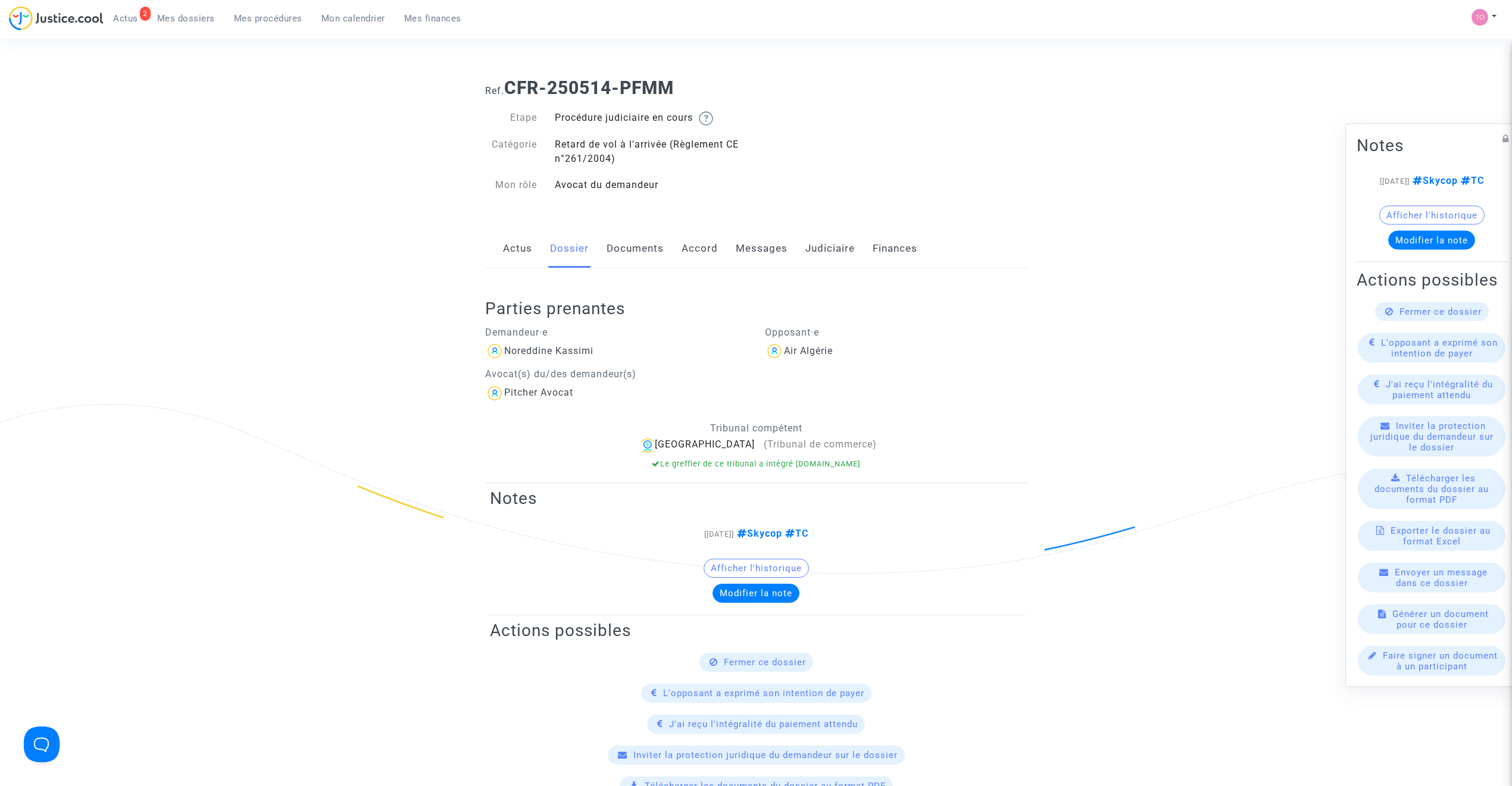
click at [512, 245] on link "Actus" at bounding box center [518, 249] width 29 height 39
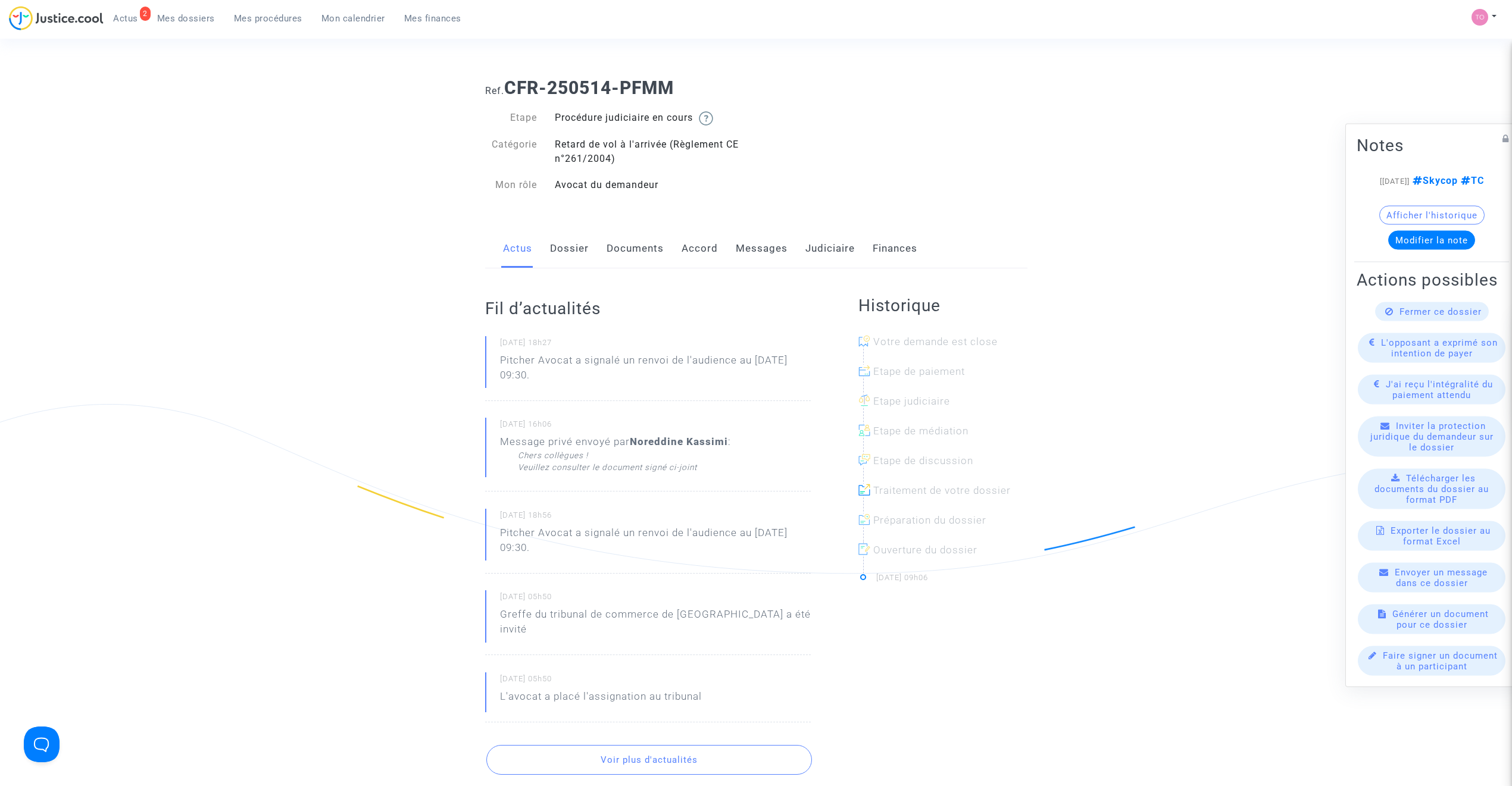
click at [772, 251] on link "Messages" at bounding box center [761, 249] width 52 height 39
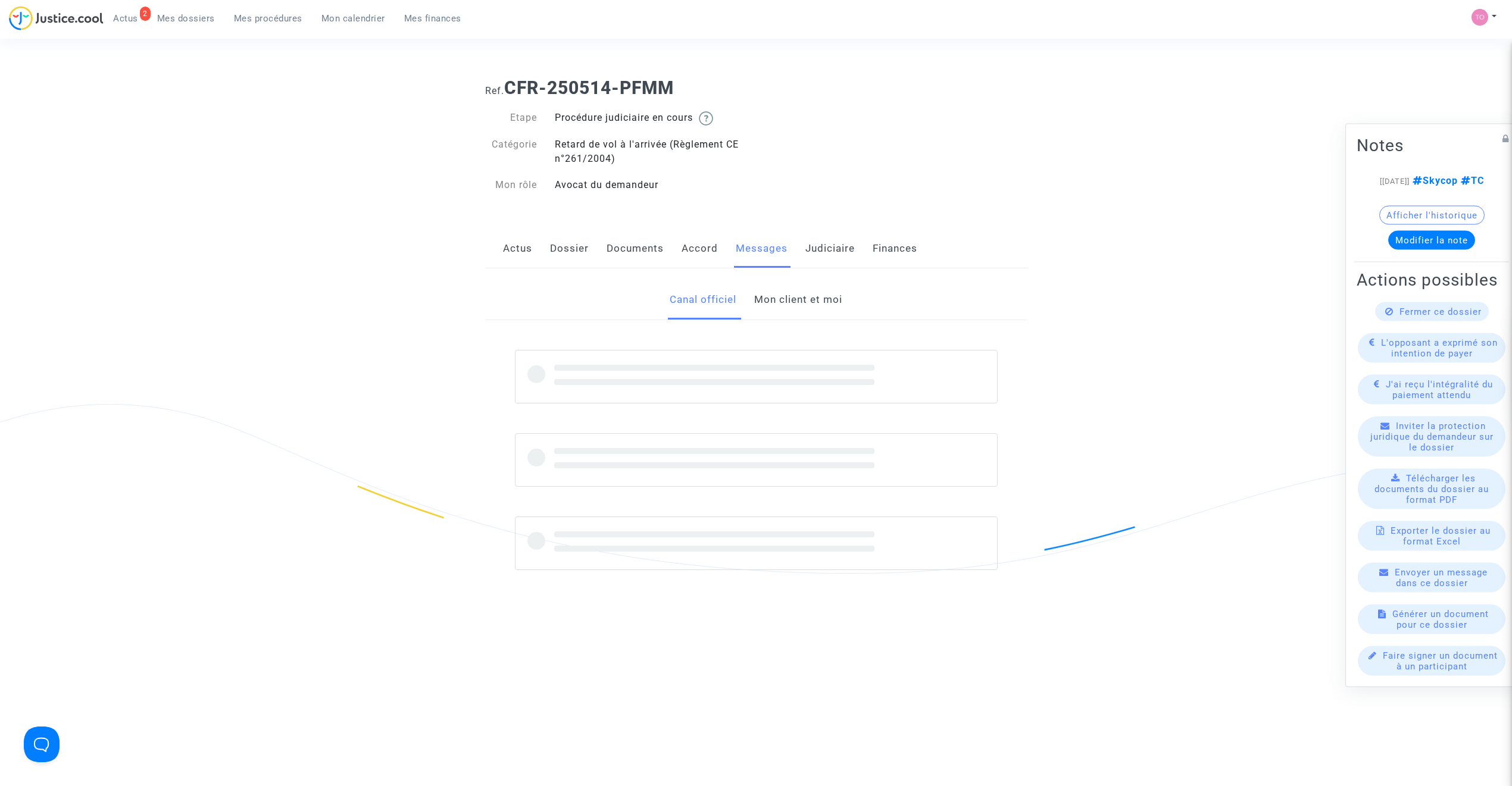
click at [808, 303] on link "Mon client et moi" at bounding box center [798, 300] width 88 height 39
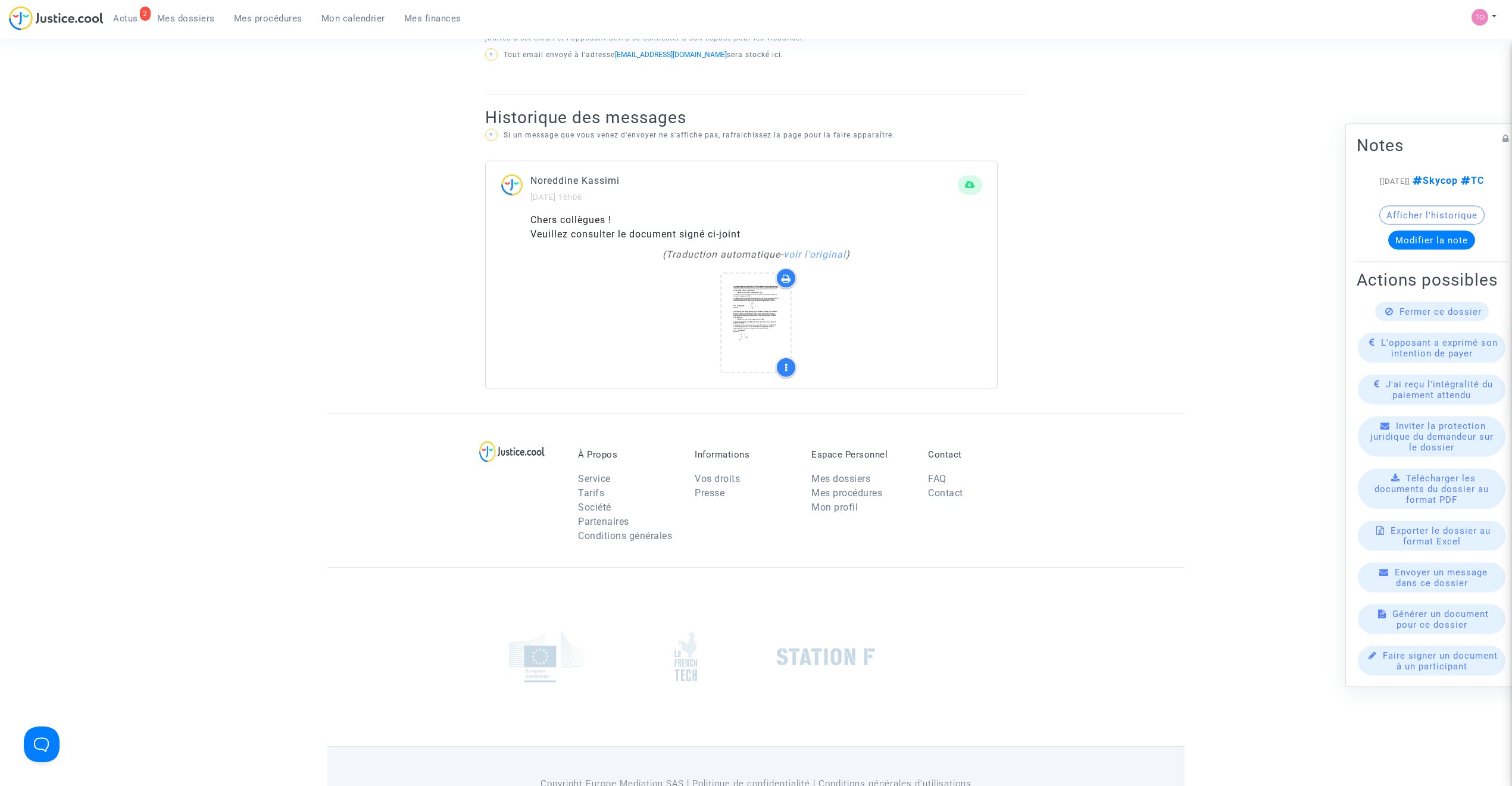
scroll to position [661, 0]
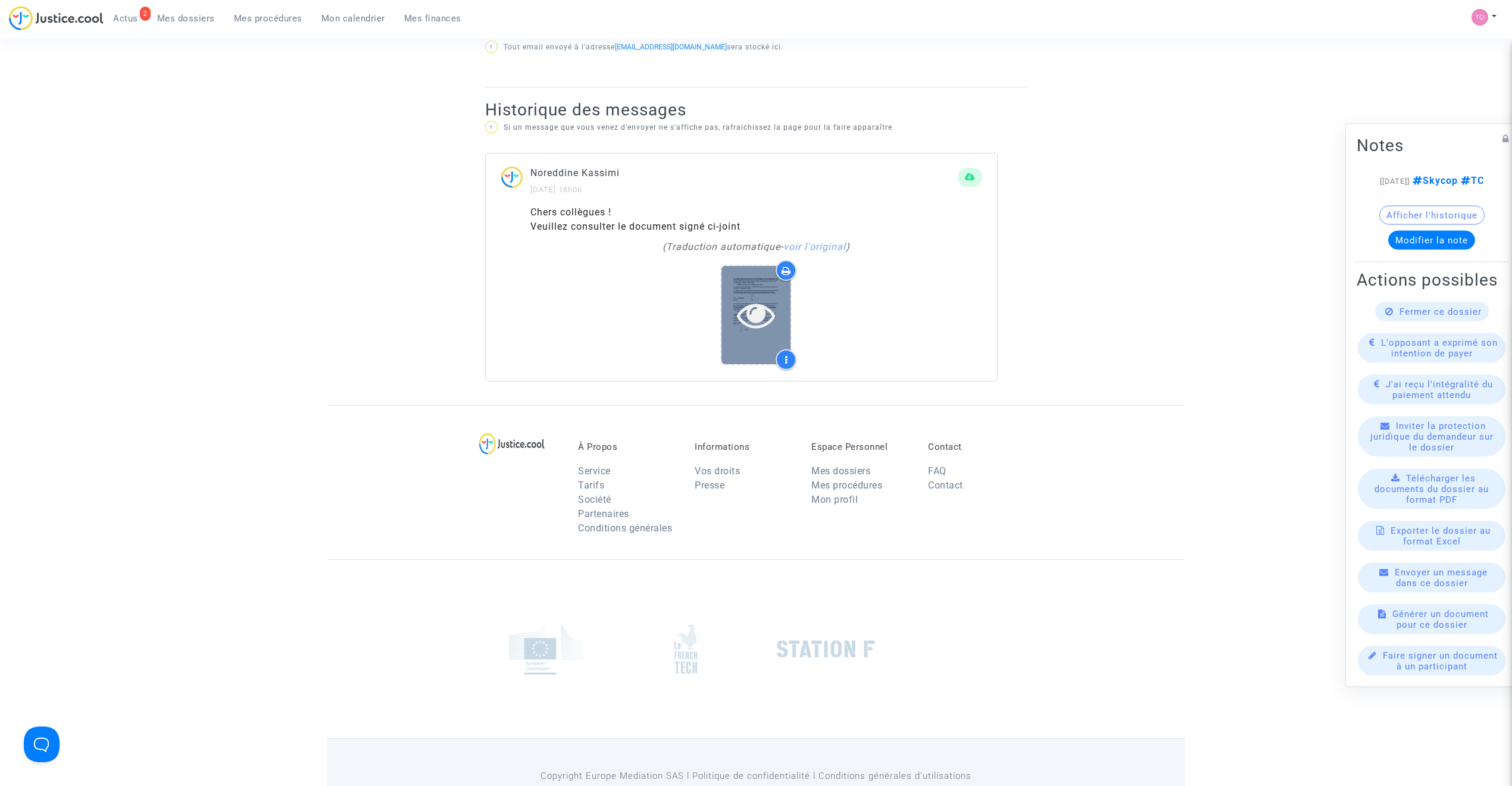
click at [760, 328] on icon at bounding box center [757, 315] width 39 height 38
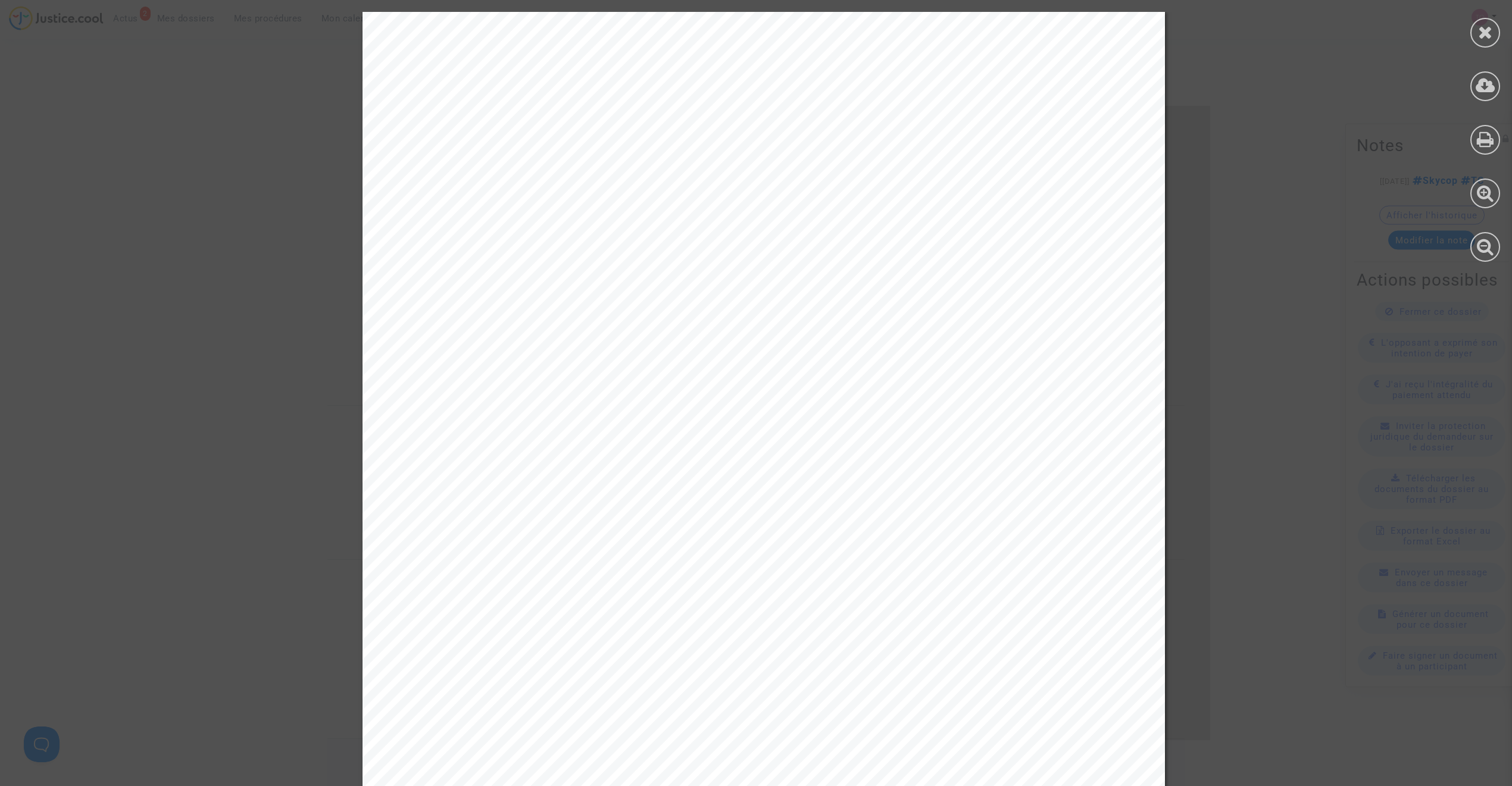
scroll to position [0, 0]
click at [1491, 28] on icon at bounding box center [1485, 32] width 15 height 18
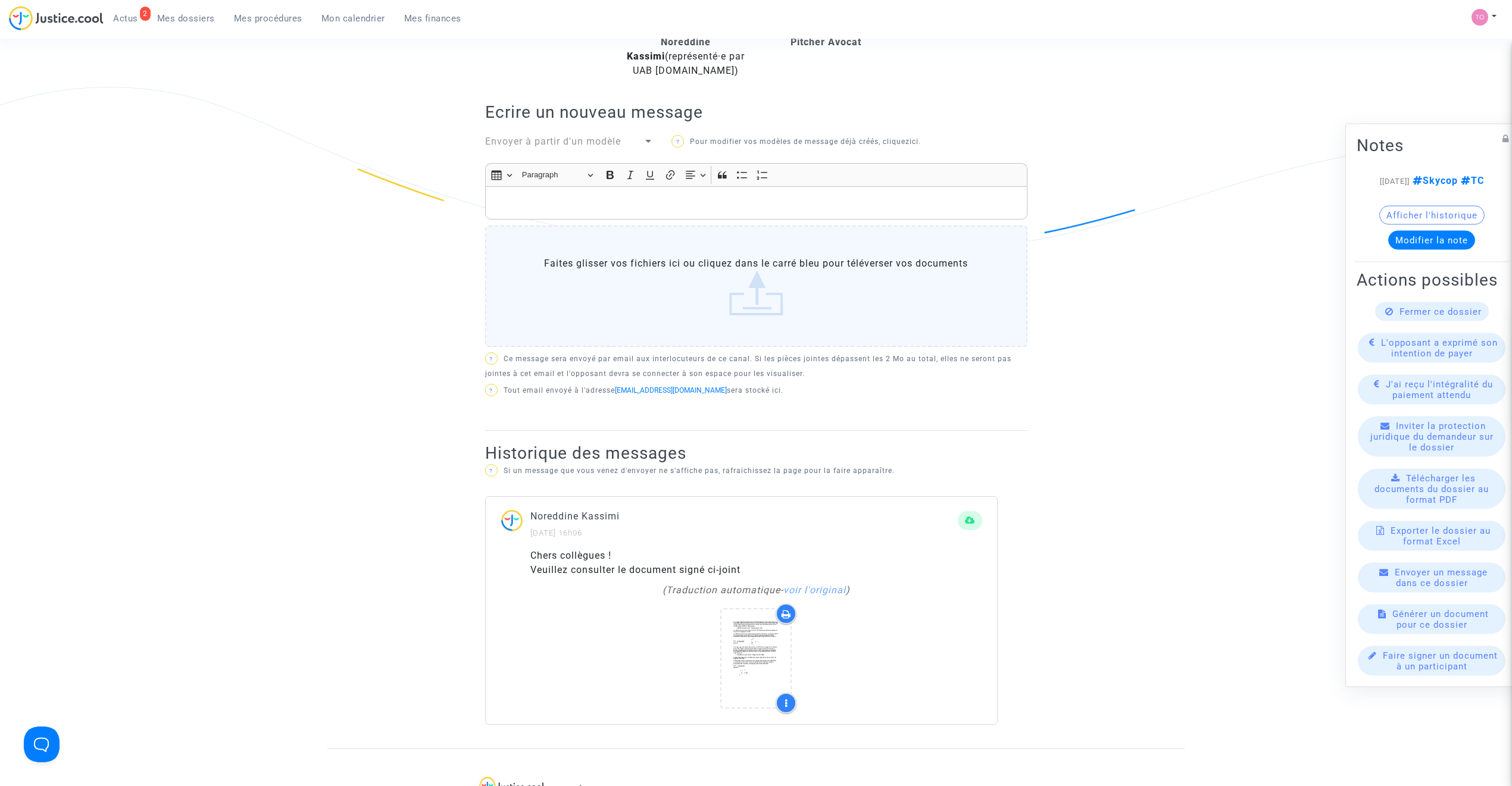
scroll to position [291, 0]
